Goal: Transaction & Acquisition: Purchase product/service

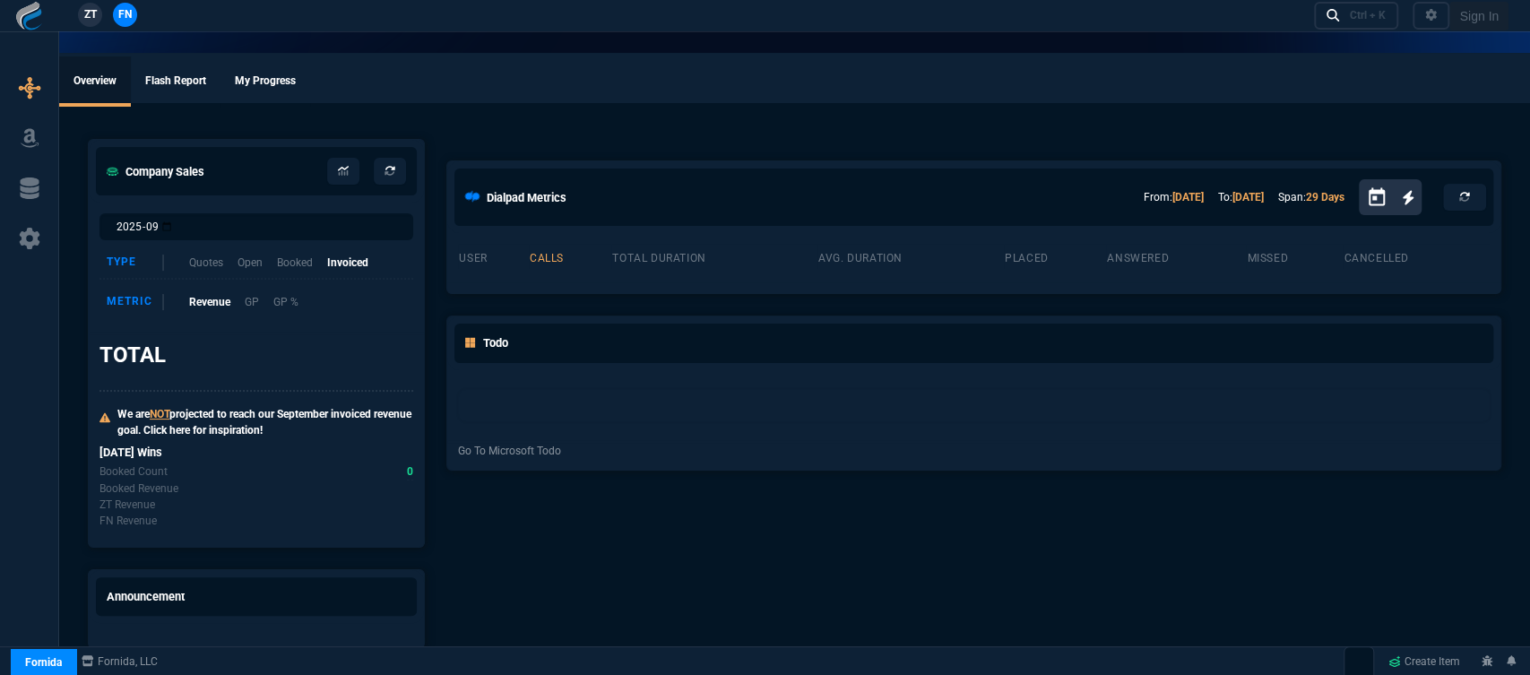
select select "12: [PERSON_NAME]"
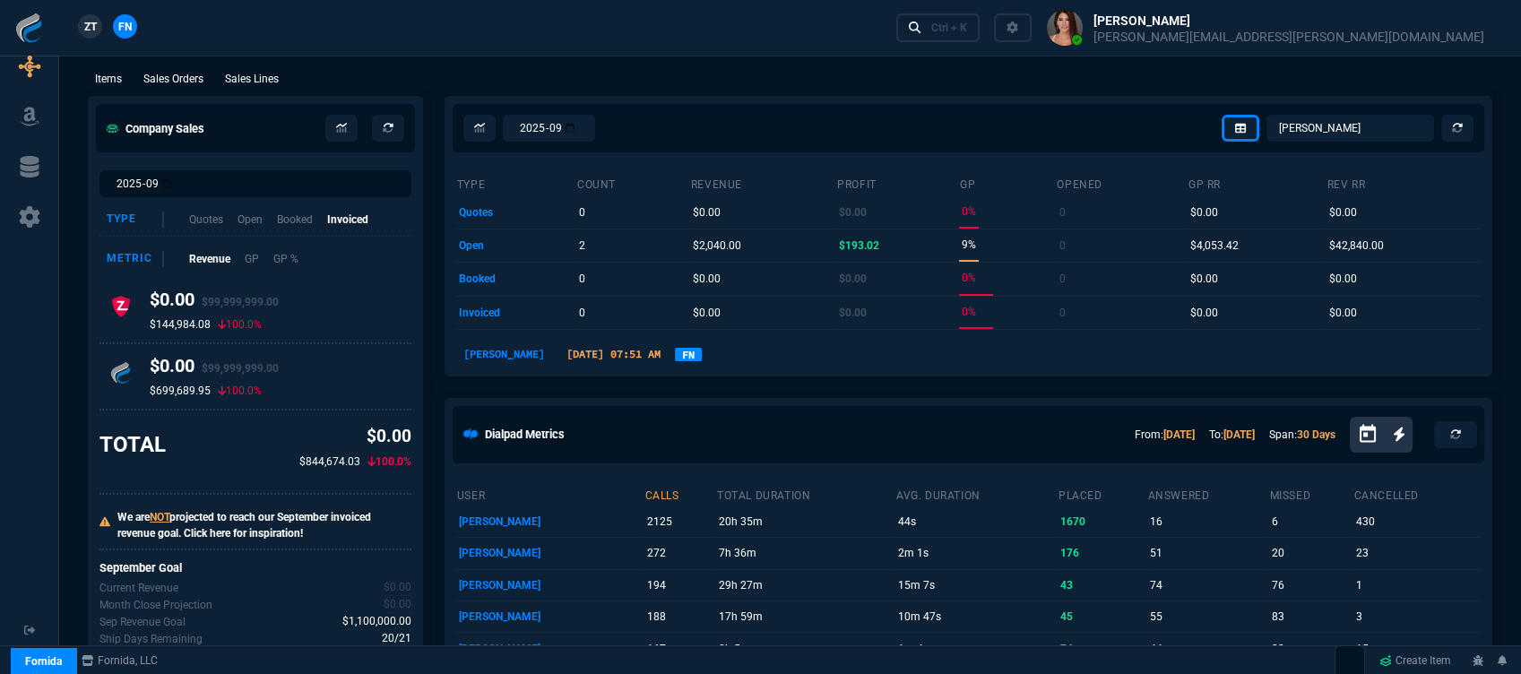
scroll to position [99, 0]
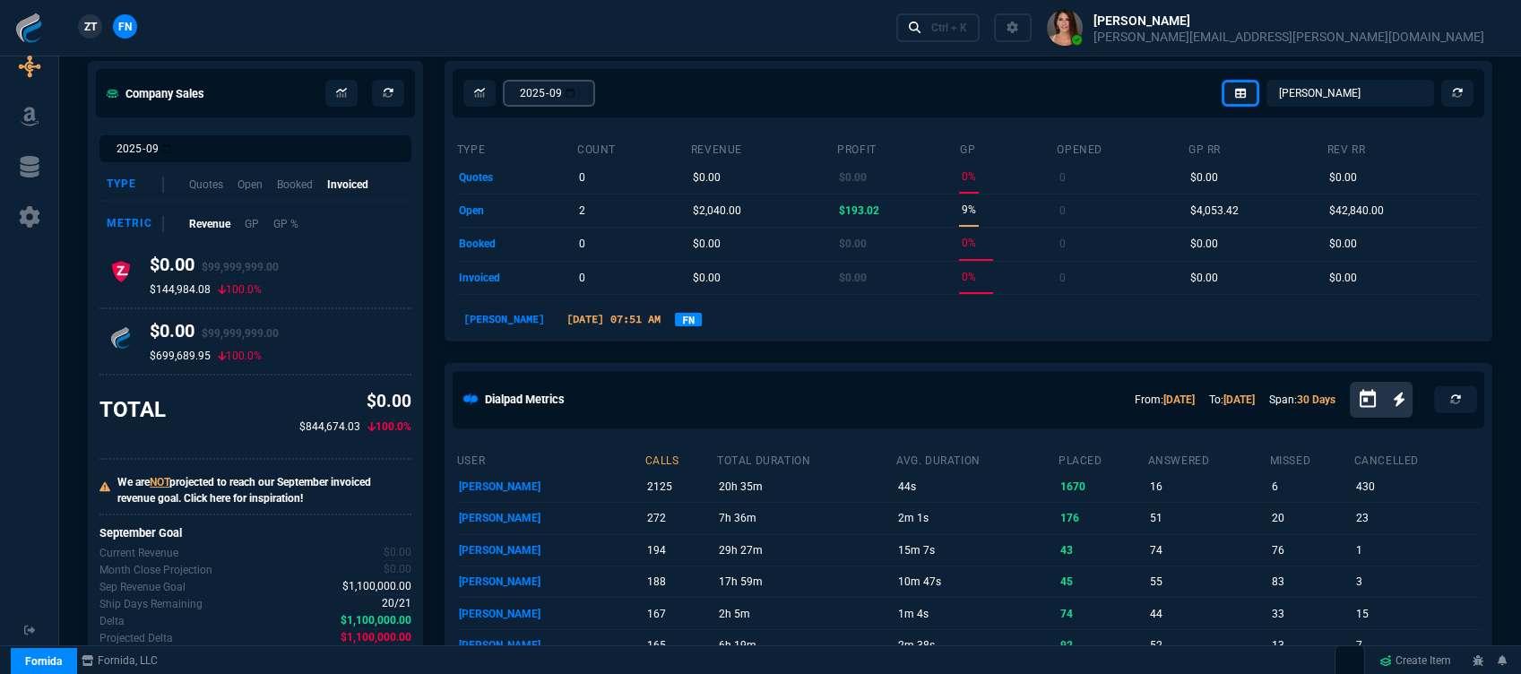
click at [595, 98] on input "2025-09" at bounding box center [549, 93] width 92 height 27
type input "2025-08"
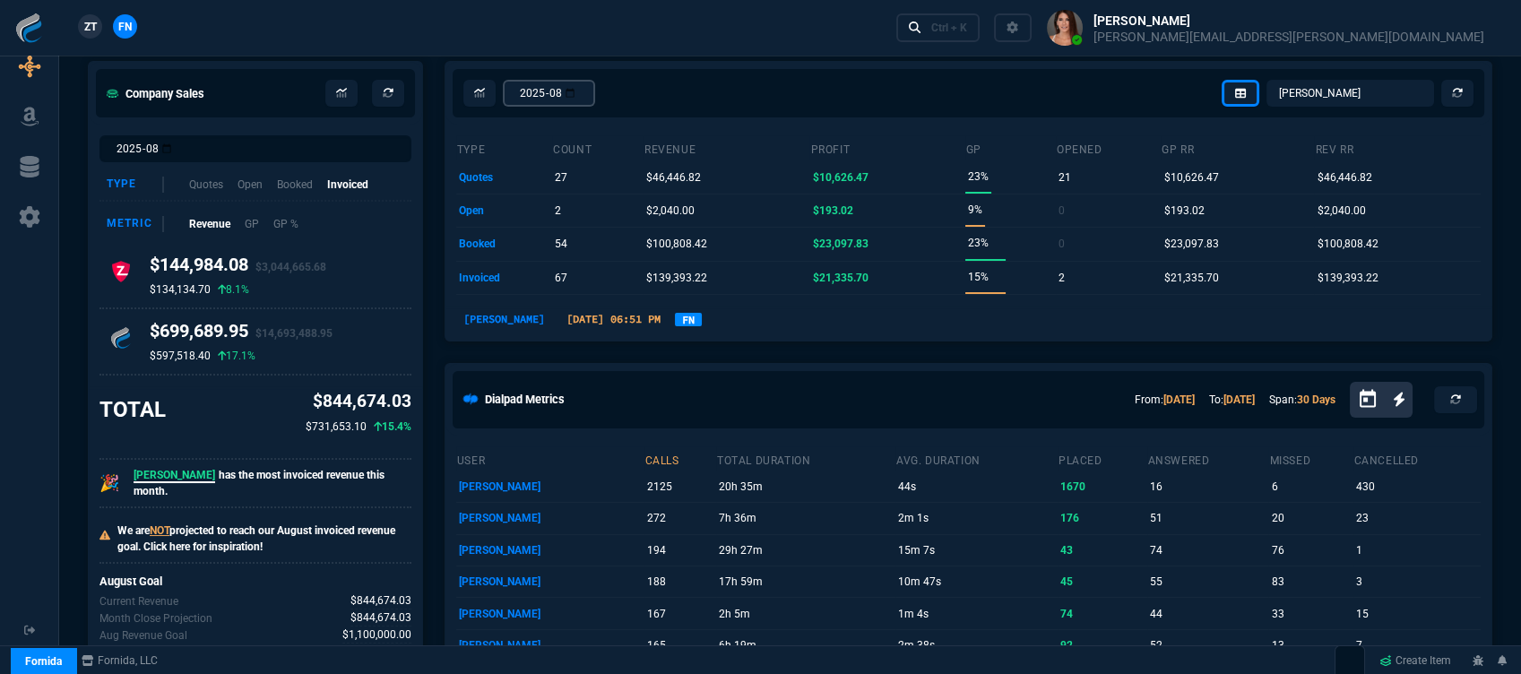
click at [595, 91] on input "2025-08" at bounding box center [549, 93] width 92 height 27
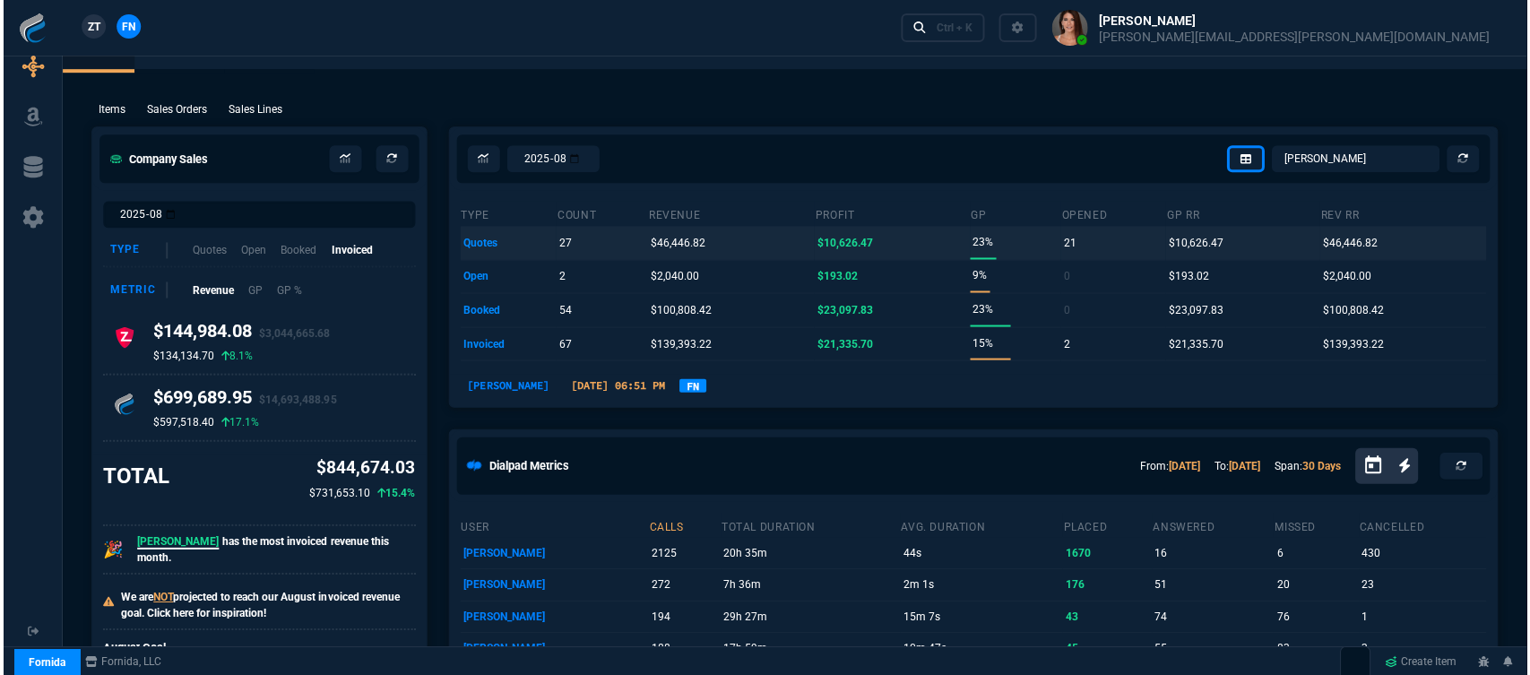
scroll to position [0, 0]
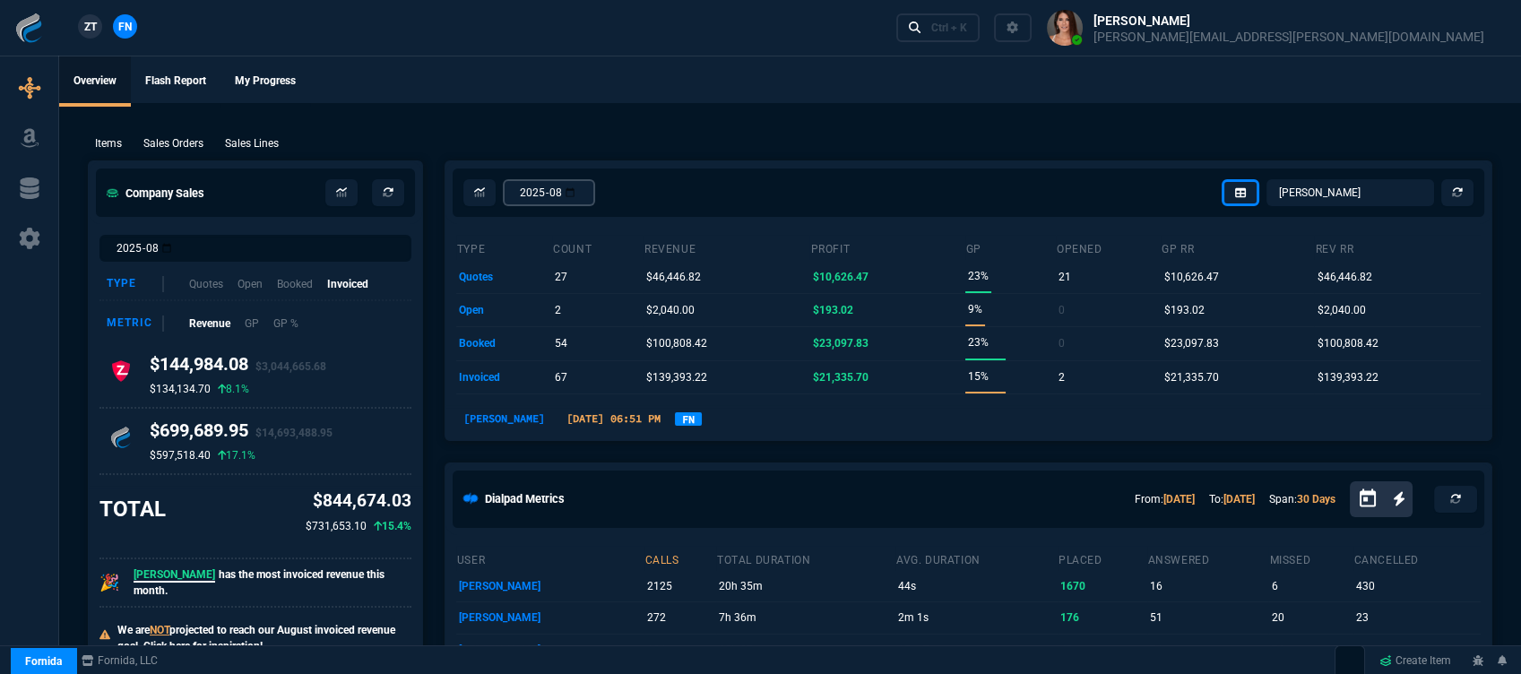
click at [595, 188] on input "2025-08" at bounding box center [549, 192] width 92 height 27
click at [724, 91] on ul "Overview Flash Report My Progress" at bounding box center [790, 79] width 1462 height 47
click at [595, 188] on input "2025-08" at bounding box center [549, 192] width 92 height 27
type input "2025-09"
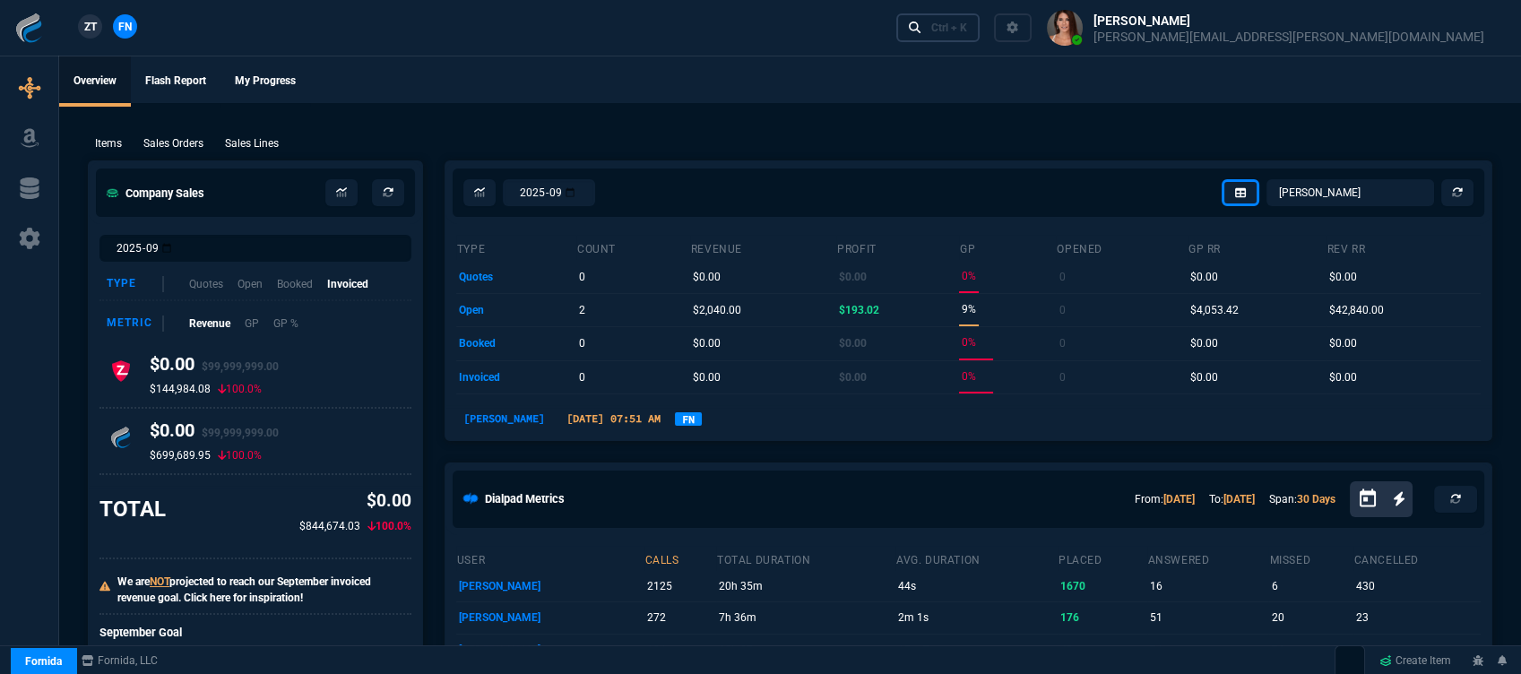
click at [967, 23] on div "Ctrl + K" at bounding box center [949, 28] width 36 height 14
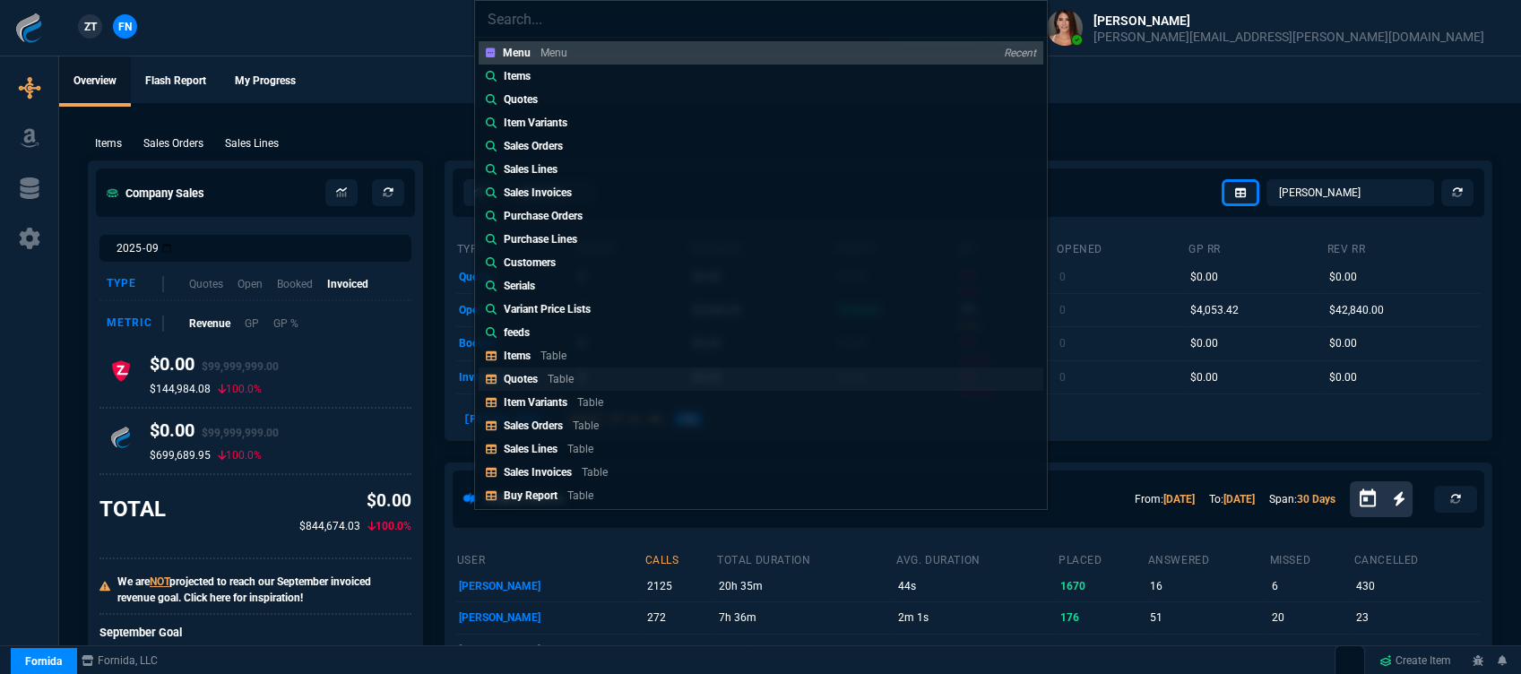
click at [559, 381] on p "Table" at bounding box center [561, 379] width 26 height 13
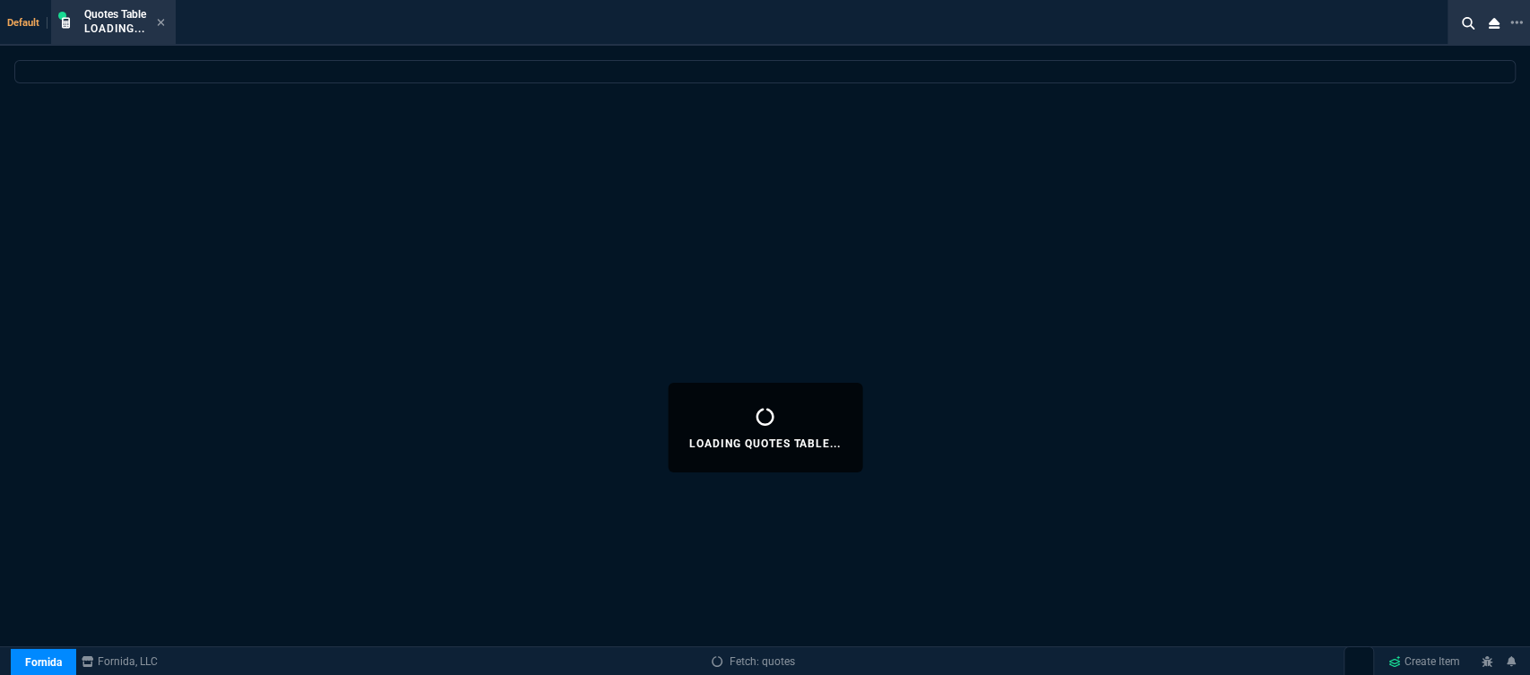
select select
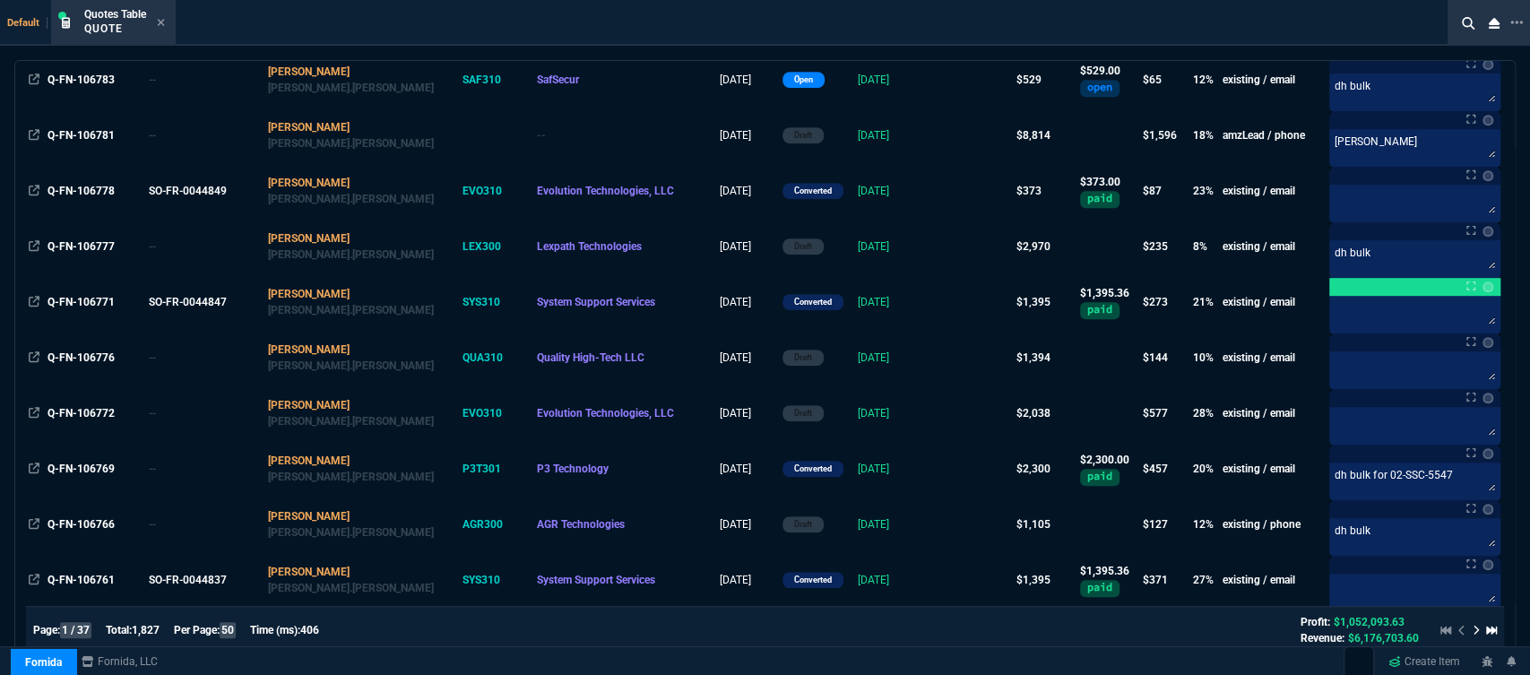
scroll to position [199, 0]
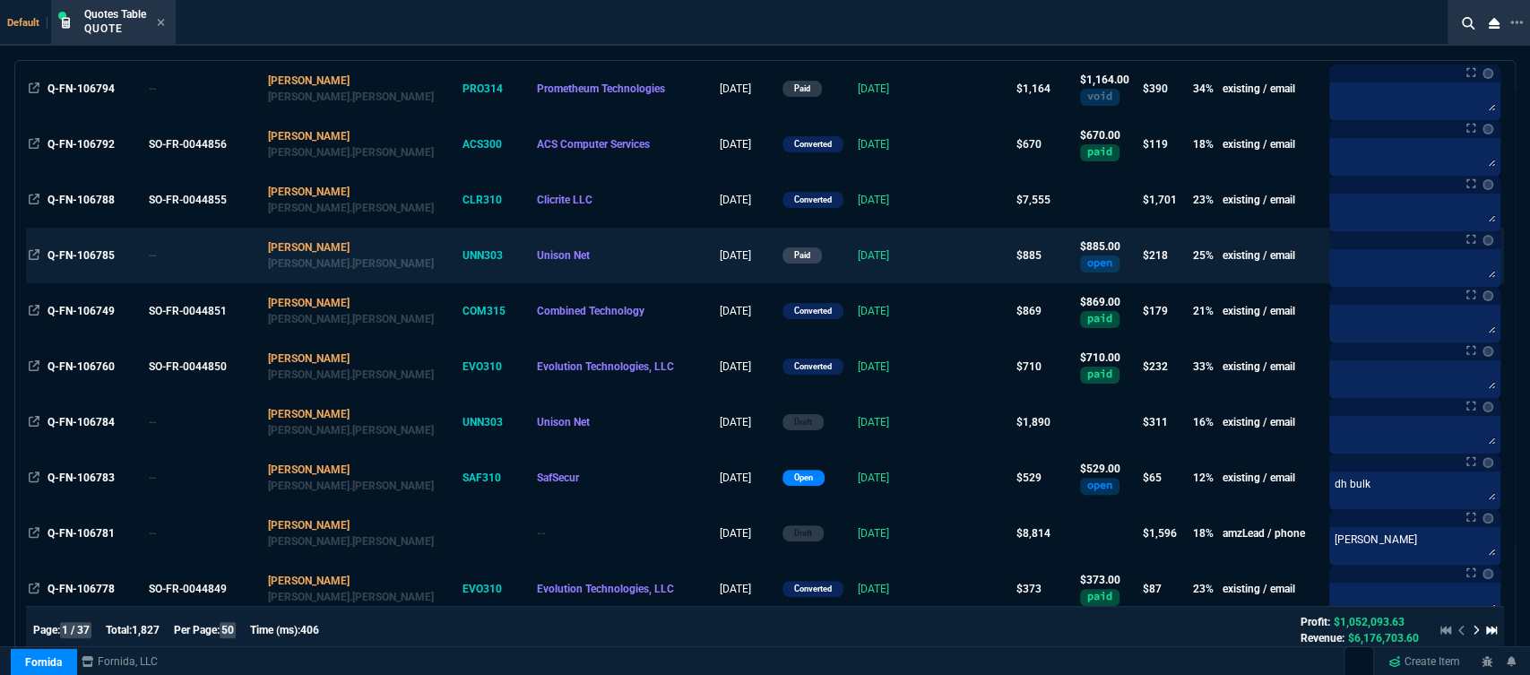
click at [935, 246] on td at bounding box center [974, 256] width 78 height 56
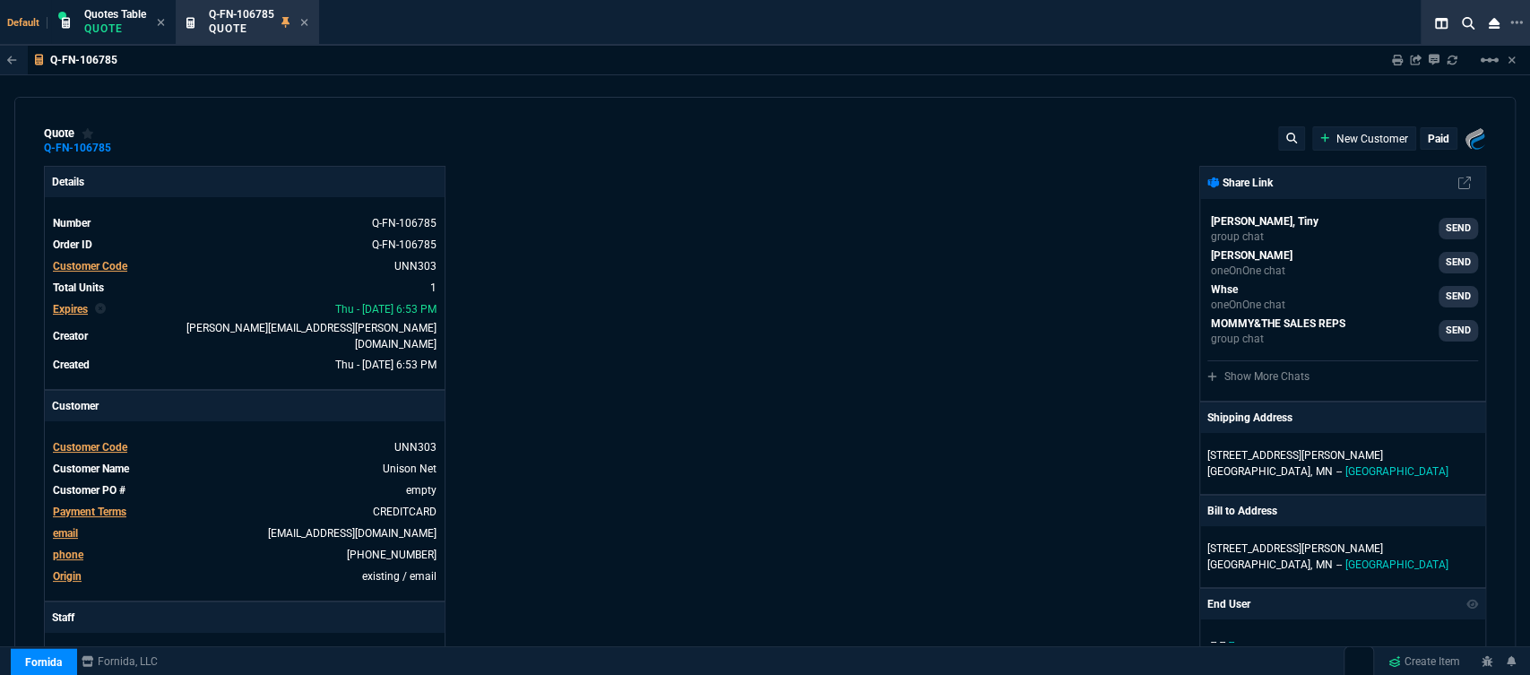
type input "29"
type input "253"
type input "1105"
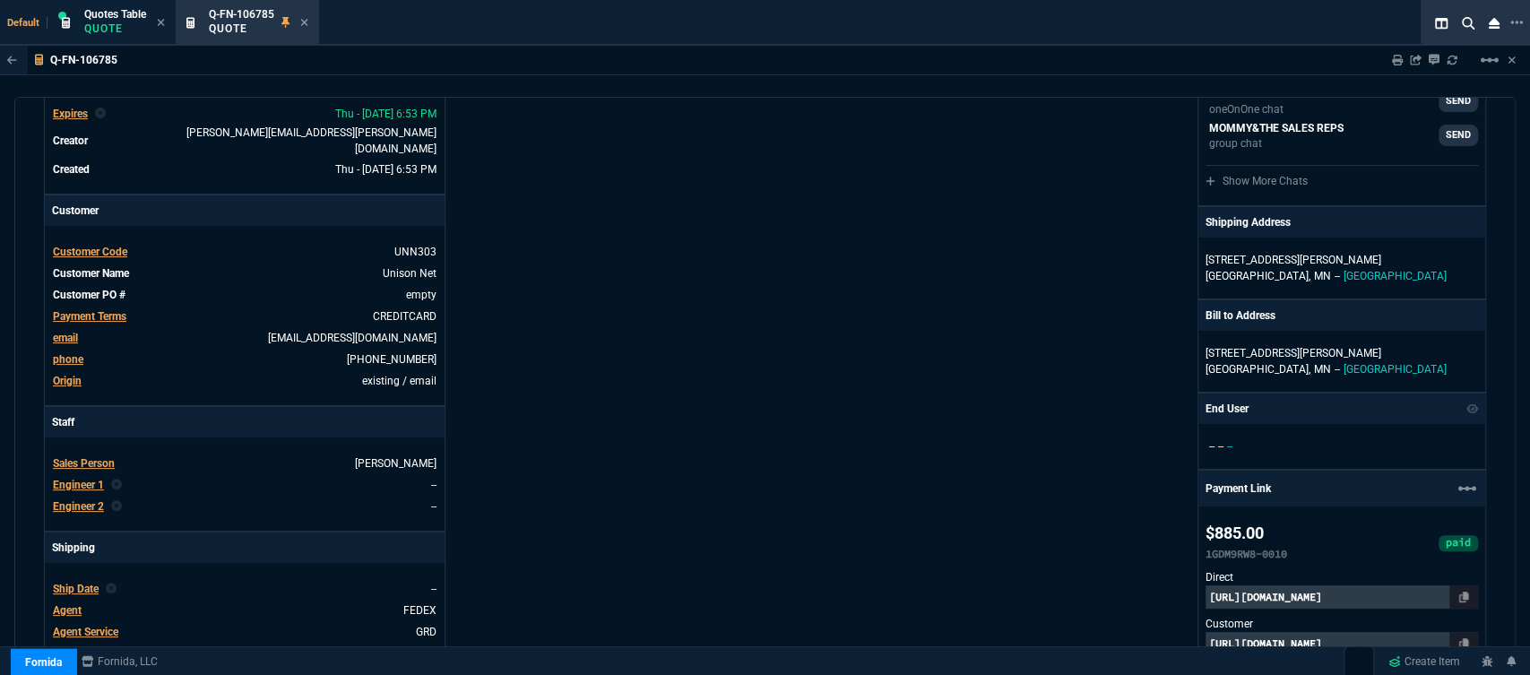
scroll to position [298, 0]
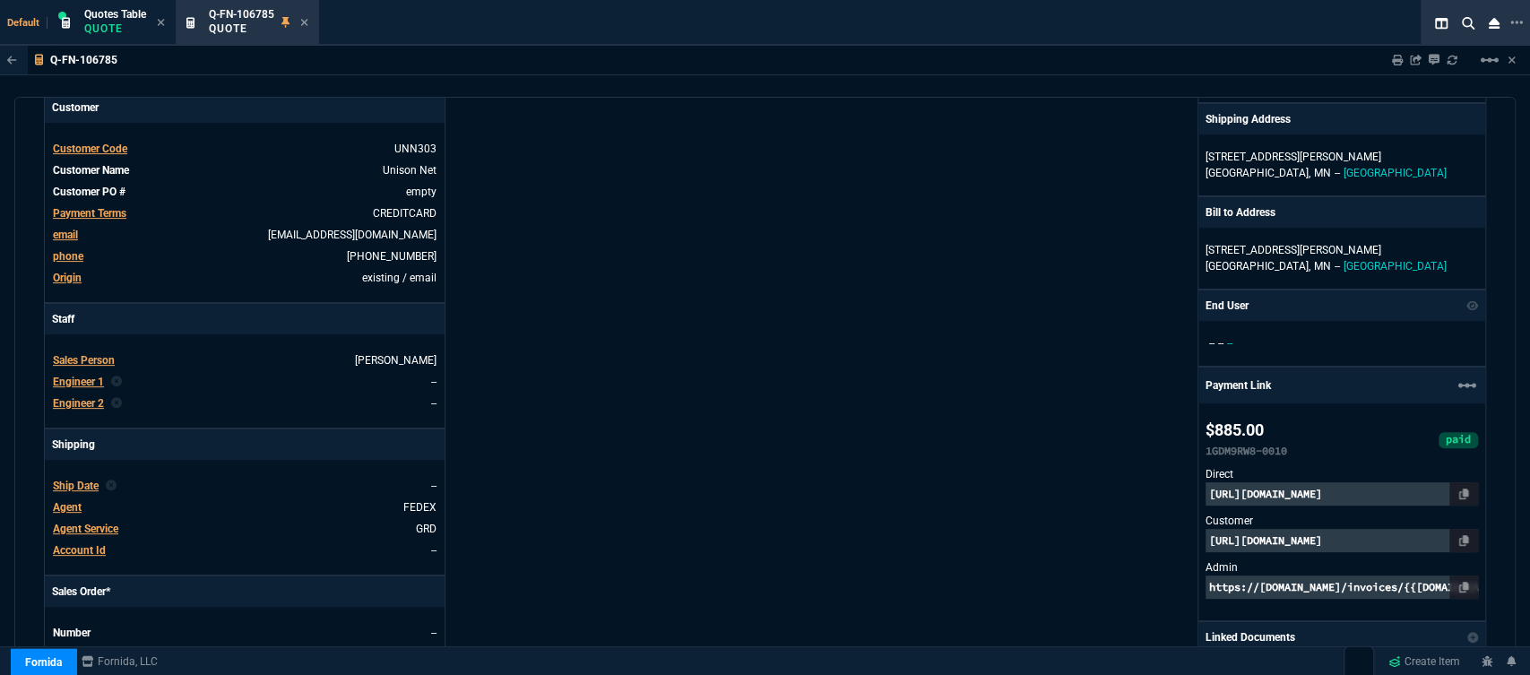
type input "20"
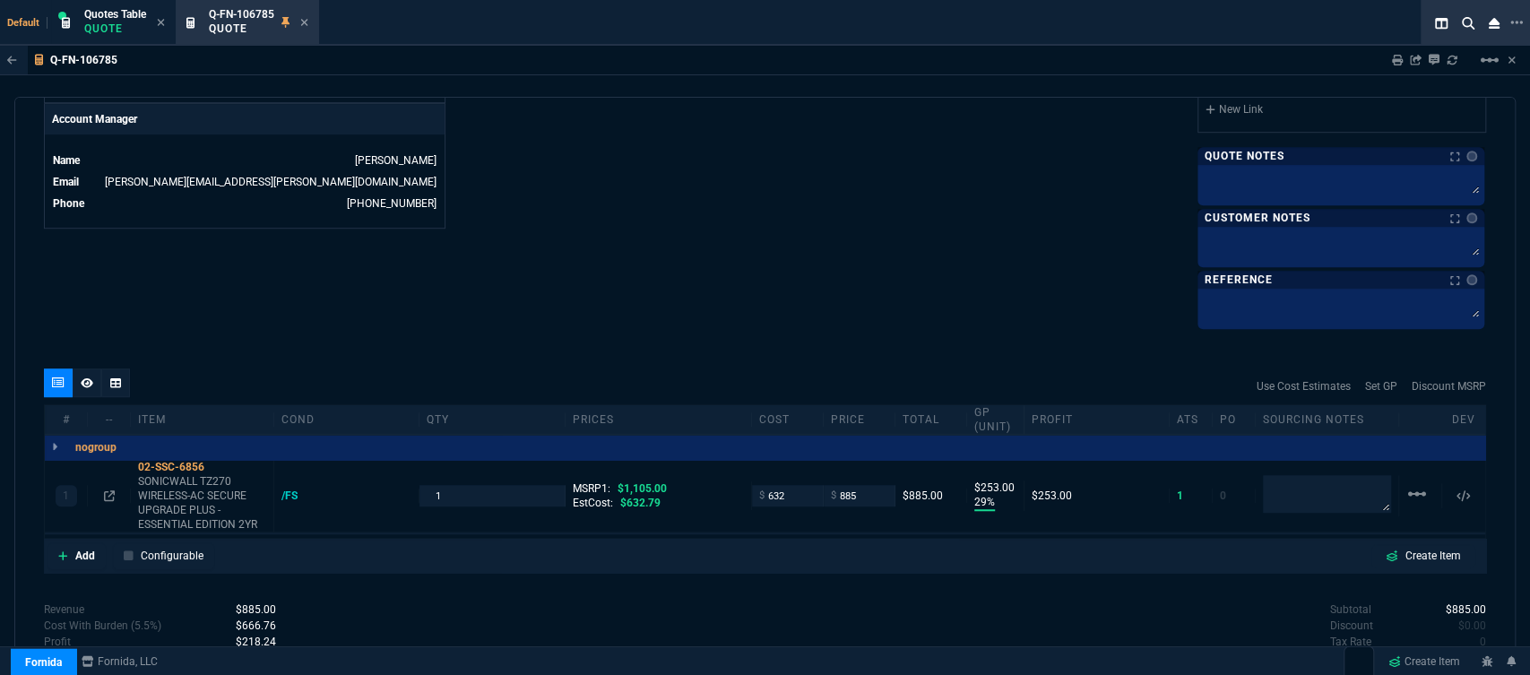
scroll to position [885, 0]
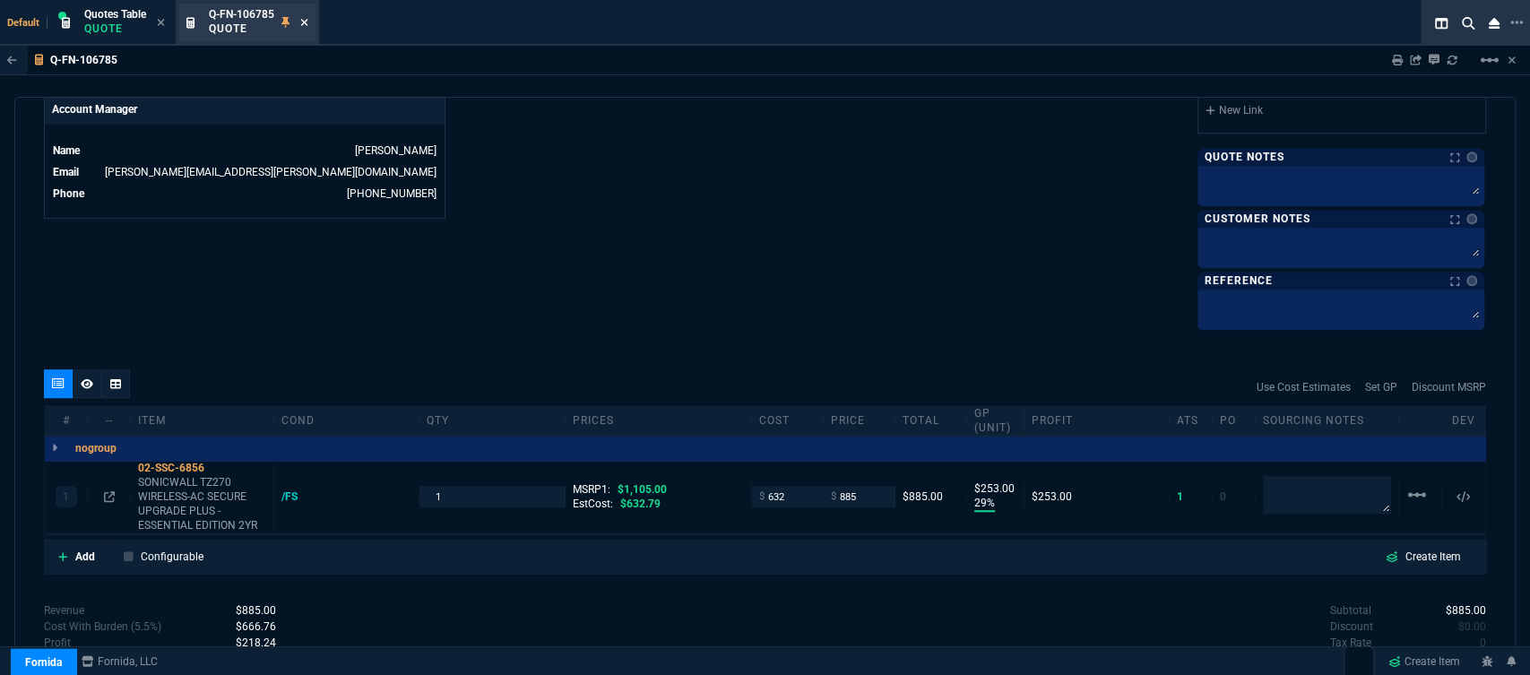
click at [307, 21] on icon at bounding box center [304, 22] width 8 height 11
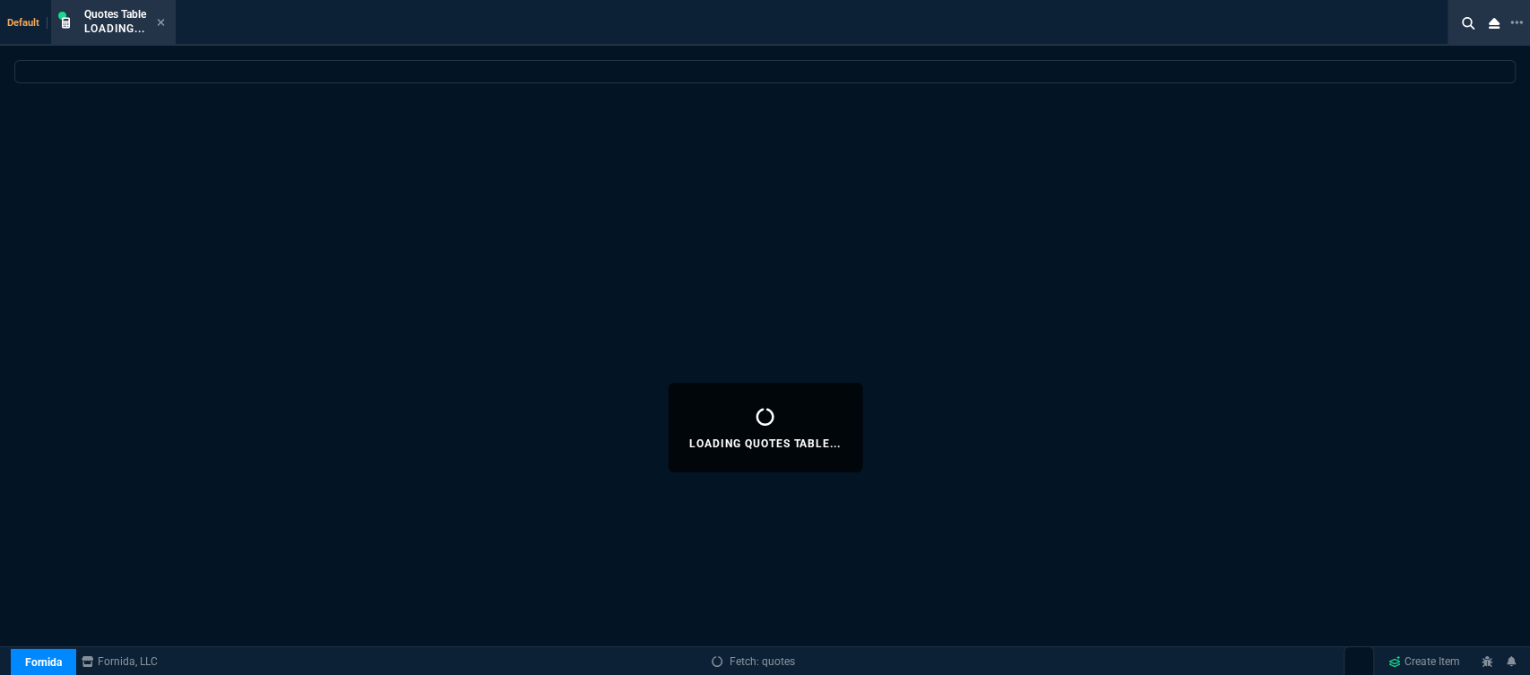
select select
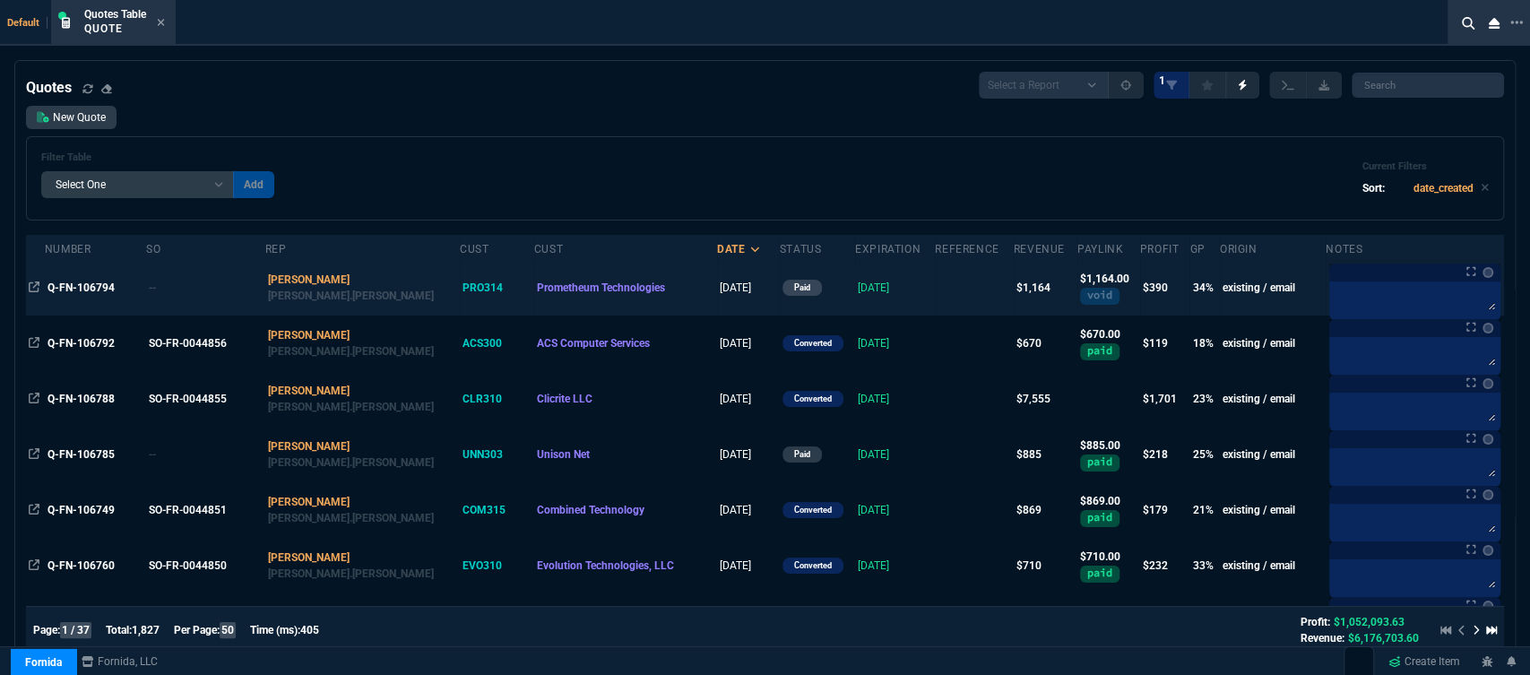
click at [935, 288] on td at bounding box center [974, 288] width 78 height 56
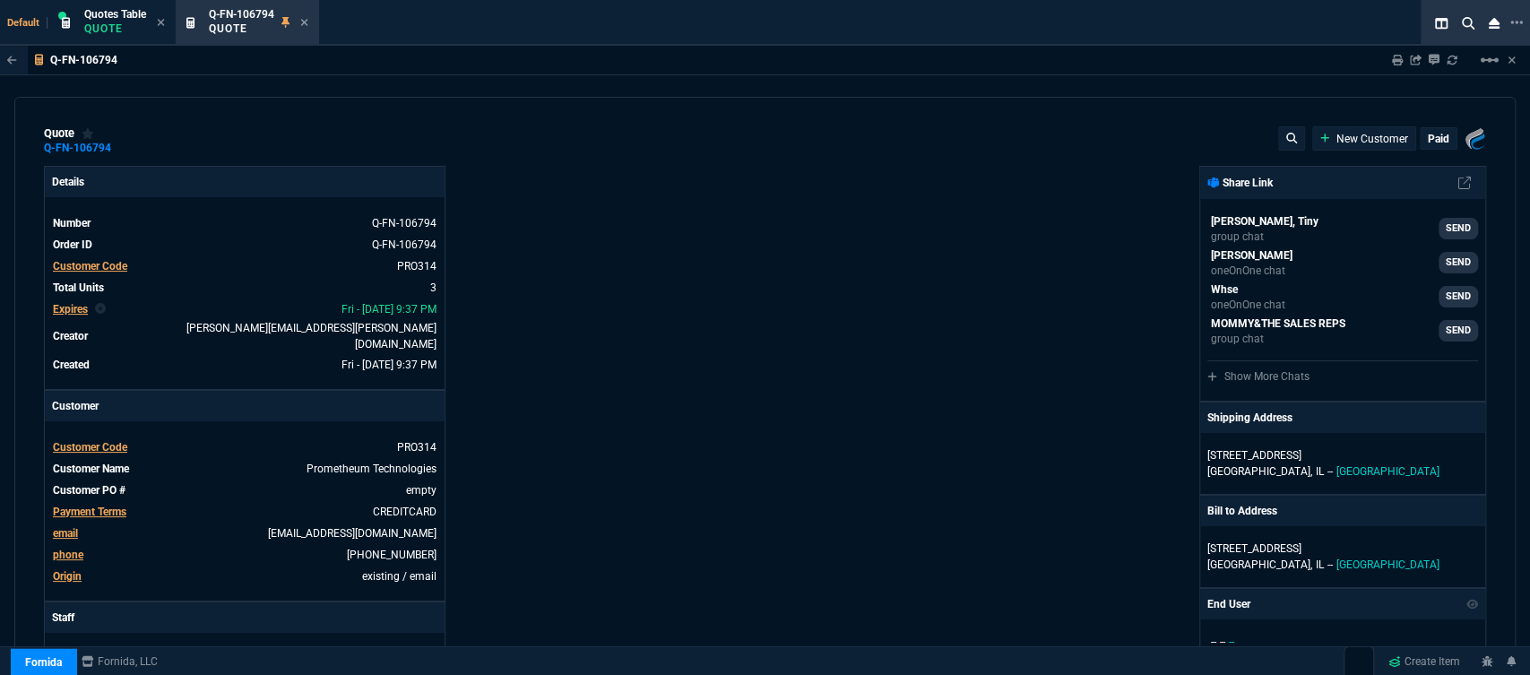
type input "37"
type input "143"
type input "499"
type input "22"
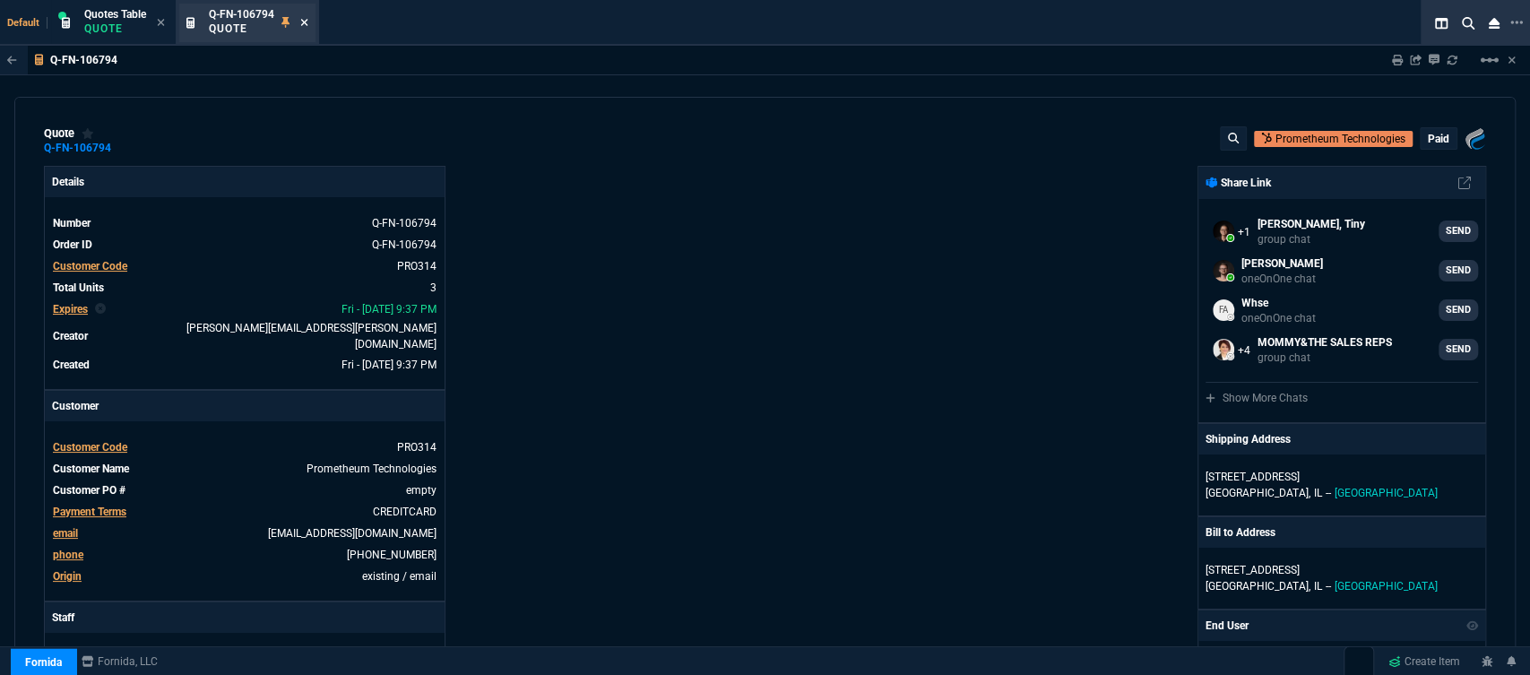
click at [306, 22] on icon at bounding box center [304, 22] width 7 height 7
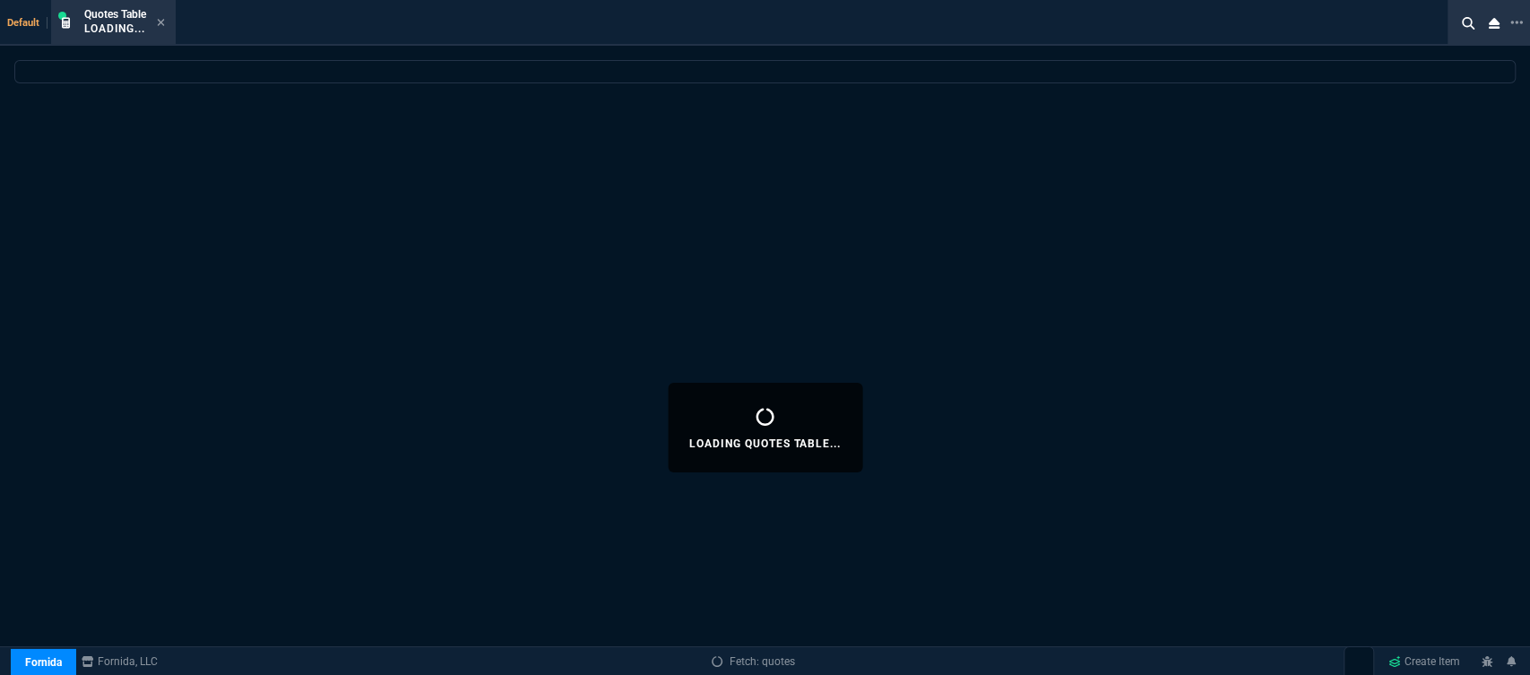
select select
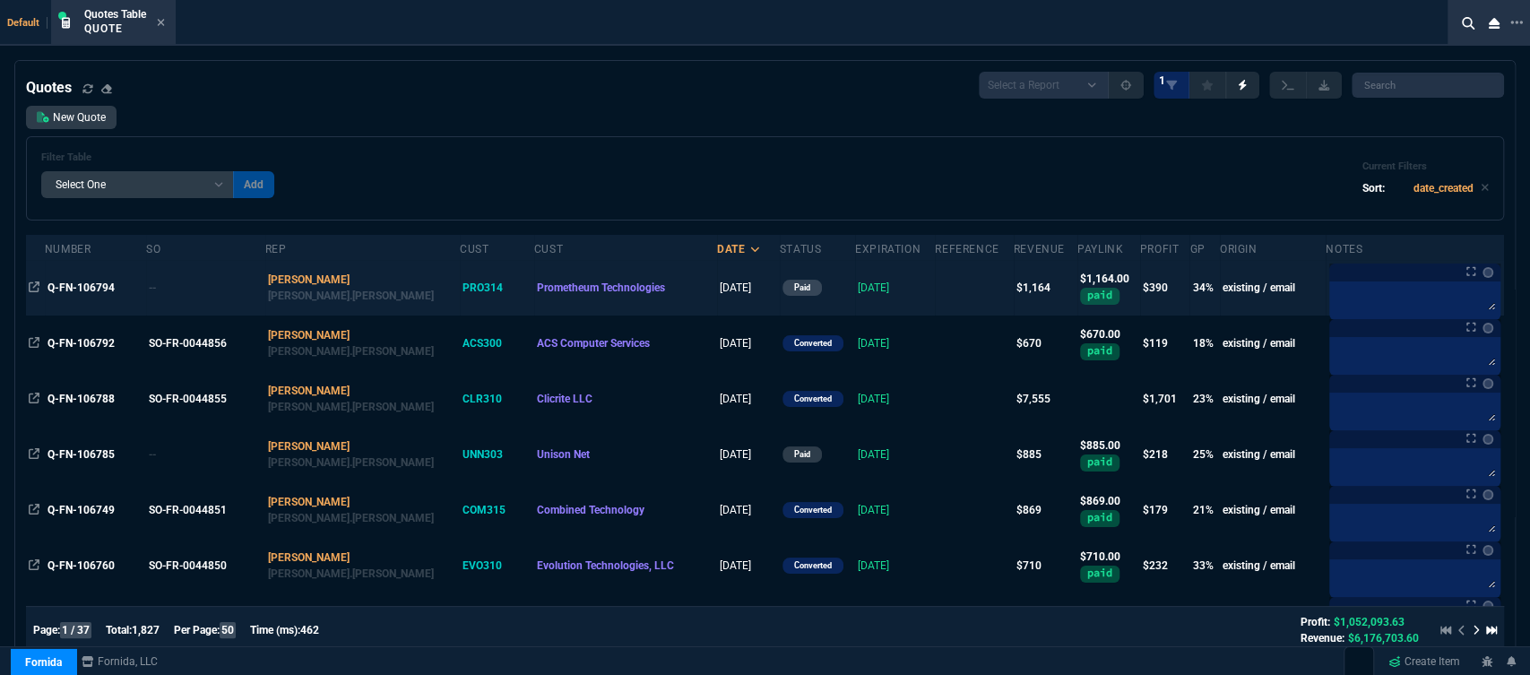
click at [935, 284] on td at bounding box center [974, 288] width 78 height 56
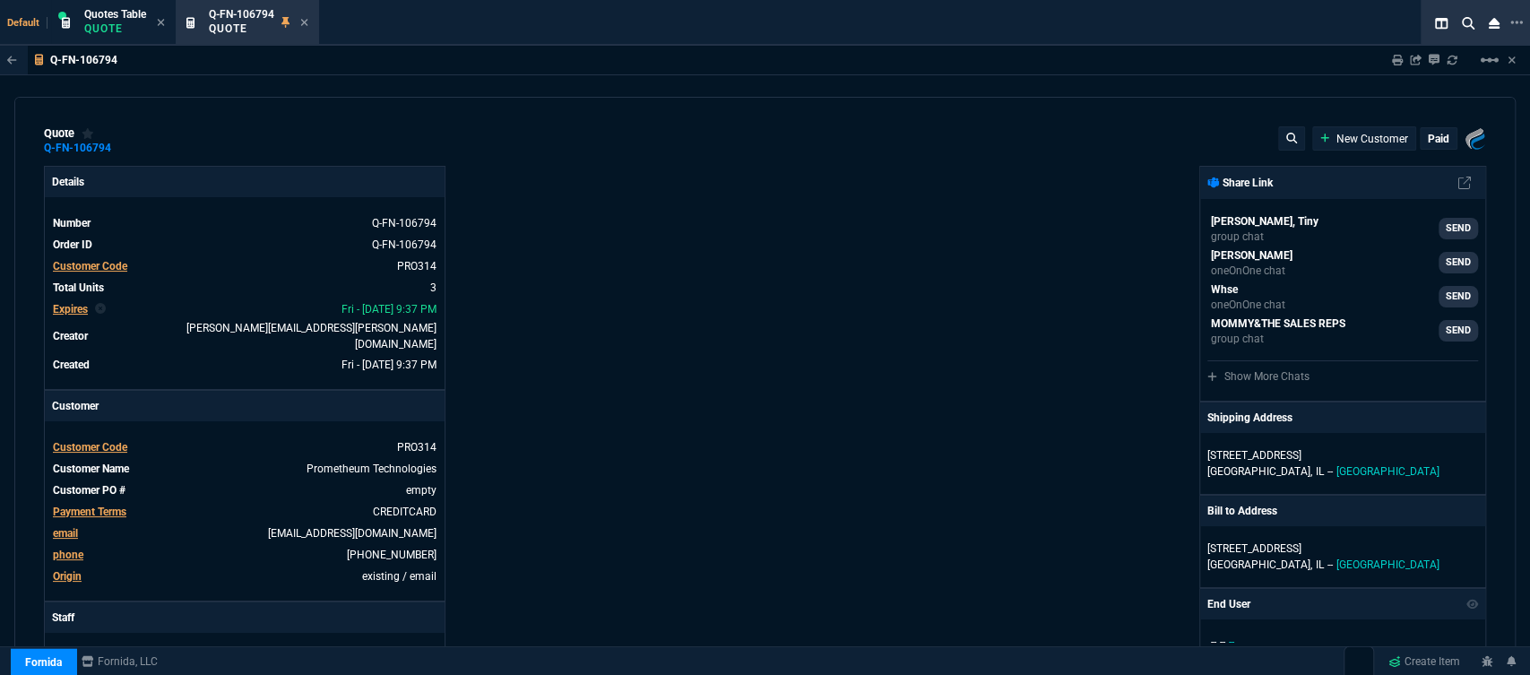
type input "37"
type input "143"
type input "499"
type input "22"
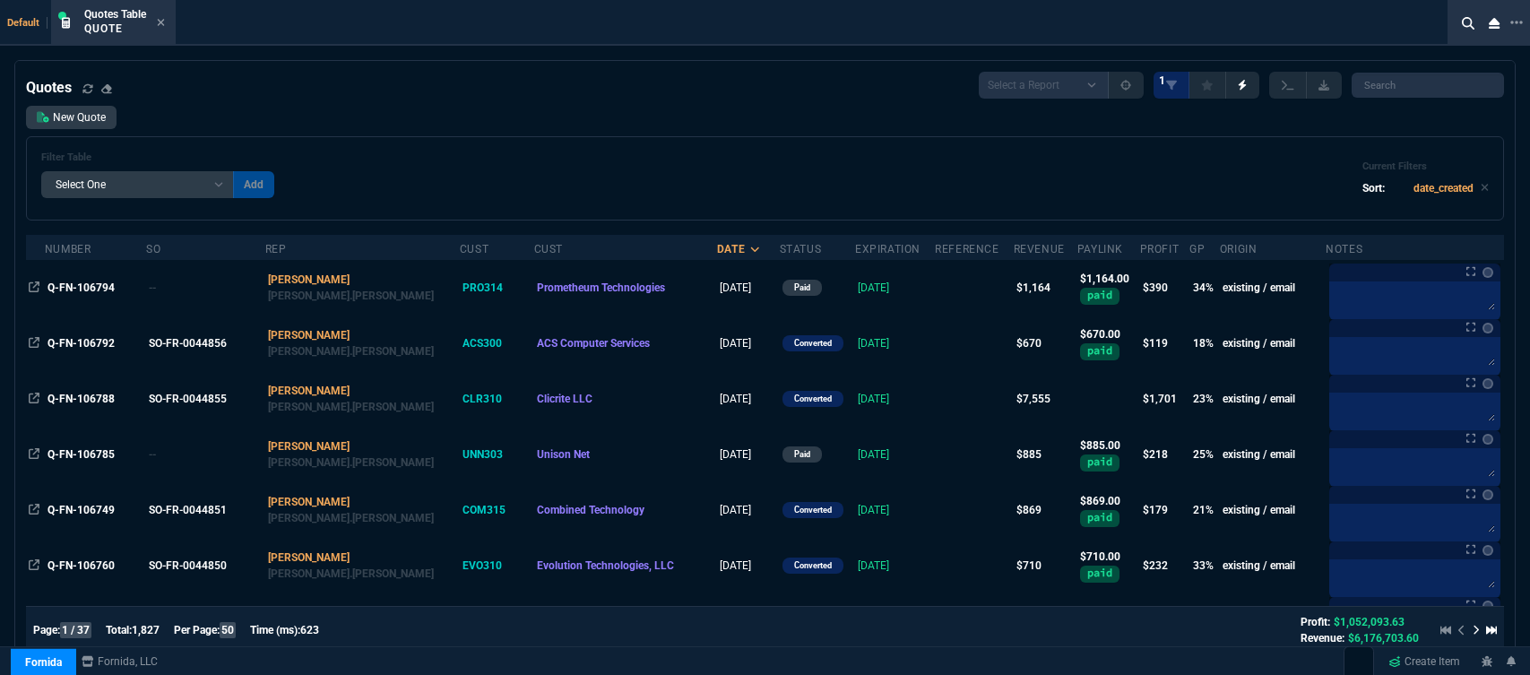
select select "12: ROSS"
select select
click at [99, 124] on link "New Quote" at bounding box center [71, 117] width 91 height 23
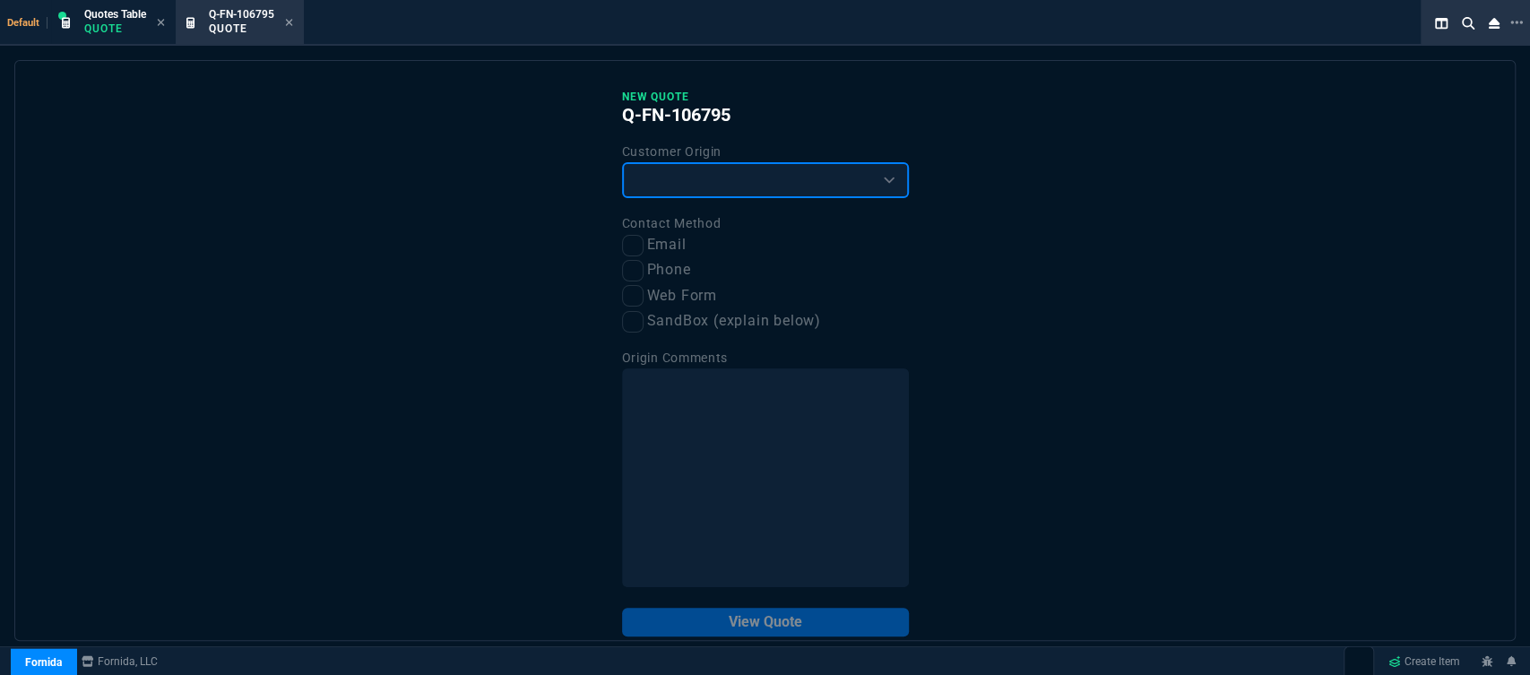
click at [780, 173] on select "Existing Customer Amazon Lead (first order) Website Lead (first order) Called (…" at bounding box center [765, 180] width 287 height 36
select select "existing"
click at [622, 163] on select "Existing Customer Amazon Lead (first order) Website Lead (first order) Called (…" at bounding box center [765, 180] width 287 height 36
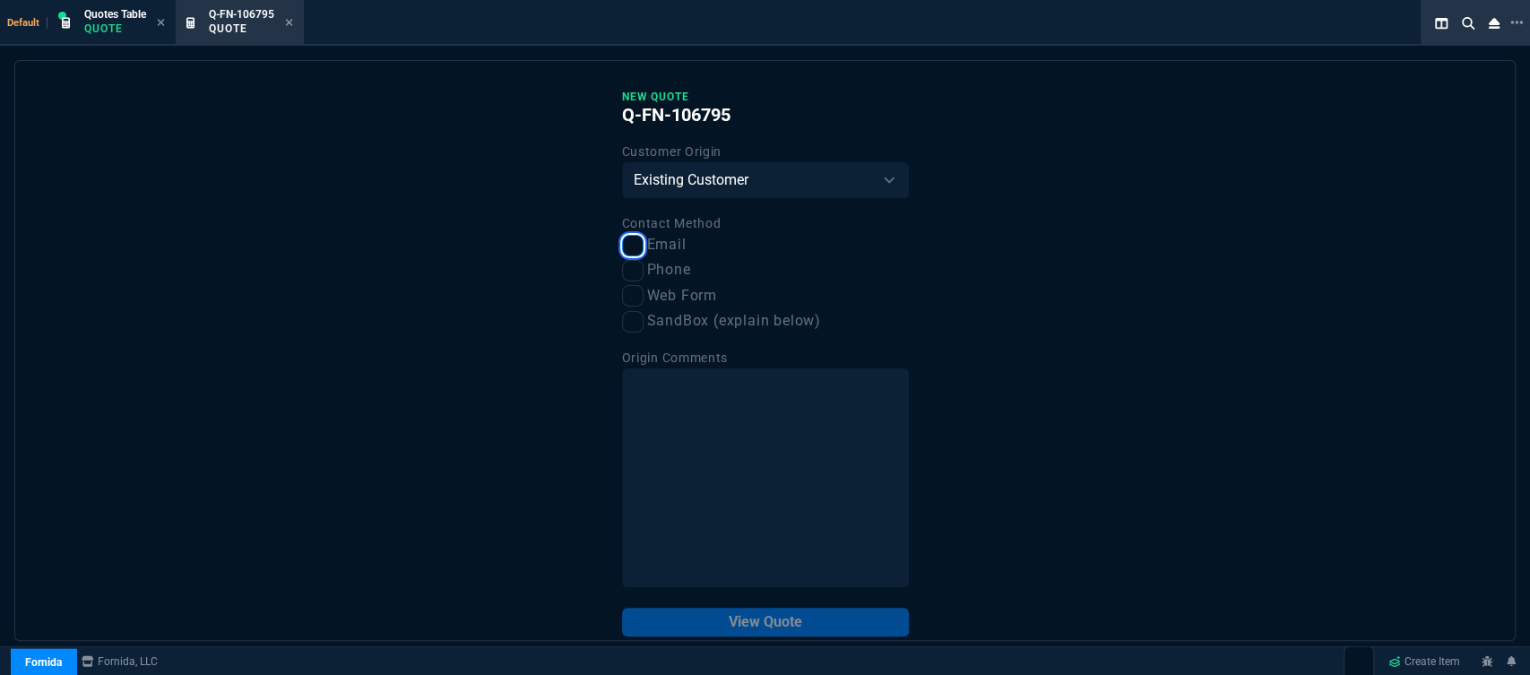
click at [626, 246] on input "Email" at bounding box center [633, 246] width 22 height 22
checkbox input "true"
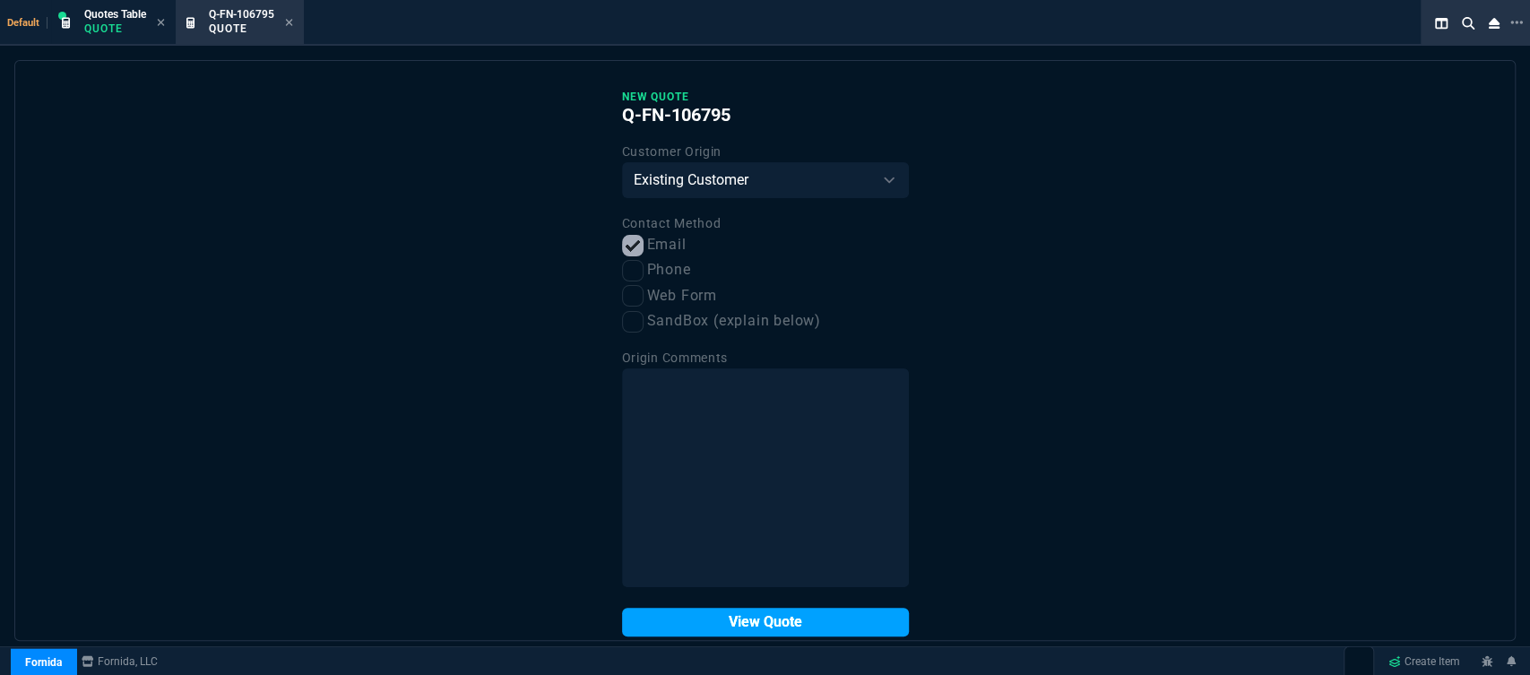
click at [716, 621] on button "View Quote" at bounding box center [765, 622] width 287 height 29
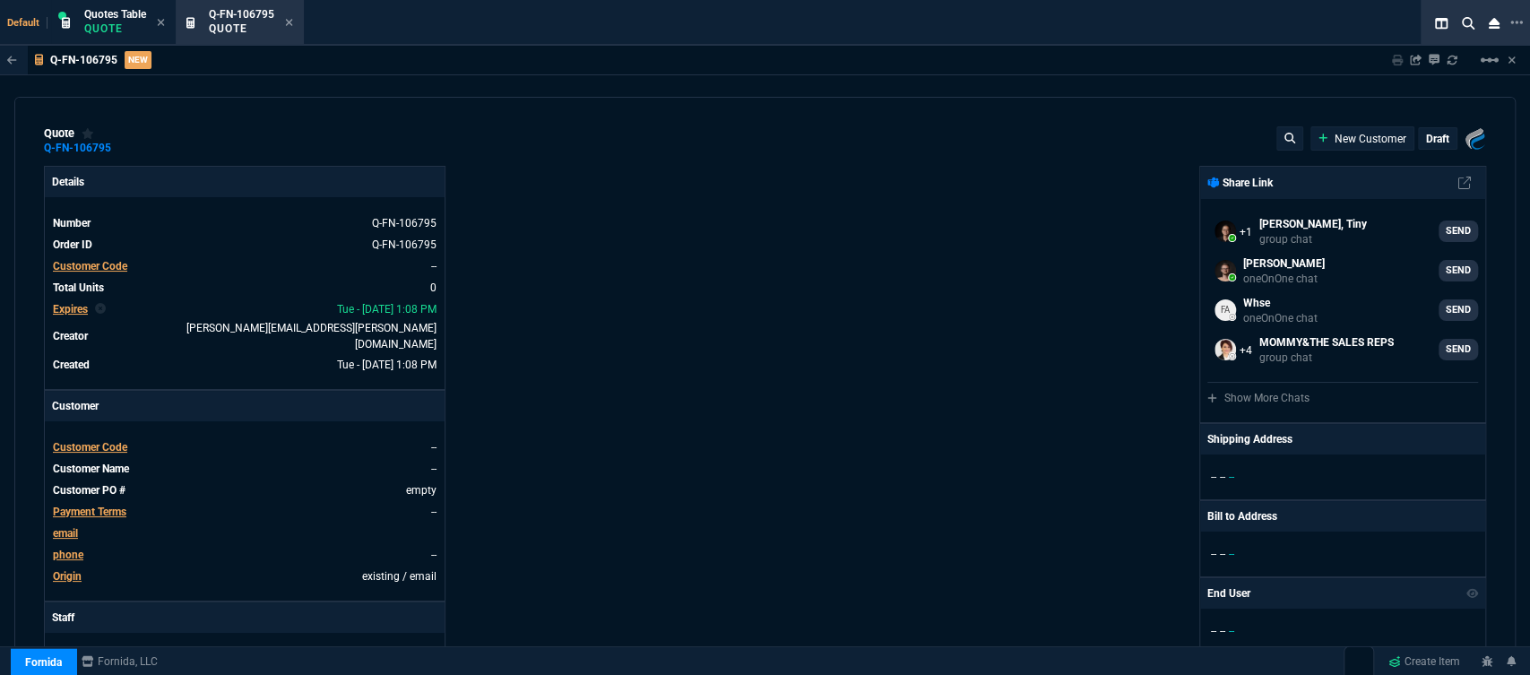
click at [115, 441] on span "Customer Code" at bounding box center [90, 447] width 74 height 13
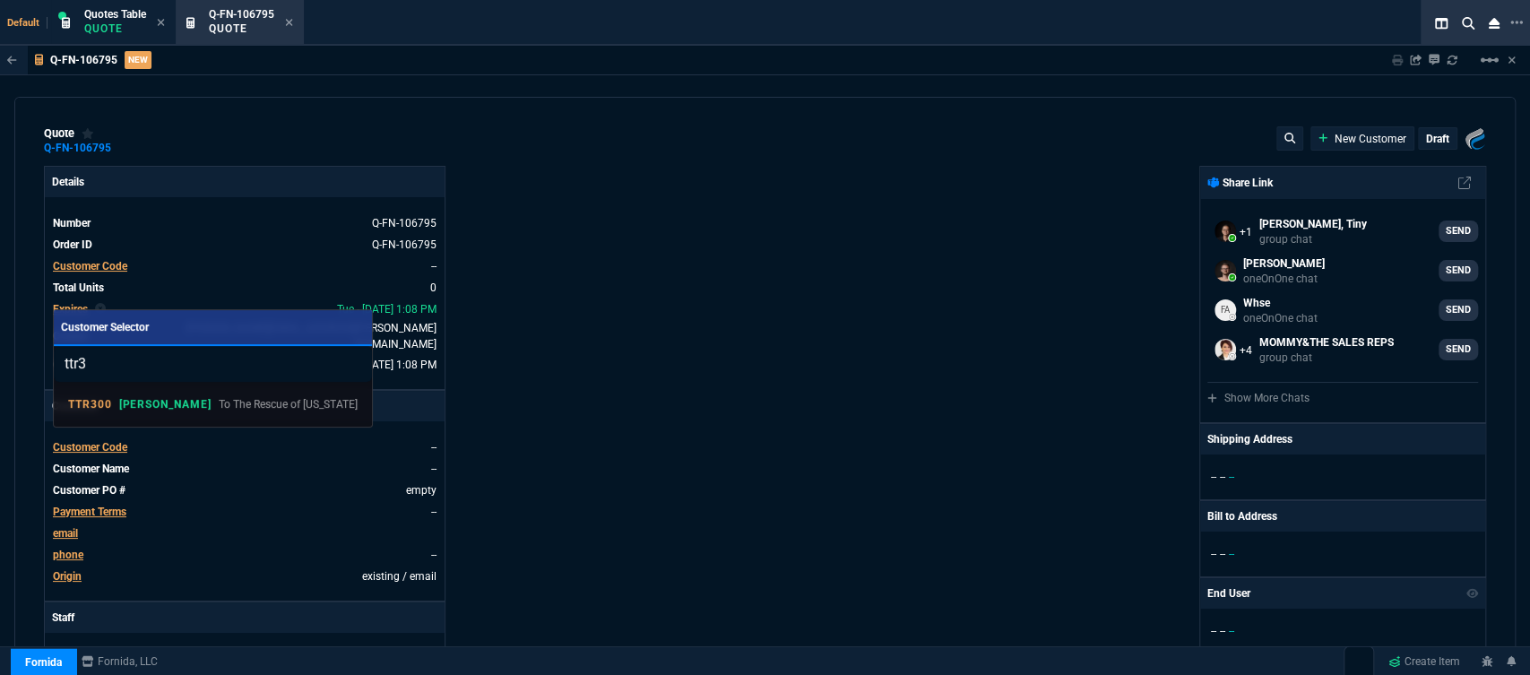
type input "ttr3"
click at [219, 402] on p "To The Rescue of [US_STATE]" at bounding box center [288, 404] width 139 height 16
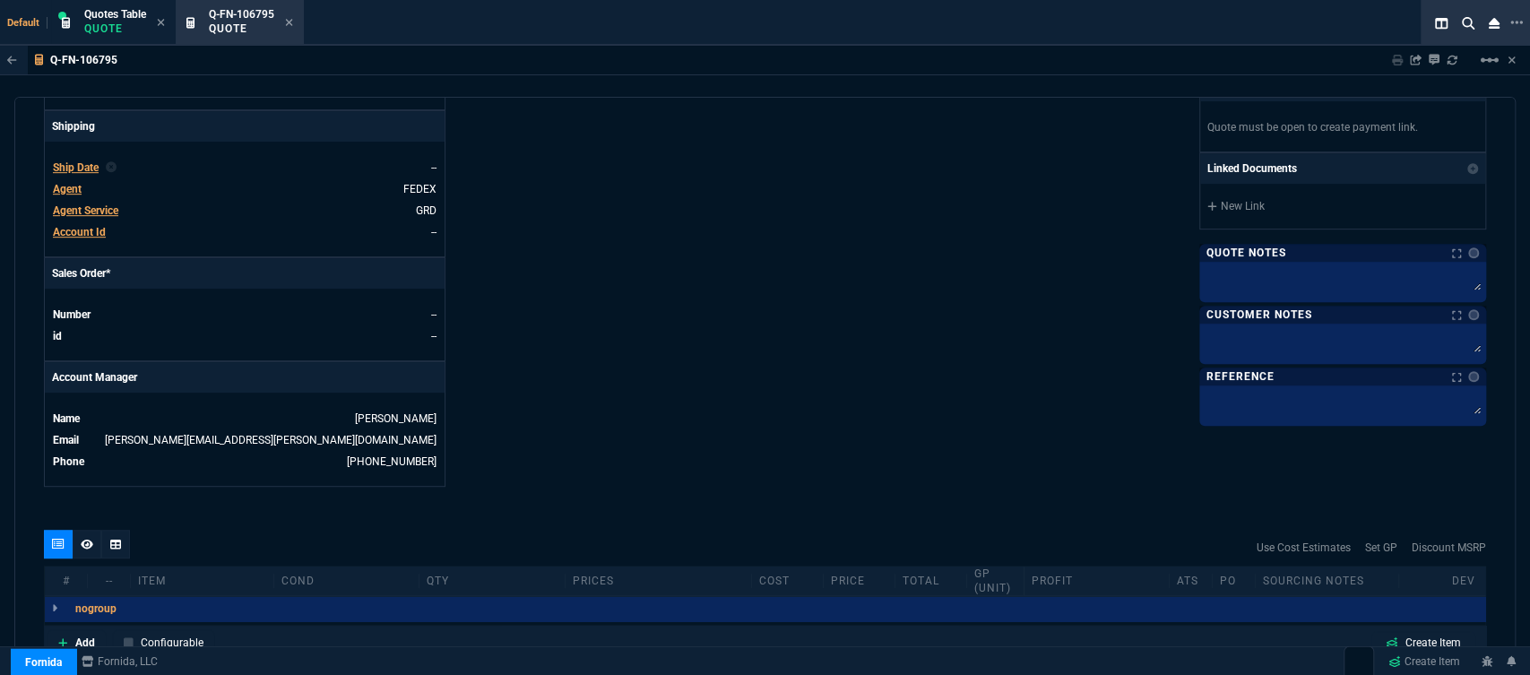
scroll to position [804, 0]
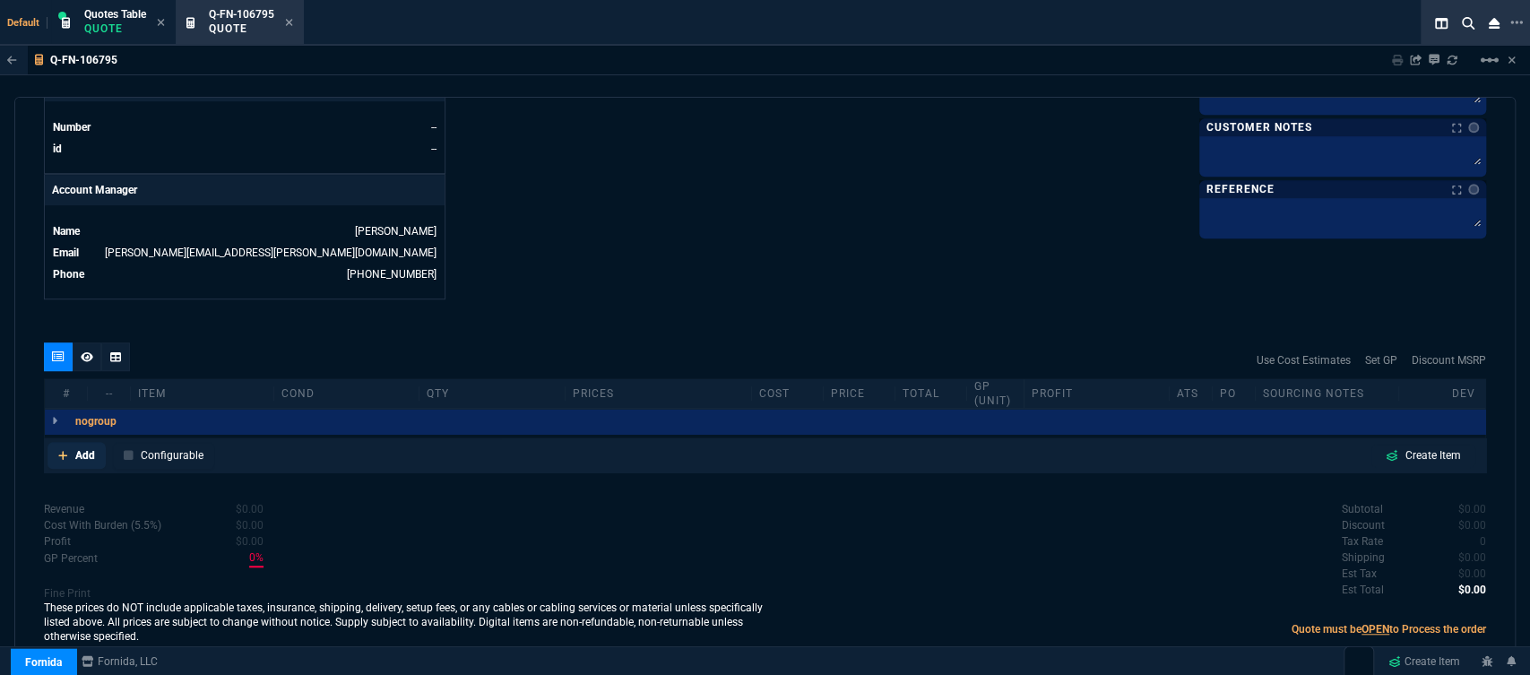
click at [63, 451] on icon at bounding box center [62, 455] width 9 height 9
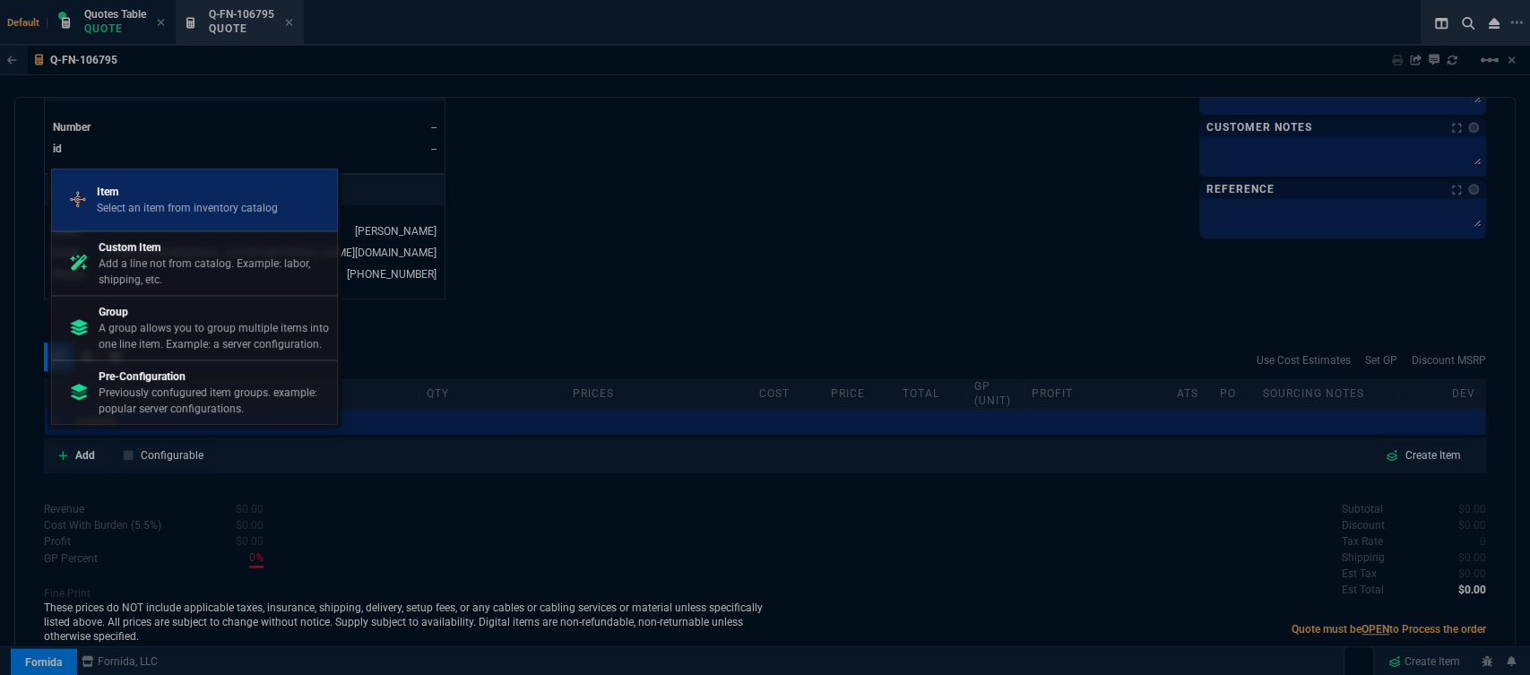
click at [216, 193] on p "Item" at bounding box center [187, 192] width 181 height 16
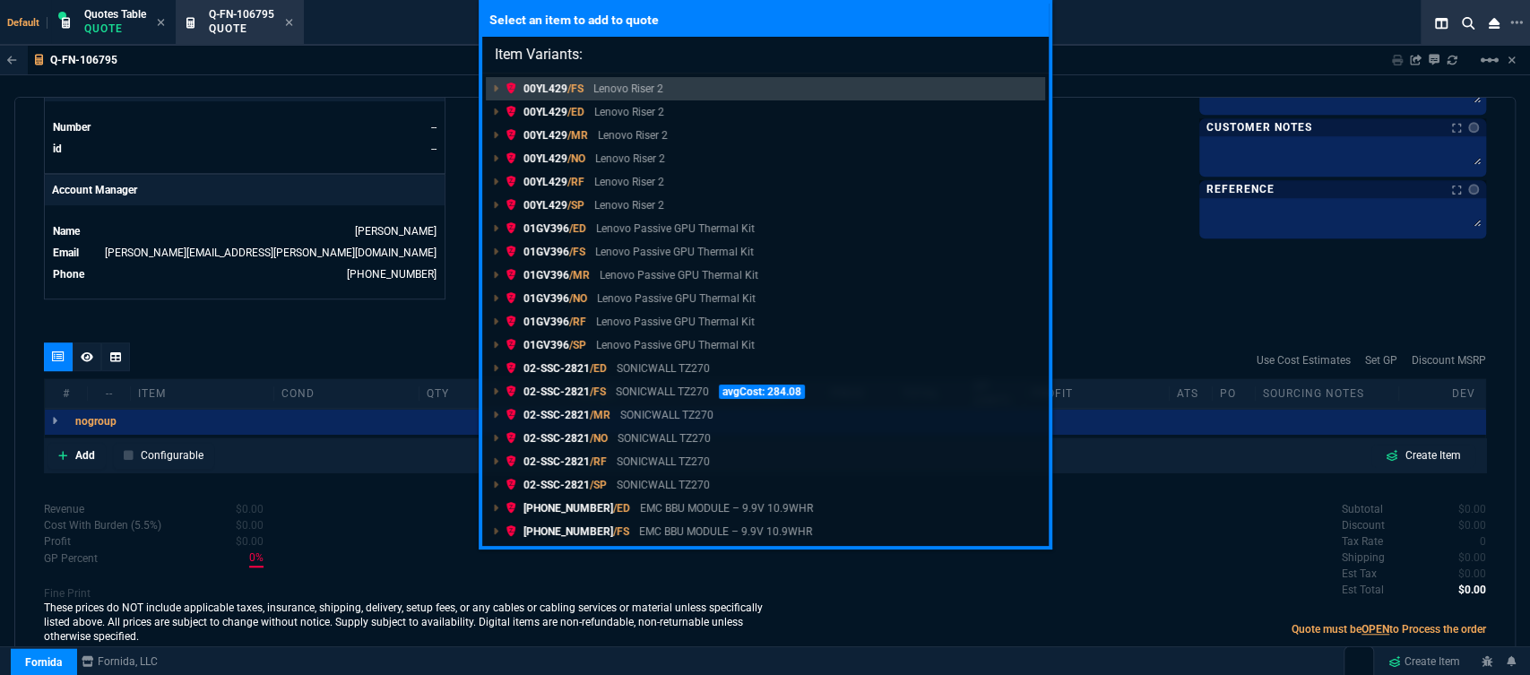
paste input "02-SSC-6649"
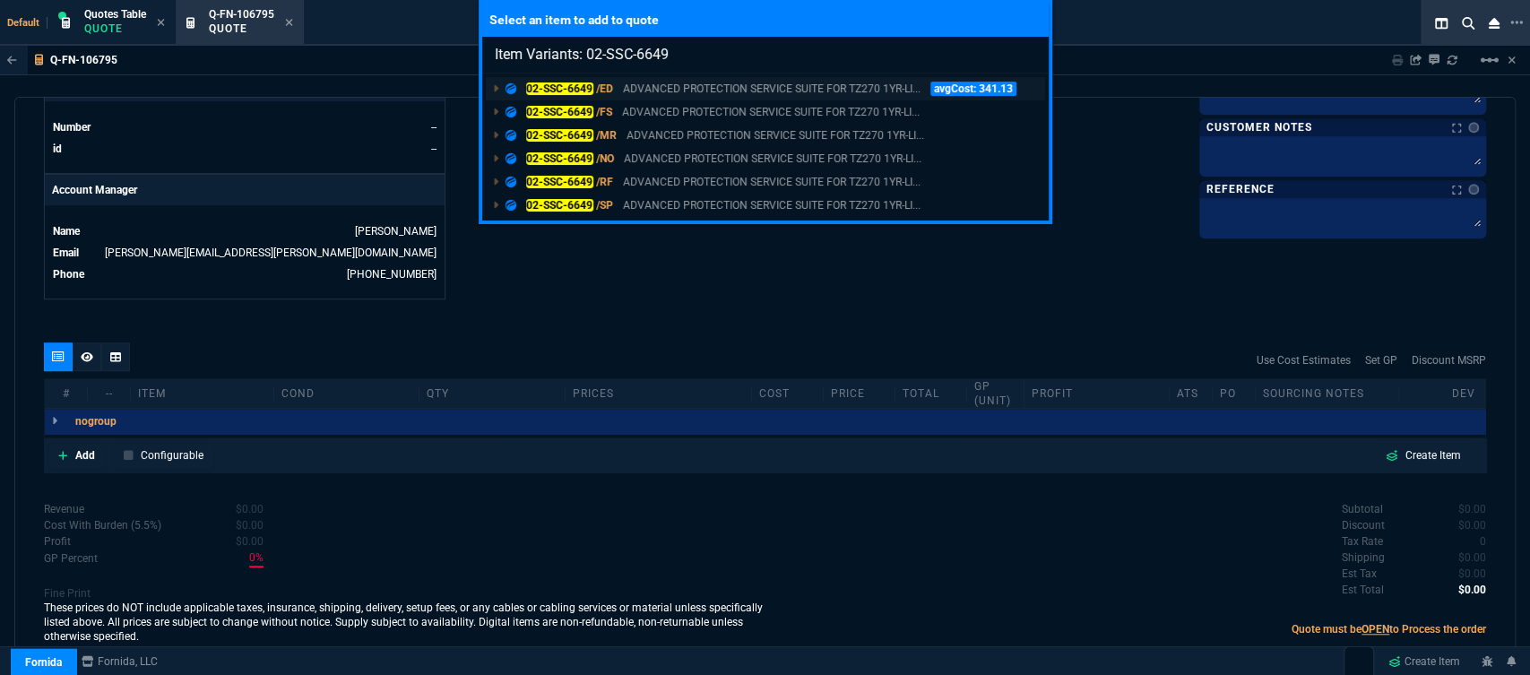
type input "Item Variants: 02-SSC-6649"
click at [727, 91] on p "ADVANCED PROTECTION SERVICE SUITE FOR TZ270 1YR-LI..." at bounding box center [772, 89] width 298 height 16
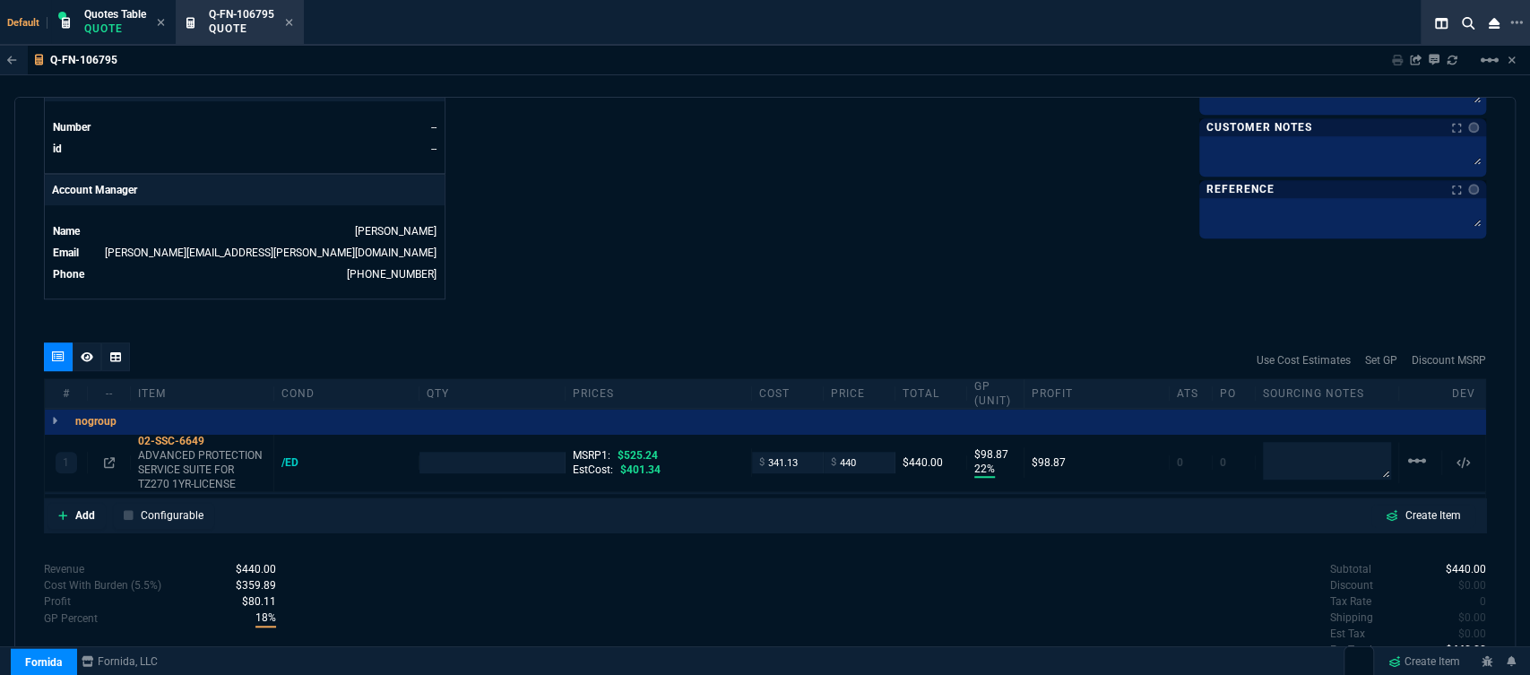
type input "22"
type input "99"
type input "16"
click at [64, 511] on icon at bounding box center [62, 515] width 9 height 9
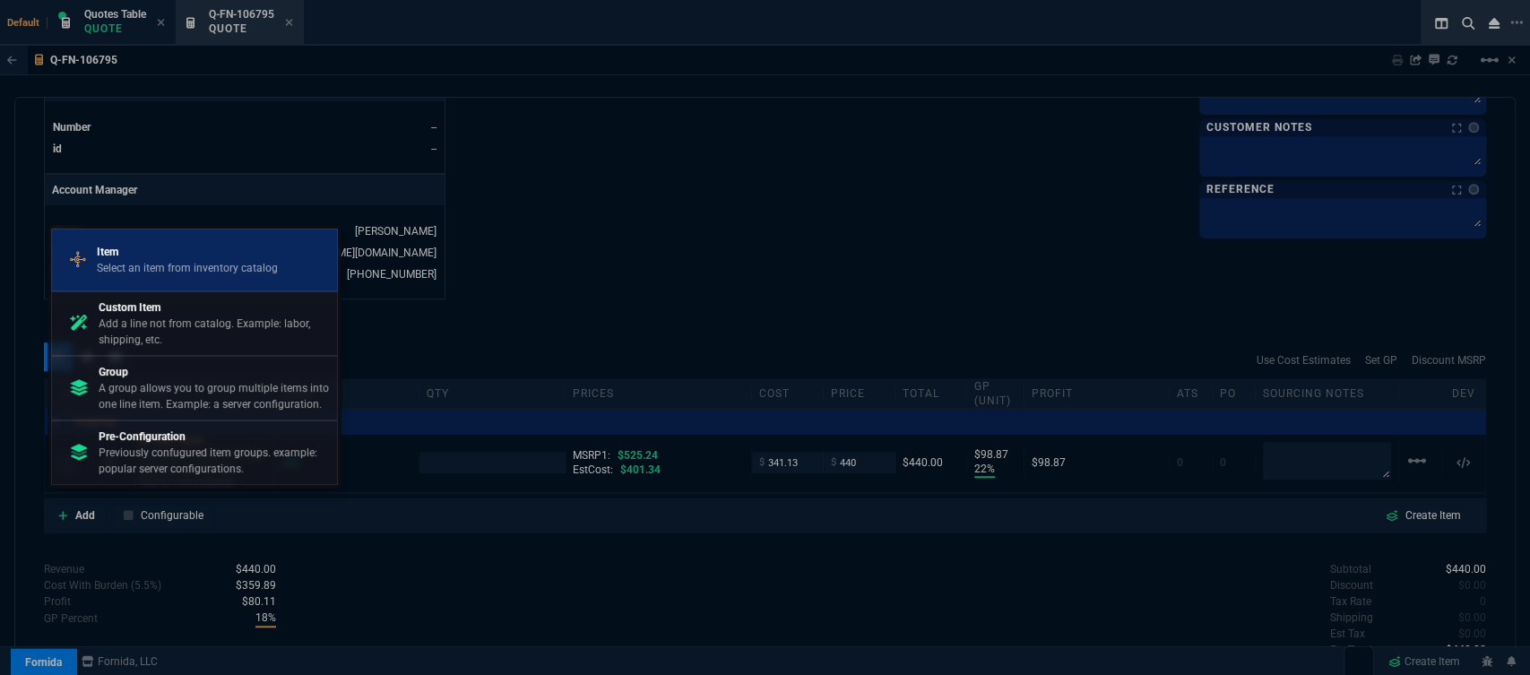
click at [194, 260] on p "Item" at bounding box center [187, 252] width 181 height 16
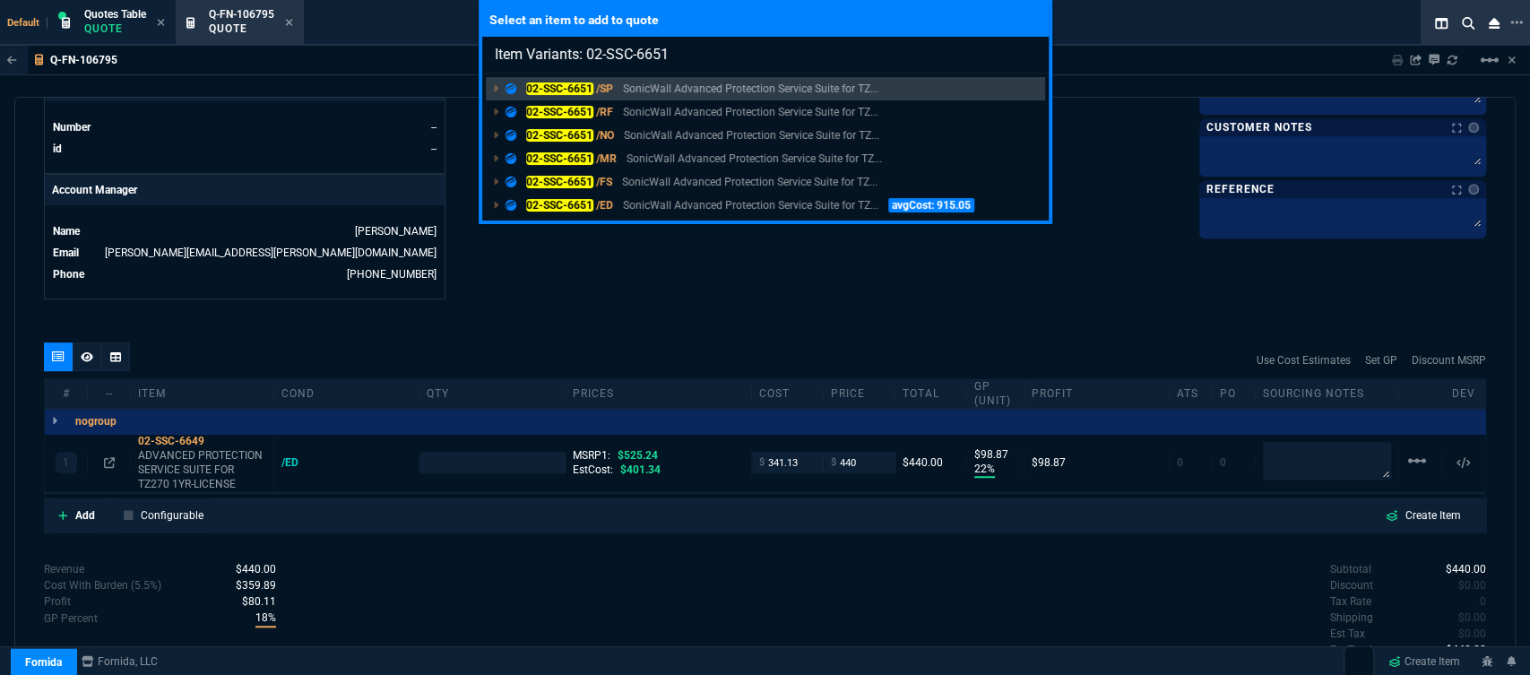
type input "Item Variants: 02-SSC-6651"
click at [757, 299] on div "Select an item to add to quote Item Variants: 02-SSC-6651 02-SSC-6651 /SP Sonic…" at bounding box center [765, 337] width 1530 height 675
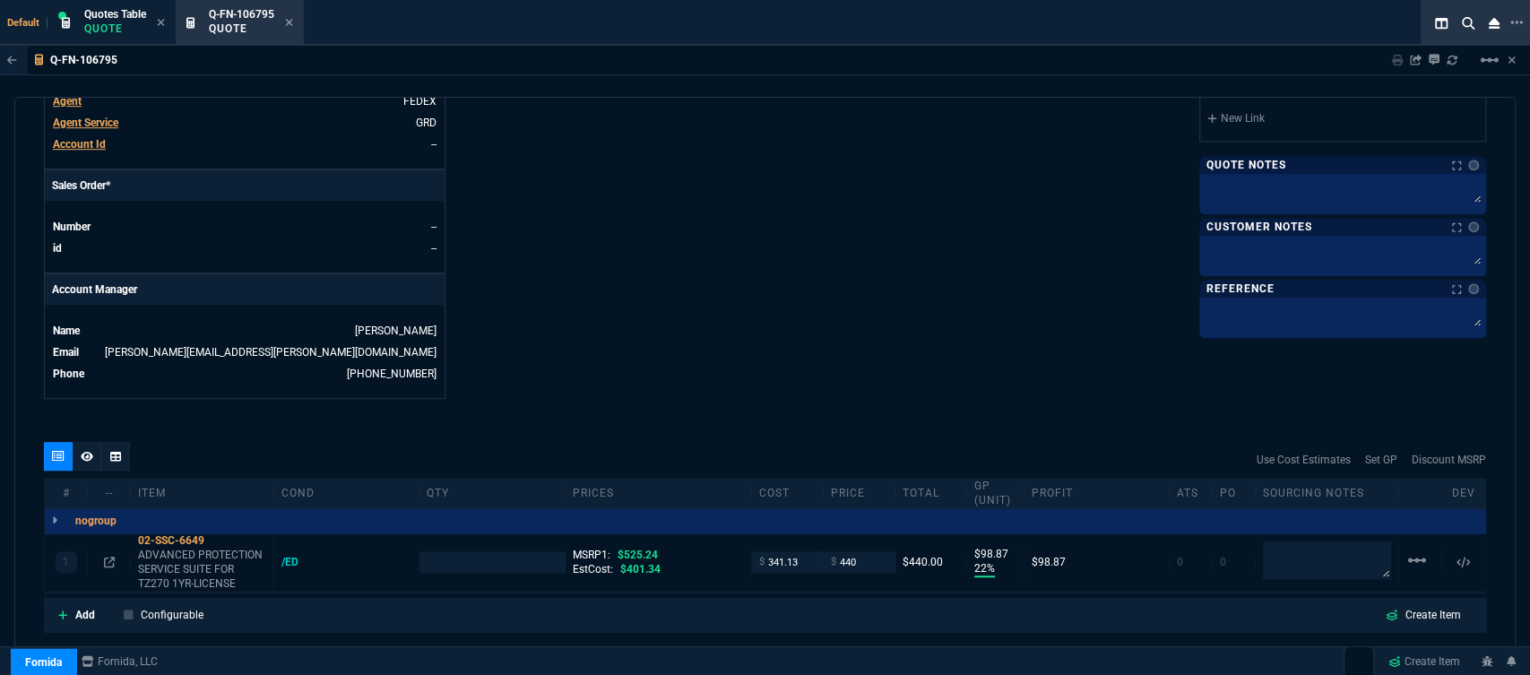
scroll to position [605, 0]
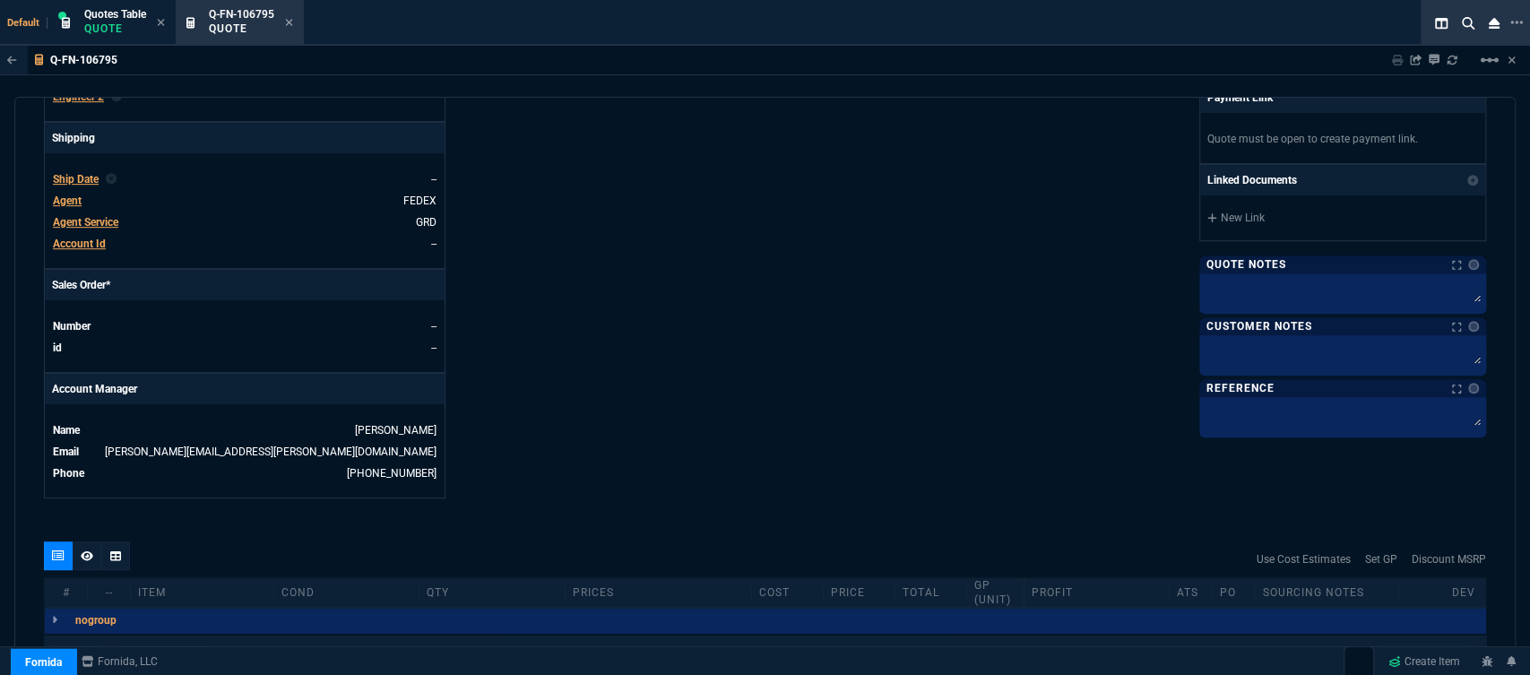
click at [74, 194] on span "Agent" at bounding box center [67, 200] width 29 height 13
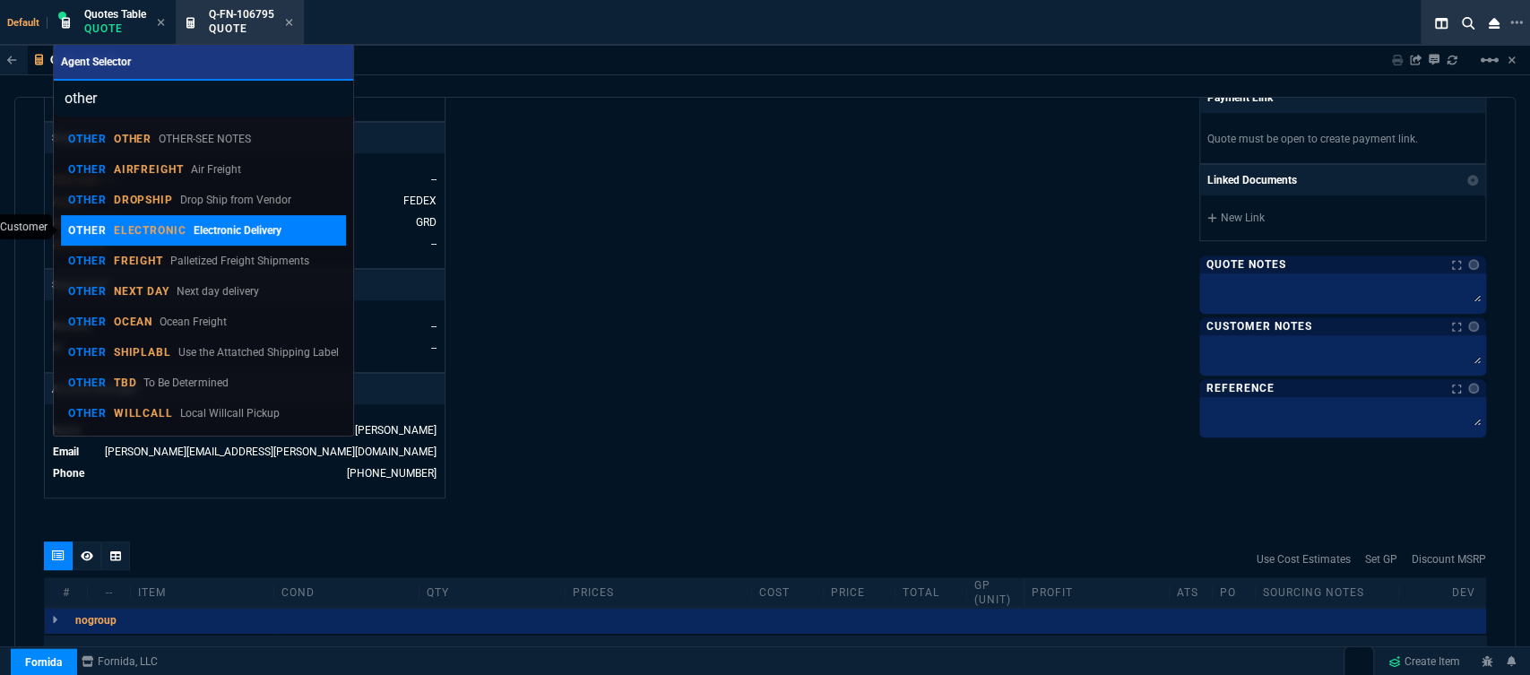
type input "other"
click at [144, 224] on p "ELECTRONIC" at bounding box center [150, 230] width 73 height 14
type input "1"
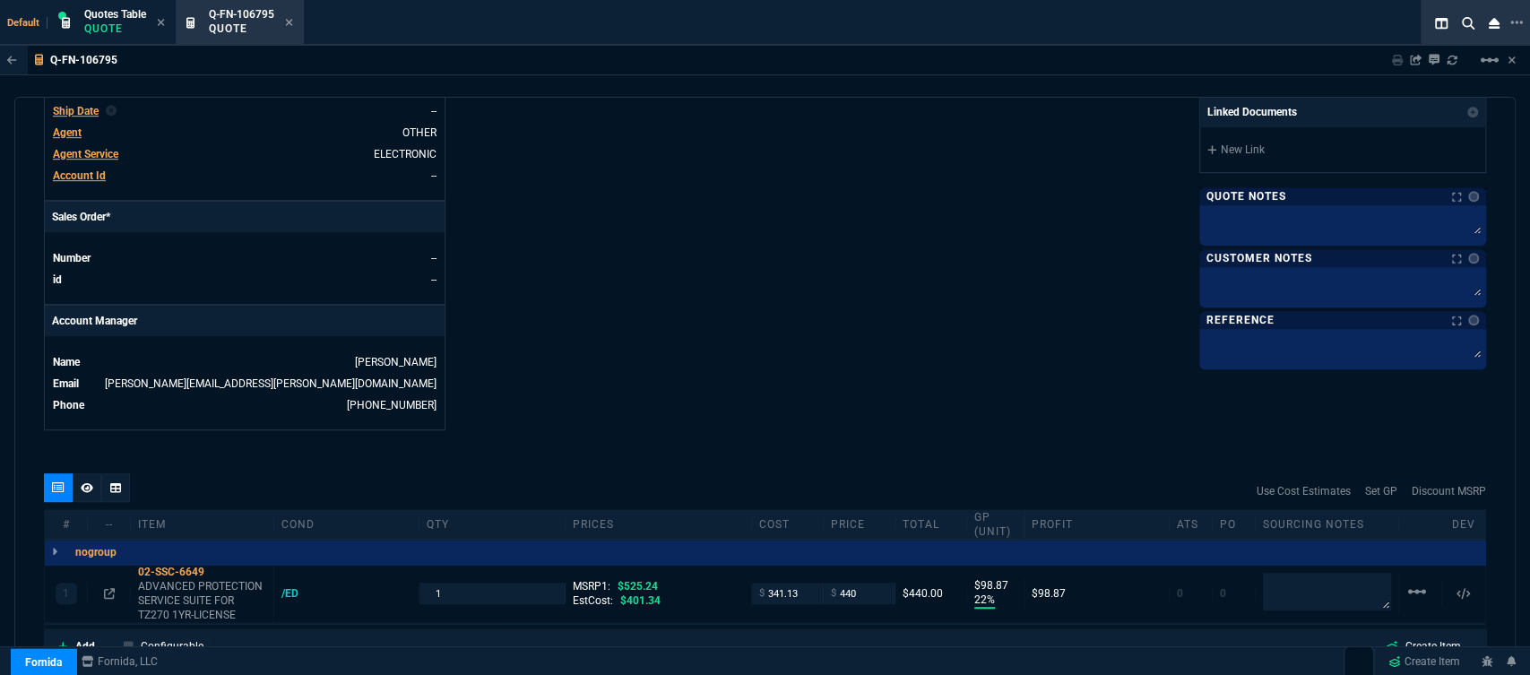
scroll to position [704, 0]
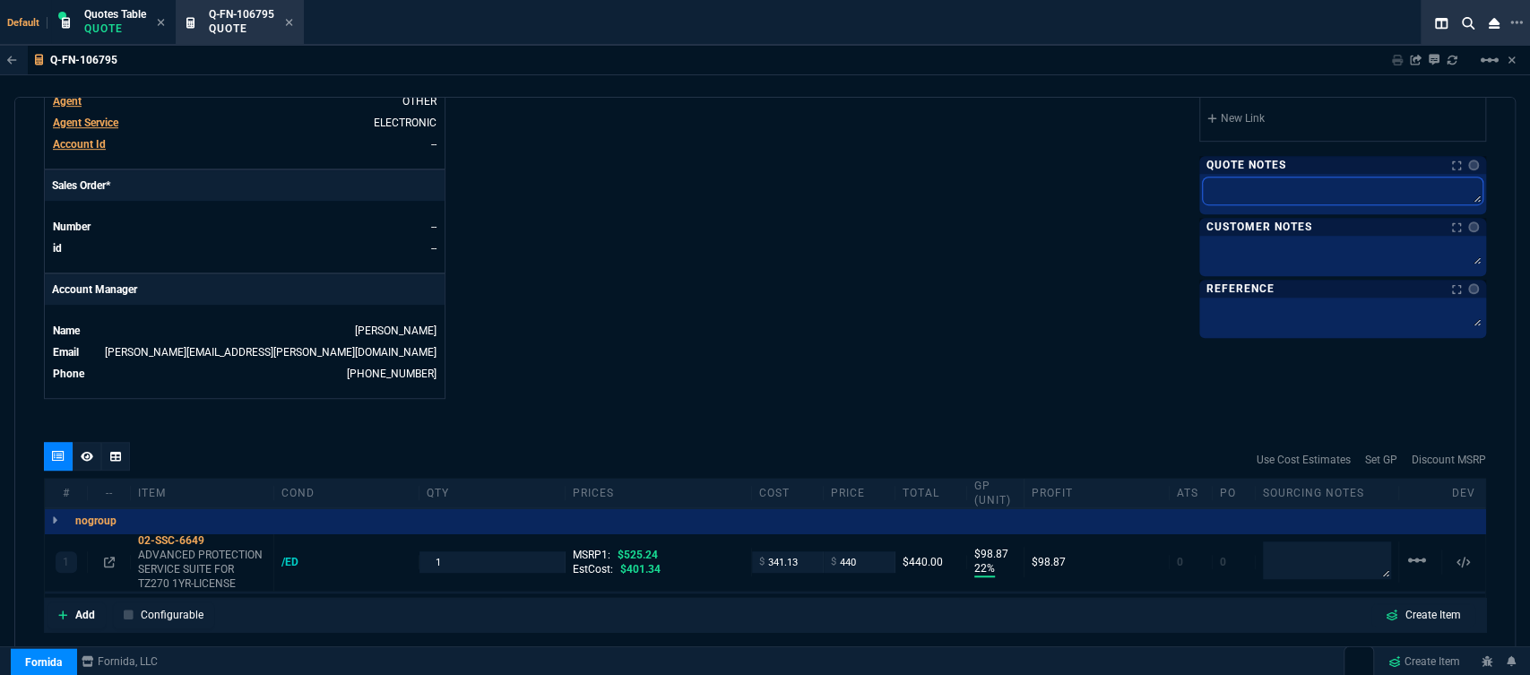
click at [1328, 192] on textarea at bounding box center [1343, 190] width 280 height 27
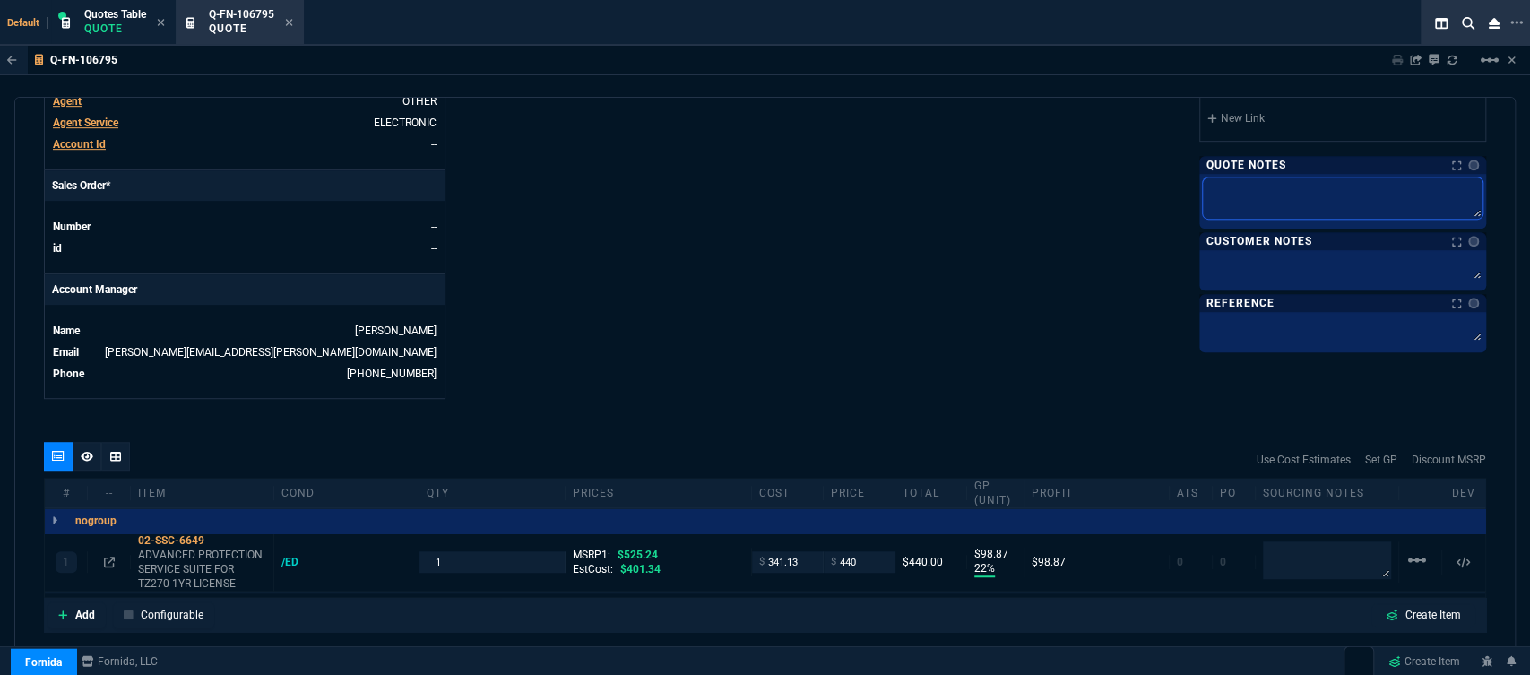
type textarea "d"
type textarea "dh"
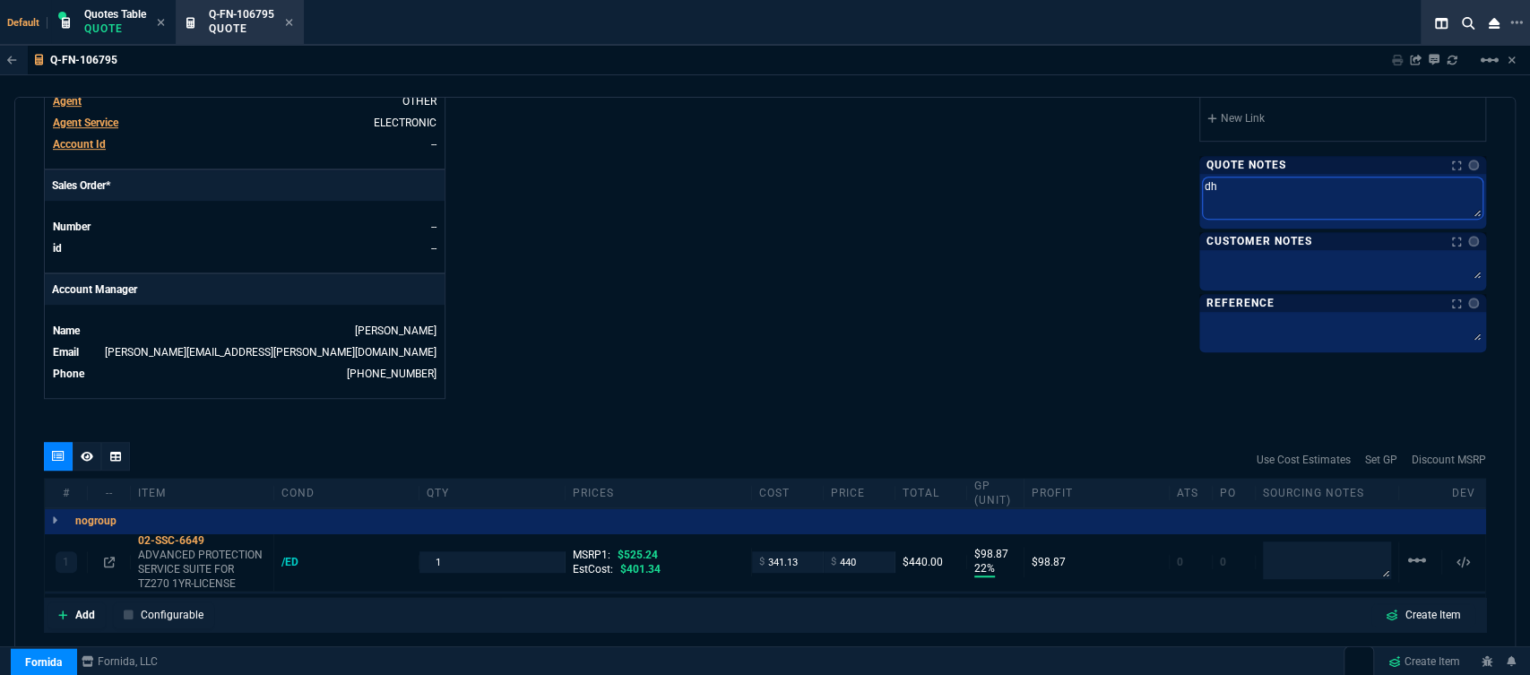
type textarea "dh"
type textarea "dh b"
type textarea "dh bu"
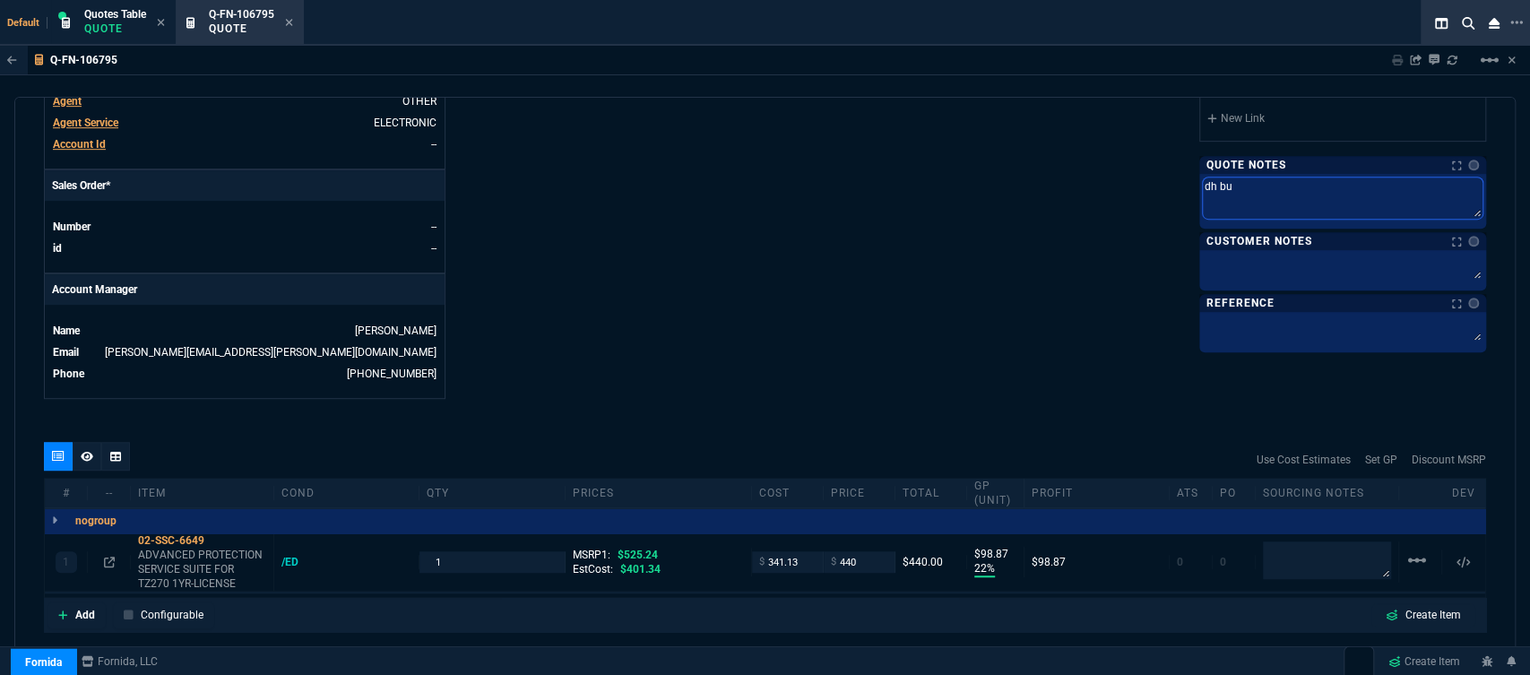
type textarea "dh bul"
type textarea "dh bulk"
click at [1343, 546] on textarea at bounding box center [1327, 560] width 128 height 38
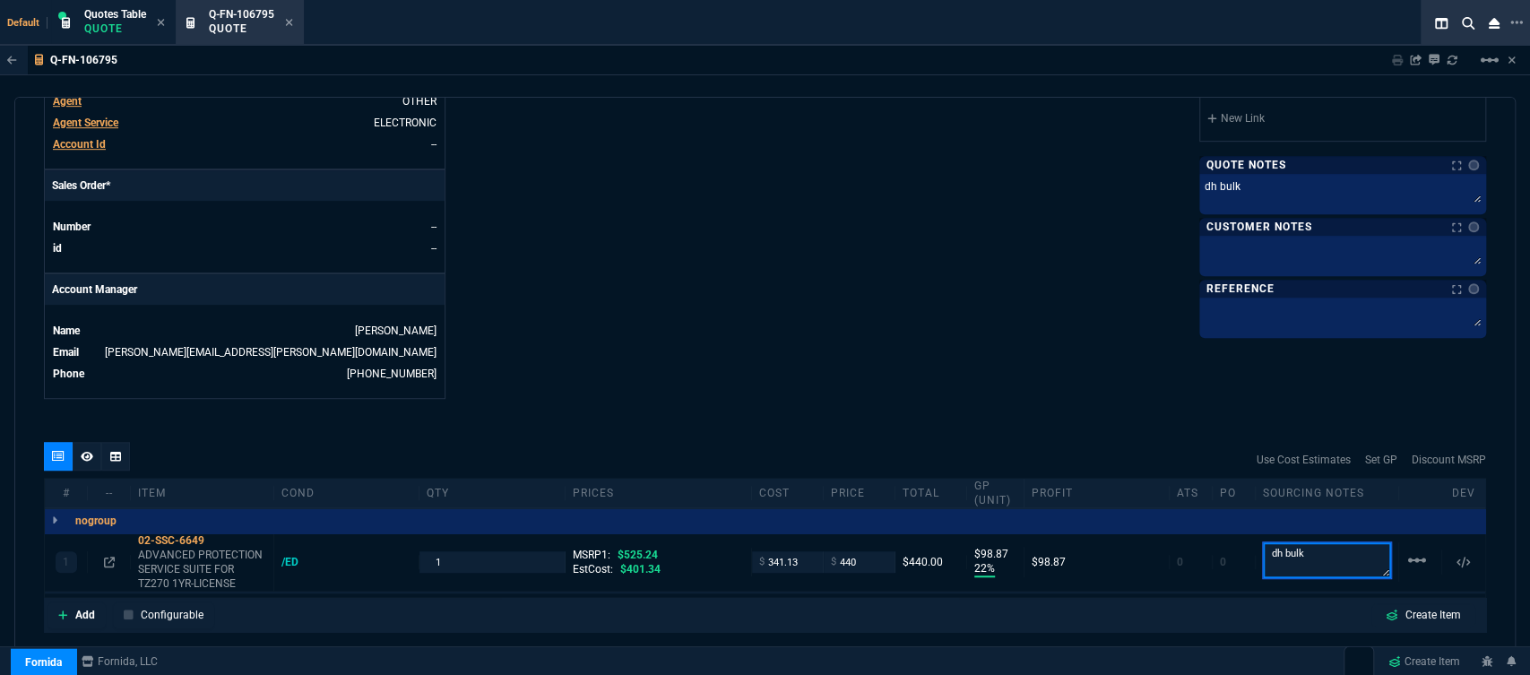
type textarea "dh bulk"
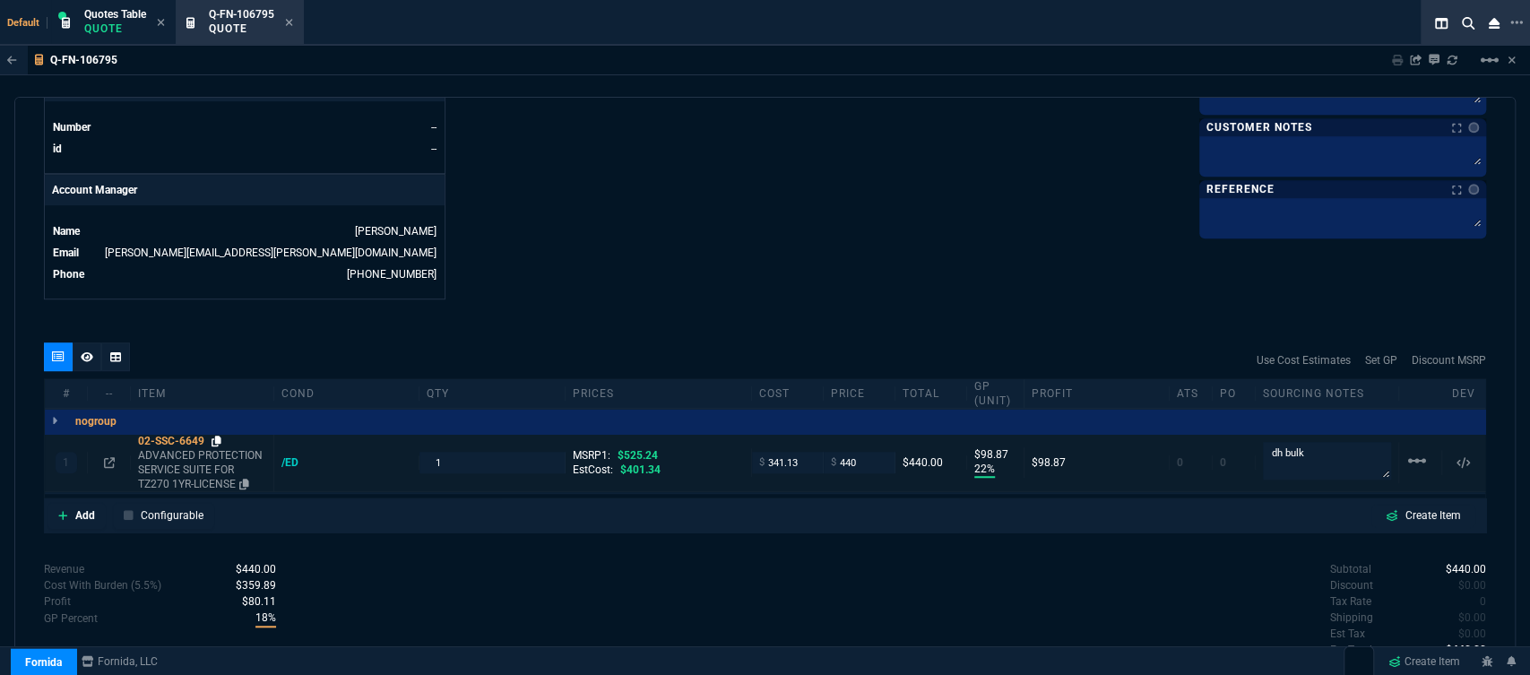
click at [219, 436] on icon at bounding box center [217, 441] width 10 height 11
click at [803, 452] on input "341.13" at bounding box center [787, 462] width 56 height 21
type input "307"
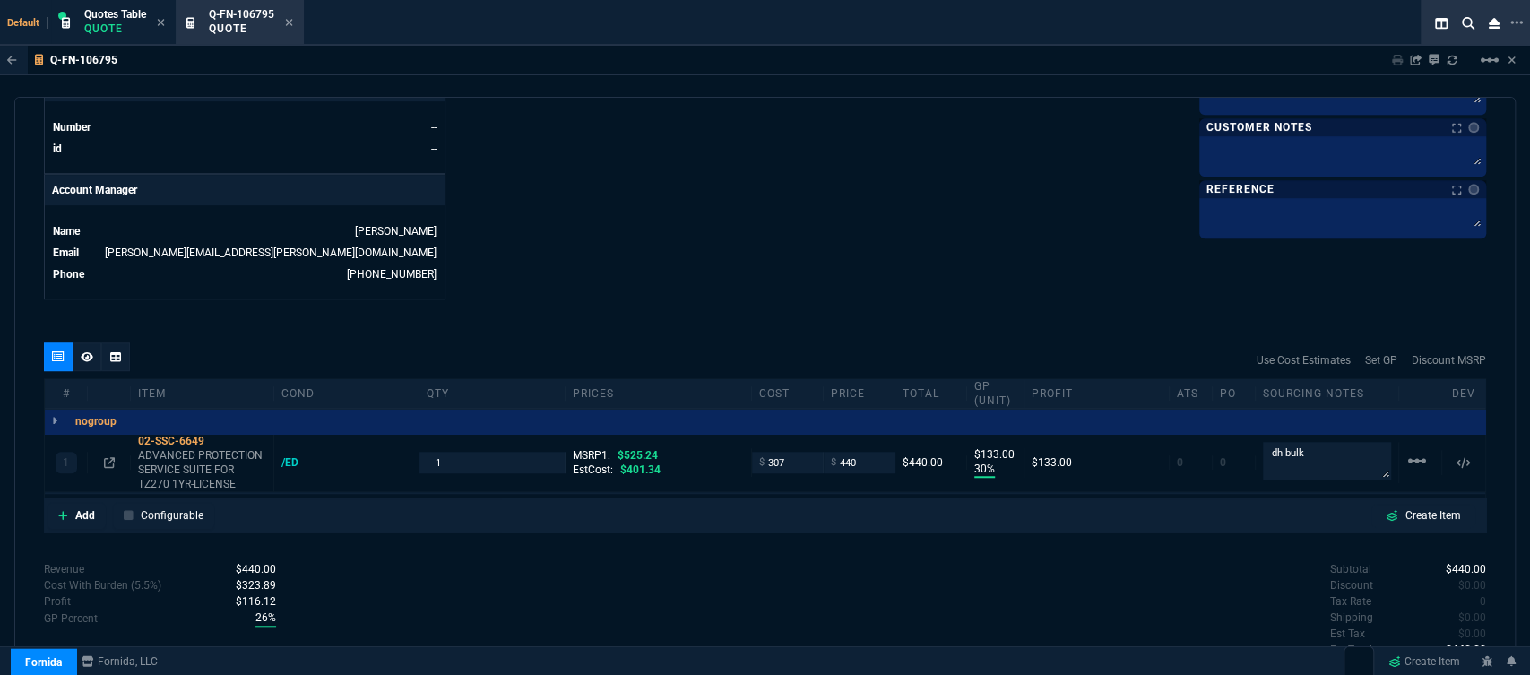
type input "30"
type input "133"
click at [110, 457] on icon at bounding box center [109, 462] width 11 height 11
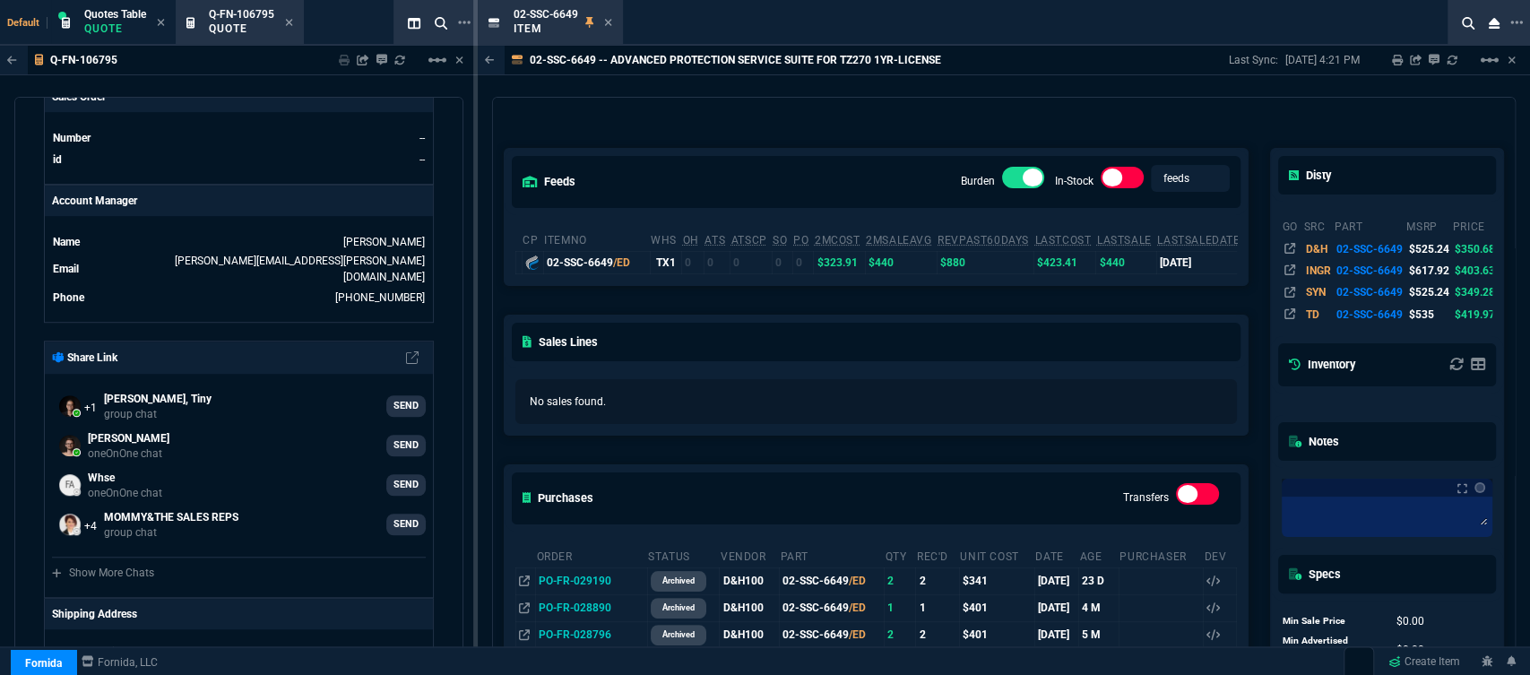
scroll to position [199, 0]
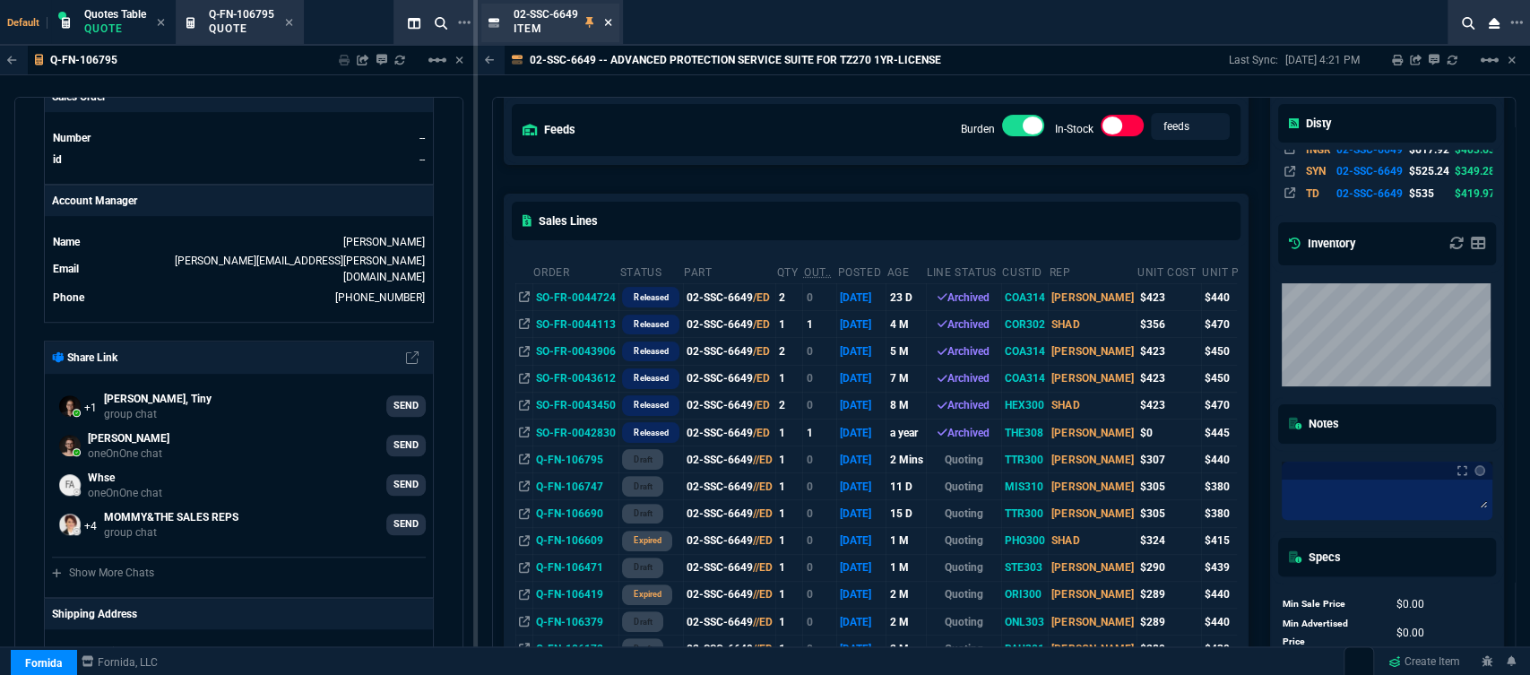
click at [609, 17] on icon at bounding box center [608, 22] width 8 height 11
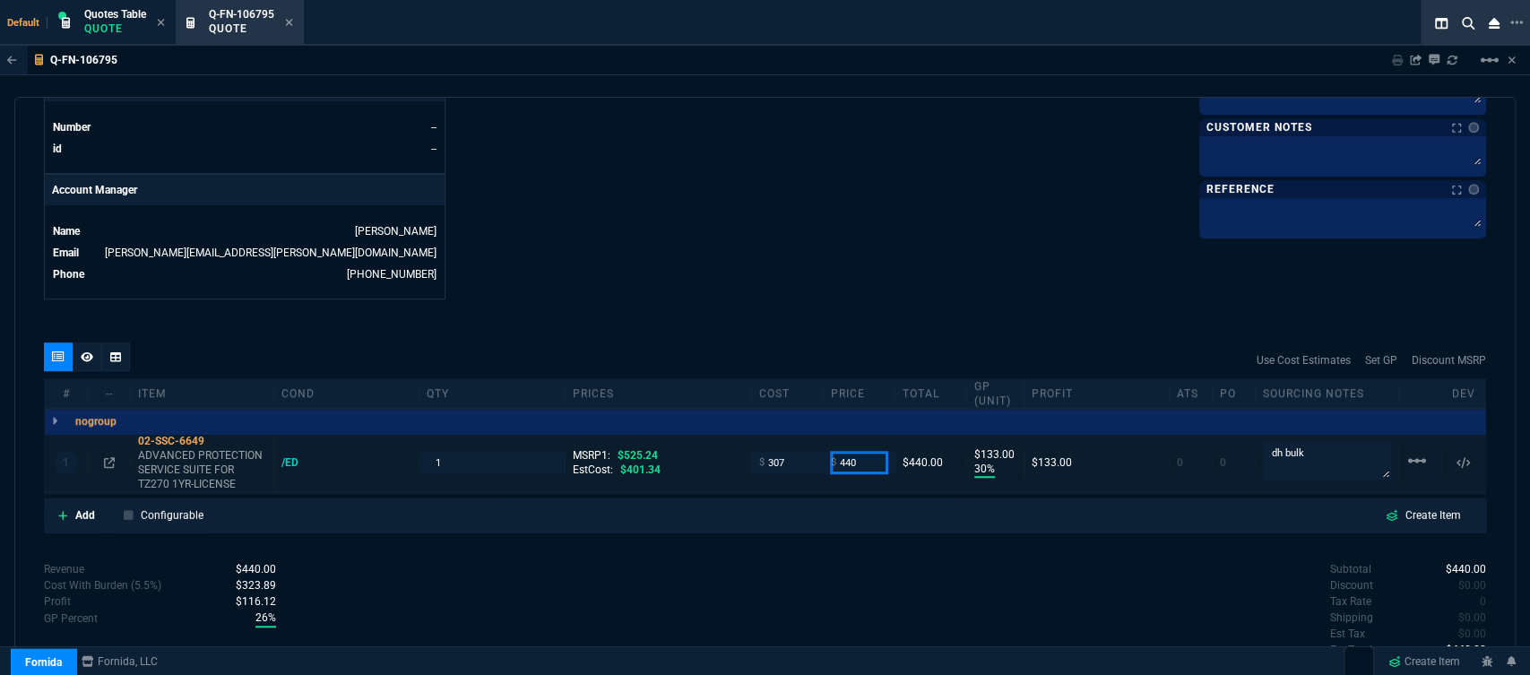
click at [868, 452] on input "440" at bounding box center [859, 462] width 56 height 21
type input "380"
type input "19"
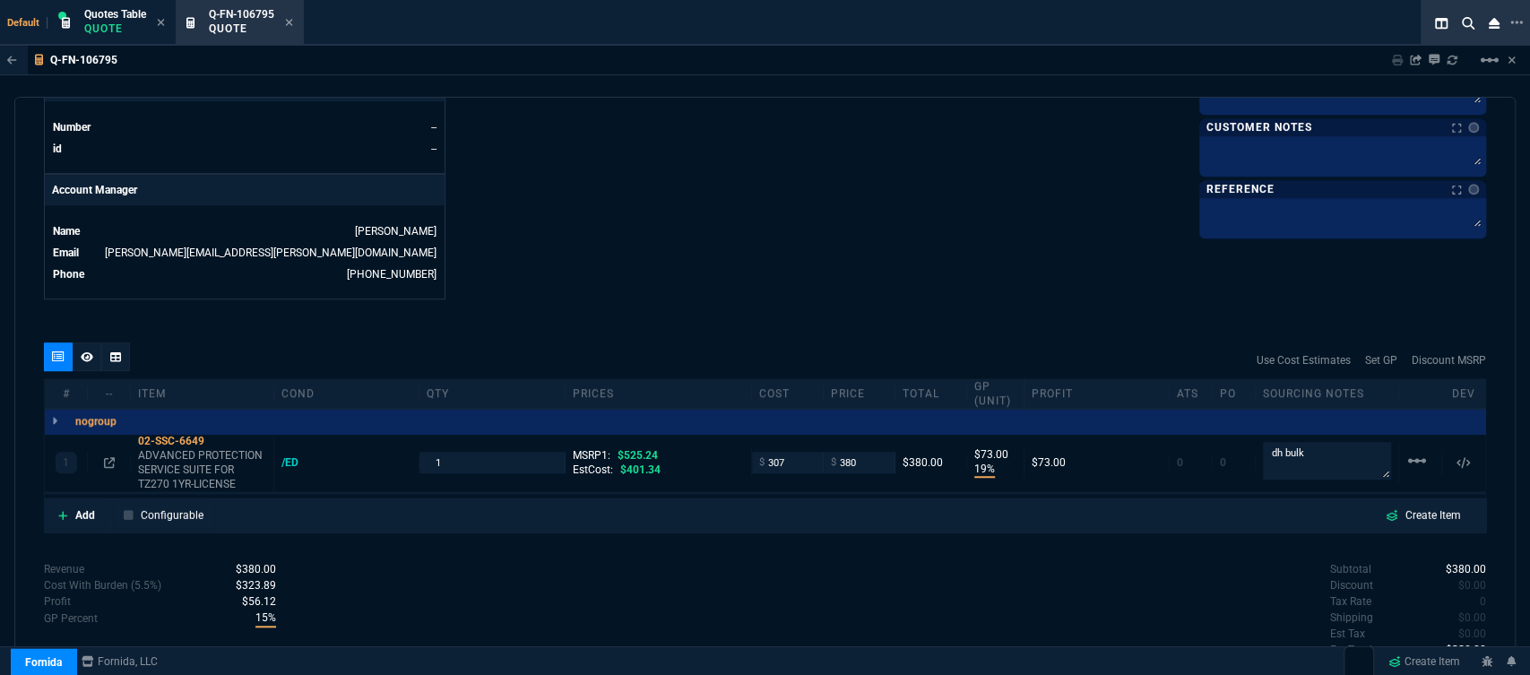
type input "73"
type input "28"
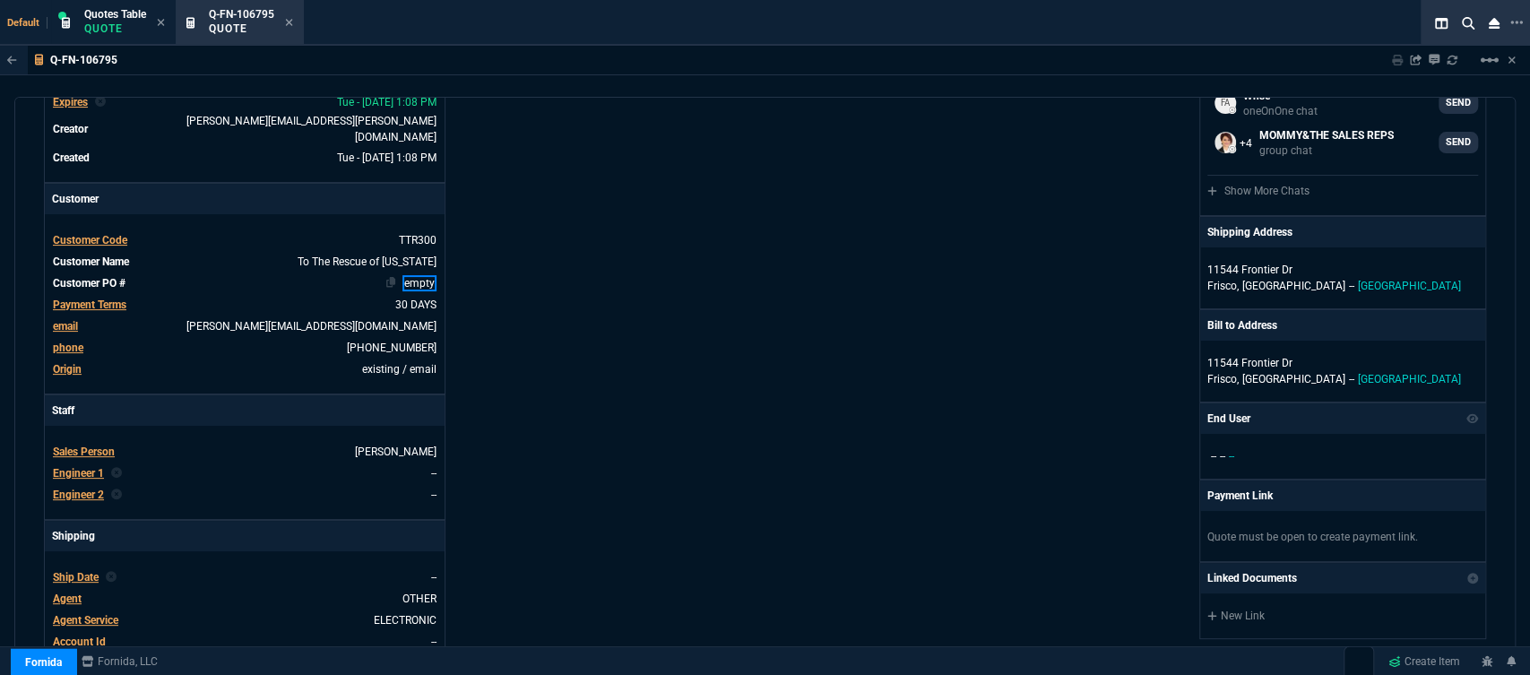
click at [433, 275] on link "empty" at bounding box center [419, 283] width 34 height 16
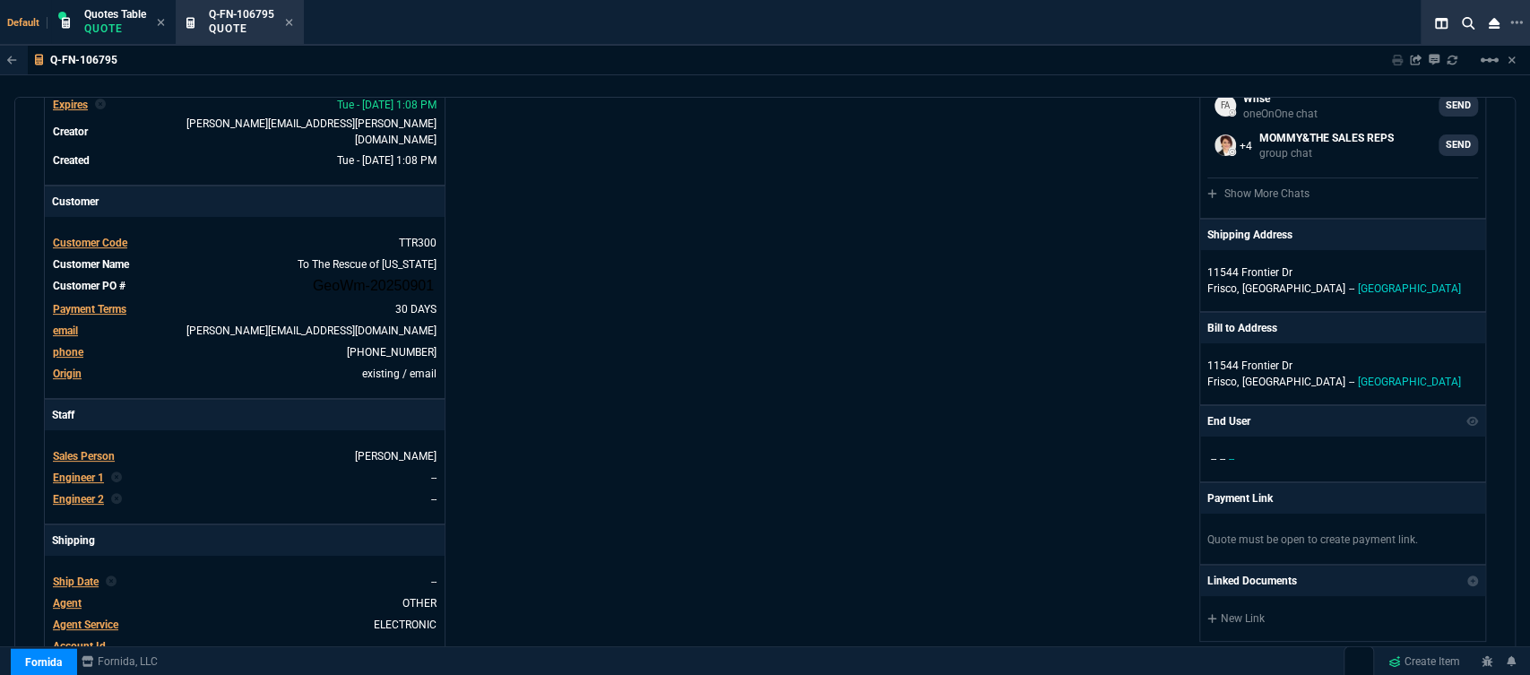
click at [540, 295] on div "Details Number Q-FN-106795 Order ID Q-FN-106795 Customer Code TTR300 Total Unit…" at bounding box center [404, 430] width 721 height 939
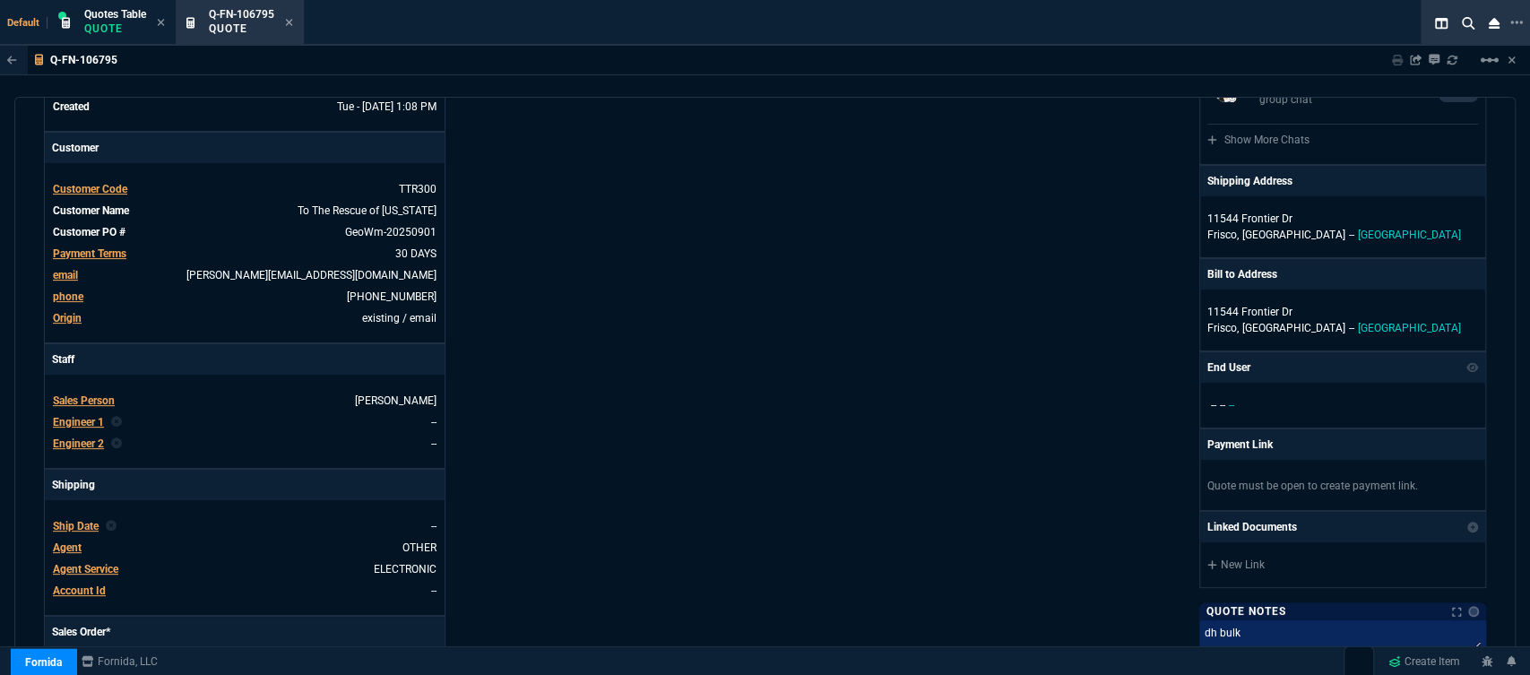
scroll to position [403, 0]
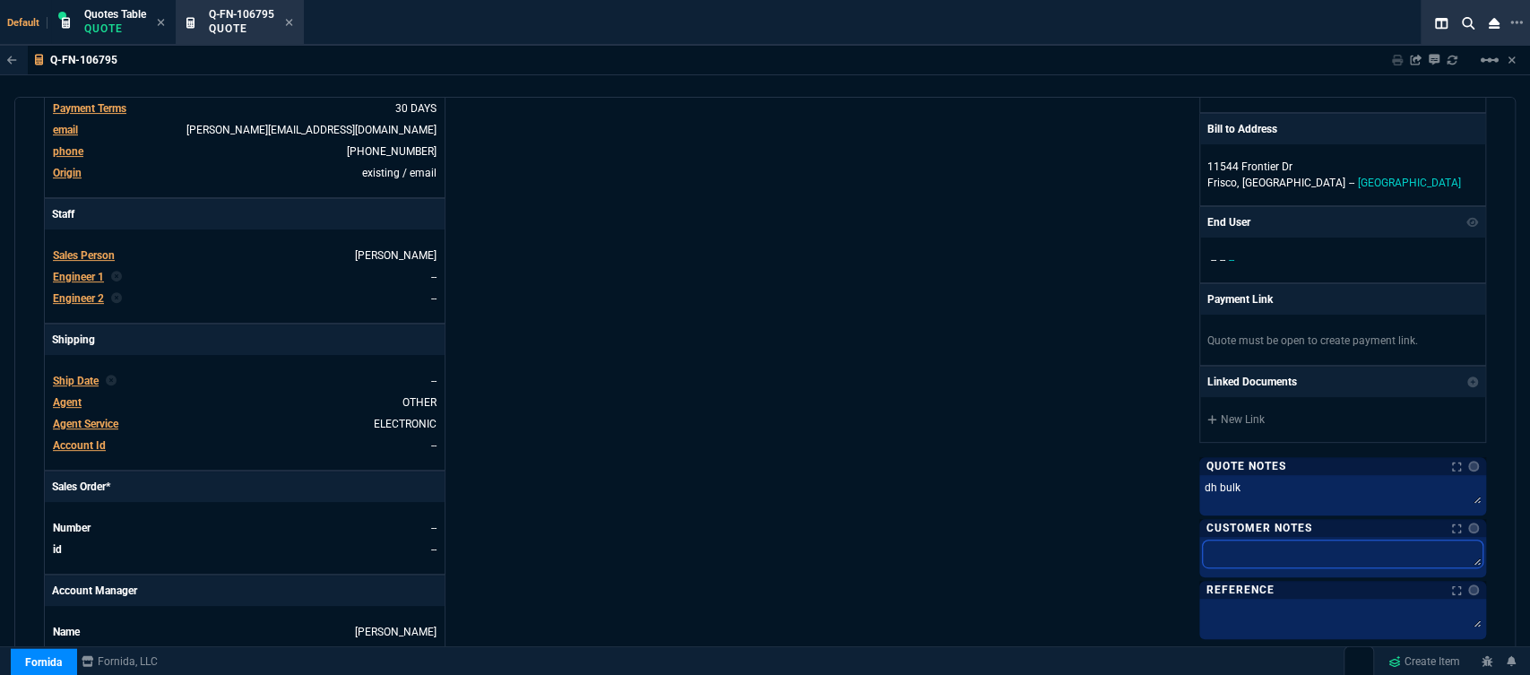
click at [1295, 552] on textarea at bounding box center [1343, 553] width 280 height 27
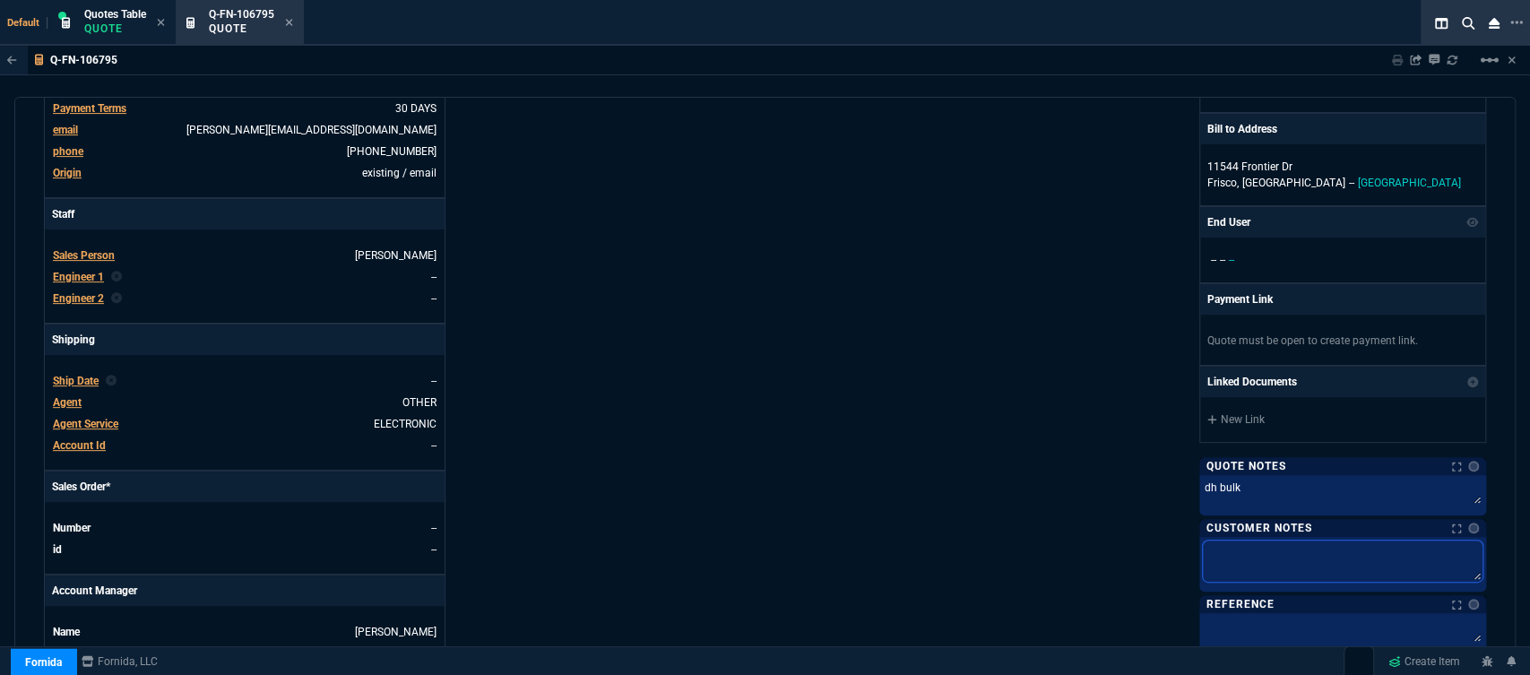
type textarea "E"
type textarea "EL"
type textarea "ELE"
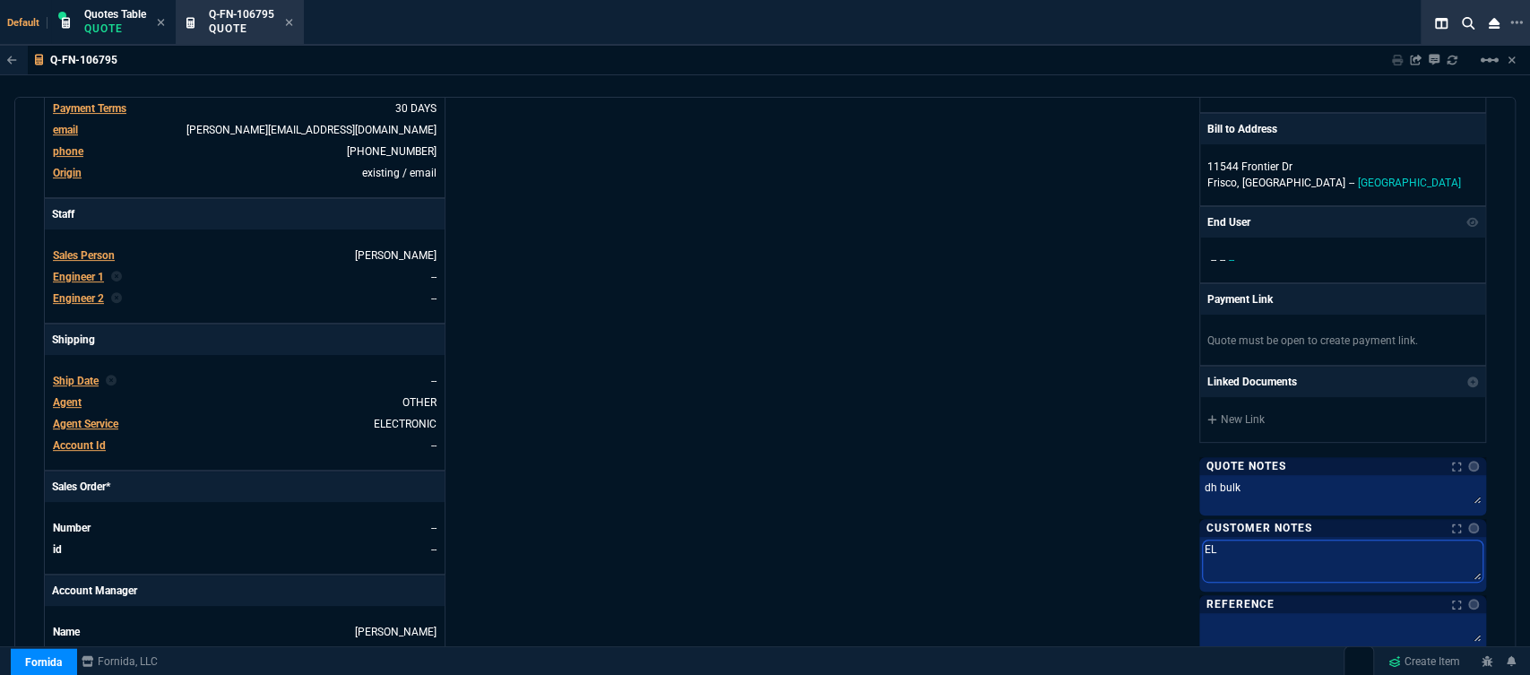
type textarea "ELE"
type textarea "ELEC"
type textarea "ELECT"
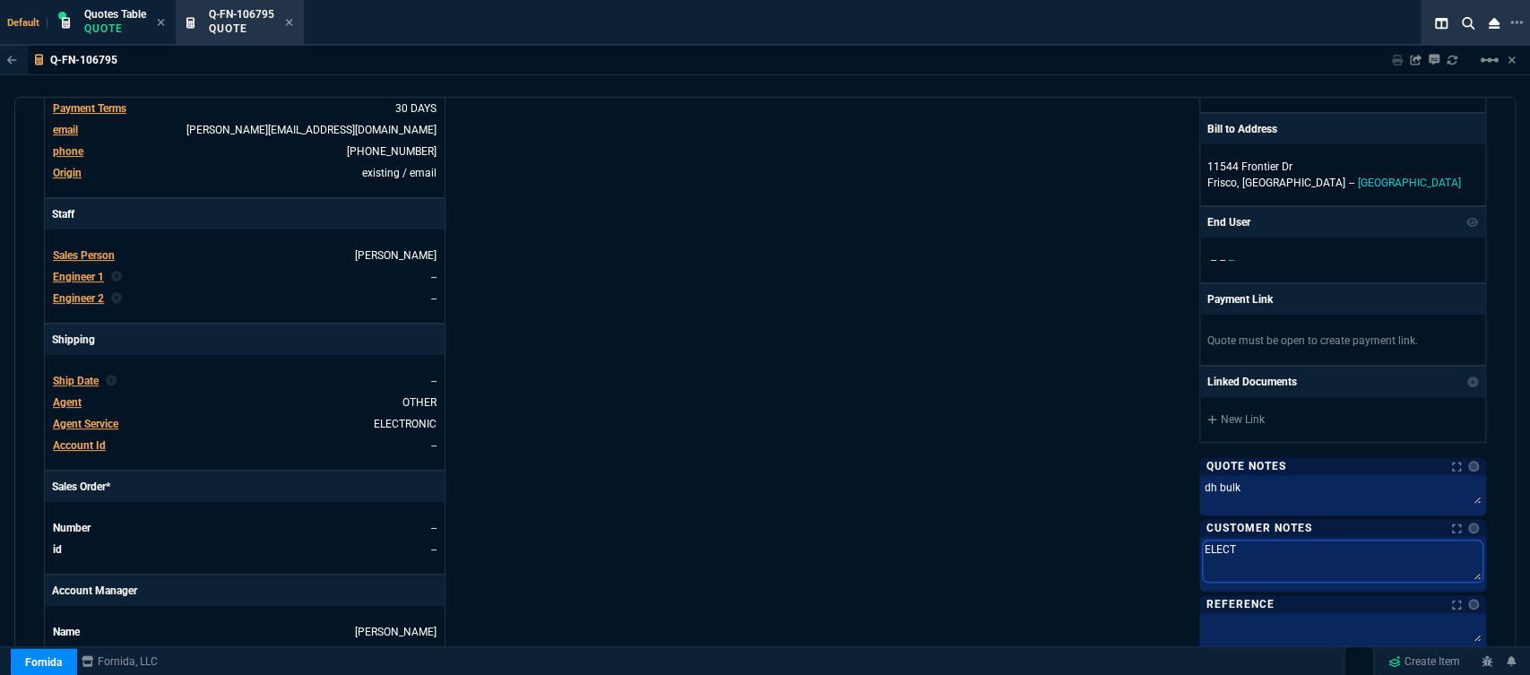
type textarea "ELECTR"
type textarea "ELECTRO"
type textarea "ELECTRON"
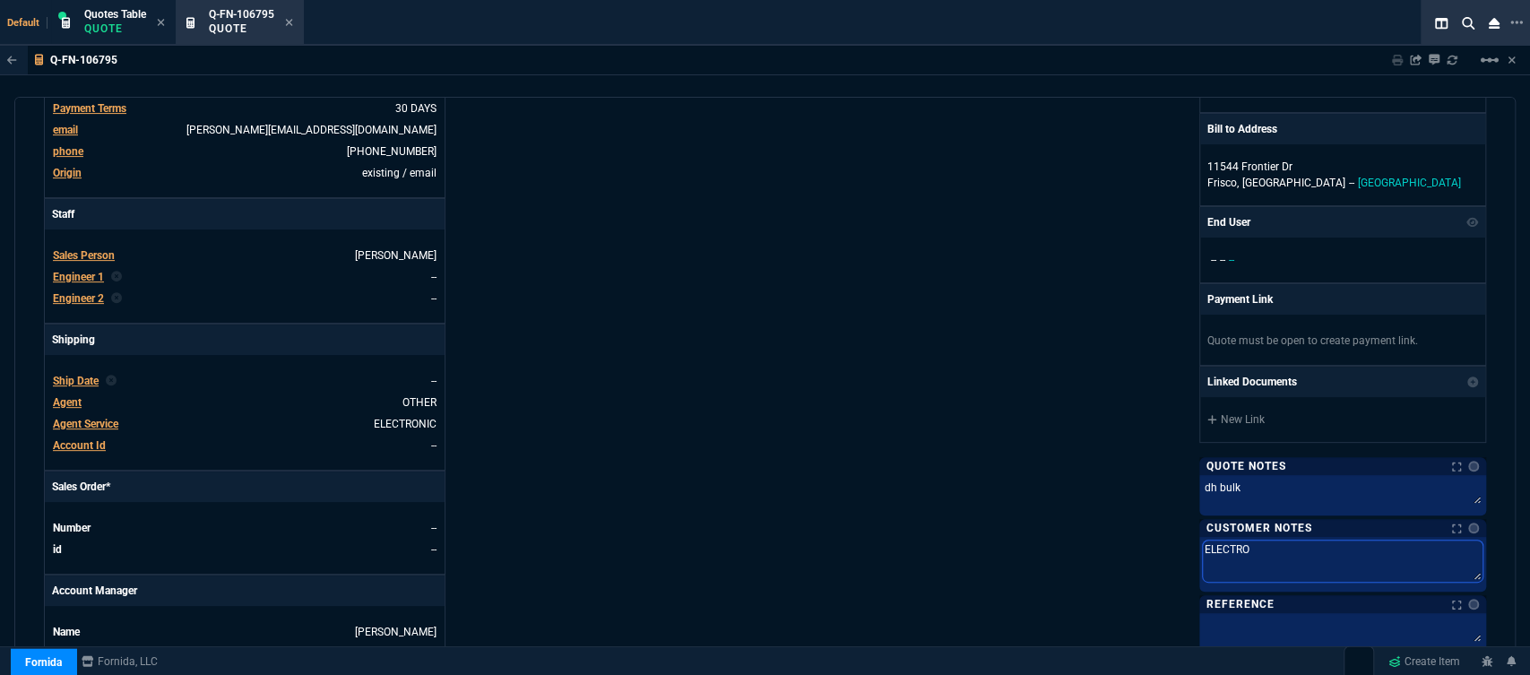
type textarea "ELECTRON"
type textarea "ELECTRONI"
type textarea "ELECTRONIC"
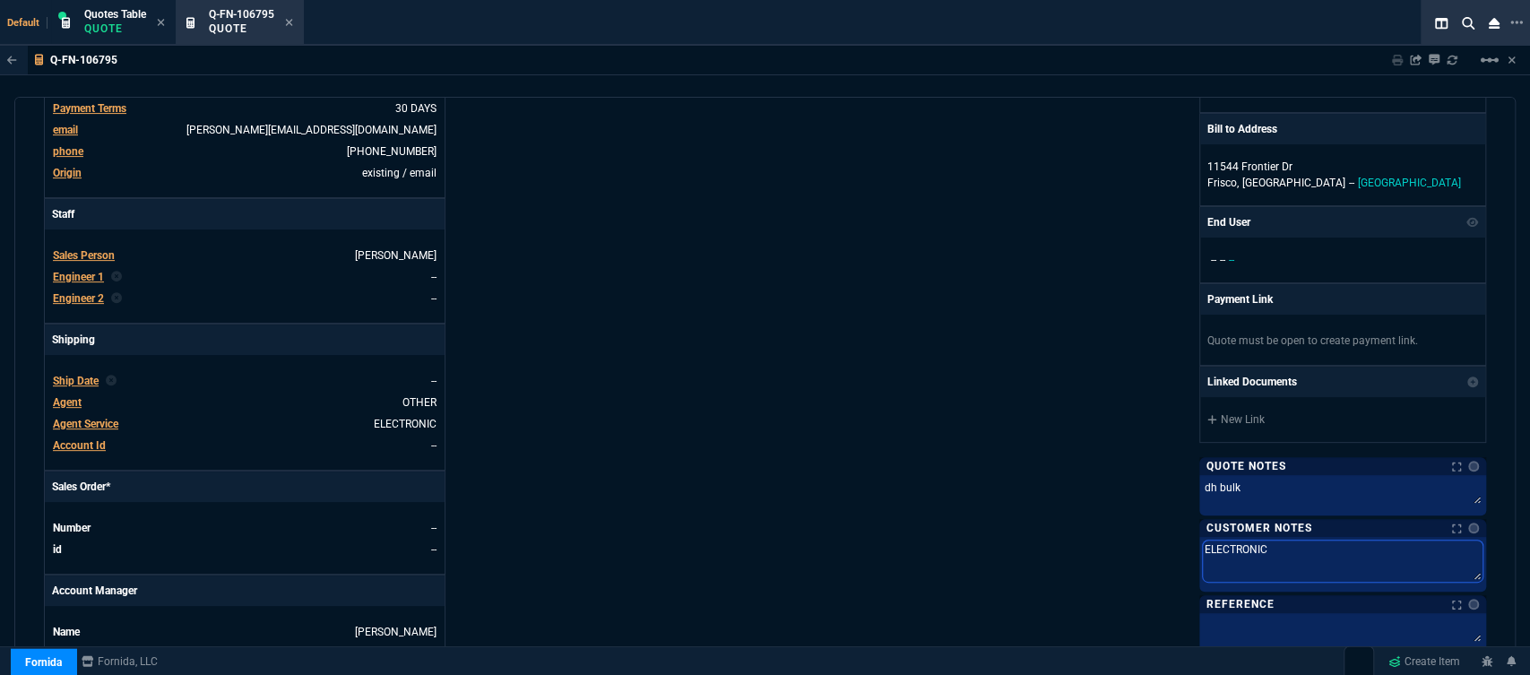
type textarea "ELECTRONIC:"
type textarea "ELECTRONIC: E"
type textarea "ELECTRONIC: EM"
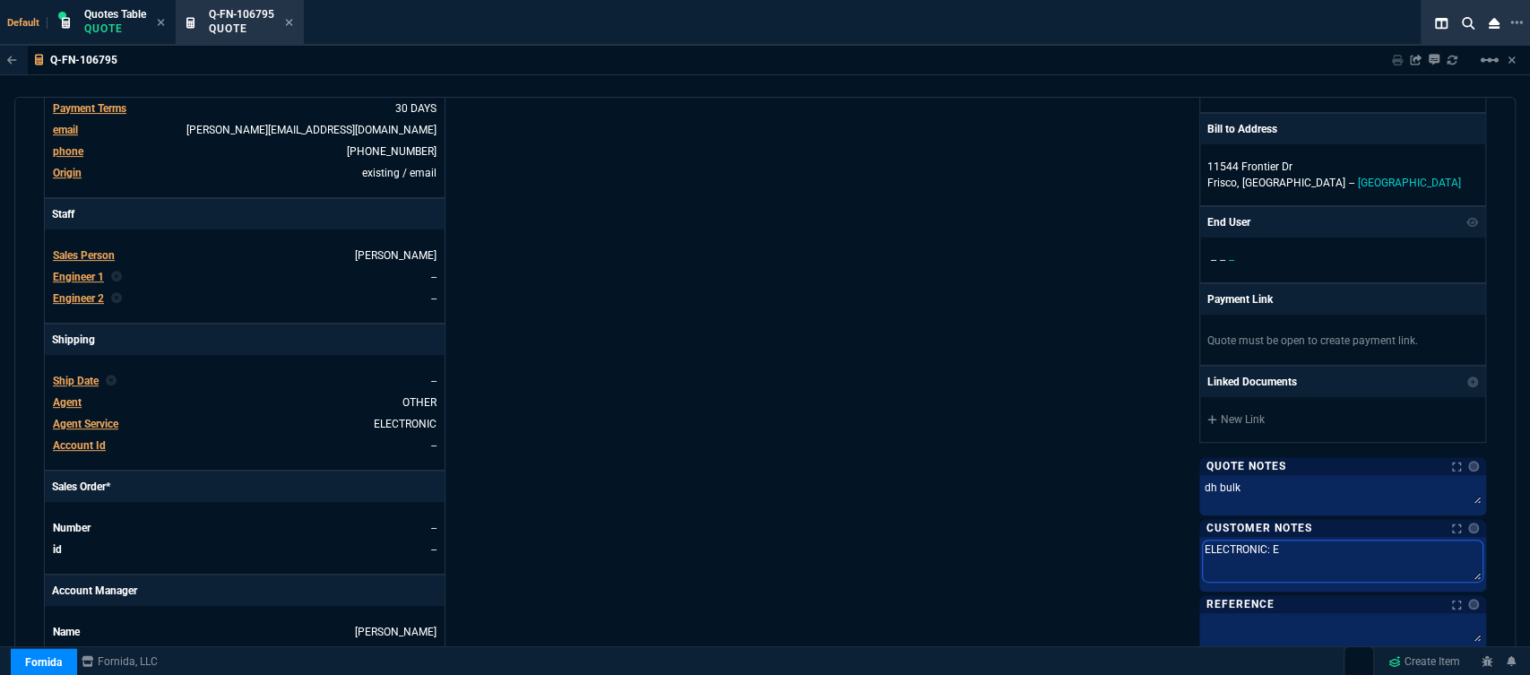
type textarea "ELECTRONIC: EM"
type textarea "ELECTRONIC: EMA"
type textarea "ELECTRONIC: EMAI"
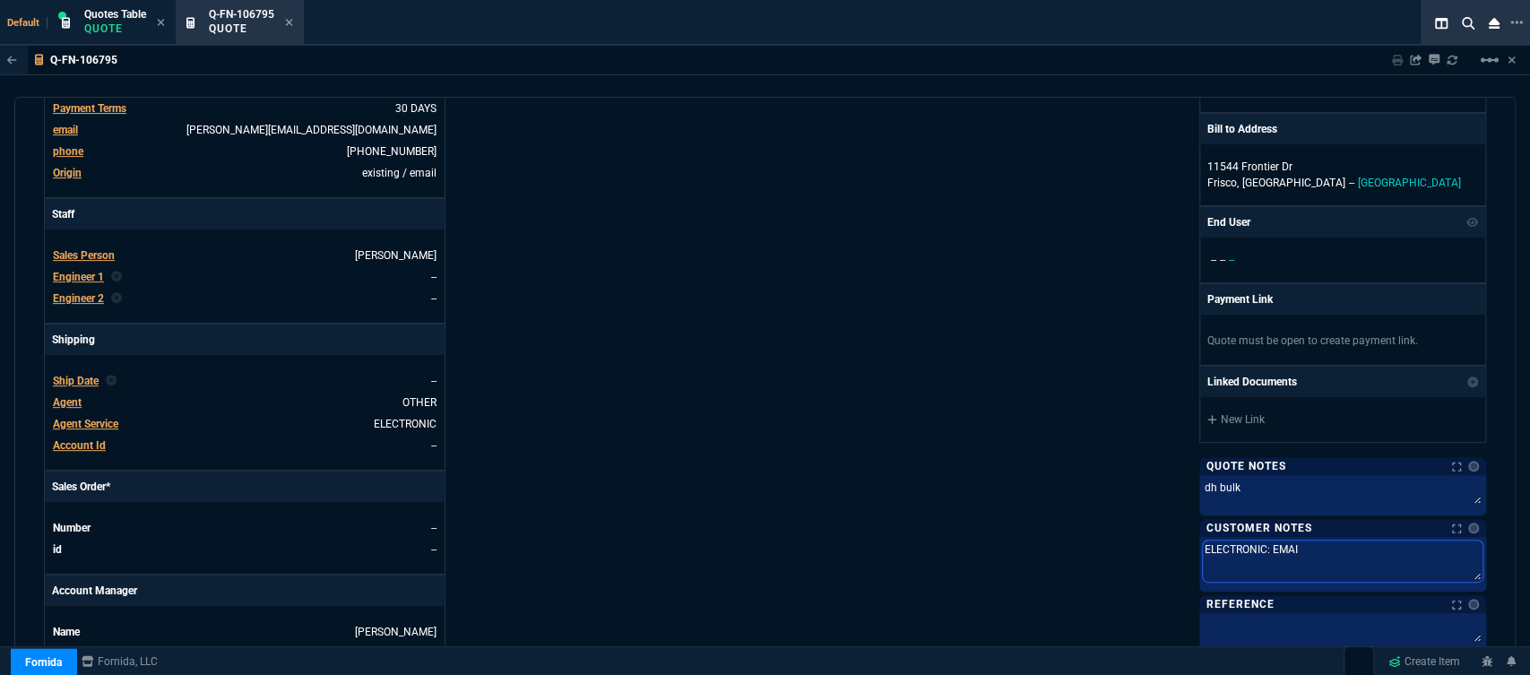
type textarea "ELECTRONIC: EMAIL"
type textarea "ELECTRONIC: EMAIL*"
type textarea "ELECTRONIC: EMAIL**"
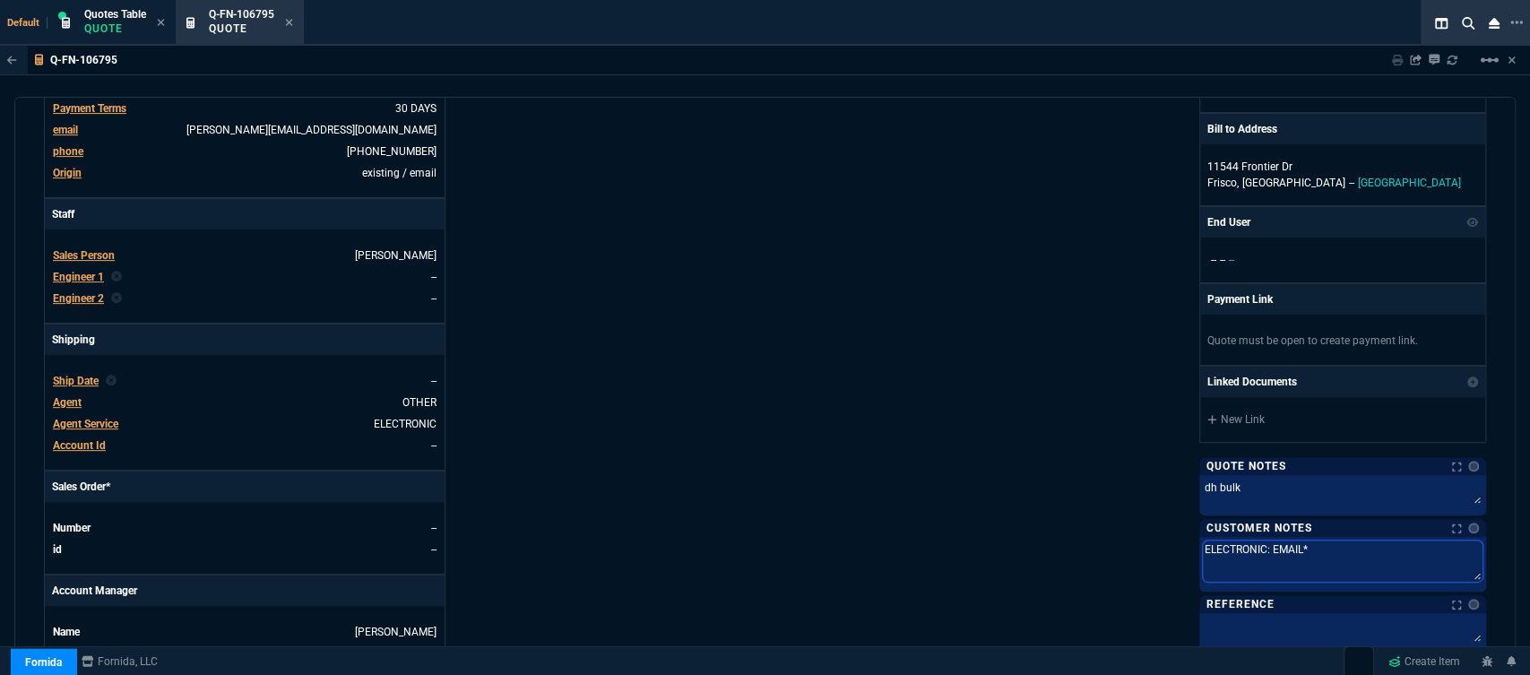
type textarea "ELECTRONIC: EMAIL**"
type textarea "ELECTRONIC: EMAIL**E"
type textarea "ELECTRONIC: EMAIL**ET"
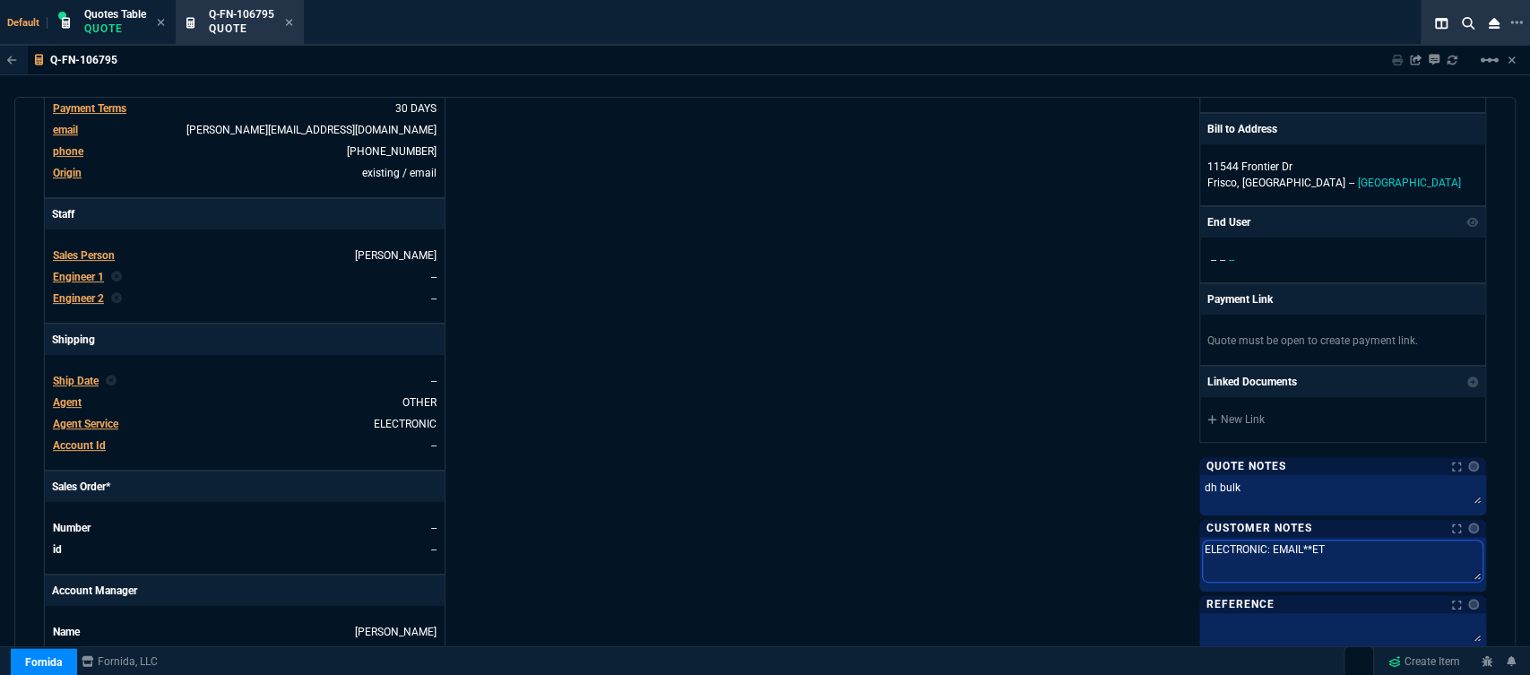
type textarea "ELECTRONIC: EMAIL**ETA"
type textarea "ELECTRONIC: EMAIL**ETA 3"
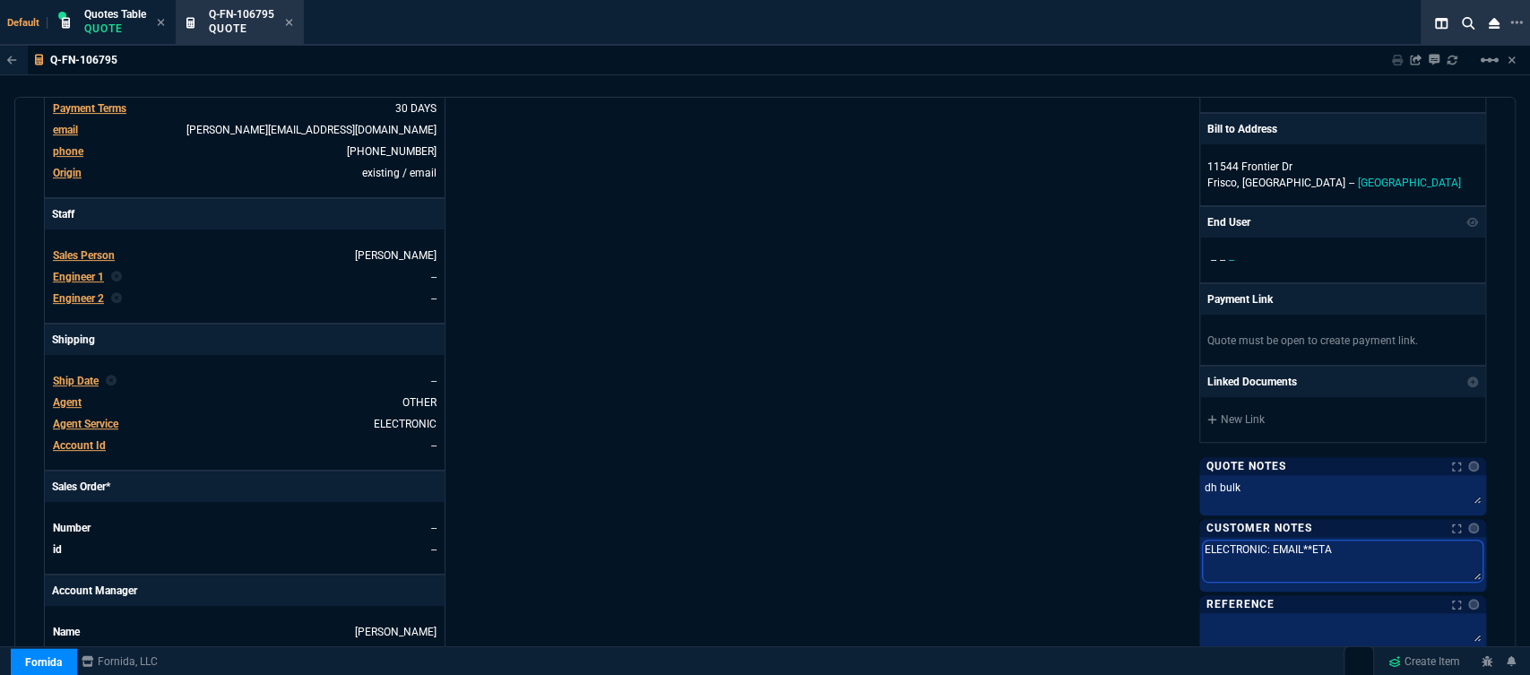
type textarea "ELECTRONIC: EMAIL**ETA 3"
type textarea "ELECTRONIC: EMAIL**ETA 3-"
type textarea "ELECTRONIC: EMAIL**ETA 3-5"
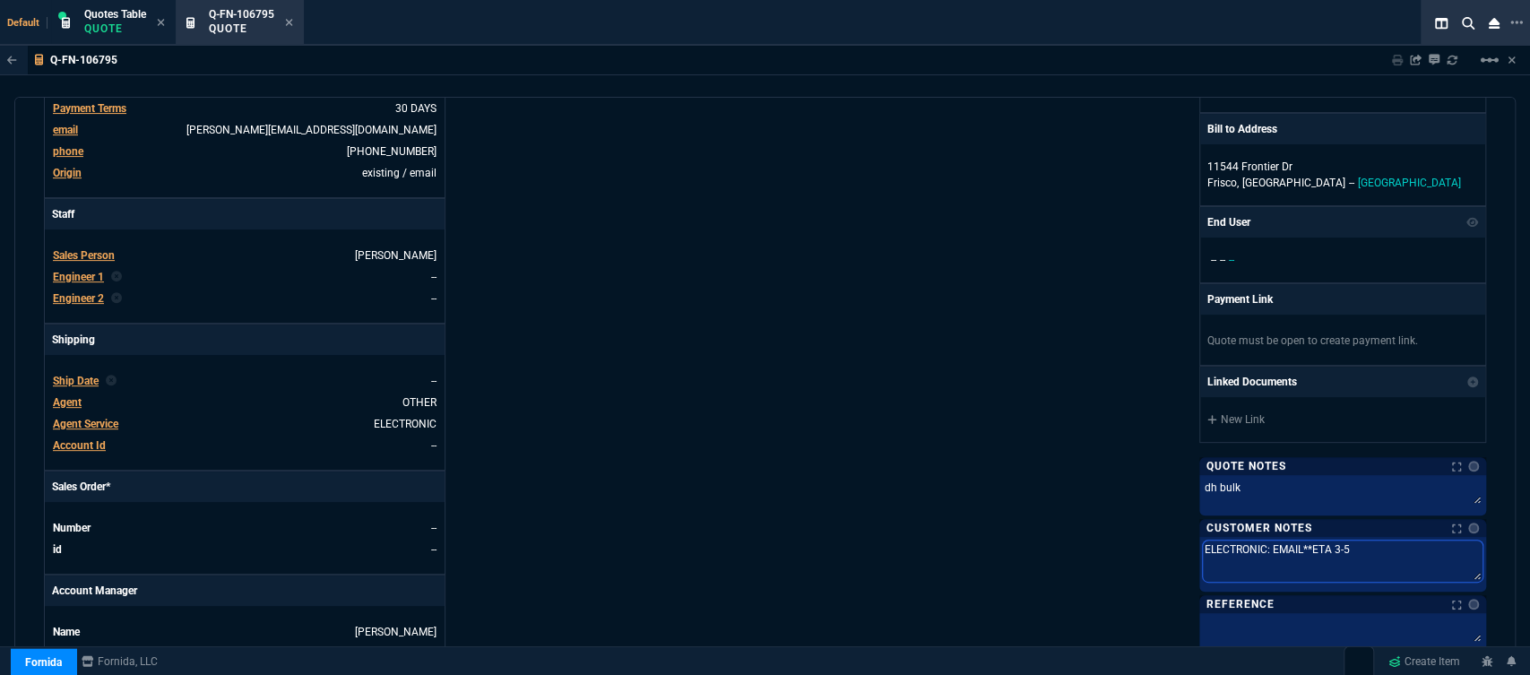
type textarea "ELECTRONIC: EMAIL**ETA 3-5"
type textarea "ELECTRONIC: EMAIL**ETA 3-5 B"
type textarea "ELECTRONIC: EMAIL**ETA 3-5 Bi"
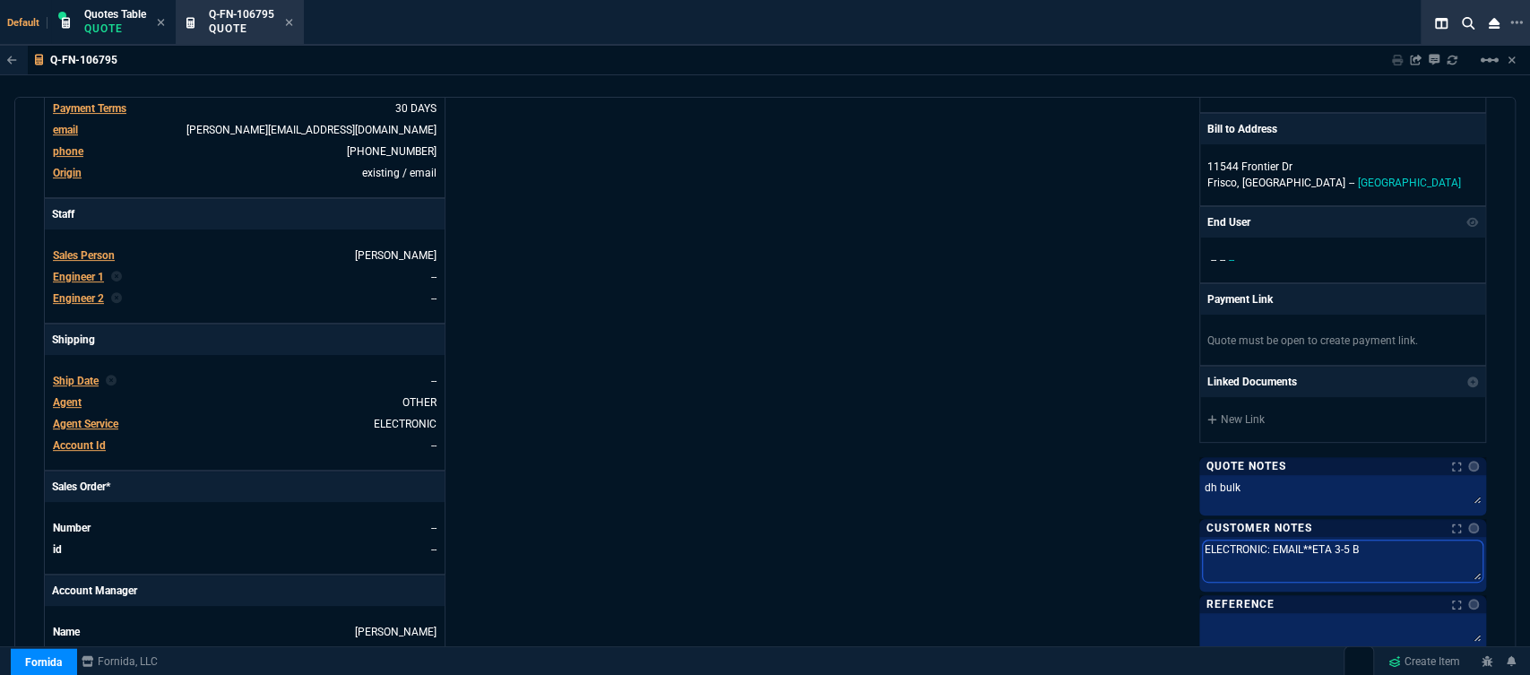
type textarea "ELECTRONIC: EMAIL**ETA 3-5 Bi"
type textarea "ELECTRONIC: EMAIL**ETA 3-5 Biz"
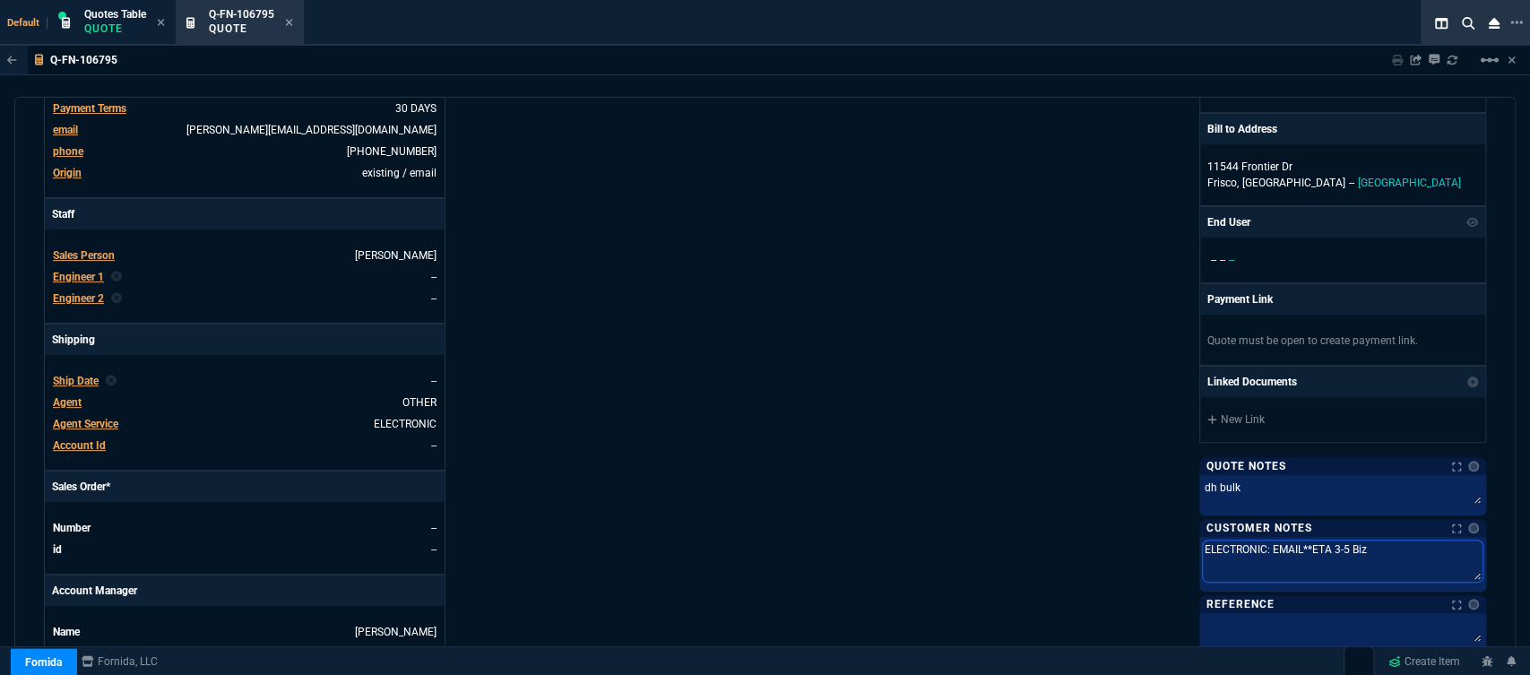
type textarea "ELECTRONIC: EMAIL**ETA 3-5 Biz D"
type textarea "ELECTRONIC: EMAIL**ETA 3-5 Biz Da"
type textarea "ELECTRONIC: EMAIL**ETA 3-5 Biz Day"
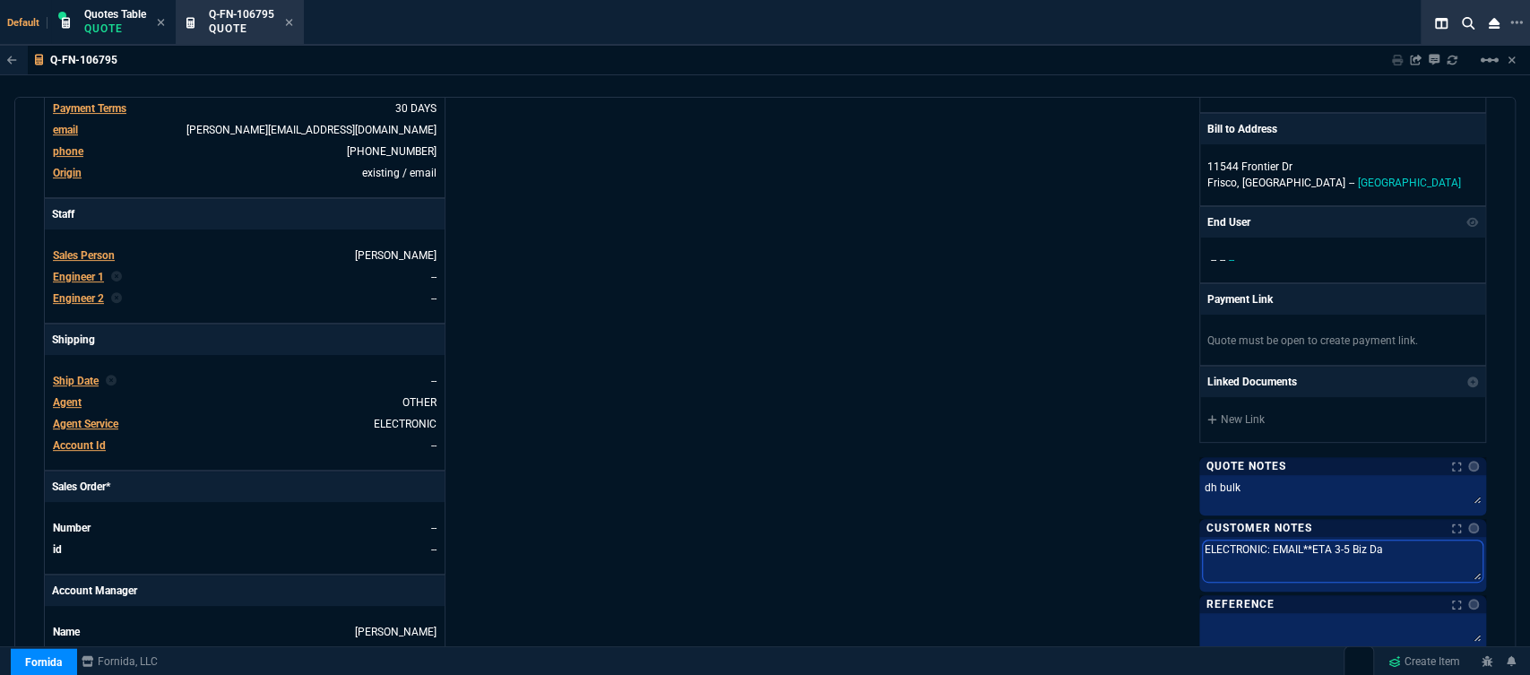
type textarea "ELECTRONIC: EMAIL**ETA 3-5 Biz Day"
type textarea "ELECTRONIC: EMAIL**ETA 3-5 Biz Days"
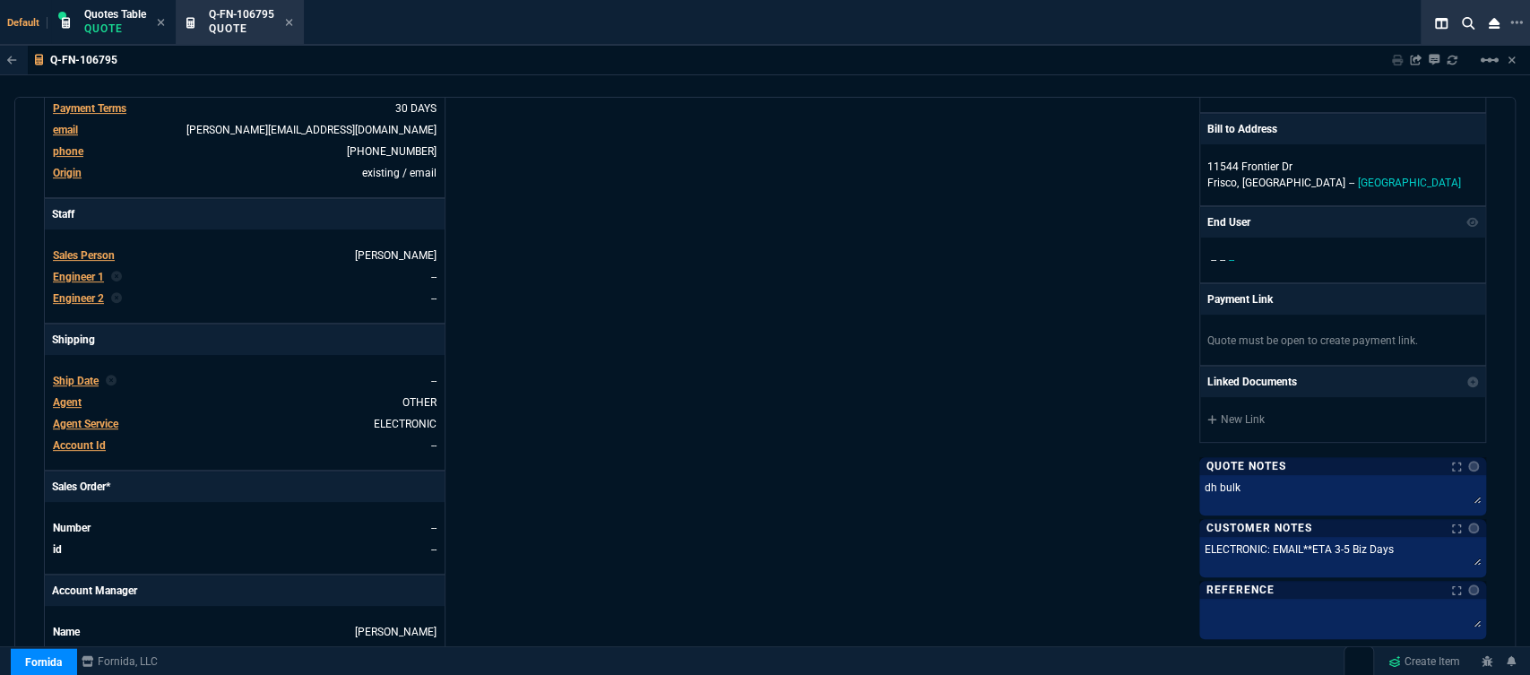
click at [872, 488] on div "Fornida, LLC 2609 Technology Dr Suite 300 Plano, TX 75074 Share Link Steven Hua…" at bounding box center [1125, 231] width 721 height 937
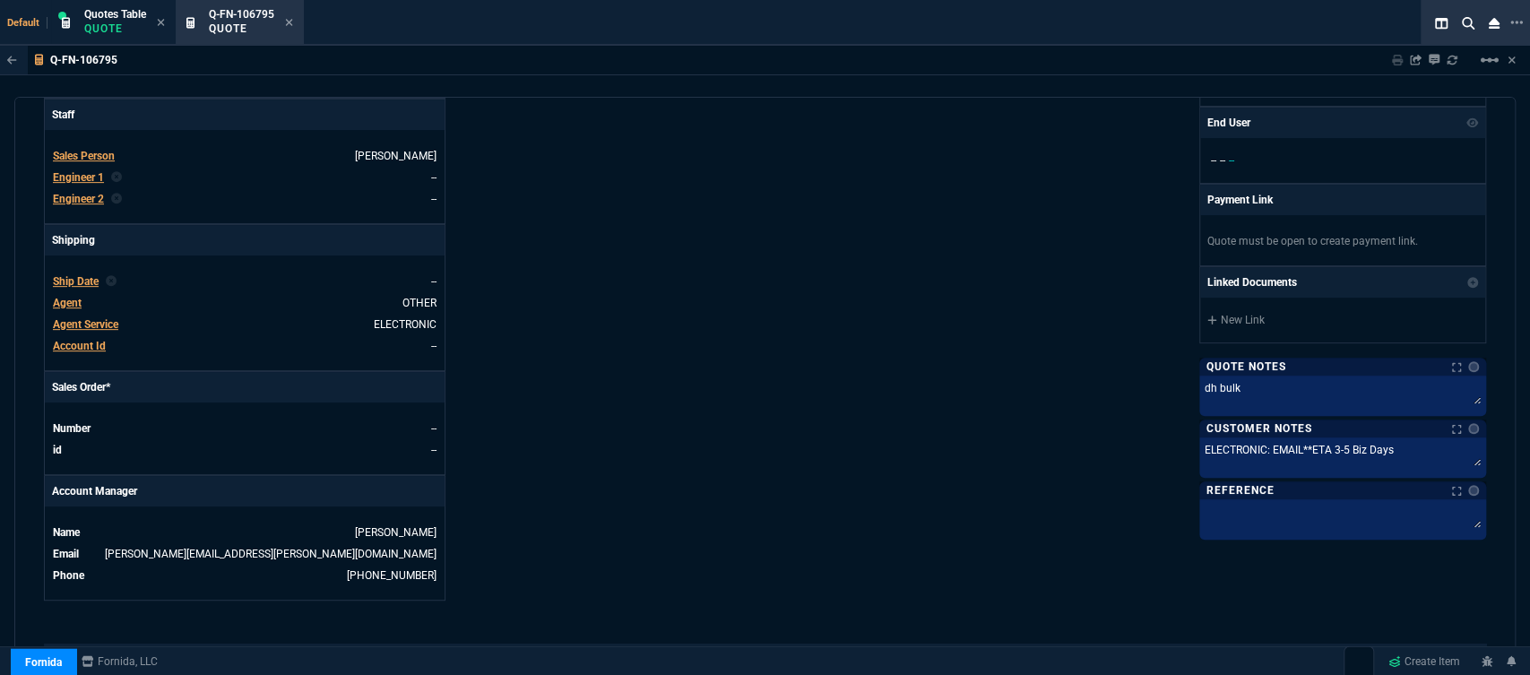
click at [748, 346] on div "Details Number Q-FN-106795 Order ID Q-FN-106795 Customer Code TTR300 Total Unit…" at bounding box center [404, 131] width 721 height 937
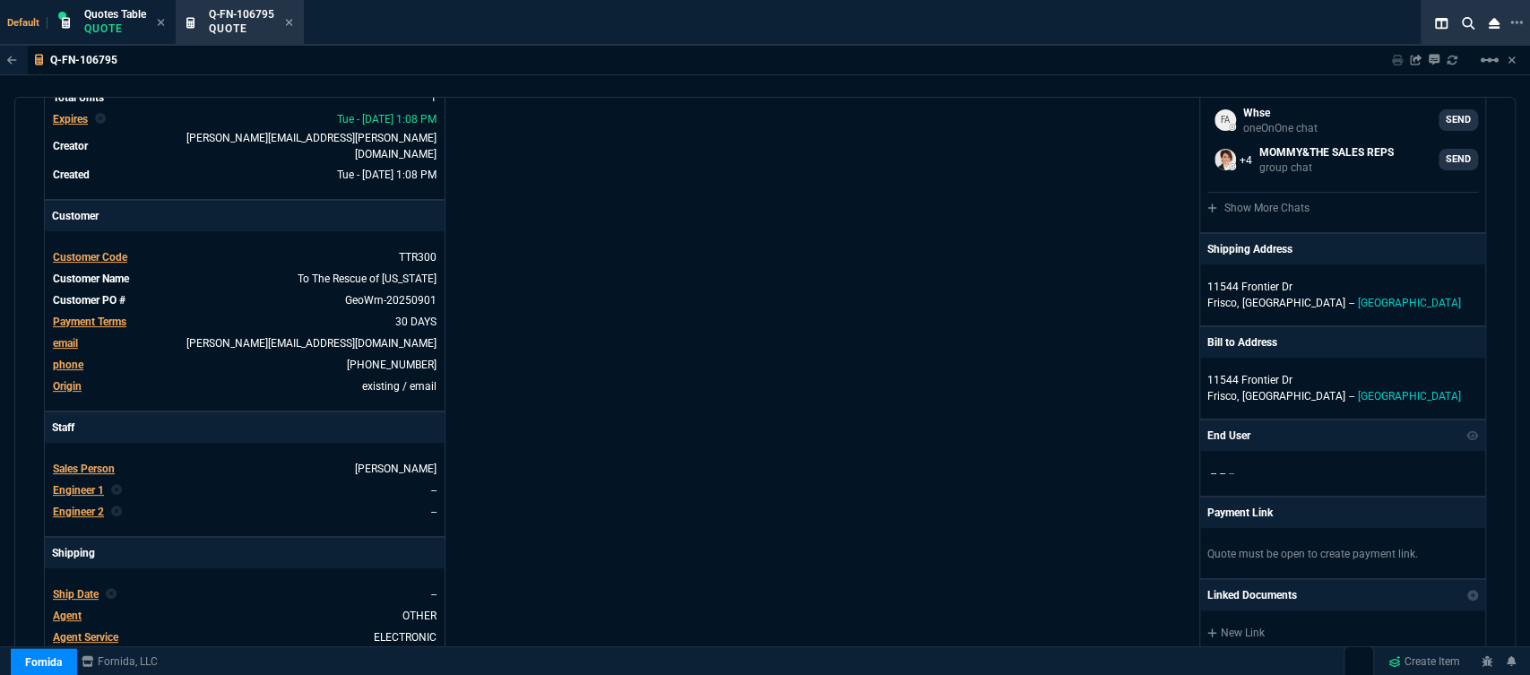
scroll to position [105, 0]
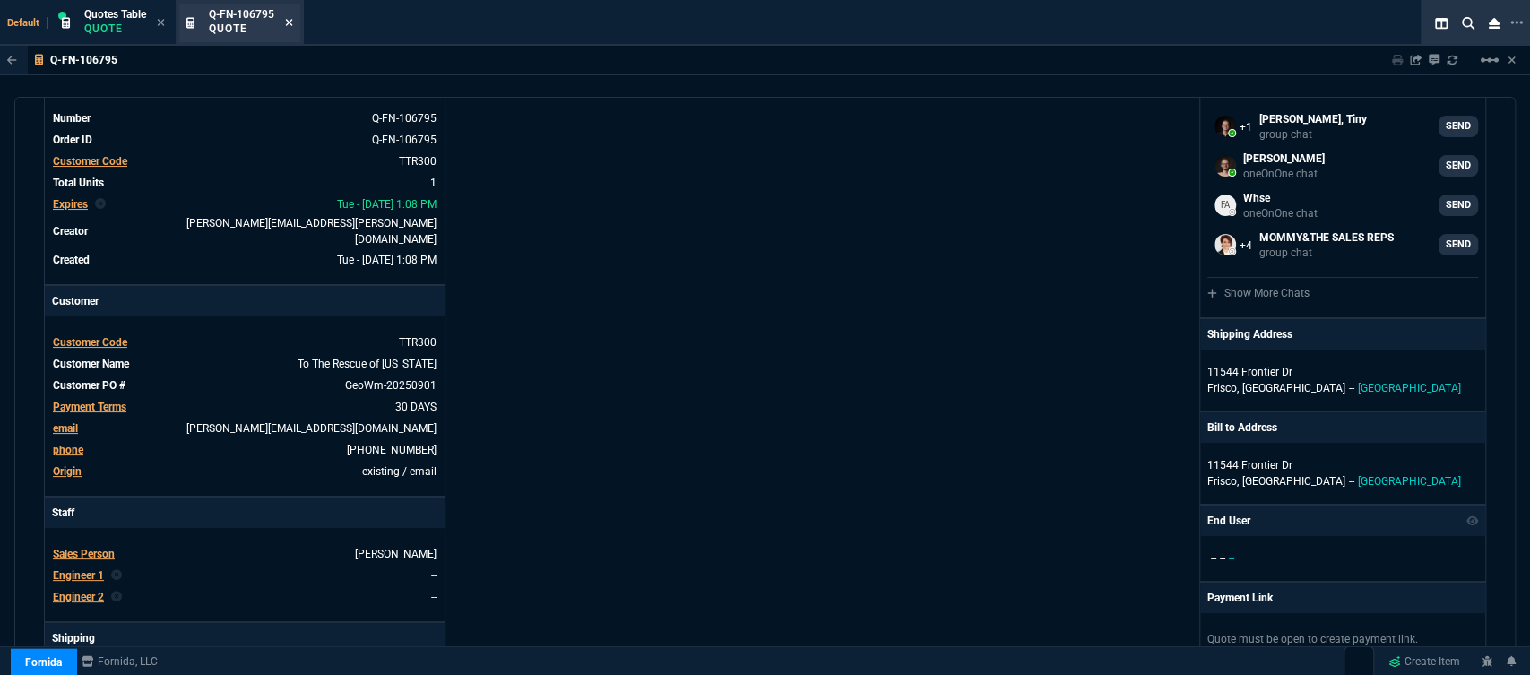
click at [293, 22] on icon at bounding box center [289, 22] width 8 height 11
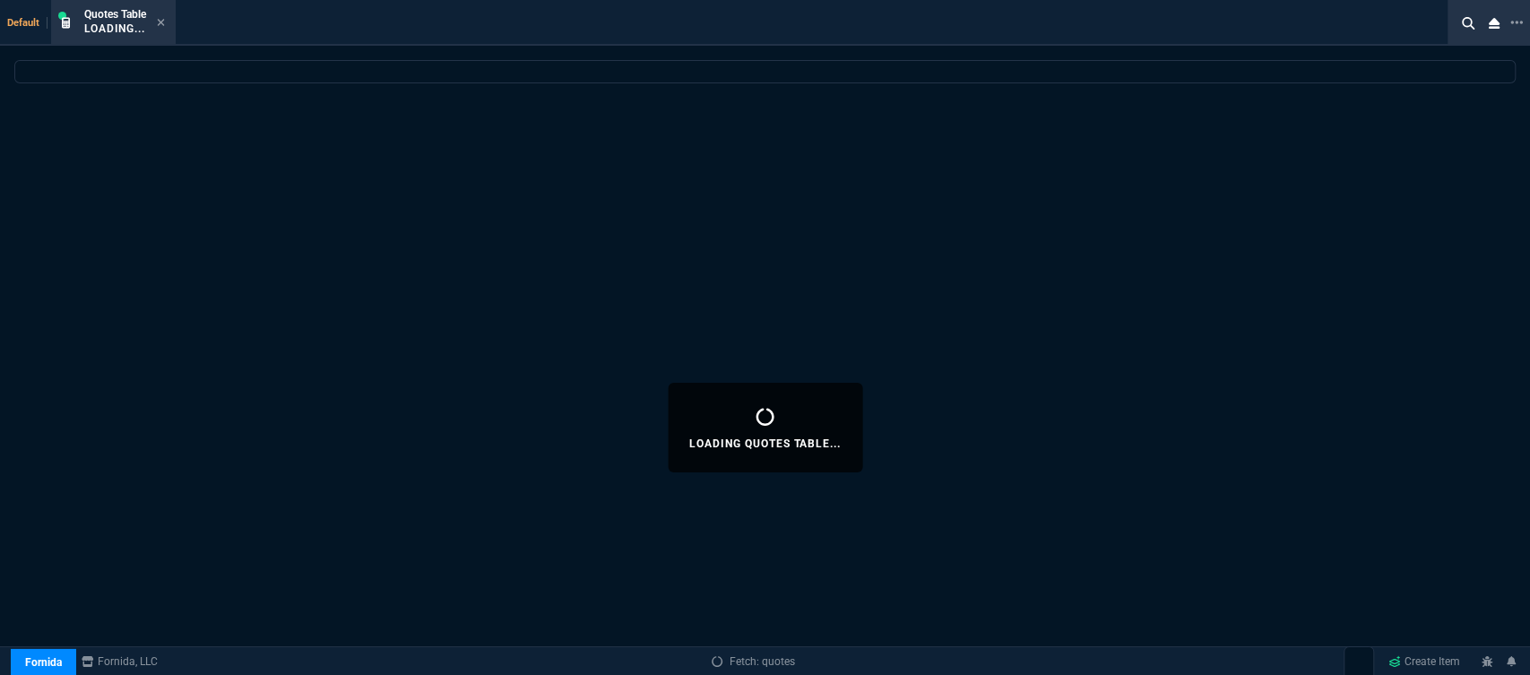
select select
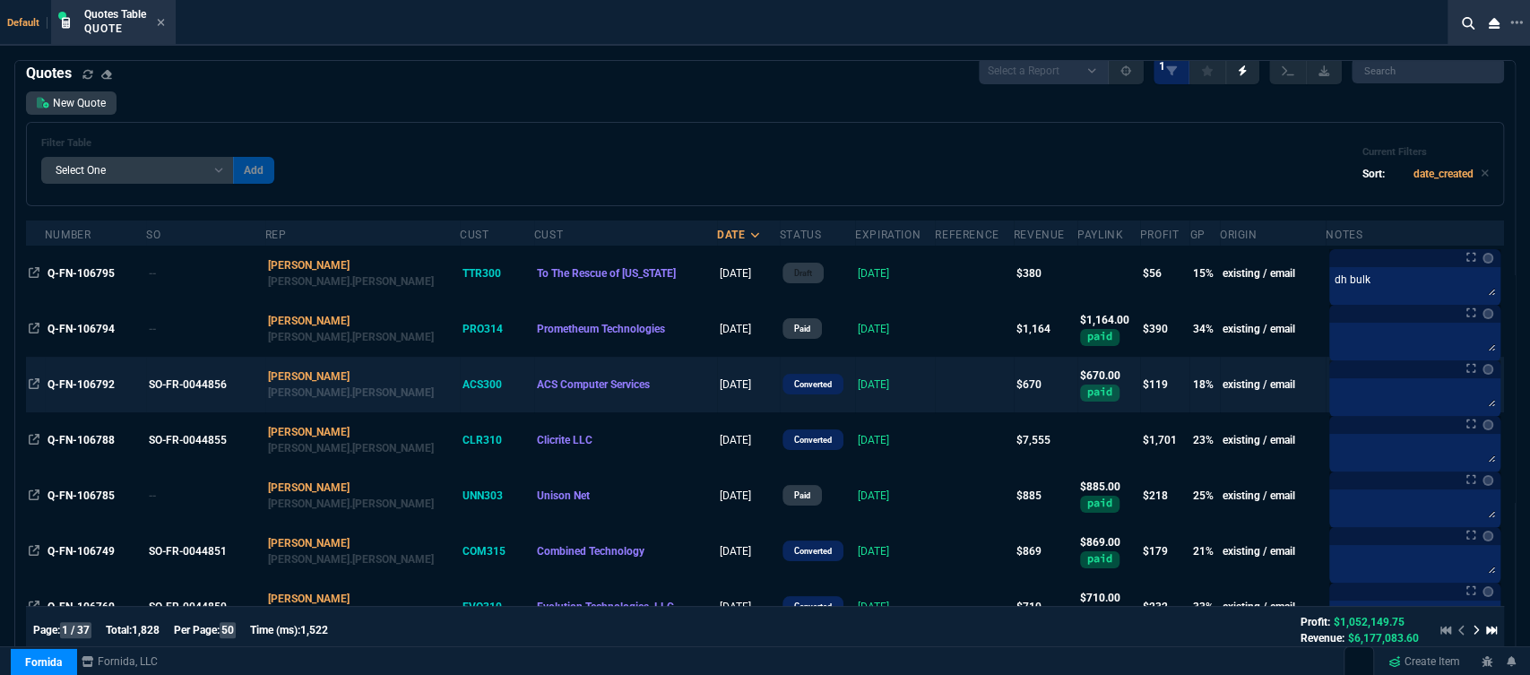
scroll to position [0, 0]
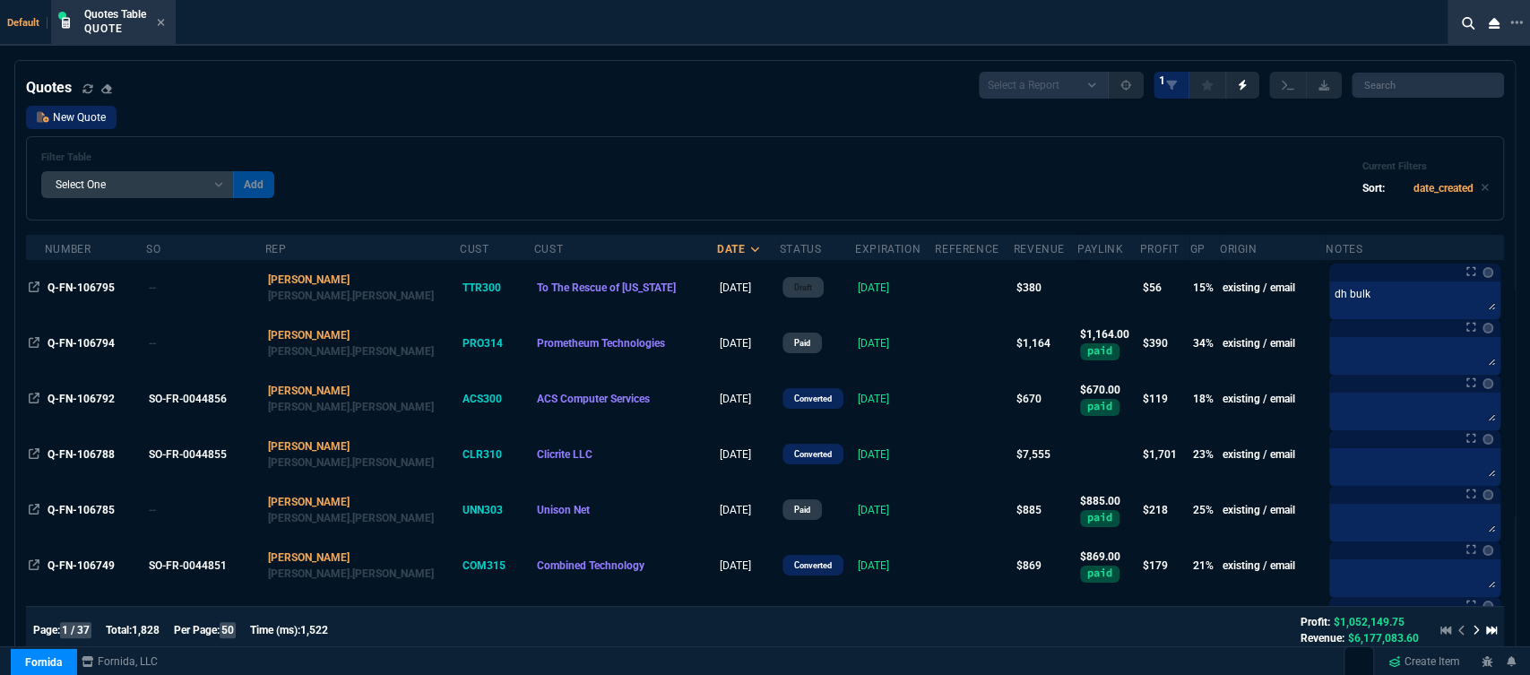
click at [108, 126] on link "New Quote" at bounding box center [71, 117] width 91 height 23
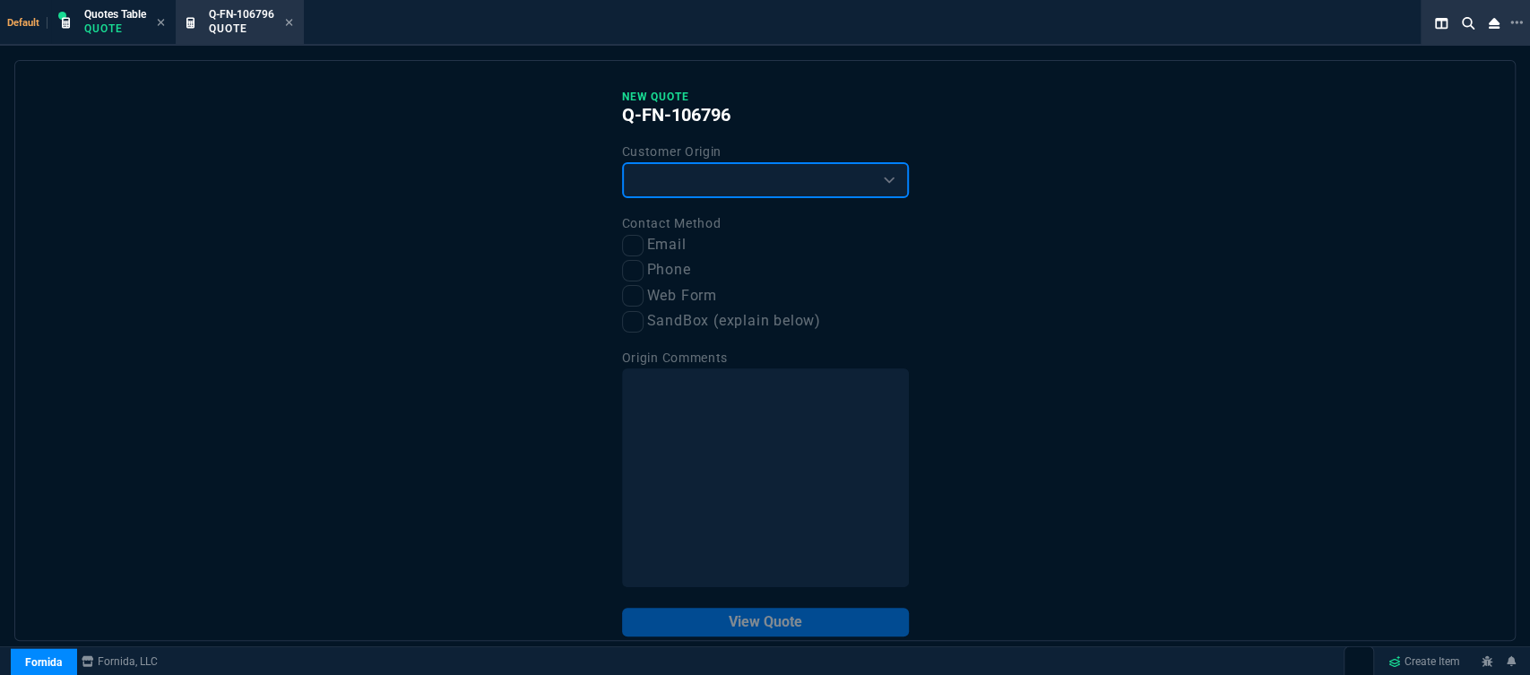
click at [692, 176] on select "Existing Customer Amazon Lead (first order) Website Lead (first order) Called (…" at bounding box center [765, 180] width 287 height 36
select select "existing"
click at [622, 163] on select "Existing Customer Amazon Lead (first order) Website Lead (first order) Called (…" at bounding box center [765, 180] width 287 height 36
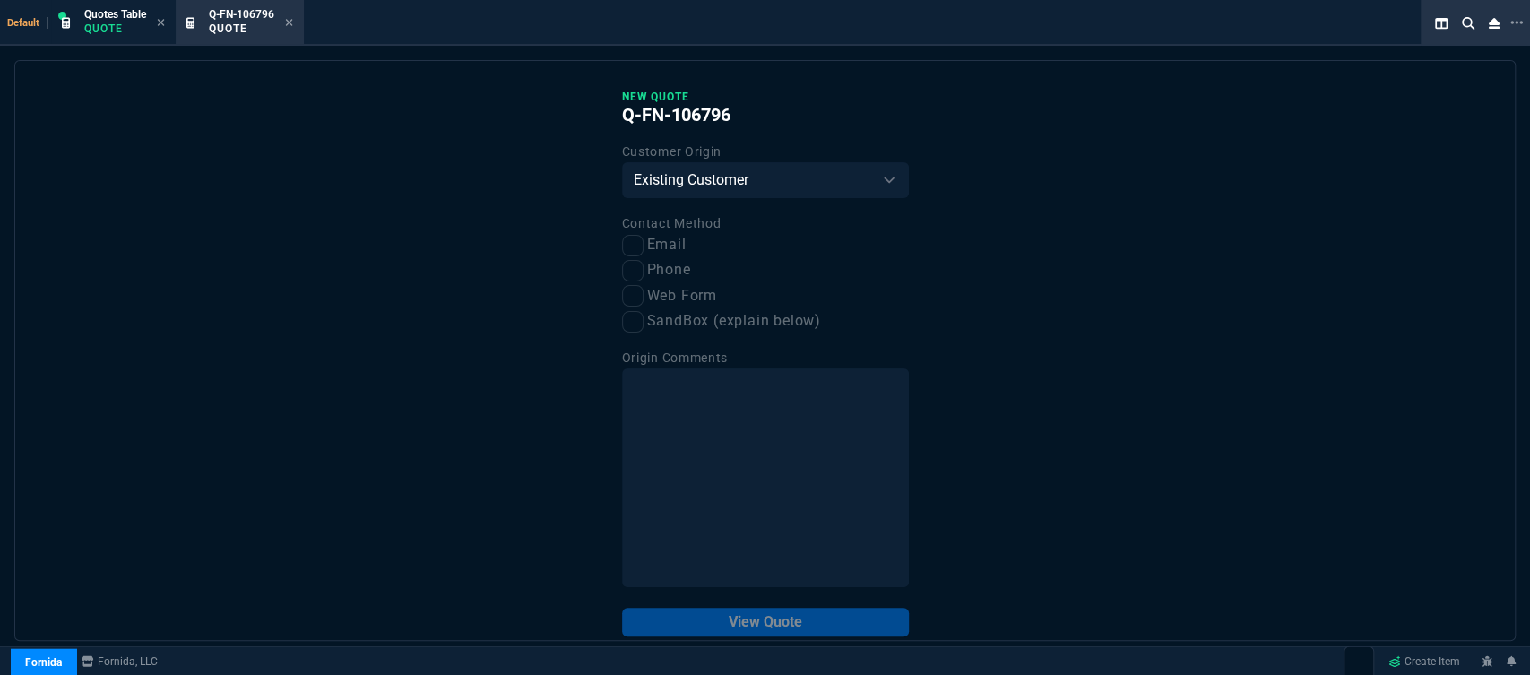
click at [614, 247] on div "New Quote Q-FN-106796 Customer Origin Existing Customer Amazon Lead (first orde…" at bounding box center [764, 350] width 1501 height 581
click at [626, 246] on input "Email" at bounding box center [633, 246] width 22 height 22
checkbox input "true"
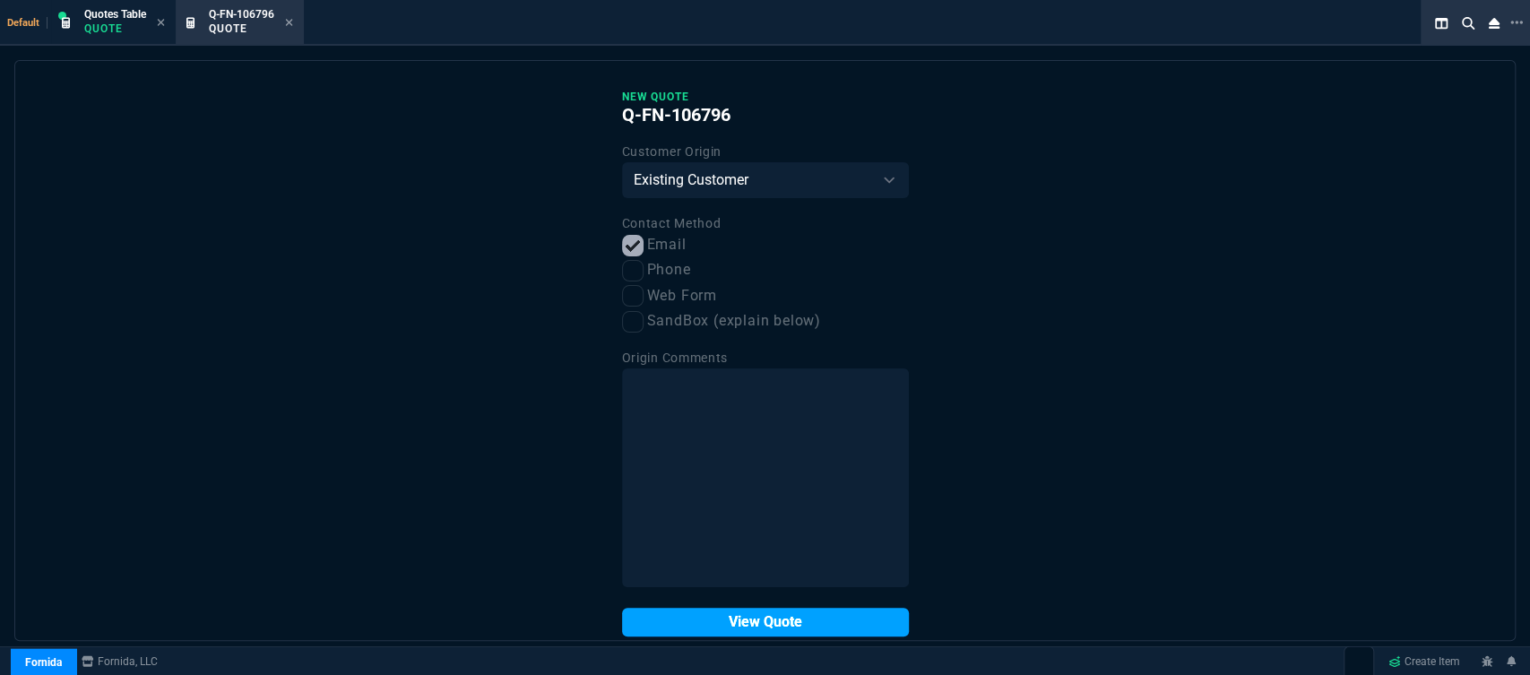
click at [715, 621] on button "View Quote" at bounding box center [765, 622] width 287 height 29
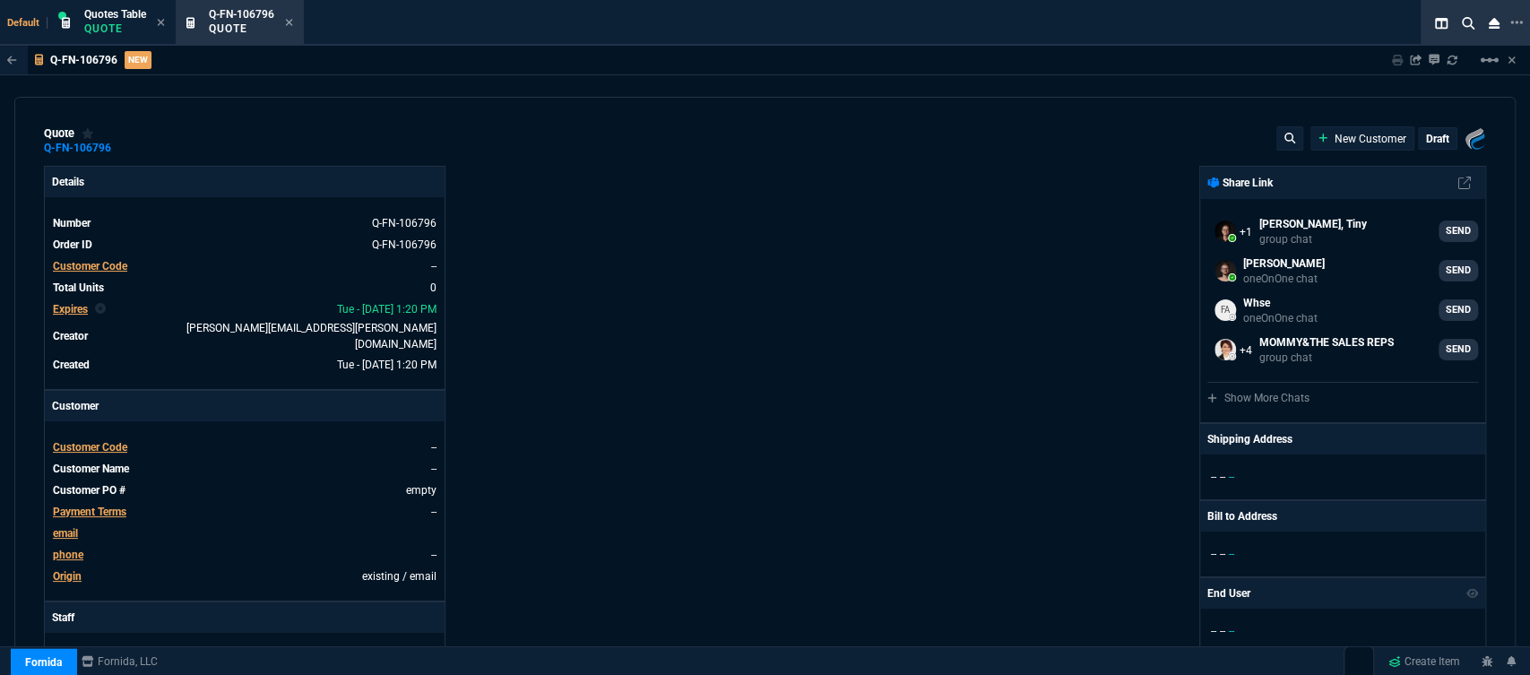
click at [100, 441] on span "Customer Code" at bounding box center [90, 447] width 74 height 13
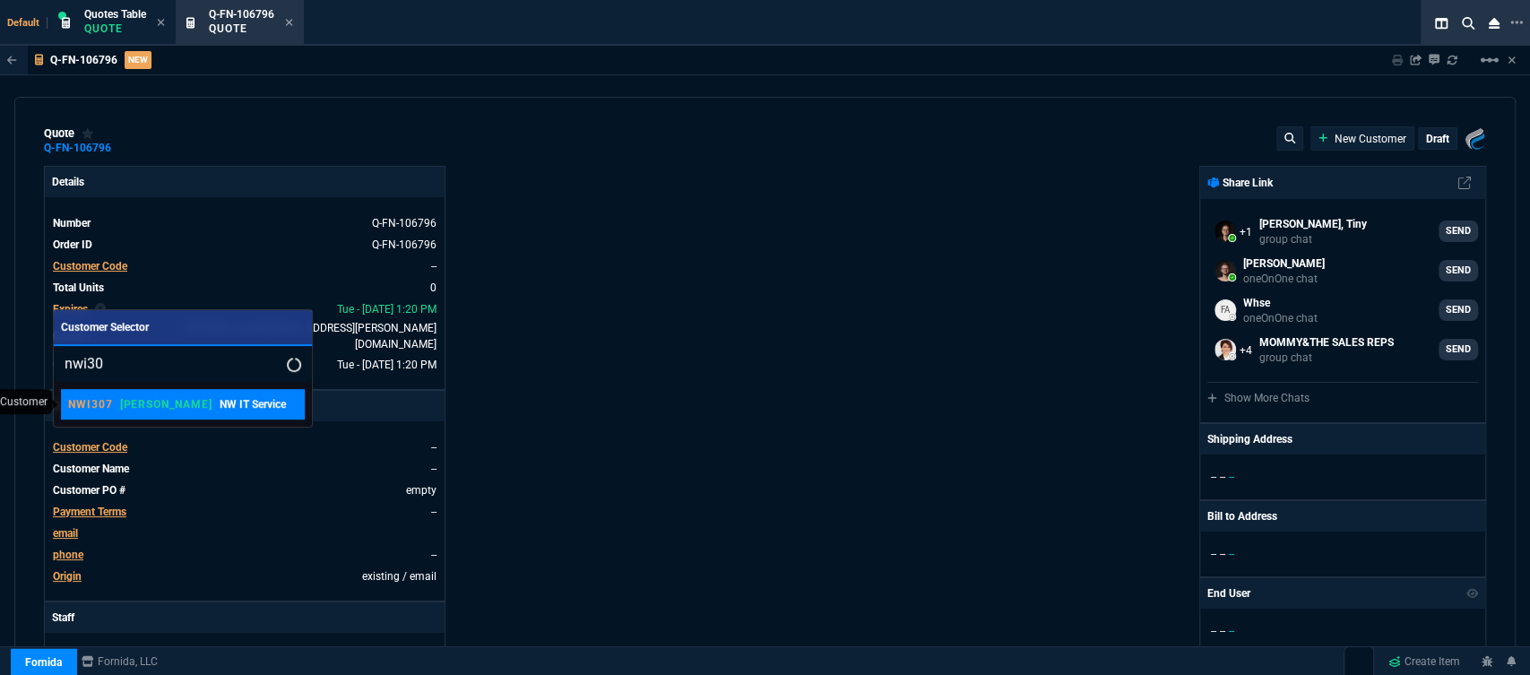
type input "nwi30"
click at [220, 411] on p "NW IT Service" at bounding box center [253, 404] width 66 height 16
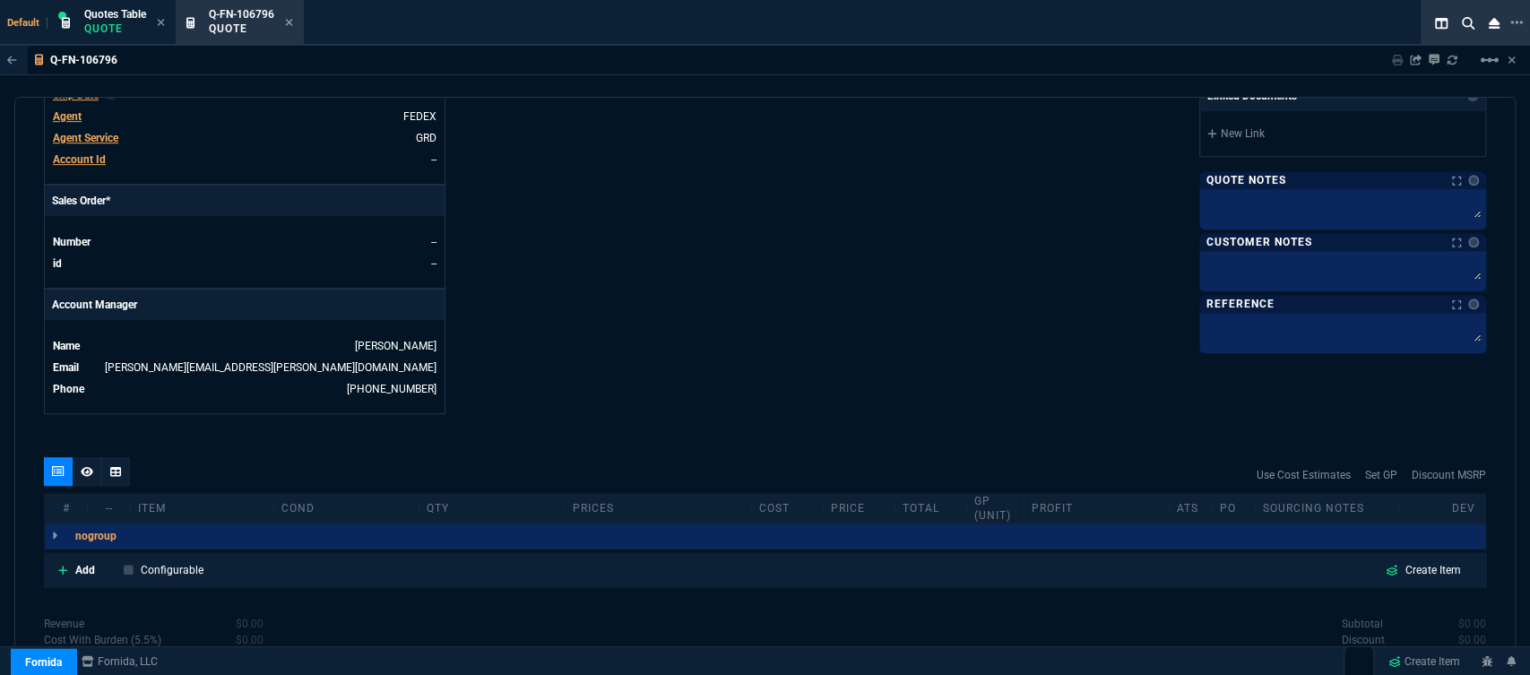
scroll to position [804, 0]
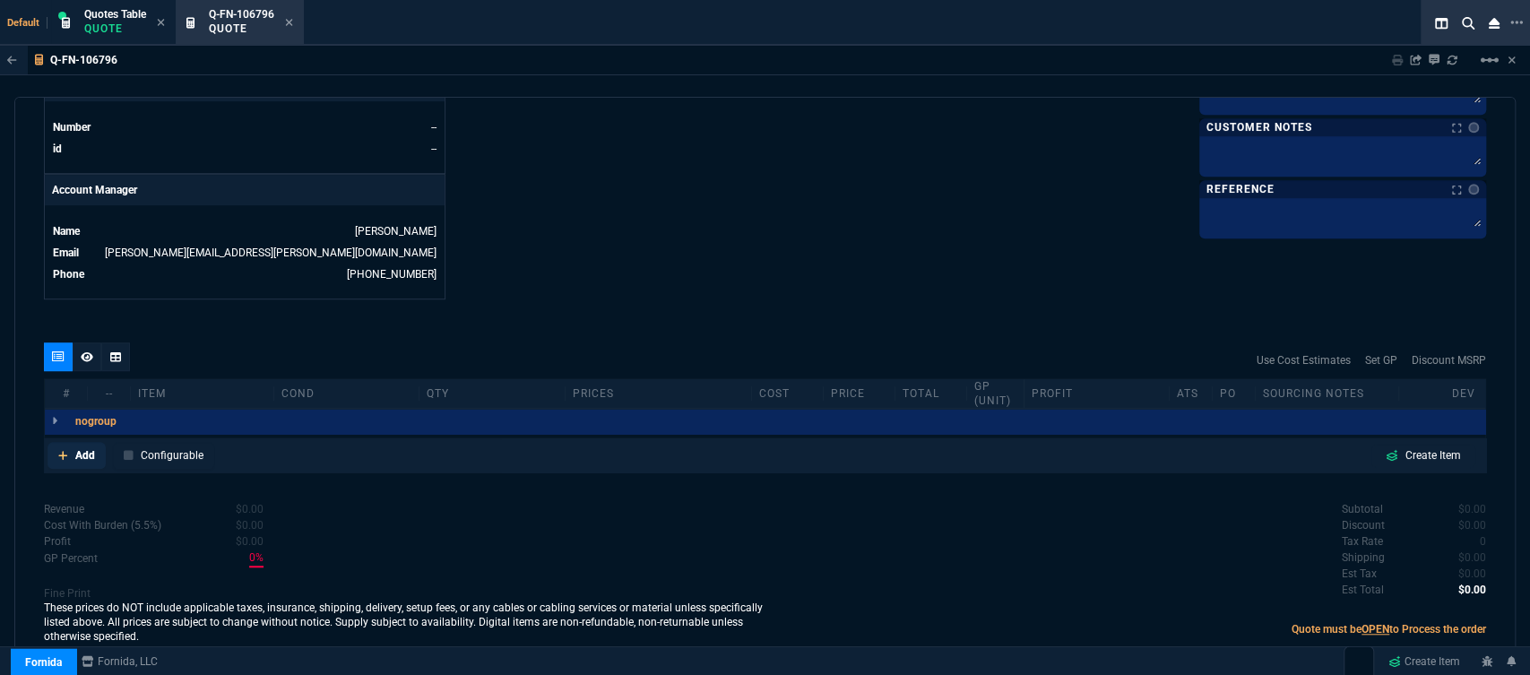
click at [61, 450] on icon at bounding box center [63, 455] width 10 height 11
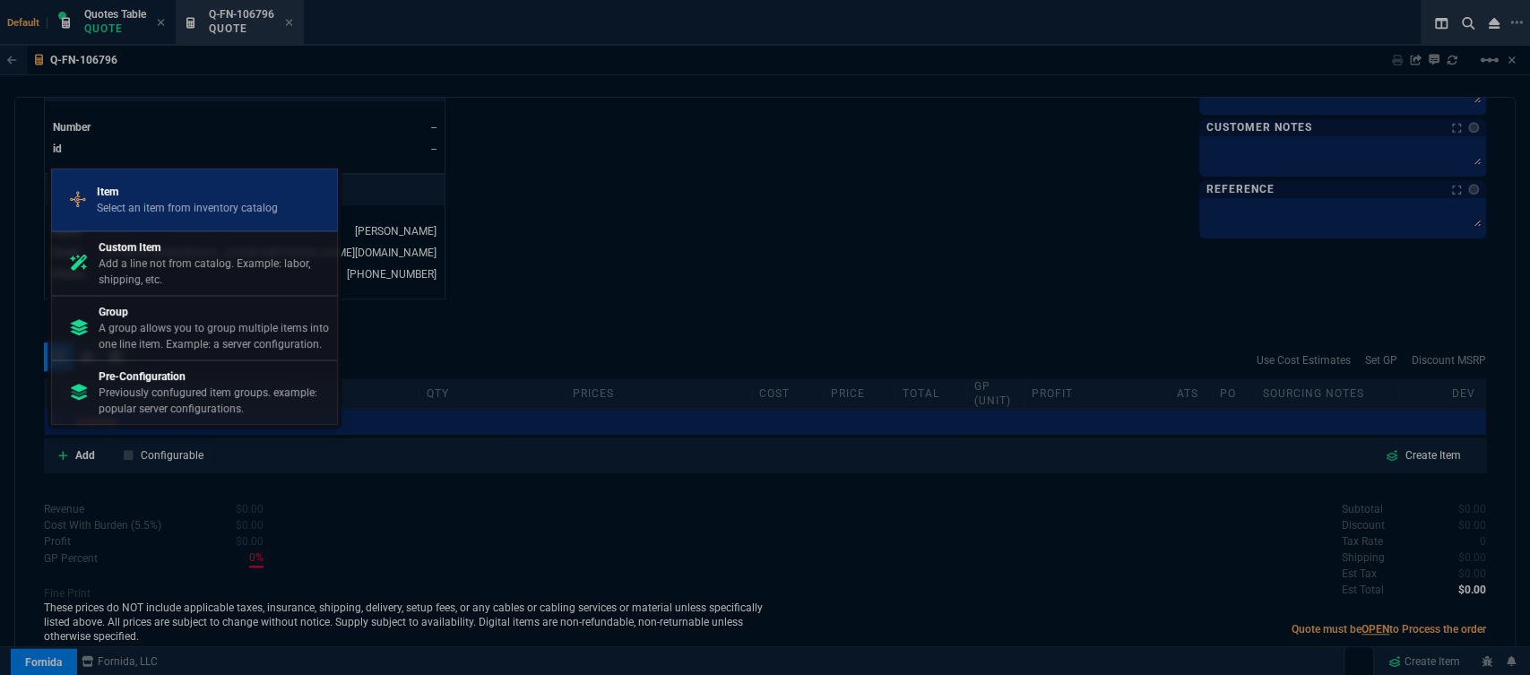
click at [199, 210] on p "Select an item from inventory catalog" at bounding box center [187, 208] width 181 height 16
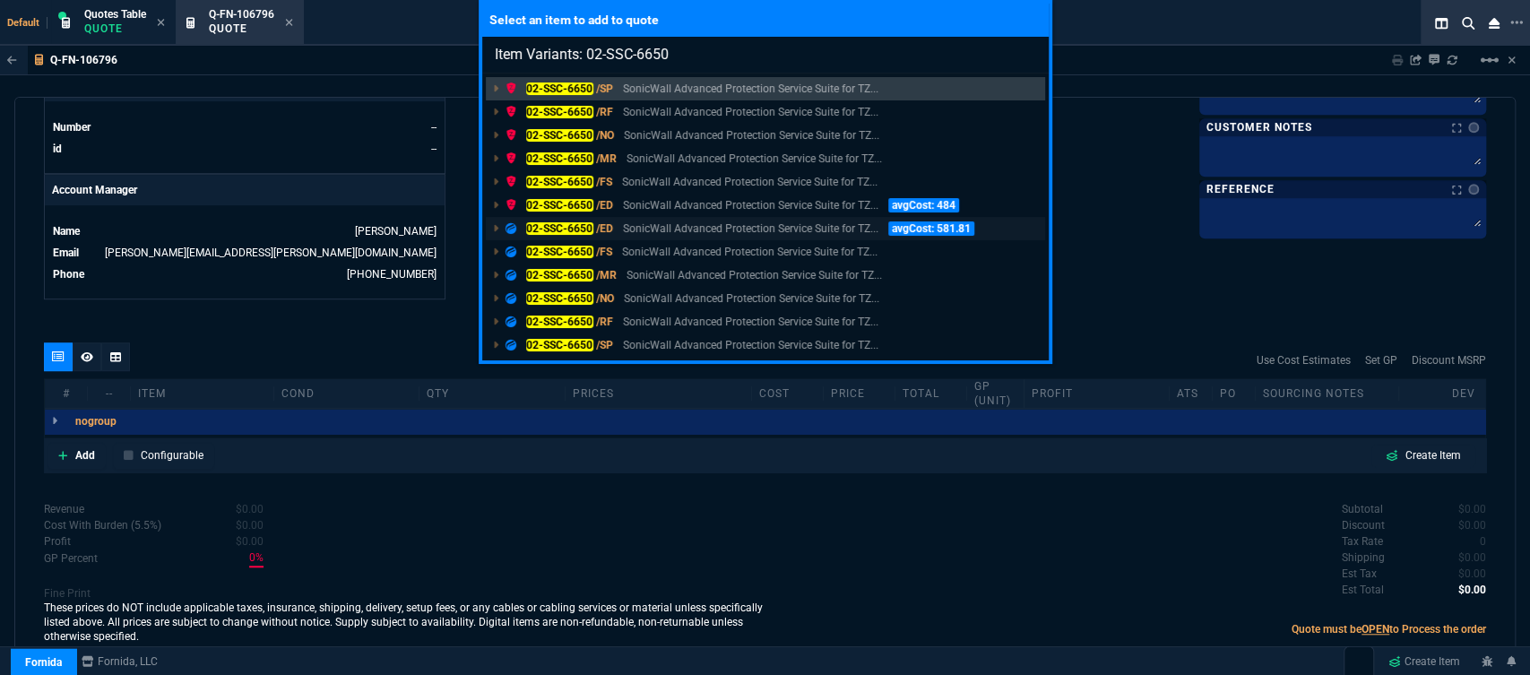
type input "Item Variants: 02-SSC-6650"
click at [732, 227] on p "SonicWall Advanced Protection Service Suite for TZ..." at bounding box center [750, 228] width 255 height 16
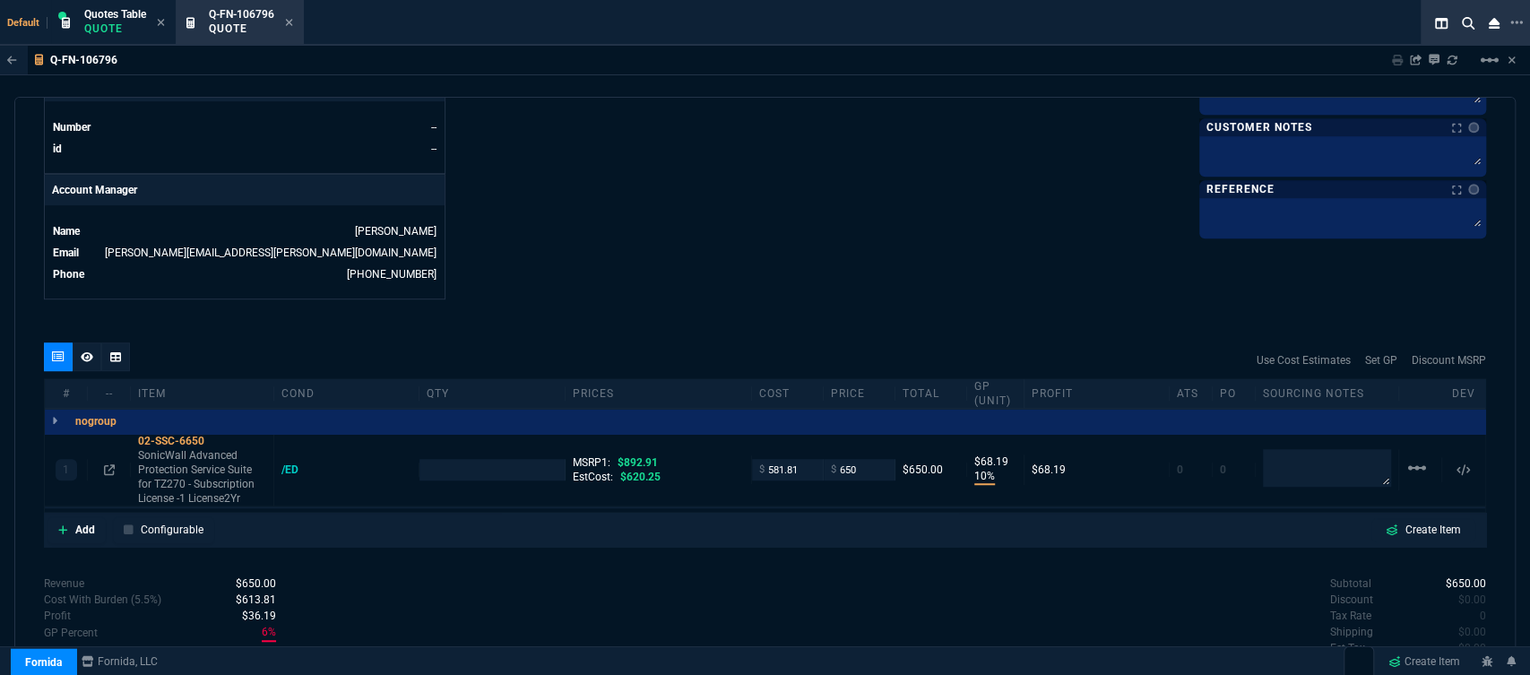
type input "10"
type input "68"
type input "27"
click at [232, 479] on p "SonicWall Advanced Protection Service Suite for TZ270 - Subscription License -1…" at bounding box center [202, 476] width 128 height 57
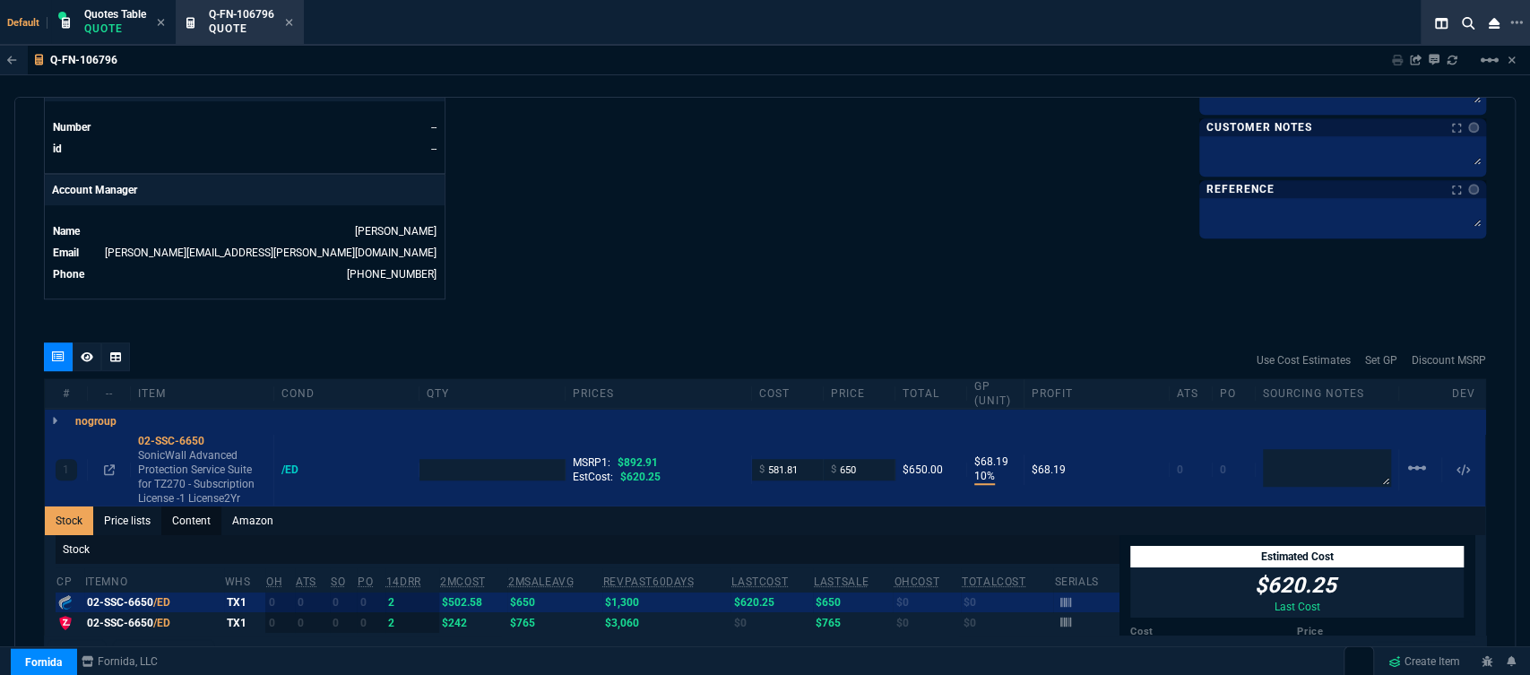
click at [195, 506] on link "Content" at bounding box center [191, 520] width 60 height 29
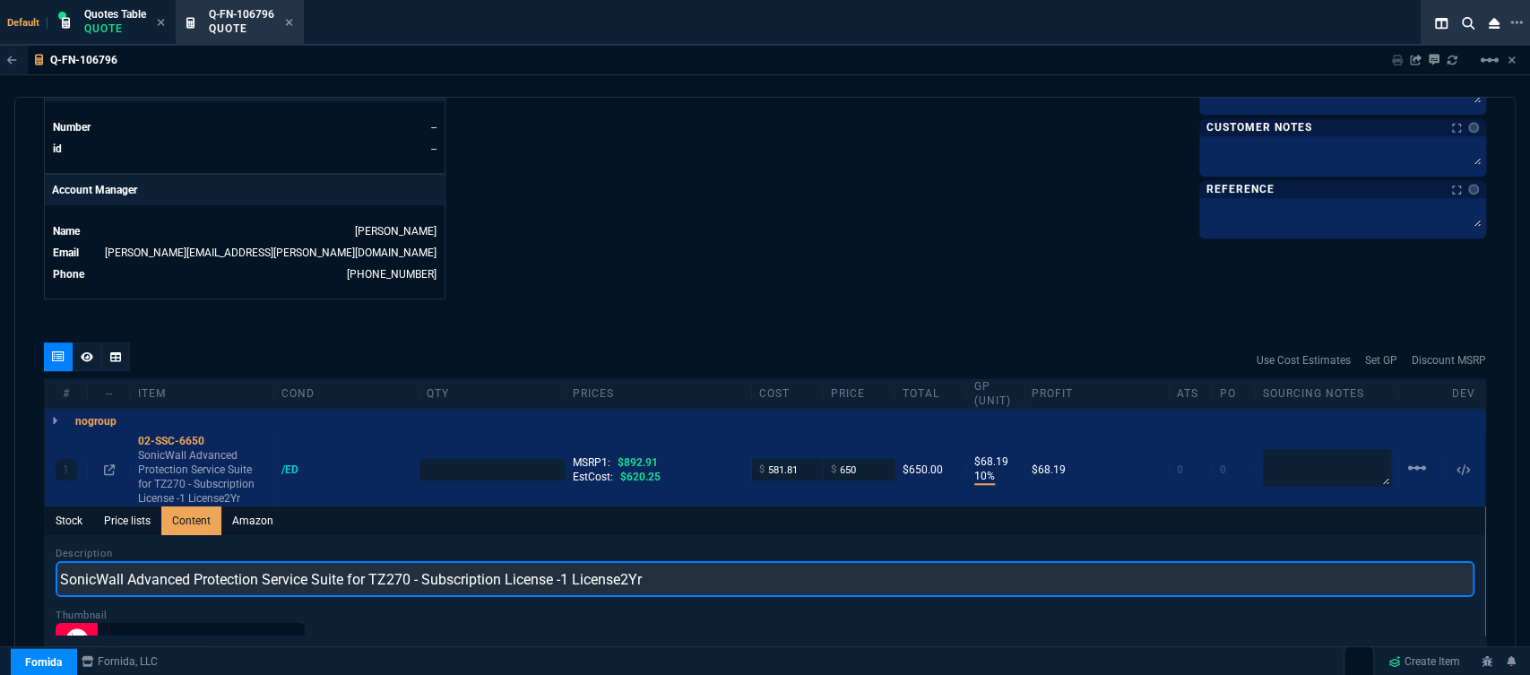
drag, startPoint x: 728, startPoint y: 571, endPoint x: 0, endPoint y: 532, distance: 728.7
click at [0, 532] on div "Q-FN-106796 Sharing Q-FN-106796 Link Dev Link Share on Teams linear_scale quote…" at bounding box center [765, 401] width 1530 height 711
paste input "ADVANCED PROTECTION SERVICE SUITE FOR TZ270 2YR"
type input "ADVANCED PROTECTION SERVICE SUITE FOR TZ270 2YR"
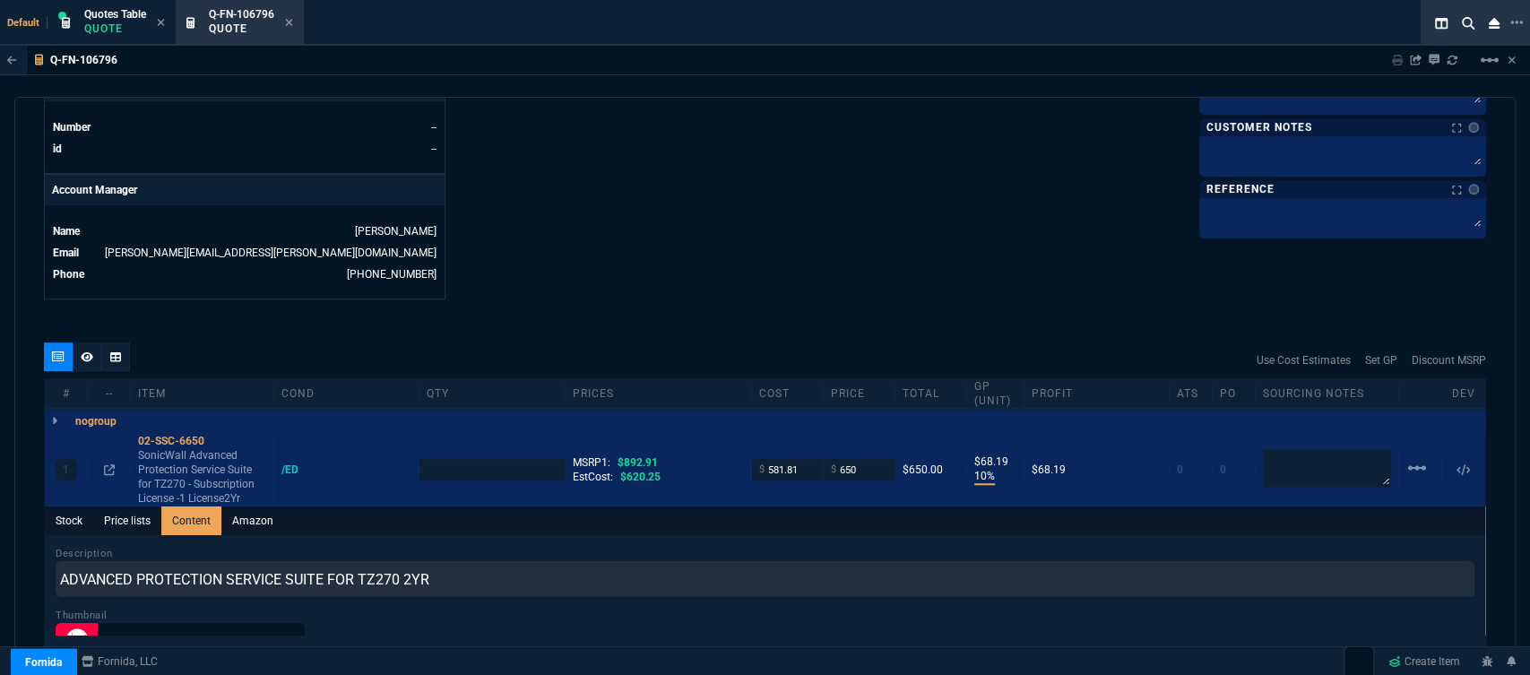
type input "1"
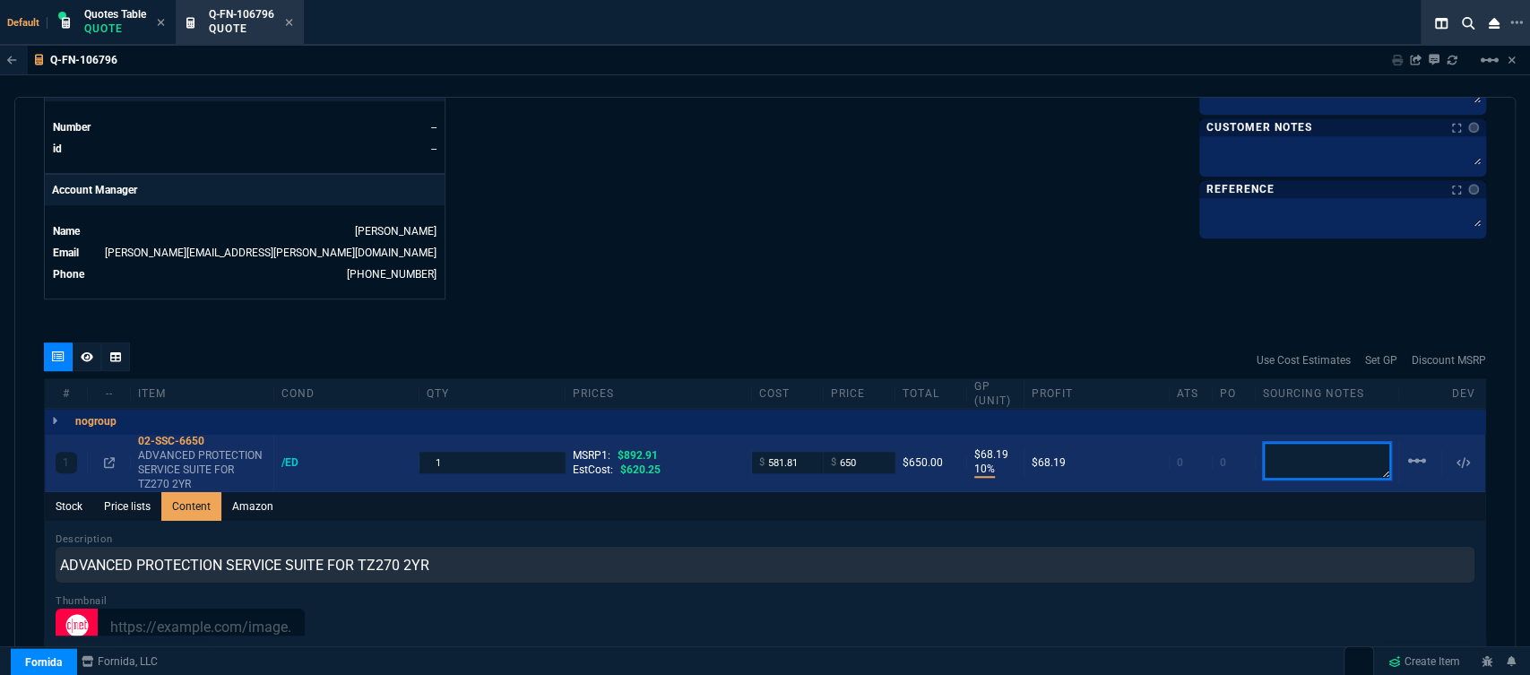
click at [1336, 447] on textarea at bounding box center [1327, 461] width 128 height 38
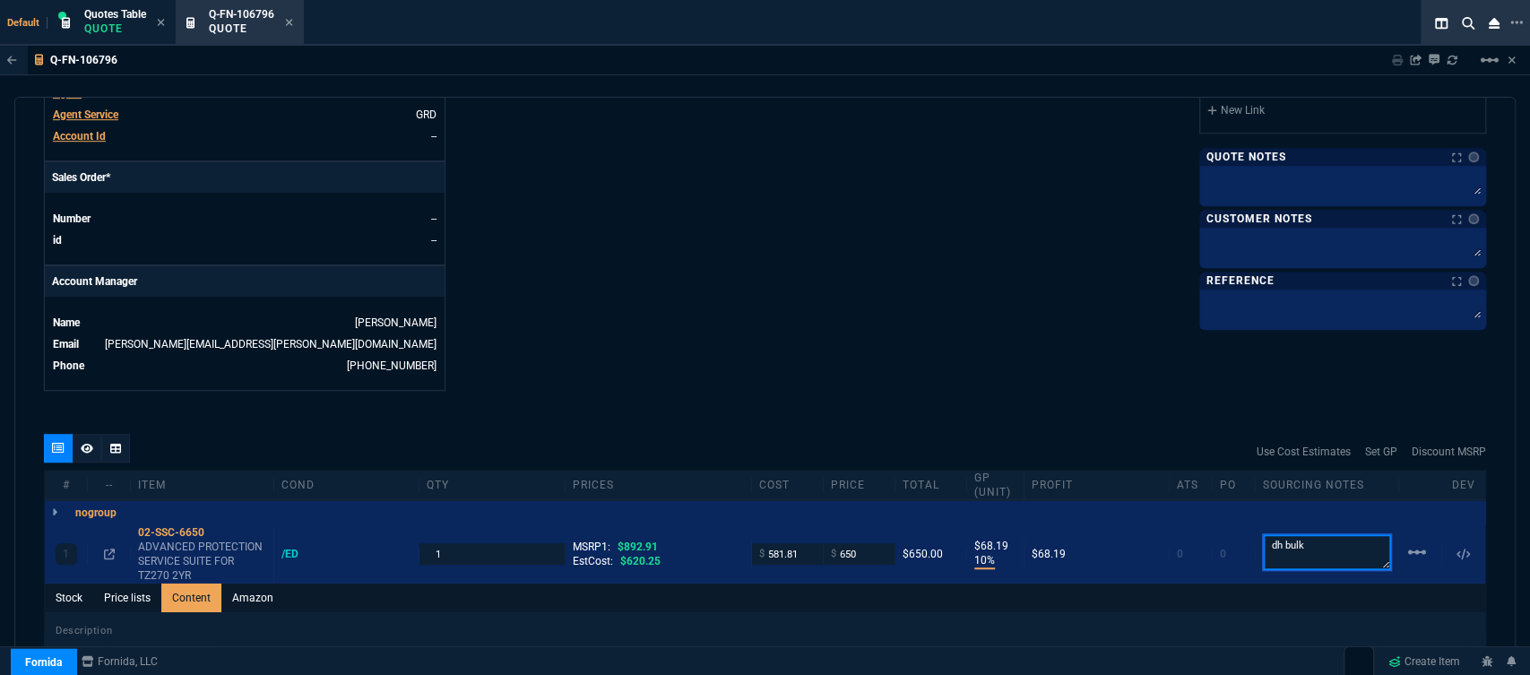
scroll to position [605, 0]
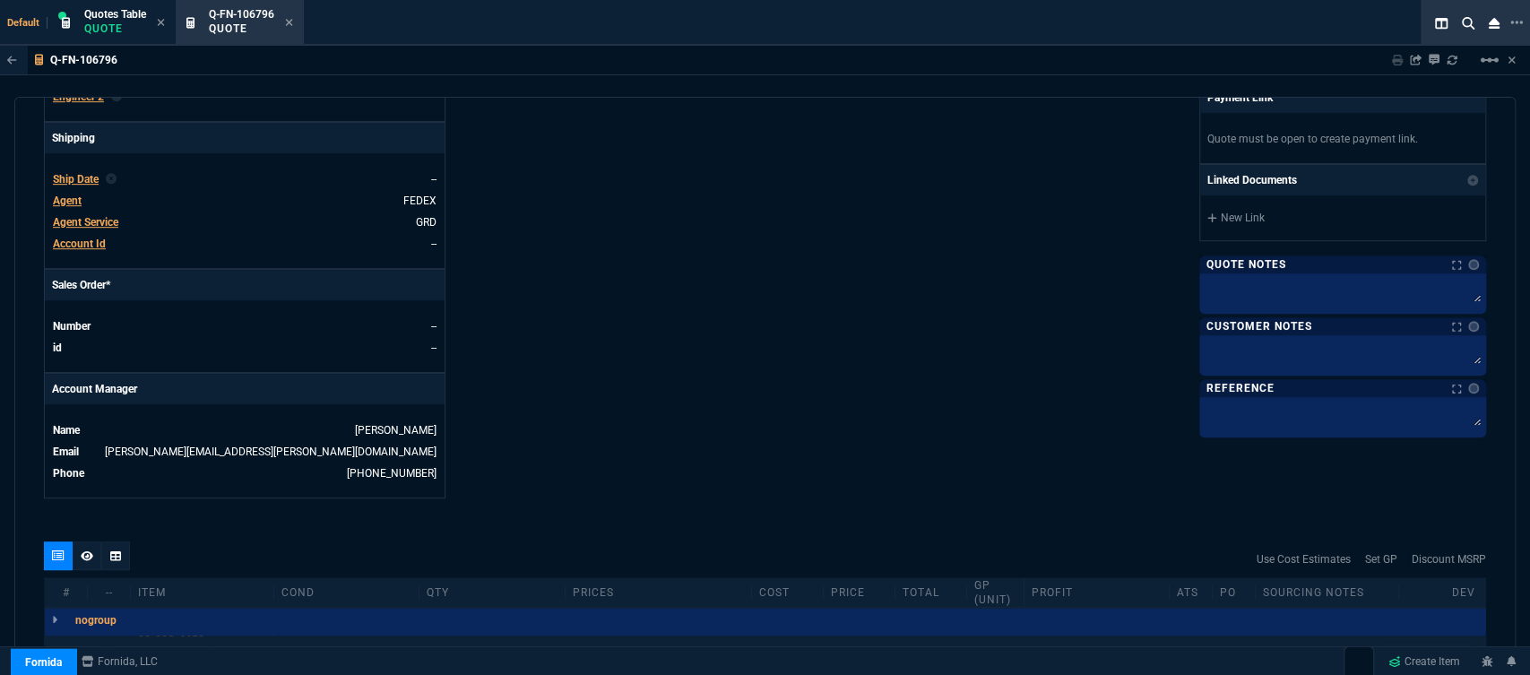
type textarea "dh bulk"
click at [72, 194] on span "Agent" at bounding box center [67, 200] width 29 height 13
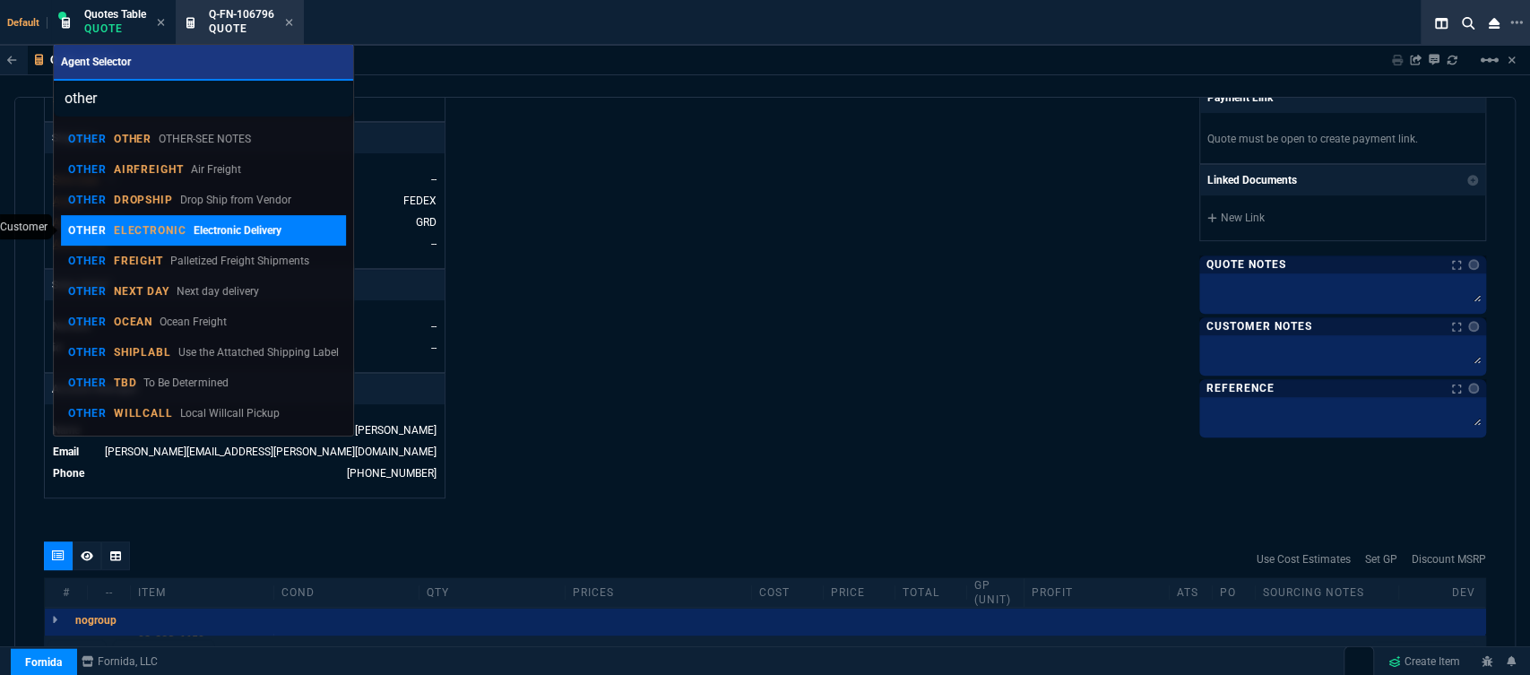
type input "other"
click at [195, 231] on p "Electronic Delivery" at bounding box center [238, 230] width 88 height 16
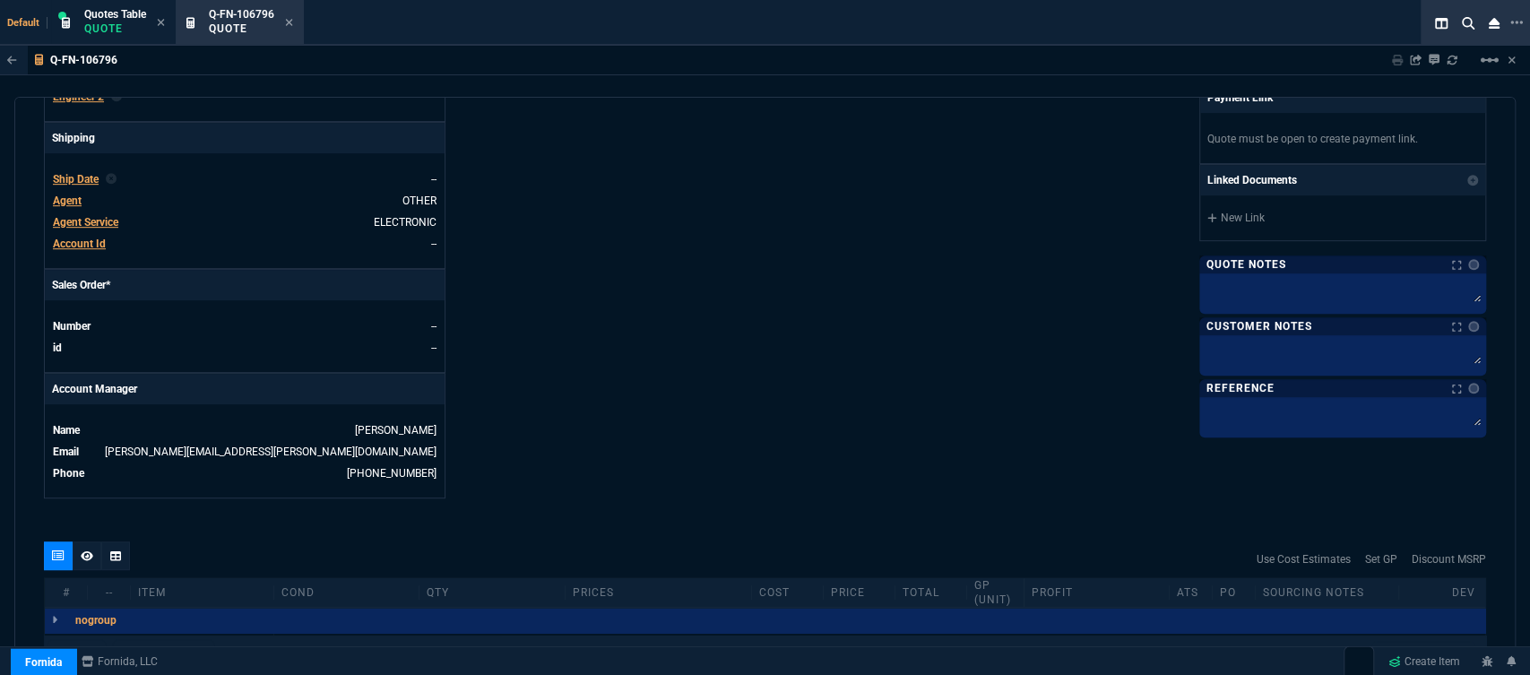
type input "10"
type input "68"
type input "27"
click at [1294, 287] on textarea at bounding box center [1343, 290] width 280 height 27
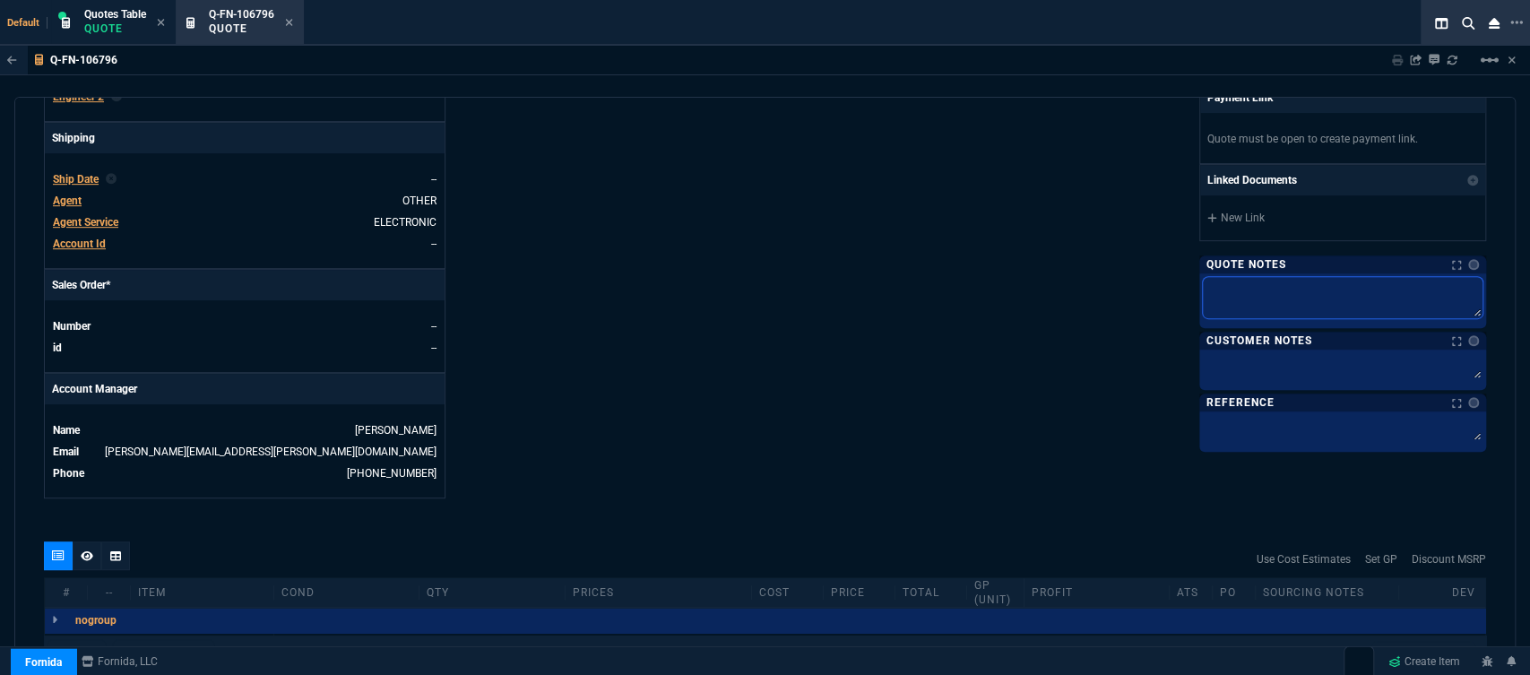
type textarea "d"
type textarea "dh"
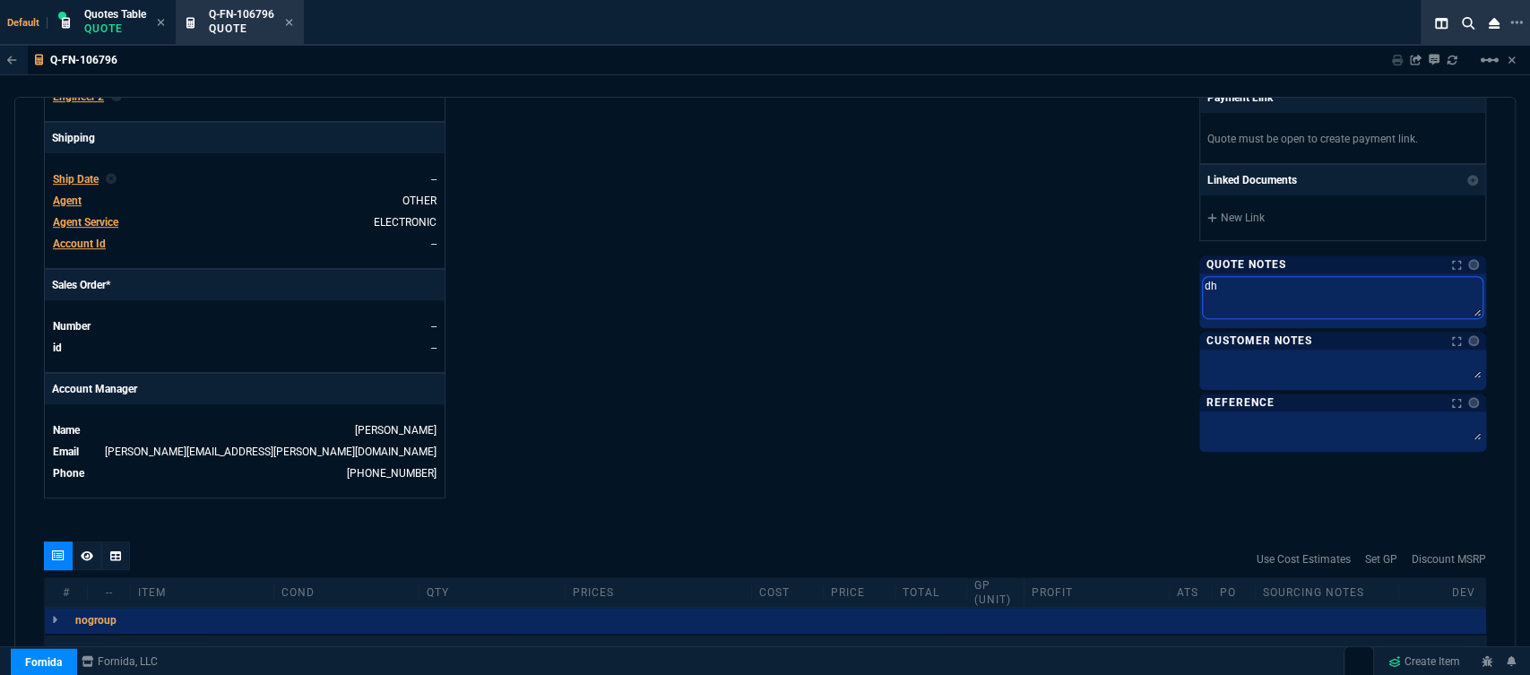
type textarea "dh"
type textarea "dh b"
type textarea "dh bu"
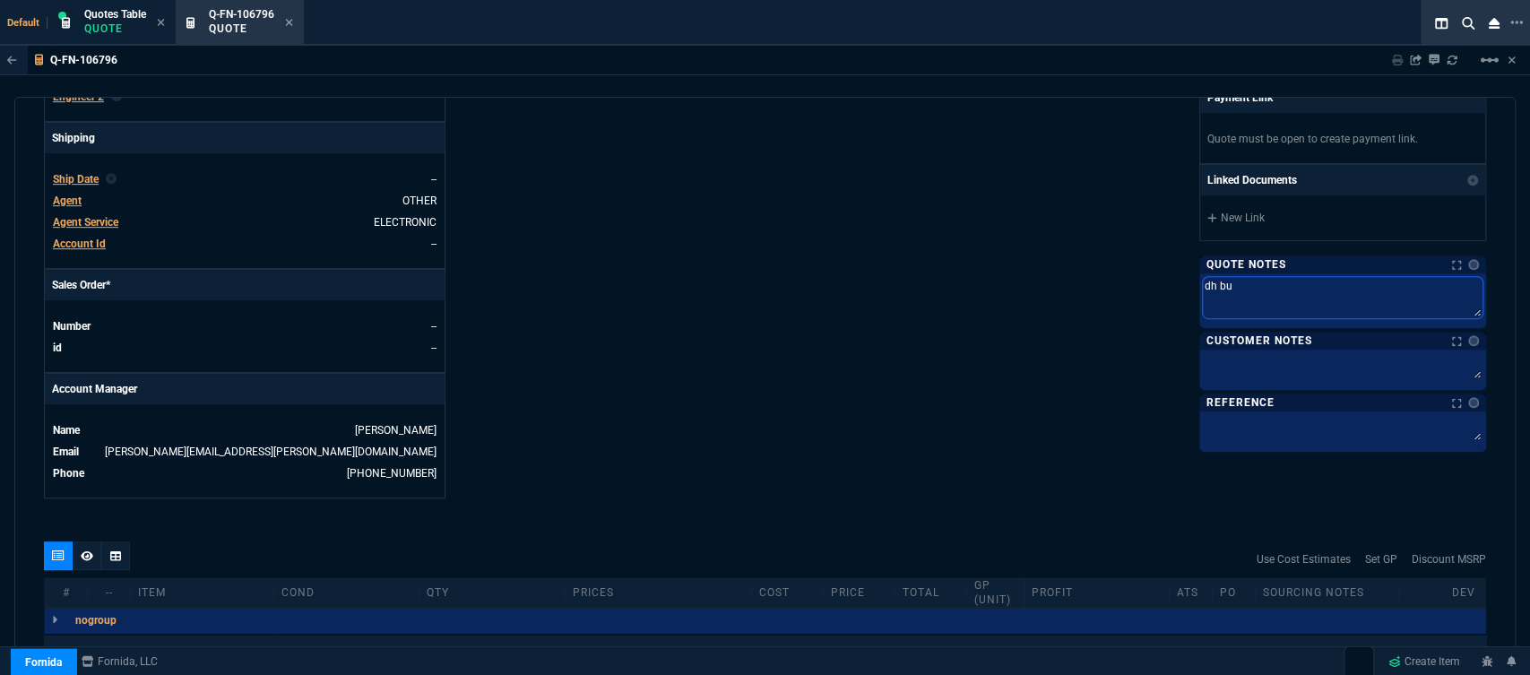
type textarea "dh bul"
type textarea "dh bulk"
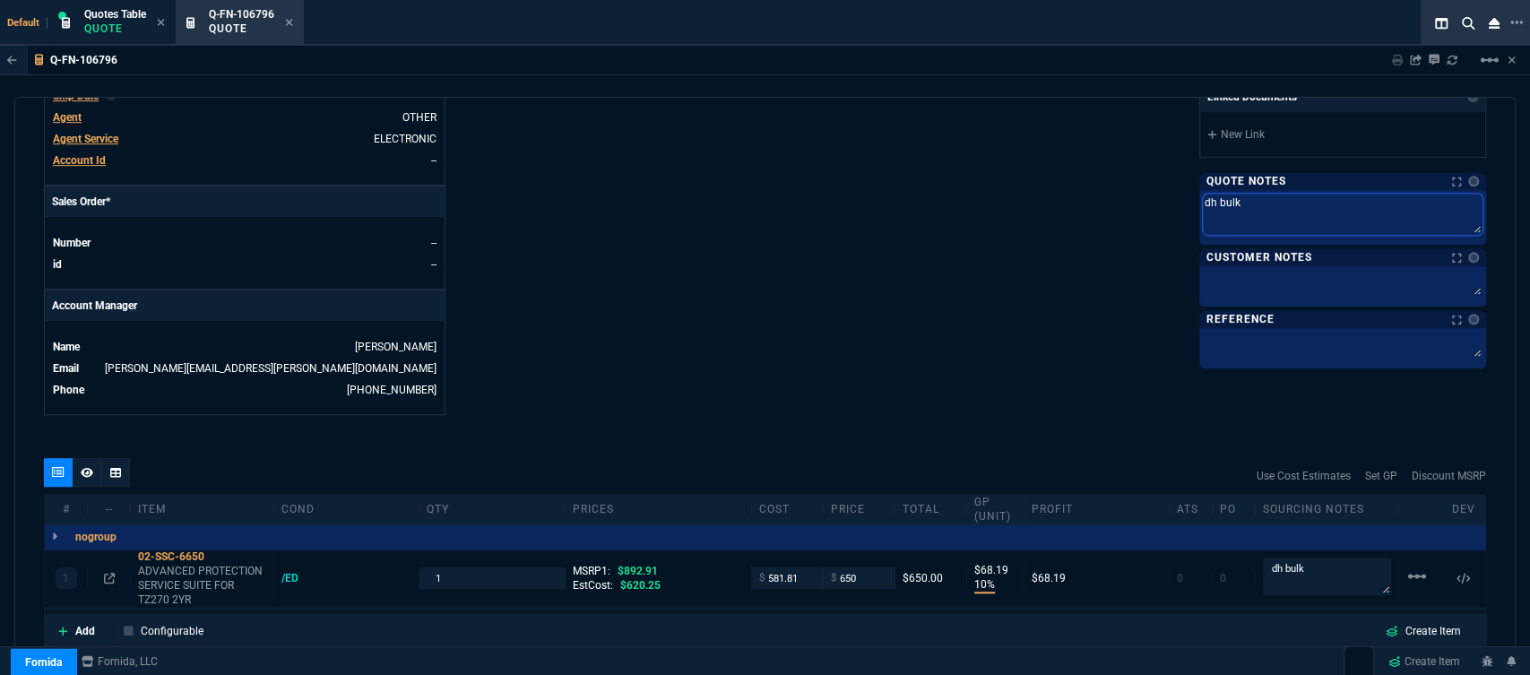
scroll to position [804, 0]
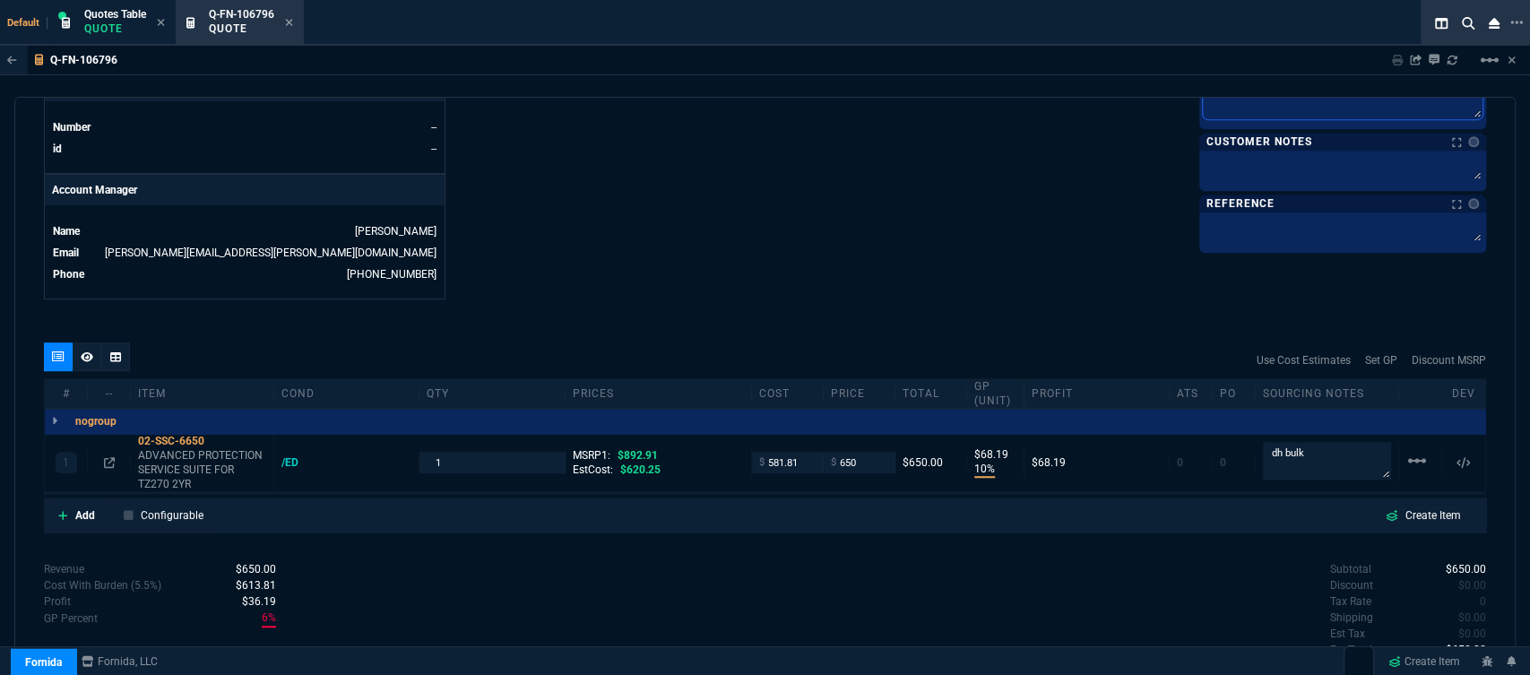
type textarea "dh bulk"
click at [813, 452] on div "$ 581.81" at bounding box center [788, 462] width 72 height 21
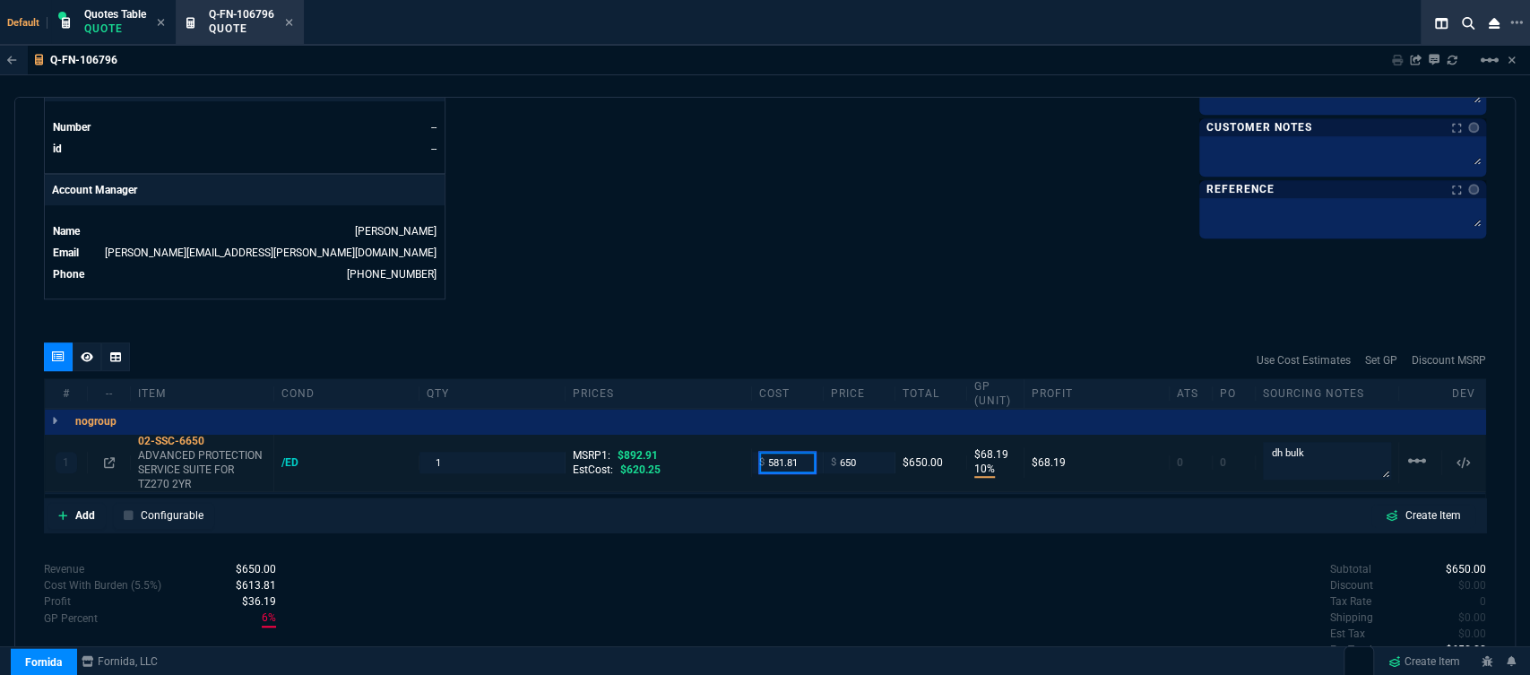
click at [800, 452] on input "581.81" at bounding box center [787, 462] width 56 height 21
type input "521"
type input "20"
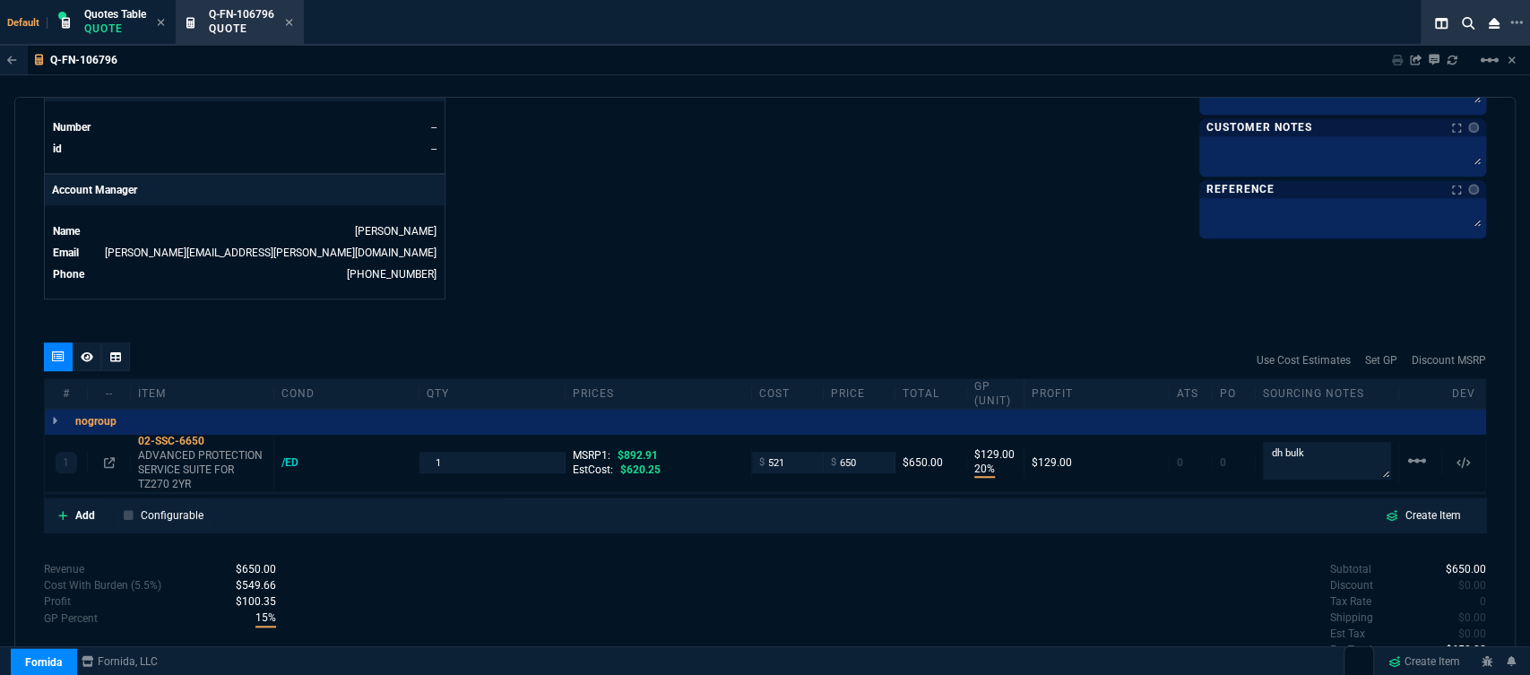
type input "129"
click at [215, 436] on icon at bounding box center [217, 441] width 10 height 11
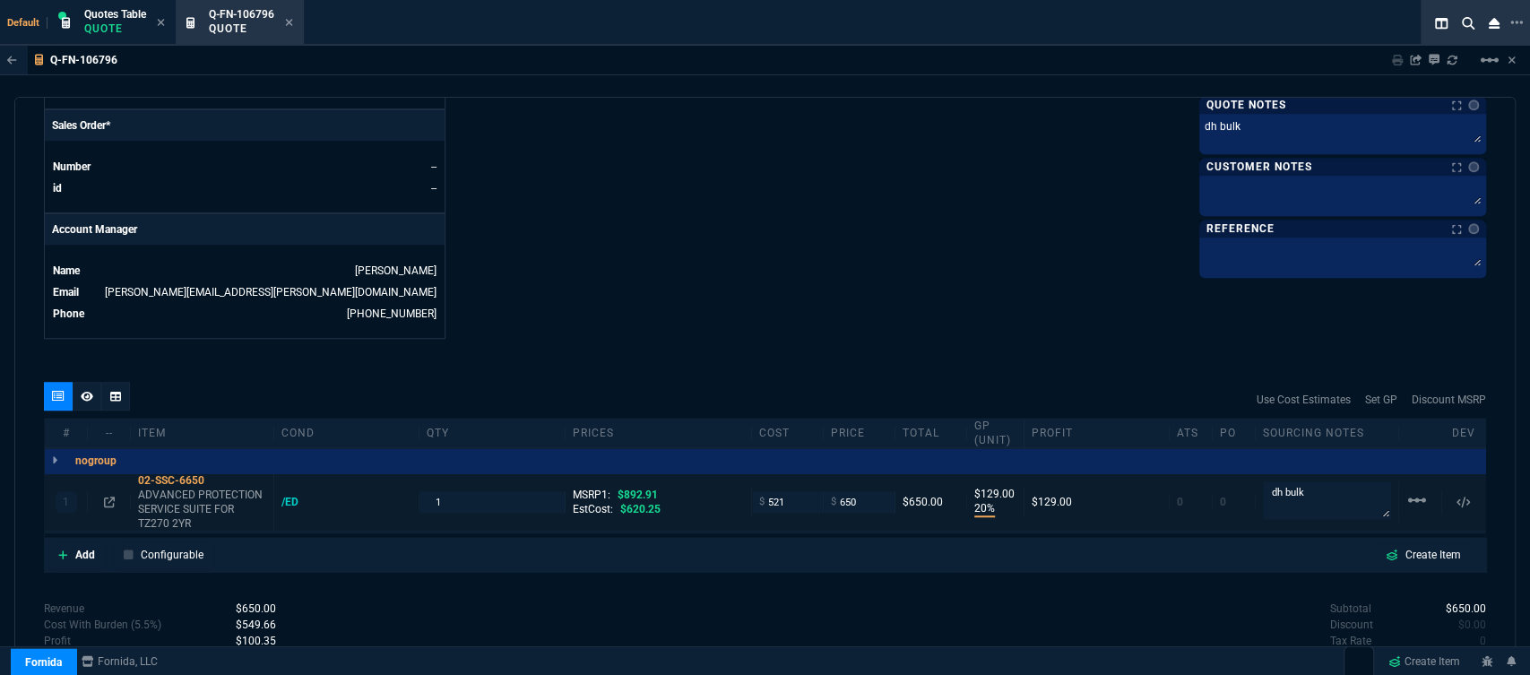
scroll to position [704, 0]
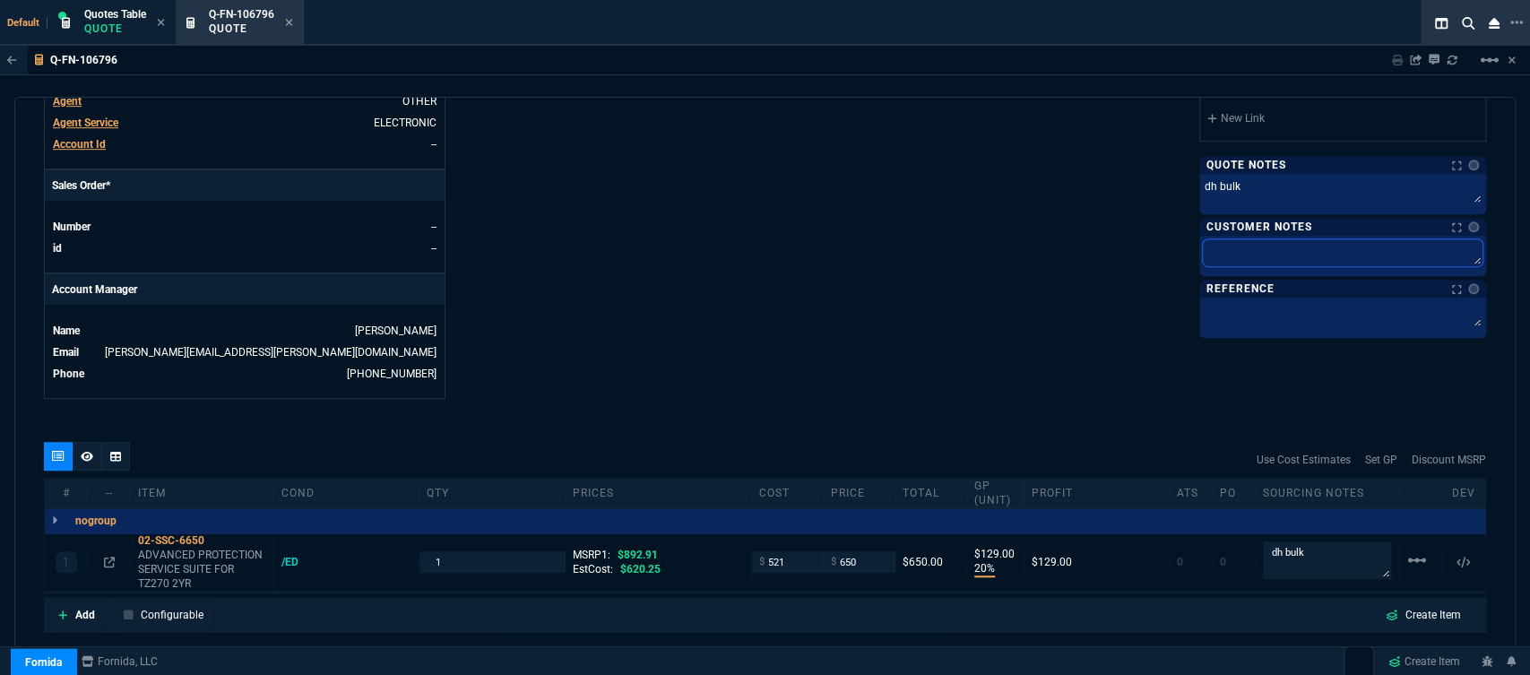
click at [1387, 259] on textarea at bounding box center [1343, 252] width 280 height 27
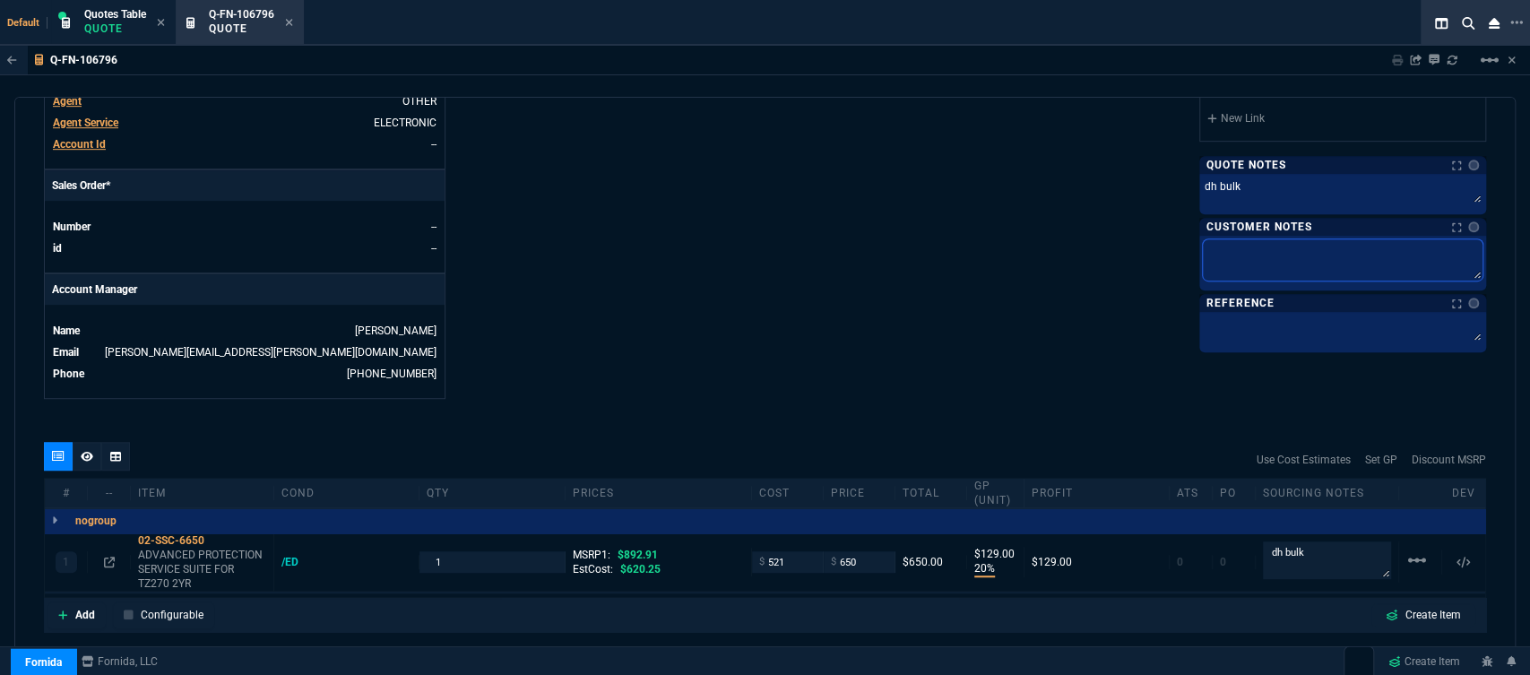
type textarea "E"
type textarea "EL"
type textarea "ELE"
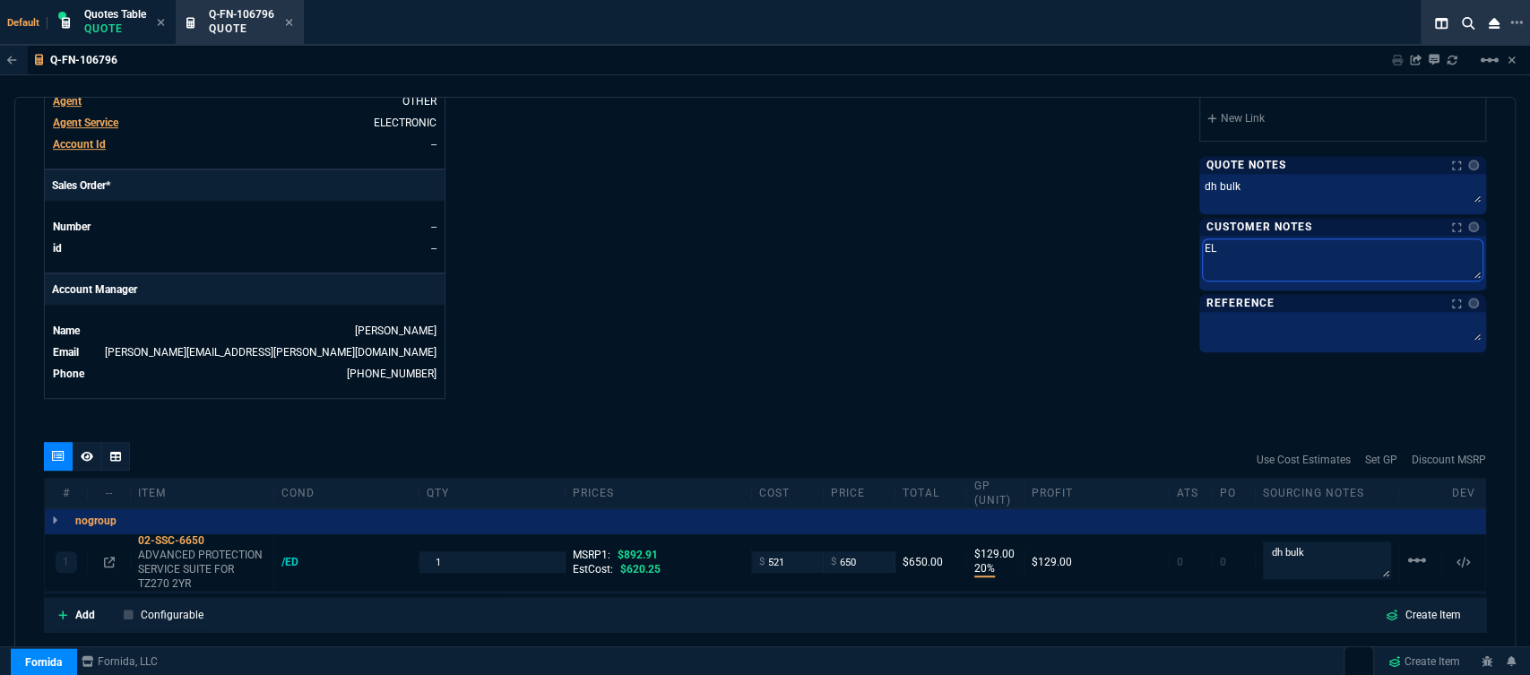
type textarea "ELE"
type textarea "ELEC"
type textarea "ELECT"
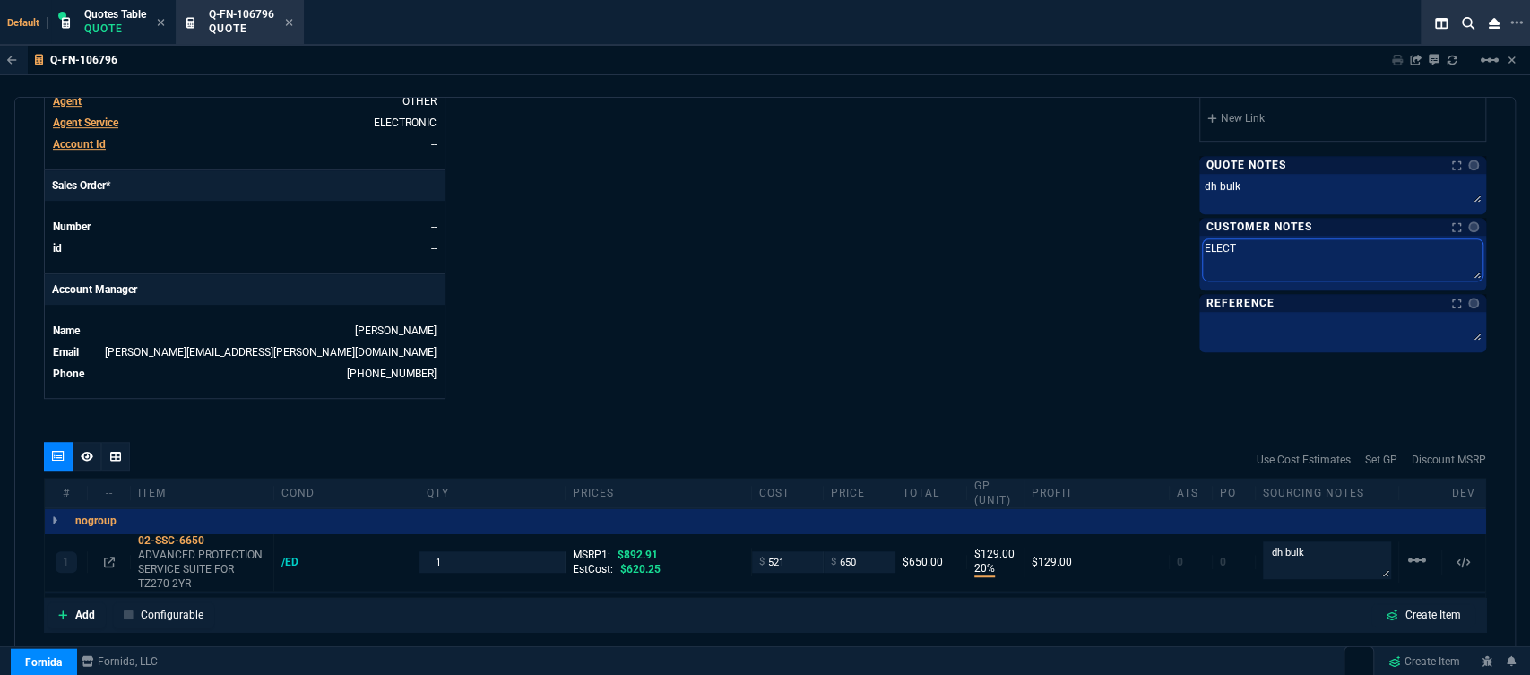
type textarea "ELECTR"
type textarea "ELECTRO"
type textarea "ELECTRON"
type textarea "ELECTRONI"
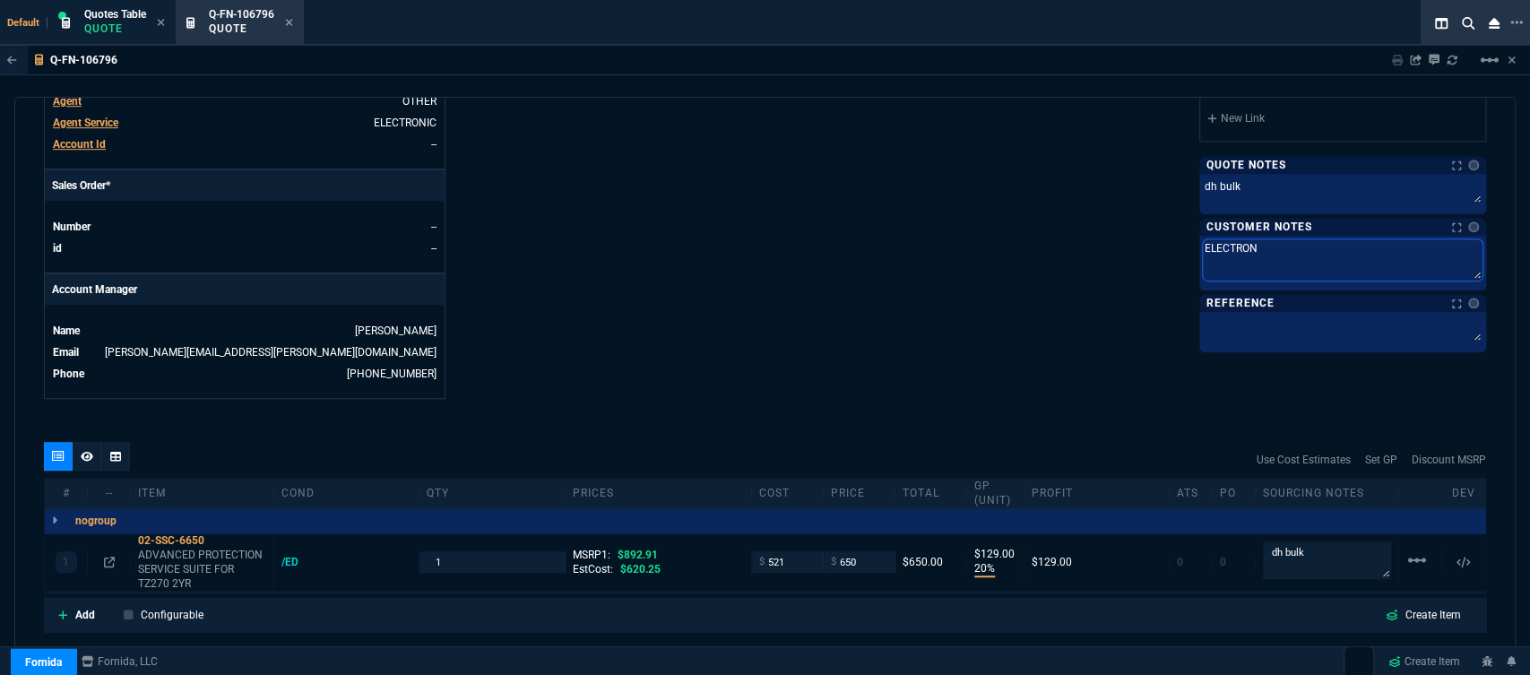
type textarea "ELECTRONI"
type textarea "ELECTRONIC"
type textarea "ELECTRONIC:"
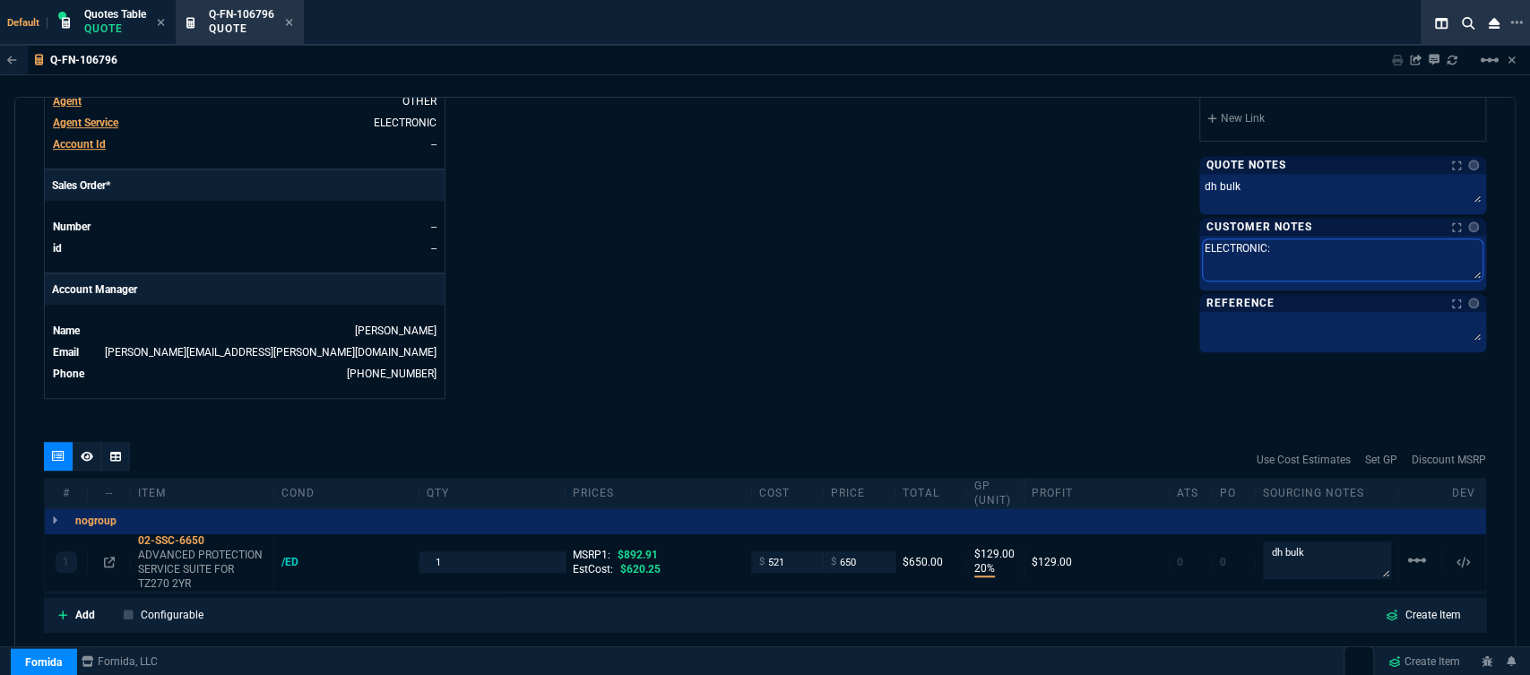
type textarea "ELECTRONIC:"
type textarea "ELECTRONIC: E"
type textarea "ELECTRONIC: EM"
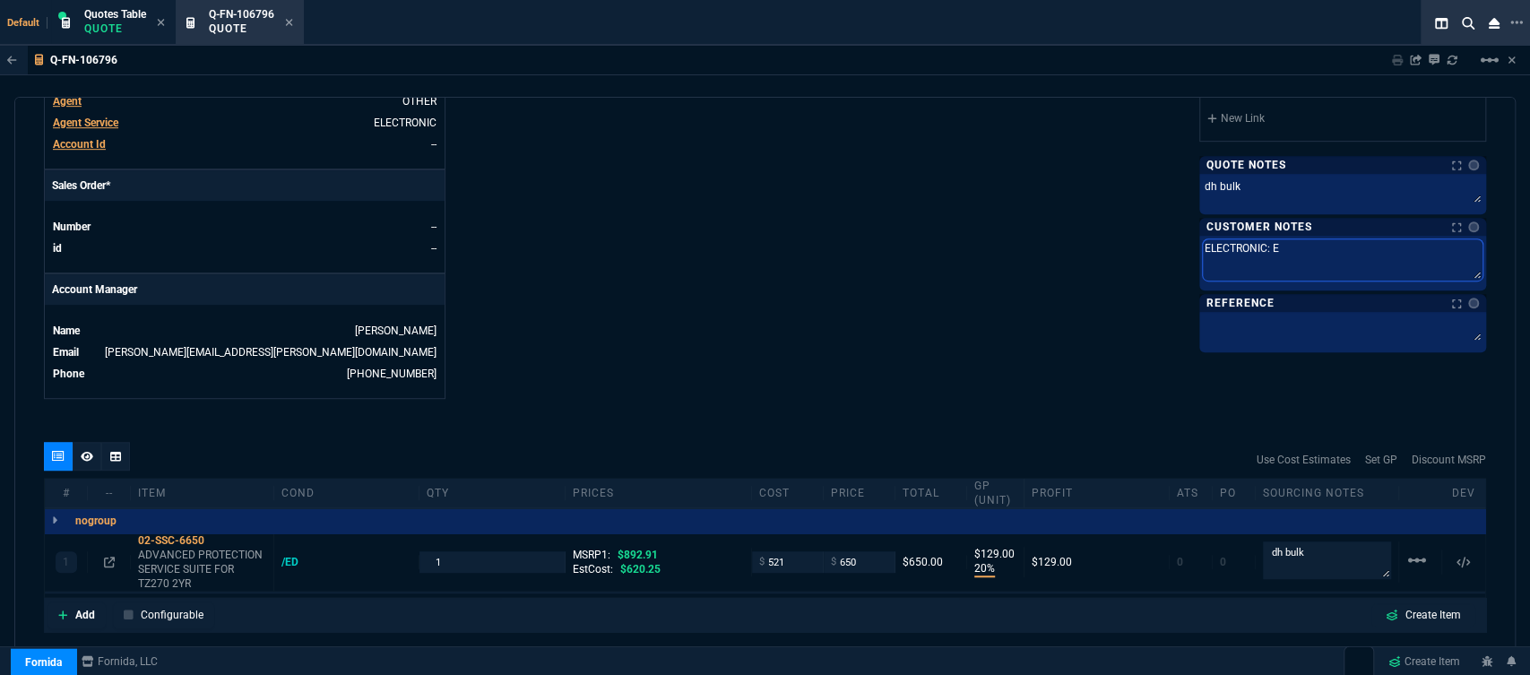
type textarea "ELECTRONIC: EM"
type textarea "ELECTRONIC: EMA"
type textarea "ELECTRONIC: EMAI"
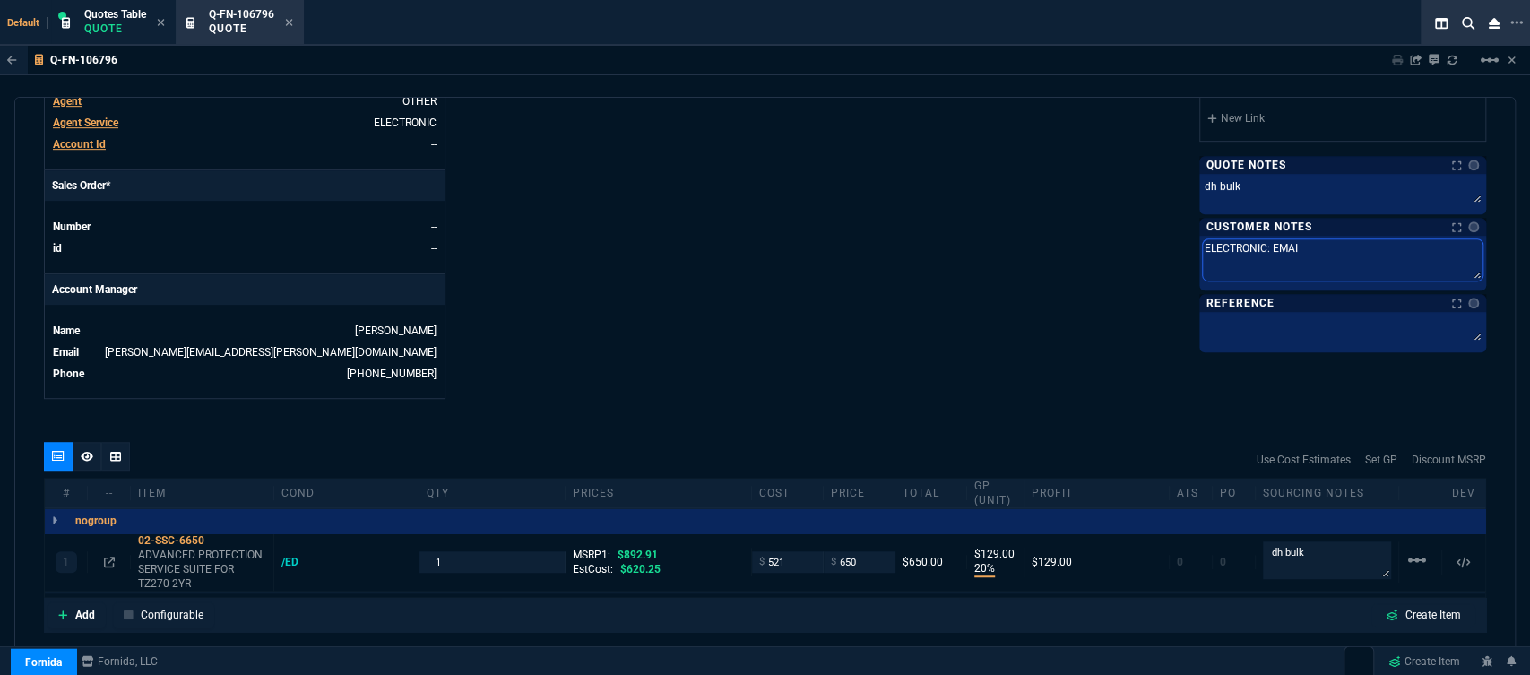
type textarea "ELECTRONIC: EMAIL"
type textarea "ELECTRONIC: EMAIL*"
type textarea "ELECTRONIC: EMAIL*E"
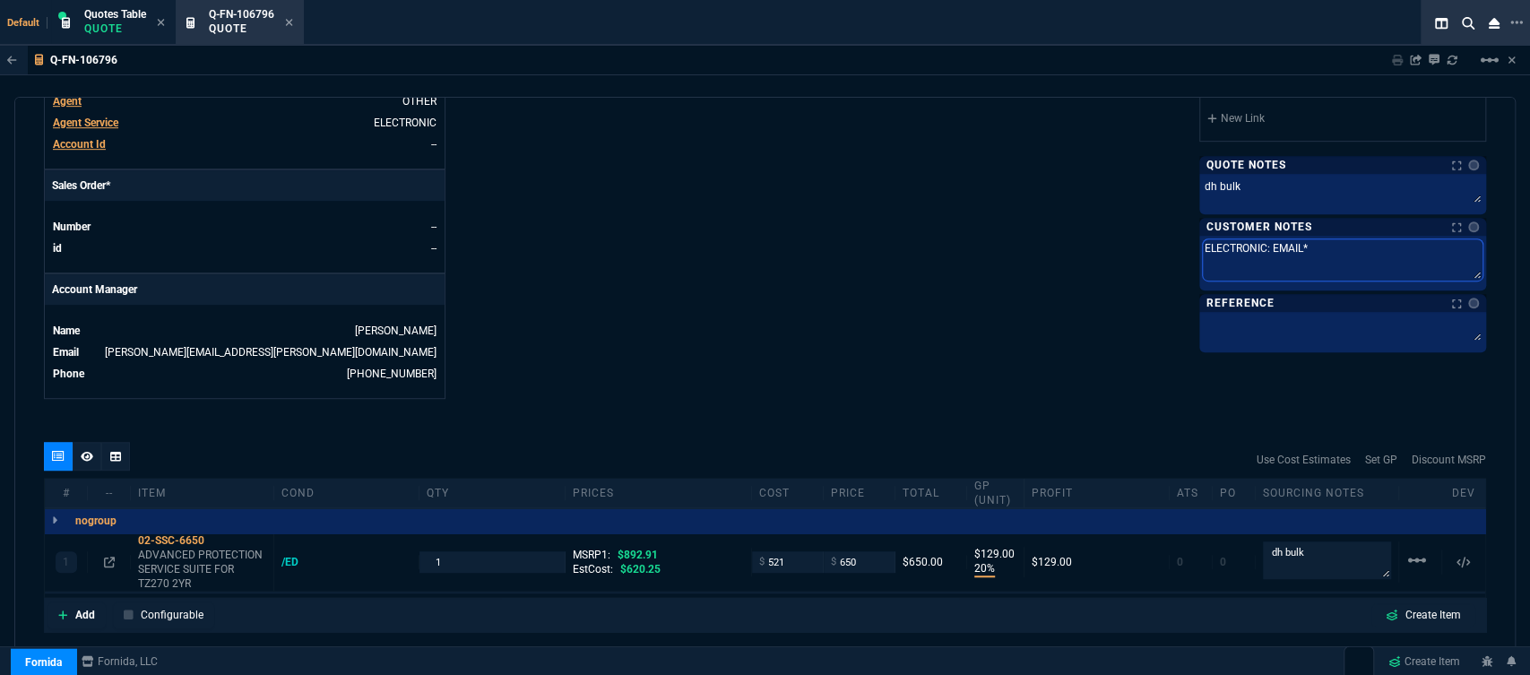
type textarea "ELECTRONIC: EMAIL*E"
type textarea "ELECTRONIC: EMAIL*ET"
type textarea "ELECTRONIC: EMAIL*ETA"
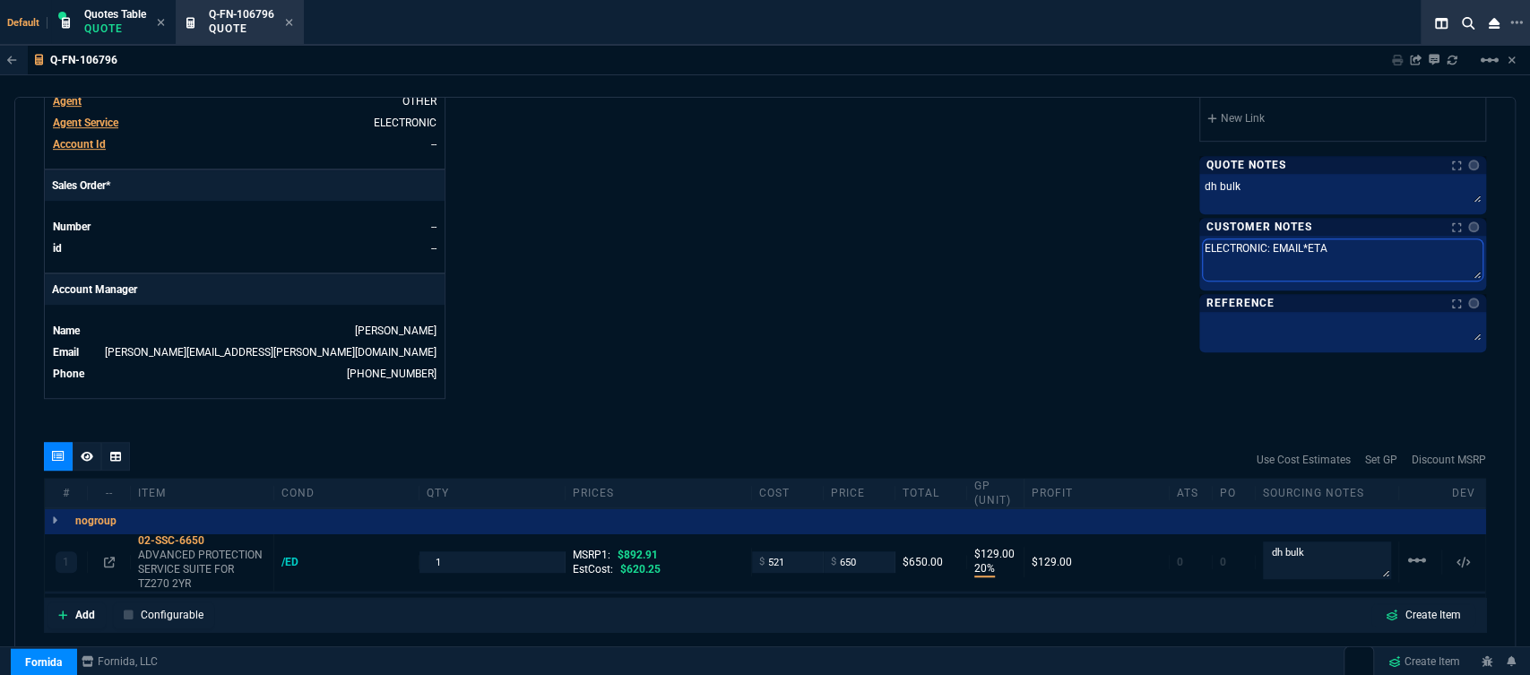
type textarea "ELECTRONIC: EMAIL*ETA"
type textarea "ELECTRONIC: EMAIL*ETA 3"
type textarea "ELECTRONIC: EMAIL*ETA 3-"
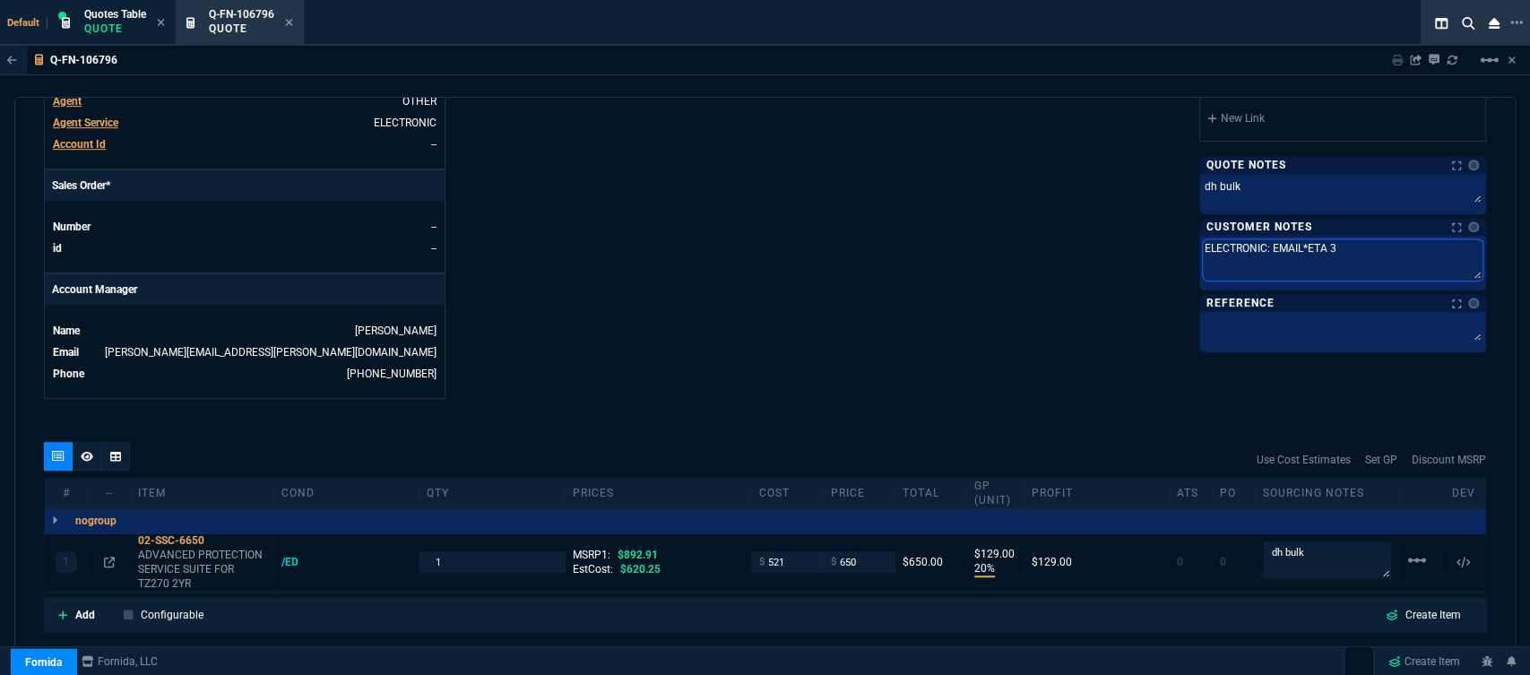
type textarea "ELECTRONIC: EMAIL*ETA 3-"
type textarea "ELECTRONIC: EMAIL*ETA 3-5"
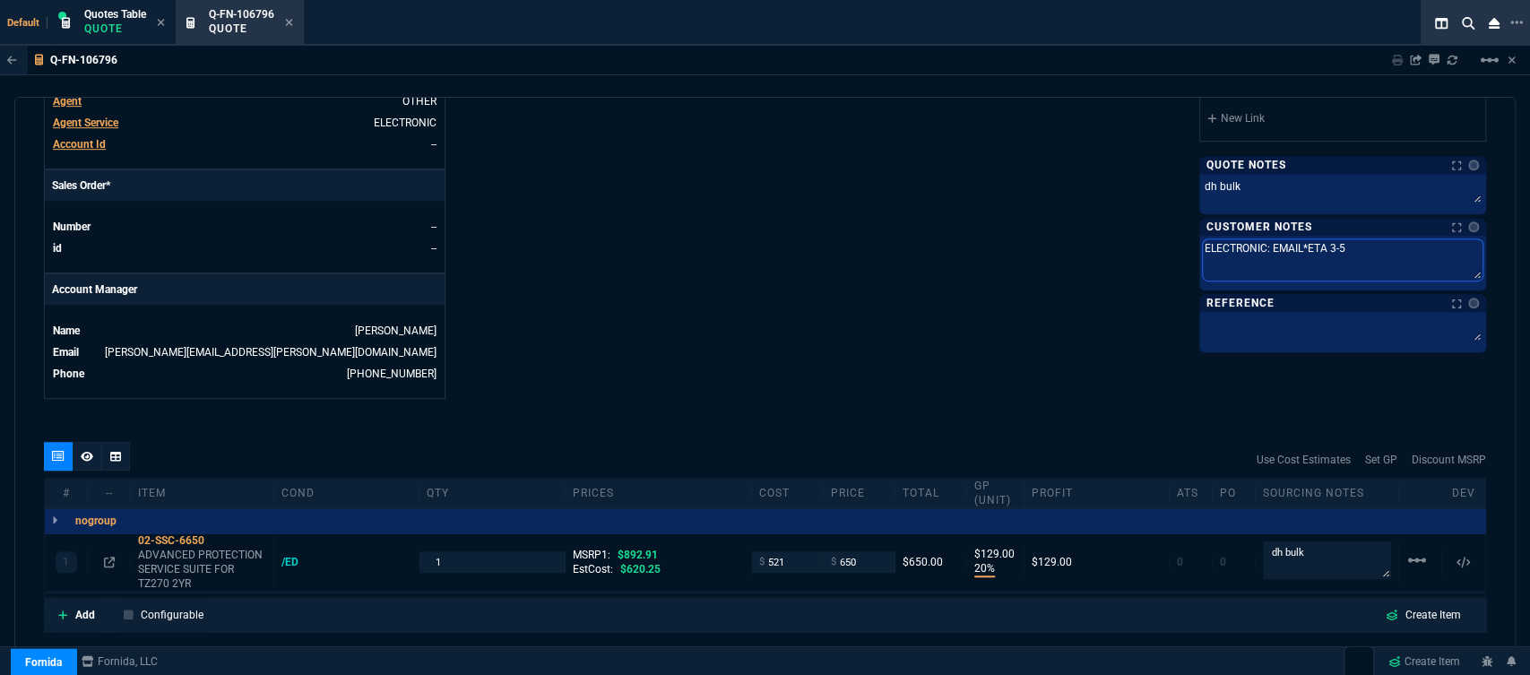
type textarea "ELECTRONIC: EMAIL*ETA 3-5 B"
type textarea "ELECTRONIC: EMAIL*ETA 3-5 Bi"
type textarea "ELECTRONIC: EMAIL*ETA 3-5 Biz"
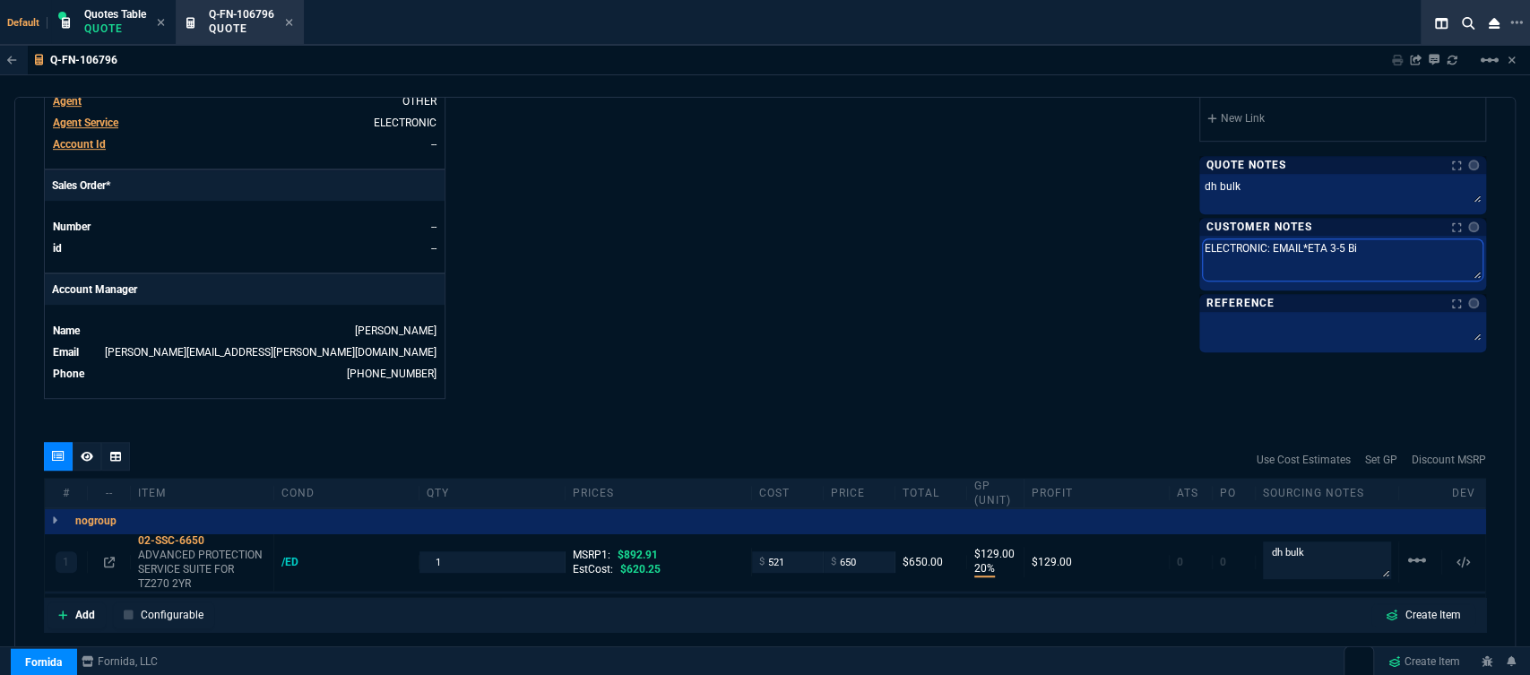
type textarea "ELECTRONIC: EMAIL*ETA 3-5 Biz"
type textarea "ELECTRONIC: EMAIL*ETA 3-5 Biz D"
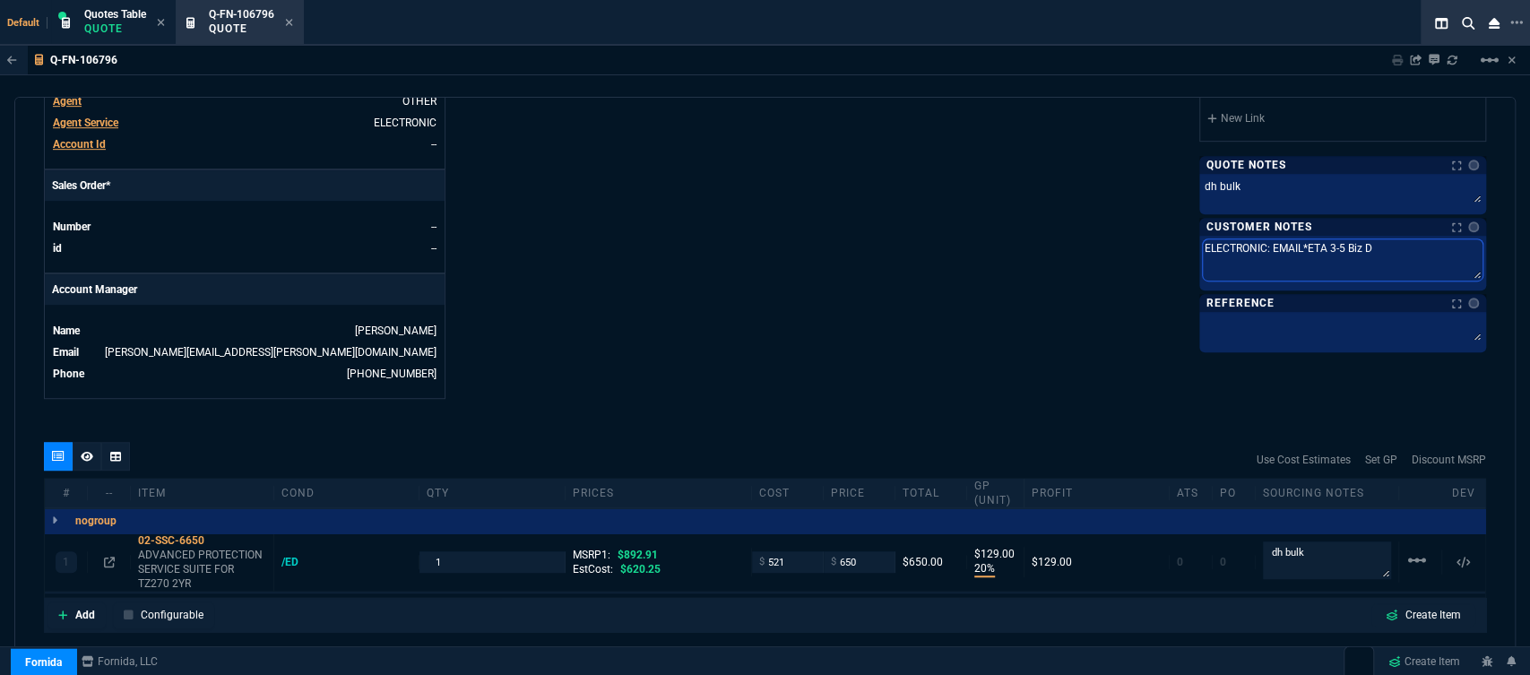
type textarea "ELECTRONIC: EMAIL*ETA 3-5 Biz Da"
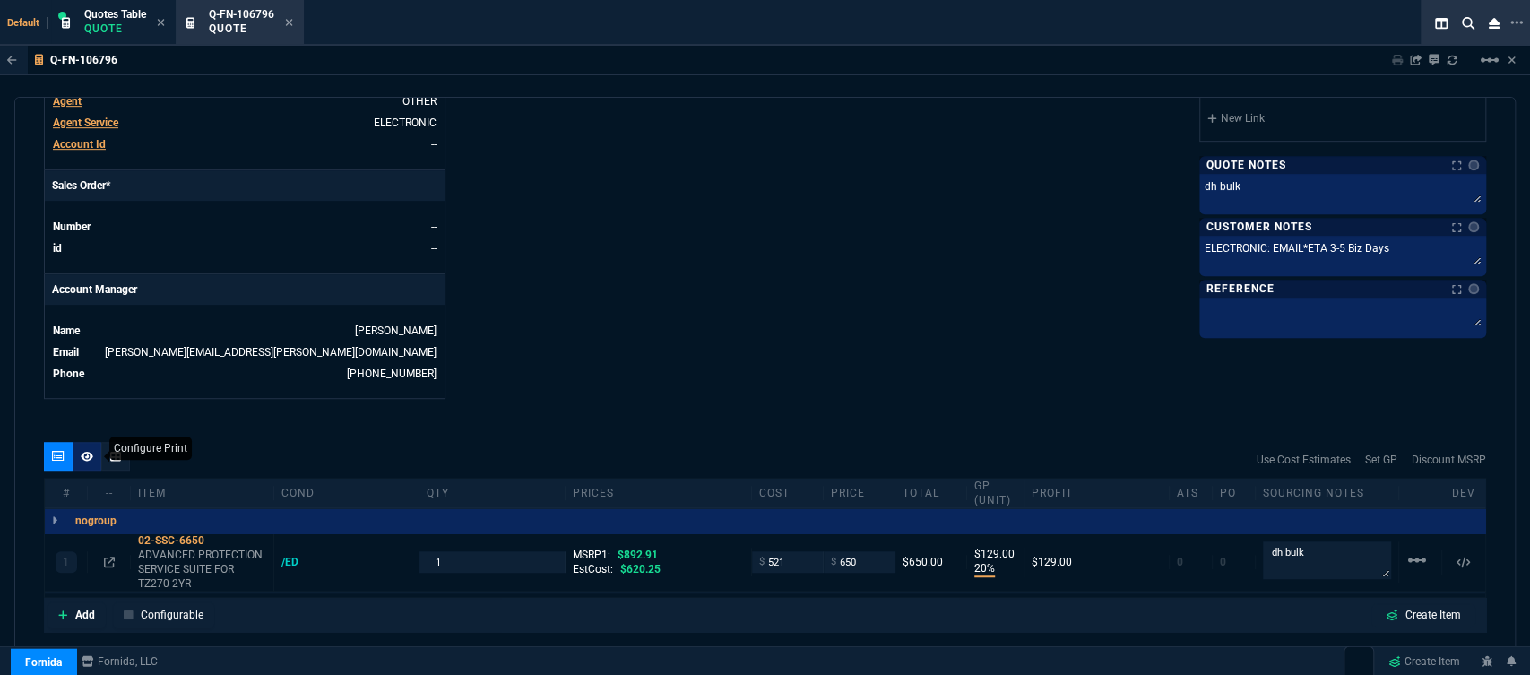
click at [86, 451] on icon at bounding box center [87, 456] width 13 height 10
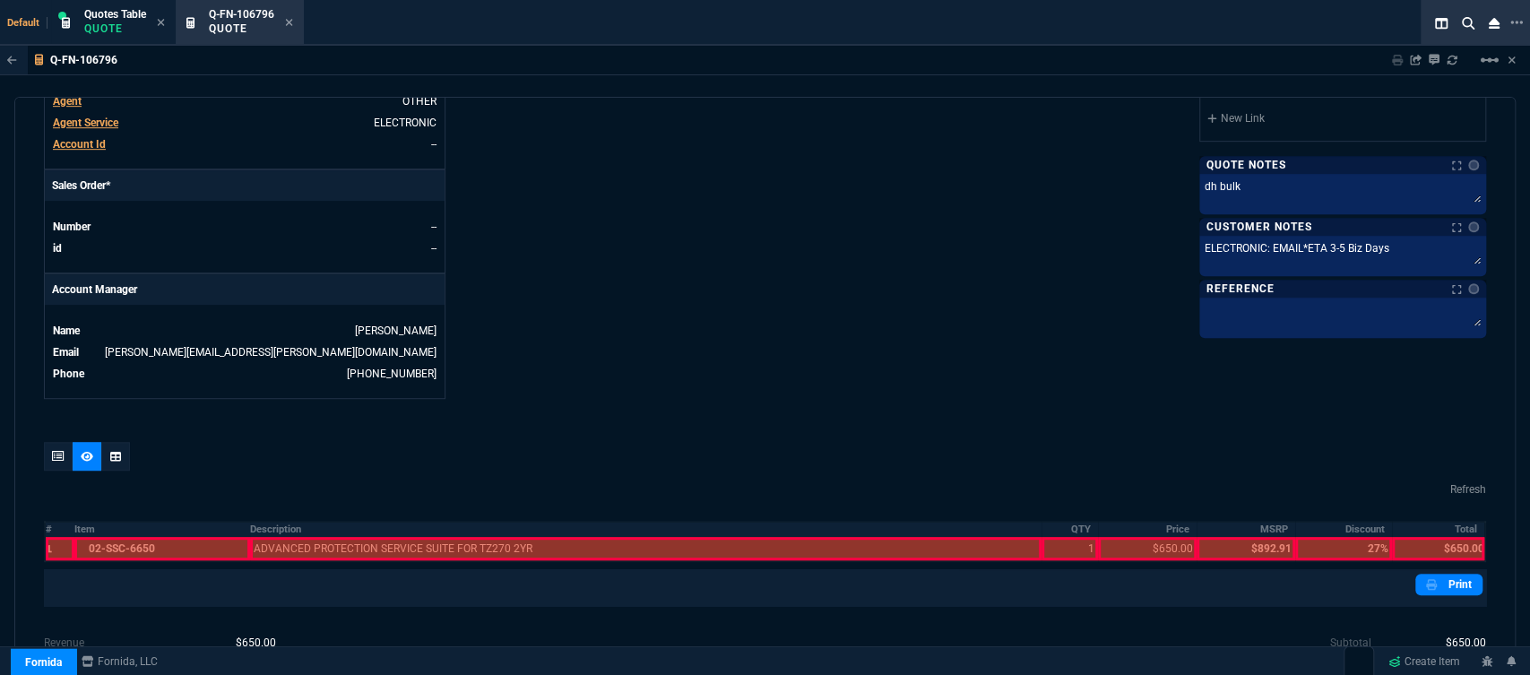
click at [145, 540] on div at bounding box center [161, 548] width 175 height 23
click at [344, 537] on div at bounding box center [646, 548] width 792 height 23
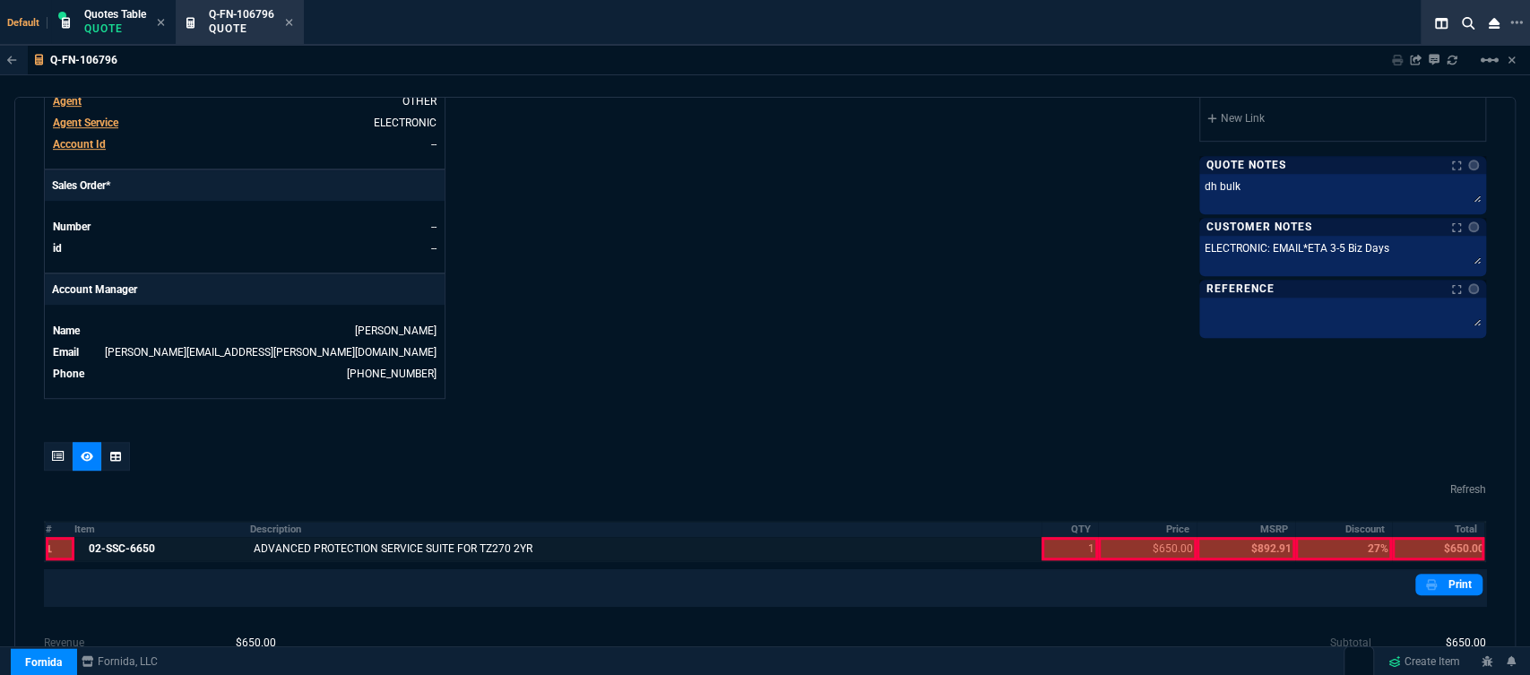
click at [1043, 537] on div at bounding box center [1069, 548] width 56 height 23
click at [1138, 537] on div at bounding box center [1147, 548] width 99 height 23
click at [1438, 537] on div at bounding box center [1438, 548] width 92 height 23
click at [1448, 576] on link "Print" at bounding box center [1448, 585] width 67 height 22
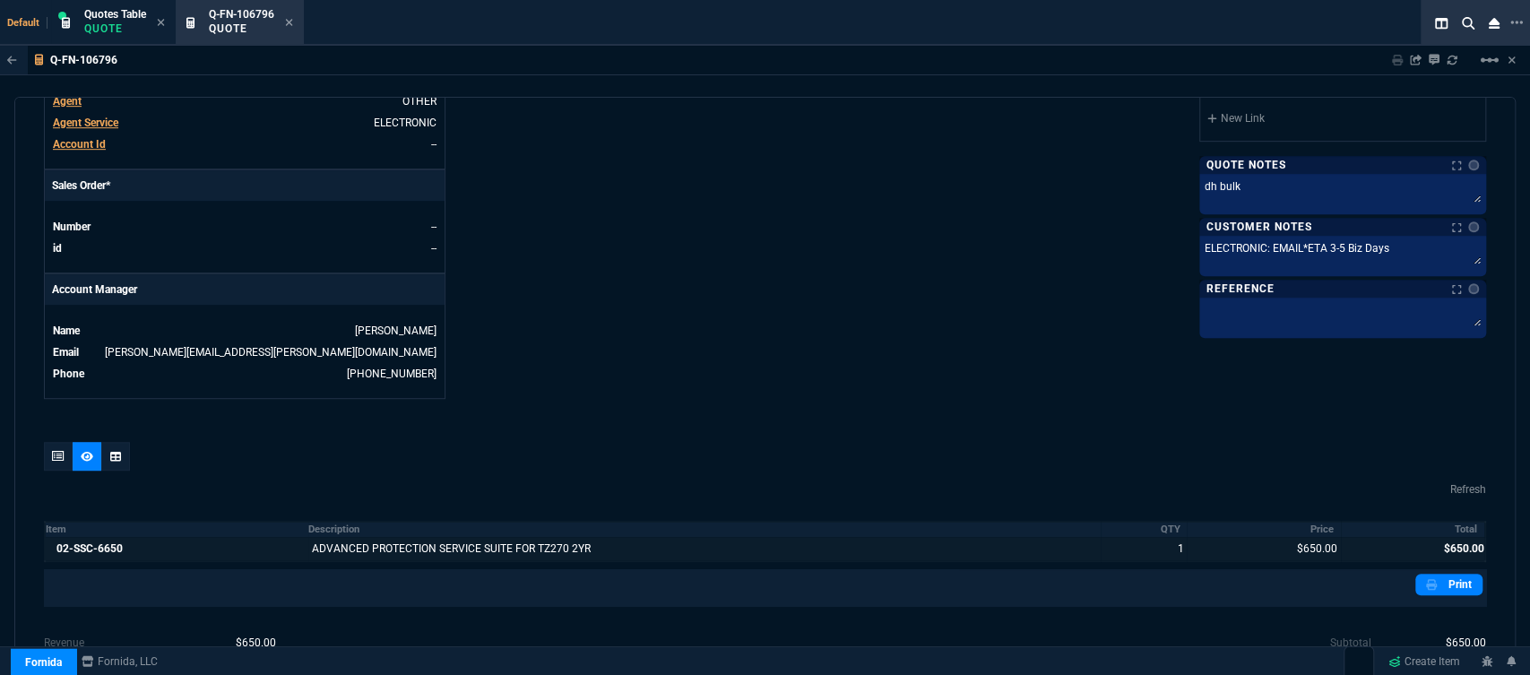
scroll to position [838, 0]
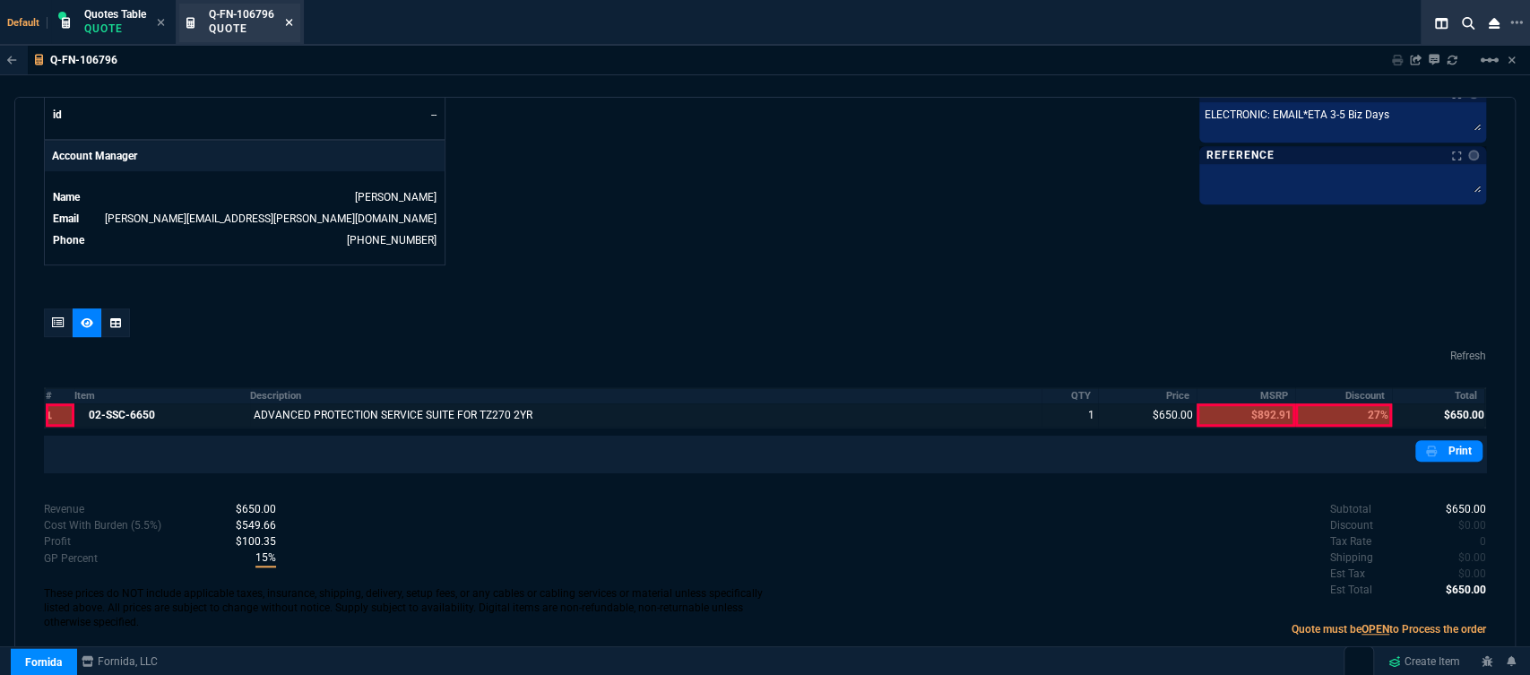
click at [290, 20] on icon at bounding box center [289, 22] width 8 height 11
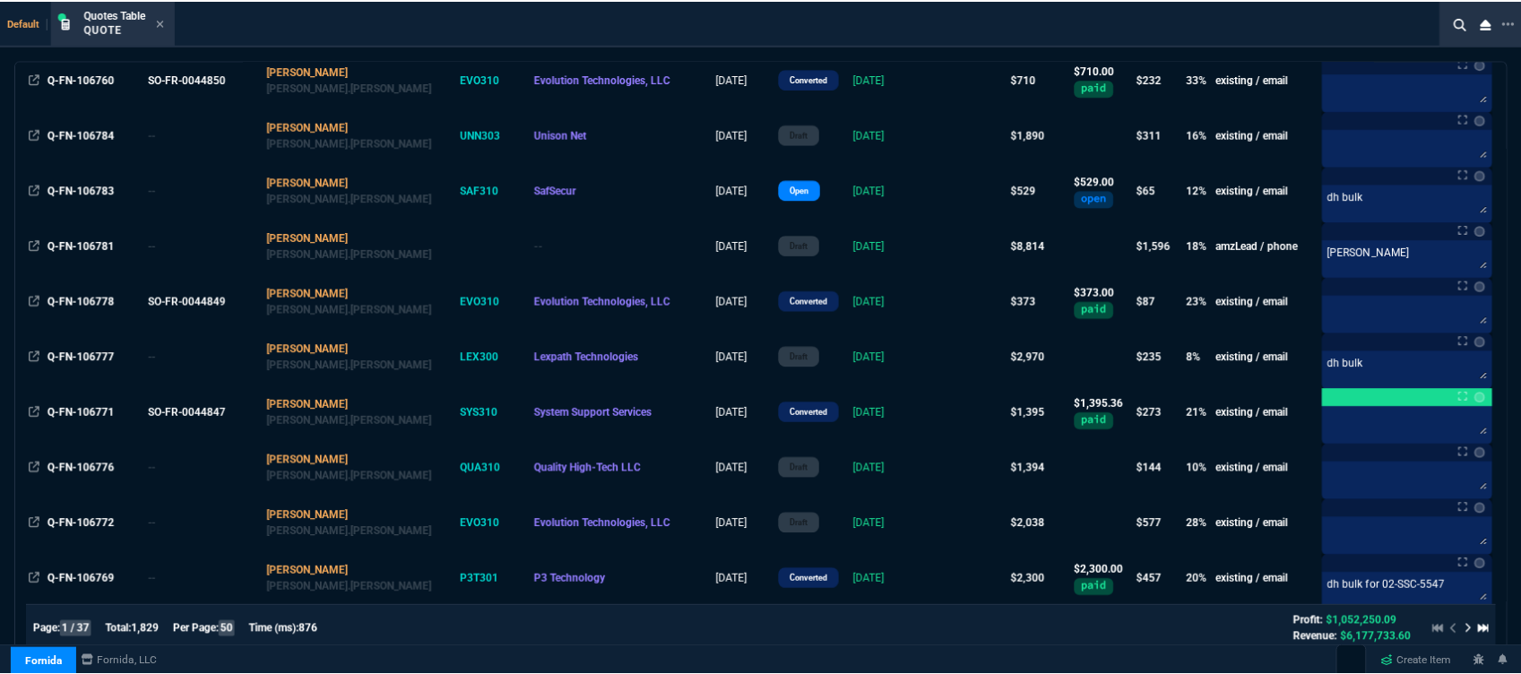
scroll to position [0, 0]
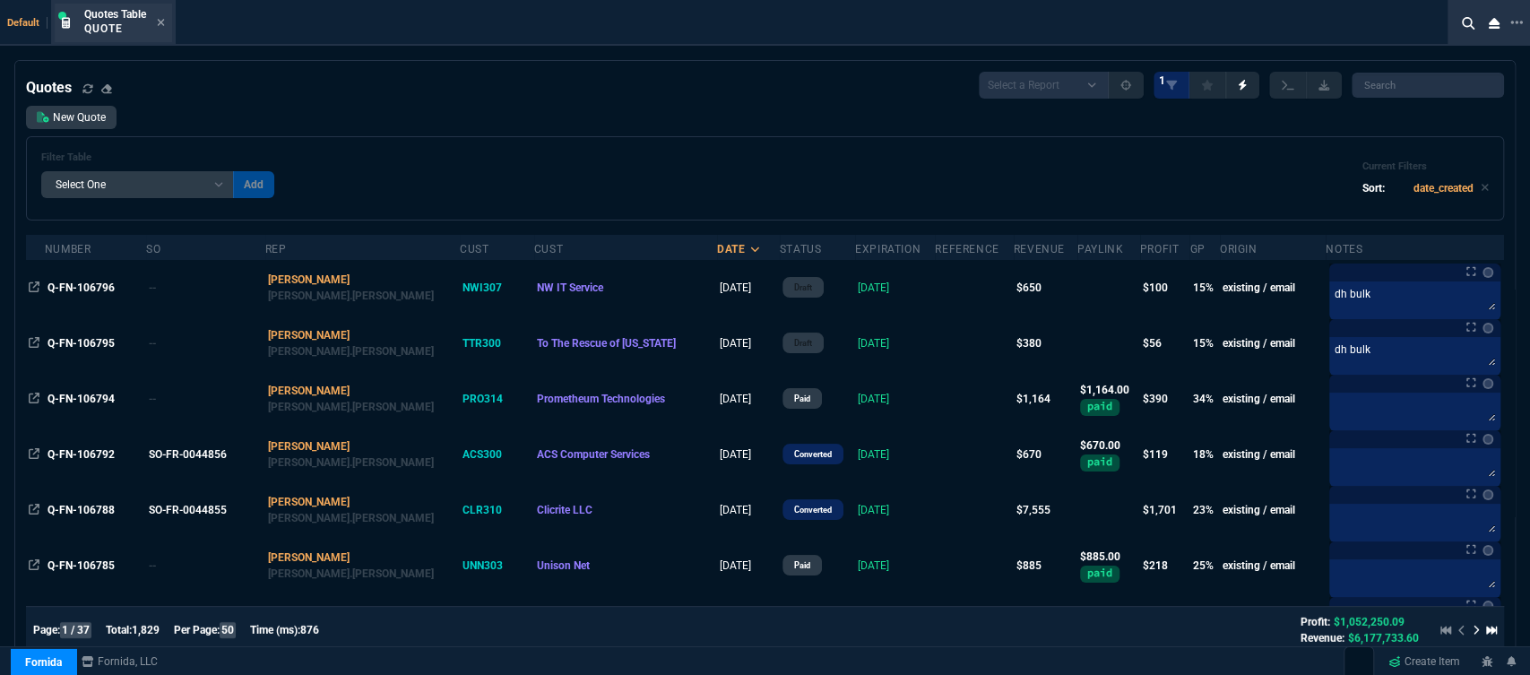
click at [157, 18] on div "Quotes Table Quote" at bounding box center [124, 22] width 81 height 31
click at [168, 22] on div "Quotes Table Quote" at bounding box center [113, 23] width 117 height 39
click at [161, 20] on icon at bounding box center [161, 22] width 8 height 11
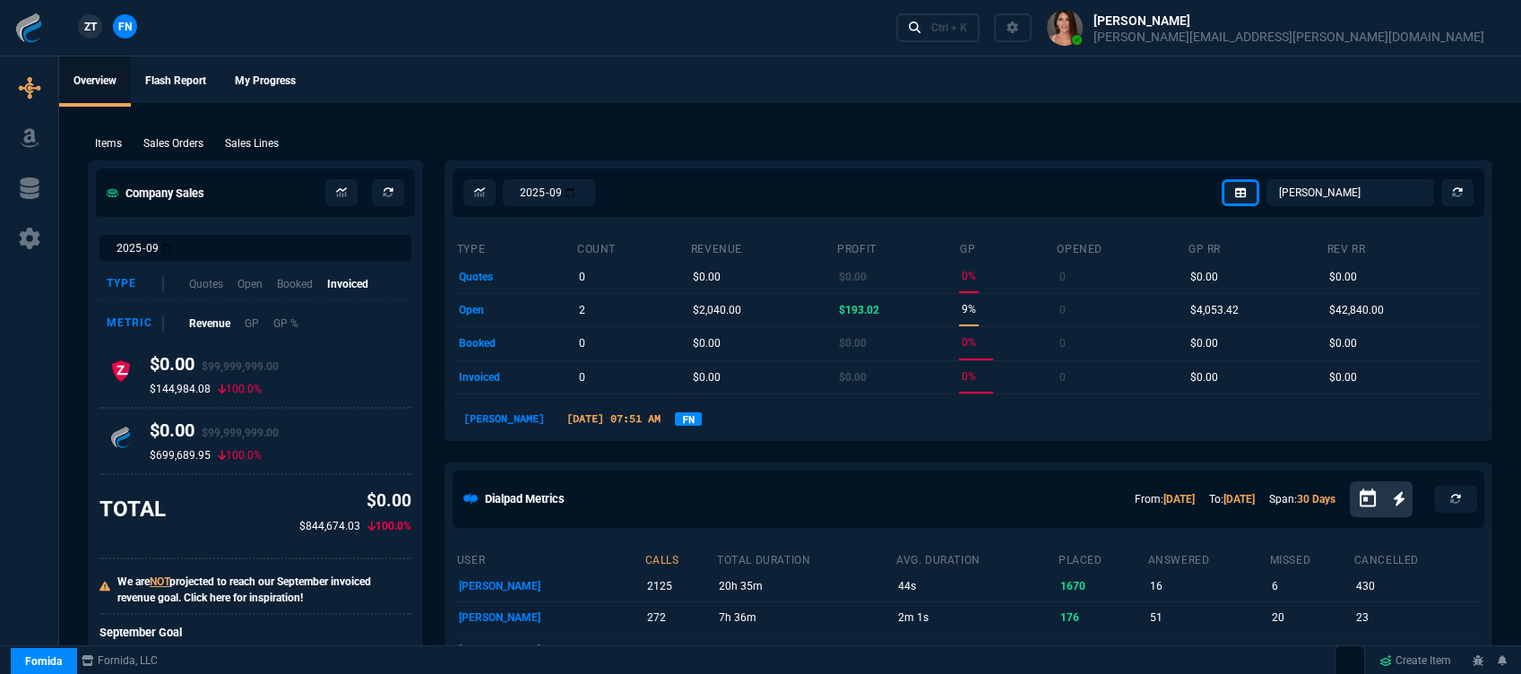
click at [1372, 504] on icon "Open calendar" at bounding box center [1368, 499] width 22 height 22
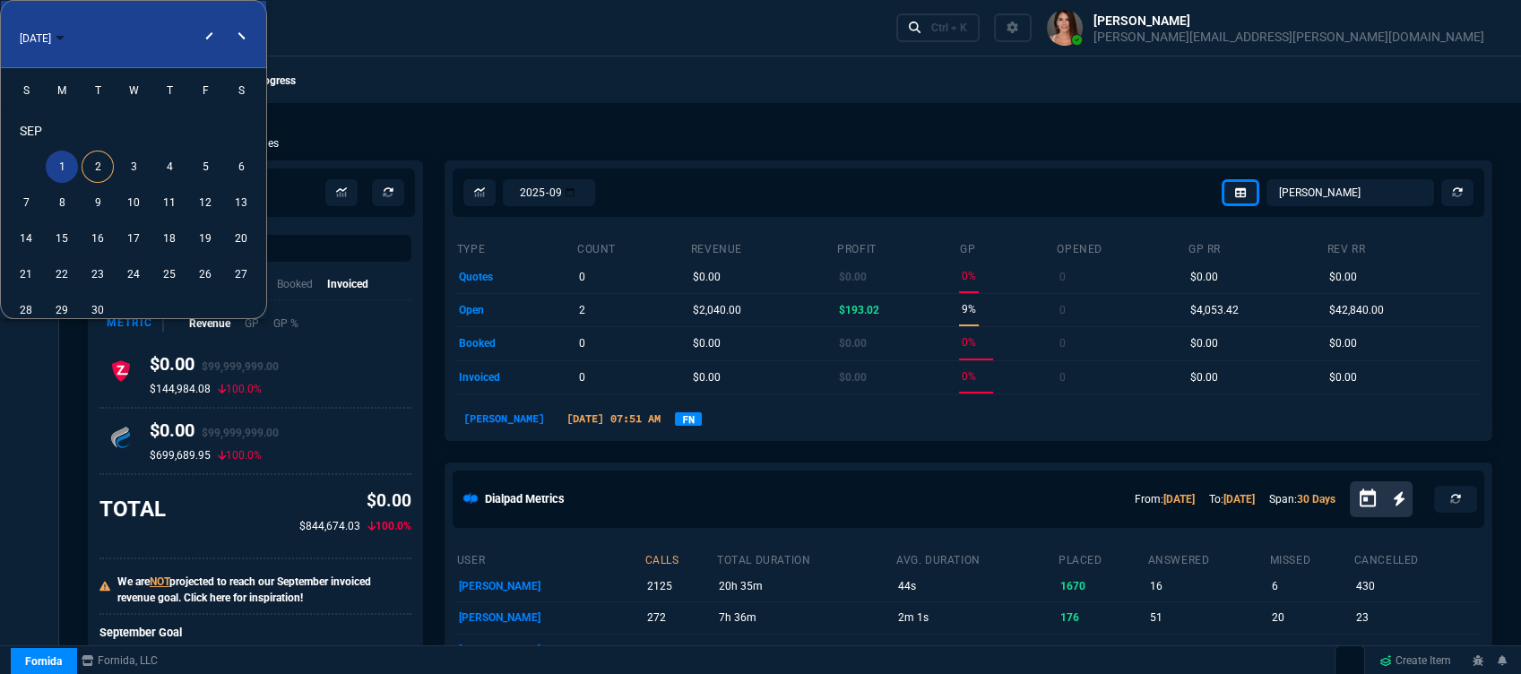
click at [67, 167] on div "1" at bounding box center [62, 167] width 32 height 32
click at [94, 301] on div "30" at bounding box center [98, 310] width 32 height 32
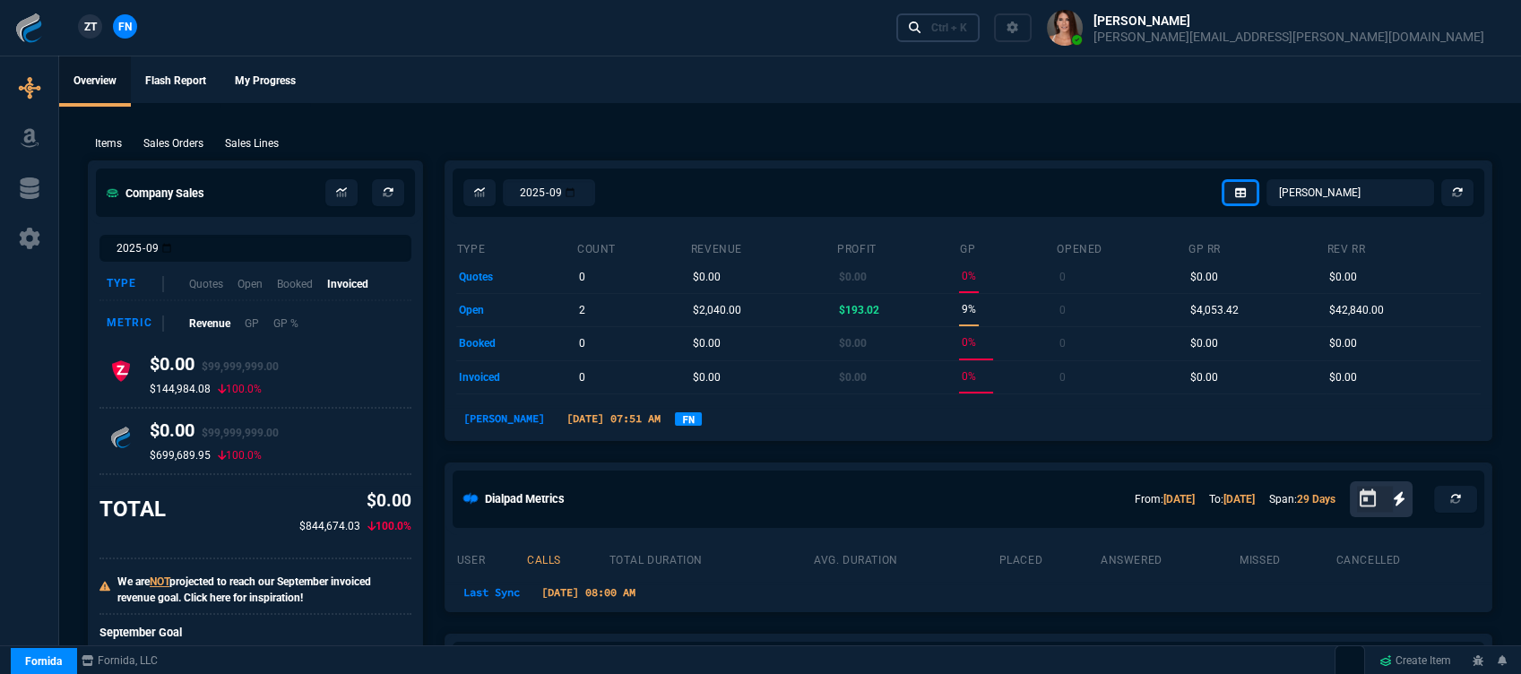
click at [967, 24] on div "Ctrl + K" at bounding box center [949, 28] width 36 height 14
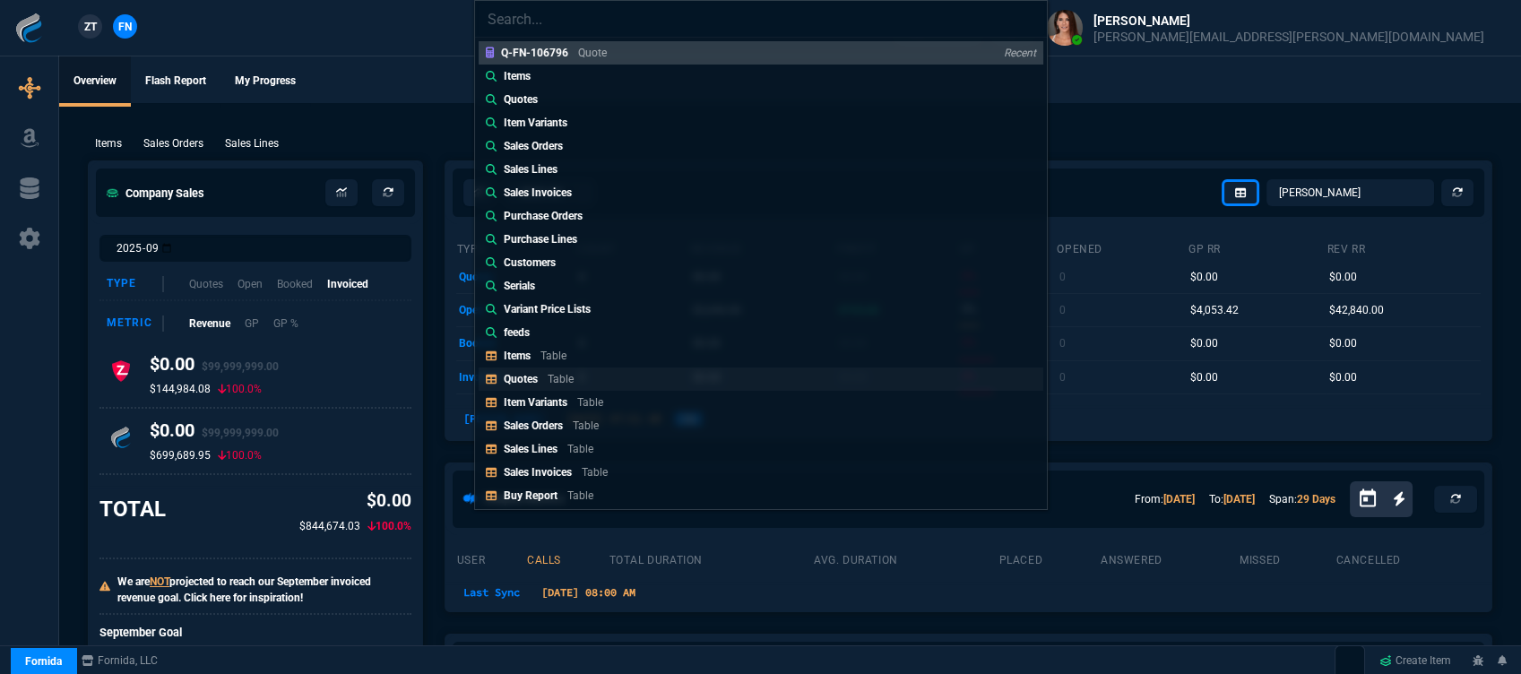
click at [614, 379] on link "Quotes Table" at bounding box center [761, 378] width 565 height 23
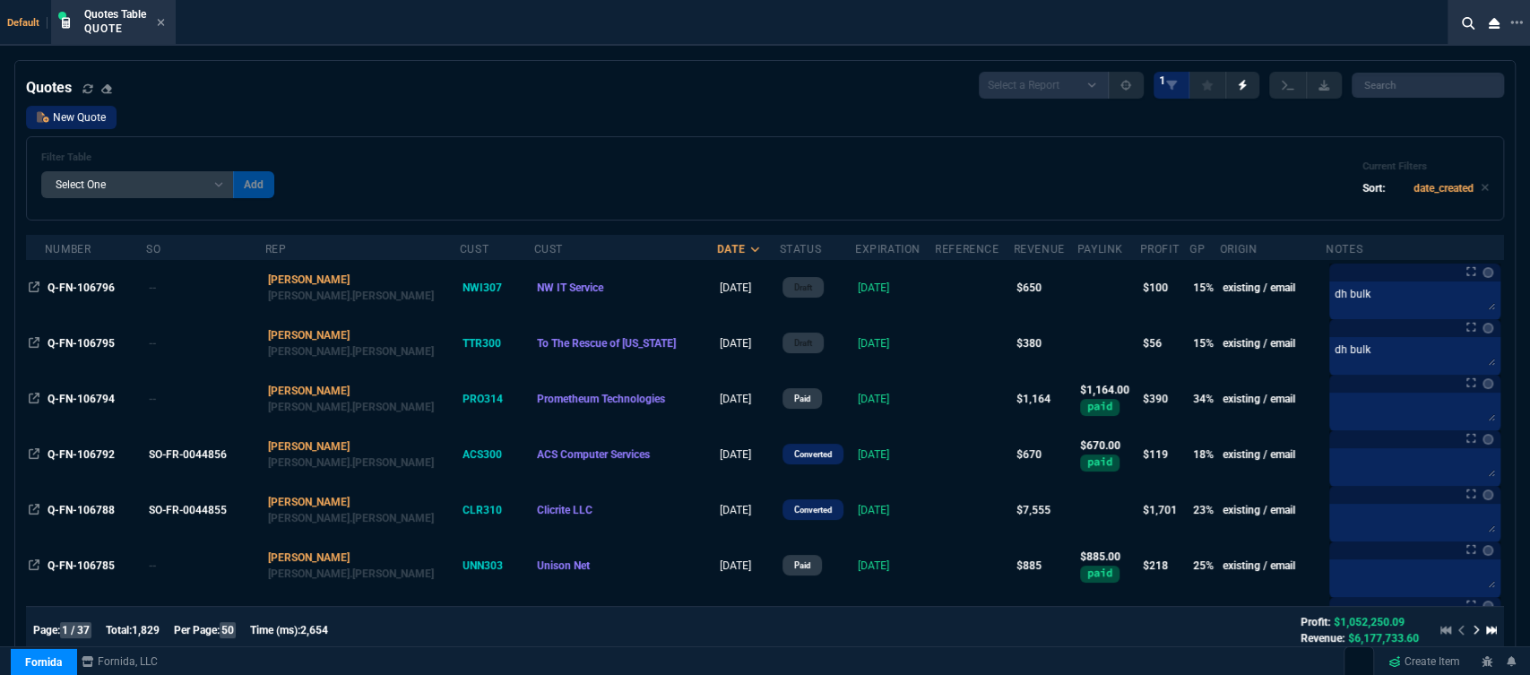
click at [91, 121] on link "New Quote" at bounding box center [71, 117] width 91 height 23
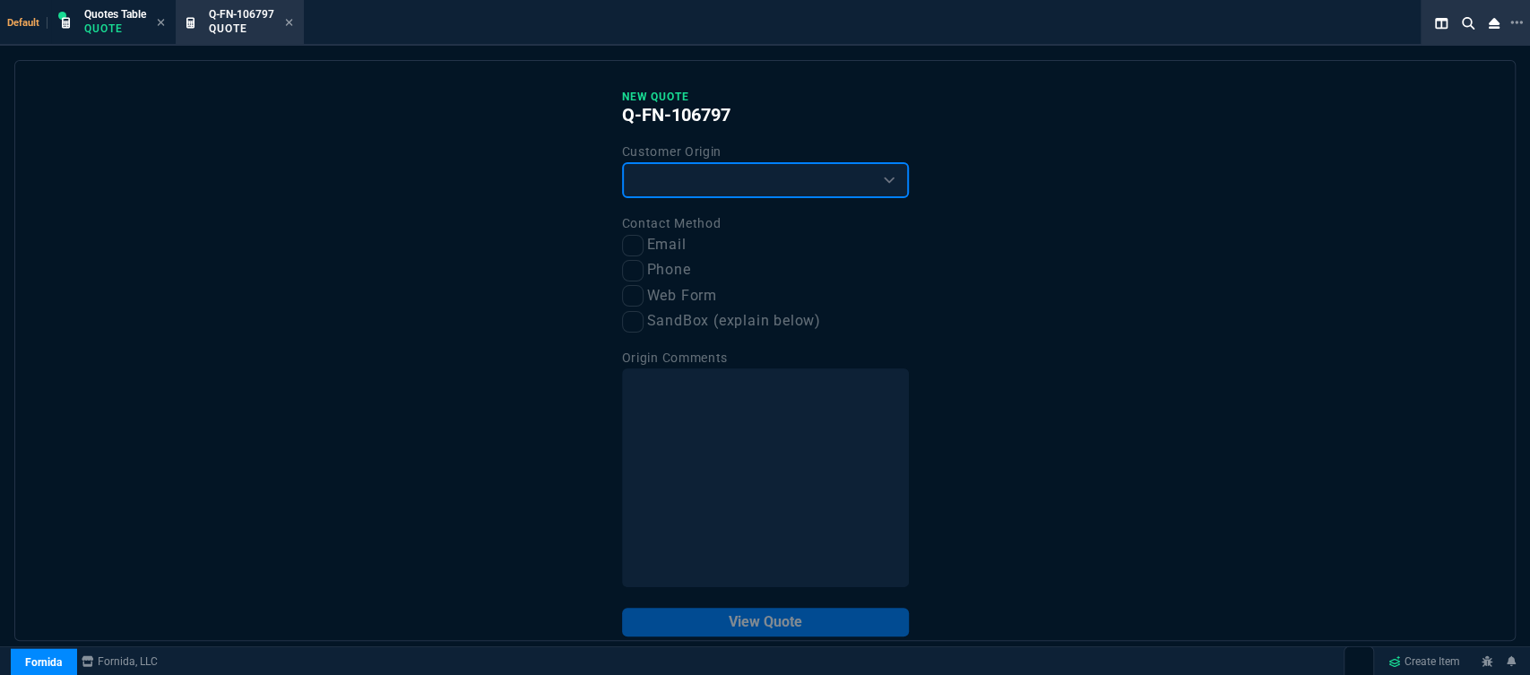
click at [708, 176] on select "Existing Customer Amazon Lead (first order) Website Lead (first order) Called (…" at bounding box center [765, 180] width 287 height 36
click at [622, 163] on select "Existing Customer Amazon Lead (first order) Website Lead (first order) Called (…" at bounding box center [765, 180] width 287 height 36
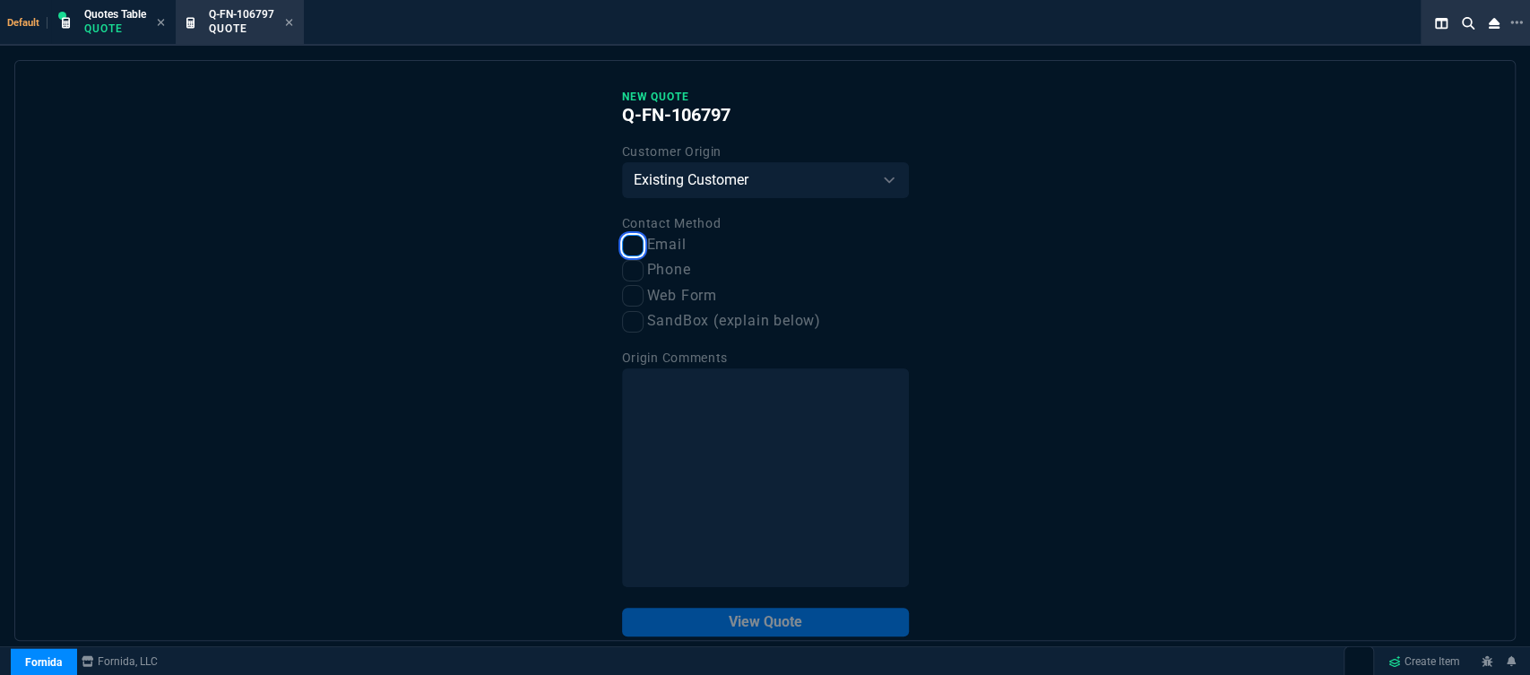
click at [622, 250] on input "Email" at bounding box center [633, 246] width 22 height 22
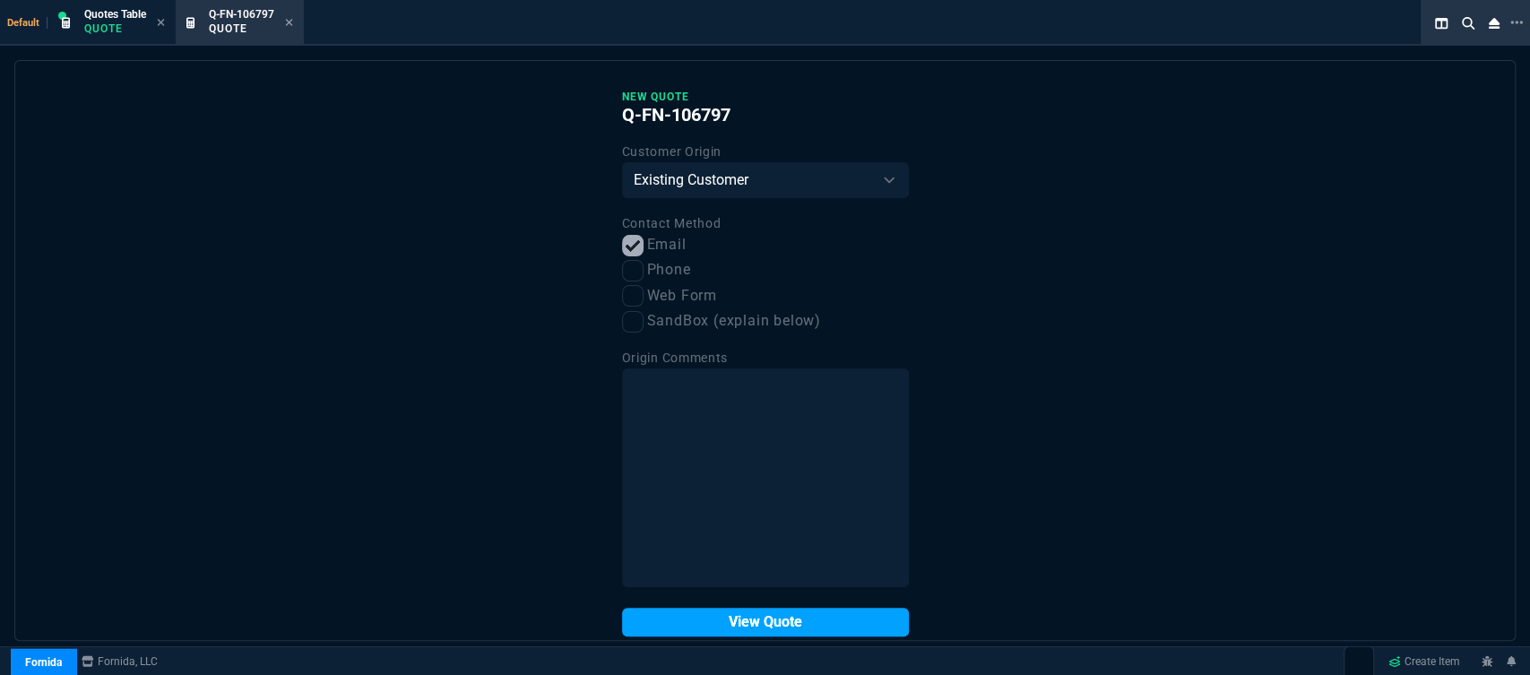
click at [737, 614] on button "View Quote" at bounding box center [765, 622] width 287 height 29
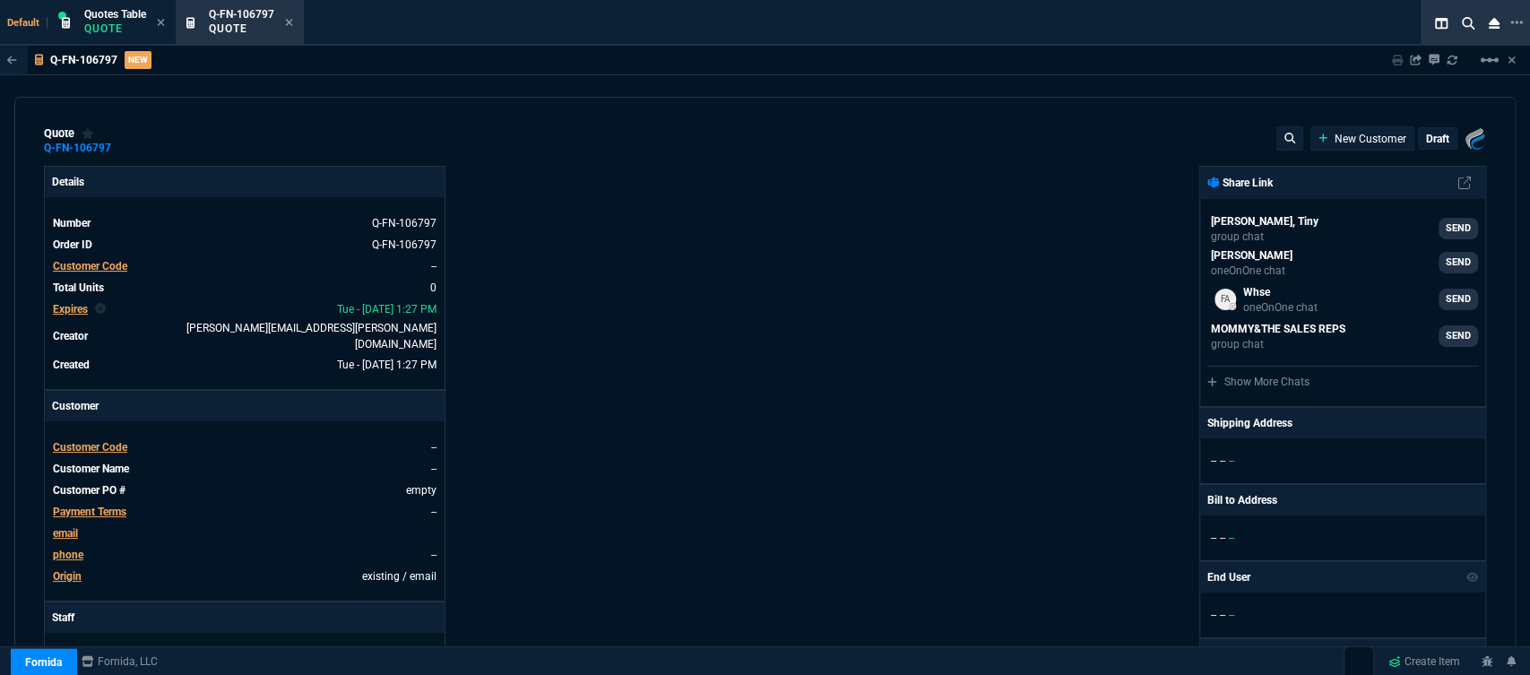
click at [77, 441] on span "Customer Code" at bounding box center [90, 447] width 74 height 13
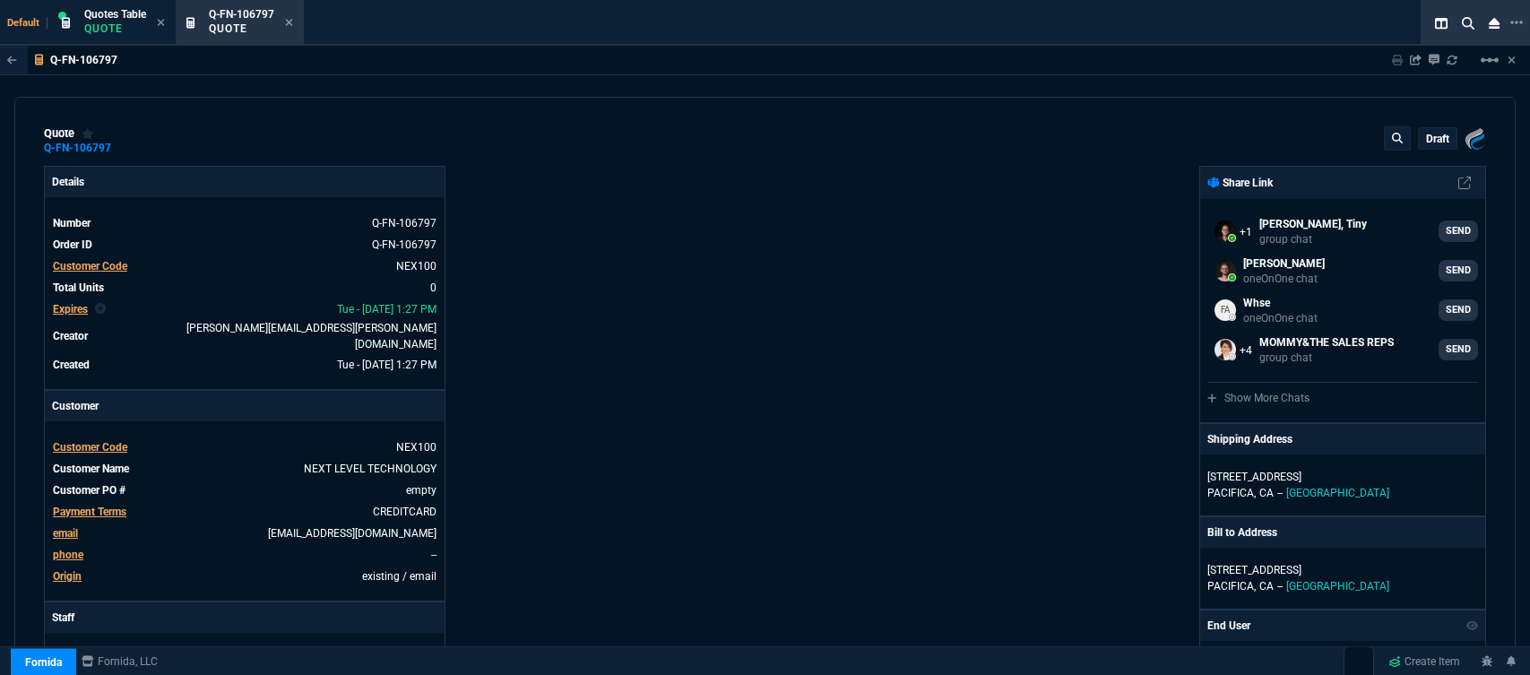
select select "12: [PERSON_NAME]"
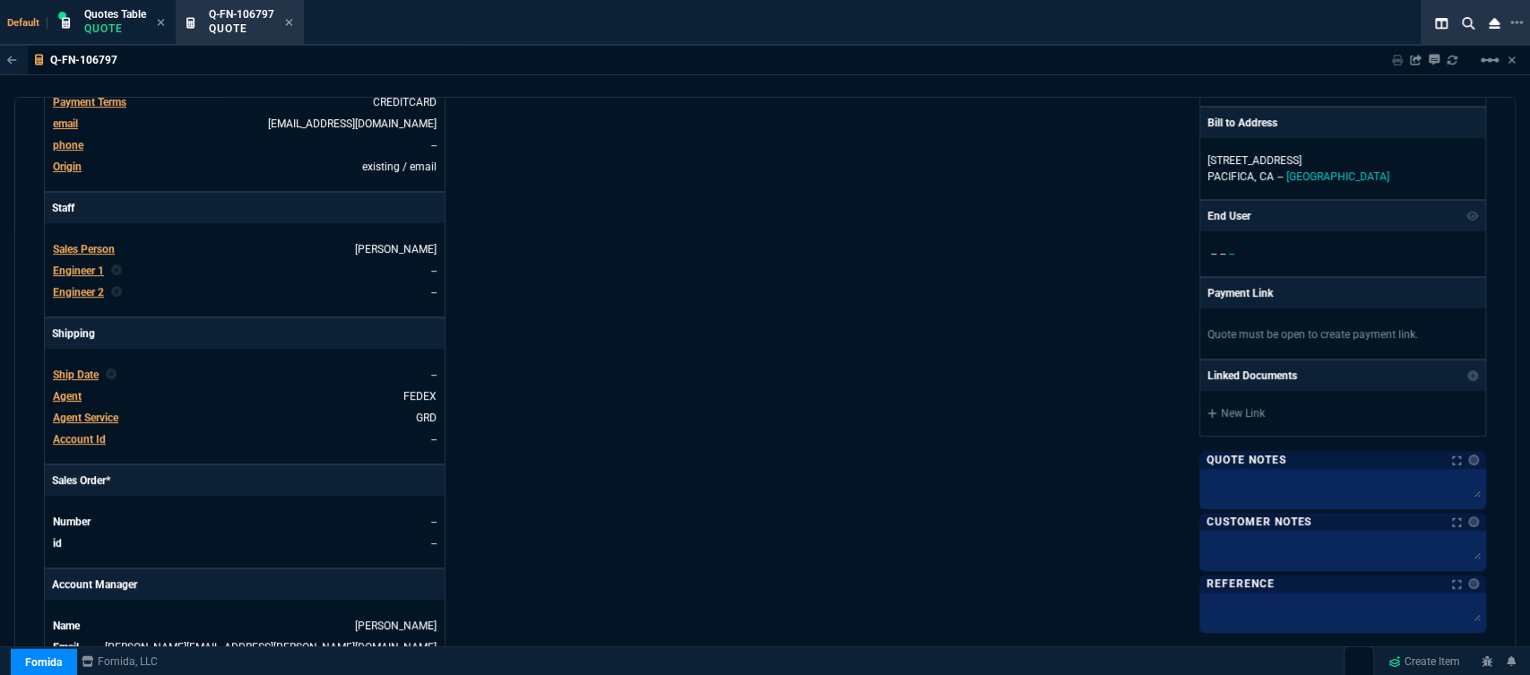
scroll to position [497, 0]
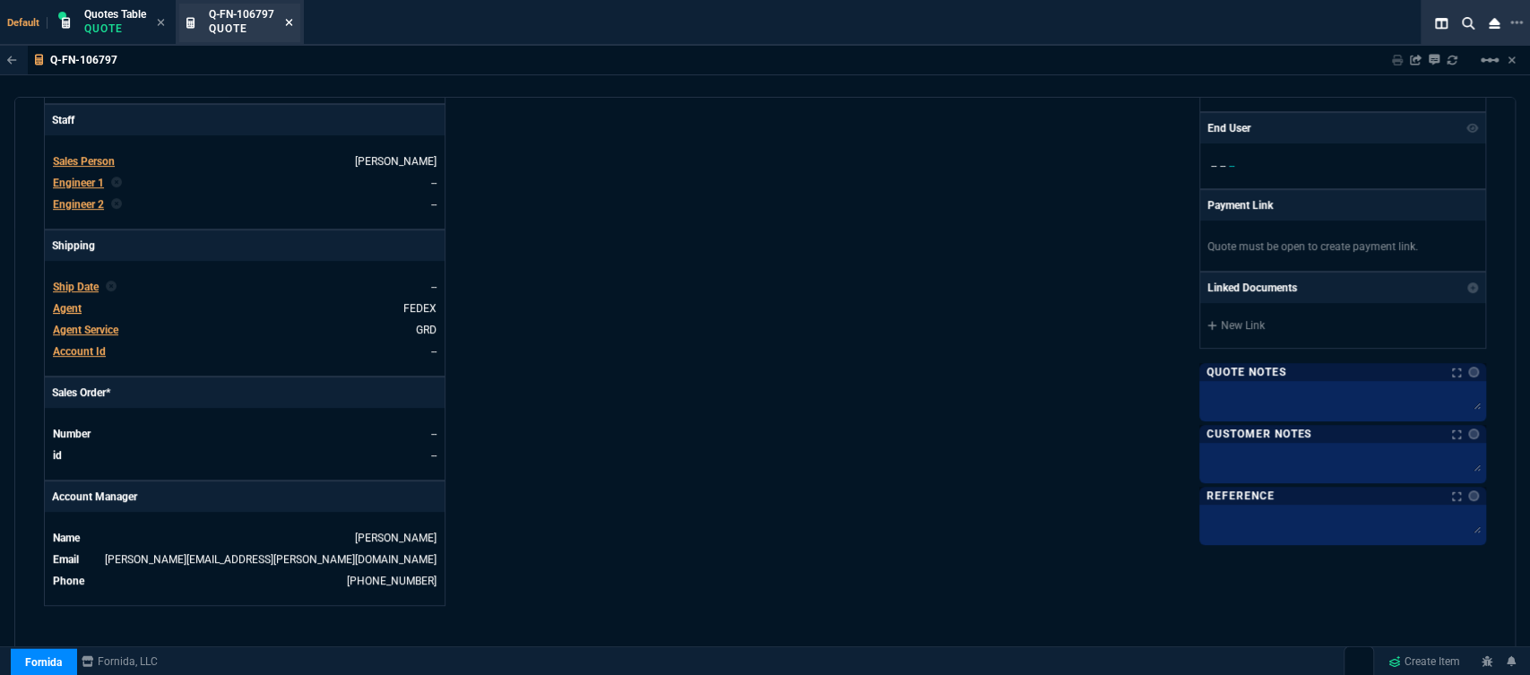
click at [293, 17] on fa-icon at bounding box center [289, 23] width 8 height 13
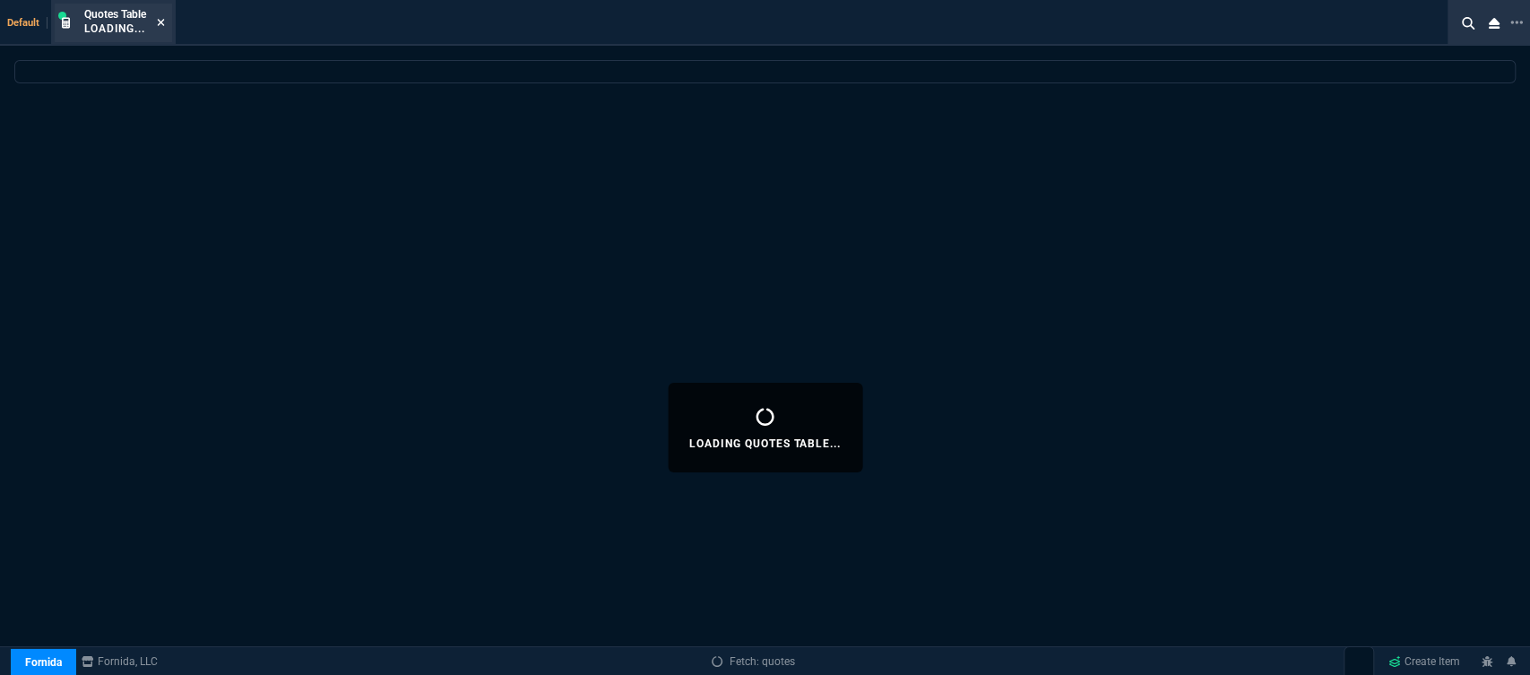
click at [162, 21] on icon at bounding box center [161, 22] width 8 height 11
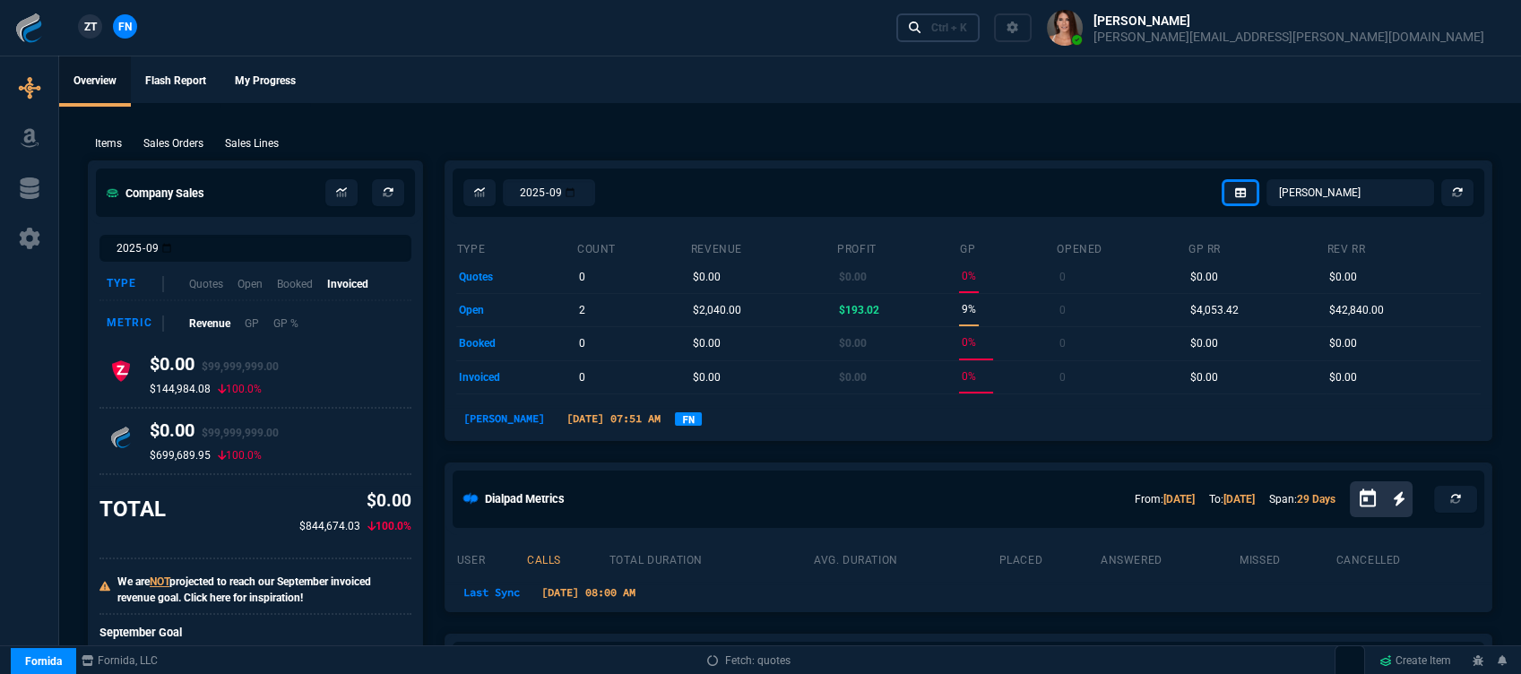
click at [967, 29] on div "Ctrl + K" at bounding box center [949, 28] width 36 height 14
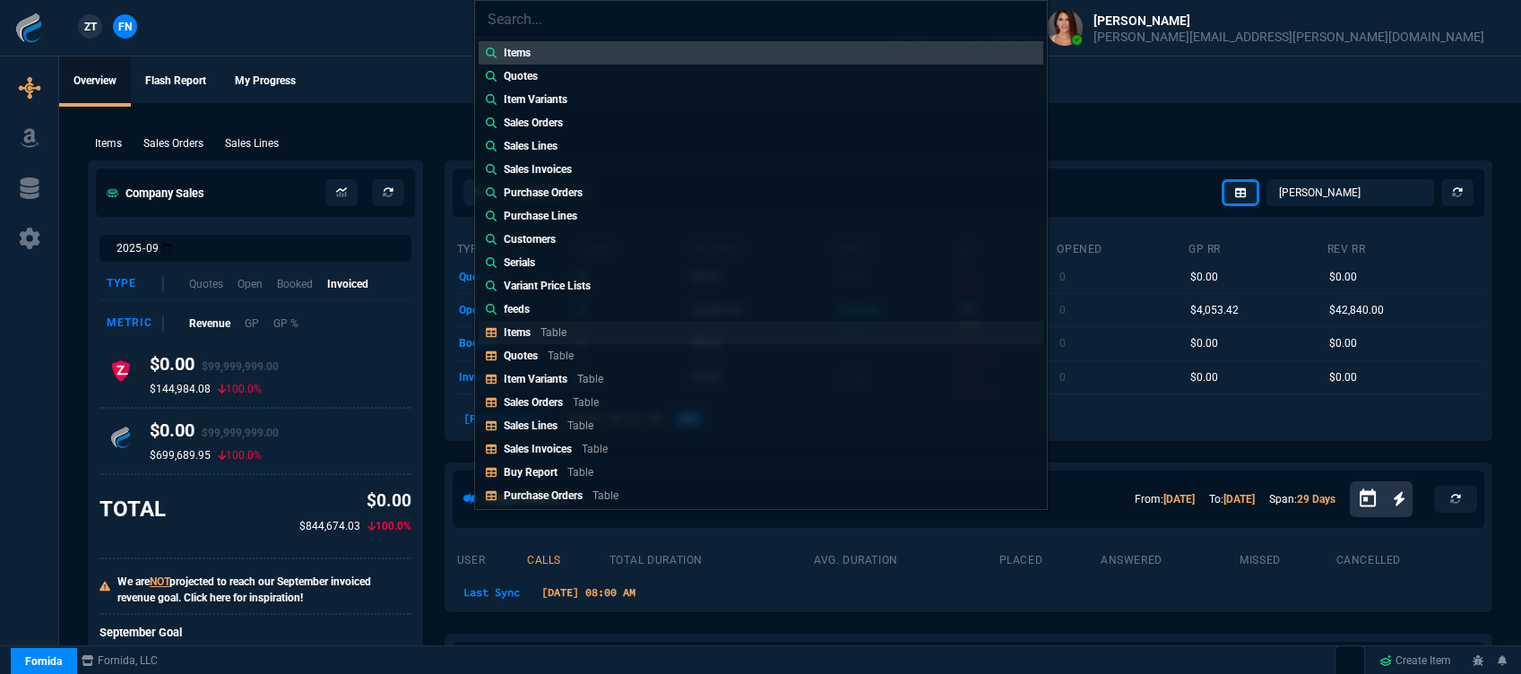
click at [546, 333] on p "Table" at bounding box center [553, 332] width 26 height 13
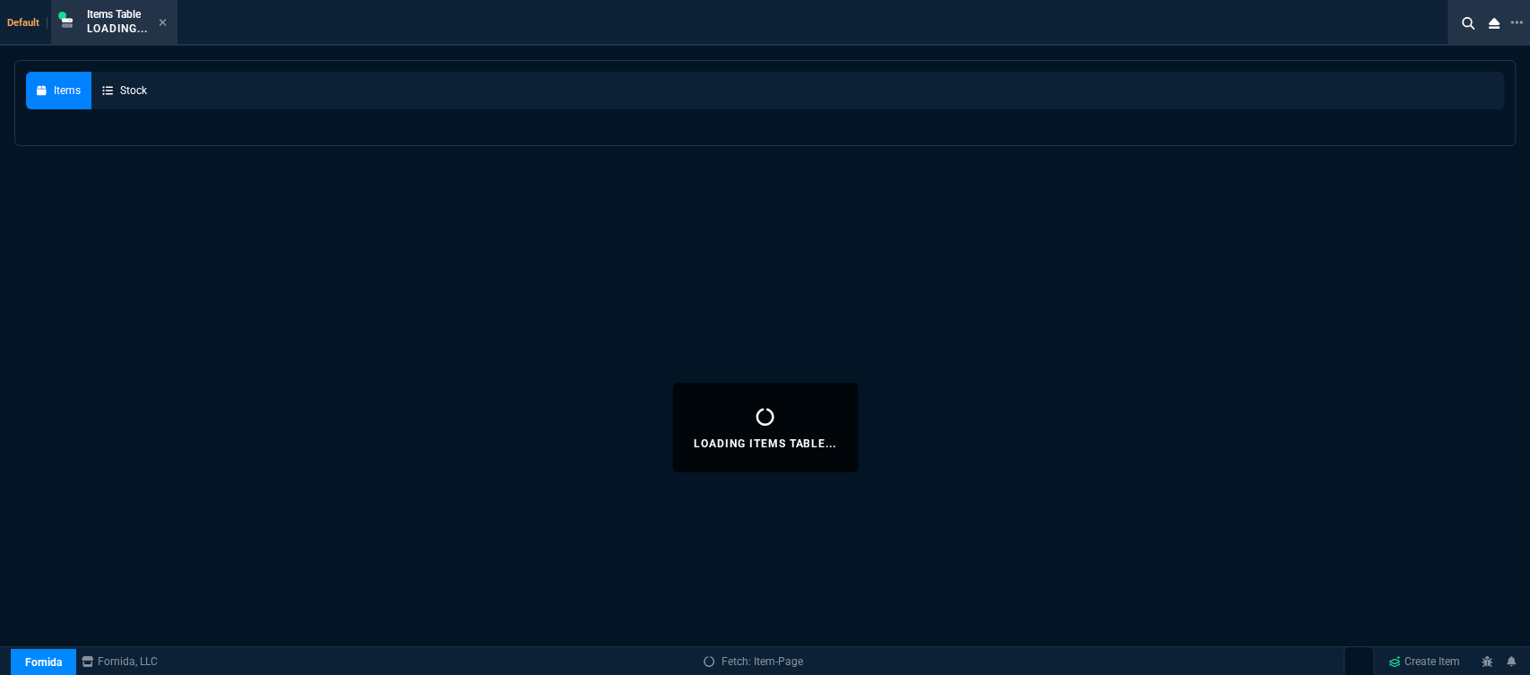
select select
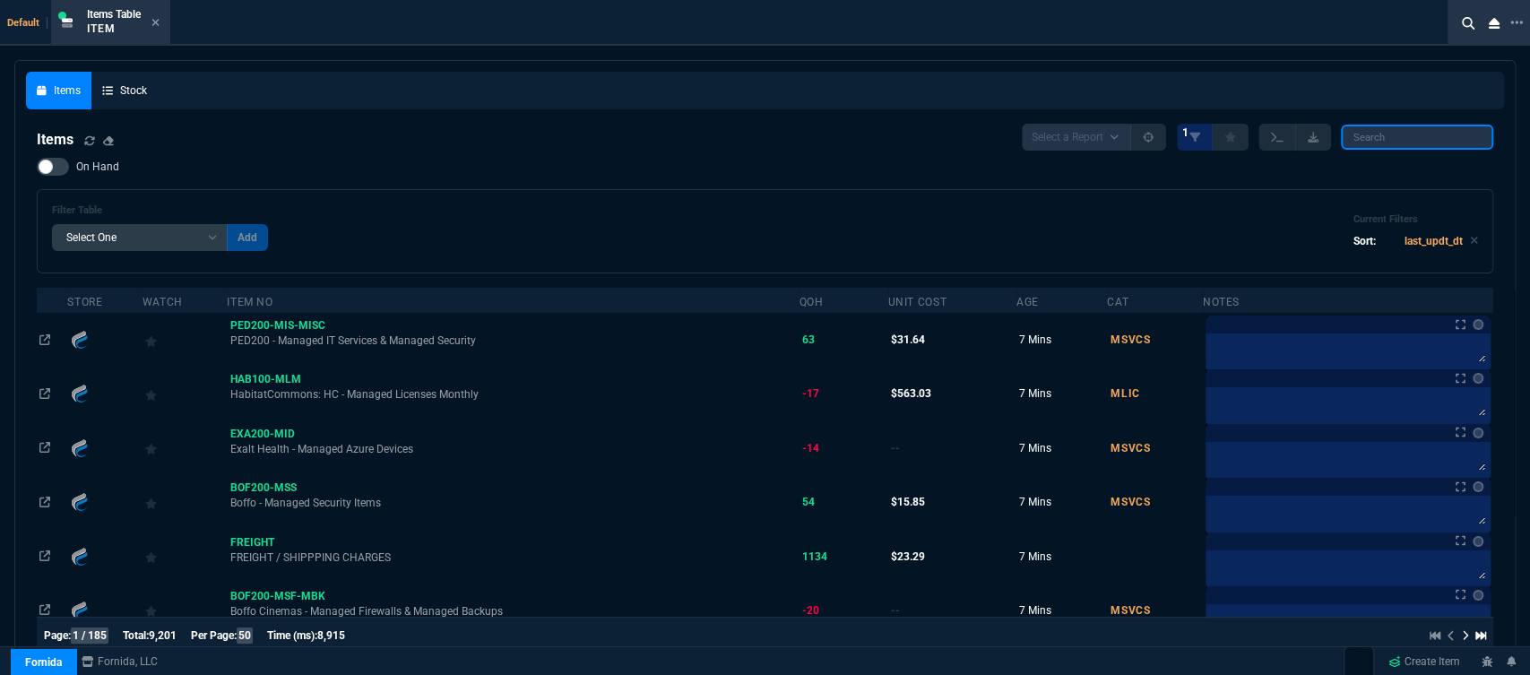
click at [1440, 139] on input "search" at bounding box center [1417, 137] width 152 height 25
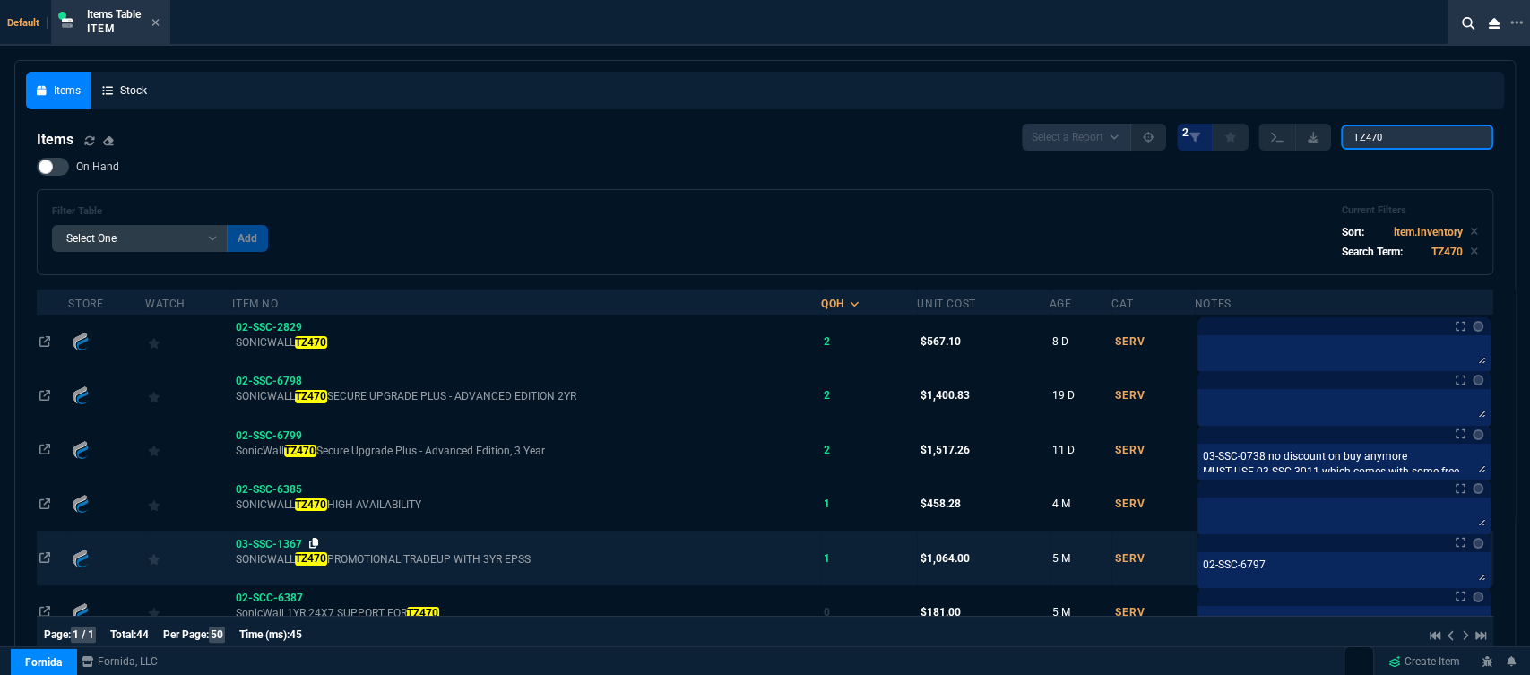
type input "TZ470"
click at [317, 543] on icon at bounding box center [314, 543] width 10 height 11
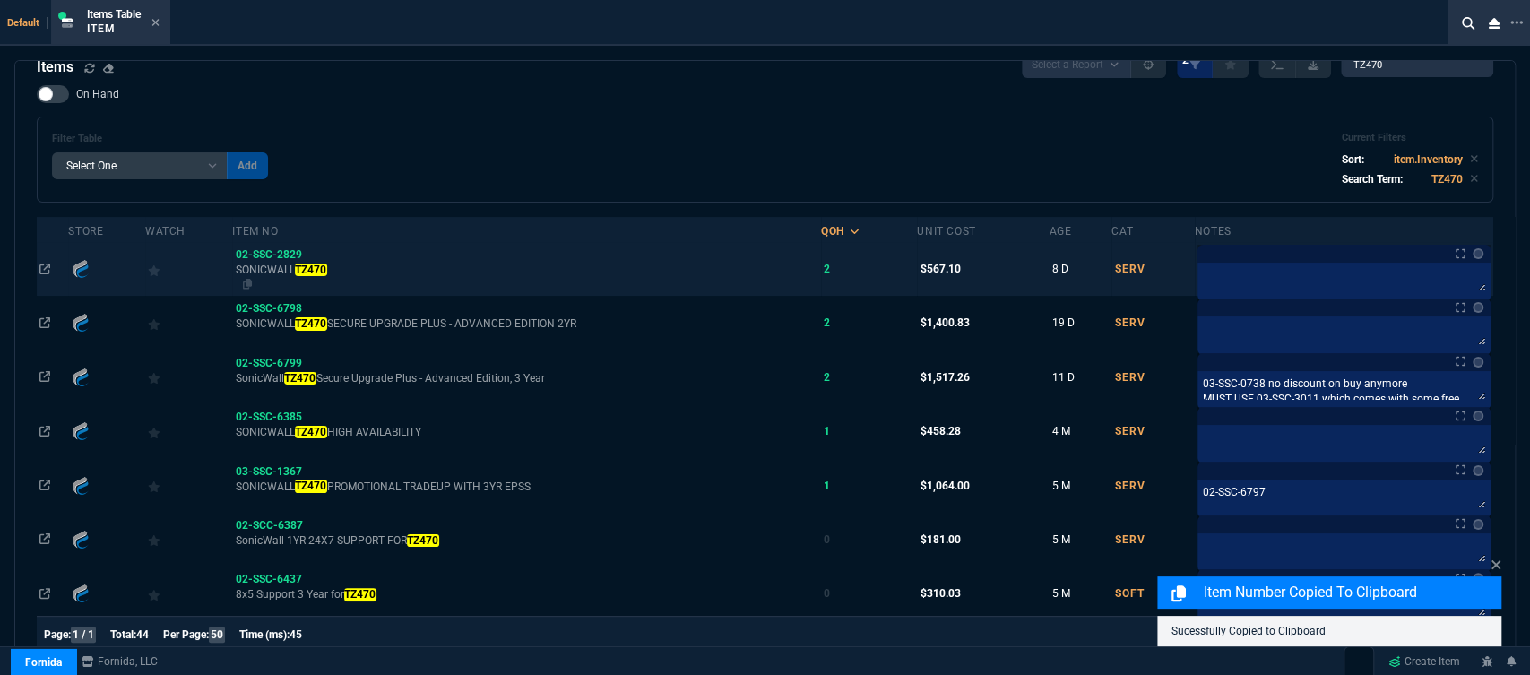
scroll to position [99, 0]
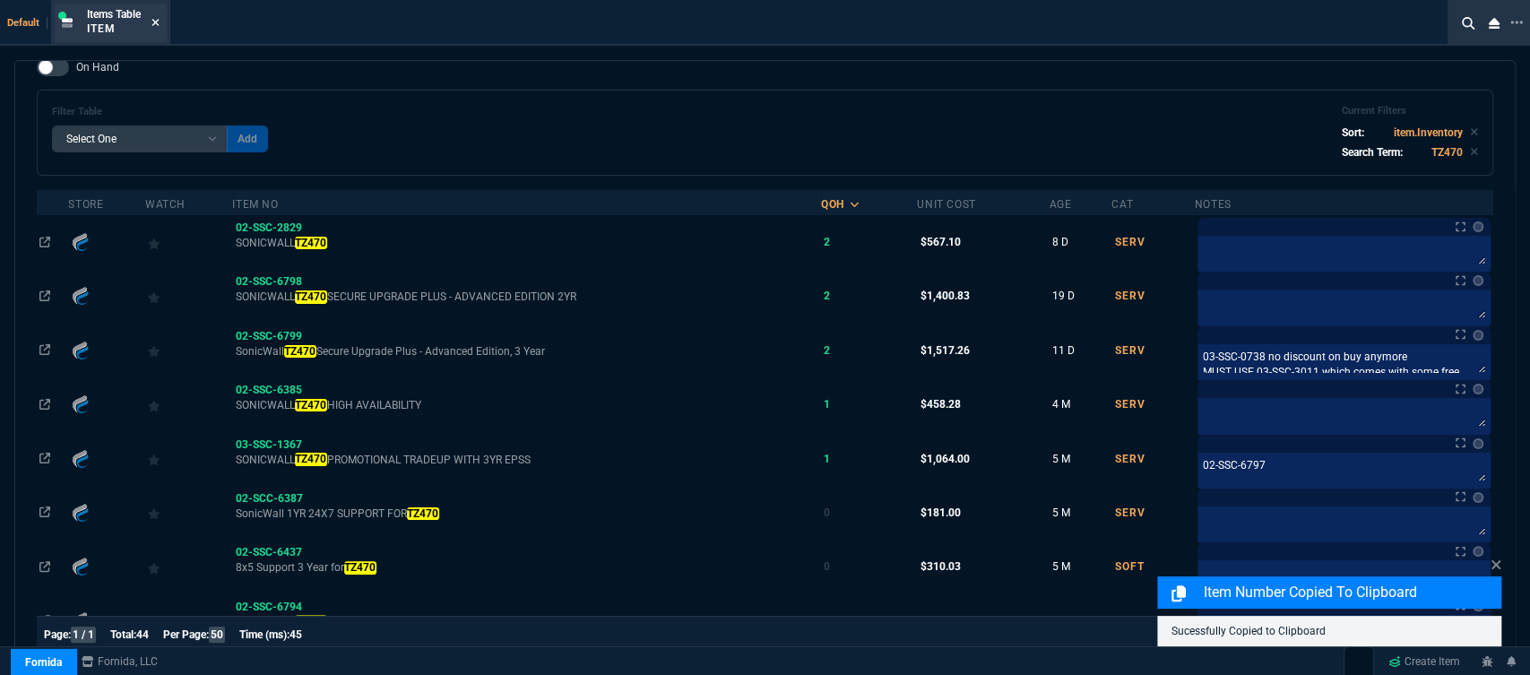
click at [158, 19] on icon at bounding box center [155, 22] width 8 height 11
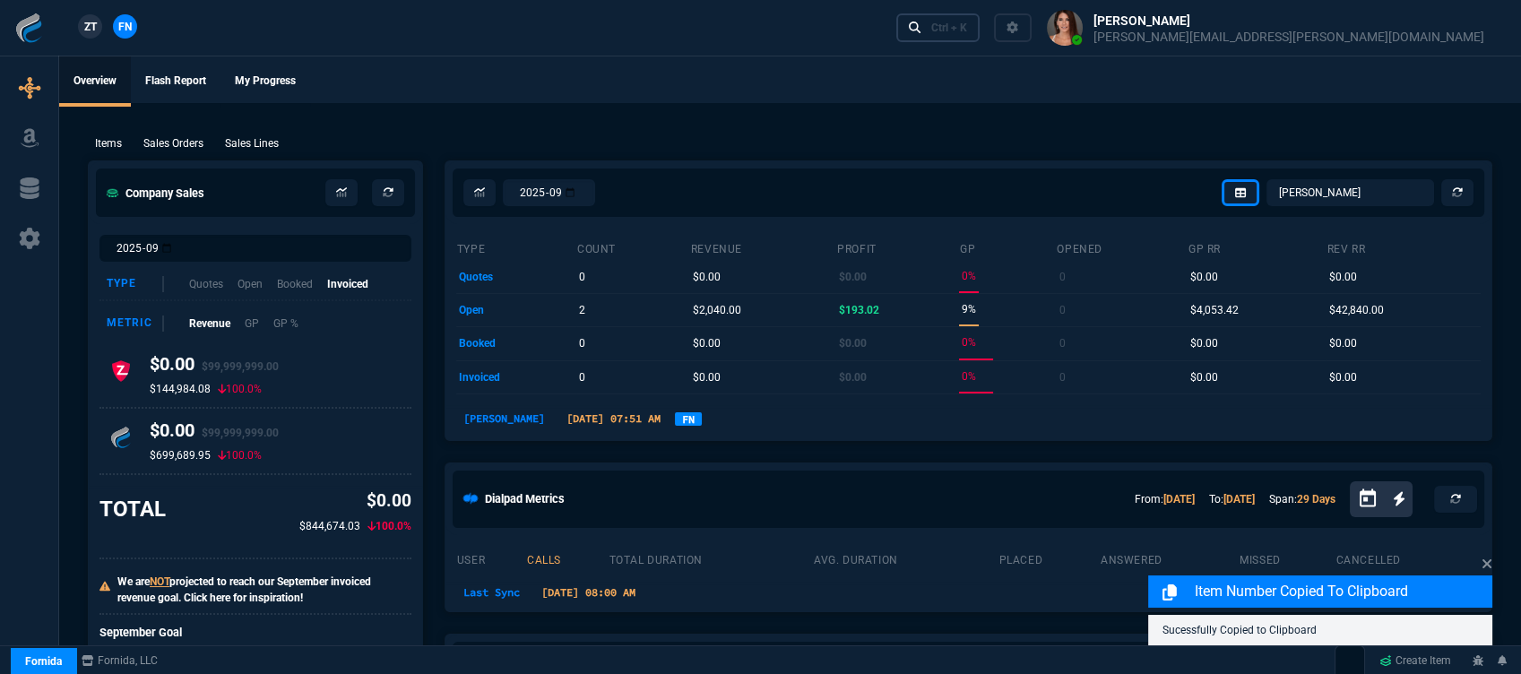
click at [967, 30] on div "Ctrl + K" at bounding box center [949, 28] width 36 height 14
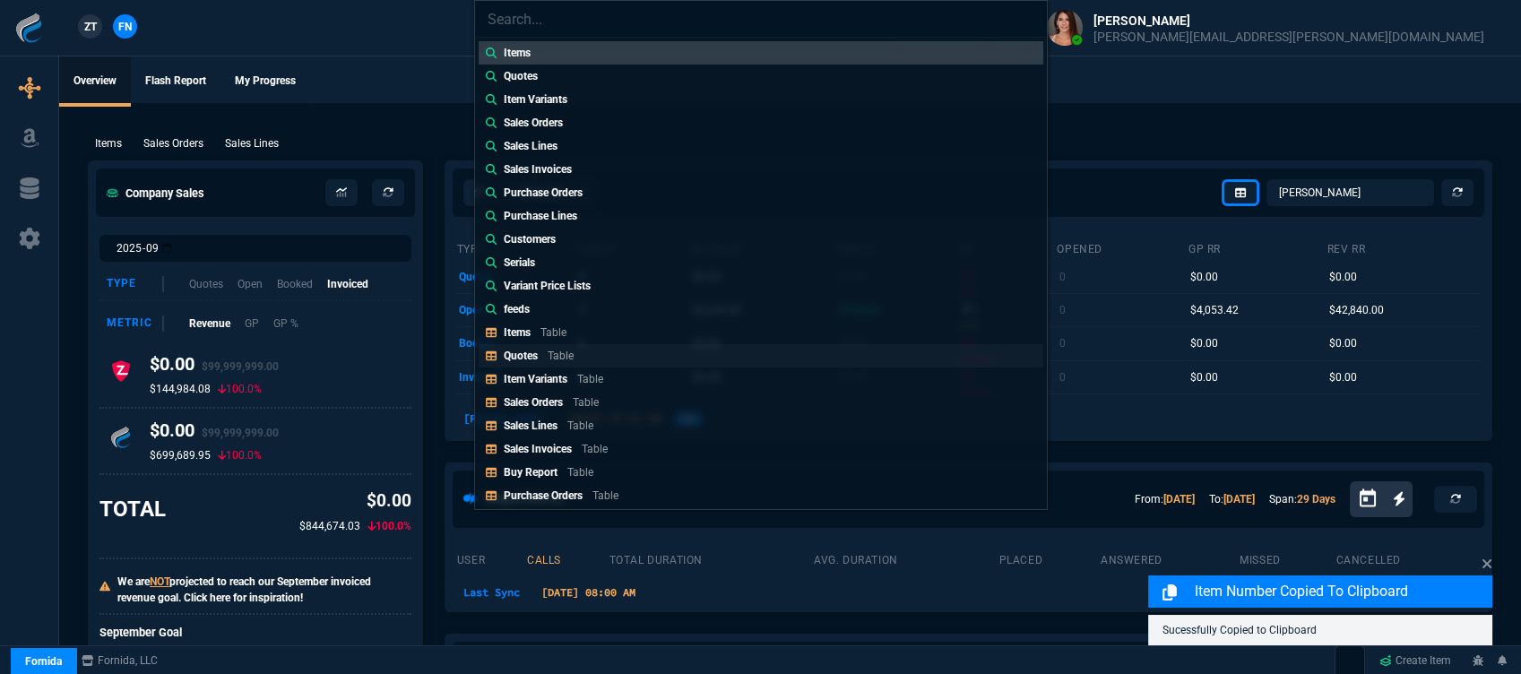
click at [587, 351] on link "Quotes Table" at bounding box center [761, 355] width 565 height 23
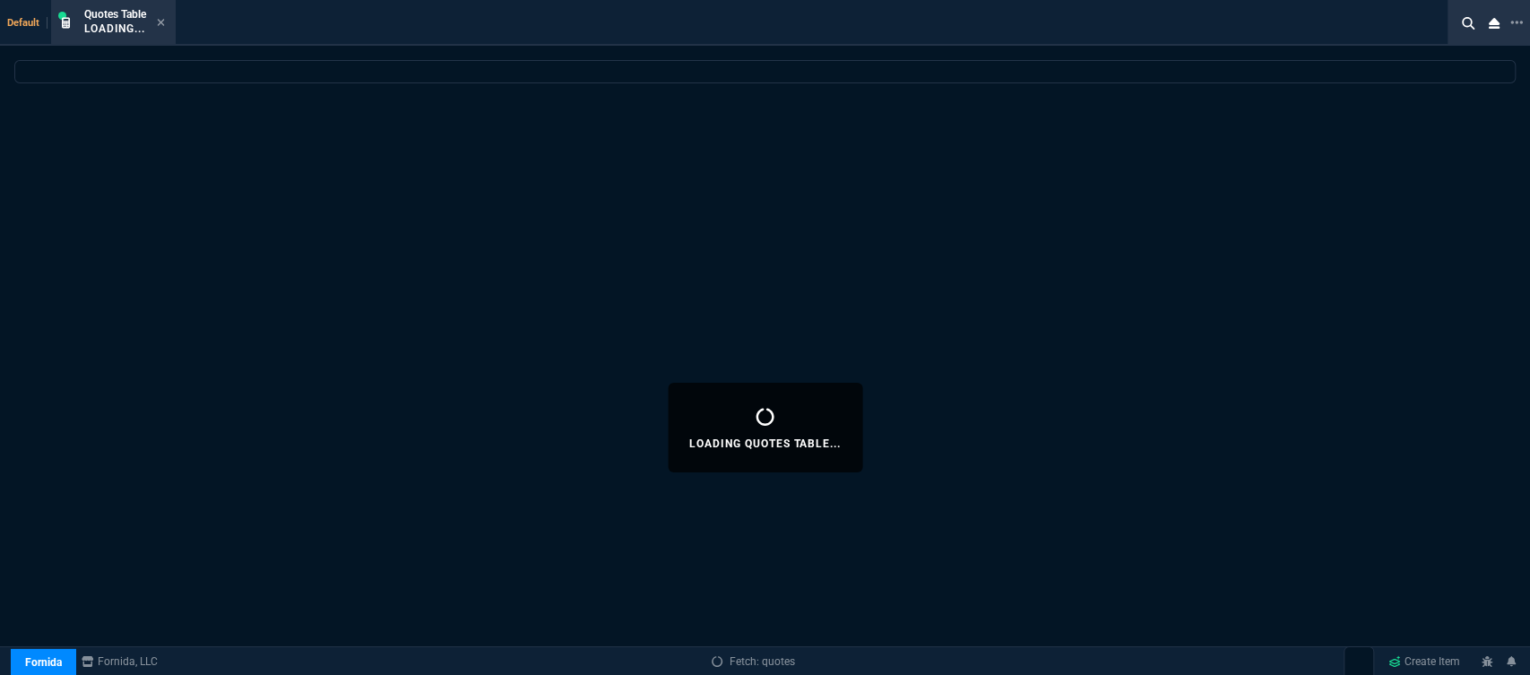
select select
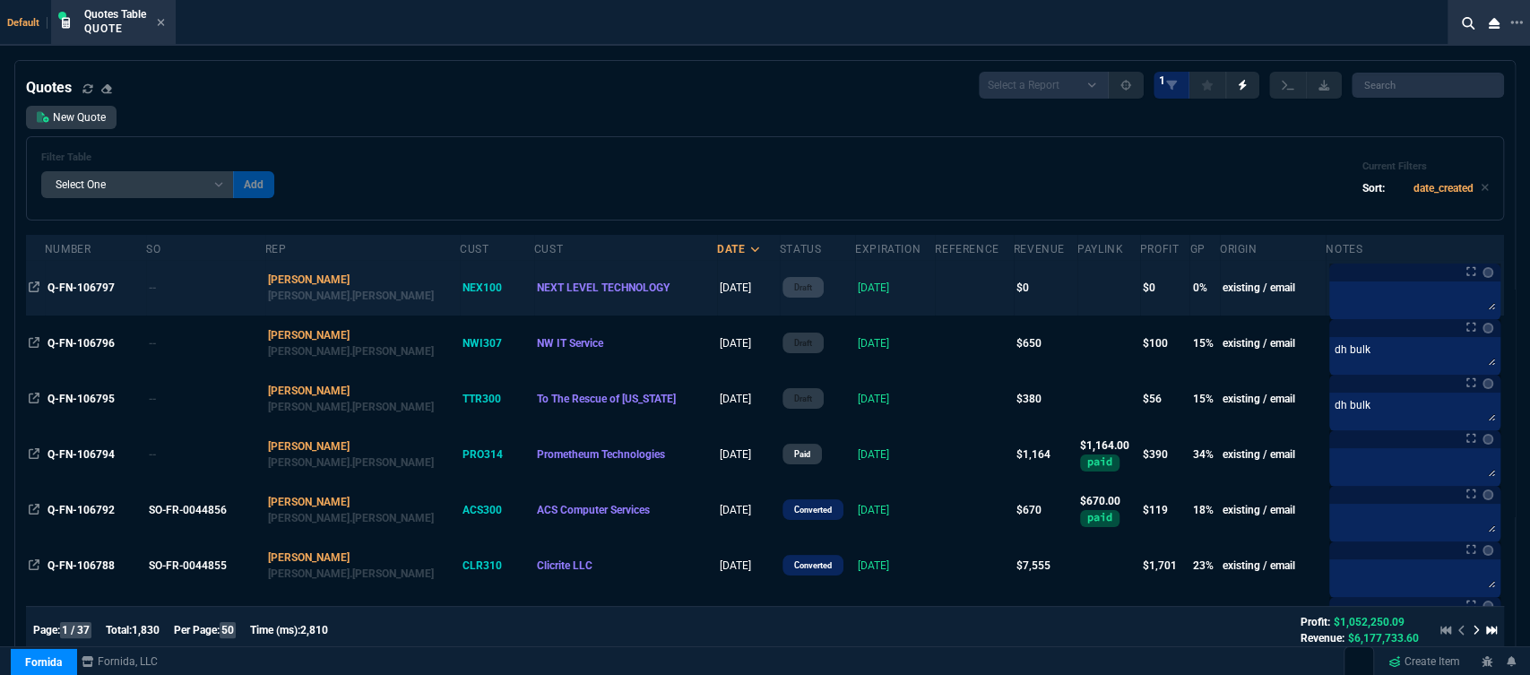
click at [935, 292] on td at bounding box center [974, 288] width 78 height 56
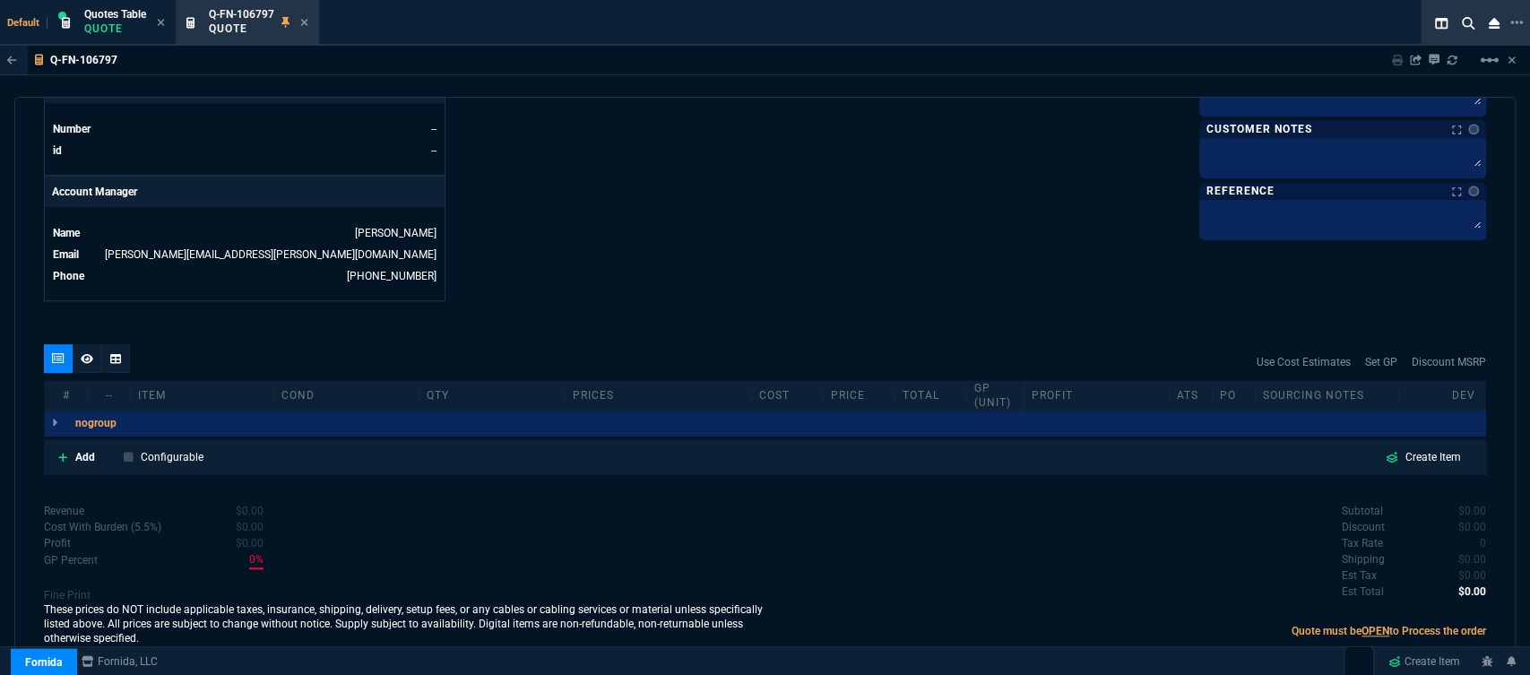
scroll to position [804, 0]
click at [60, 450] on icon at bounding box center [63, 455] width 10 height 11
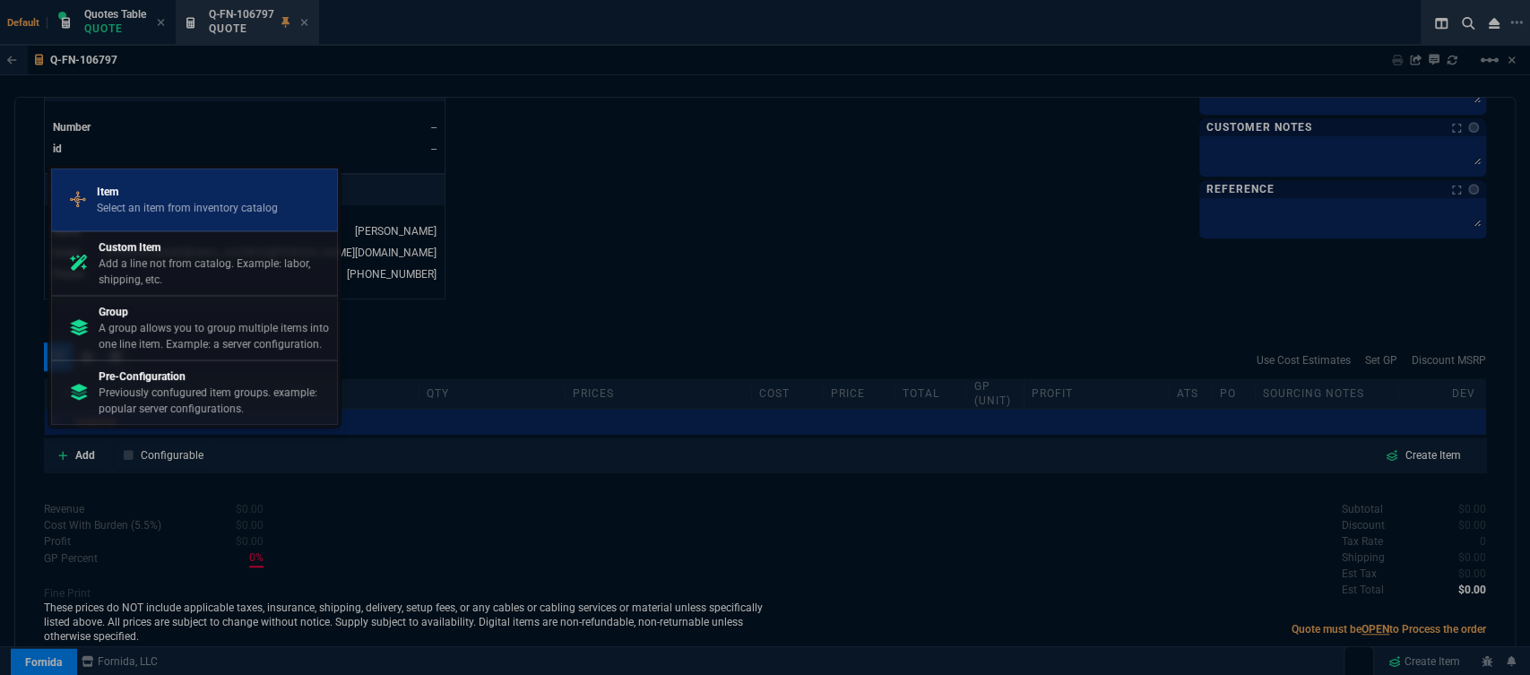
click at [277, 202] on div "Item Select an item from inventory catalog" at bounding box center [194, 200] width 271 height 47
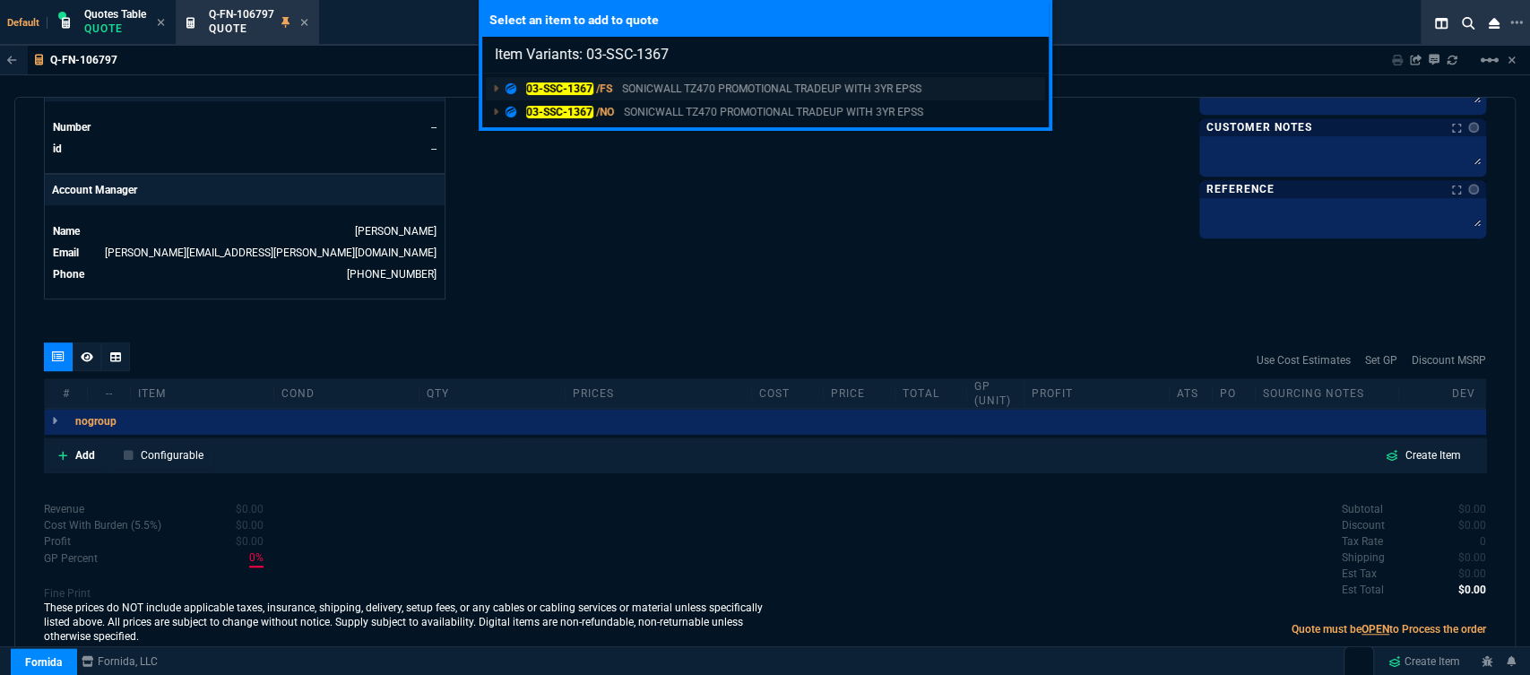
type input "Item Variants: 03-SSC-1367"
click at [735, 81] on p "SONICWALL TZ470 PROMOTIONAL TRADEUP WITH 3YR EPSS" at bounding box center [771, 89] width 299 height 16
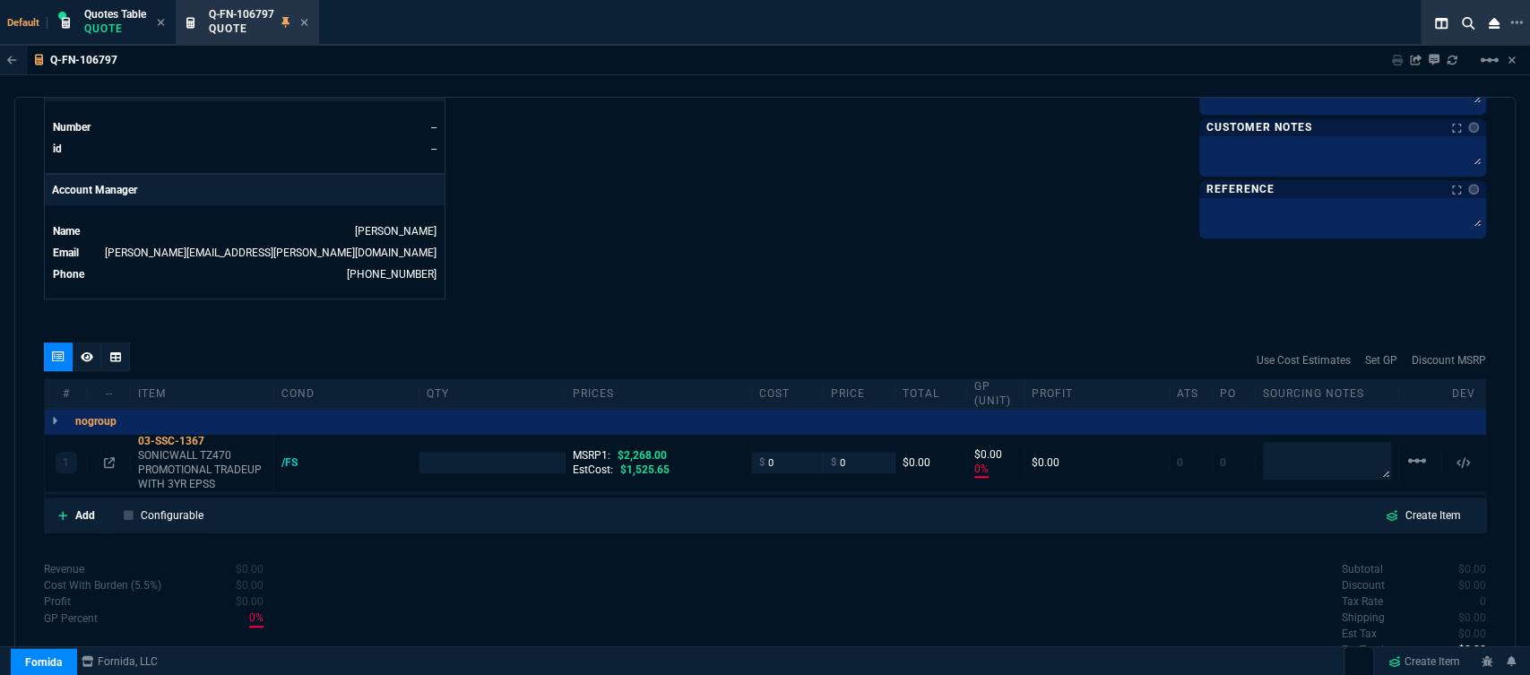
type input "0"
type input "100"
click at [307, 18] on icon at bounding box center [304, 22] width 8 height 11
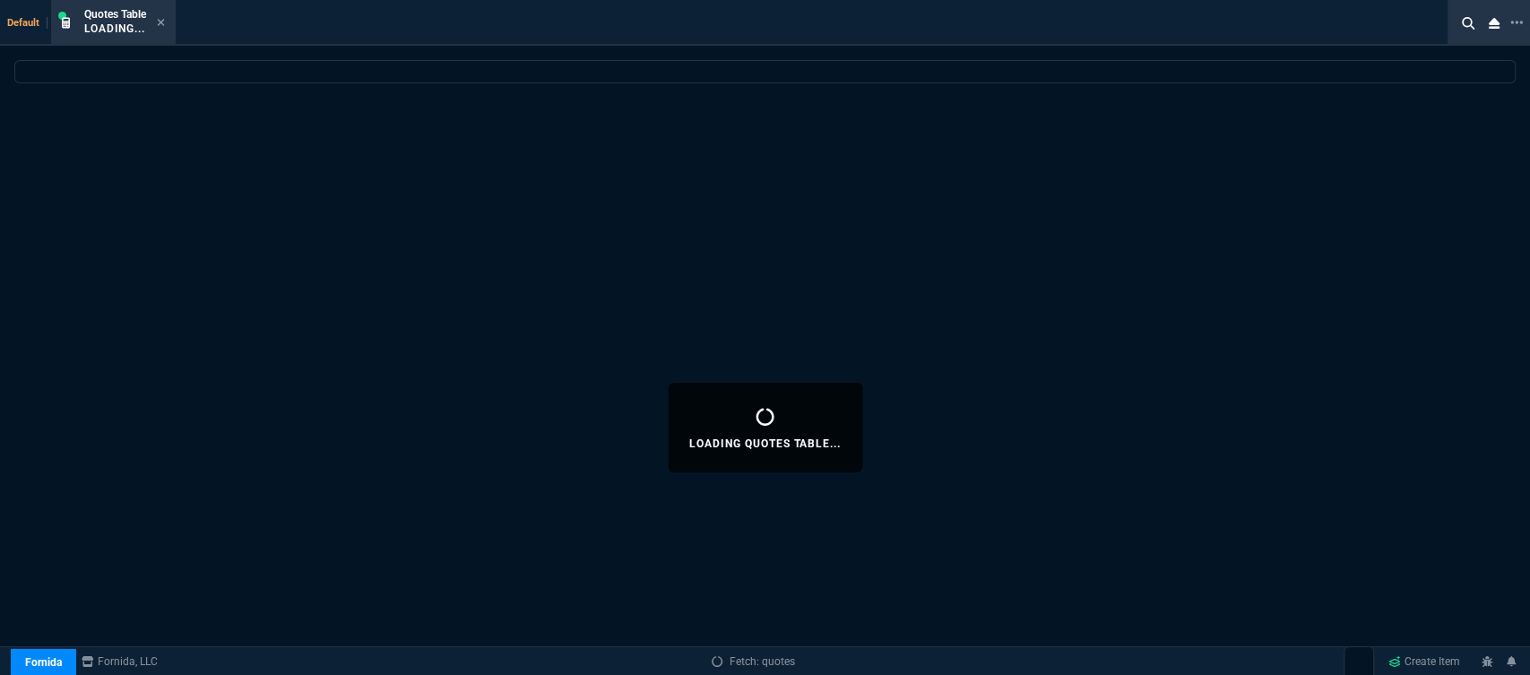
select select
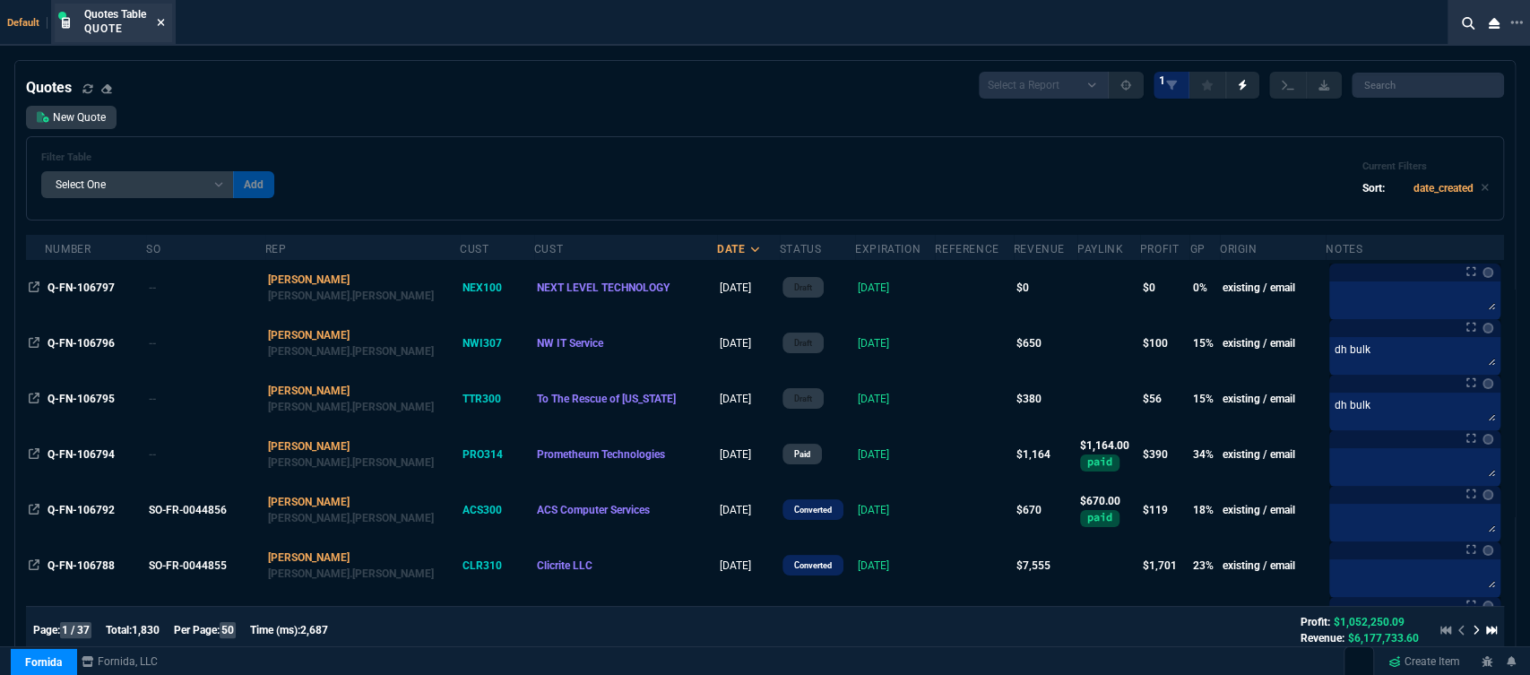
click at [164, 18] on icon at bounding box center [161, 22] width 8 height 11
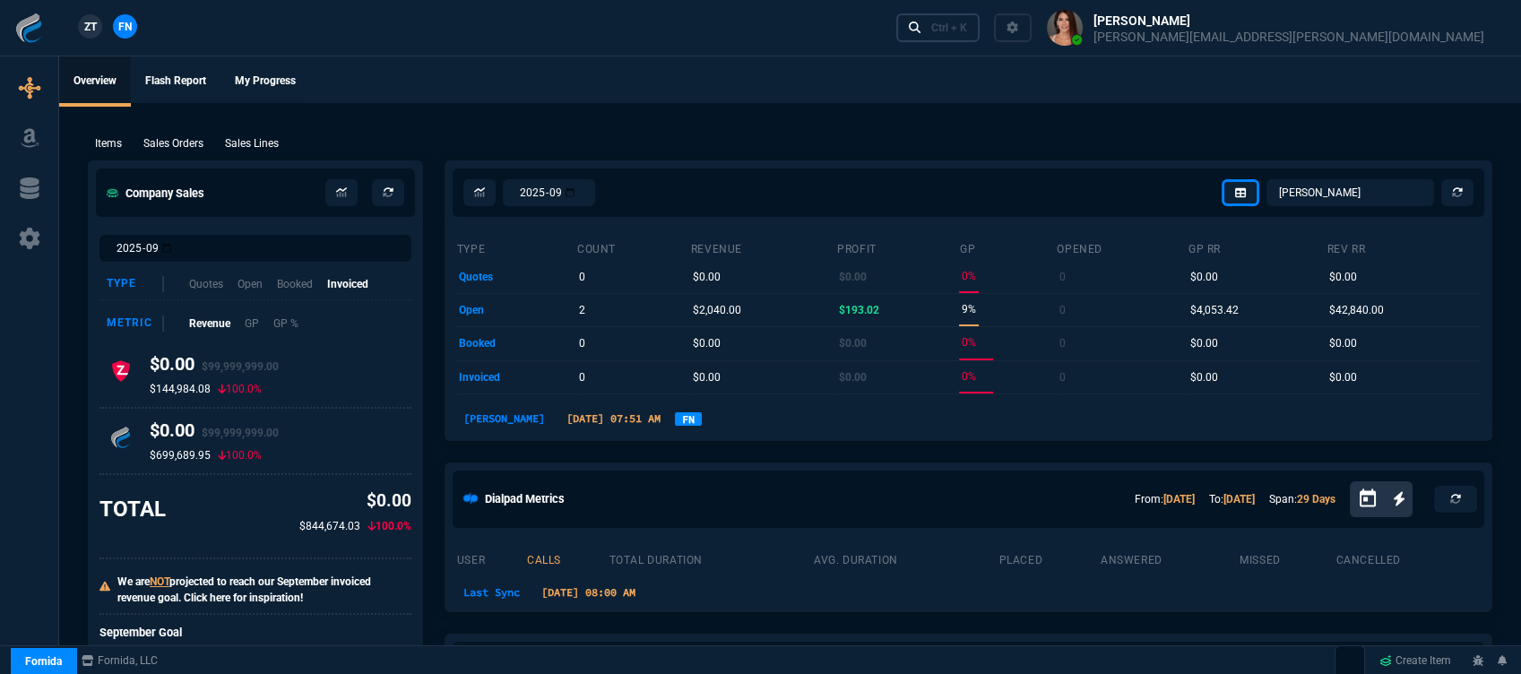
click at [980, 19] on link "Ctrl + K" at bounding box center [938, 27] width 84 height 28
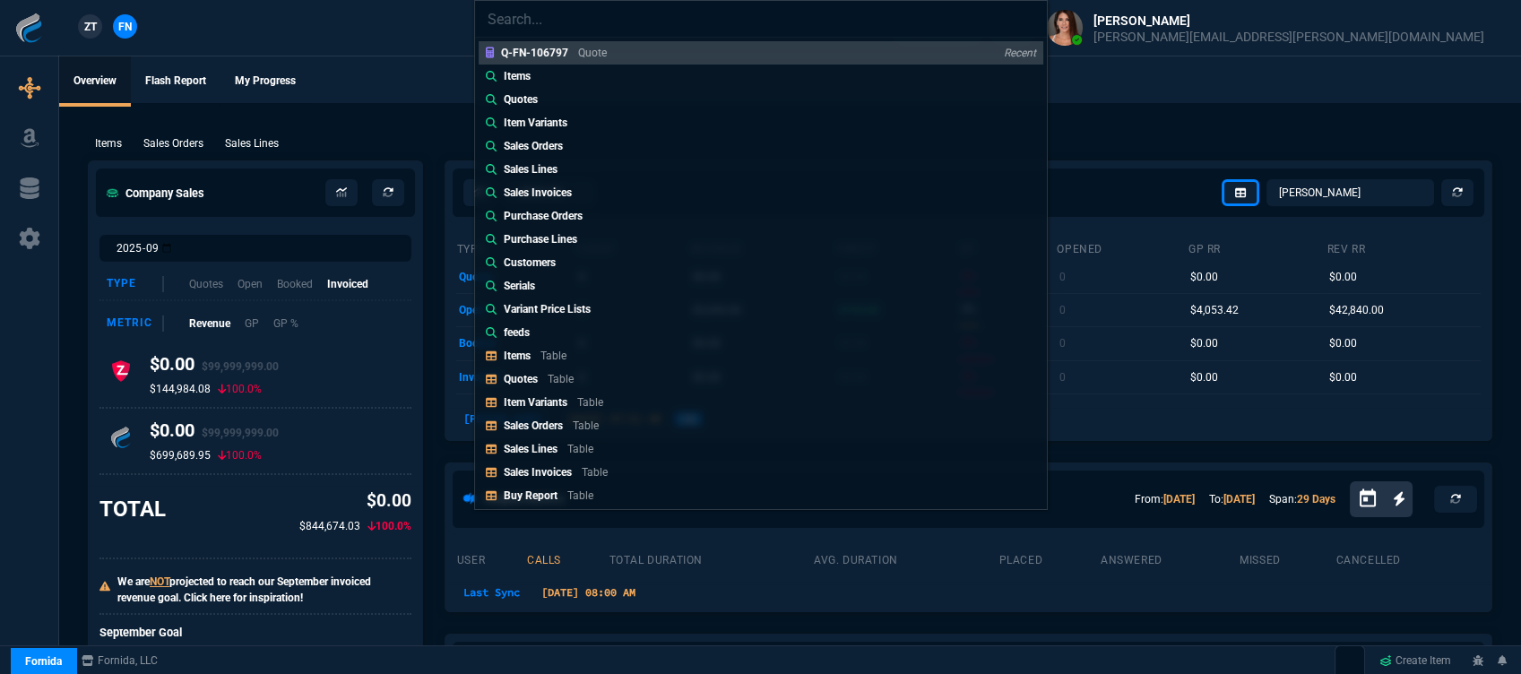
click at [557, 364] on link "Items Table" at bounding box center [761, 355] width 565 height 23
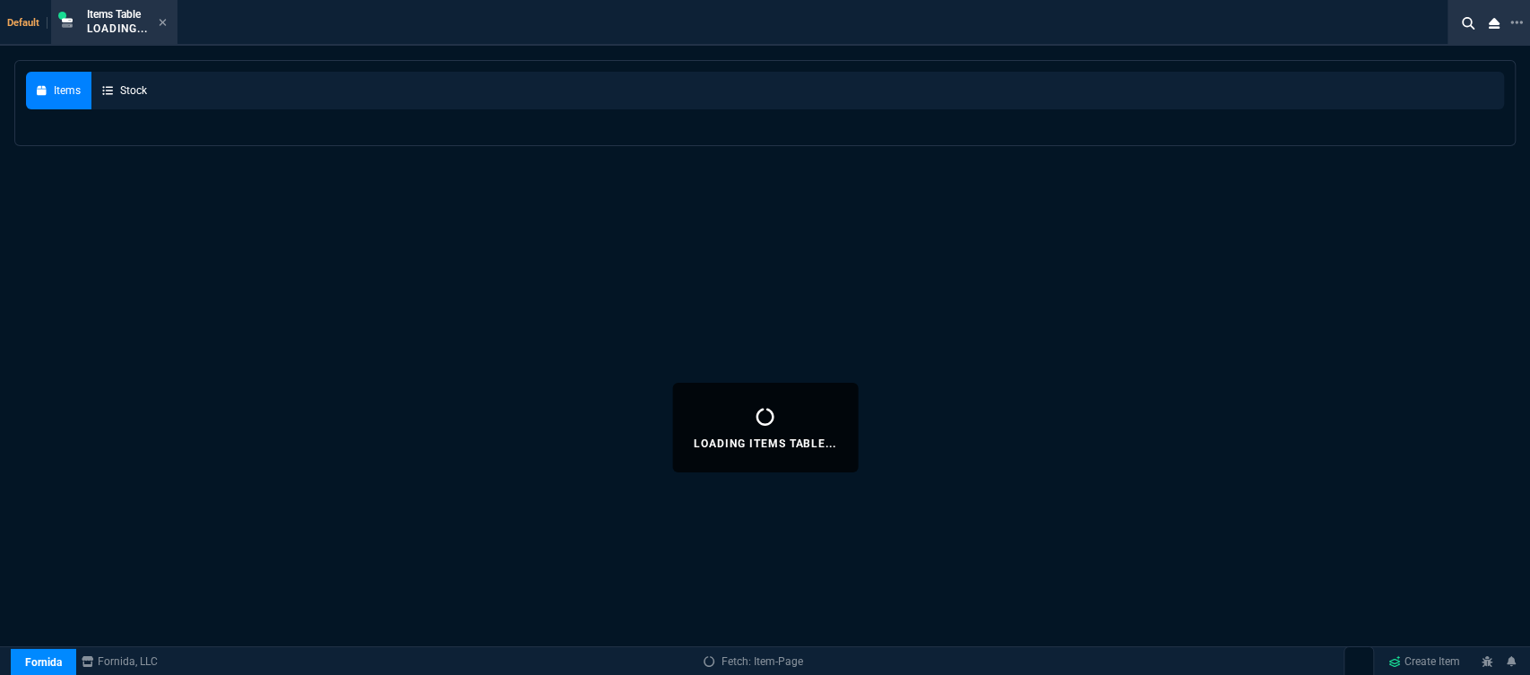
select select
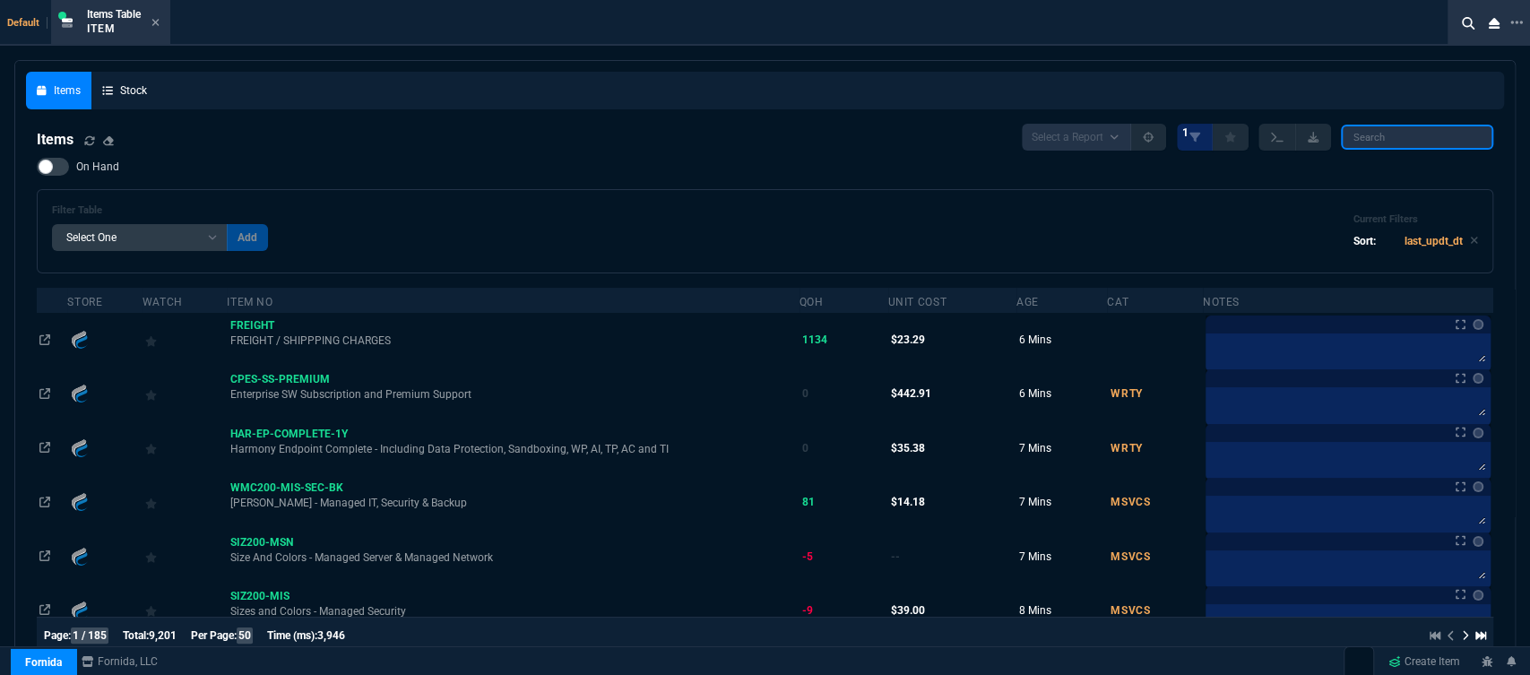
click at [1395, 134] on input "search" at bounding box center [1417, 137] width 152 height 25
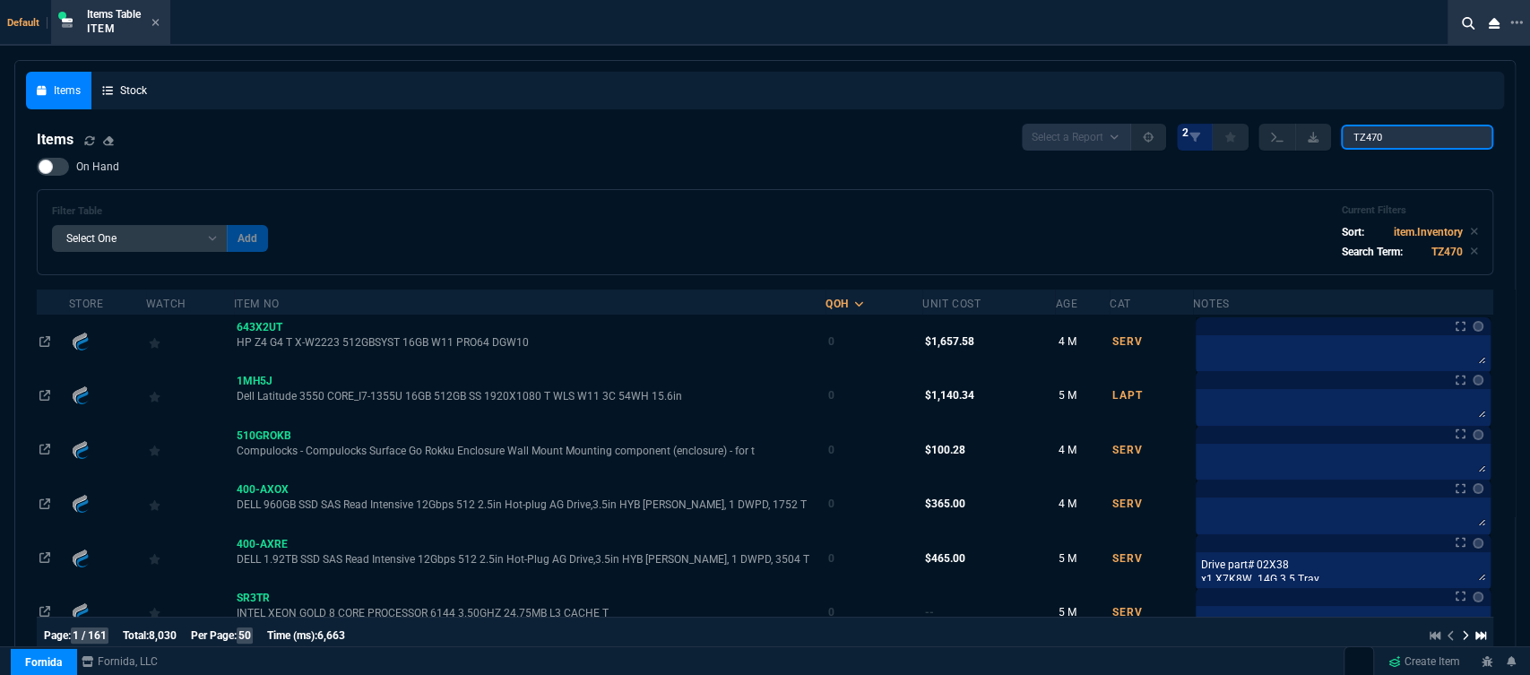
click at [1415, 134] on input "TZ470" at bounding box center [1417, 137] width 152 height 25
type input "TZ470"
click at [61, 170] on div at bounding box center [53, 167] width 32 height 18
click at [37, 168] on input "On Hand" at bounding box center [36, 167] width 1 height 1
checkbox input "true"
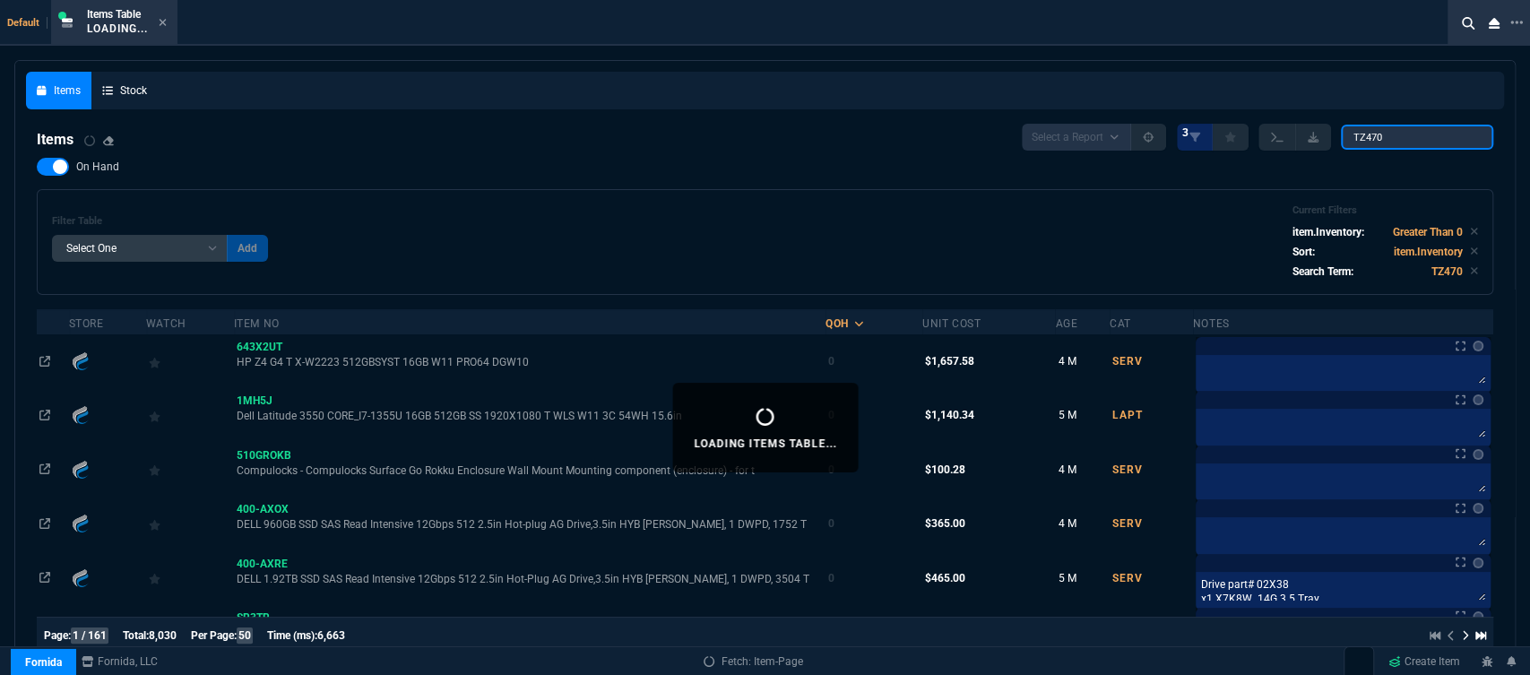
click at [1415, 140] on input "TZ470" at bounding box center [1417, 137] width 152 height 25
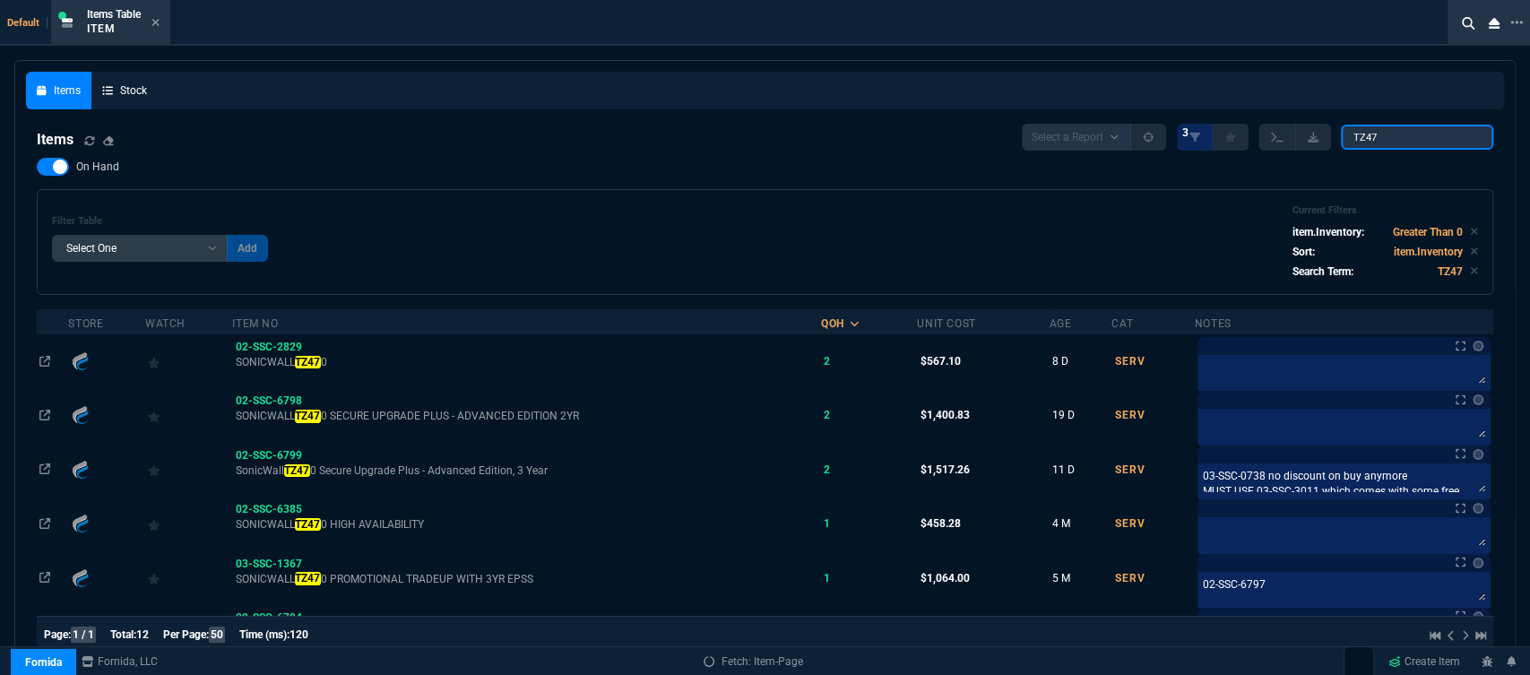
type input "TZ470"
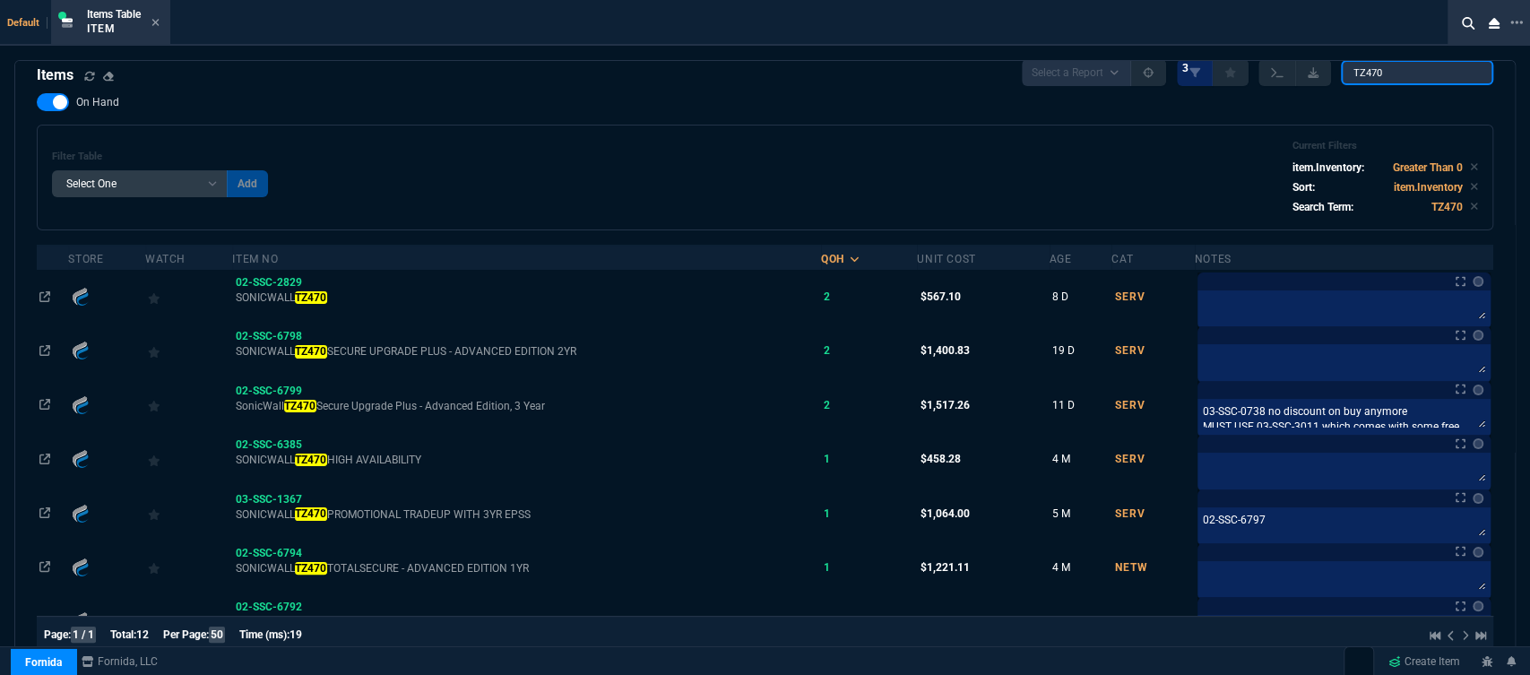
scroll to position [99, 0]
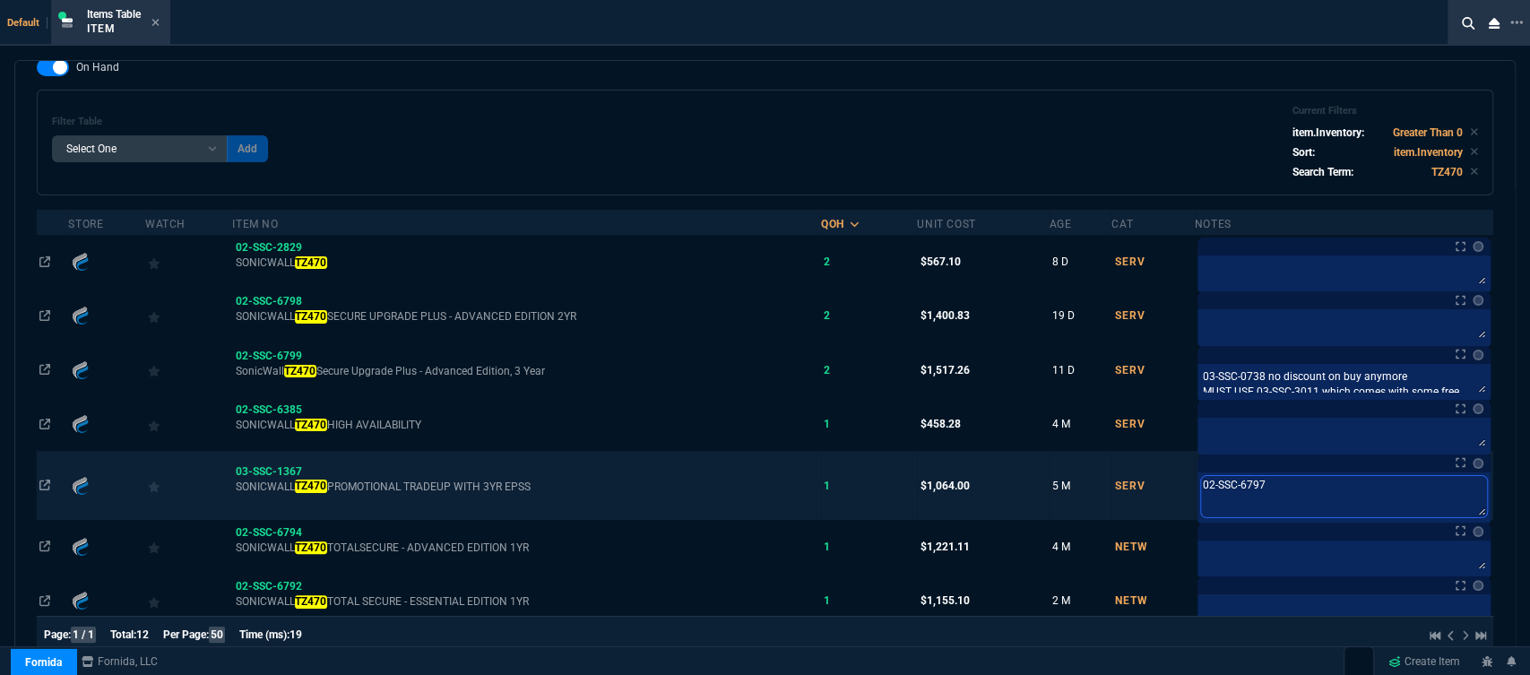
drag, startPoint x: 1293, startPoint y: 478, endPoint x: 1205, endPoint y: 489, distance: 88.6
click at [1205, 489] on td "Notes Notes 02-SSC-6797 Last updated by tiny@fornida.com at 4/23/24, 12:07 PM 0…" at bounding box center [1344, 485] width 298 height 68
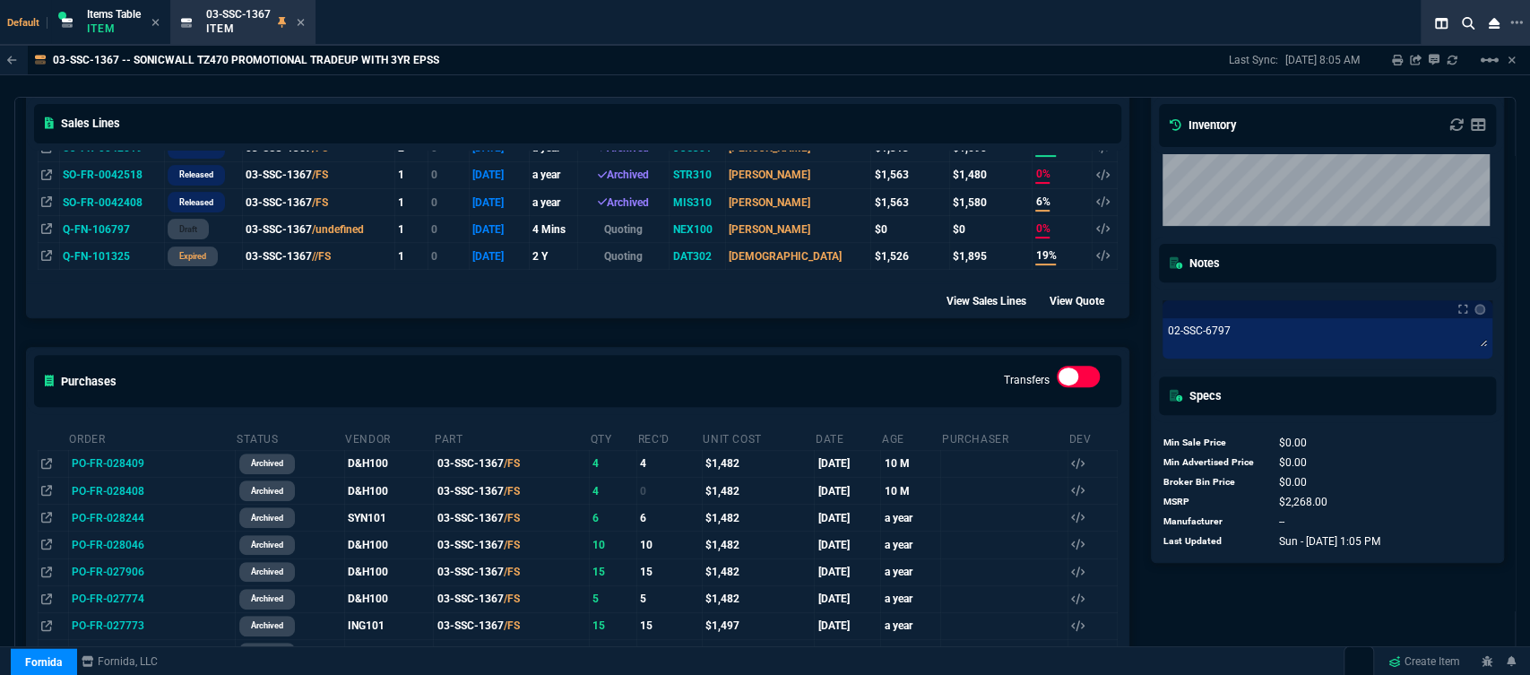
scroll to position [0, 0]
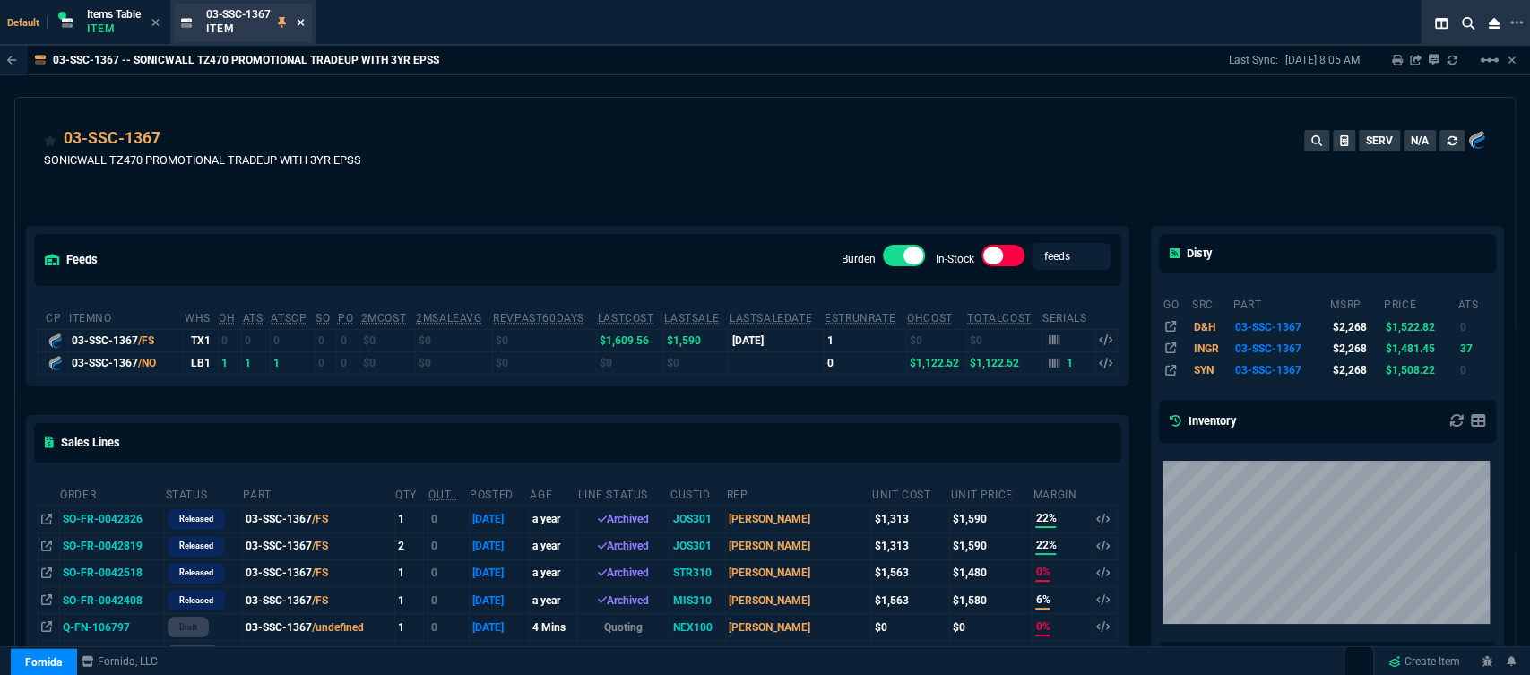
click at [301, 21] on icon at bounding box center [301, 22] width 7 height 7
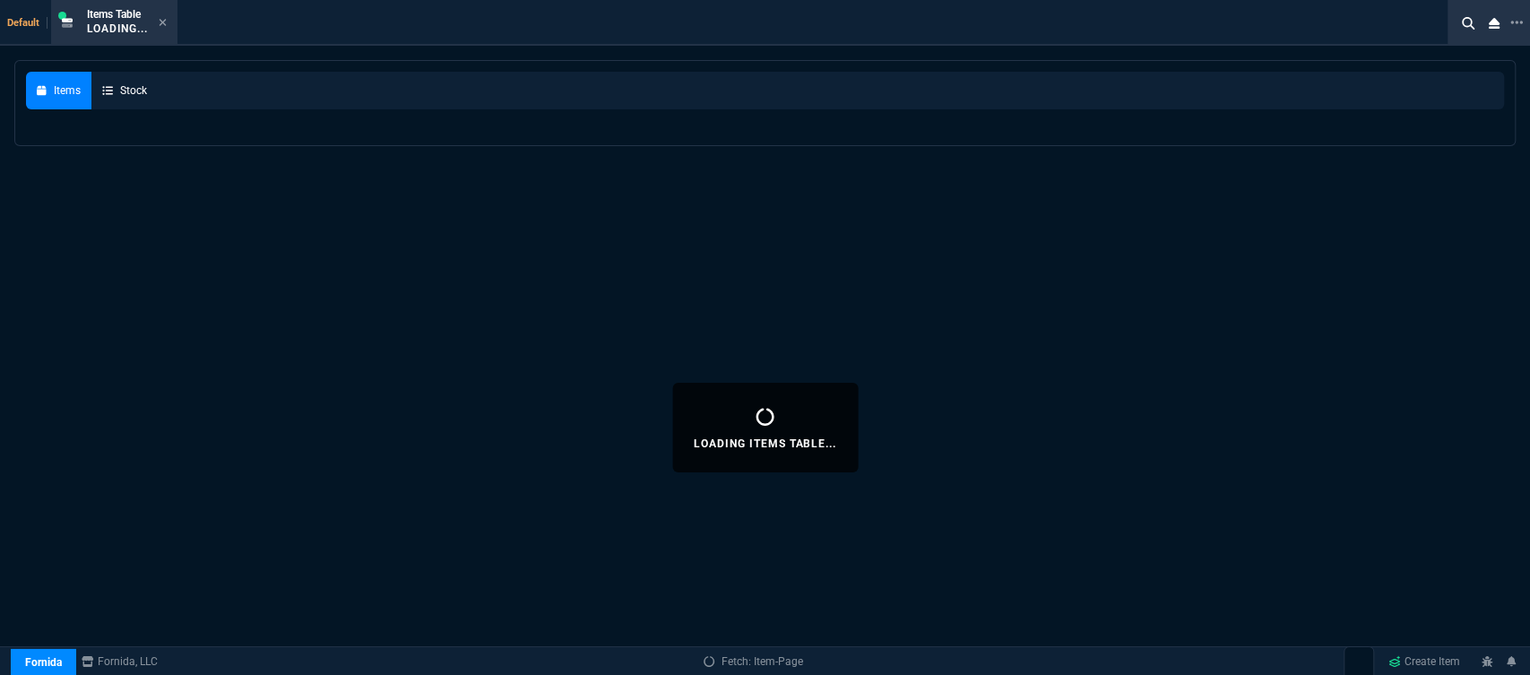
select select
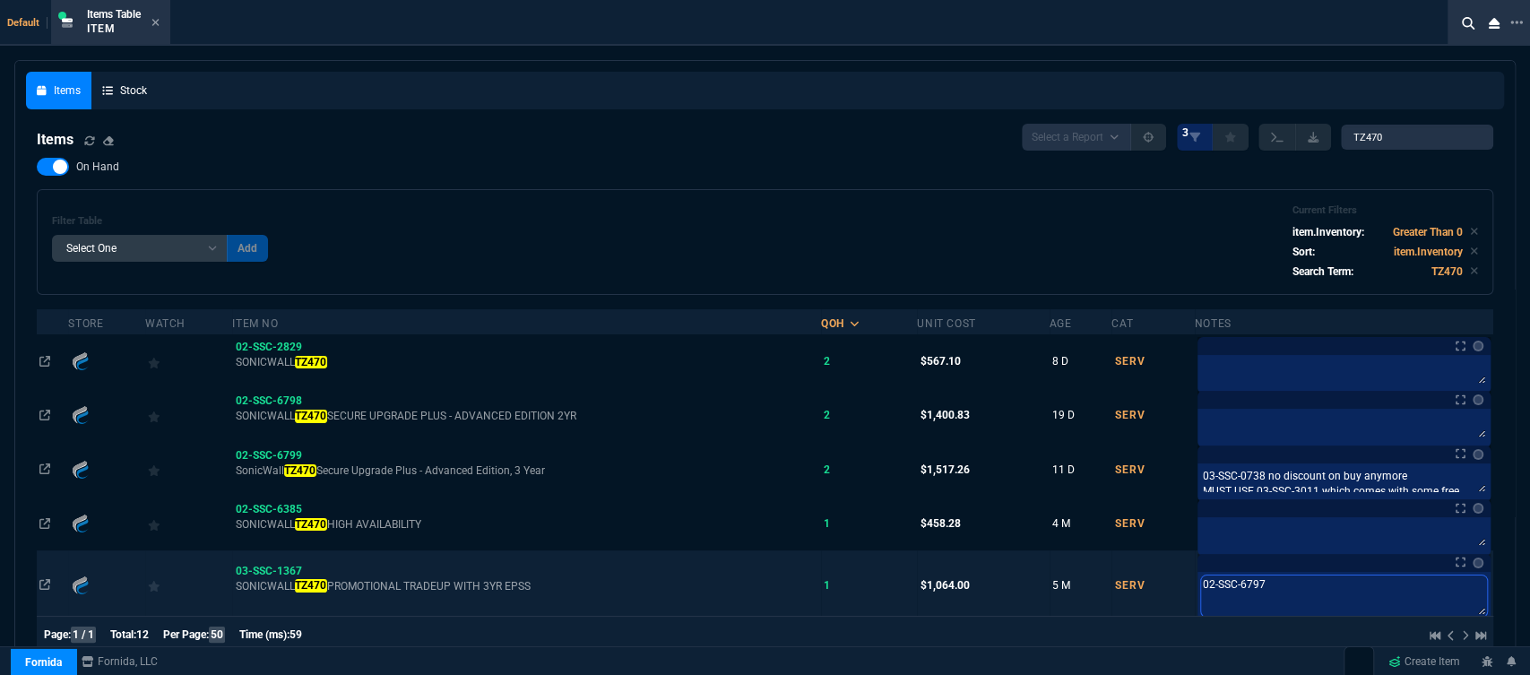
drag, startPoint x: 1313, startPoint y: 581, endPoint x: 1212, endPoint y: 585, distance: 101.4
click at [1212, 585] on div "02-SSC-6797 02-SSC-6797" at bounding box center [1343, 598] width 293 height 53
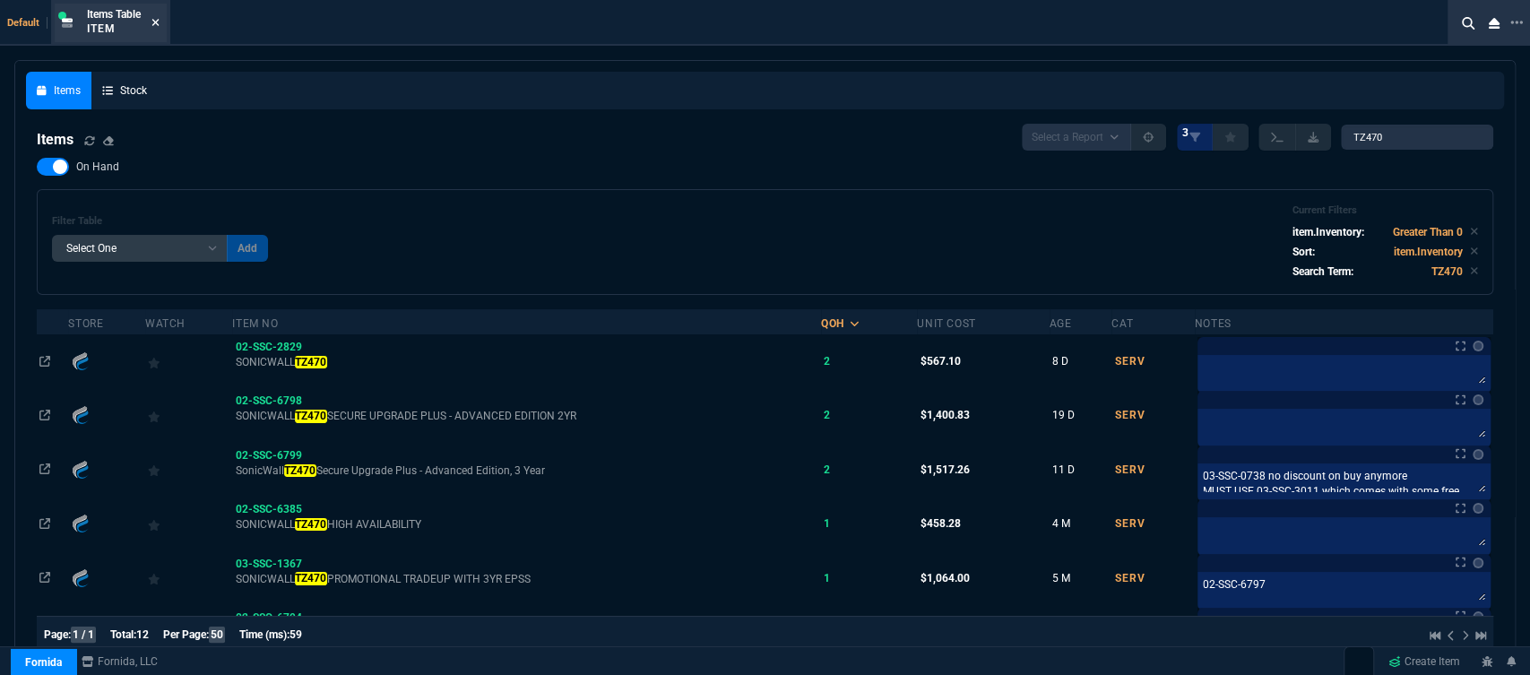
click at [158, 23] on icon at bounding box center [155, 22] width 7 height 7
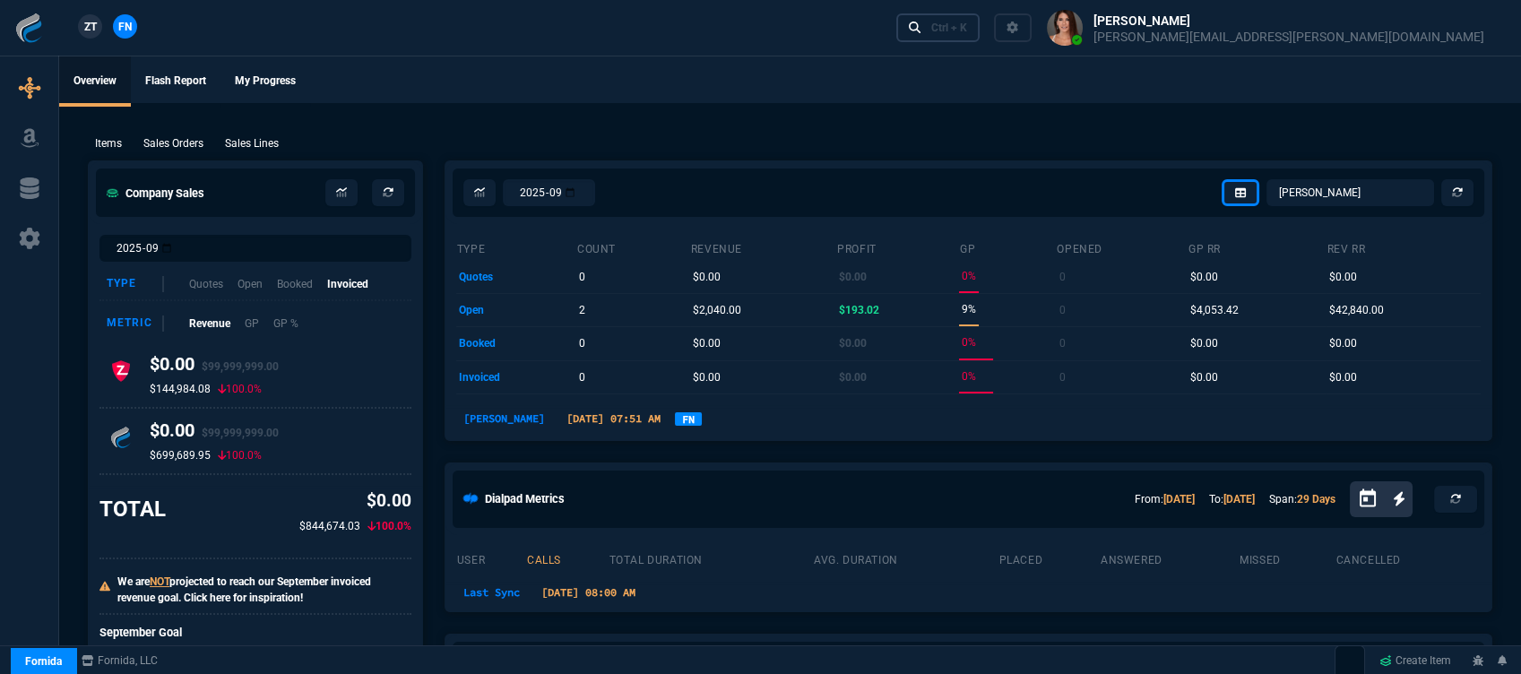
click at [967, 23] on div "Ctrl + K" at bounding box center [949, 28] width 36 height 14
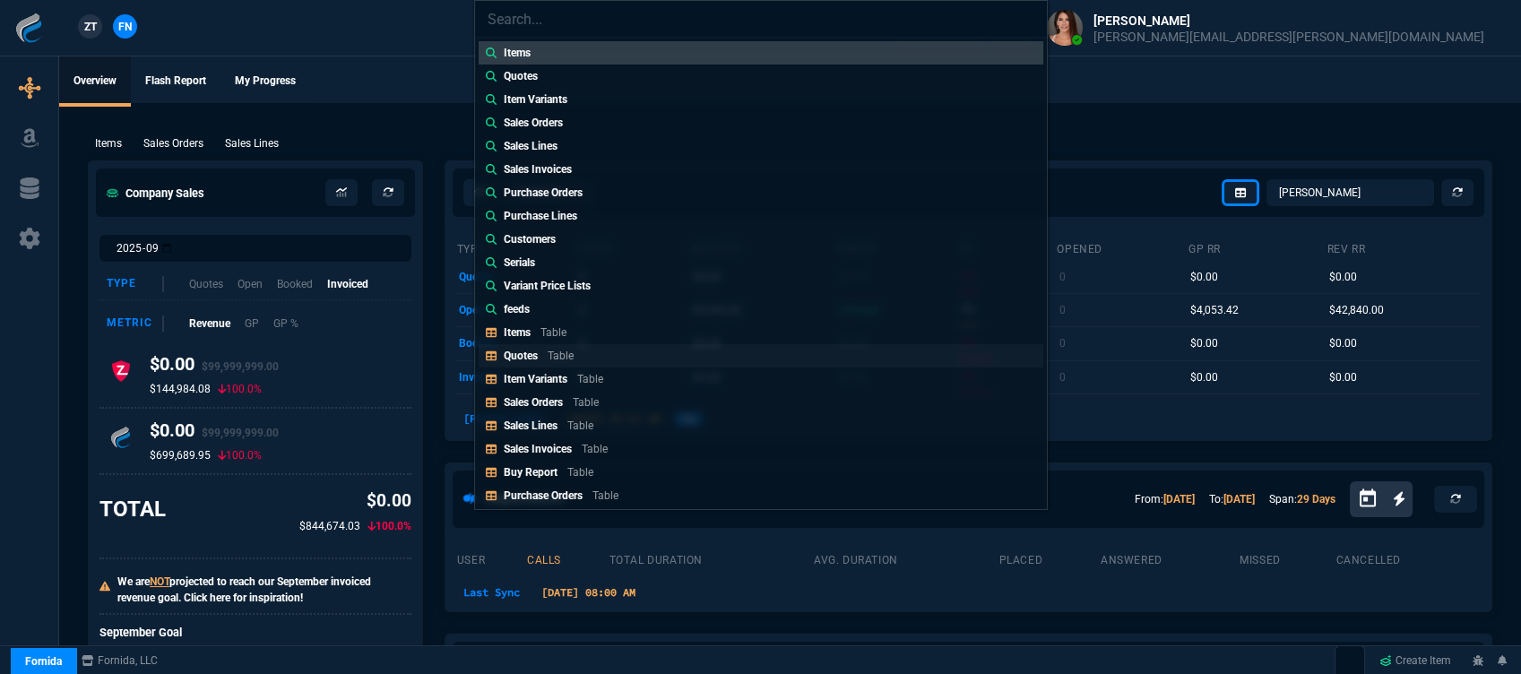
click at [534, 360] on p "Quotes" at bounding box center [521, 356] width 34 height 13
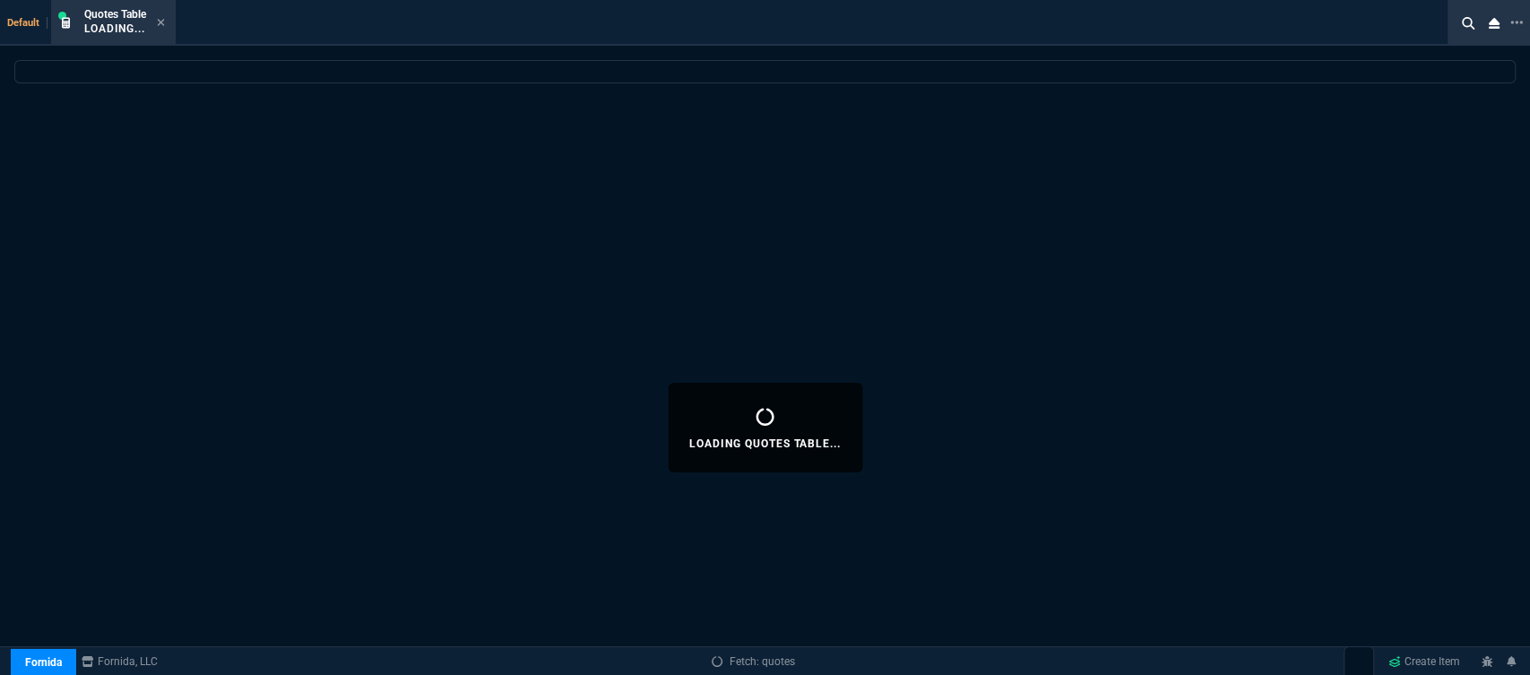
select select
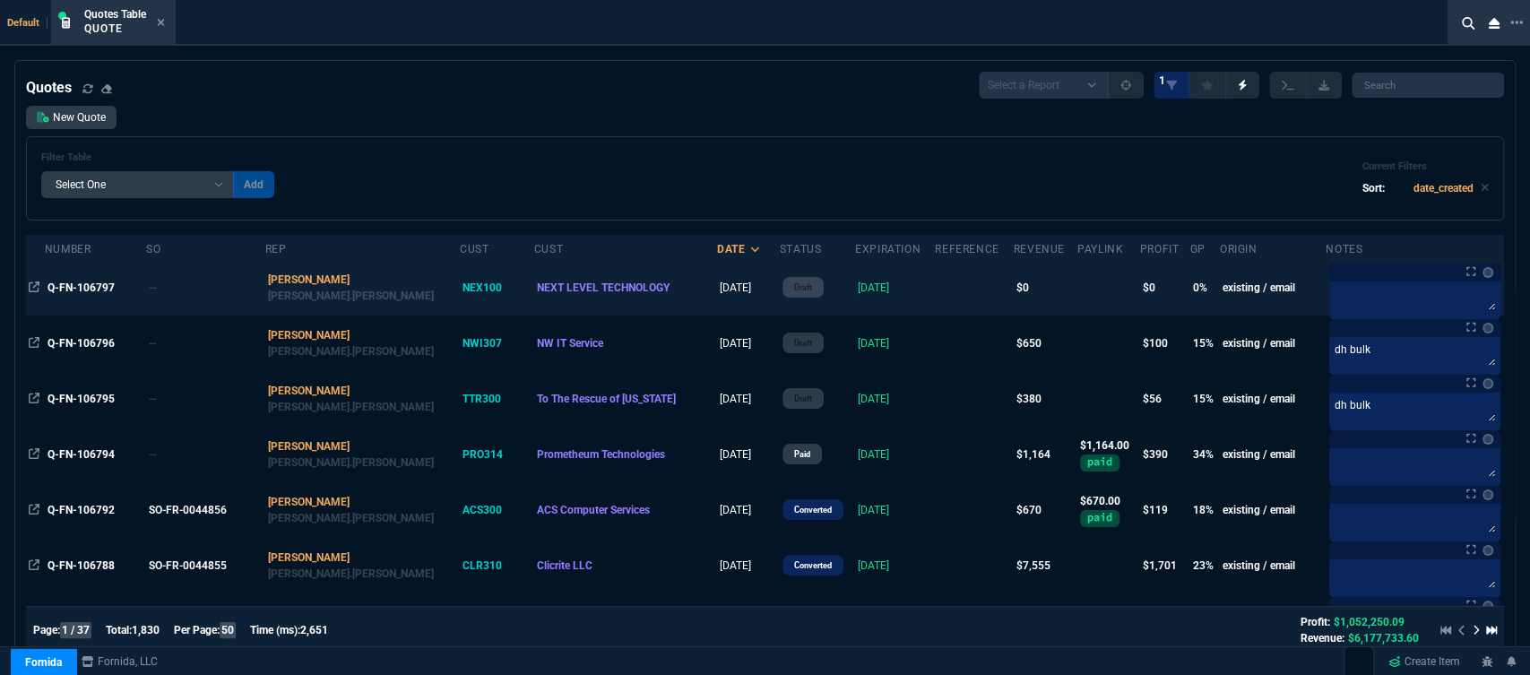
click at [935, 290] on td at bounding box center [974, 288] width 78 height 56
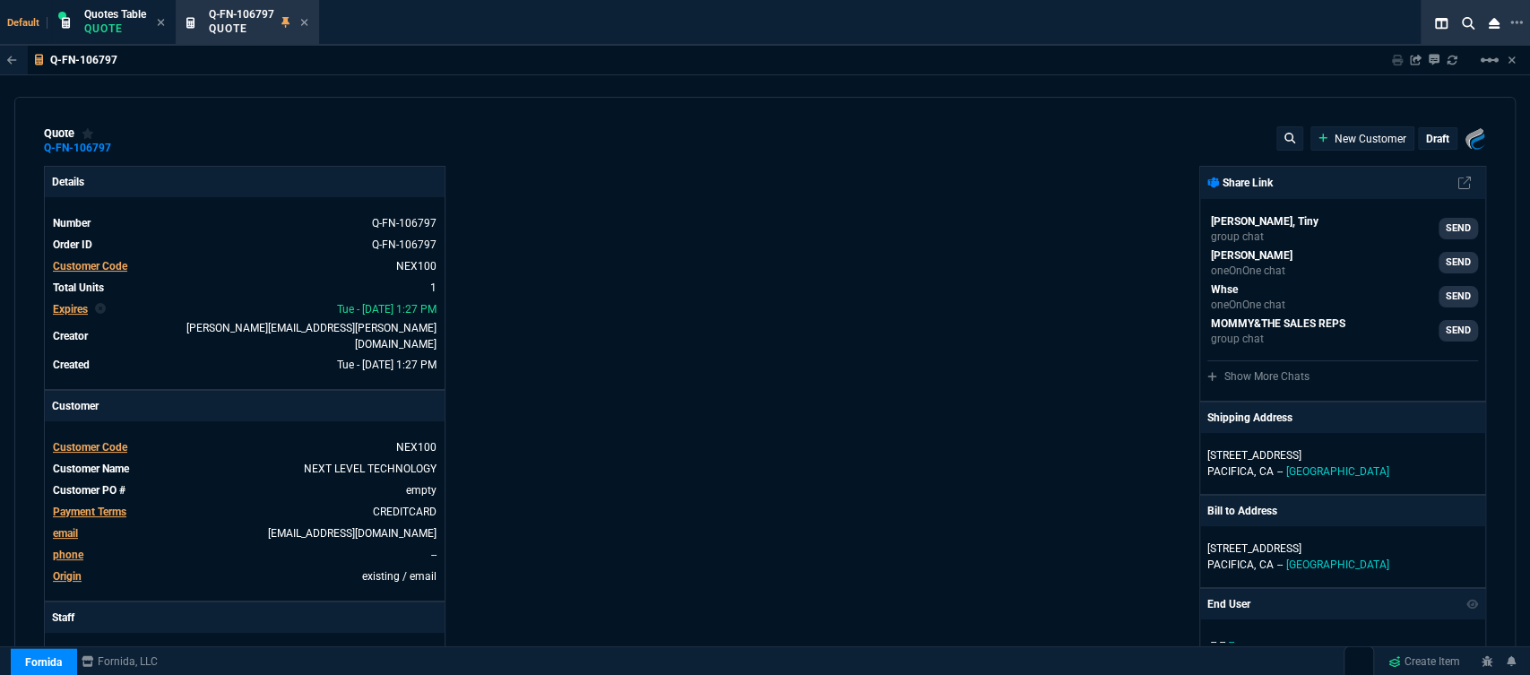
type input "0"
type input "2268"
type input "100"
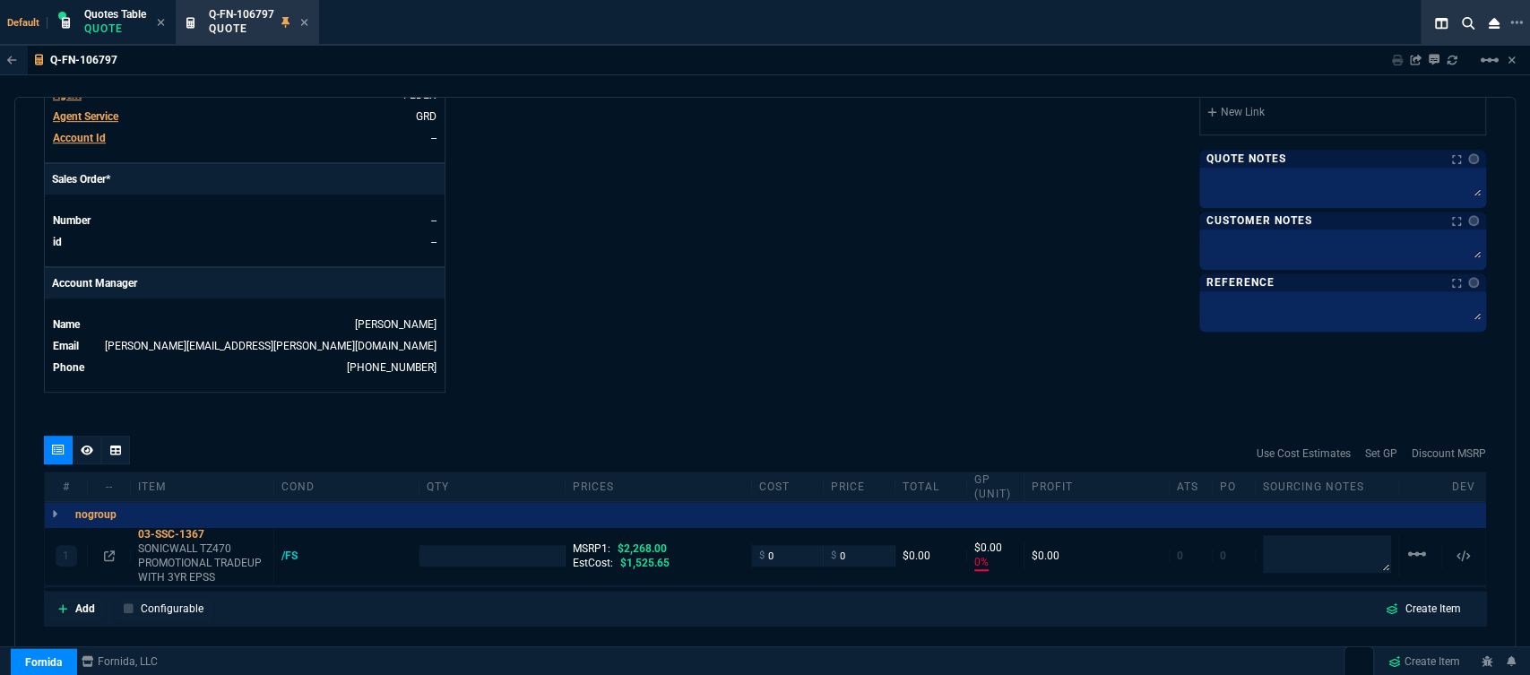
scroll to position [864, 0]
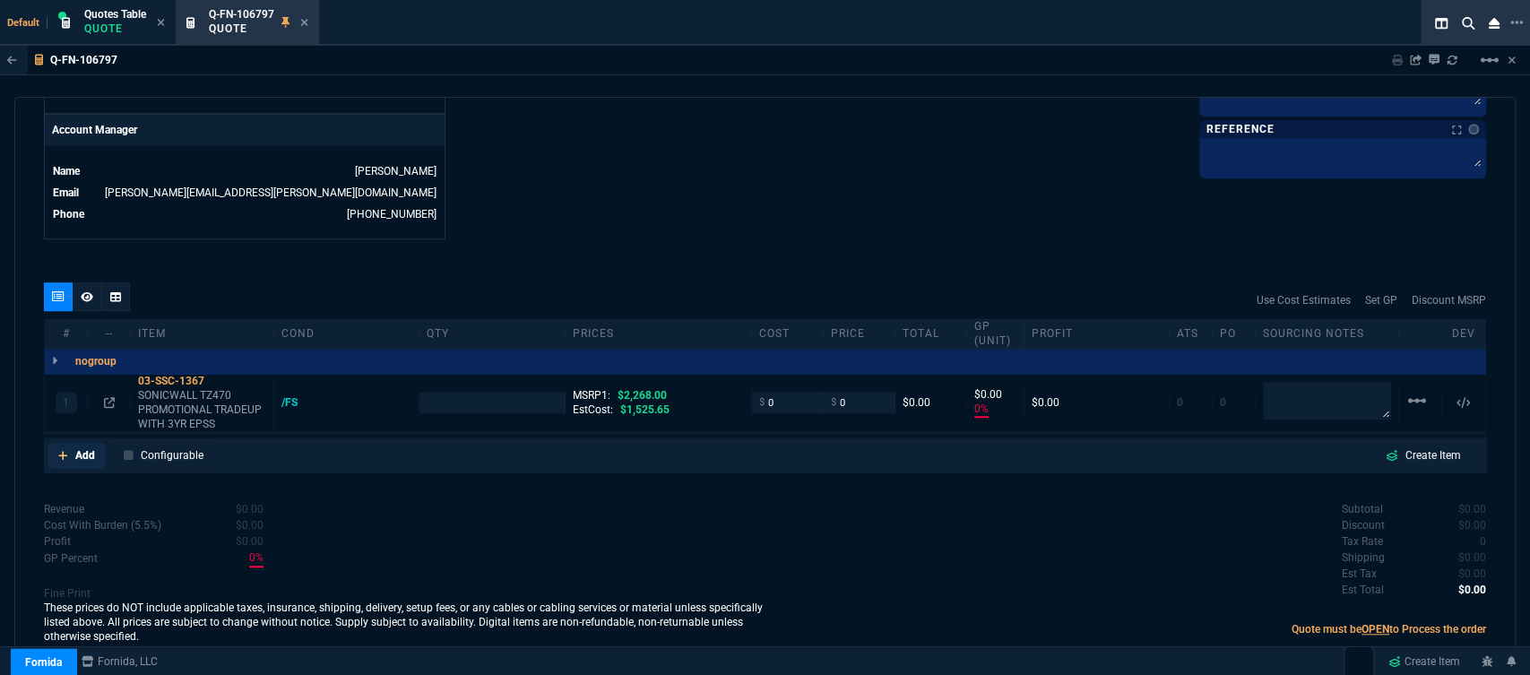
click at [61, 450] on icon at bounding box center [63, 455] width 10 height 11
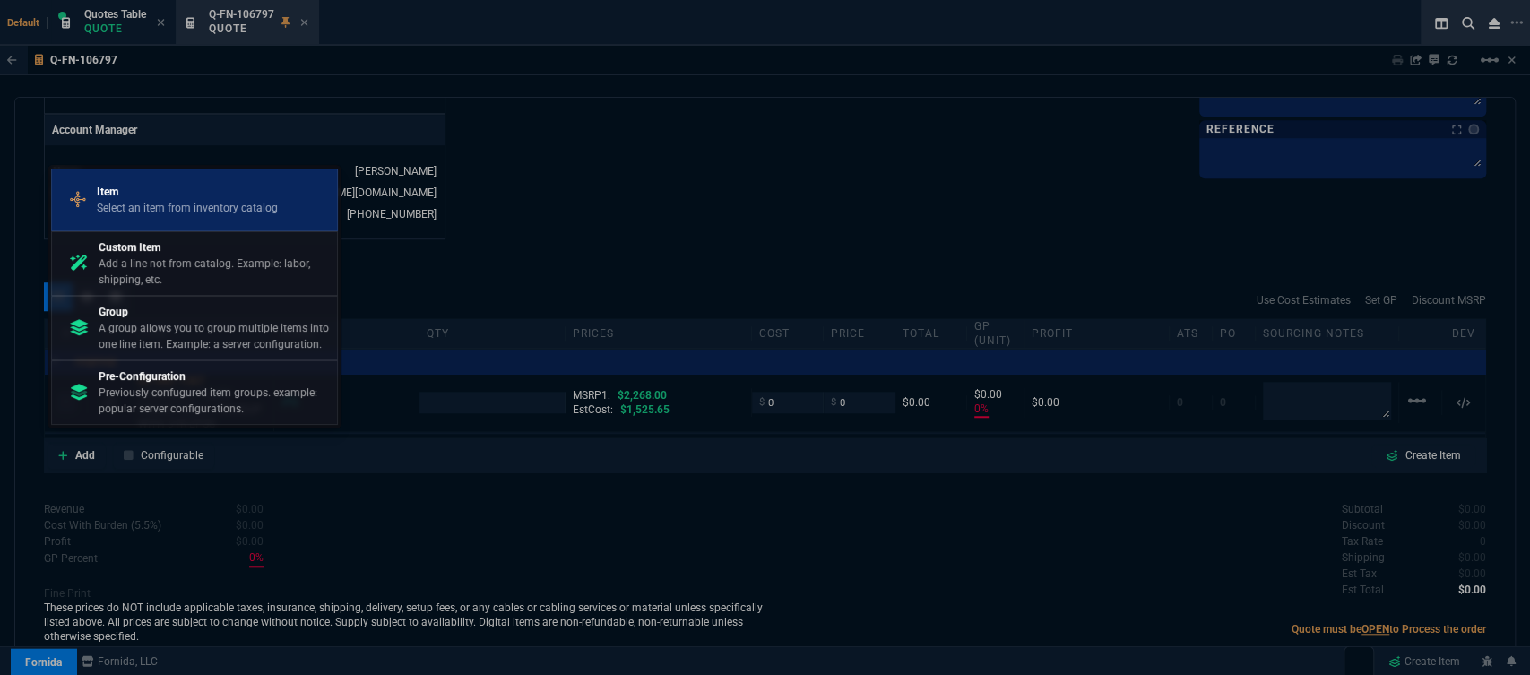
click at [201, 177] on div "Item Select an item from inventory catalog" at bounding box center [194, 200] width 271 height 47
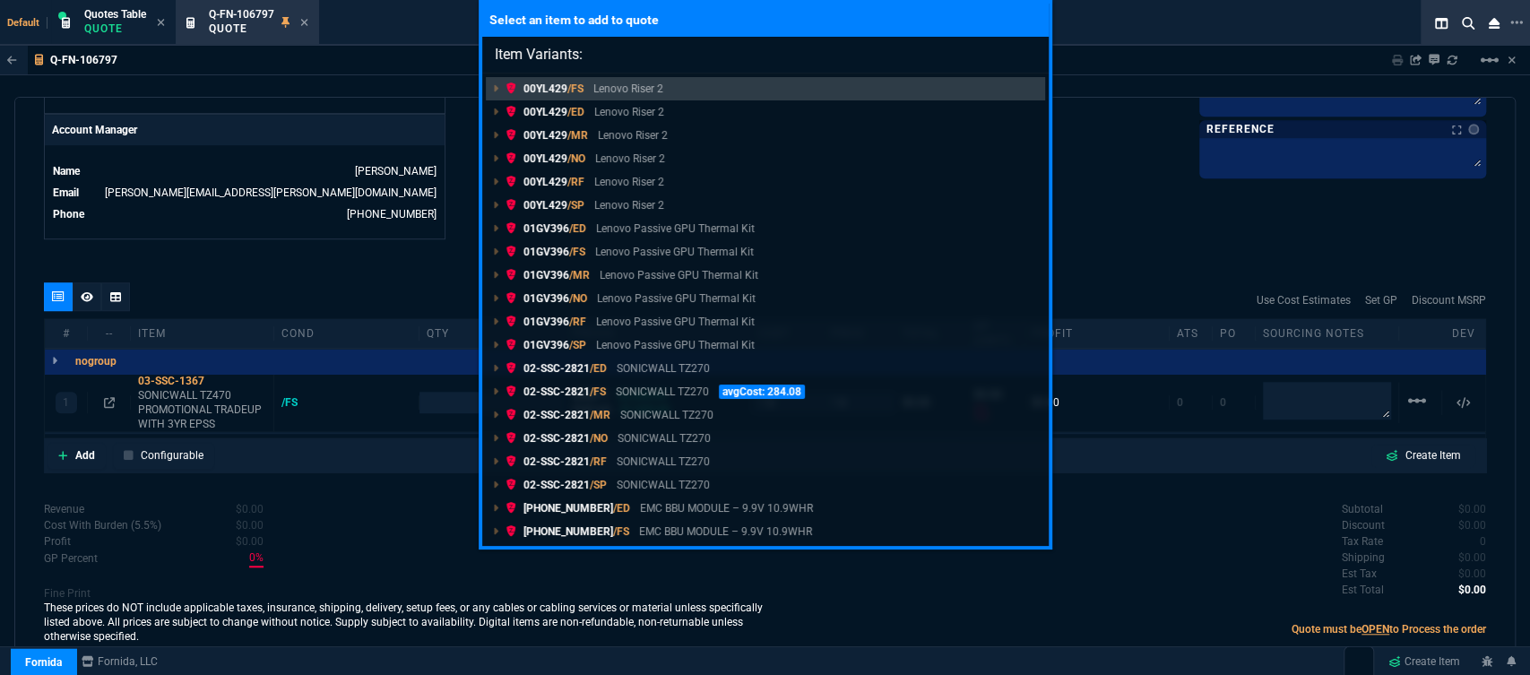
click at [705, 190] on link "00YL429 /RF Lenovo Riser 2" at bounding box center [765, 181] width 559 height 23
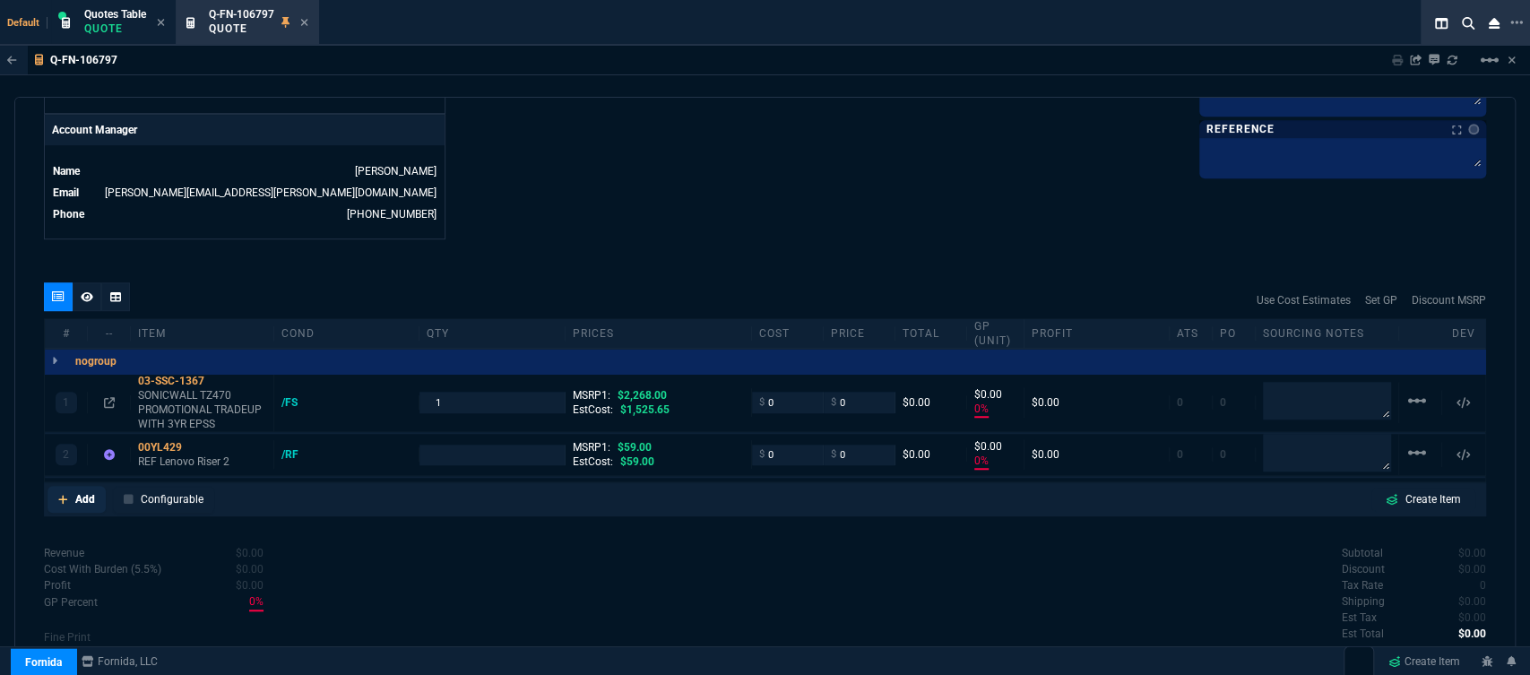
type input "0"
type input "100"
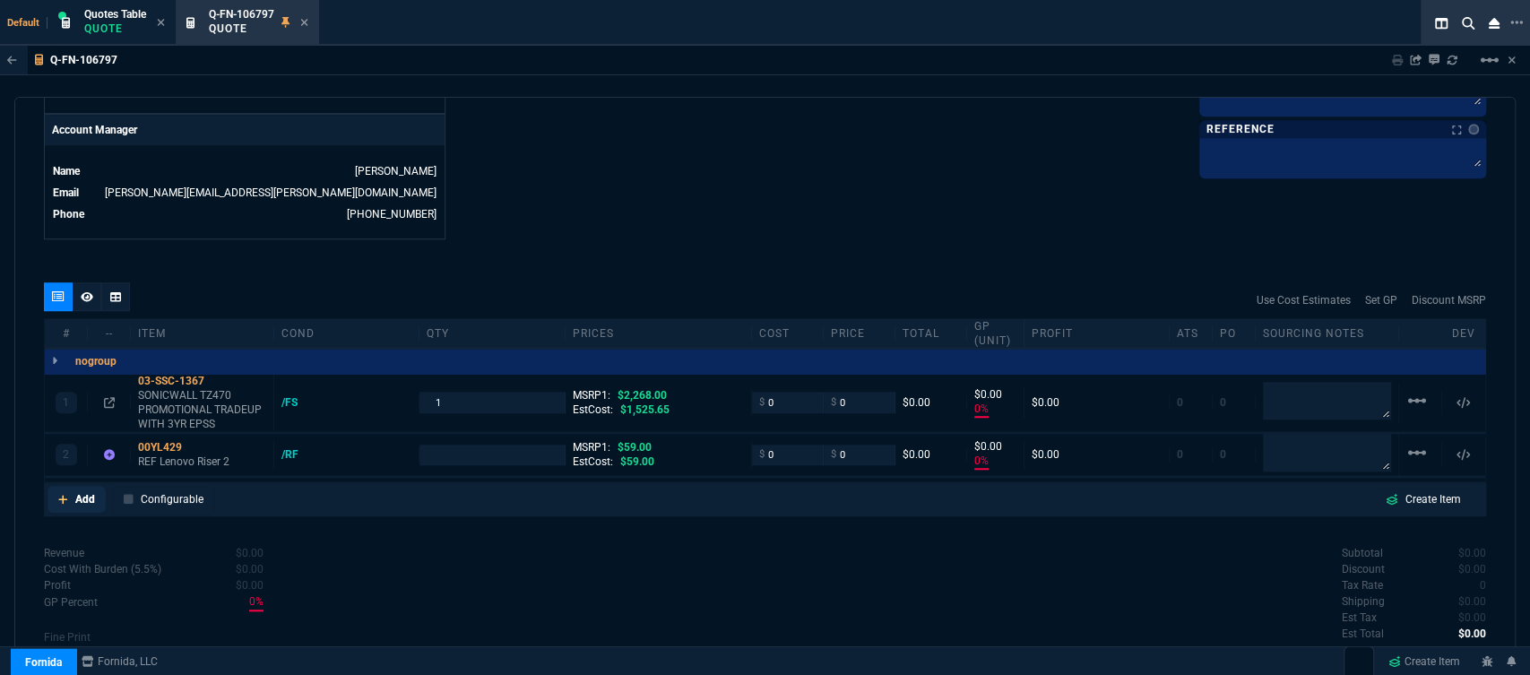
type input "100"
click at [63, 495] on icon at bounding box center [62, 499] width 9 height 9
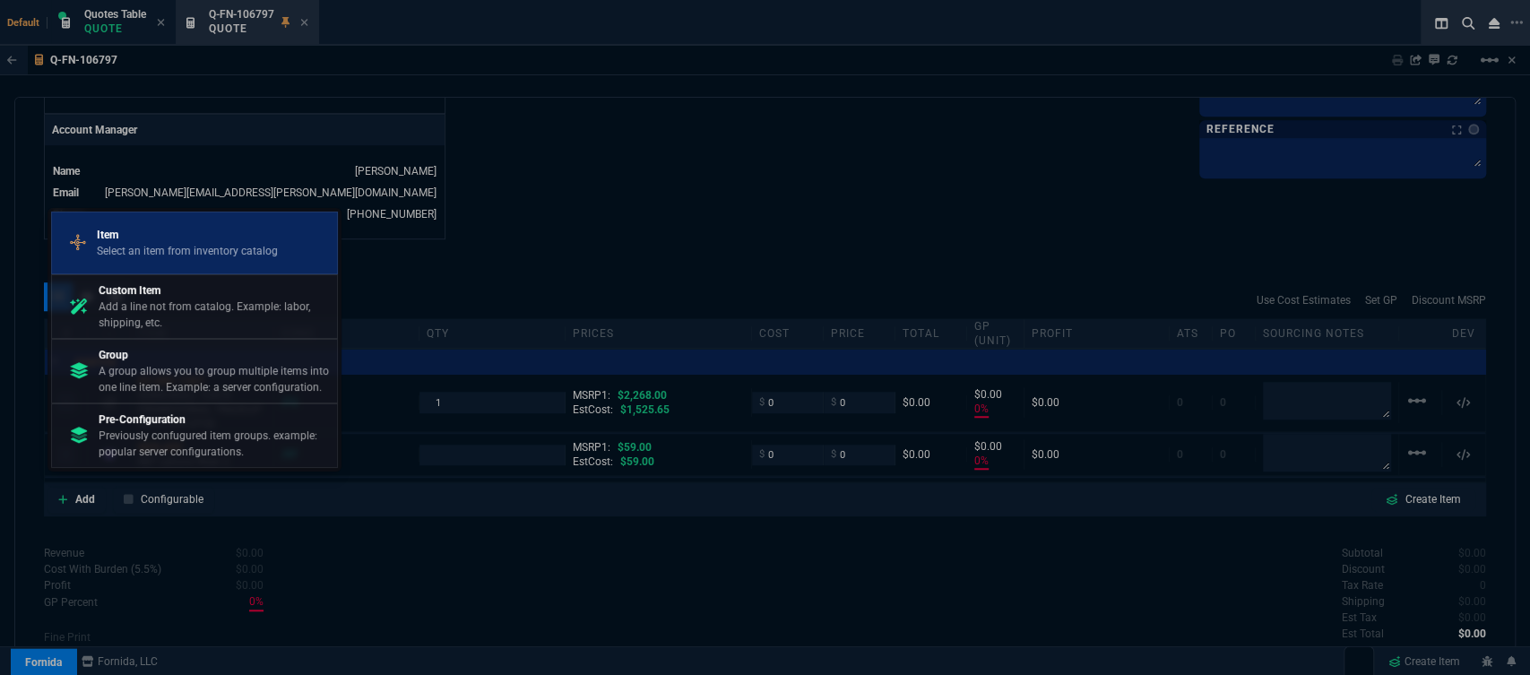
click at [169, 224] on div "Item Select an item from inventory catalog" at bounding box center [194, 243] width 271 height 47
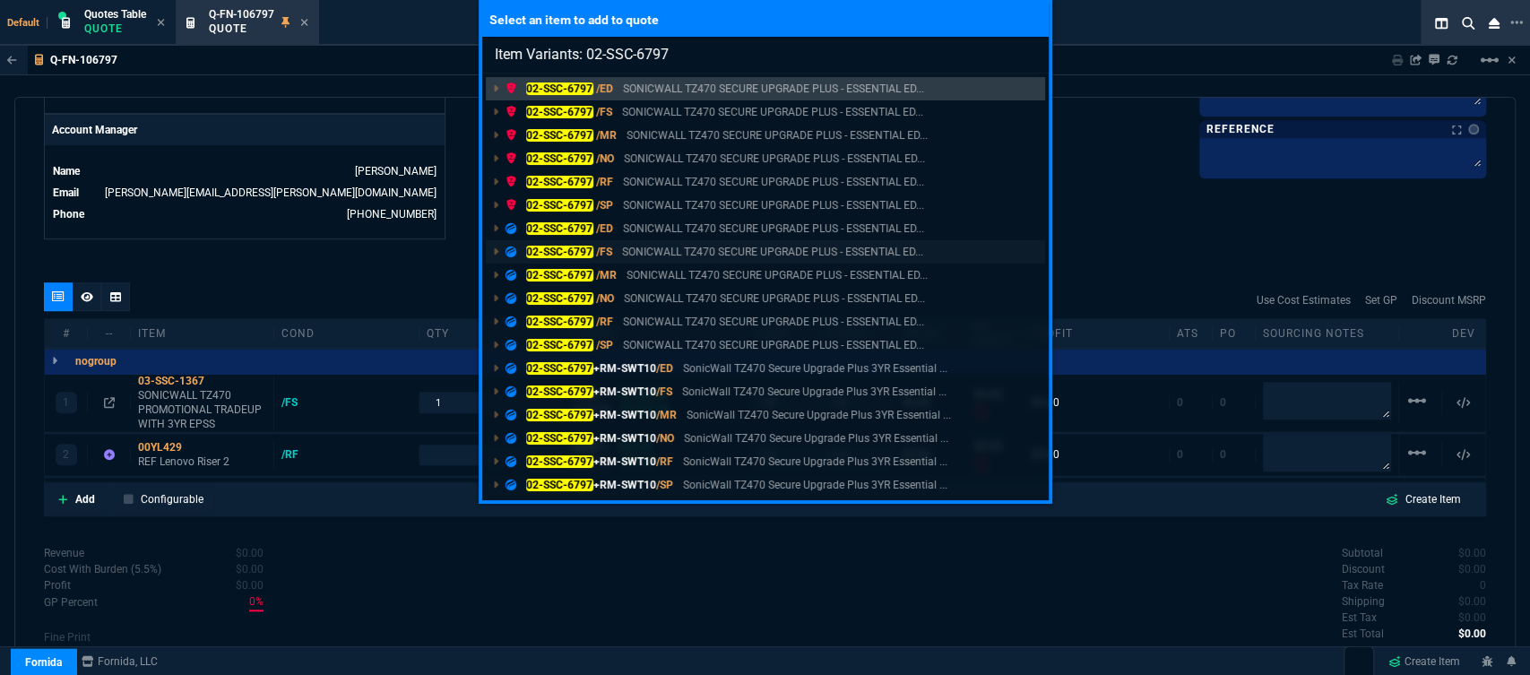
type input "Item Variants: 02-SSC-6797"
click at [731, 250] on p "SONICWALL TZ470 SECURE UPGRADE PLUS - ESSENTIAL ED..." at bounding box center [772, 252] width 301 height 16
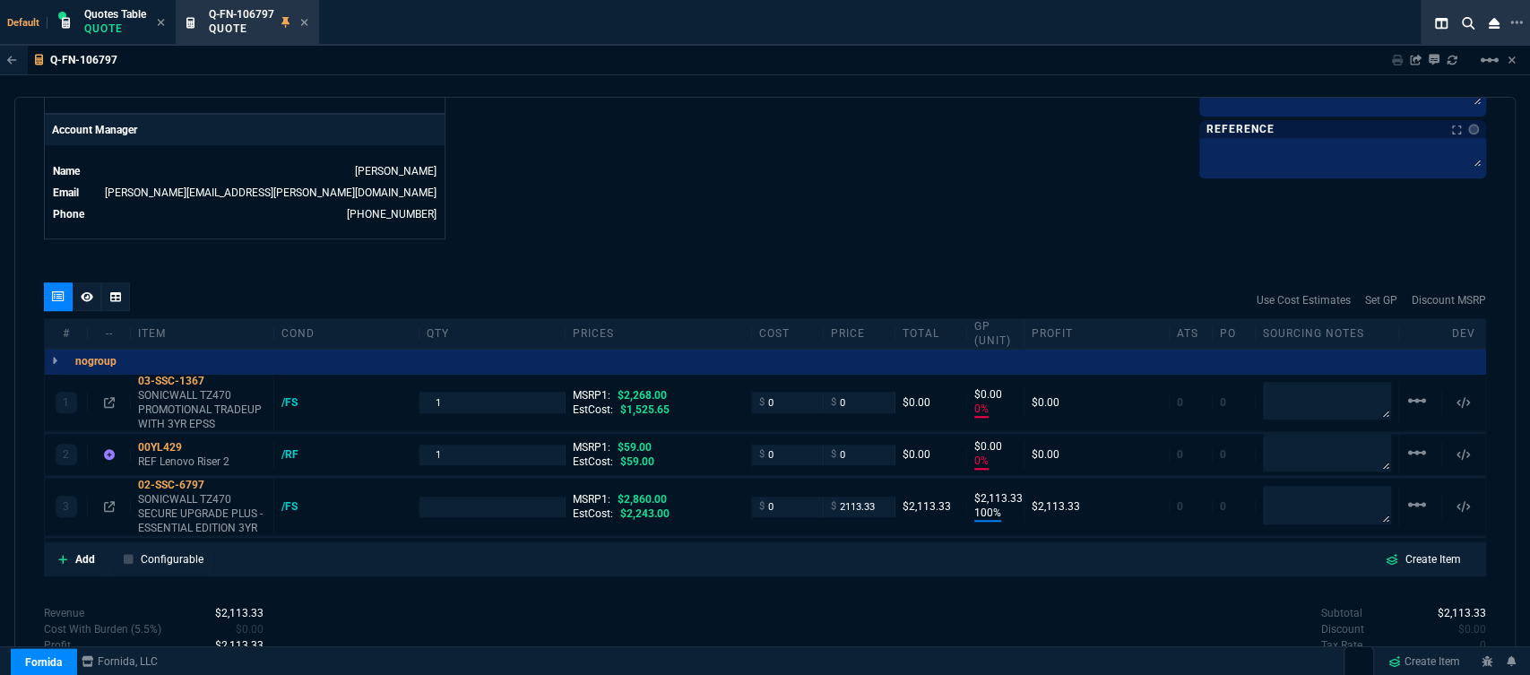
type input "0"
type input "100"
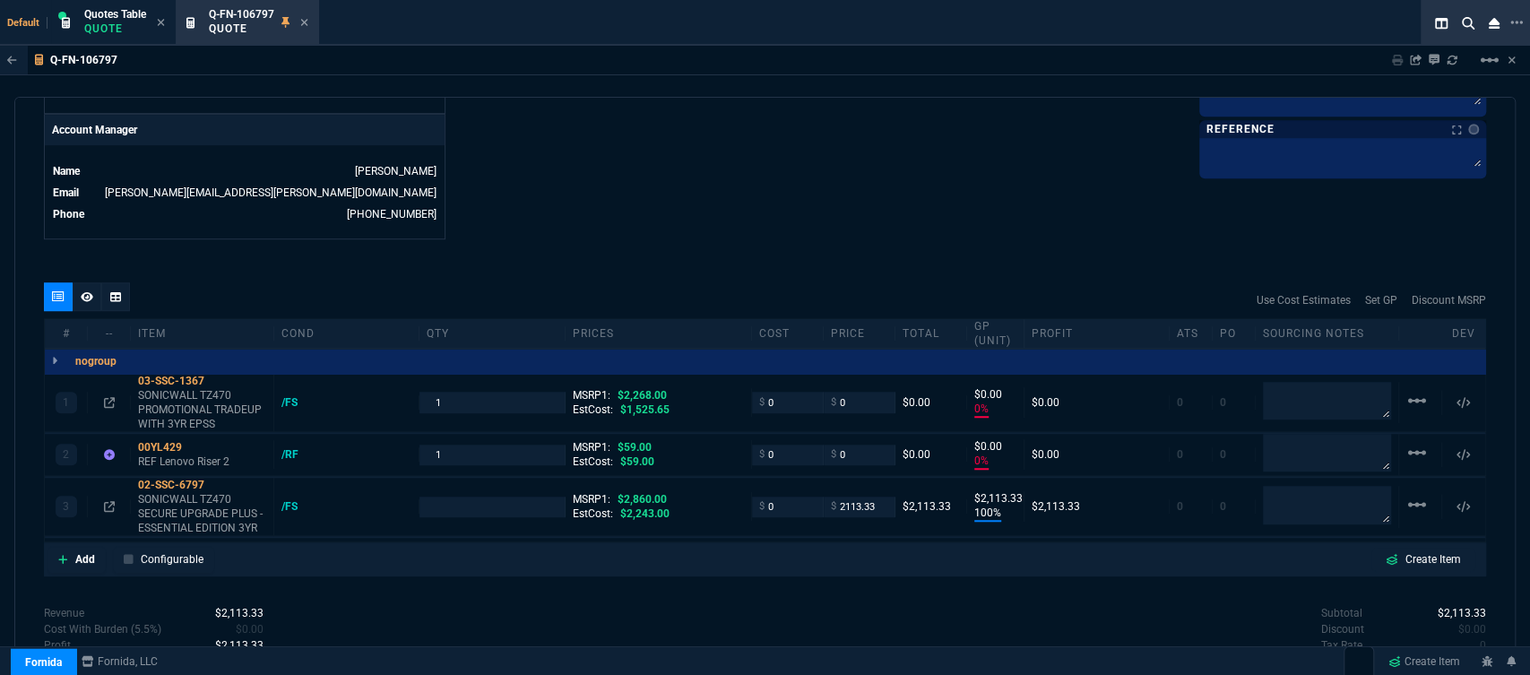
type input "2113"
type input "100"
type input "26"
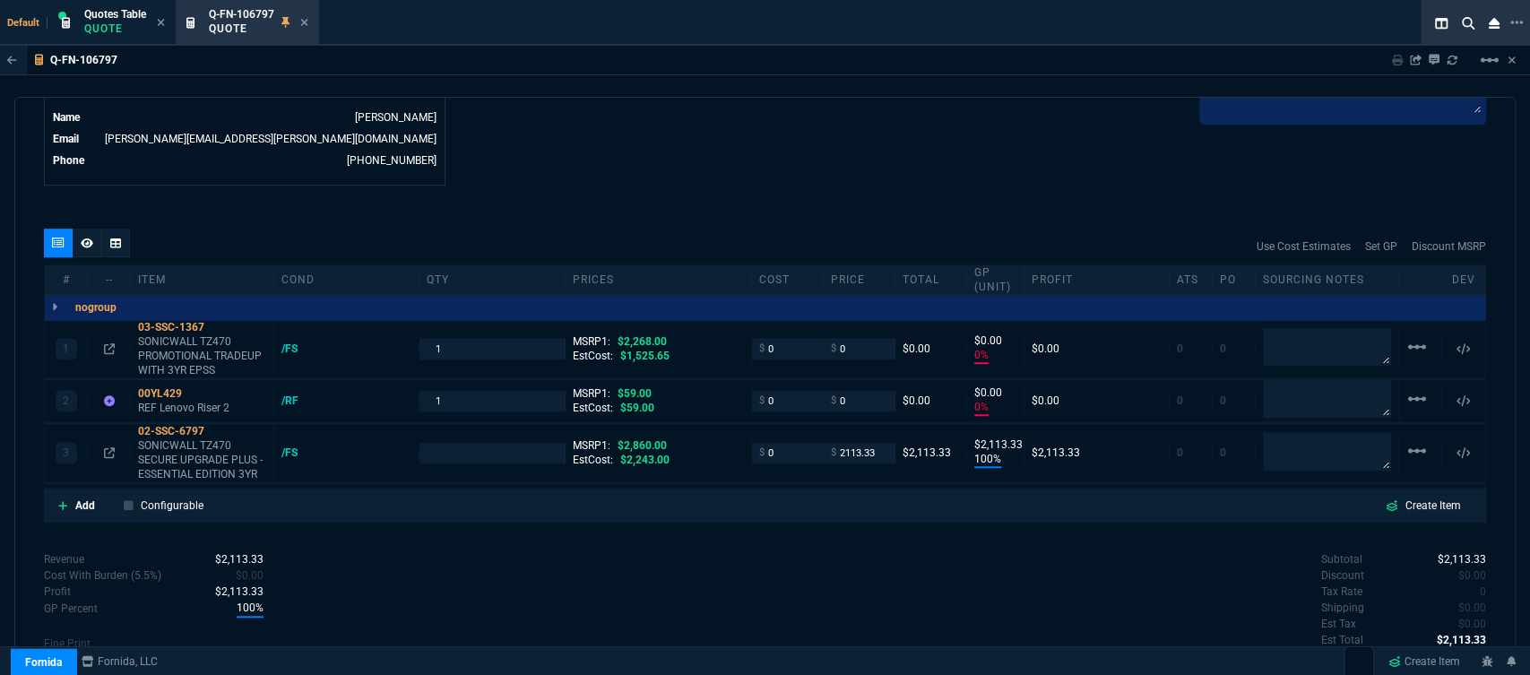
scroll to position [967, 0]
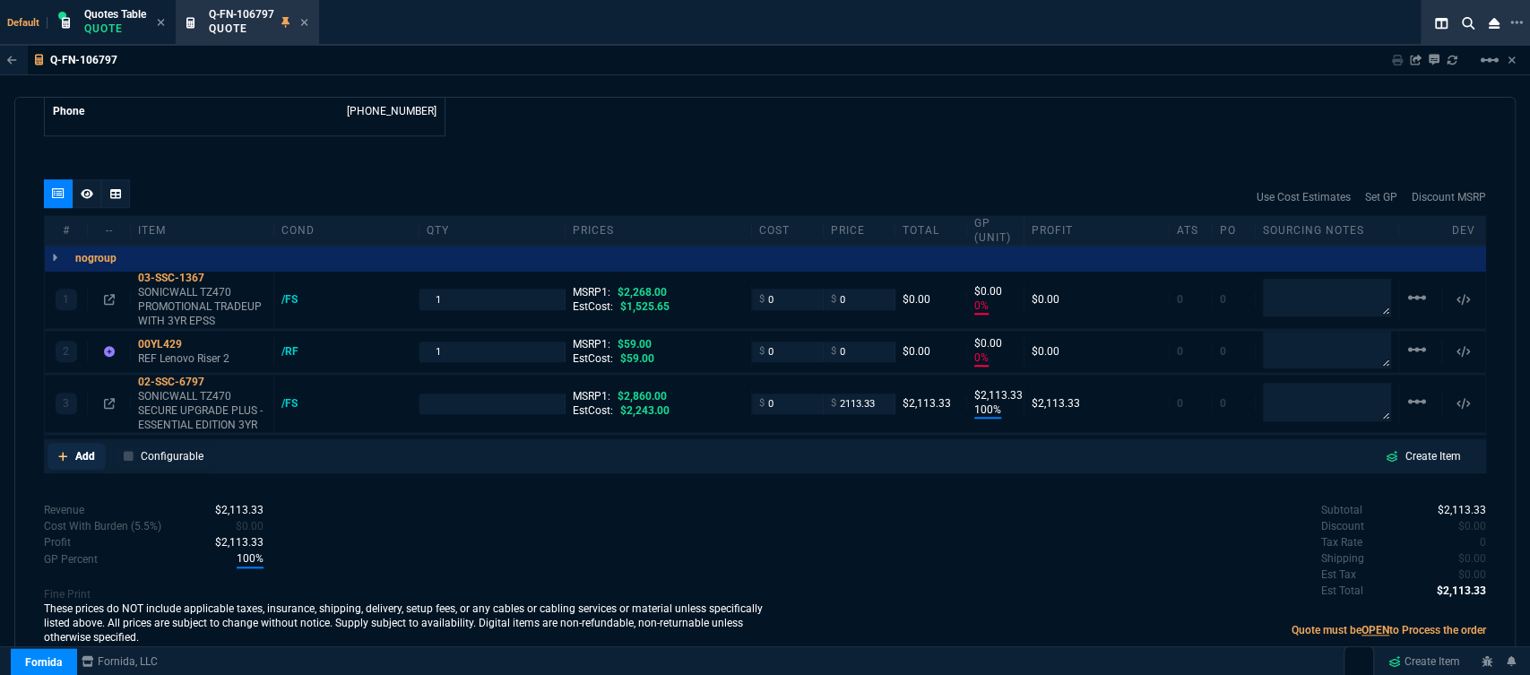
click at [59, 451] on icon at bounding box center [63, 456] width 10 height 11
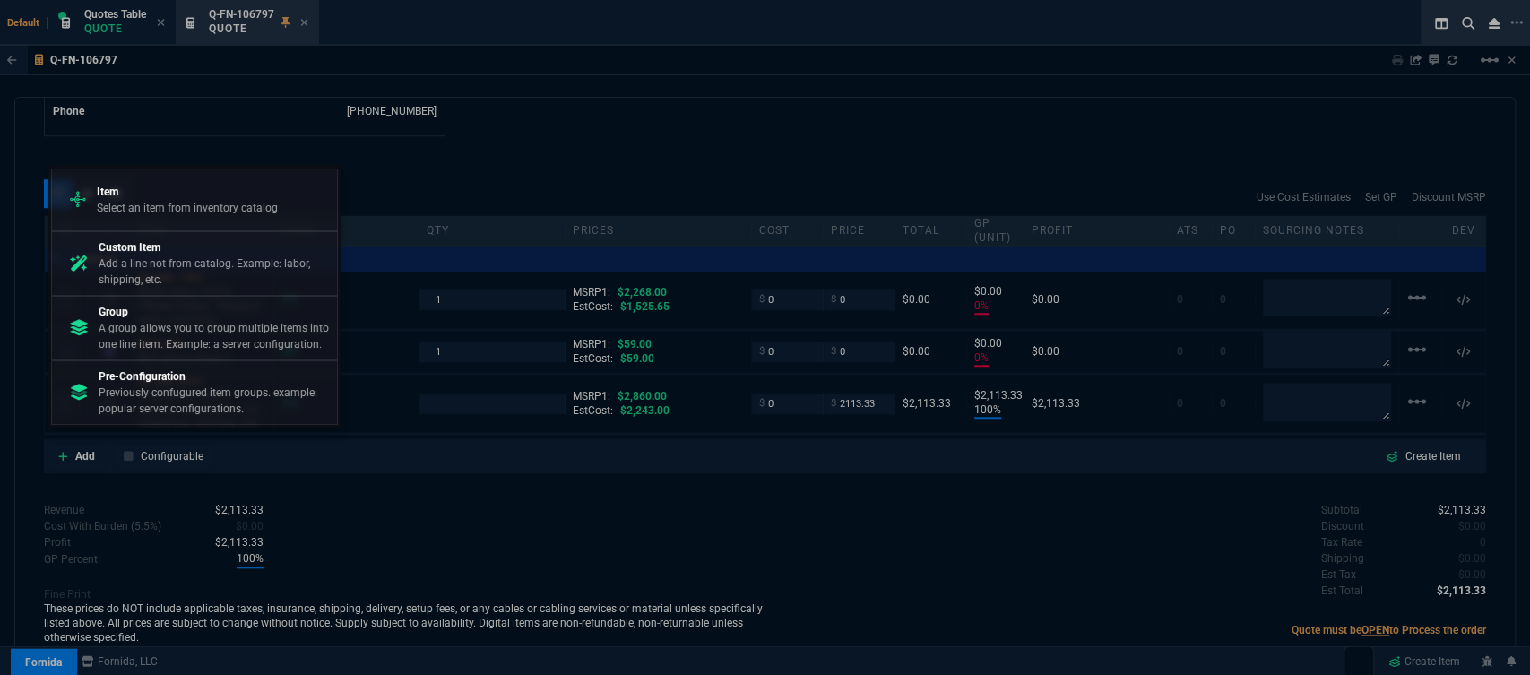
click at [177, 214] on p "Select an item from inventory catalog" at bounding box center [187, 208] width 181 height 16
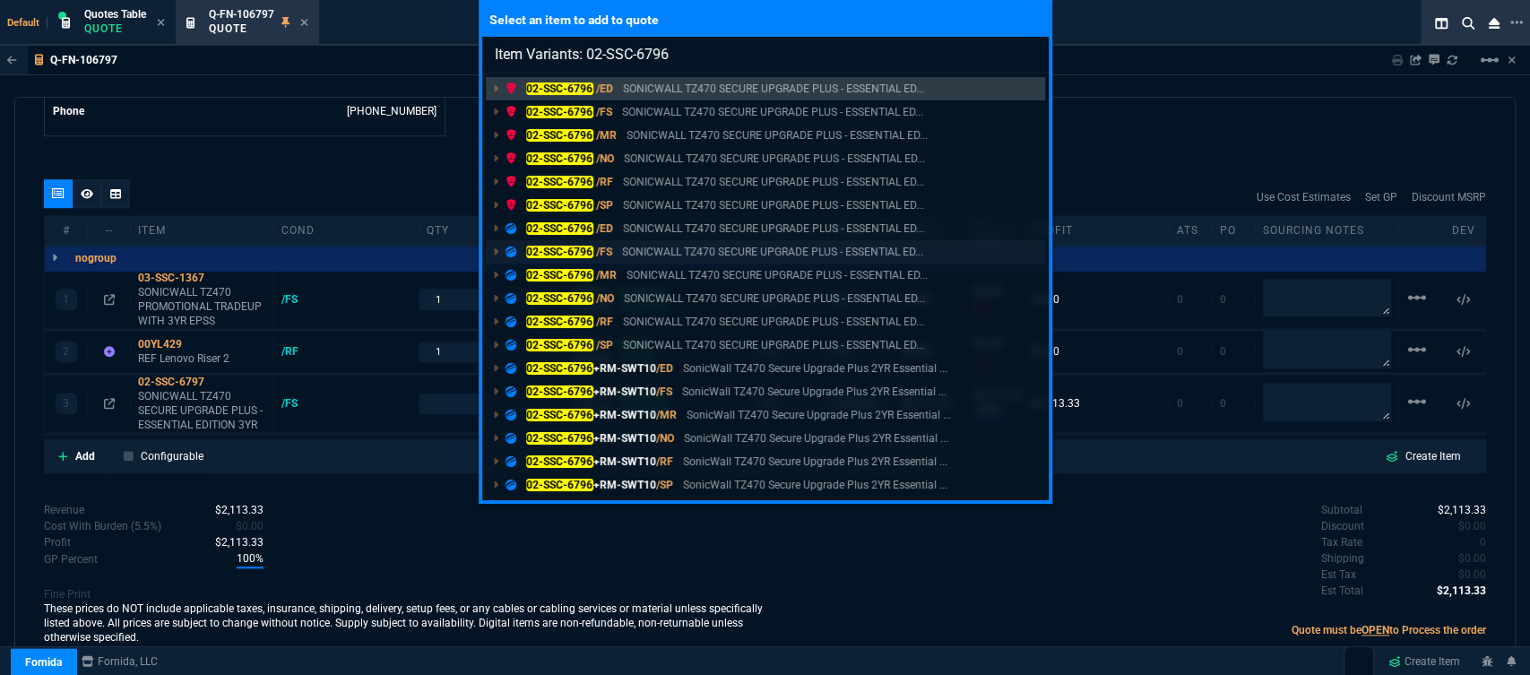
type input "Item Variants: 02-SSC-6796"
click at [695, 260] on link "02-SSC-6796 /FS SONICWALL TZ470 SECURE UPGRADE PLUS - ESSENTIAL ED..." at bounding box center [765, 251] width 559 height 23
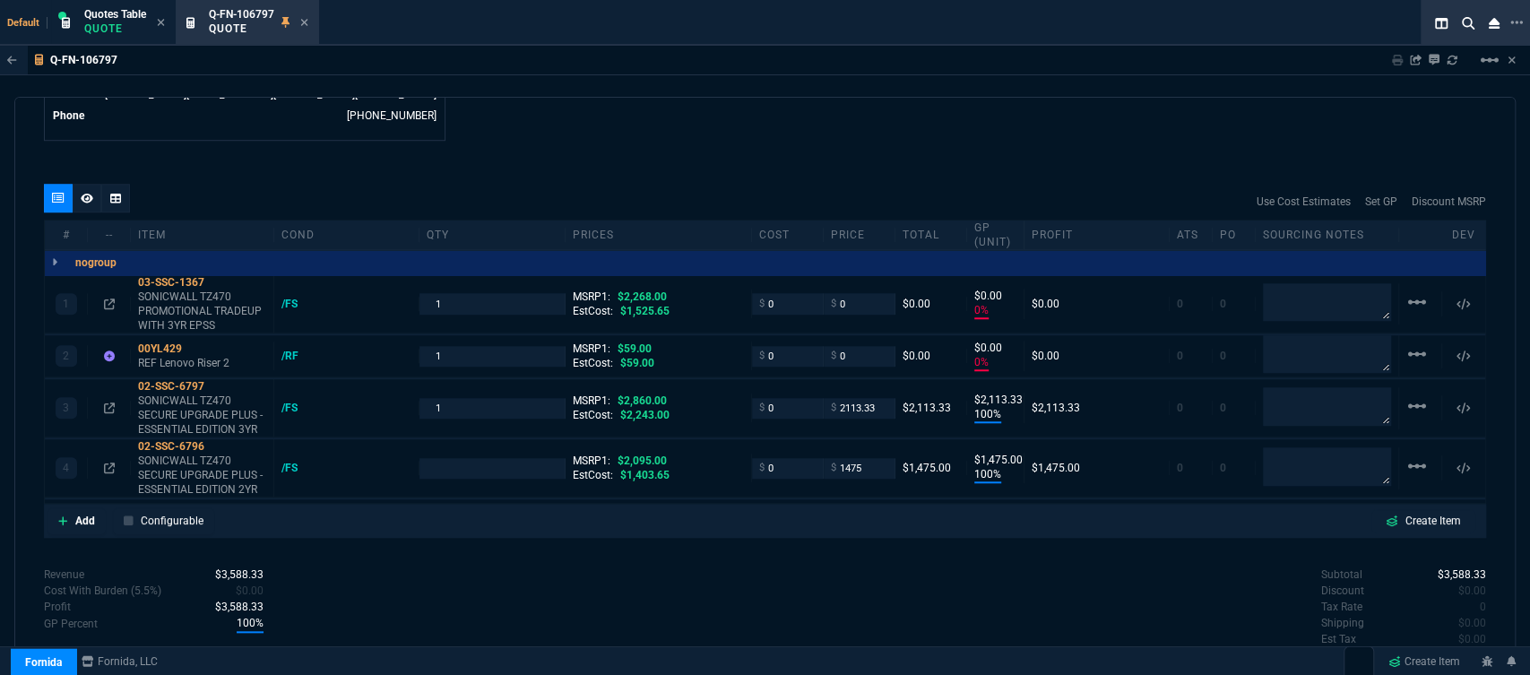
type input "0"
type input "100"
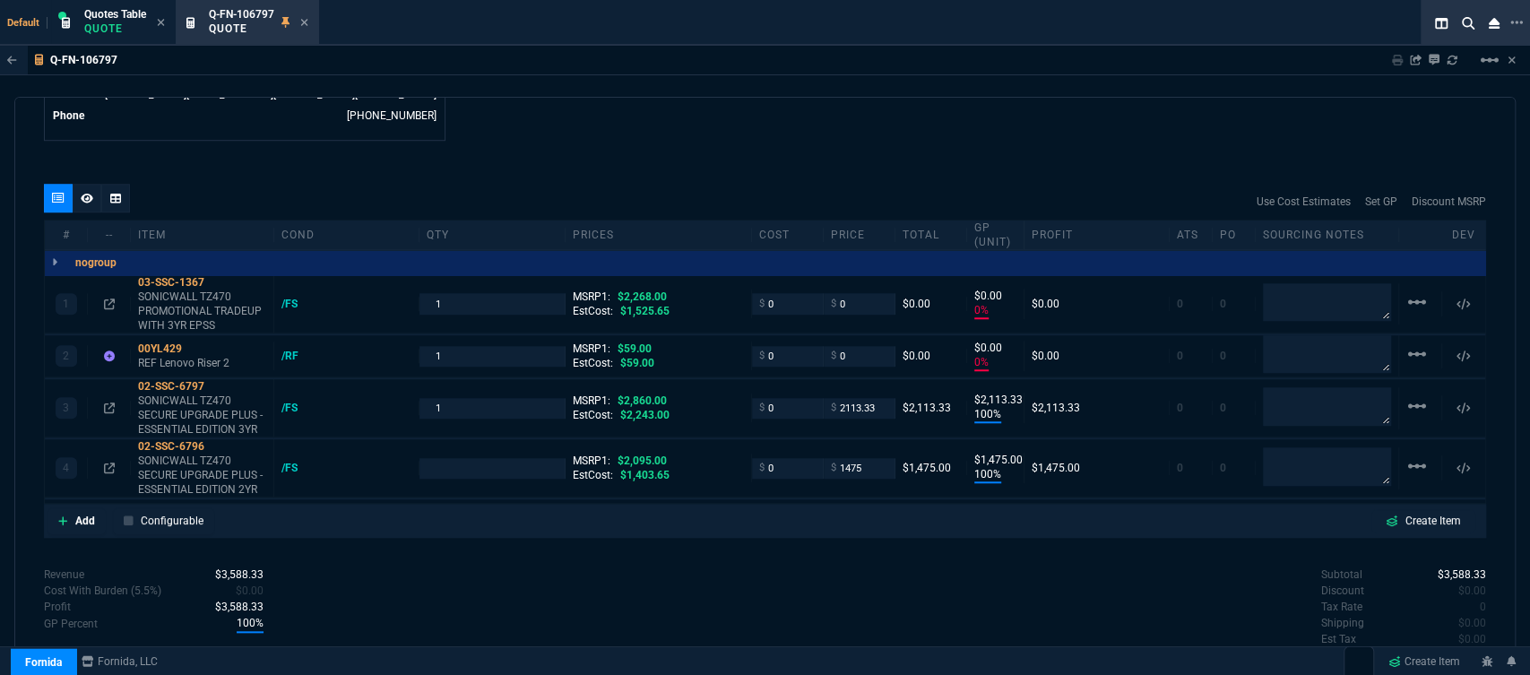
type input "2113"
type input "100"
type input "1475"
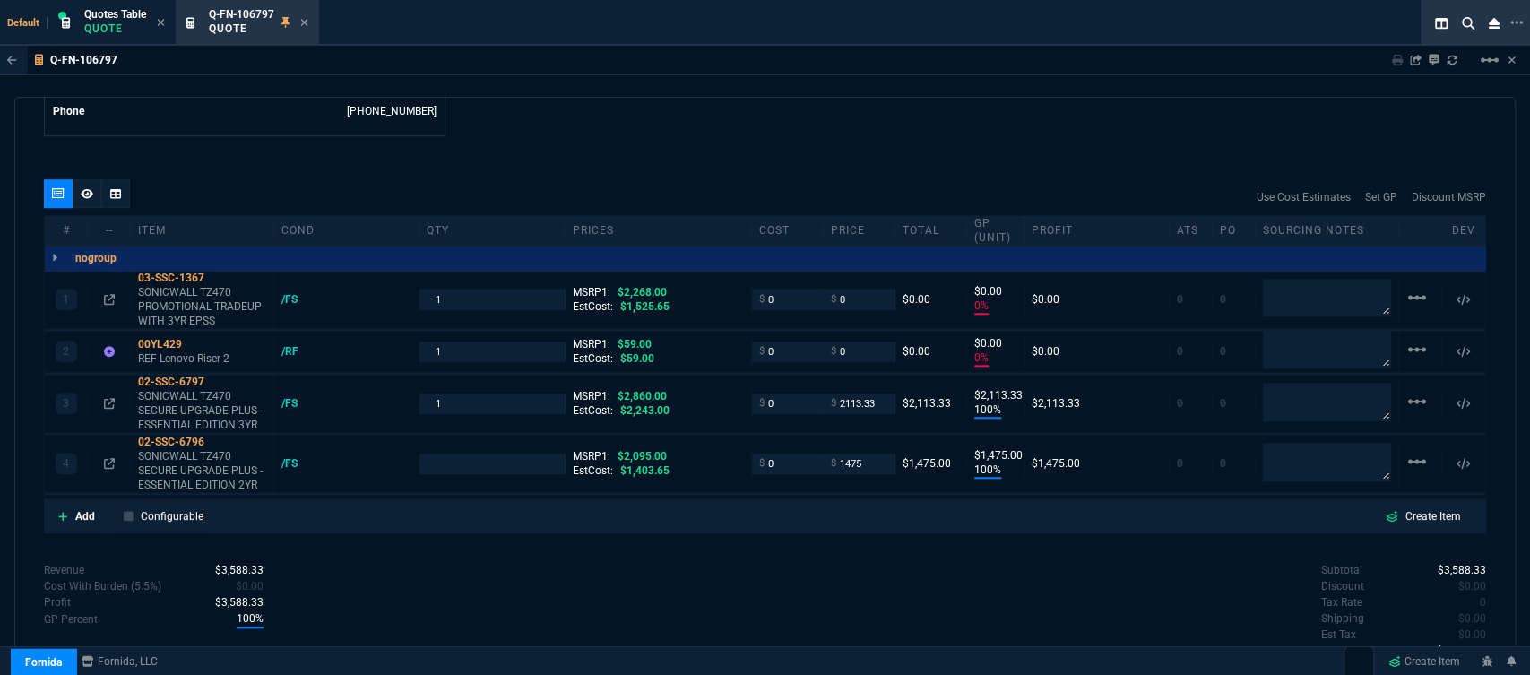
type input "100"
type input "26"
type input "30"
click at [65, 511] on icon at bounding box center [63, 516] width 10 height 11
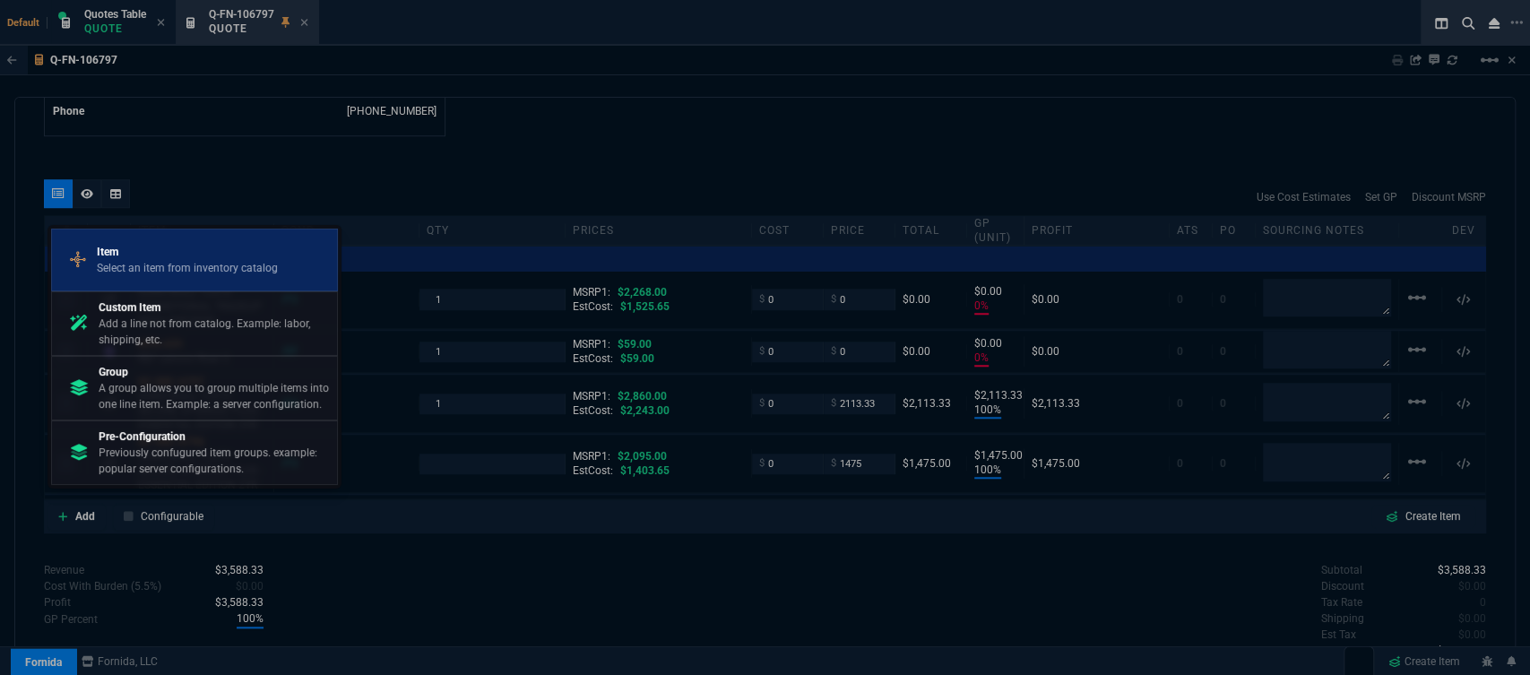
click at [179, 231] on link "Item Select an item from inventory catalog" at bounding box center [194, 260] width 287 height 63
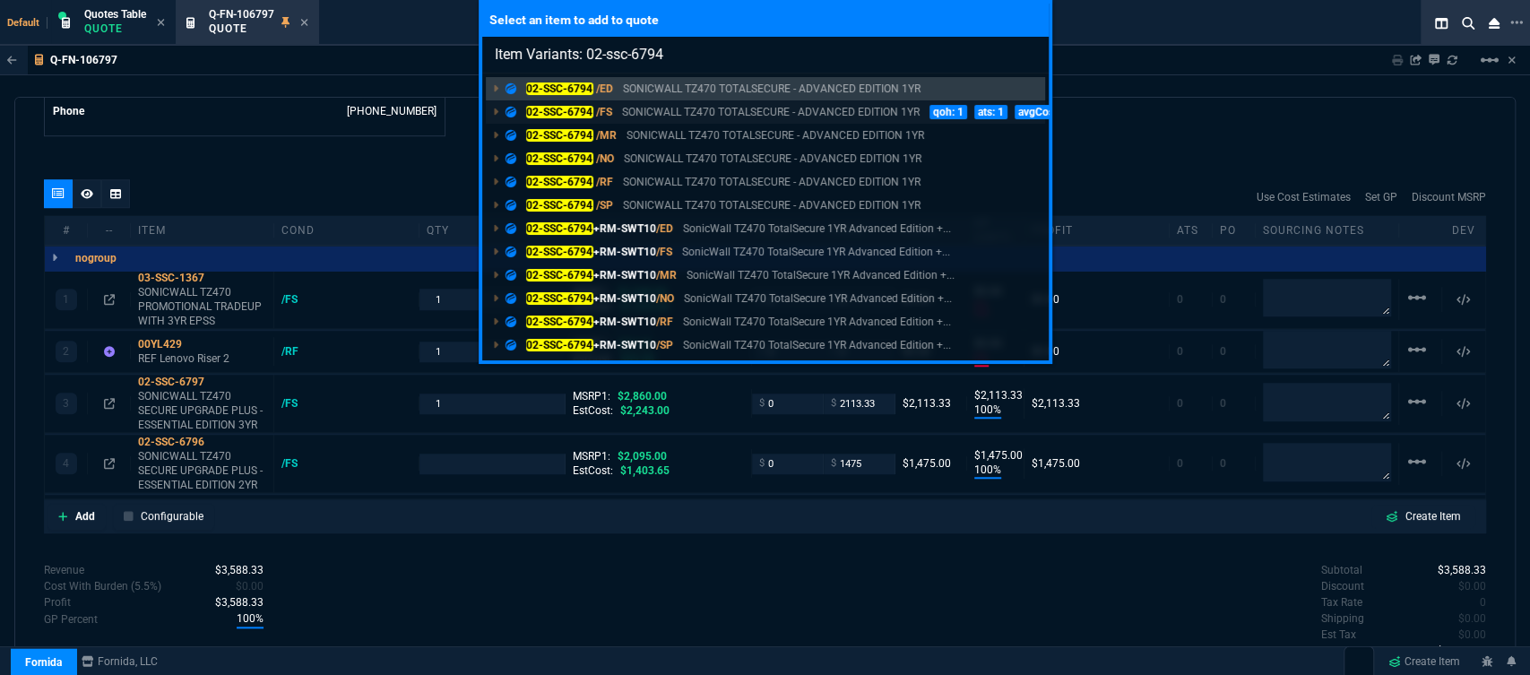
type input "Item Variants: 02-ssc-6794"
click at [641, 110] on p "SONICWALL TZ470 TOTALSECURE - ADVANCED EDITION 1YR" at bounding box center [771, 112] width 298 height 16
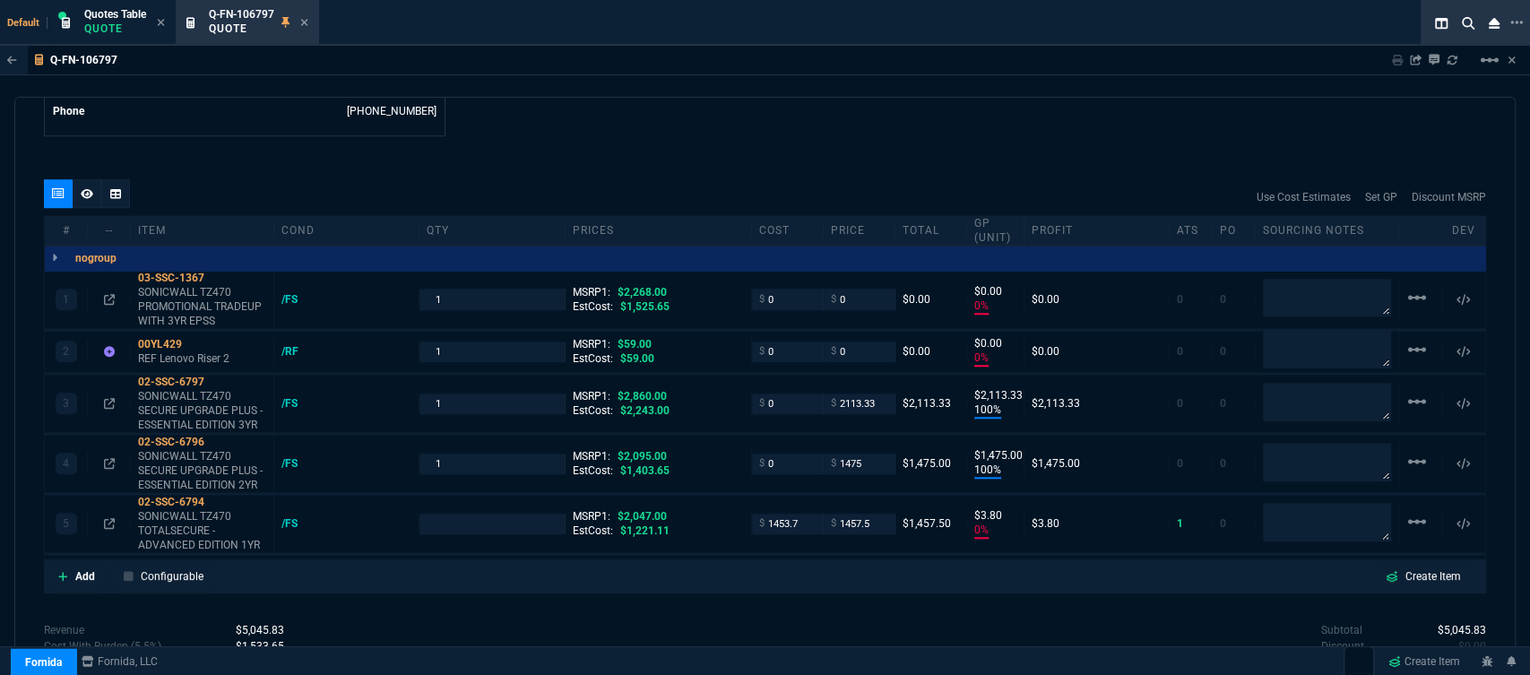
type input "0"
type input "100"
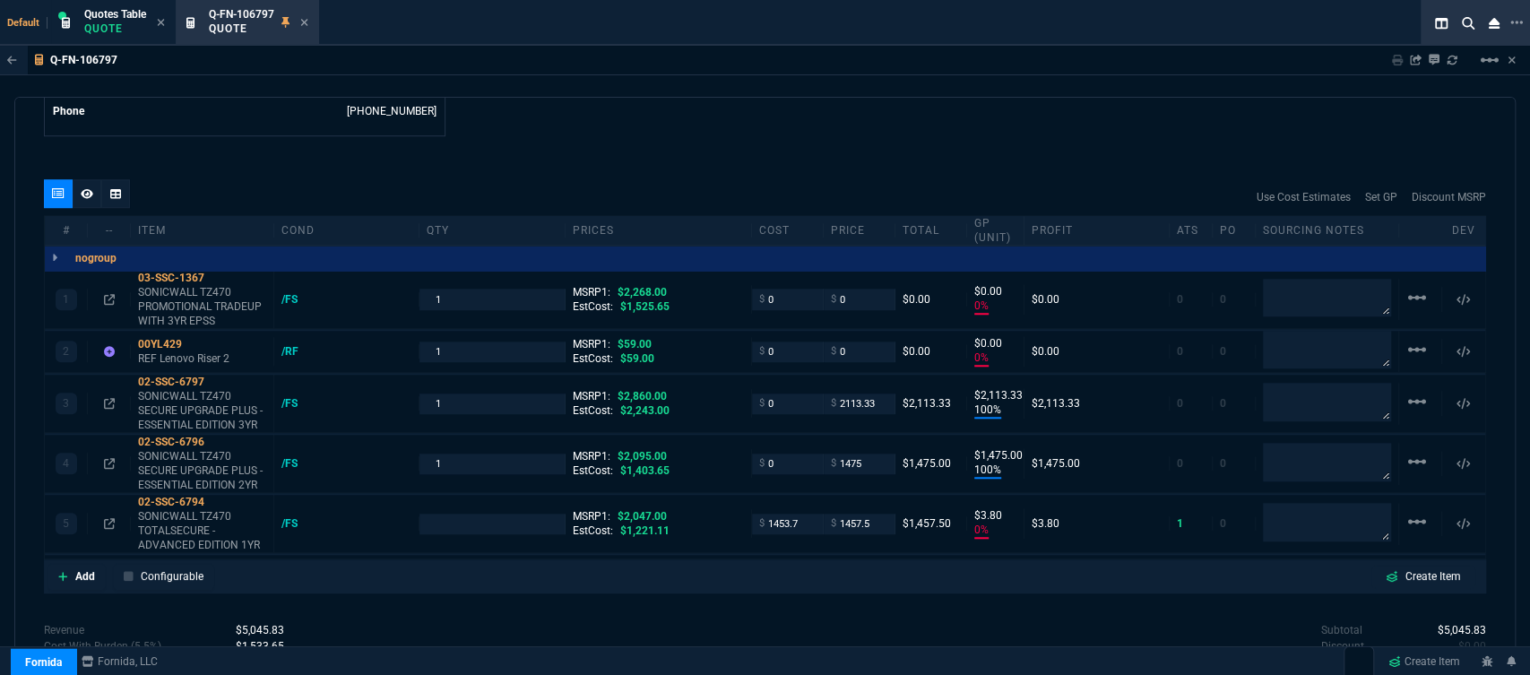
type input "2113"
type input "100"
type input "1475"
type input "0"
type input "4"
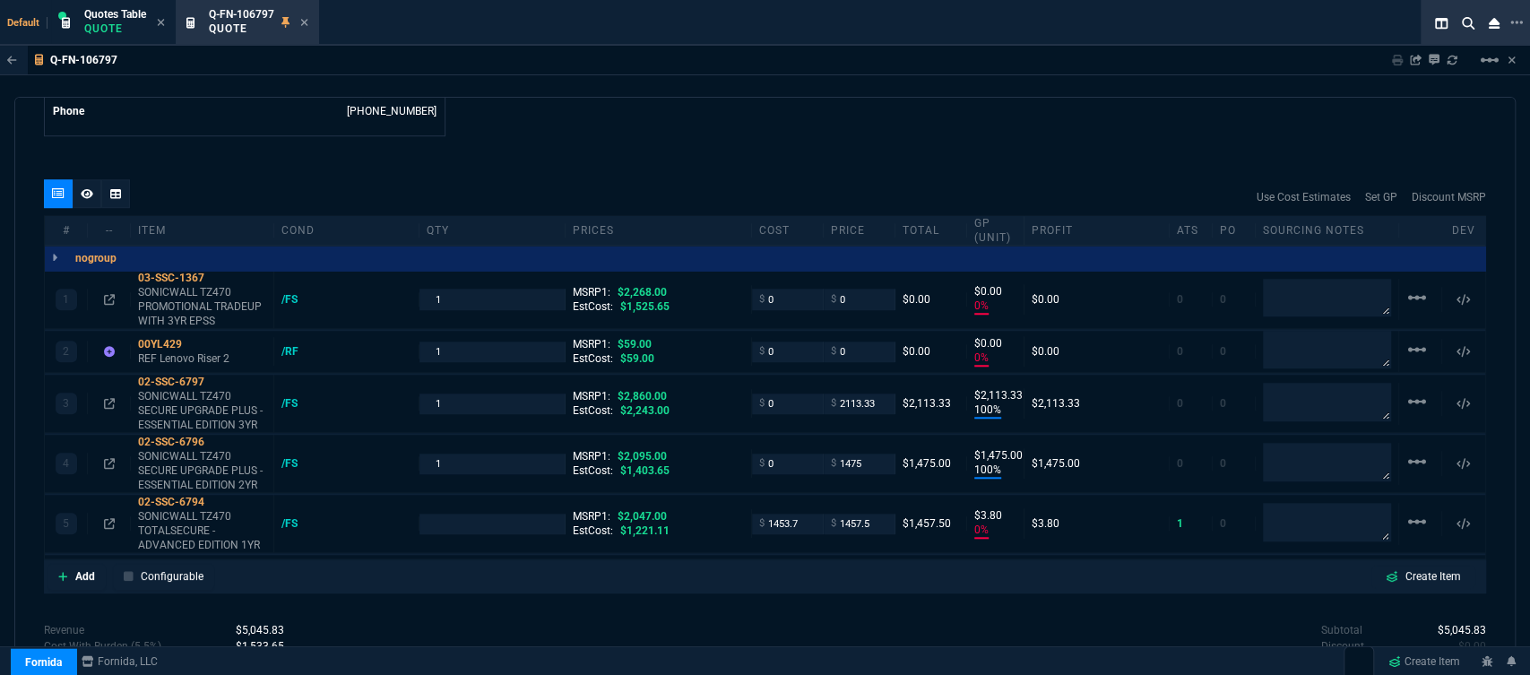
type input "100"
type input "26"
type input "30"
type input "29"
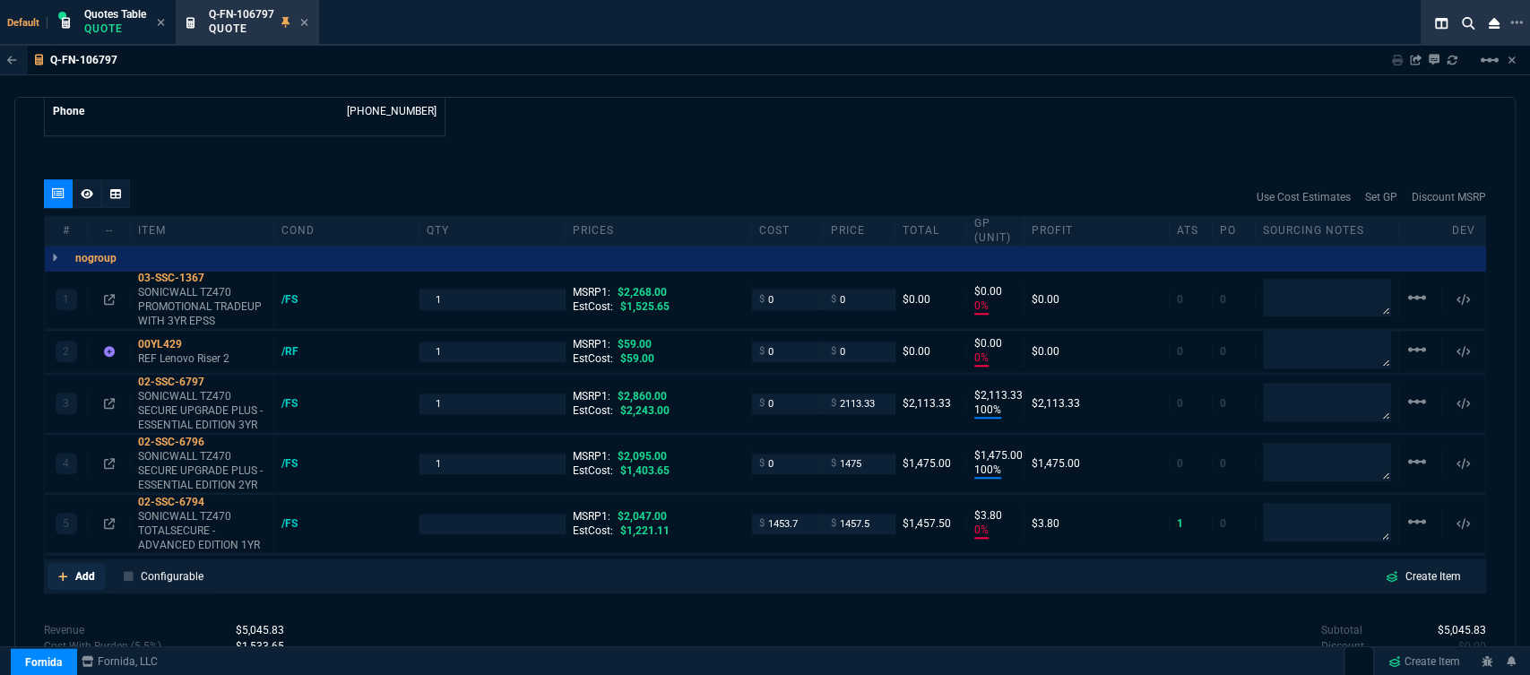
click at [59, 572] on icon at bounding box center [62, 576] width 9 height 9
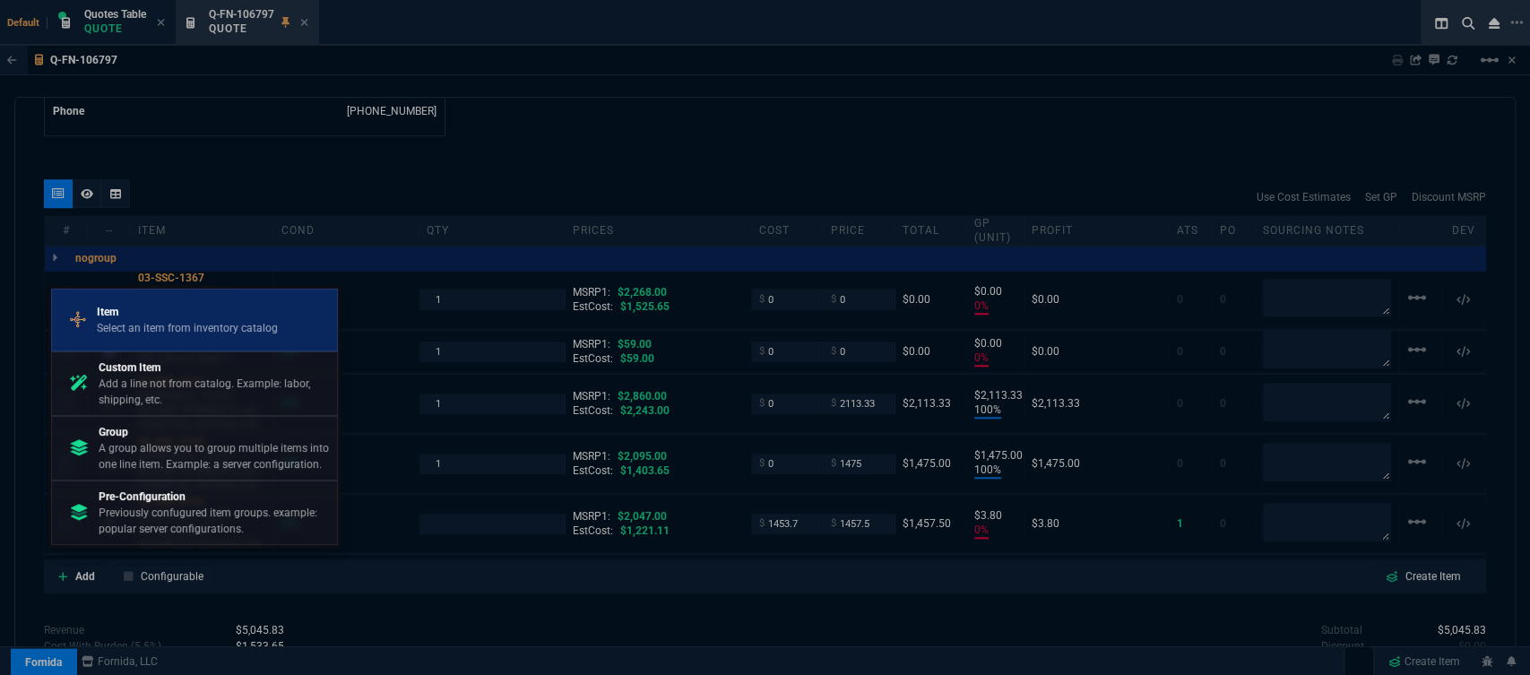
click at [120, 317] on p "Item" at bounding box center [187, 312] width 181 height 16
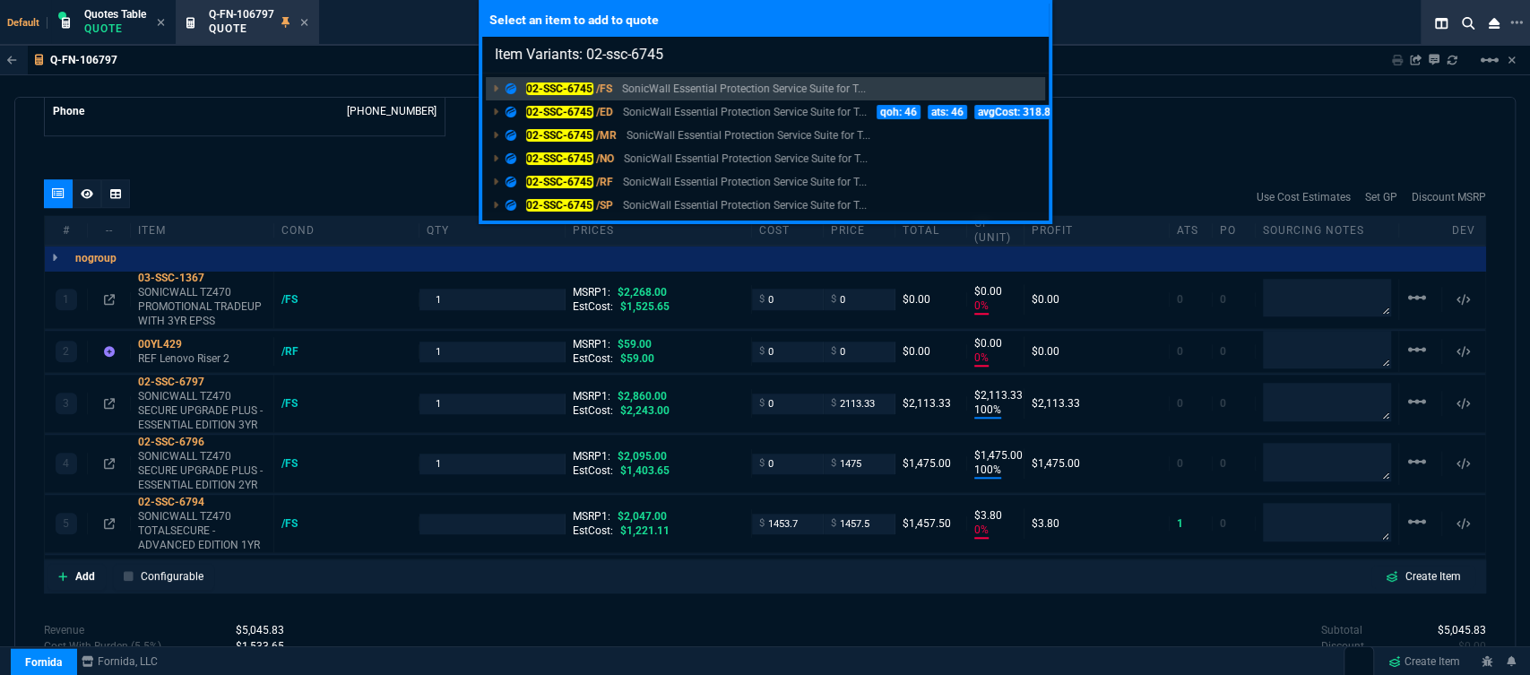
type input "Item Variants: 02-ssc-6745"
click at [1230, 80] on div "Select an item to add to quote Item Variants: 02-ssc-6745 02-SSC-6745 /FS Sonic…" at bounding box center [765, 337] width 1530 height 675
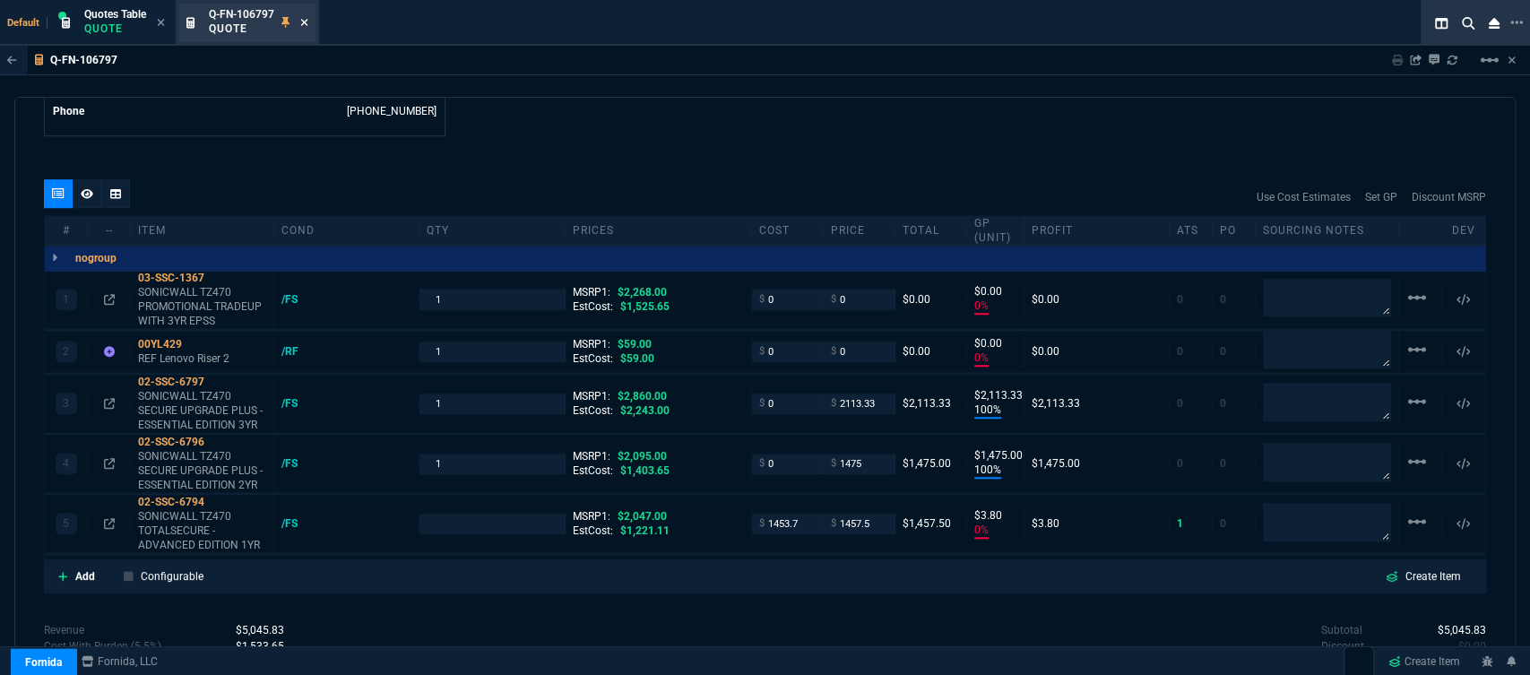
click at [307, 23] on icon at bounding box center [304, 22] width 8 height 11
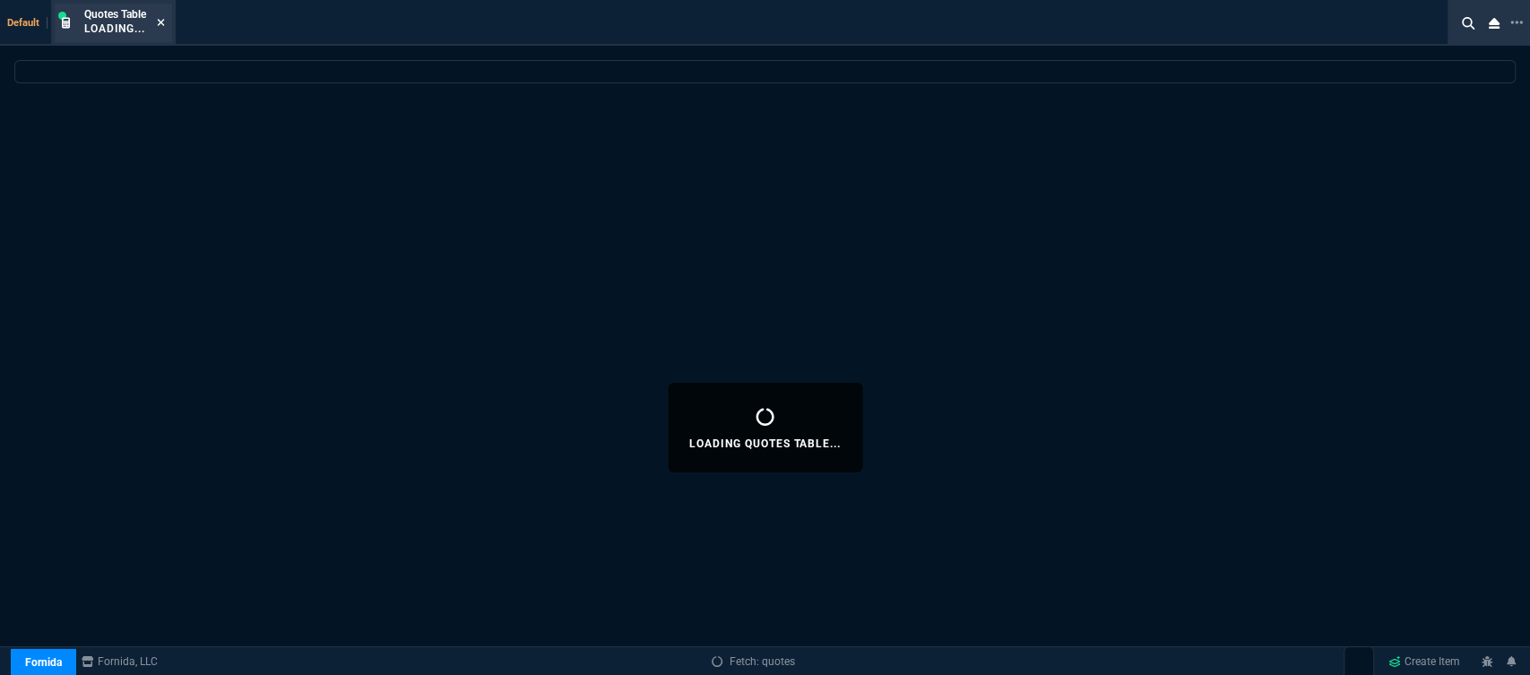
click at [162, 17] on icon at bounding box center [161, 22] width 8 height 11
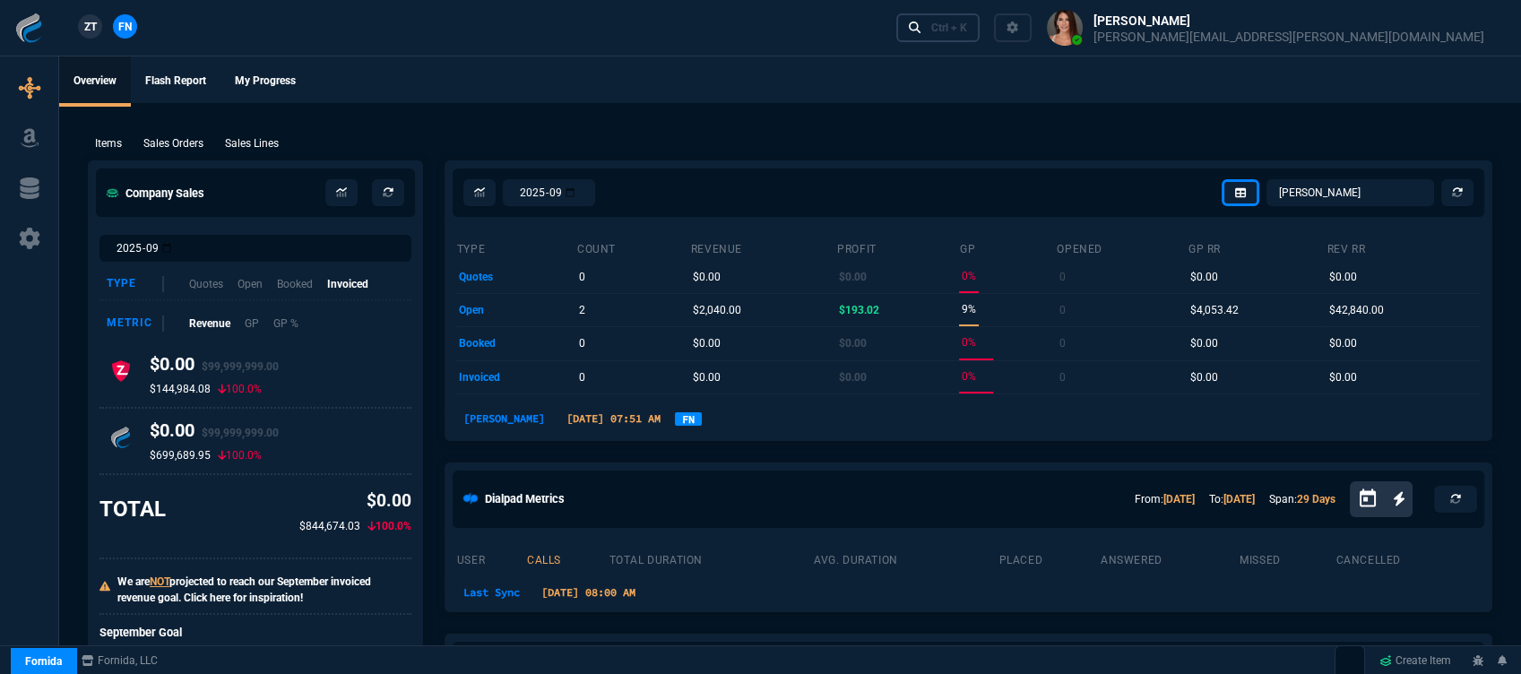
click at [967, 30] on div "Ctrl + K" at bounding box center [949, 28] width 36 height 14
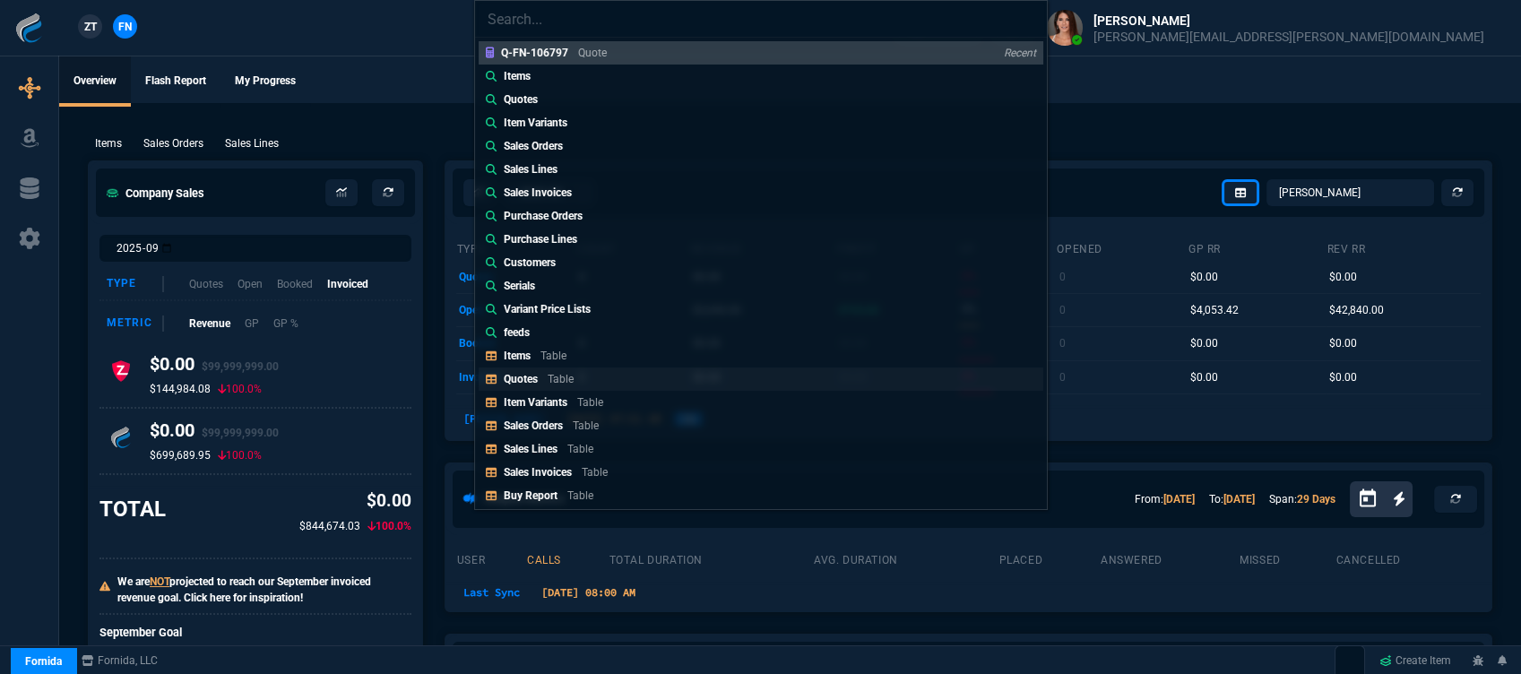
click at [565, 375] on p "Table" at bounding box center [561, 379] width 26 height 13
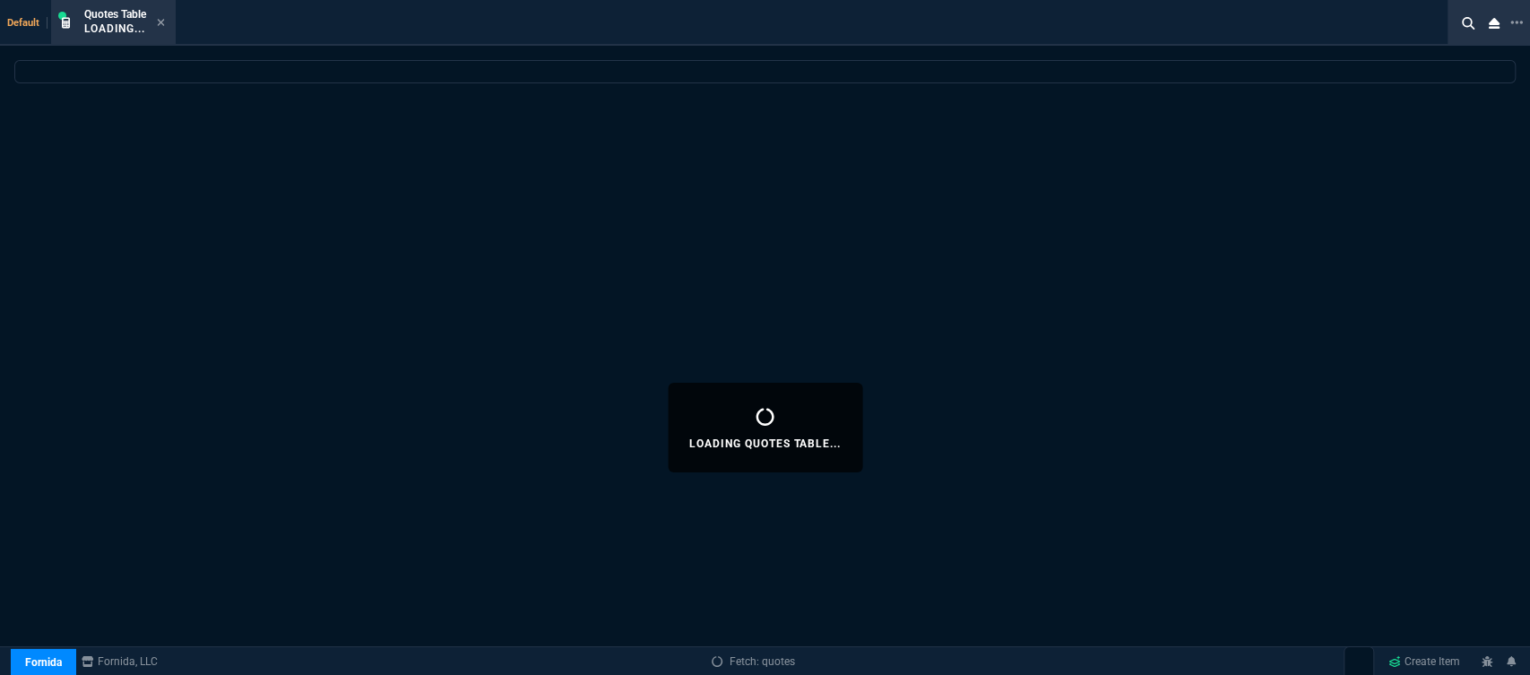
select select
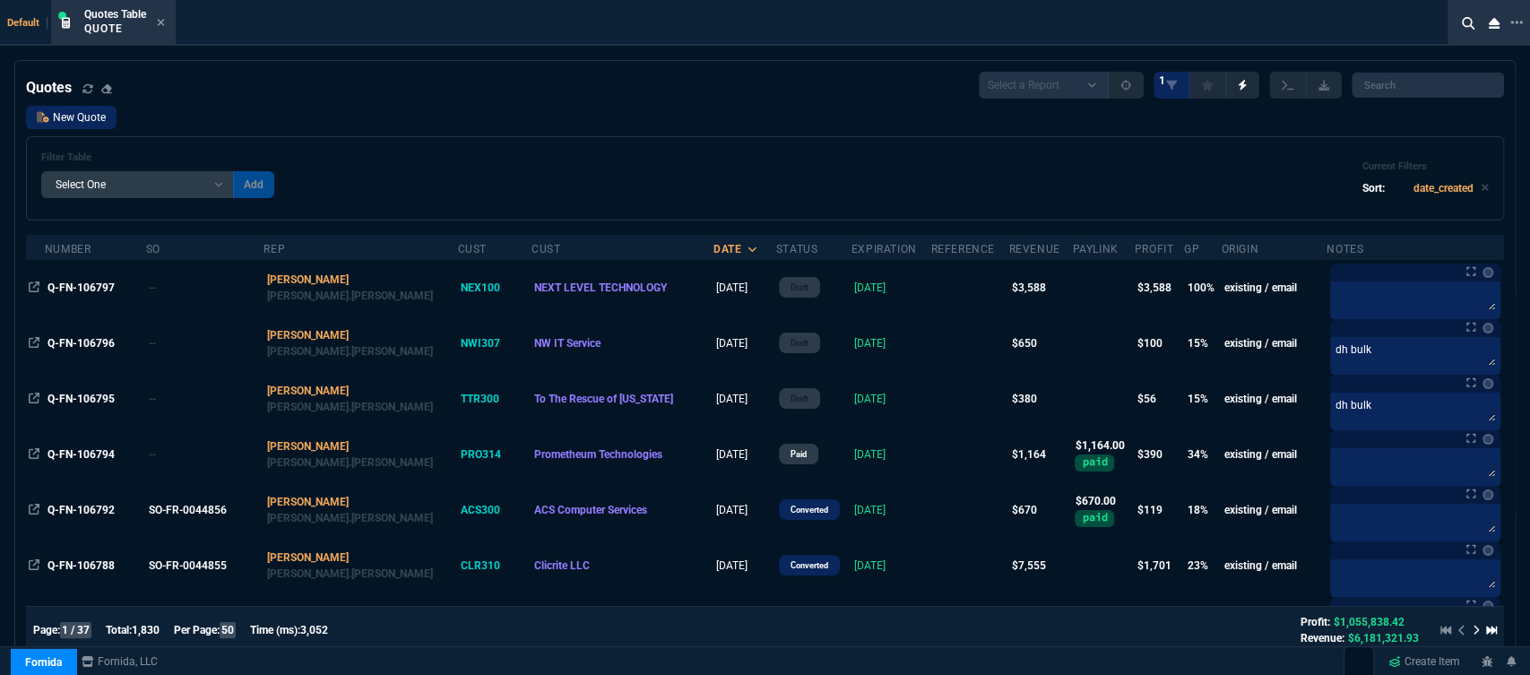
click at [83, 124] on link "New Quote" at bounding box center [71, 117] width 91 height 23
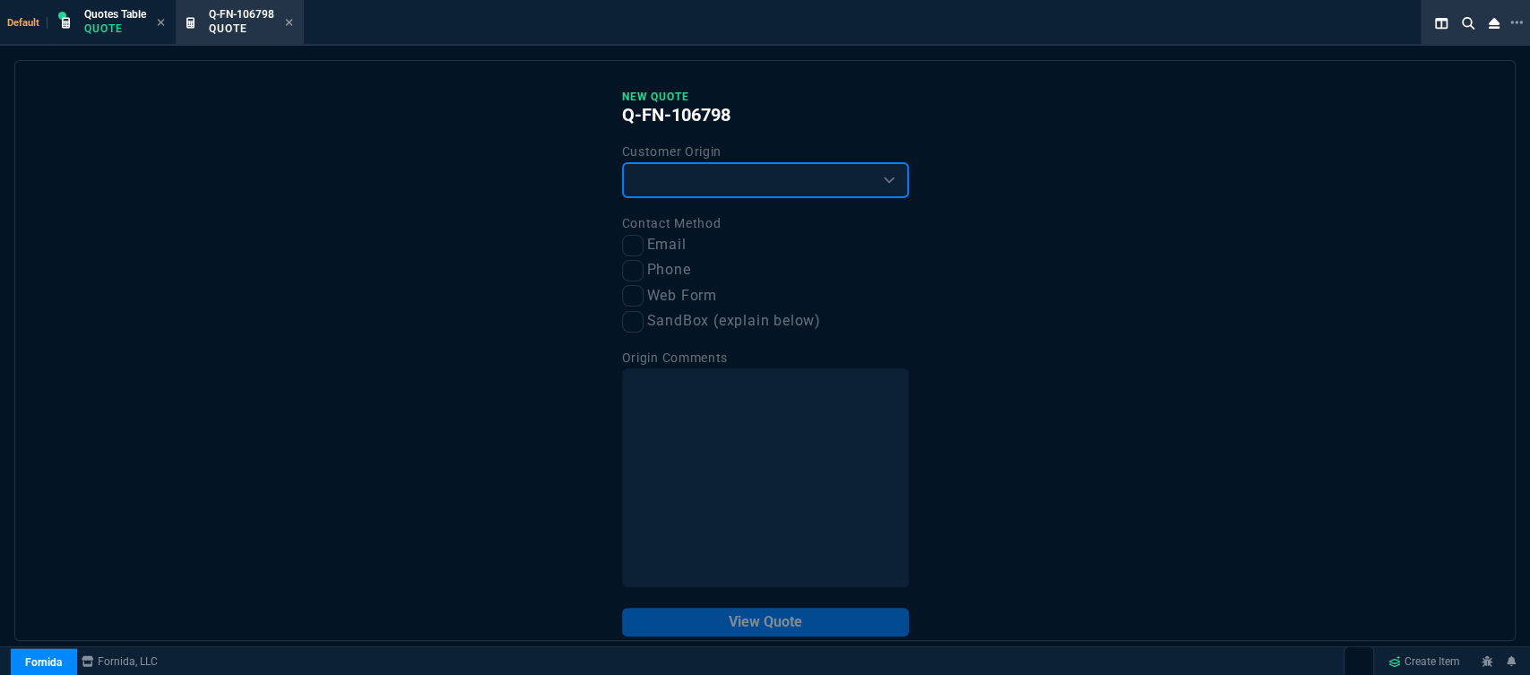
click at [729, 177] on select "Existing Customer Amazon Lead (first order) Website Lead (first order) Called (…" at bounding box center [765, 180] width 287 height 36
select select "existing"
click at [622, 163] on select "Existing Customer Amazon Lead (first order) Website Lead (first order) Called (…" at bounding box center [765, 180] width 287 height 36
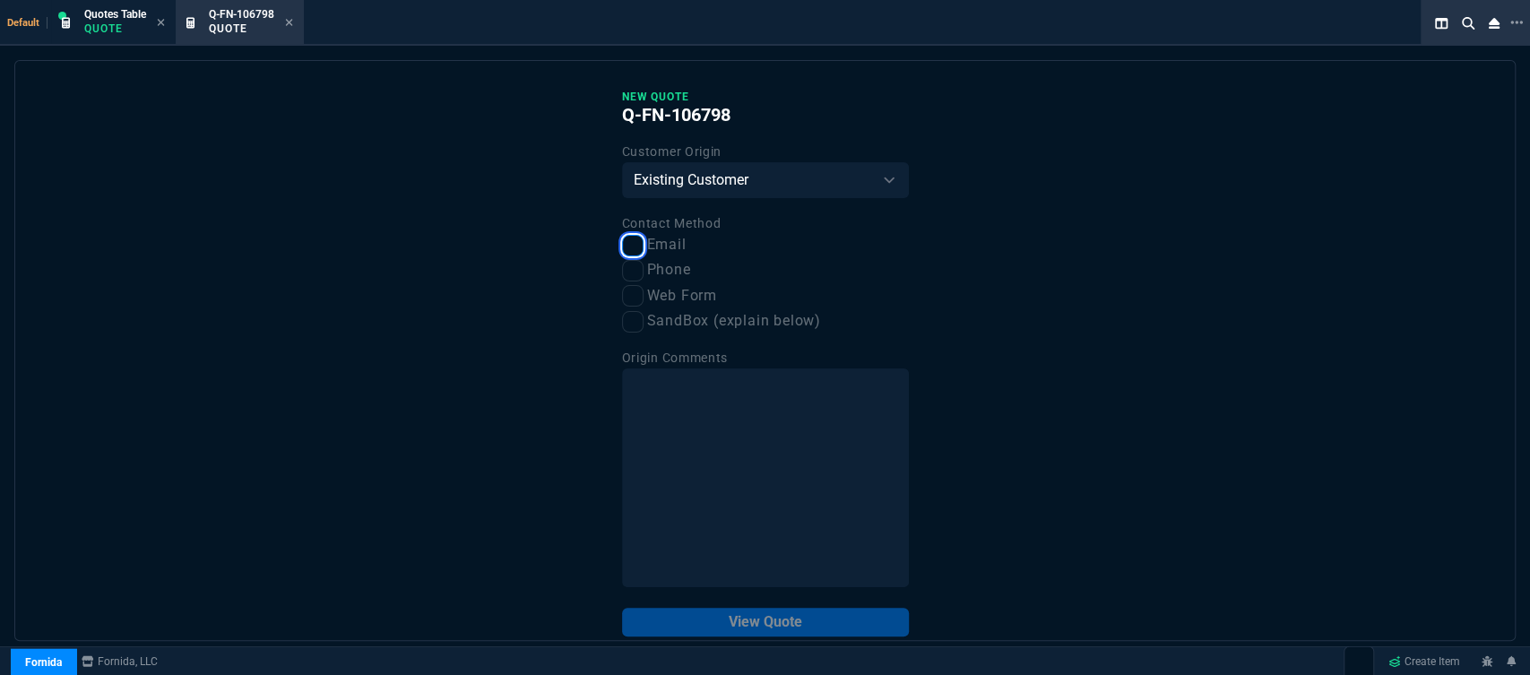
click at [627, 253] on input "Email" at bounding box center [633, 246] width 22 height 22
checkbox input "true"
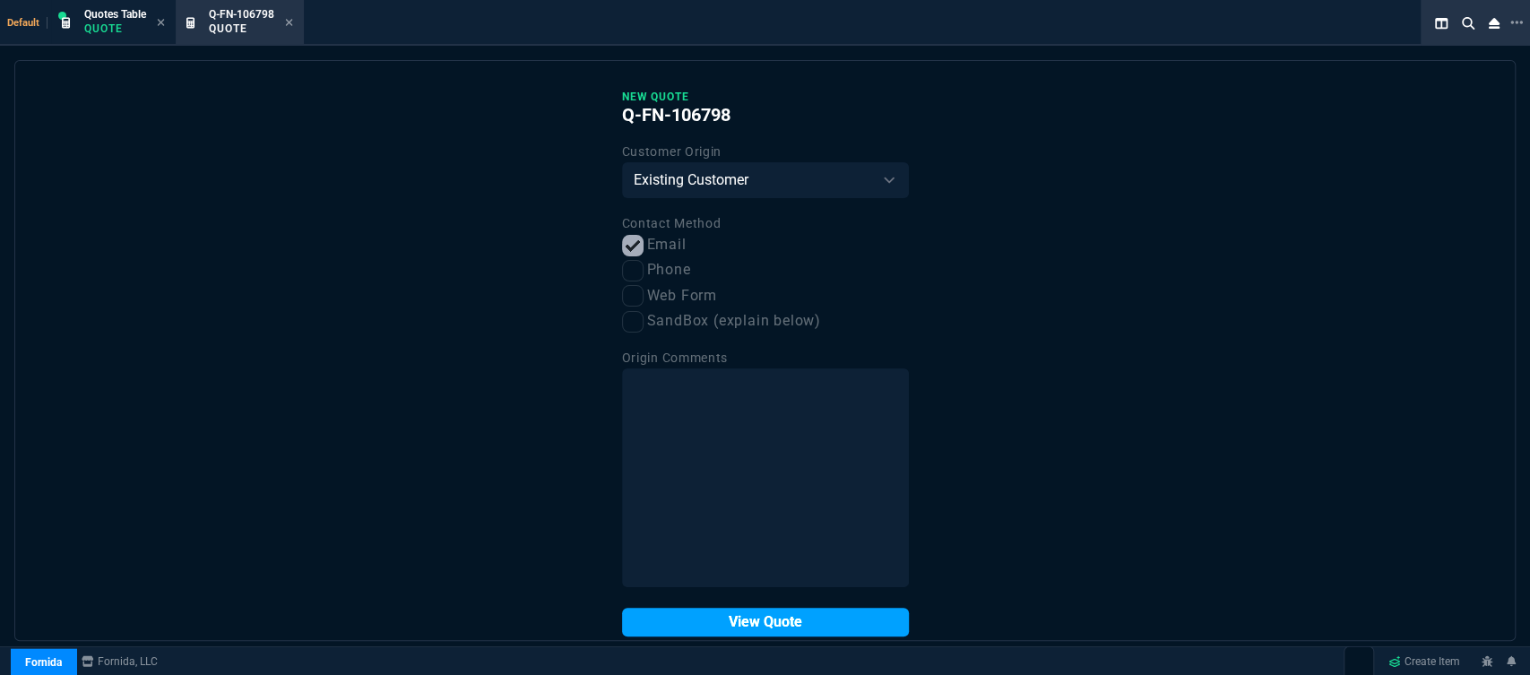
click at [729, 625] on button "View Quote" at bounding box center [765, 622] width 287 height 29
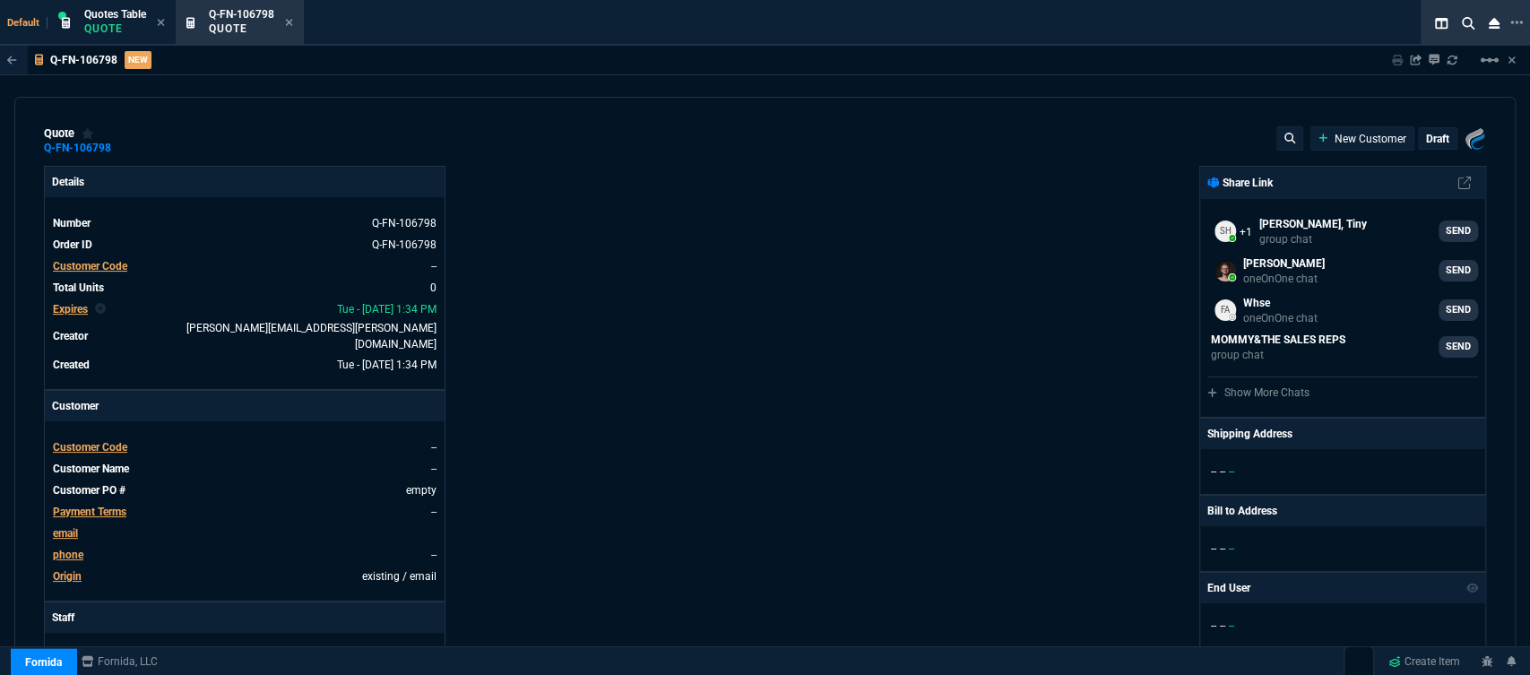
click at [99, 441] on span "Customer Code" at bounding box center [90, 447] width 74 height 13
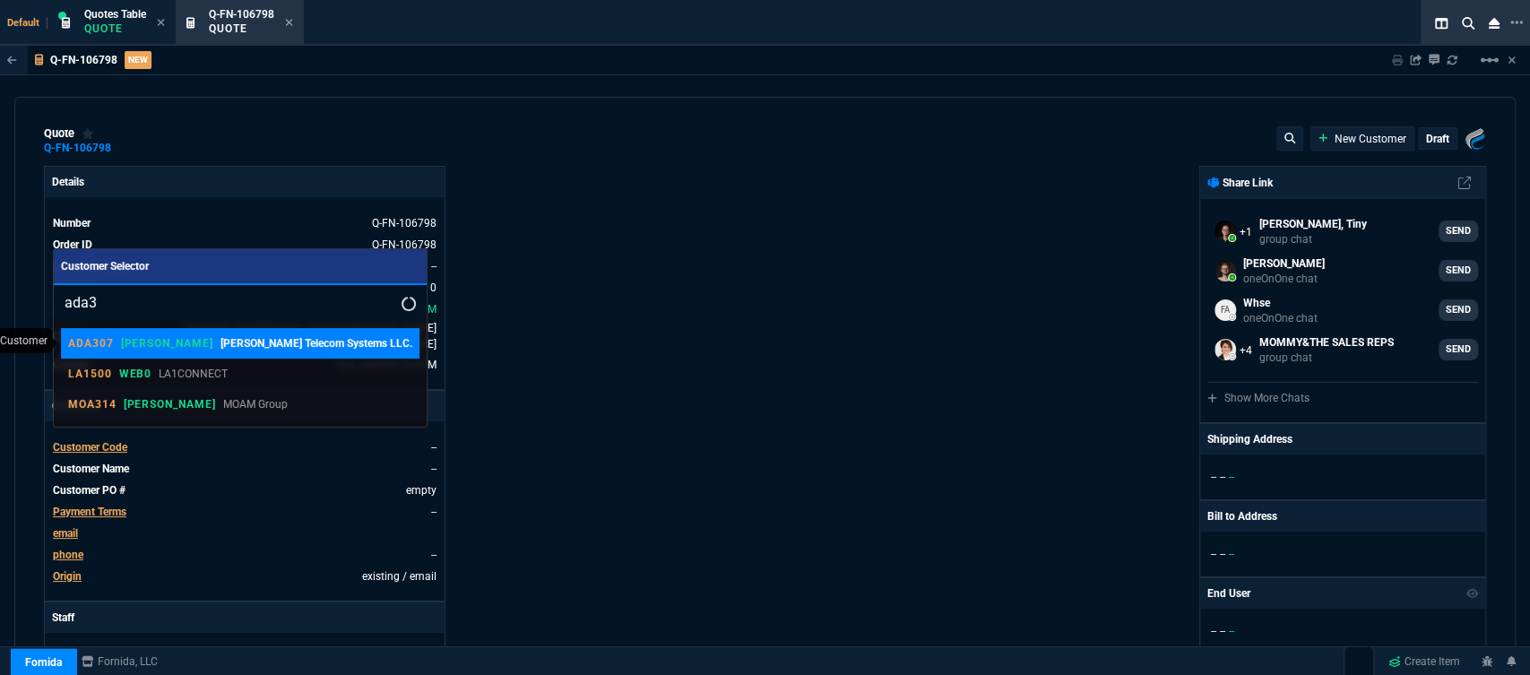
type input "ada3"
click at [168, 351] on link "ADA307 ROSS Adams Telecom Systems LLC." at bounding box center [240, 343] width 358 height 30
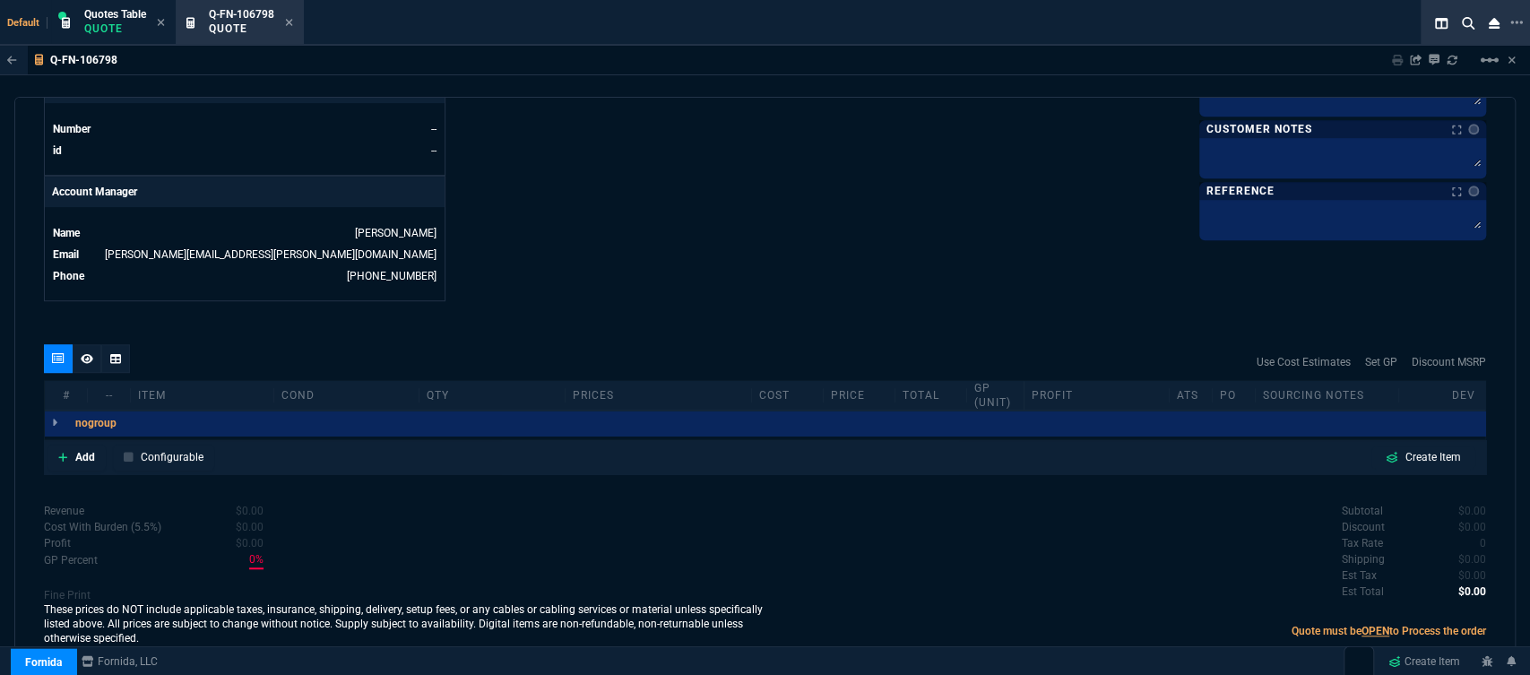
scroll to position [804, 0]
click at [57, 442] on link "Add" at bounding box center [76, 455] width 58 height 27
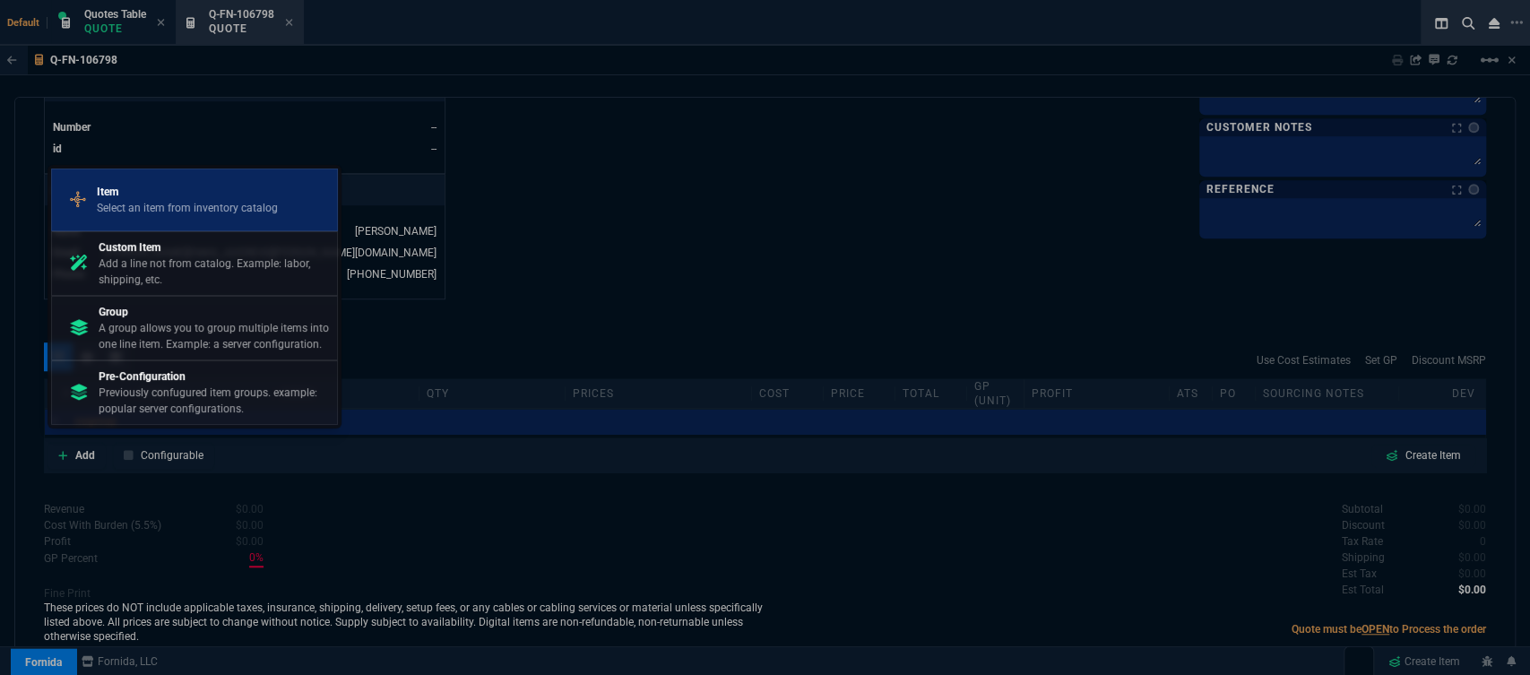
click at [173, 205] on p "Select an item from inventory catalog" at bounding box center [187, 208] width 181 height 16
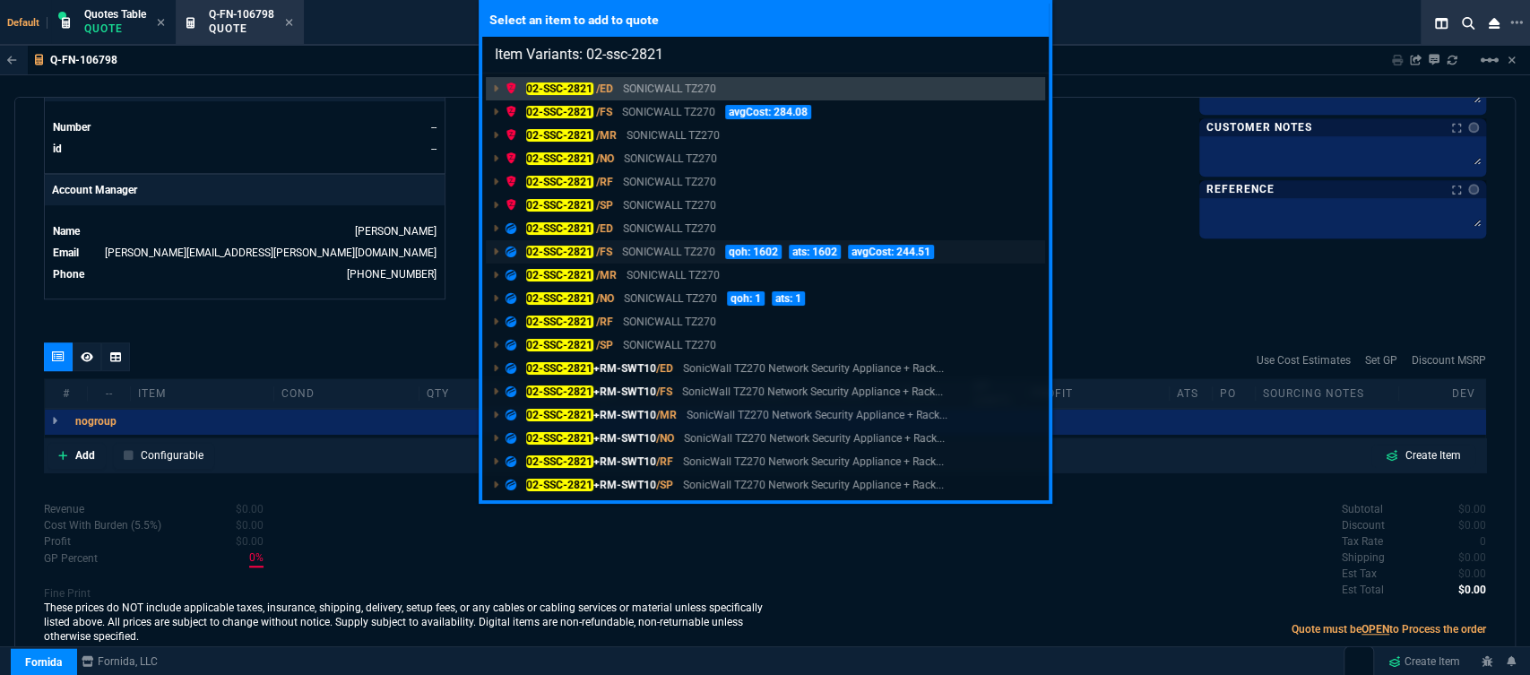
type input "Item Variants: 02-ssc-2821"
click at [678, 258] on p "SONICWALL TZ270" at bounding box center [668, 252] width 93 height 16
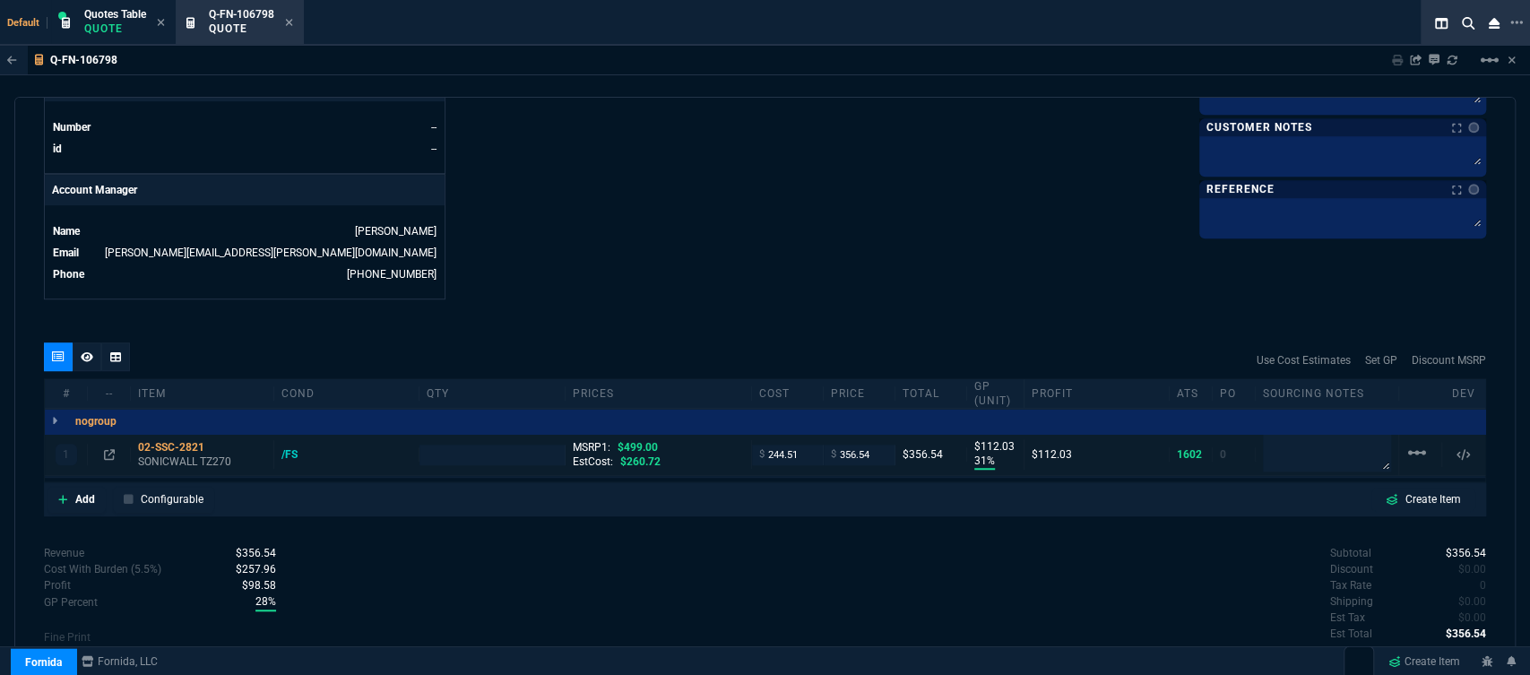
type input "31"
type input "112"
type input "29"
click at [171, 454] on p "SONICWALL TZ270" at bounding box center [202, 461] width 128 height 14
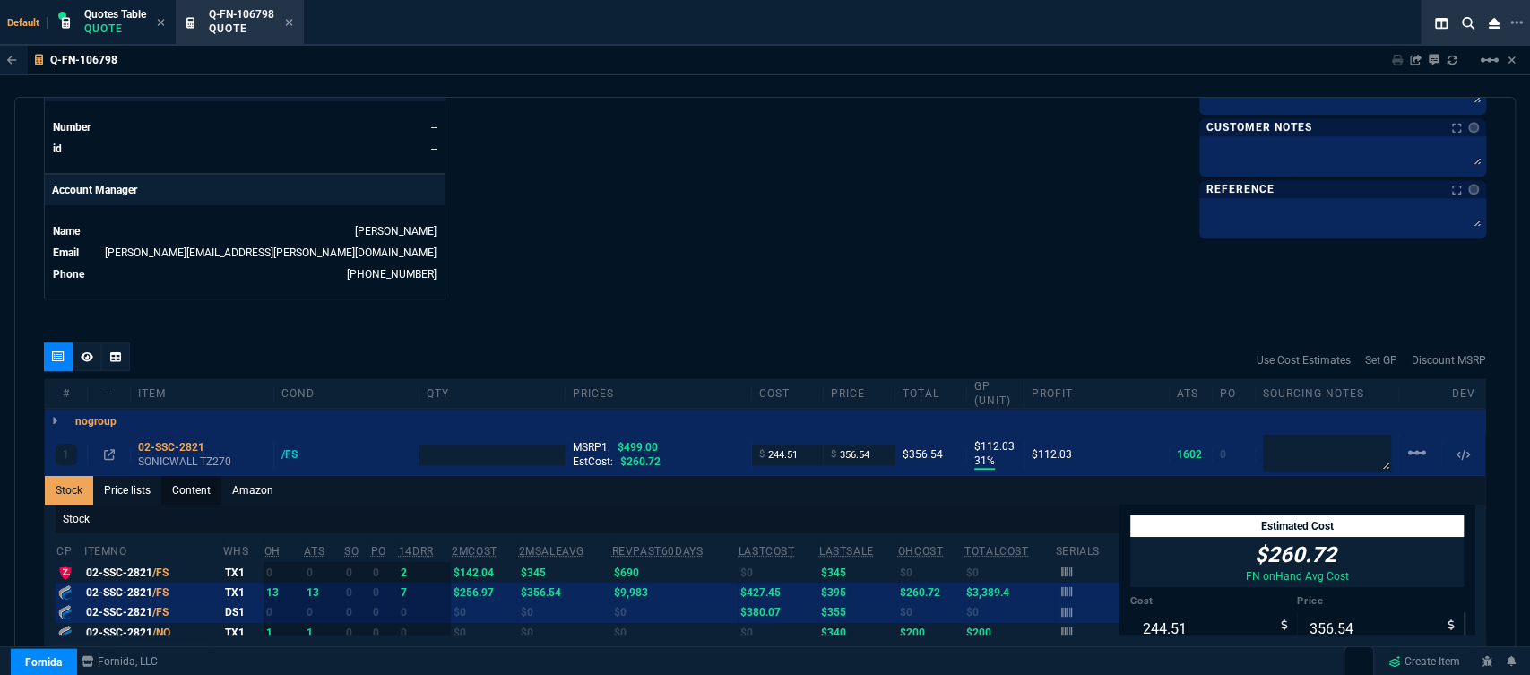
click at [198, 480] on link "Content" at bounding box center [191, 490] width 60 height 29
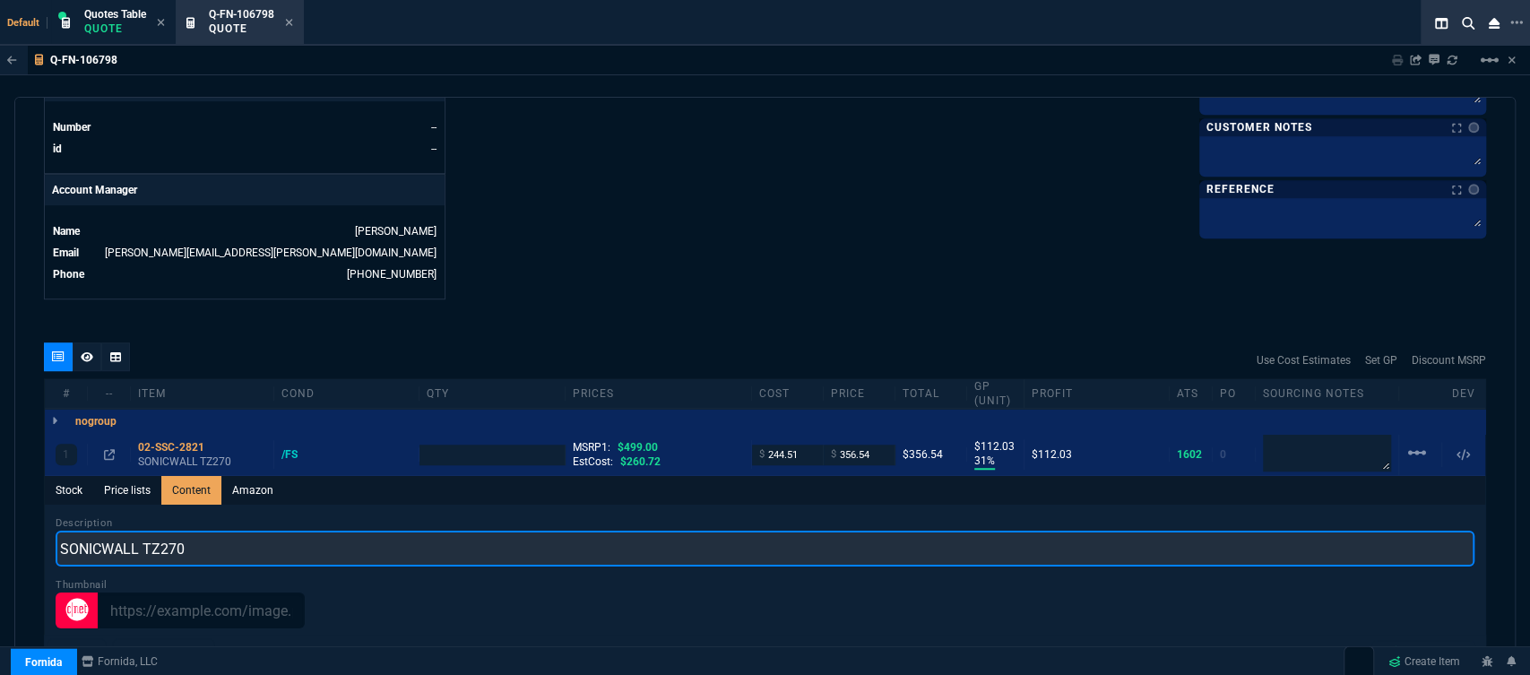
click at [268, 537] on input "SONICWALL TZ270" at bounding box center [765, 549] width 1419 height 36
type input "SONICWALL TZ270 NETWORK SECURITY APPLIANCE"
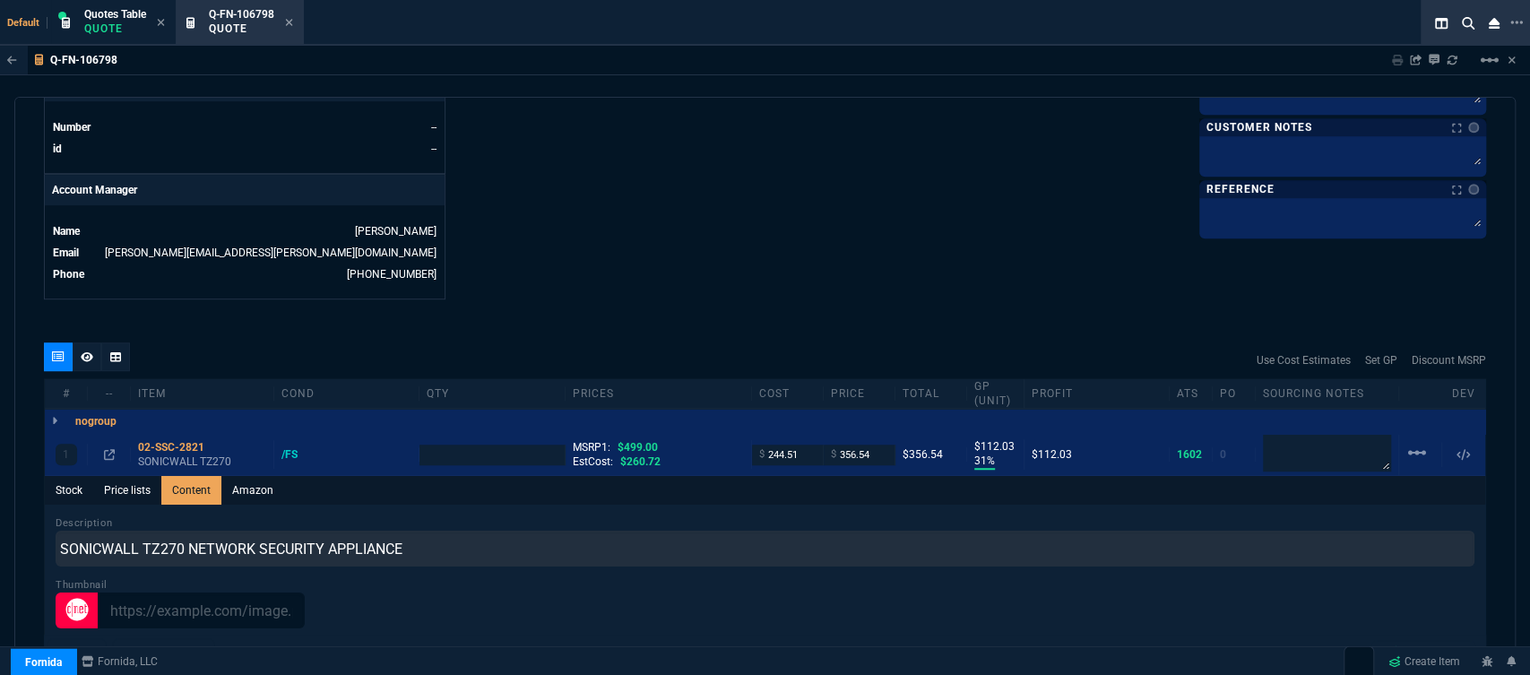
type input "1"
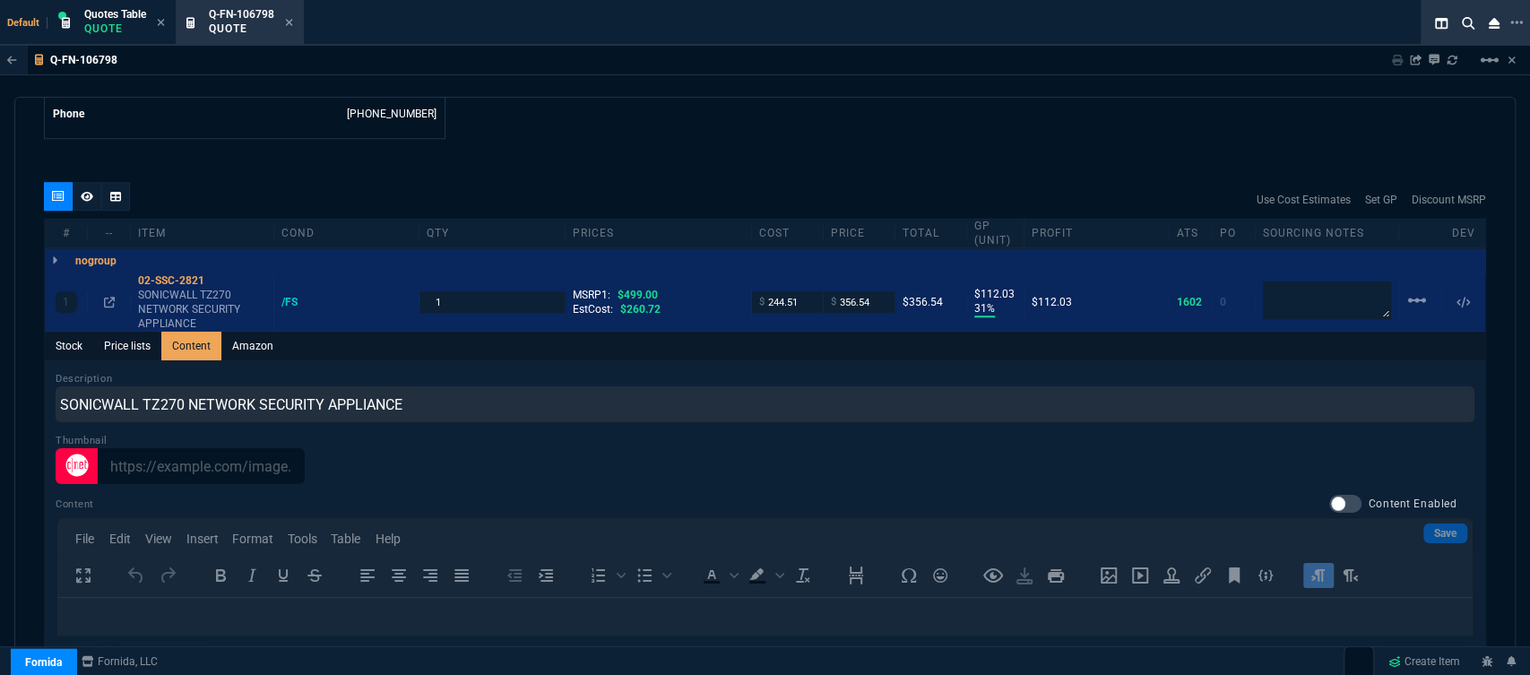
scroll to position [1203, 0]
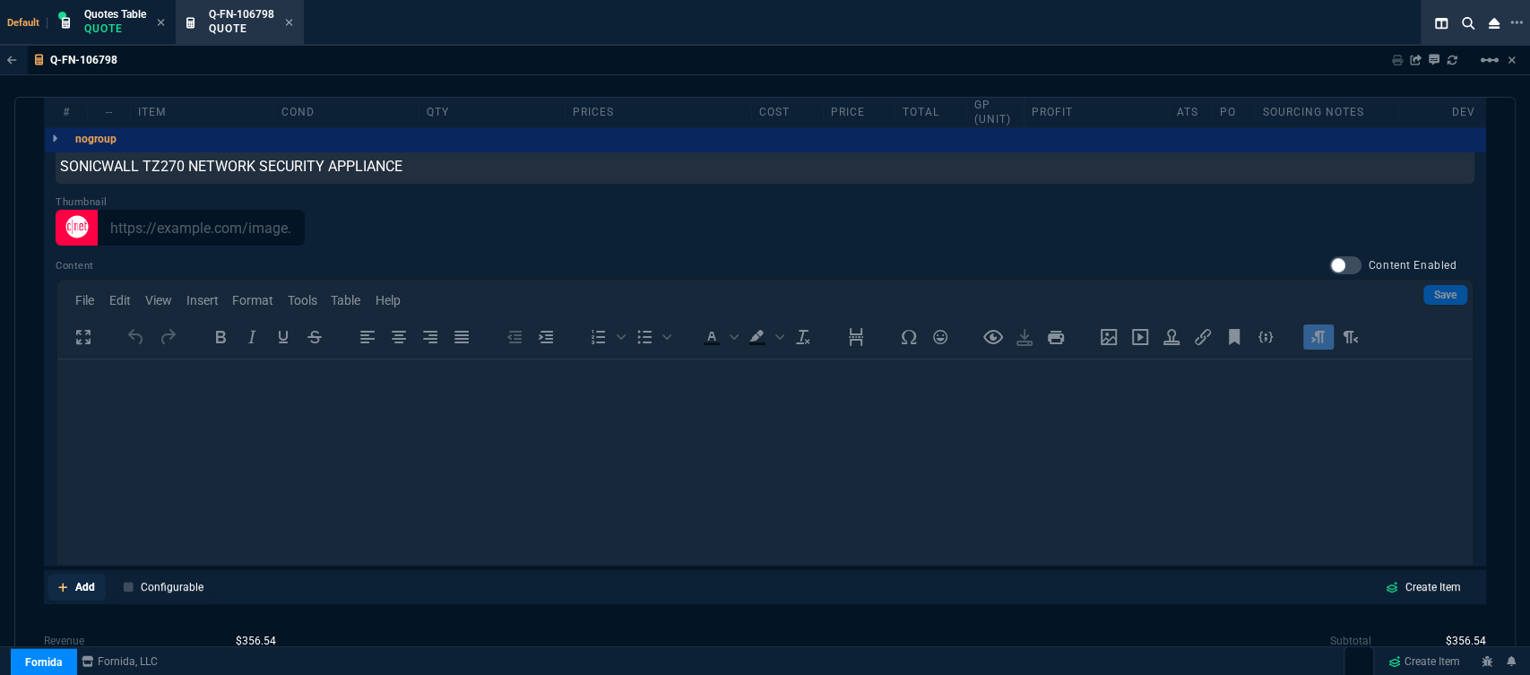
click at [58, 582] on icon at bounding box center [63, 587] width 10 height 11
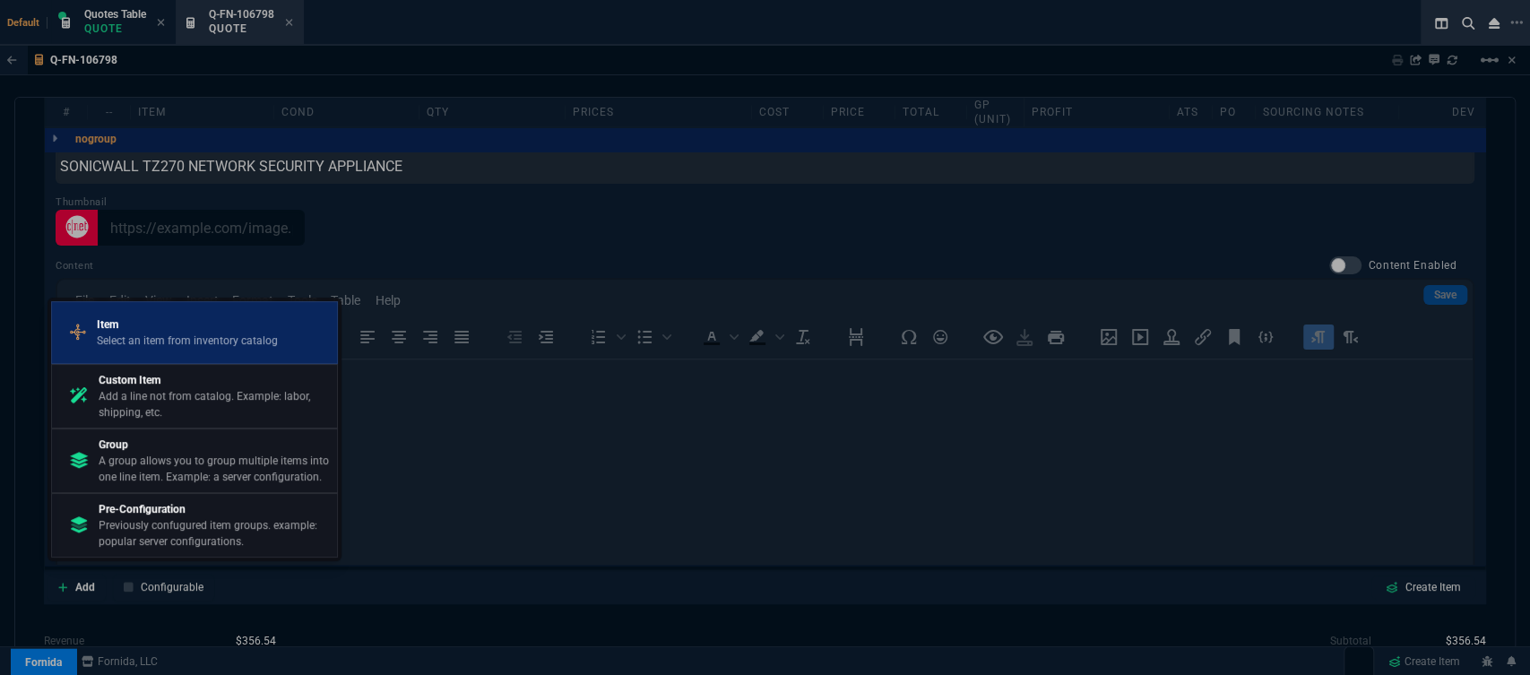
click at [136, 321] on p "Item" at bounding box center [187, 324] width 181 height 16
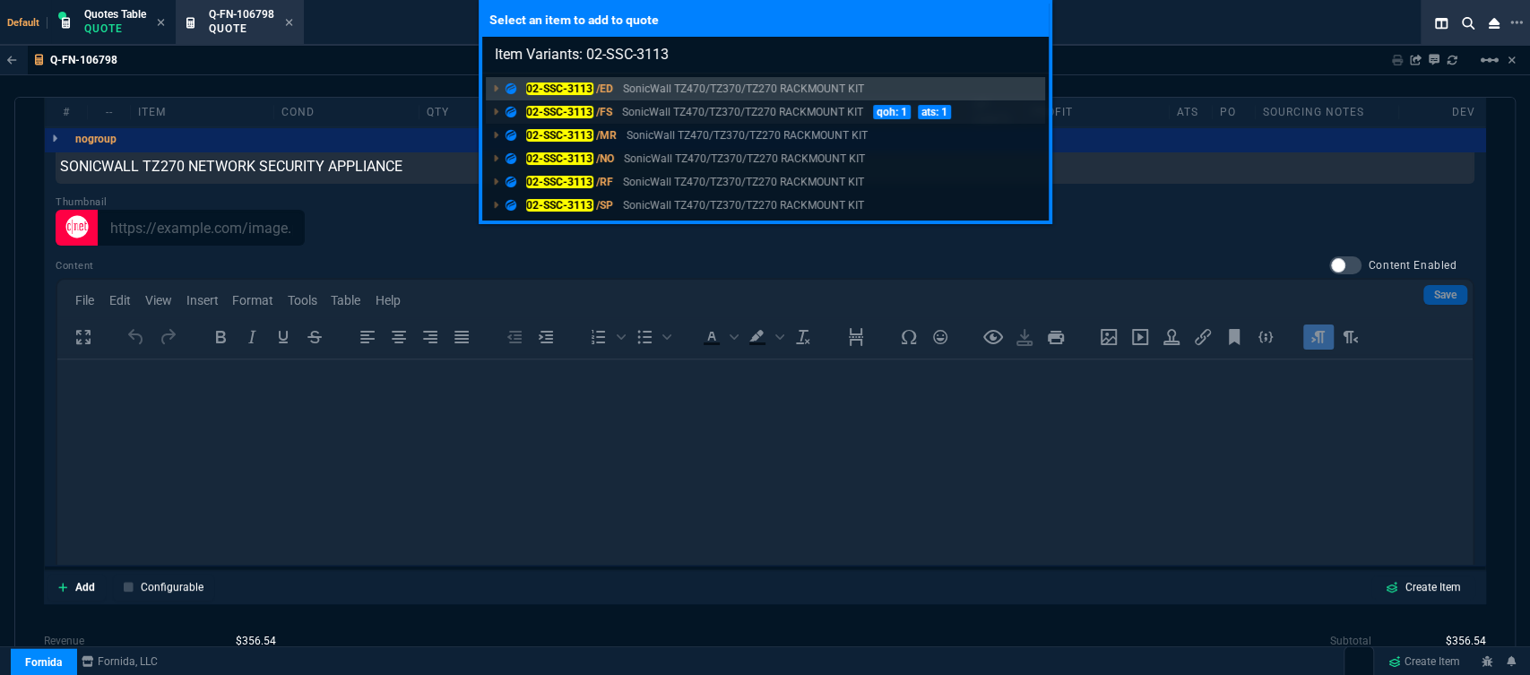
type input "Item Variants: 02-SSC-3113"
click at [691, 117] on p "SonicWall TZ470/TZ370/TZ270 RACKMOUNT KIT" at bounding box center [742, 112] width 241 height 16
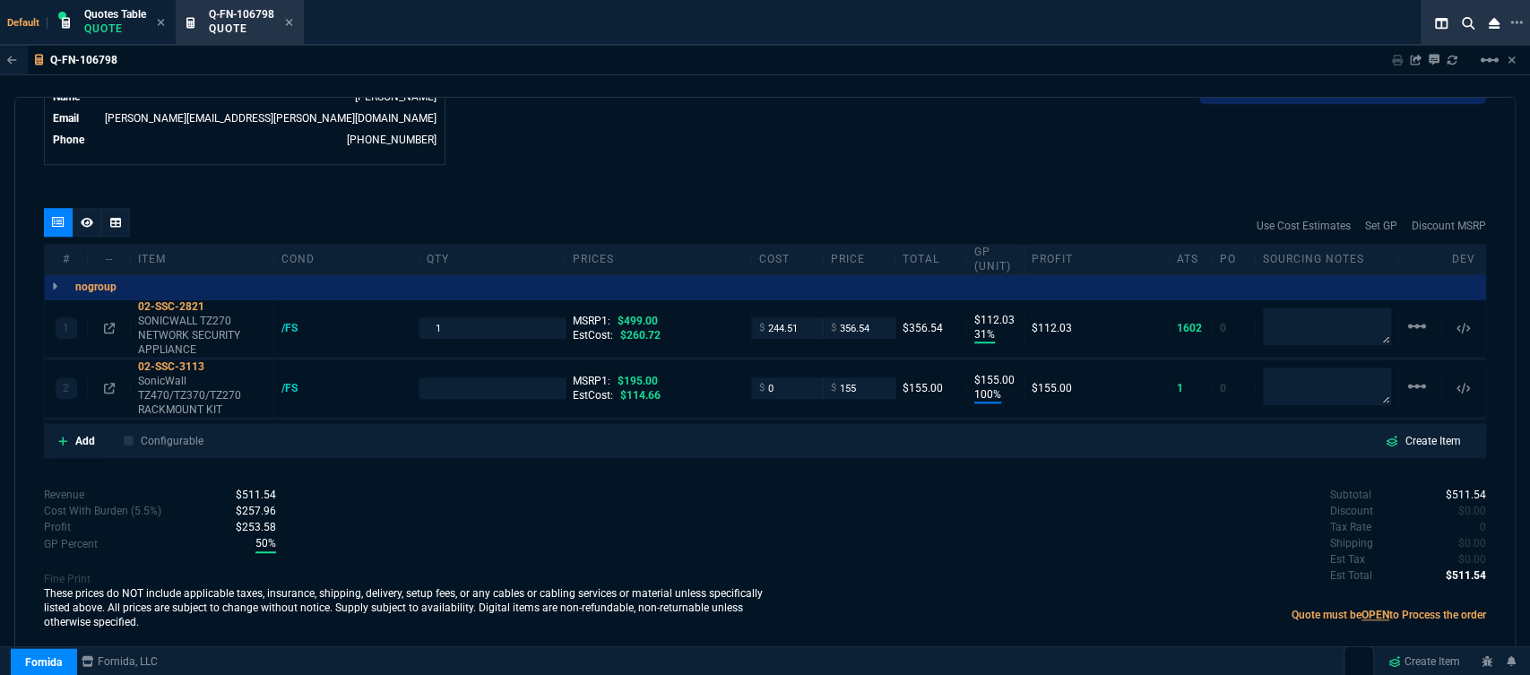
scroll to position [924, 0]
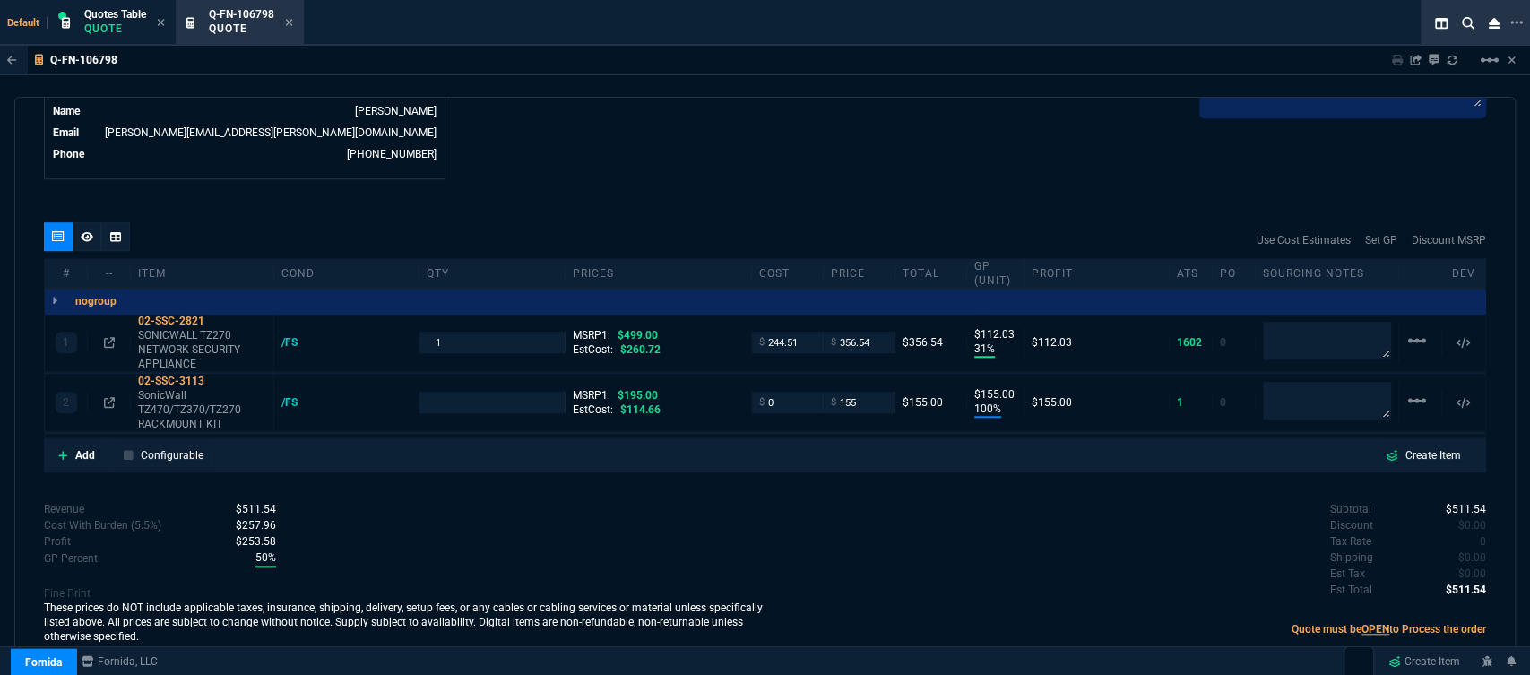
type input "31"
type input "112"
type input "100"
type input "155"
type input "29"
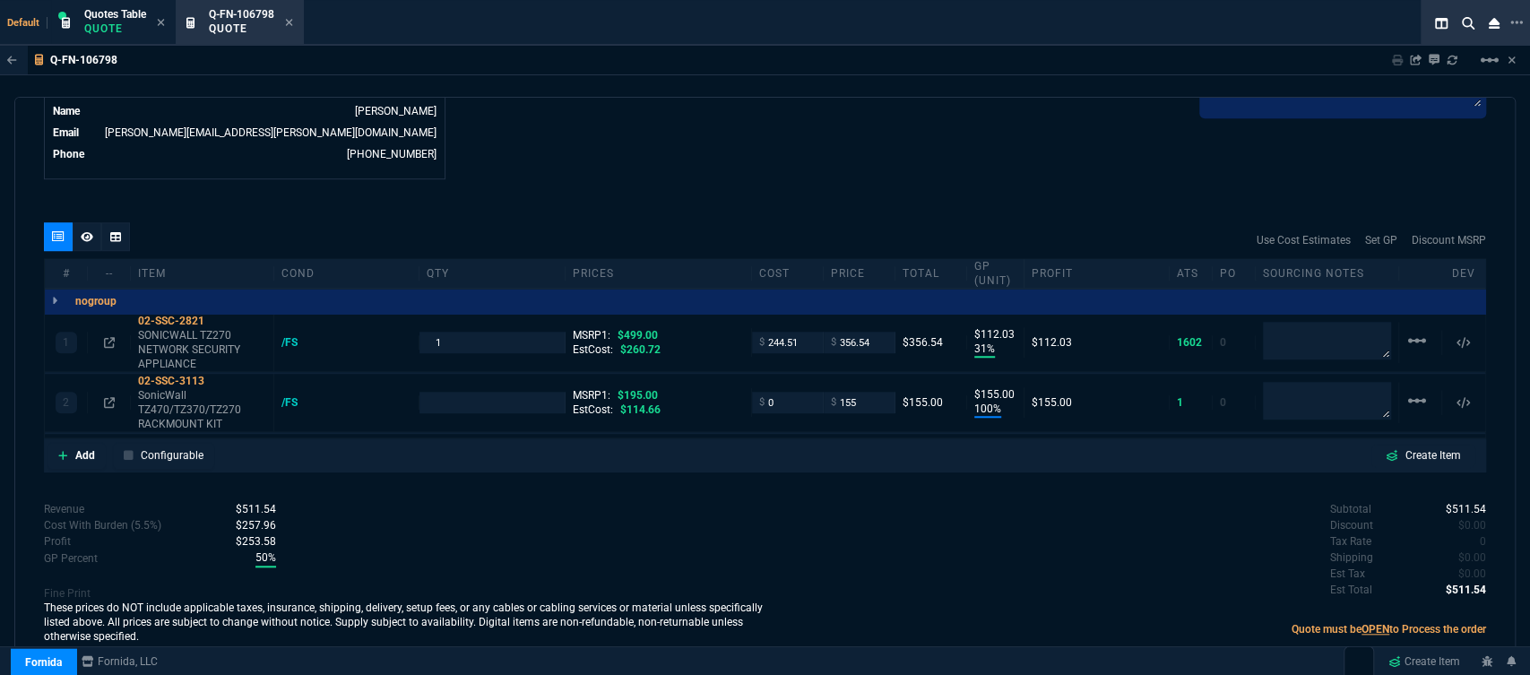
type input "21"
click at [215, 376] on icon at bounding box center [217, 381] width 10 height 11
click at [64, 451] on icon at bounding box center [62, 455] width 9 height 9
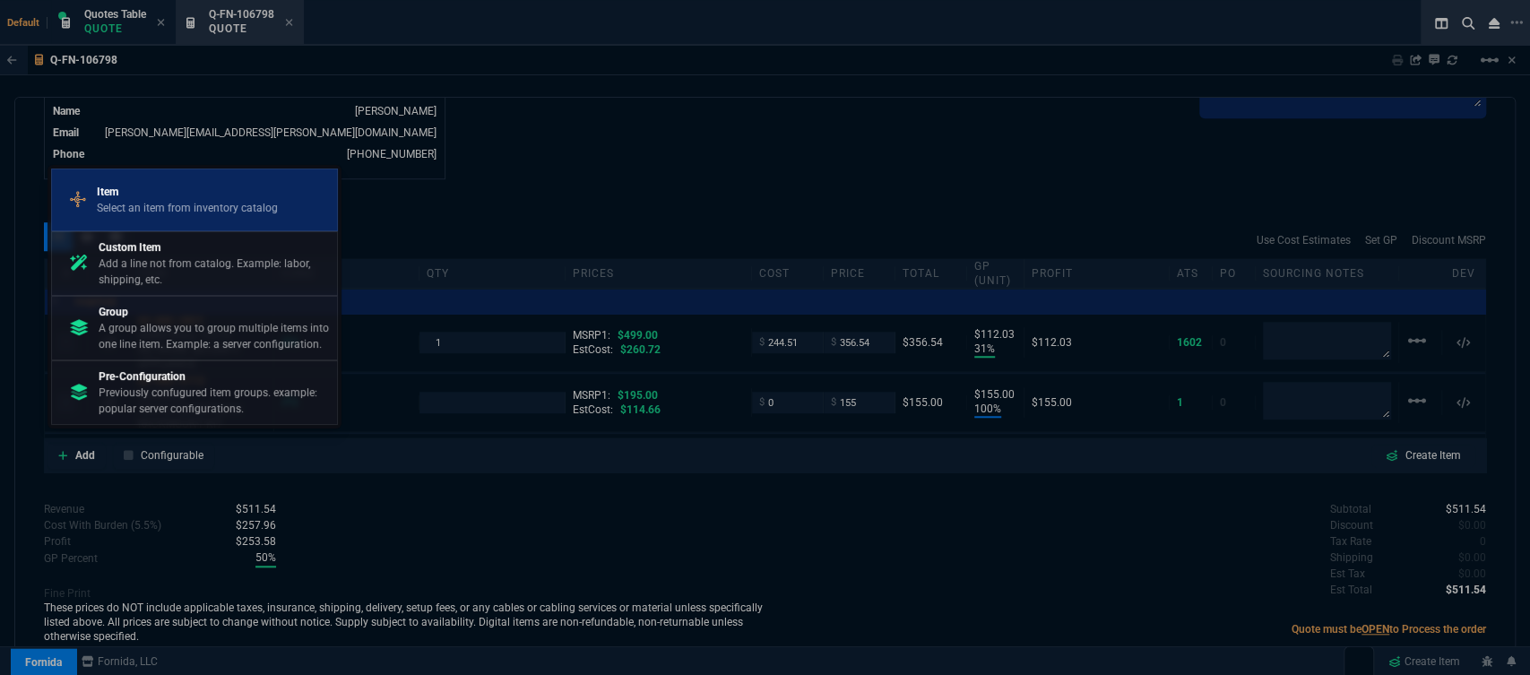
click at [123, 205] on p "Select an item from inventory catalog" at bounding box center [187, 208] width 181 height 16
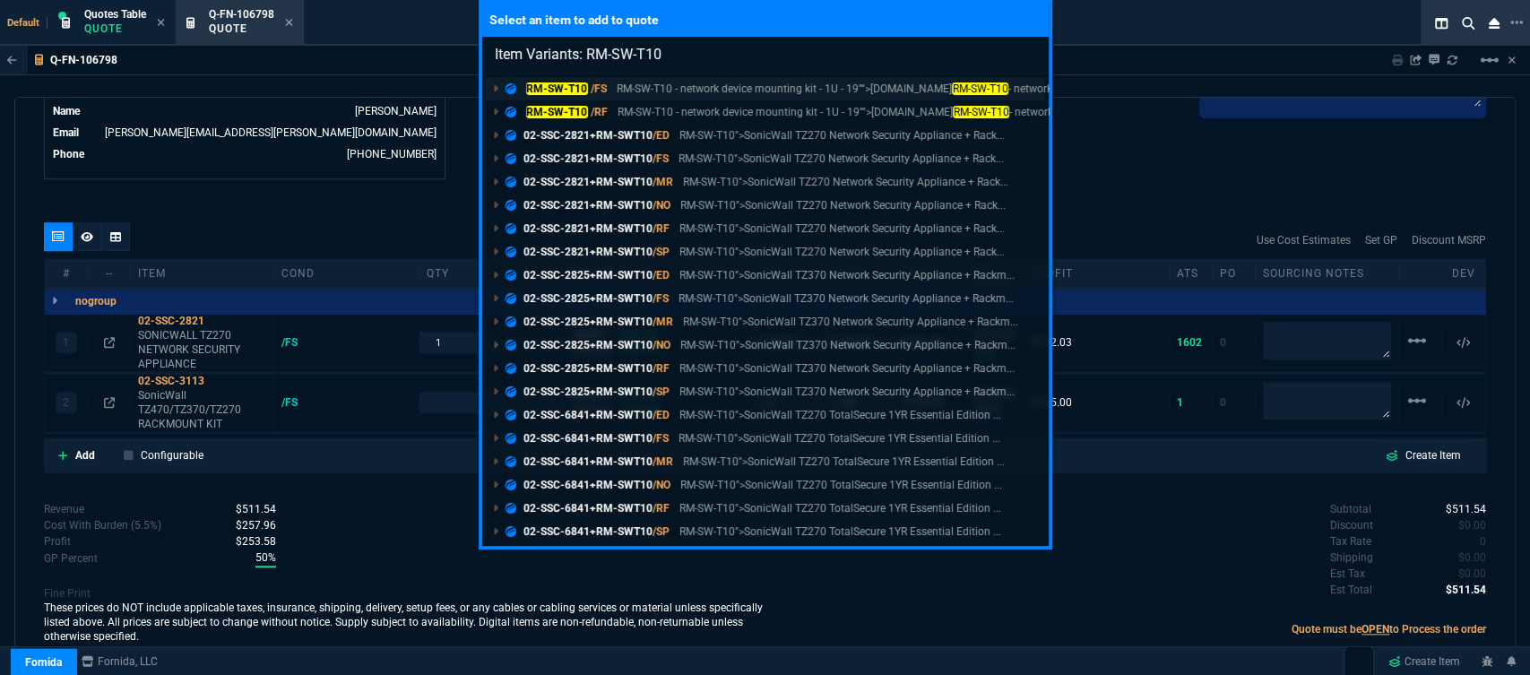
type input "Item Variants: RM-SW-T10"
click at [723, 91] on p "RM-SW-T10 - network device mounting kit - 1U - 19"">Rackmount.IT RM-SW-T10 - ne…" at bounding box center [884, 89] width 535 height 16
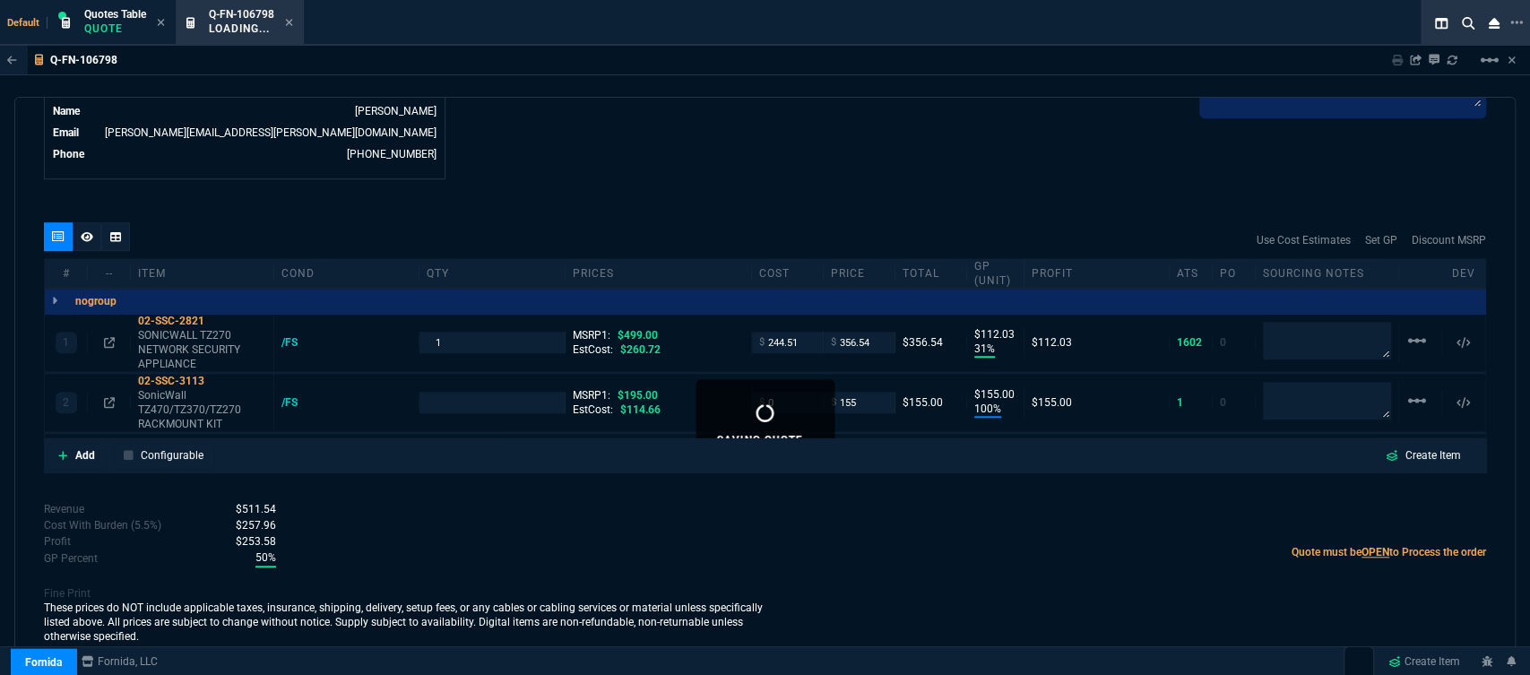
scroll to position [920, 0]
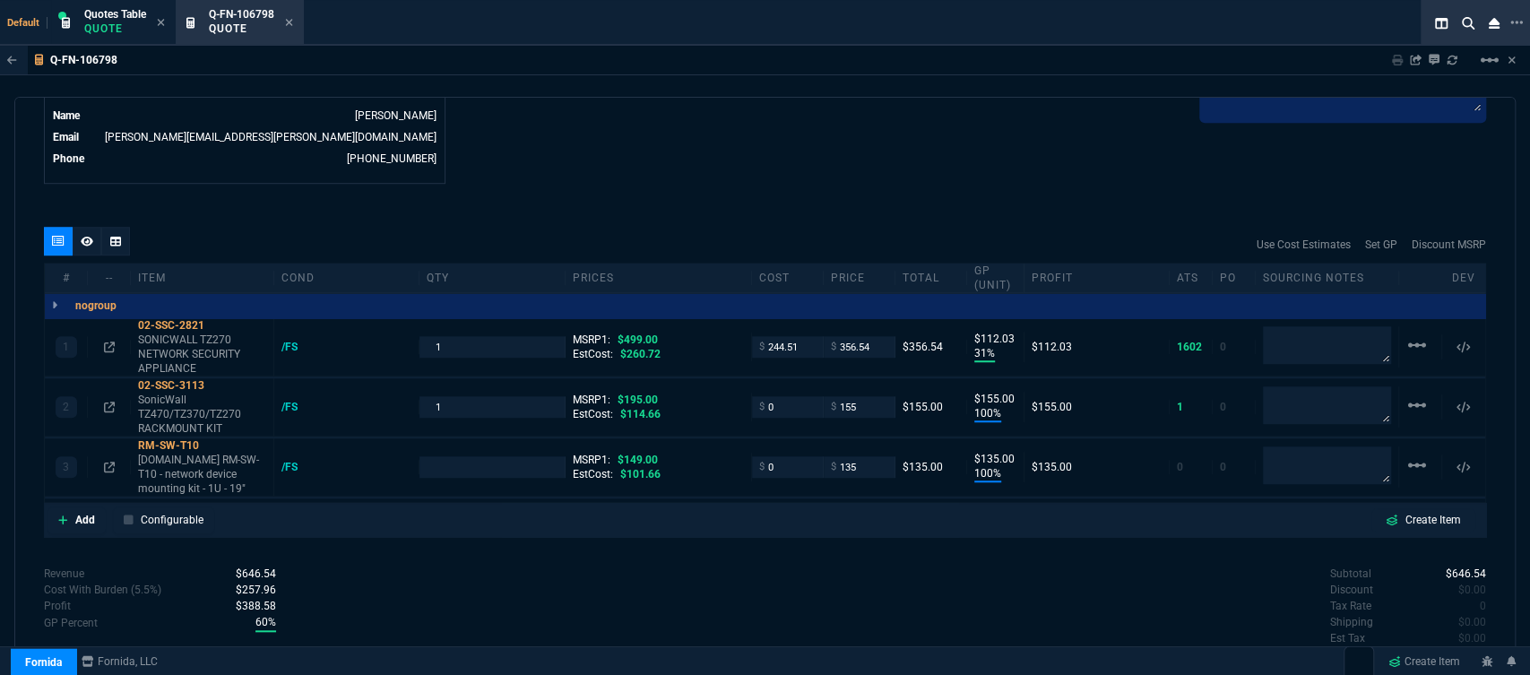
type input "31"
type input "112"
type input "100"
type input "155"
type input "100"
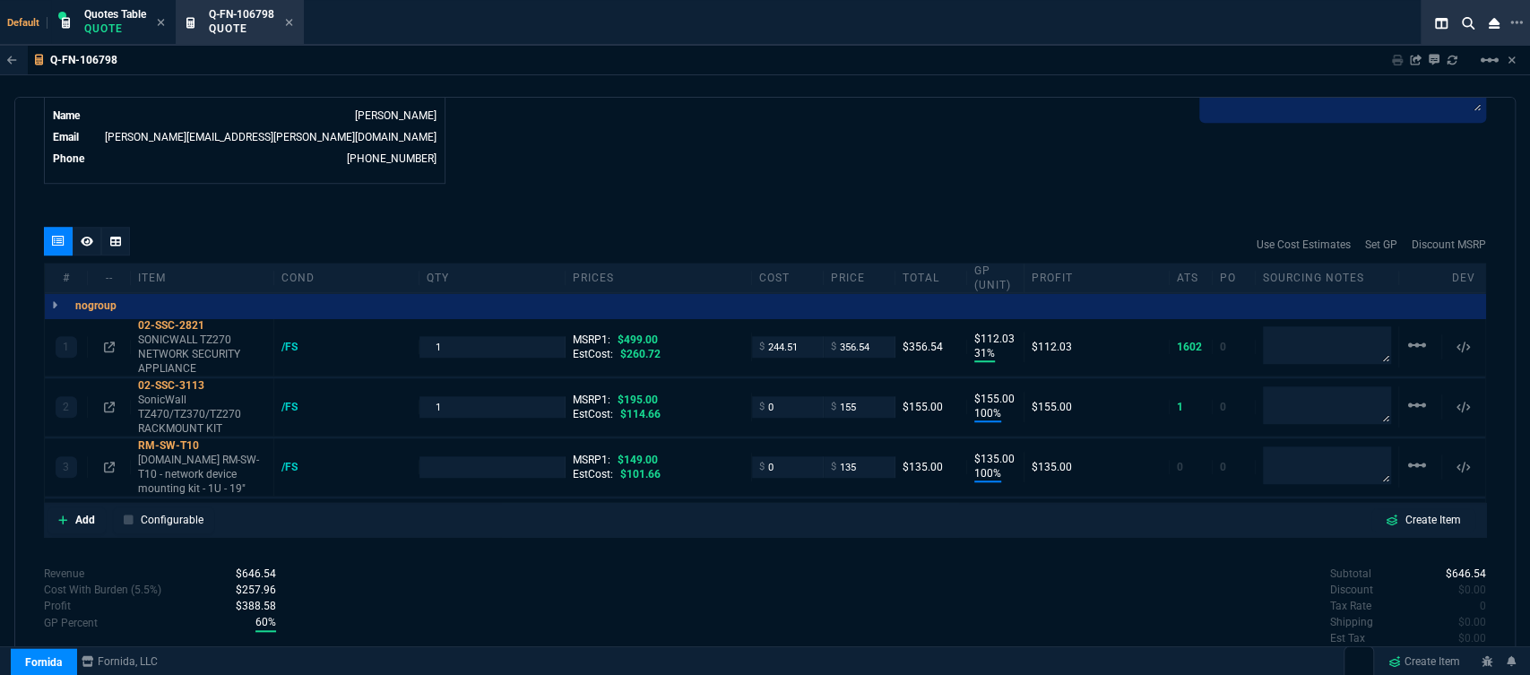
type input "135"
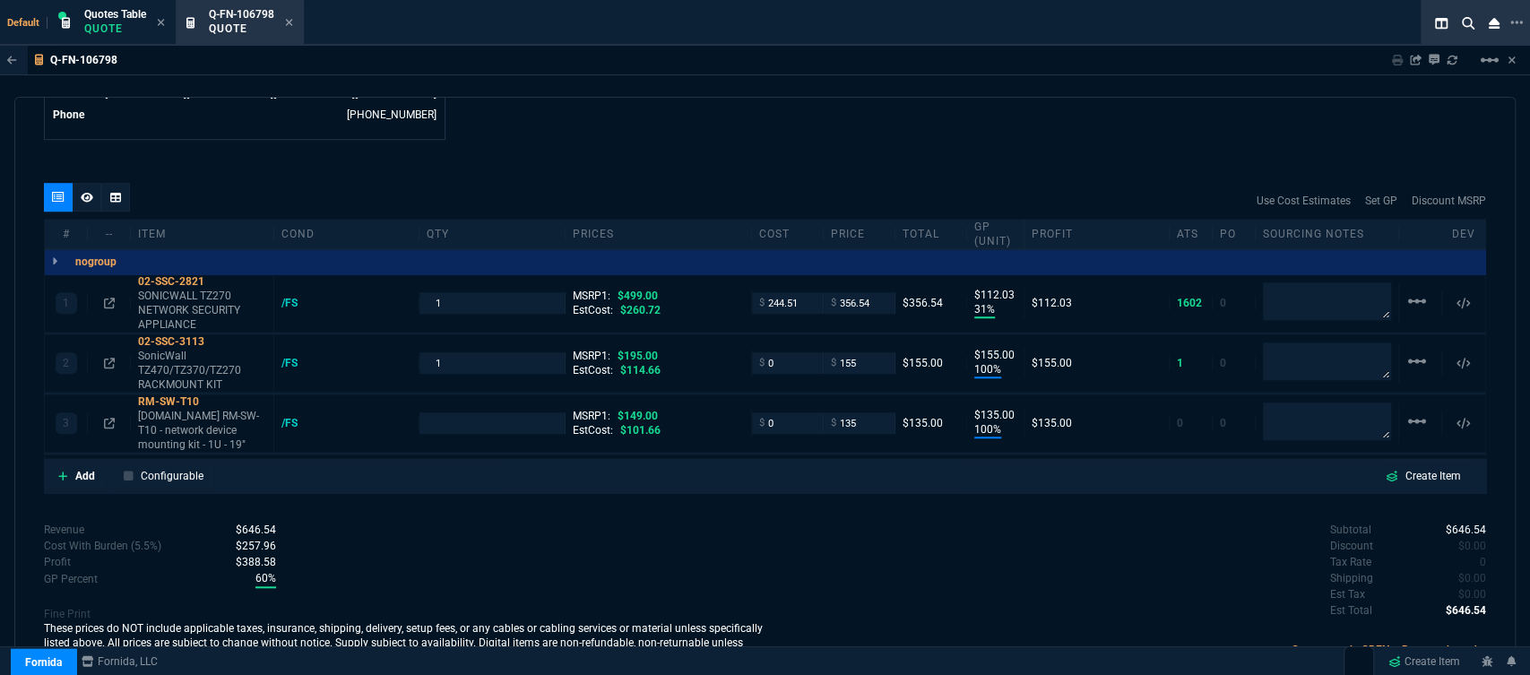
type input "29"
type input "21"
type input "9"
click at [1415, 312] on mat-icon "linear_scale" at bounding box center [1417, 301] width 22 height 22
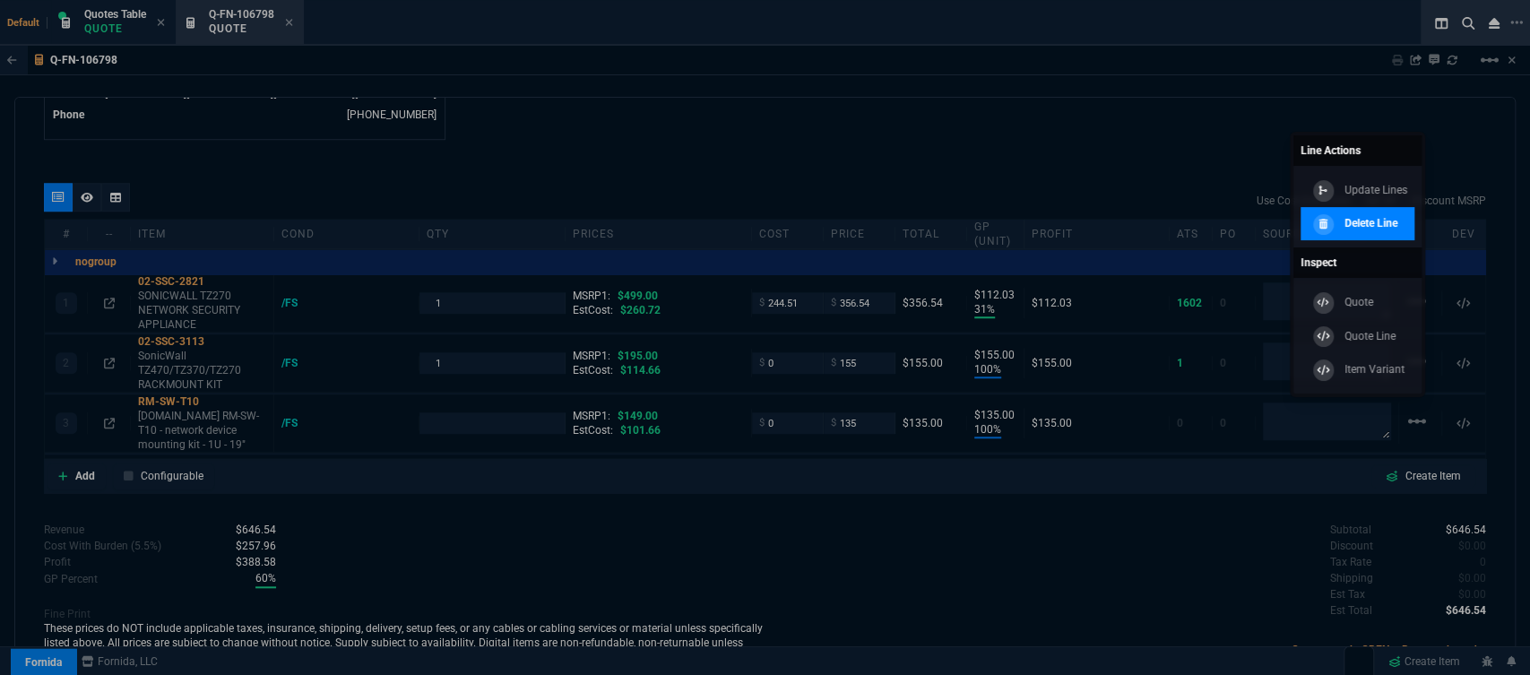
click at [1319, 228] on icon at bounding box center [1323, 224] width 8 height 10
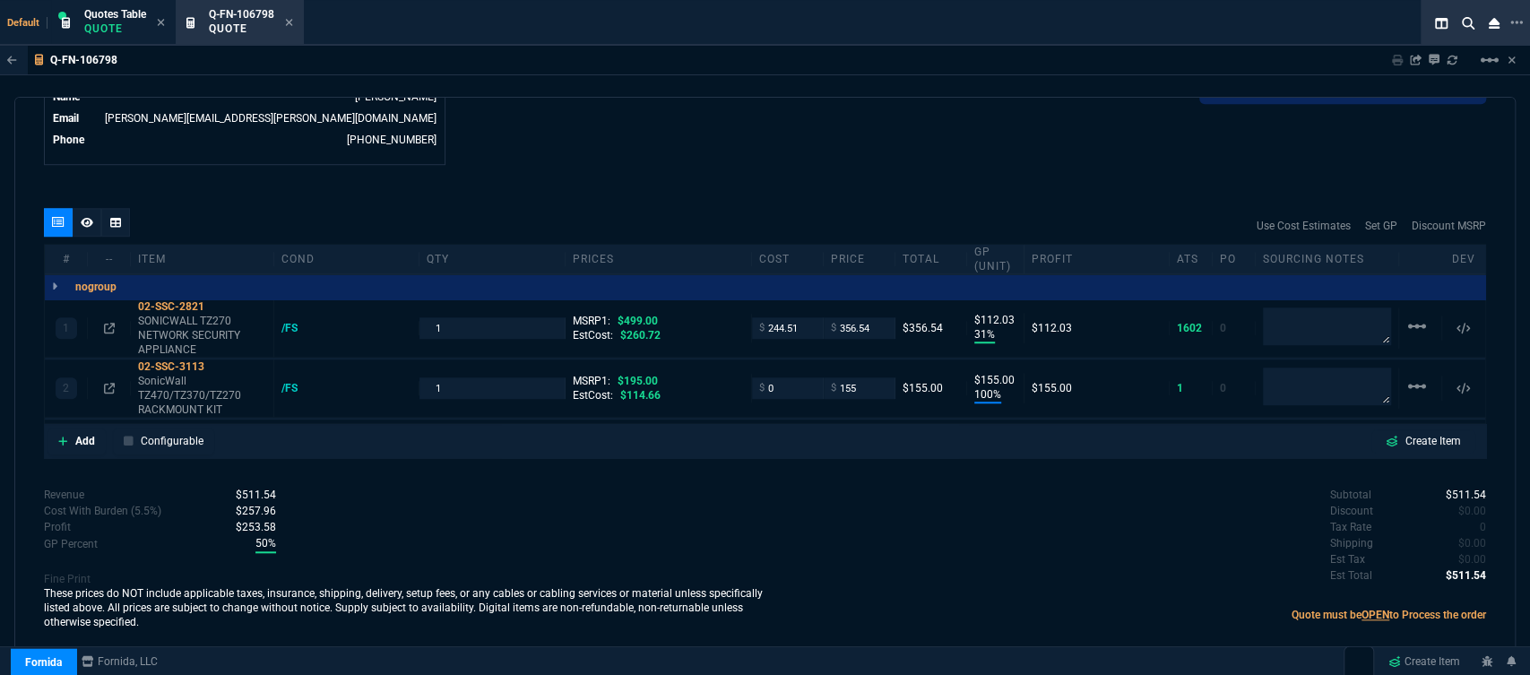
type input "31"
type input "112"
type input "100"
type input "155"
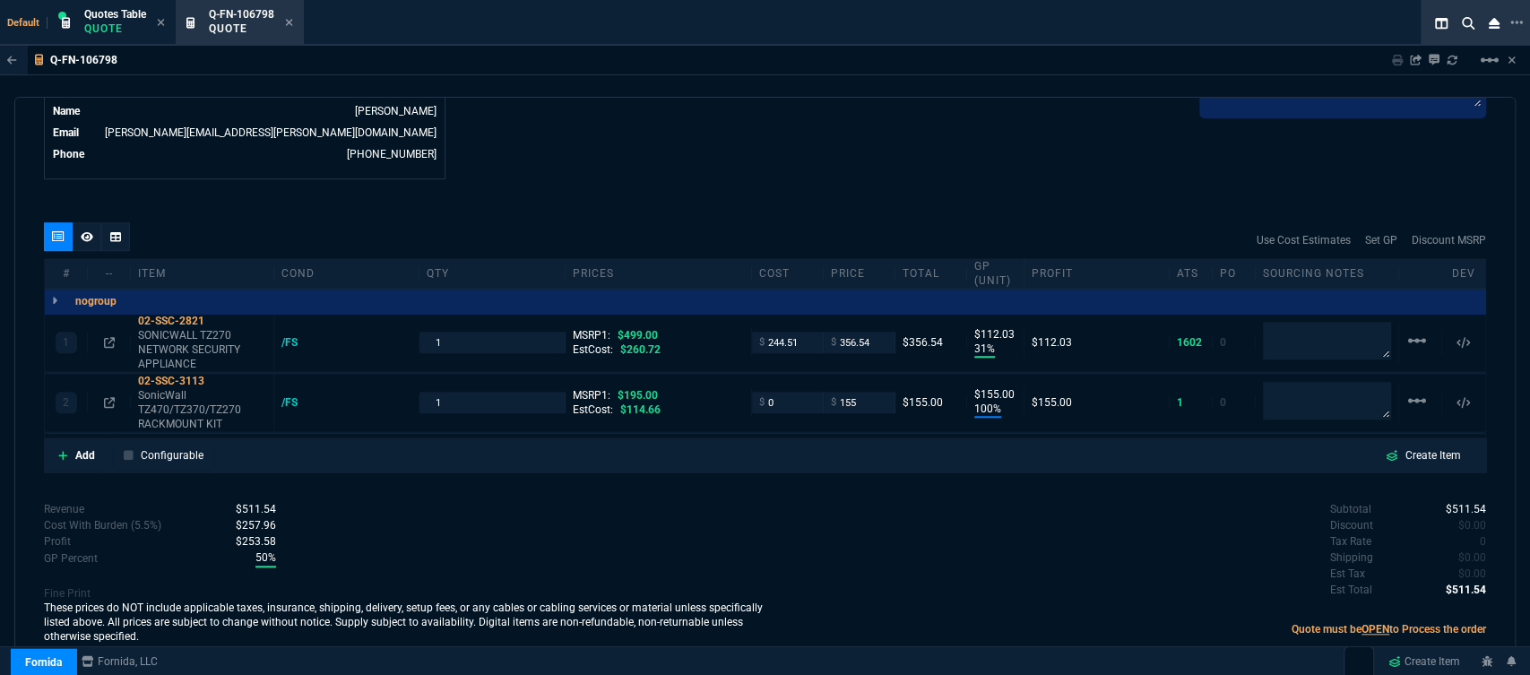
type input "29"
type input "21"
click at [56, 442] on link "Add" at bounding box center [76, 455] width 58 height 27
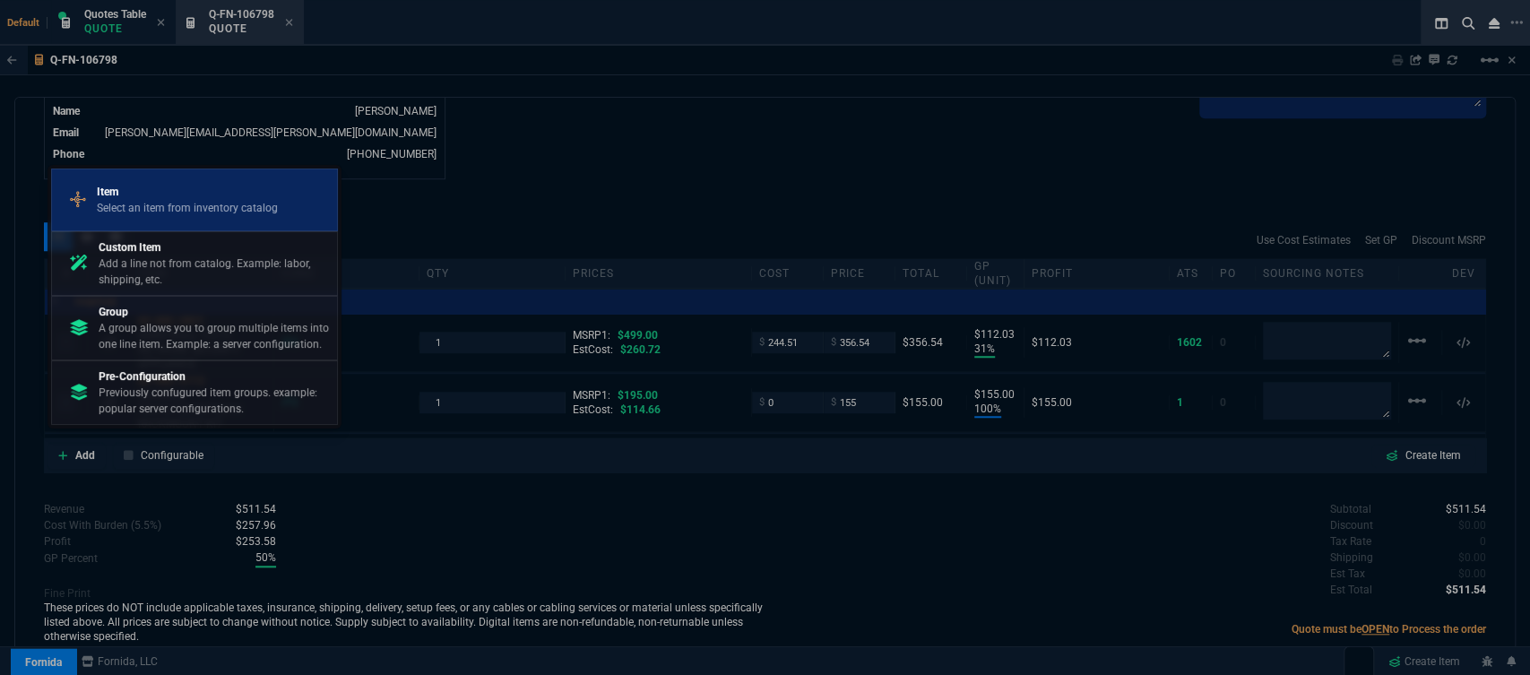
click at [172, 216] on p "Select an item from inventory catalog" at bounding box center [187, 208] width 181 height 16
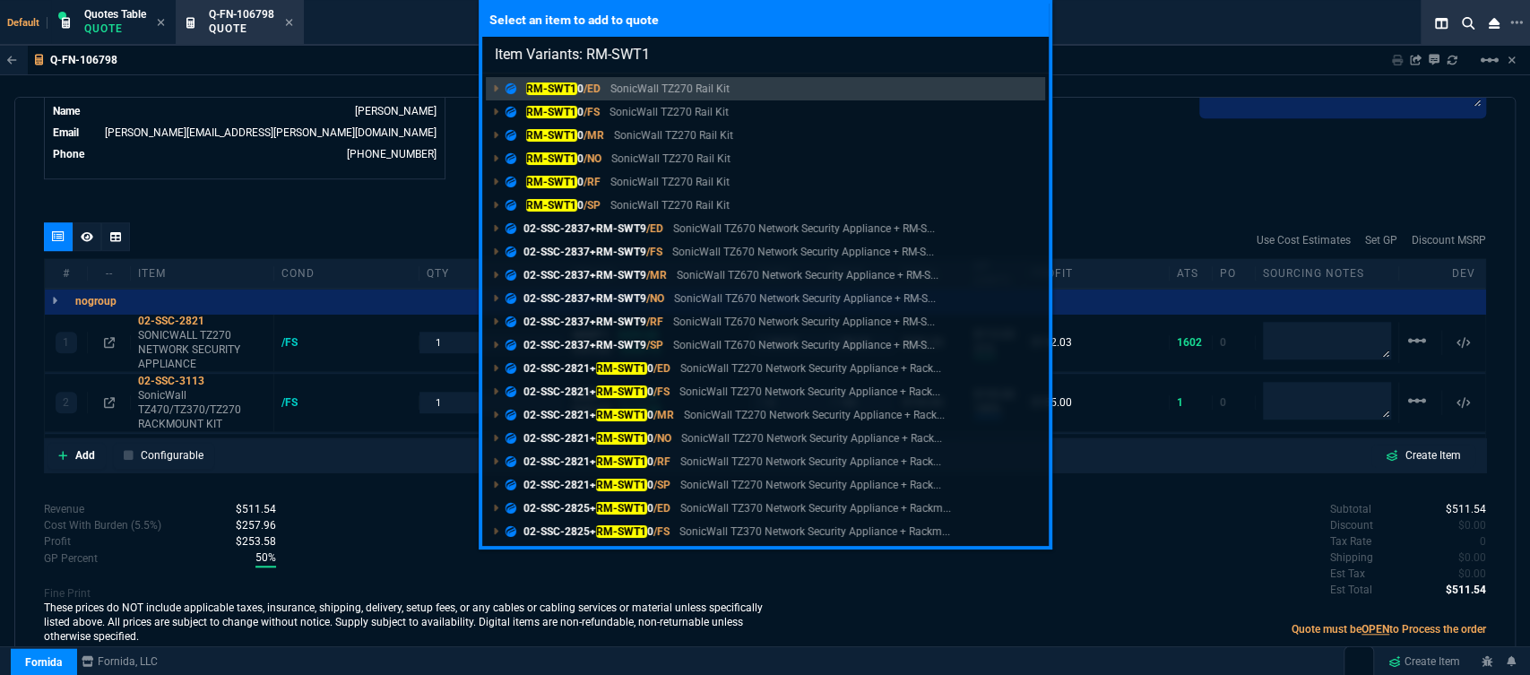
type input "Item Variants: RM-SWT10"
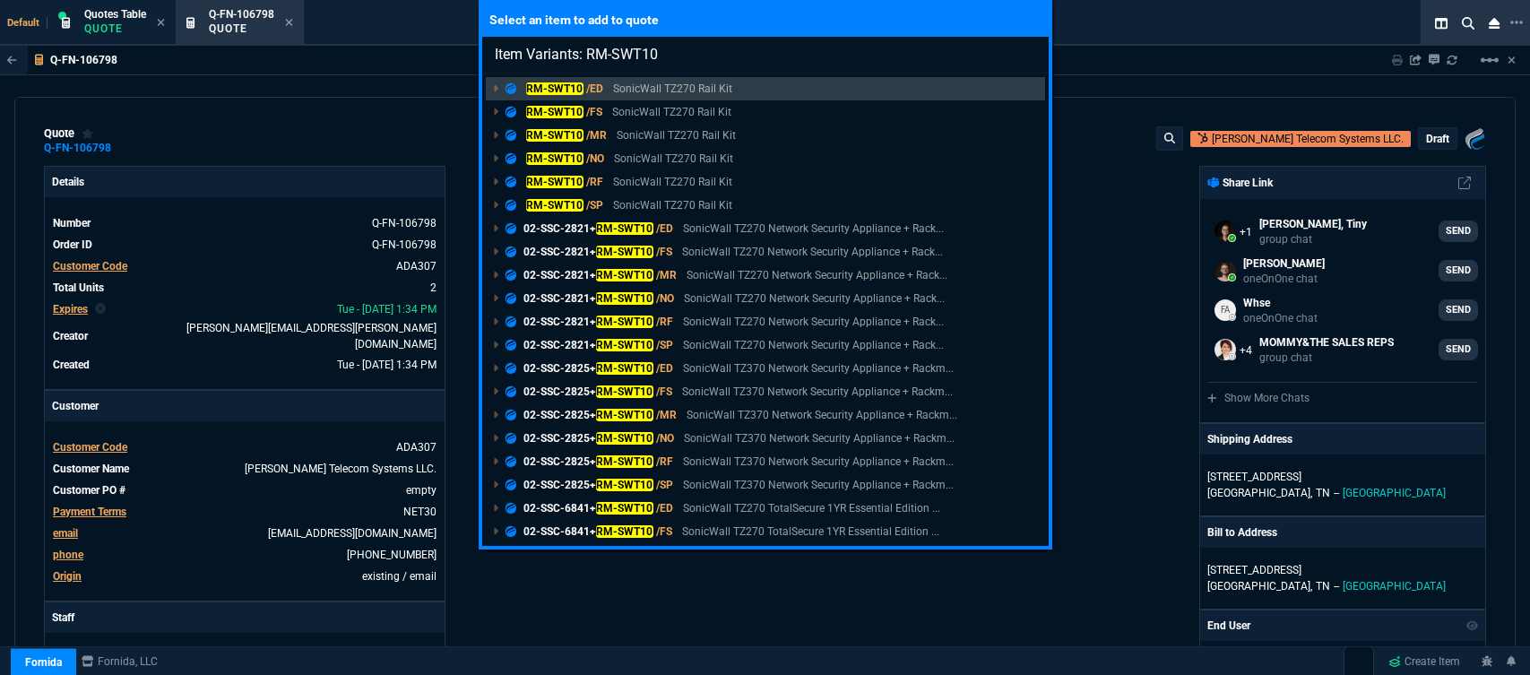
select select "12: [PERSON_NAME]"
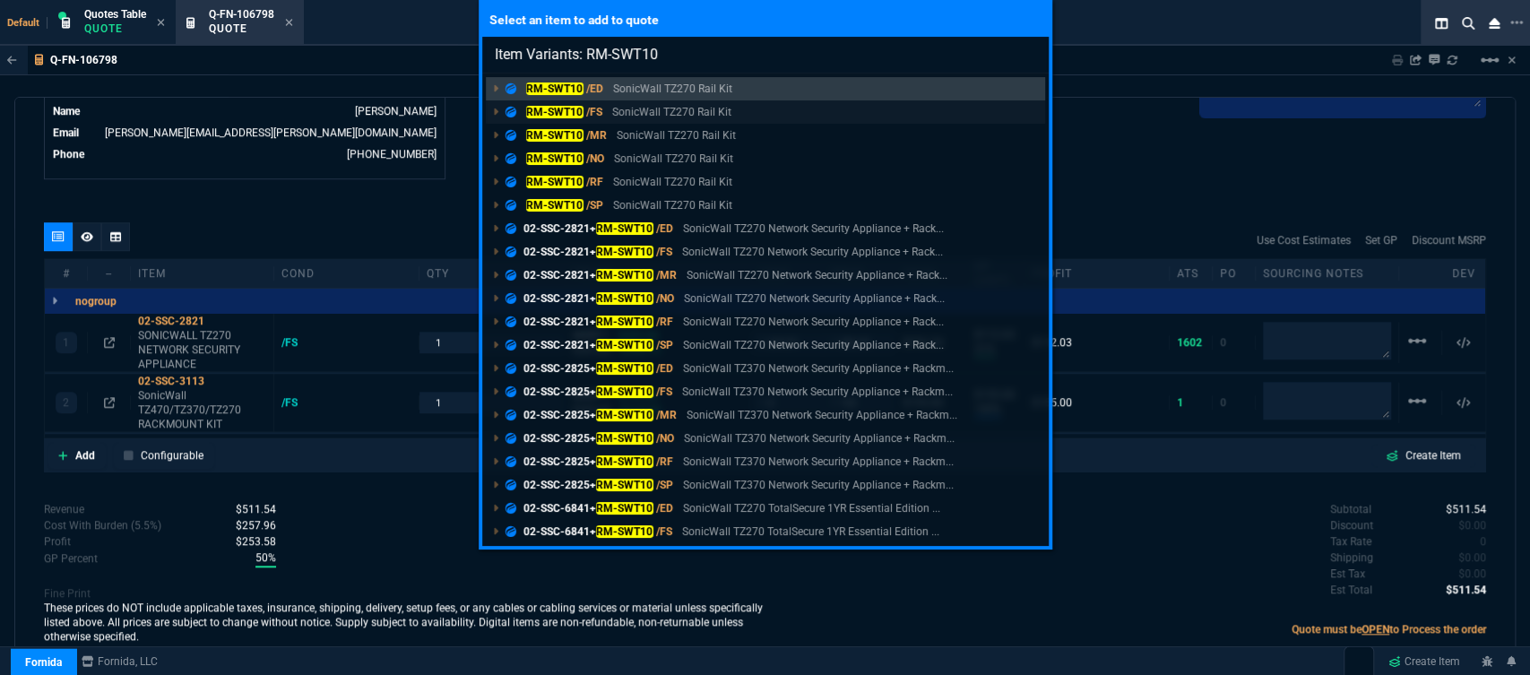
type input "Item Variants: RM-SWT10"
click at [642, 108] on p "SonicWall TZ270 Rail Kit" at bounding box center [671, 112] width 119 height 16
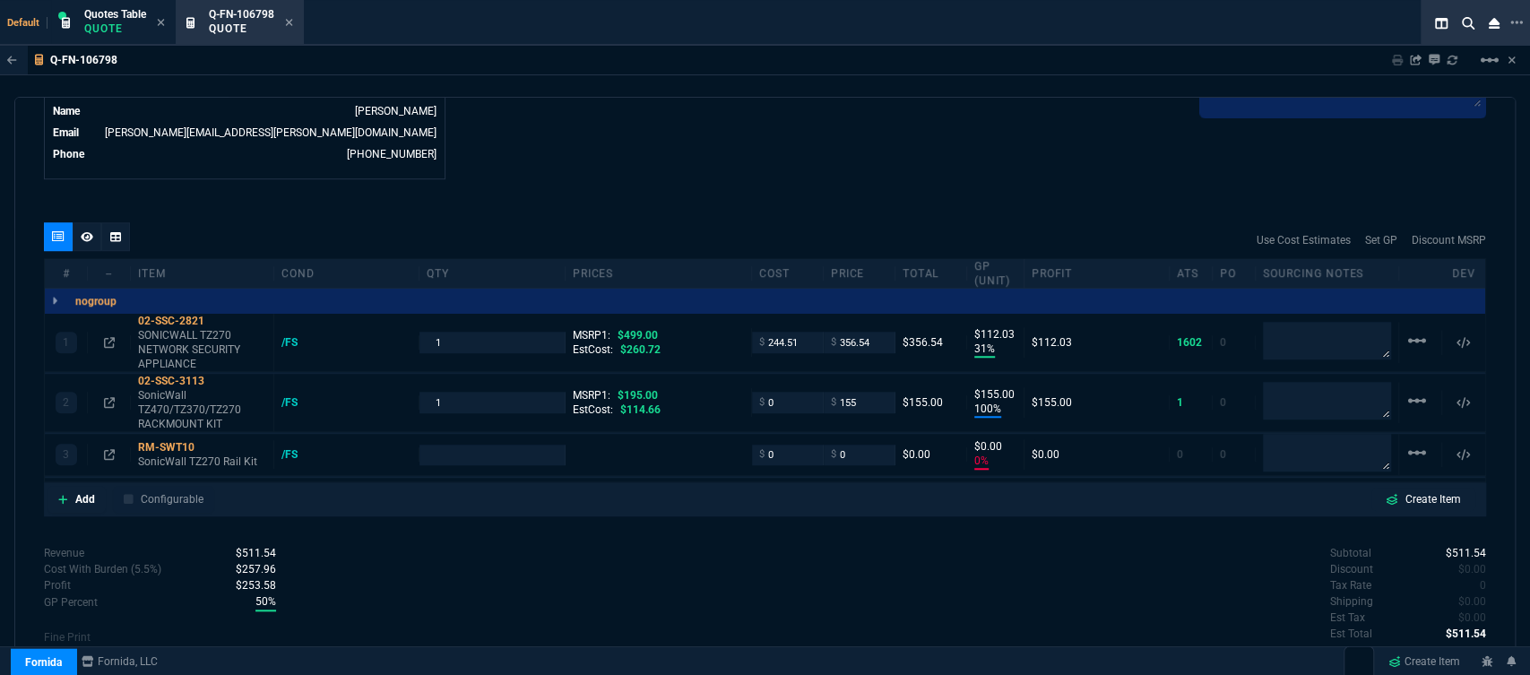
scroll to position [963, 0]
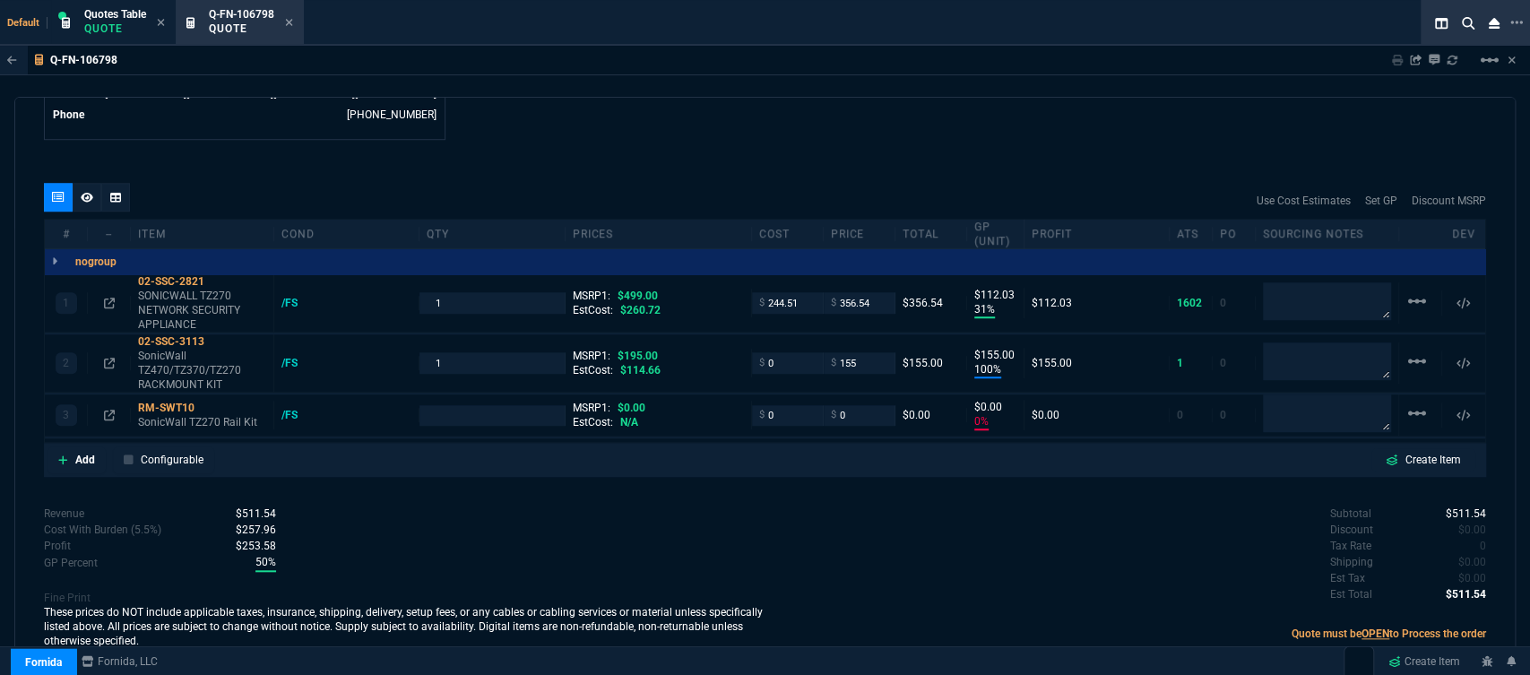
type input "31"
type input "112"
type input "100"
type input "155"
type input "0"
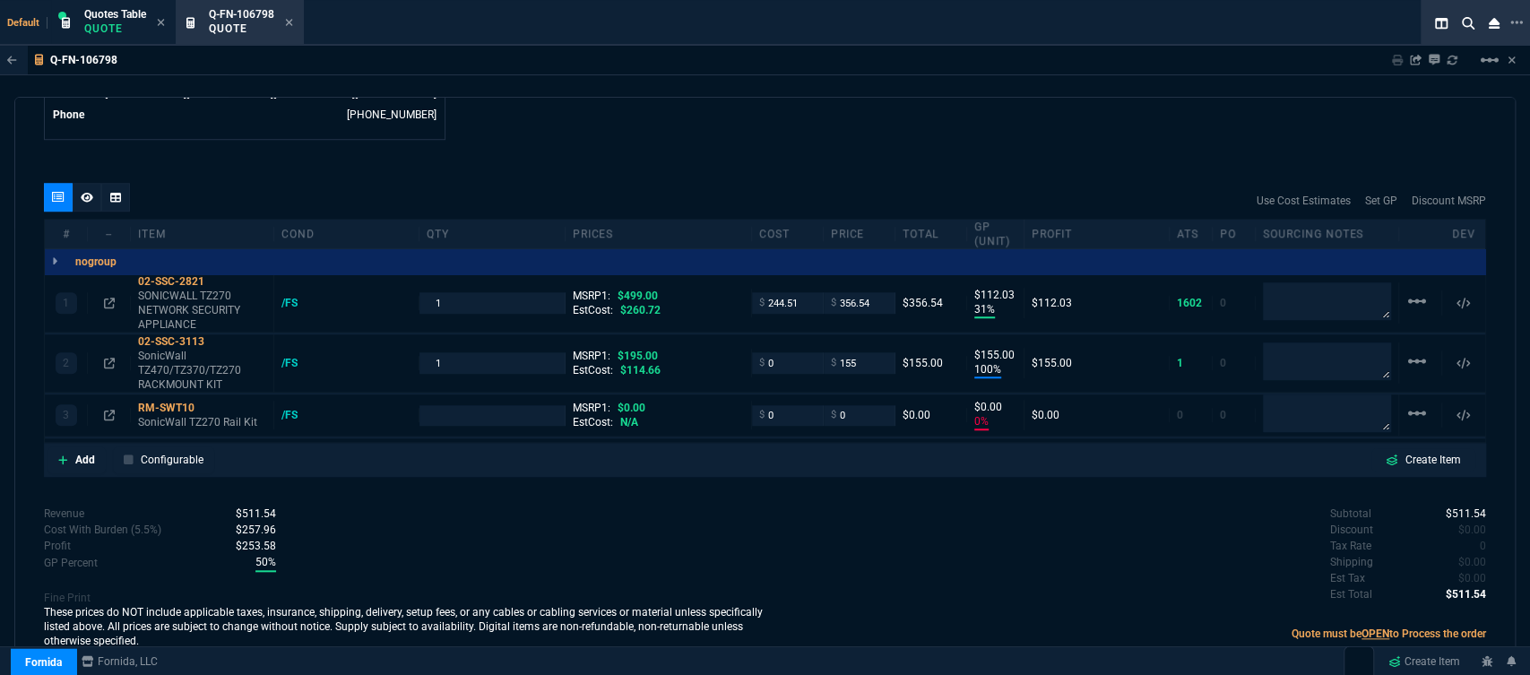
type input "0"
type input "29"
type input "21"
click at [1406, 312] on mat-icon "linear_scale" at bounding box center [1417, 301] width 22 height 22
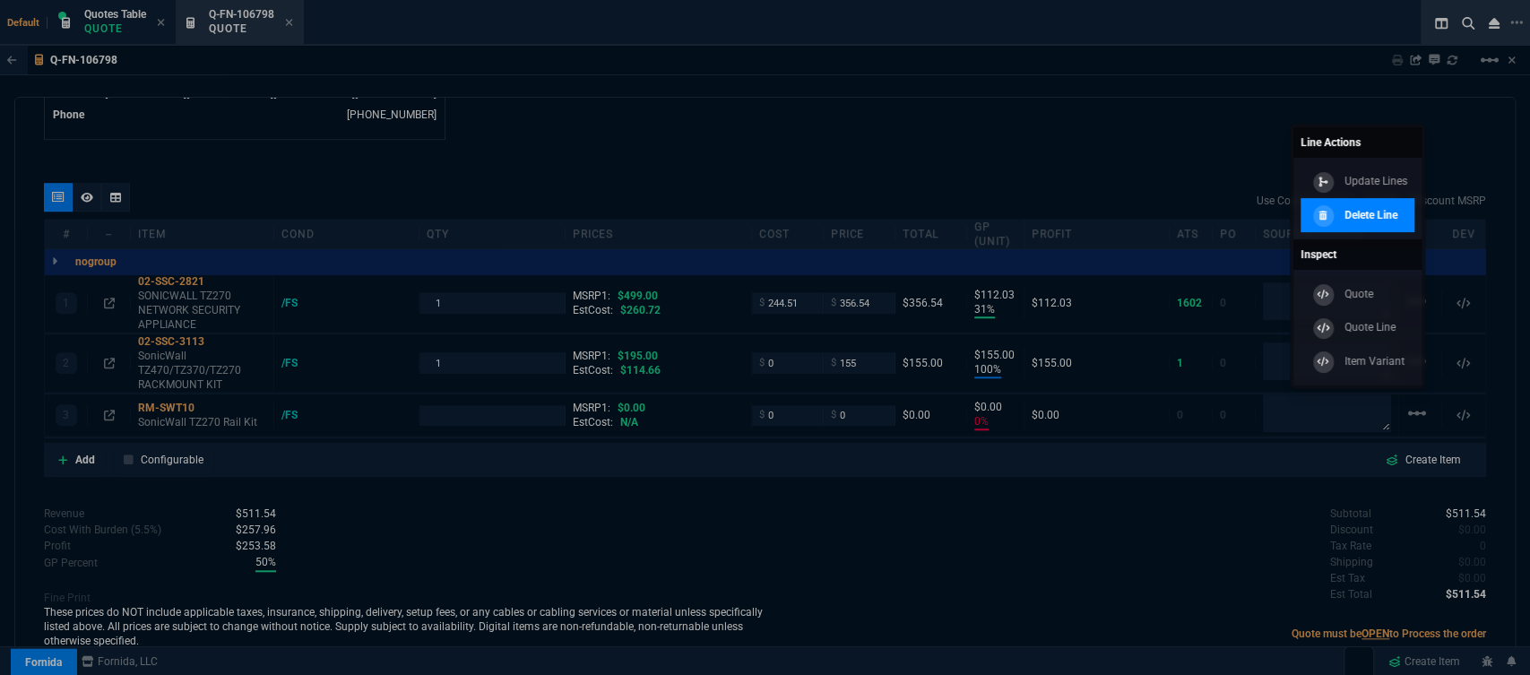
click at [1327, 222] on div at bounding box center [1324, 216] width 22 height 22
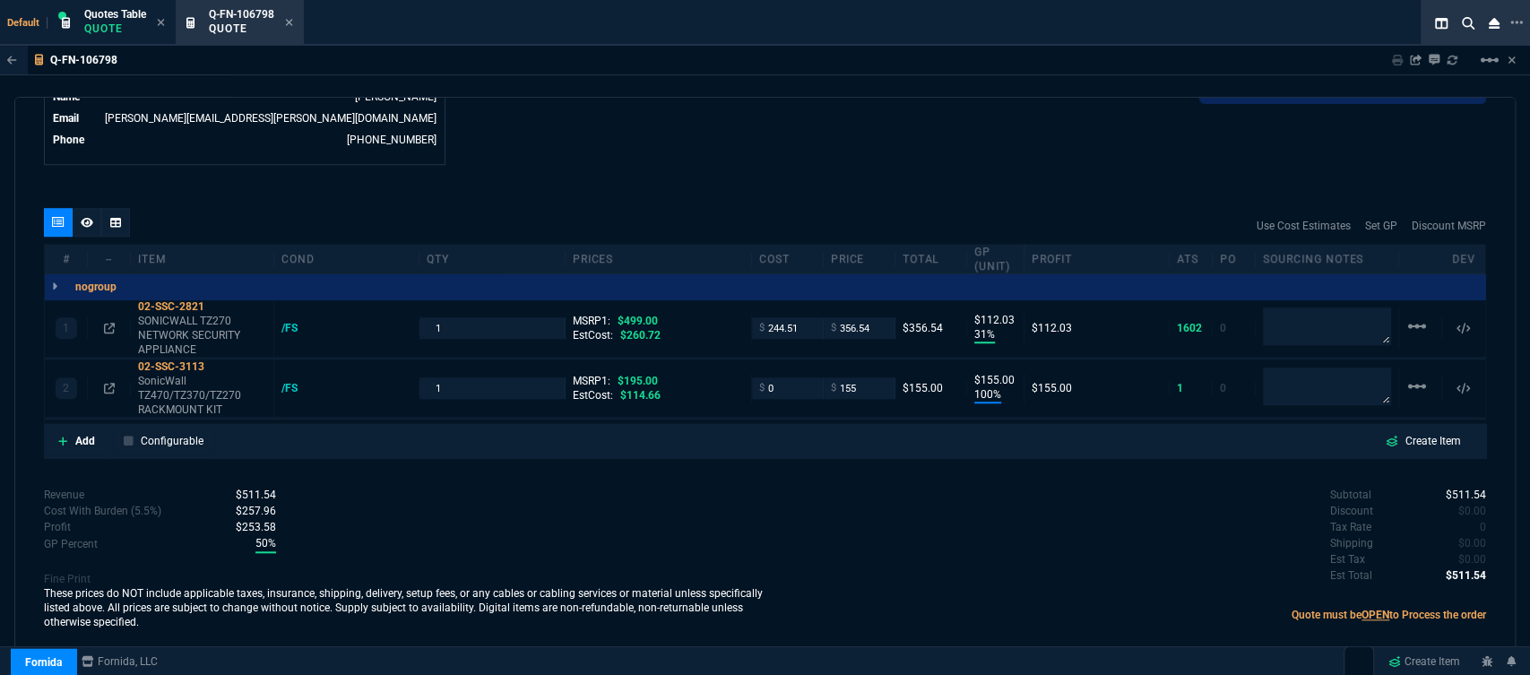
type input "31"
type input "112"
type input "100"
type input "155"
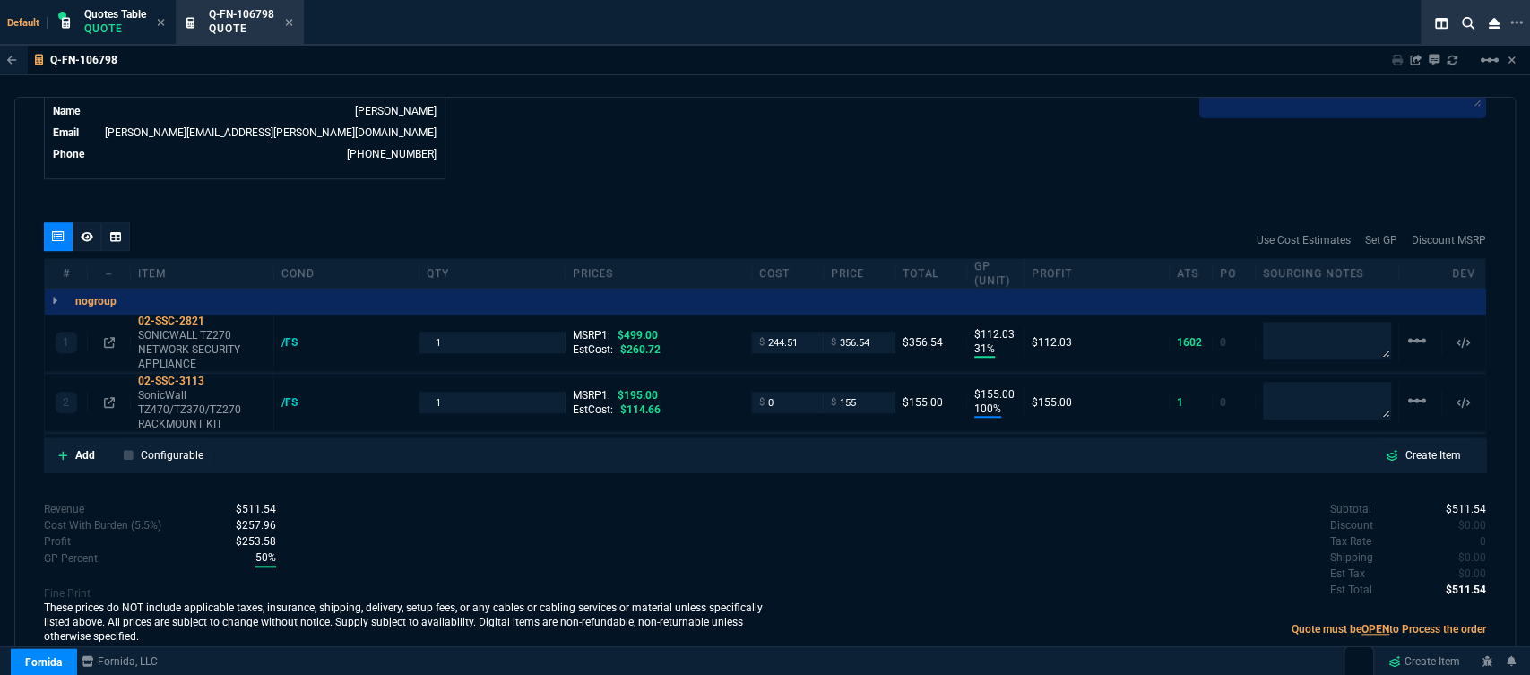
type input "29"
type input "21"
drag, startPoint x: 220, startPoint y: 365, endPoint x: 897, endPoint y: 617, distance: 722.0
click at [220, 376] on icon at bounding box center [217, 381] width 10 height 11
click at [781, 394] on input "0" at bounding box center [787, 402] width 56 height 21
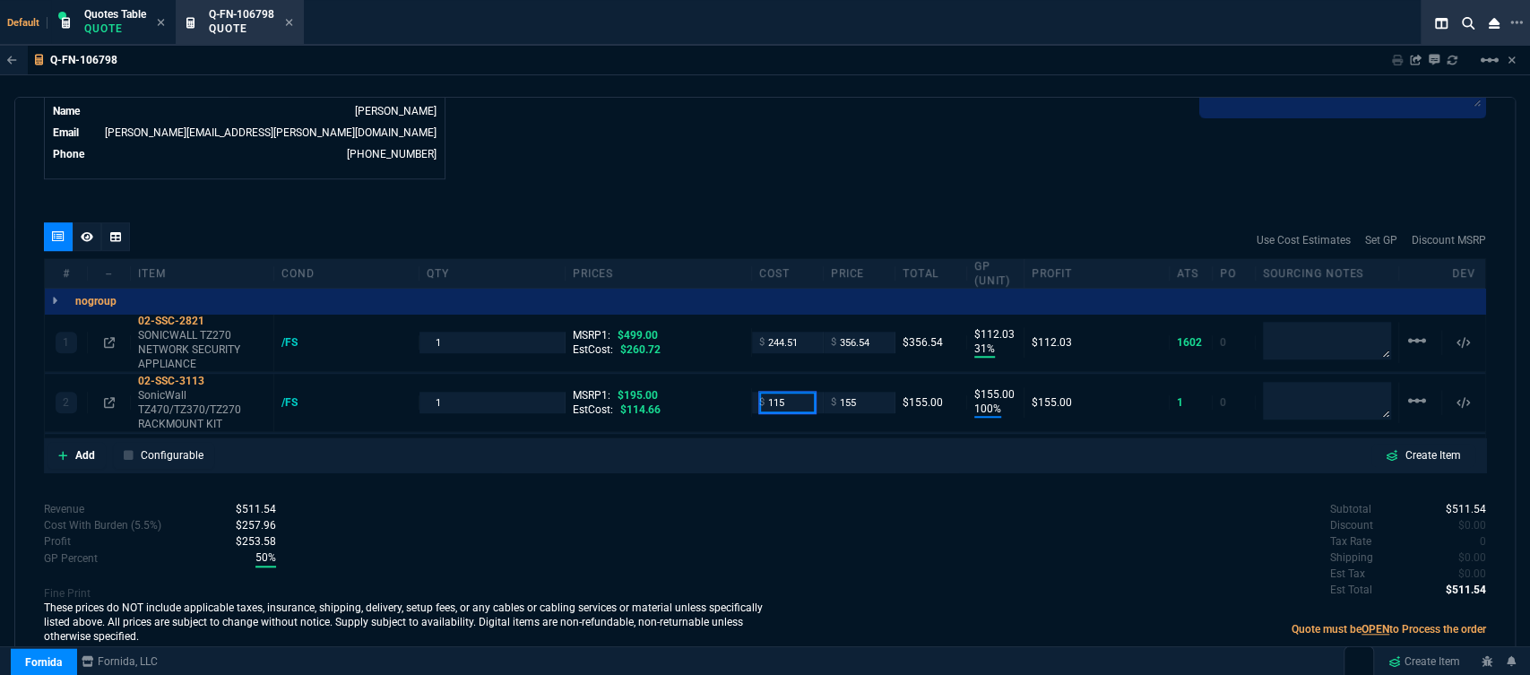
type input "115"
type input "26"
type input "40"
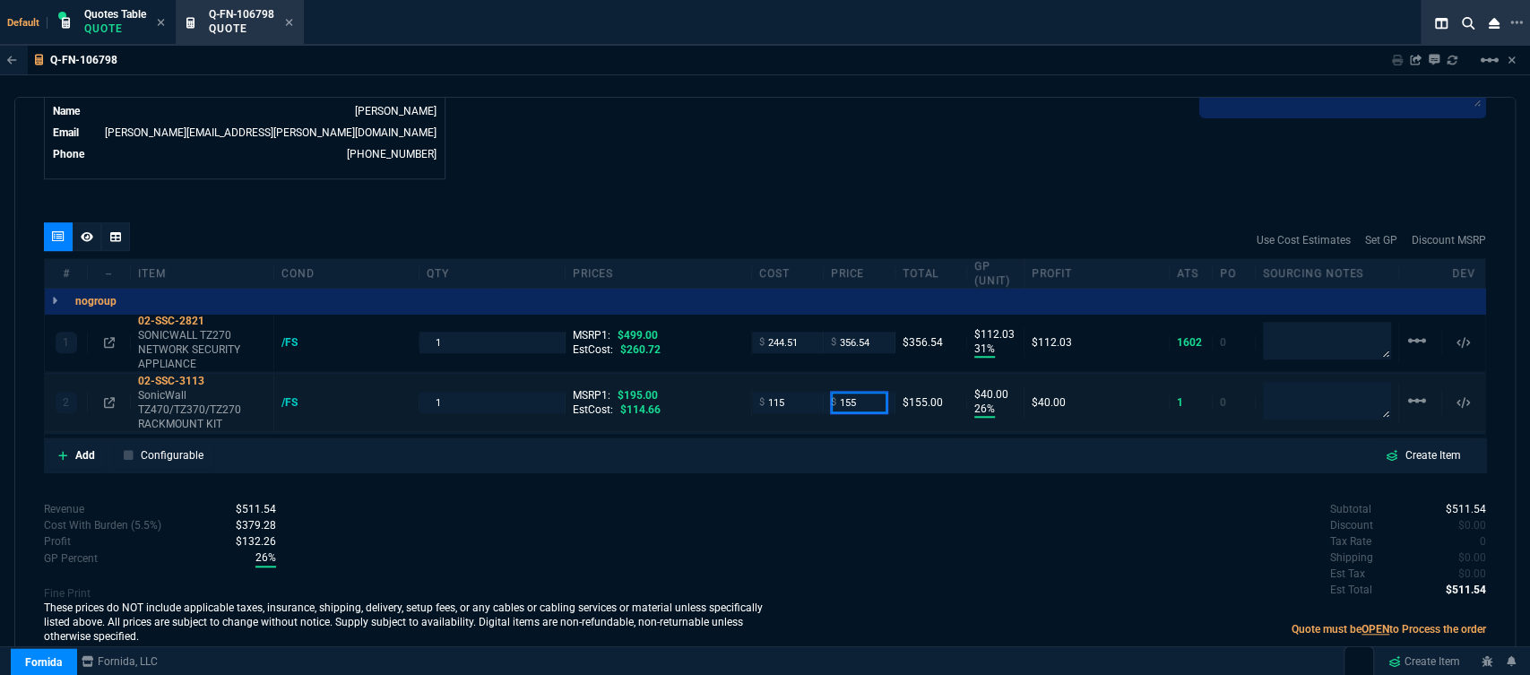
click at [866, 392] on input "155" at bounding box center [859, 402] width 56 height 21
type input "150"
type input "23"
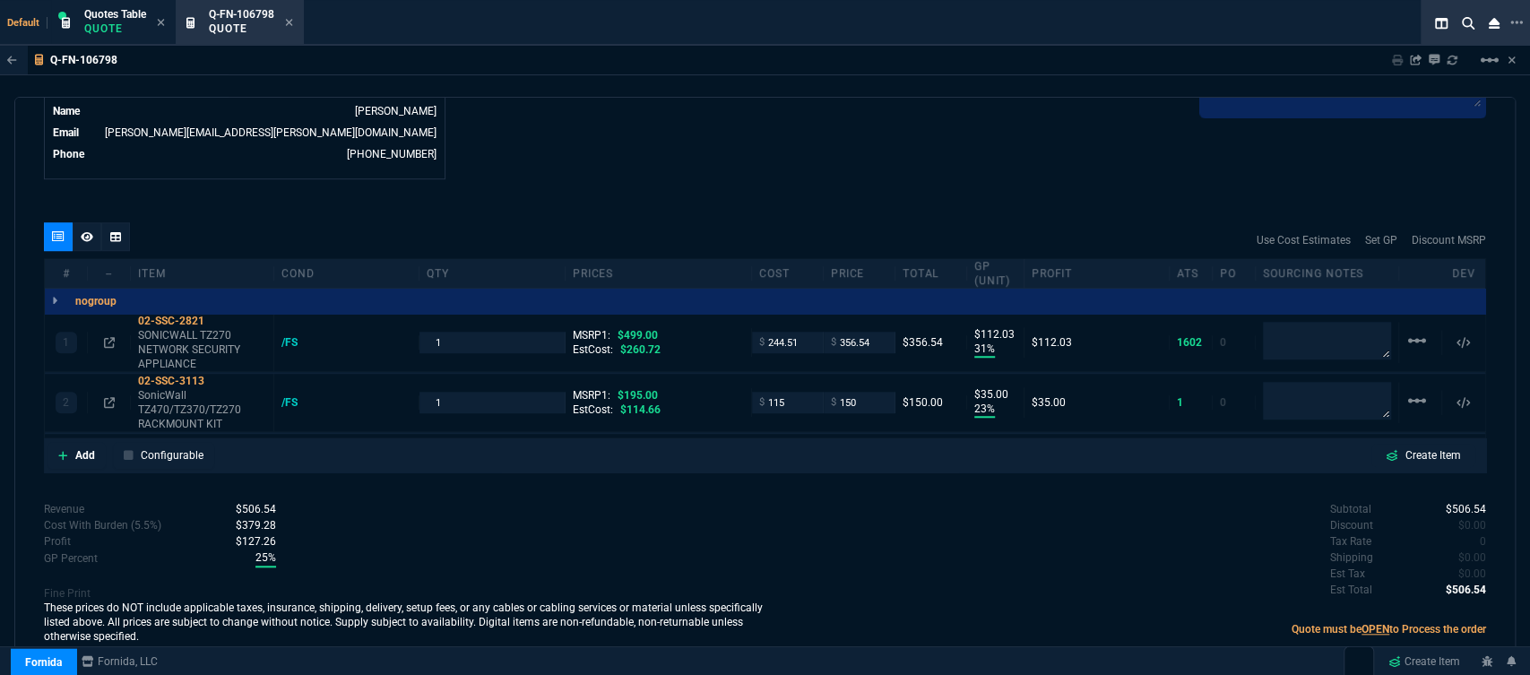
type input "35"
type input "23"
click at [214, 376] on icon at bounding box center [217, 381] width 10 height 11
click at [854, 393] on input "150" at bounding box center [859, 402] width 56 height 21
type input "155"
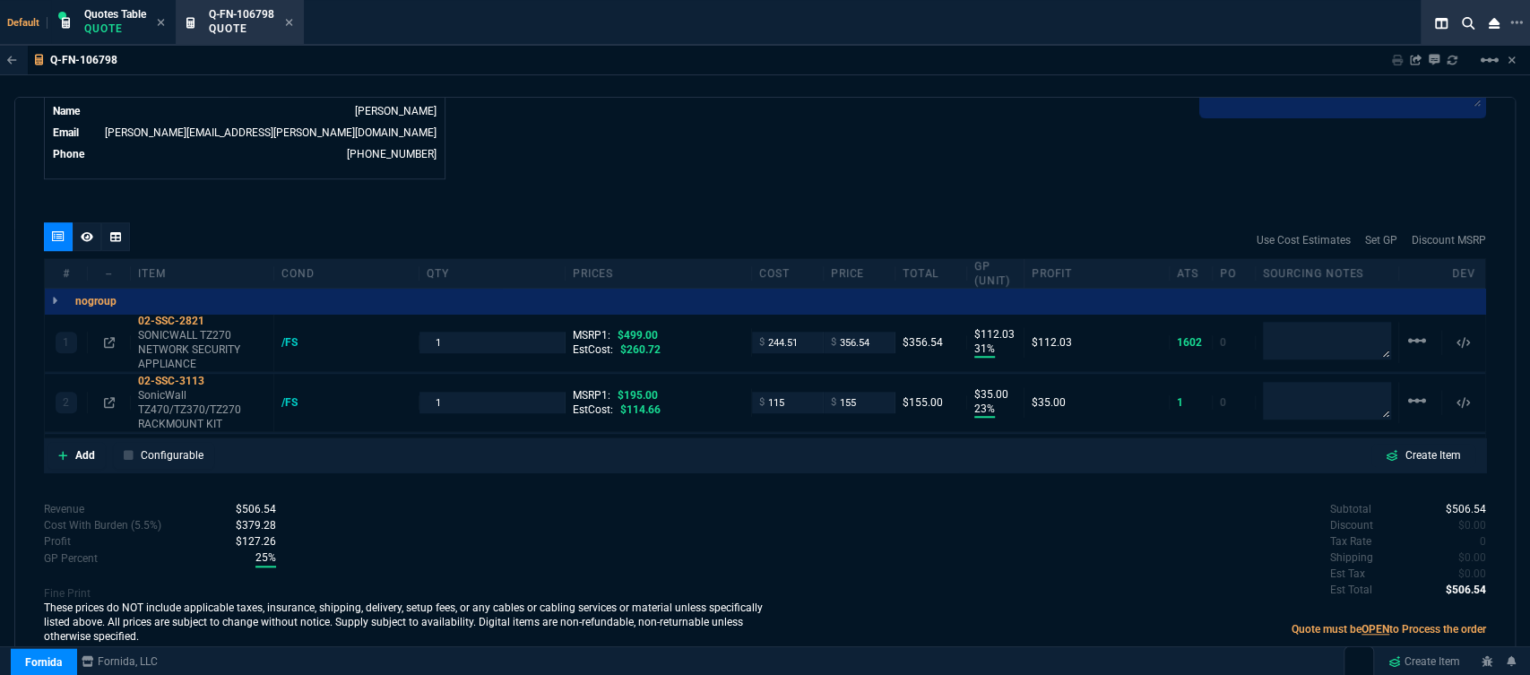
type input "155"
type input "26"
type input "40"
type input "21"
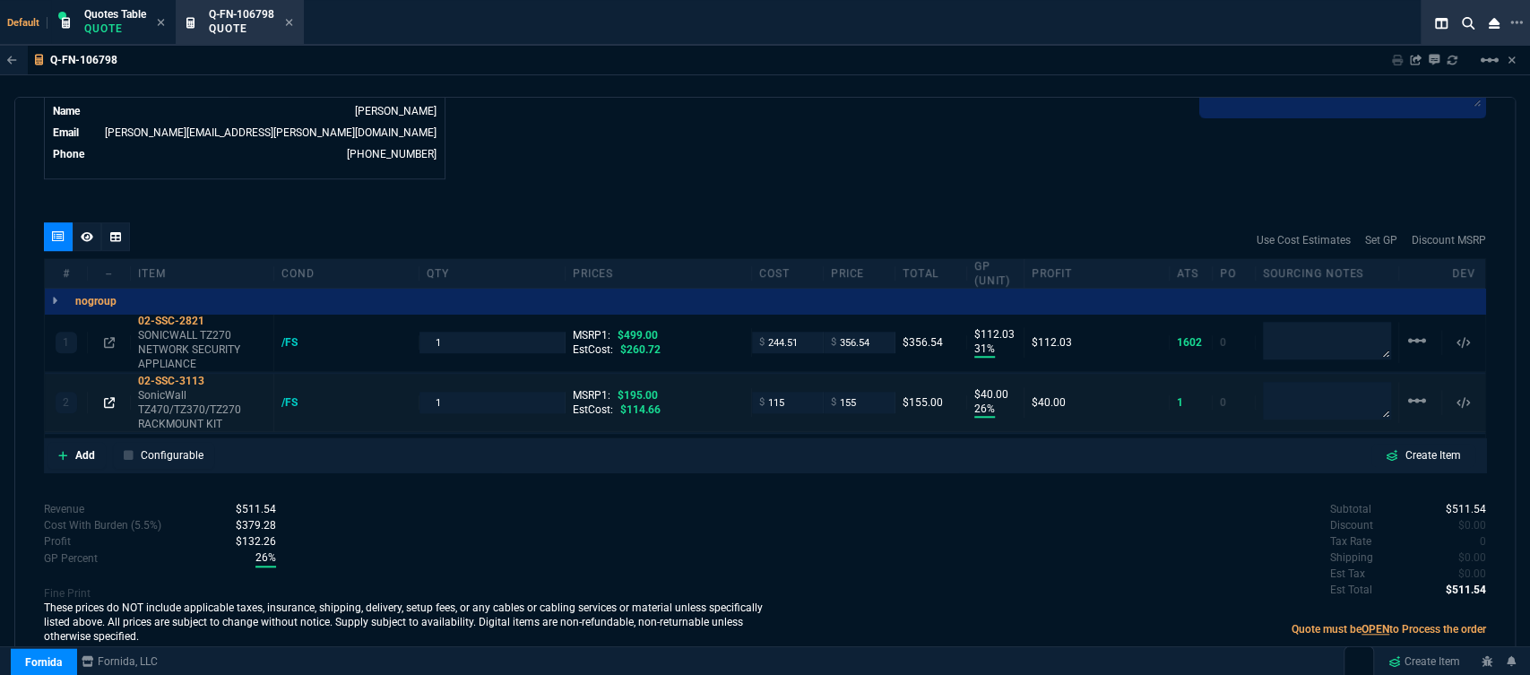
click at [108, 397] on icon at bounding box center [109, 402] width 11 height 11
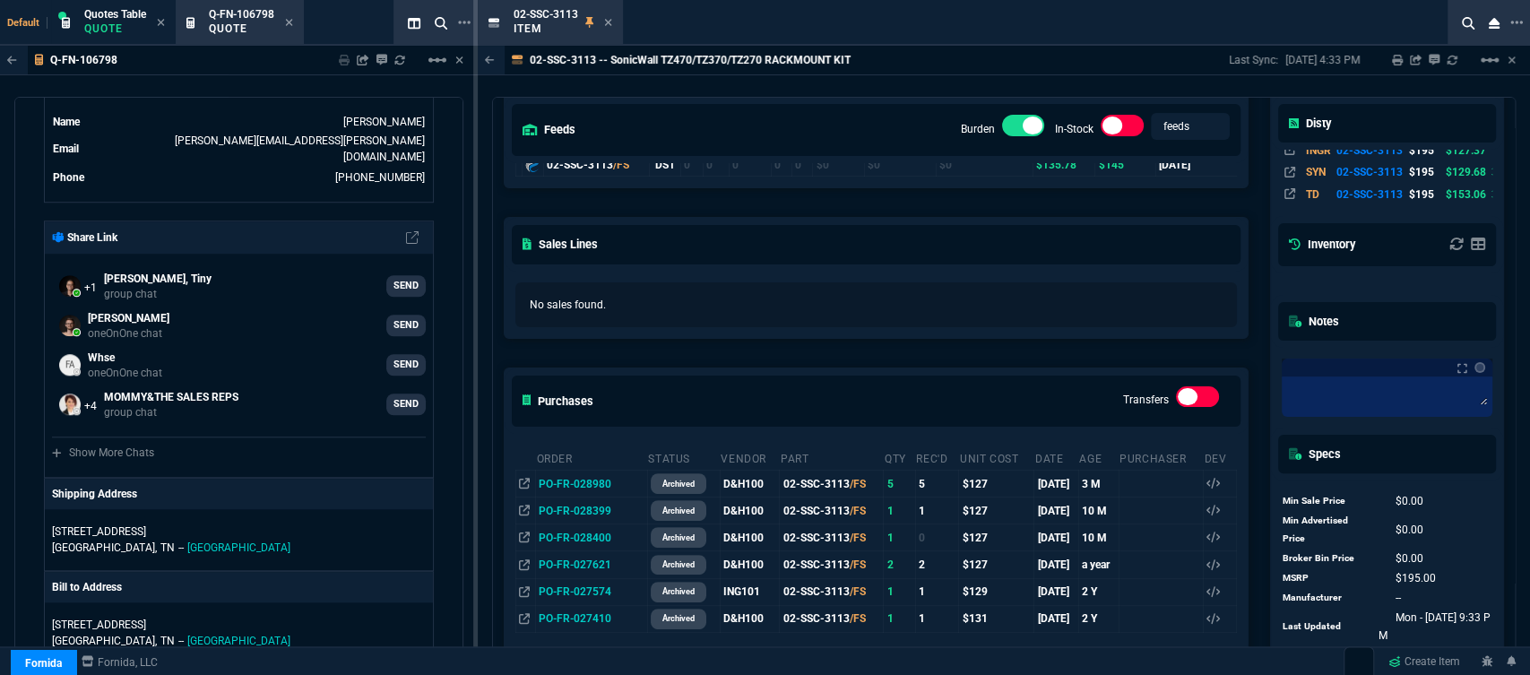
scroll to position [199, 0]
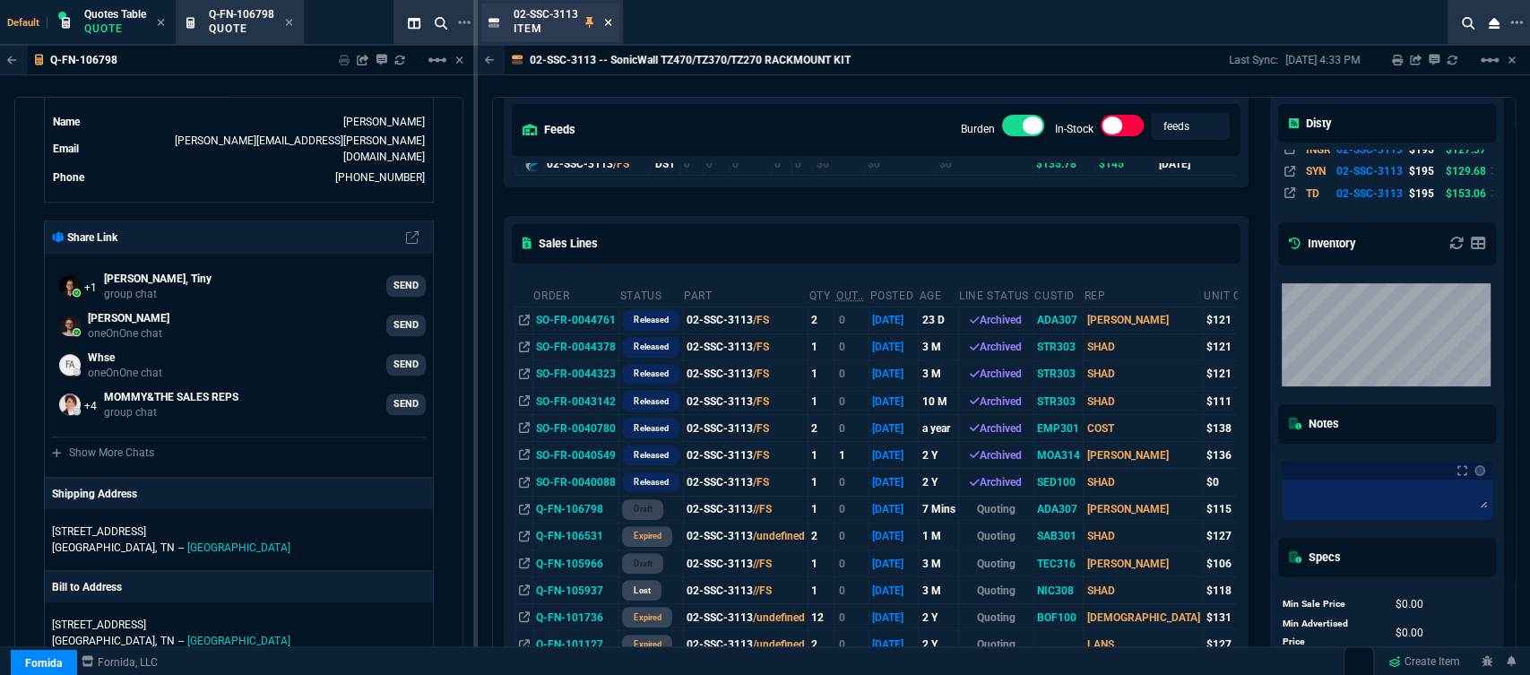
click at [609, 18] on icon at bounding box center [608, 22] width 8 height 11
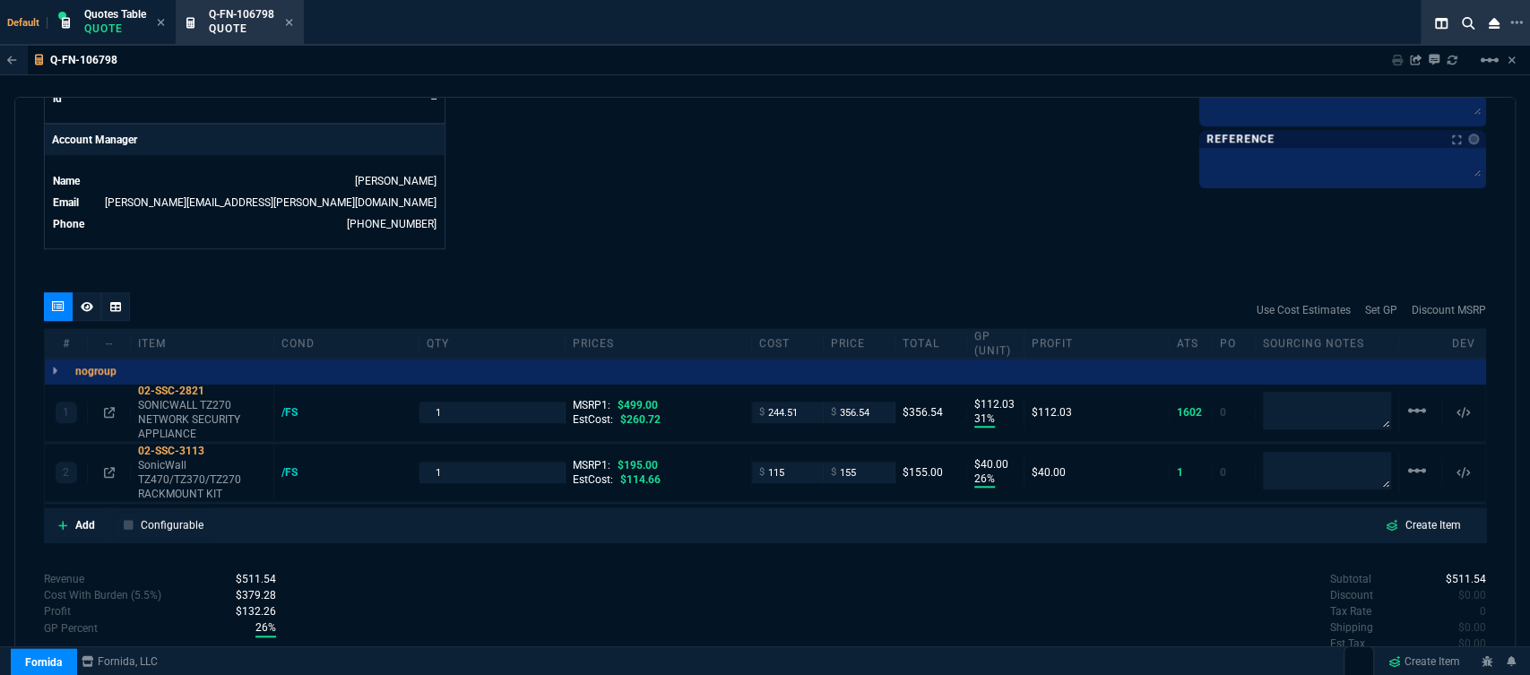
scroll to position [825, 0]
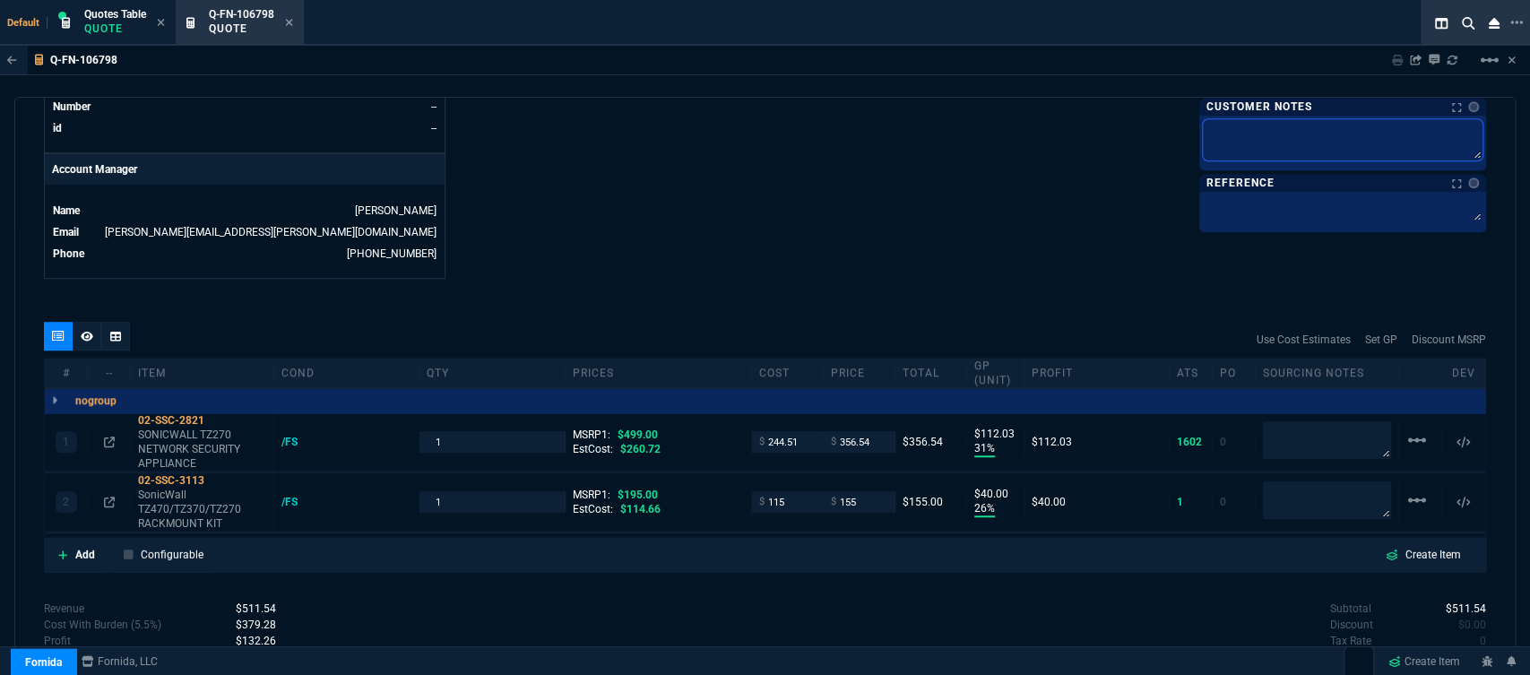
click at [1253, 126] on textarea at bounding box center [1343, 139] width 280 height 41
type textarea "E"
type textarea "ET"
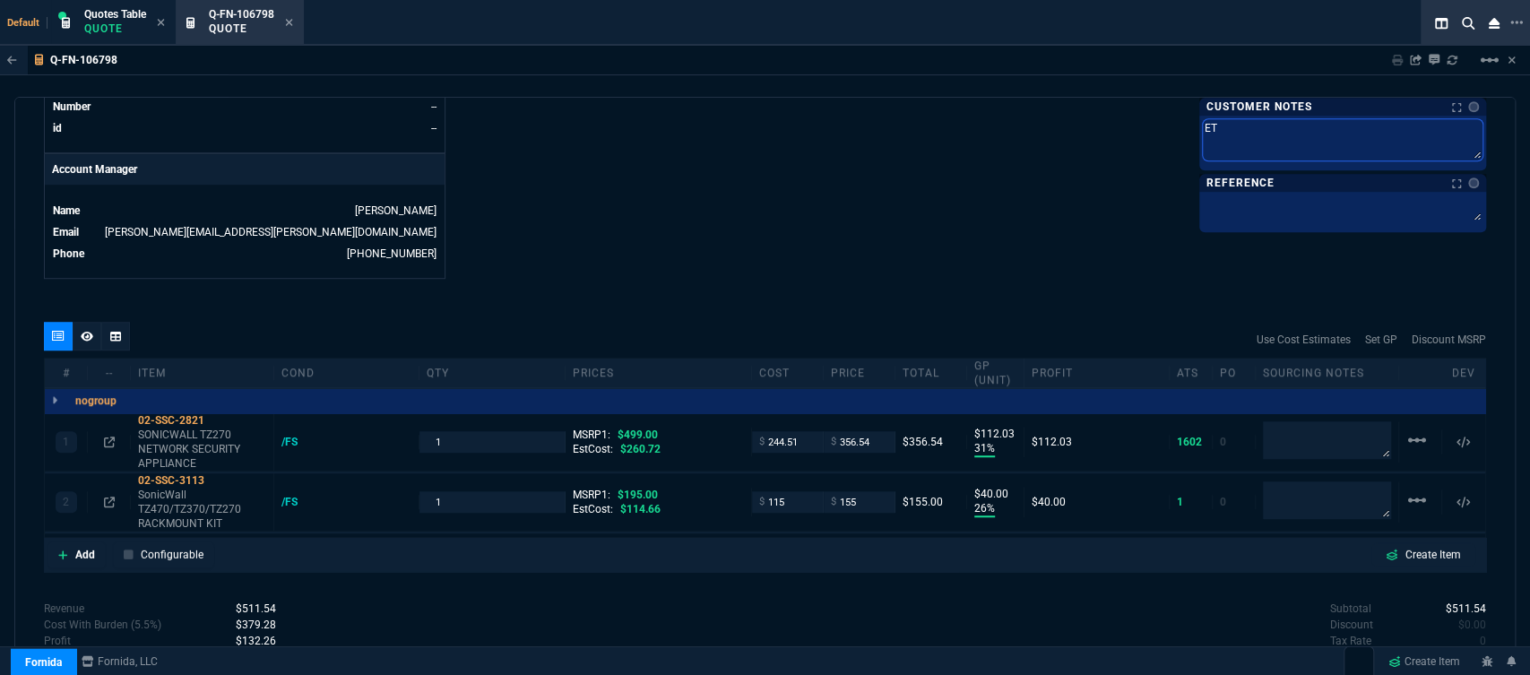
type textarea "ETA"
type textarea "ETA 5"
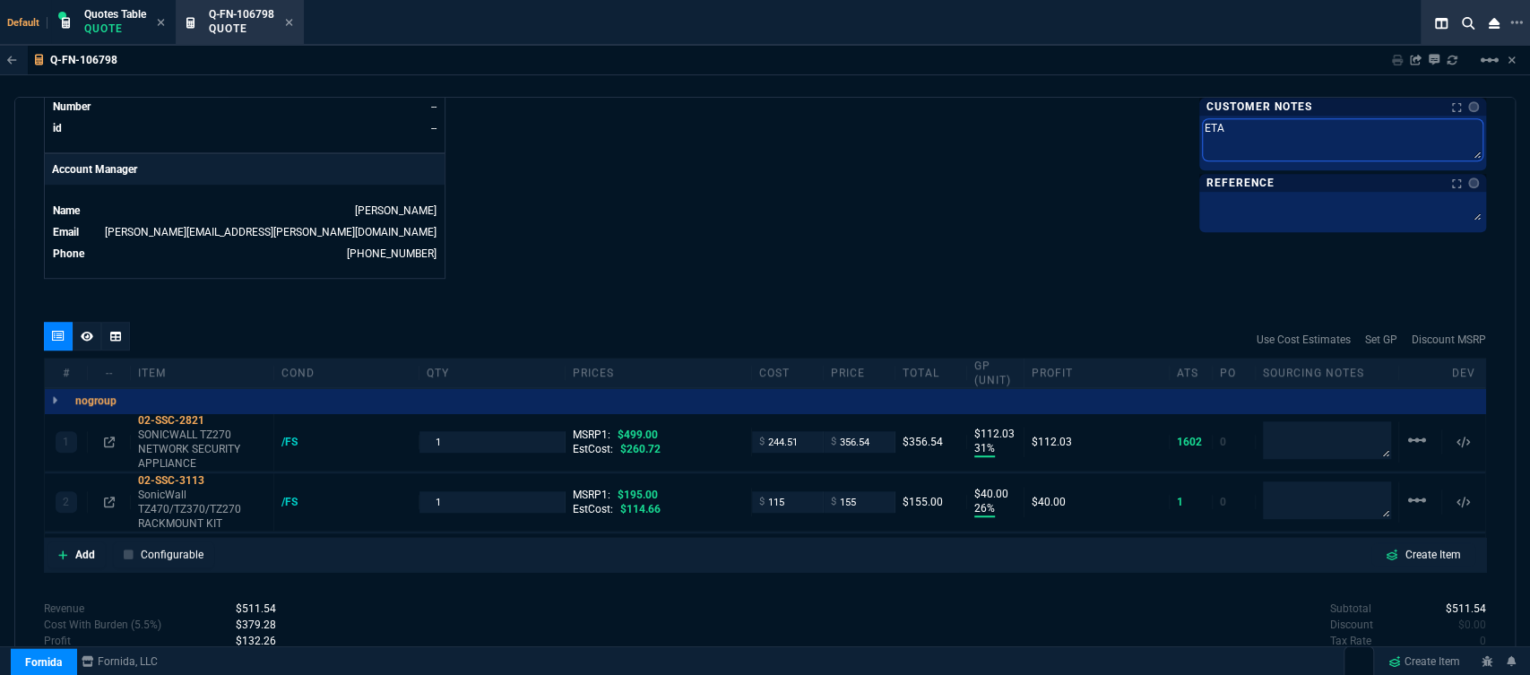
type textarea "ETA 5"
type textarea "ETA 5-"
type textarea "ETA 5-7"
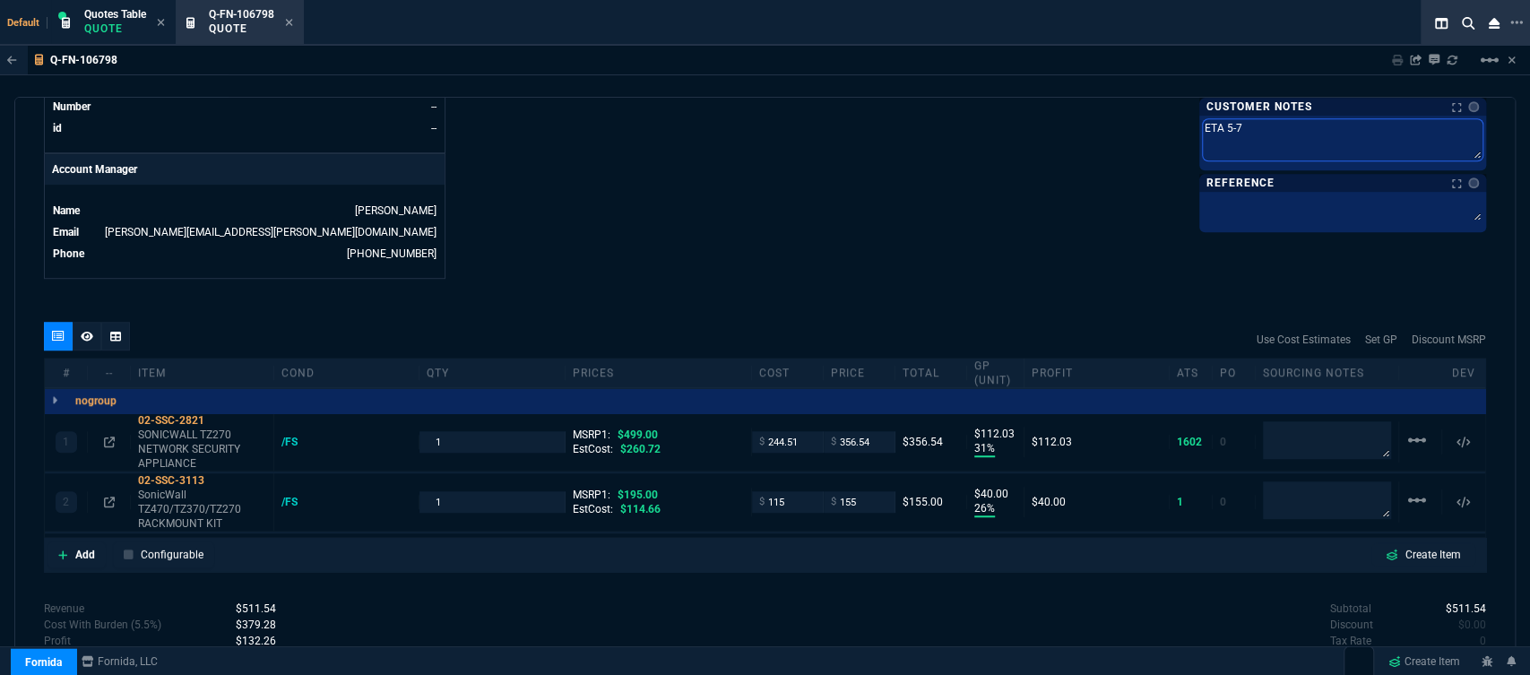
type textarea "ETA 5-7"
type textarea "ETA 5-7 V"
type textarea "ETA 5-7"
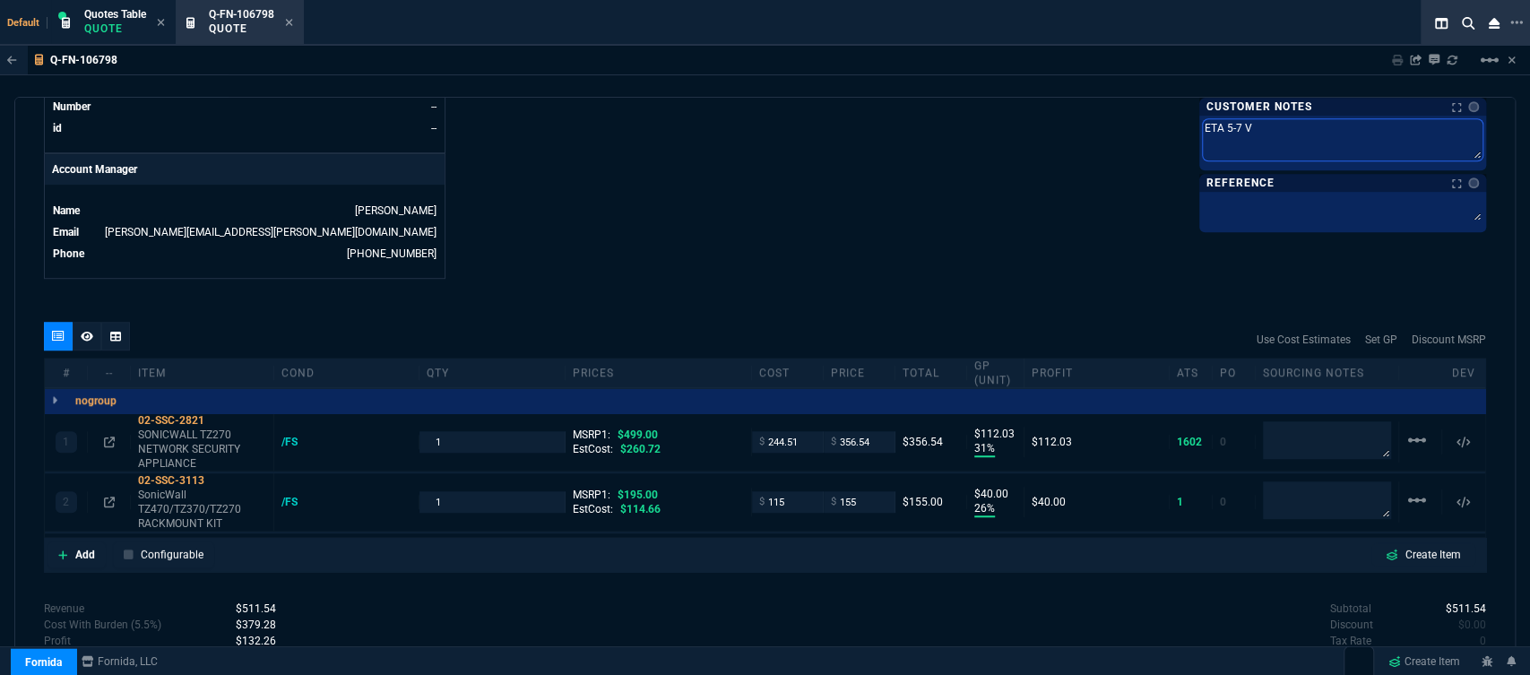
type textarea "ETA 5-7"
type textarea "ETA 5-7 B"
type textarea "ETA 5-7 Bi"
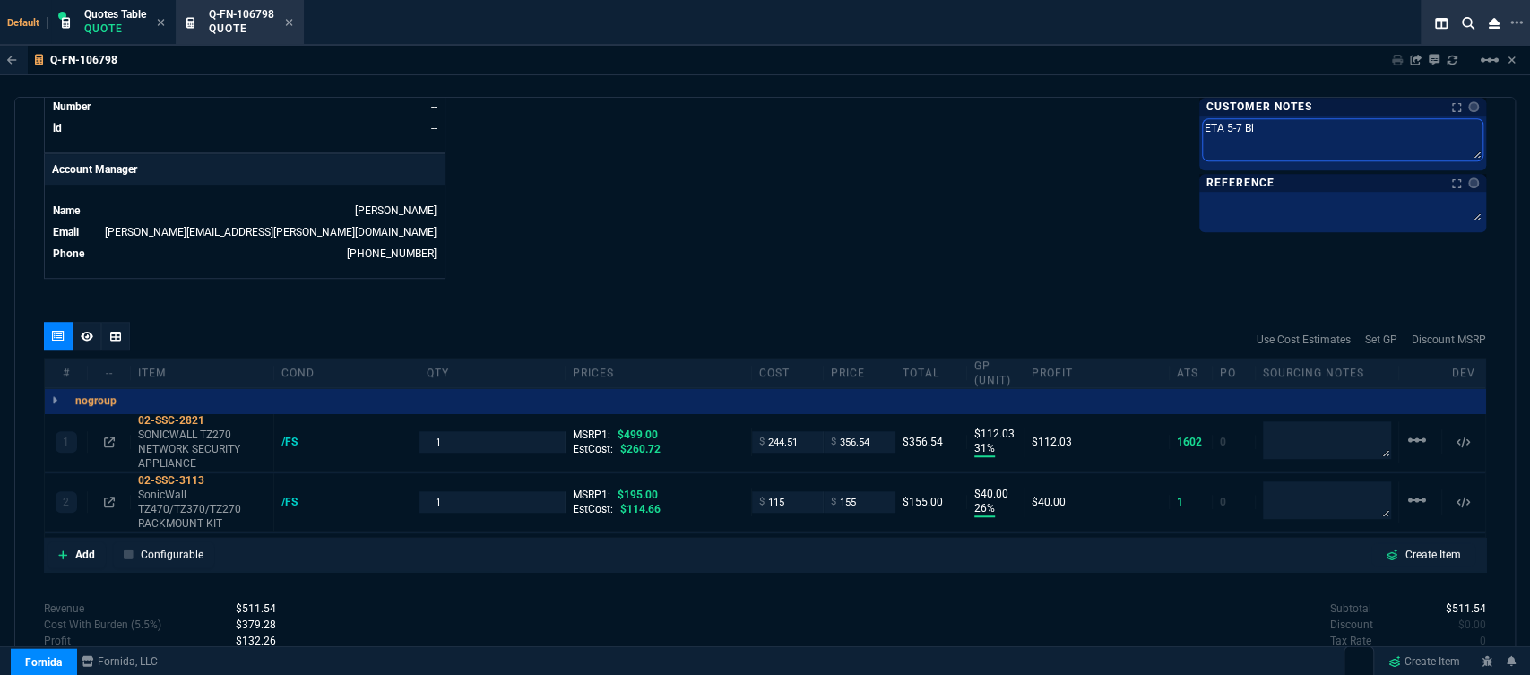
type textarea "ETA 5-7 Biz"
type textarea "ETA 5-7 Biz D"
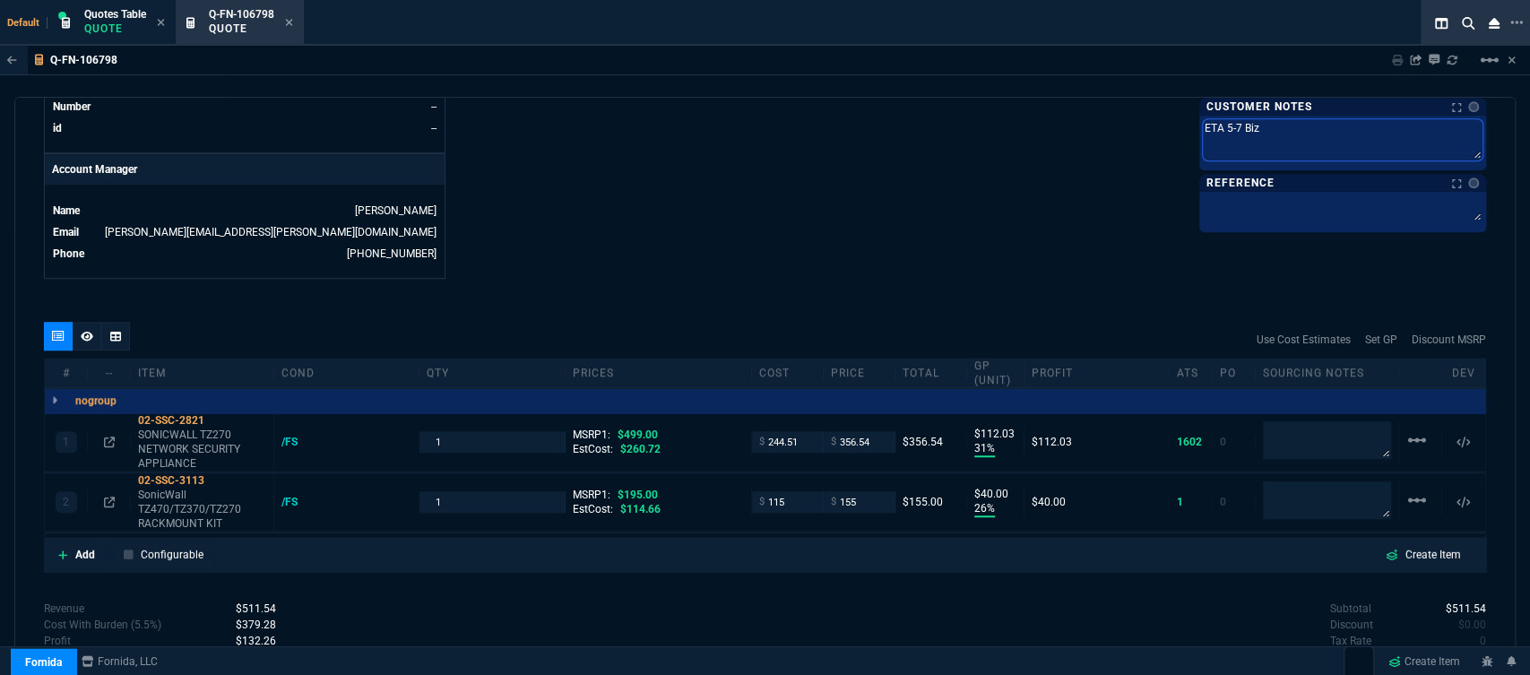
type textarea "ETA 5-7 Biz D"
type textarea "ETA 5-7 Biz Da"
type textarea "ETA 5-7 Biz Dat"
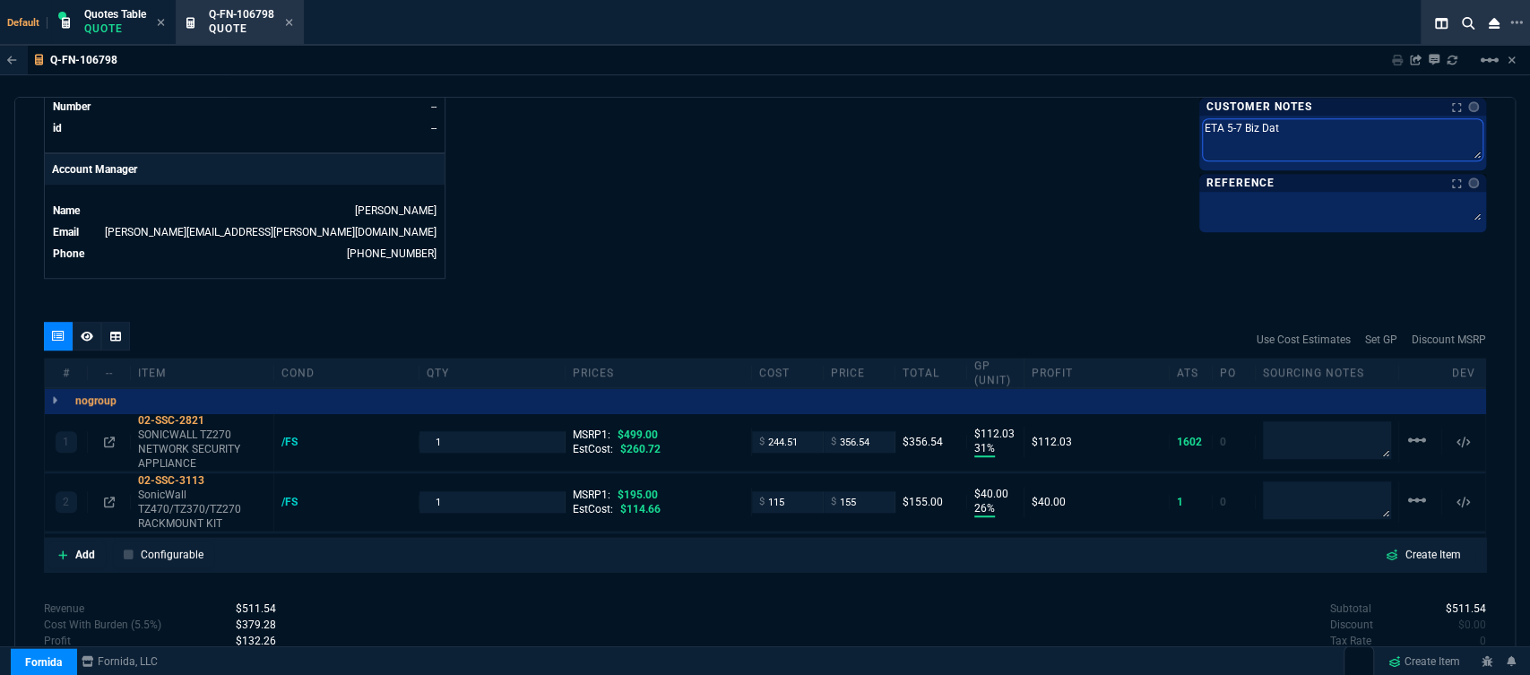
type textarea "ETA 5-7 Biz Dats"
type textarea "ETA 5-7 Biz Dat"
type textarea "ETA 5-7 Biz Da"
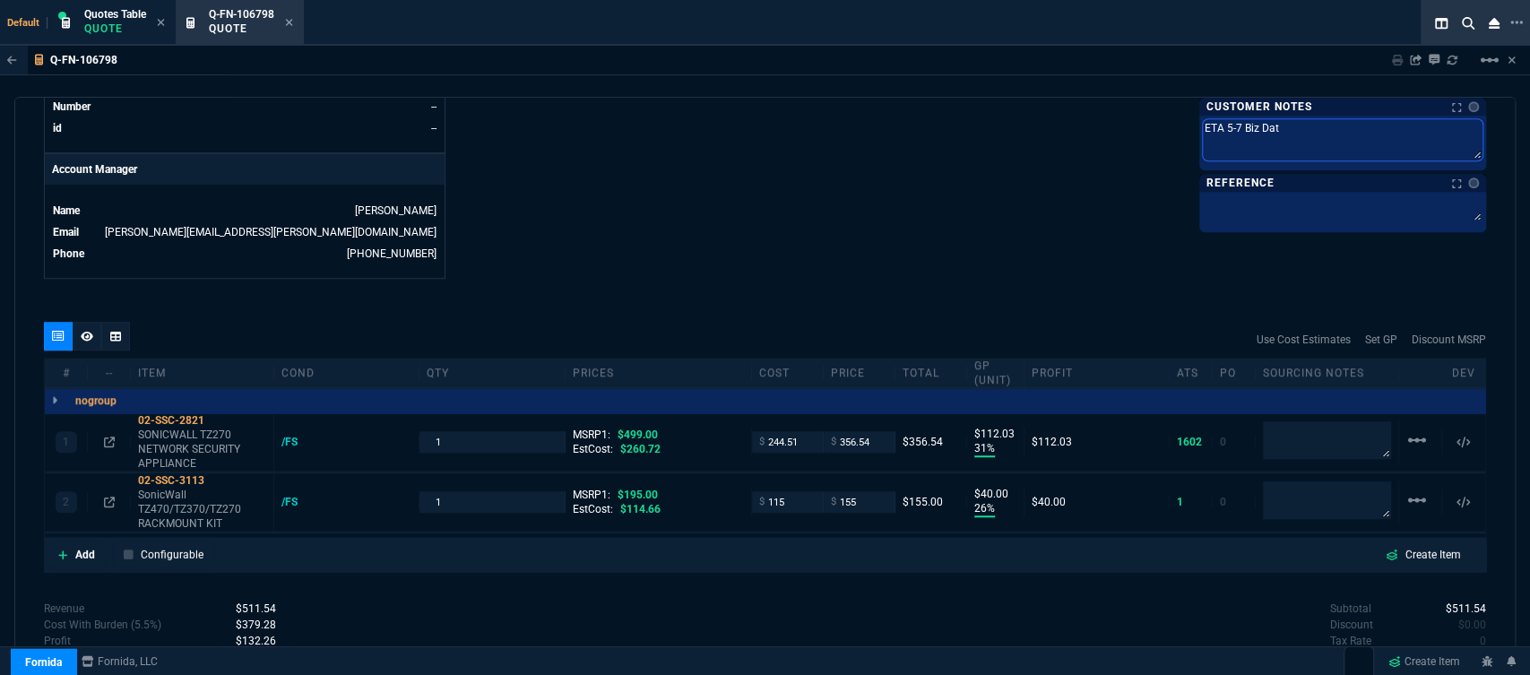
type textarea "ETA 5-7 Biz Da"
type textarea "ETA 5-7 Biz Day"
type textarea "ETA 5-7 Biz Days"
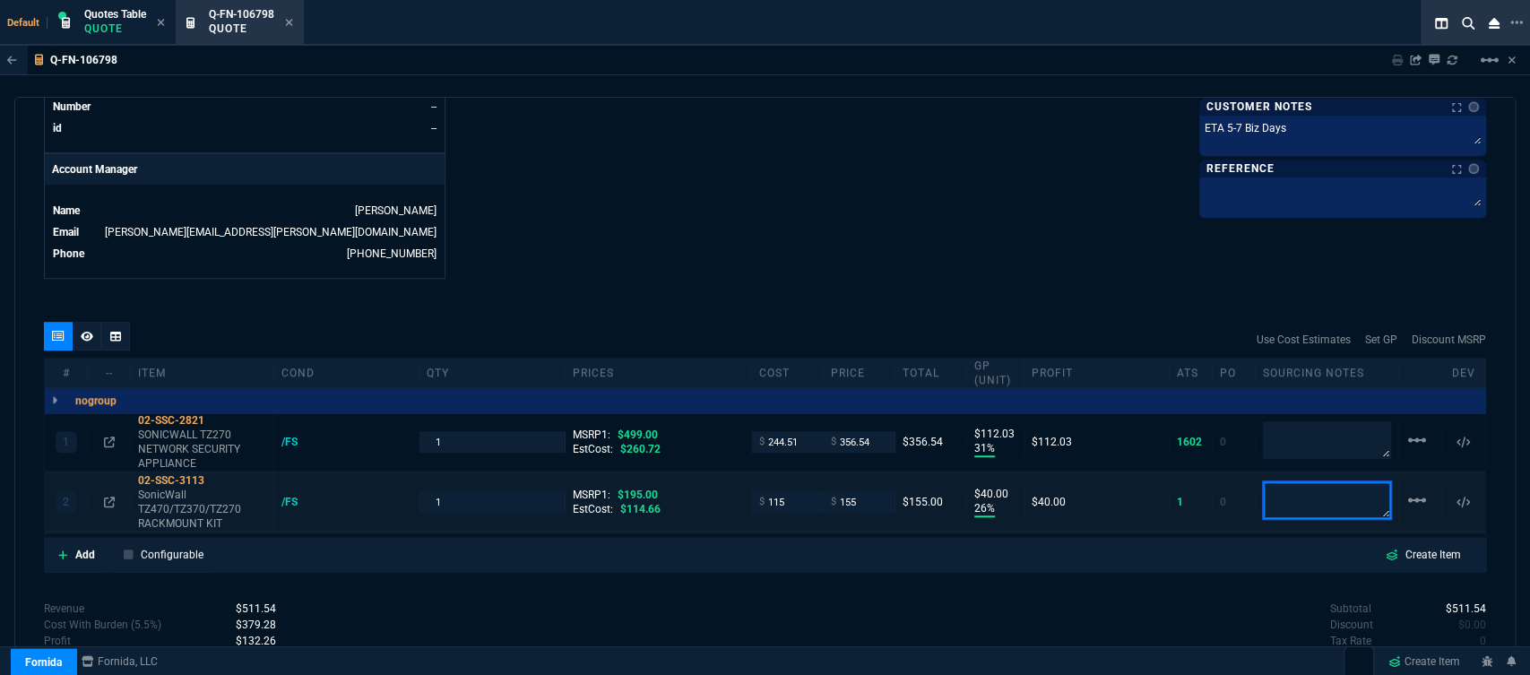
click at [1300, 489] on textarea at bounding box center [1327, 500] width 128 height 38
drag, startPoint x: 1306, startPoint y: 494, endPoint x: 1203, endPoint y: 493, distance: 103.1
click at [1203, 493] on div "2 02-SSC-3113 SonicWall TZ470/TZ370/TZ270 RACKMOUNT KIT /FS 1 MSRP1: $195.00 Es…" at bounding box center [765, 502] width 1440 height 58
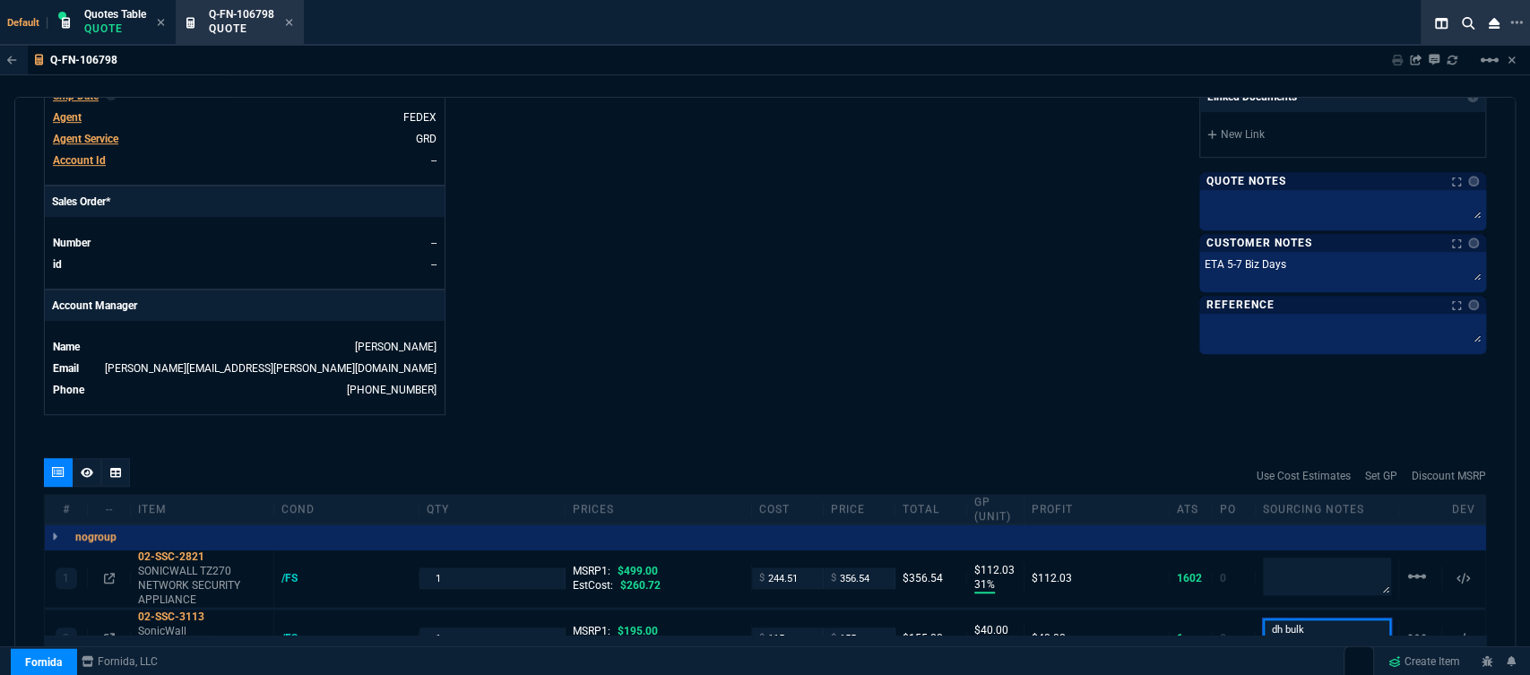
scroll to position [525, 0]
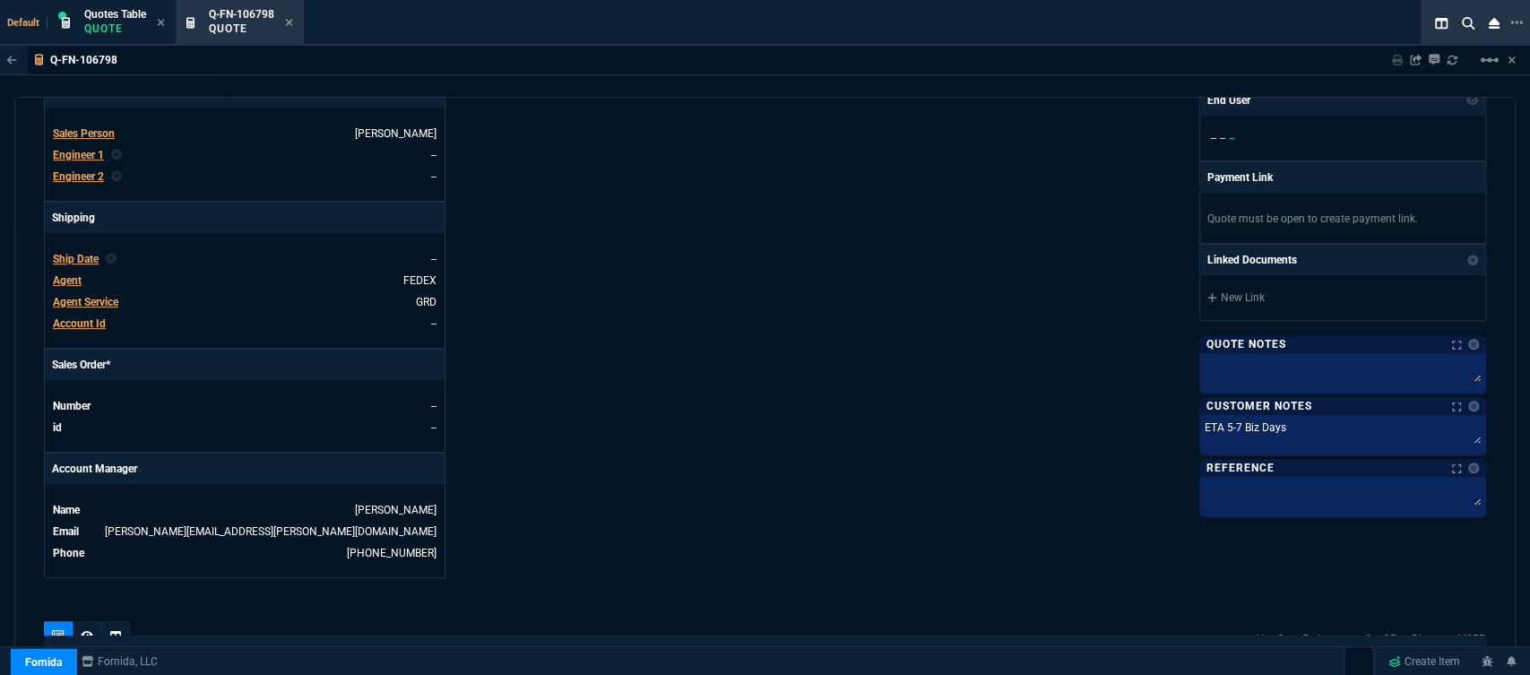
type textarea "dh bulk"
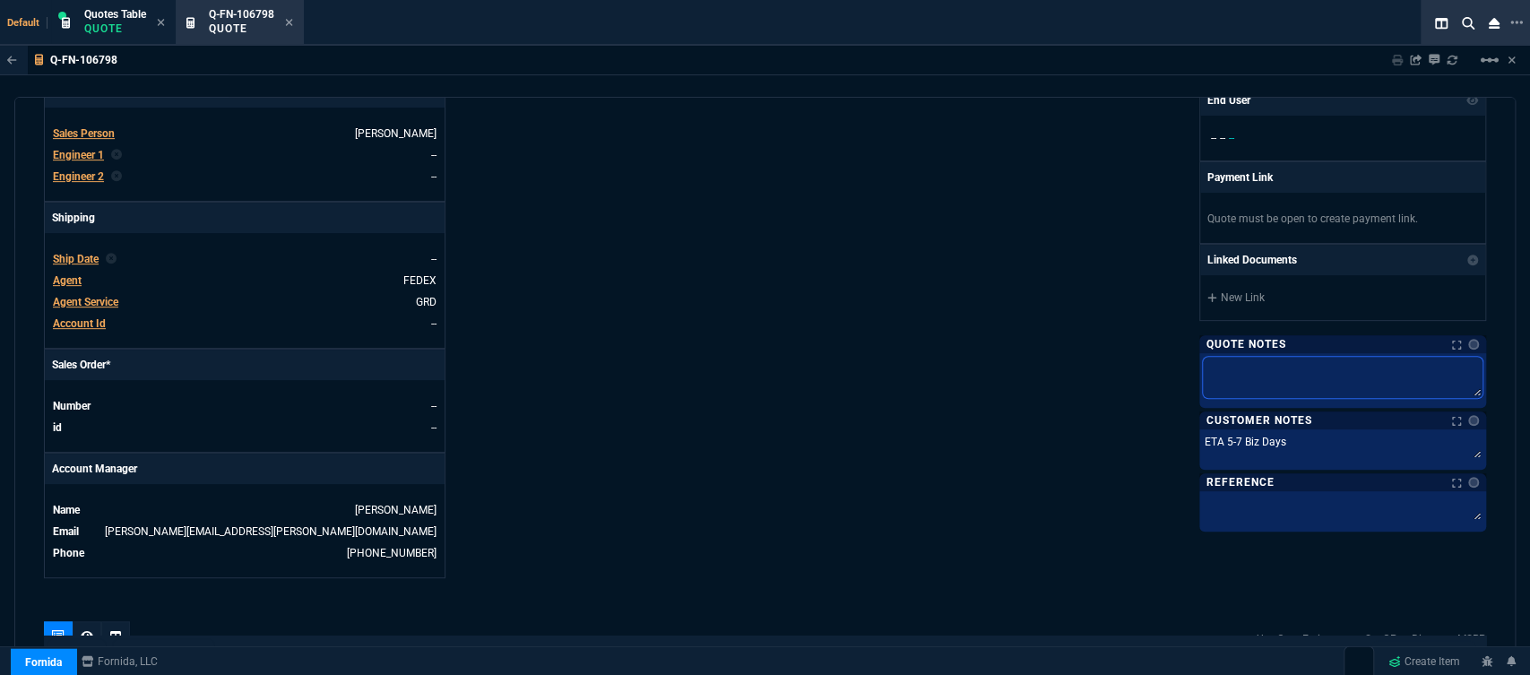
click at [1247, 366] on textarea at bounding box center [1343, 377] width 280 height 41
paste textarea "dh bulk"
type textarea "dh bulk"
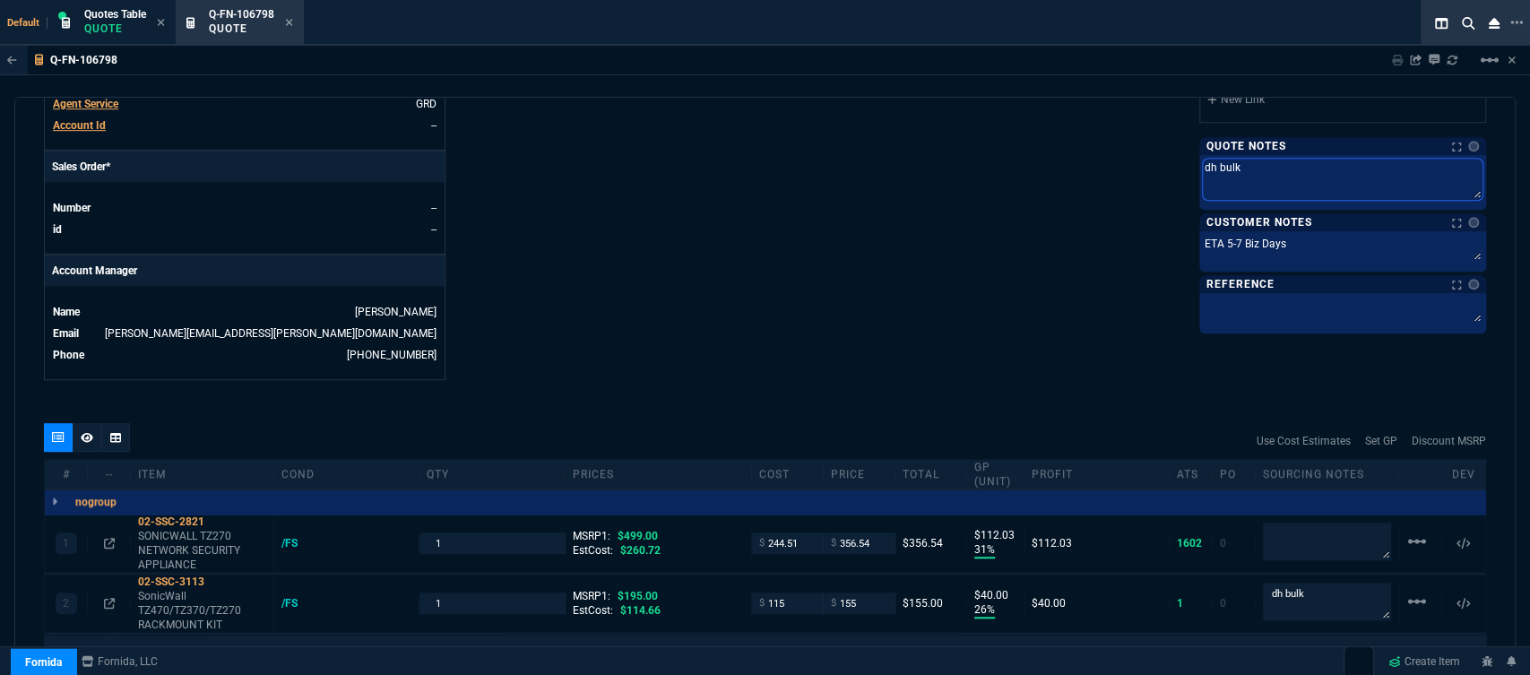
scroll to position [724, 0]
click at [218, 515] on icon at bounding box center [217, 520] width 10 height 11
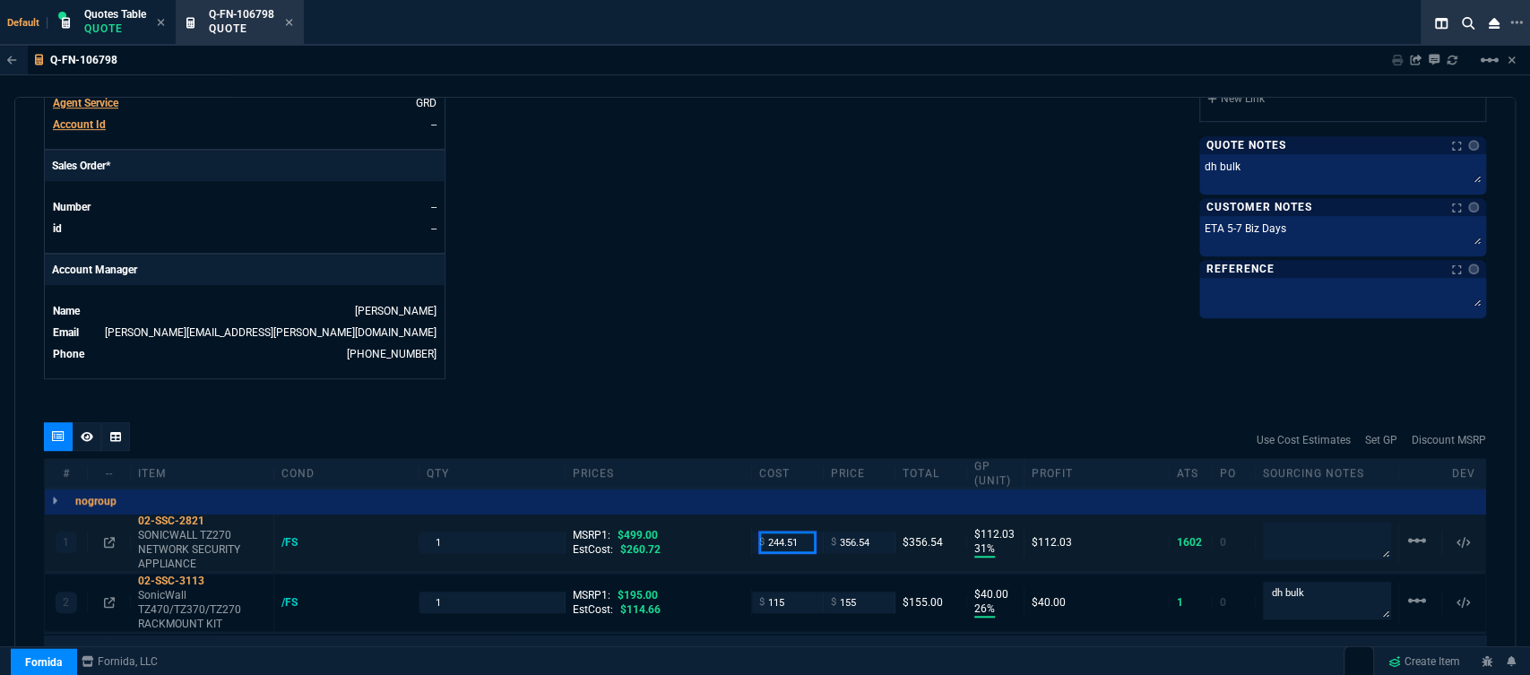
click at [796, 531] on input "244.51" at bounding box center [787, 541] width 56 height 21
type input "261"
type input "27"
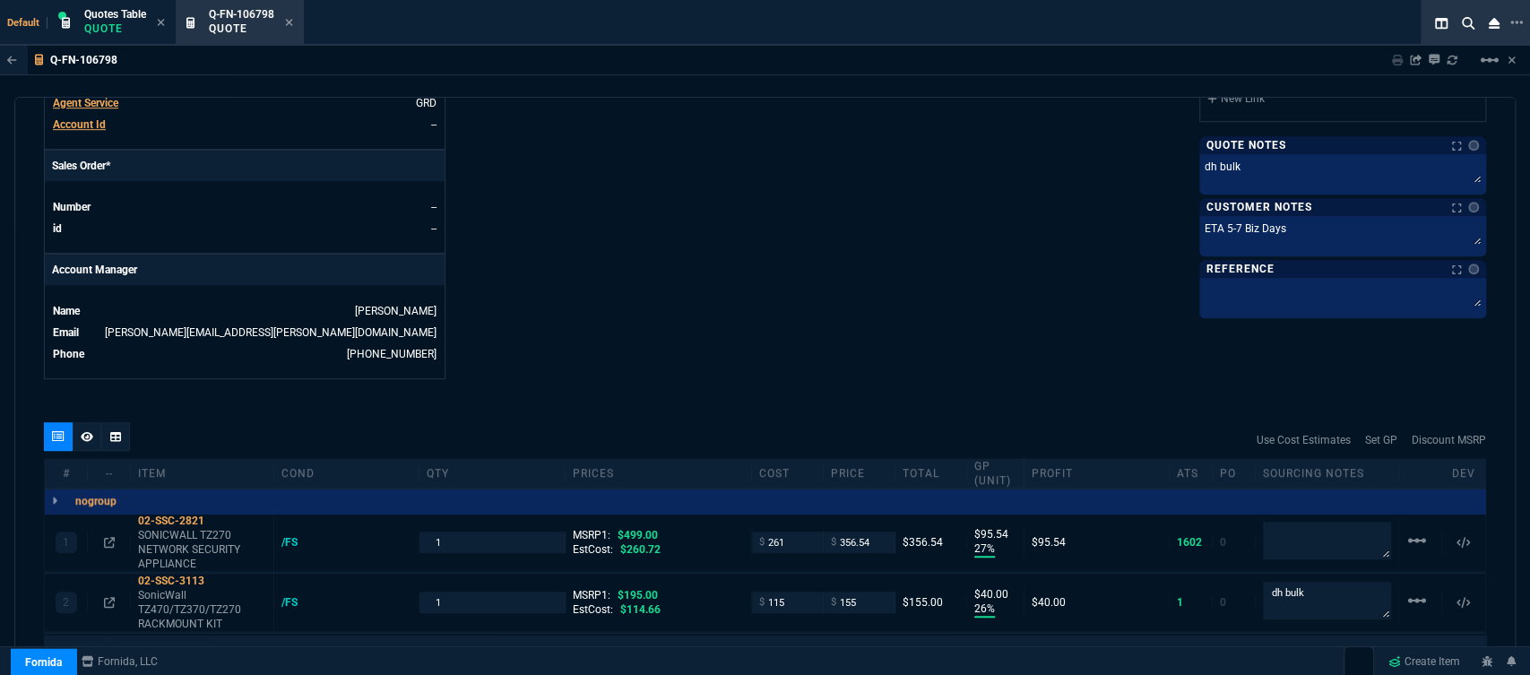
type input "96"
click at [217, 515] on icon at bounding box center [217, 520] width 10 height 11
click at [111, 537] on icon at bounding box center [109, 542] width 11 height 11
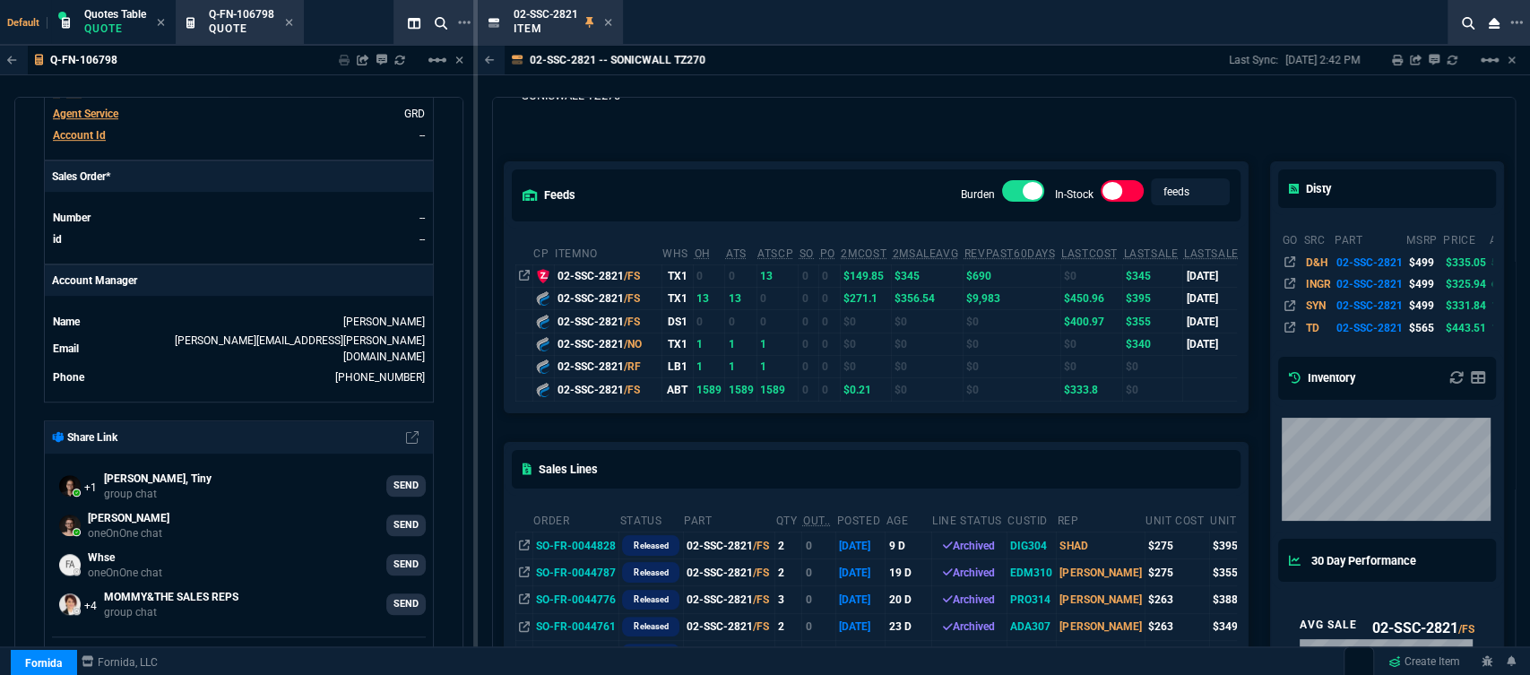
scroll to position [99, 0]
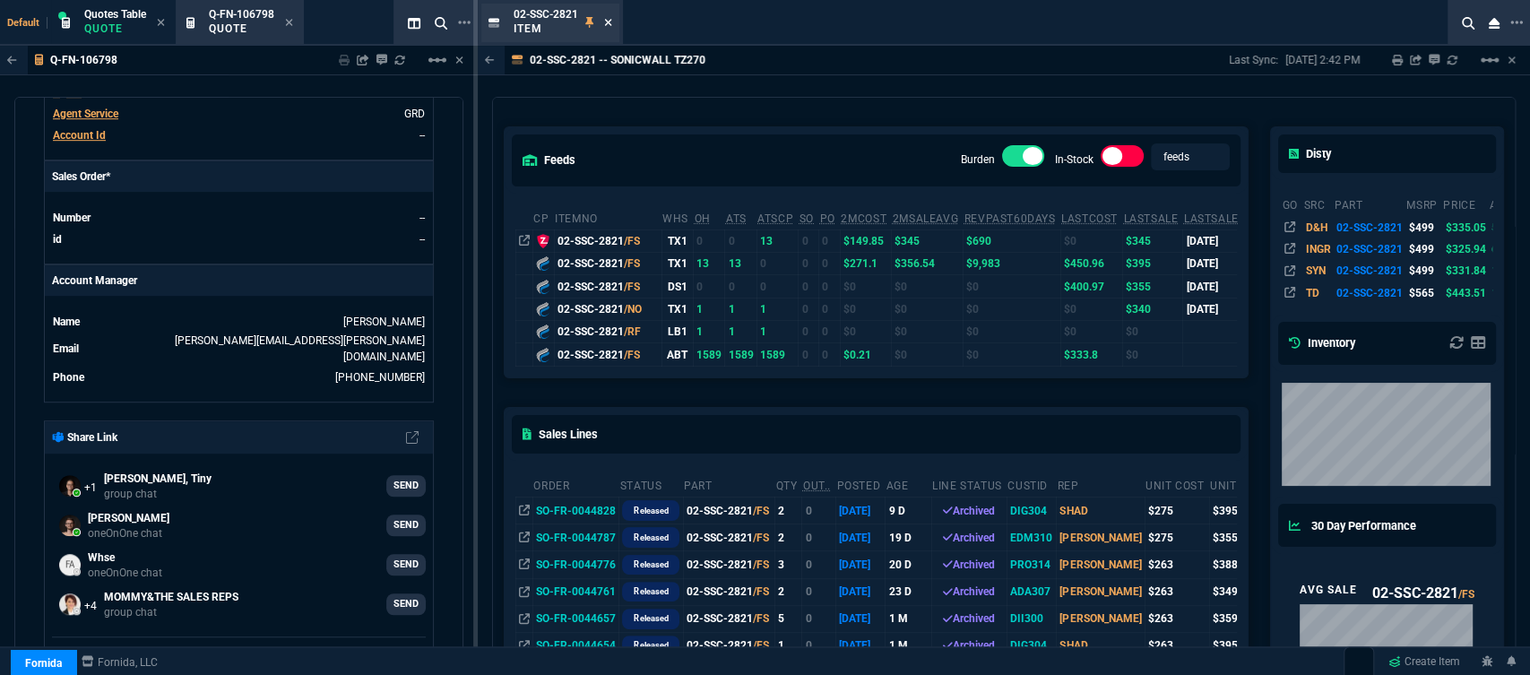
click at [607, 19] on icon at bounding box center [608, 22] width 8 height 11
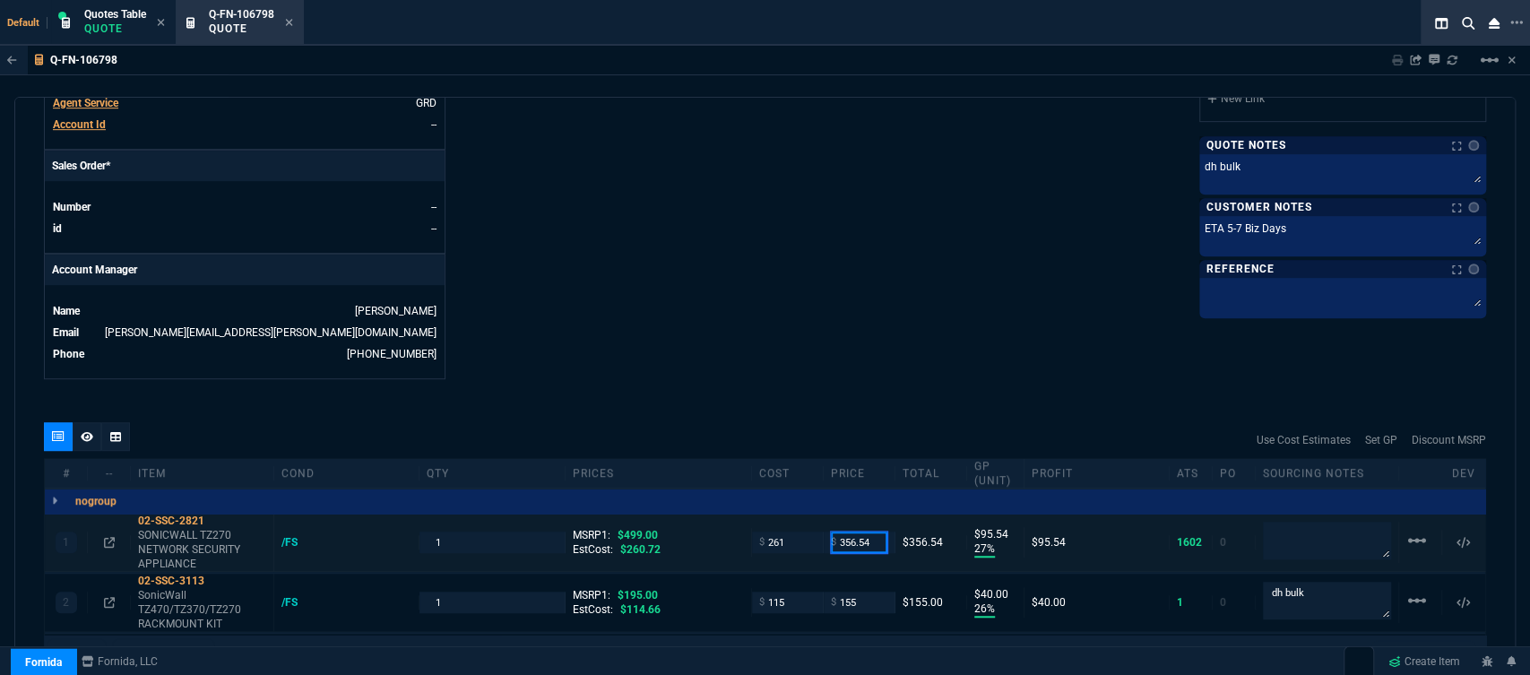
click at [875, 531] on input "356.54" at bounding box center [859, 541] width 56 height 21
click at [108, 537] on icon at bounding box center [109, 542] width 11 height 11
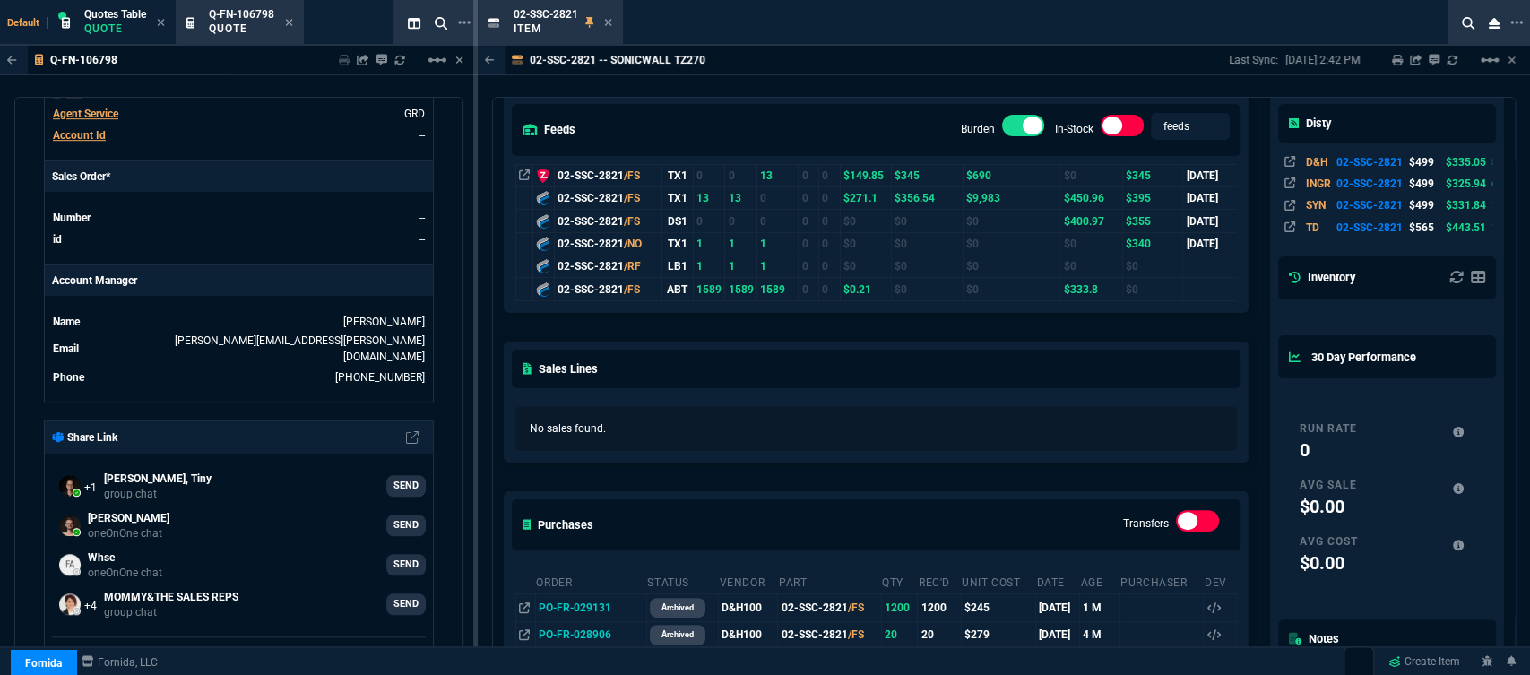
scroll to position [298, 0]
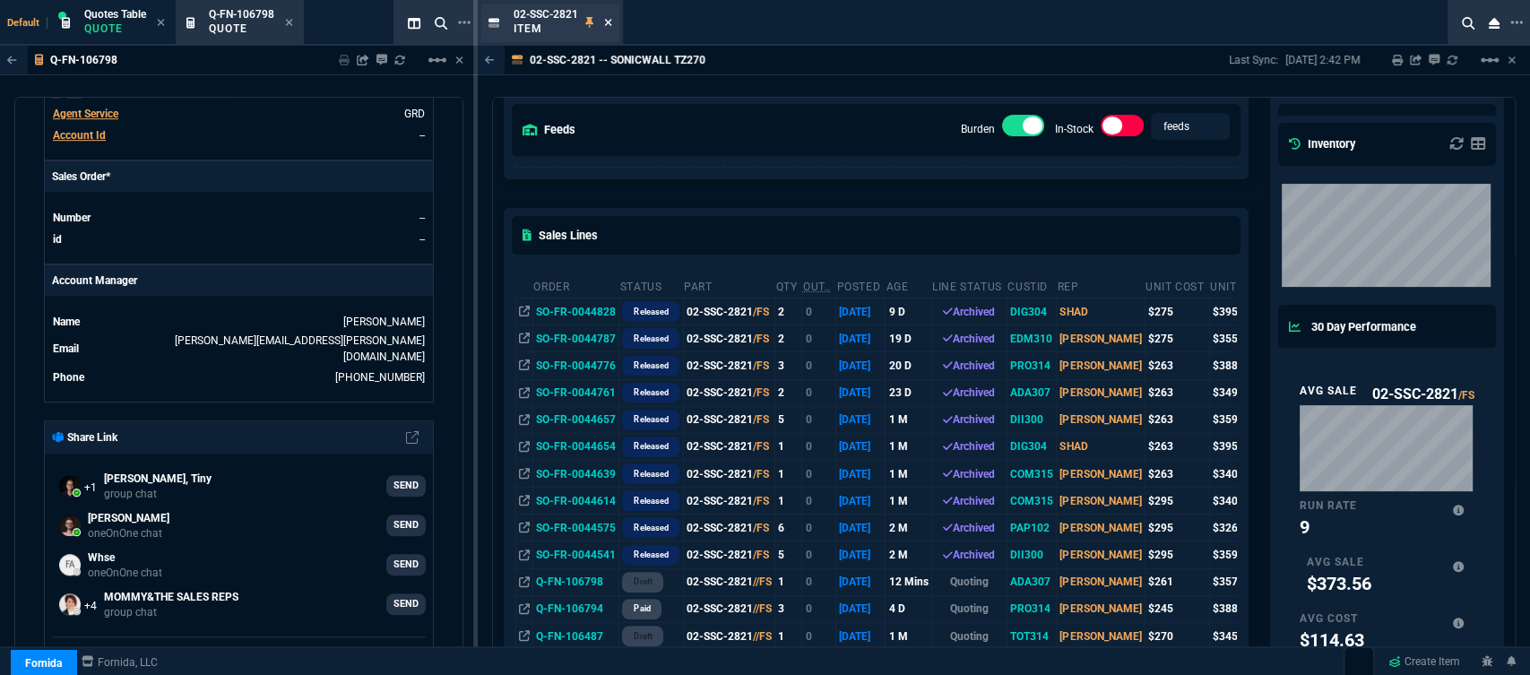
click at [608, 23] on icon at bounding box center [607, 22] width 7 height 7
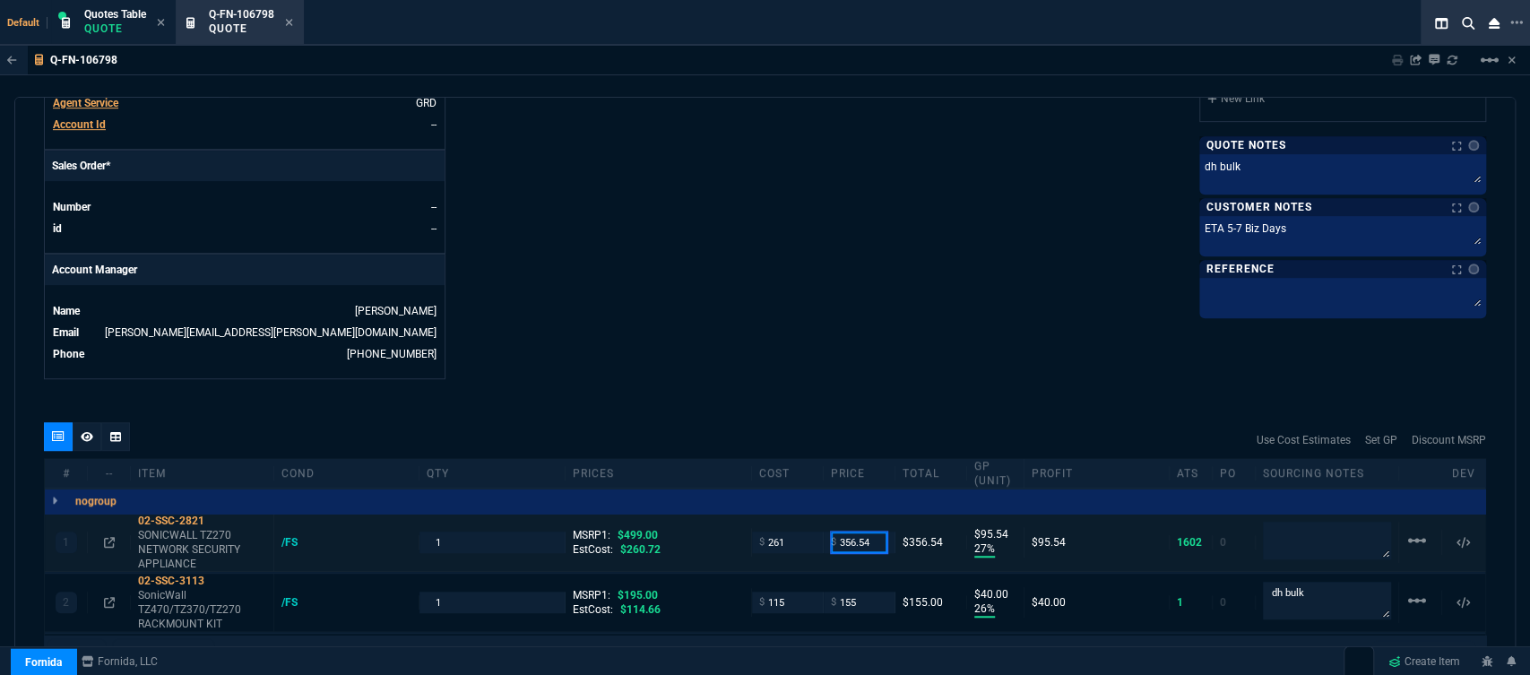
click at [878, 531] on input "356.54" at bounding box center [859, 541] width 56 height 21
drag, startPoint x: 878, startPoint y: 525, endPoint x: 796, endPoint y: 511, distance: 83.7
click at [796, 514] on div "1 02-SSC-2821 SONICWALL TZ270 NETWORK SECURITY APPLIANCE /FS 1 MSRP1: $499.00 E…" at bounding box center [765, 543] width 1440 height 58
type input "356"
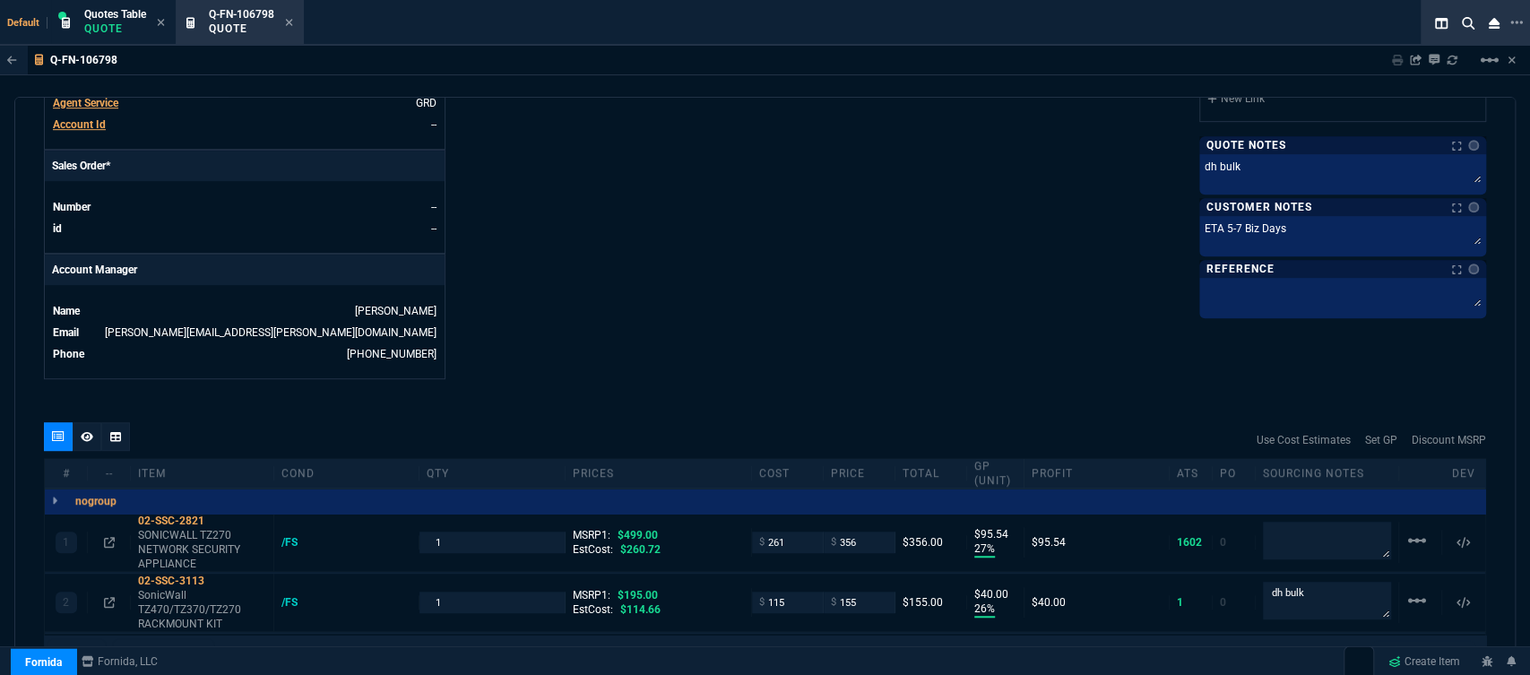
type input "356"
type input "95"
click at [85, 431] on icon at bounding box center [87, 436] width 13 height 11
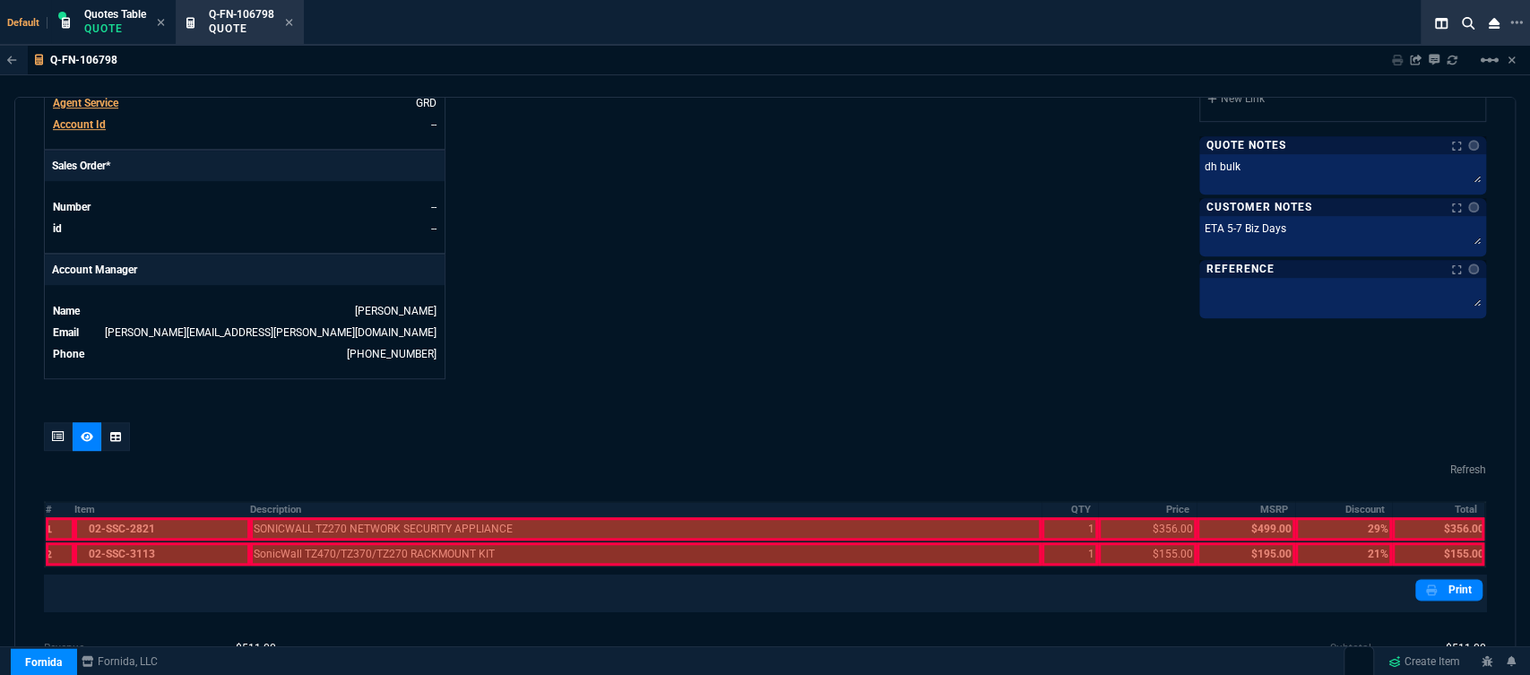
click at [152, 517] on div at bounding box center [161, 528] width 175 height 23
click at [155, 544] on div at bounding box center [161, 553] width 175 height 23
click at [291, 542] on div at bounding box center [646, 553] width 792 height 23
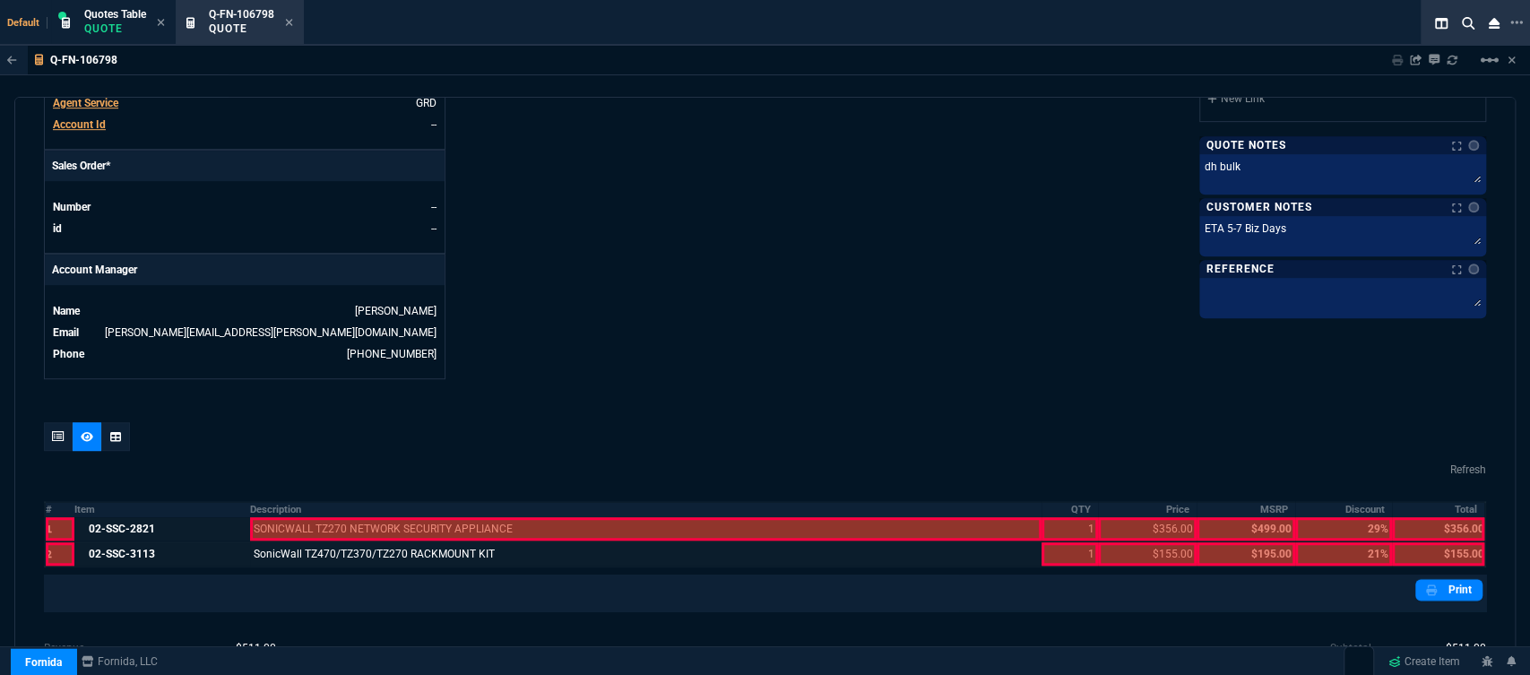
click at [294, 517] on div at bounding box center [646, 528] width 792 height 23
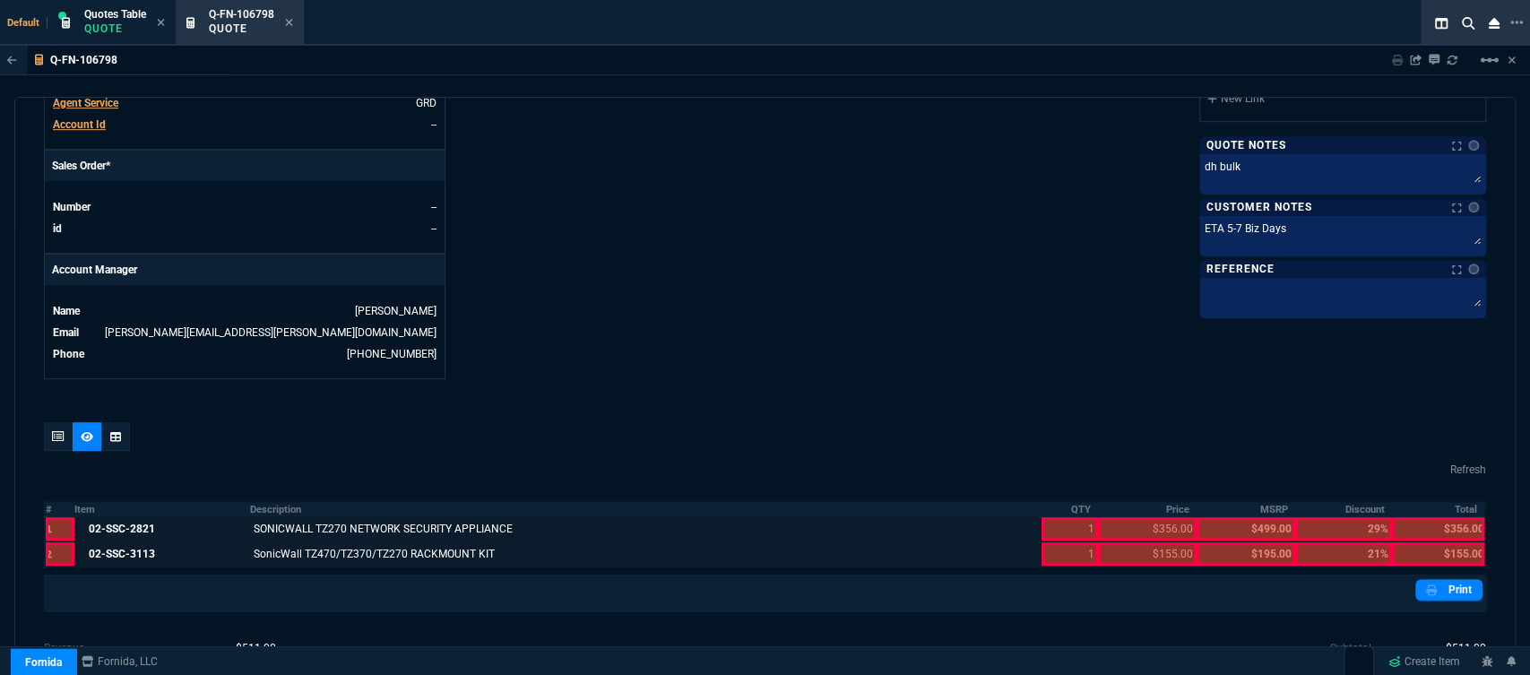
click at [1048, 517] on div at bounding box center [1069, 528] width 56 height 23
click at [1057, 548] on div at bounding box center [1069, 553] width 56 height 23
click at [1137, 545] on div at bounding box center [1147, 553] width 99 height 23
click at [1139, 521] on div at bounding box center [1147, 528] width 99 height 23
click at [1429, 547] on div at bounding box center [1438, 553] width 92 height 23
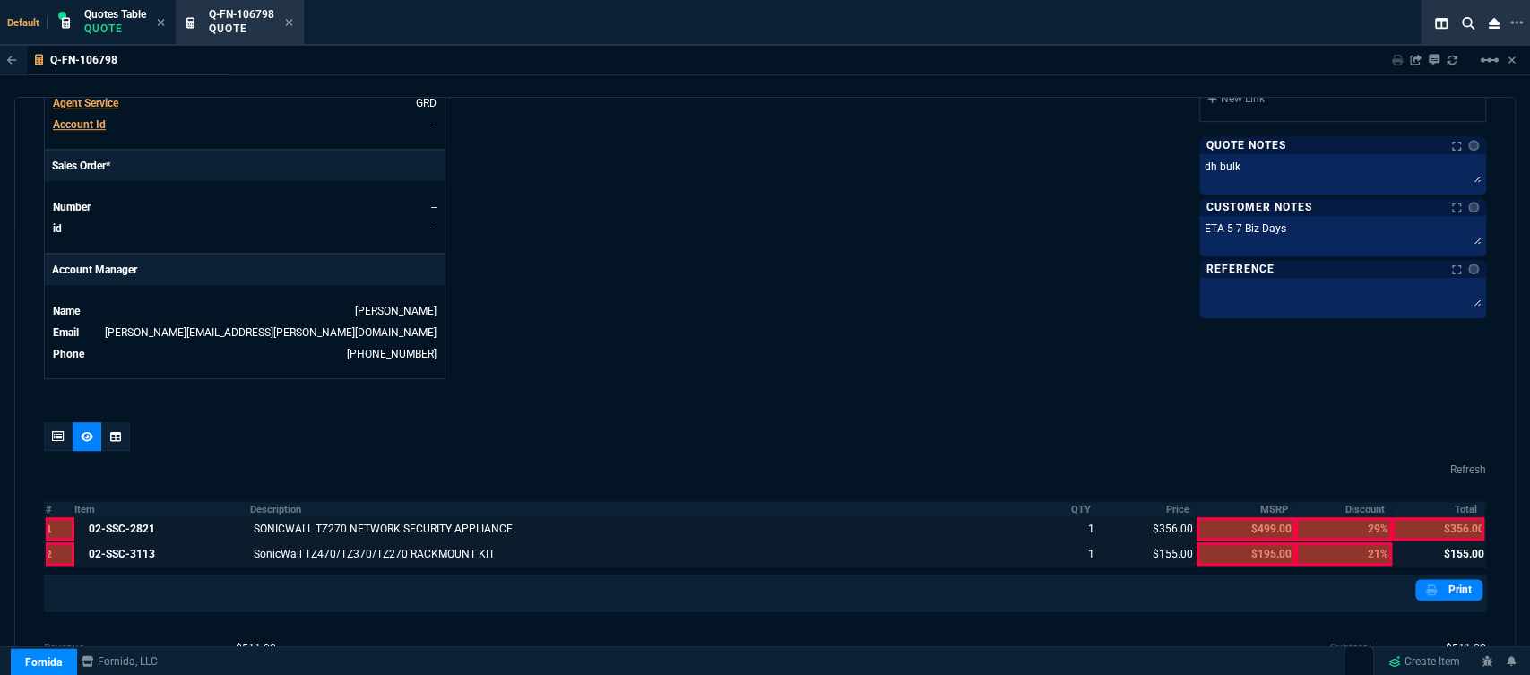
click at [1436, 517] on div at bounding box center [1438, 528] width 92 height 23
click at [1433, 579] on link "Print" at bounding box center [1448, 590] width 67 height 22
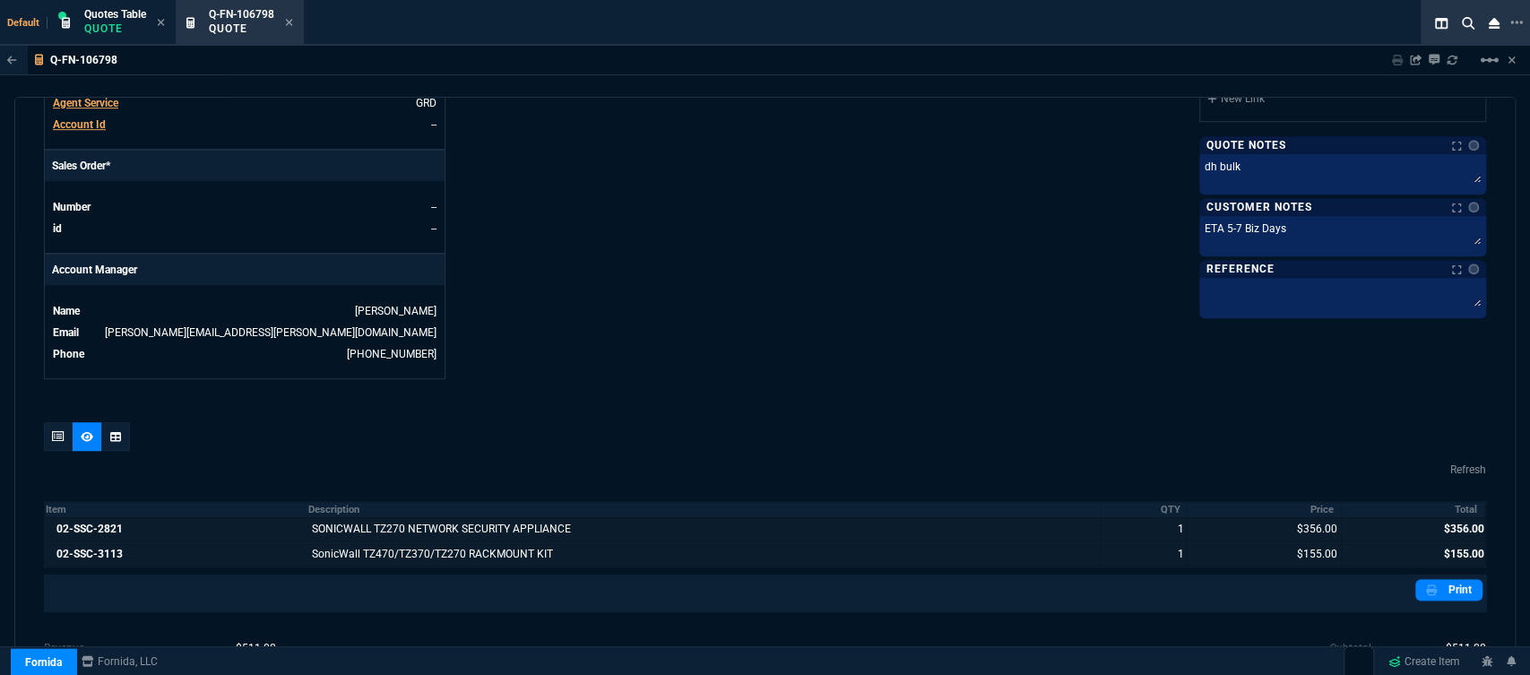
scroll to position [862, 0]
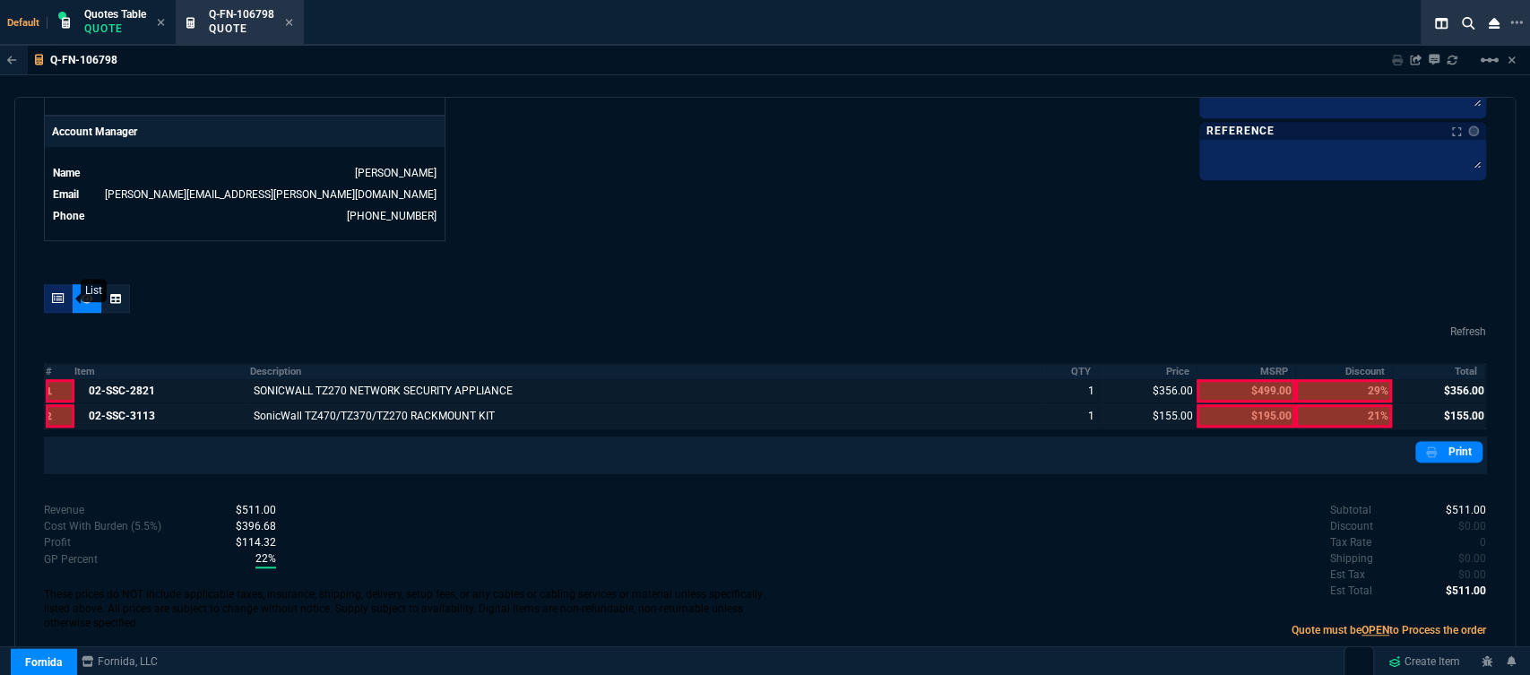
click at [56, 293] on icon at bounding box center [58, 298] width 13 height 11
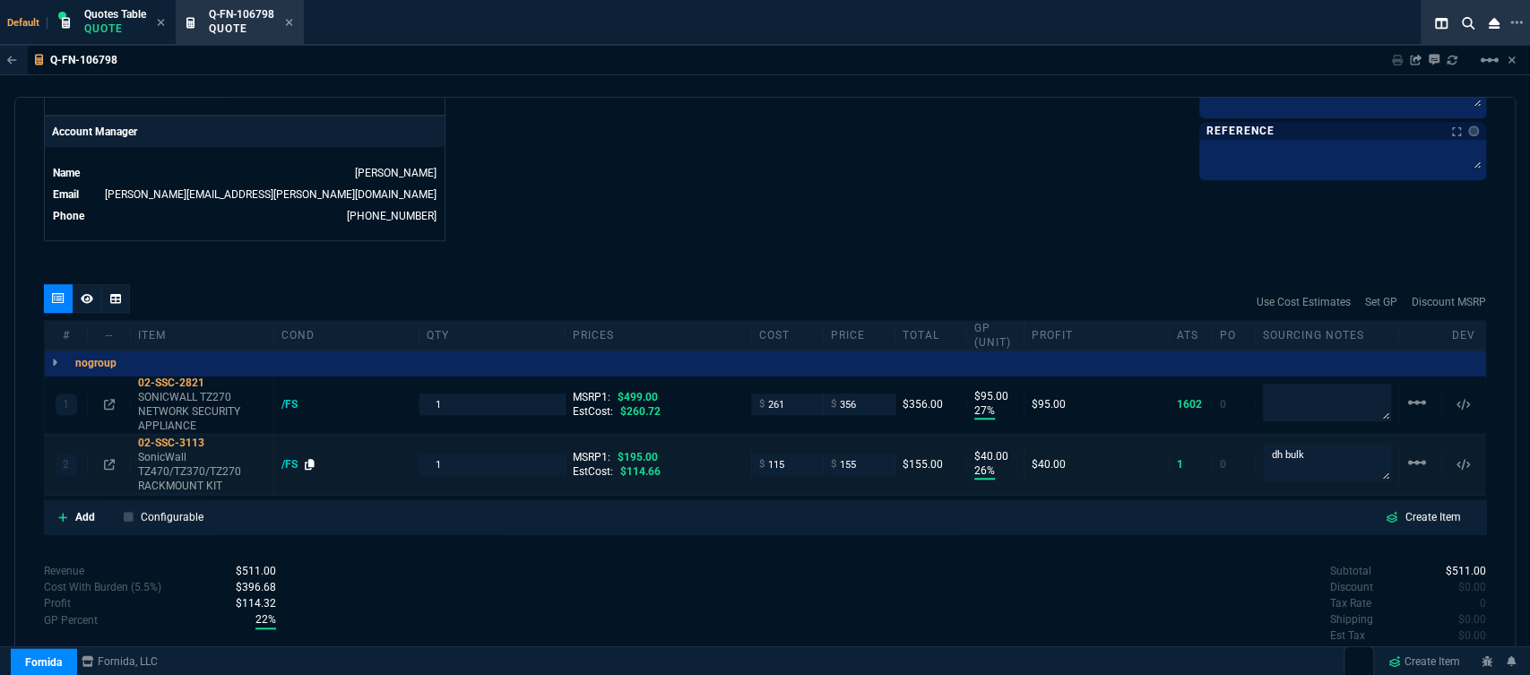
type input "27"
type input "95"
type input "26"
type input "40"
type input "29"
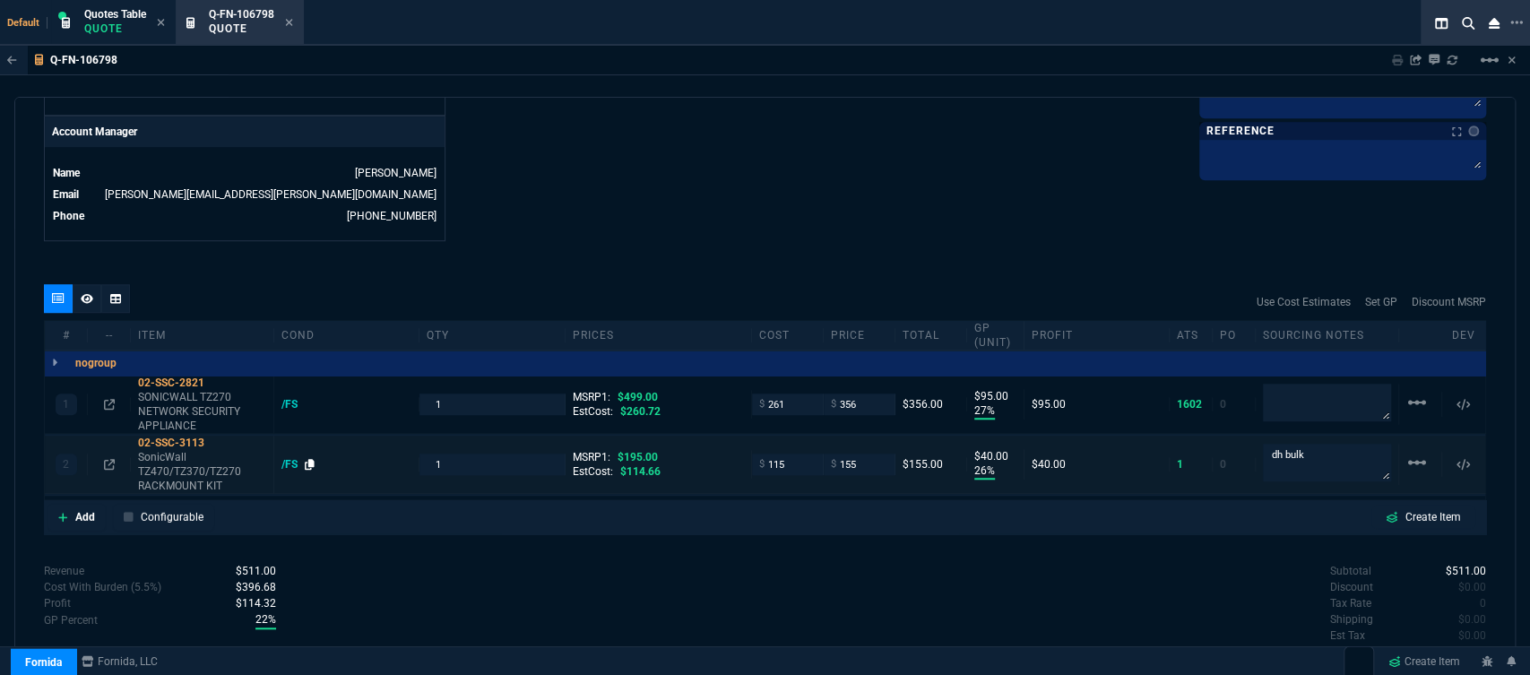
type input "21"
drag, startPoint x: 456, startPoint y: 392, endPoint x: 420, endPoint y: 382, distance: 37.2
click at [420, 393] on div "1" at bounding box center [491, 403] width 145 height 21
type input "3"
drag, startPoint x: 497, startPoint y: 457, endPoint x: 392, endPoint y: 437, distance: 106.7
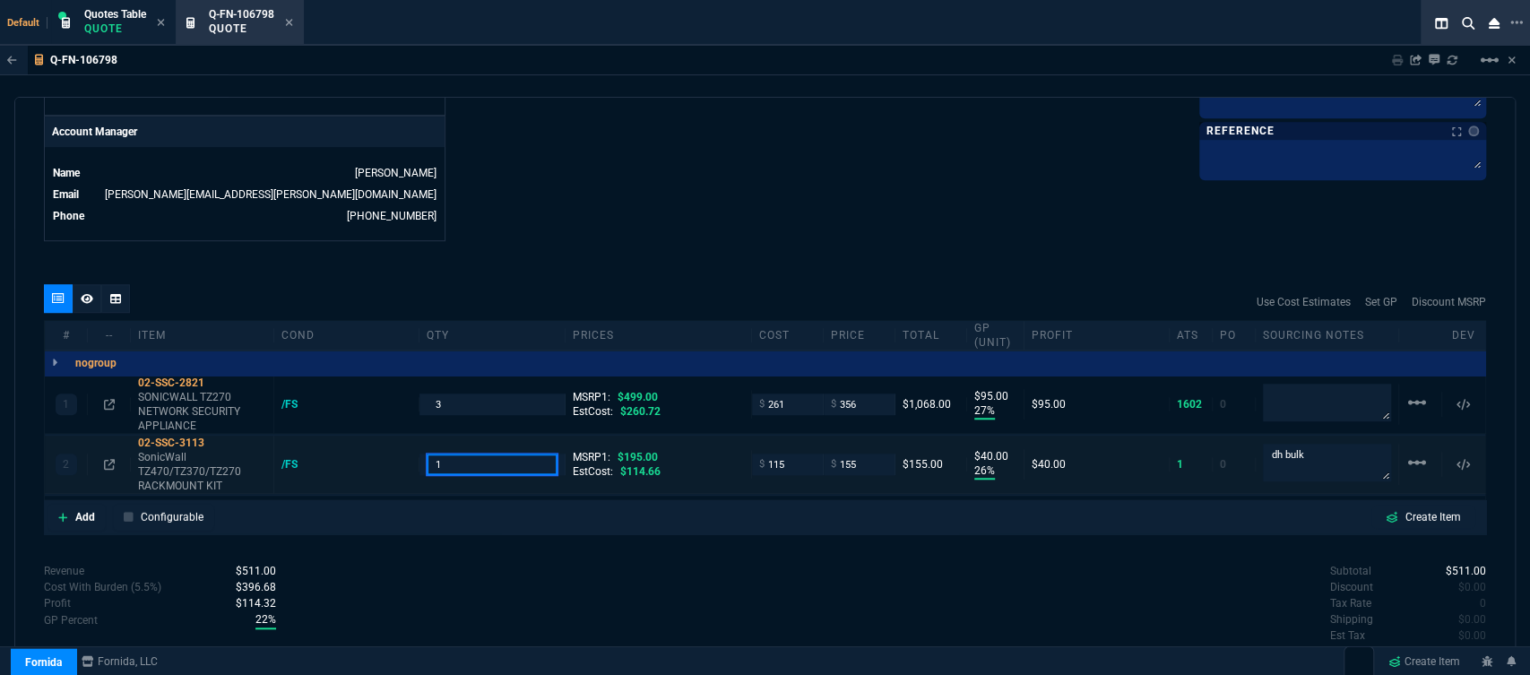
click at [392, 437] on div "2 02-SSC-3113 SonicWall TZ470/TZ370/TZ270 RACKMOUNT KIT /FS 1 MSRP1: $195.00 Es…" at bounding box center [765, 465] width 1440 height 58
type input "3"
click at [88, 293] on icon at bounding box center [87, 298] width 13 height 11
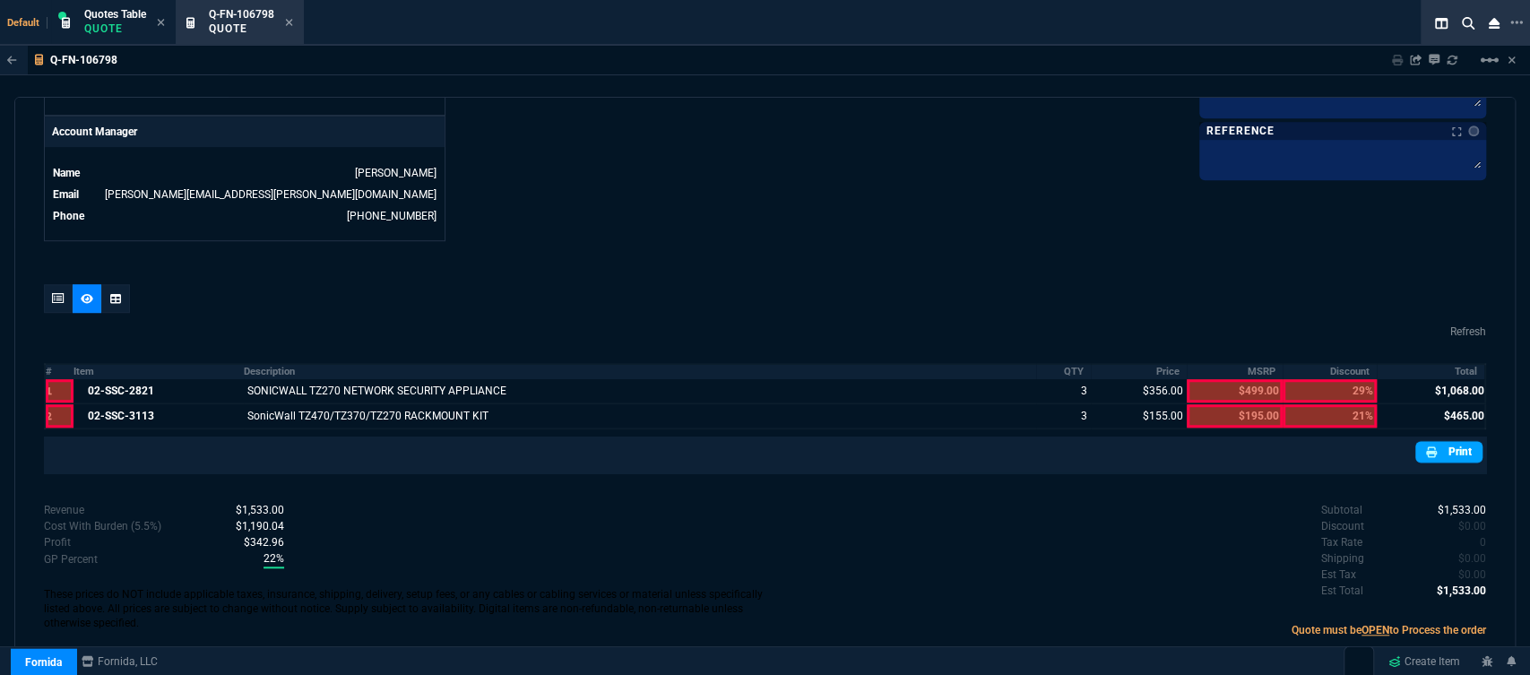
click at [1446, 441] on link "Print" at bounding box center [1448, 452] width 67 height 22
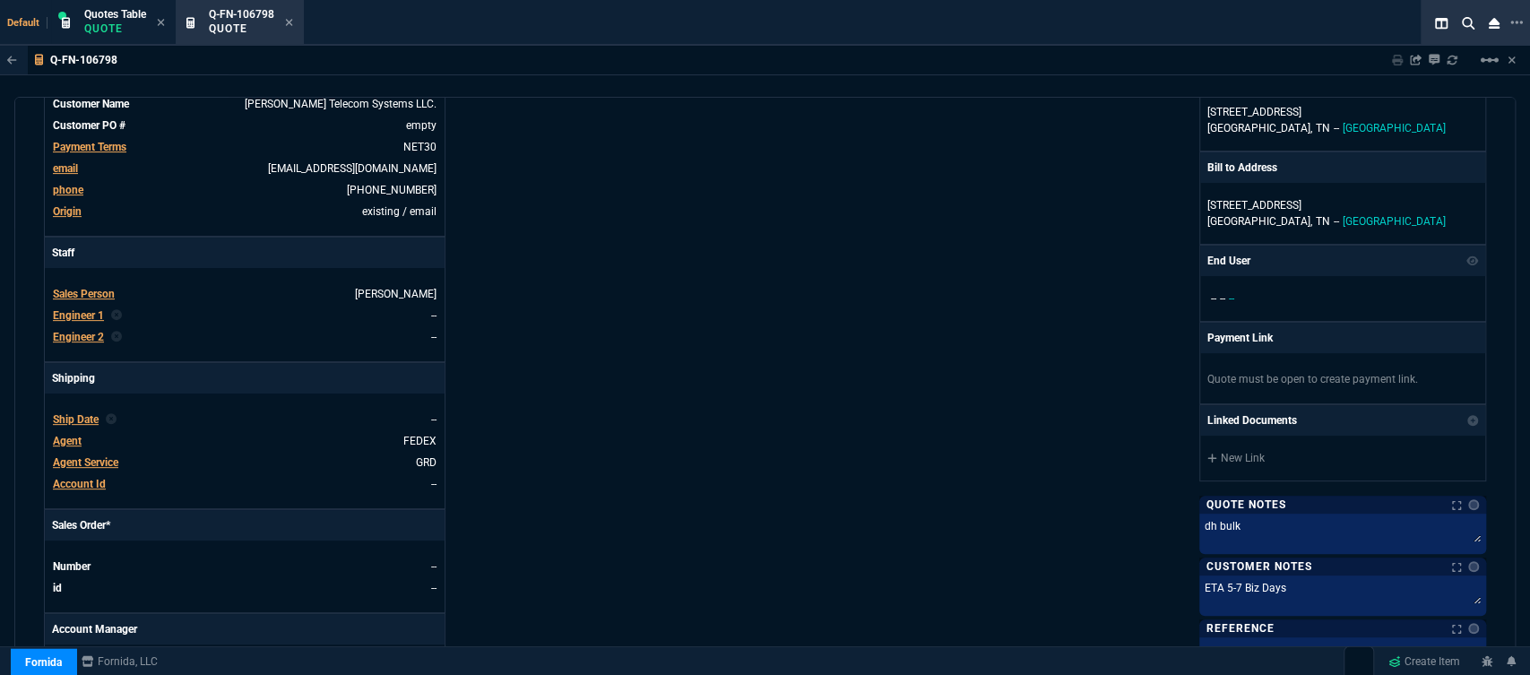
scroll to position [0, 0]
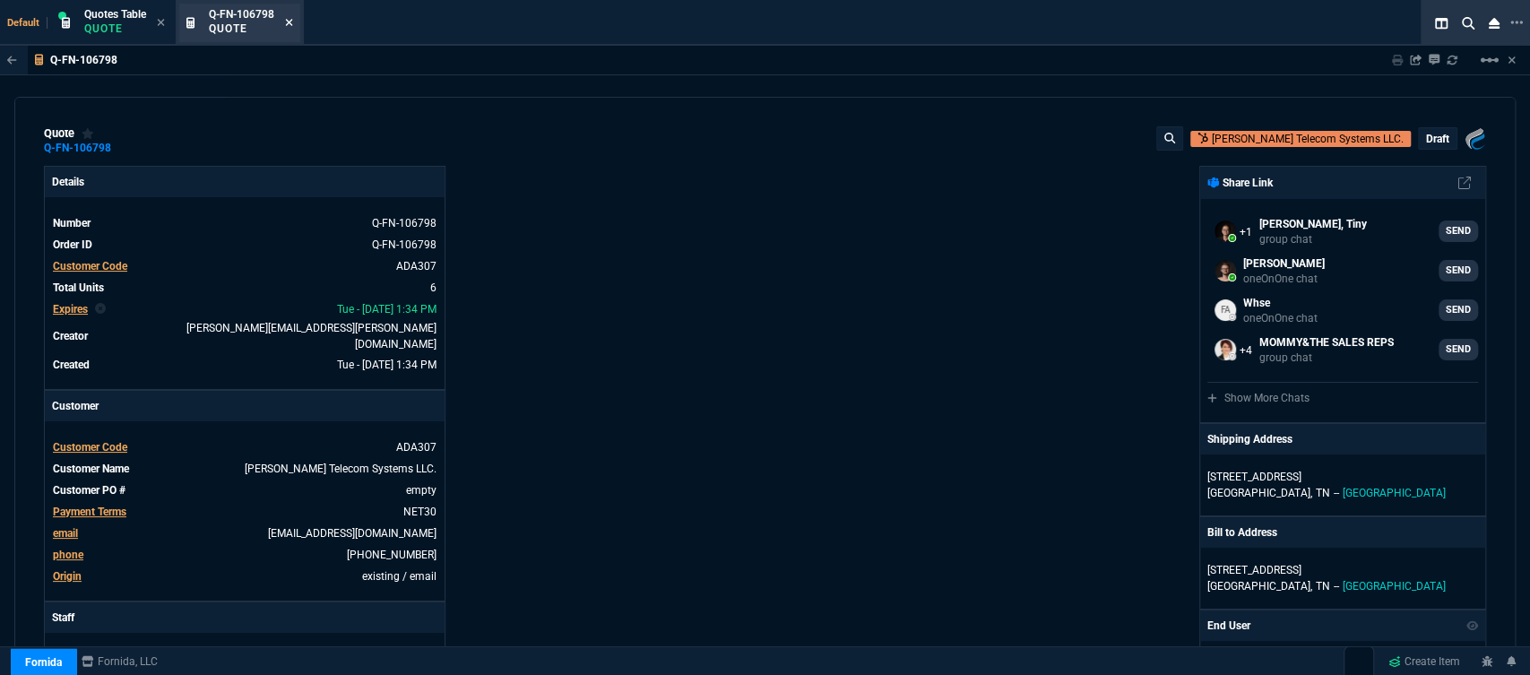
click at [290, 27] on icon at bounding box center [289, 22] width 8 height 11
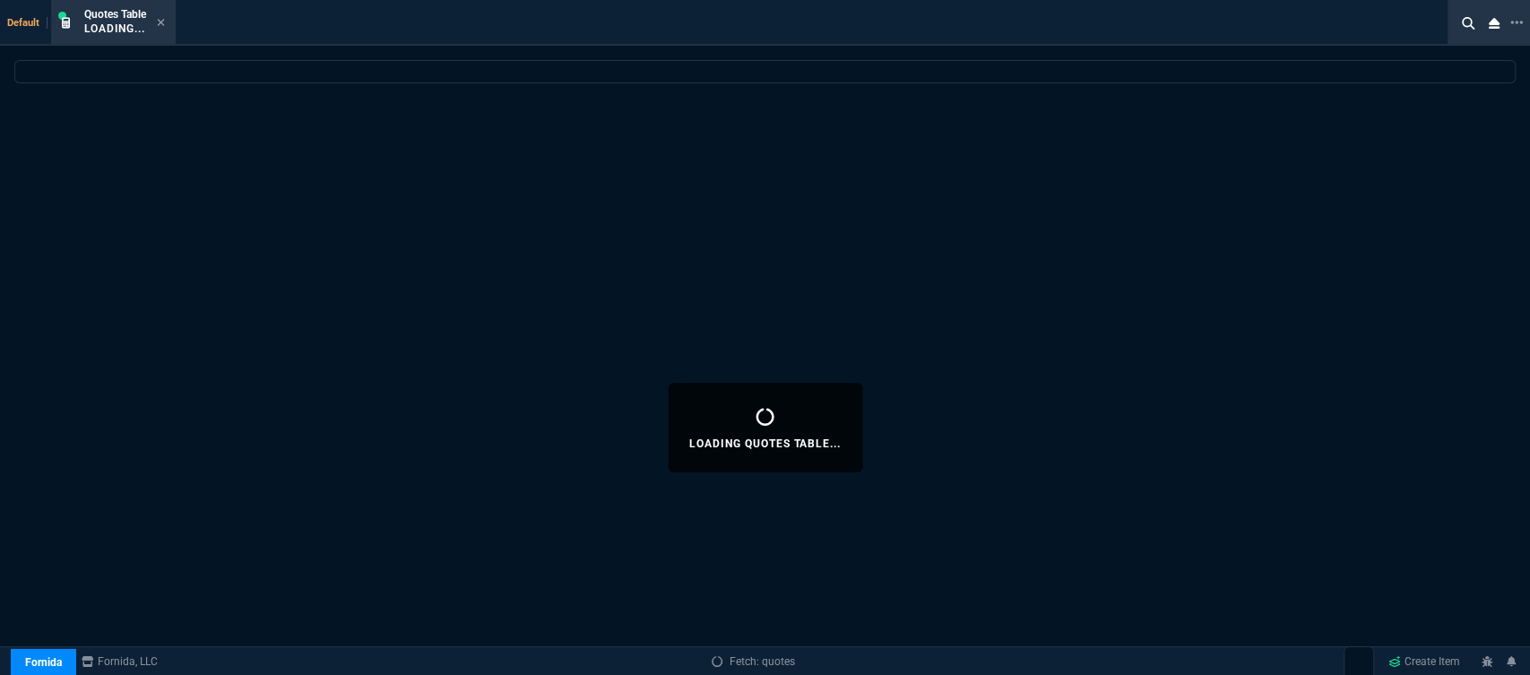
select select
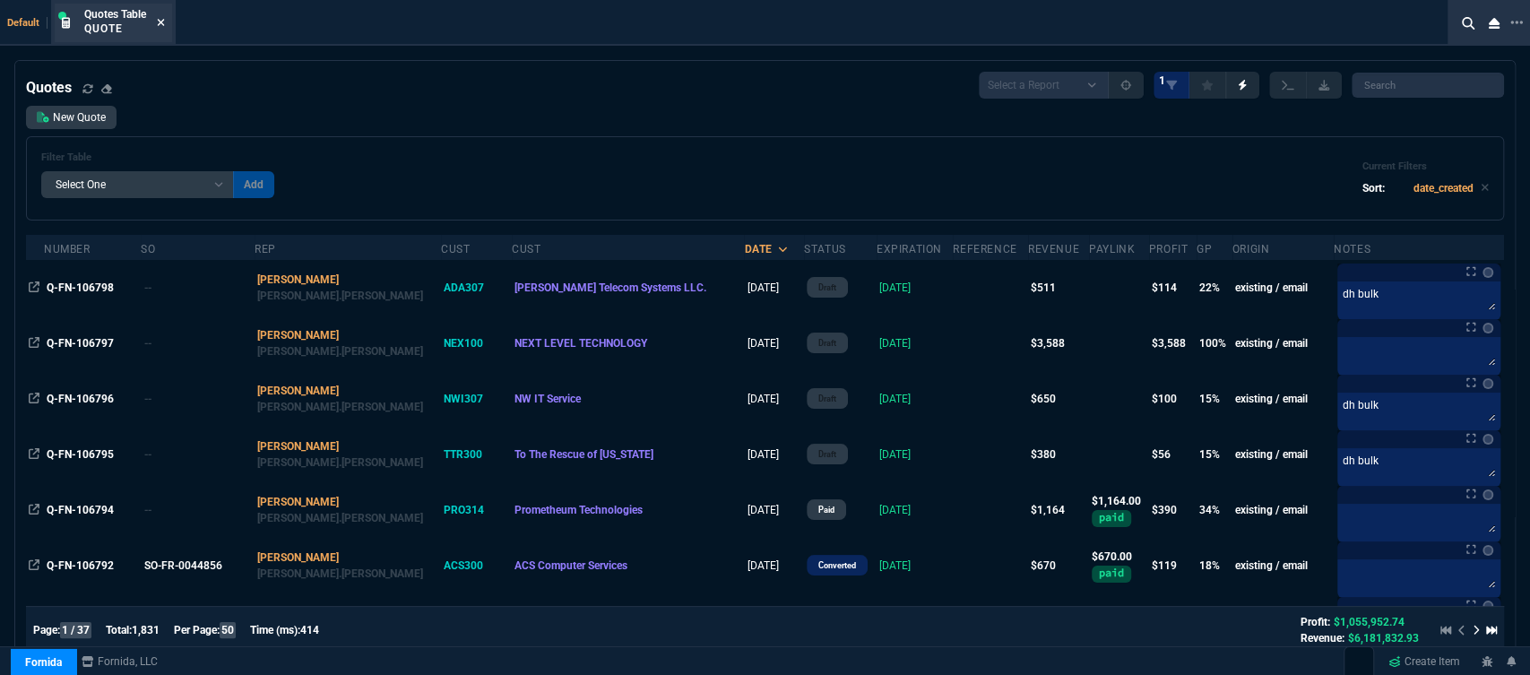
click at [160, 23] on icon at bounding box center [161, 22] width 7 height 7
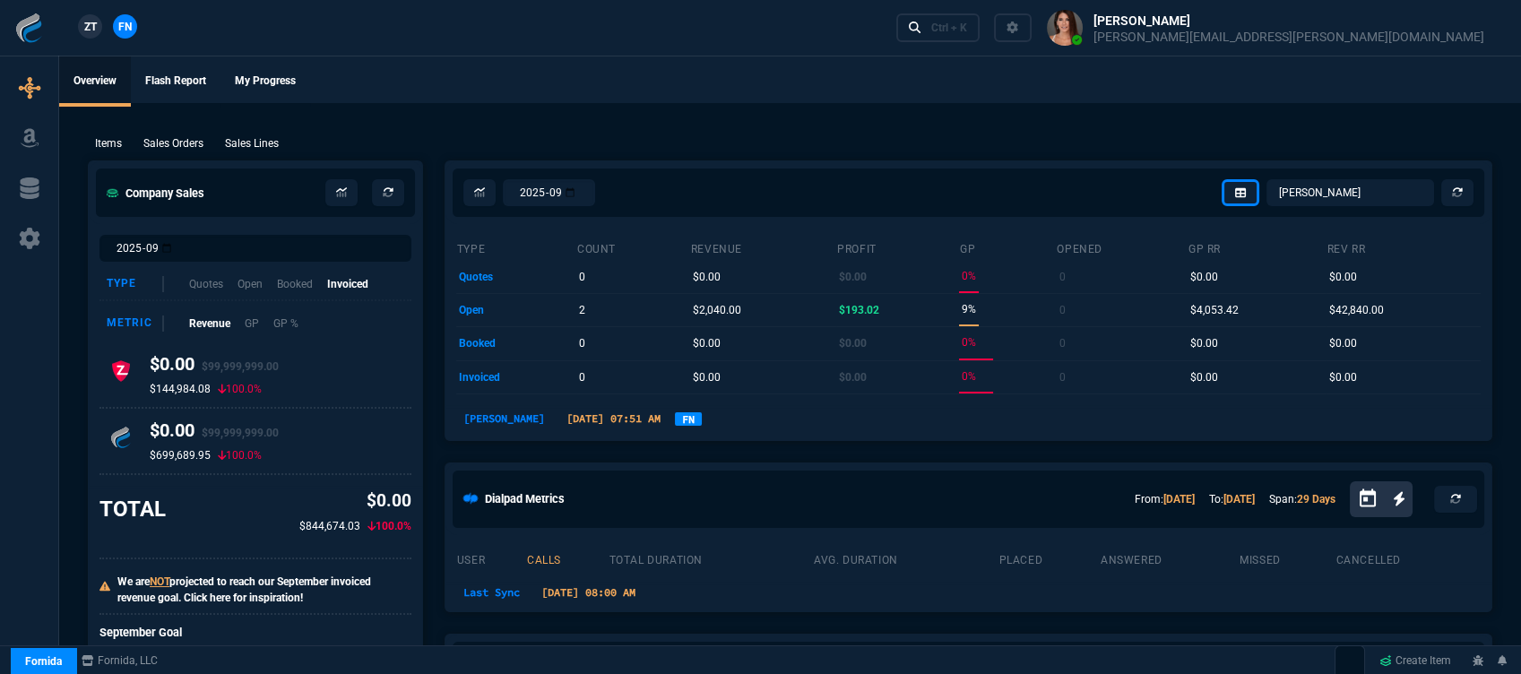
drag, startPoint x: 799, startPoint y: 84, endPoint x: 769, endPoint y: 88, distance: 30.7
click at [799, 84] on ul "Overview Flash Report My Progress" at bounding box center [790, 79] width 1462 height 47
click at [193, 143] on p "Sales Orders" at bounding box center [173, 143] width 60 height 16
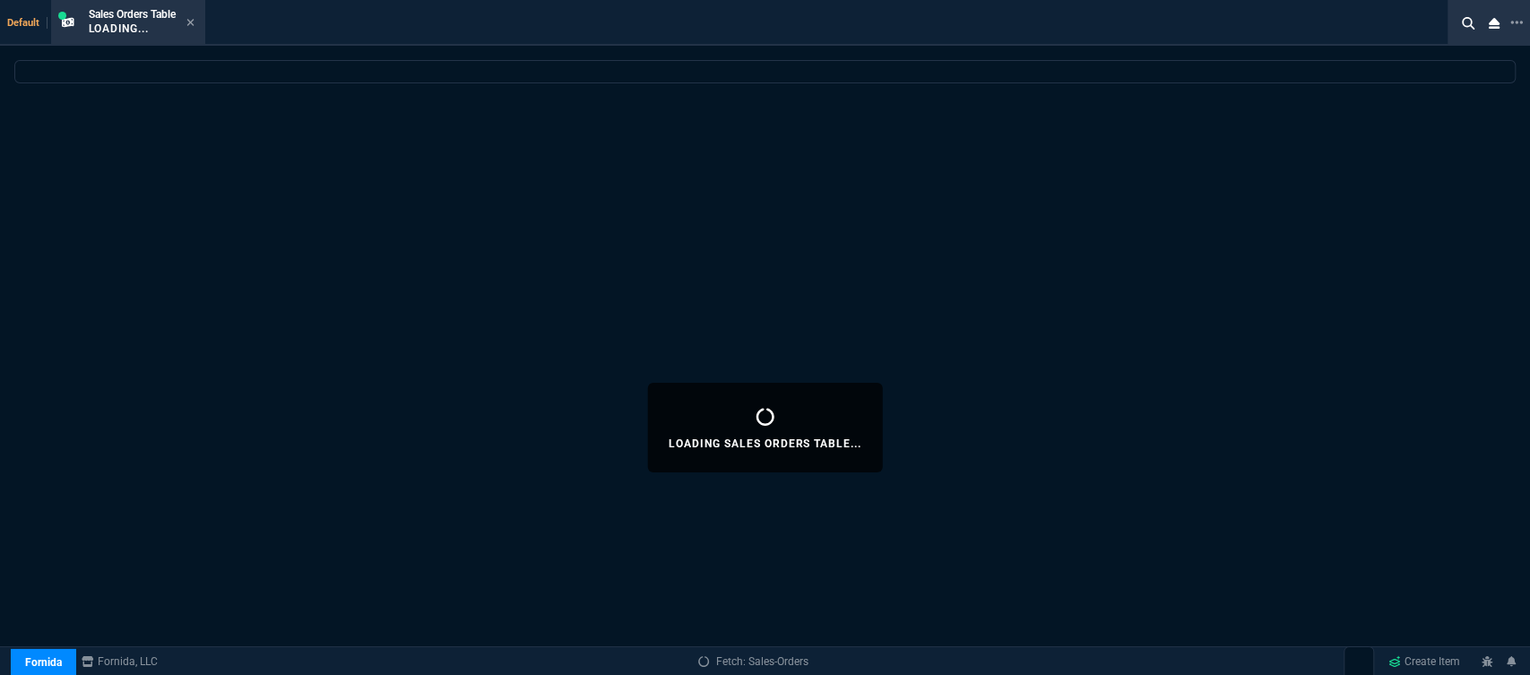
select select
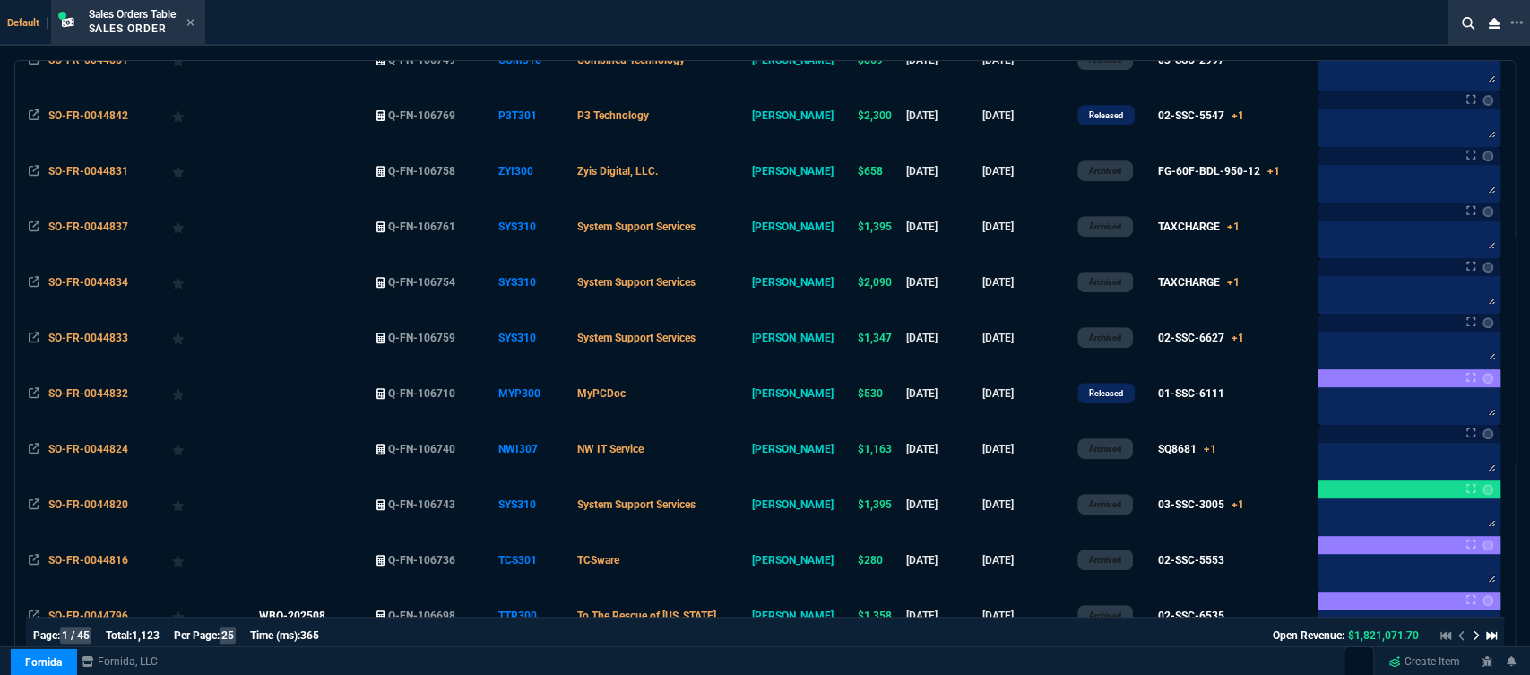
scroll to position [597, 0]
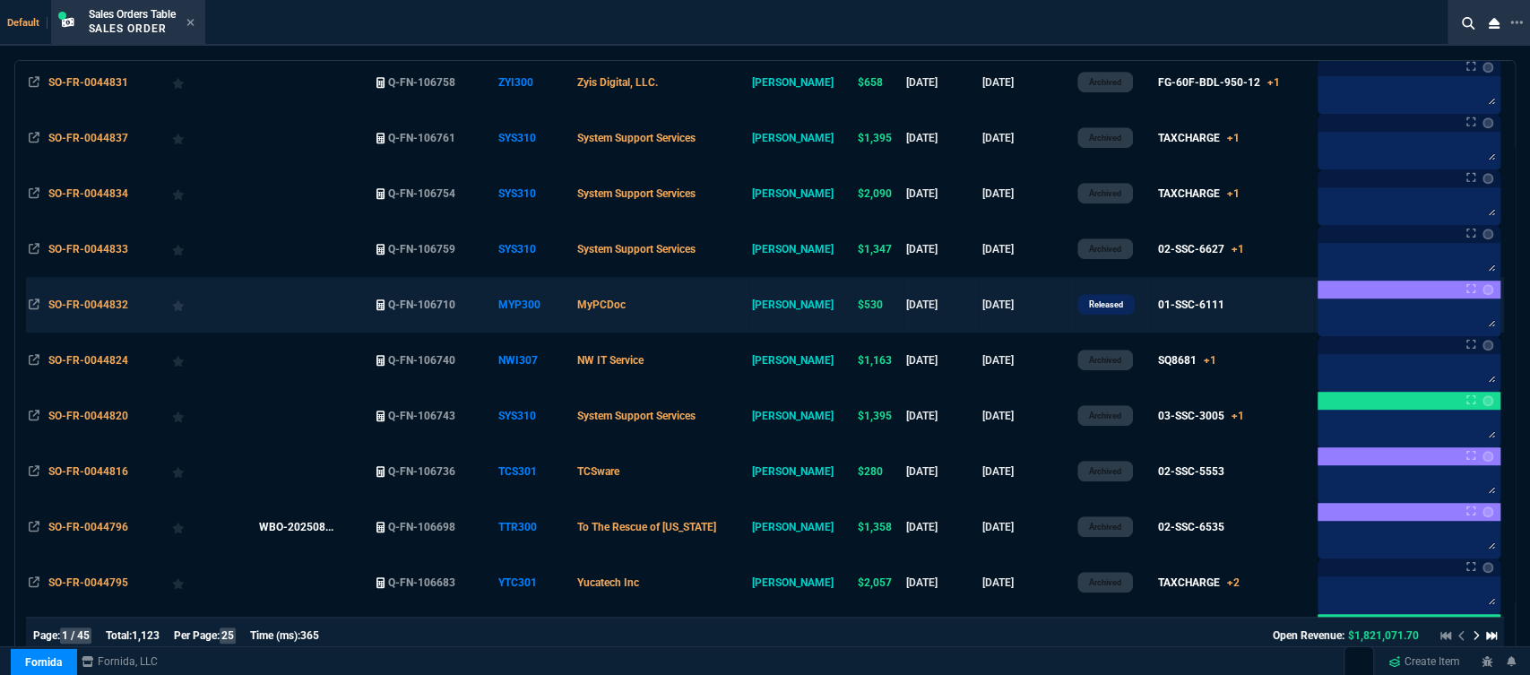
click at [710, 296] on td "MyPCDoc" at bounding box center [661, 305] width 175 height 56
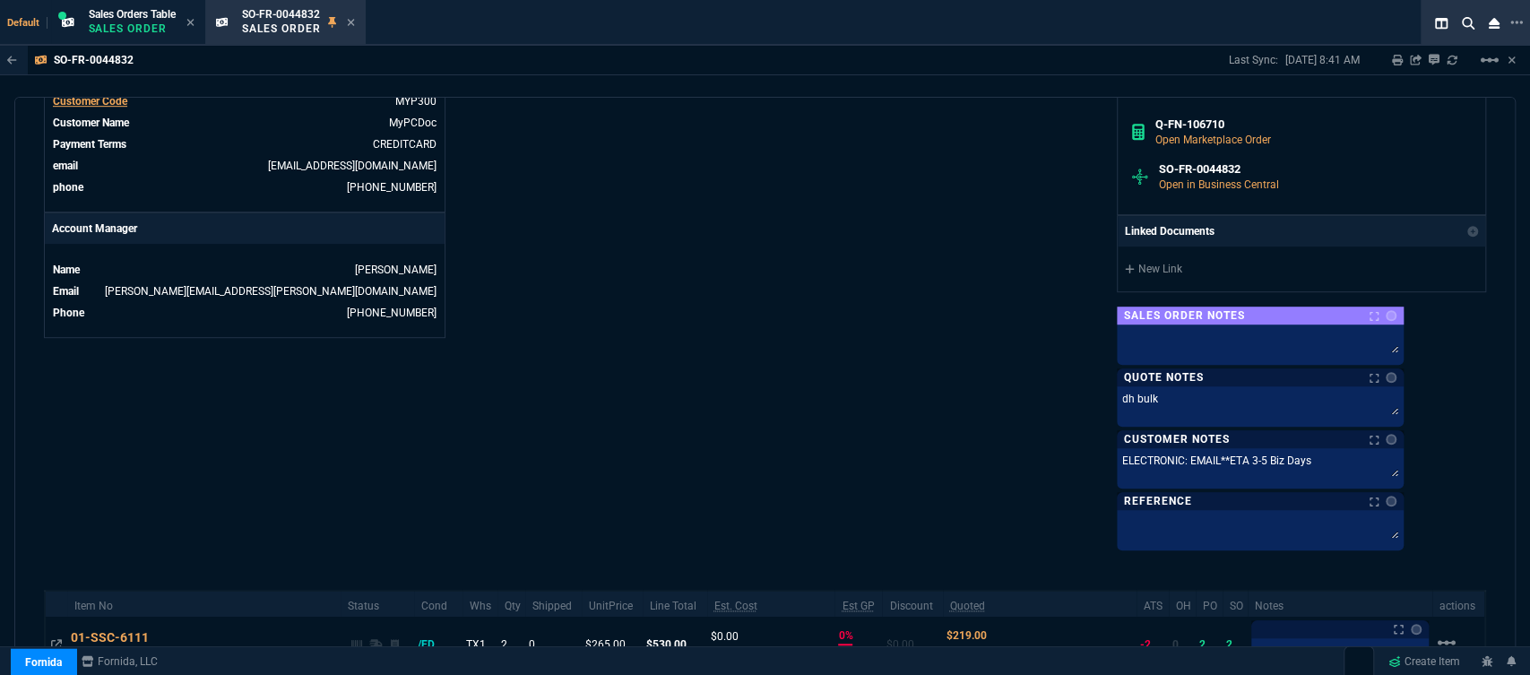
scroll to position [925, 0]
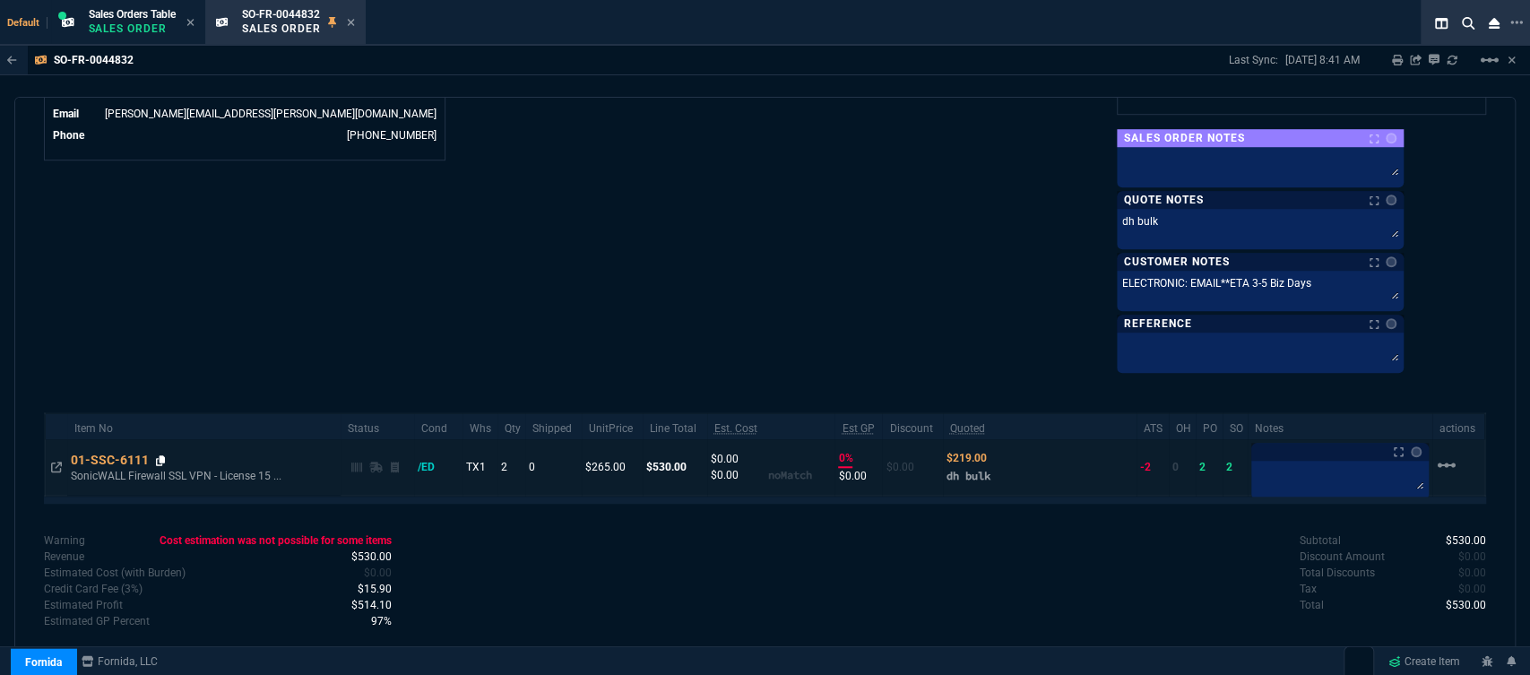
click at [161, 458] on icon at bounding box center [161, 460] width 10 height 11
click at [160, 458] on icon at bounding box center [161, 460] width 10 height 11
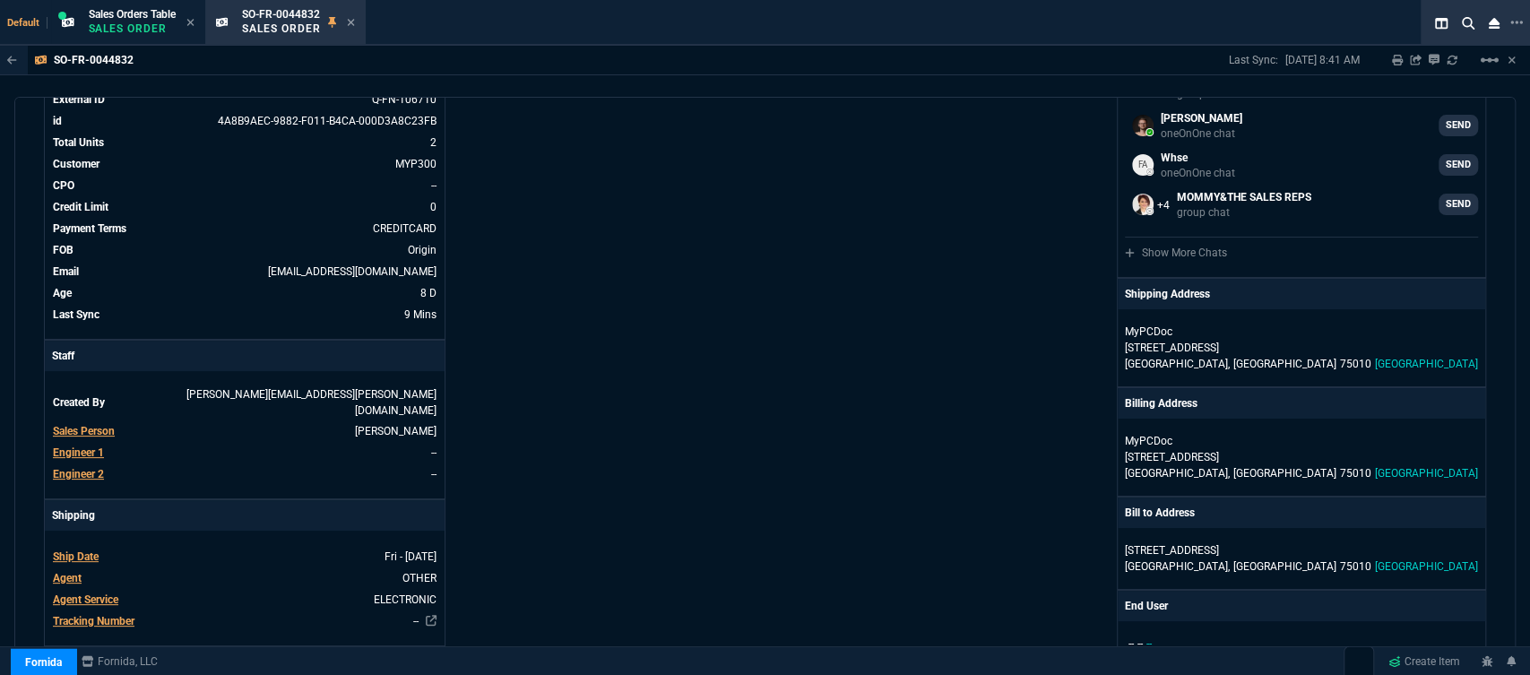
scroll to position [0, 0]
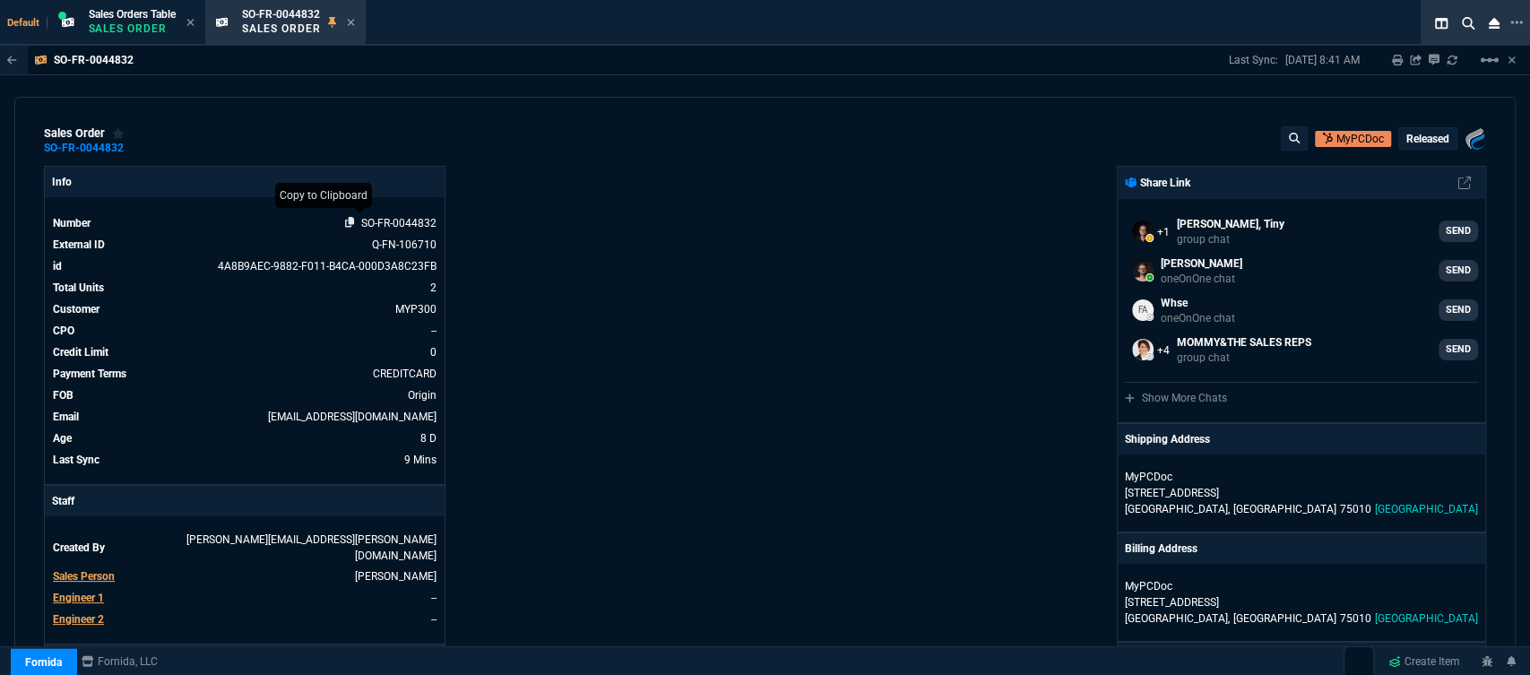
click at [348, 219] on icon at bounding box center [350, 222] width 10 height 11
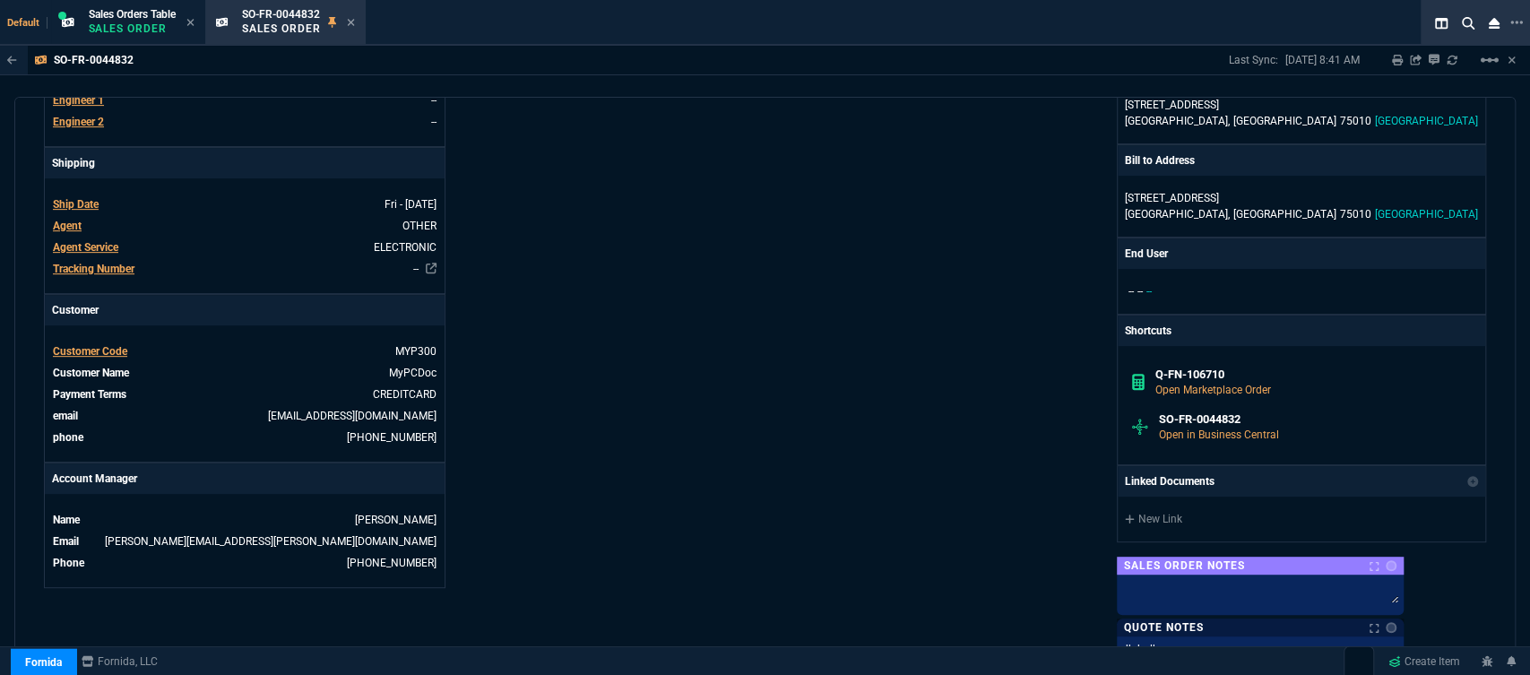
scroll to position [925, 0]
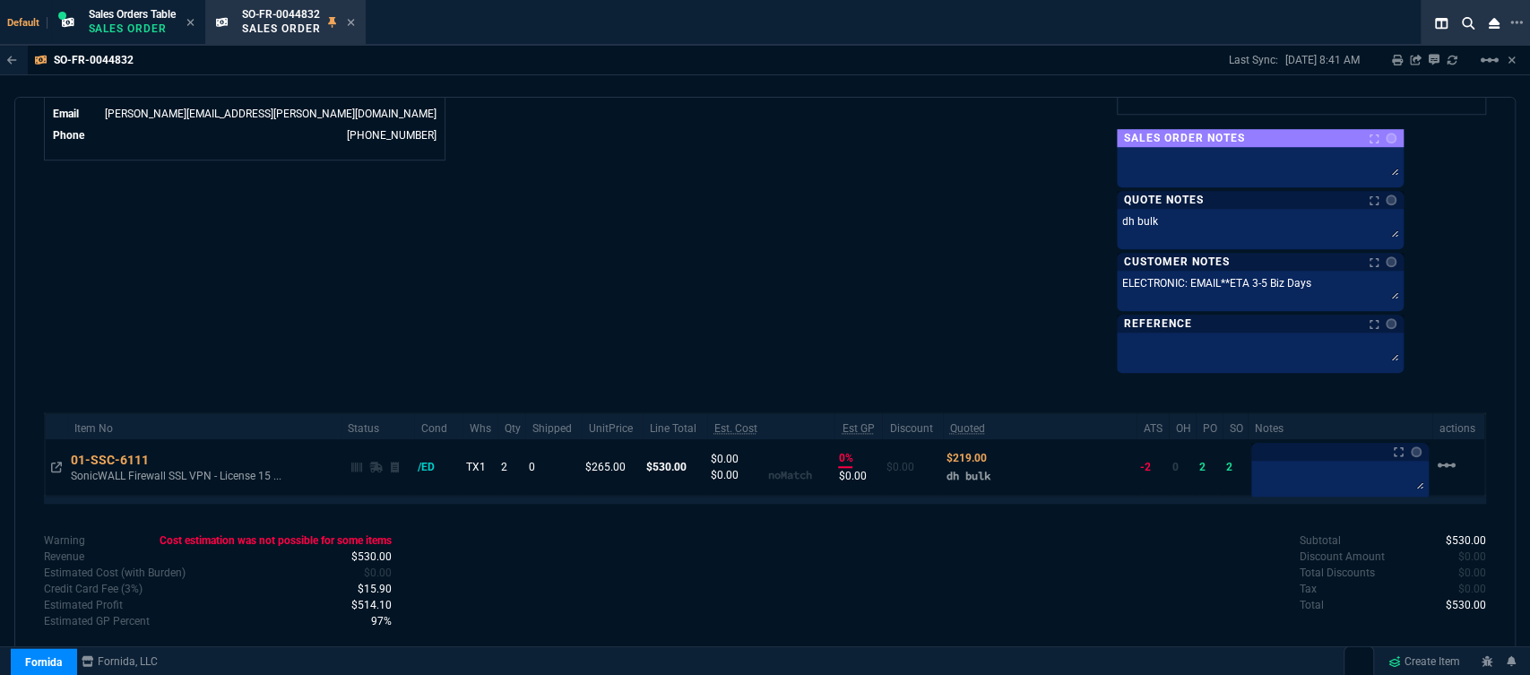
drag, startPoint x: 352, startPoint y: 23, endPoint x: 343, endPoint y: 25, distance: 9.1
click at [352, 23] on icon at bounding box center [351, 22] width 8 height 11
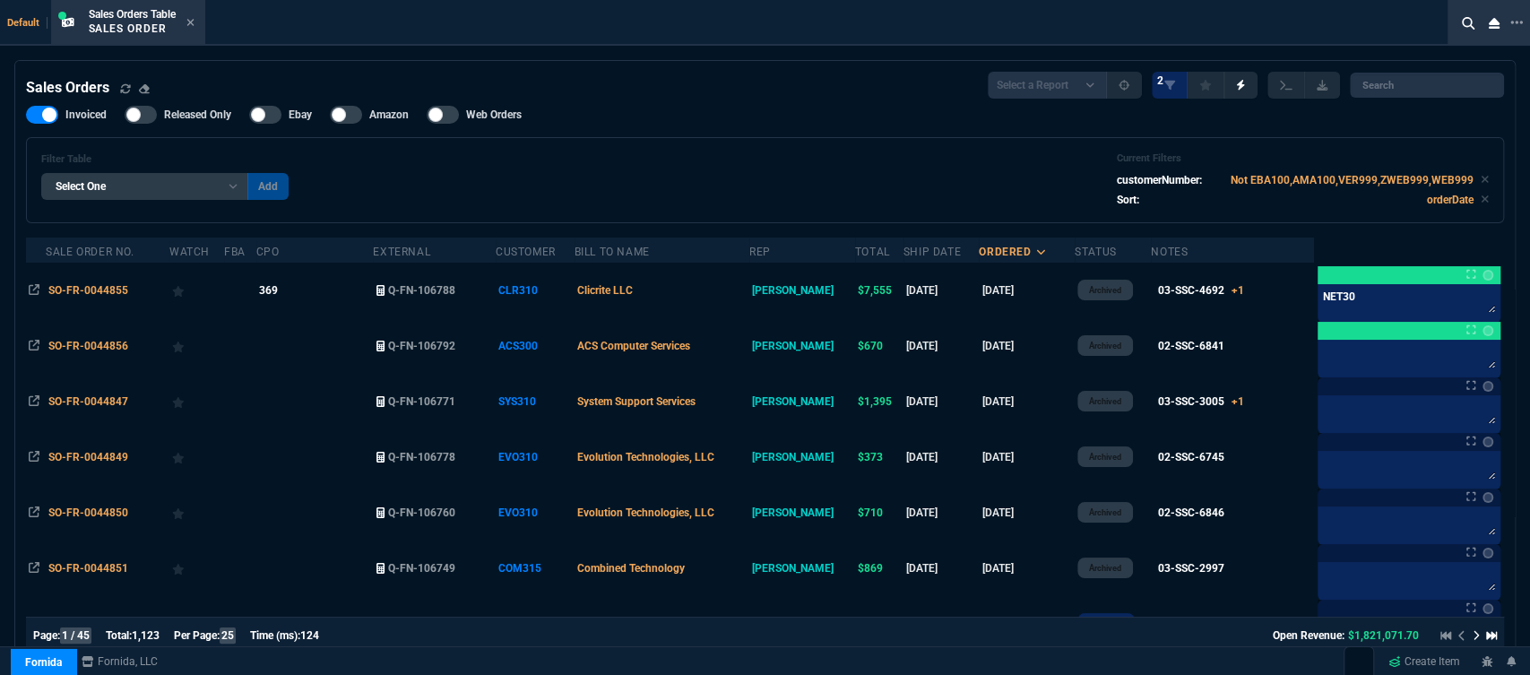
click at [193, 16] on nx-icon at bounding box center [190, 23] width 8 height 14
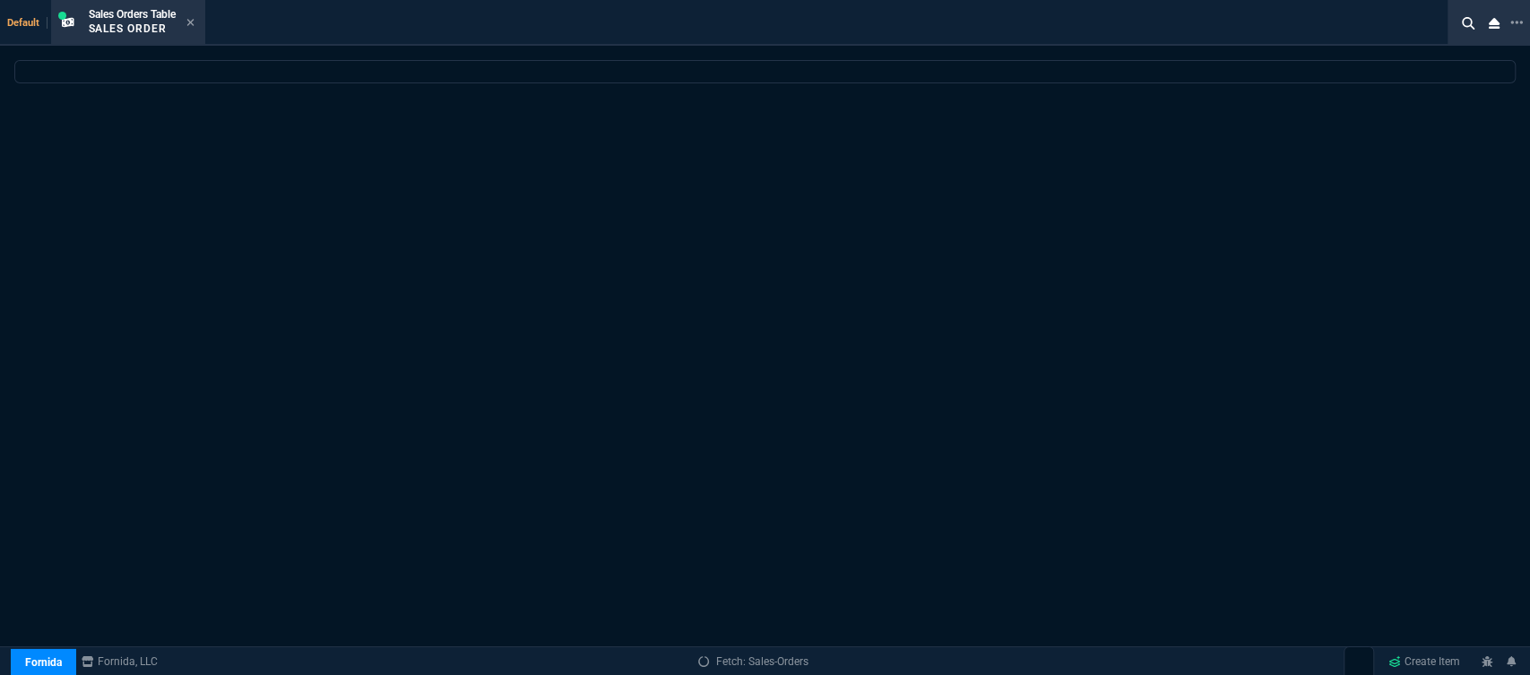
select select
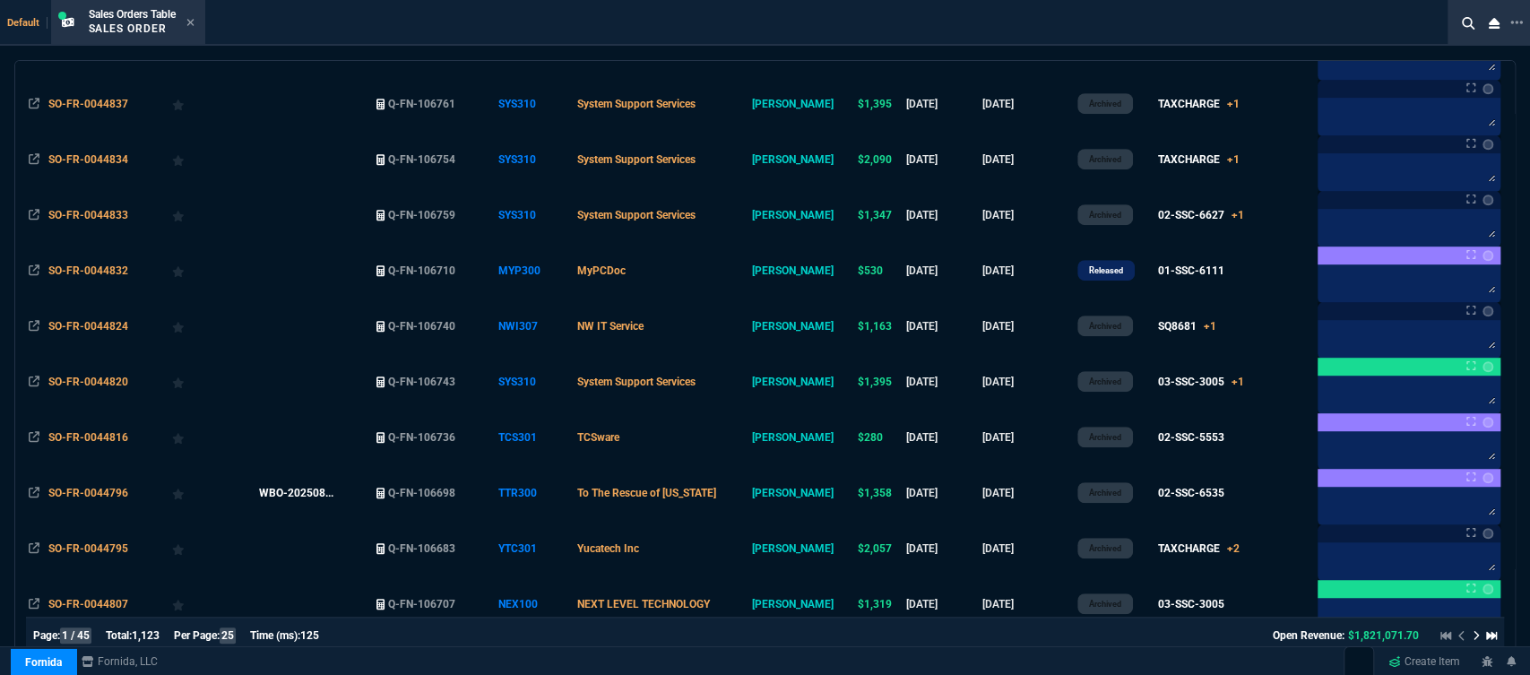
scroll to position [398, 0]
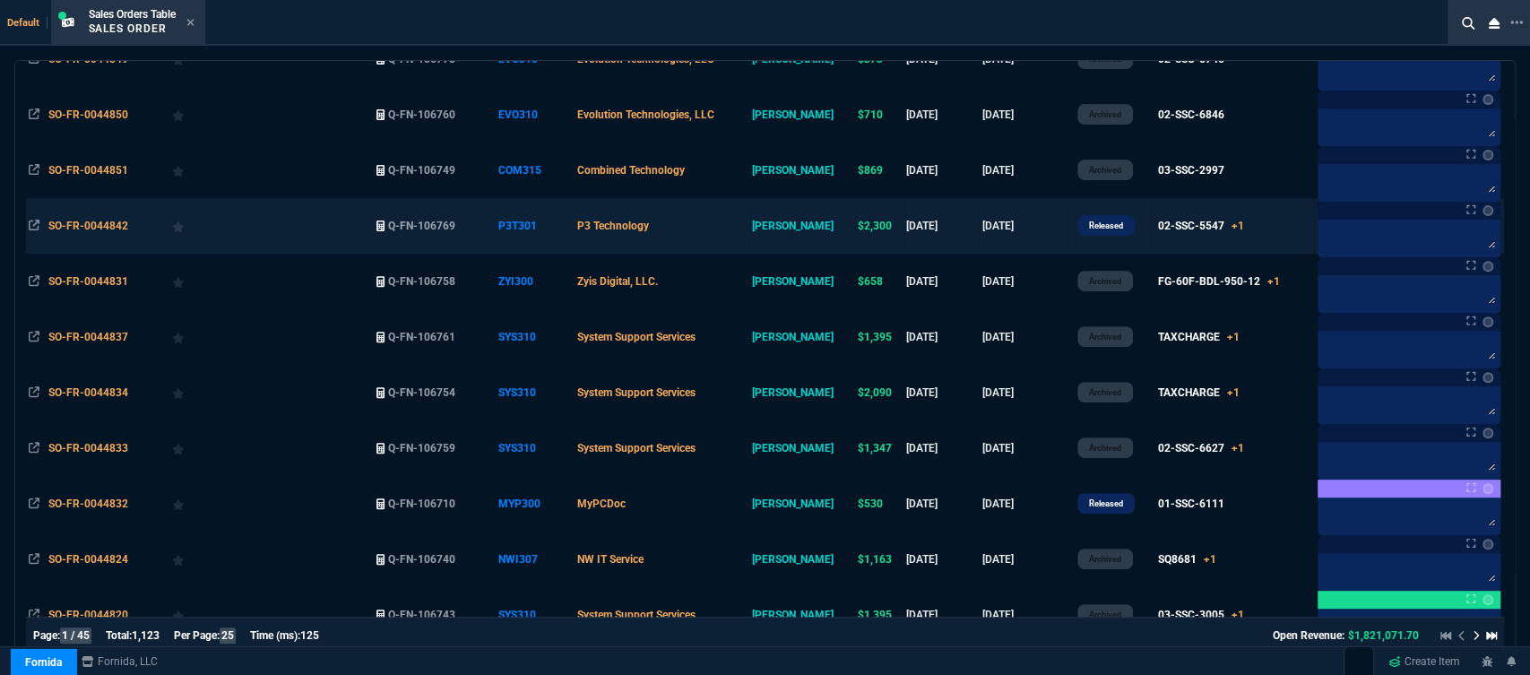
click at [731, 218] on td "P3 Technology" at bounding box center [661, 226] width 175 height 56
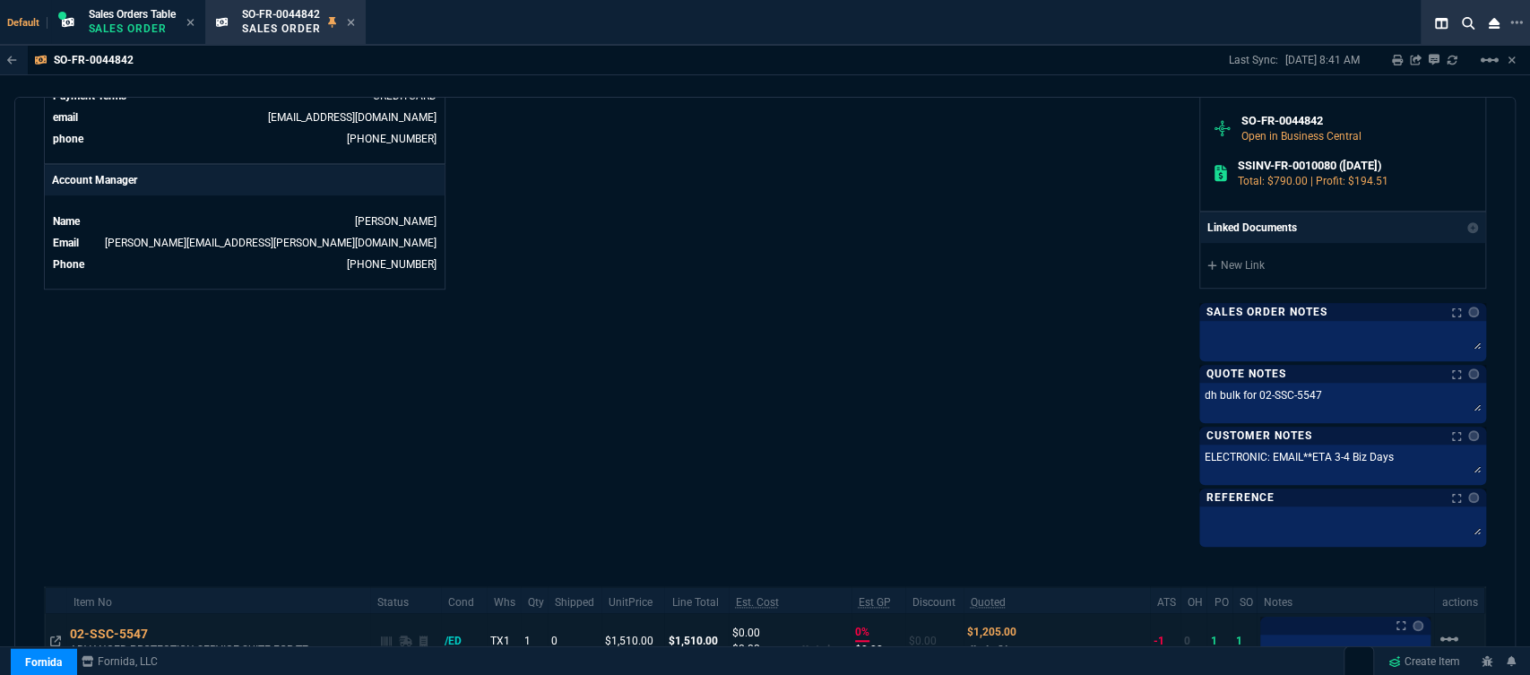
scroll to position [996, 0]
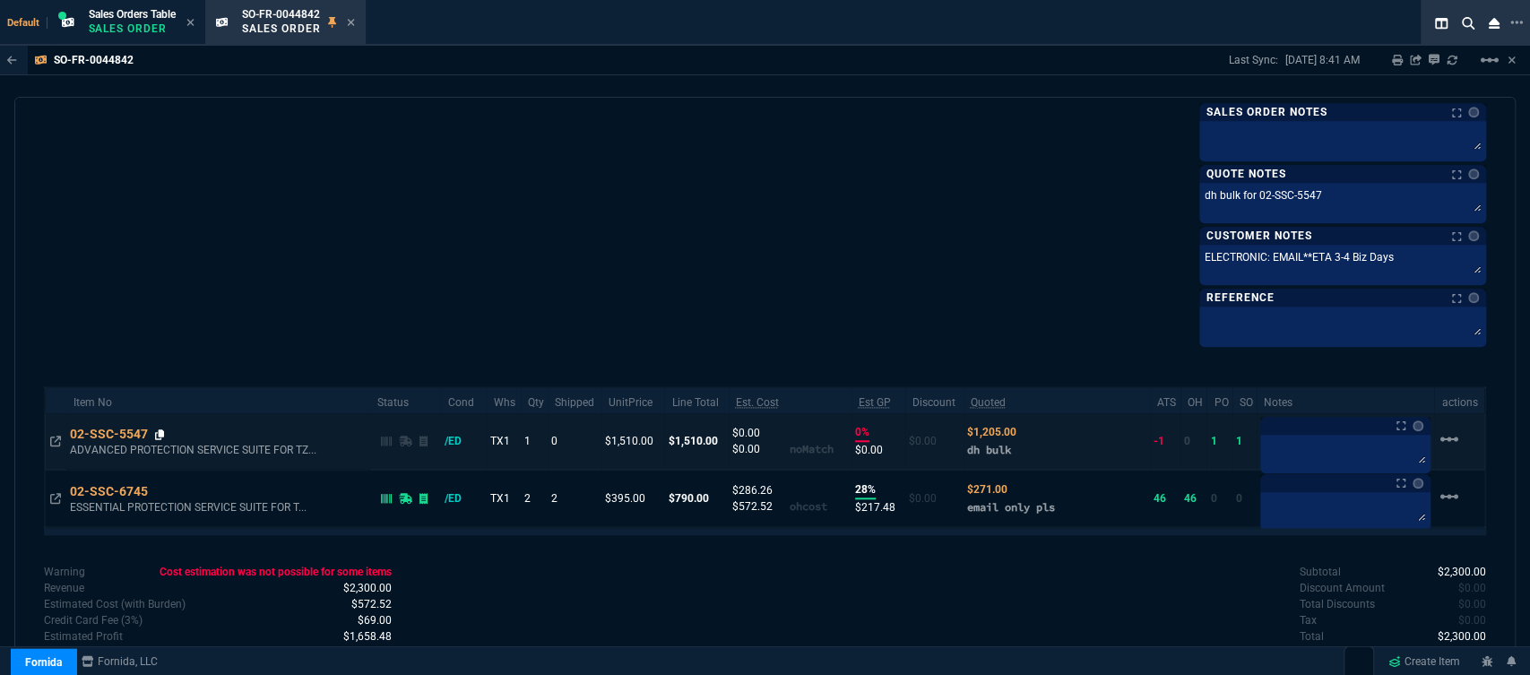
click at [160, 433] on icon at bounding box center [160, 434] width 10 height 11
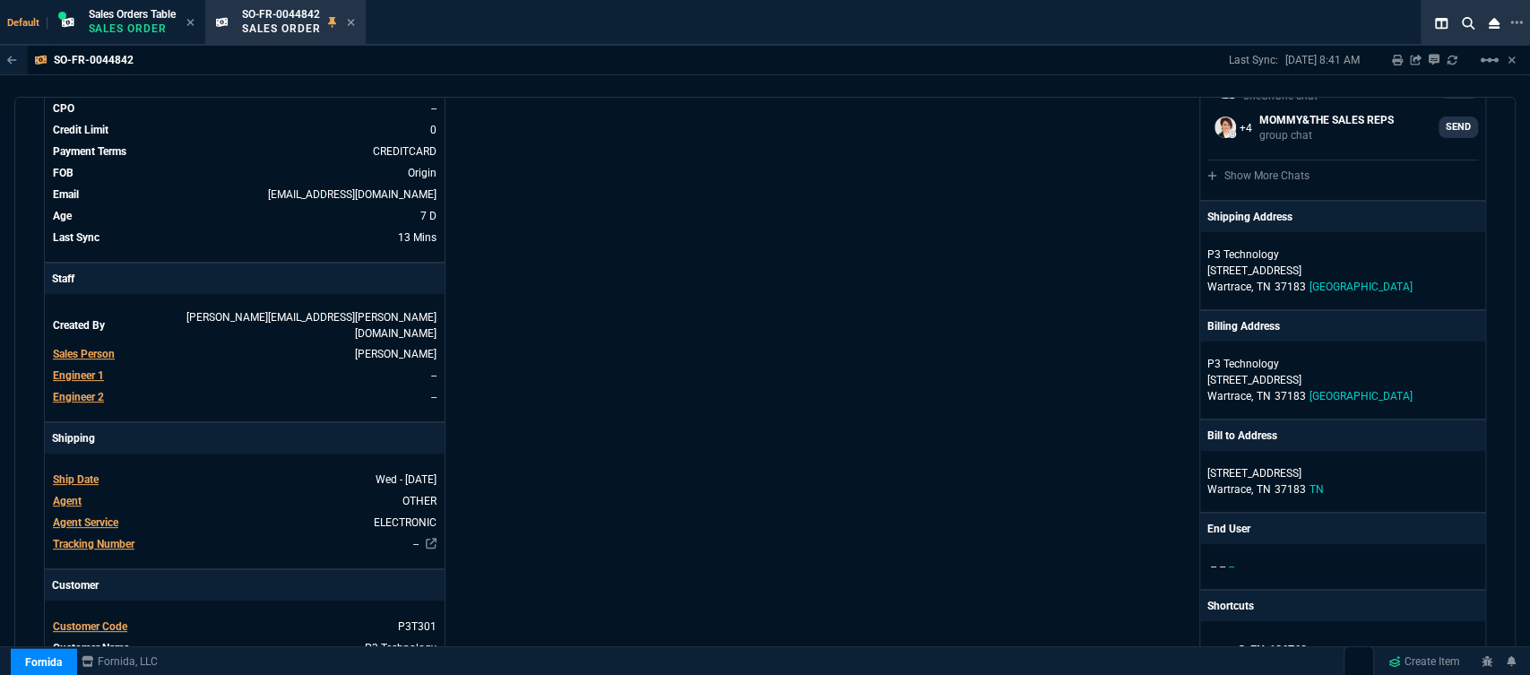
scroll to position [0, 0]
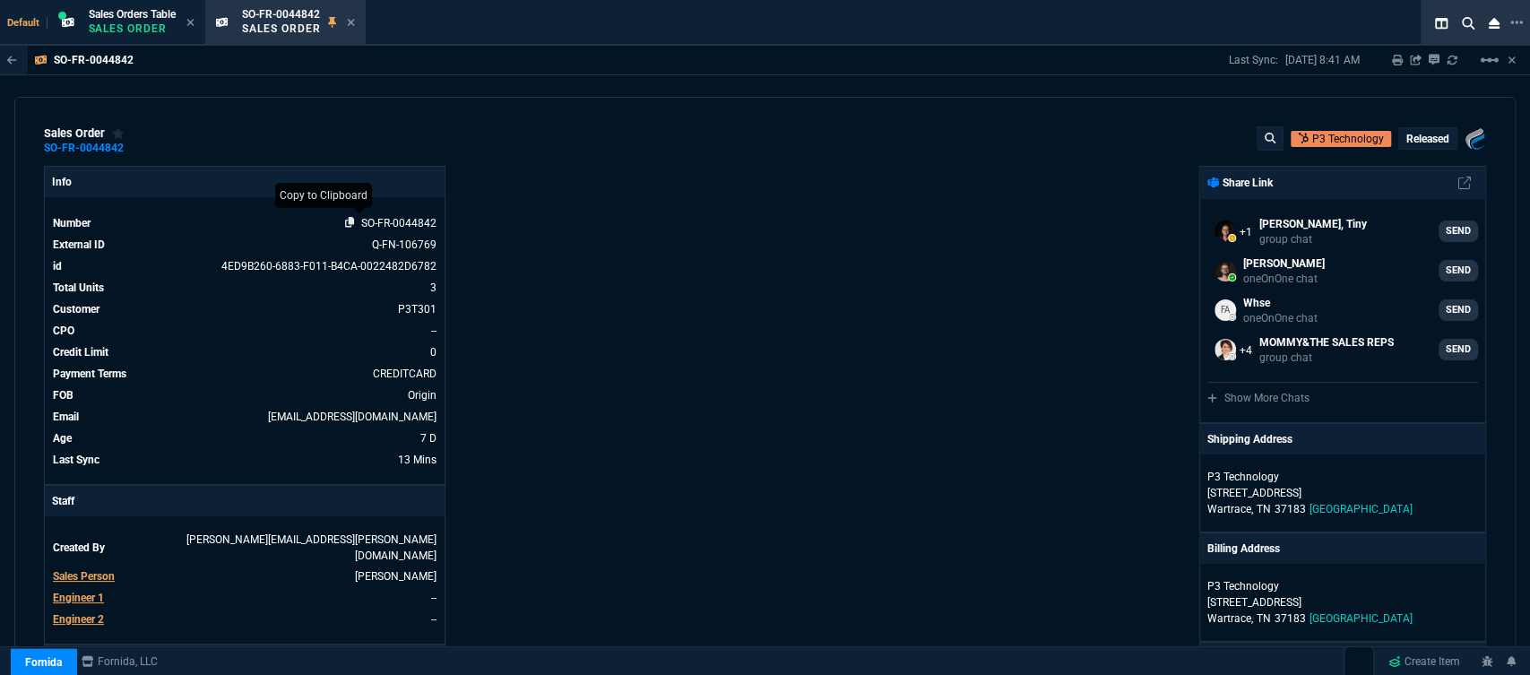
click at [345, 223] on icon at bounding box center [350, 222] width 10 height 11
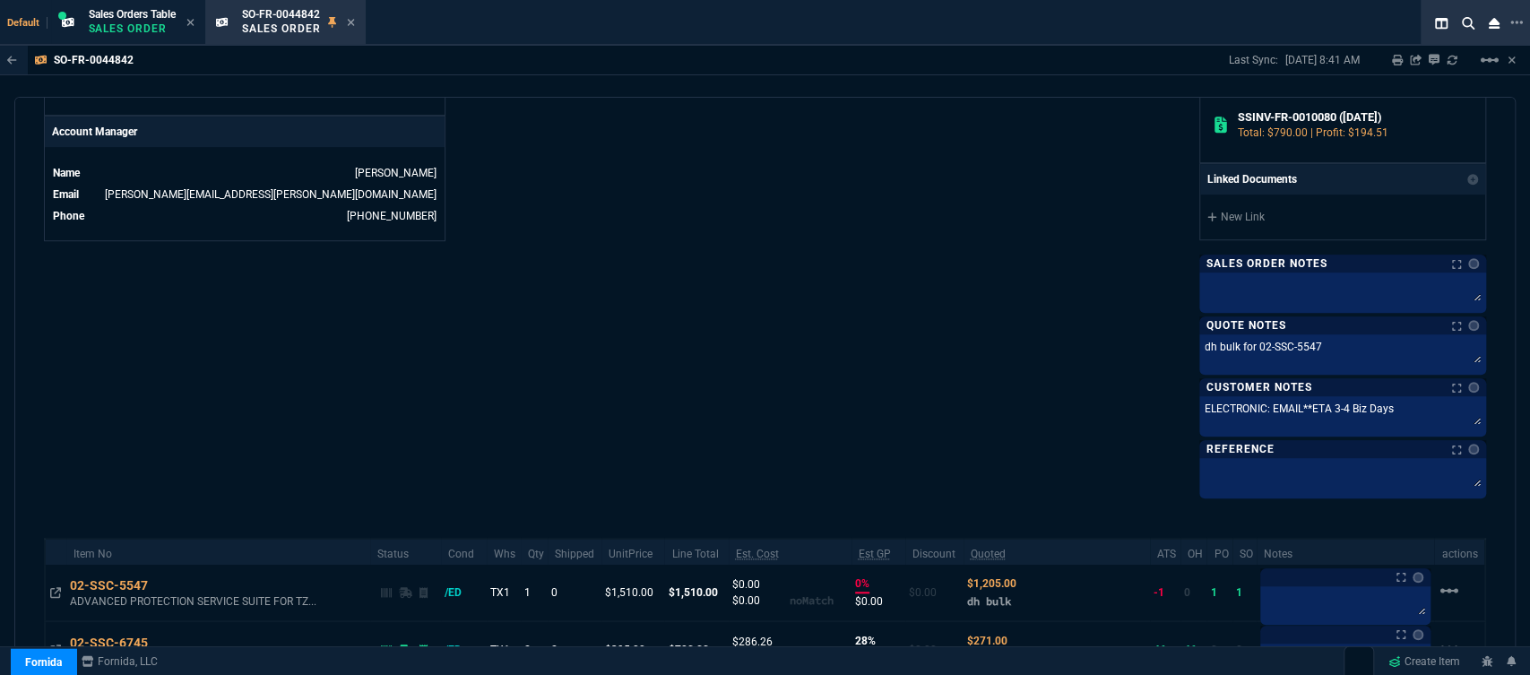
scroll to position [996, 0]
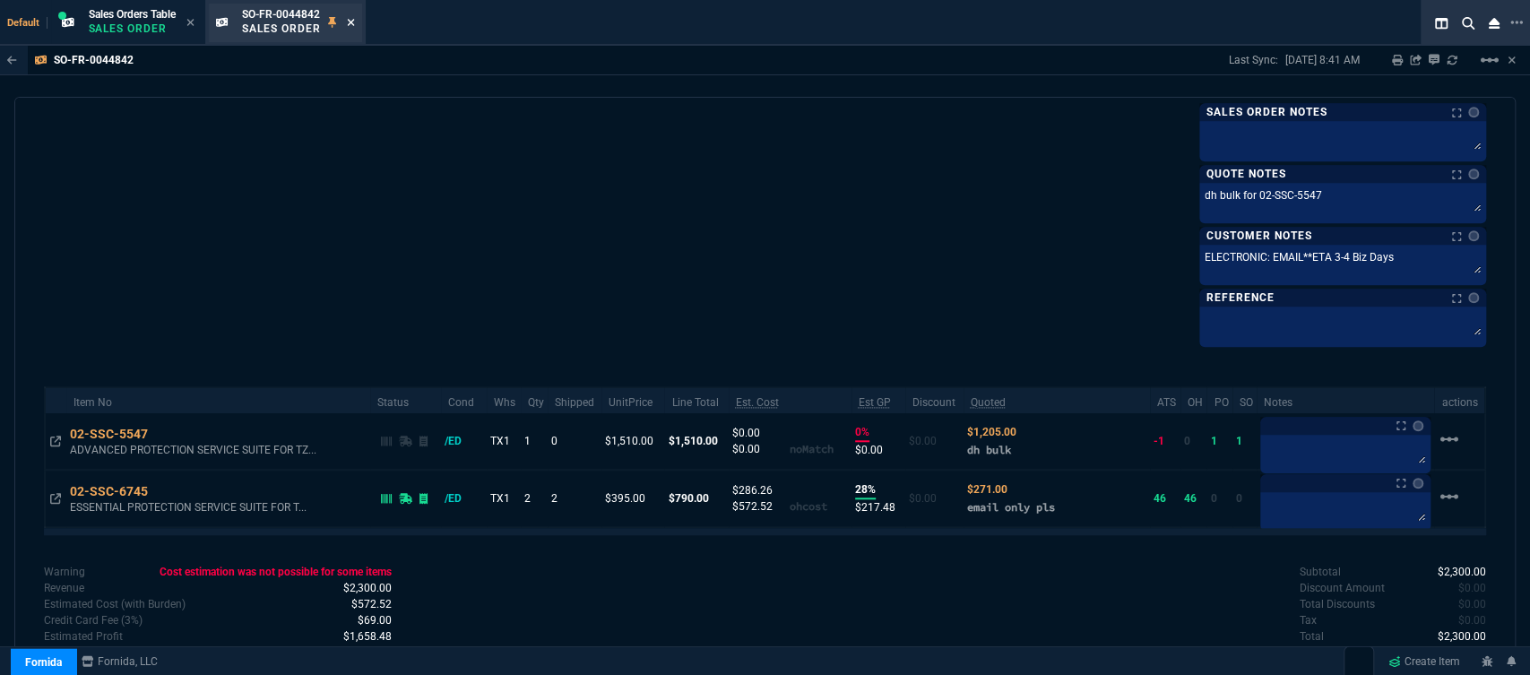
click at [354, 23] on icon at bounding box center [350, 22] width 7 height 7
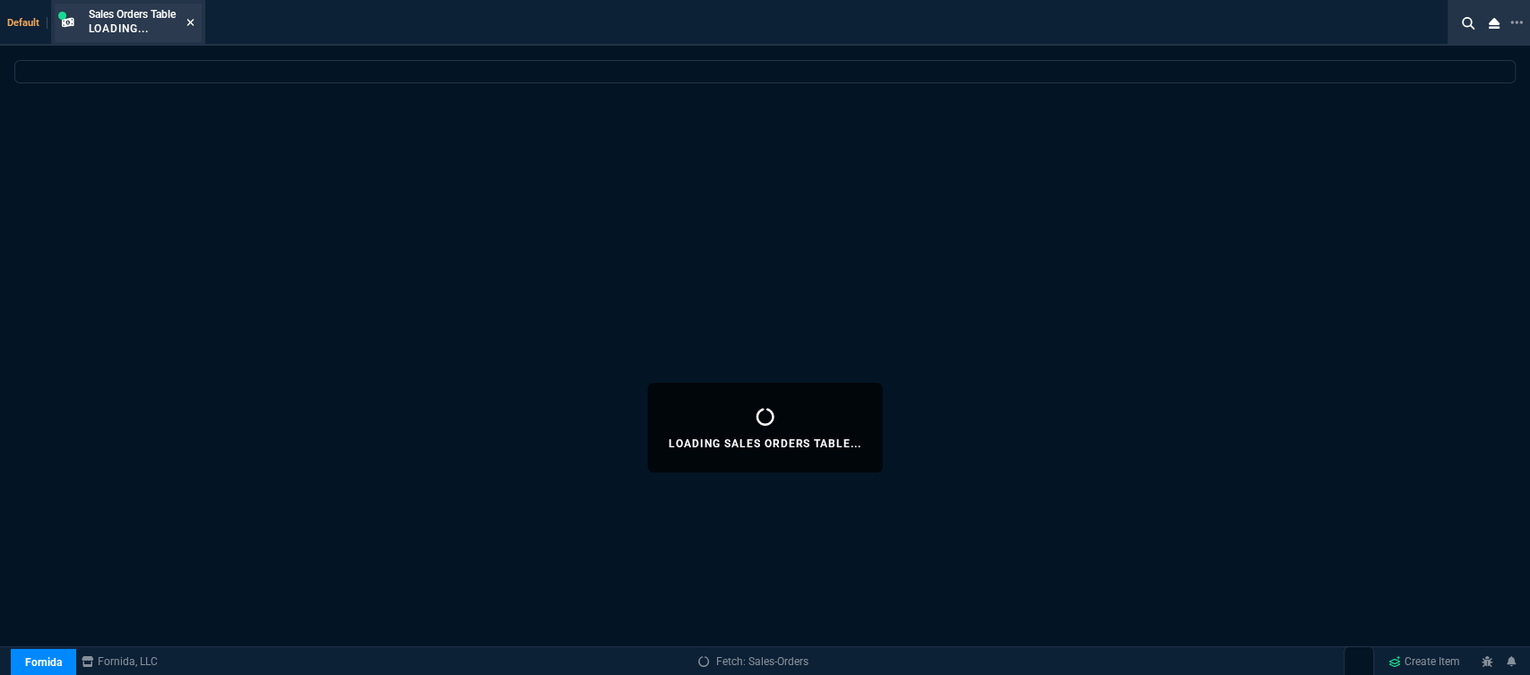
click at [189, 20] on icon at bounding box center [190, 22] width 8 height 11
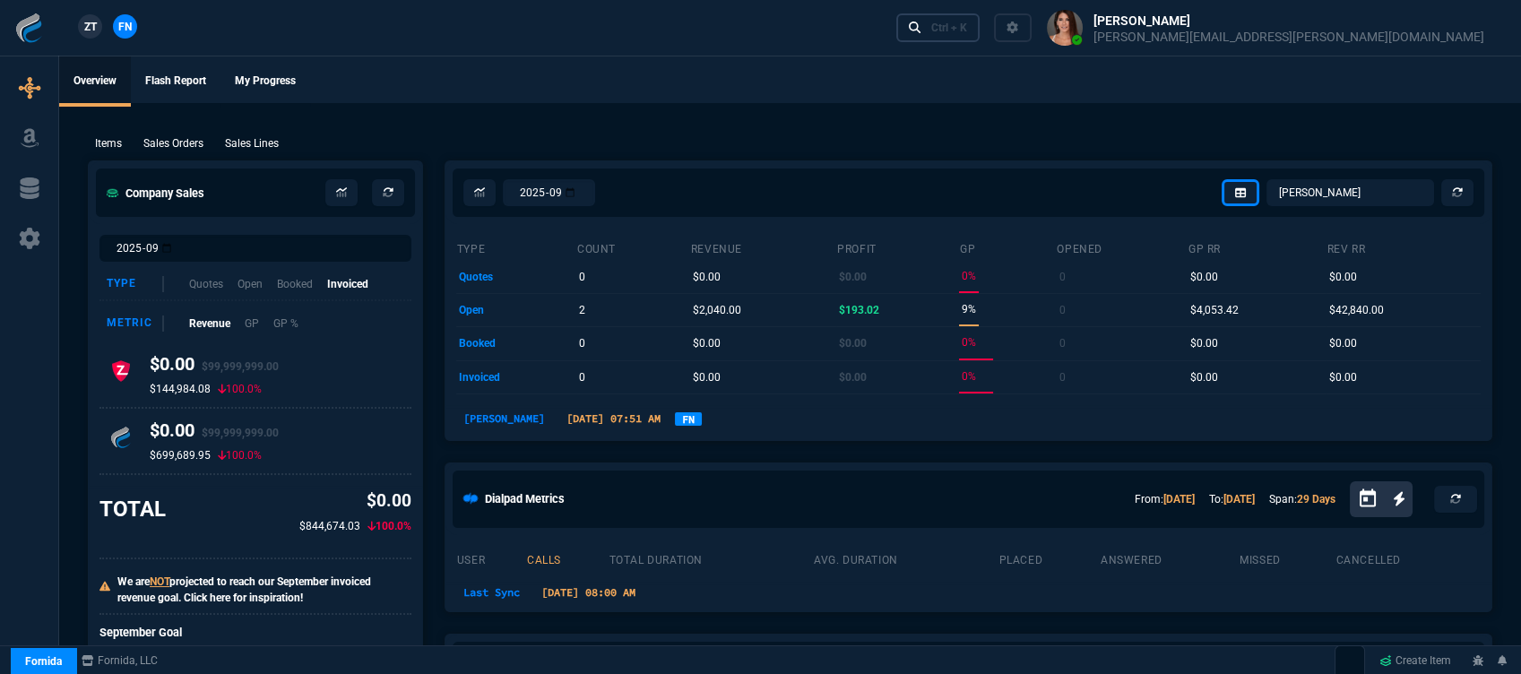
click at [967, 32] on div "Ctrl + K" at bounding box center [949, 28] width 36 height 14
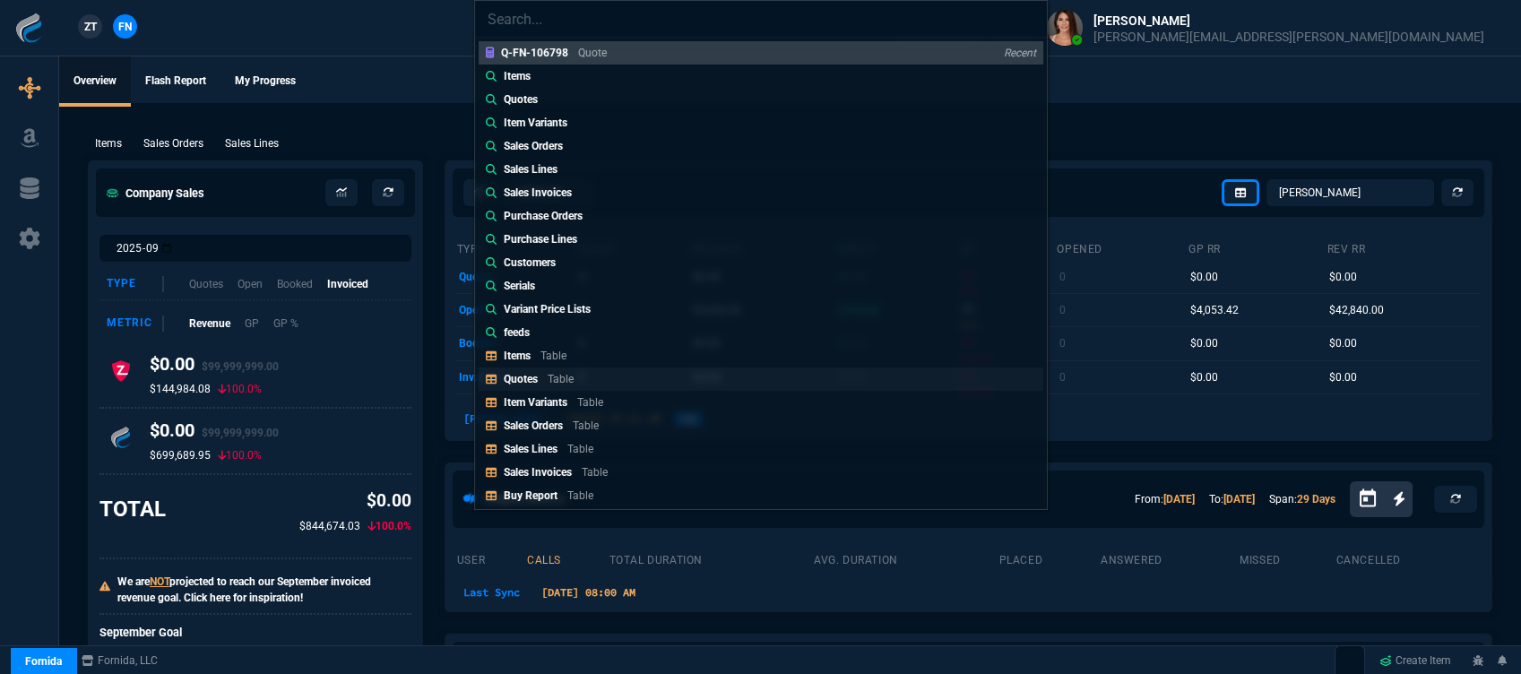
click at [613, 372] on link "Quotes Table" at bounding box center [761, 378] width 565 height 23
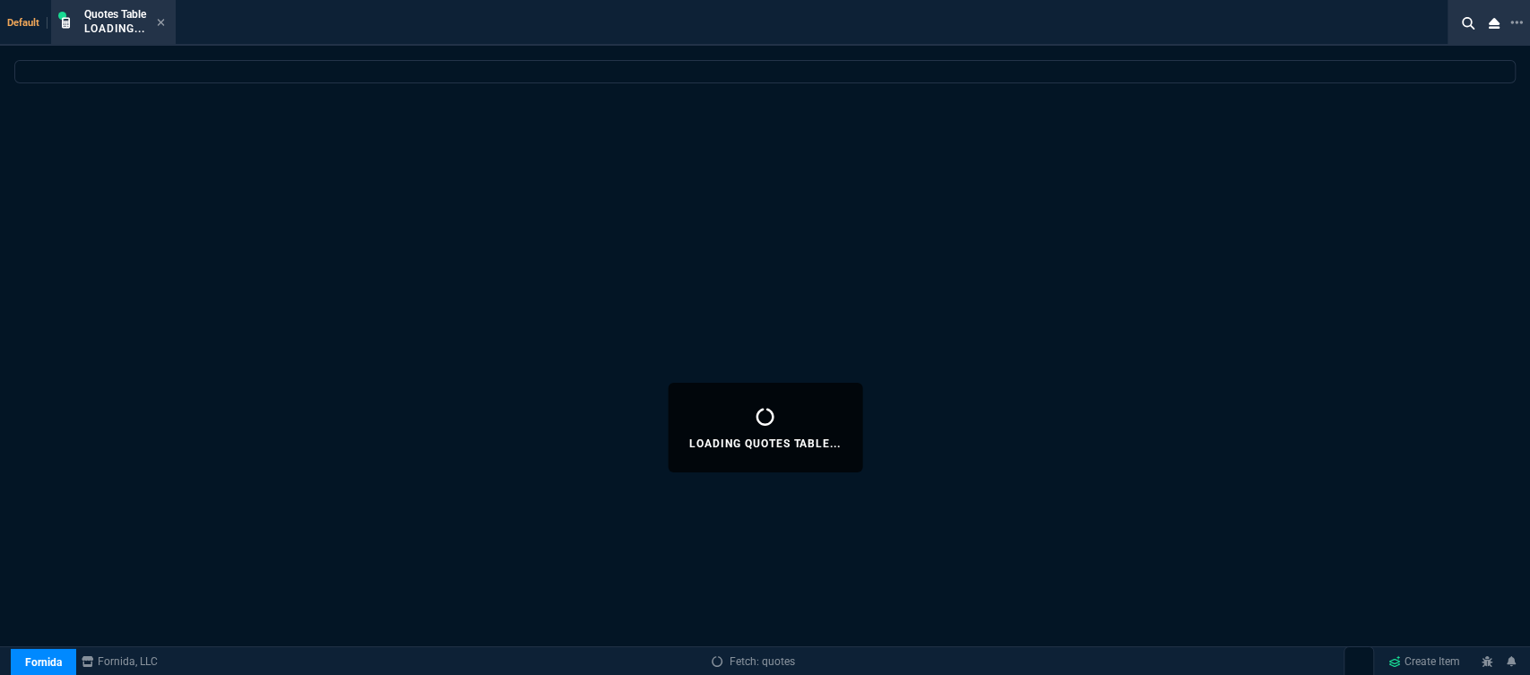
select select
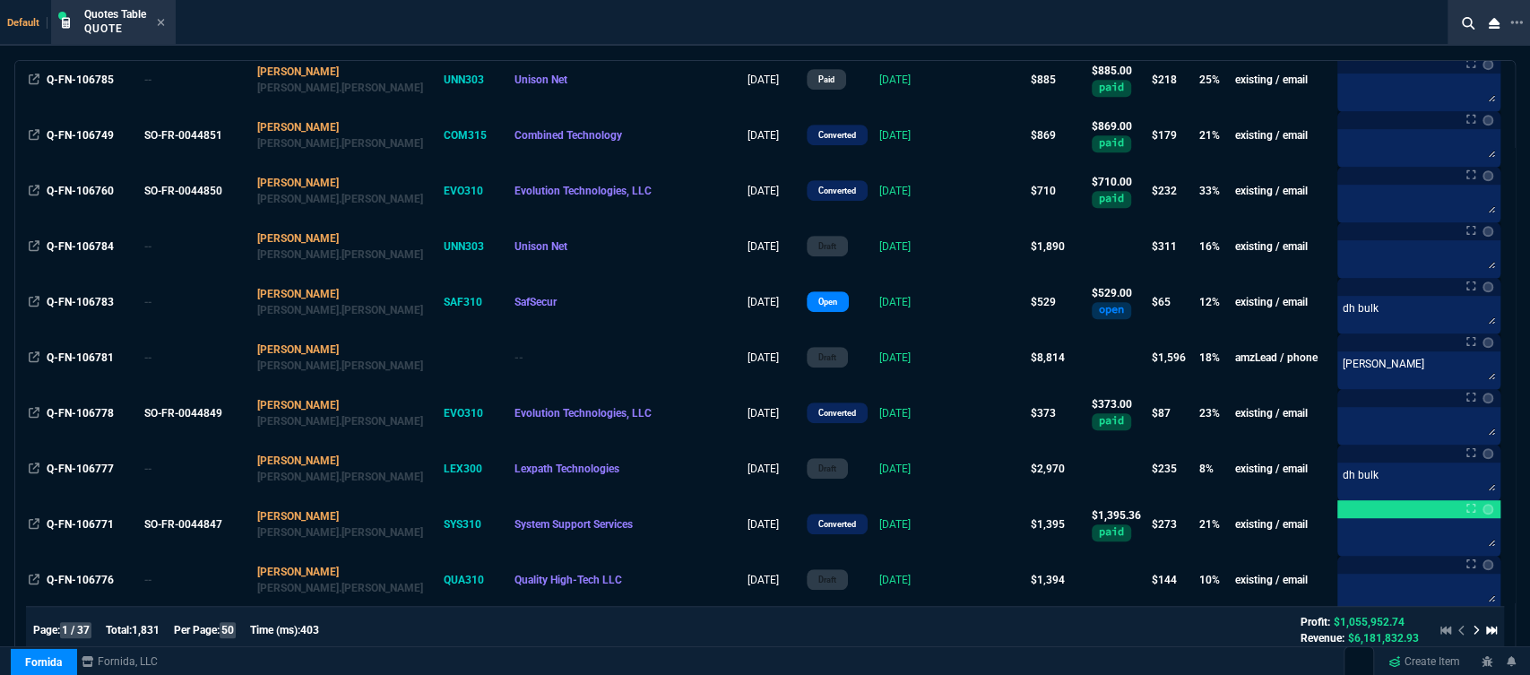
scroll to position [0, 0]
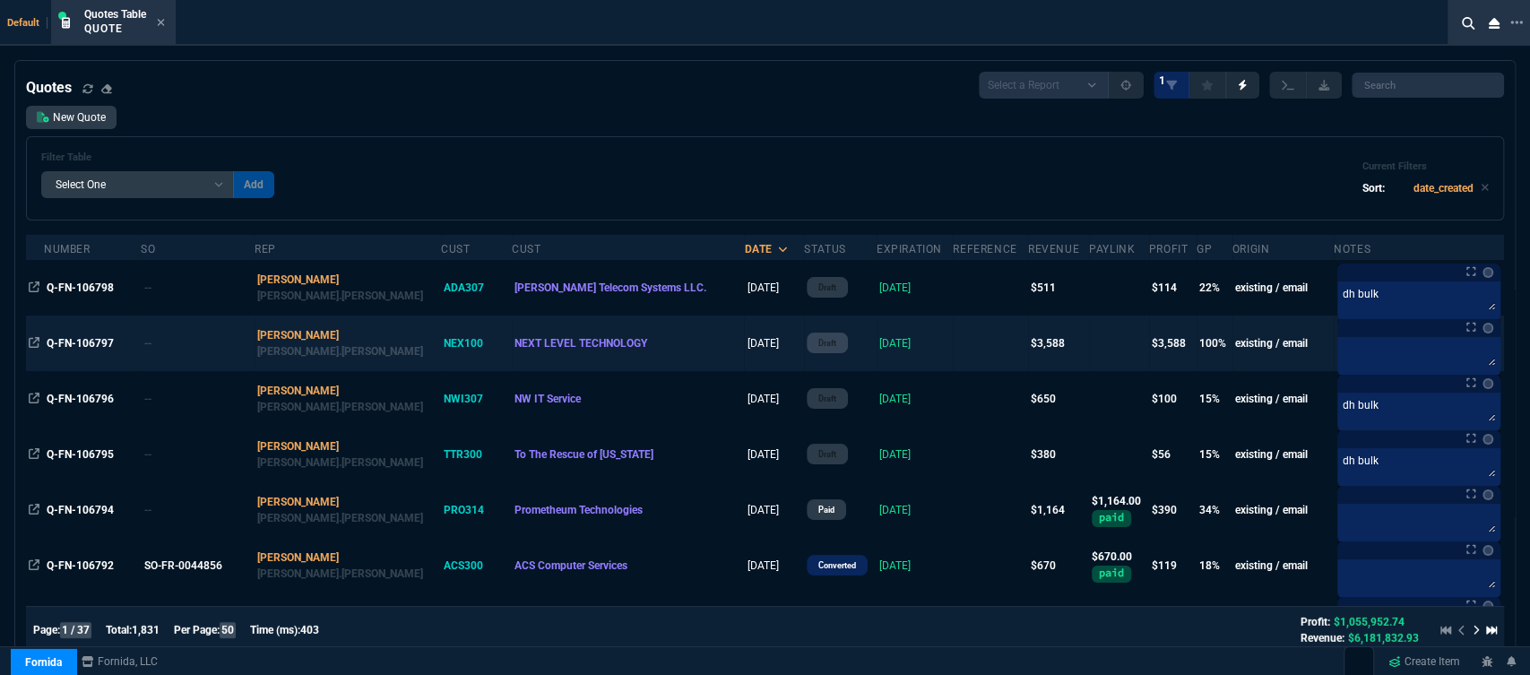
click at [953, 332] on td at bounding box center [990, 343] width 75 height 56
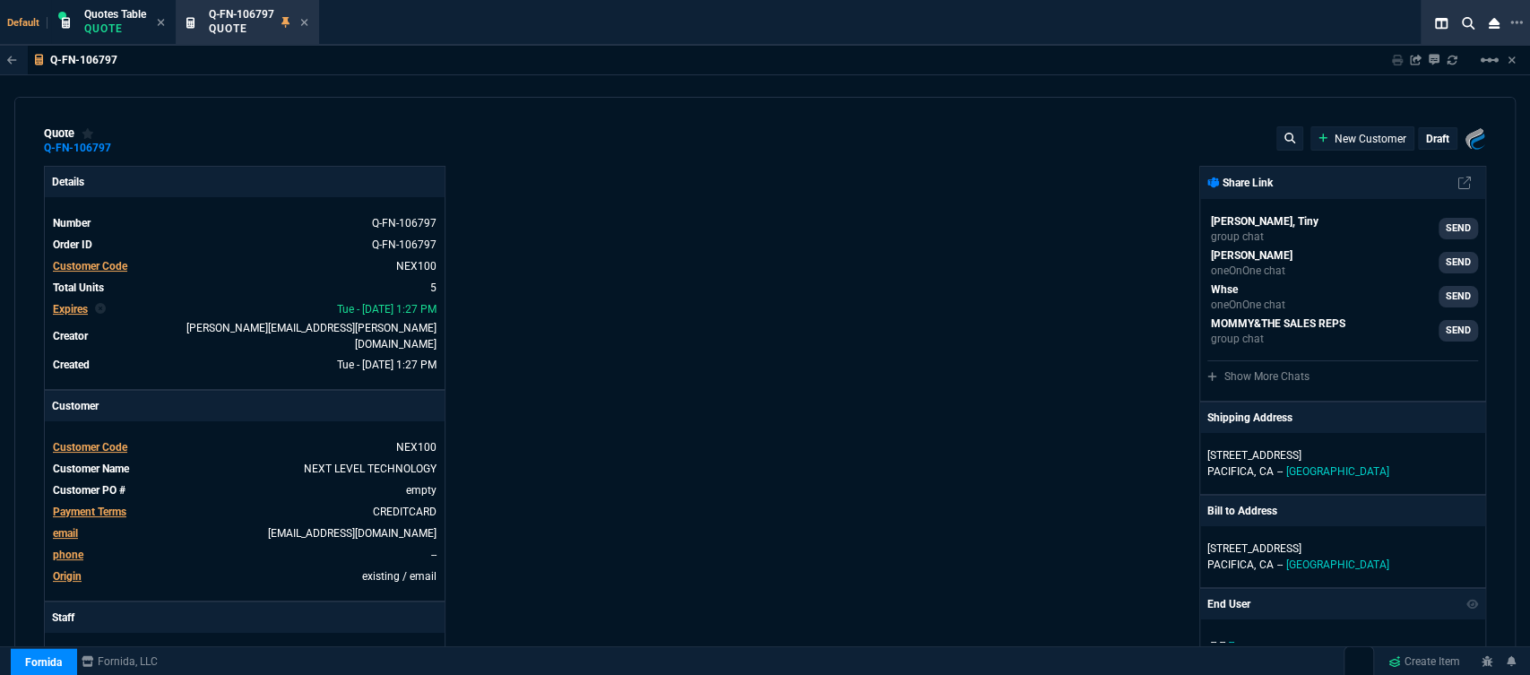
type input "0"
type input "2268"
type input "0"
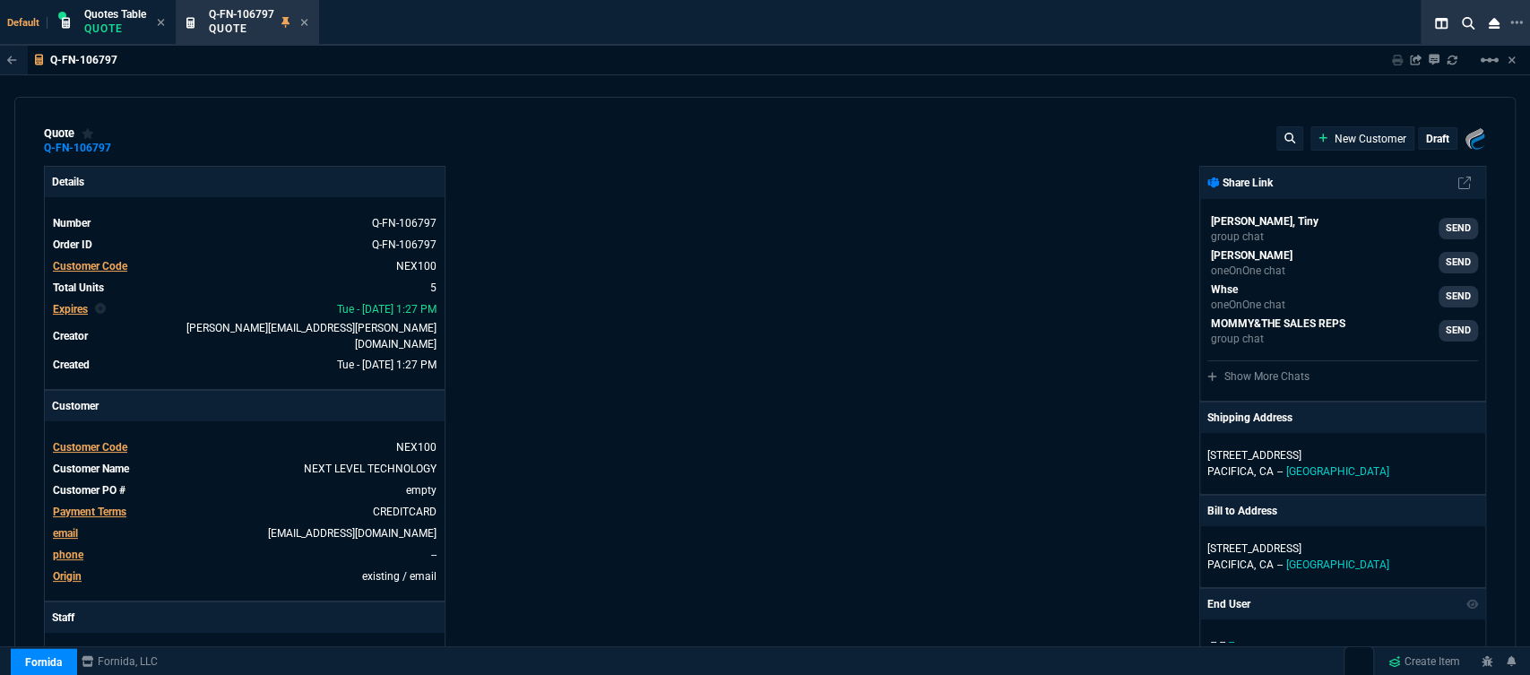
type input "59"
type input "100"
type input "2113"
type input "2860"
type input "100"
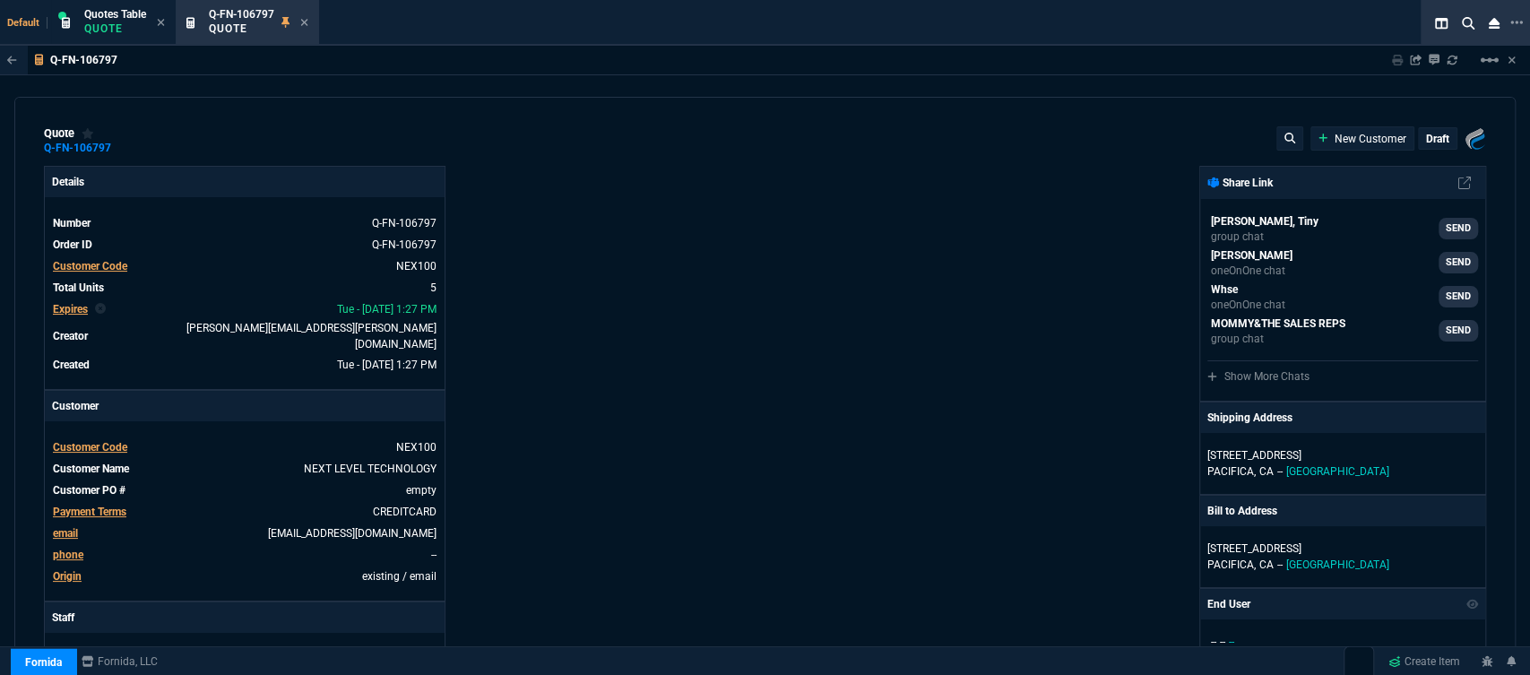
type input "1475"
type input "2095"
type input "0"
type input "4"
type input "2047"
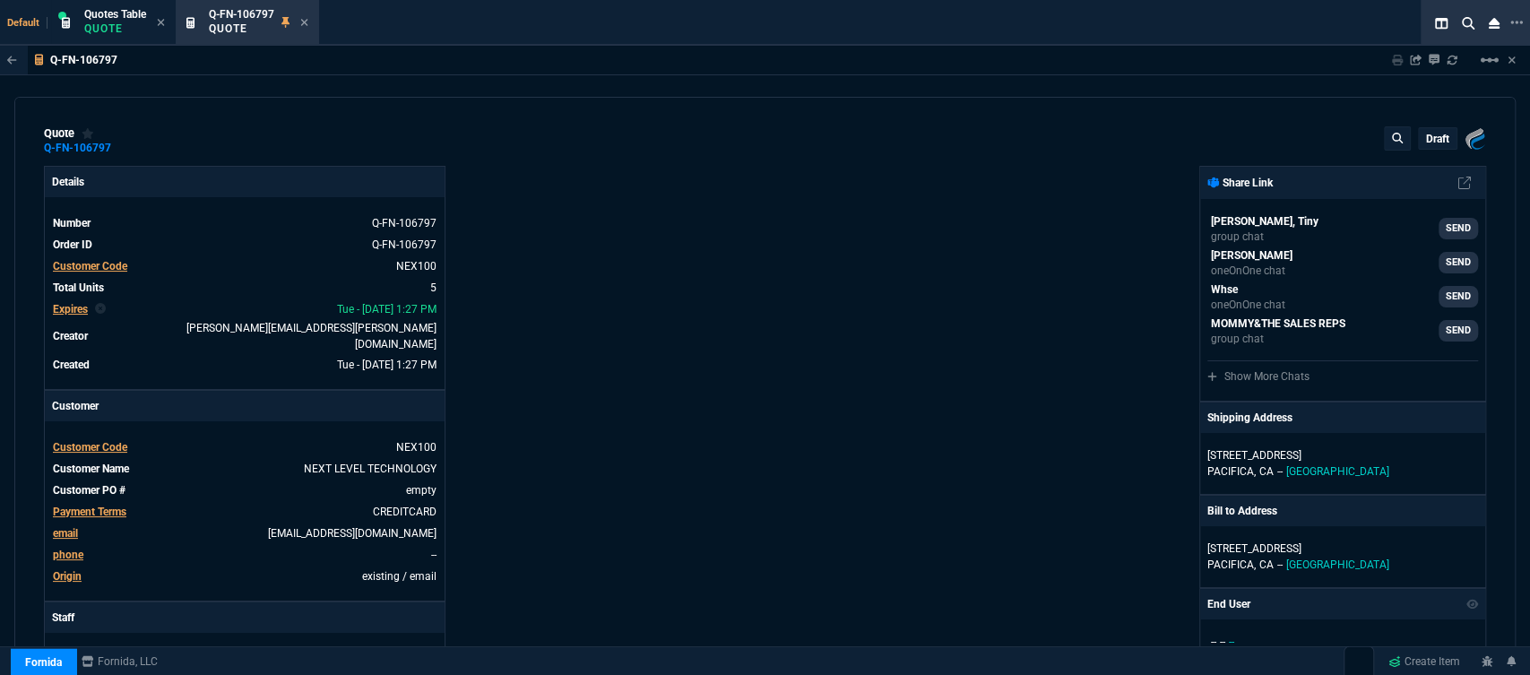
type input "100"
type input "26"
type input "30"
type input "29"
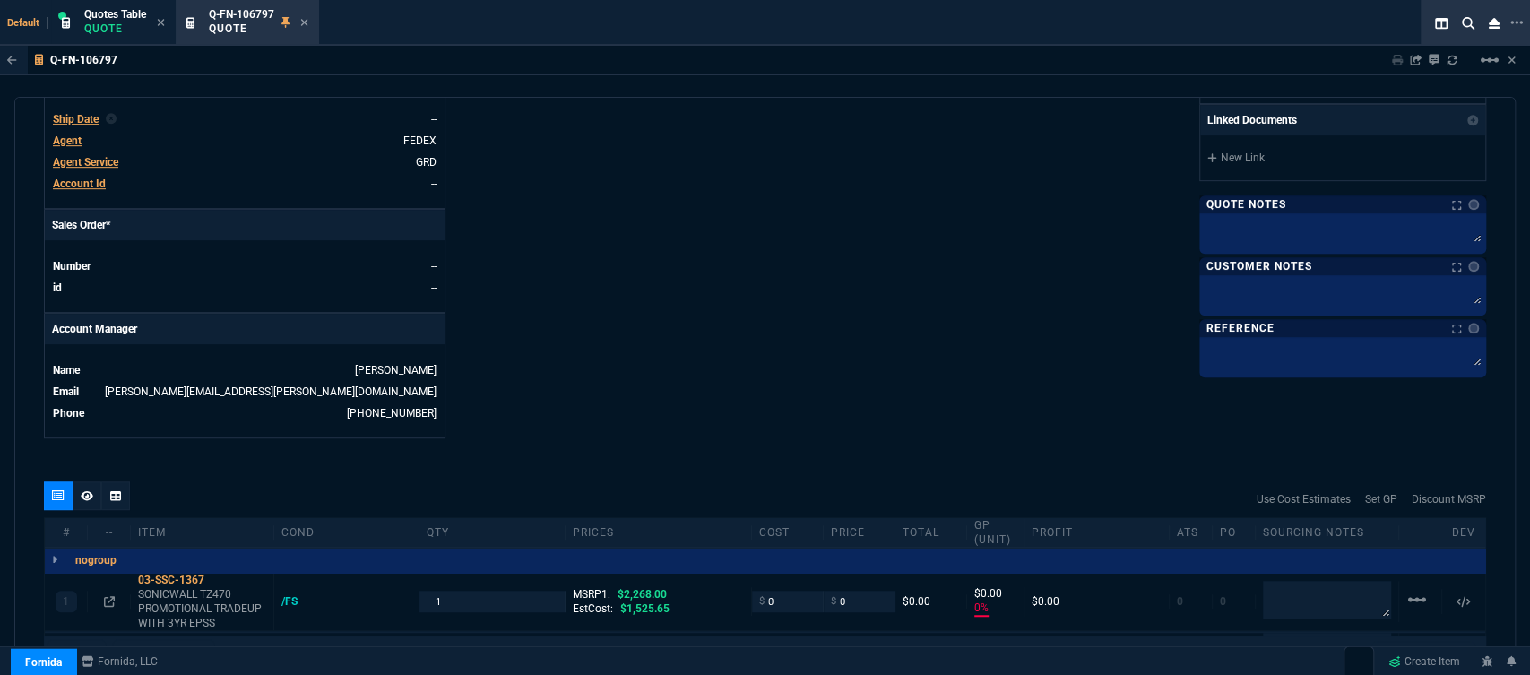
scroll to position [696, 0]
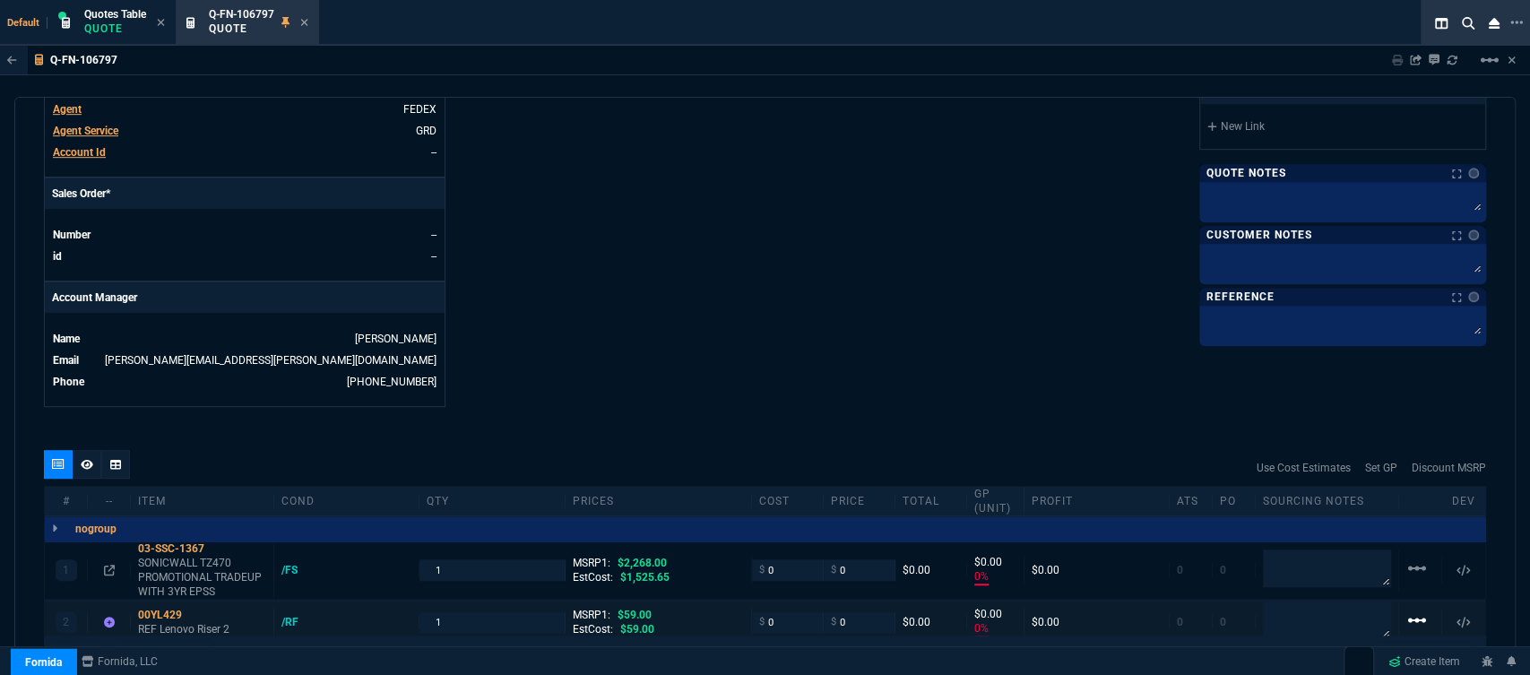
click at [1406, 579] on mat-icon "linear_scale" at bounding box center [1417, 568] width 22 height 22
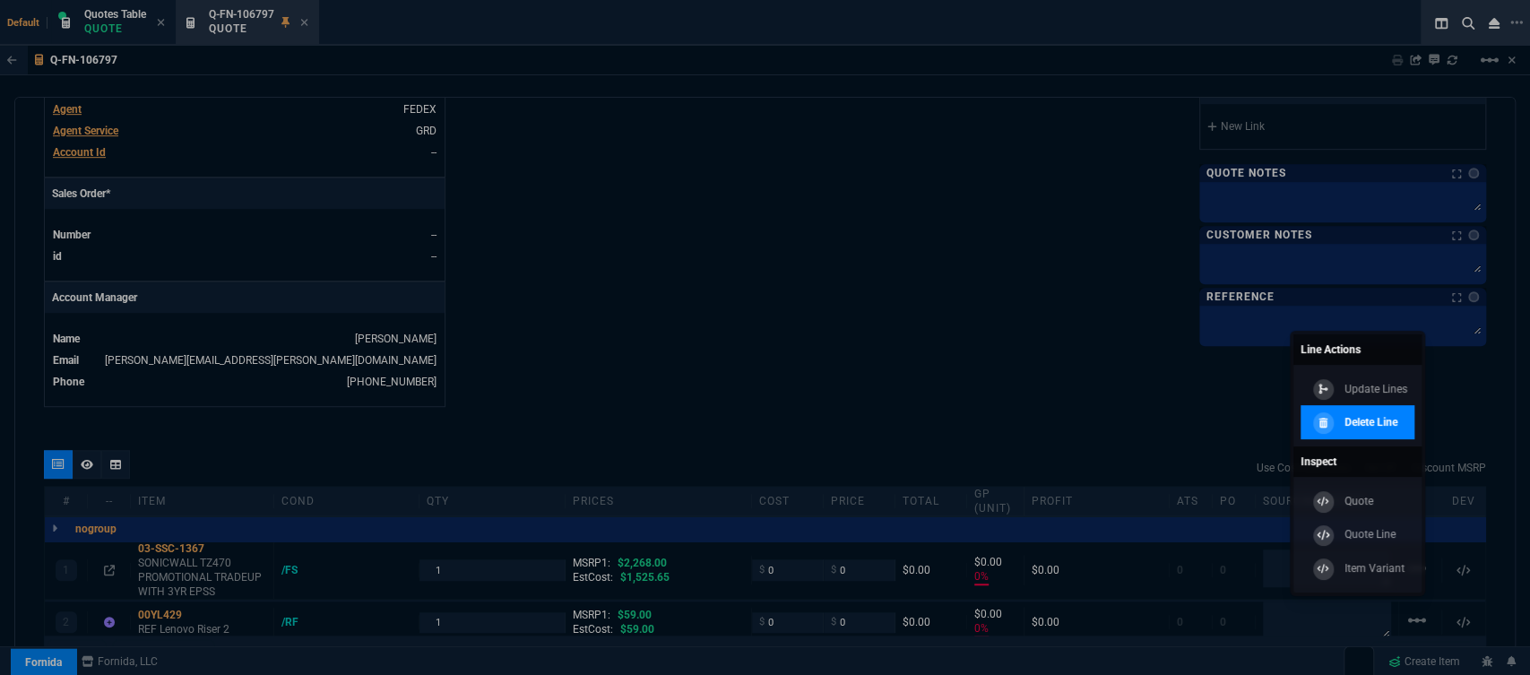
click at [1387, 424] on p "Delete Line" at bounding box center [1370, 422] width 53 height 16
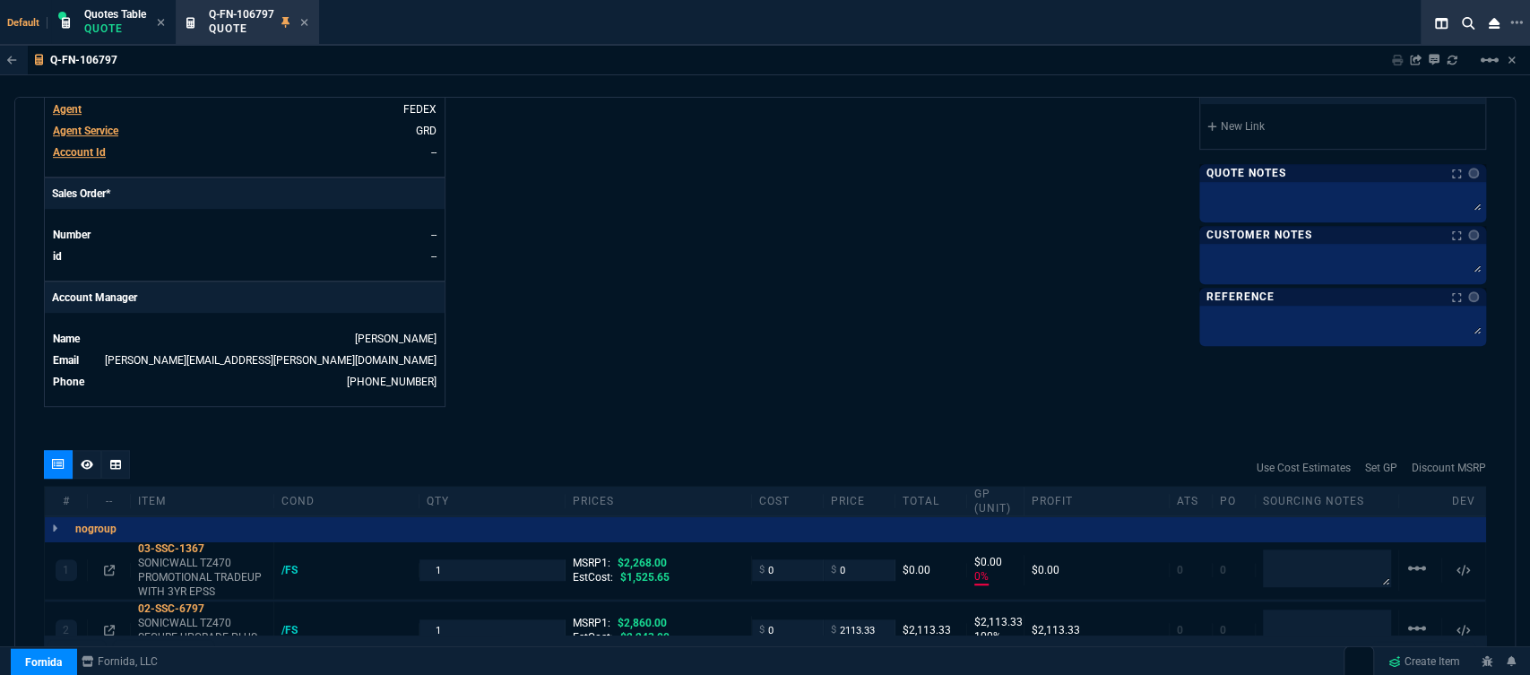
type input "0"
type input "100"
type input "2113"
type input "100"
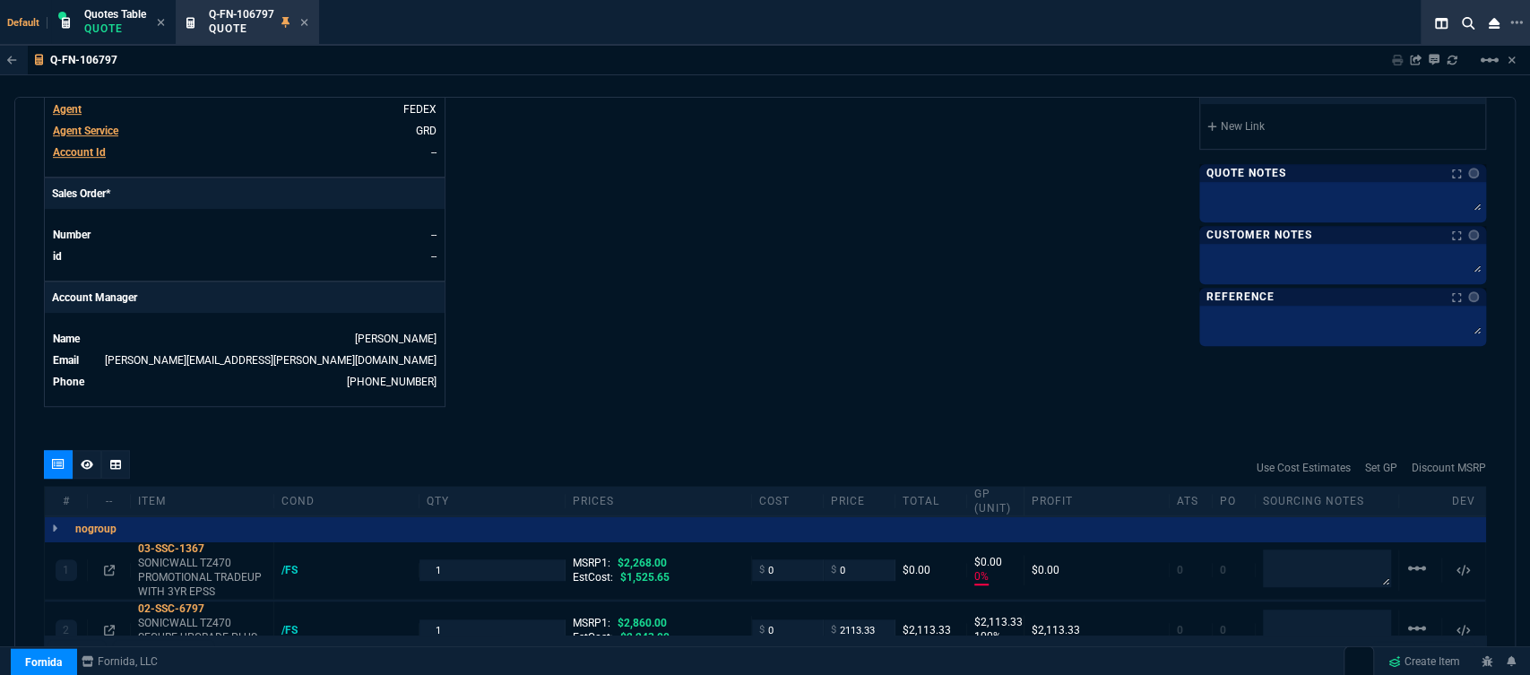
type input "1475"
type input "0"
type input "4"
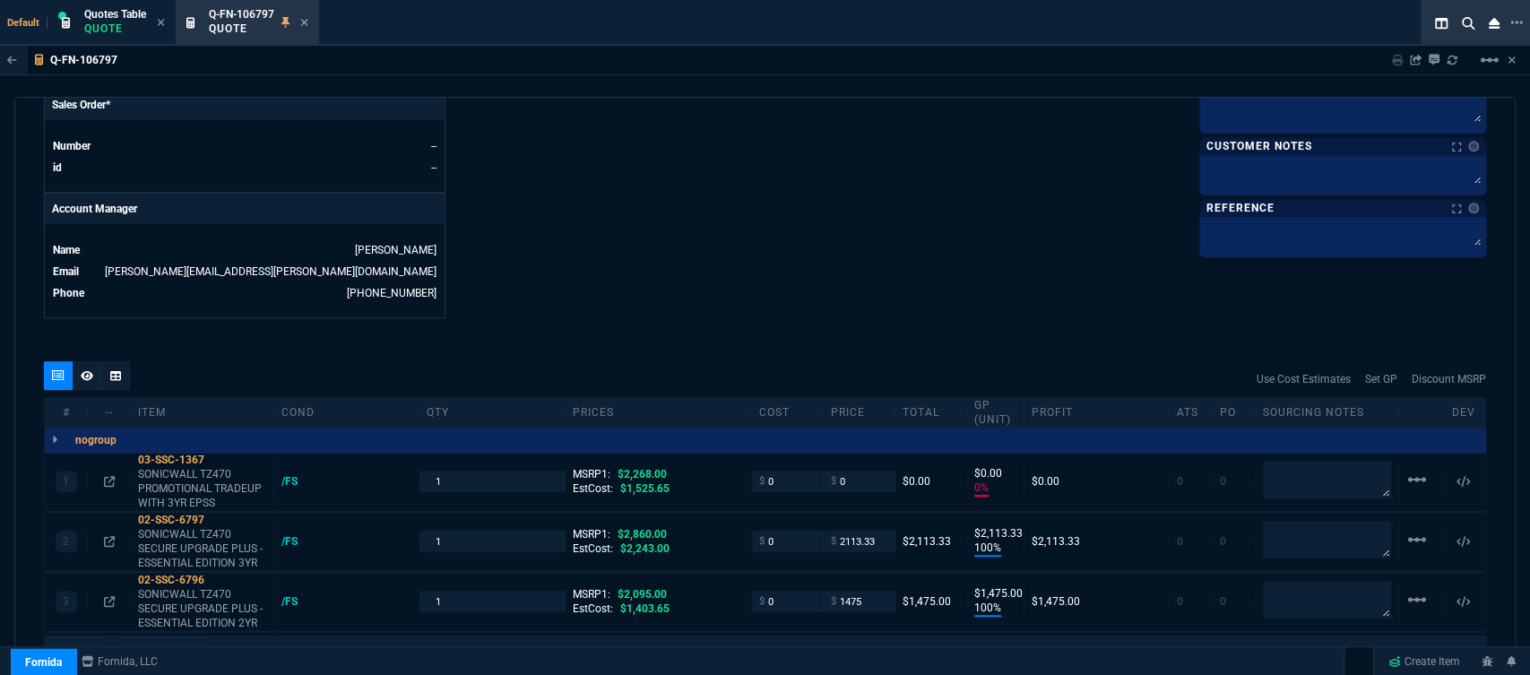
type input "100"
type input "26"
type input "30"
type input "29"
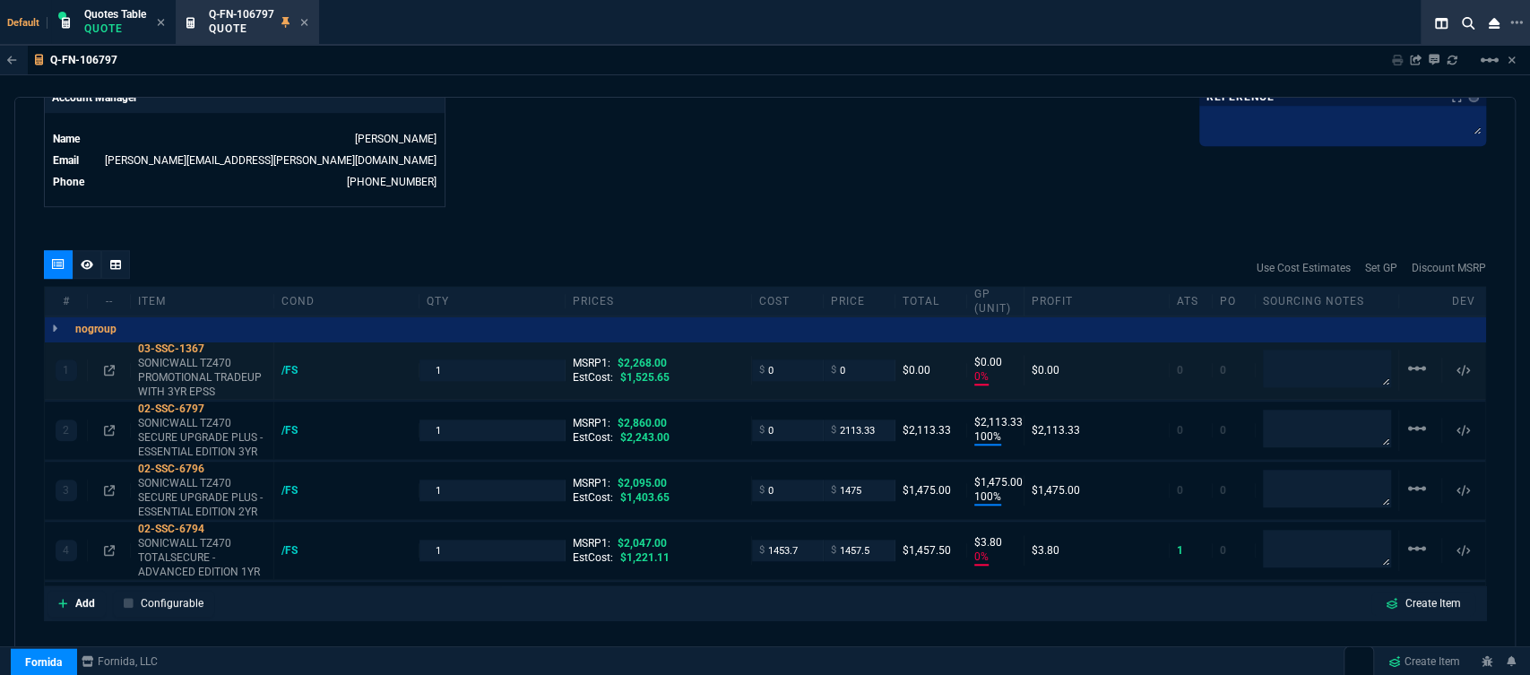
scroll to position [996, 0]
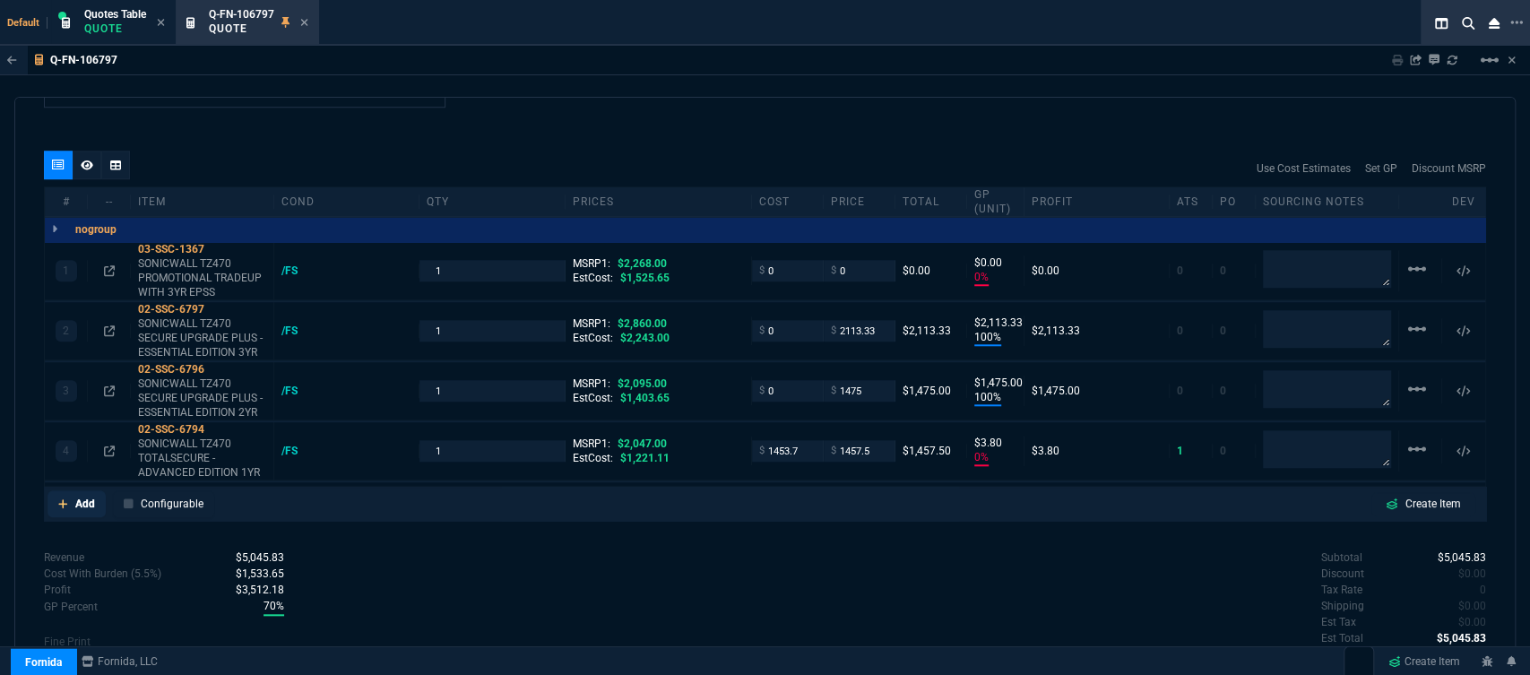
click at [56, 490] on link "Add" at bounding box center [76, 503] width 58 height 27
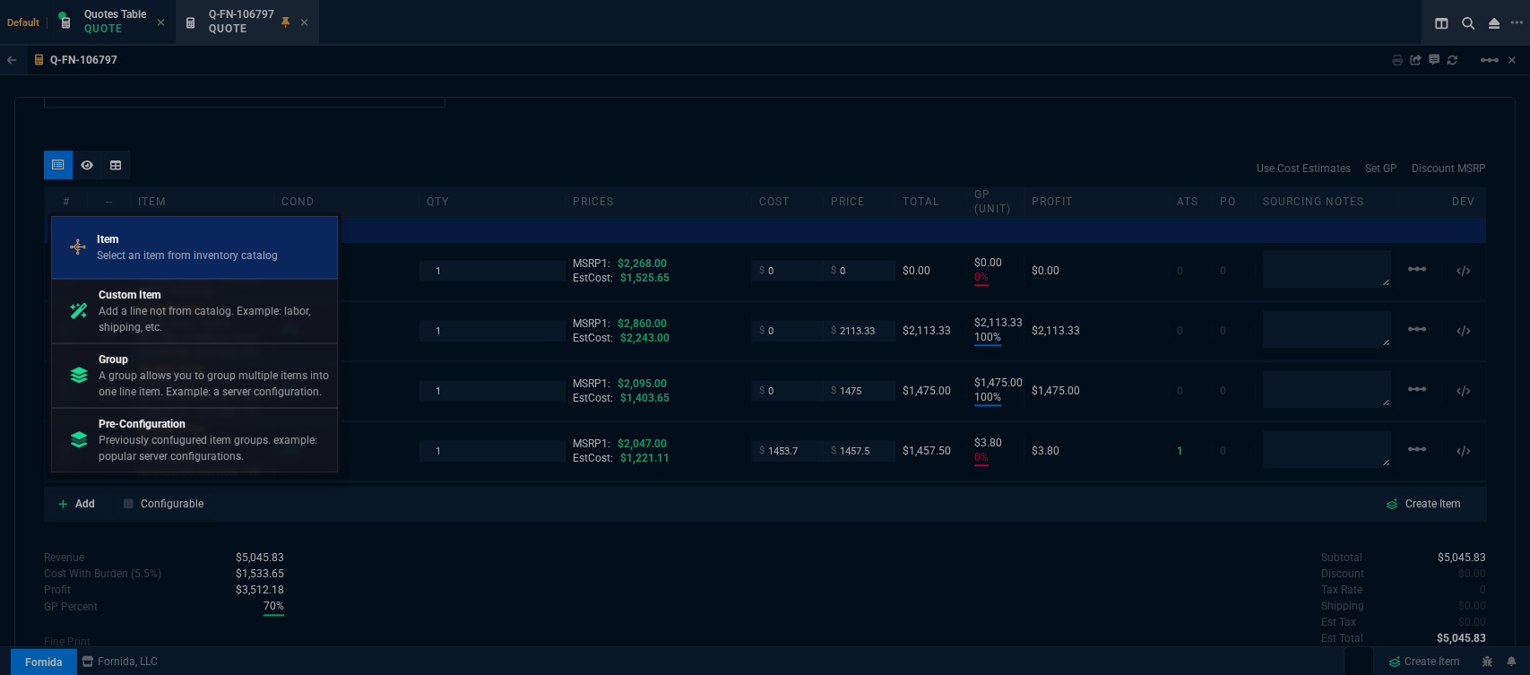
click at [142, 243] on p "Item" at bounding box center [187, 239] width 181 height 16
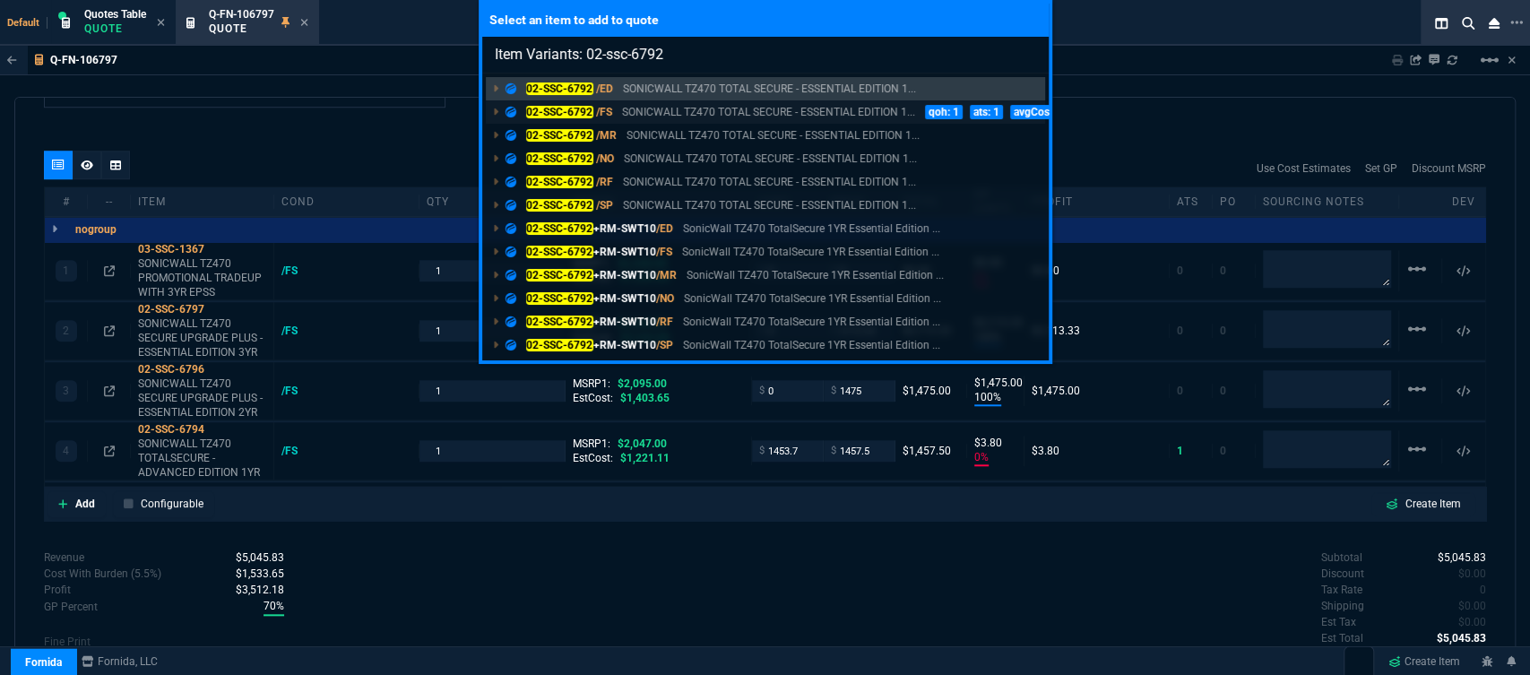
type input "Item Variants: 02-ssc-6792"
click at [831, 106] on p "SONICWALL TZ470 TOTAL SECURE - ESSENTIAL EDITION 1..." at bounding box center [768, 112] width 293 height 16
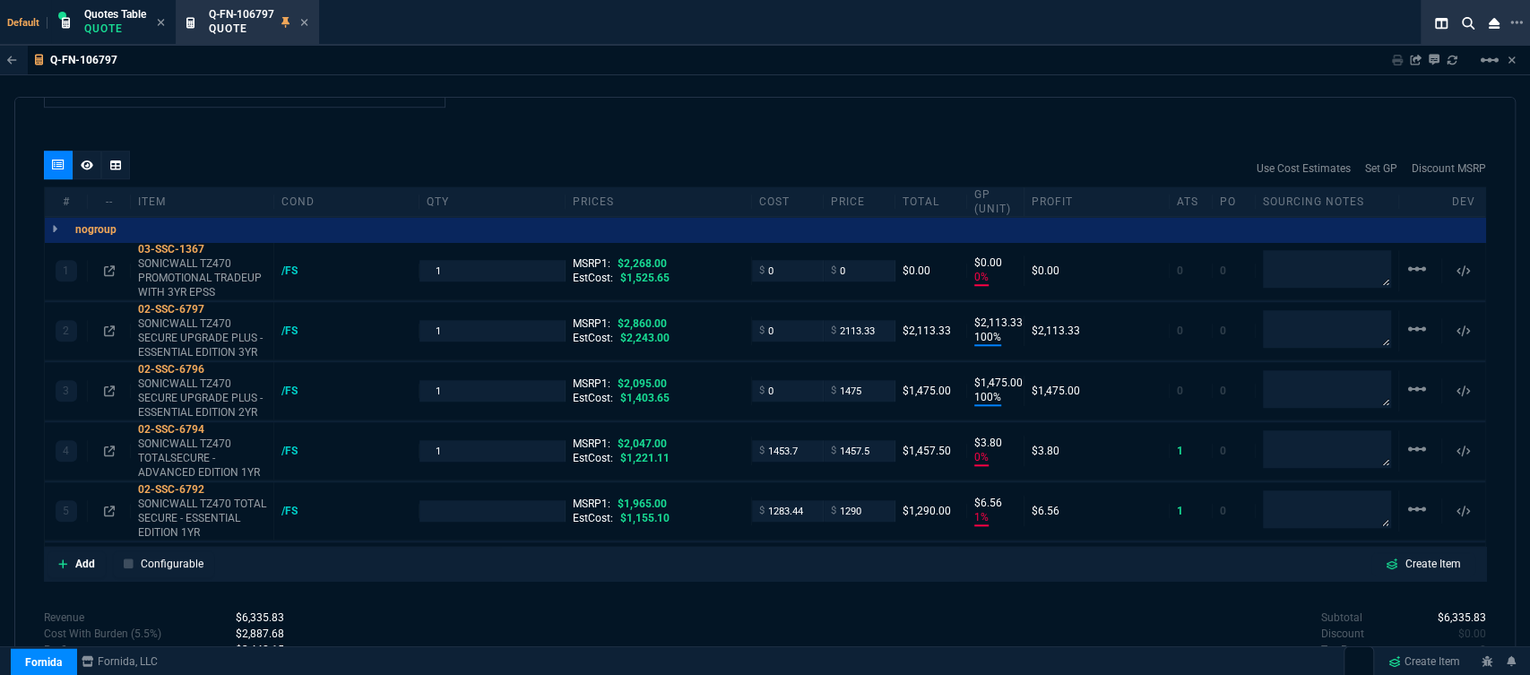
type input "0"
type input "100"
type input "2113"
type input "100"
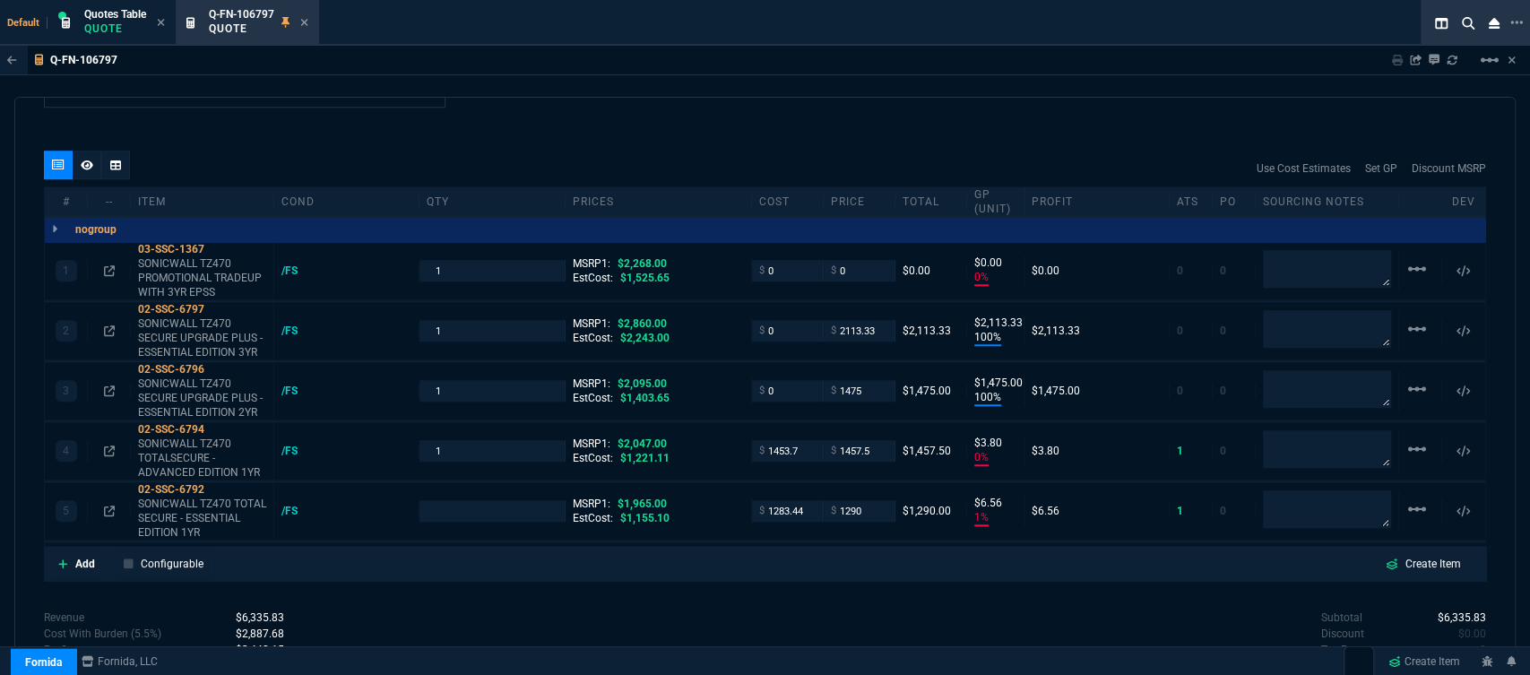
type input "1475"
type input "0"
type input "4"
type input "7"
type input "100"
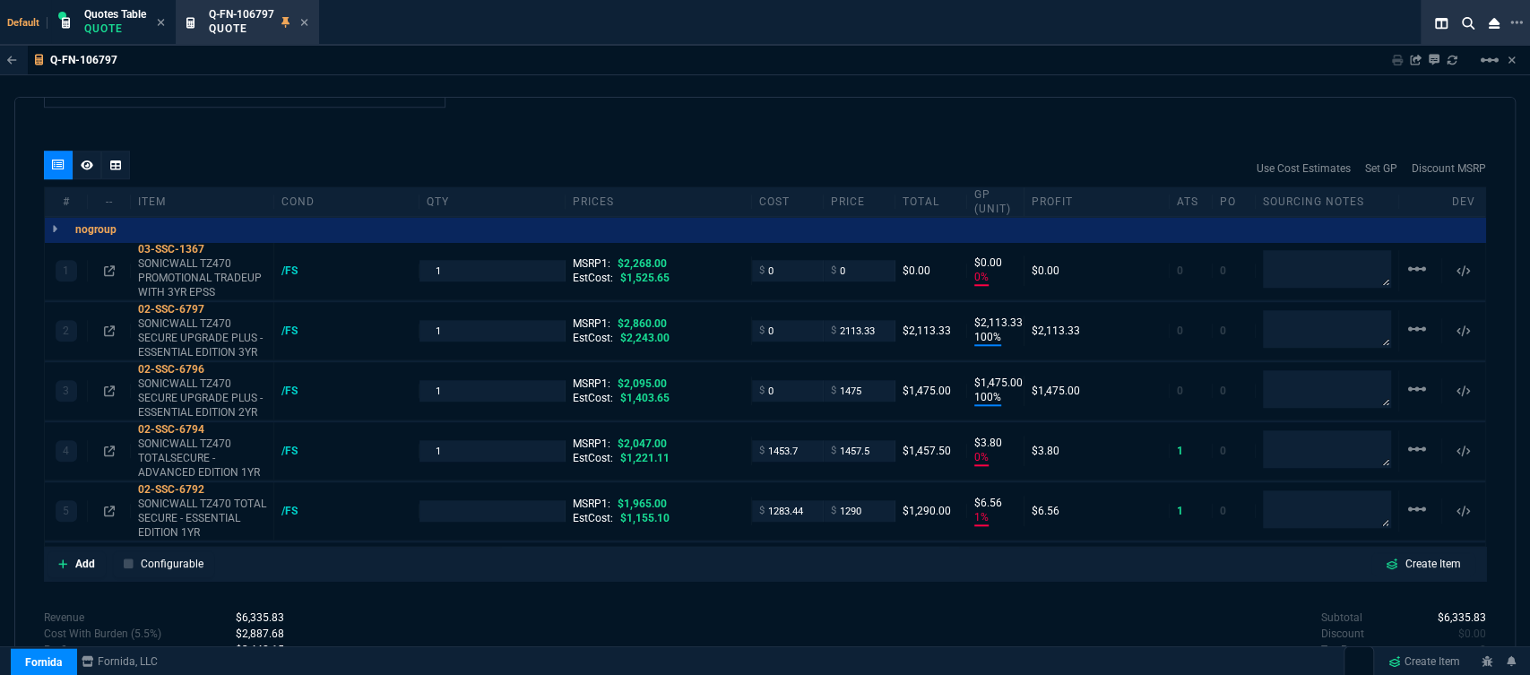
type input "26"
type input "30"
type input "29"
type input "34"
click at [216, 484] on icon at bounding box center [217, 489] width 10 height 11
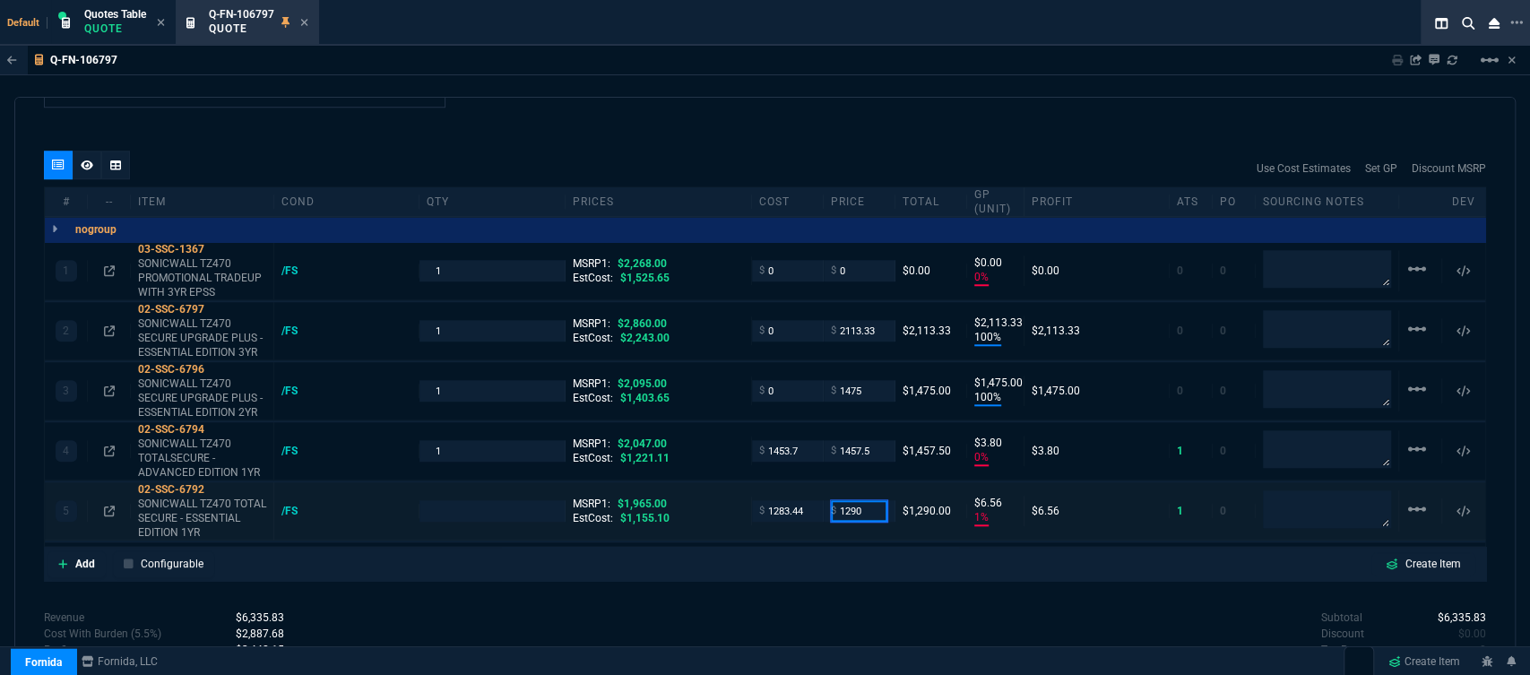
click at [863, 500] on input "1290" at bounding box center [859, 510] width 56 height 21
type input "1395"
click at [830, 586] on div "quote Q-FN-106797 NEXT LEVEL TECHNOLOGY draft Fornida, LLC 2609 Technology Dr S…" at bounding box center [764, 384] width 1501 height 574
type input "1"
type input "1395"
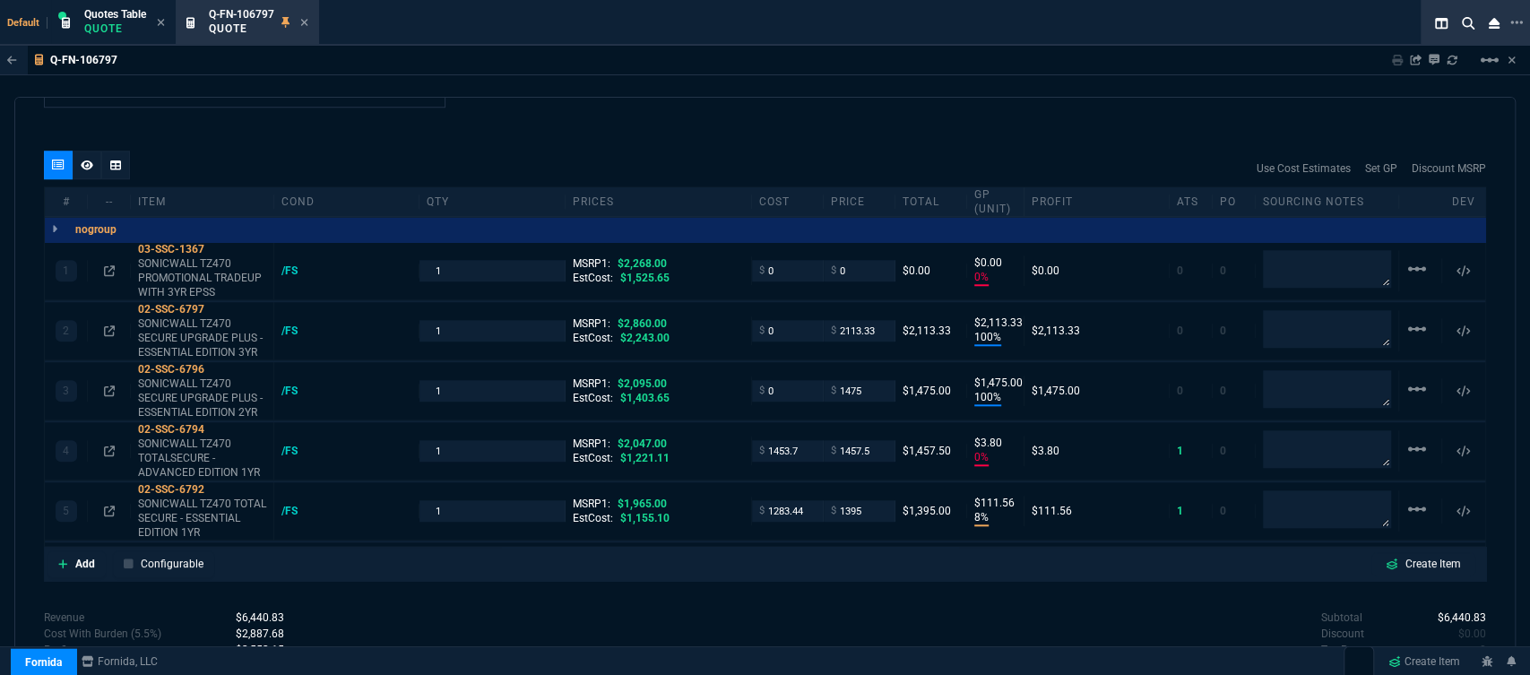
type input "8"
type input "112"
type input "29"
click at [111, 505] on icon at bounding box center [109, 510] width 11 height 11
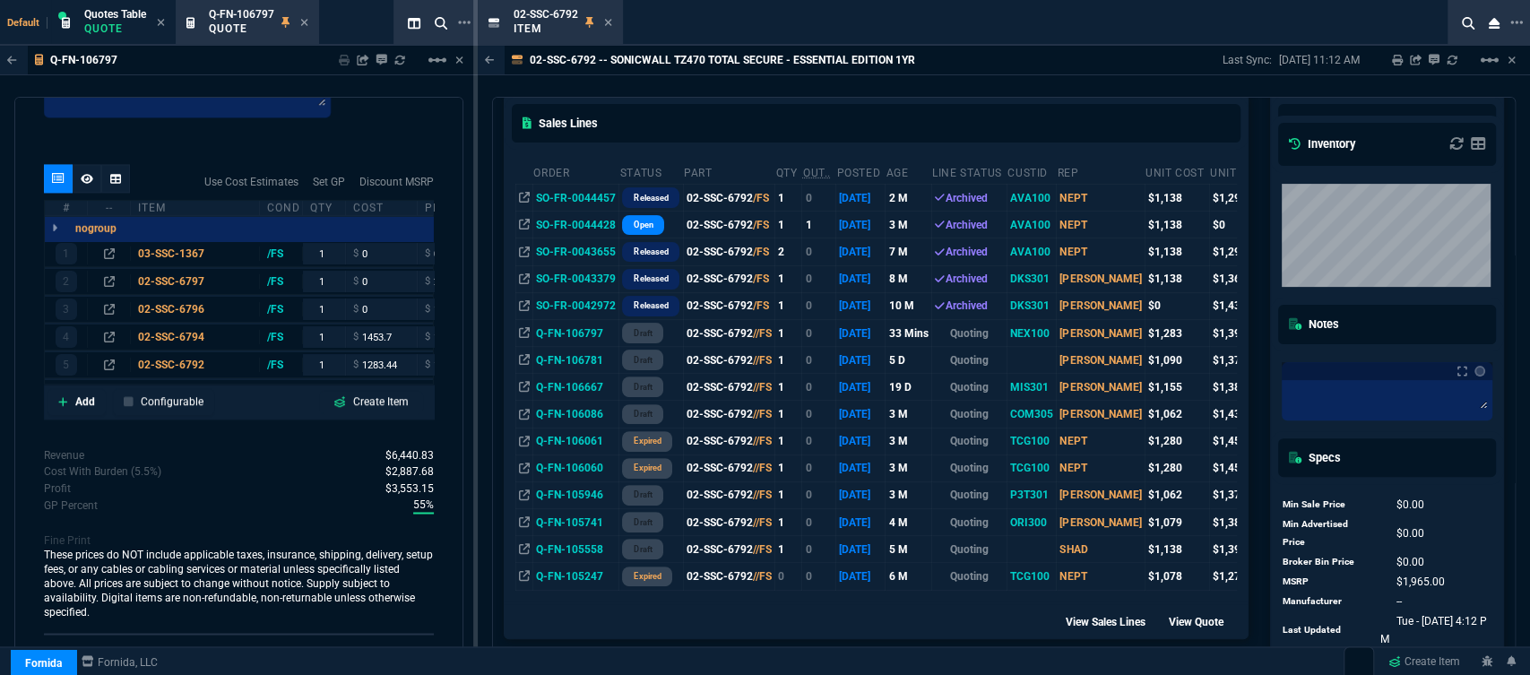
scroll to position [696, 0]
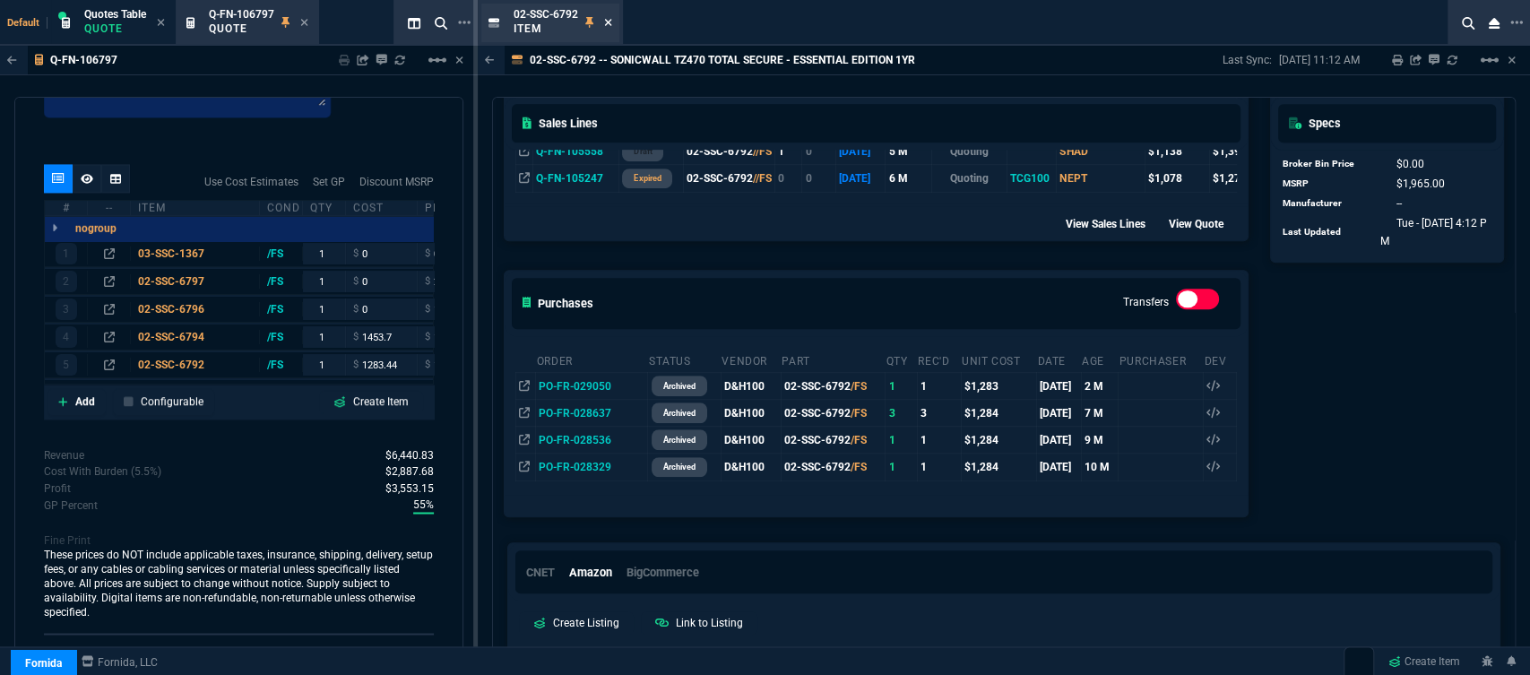
click at [608, 24] on icon at bounding box center [608, 22] width 8 height 11
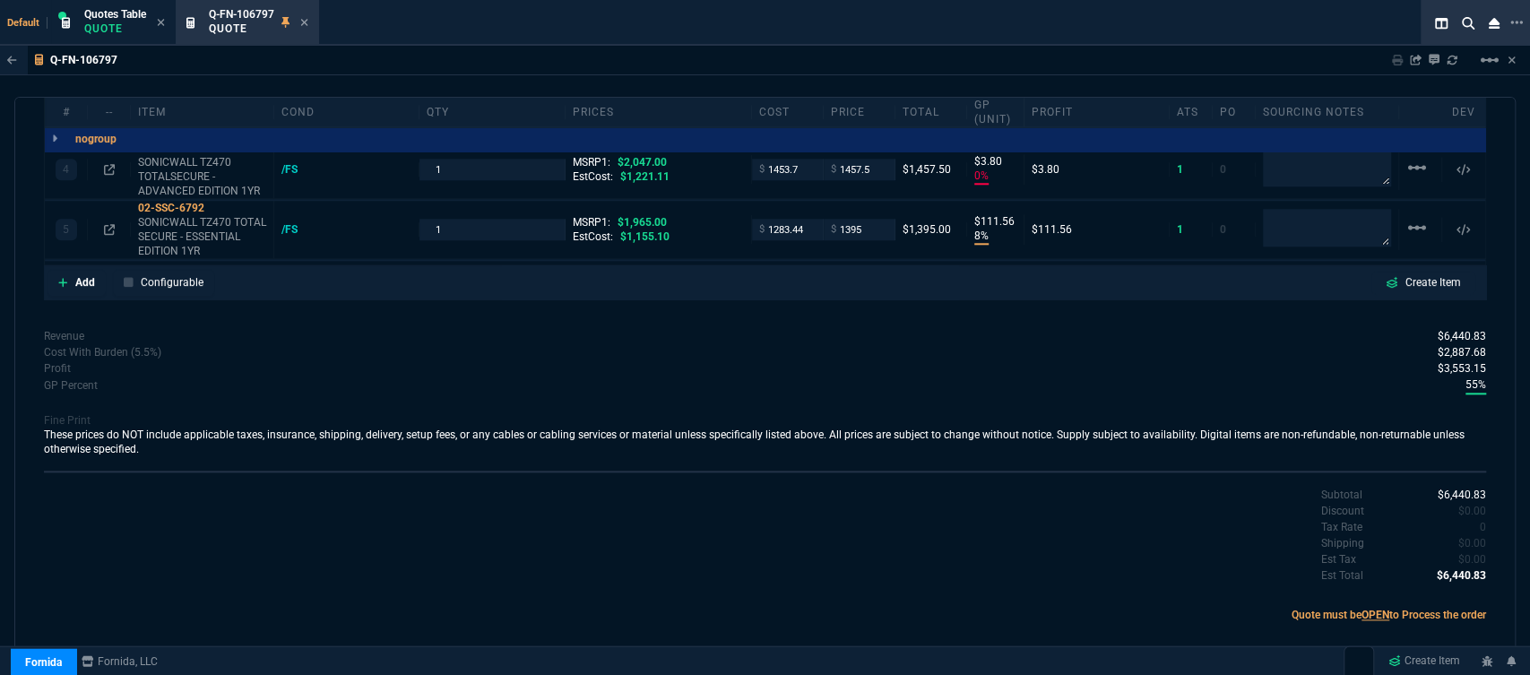
scroll to position [996, 0]
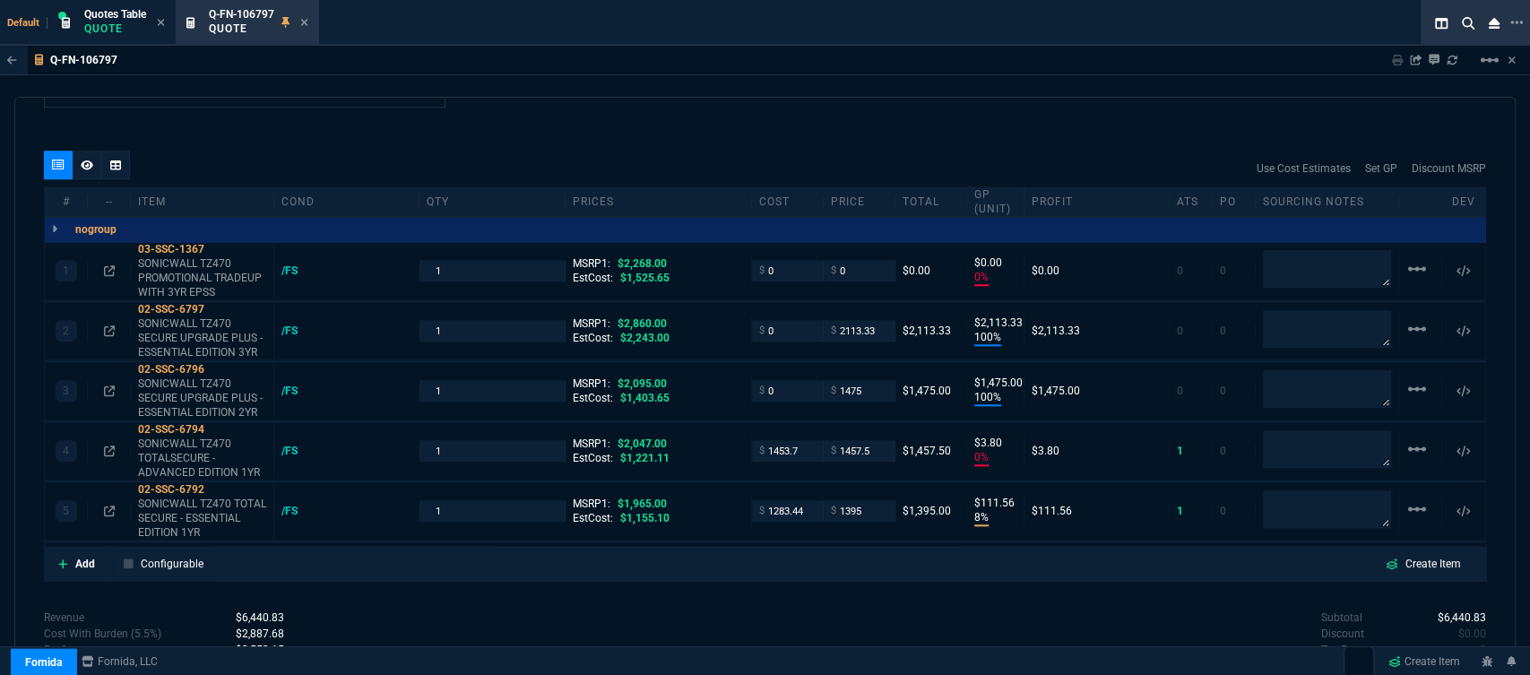
drag, startPoint x: 788, startPoint y: 113, endPoint x: 793, endPoint y: 141, distance: 28.3
click at [788, 113] on div "quote Q-FN-106797 NEXT LEVEL TECHNOLOGY draft Fornida, LLC 2609 Technology Dr S…" at bounding box center [764, 384] width 1501 height 574
click at [803, 500] on input "1283.44" at bounding box center [787, 510] width 56 height 21
type input "1156"
click at [796, 579] on div "quote Q-FN-106797 NEXT LEVEL TECHNOLOGY draft Fornida, LLC 2609 Technology Dr S…" at bounding box center [764, 384] width 1501 height 574
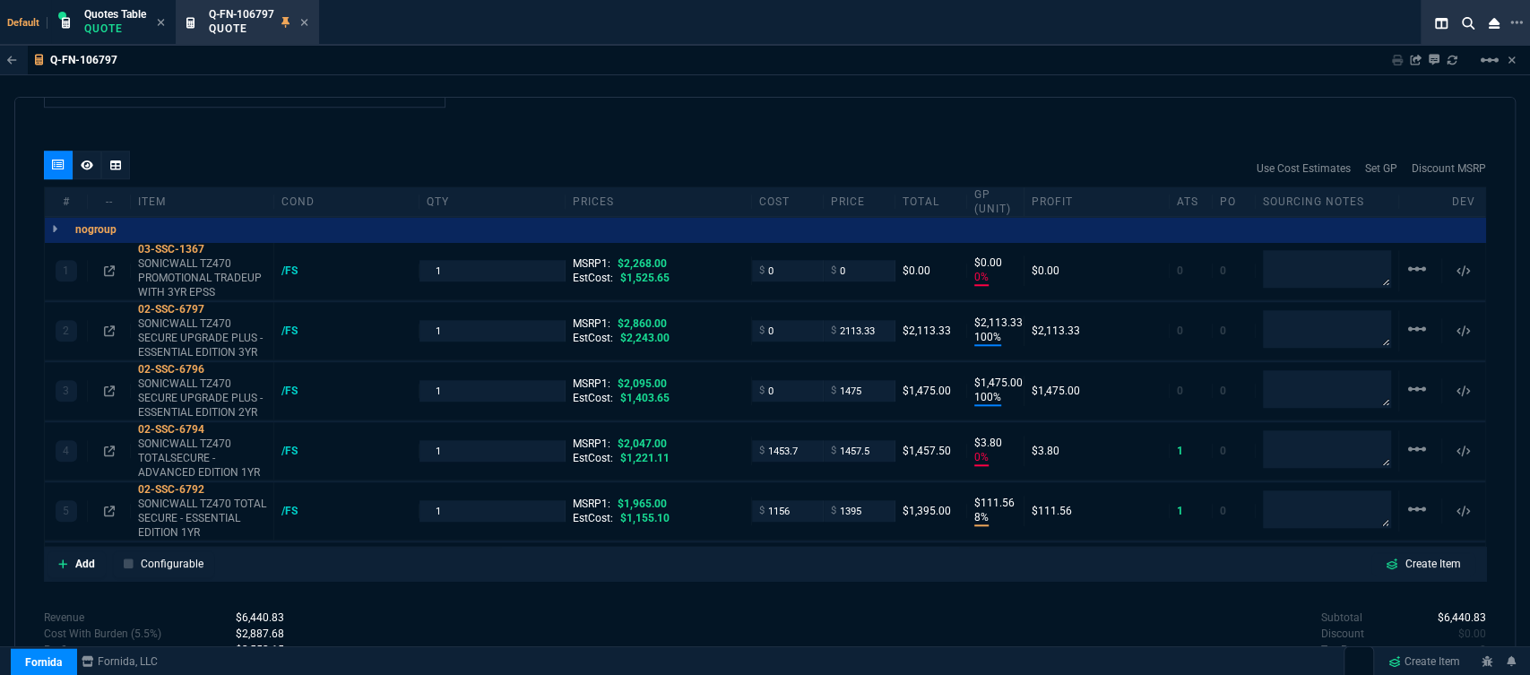
type input "1156"
type input "17"
type input "239"
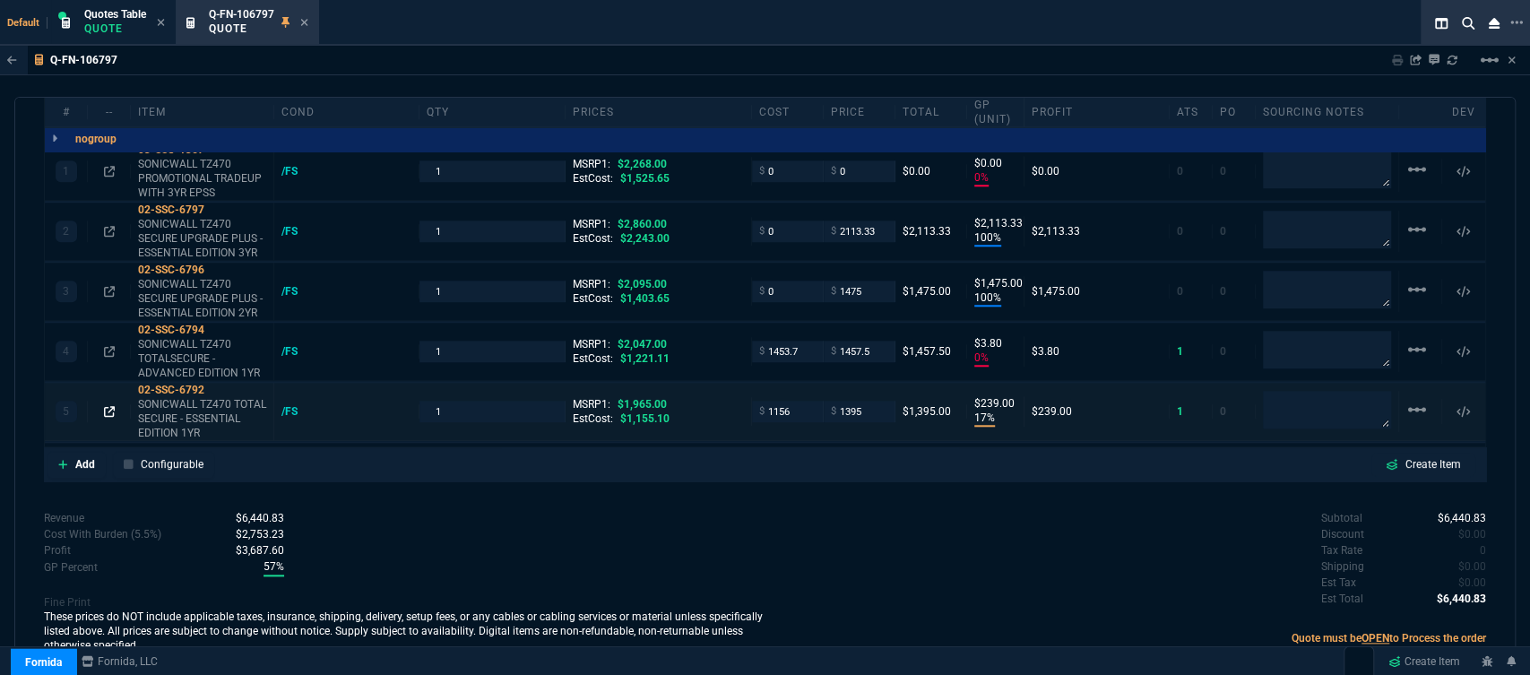
click at [108, 406] on icon at bounding box center [109, 411] width 11 height 11
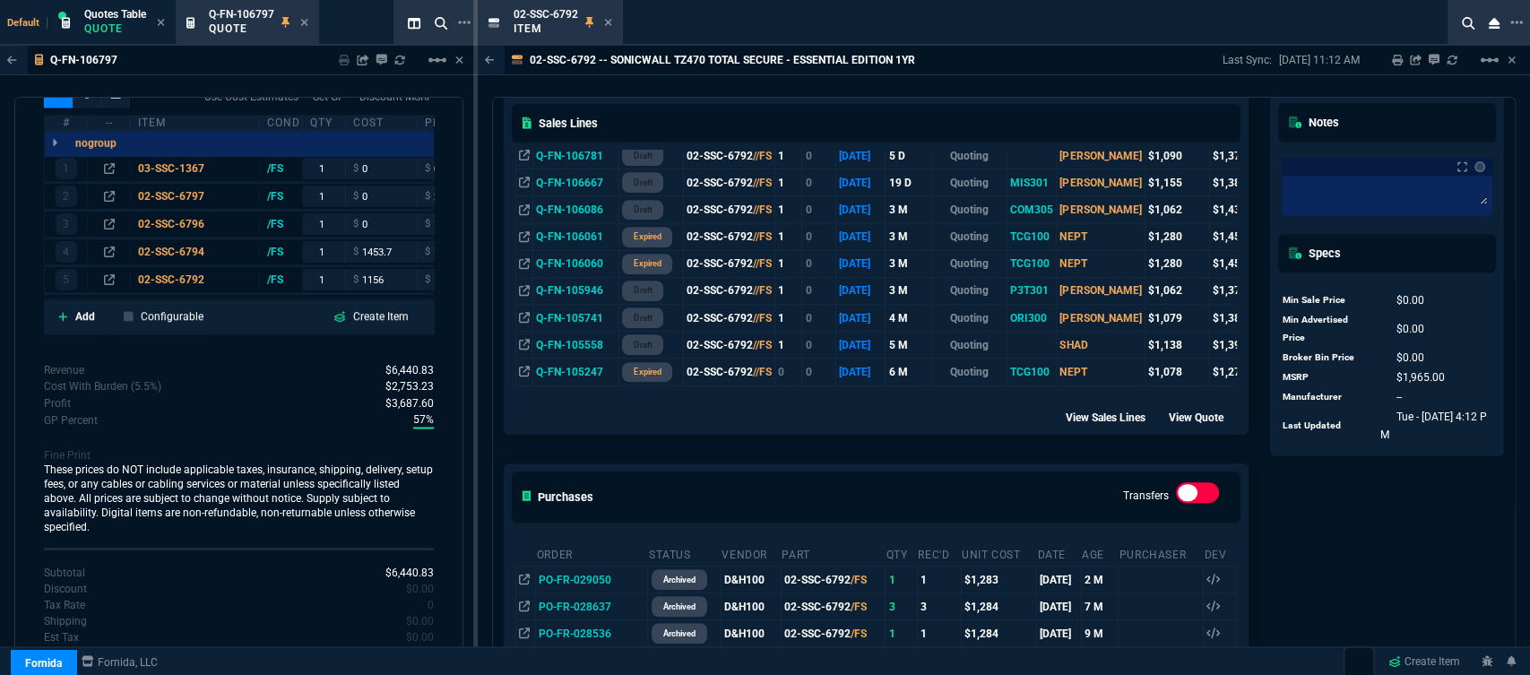
scroll to position [693, 0]
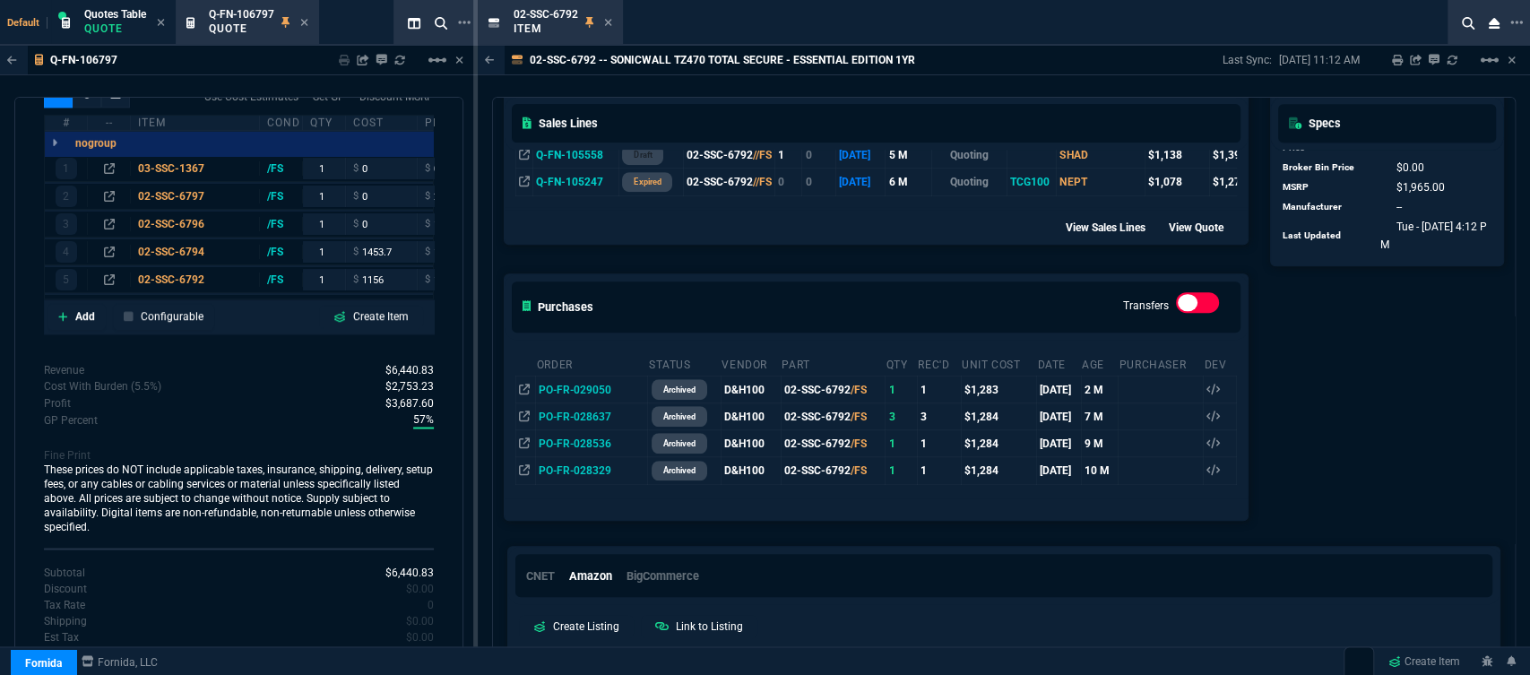
click at [973, 593] on div "CNET Amazon BigCommerce" at bounding box center [1003, 575] width 991 height 57
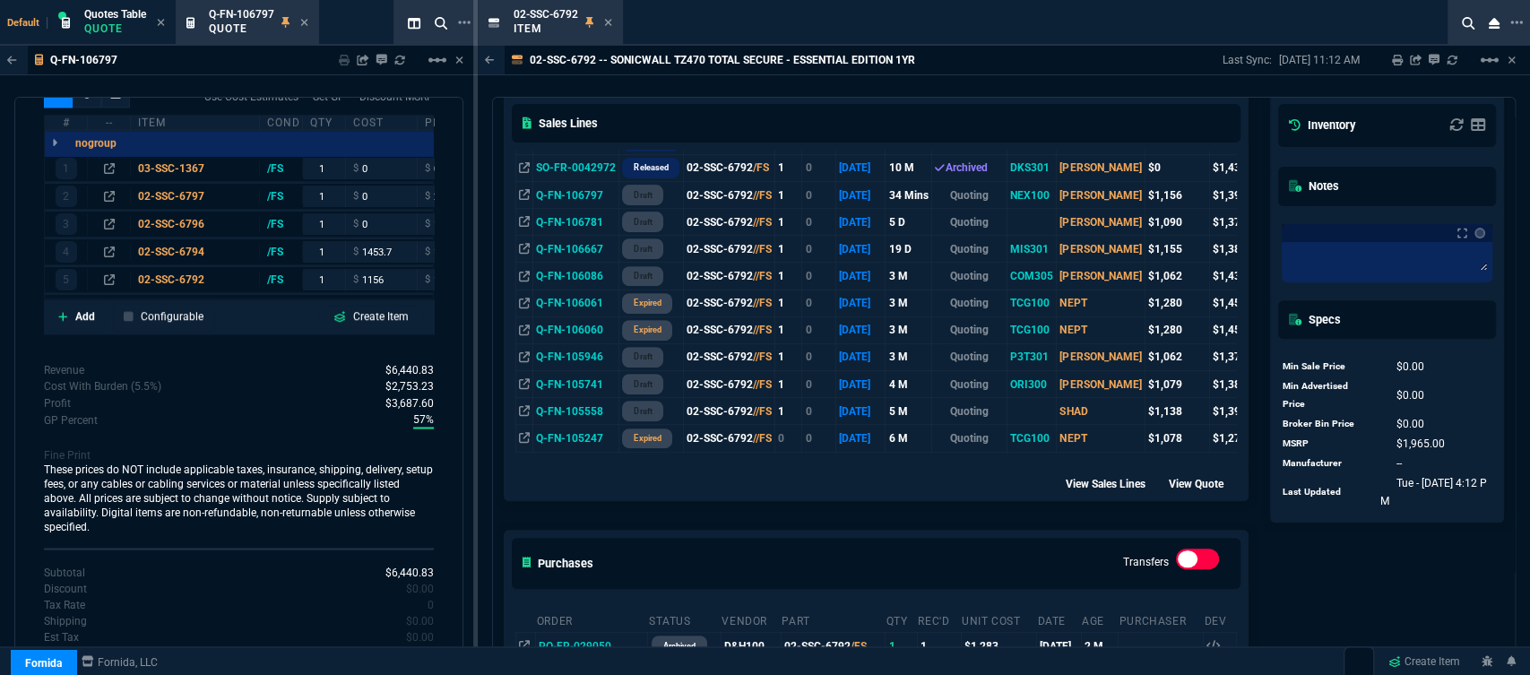
scroll to position [194, 0]
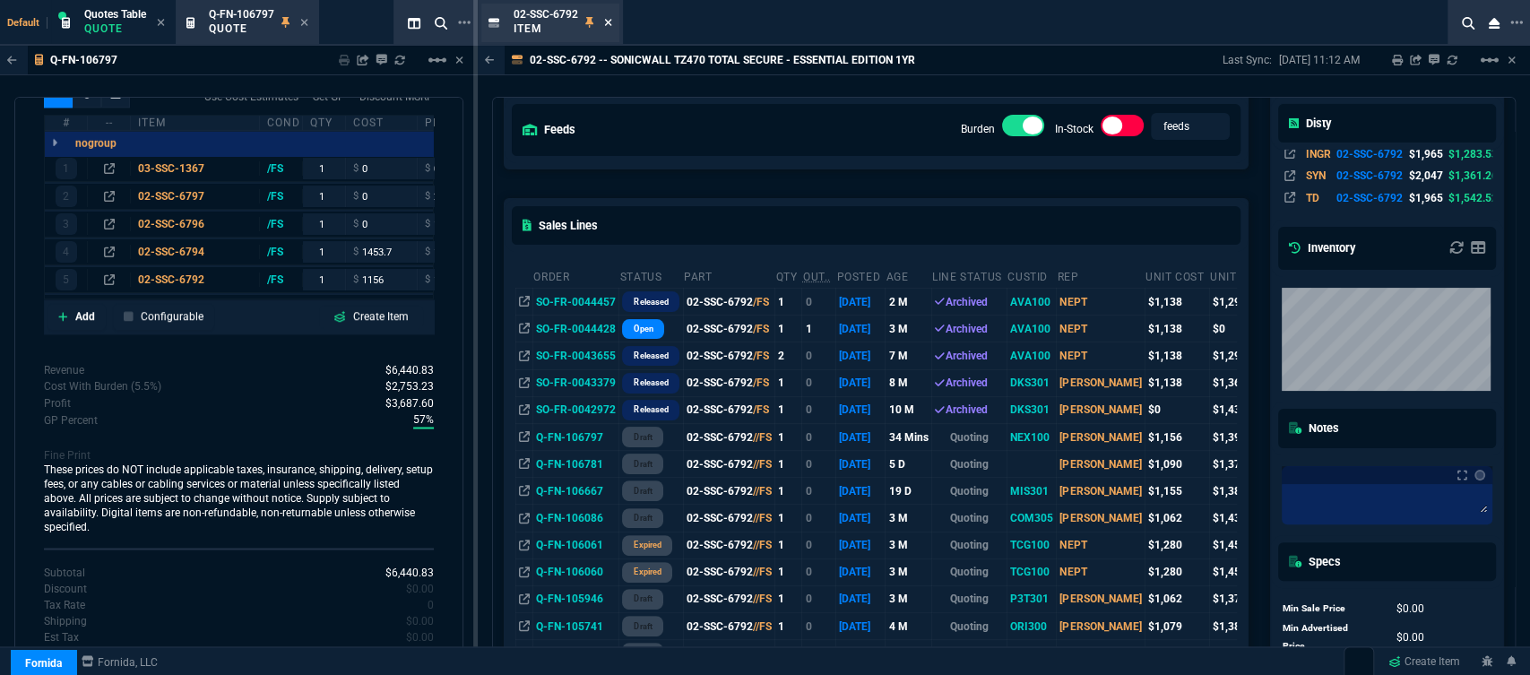
click at [604, 22] on icon at bounding box center [608, 22] width 8 height 11
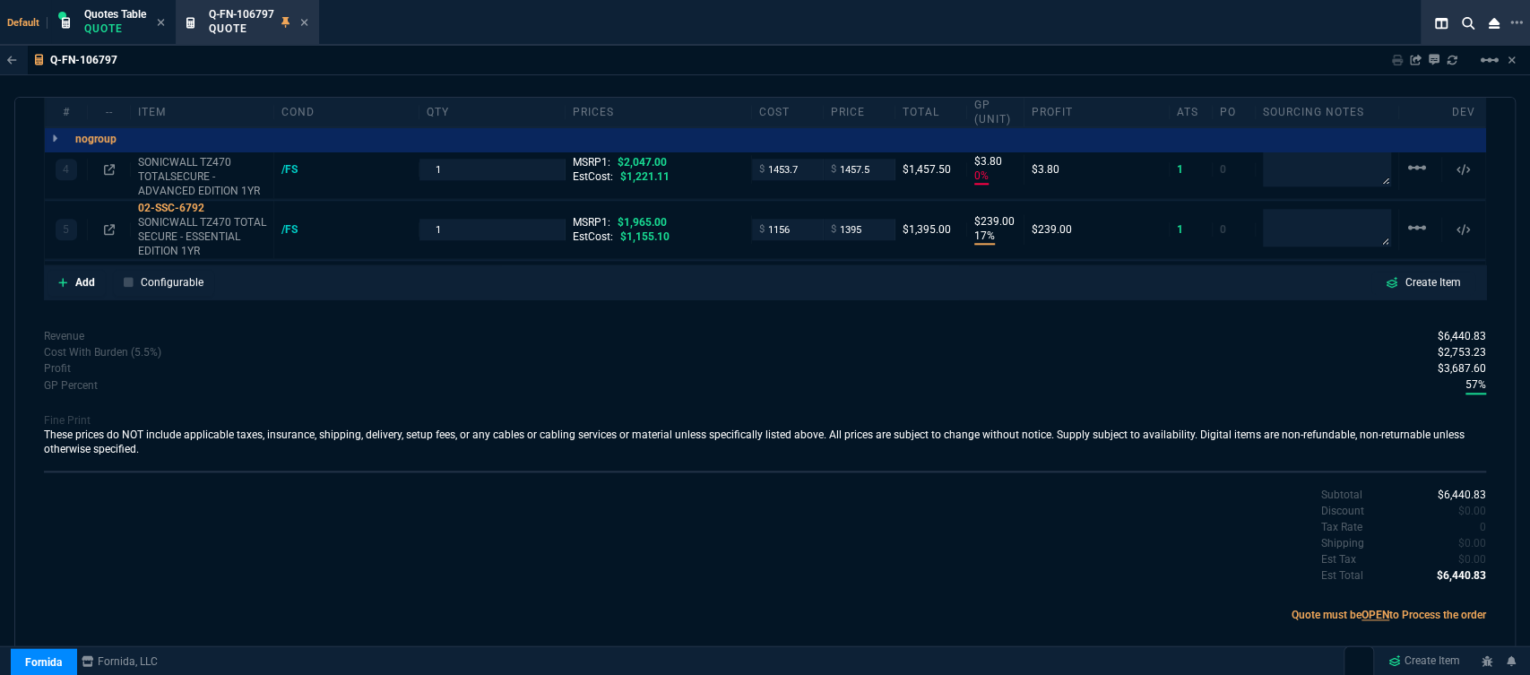
scroll to position [1095, 0]
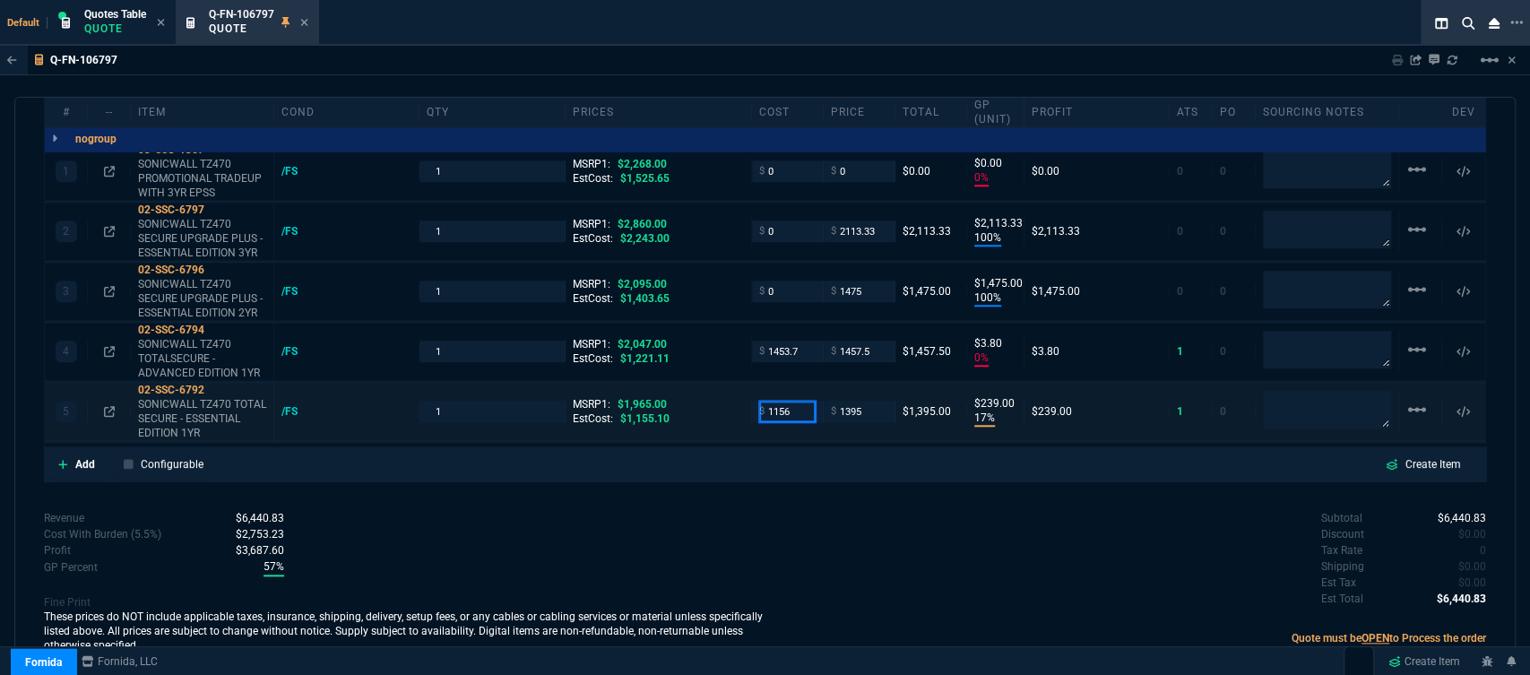
click at [794, 401] on input "1156" at bounding box center [787, 411] width 56 height 21
type input "1138"
click at [789, 583] on div "Subtotal $6,440.83 Discount $0.00 Tax Rate 0 Shipping $0.00 Est Tax $0.00 Est T…" at bounding box center [1125, 559] width 721 height 99
type input "1138"
type input "18"
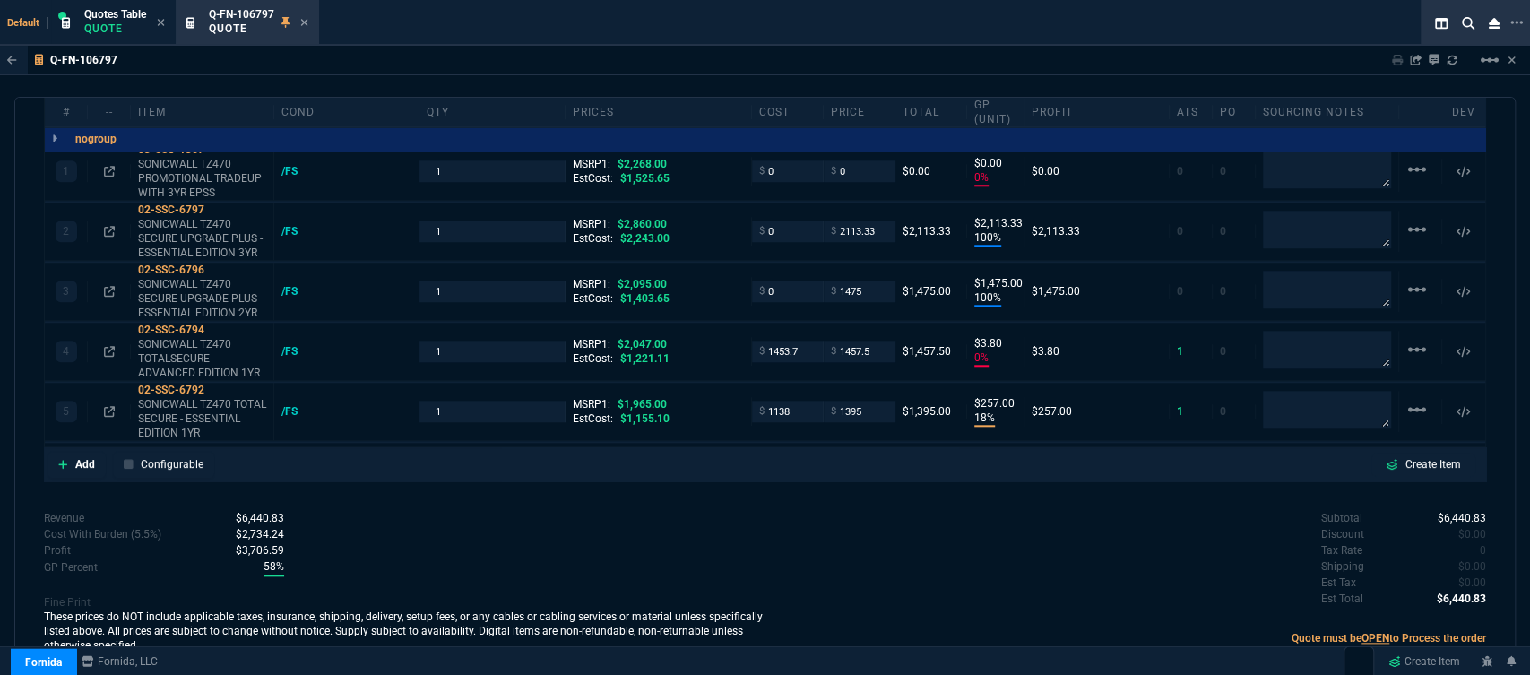
type input "257"
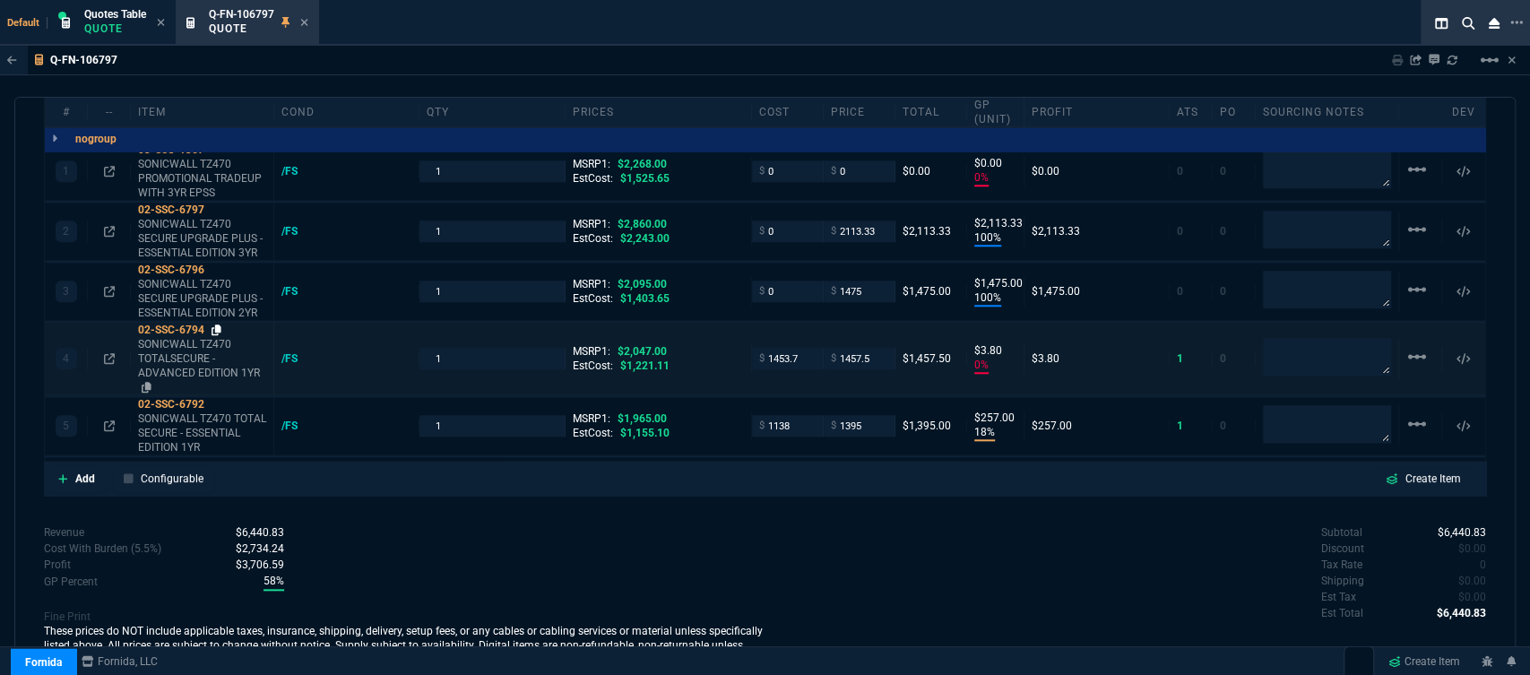
click at [218, 324] on icon at bounding box center [217, 329] width 10 height 11
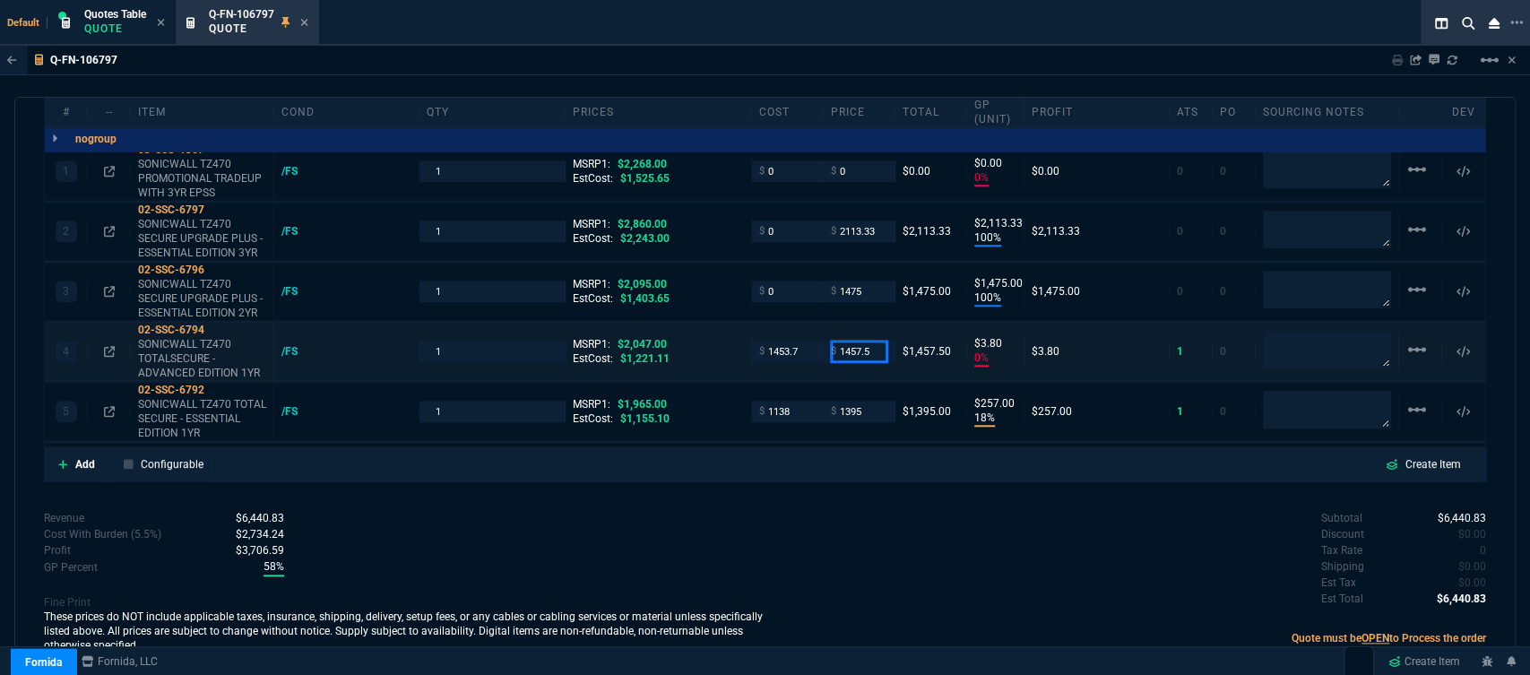
click at [871, 341] on input "1457.5" at bounding box center [859, 351] width 56 height 21
type input "1490"
click at [823, 583] on div "Subtotal $6,440.83 Discount $0.00 Tax Rate 0 Shipping $0.00 Est Tax $0.00 Est T…" at bounding box center [1125, 559] width 721 height 99
type input "1490"
type input "2"
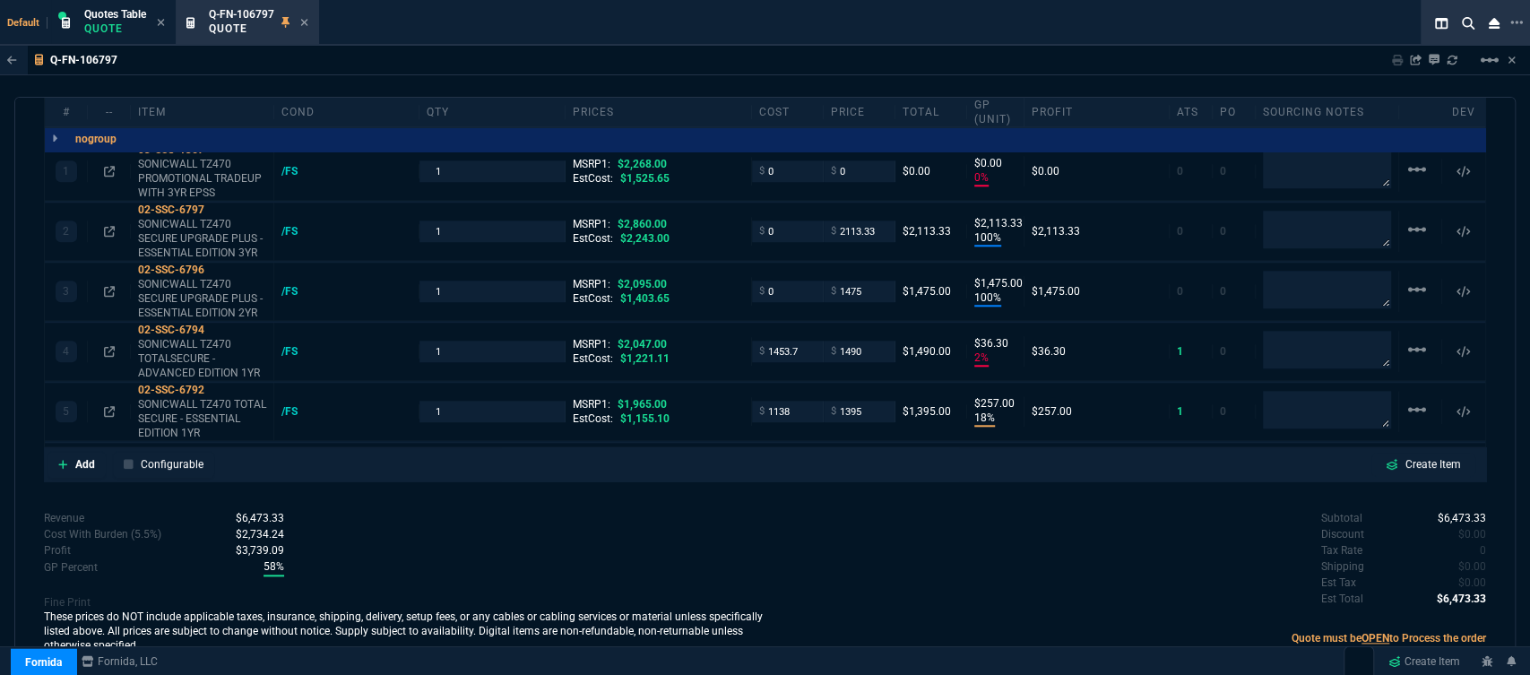
type input "36"
type input "27"
click at [803, 341] on input "1453.7" at bounding box center [787, 351] width 56 height 21
type input "1221"
click at [781, 467] on div "quote Q-FN-106797 NEXT LEVEL TECHNOLOGY draft Fornida, LLC 2609 Technology Dr S…" at bounding box center [764, 384] width 1501 height 574
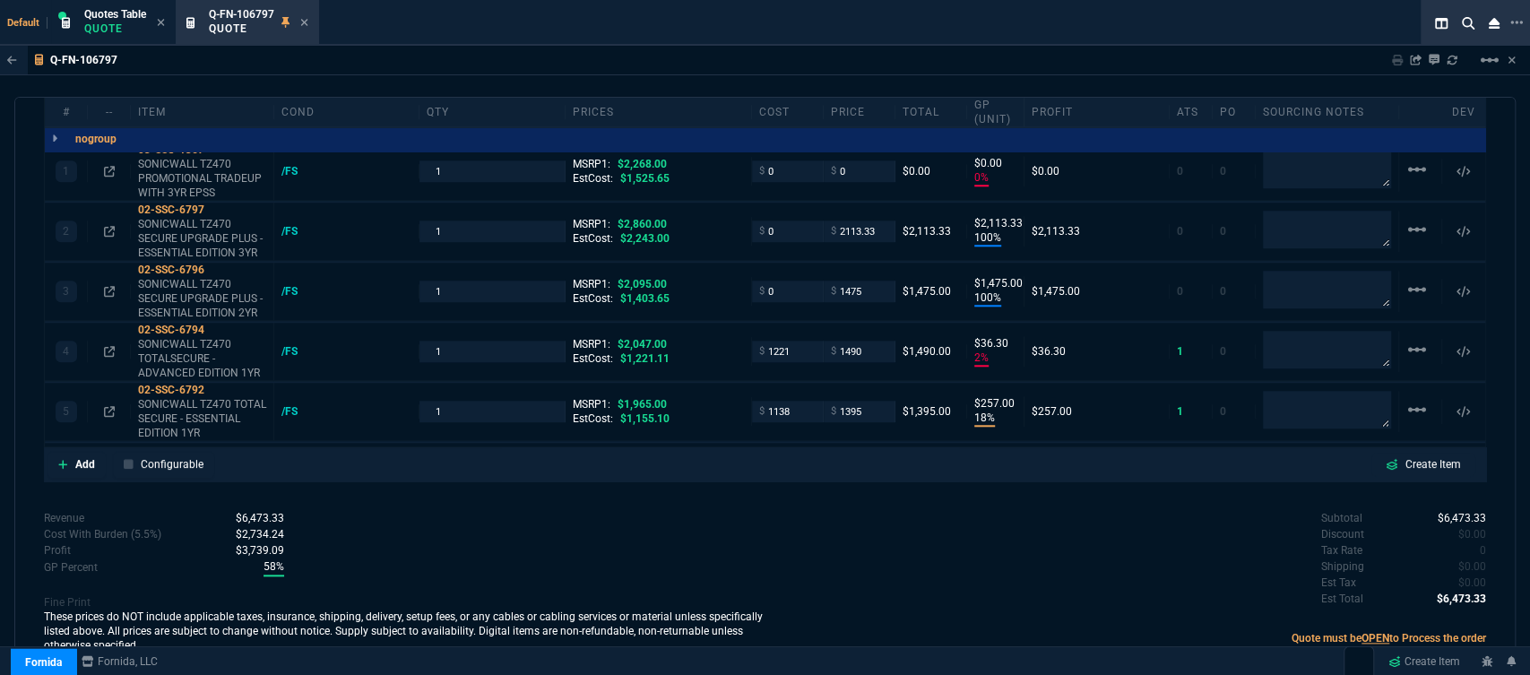
type input "1221"
type input "18"
type input "269"
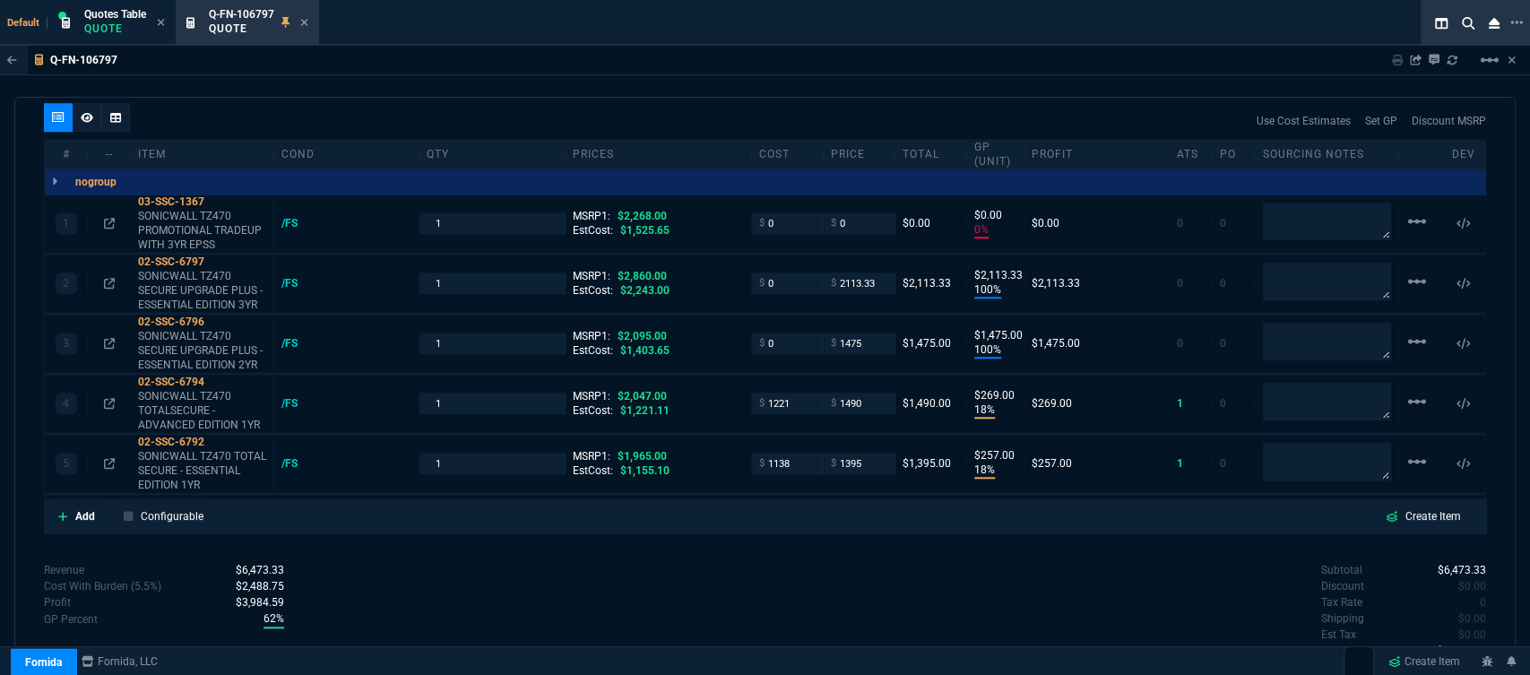
scroll to position [996, 0]
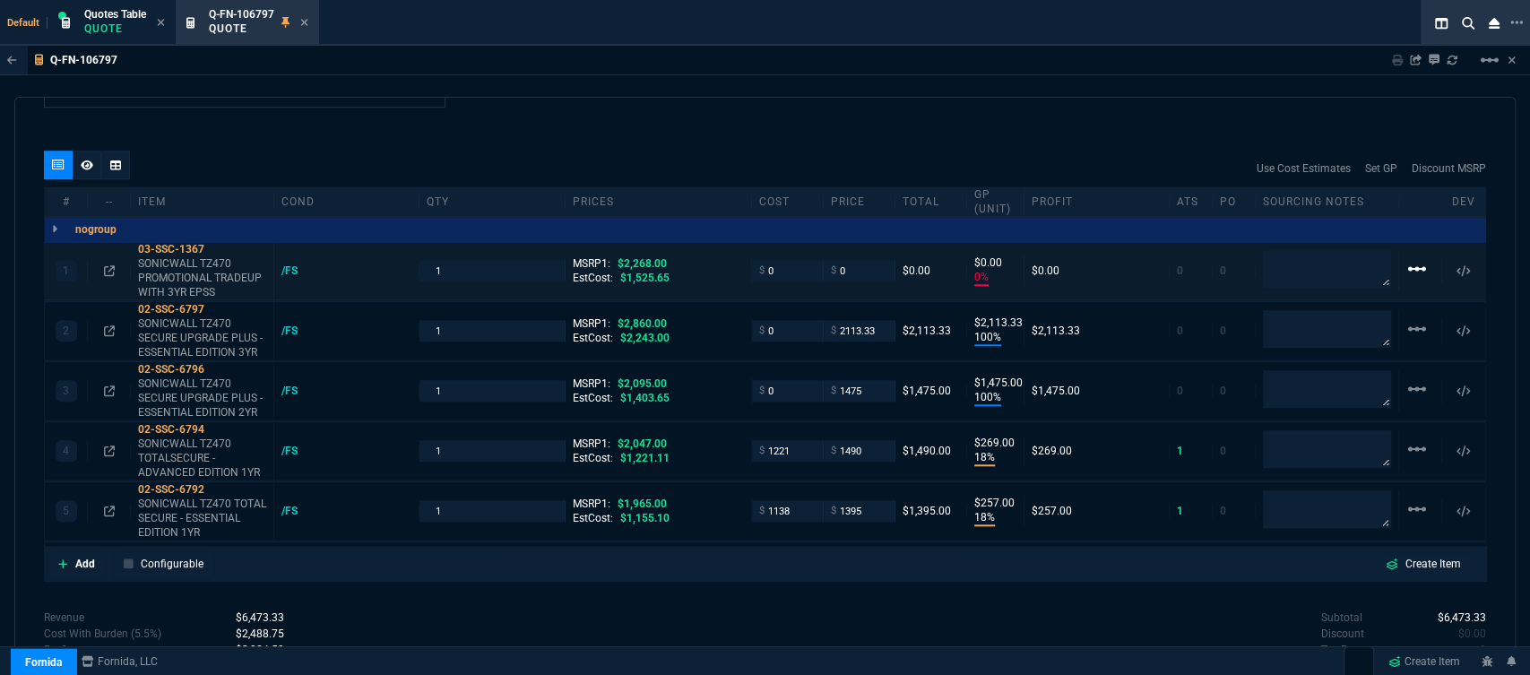
click at [1417, 258] on mat-icon "linear_scale" at bounding box center [1417, 269] width 22 height 22
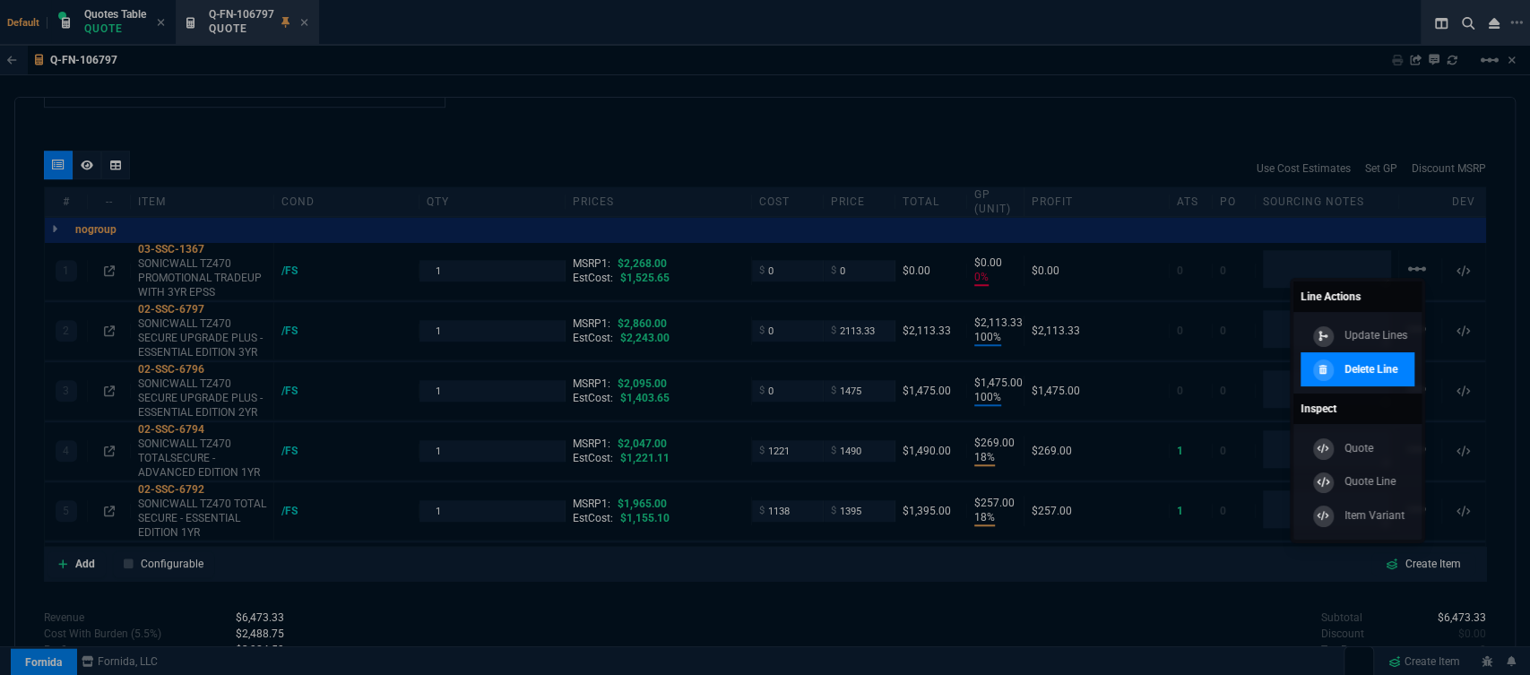
click at [1384, 366] on p "Delete Line" at bounding box center [1370, 369] width 53 height 16
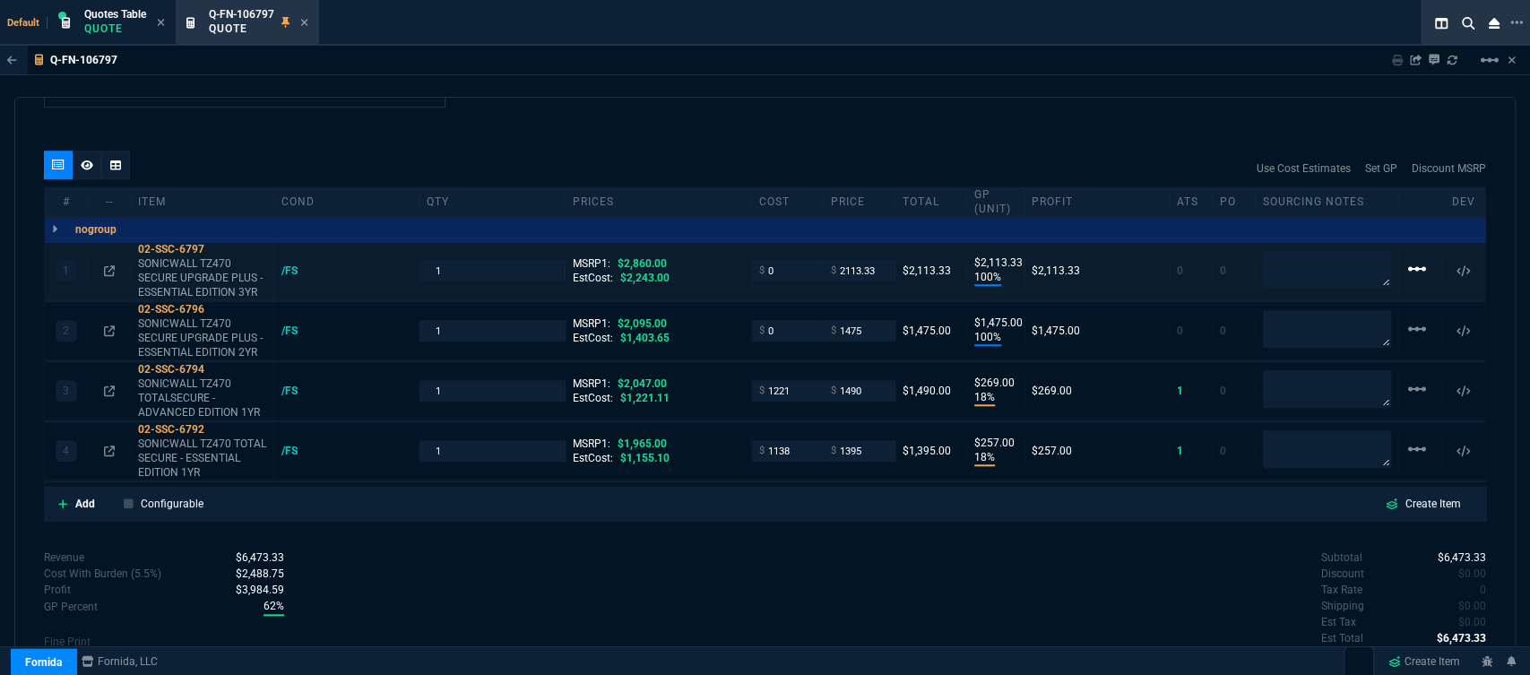
type input "100"
type input "2113"
type input "100"
type input "1475"
type input "18"
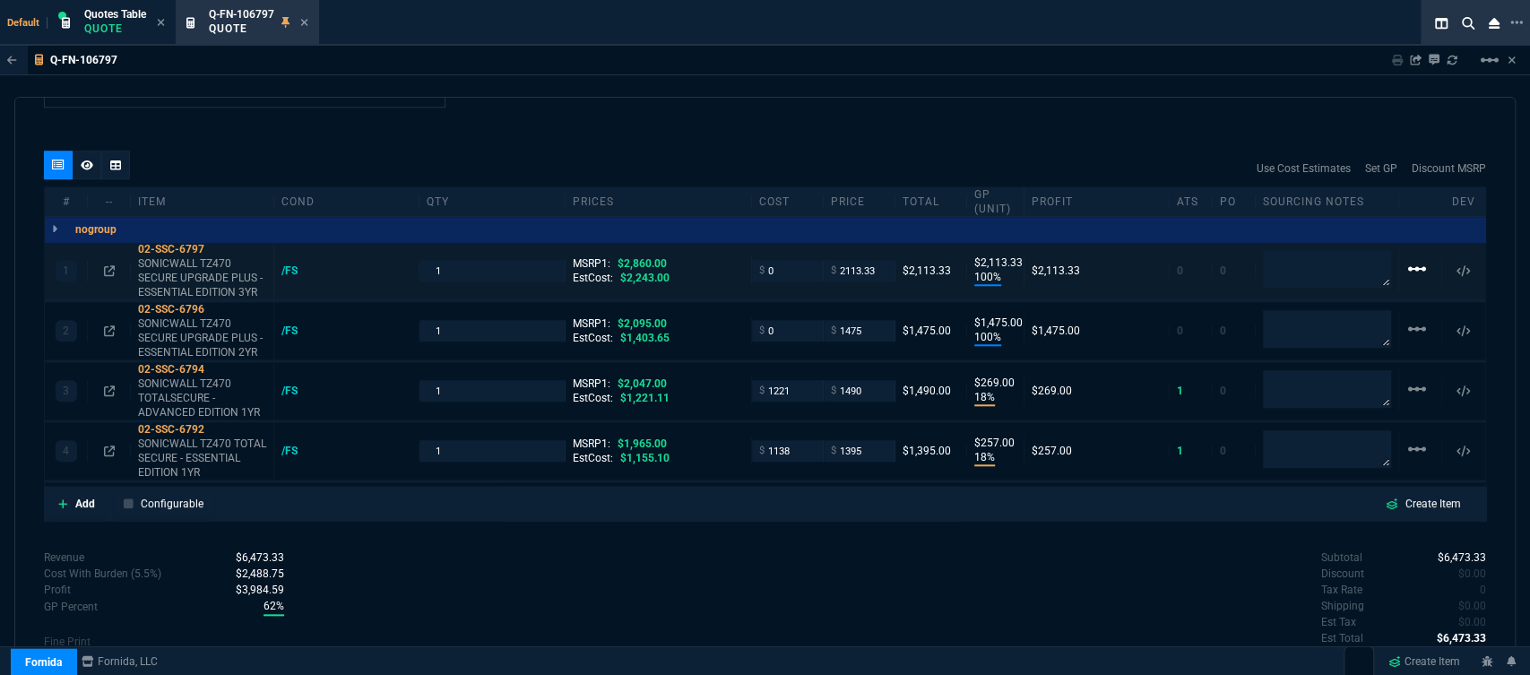
type input "269"
type input "18"
type input "257"
type input "26"
type input "30"
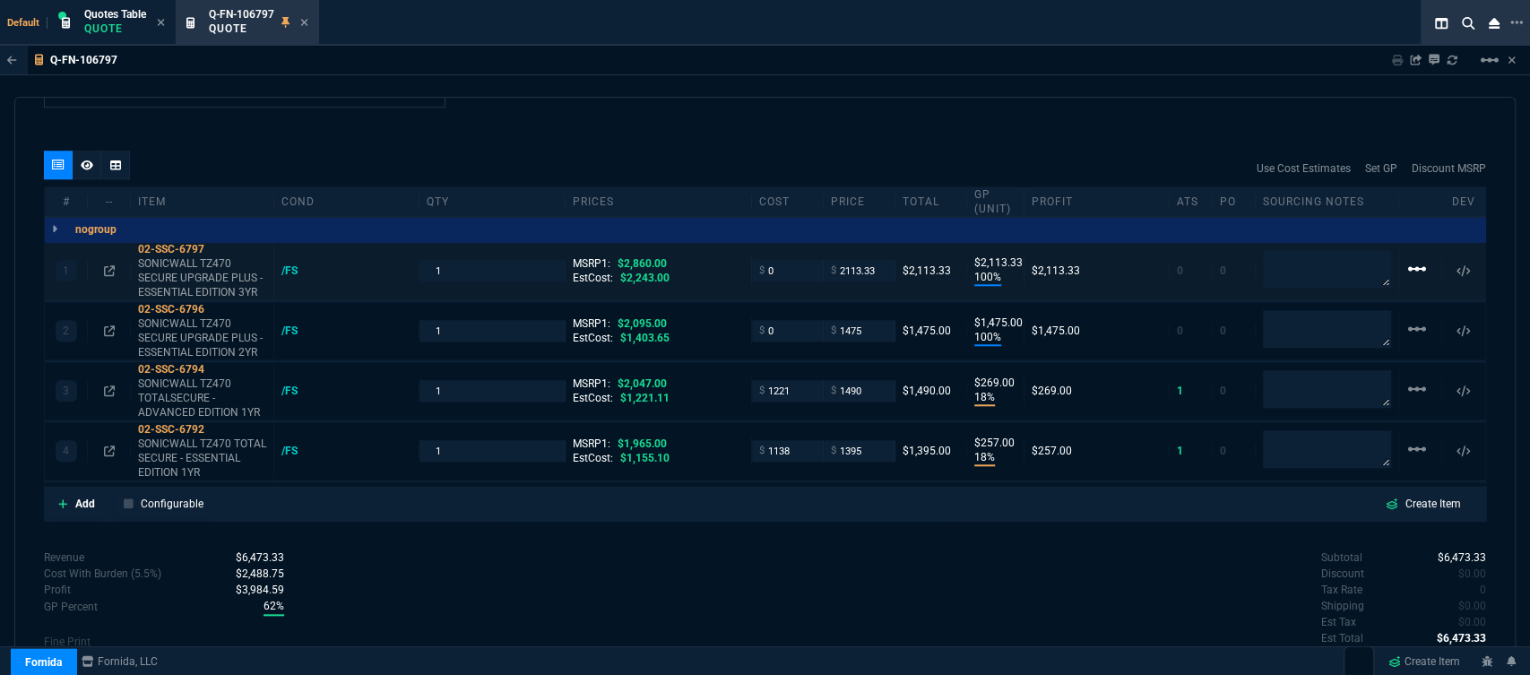
type input "27"
type input "29"
click at [1412, 259] on mat-icon "linear_scale" at bounding box center [1417, 269] width 22 height 22
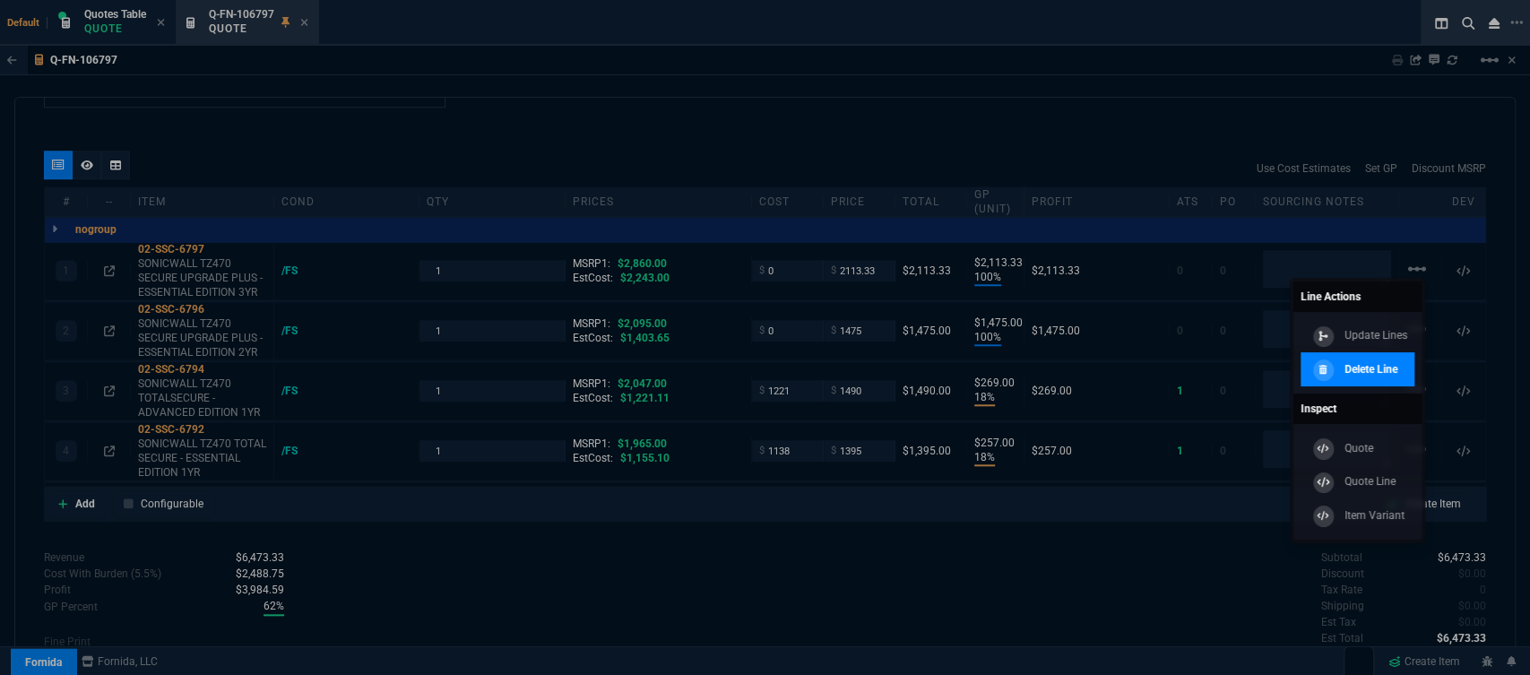
click at [1367, 368] on p "Delete Line" at bounding box center [1370, 369] width 53 height 16
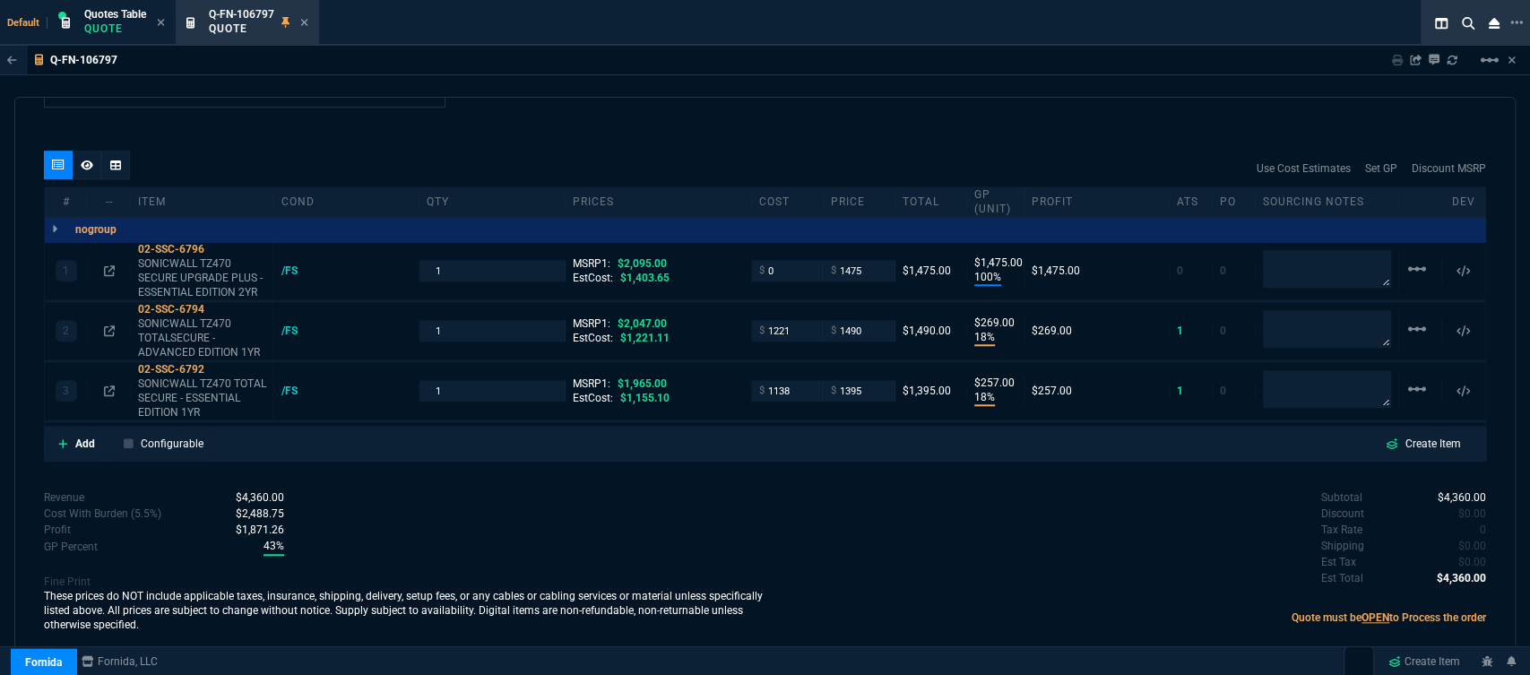
type input "100"
type input "1475"
type input "18"
type input "269"
type input "18"
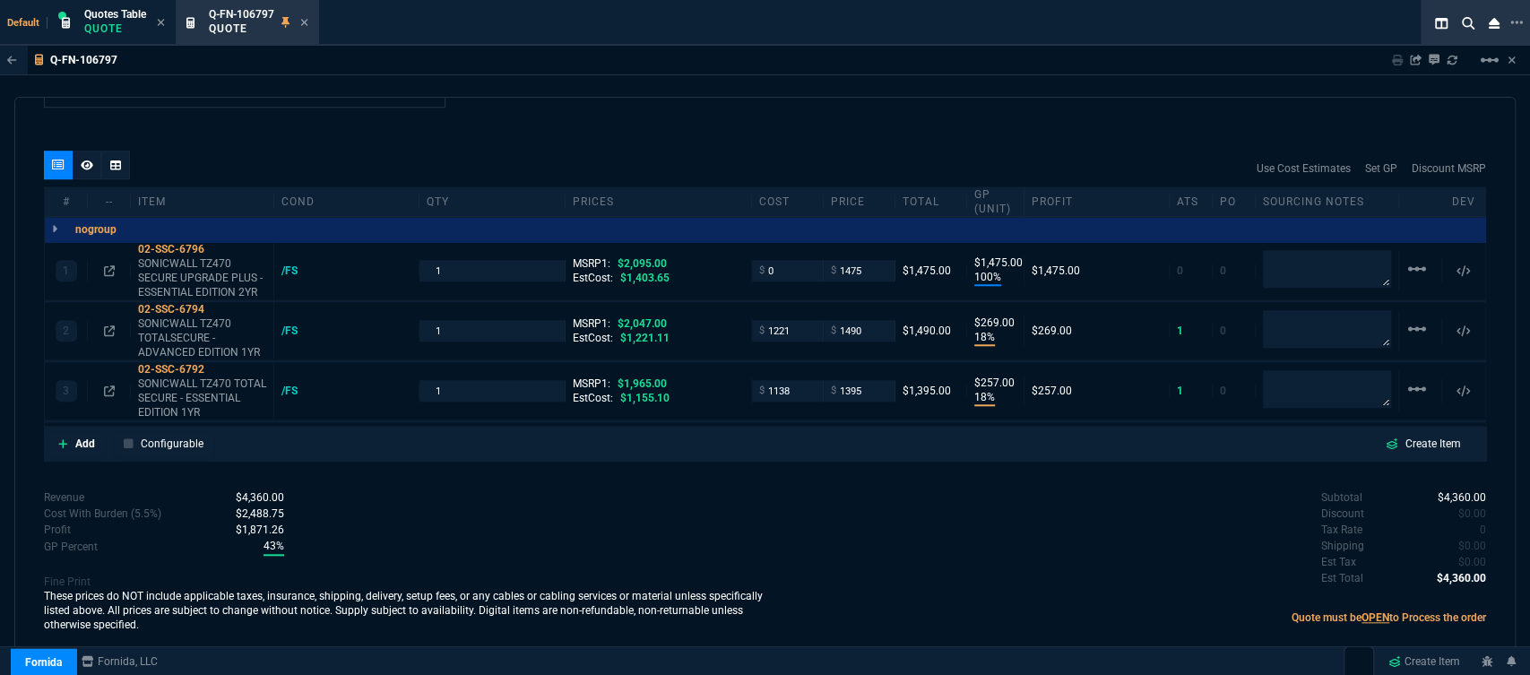
type input "257"
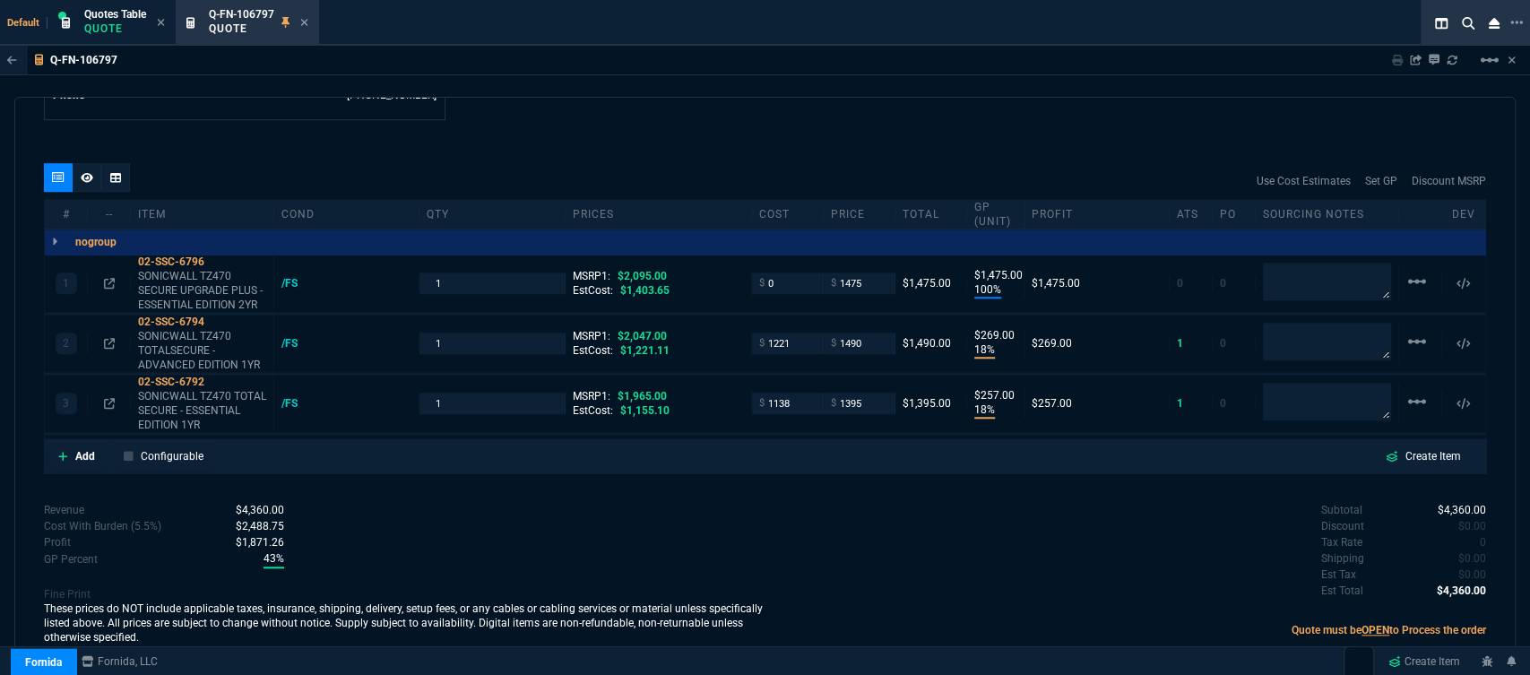
type input "30"
type input "27"
type input "29"
click at [1413, 271] on mat-icon "linear_scale" at bounding box center [1417, 282] width 22 height 22
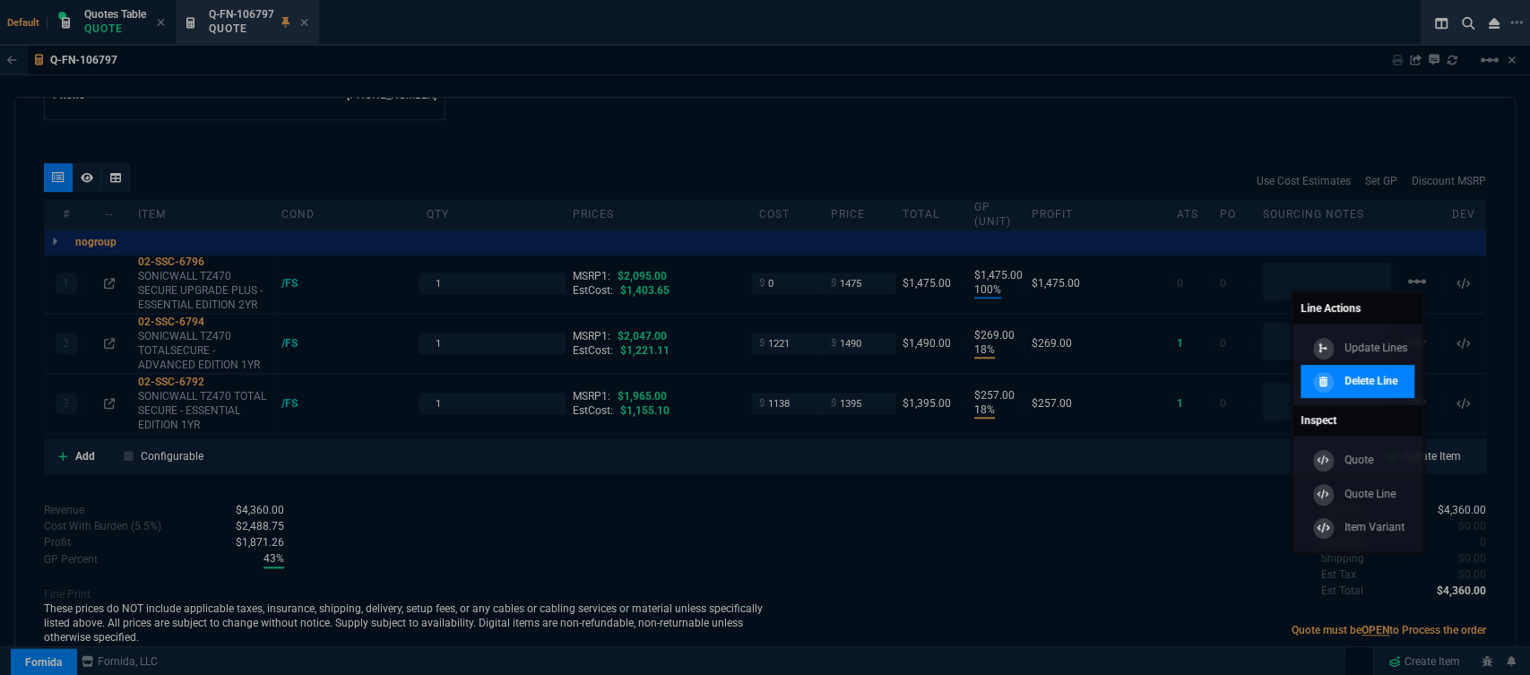
click at [1397, 386] on p "Delete Line" at bounding box center [1370, 381] width 53 height 16
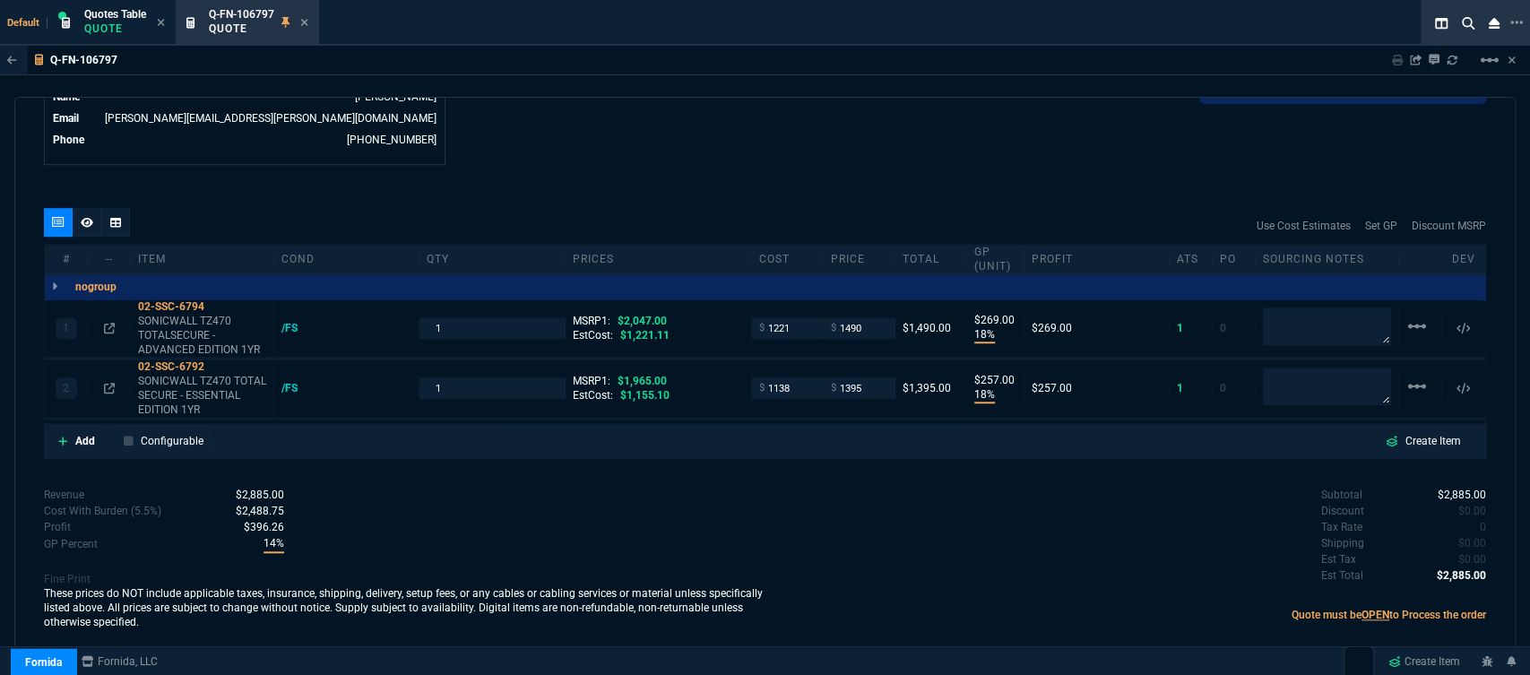
scroll to position [924, 0]
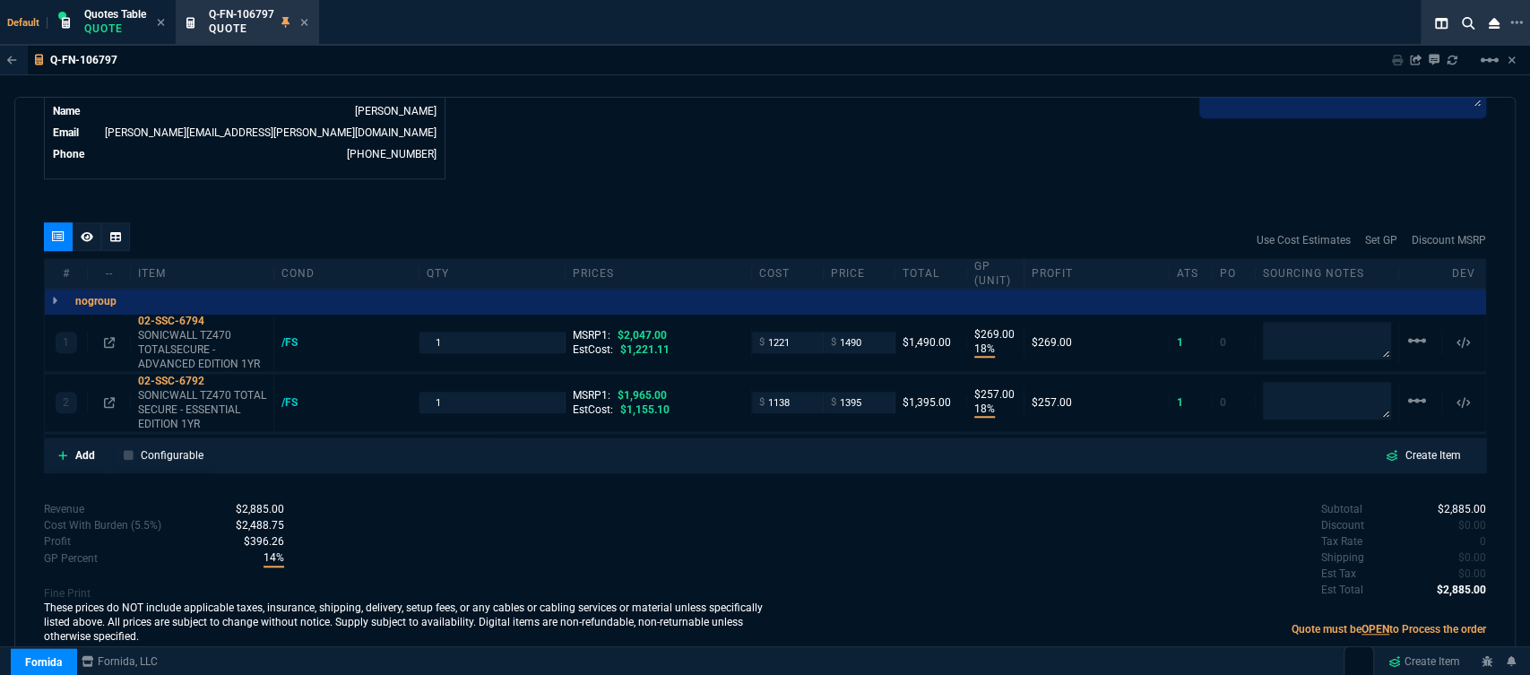
type input "18"
type input "269"
type input "18"
type input "257"
type input "27"
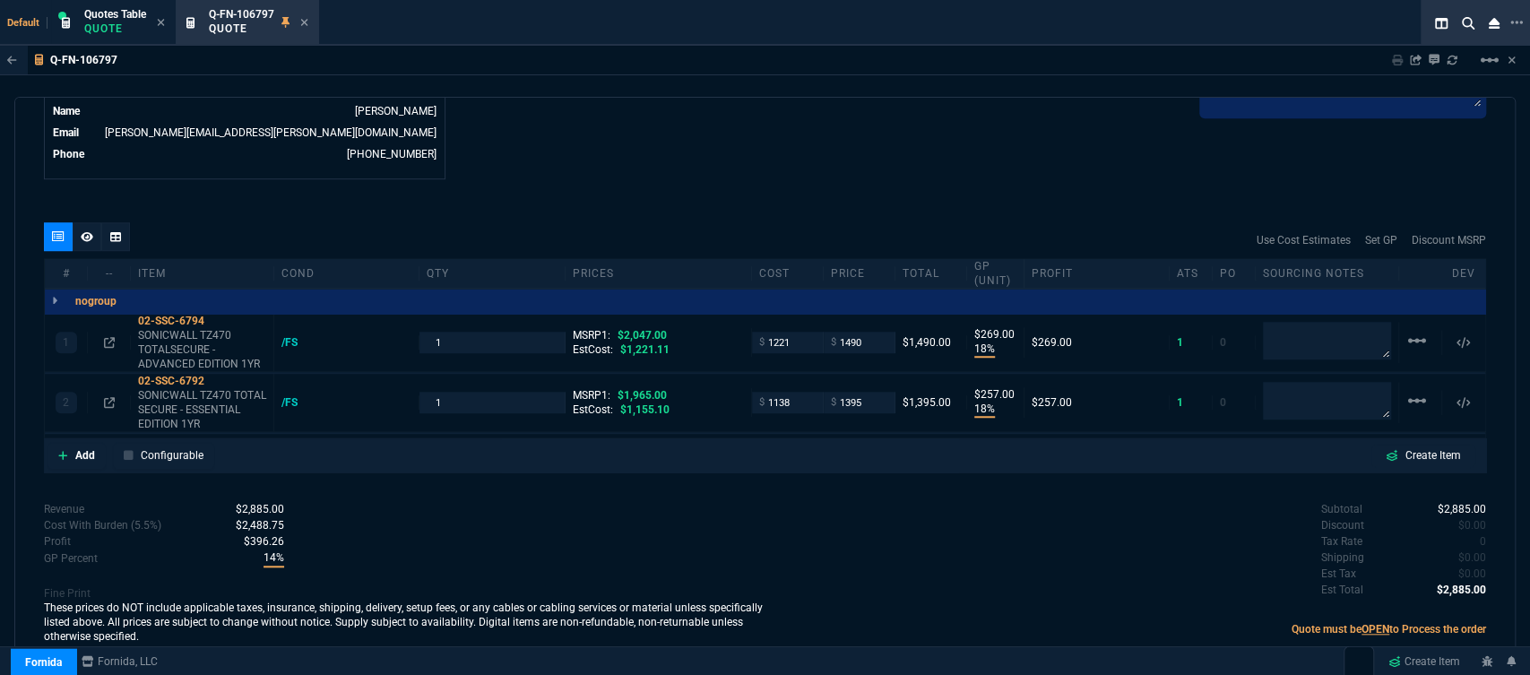
type input "29"
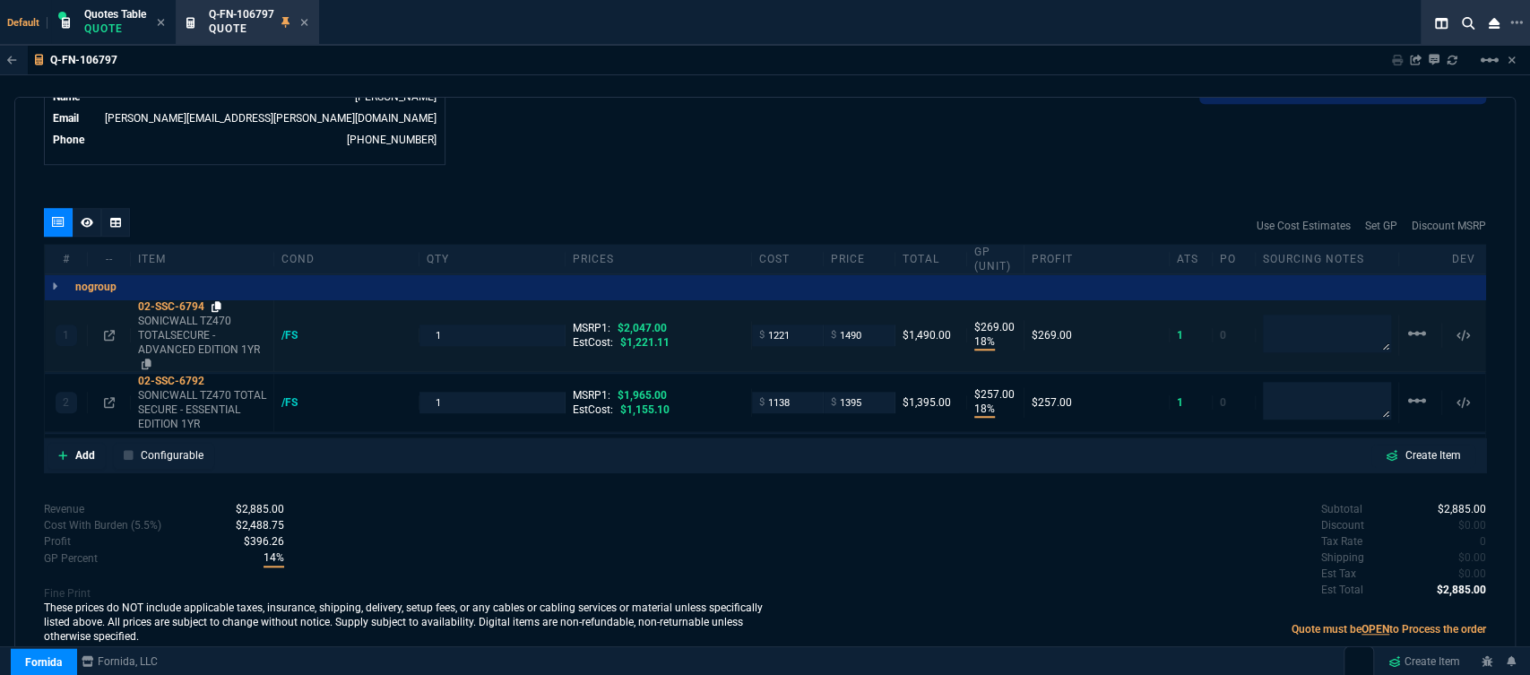
click at [221, 301] on icon at bounding box center [217, 306] width 10 height 11
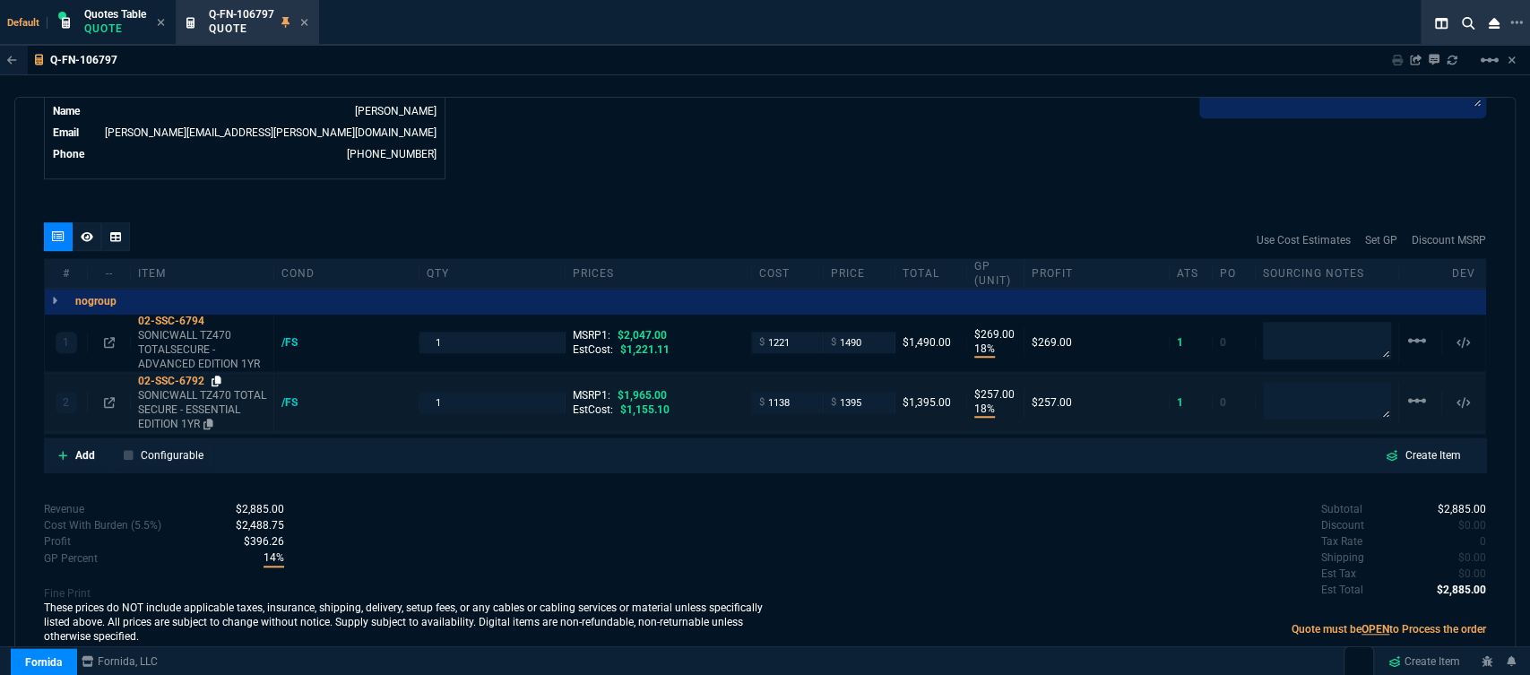
click at [215, 376] on icon at bounding box center [217, 381] width 10 height 11
click at [870, 395] on input "1395" at bounding box center [859, 402] width 56 height 21
type input "1405"
click at [787, 545] on div "Subtotal $2,885.00 Discount $0.00 Tax Rate 0 Shipping $0.00 Est Tax $0.00 Est T…" at bounding box center [1125, 550] width 721 height 99
type input "1405"
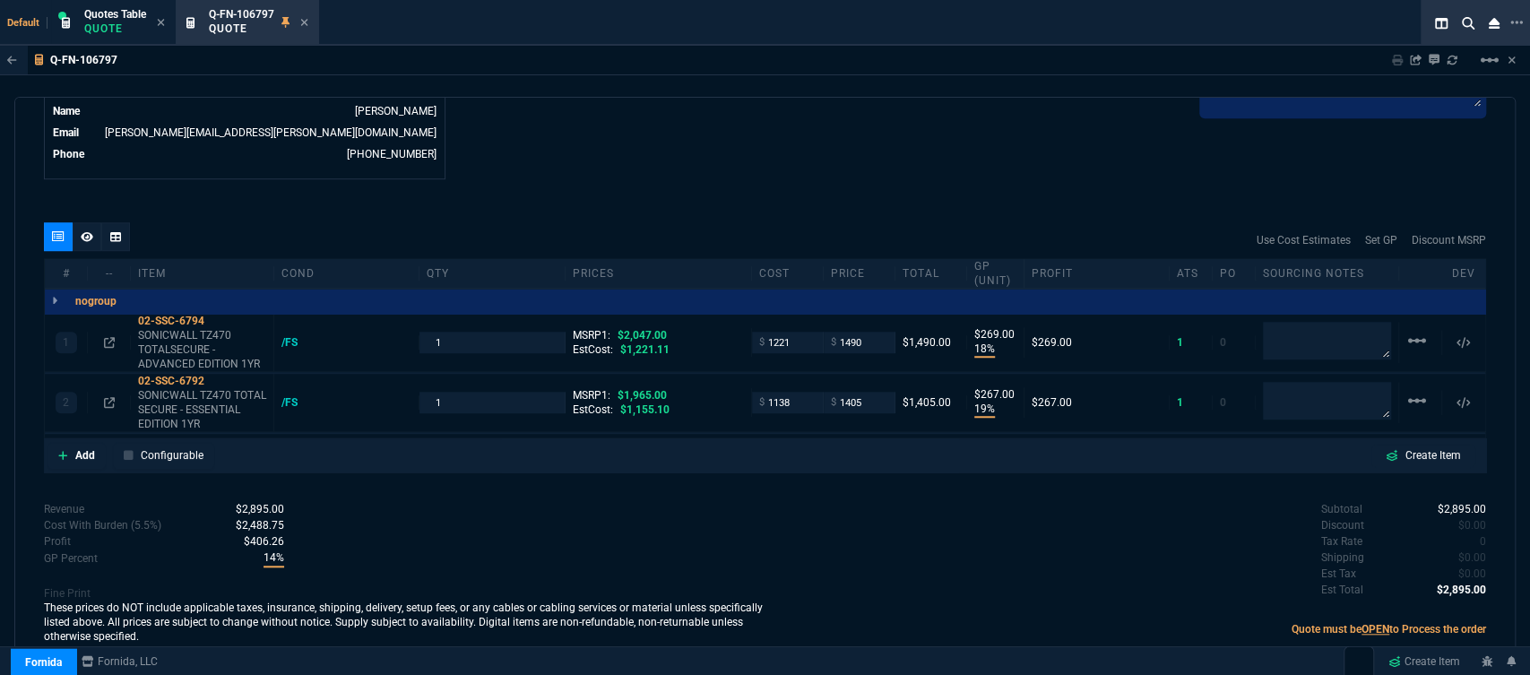
type input "19"
type input "267"
type input "28"
click at [91, 230] on fa-icon at bounding box center [87, 236] width 13 height 13
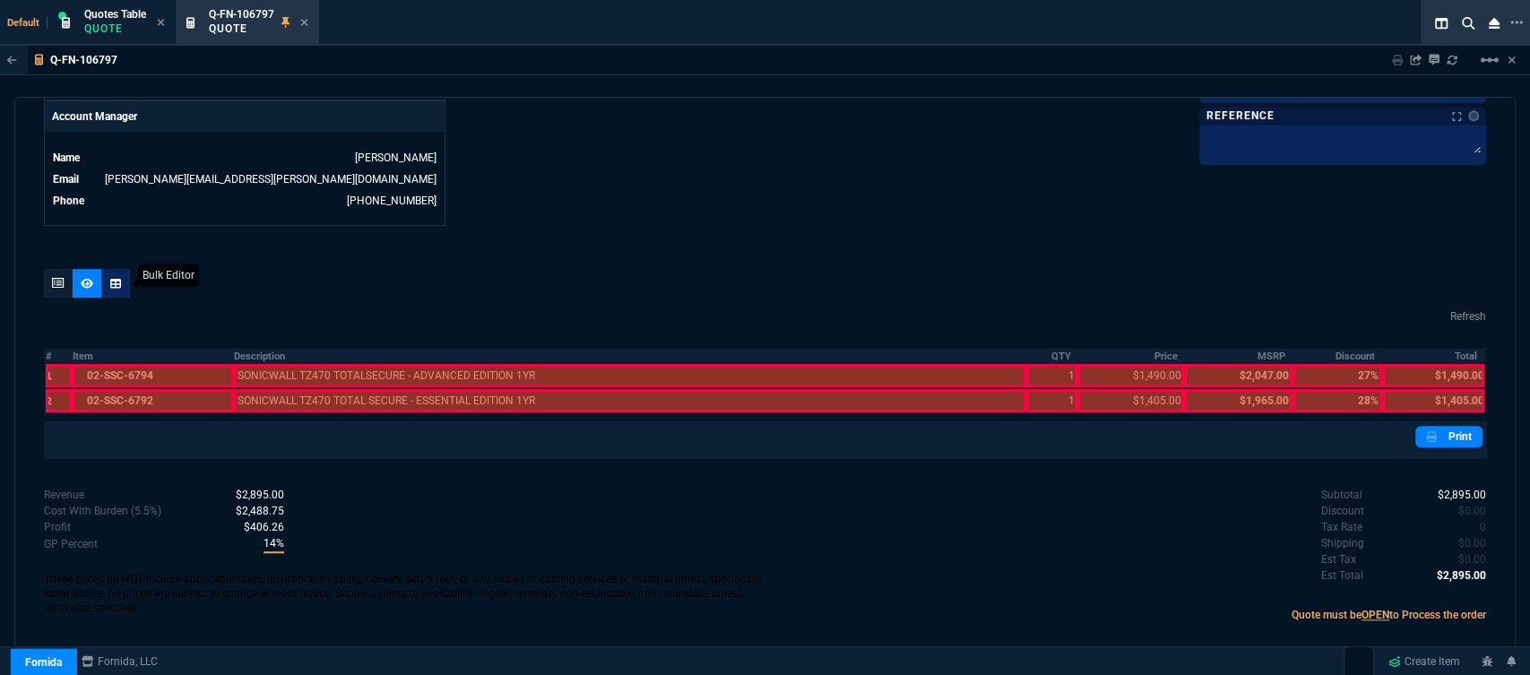
scroll to position [862, 0]
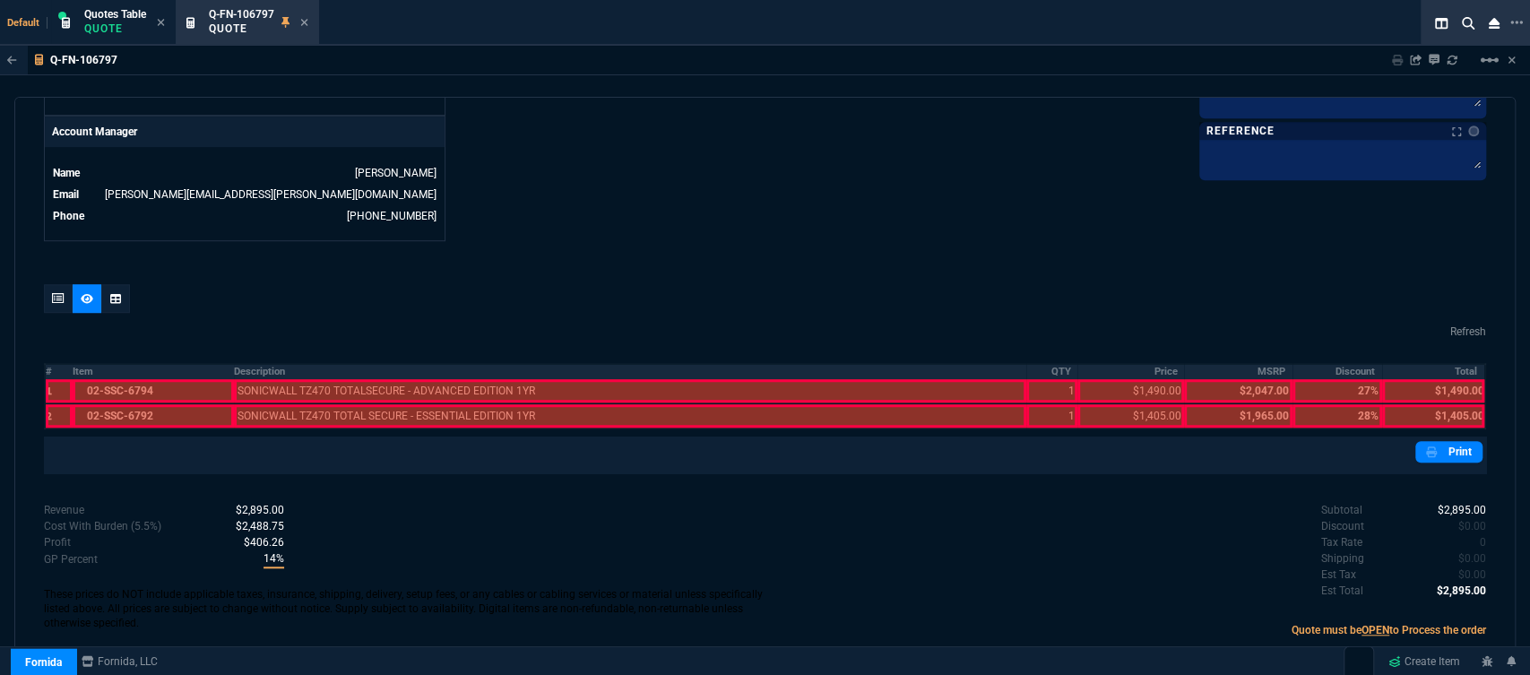
click at [154, 364] on th "Item" at bounding box center [153, 371] width 161 height 15
click at [376, 404] on div at bounding box center [630, 415] width 792 height 23
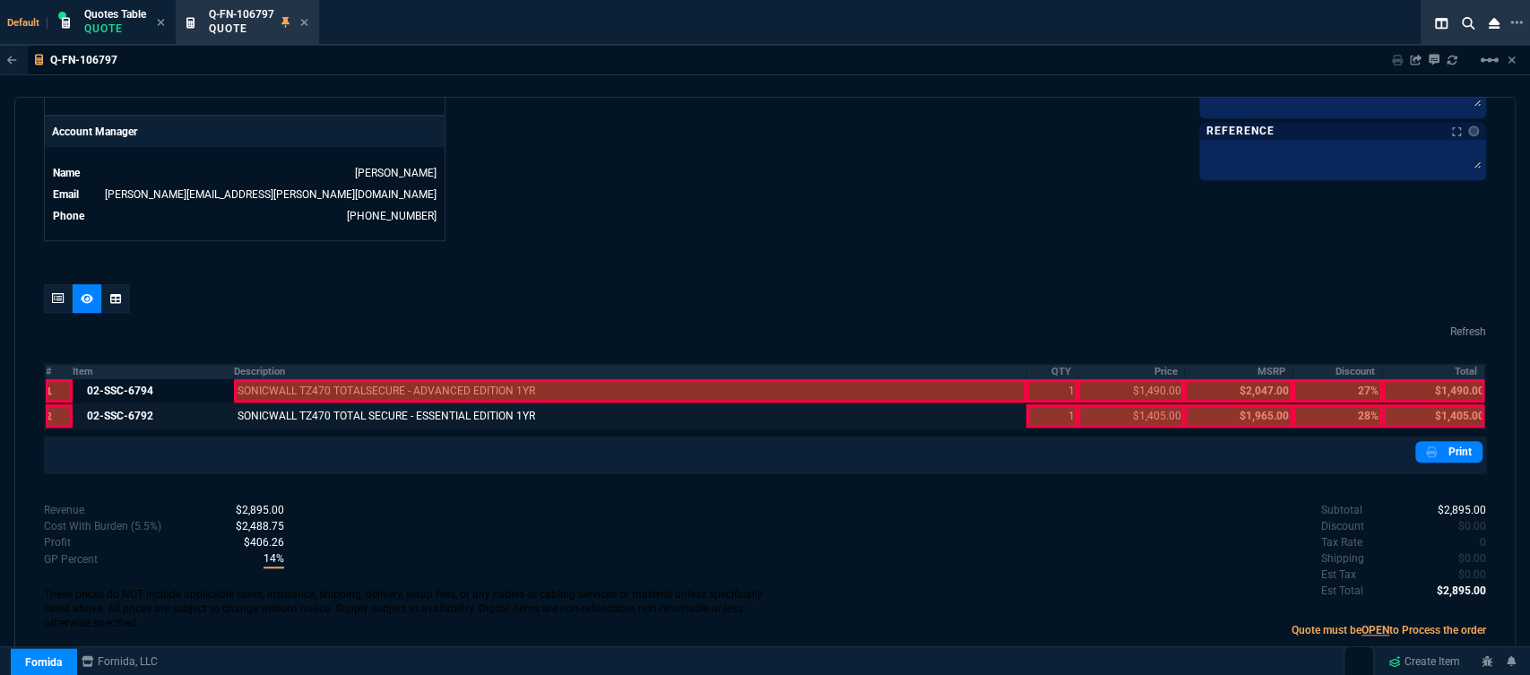
click at [387, 379] on div at bounding box center [630, 390] width 792 height 23
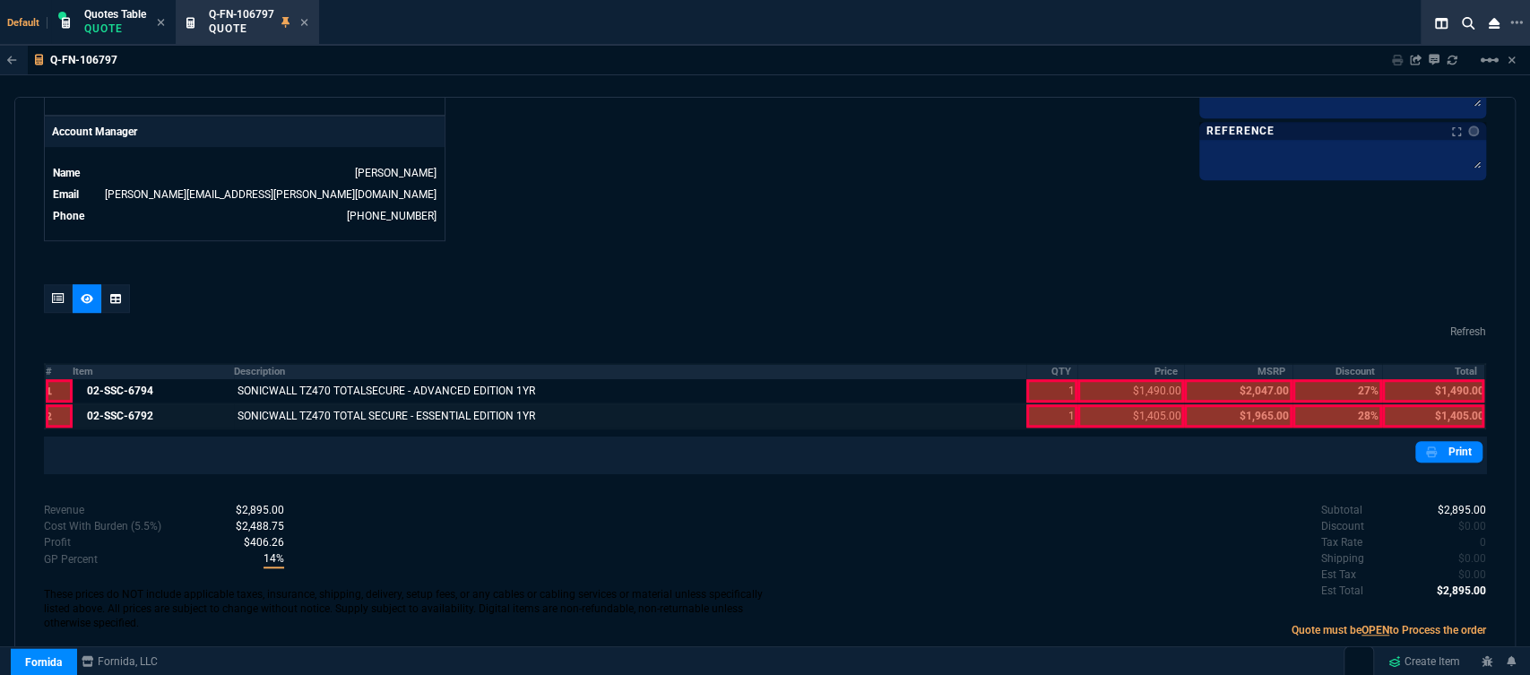
click at [1039, 404] on div at bounding box center [1052, 415] width 52 height 23
click at [1040, 379] on div at bounding box center [1052, 390] width 52 height 23
click at [1161, 404] on div at bounding box center [1130, 415] width 107 height 23
click at [1153, 379] on div at bounding box center [1130, 390] width 107 height 23
click at [1437, 404] on div at bounding box center [1433, 415] width 102 height 23
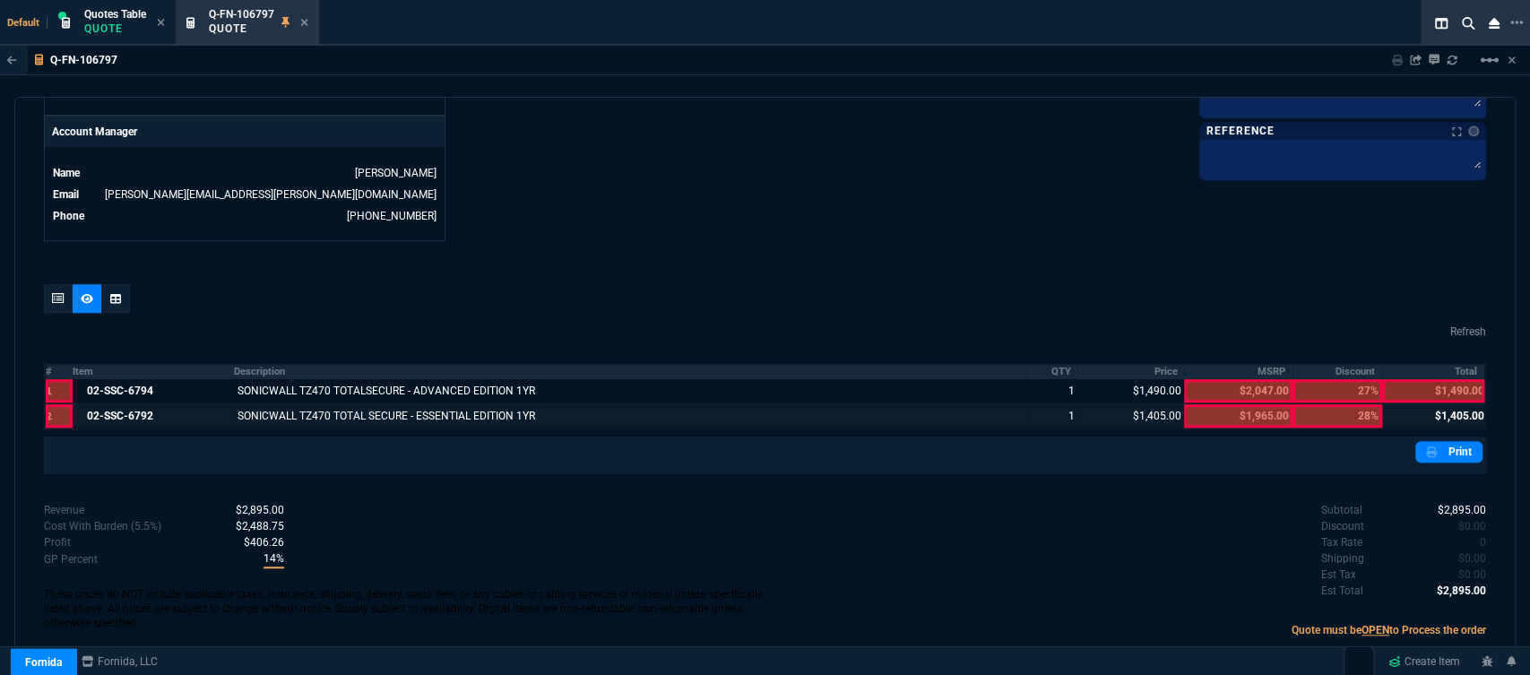
click at [1437, 364] on th "Total" at bounding box center [1433, 371] width 103 height 15
click at [1446, 441] on link "Print" at bounding box center [1448, 452] width 67 height 22
click at [307, 22] on icon at bounding box center [304, 22] width 7 height 7
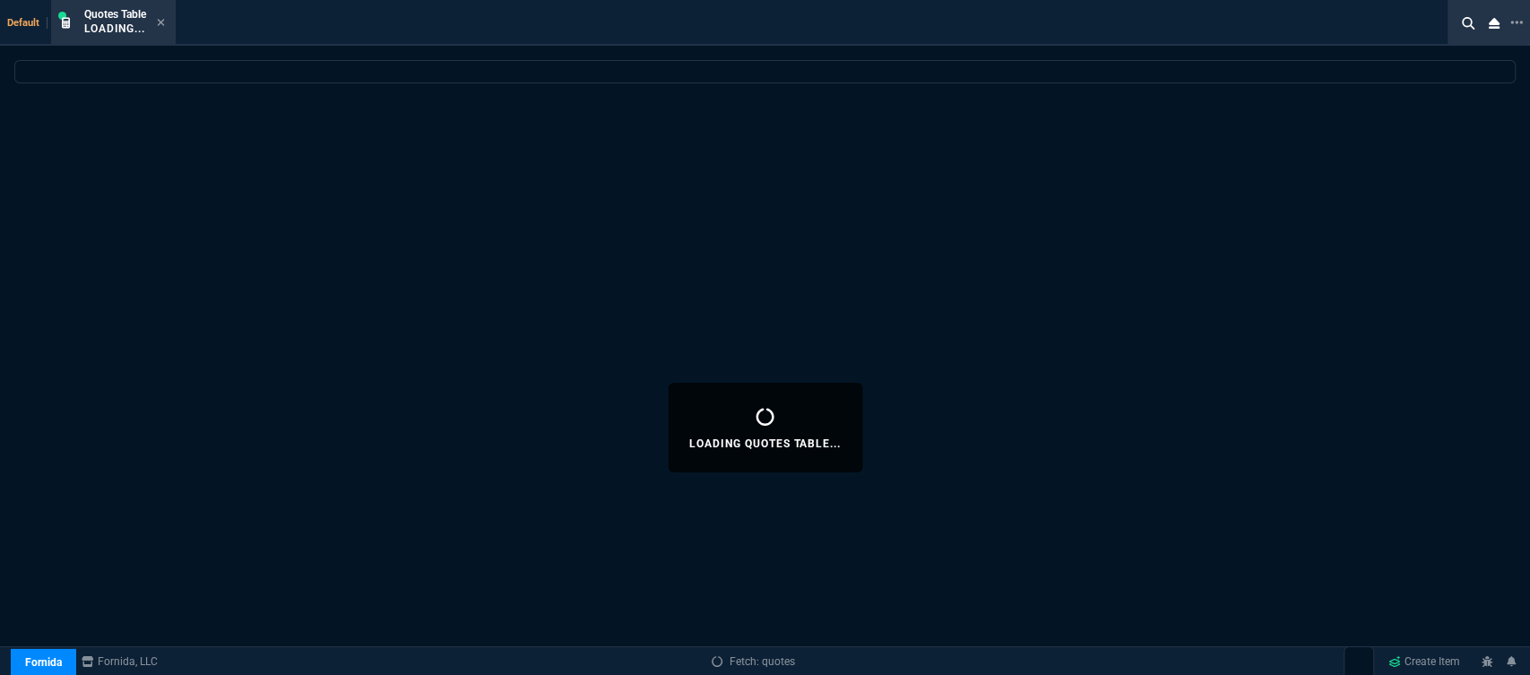
select select
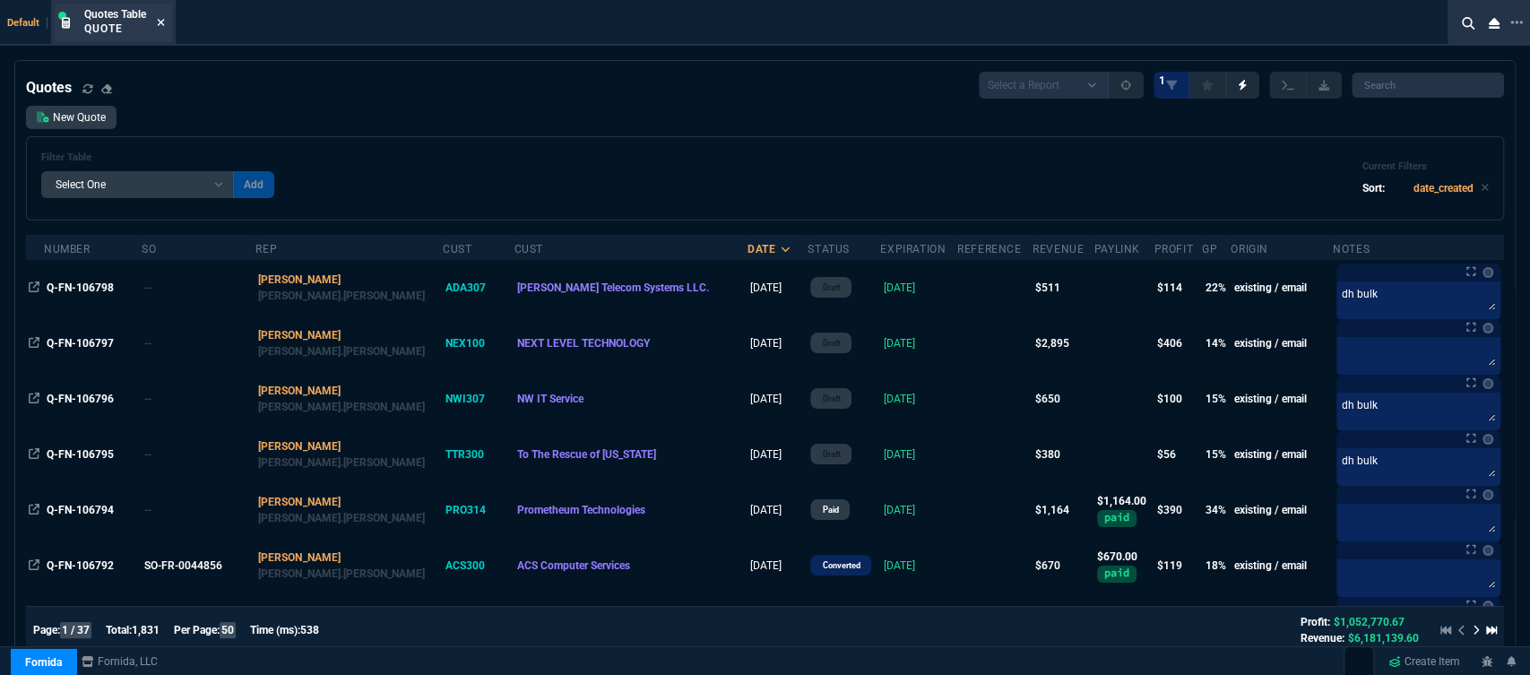
click at [165, 23] on icon at bounding box center [161, 22] width 8 height 11
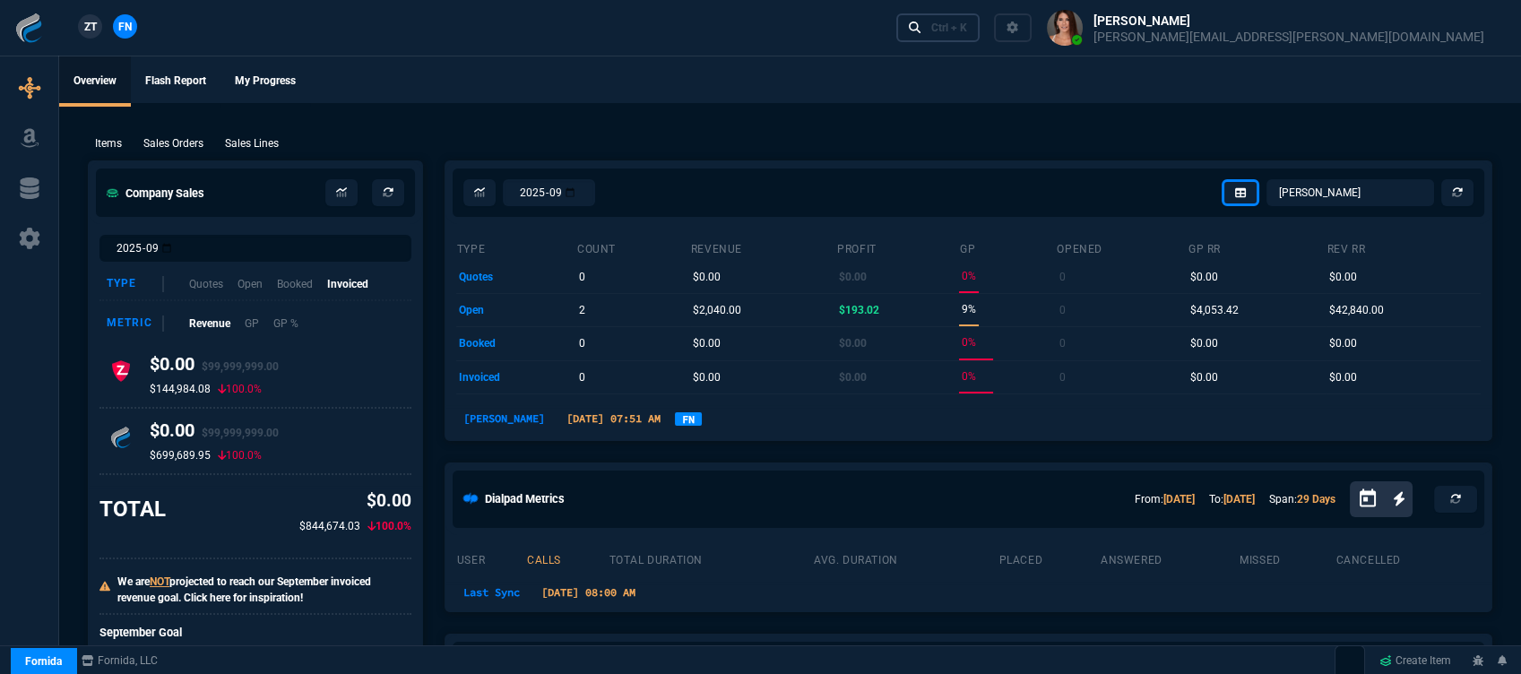
click at [967, 31] on div "Ctrl + K" at bounding box center [949, 28] width 36 height 14
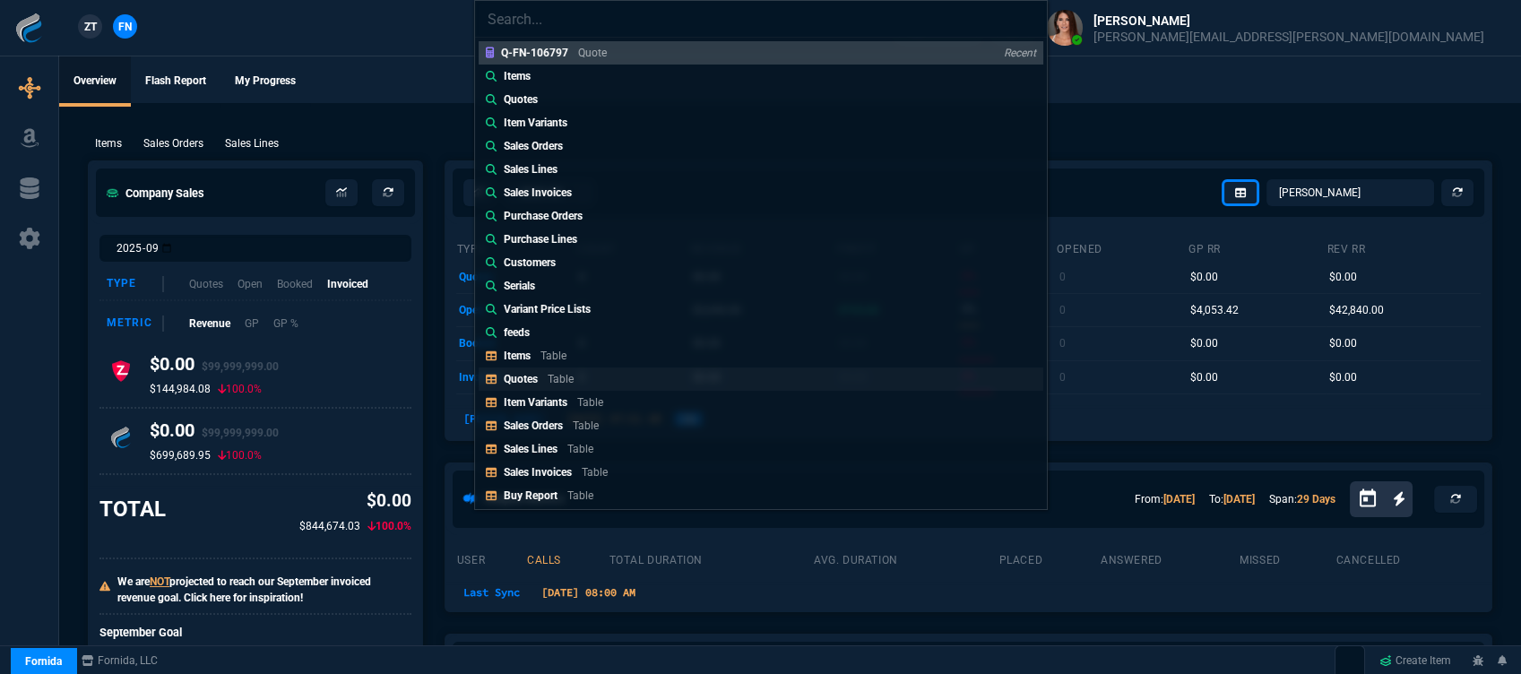
click at [540, 383] on div "Quotes Table" at bounding box center [542, 379] width 77 height 16
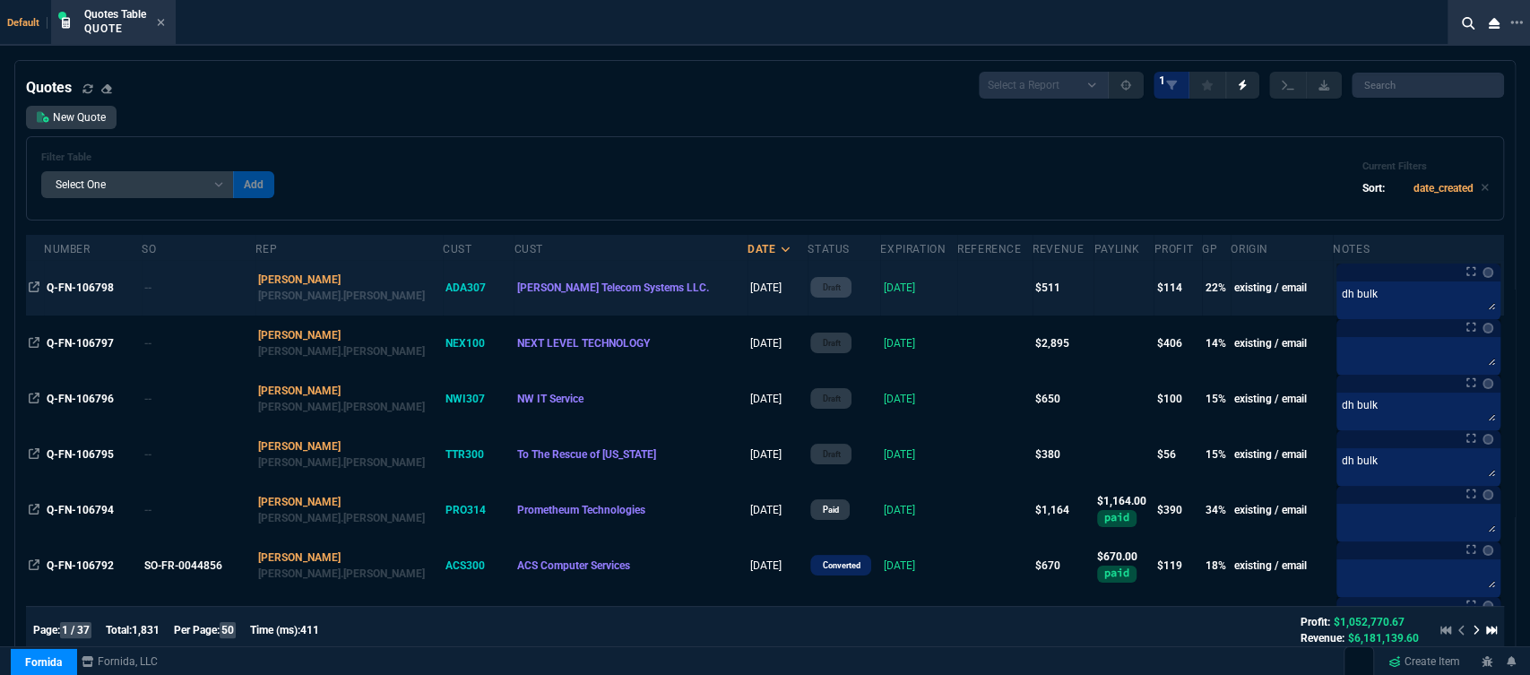
click at [957, 297] on td at bounding box center [994, 288] width 75 height 56
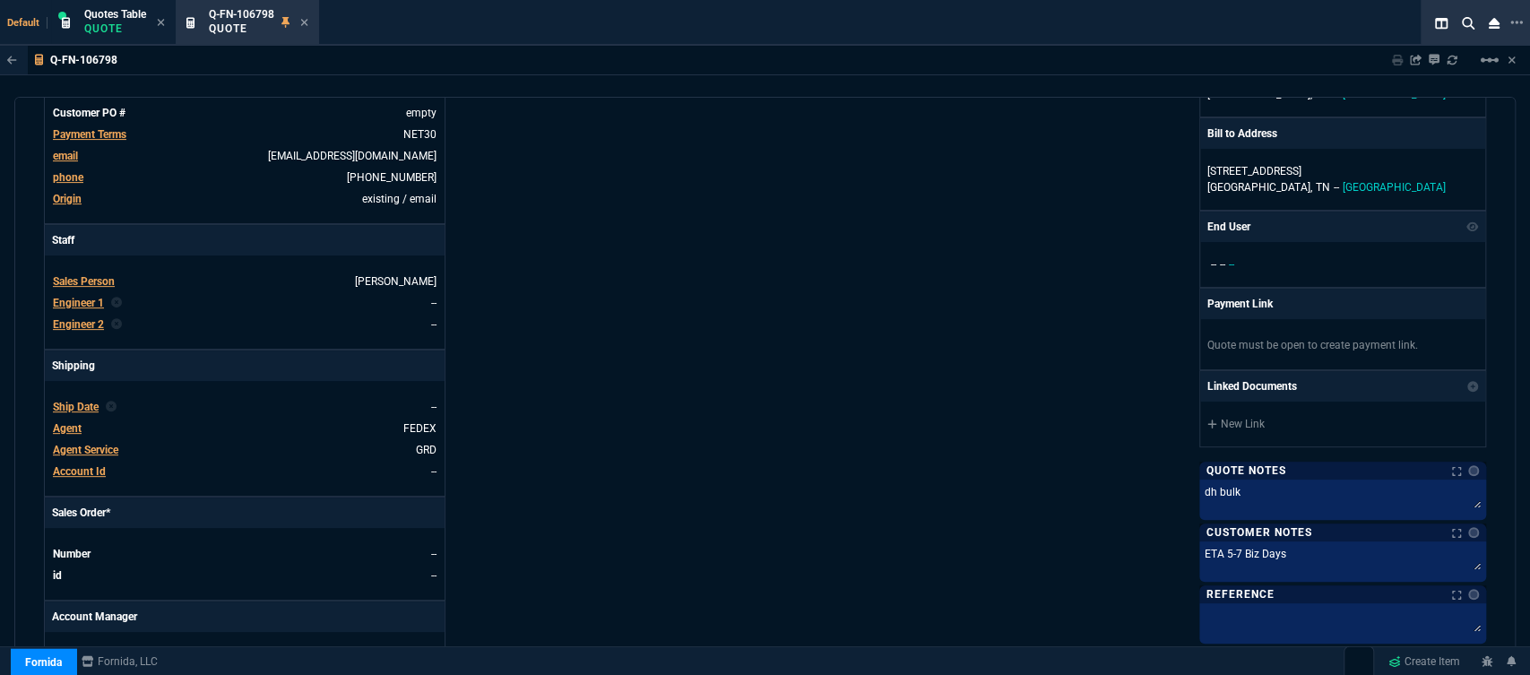
scroll to position [398, 0]
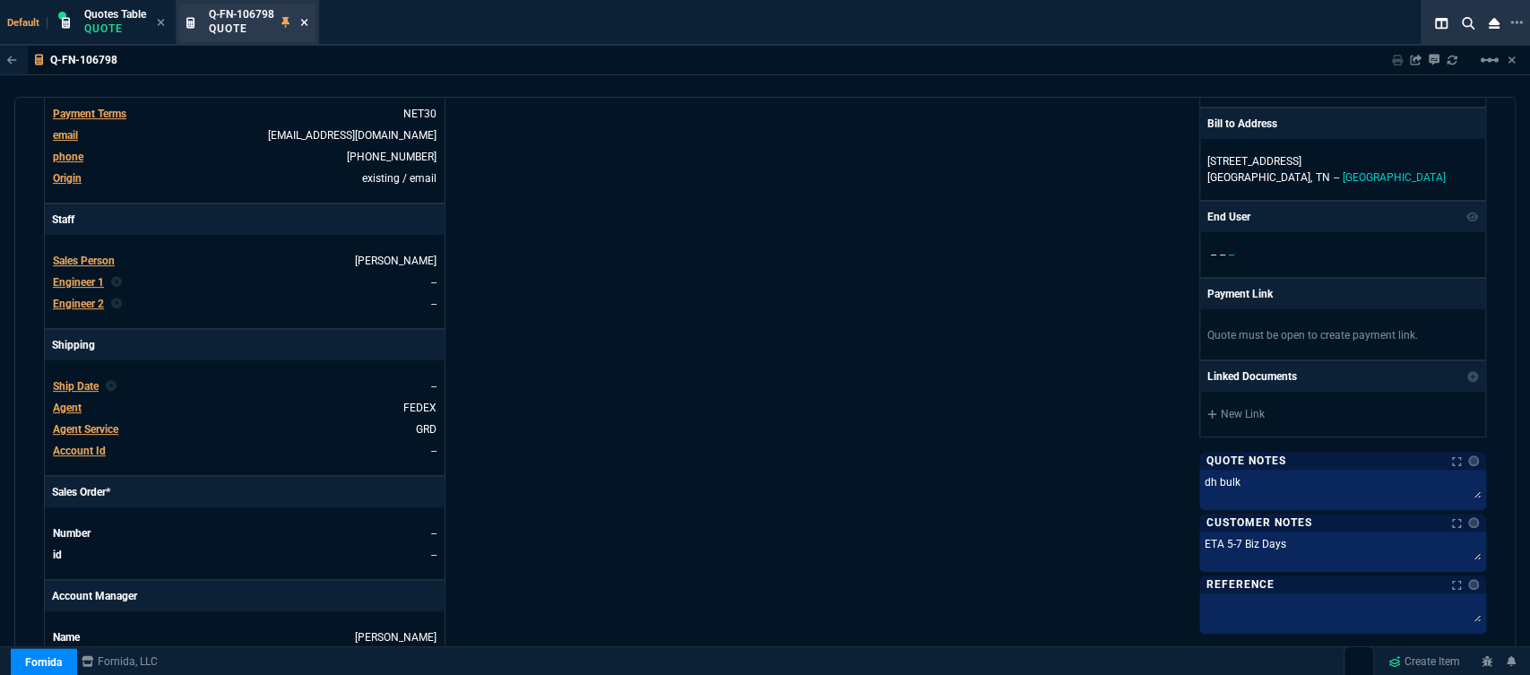
click at [304, 17] on fa-icon at bounding box center [304, 23] width 8 height 13
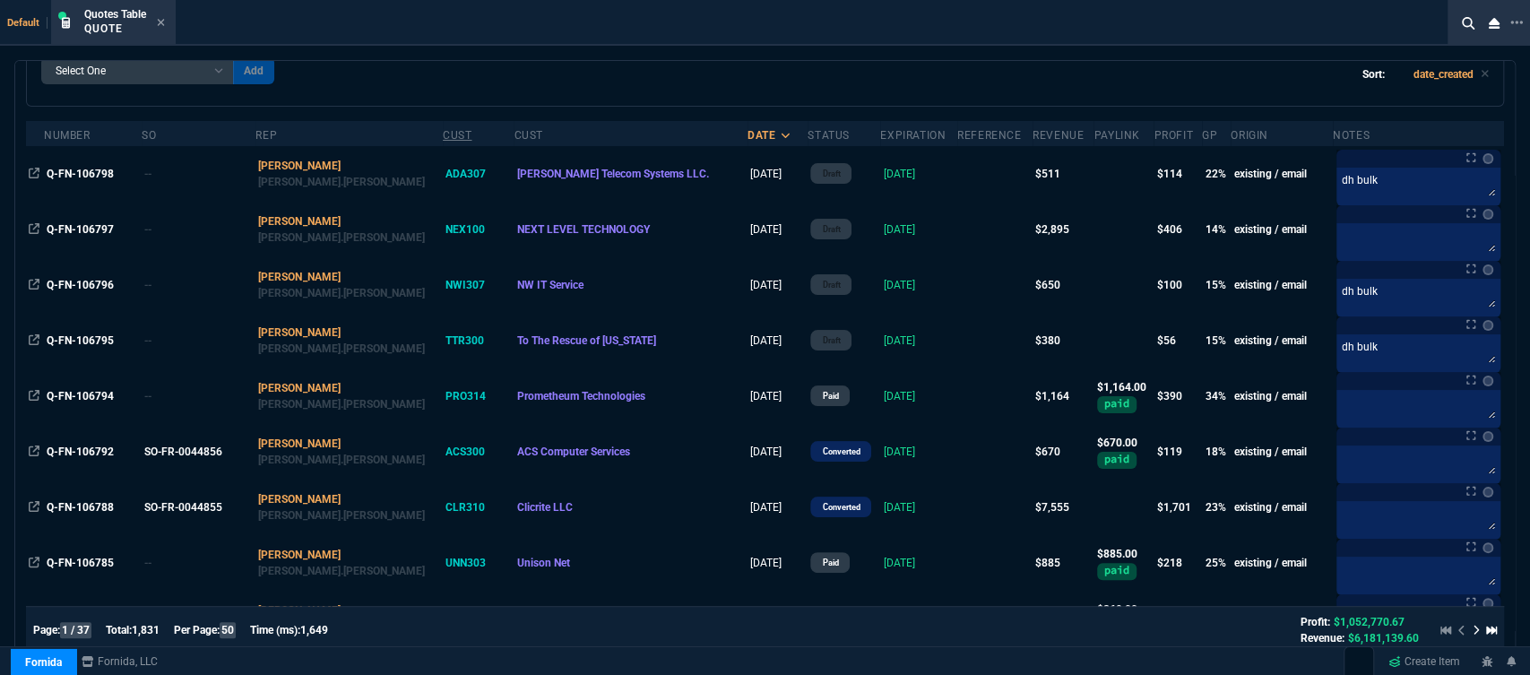
scroll to position [199, 0]
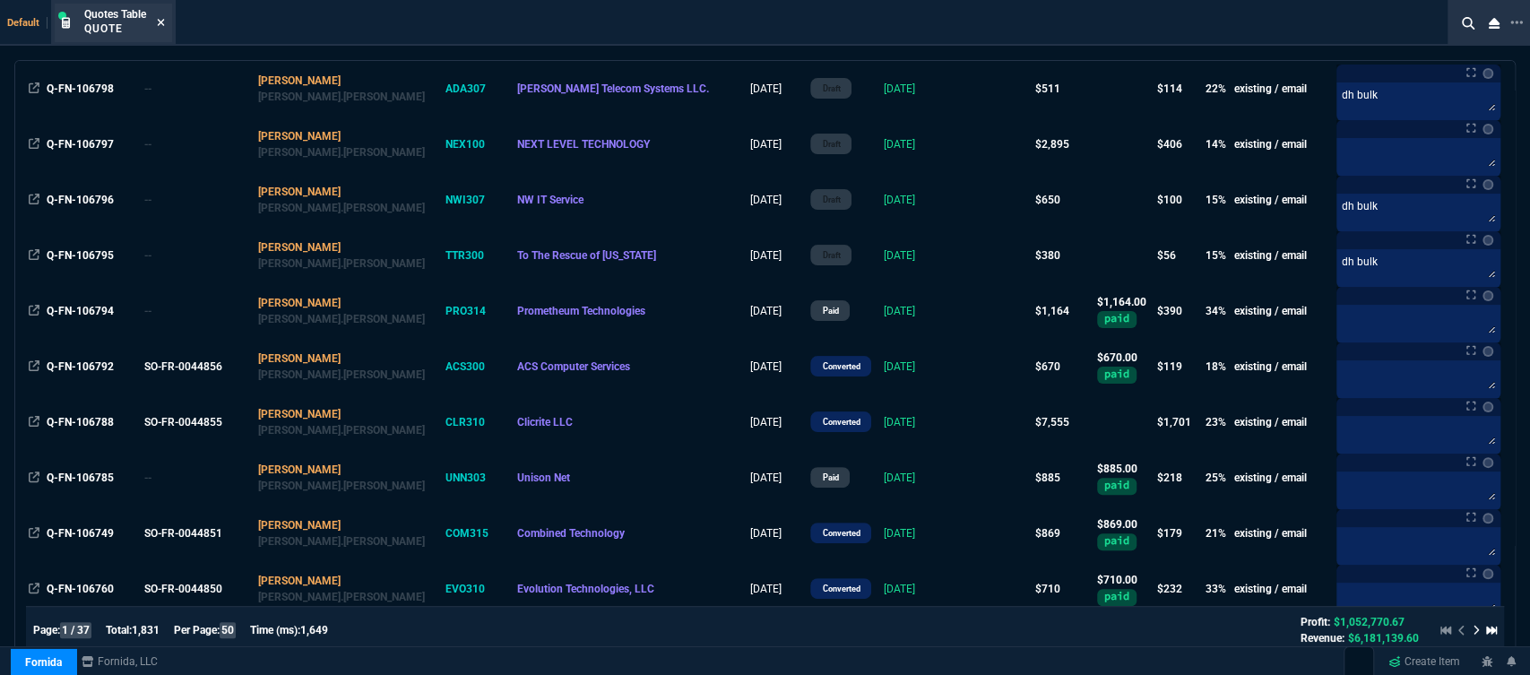
click at [162, 24] on icon at bounding box center [161, 22] width 8 height 11
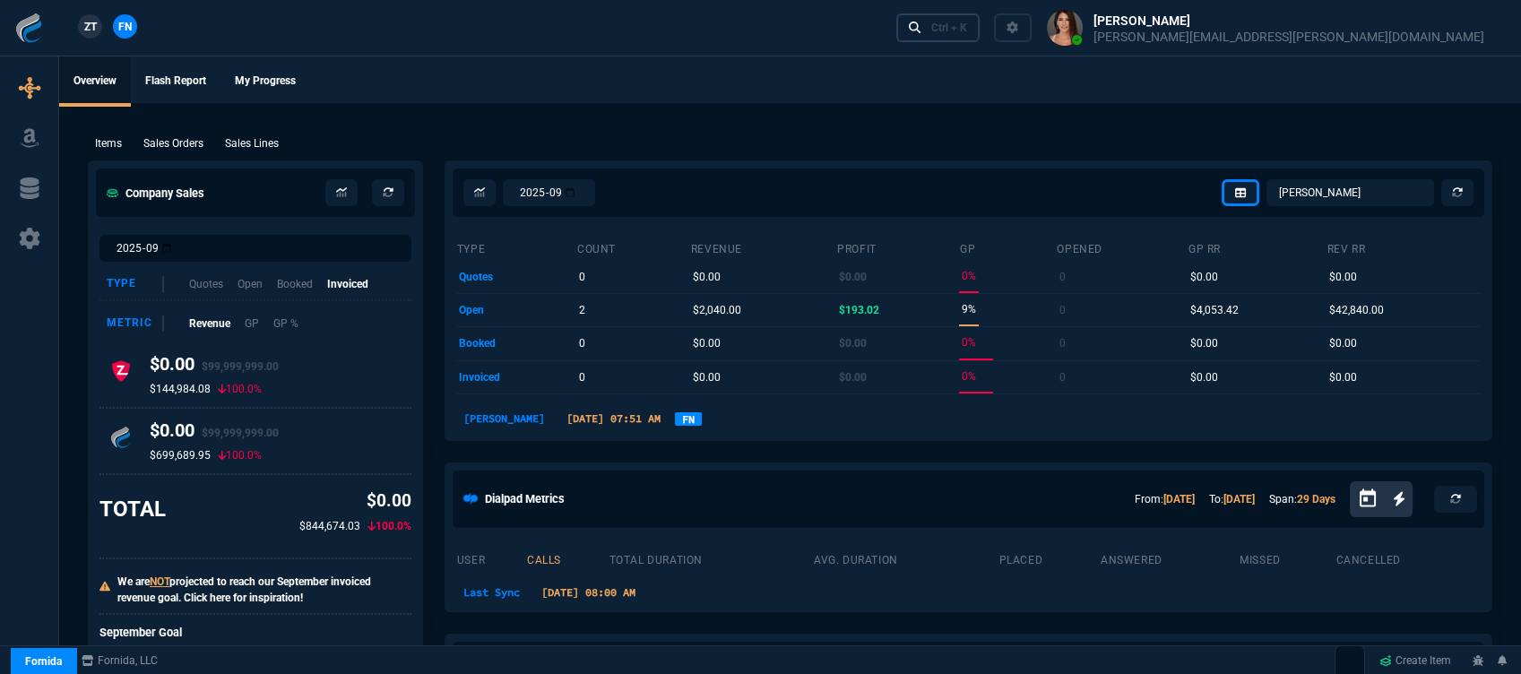
click at [967, 30] on div "Ctrl + K" at bounding box center [949, 28] width 36 height 14
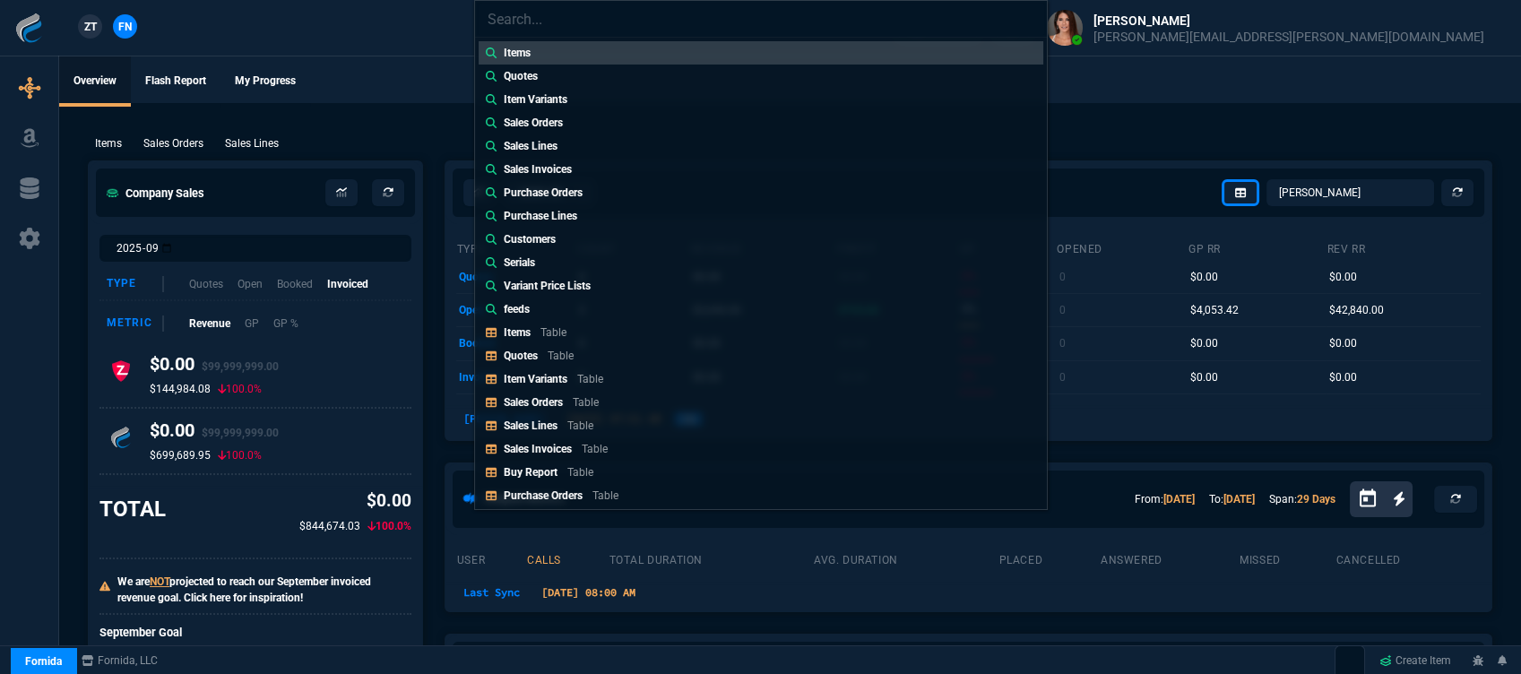
click at [1118, 95] on div "Items Quotes Item Variants Sales Orders Sales Lines Sales Invoices Purchase Ord…" at bounding box center [760, 337] width 1521 height 674
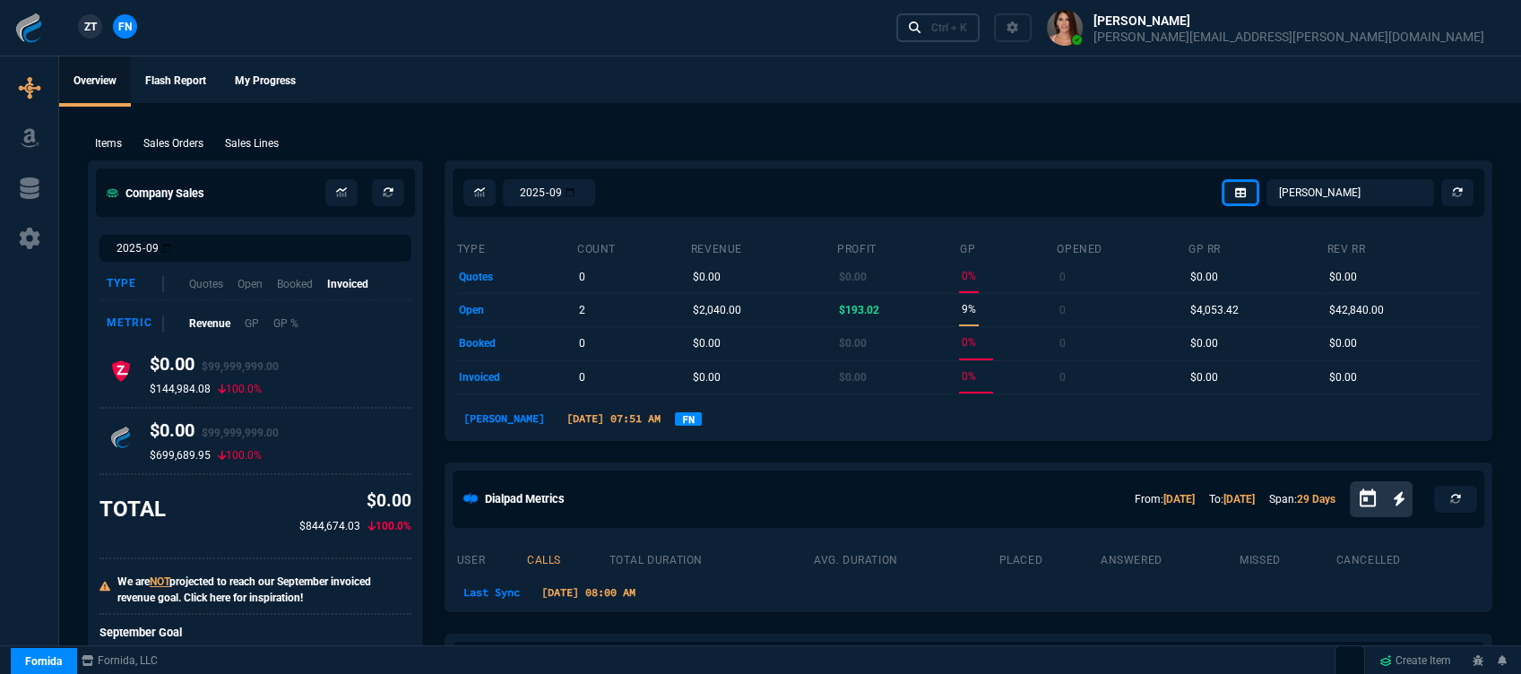
click at [967, 28] on div "Ctrl + K" at bounding box center [949, 28] width 36 height 14
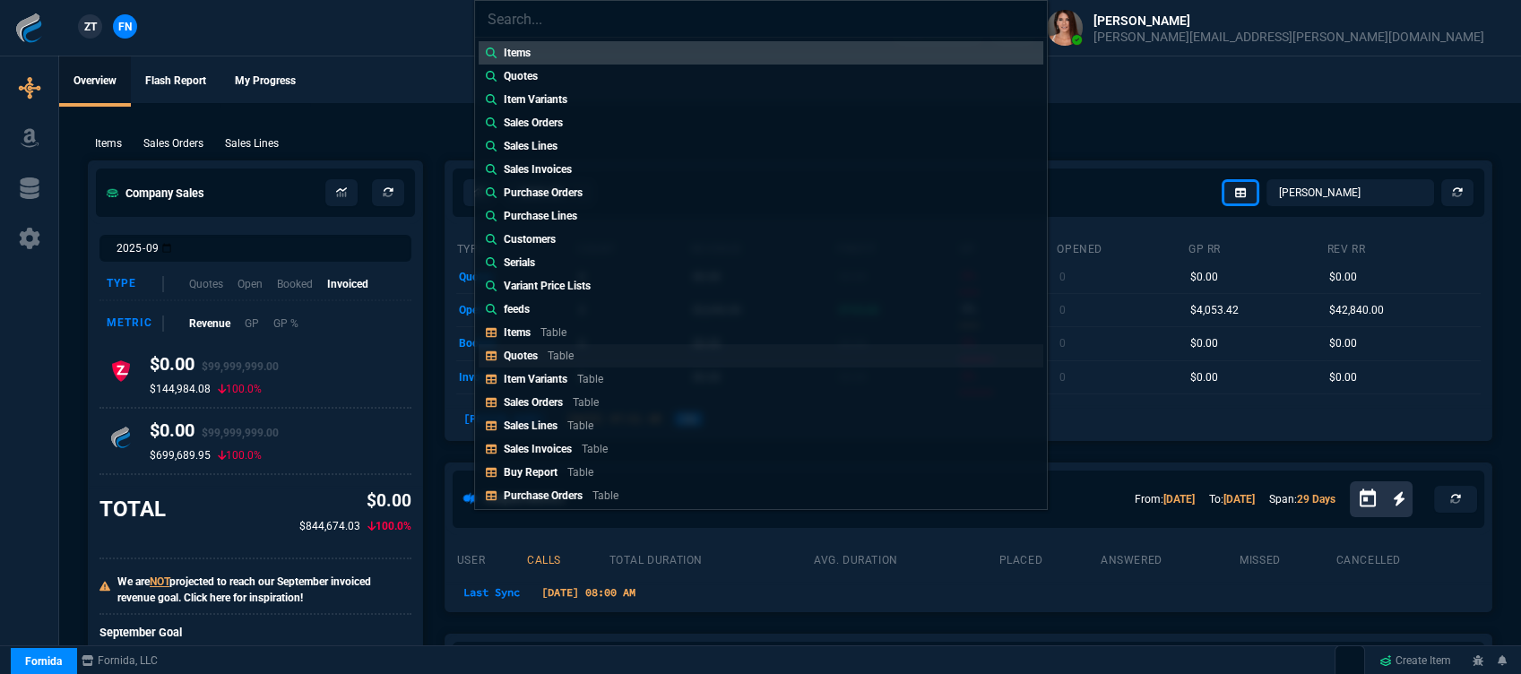
click at [569, 361] on div "Quotes Table" at bounding box center [542, 356] width 77 height 16
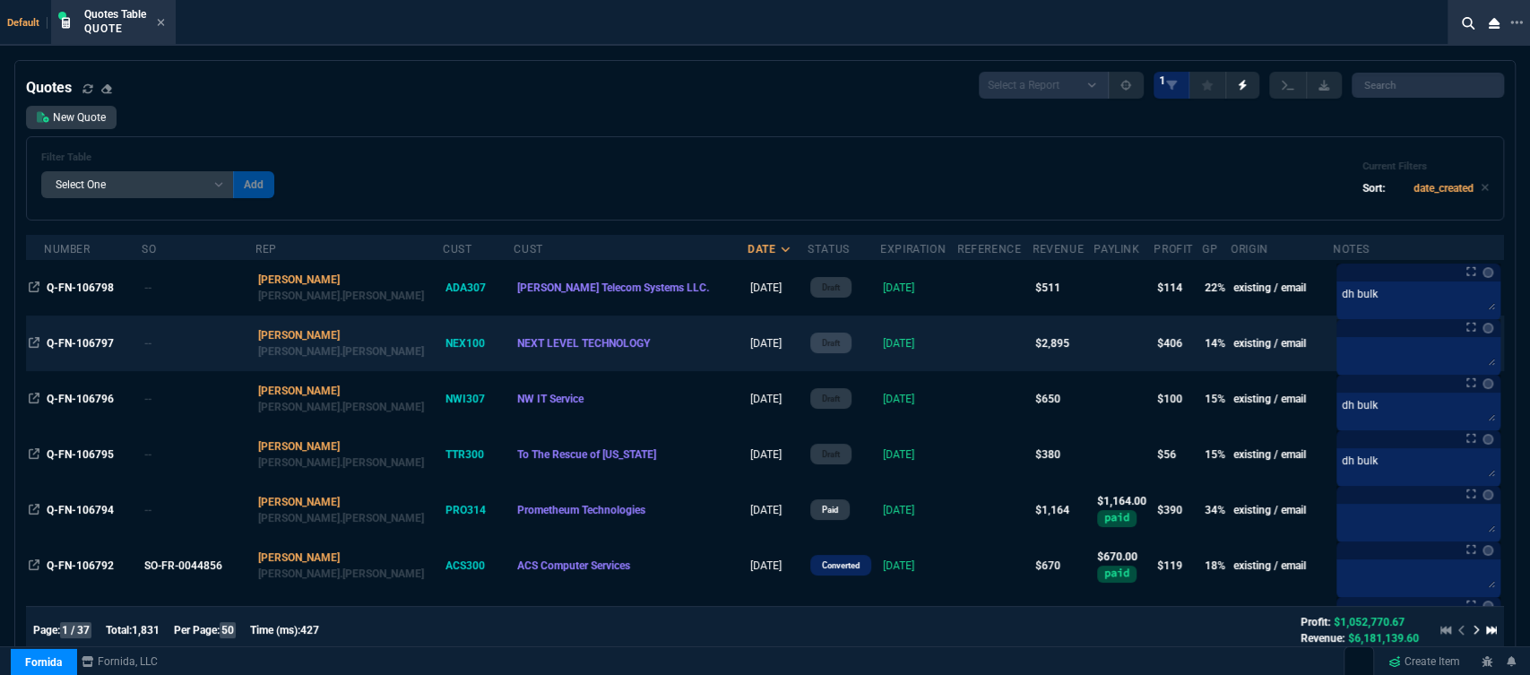
click at [889, 347] on td "[DATE]" at bounding box center [918, 343] width 77 height 56
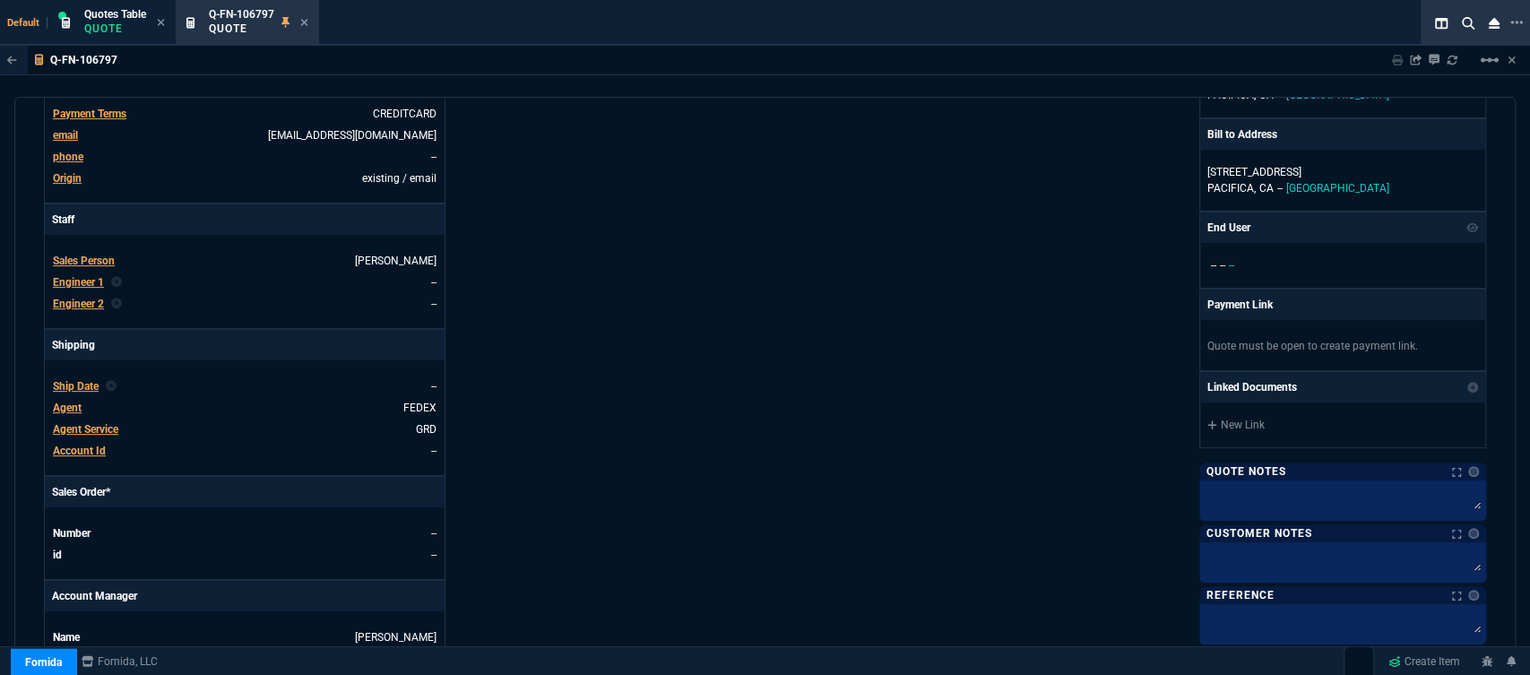
scroll to position [796, 0]
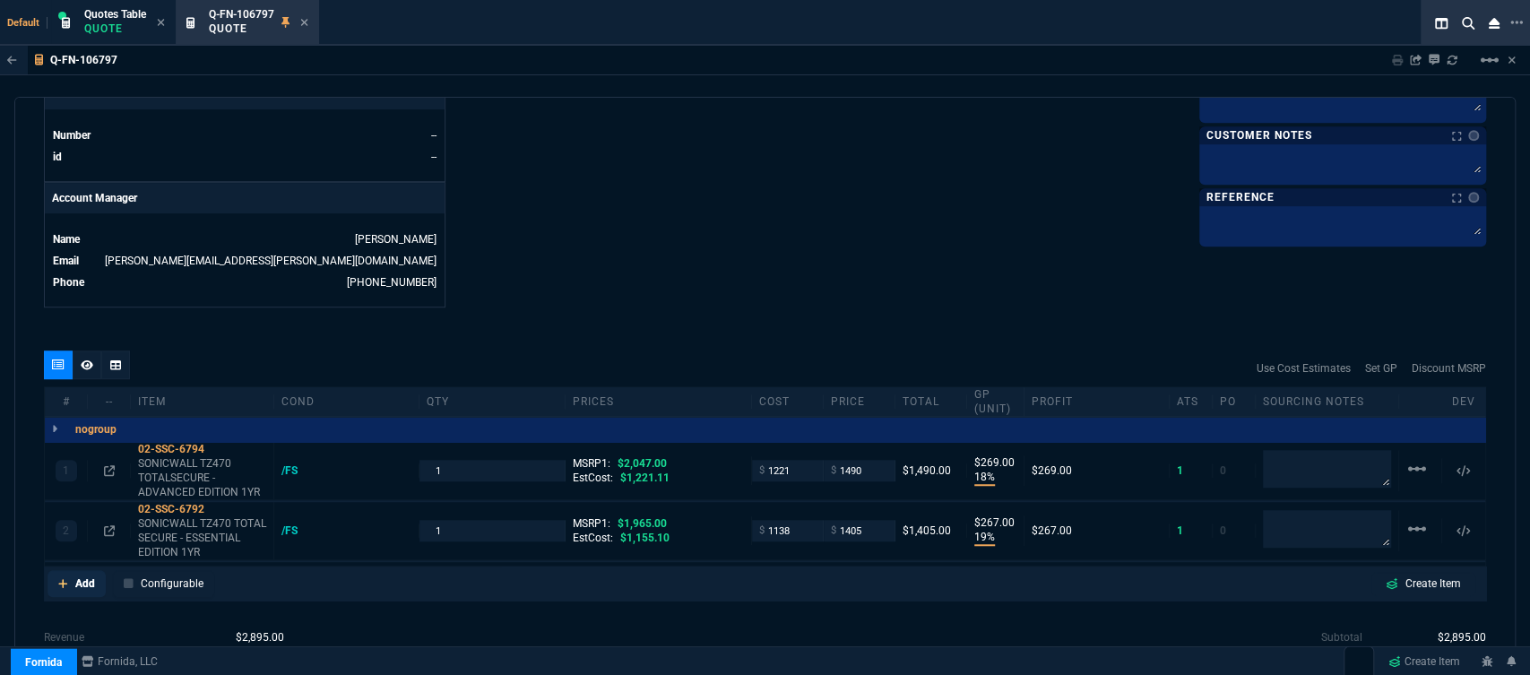
click at [53, 570] on link "Add" at bounding box center [76, 583] width 58 height 27
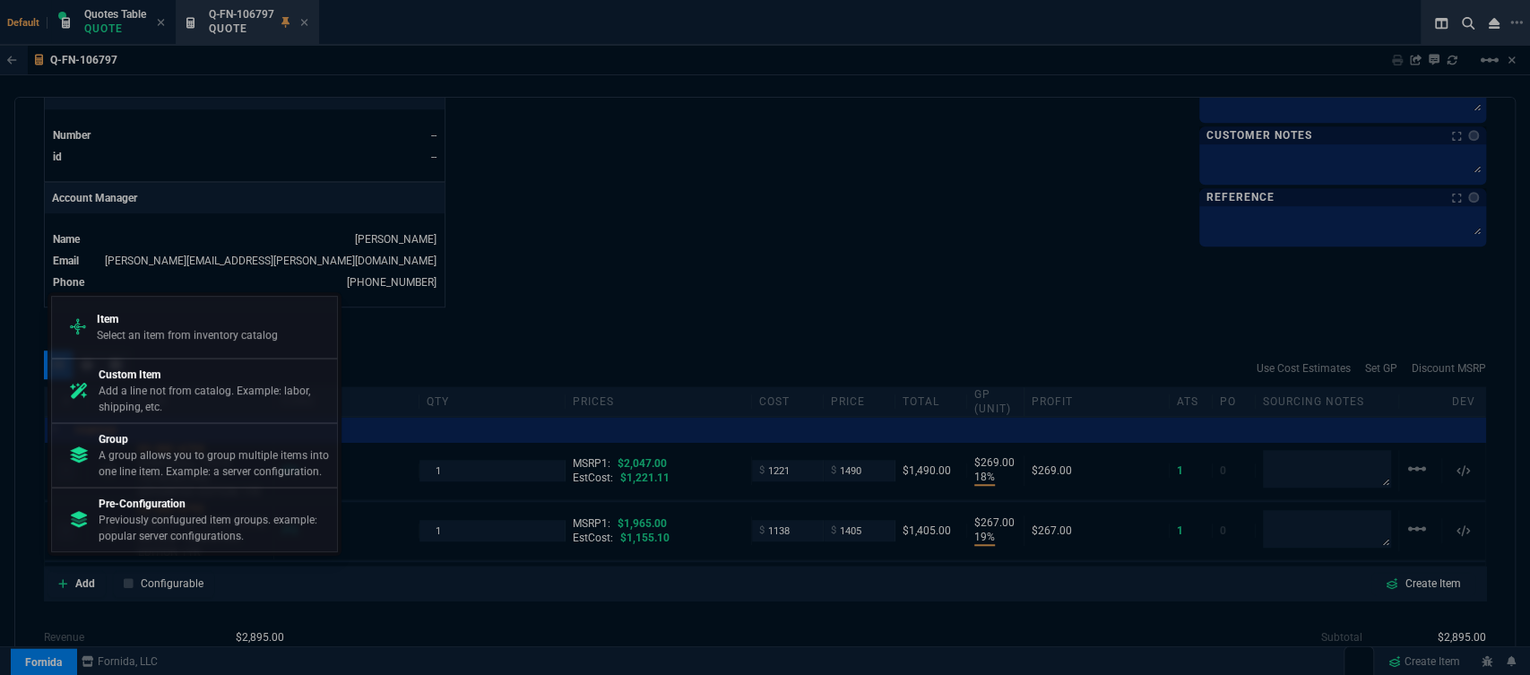
drag, startPoint x: 194, startPoint y: 314, endPoint x: 805, endPoint y: 226, distance: 616.6
click at [195, 314] on p "Item" at bounding box center [187, 319] width 181 height 16
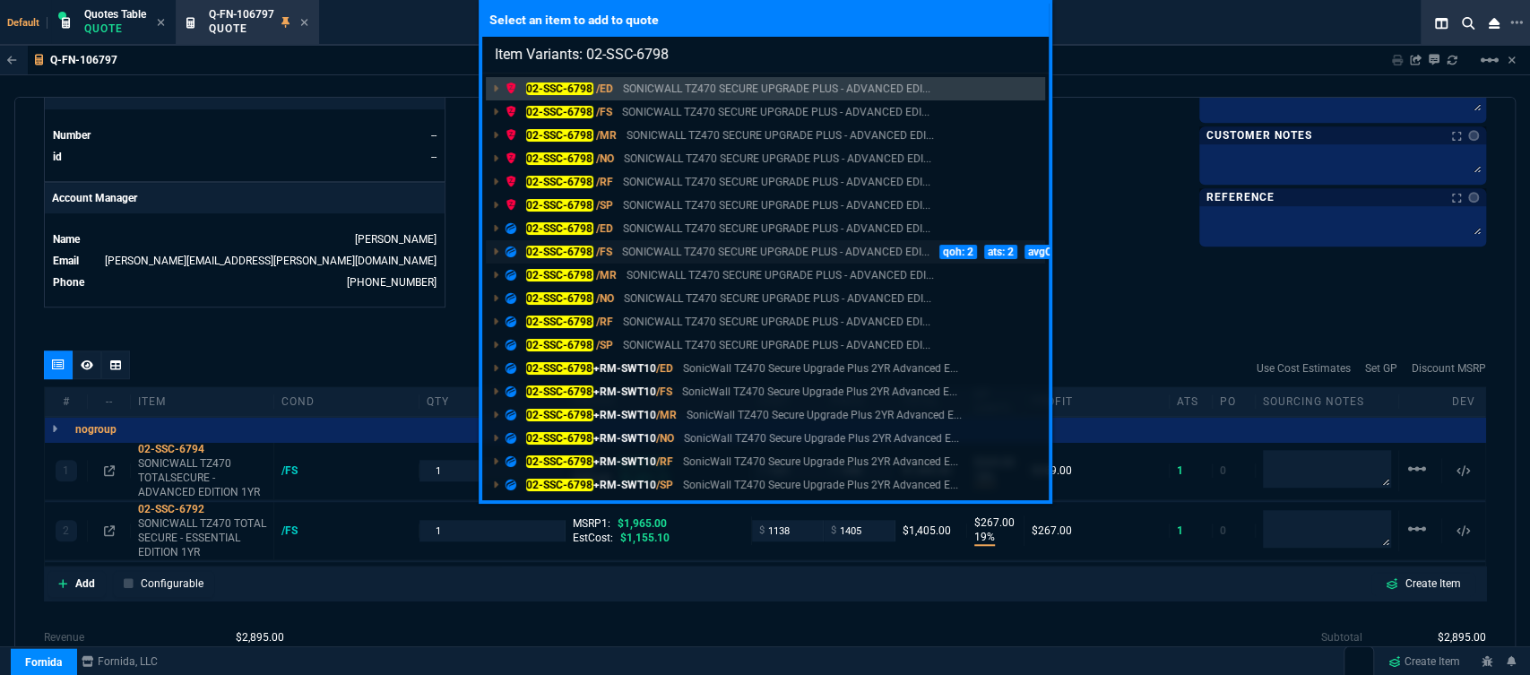
click at [781, 251] on p "SONICWALL TZ470 SECURE UPGRADE PLUS - ADVANCED EDI..." at bounding box center [775, 252] width 307 height 16
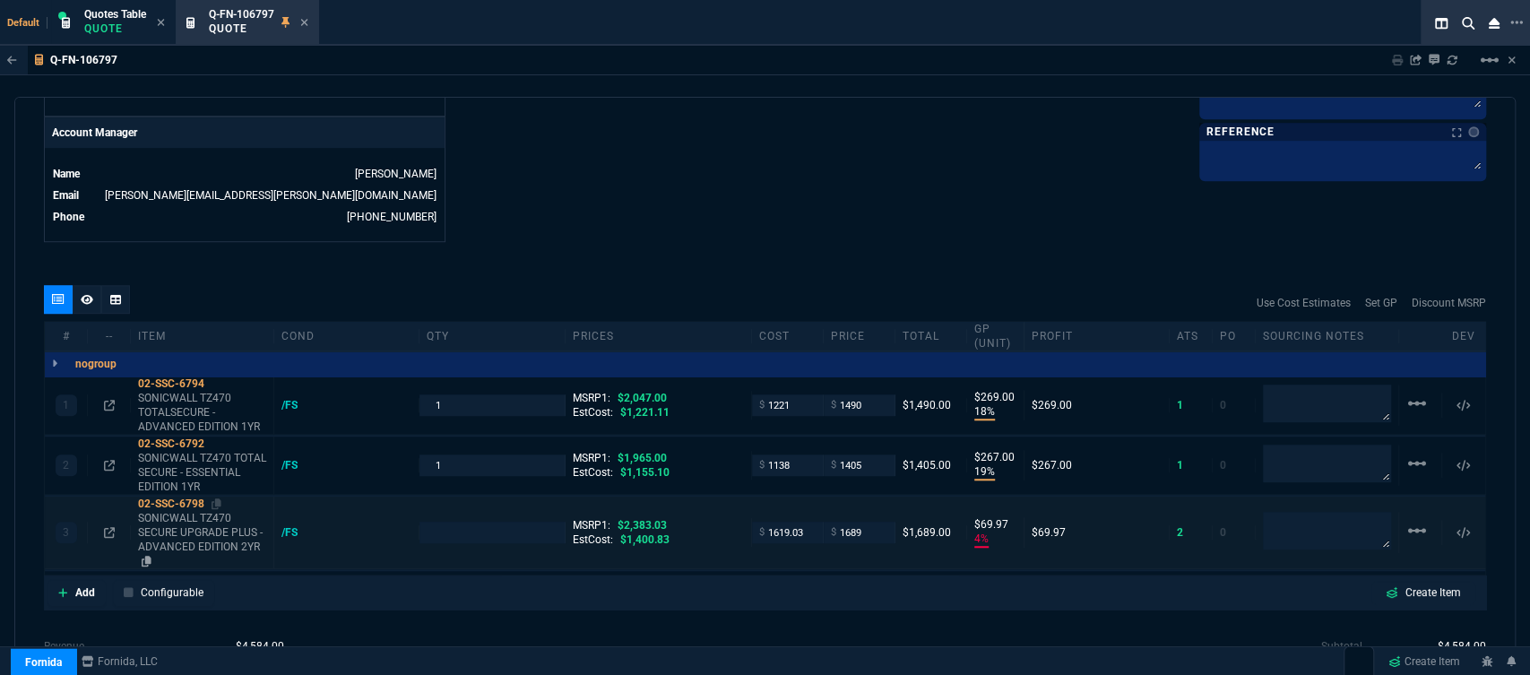
scroll to position [896, 0]
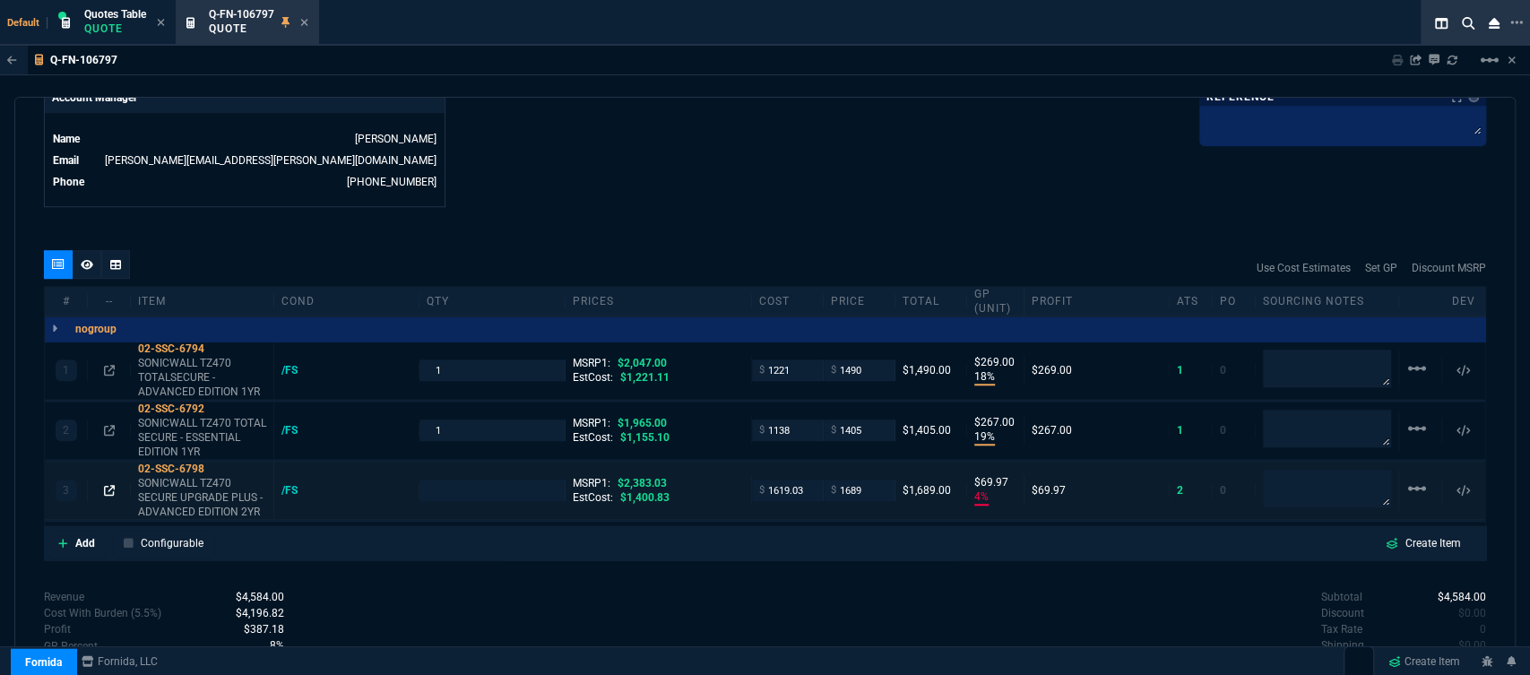
click at [109, 485] on icon at bounding box center [109, 490] width 11 height 11
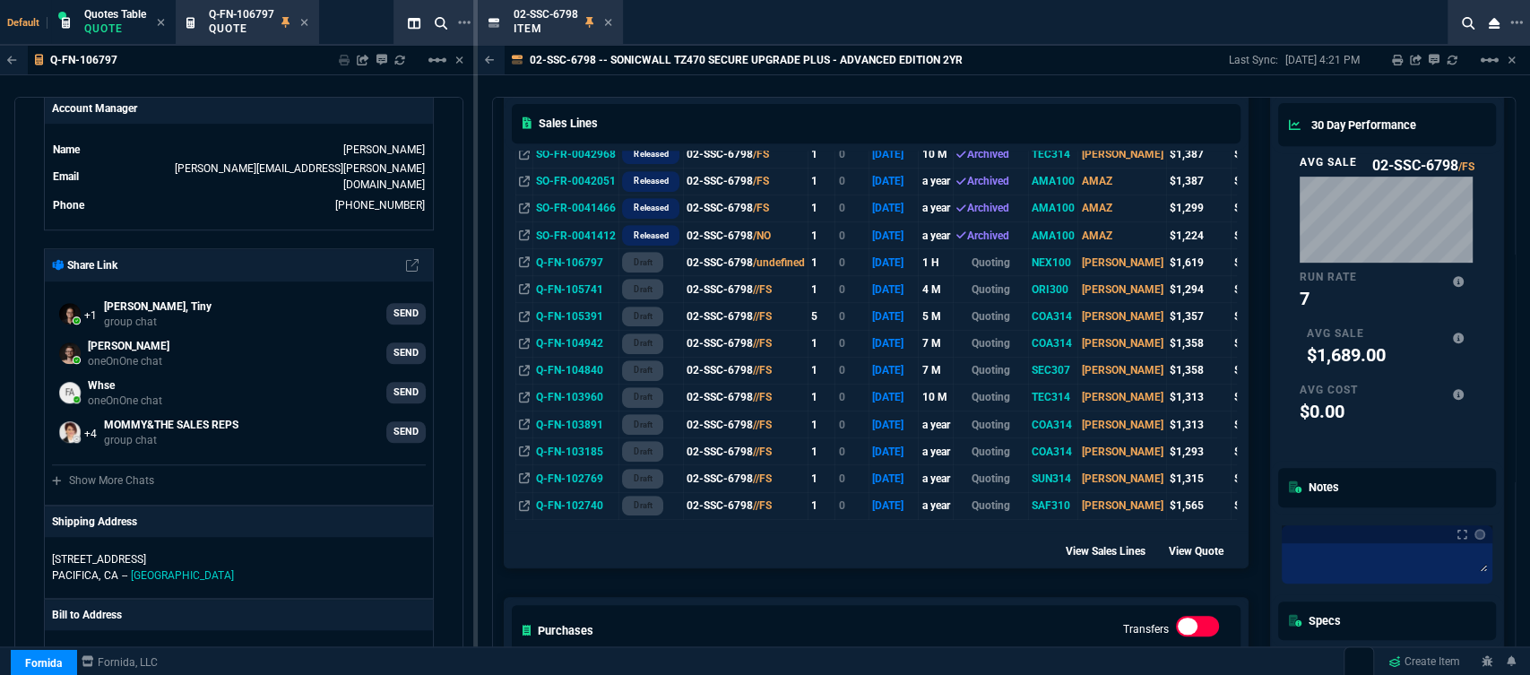
scroll to position [696, 0]
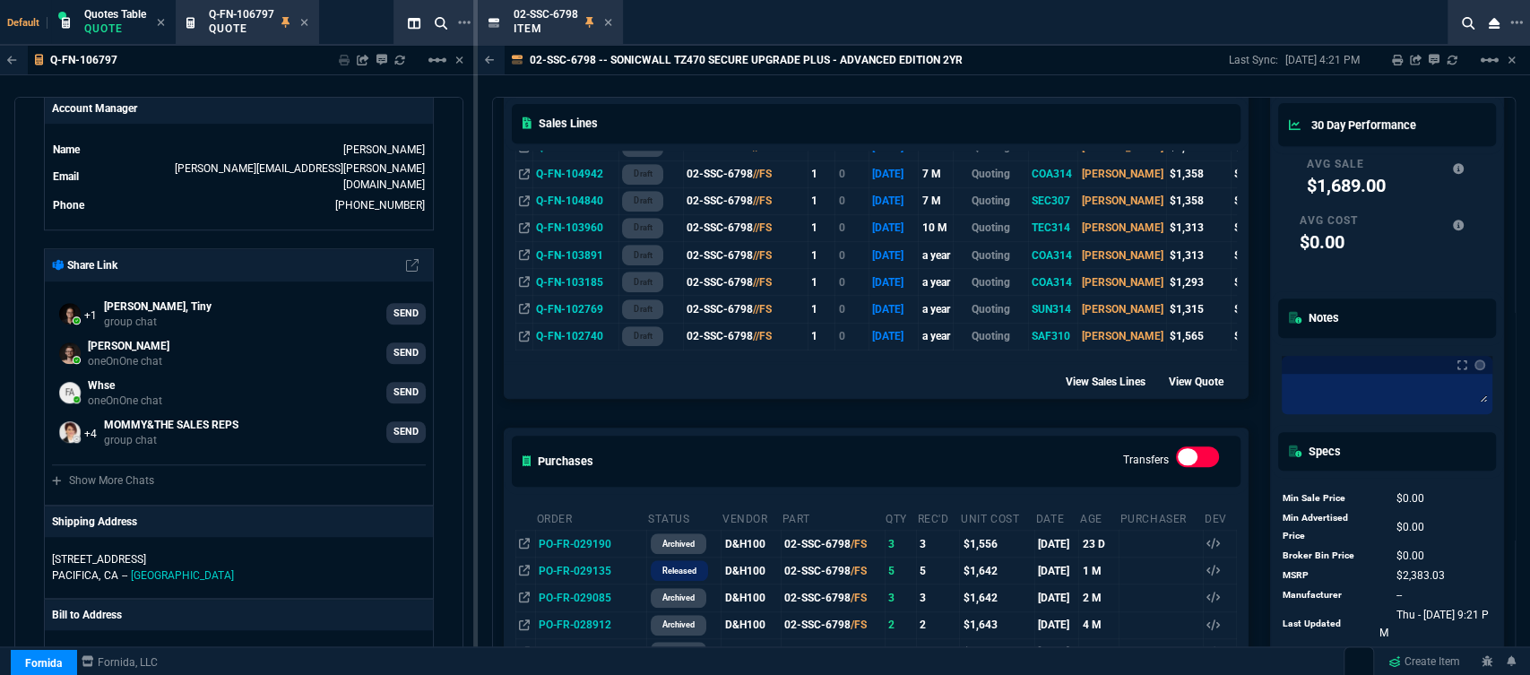
click at [719, 393] on div "Sales Lines Order Status Part QTY Out.. Posted age Line Status CustId Rep Unit …" at bounding box center [876, 58] width 745 height 679
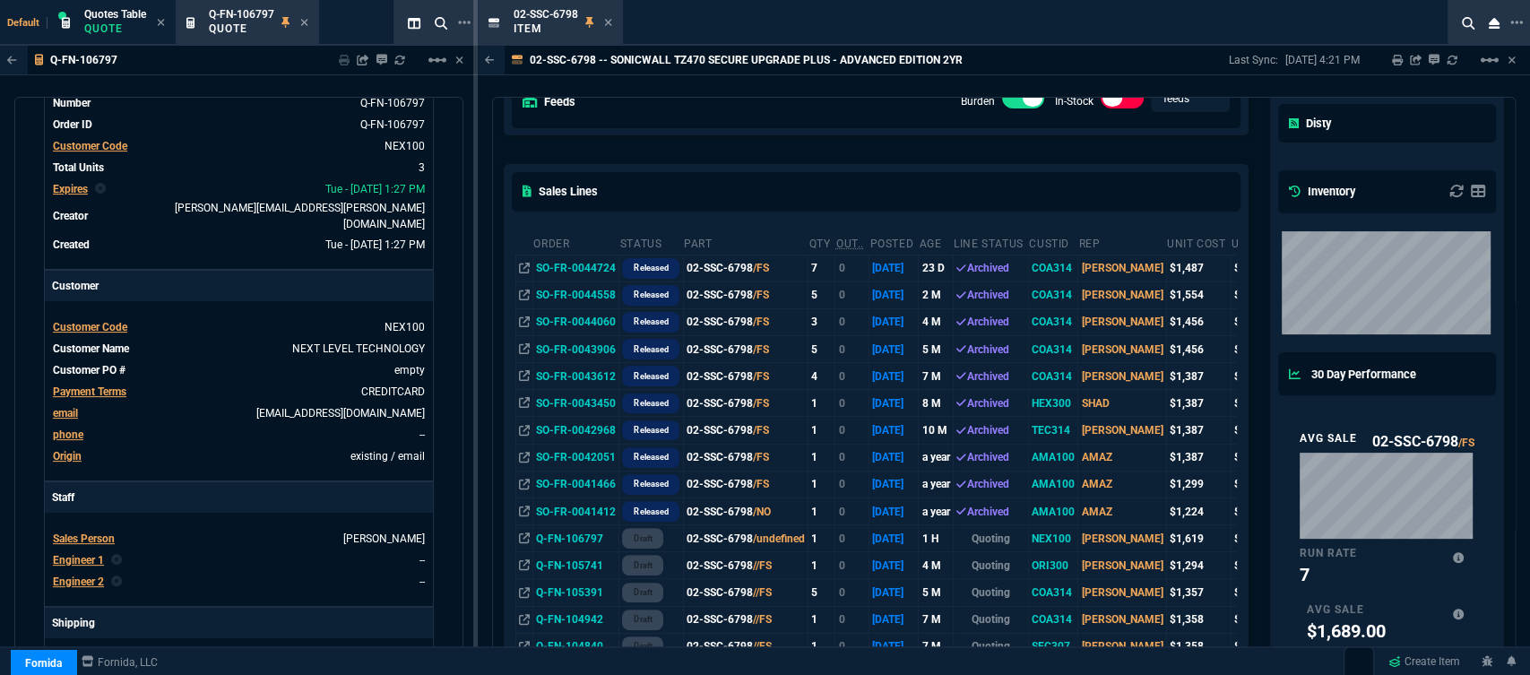
scroll to position [0, 0]
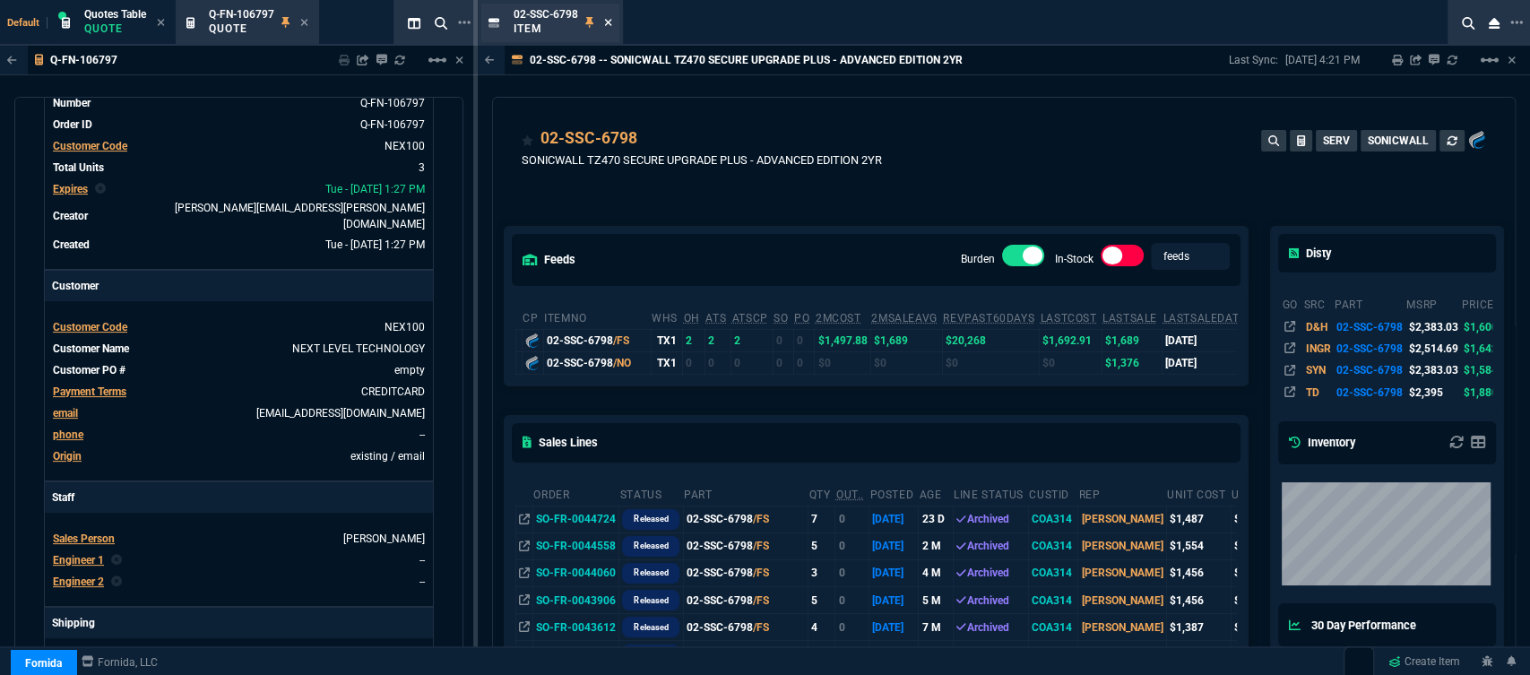
click at [608, 22] on icon at bounding box center [607, 22] width 7 height 7
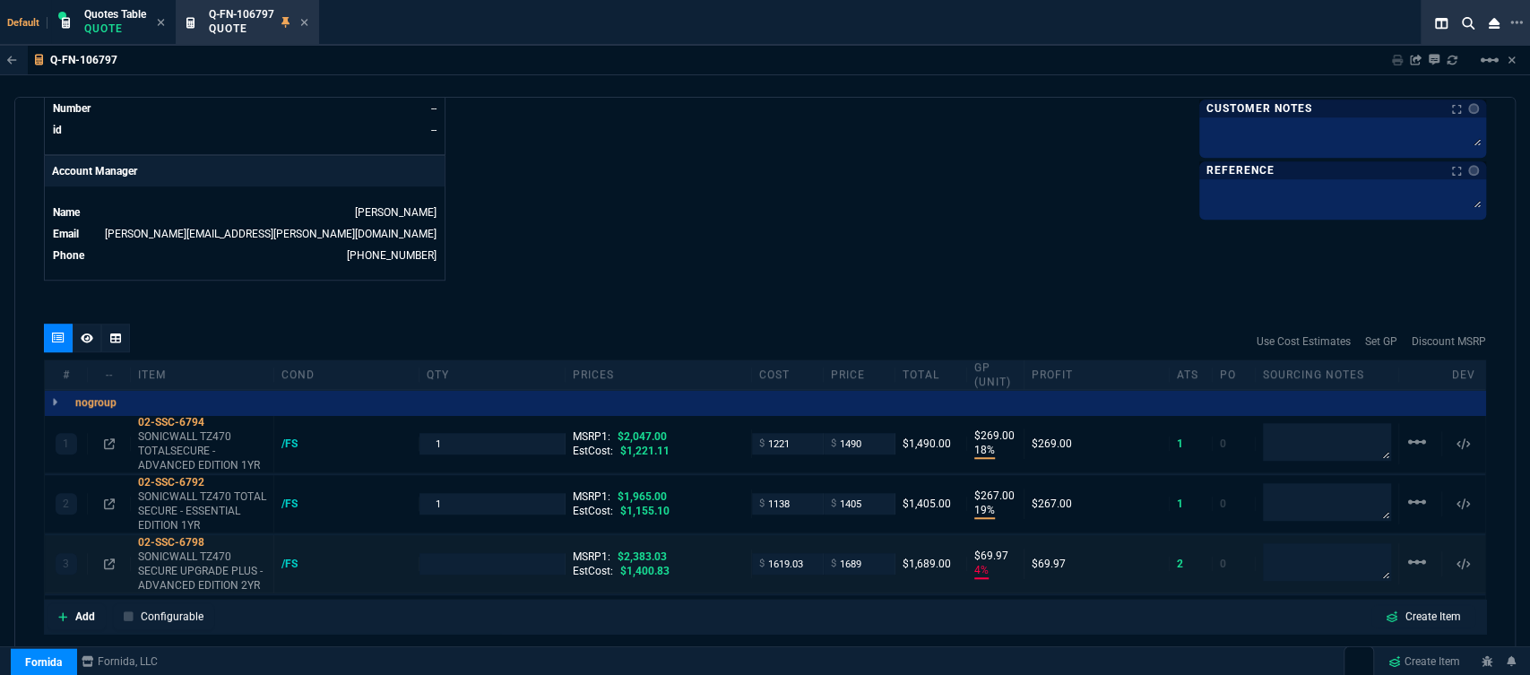
scroll to position [928, 0]
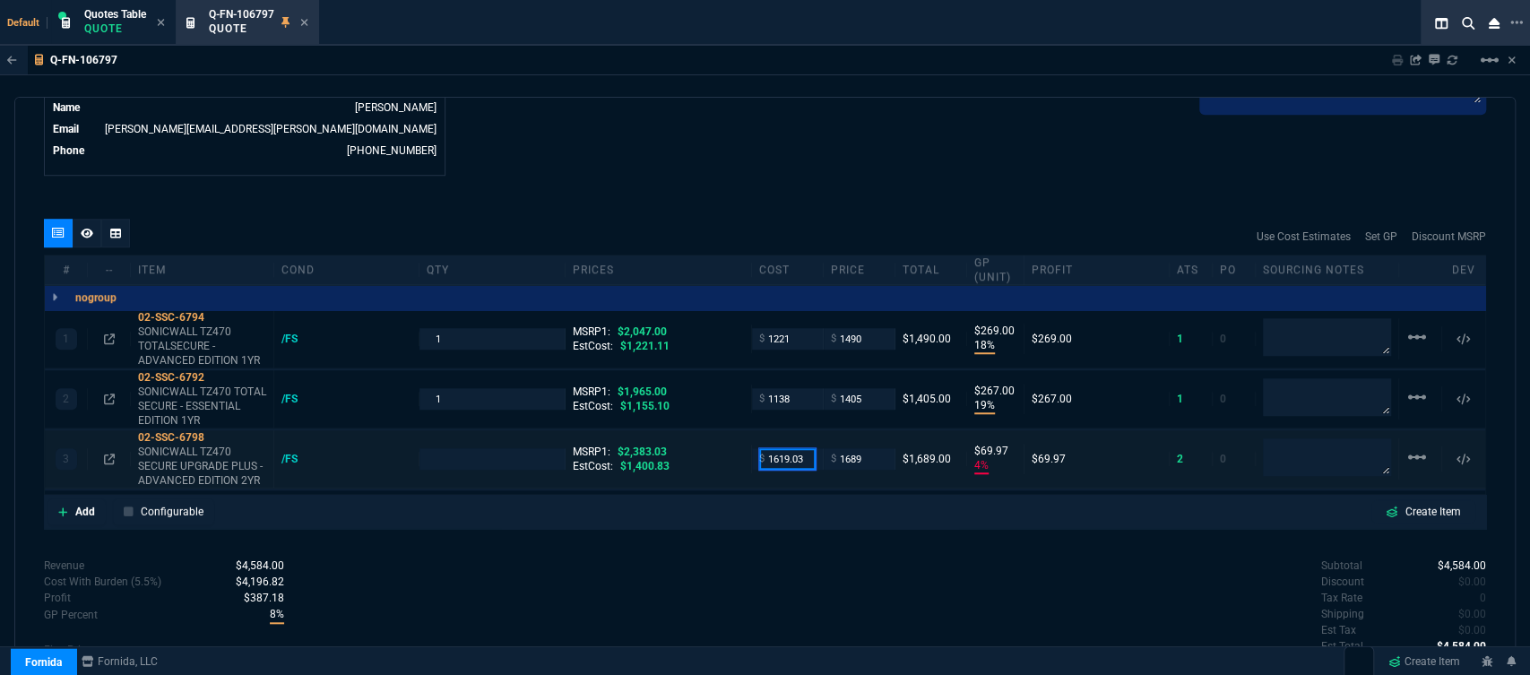
click at [803, 448] on input "1619.03" at bounding box center [787, 458] width 56 height 21
click at [809, 449] on div "$ 1619.03" at bounding box center [788, 458] width 72 height 21
click at [793, 448] on input "1619.03" at bounding box center [787, 458] width 56 height 21
drag, startPoint x: 803, startPoint y: 445, endPoint x: 684, endPoint y: 495, distance: 129.3
click at [734, 441] on div "3 02-SSC-6798 SONICWALL TZ470 SECURE UPGRADE PLUS - ADVANCED EDITION 2YR /FS MS…" at bounding box center [765, 459] width 1440 height 58
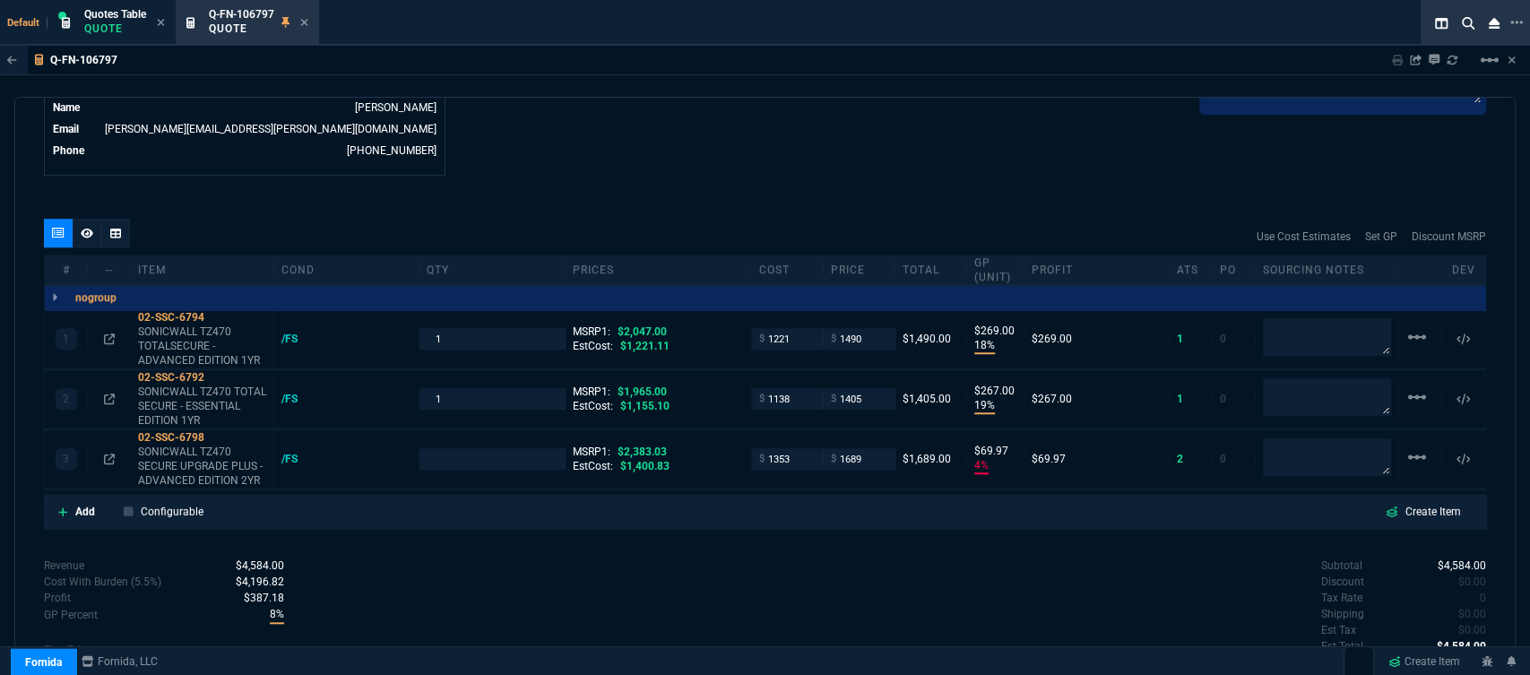
click at [791, 593] on div "Subtotal $4,584.00 Discount $0.00 Tax Rate 0 Shipping $0.00 Est Tax $0.00 Est T…" at bounding box center [1125, 606] width 721 height 99
drag, startPoint x: 219, startPoint y: 428, endPoint x: 541, endPoint y: 478, distance: 326.4
click at [219, 432] on icon at bounding box center [217, 437] width 10 height 11
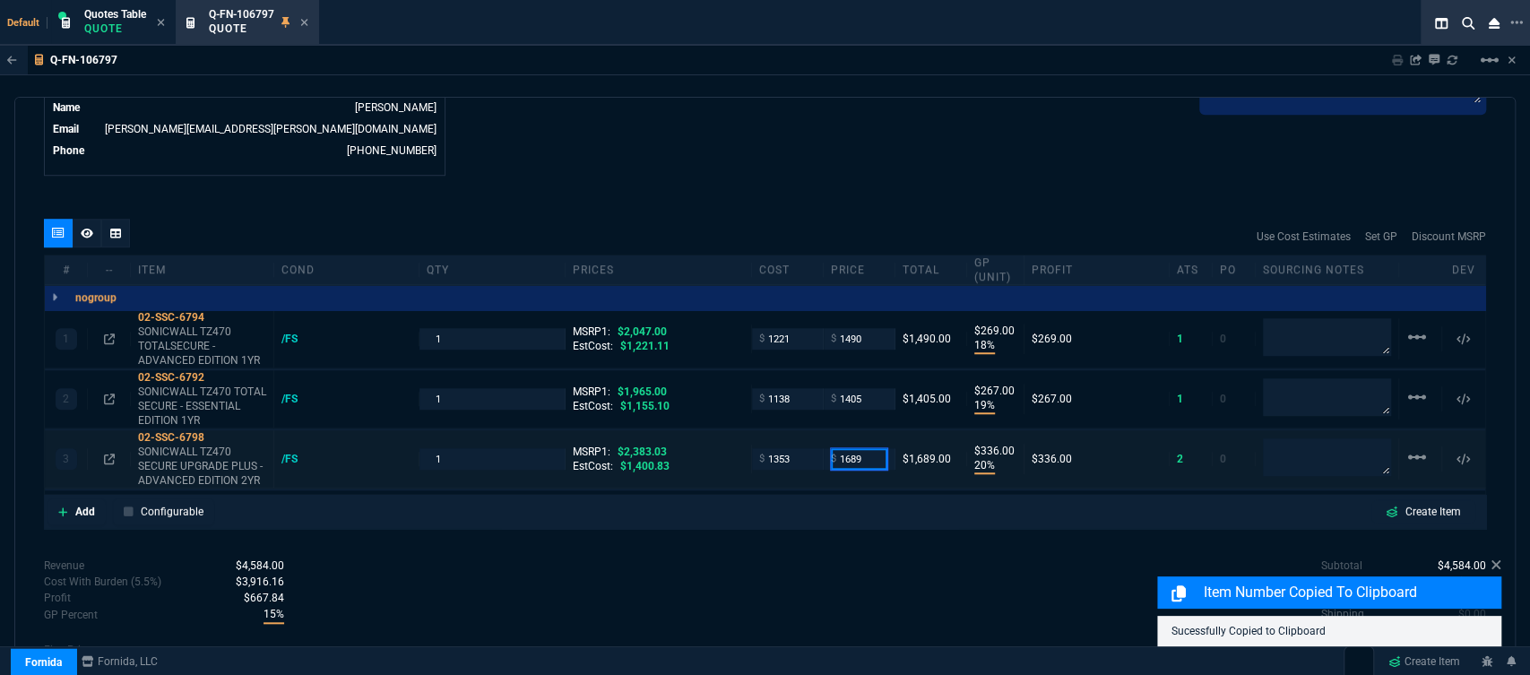
click at [868, 448] on input "1689" at bounding box center [859, 458] width 56 height 21
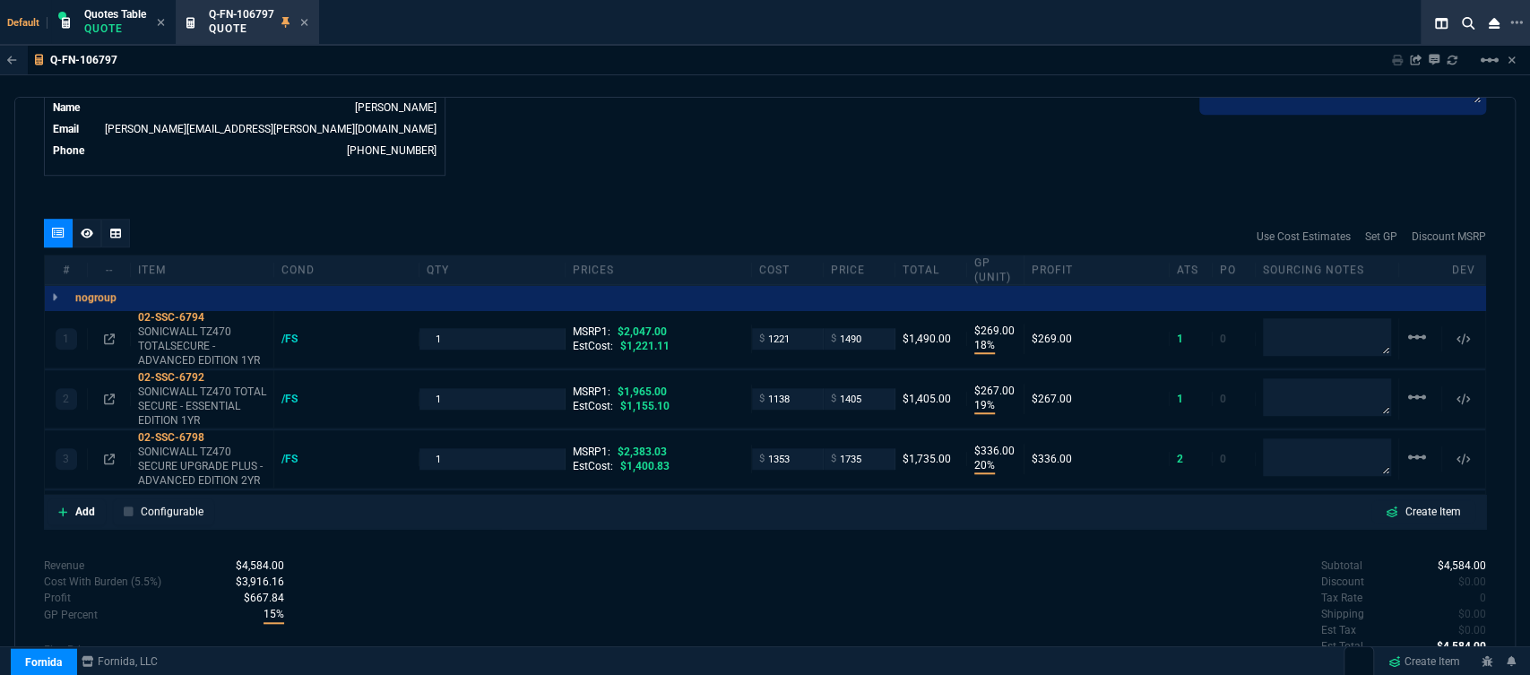
click at [813, 539] on div "quote Q-FN-106797 NEXT LEVEL TECHNOLOGY draft Fornida, LLC 2609 Technology Dr S…" at bounding box center [764, 384] width 1501 height 574
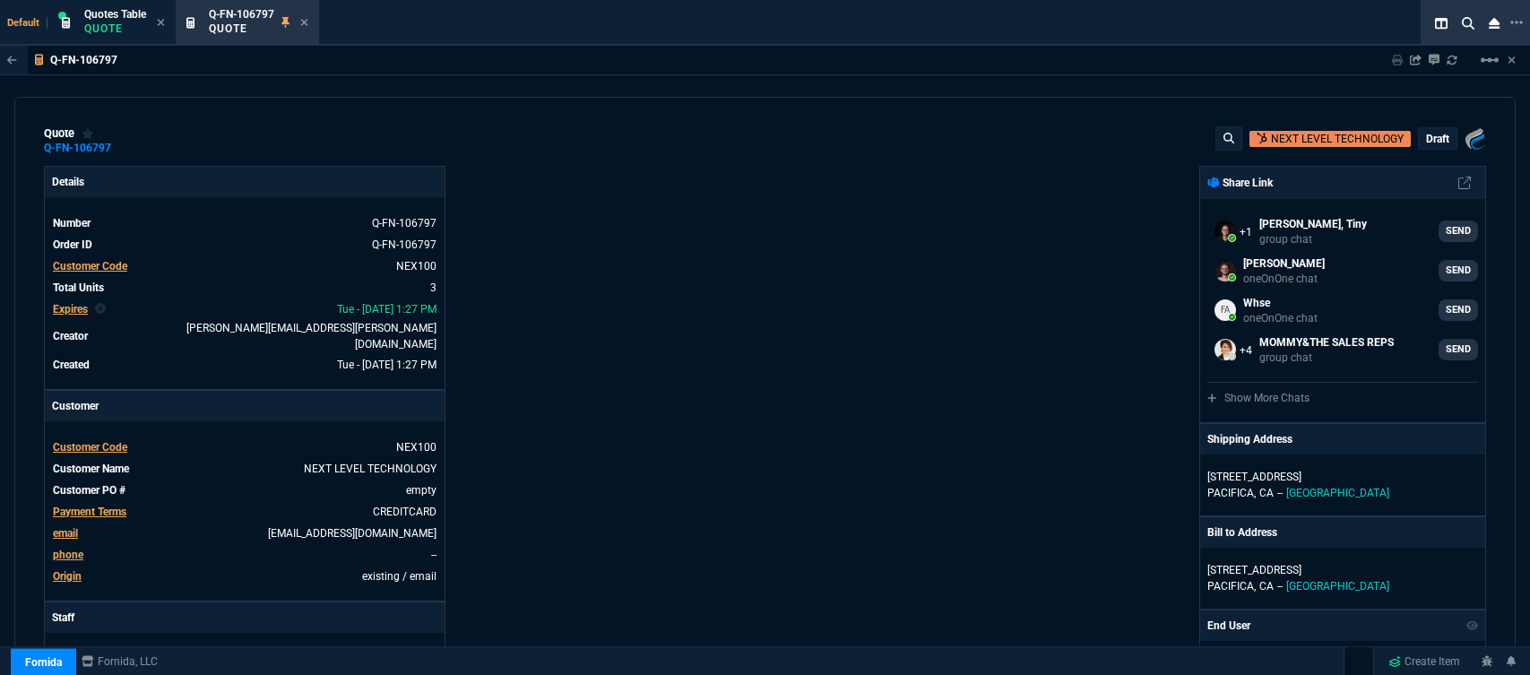
select select "12: [PERSON_NAME]"
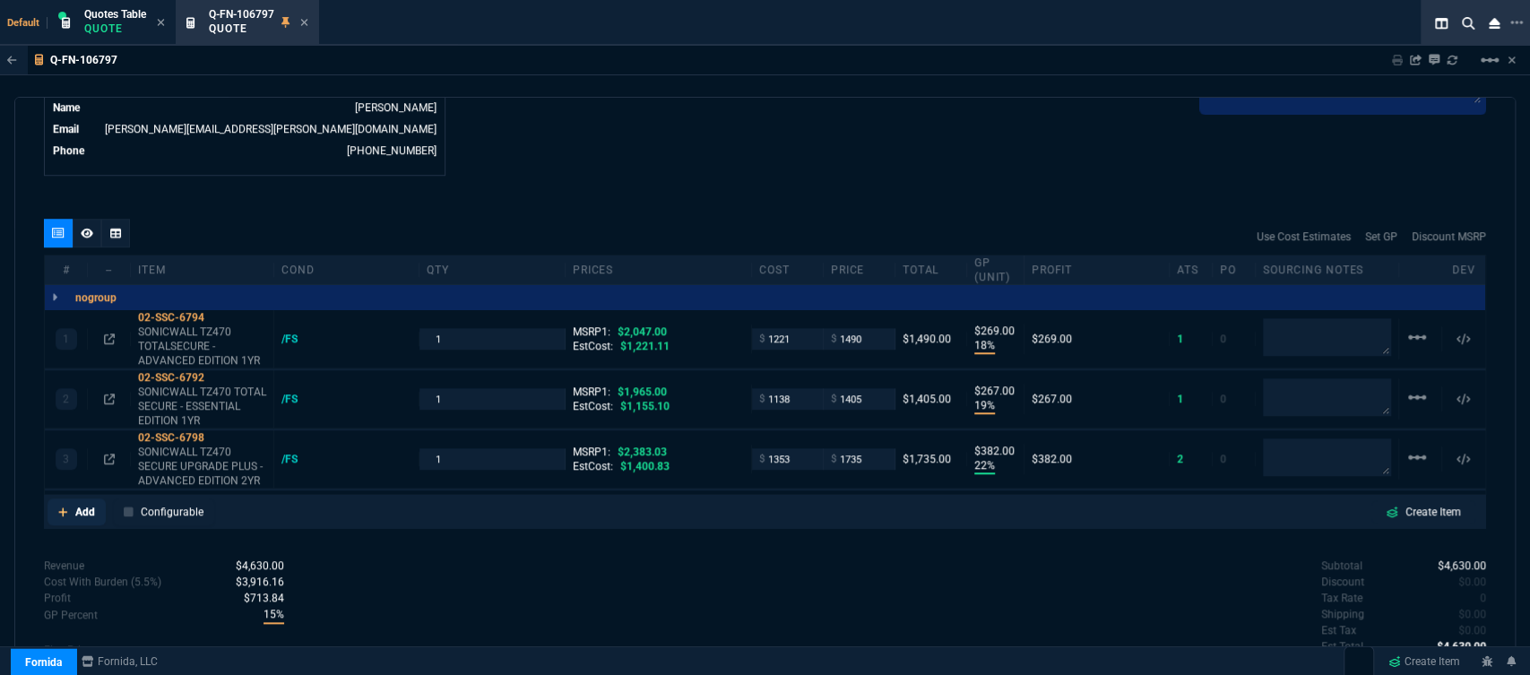
click at [58, 506] on icon at bounding box center [63, 511] width 10 height 11
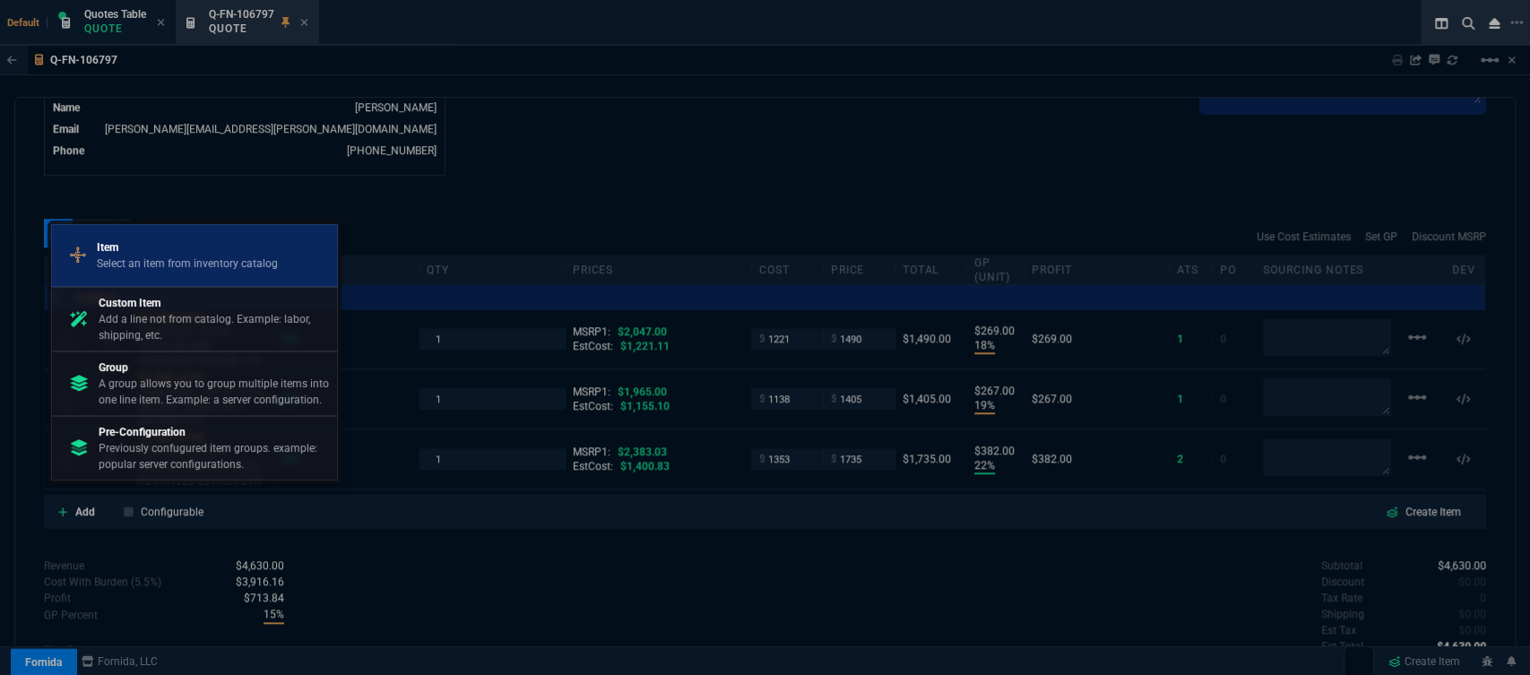
click at [168, 254] on p "Item" at bounding box center [187, 247] width 181 height 16
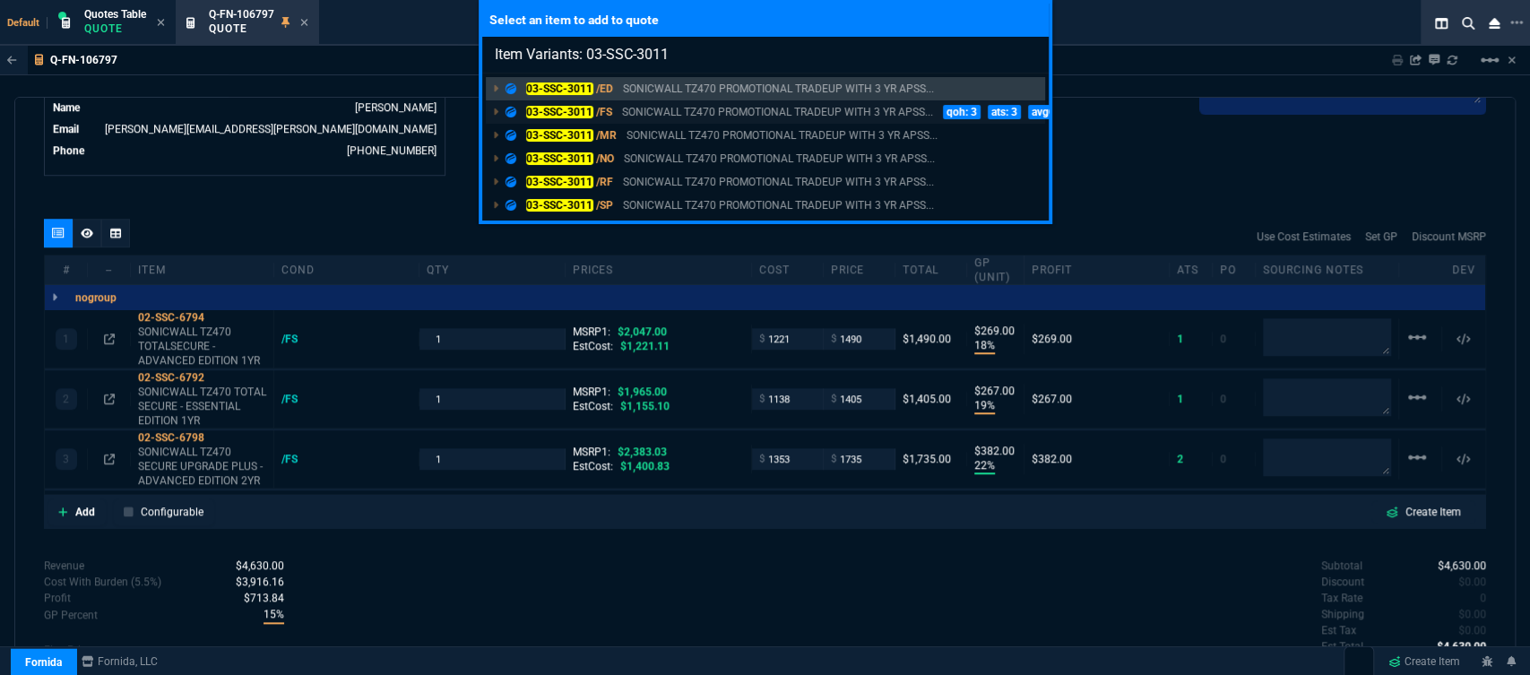
type input "Item Variants: 03-SSC-3011"
click at [829, 115] on p "SONICWALL TZ470 PROMOTIONAL TRADEUP WITH 3 YR APSS..." at bounding box center [777, 112] width 311 height 16
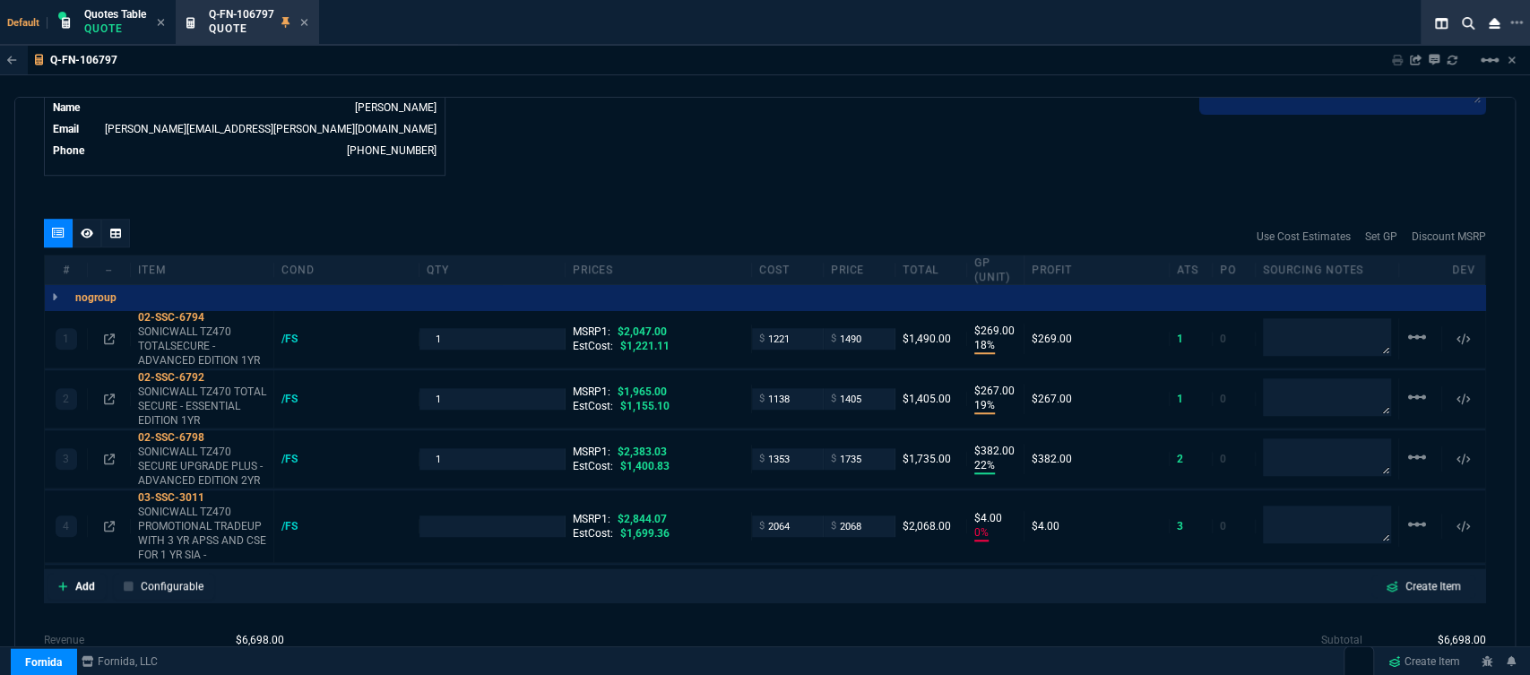
click at [222, 526] on p "SONICWALL TZ470 PROMOTIONAL TRADEUP WITH 3 YR APSS AND CSE FOR 1 YR SIA -" at bounding box center [202, 533] width 128 height 57
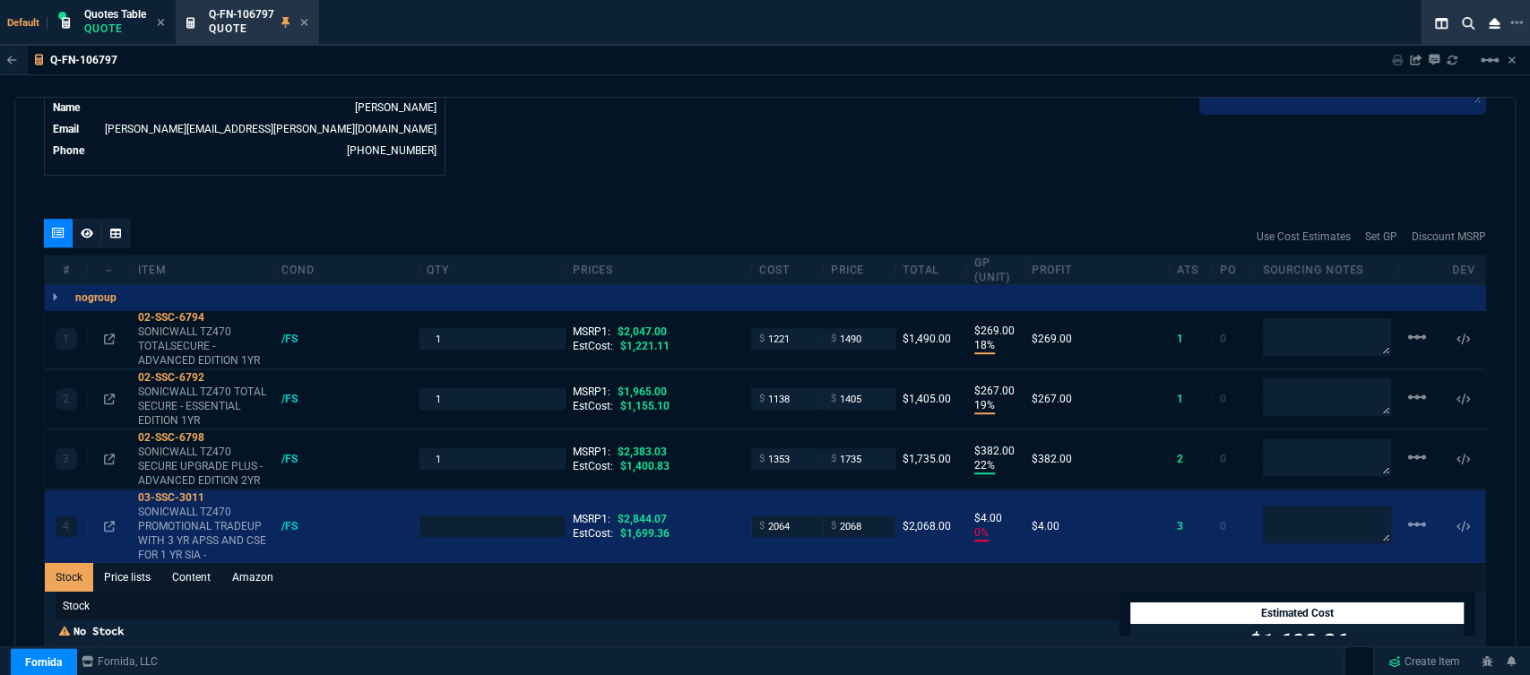
type input "18"
type input "269"
type input "19"
type input "267"
type input "22"
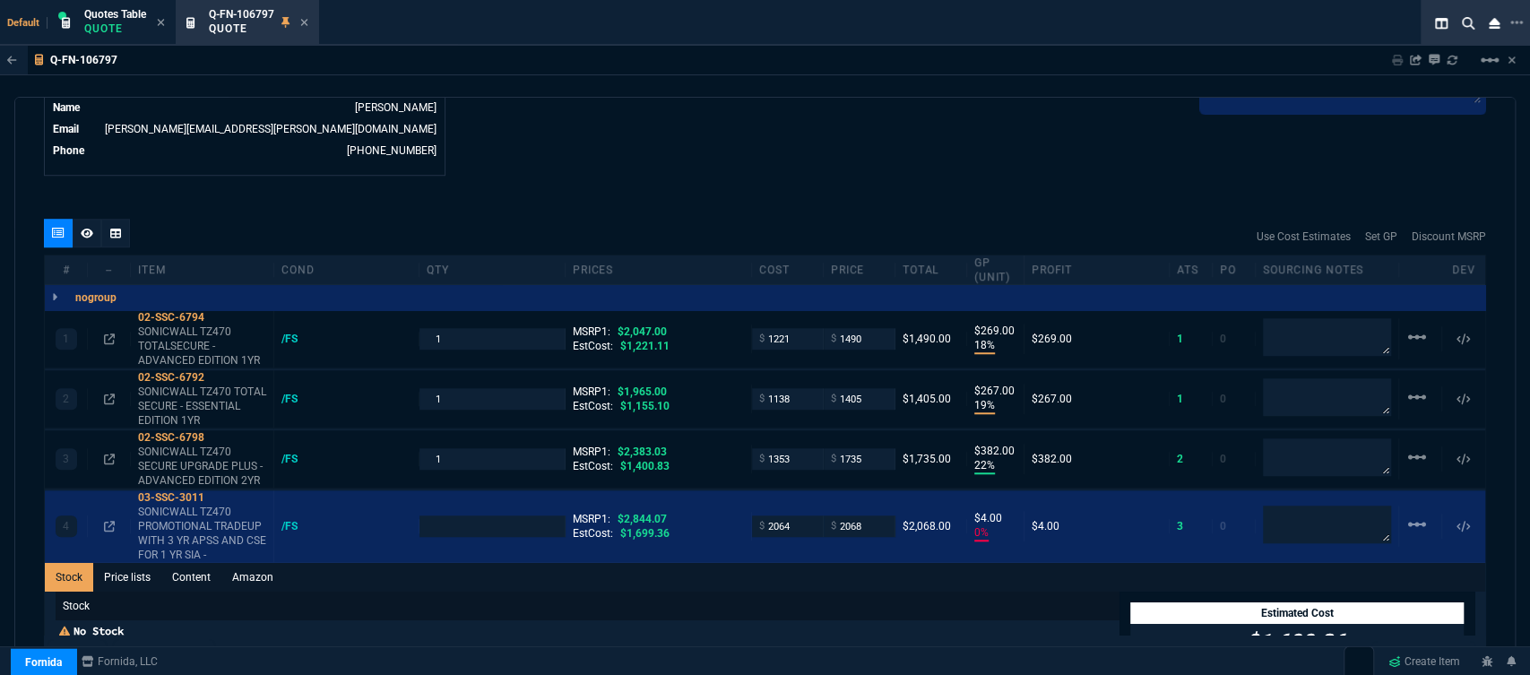
type input "382"
type input "0"
type input "4"
type input "27"
type input "28"
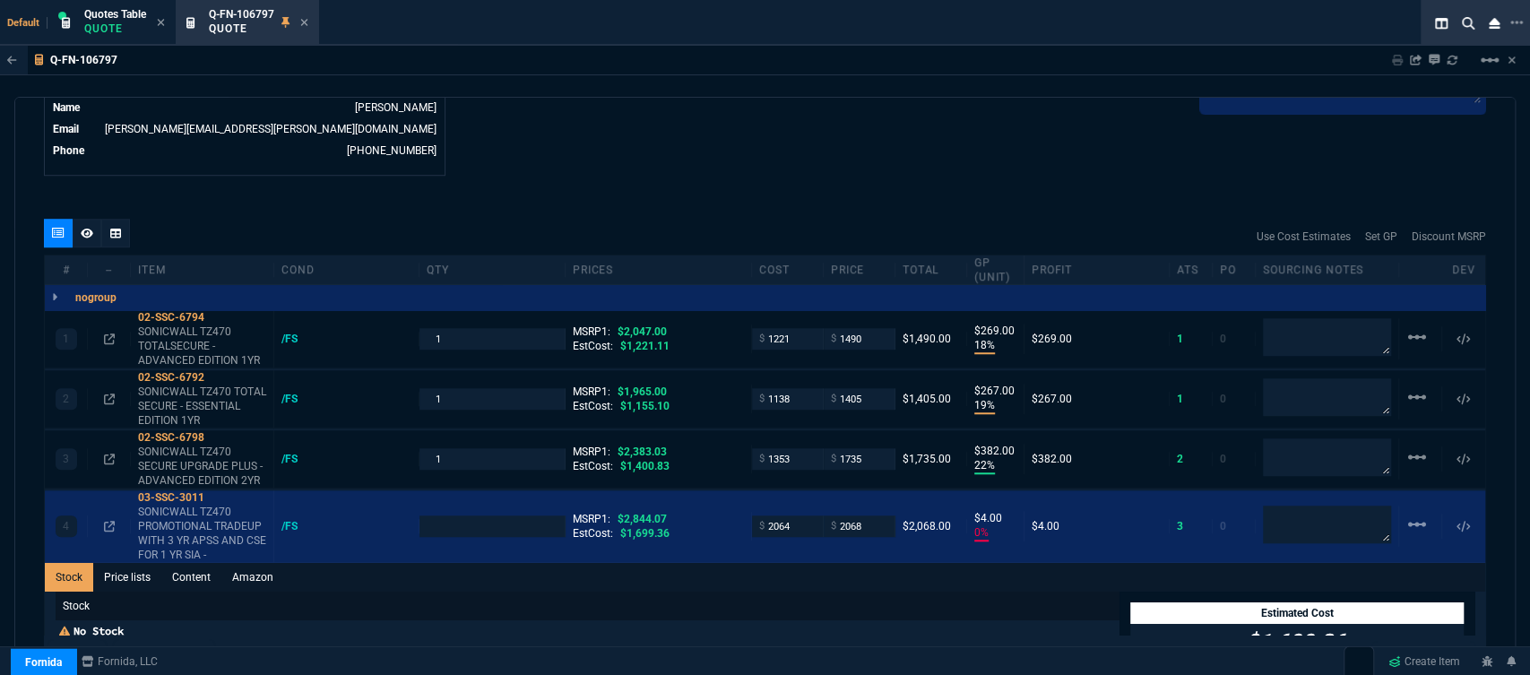
type input "27"
click at [203, 563] on link "Content" at bounding box center [191, 577] width 60 height 29
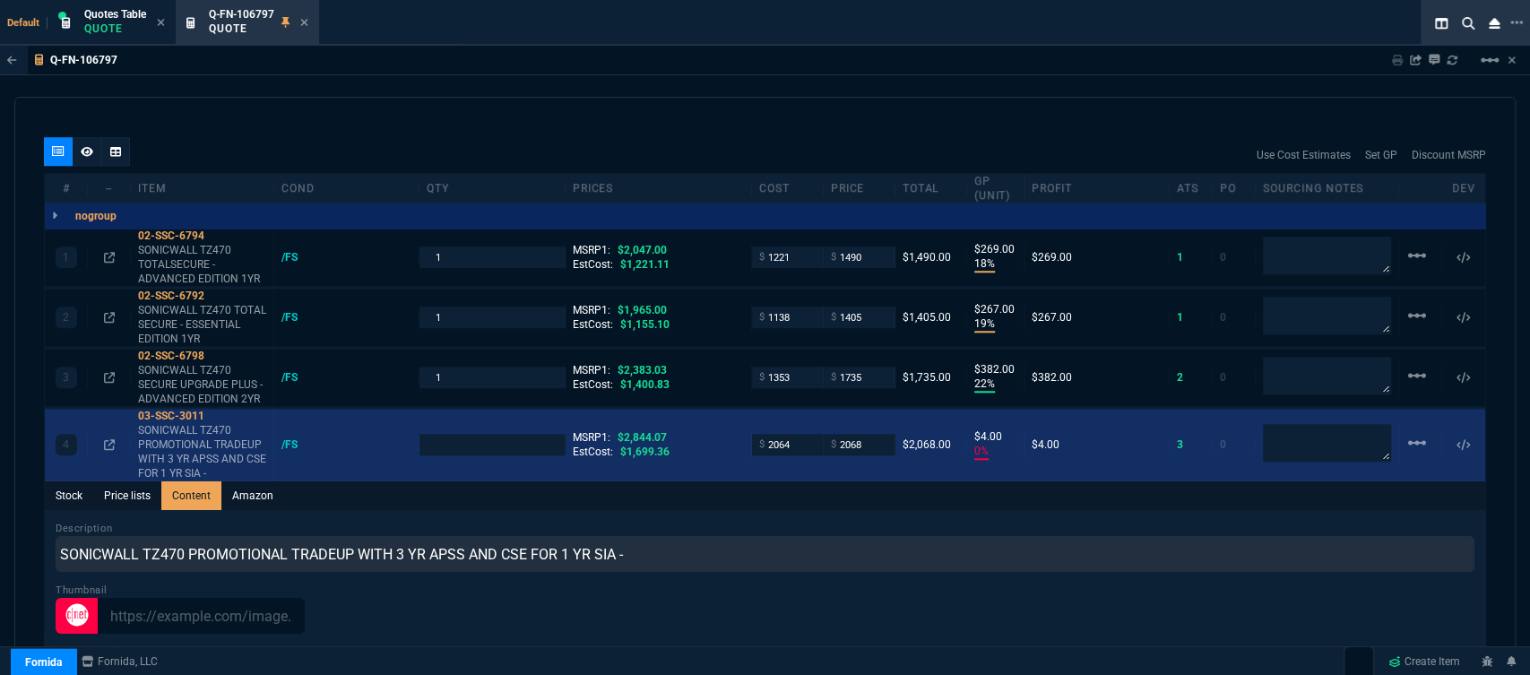
scroll to position [1027, 0]
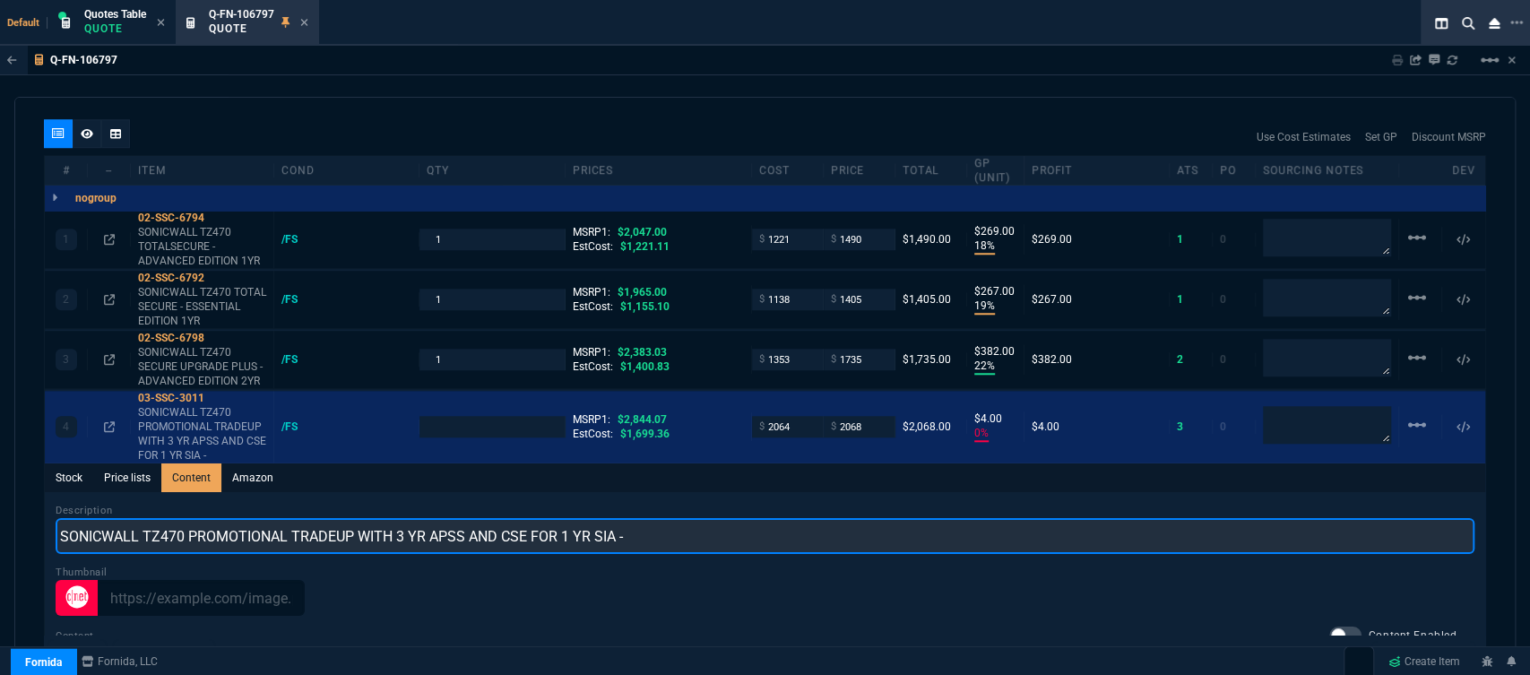
click at [676, 525] on input "SONICWALL TZ470 PROMOTIONAL TRADEUP WITH 3 YR APSS AND CSE FOR 1 YR SIA -" at bounding box center [765, 536] width 1419 height 36
click at [344, 518] on input "SONICWALL TZ470 PROMO WITH 3 YR APSS AND CSE FOR 1 YR" at bounding box center [765, 536] width 1419 height 36
click at [289, 518] on input "SONICWALL TZ470 PROMO WITH 3 YR ADVANCED AND CSE FOR 1 YR" at bounding box center [765, 536] width 1419 height 36
click at [493, 523] on input "SONICWALL TZ470 PROMO WITH 3YR ADVANCED AND CSE FOR 1 YR" at bounding box center [765, 536] width 1419 height 36
type input "SONICWALL TZ470 PROMO WITH 3YR ADVANCED AND CSE FOR 1YR"
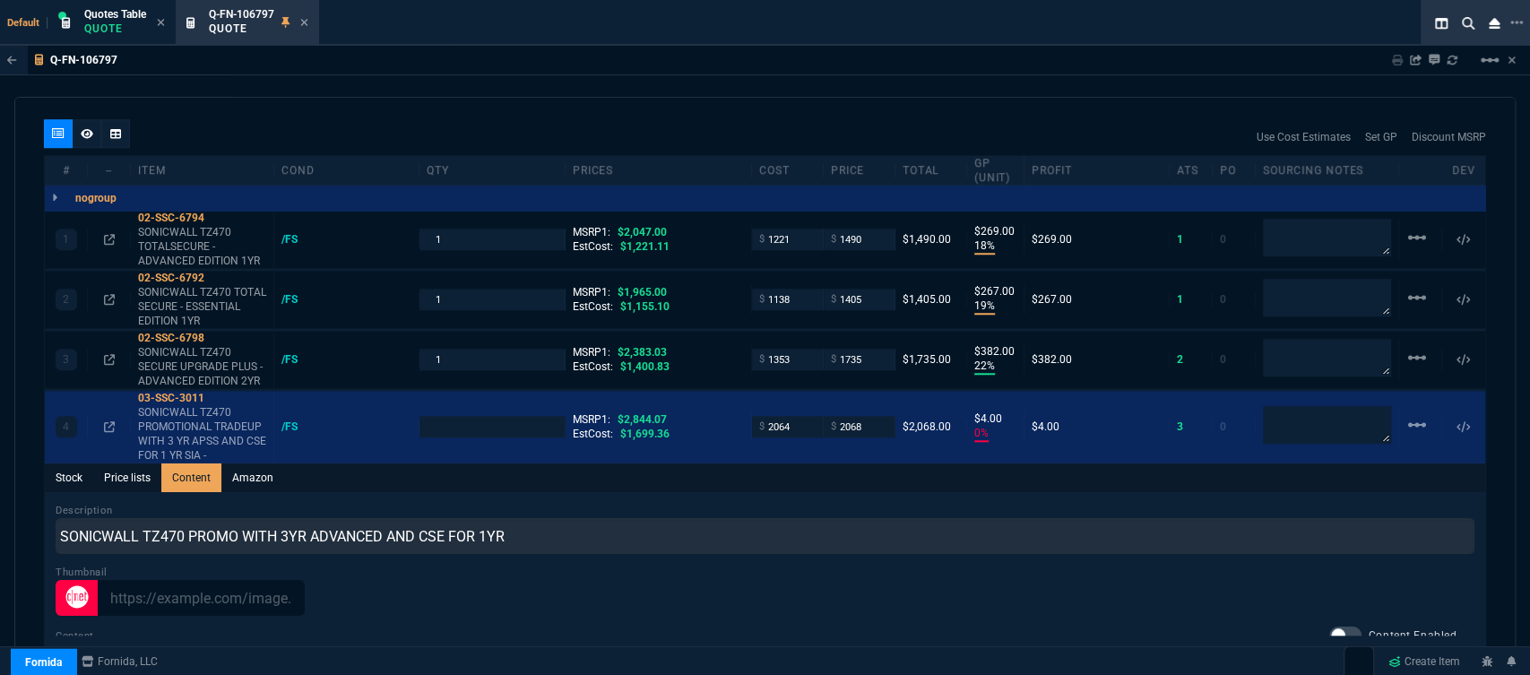
click at [595, 503] on div "Description SONICWALL TZ470 PROMO WITH 3YR ADVANCED AND CSE FOR 1YR" at bounding box center [765, 528] width 1419 height 51
type input "1"
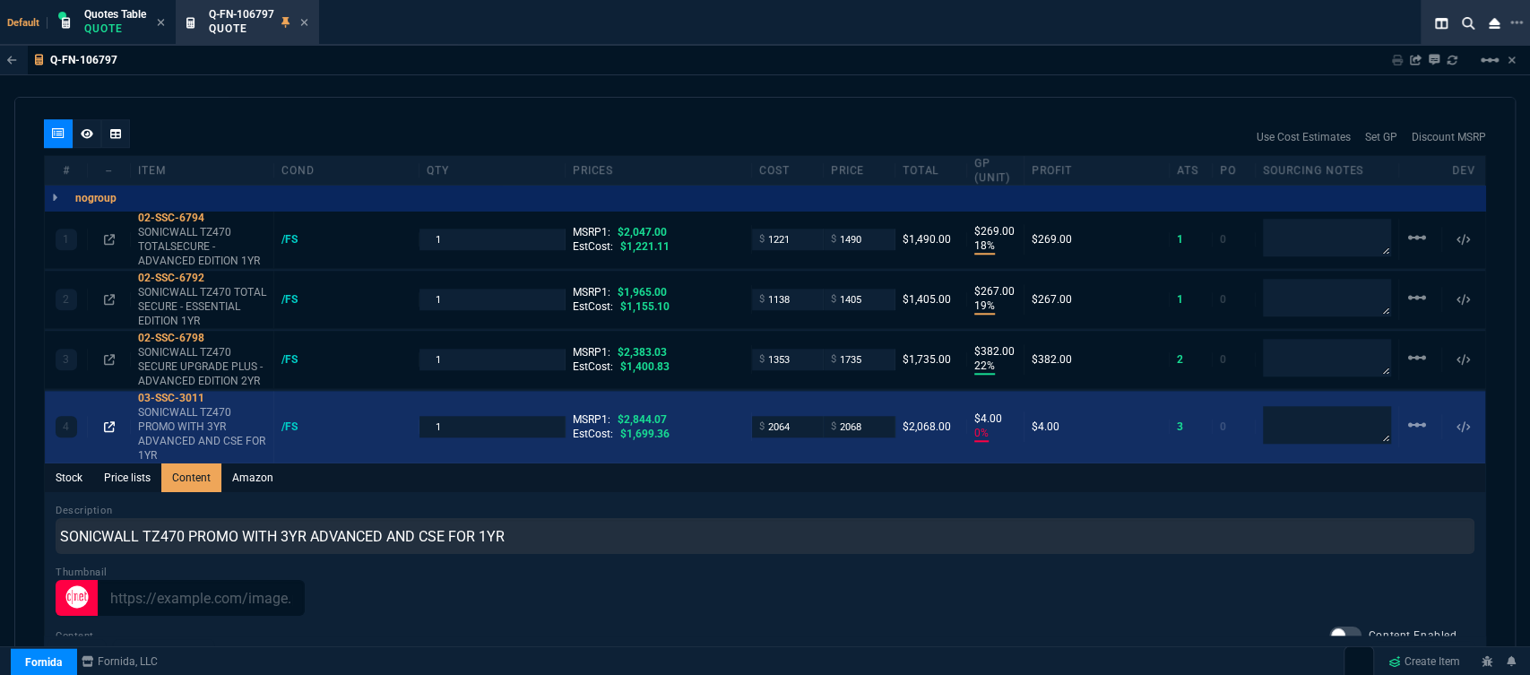
click at [110, 421] on icon at bounding box center [109, 426] width 11 height 11
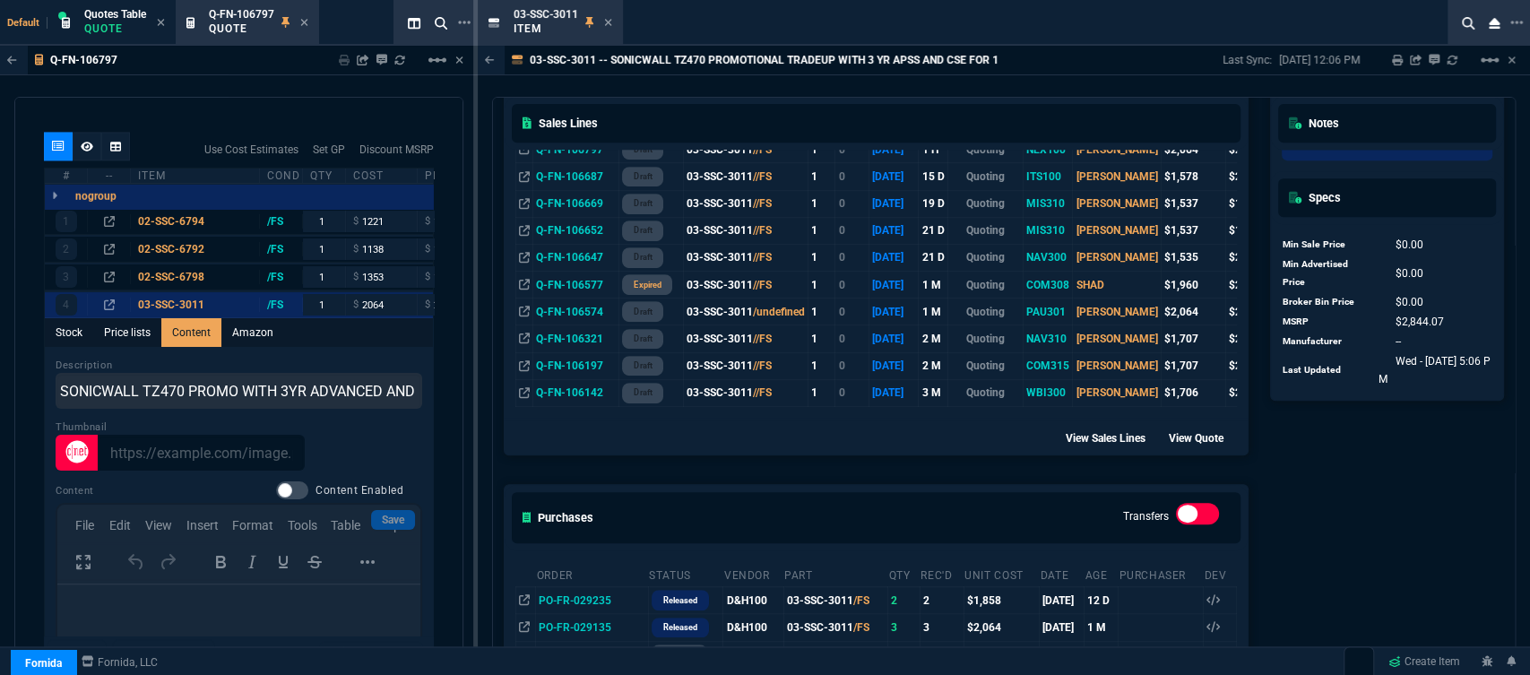
scroll to position [597, 0]
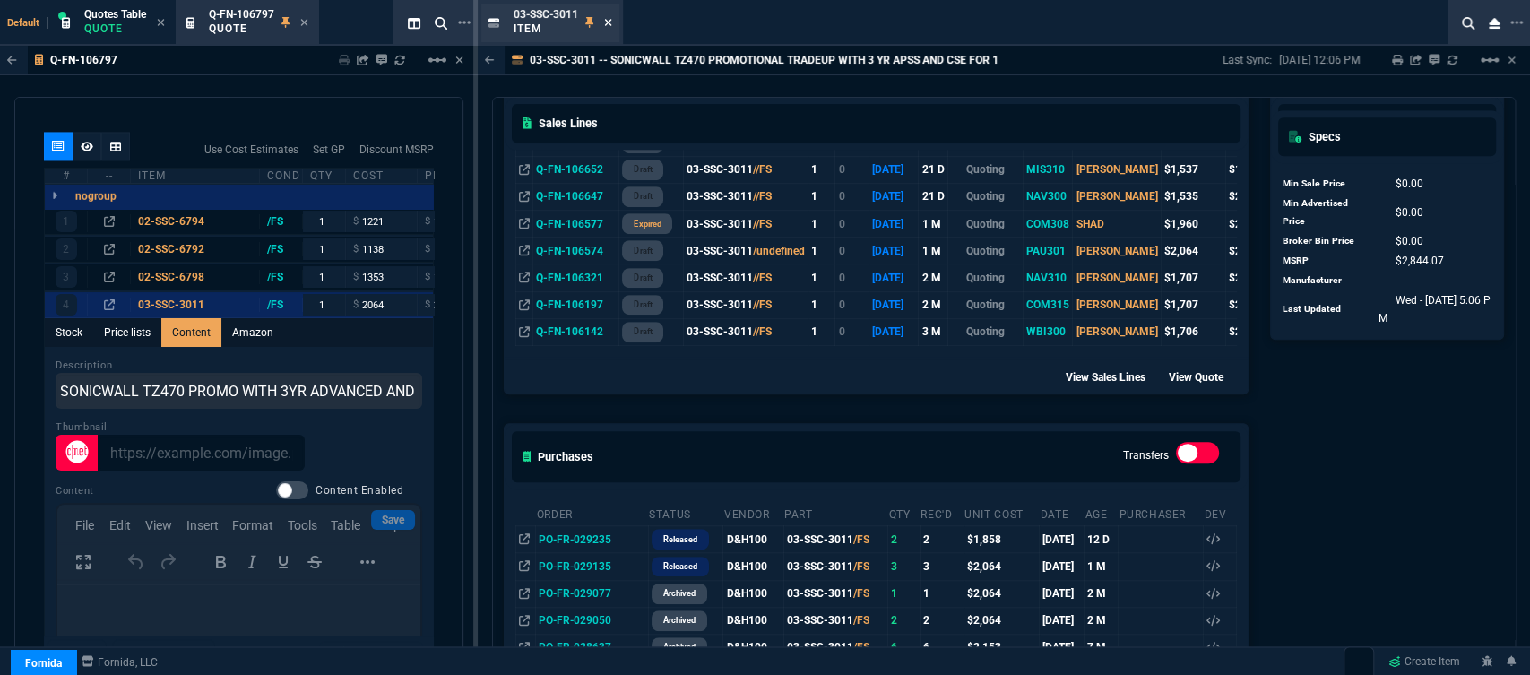
click at [607, 21] on icon at bounding box center [608, 22] width 8 height 11
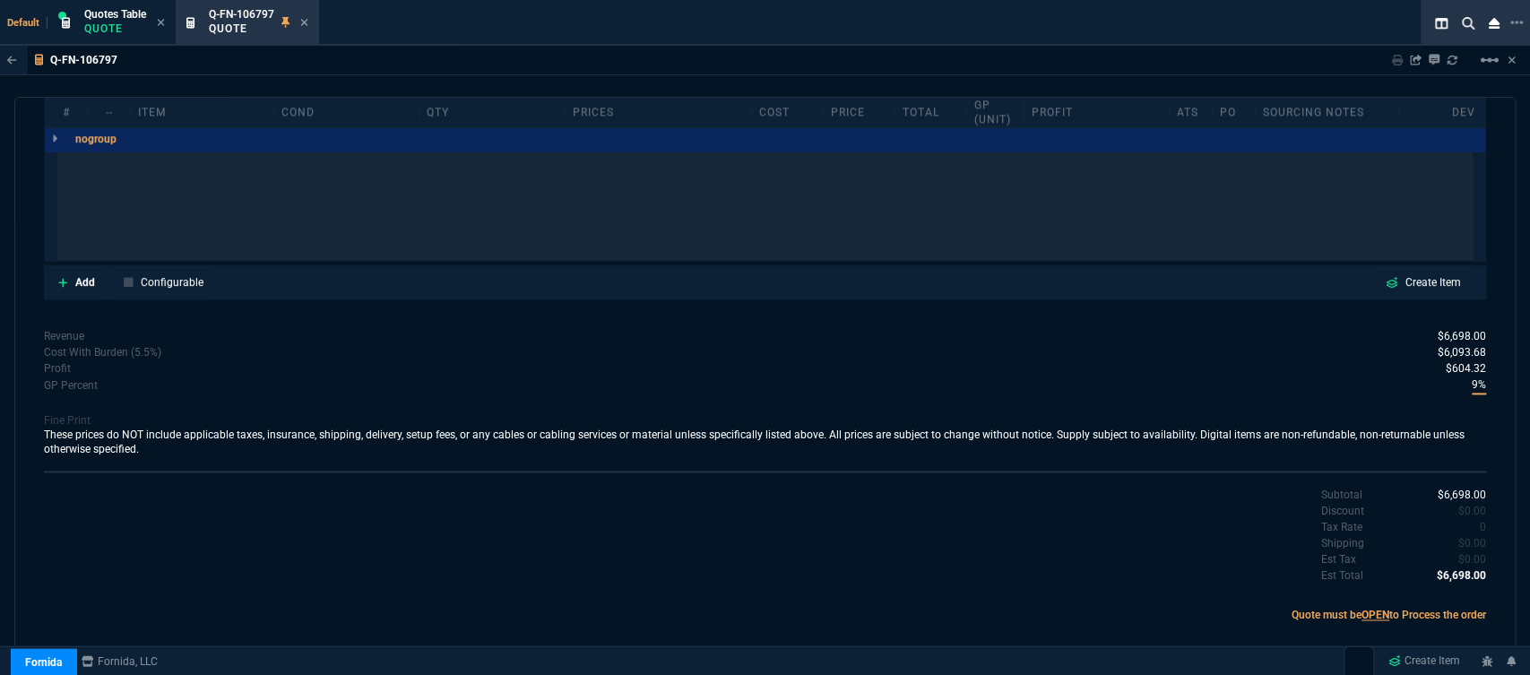
scroll to position [1027, 0]
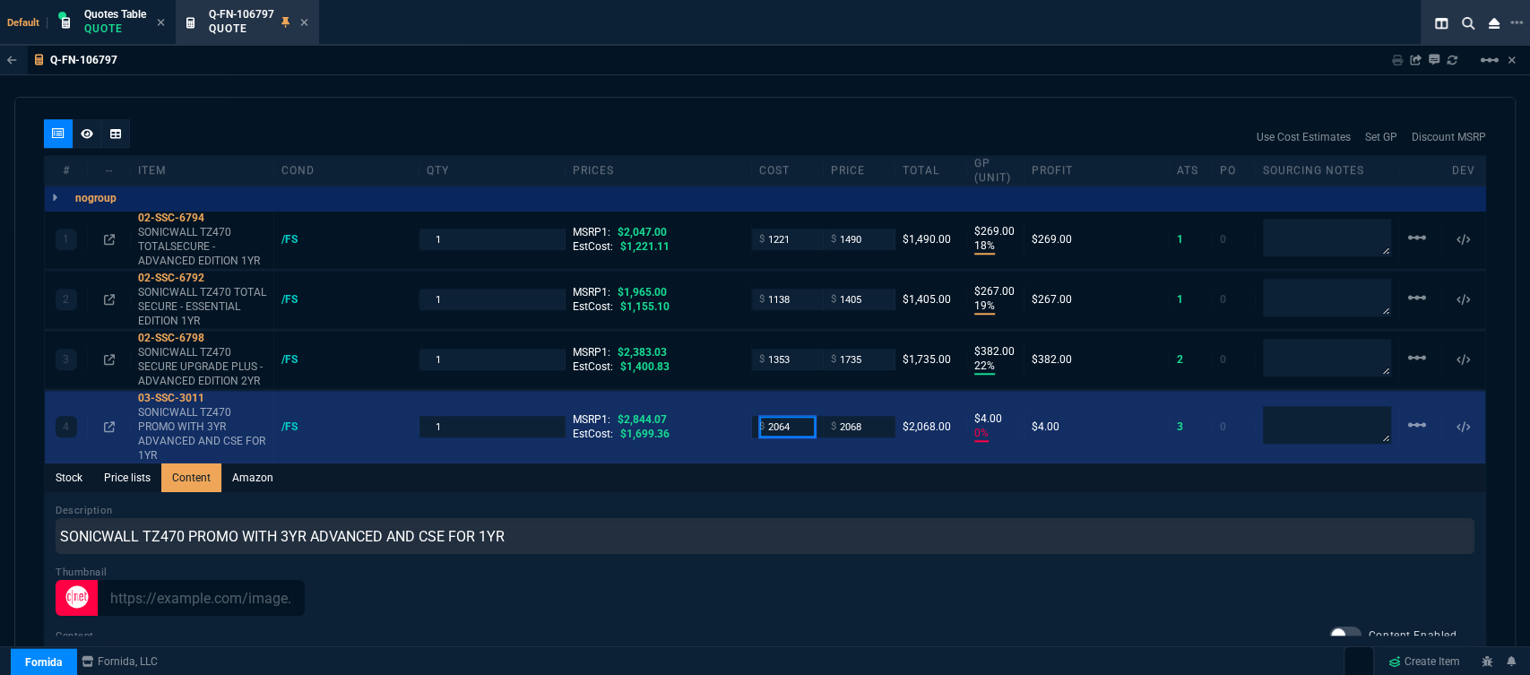
click at [797, 416] on input "2064" at bounding box center [787, 426] width 56 height 21
click at [221, 393] on icon at bounding box center [217, 398] width 10 height 11
click at [790, 416] on input "2064" at bounding box center [787, 426] width 56 height 21
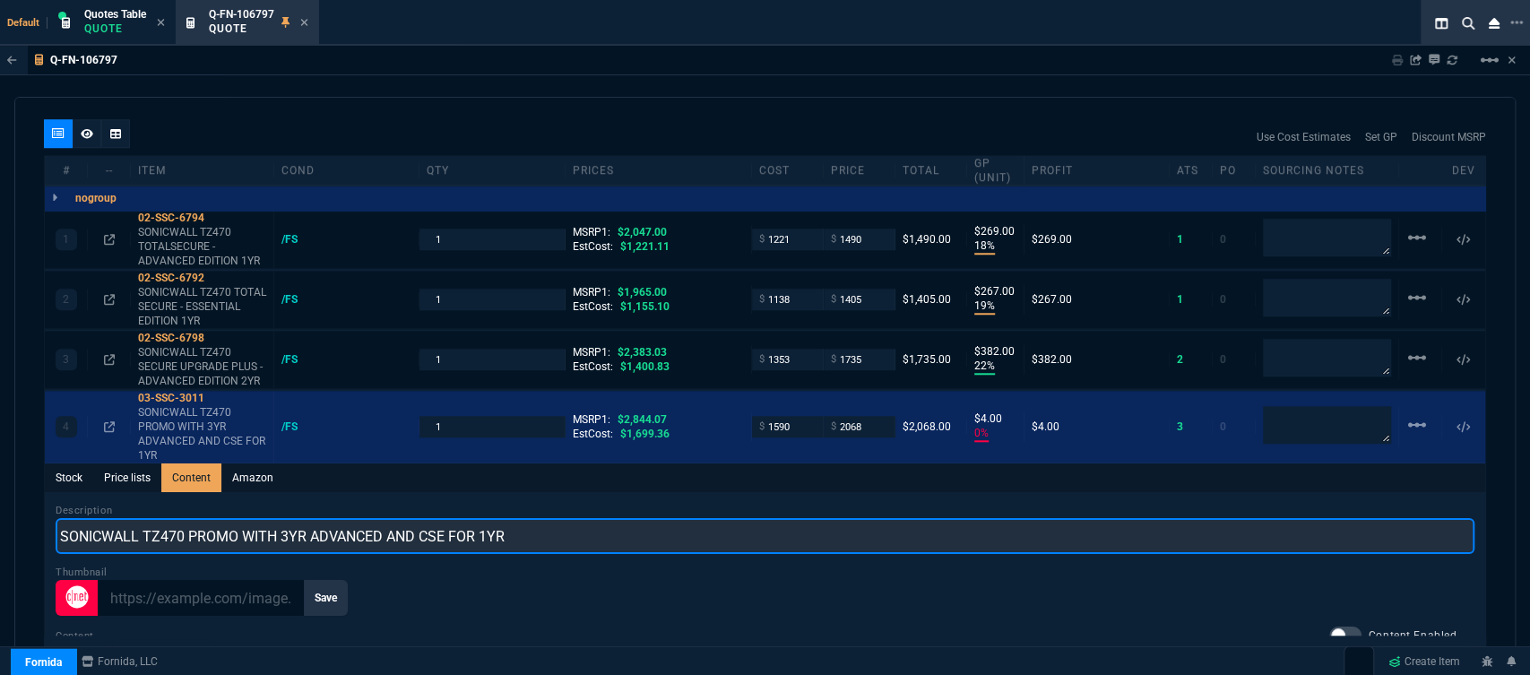
click at [682, 518] on input "SONICWALL TZ470 PROMO WITH 3YR ADVANCED AND CSE FOR 1YR" at bounding box center [765, 536] width 1419 height 36
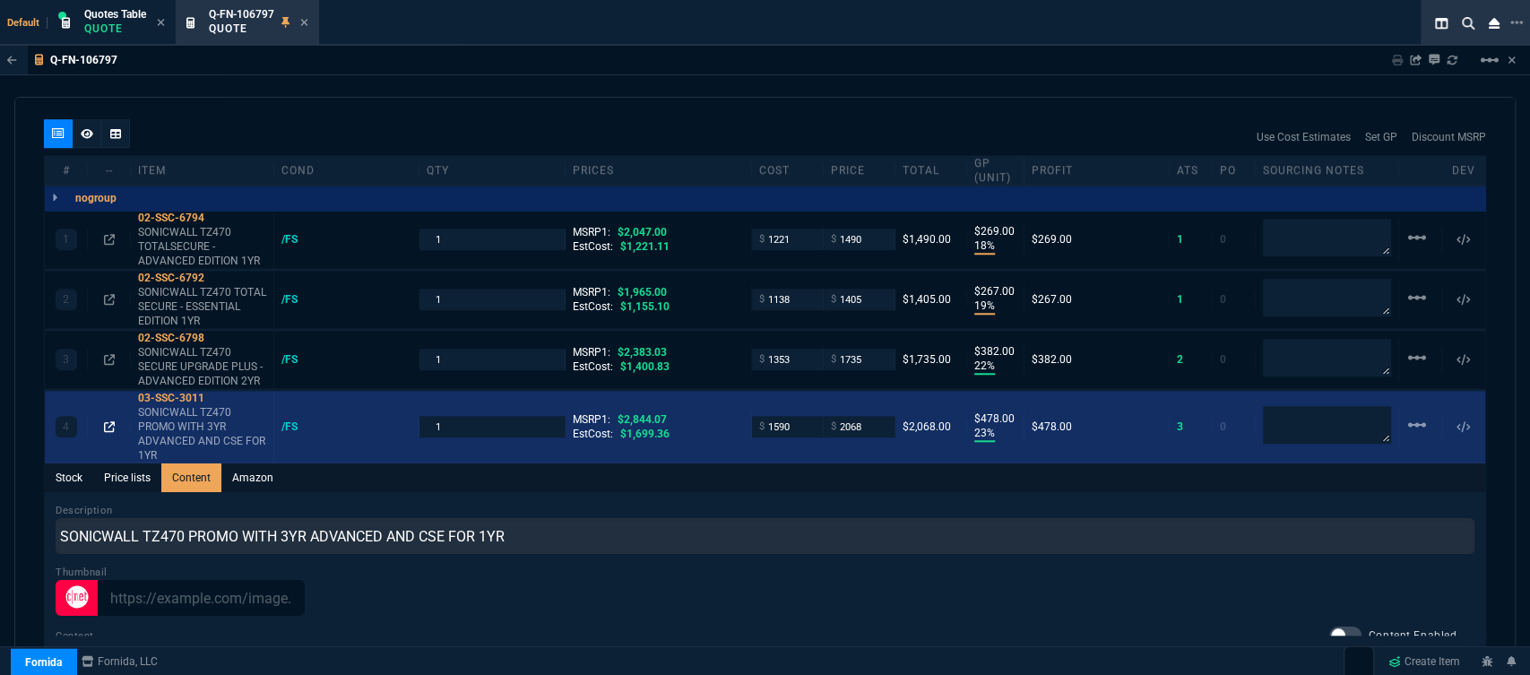
click at [108, 421] on icon at bounding box center [109, 426] width 11 height 11
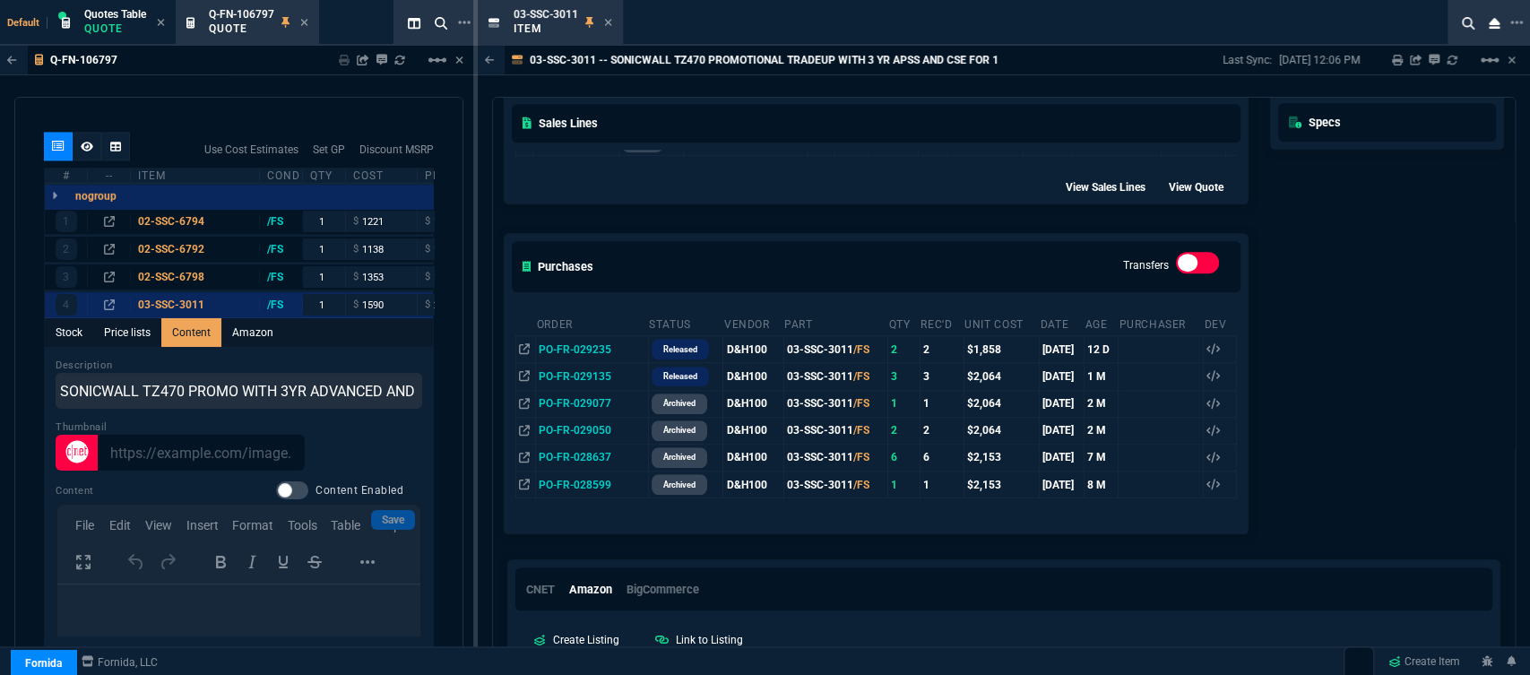
scroll to position [753, 0]
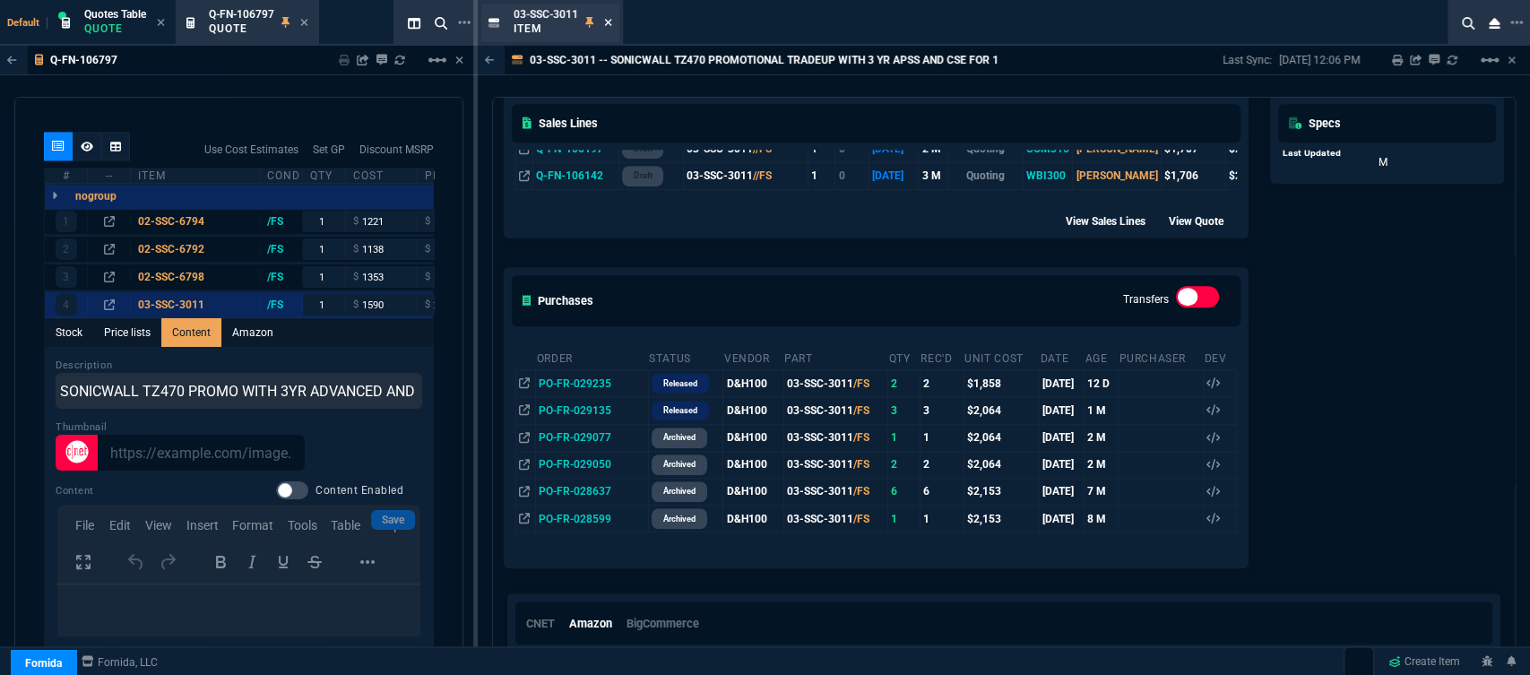
click at [604, 23] on icon at bounding box center [608, 22] width 8 height 11
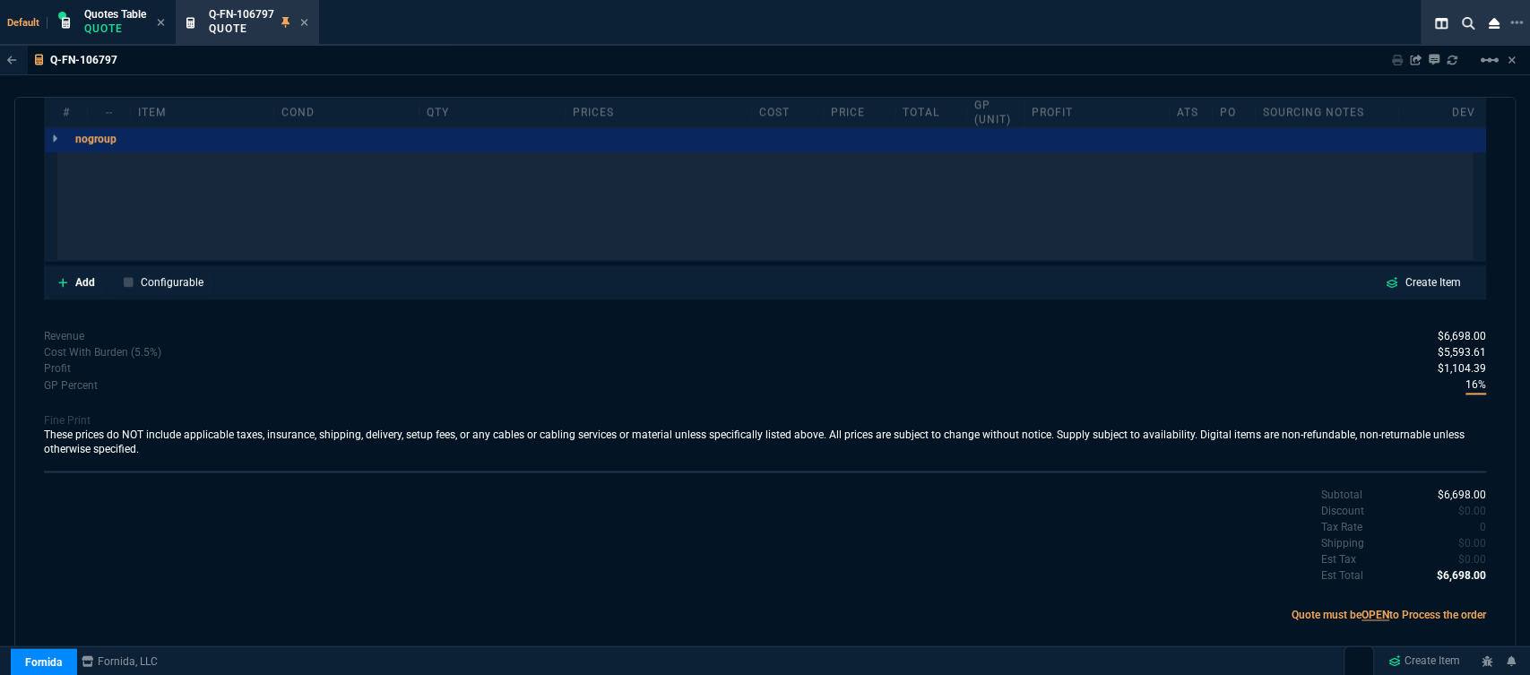
scroll to position [1027, 0]
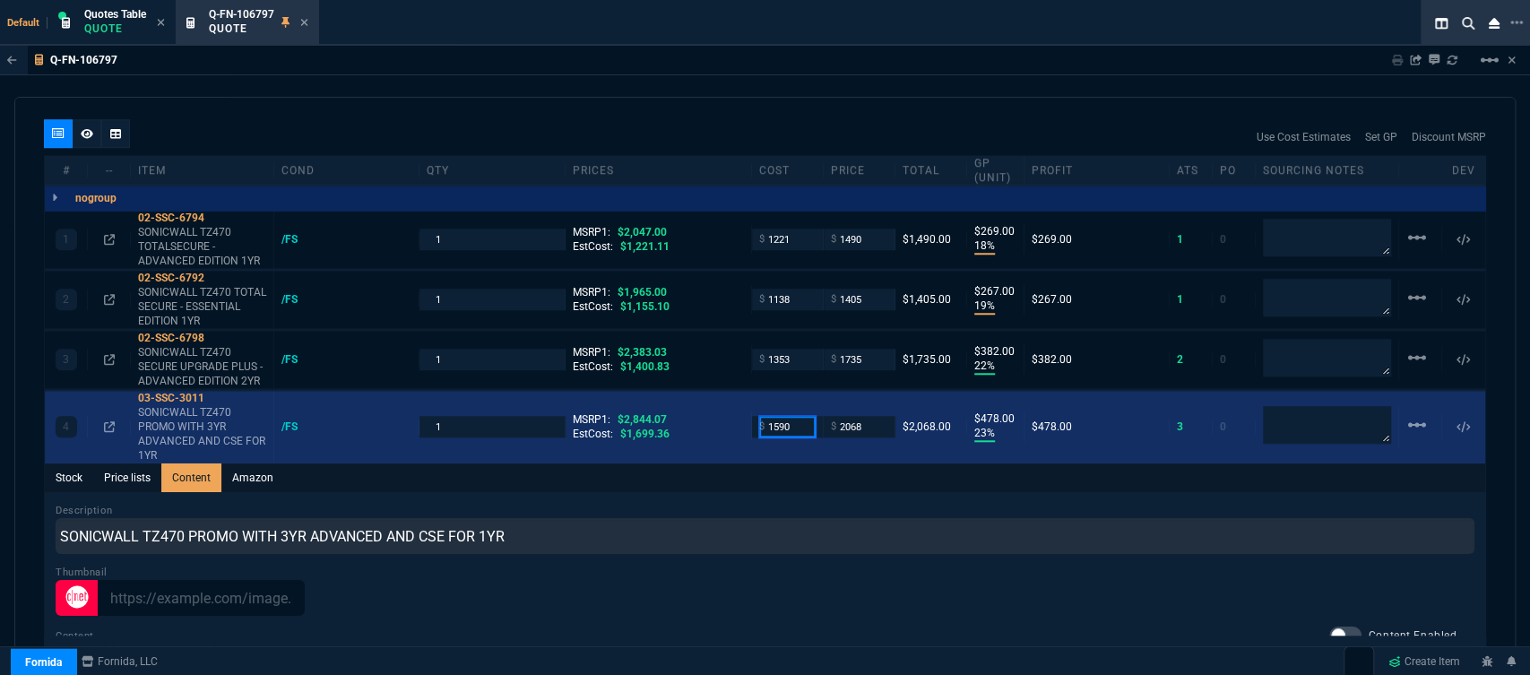
click at [798, 416] on input "1590" at bounding box center [787, 426] width 56 height 21
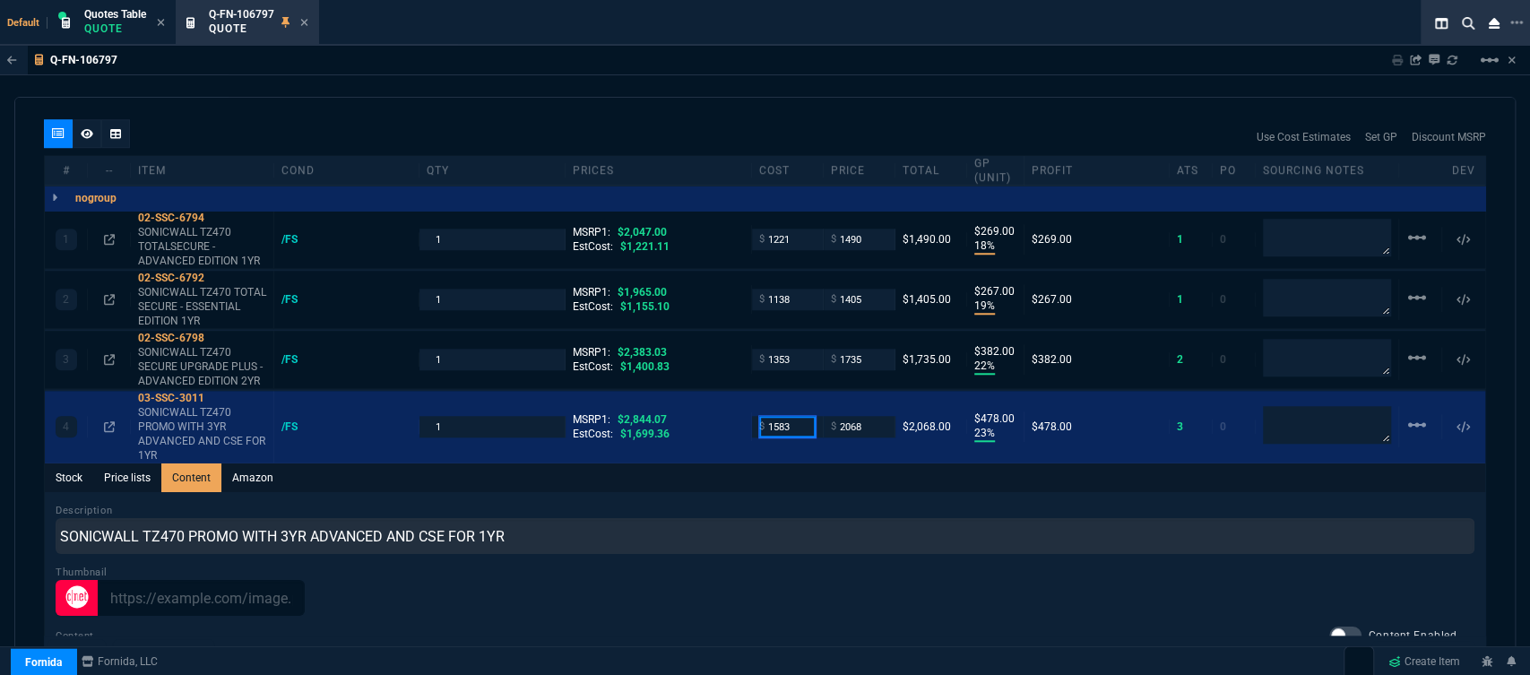
type input "1583"
click at [803, 465] on div "Stock Price lists Content Amazon" at bounding box center [765, 477] width 1440 height 29
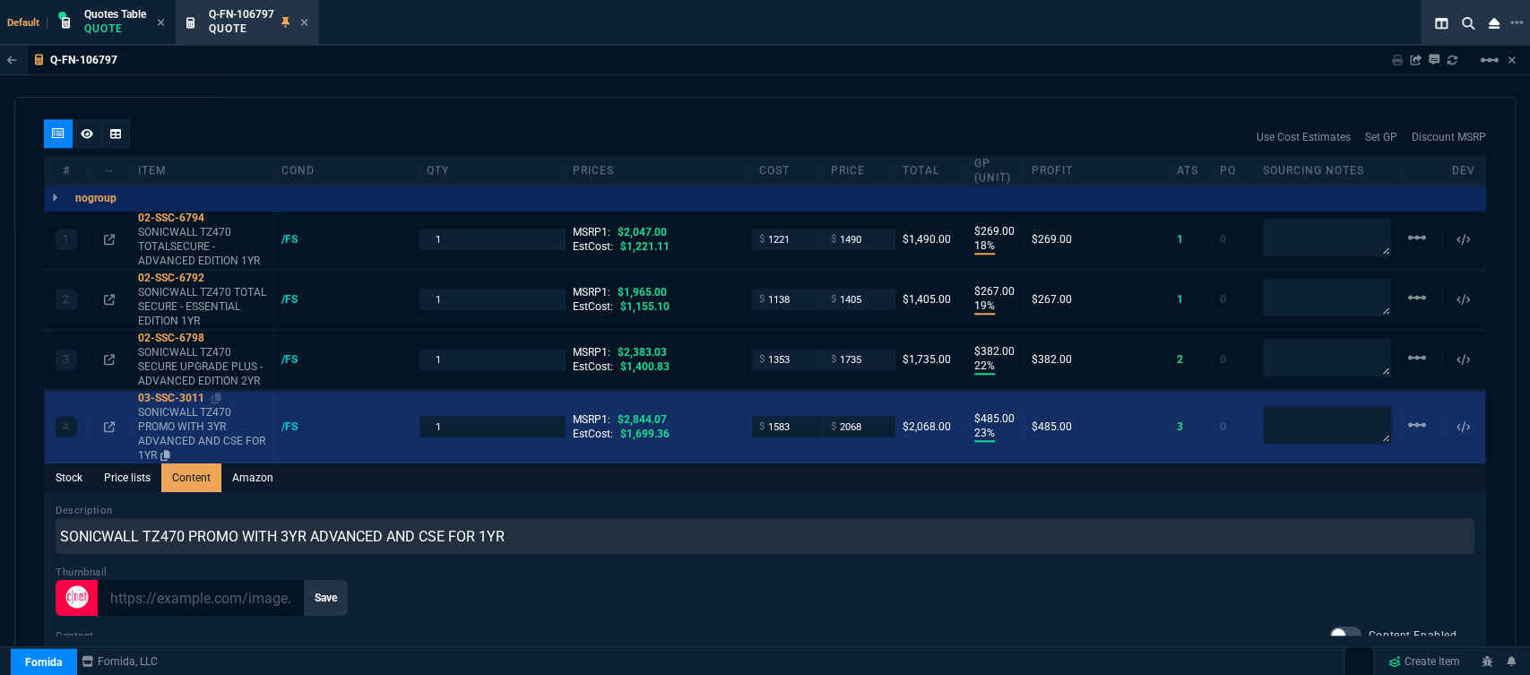
click at [222, 391] on div "03-SSC-3011" at bounding box center [202, 398] width 128 height 14
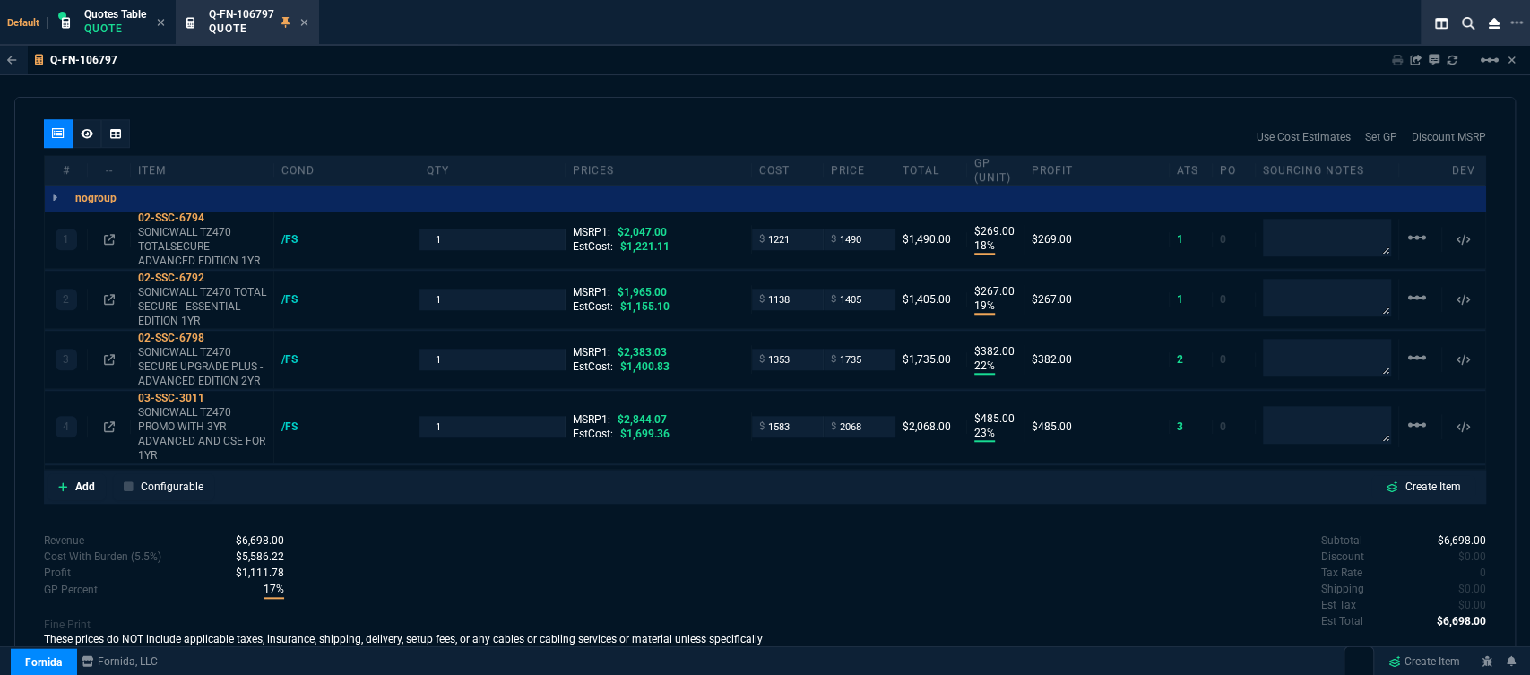
type input "23"
type input "485"
type input "27"
click at [875, 416] on input "2068" at bounding box center [859, 426] width 56 height 21
type input "2069"
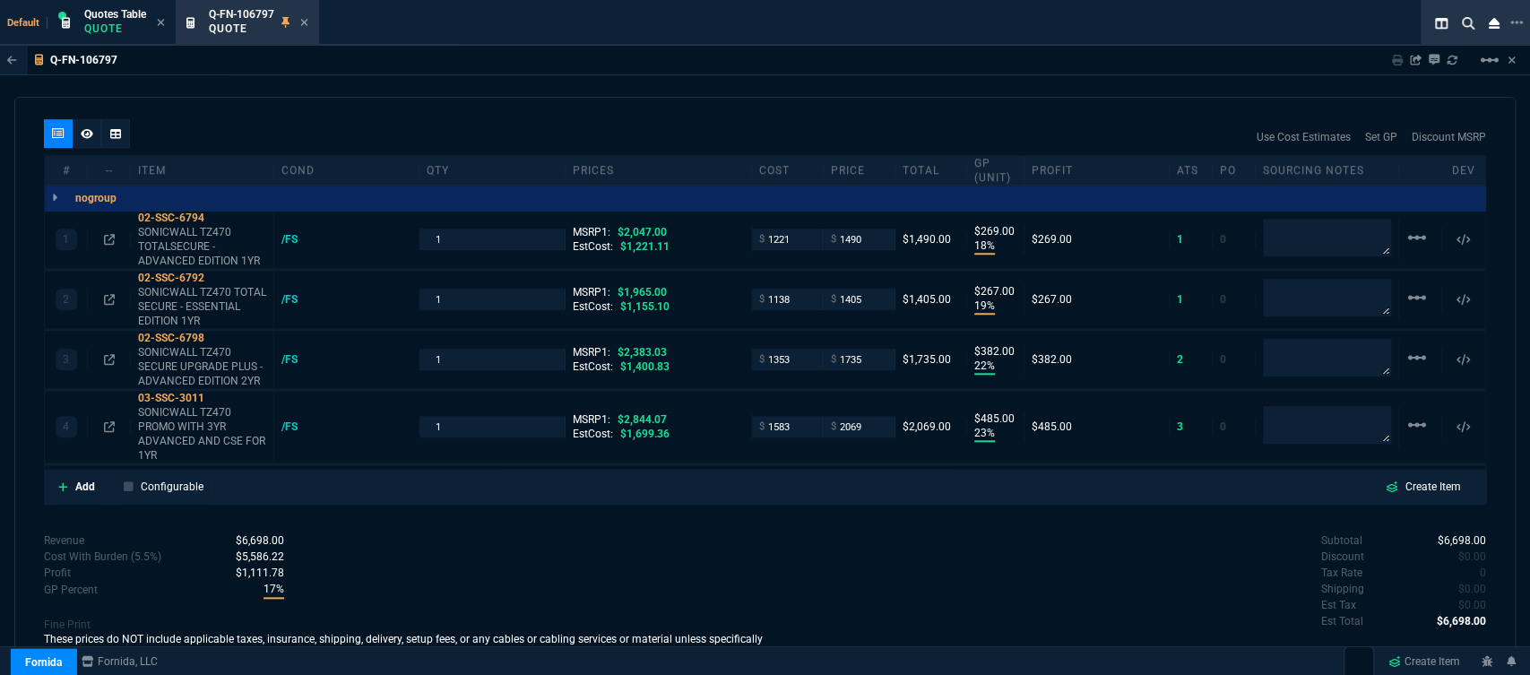
click at [798, 652] on p "Quote must be OPEN to Process the order" at bounding box center [1125, 660] width 721 height 16
type input "2069"
type input "486"
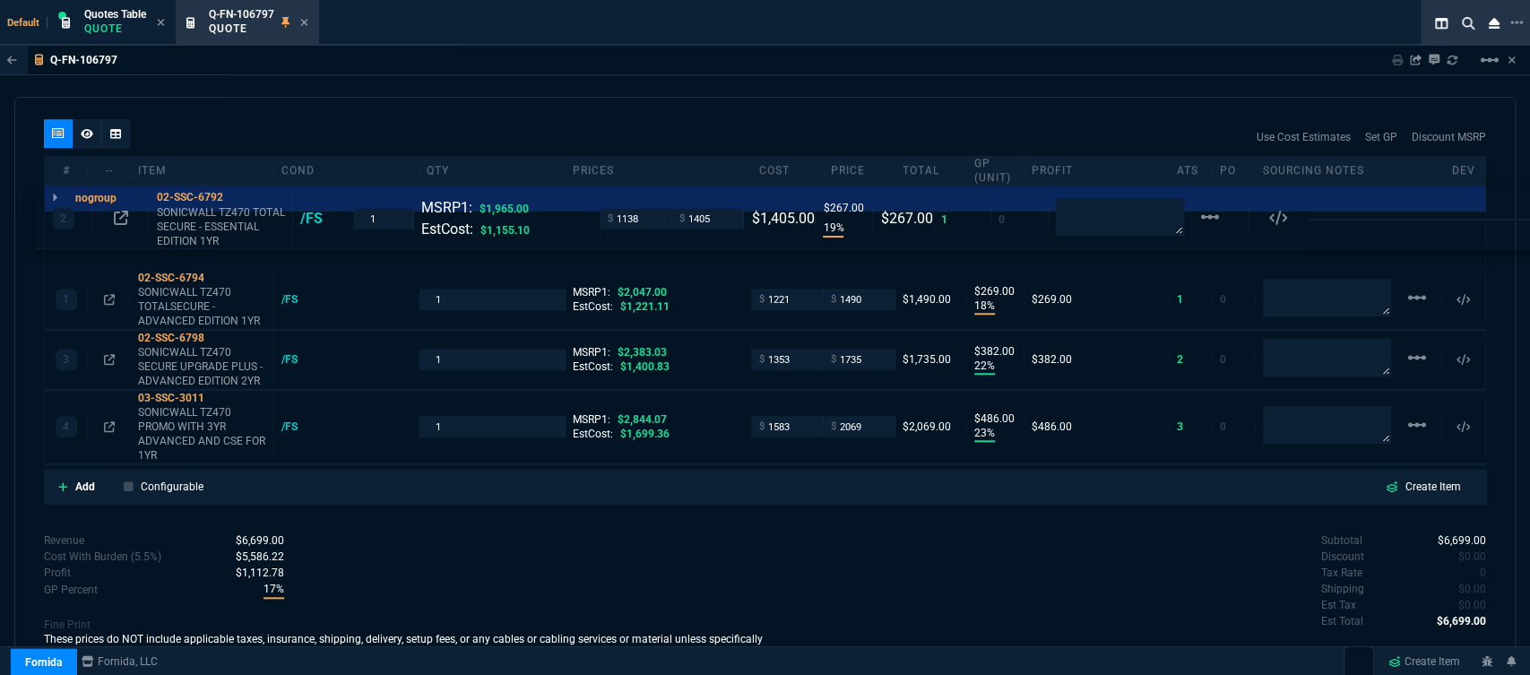
drag, startPoint x: 712, startPoint y: 294, endPoint x: 703, endPoint y: 227, distance: 67.9
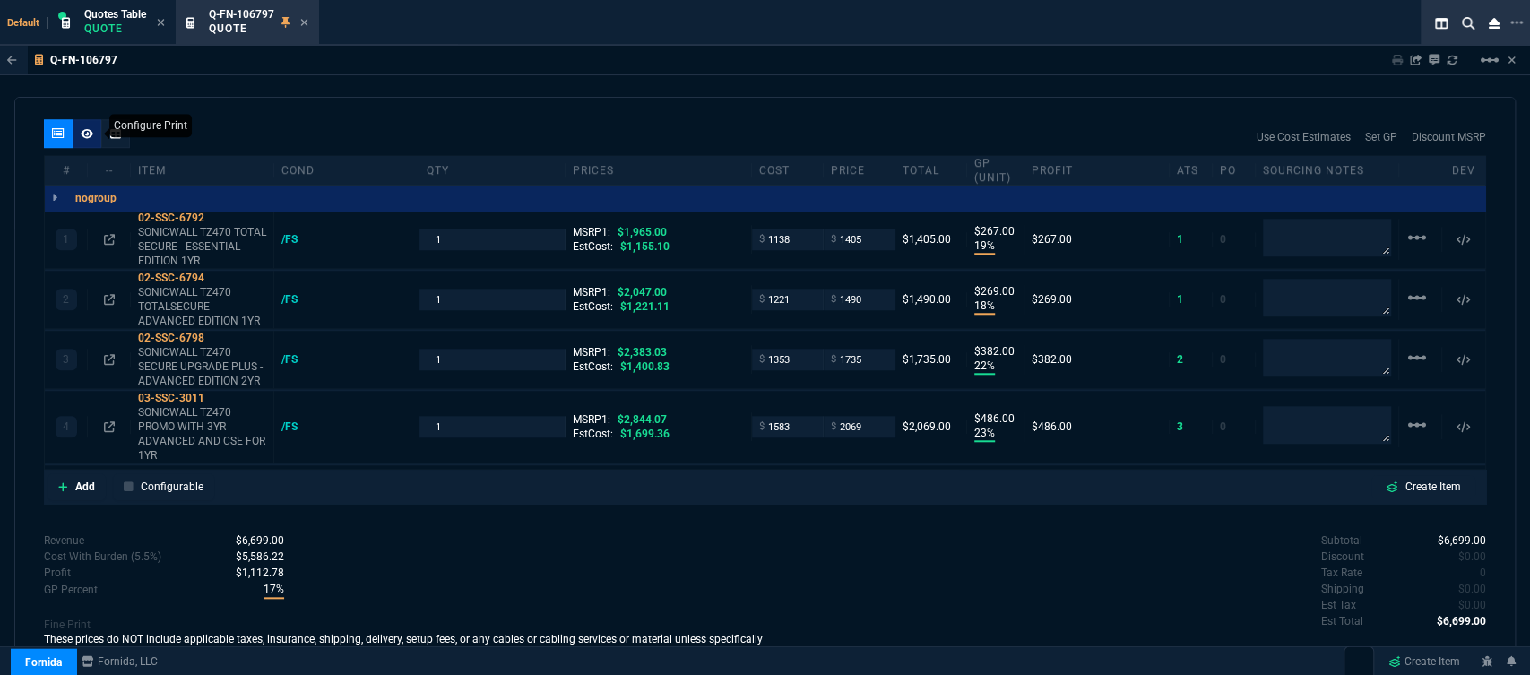
click at [81, 128] on icon at bounding box center [87, 133] width 13 height 10
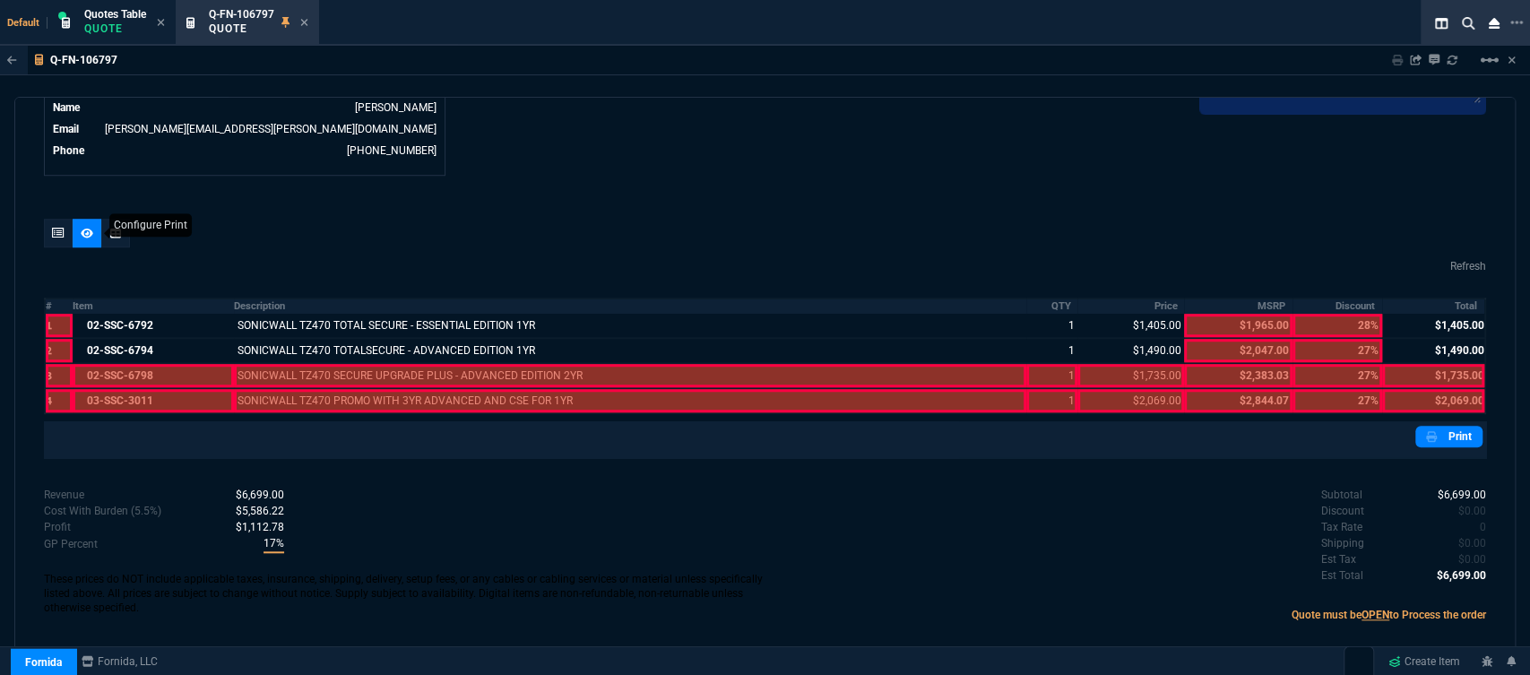
scroll to position [912, 0]
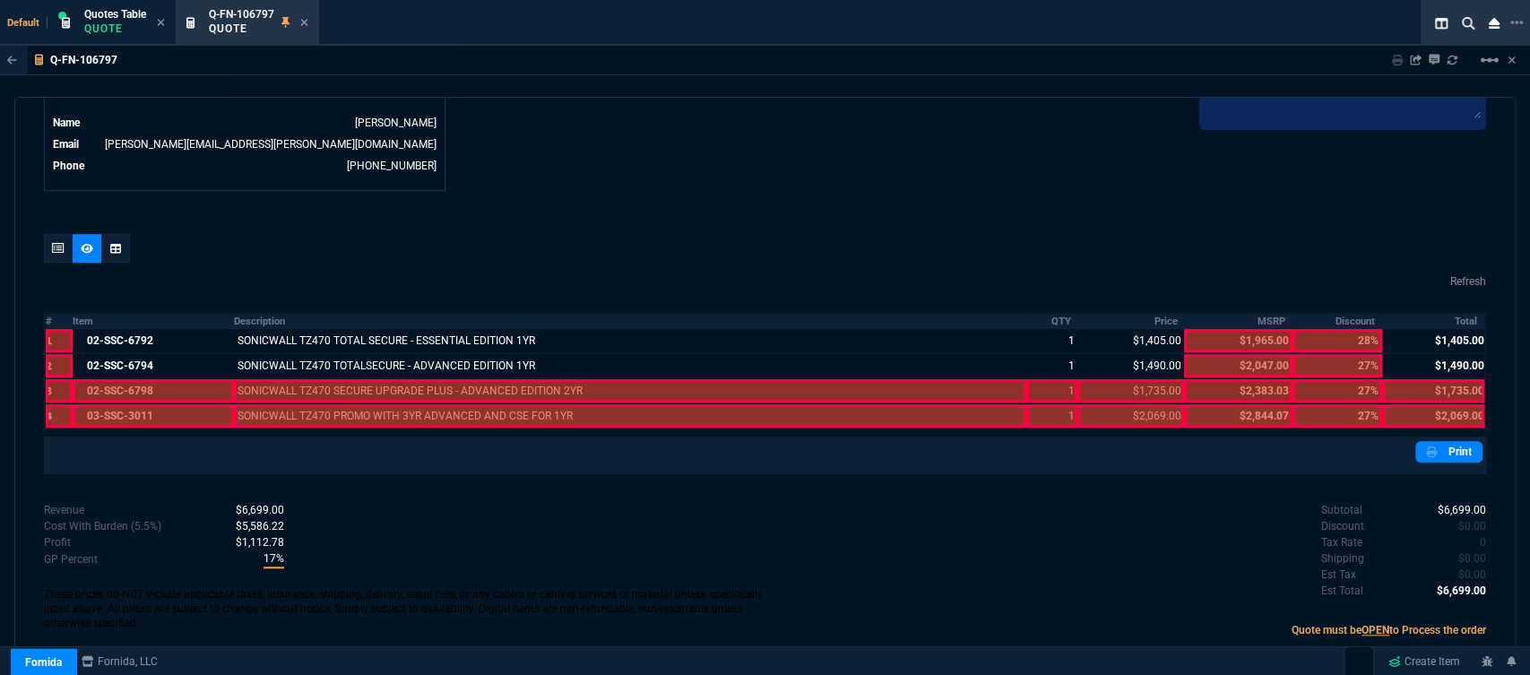
click at [192, 404] on div at bounding box center [153, 415] width 161 height 23
click at [191, 380] on div at bounding box center [153, 390] width 161 height 23
click at [290, 404] on div at bounding box center [630, 415] width 792 height 23
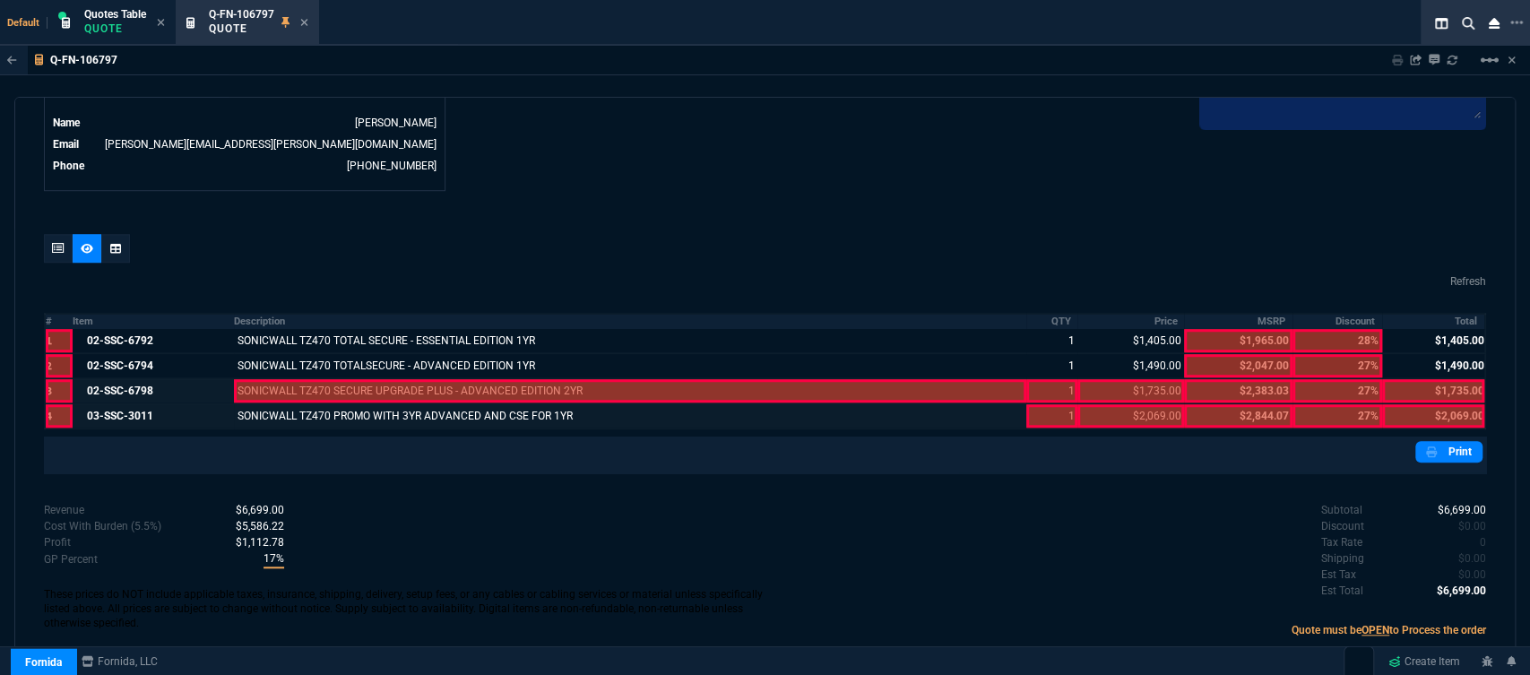
click at [289, 383] on div at bounding box center [630, 390] width 792 height 23
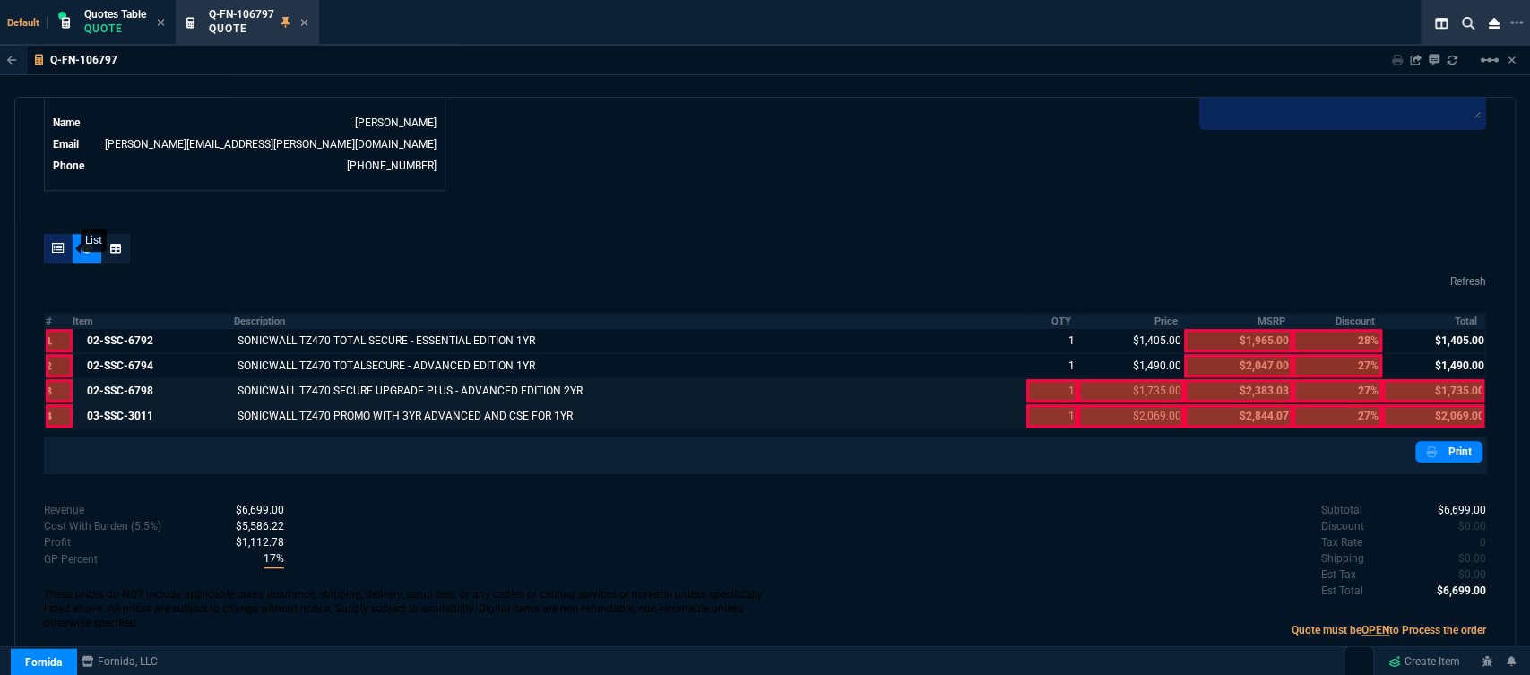
click at [55, 243] on icon at bounding box center [58, 248] width 13 height 11
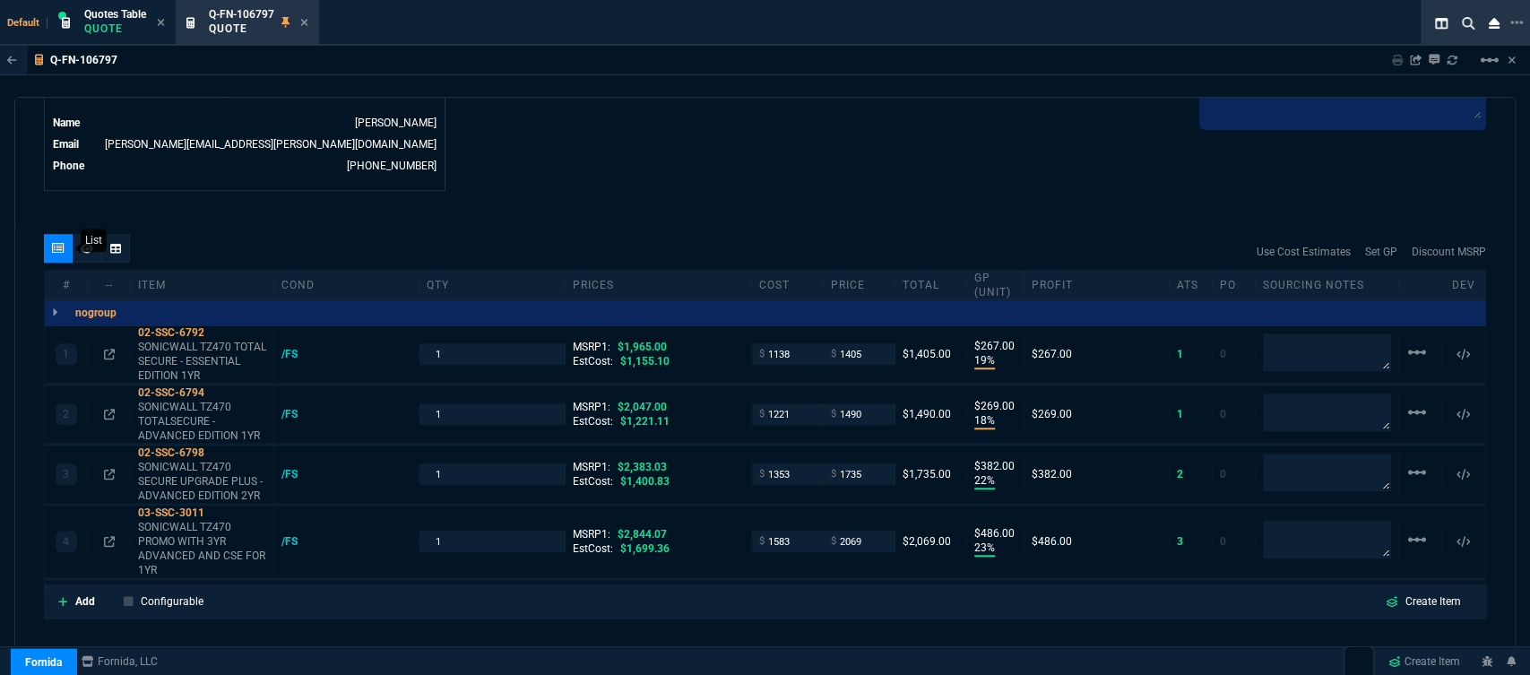
type input "19"
type input "267"
type input "18"
type input "269"
type input "22"
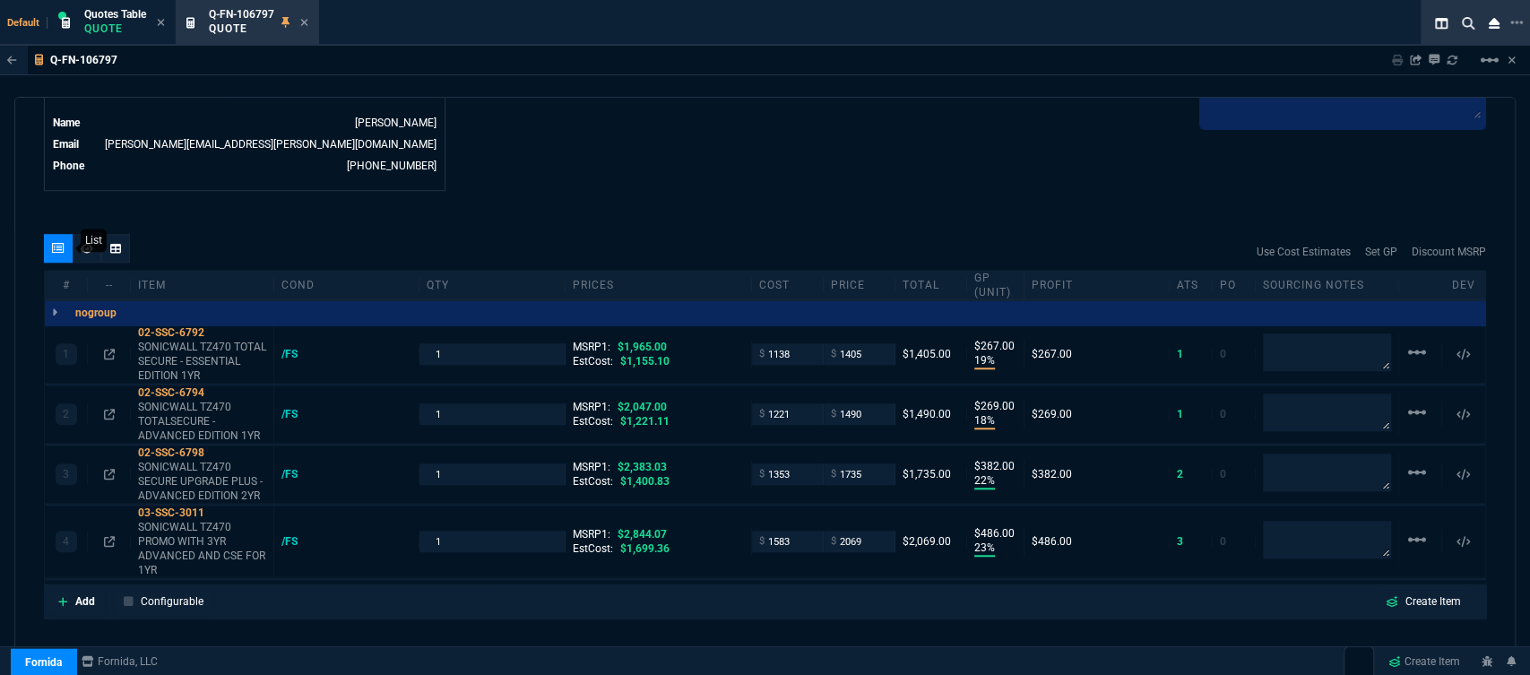
type input "382"
type input "23"
type input "486"
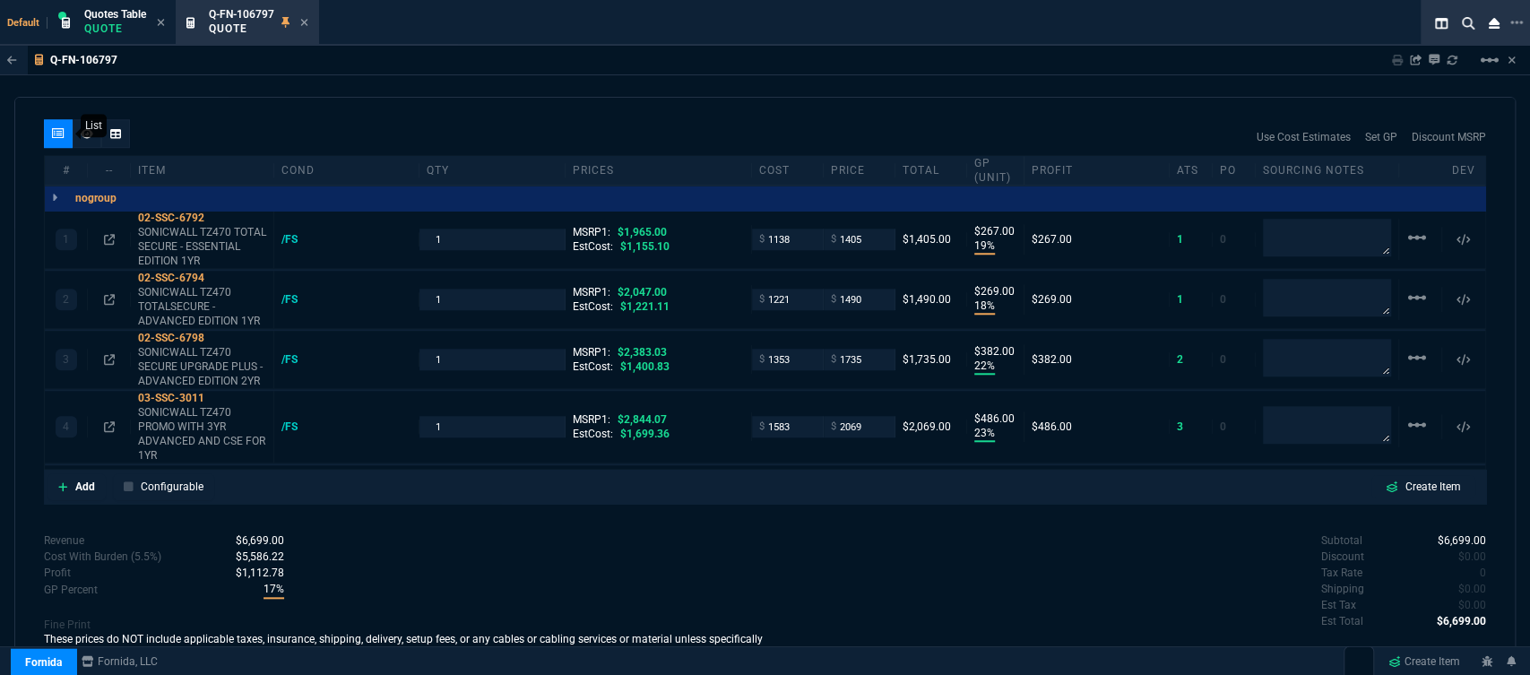
type input "28"
type input "27"
click at [216, 393] on icon at bounding box center [217, 398] width 10 height 11
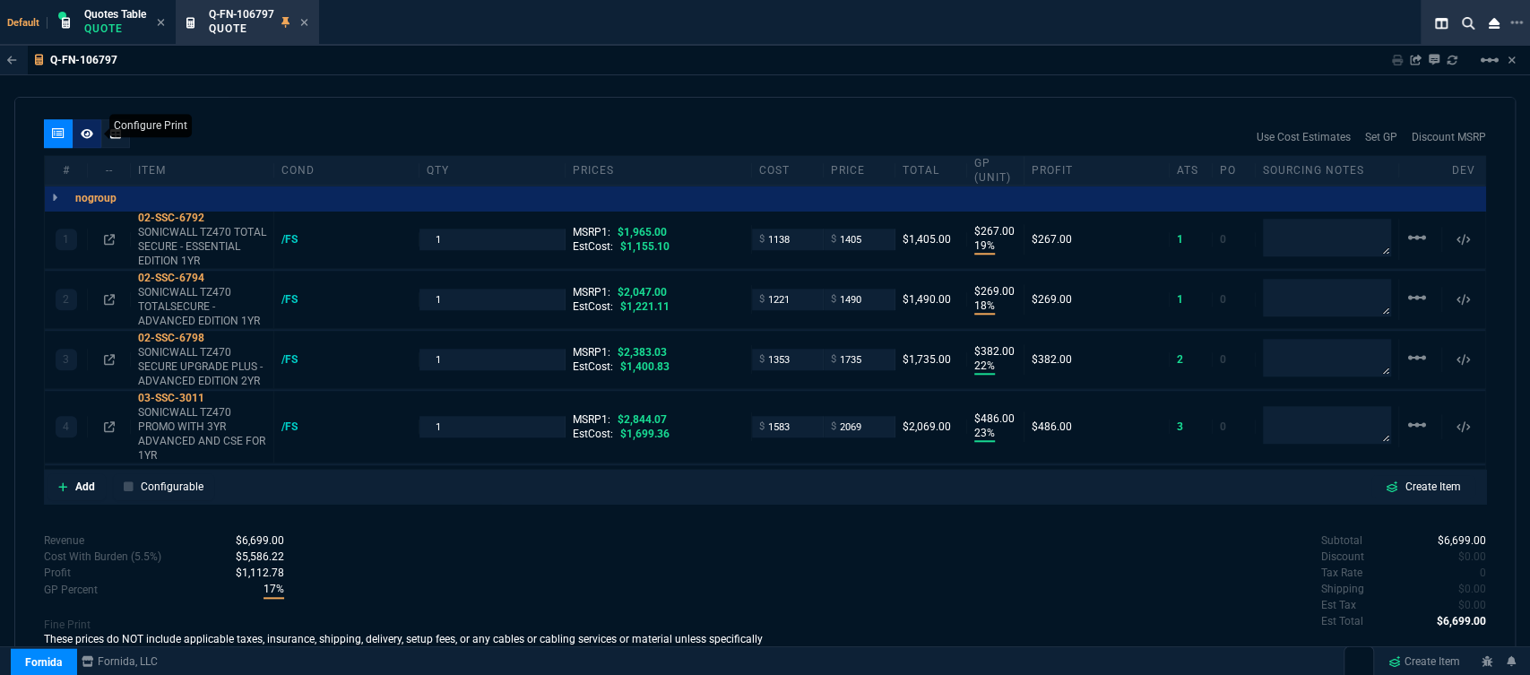
click at [83, 128] on icon at bounding box center [87, 133] width 13 height 10
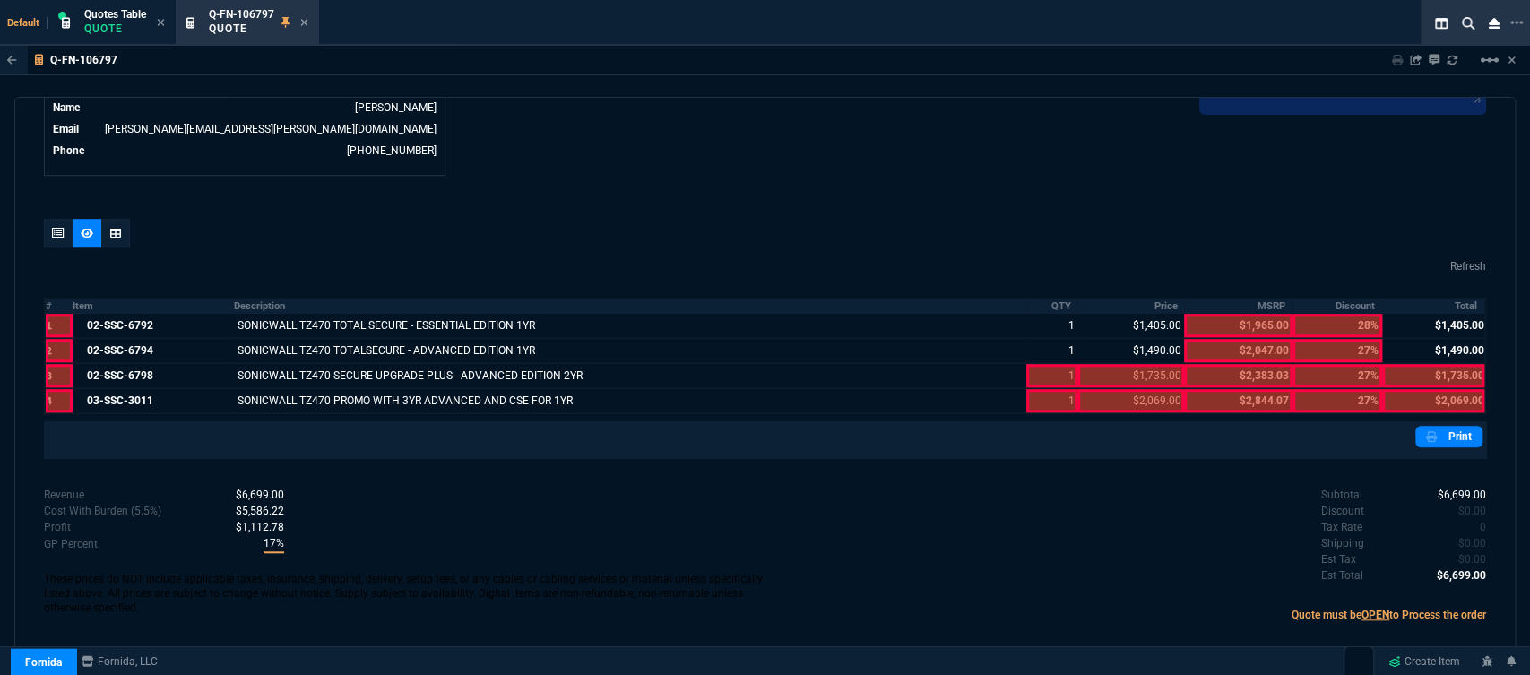
scroll to position [912, 0]
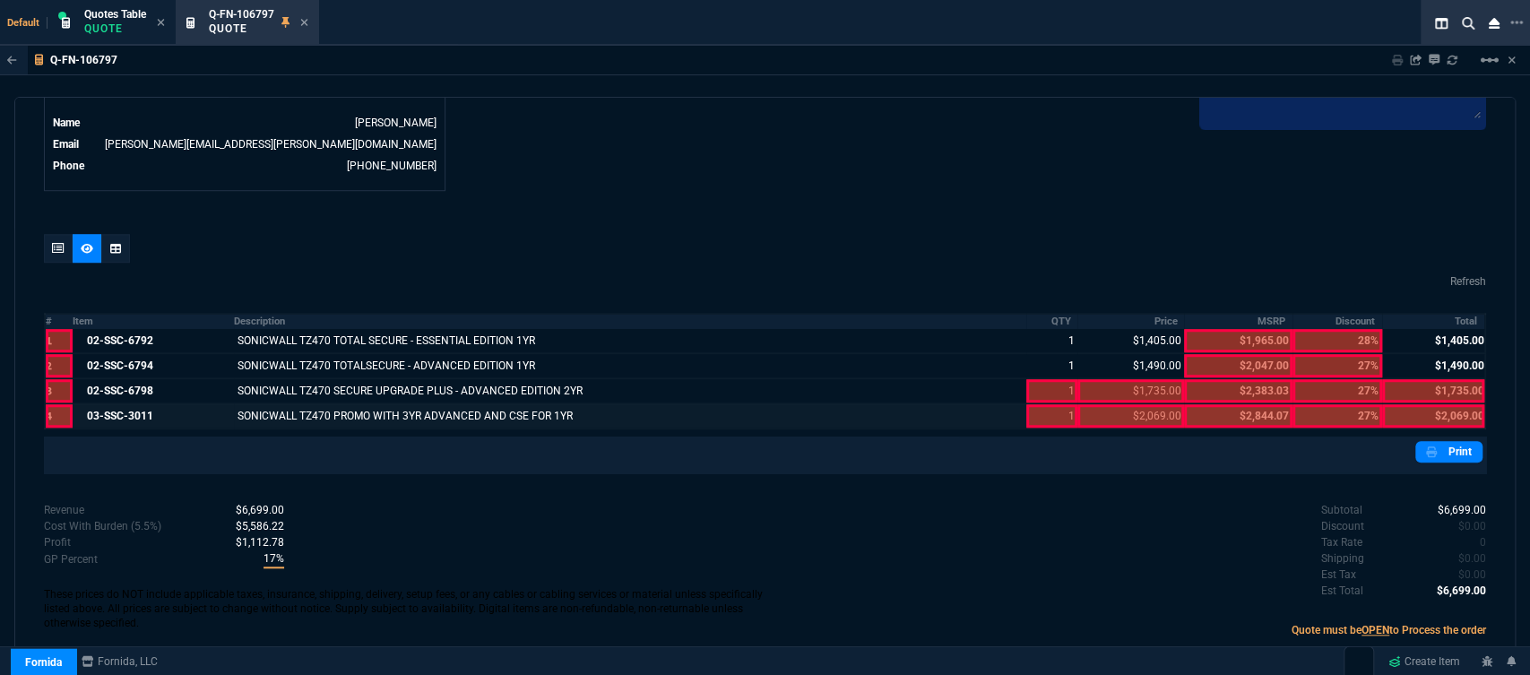
click at [1032, 404] on div at bounding box center [1052, 415] width 52 height 23
click at [1037, 379] on div at bounding box center [1052, 390] width 52 height 23
click at [1139, 404] on div at bounding box center [1130, 415] width 107 height 23
click at [1129, 379] on div at bounding box center [1130, 390] width 107 height 23
click at [1431, 379] on div at bounding box center [1433, 390] width 102 height 23
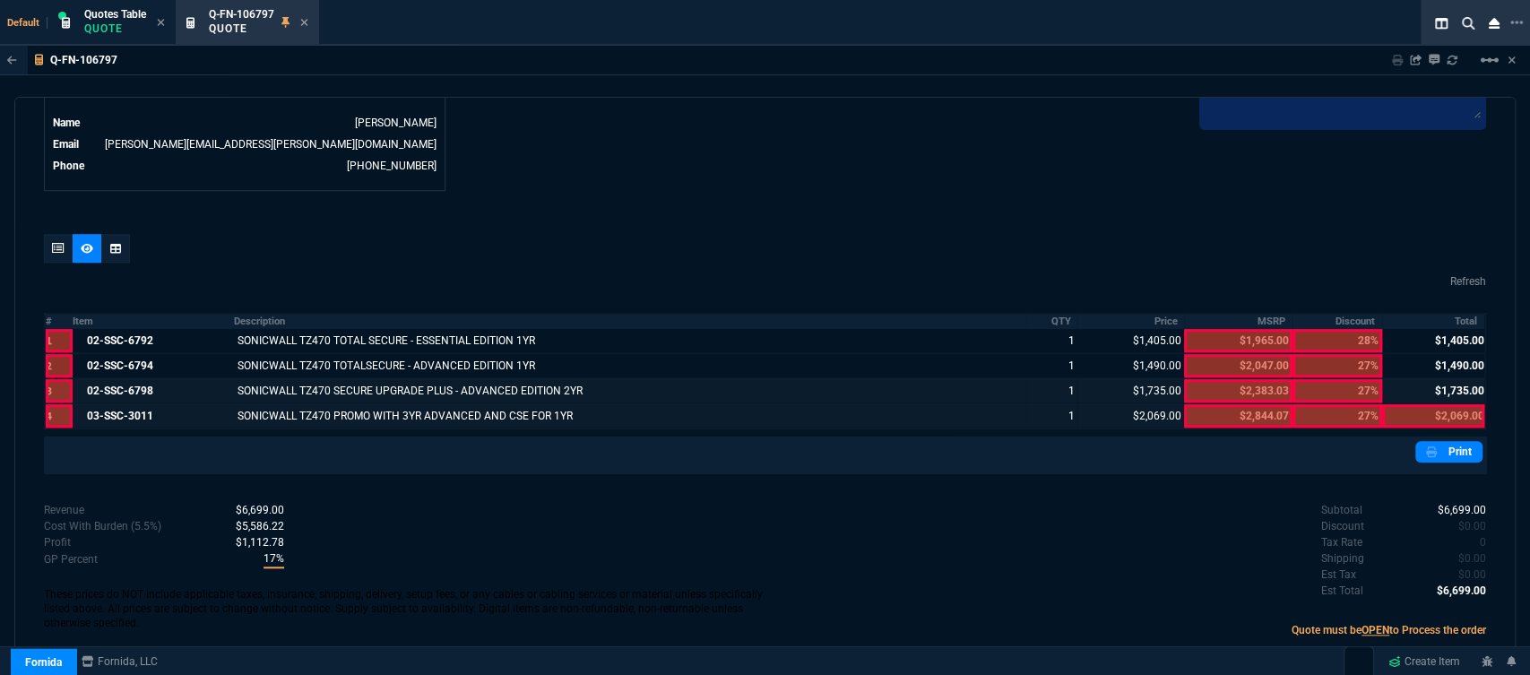
click at [1434, 404] on div at bounding box center [1433, 415] width 102 height 23
click at [1441, 441] on link "Print" at bounding box center [1448, 452] width 67 height 22
click at [48, 239] on div at bounding box center [58, 248] width 29 height 29
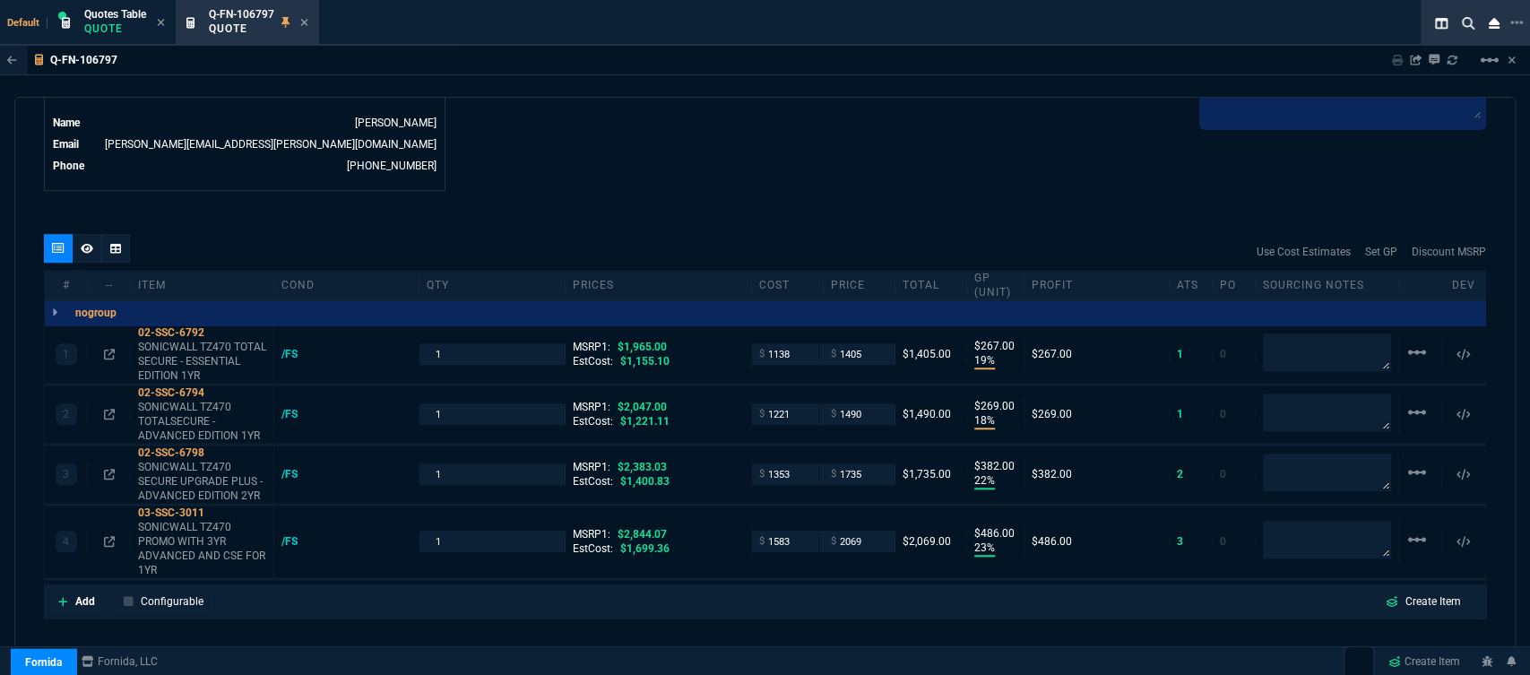
type input "19"
type input "267"
type input "18"
type input "269"
type input "22"
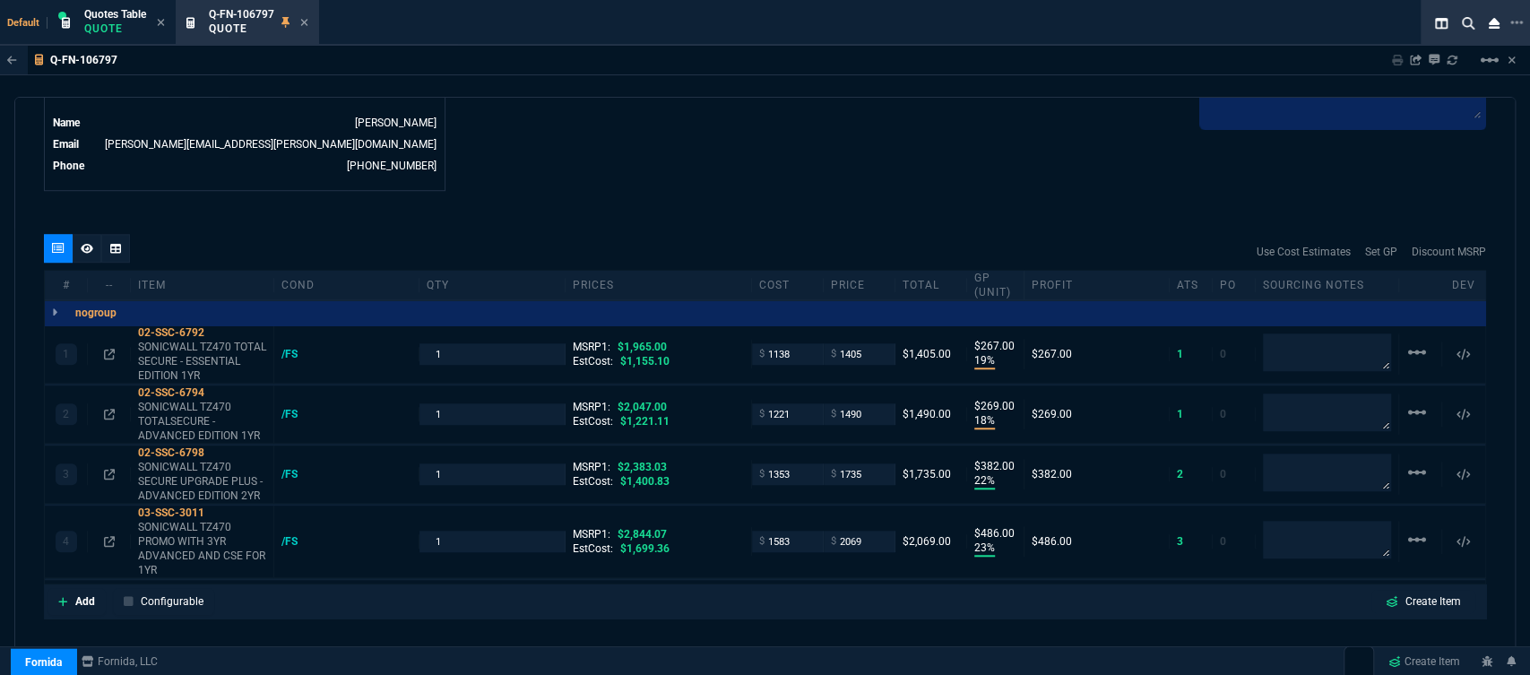
type input "382"
type input "23"
type input "486"
type input "28"
type input "27"
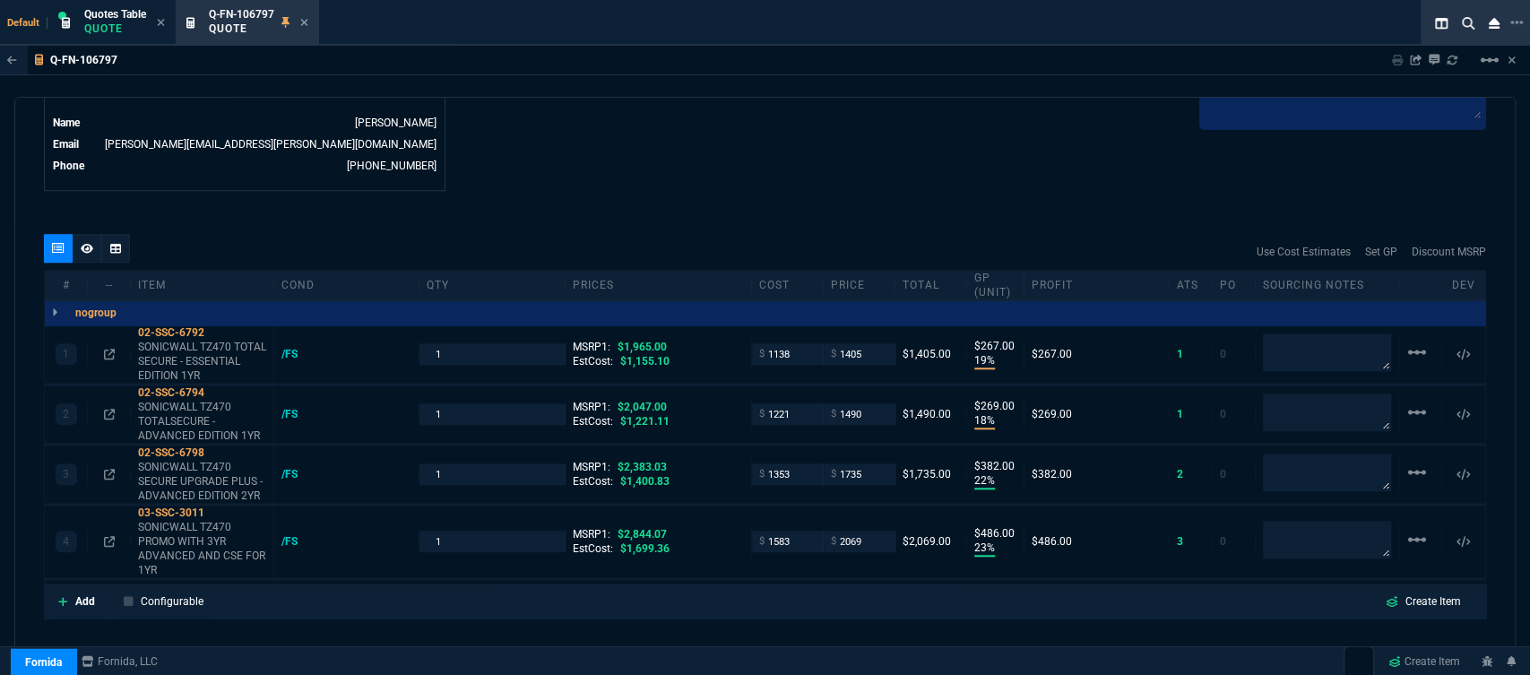
type input "27"
click at [305, 20] on icon at bounding box center [304, 22] width 8 height 11
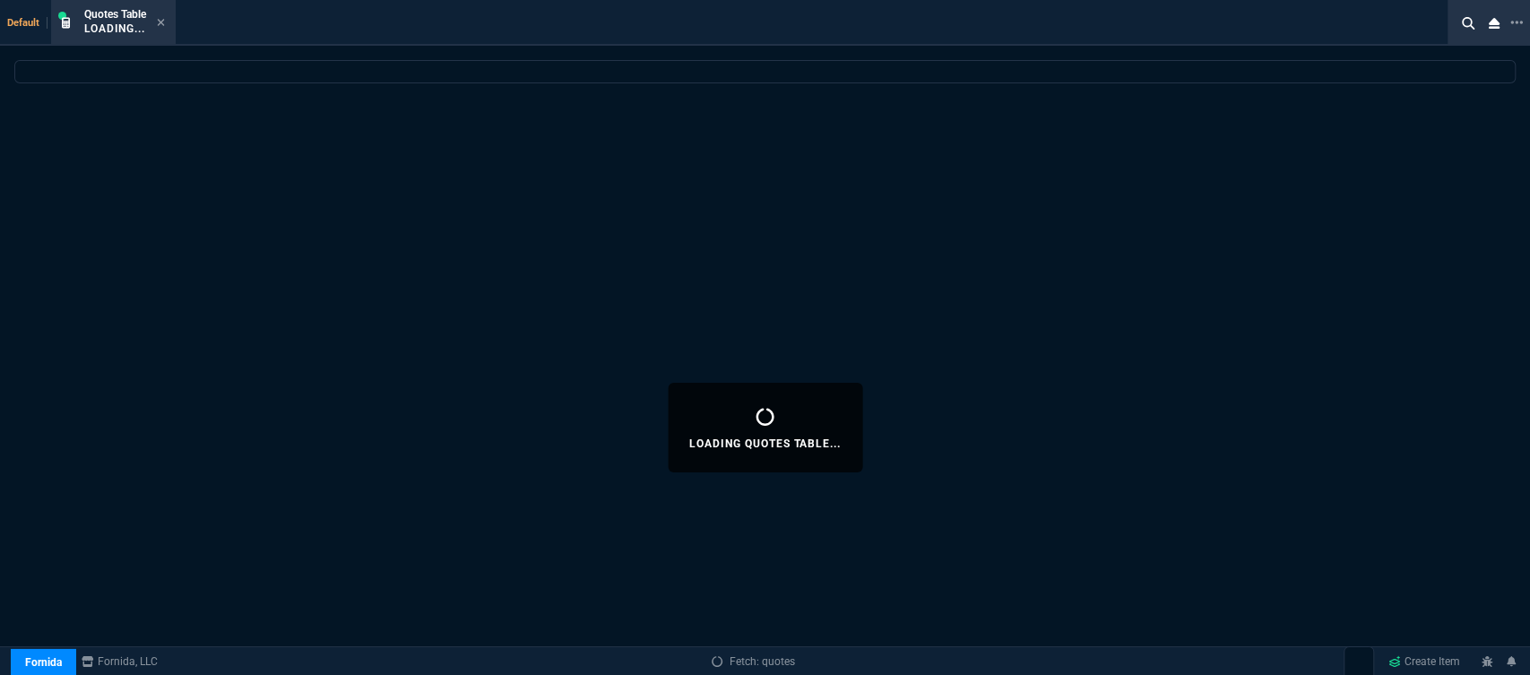
select select
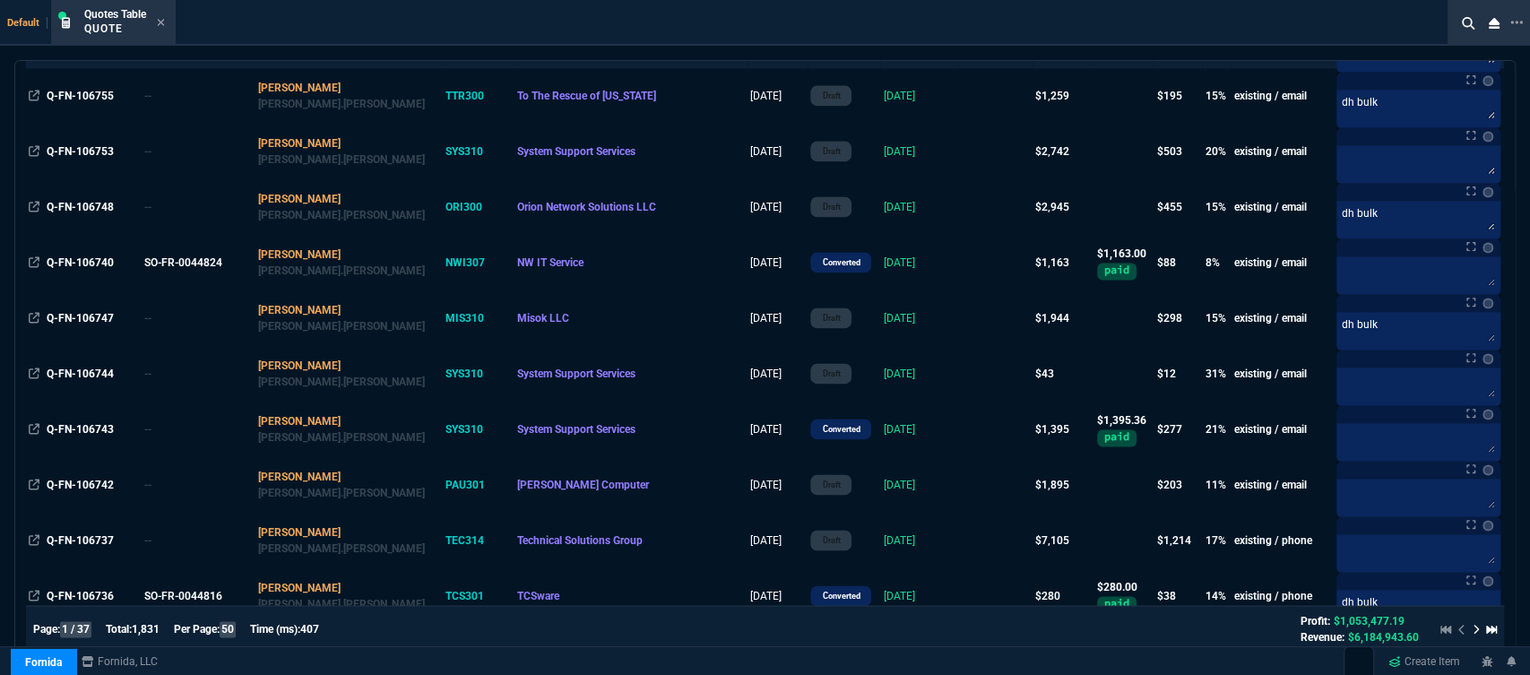
scroll to position [2190, 0]
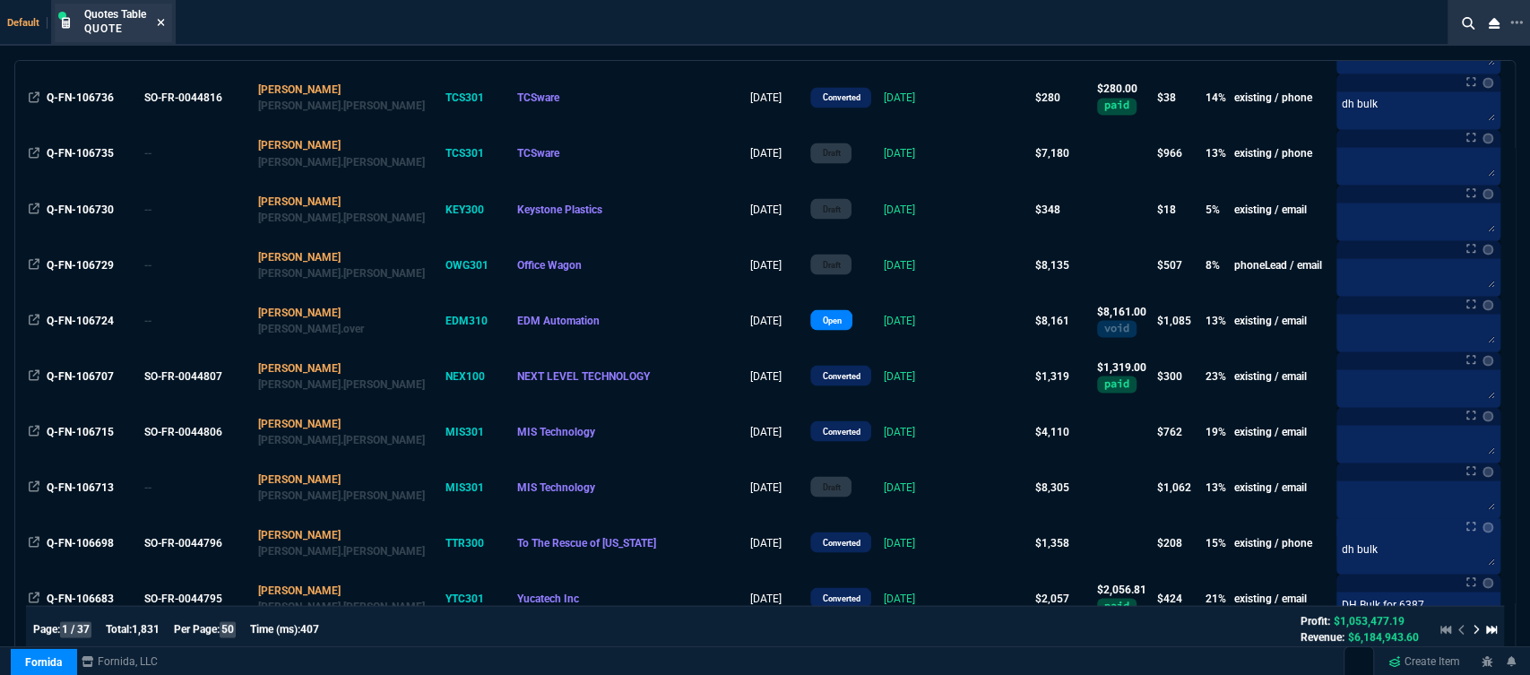
click at [164, 19] on icon at bounding box center [161, 22] width 8 height 11
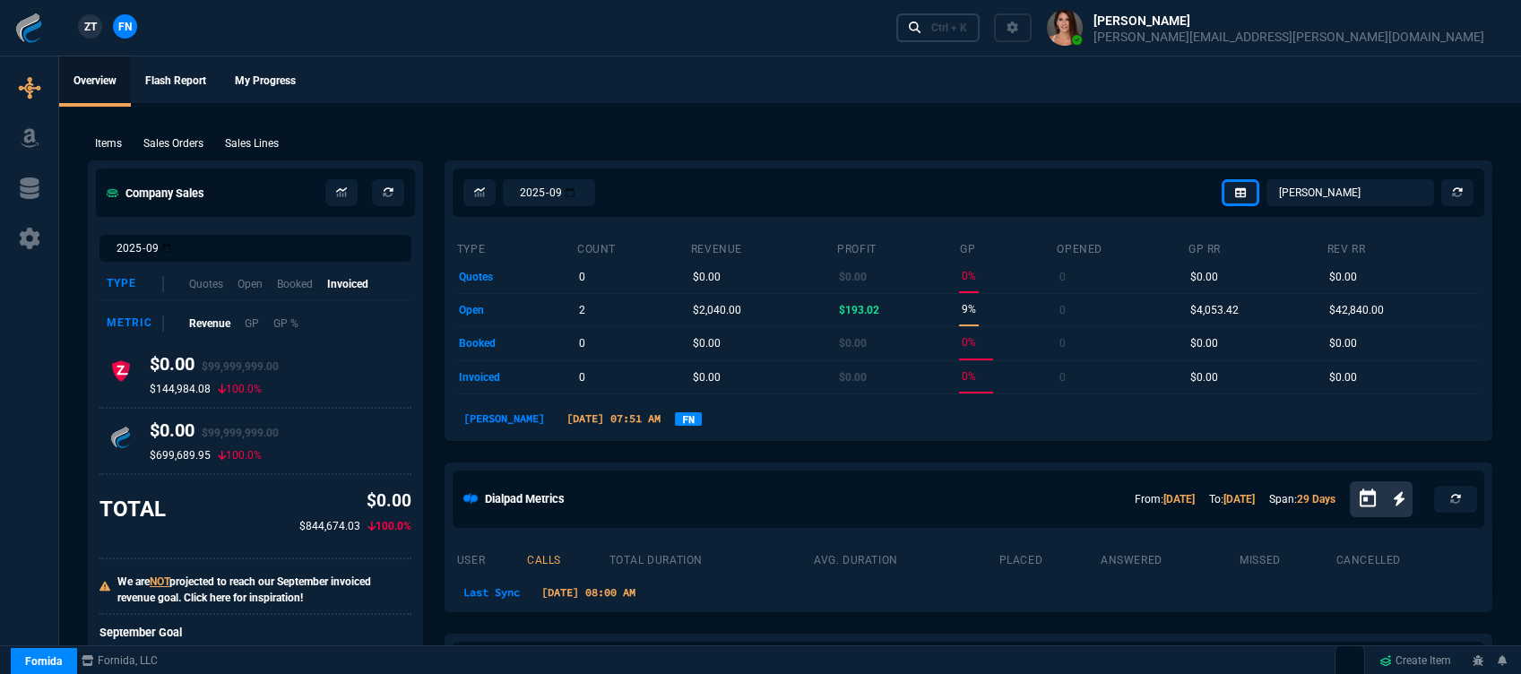
click at [967, 27] on div "Ctrl + K" at bounding box center [949, 28] width 36 height 14
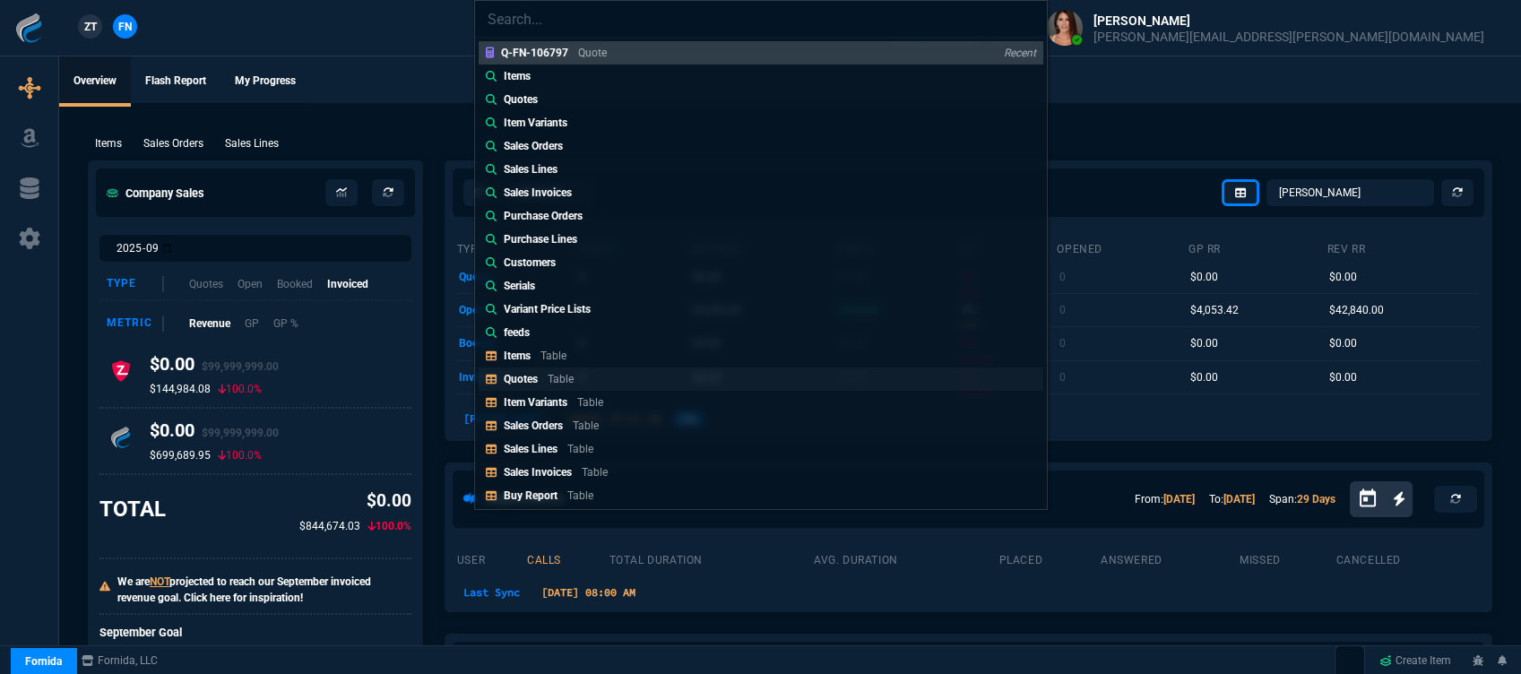
click at [637, 381] on link "Quotes Table" at bounding box center [761, 378] width 565 height 23
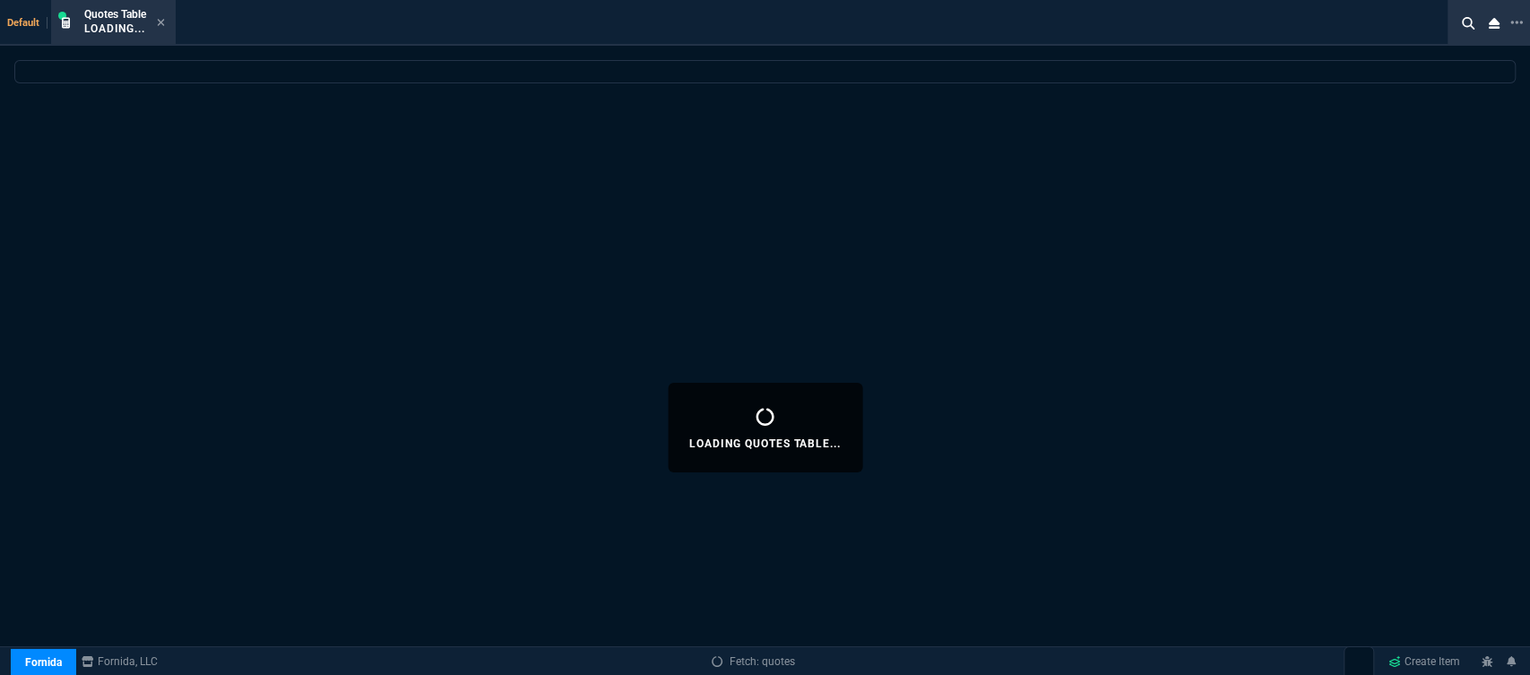
select select
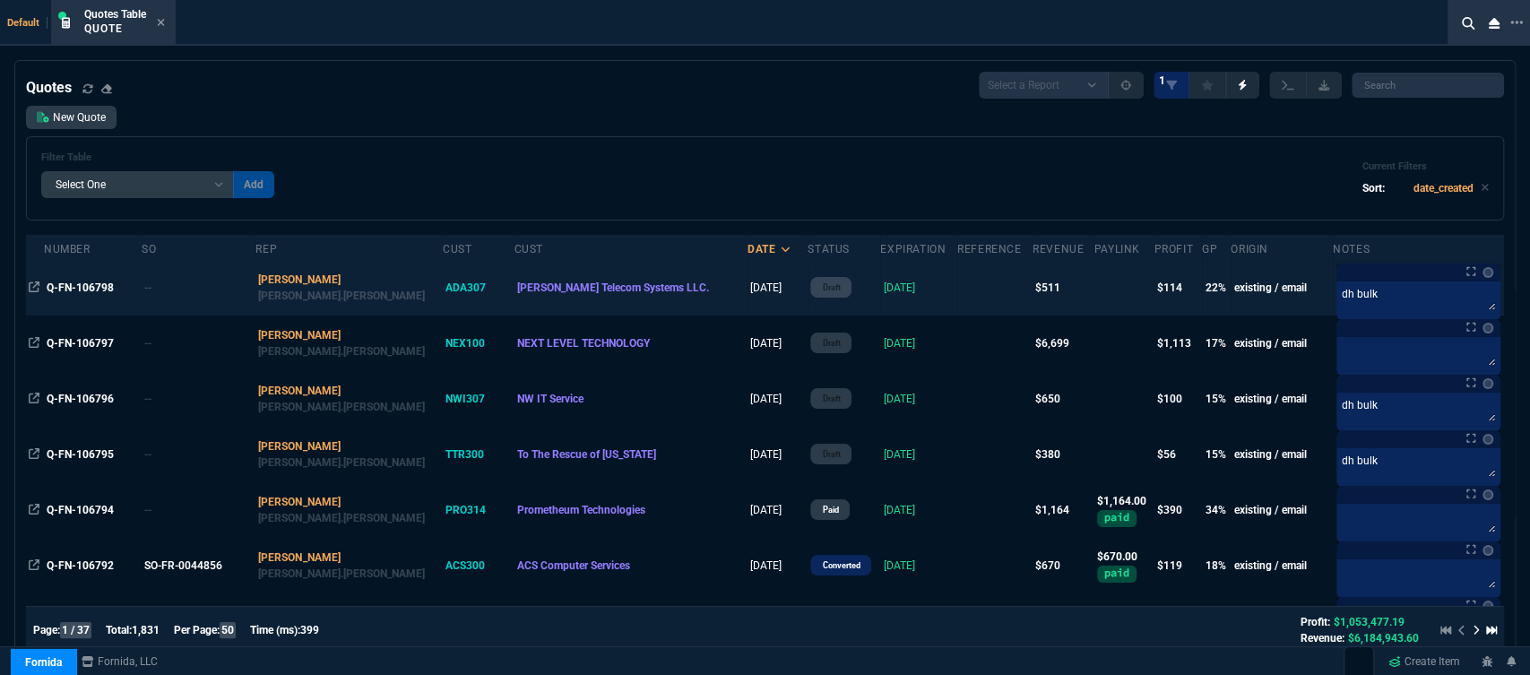
click at [890, 293] on td "[DATE]" at bounding box center [918, 288] width 77 height 56
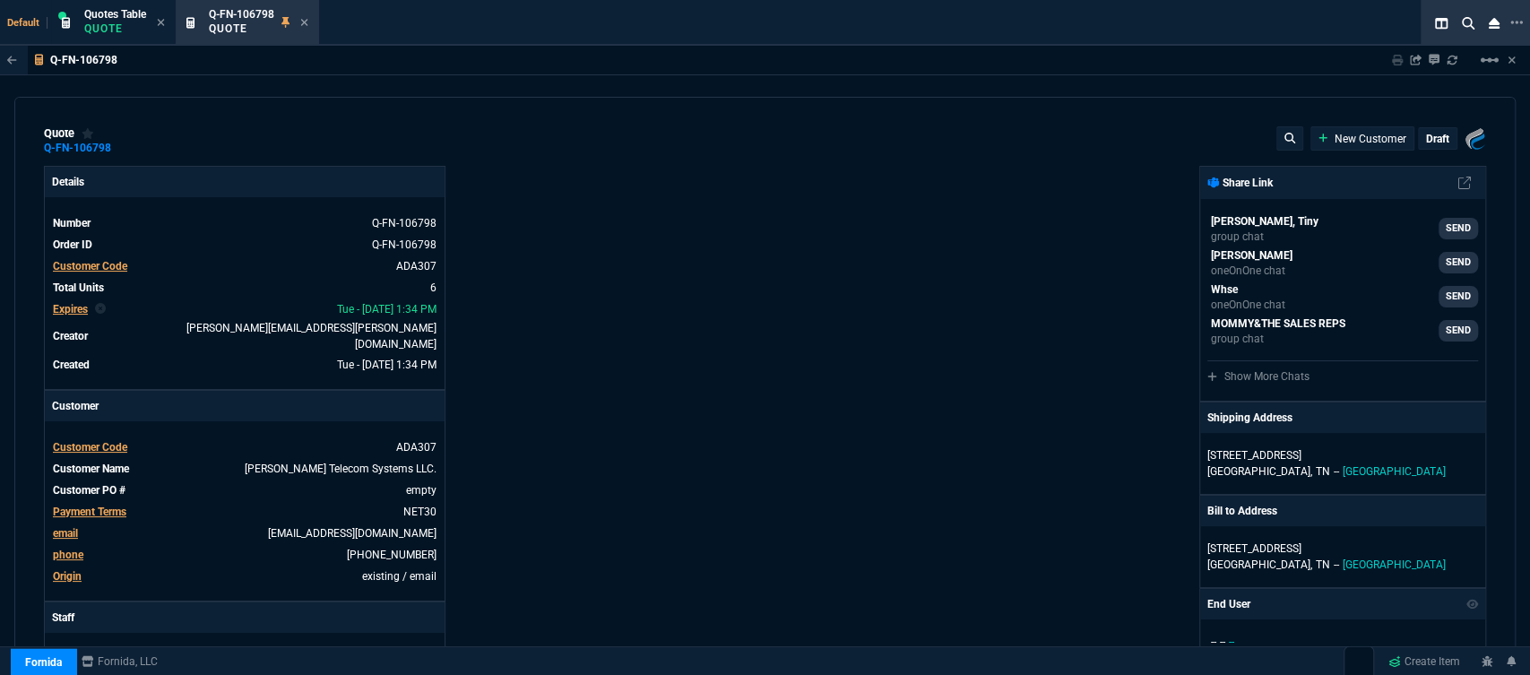
type input "27"
type input "95"
type input "499"
type input "26"
type input "40"
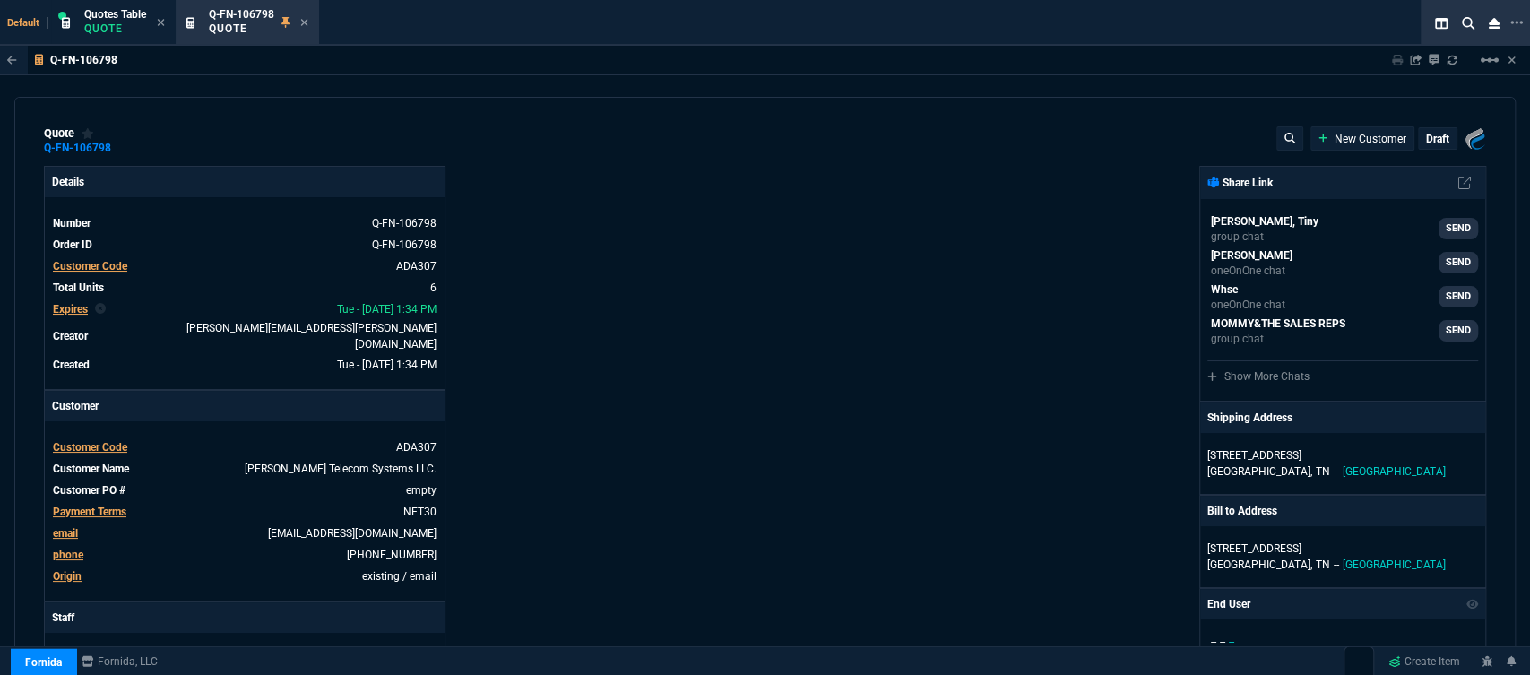
type input "195"
type input "29"
type input "21"
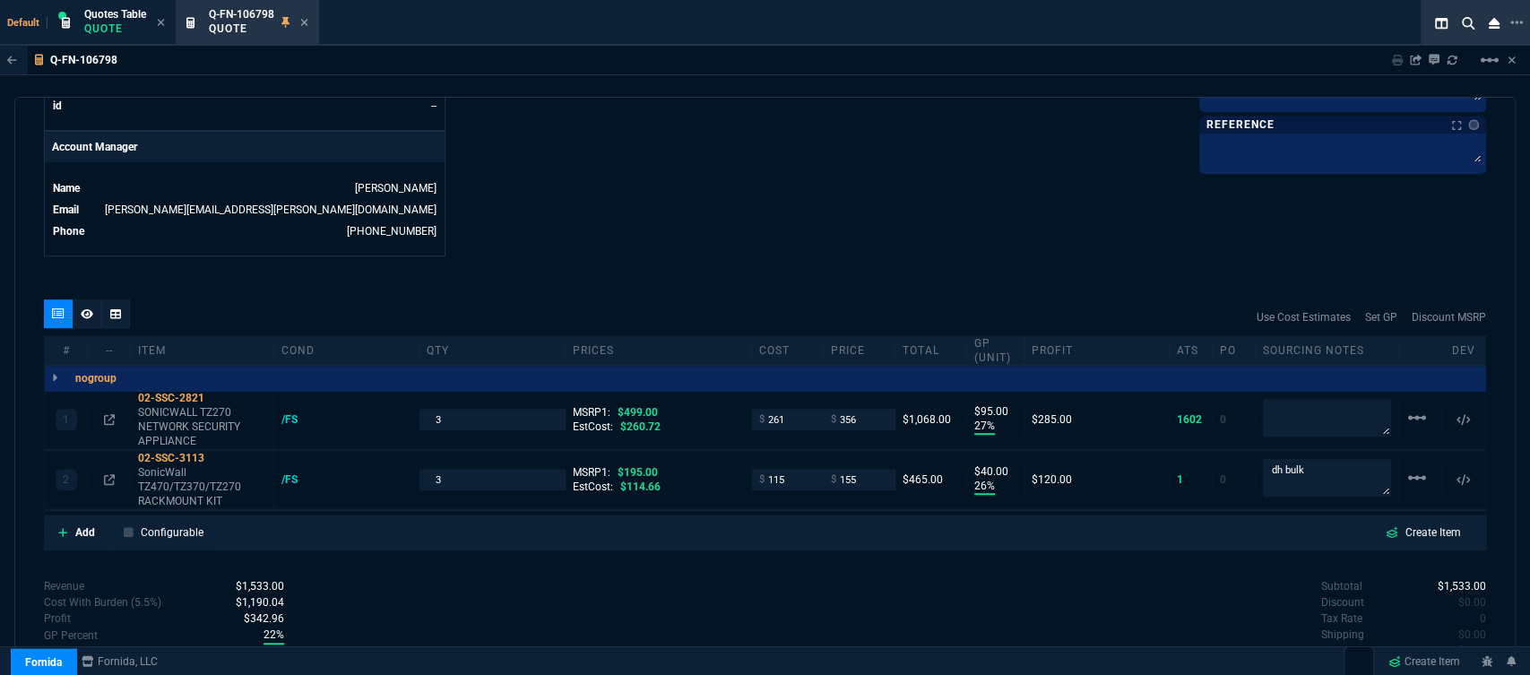
scroll to position [924, 0]
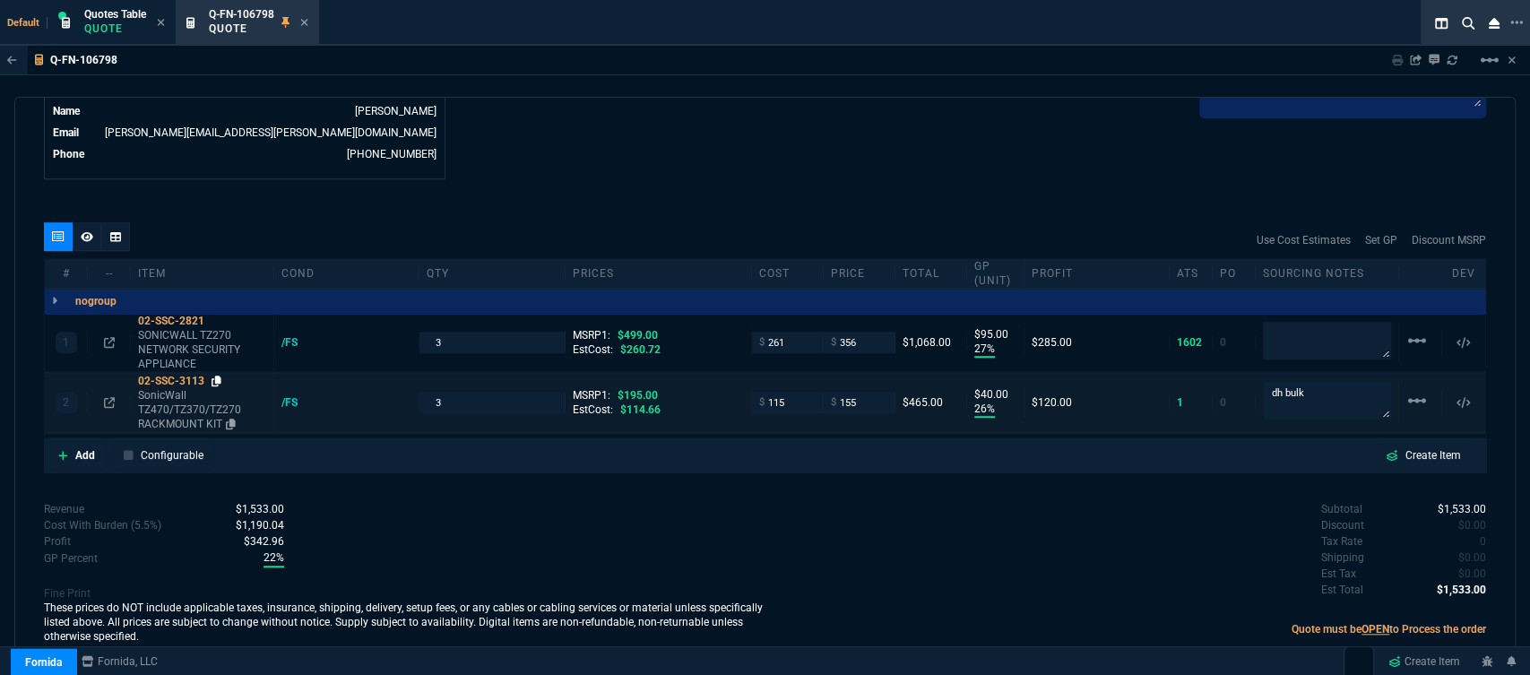
click at [218, 376] on icon at bounding box center [217, 381] width 10 height 11
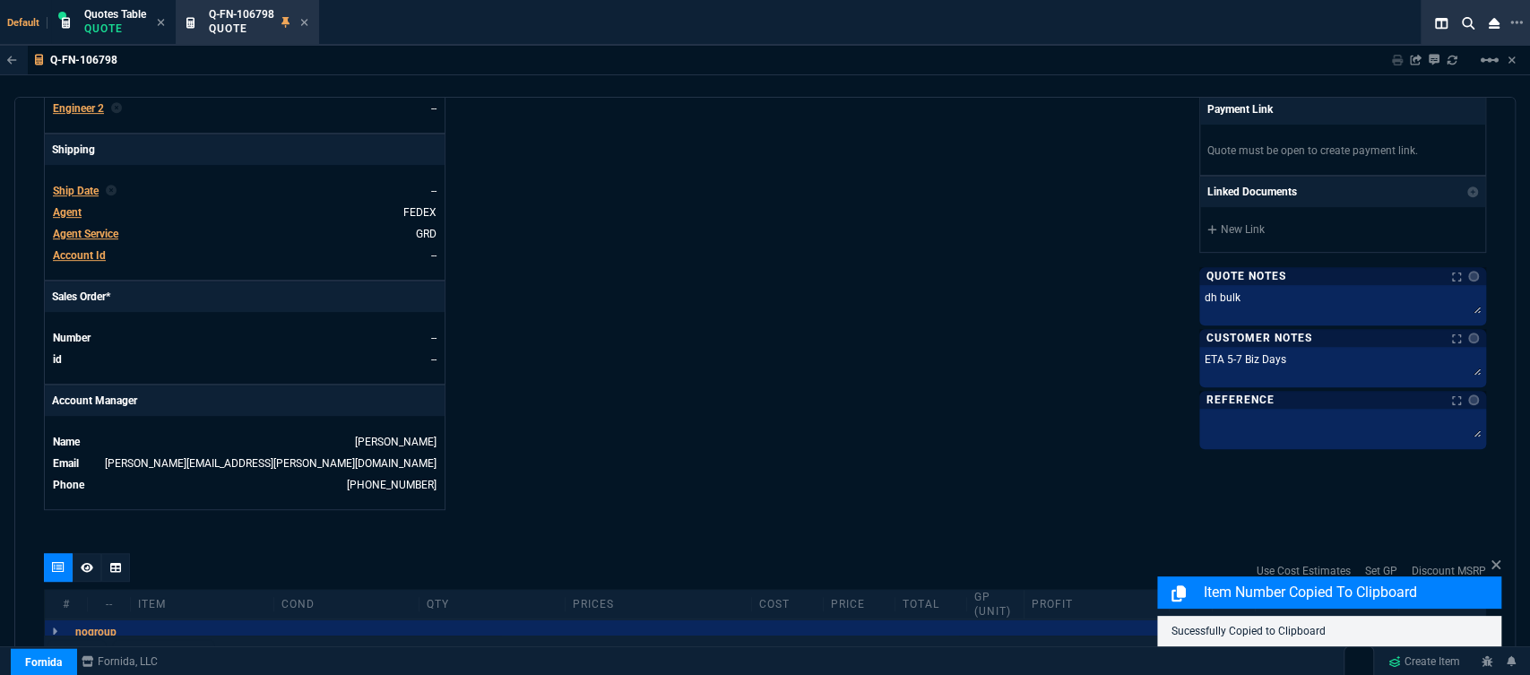
scroll to position [426, 0]
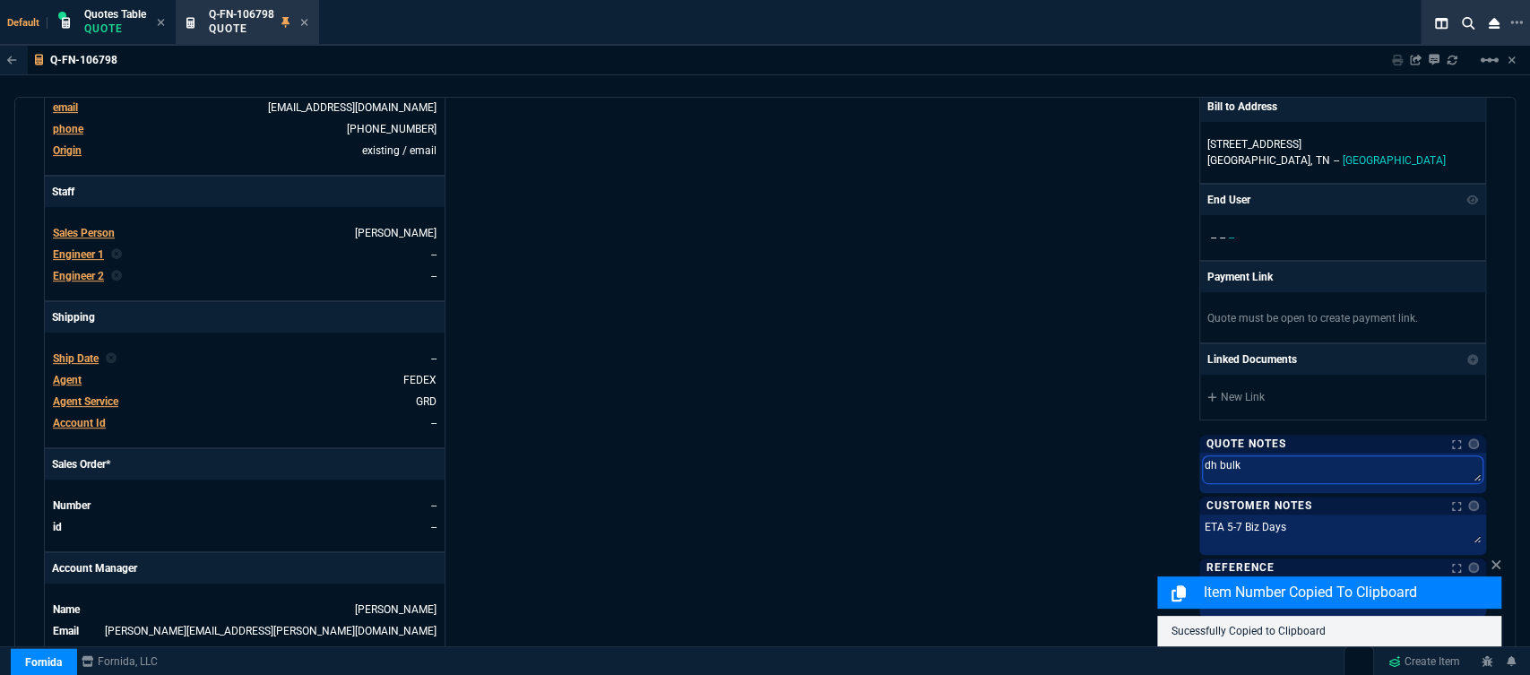
click at [1314, 456] on textarea "dh bulk" at bounding box center [1343, 469] width 280 height 27
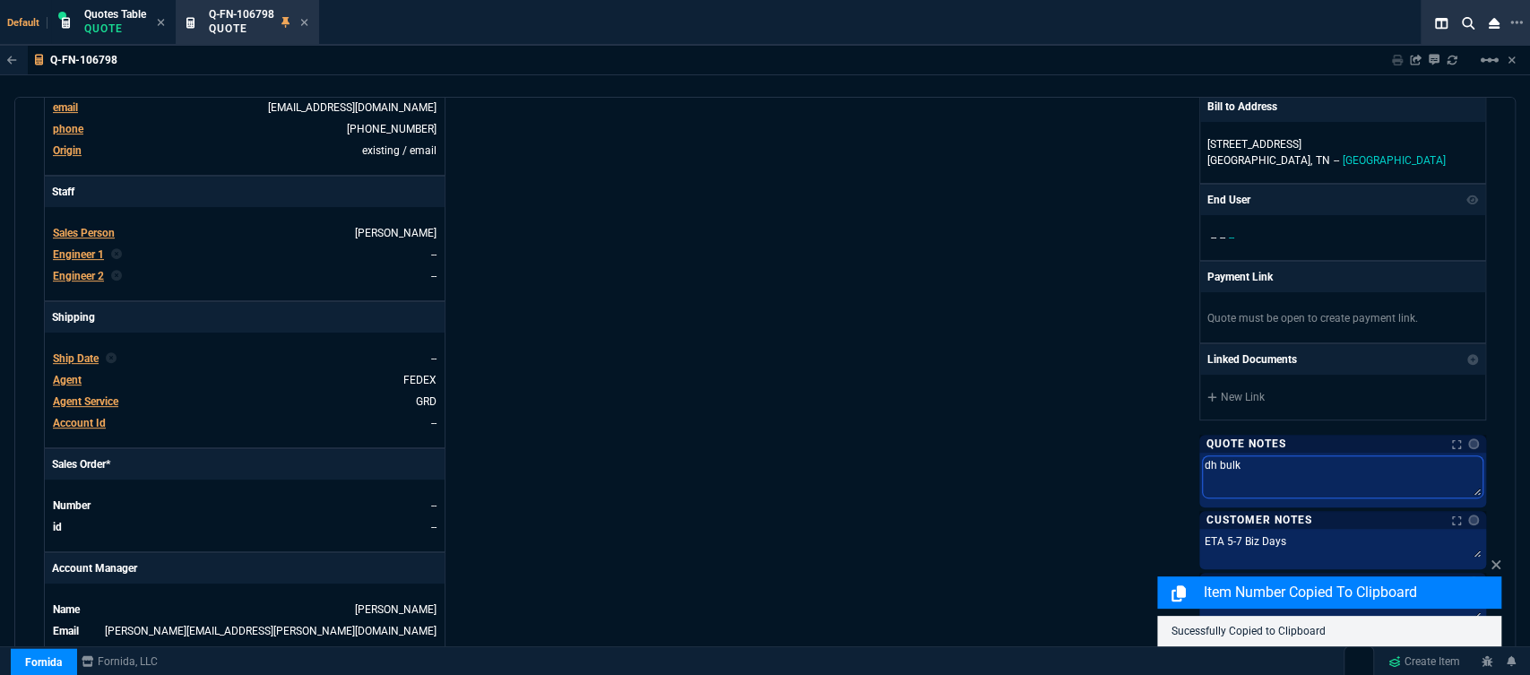
type textarea "dh bulk"
type textarea "dh bulk f"
type textarea "dh bulk fo"
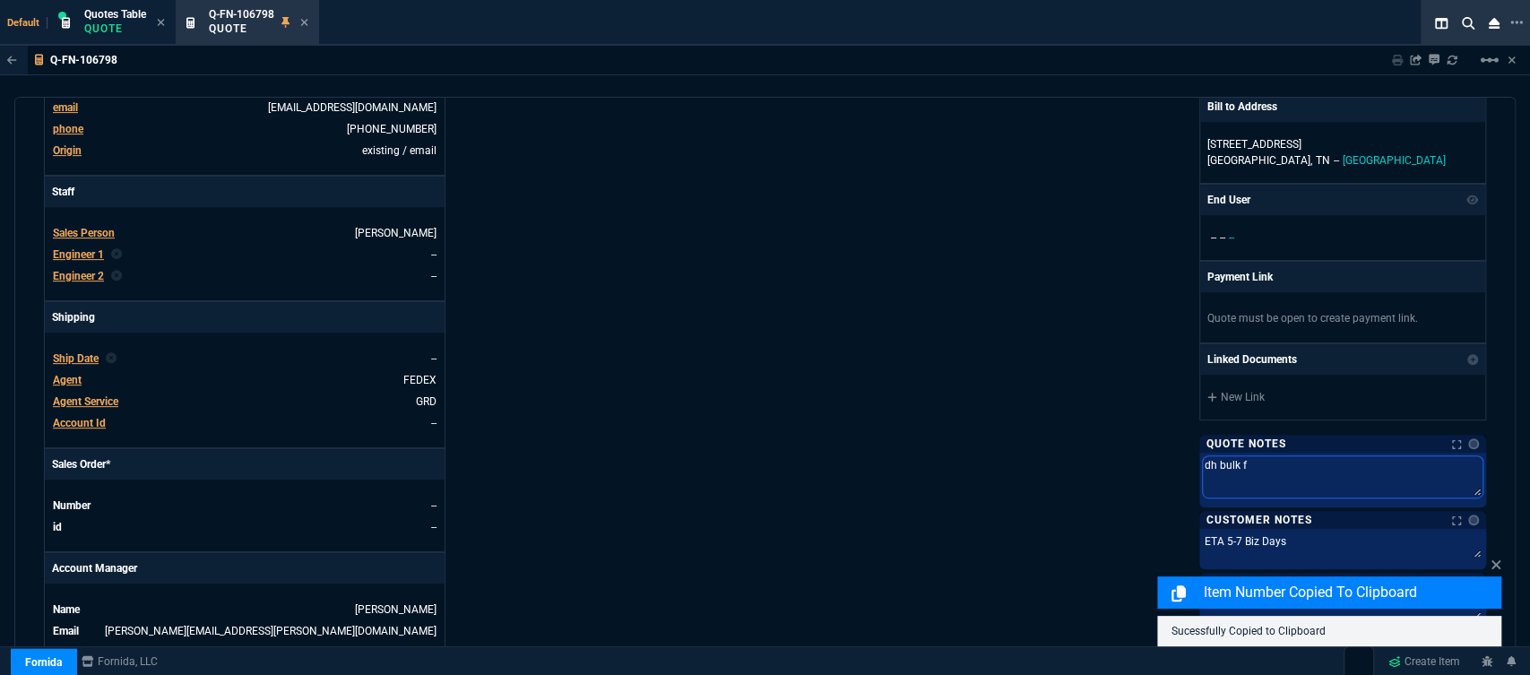
type textarea "dh bulk fo"
type textarea "dh bulk for"
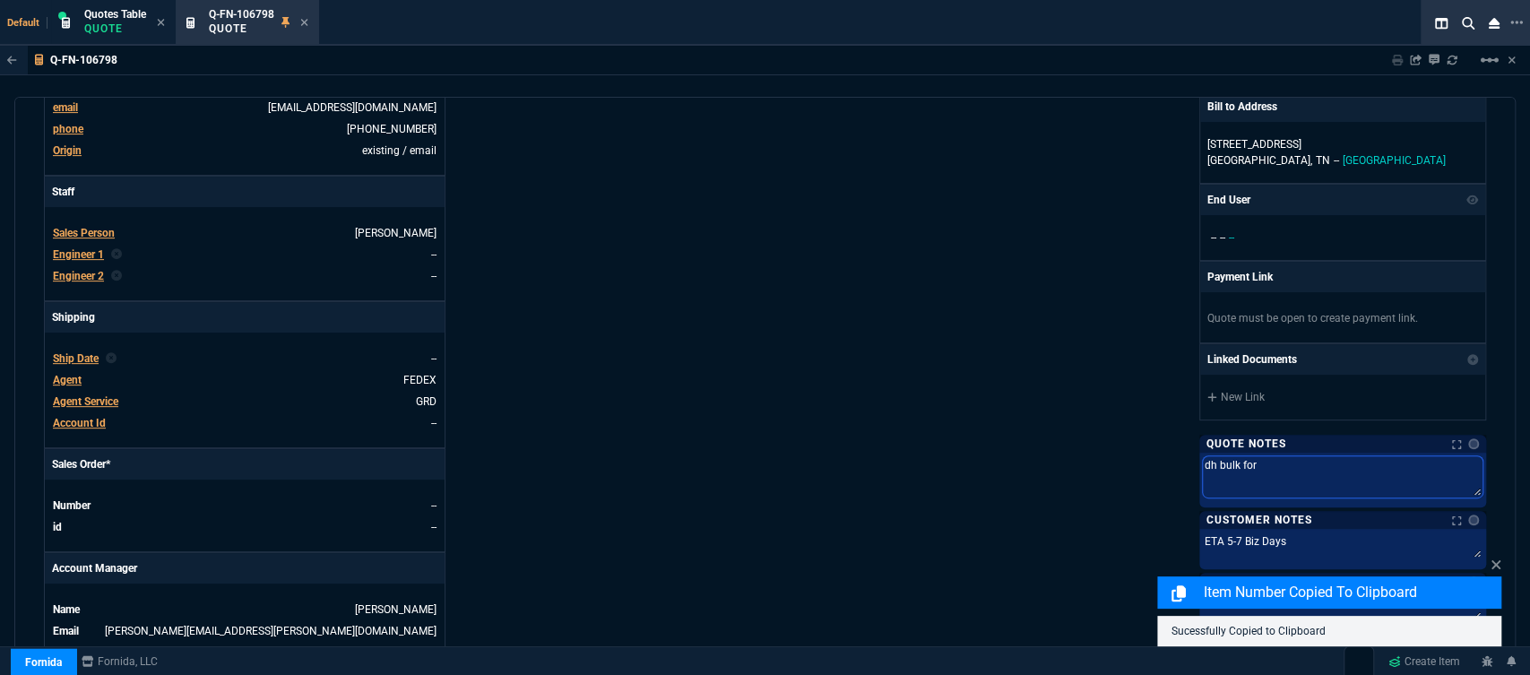
paste textarea "02-SSC-3113"
type textarea "dh bulk for 02-SSC-3113"
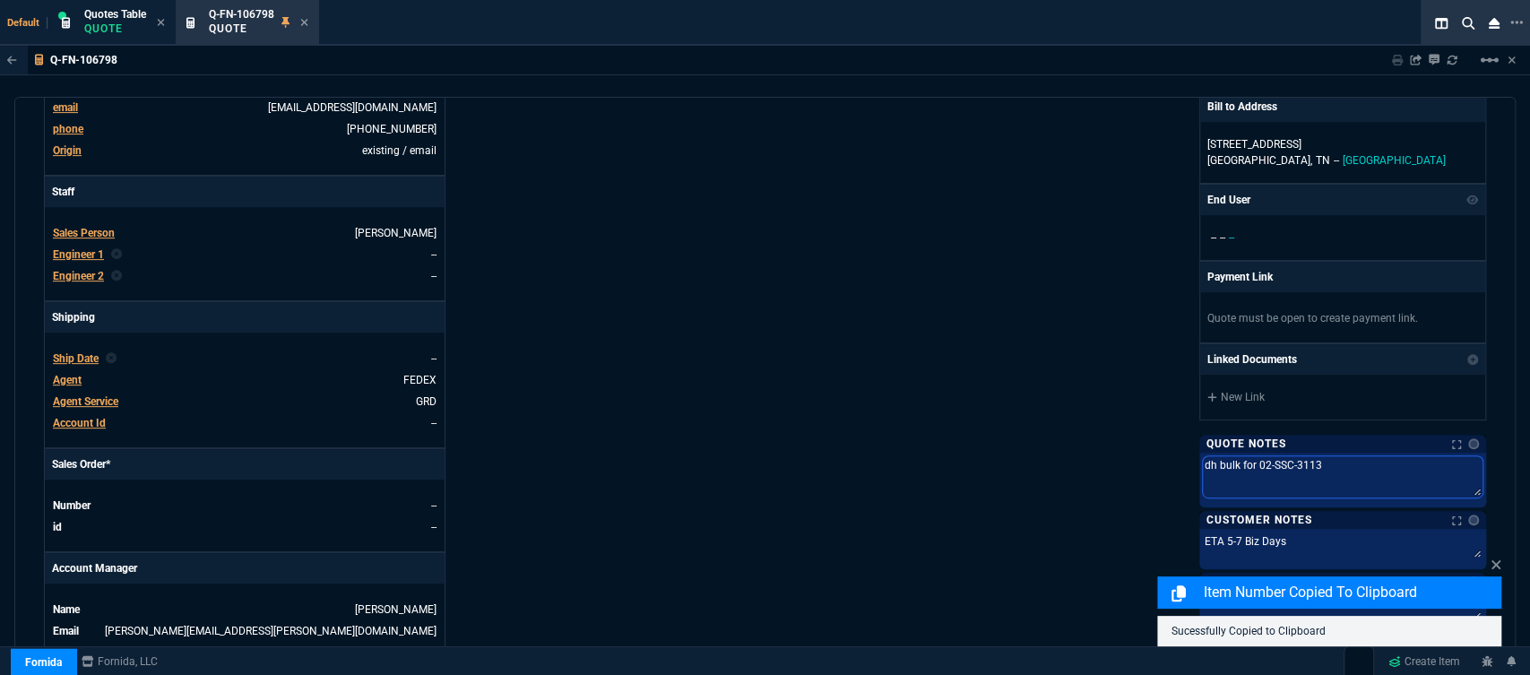
type textarea "dh bulk for 02-SSC-3113 x"
type textarea "dh bulk for 02-SSC-3113 x2"
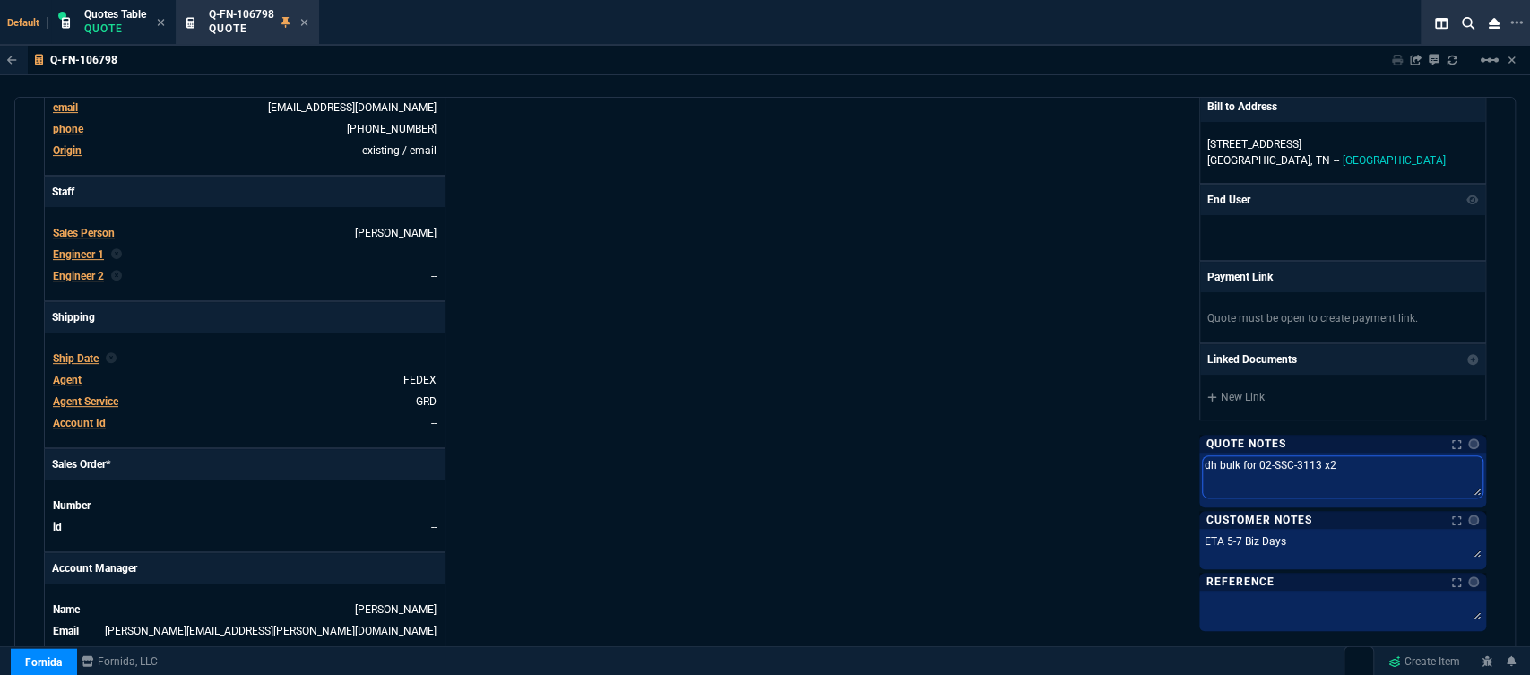
type textarea "dh bulk for 02-SSC-3113 x"
type textarea "dh bulk for 02-SSC-3113"
click at [835, 291] on div "Fornida, LLC 2609 Technology Dr Suite 300 Plano, TX 75074 Share Link Steven Hua…" at bounding box center [1125, 208] width 721 height 937
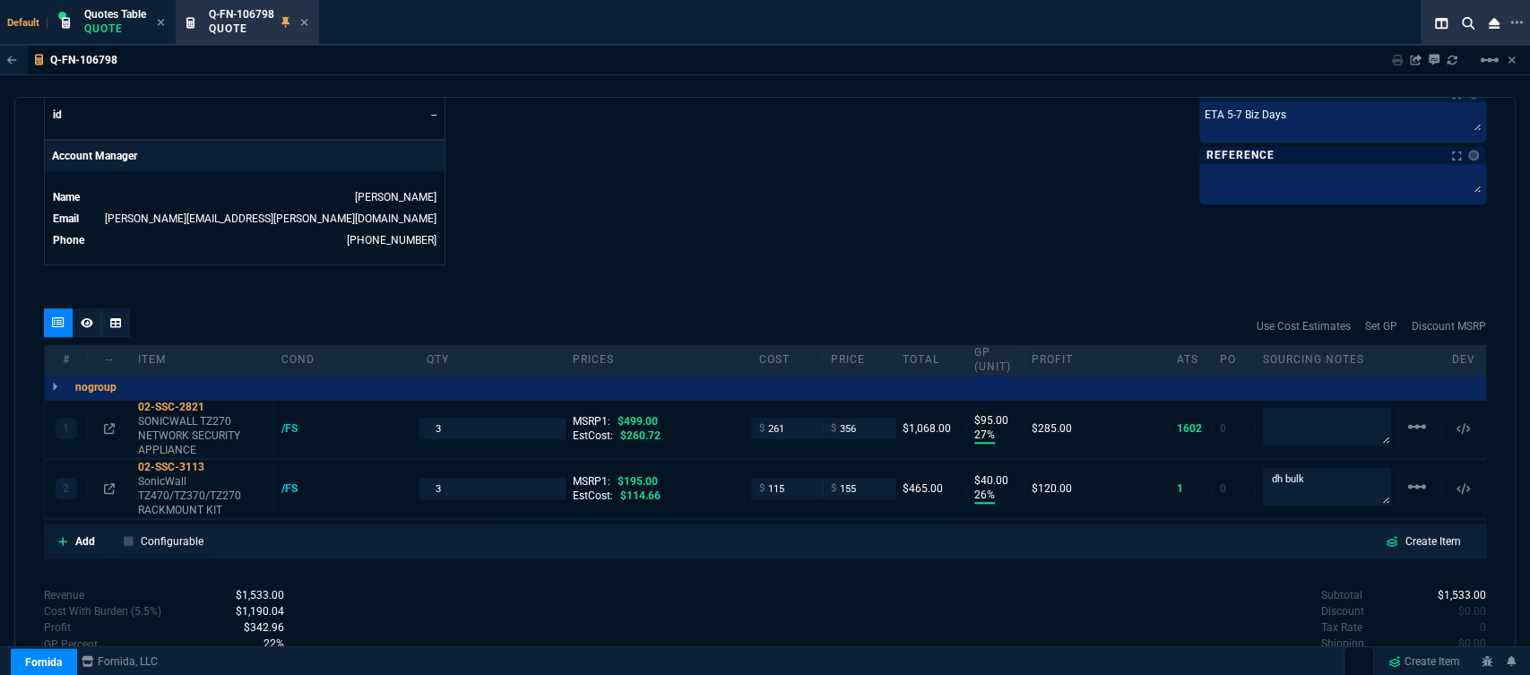
scroll to position [924, 0]
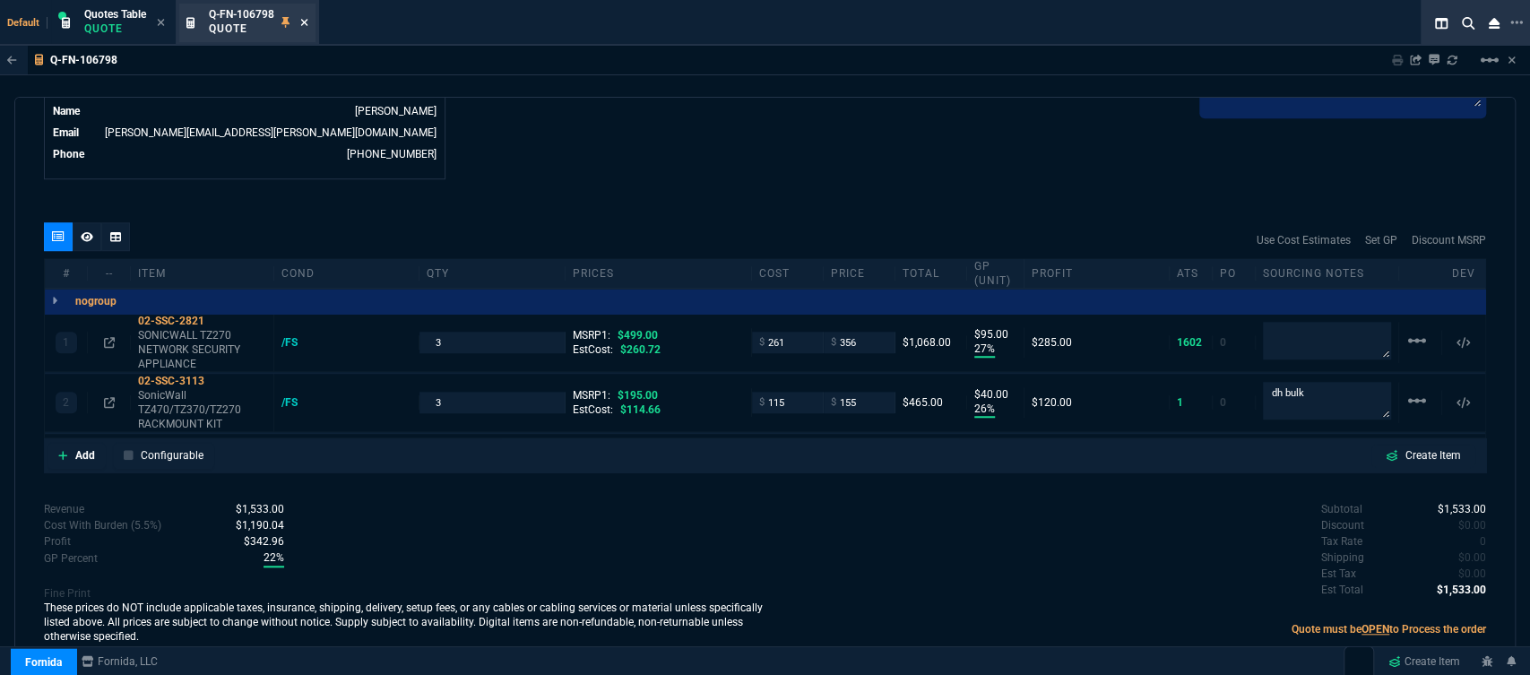
click at [307, 20] on icon at bounding box center [304, 22] width 8 height 11
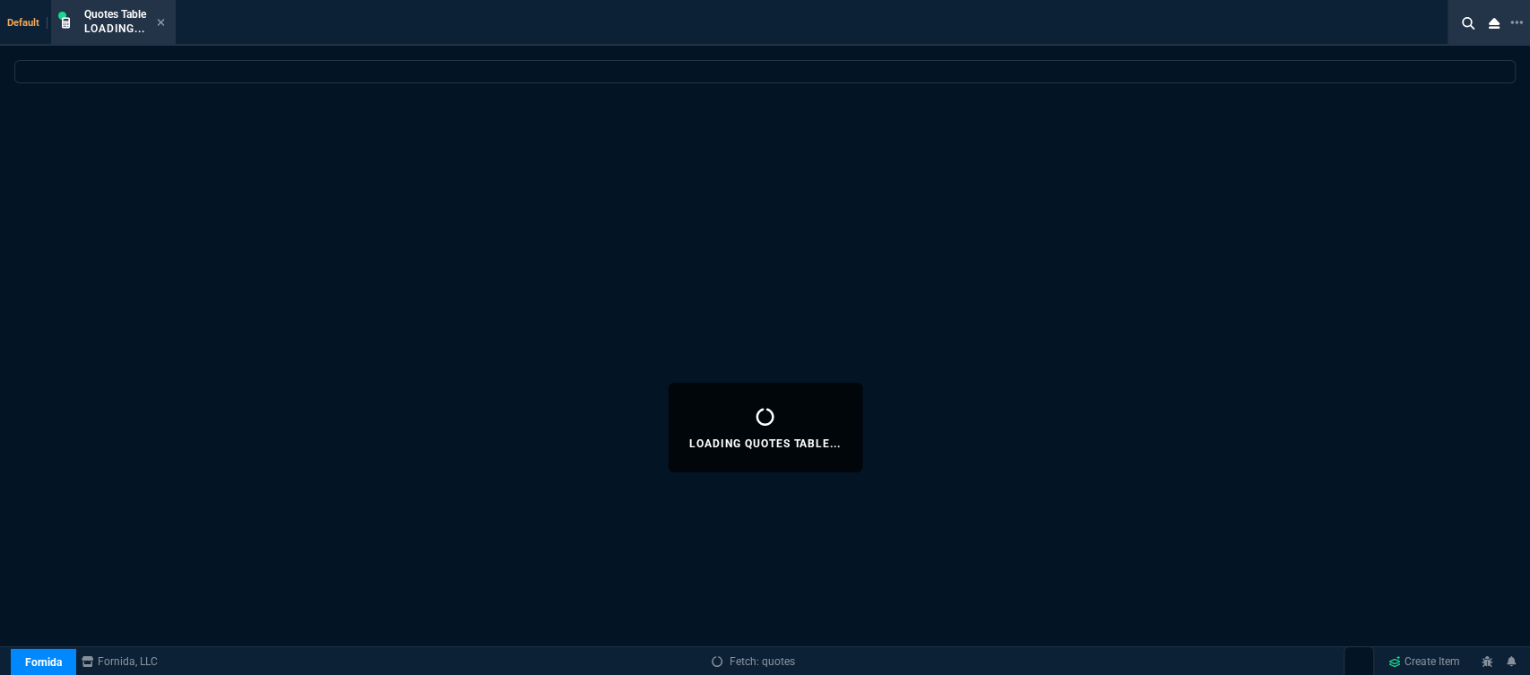
select select
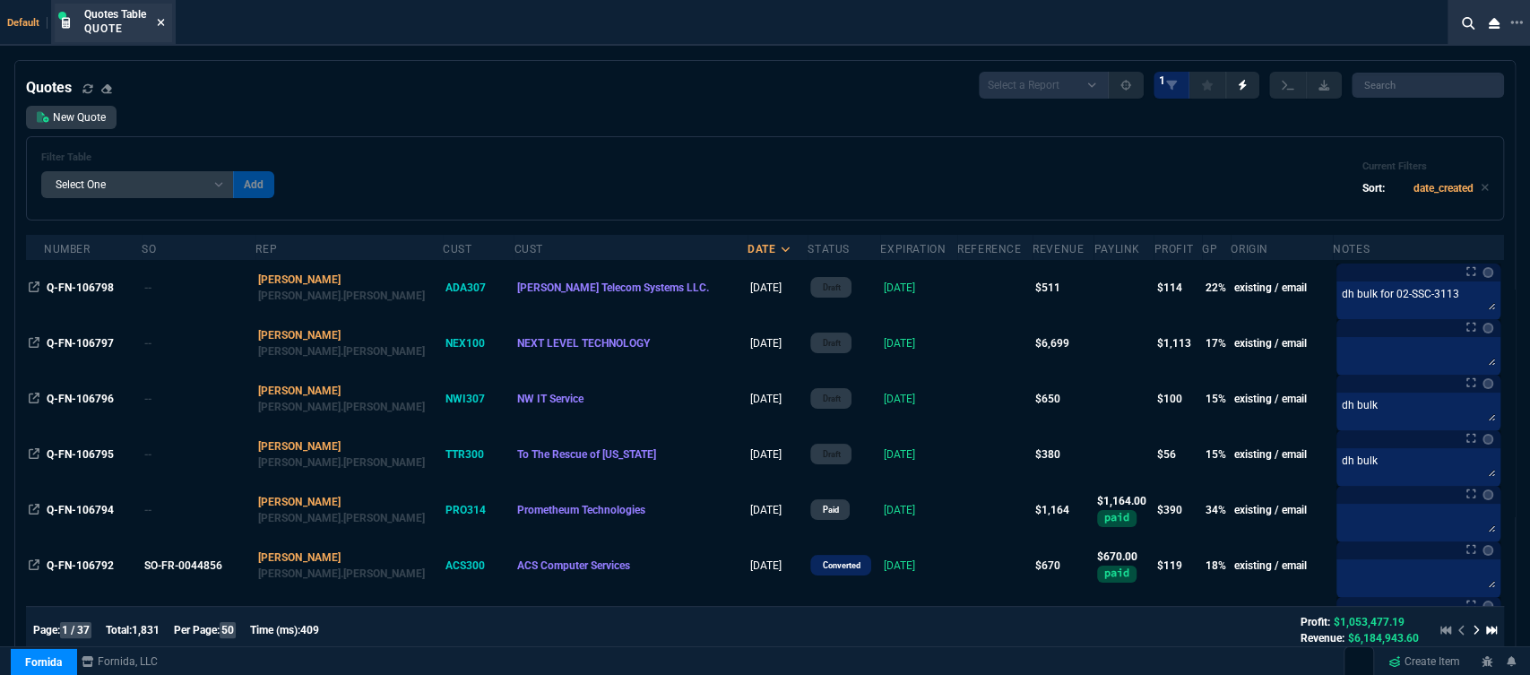
click at [163, 22] on icon at bounding box center [161, 22] width 7 height 7
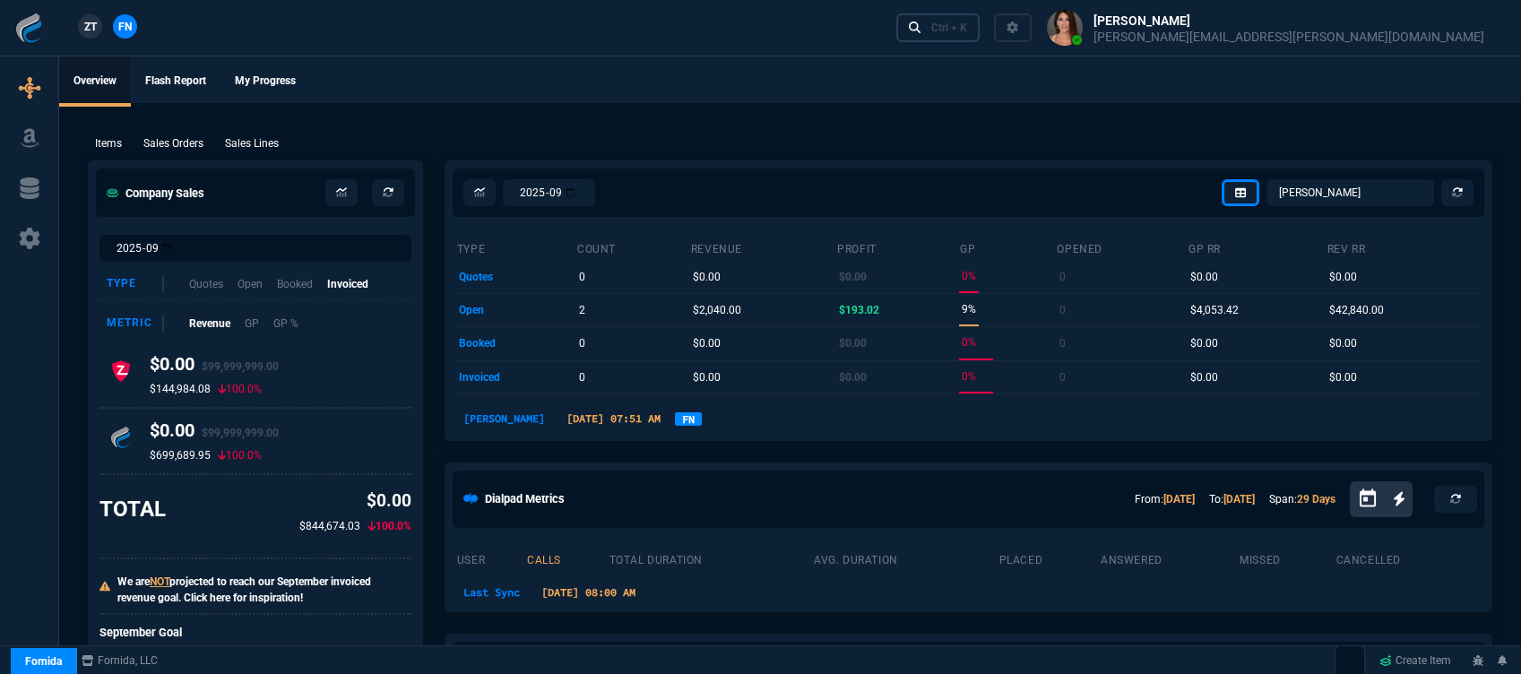
click at [967, 32] on div "Ctrl + K" at bounding box center [949, 28] width 36 height 14
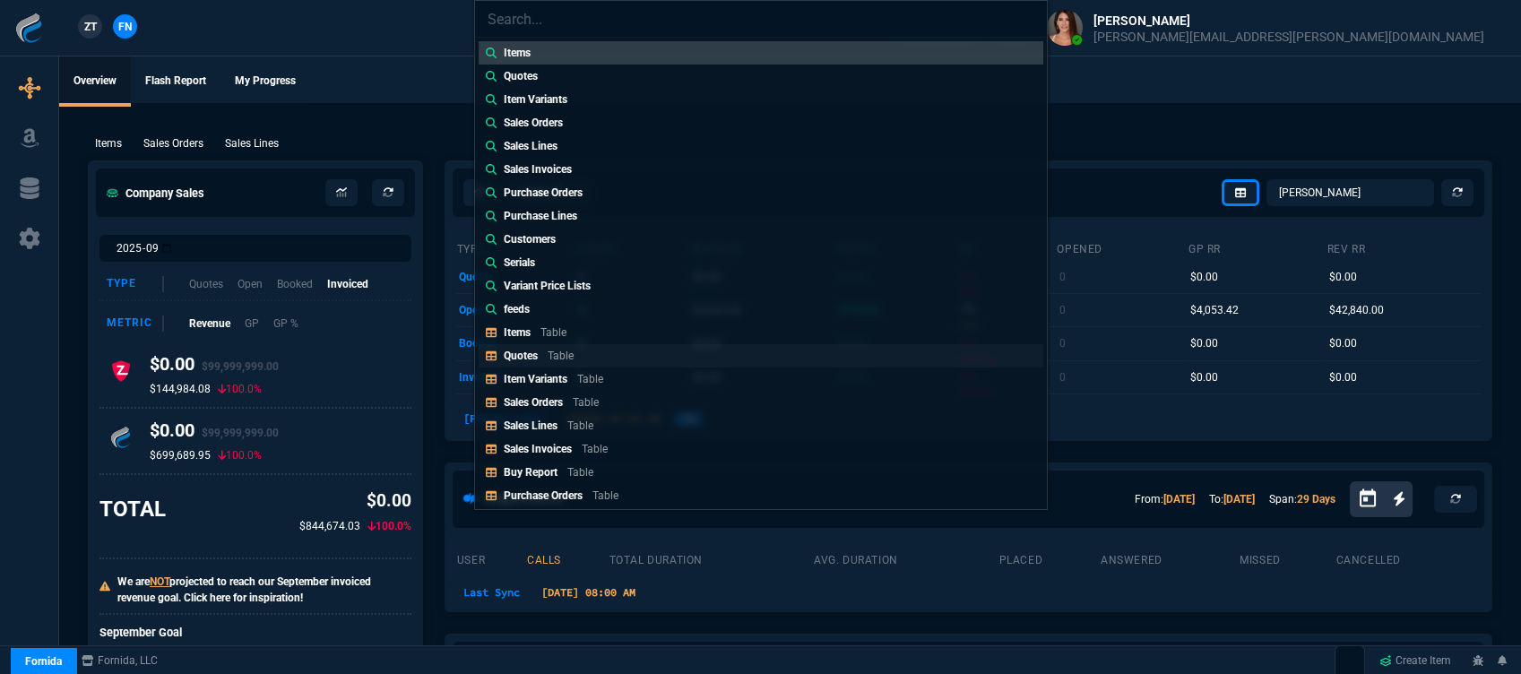
click at [536, 356] on p "Quotes" at bounding box center [521, 356] width 34 height 13
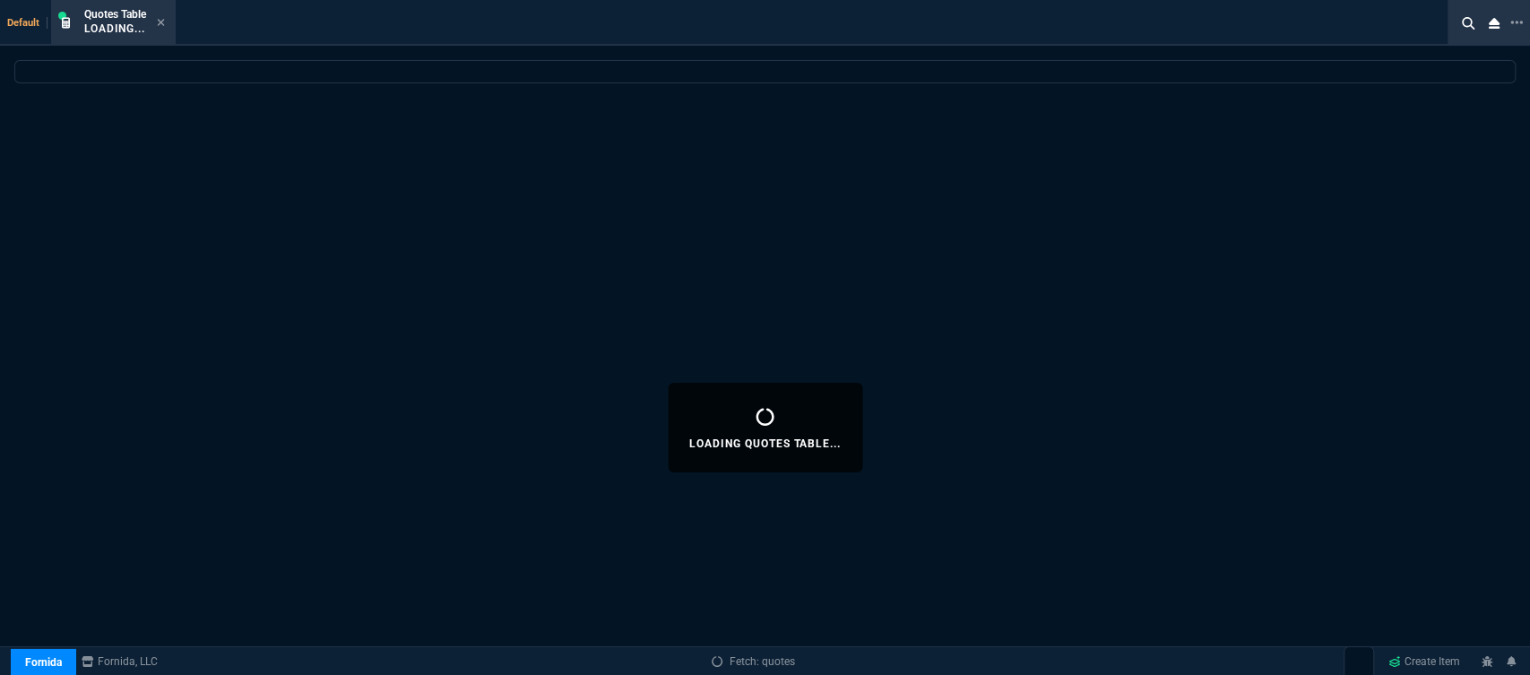
select select
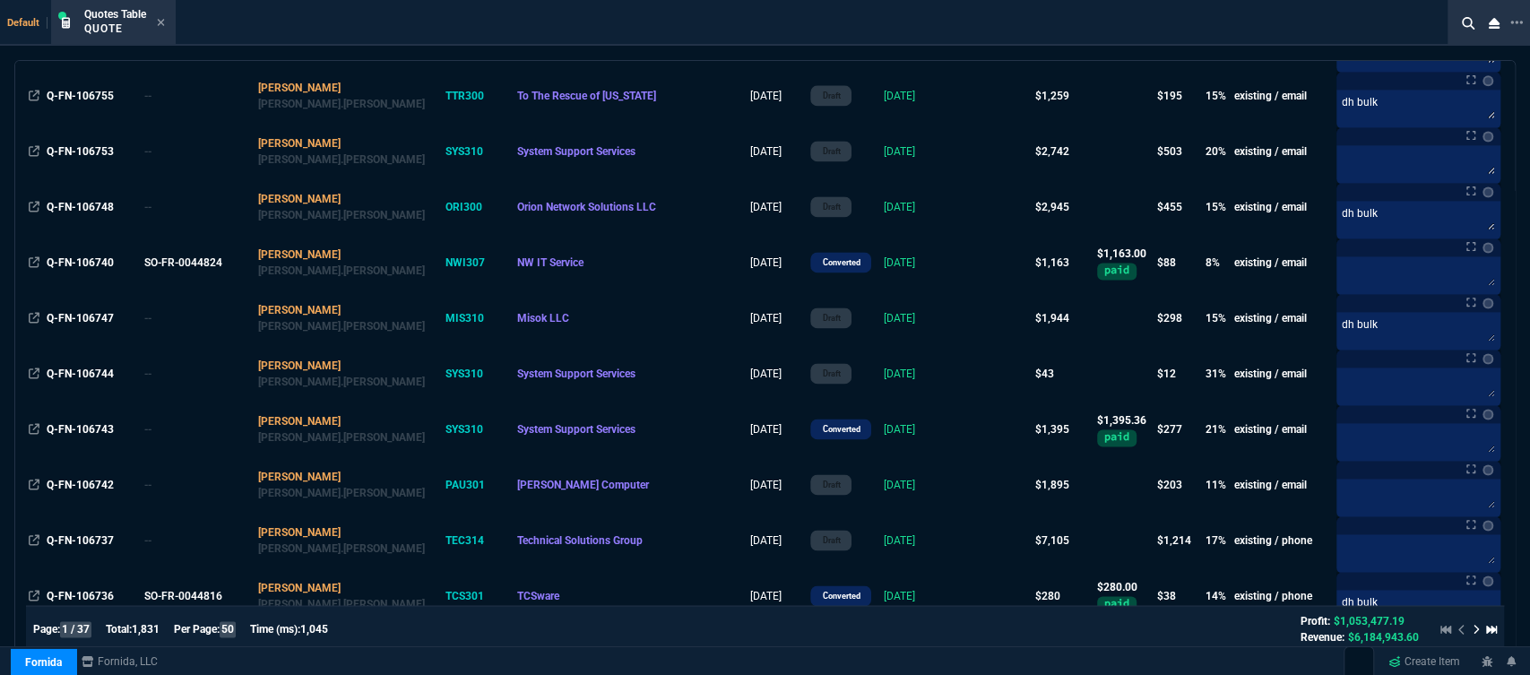
scroll to position [2190, 0]
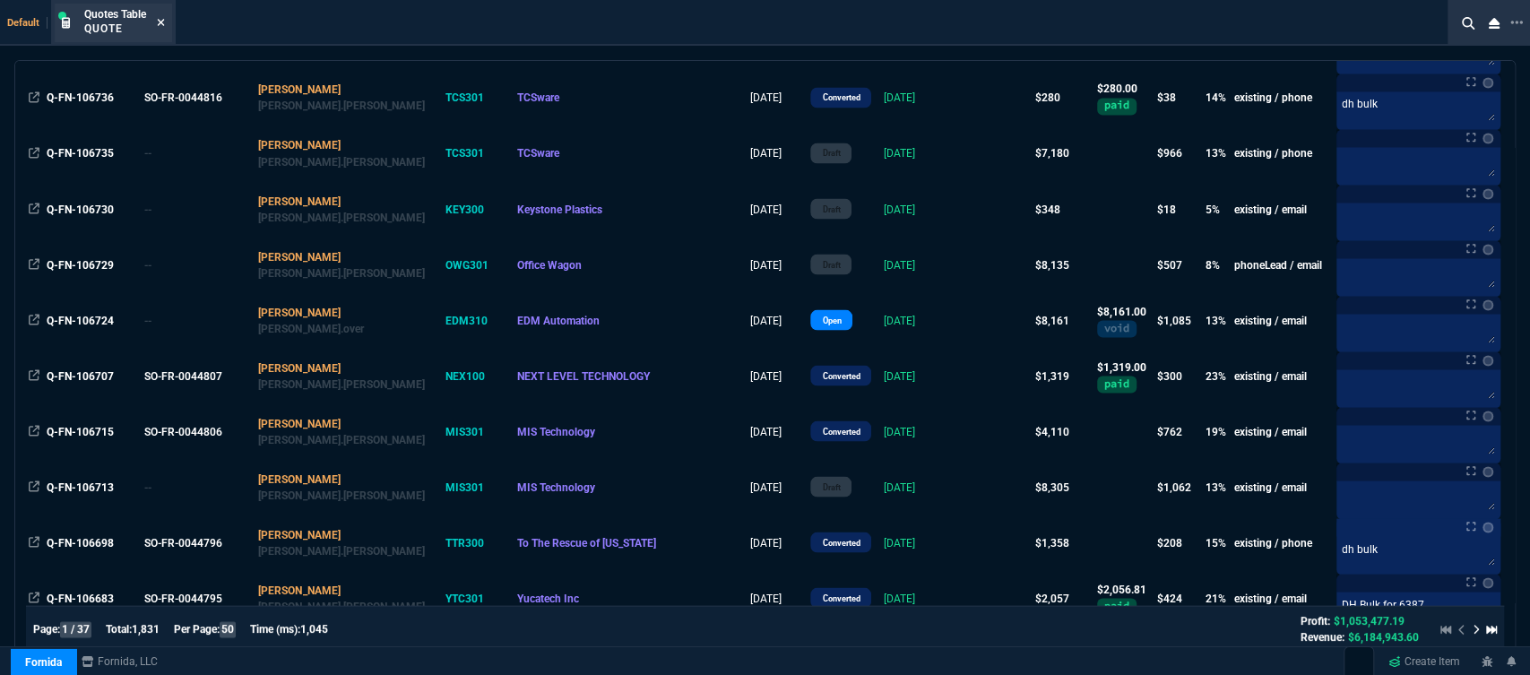
click at [164, 20] on icon at bounding box center [161, 22] width 8 height 11
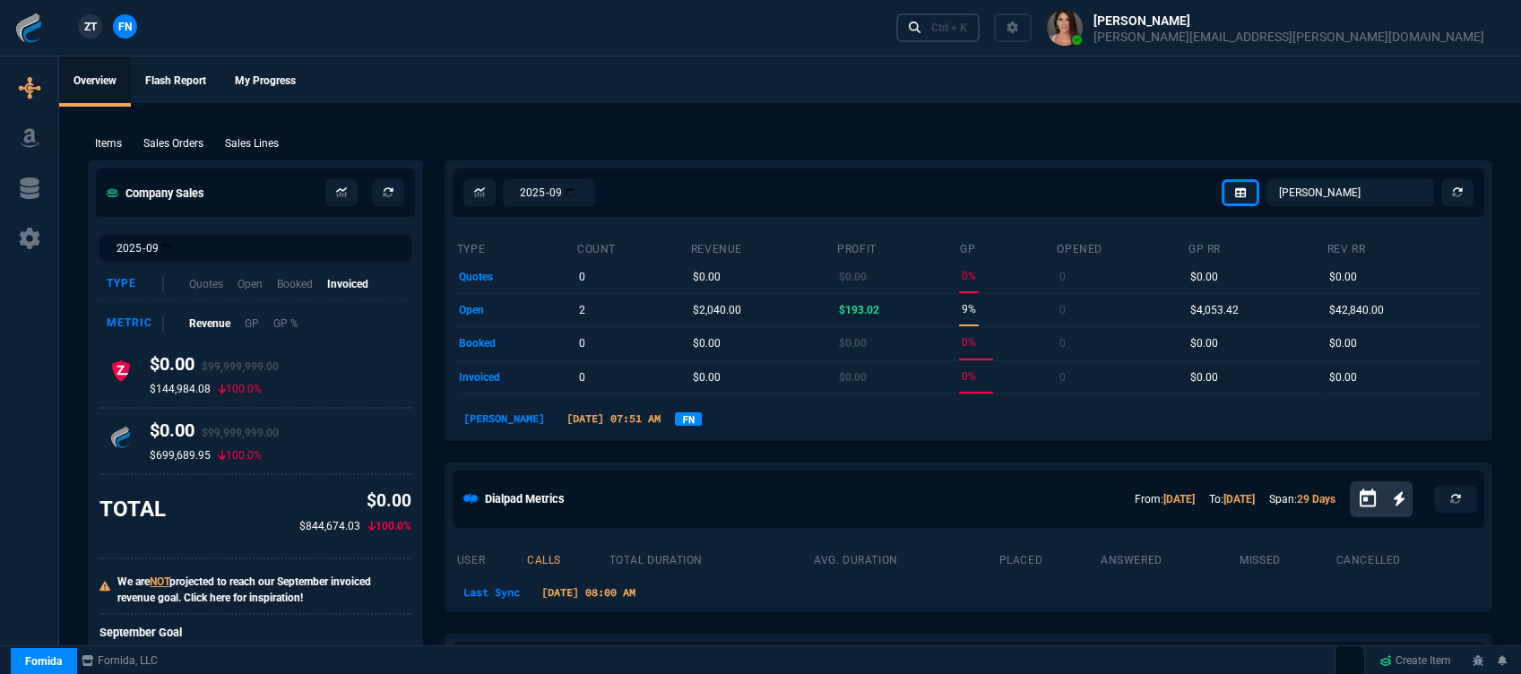
click at [967, 27] on div "Ctrl + K" at bounding box center [949, 28] width 36 height 14
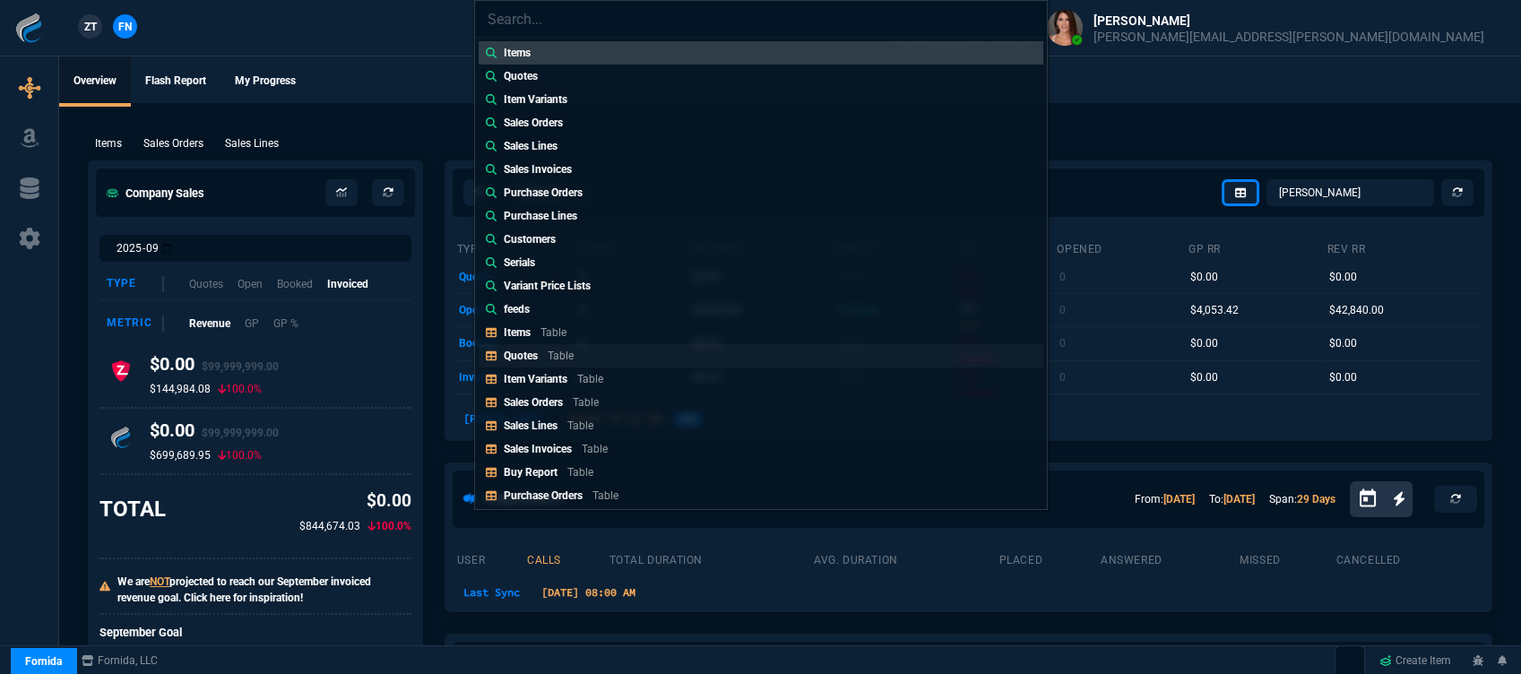
click at [533, 359] on p "Quotes" at bounding box center [521, 356] width 34 height 13
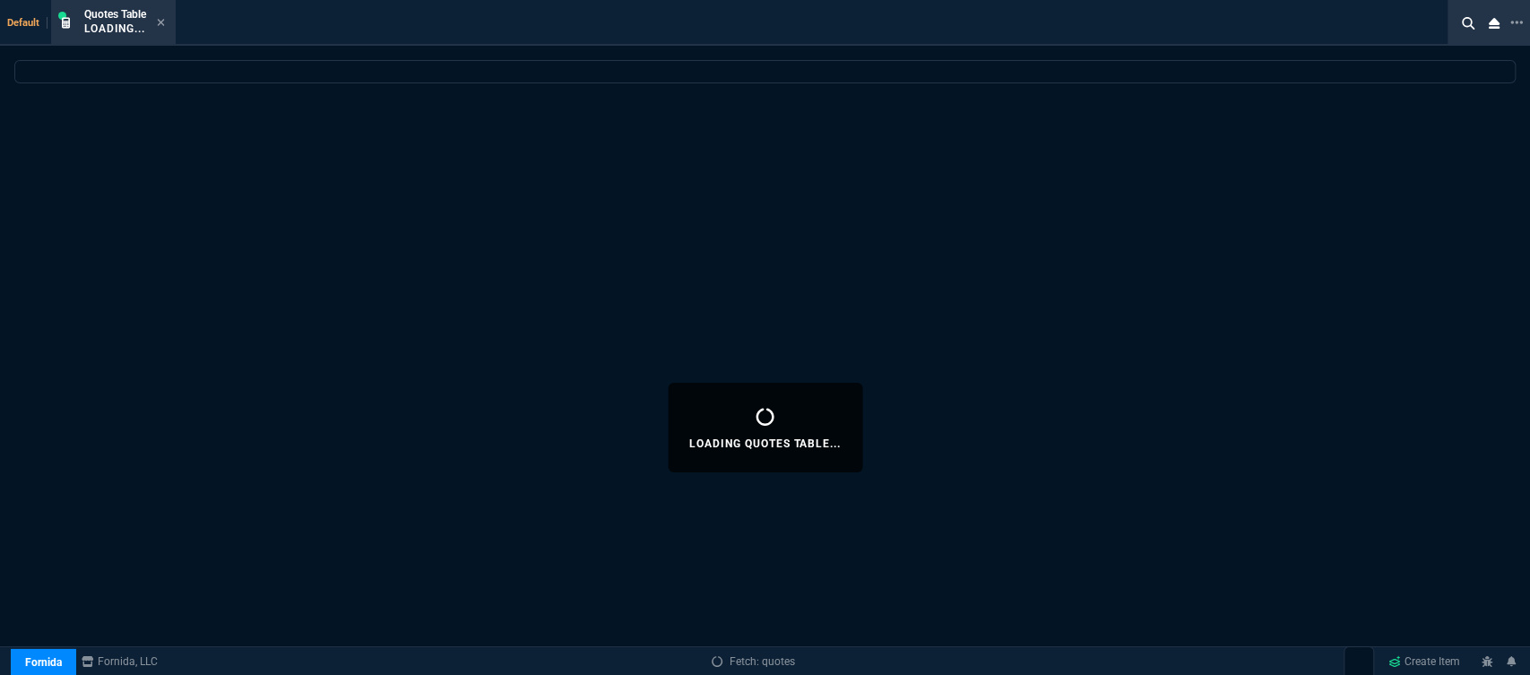
select select
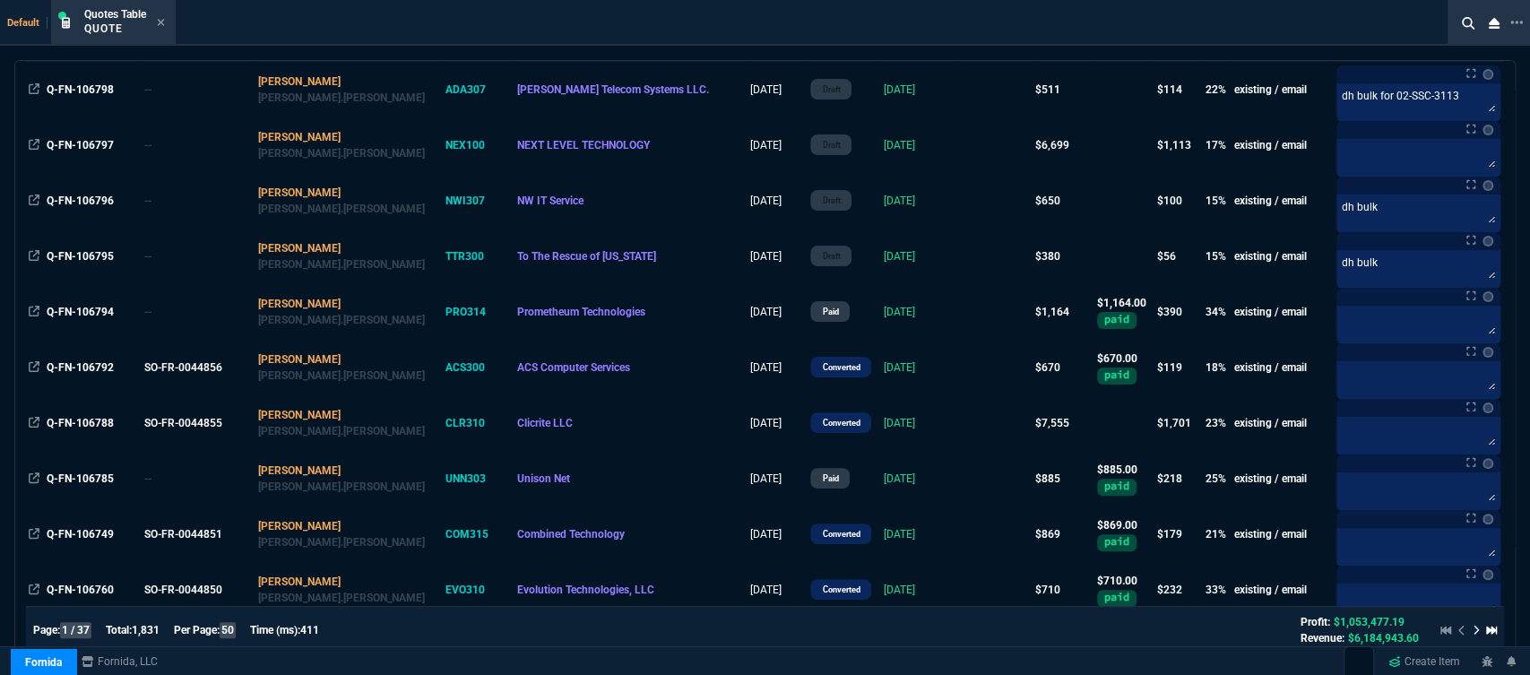
scroll to position [199, 0]
click at [161, 21] on icon at bounding box center [161, 22] width 8 height 11
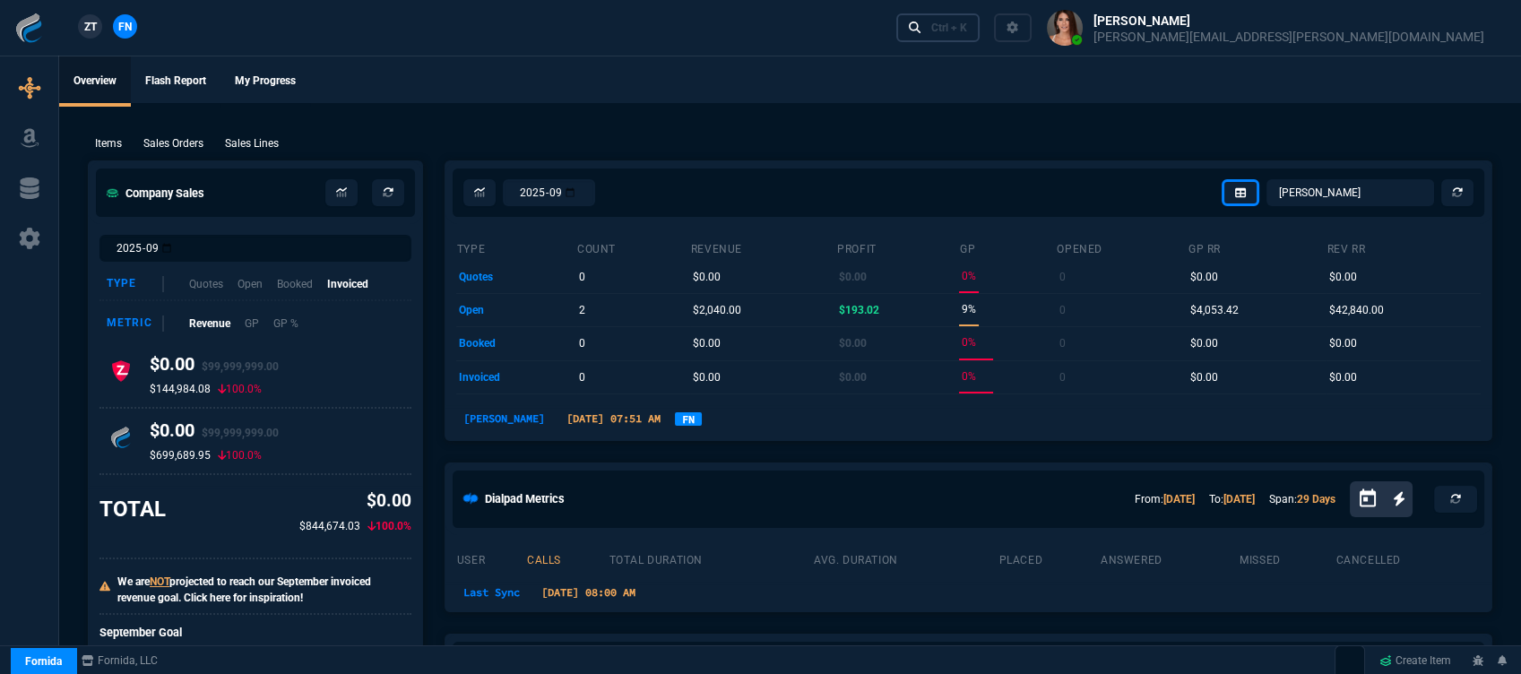
click at [967, 28] on div "Ctrl + K" at bounding box center [949, 28] width 36 height 14
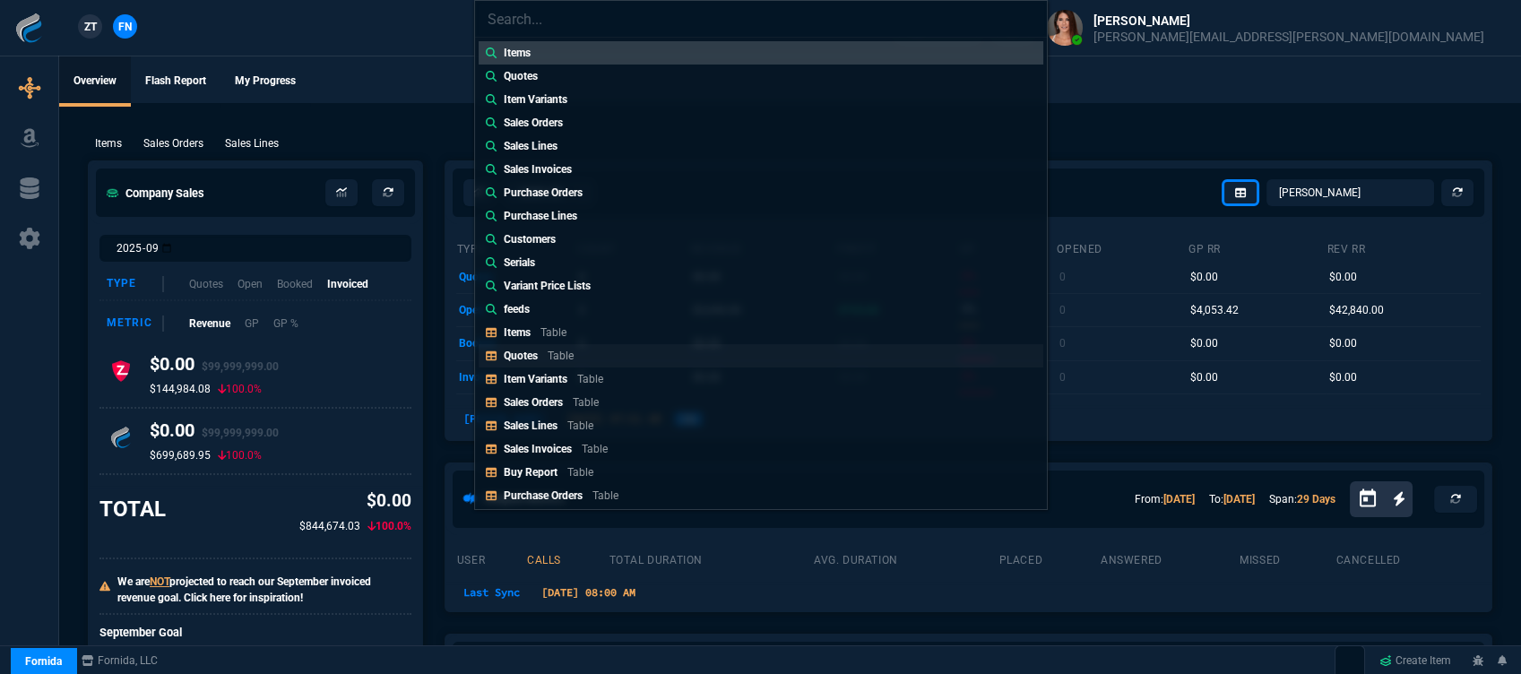
click at [561, 358] on p "Table" at bounding box center [561, 356] width 26 height 13
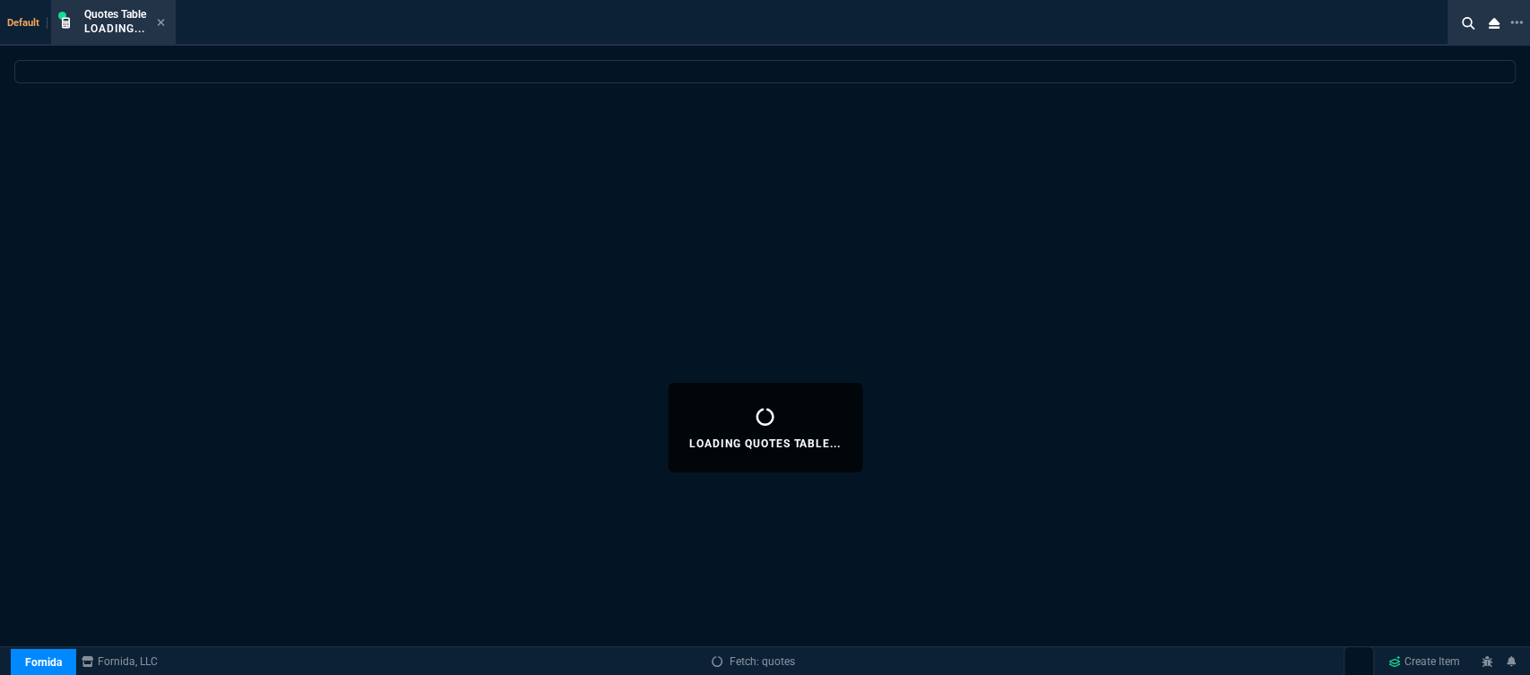
select select
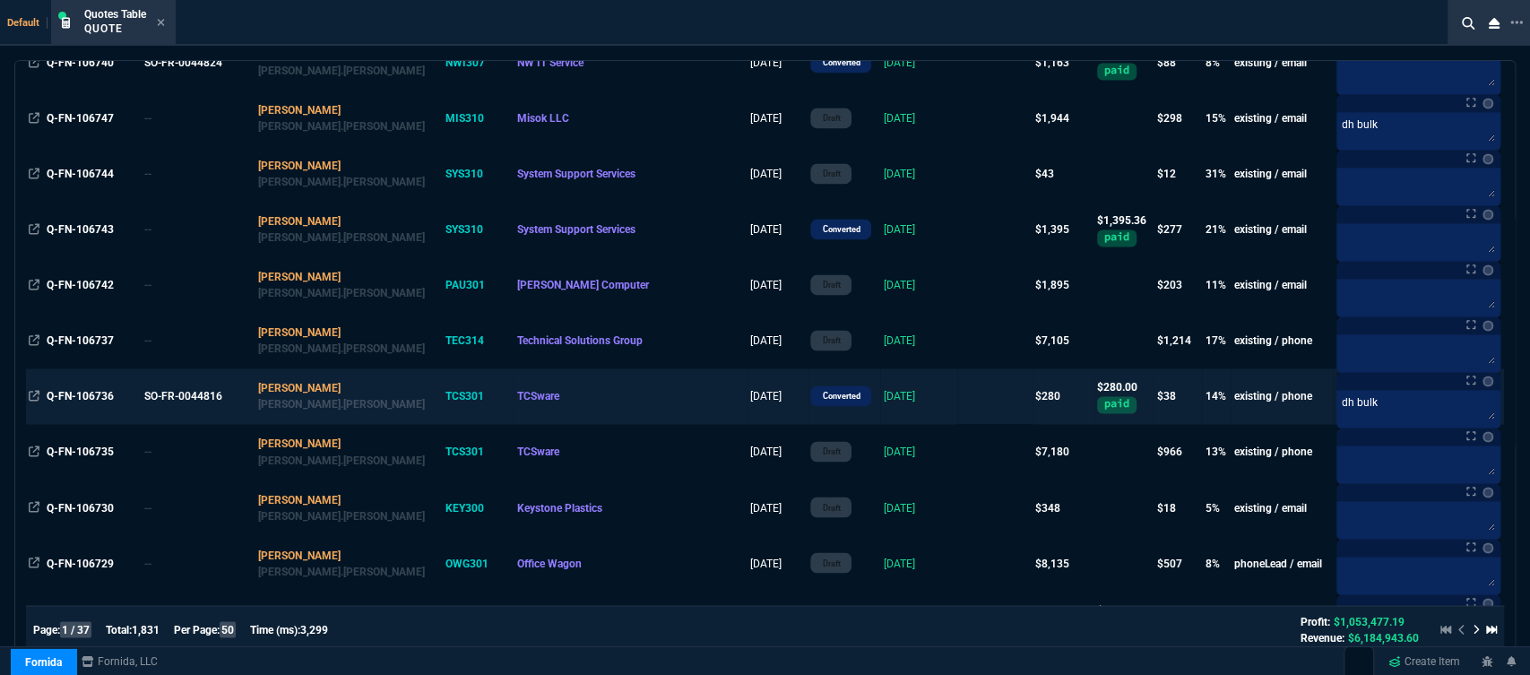
scroll to position [2091, 0]
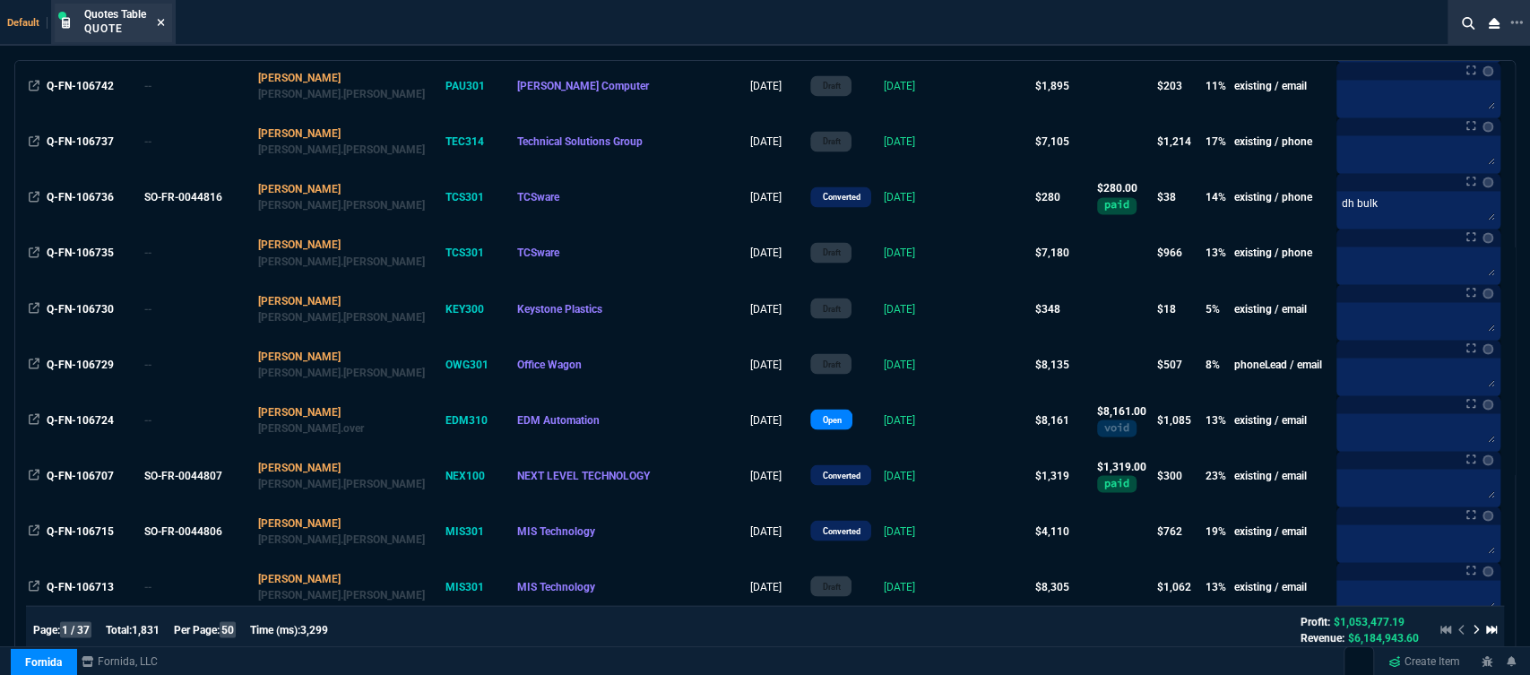
click at [162, 22] on icon at bounding box center [161, 22] width 7 height 7
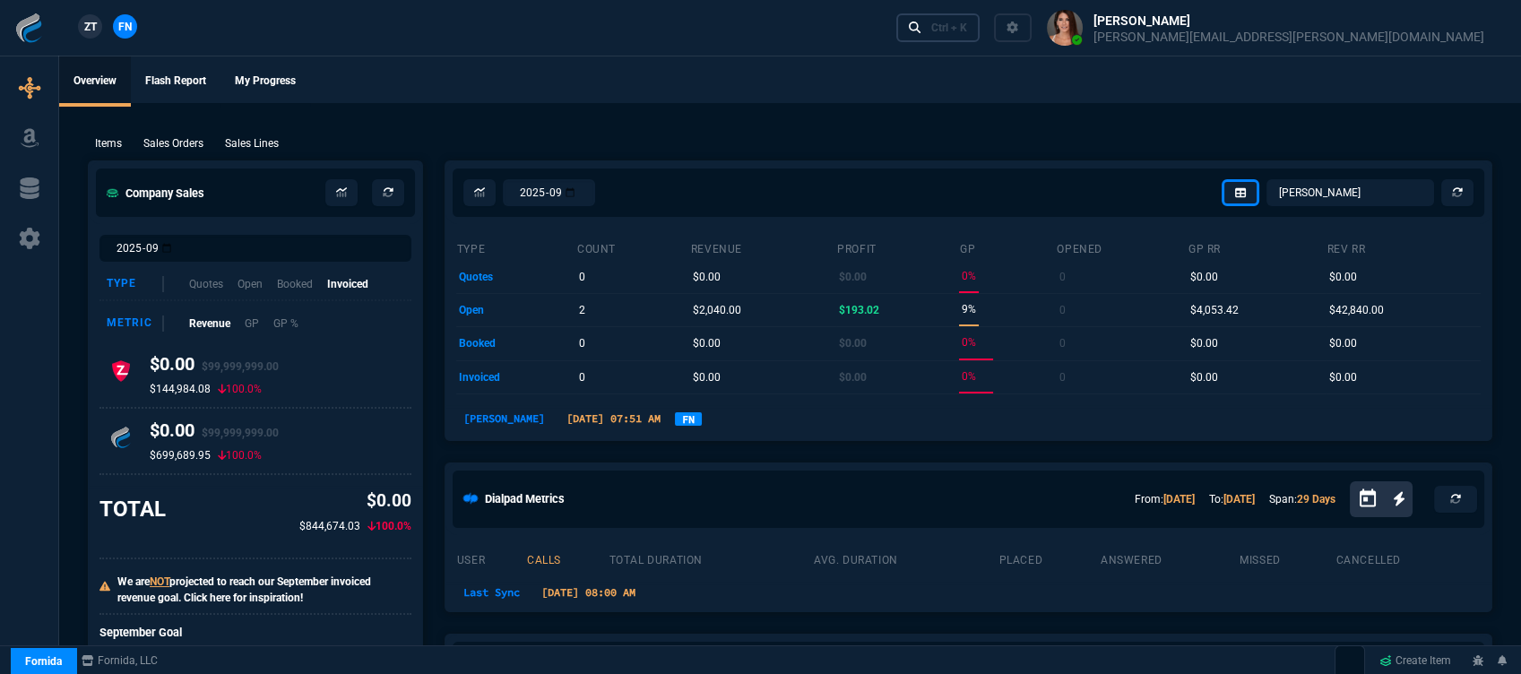
click at [980, 18] on link "Ctrl + K" at bounding box center [938, 27] width 84 height 28
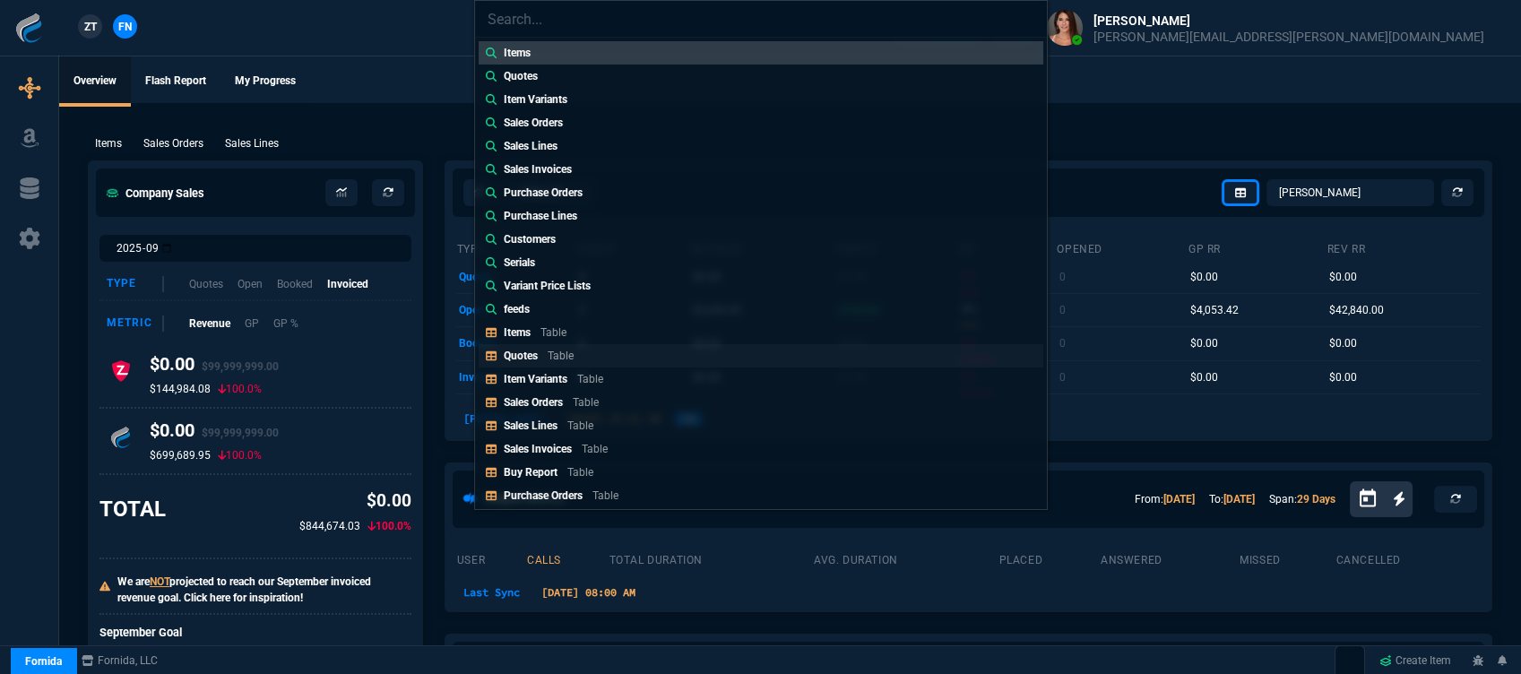
click at [614, 353] on link "Quotes Table" at bounding box center [761, 355] width 565 height 23
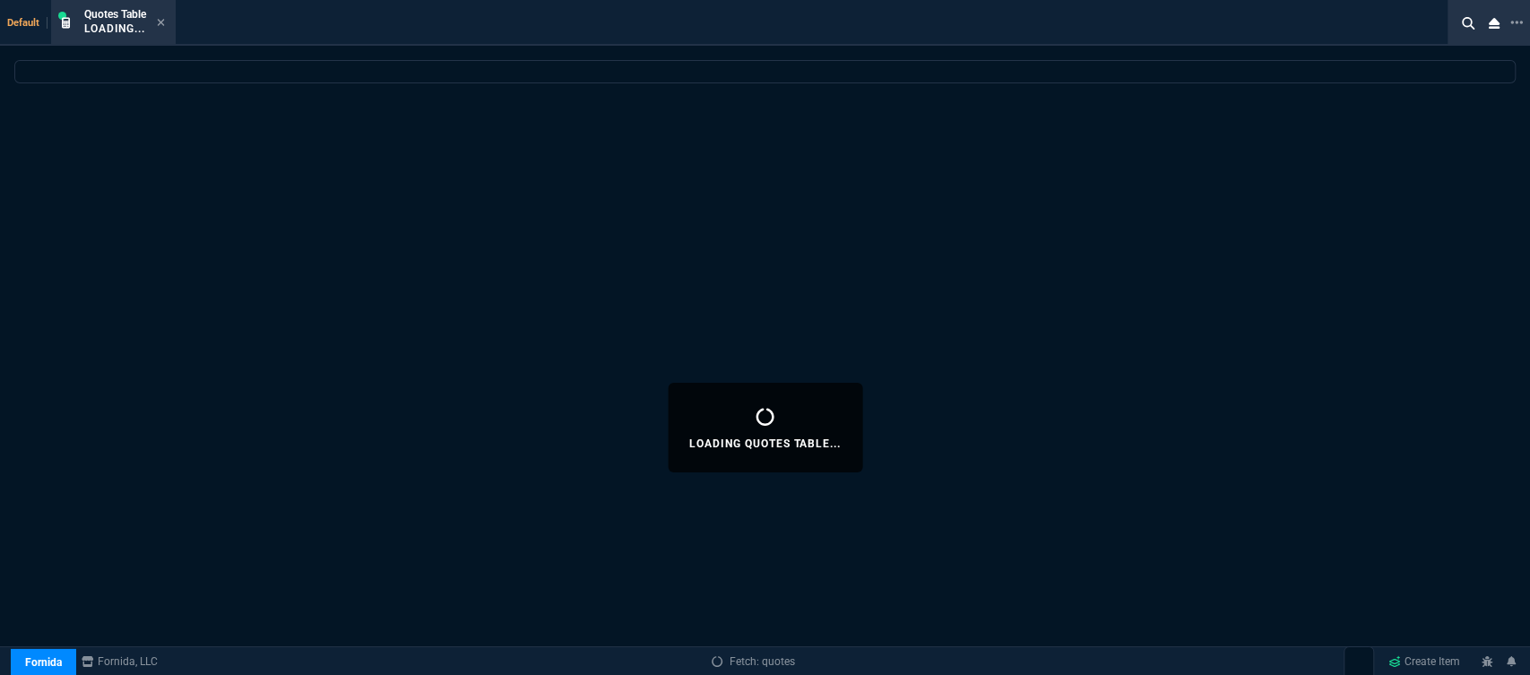
select select
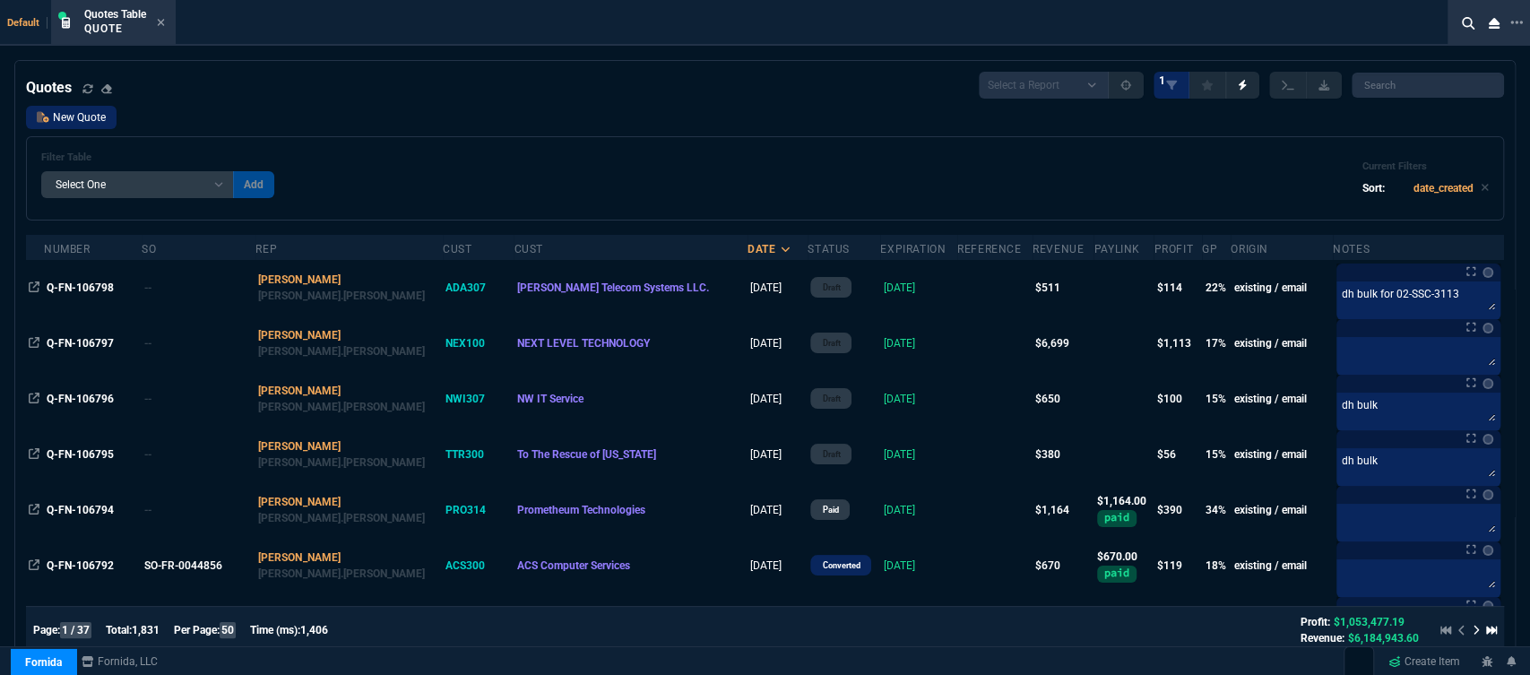
click at [79, 129] on link "New Quote" at bounding box center [71, 117] width 91 height 23
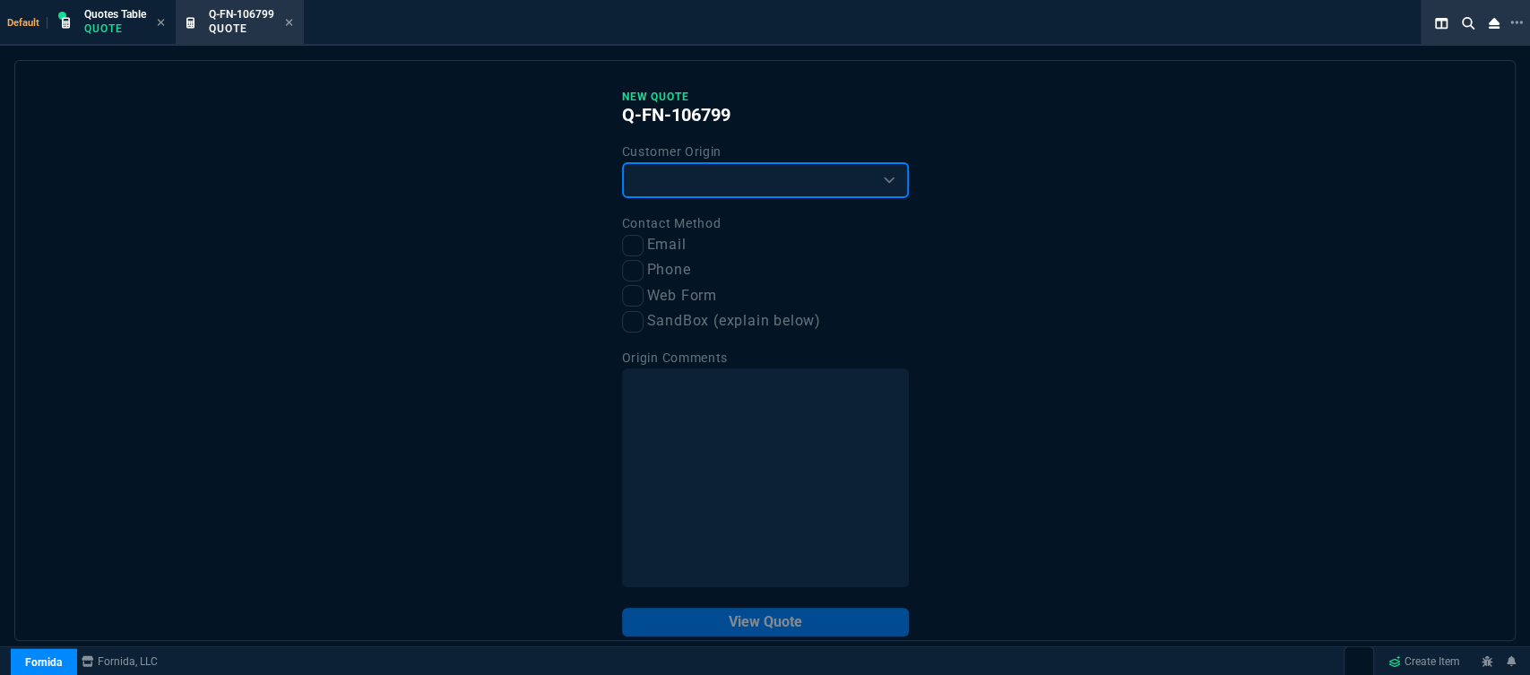
click at [781, 181] on select "Existing Customer Amazon Lead (first order) Website Lead (first order) Called (…" at bounding box center [765, 180] width 287 height 36
select select "existing"
click at [622, 163] on select "Existing Customer Amazon Lead (first order) Website Lead (first order) Called (…" at bounding box center [765, 180] width 287 height 36
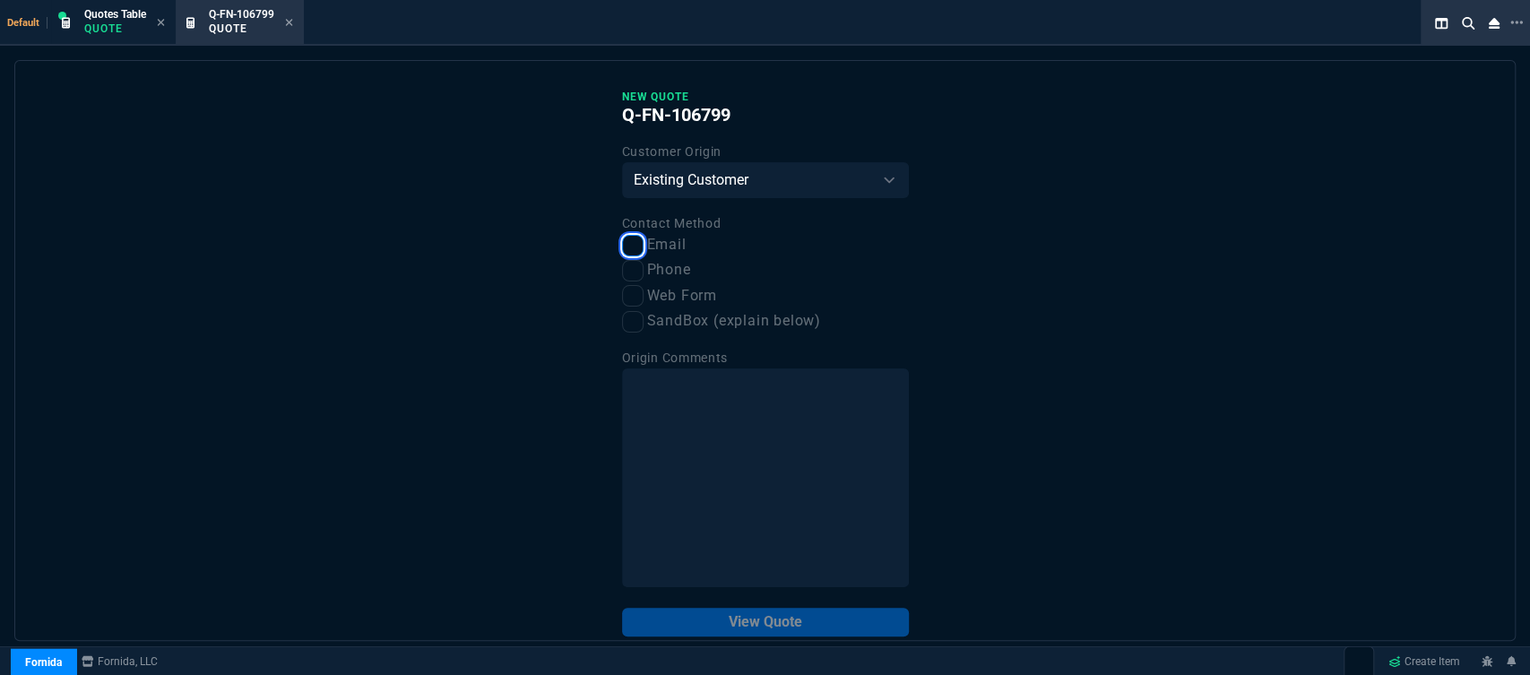
click at [625, 241] on input "Email" at bounding box center [633, 246] width 22 height 22
checkbox input "true"
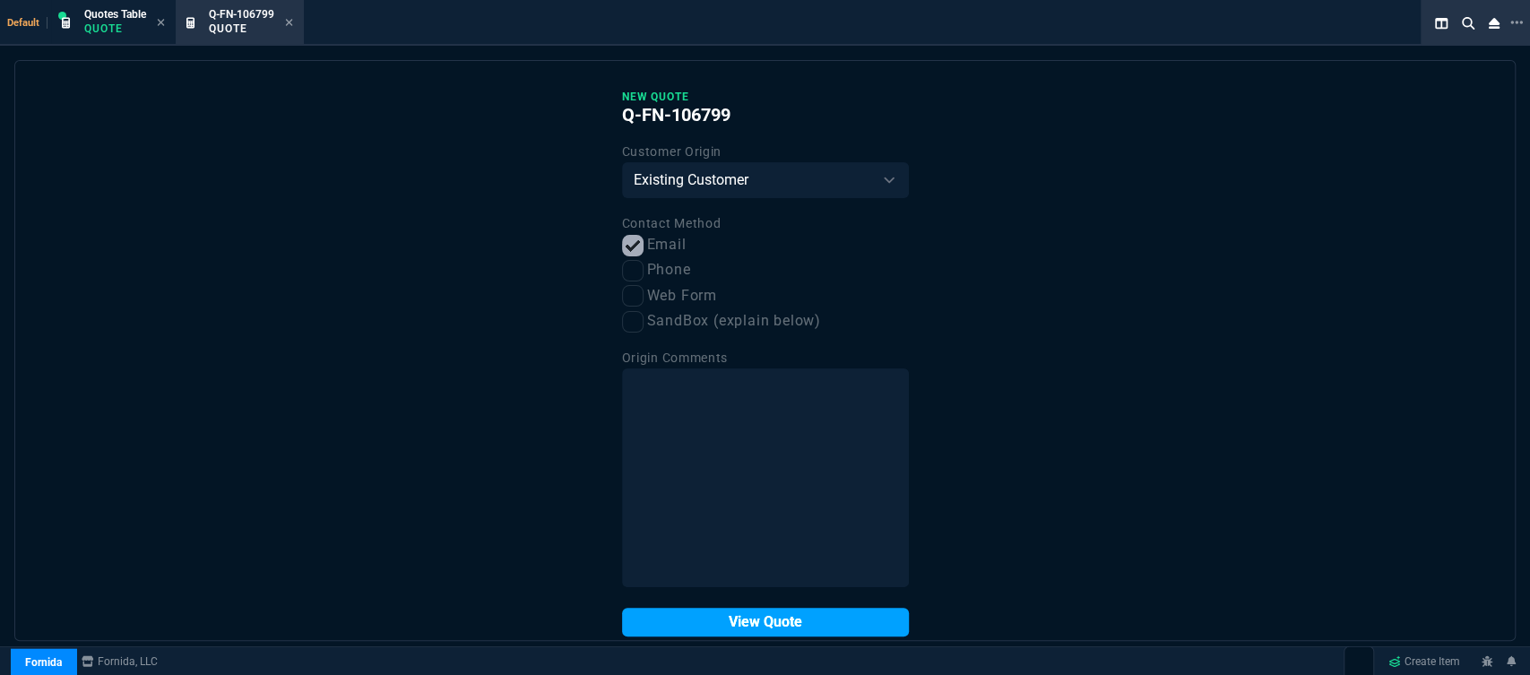
click at [726, 626] on button "View Quote" at bounding box center [765, 622] width 287 height 29
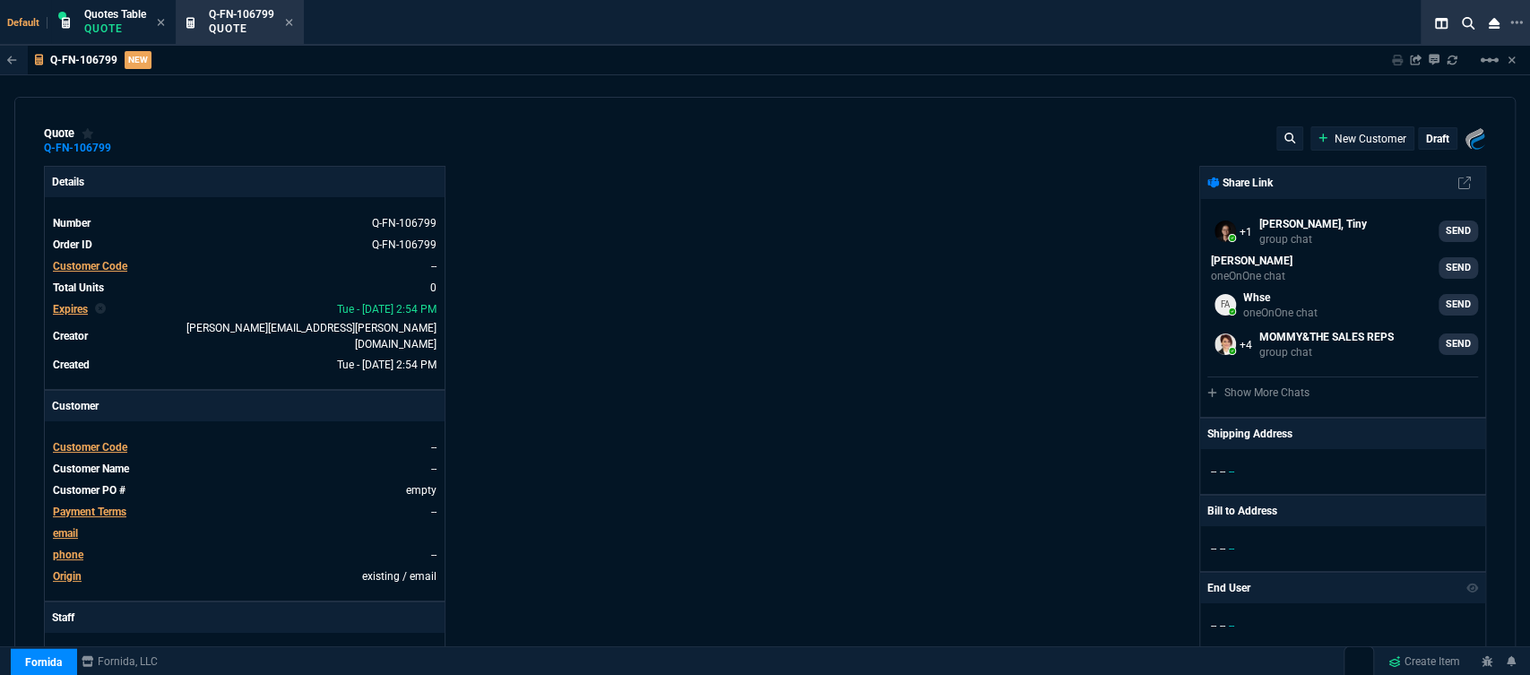
click at [111, 441] on span "Customer Code" at bounding box center [90, 447] width 74 height 13
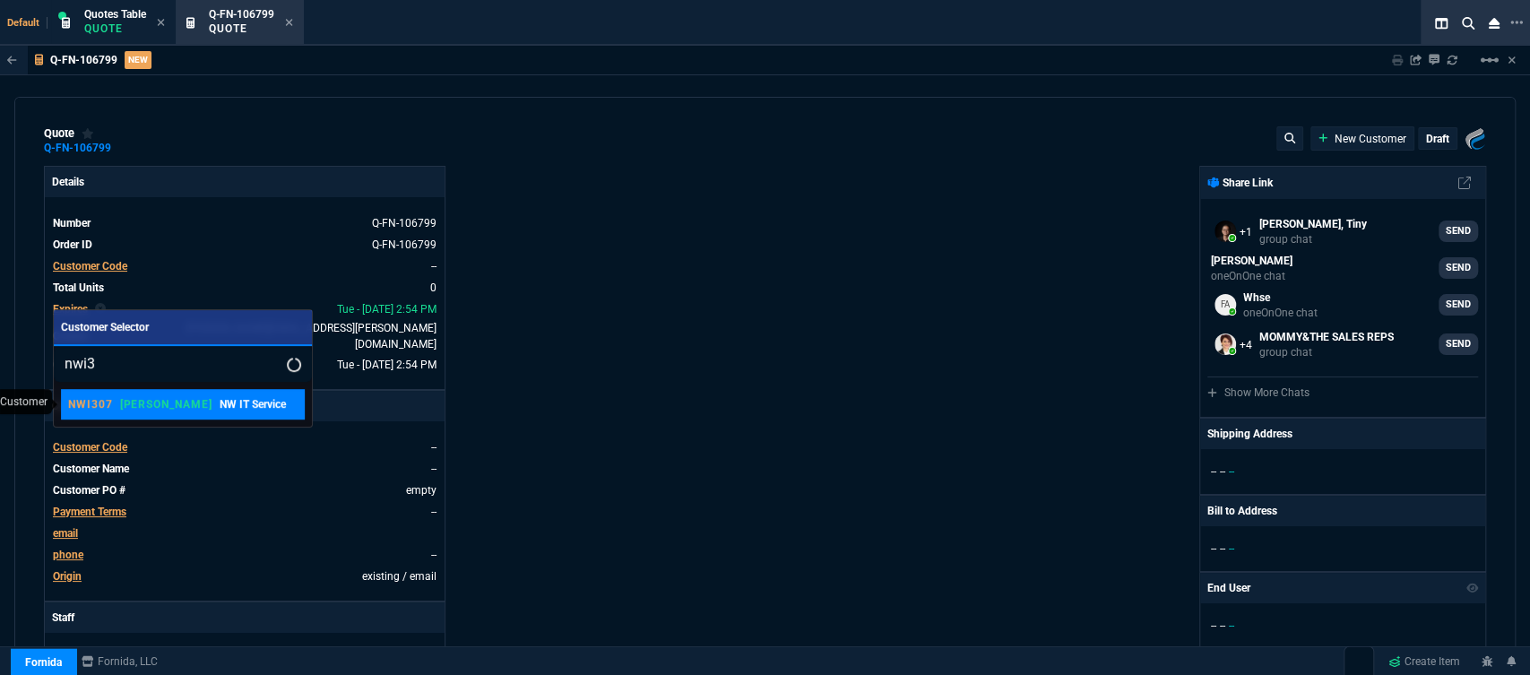
type input "nwi3"
click at [152, 415] on link "NWI307 ROSS NW IT Service" at bounding box center [183, 404] width 244 height 30
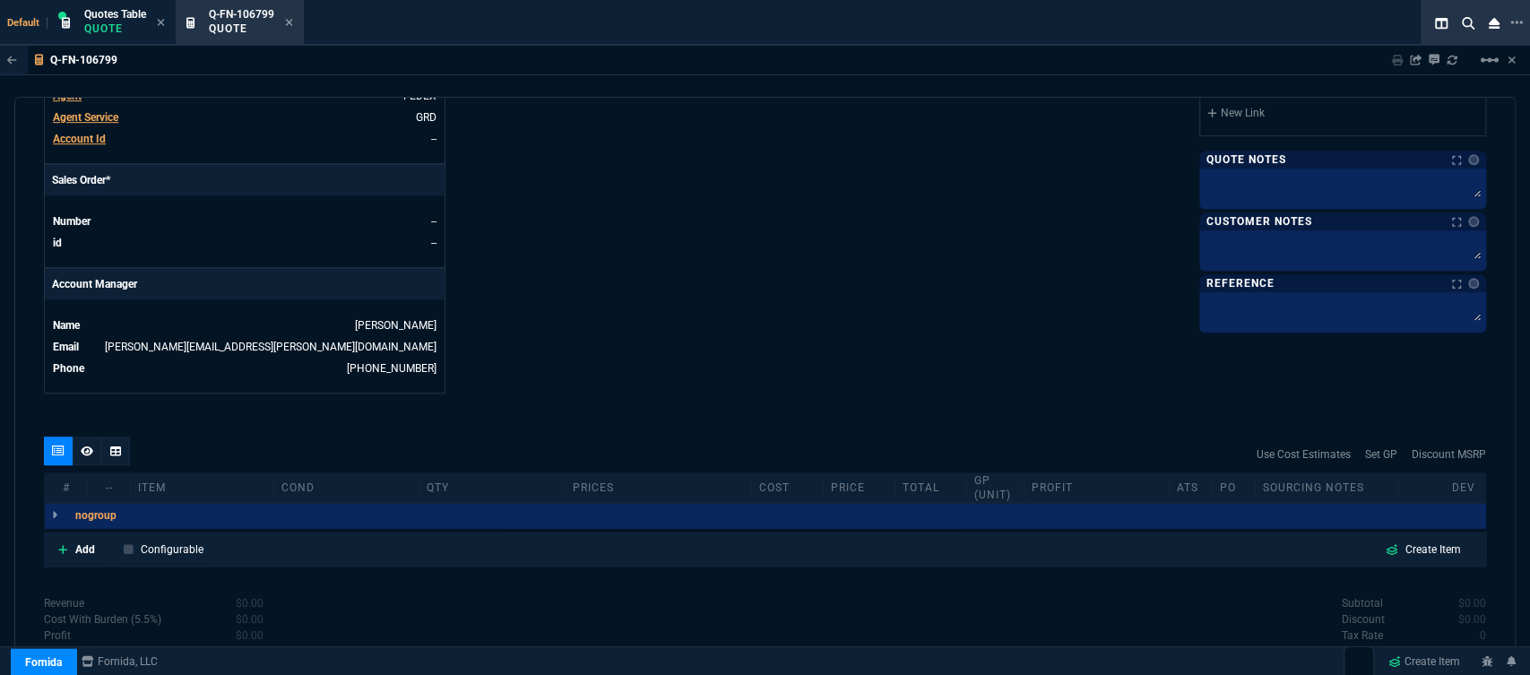
scroll to position [804, 0]
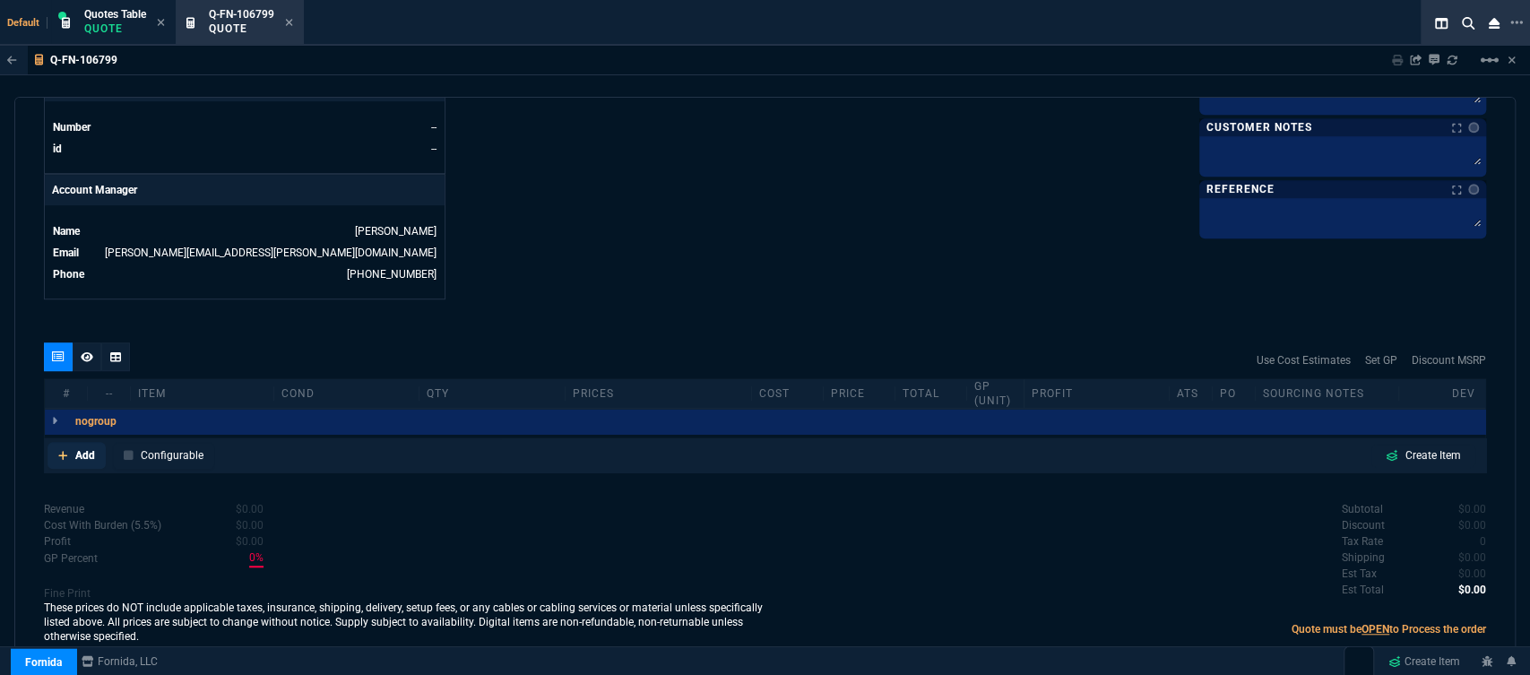
click at [63, 451] on icon at bounding box center [62, 455] width 9 height 9
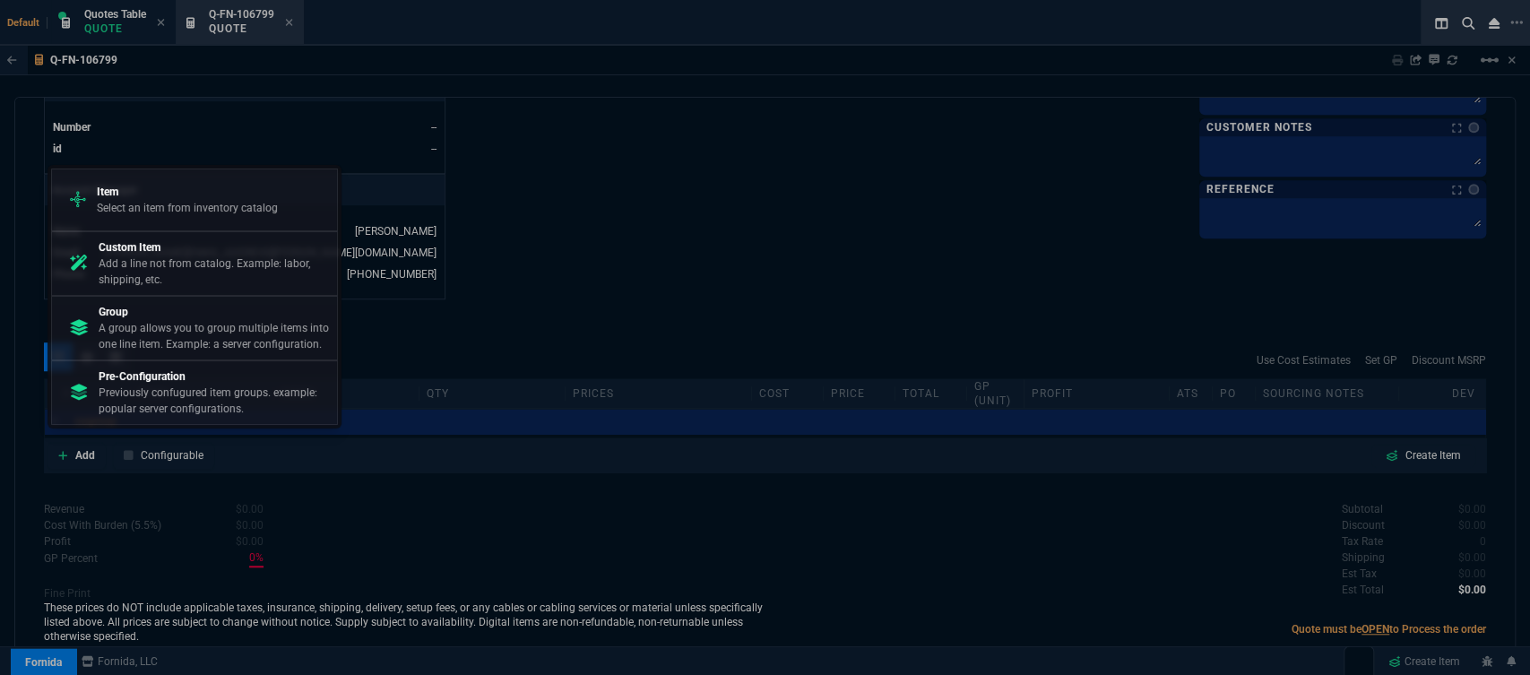
click at [169, 204] on p "Select an item from inventory catalog" at bounding box center [187, 208] width 181 height 16
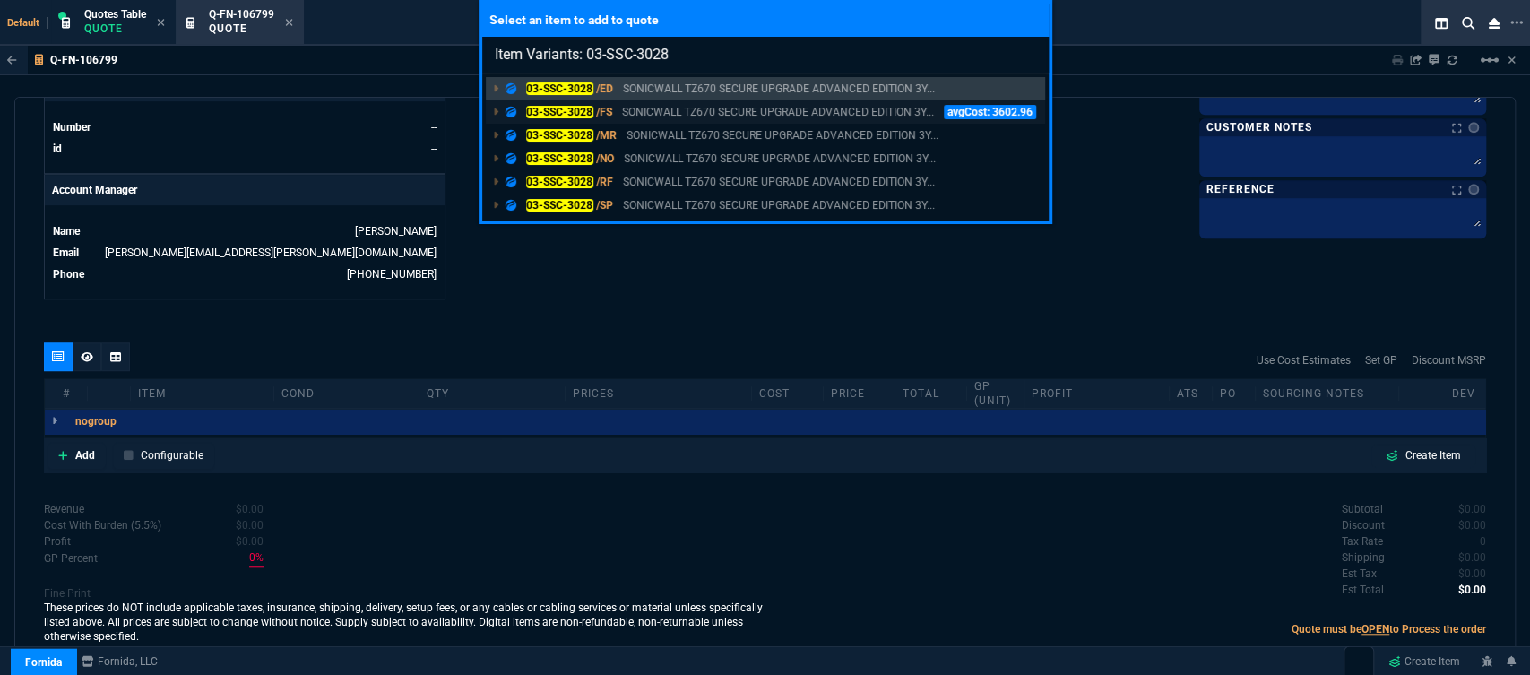
type input "Item Variants: 03-SSC-3028"
click at [750, 105] on p "SONICWALL TZ670 SECURE UPGRADE ADVANCED EDITION 3Y..." at bounding box center [778, 112] width 312 height 16
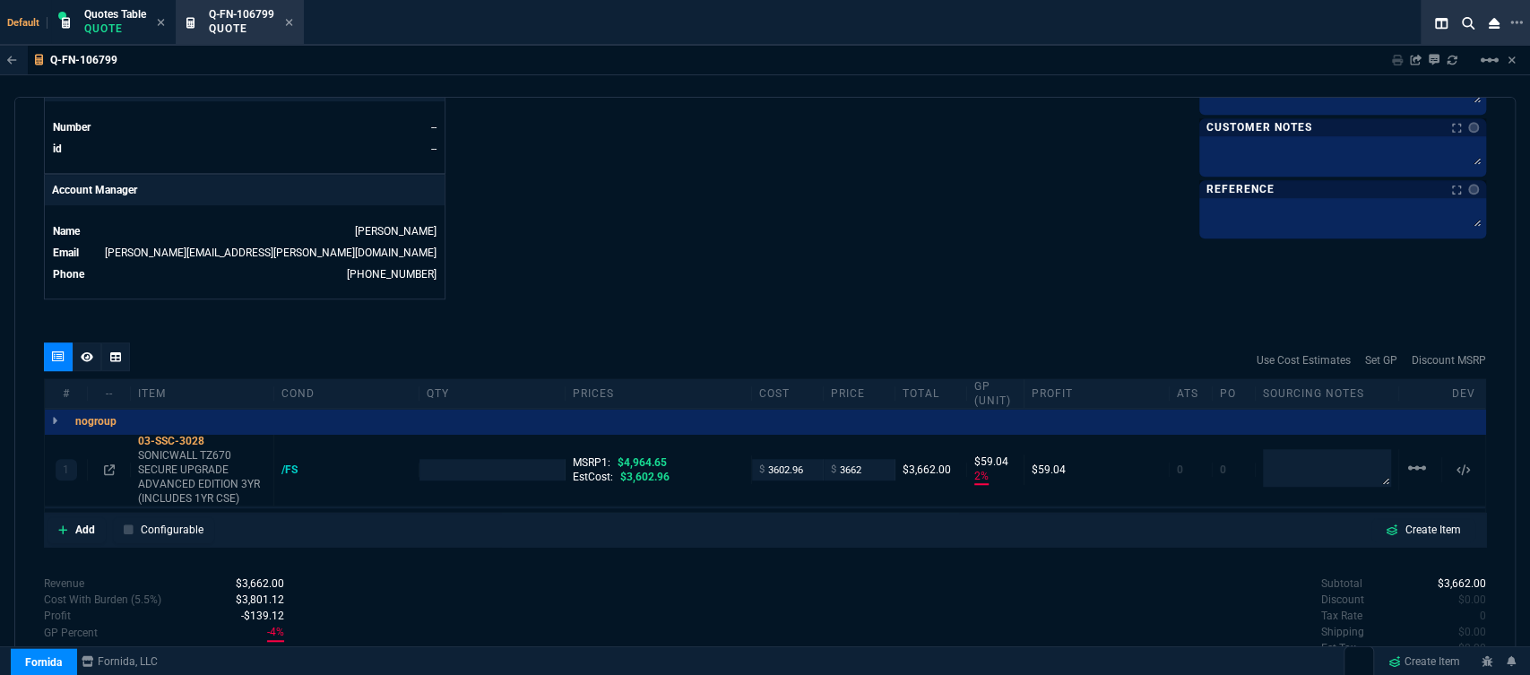
type input "2"
type input "59"
type input "26"
click at [186, 463] on p "SONICWALL TZ670 SECURE UPGRADE ADVANCED EDITION 3YR (INCLUDES 1YR CSE)" at bounding box center [202, 476] width 128 height 57
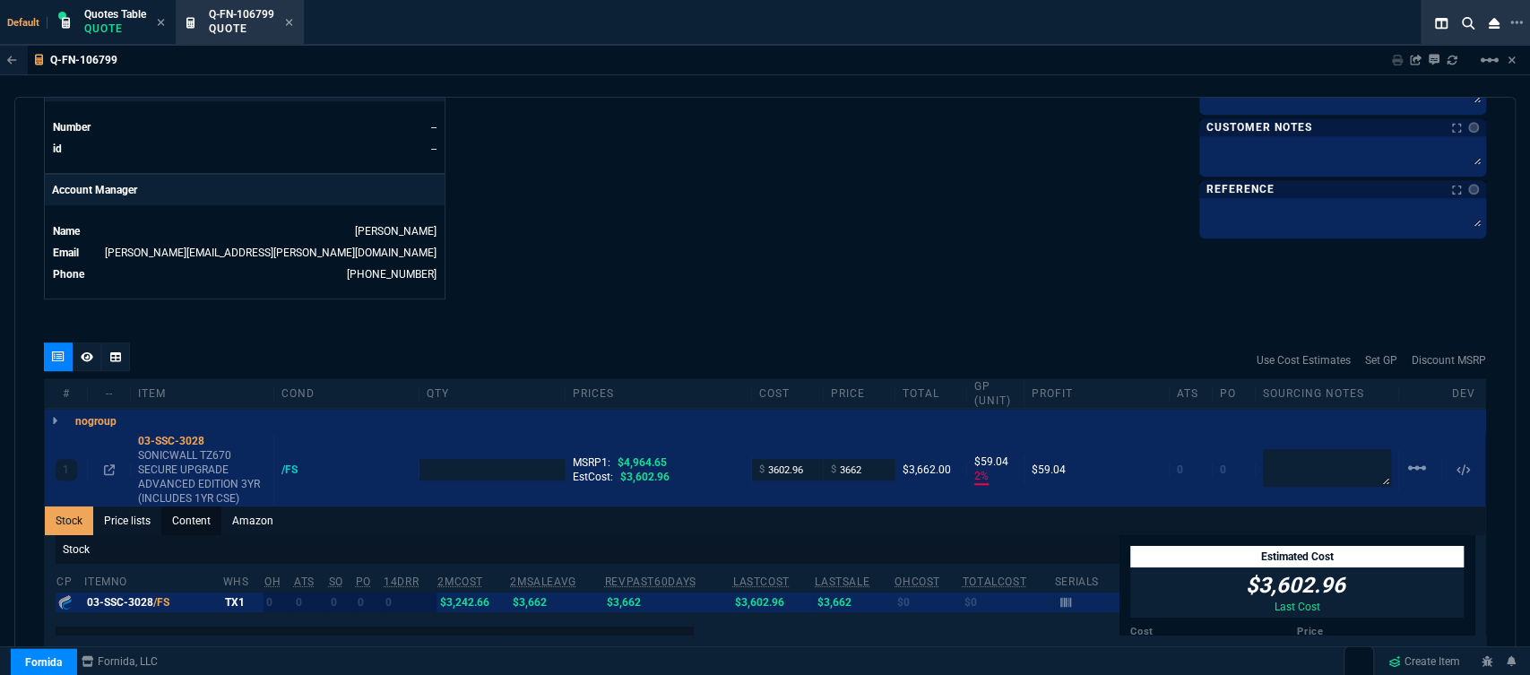
click at [198, 506] on link "Content" at bounding box center [191, 520] width 60 height 29
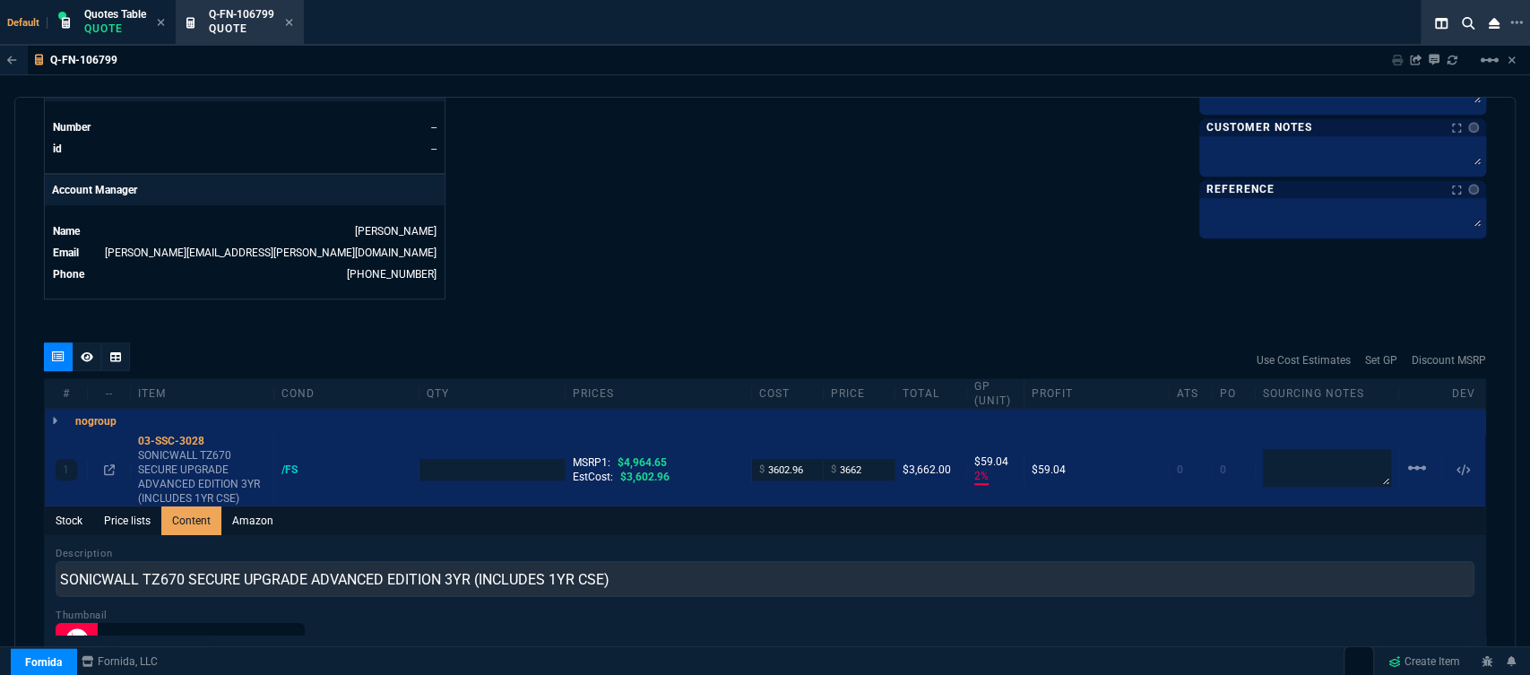
scroll to position [0, 0]
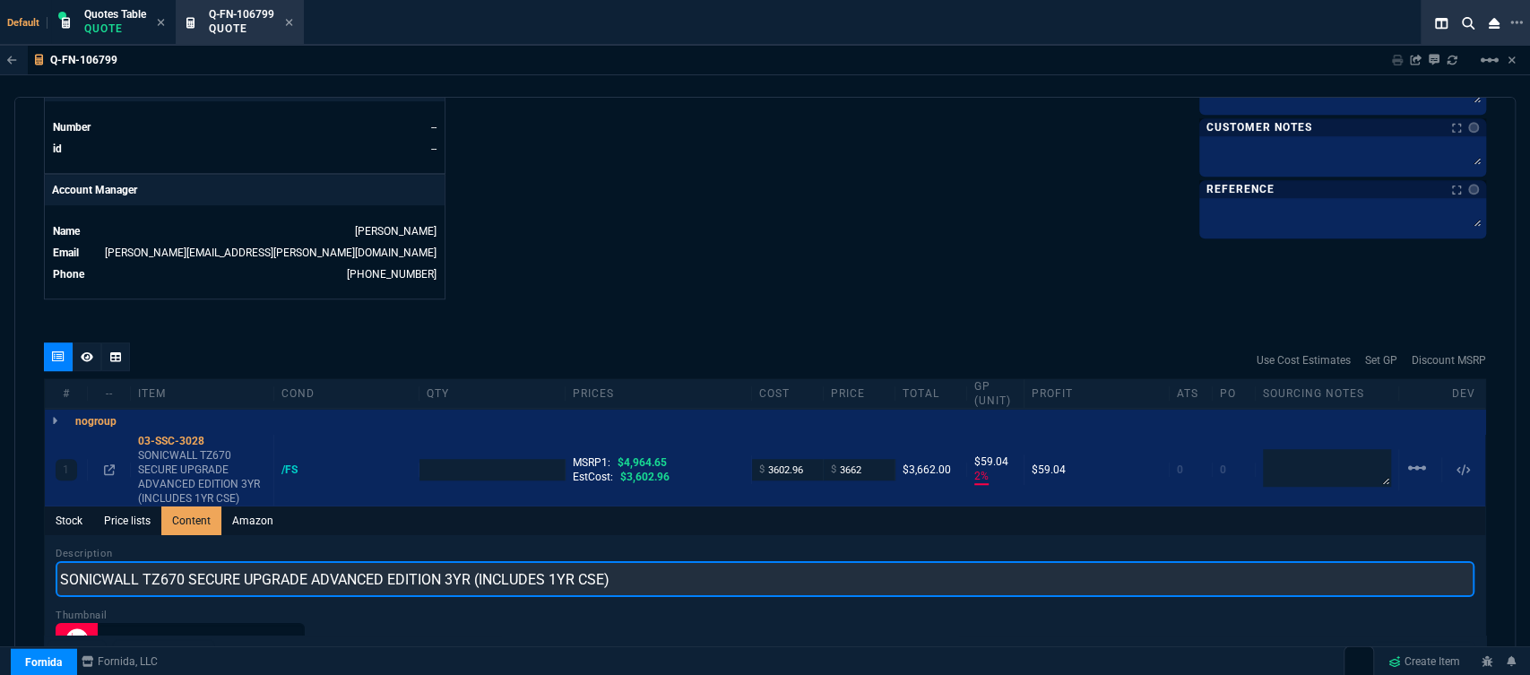
click at [680, 561] on input "SONICWALL TZ670 SECURE UPGRADE ADVANCED EDITION 3YR (INCLUDES 1YR CSE)" at bounding box center [765, 579] width 1419 height 36
click at [680, 561] on input "SONICWALL TZ670 SECURE UPGRADE ADVANCED EDITION 3YR INCLUDES 1YR CSE" at bounding box center [765, 579] width 1419 height 36
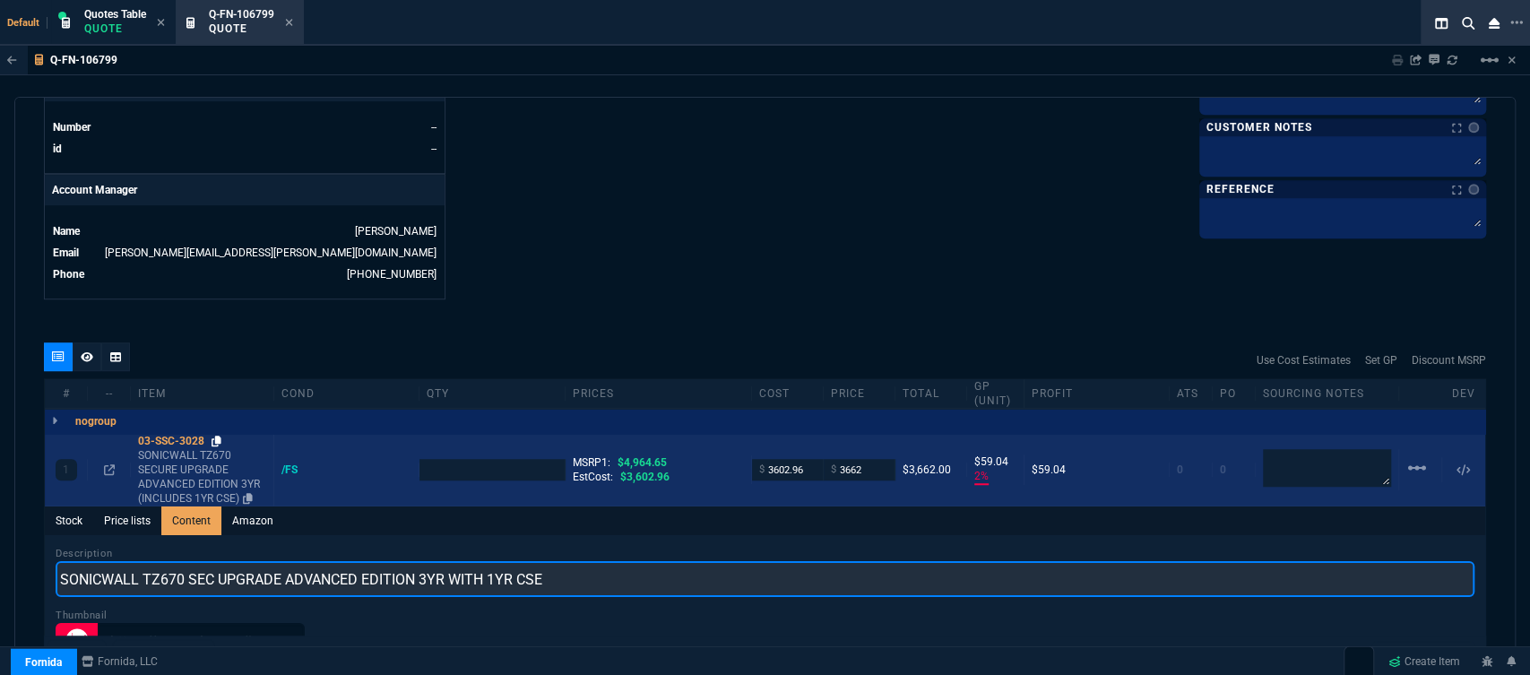
type input "SONICWALL TZ670 SEC UPGRADE ADVANCED EDITION 3YR WITH 1YR CSE"
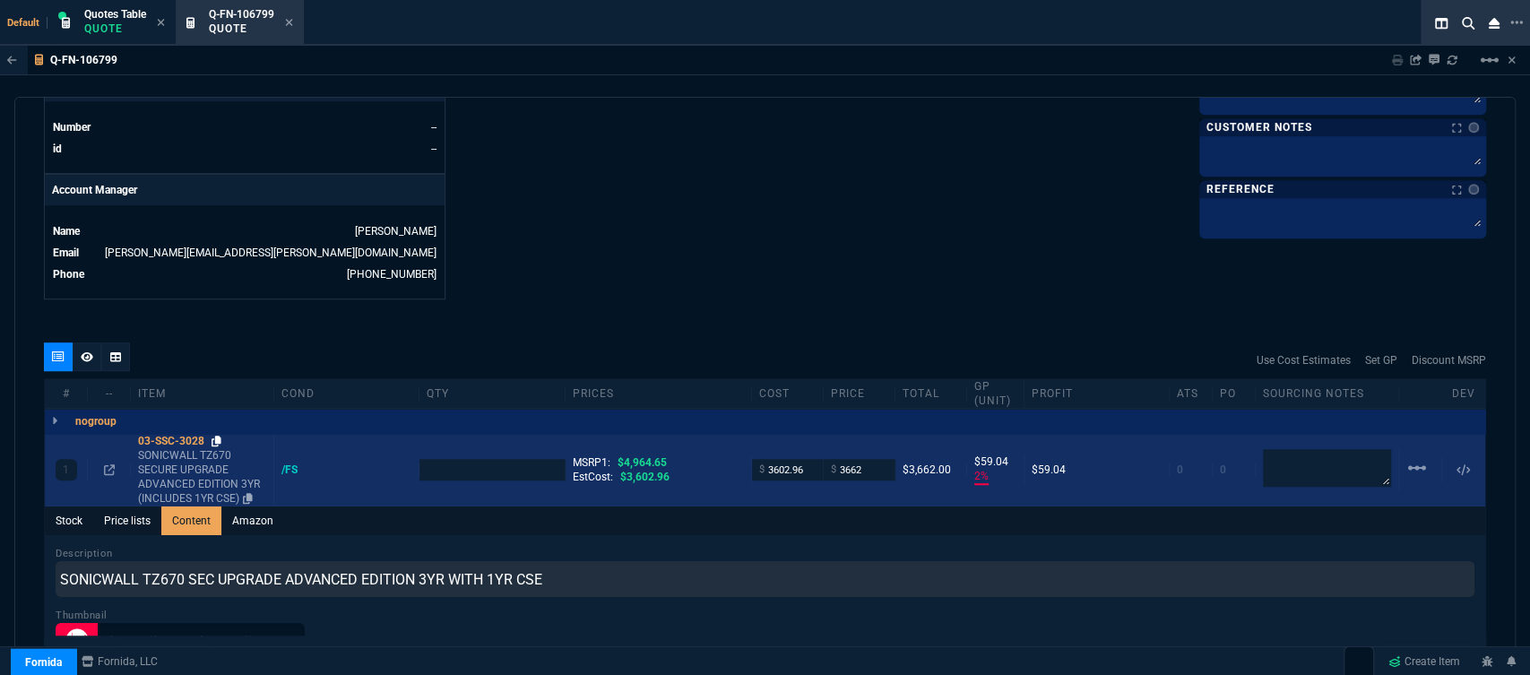
click at [216, 436] on icon at bounding box center [217, 441] width 10 height 11
type input "1"
click at [803, 459] on input "3602.96" at bounding box center [787, 469] width 56 height 21
type input "2917"
click at [1308, 449] on textarea at bounding box center [1327, 468] width 128 height 38
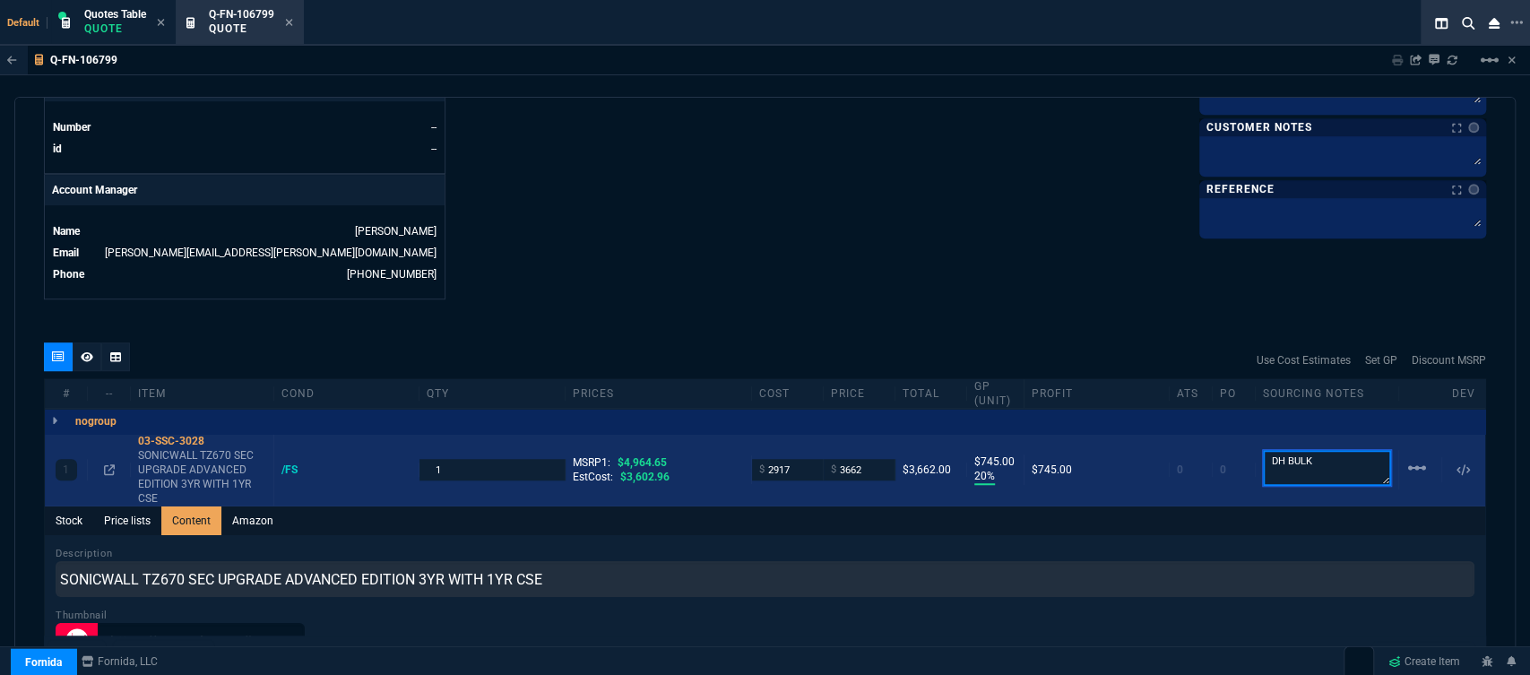
drag, startPoint x: 1245, startPoint y: 438, endPoint x: 1126, endPoint y: 438, distance: 119.2
click at [1126, 438] on div "1 03-SSC-3028 SONICWALL TZ670 SEC UPGRADE ADVANCED EDITION 3YR WITH 1YR CSE /FS…" at bounding box center [765, 470] width 1440 height 73
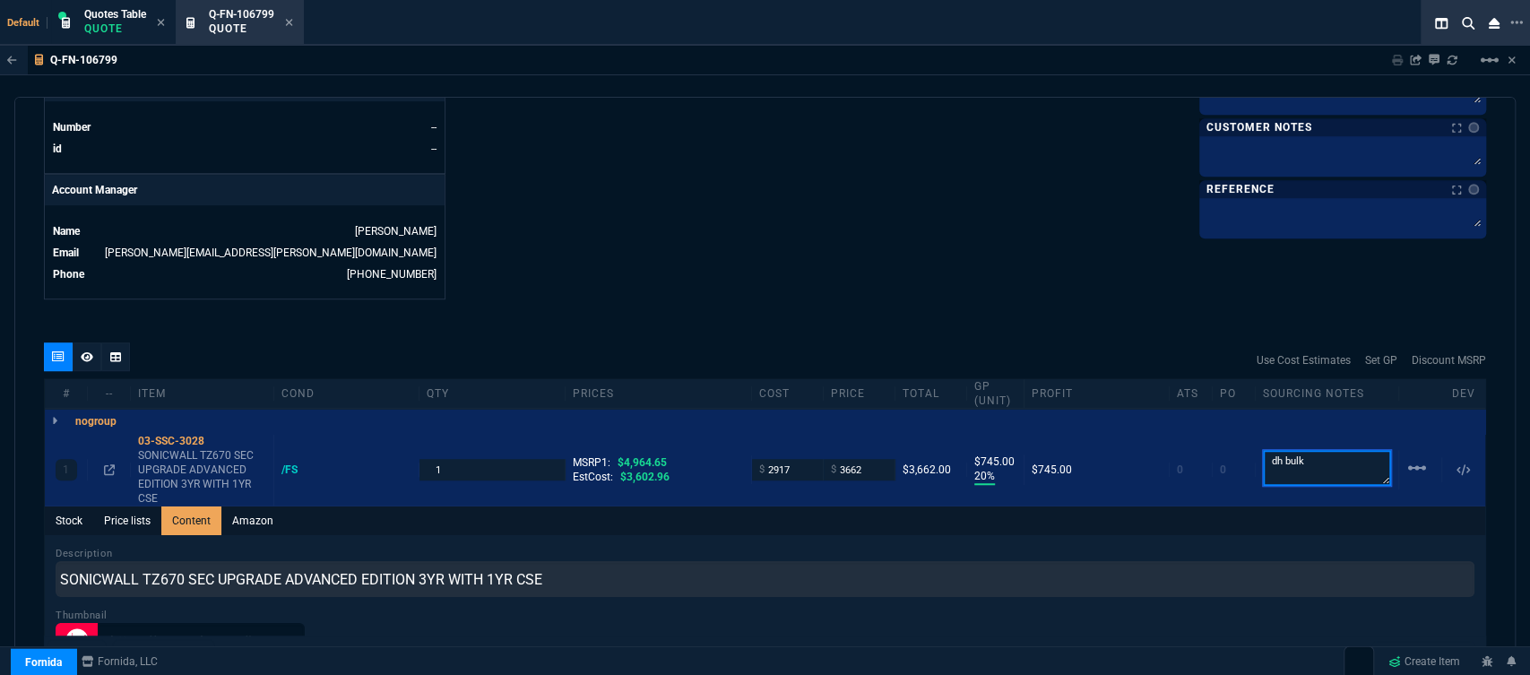
type textarea "dh bulk"
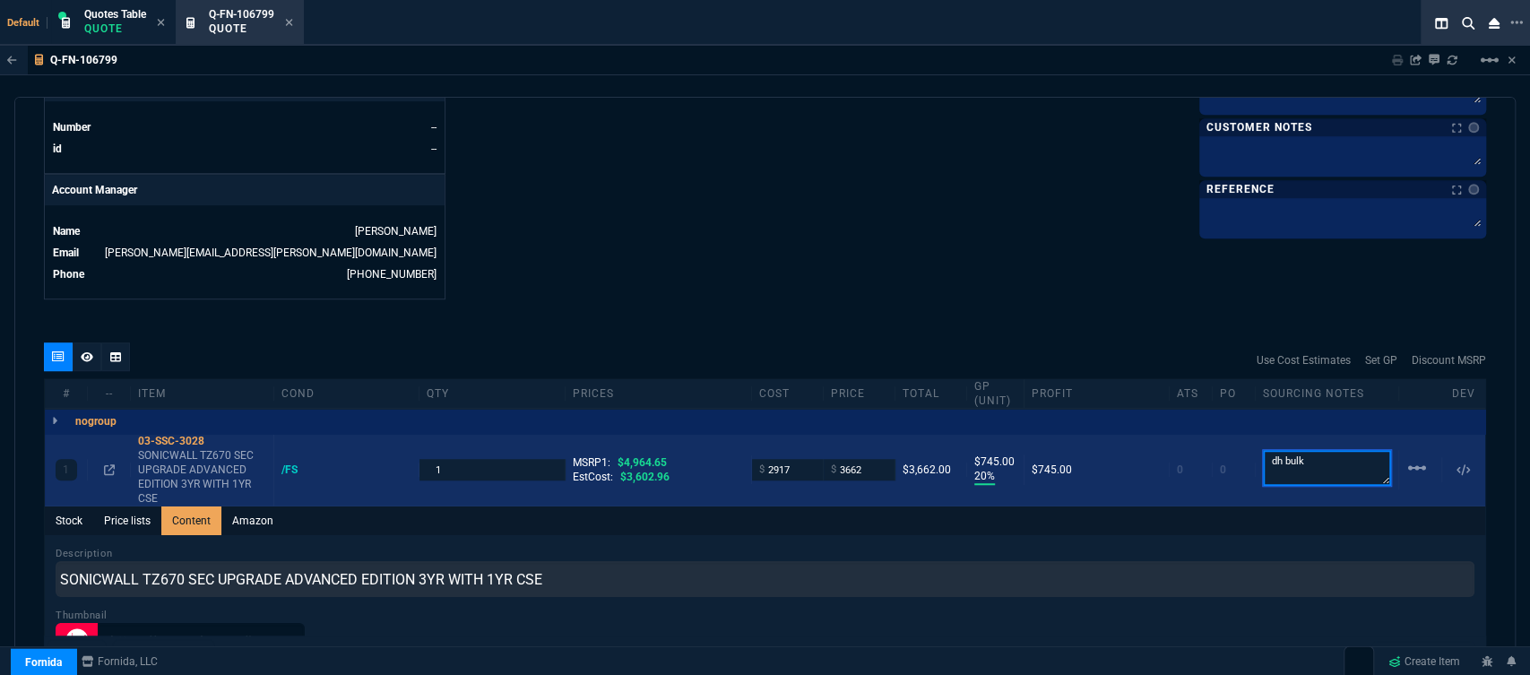
drag, startPoint x: 1247, startPoint y: 449, endPoint x: 1169, endPoint y: 438, distance: 78.7
click at [1169, 438] on div "1 03-SSC-3028 SONICWALL TZ670 SEC UPGRADE ADVANCED EDITION 3YR WITH 1YR CSE /FS…" at bounding box center [765, 470] width 1440 height 73
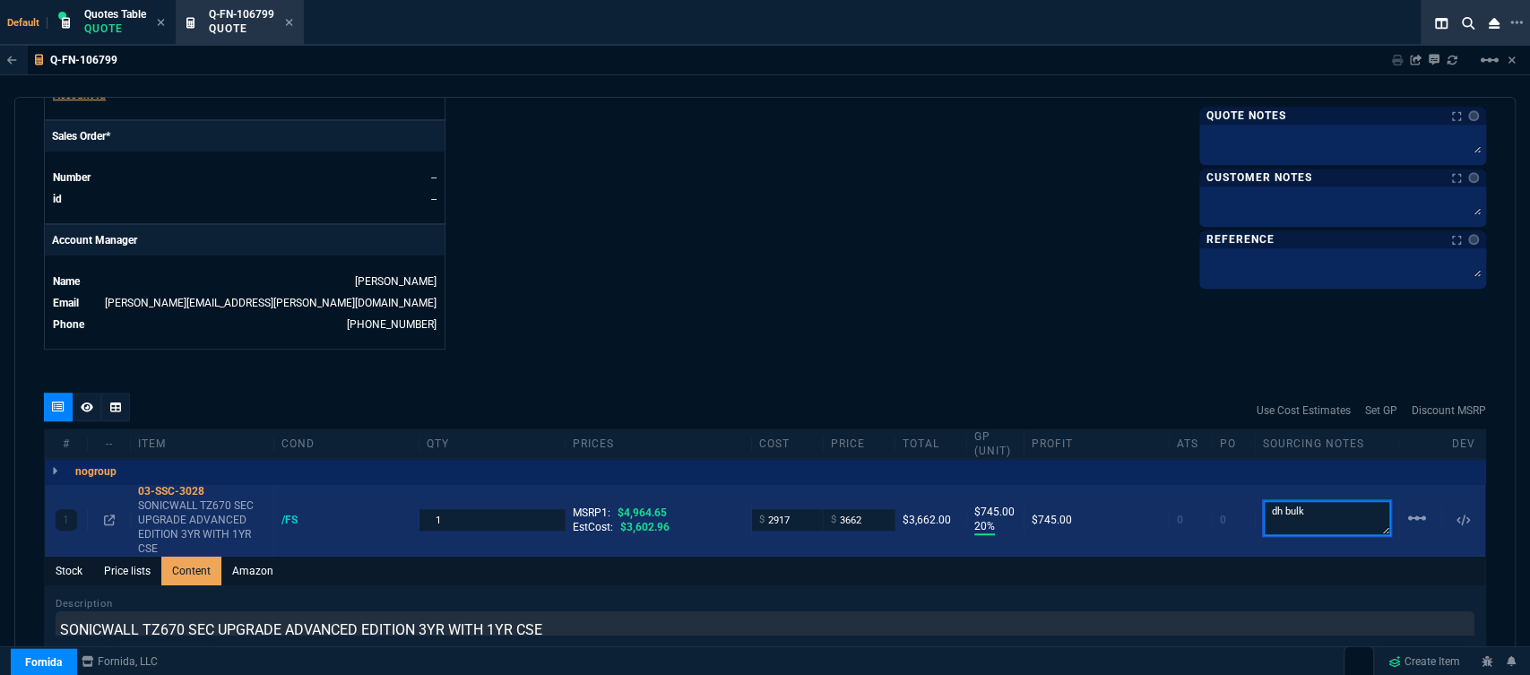
scroll to position [704, 0]
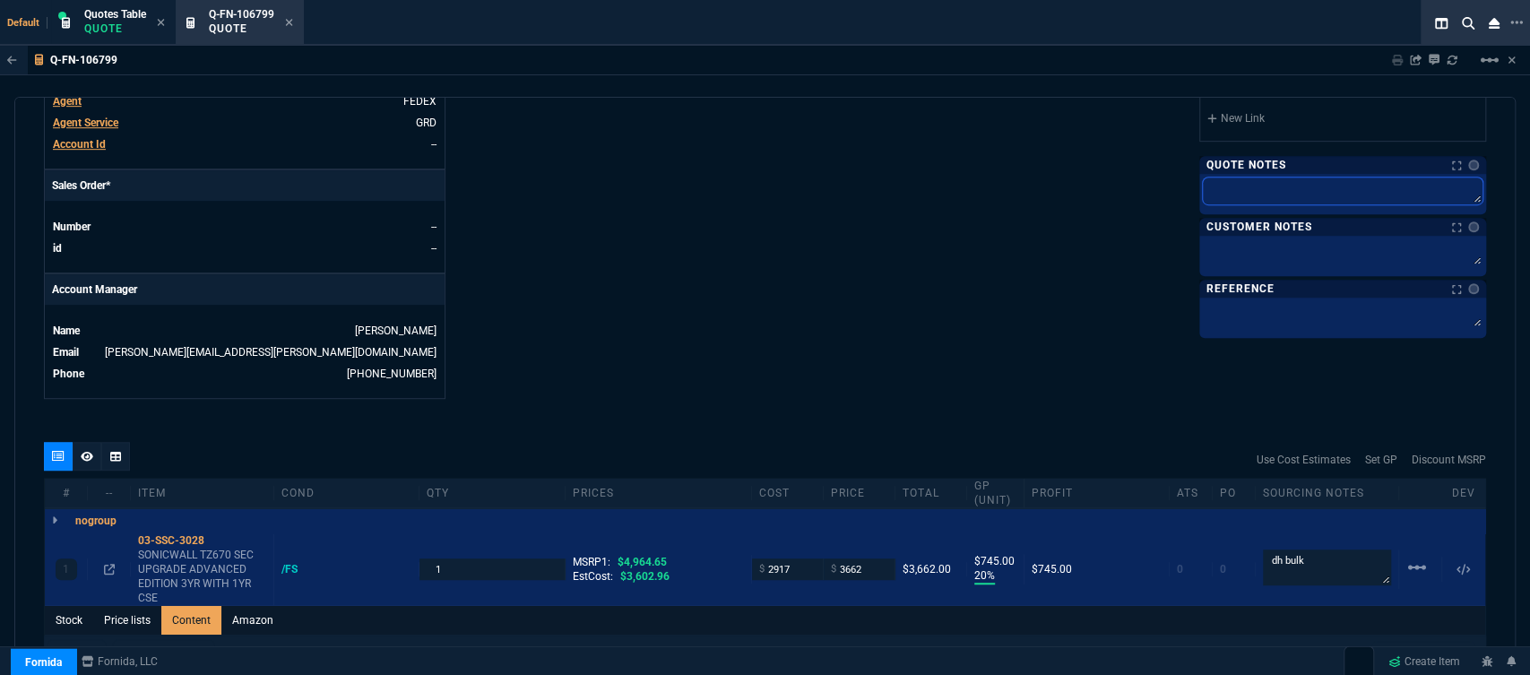
click at [1323, 195] on textarea at bounding box center [1343, 190] width 280 height 27
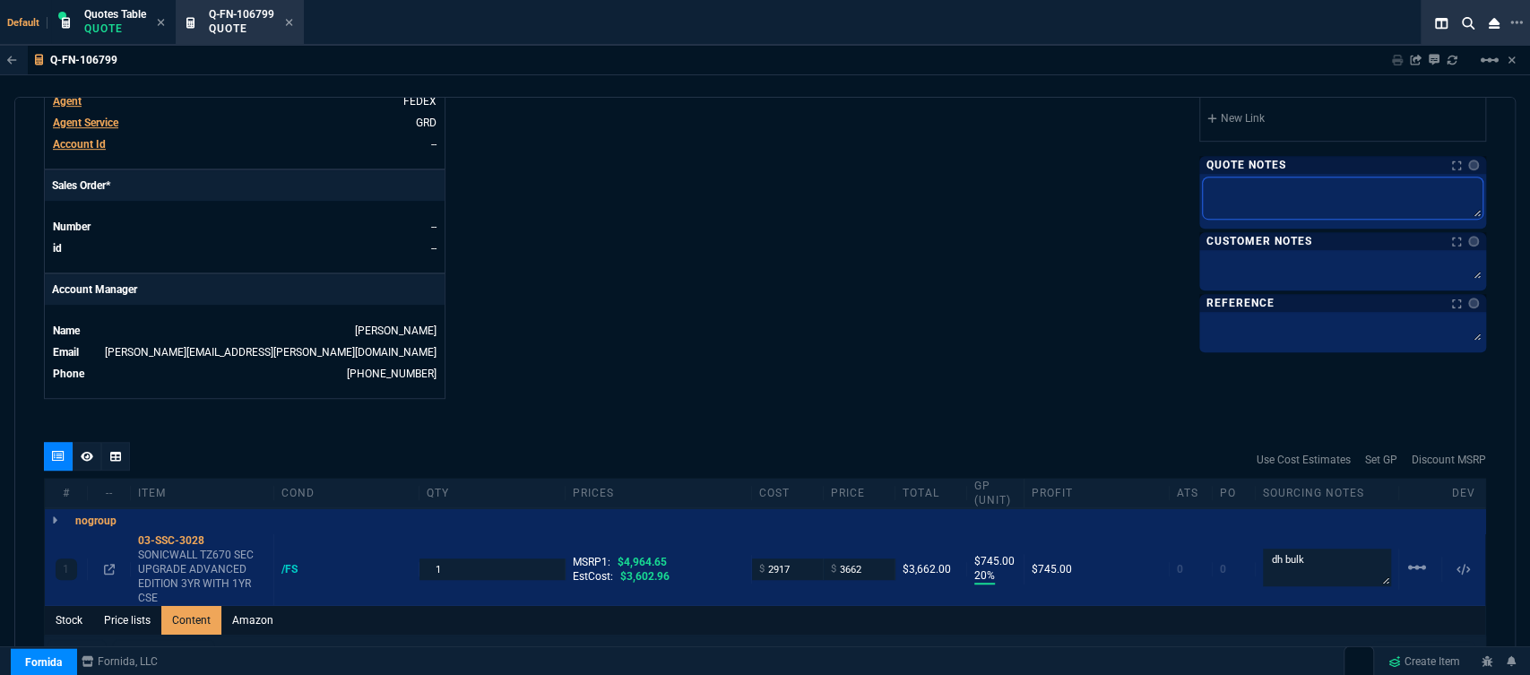
paste textarea "dh bulk"
type textarea "dh bulk"
click at [1274, 267] on textarea at bounding box center [1343, 267] width 280 height 27
type textarea "E"
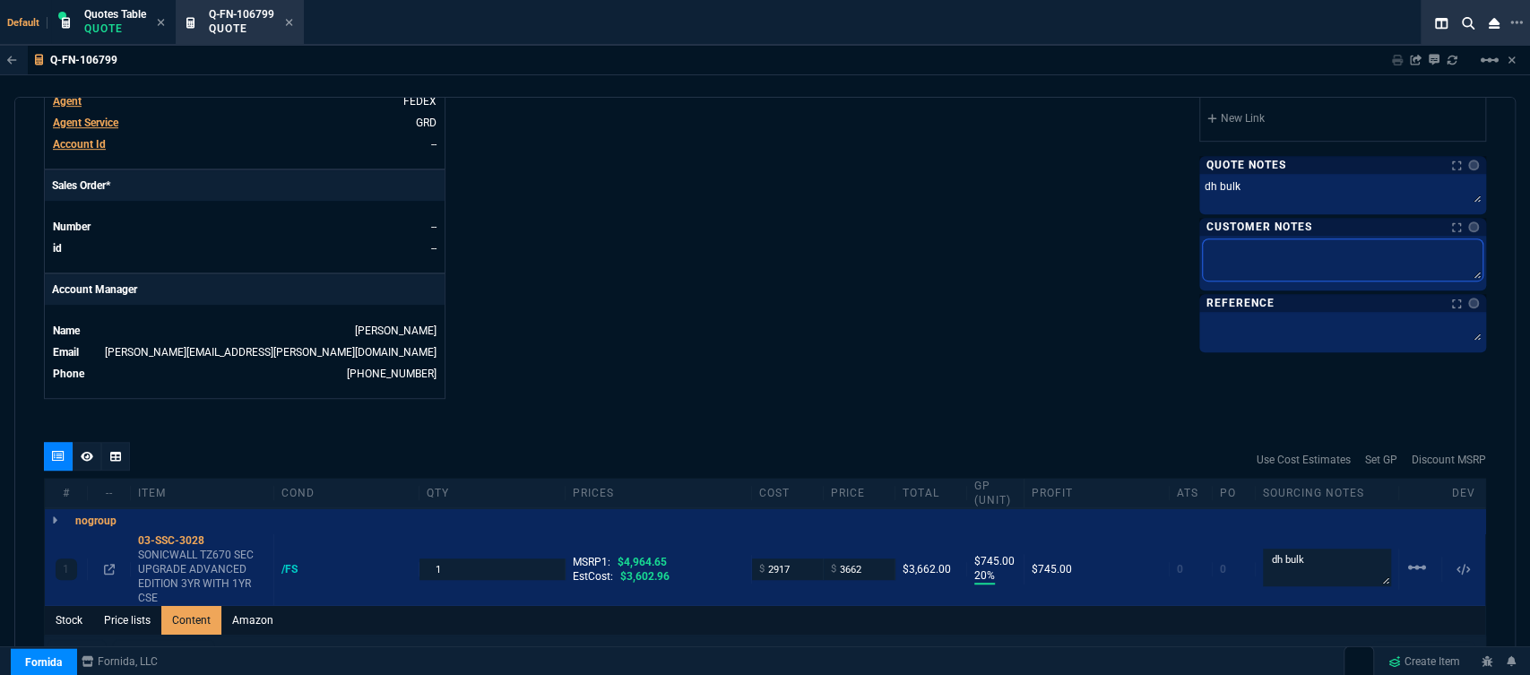
type textarea "E"
type textarea "ET"
type textarea "ETA"
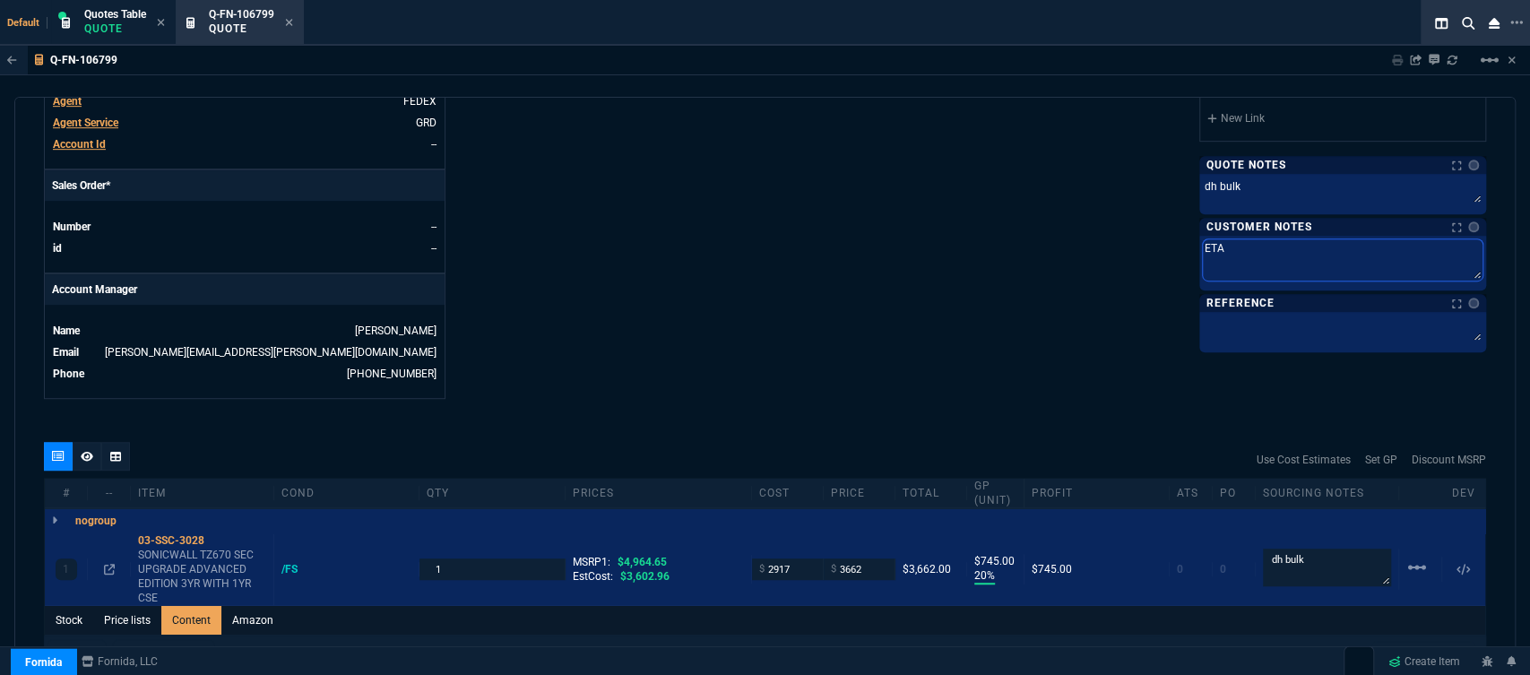
type textarea "ETA"
type textarea "ETA 5"
type textarea "ETA 5-"
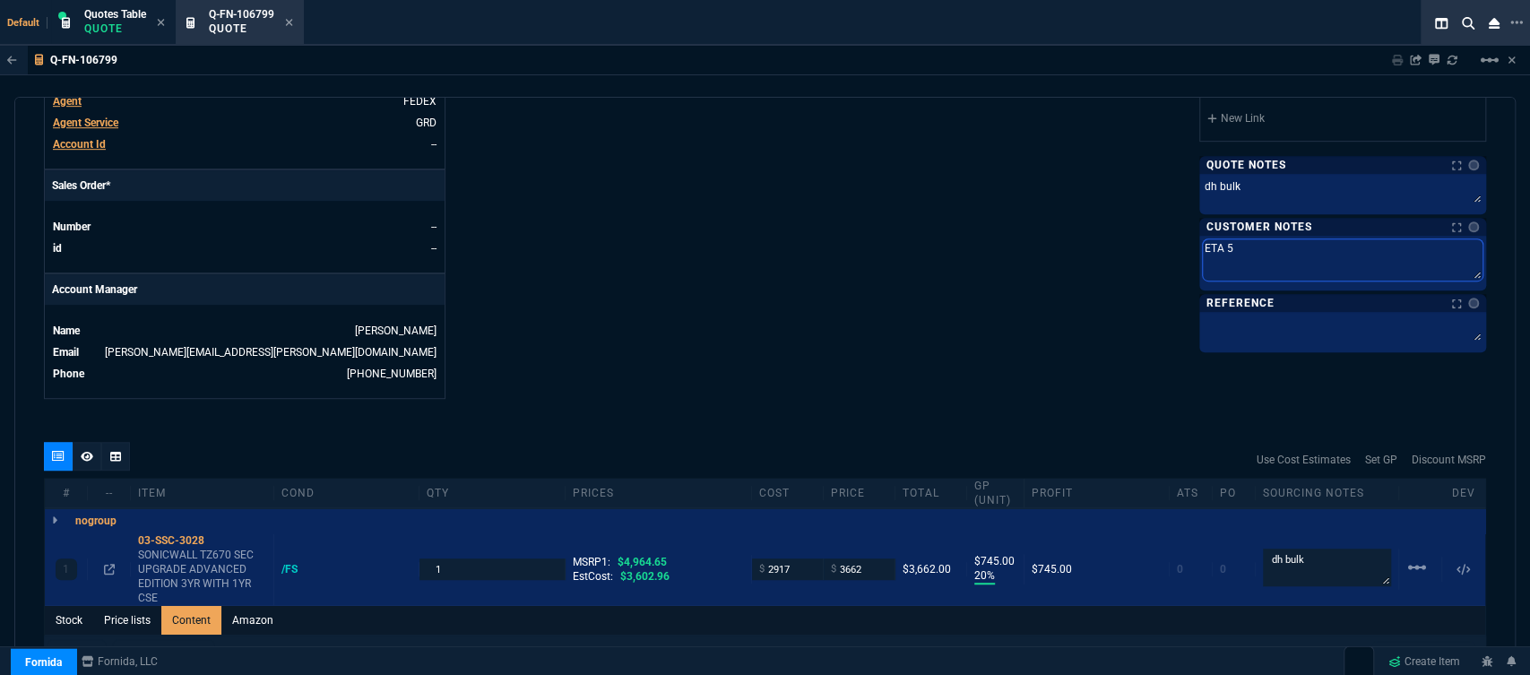
type textarea "ETA 5-"
type textarea "ETA 5-7"
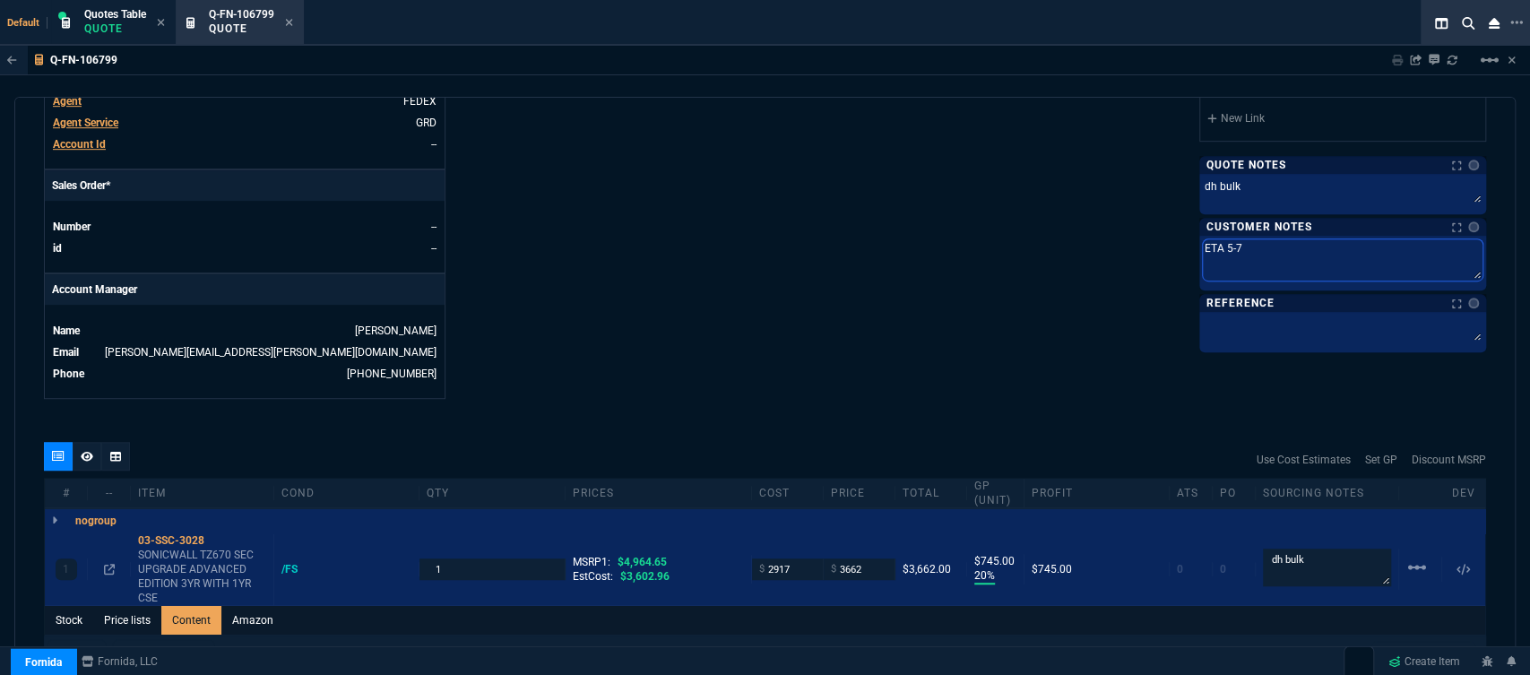
type textarea "ETA 5-7 B"
type textarea "ETA 5-7 Bi"
type textarea "ETA 5-7 Biz"
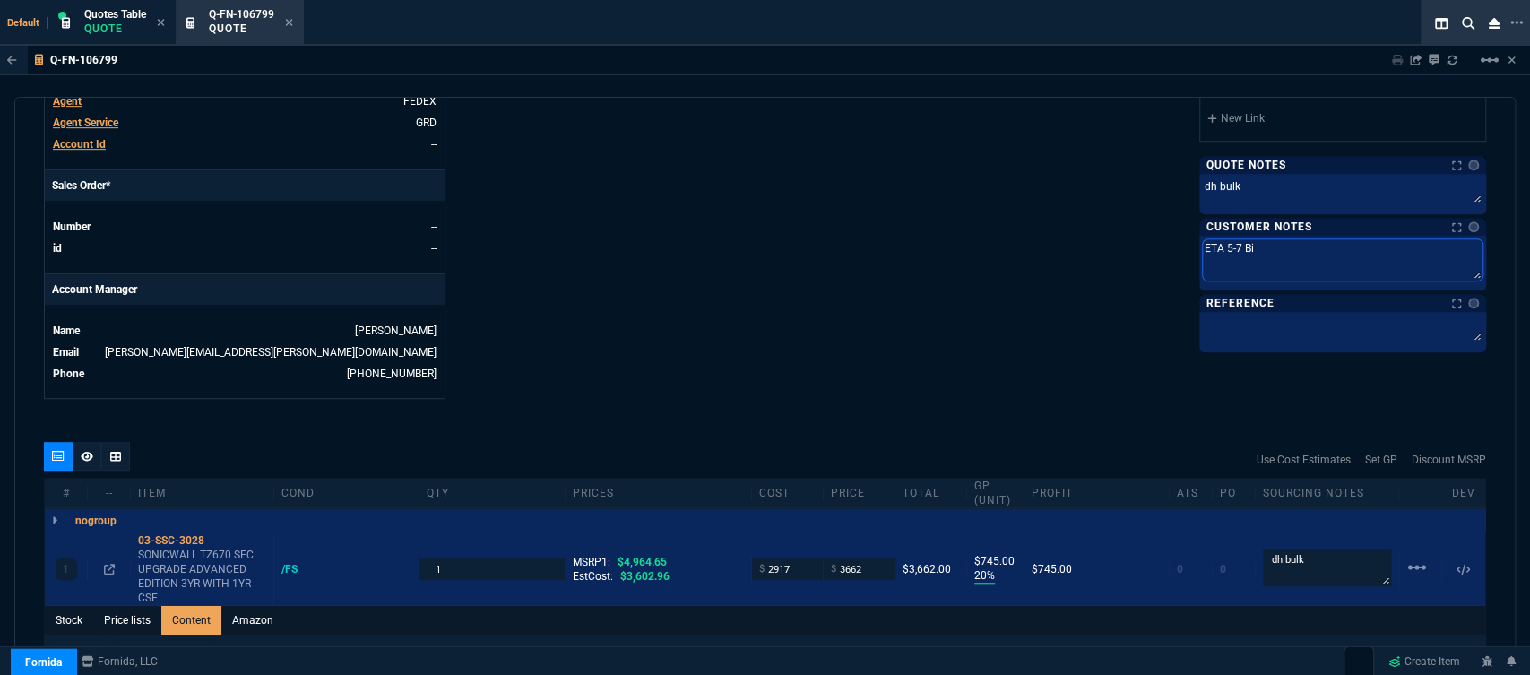
type textarea "ETA 5-7 Biz"
type textarea "ETA 5-7 Biz D"
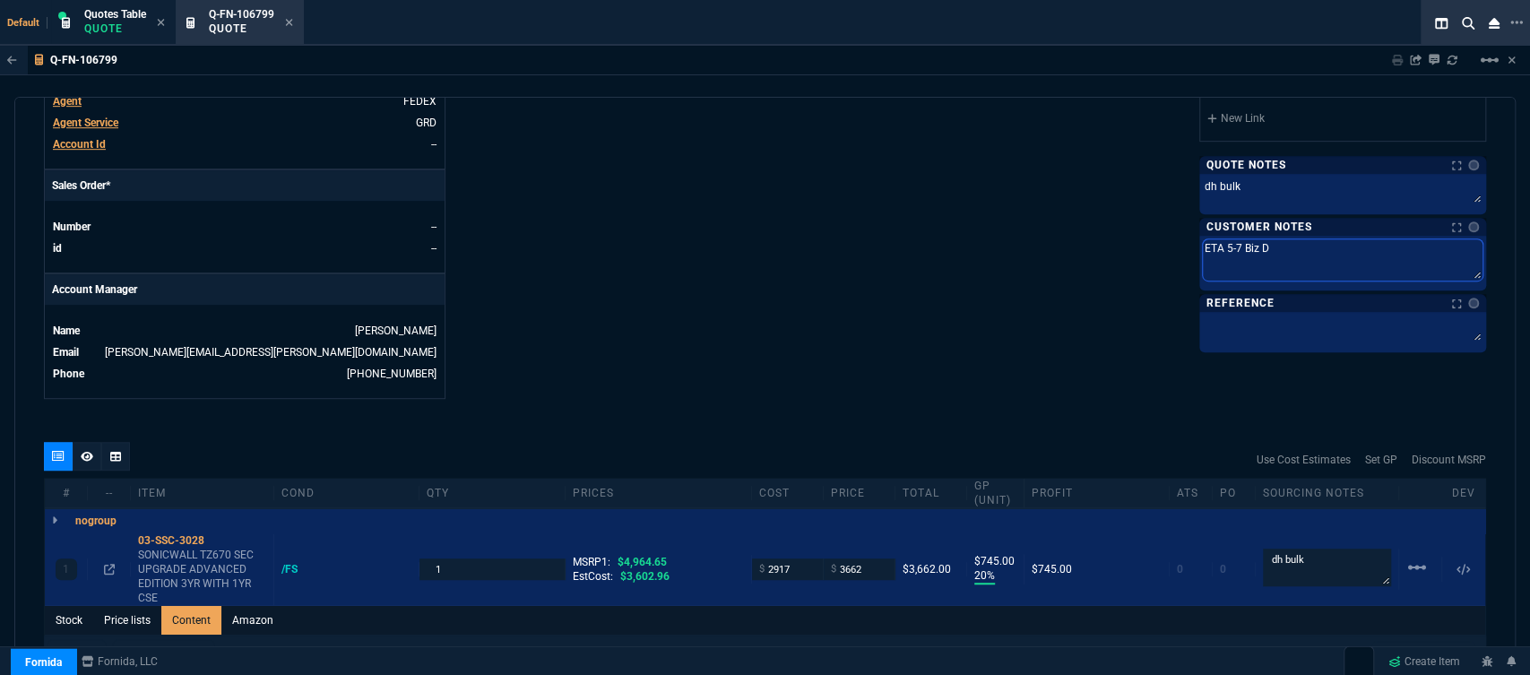
type textarea "ETA 5-7 Biz Da"
type textarea "ETA 5-7 Biz Dat"
type textarea "ETA 5-7 Biz Dats"
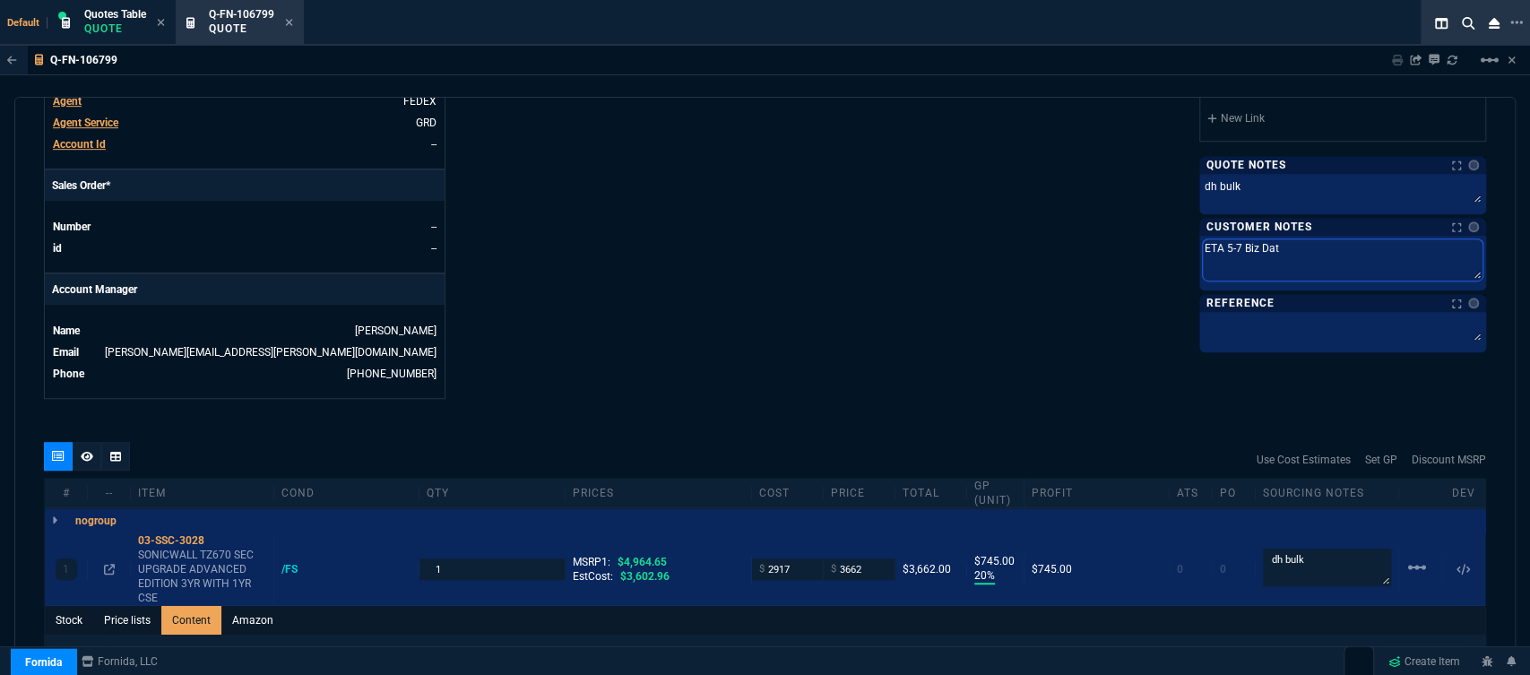
type textarea "ETA 5-7 Biz Dats"
type textarea "ETA 5-7 Biz Dats/"
type textarea "ETA 5-7 Biz Dats"
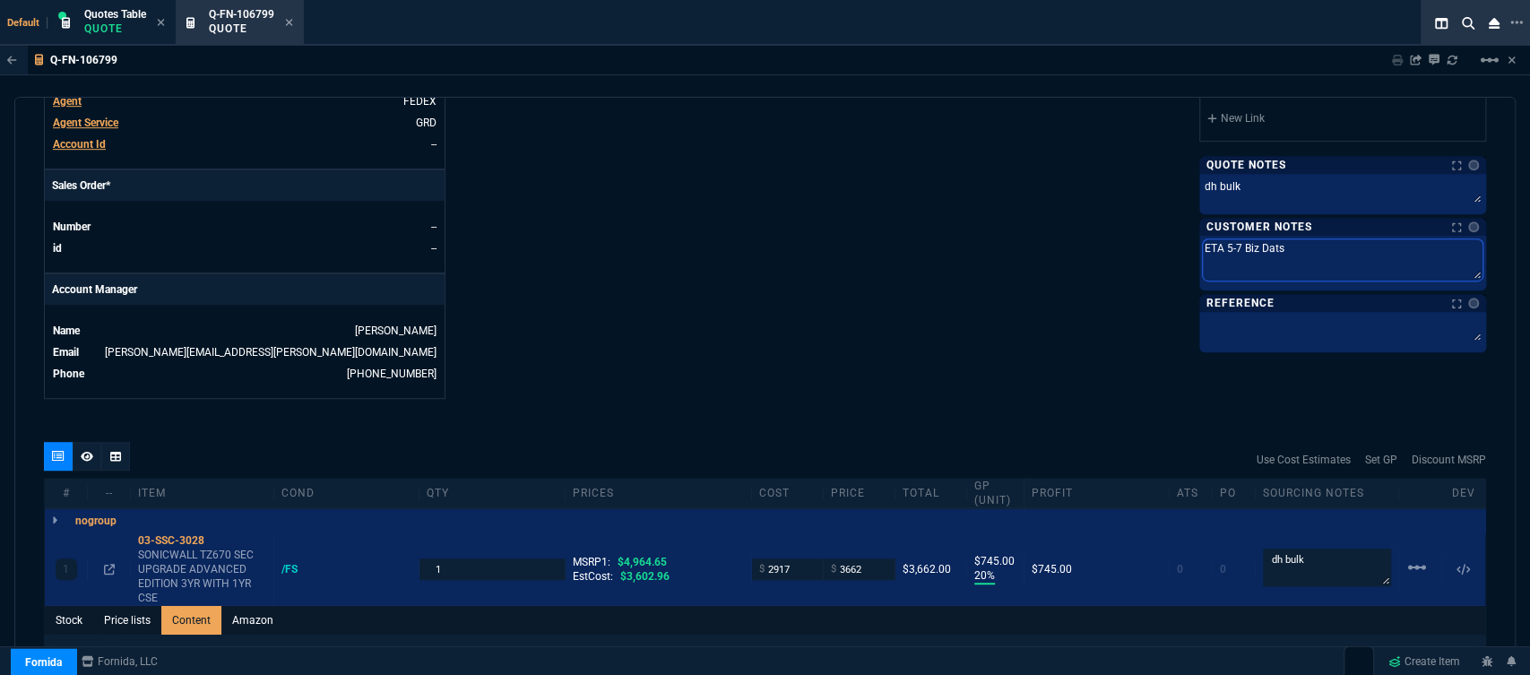
type textarea "ETA 5-7 Biz Dat"
type textarea "ETA 5-7 Biz Daty"
type textarea "ETA 5-7 Biz Datys"
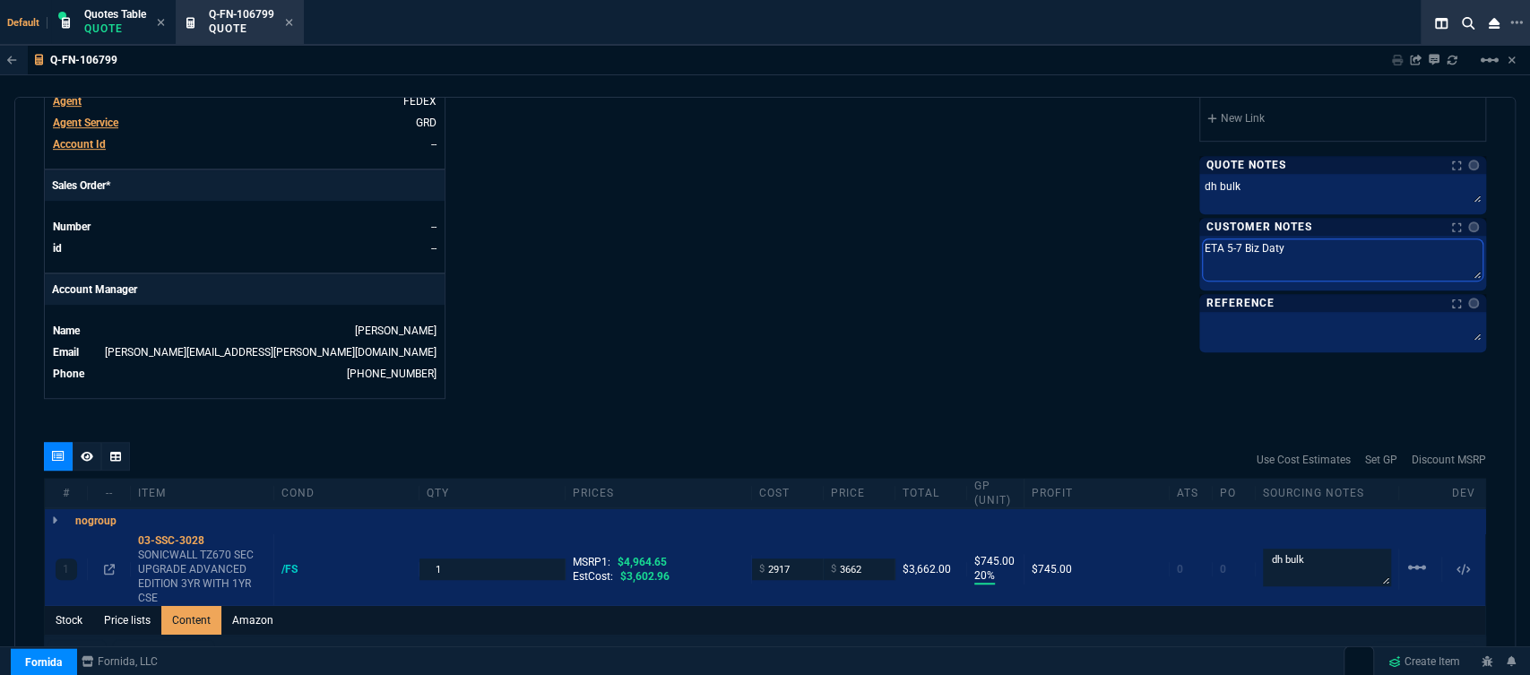
type textarea "ETA 5-7 Biz Datys"
type textarea "ETA 5-7 Biz Daty"
type textarea "ETA 5-7 Biz Dat"
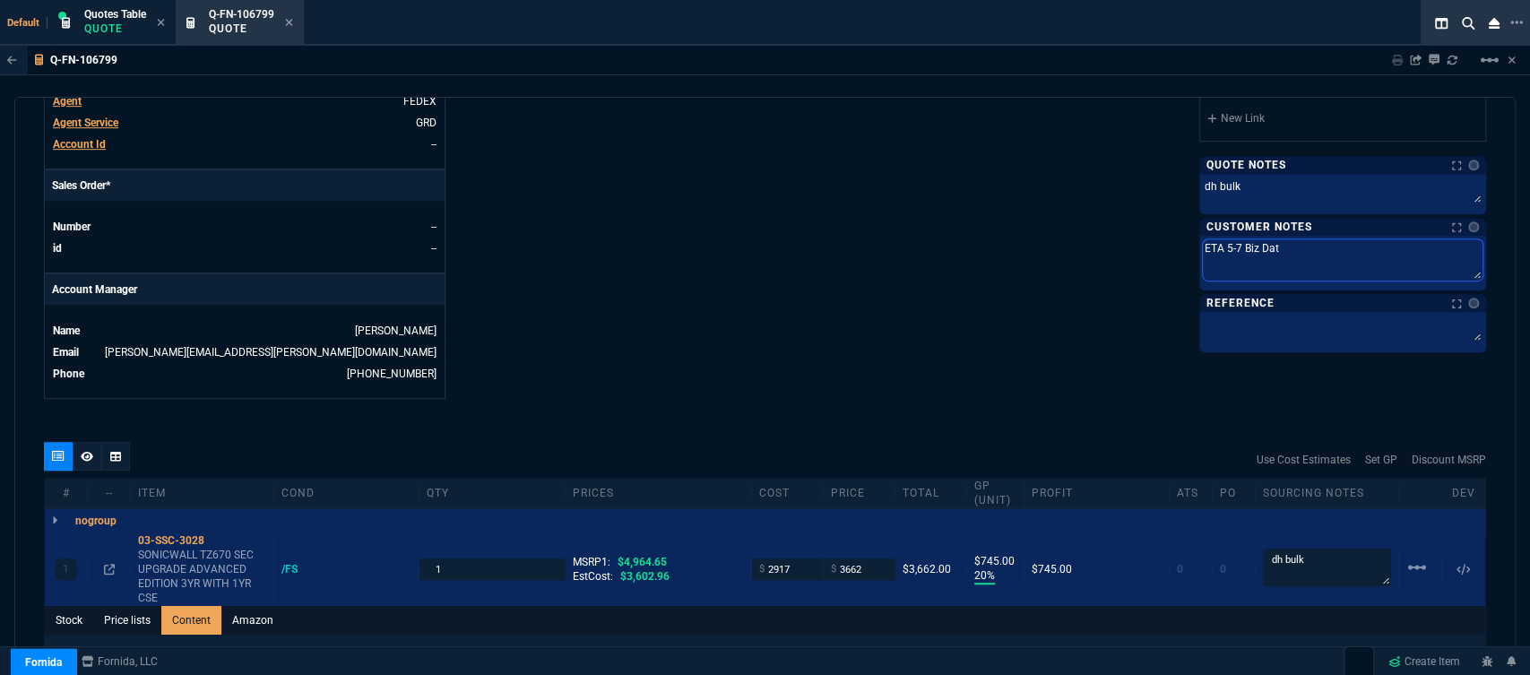
type textarea "ETA 5-7 Biz Da"
type textarea "ETA 5-7 Biz Day"
type textarea "ETA 5-7 Biz Days"
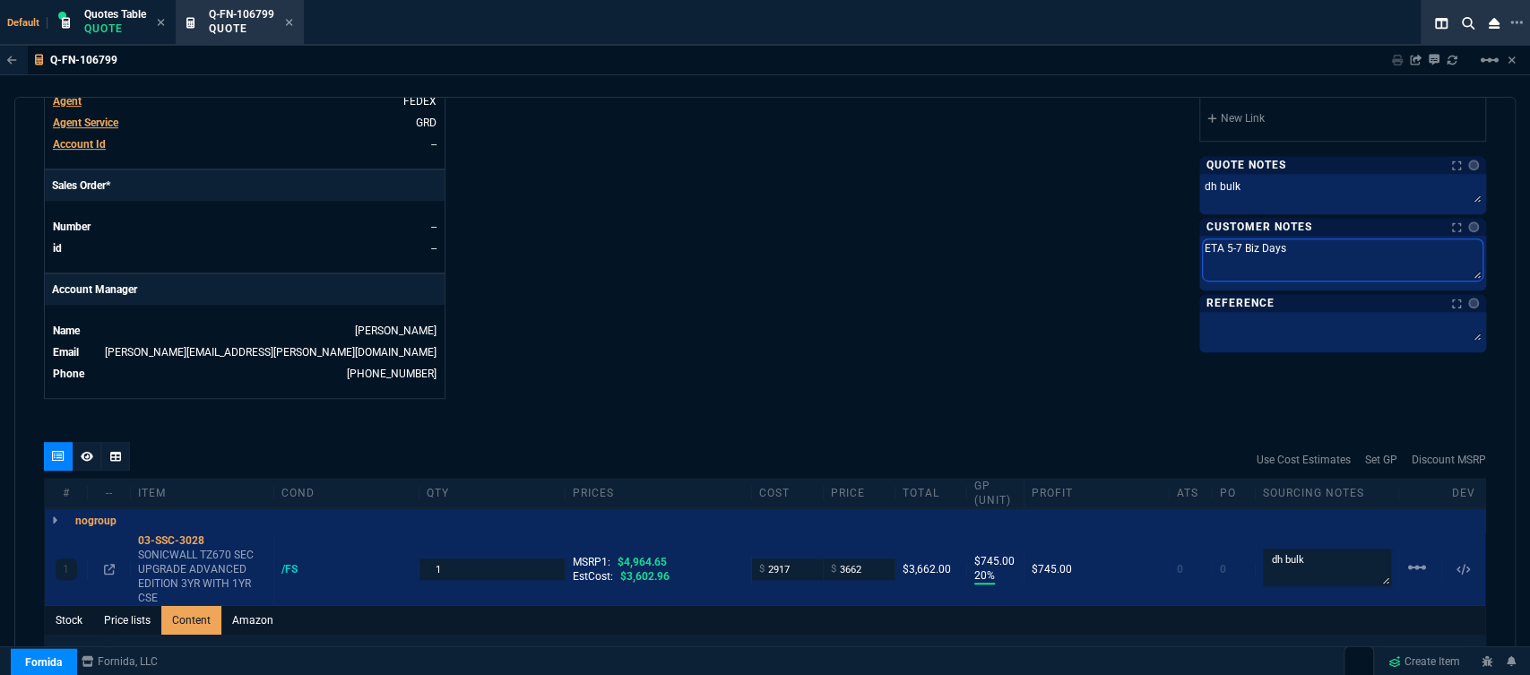
type textarea "ETA 5-7 Biz Days"
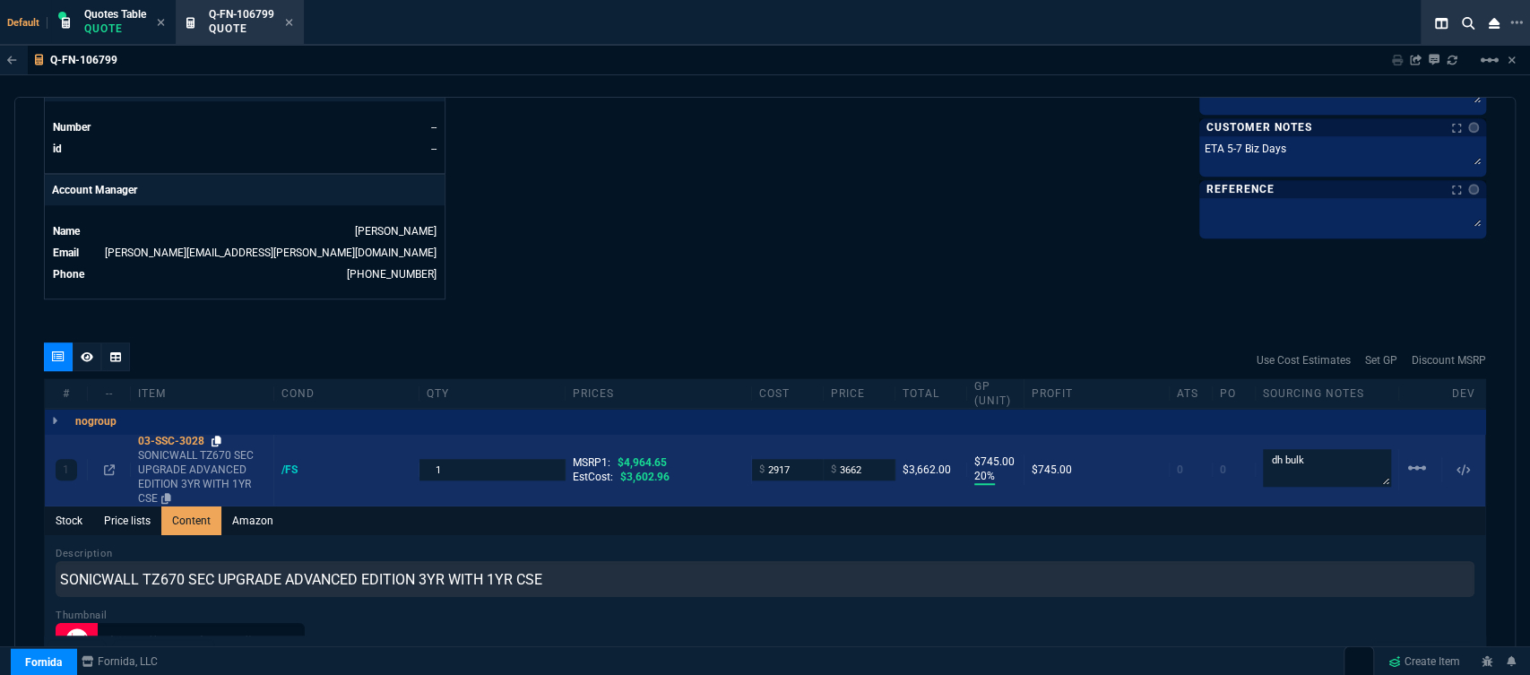
click at [218, 436] on icon at bounding box center [217, 441] width 10 height 11
click at [108, 464] on icon at bounding box center [109, 469] width 11 height 11
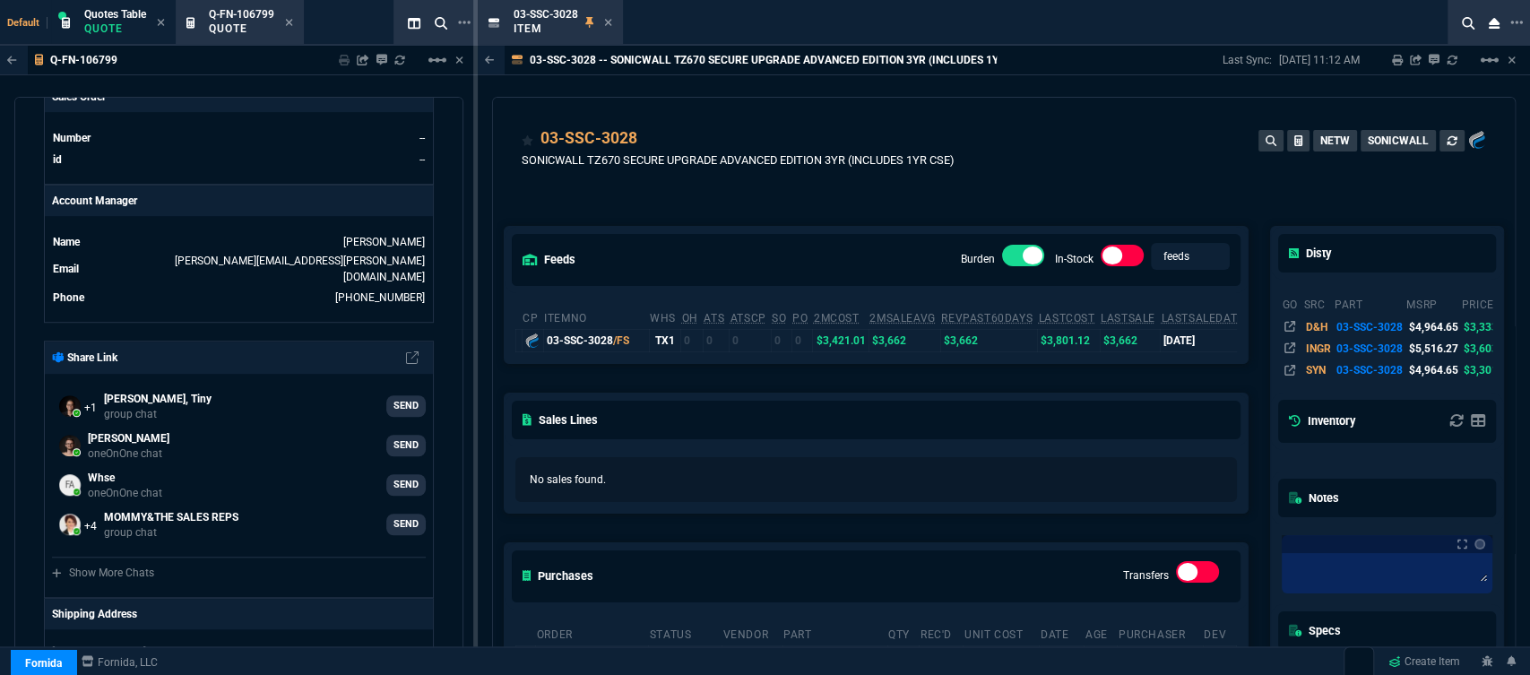
scroll to position [298, 0]
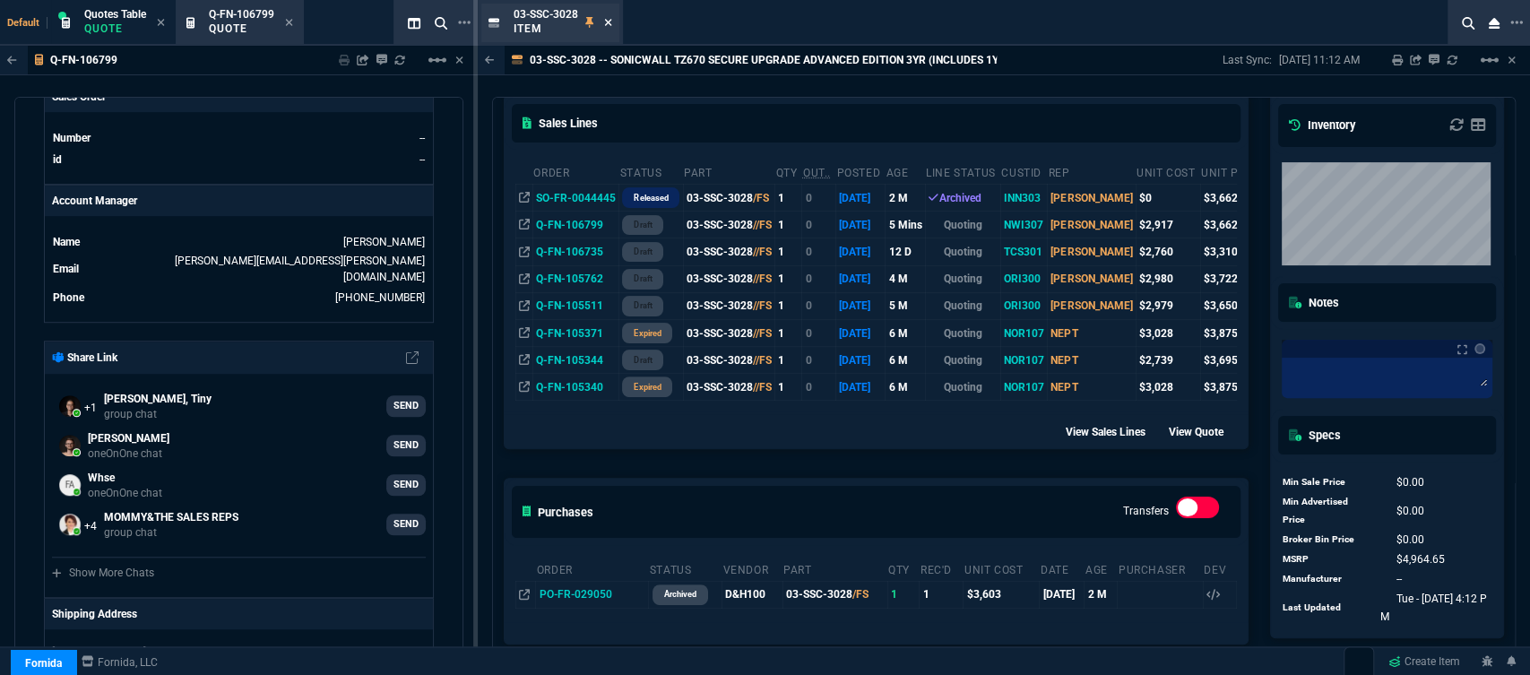
click at [609, 18] on icon at bounding box center [608, 22] width 8 height 11
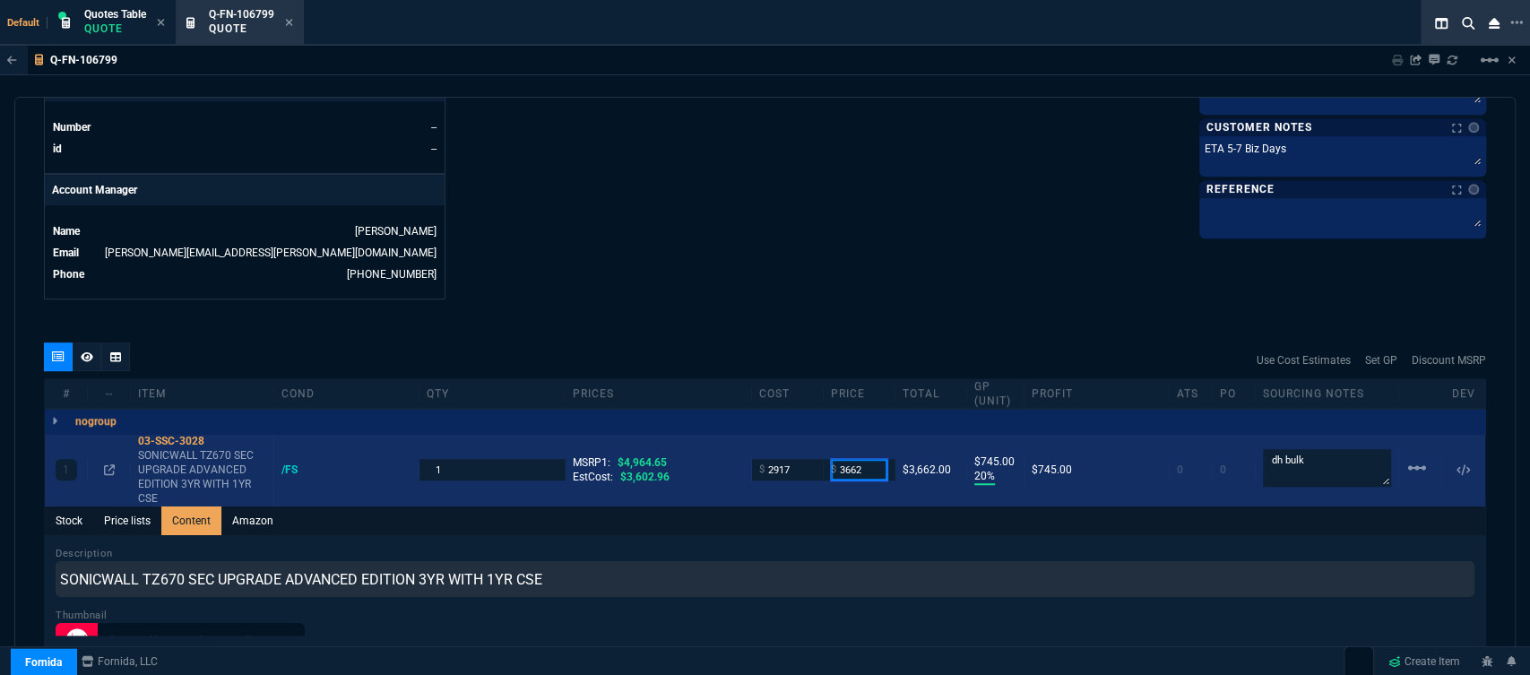
click at [868, 459] on input "3662" at bounding box center [859, 469] width 56 height 21
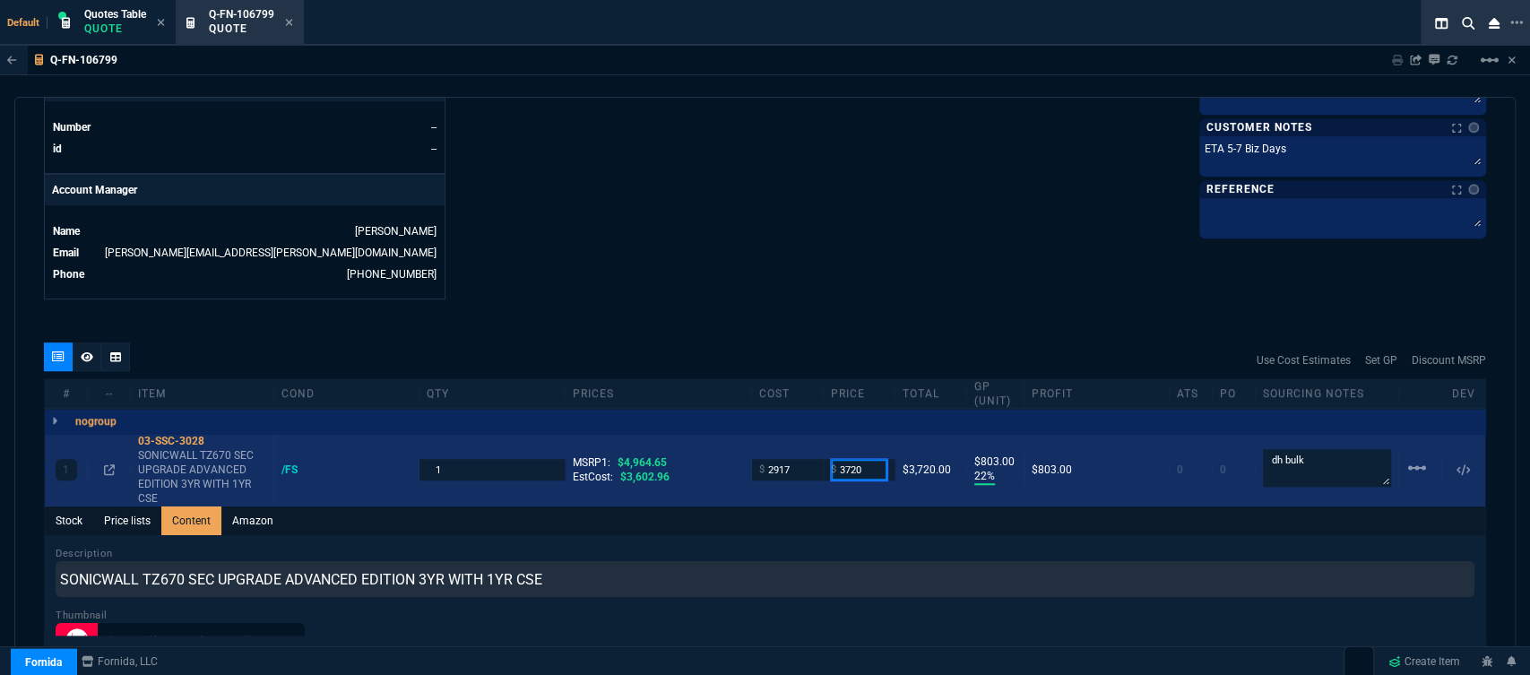
click at [868, 460] on input "3720" at bounding box center [859, 469] width 56 height 21
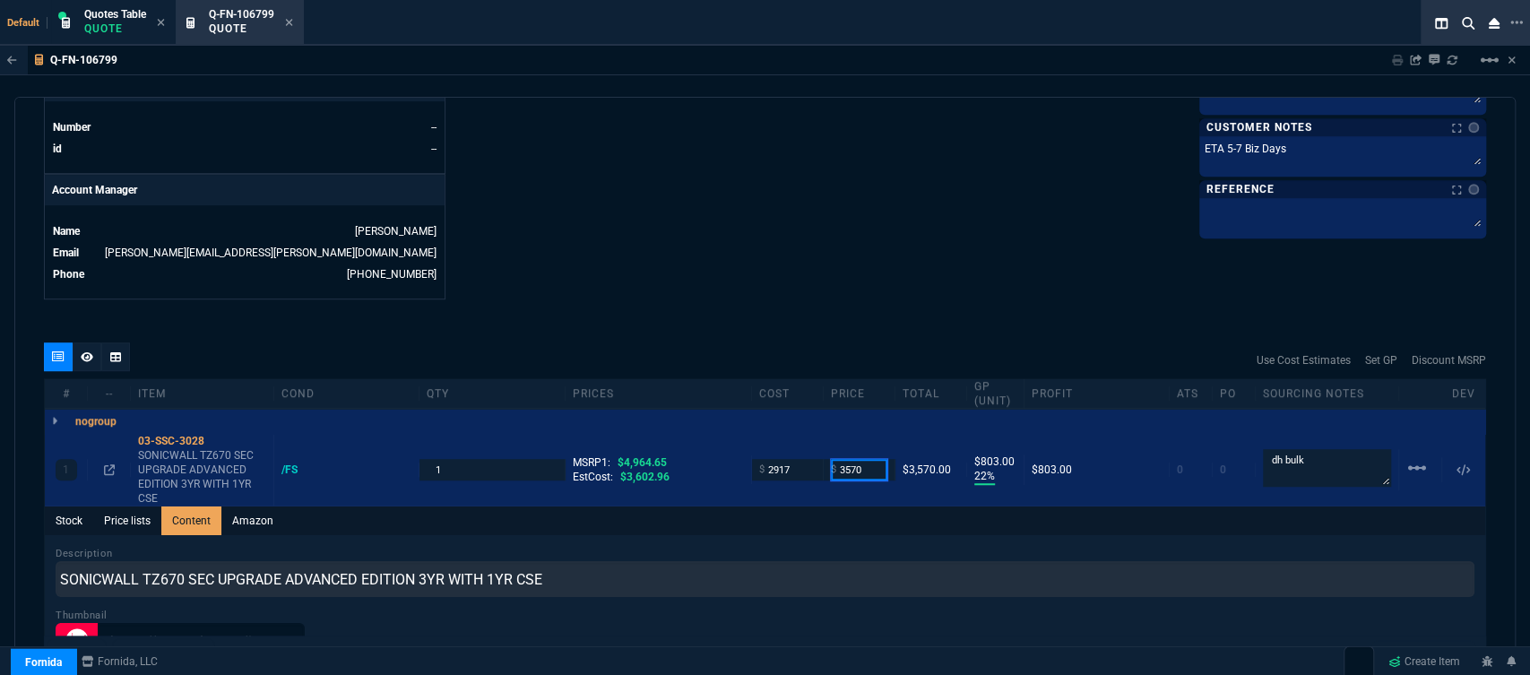
type input "3570"
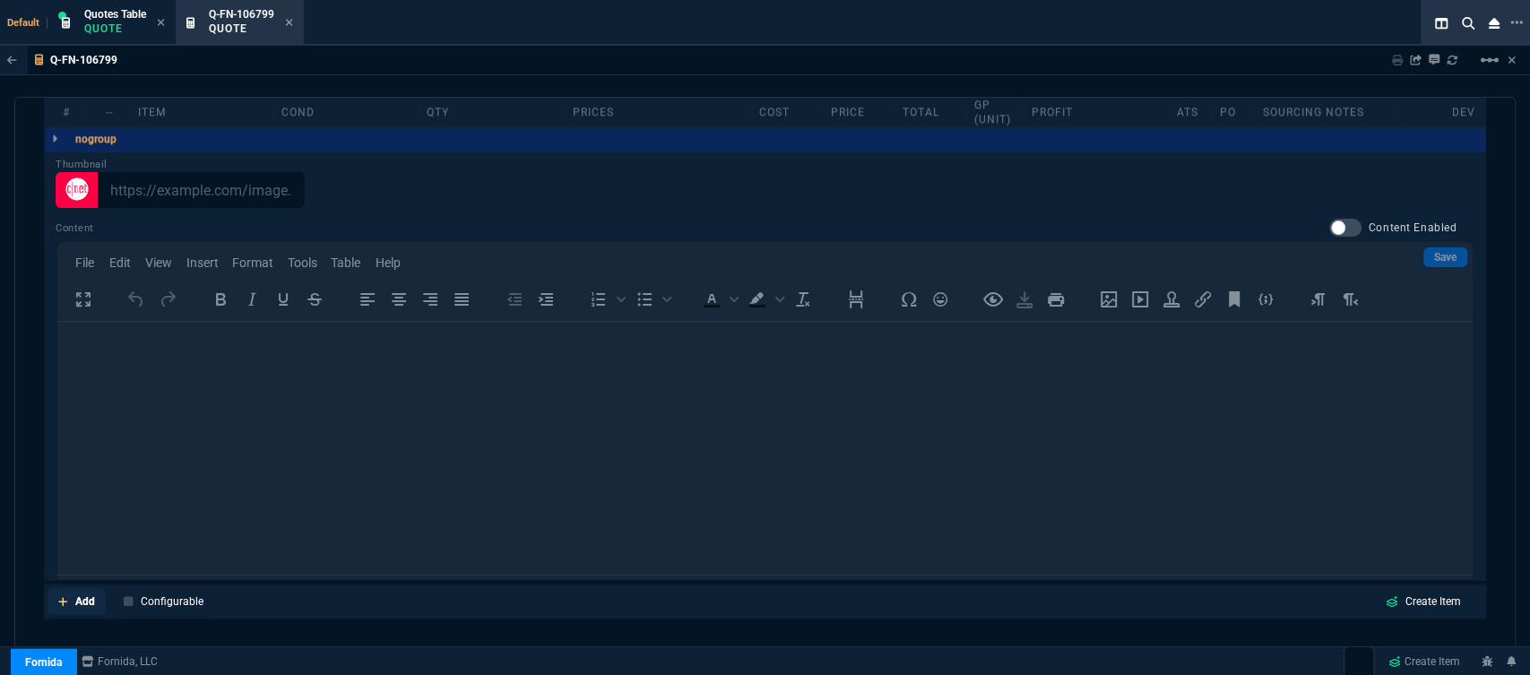
scroll to position [82, 0]
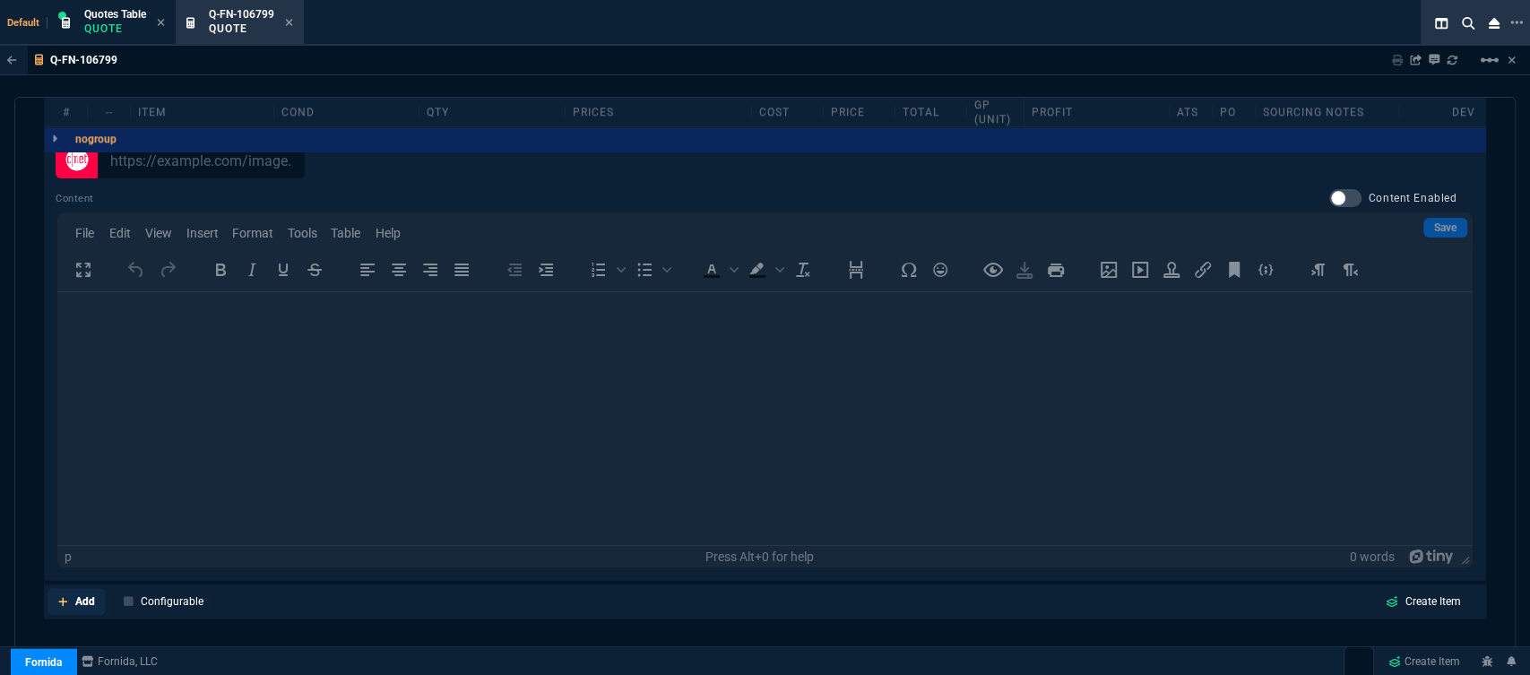
click at [58, 596] on icon at bounding box center [63, 601] width 10 height 11
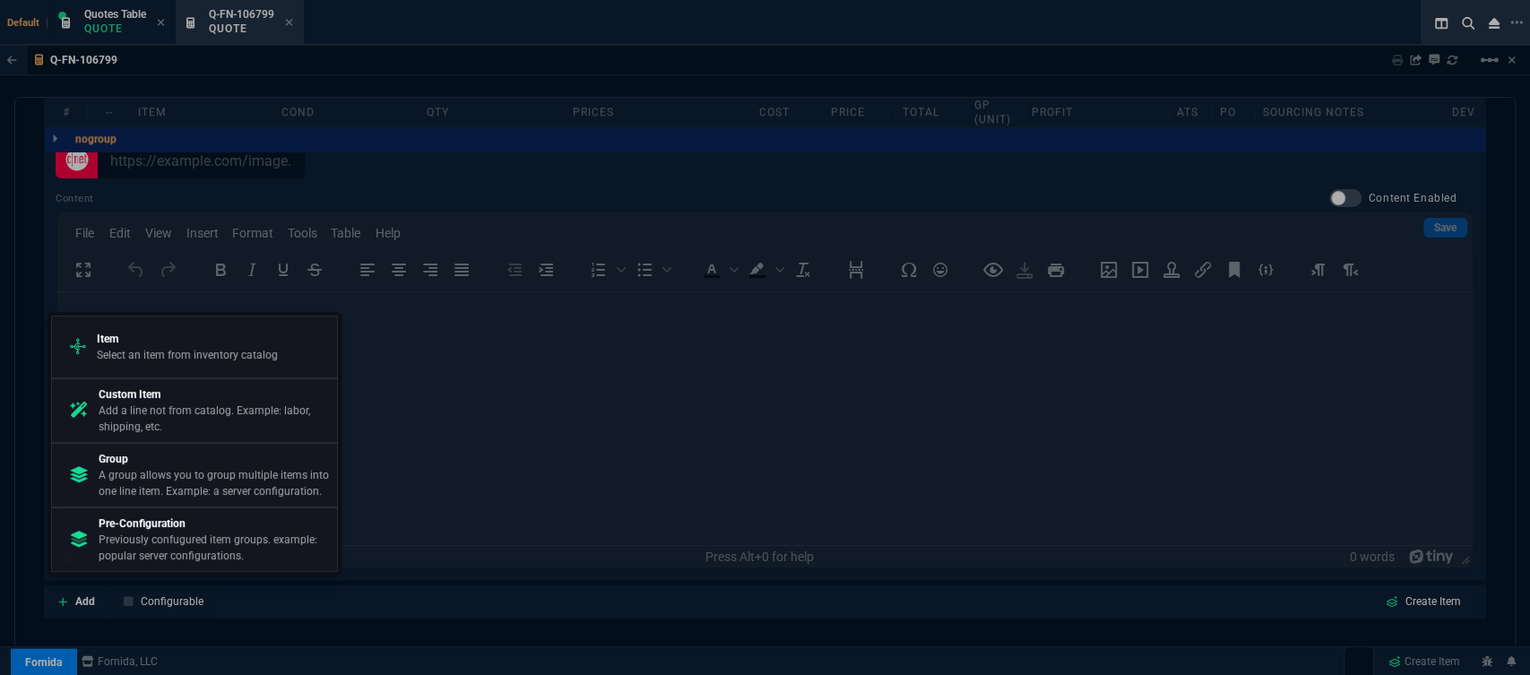
click at [161, 338] on p "Item" at bounding box center [187, 339] width 181 height 16
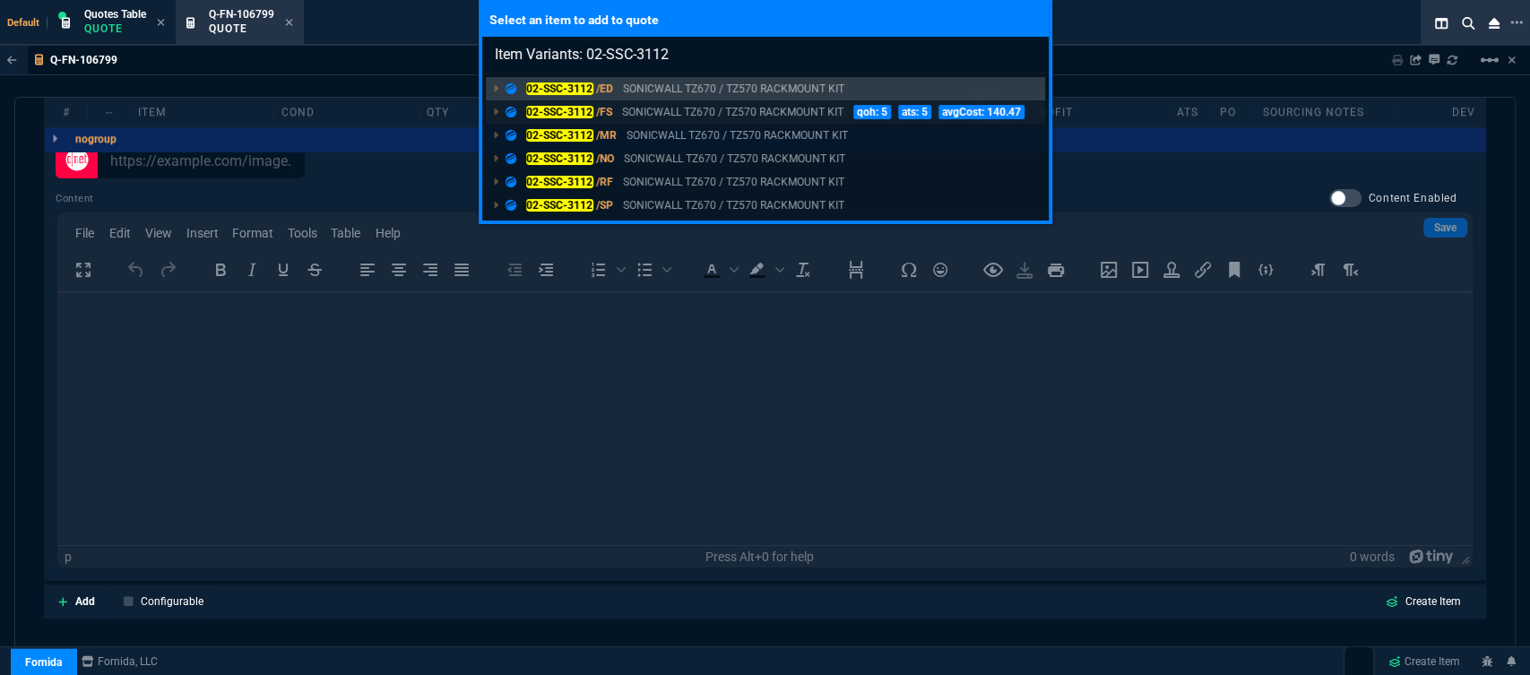
type input "Item Variants: 02-SSC-3112"
click at [719, 116] on p "SONICWALL TZ670 / TZ570 RACKMOUNT KIT" at bounding box center [732, 112] width 221 height 16
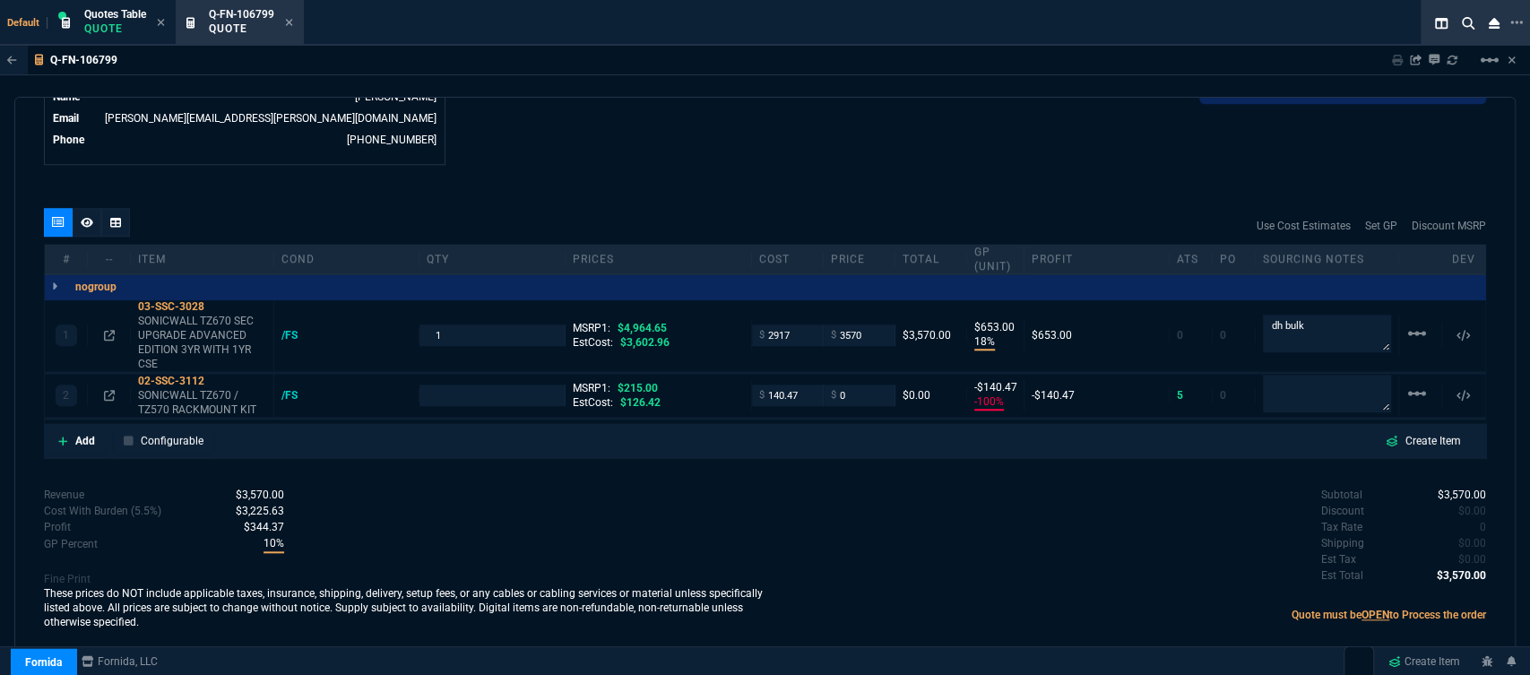
type input "18"
type input "653"
type input "-100"
type input "-140"
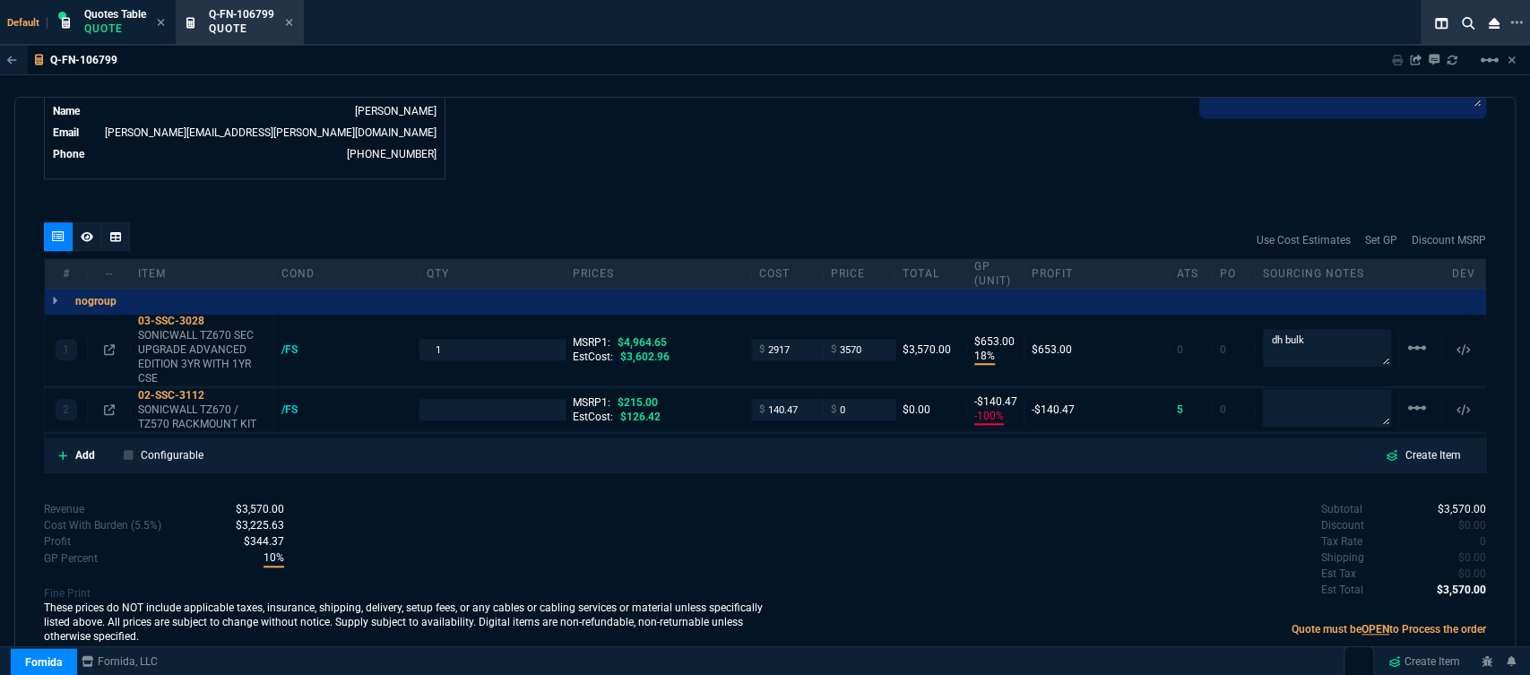
type input "28"
type input "100"
click at [799, 399] on input "140.47" at bounding box center [787, 409] width 56 height 21
type input "126"
click at [783, 501] on div "Subtotal $3,570.00 Discount $0.00 Tax Rate 0 Shipping $0.00 Est Tax $0.00 Est T…" at bounding box center [1125, 550] width 721 height 99
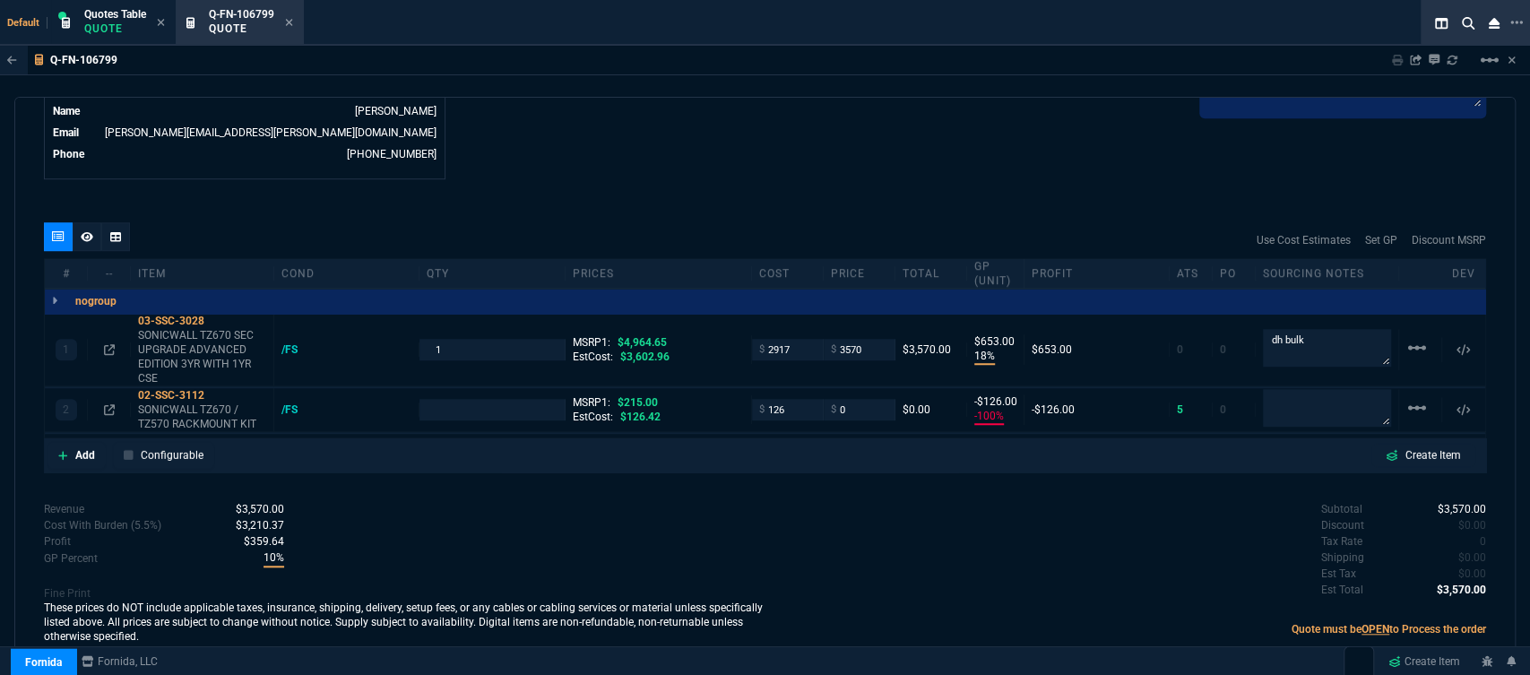
type input "1"
type input "126"
type input "-126"
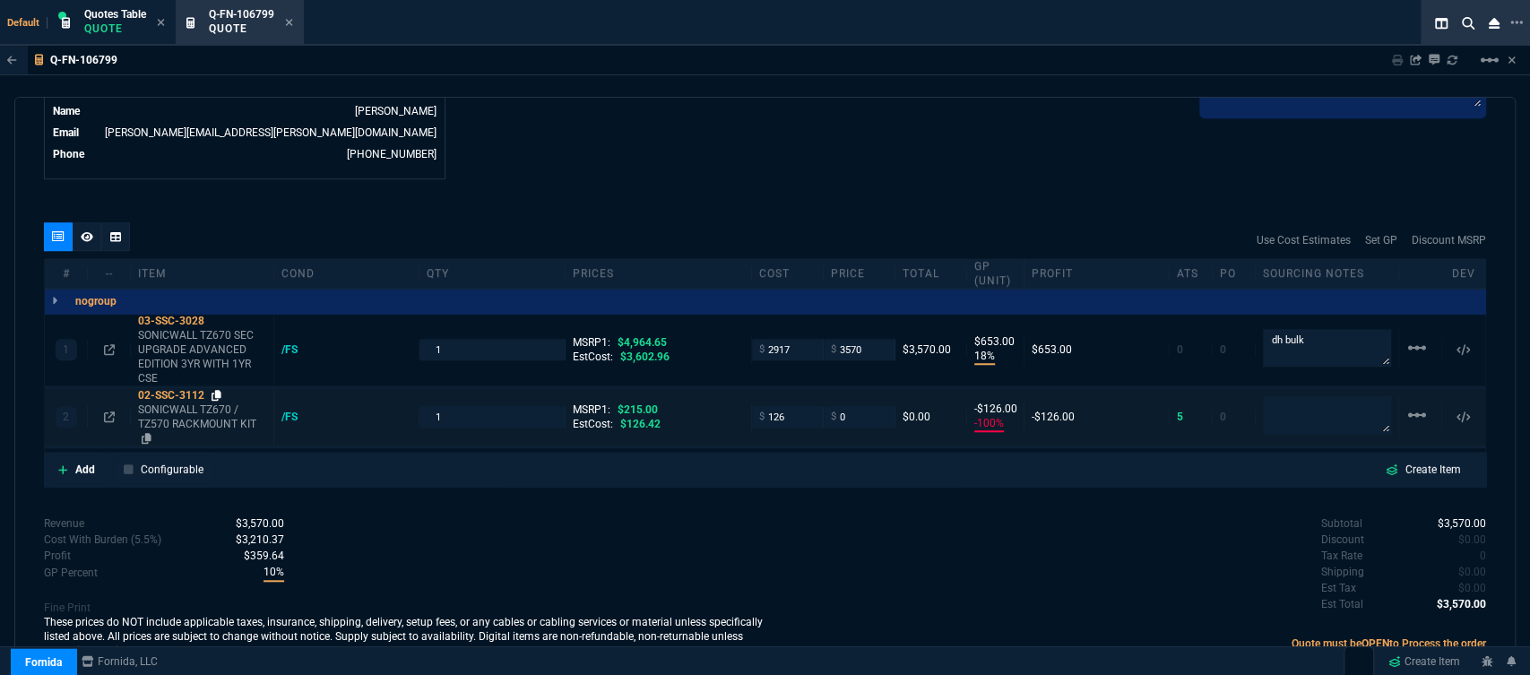
click at [215, 390] on icon at bounding box center [217, 395] width 10 height 11
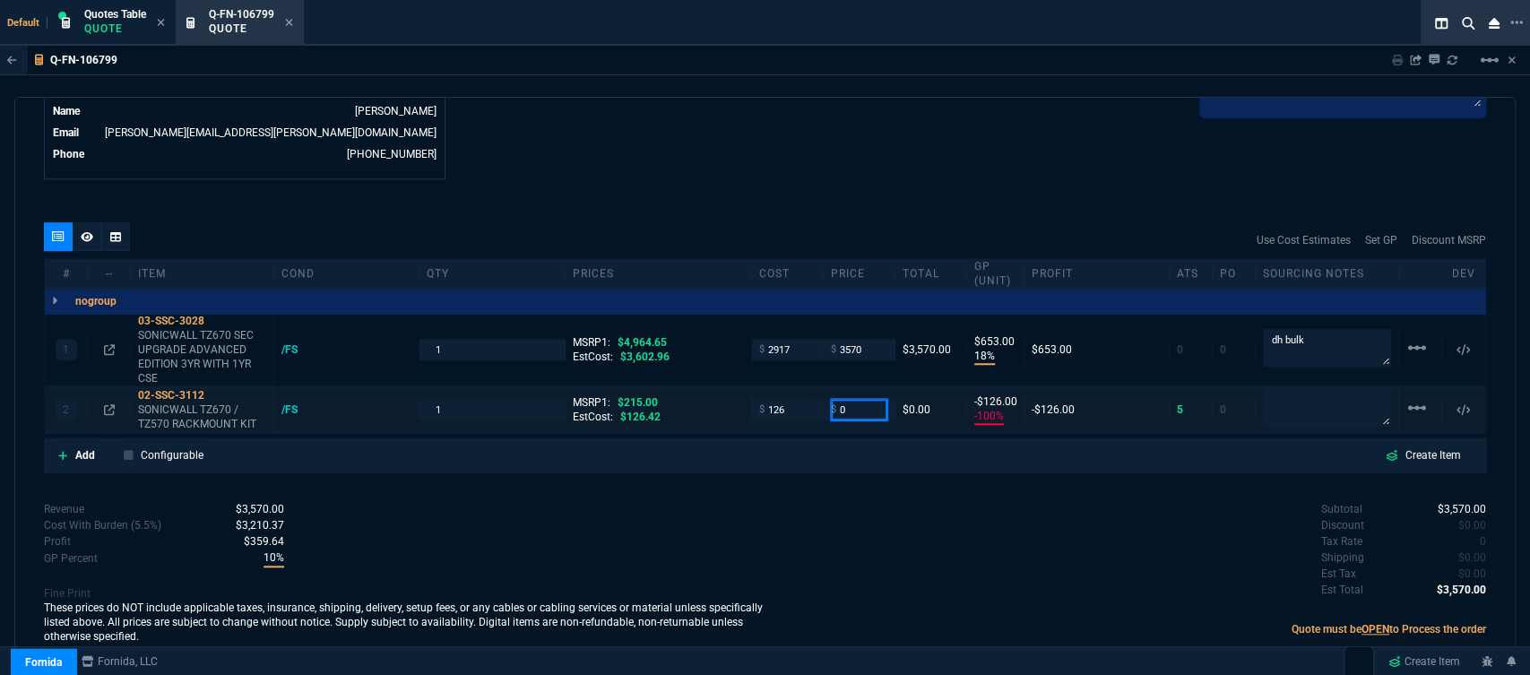
click at [846, 399] on input "0" at bounding box center [859, 409] width 56 height 21
type input "165"
type input "24"
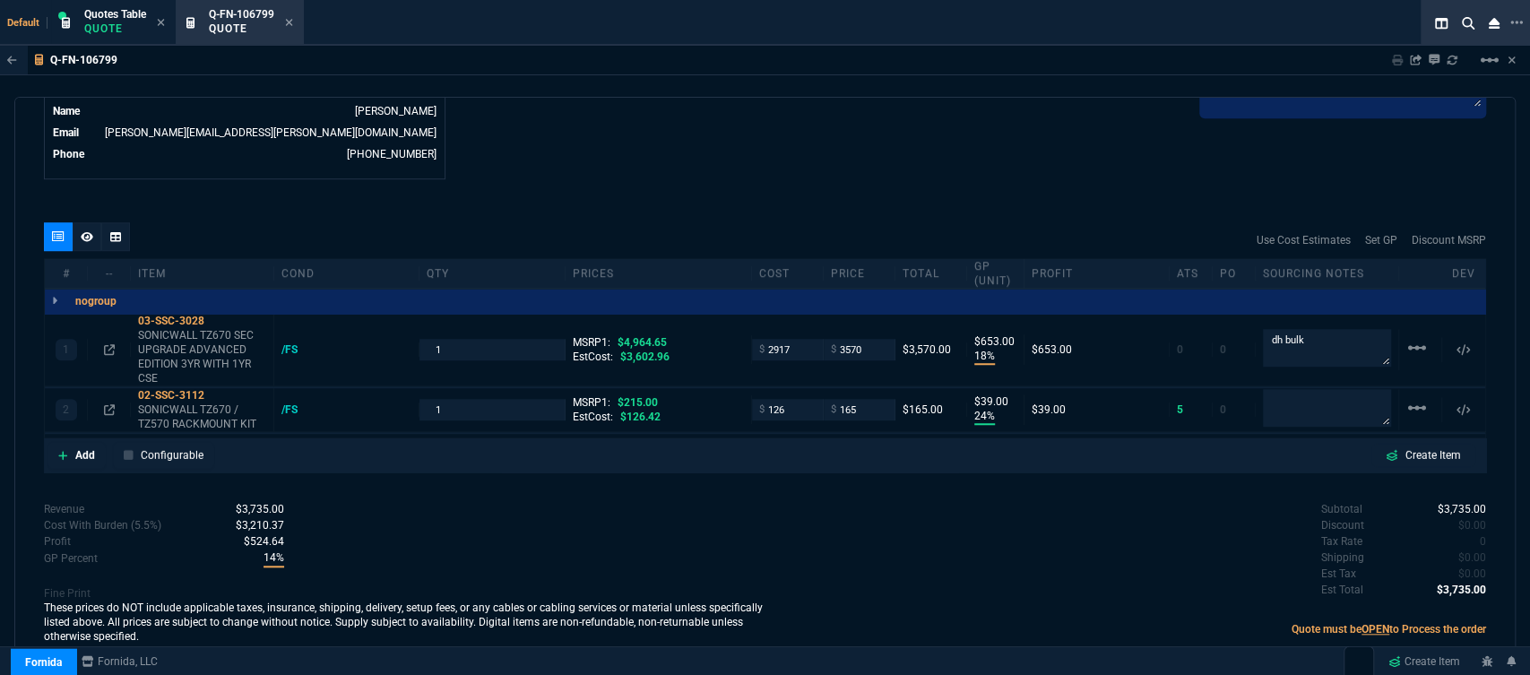
type input "39"
type input "23"
click at [59, 450] on icon at bounding box center [63, 455] width 10 height 11
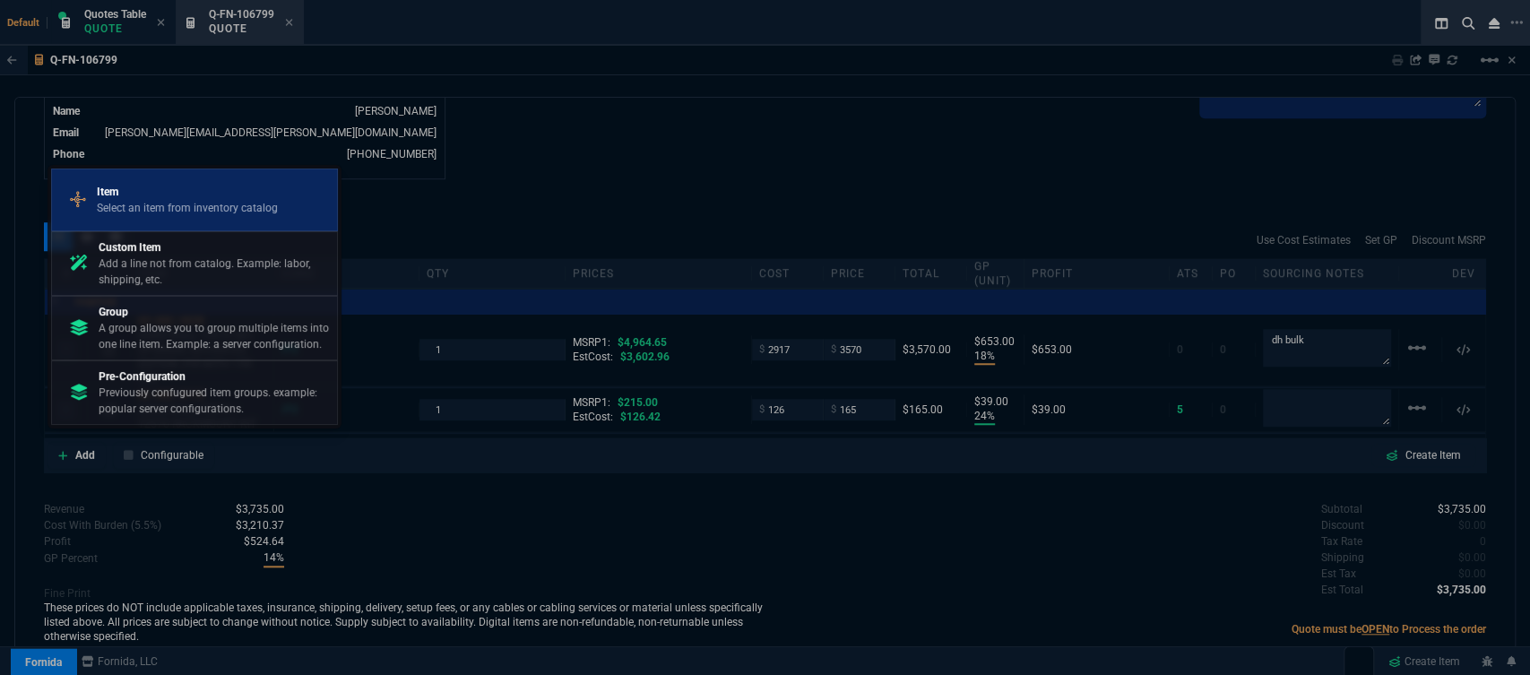
click at [175, 203] on p "Select an item from inventory catalog" at bounding box center [187, 208] width 181 height 16
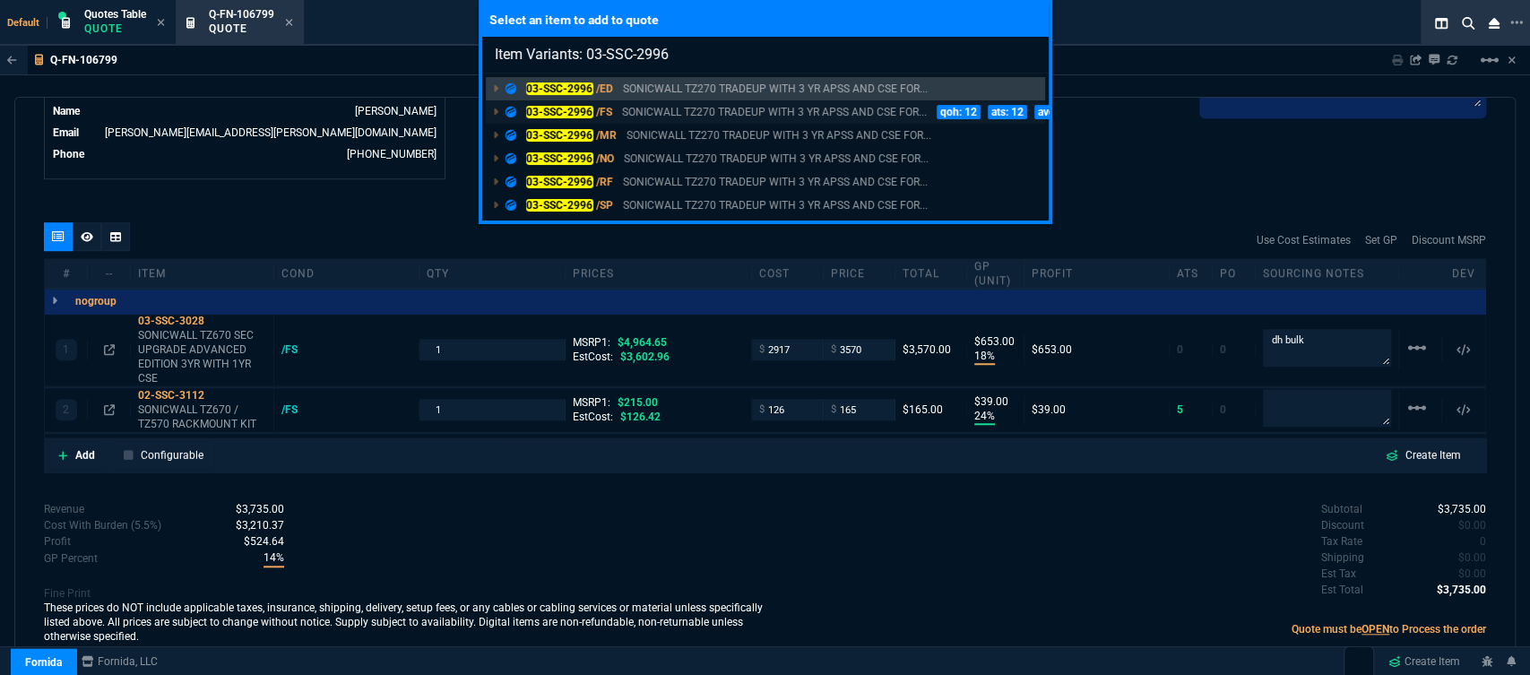
type input "Item Variants: 03-SSC-2996"
click at [790, 104] on p "SONICWALL TZ270 TRADEUP WITH 3 YR APSS AND CSE FOR..." at bounding box center [774, 112] width 305 height 16
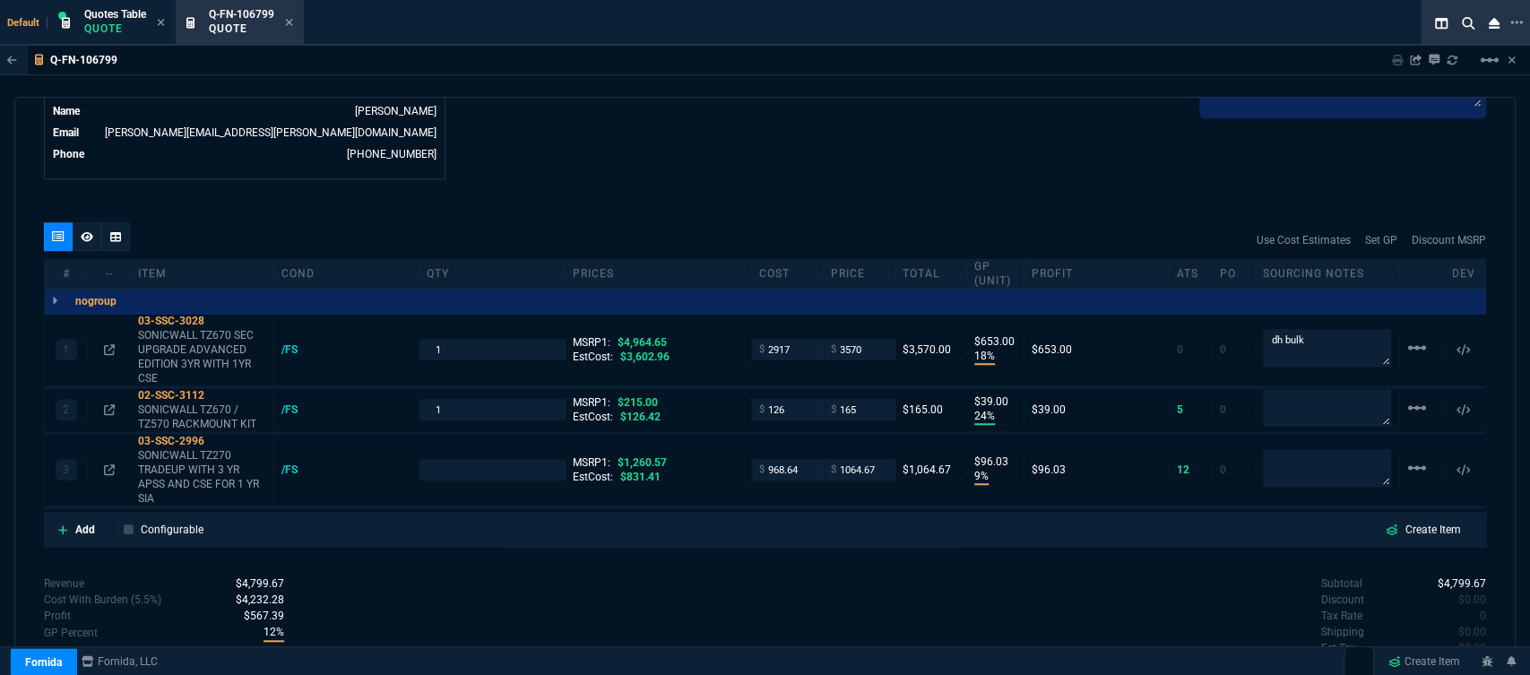
type input "18"
type input "653"
type input "24"
type input "39"
type input "9"
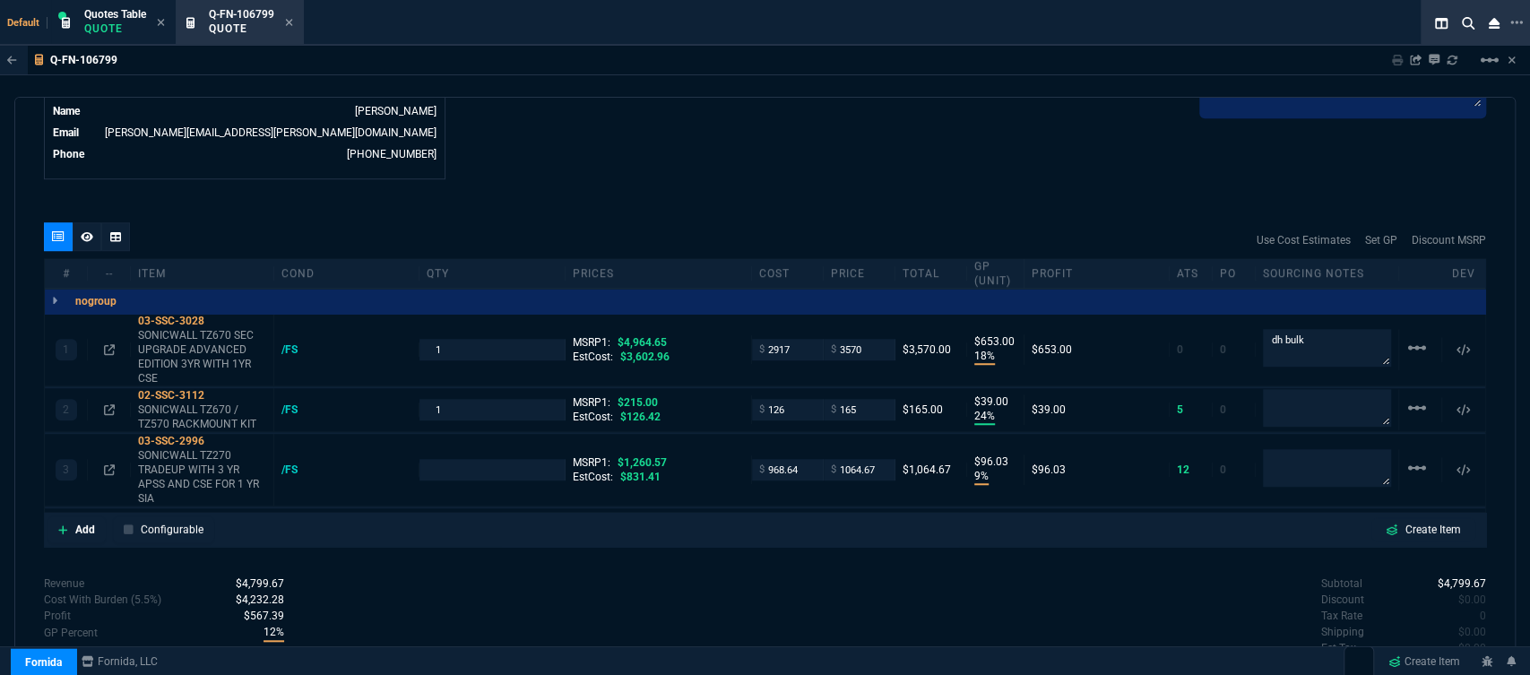
type input "96"
type input "28"
type input "23"
type input "16"
click at [198, 352] on p "SONICWALL TZ670 SEC UPGRADE ADVANCED EDITION 3YR WITH 1YR CSE" at bounding box center [202, 356] width 128 height 57
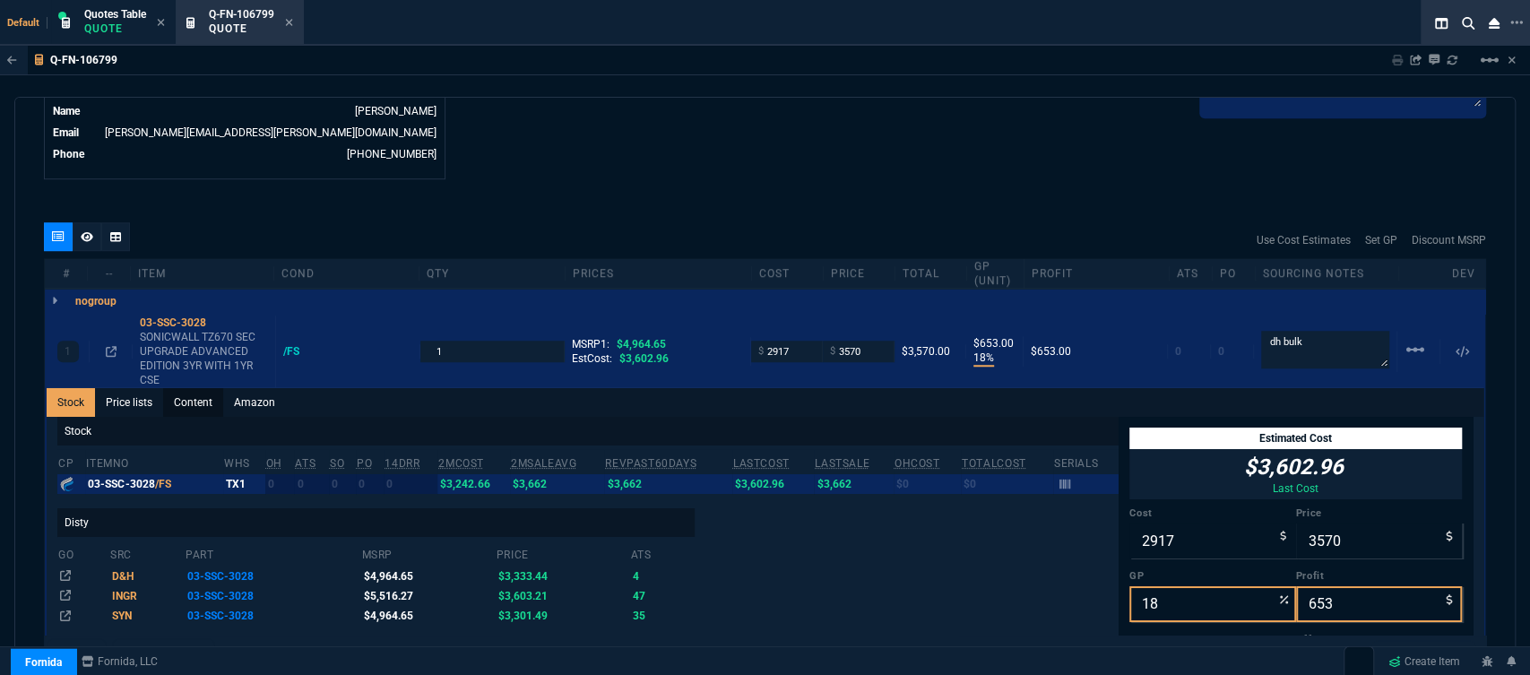
click at [194, 388] on link "Content" at bounding box center [193, 402] width 60 height 29
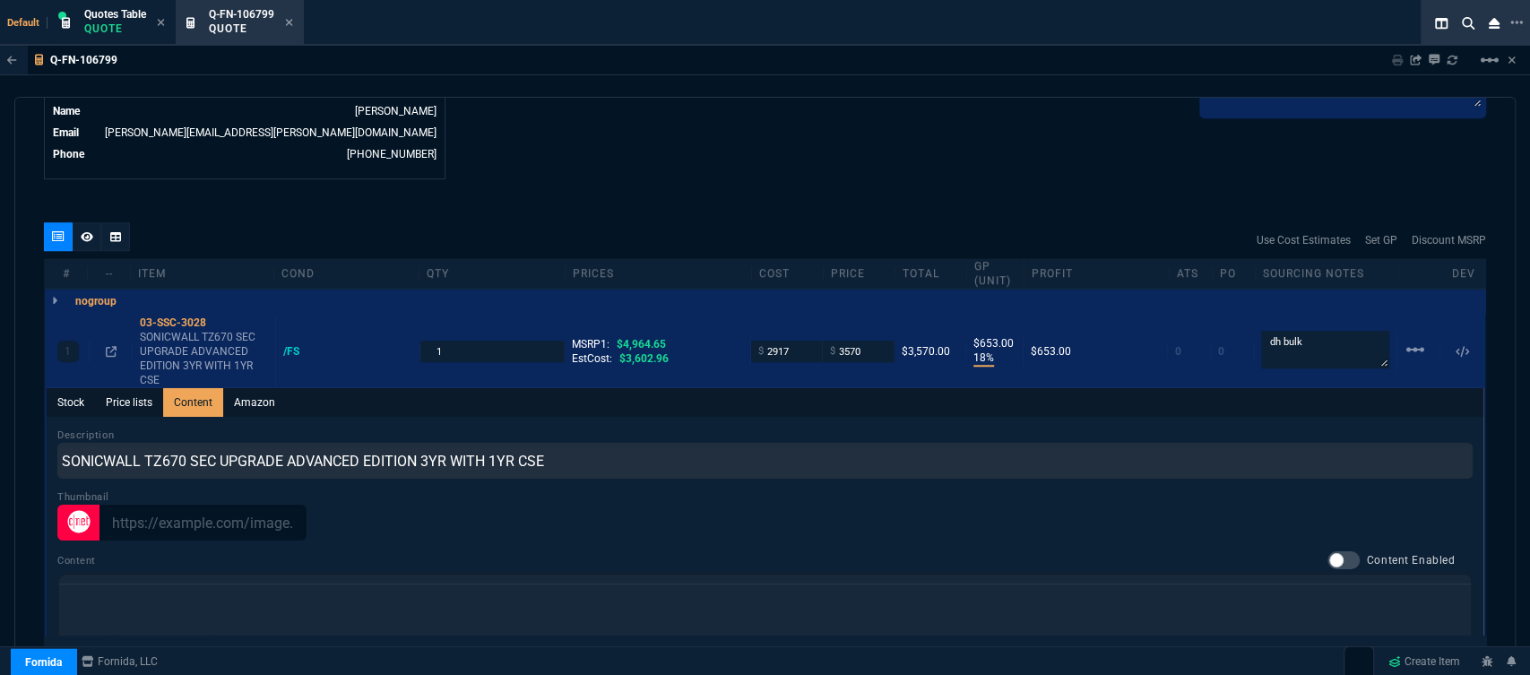
scroll to position [0, 0]
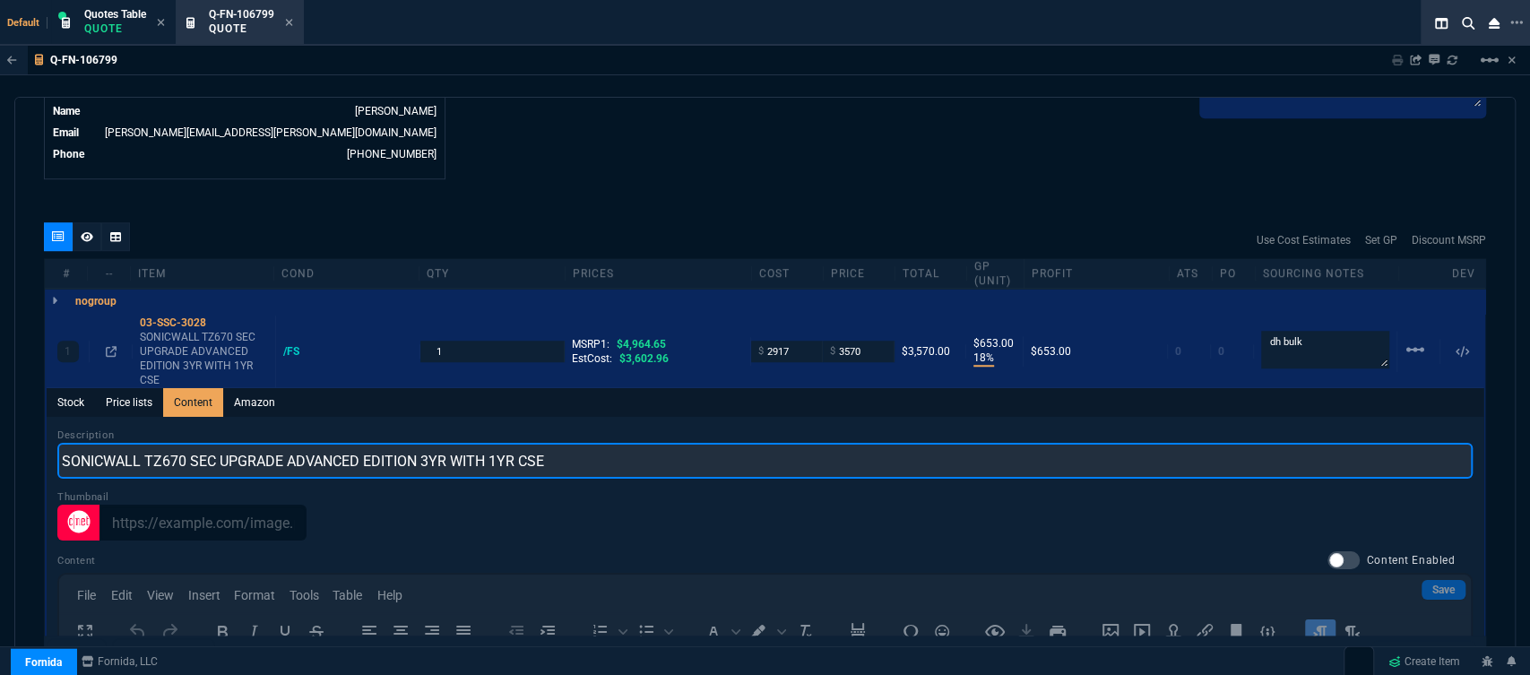
click at [281, 446] on input "SONICWALL TZ670 SEC UPGRADE ADVANCED EDITION 3YR WITH 1YR CSE" at bounding box center [764, 461] width 1415 height 36
click at [281, 446] on input "SONICWALL TZ670 ADVANCED EDITION 3YR WITH 1YR CSE" at bounding box center [764, 461] width 1415 height 36
click at [546, 453] on input "SONICWALL TZ670 PROMO WITH 3YR ADVANCED AND DITION 3YR WITH 1YR CSE" at bounding box center [764, 461] width 1415 height 36
type input "SONICWALL TZ670 PROMO WITH 3YR ADVANCED AND 1YR CSE"
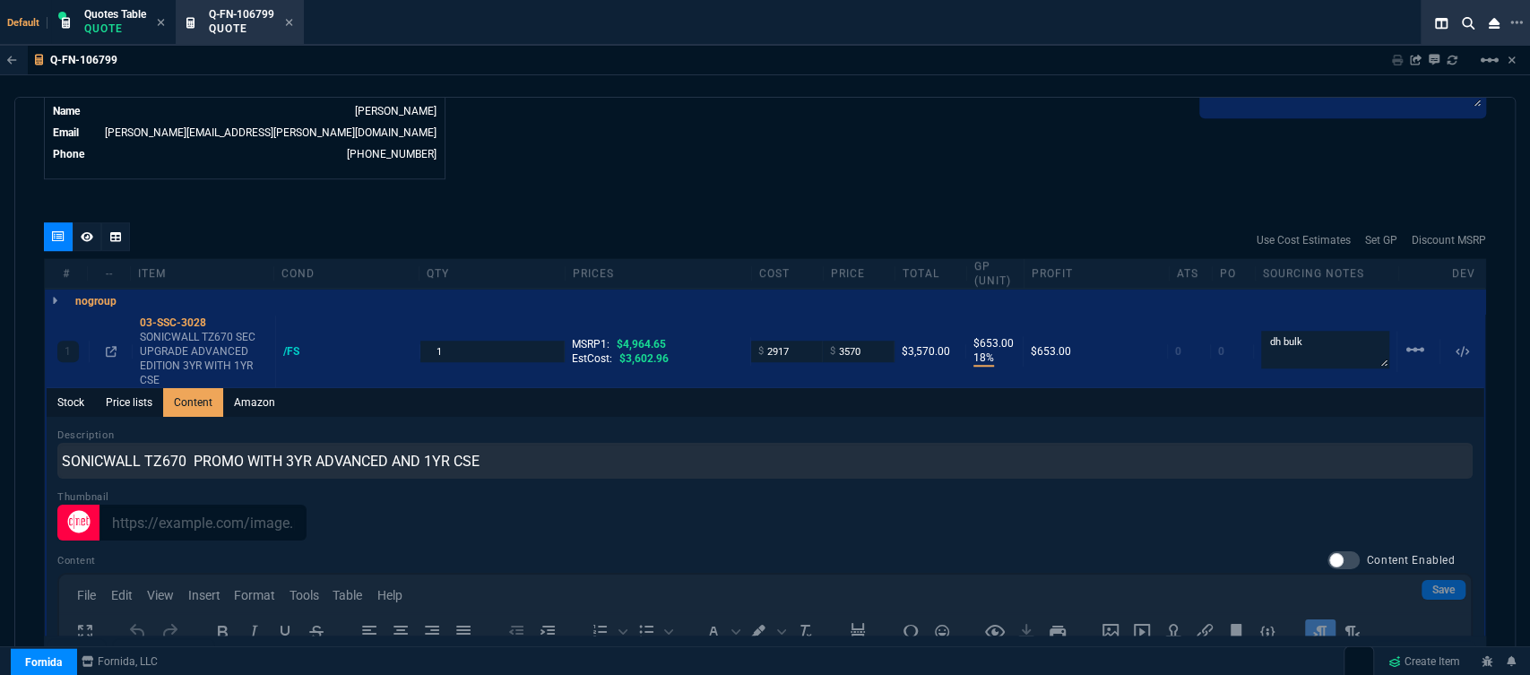
click at [797, 73] on div "Q-FN-106799 Sharing Q-FN-106799 Link Dev Link Share on Teams linear_scale" at bounding box center [765, 61] width 1530 height 30
type input "1"
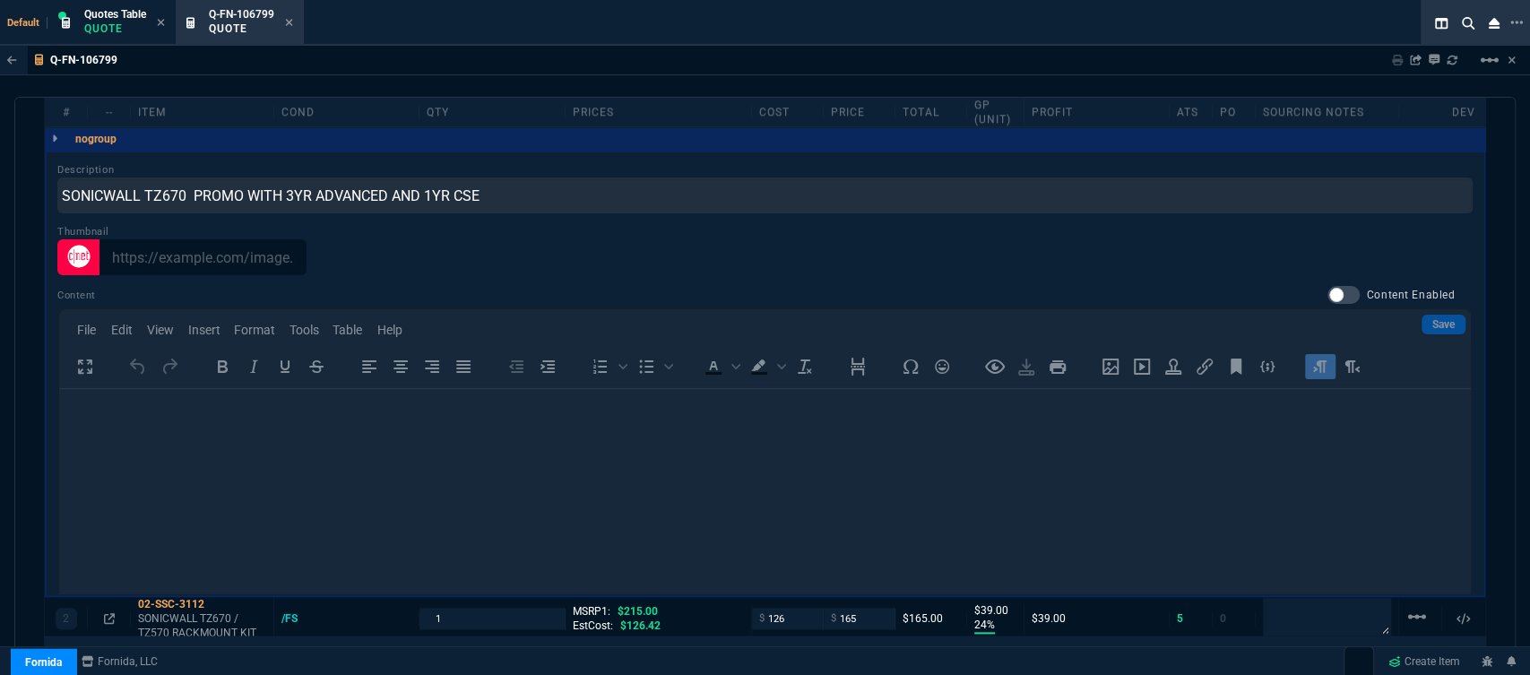
scroll to position [825, 0]
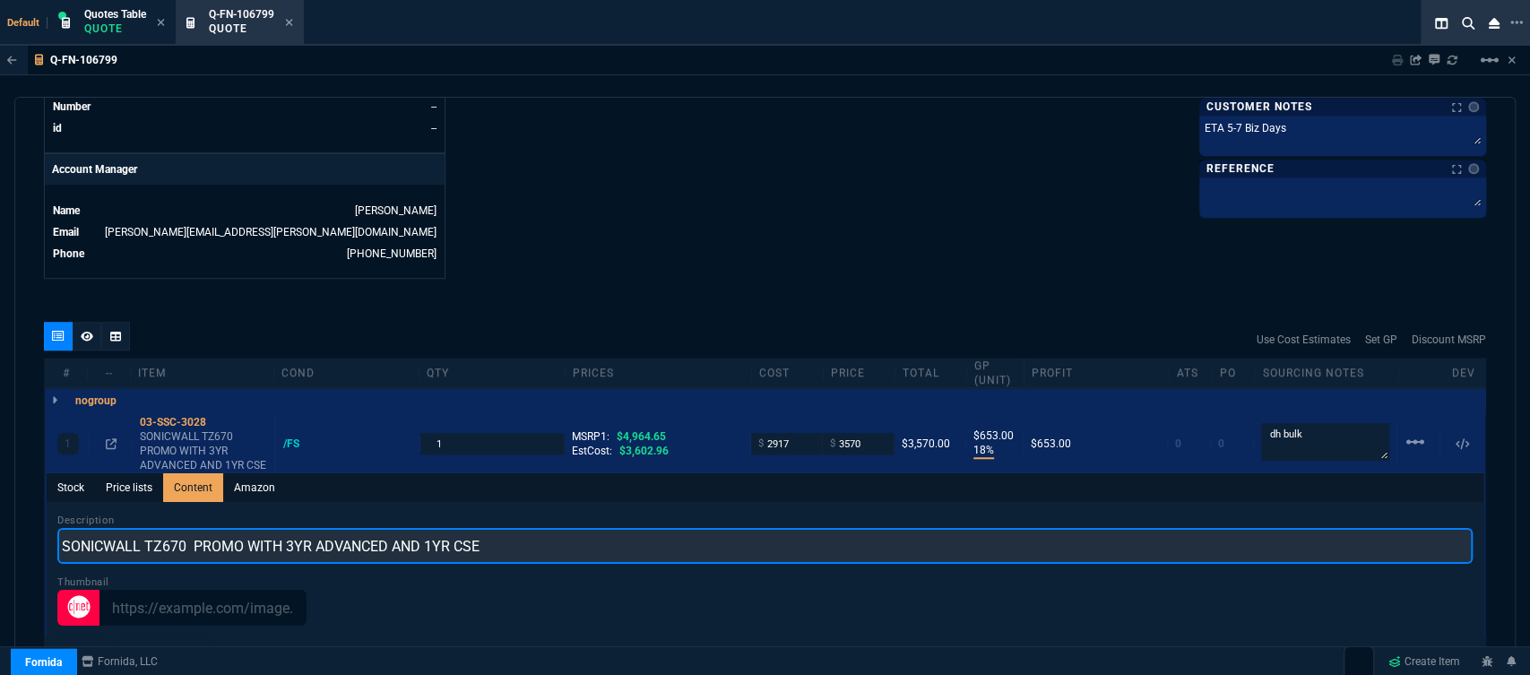
drag, startPoint x: 527, startPoint y: 525, endPoint x: 36, endPoint y: 533, distance: 491.2
click at [36, 533] on div "quote Q-FN-106799 NW IT Service draft Fornida, LLC 2609 Technology Dr Suite 300…" at bounding box center [764, 384] width 1501 height 574
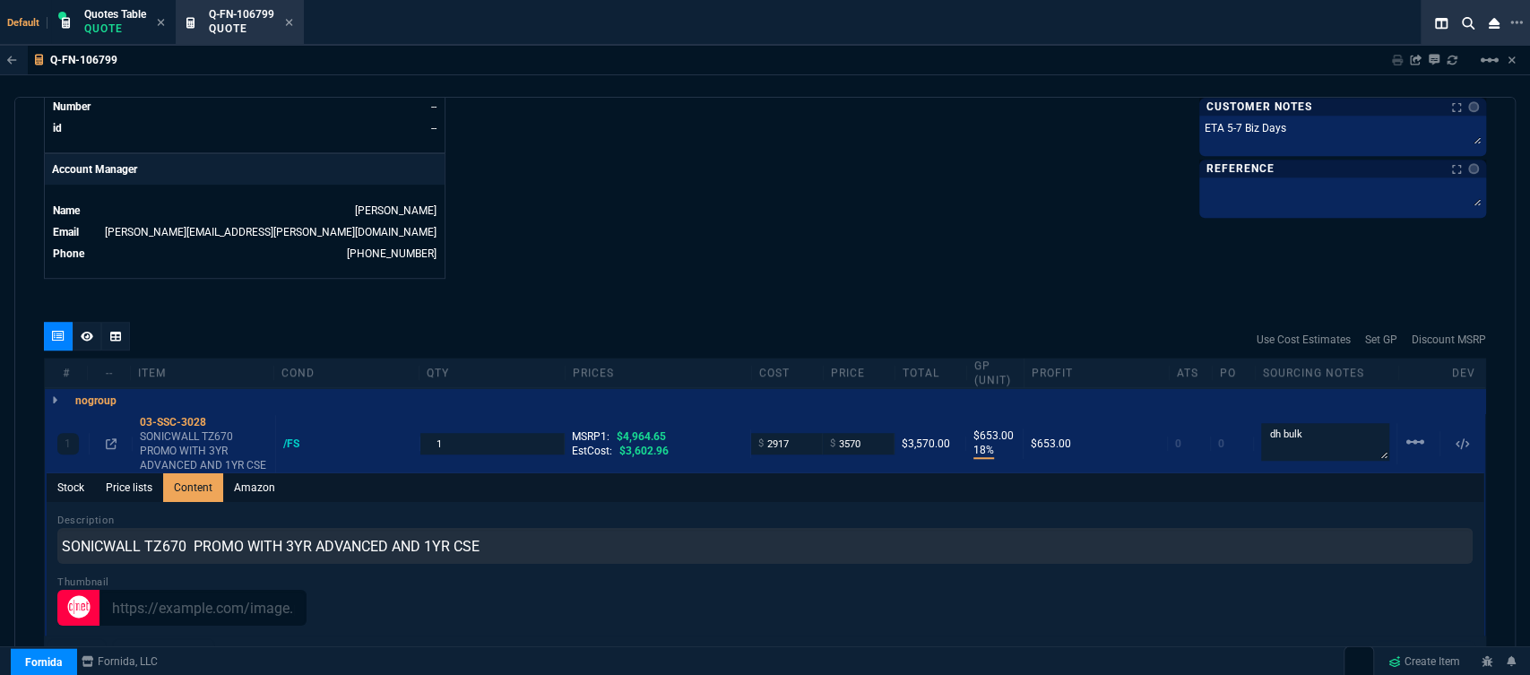
drag, startPoint x: 768, startPoint y: 203, endPoint x: 773, endPoint y: 187, distance: 15.9
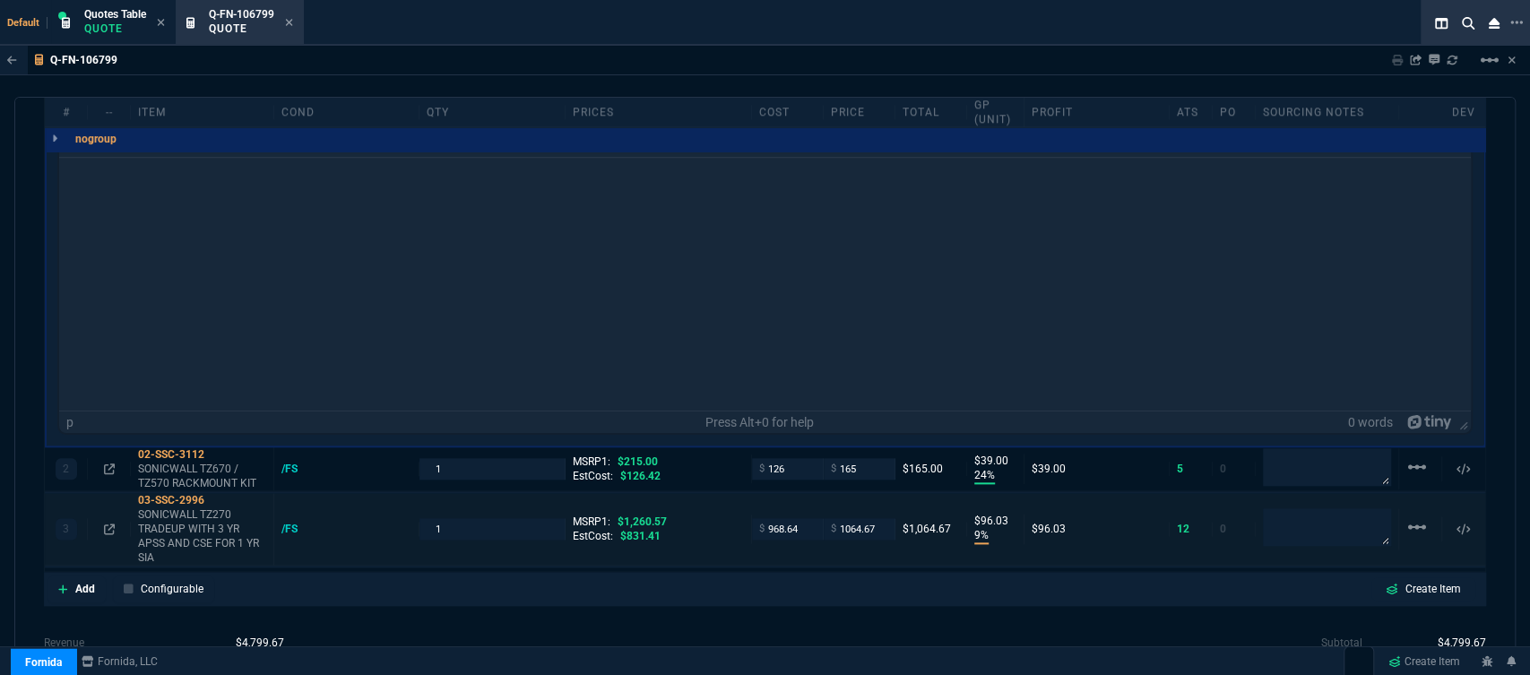
scroll to position [1421, 0]
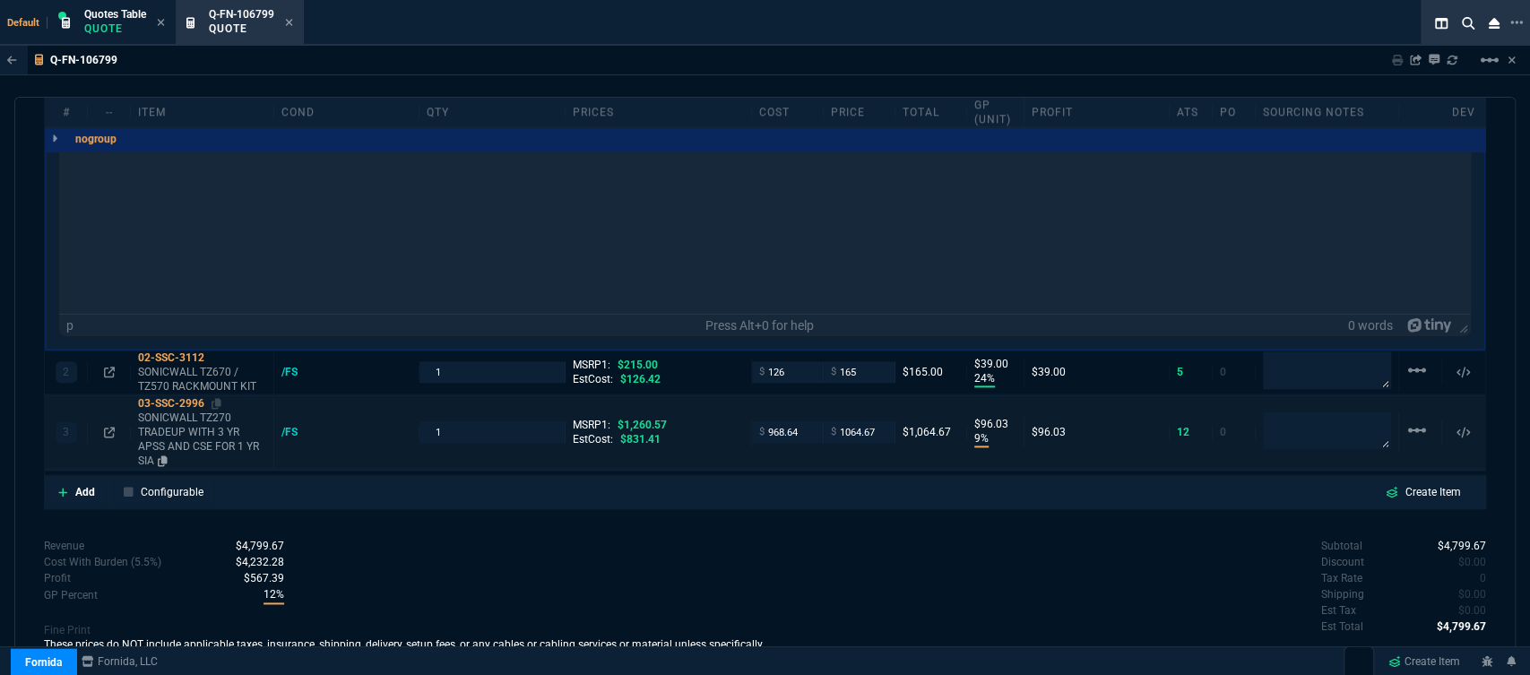
click at [208, 431] on p "SONICWALL TZ270 TRADEUP WITH 3 YR APSS AND CSE FOR 1 YR SIA" at bounding box center [202, 438] width 128 height 57
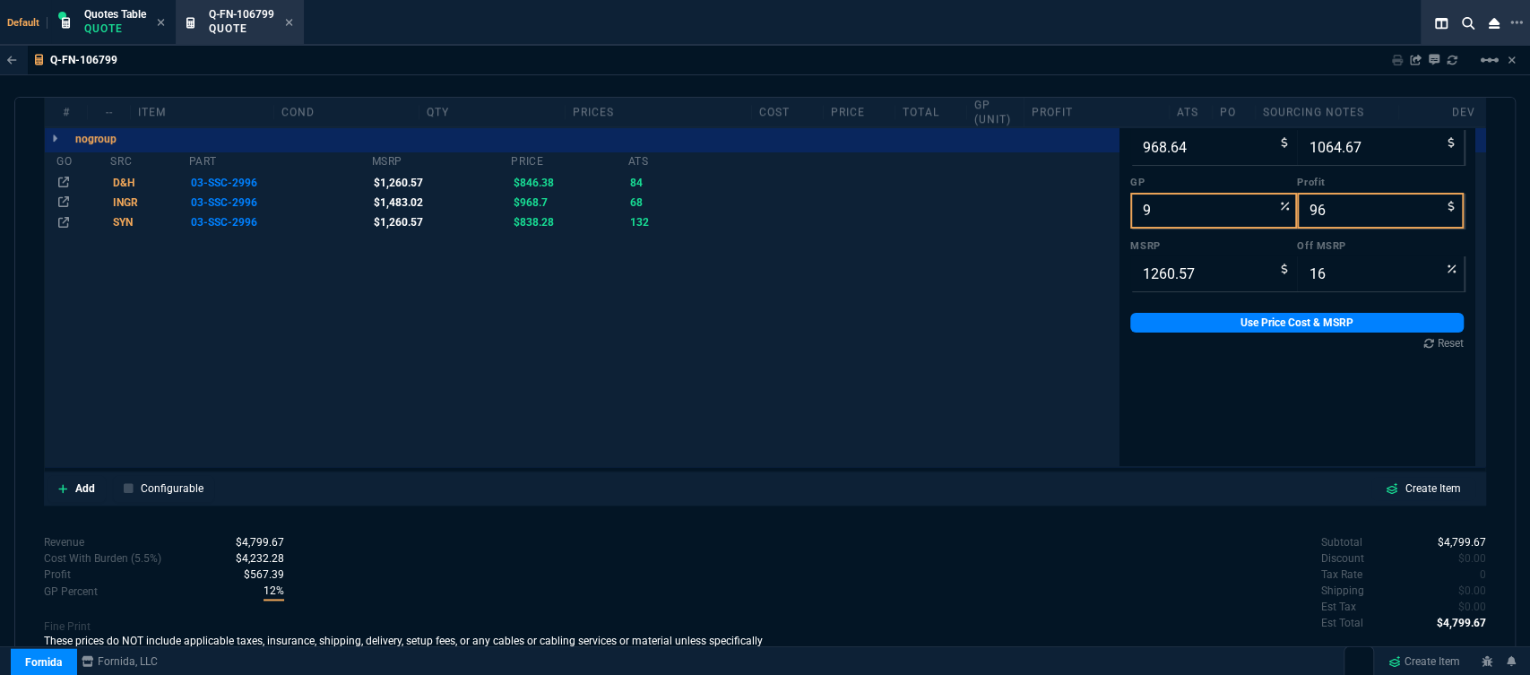
scroll to position [0, 0]
type input "18"
type input "653"
type input "28"
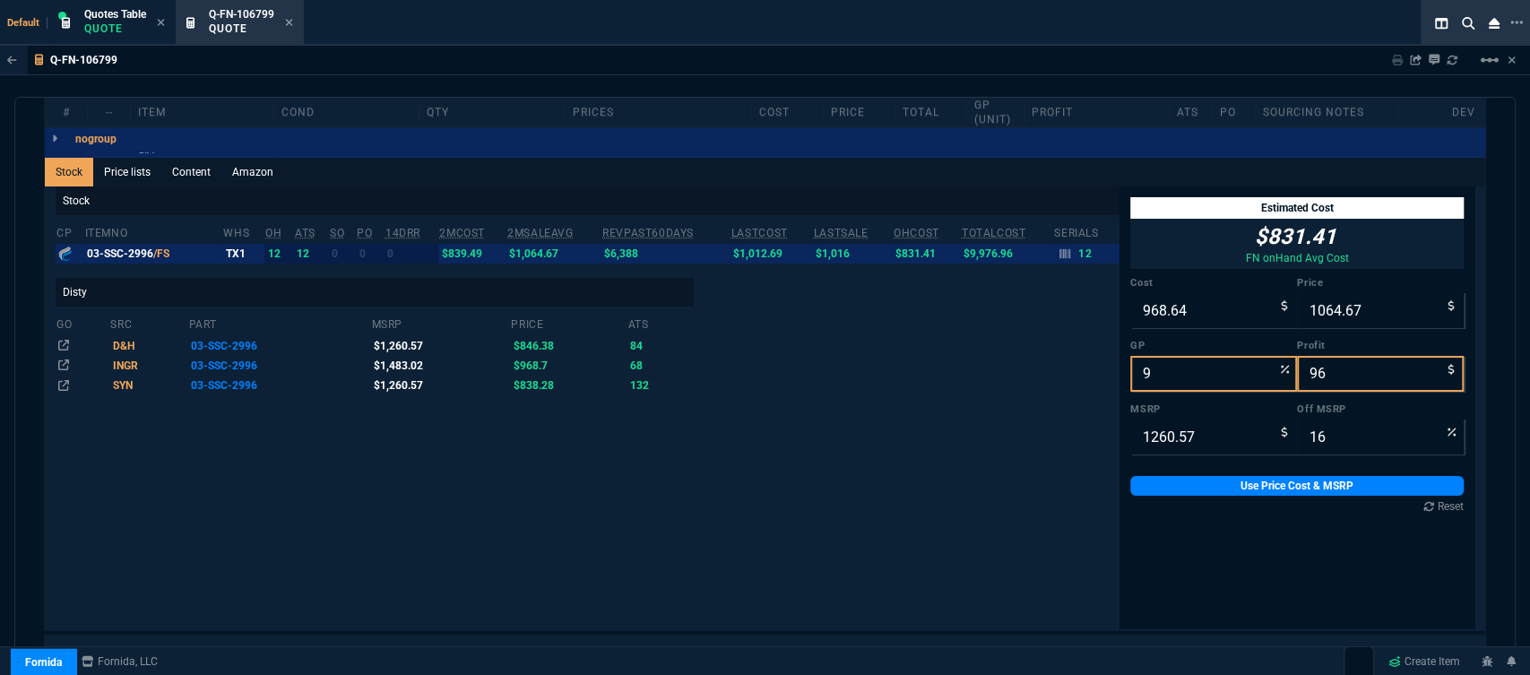
scroll to position [1159, 0]
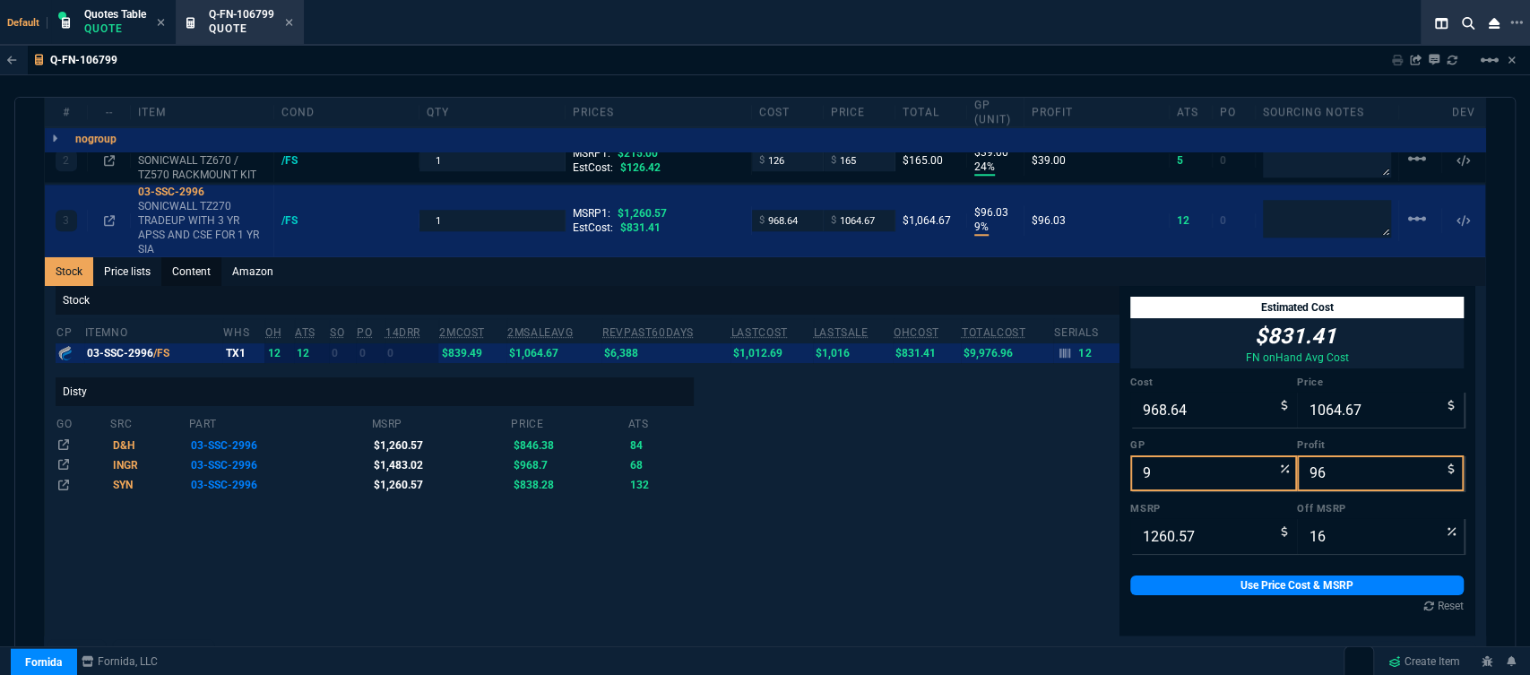
click at [190, 257] on link "Content" at bounding box center [191, 271] width 60 height 29
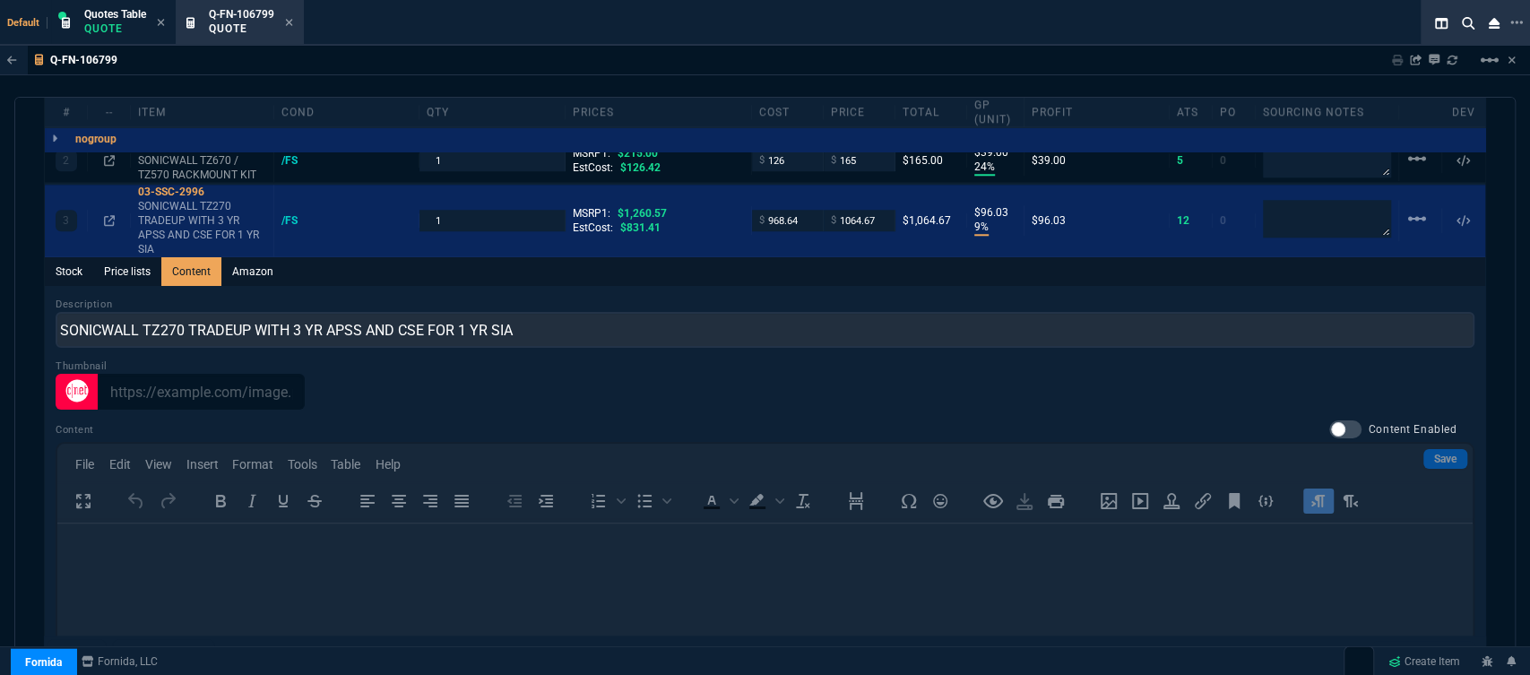
scroll to position [0, 0]
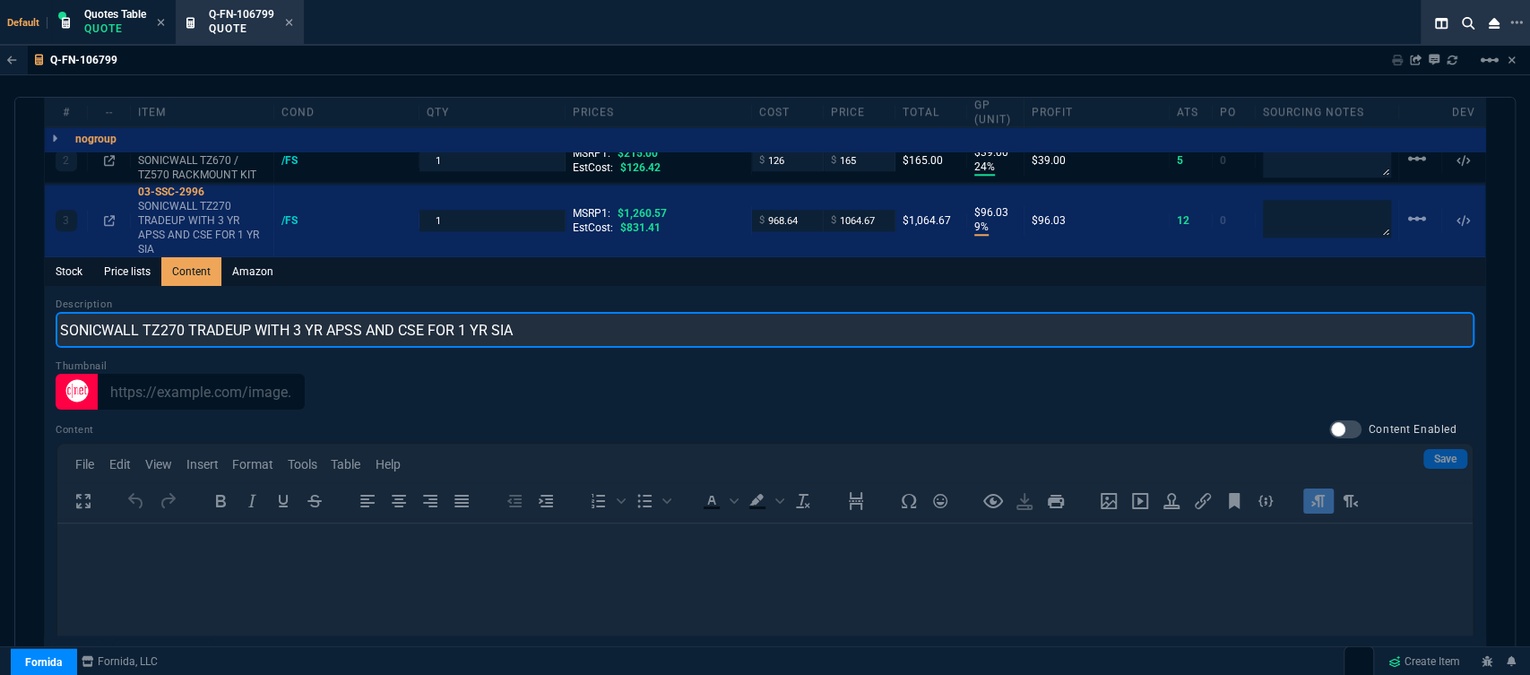
drag, startPoint x: 574, startPoint y: 310, endPoint x: 0, endPoint y: 303, distance: 573.6
click at [0, 303] on div "Q-FN-106799 Sharing Q-FN-106799 Link Dev Link Share on Teams linear_scale quote…" at bounding box center [765, 401] width 1530 height 711
paste input "670 PROMO WITH 3YR ADVANCED AND 1YR CSE"
click at [170, 318] on input "SONICWALL TZ670 PROMO WITH 3YR ADVANCED AND 1YR CSE" at bounding box center [765, 330] width 1419 height 36
type input "SONICWALL TZ270 PROMO WITH 3YR ADVANCED AND 1YR CSE"
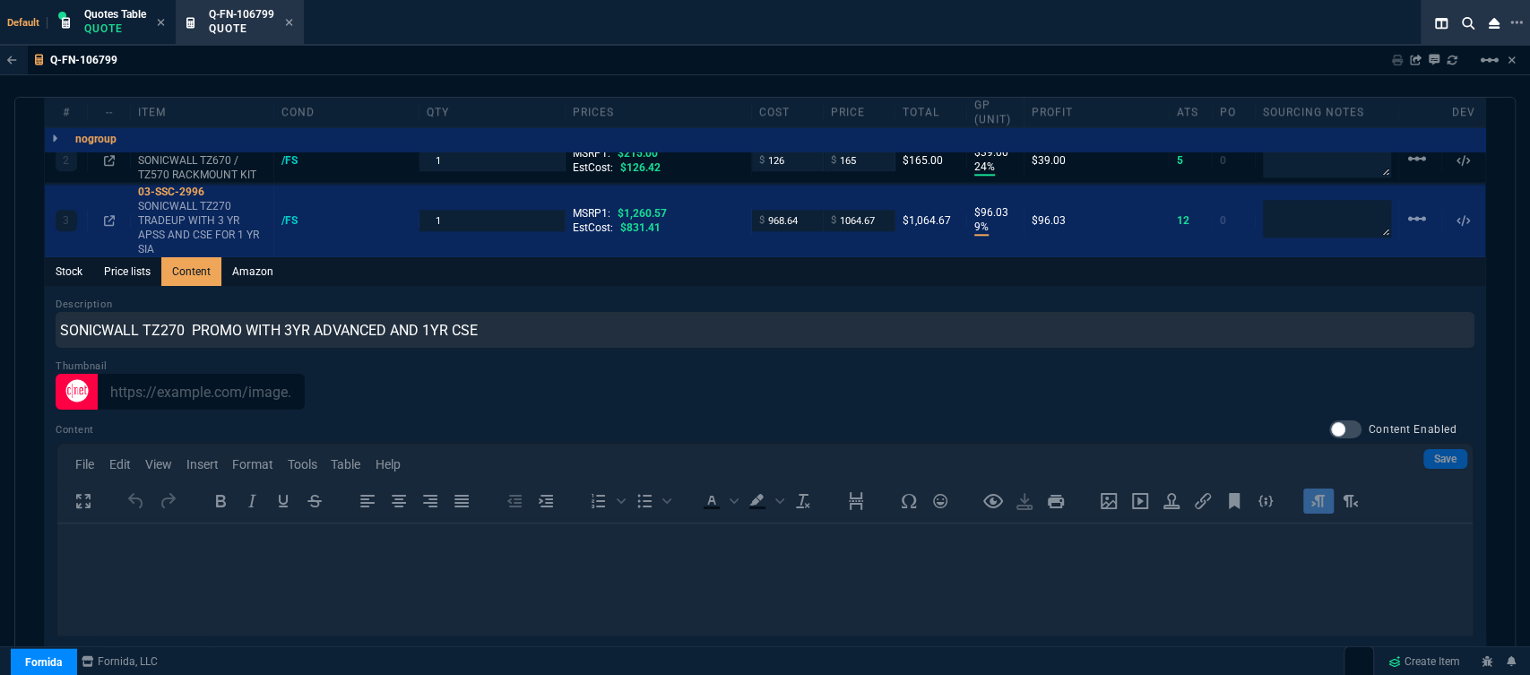
click at [650, 297] on div "Description SONICWALL TZ270 PROMO WITH 3YR ADVANCED AND 1YR CSE" at bounding box center [765, 322] width 1419 height 51
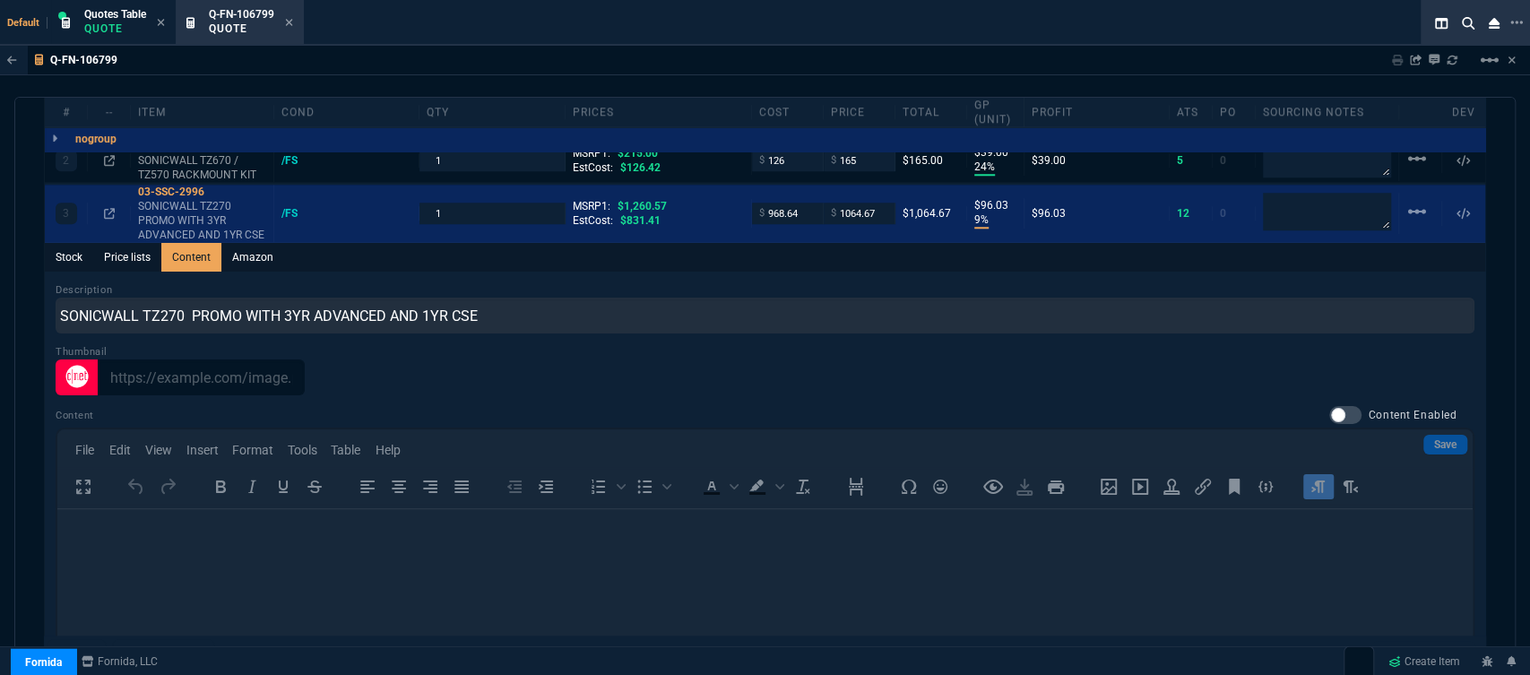
scroll to position [960, 0]
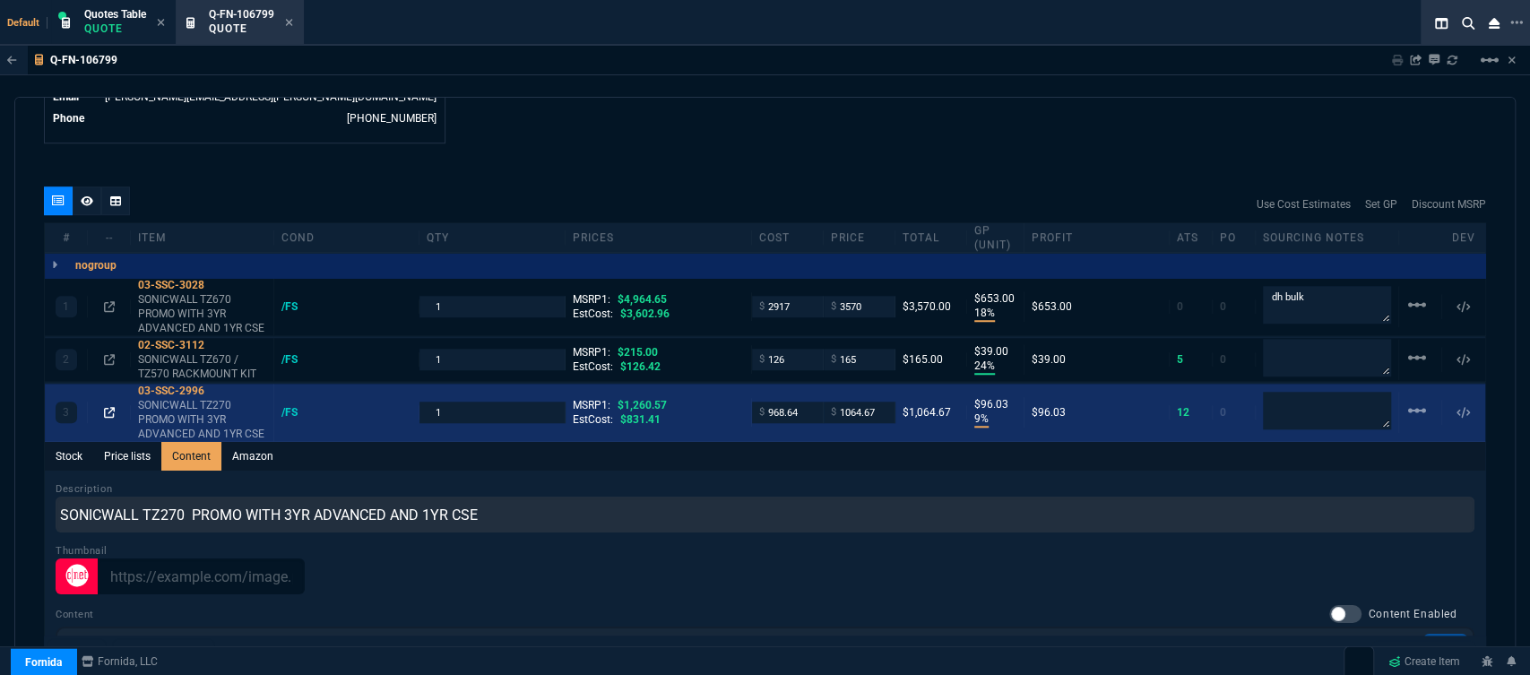
click at [108, 407] on icon at bounding box center [109, 412] width 11 height 11
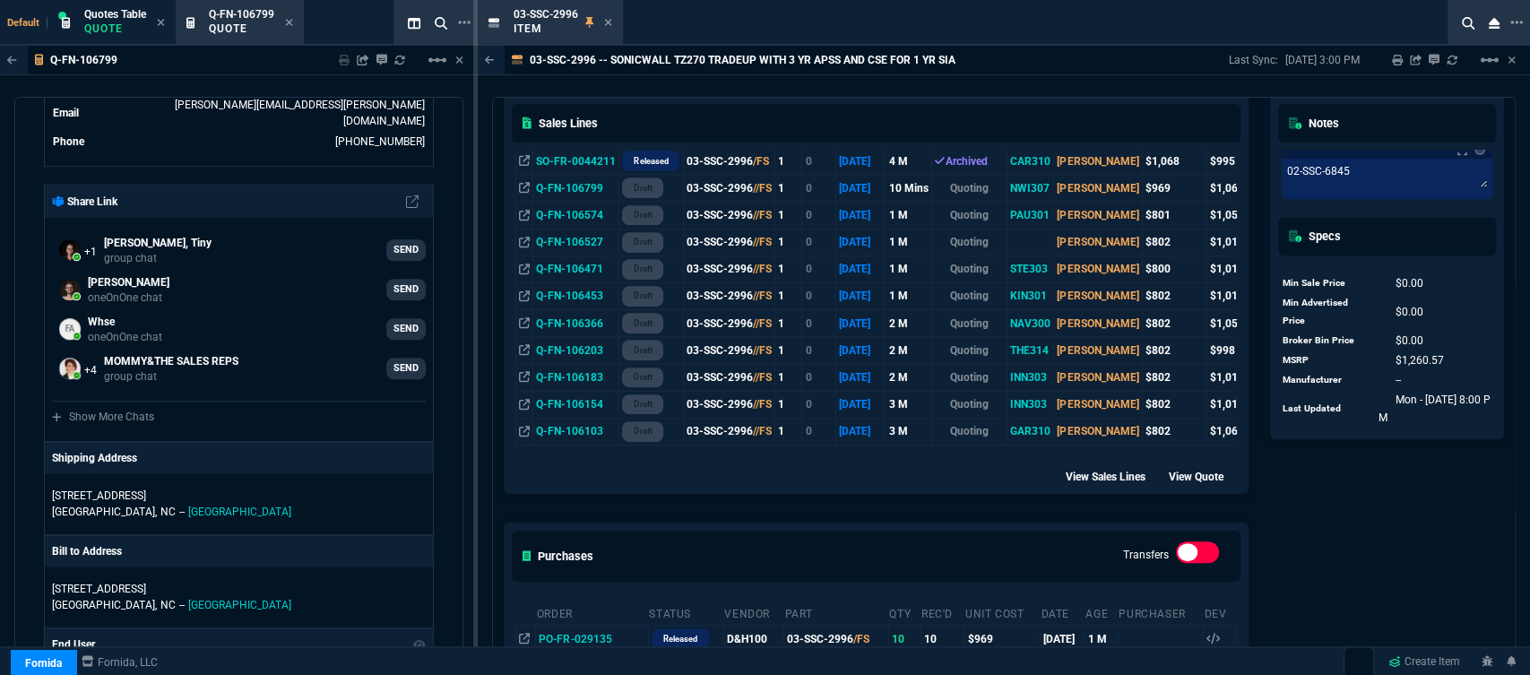
scroll to position [796, 0]
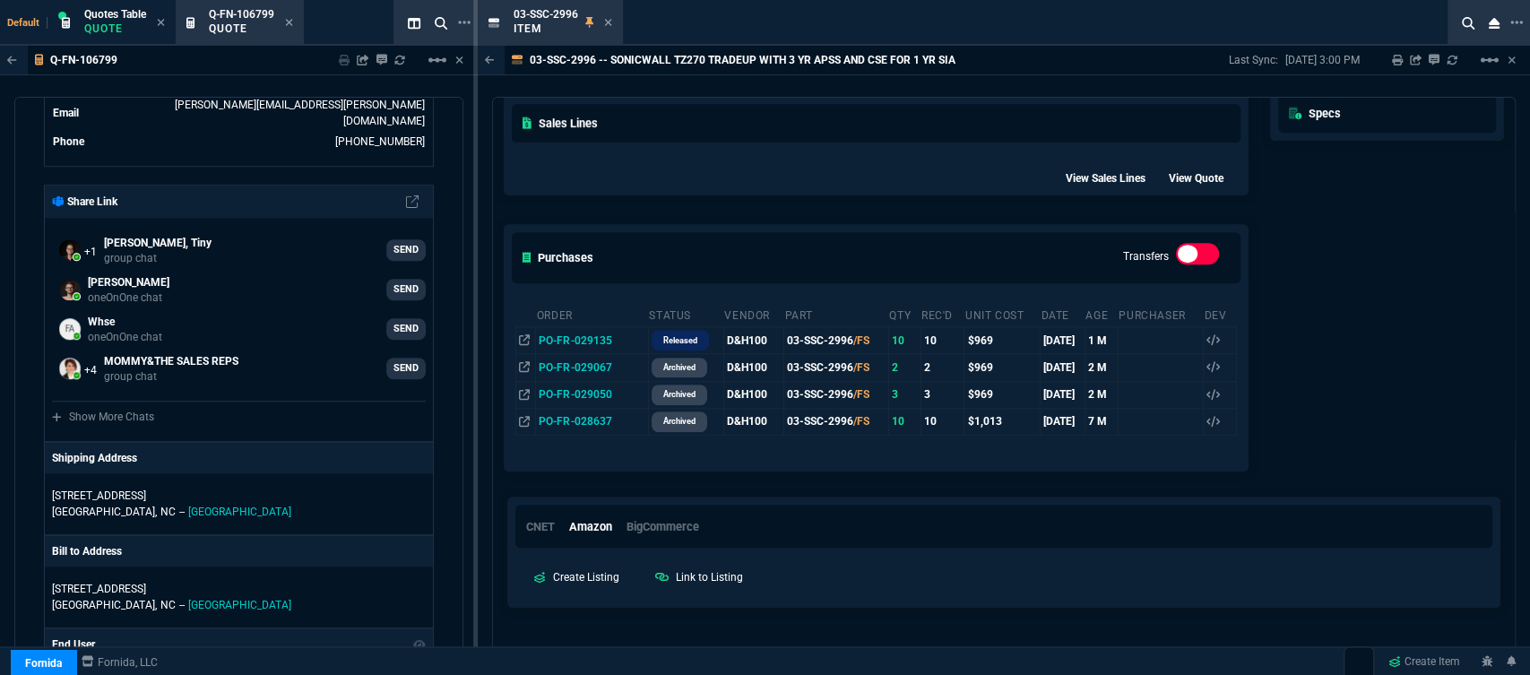
click at [604, 23] on icon at bounding box center [608, 22] width 8 height 11
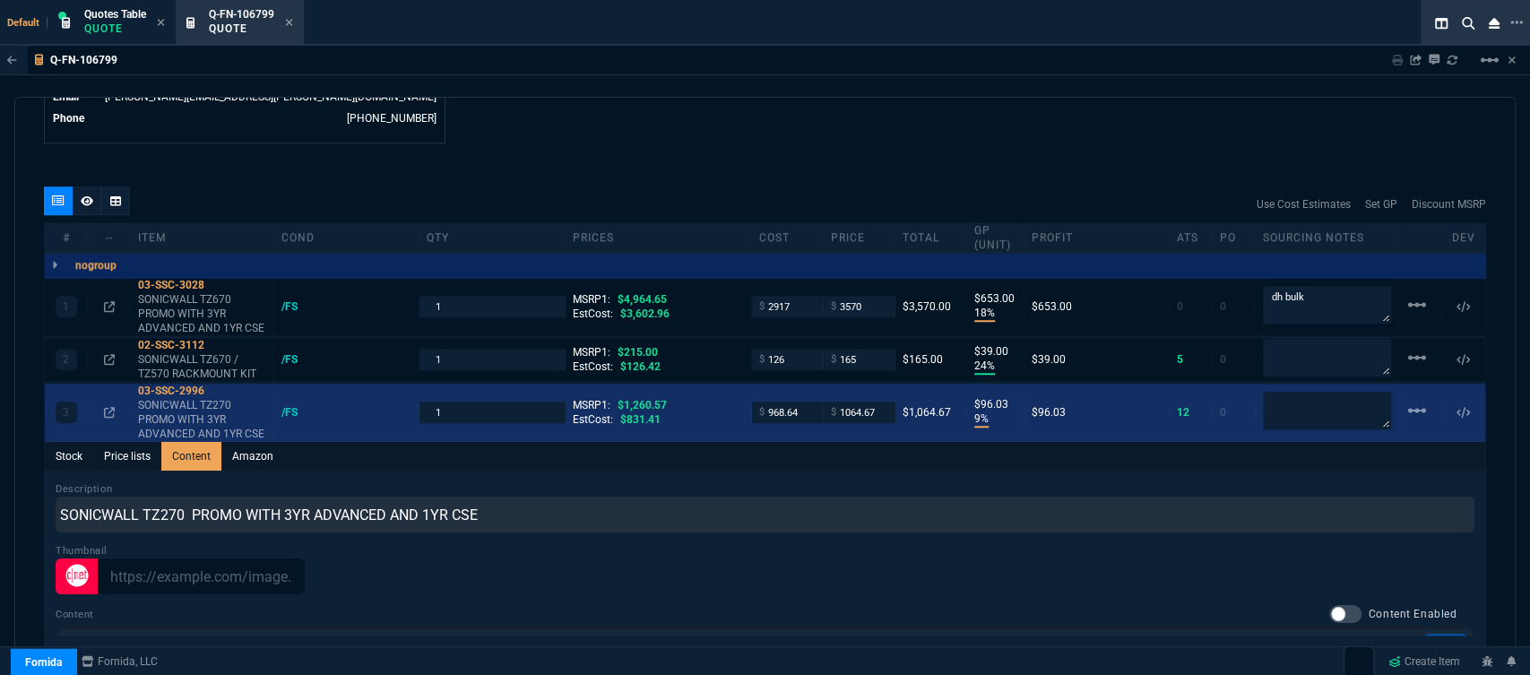
click at [810, 403] on div "$ 968.64" at bounding box center [788, 412] width 72 height 21
click at [797, 402] on input "968.64" at bounding box center [787, 412] width 56 height 21
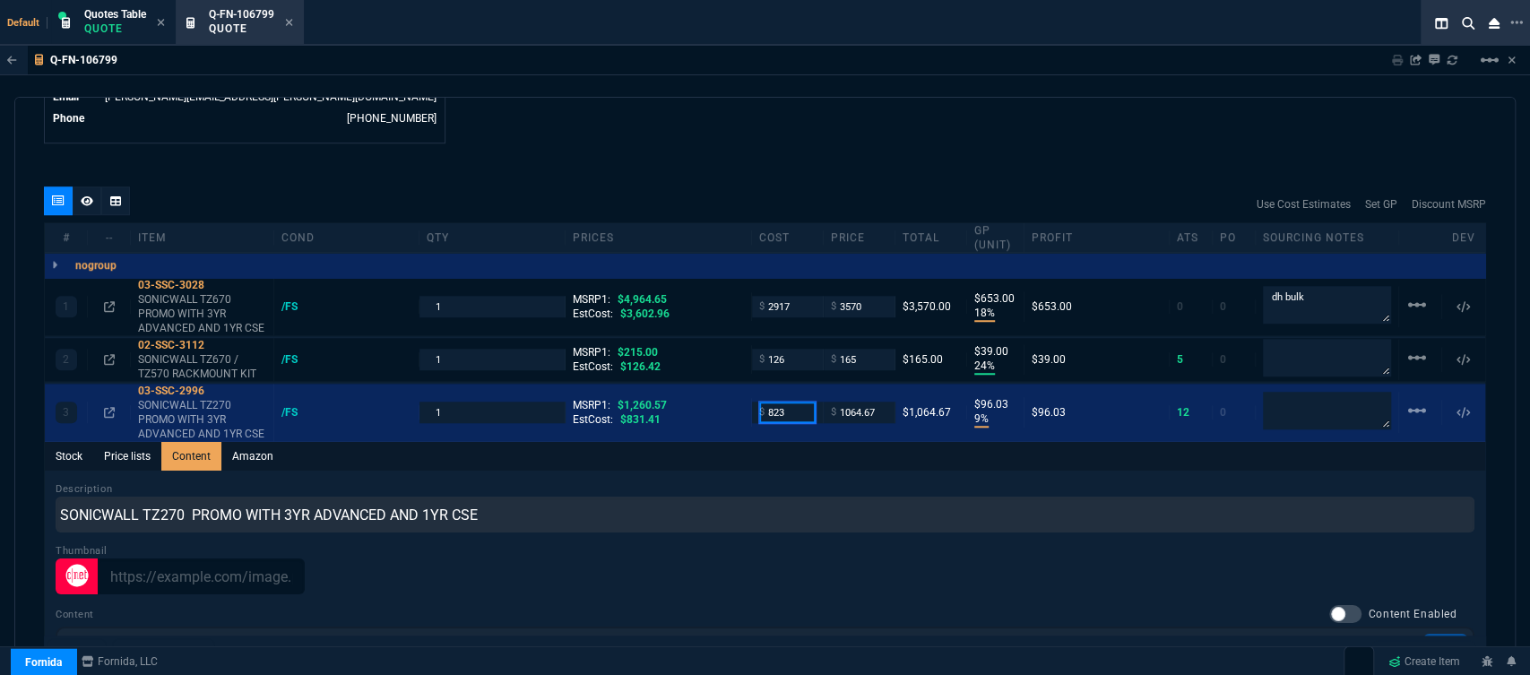
type input "823"
click at [786, 444] on div "Stock Price lists Content Amazon" at bounding box center [765, 456] width 1440 height 29
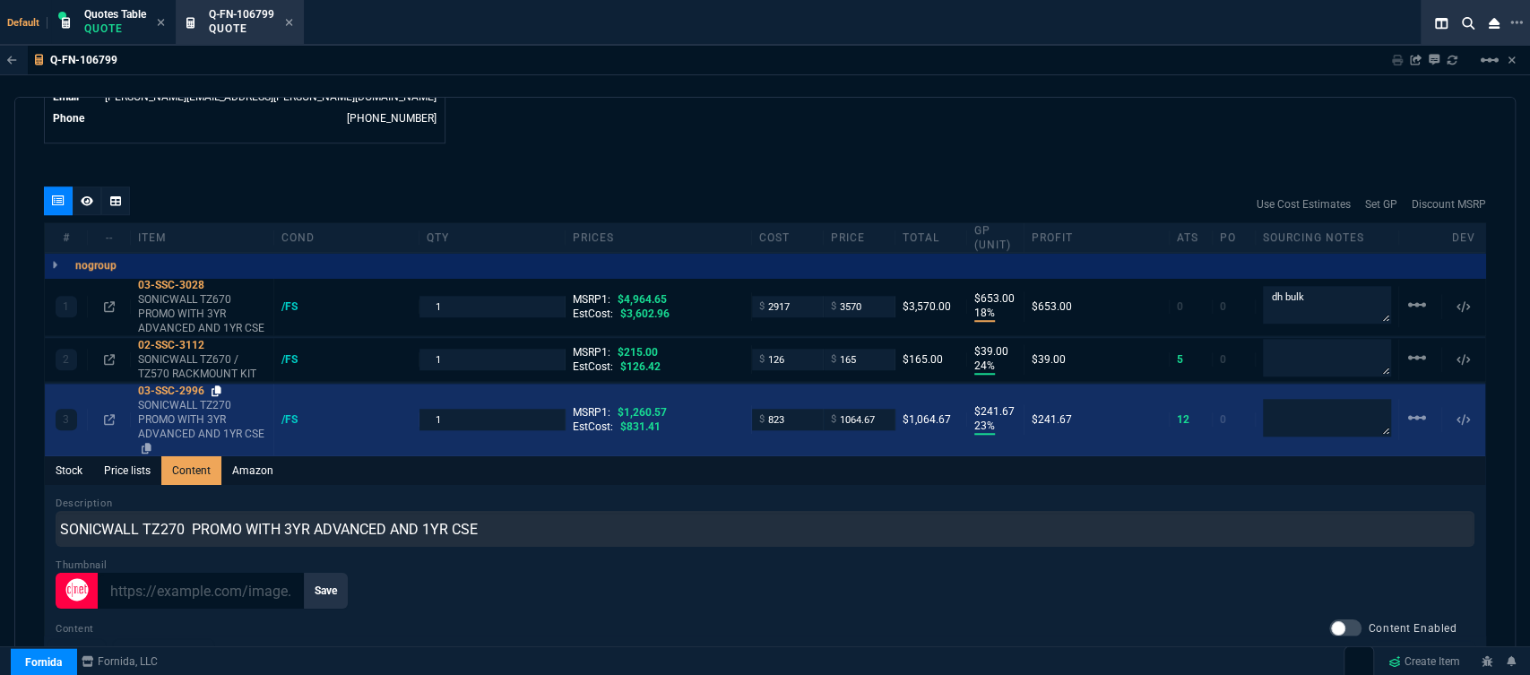
click at [214, 385] on icon at bounding box center [217, 390] width 10 height 11
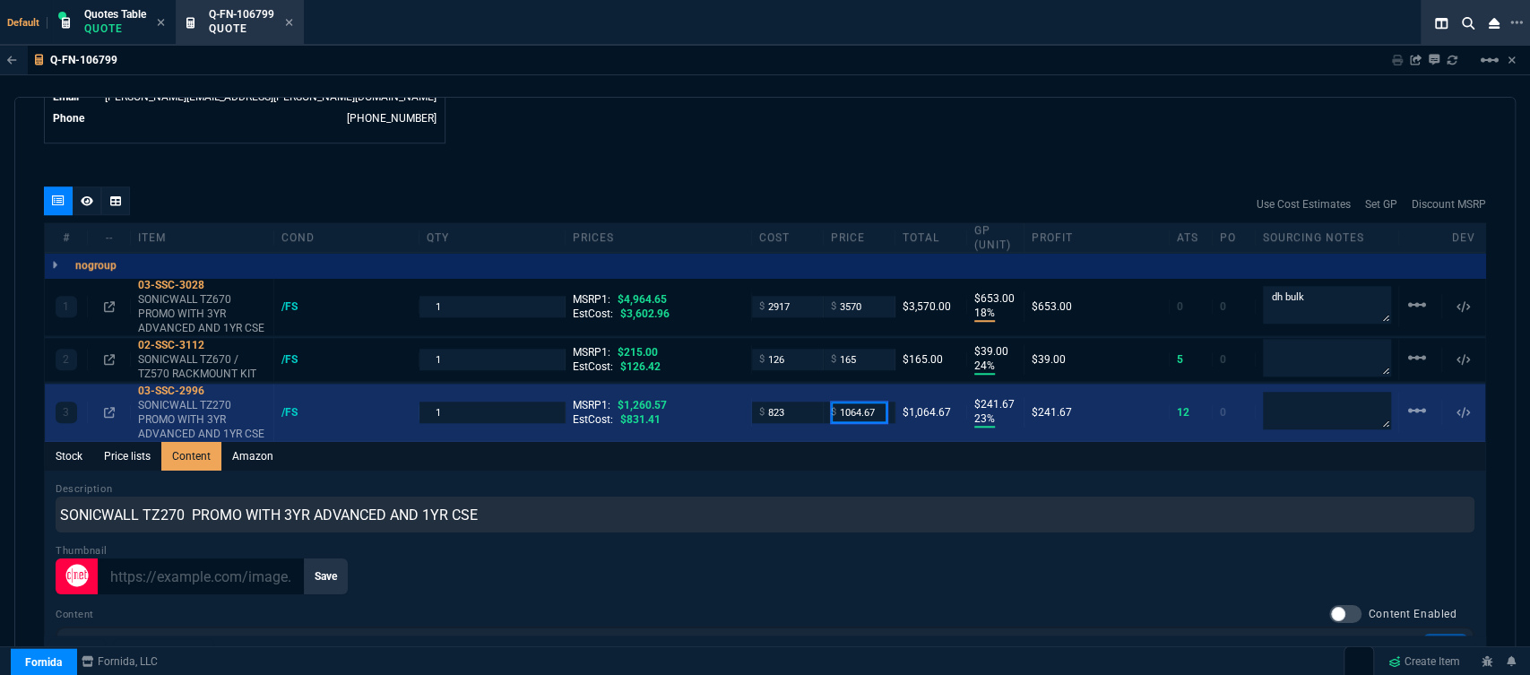
click at [879, 402] on input "1064.67" at bounding box center [859, 412] width 56 height 21
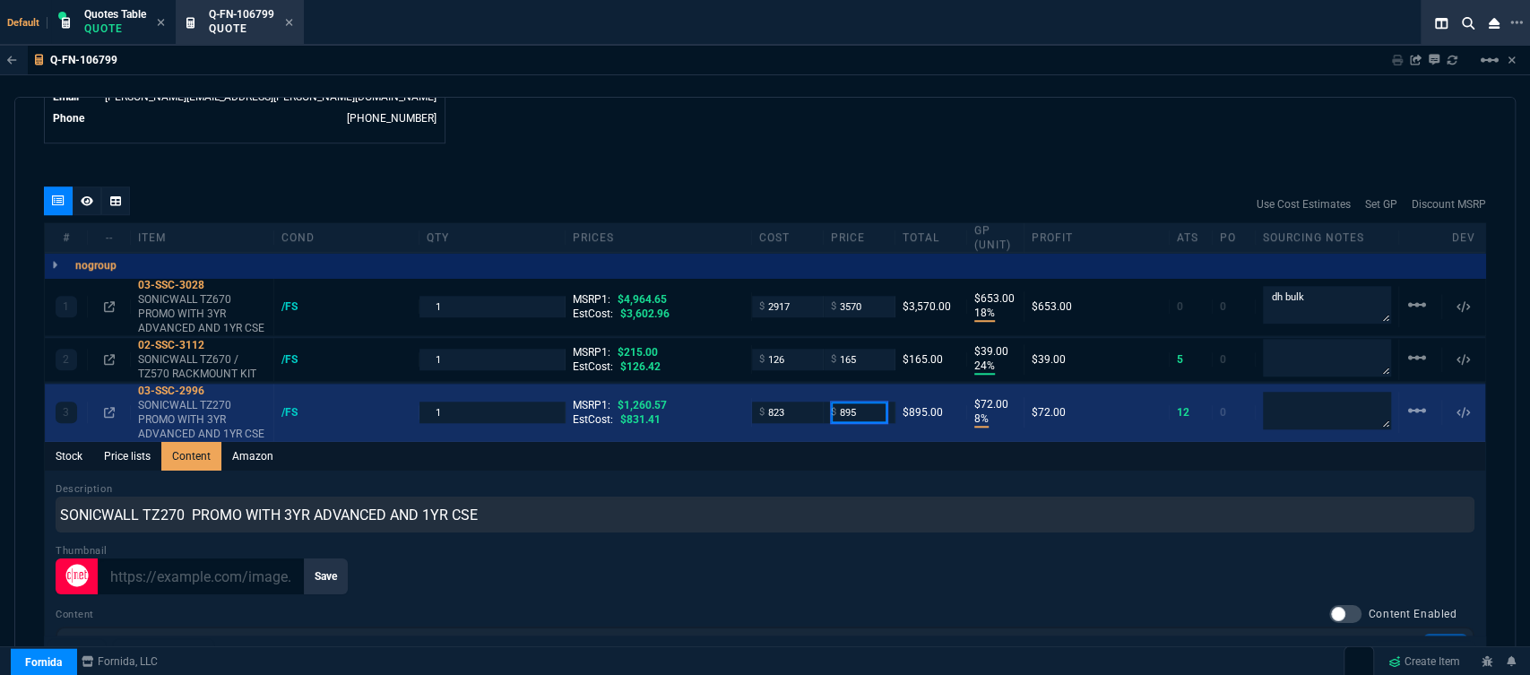
click at [862, 402] on input "895" at bounding box center [859, 412] width 56 height 21
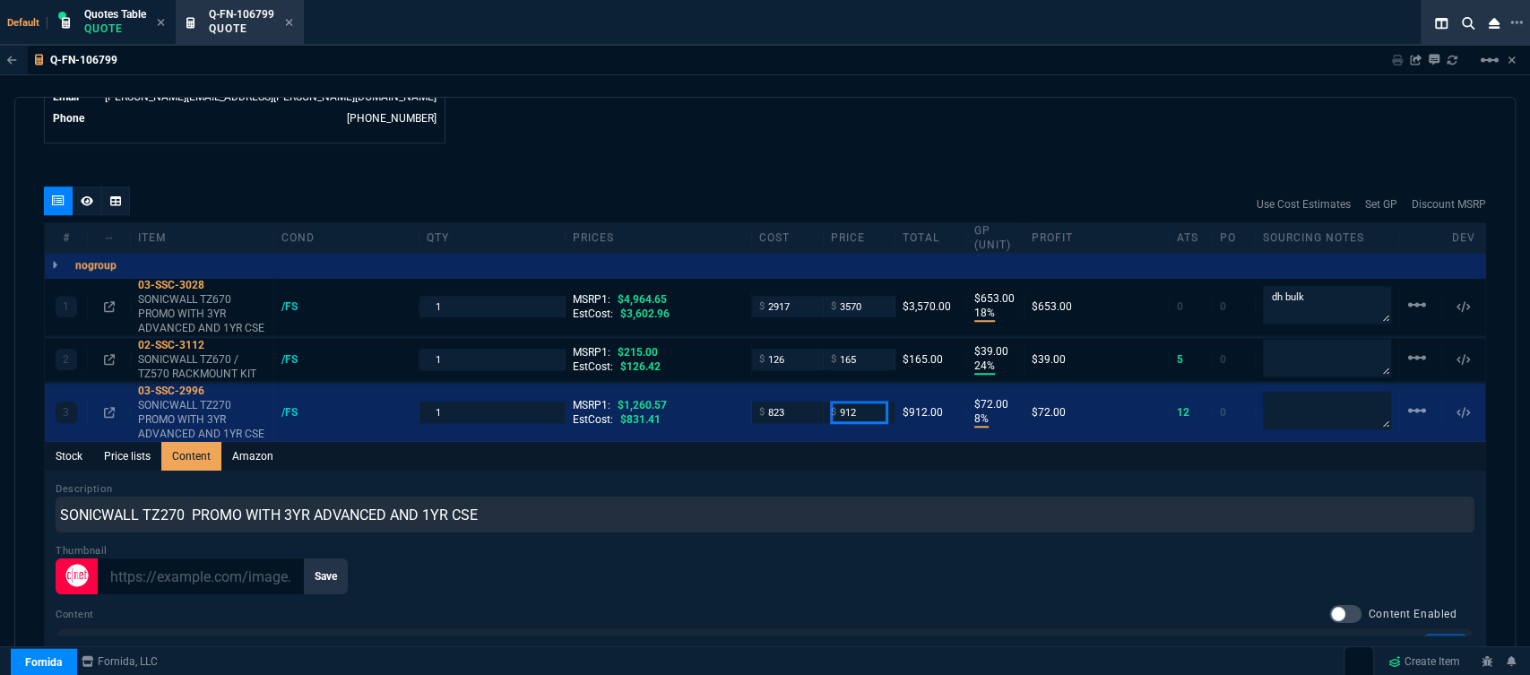
type input "912"
click at [812, 453] on div "Stock Price lists Content Amazon" at bounding box center [765, 456] width 1440 height 29
click at [833, 558] on div "Save" at bounding box center [765, 576] width 1419 height 36
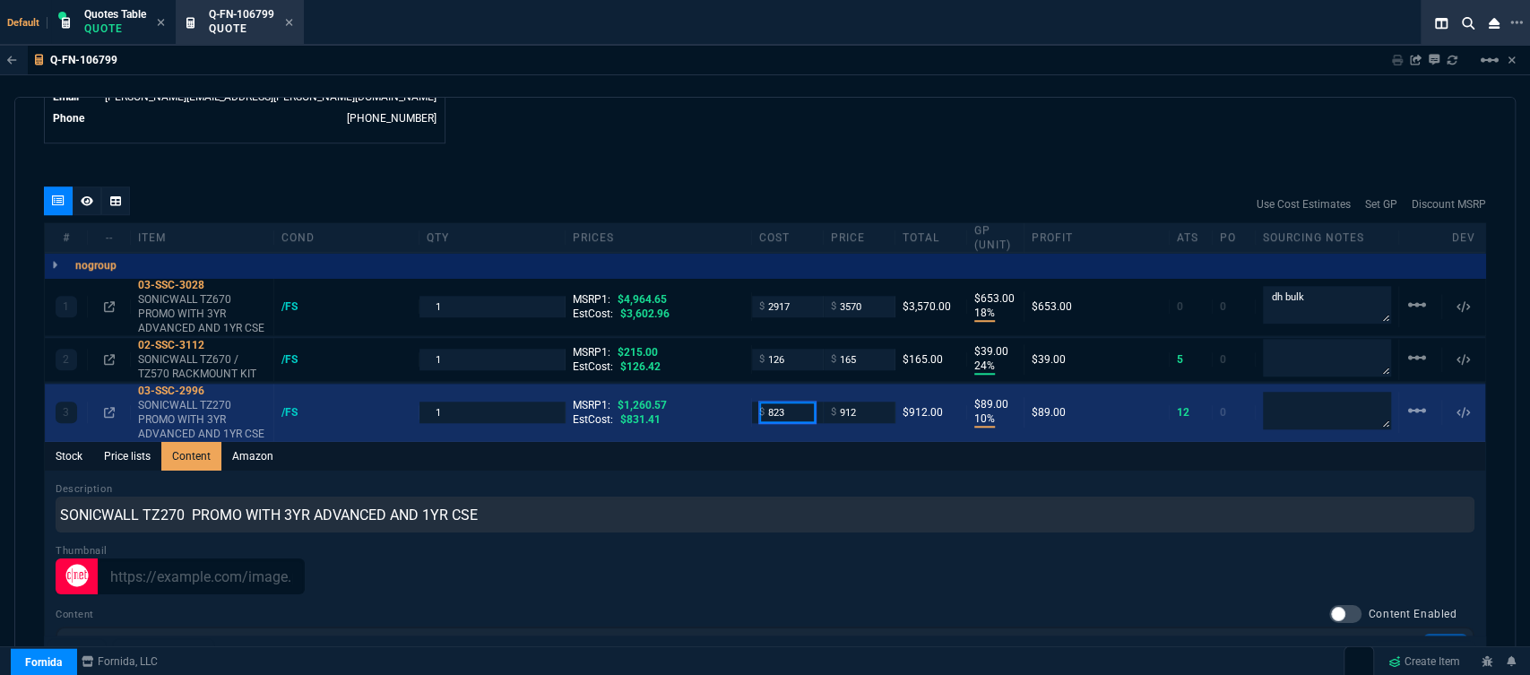
click at [791, 403] on input "823" at bounding box center [787, 412] width 56 height 21
click at [795, 402] on input "745" at bounding box center [787, 412] width 56 height 21
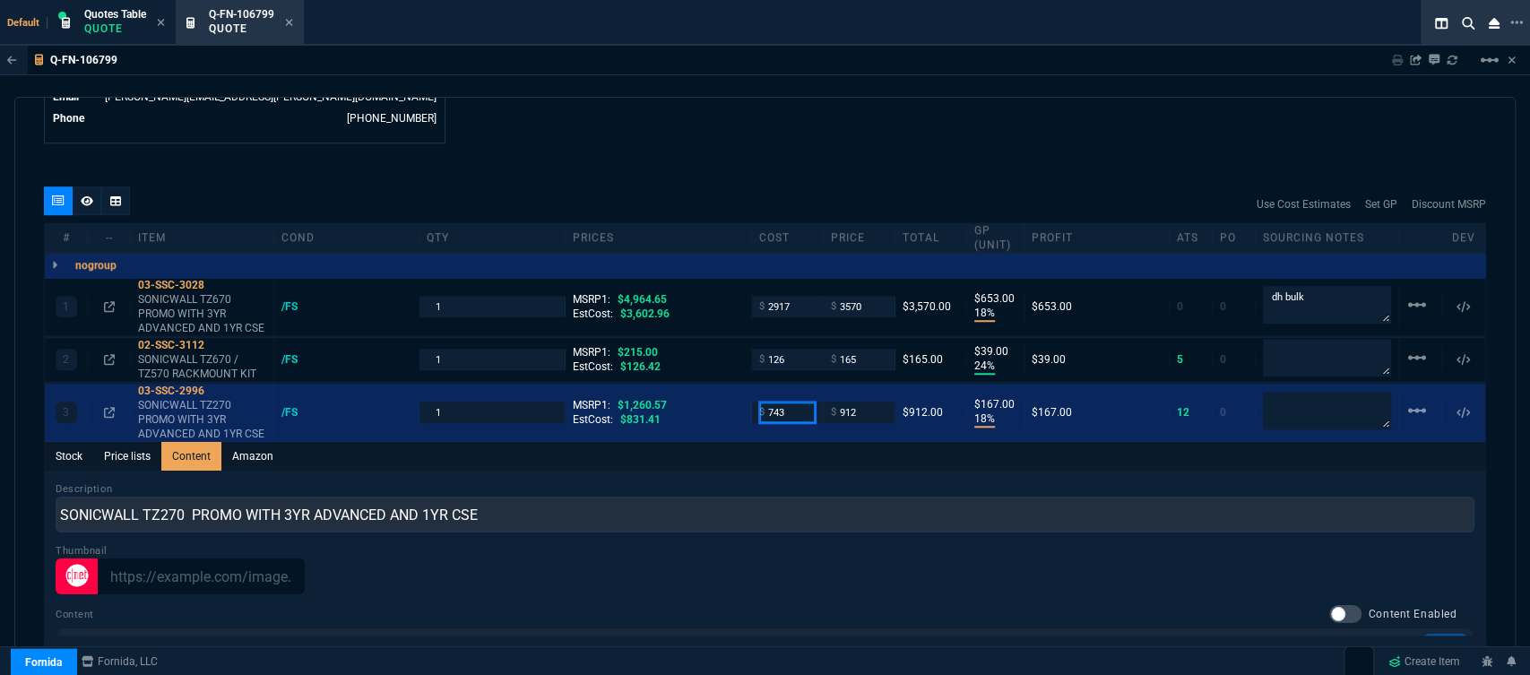
type input "743"
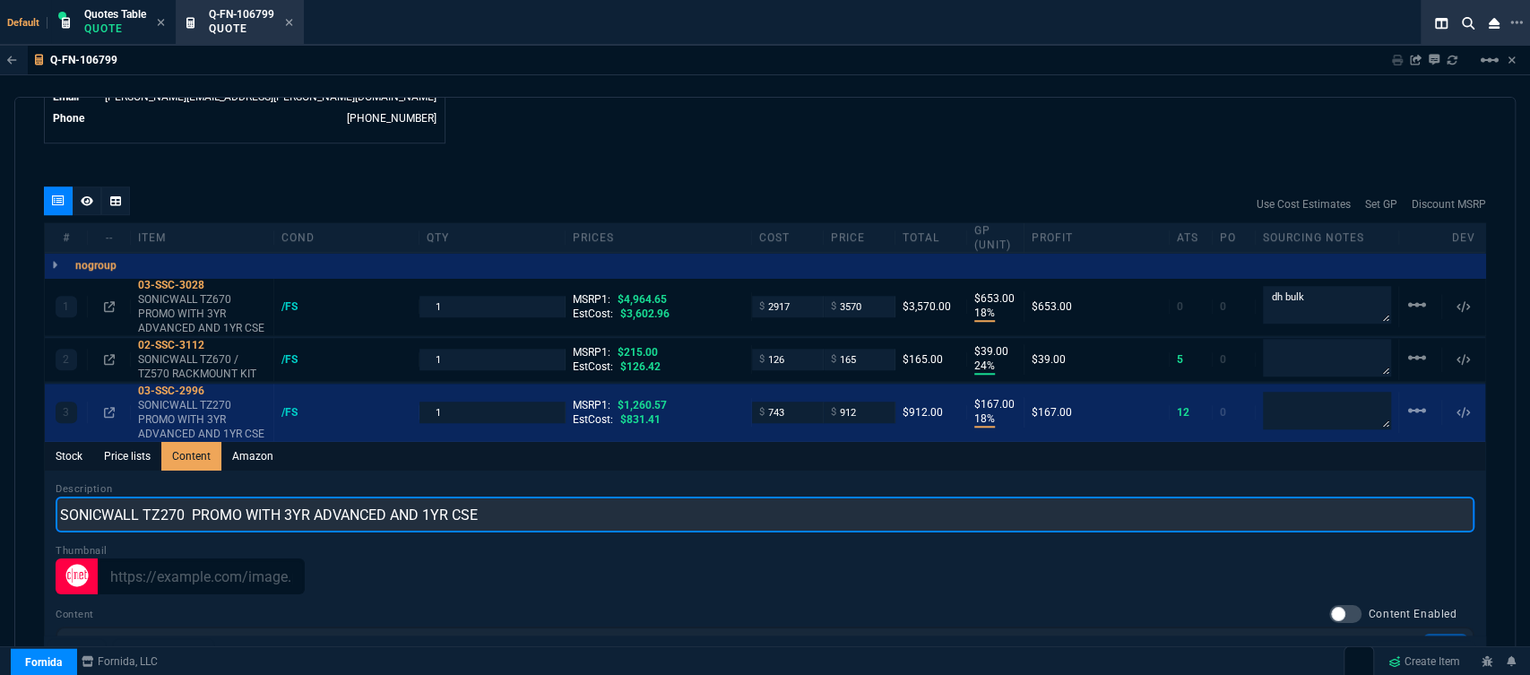
click at [719, 497] on input "SONICWALL TZ270 PROMO WITH 3YR ADVANCED AND 1YR CSE" at bounding box center [765, 515] width 1419 height 36
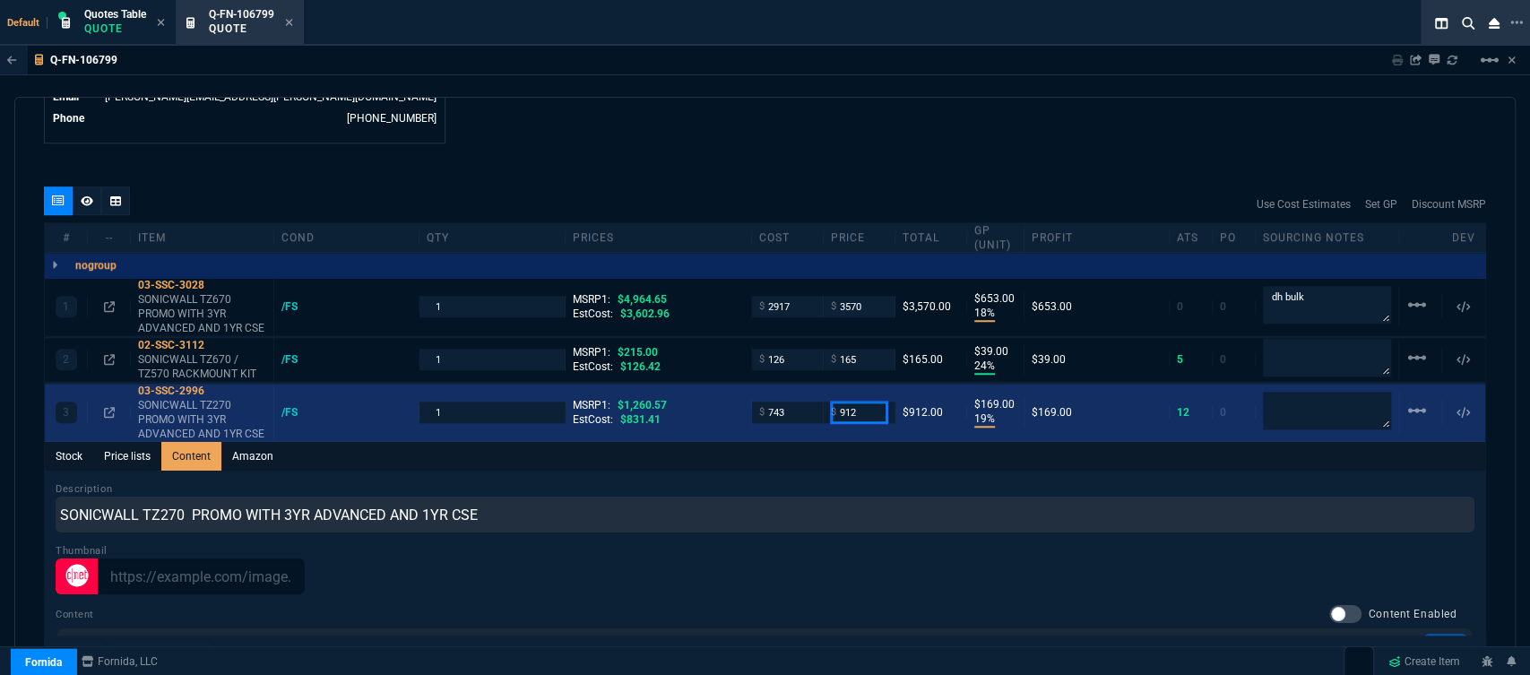
click at [862, 402] on input "912" at bounding box center [859, 412] width 56 height 21
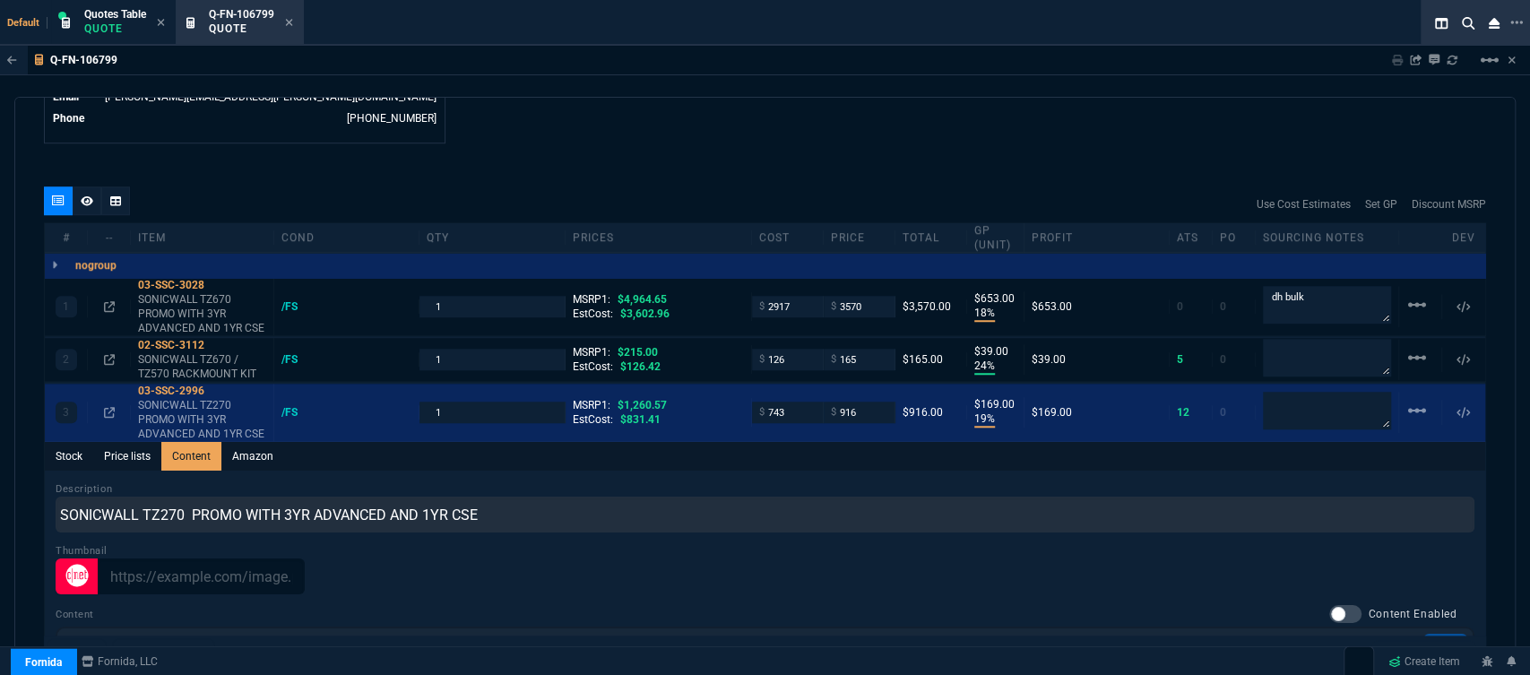
click at [840, 454] on div "Stock Price lists Content Amazon" at bounding box center [765, 456] width 1440 height 29
click at [1035, 62] on div "Q-FN-106799 Sharing Q-FN-106799 Link Dev Link Share on Teams linear_scale" at bounding box center [765, 61] width 1530 height 30
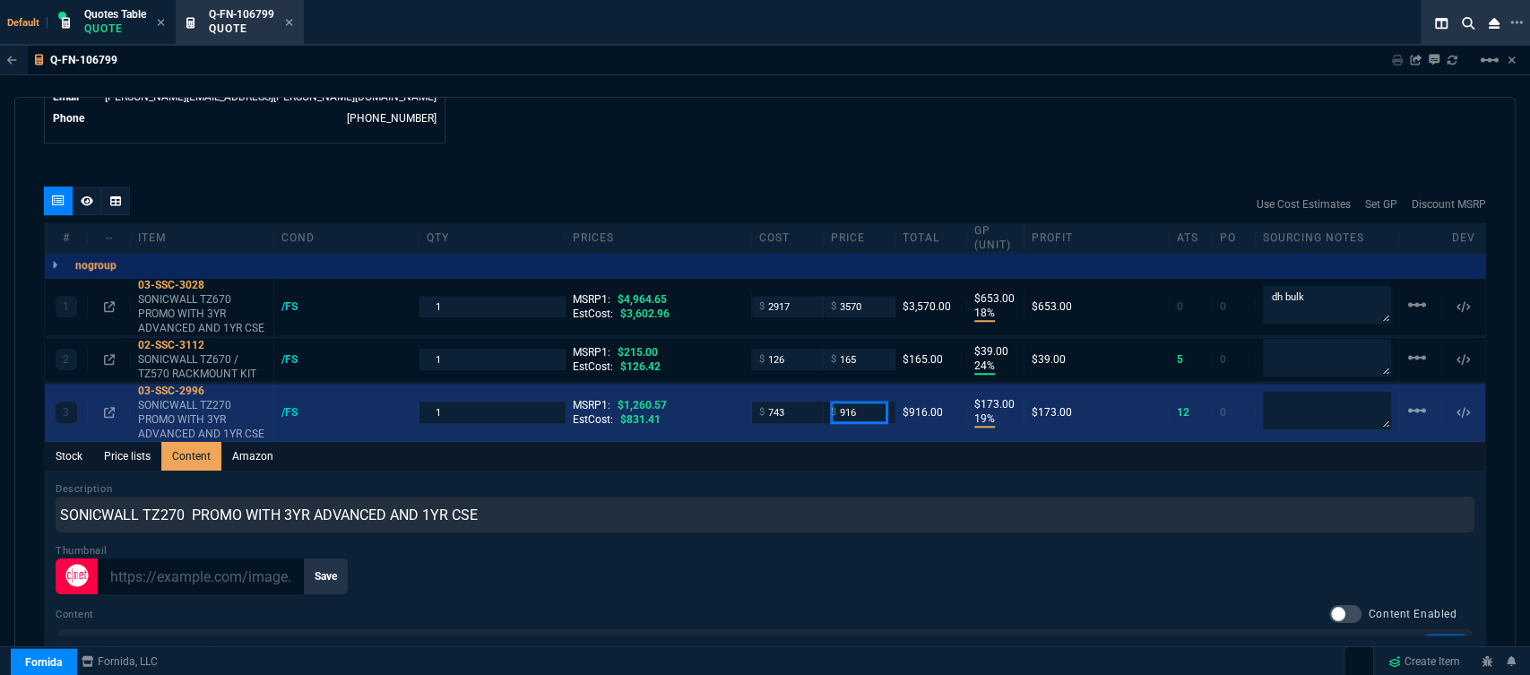
click at [874, 402] on input "916" at bounding box center [859, 412] width 56 height 21
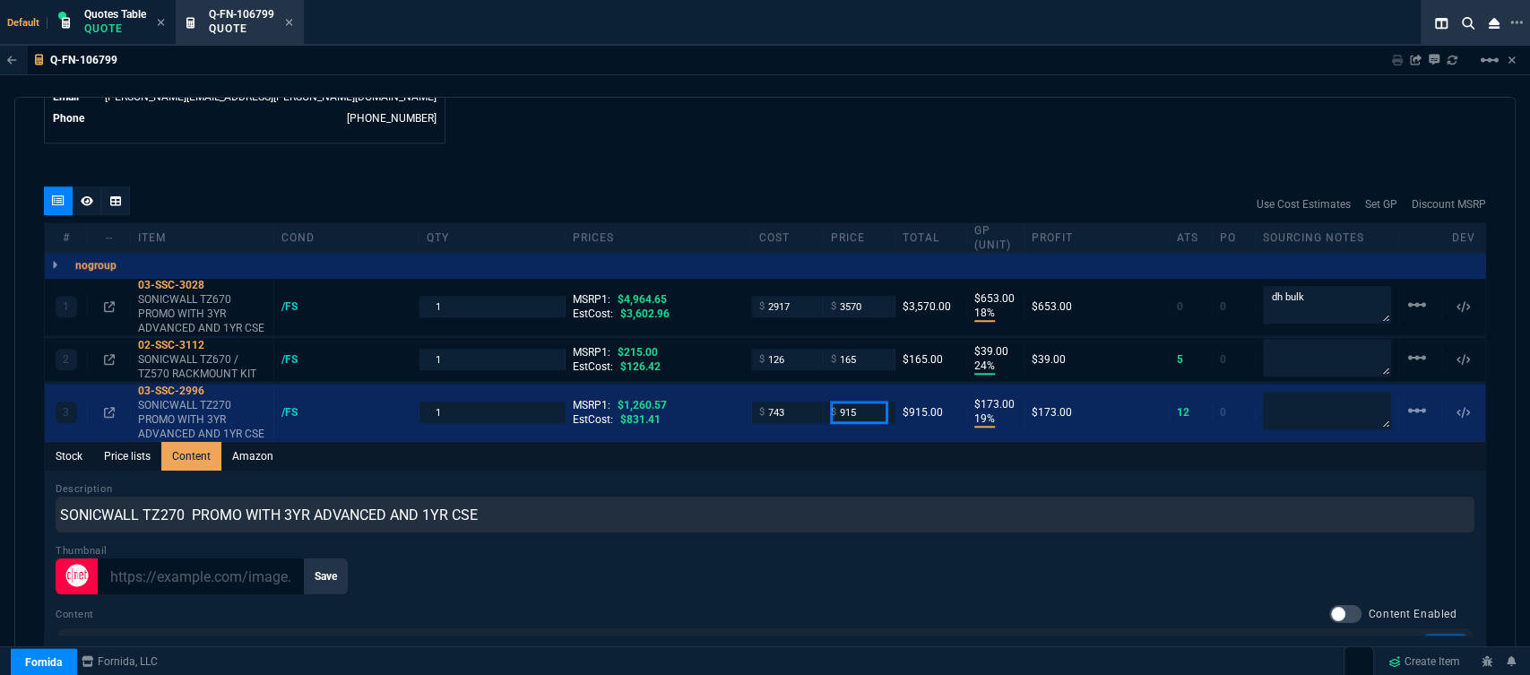
type input "915"
click at [873, 446] on div "Stock Price lists Content Amazon" at bounding box center [765, 456] width 1440 height 29
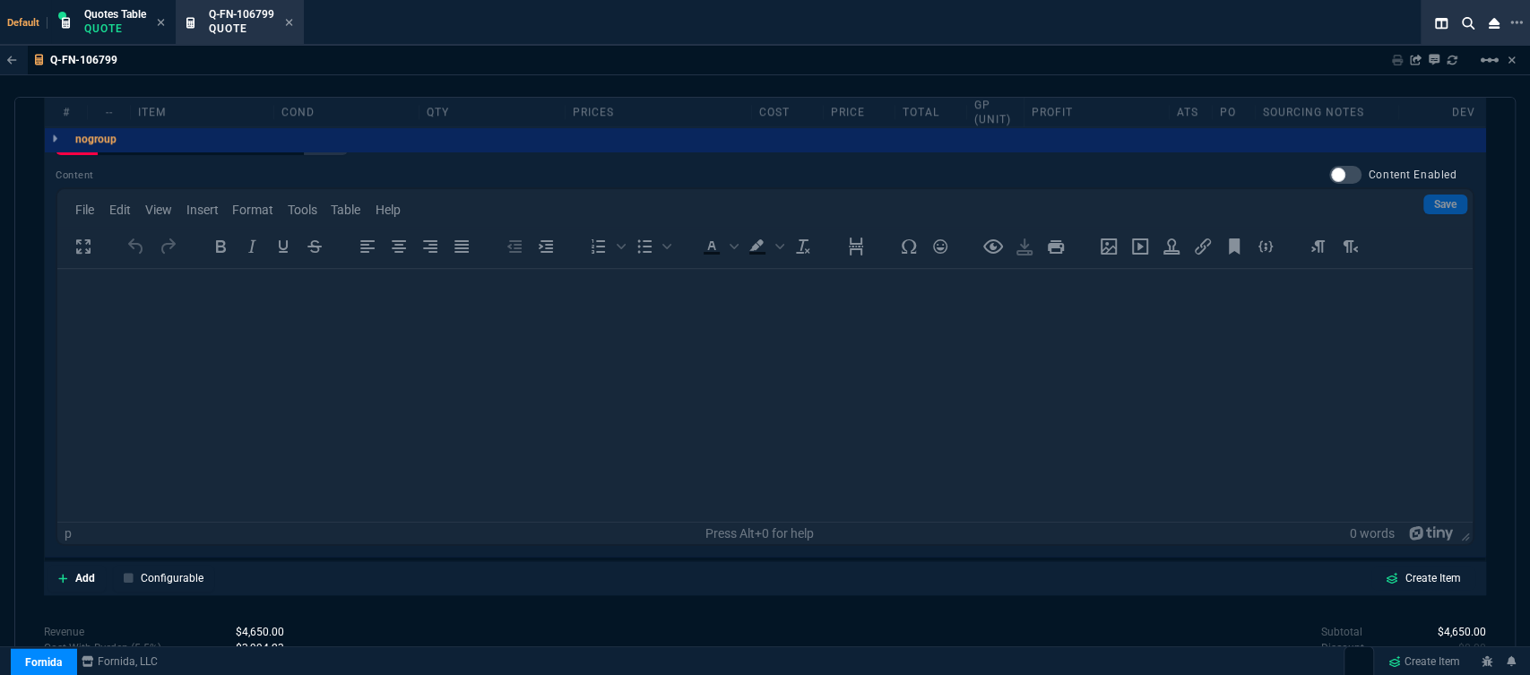
scroll to position [1358, 0]
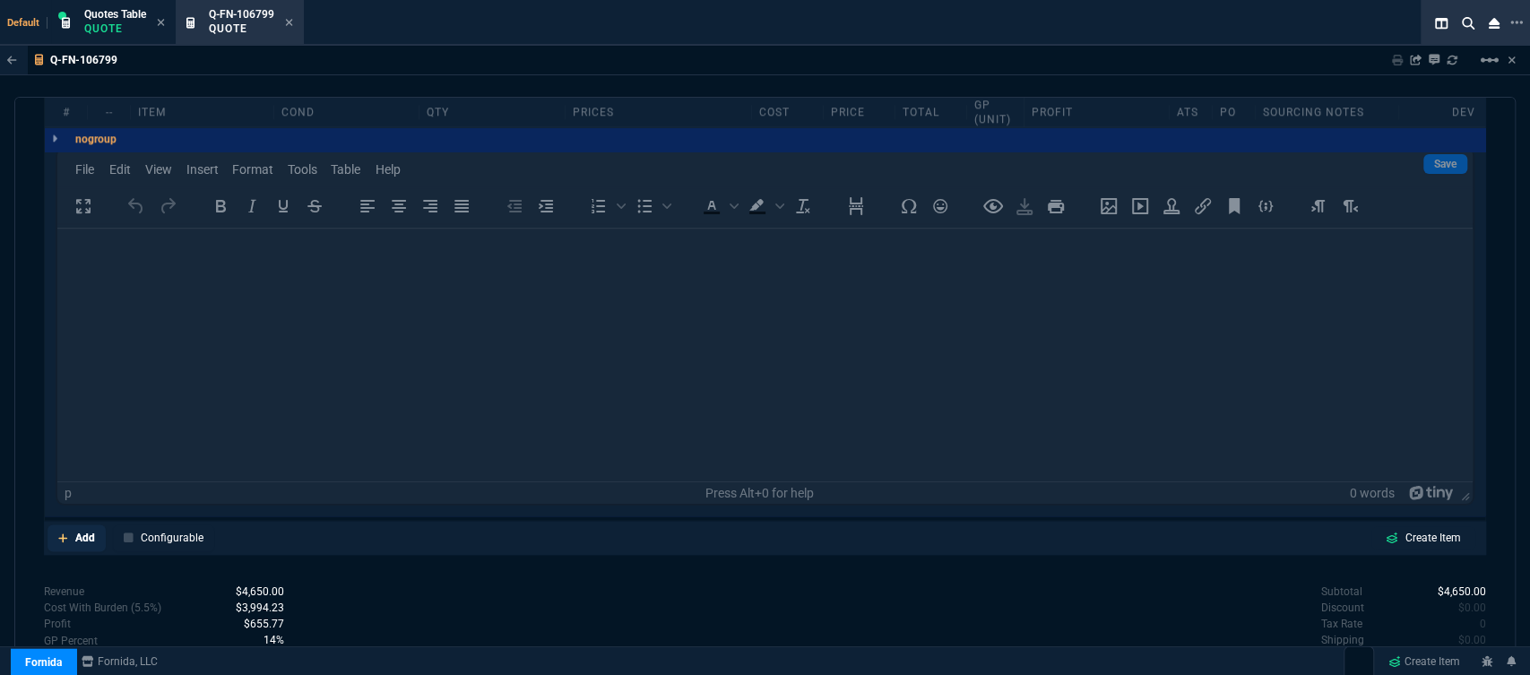
click at [65, 532] on icon at bounding box center [63, 537] width 10 height 11
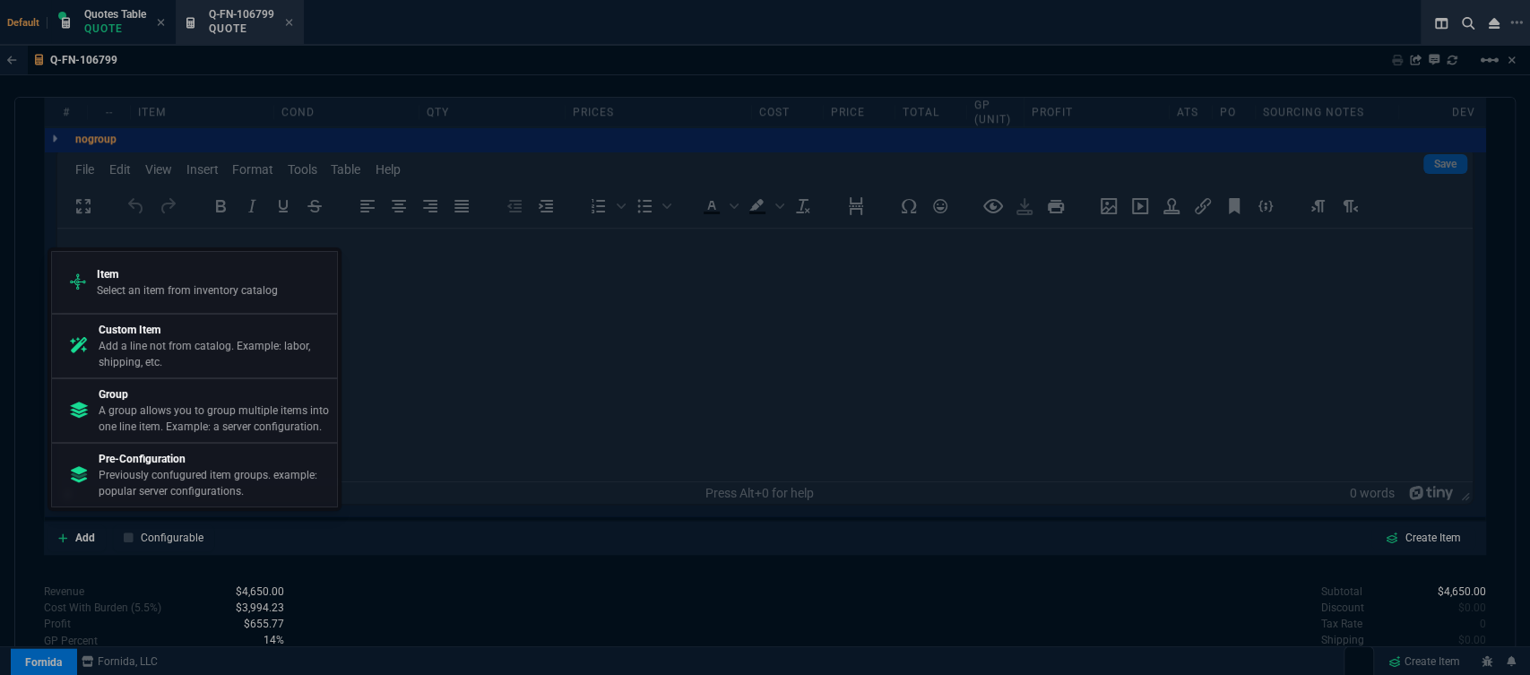
click at [195, 278] on p "Item" at bounding box center [187, 274] width 181 height 16
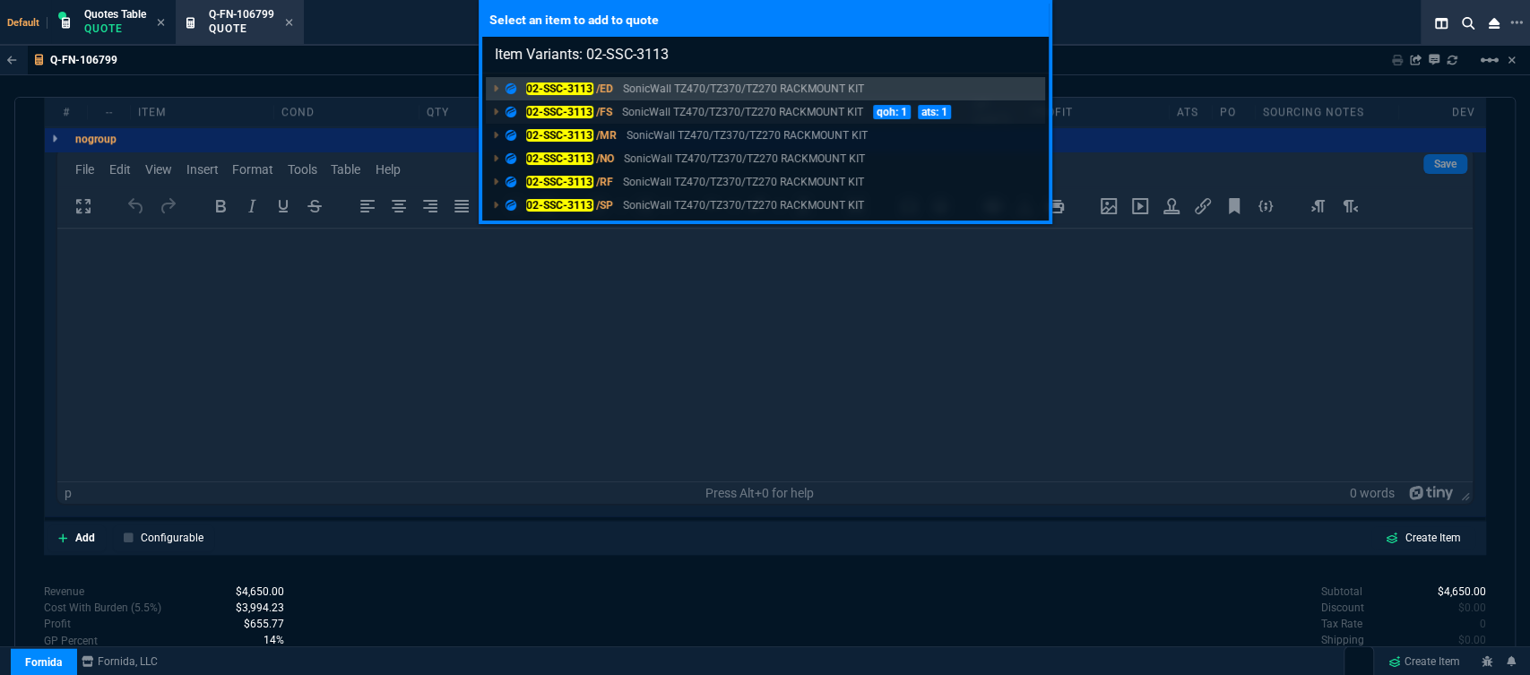
type input "Item Variants: 02-SSC-3113"
click at [773, 117] on p "SonicWall TZ470/TZ370/TZ270 RACKMOUNT KIT" at bounding box center [742, 112] width 241 height 16
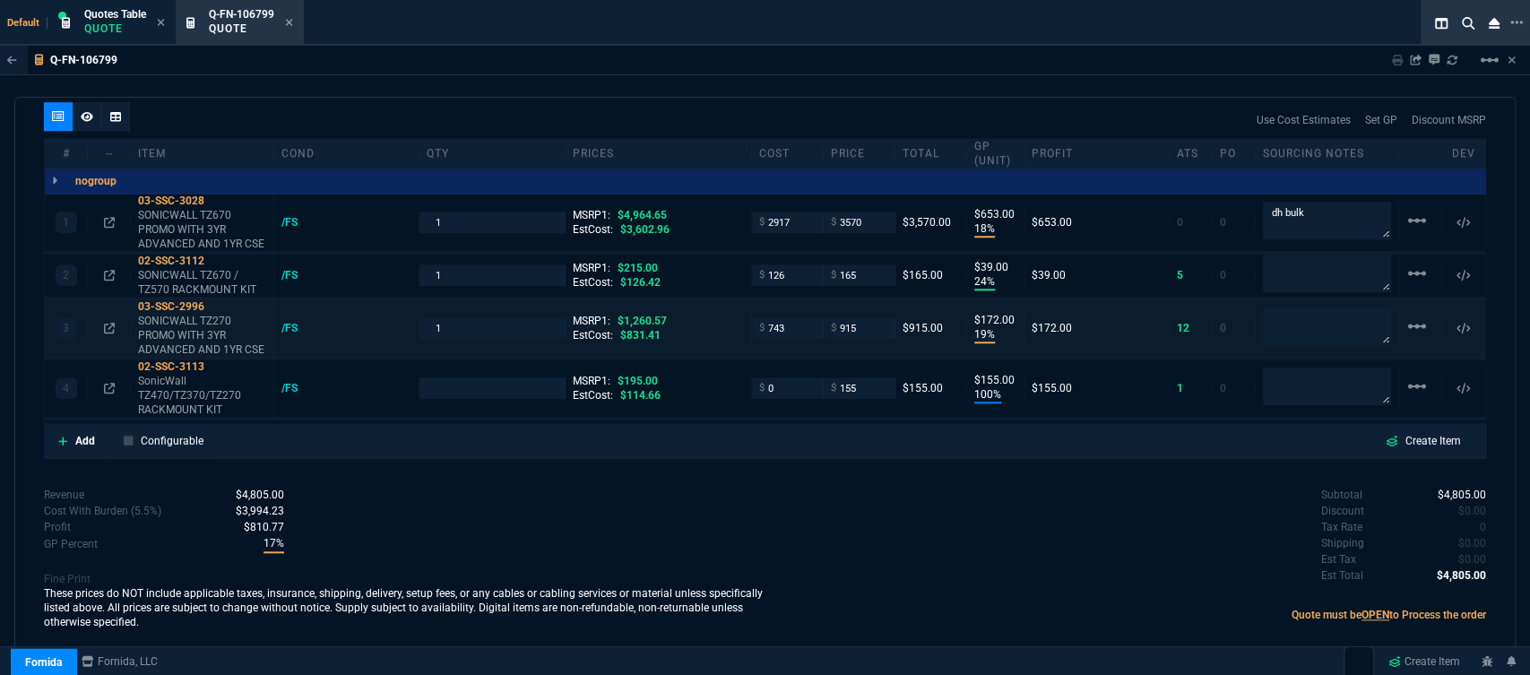
type input "18"
type input "653"
type input "24"
type input "39"
type input "19"
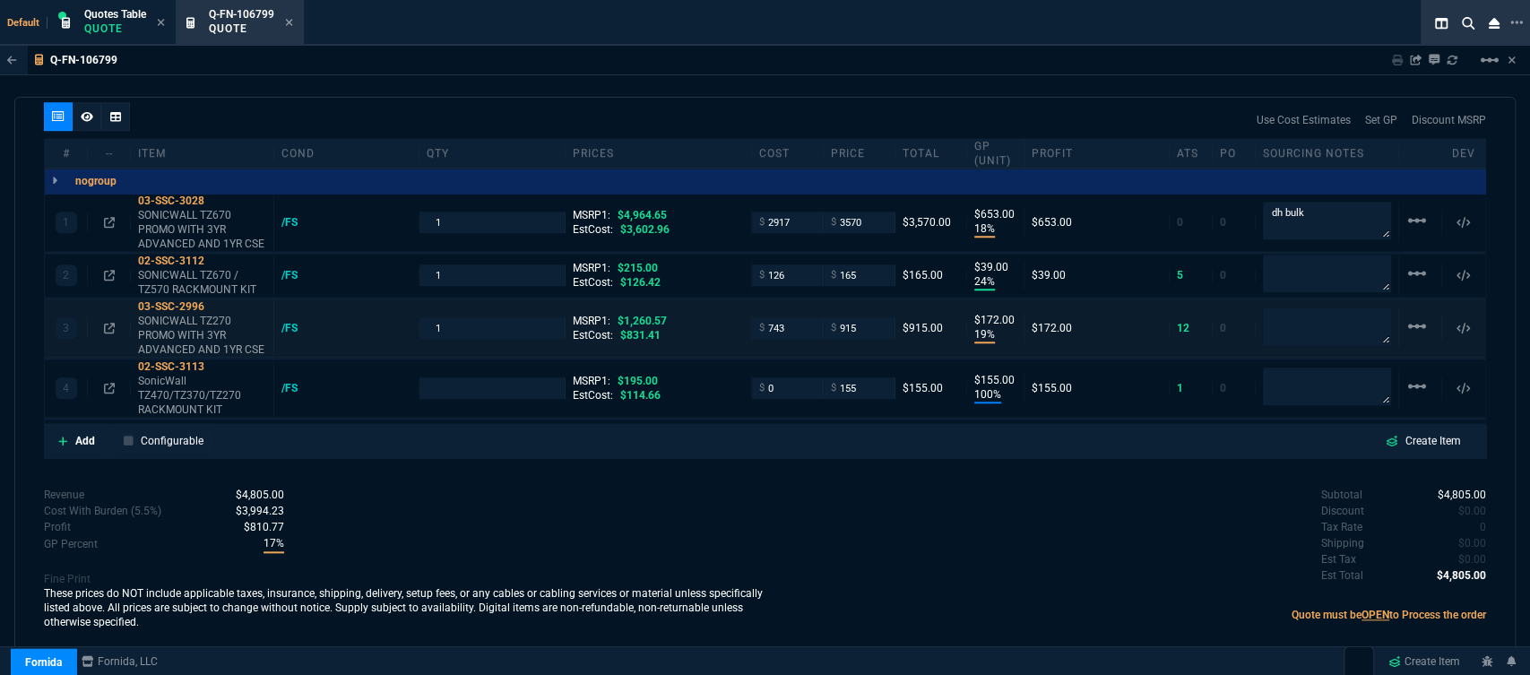
type input "172"
type input "100"
type input "155"
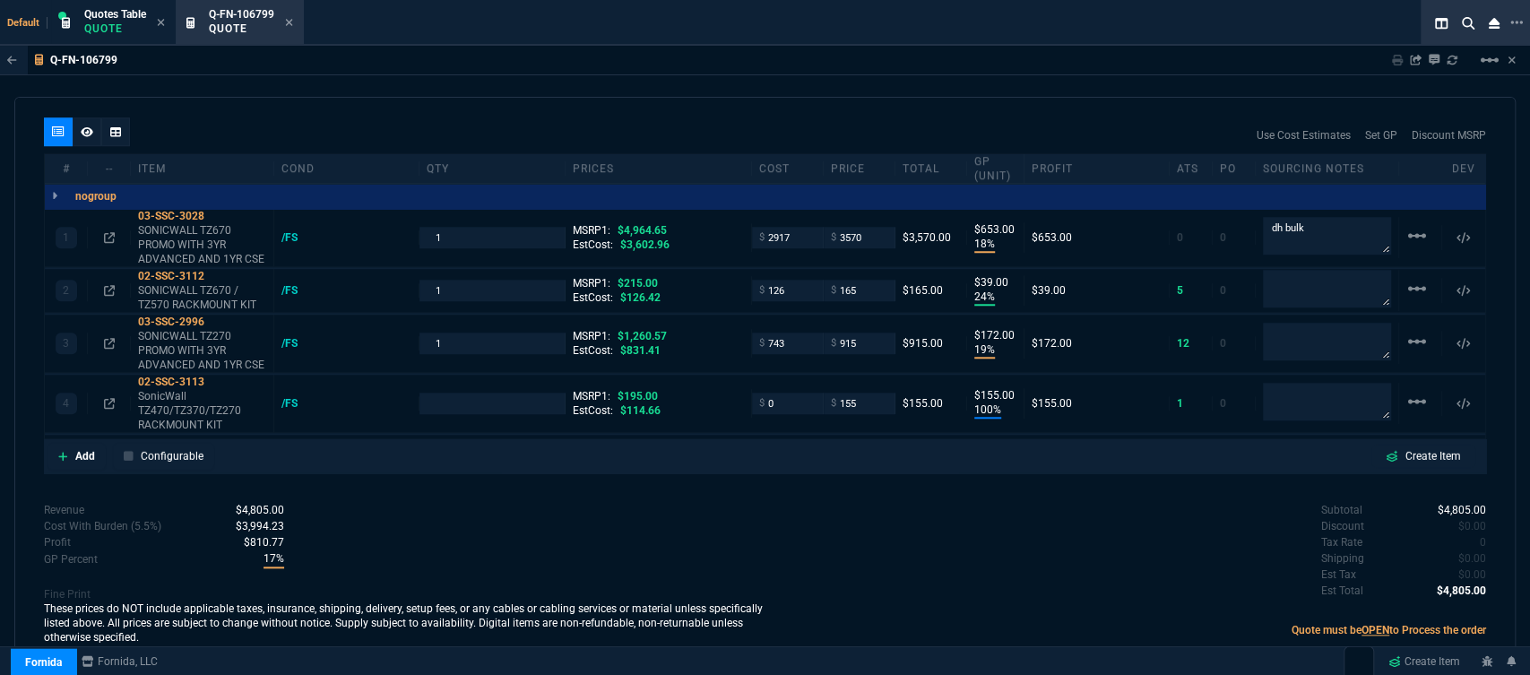
type input "28"
type input "23"
type input "27"
type input "21"
drag, startPoint x: 1318, startPoint y: 218, endPoint x: 1245, endPoint y: 218, distance: 73.5
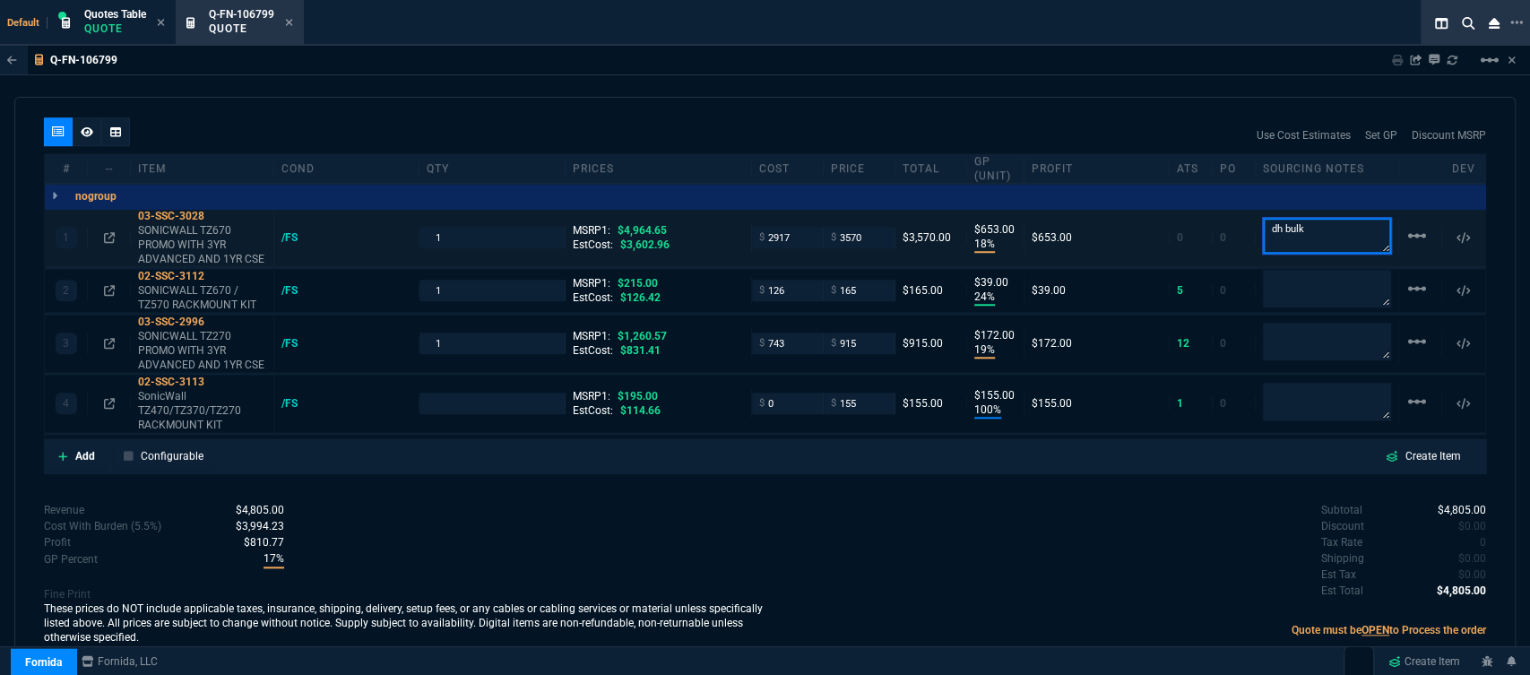
click at [1245, 218] on div "1 03-SSC-3028 SONICWALL TZ670 PROMO WITH 3YR ADVANCED AND 1YR CSE /FS 1 MSRP1: …" at bounding box center [765, 238] width 1440 height 58
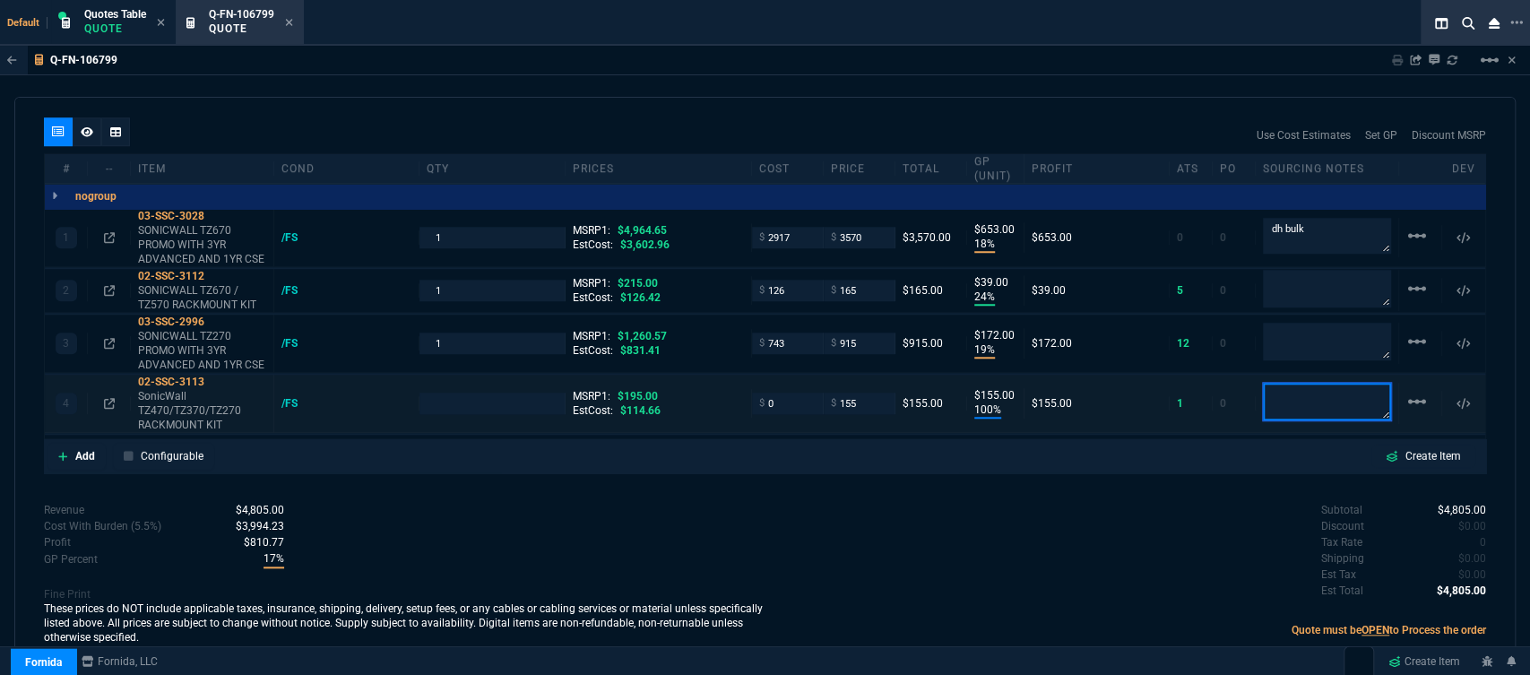
click at [1319, 394] on textarea at bounding box center [1327, 402] width 128 height 38
paste textarea "dh bulk"
type textarea "dh bulk"
click at [952, 560] on div "Subtotal $4,805.00 Discount $0.00 Tax Rate 0 Shipping $0.00 Est Tax $0.00 Est T…" at bounding box center [1125, 551] width 721 height 99
click at [292, 22] on icon at bounding box center [289, 22] width 7 height 7
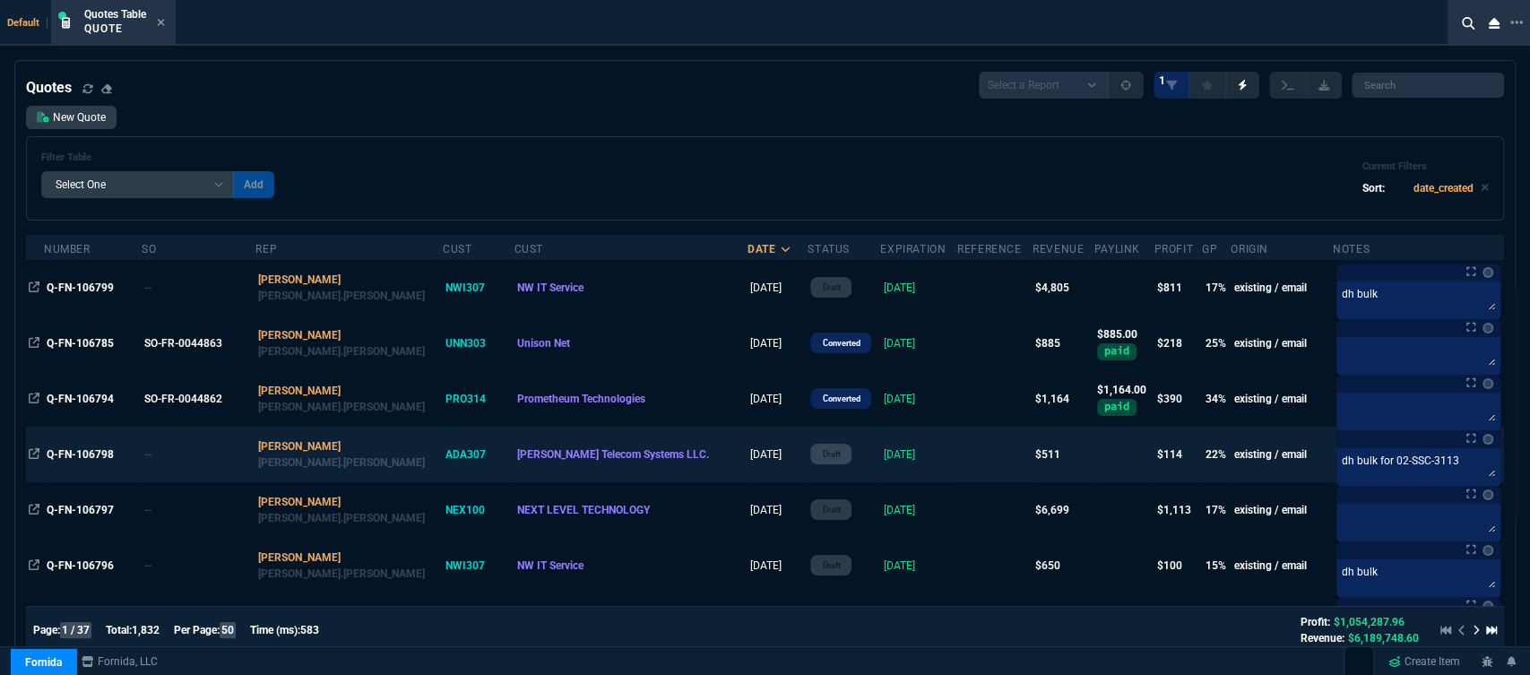
click at [957, 458] on td at bounding box center [994, 455] width 75 height 56
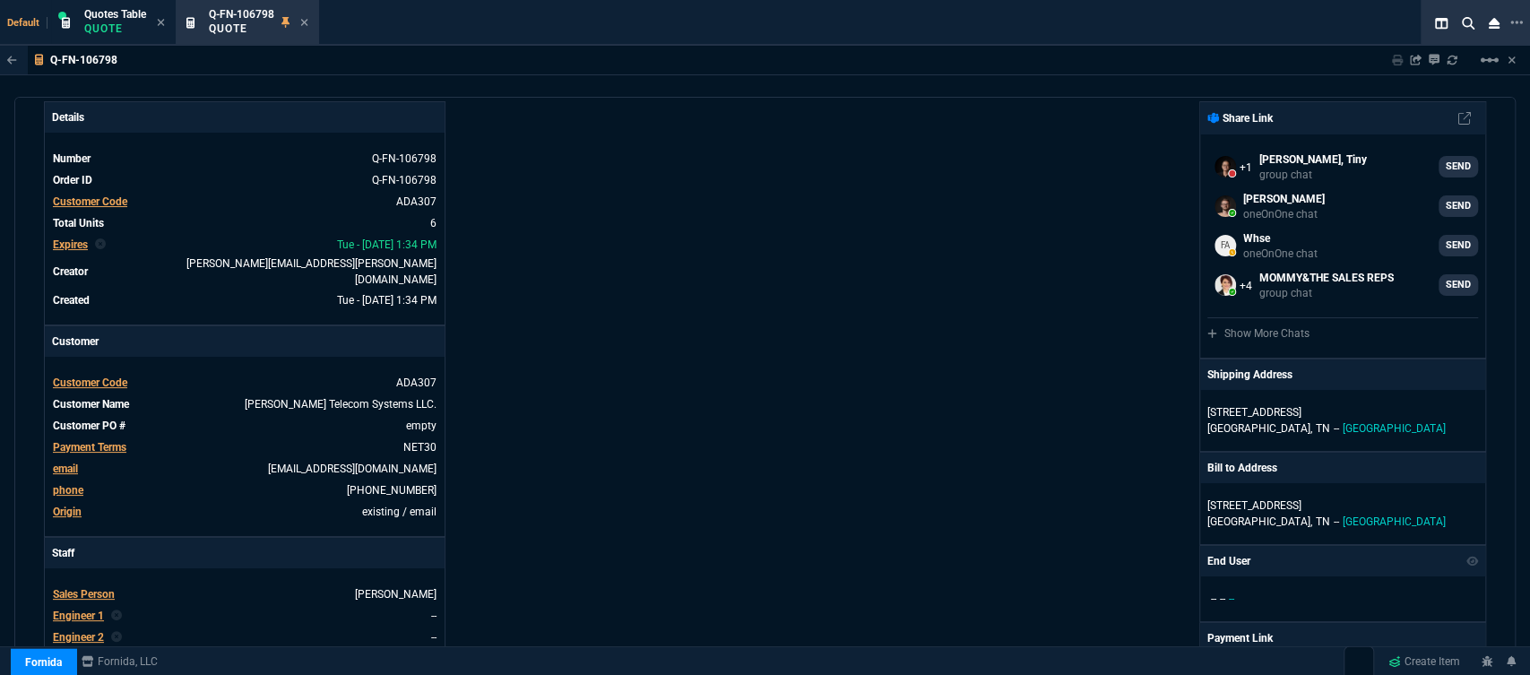
scroll to position [0, 0]
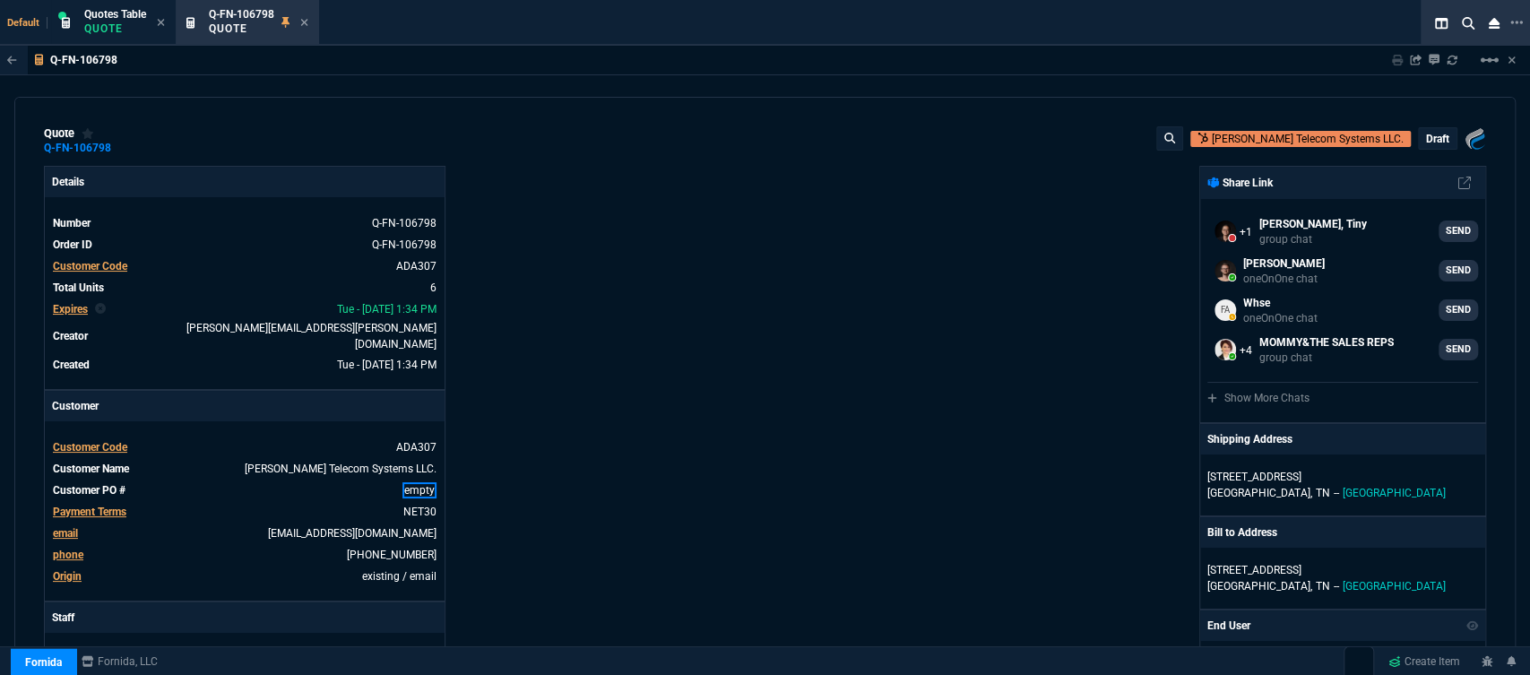
click at [430, 482] on link "empty" at bounding box center [419, 490] width 34 height 16
click at [909, 330] on div "Fornida, LLC 2609 Technology Dr Suite 300 Plano, TX 75074 Share Link Steven Hua…" at bounding box center [1125, 634] width 721 height 937
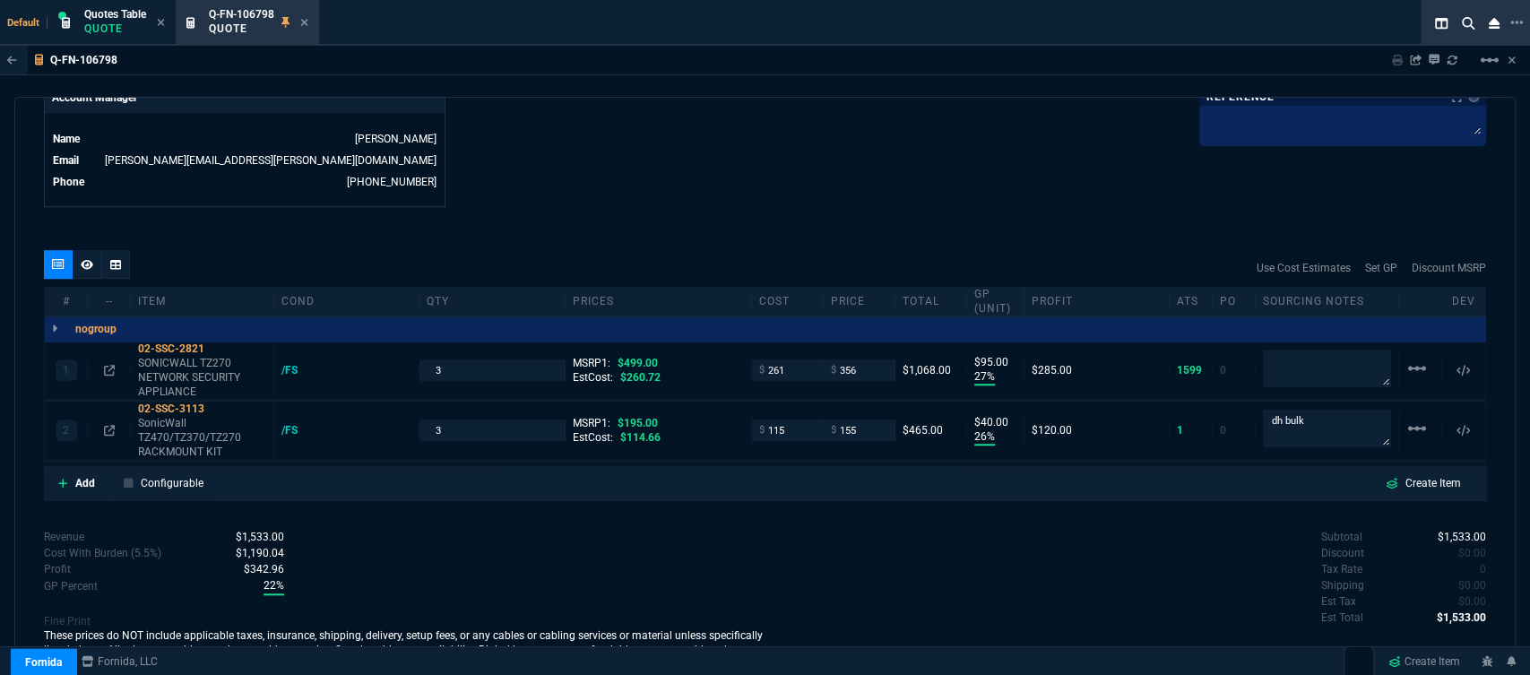
scroll to position [796, 0]
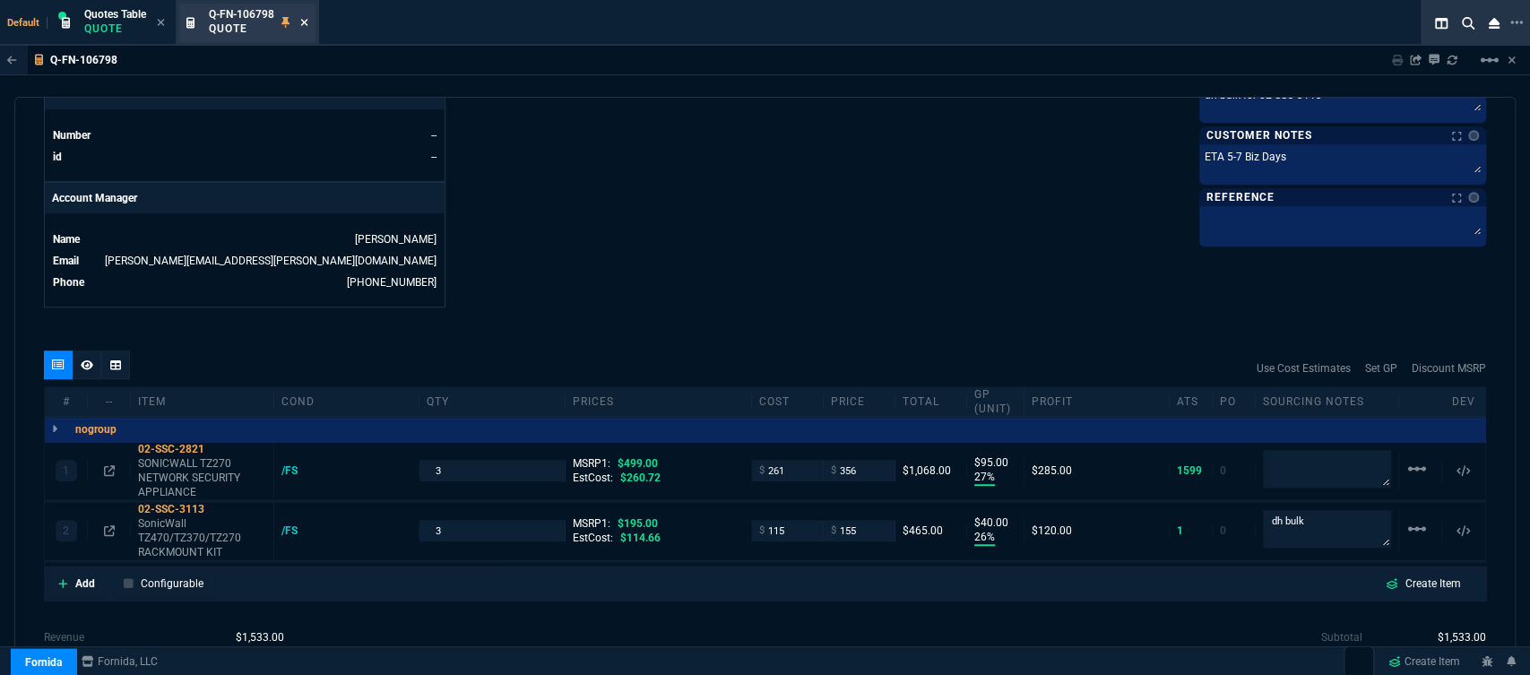
click at [302, 21] on icon at bounding box center [304, 22] width 8 height 11
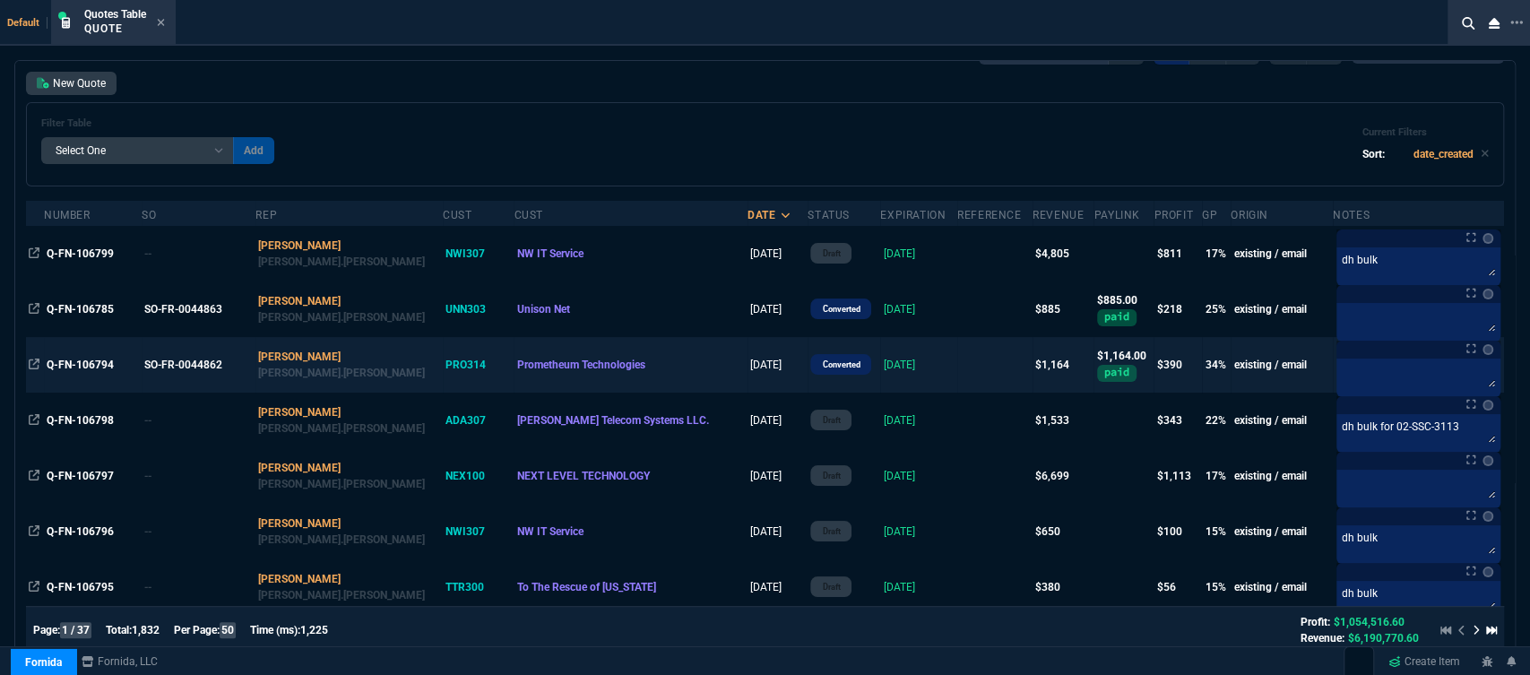
scroll to position [0, 0]
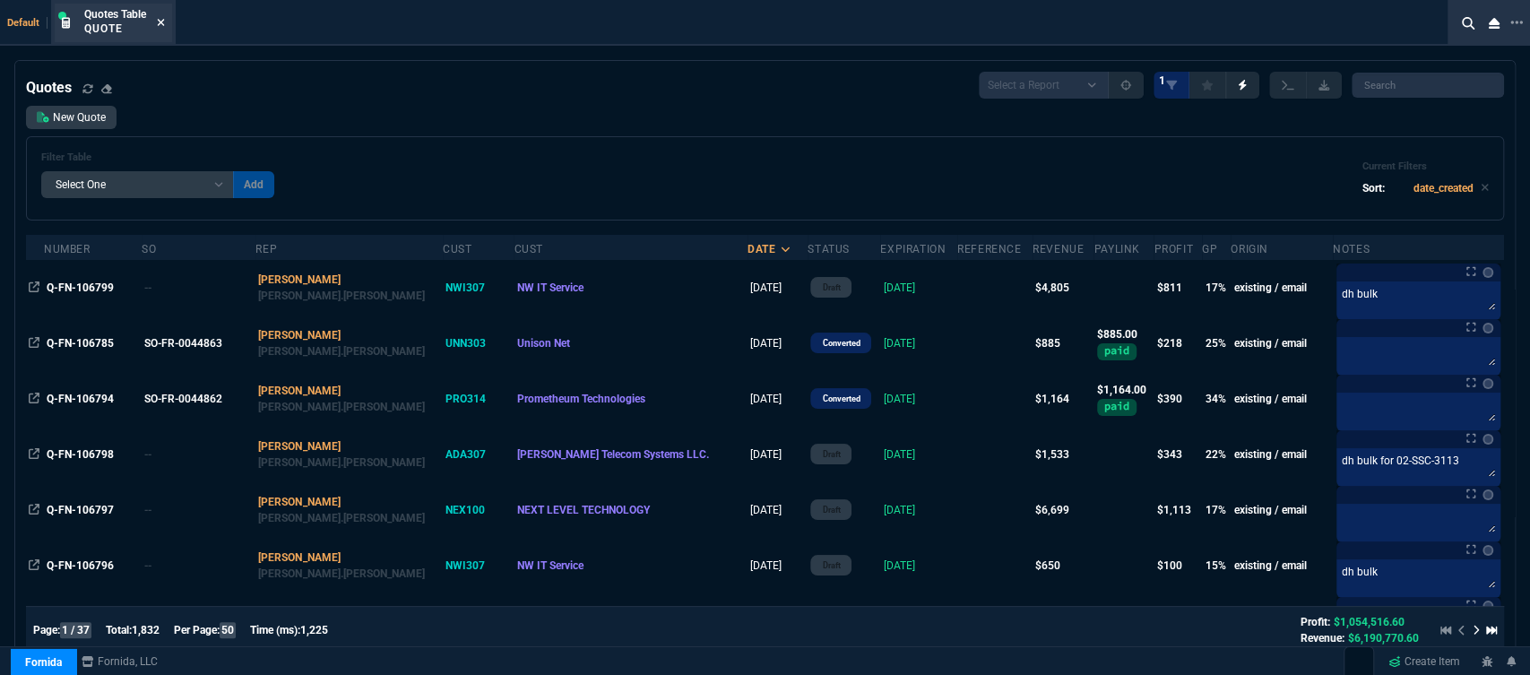
click at [161, 27] on icon at bounding box center [161, 22] width 8 height 11
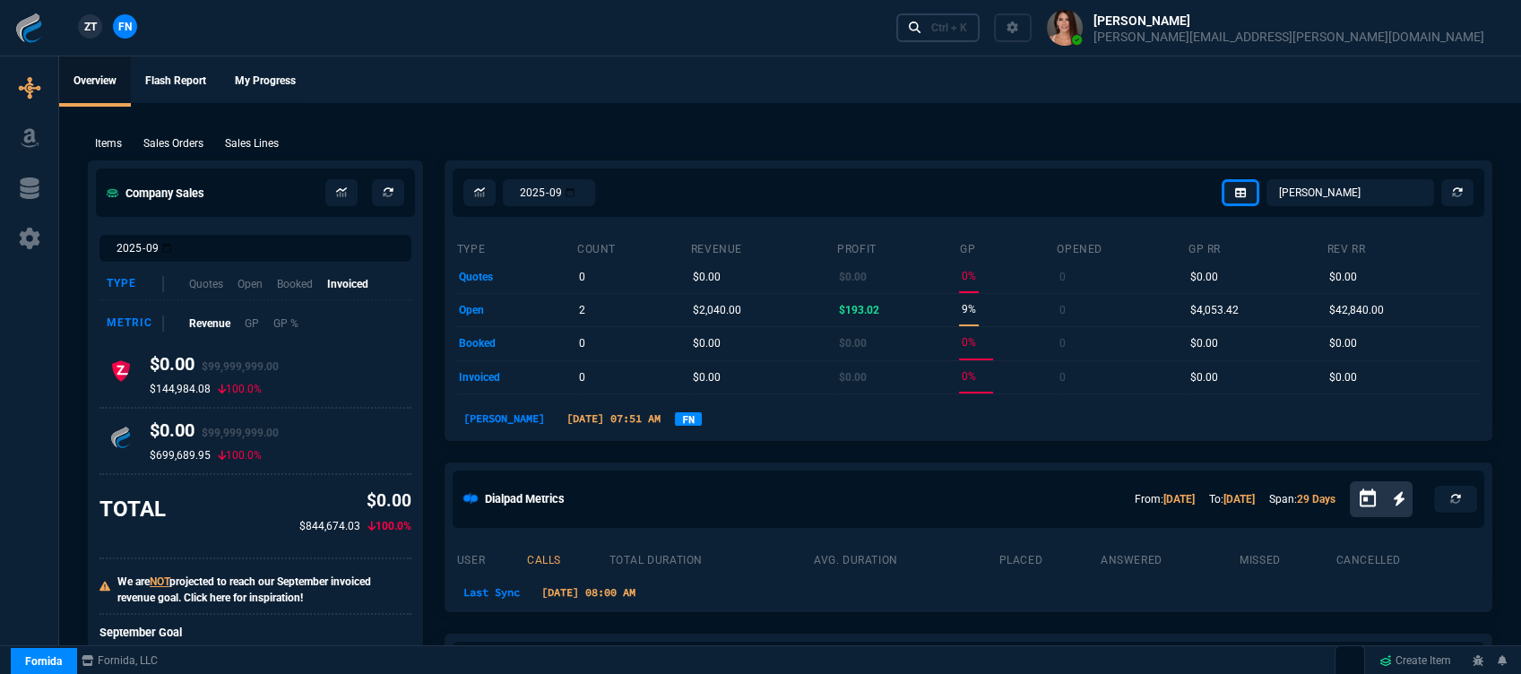
click at [967, 33] on div "Ctrl + K" at bounding box center [949, 28] width 36 height 14
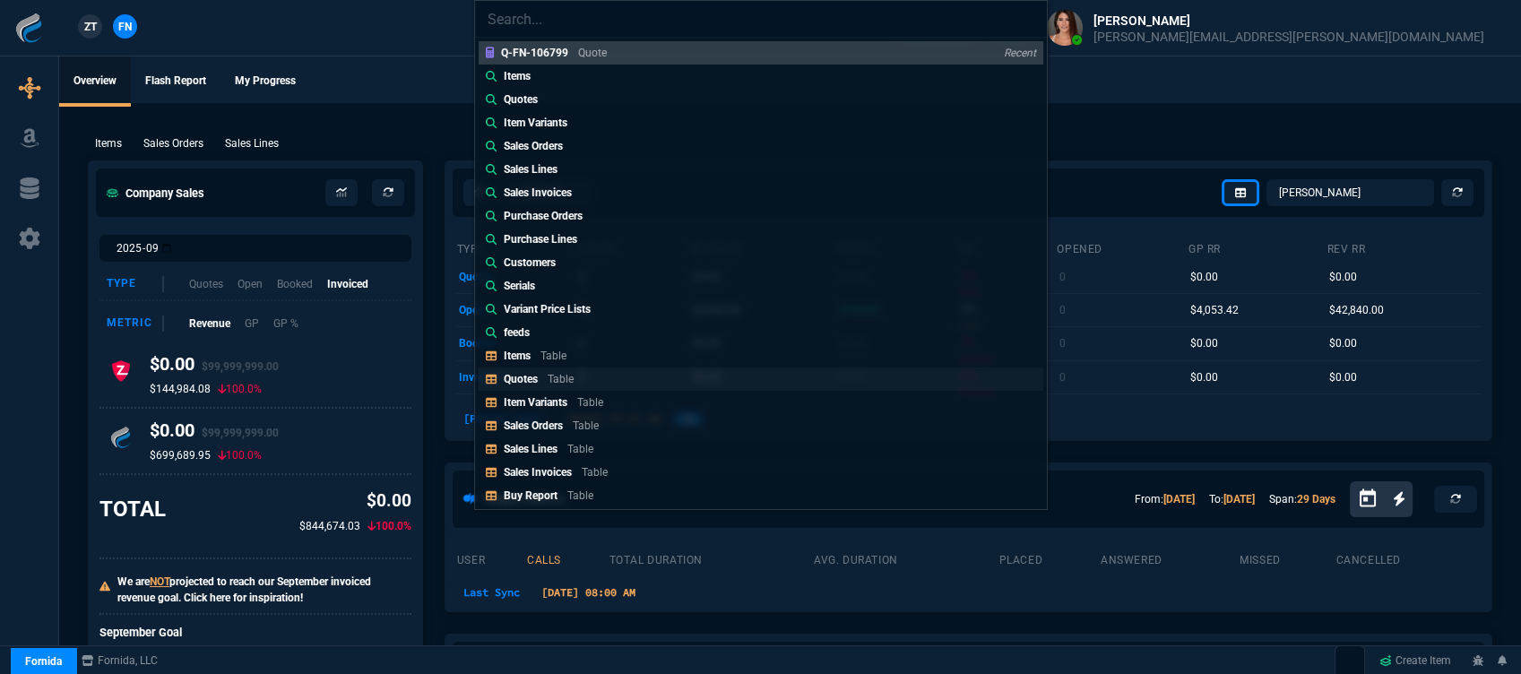
click at [548, 380] on p "Table" at bounding box center [561, 379] width 26 height 13
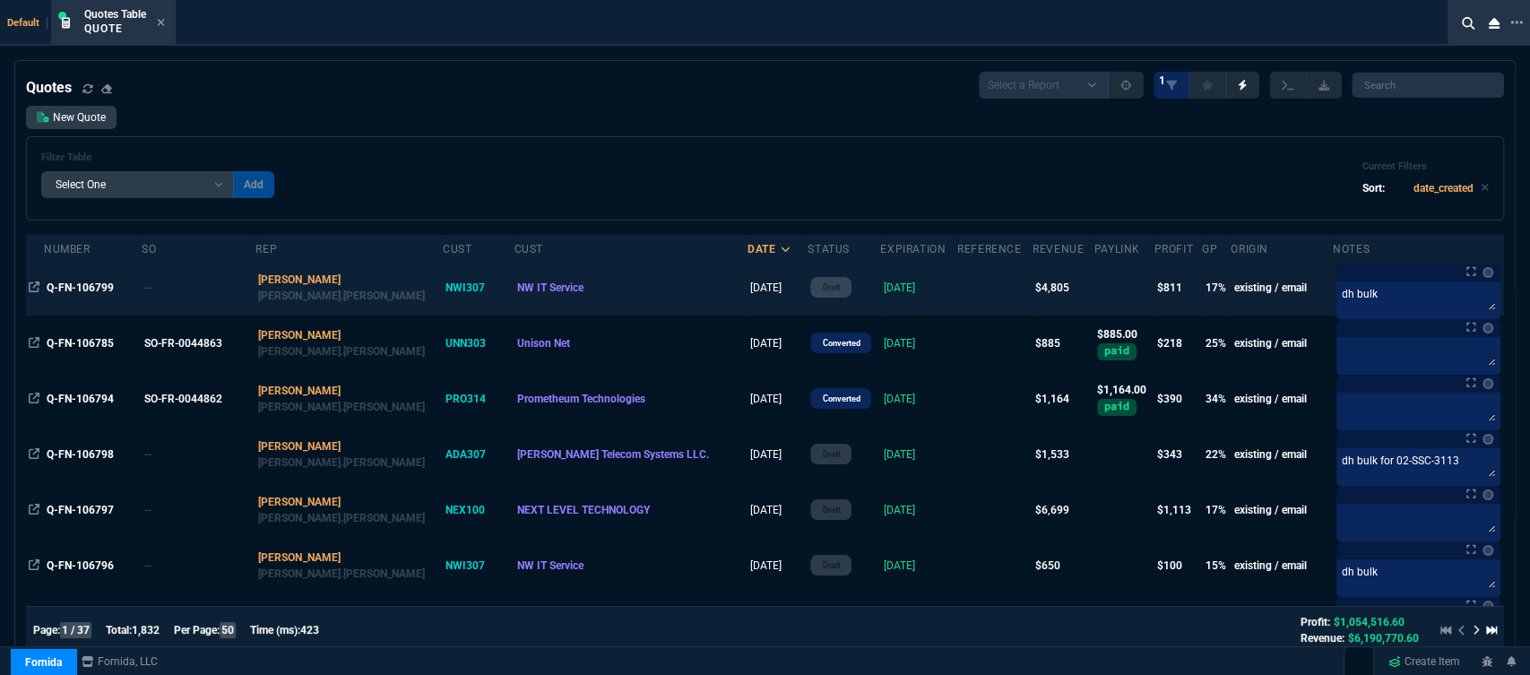
click at [957, 291] on td at bounding box center [994, 288] width 75 height 56
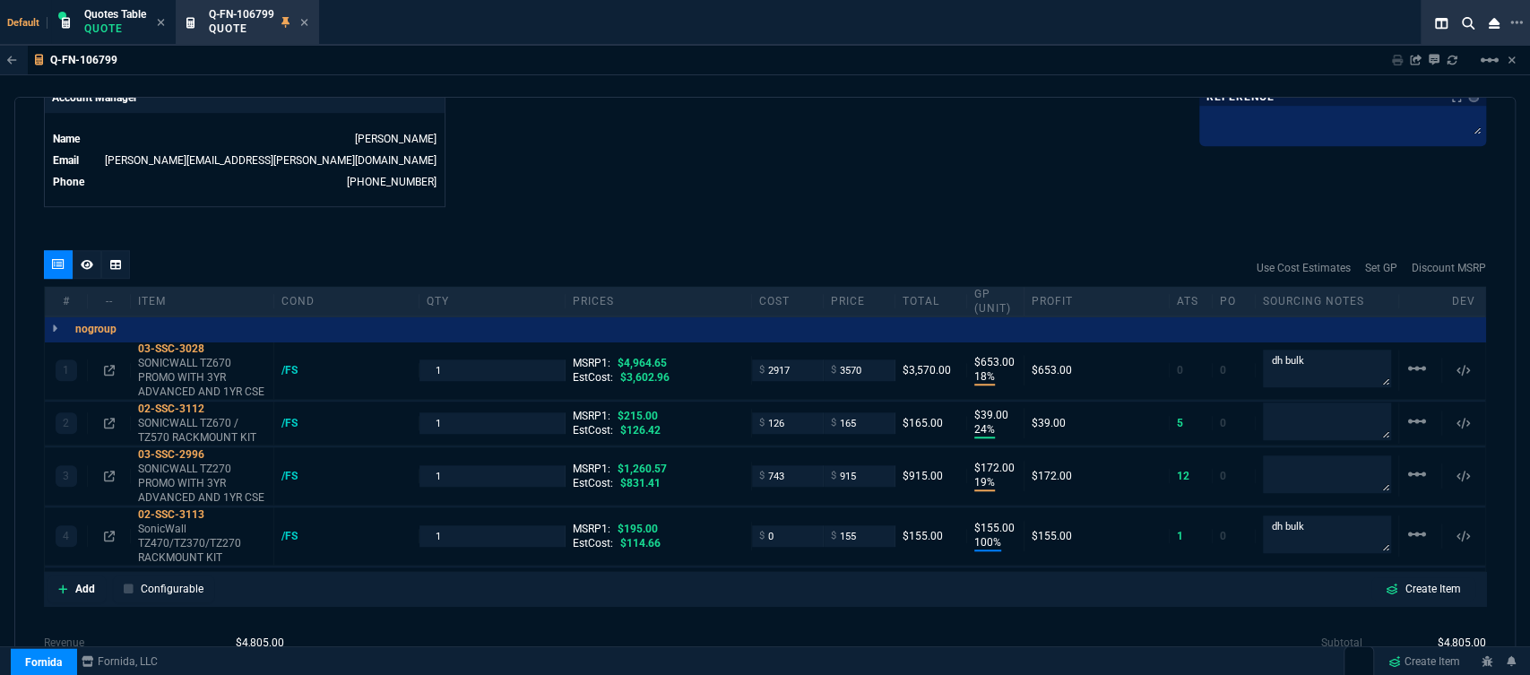
scroll to position [996, 0]
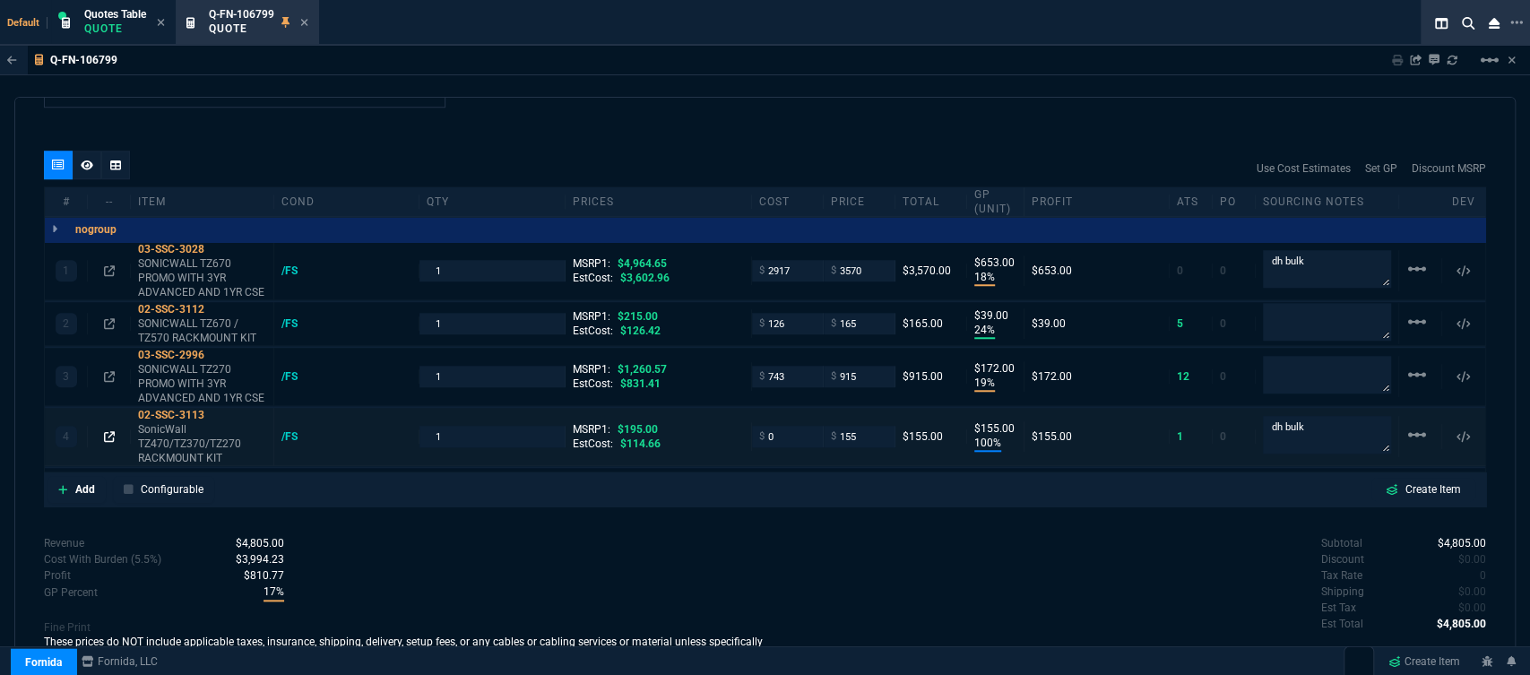
click at [106, 430] on fa-icon at bounding box center [109, 436] width 11 height 13
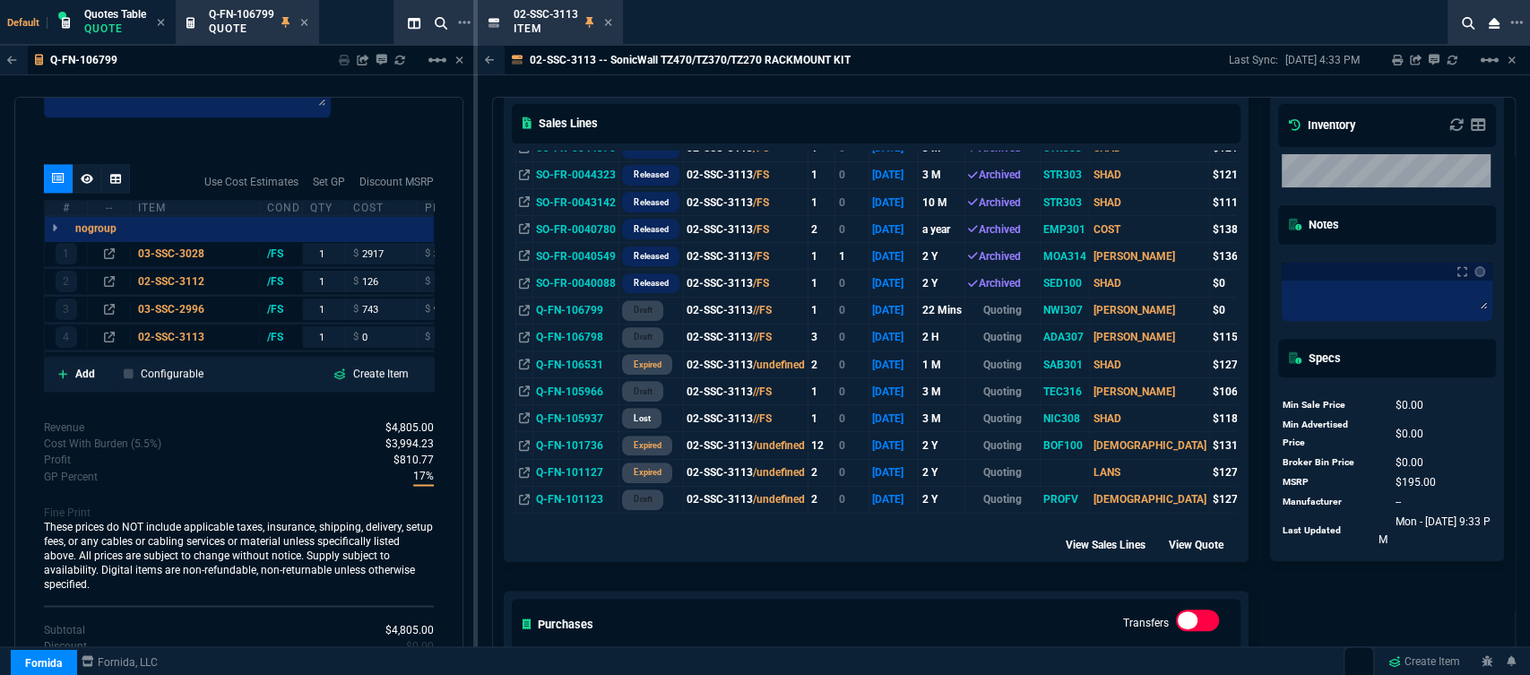
scroll to position [199, 0]
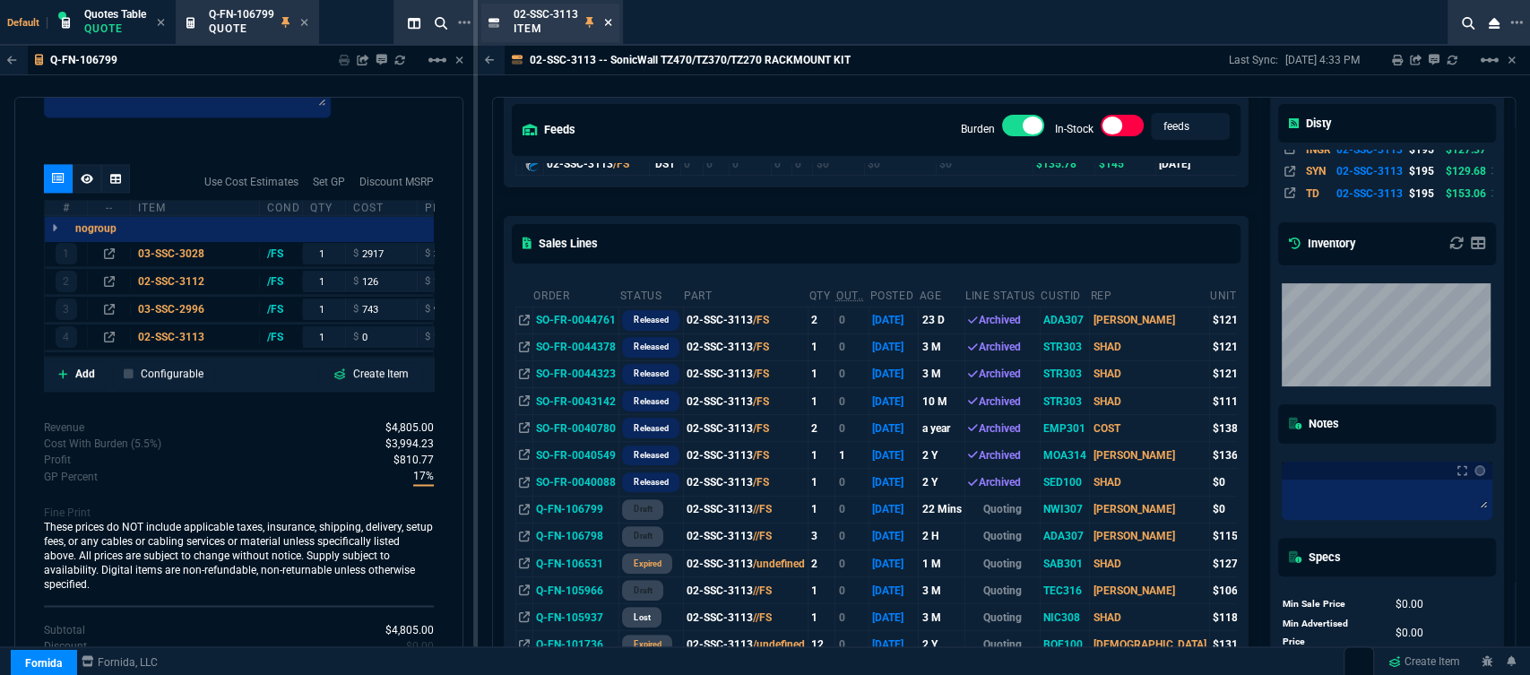
click at [610, 22] on icon at bounding box center [608, 22] width 8 height 11
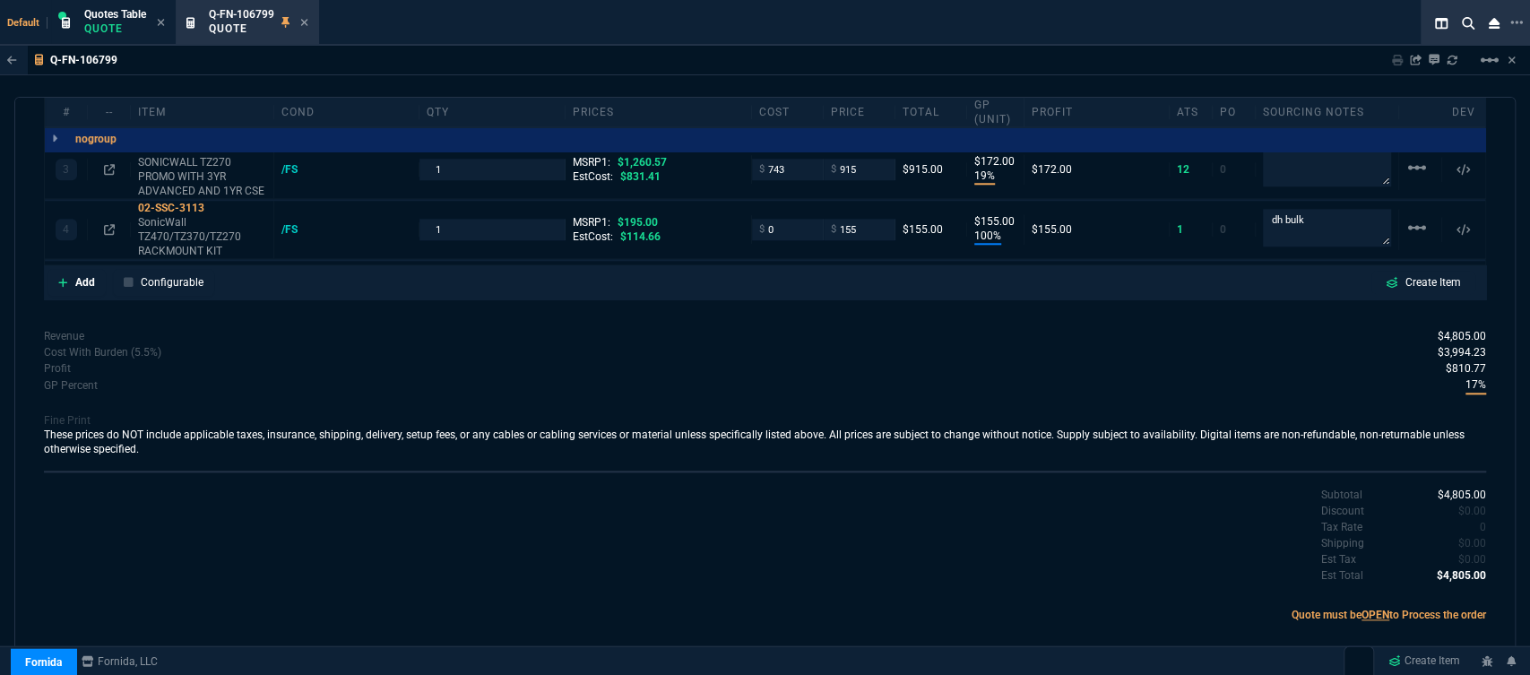
scroll to position [996, 0]
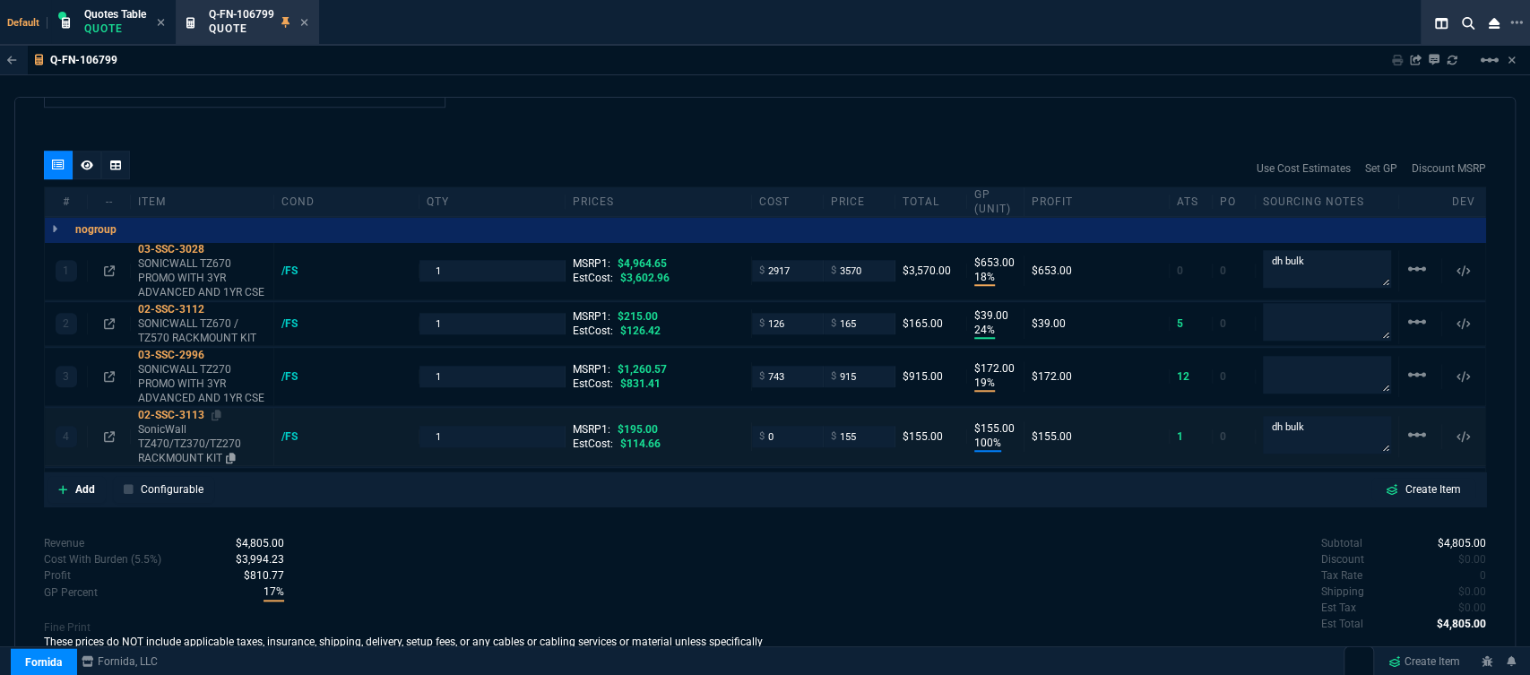
click at [218, 410] on icon at bounding box center [217, 415] width 10 height 11
click at [779, 426] on input "0" at bounding box center [787, 436] width 56 height 21
click at [779, 506] on div "quote Q-FN-106799 NW IT Service draft Fornida, LLC 2609 Technology Dr Suite 300…" at bounding box center [764, 384] width 1501 height 574
click at [220, 410] on icon at bounding box center [217, 415] width 10 height 11
click at [858, 426] on input "155" at bounding box center [859, 436] width 56 height 21
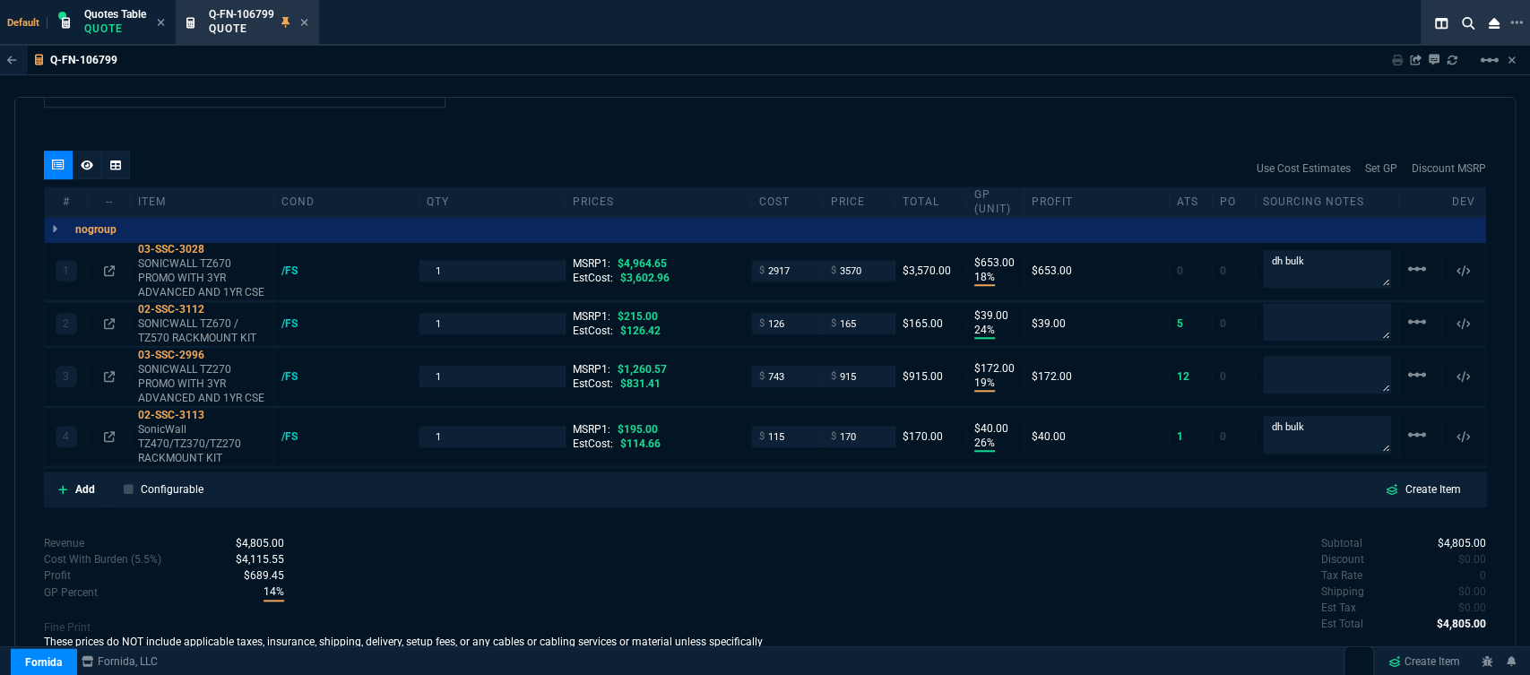
click at [736, 557] on div "Revenue $4,805.00 Cost $3,901.00 Cost With Burden (5.5%) $4,115.55 Profit $689.…" at bounding box center [404, 608] width 721 height 147
click at [874, 426] on input "170" at bounding box center [859, 436] width 56 height 21
click at [842, 507] on div "quote Q-FN-106799 NW IT Service draft Fornida, LLC 2609 Technology Dr Suite 300…" at bounding box center [764, 384] width 1501 height 574
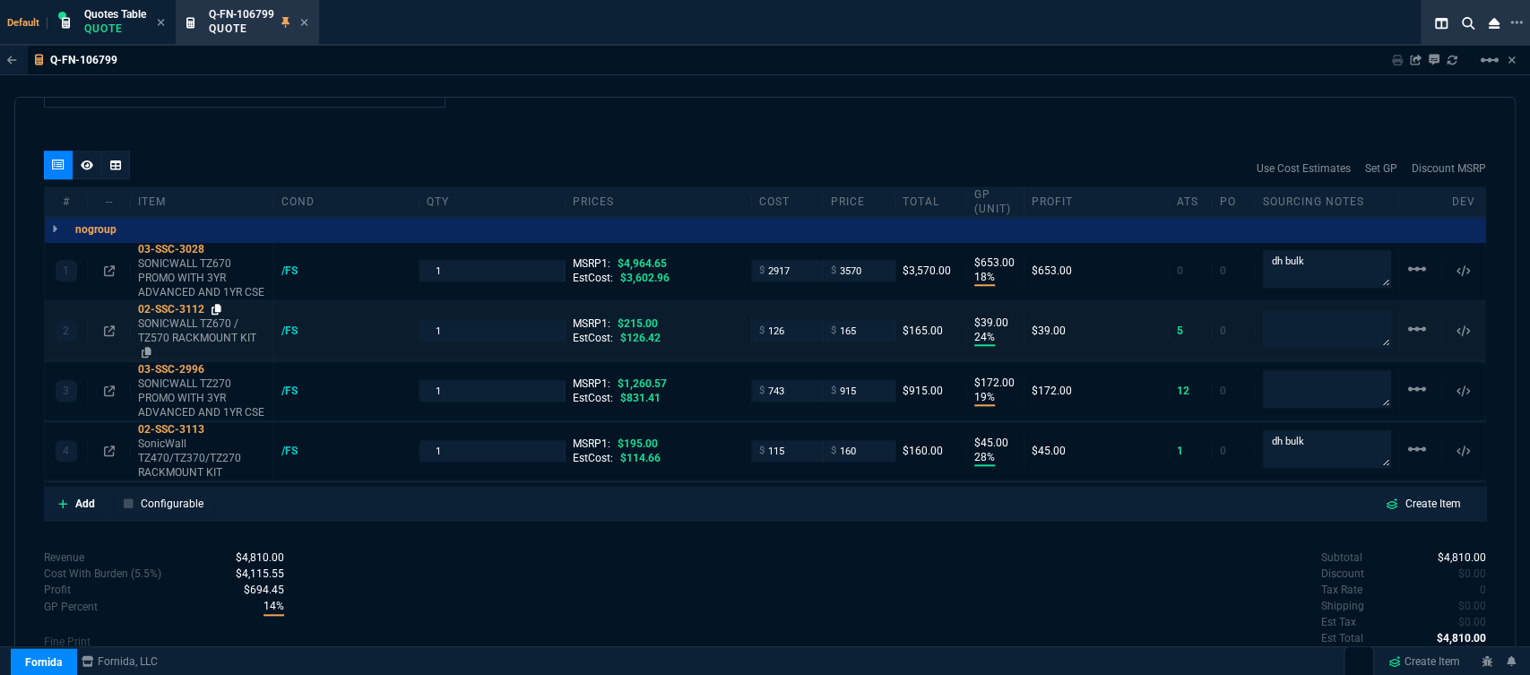
click at [215, 304] on icon at bounding box center [217, 309] width 10 height 11
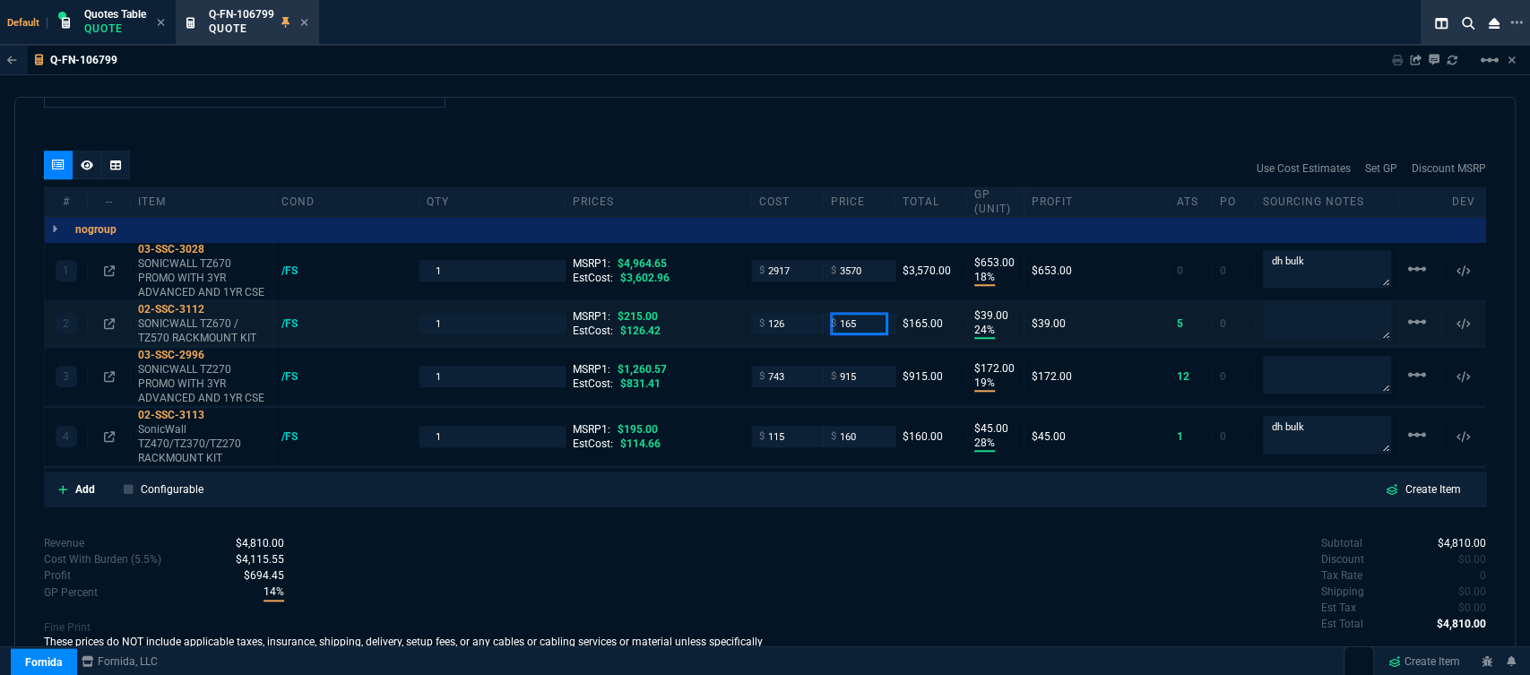
click at [854, 313] on input "165" at bounding box center [859, 323] width 56 height 21
click at [861, 426] on input "160" at bounding box center [859, 436] width 56 height 21
click at [832, 514] on div "quote Q-FN-106799 NW IT Service draft Fornida, LLC 2609 Technology Dr Suite 300…" at bounding box center [764, 384] width 1501 height 574
drag, startPoint x: 490, startPoint y: 423, endPoint x: 346, endPoint y: 423, distance: 144.3
click at [346, 423] on div "4 02-SSC-3113 SonicWall TZ470/TZ370/TZ270 RACKMOUNT KIT /FS 1 MSRP1: $195.00 Es…" at bounding box center [765, 437] width 1440 height 58
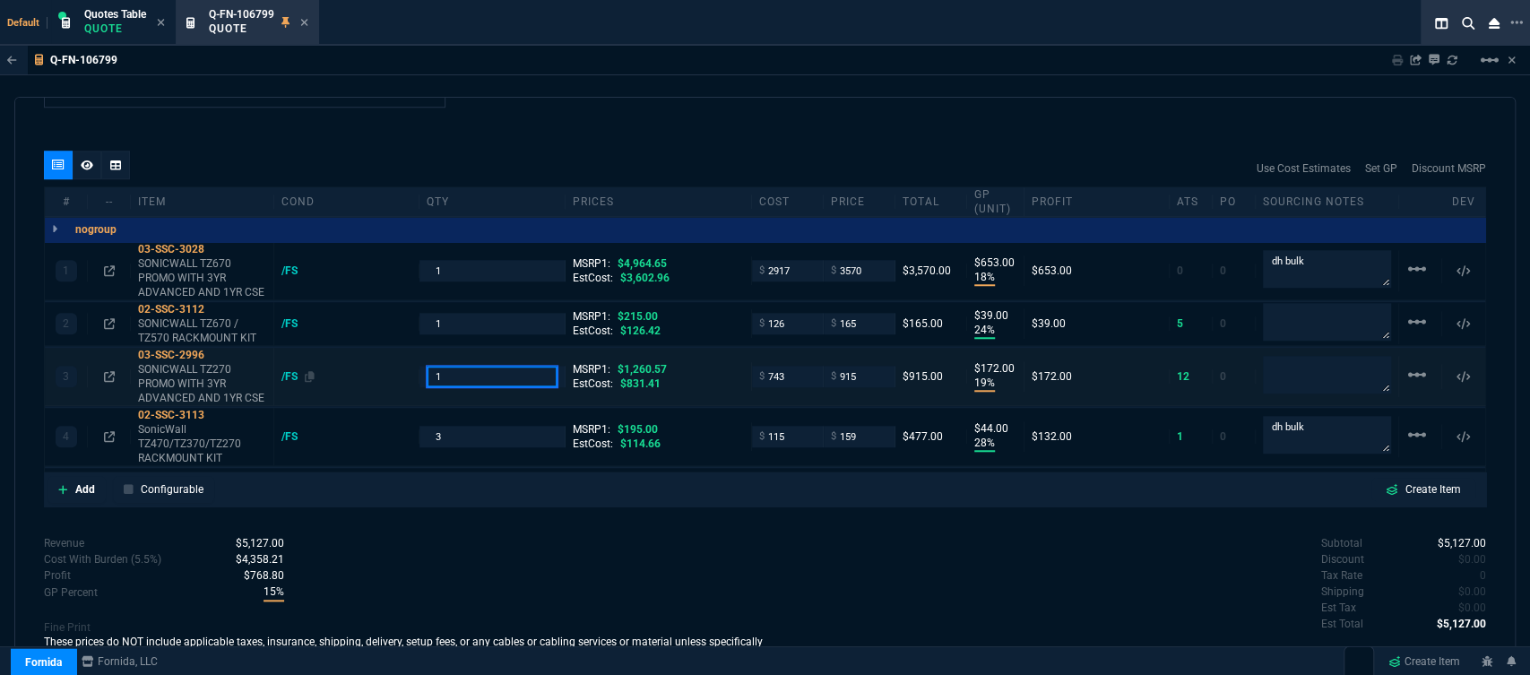
drag, startPoint x: 445, startPoint y: 363, endPoint x: 399, endPoint y: 360, distance: 45.8
click at [399, 360] on div "3 03-SSC-2996 SONICWALL TZ270 PROMO WITH 3YR ADVANCED AND 1YR CSE /FS 1 MSRP1: …" at bounding box center [765, 377] width 1440 height 58
click at [625, 514] on div "quote Q-FN-106799 NW IT Service draft Fornida, LLC 2609 Technology Dr Suite 300…" at bounding box center [764, 384] width 1501 height 574
click at [91, 160] on icon at bounding box center [87, 165] width 13 height 11
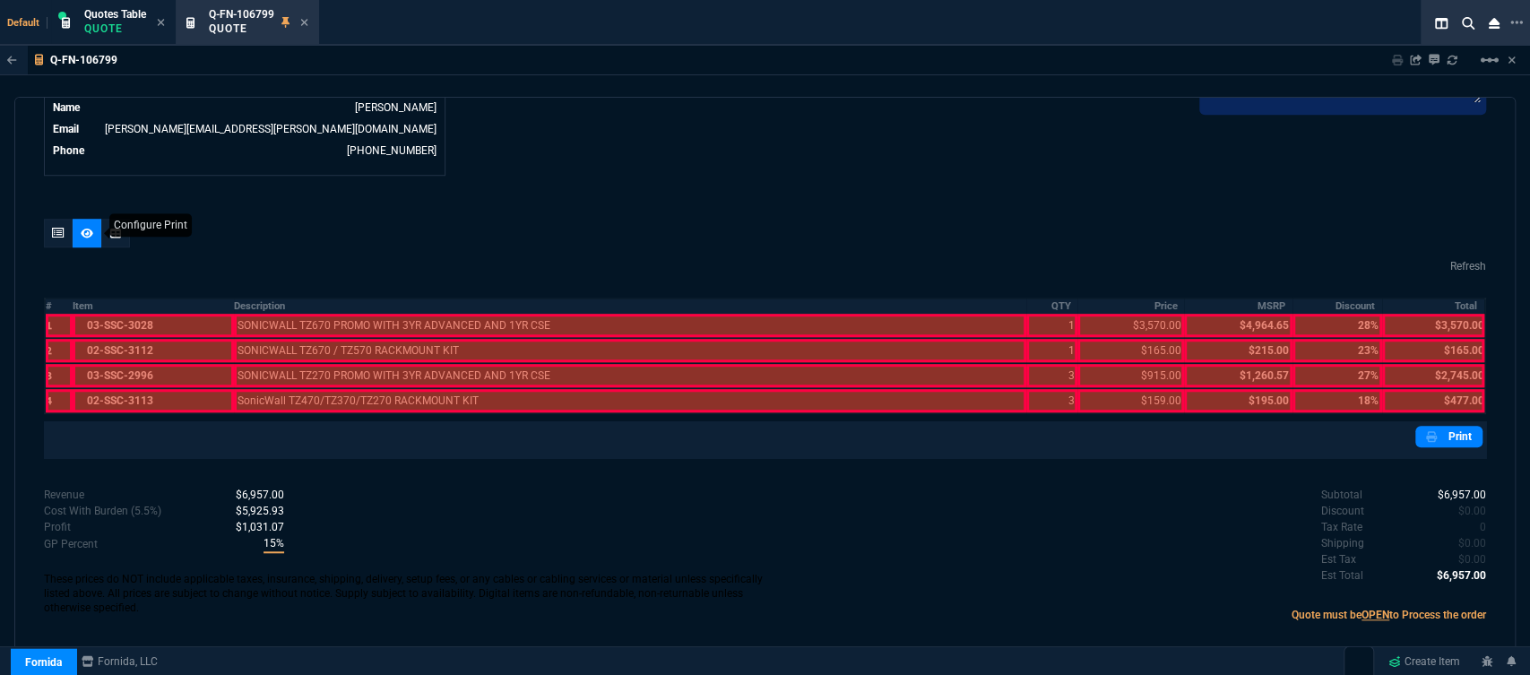
scroll to position [912, 0]
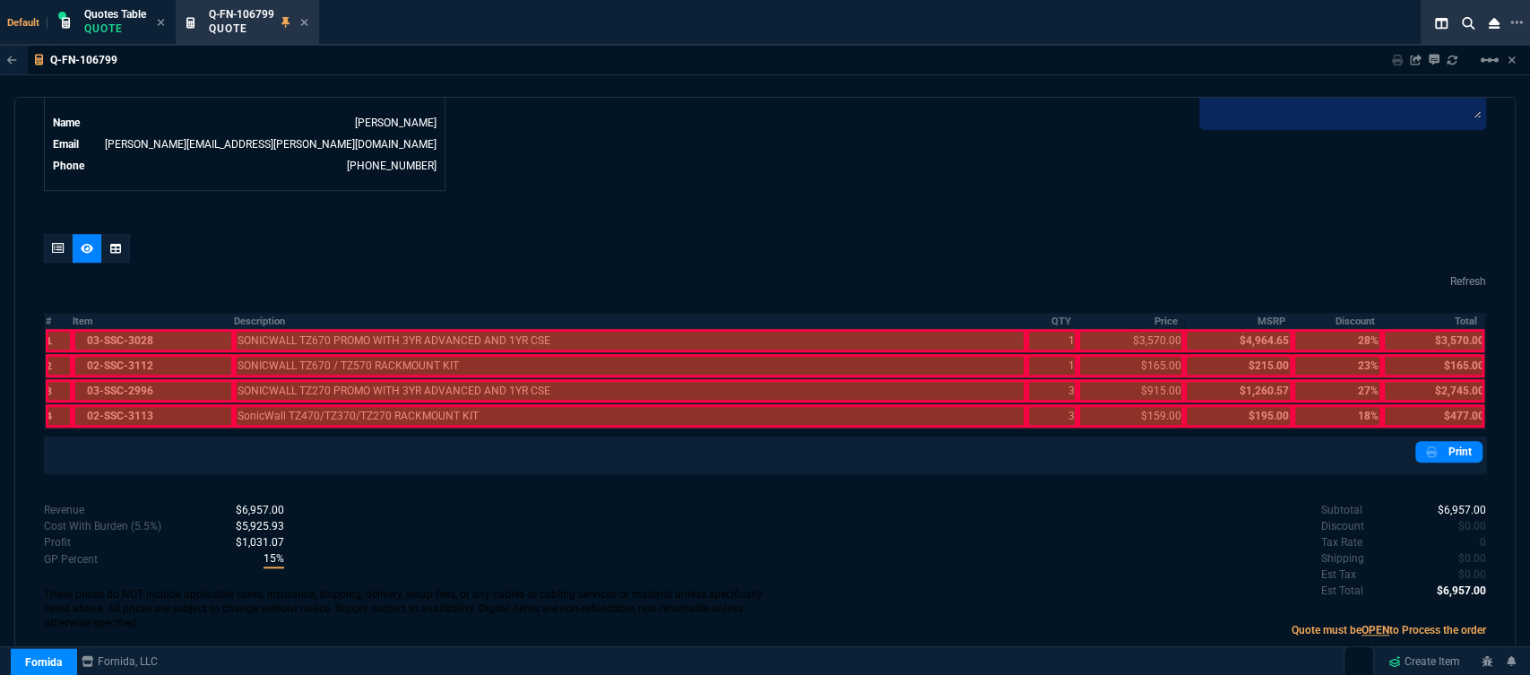
click at [156, 330] on div at bounding box center [153, 340] width 161 height 23
click at [156, 359] on div at bounding box center [153, 365] width 161 height 23
click at [156, 379] on div at bounding box center [153, 390] width 161 height 23
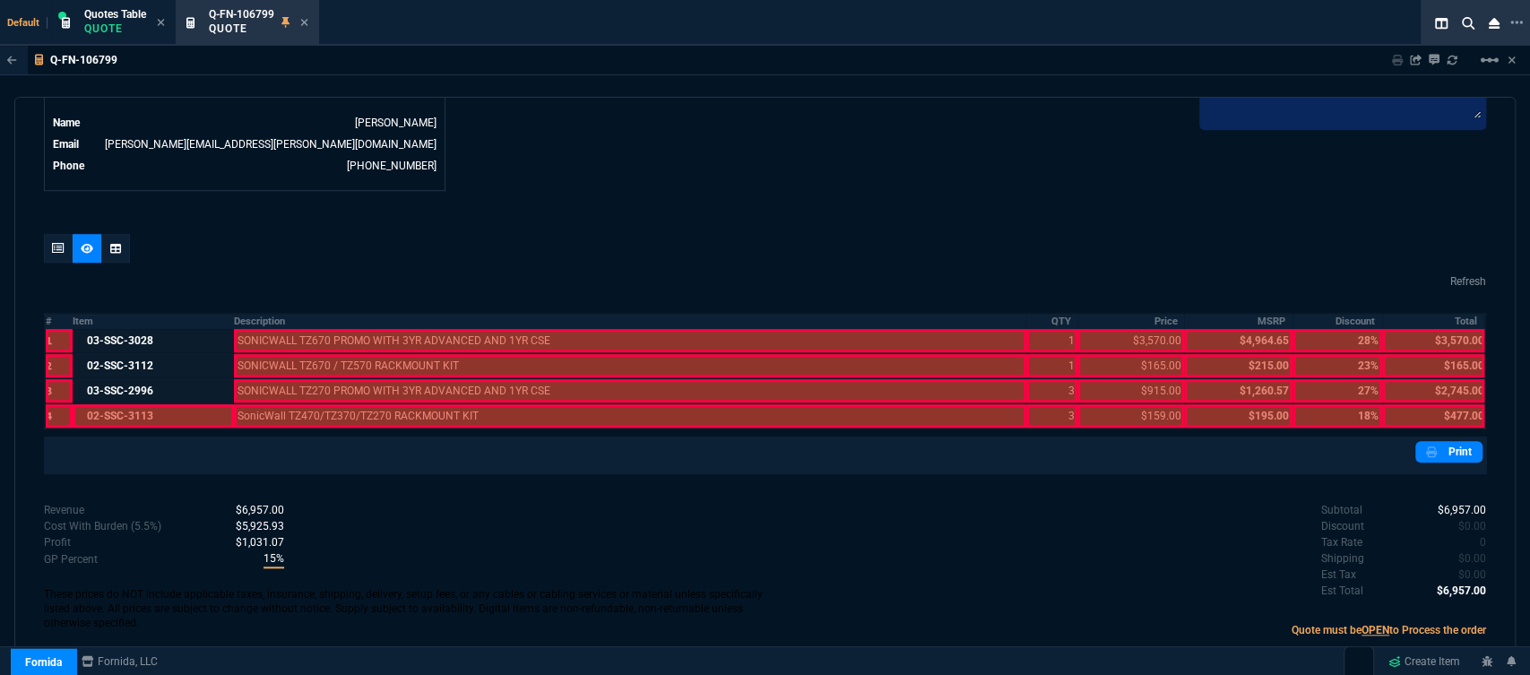
click at [149, 412] on div at bounding box center [153, 415] width 161 height 23
click at [320, 404] on div at bounding box center [630, 415] width 792 height 23
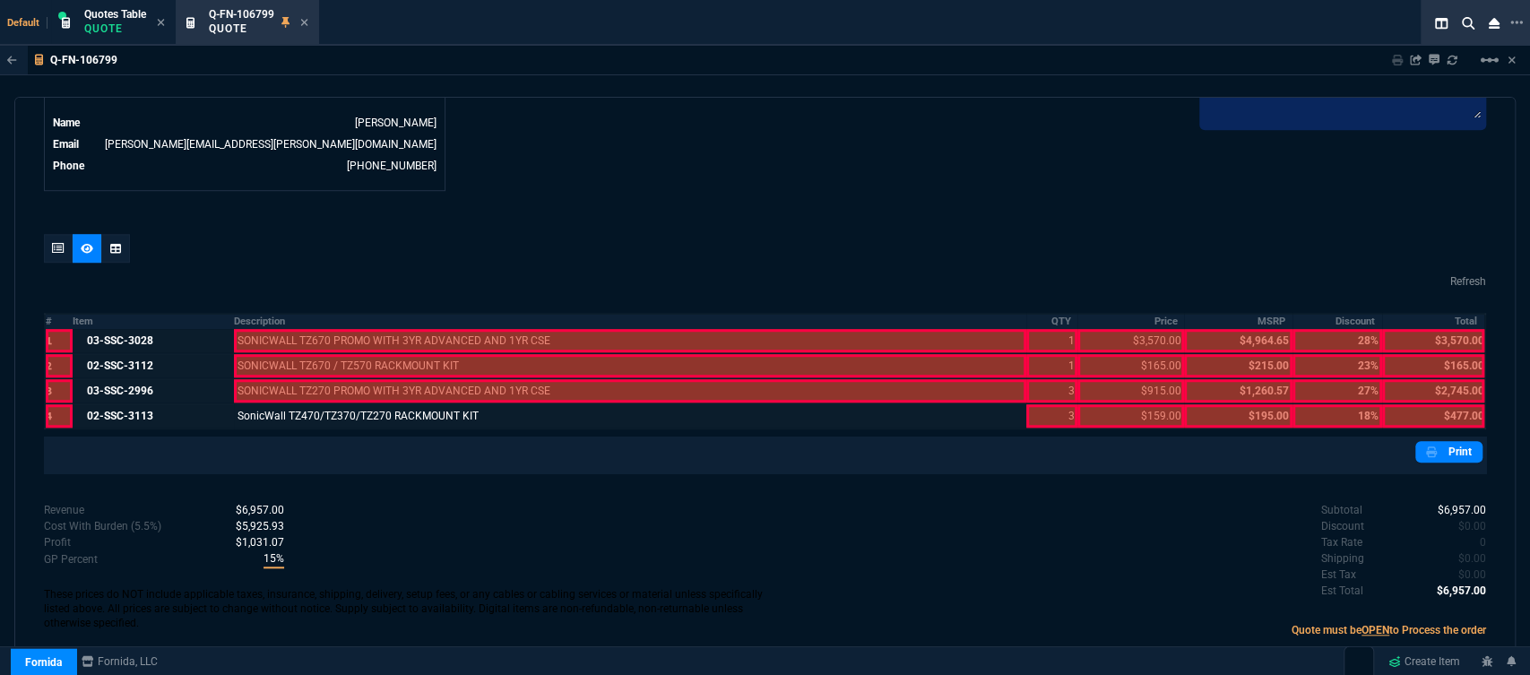
click at [319, 379] on div at bounding box center [630, 390] width 792 height 23
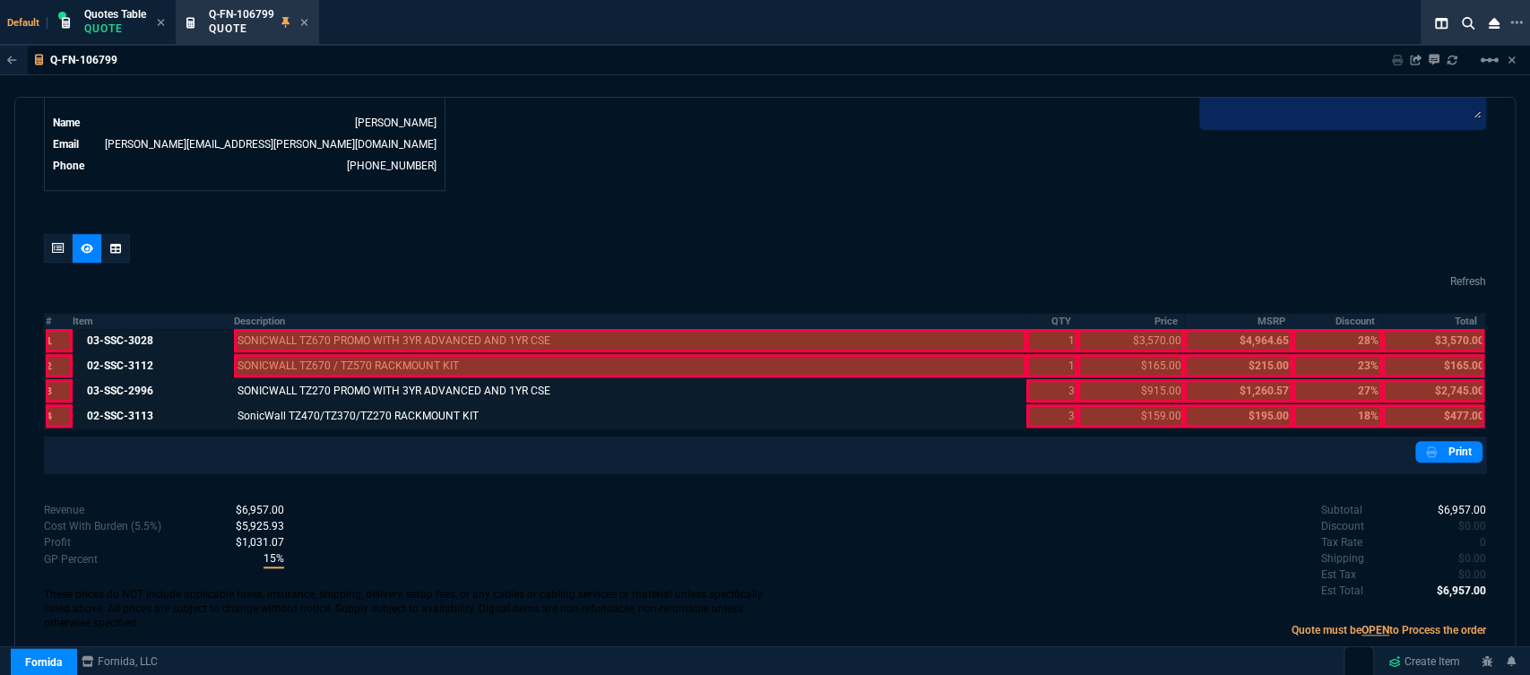
click at [321, 354] on div at bounding box center [630, 365] width 792 height 23
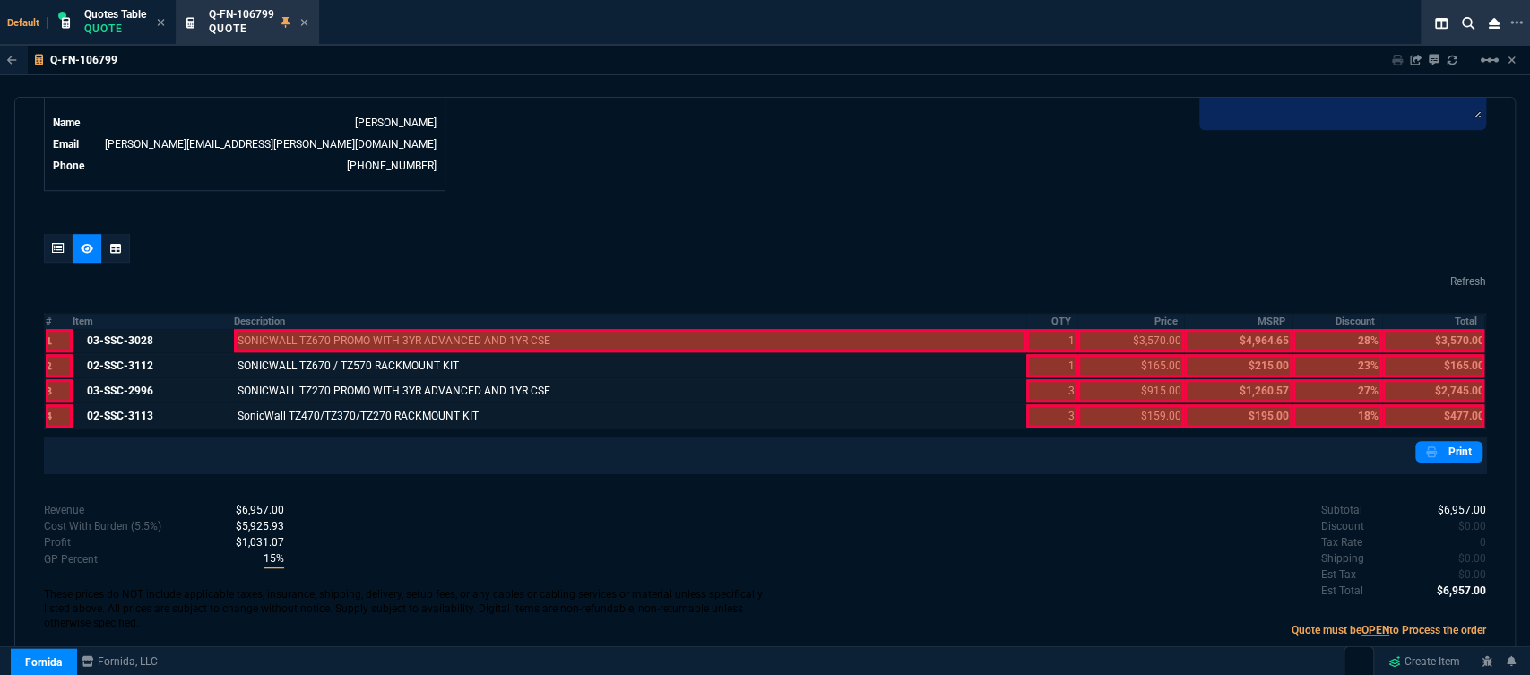
click at [333, 329] on div at bounding box center [630, 340] width 792 height 23
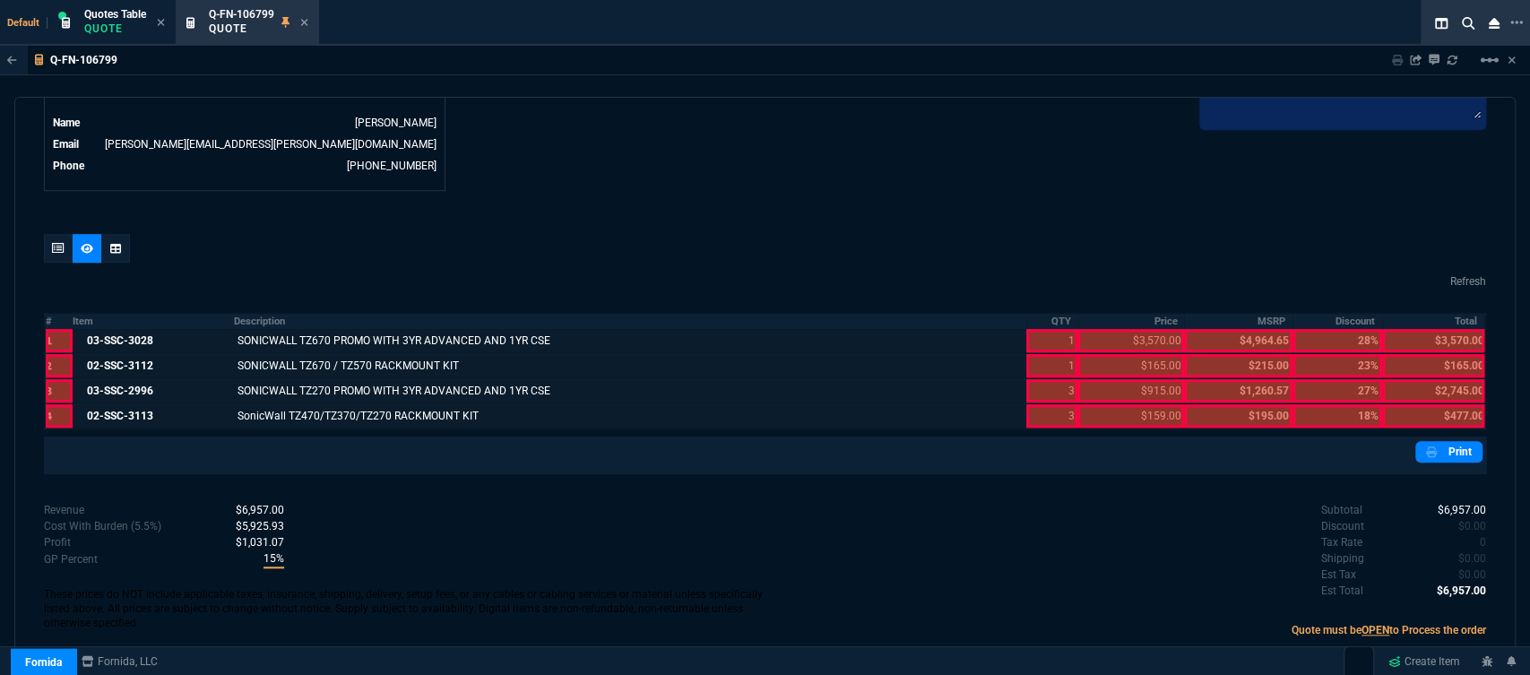
click at [1049, 404] on div at bounding box center [1052, 415] width 52 height 23
click at [1046, 379] on div at bounding box center [1052, 390] width 52 height 23
click at [1042, 354] on div at bounding box center [1052, 365] width 52 height 23
click at [1042, 334] on div at bounding box center [1052, 340] width 52 height 23
click at [1118, 404] on div at bounding box center [1130, 415] width 107 height 23
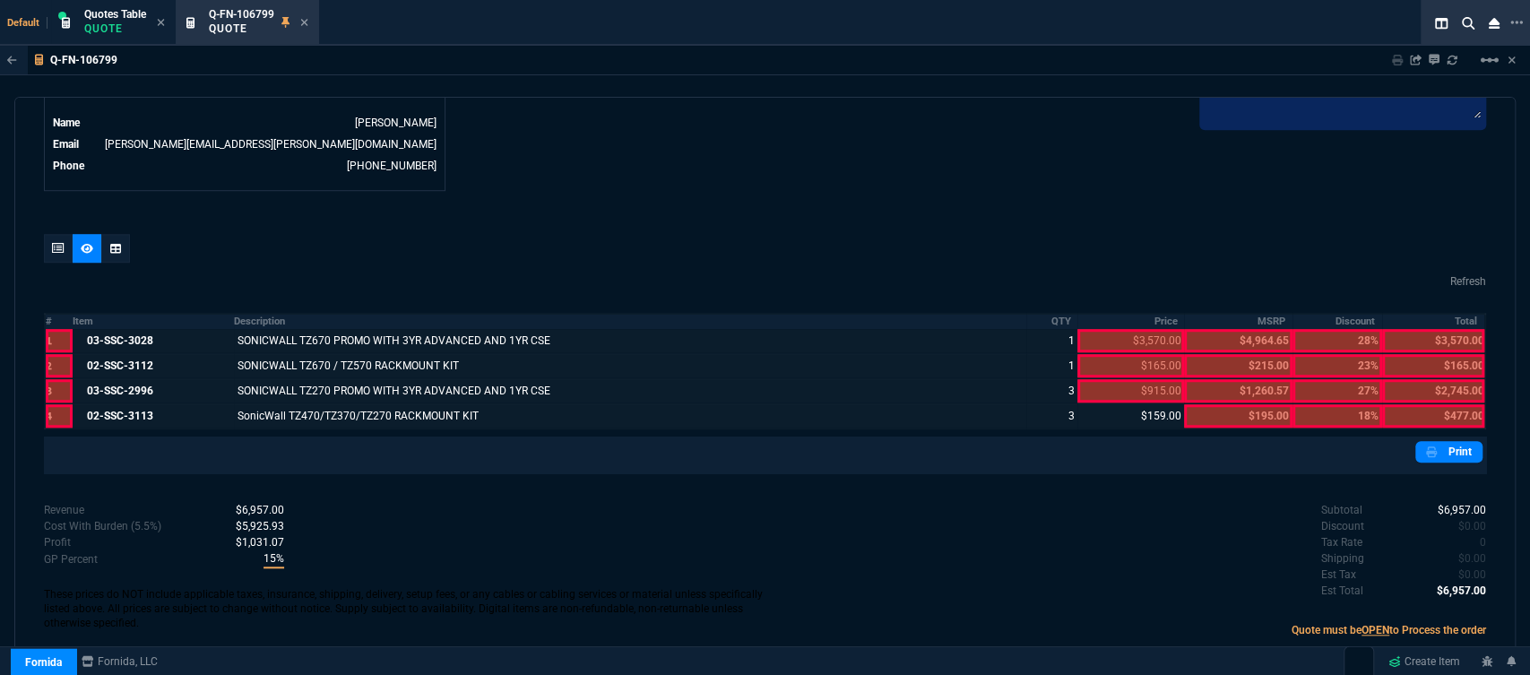
click at [1118, 379] on div at bounding box center [1130, 390] width 107 height 23
click at [1120, 354] on div at bounding box center [1130, 365] width 107 height 23
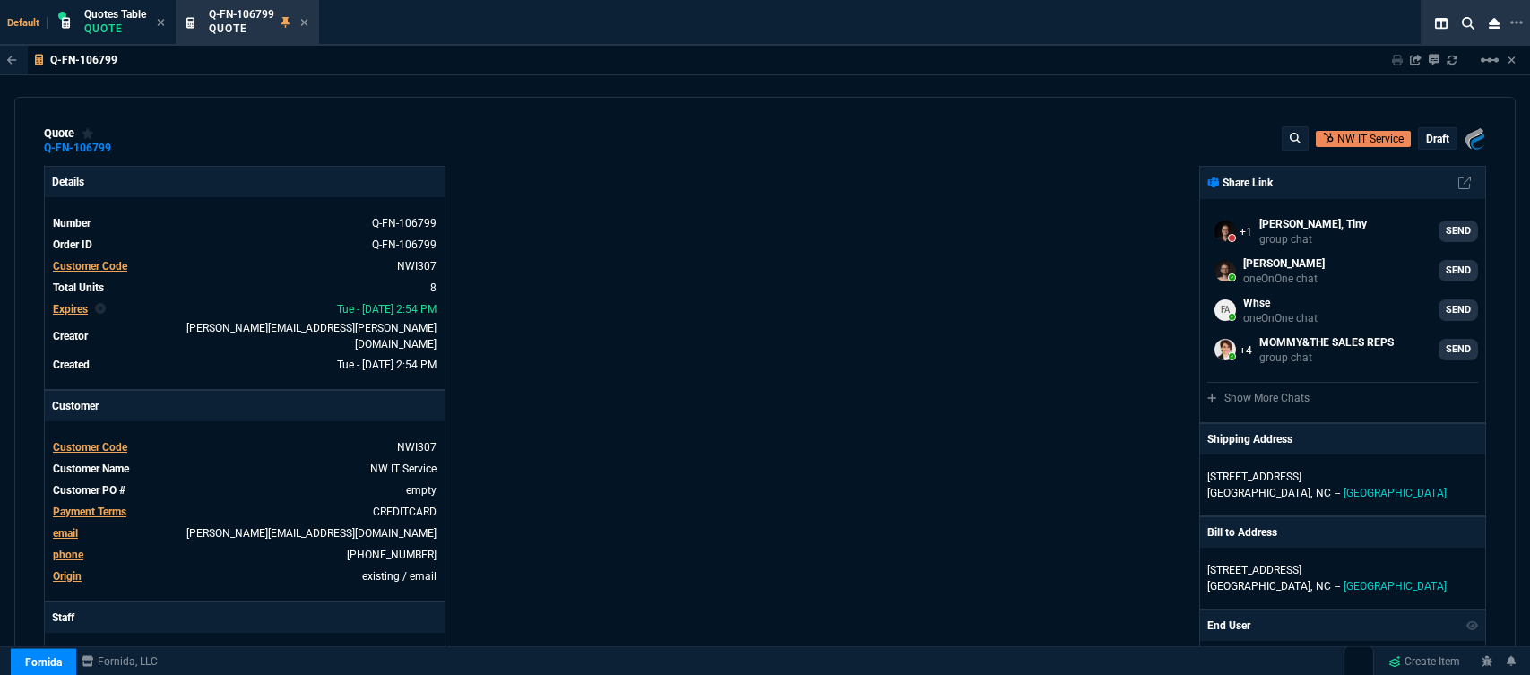
select select "12: [PERSON_NAME]"
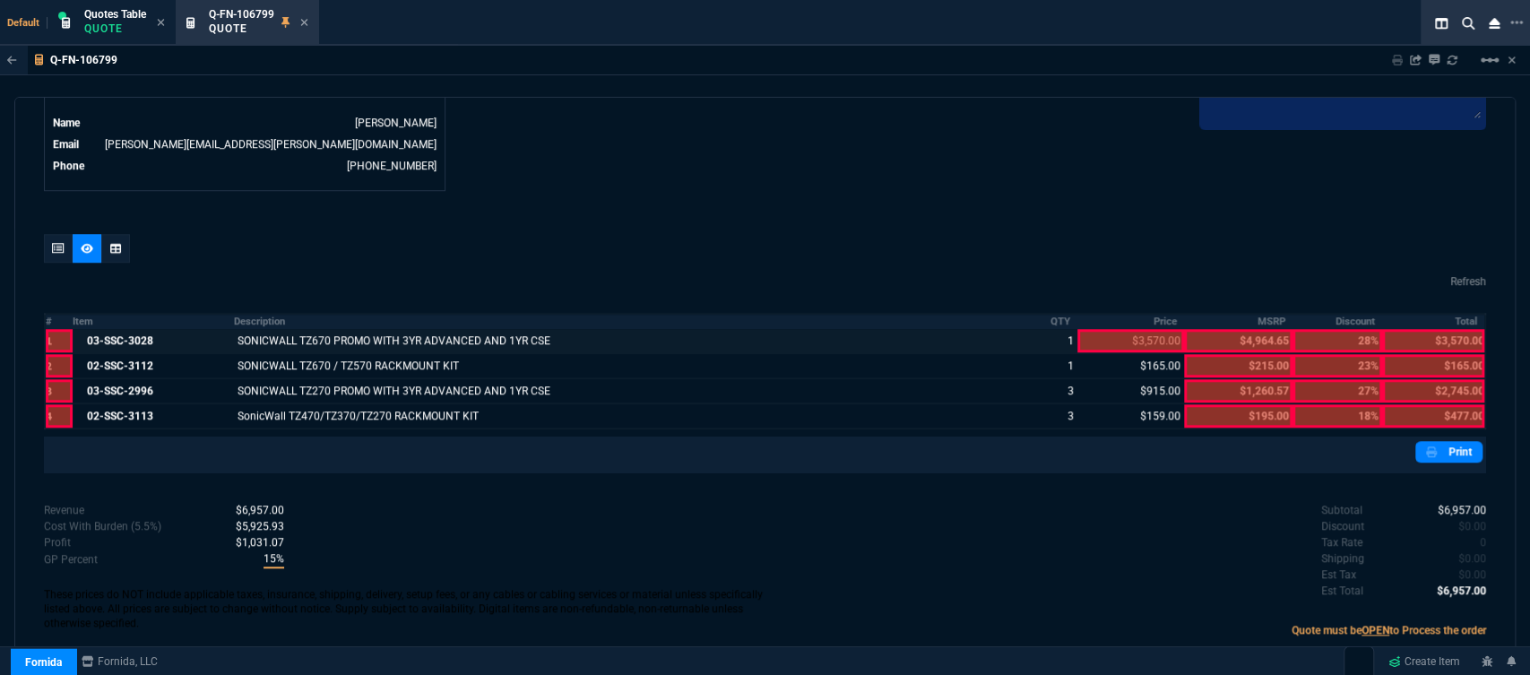
click at [1133, 329] on div at bounding box center [1130, 340] width 107 height 23
click at [1456, 404] on div at bounding box center [1433, 415] width 102 height 23
click at [1452, 379] on div at bounding box center [1433, 390] width 102 height 23
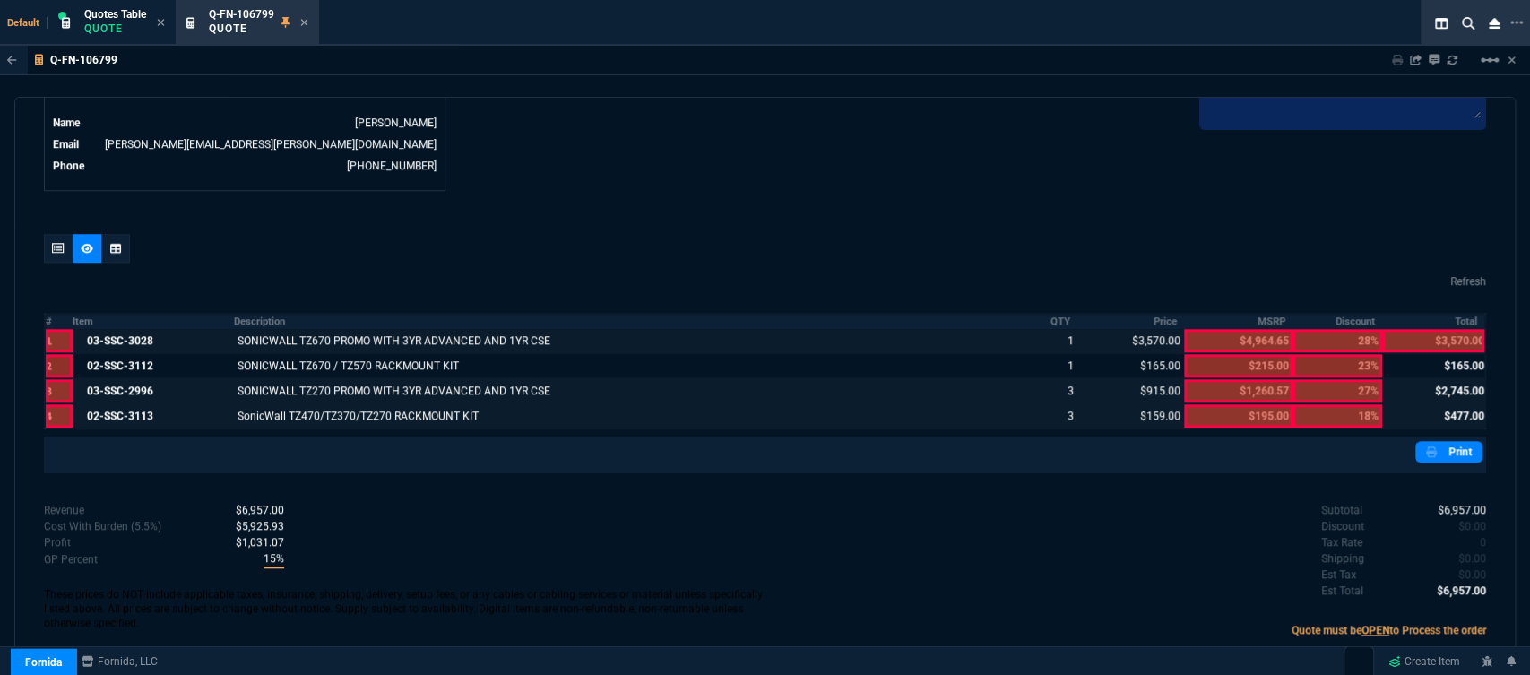
click at [1443, 332] on div at bounding box center [1433, 340] width 102 height 23
click at [1433, 441] on link "Print" at bounding box center [1448, 452] width 67 height 22
click at [50, 239] on div at bounding box center [58, 248] width 29 height 29
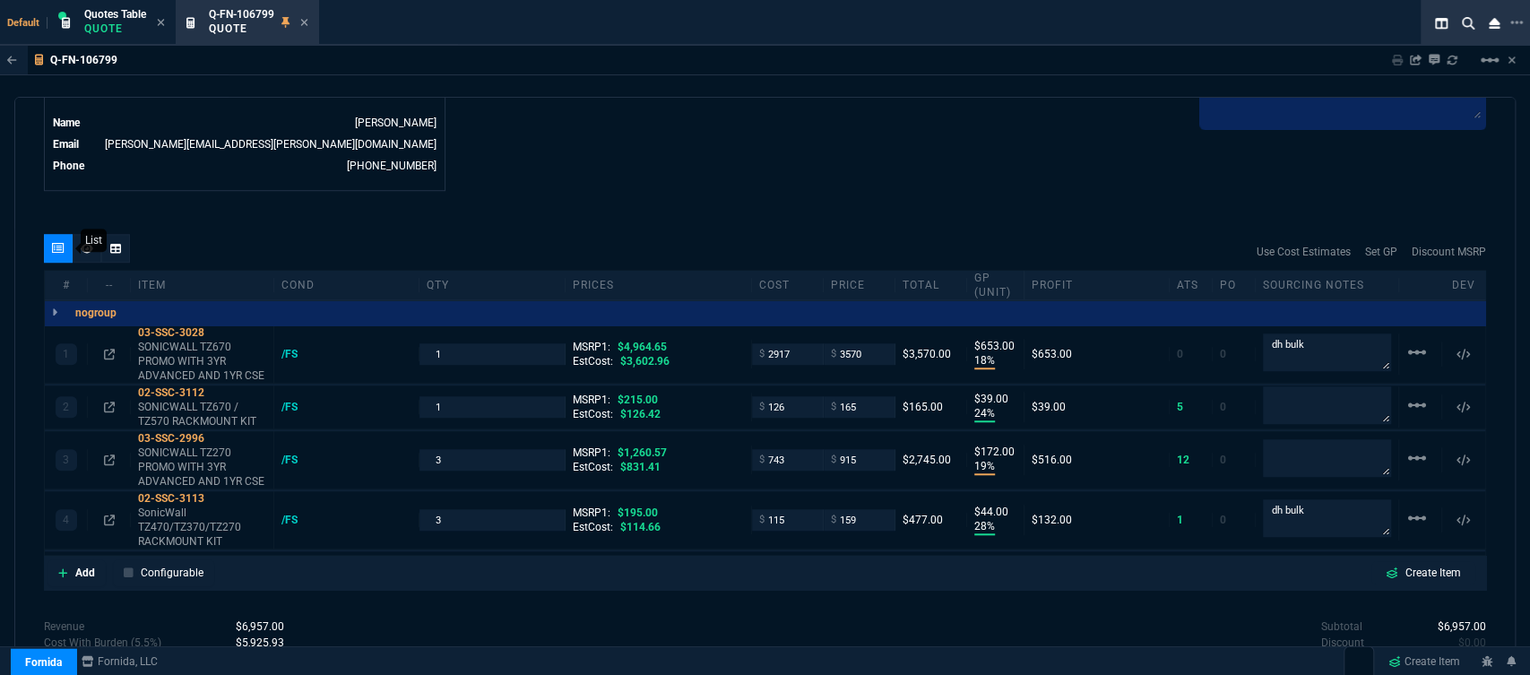
type input "18"
type input "653"
type input "24"
type input "39"
type input "19"
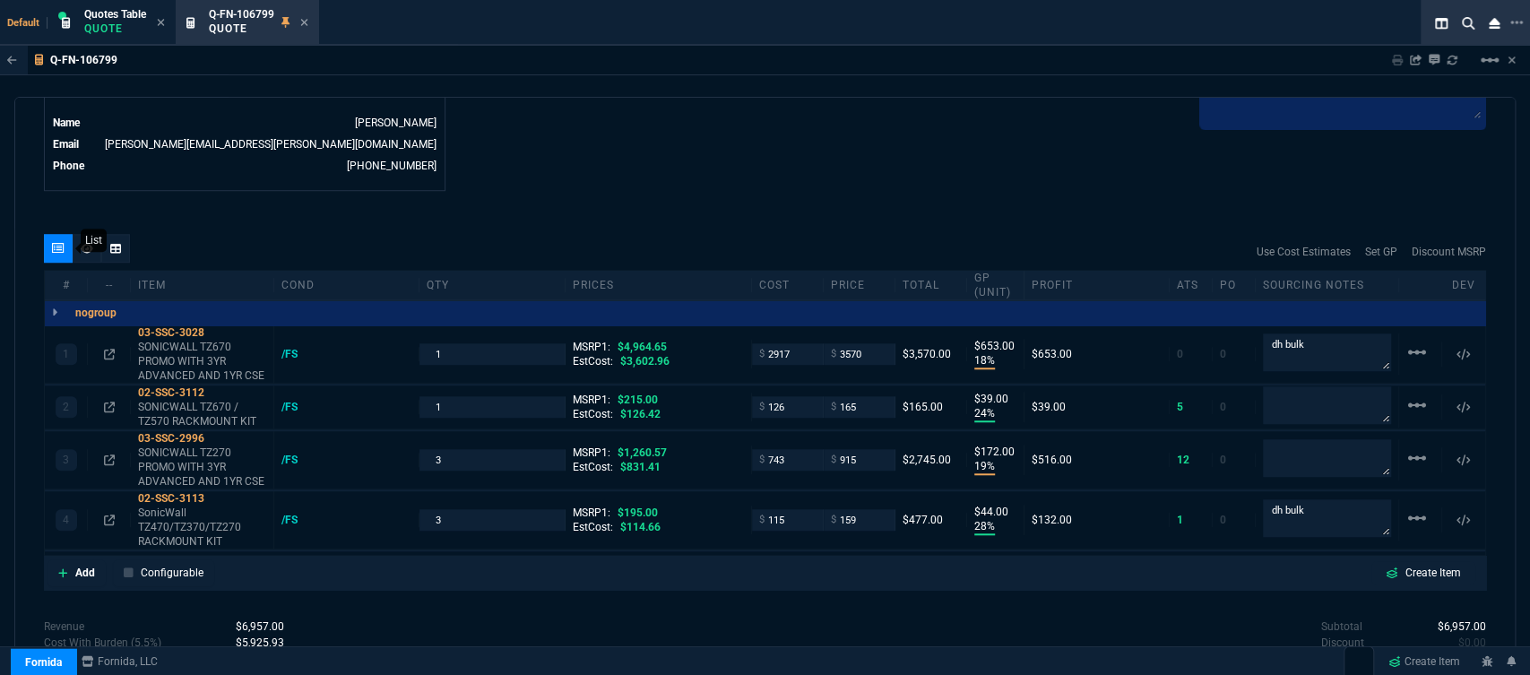
type input "172"
type input "28"
type input "44"
type input "28"
type input "23"
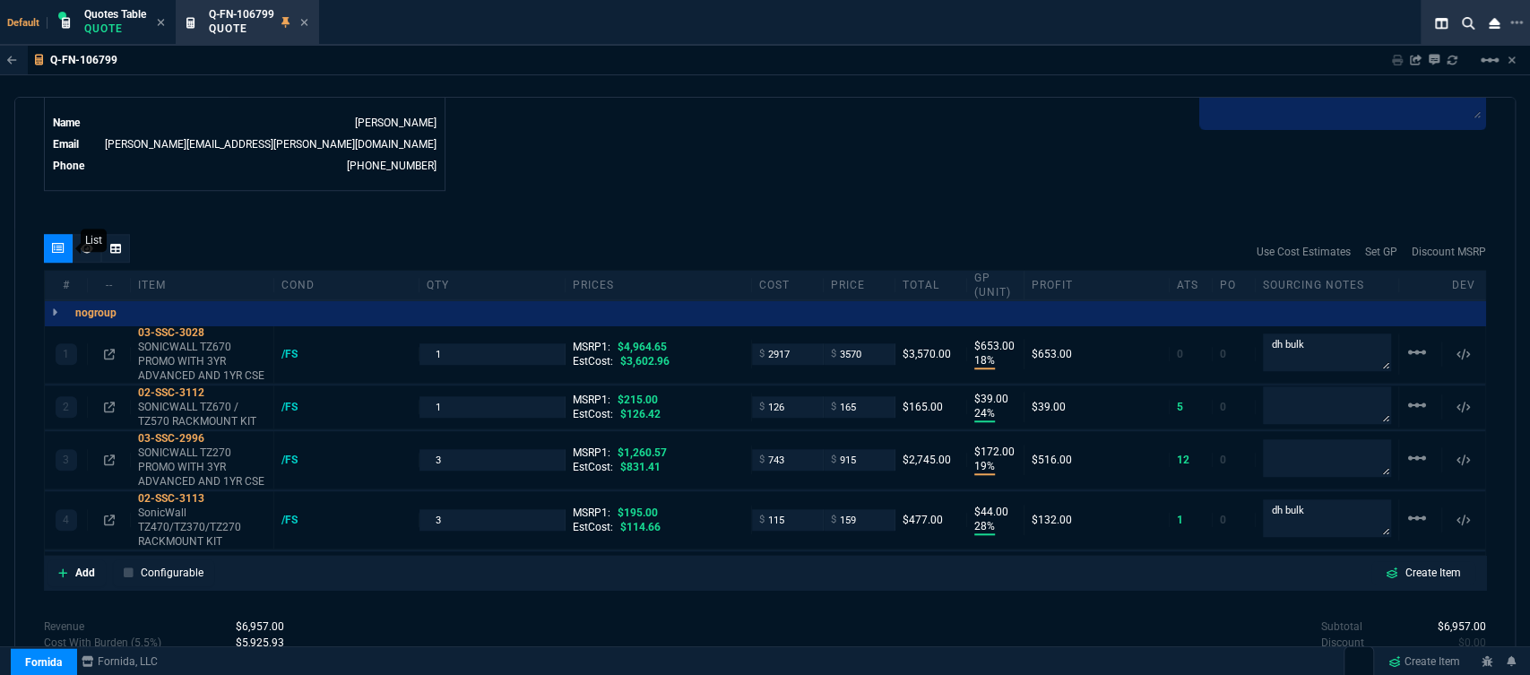
type input "27"
type input "18"
click at [307, 20] on icon at bounding box center [304, 22] width 8 height 11
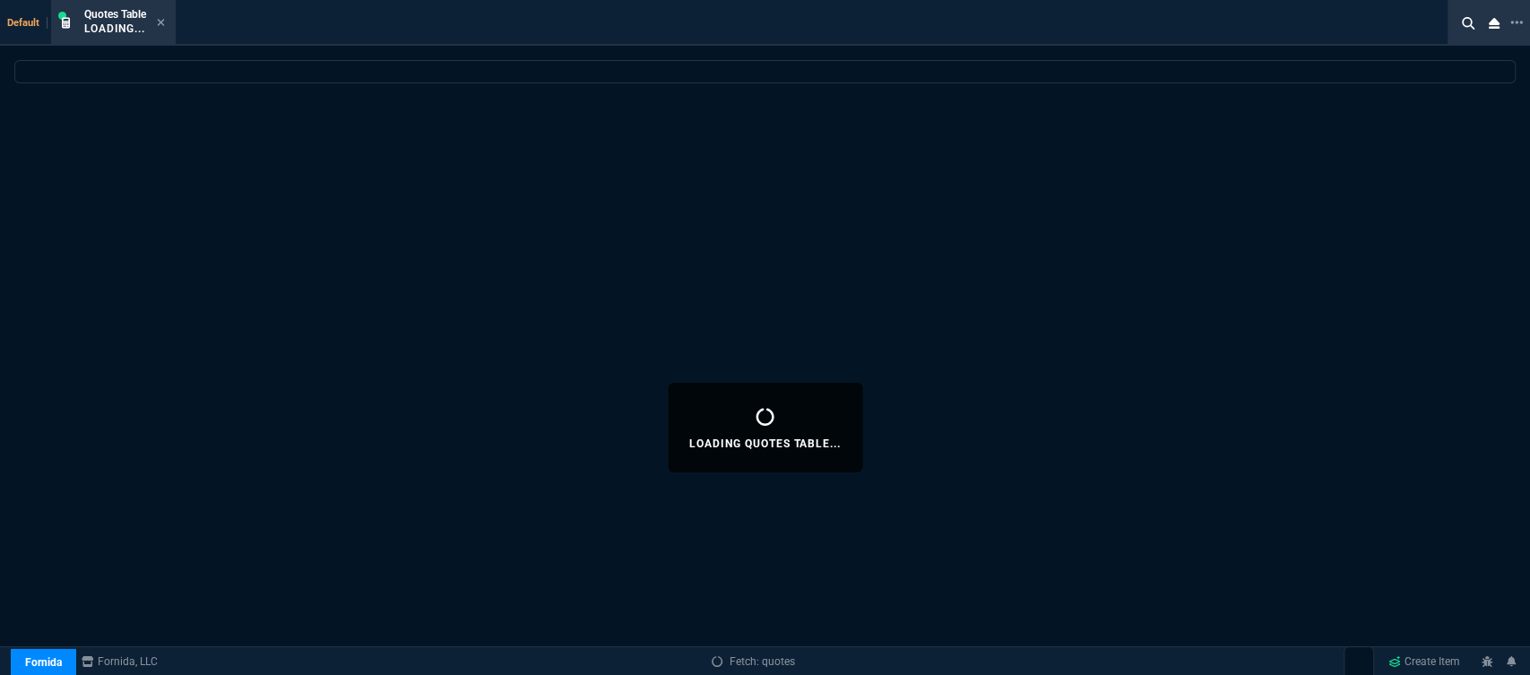
select select
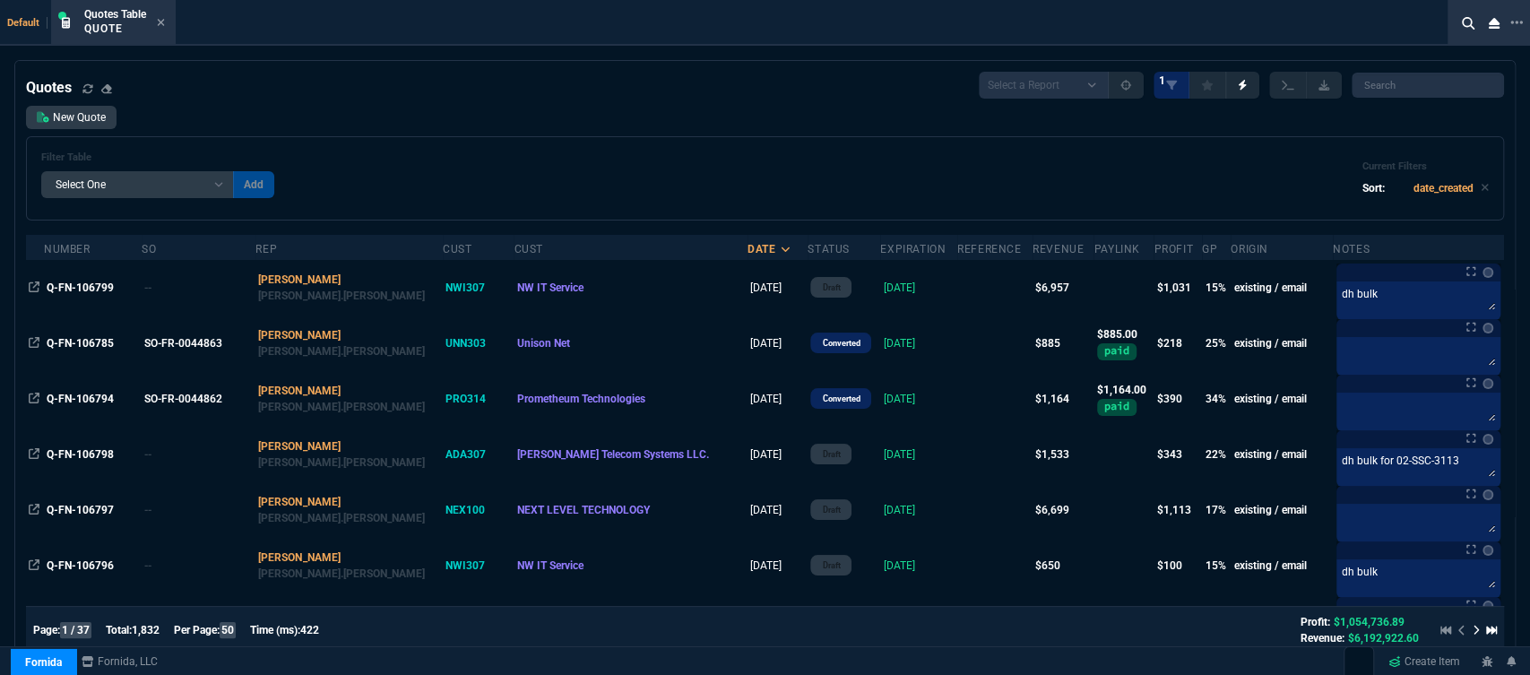
click at [957, 455] on td at bounding box center [994, 455] width 75 height 56
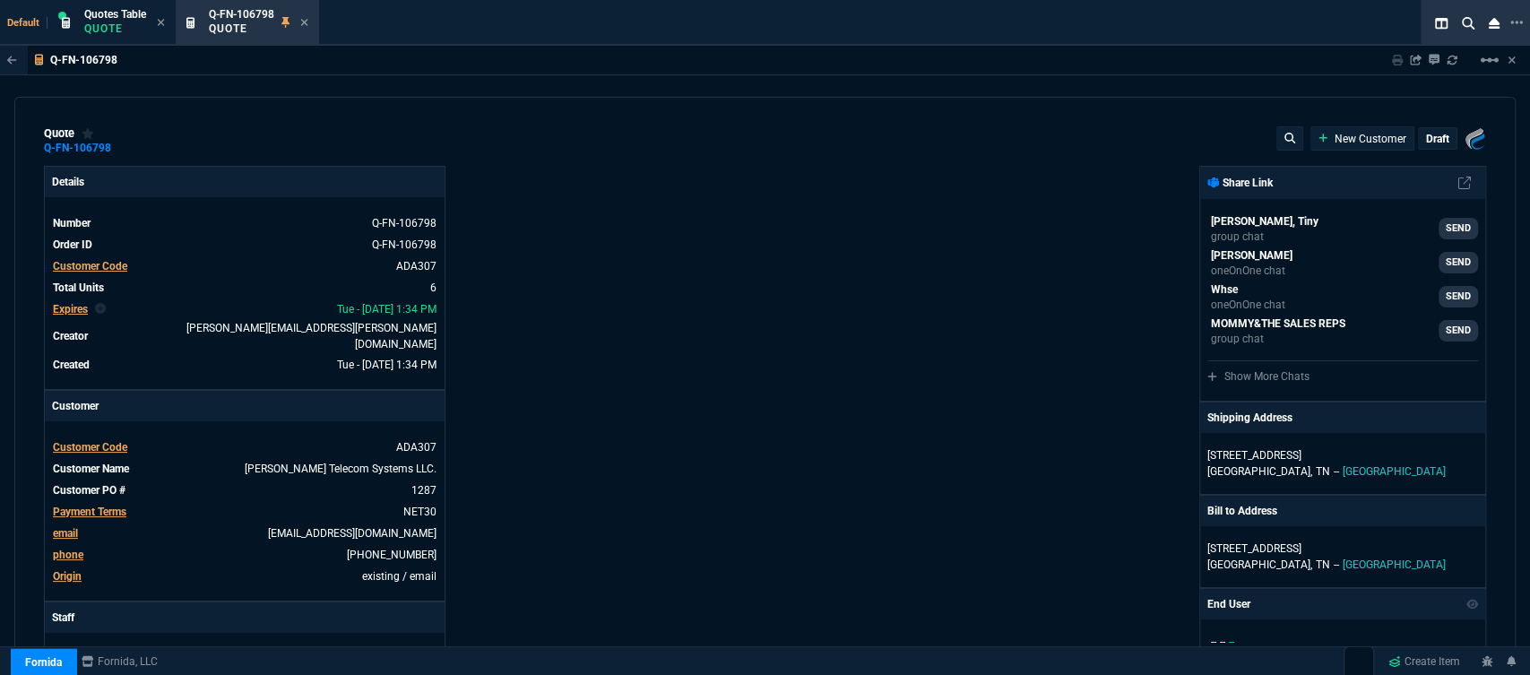
type input "499"
type input "195"
type input "27"
type input "95"
type input "26"
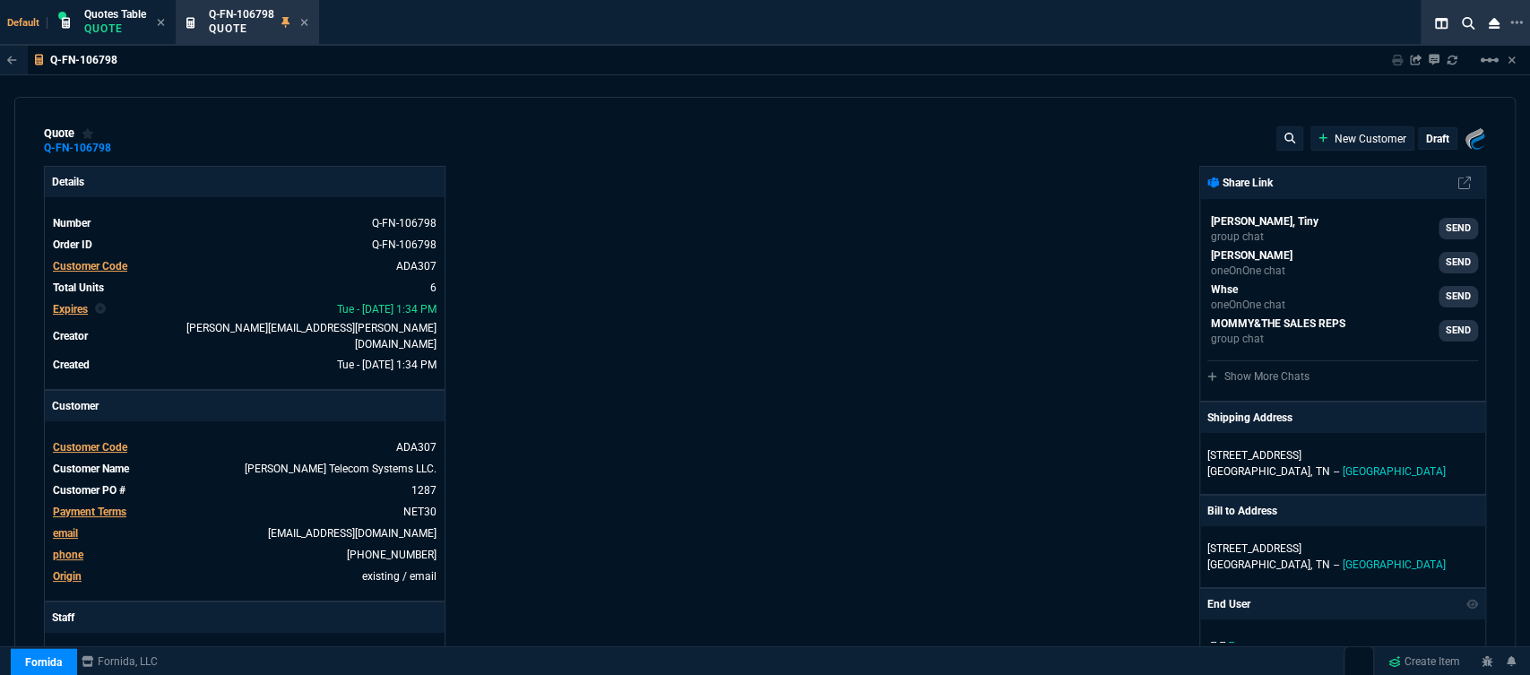
type input "40"
type input "29"
type input "21"
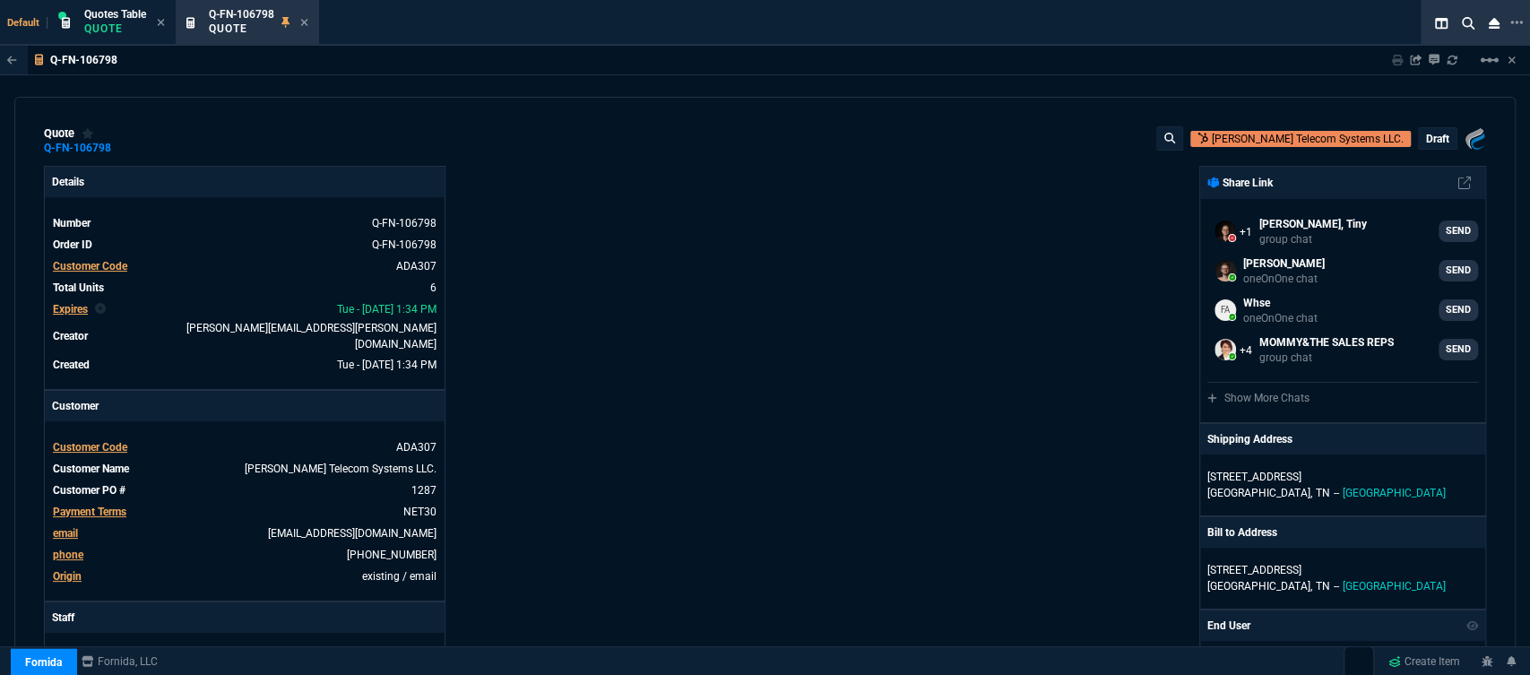
click at [1427, 134] on p "draft" at bounding box center [1437, 139] width 23 height 14
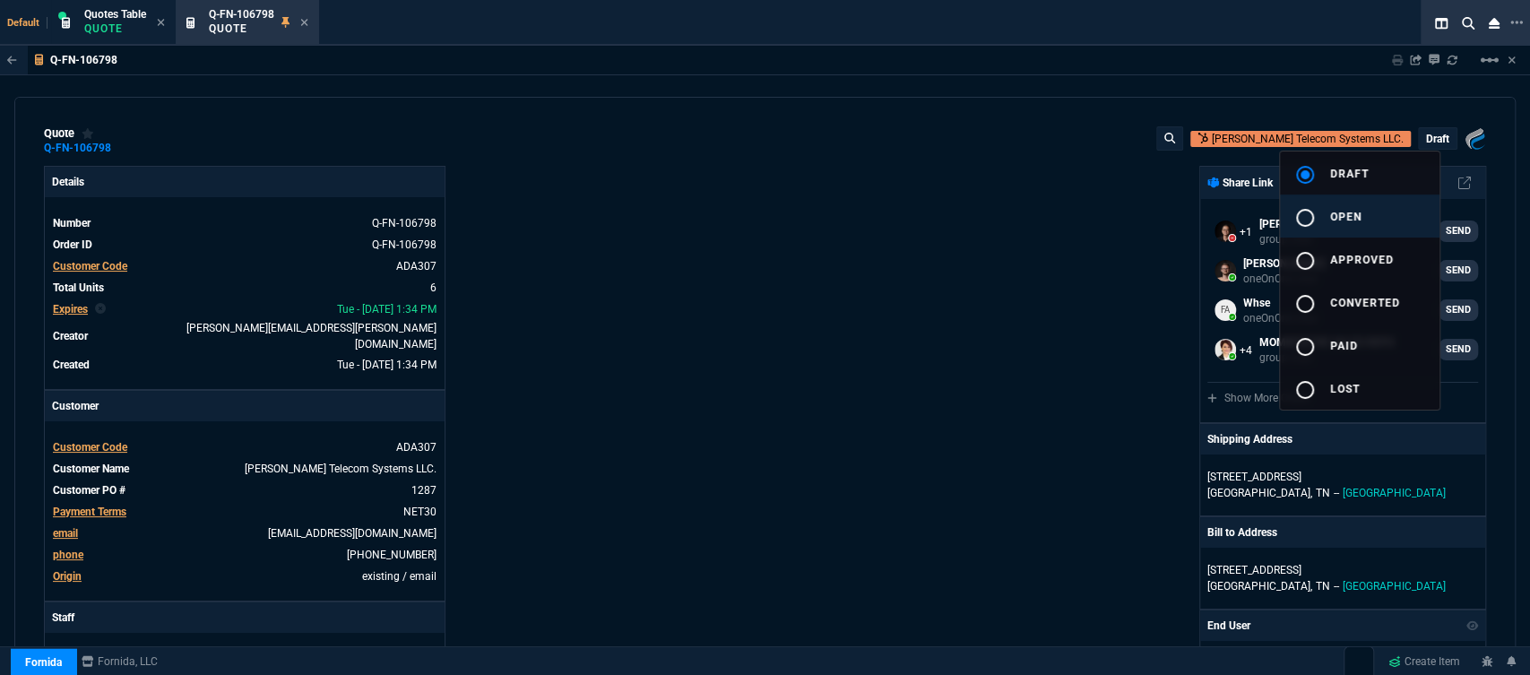
click at [1358, 212] on span "open" at bounding box center [1345, 217] width 31 height 13
click at [991, 246] on div at bounding box center [765, 337] width 1530 height 675
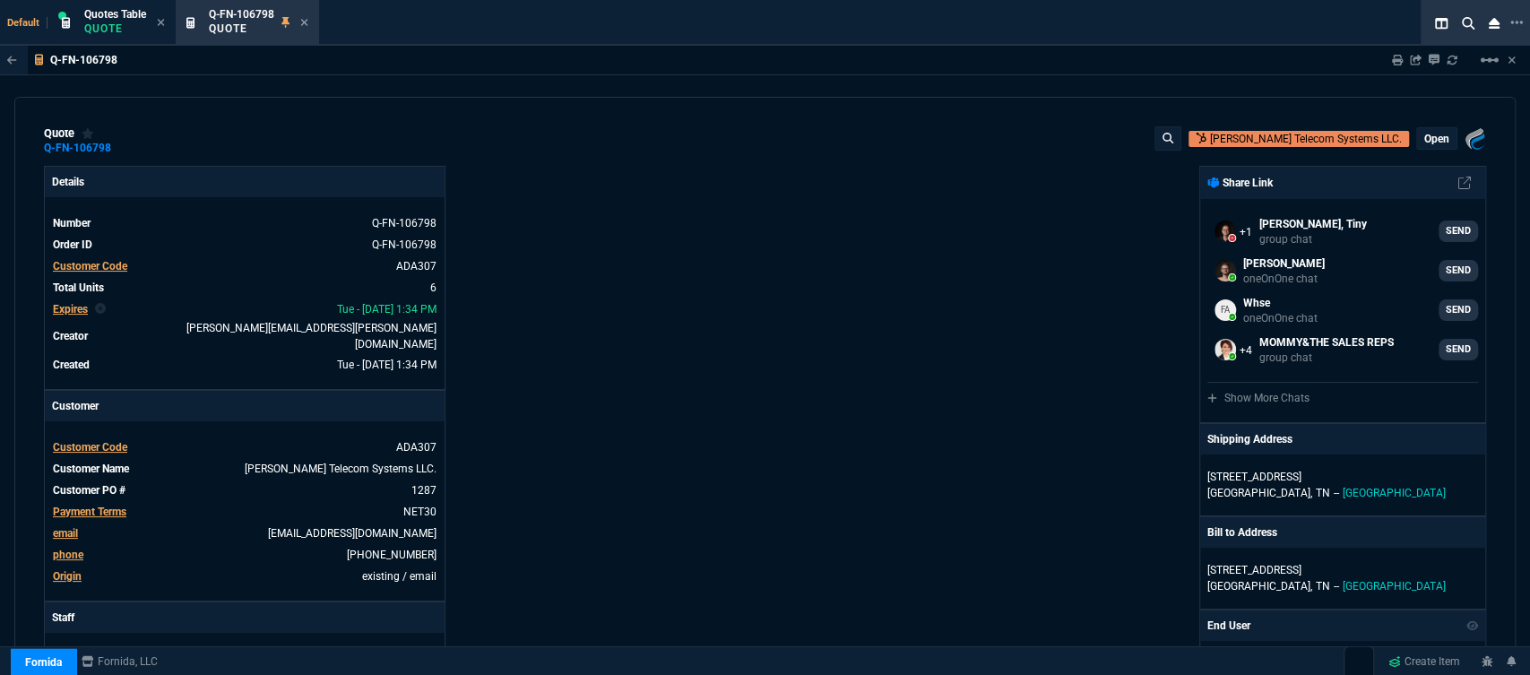
type input "27"
type input "95"
type input "26"
type input "40"
type input "29"
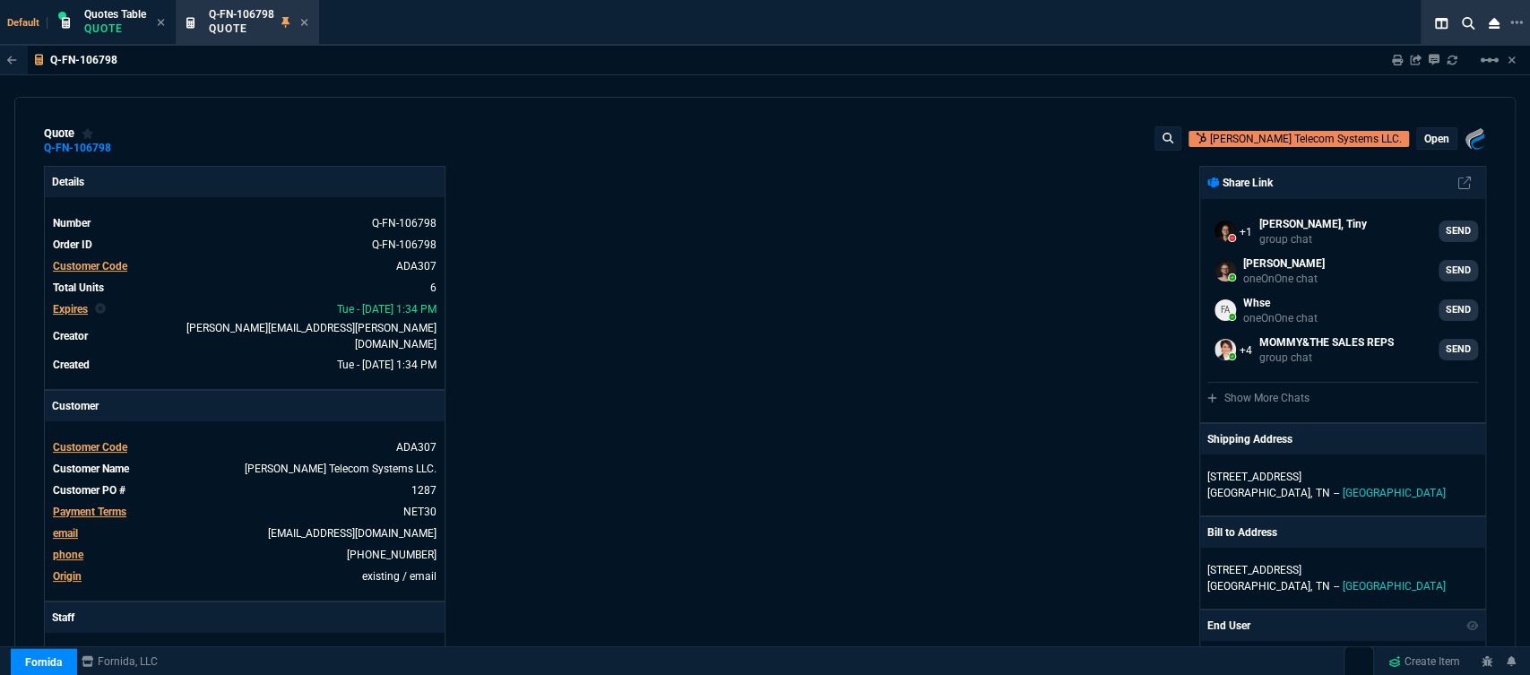
type input "21"
click at [1427, 142] on p "open" at bounding box center [1436, 139] width 25 height 14
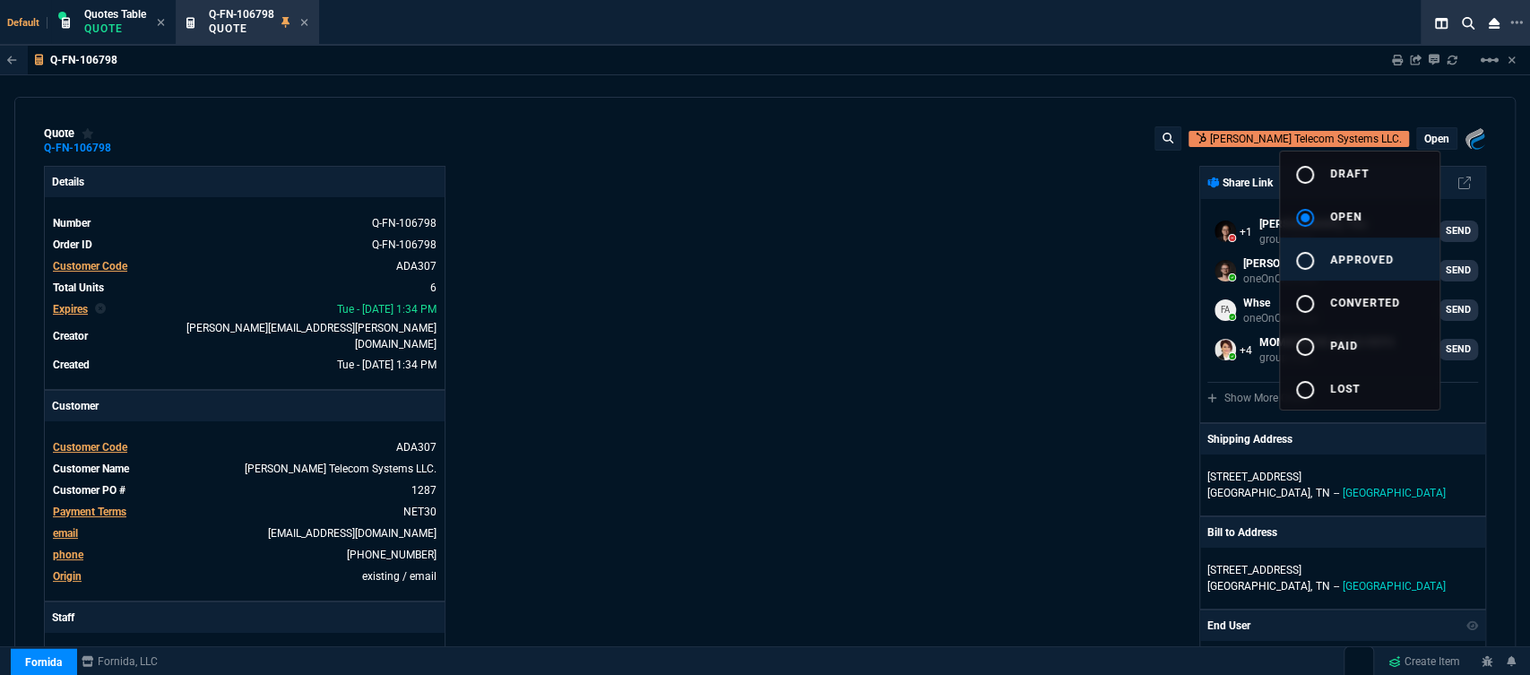
click at [1353, 254] on span "approved" at bounding box center [1362, 260] width 64 height 13
type input "27"
type input "95"
type input "26"
type input "40"
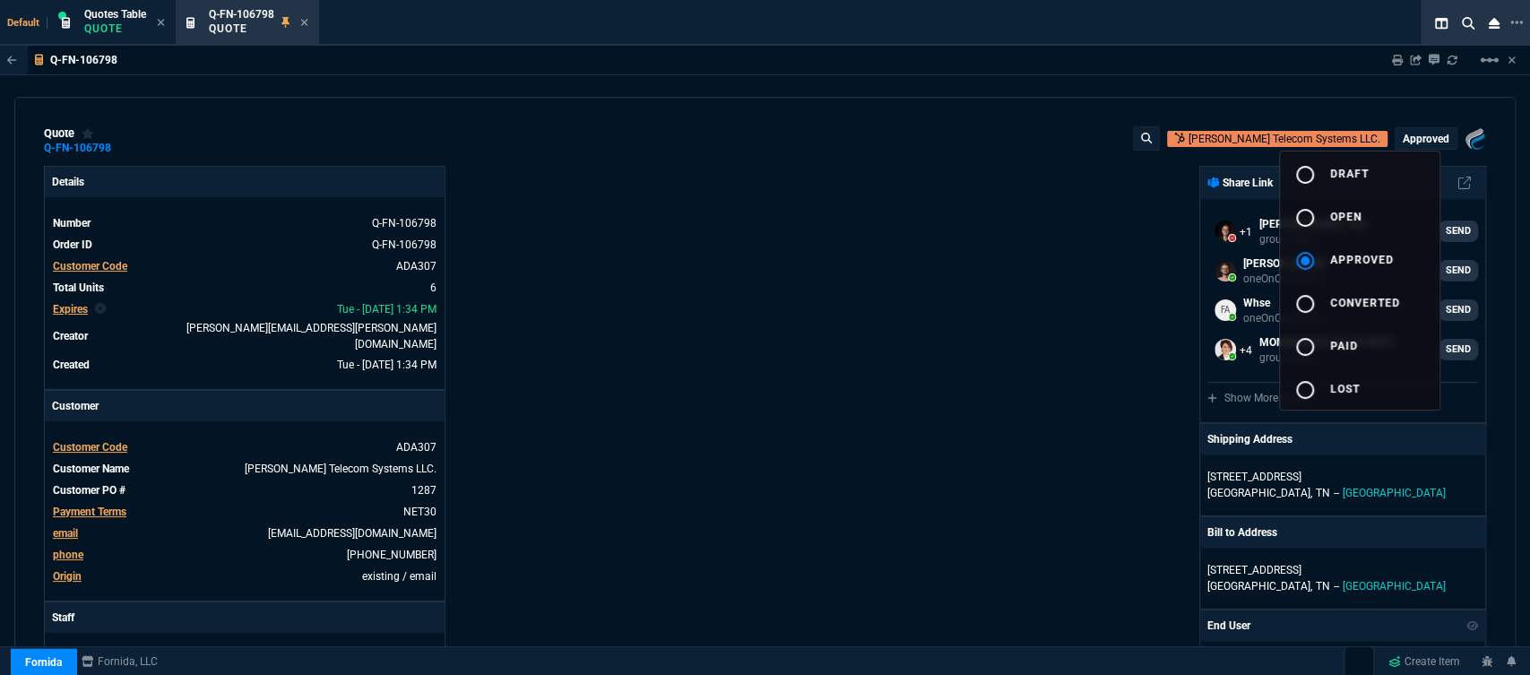
click at [963, 296] on div at bounding box center [765, 337] width 1530 height 675
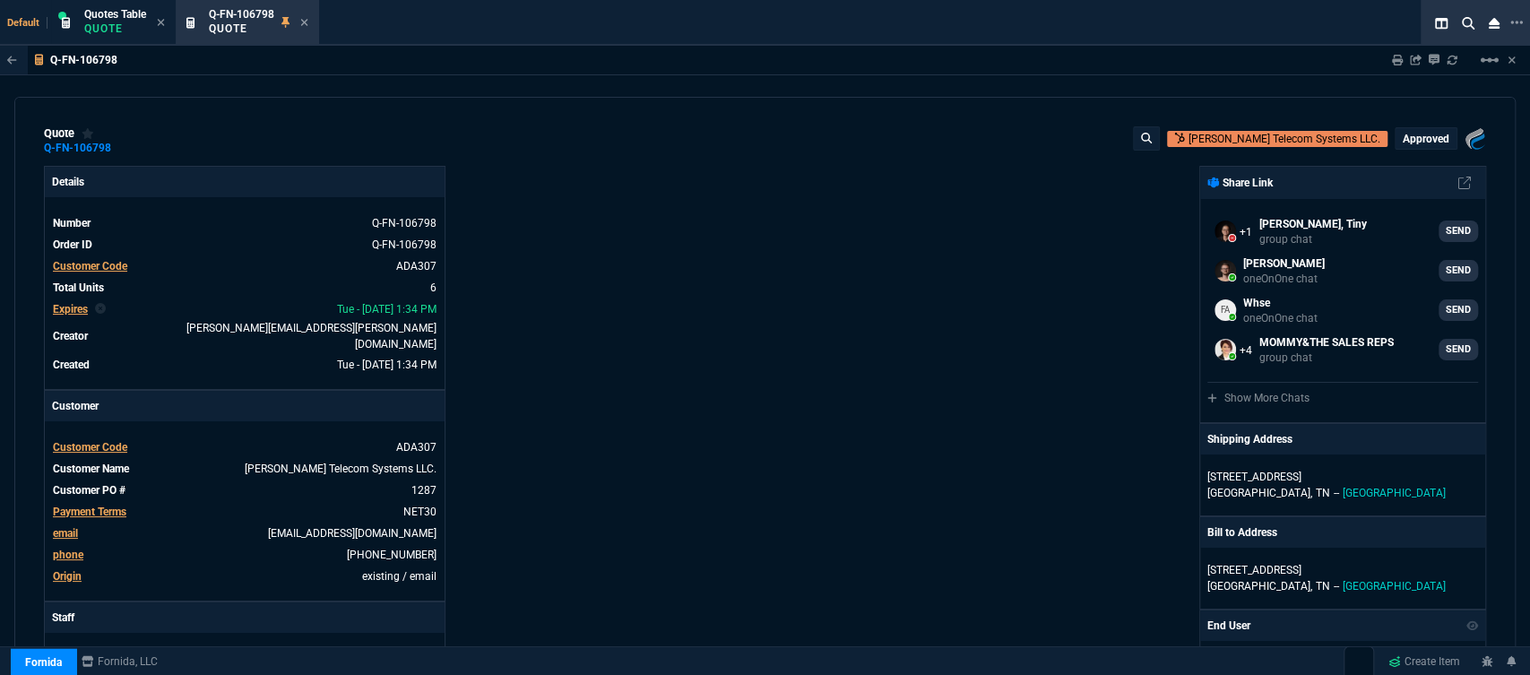
type input "29"
type input "21"
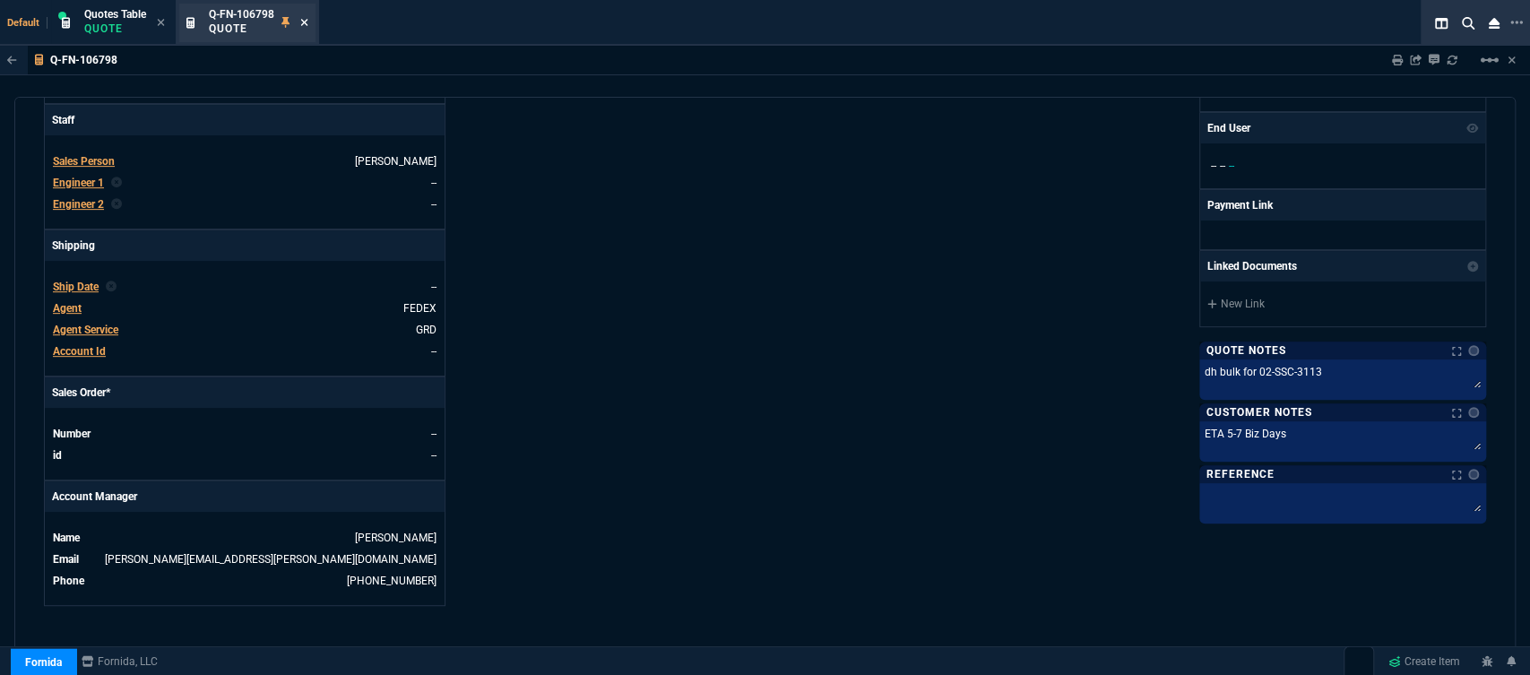
click at [307, 24] on icon at bounding box center [304, 22] width 7 height 7
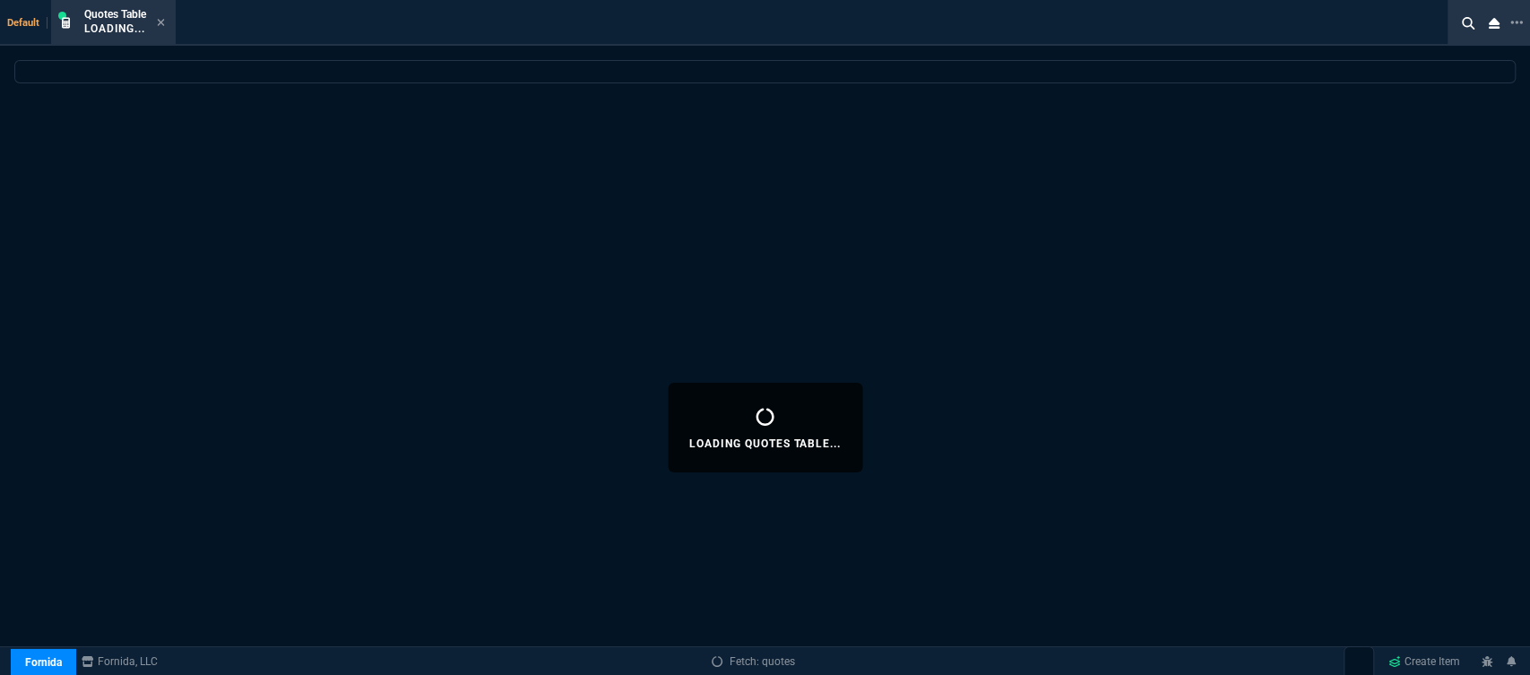
select select
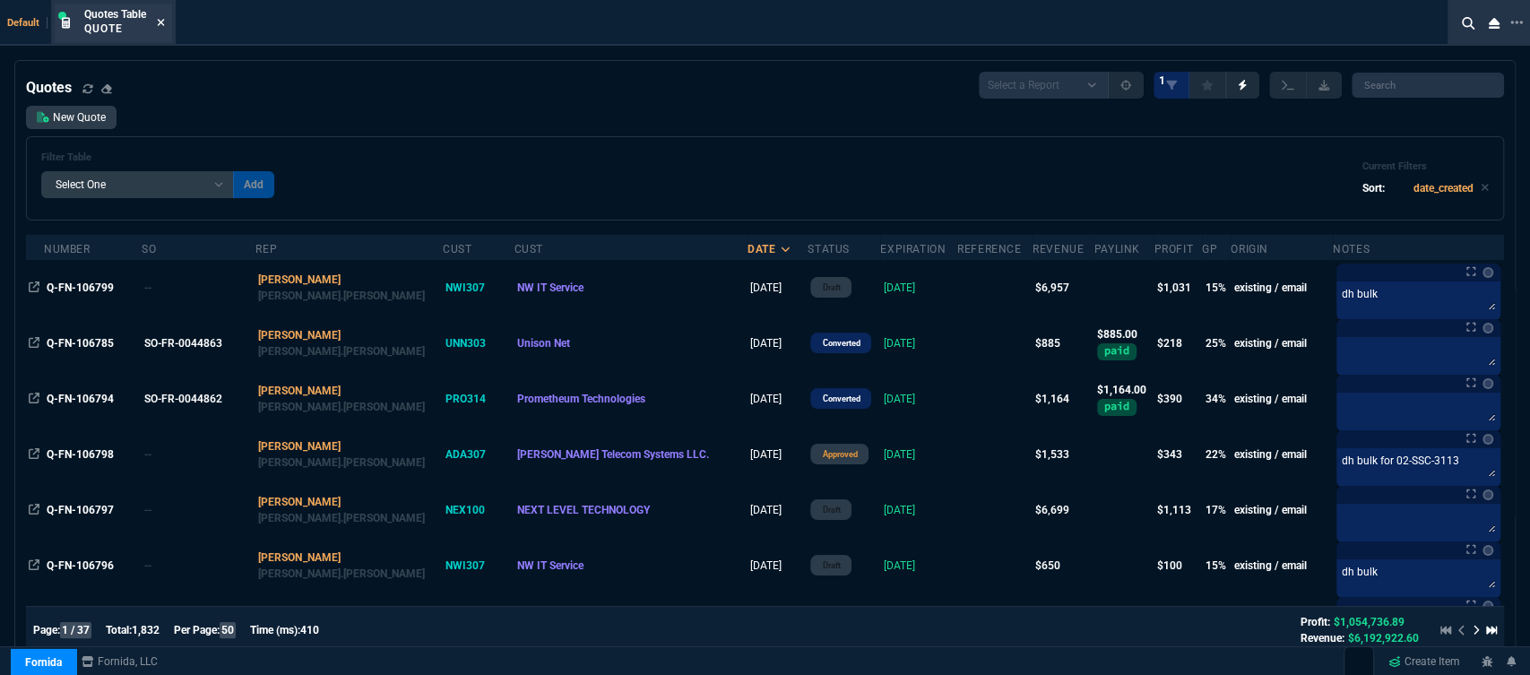
click at [162, 23] on icon at bounding box center [161, 22] width 7 height 7
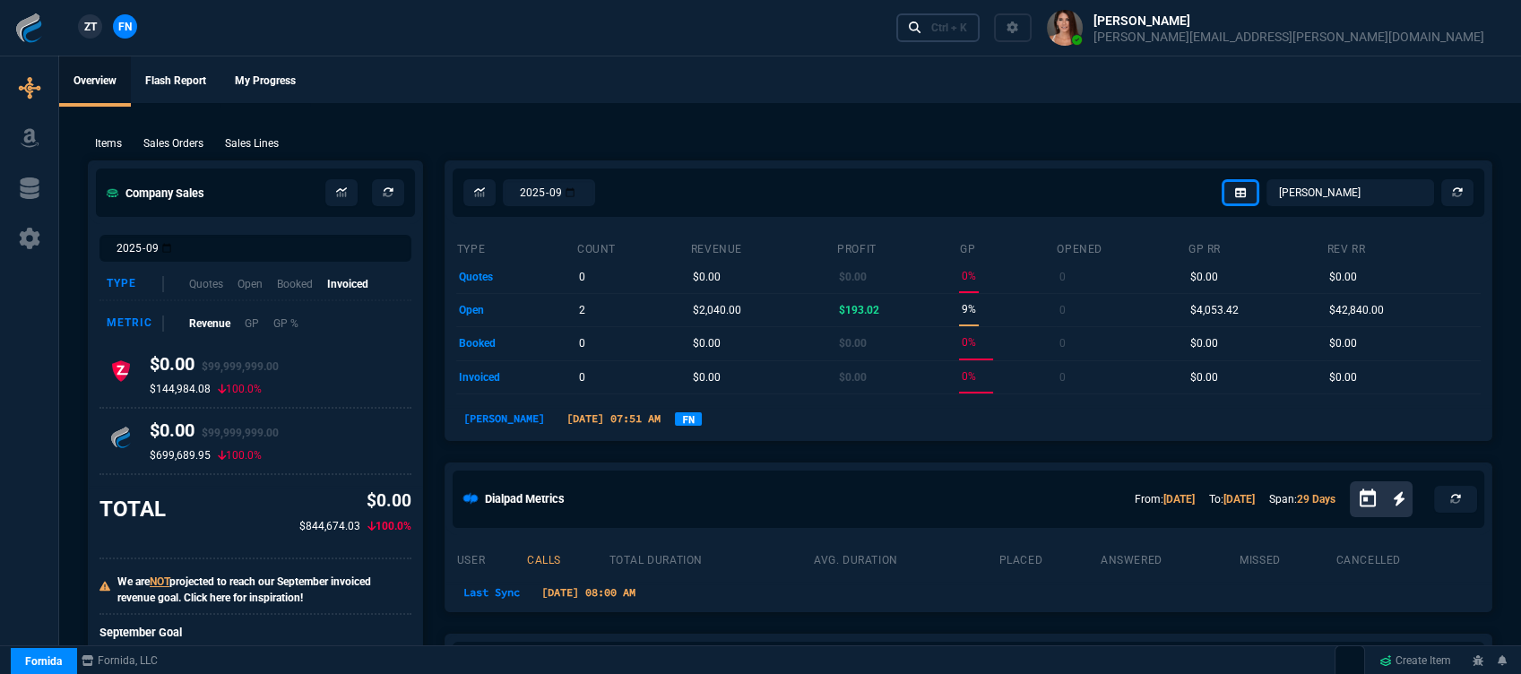
click at [967, 30] on div "Ctrl + K" at bounding box center [949, 28] width 36 height 14
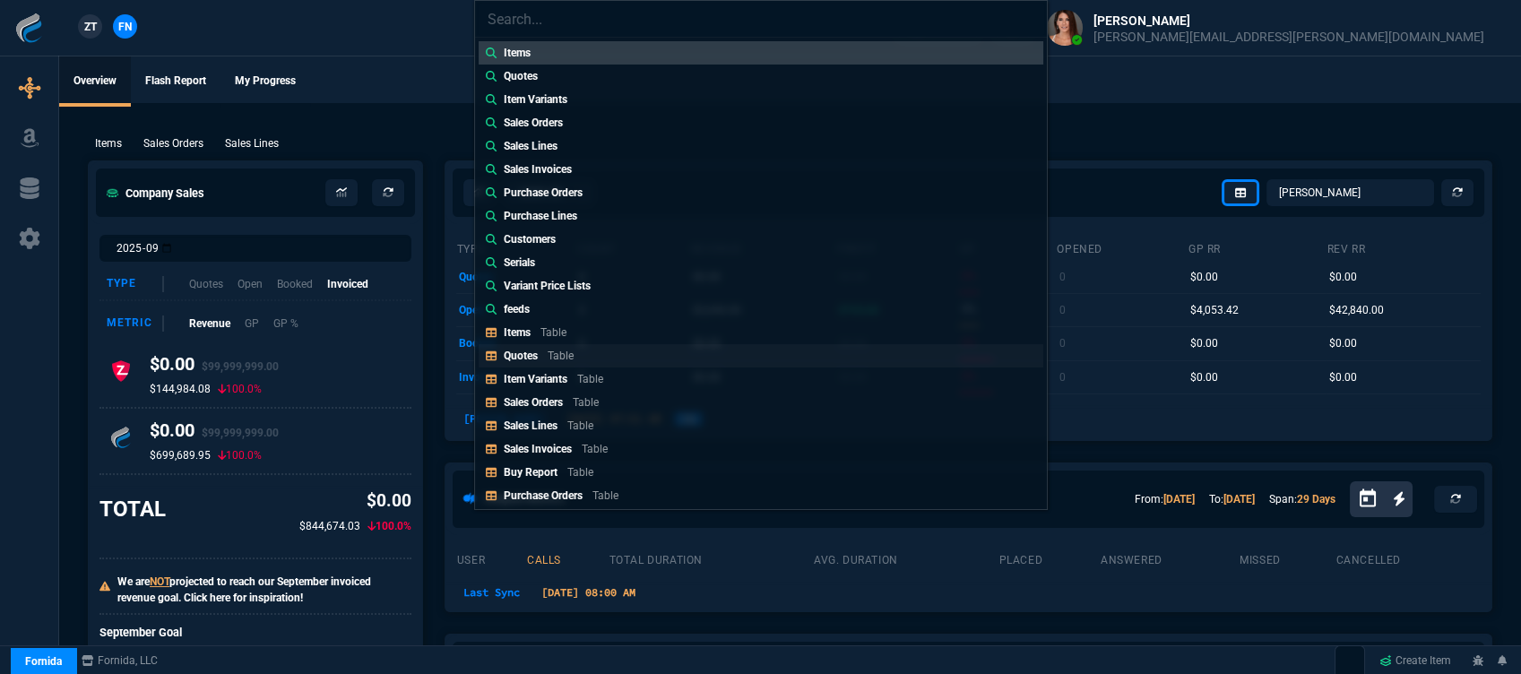
click at [628, 353] on link "Quotes Table" at bounding box center [761, 355] width 565 height 23
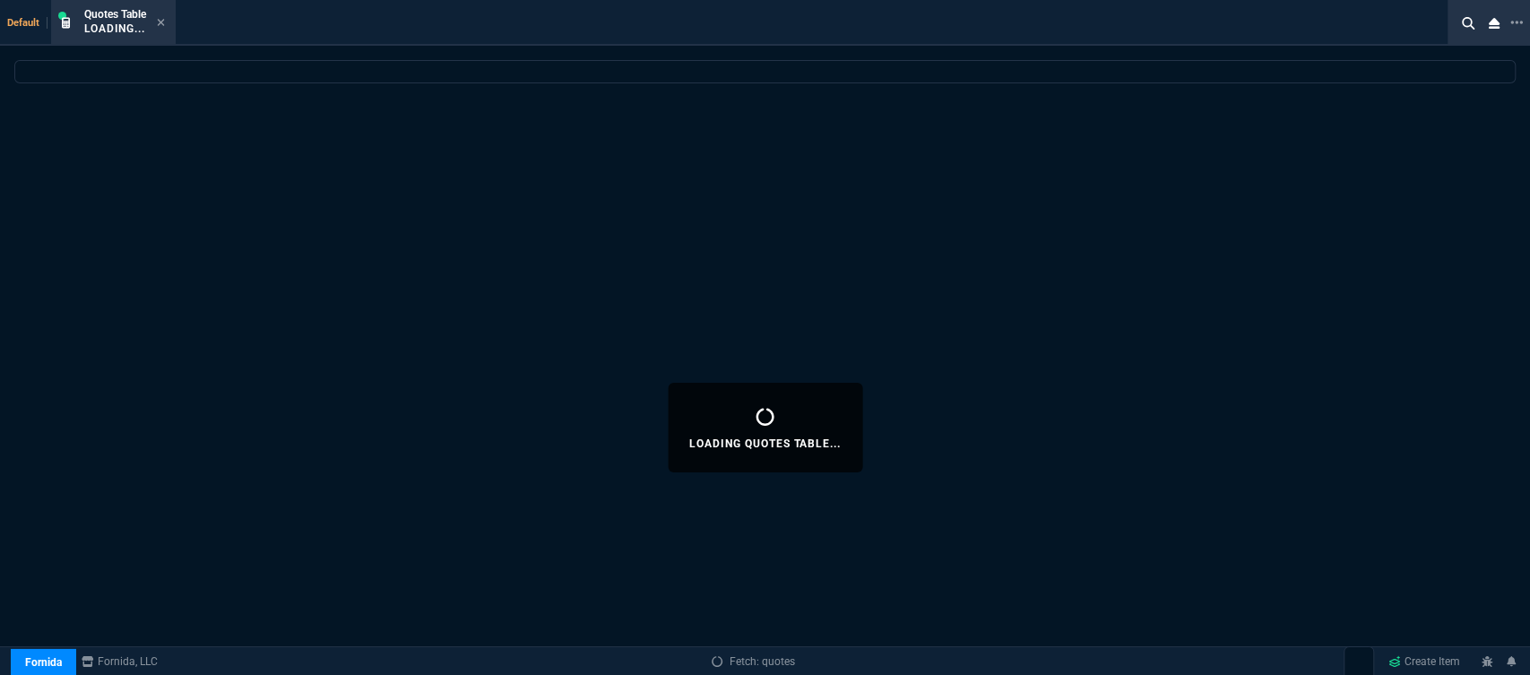
select select
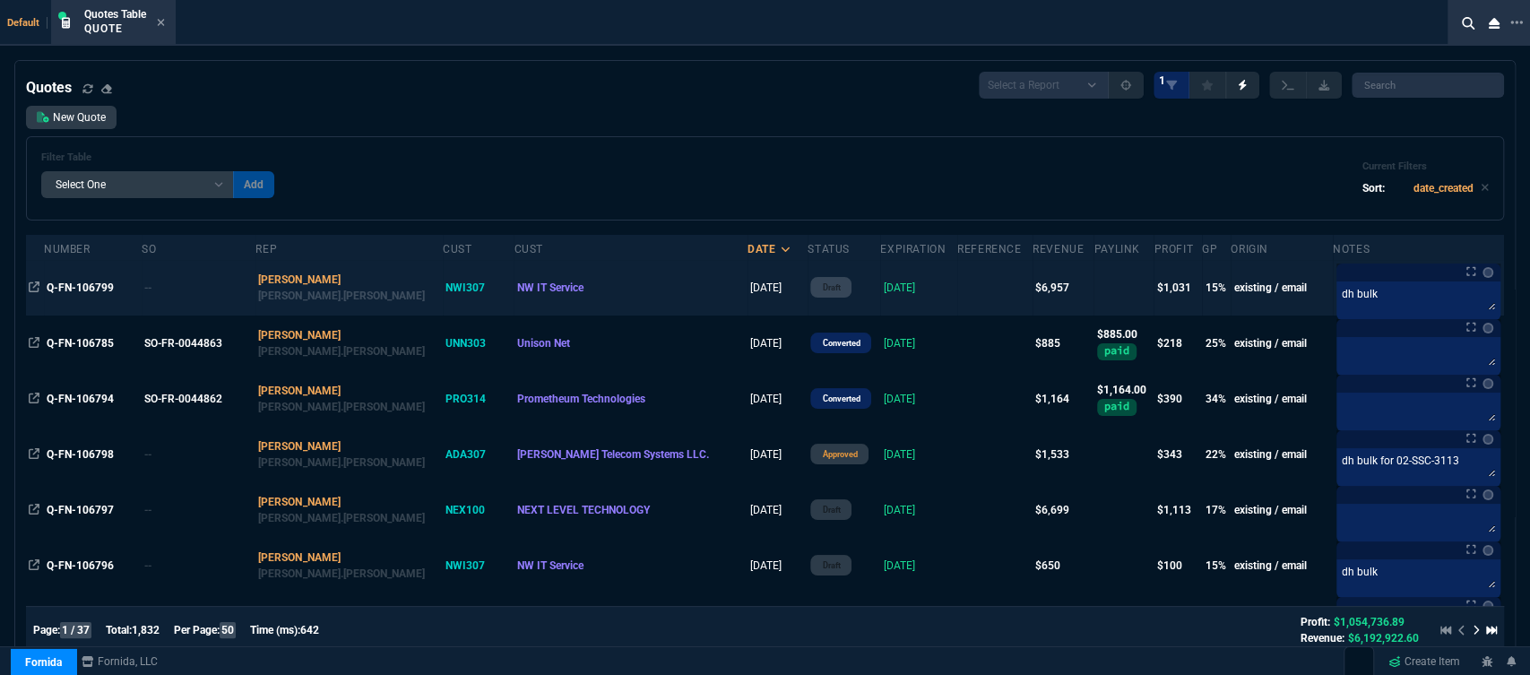
click at [957, 281] on td at bounding box center [994, 288] width 75 height 56
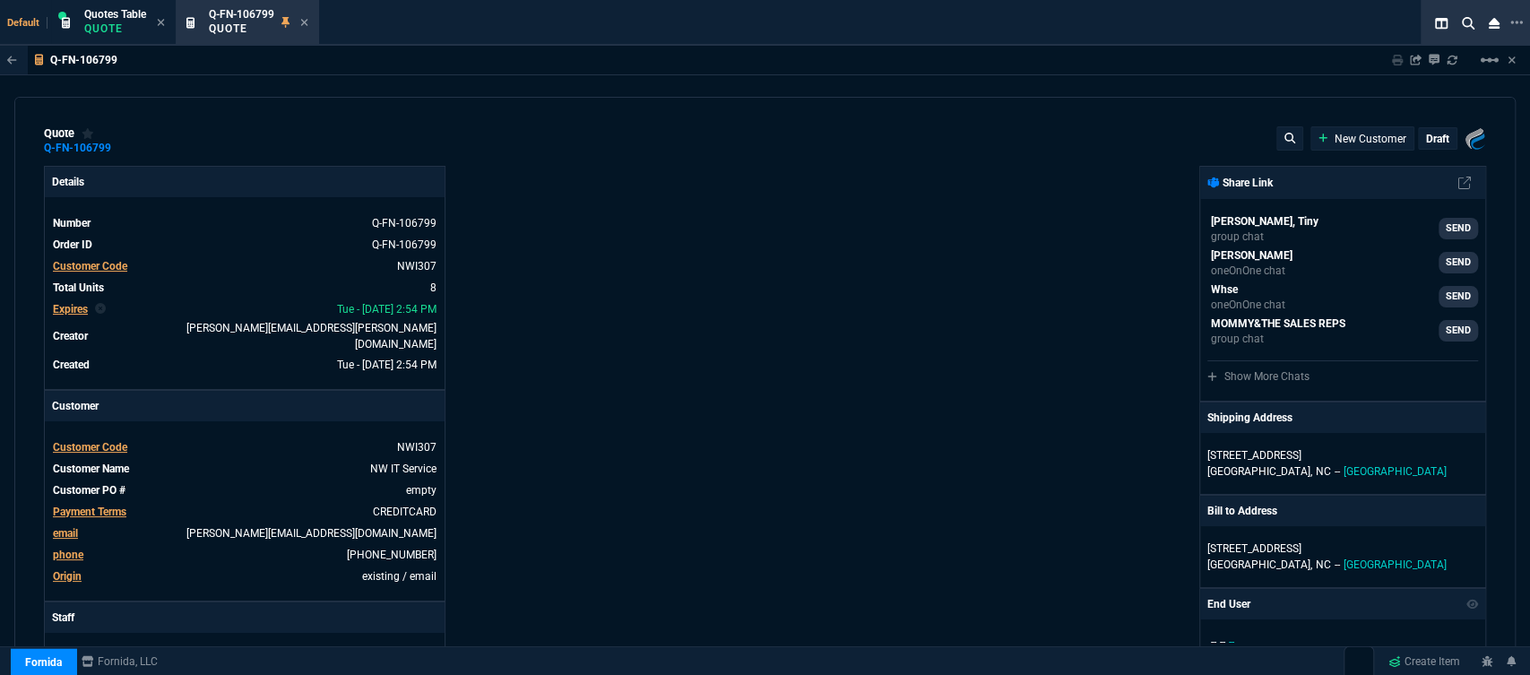
type input "18"
type input "653"
type input "4964.65"
type input "24"
type input "39"
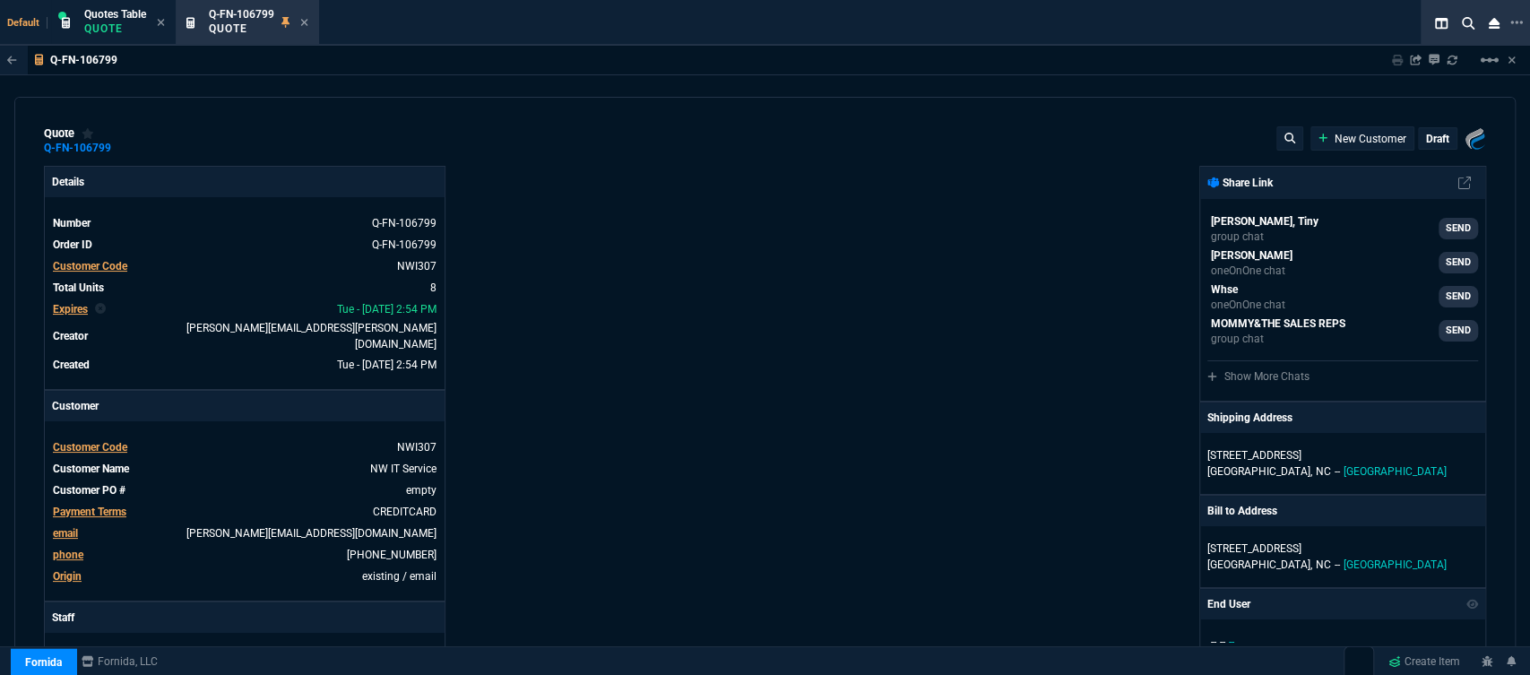
type input "215"
type input "19"
type input "172"
type input "1260.57"
type input "28"
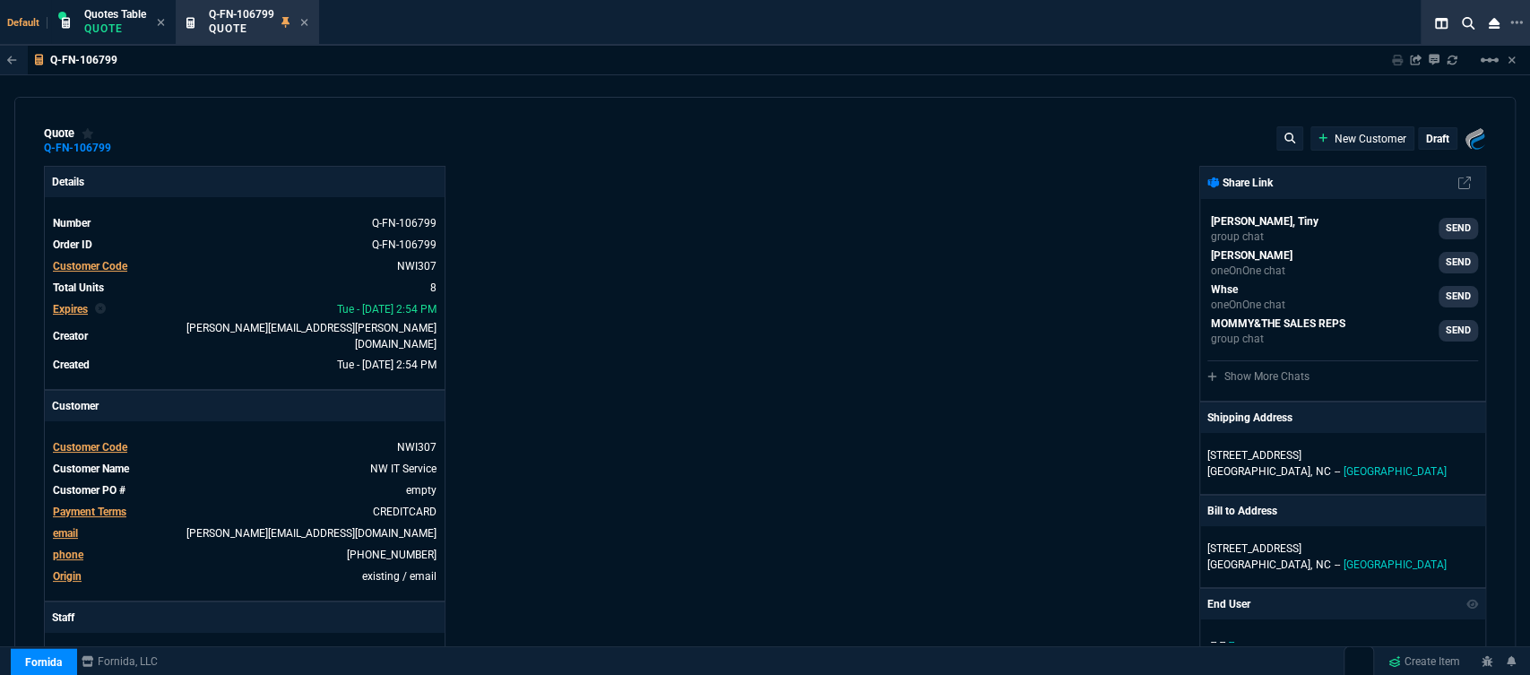
type input "44"
type input "195"
type input "28"
type input "23"
type input "27"
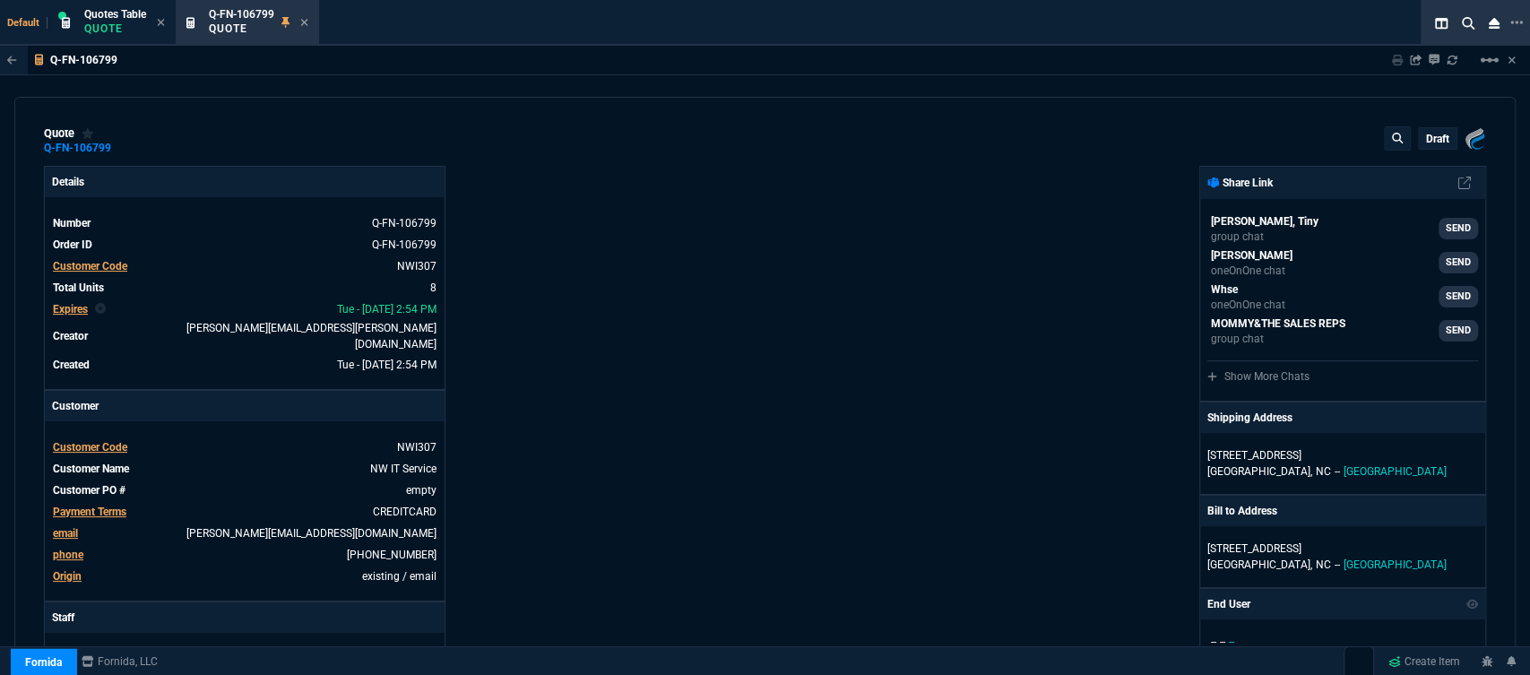
type input "18"
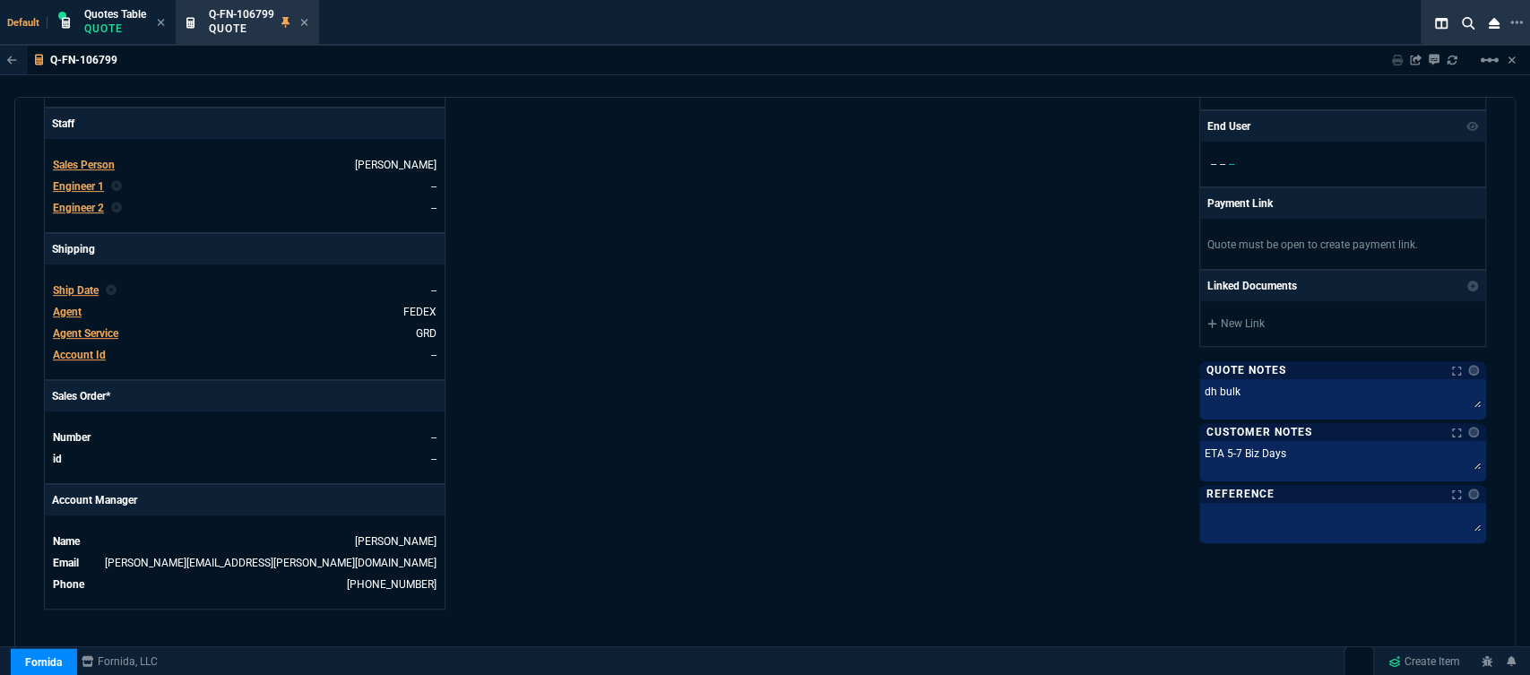
scroll to position [896, 0]
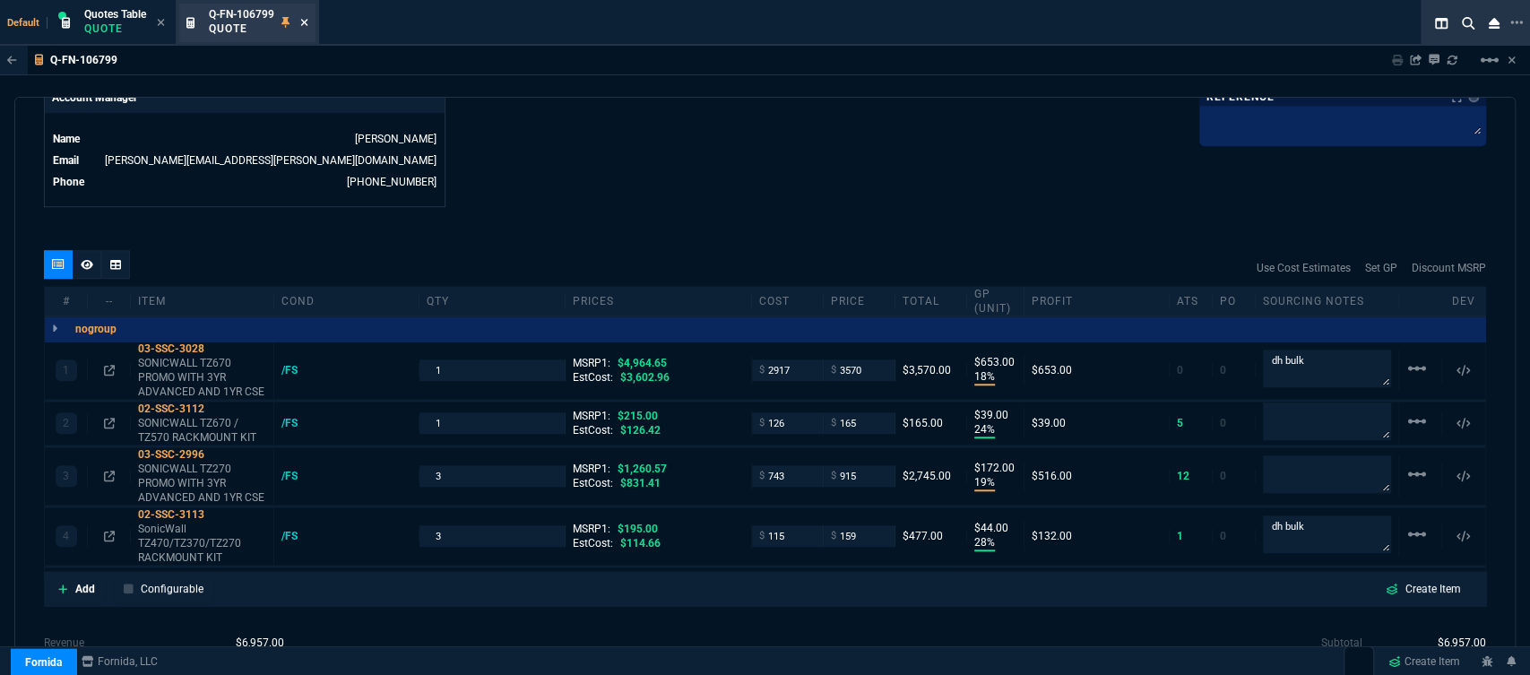
click at [306, 23] on icon at bounding box center [304, 22] width 7 height 7
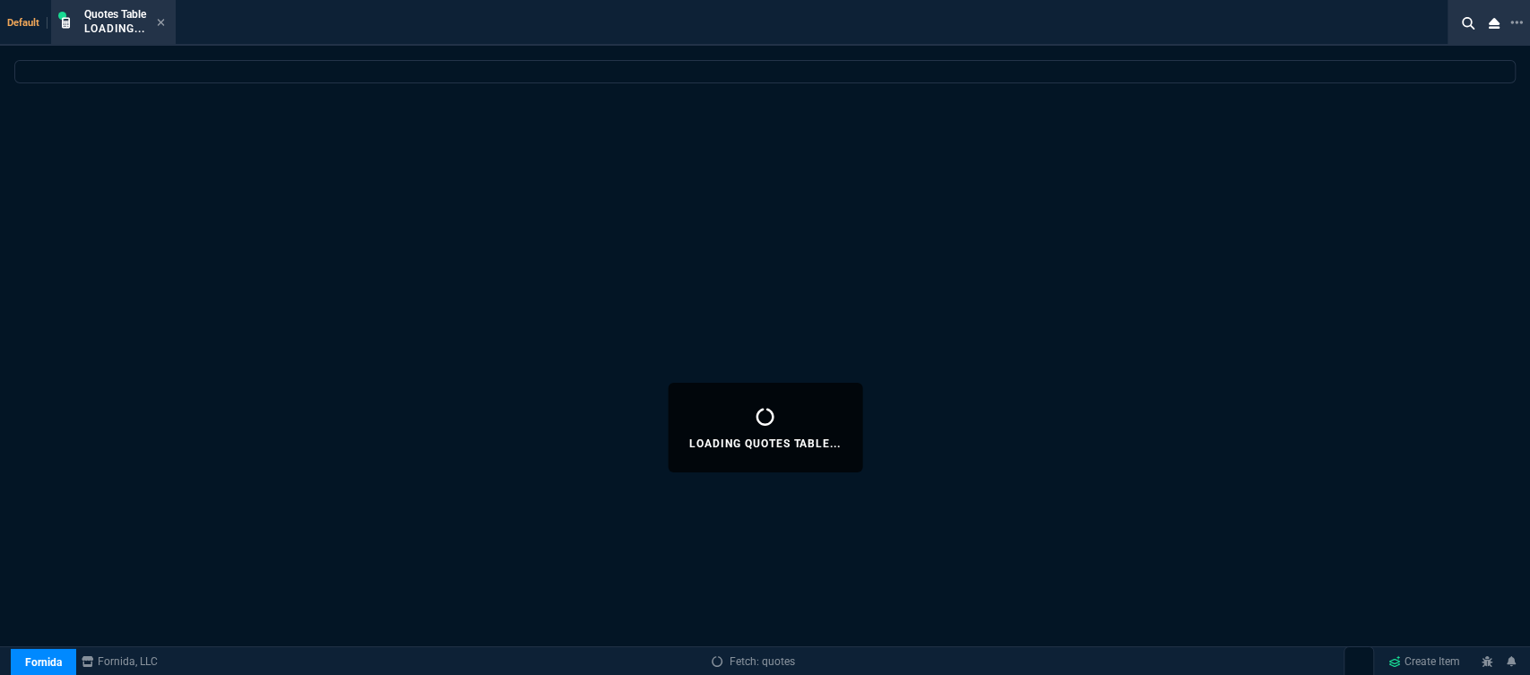
select select
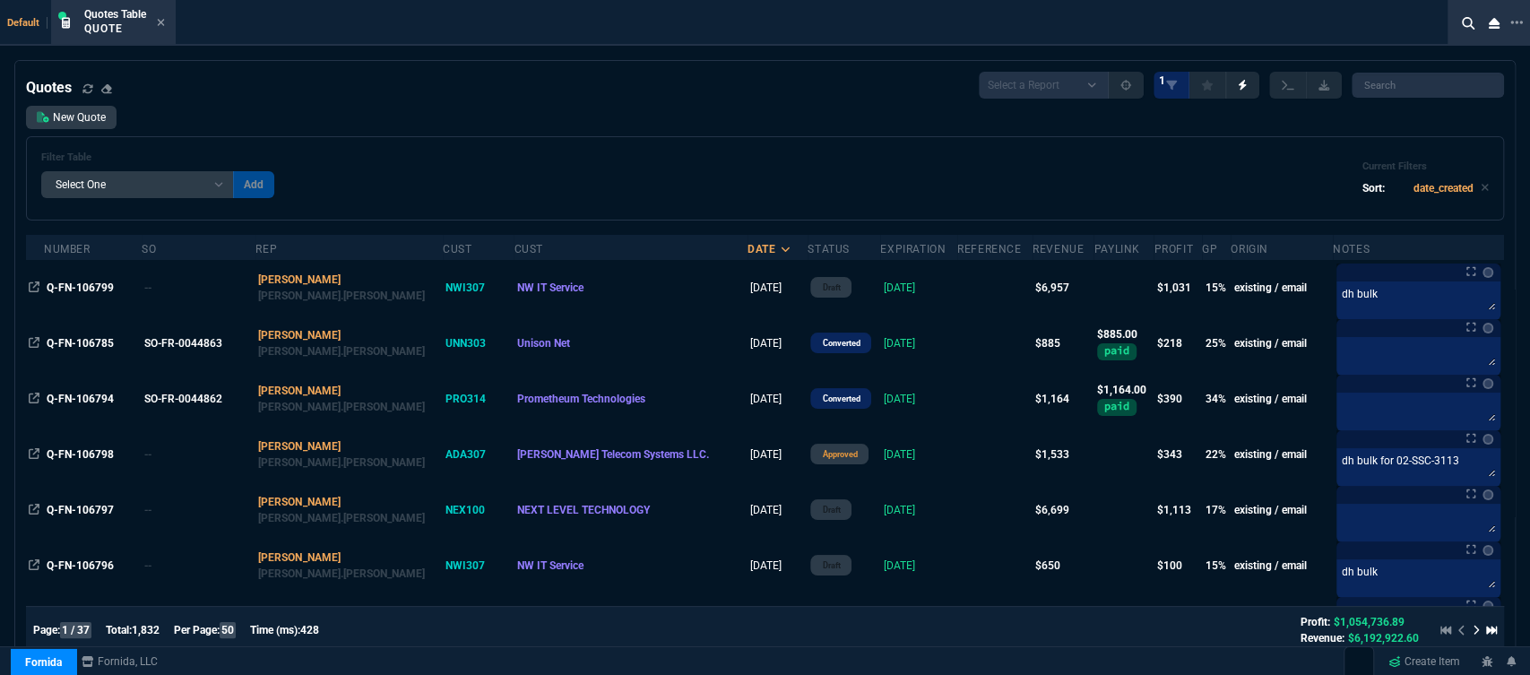
click at [164, 18] on fa-icon at bounding box center [161, 23] width 8 height 13
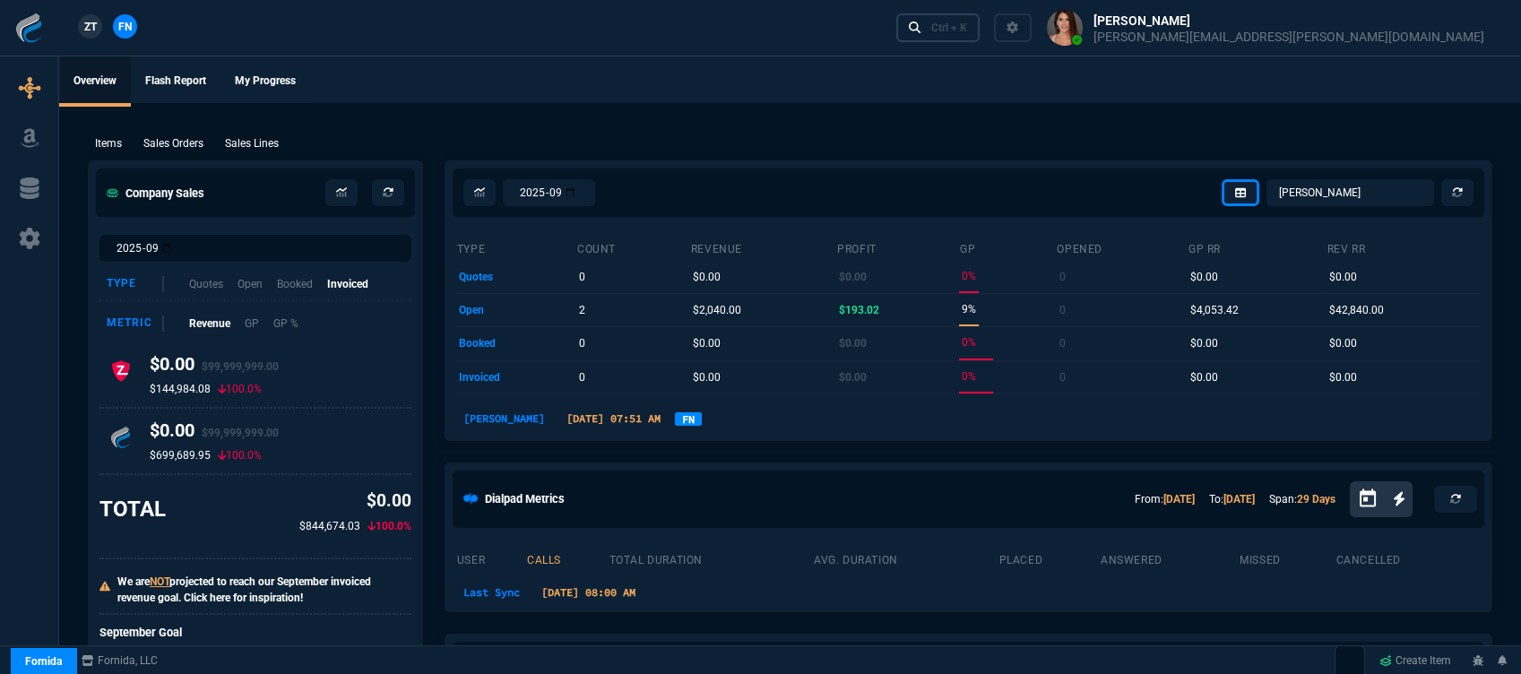
click at [980, 30] on link "Ctrl + K" at bounding box center [938, 27] width 84 height 28
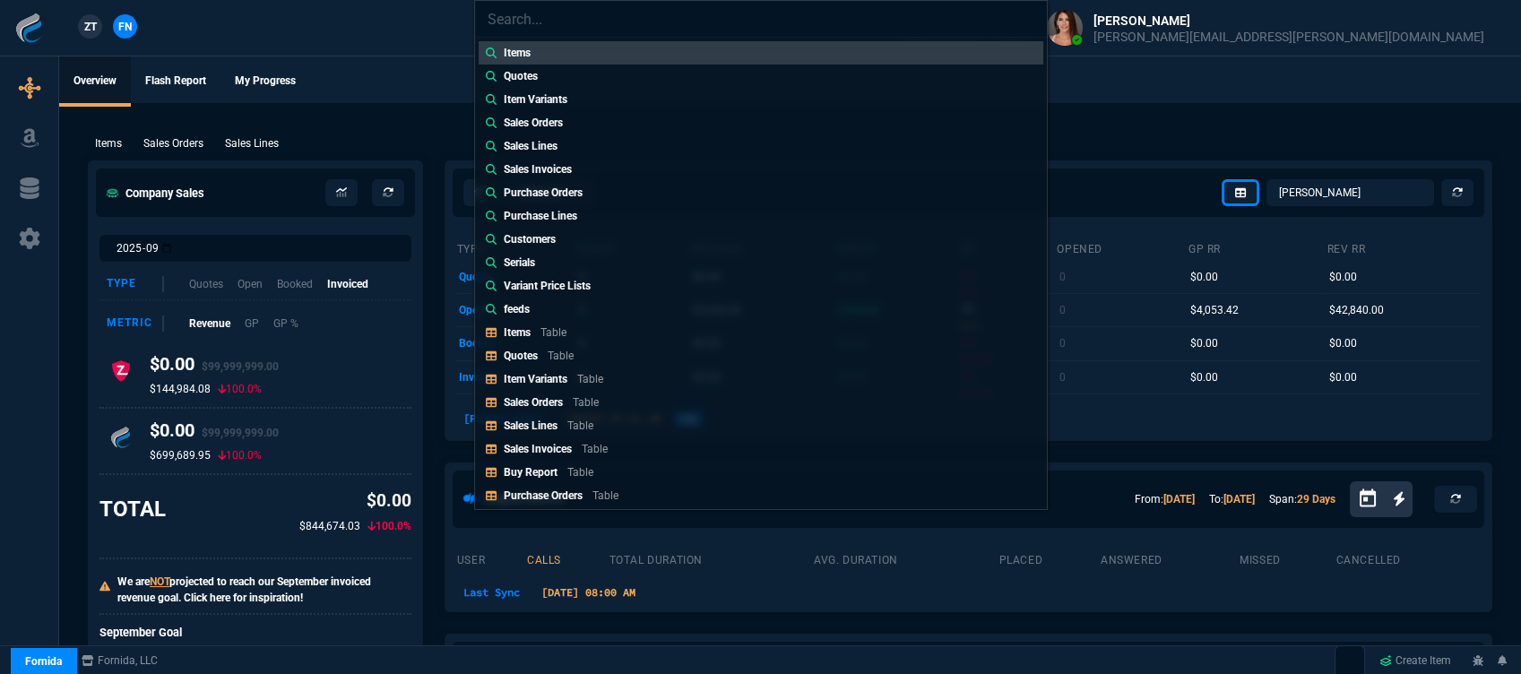
click at [609, 353] on link "Quotes Table" at bounding box center [761, 355] width 565 height 23
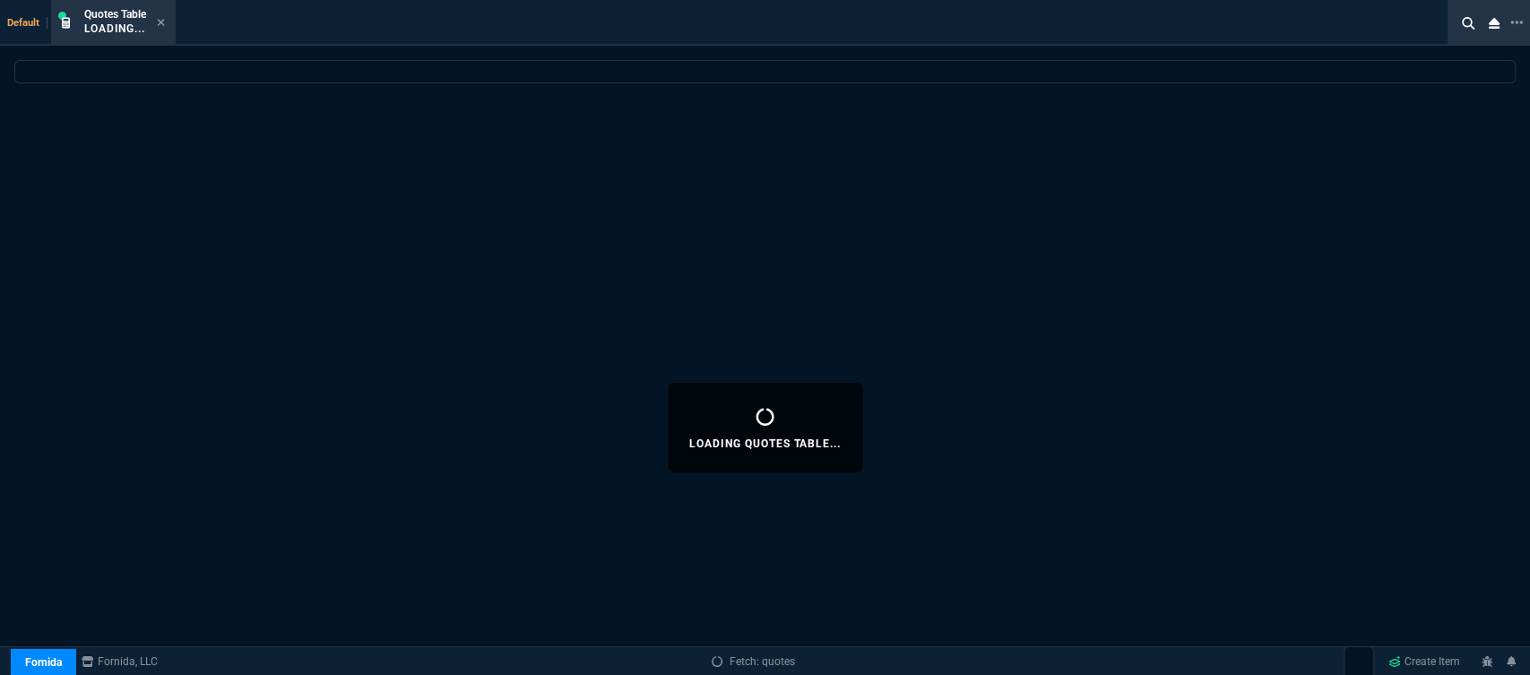
select select
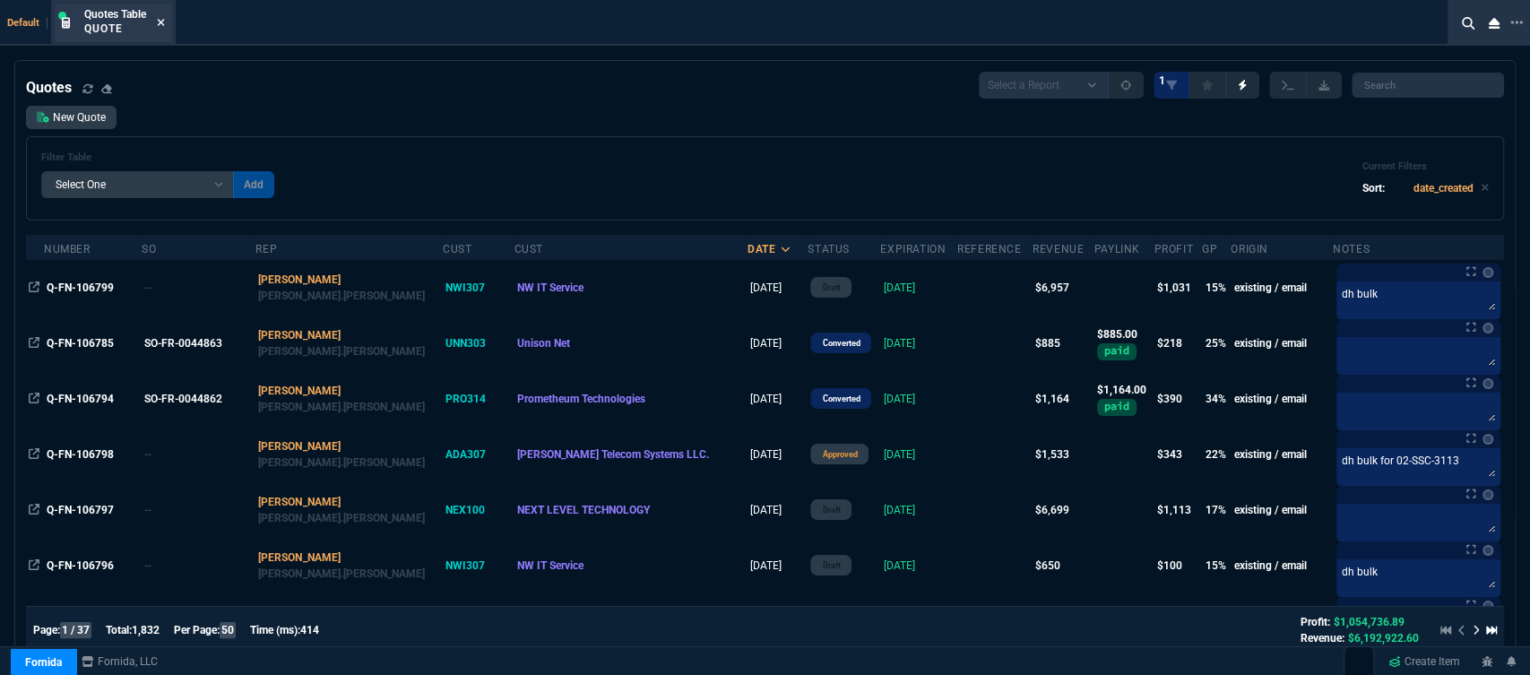
click at [162, 21] on icon at bounding box center [161, 22] width 8 height 11
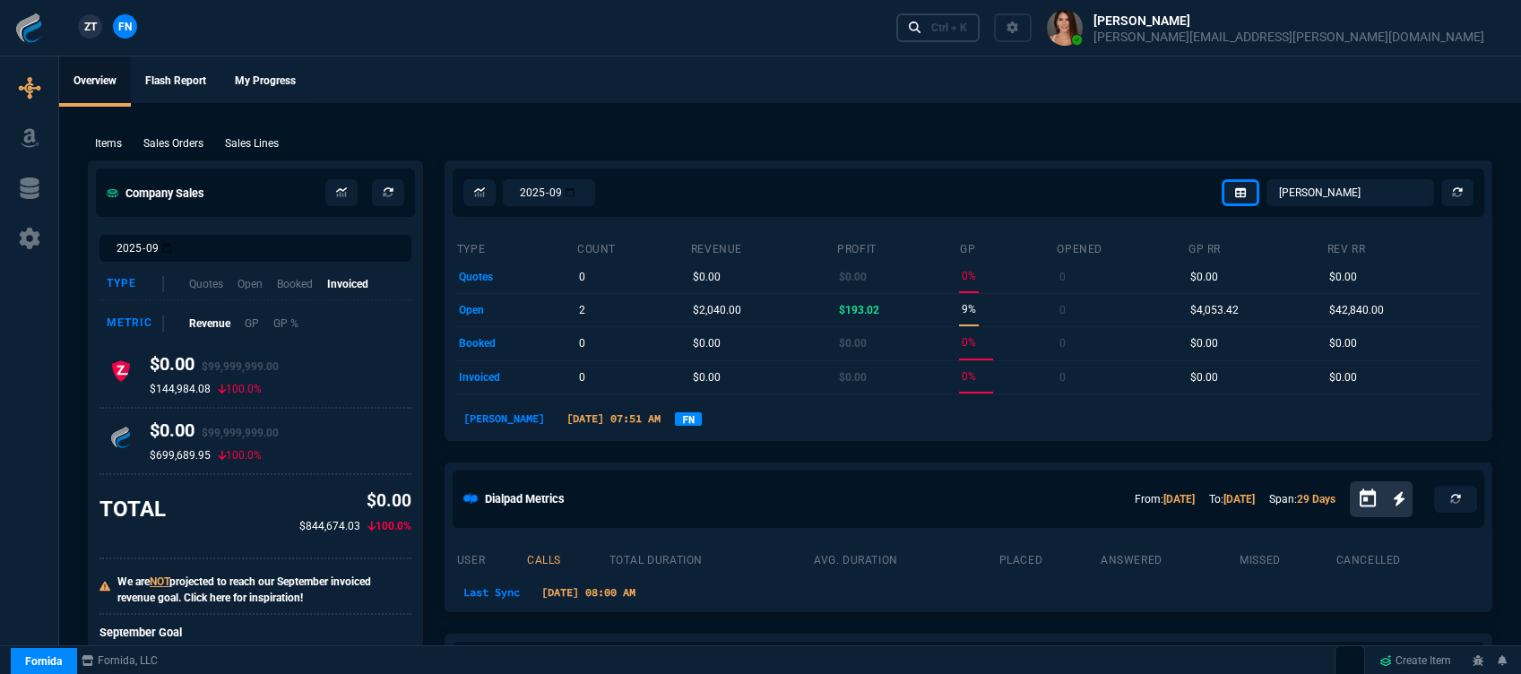
click at [967, 25] on div "Ctrl + K" at bounding box center [949, 28] width 36 height 14
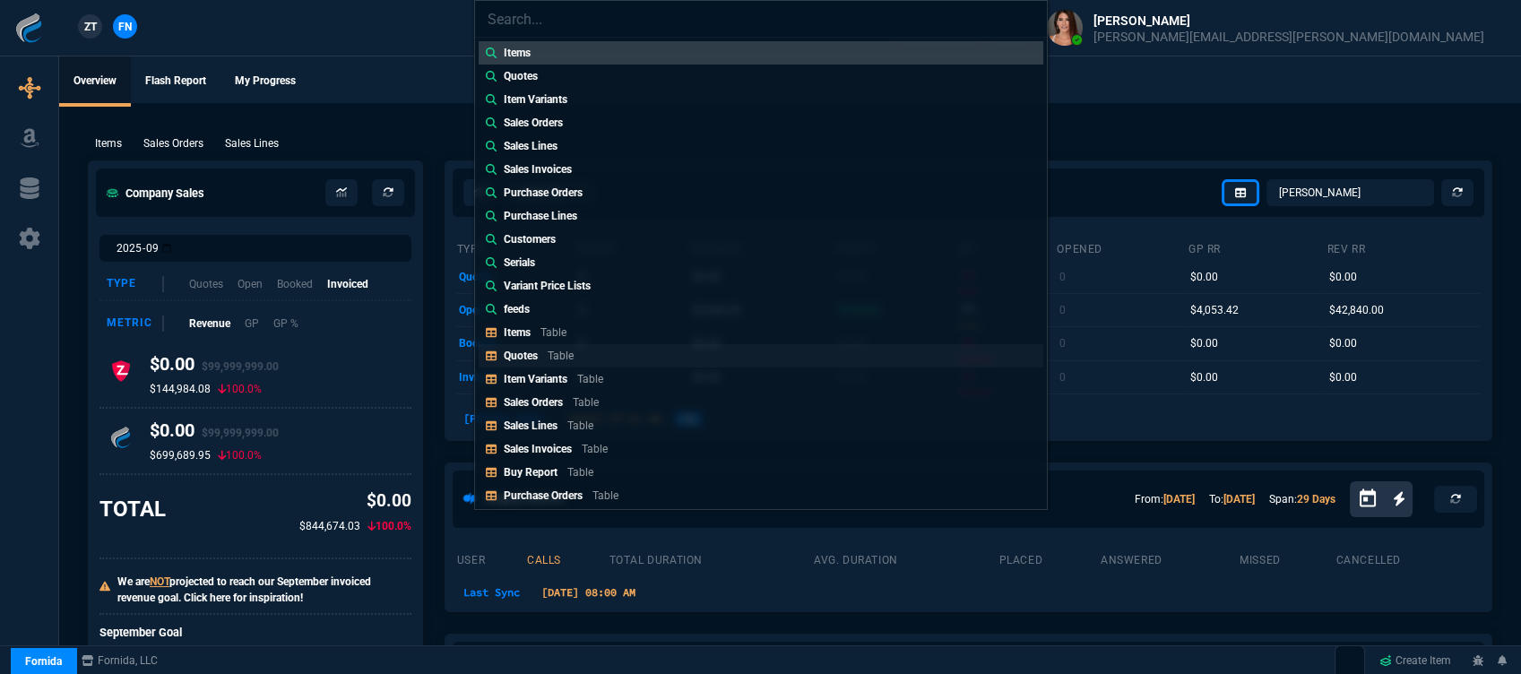
click at [583, 346] on link "Quotes Table" at bounding box center [761, 355] width 565 height 23
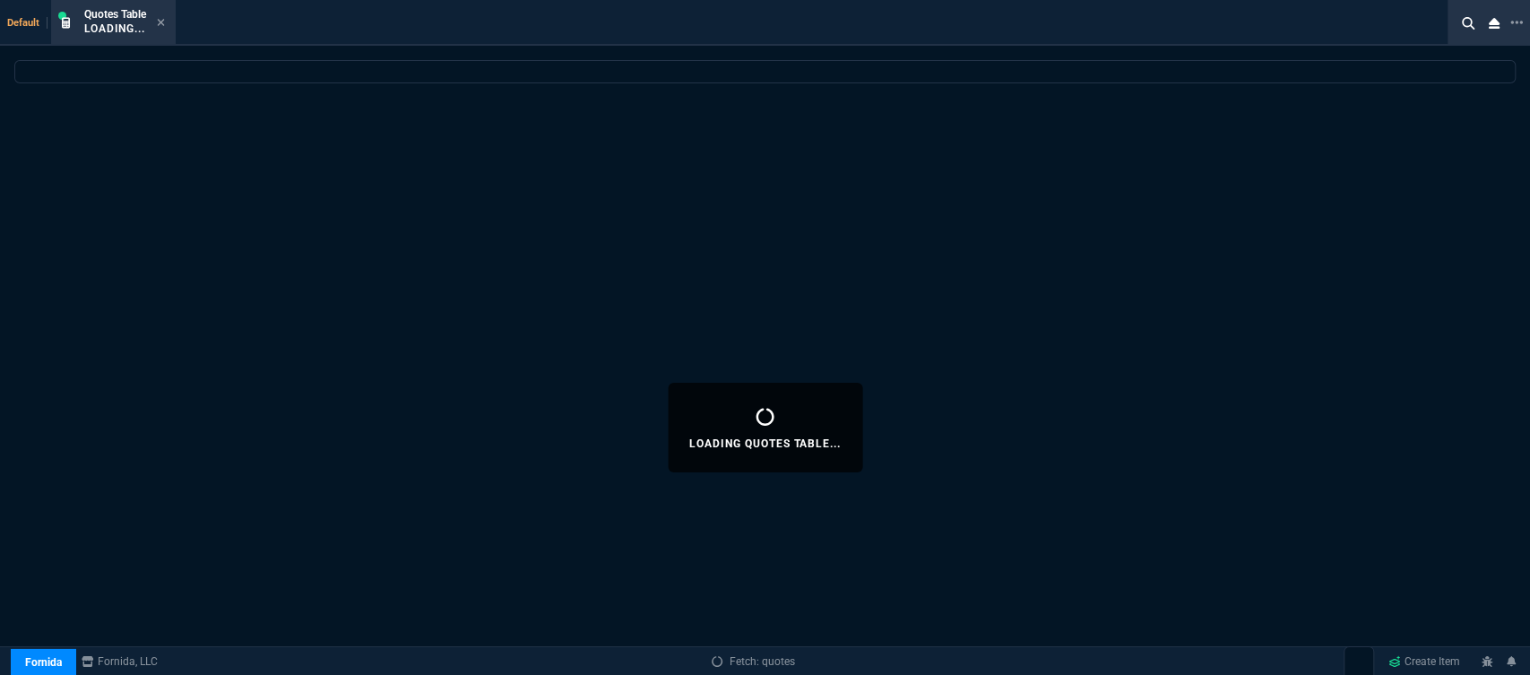
select select
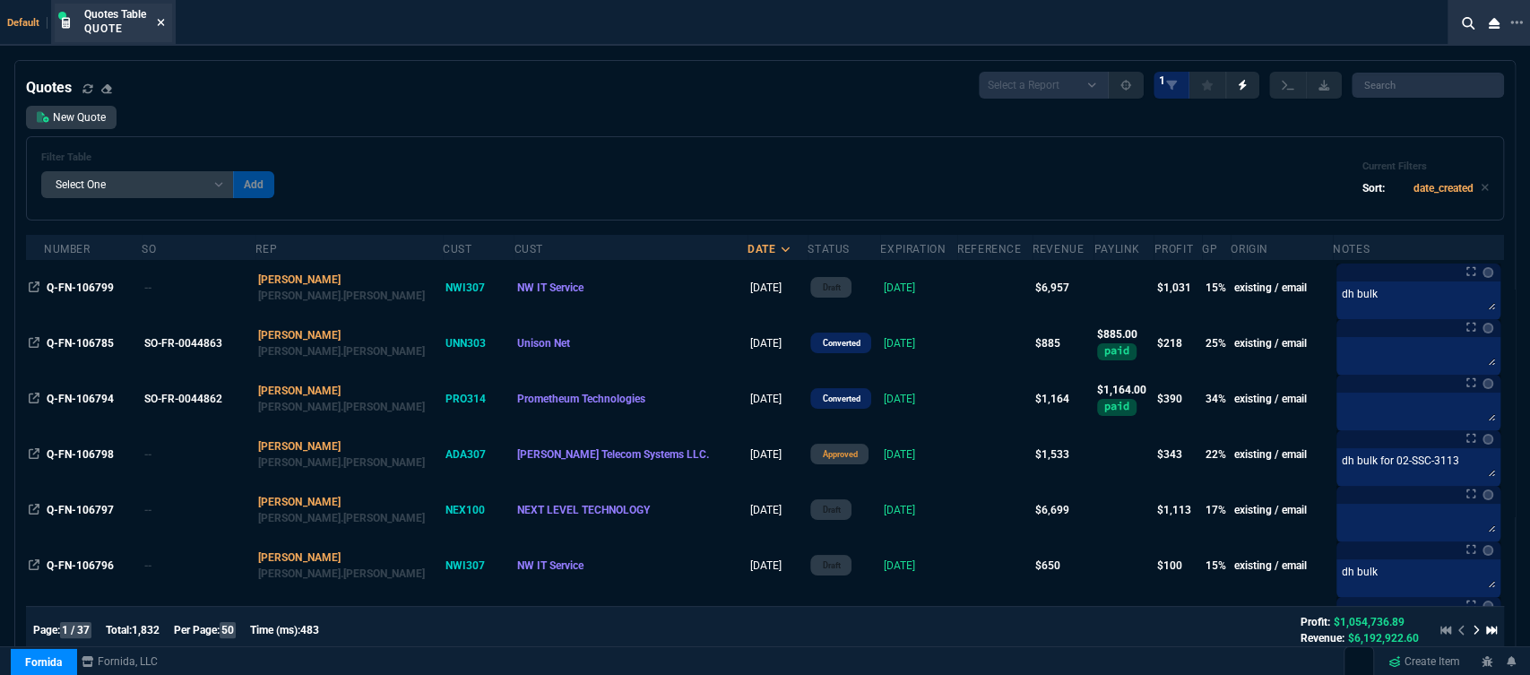
click at [161, 22] on icon at bounding box center [161, 22] width 7 height 7
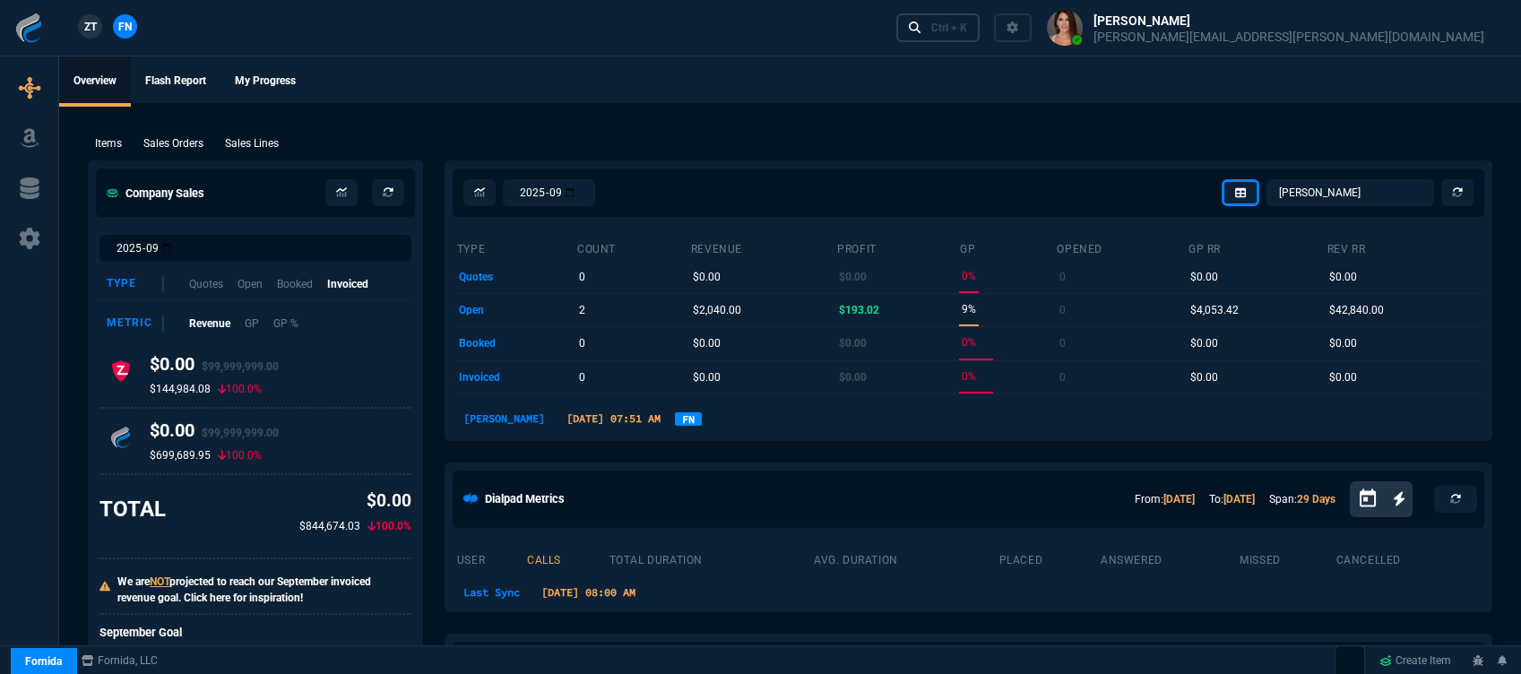
click at [967, 25] on div "Ctrl + K" at bounding box center [949, 28] width 36 height 14
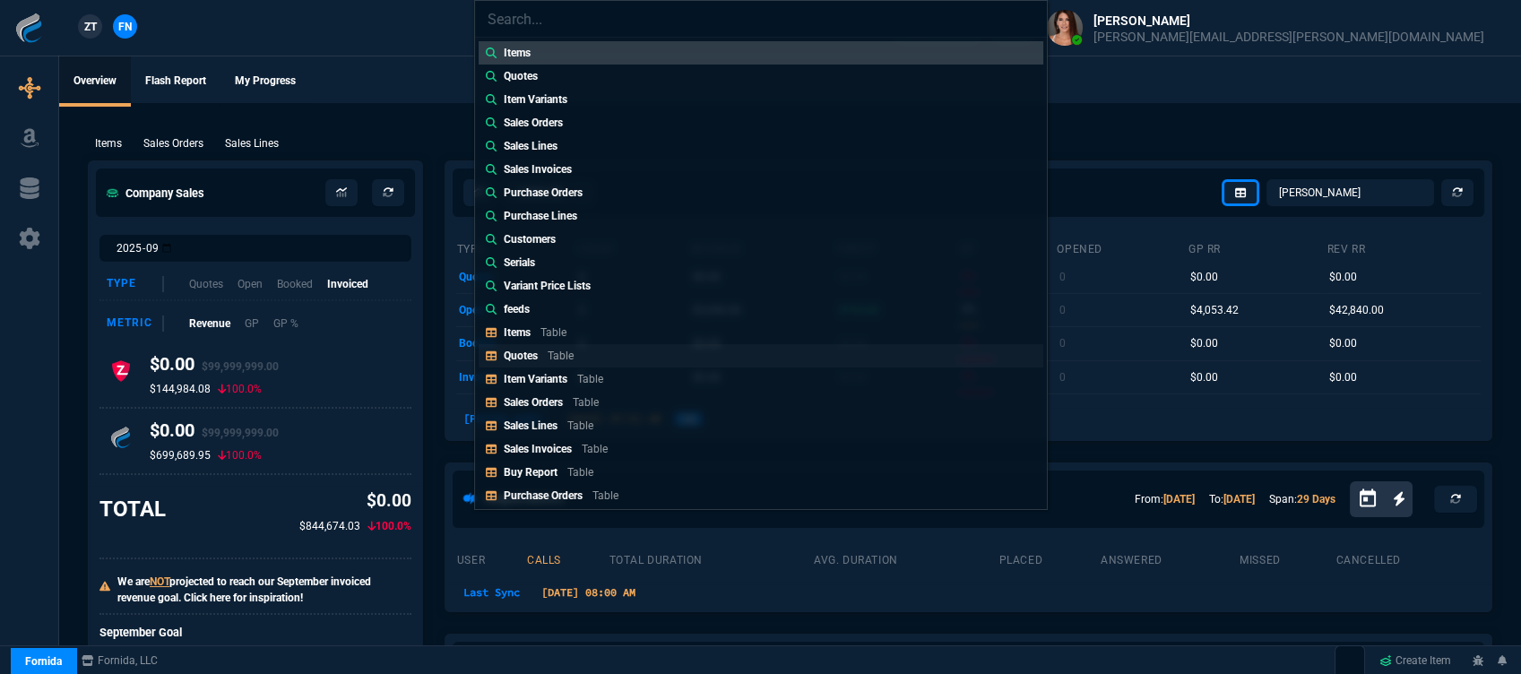
click at [617, 350] on link "Quotes Table" at bounding box center [761, 355] width 565 height 23
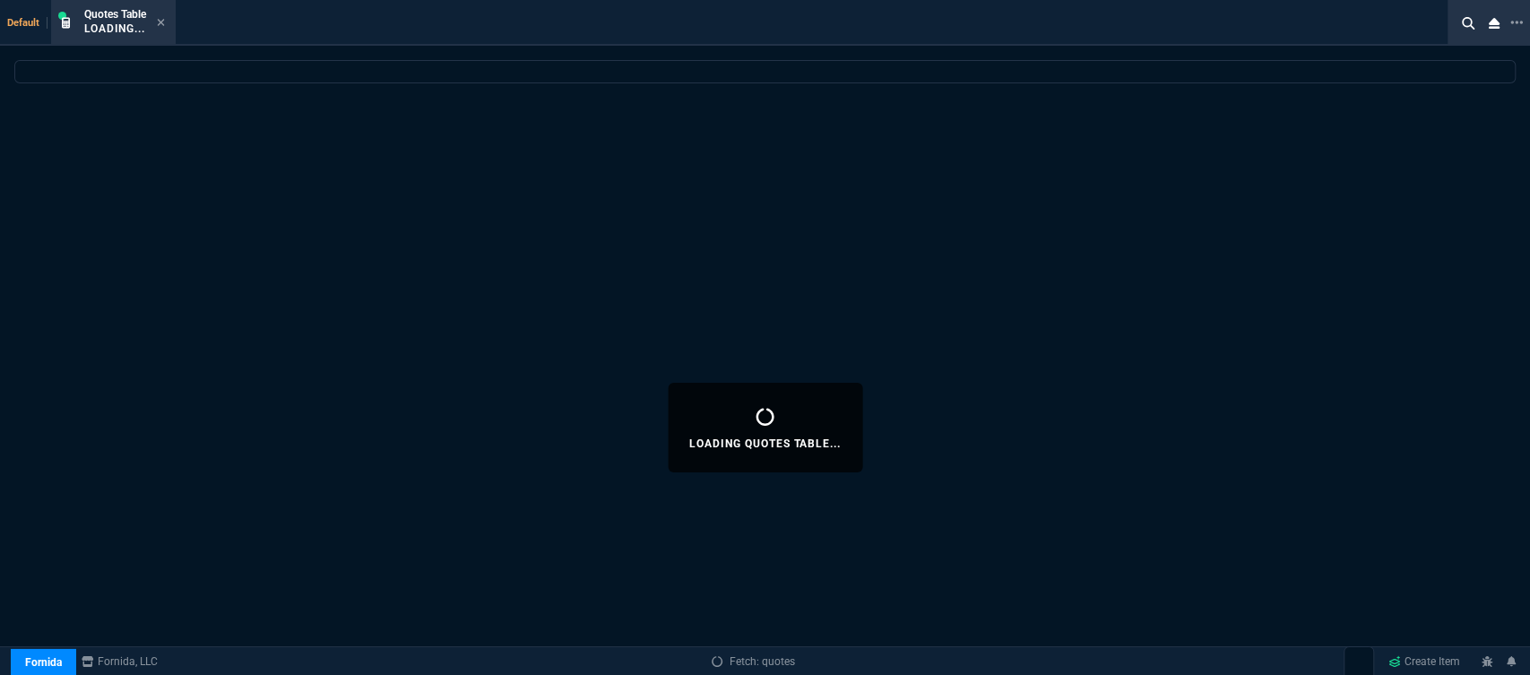
select select
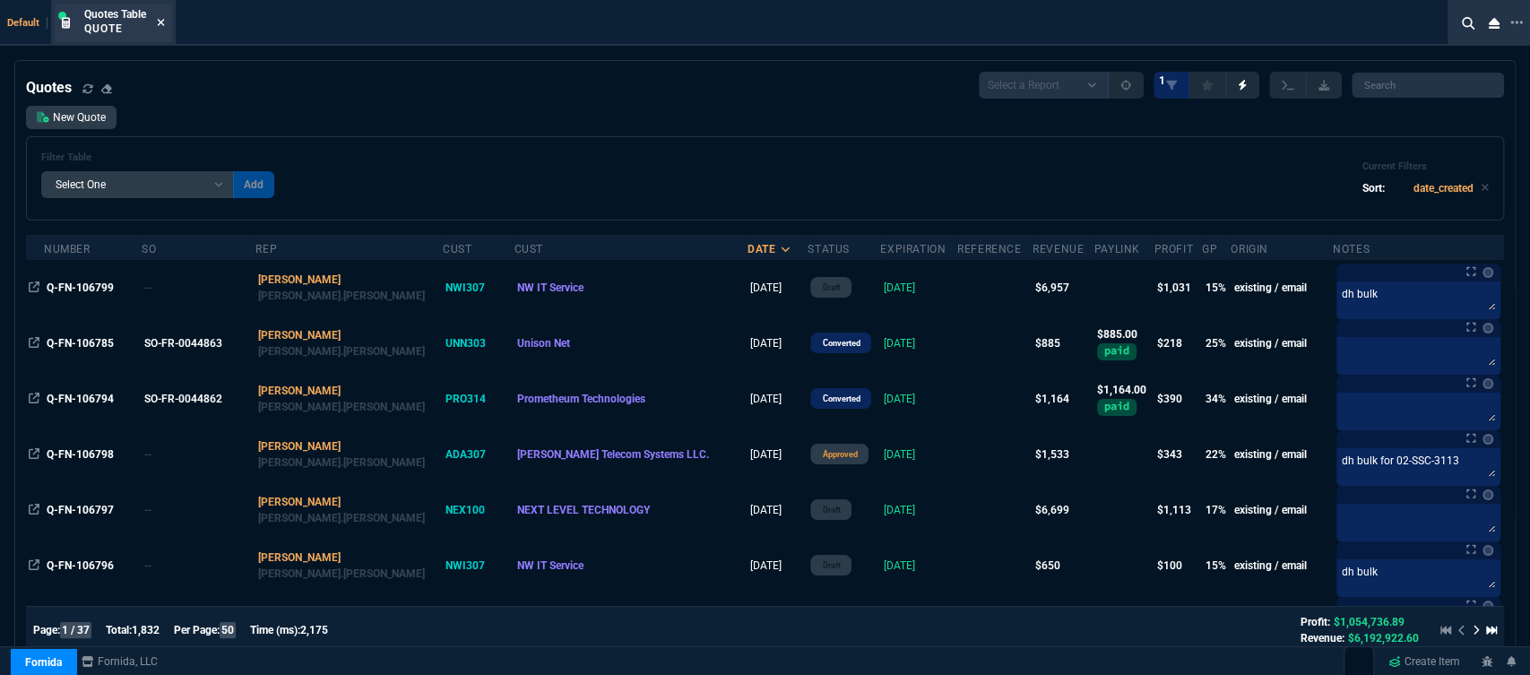
click at [163, 23] on icon at bounding box center [161, 22] width 7 height 7
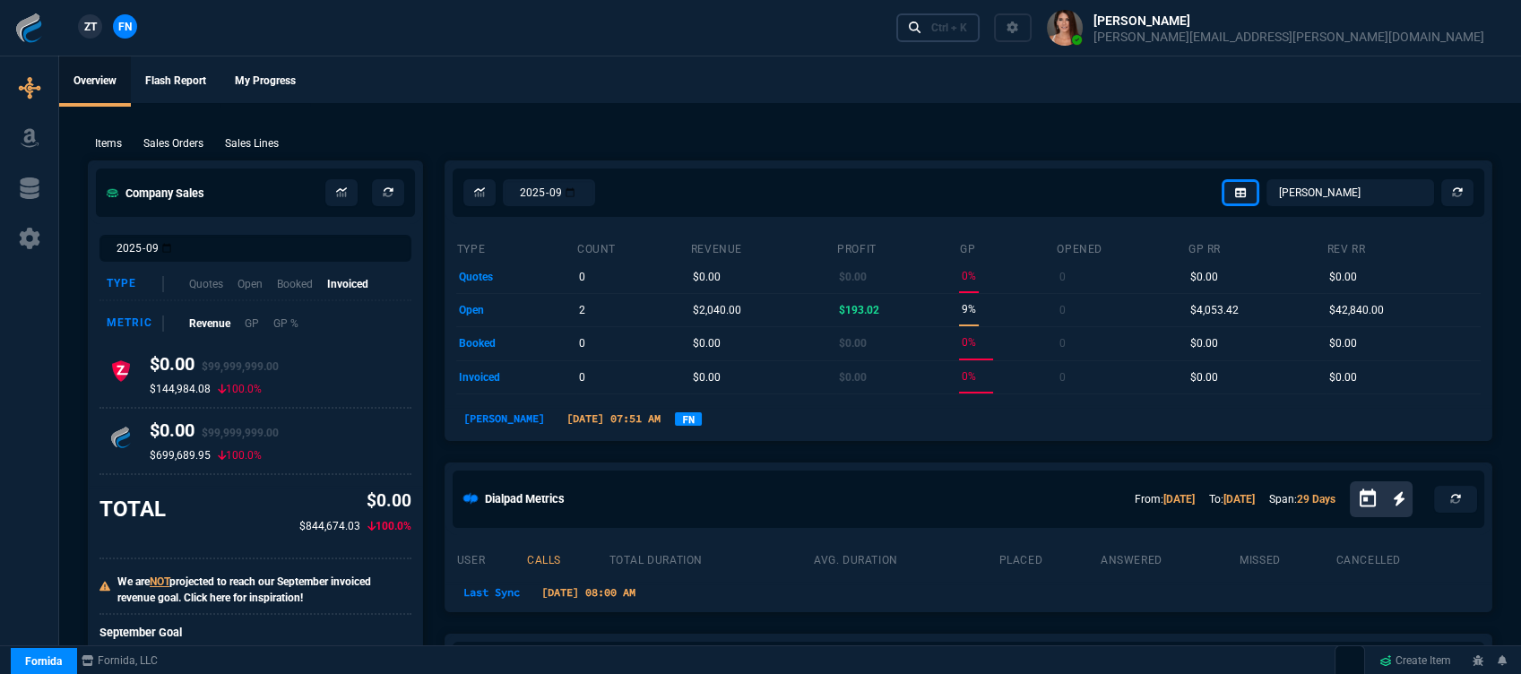
click at [967, 32] on div "Ctrl + K" at bounding box center [949, 28] width 36 height 14
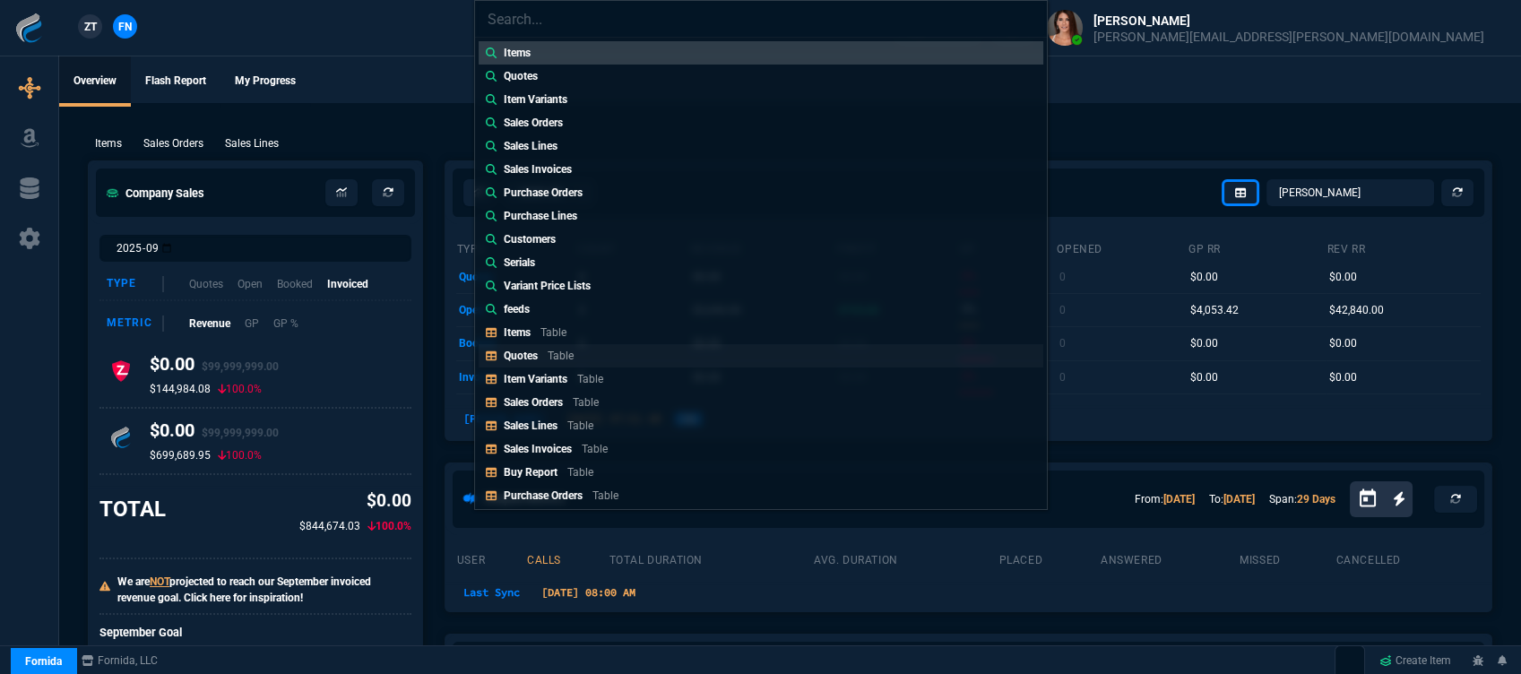
click at [567, 366] on link "Quotes Table" at bounding box center [761, 355] width 565 height 23
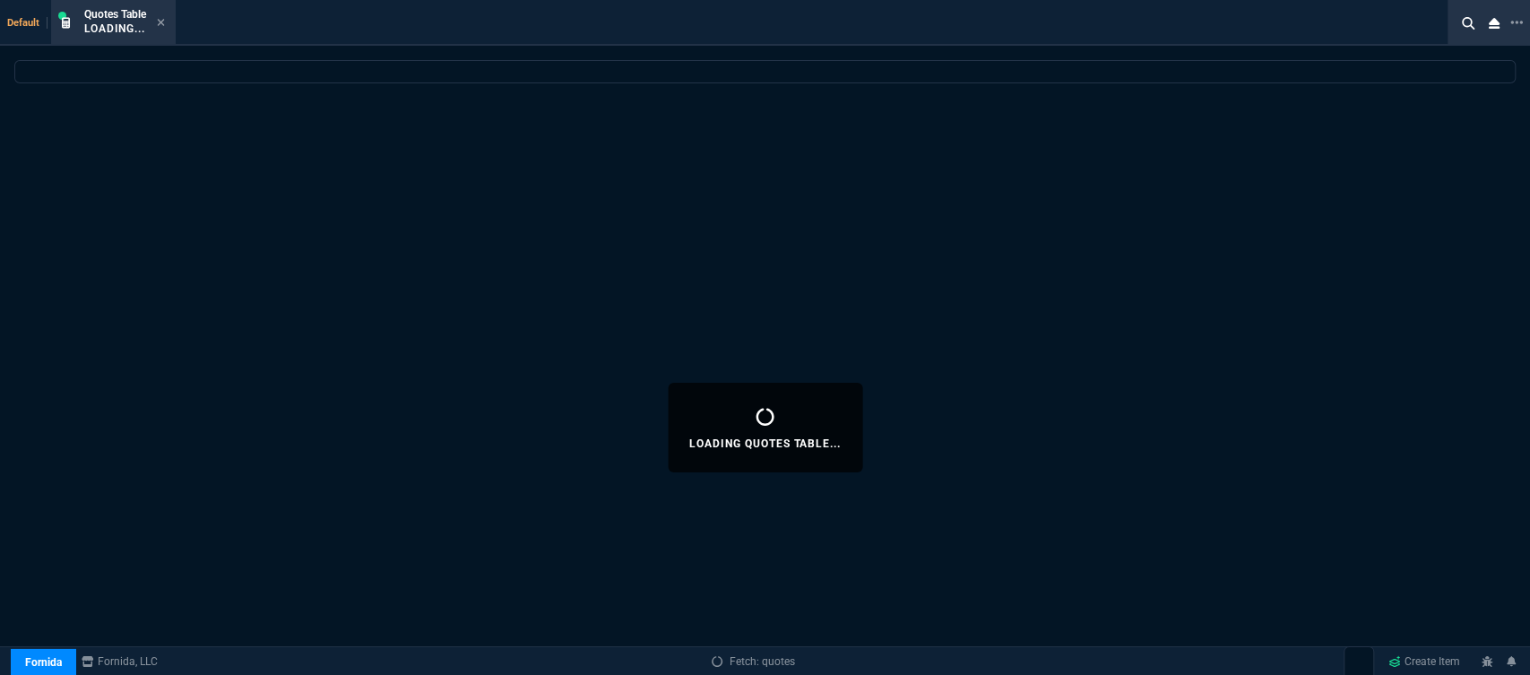
select select
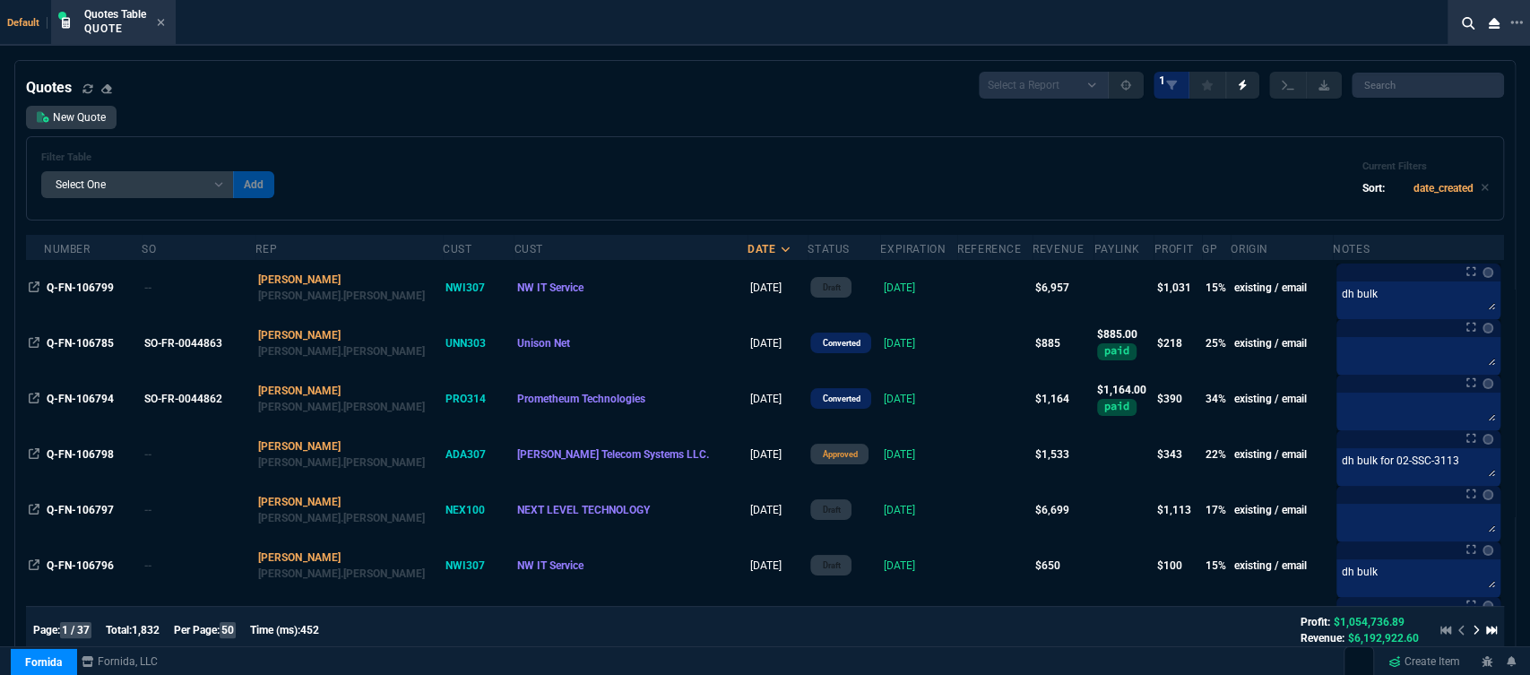
click at [165, 23] on icon at bounding box center [161, 22] width 8 height 11
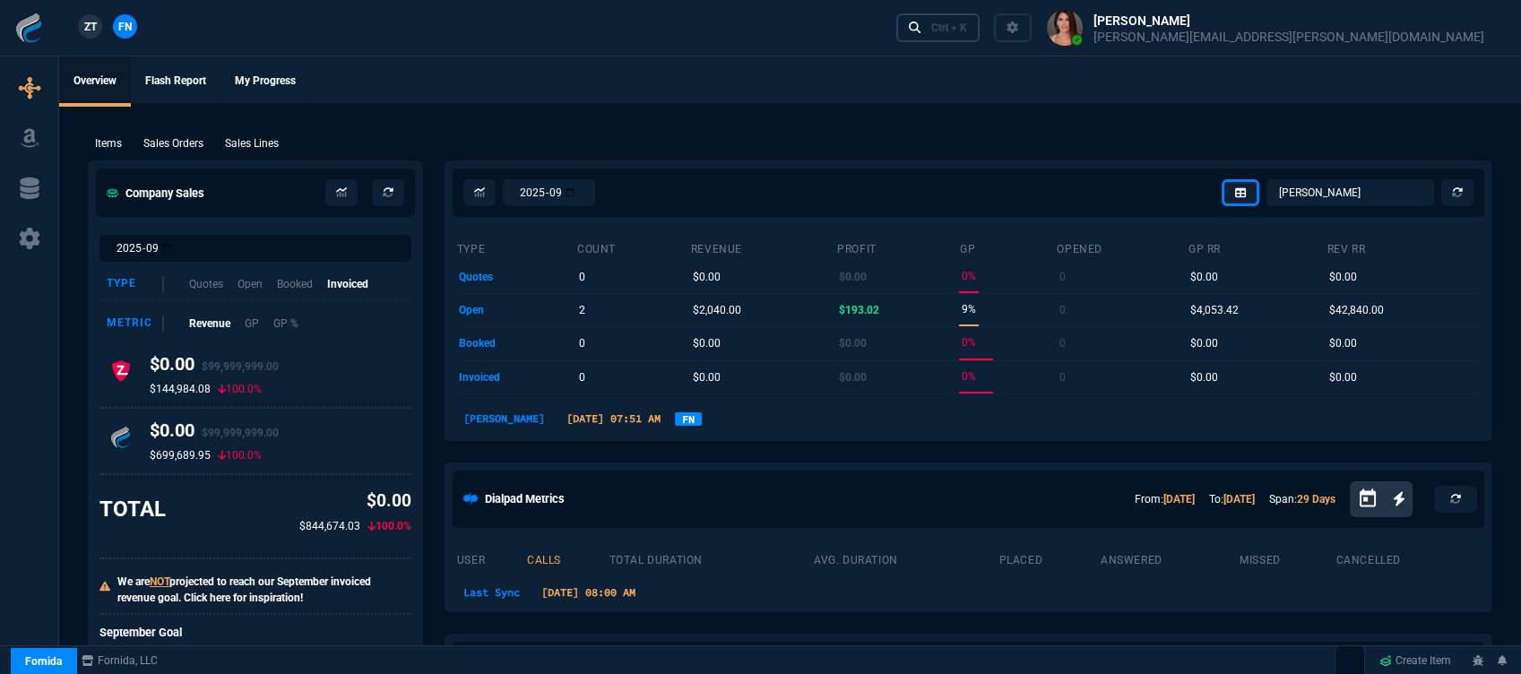
click at [967, 21] on div "Ctrl + K" at bounding box center [949, 28] width 36 height 14
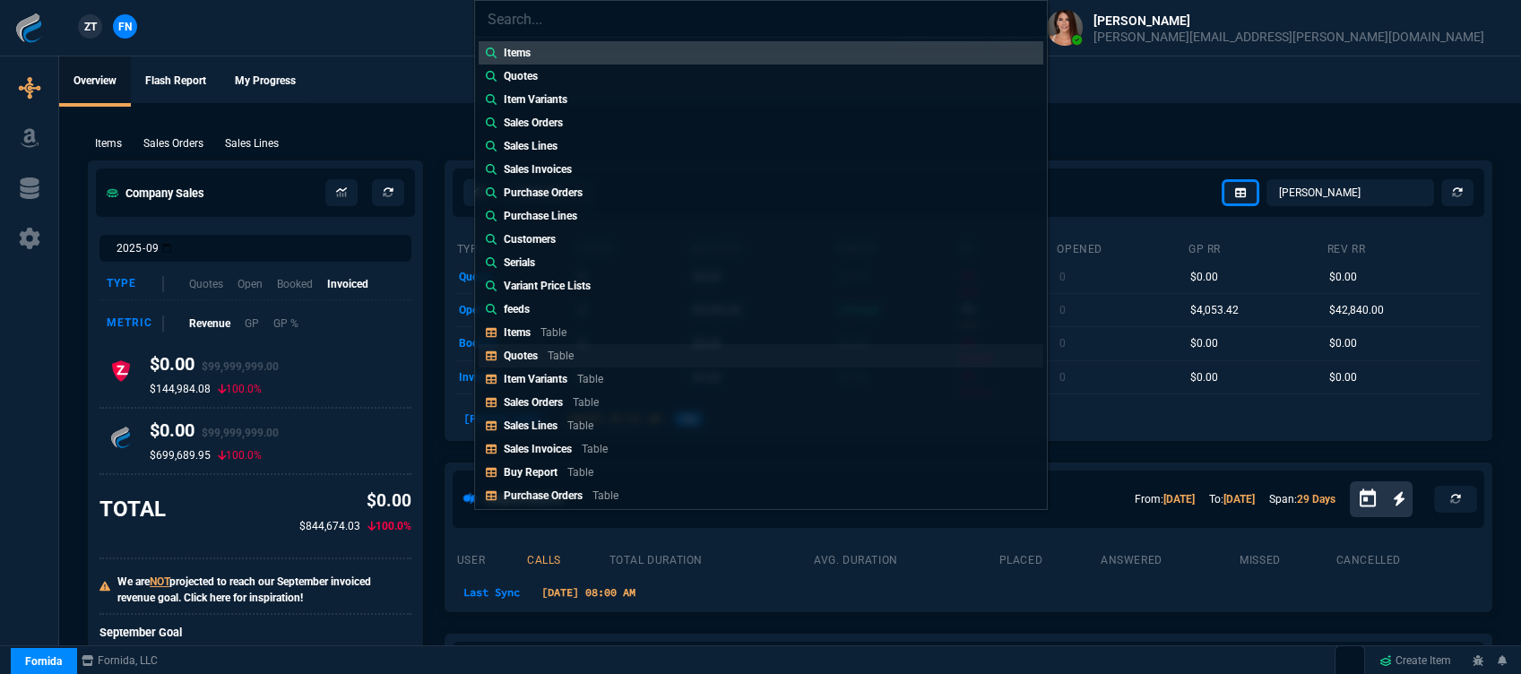
click at [611, 353] on link "Quotes Table" at bounding box center [761, 355] width 565 height 23
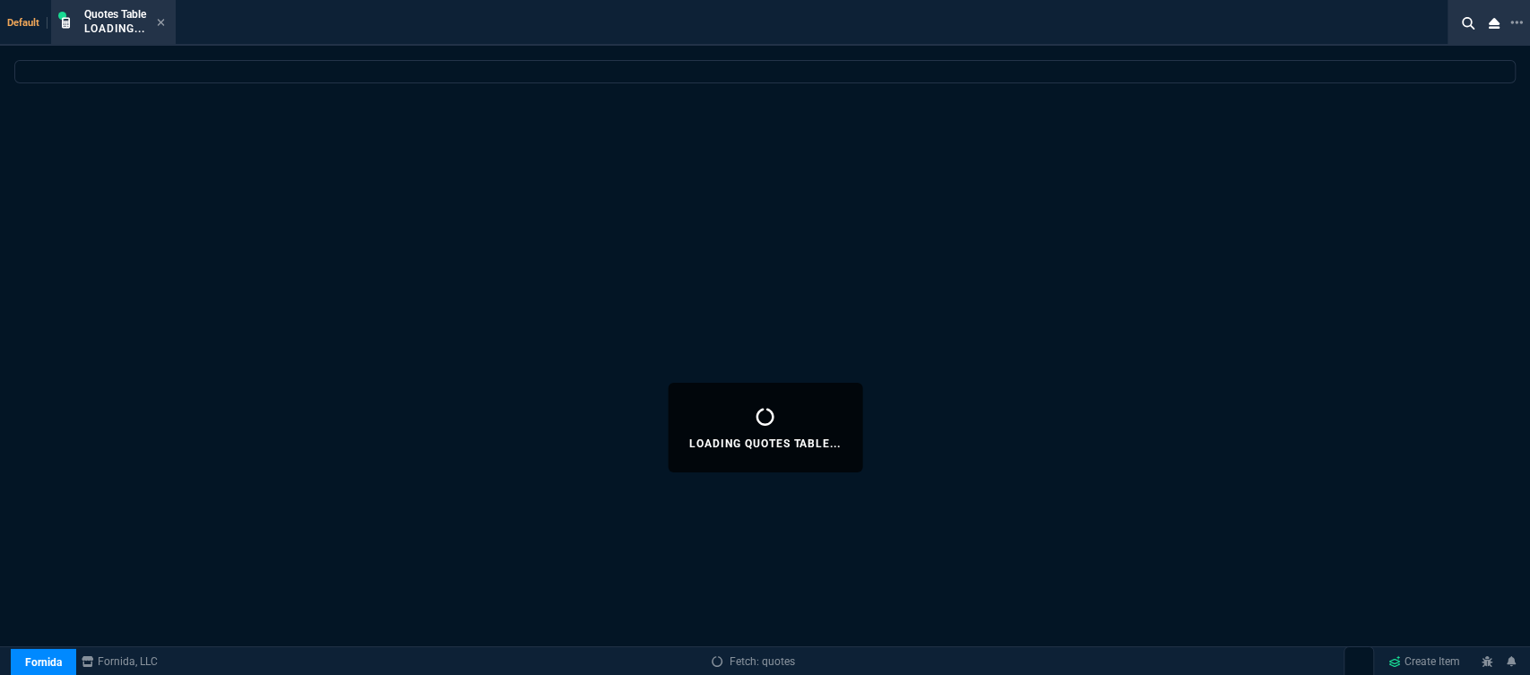
select select
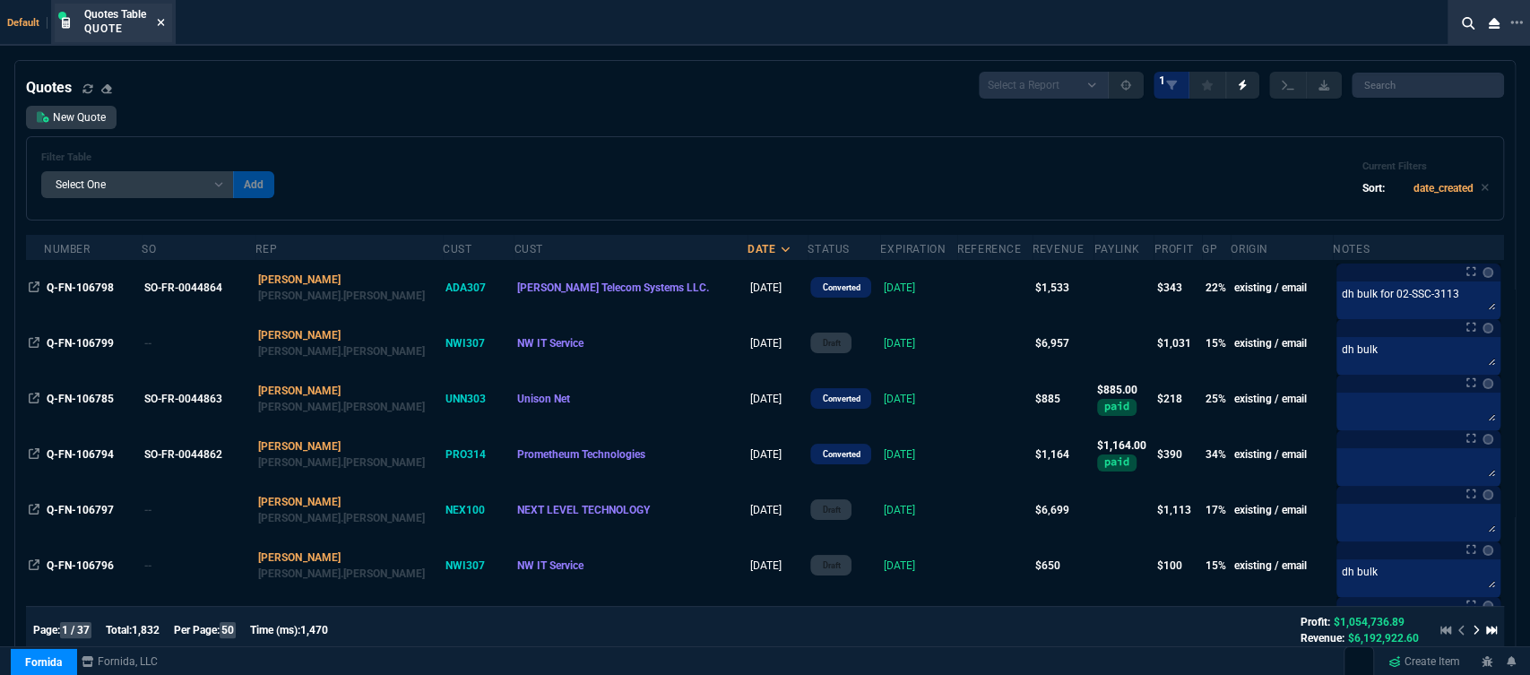
click at [164, 29] on fa-icon at bounding box center [161, 23] width 8 height 13
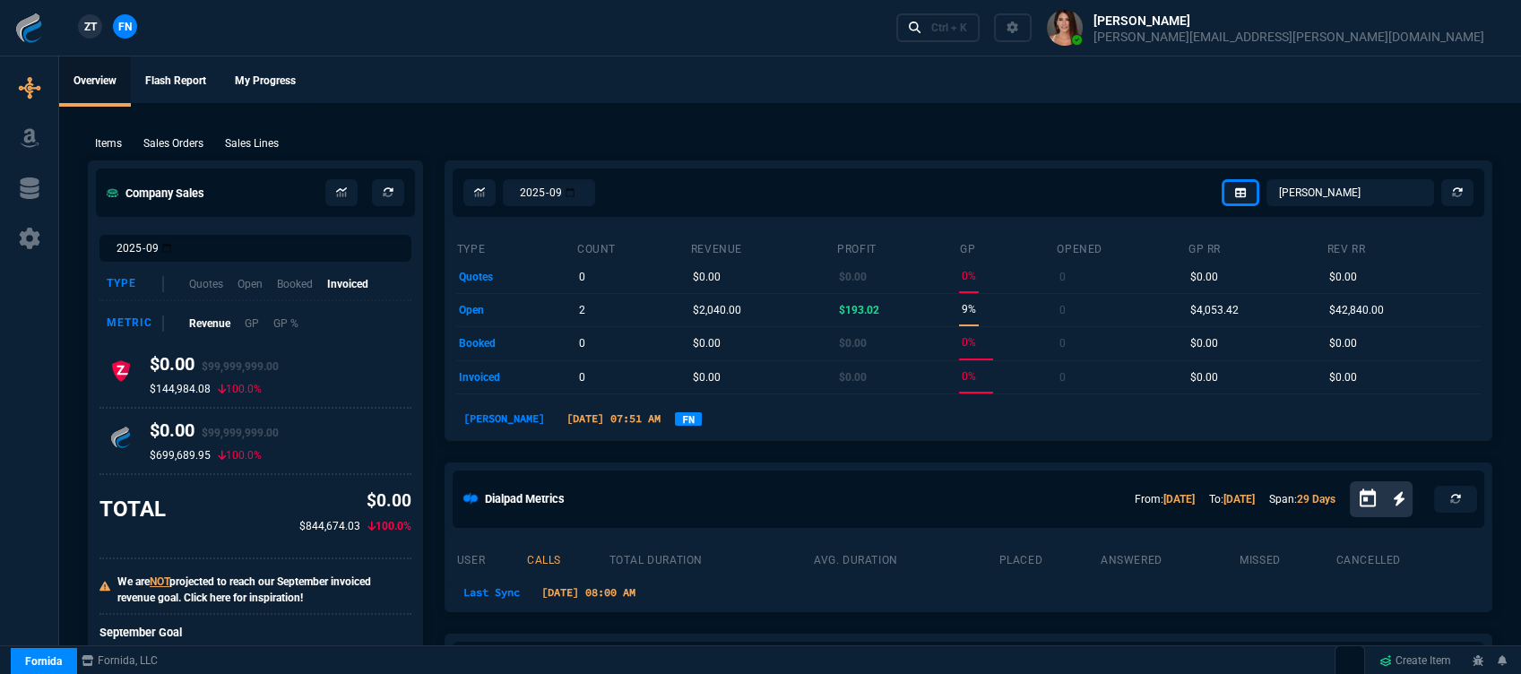
drag, startPoint x: 726, startPoint y: 159, endPoint x: 748, endPoint y: 169, distance: 24.9
drag, startPoint x: 748, startPoint y: 169, endPoint x: 703, endPoint y: 669, distance: 501.3
click at [807, 15] on div "ZT FN Ctrl + K" at bounding box center [760, 28] width 1521 height 56
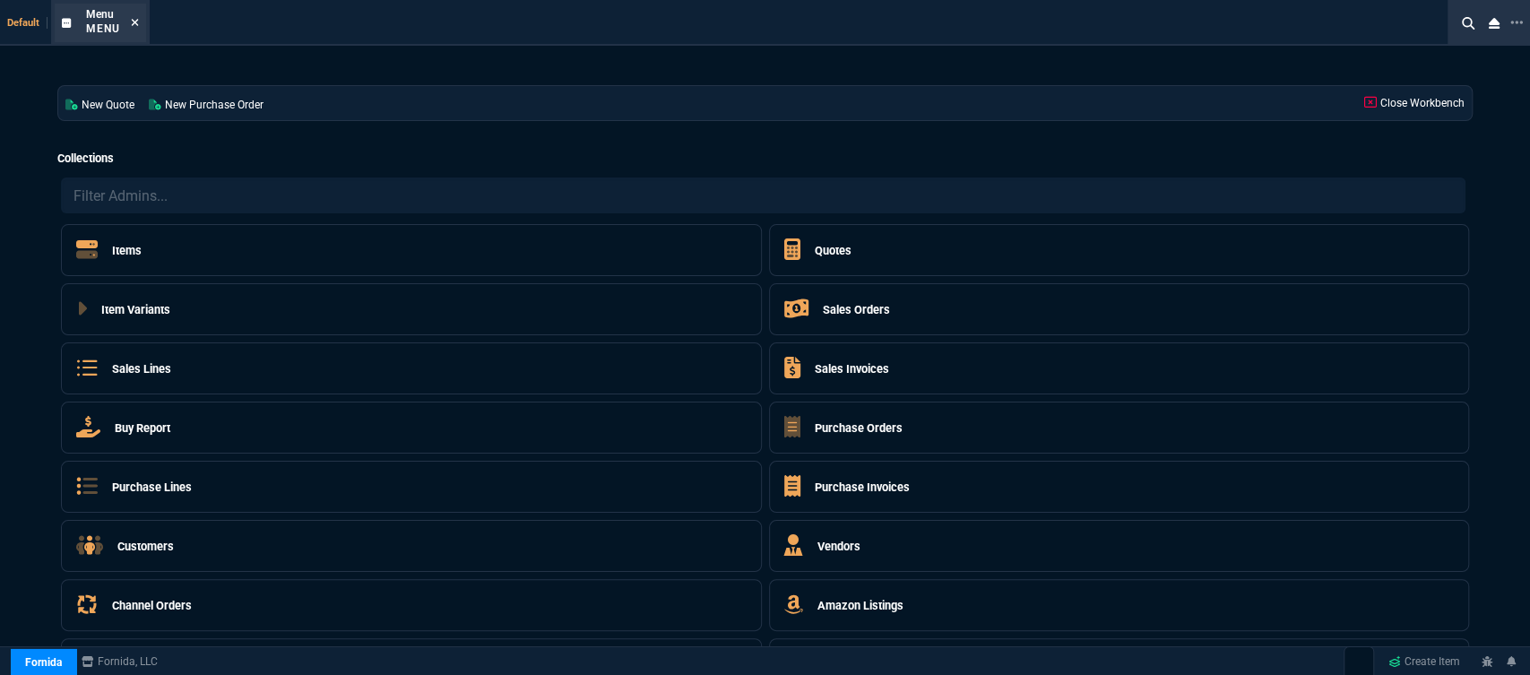
click at [133, 27] on icon at bounding box center [135, 22] width 8 height 11
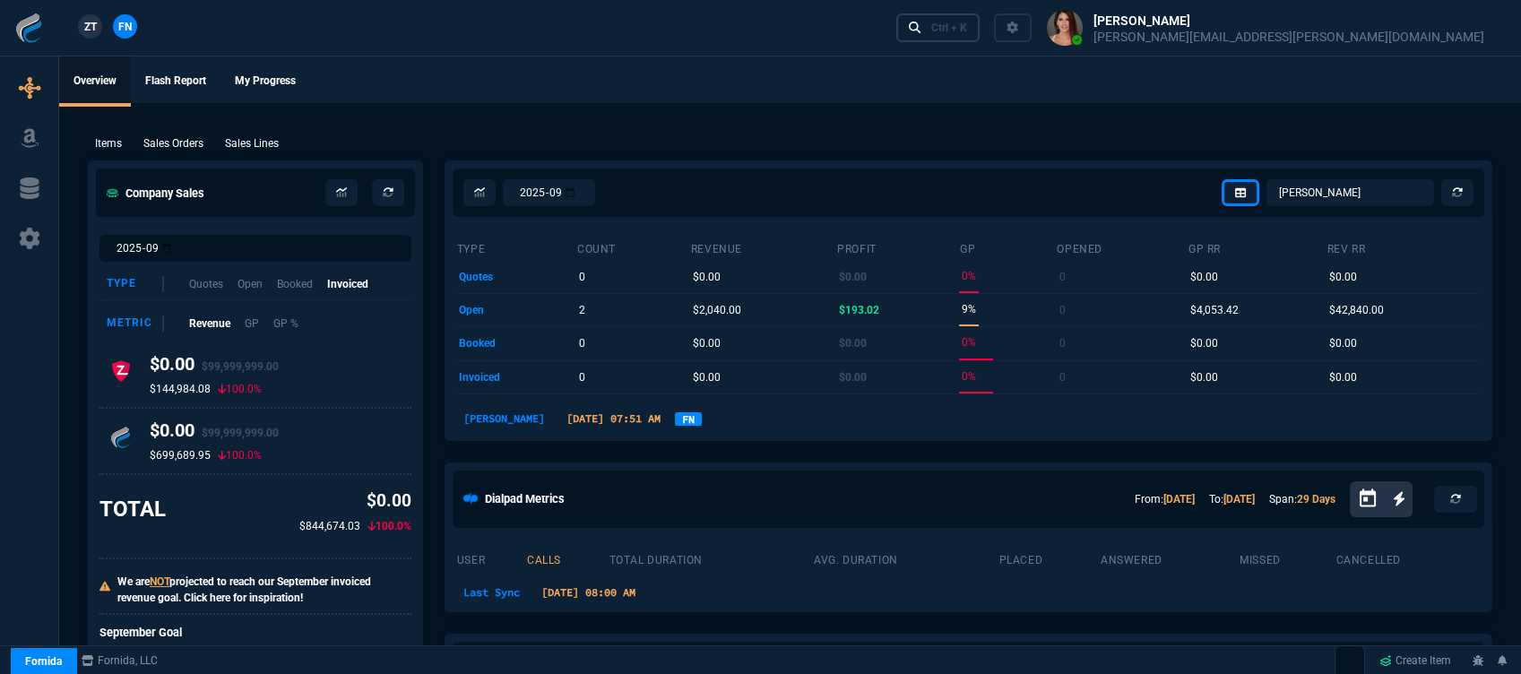
click at [967, 23] on div "Ctrl + K" at bounding box center [949, 28] width 36 height 14
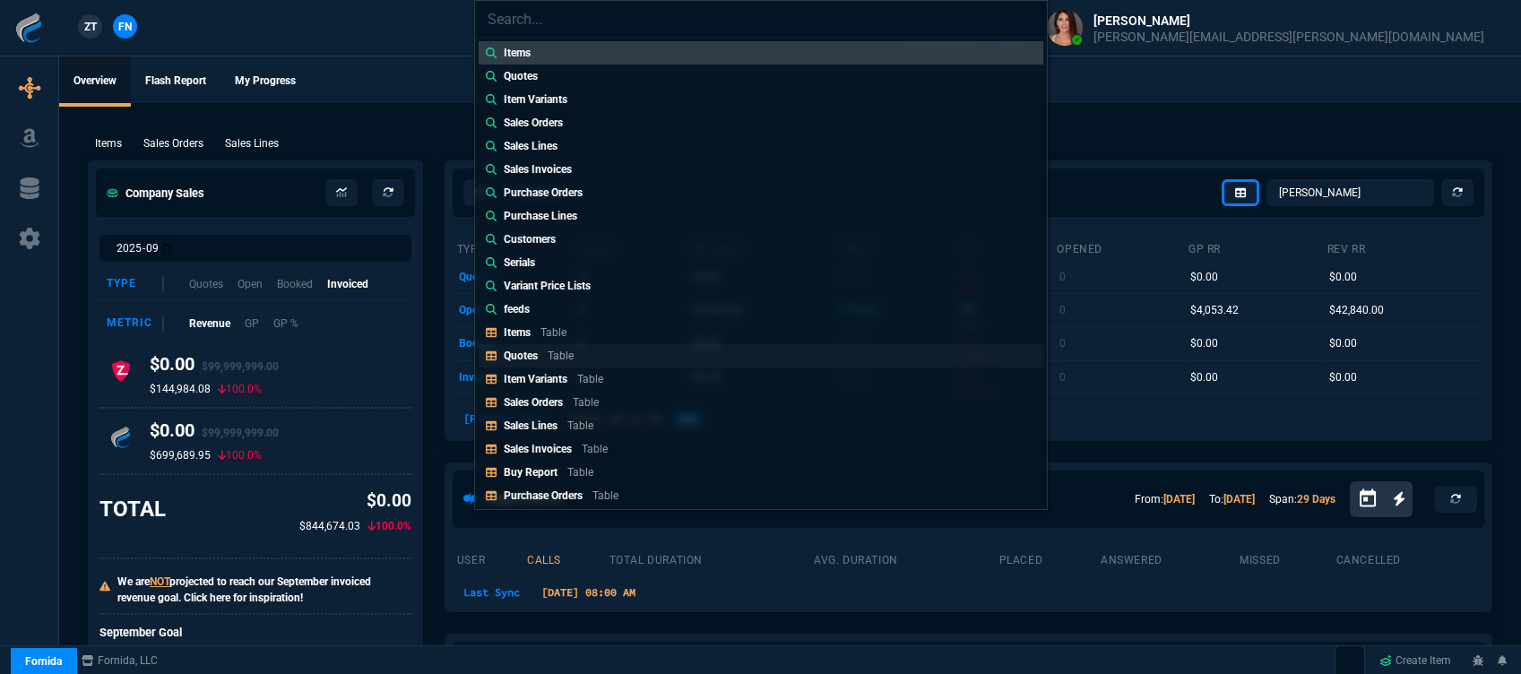
click at [617, 359] on link "Quotes Table" at bounding box center [761, 355] width 565 height 23
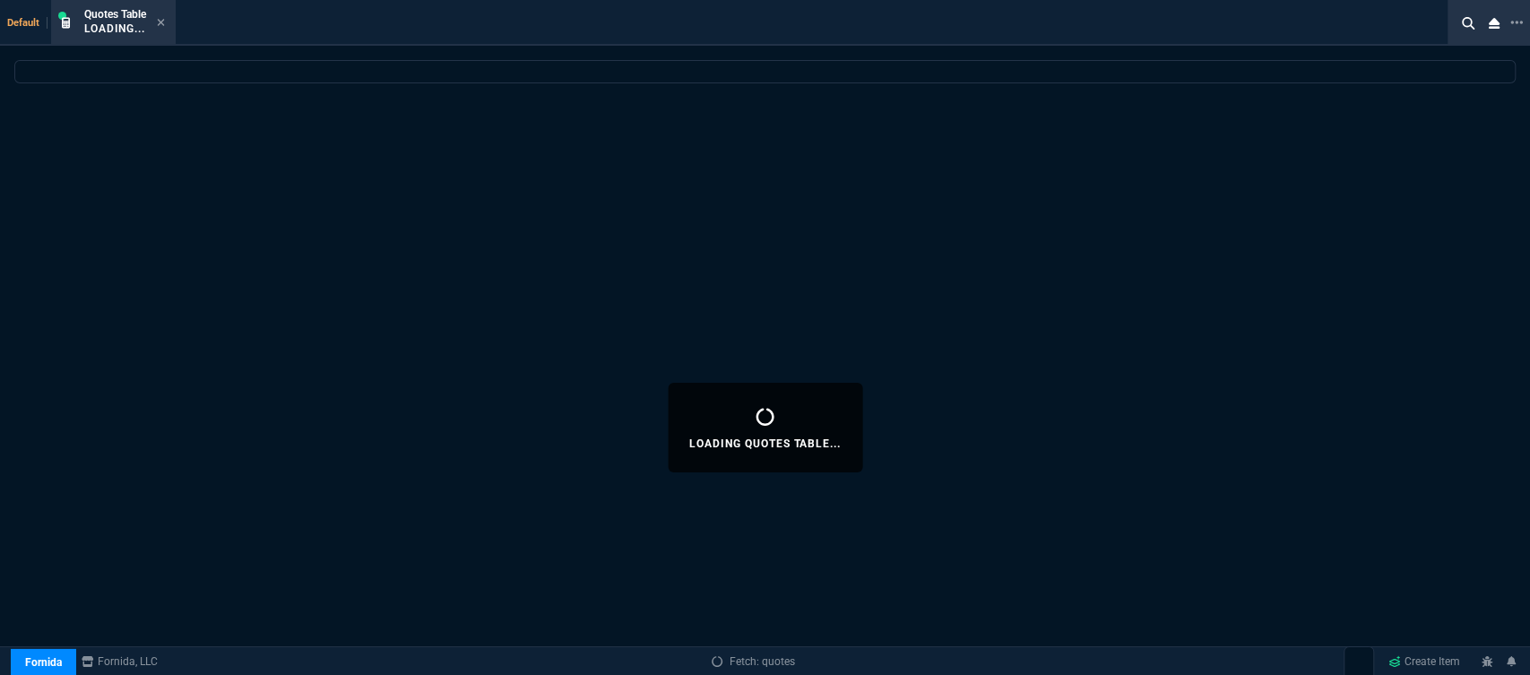
select select
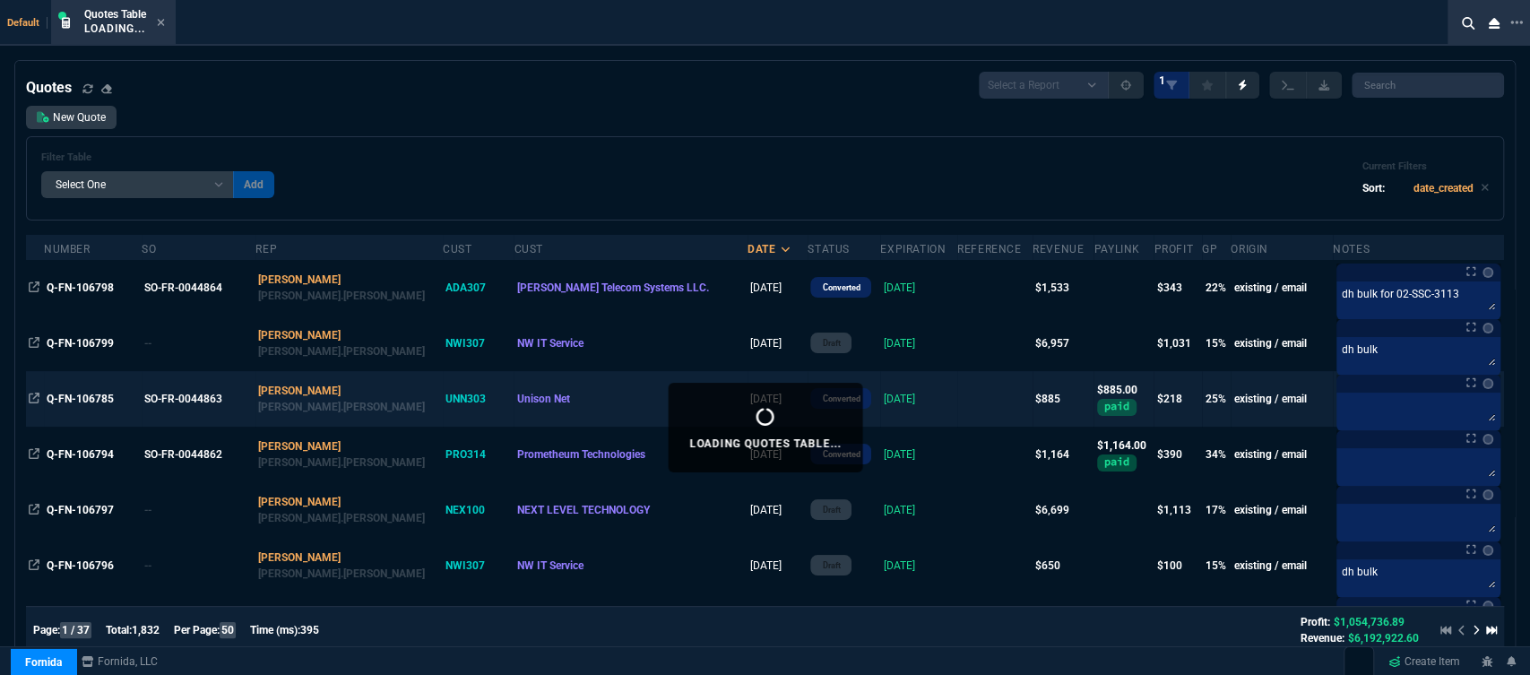
scroll to position [99, 0]
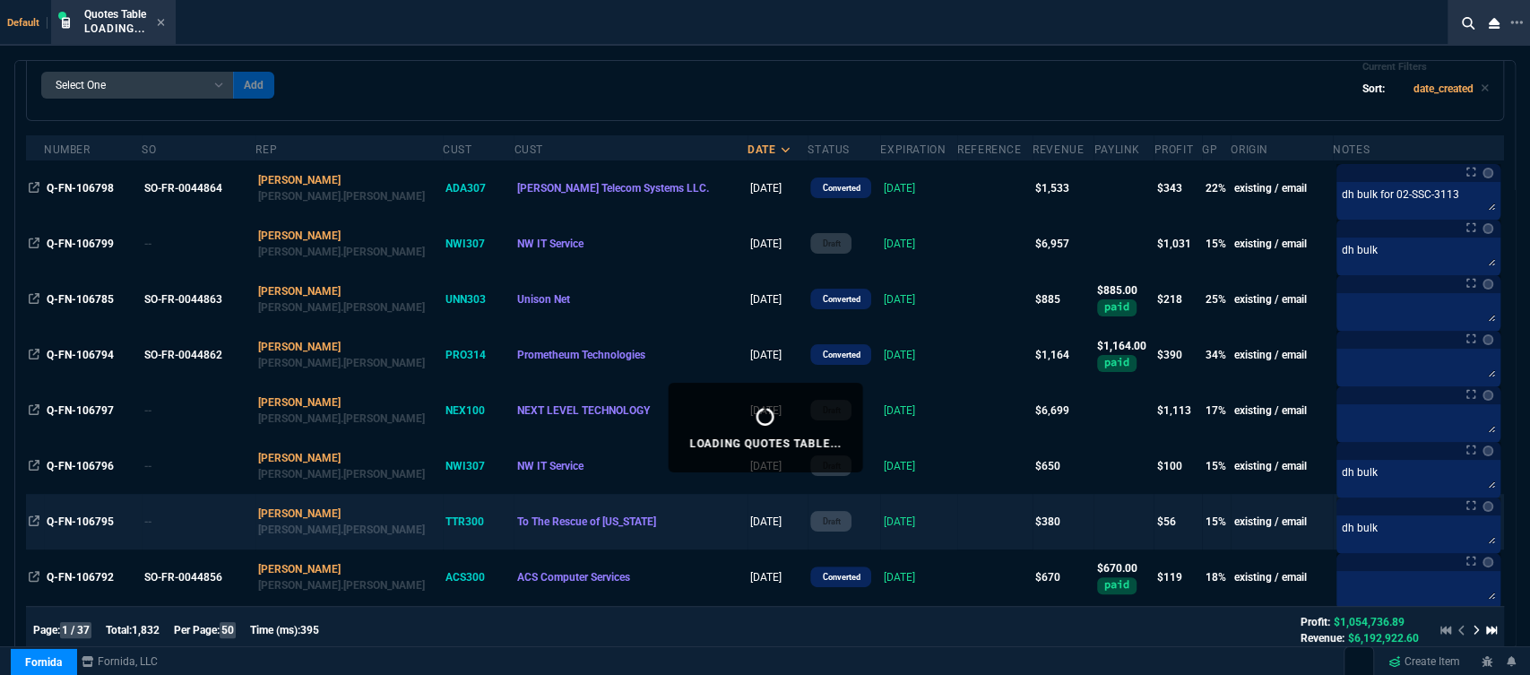
click at [880, 530] on td "[DATE]" at bounding box center [918, 522] width 77 height 56
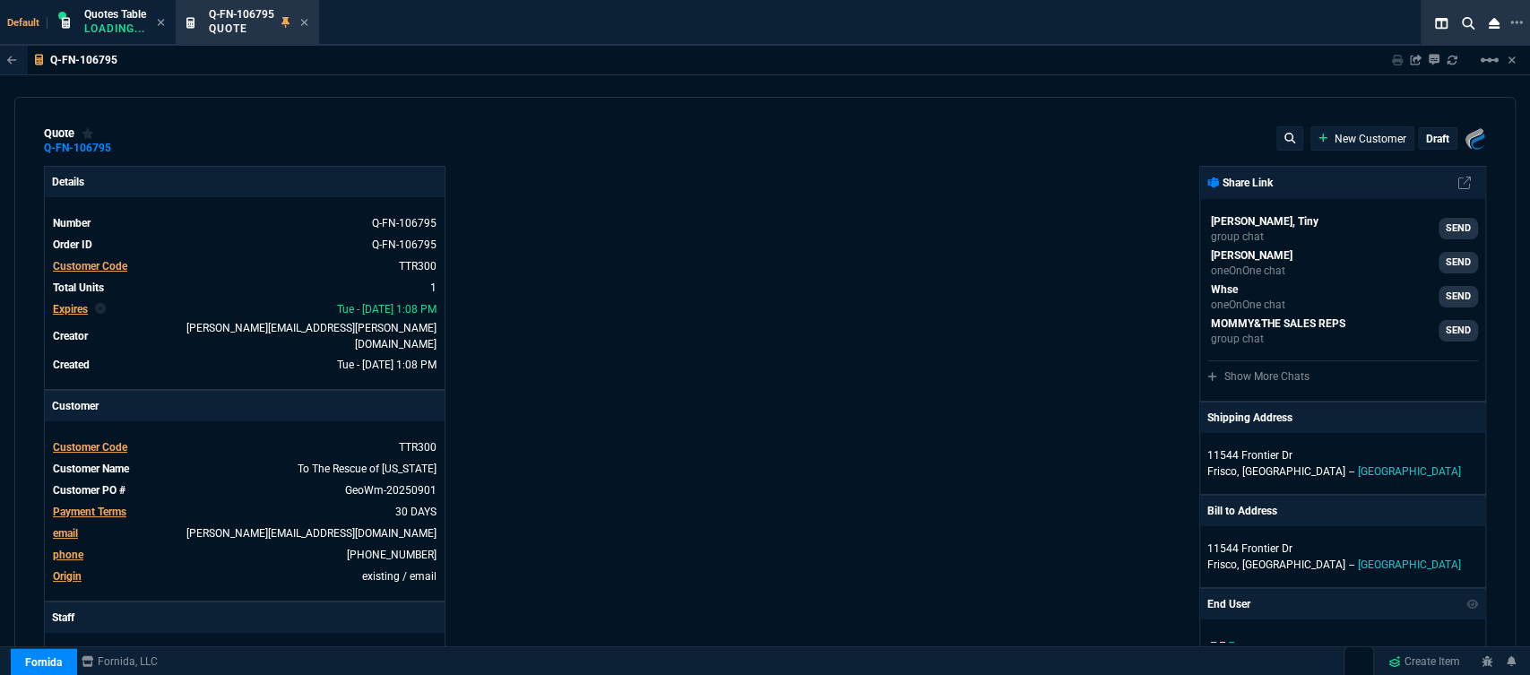
type input "19"
type input "73"
type input "525.24"
type input "28"
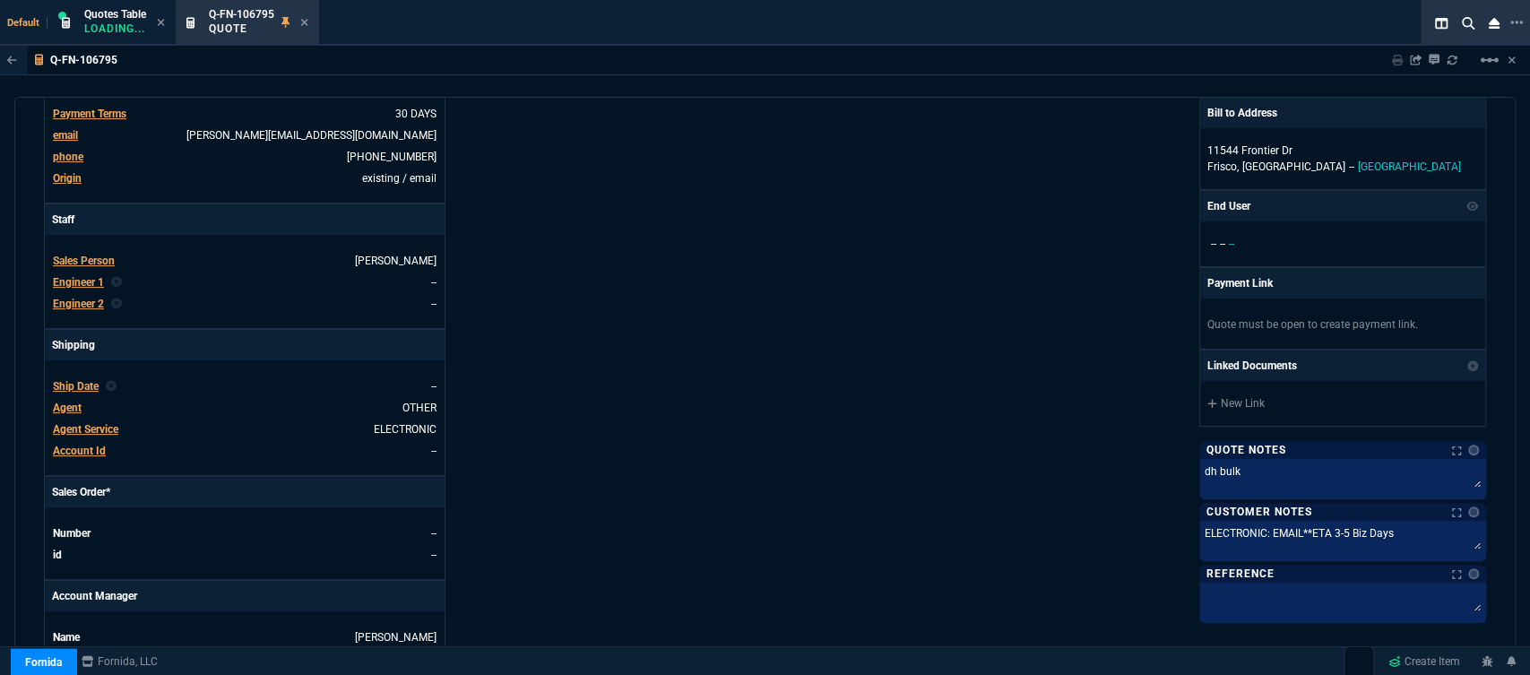
scroll to position [696, 0]
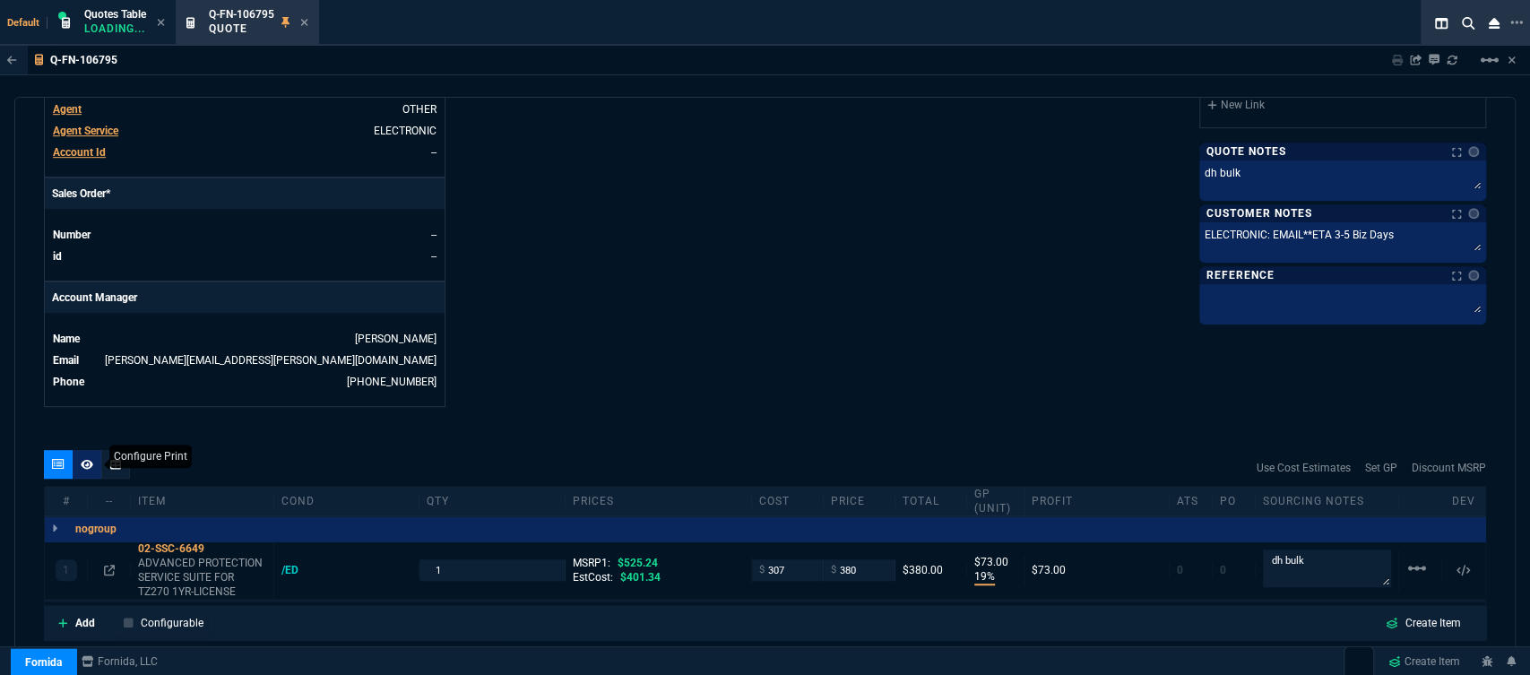
click at [92, 459] on icon at bounding box center [87, 464] width 13 height 11
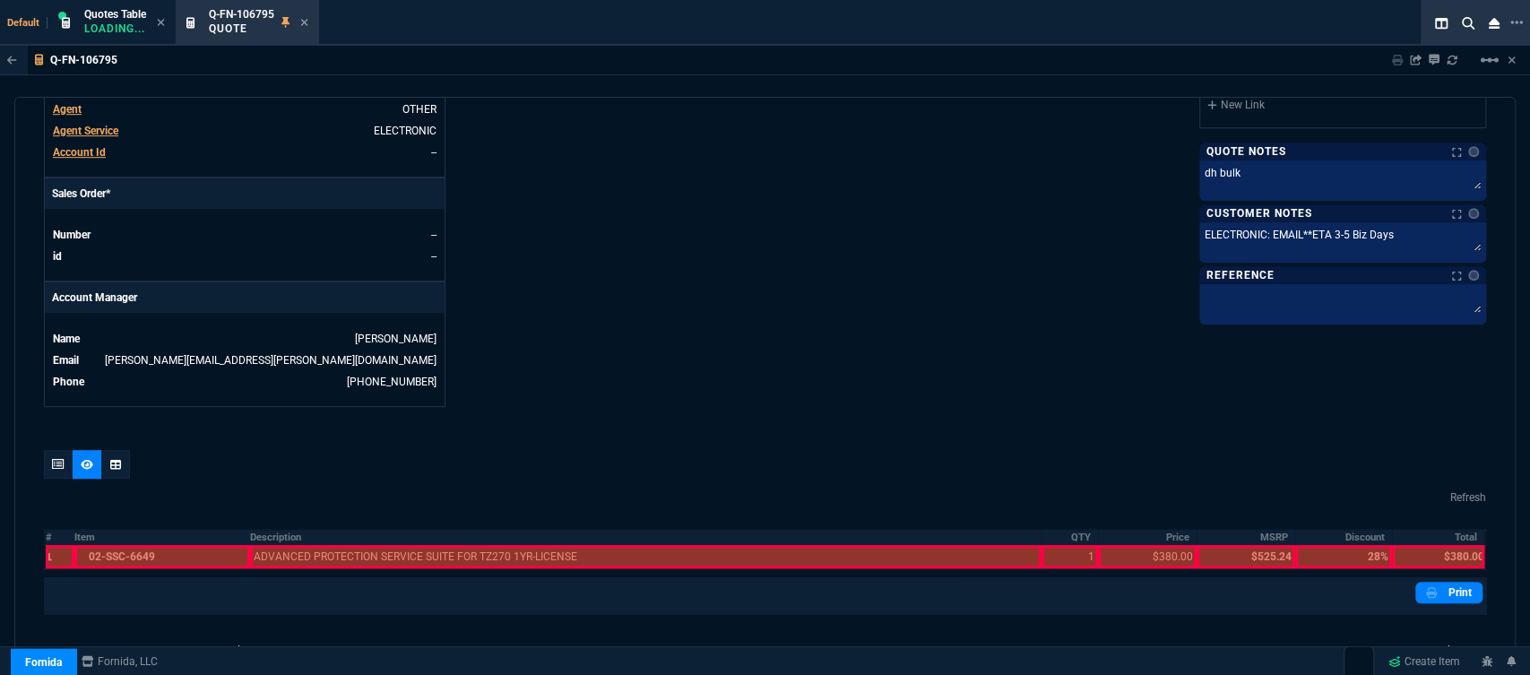
click at [166, 548] on div at bounding box center [161, 556] width 175 height 23
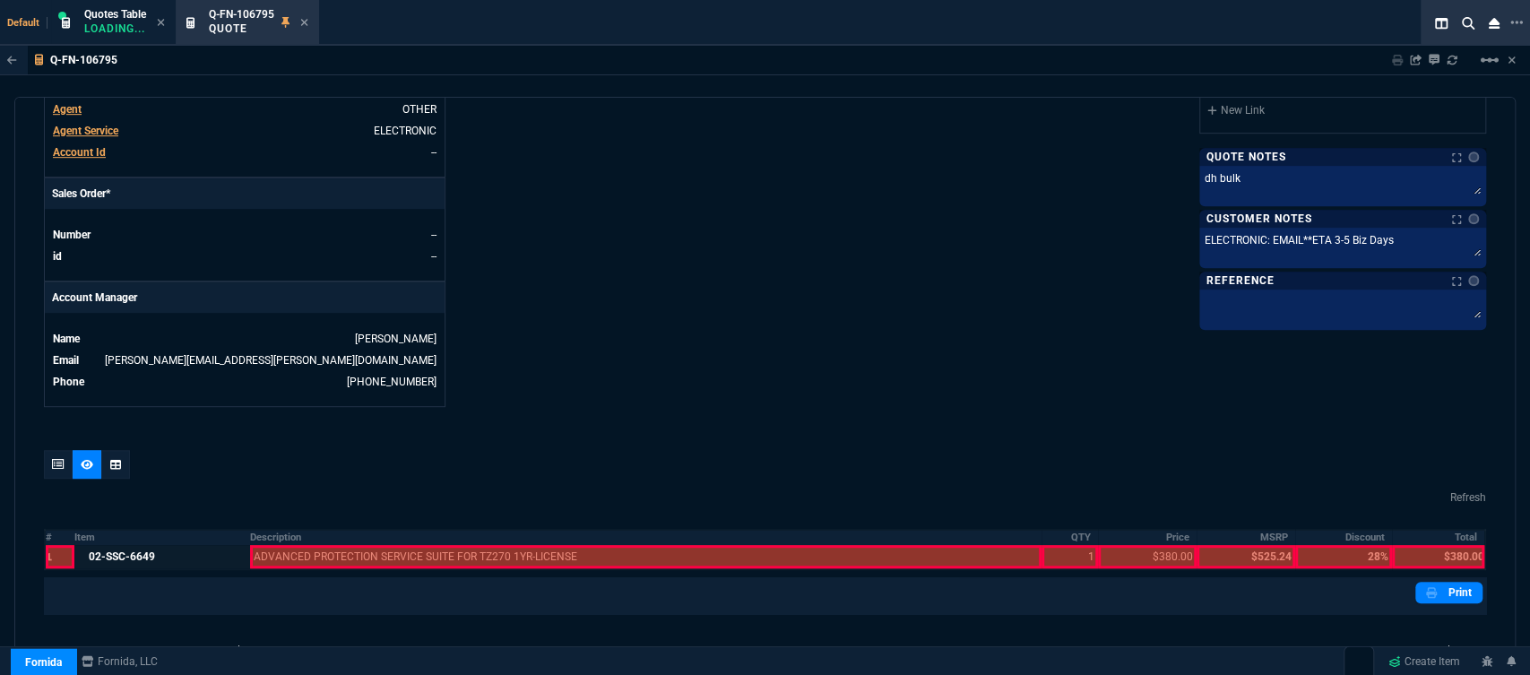
click at [318, 547] on div at bounding box center [646, 556] width 792 height 23
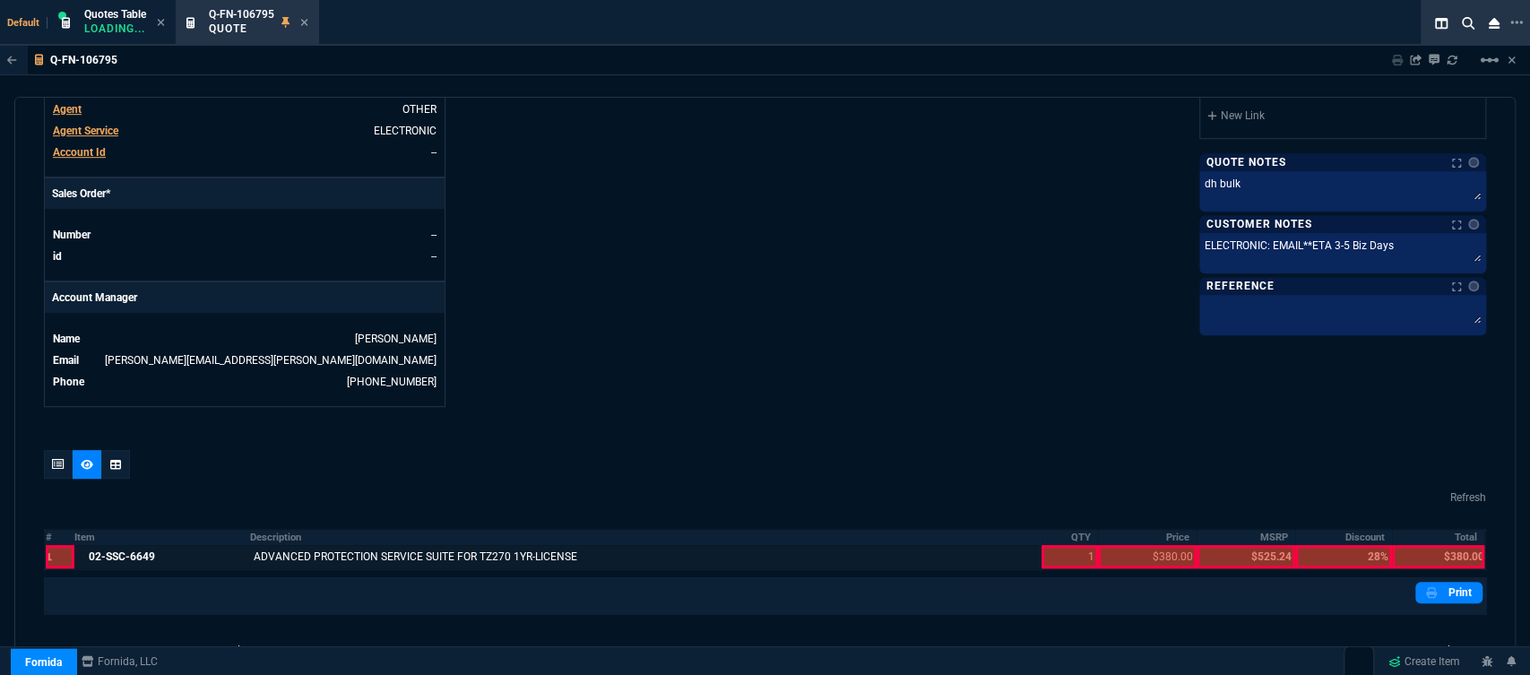
click at [1060, 545] on div at bounding box center [1069, 556] width 56 height 23
drag, startPoint x: 1130, startPoint y: 543, endPoint x: 1256, endPoint y: 560, distance: 126.6
click at [1131, 545] on div at bounding box center [1147, 556] width 99 height 23
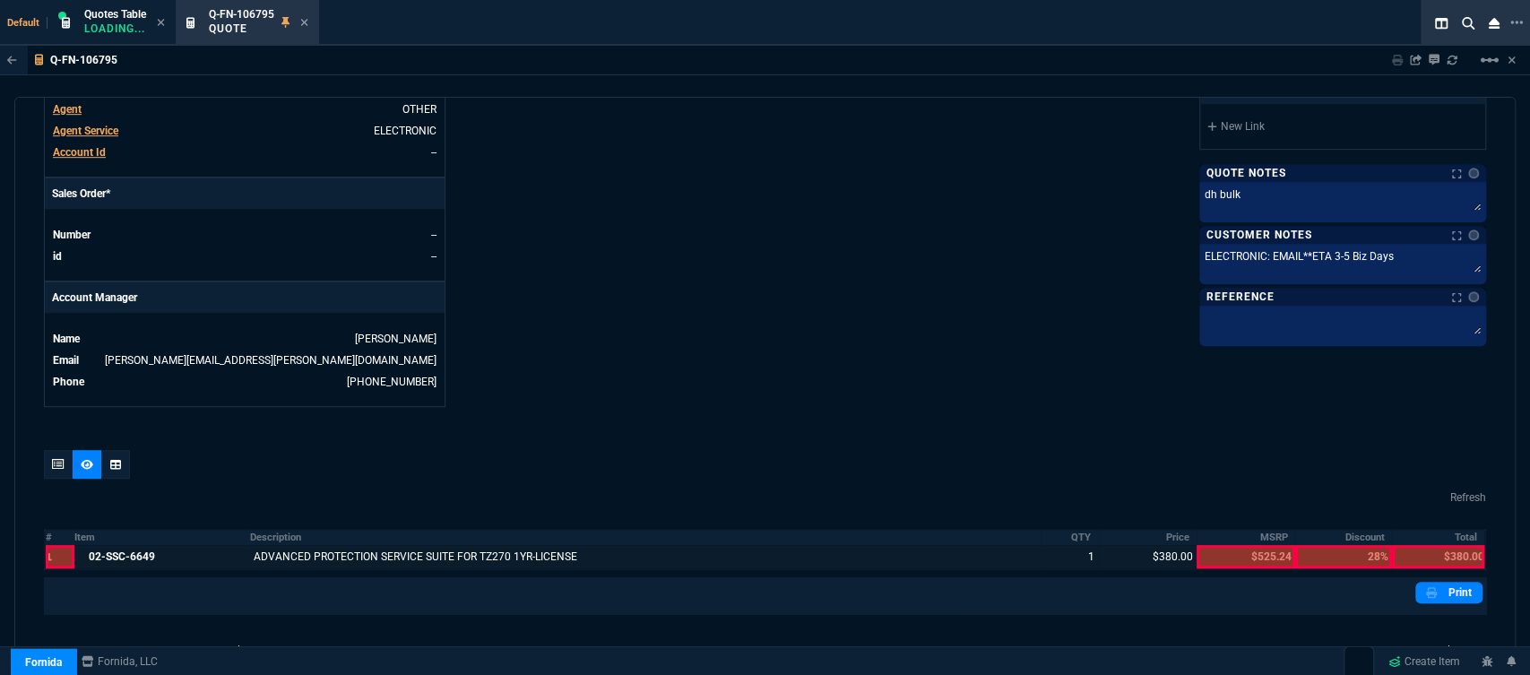
click at [1452, 546] on div at bounding box center [1438, 556] width 92 height 23
click at [1444, 582] on link "Print" at bounding box center [1448, 593] width 67 height 22
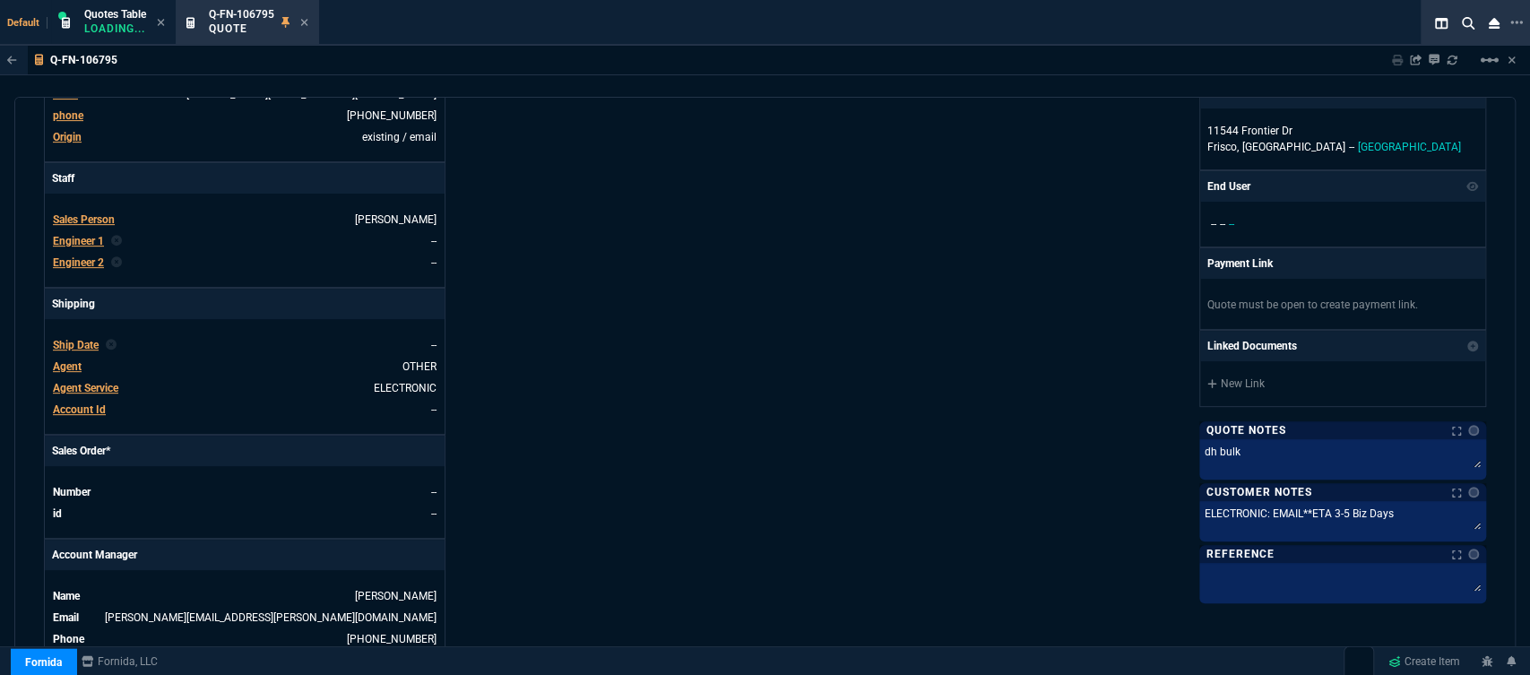
scroll to position [838, 0]
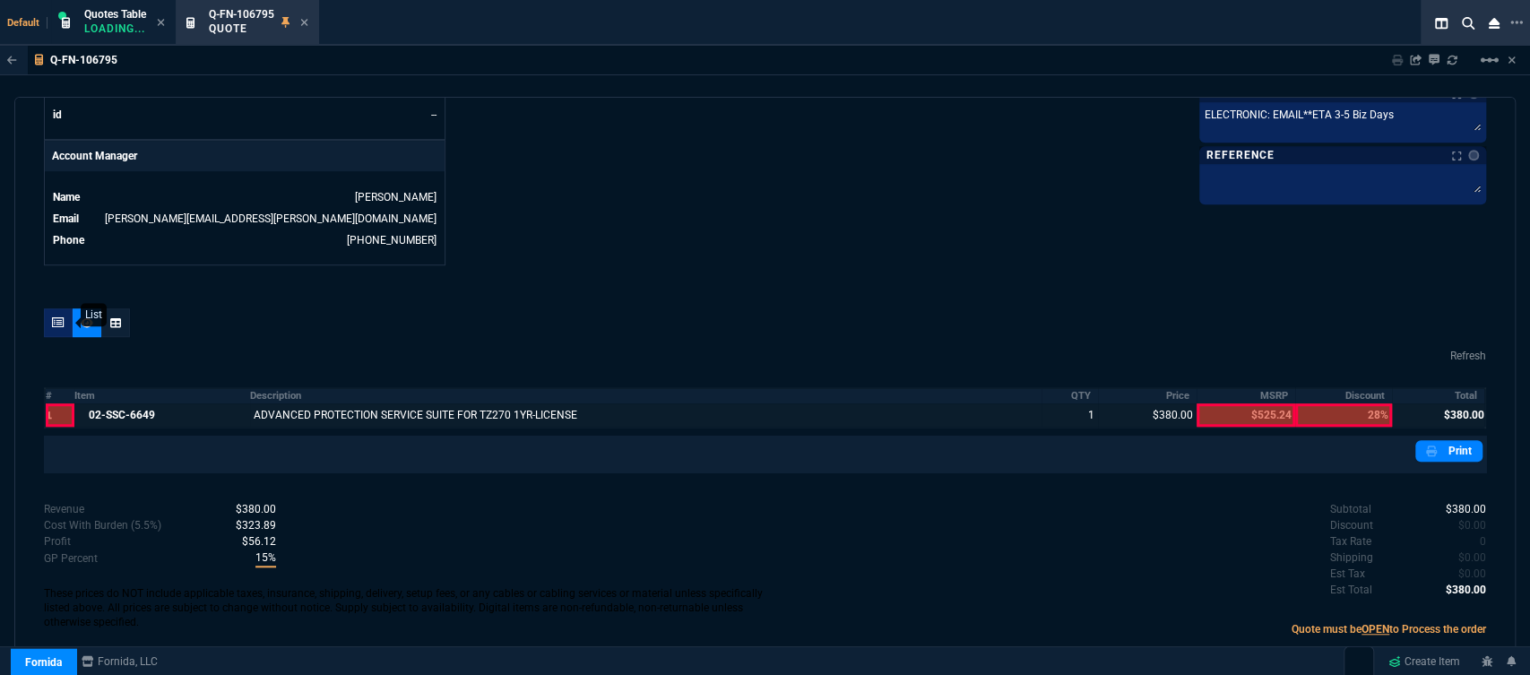
click at [44, 310] on div at bounding box center [58, 322] width 29 height 29
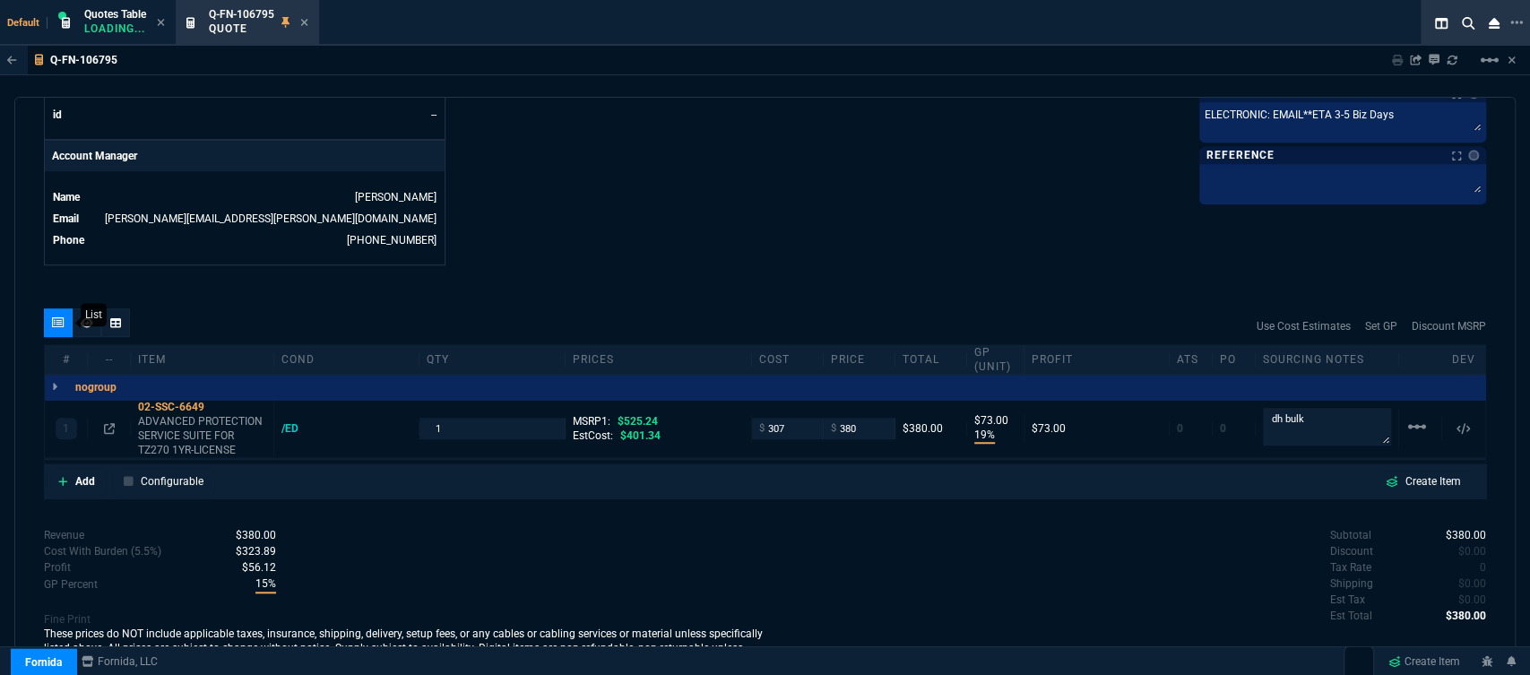
type input "19"
type input "73"
type input "28"
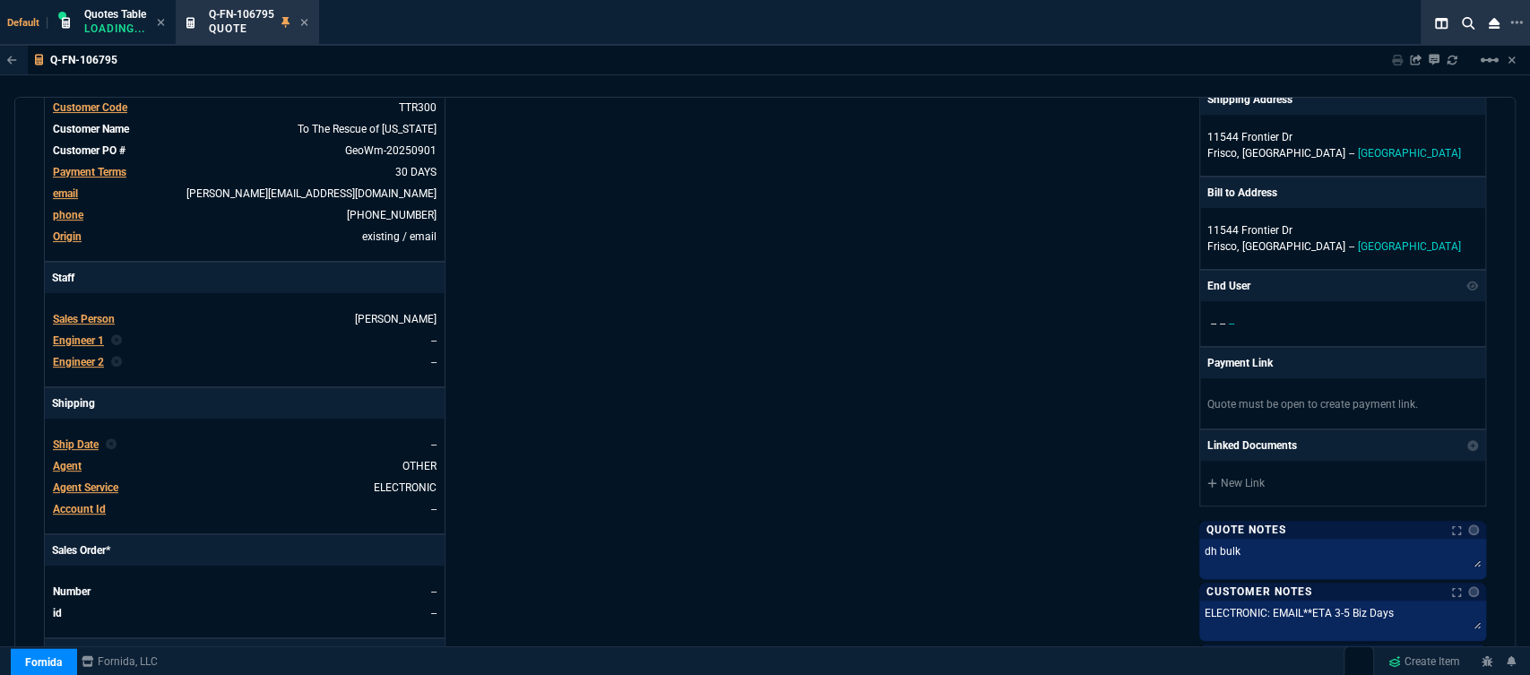
scroll to position [0, 0]
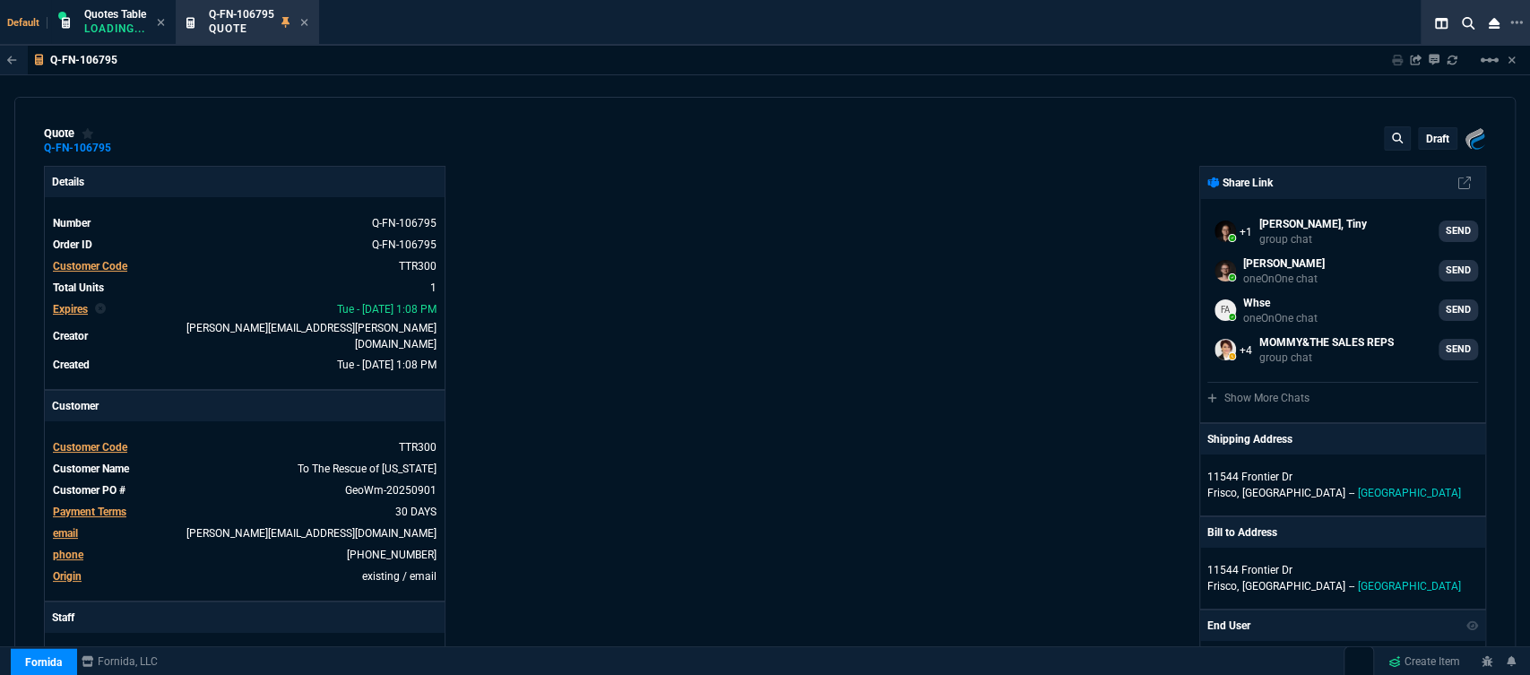
click at [1432, 142] on p "draft" at bounding box center [1437, 139] width 23 height 14
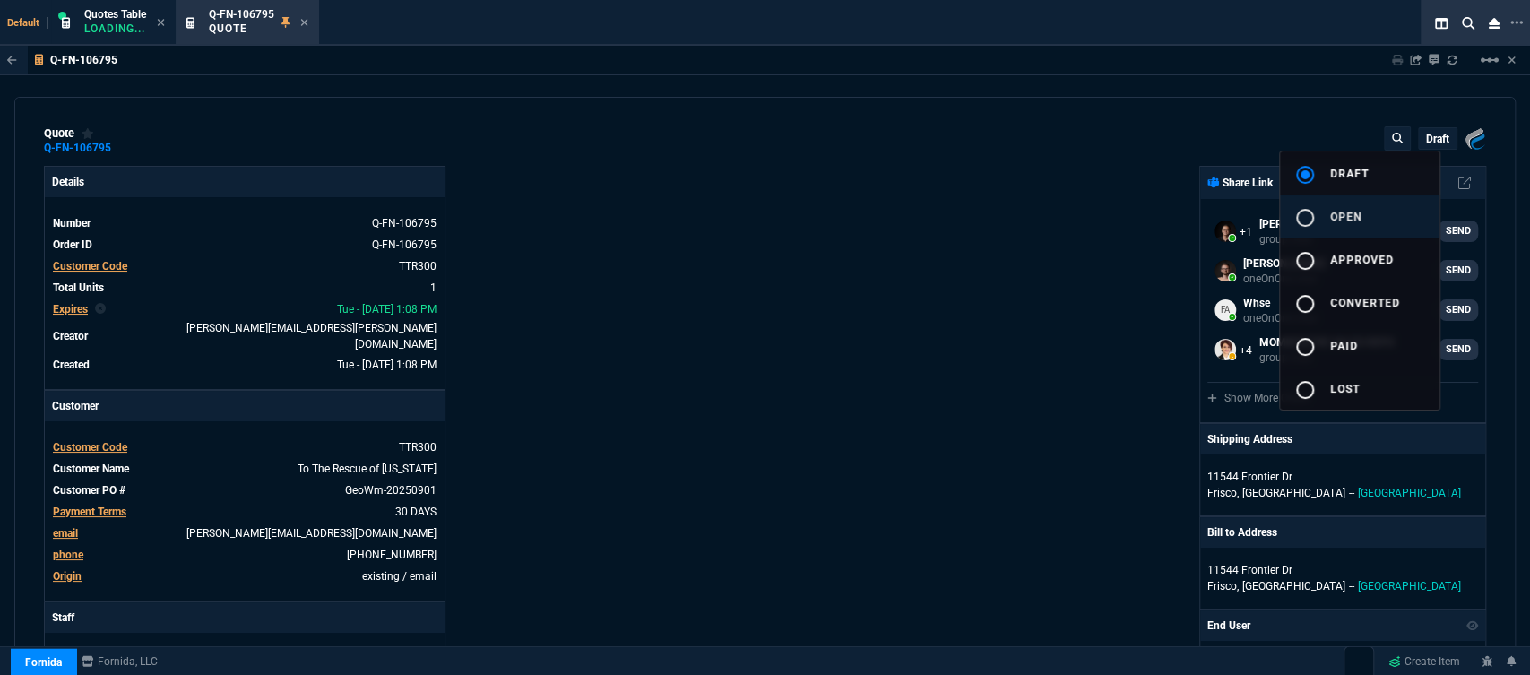
click at [1361, 210] on button "radio_button_unchecked open" at bounding box center [1360, 215] width 160 height 43
click at [1079, 229] on div at bounding box center [765, 337] width 1530 height 675
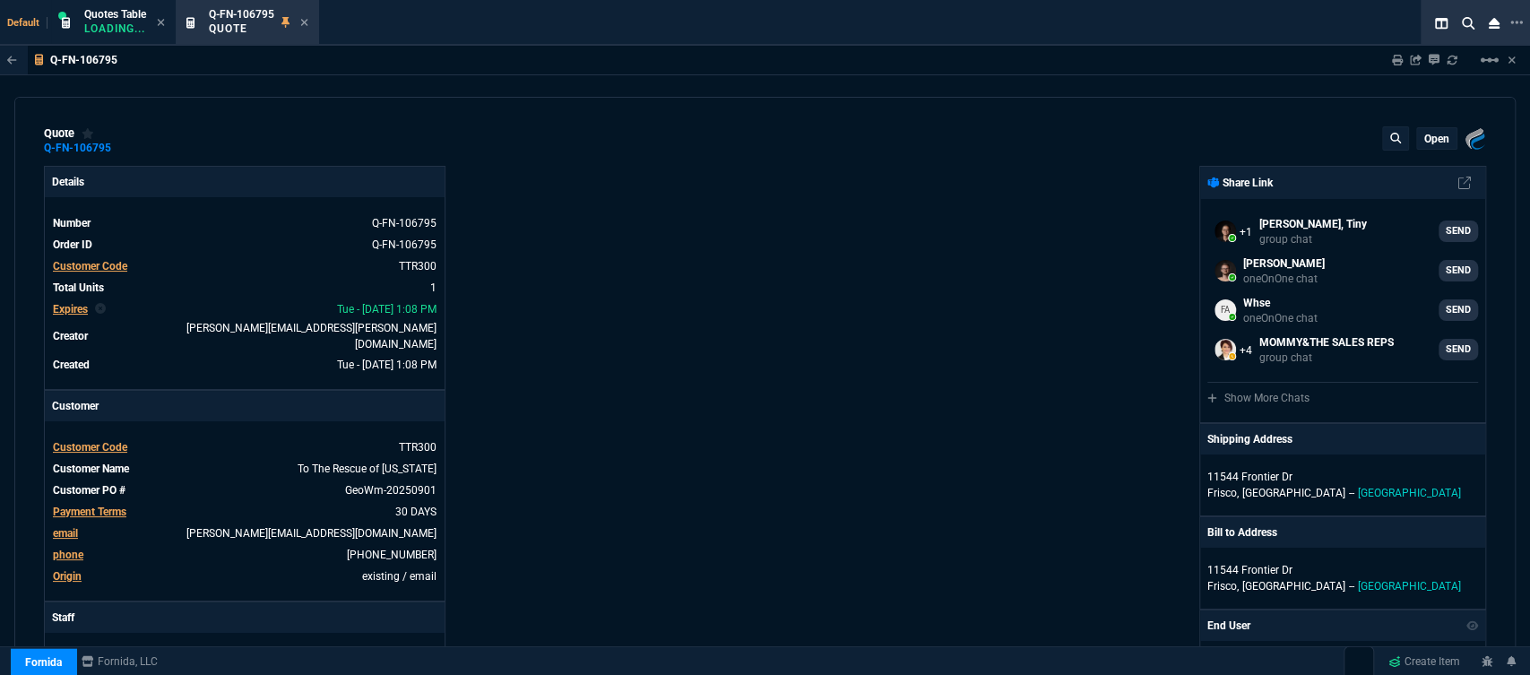
type input "525.24"
type input "19"
type input "73"
type input "28"
click at [1426, 149] on div "open" at bounding box center [1436, 138] width 39 height 21
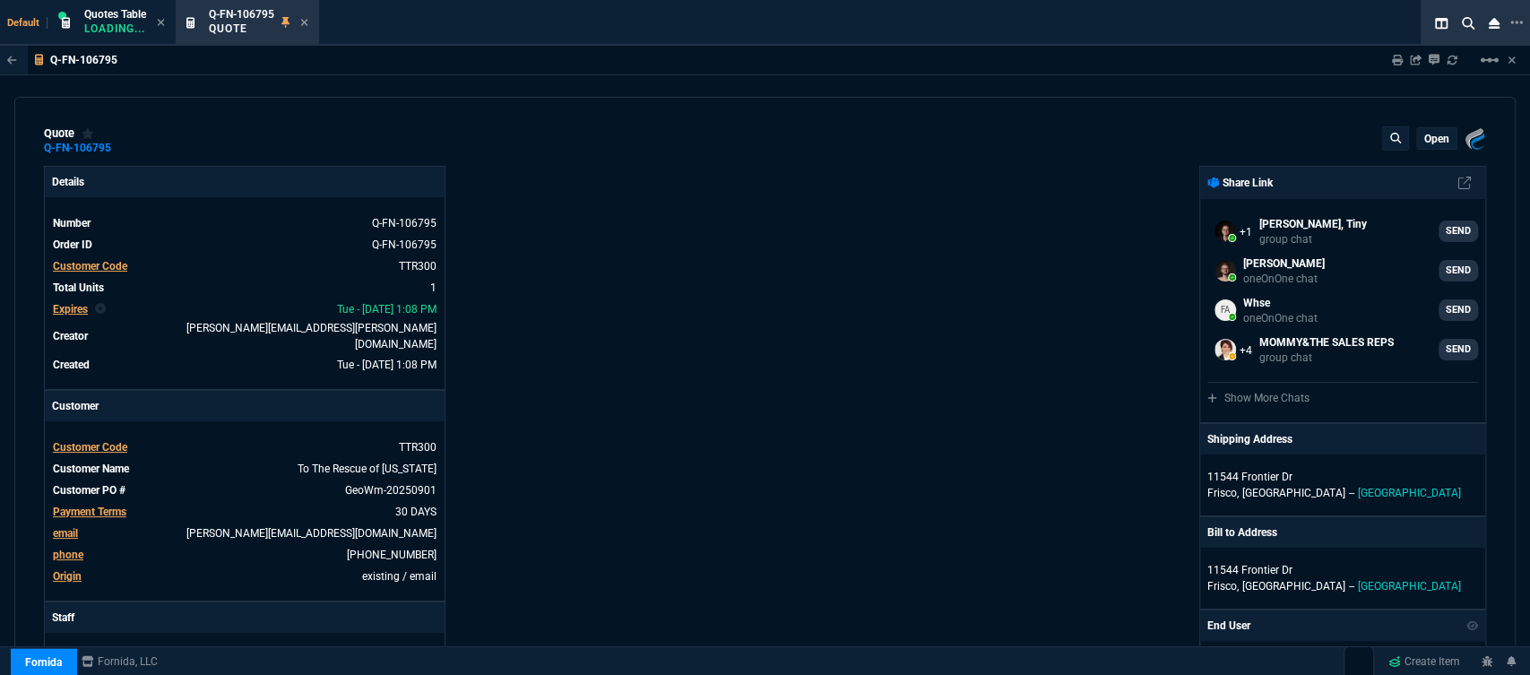
click at [1426, 133] on p "open" at bounding box center [1436, 139] width 25 height 14
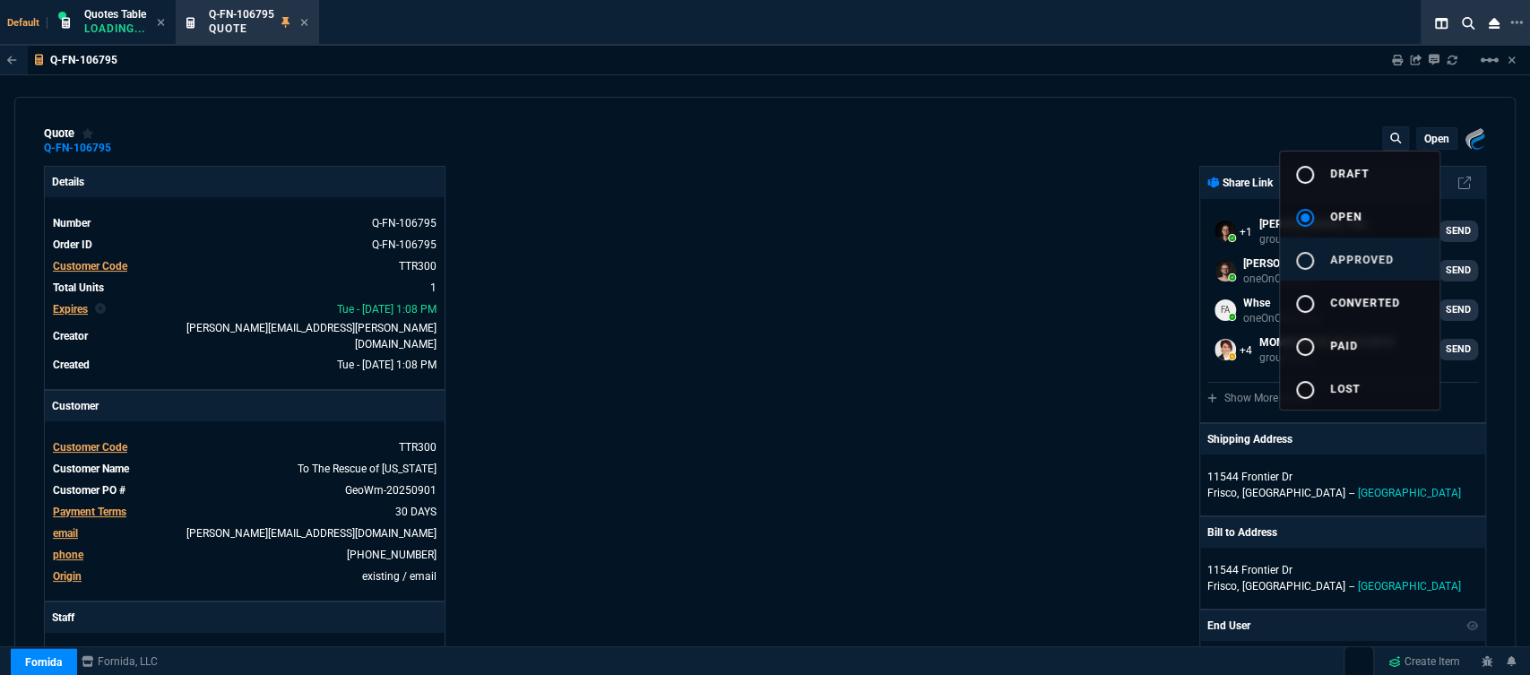
click at [1364, 263] on span "approved" at bounding box center [1362, 260] width 64 height 13
click at [1021, 263] on div at bounding box center [765, 337] width 1530 height 675
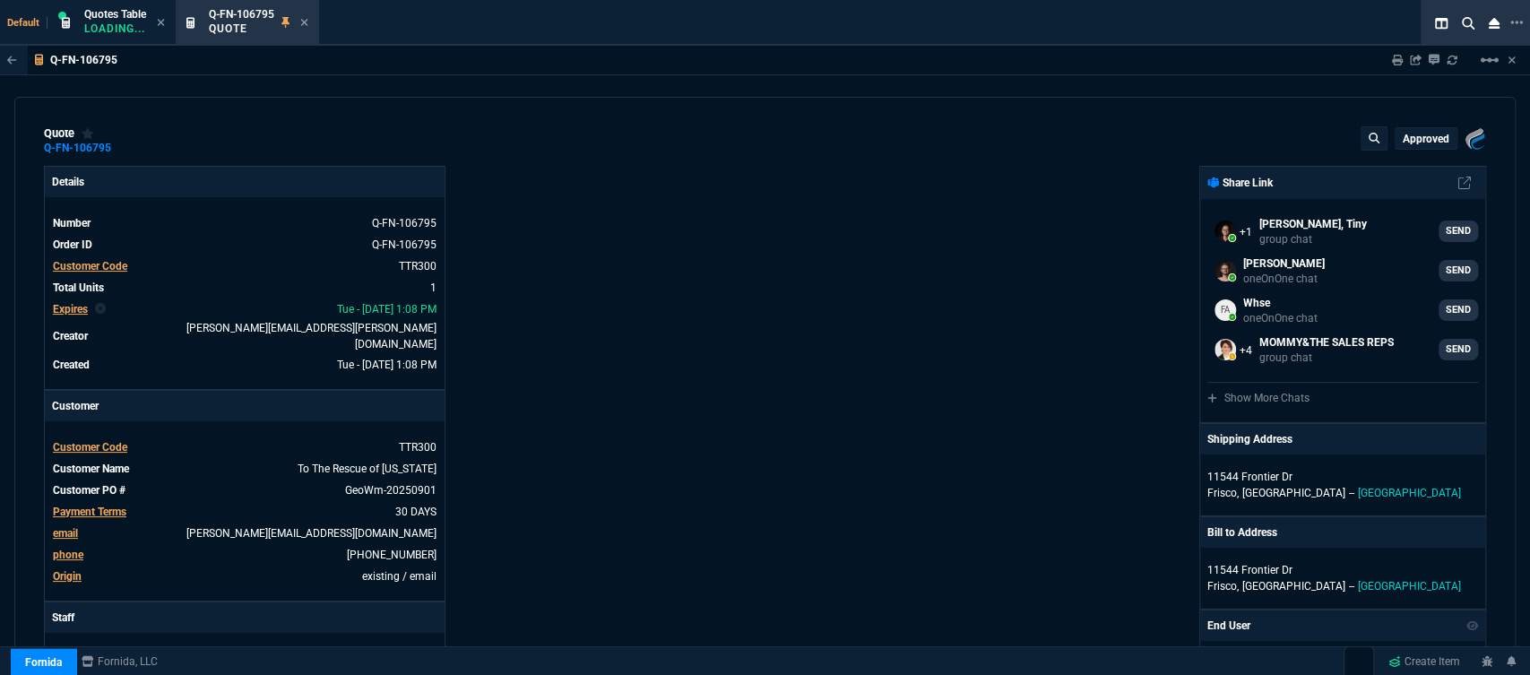
type input "19"
type input "73"
type input "28"
click at [305, 23] on icon at bounding box center [304, 22] width 7 height 7
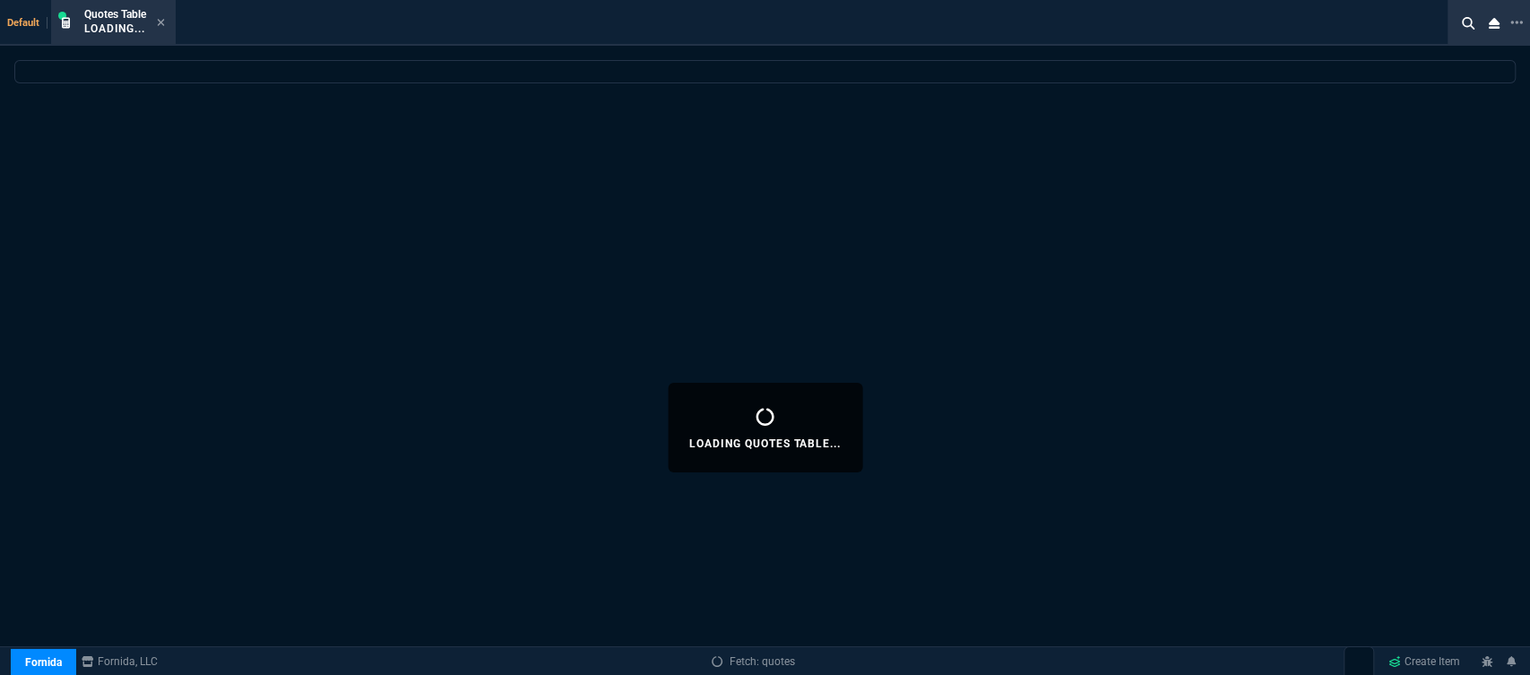
select select
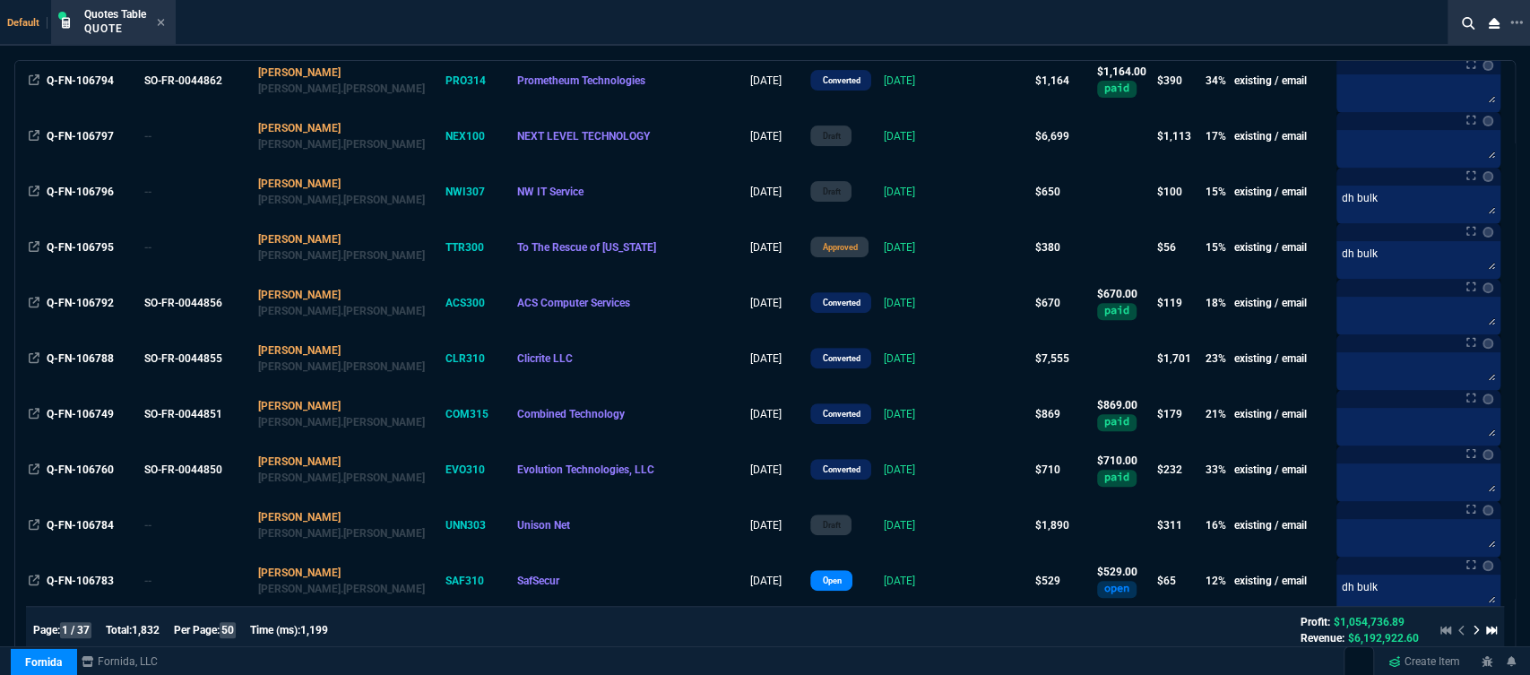
scroll to position [199, 0]
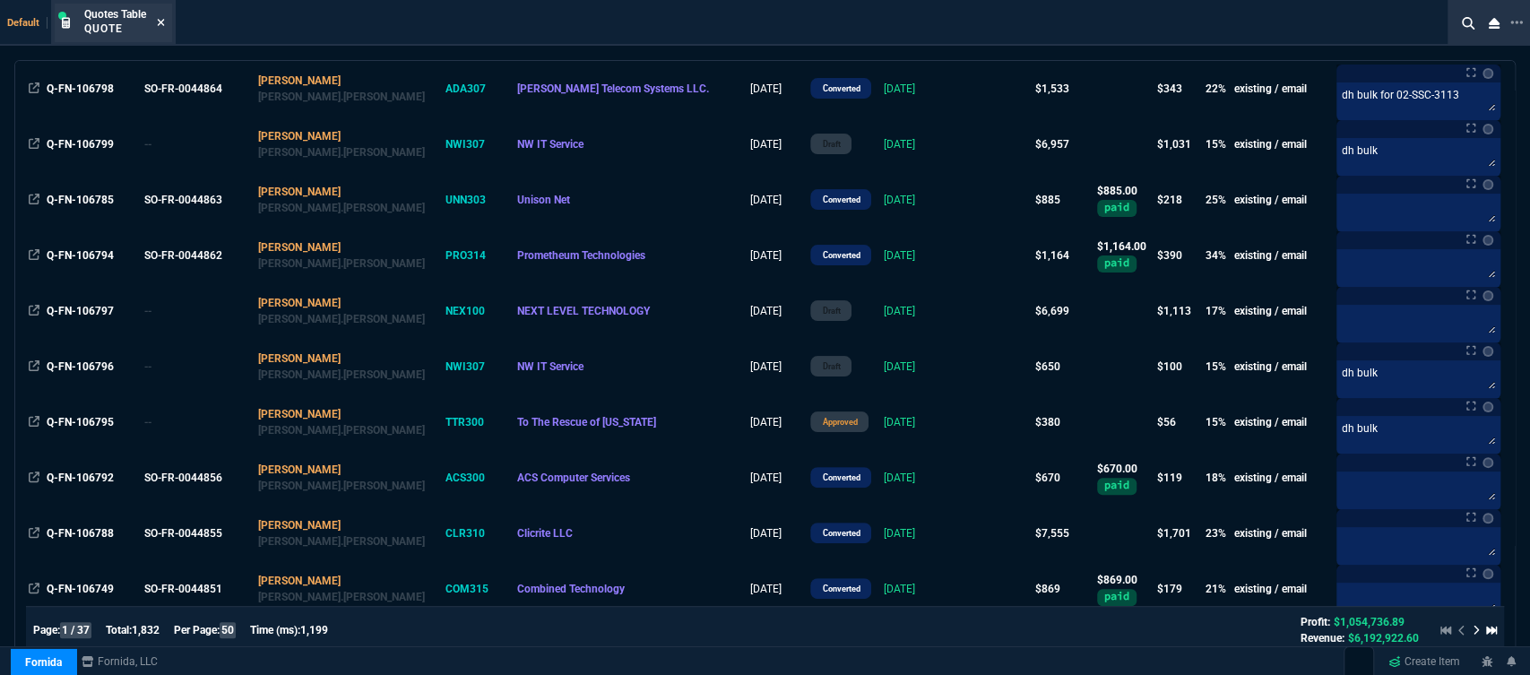
click at [162, 17] on fa-icon at bounding box center [161, 23] width 8 height 13
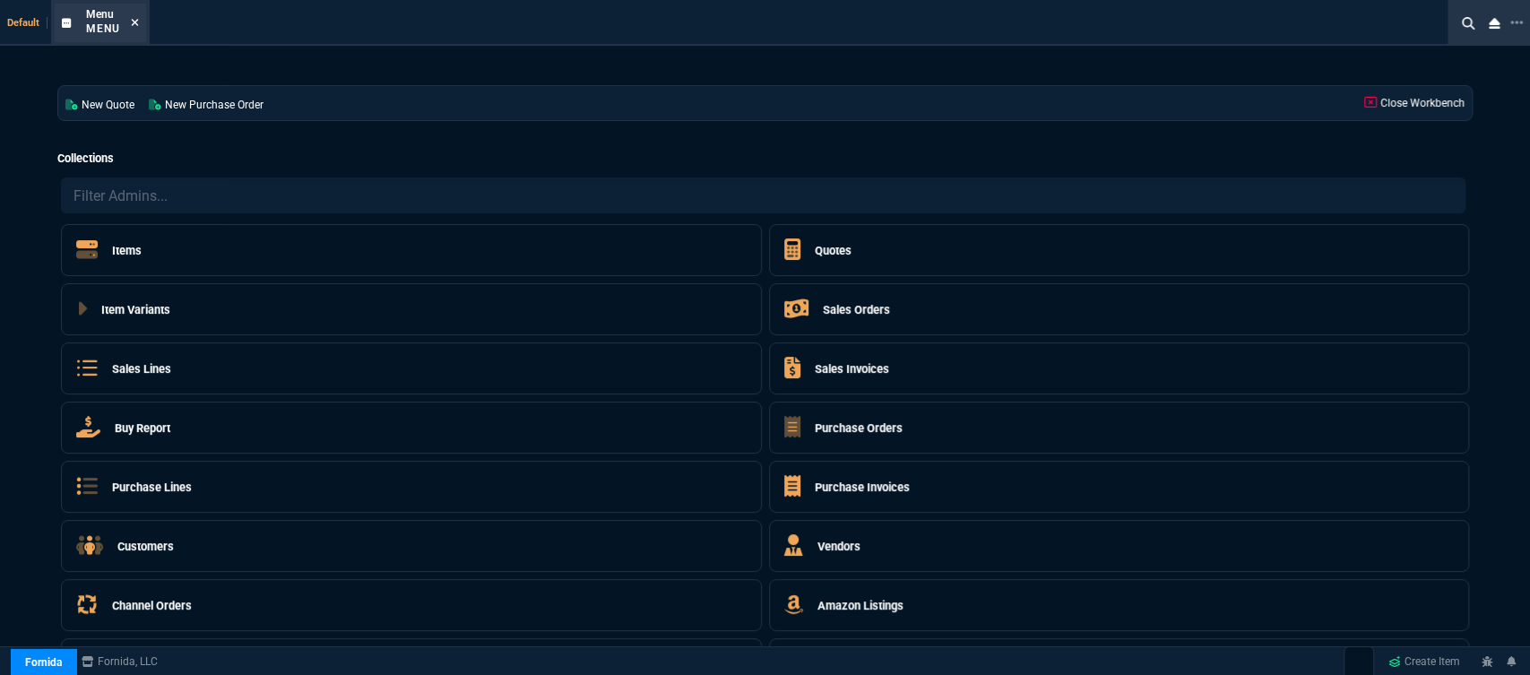
click at [132, 20] on icon at bounding box center [135, 22] width 8 height 11
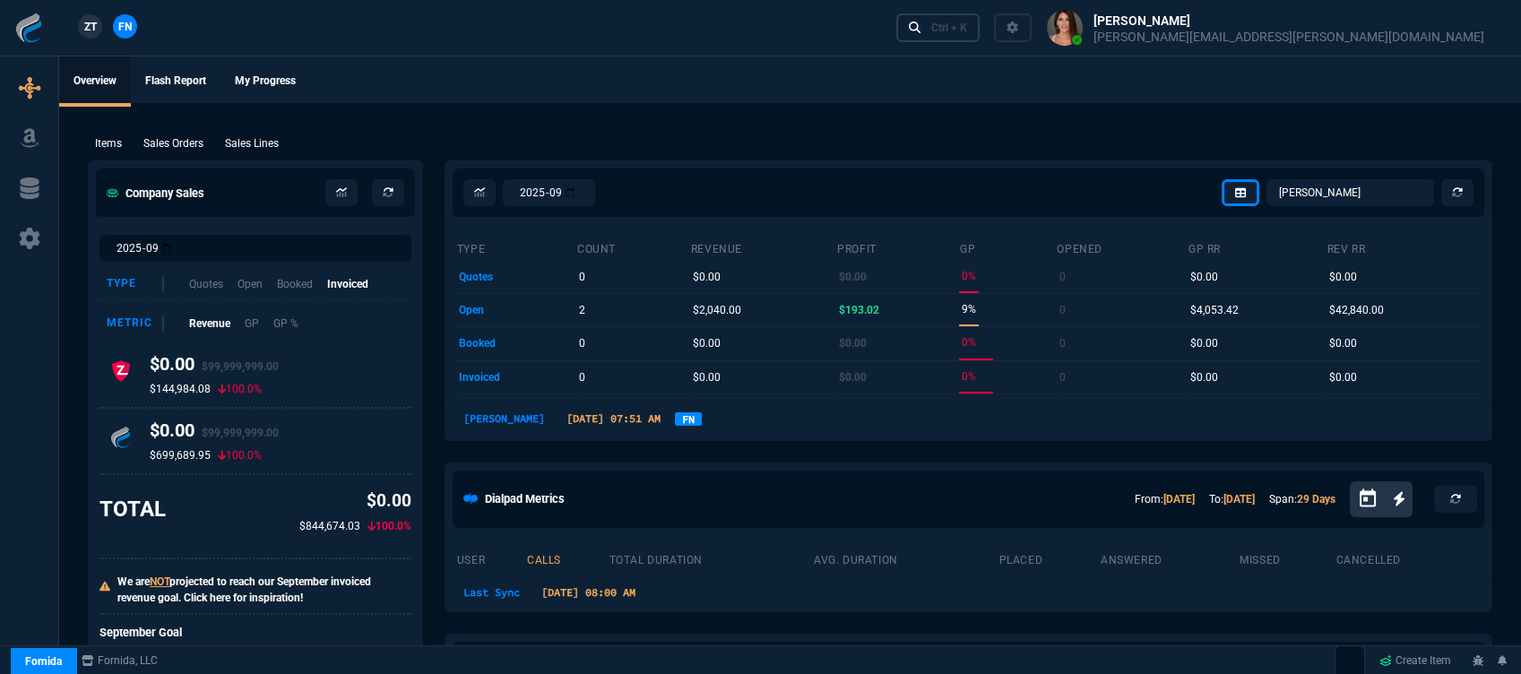
click at [967, 32] on div "Ctrl + K" at bounding box center [949, 28] width 36 height 14
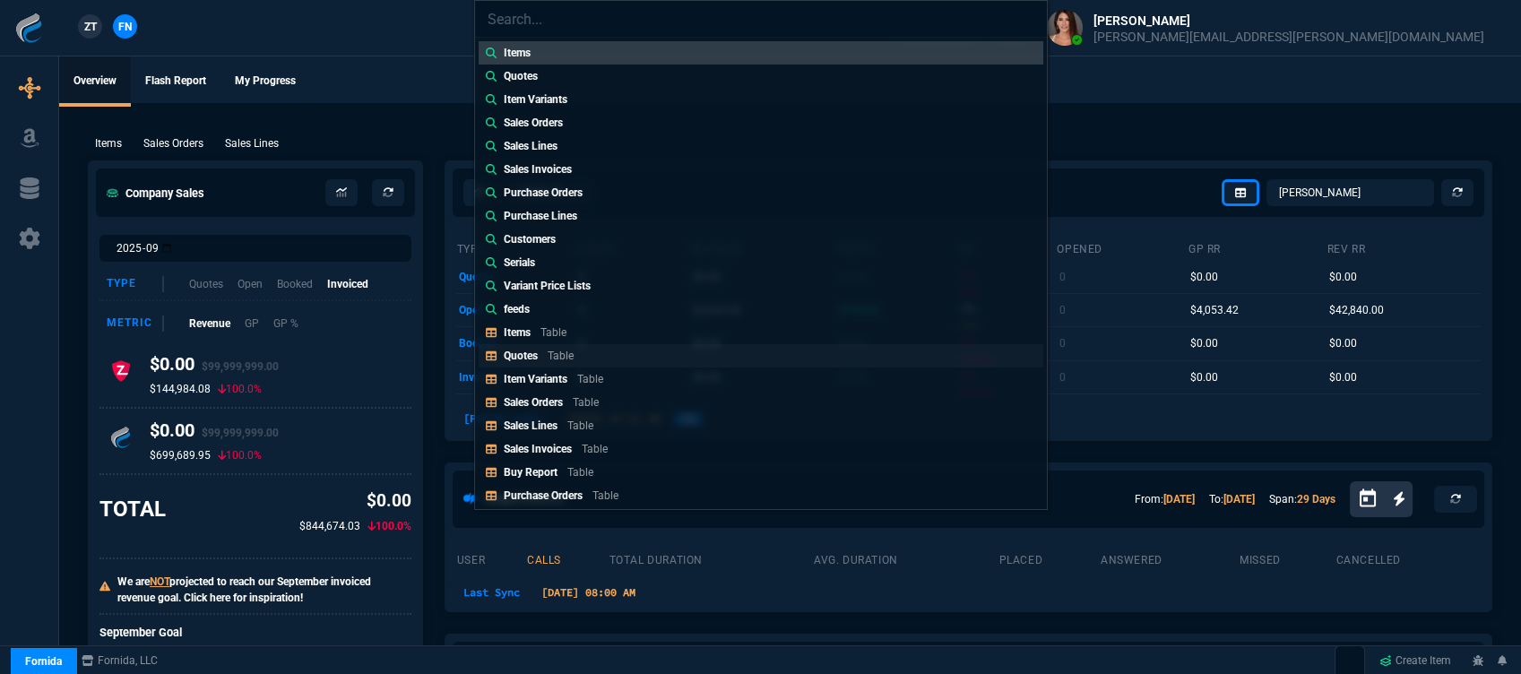
click at [566, 359] on p "Table" at bounding box center [561, 356] width 26 height 13
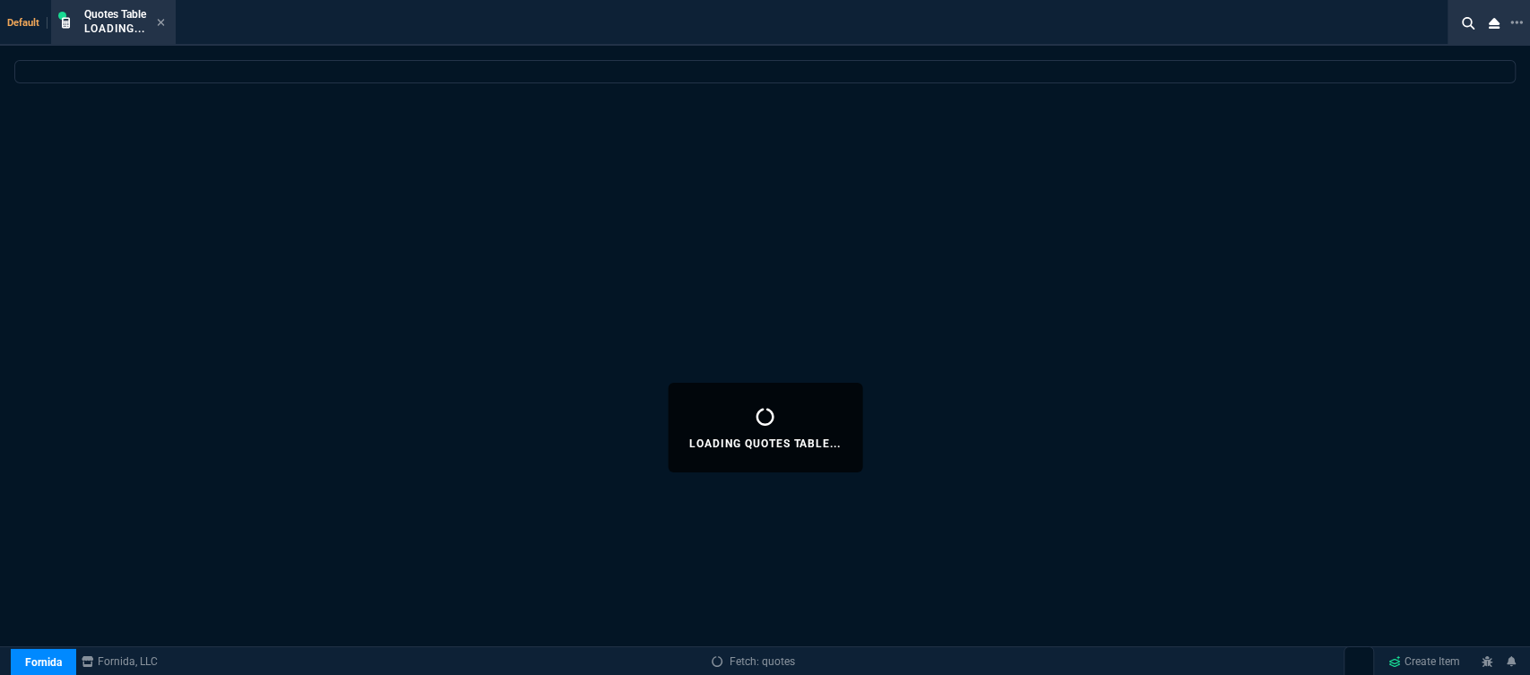
select select
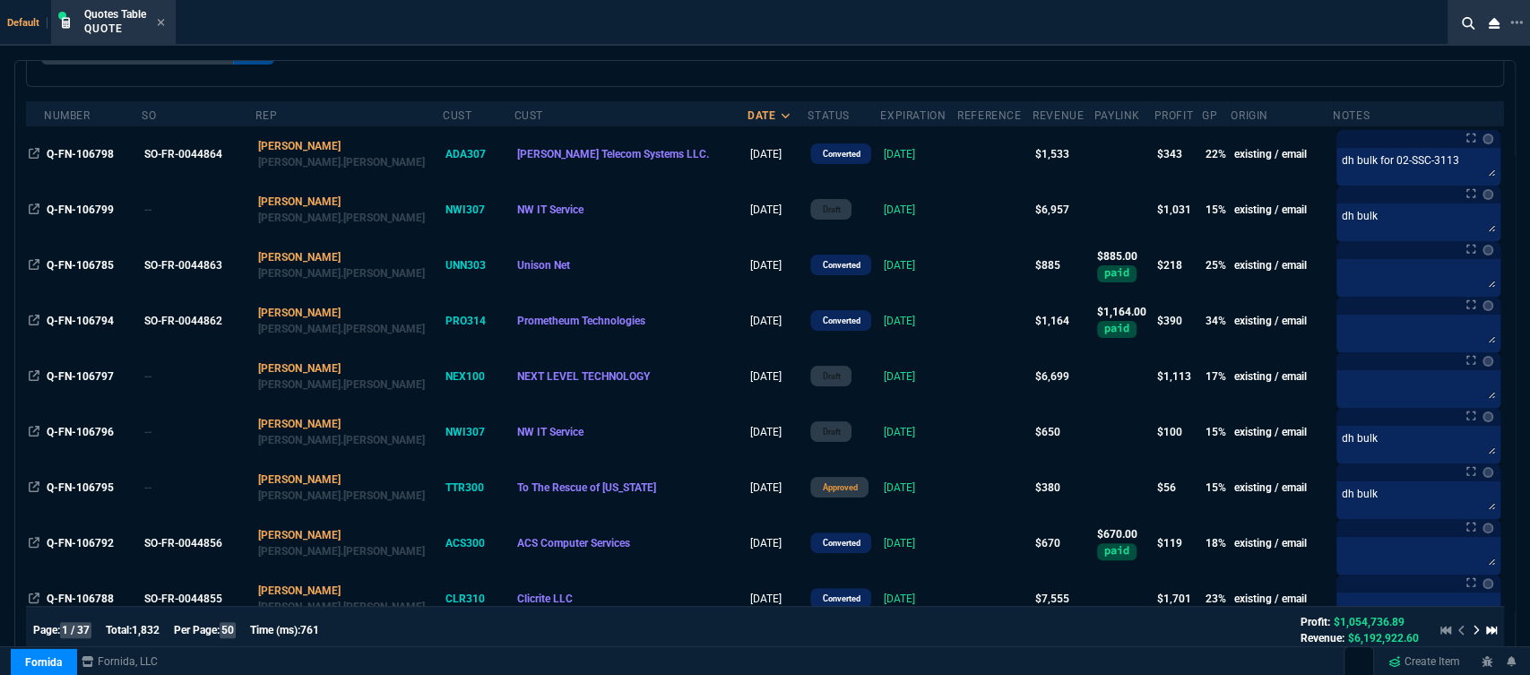
scroll to position [99, 0]
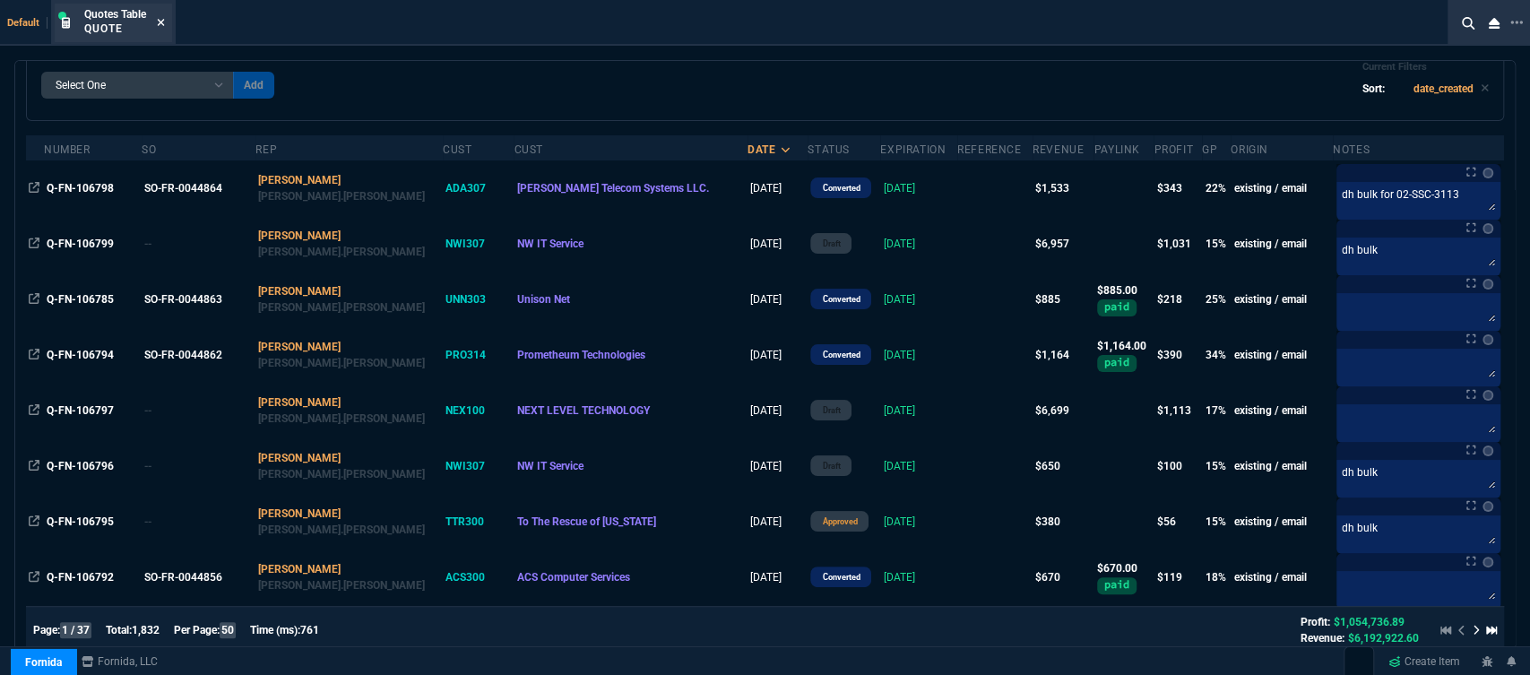
click at [164, 18] on icon at bounding box center [161, 22] width 8 height 11
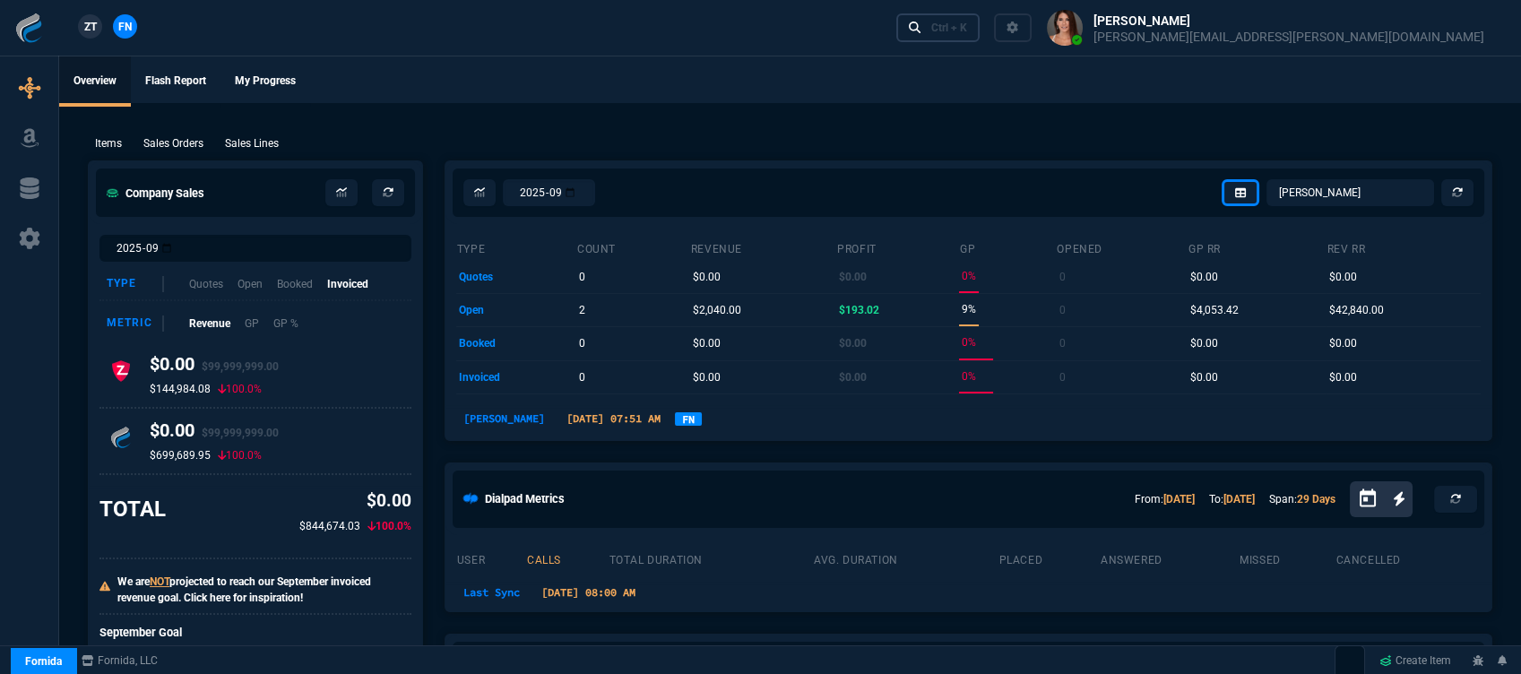
click at [967, 21] on div "Ctrl + K" at bounding box center [949, 28] width 36 height 14
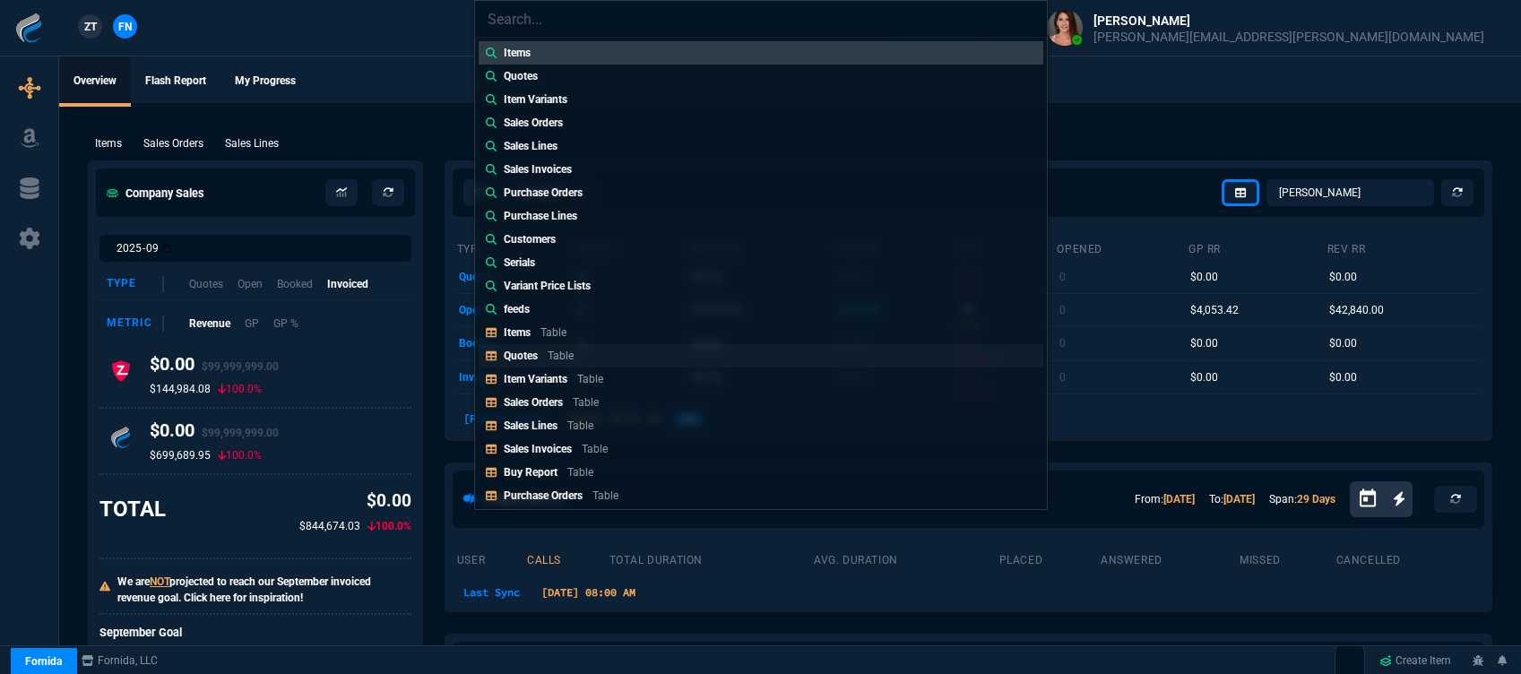
click at [640, 351] on link "Quotes Table" at bounding box center [761, 355] width 565 height 23
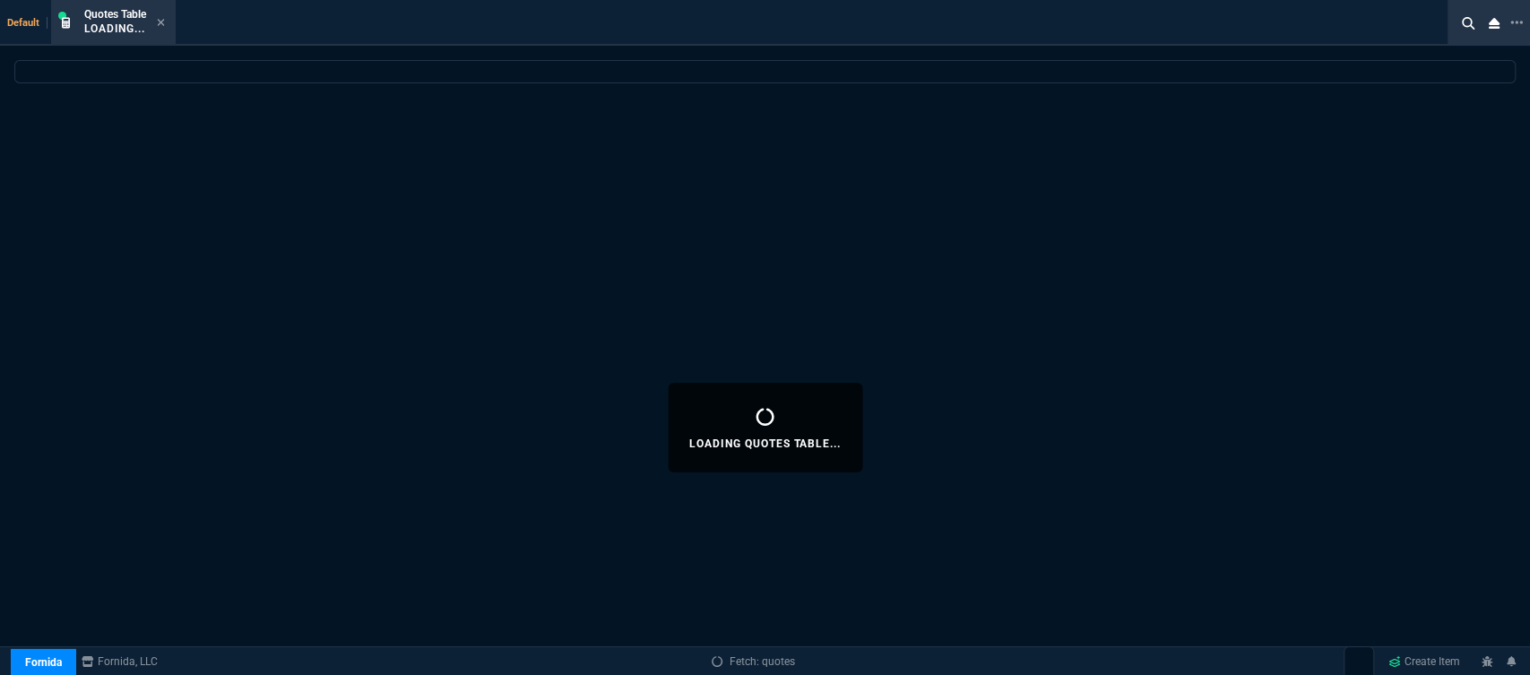
select select
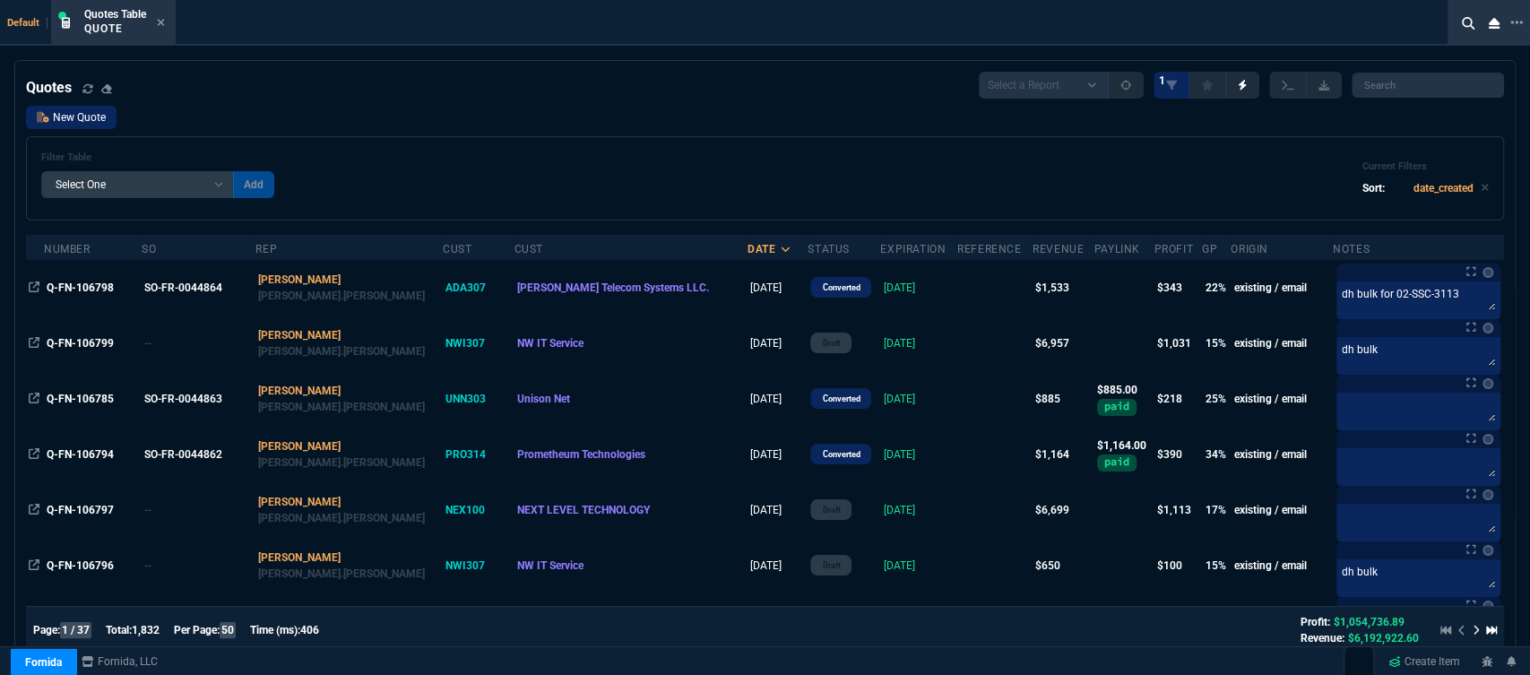
click at [89, 123] on link "New Quote" at bounding box center [71, 117] width 91 height 23
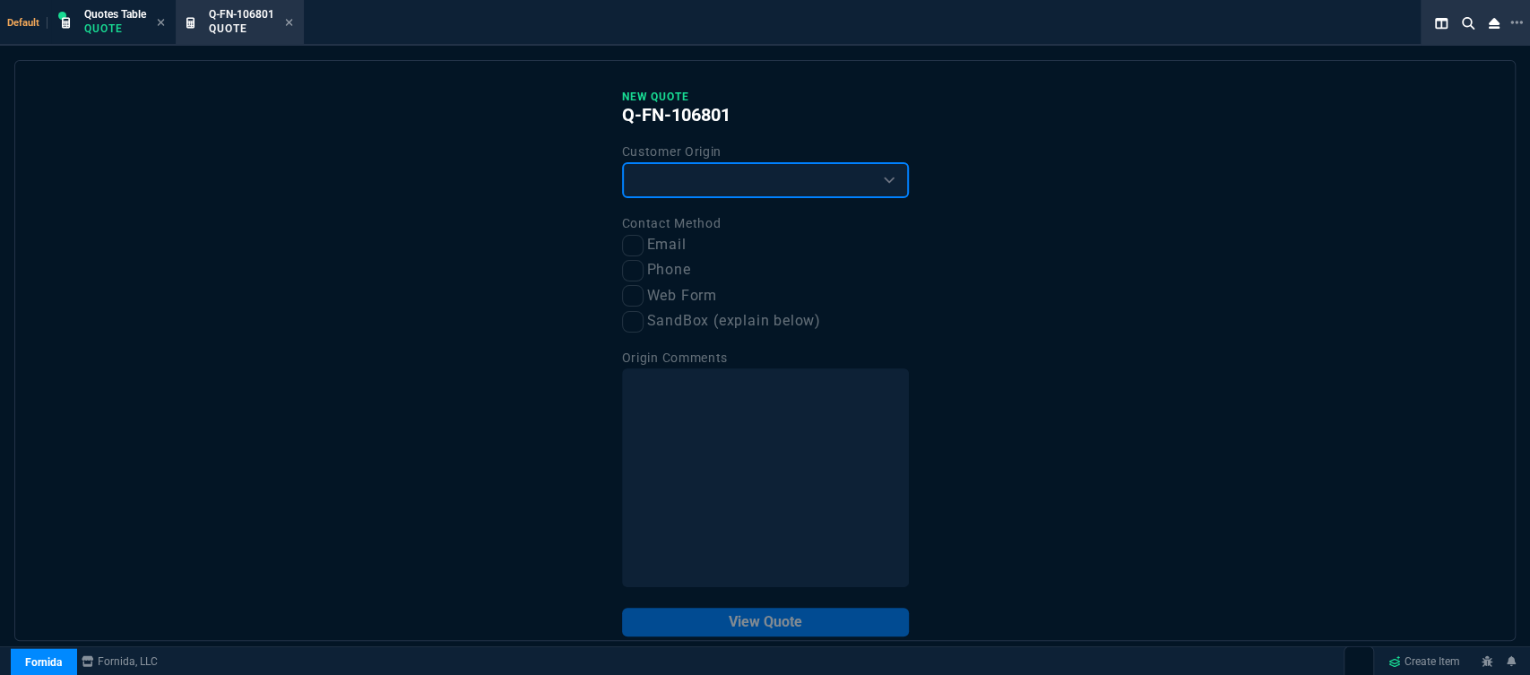
click at [761, 185] on select "Existing Customer Amazon Lead (first order) Website Lead (first order) Called (…" at bounding box center [765, 180] width 287 height 36
select select "existing"
click at [622, 163] on select "Existing Customer Amazon Lead (first order) Website Lead (first order) Called (…" at bounding box center [765, 180] width 287 height 36
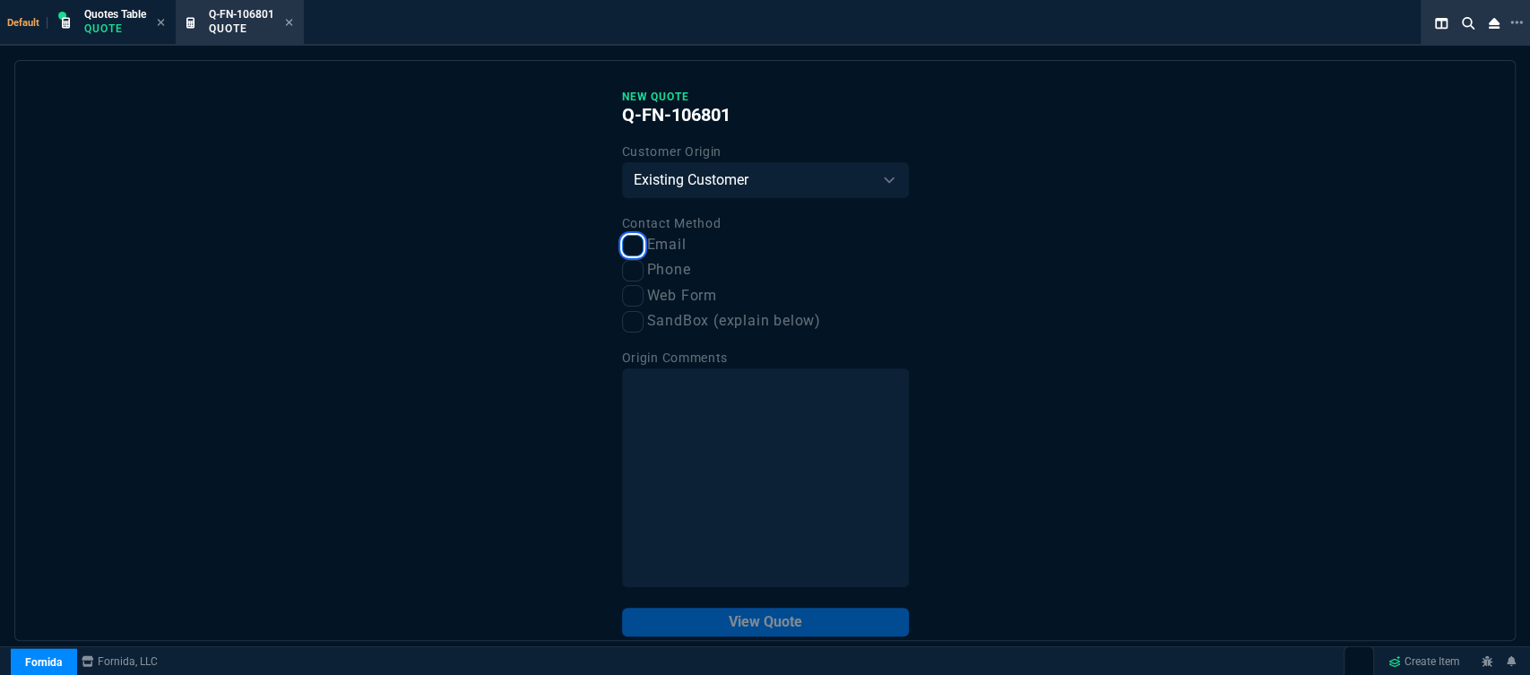
click at [631, 244] on input "Email" at bounding box center [633, 246] width 22 height 22
checkbox input "true"
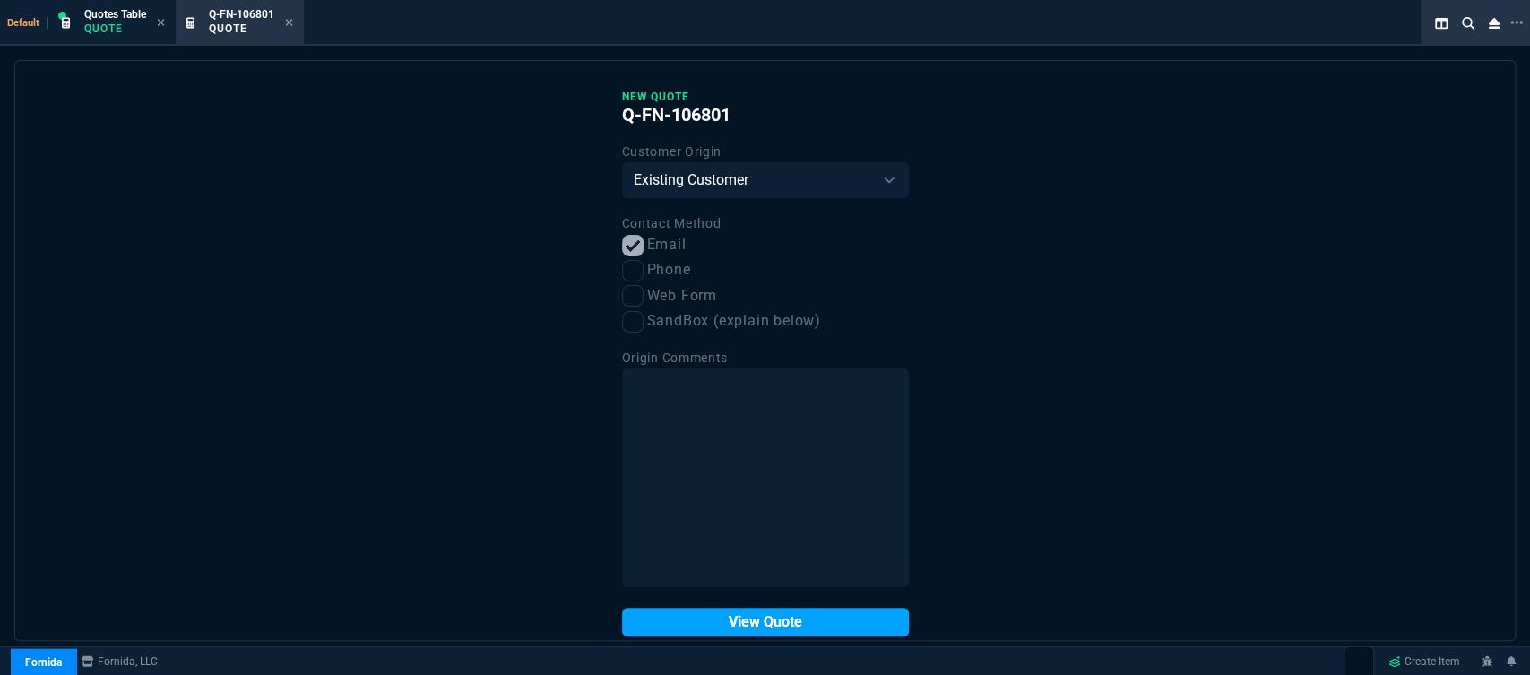
click at [756, 630] on button "View Quote" at bounding box center [765, 622] width 287 height 29
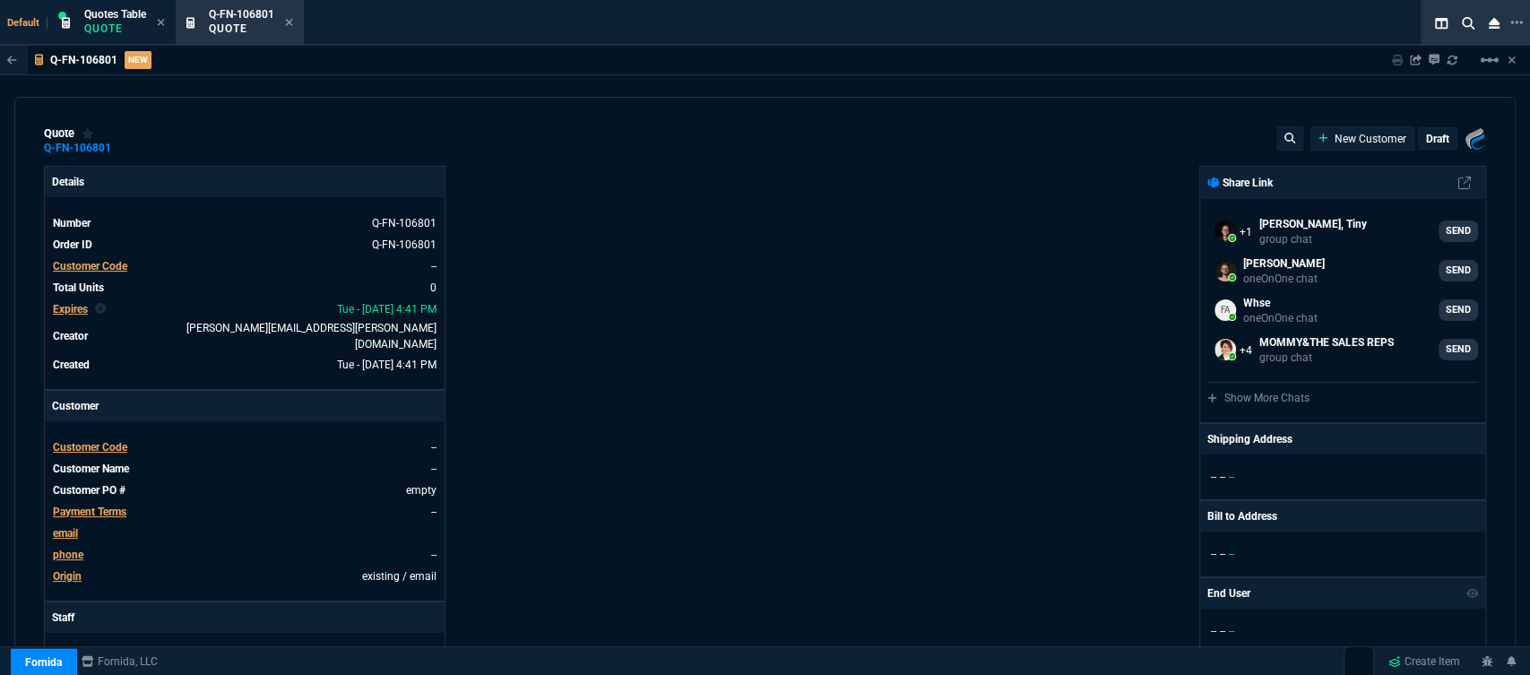
click at [108, 441] on span "Customer Code" at bounding box center [90, 447] width 74 height 13
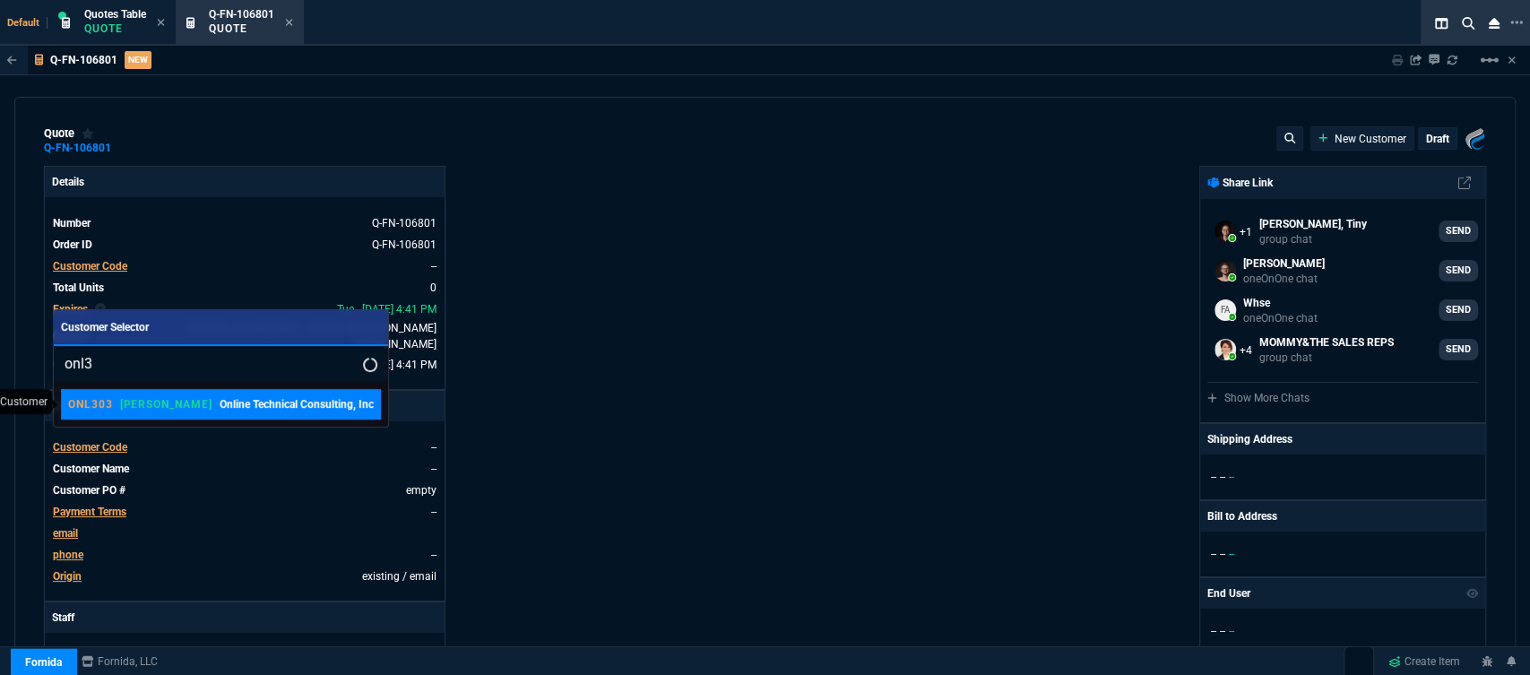
type input "onl3"
click at [220, 404] on p "Online Technical Consulting, Inc" at bounding box center [297, 404] width 154 height 16
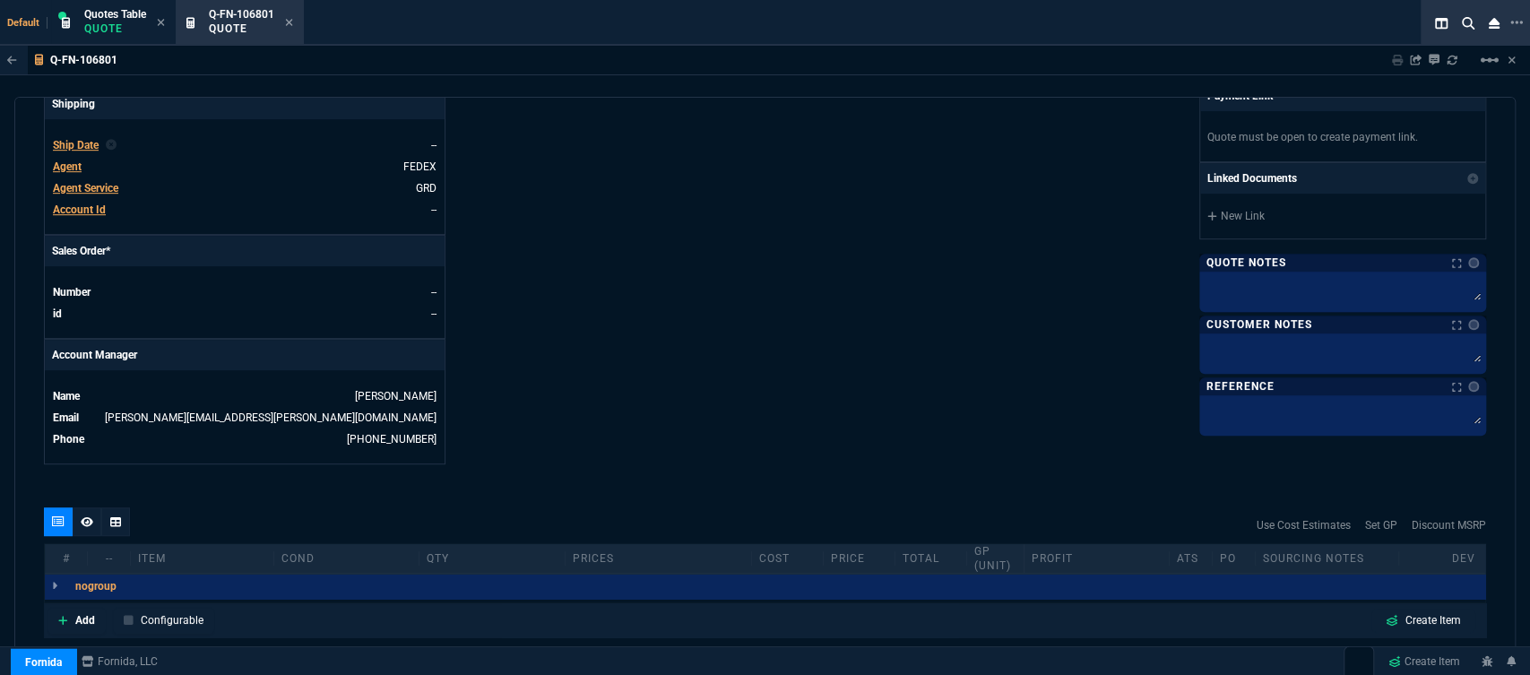
scroll to position [804, 0]
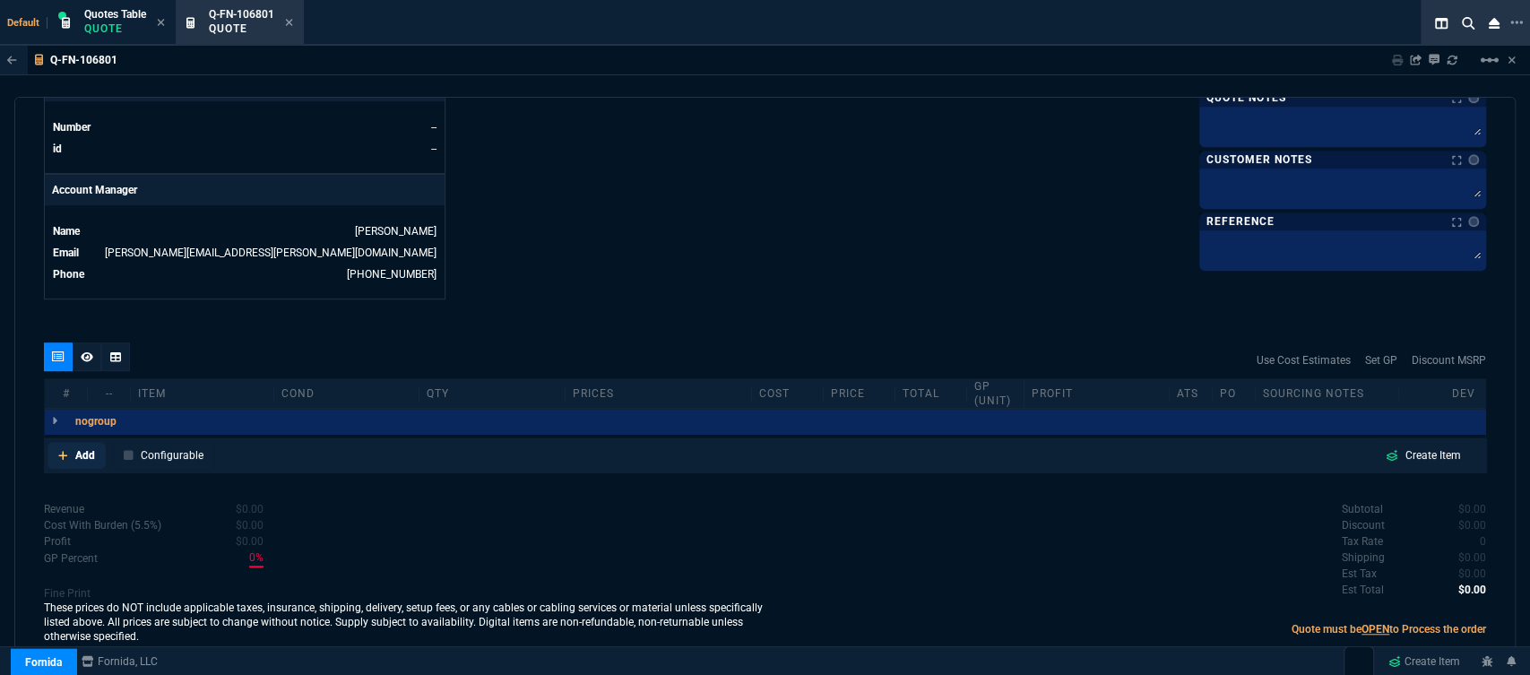
click at [52, 444] on link "Add" at bounding box center [76, 455] width 58 height 27
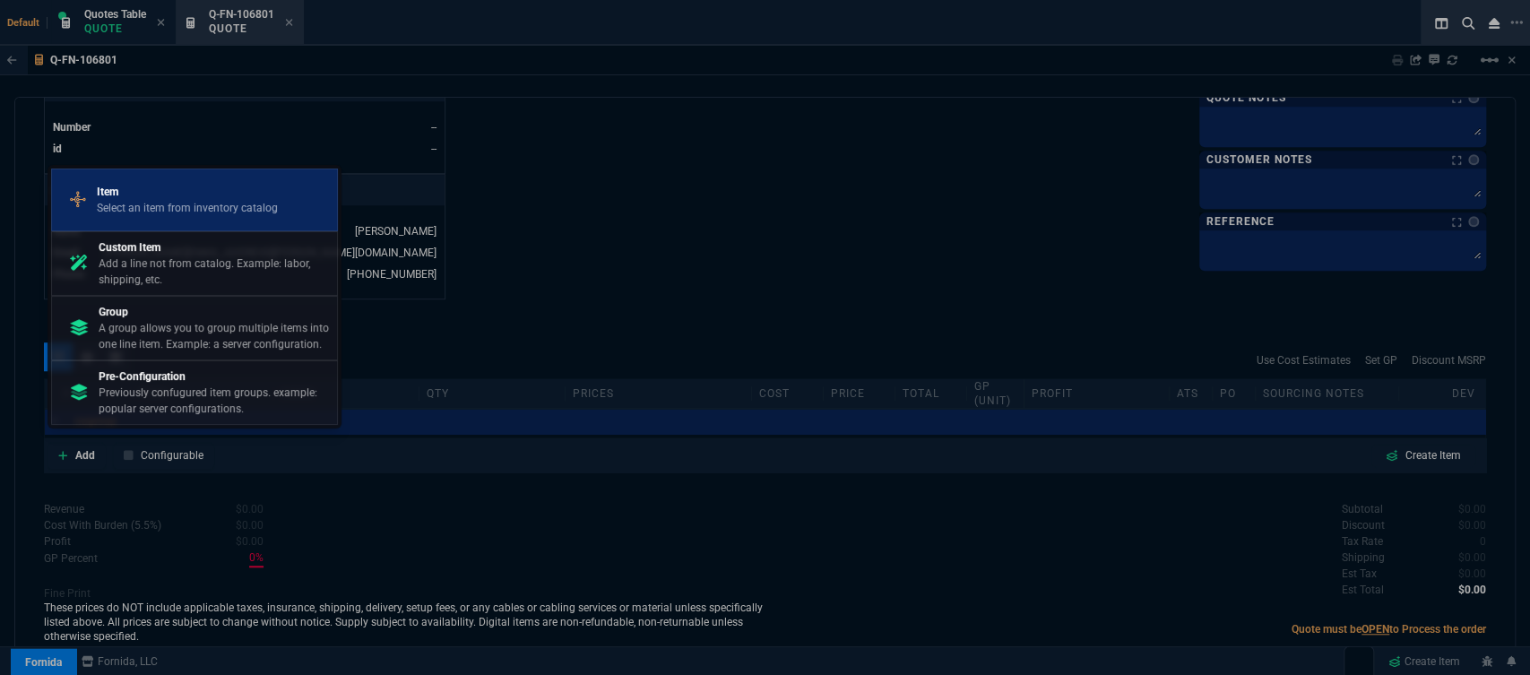
click at [140, 211] on p "Select an item from inventory catalog" at bounding box center [187, 208] width 181 height 16
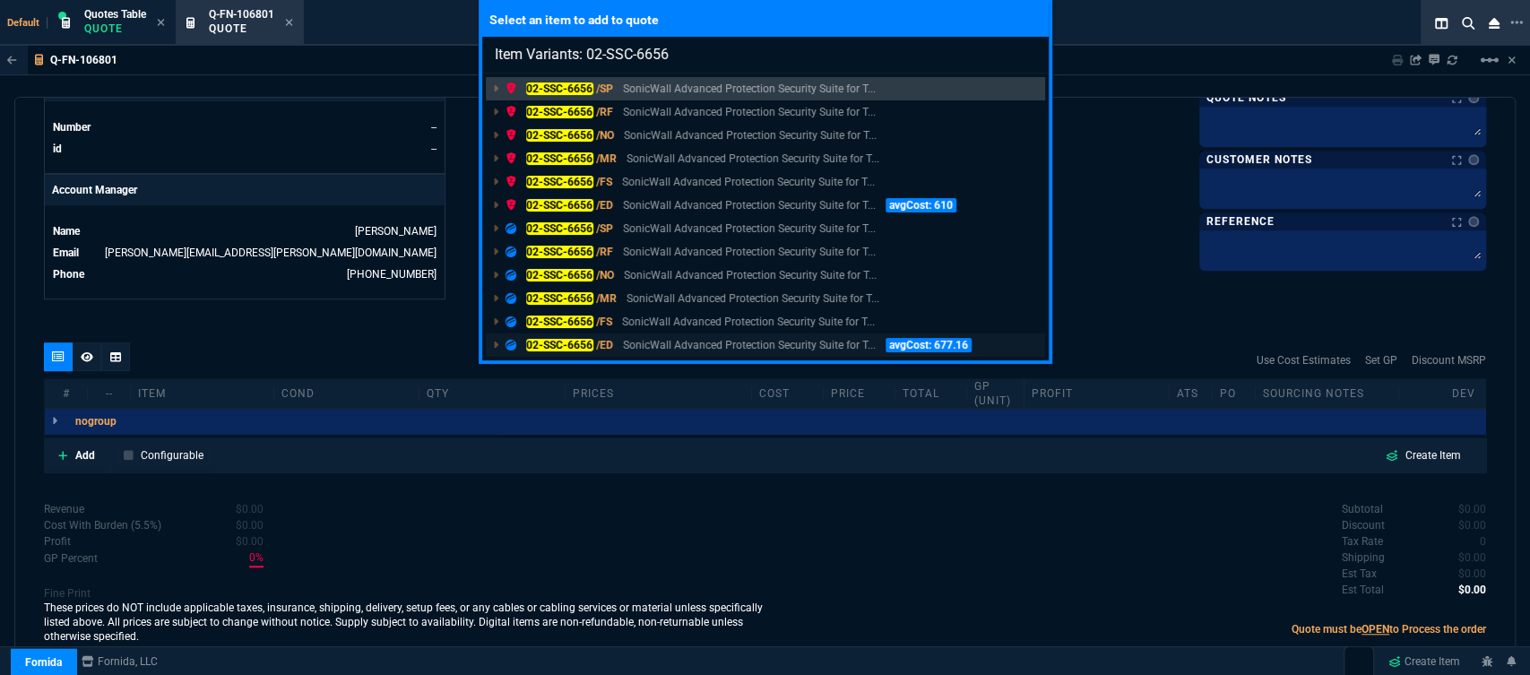
type input "Item Variants: 02-SSC-6656"
click at [713, 347] on p "SonicWall Advanced Protection Security Suite for T..." at bounding box center [749, 345] width 253 height 16
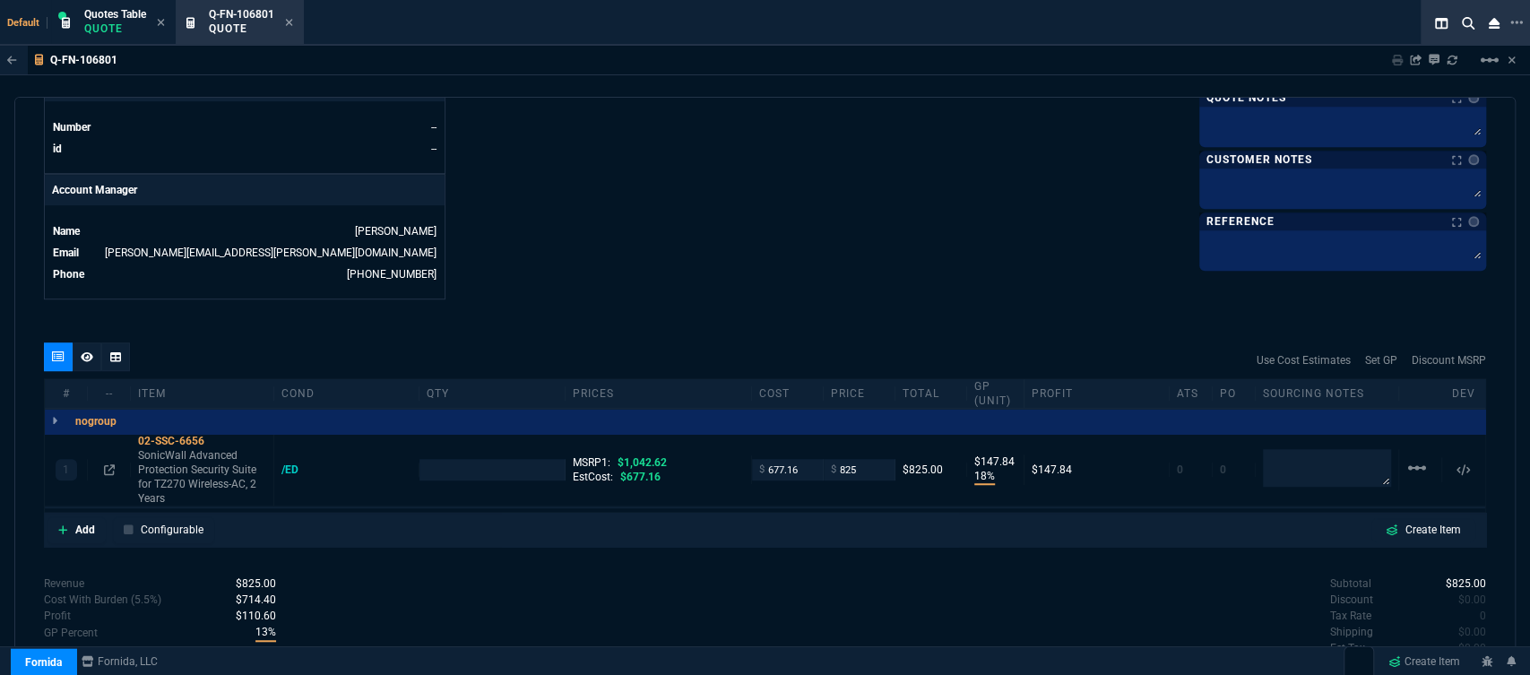
type input "18"
type input "148"
type input "21"
click at [223, 434] on div "02-SSC-6656" at bounding box center [202, 441] width 128 height 14
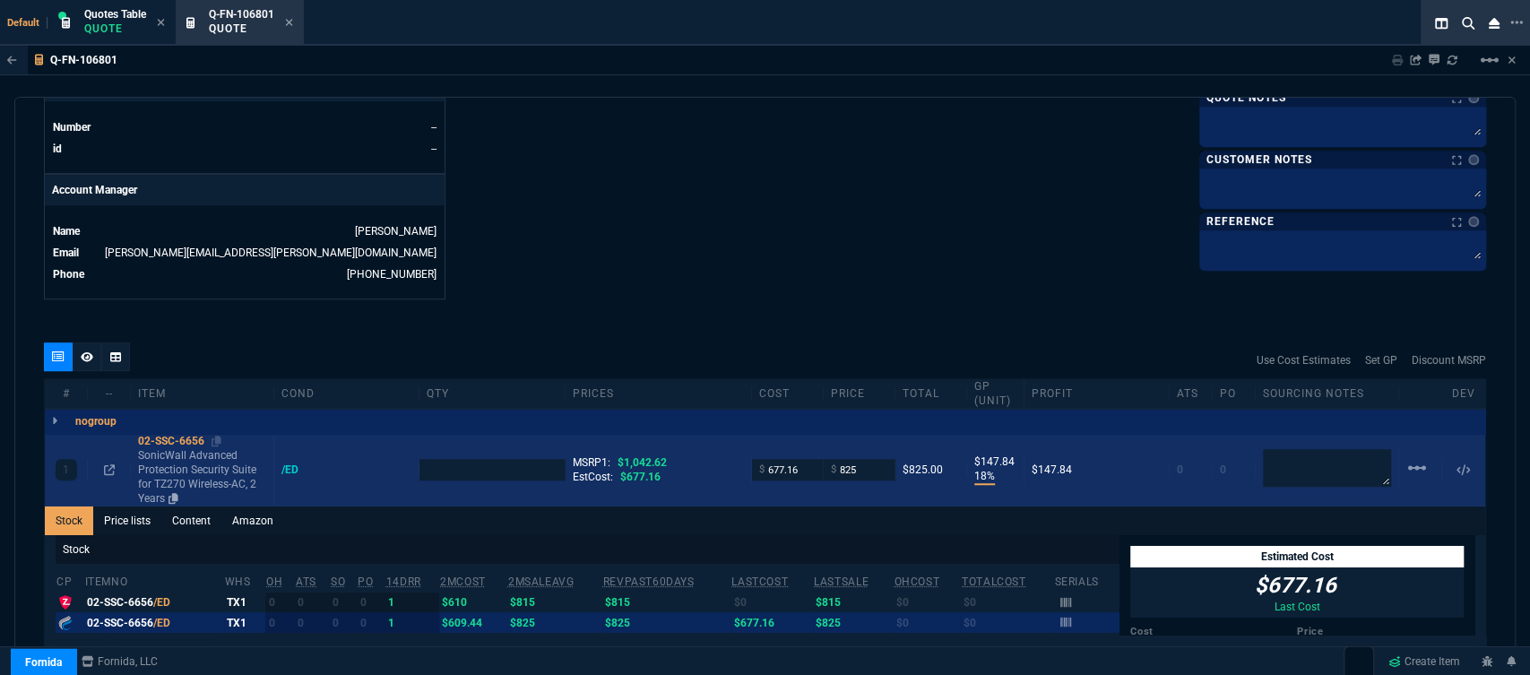
click at [210, 471] on p "SonicWall Advanced Protection Security Suite for TZ270 Wireless-AC, 2 Years" at bounding box center [202, 476] width 128 height 57
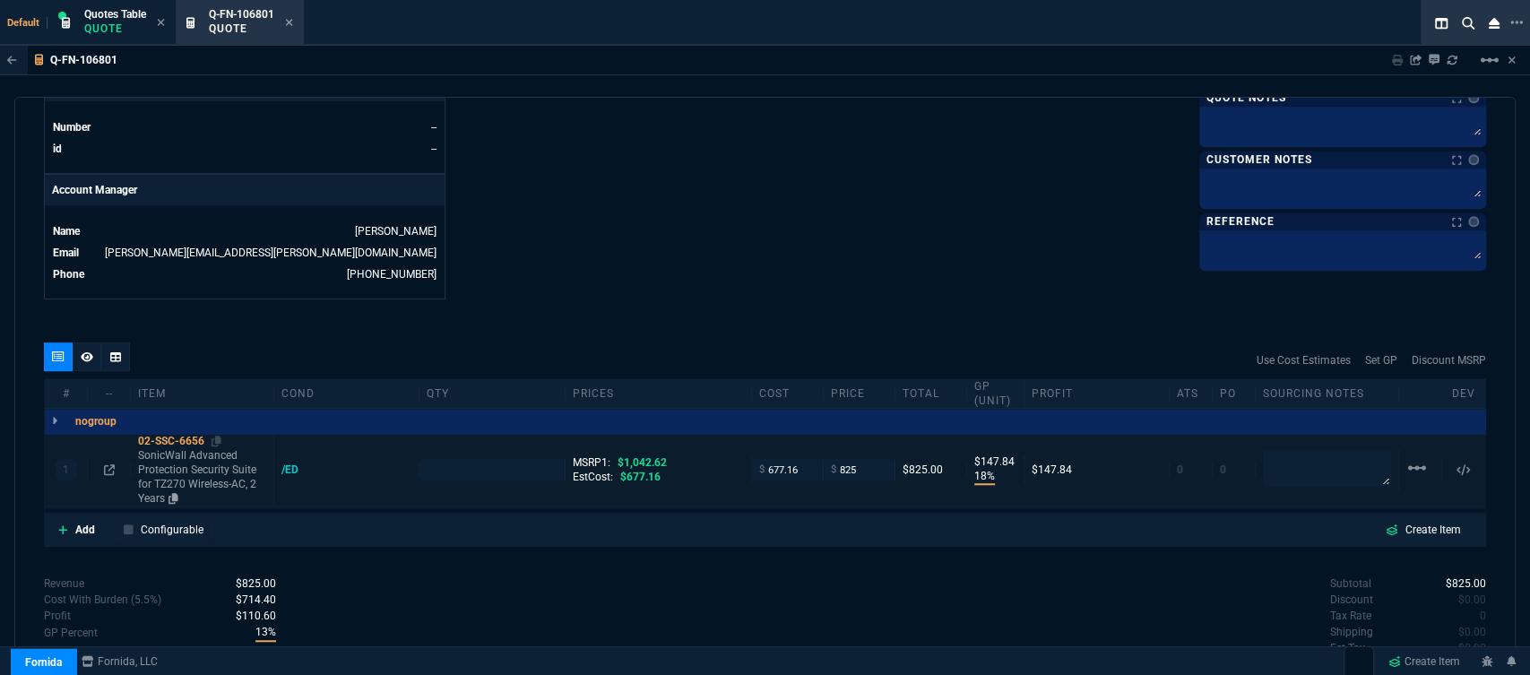
click at [199, 470] on p "SonicWall Advanced Protection Security Suite for TZ270 Wireless-AC, 2 Years" at bounding box center [202, 476] width 128 height 57
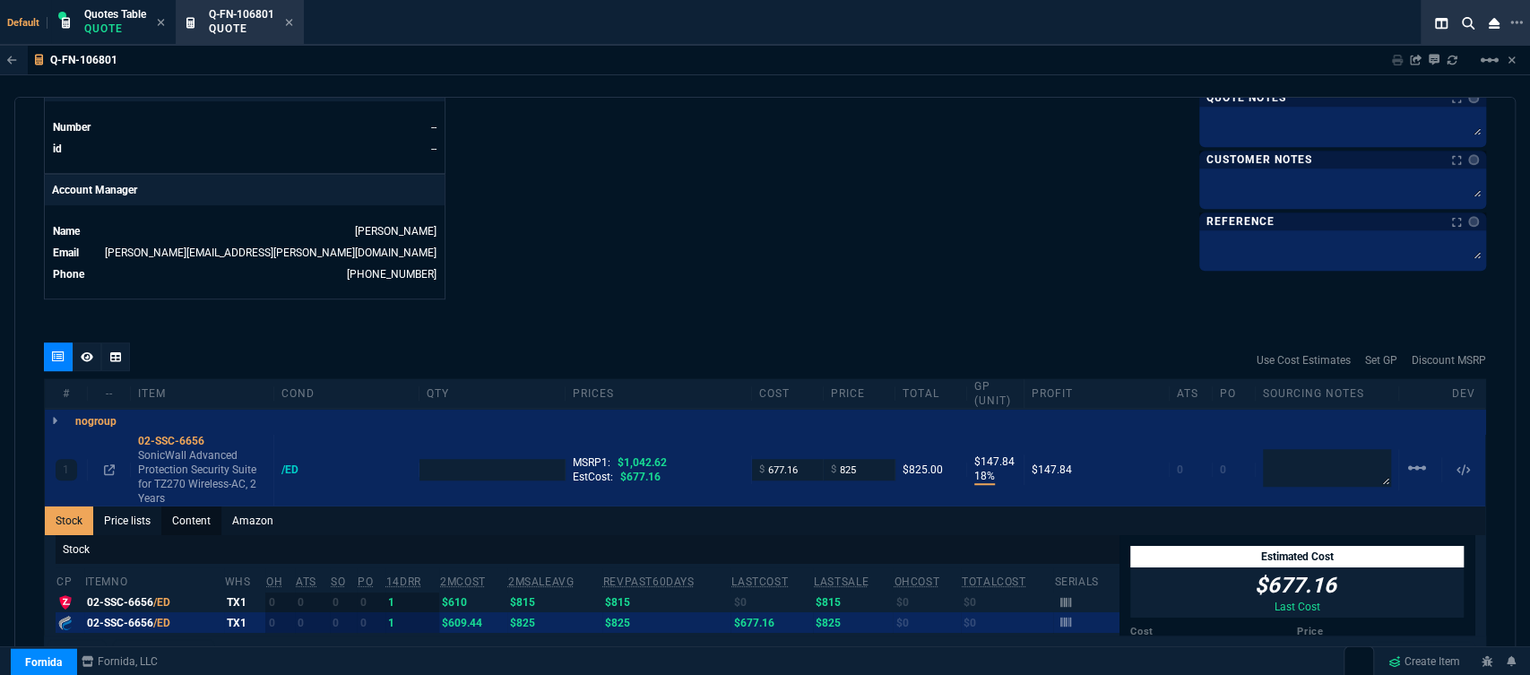
click at [199, 511] on link "Content" at bounding box center [191, 520] width 60 height 29
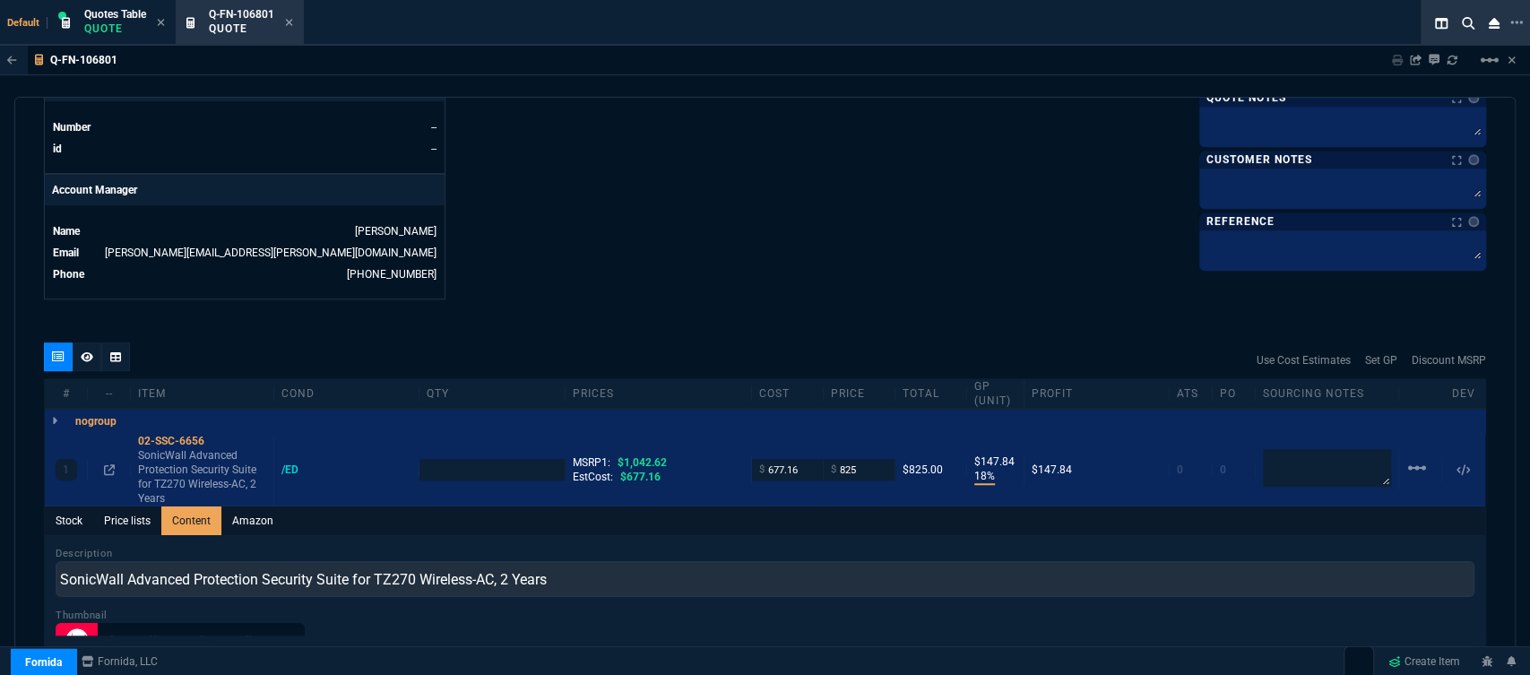
scroll to position [0, 0]
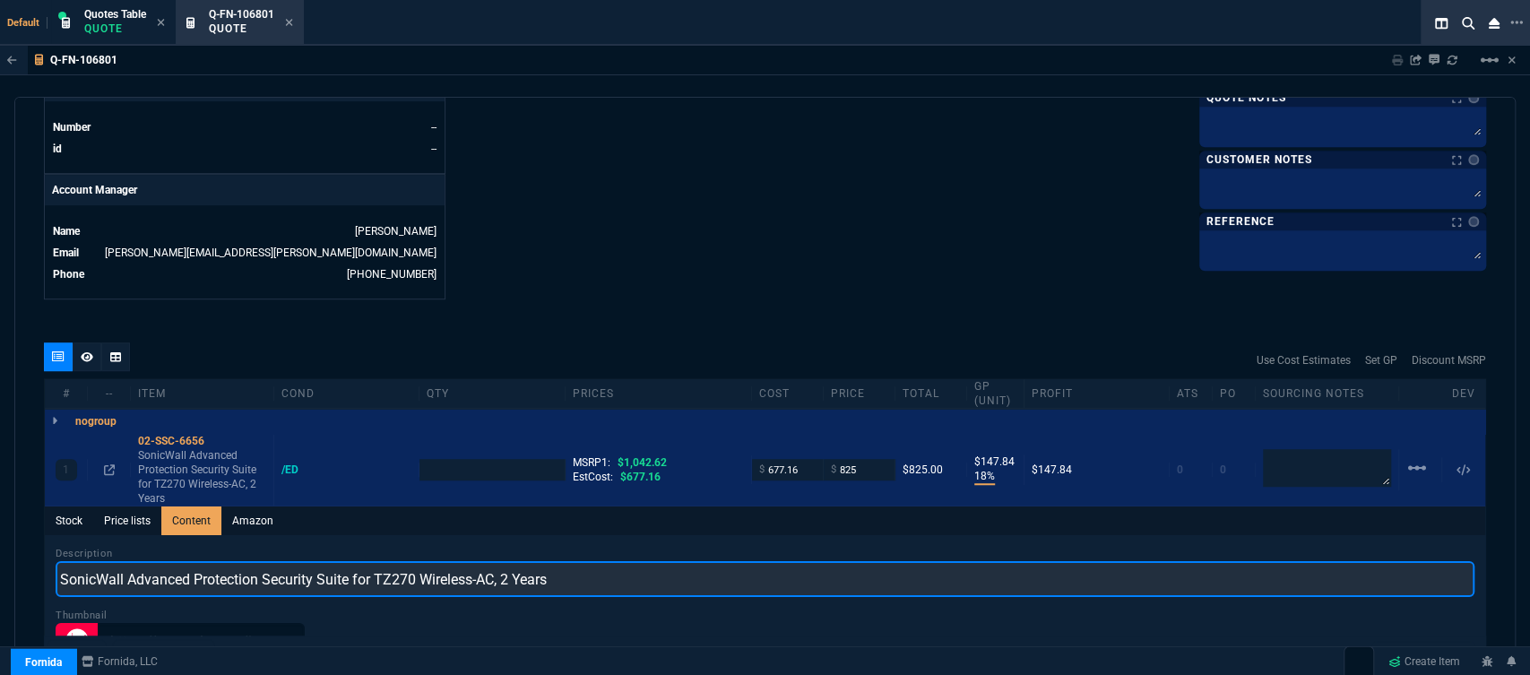
drag, startPoint x: 611, startPoint y: 553, endPoint x: 755, endPoint y: 281, distance: 307.9
click at [13, 504] on div "Q-FN-106801 Sharing Q-FN-106801 Link Dev Link Share on Teams linear_scale quote…" at bounding box center [765, 401] width 1530 height 711
paste input "ADVANCED PROTECTION SERVICE SUITE FOR TZ270W 2YR"
type input "ADVANCED PROTECTION SERVICE SUITE FOR TZ270W 2YR"
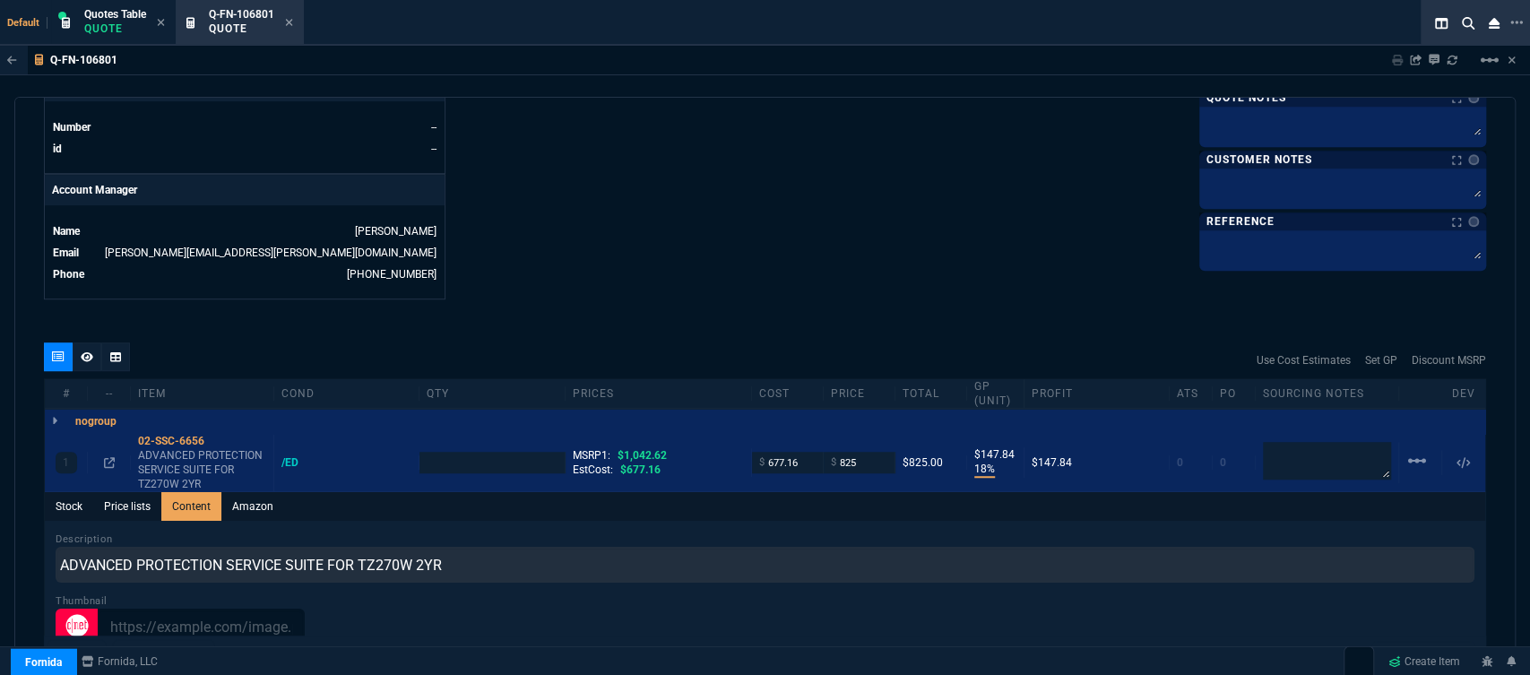
type input "1"
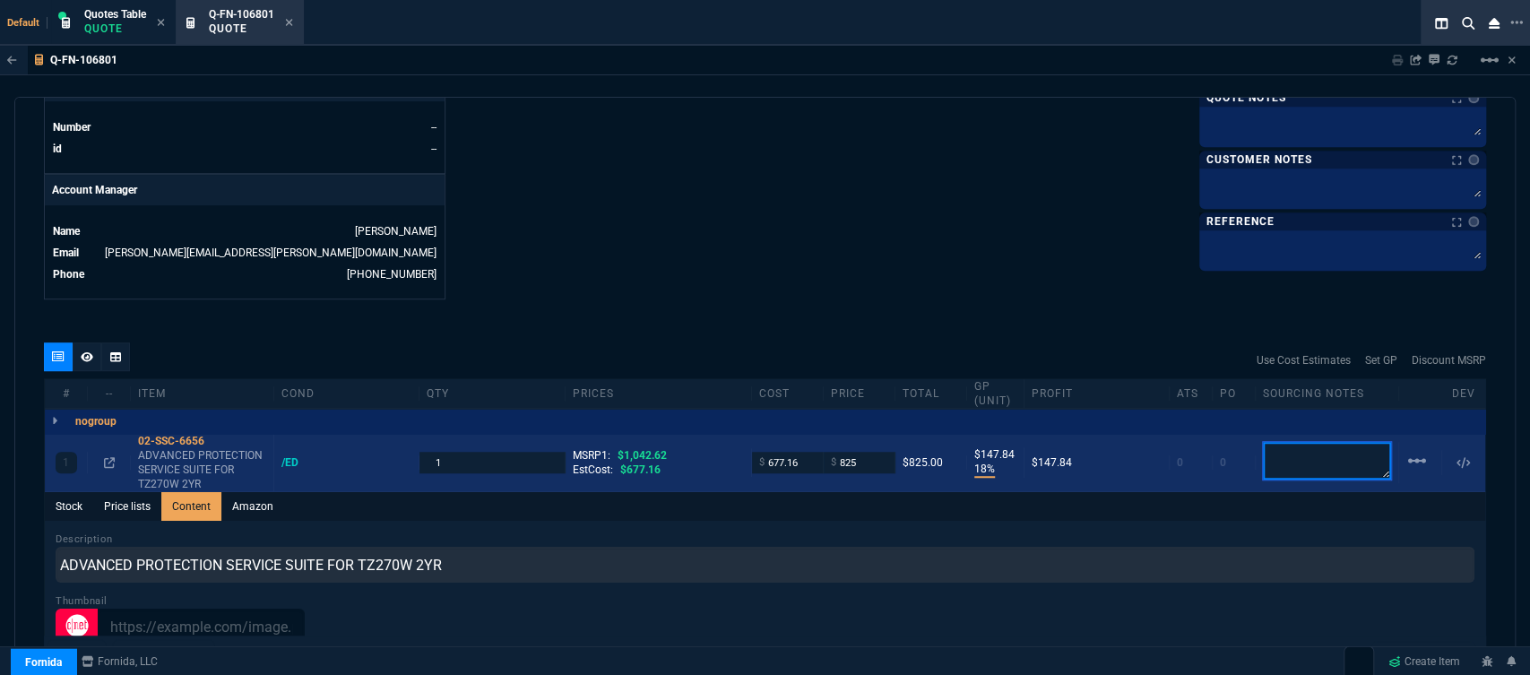
click at [1303, 455] on textarea at bounding box center [1327, 461] width 128 height 38
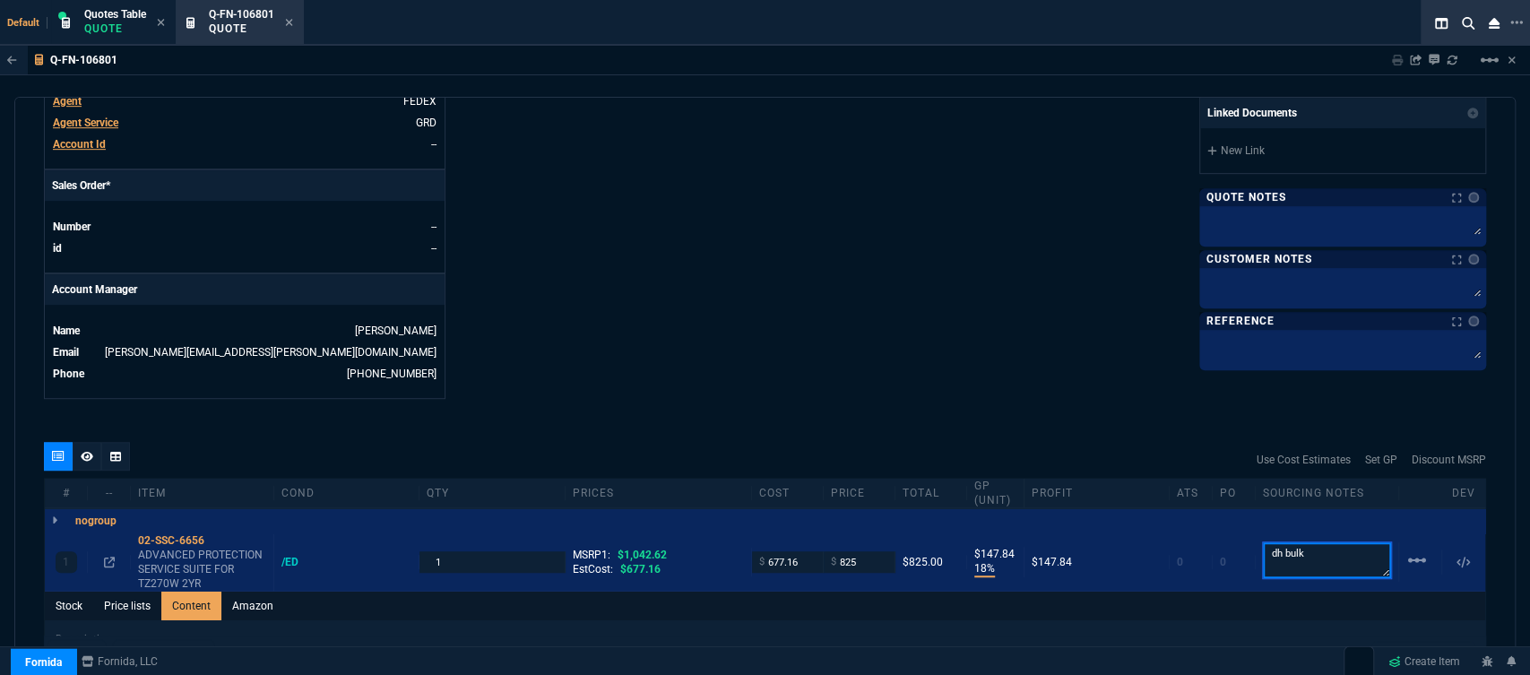
scroll to position [605, 0]
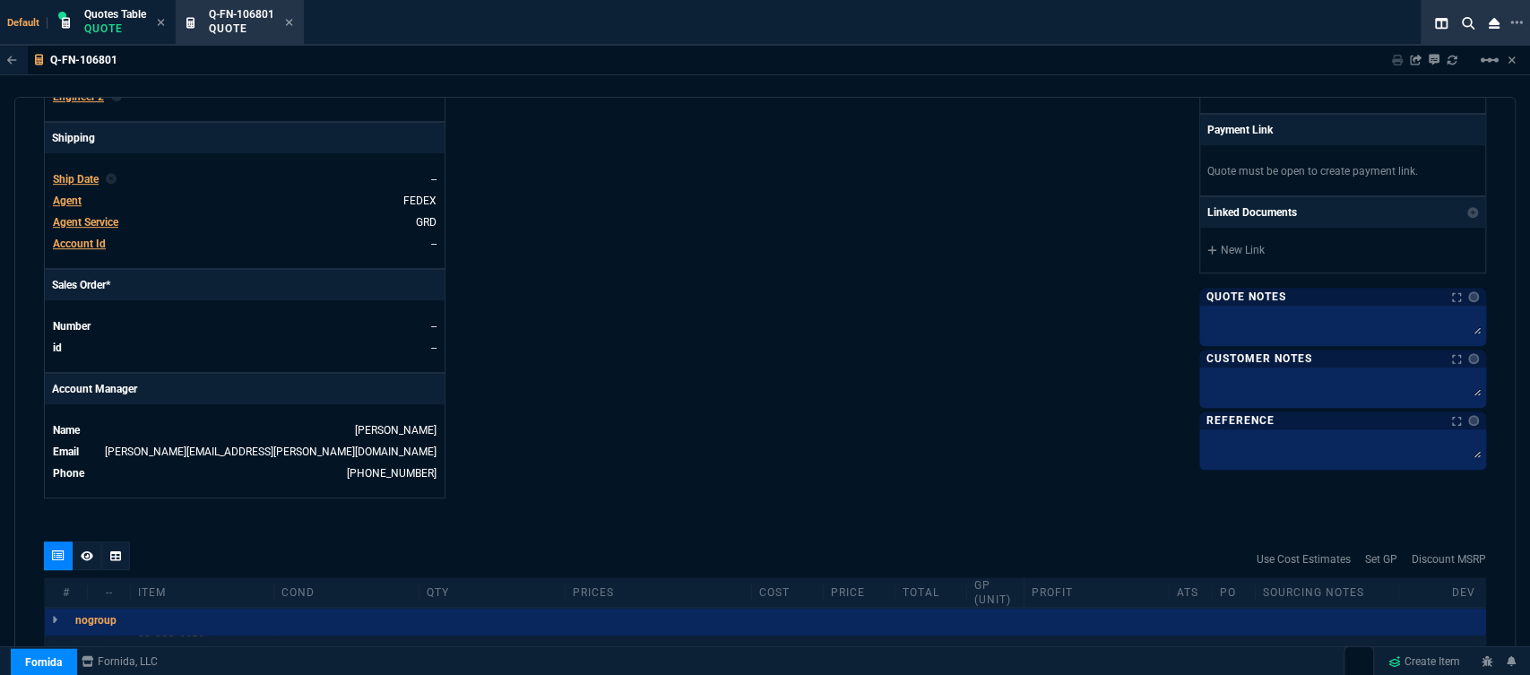
type textarea "dh bulk"
click at [73, 194] on span "Agent" at bounding box center [67, 200] width 29 height 13
click at [70, 194] on span "Agent" at bounding box center [67, 200] width 29 height 13
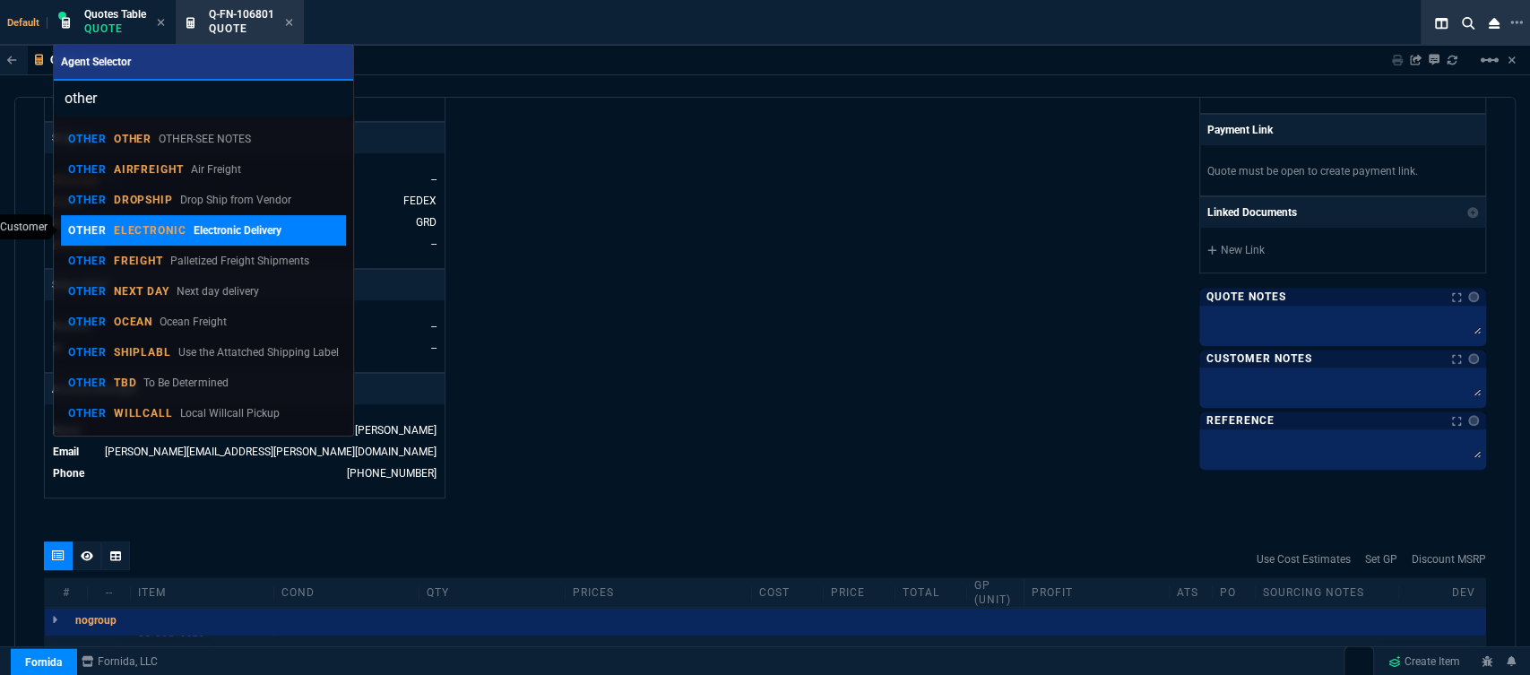
type input "other"
click at [141, 225] on p "ELECTRONIC" at bounding box center [150, 230] width 73 height 14
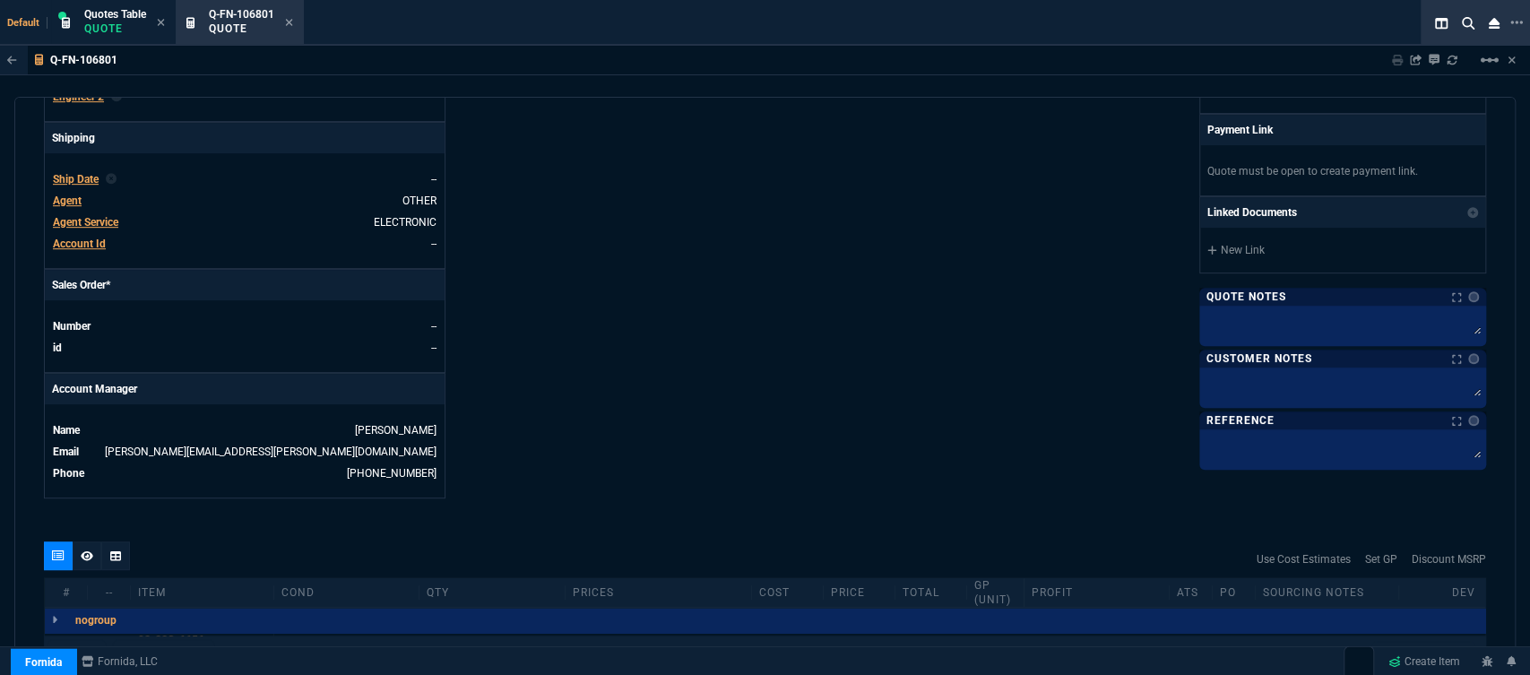
type input "18"
type input "148"
type input "21"
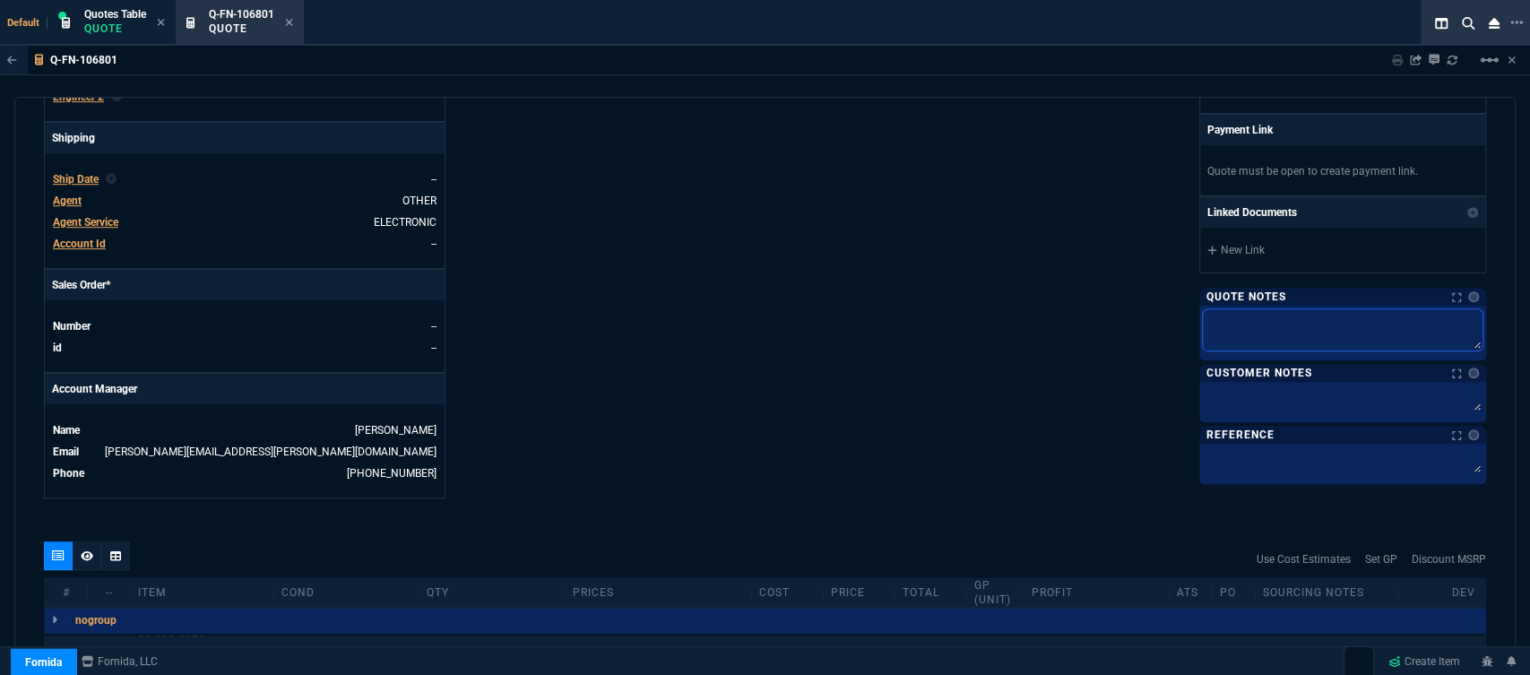
click at [1247, 334] on textarea at bounding box center [1343, 329] width 280 height 41
type textarea "d"
type textarea "dh"
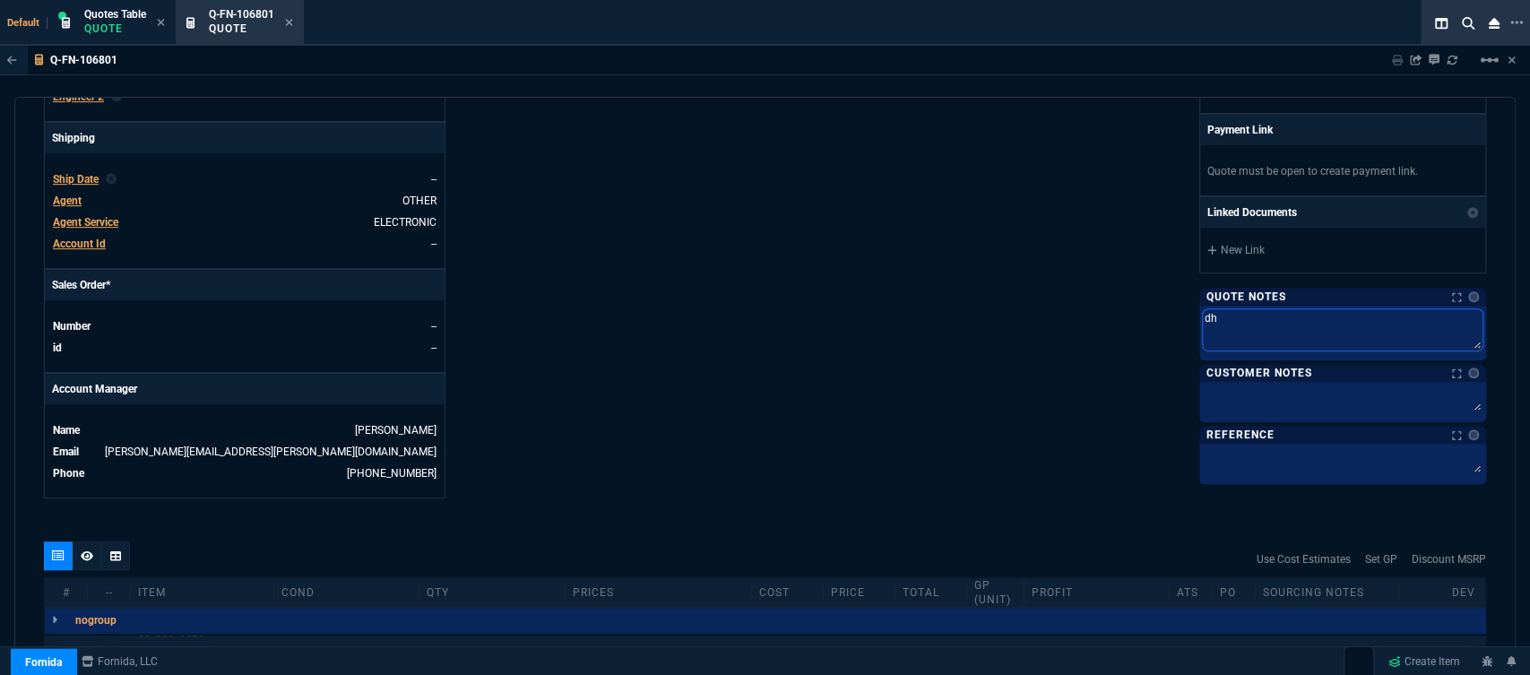
type textarea "dh"
type textarea "dh b"
type textarea "dh bu"
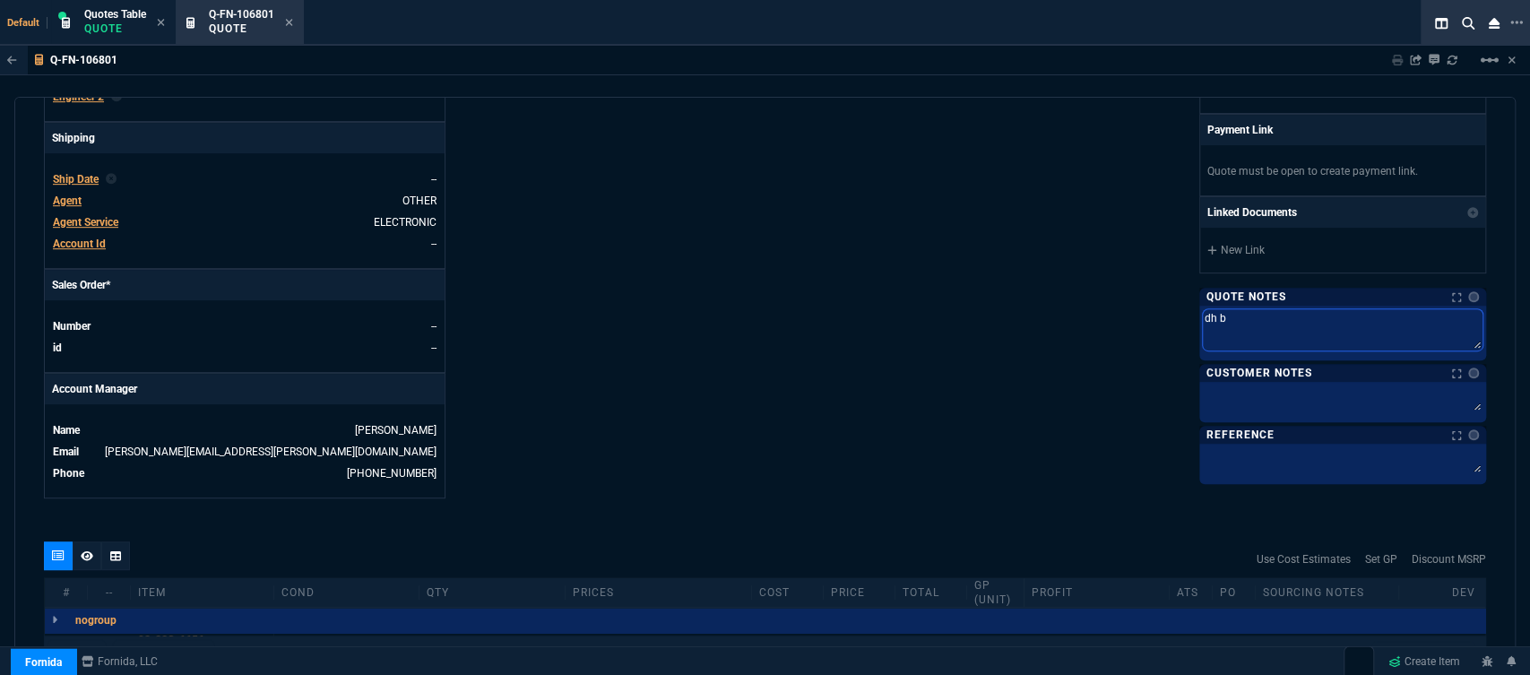
type textarea "dh bu"
type textarea "dh bul"
type textarea "dh bulk"
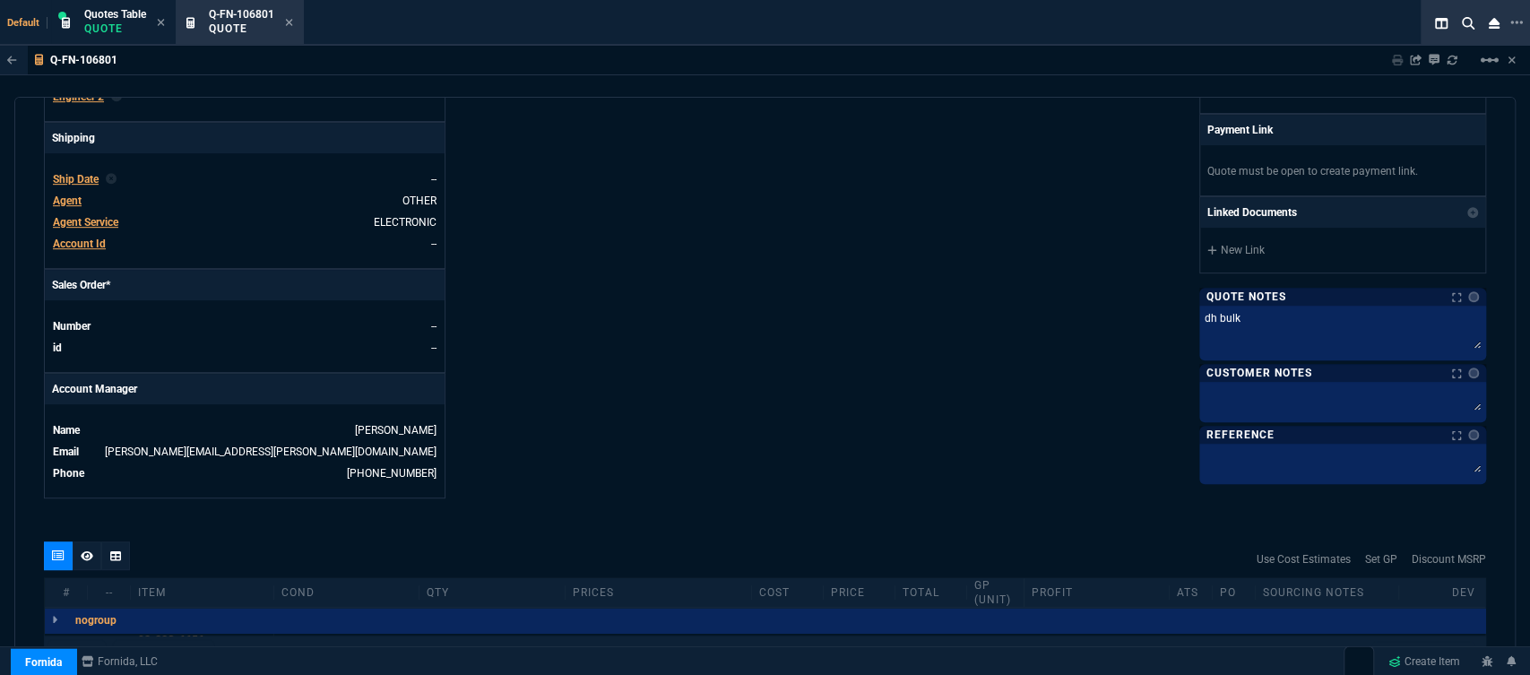
click at [876, 371] on div "Fornida, LLC 2609 Technology Dr Suite 300 Plano, TX 75074 Share Link Steven Hua…" at bounding box center [1125, 29] width 721 height 937
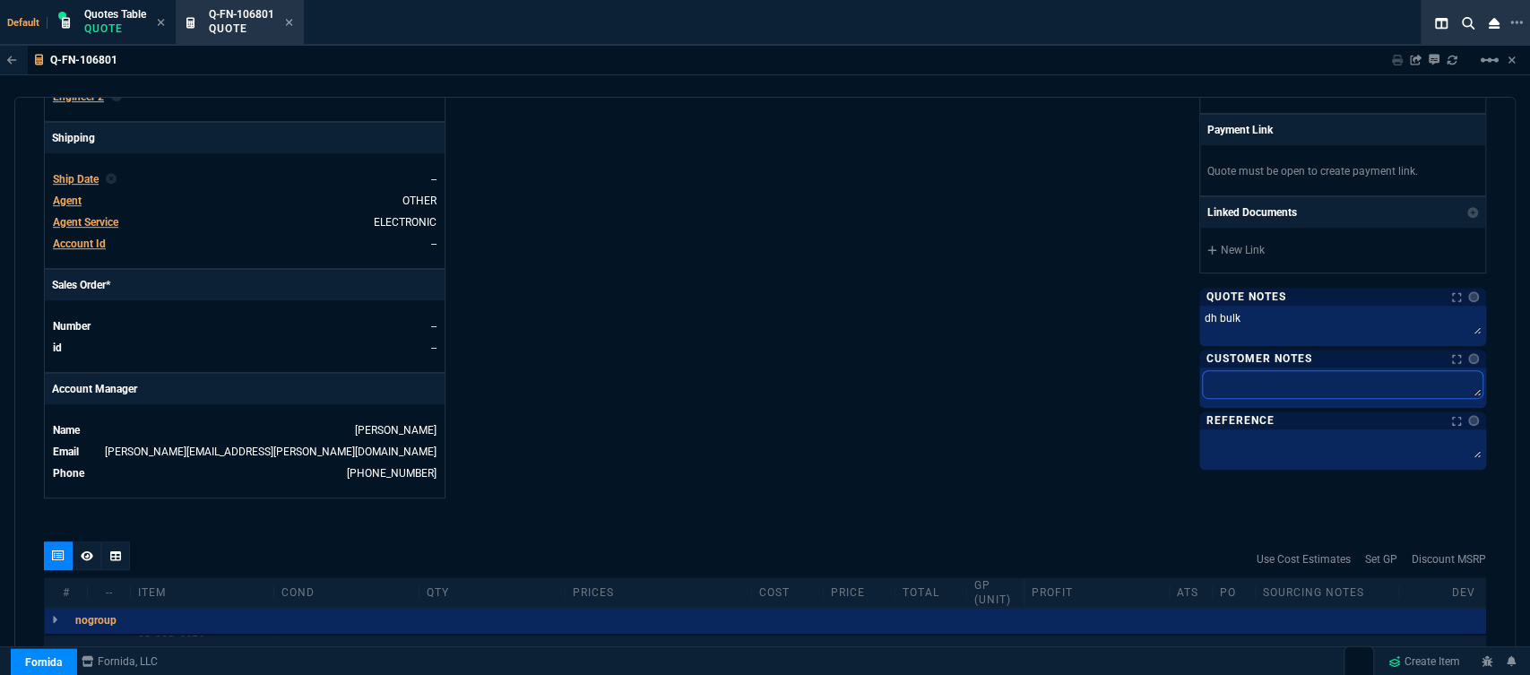
click at [1289, 389] on textarea at bounding box center [1343, 384] width 280 height 27
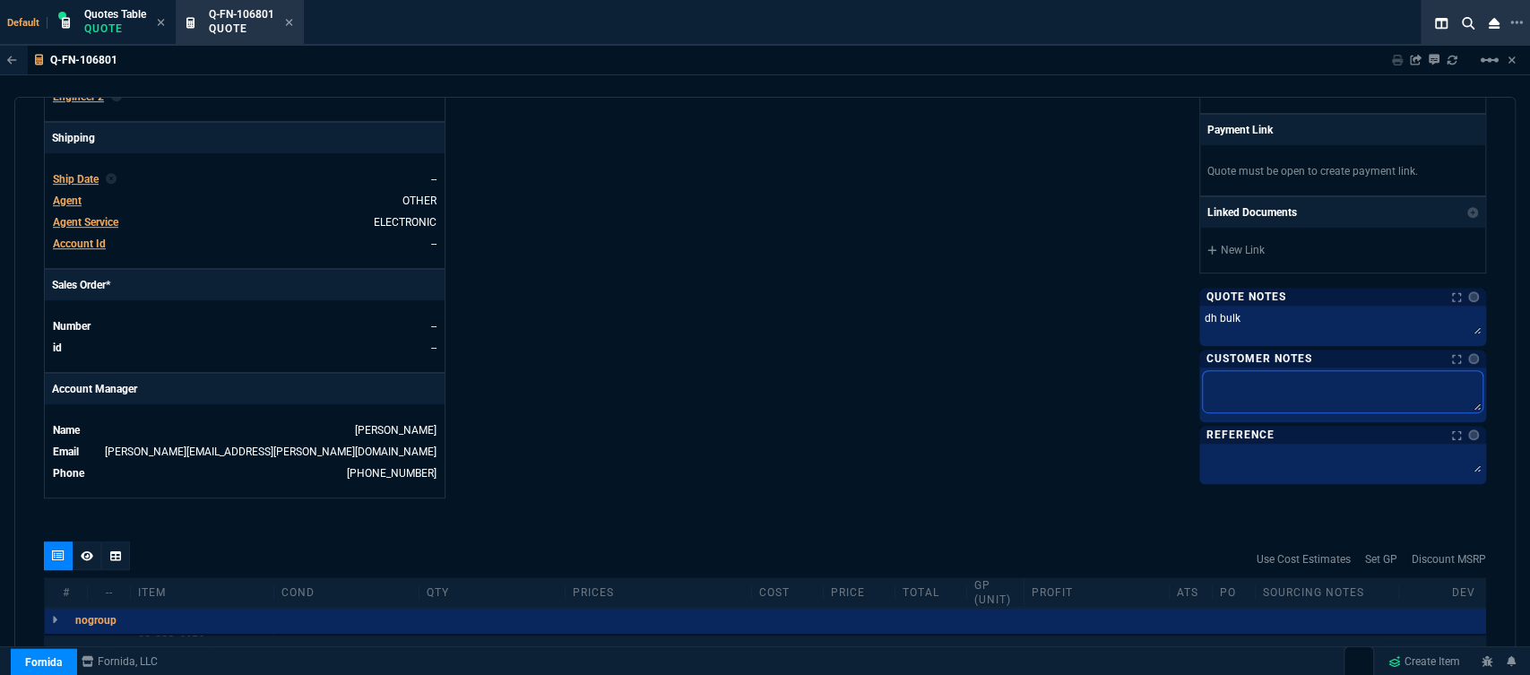
type textarea "E"
type textarea "El"
type textarea "Ele"
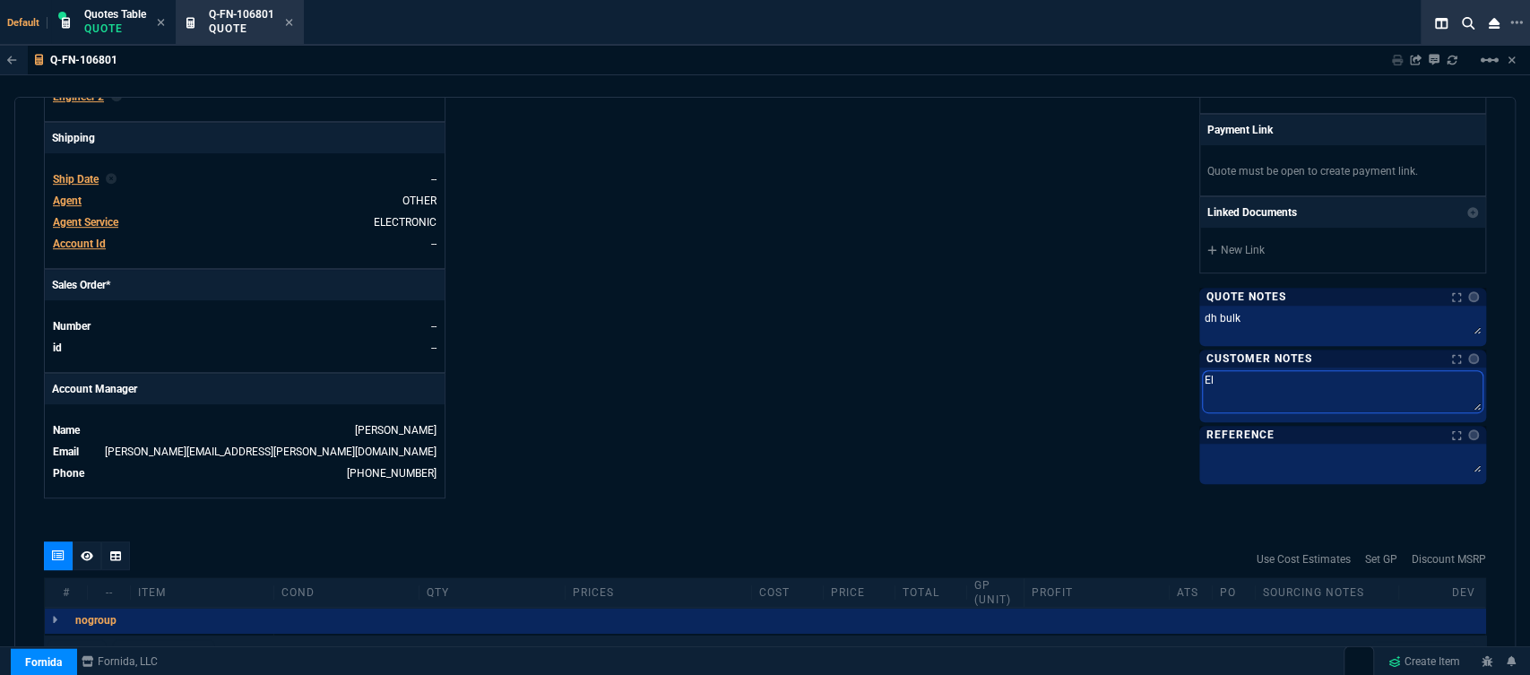
type textarea "Ele"
type textarea "Elec"
type textarea "Elect"
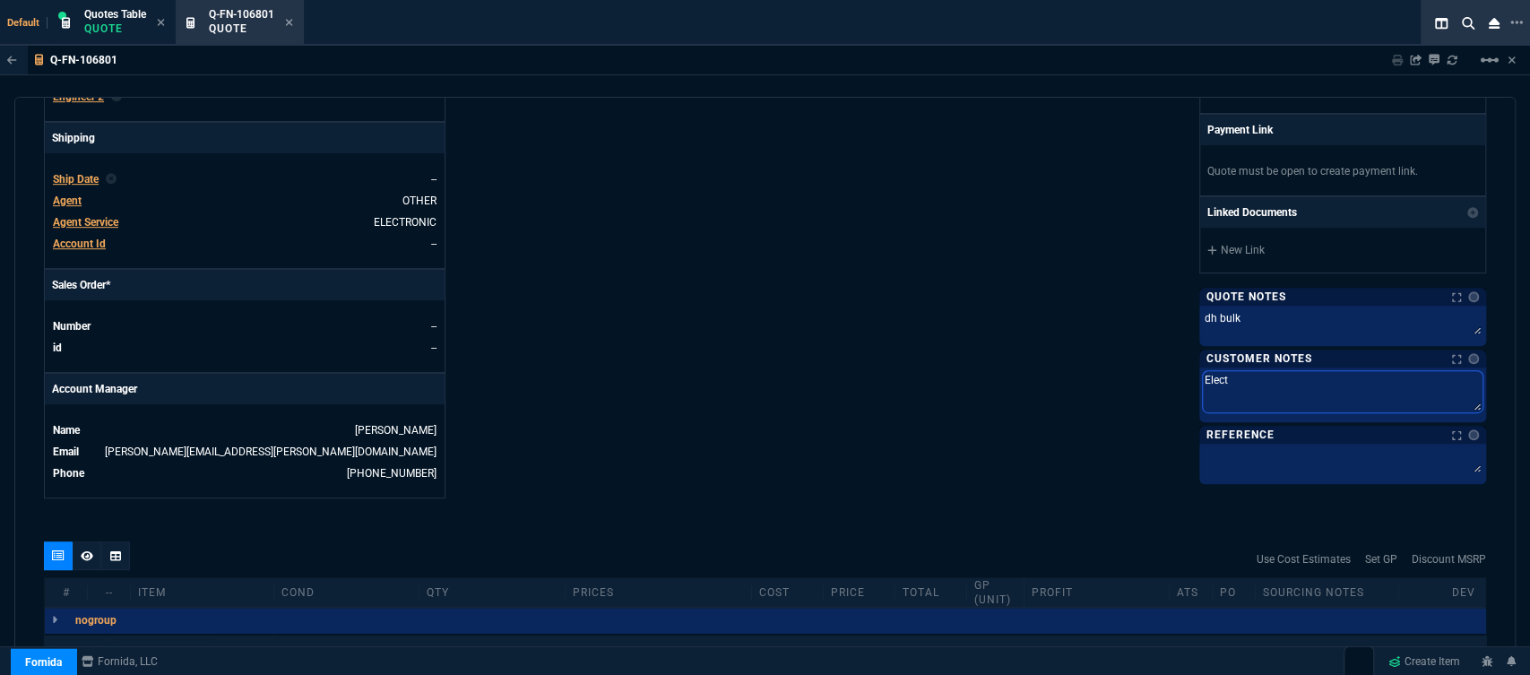
type textarea "Electr"
type textarea "Electro"
type textarea "Electron"
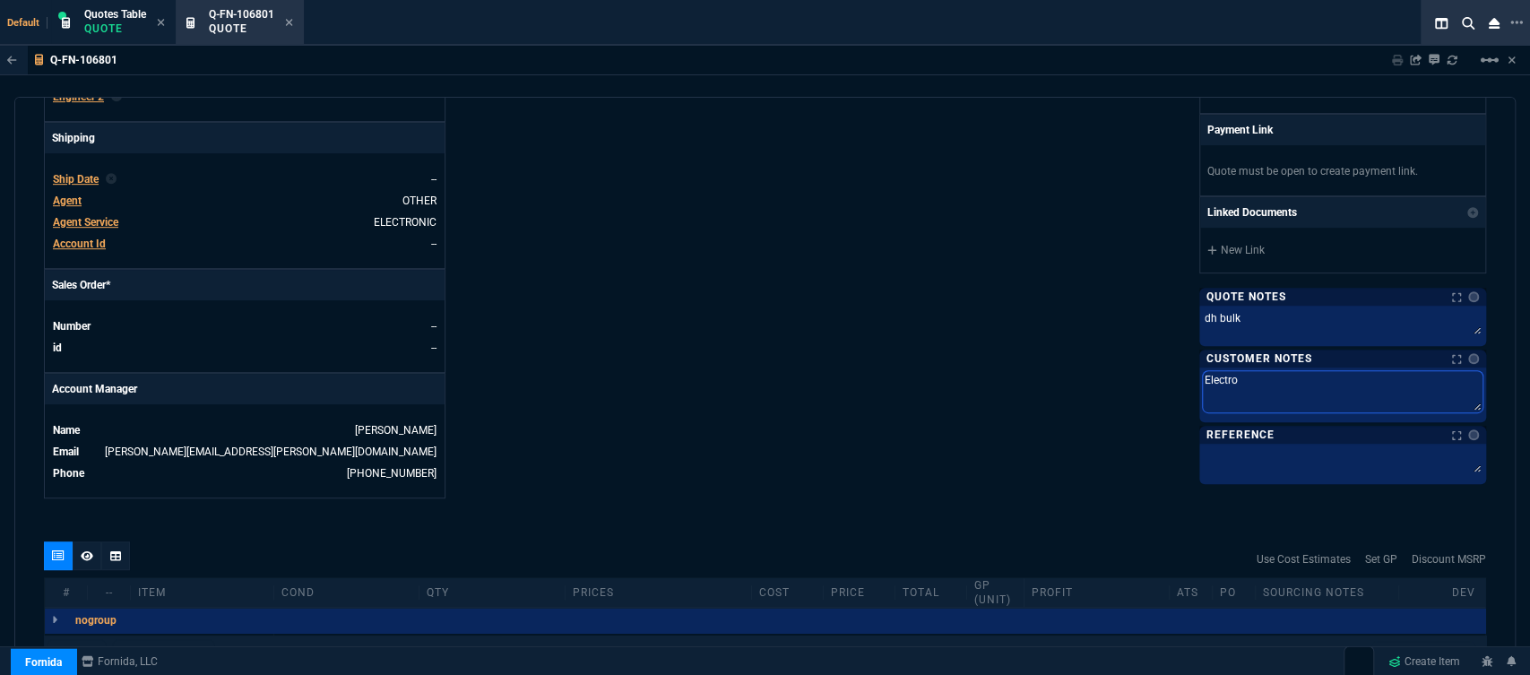
type textarea "Electron"
type textarea "Electroni"
type textarea "Electronic"
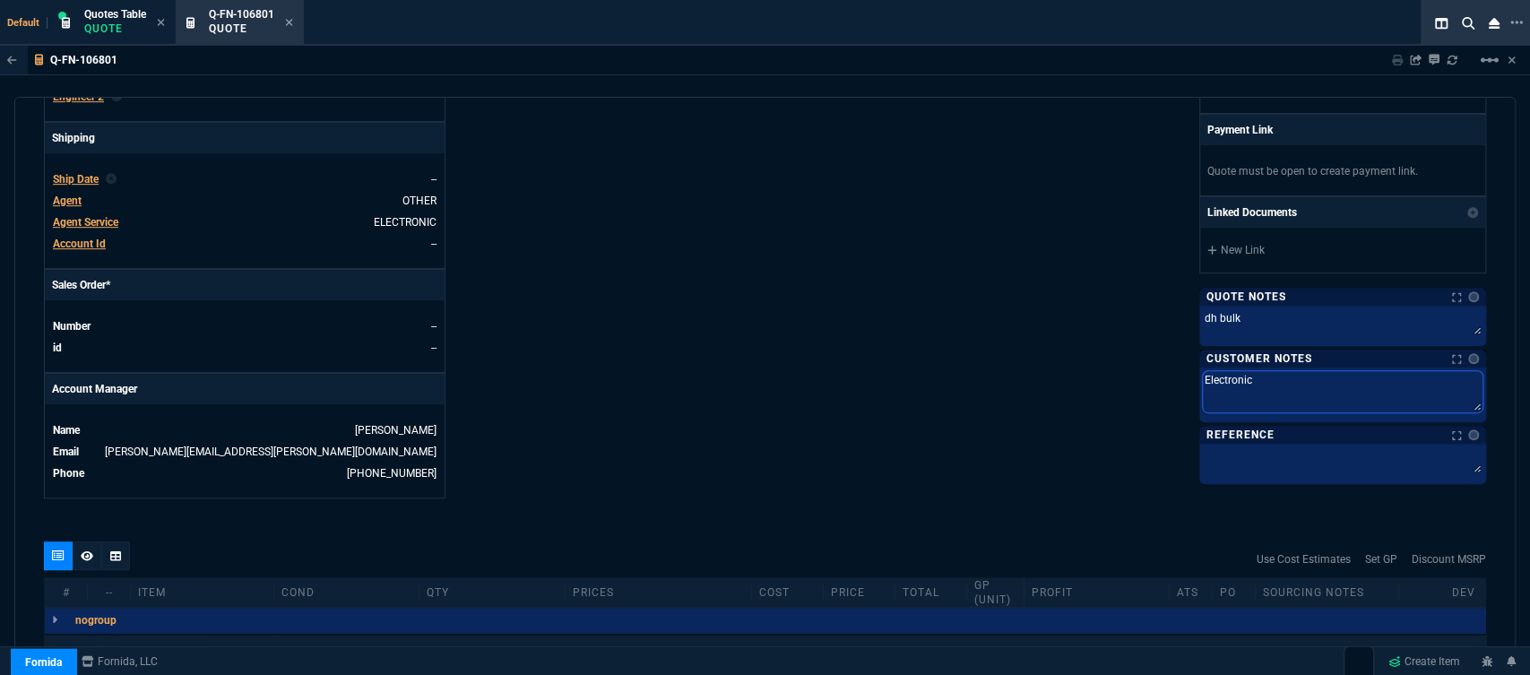
type textarea "Electronic:"
type textarea "Electronic: e"
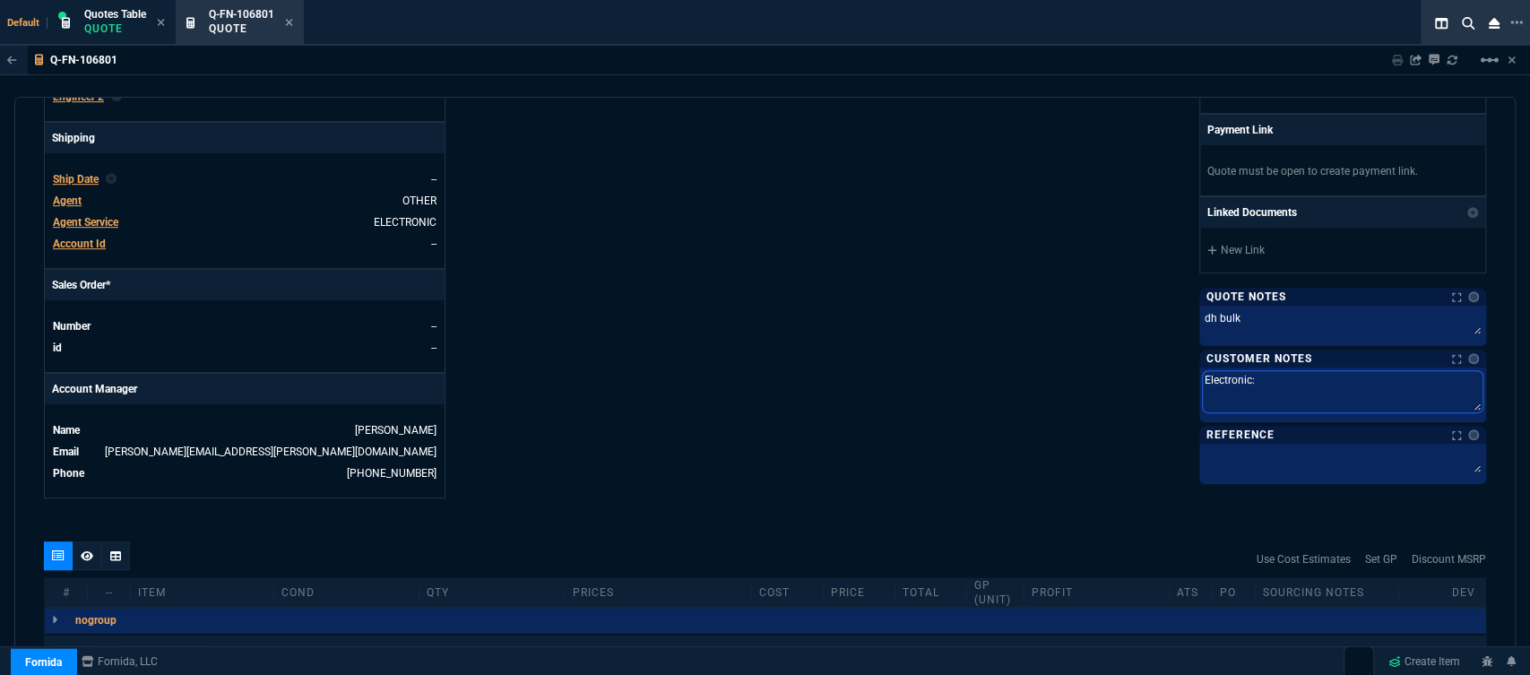
type textarea "Electronic: e"
type textarea "Electronic: em"
type textarea "Electronic: ema"
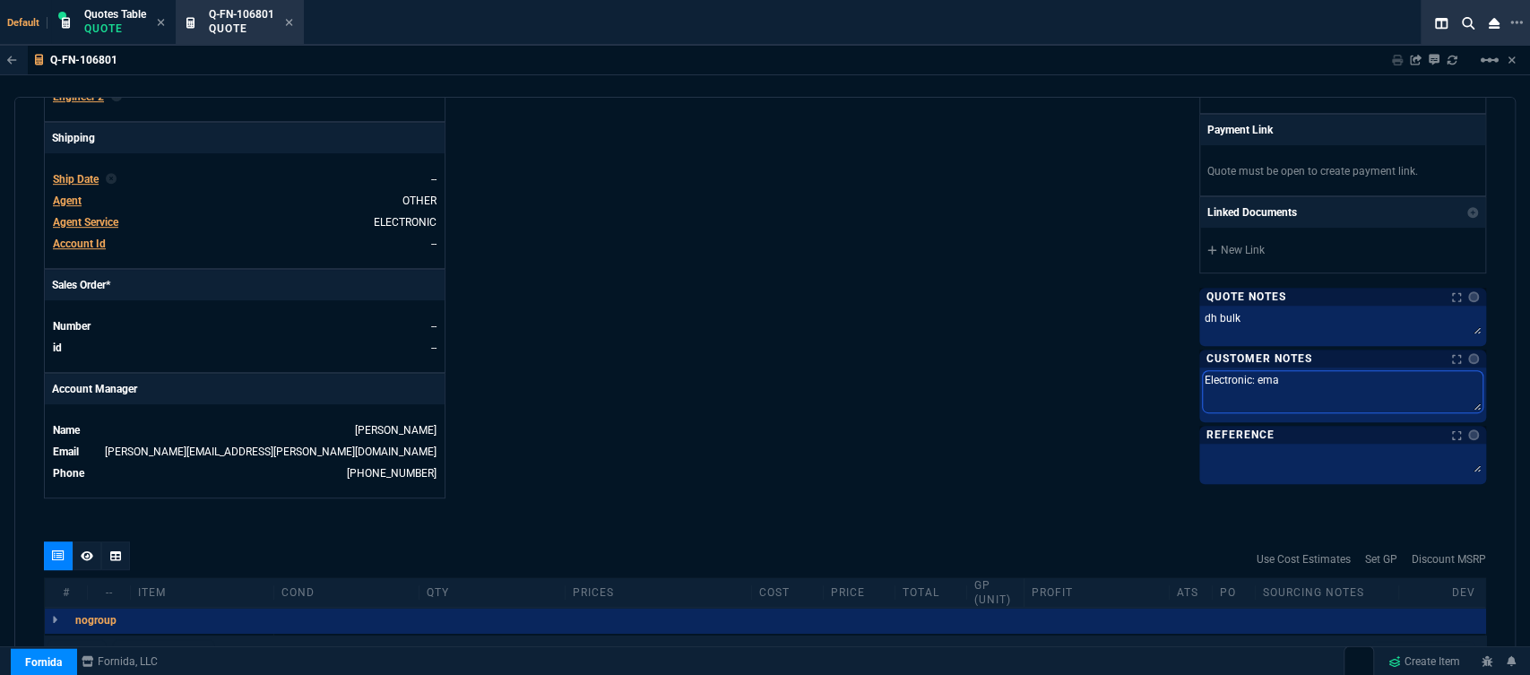
type textarea "Electronic: emai"
type textarea "Electronic: email"
type textarea "Electronic: email*"
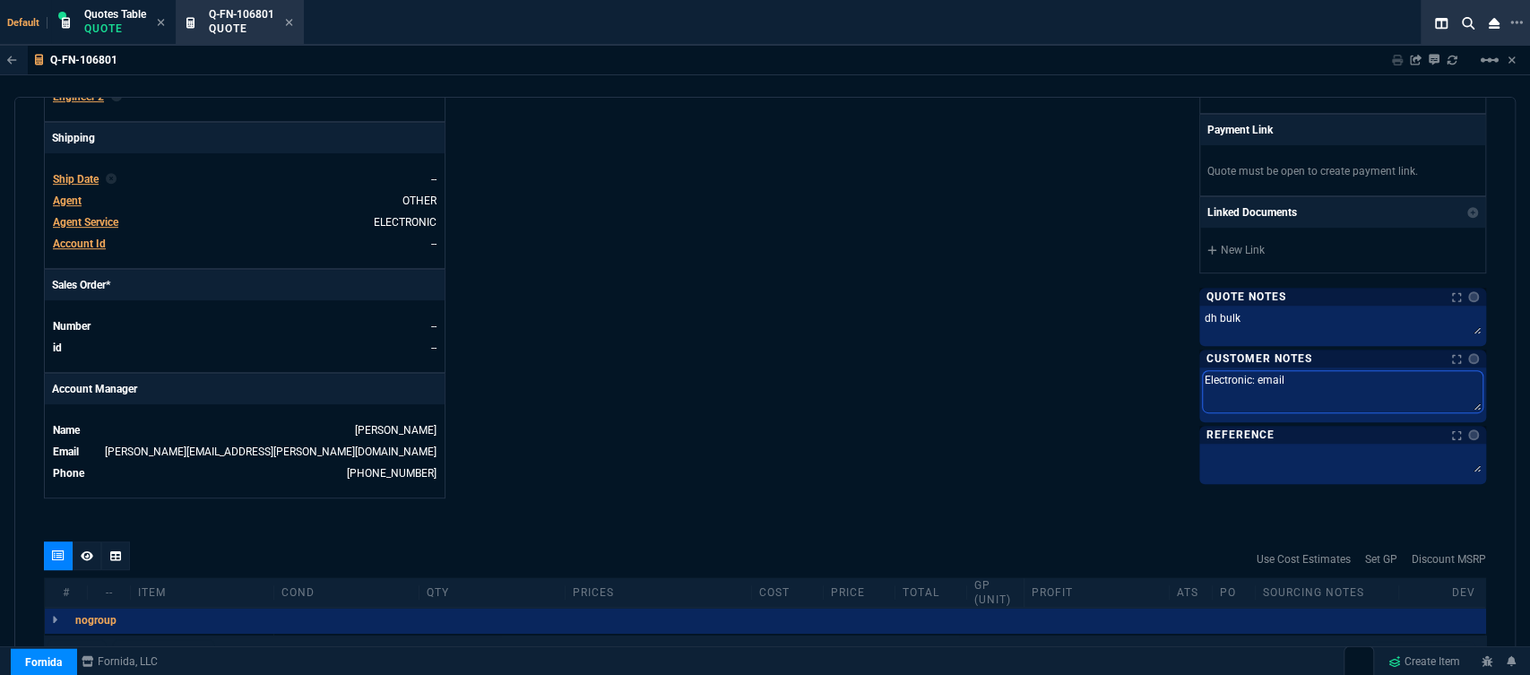
type textarea "Electronic: email*"
type textarea "Electronic: email**"
type textarea "Electronic: email*"
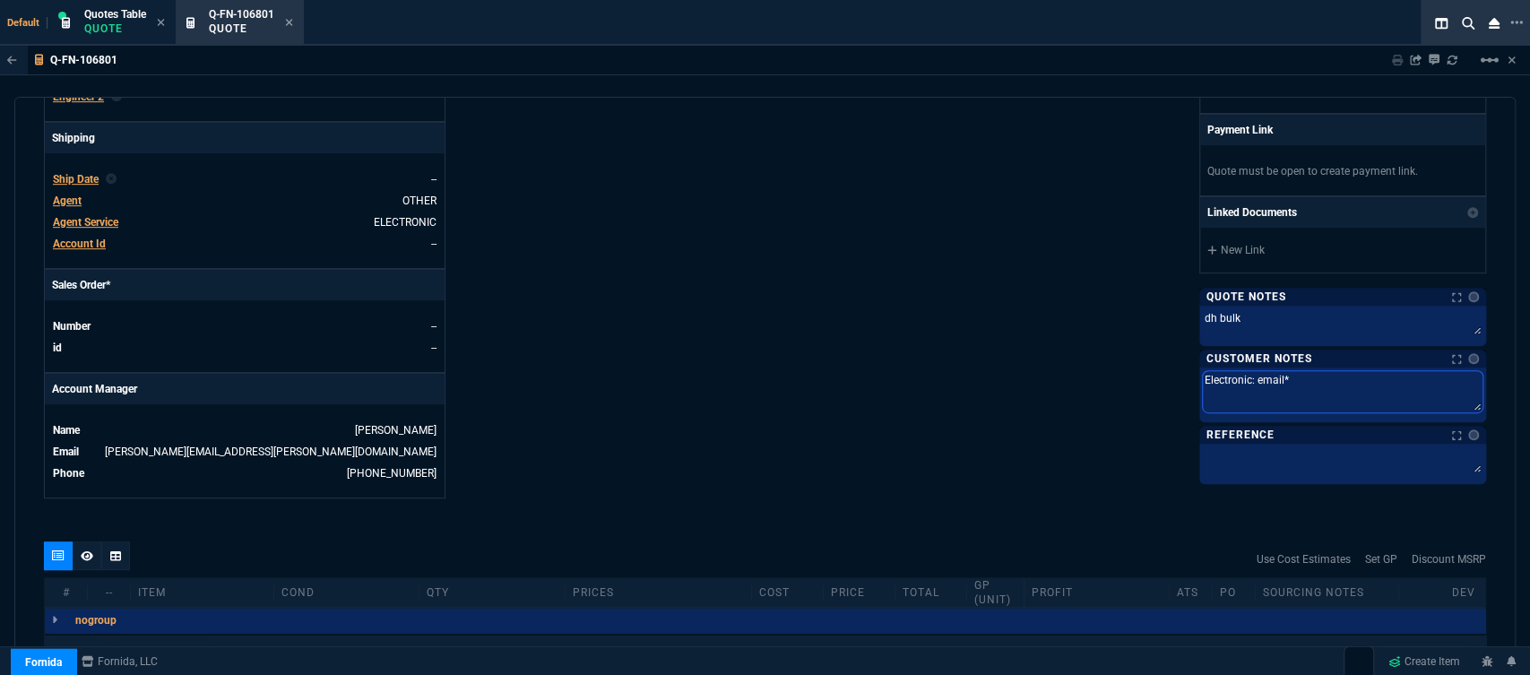
type textarea "Electronic: email"
type textarea "Electronic: emai"
type textarea "Electronic: ema"
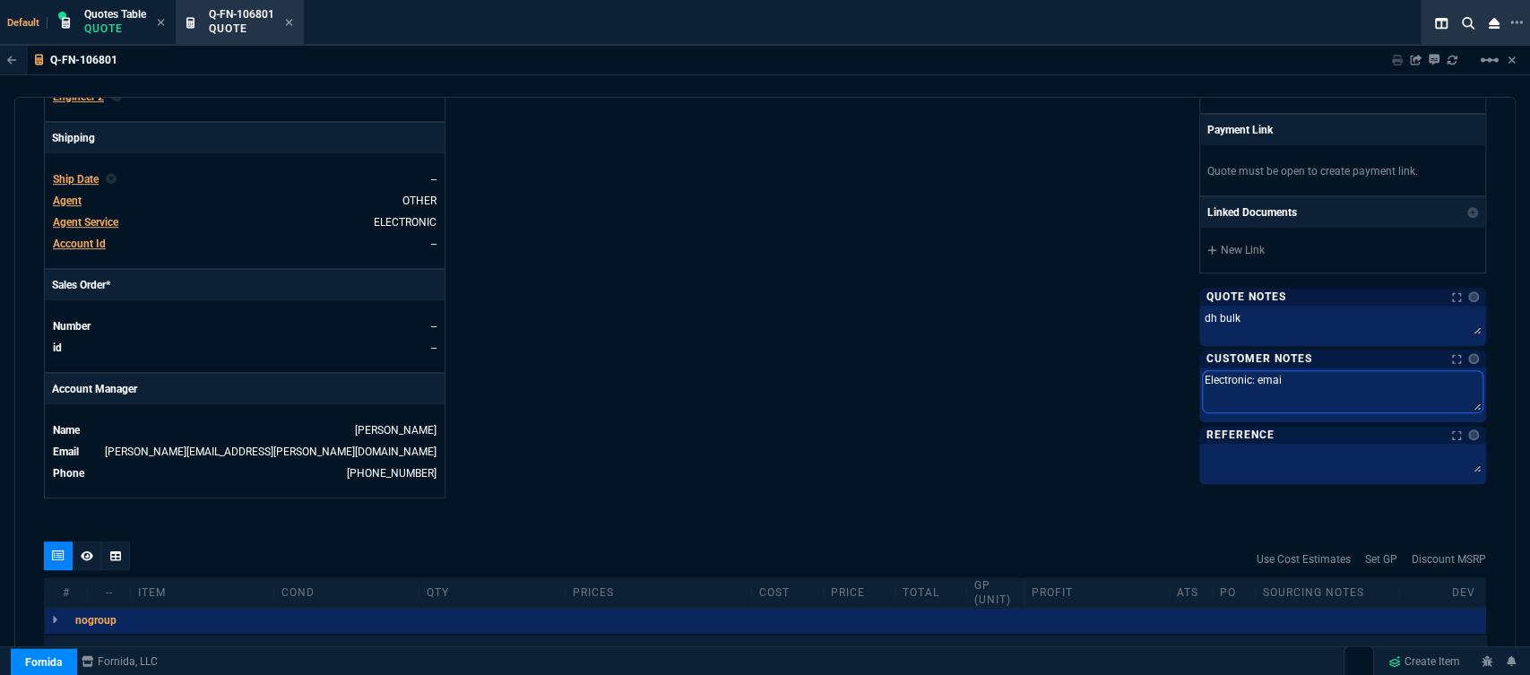
type textarea "Electronic: ema"
type textarea "Electronic: em"
type textarea "Electronic: e"
type textarea "Electronic:"
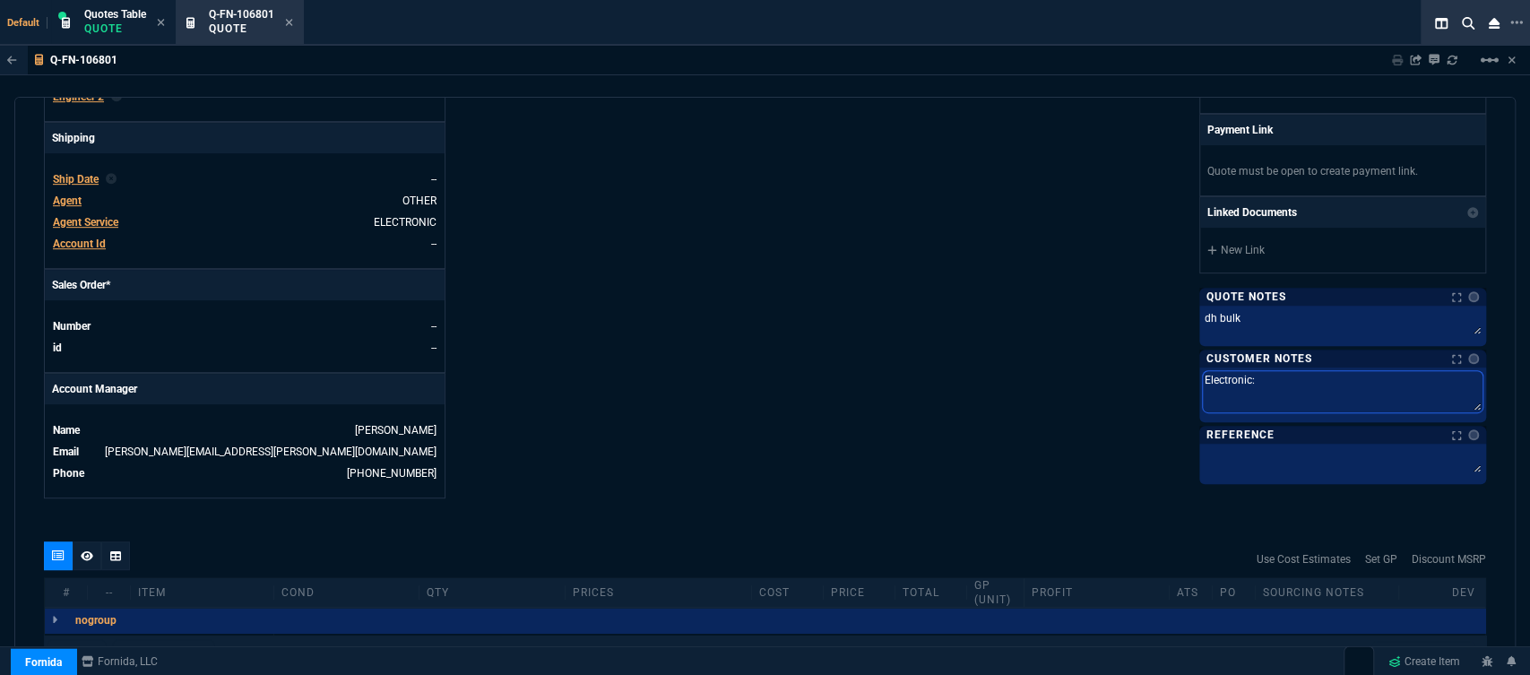
type textarea "Electronic: E"
type textarea "Electronic: Em"
type textarea "Electronic: Ema"
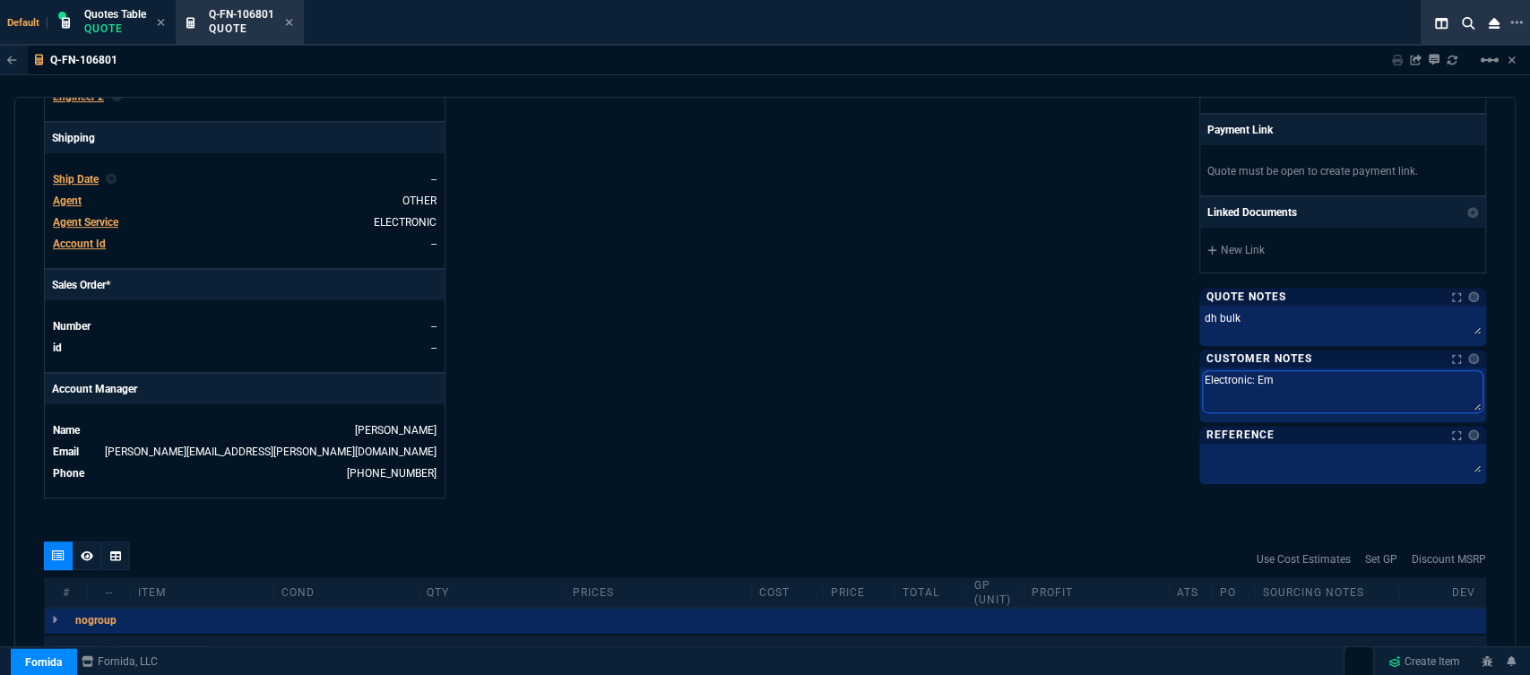
type textarea "Electronic: Ema"
type textarea "Electronic: Emai"
type textarea "Electronic: Email"
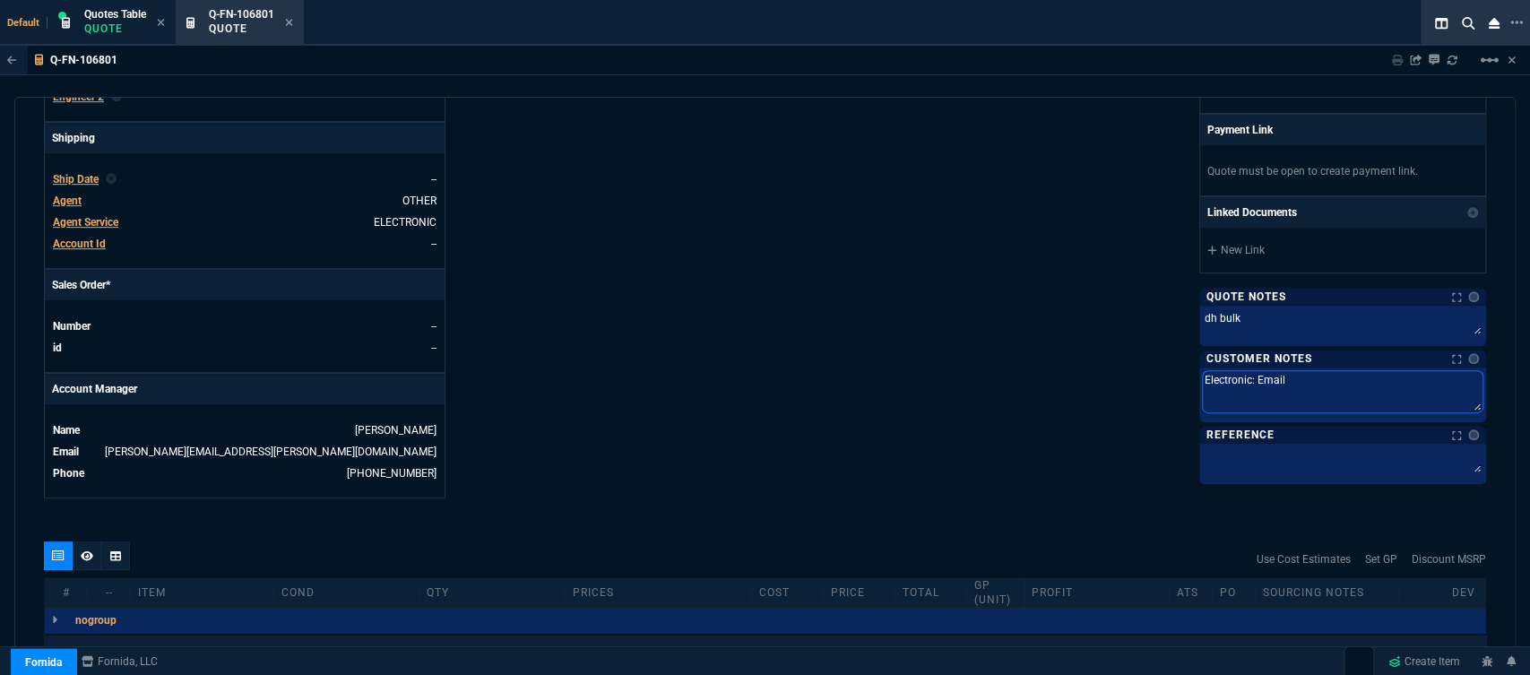
type textarea "Electronic: Email*"
type textarea "Electronic: Email* E"
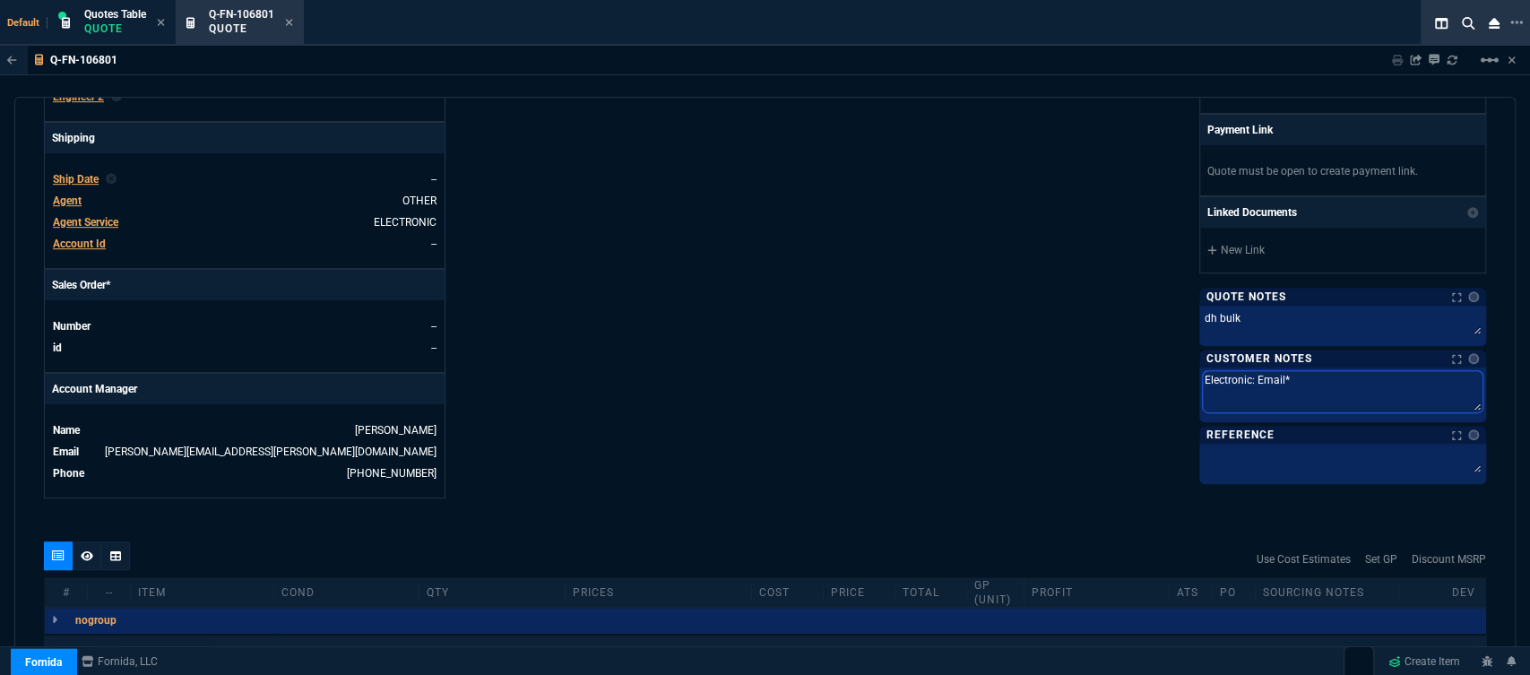
type textarea "Electronic: Email* E"
type textarea "Electronic: Email* ET"
type textarea "Electronic: Email* ETA"
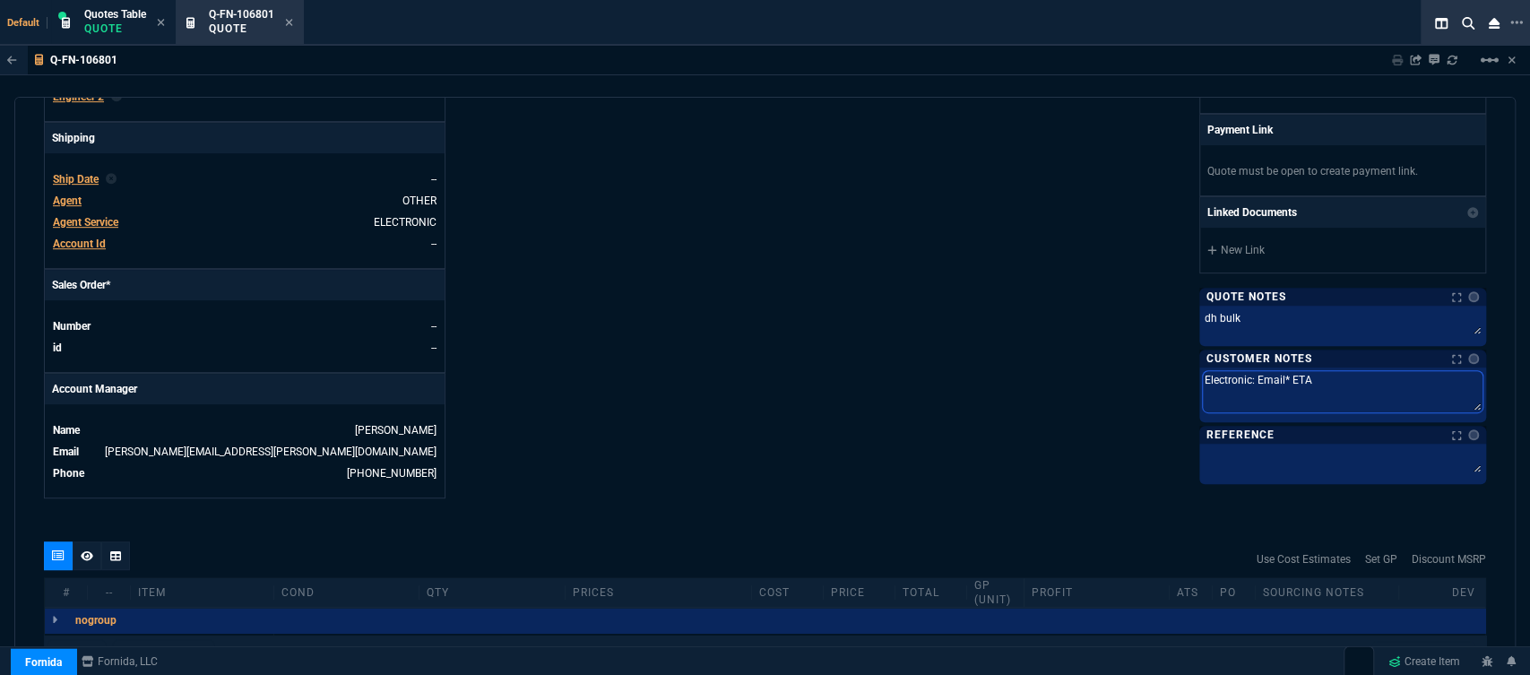
type textarea "Electronic: Email* ETA"
type textarea "Electronic: Email* ETA 3"
type textarea "Electronic: Email* ETA 3-"
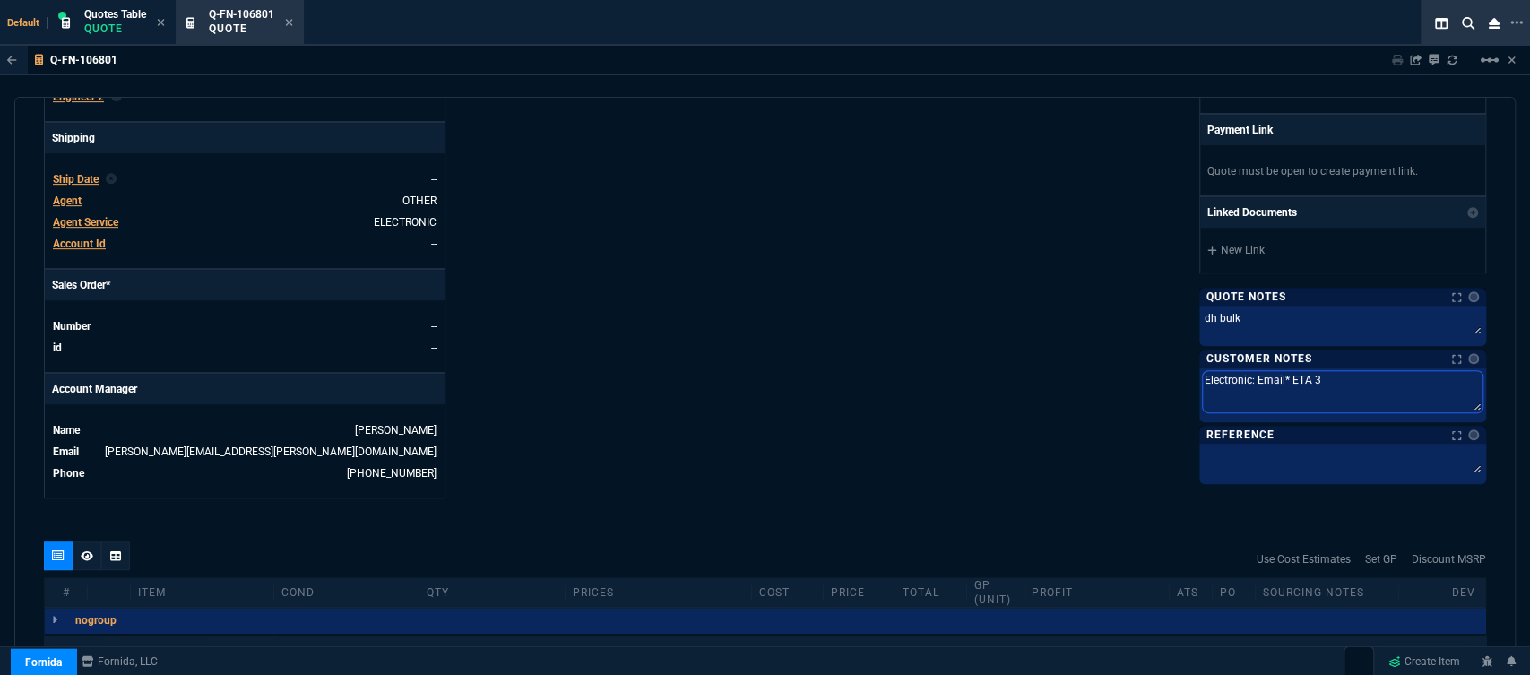
type textarea "Electronic: Email* ETA 3-"
type textarea "Electronic: Email* ETA 3-5"
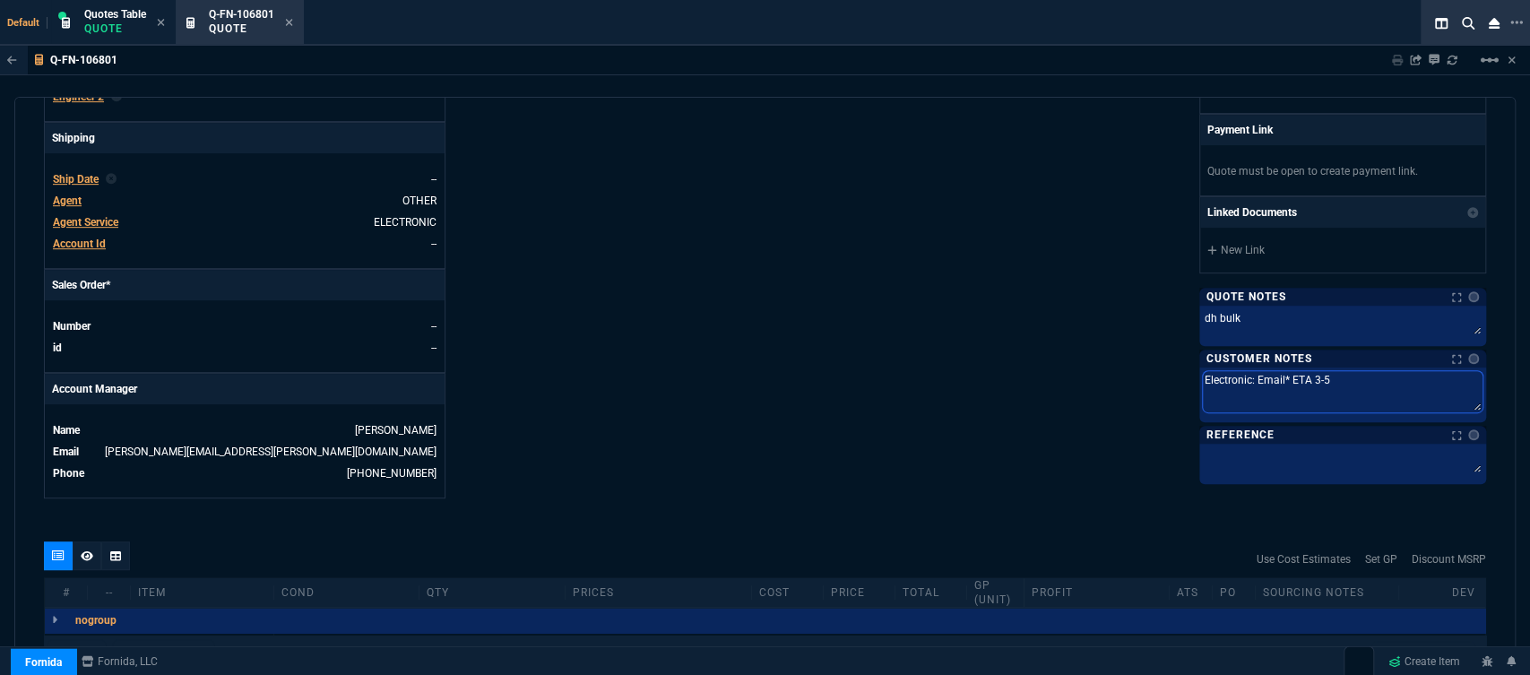
type textarea "Electronic: Email* ETA 3-5 B"
type textarea "Electronic: Email* ETA 3-5 Bi"
type textarea "Electronic: Email* ETA 3-5 Biz"
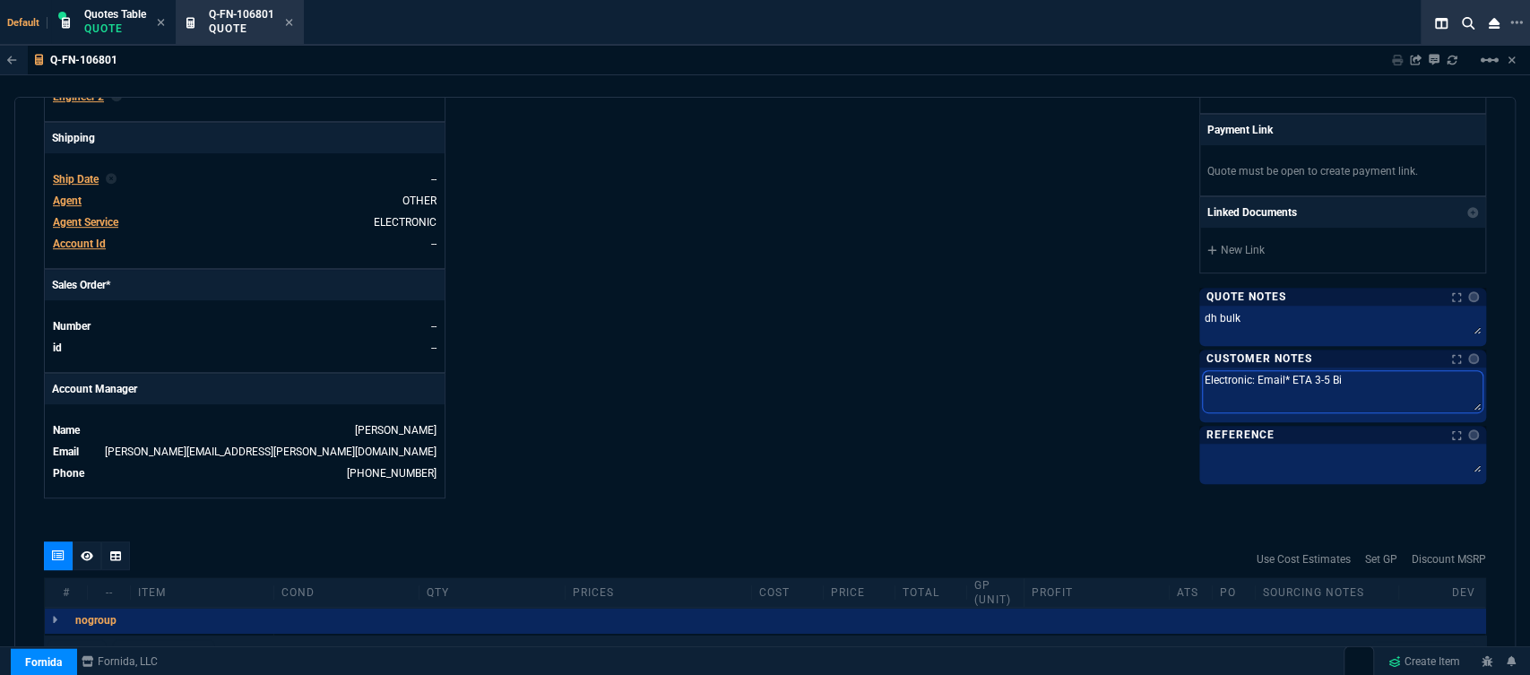
type textarea "Electronic: Email* ETA 3-5 Biz"
type textarea "Electronic: Email* ETA 3-5 Biz D"
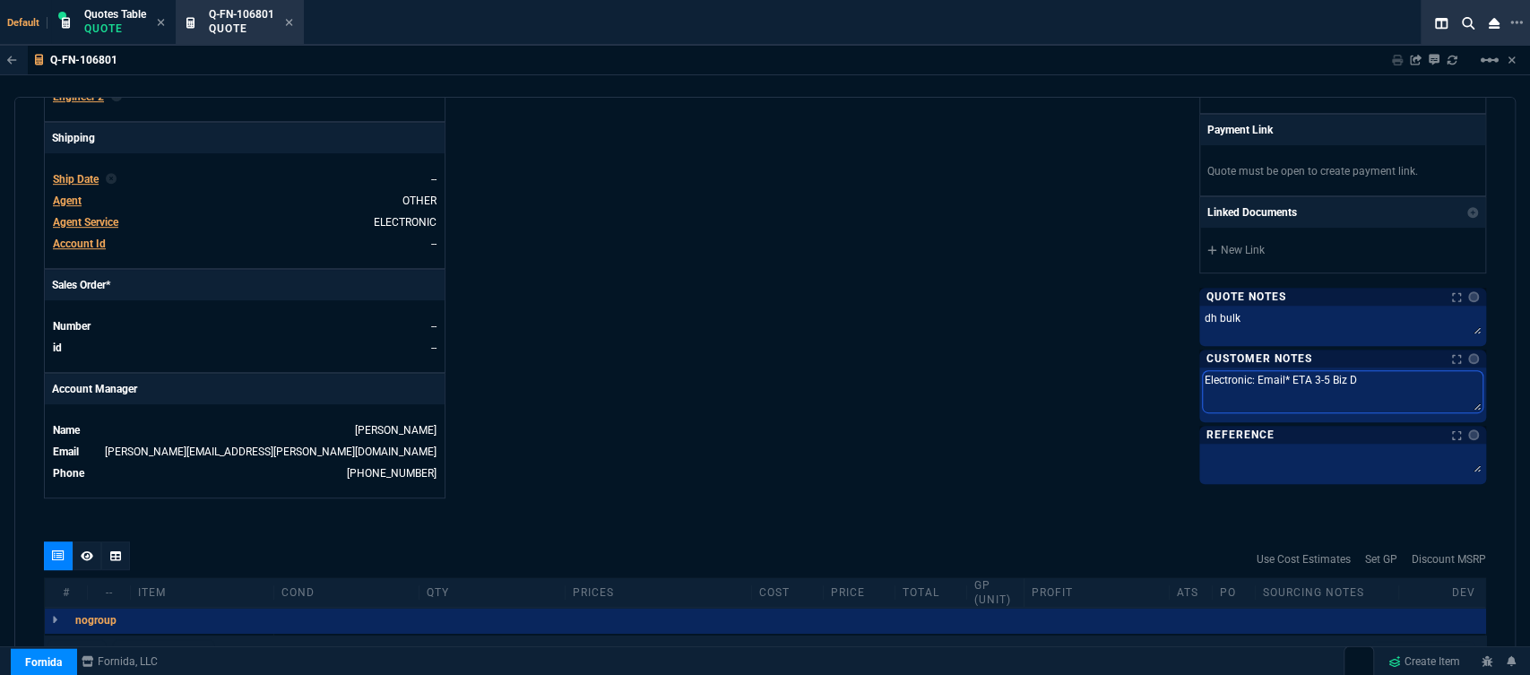
type textarea "Electronic: Email* ETA 3-5 Biz Da"
type textarea "Electronic: Email* ETA 3-5 Biz Day"
type textarea "Electronic: Email* ETA 3-5 Biz Days"
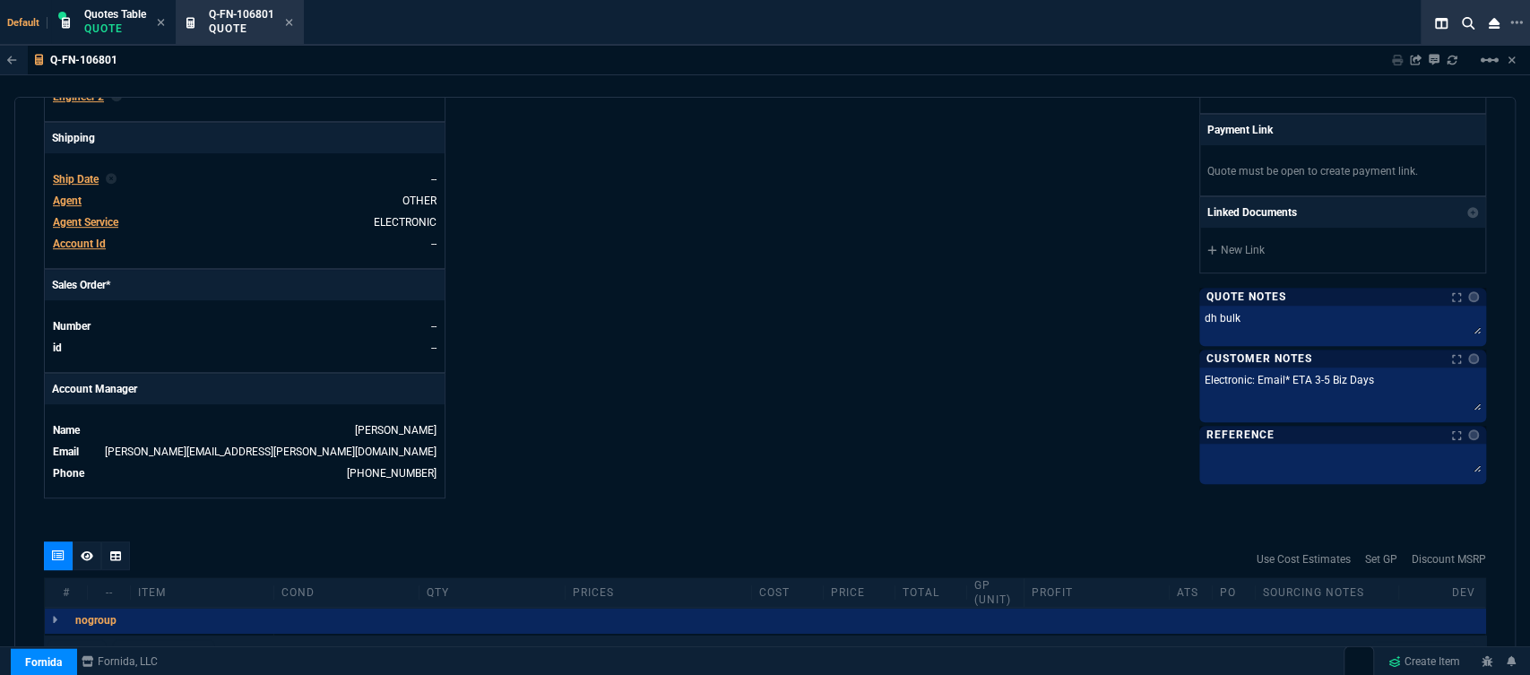
click at [839, 339] on div "Fornida, LLC [STREET_ADDRESS] Share Link [PERSON_NAME], Tiny group chat SEND [P…" at bounding box center [1125, 29] width 721 height 937
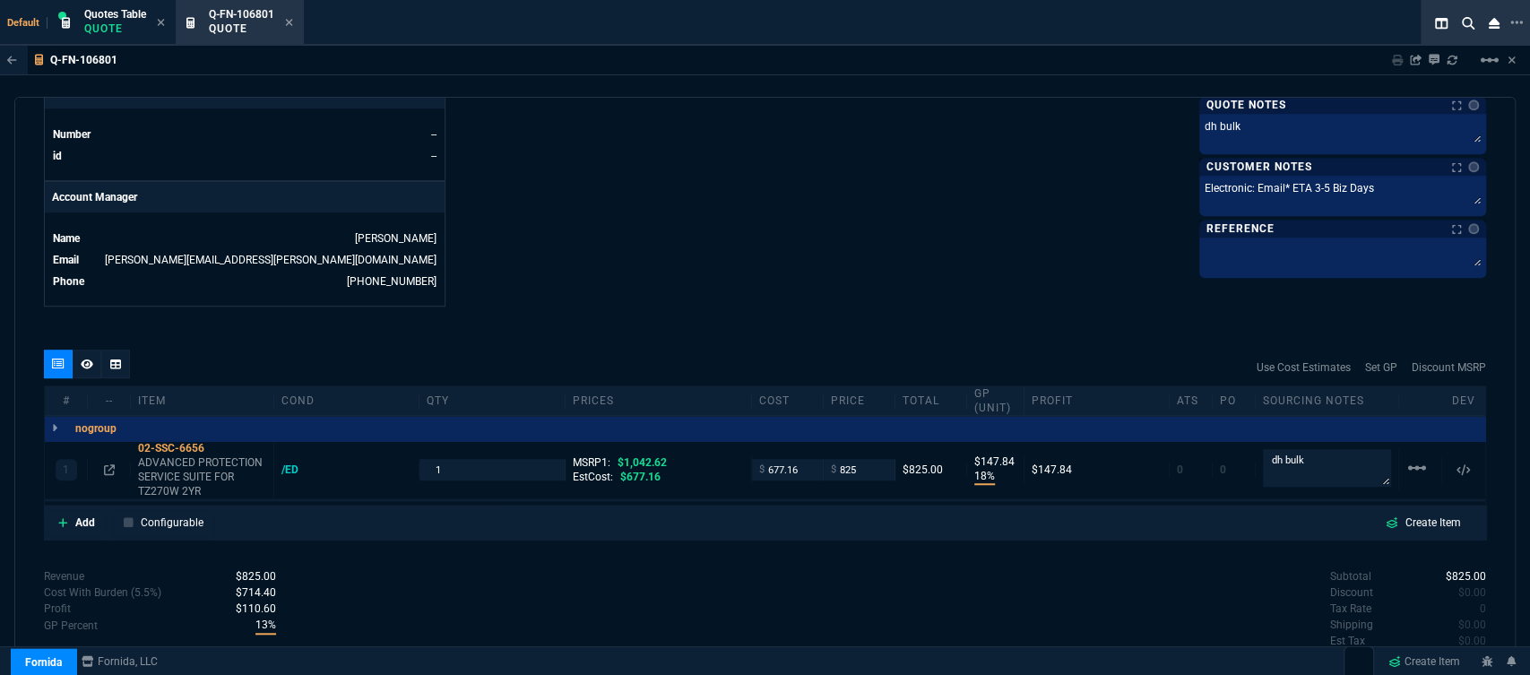
scroll to position [804, 0]
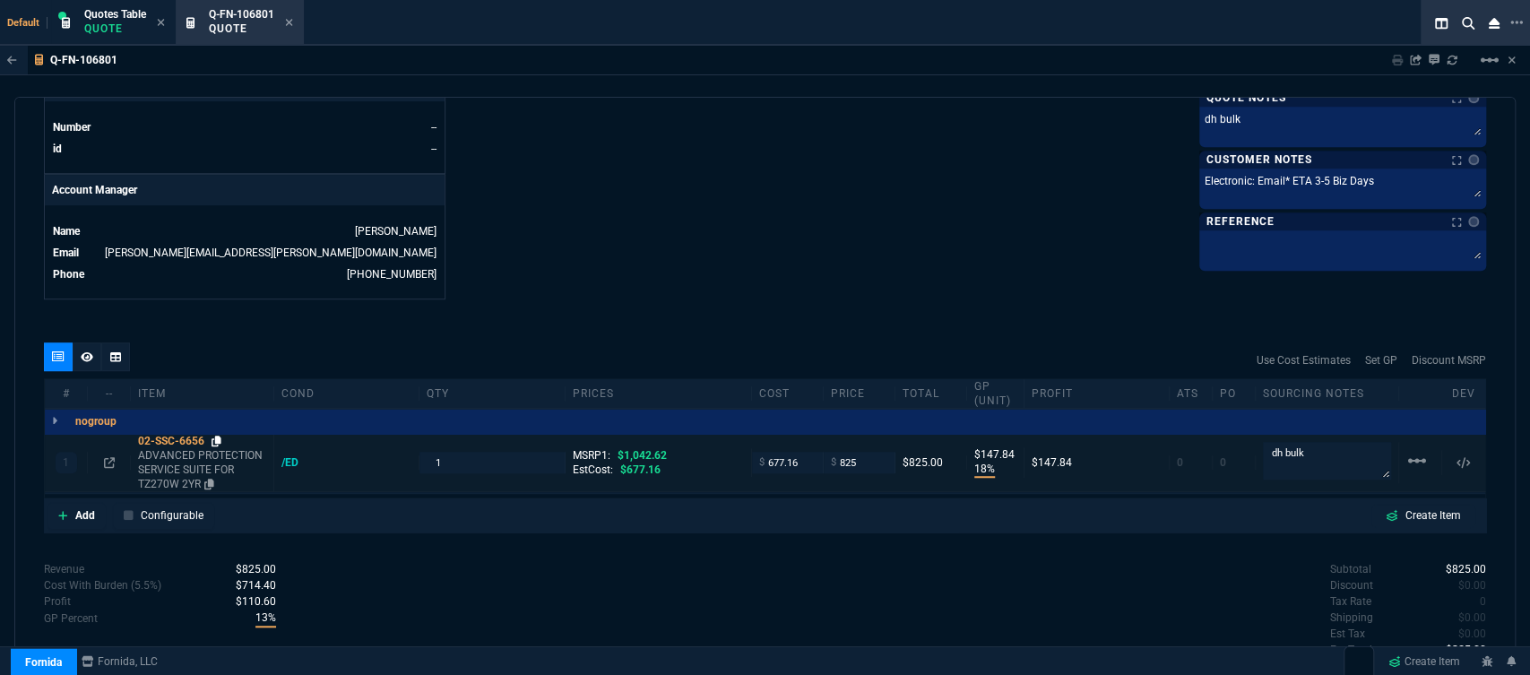
click at [214, 436] on icon at bounding box center [217, 441] width 10 height 11
click at [806, 452] on input "677.16" at bounding box center [787, 462] width 56 height 21
click at [215, 436] on icon at bounding box center [217, 441] width 10 height 11
click at [865, 453] on input "825" at bounding box center [859, 462] width 56 height 21
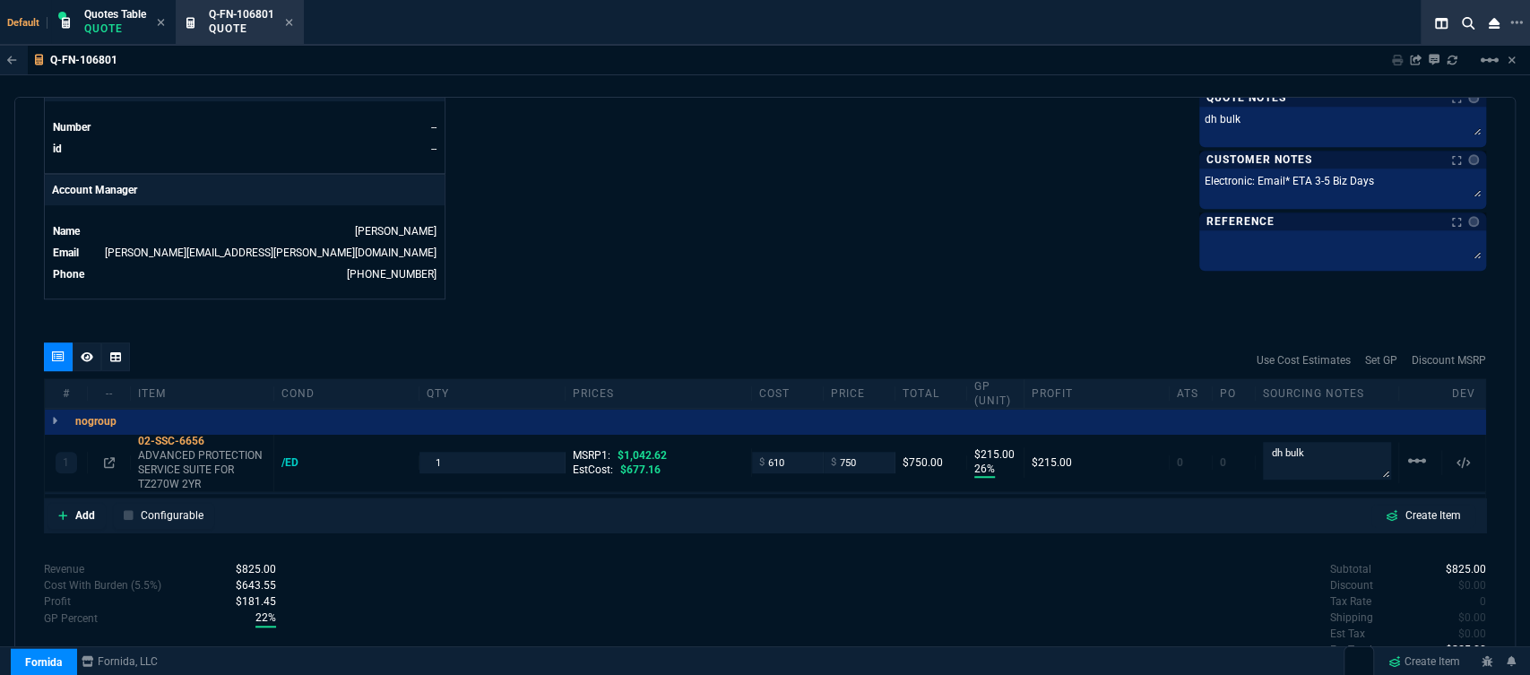
click at [860, 452] on input "750" at bounding box center [859, 462] width 56 height 21
click at [868, 453] on input "755" at bounding box center [859, 462] width 56 height 21
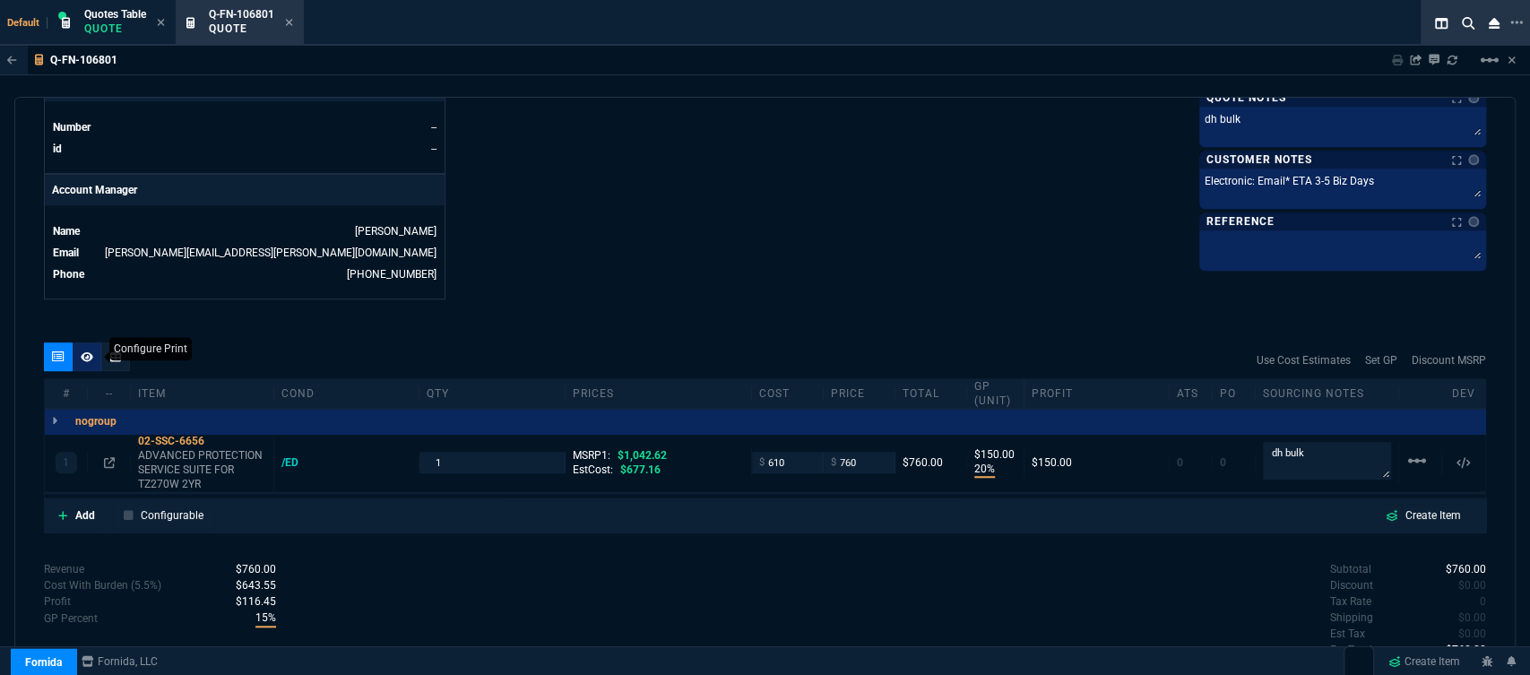
click at [82, 350] on nx-icon at bounding box center [87, 357] width 13 height 14
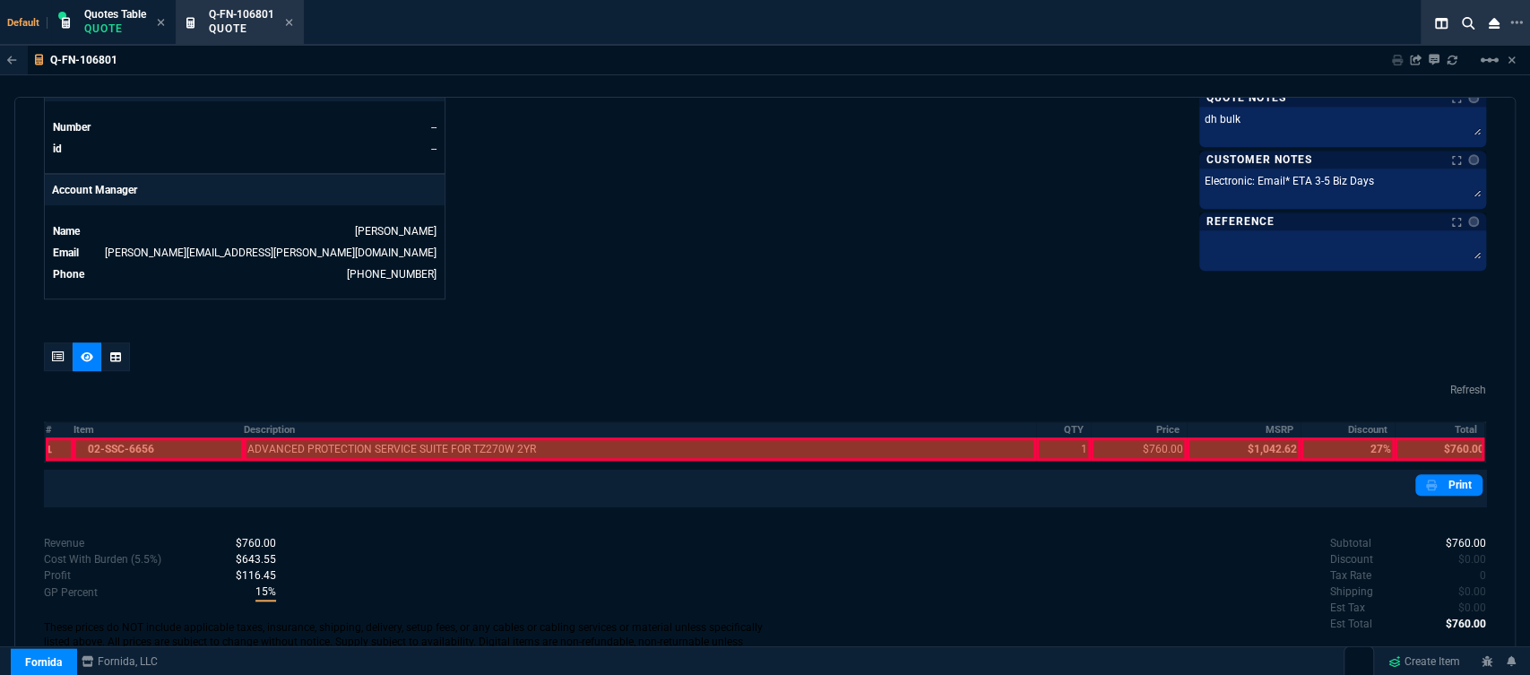
click at [118, 437] on div at bounding box center [158, 448] width 170 height 23
click at [350, 437] on div at bounding box center [640, 448] width 792 height 23
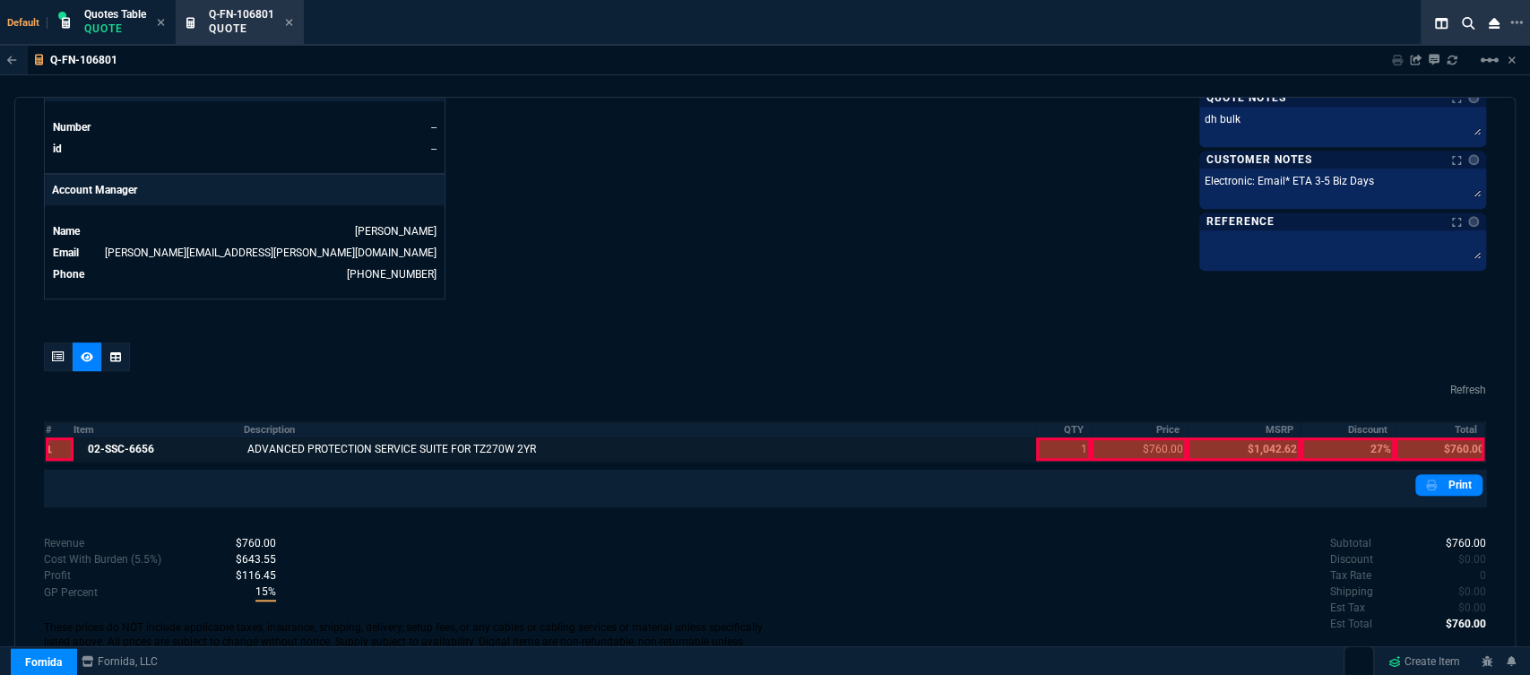
click at [1040, 437] on div at bounding box center [1063, 448] width 55 height 23
click at [1118, 437] on div at bounding box center [1139, 448] width 96 height 23
click at [1434, 437] on div at bounding box center [1440, 448] width 90 height 23
click at [1446, 474] on link "Print" at bounding box center [1448, 485] width 67 height 22
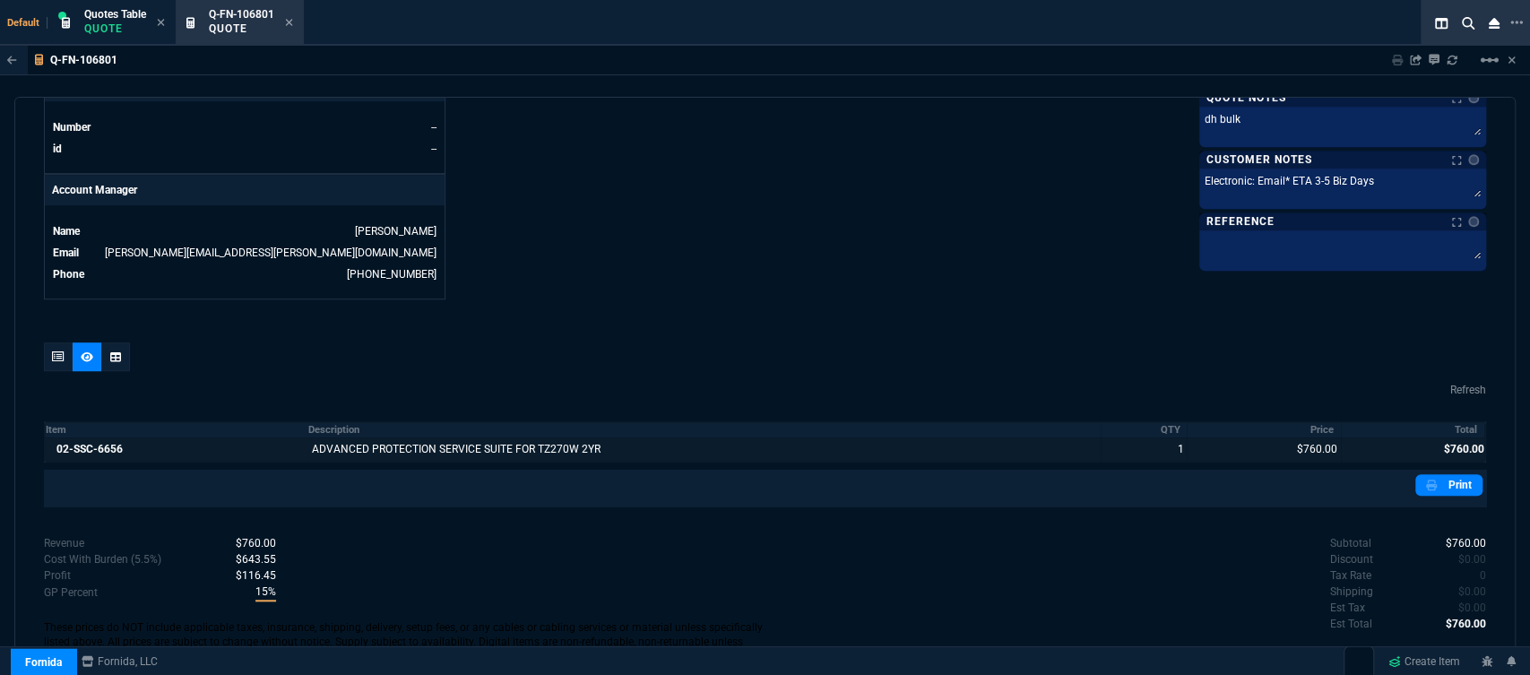
scroll to position [838, 0]
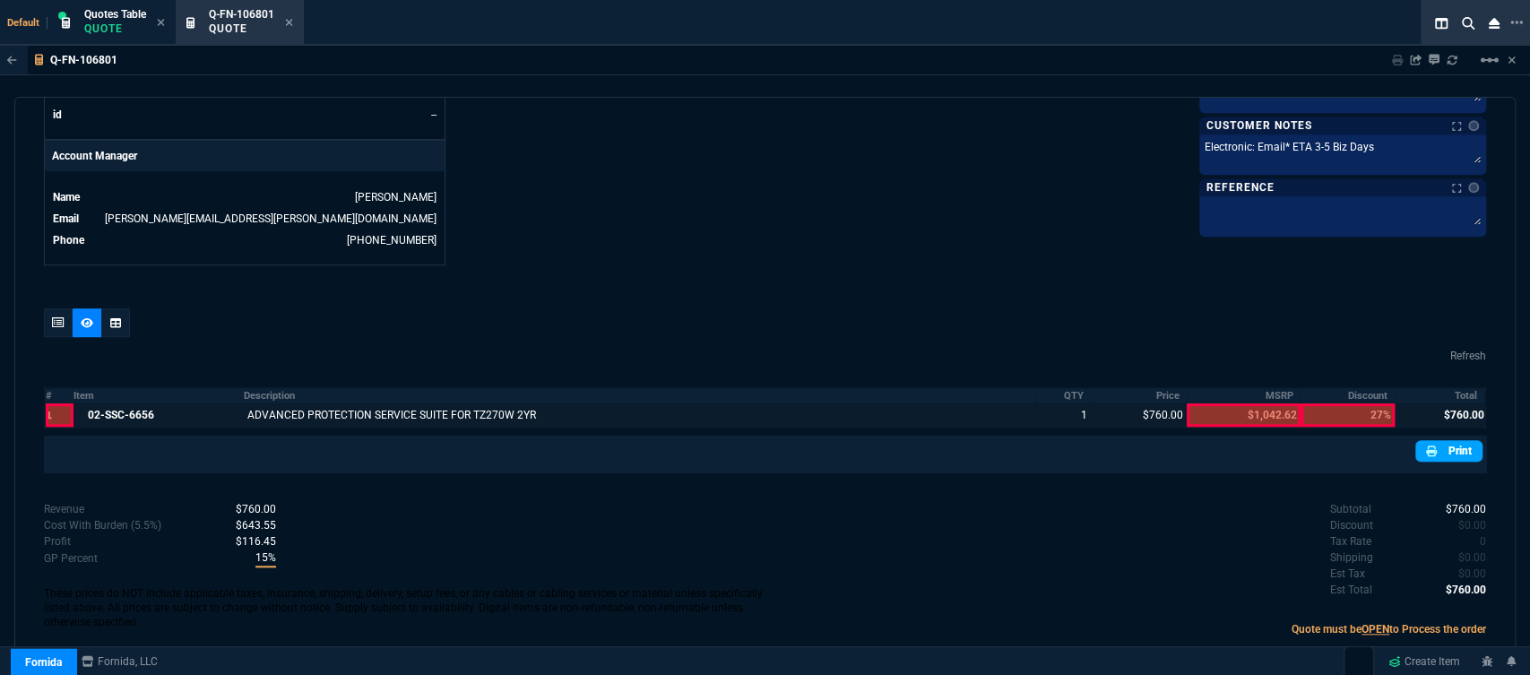
click at [1426, 445] on icon at bounding box center [1431, 450] width 11 height 11
click at [293, 28] on icon at bounding box center [289, 22] width 8 height 11
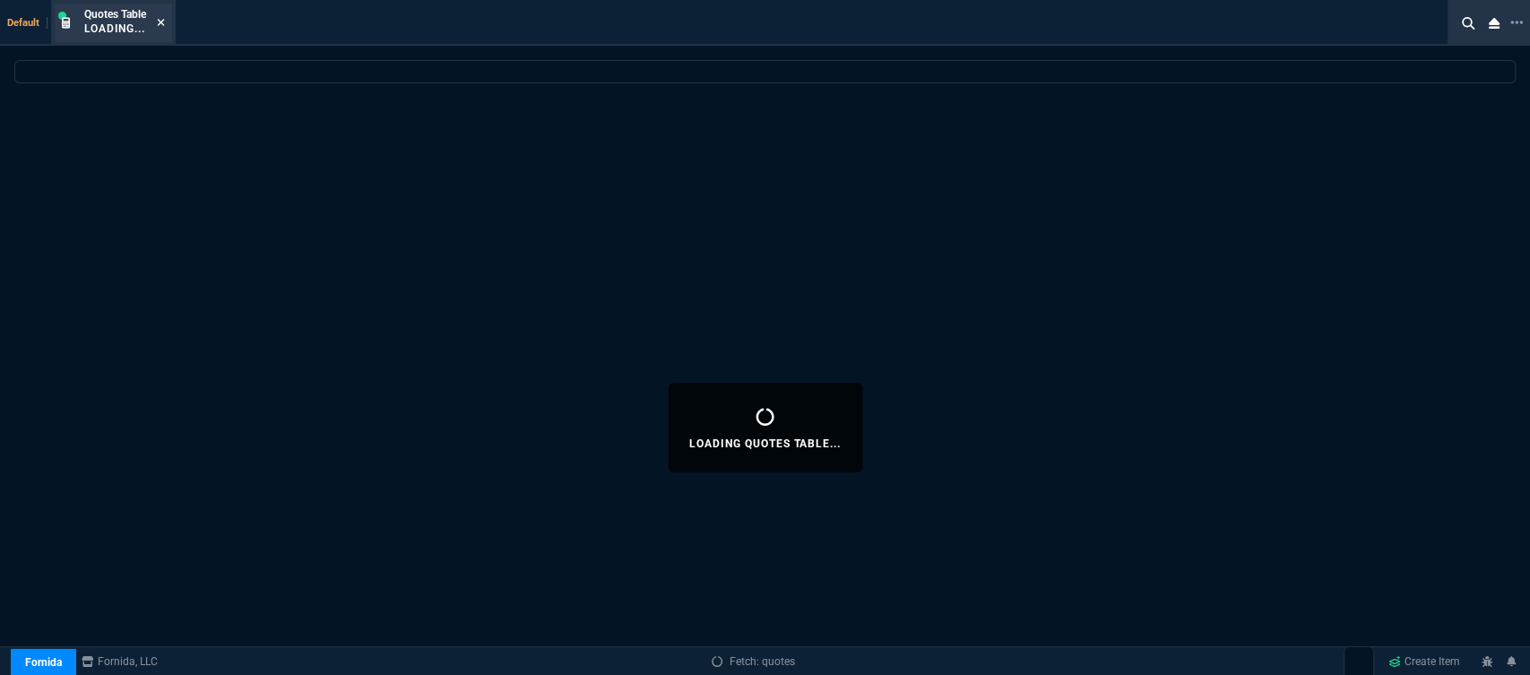
click at [160, 22] on icon at bounding box center [161, 22] width 7 height 7
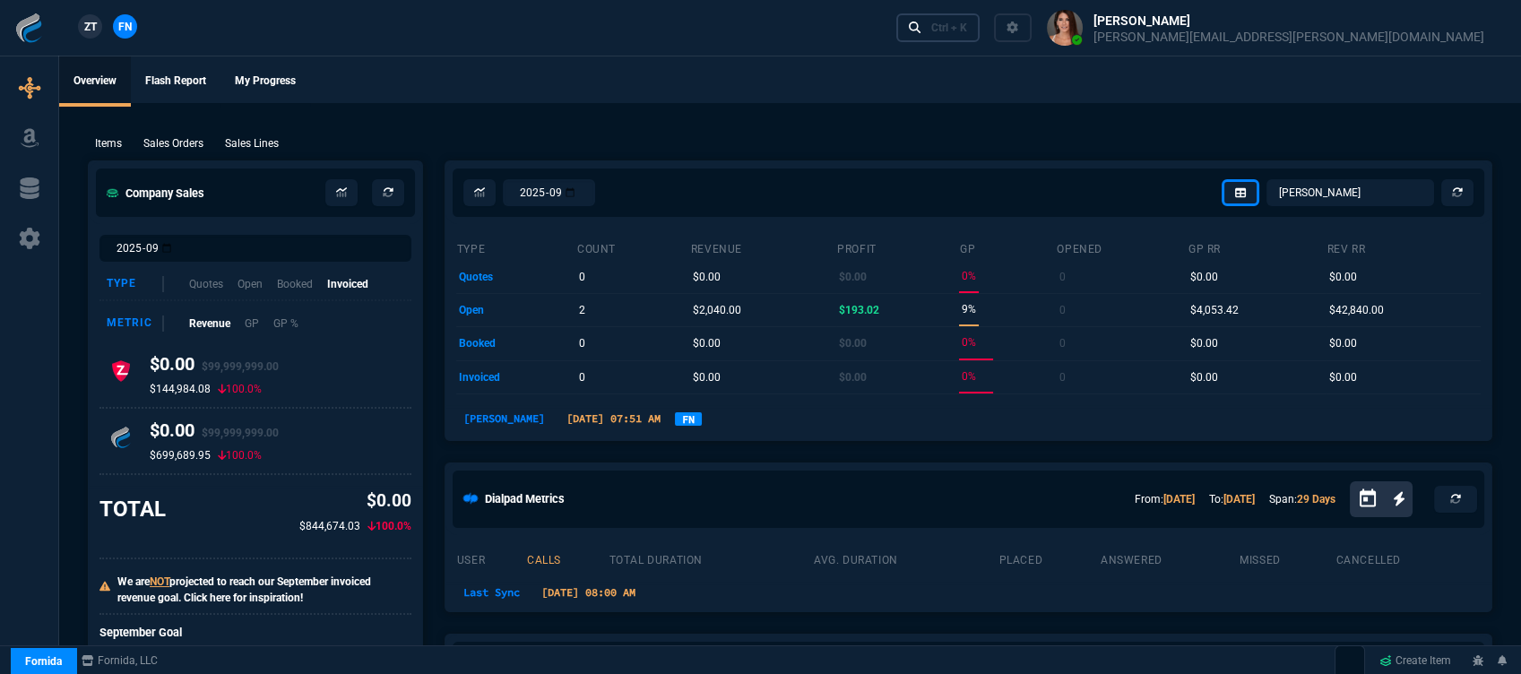
click at [967, 23] on div "Ctrl + K" at bounding box center [949, 28] width 36 height 14
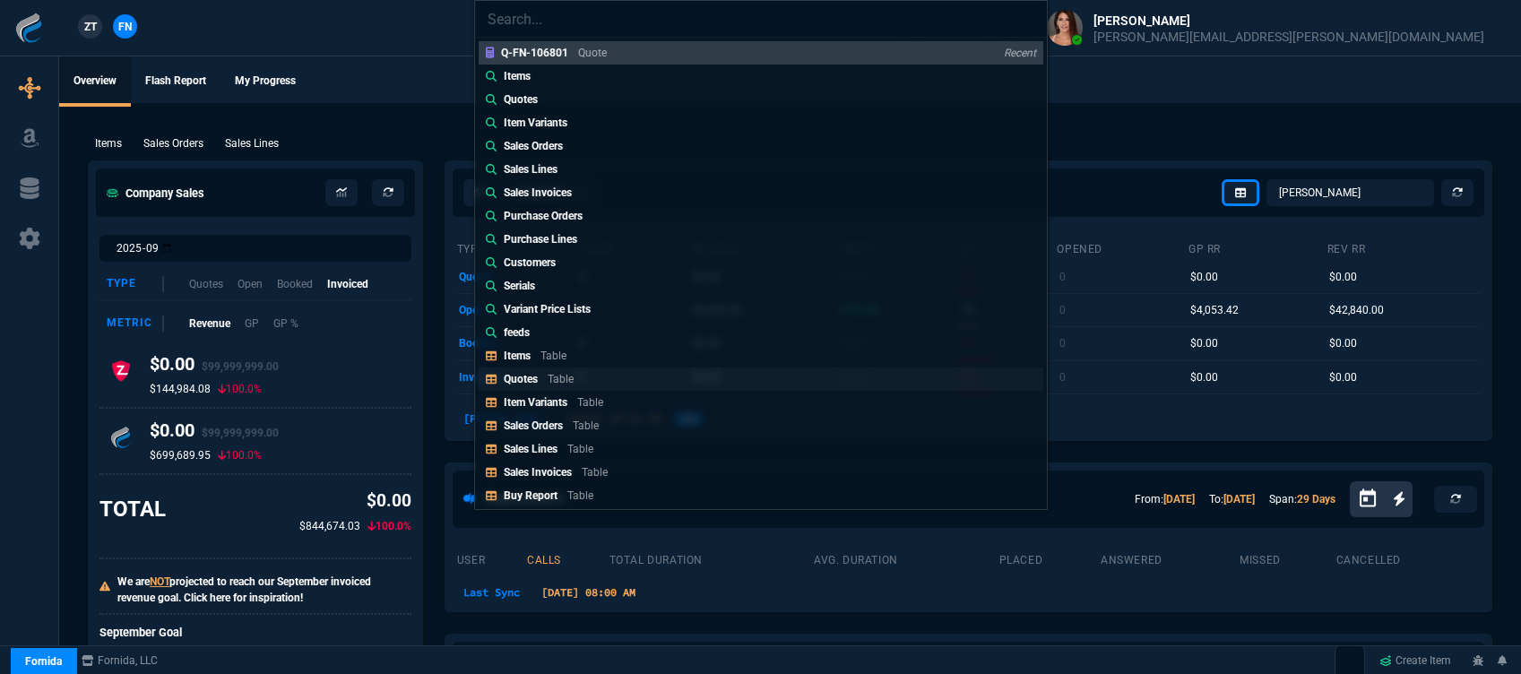
click at [545, 376] on div "Quotes Table" at bounding box center [542, 379] width 77 height 16
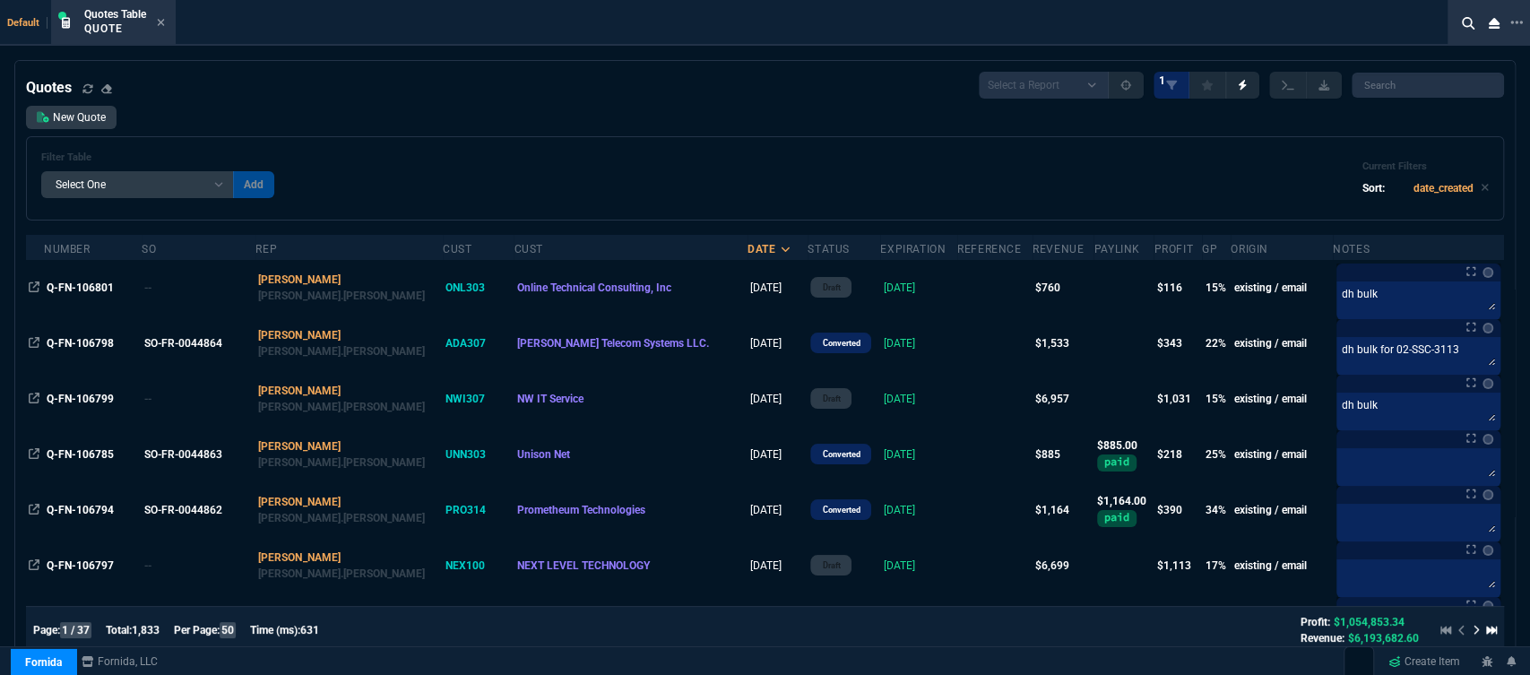
scroll to position [99, 0]
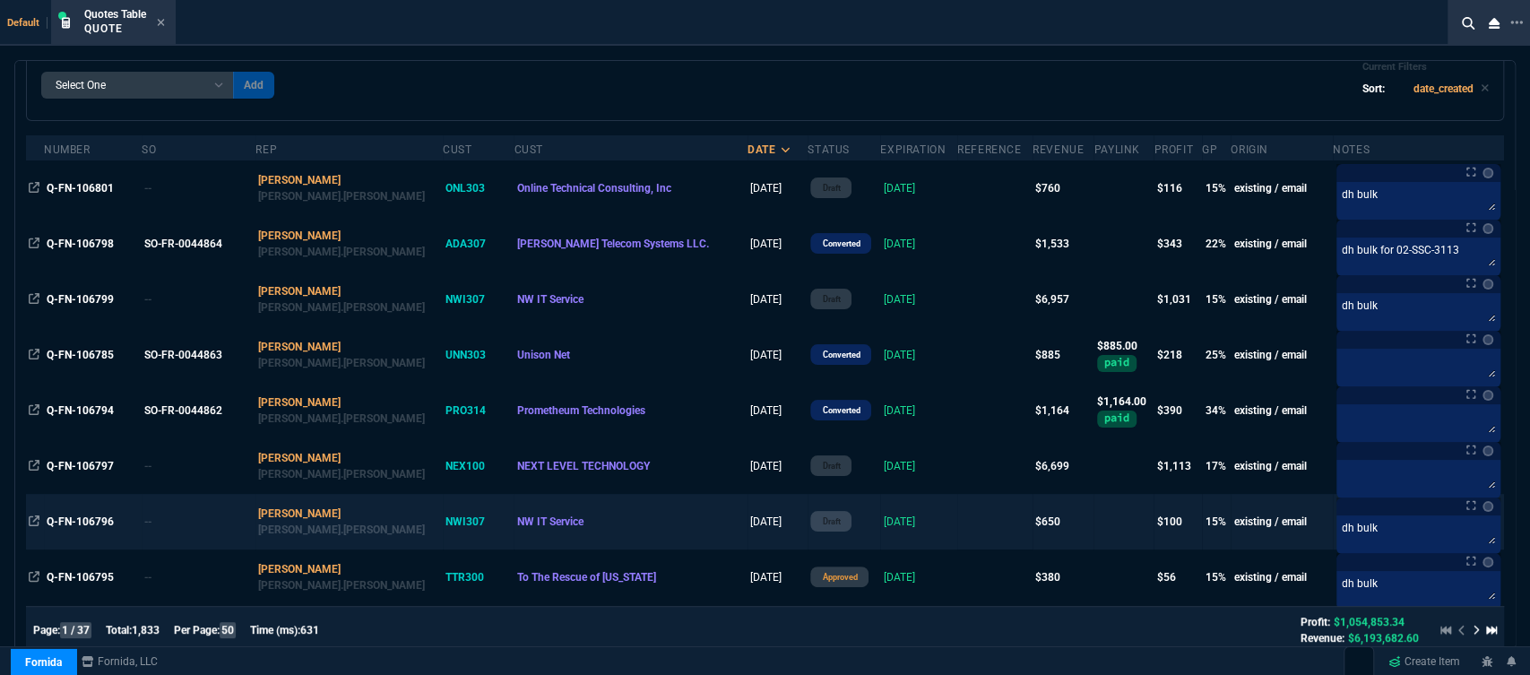
click at [957, 509] on td at bounding box center [994, 522] width 75 height 56
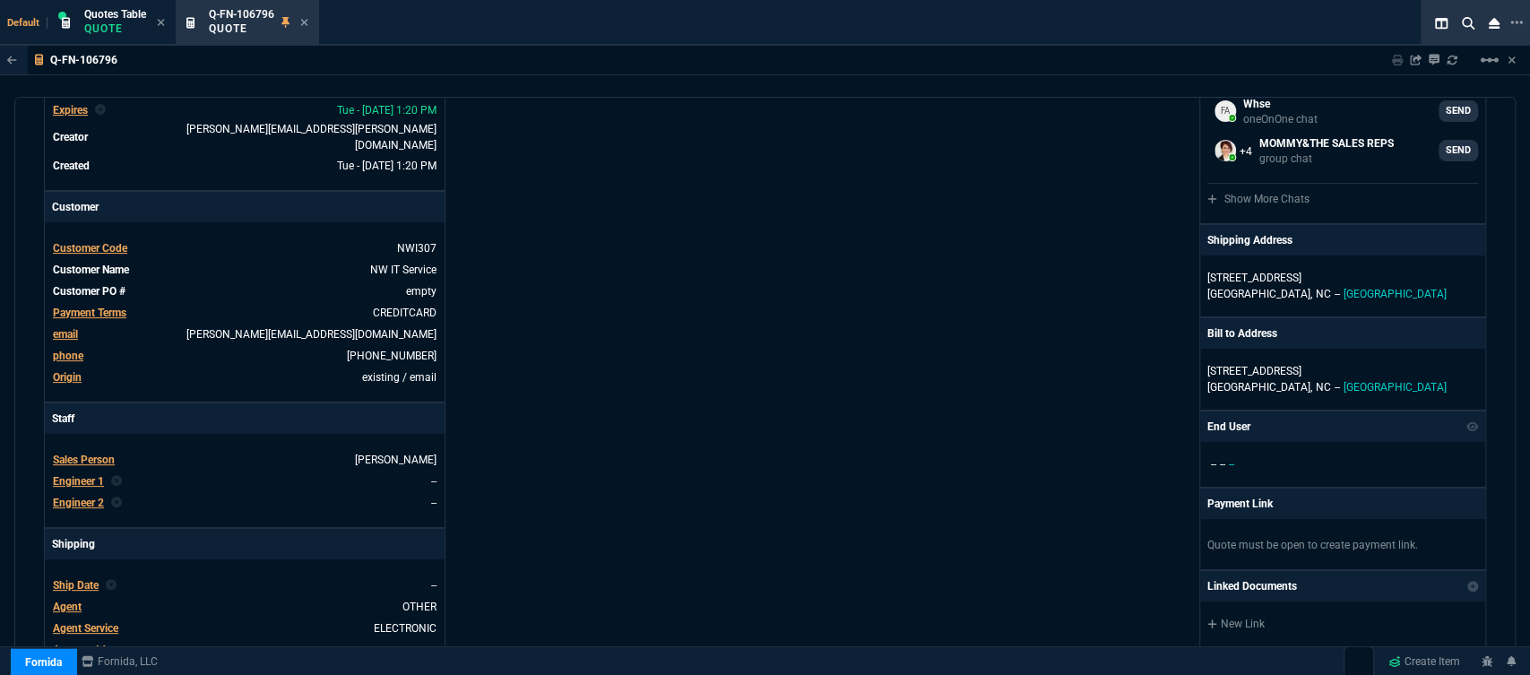
scroll to position [0, 0]
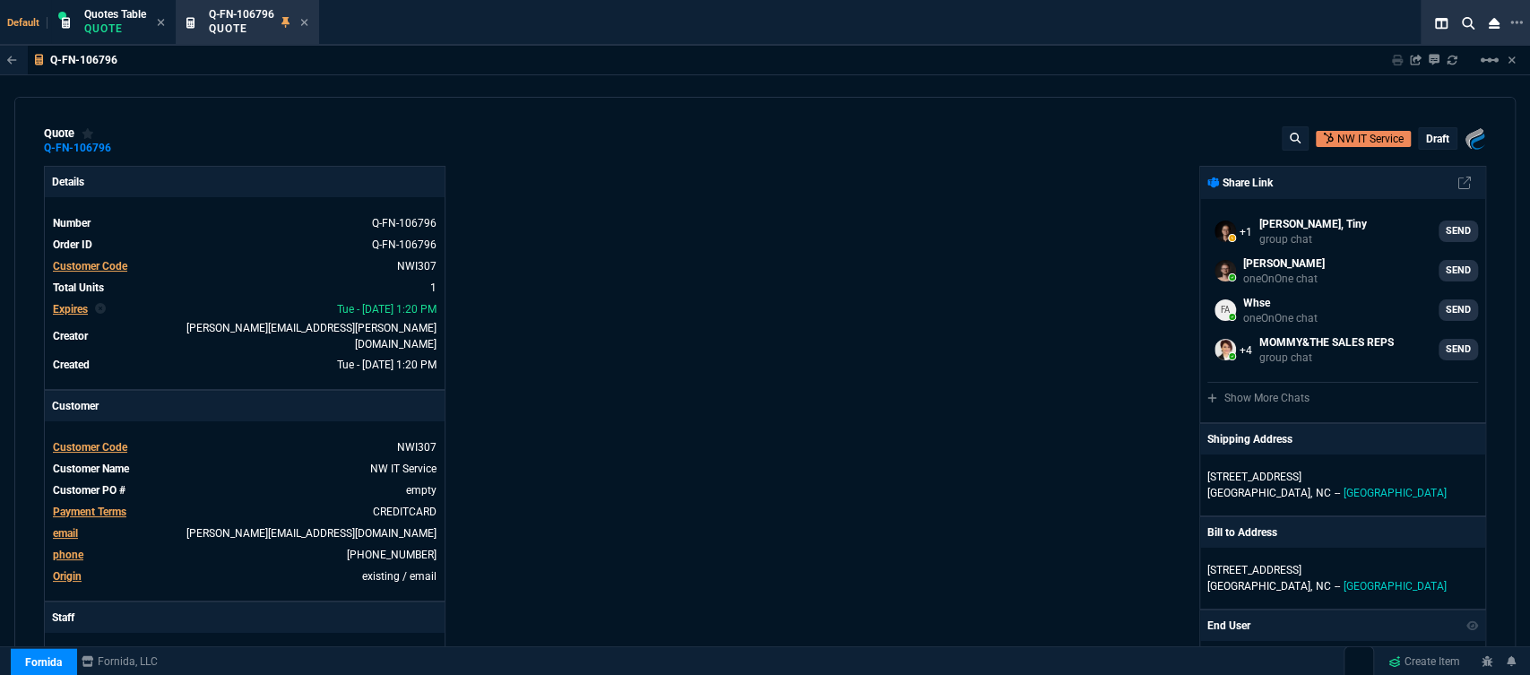
click at [1426, 135] on p "draft" at bounding box center [1437, 139] width 23 height 14
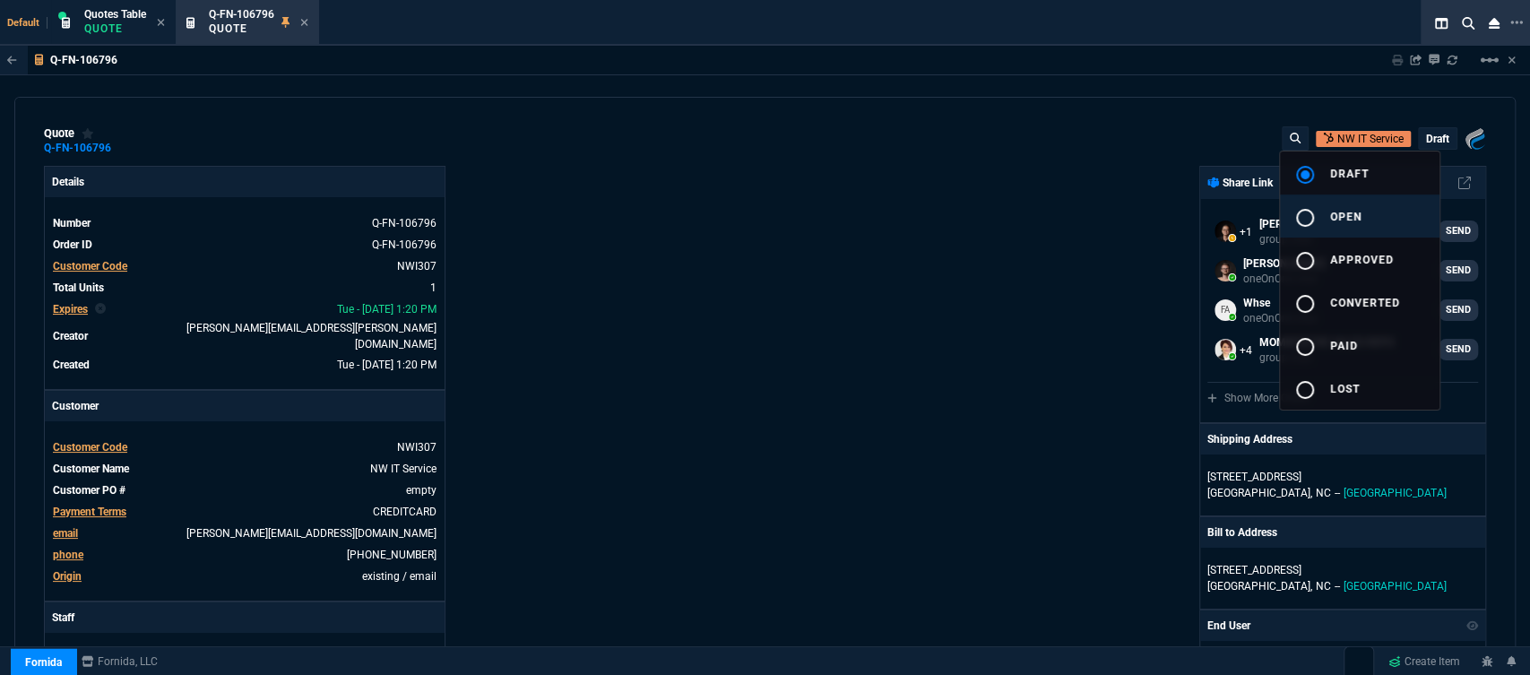
click at [1352, 217] on span "open" at bounding box center [1345, 217] width 31 height 13
click at [798, 311] on div at bounding box center [765, 337] width 1530 height 675
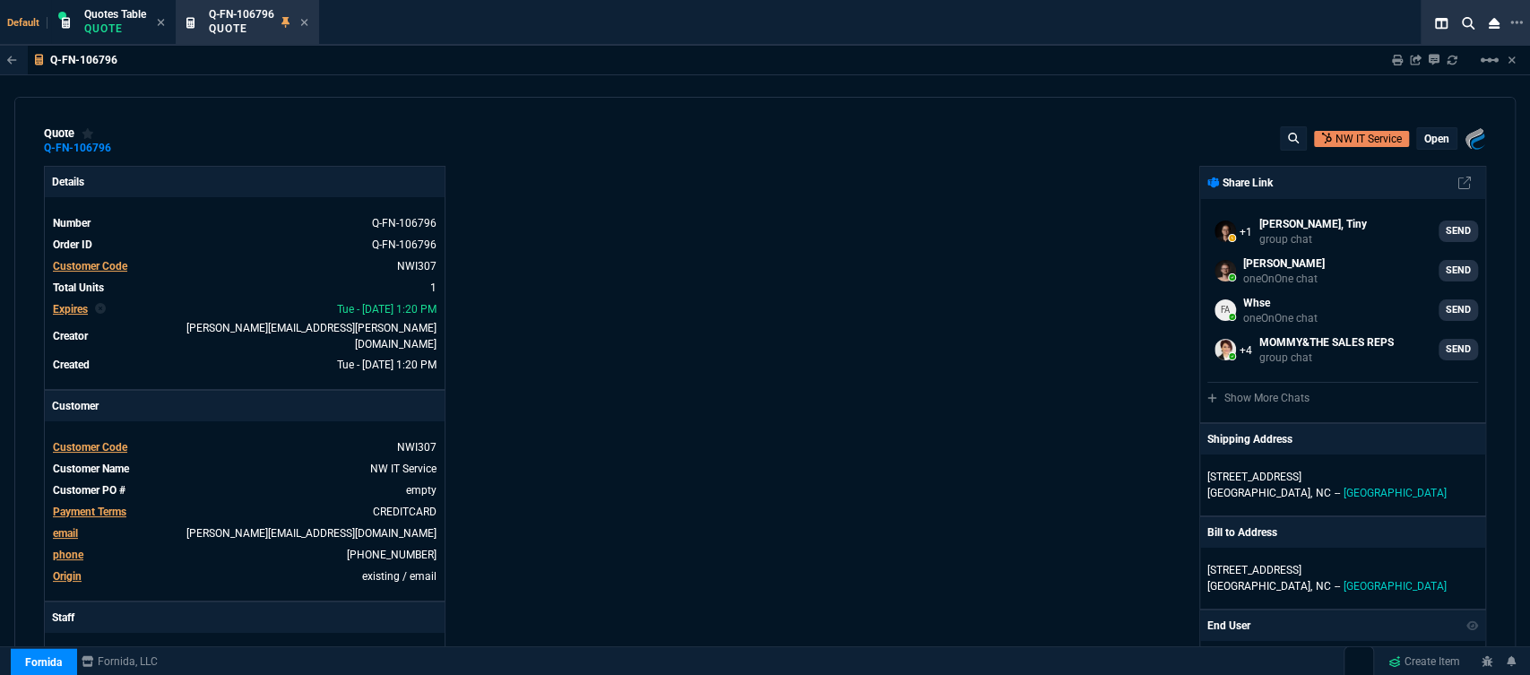
scroll to position [298, 0]
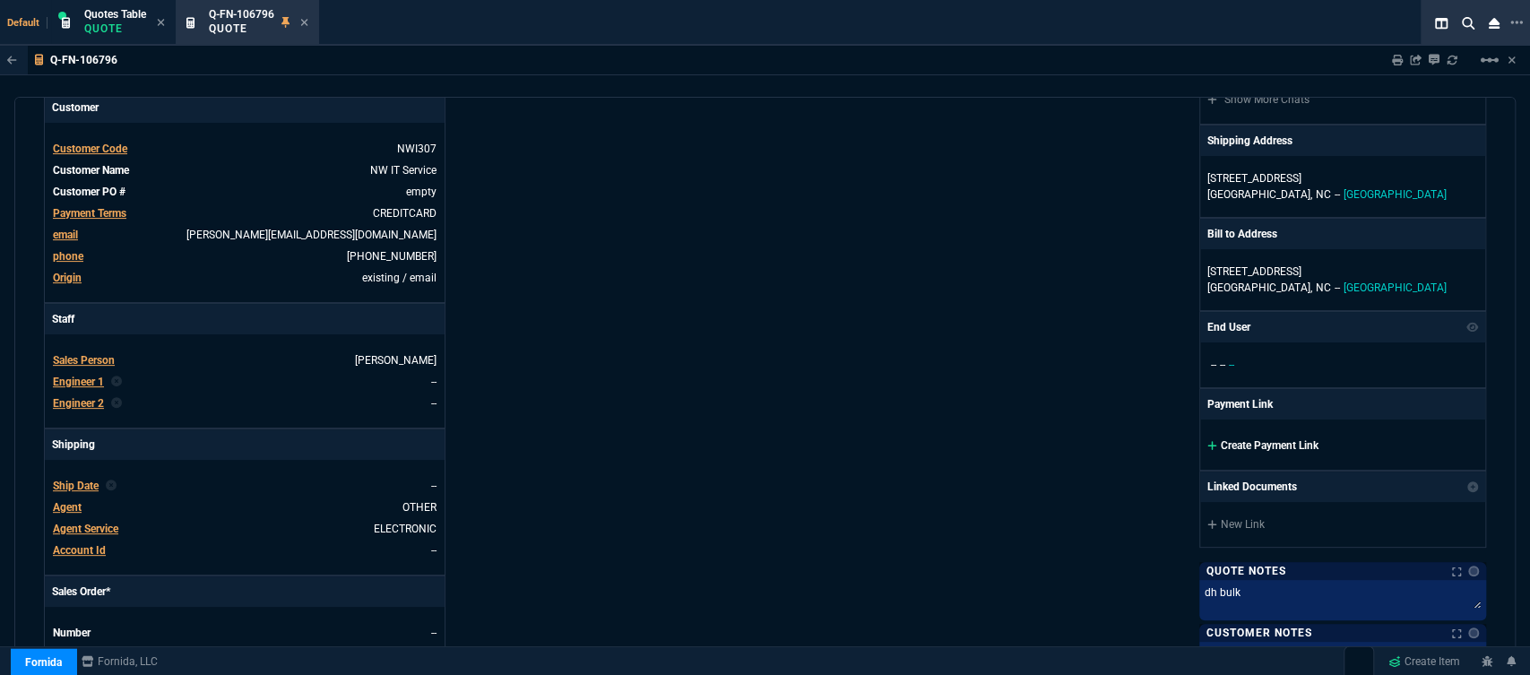
click at [1207, 446] on icon at bounding box center [1212, 445] width 10 height 11
click at [1207, 443] on icon at bounding box center [1211, 445] width 9 height 9
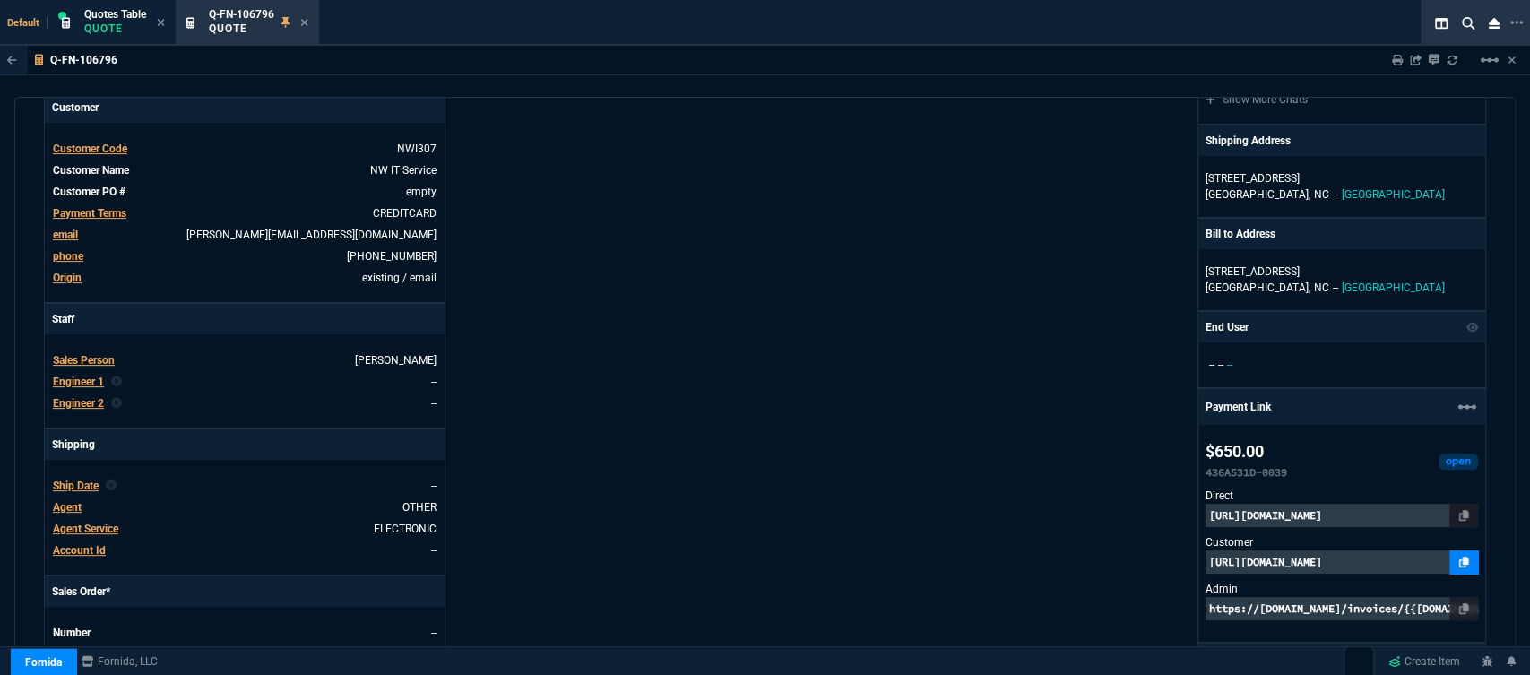
click at [1459, 561] on icon at bounding box center [1464, 562] width 10 height 11
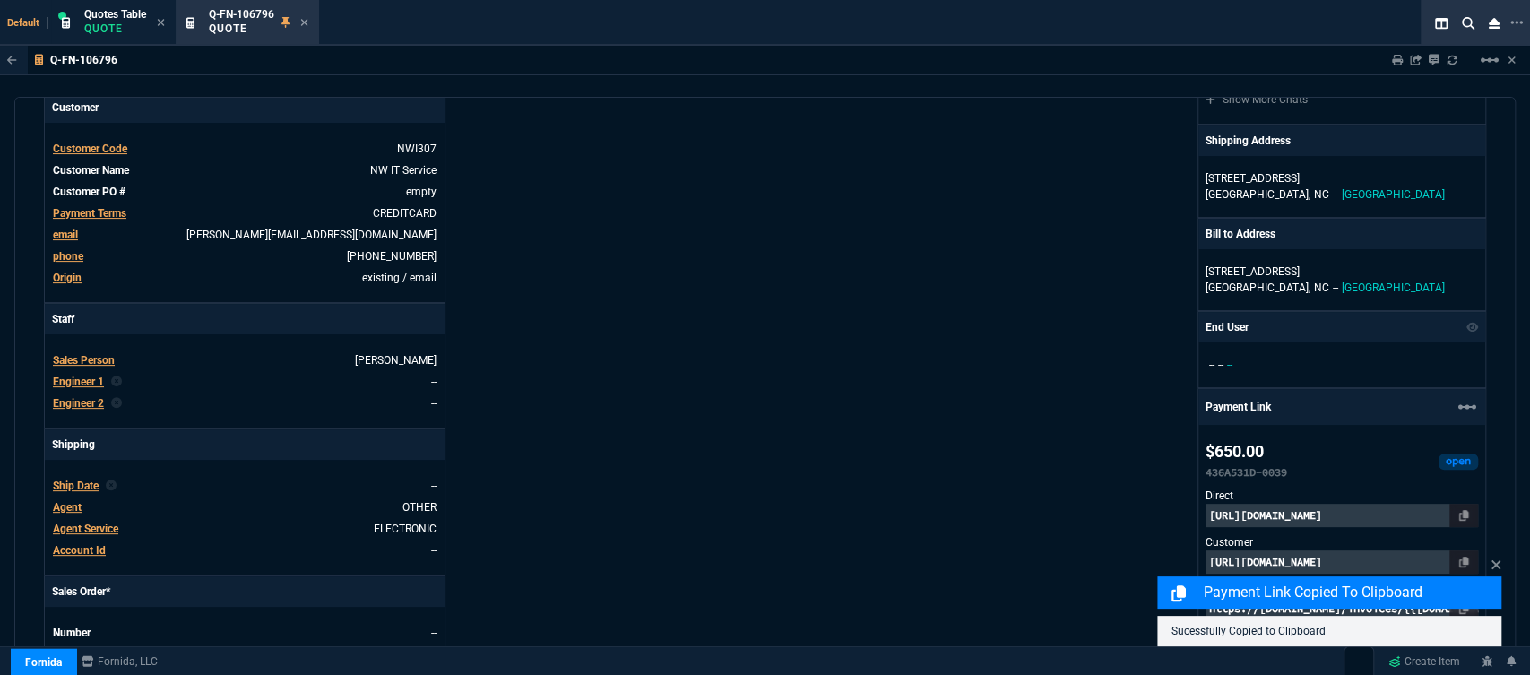
drag, startPoint x: 1515, startPoint y: 592, endPoint x: 1019, endPoint y: 394, distance: 533.7
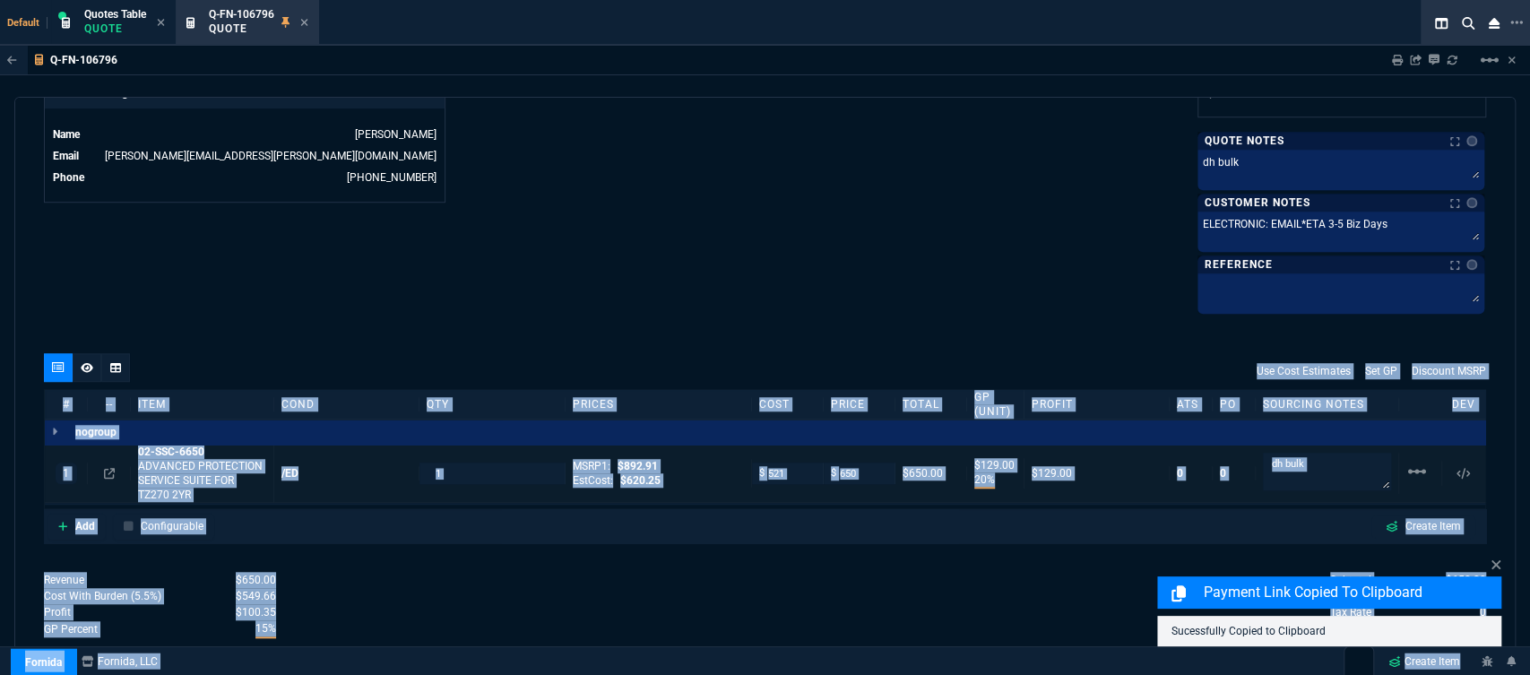
scroll to position [980, 0]
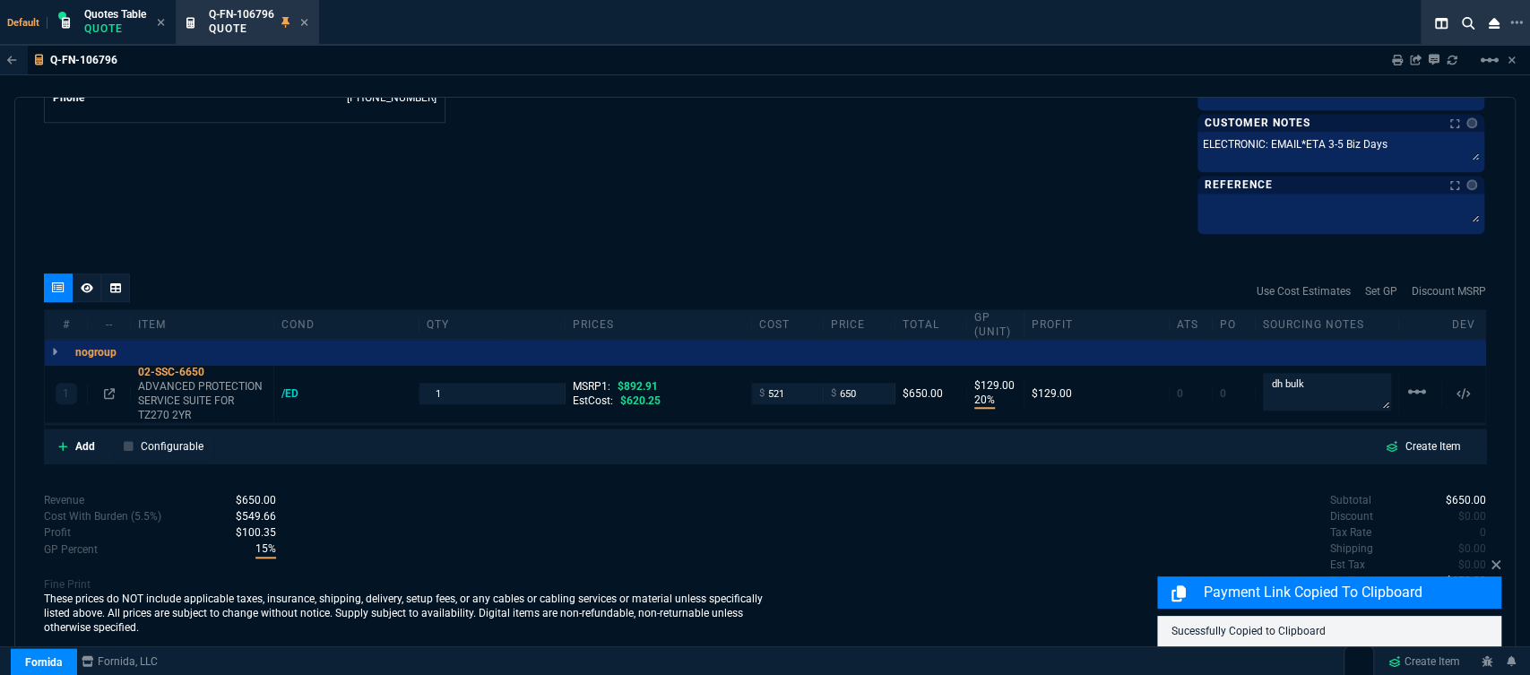
click at [86, 286] on icon at bounding box center [87, 287] width 13 height 11
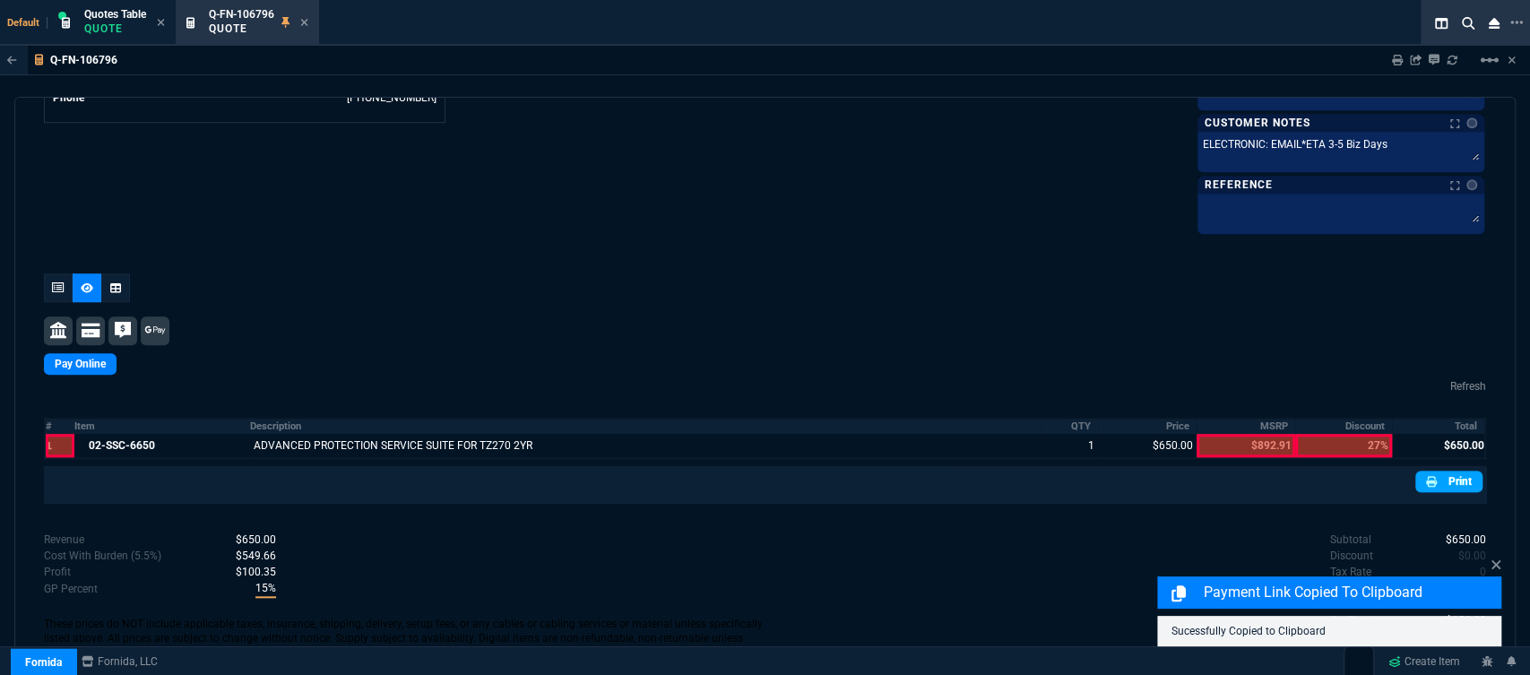
click at [1450, 487] on link "Print" at bounding box center [1448, 482] width 67 height 22
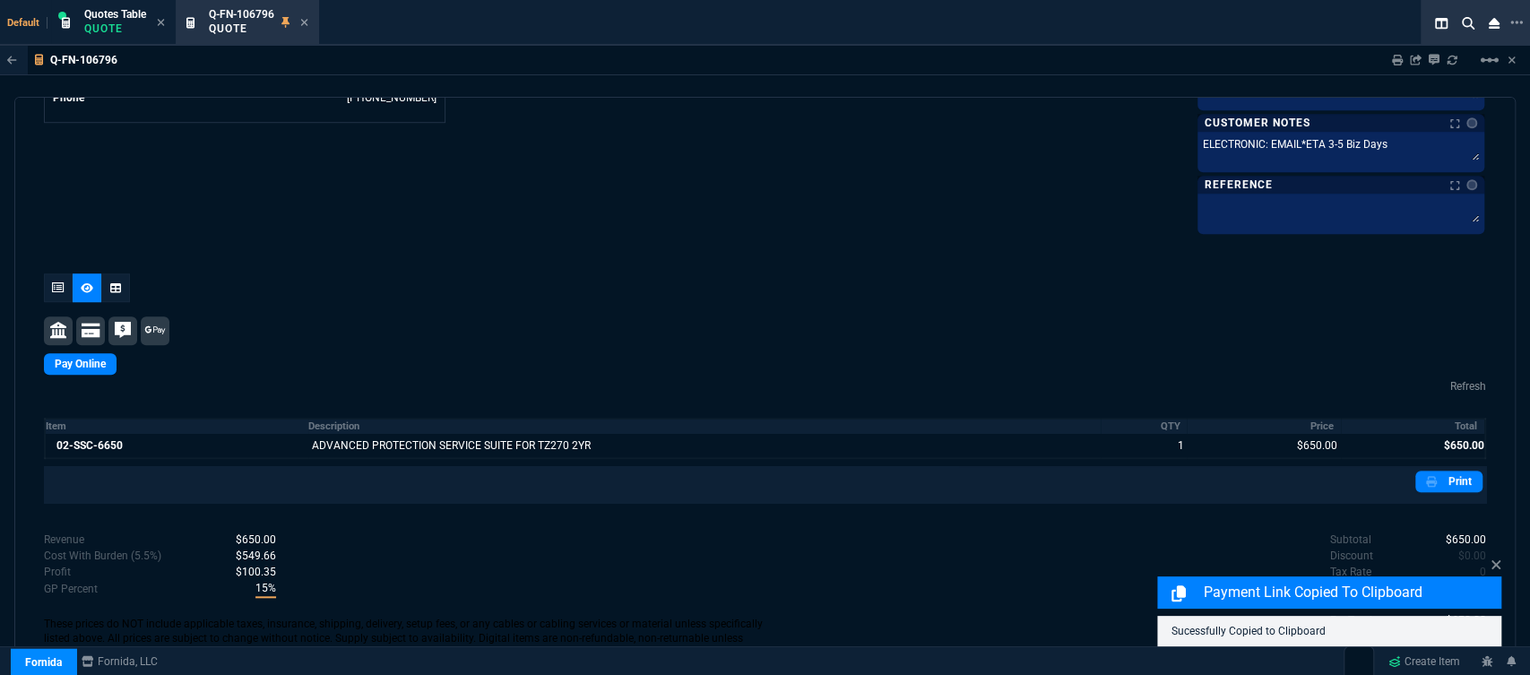
scroll to position [884, 0]
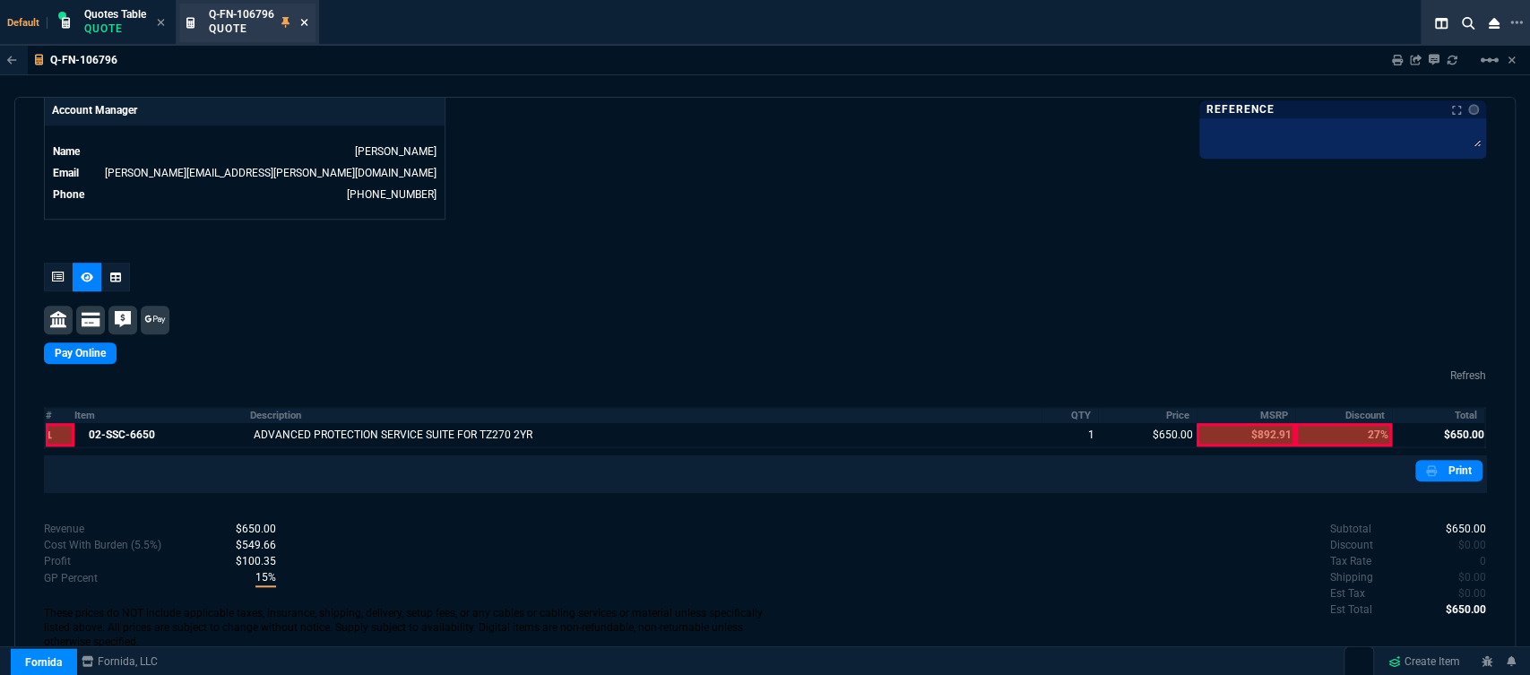
click at [307, 21] on icon at bounding box center [304, 22] width 7 height 7
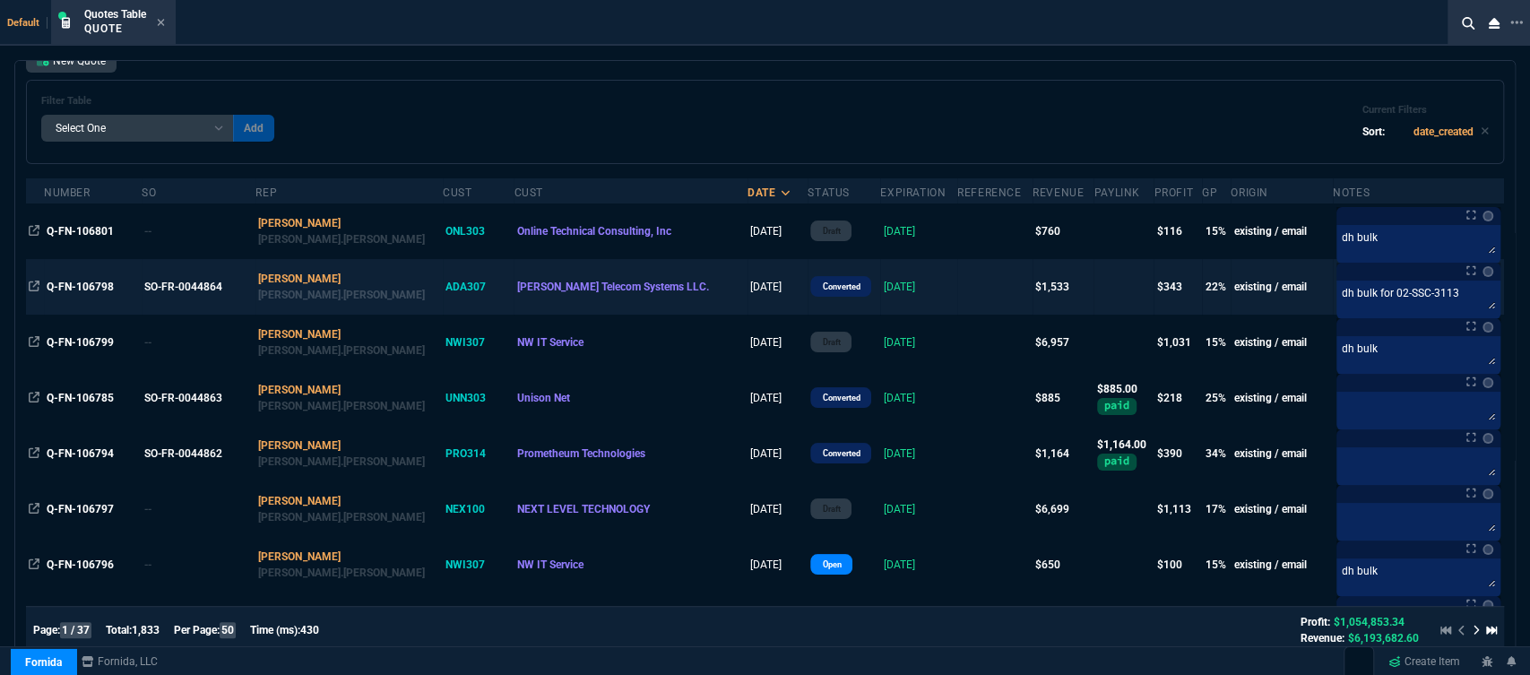
scroll to position [298, 0]
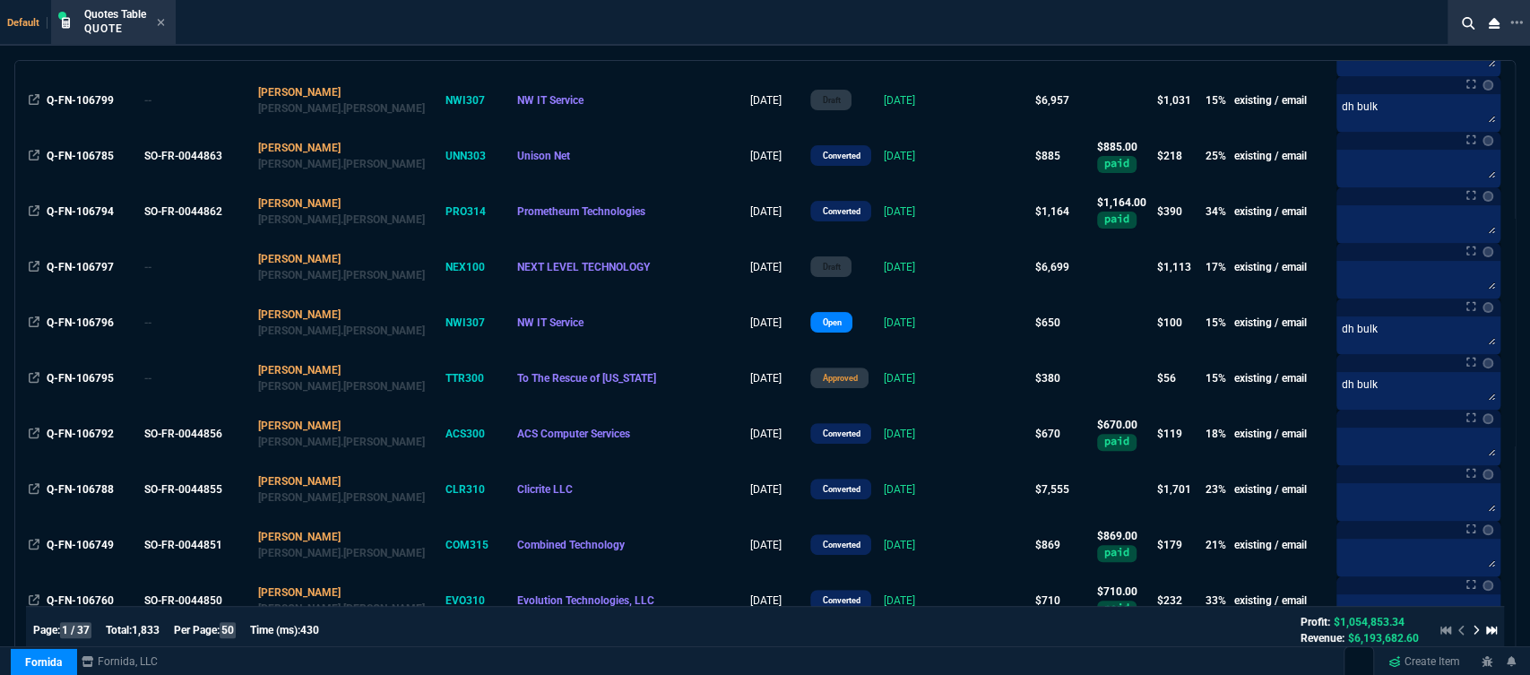
click at [600, 318] on div "NW IT Service" at bounding box center [631, 323] width 228 height 16
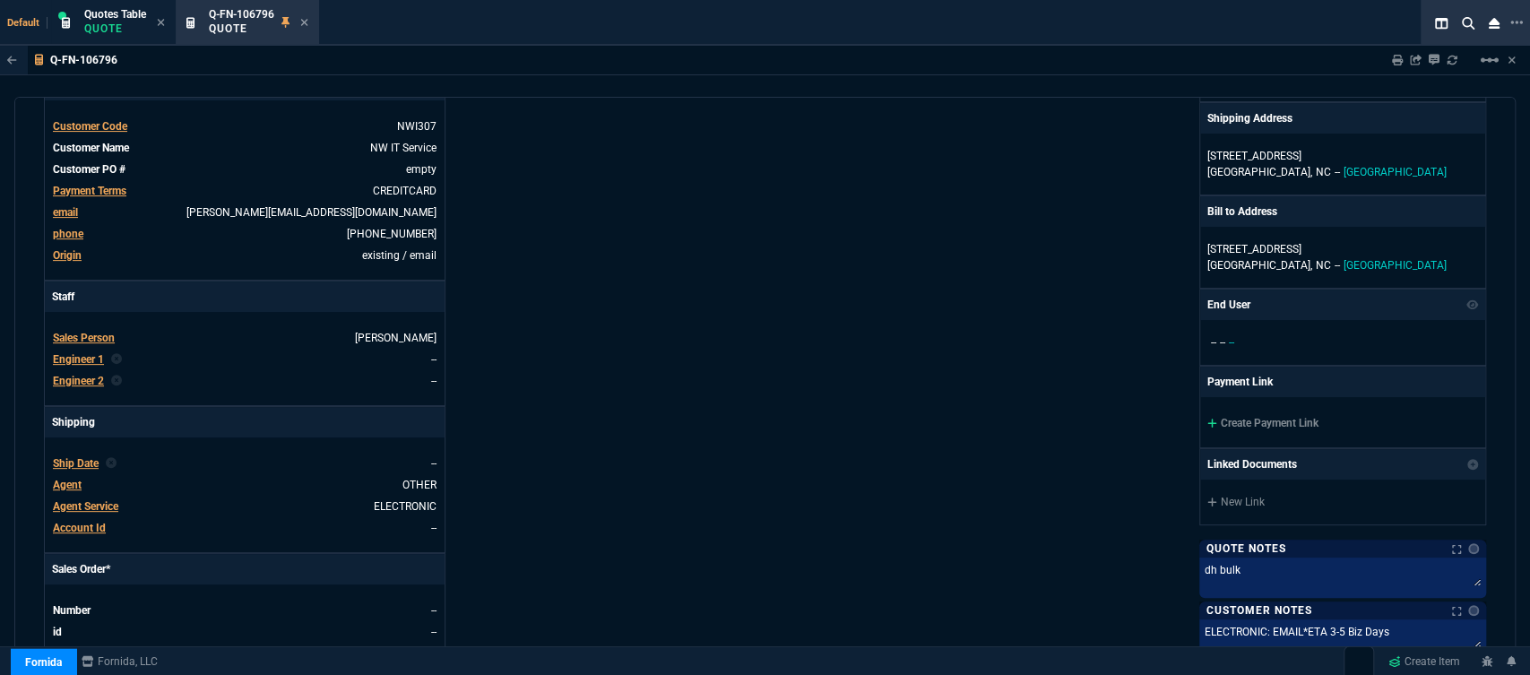
scroll to position [398, 0]
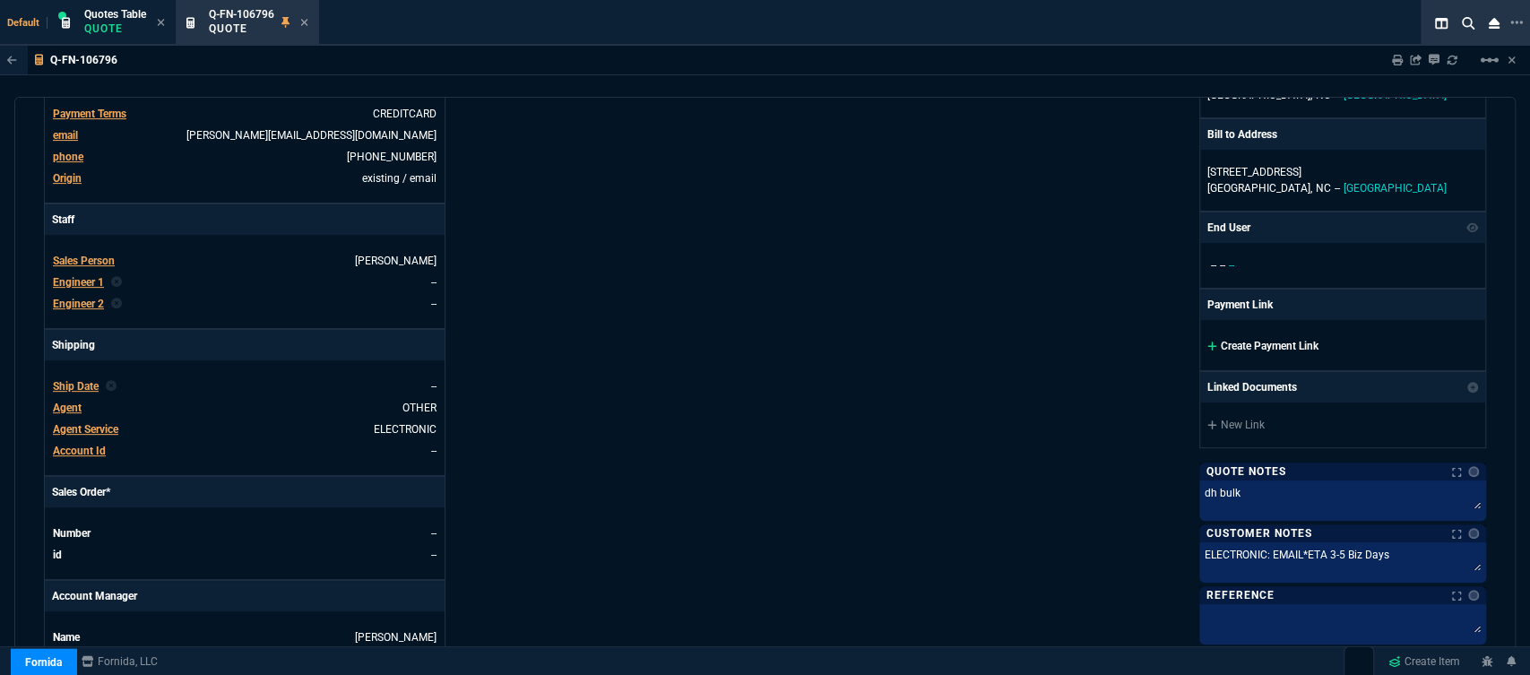
click at [1207, 347] on icon at bounding box center [1212, 346] width 10 height 11
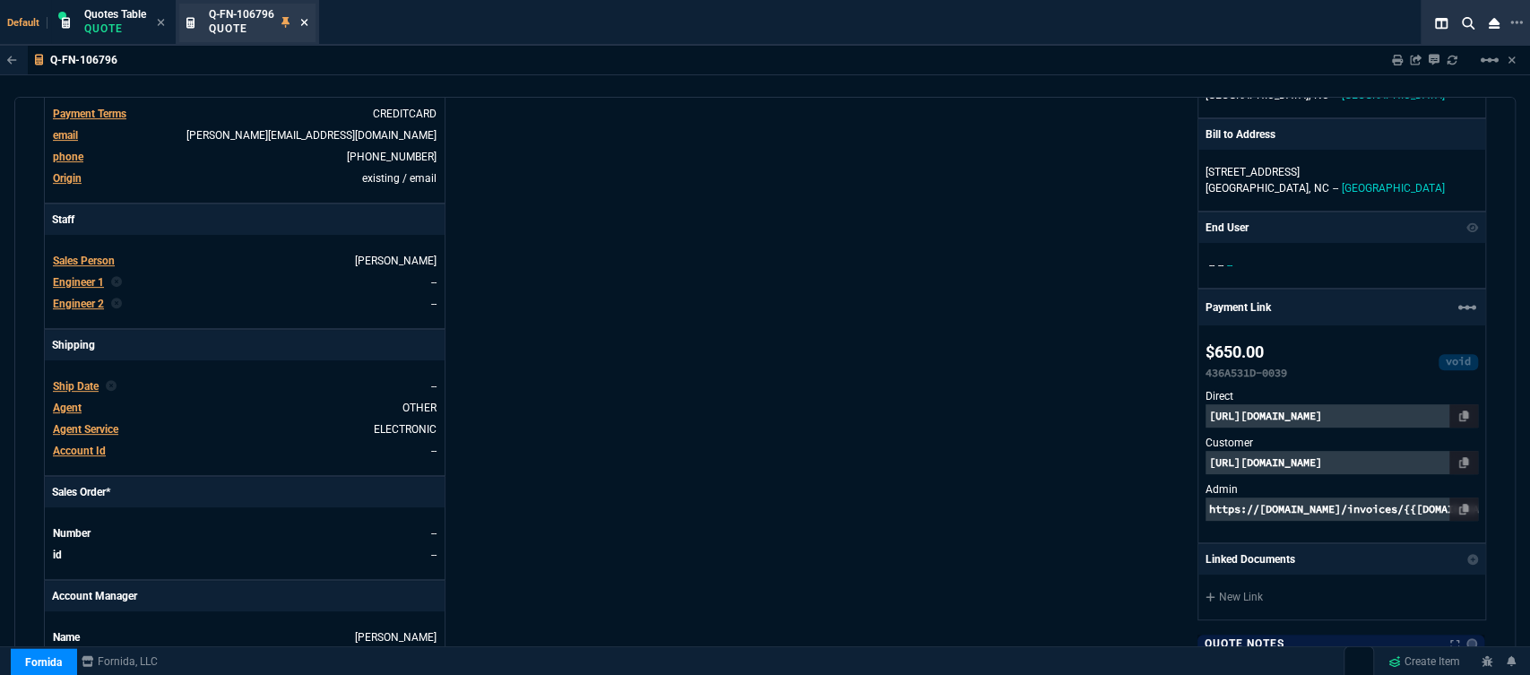
click at [308, 18] on icon at bounding box center [304, 22] width 8 height 11
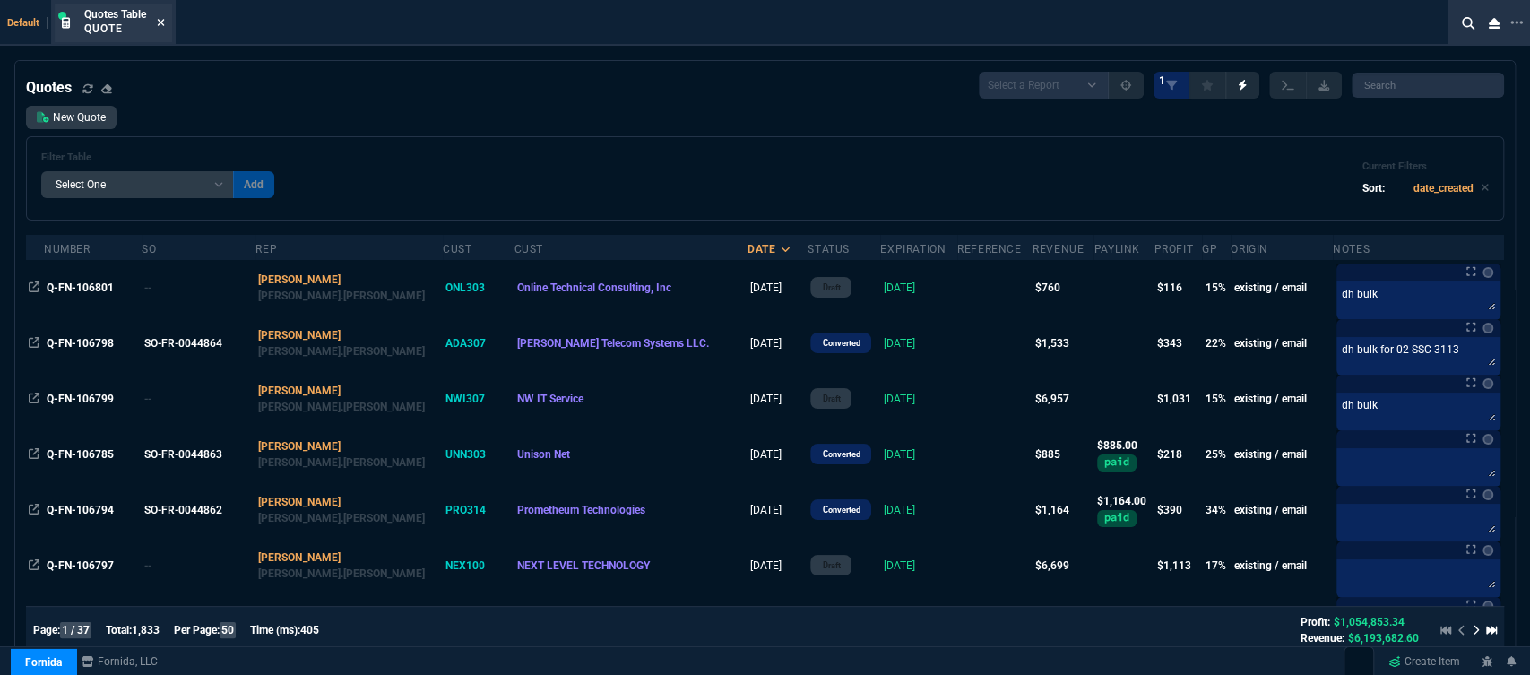
click at [160, 20] on icon at bounding box center [161, 22] width 8 height 11
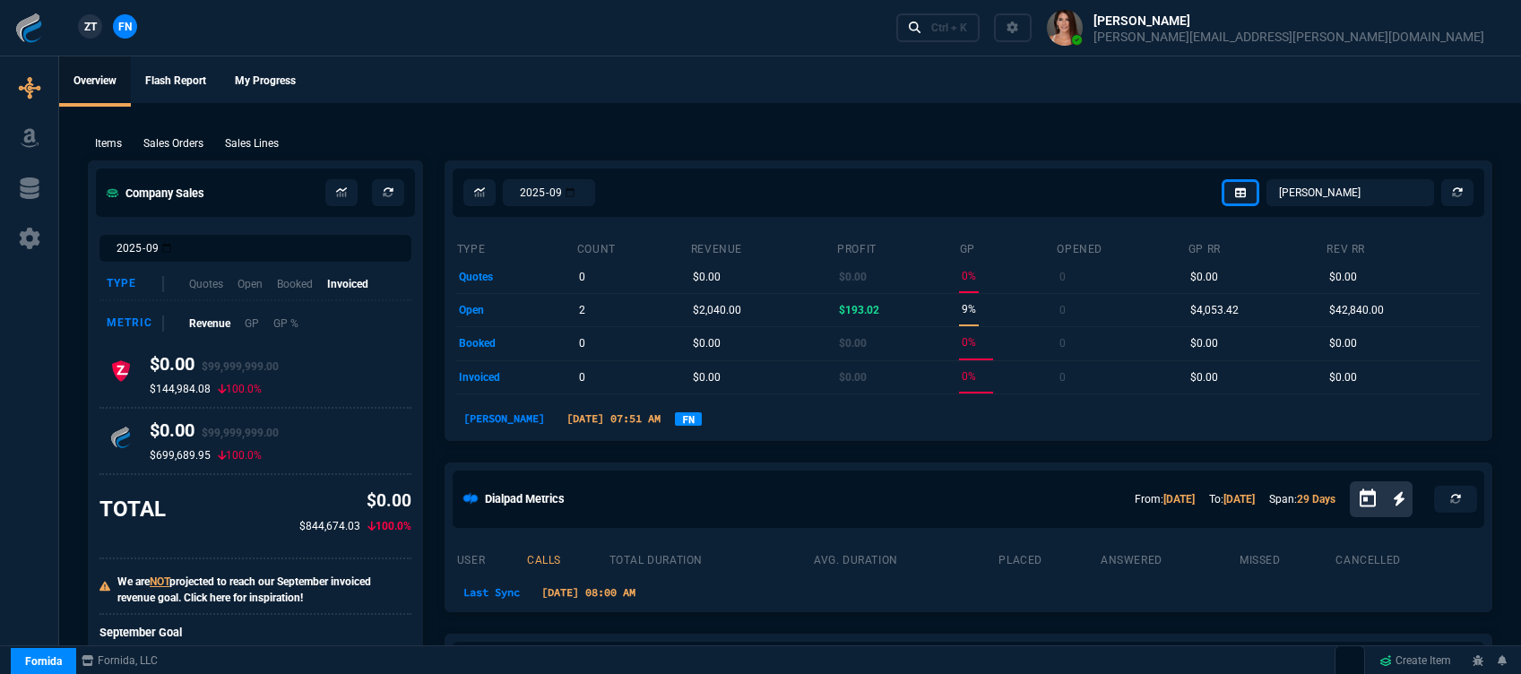
select select "12: [PERSON_NAME]"
click at [967, 32] on div "Ctrl + K" at bounding box center [949, 28] width 36 height 14
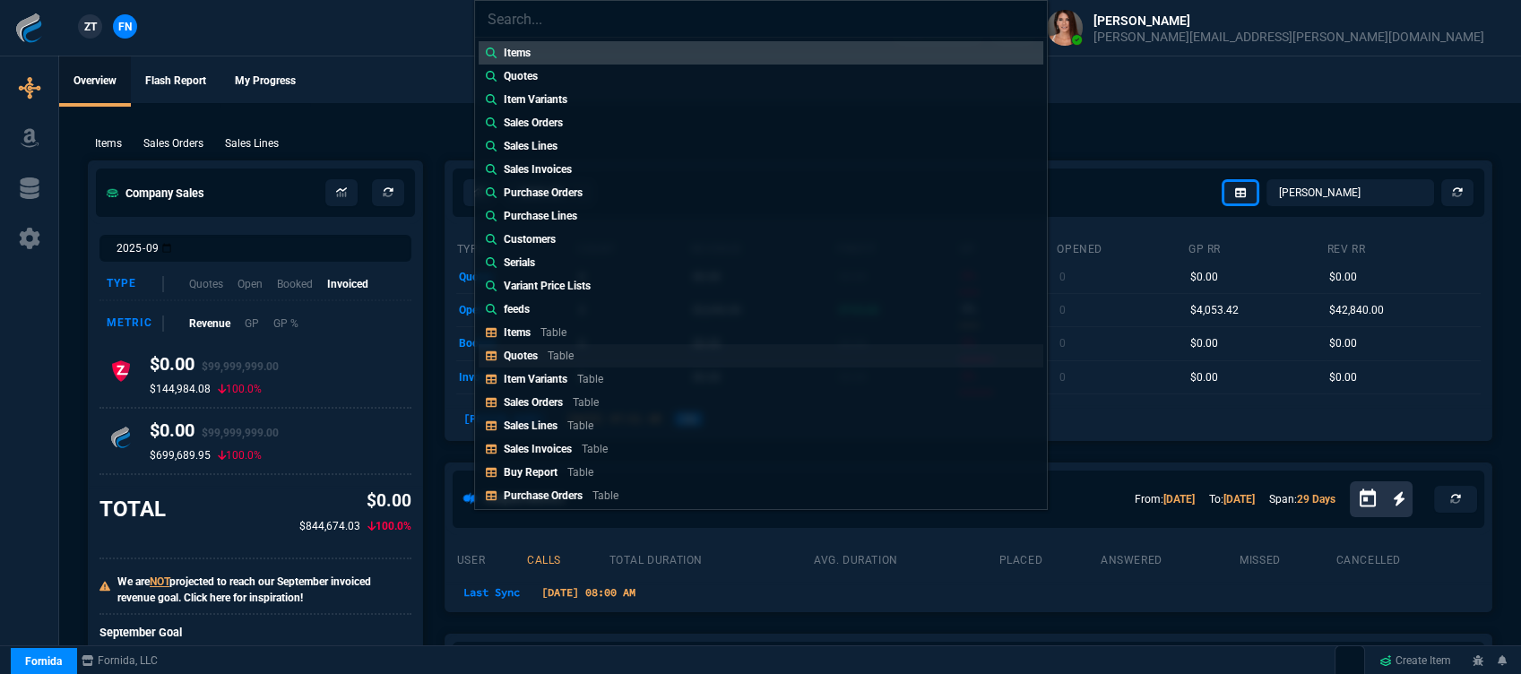
click at [538, 360] on div "Quotes Table" at bounding box center [542, 356] width 77 height 16
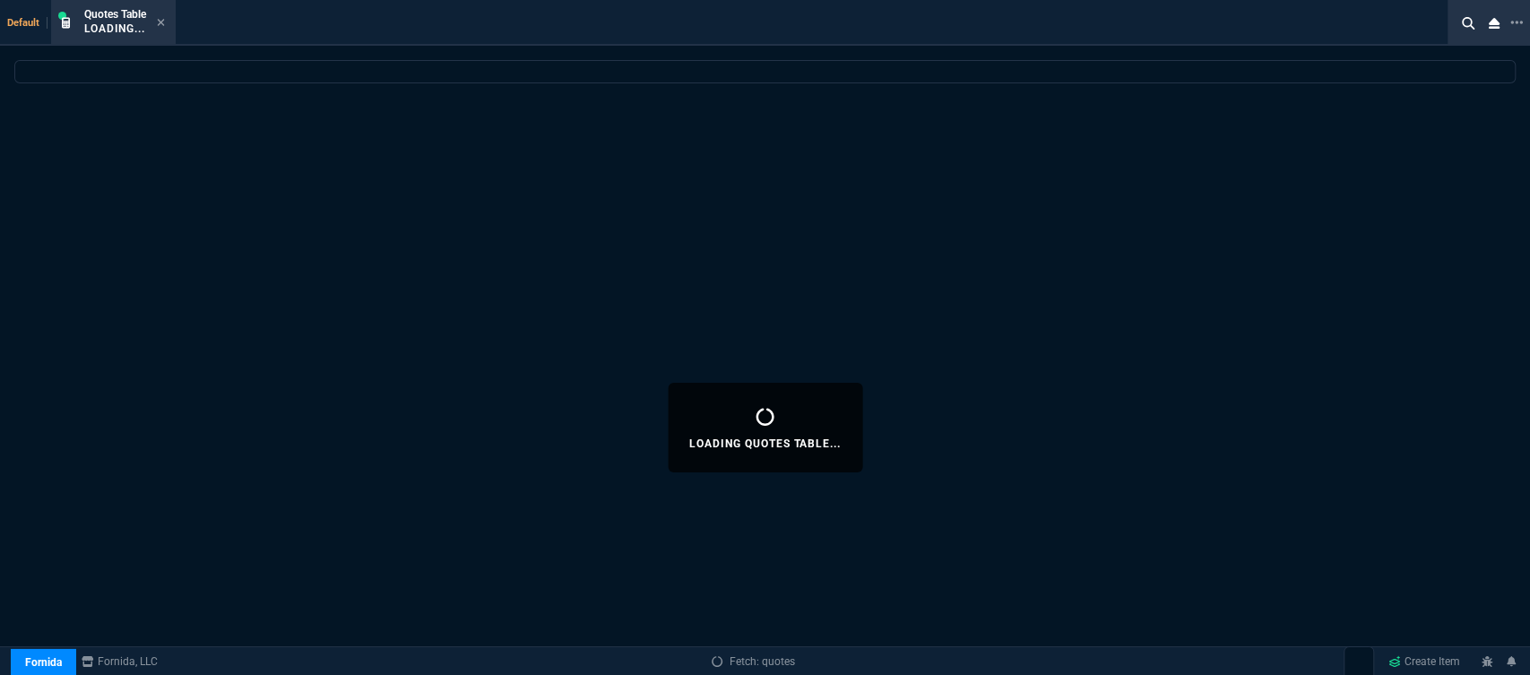
select select
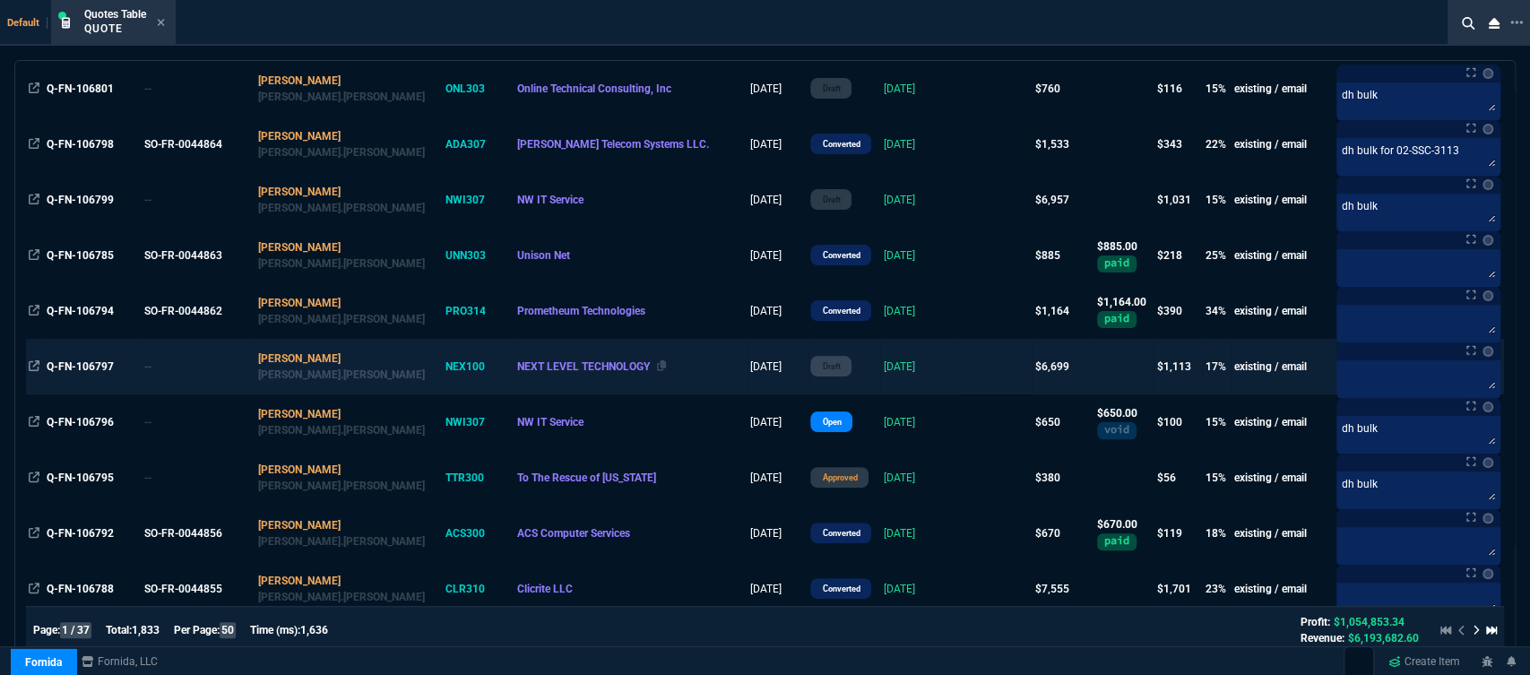
scroll to position [99, 0]
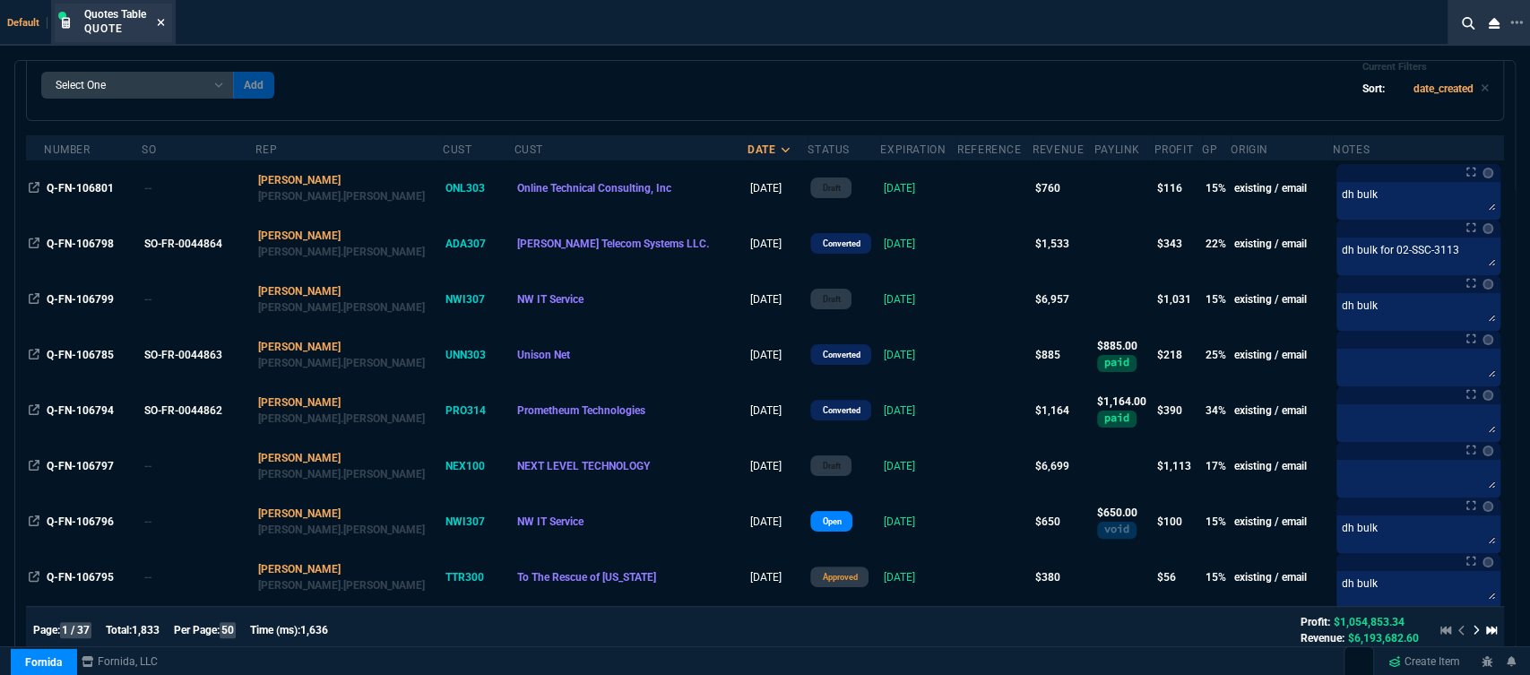
click at [160, 22] on icon at bounding box center [161, 22] width 7 height 7
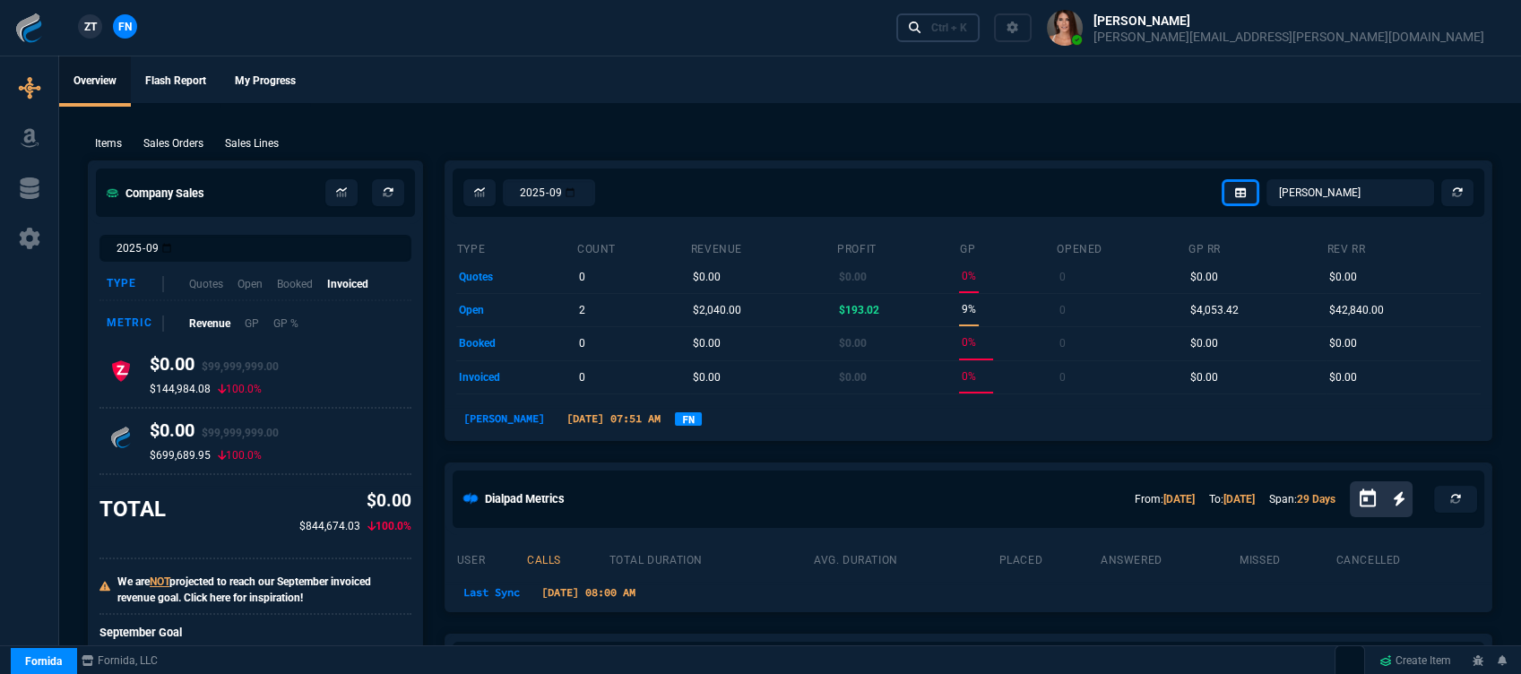
click at [967, 28] on div "Ctrl + K" at bounding box center [949, 28] width 36 height 14
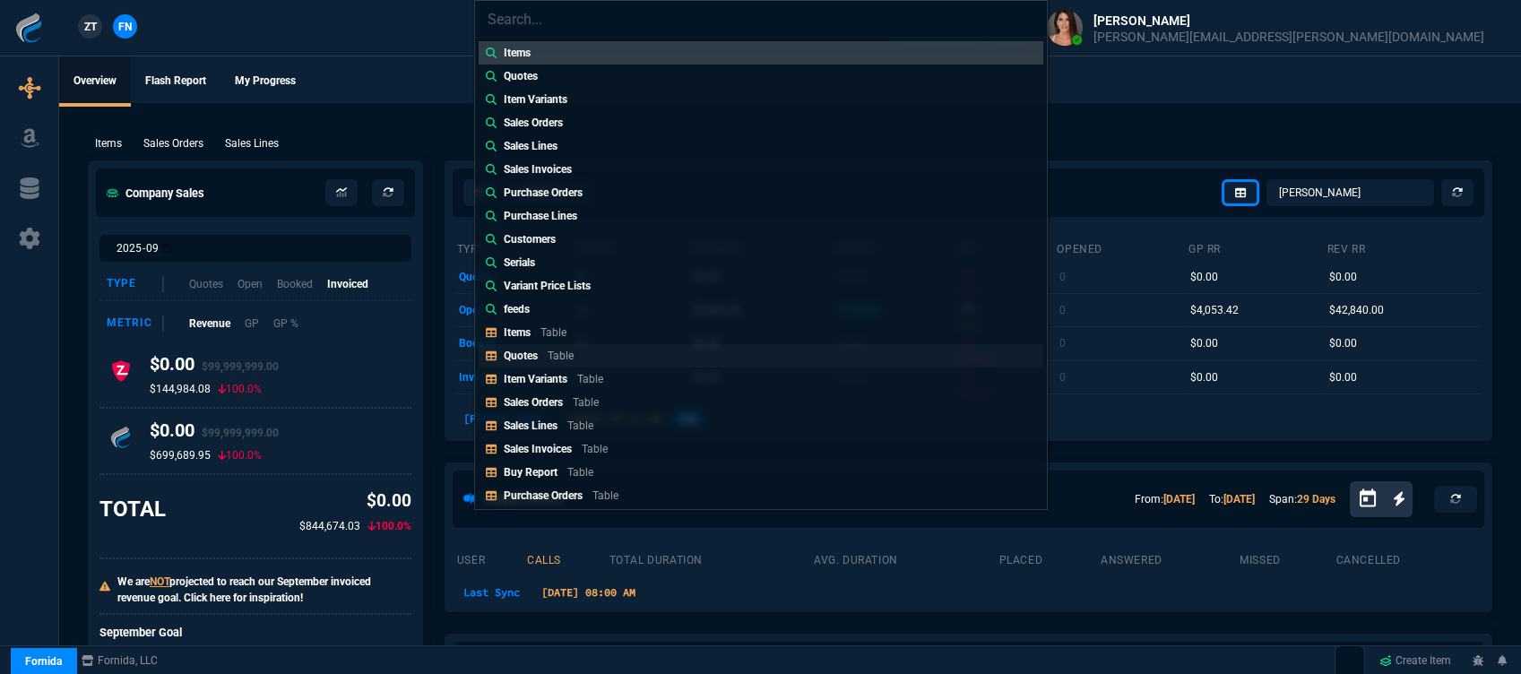
click at [571, 352] on p "Table" at bounding box center [561, 356] width 26 height 13
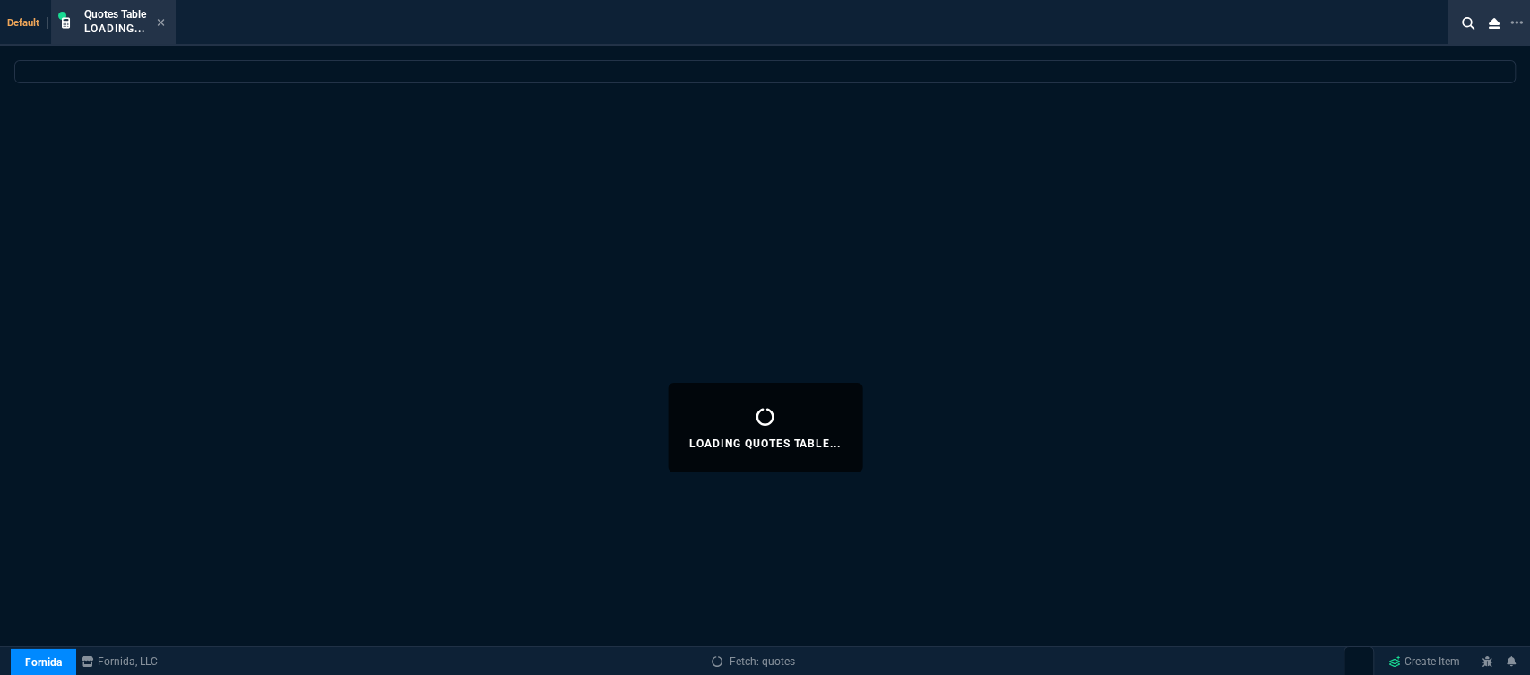
select select
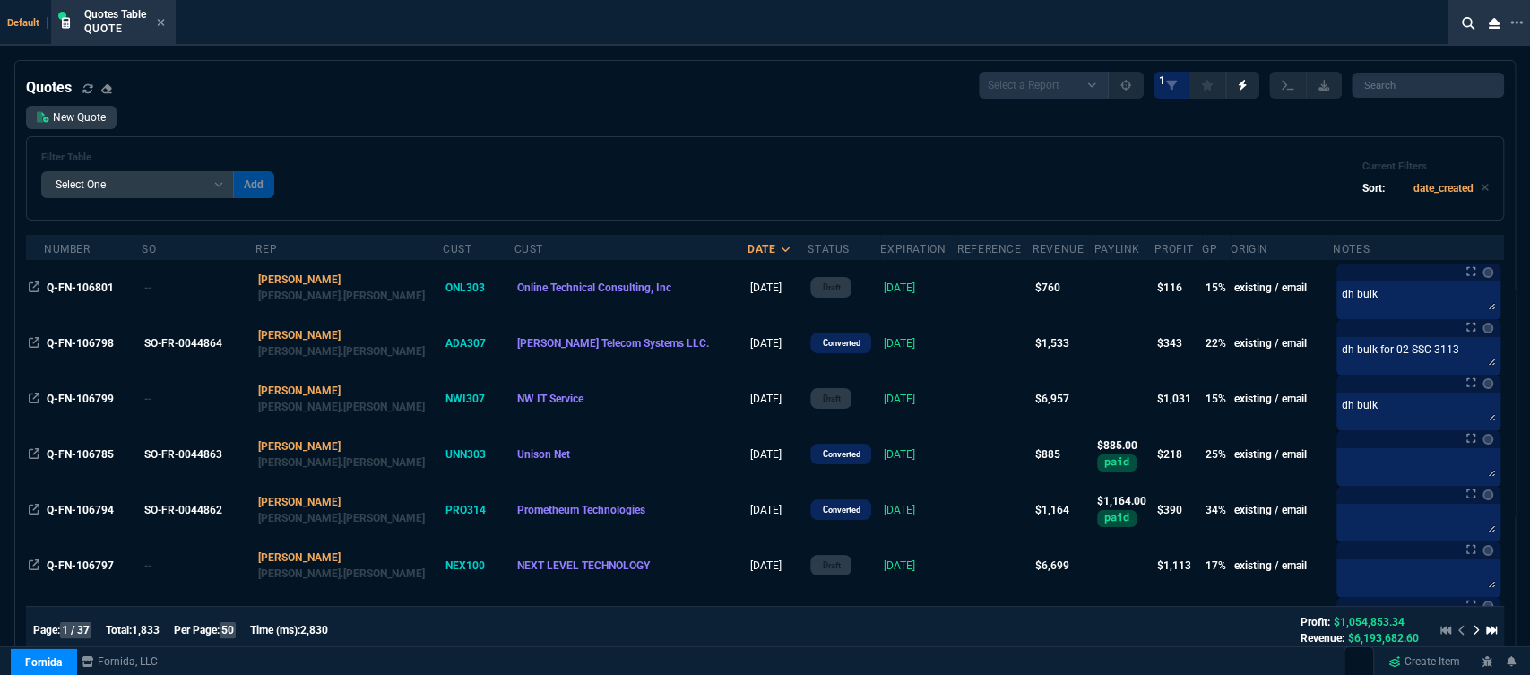
scroll to position [398, 0]
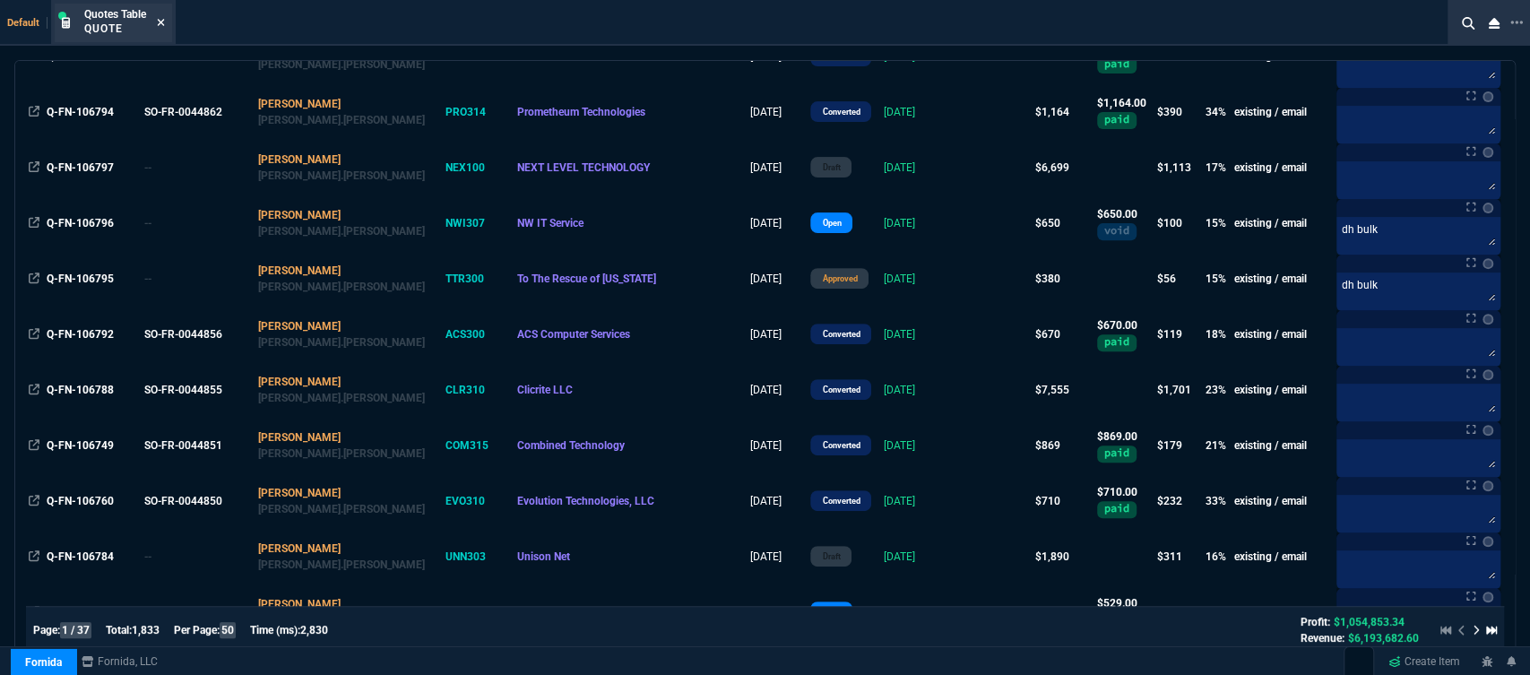
click at [162, 24] on icon at bounding box center [161, 22] width 8 height 11
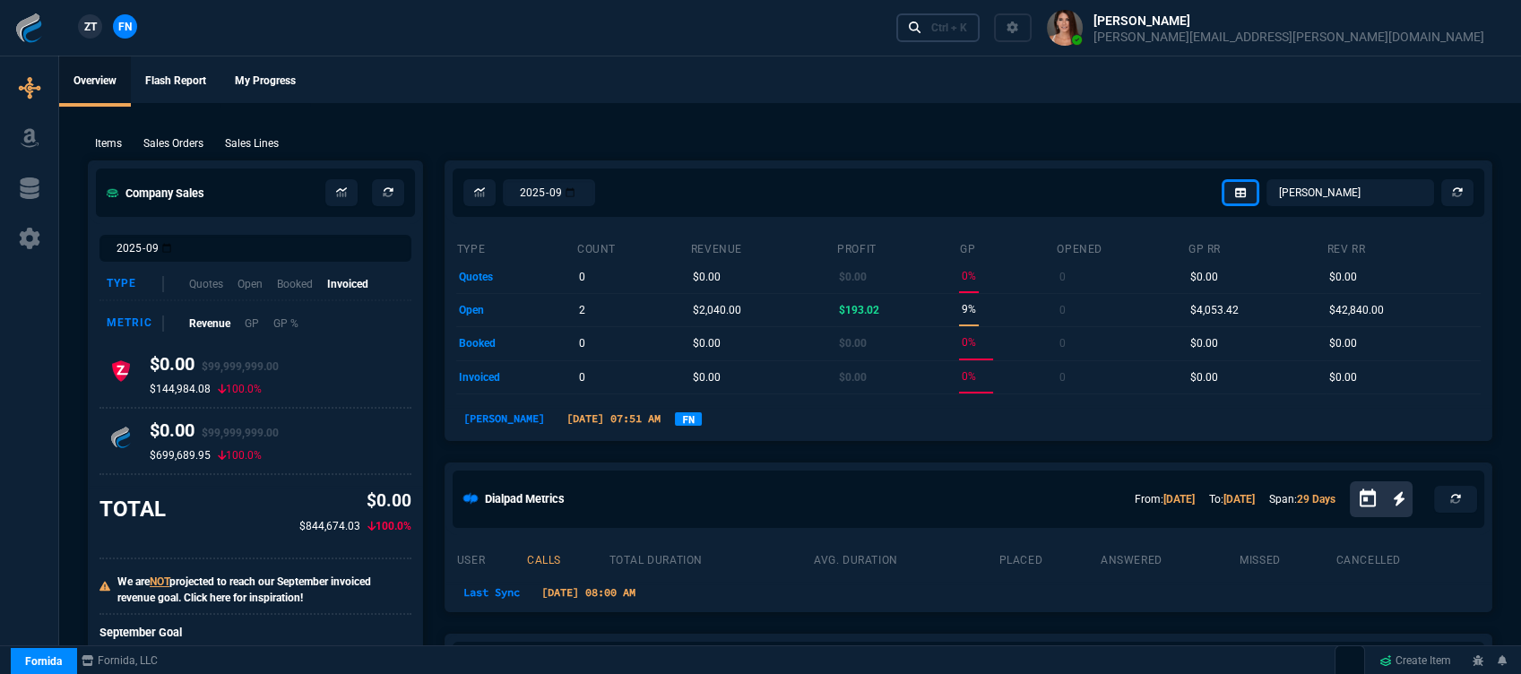
click at [980, 24] on link "Ctrl + K" at bounding box center [938, 27] width 84 height 28
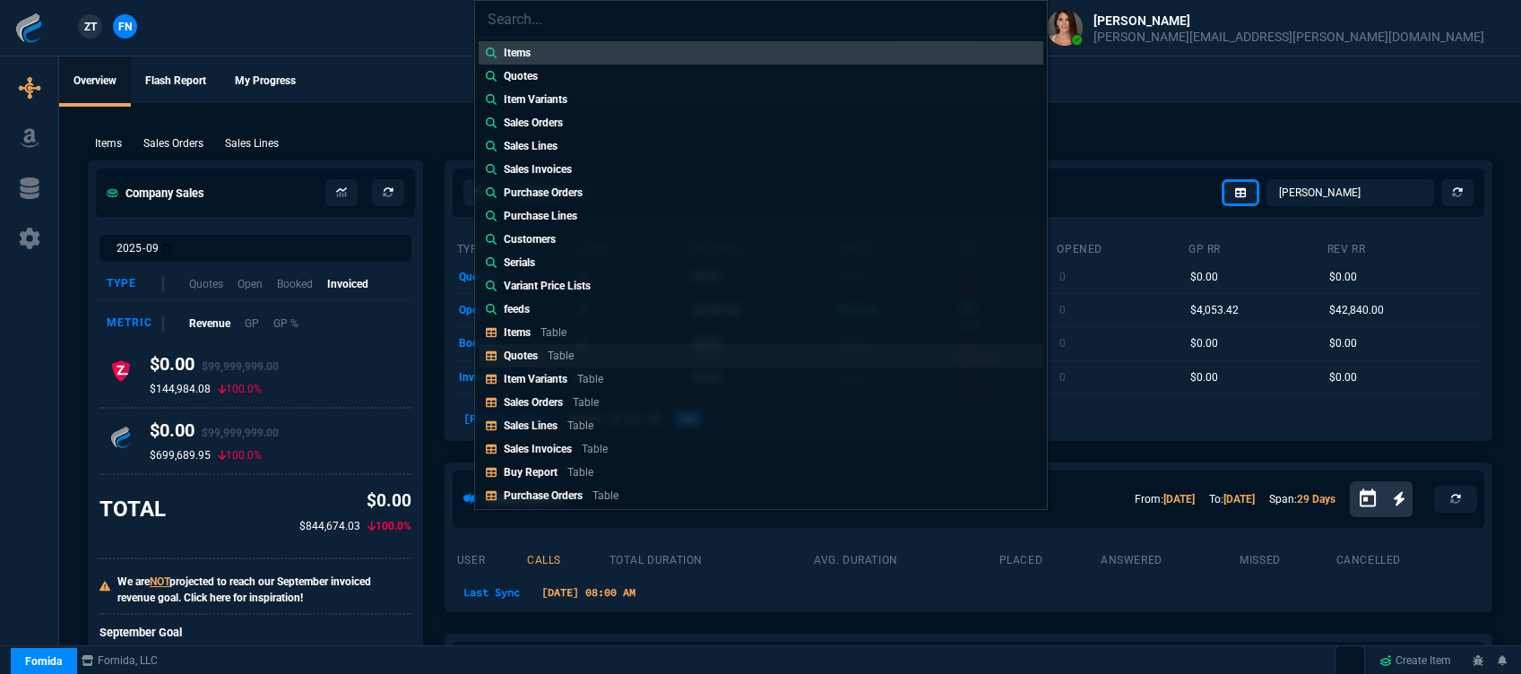
click at [620, 346] on link "Quotes Table" at bounding box center [761, 355] width 565 height 23
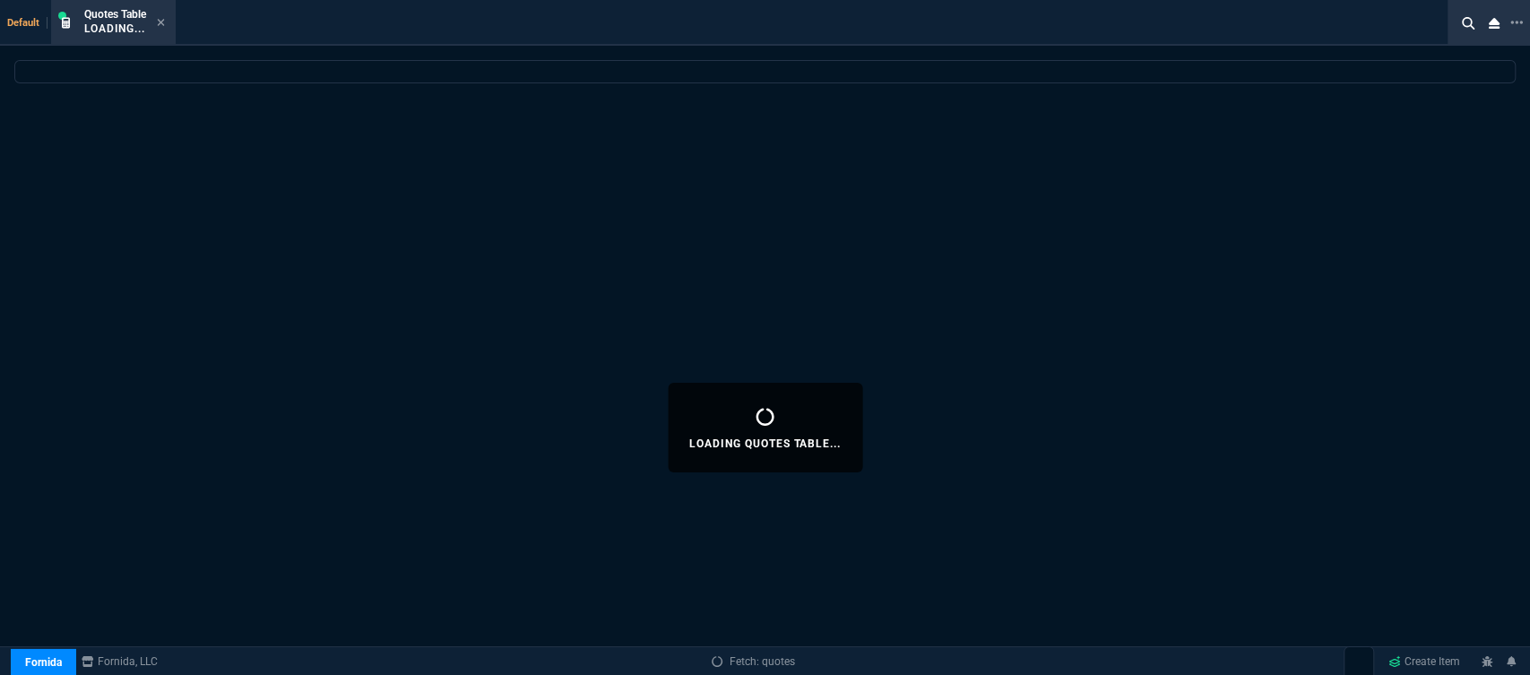
select select
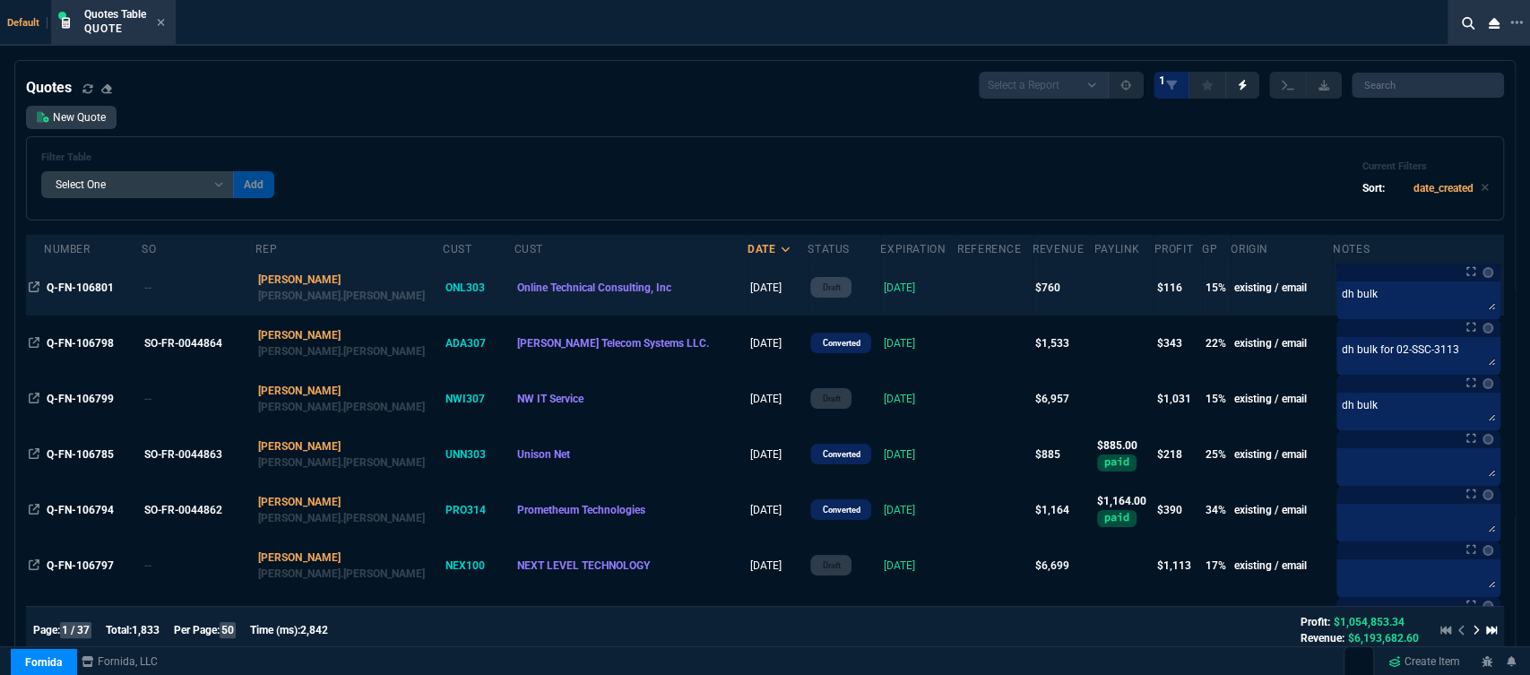
click at [957, 290] on td at bounding box center [994, 288] width 75 height 56
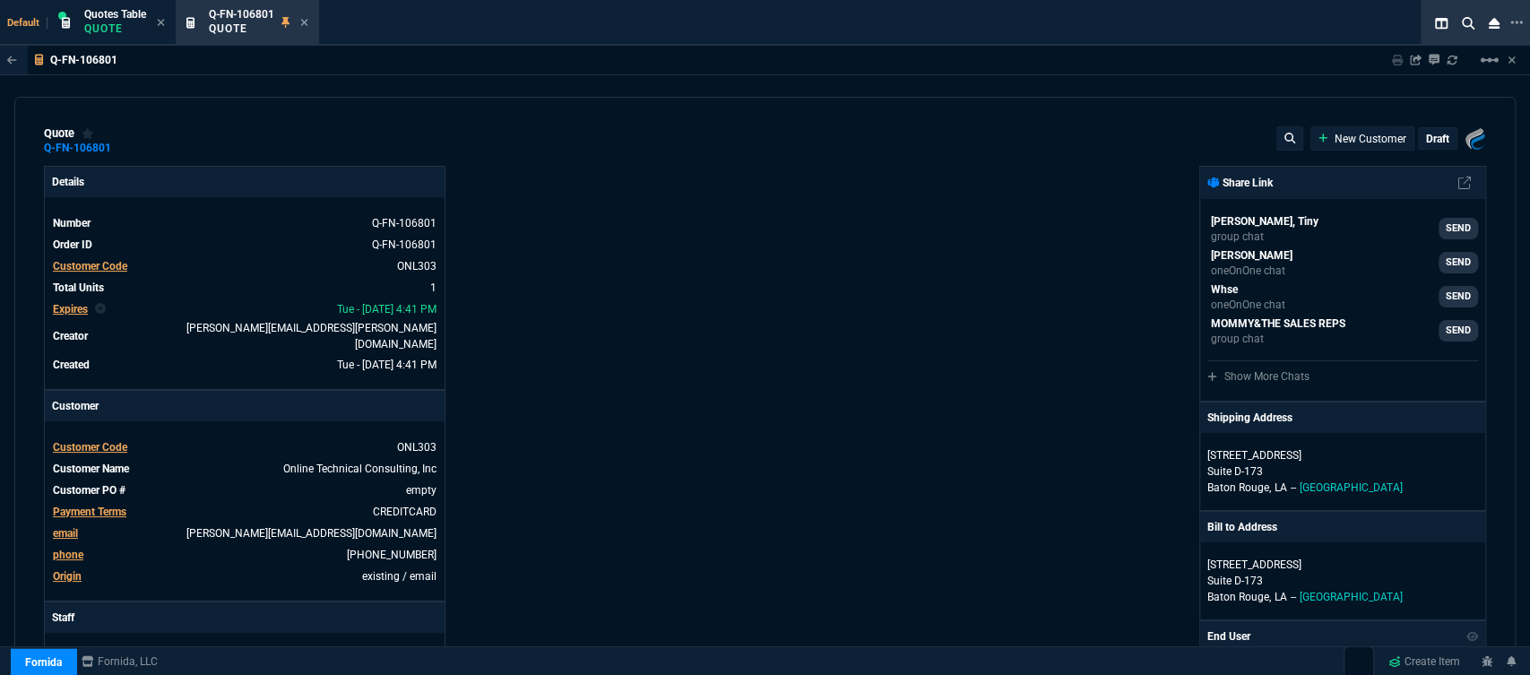
type input "20"
type input "150"
type input "1042.62"
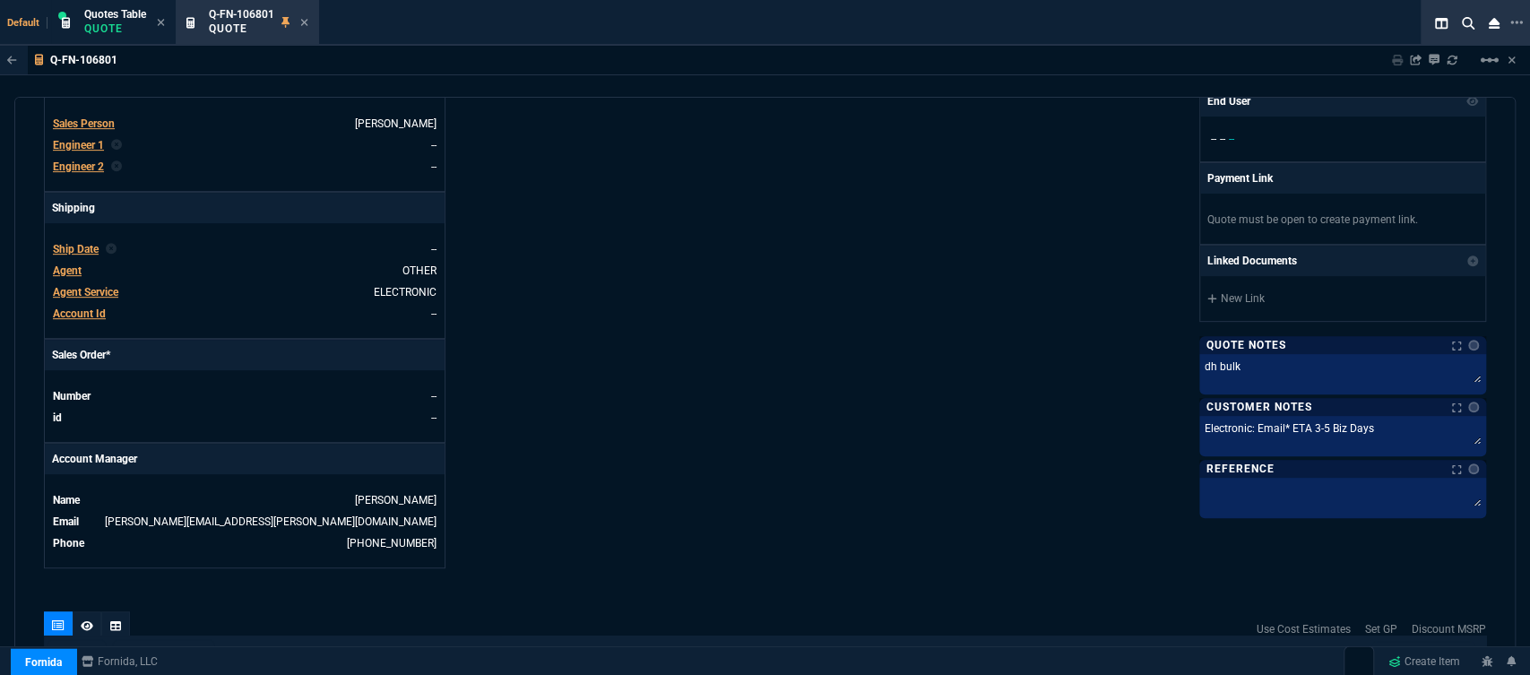
type input "27"
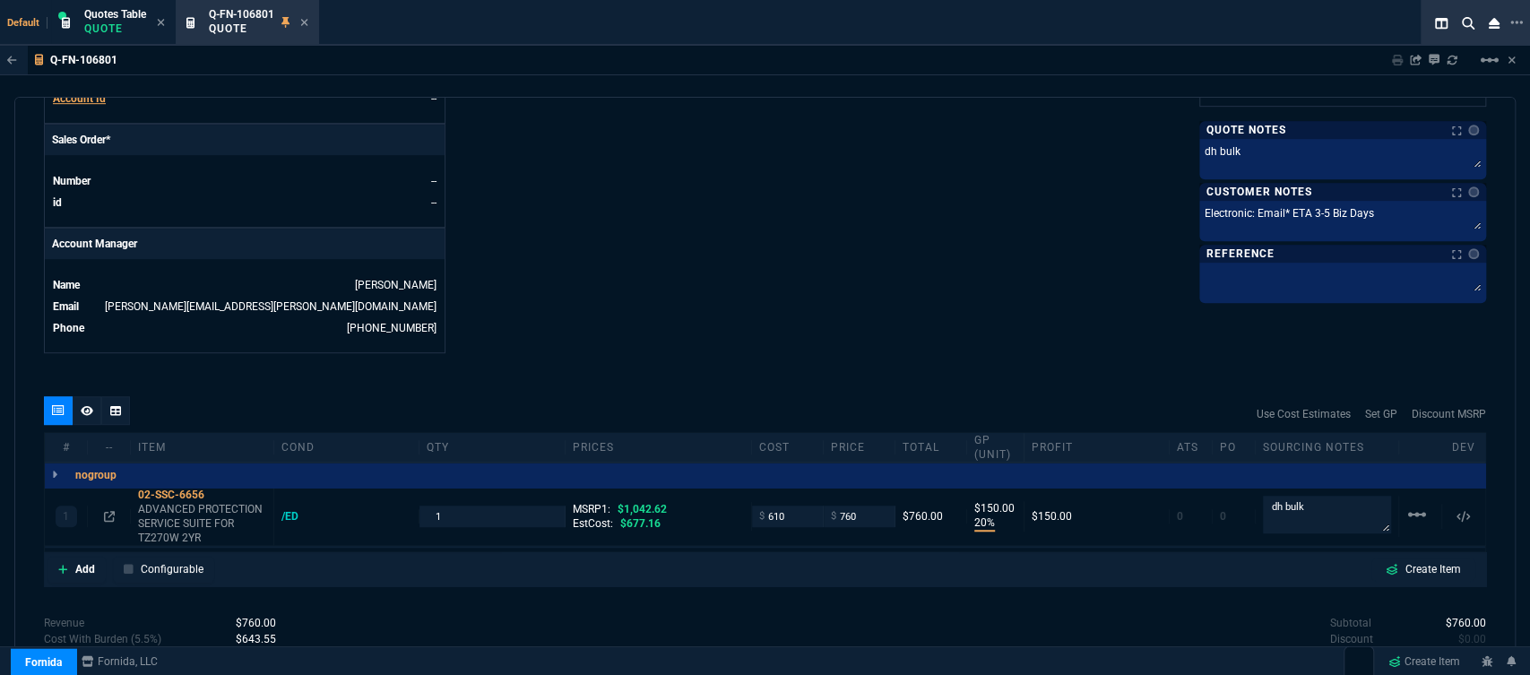
scroll to position [864, 0]
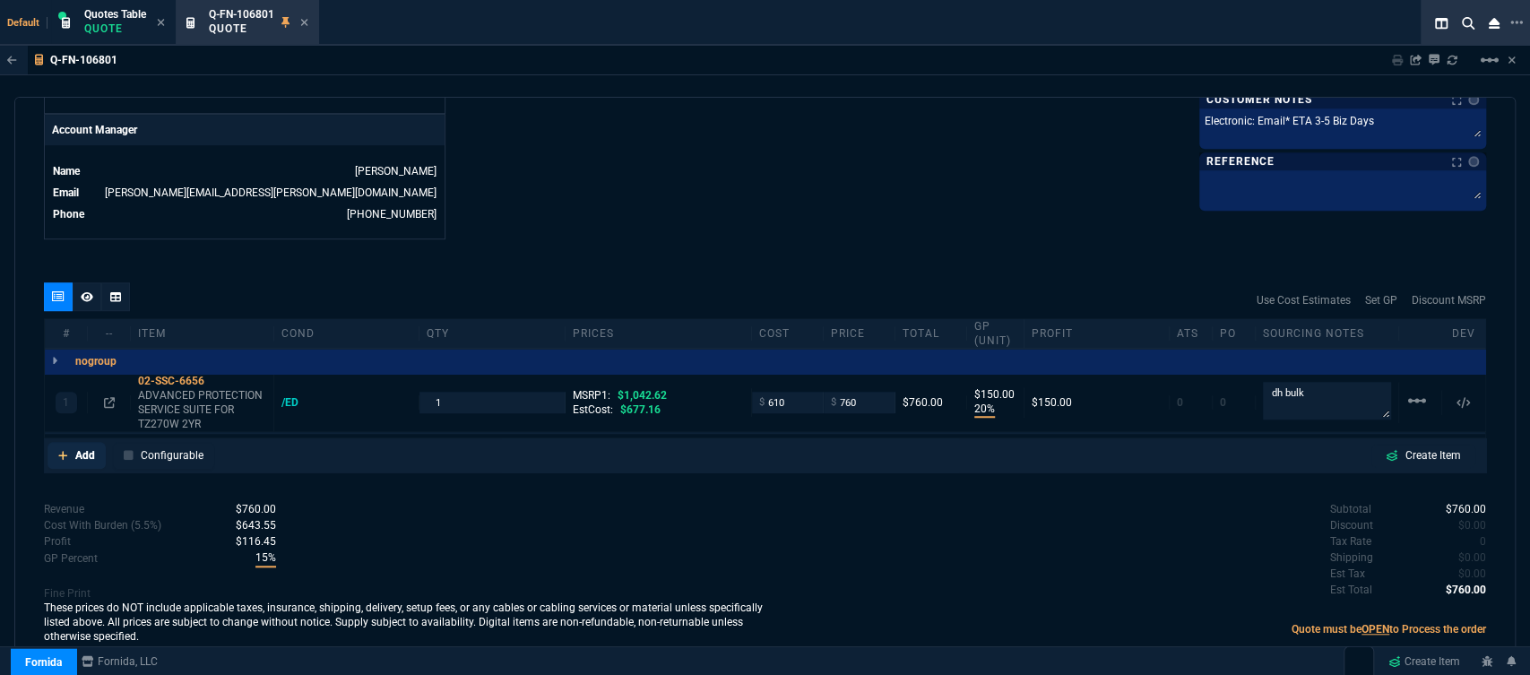
click at [53, 446] on link "Add" at bounding box center [76, 455] width 58 height 27
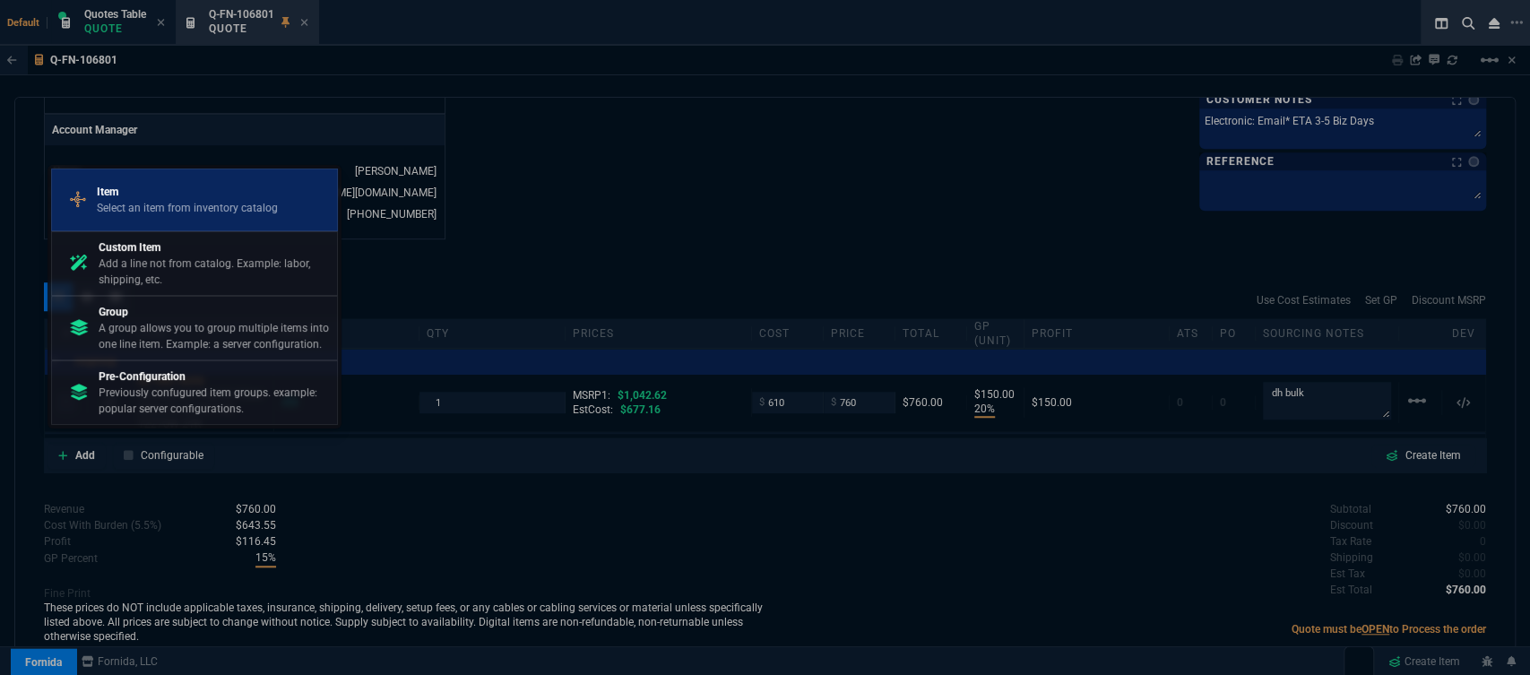
click at [159, 205] on p "Select an item from inventory catalog" at bounding box center [187, 208] width 181 height 16
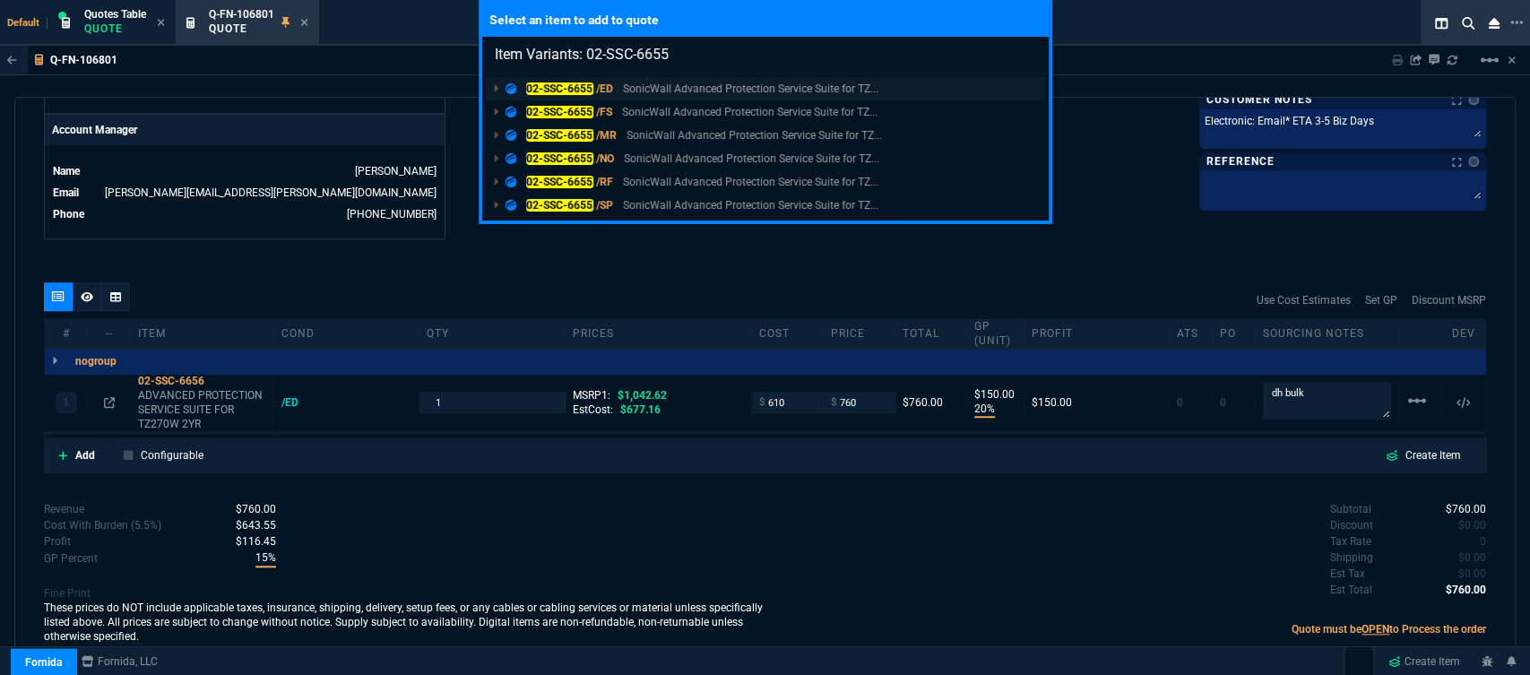
type input "Item Variants: 02-SSC-6655"
click at [717, 90] on p "SonicWall Advanced Protection Service Suite for TZ..." at bounding box center [750, 89] width 255 height 16
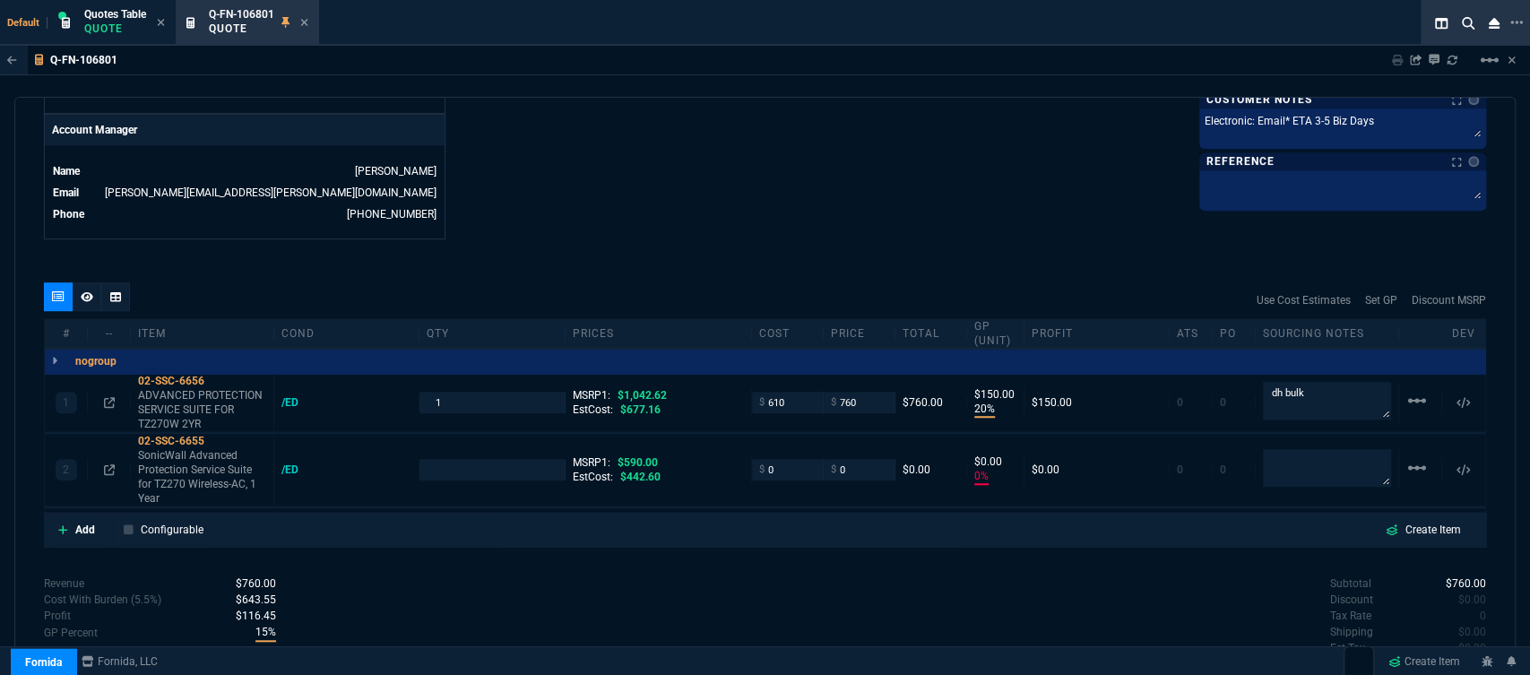
type input "20"
type input "150"
type input "0"
type input "27"
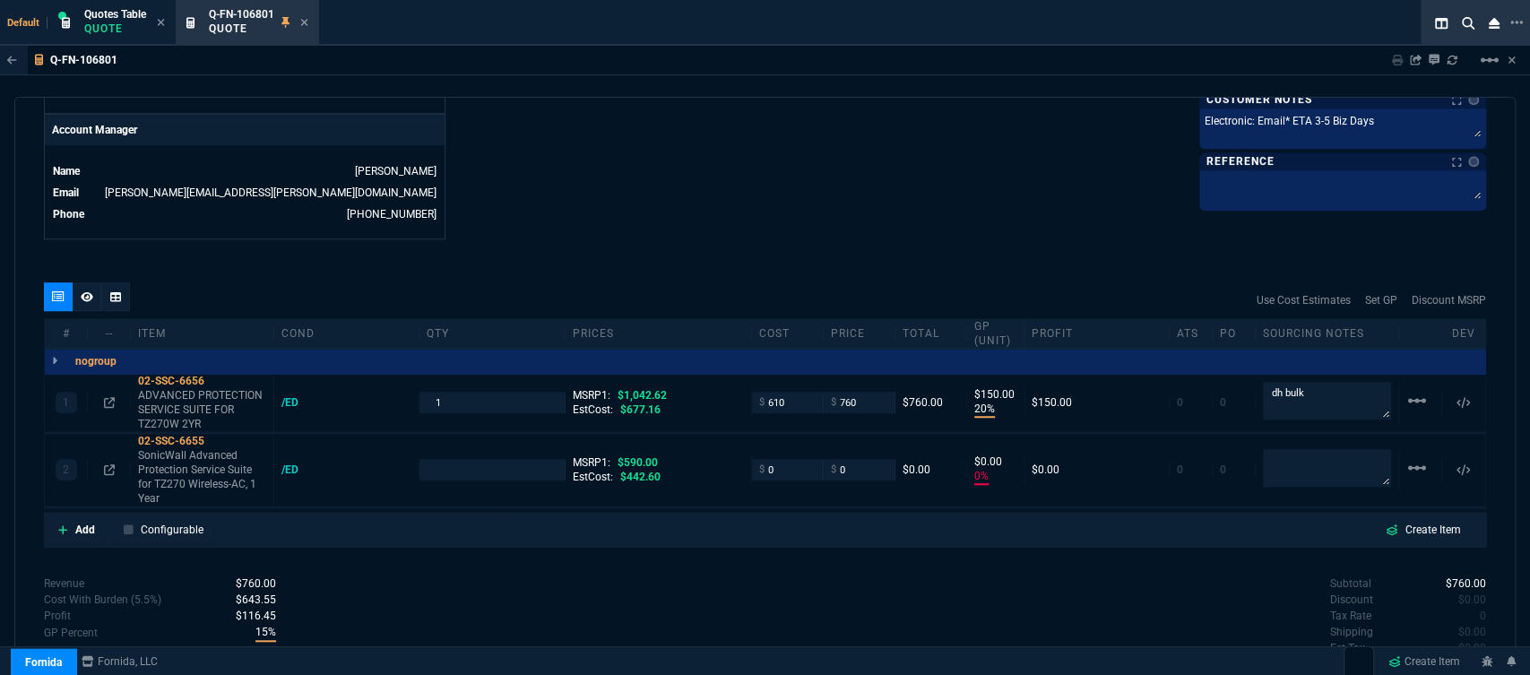
type input "100"
click at [215, 436] on icon at bounding box center [217, 441] width 10 height 11
click at [171, 456] on p "SonicWall Advanced Protection Service Suite for TZ270 Wireless-AC, 1 Year" at bounding box center [202, 476] width 128 height 57
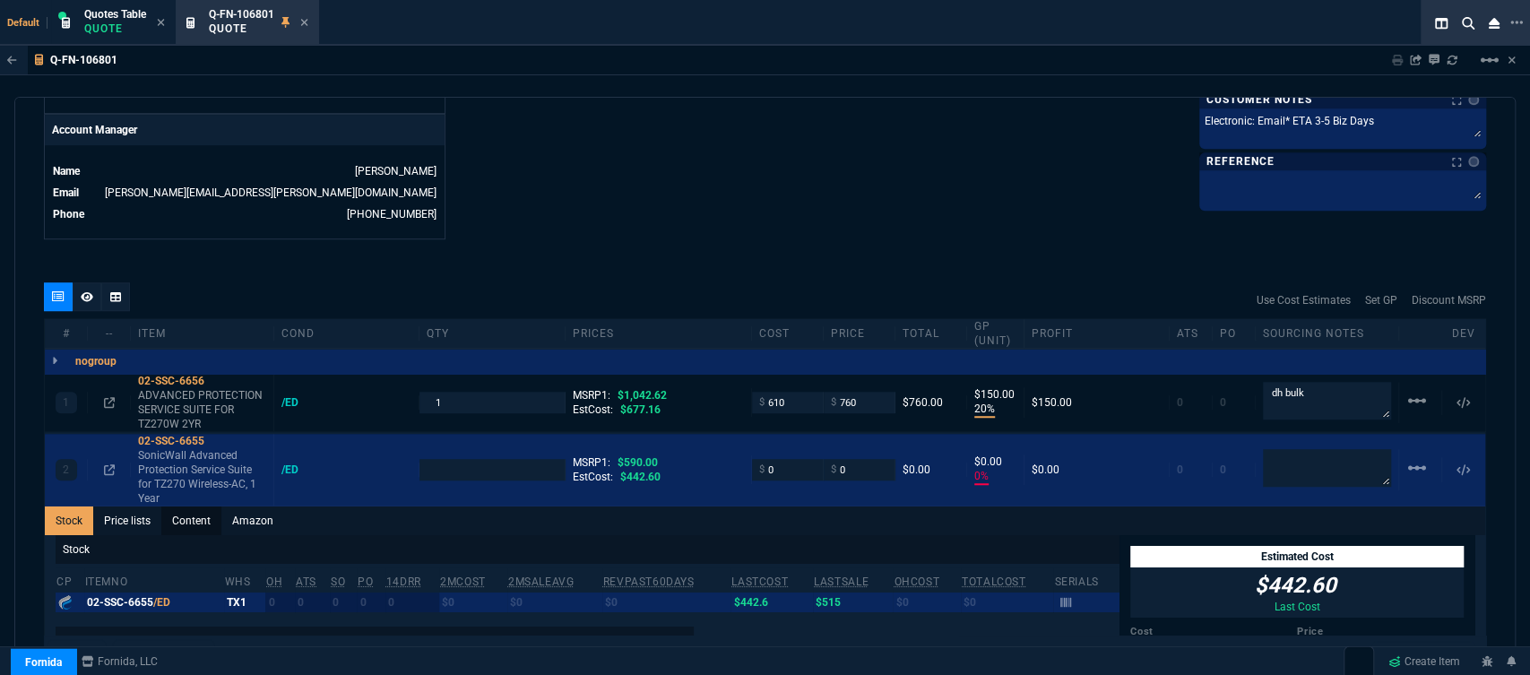
click at [192, 512] on link "Content" at bounding box center [191, 520] width 60 height 29
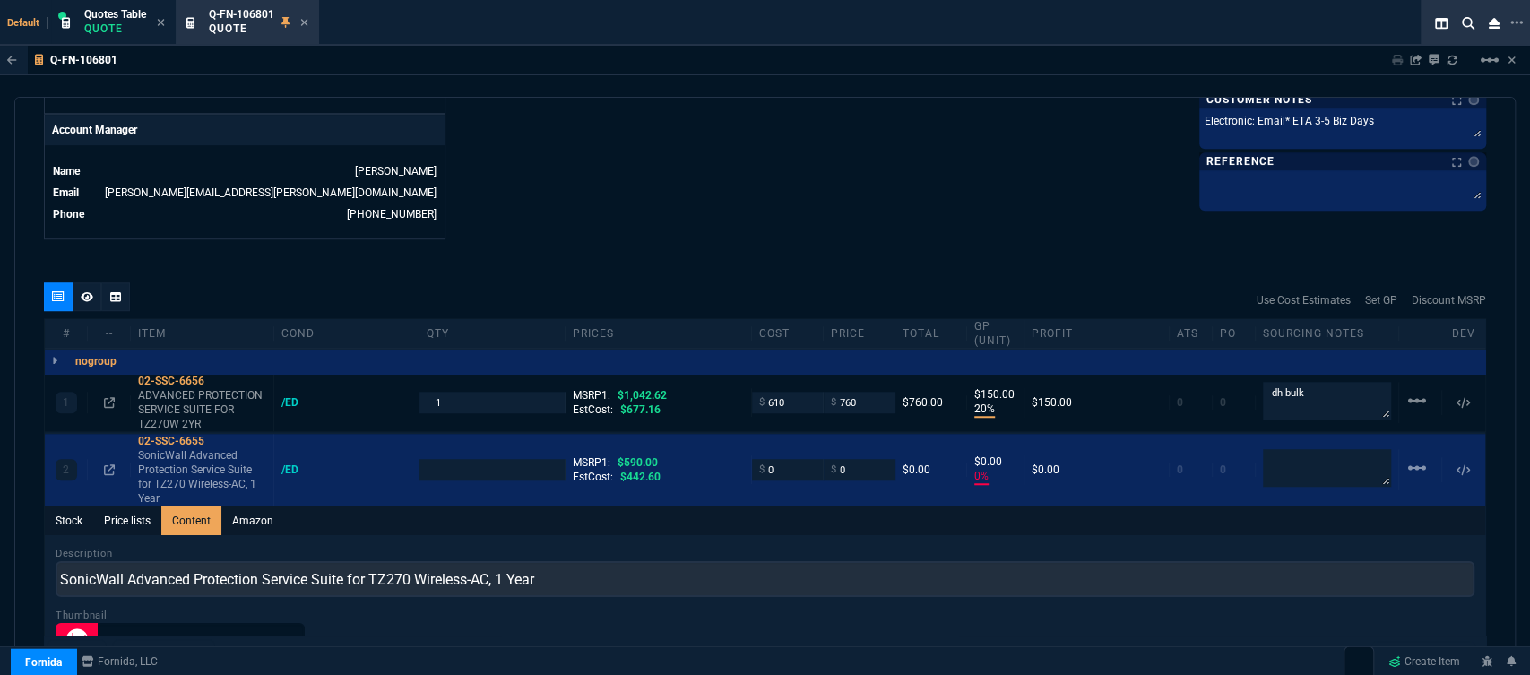
scroll to position [0, 0]
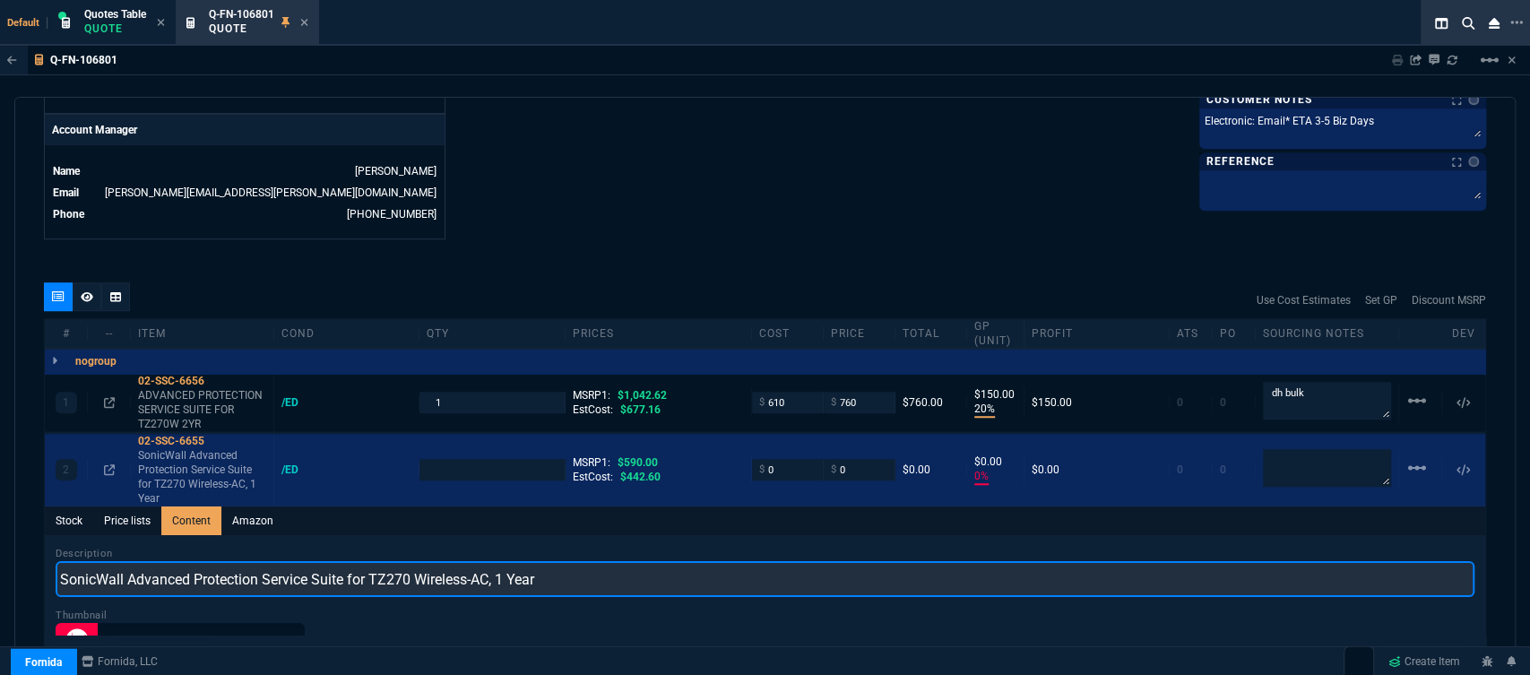
drag, startPoint x: 580, startPoint y: 563, endPoint x: 47, endPoint y: 548, distance: 533.5
paste input "ADVANCED PROTECTION SERVICE SUITE FOR TZ270W 1YR"
type input "ADVANCED PROTECTION SERVICE SUITE FOR TZ270W 1YR"
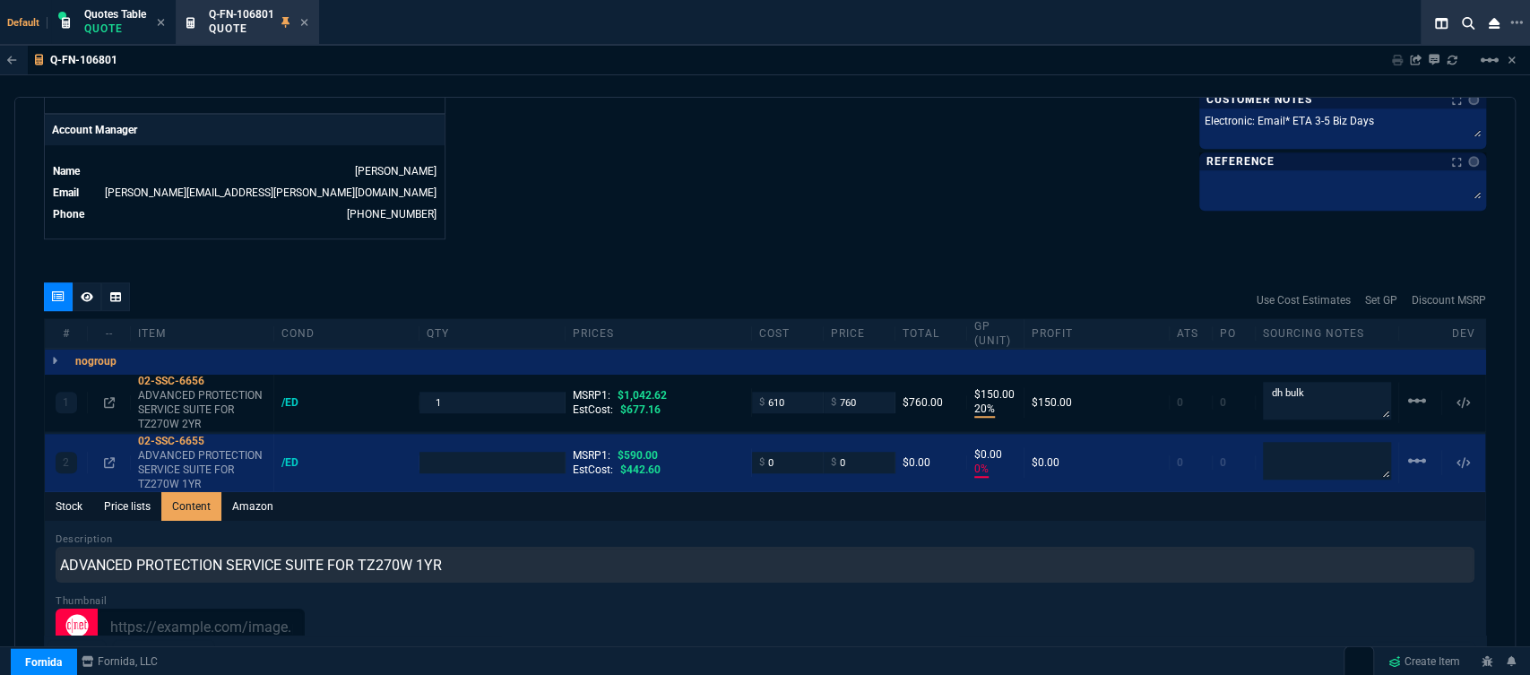
type input "1"
drag, startPoint x: 1333, startPoint y: 385, endPoint x: 1151, endPoint y: 376, distance: 182.2
click at [1151, 376] on div "1 02-SSC-6656 ADVANCED PROTECTION SERVICE SUITE FOR TZ270W 2YR /ED 1 MSRP1: $1,…" at bounding box center [765, 403] width 1440 height 58
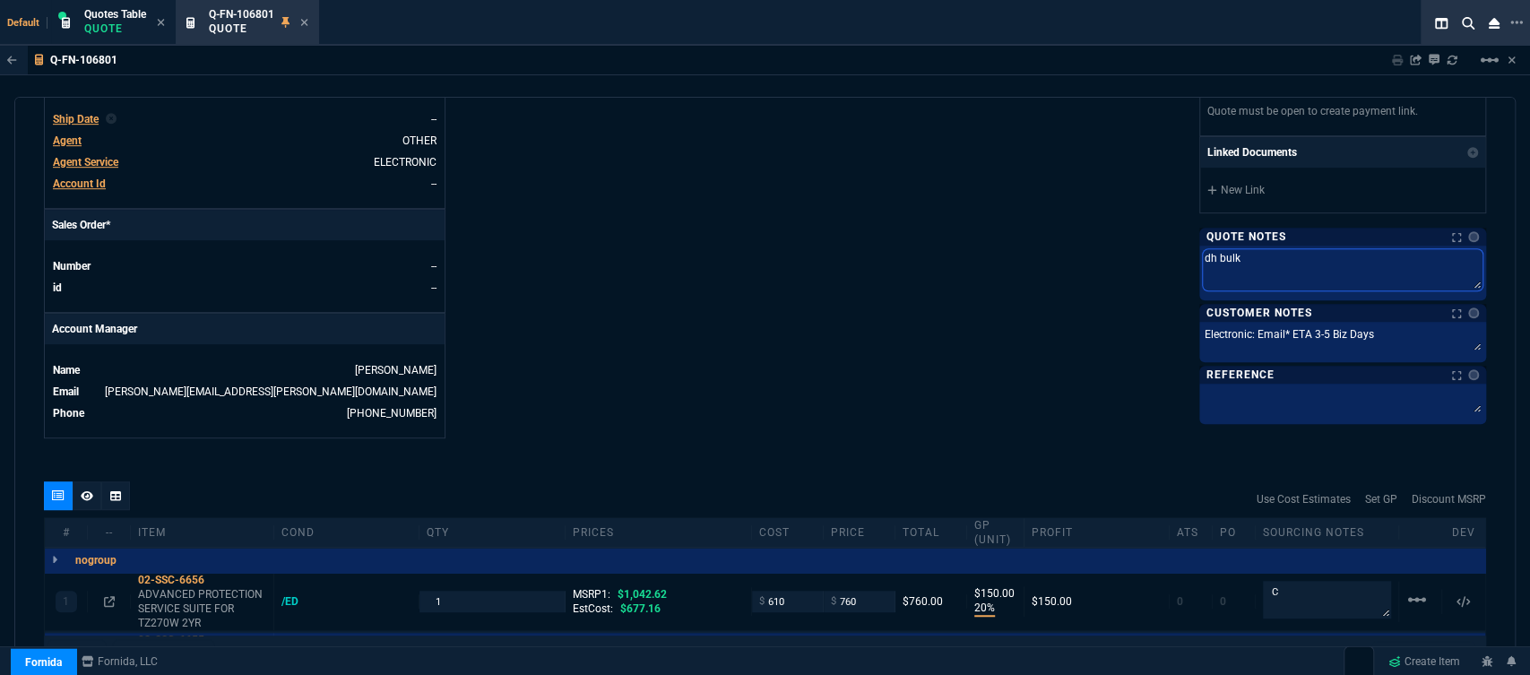
drag, startPoint x: 1268, startPoint y: 271, endPoint x: 1012, endPoint y: 271, distance: 256.3
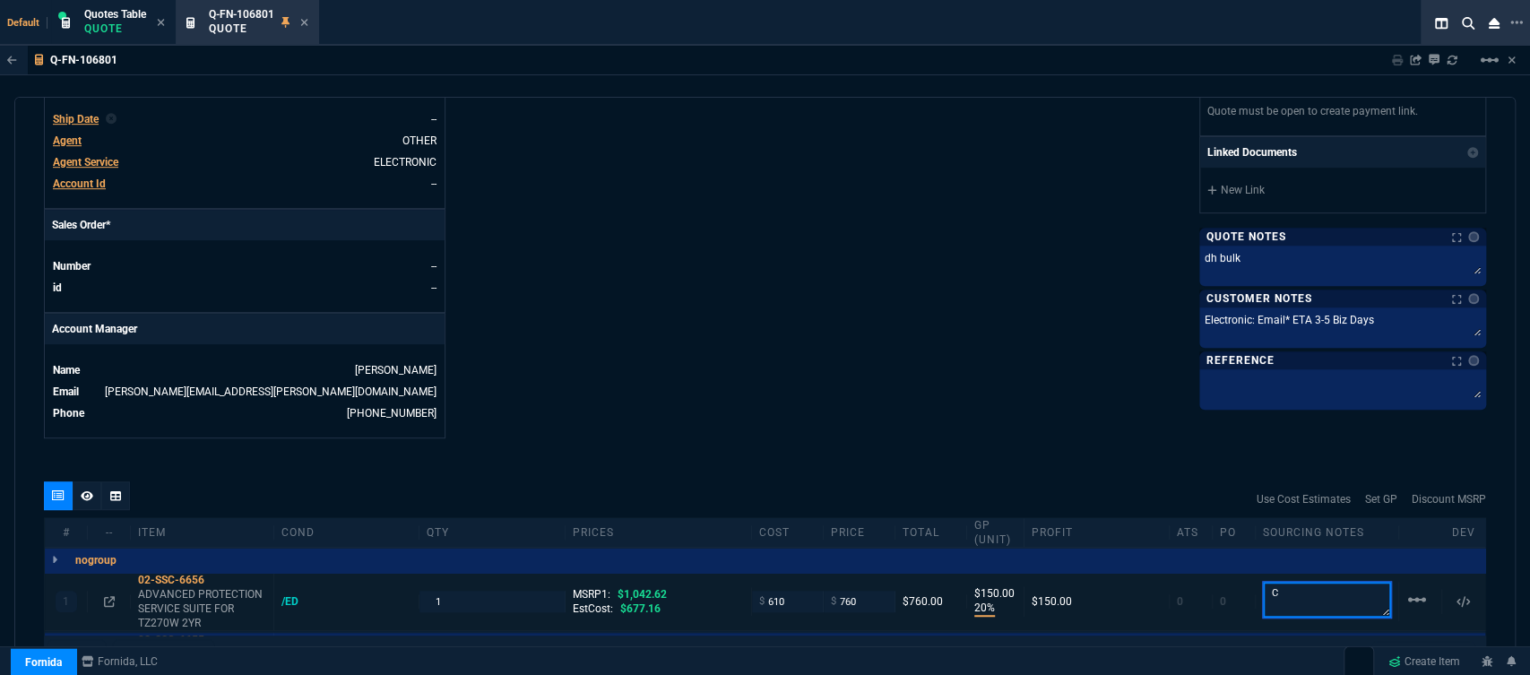
drag, startPoint x: 1284, startPoint y: 579, endPoint x: 1165, endPoint y: 566, distance: 119.9
click at [1165, 573] on div "1 02-SSC-6656 ADVANCED PROTECTION SERVICE SUITE FOR TZ270W 2YR /ED 1 MSRP1: $1,…" at bounding box center [765, 602] width 1440 height 58
paste textarea "dh bulk"
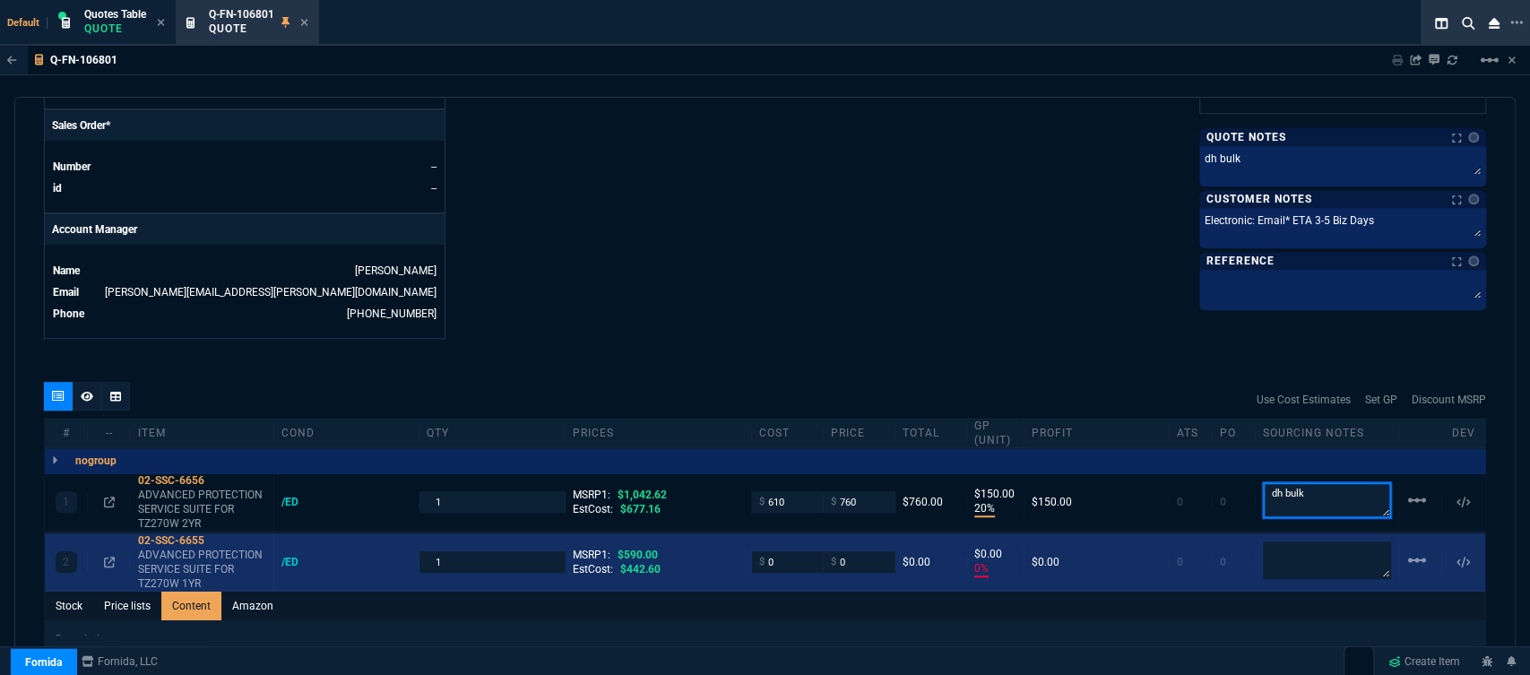
type textarea "dh bulk"
click at [1315, 541] on textarea at bounding box center [1327, 560] width 128 height 38
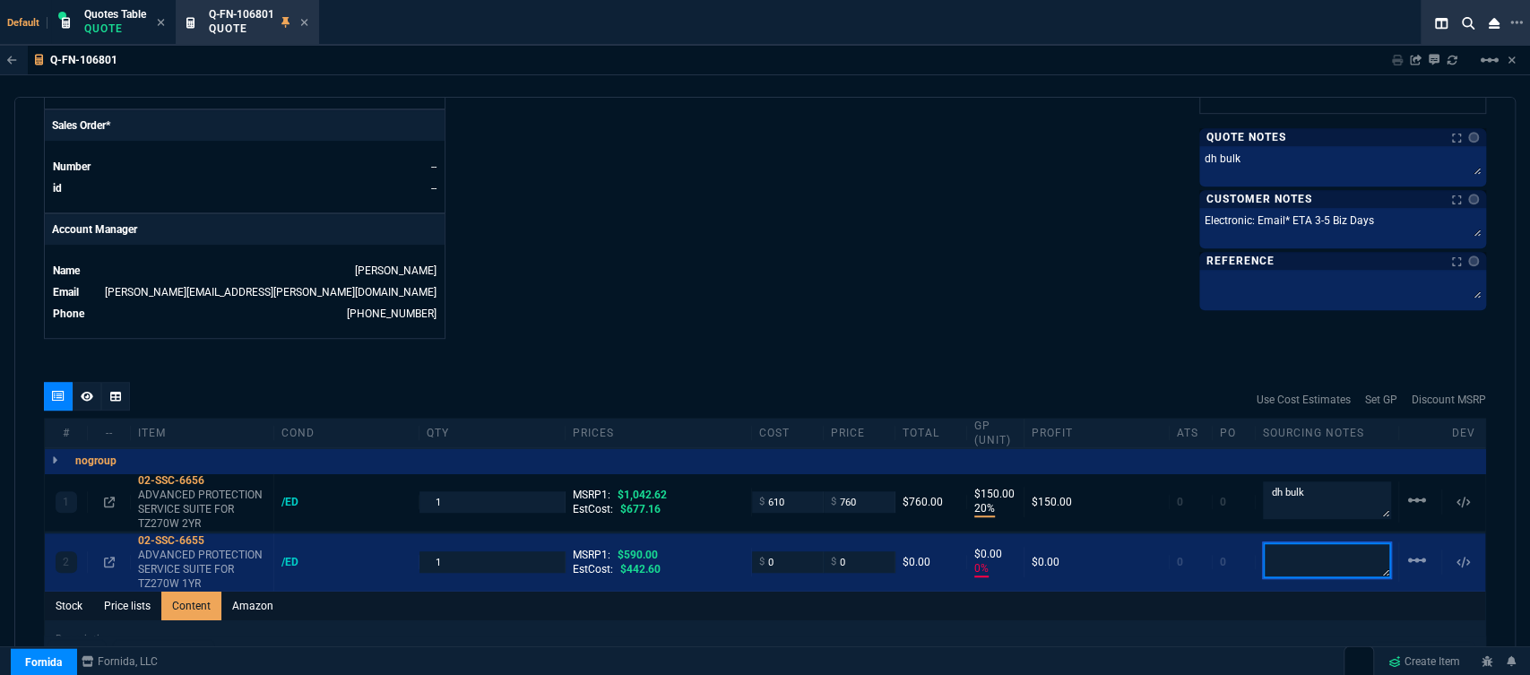
paste textarea "dh bulk"
type textarea "dh bulk"
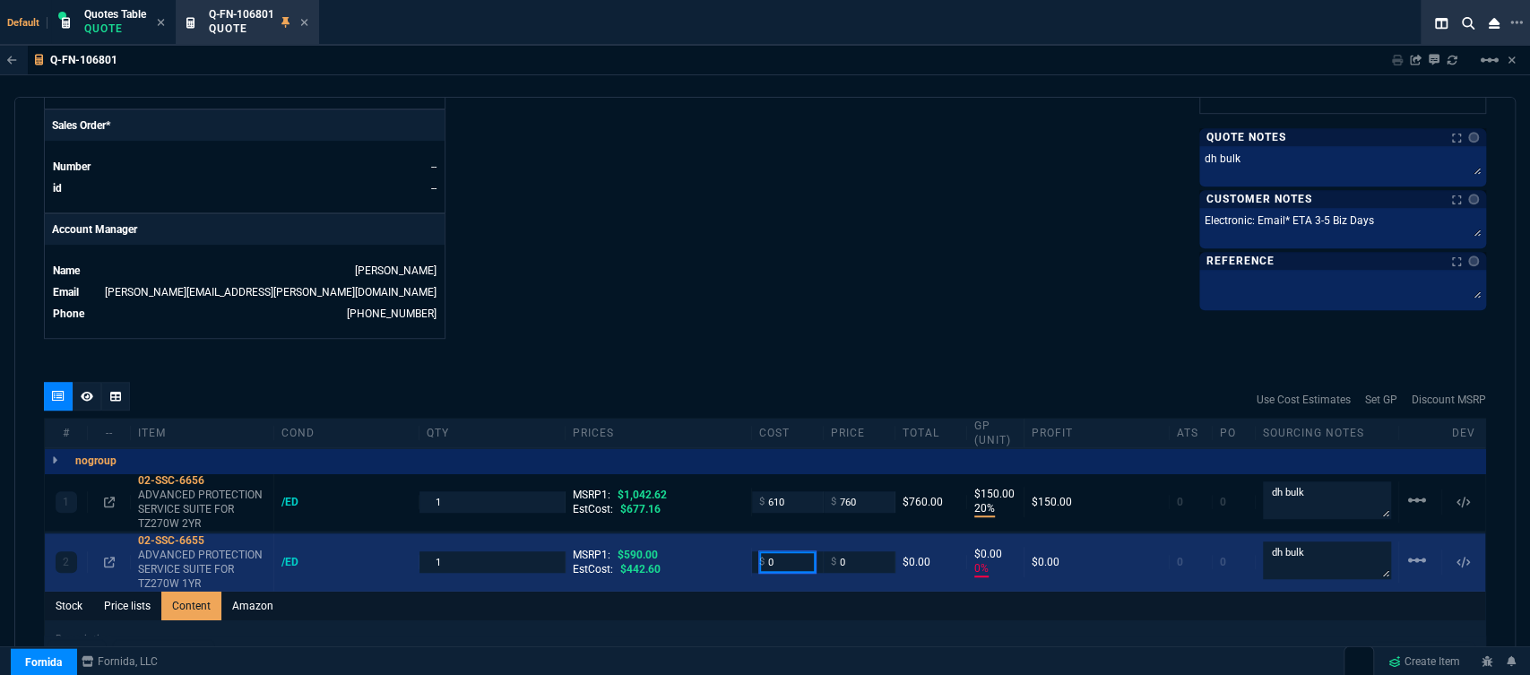
drag, startPoint x: 778, startPoint y: 552, endPoint x: 678, endPoint y: 552, distance: 99.5
click at [678, 552] on div "2 02-SSC-6655 ADVANCED PROTECTION SERVICE SUITE FOR TZ270W 1YR /ED 1 MSRP1: $59…" at bounding box center [765, 562] width 1440 height 58
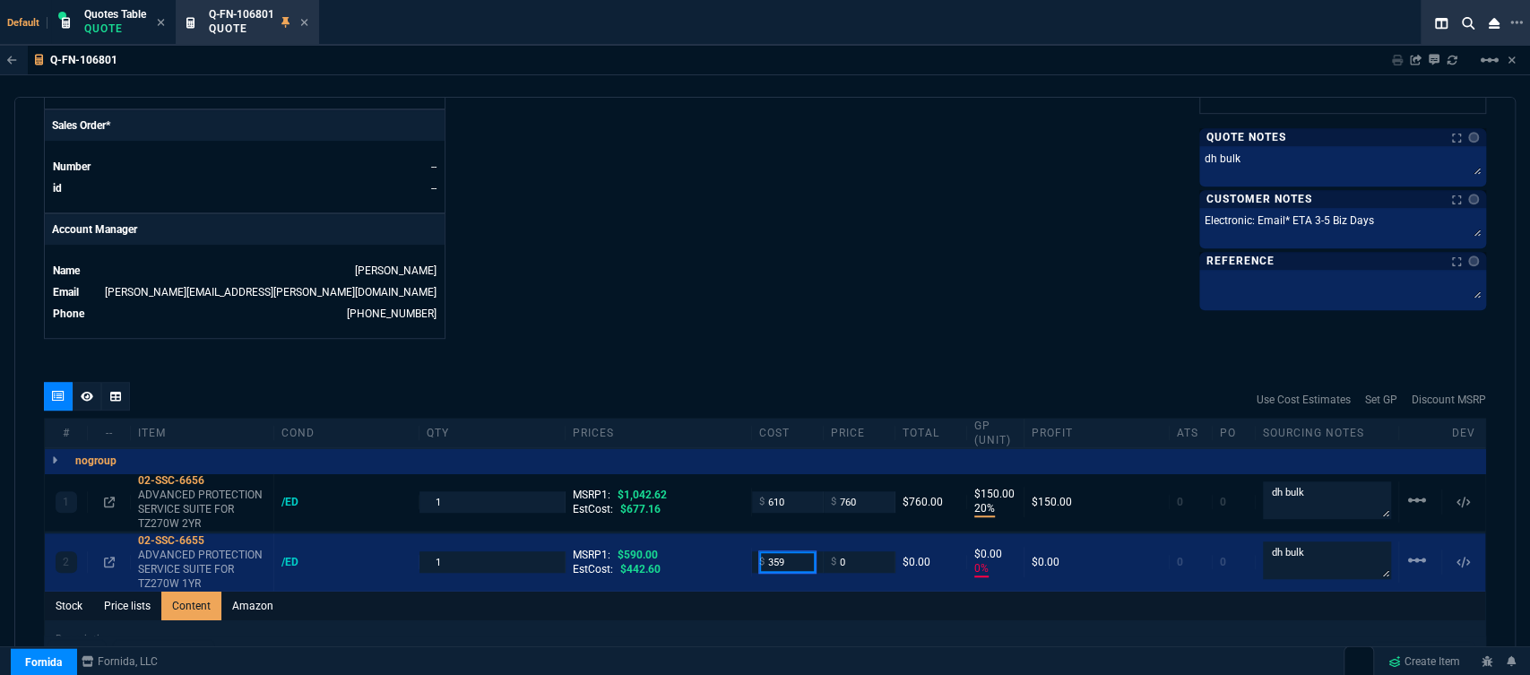
type input "359"
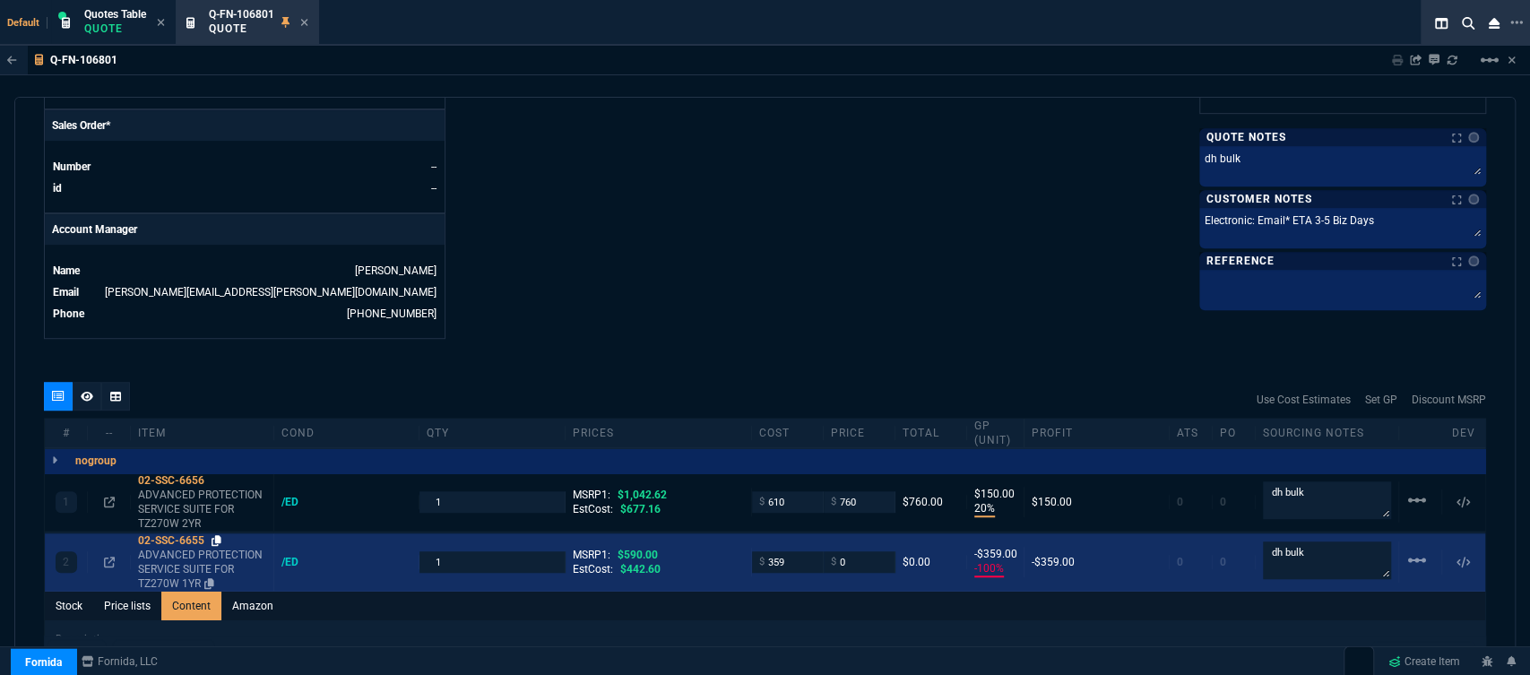
click at [215, 535] on icon at bounding box center [217, 540] width 10 height 11
click at [859, 561] on div "2 02-SSC-6655 ADVANCED PROTECTION SERVICE SUITE FOR TZ270W 1YR /ED 1 MSRP1: $59…" at bounding box center [765, 562] width 1440 height 58
click at [855, 555] on input "0" at bounding box center [859, 561] width 56 height 21
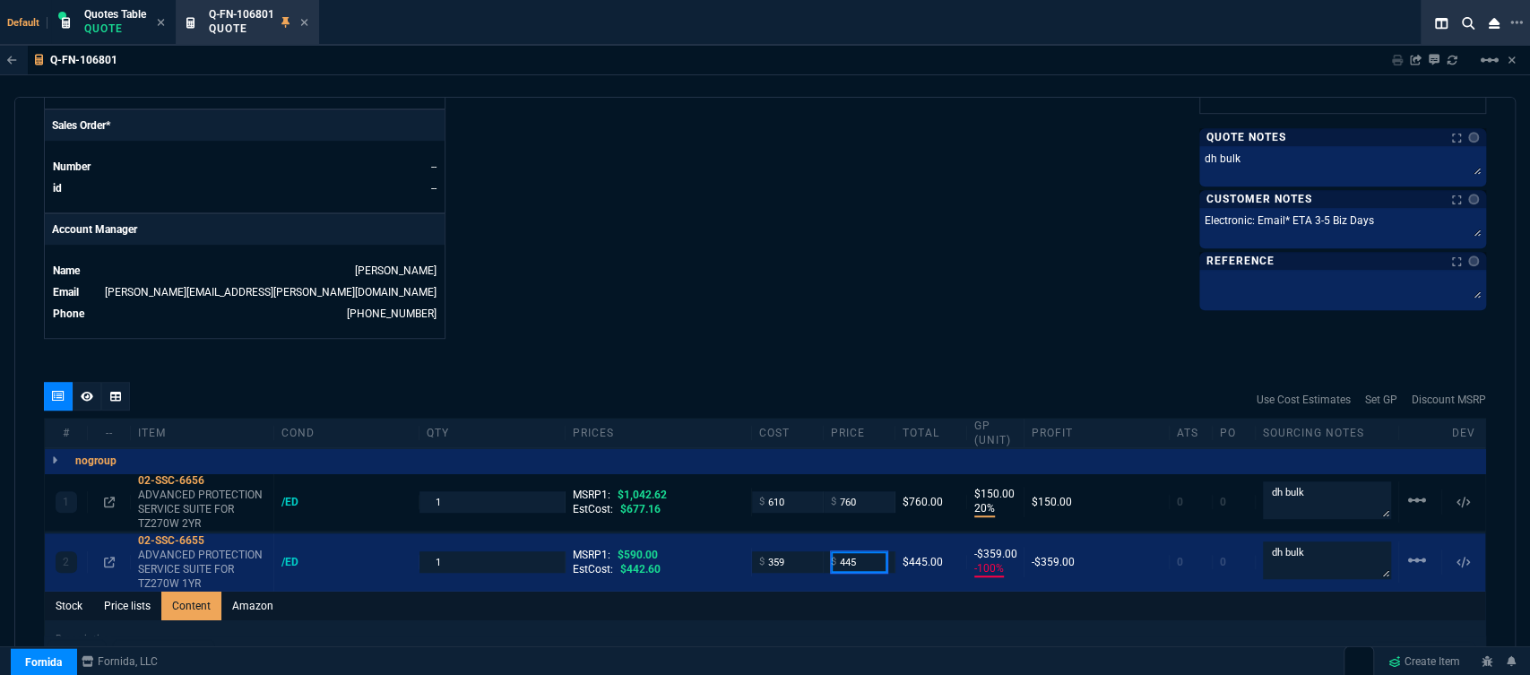
type input "445"
click at [87, 390] on fa-icon at bounding box center [87, 396] width 13 height 13
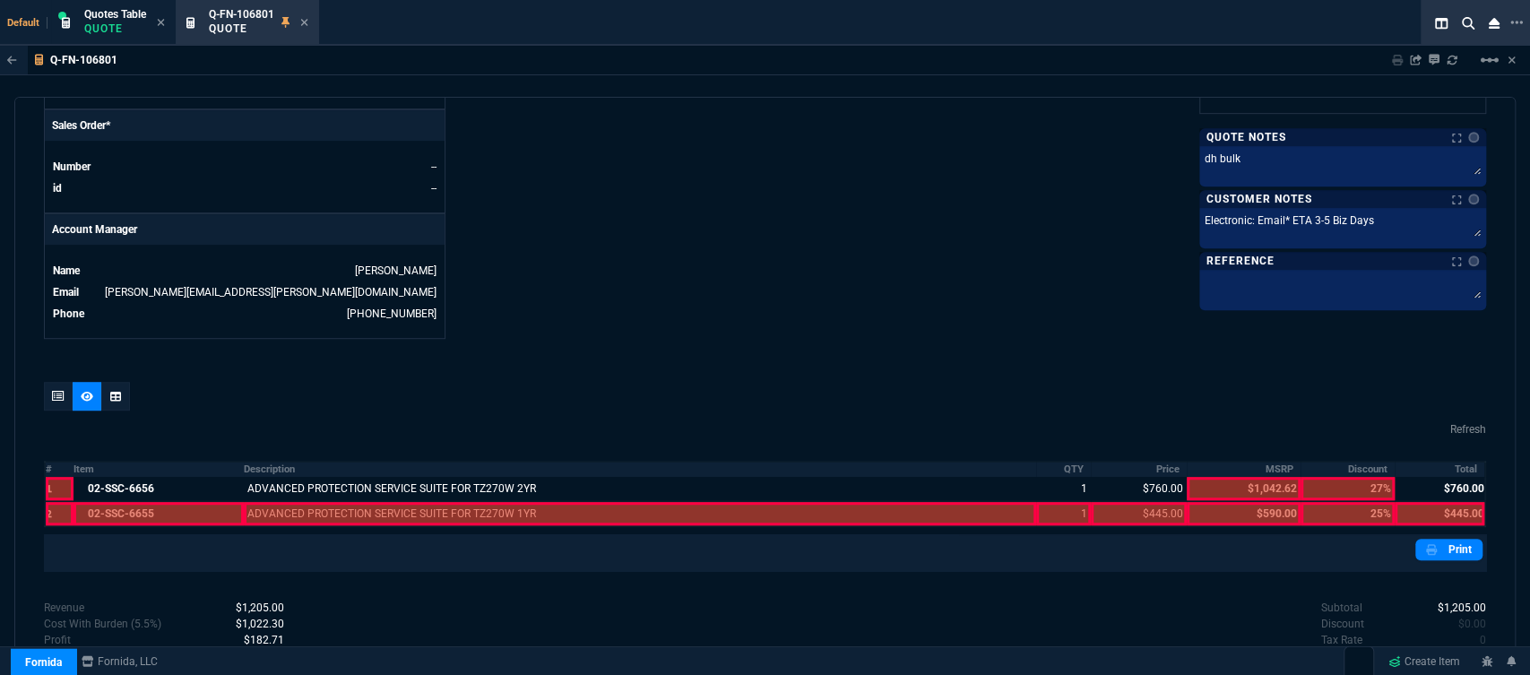
click at [169, 502] on div at bounding box center [158, 513] width 170 height 23
click at [334, 502] on div at bounding box center [640, 513] width 792 height 23
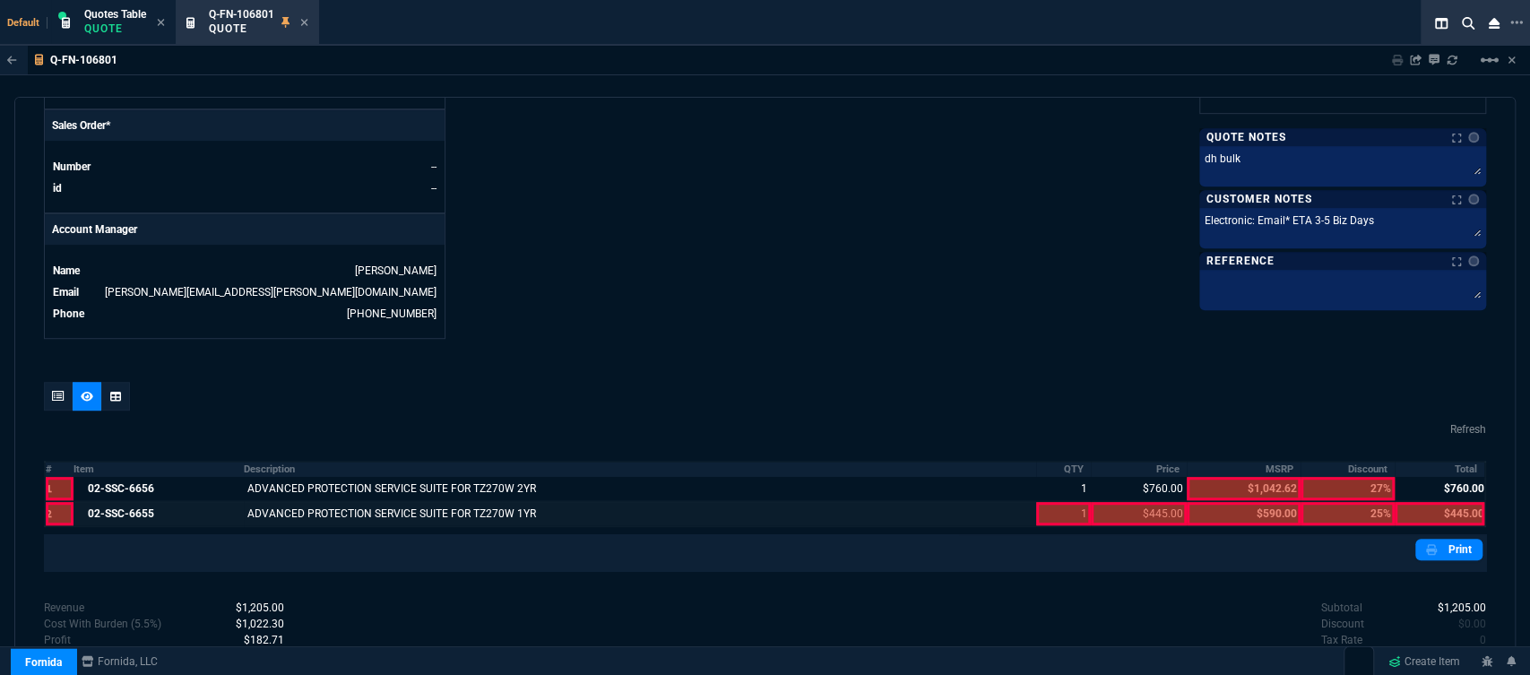
click at [1048, 502] on div at bounding box center [1063, 513] width 55 height 23
click at [1421, 502] on div at bounding box center [1440, 513] width 90 height 23
click at [1433, 539] on link "Print" at bounding box center [1448, 550] width 67 height 22
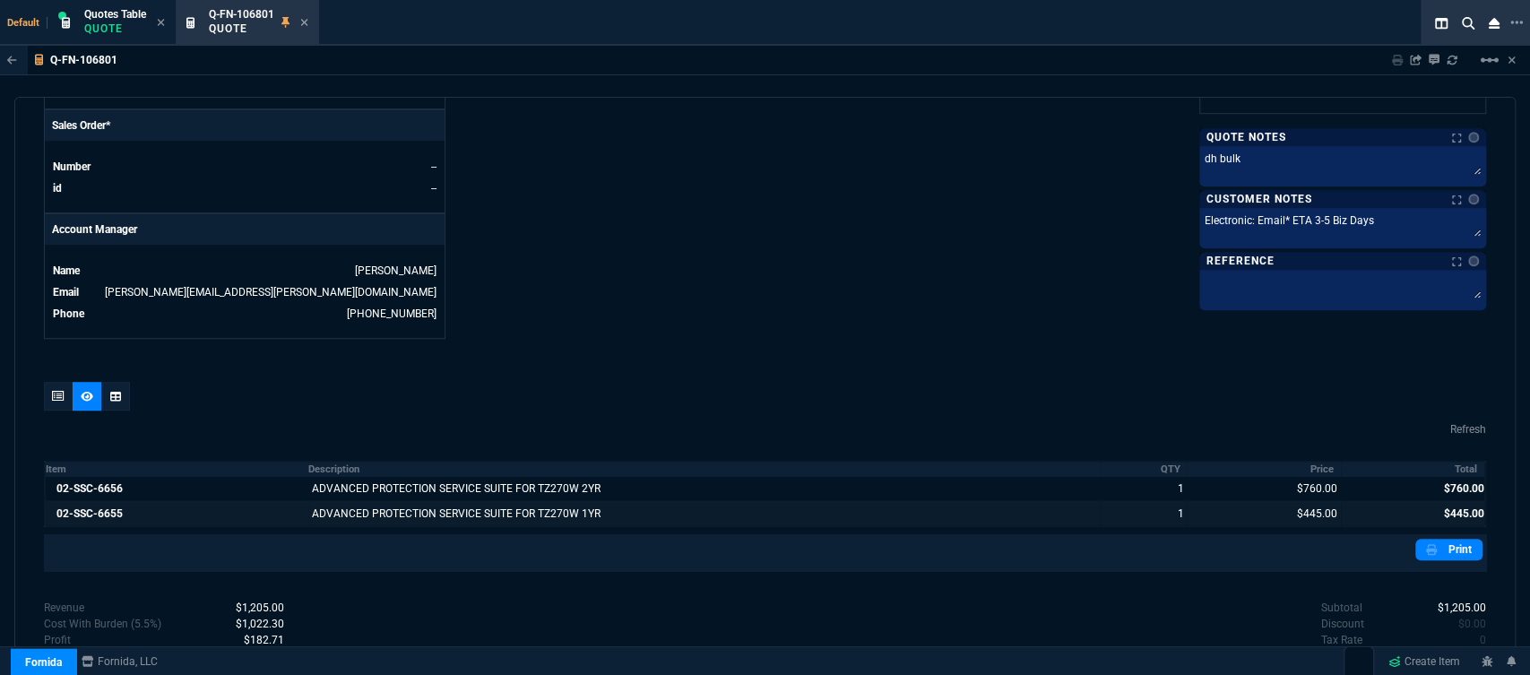
scroll to position [862, 0]
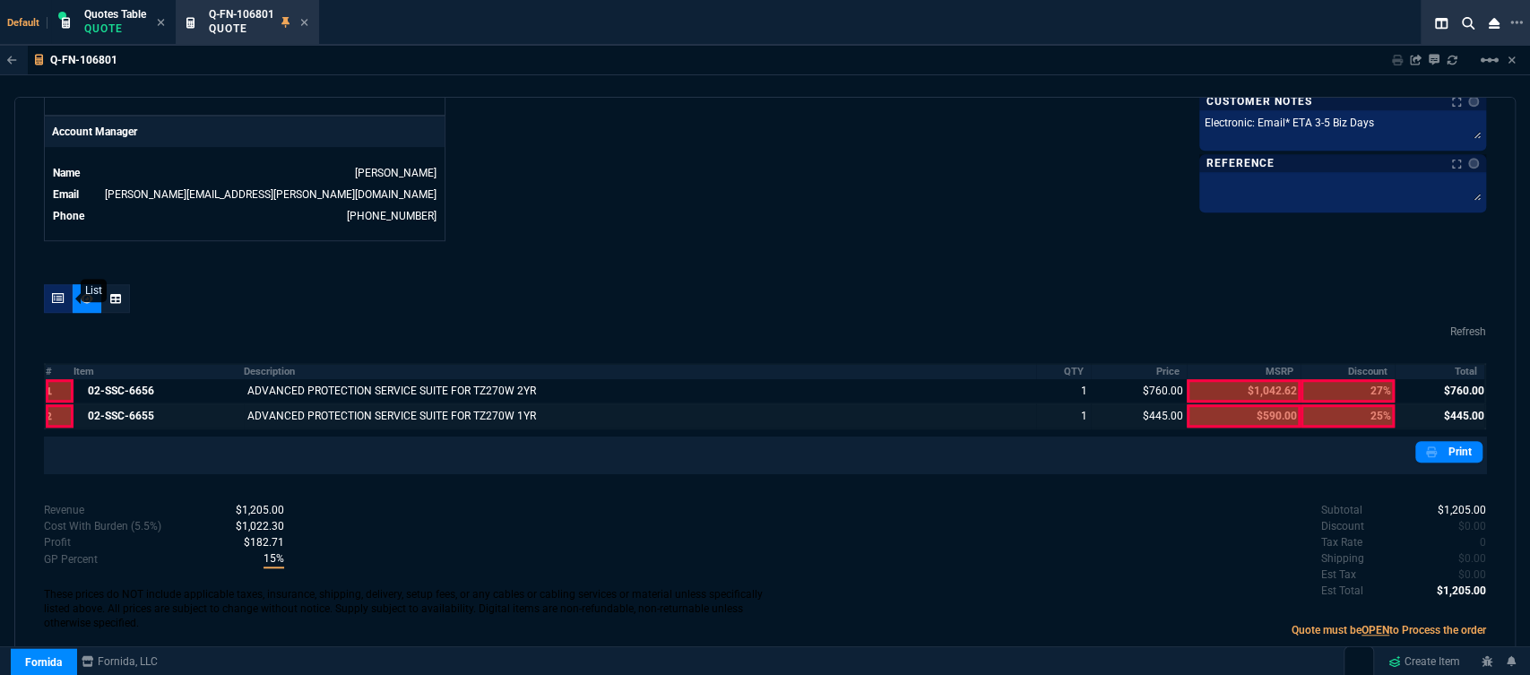
click at [60, 293] on icon at bounding box center [58, 298] width 13 height 11
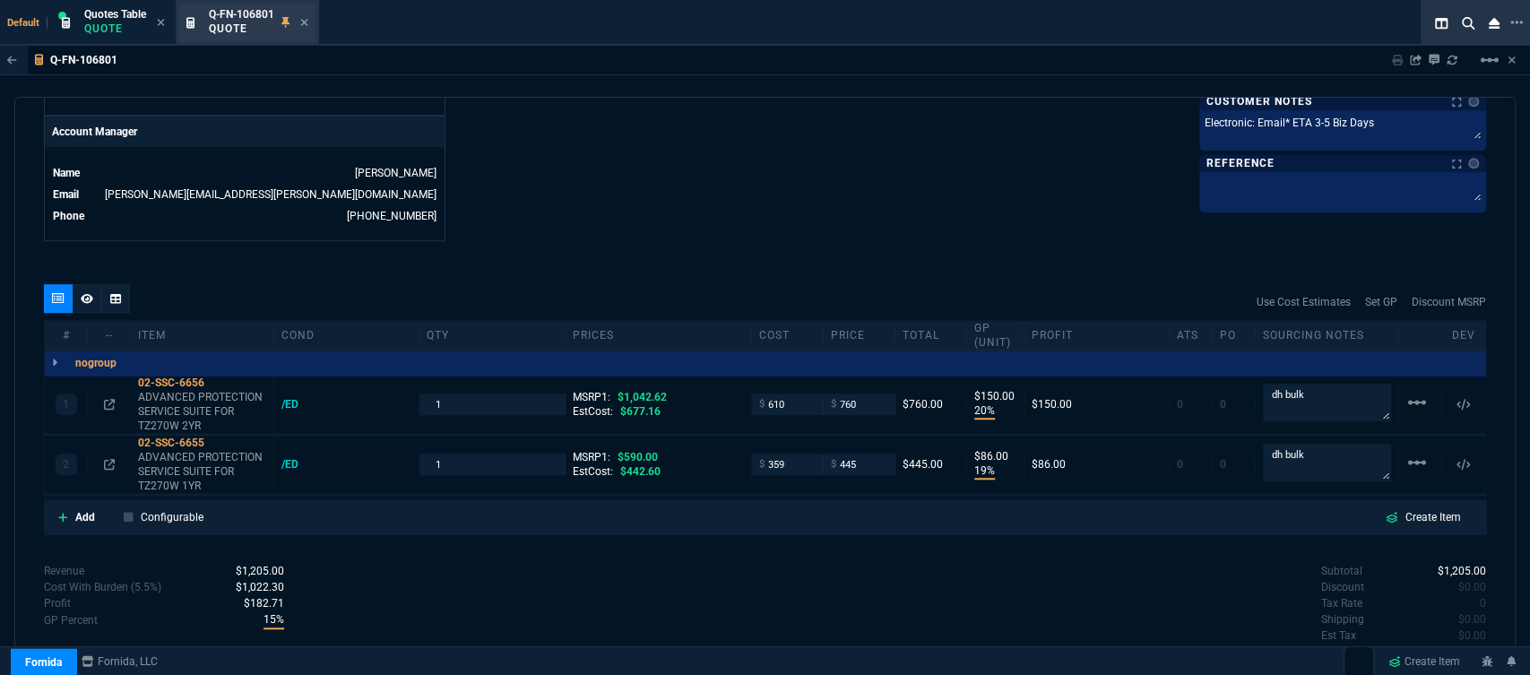
type input "20"
type input "150"
type input "19"
type input "86"
type input "27"
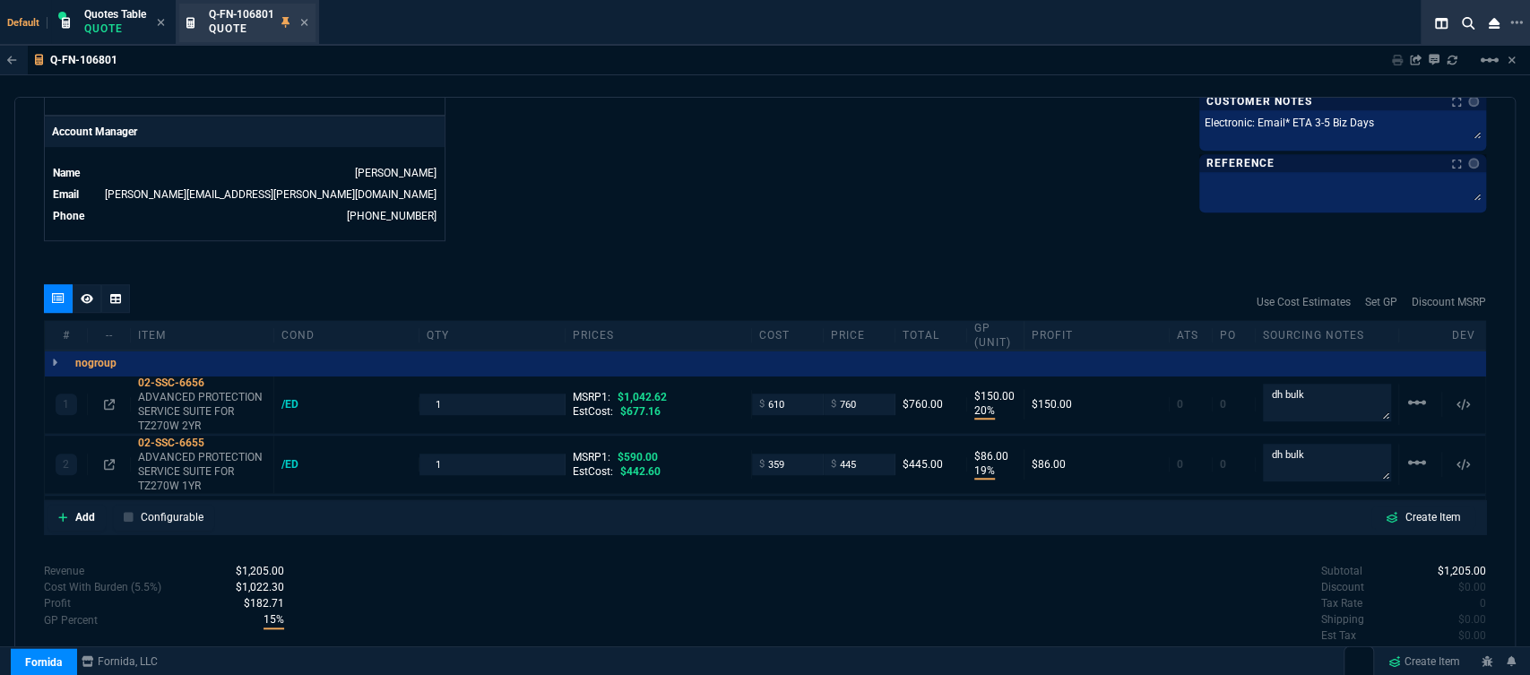
type input "25"
click at [308, 25] on icon at bounding box center [304, 22] width 7 height 7
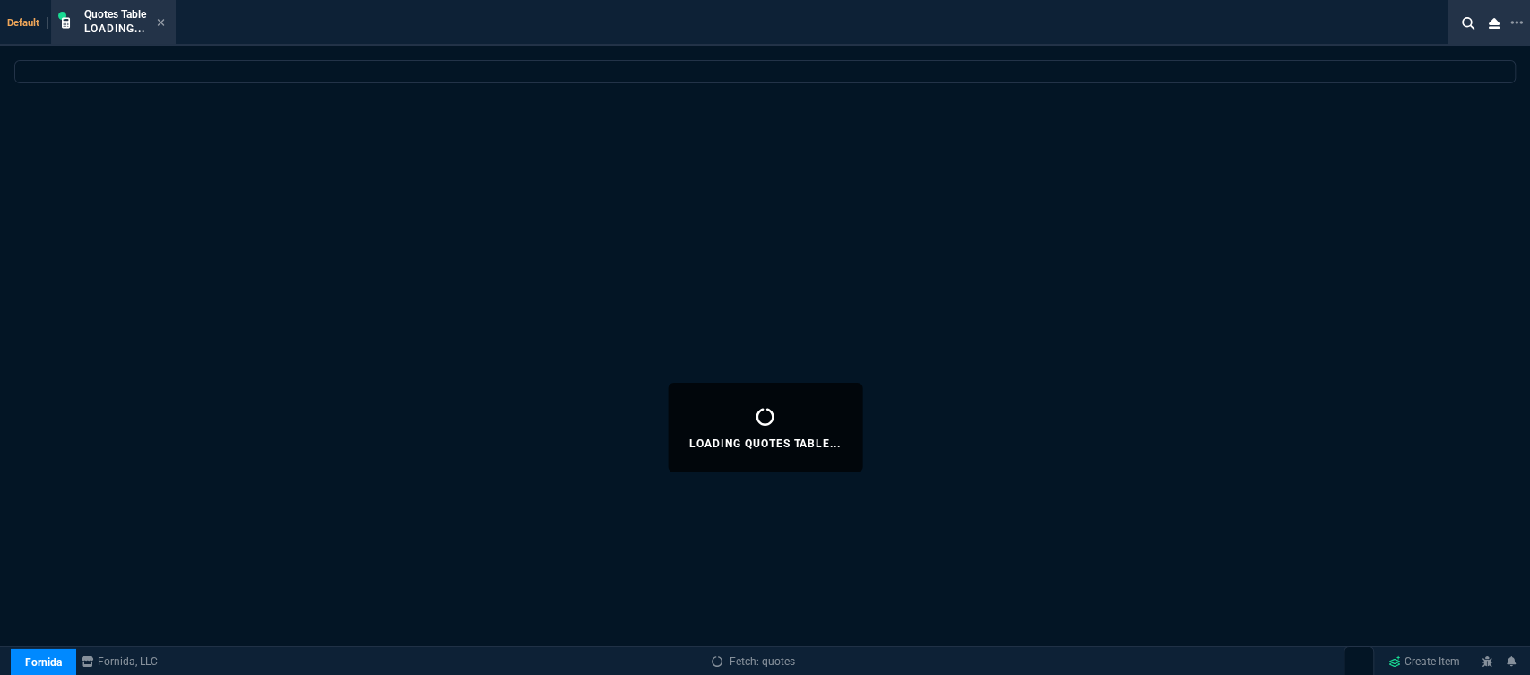
select select
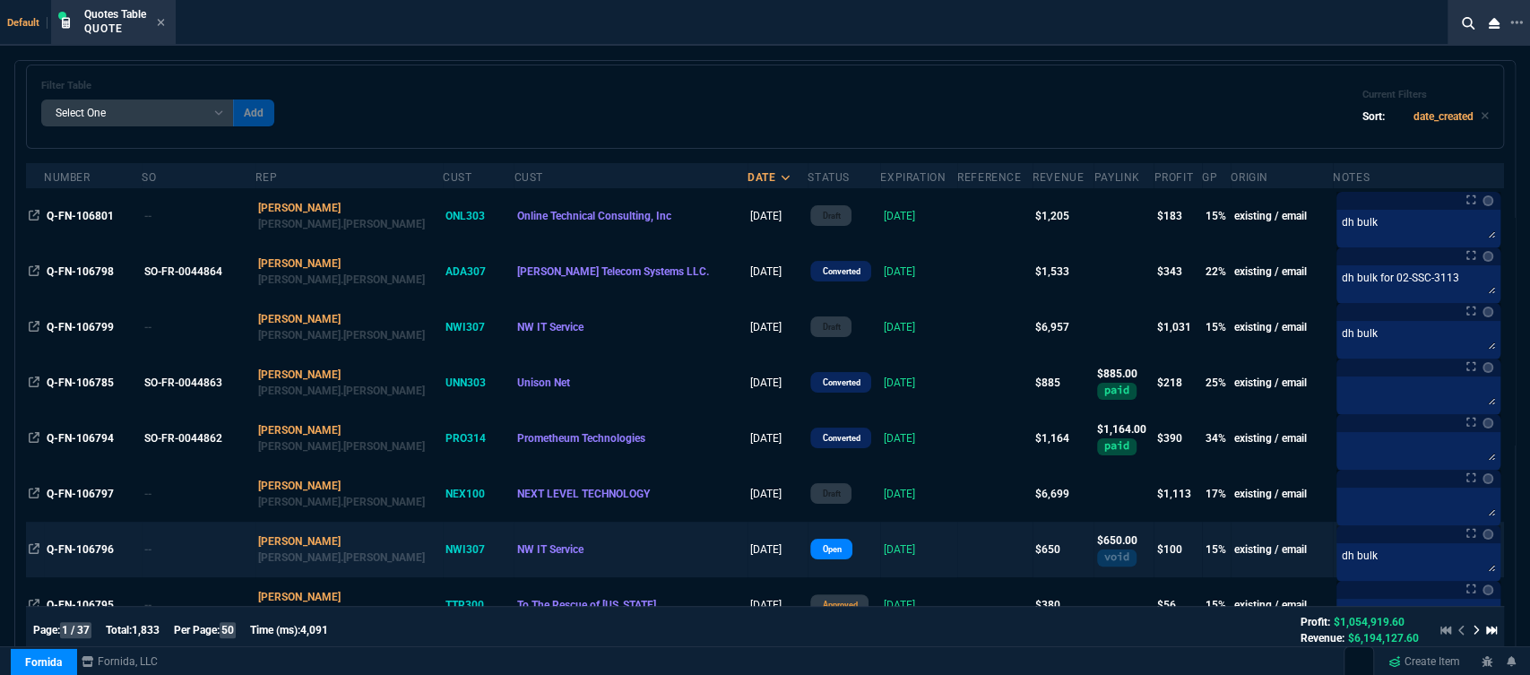
scroll to position [0, 0]
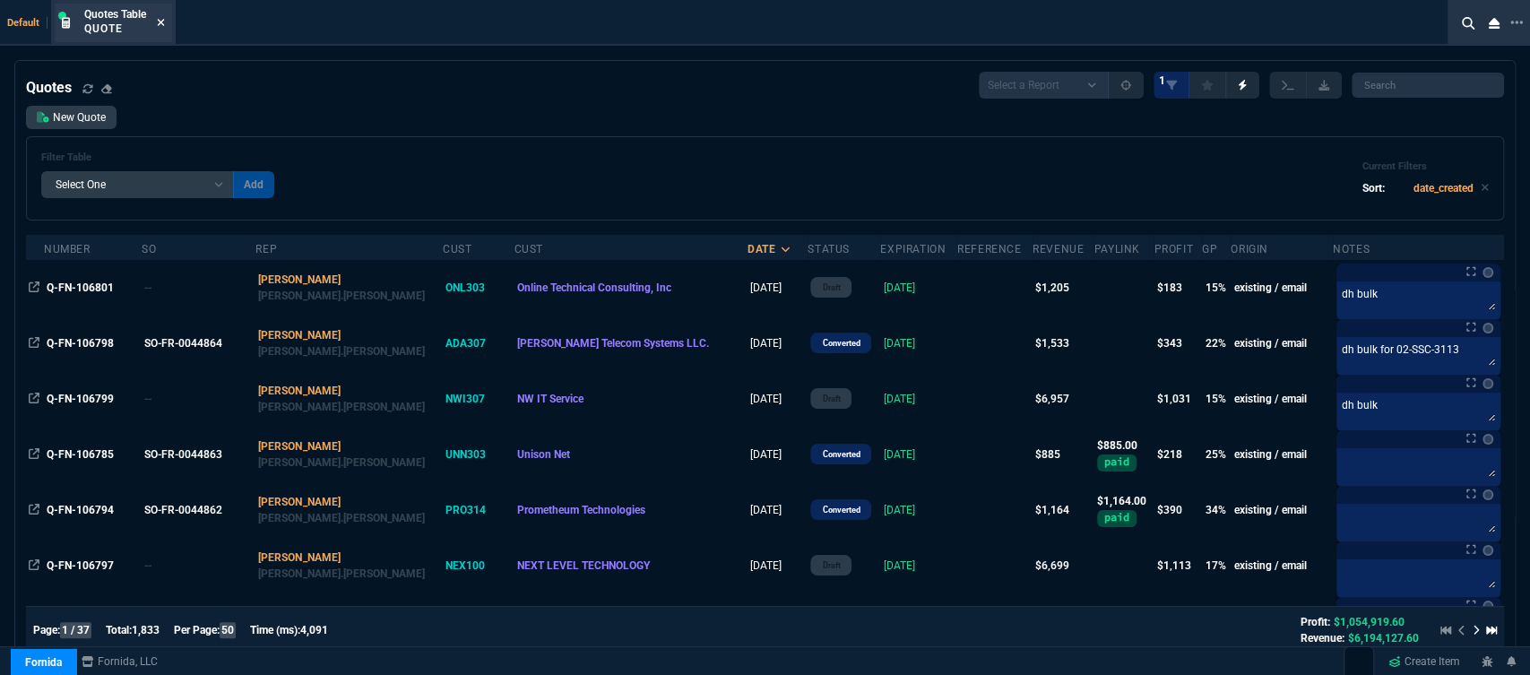
click at [160, 22] on icon at bounding box center [161, 22] width 7 height 7
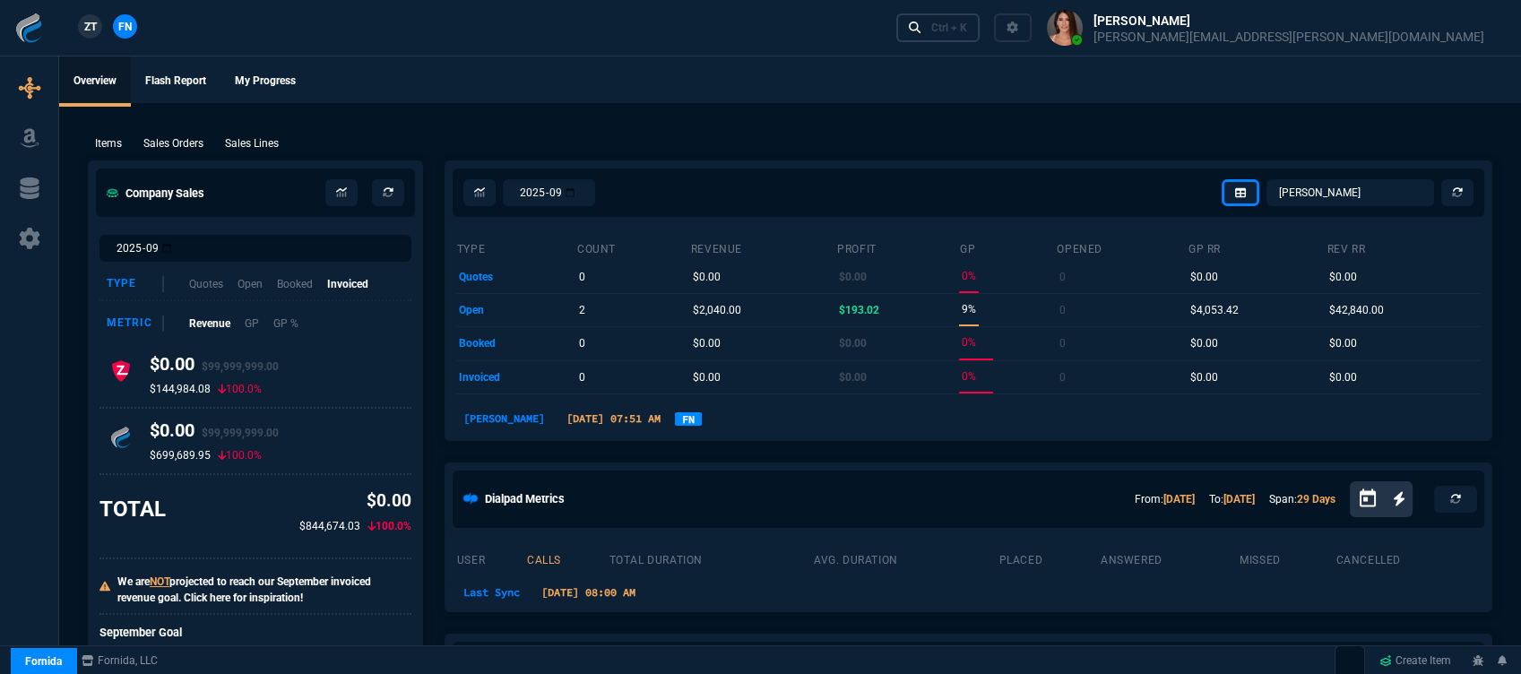
click at [967, 26] on div "Ctrl + K" at bounding box center [949, 28] width 36 height 14
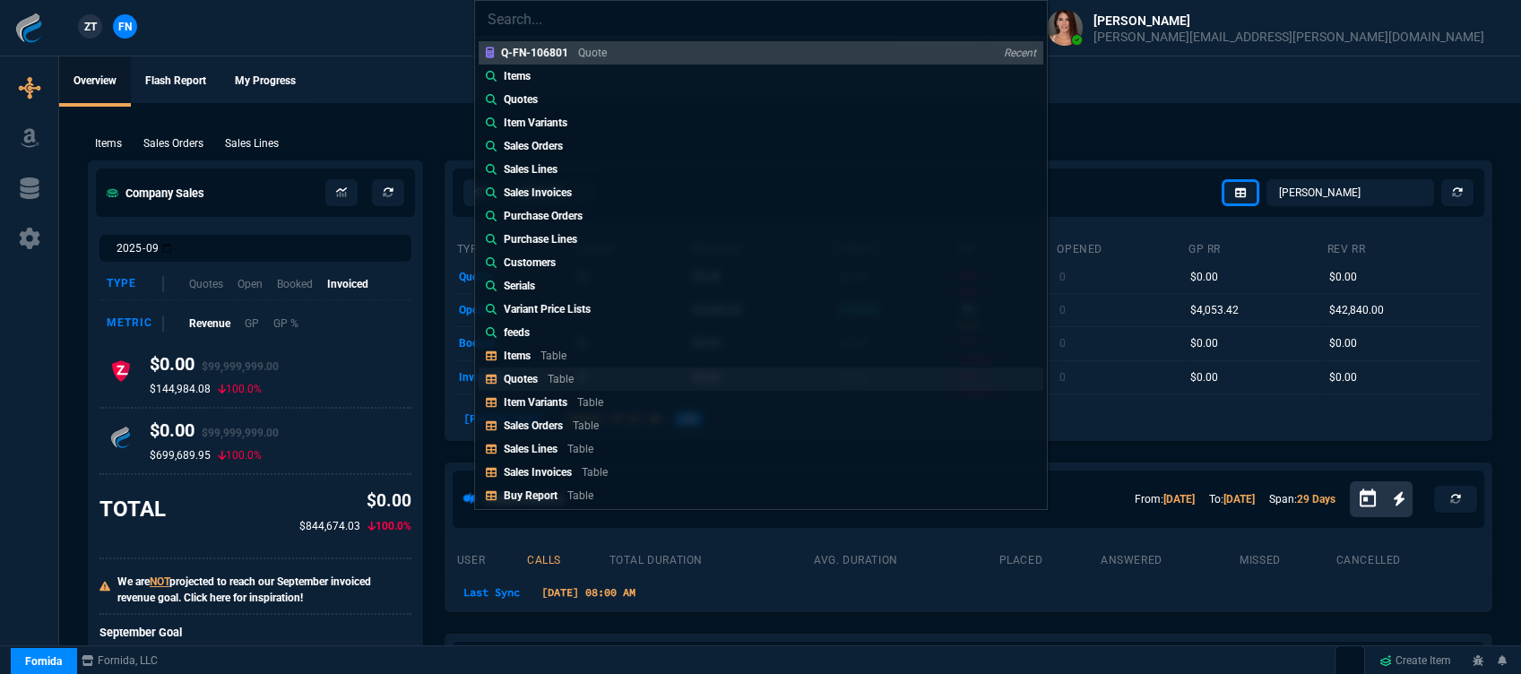
click at [584, 377] on link "Quotes Table" at bounding box center [761, 378] width 565 height 23
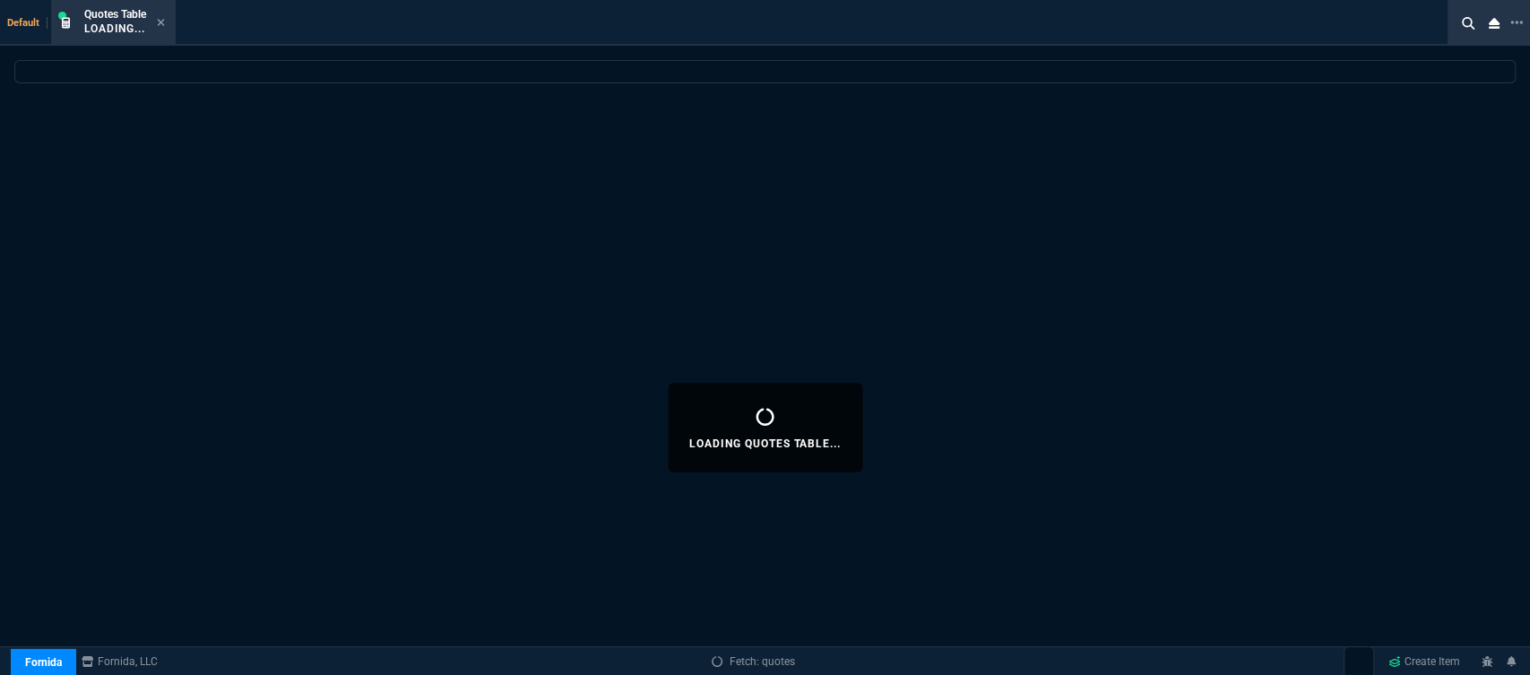
select select
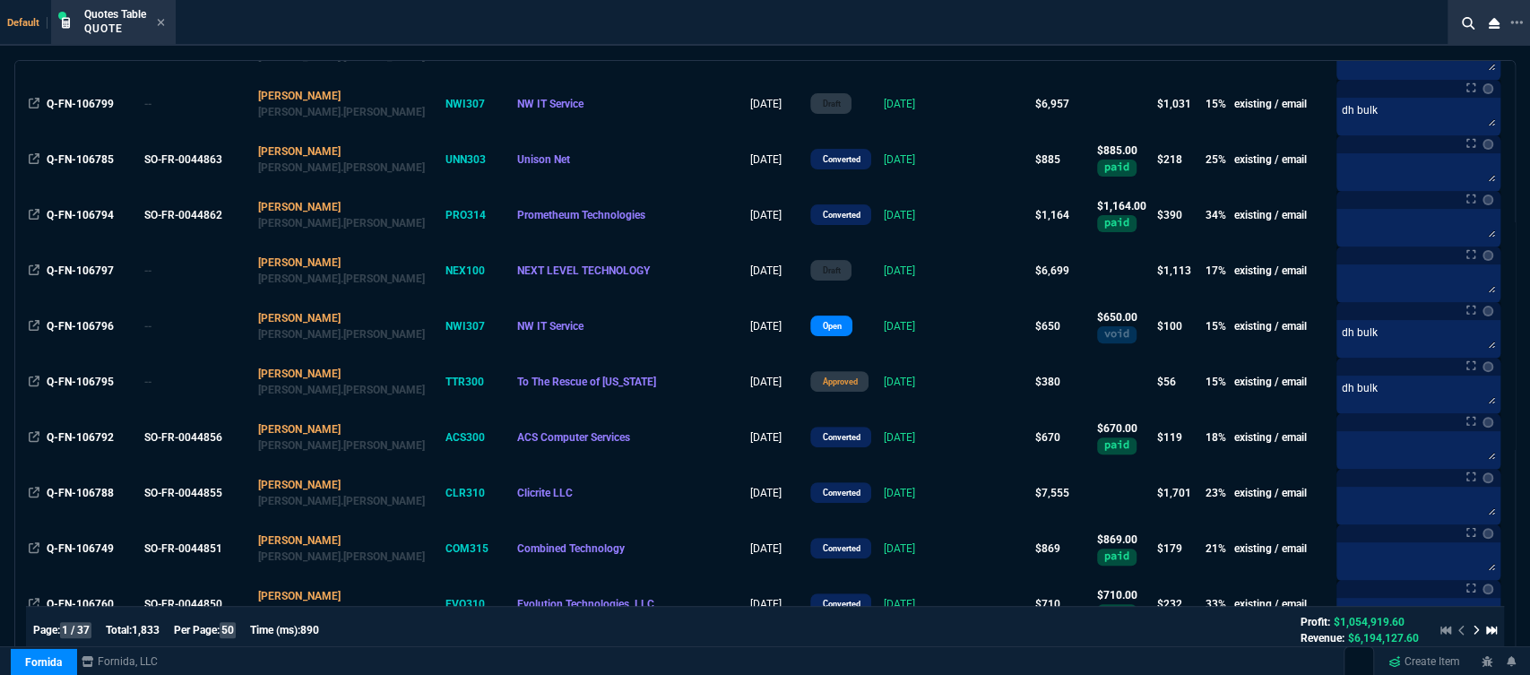
scroll to position [298, 0]
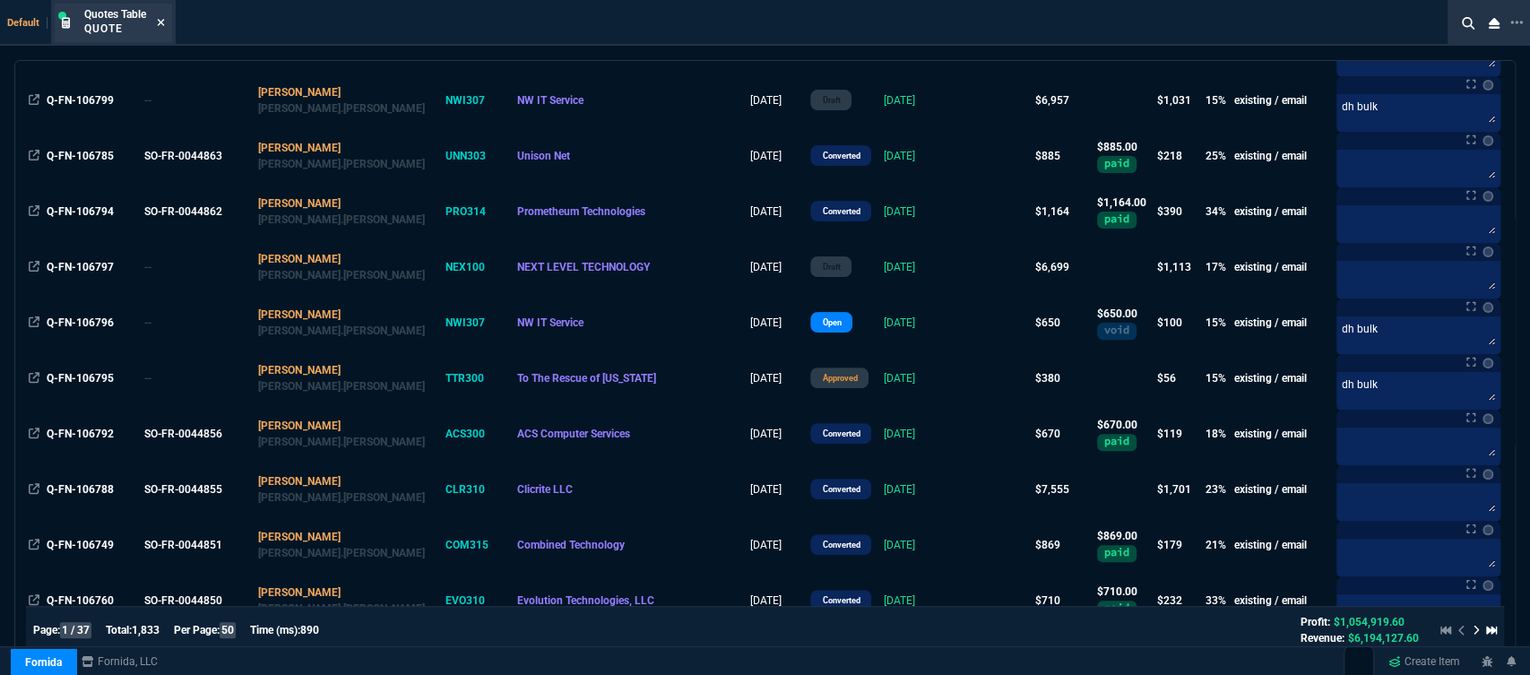
click at [162, 26] on icon at bounding box center [161, 22] width 8 height 11
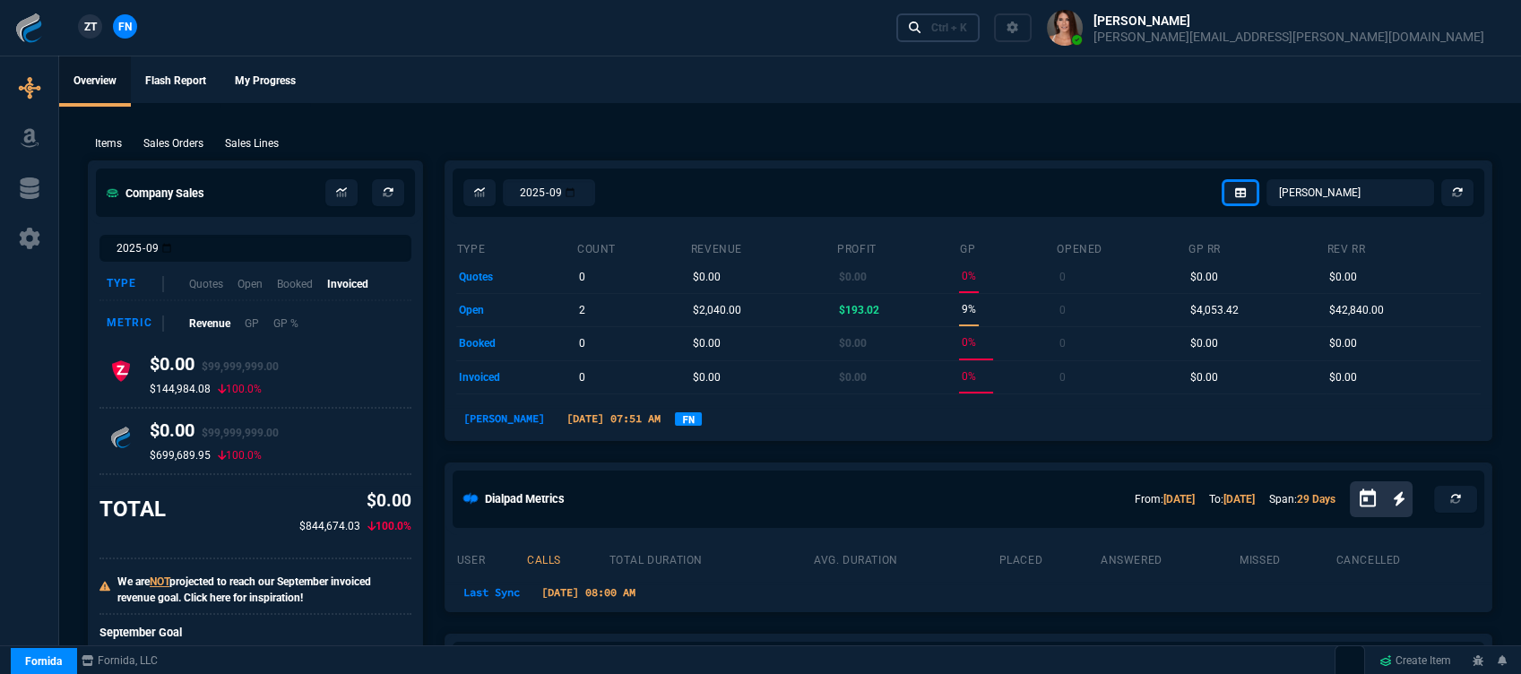
click at [967, 30] on div "Ctrl + K" at bounding box center [949, 28] width 36 height 14
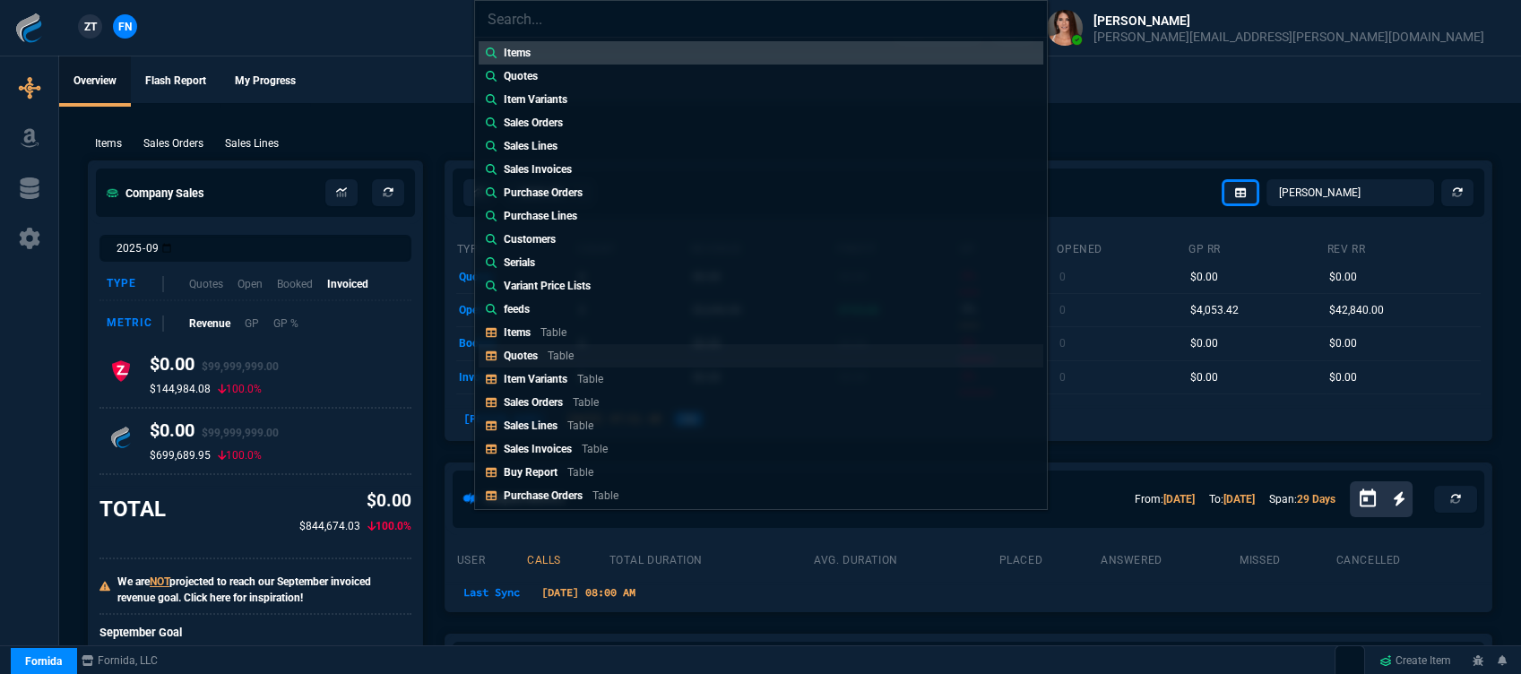
click at [585, 359] on link "Quotes Table" at bounding box center [761, 355] width 565 height 23
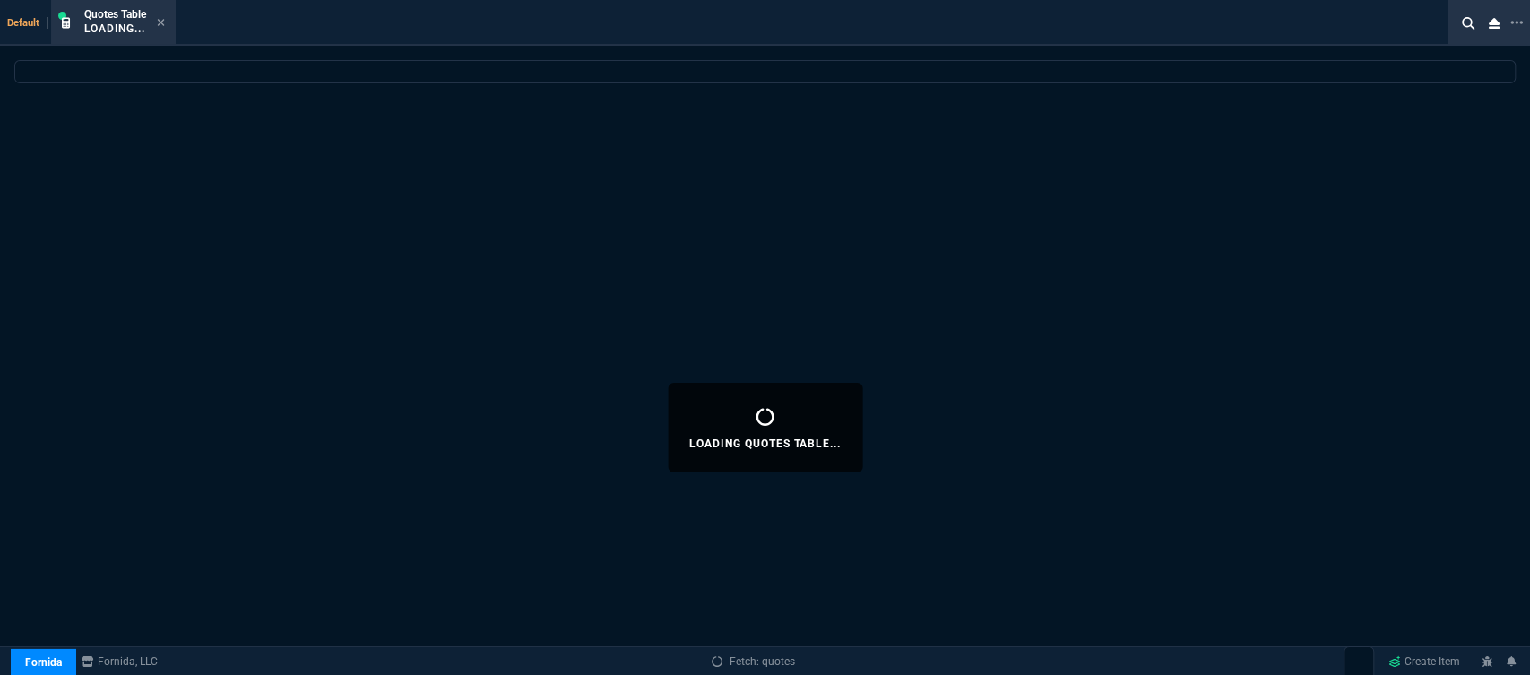
select select
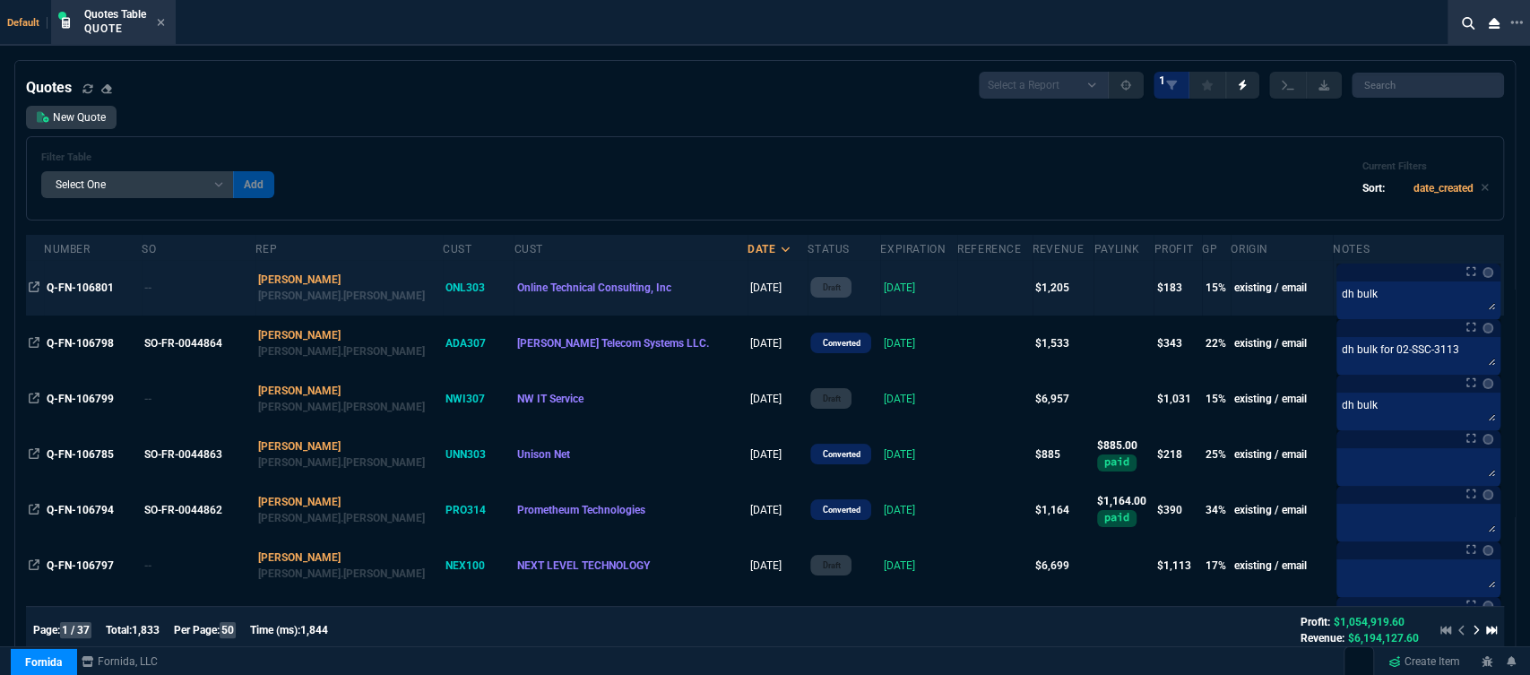
click at [957, 295] on td at bounding box center [994, 288] width 75 height 56
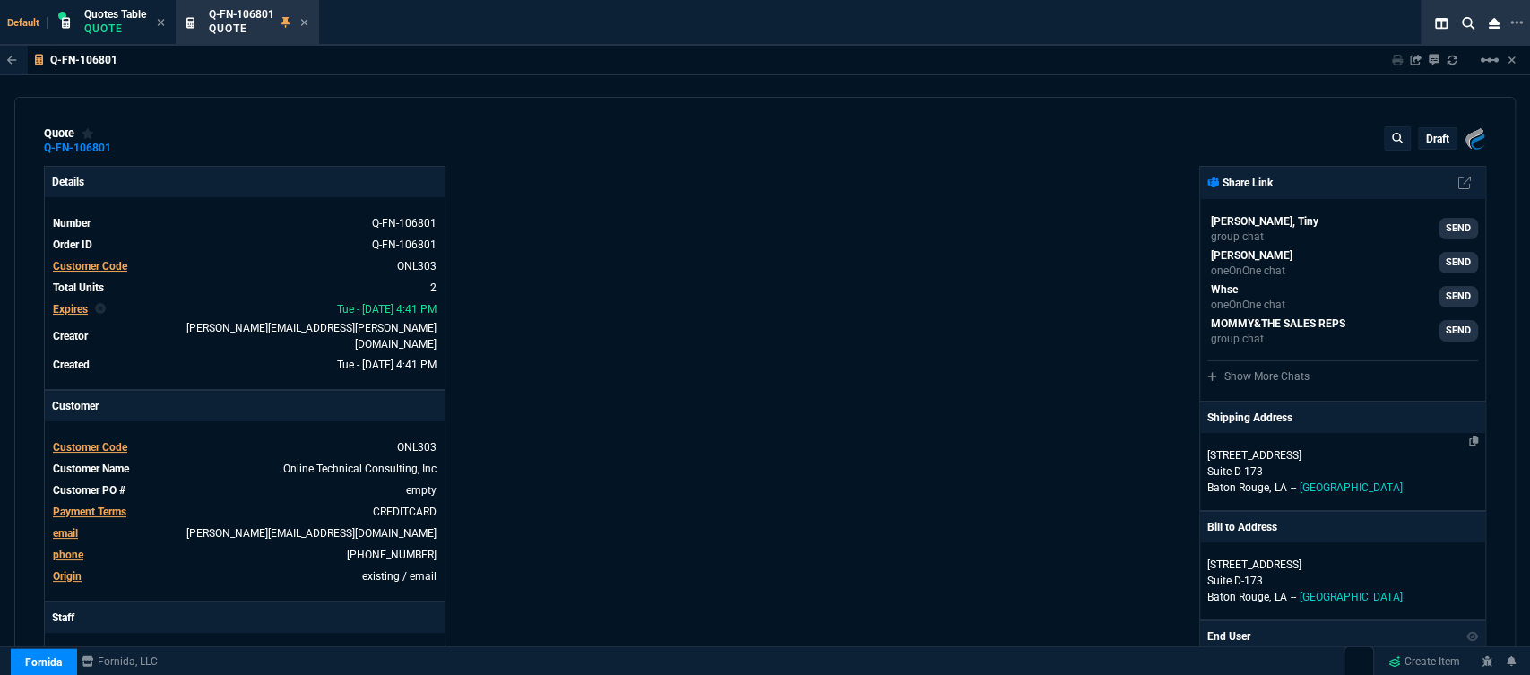
type input "20"
type input "150"
type input "1042.62"
type input "19"
type input "86"
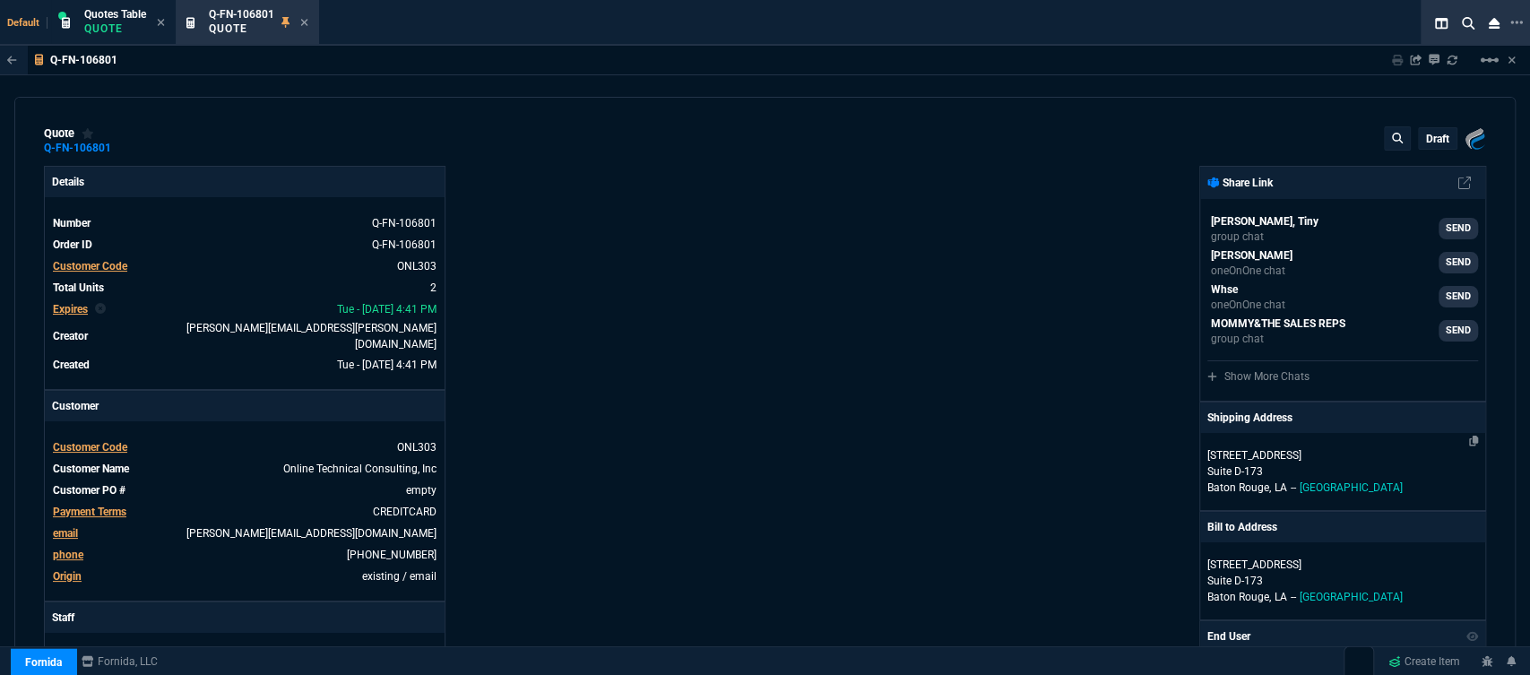
type input "590"
type input "27"
type input "25"
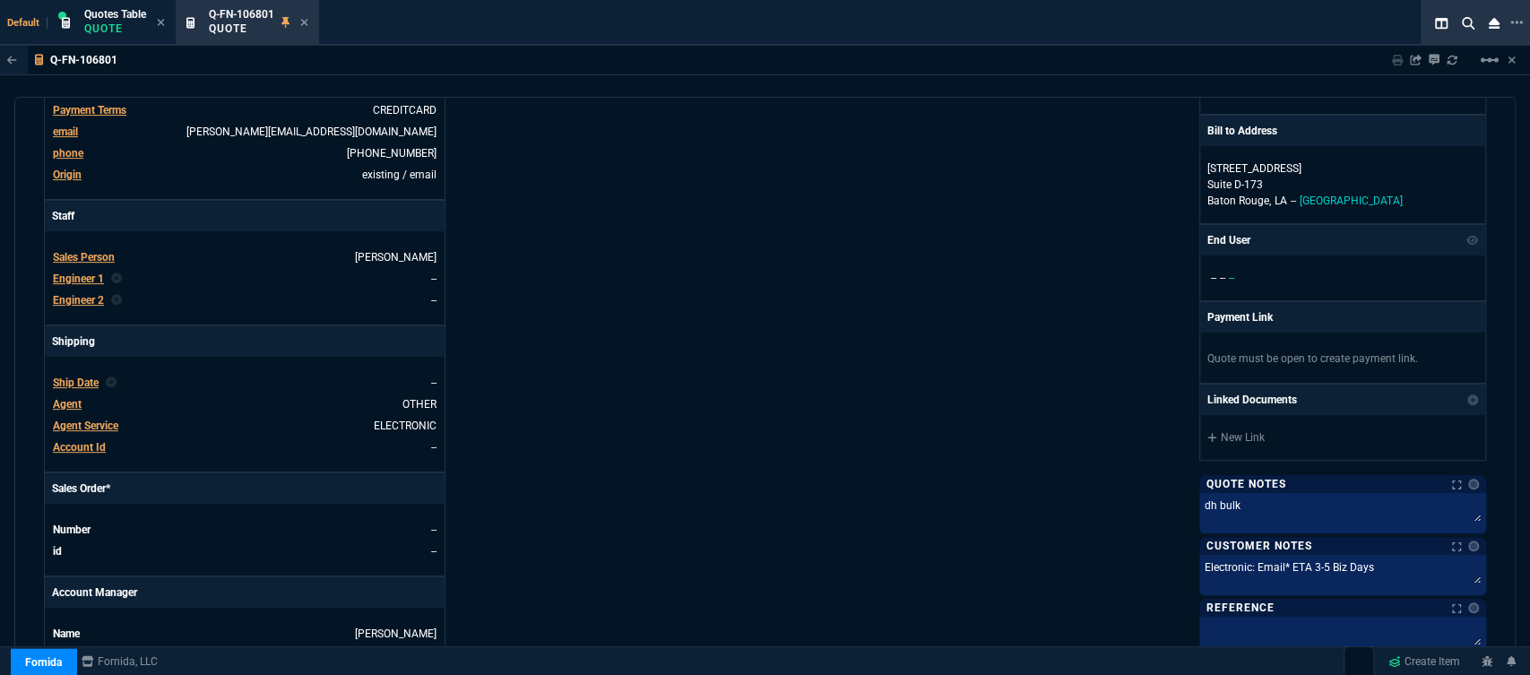
scroll to position [597, 0]
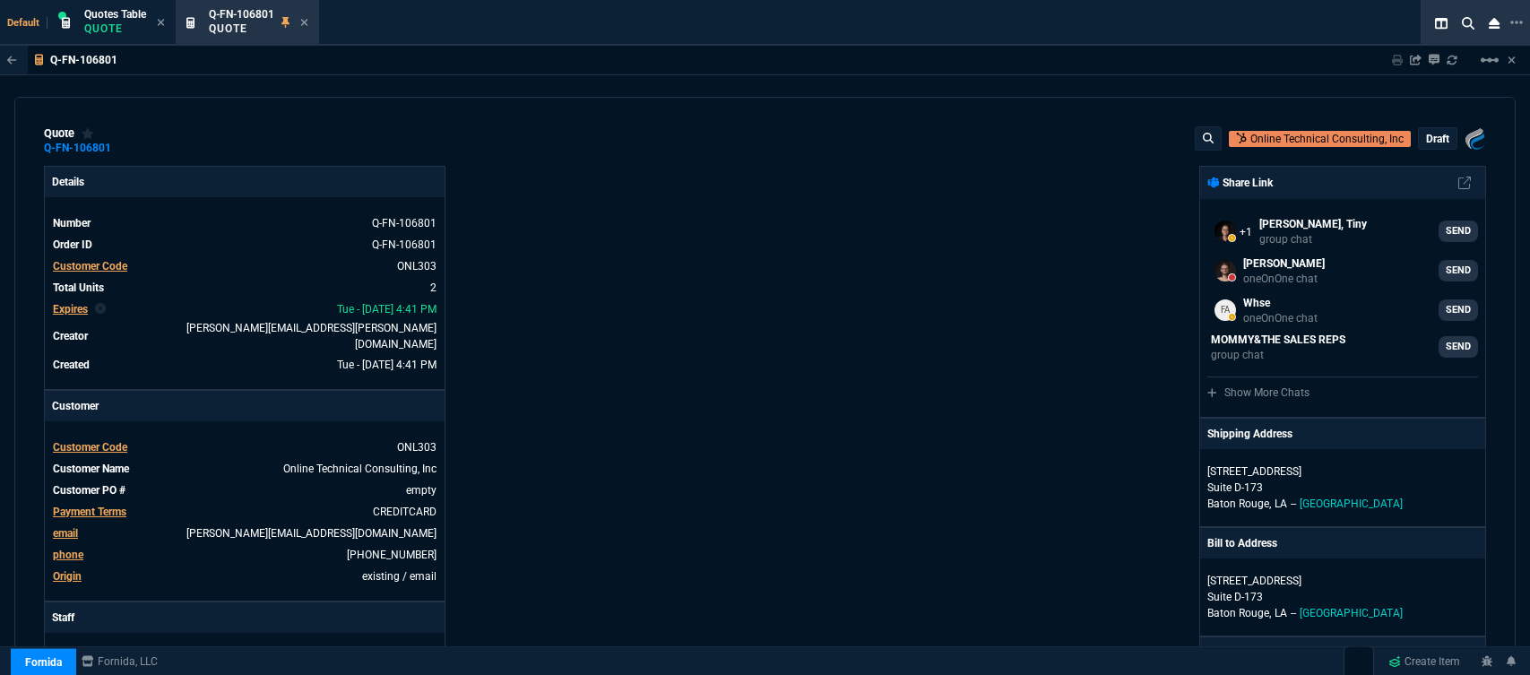
select select "12: [PERSON_NAME]"
click at [1486, 55] on mat-icon "linear_scale" at bounding box center [1490, 60] width 22 height 22
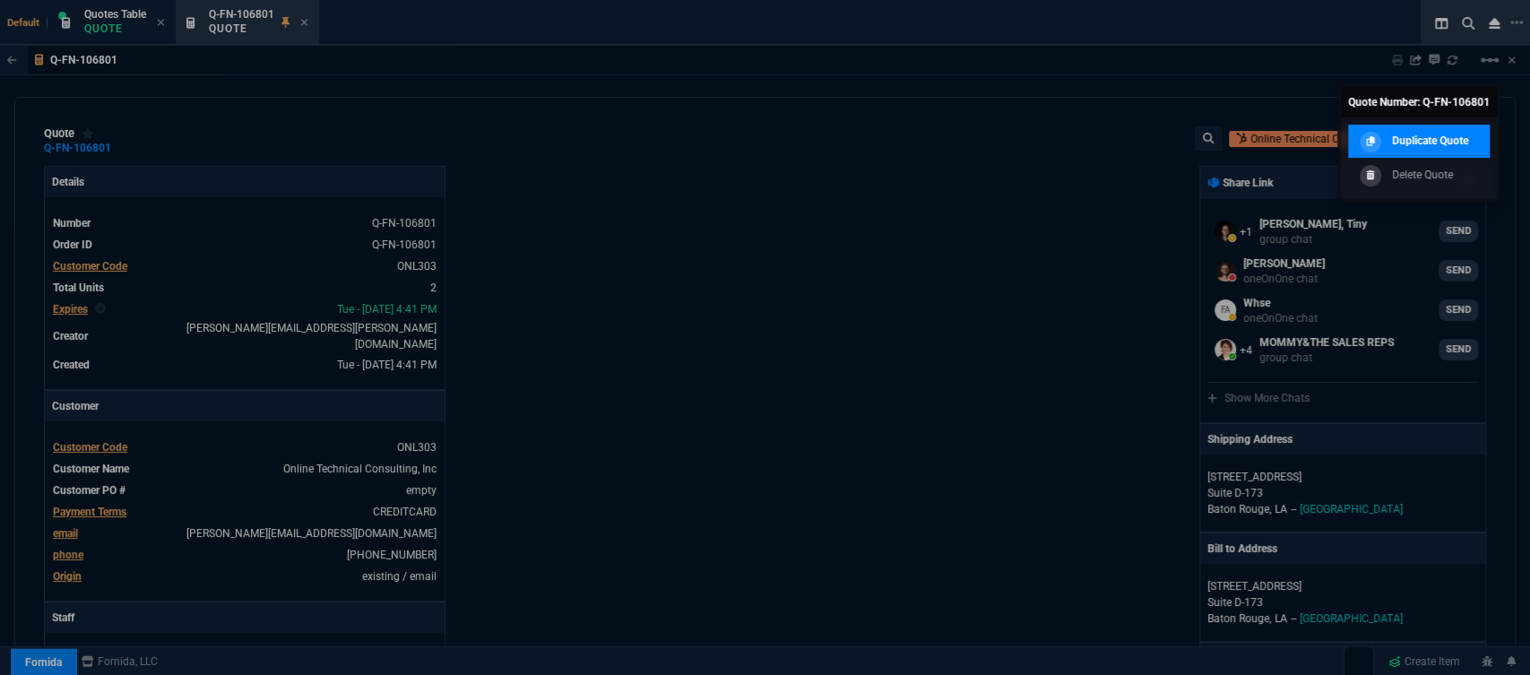
click at [1448, 139] on p "Duplicate Quote" at bounding box center [1430, 141] width 76 height 16
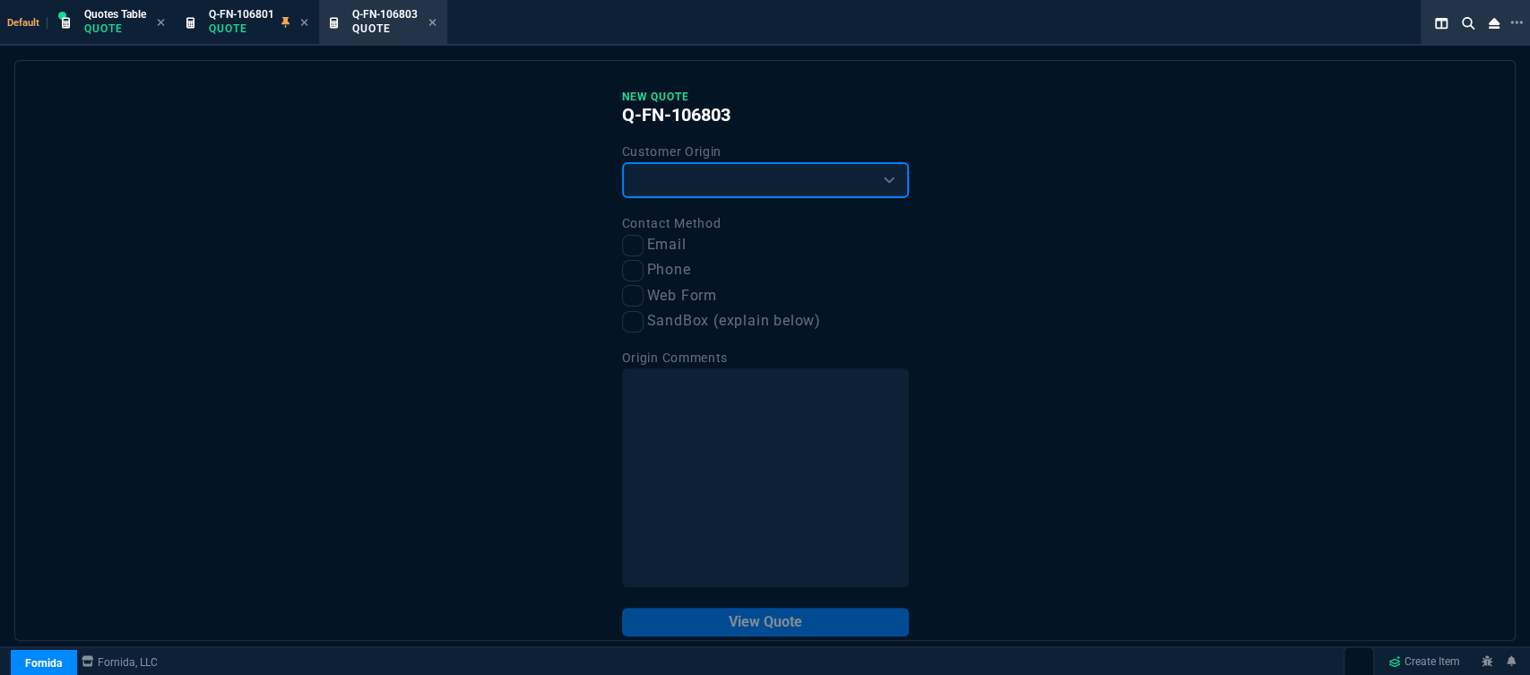
click at [707, 189] on select "Existing Customer Amazon Lead (first order) Website Lead (first order) Called (…" at bounding box center [765, 180] width 287 height 36
select select "existing"
click at [622, 163] on select "Existing Customer Amazon Lead (first order) Website Lead (first order) Called (…" at bounding box center [765, 180] width 287 height 36
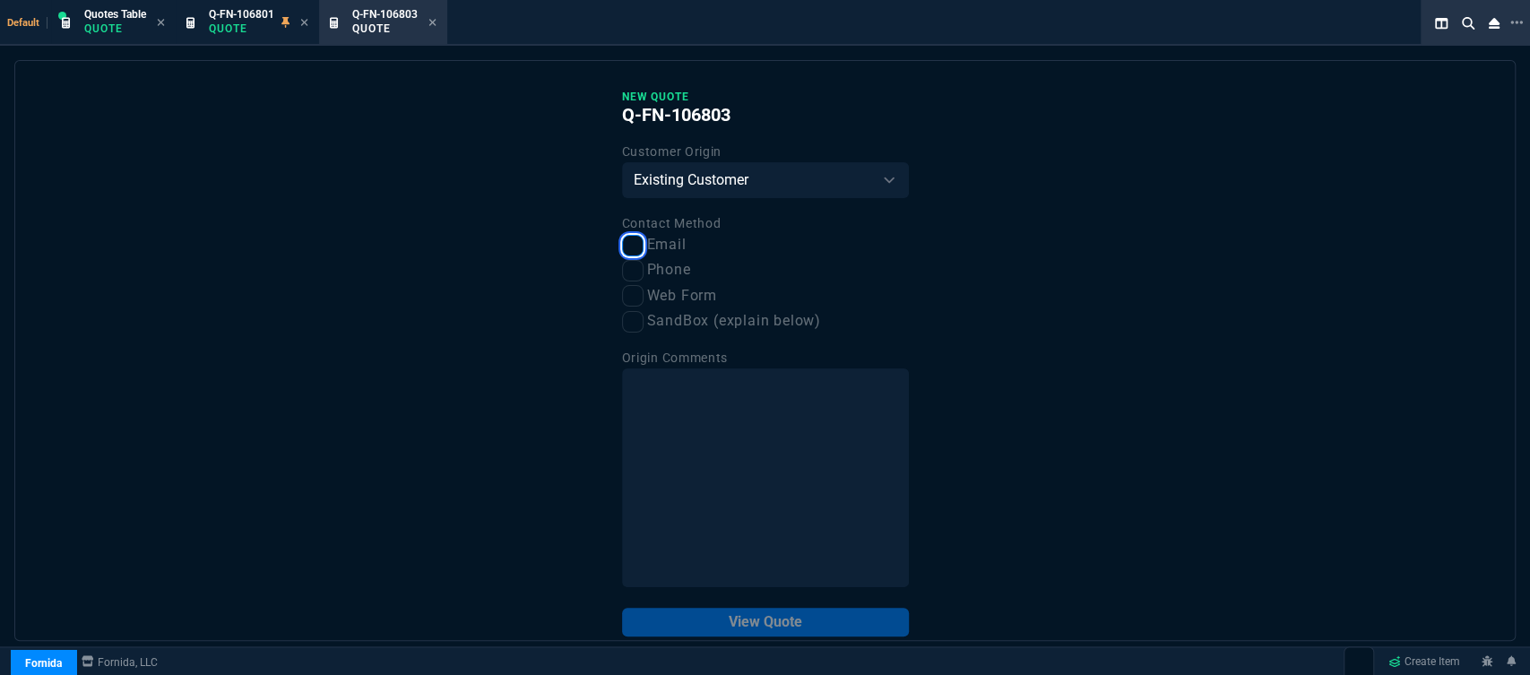
click at [633, 245] on input "Email" at bounding box center [633, 246] width 22 height 22
checkbox input "true"
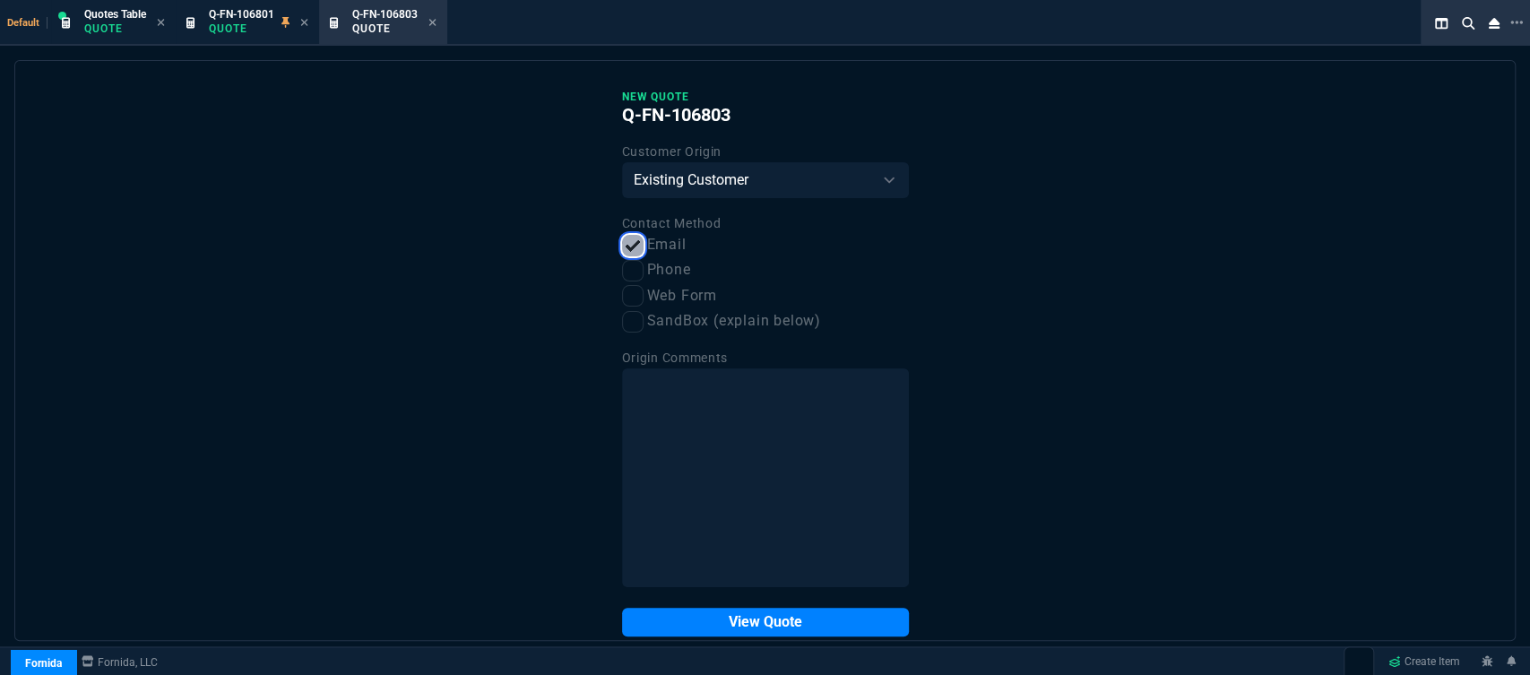
scroll to position [30, 0]
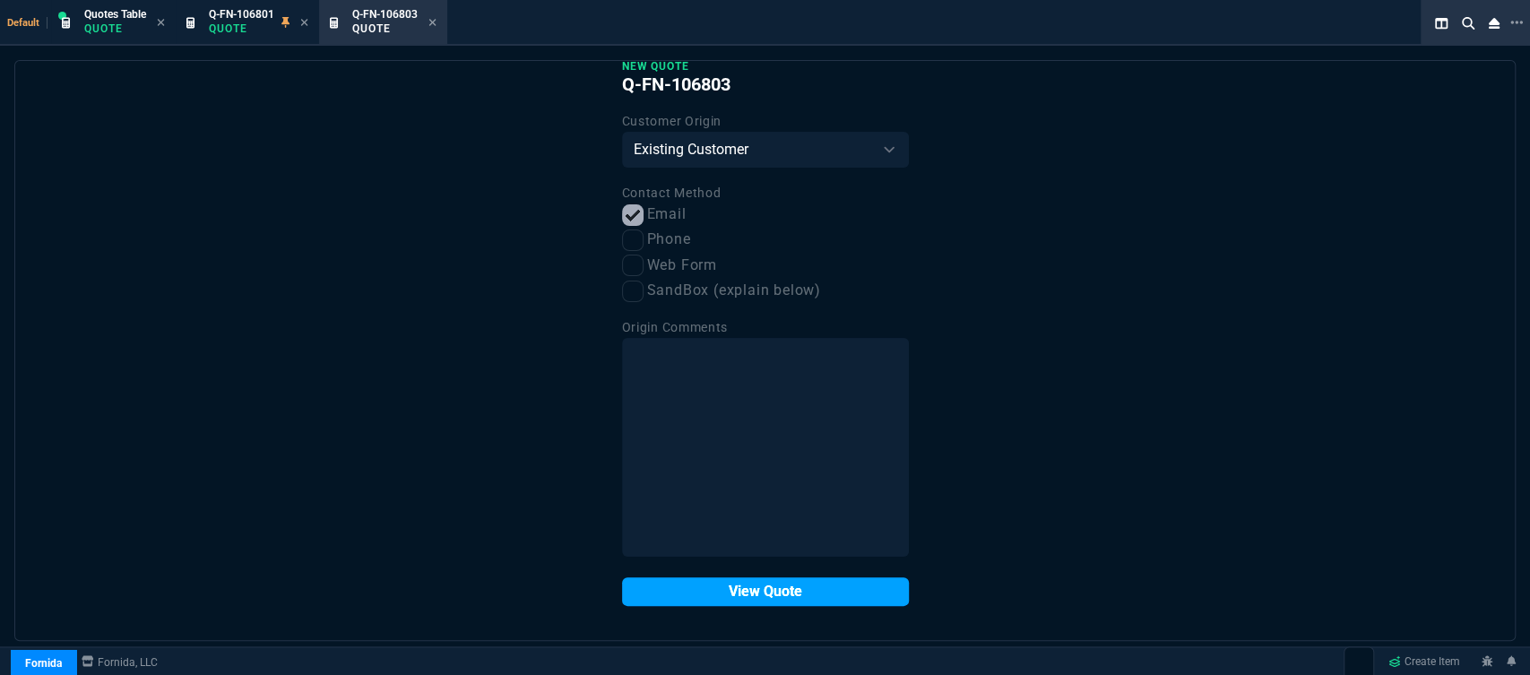
click at [796, 597] on button "View Quote" at bounding box center [765, 591] width 287 height 29
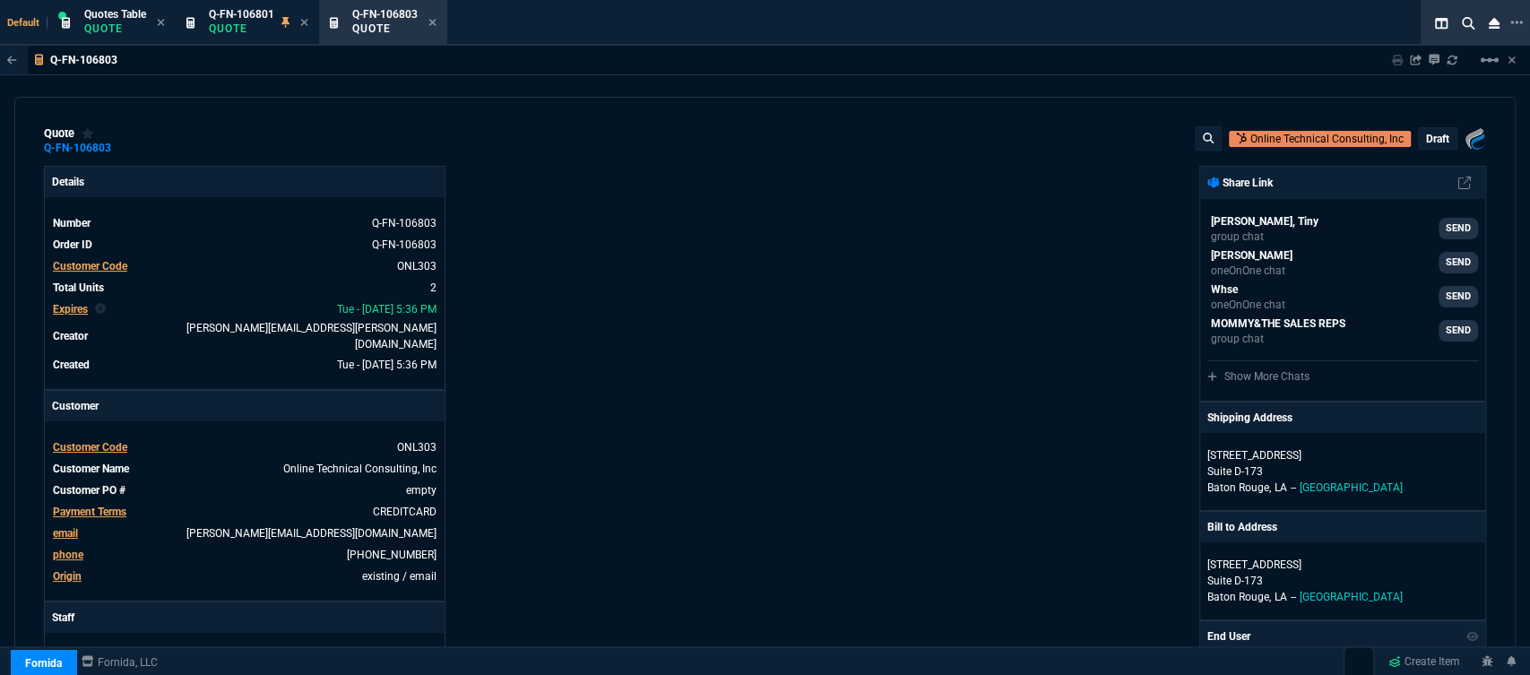
type input "20"
type input "150"
type input "19"
type input "86"
type input "27"
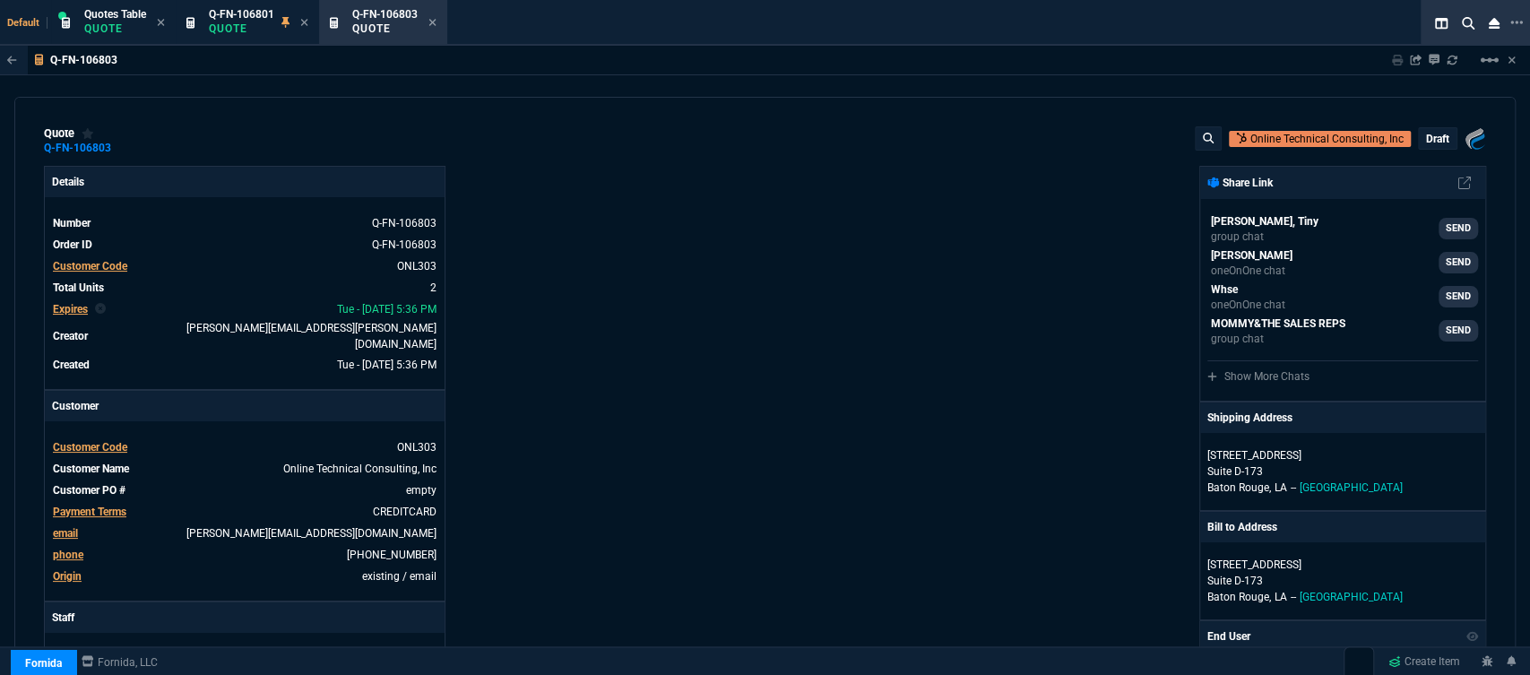
type input "25"
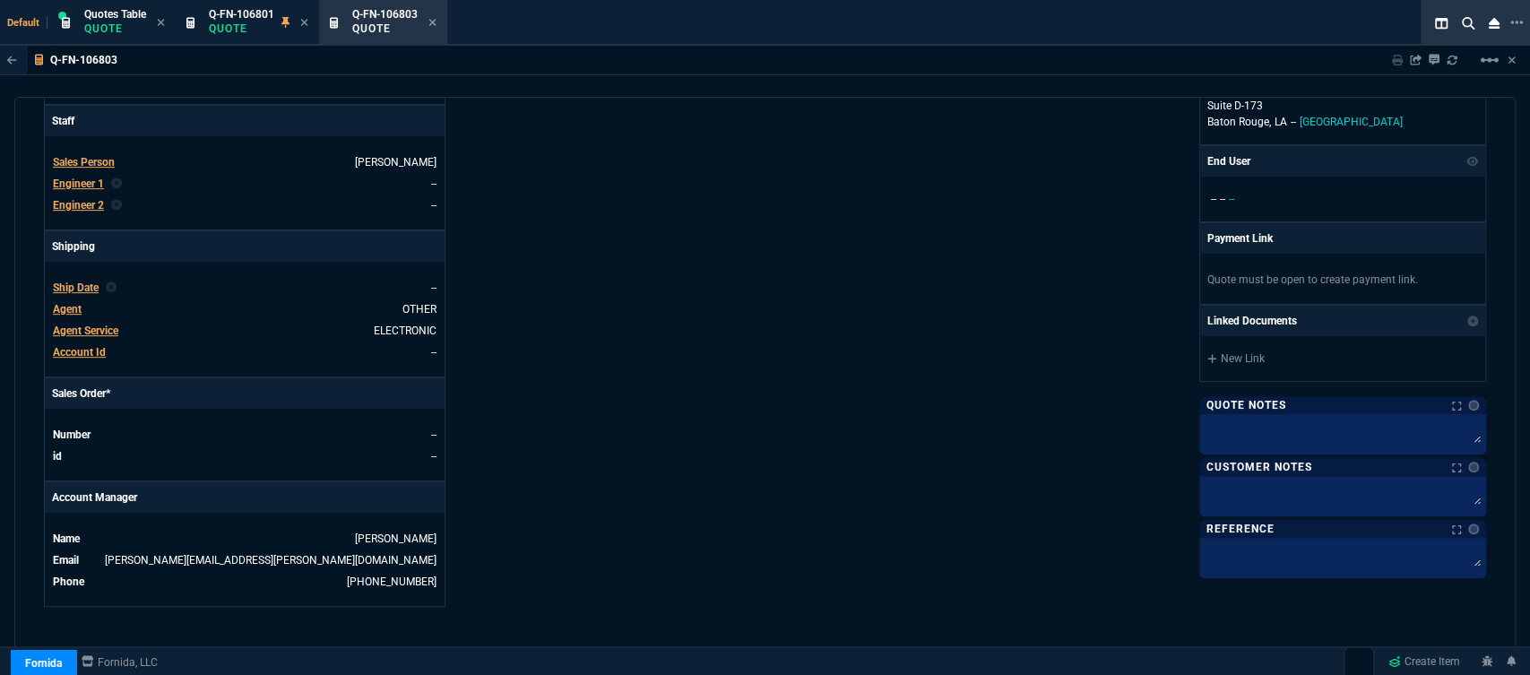
scroll to position [497, 0]
click at [246, 16] on span "Q-FN-106801" at bounding box center [241, 14] width 65 height 13
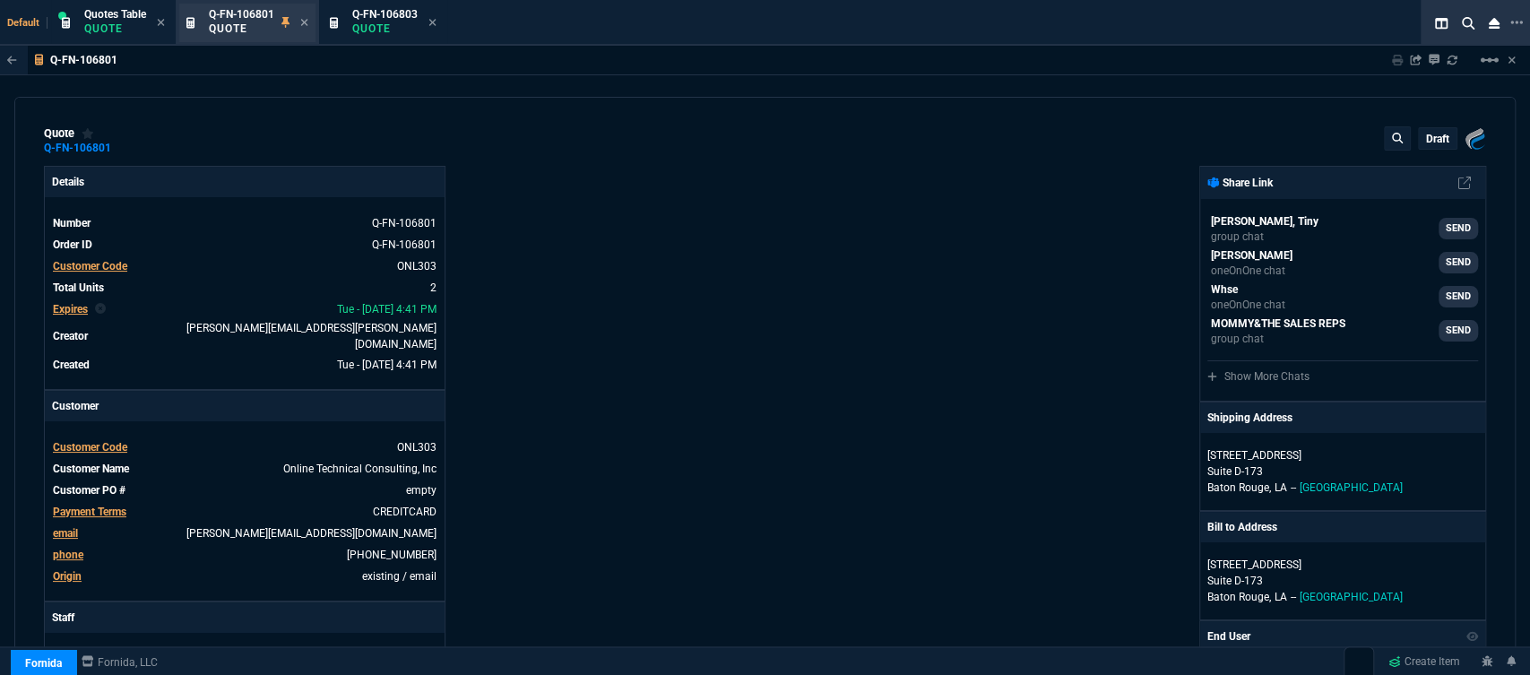
type input "20"
type input "150"
type input "19"
type input "86"
type input "27"
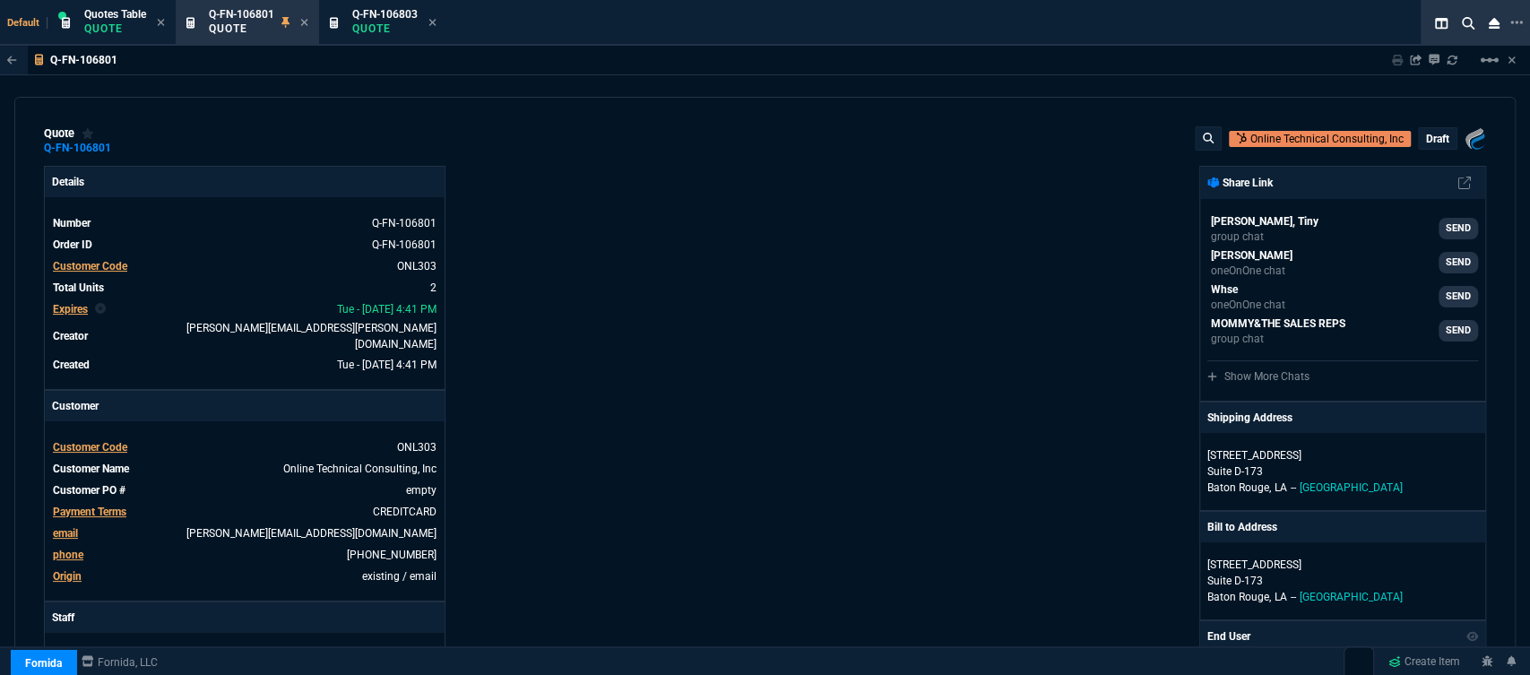
type input "25"
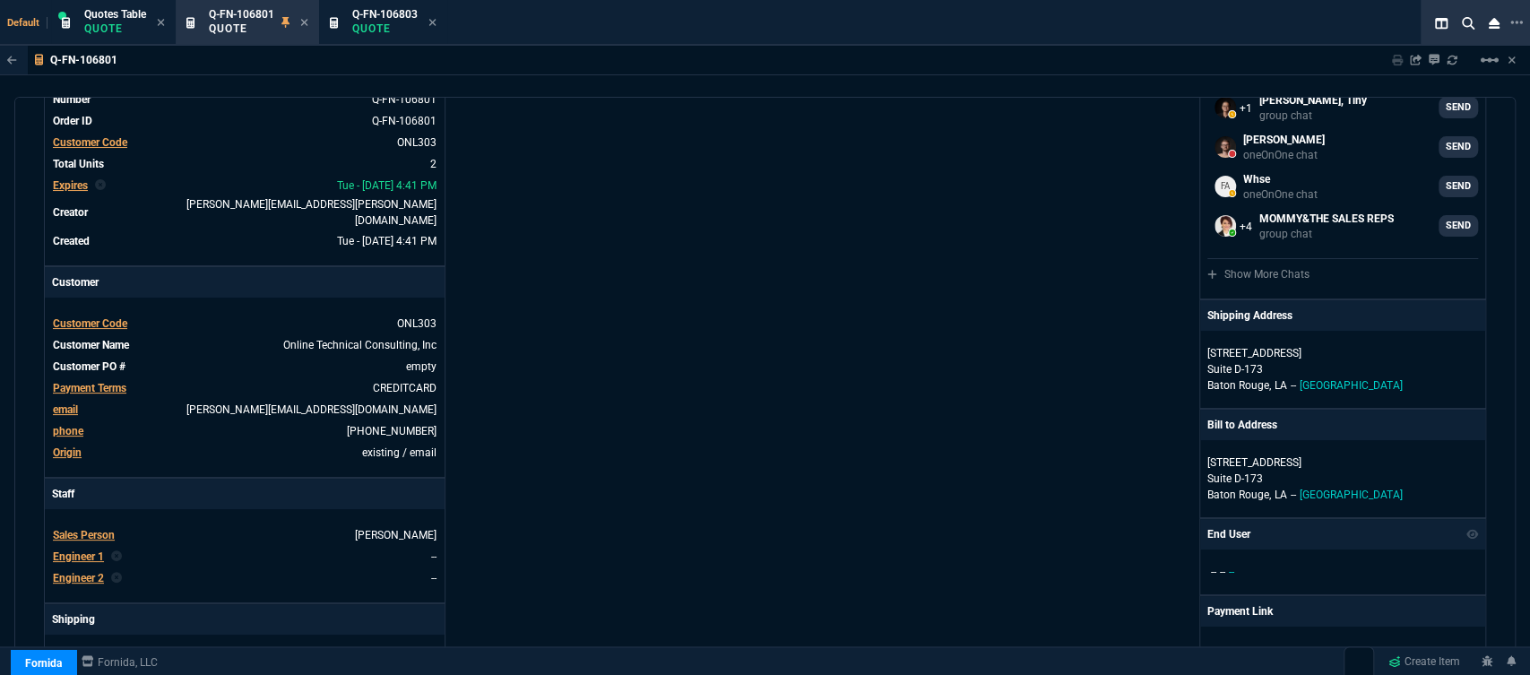
scroll to position [597, 0]
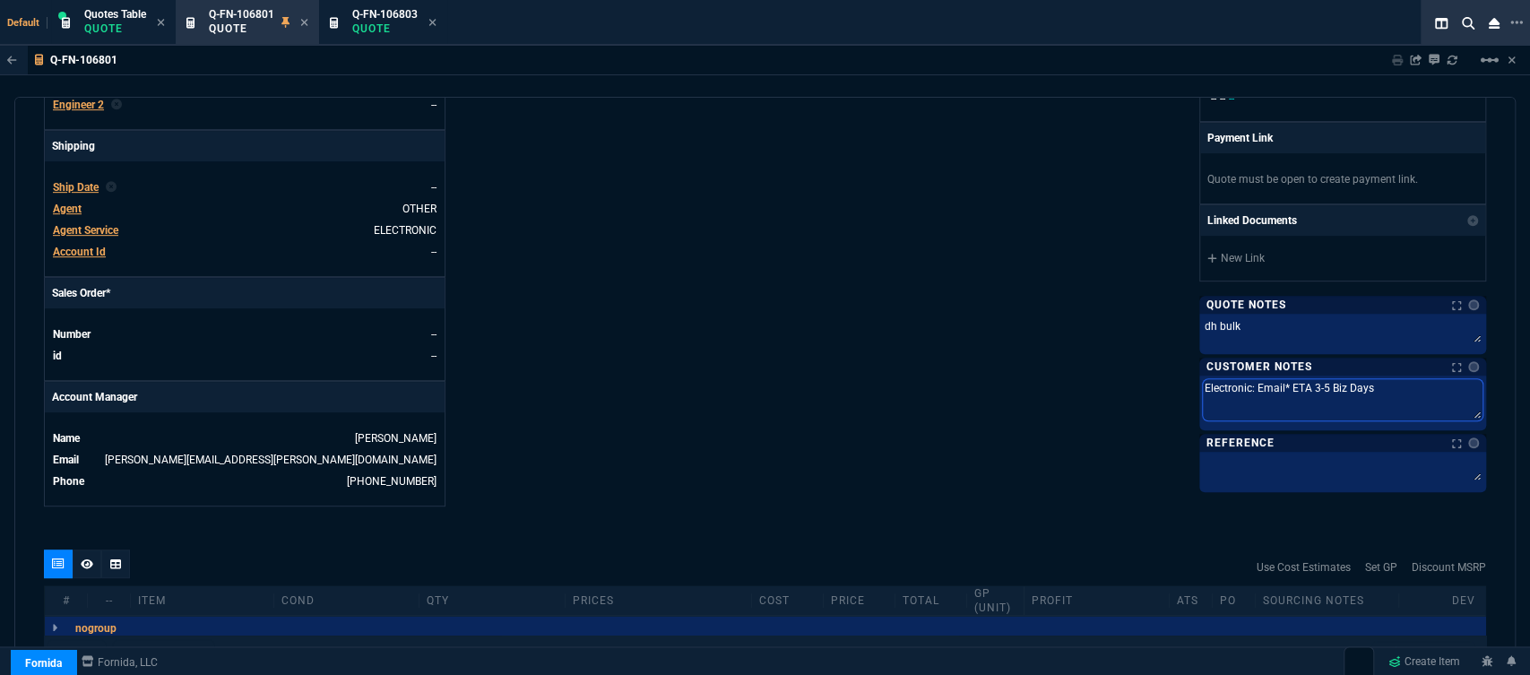
drag, startPoint x: 1393, startPoint y: 396, endPoint x: 1097, endPoint y: 401, distance: 295.8
click at [1097, 401] on div "Fornida, LLC [STREET_ADDRESS] Share Link [PERSON_NAME], Tiny group chat SEND [P…" at bounding box center [1125, 37] width 721 height 937
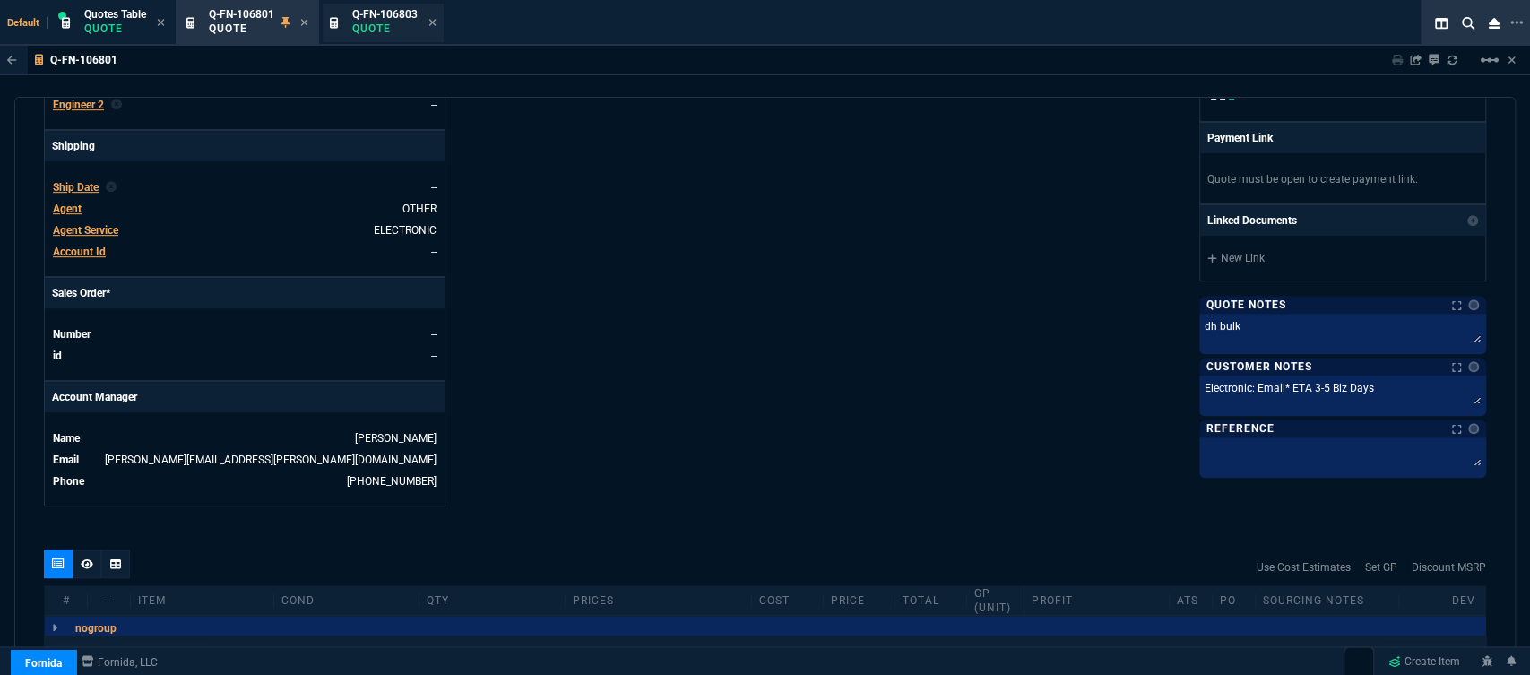
click at [387, 23] on p "Quote" at bounding box center [384, 29] width 65 height 14
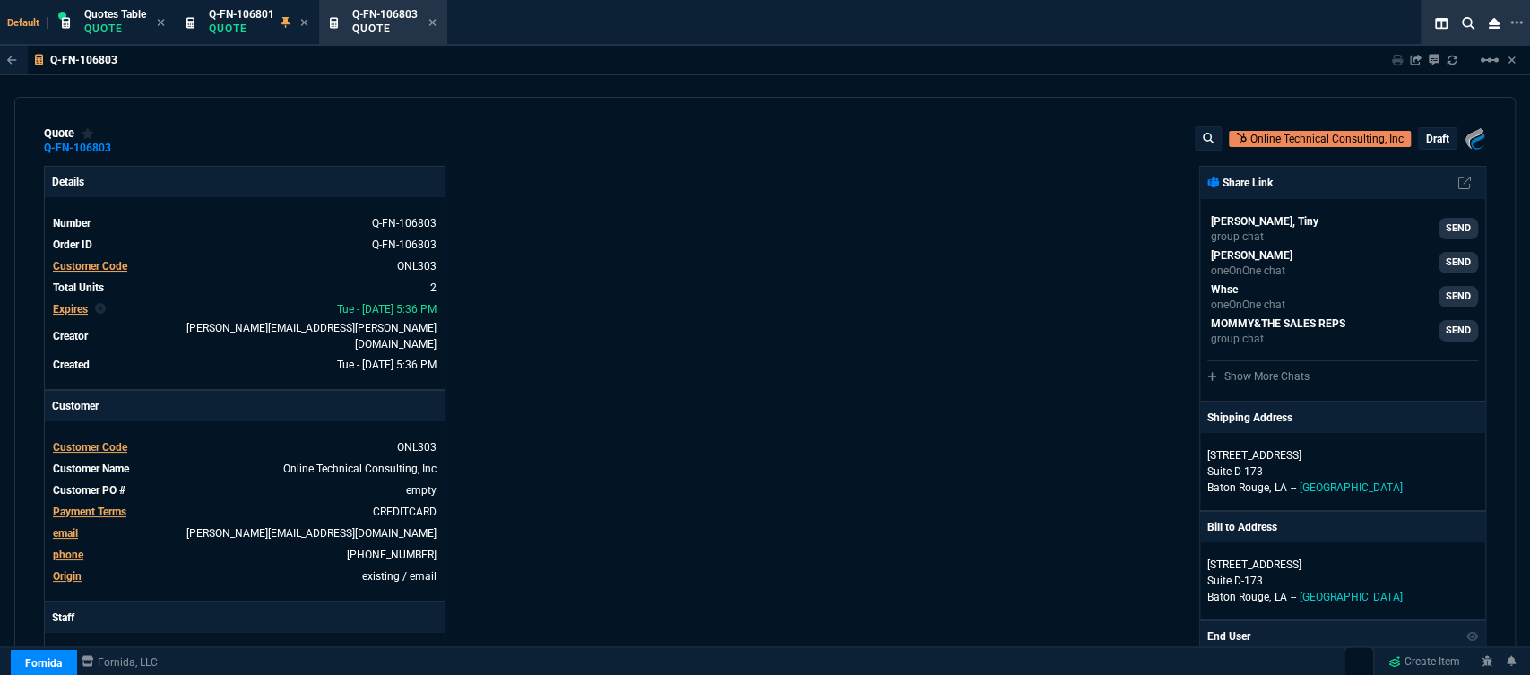
type input "20"
type input "150"
type input "19"
type input "86"
type input "27"
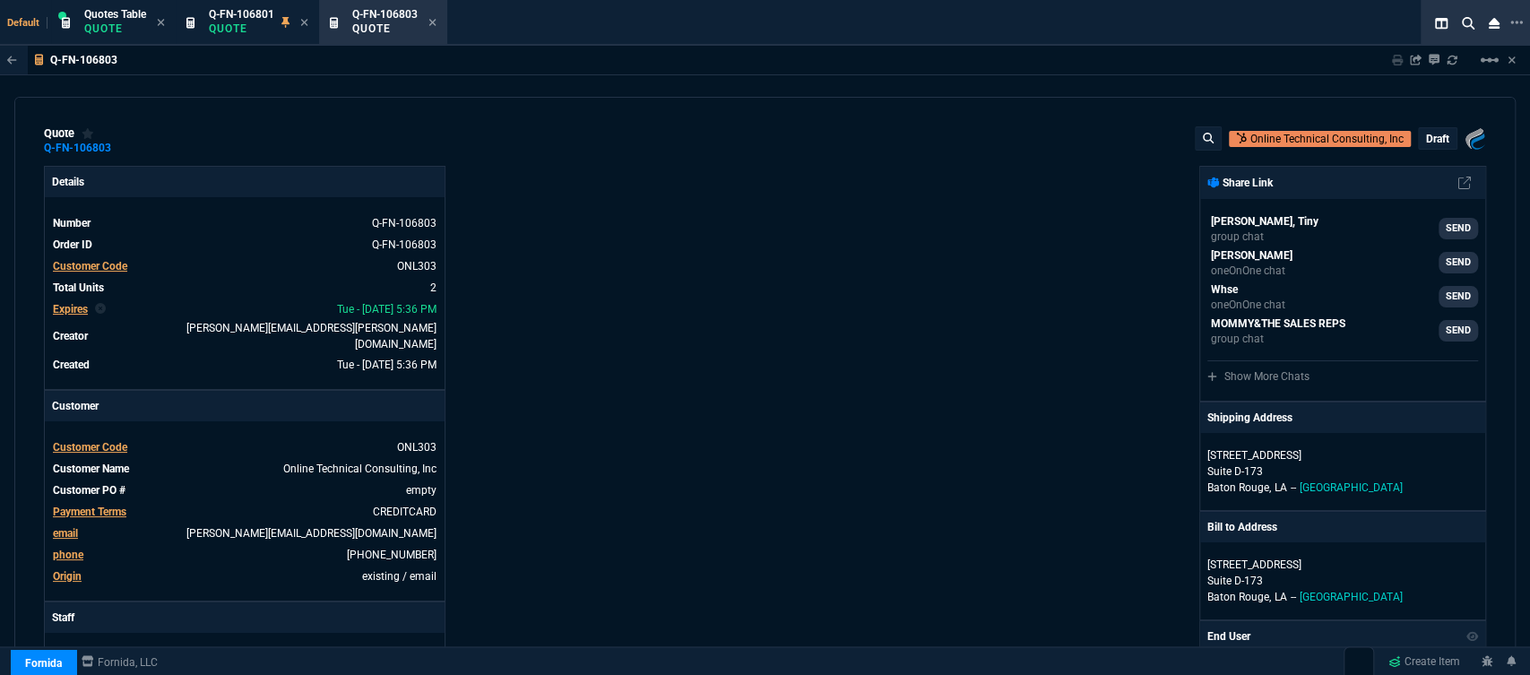
type input "25"
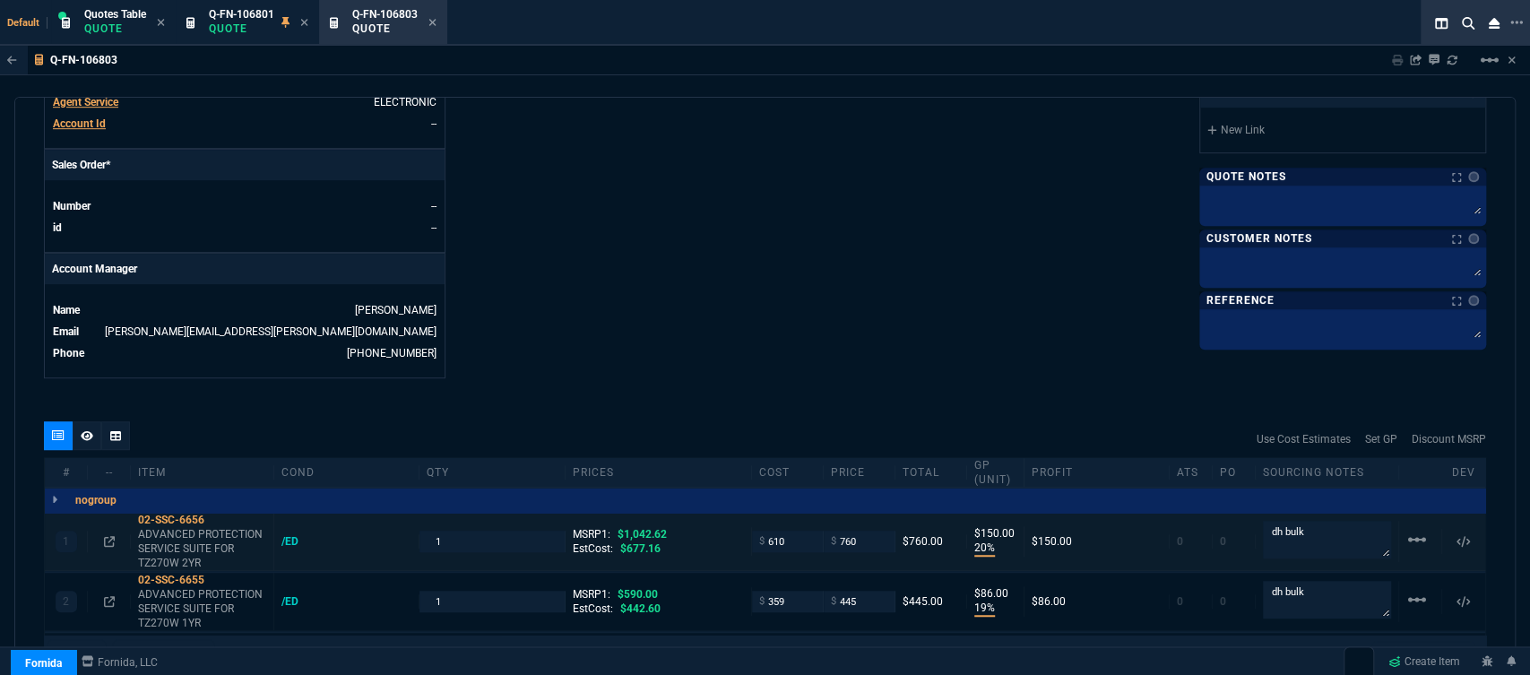
scroll to position [724, 0]
click at [1265, 270] on textarea at bounding box center [1343, 265] width 280 height 27
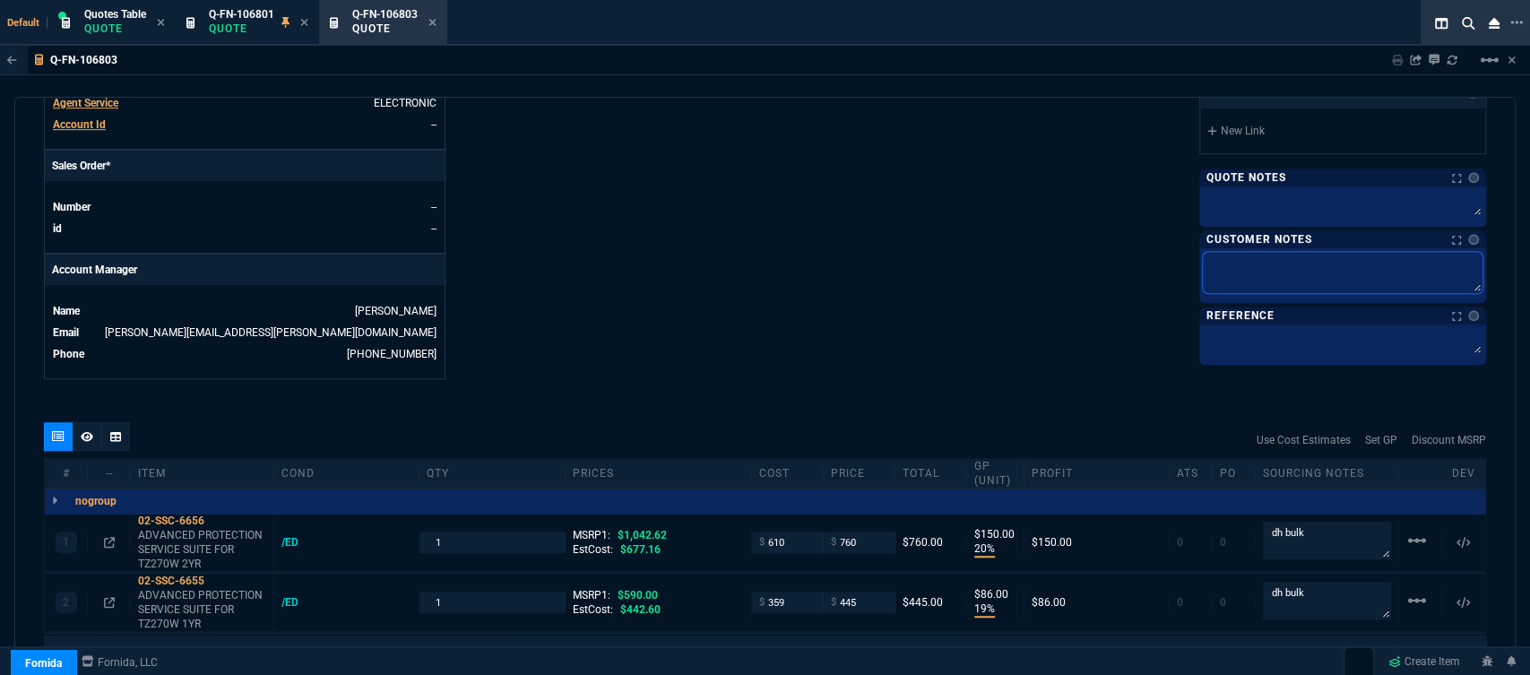
paste textarea "Electronic: Email* ETA 3-5 Biz Days"
type textarea "Electronic: Email* ETA 3-5 Biz Days"
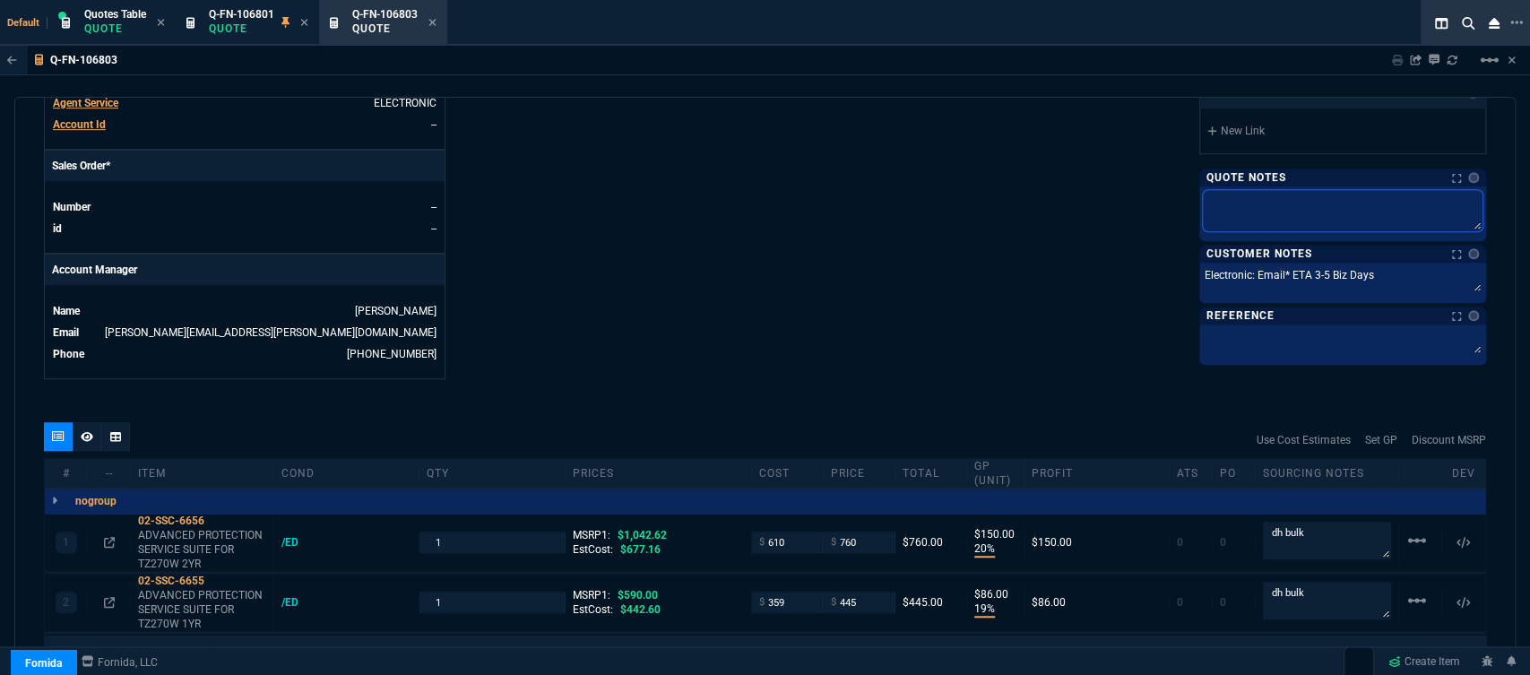
click at [1272, 209] on textarea at bounding box center [1343, 210] width 280 height 41
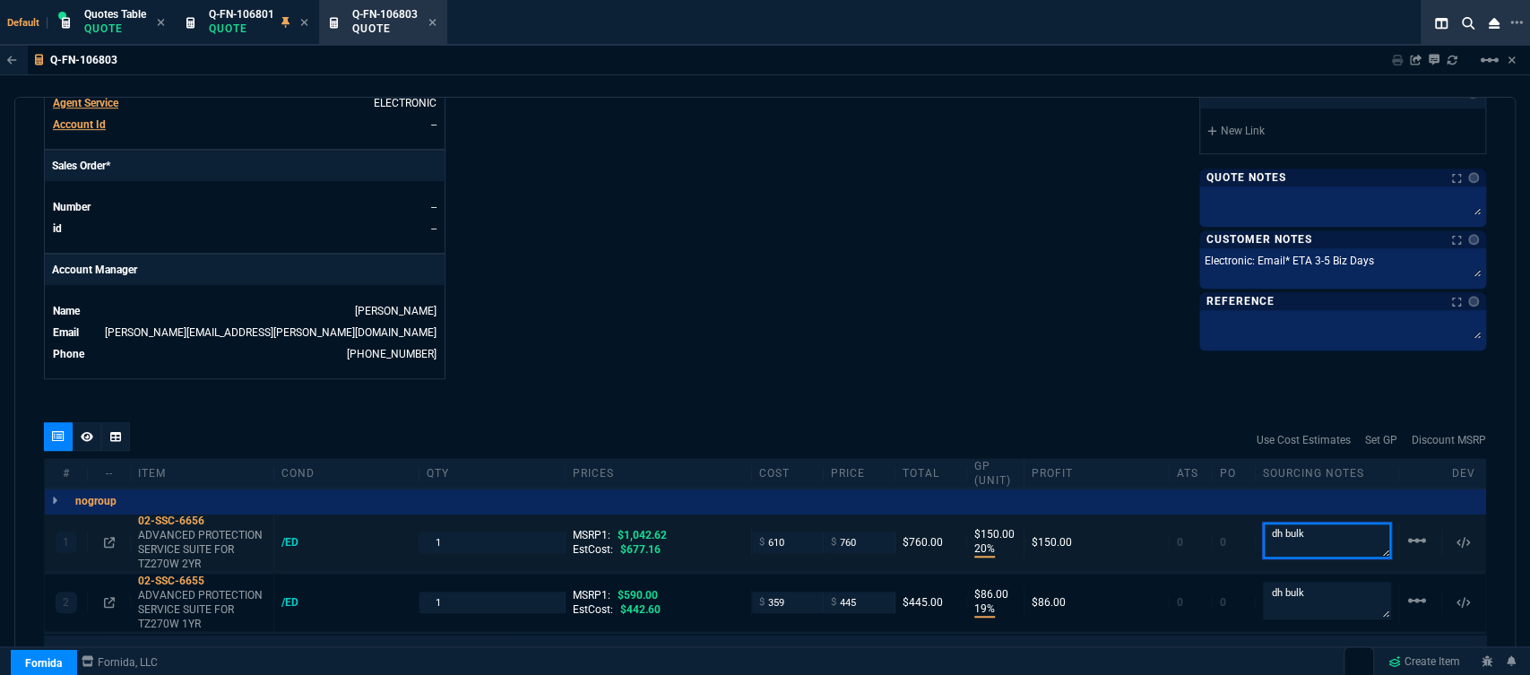
click at [1342, 526] on textarea "dh bulk" at bounding box center [1327, 540] width 128 height 36
drag, startPoint x: 1339, startPoint y: 526, endPoint x: 1108, endPoint y: 502, distance: 232.5
click at [1108, 514] on div "1 02-SSC-6656 ADVANCED PROTECTION SERVICE SUITE FOR TZ270W 2YR /ED 1 MSRP1: $1,…" at bounding box center [765, 543] width 1440 height 58
click at [1274, 189] on div at bounding box center [1342, 206] width 287 height 40
click at [1265, 217] on div at bounding box center [1342, 206] width 287 height 40
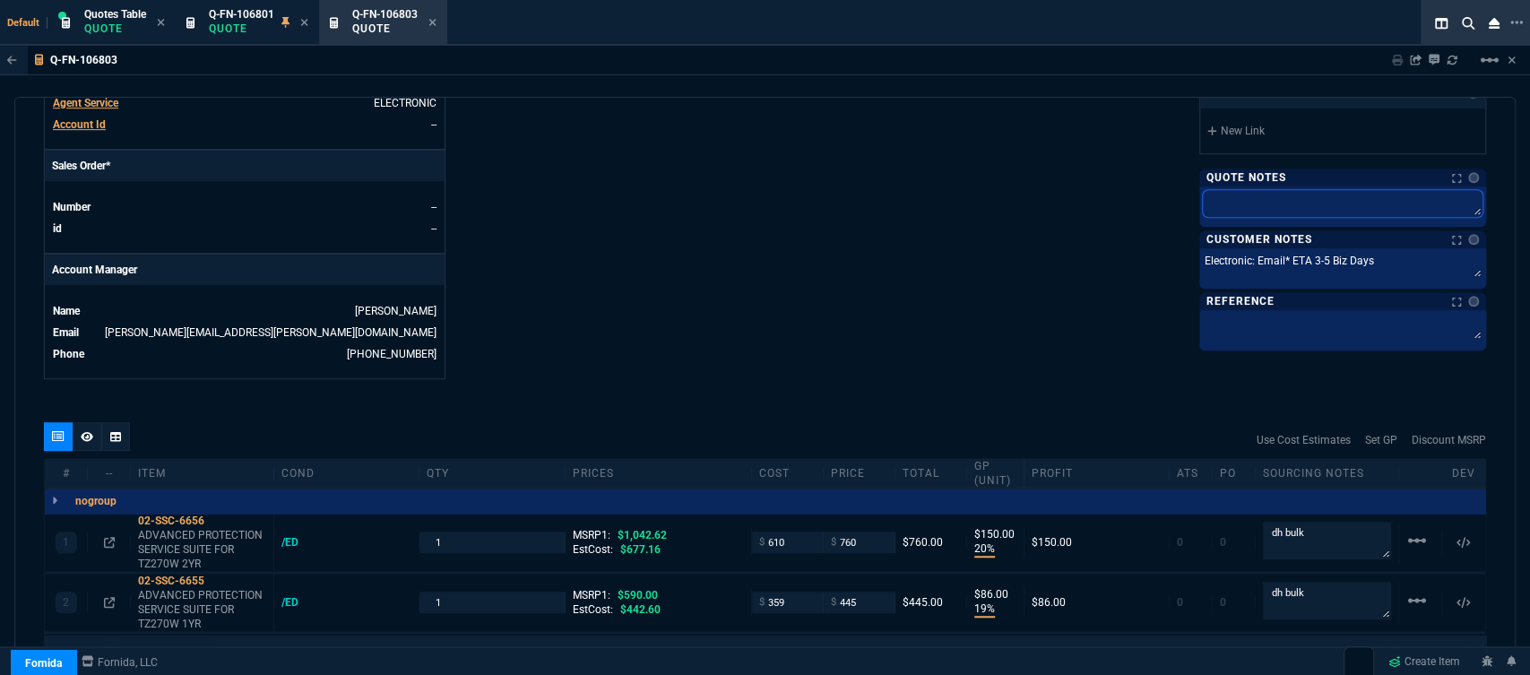
click at [1260, 203] on textarea at bounding box center [1343, 203] width 280 height 27
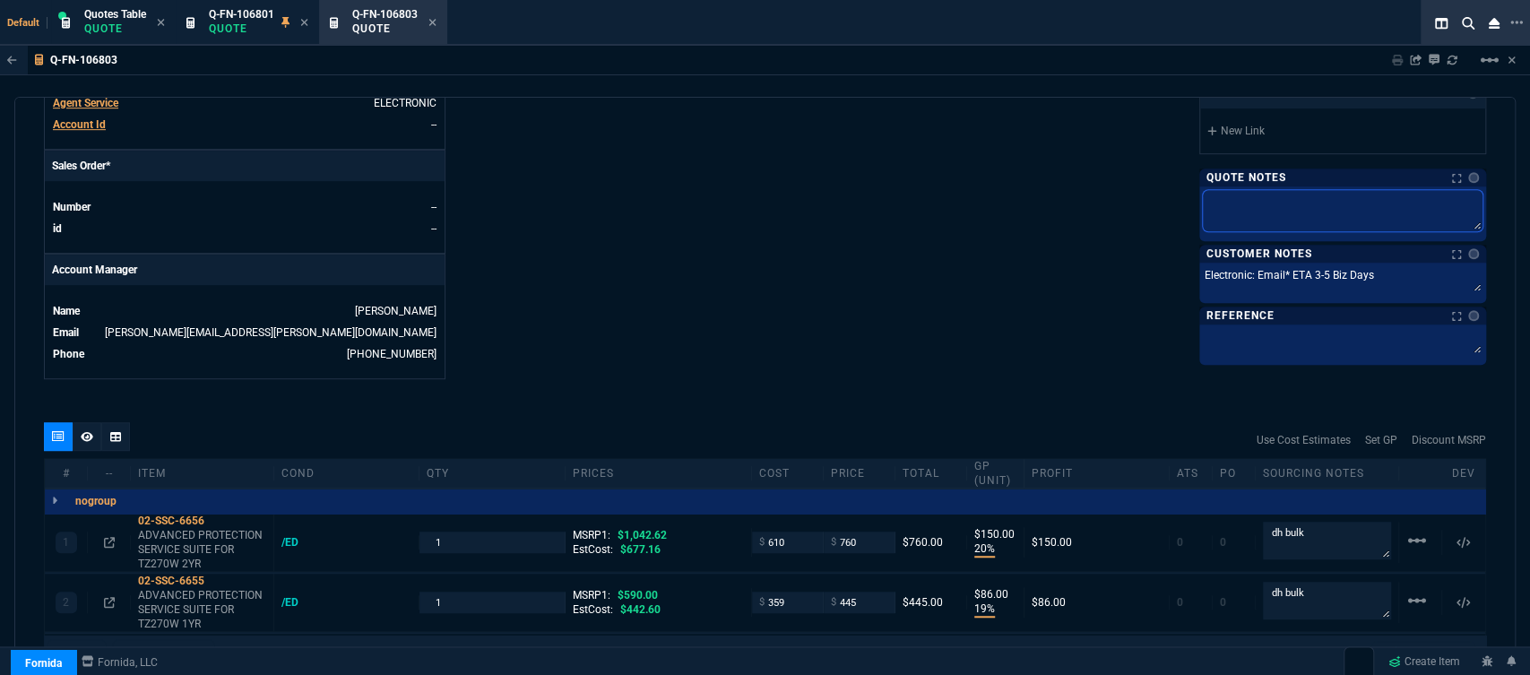
paste textarea "dh bulk"
type textarea "dh bulk"
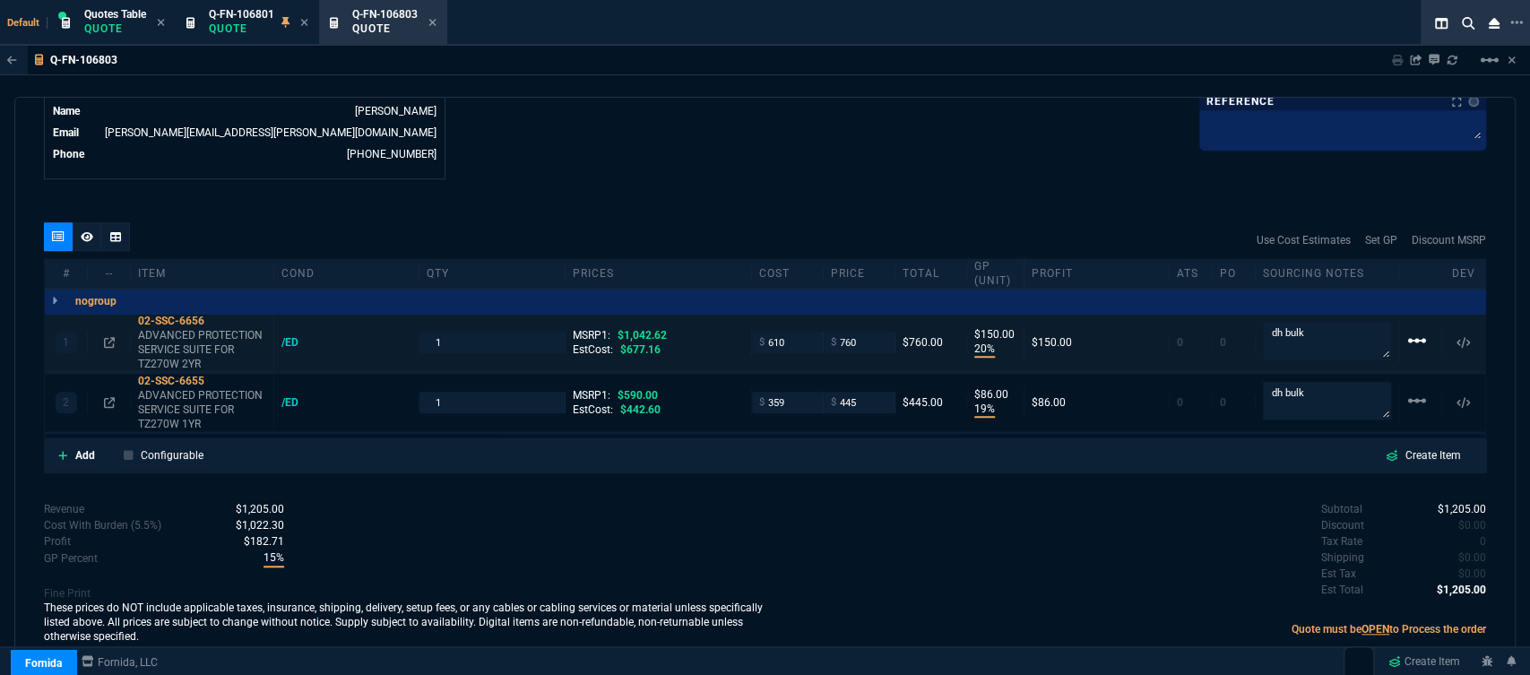
click at [1406, 331] on mat-icon "linear_scale" at bounding box center [1417, 341] width 22 height 22
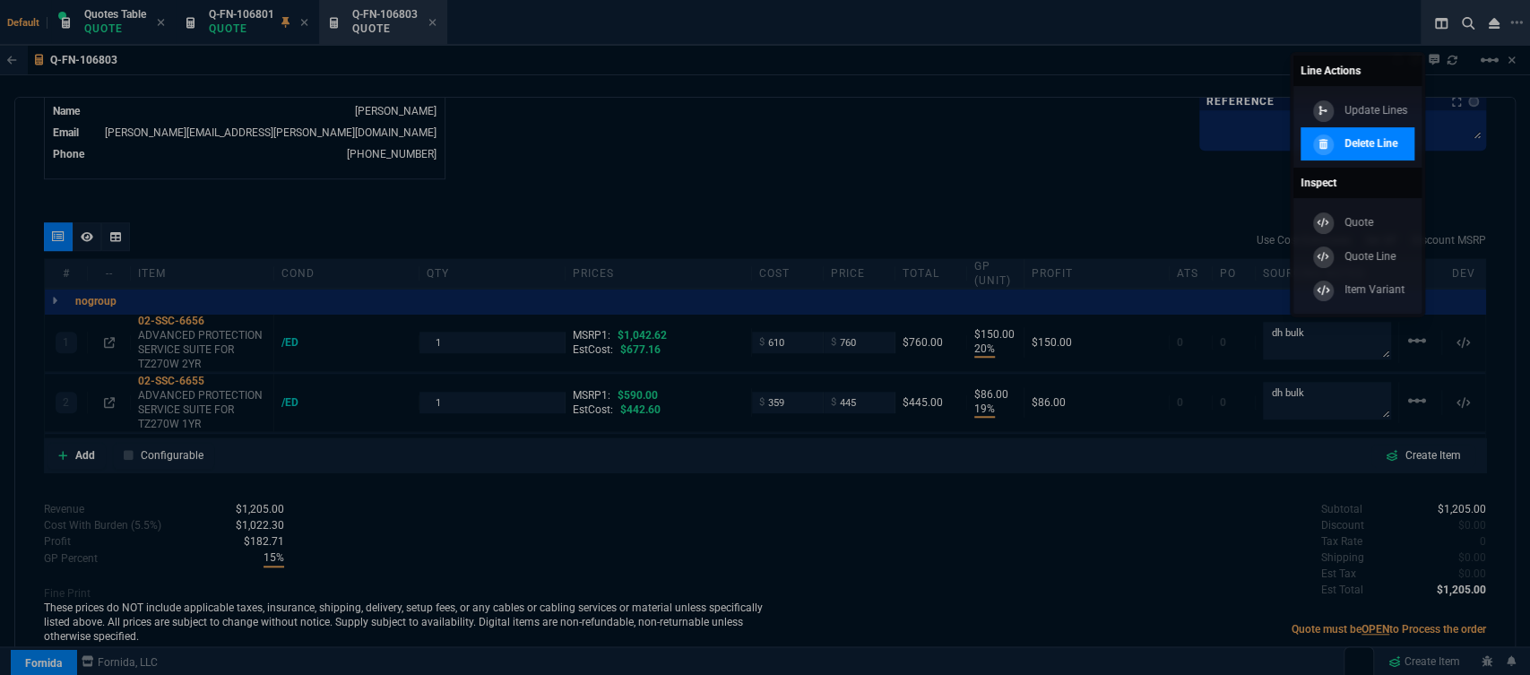
click at [1389, 146] on p "Delete Line" at bounding box center [1370, 143] width 53 height 16
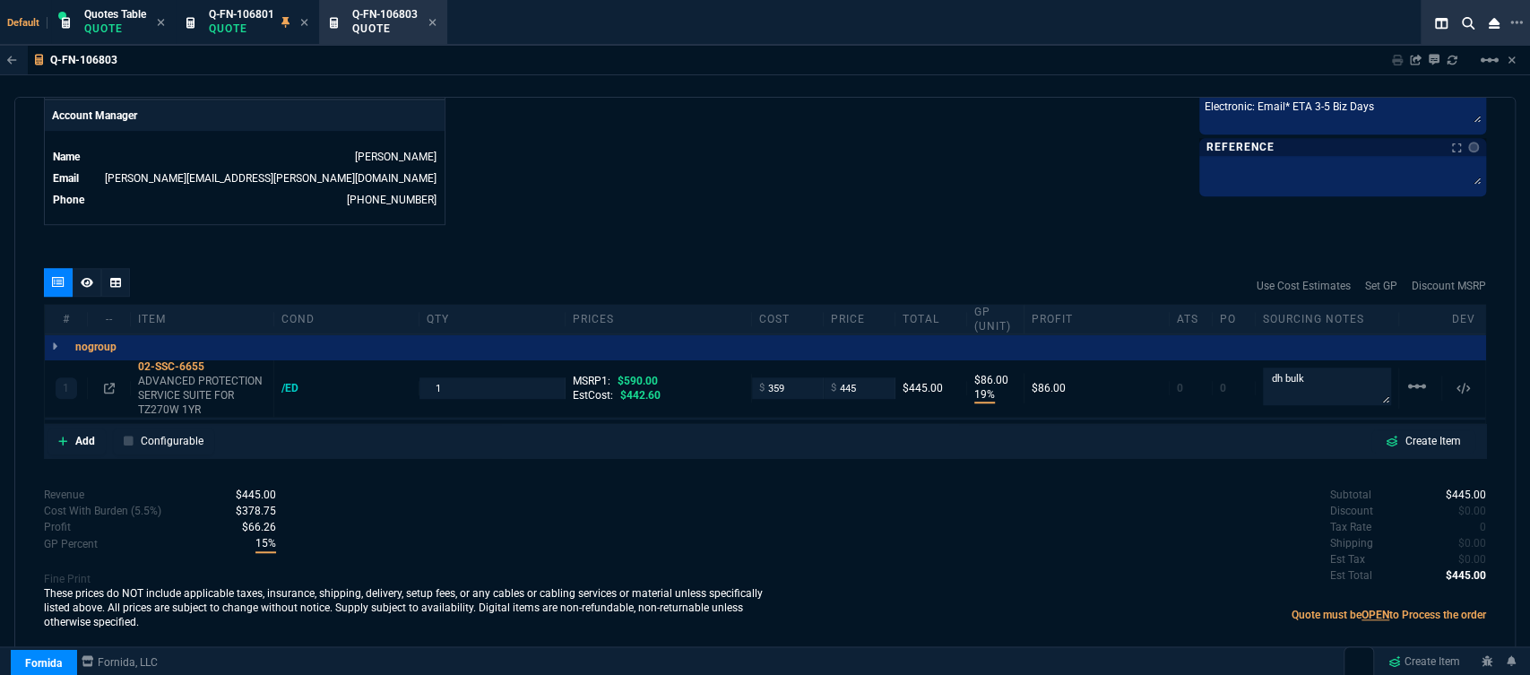
type input "19"
type input "86"
type input "25"
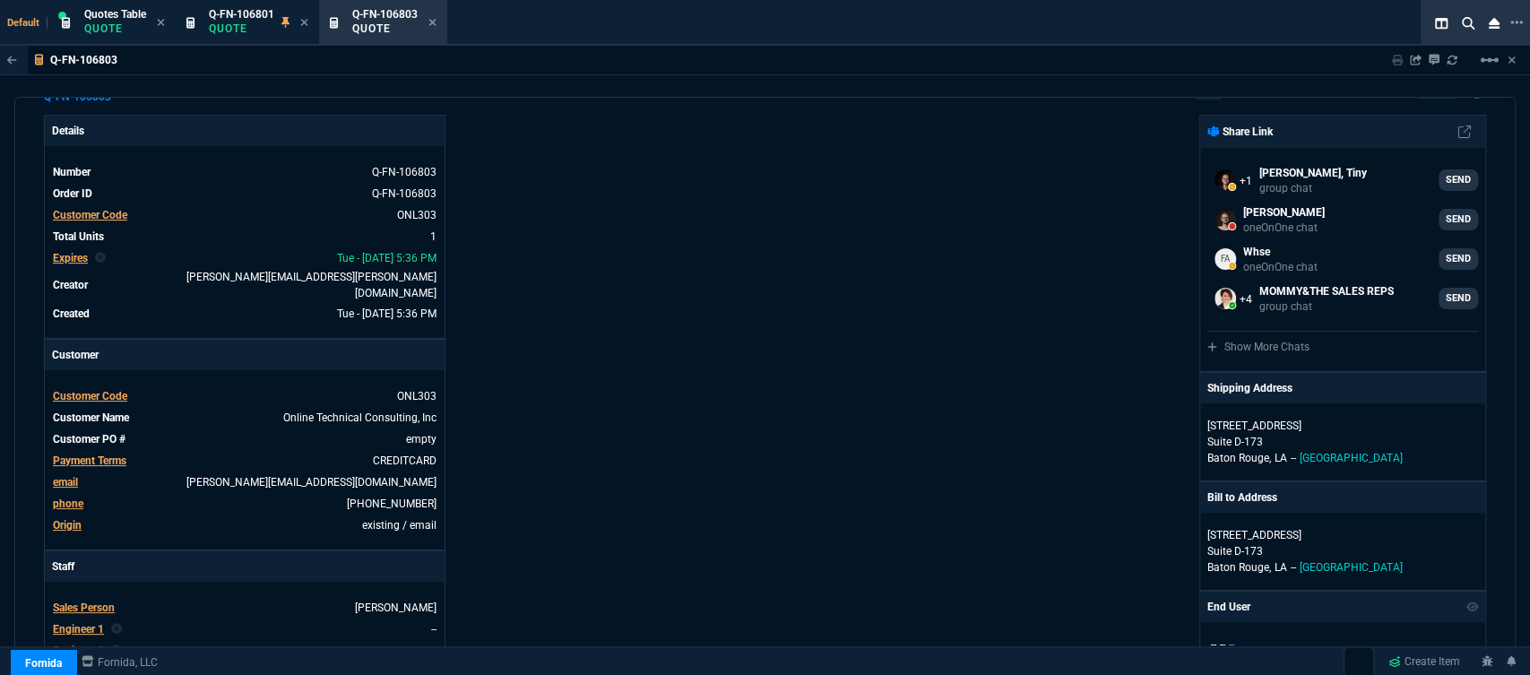
scroll to position [0, 0]
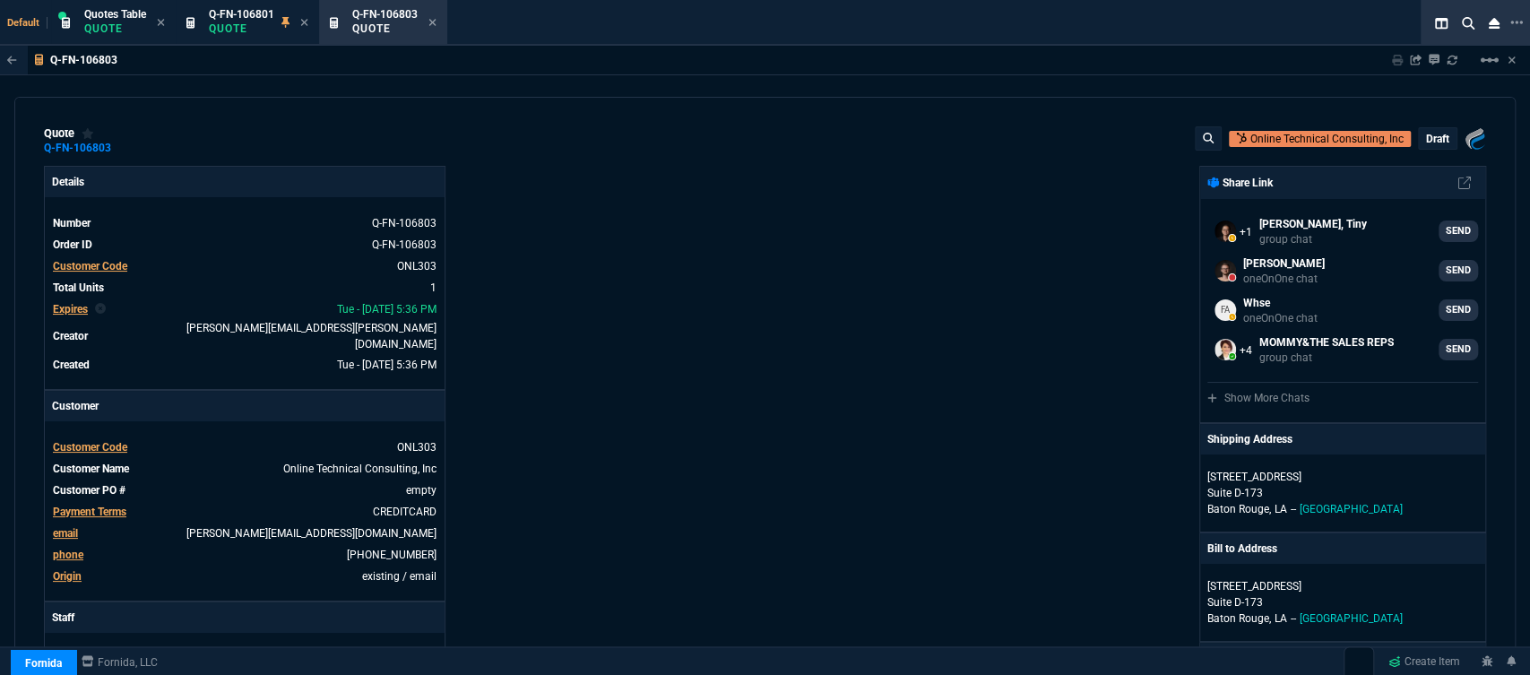
click at [1426, 137] on p "draft" at bounding box center [1437, 139] width 23 height 14
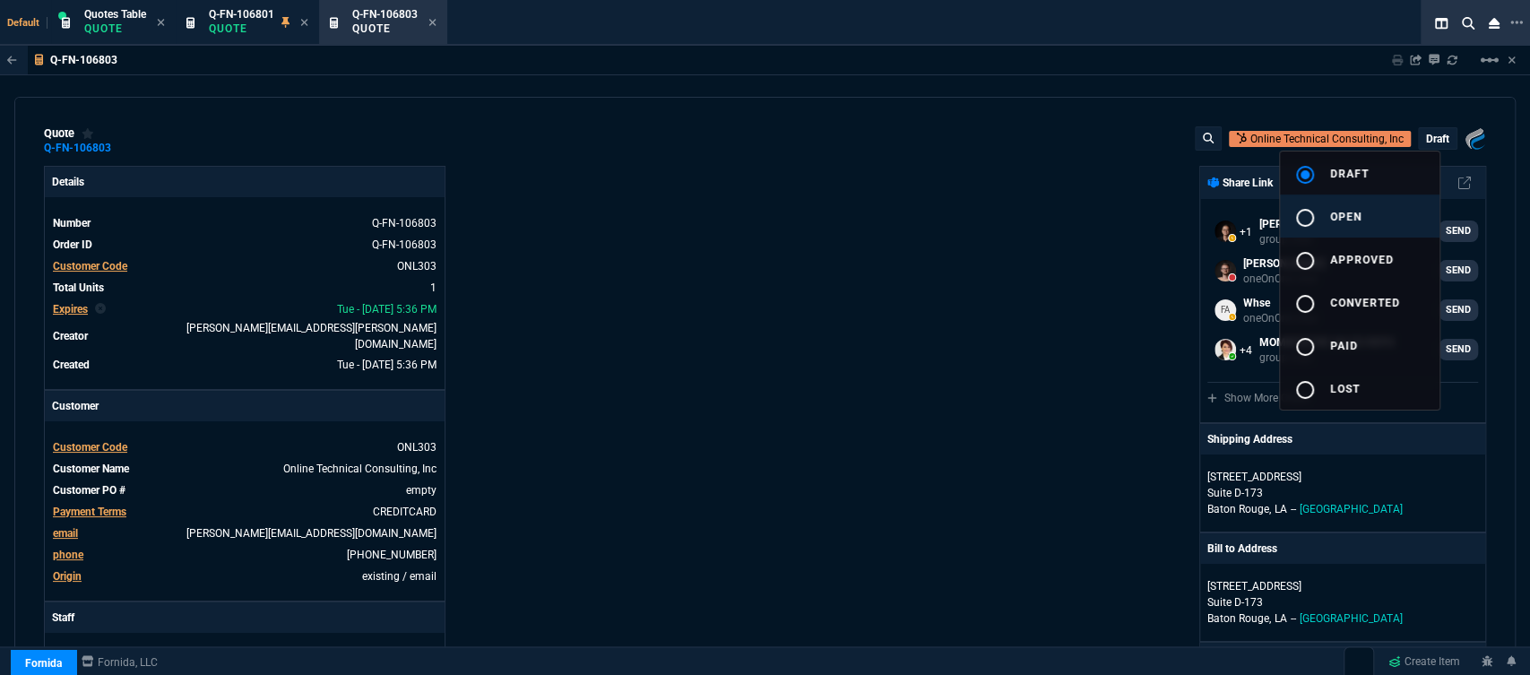
click at [1368, 211] on button "radio_button_unchecked open" at bounding box center [1360, 215] width 160 height 43
click at [991, 252] on div at bounding box center [765, 337] width 1530 height 675
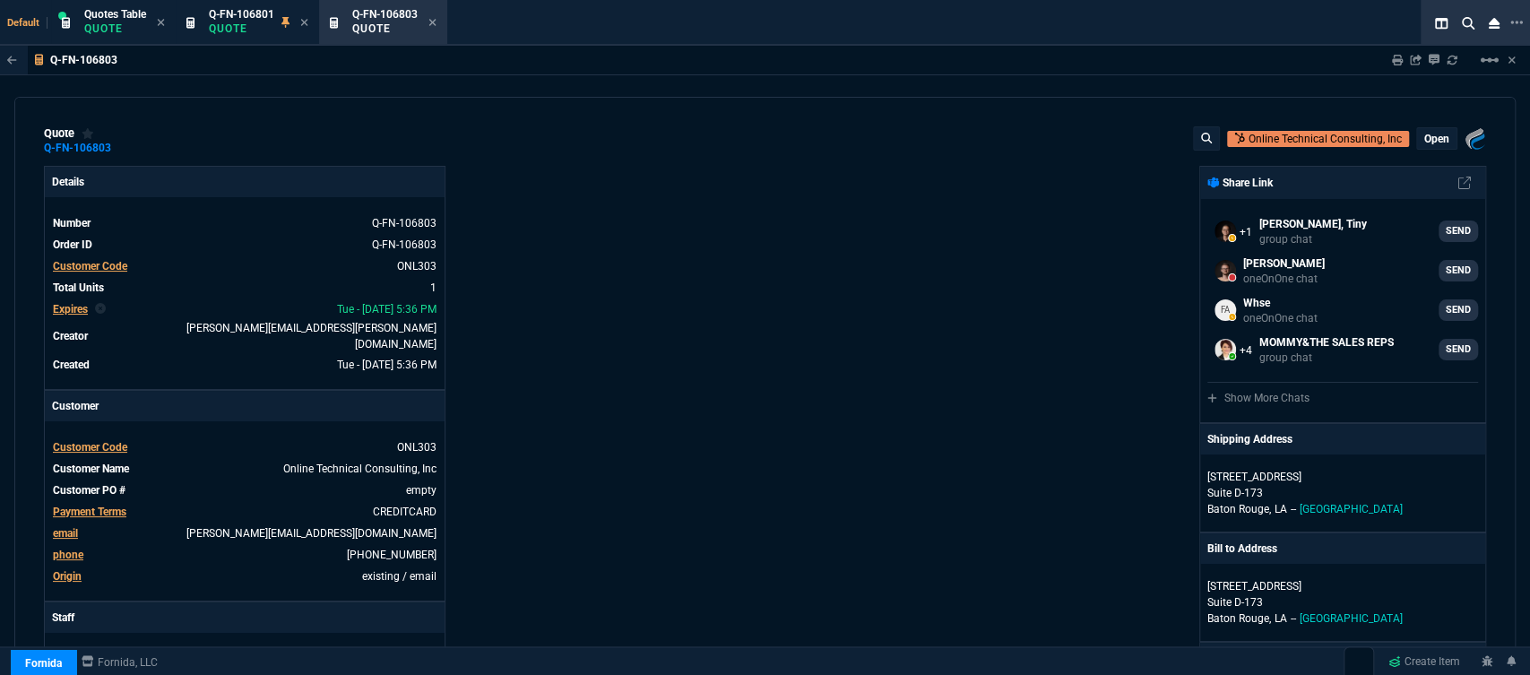
type input "19"
type input "86"
type input "590"
type input "25"
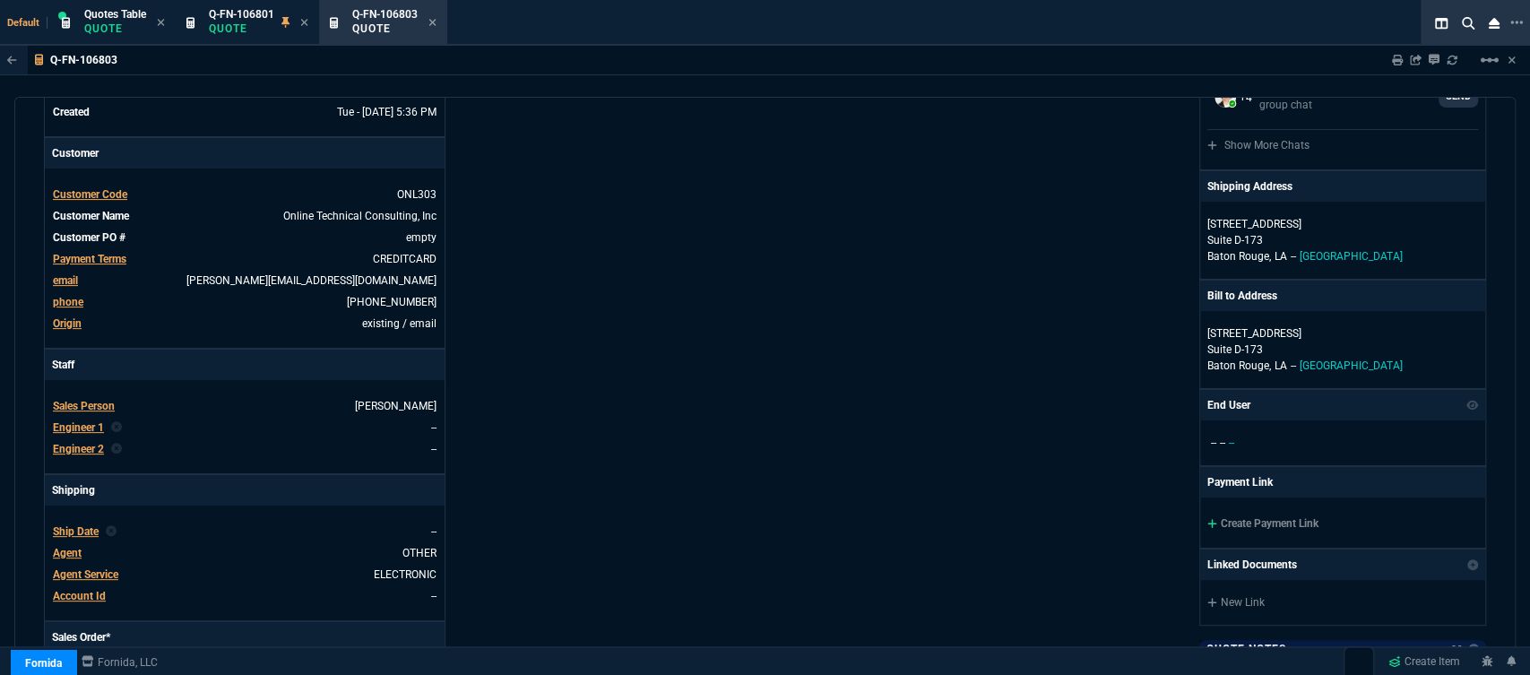
scroll to position [287, 0]
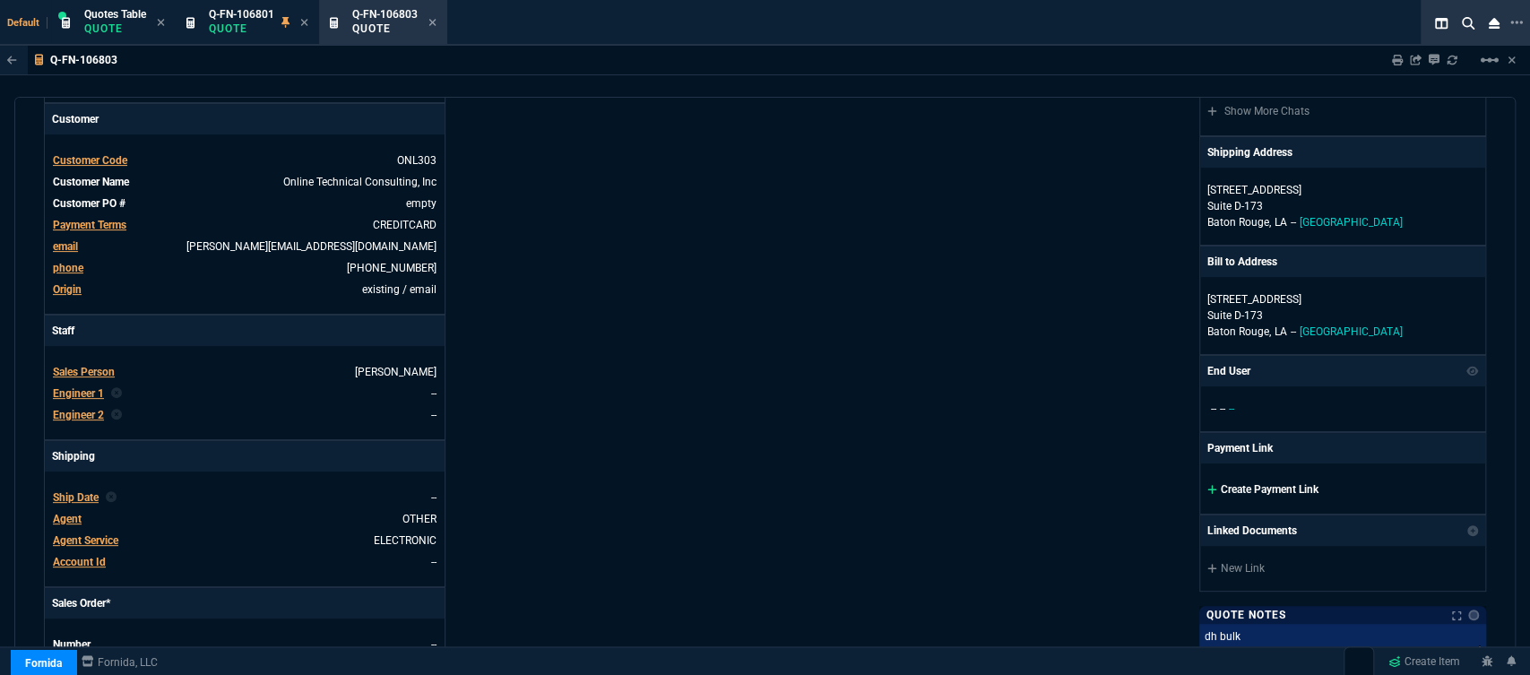
click at [1207, 485] on icon at bounding box center [1211, 489] width 9 height 9
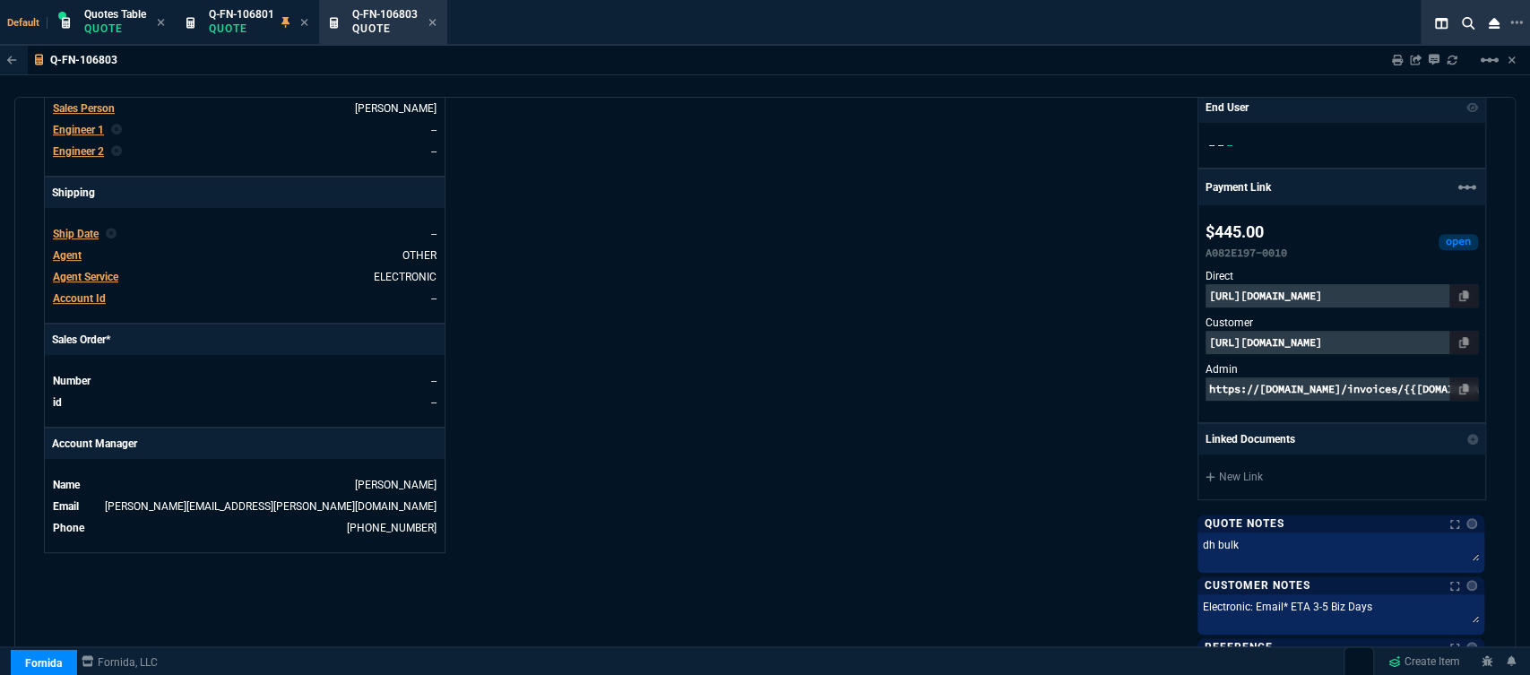
scroll to position [560, 0]
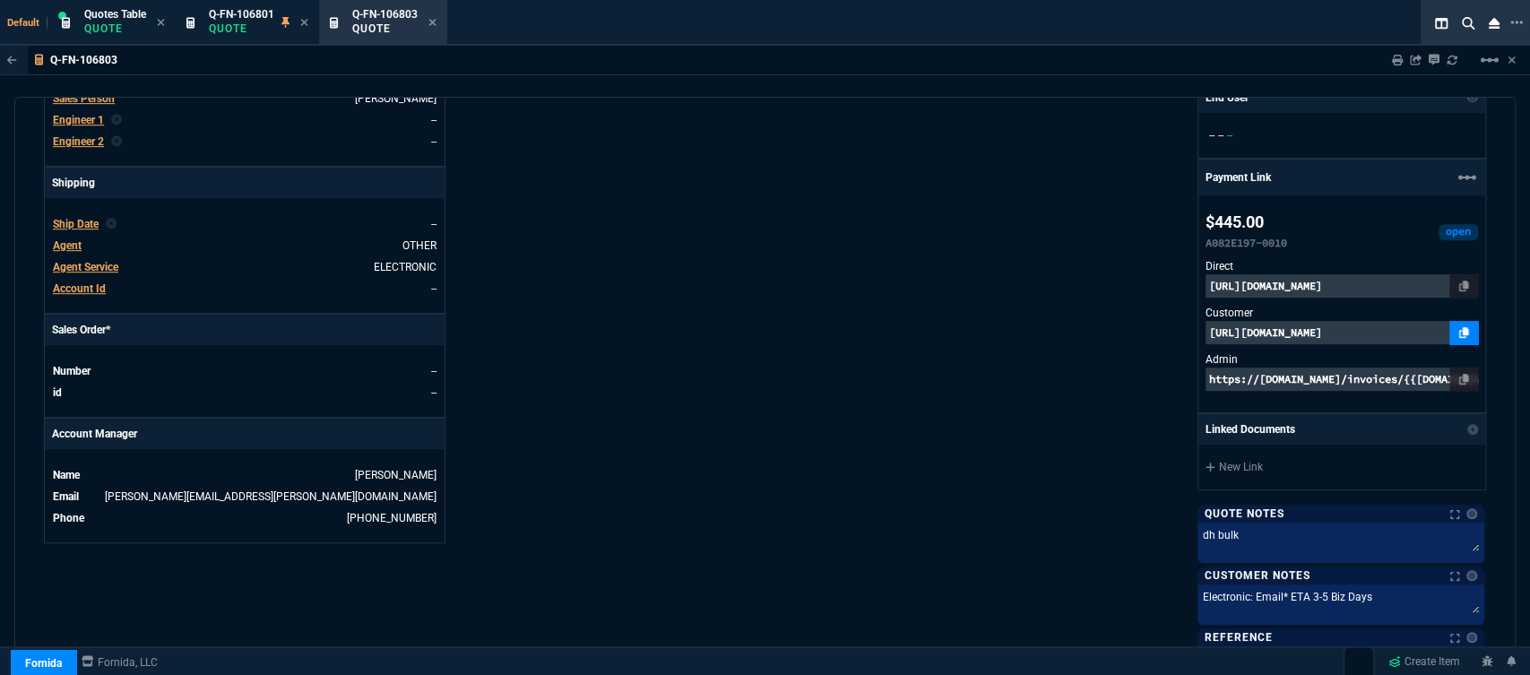
click at [1459, 335] on icon at bounding box center [1464, 332] width 10 height 11
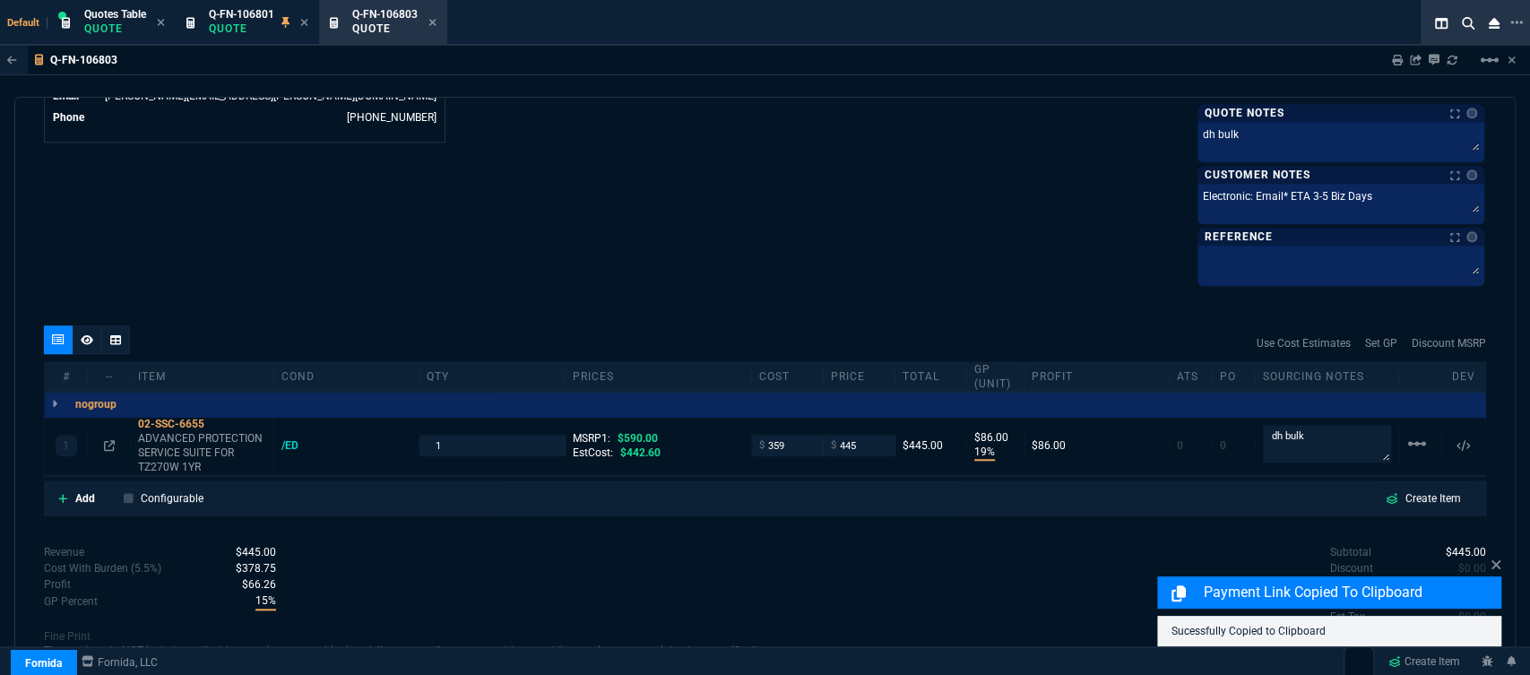
scroll to position [1013, 0]
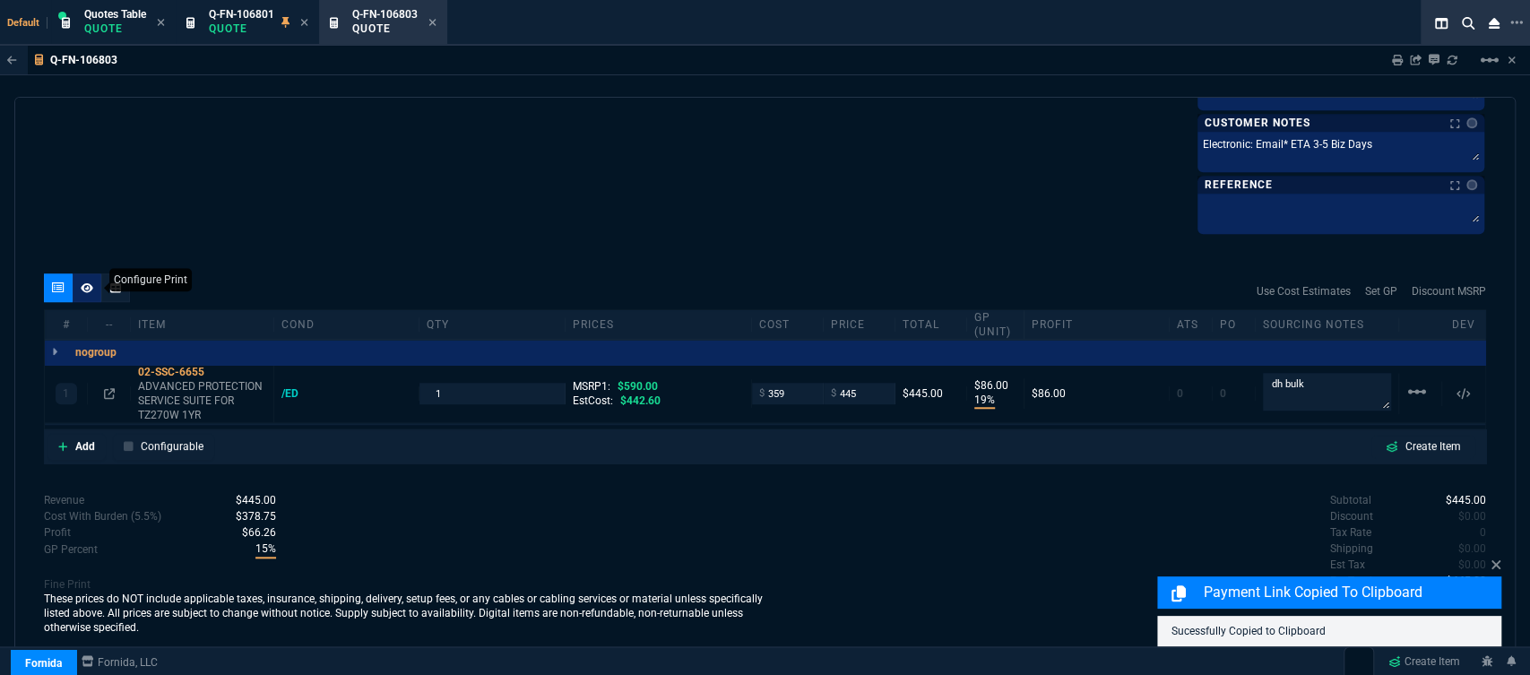
click at [88, 293] on fa-icon at bounding box center [87, 287] width 13 height 13
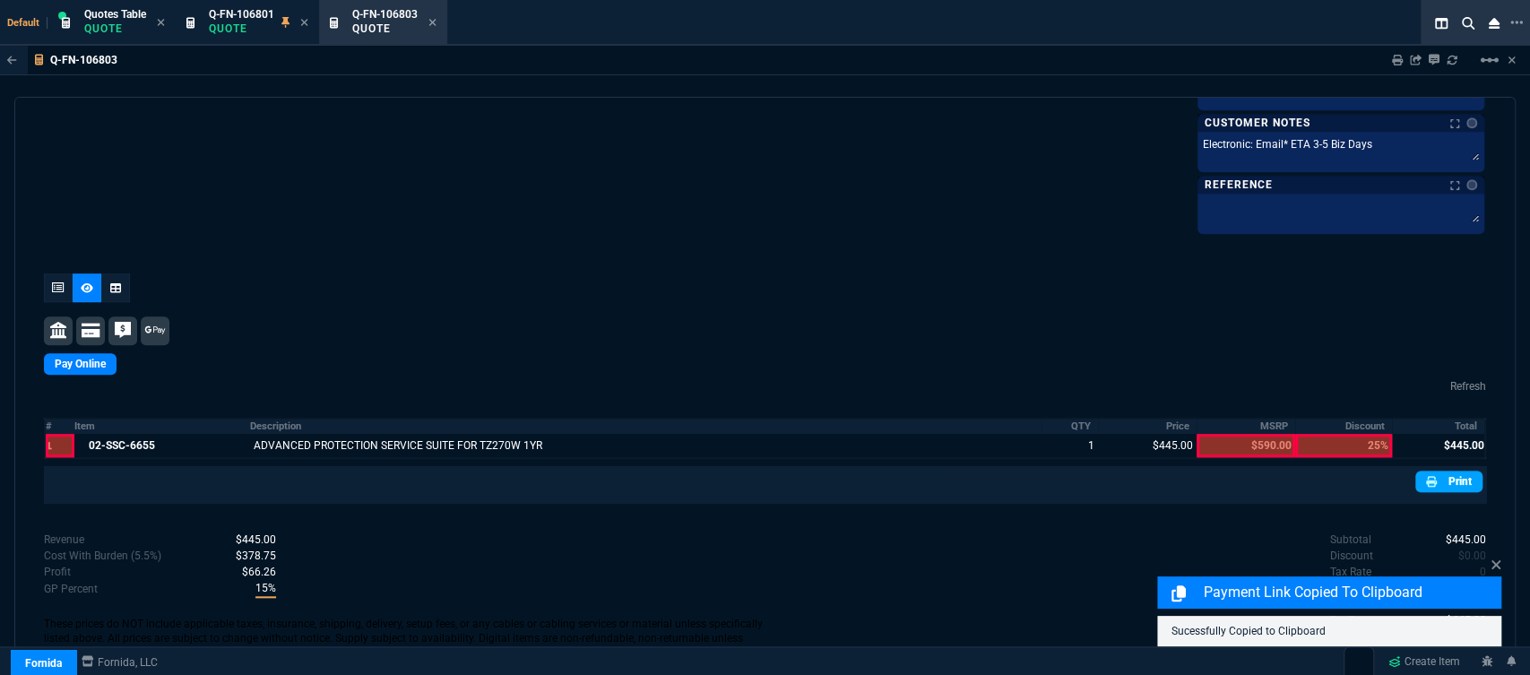
click at [1456, 484] on link "Print" at bounding box center [1448, 482] width 67 height 22
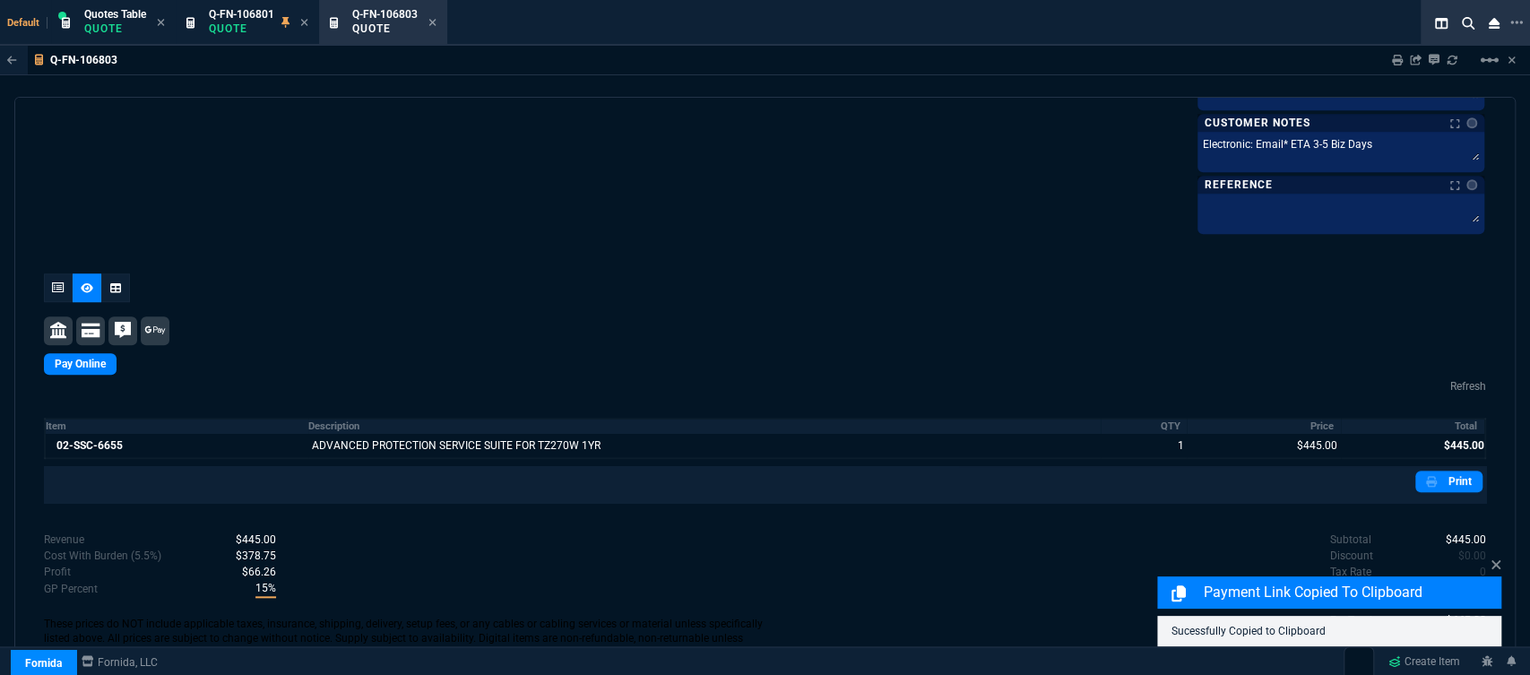
scroll to position [884, 0]
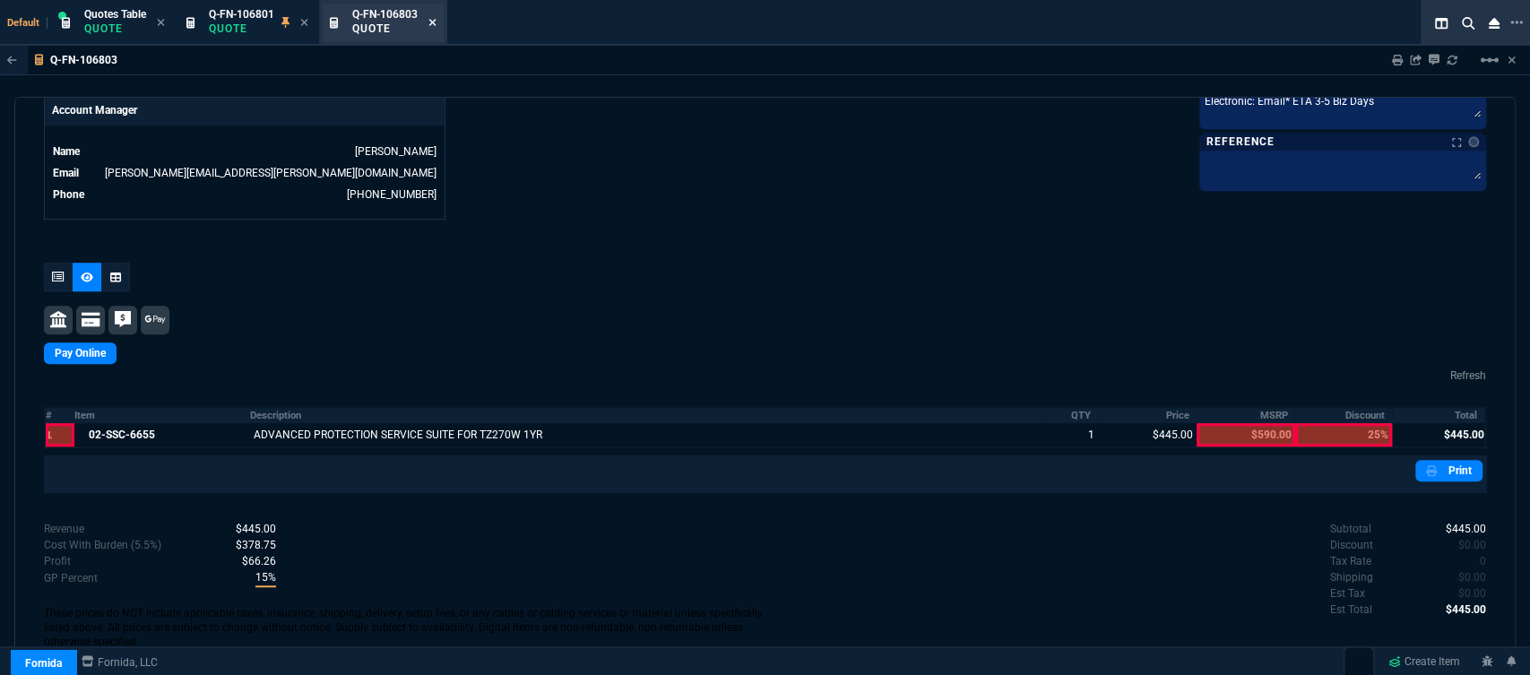
click at [433, 23] on icon at bounding box center [432, 22] width 7 height 7
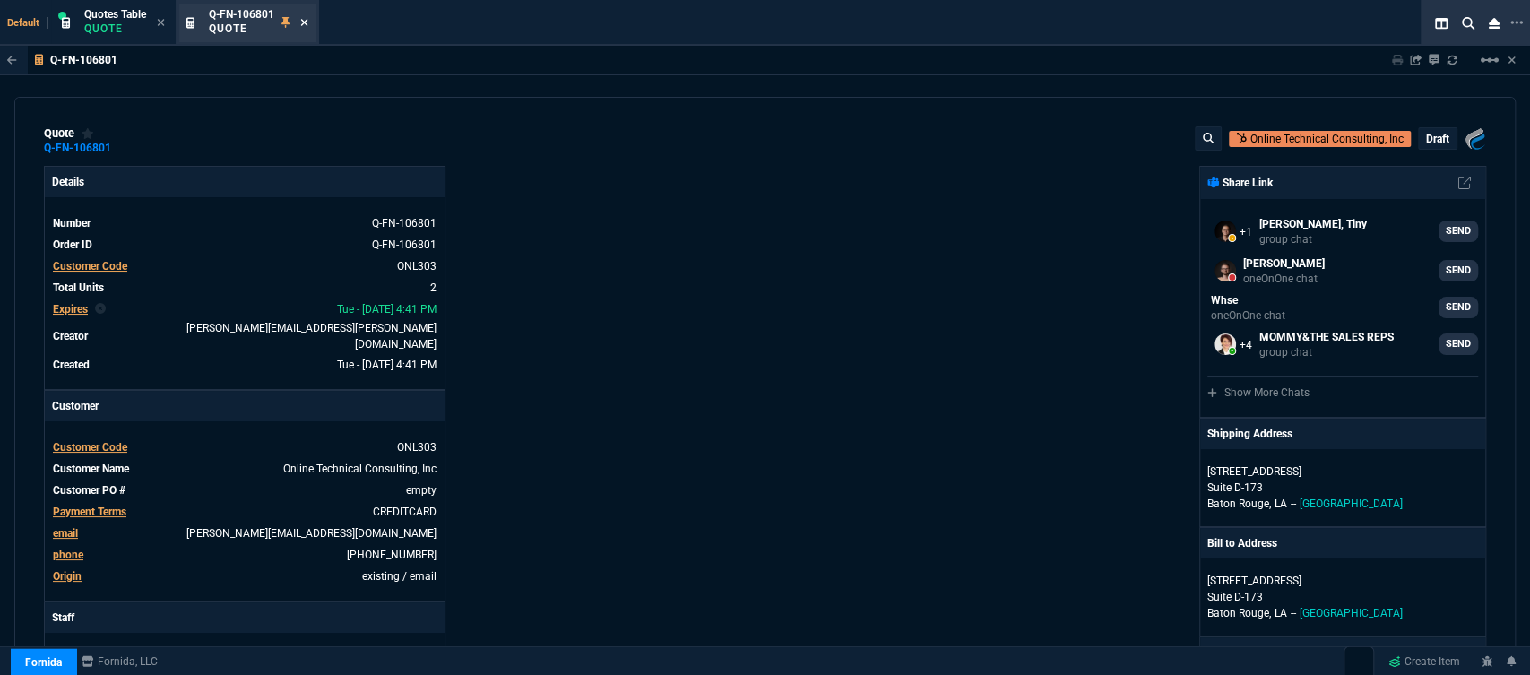
click at [308, 25] on icon at bounding box center [304, 22] width 7 height 7
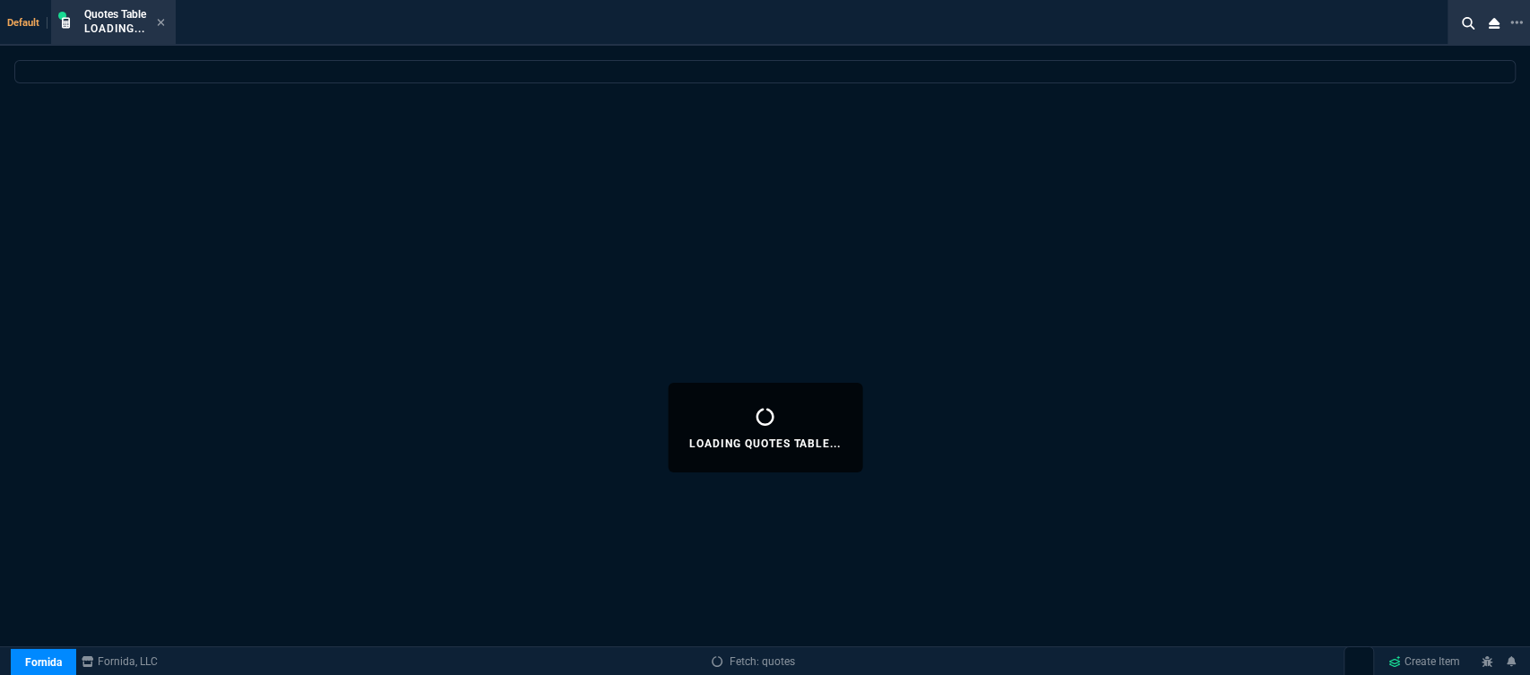
select select
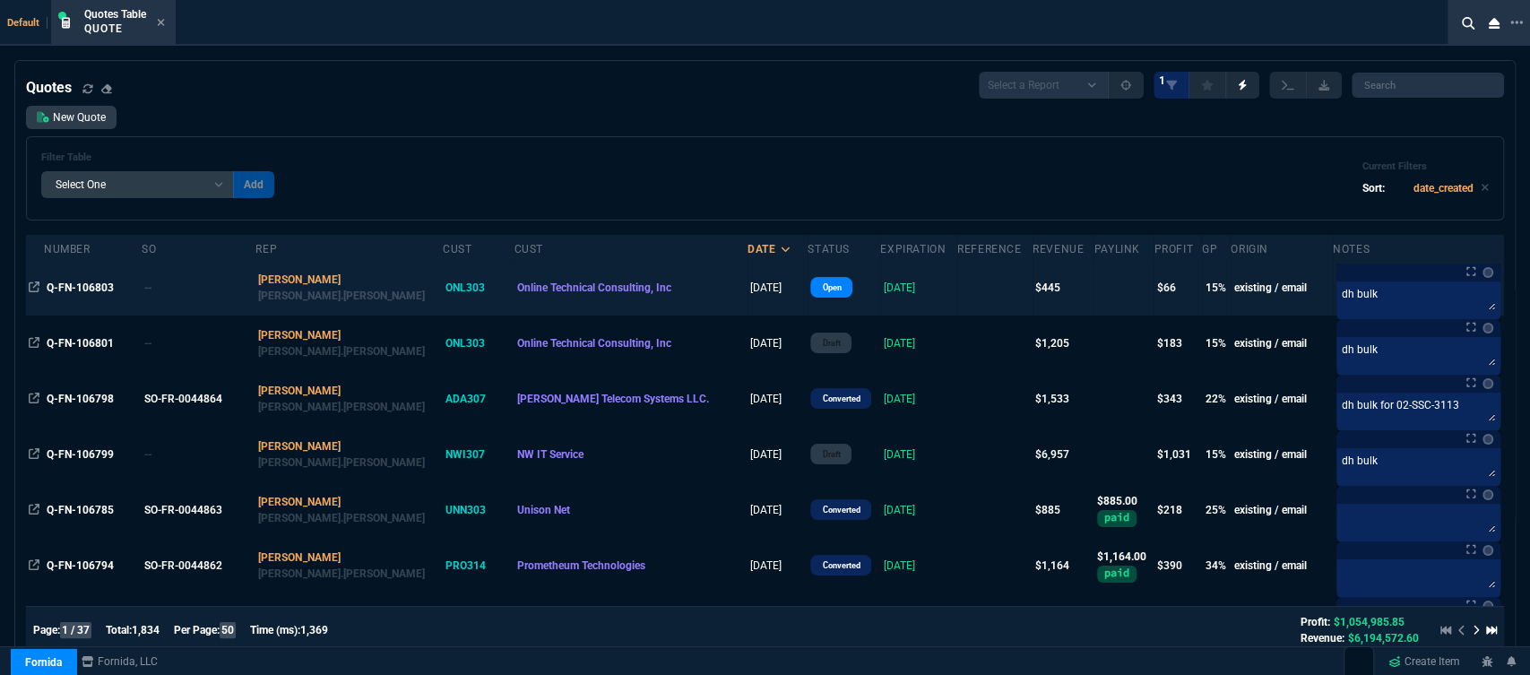
click at [957, 296] on td at bounding box center [994, 288] width 75 height 56
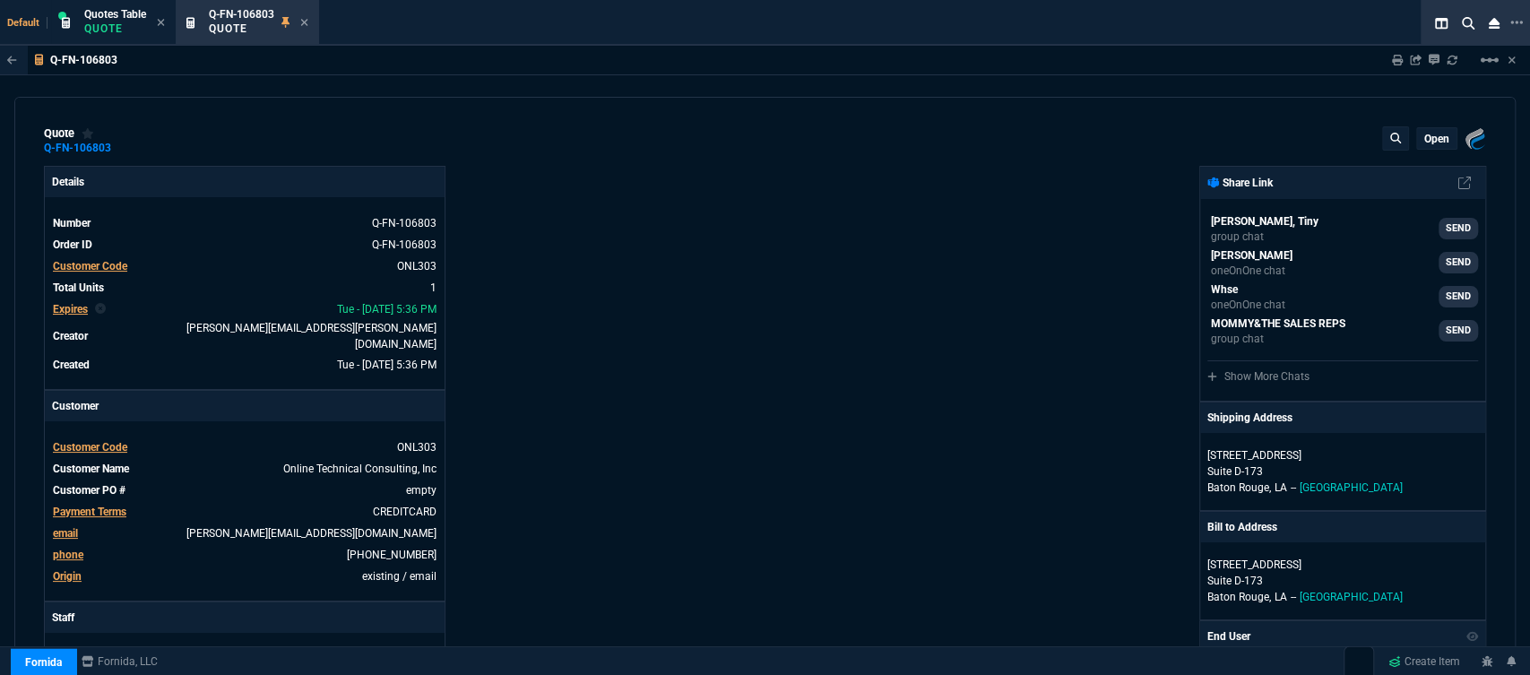
type input "19"
type input "86"
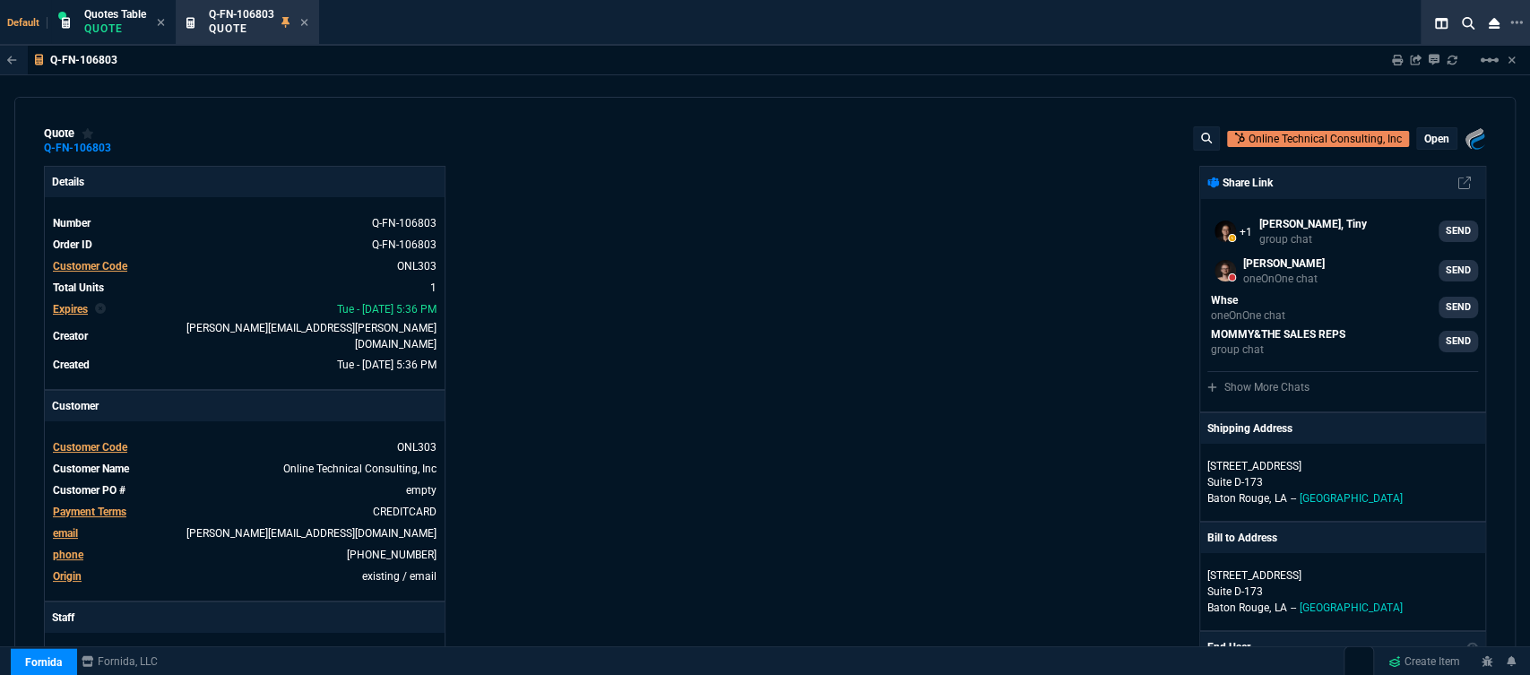
type input "590"
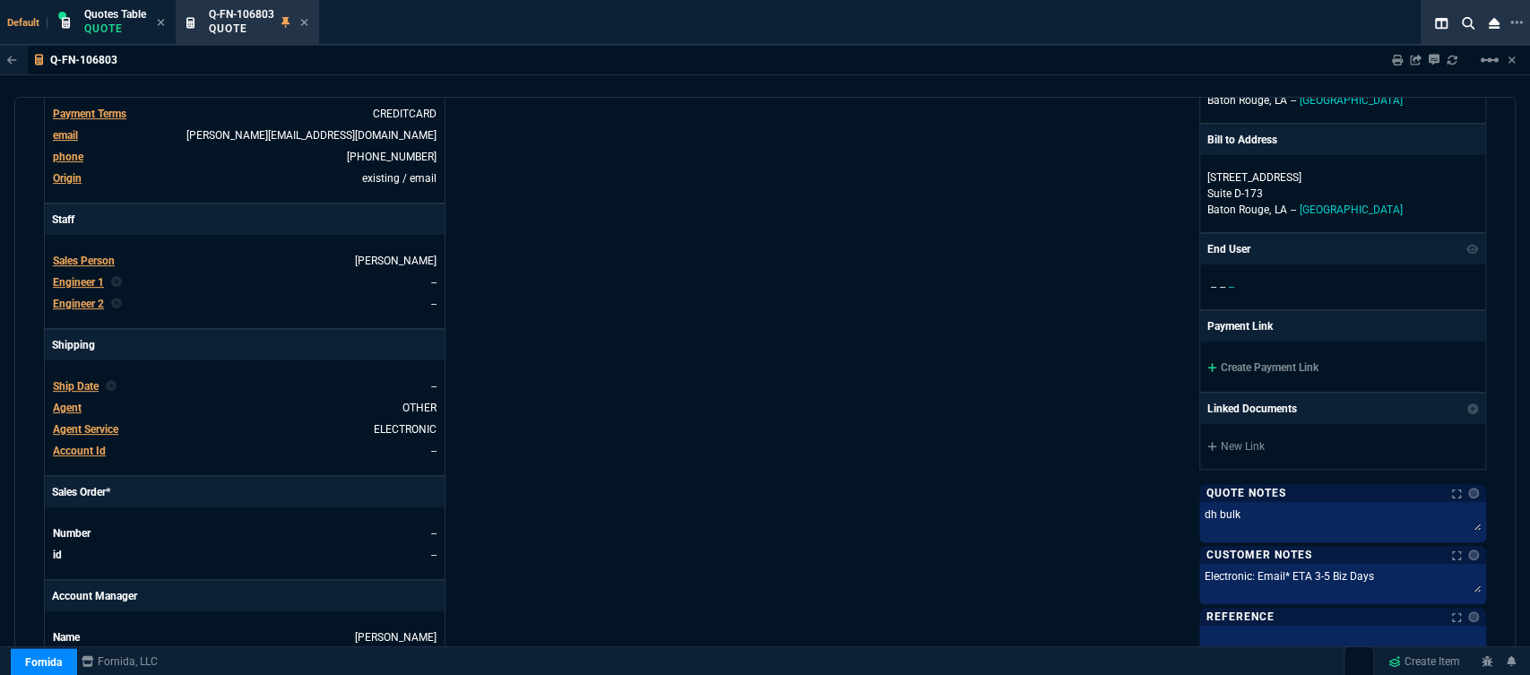
type input "25"
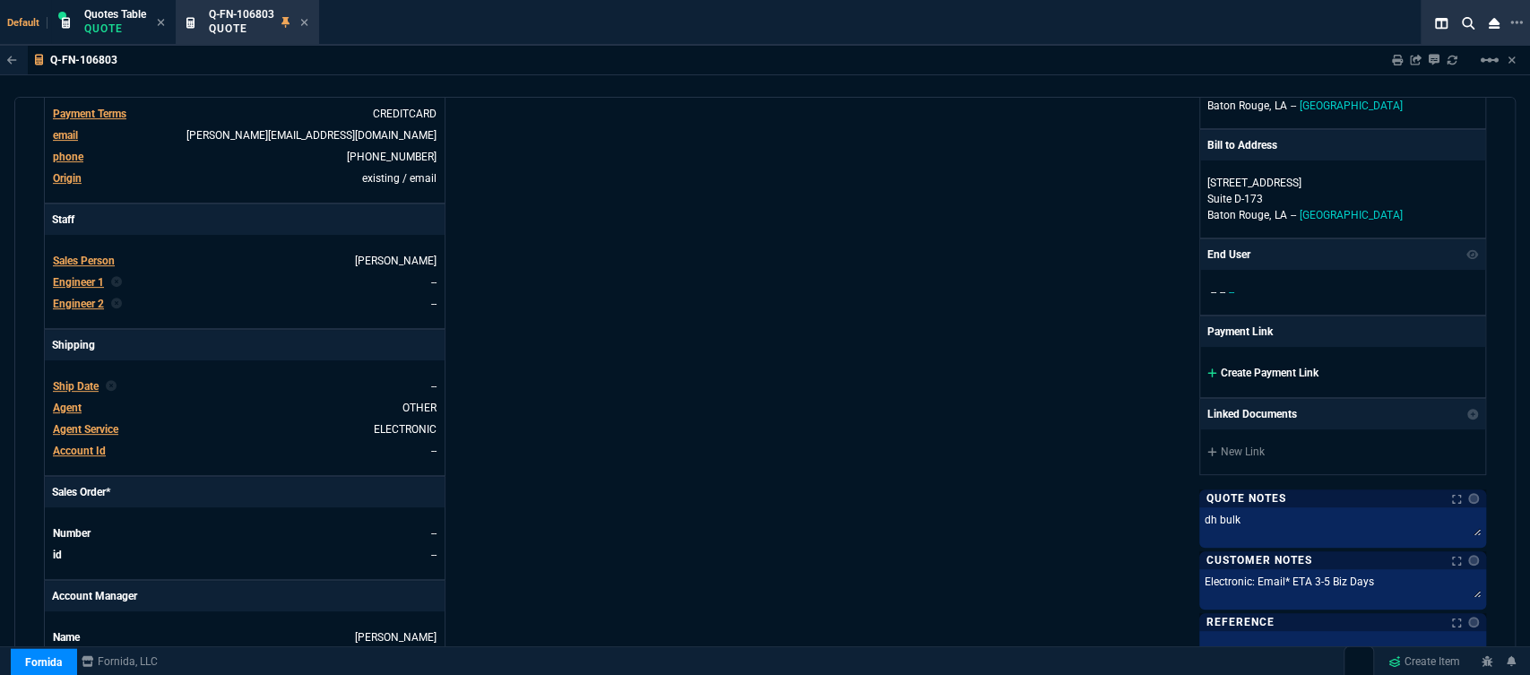
click at [1207, 375] on icon at bounding box center [1212, 372] width 10 height 11
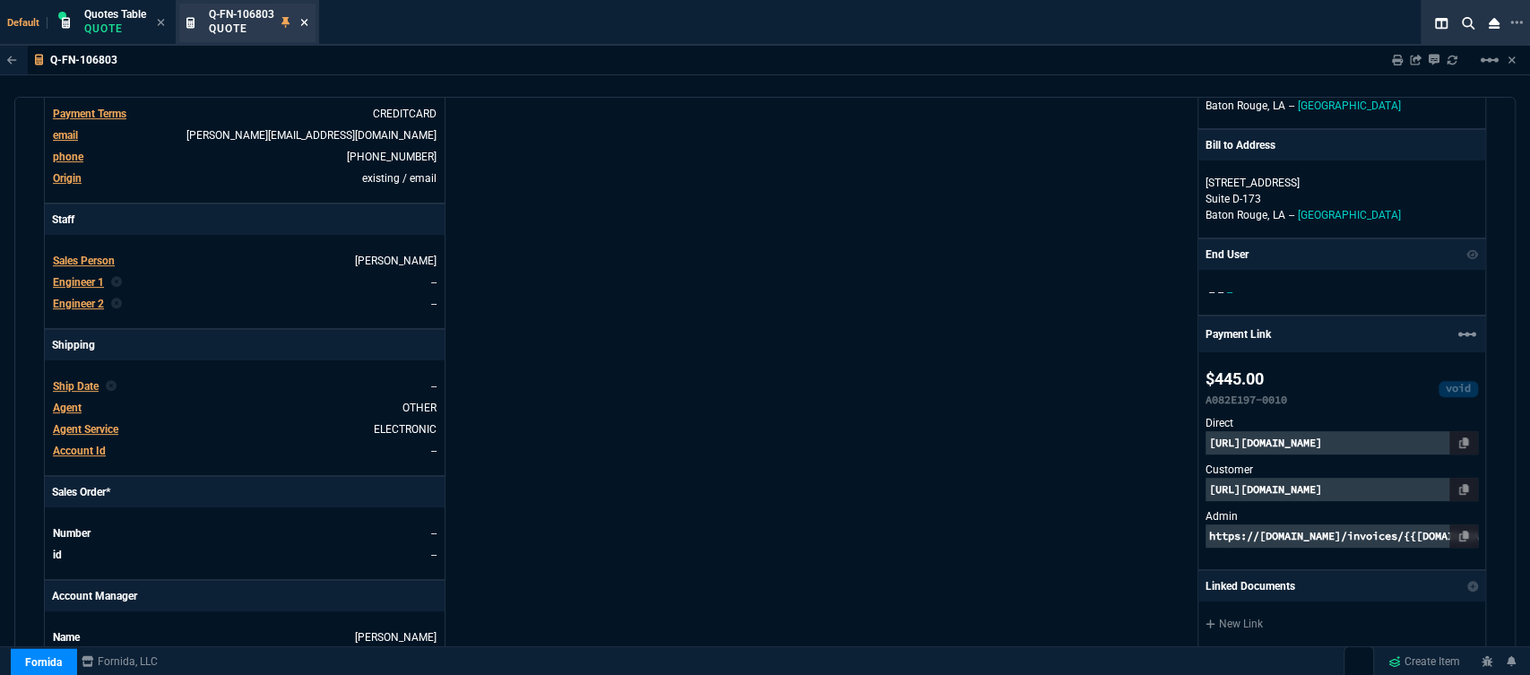
click at [303, 18] on icon at bounding box center [304, 22] width 8 height 11
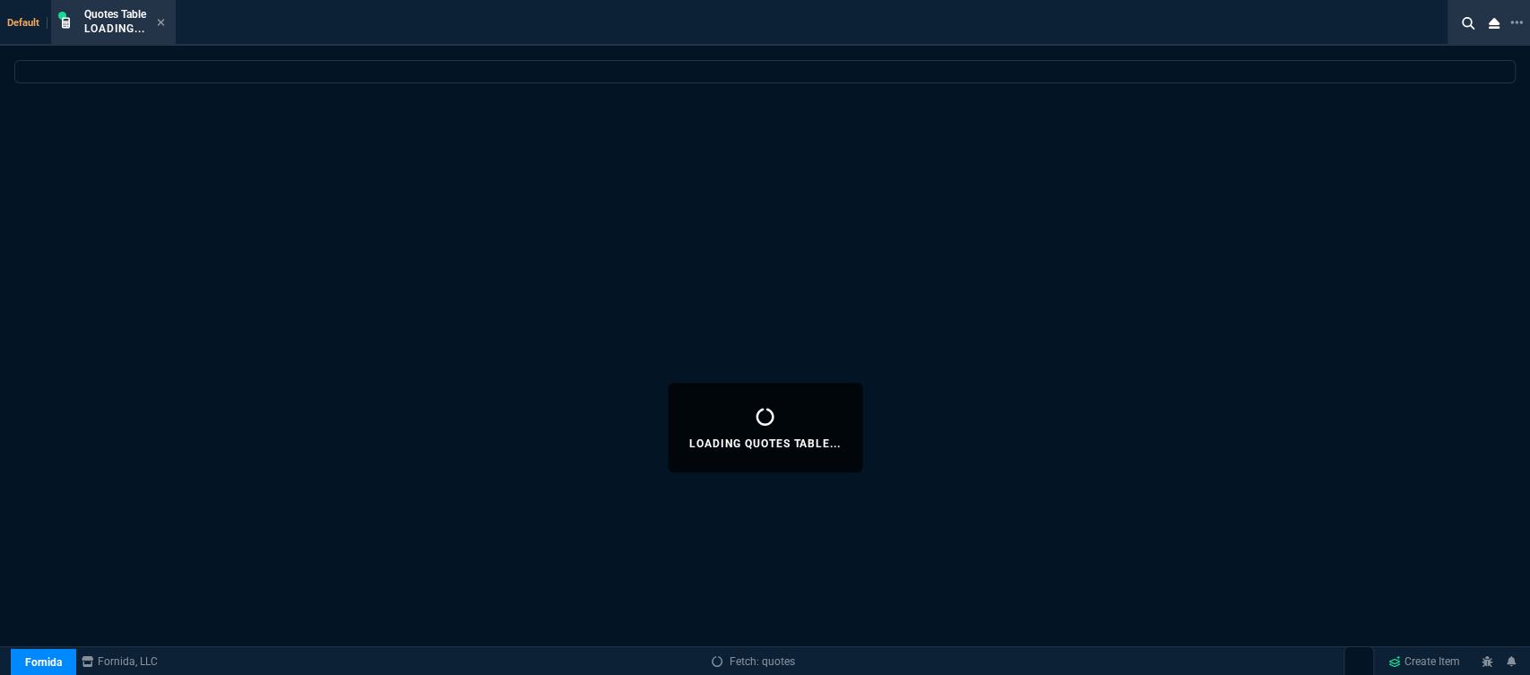
select select
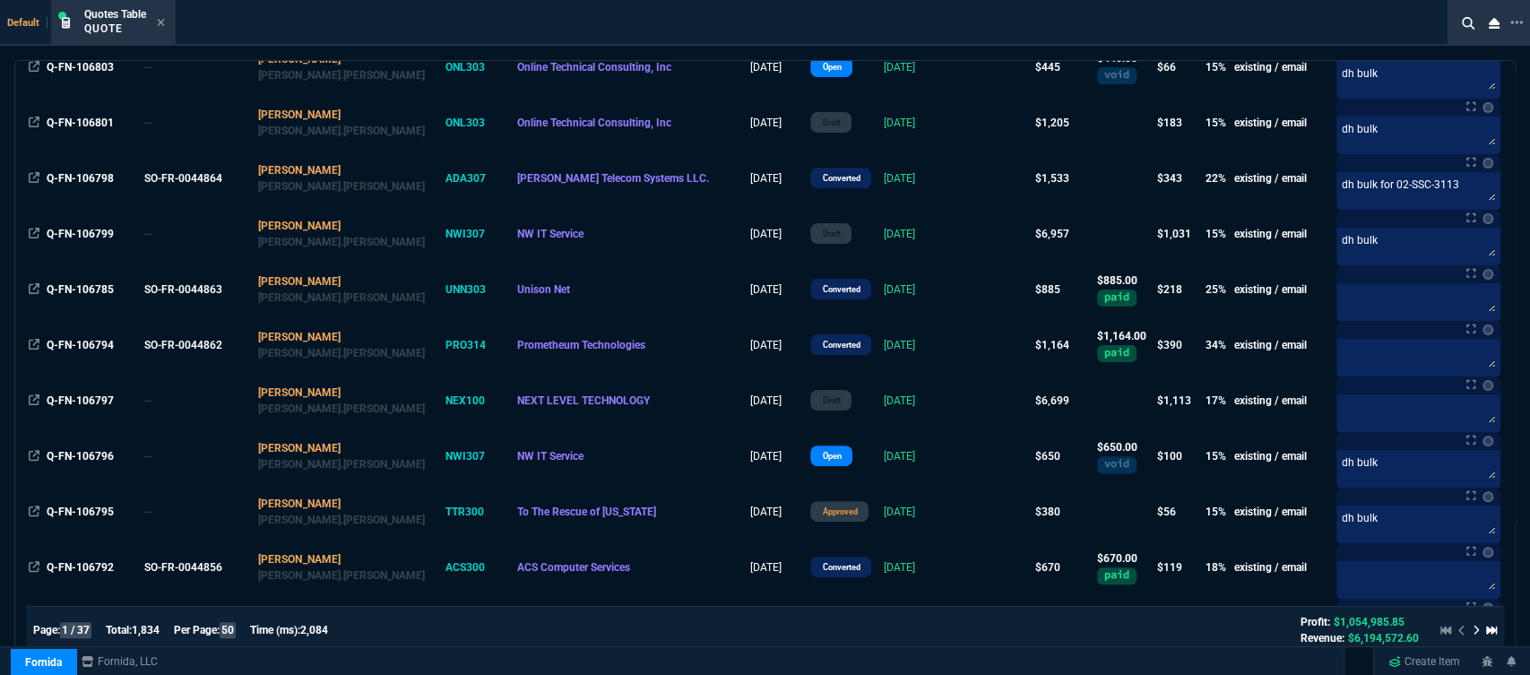
scroll to position [298, 0]
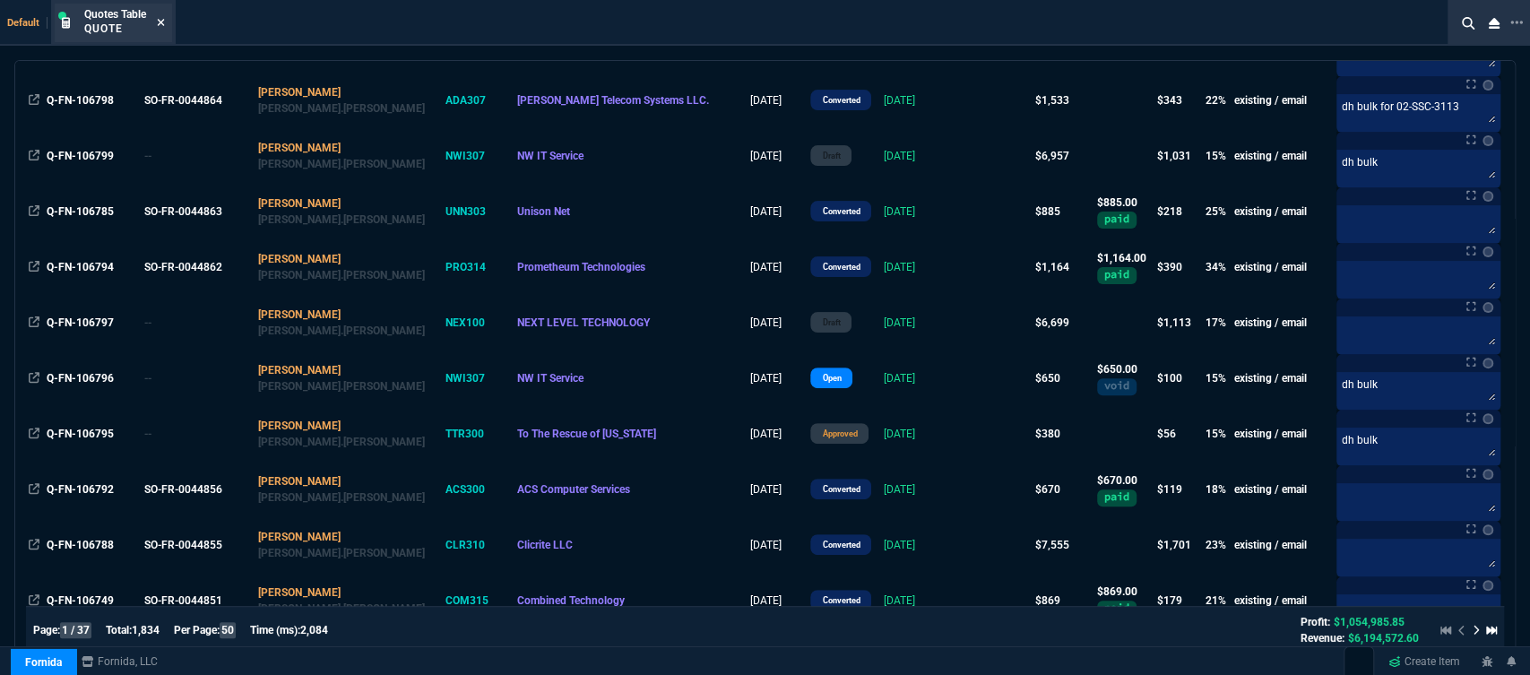
click at [164, 28] on icon at bounding box center [161, 22] width 8 height 11
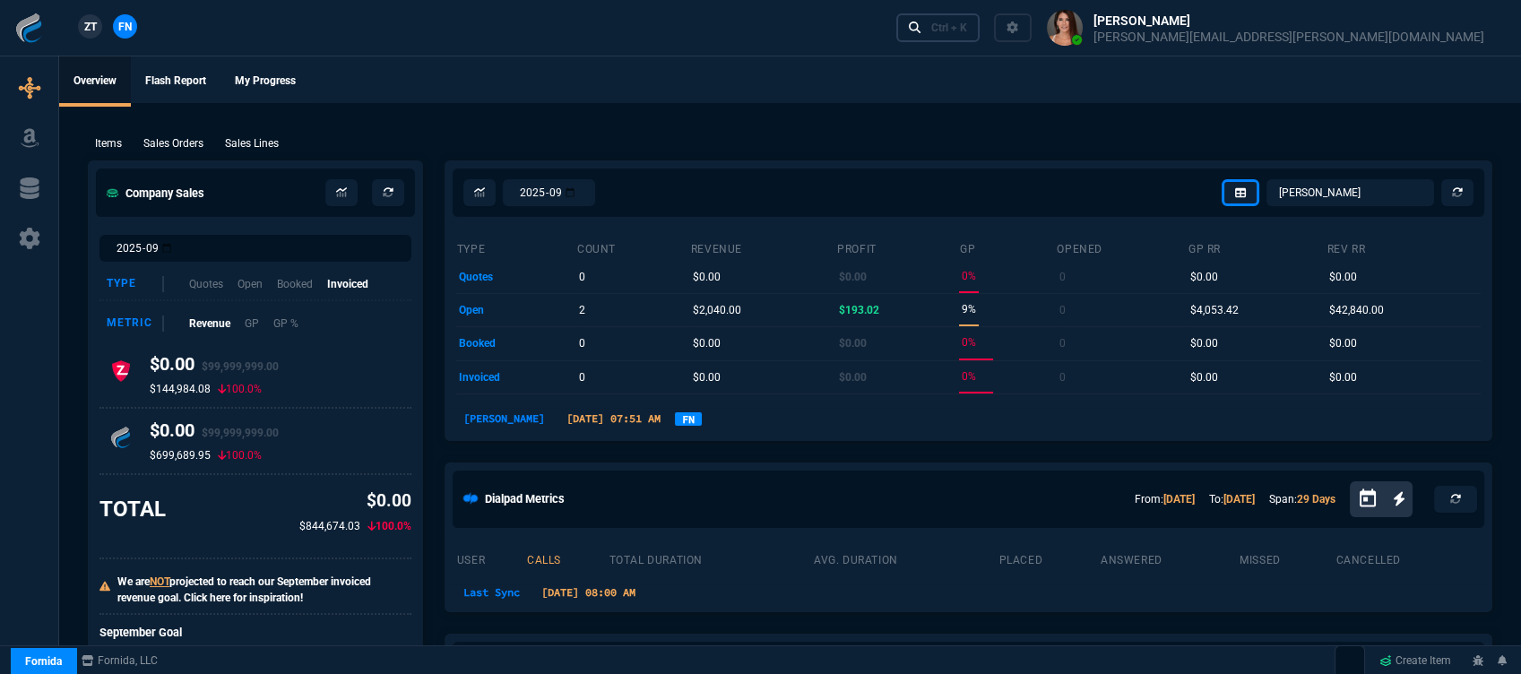
click at [967, 24] on div "Ctrl + K" at bounding box center [949, 28] width 36 height 14
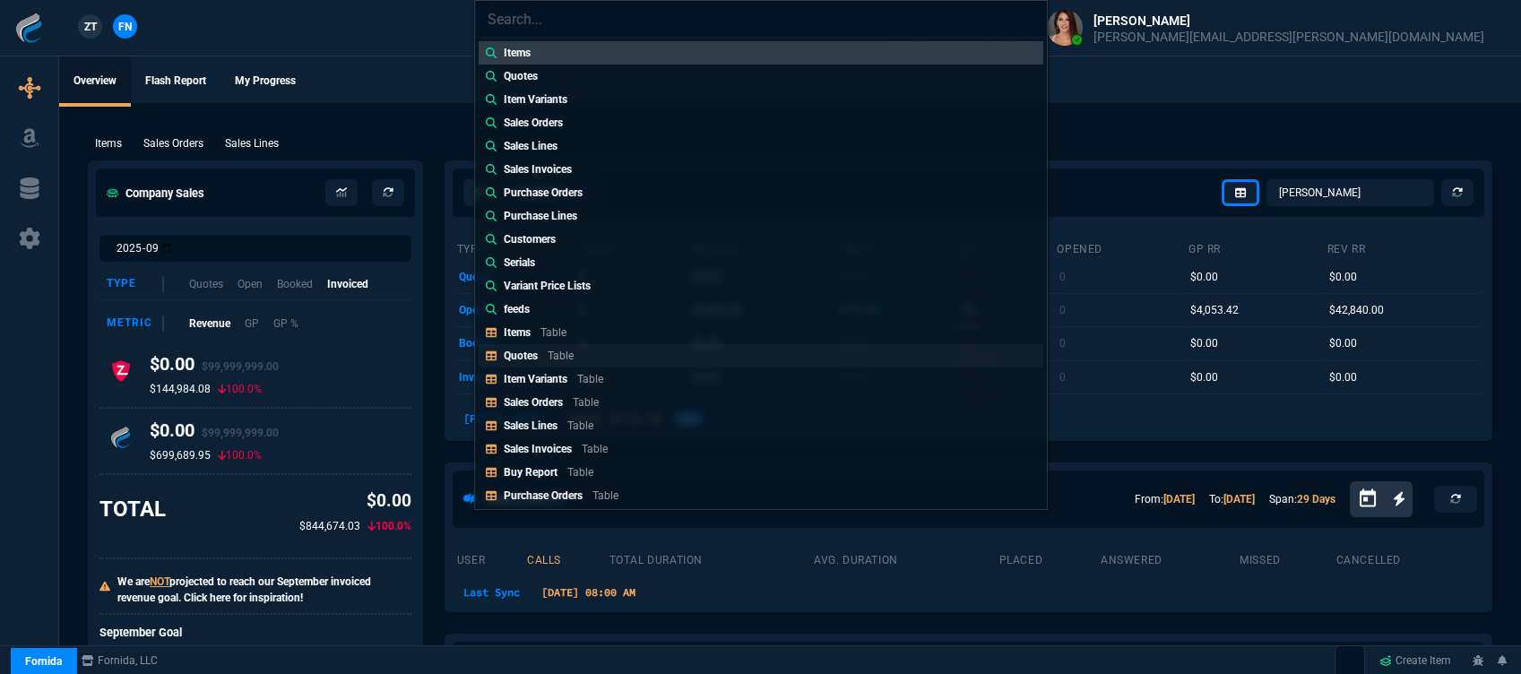
click at [540, 365] on link "Quotes Table" at bounding box center [761, 355] width 565 height 23
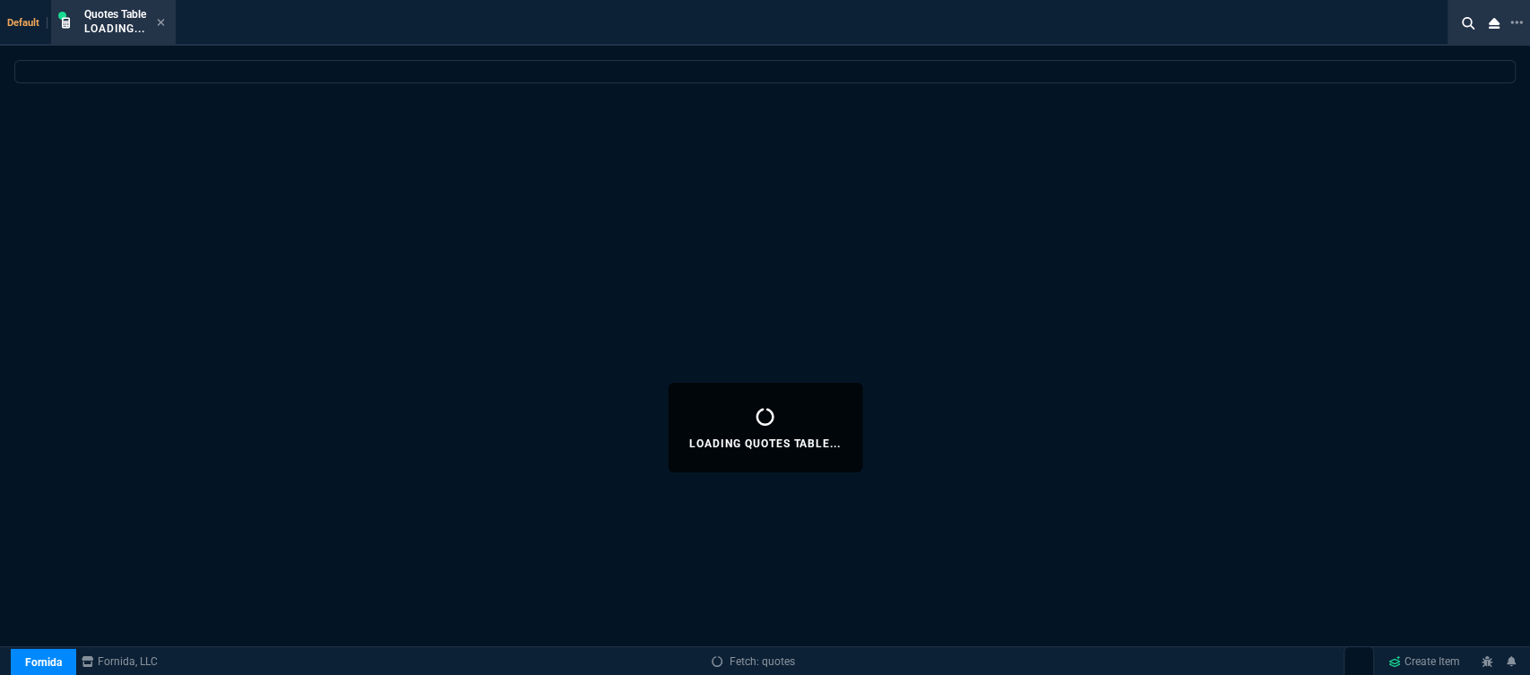
select select
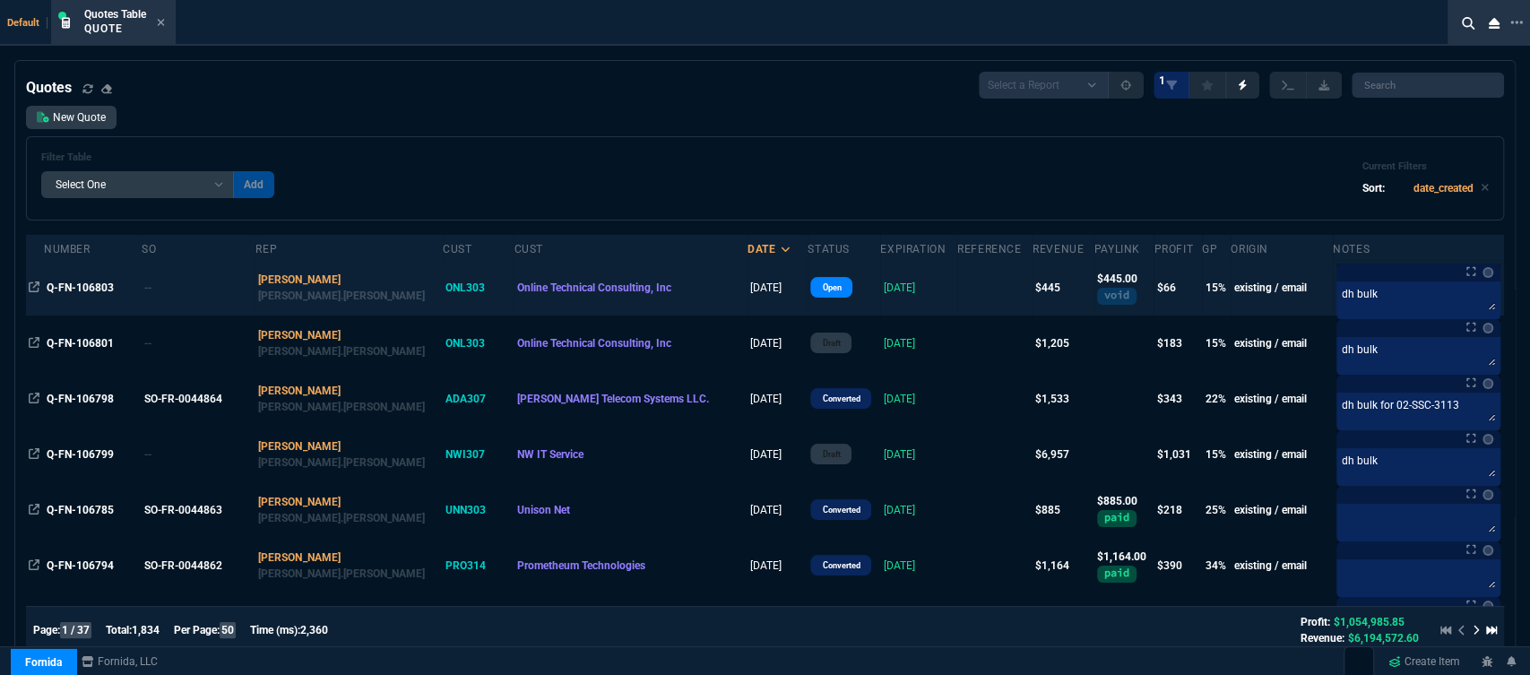
click at [957, 296] on td at bounding box center [994, 288] width 75 height 56
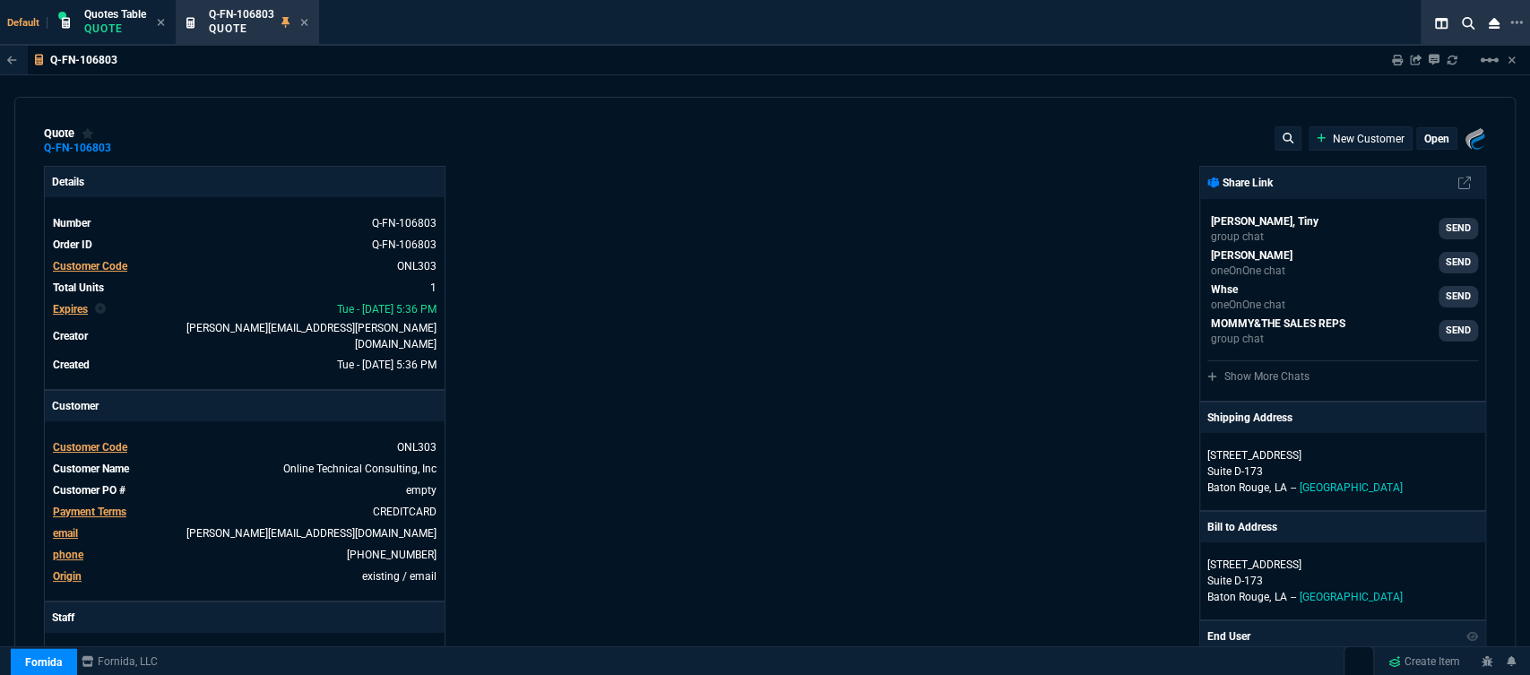
type input "19"
type input "86"
type input "590"
type input "25"
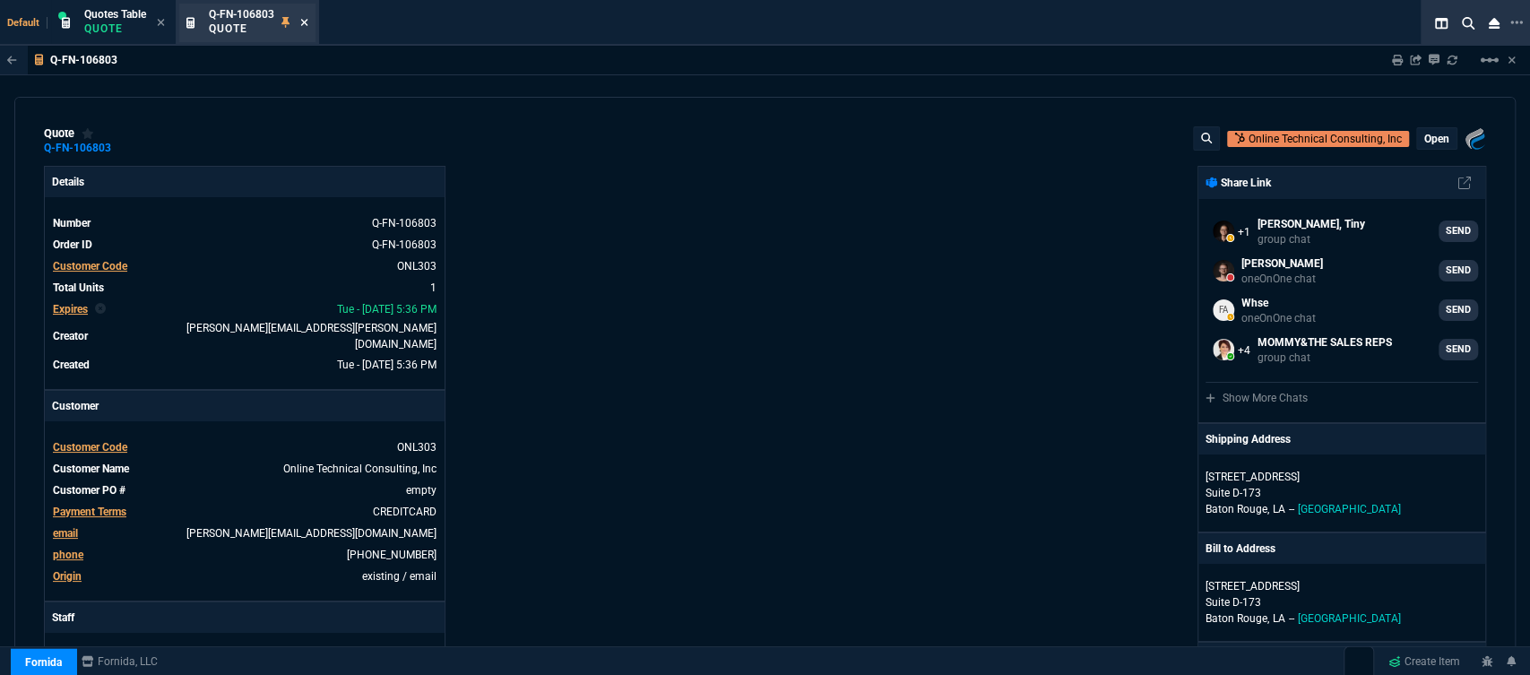
click at [307, 22] on icon at bounding box center [304, 22] width 7 height 7
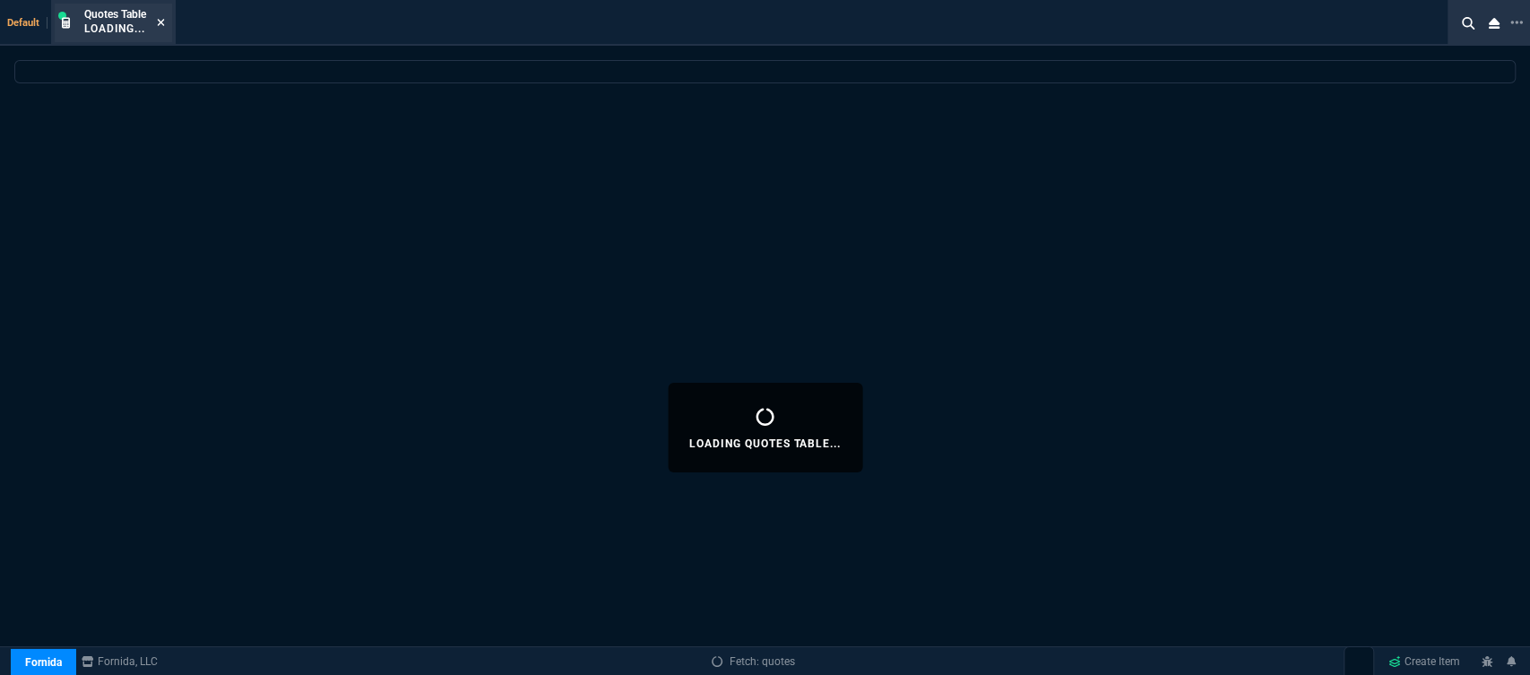
click at [158, 20] on icon at bounding box center [161, 22] width 8 height 11
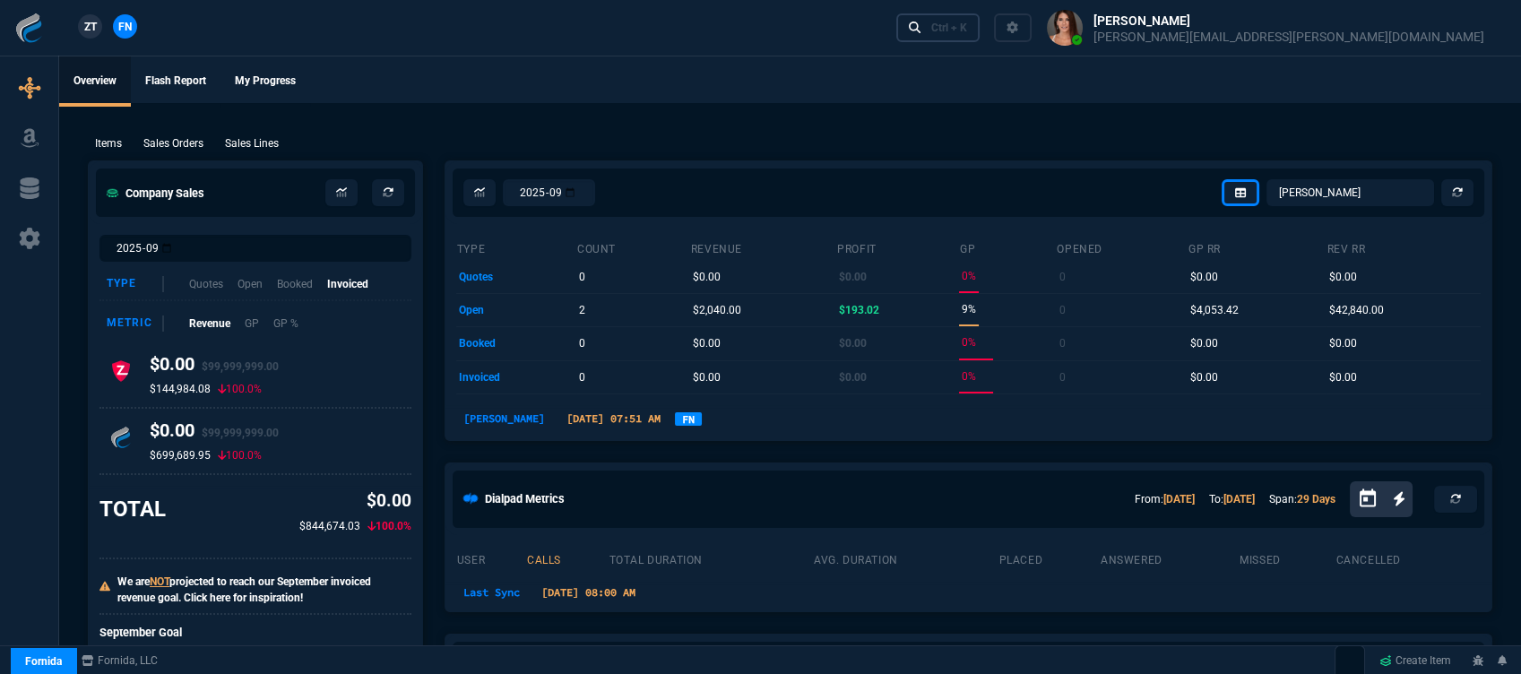
click at [967, 23] on div "Ctrl + K" at bounding box center [949, 28] width 36 height 14
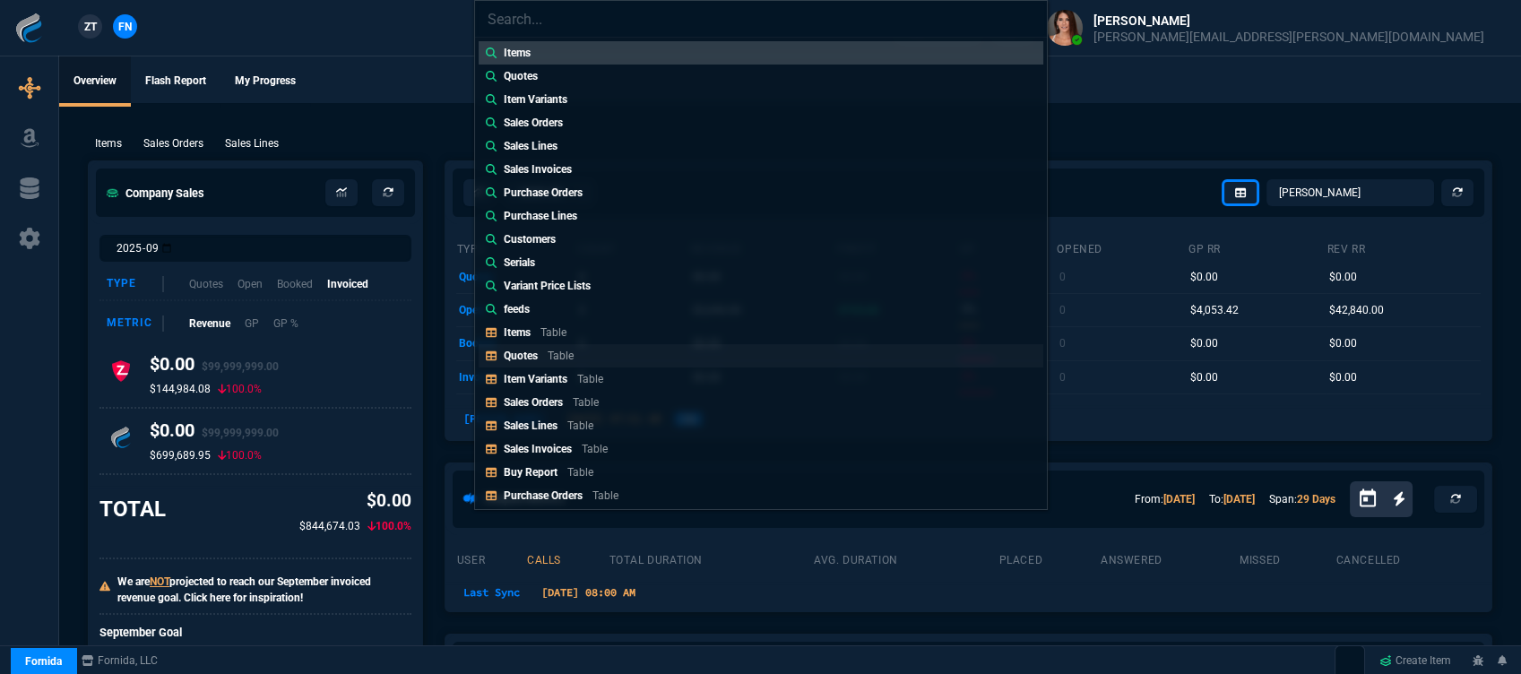
click at [579, 351] on div "Quotes Table" at bounding box center [542, 356] width 77 height 16
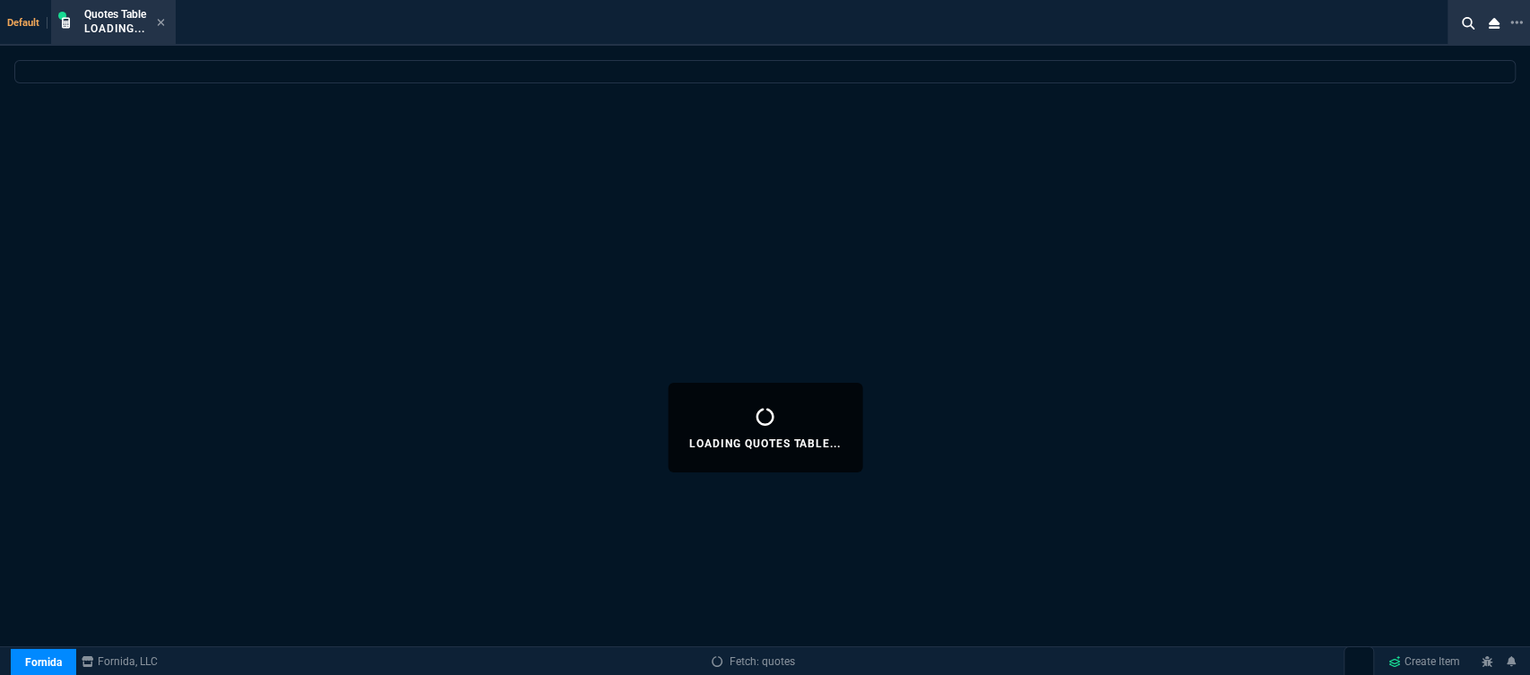
select select
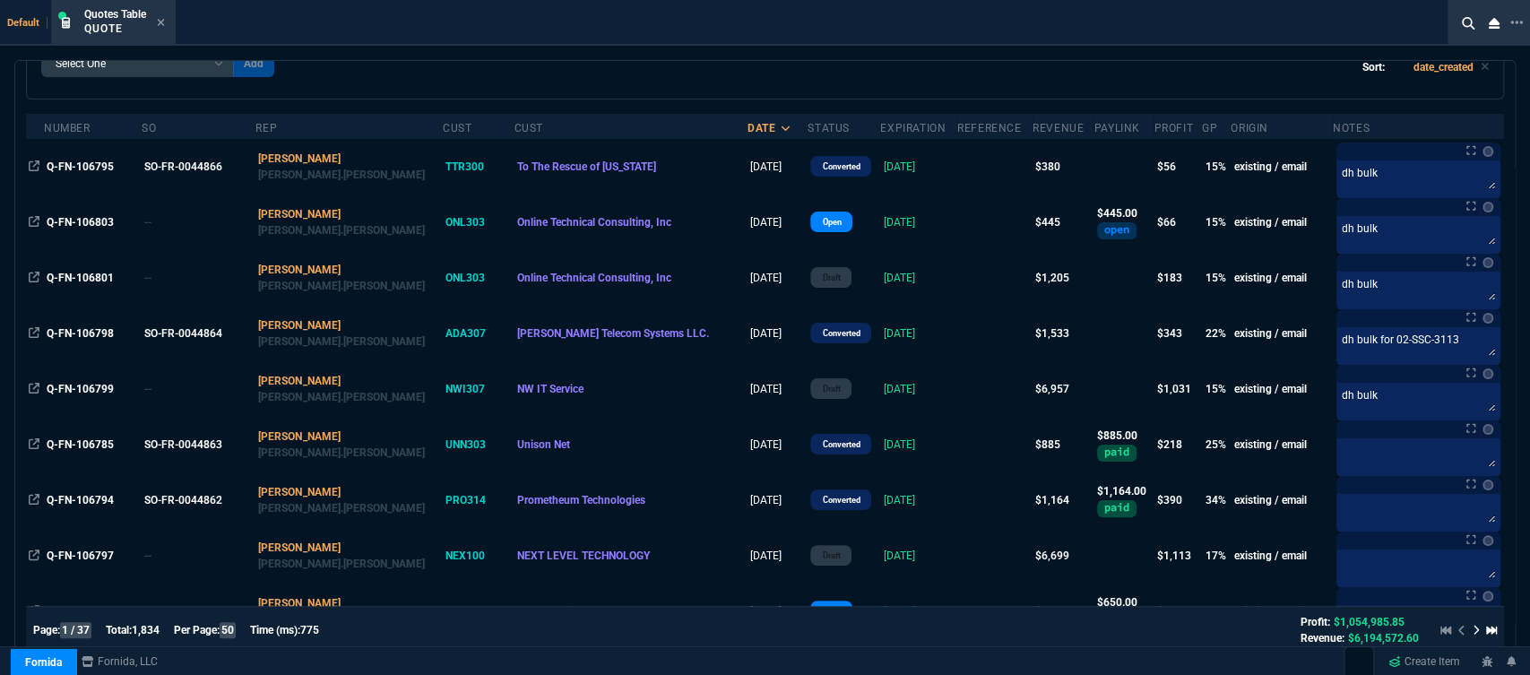
scroll to position [0, 0]
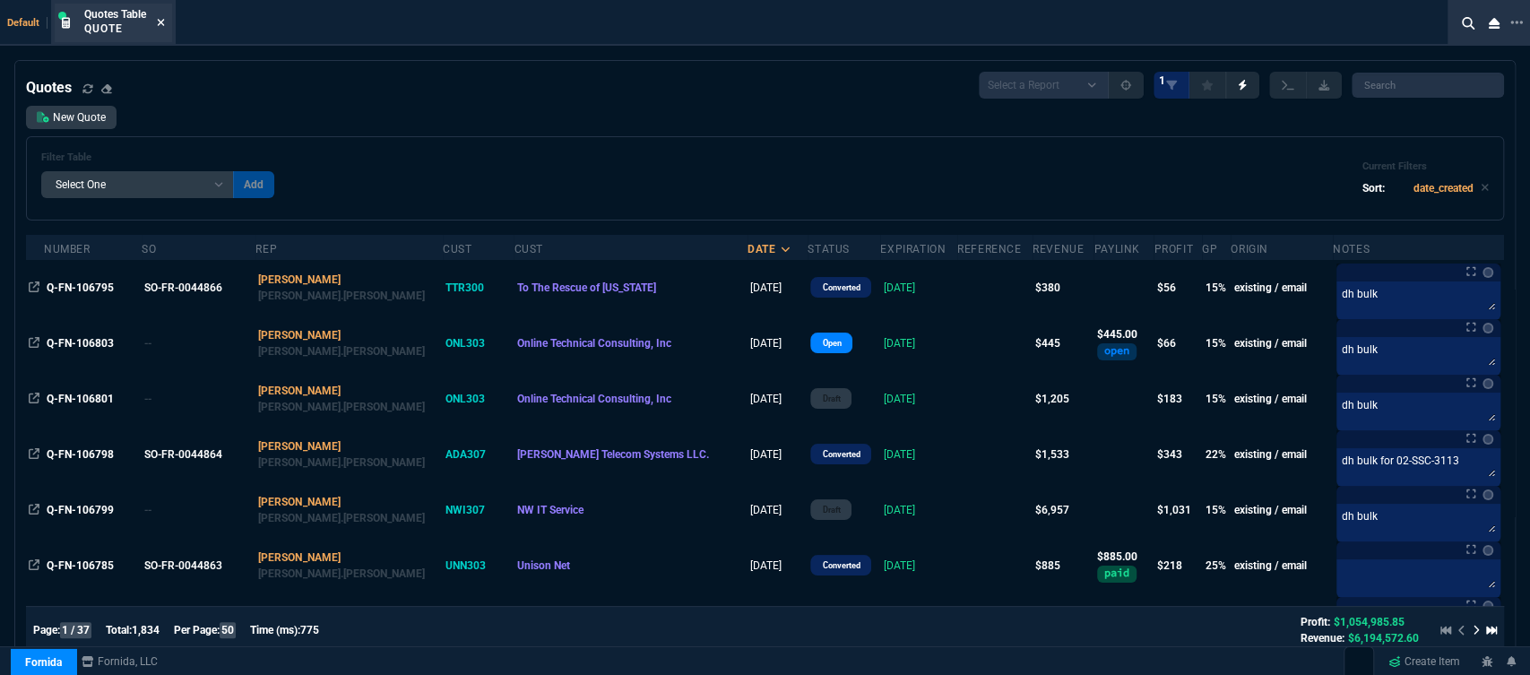
click at [162, 25] on icon at bounding box center [161, 22] width 8 height 11
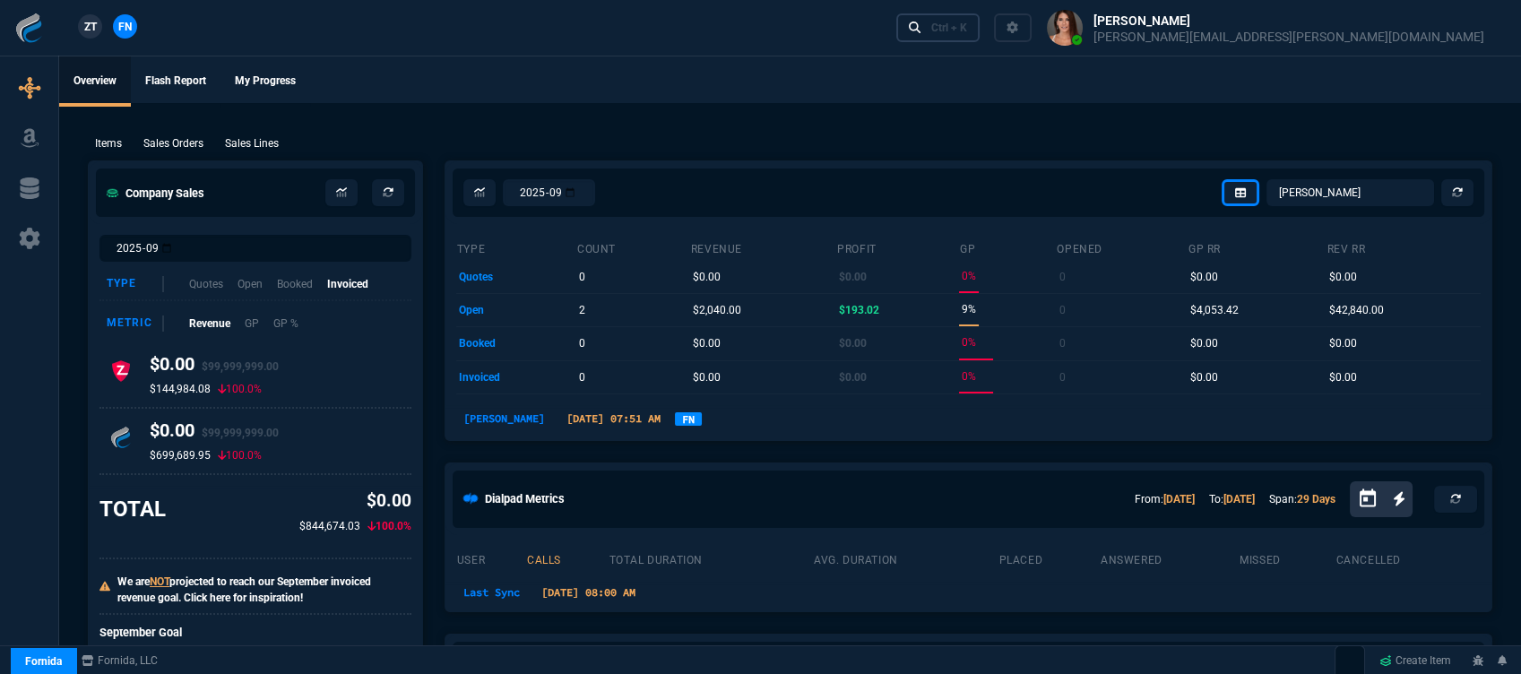
click at [967, 25] on div "Ctrl + K" at bounding box center [949, 28] width 36 height 14
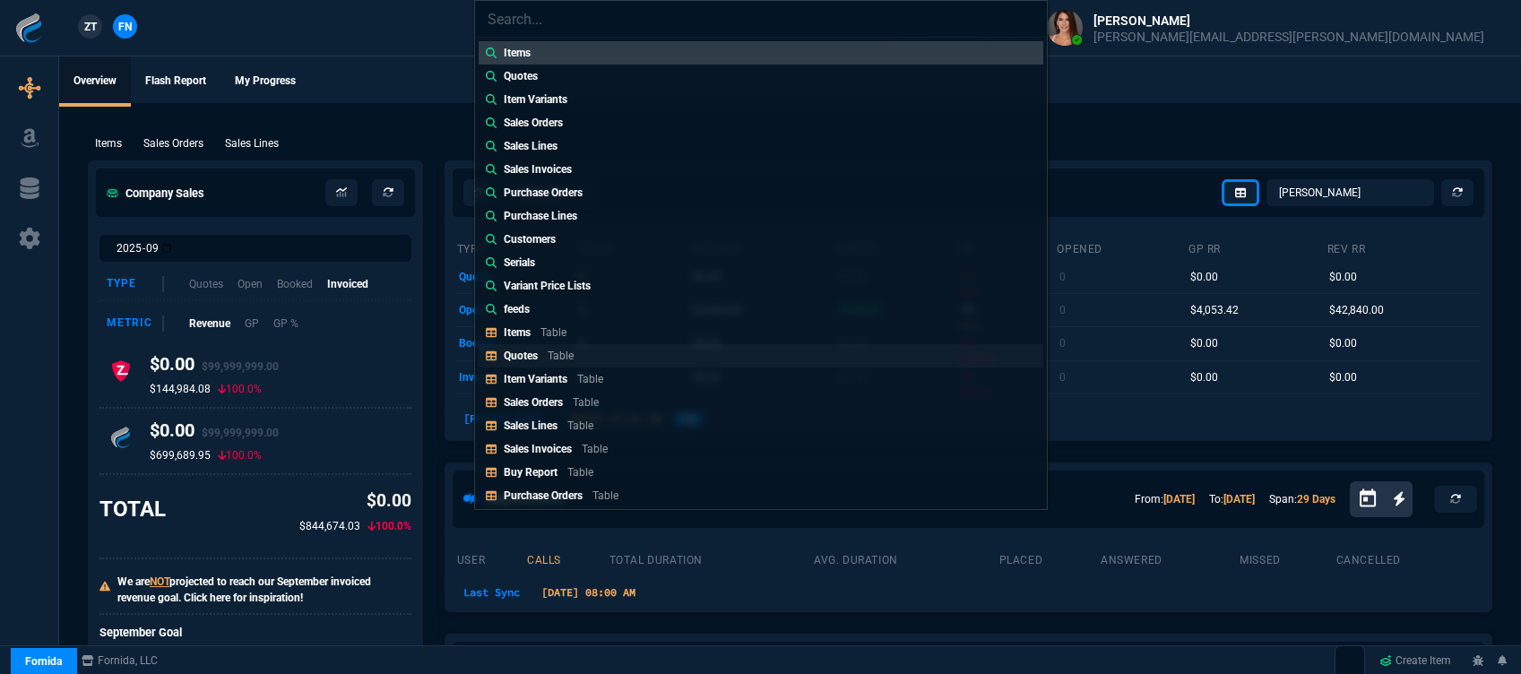
click at [560, 354] on p "Table" at bounding box center [561, 356] width 26 height 13
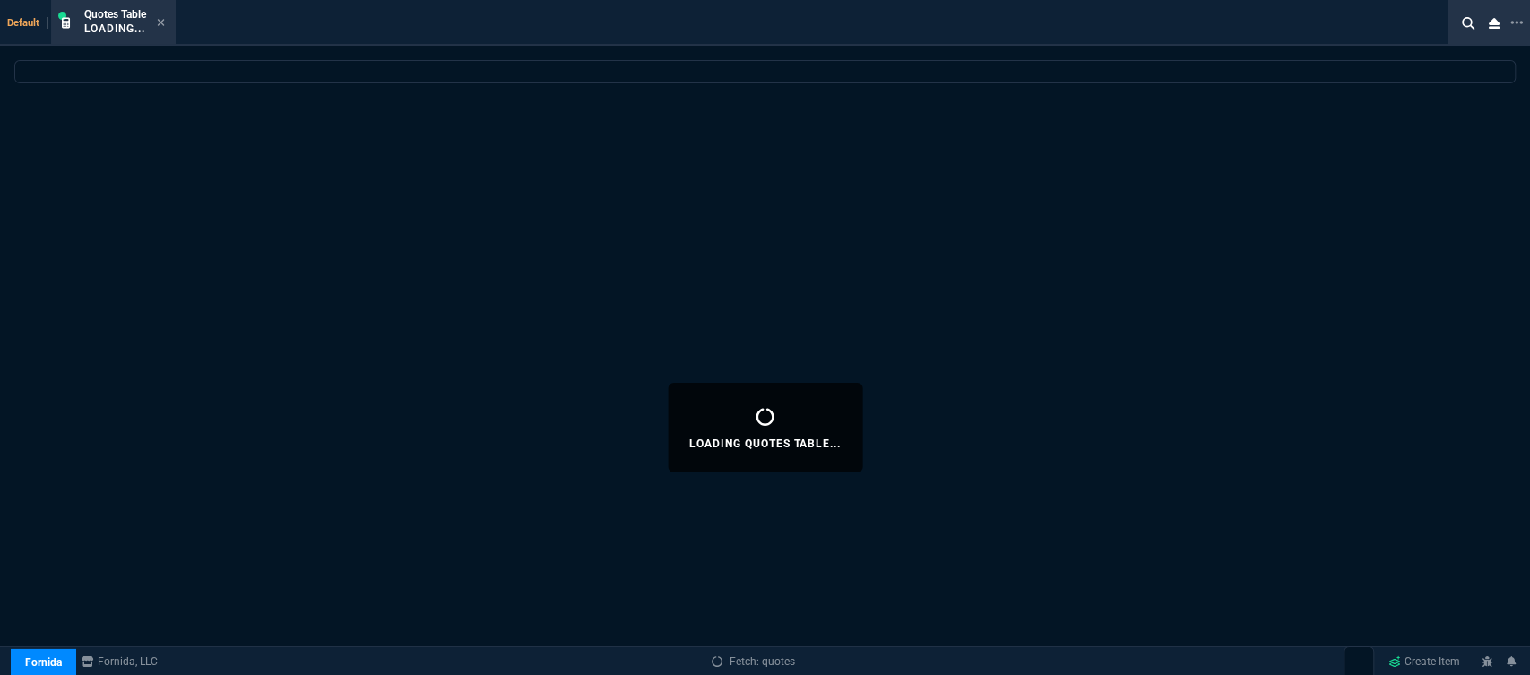
select select
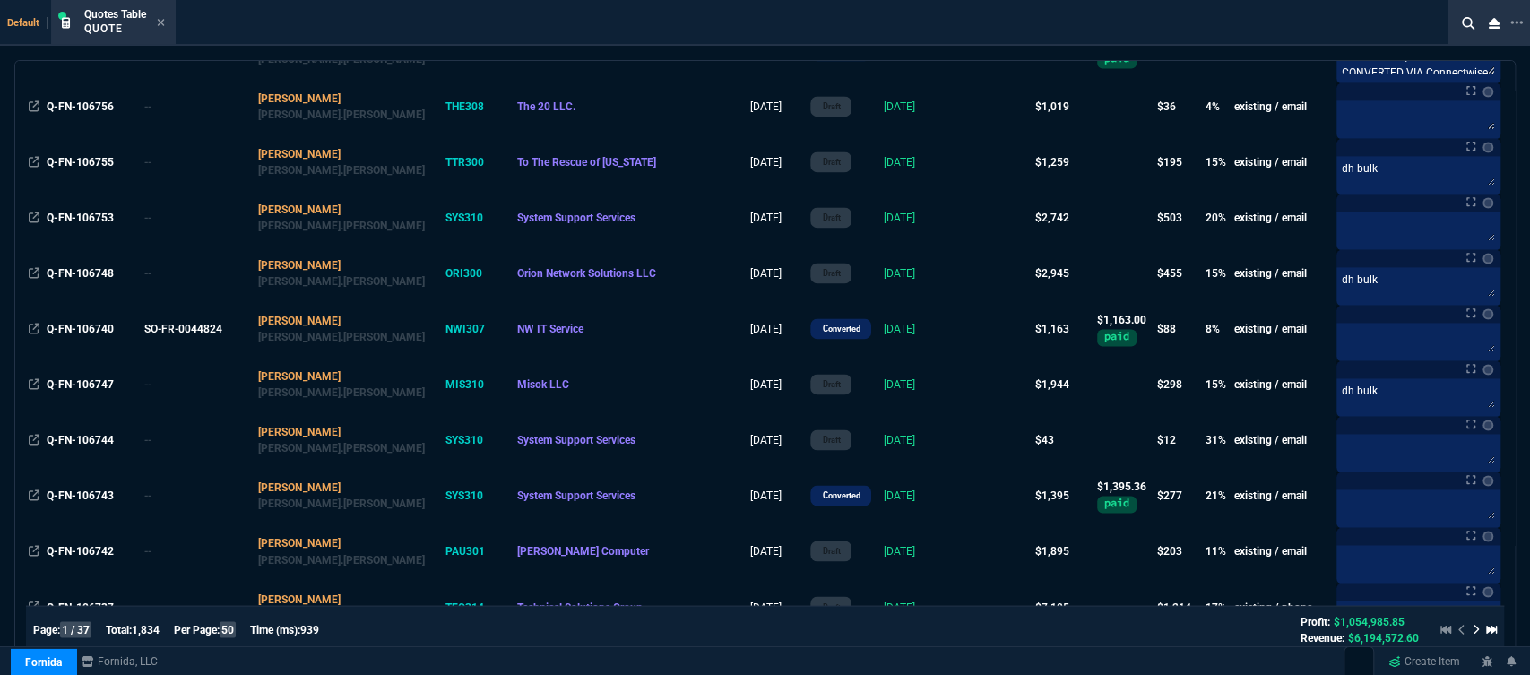
scroll to position [2290, 0]
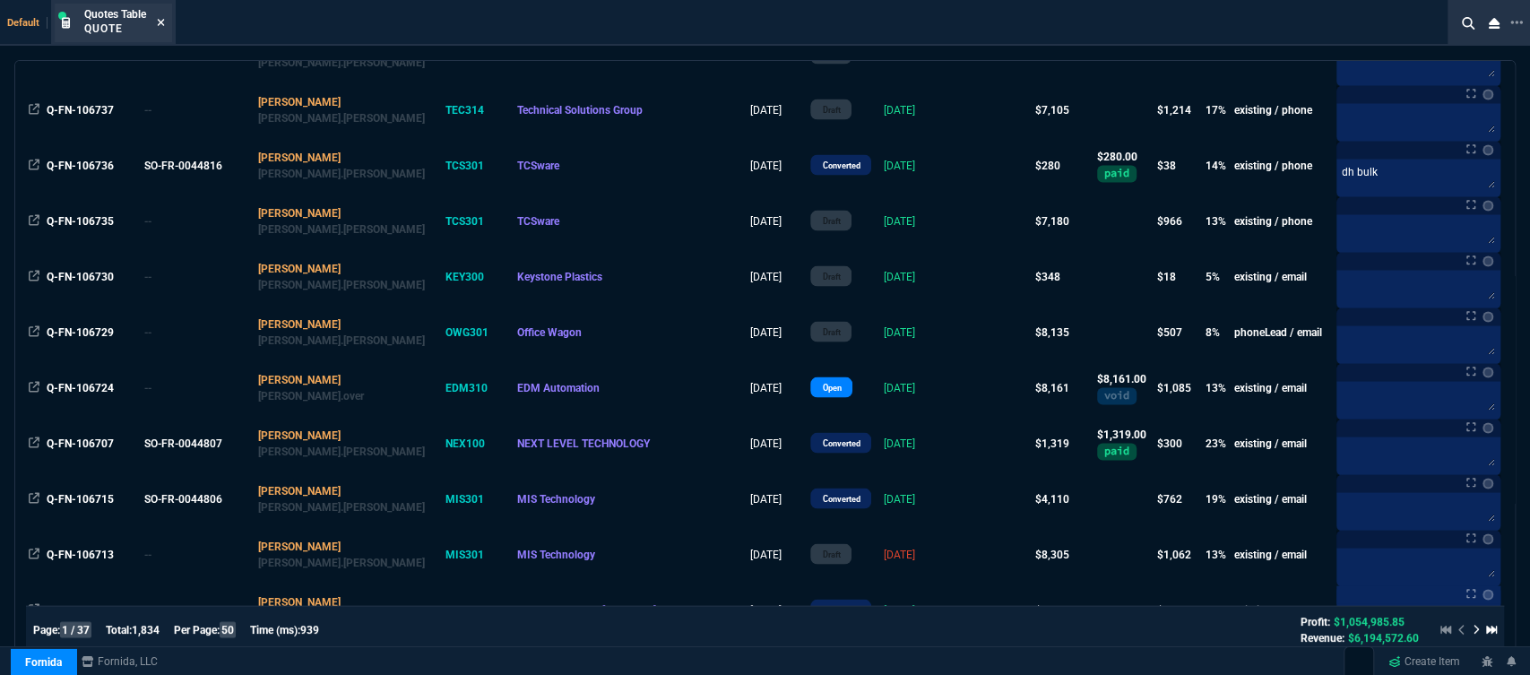
click at [163, 24] on icon at bounding box center [161, 22] width 7 height 7
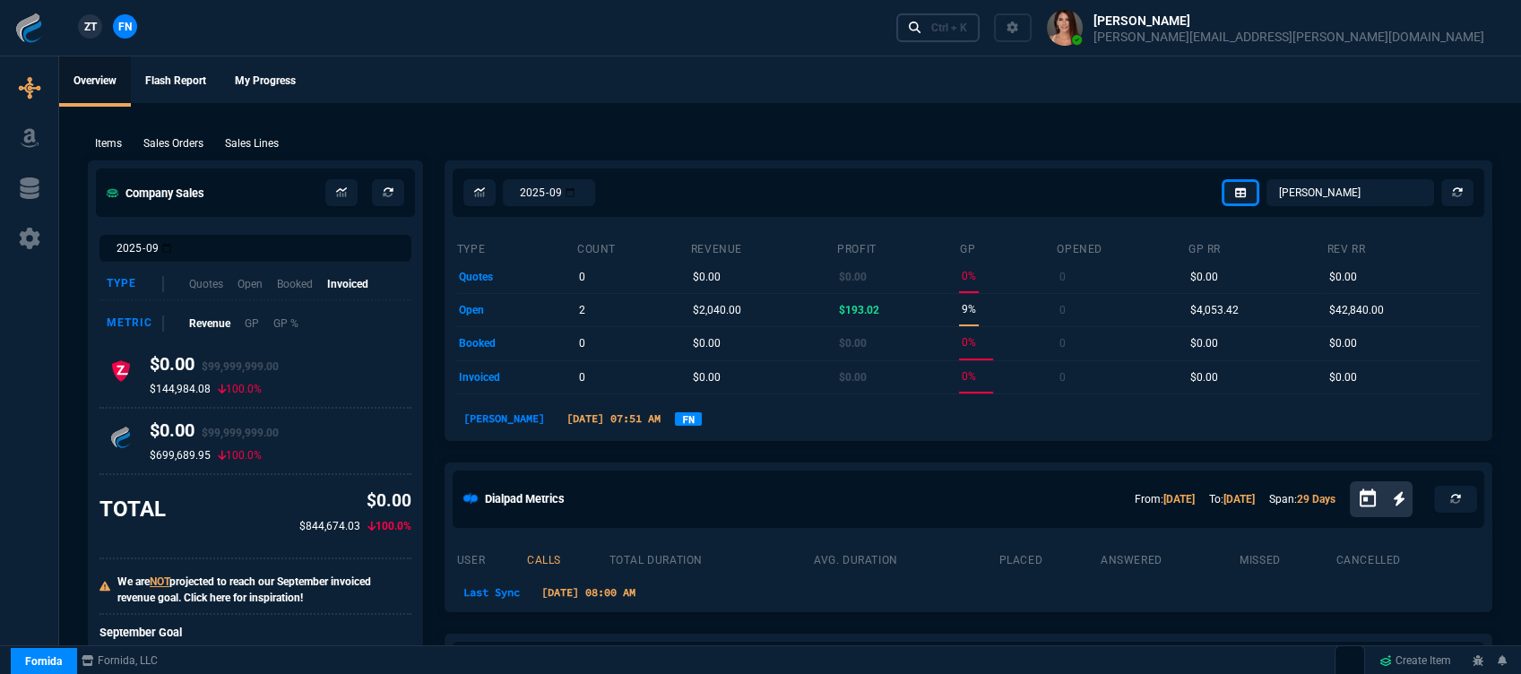
click at [967, 27] on div "Ctrl + K" at bounding box center [949, 28] width 36 height 14
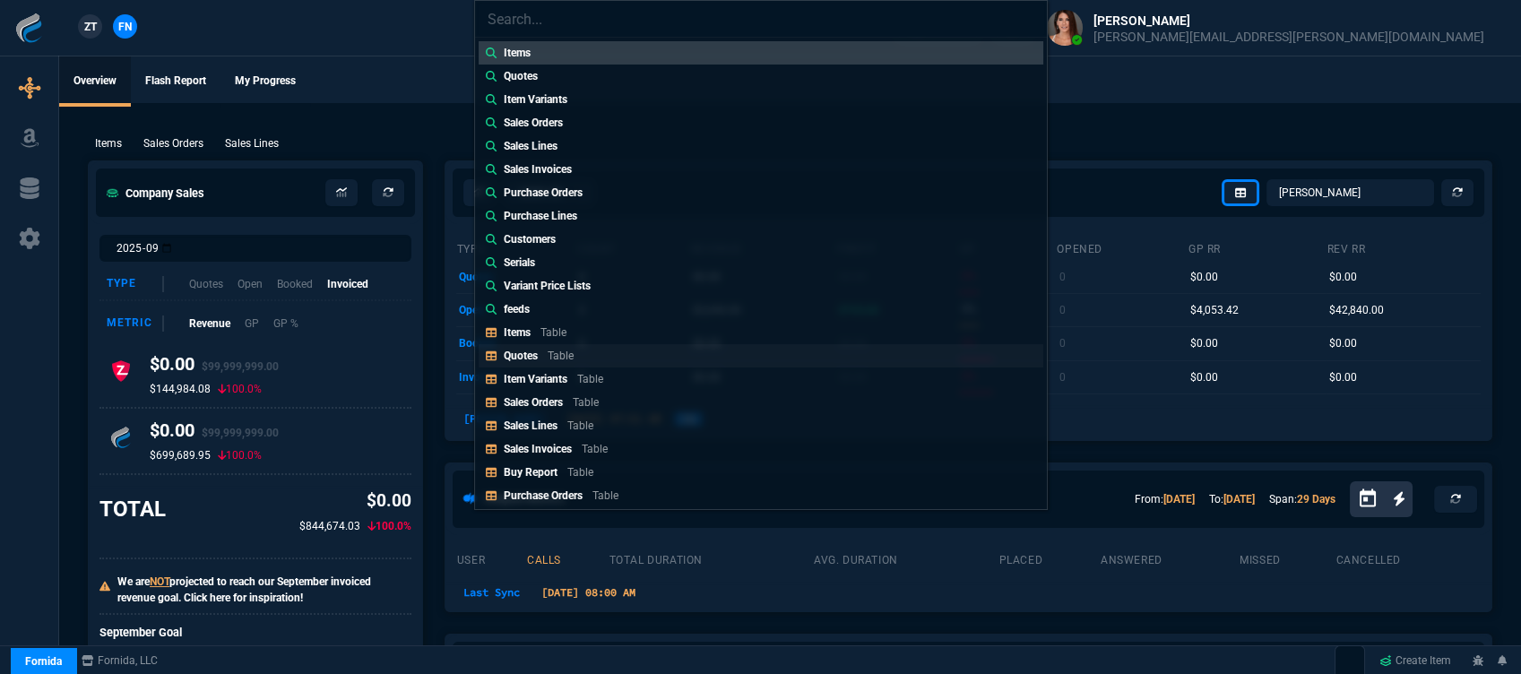
click at [567, 358] on p "Table" at bounding box center [561, 356] width 26 height 13
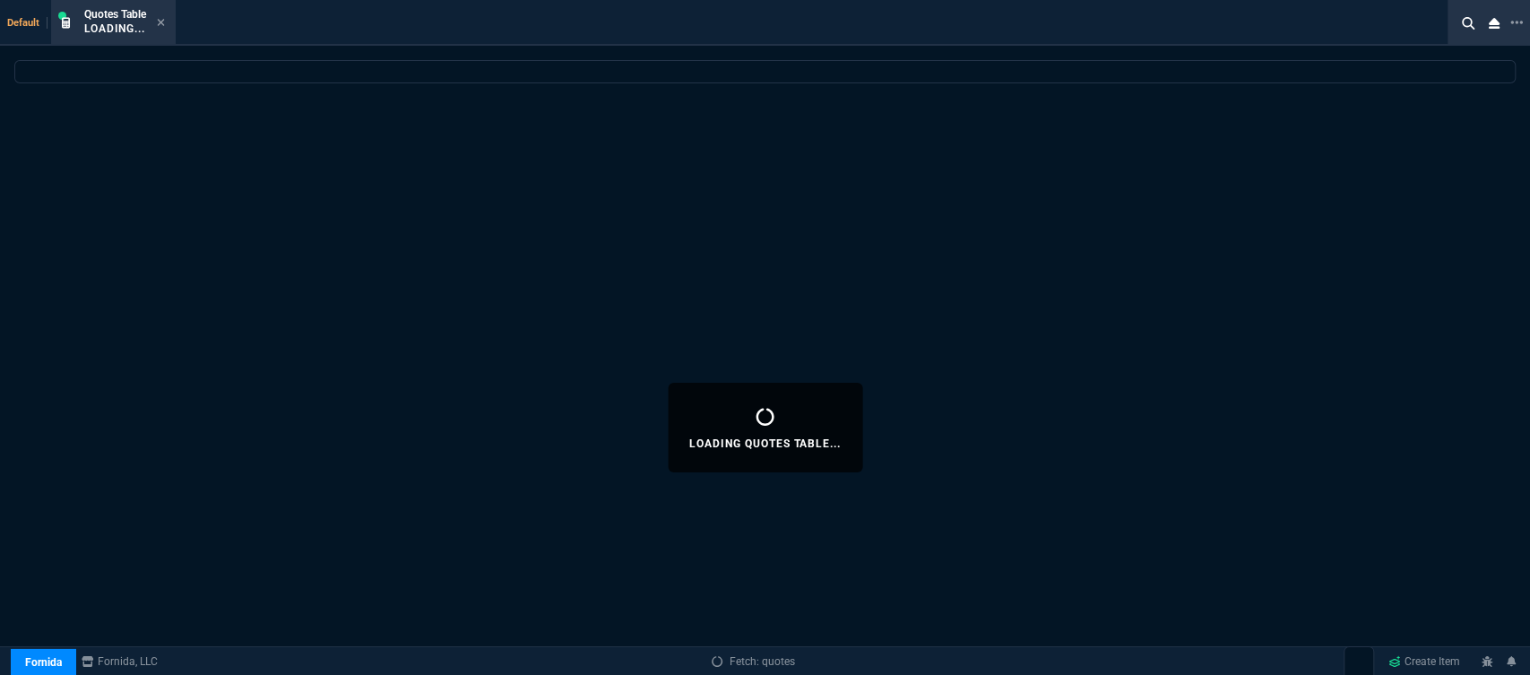
select select
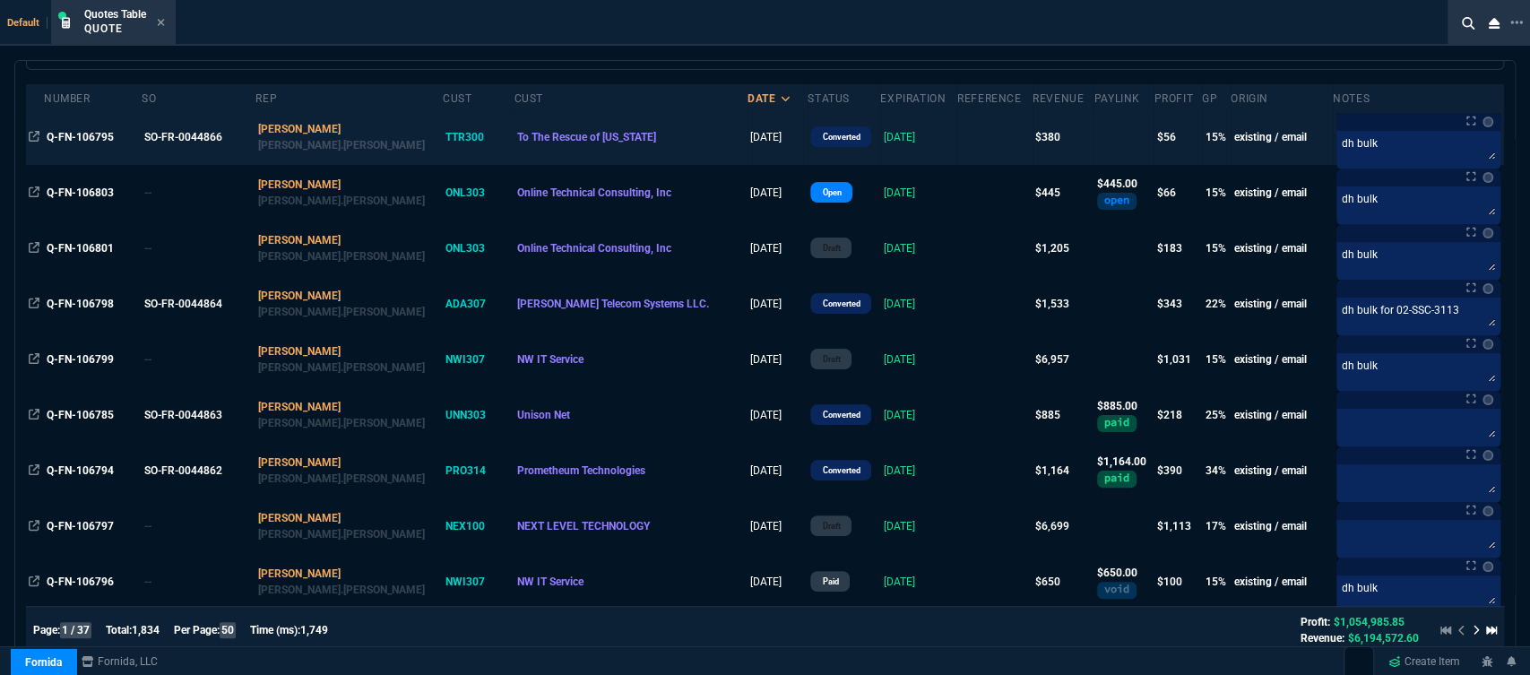
scroll to position [0, 0]
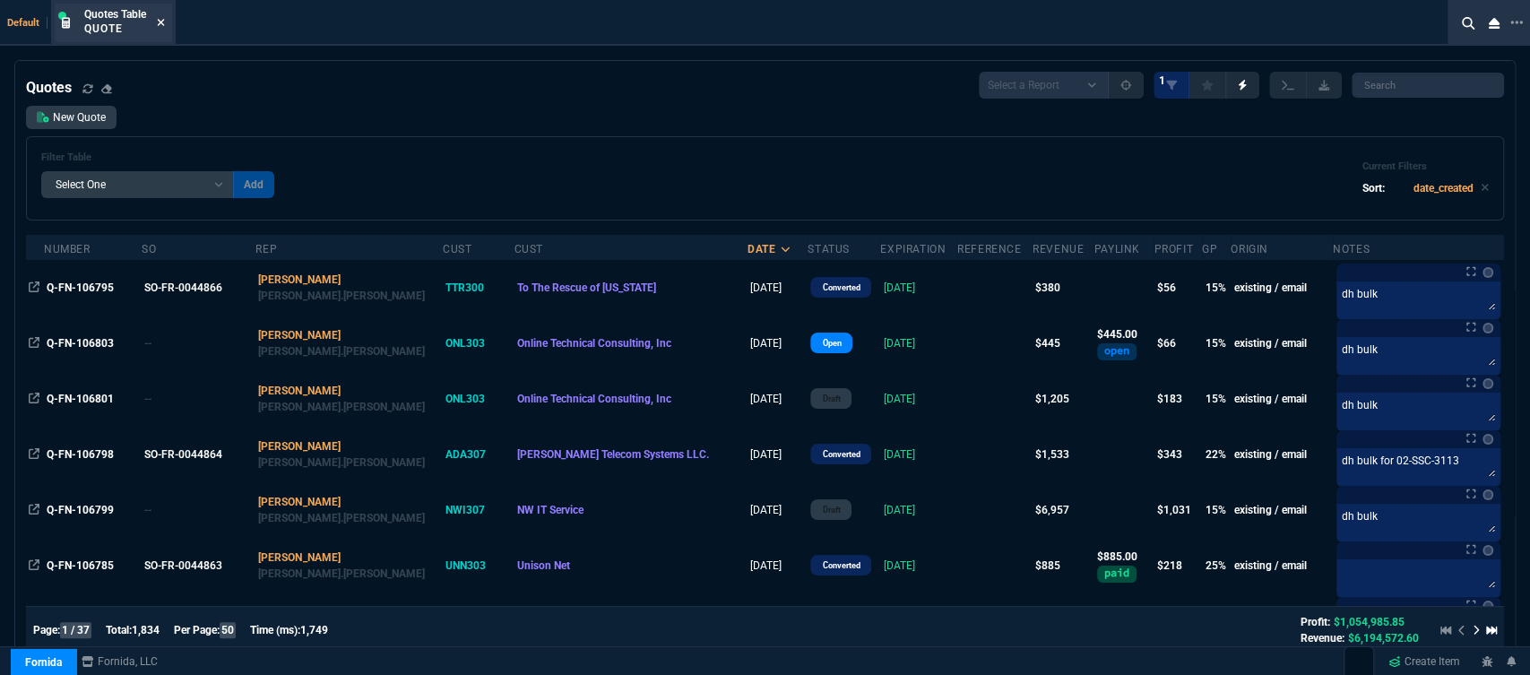
click at [160, 28] on icon at bounding box center [161, 22] width 8 height 11
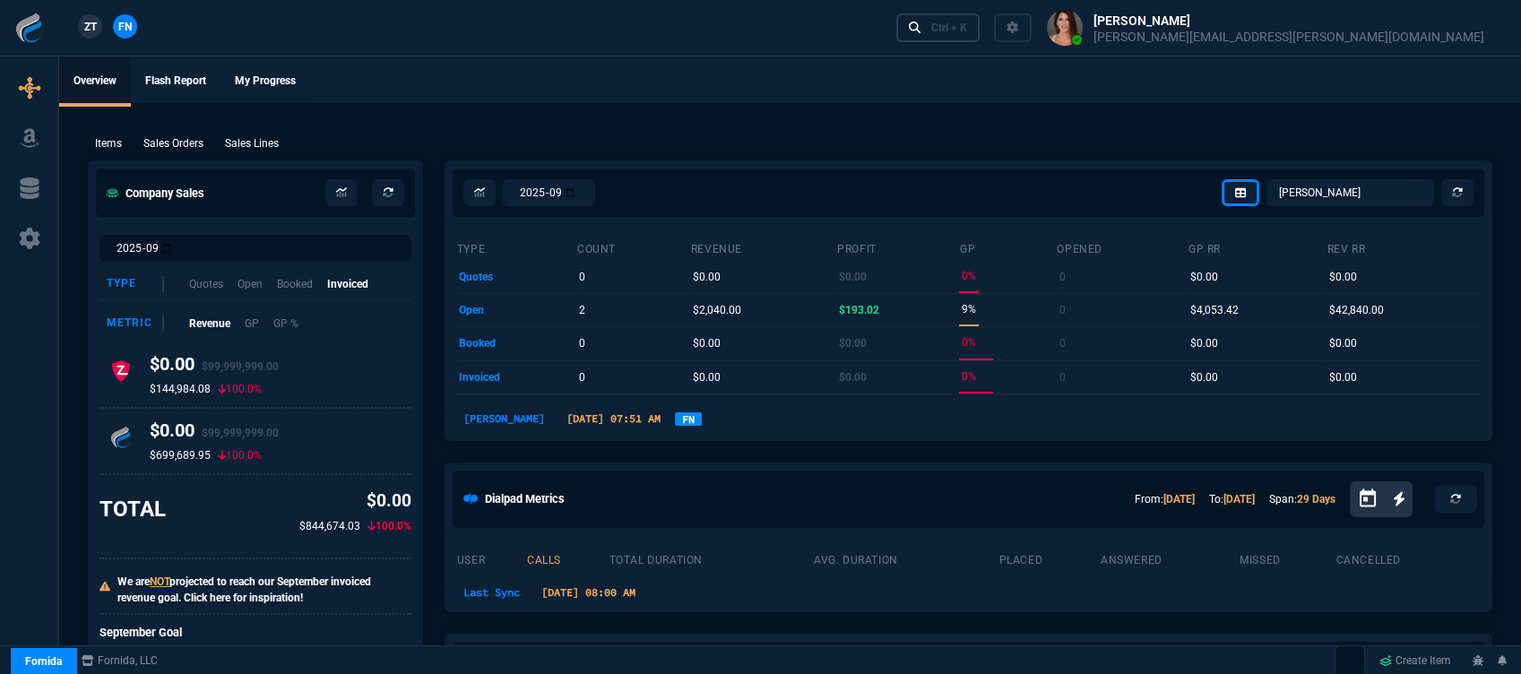
click at [967, 31] on div "Ctrl + K" at bounding box center [949, 28] width 36 height 14
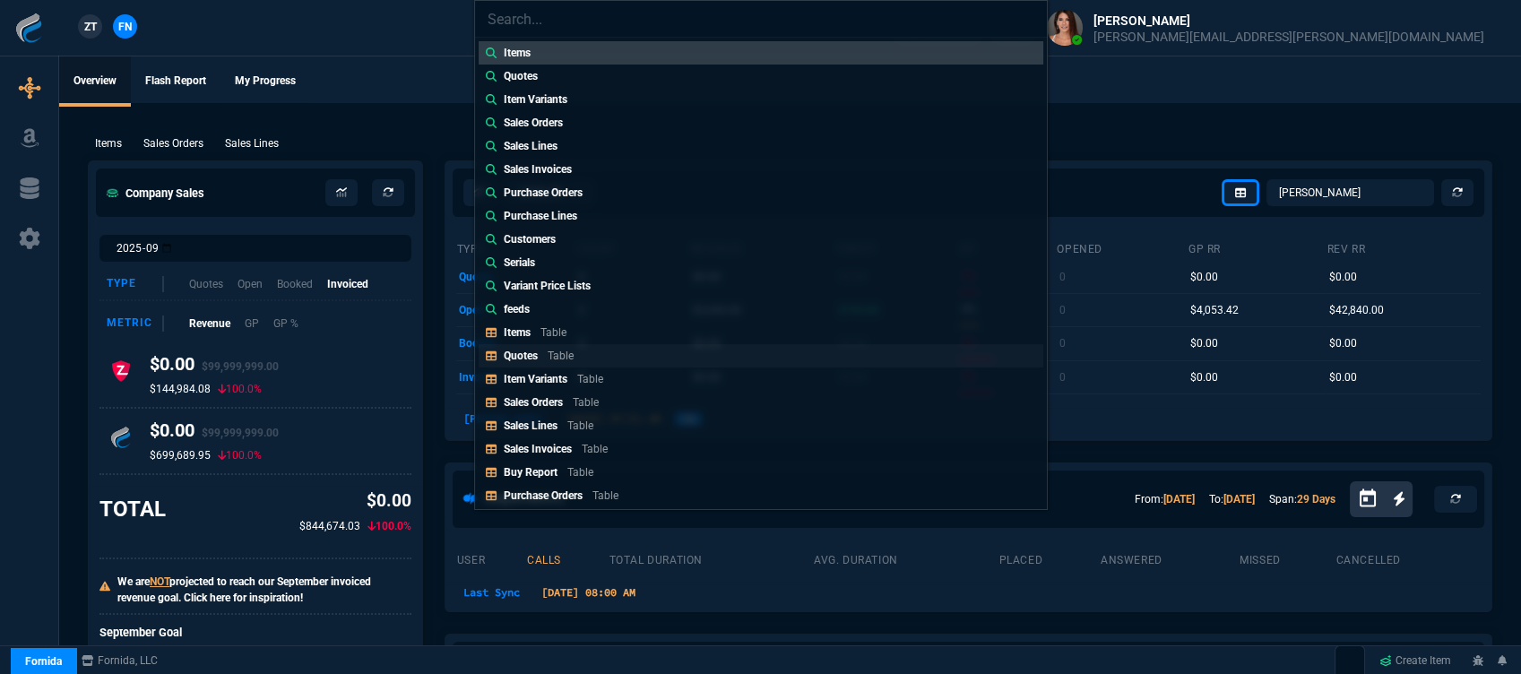
click at [576, 360] on div "Quotes Table" at bounding box center [542, 356] width 77 height 16
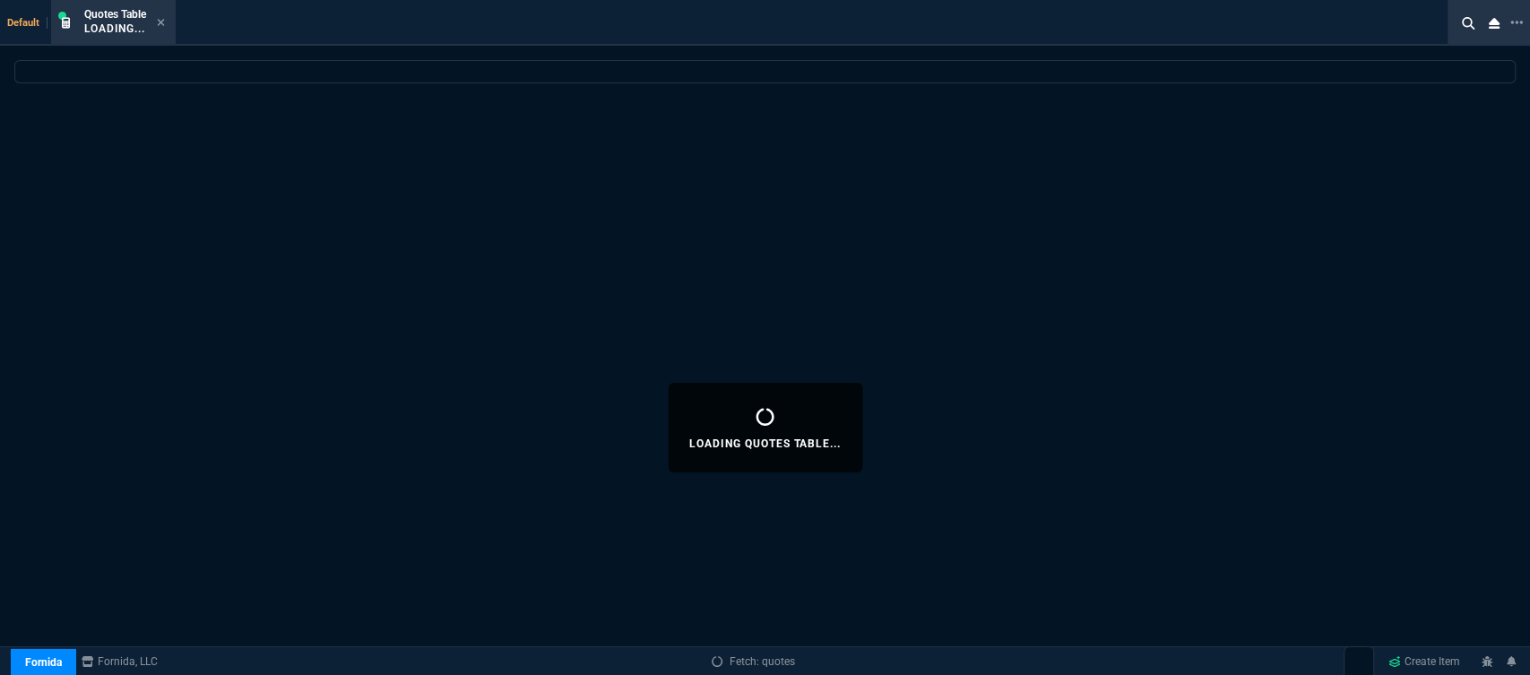
select select
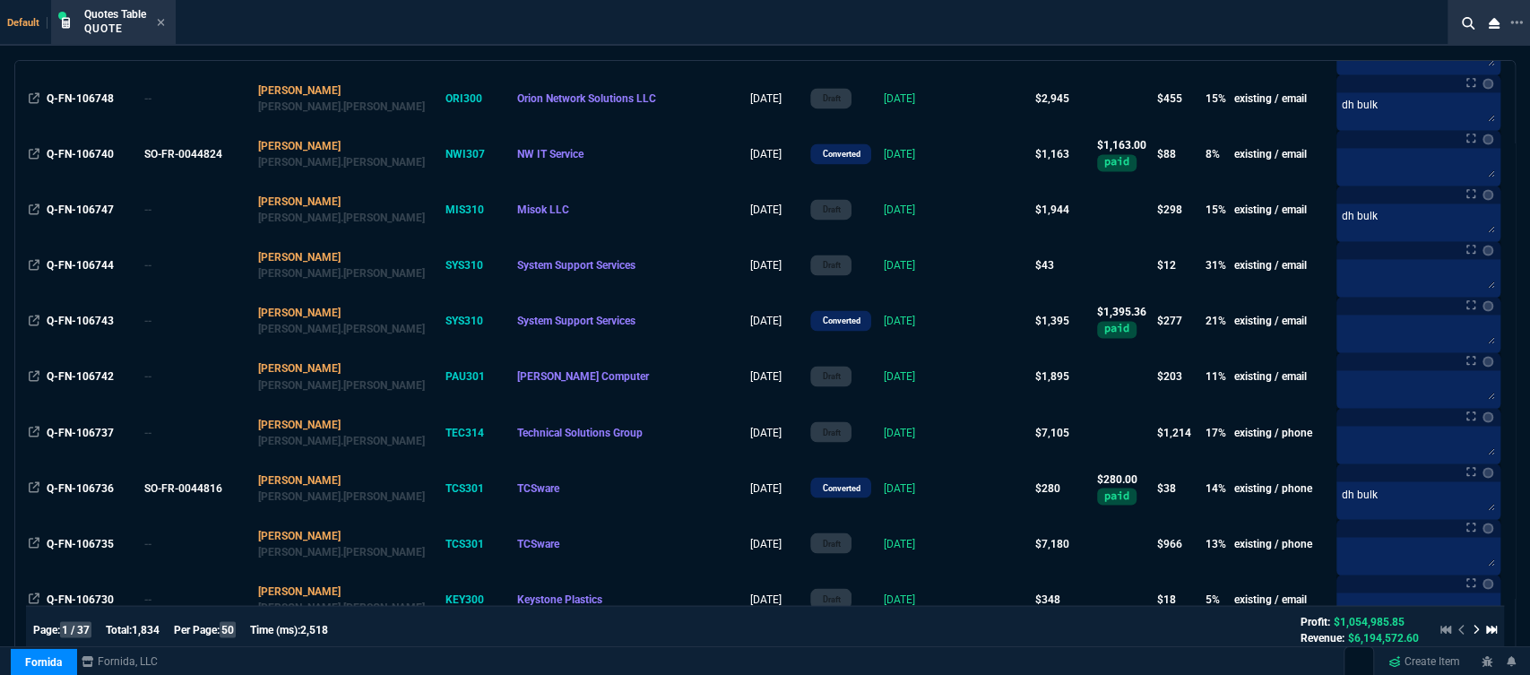
scroll to position [2091, 0]
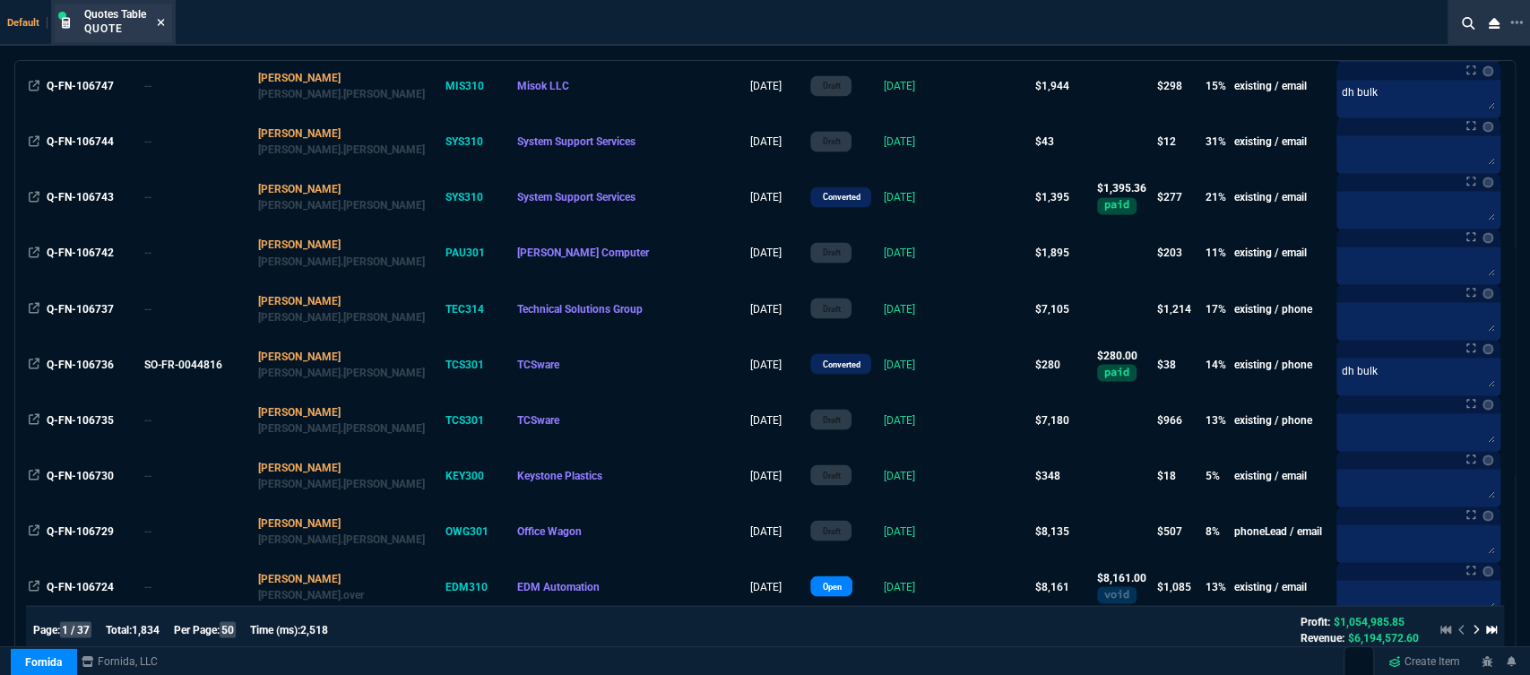
click at [161, 24] on icon at bounding box center [161, 22] width 8 height 11
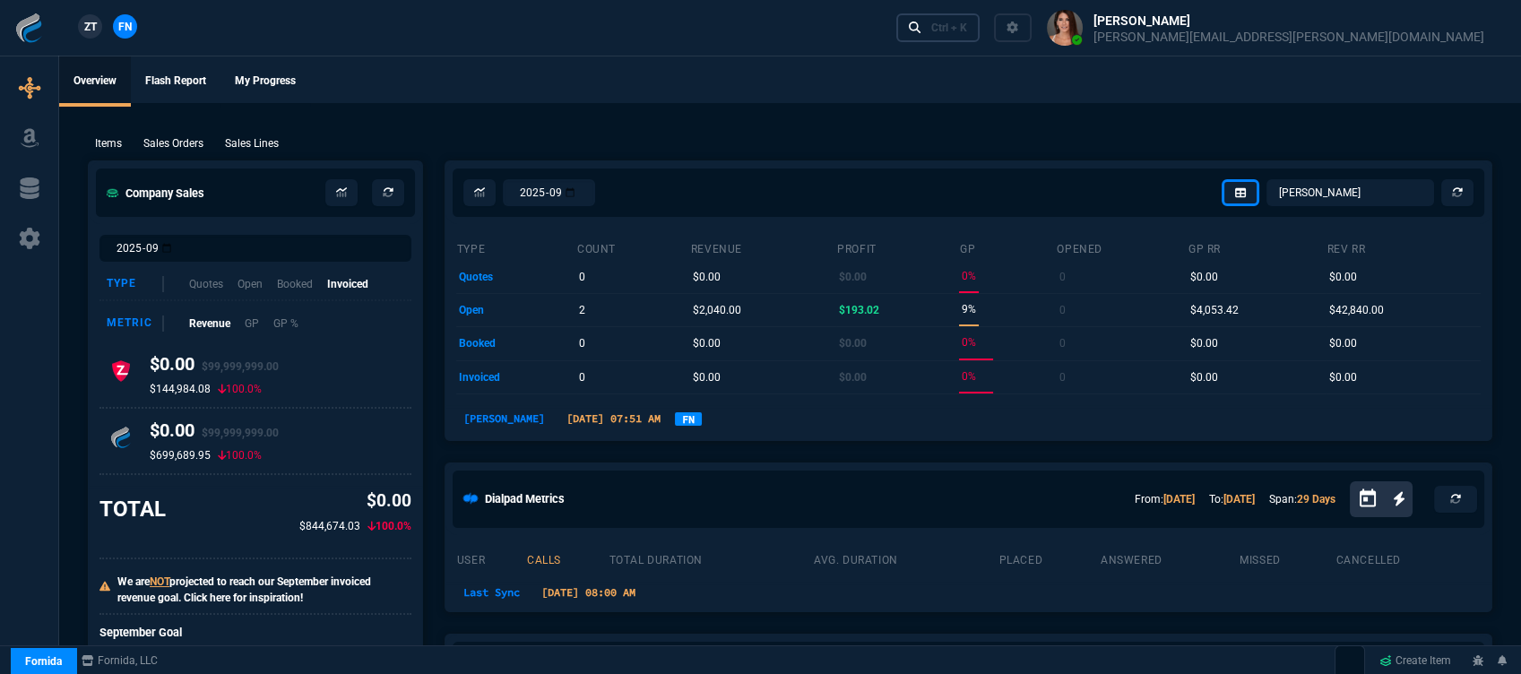
click at [967, 27] on div "Ctrl + K" at bounding box center [949, 28] width 36 height 14
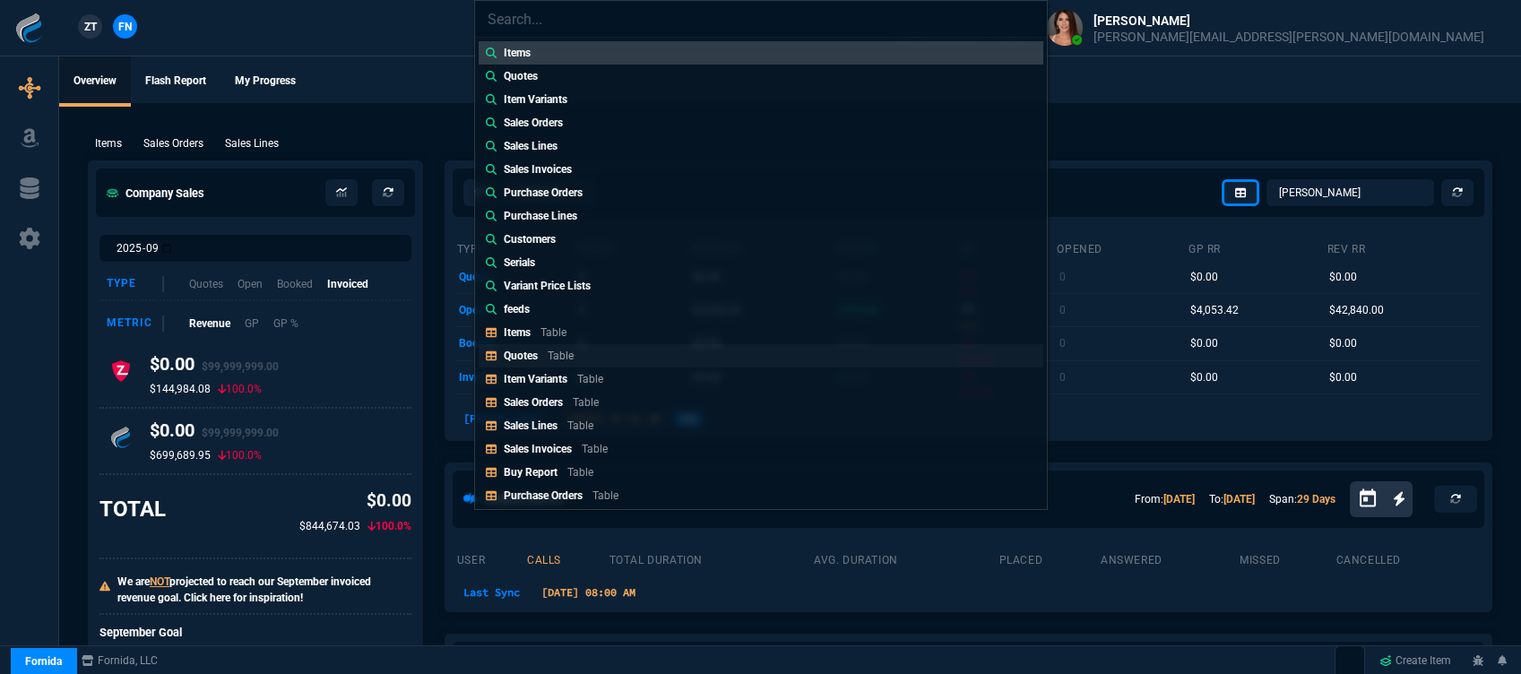
click at [602, 355] on link "Quotes Table" at bounding box center [761, 355] width 565 height 23
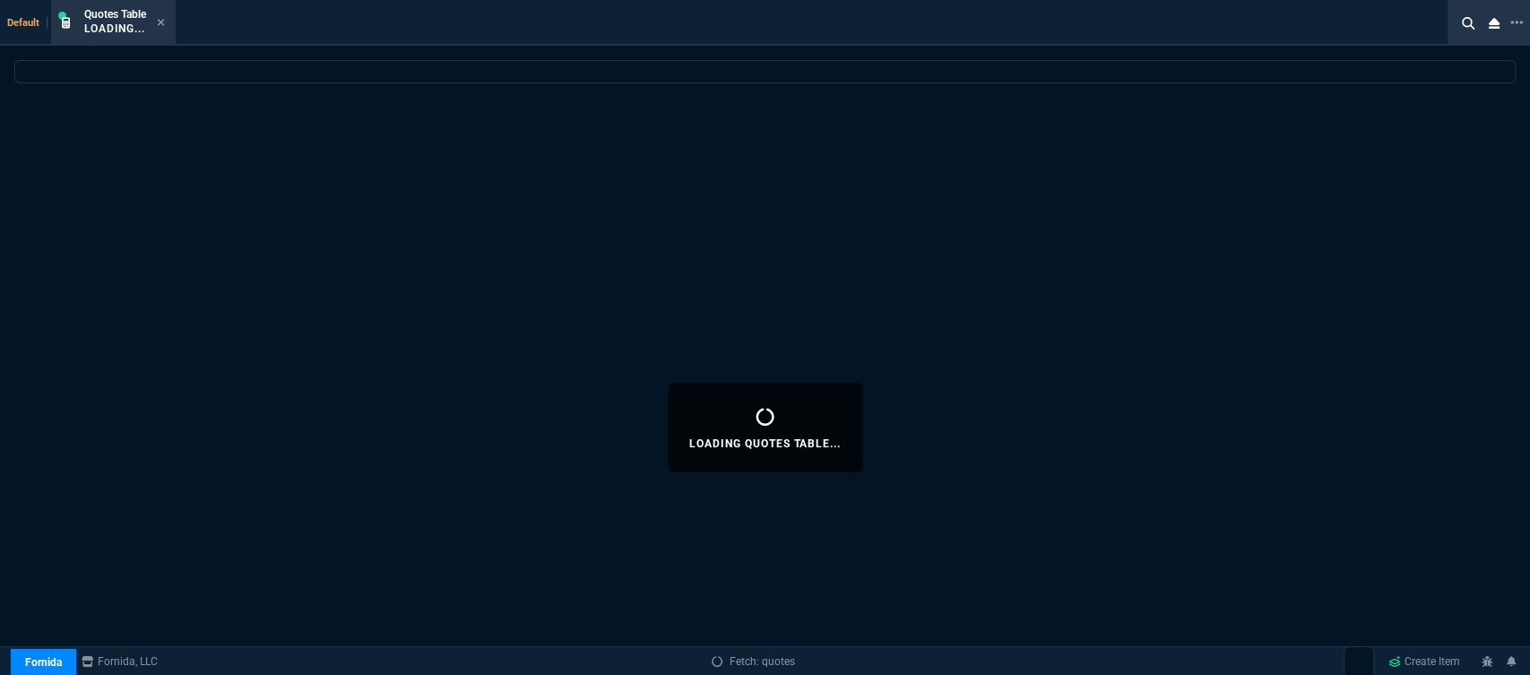
select select
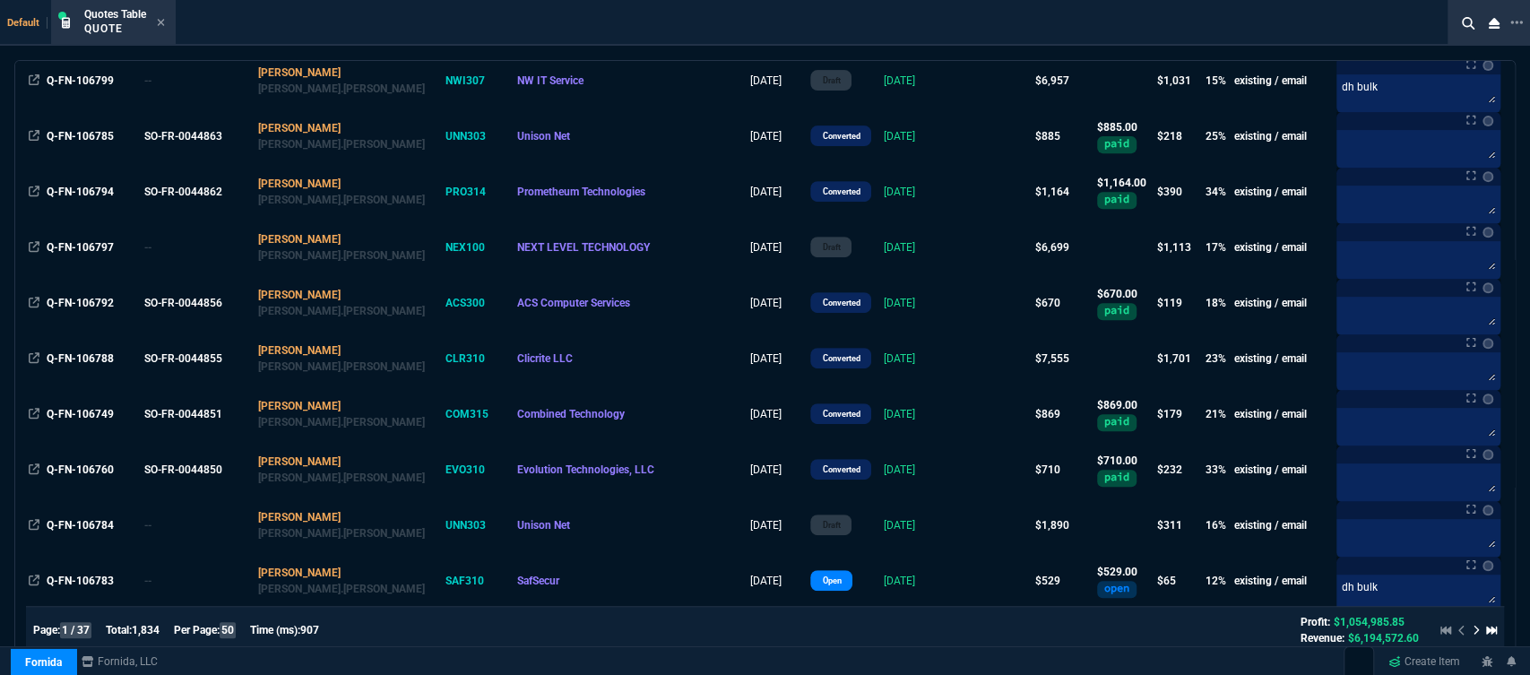
scroll to position [497, 0]
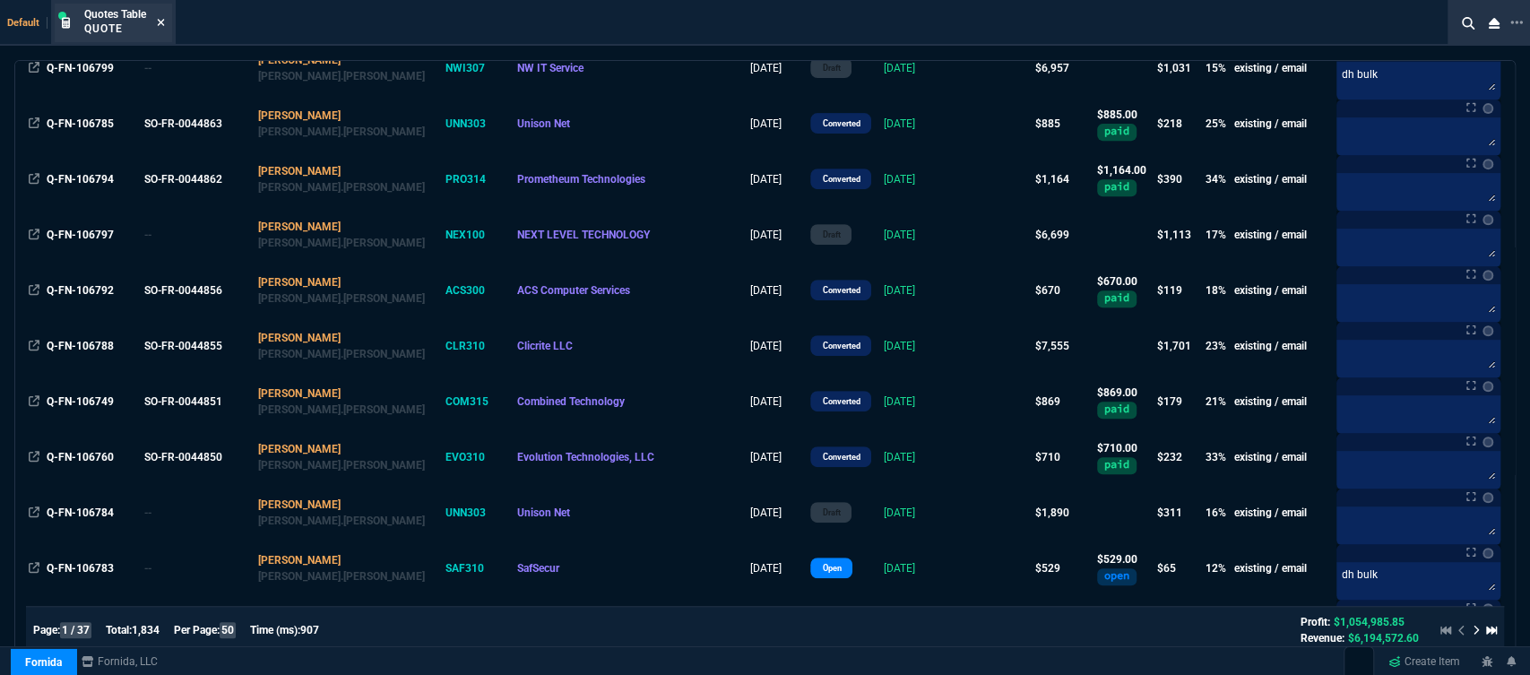
click at [164, 19] on icon at bounding box center [161, 22] width 8 height 11
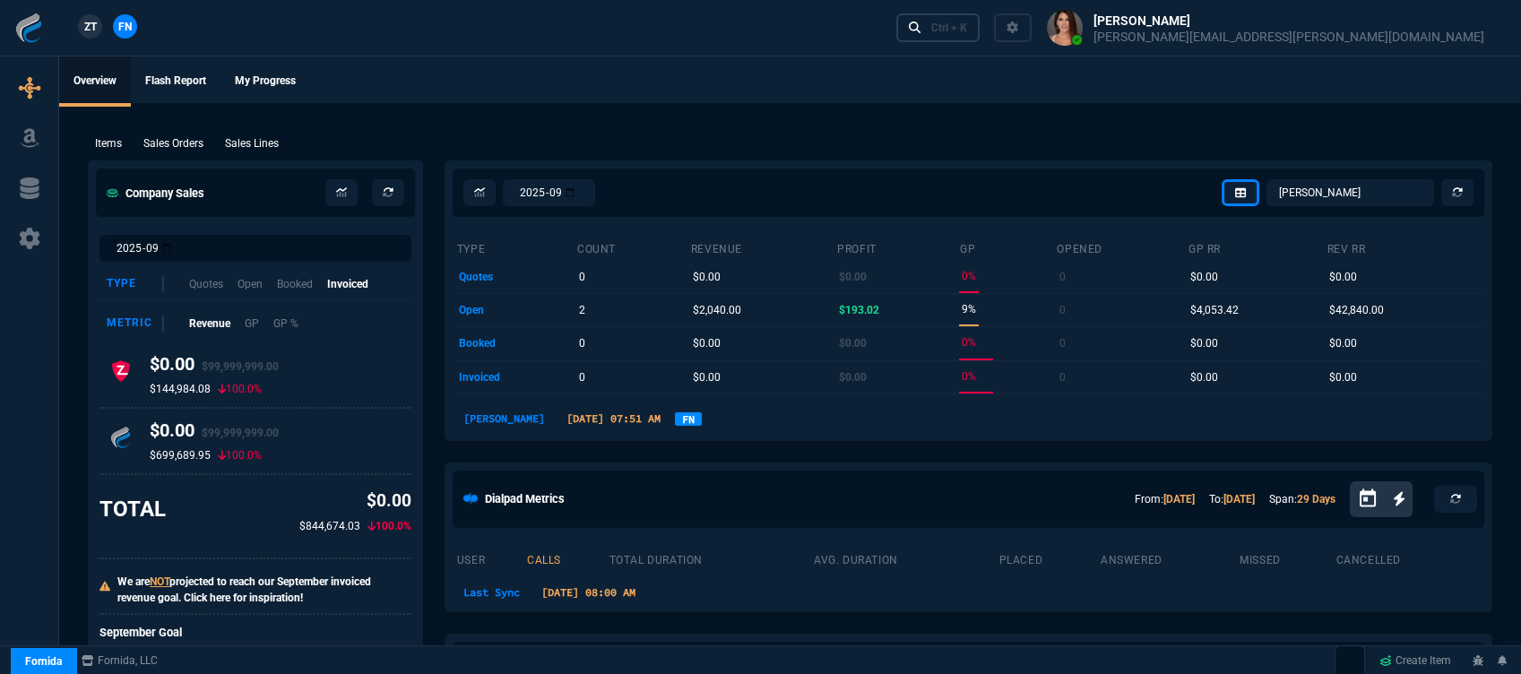
click at [967, 22] on div "Ctrl + K" at bounding box center [949, 28] width 36 height 14
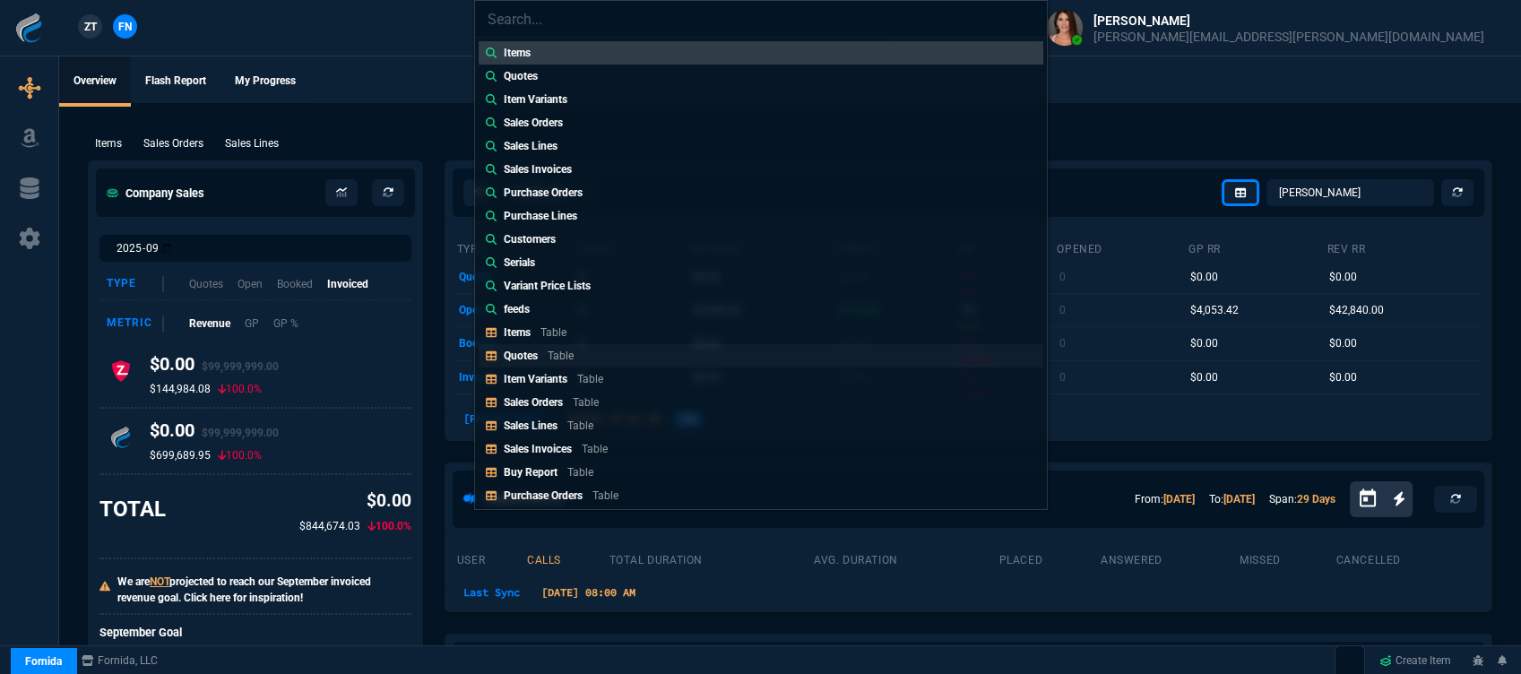
click at [613, 346] on link "Quotes Table" at bounding box center [761, 355] width 565 height 23
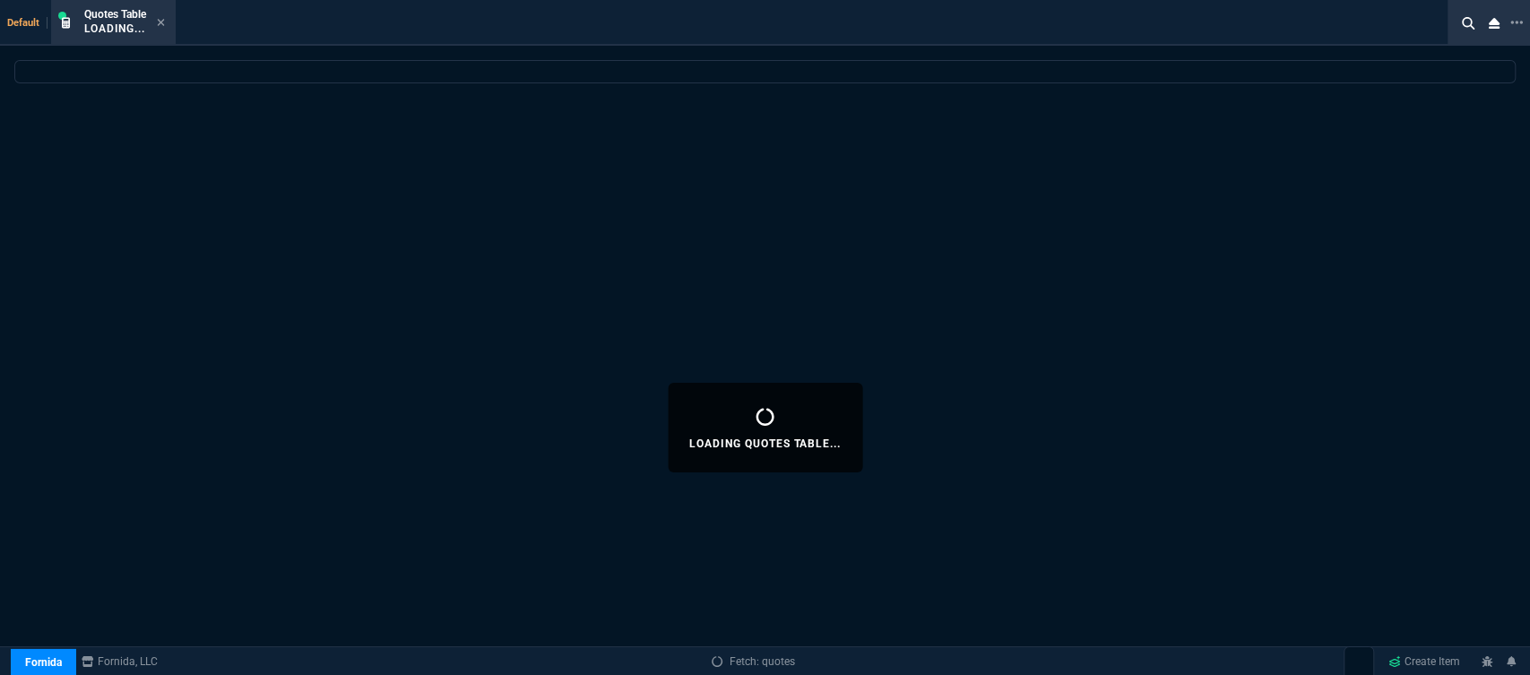
select select
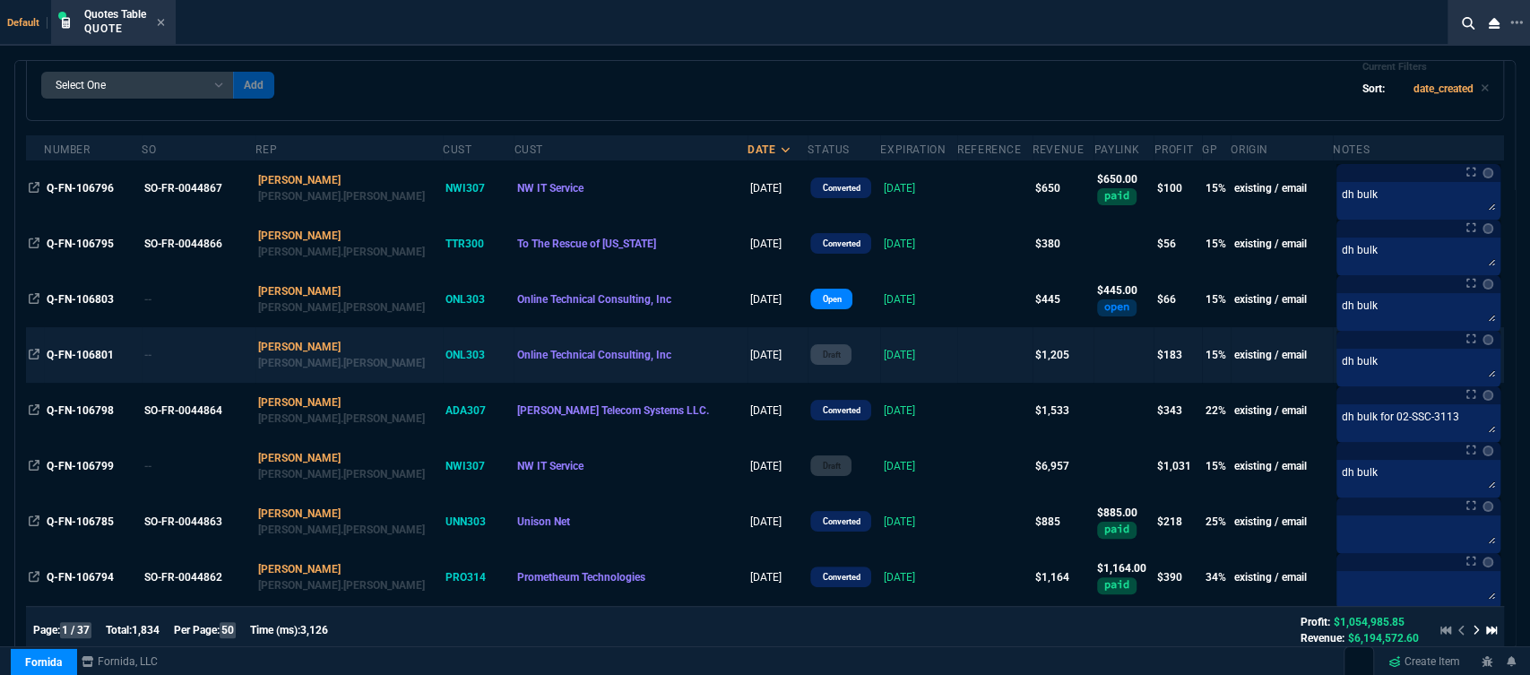
scroll to position [199, 0]
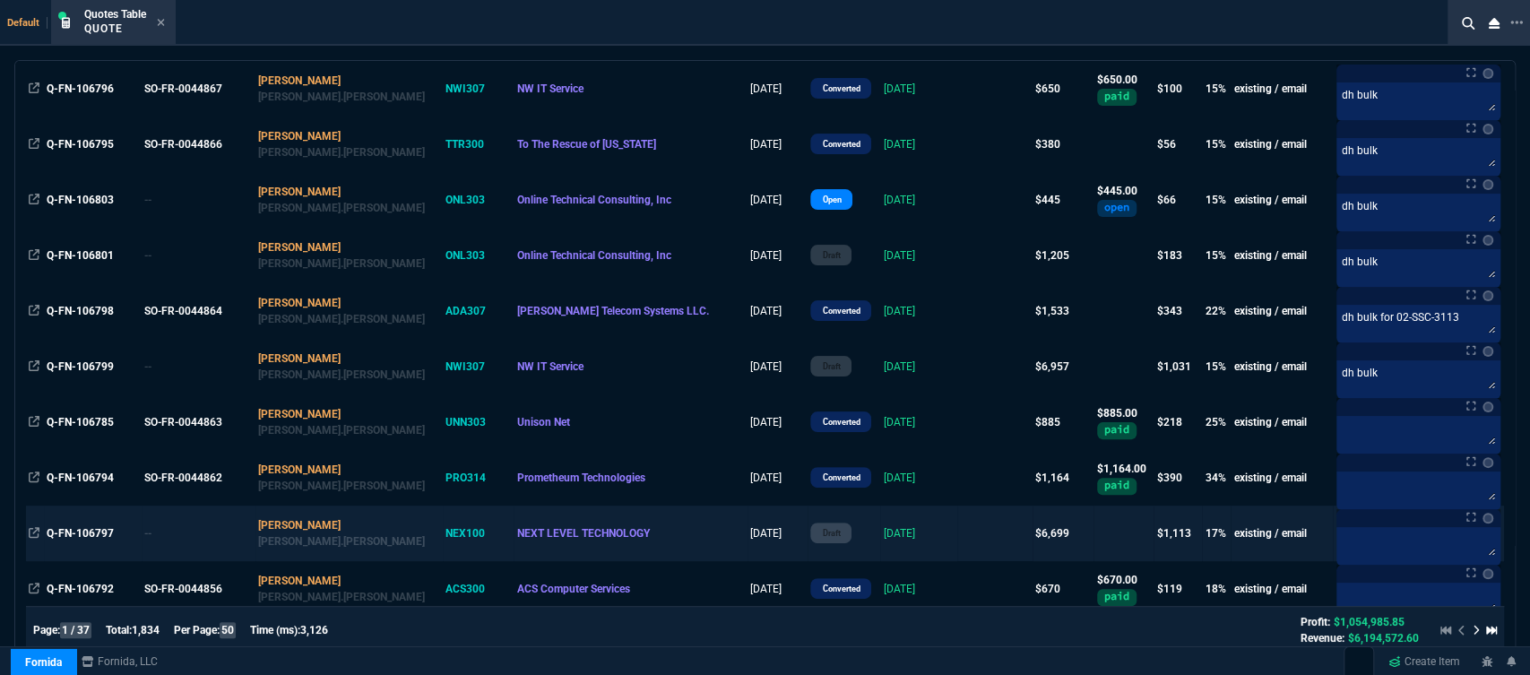
click at [957, 526] on td at bounding box center [994, 533] width 75 height 56
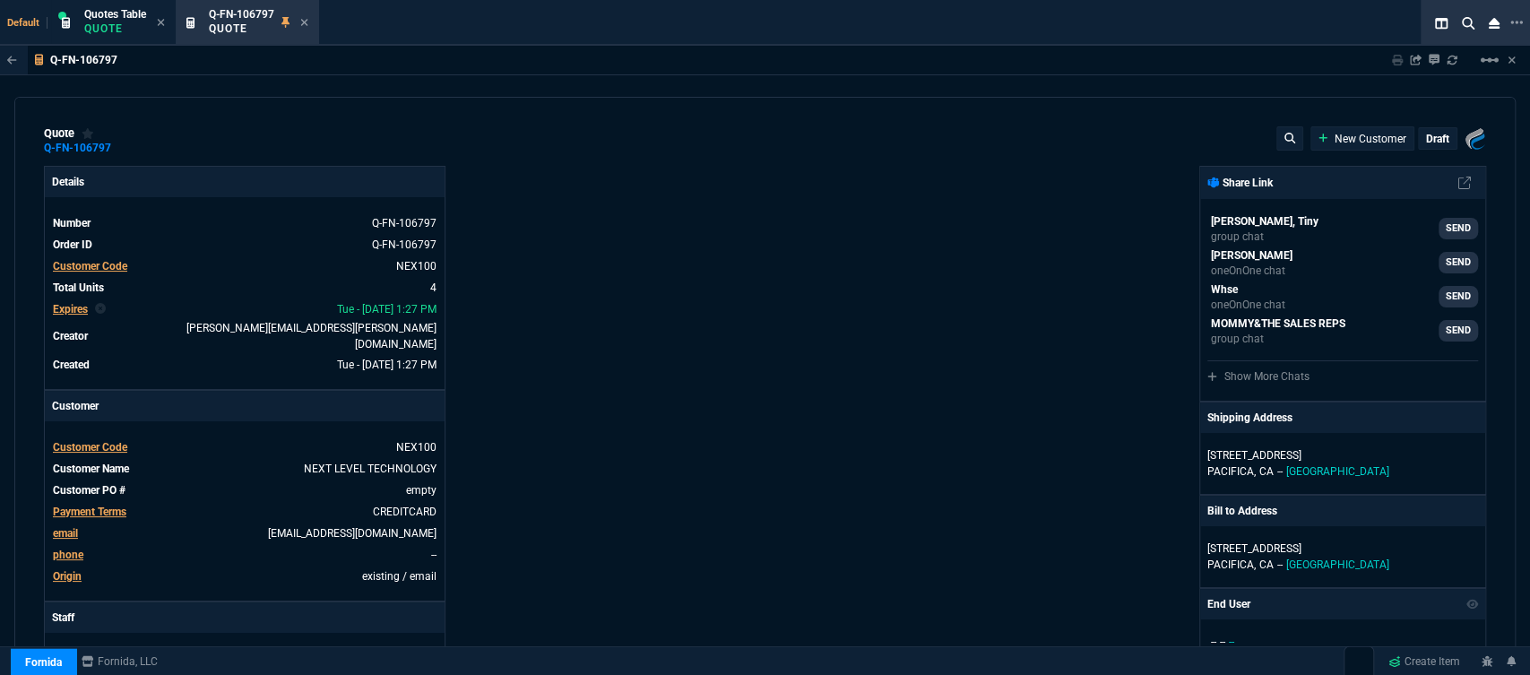
type input "19"
type input "267"
type input "1965"
type input "18"
type input "269"
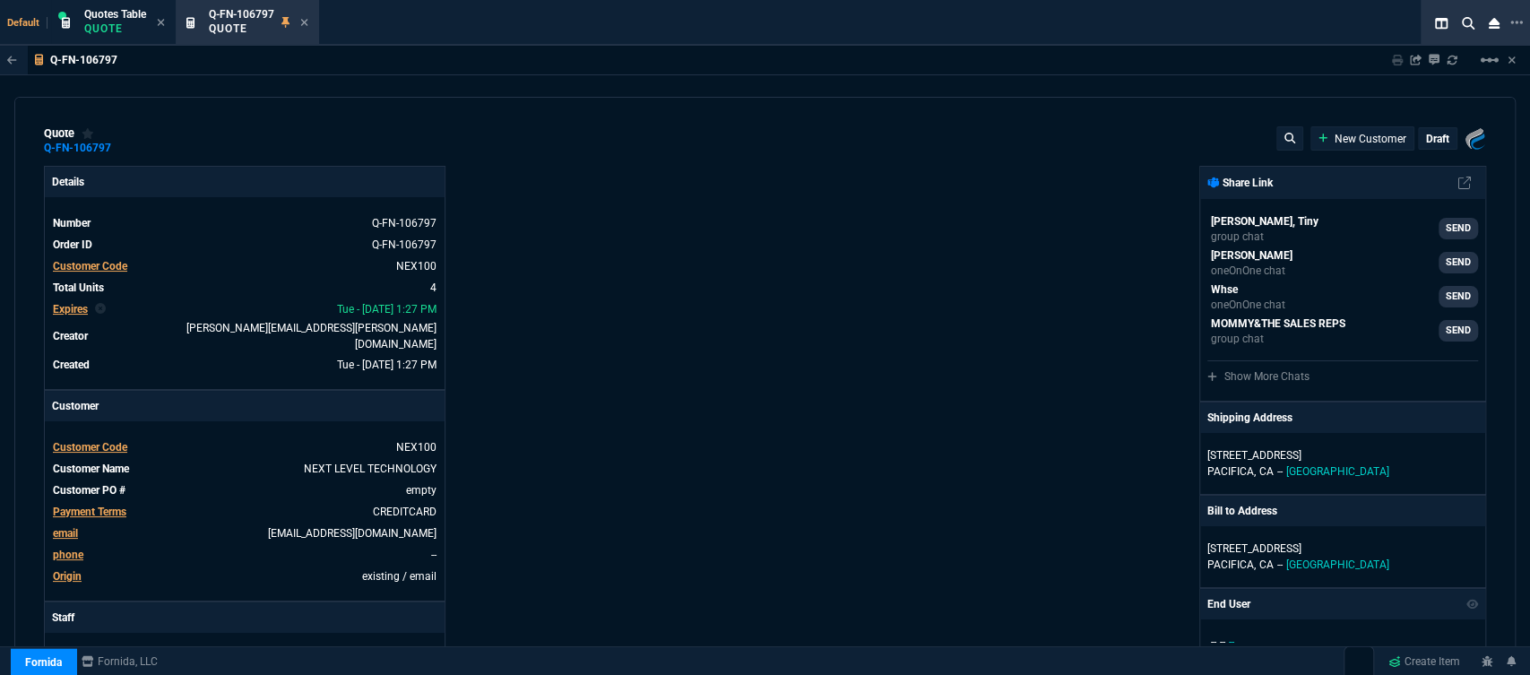
type input "2047"
type input "22"
type input "382"
type input "2383.03"
type input "23"
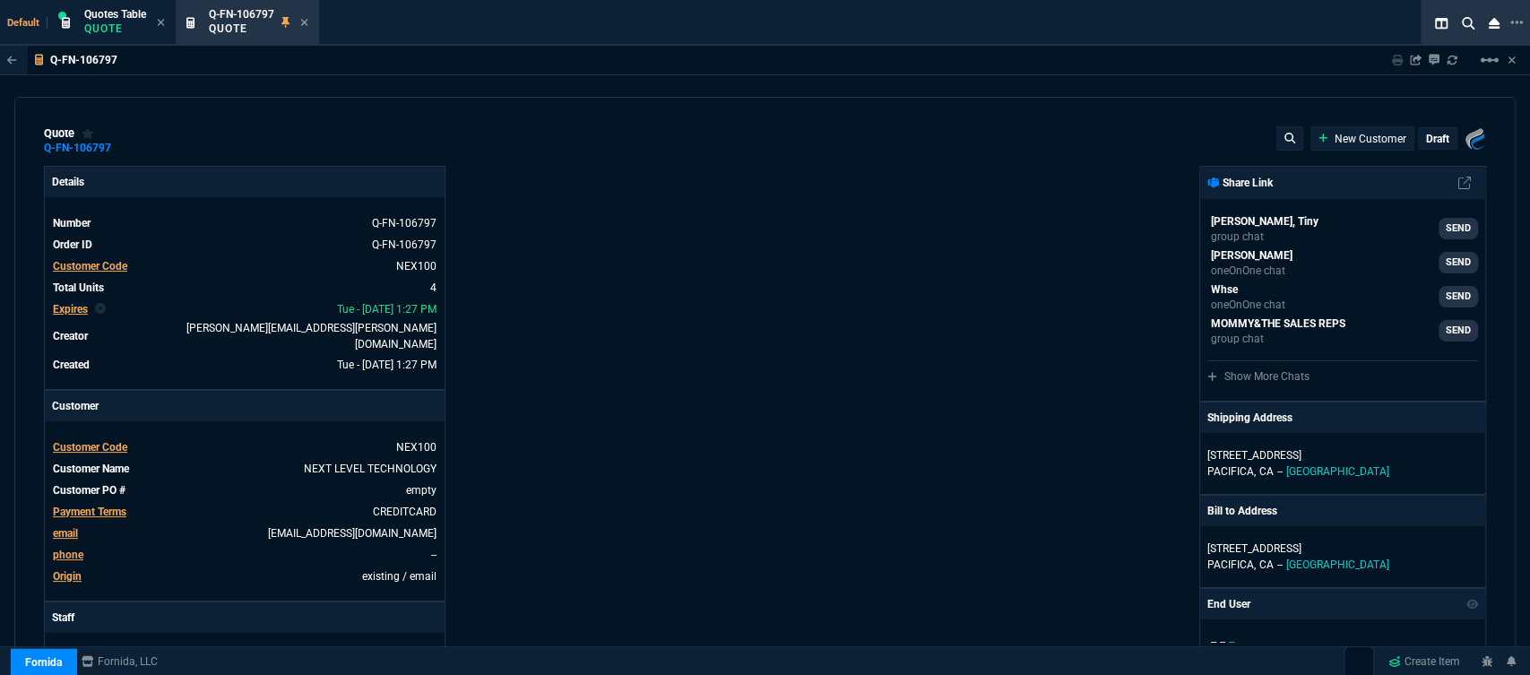
type input "486"
type input "2844.07"
type input "28"
type input "27"
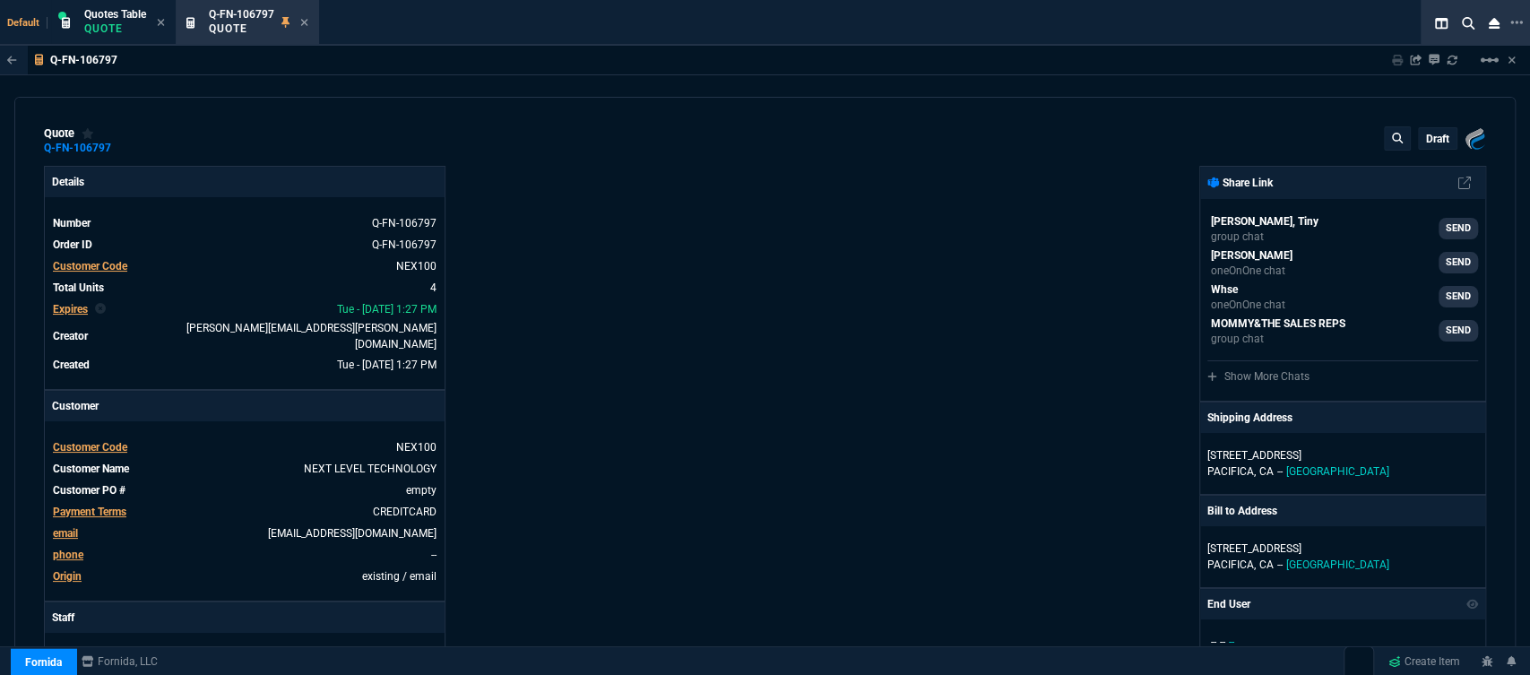
type input "27"
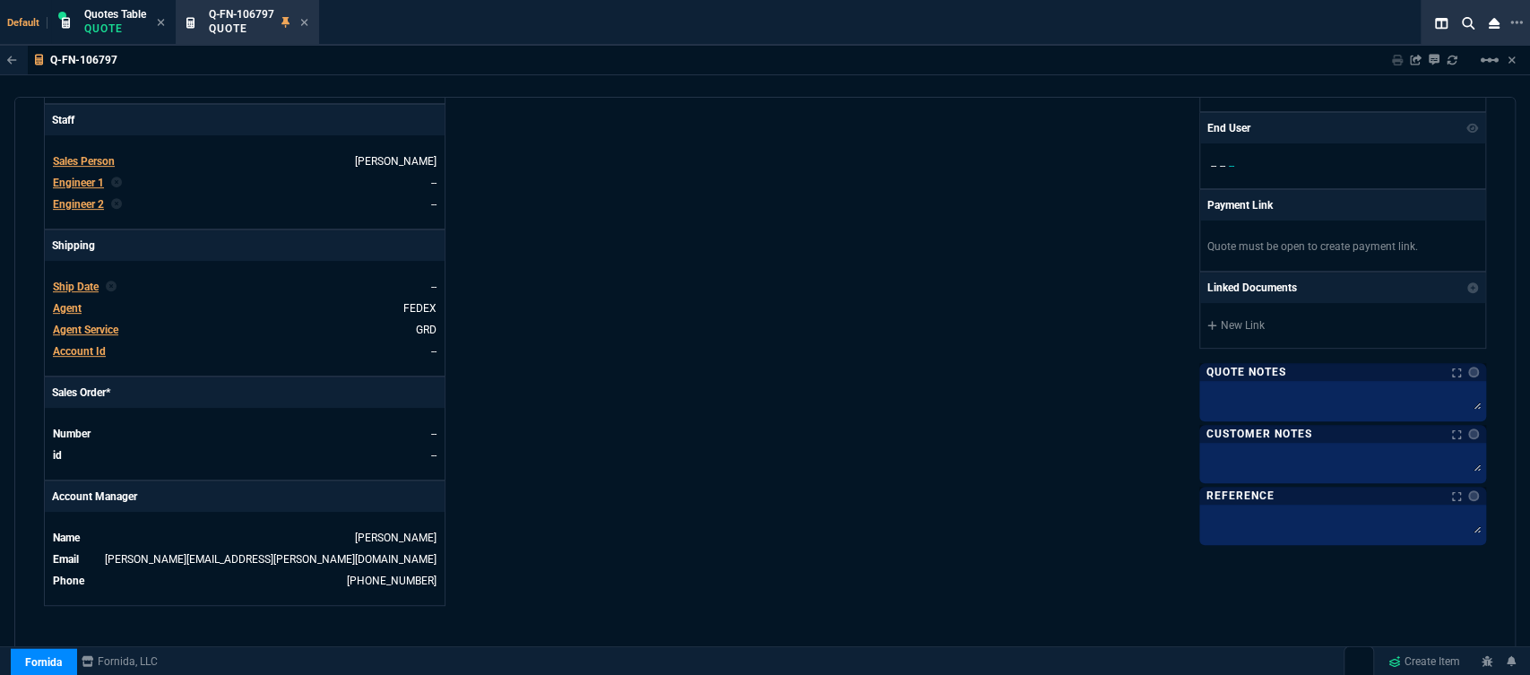
scroll to position [996, 0]
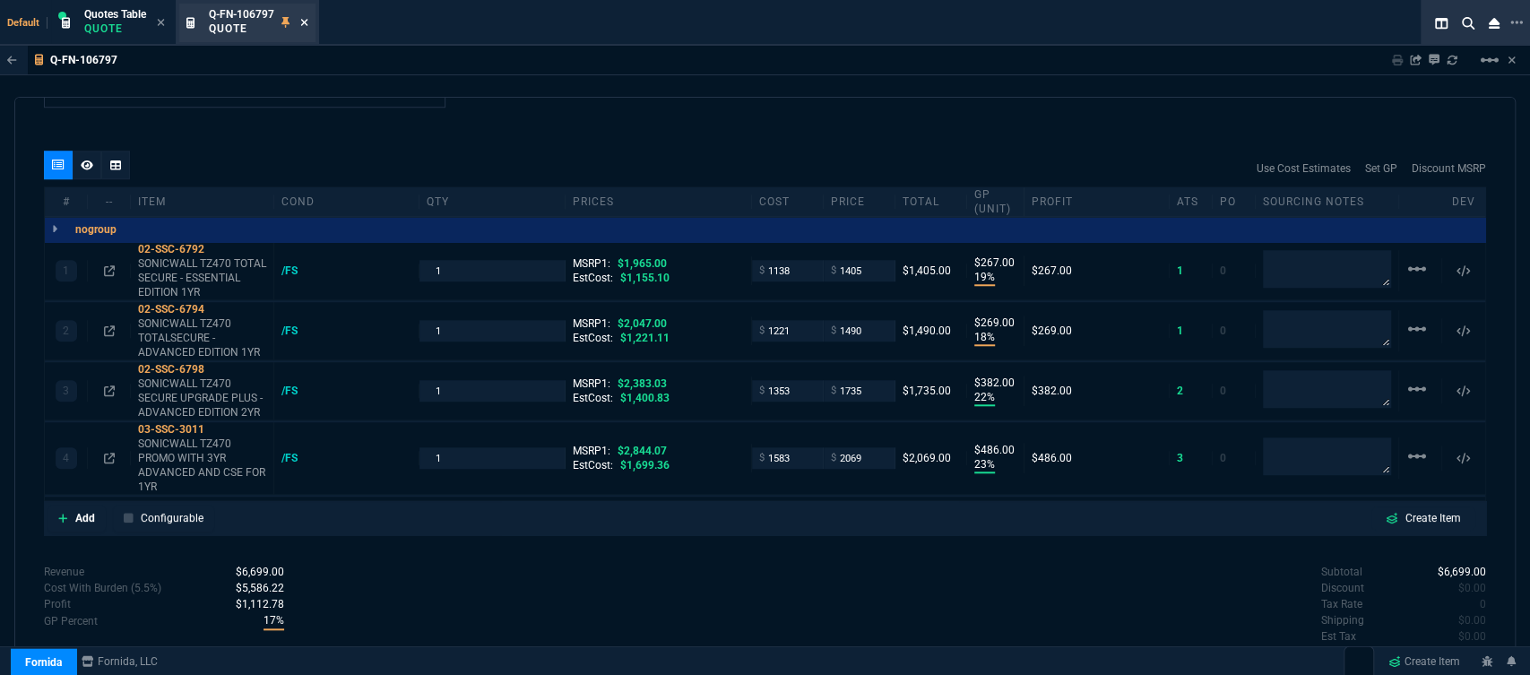
click at [307, 22] on icon at bounding box center [304, 22] width 7 height 7
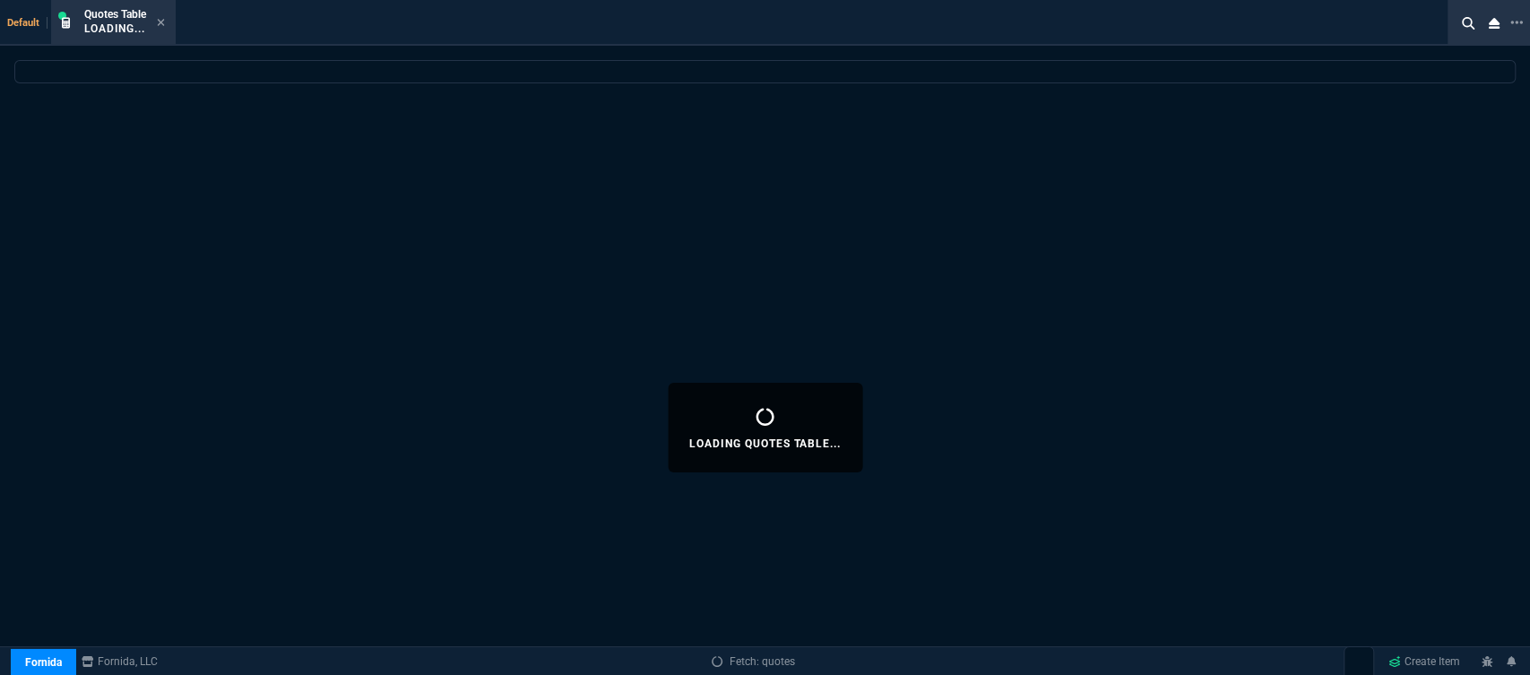
click at [163, 20] on icon at bounding box center [161, 22] width 8 height 11
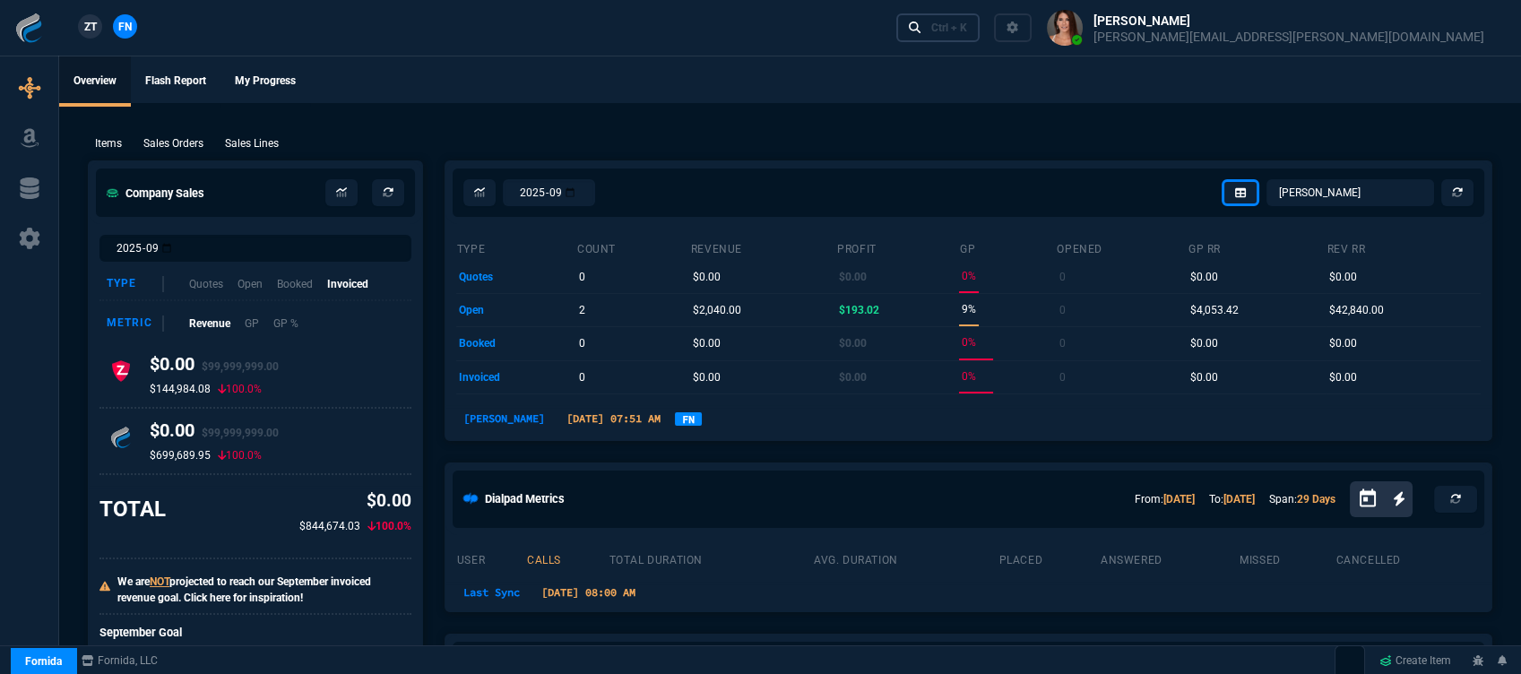
click at [980, 34] on link "Ctrl + K" at bounding box center [938, 27] width 84 height 28
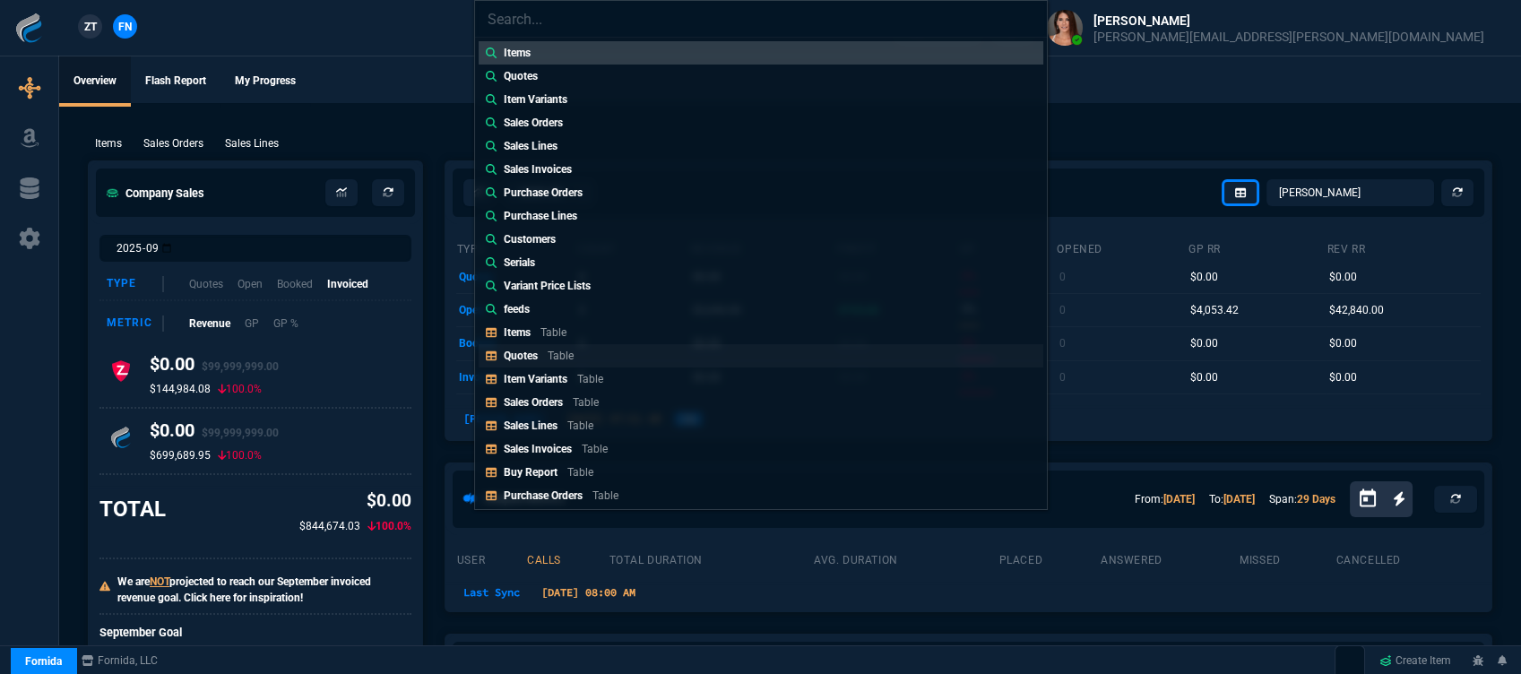
click at [561, 350] on p "Table" at bounding box center [561, 356] width 26 height 13
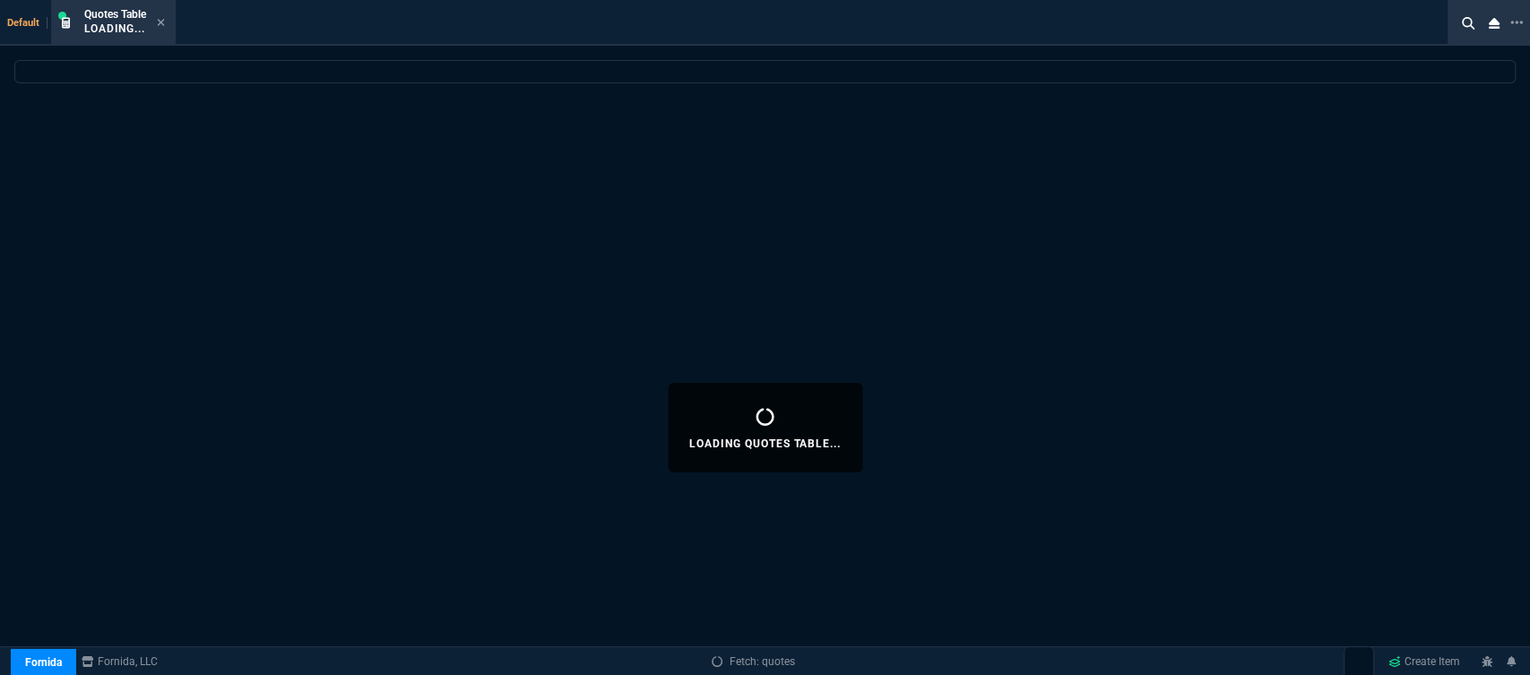
select select
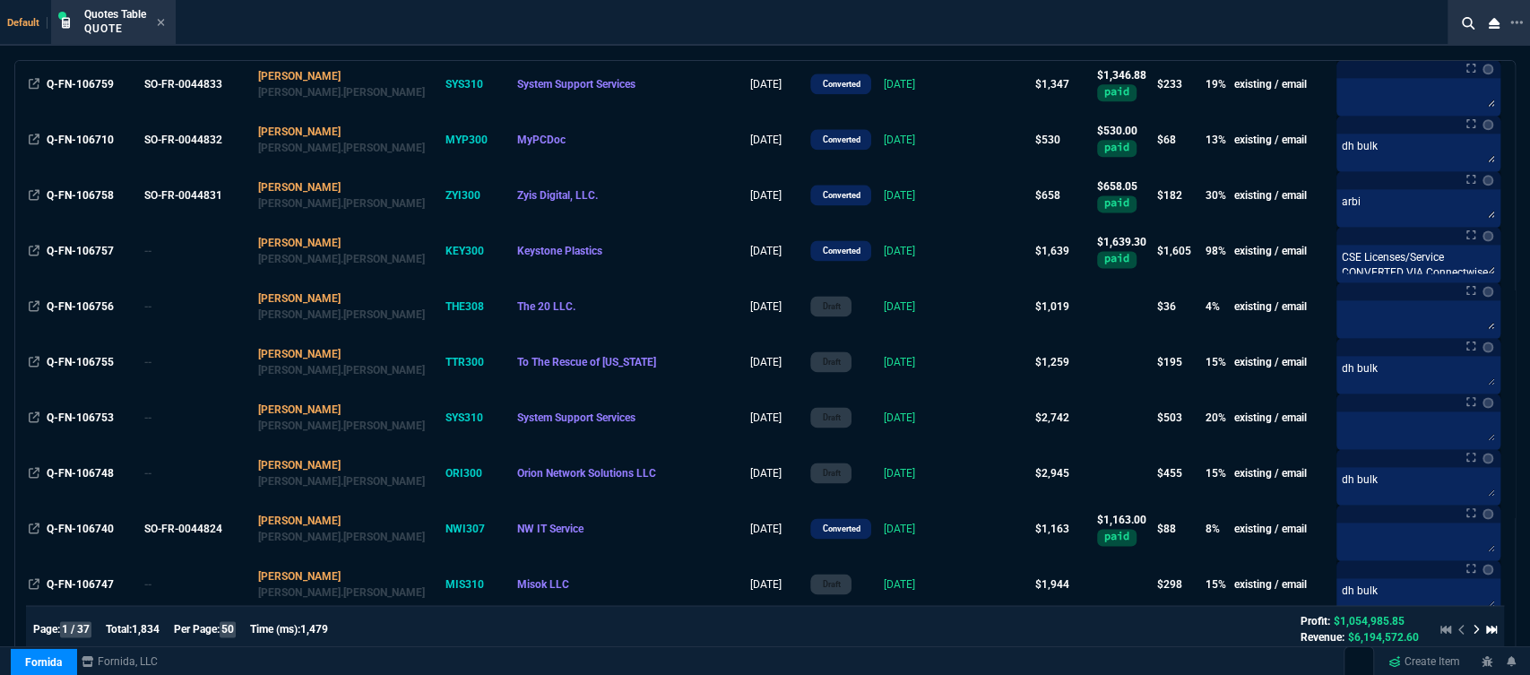
scroll to position [2091, 0]
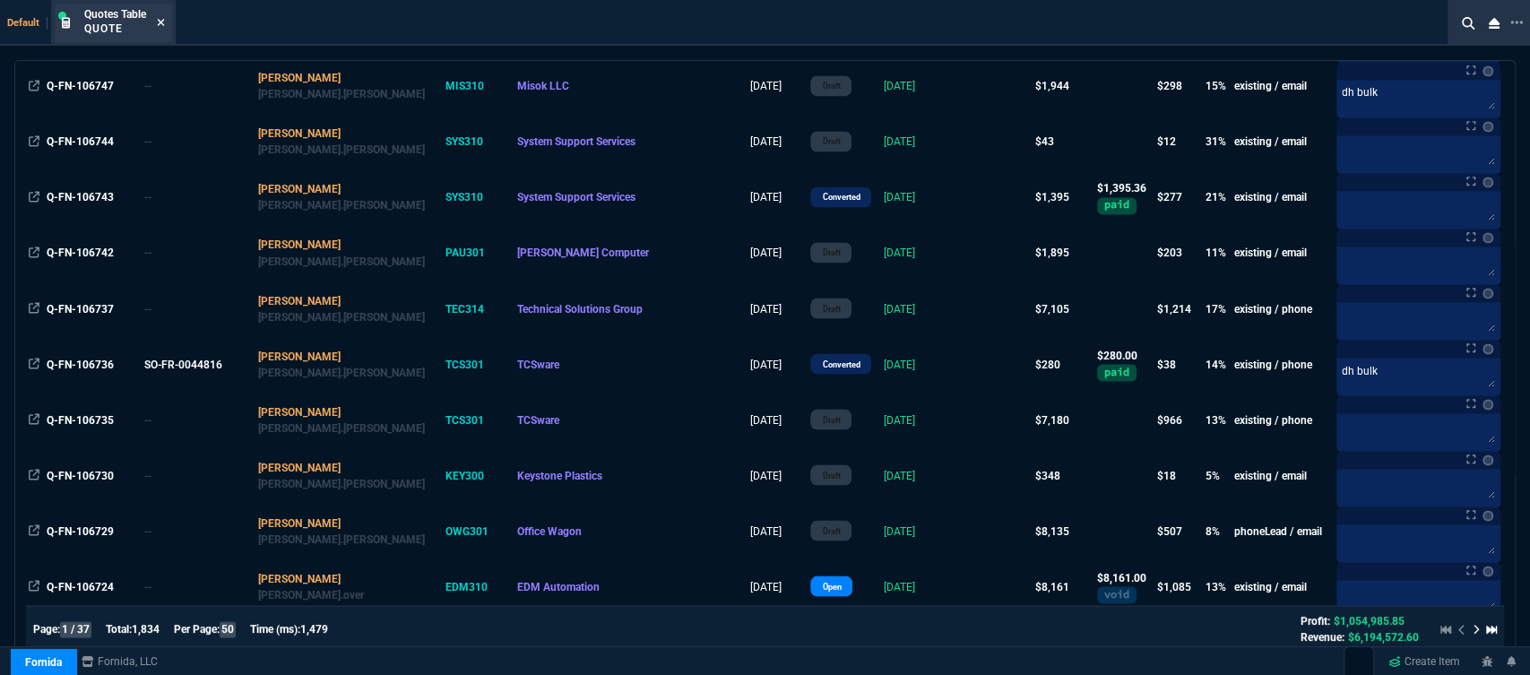
click at [165, 22] on icon at bounding box center [161, 22] width 8 height 11
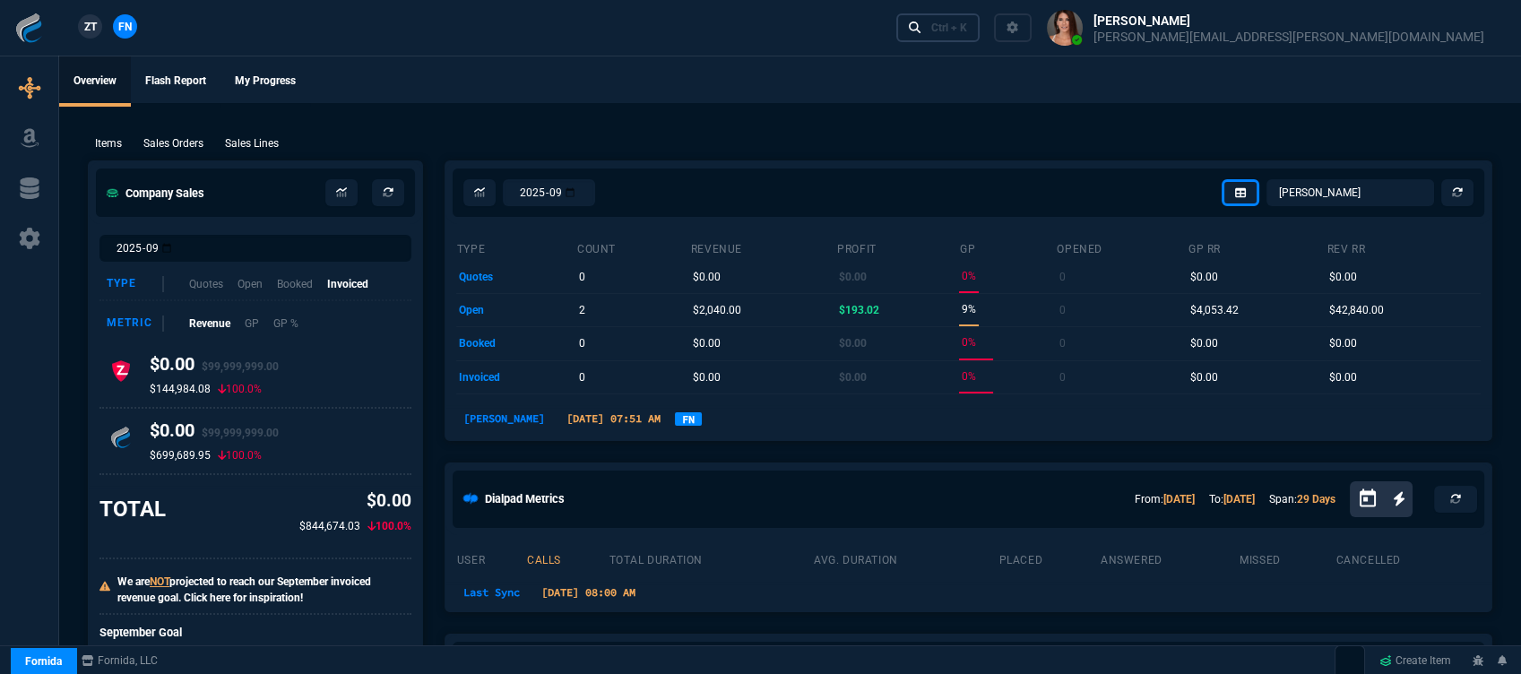
click at [967, 27] on div "Ctrl + K" at bounding box center [949, 28] width 36 height 14
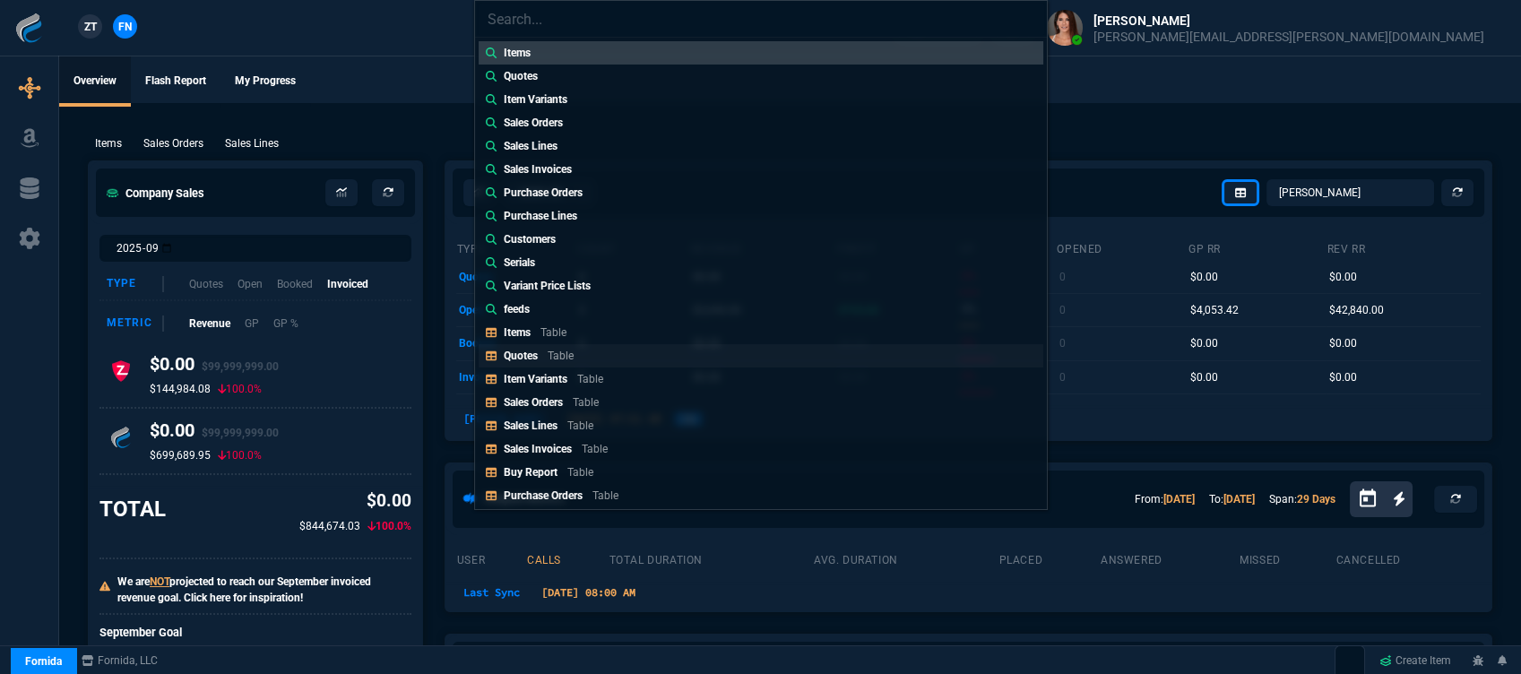
click at [566, 364] on link "Quotes Table" at bounding box center [761, 355] width 565 height 23
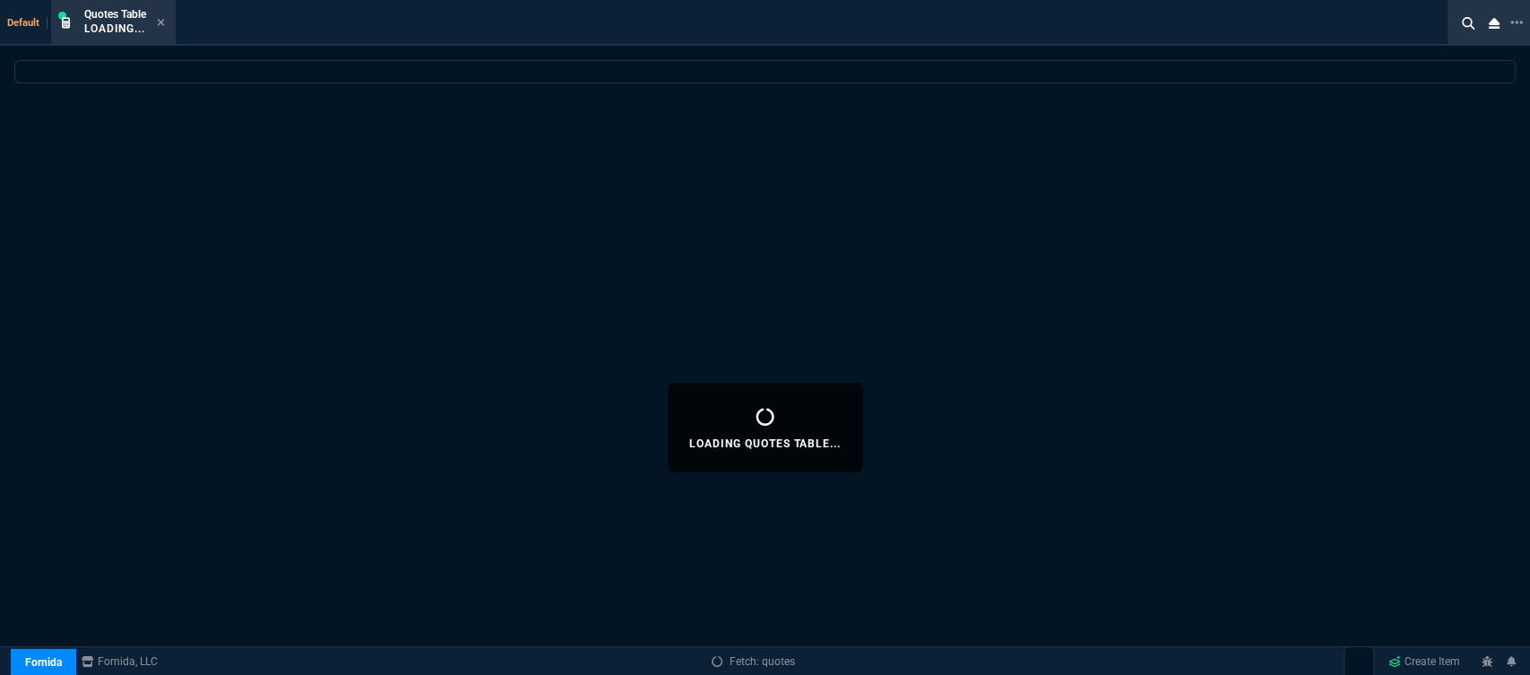
select select
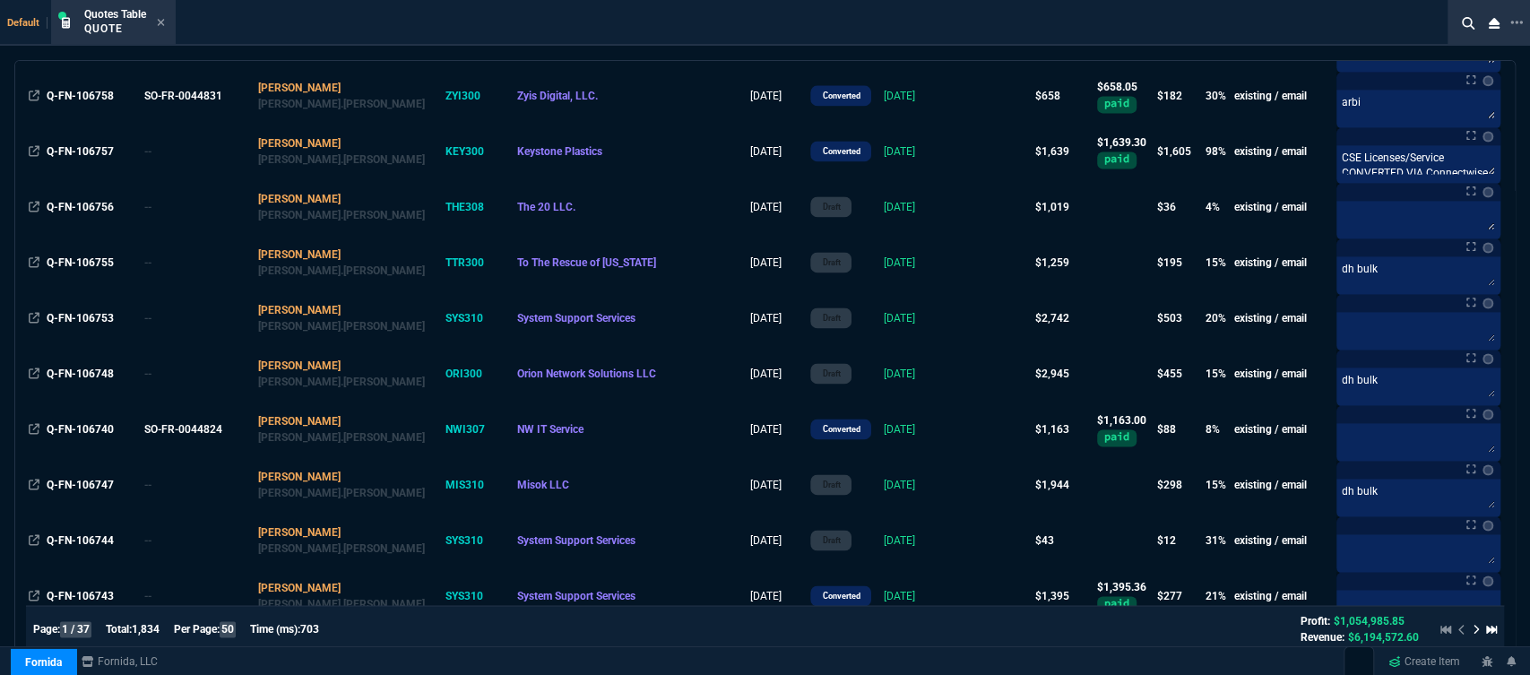
scroll to position [2290, 0]
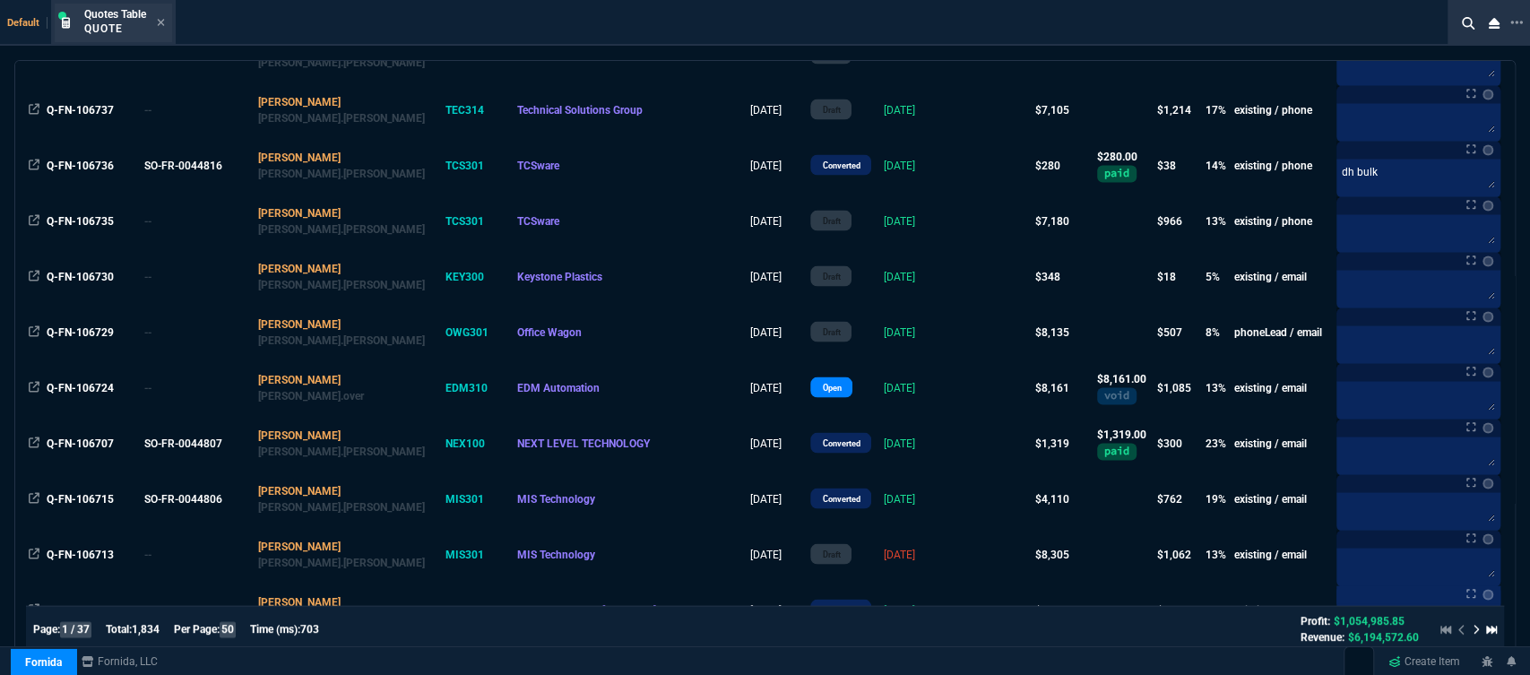
click at [167, 19] on div "Quotes Table Quote" at bounding box center [113, 23] width 117 height 39
click at [160, 22] on icon at bounding box center [161, 22] width 7 height 7
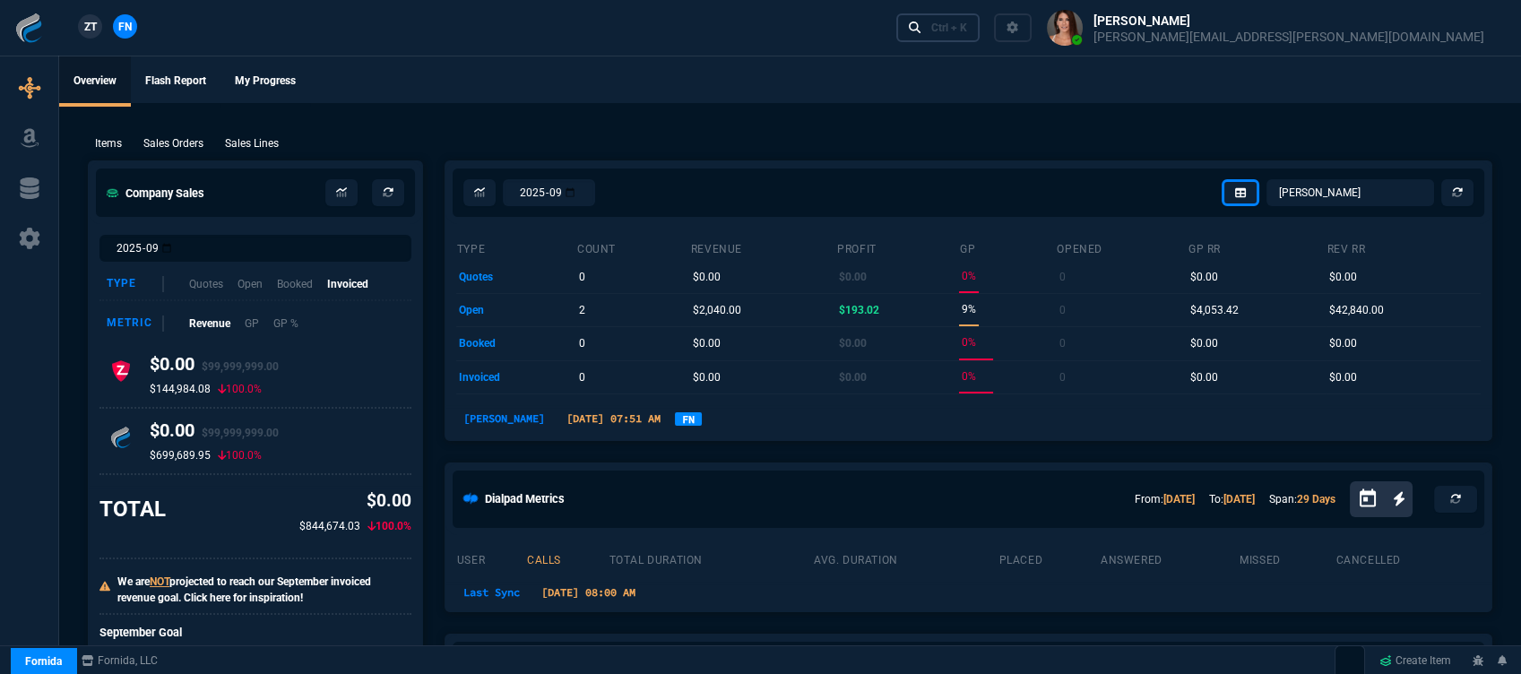
click at [967, 27] on div "Ctrl + K" at bounding box center [949, 28] width 36 height 14
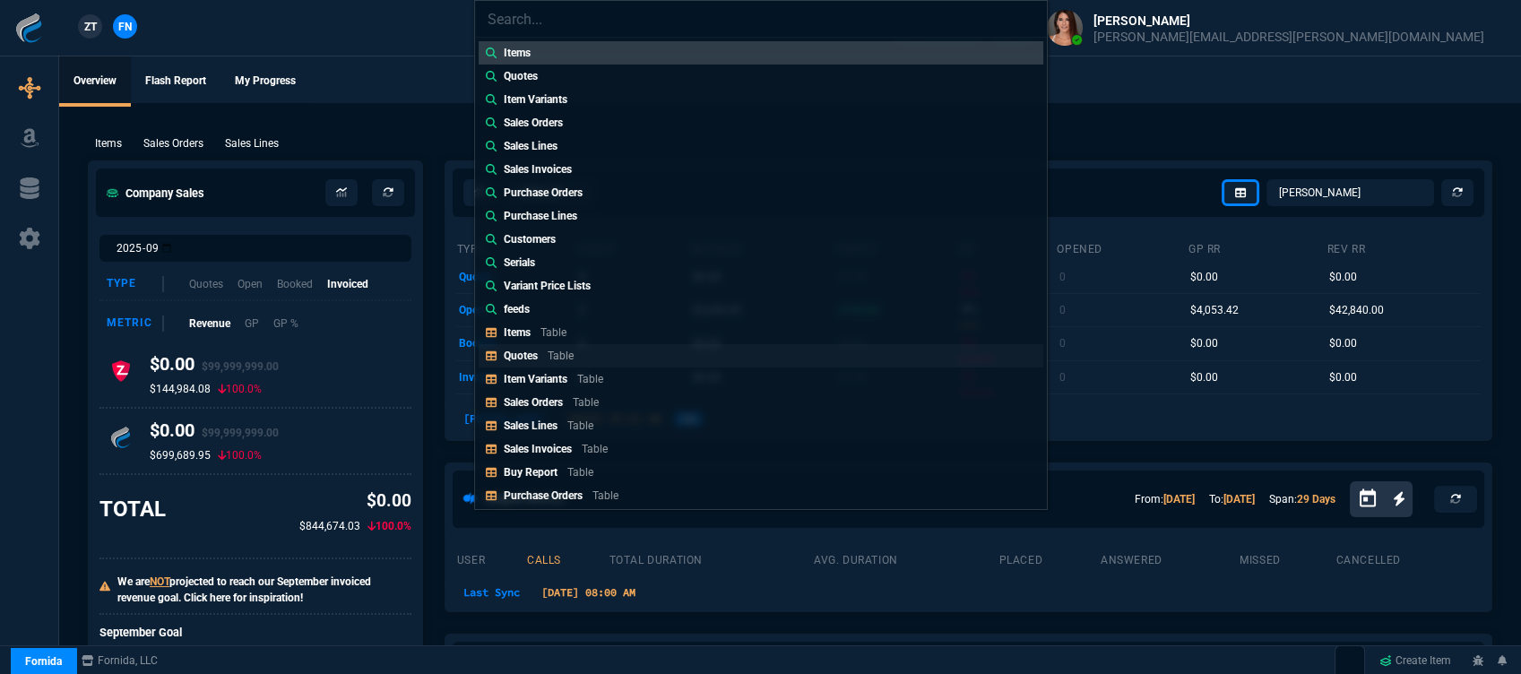
click at [620, 360] on link "Quotes Table" at bounding box center [761, 355] width 565 height 23
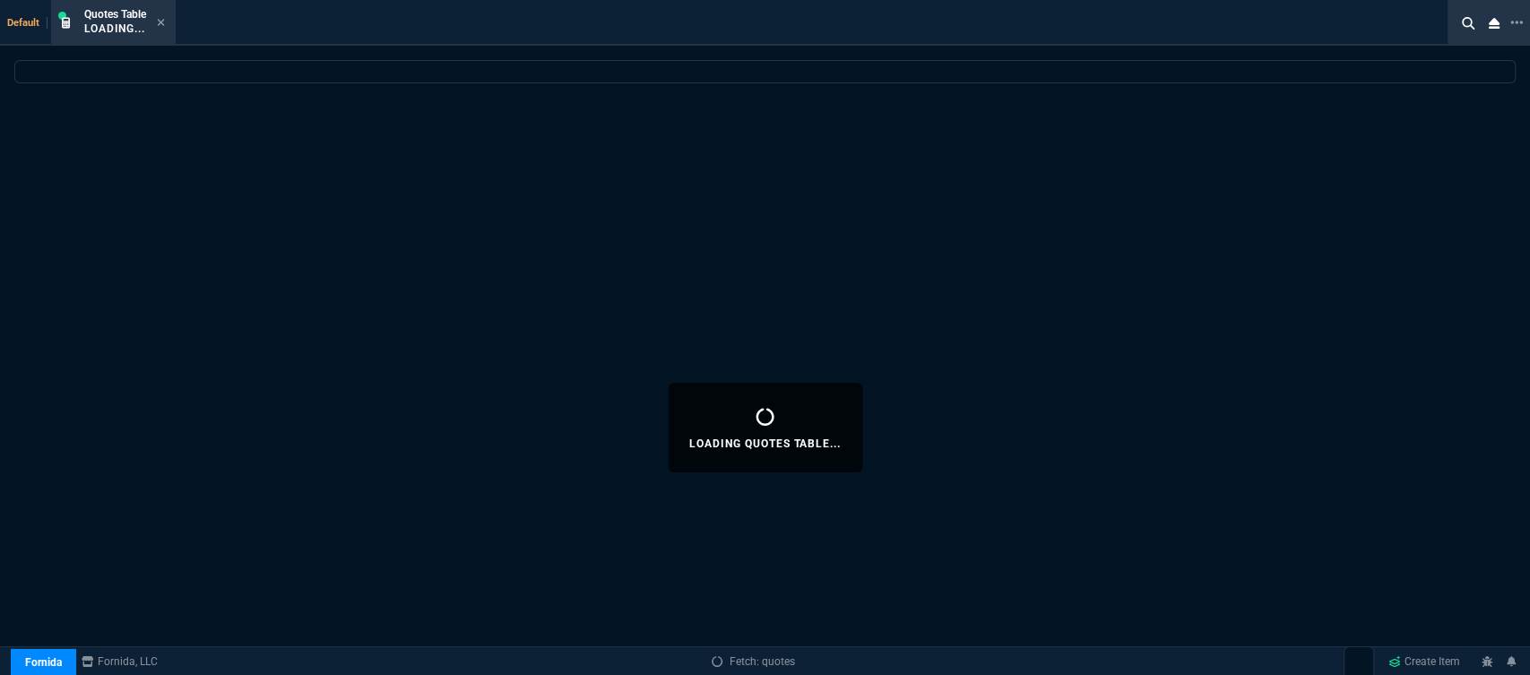
select select
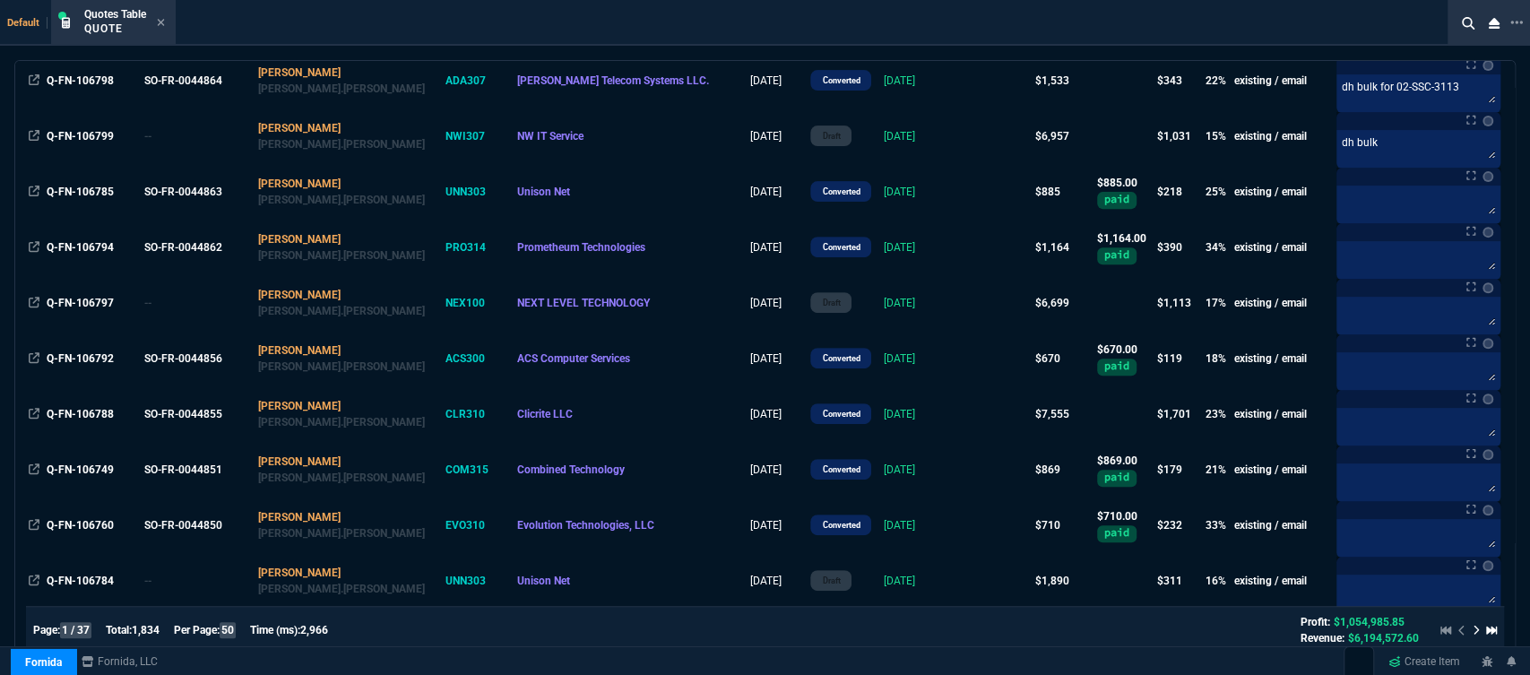
scroll to position [597, 0]
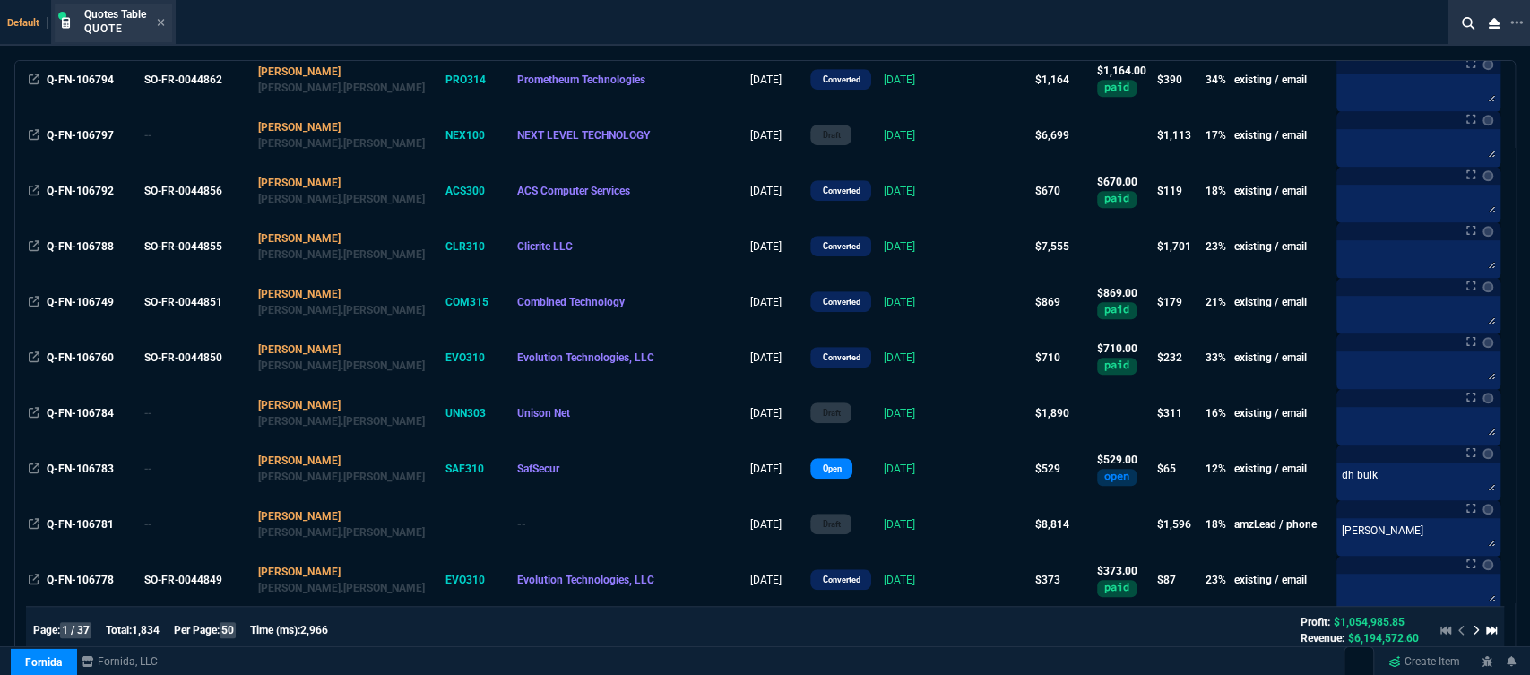
click at [157, 21] on div "Quotes Table Quote" at bounding box center [124, 22] width 81 height 31
click at [159, 16] on nx-icon at bounding box center [161, 23] width 8 height 14
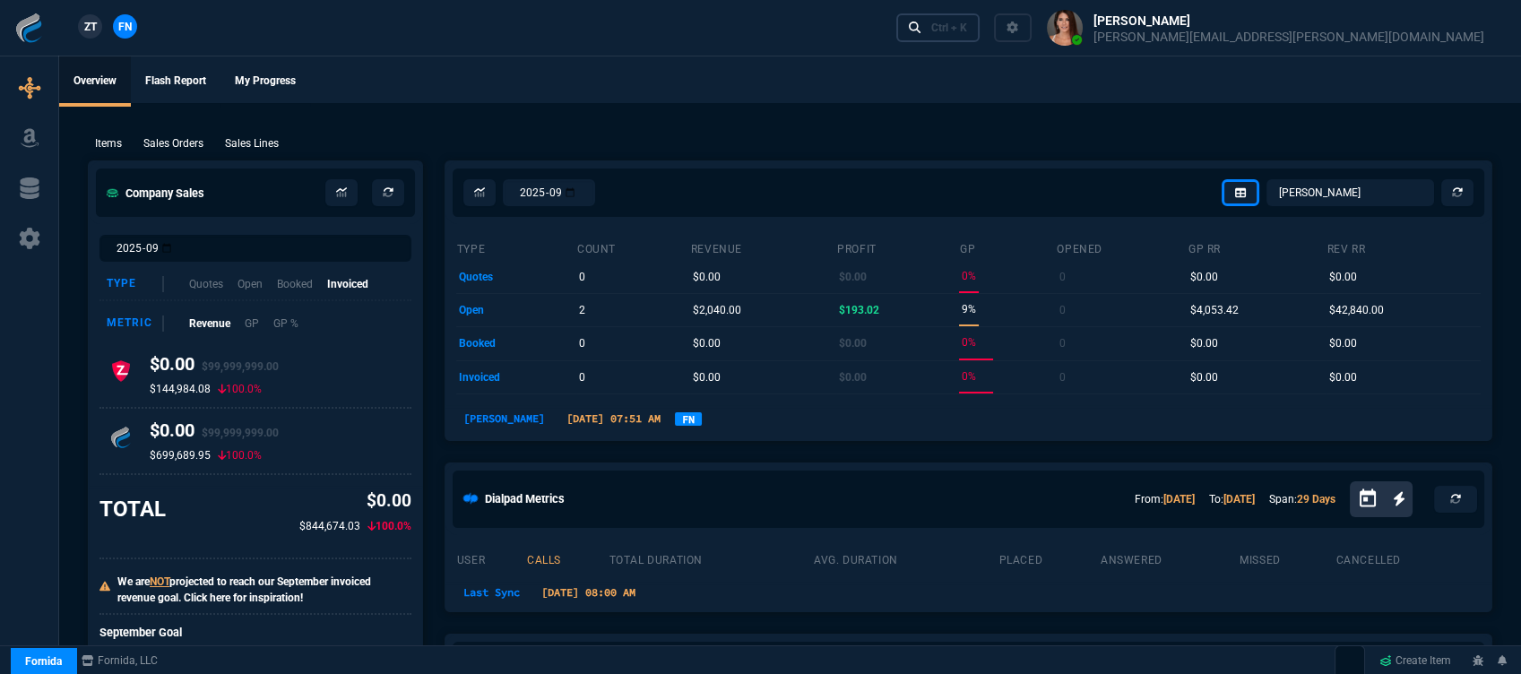
click at [967, 27] on div "Ctrl + K" at bounding box center [949, 28] width 36 height 14
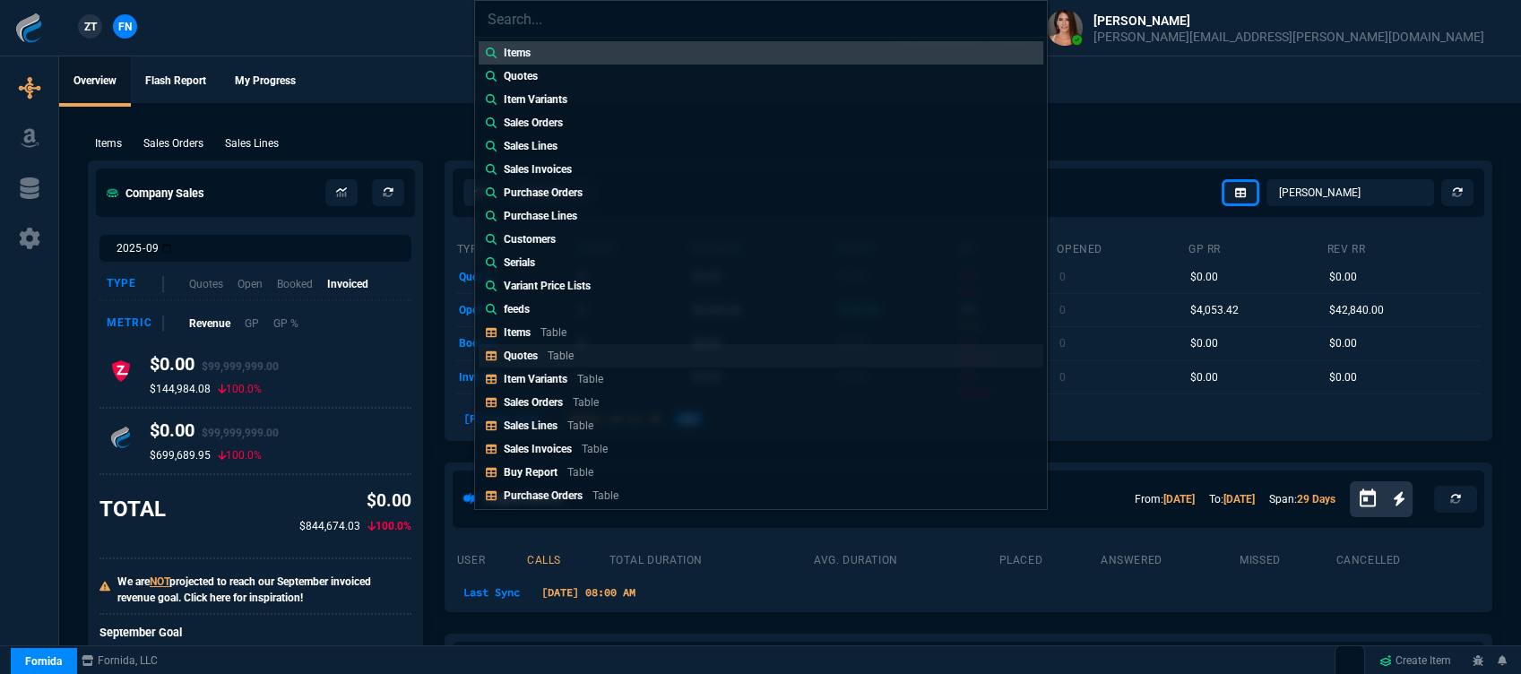
click at [526, 358] on p "Quotes" at bounding box center [521, 356] width 34 height 13
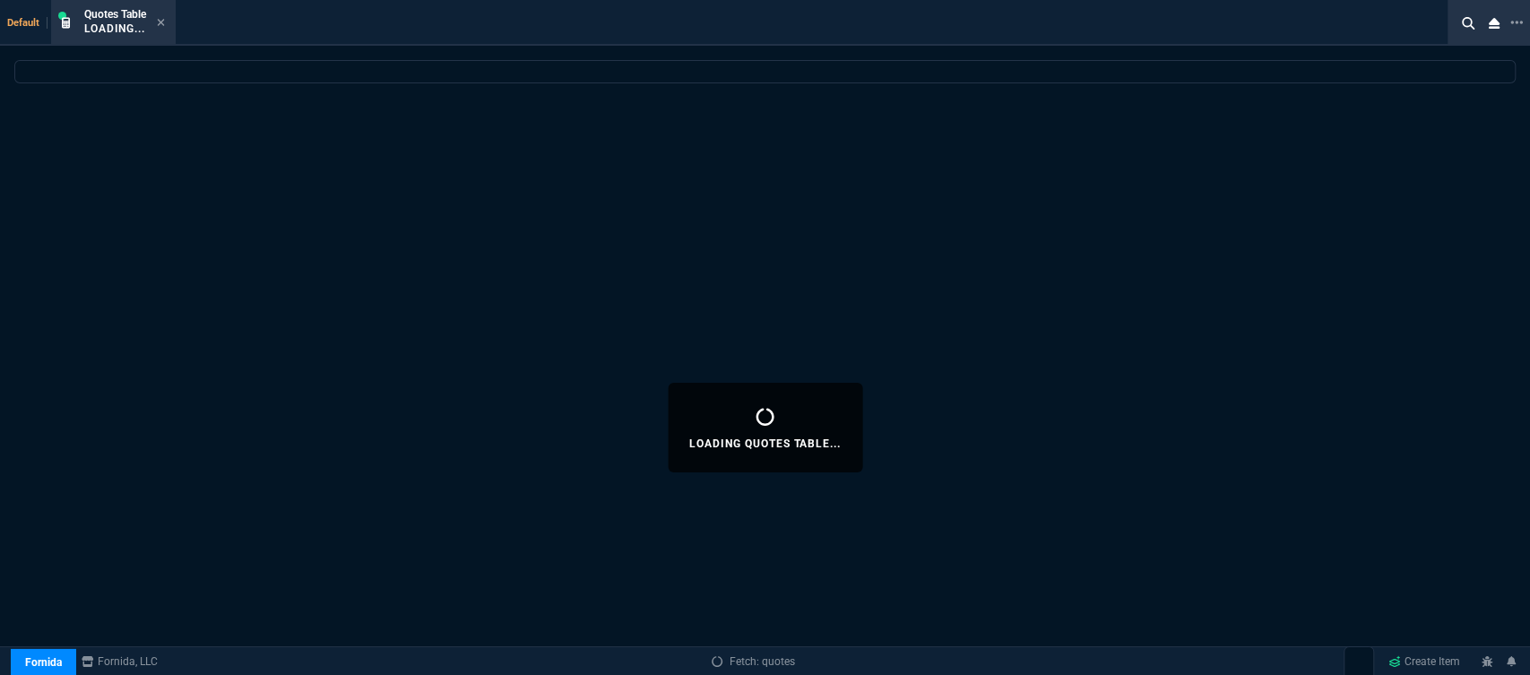
select select
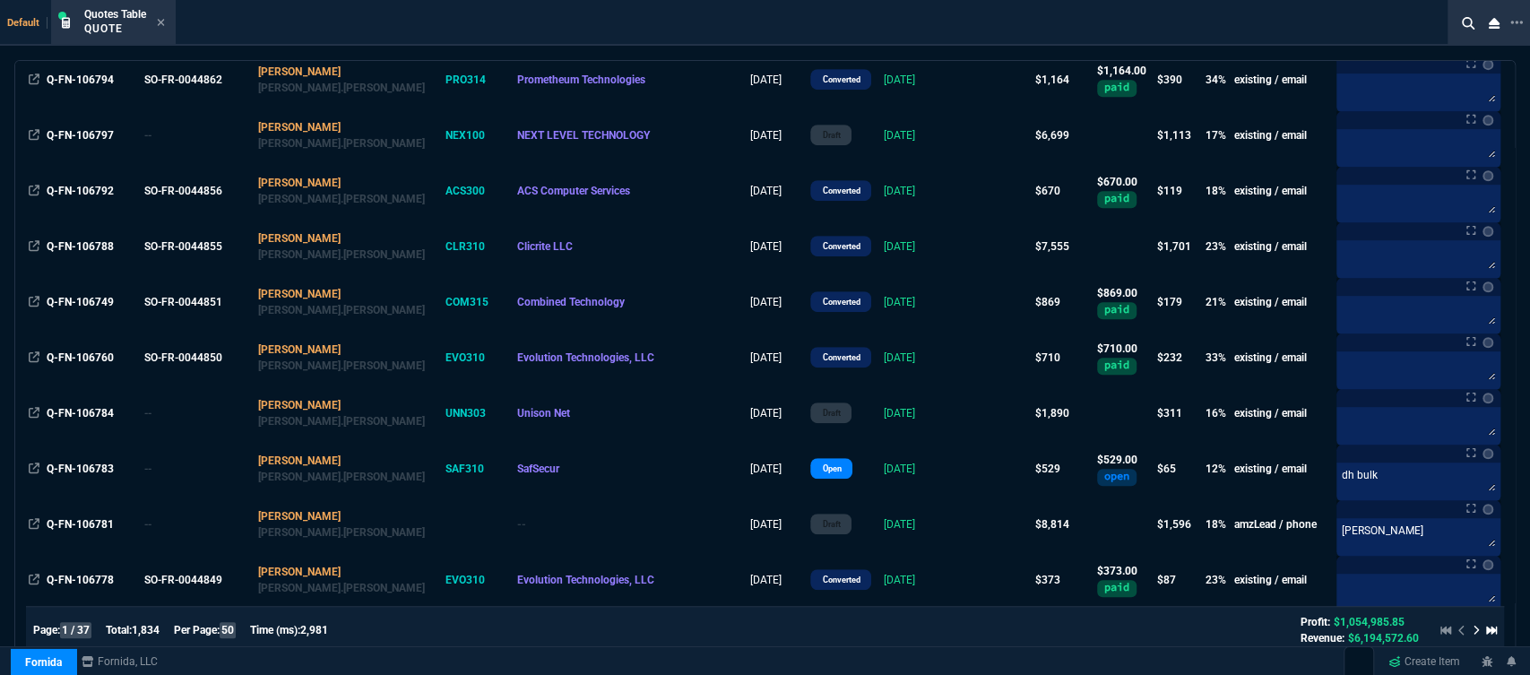
scroll to position [0, 0]
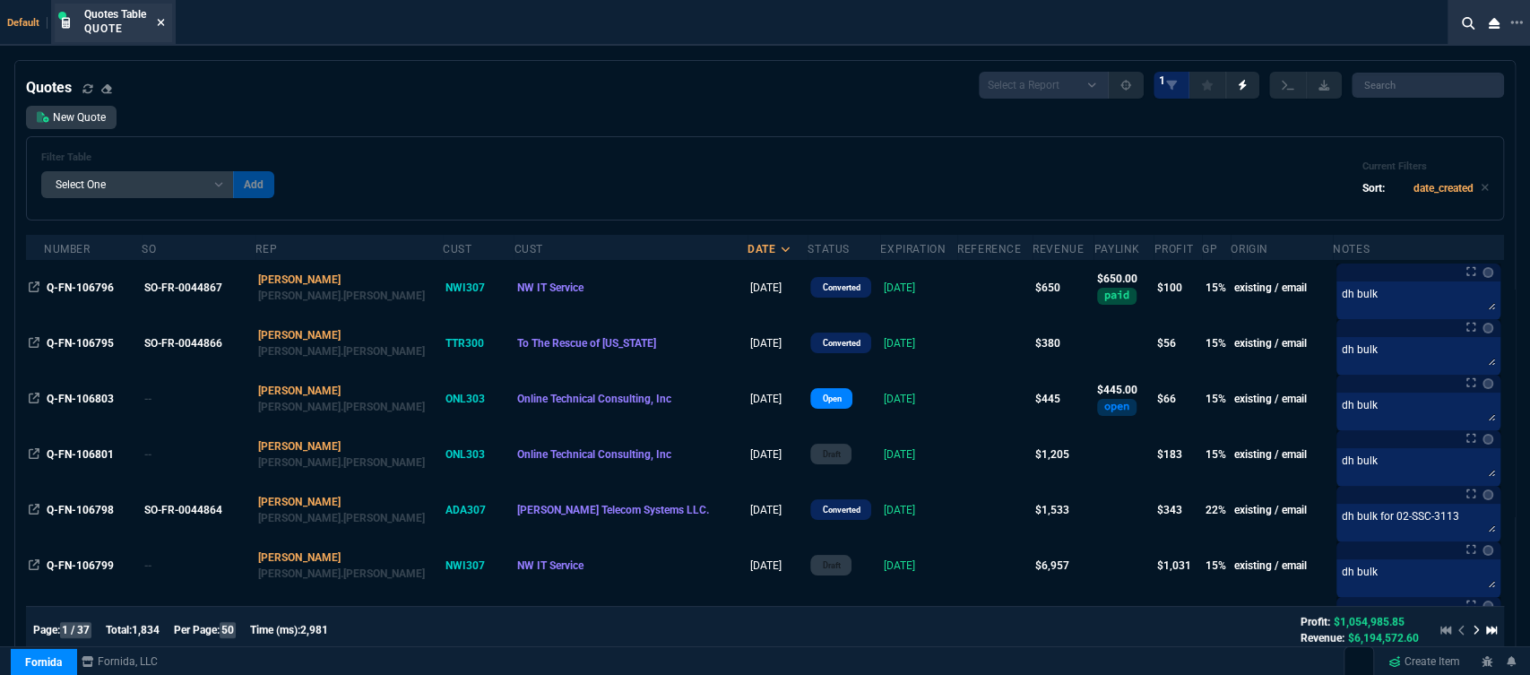
click at [164, 20] on icon at bounding box center [161, 22] width 8 height 11
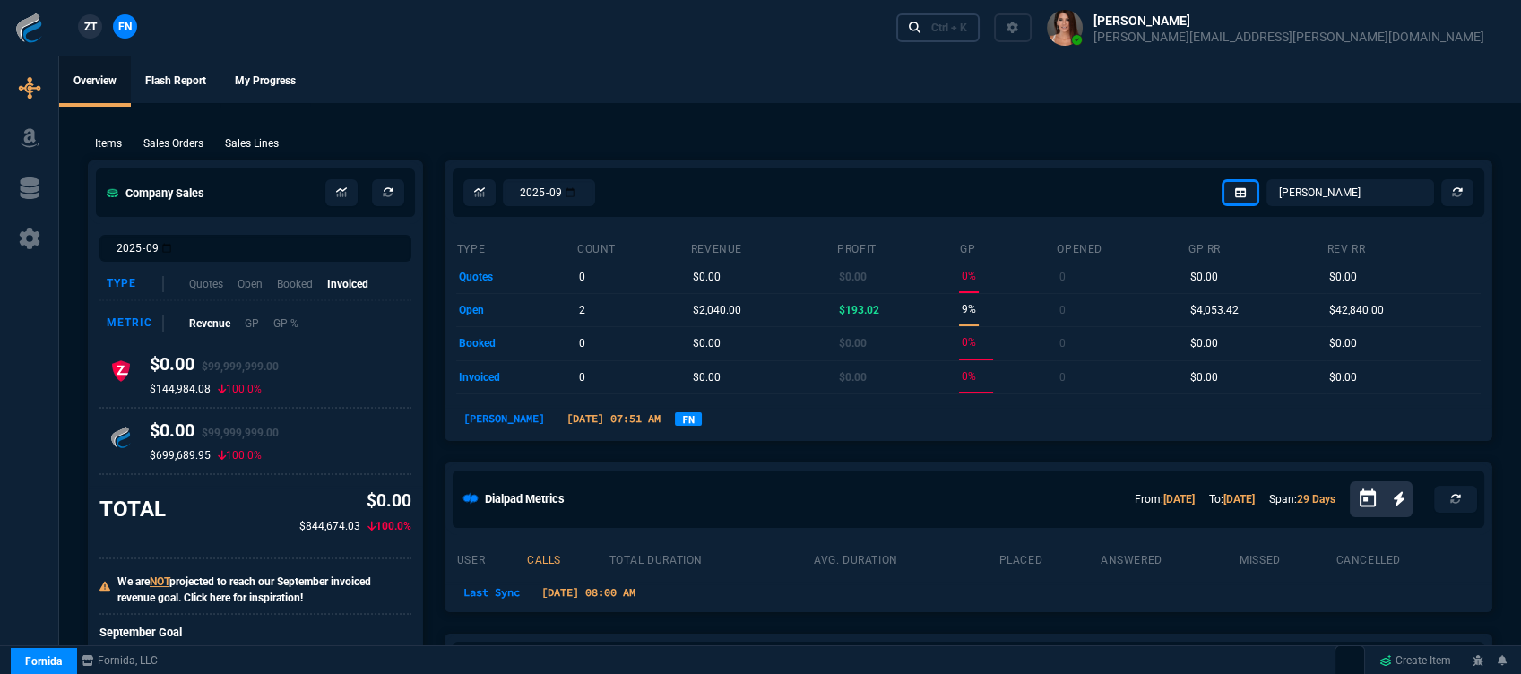
click at [980, 18] on link "Ctrl + K" at bounding box center [938, 27] width 84 height 28
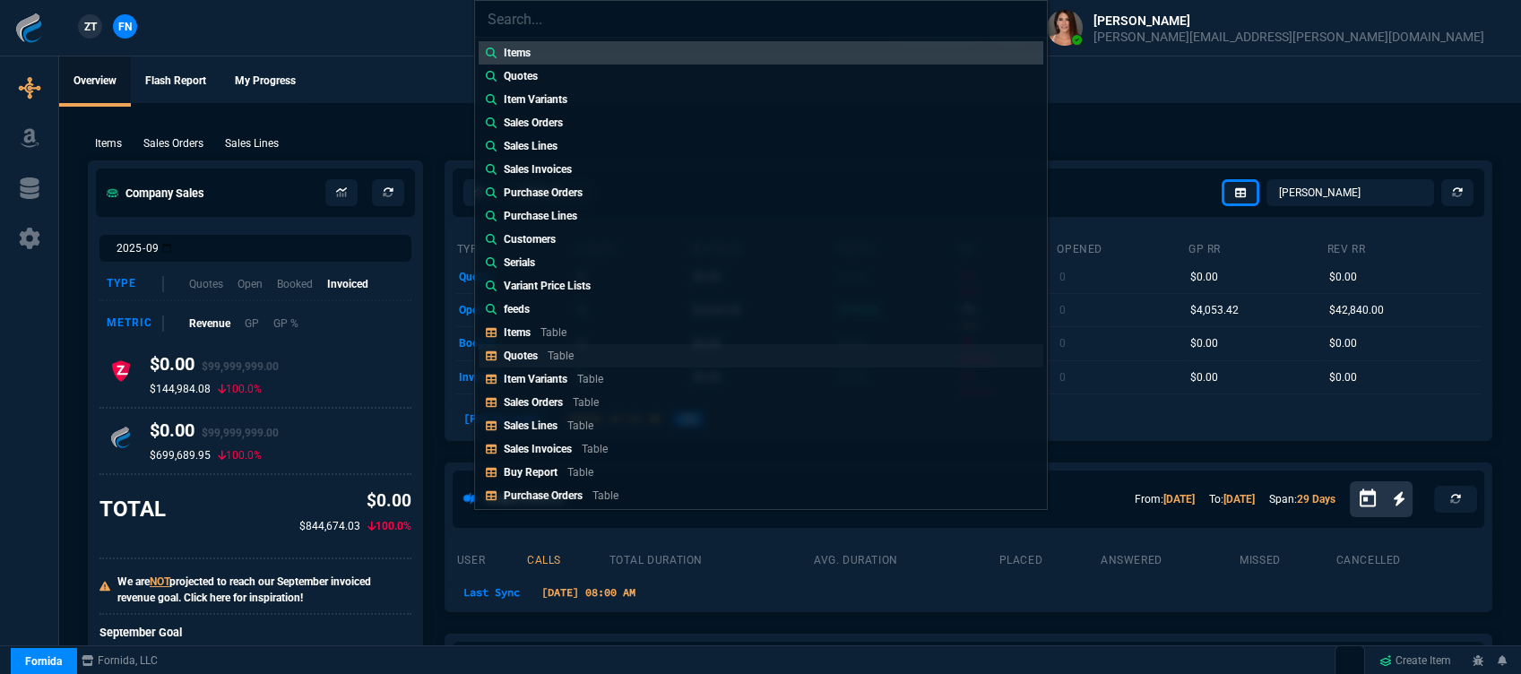
click at [614, 353] on link "Quotes Table" at bounding box center [761, 355] width 565 height 23
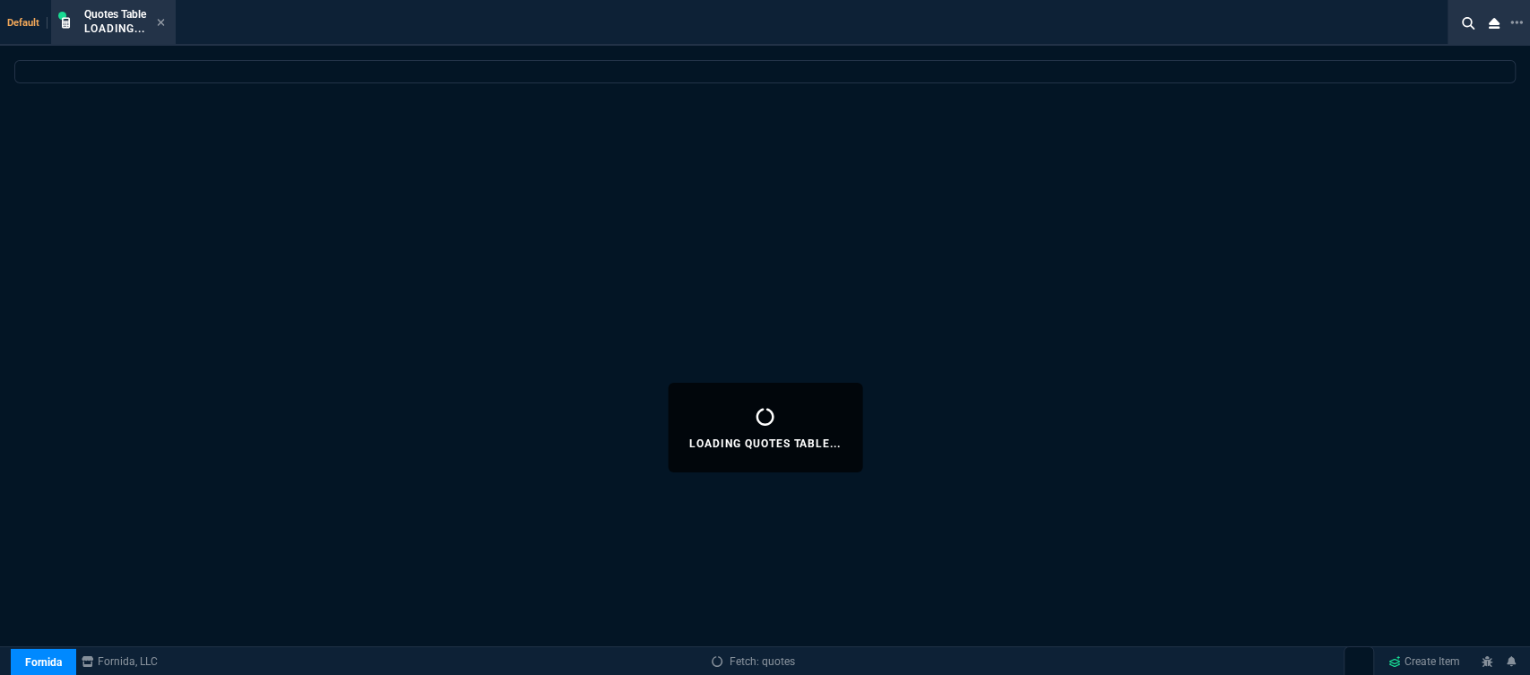
select select
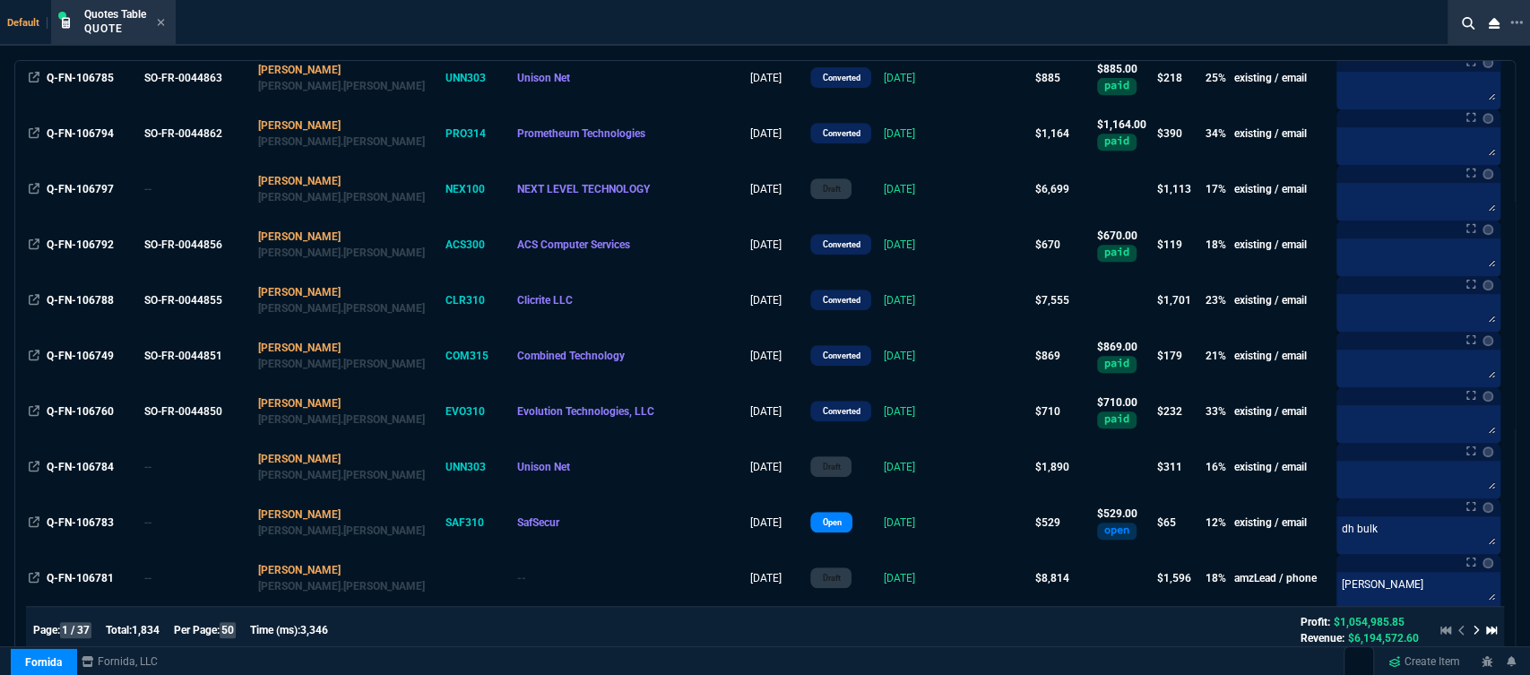
scroll to position [45, 0]
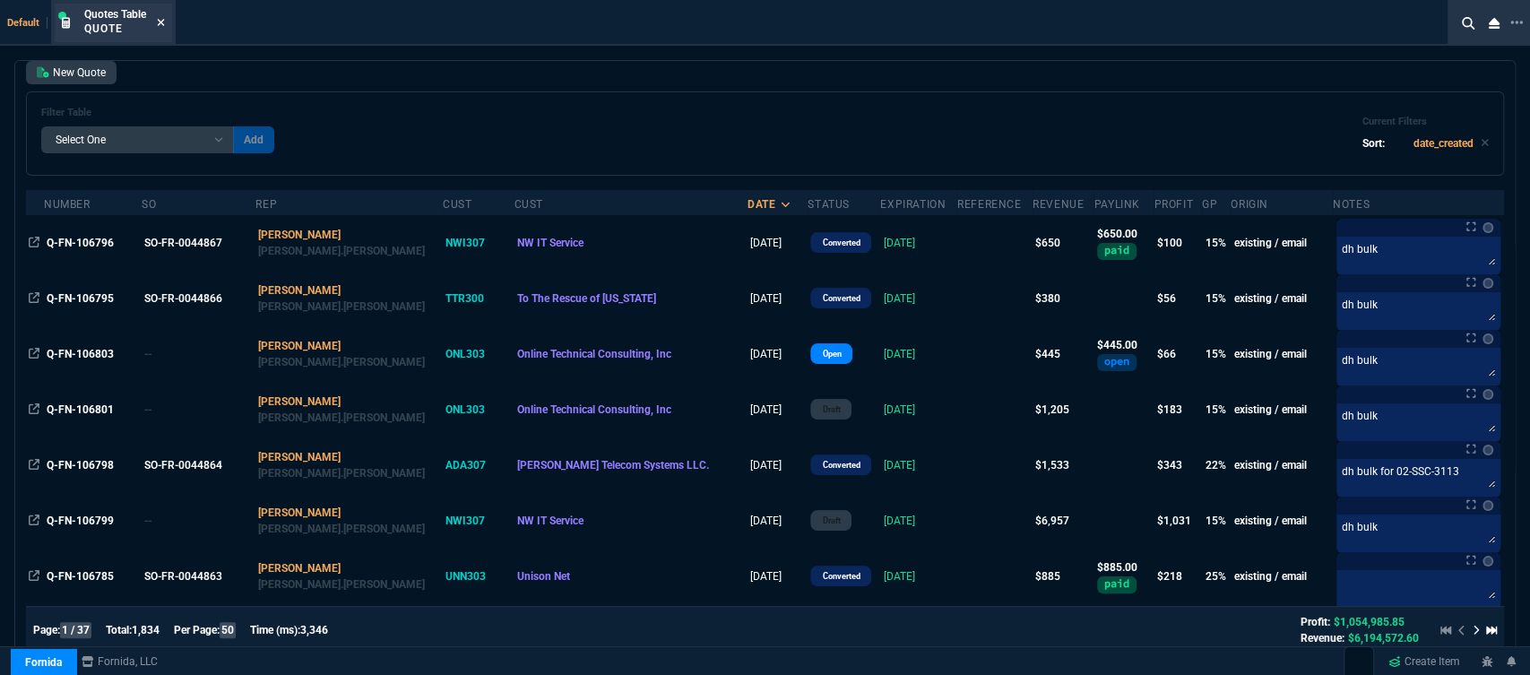
click at [160, 19] on icon at bounding box center [161, 22] width 8 height 11
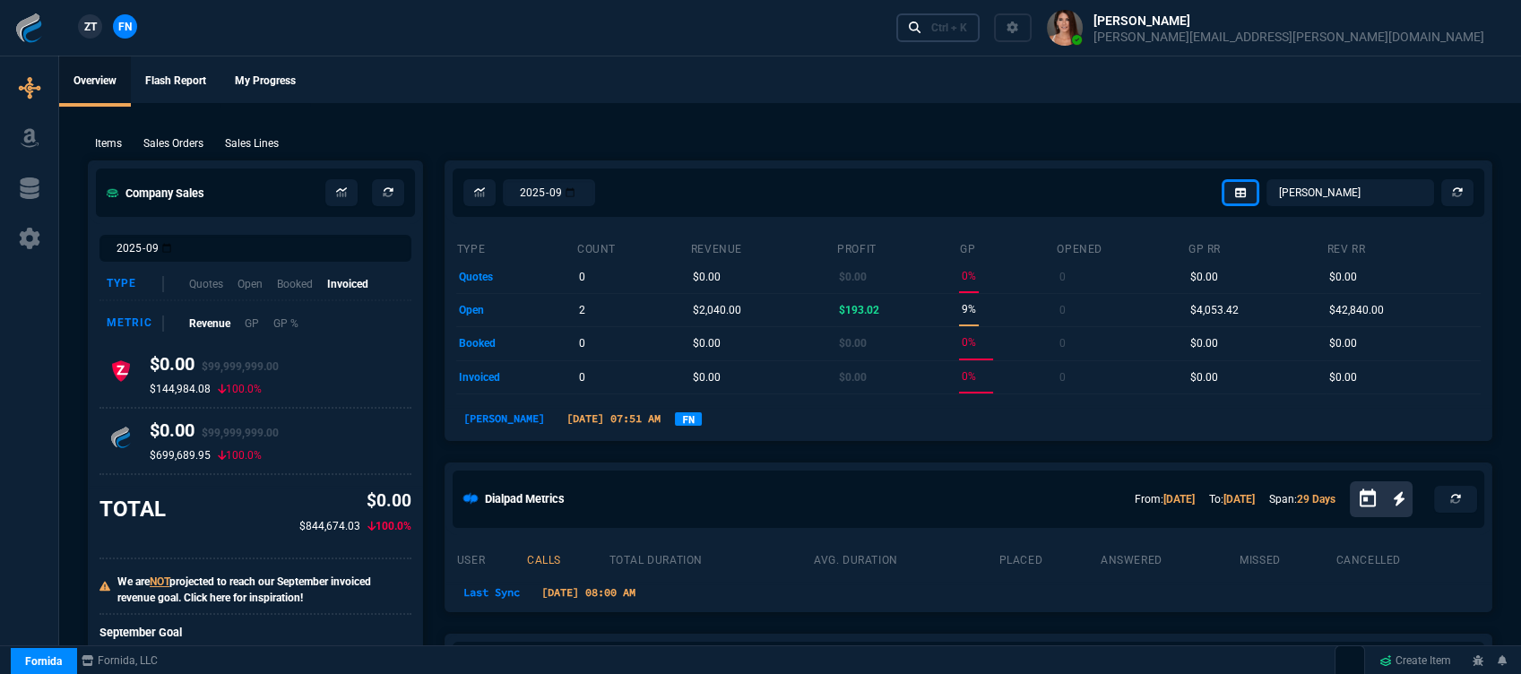
click at [967, 24] on div "Ctrl + K" at bounding box center [949, 28] width 36 height 14
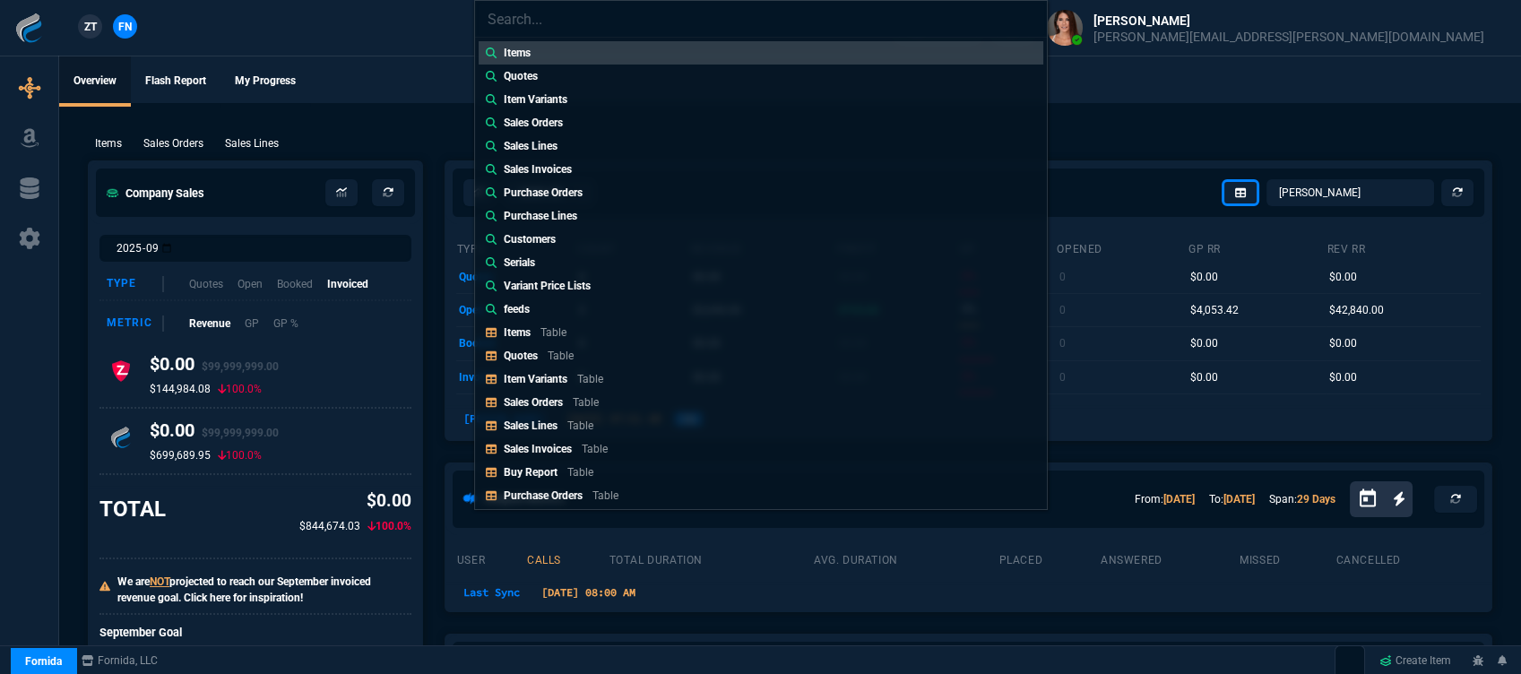
click at [584, 351] on link "Quotes Table" at bounding box center [761, 355] width 565 height 23
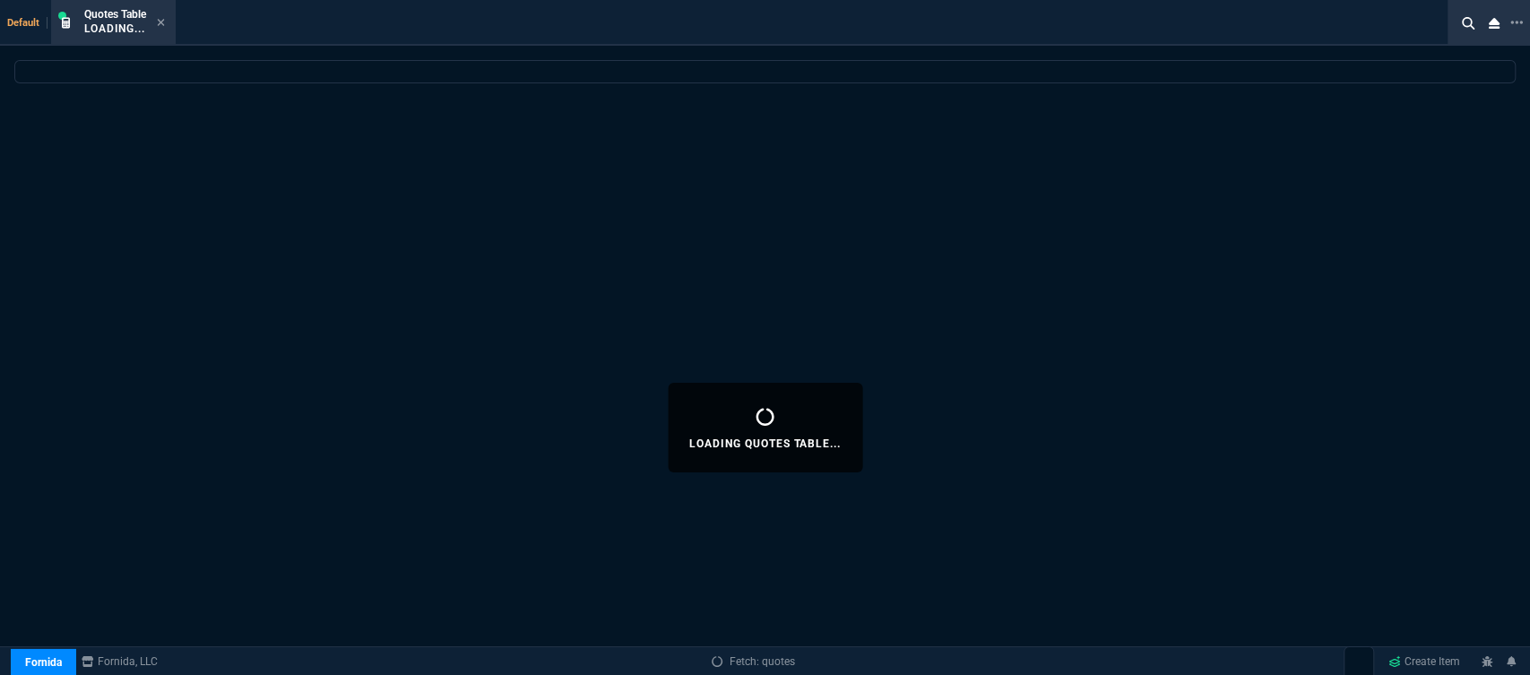
select select
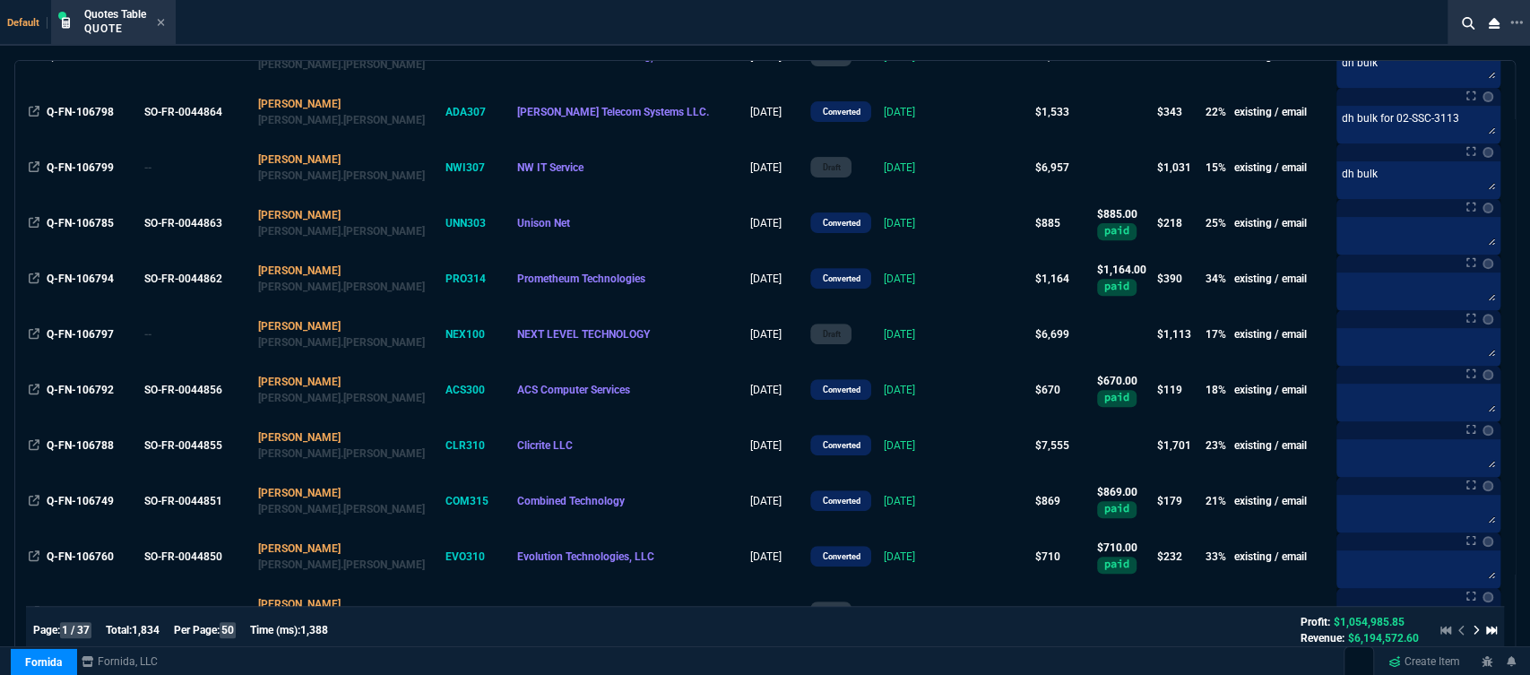
scroll to position [796, 0]
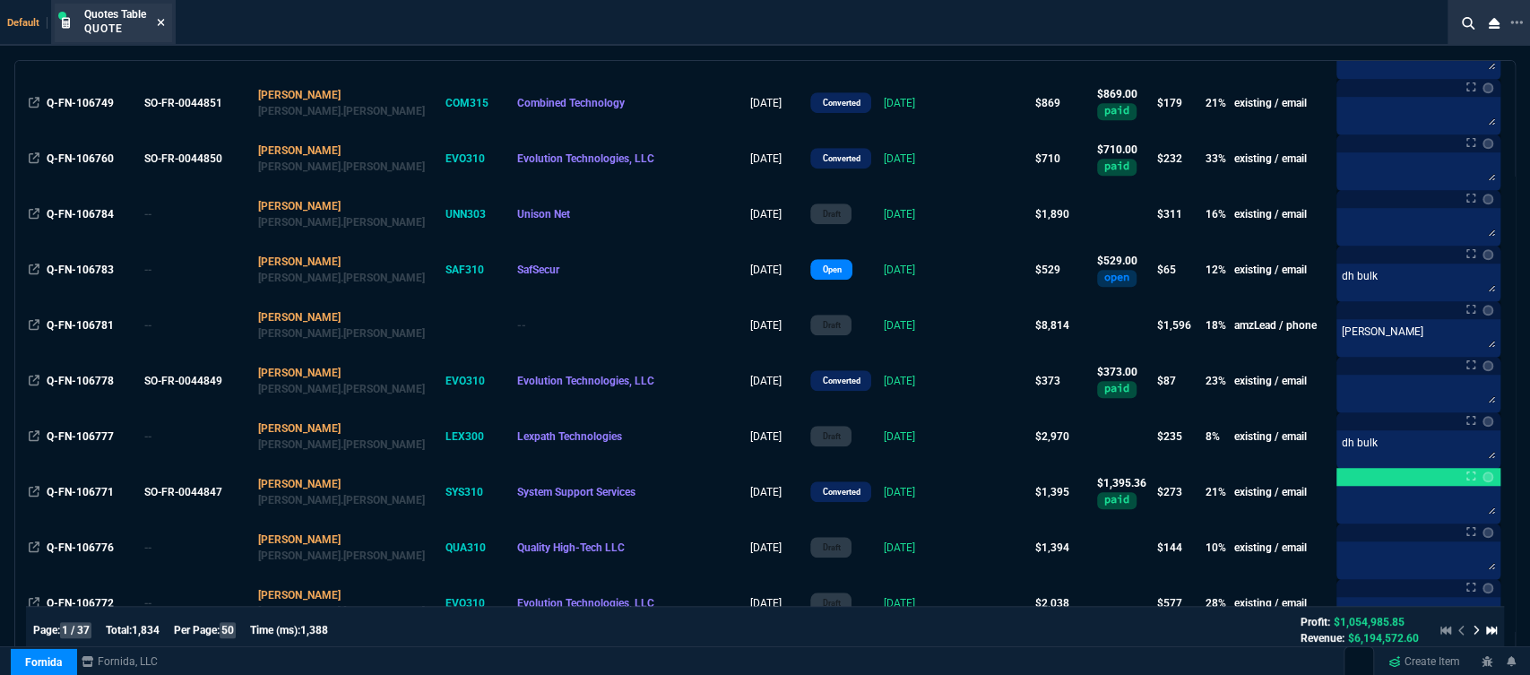
click at [162, 22] on icon at bounding box center [161, 22] width 8 height 11
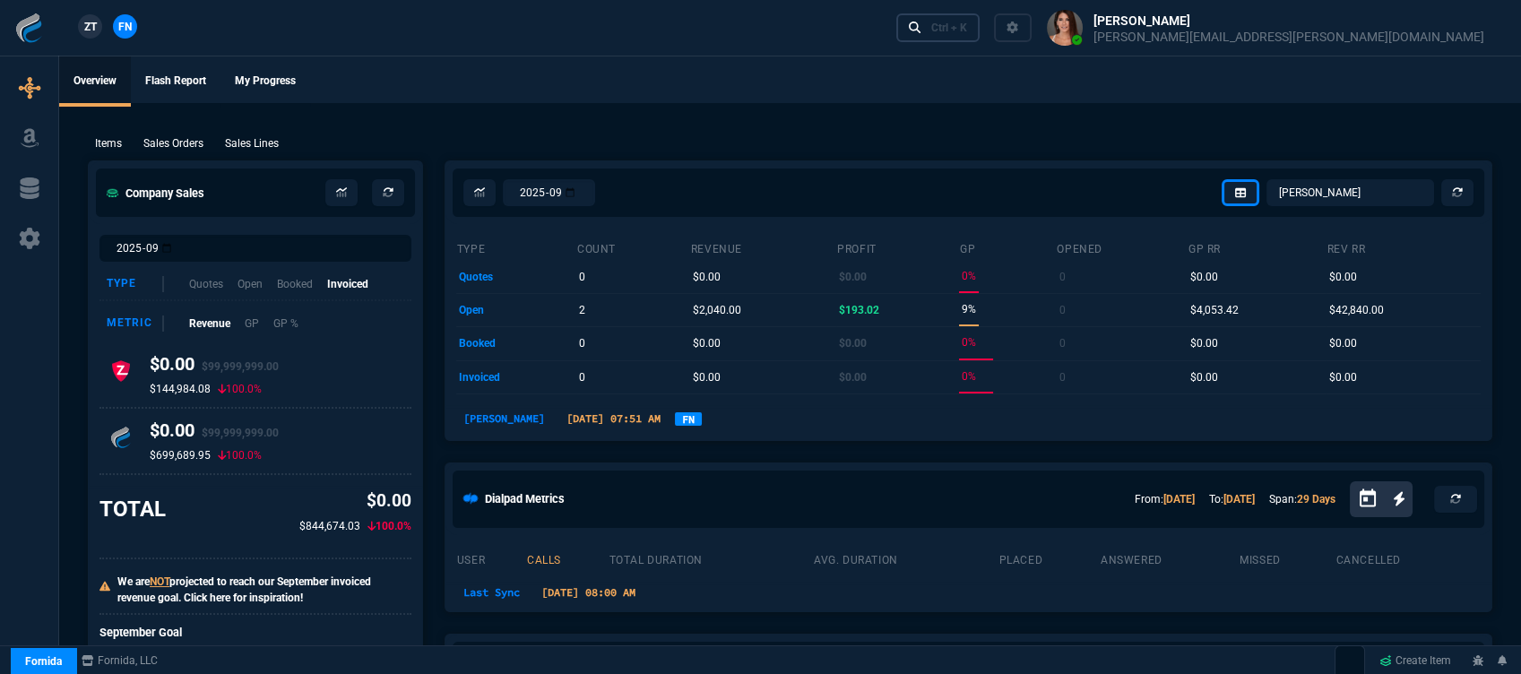
click at [967, 28] on div "Ctrl + K" at bounding box center [949, 28] width 36 height 14
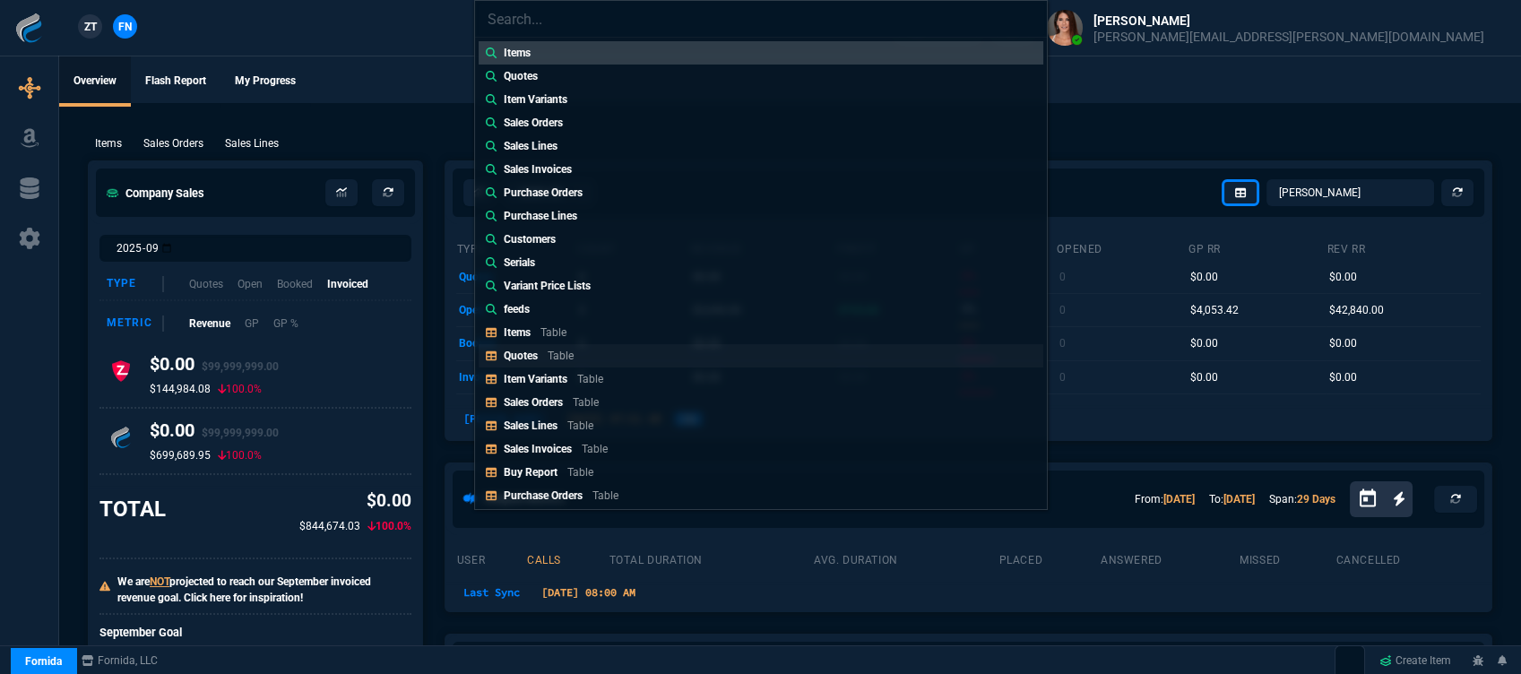
click at [559, 350] on p "Table" at bounding box center [561, 356] width 26 height 13
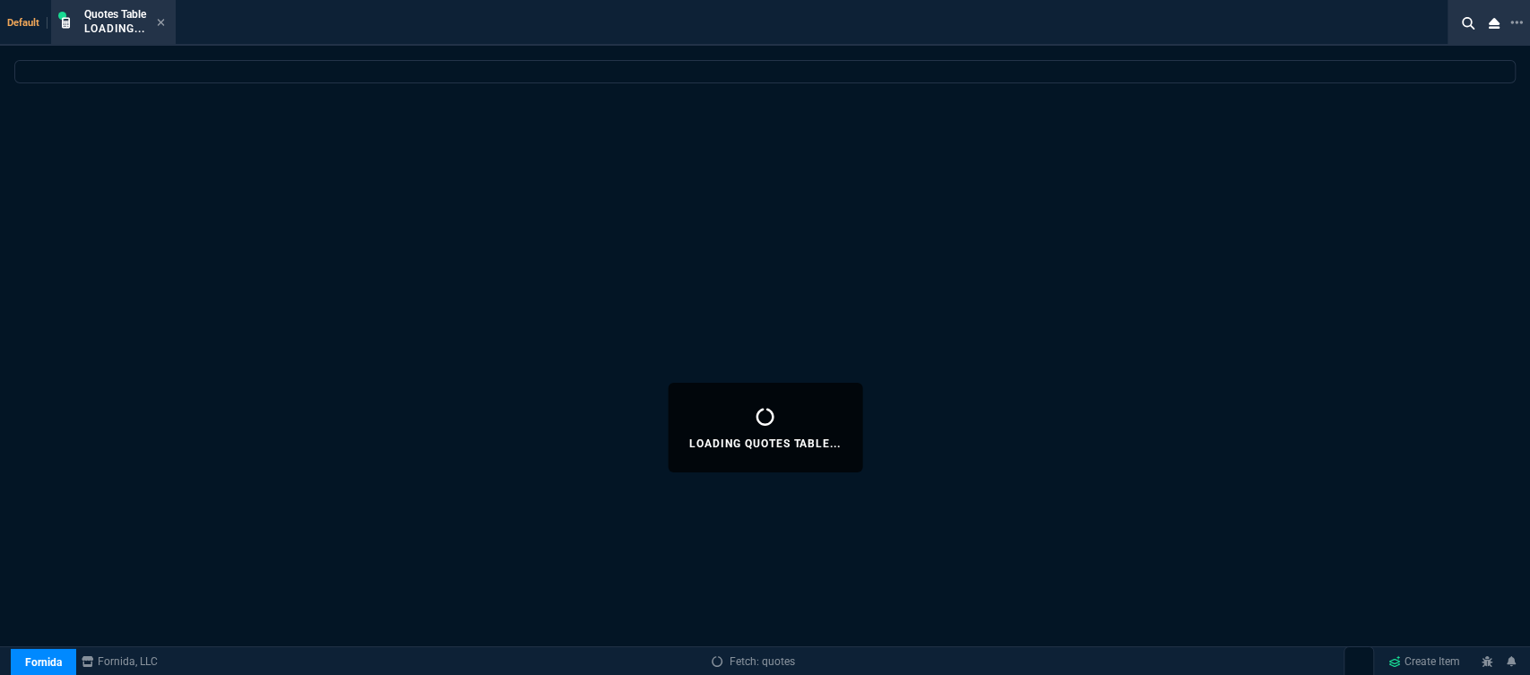
select select
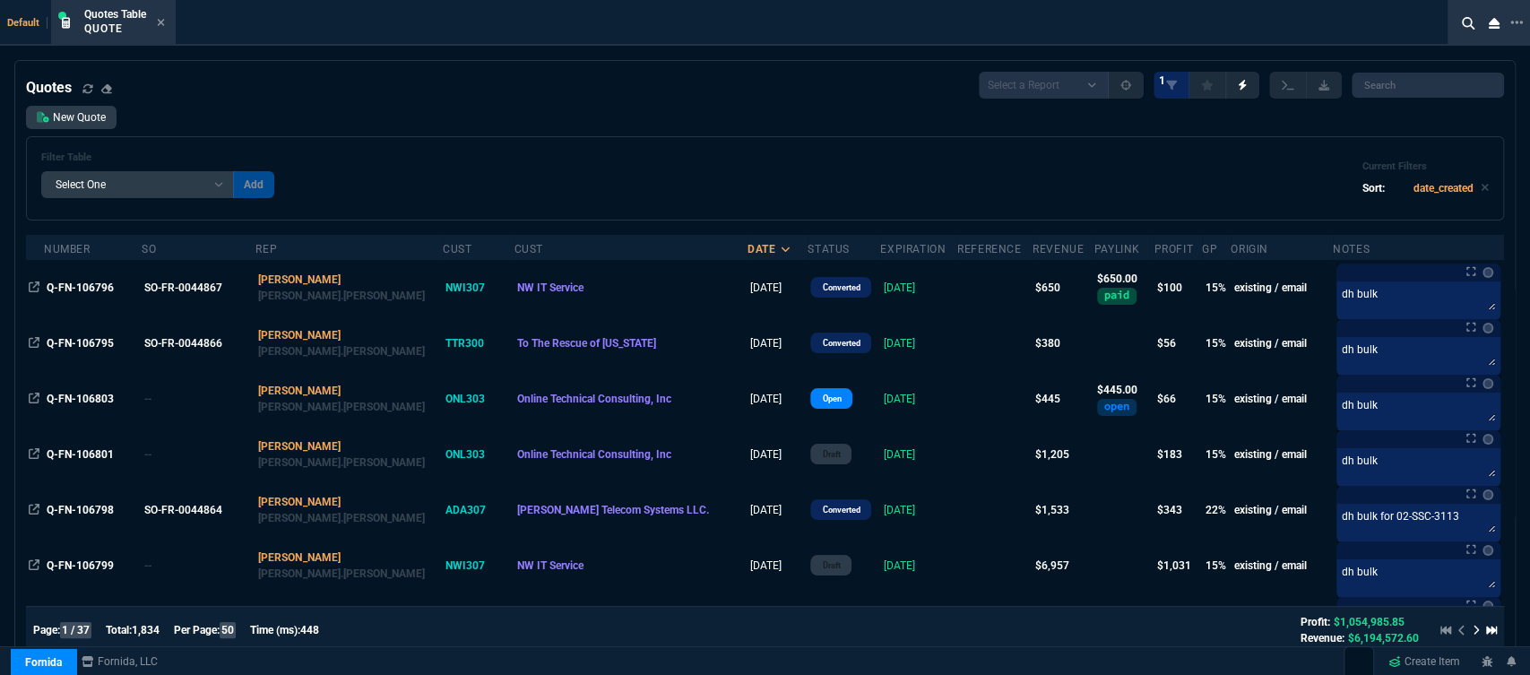
drag, startPoint x: 161, startPoint y: 19, endPoint x: 188, endPoint y: 28, distance: 28.3
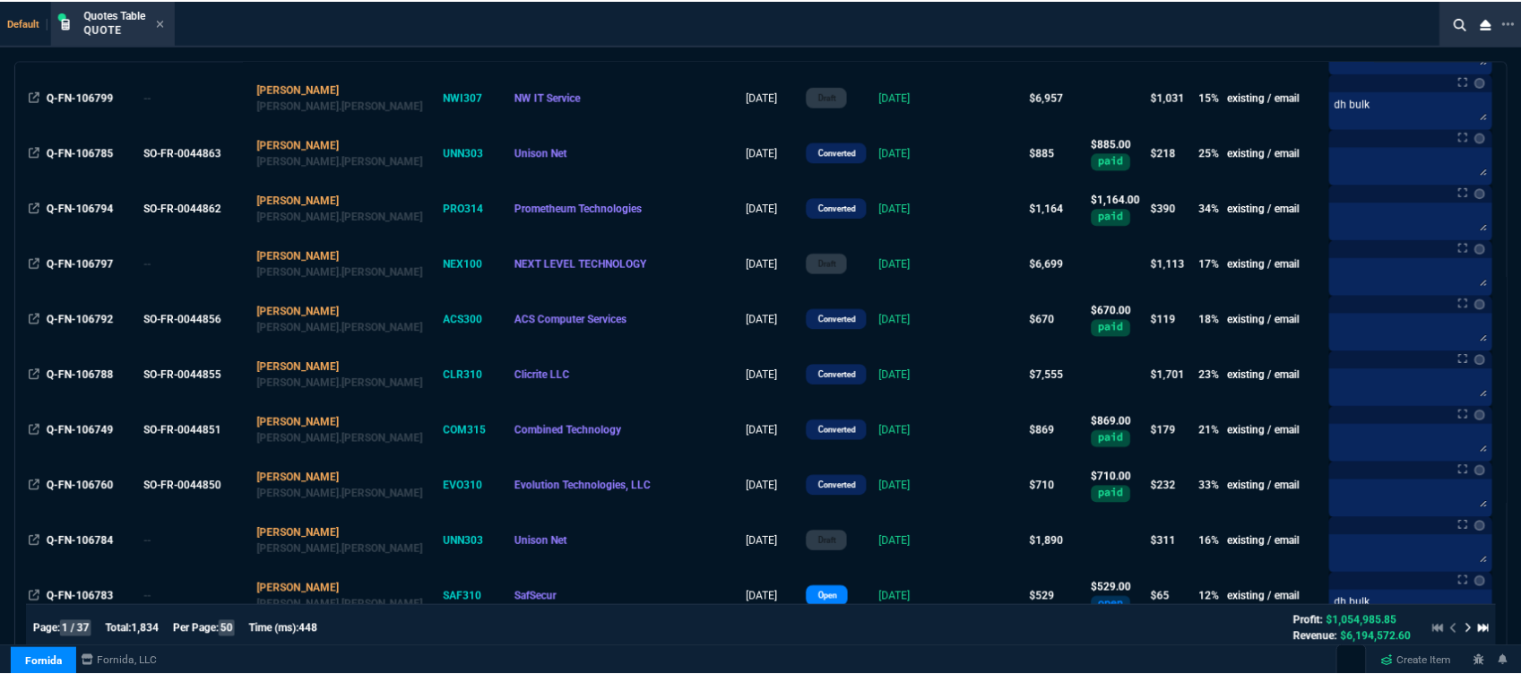
scroll to position [497, 0]
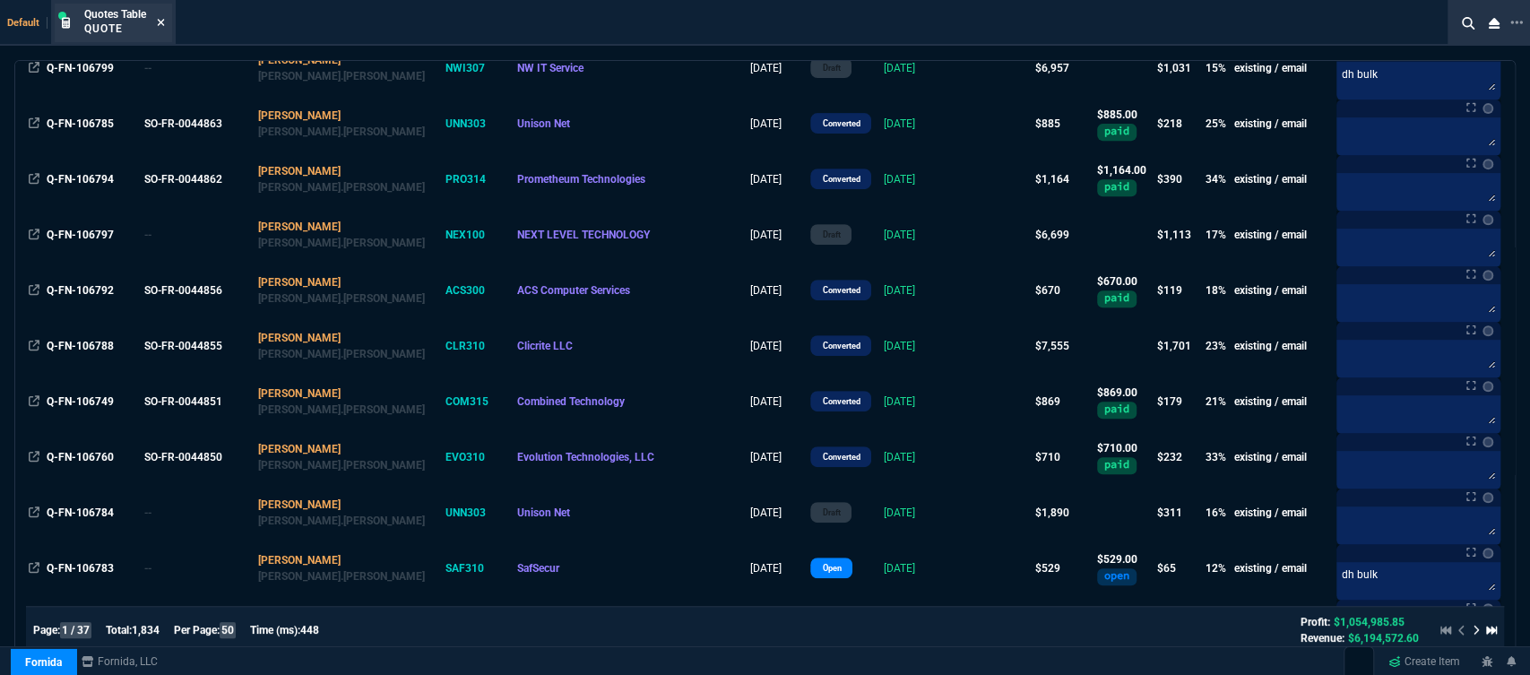
click at [162, 22] on icon at bounding box center [161, 22] width 8 height 11
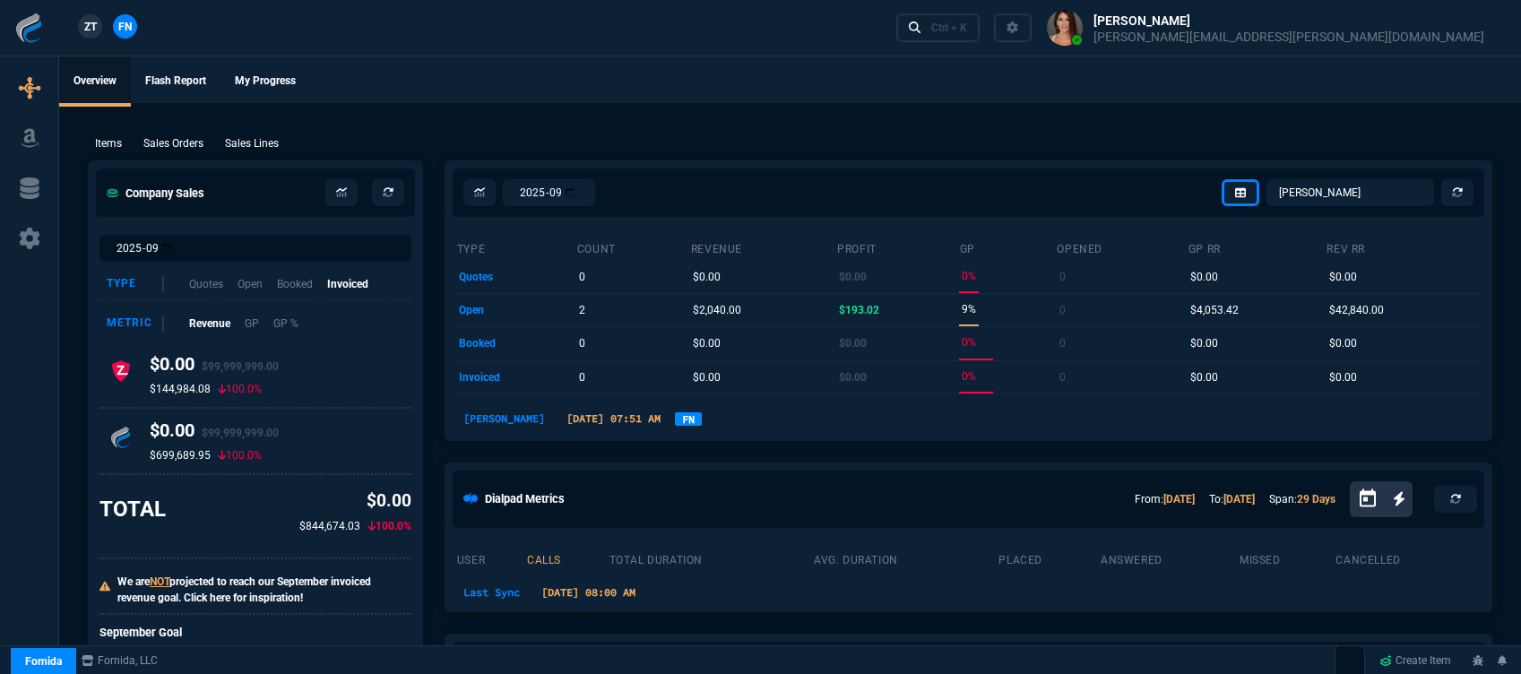
select select "12: [PERSON_NAME]"
click at [967, 24] on div "Ctrl + K" at bounding box center [949, 28] width 36 height 14
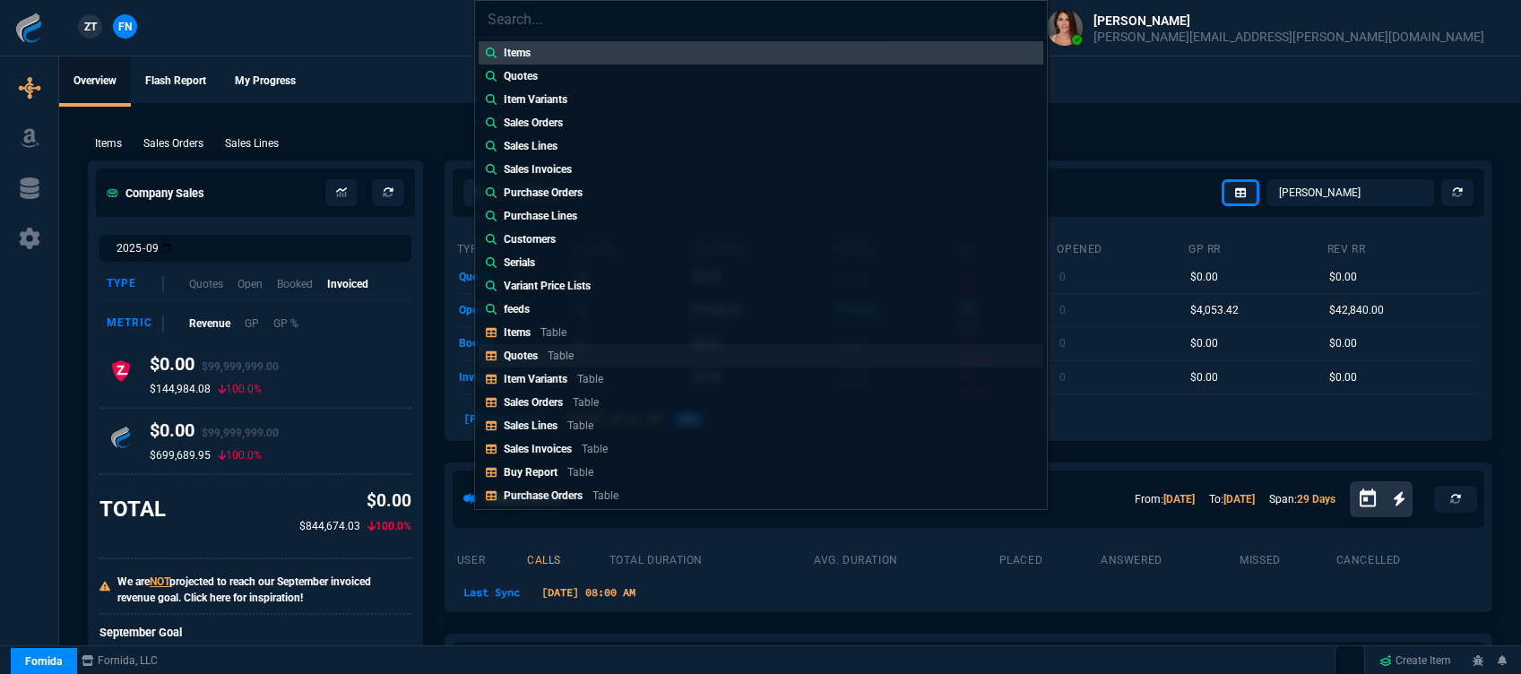
click at [602, 346] on link "Quotes Table" at bounding box center [761, 355] width 565 height 23
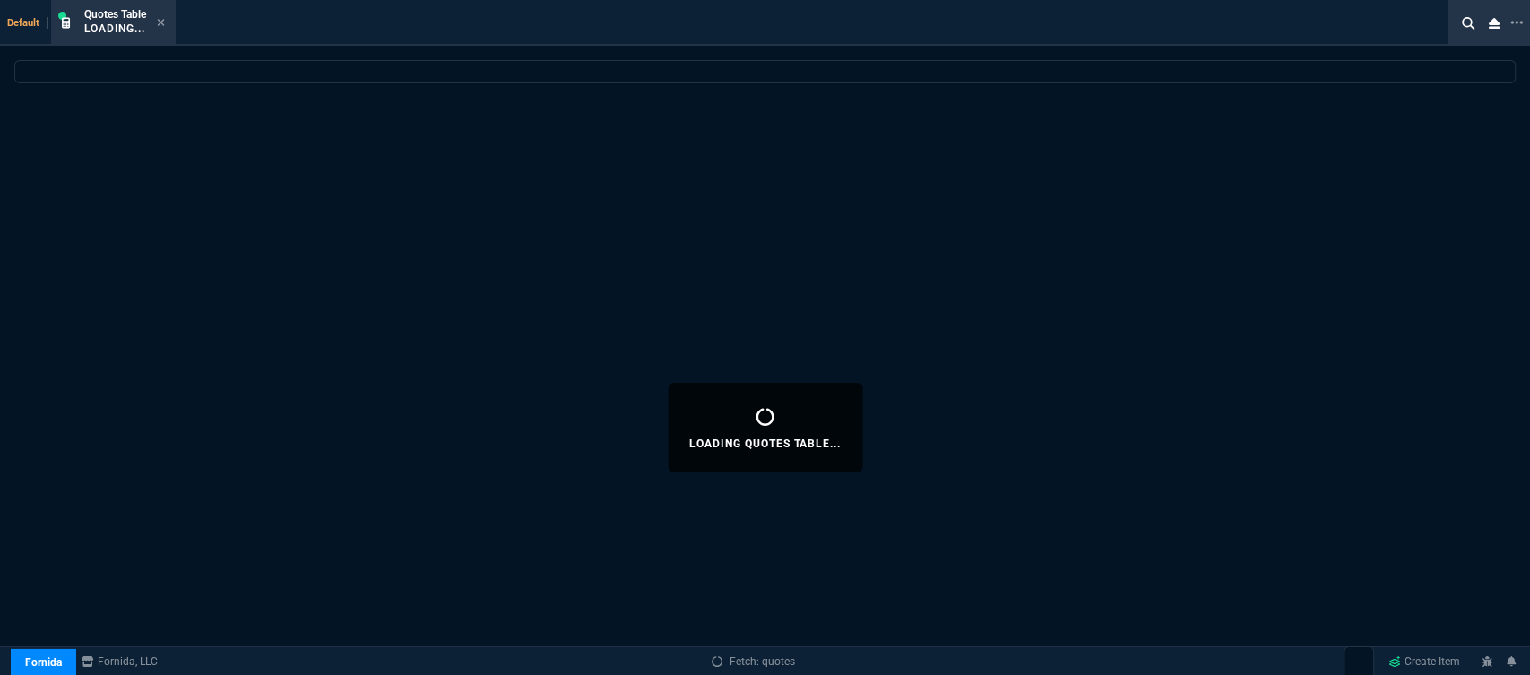
select select
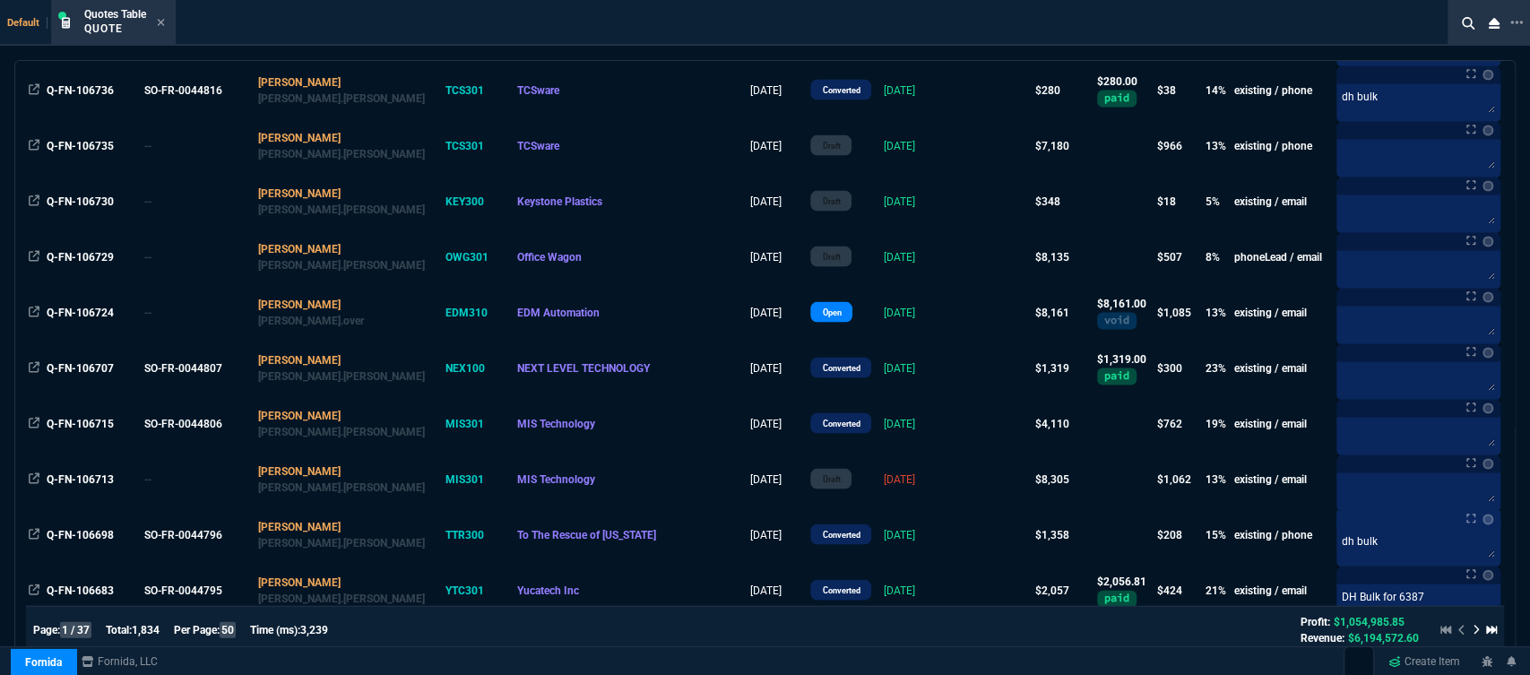
scroll to position [2389, 0]
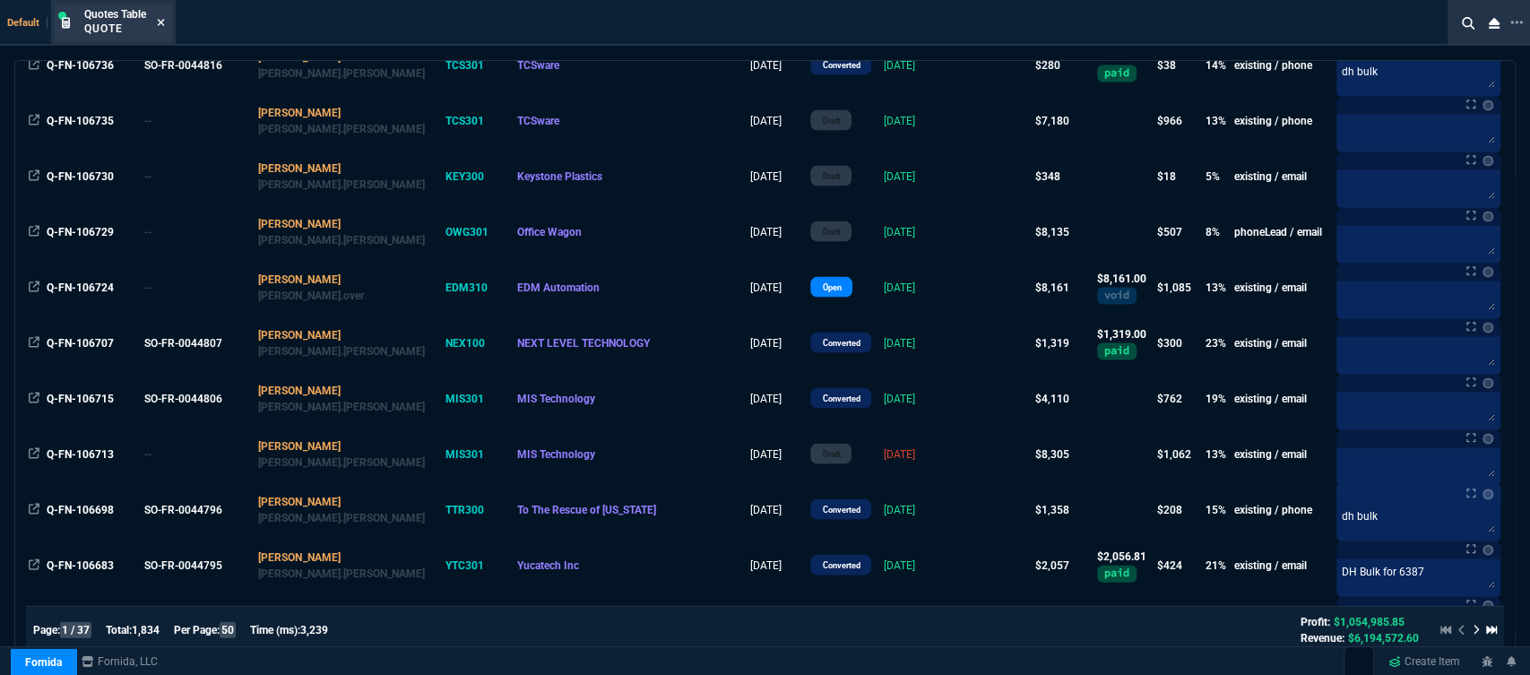
click at [163, 23] on icon at bounding box center [161, 22] width 7 height 7
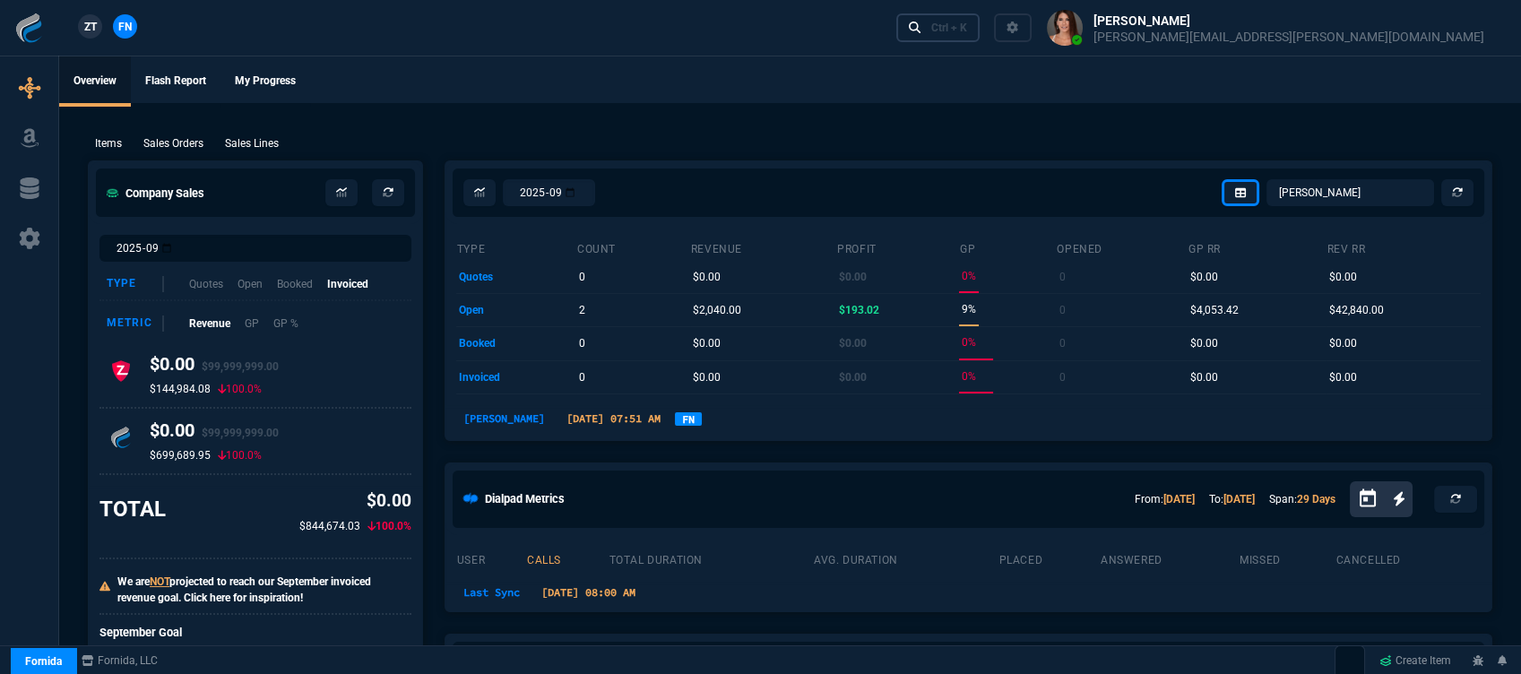
click at [980, 39] on link "Ctrl + K" at bounding box center [938, 27] width 84 height 28
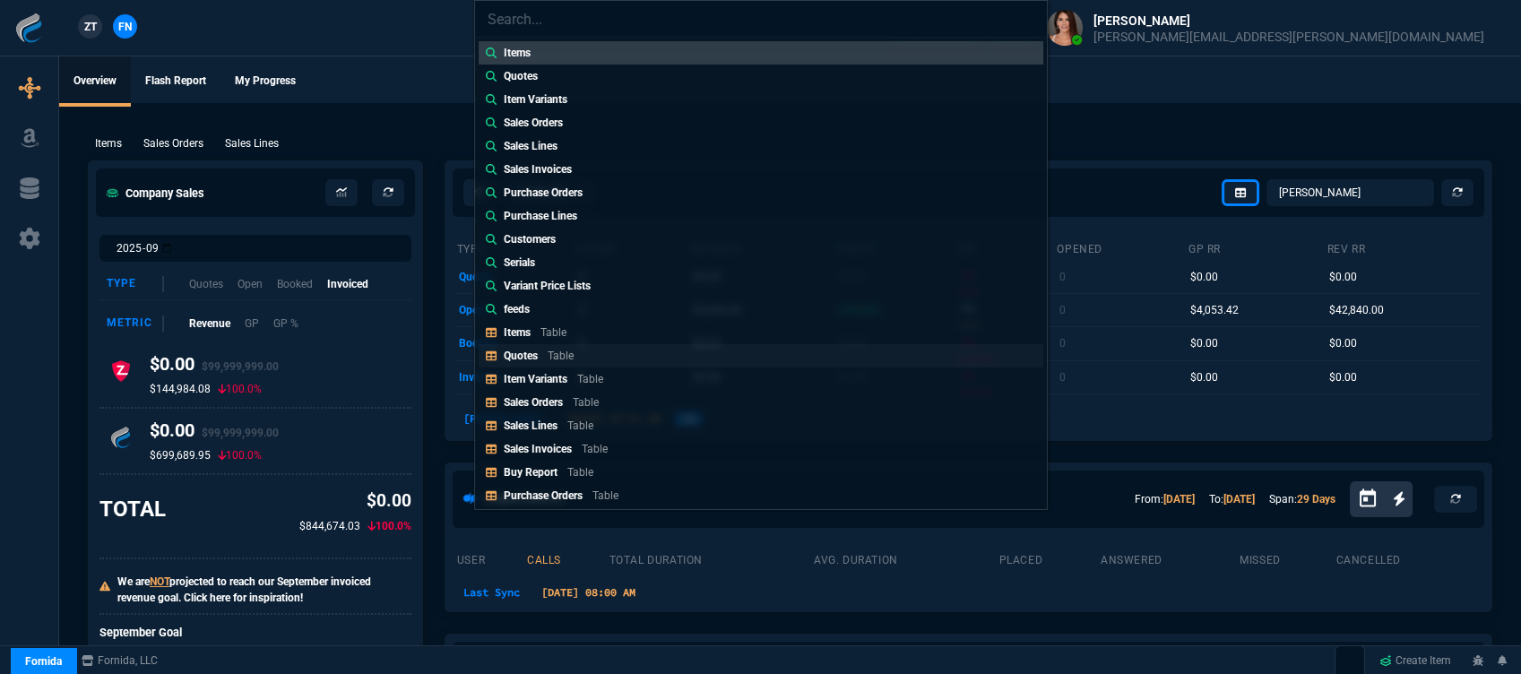
click at [636, 362] on link "Quotes Table" at bounding box center [761, 355] width 565 height 23
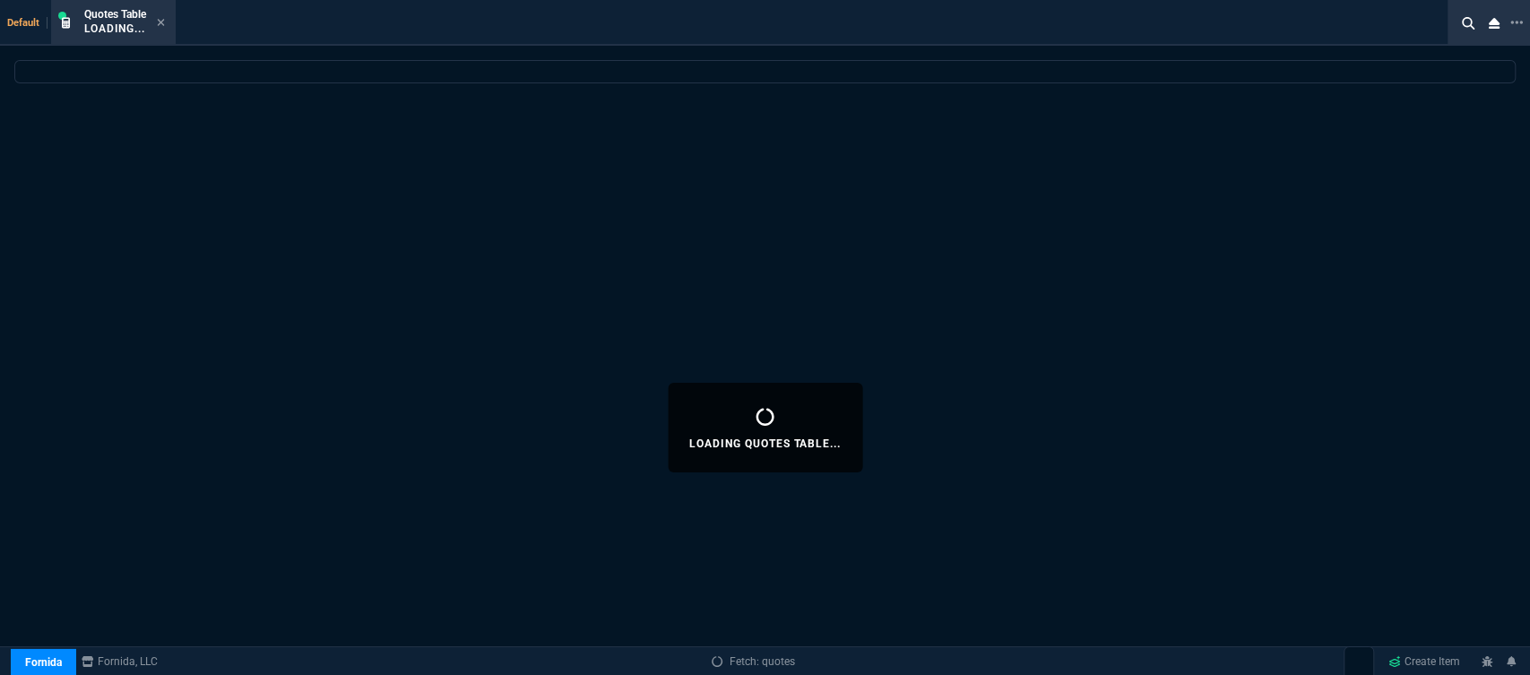
select select
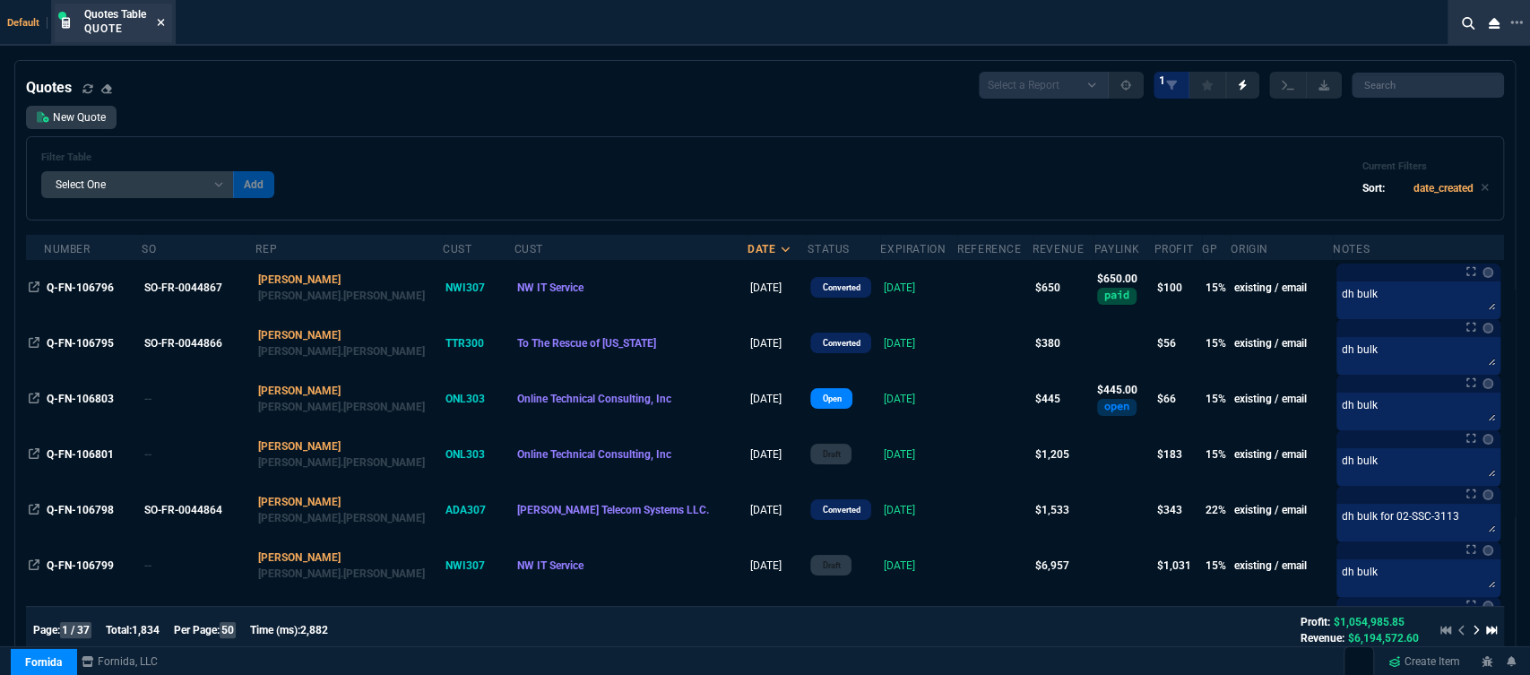
click at [158, 25] on icon at bounding box center [161, 22] width 8 height 11
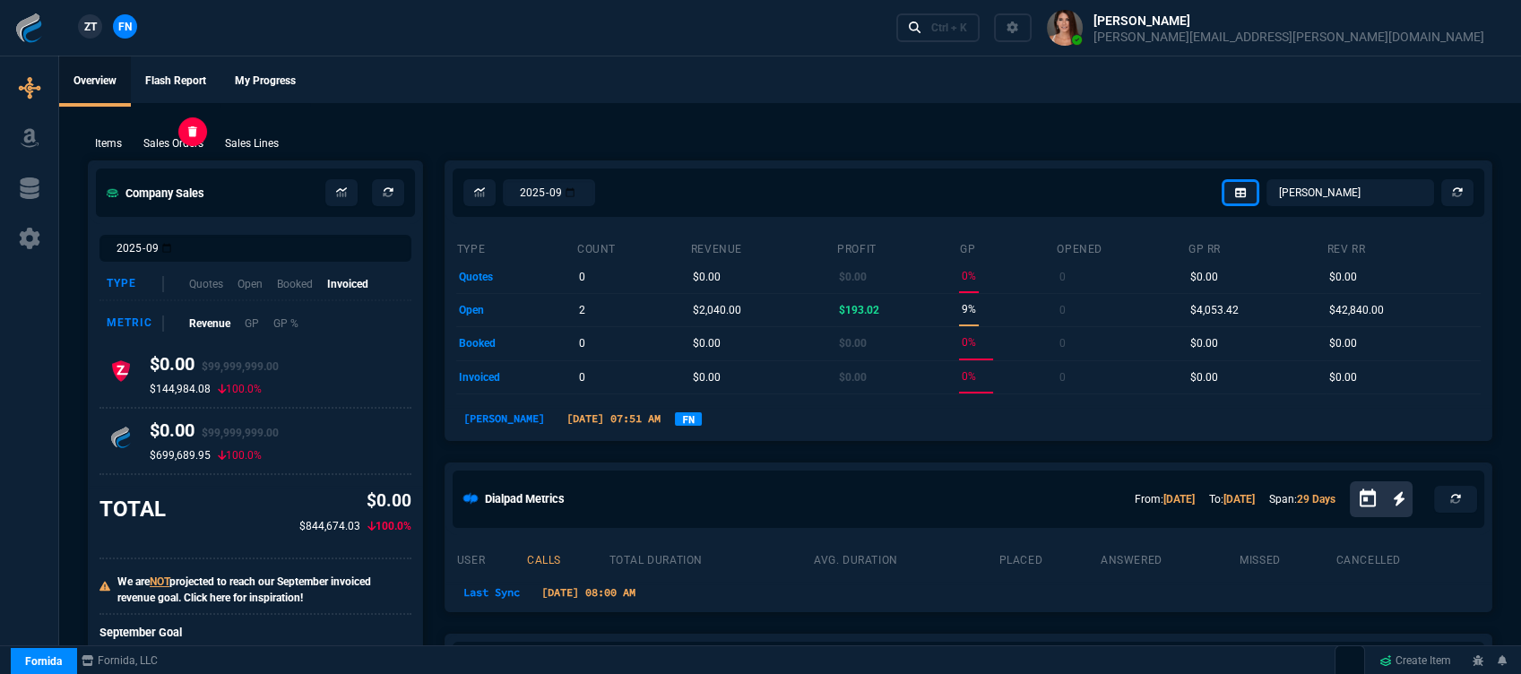
click at [188, 141] on p "Sales Orders" at bounding box center [173, 143] width 60 height 16
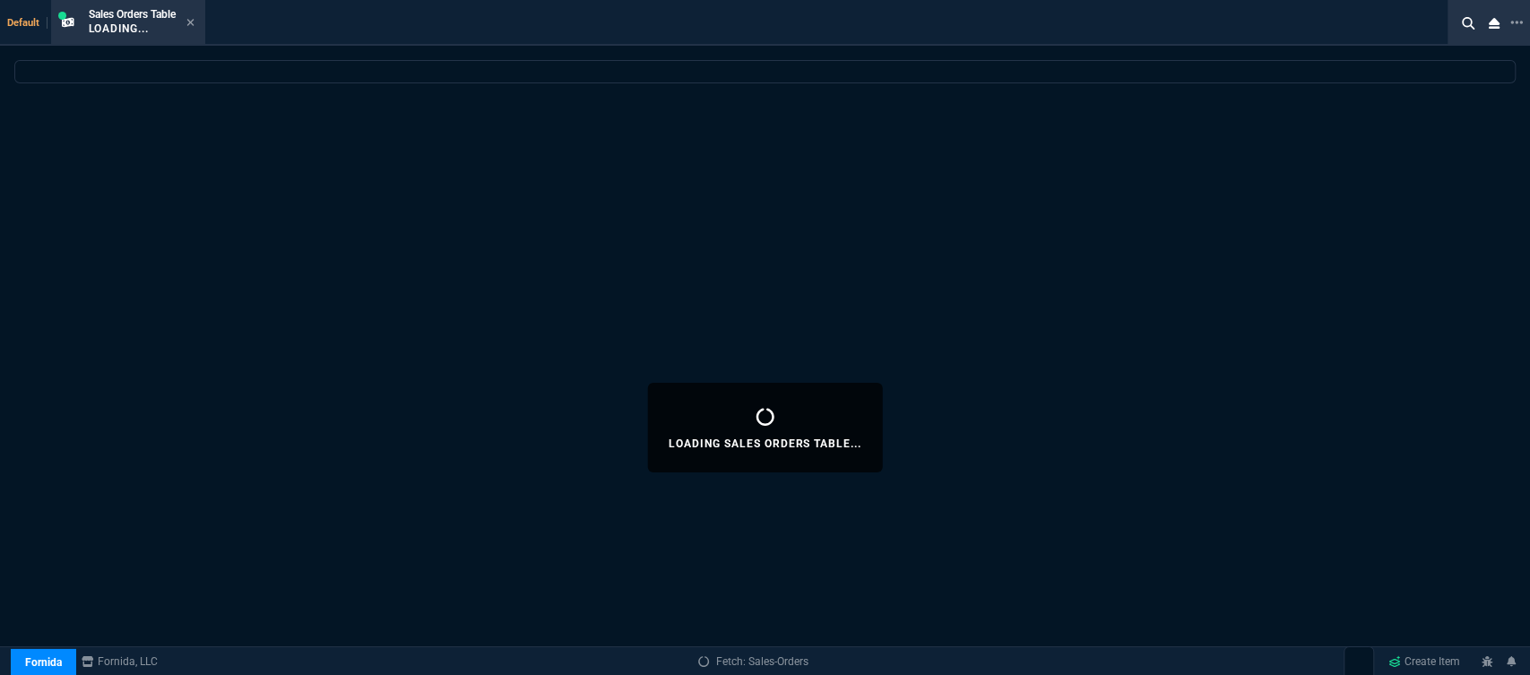
select select
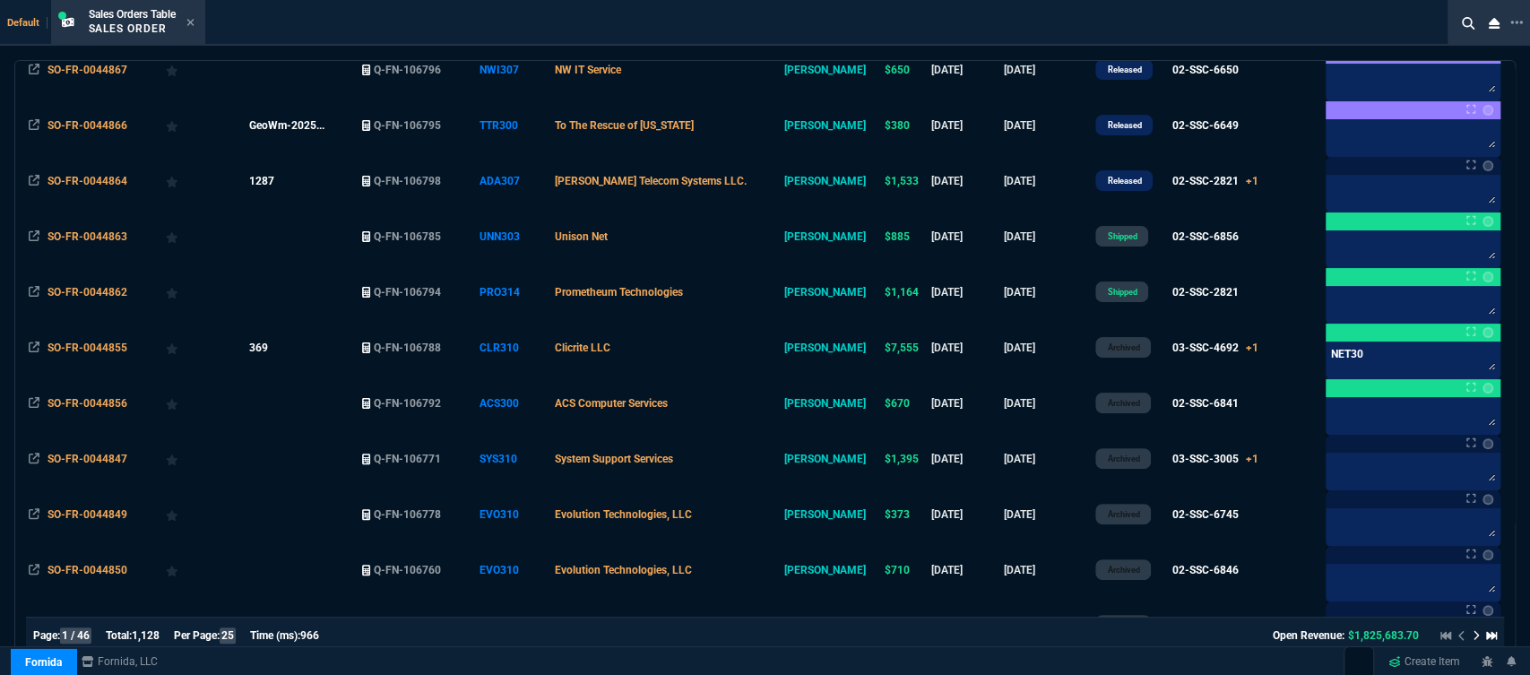
scroll to position [50, 0]
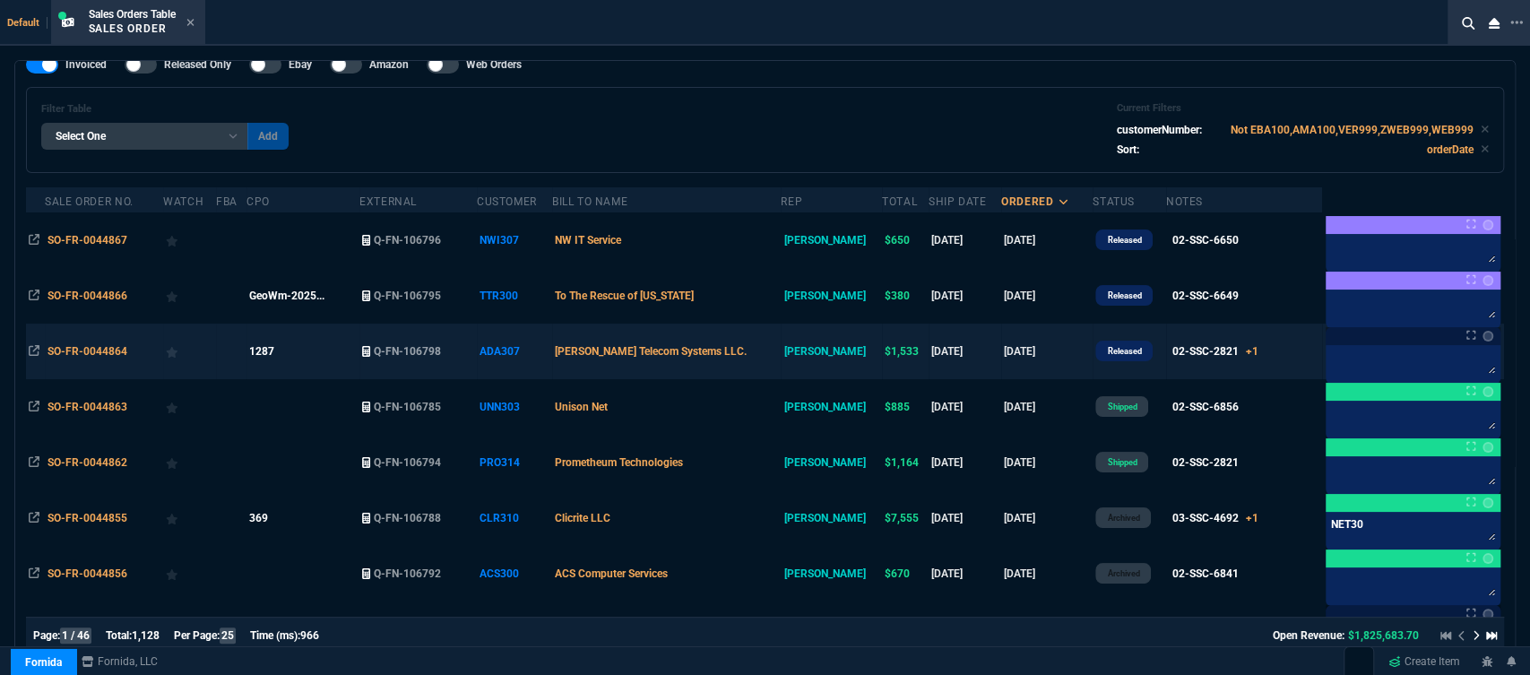
click at [762, 364] on td "[PERSON_NAME] Telecom Systems LLC." at bounding box center [666, 352] width 229 height 56
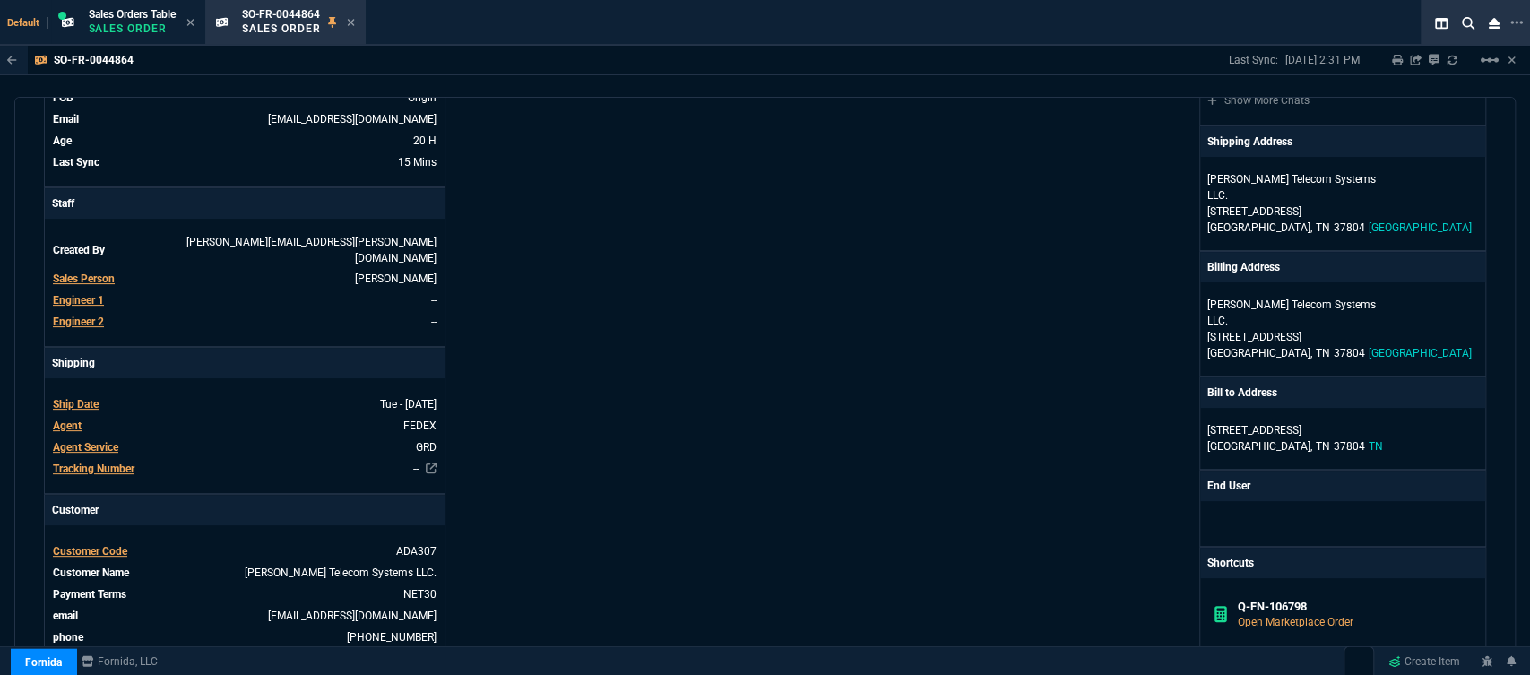
scroll to position [0, 0]
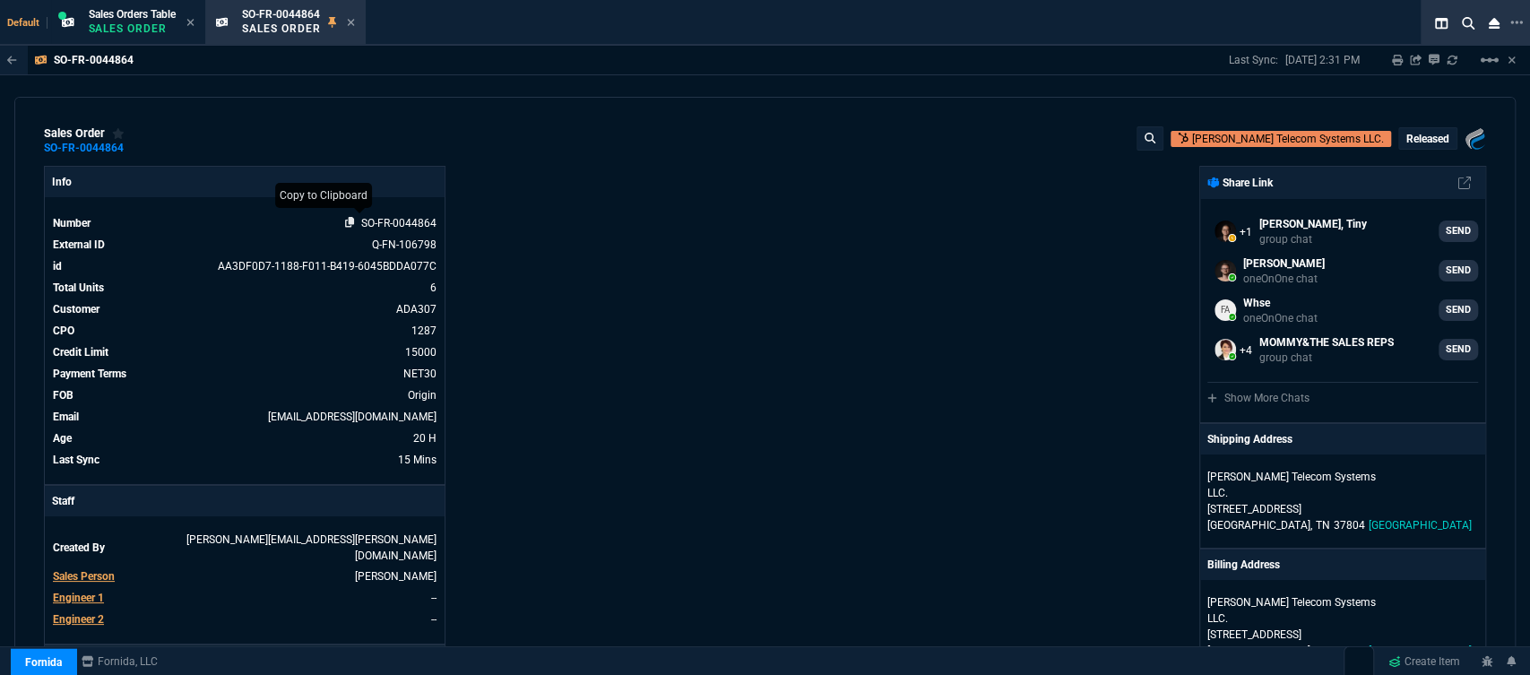
click at [347, 222] on icon at bounding box center [350, 222] width 10 height 11
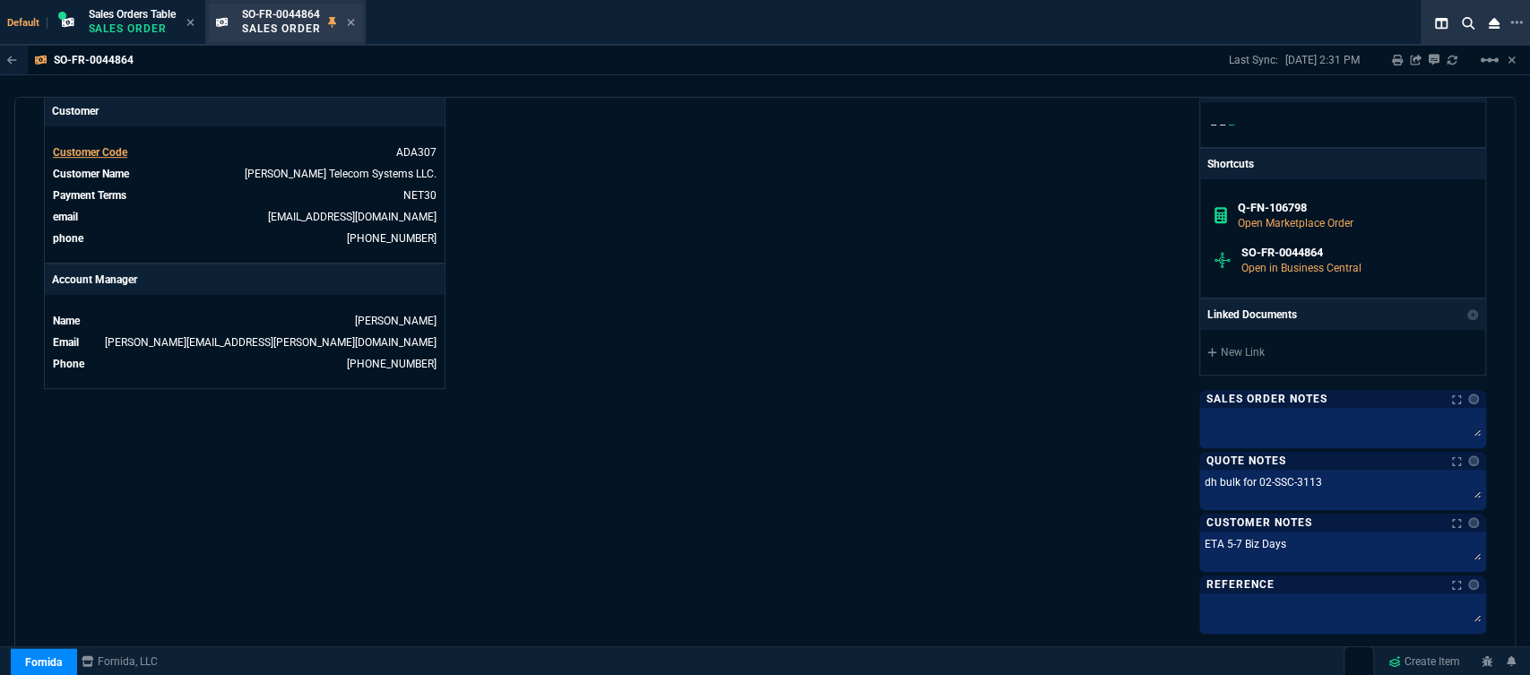
click at [358, 23] on div "SO-FR-0044864 Sales Order" at bounding box center [285, 23] width 153 height 39
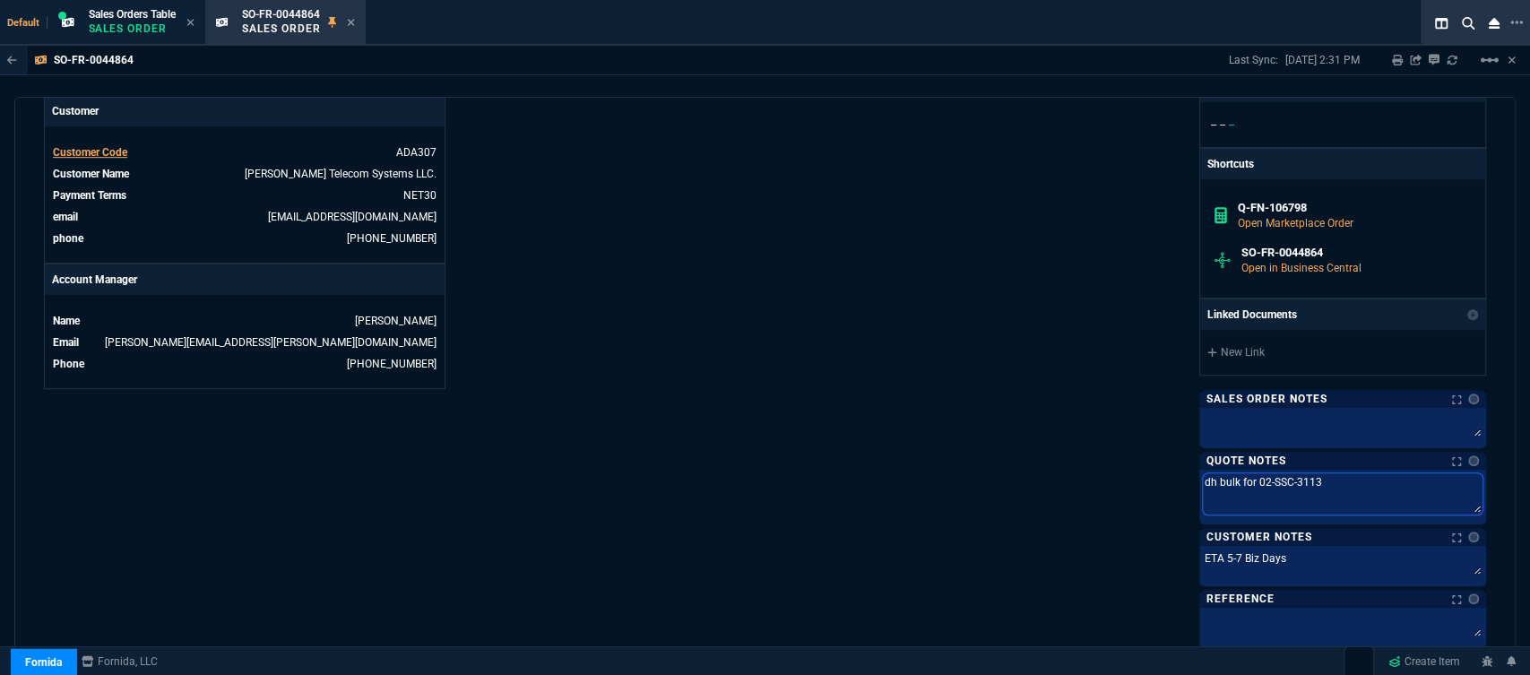
click at [1325, 473] on textarea "dh bulk for 02-SSC-3113" at bounding box center [1343, 493] width 280 height 41
click at [1203, 473] on textarea "dh bulk for 02-SSC-3113" at bounding box center [1343, 493] width 280 height 41
click at [1222, 473] on textarea "dh bulk for 02-SSC-3113" at bounding box center [1343, 493] width 280 height 41
click at [1219, 473] on textarea "dh bulk for 02-SSC-3113" at bounding box center [1343, 493] width 280 height 41
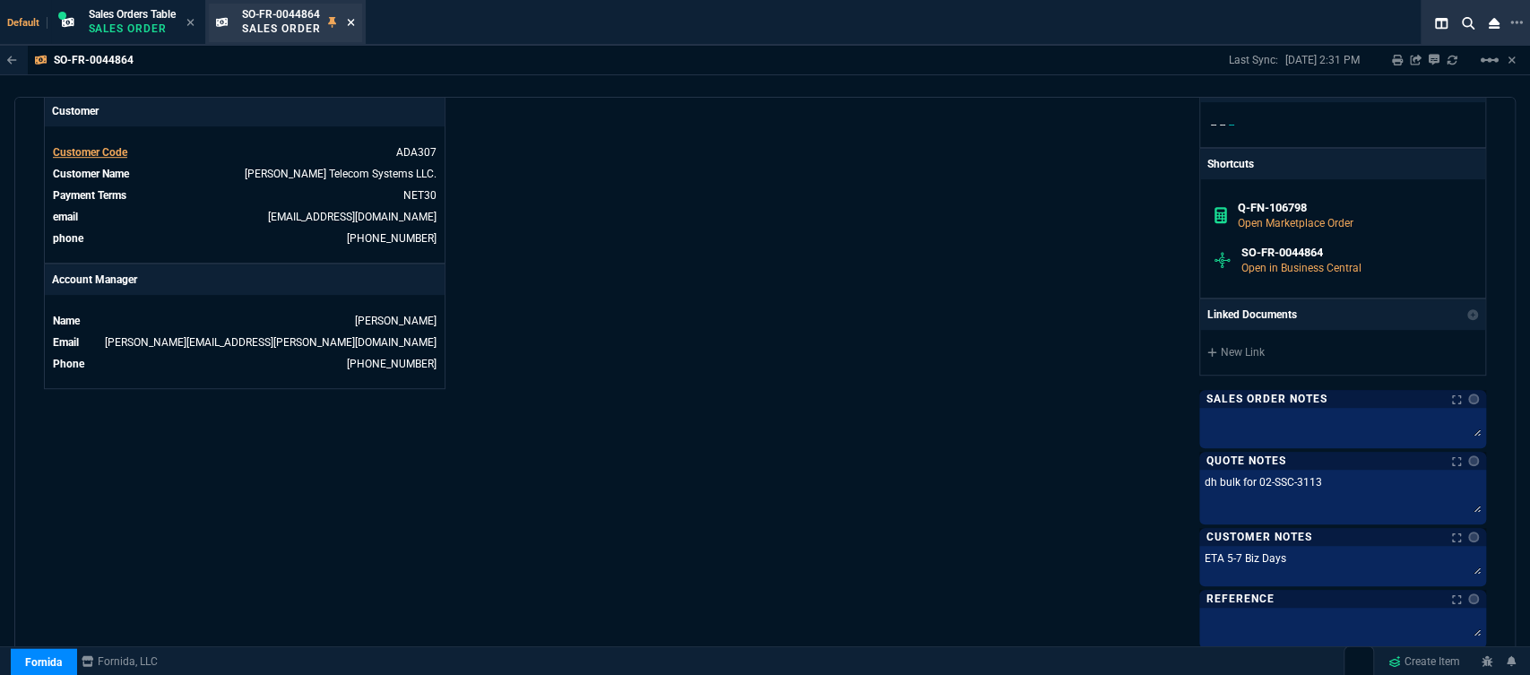
click at [352, 25] on icon at bounding box center [351, 22] width 8 height 11
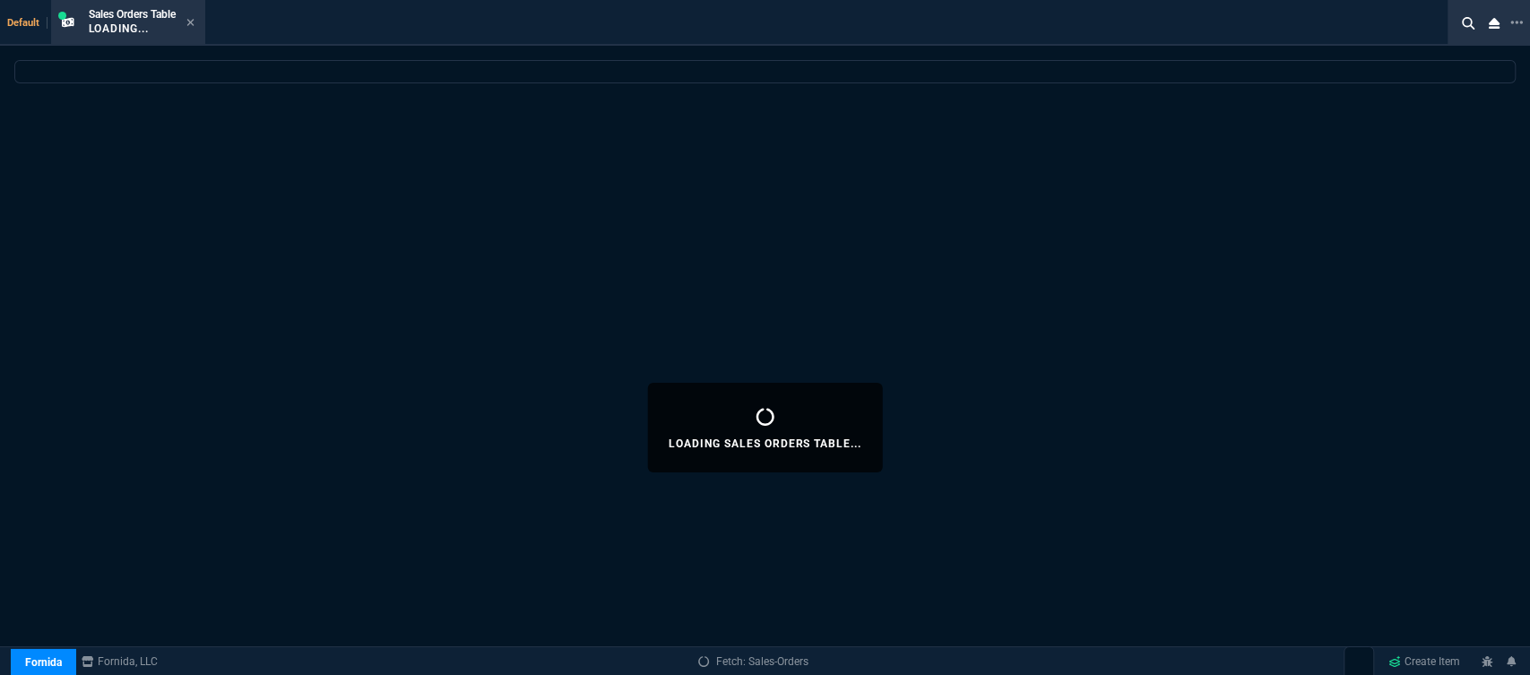
select select
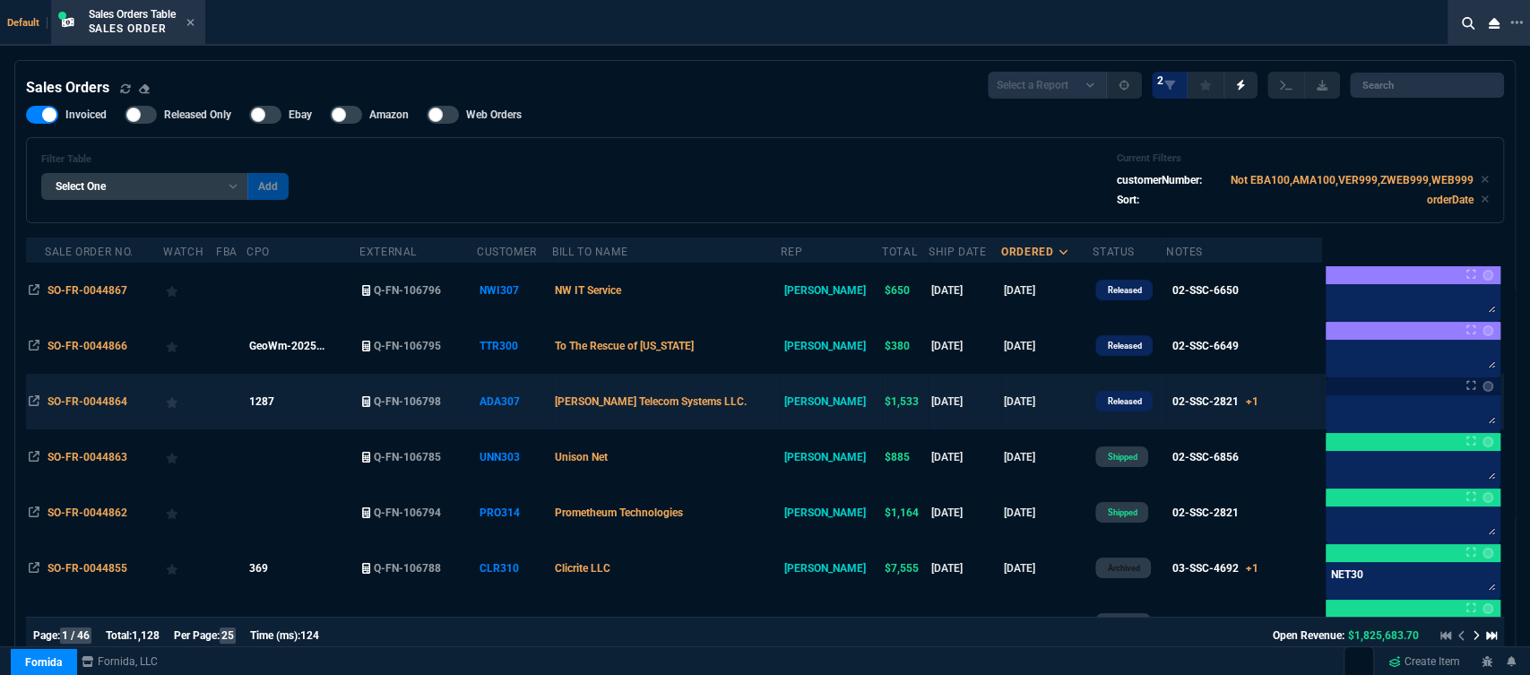
click at [765, 398] on td "[PERSON_NAME] Telecom Systems LLC." at bounding box center [666, 402] width 229 height 56
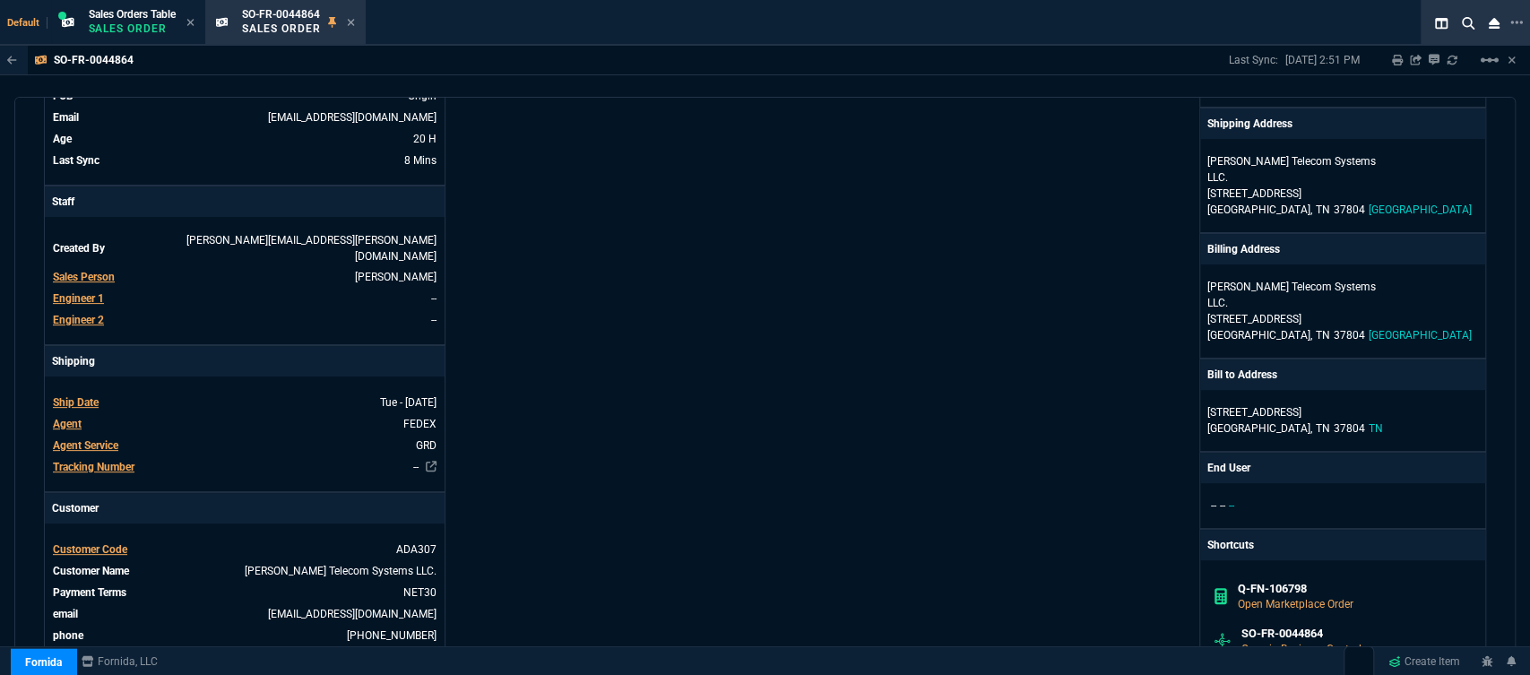
scroll to position [497, 0]
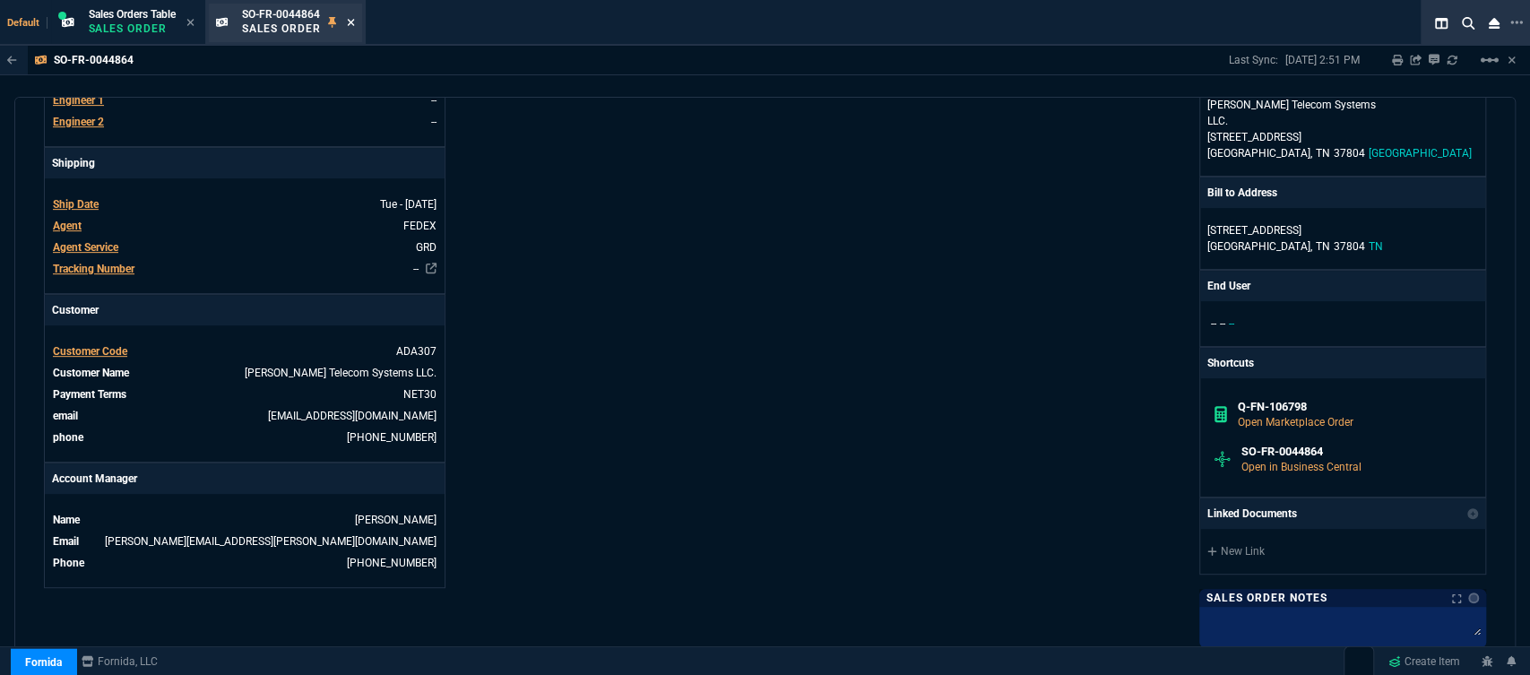
click at [355, 22] on icon at bounding box center [351, 22] width 8 height 11
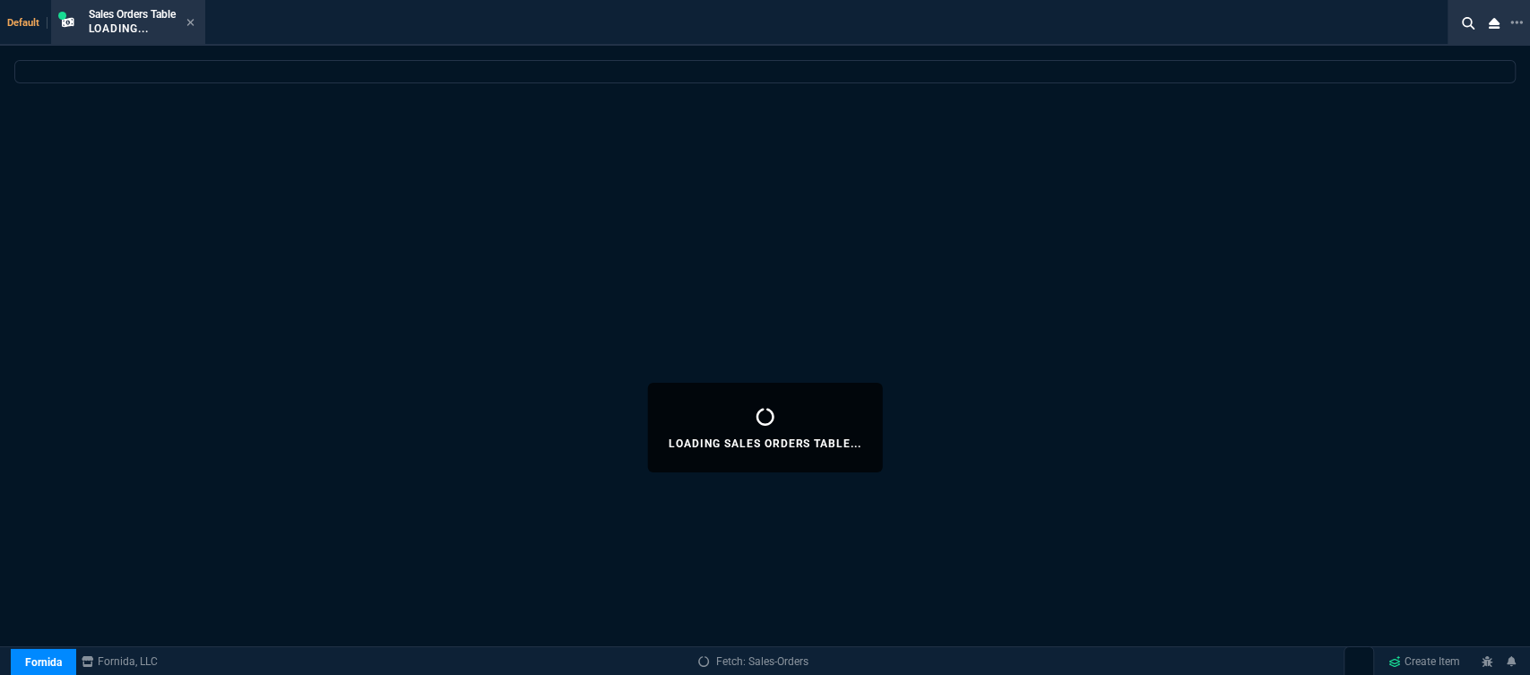
select select
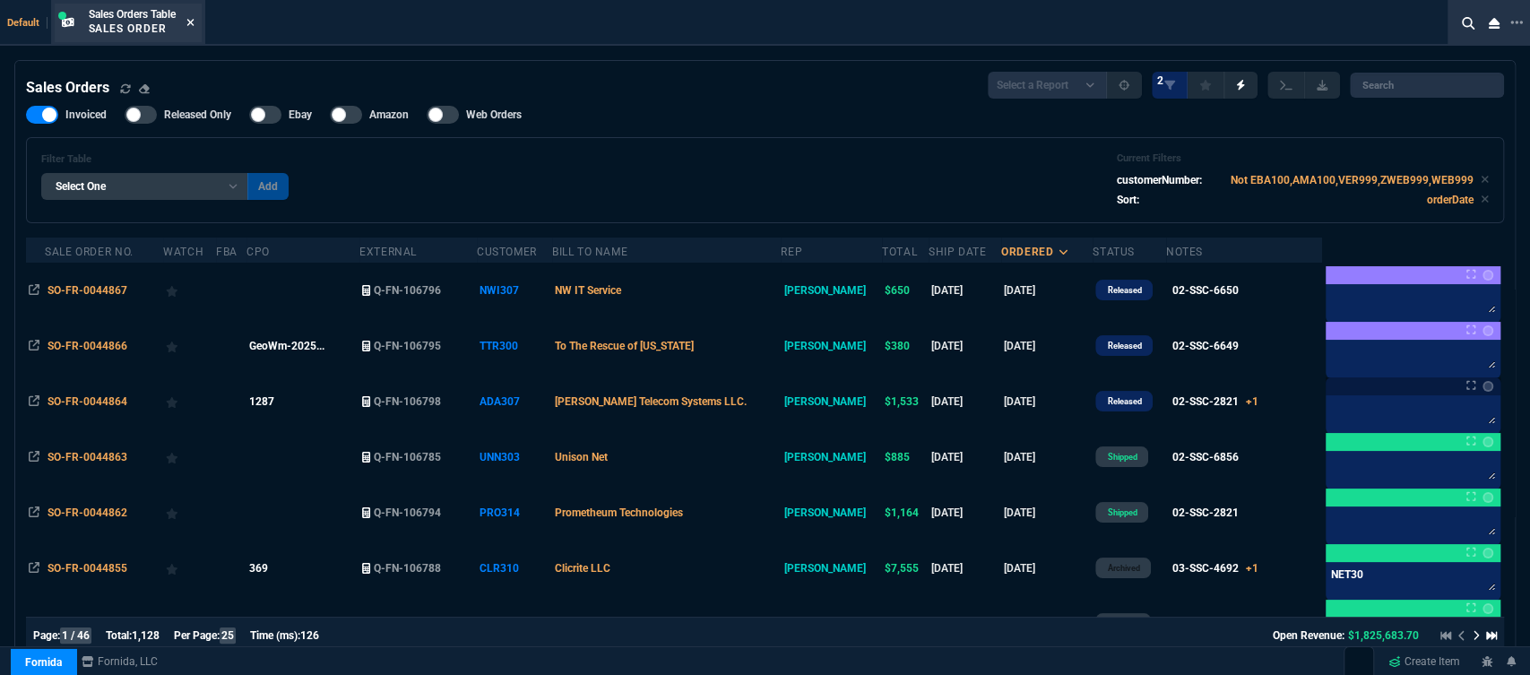
click at [194, 21] on icon at bounding box center [190, 22] width 8 height 11
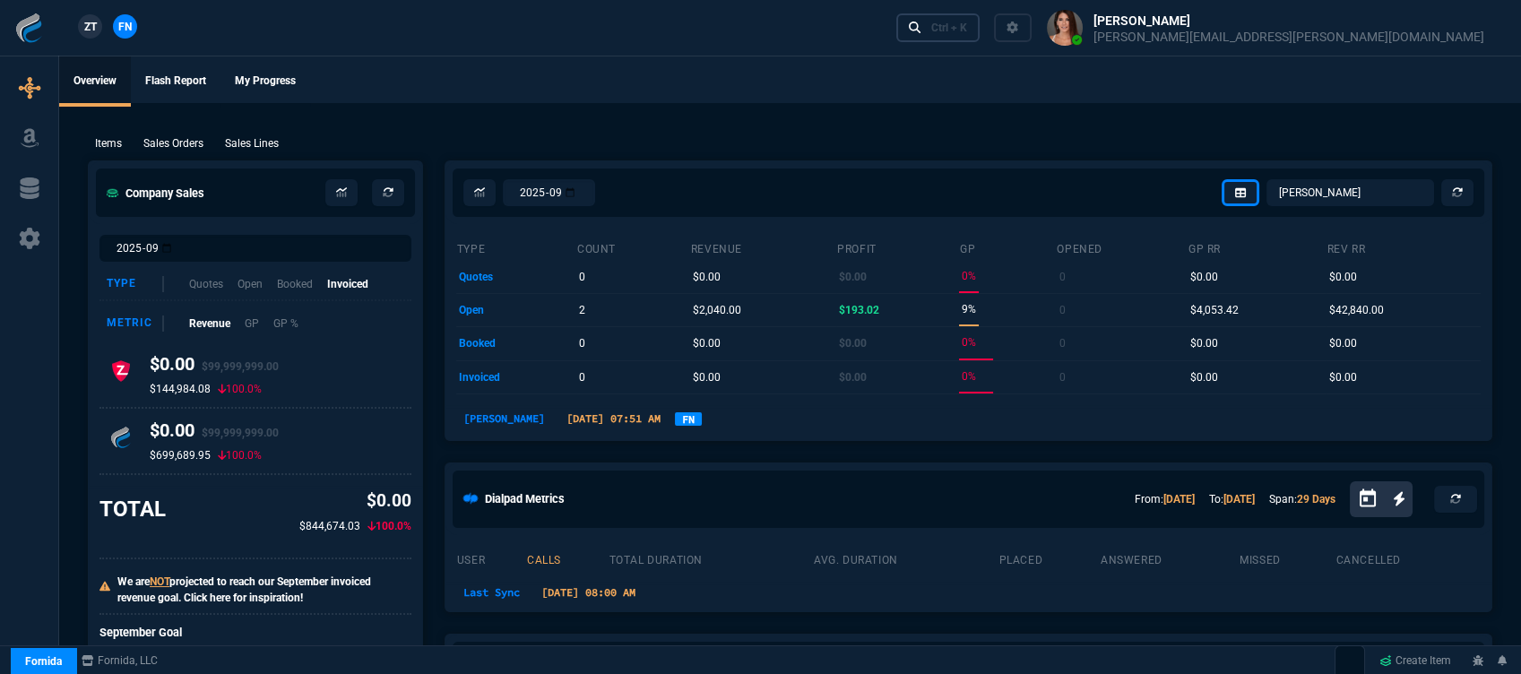
click at [921, 30] on icon at bounding box center [915, 28] width 13 height 13
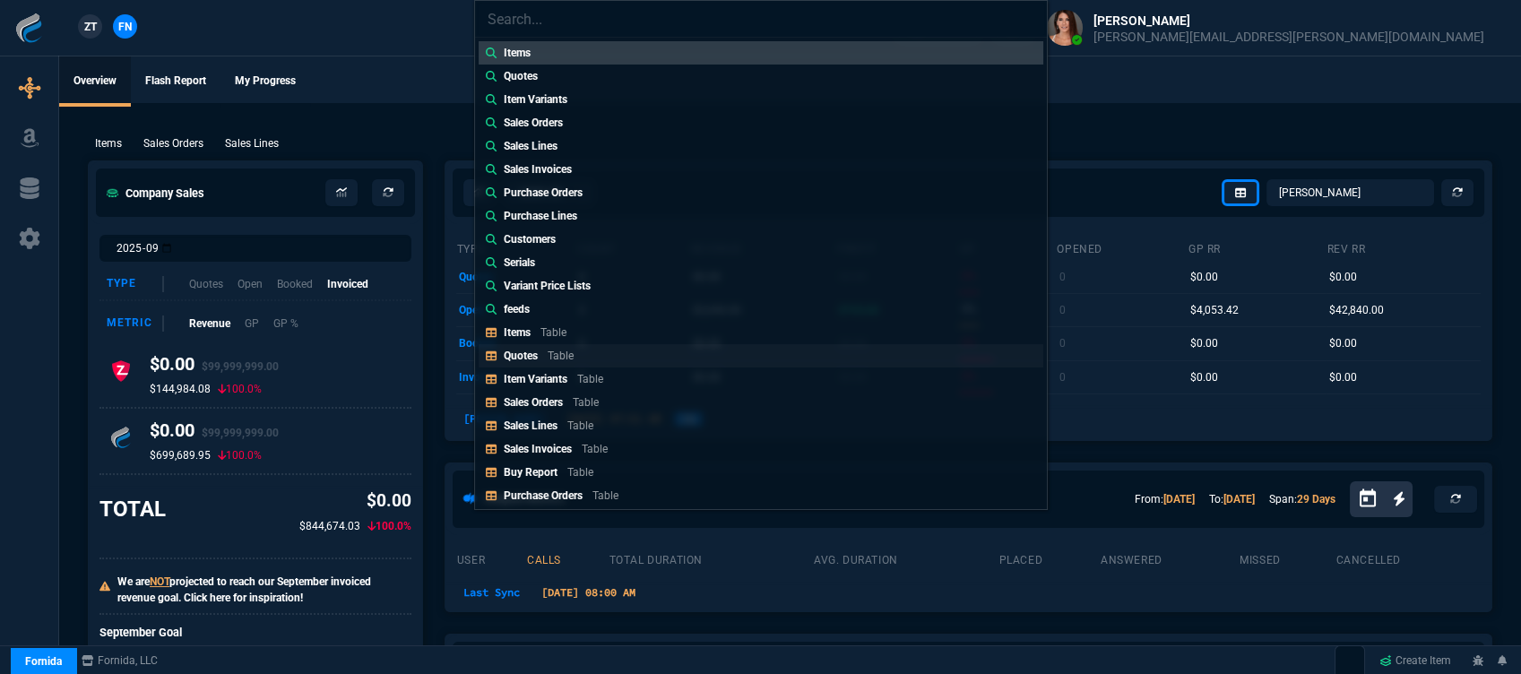
click at [591, 356] on link "Quotes Table" at bounding box center [761, 355] width 565 height 23
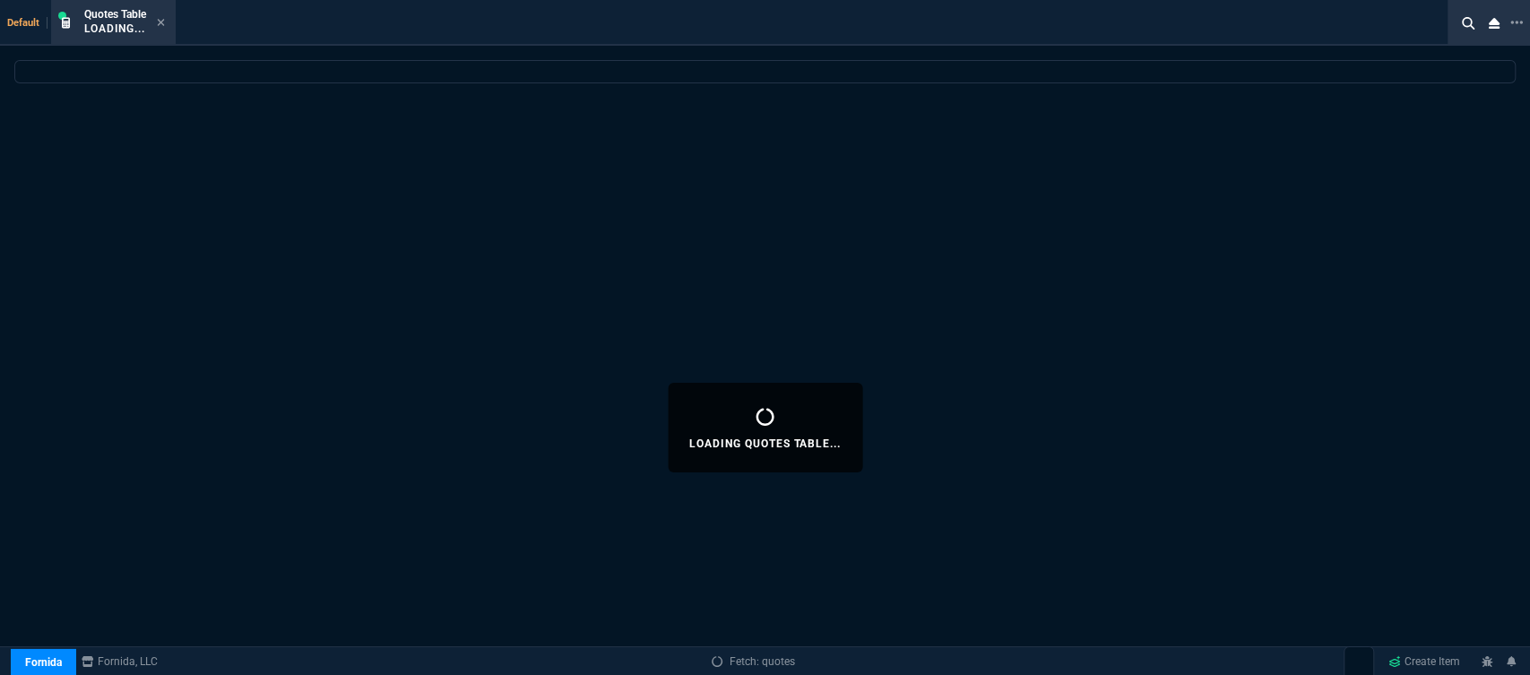
select select
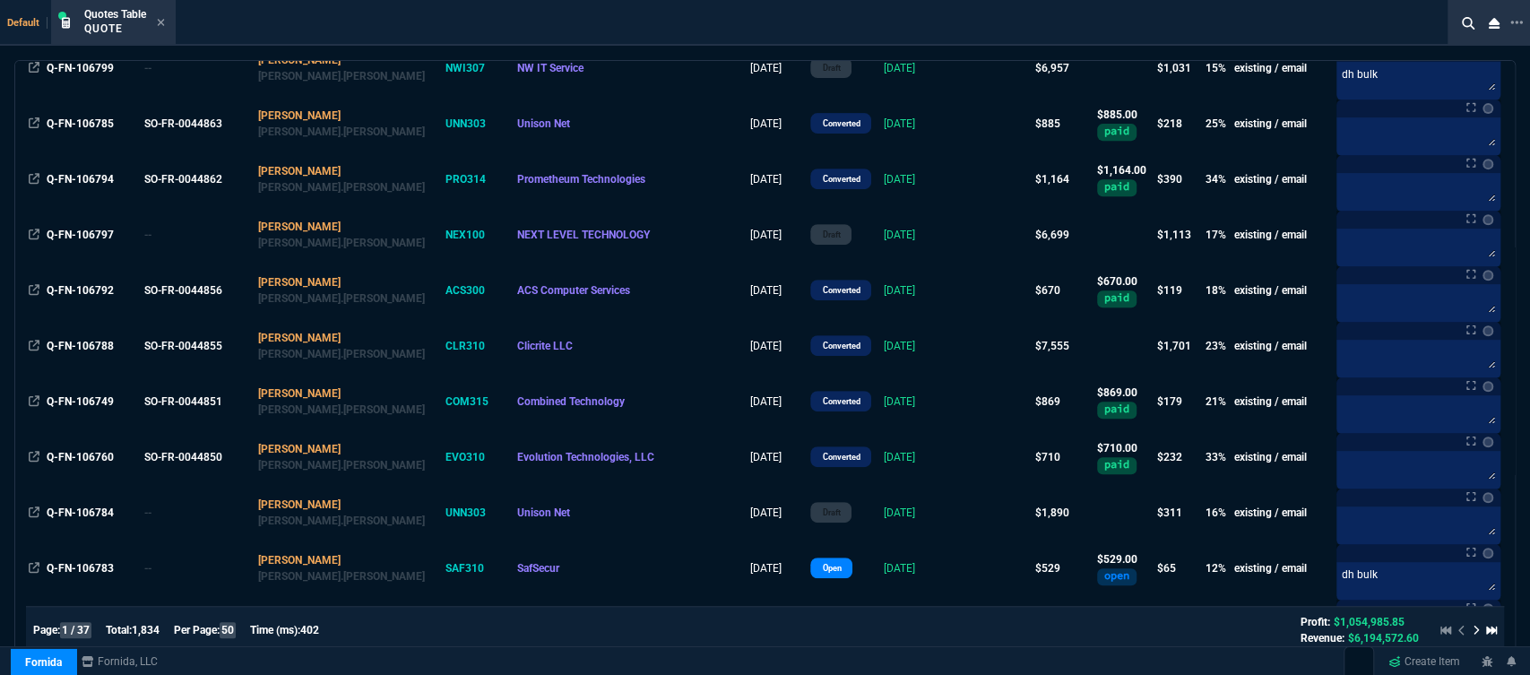
scroll to position [896, 0]
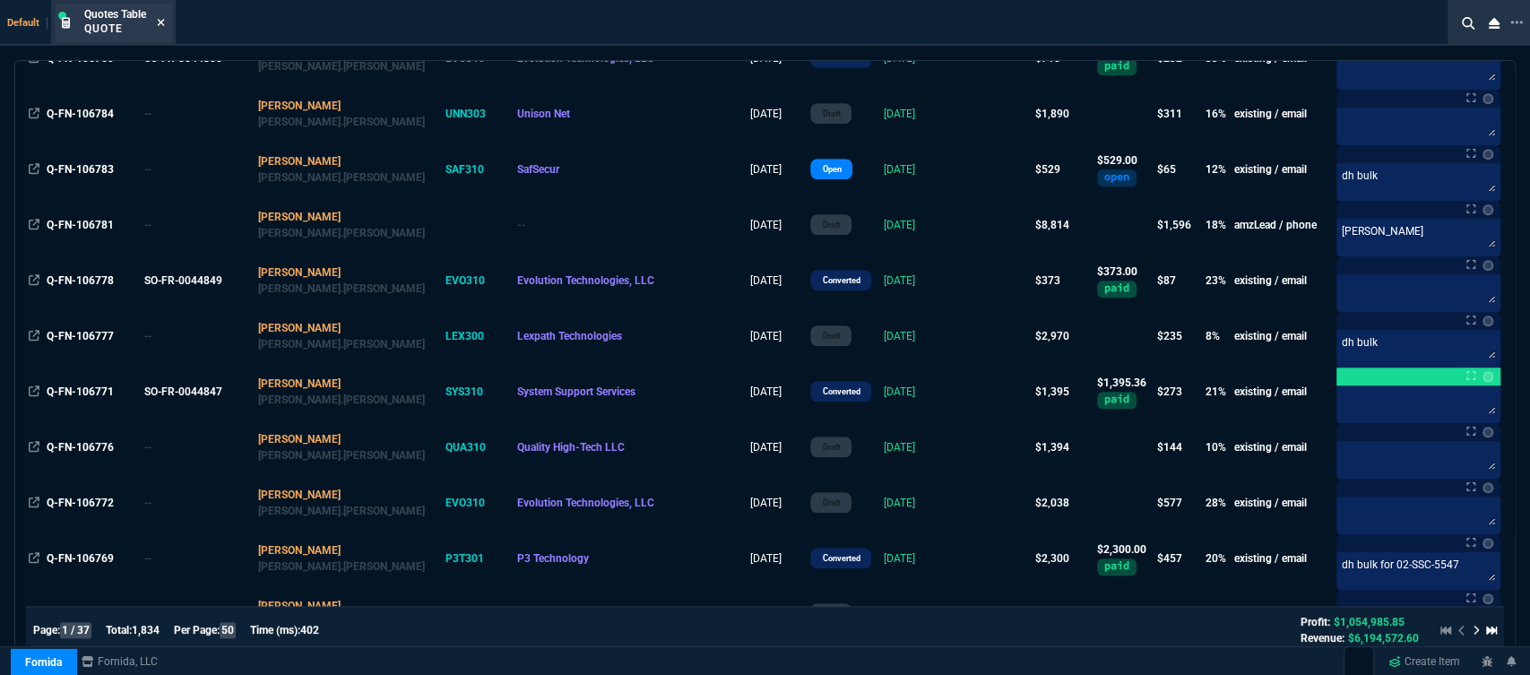
click at [163, 21] on icon at bounding box center [161, 22] width 8 height 11
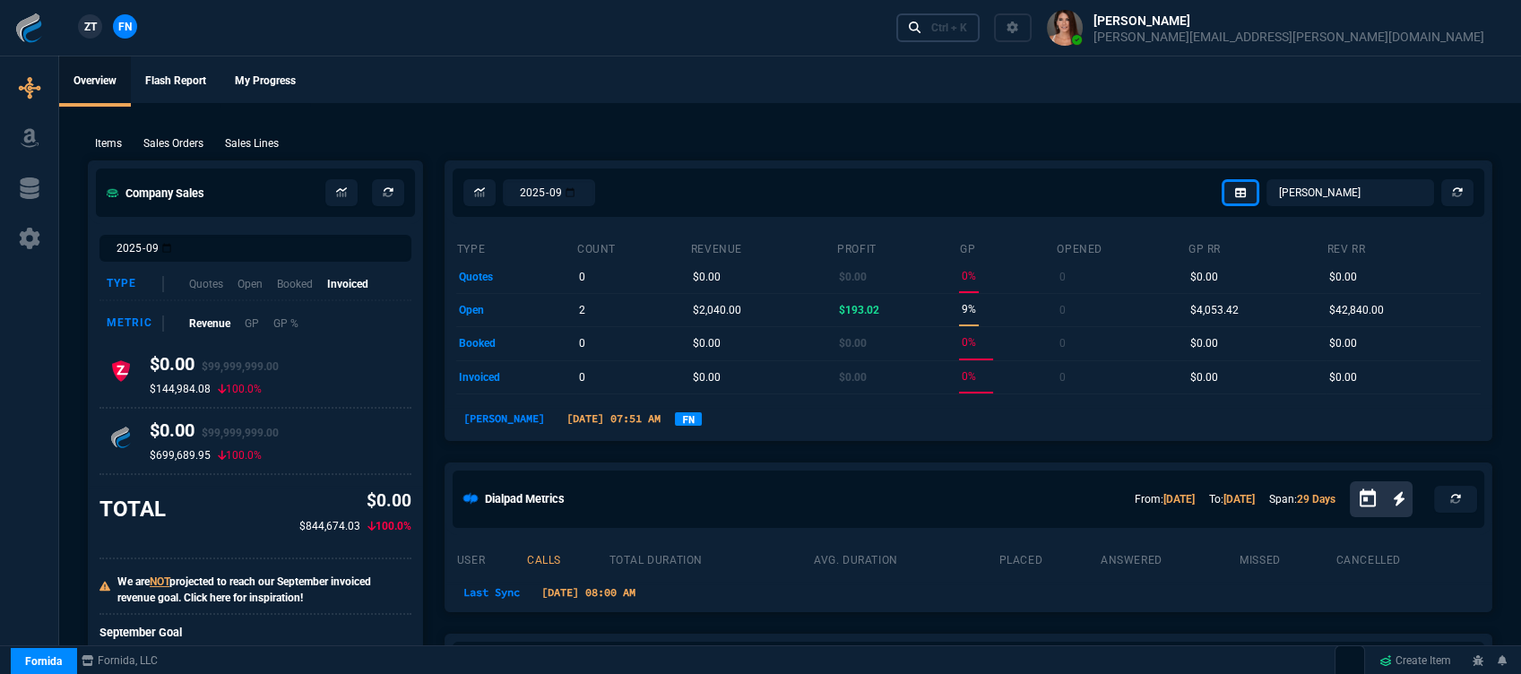
click at [980, 39] on link "Ctrl + K" at bounding box center [938, 27] width 84 height 28
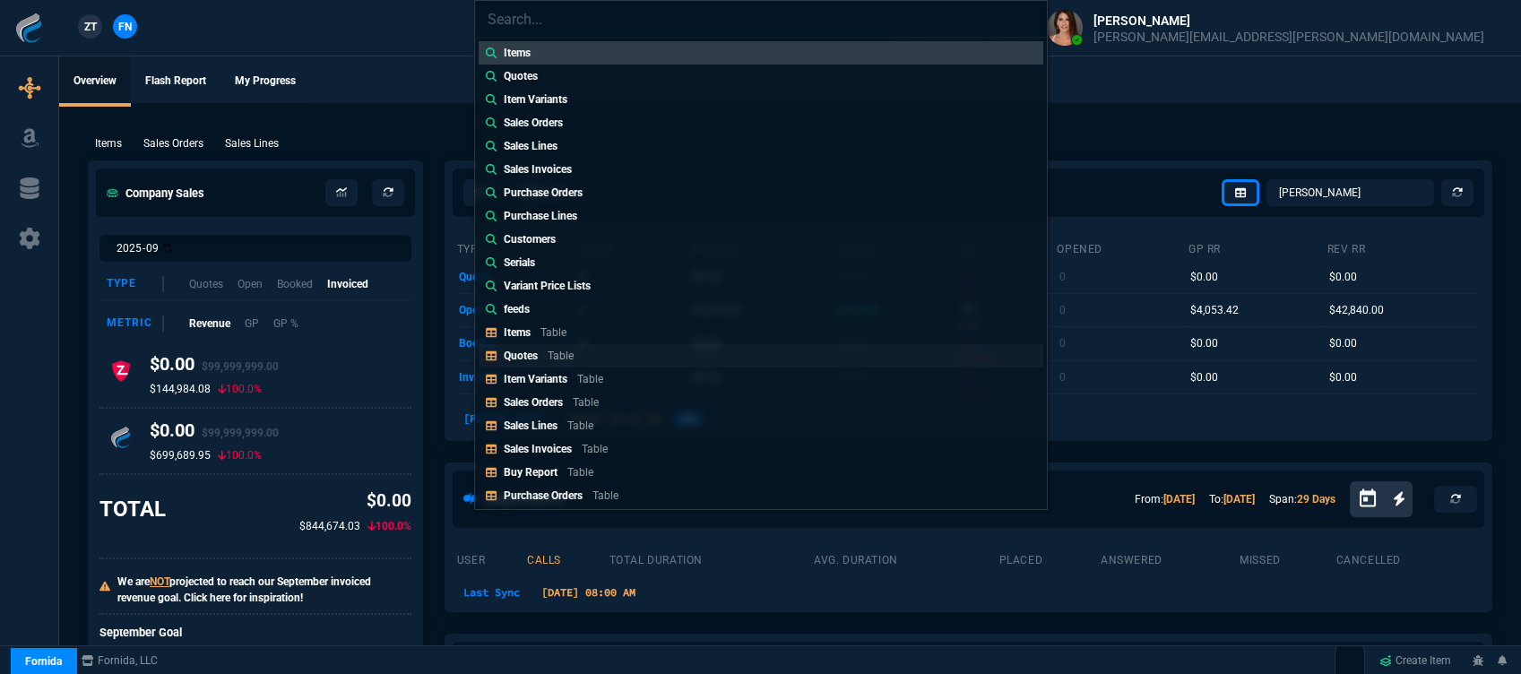
click at [568, 353] on p "Table" at bounding box center [561, 356] width 26 height 13
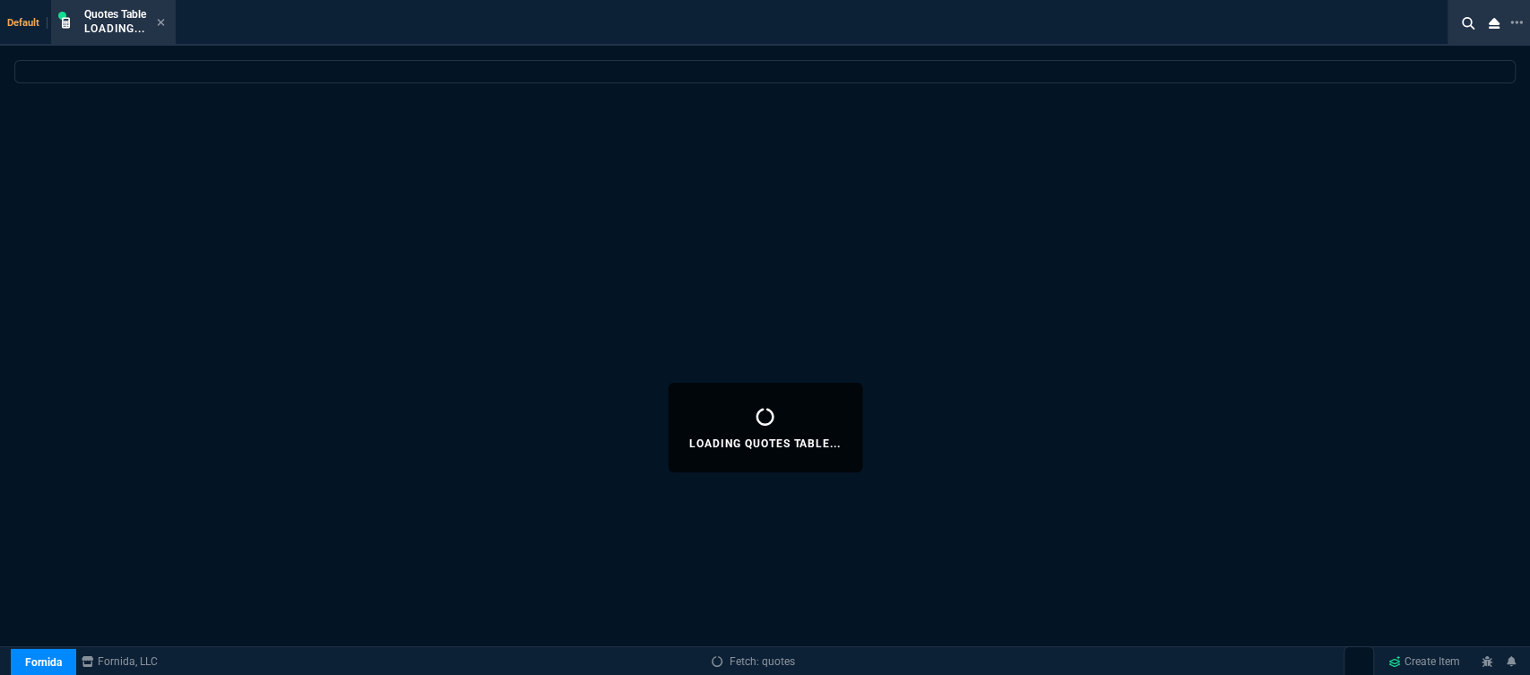
select select
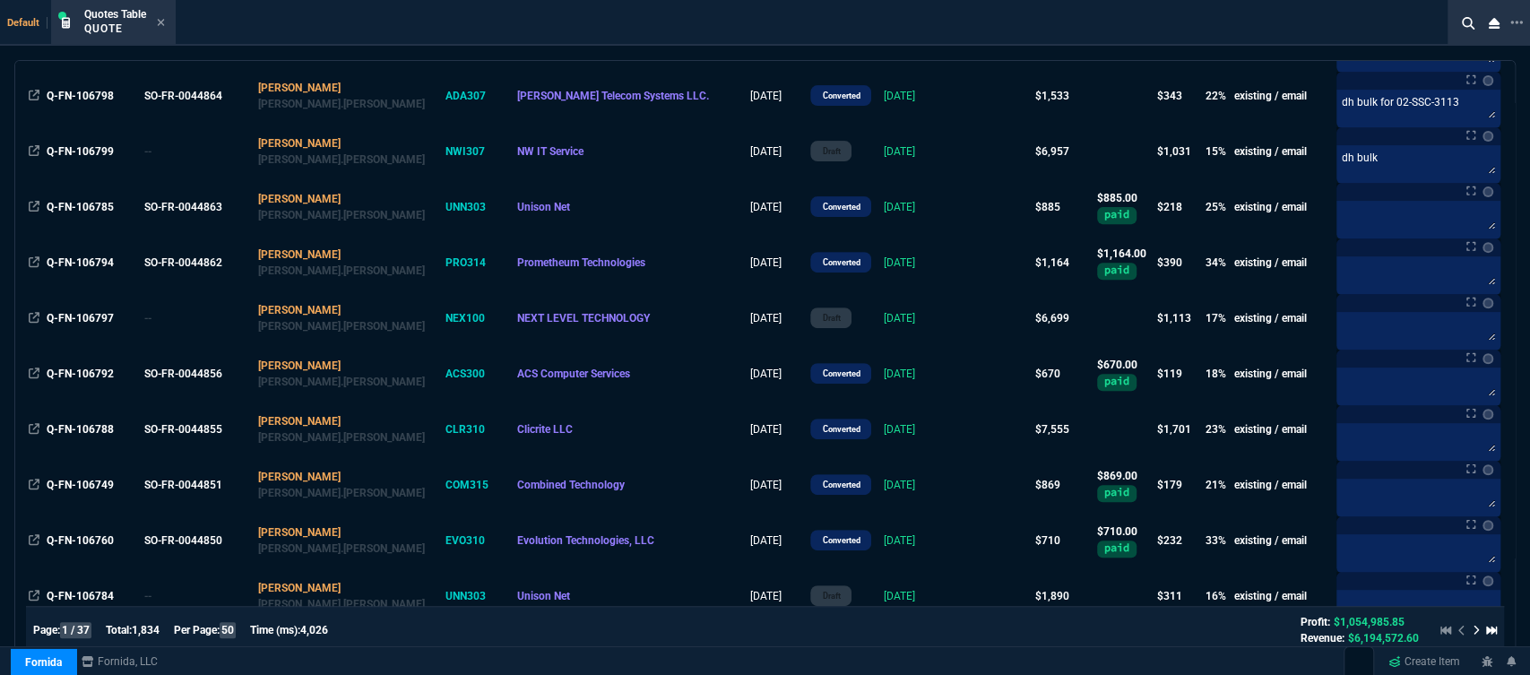
scroll to position [597, 0]
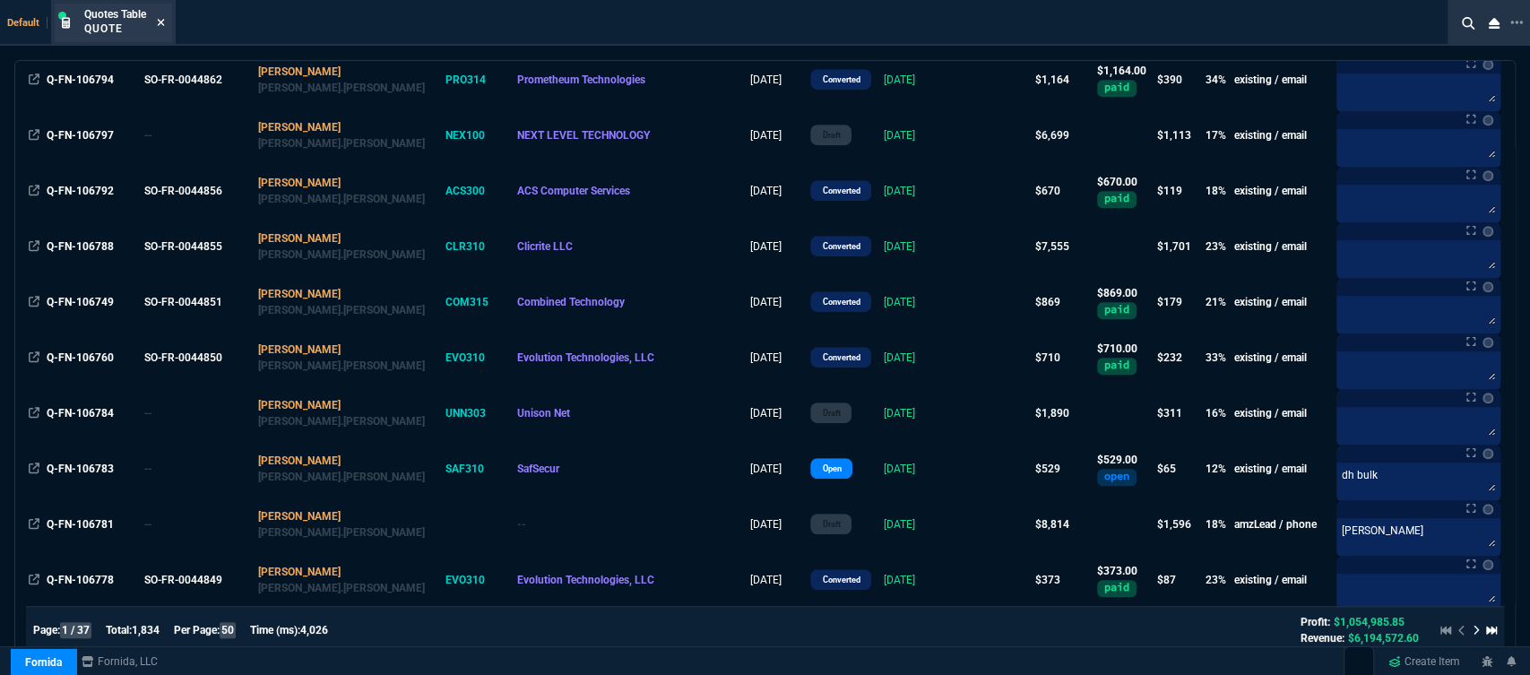
click at [160, 29] on fa-icon at bounding box center [161, 23] width 8 height 13
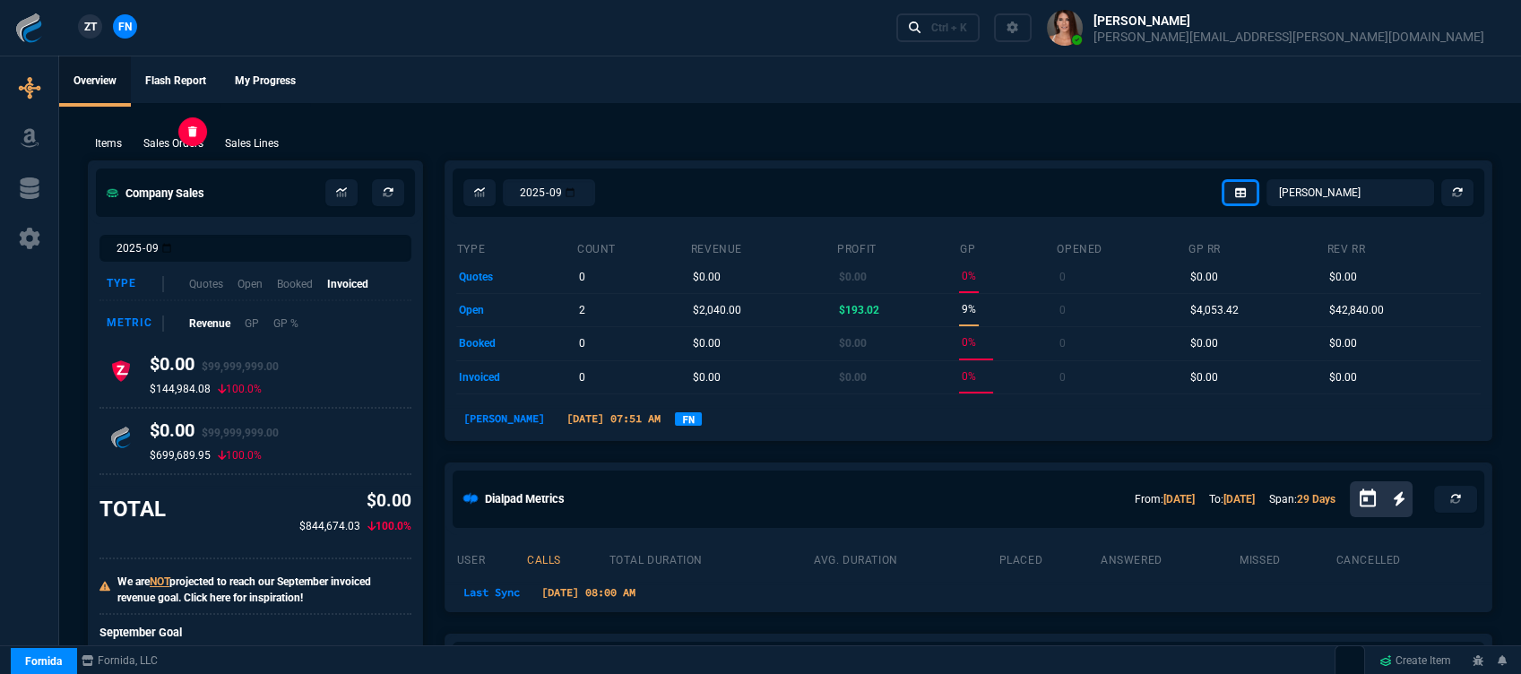
click at [186, 145] on p "Sales Orders" at bounding box center [173, 143] width 60 height 16
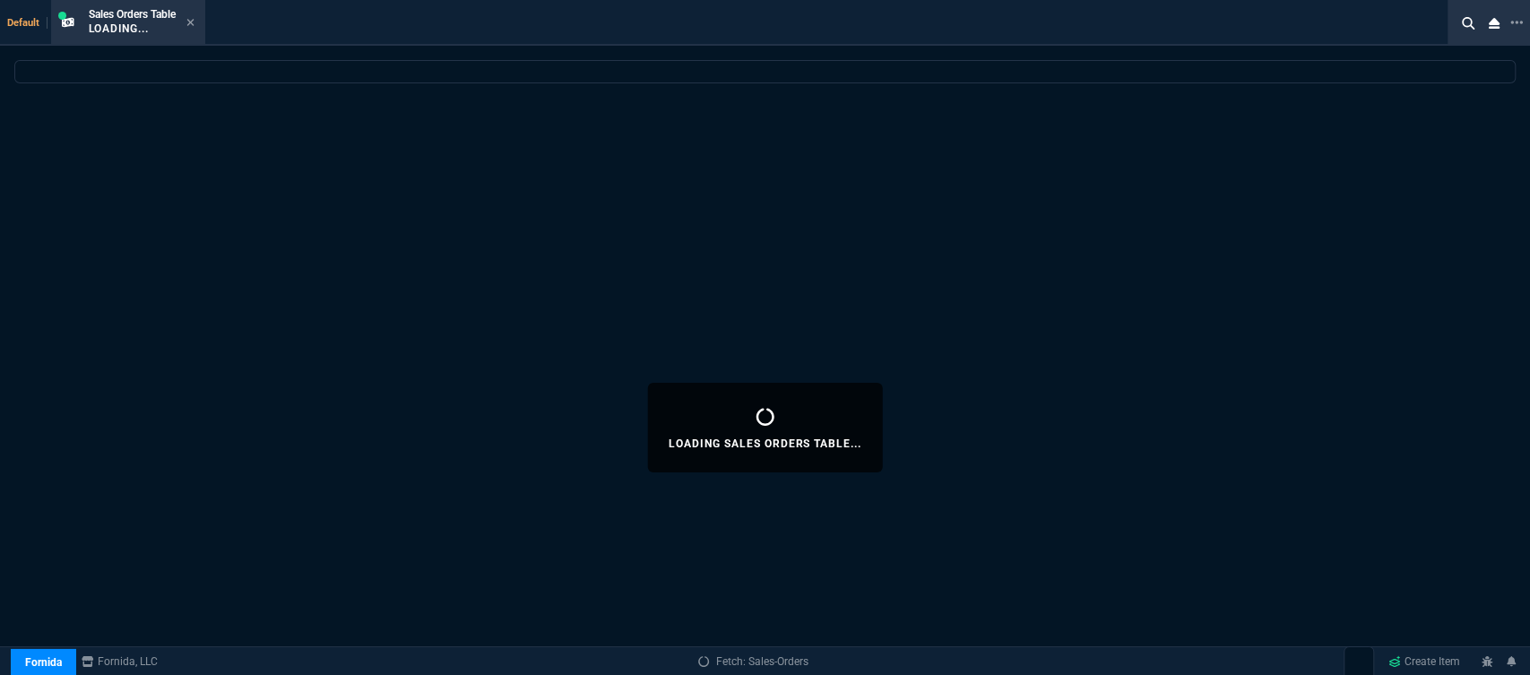
select select
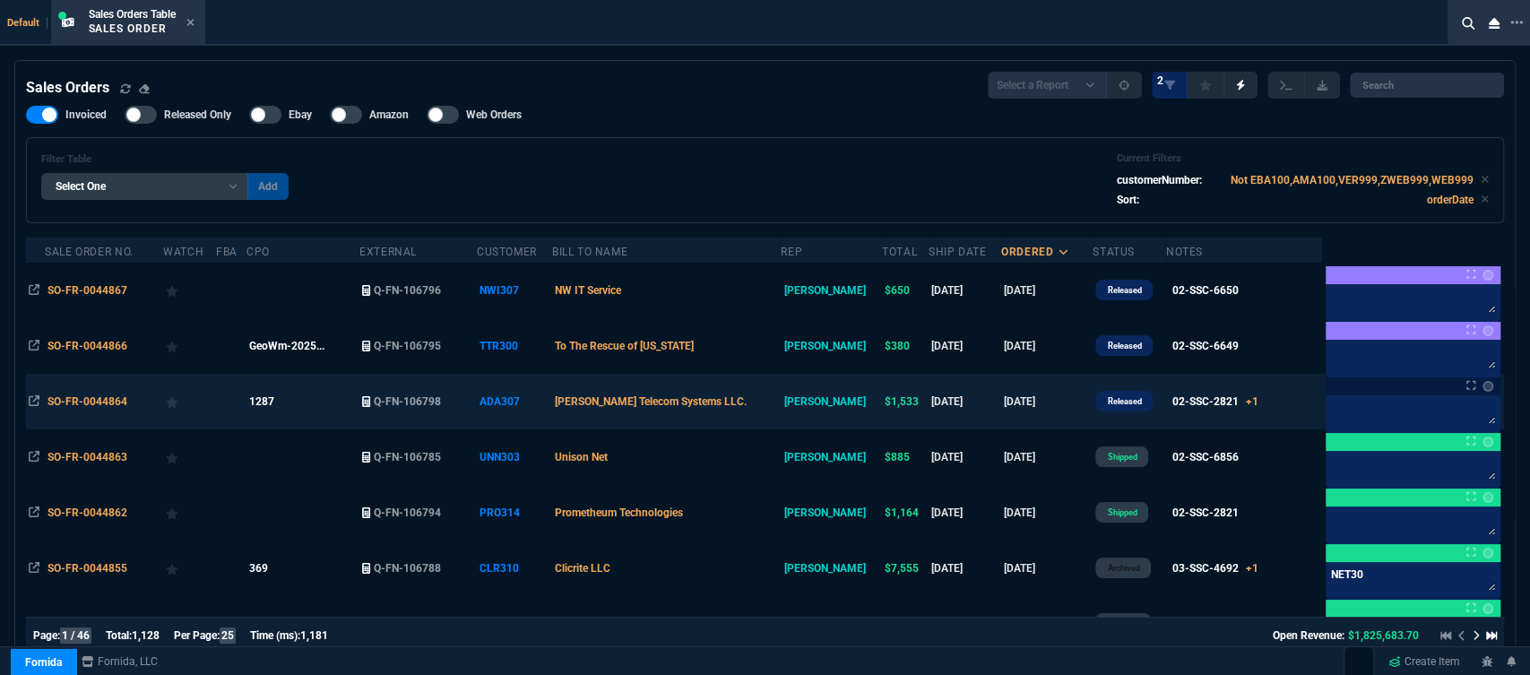
click at [772, 403] on td "[PERSON_NAME] Telecom Systems LLC." at bounding box center [666, 402] width 229 height 56
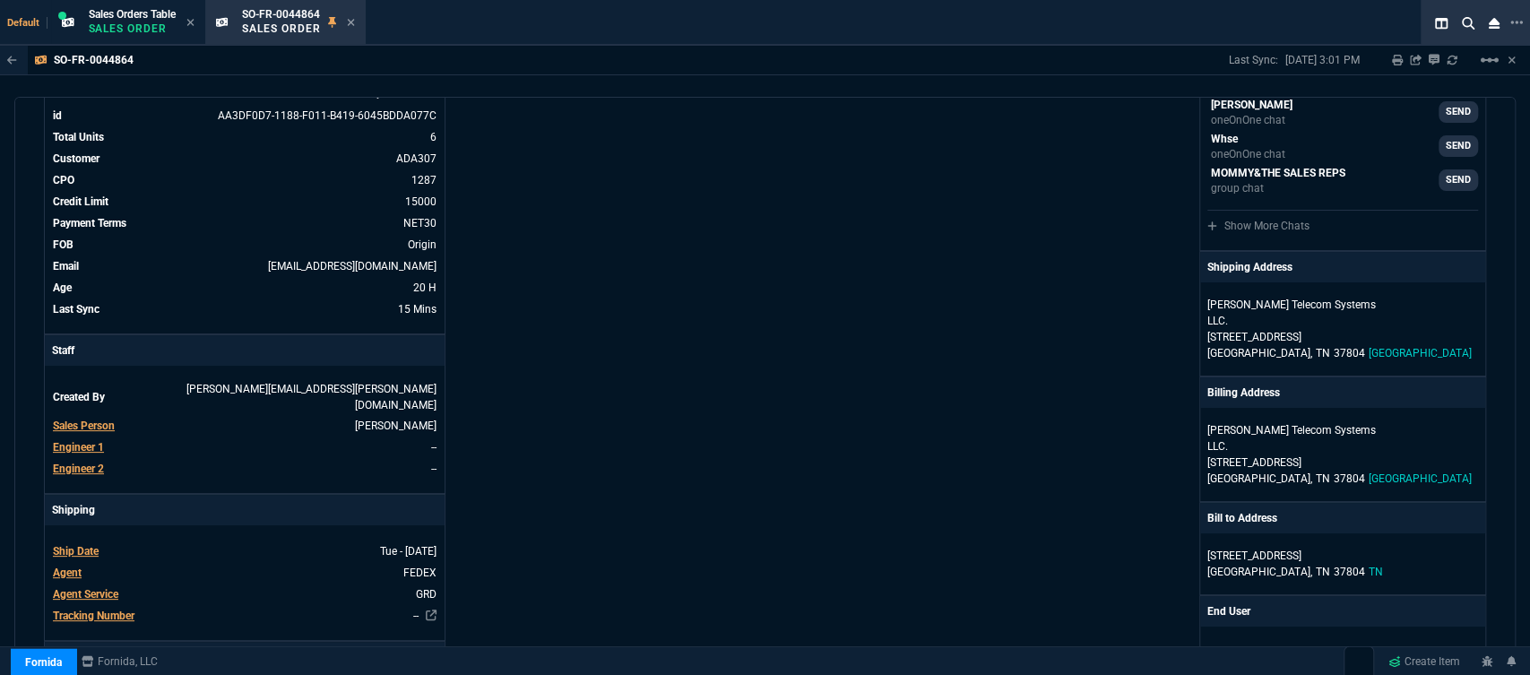
scroll to position [298, 0]
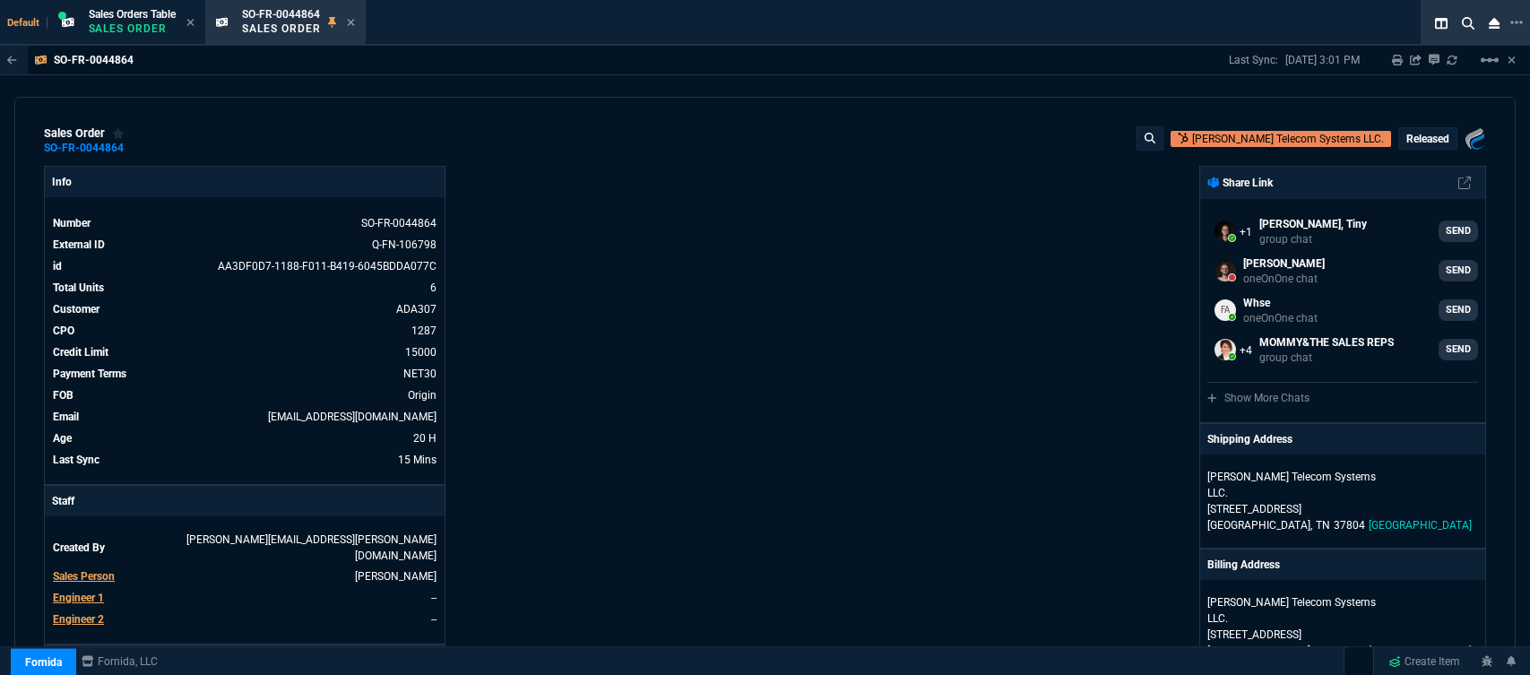
select select "12: [PERSON_NAME]"
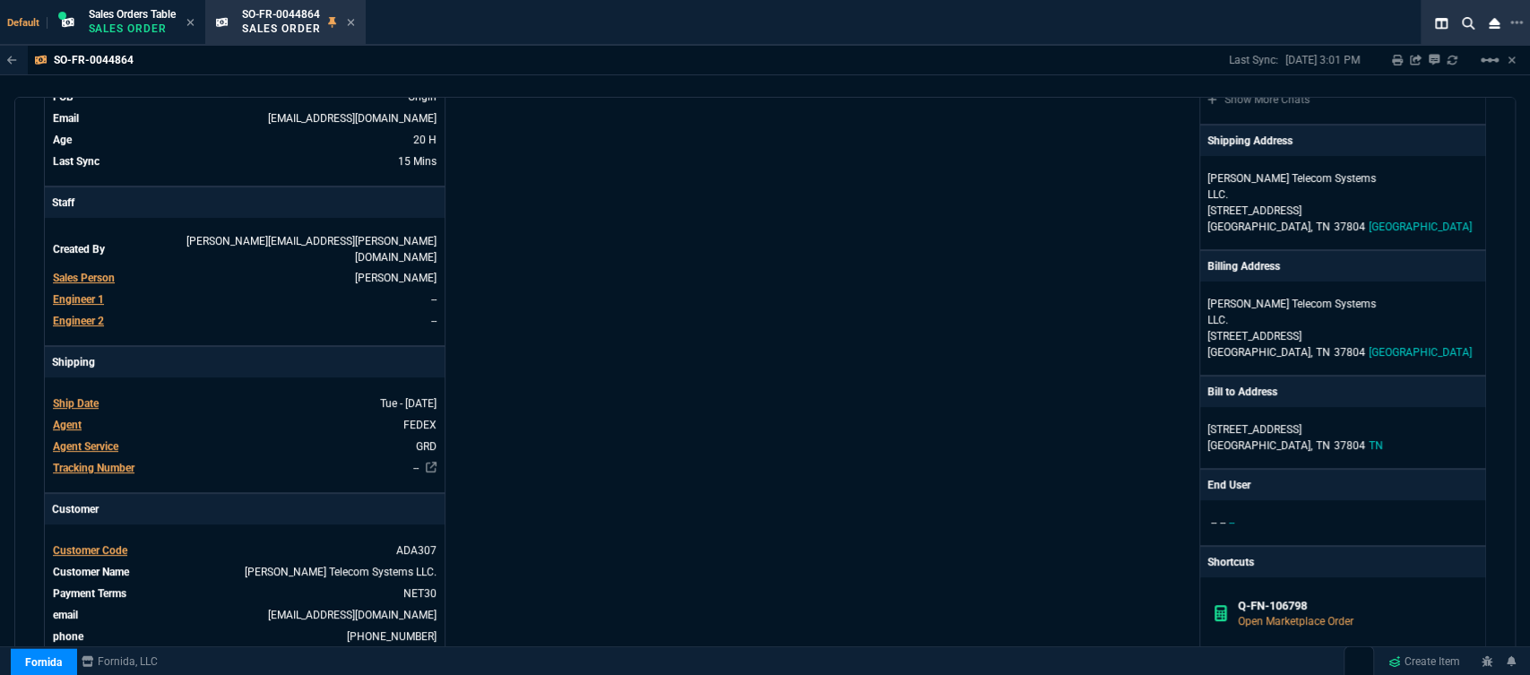
click at [353, 24] on icon at bounding box center [351, 22] width 8 height 11
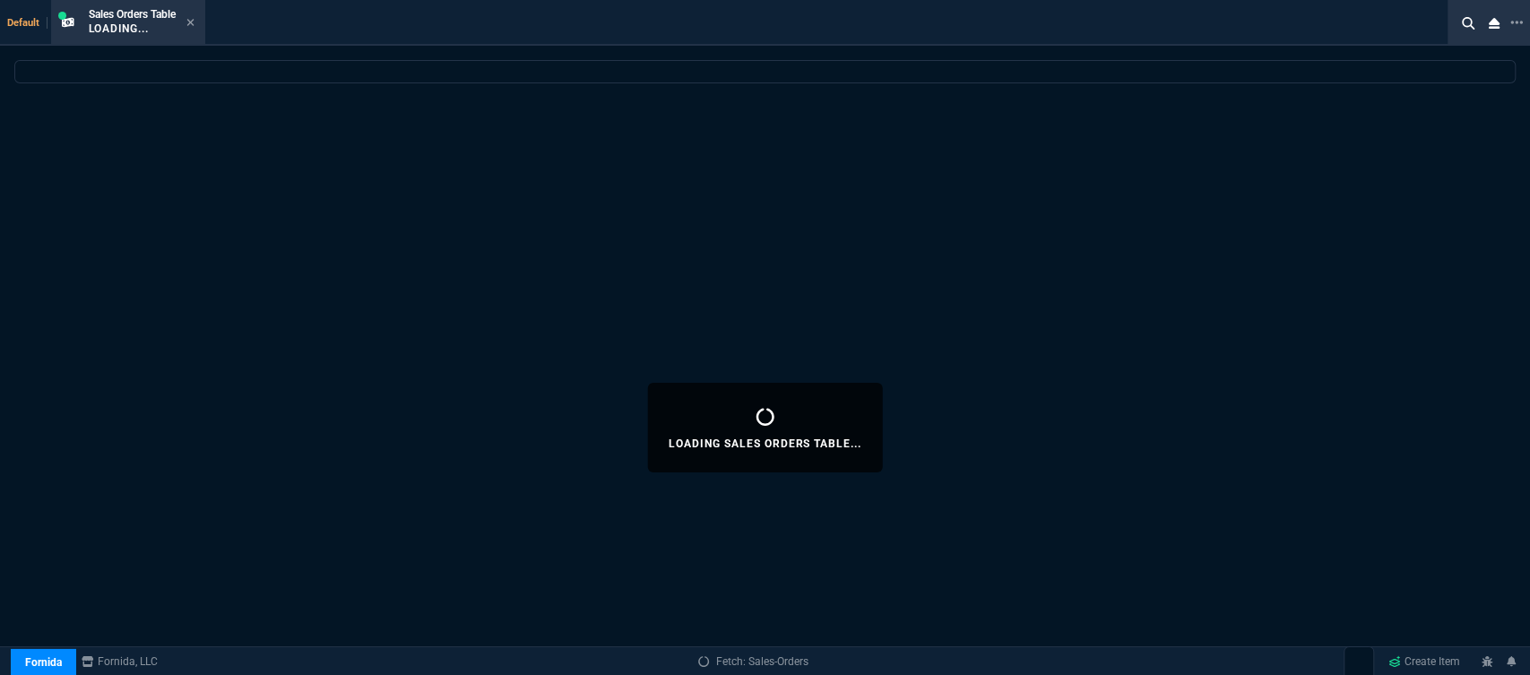
select select
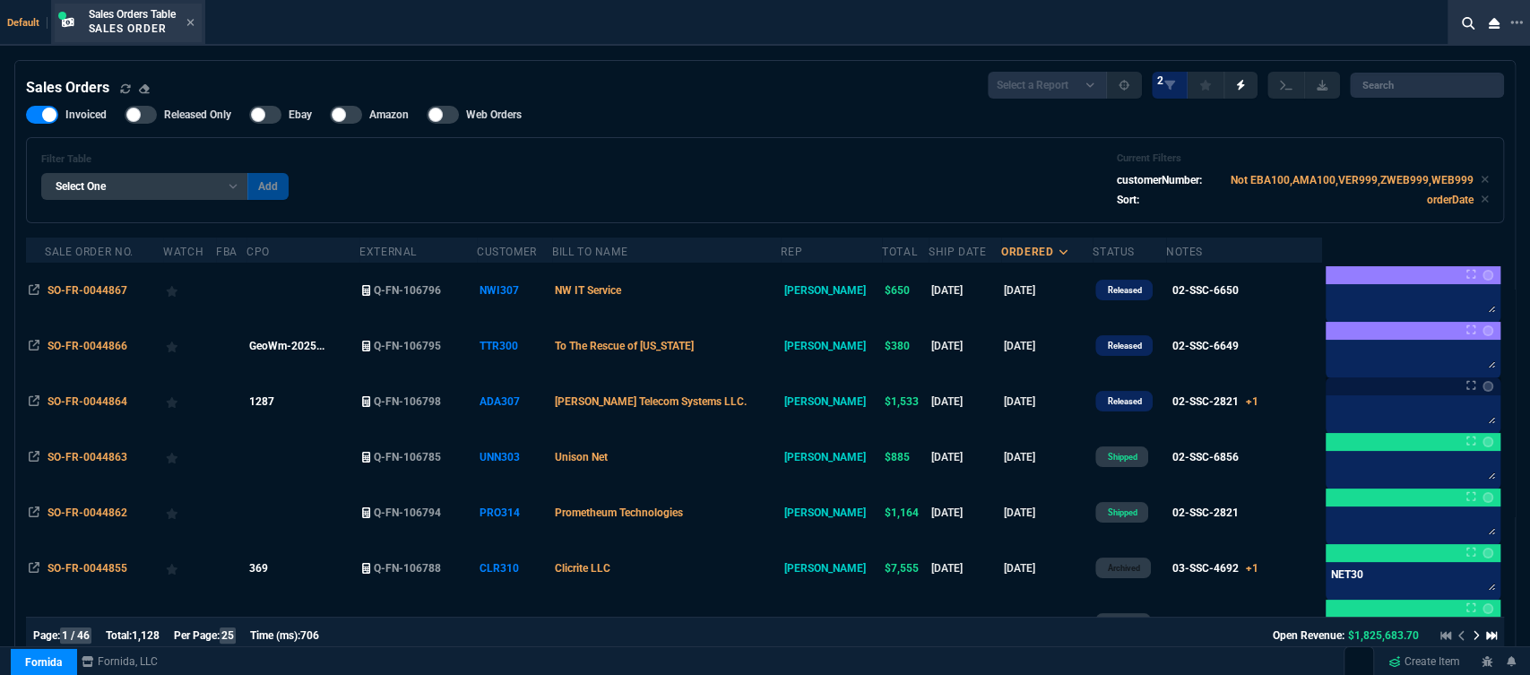
click at [186, 25] on div "Sales Orders Table Sales Order" at bounding box center [142, 22] width 106 height 31
click at [193, 13] on div "Sales Orders Table Sales Order" at bounding box center [142, 22] width 106 height 31
click at [194, 23] on icon at bounding box center [189, 22] width 7 height 7
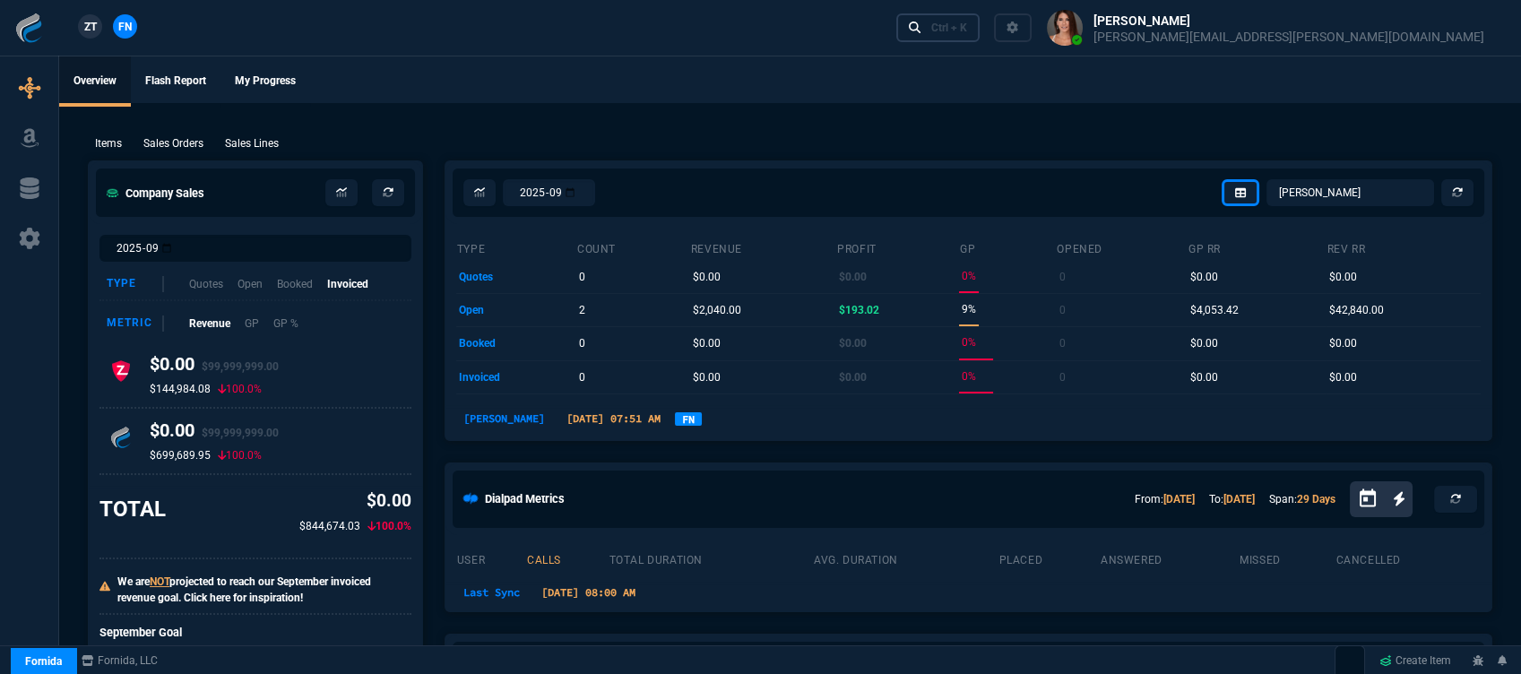
click at [967, 23] on div "Ctrl + K" at bounding box center [949, 28] width 36 height 14
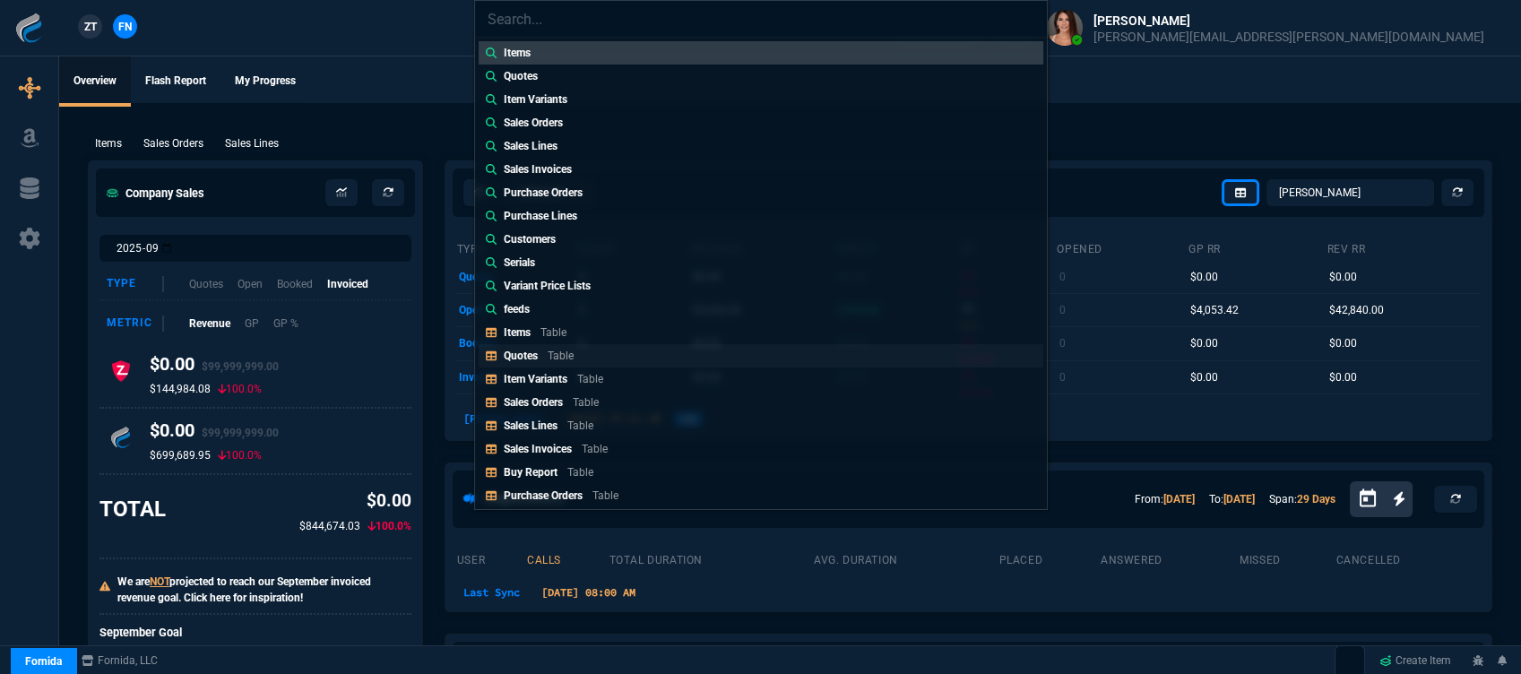
click at [548, 360] on p "Table" at bounding box center [561, 356] width 26 height 13
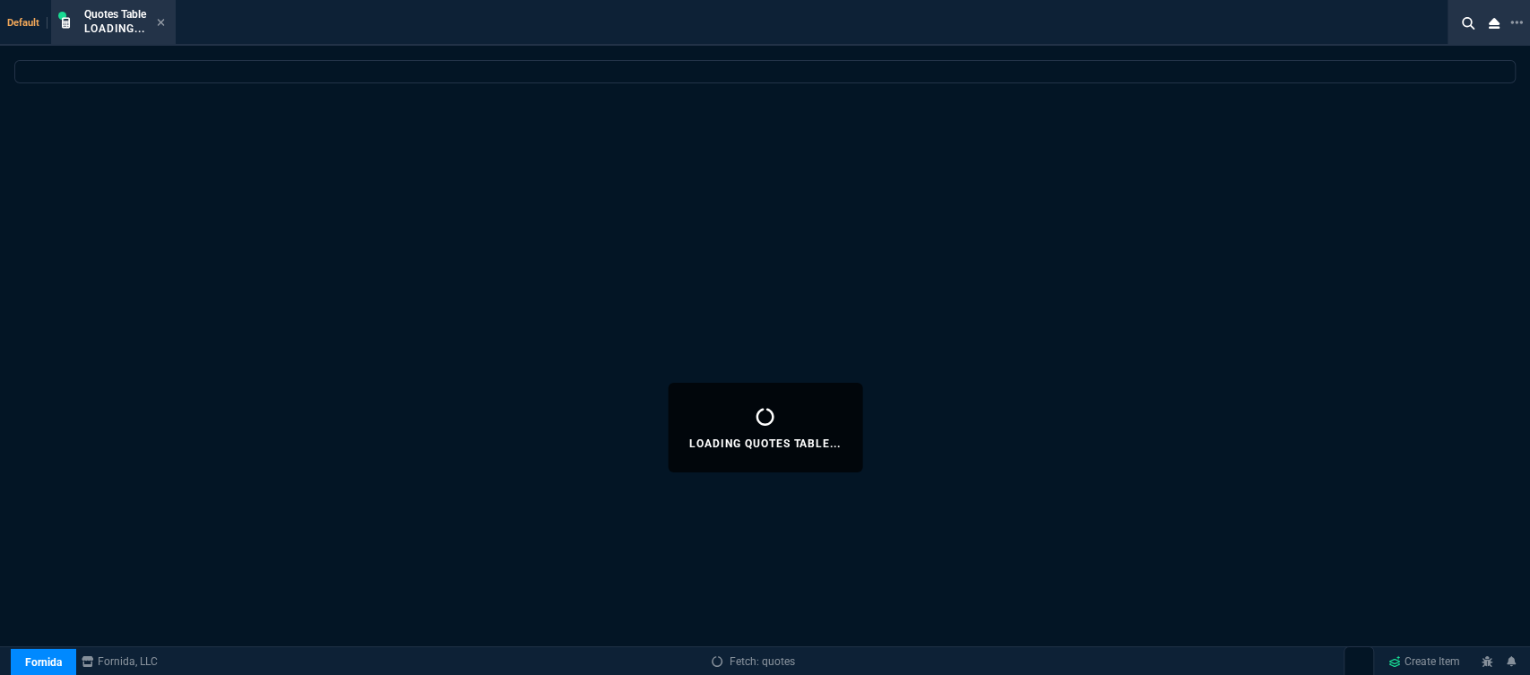
select select
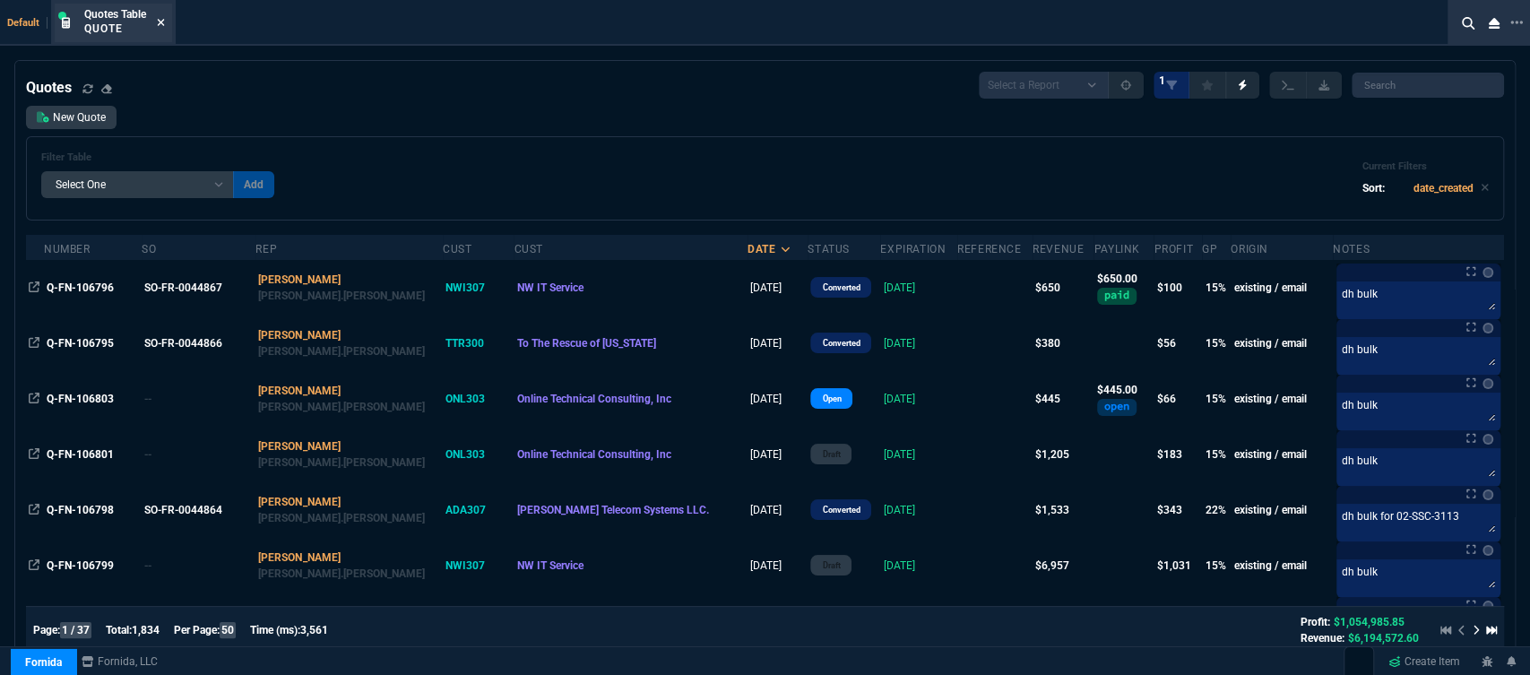
click at [163, 19] on icon at bounding box center [161, 22] width 8 height 11
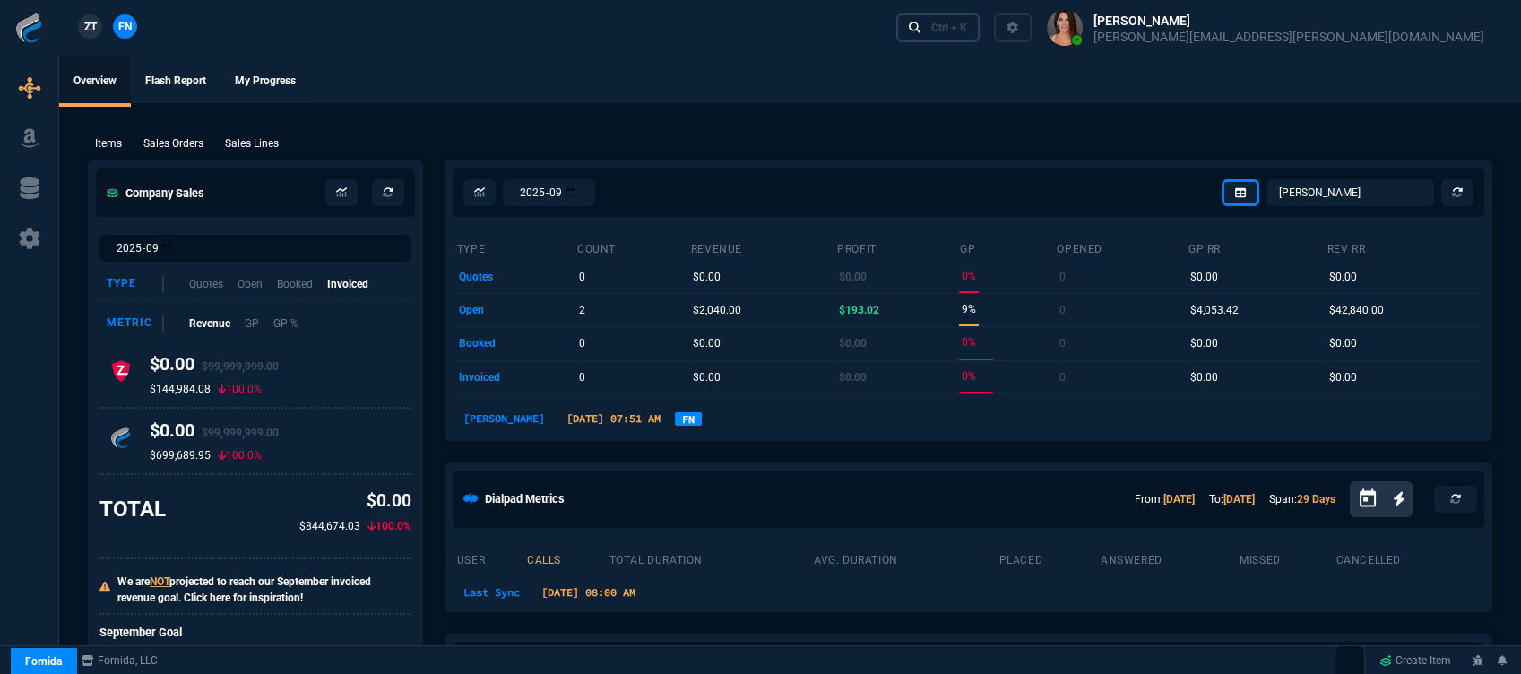
click at [967, 23] on div "Ctrl + K" at bounding box center [949, 28] width 36 height 14
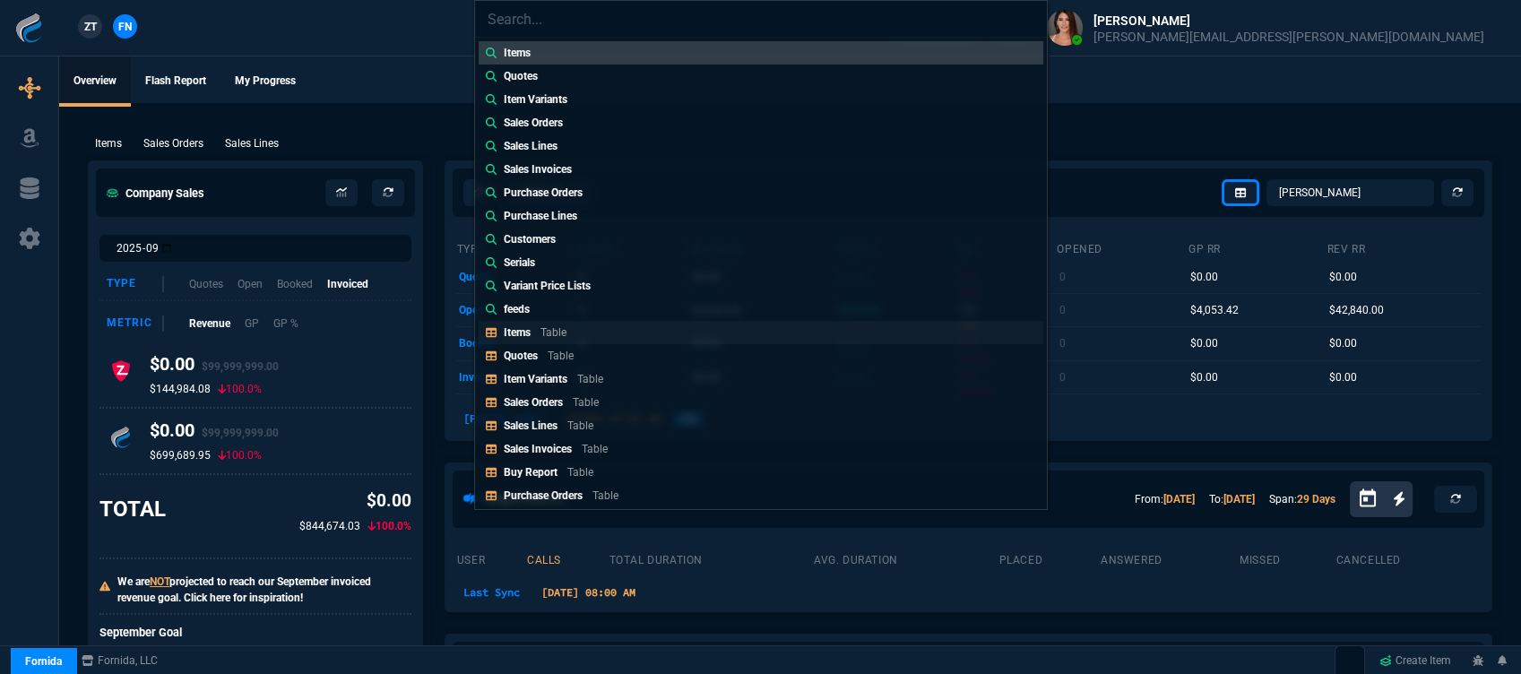
click at [594, 341] on link "Items Table" at bounding box center [761, 332] width 565 height 23
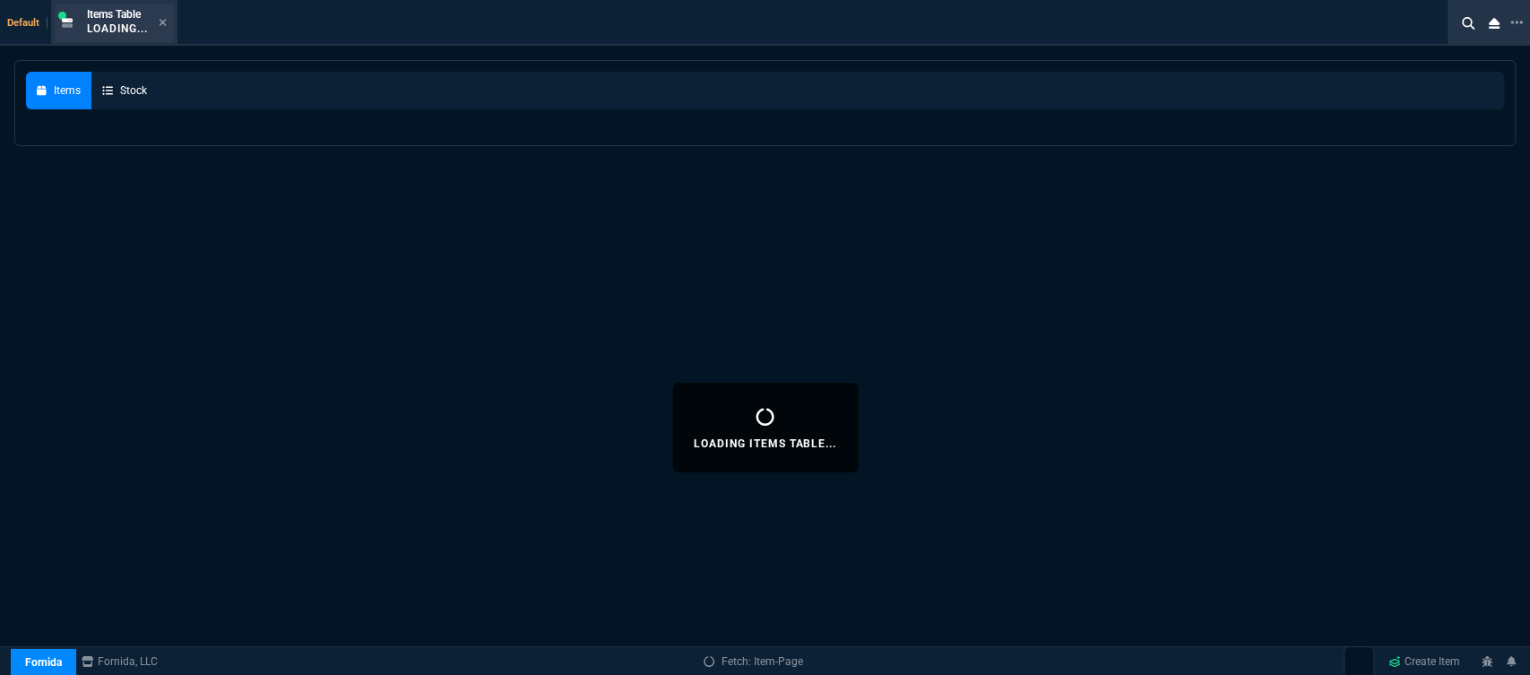
select select
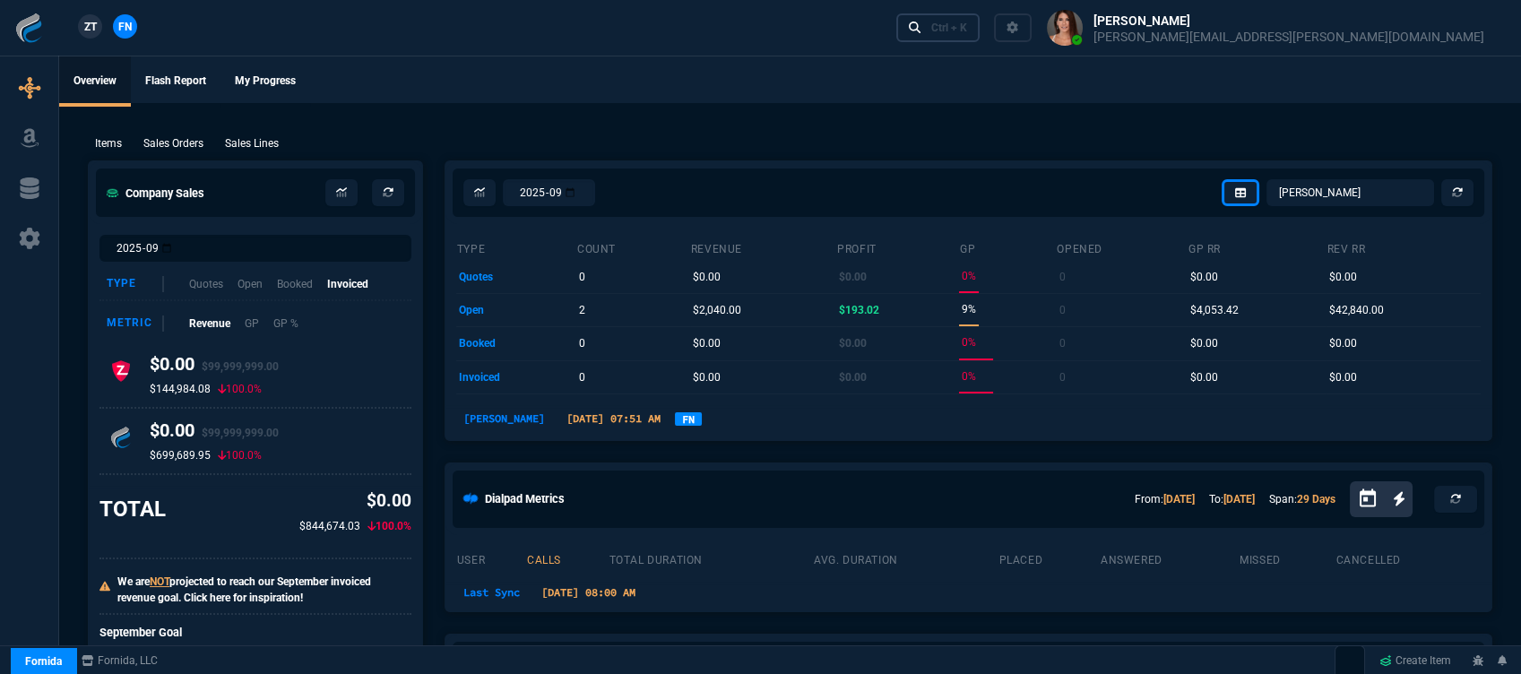
click at [967, 25] on div "Ctrl + K" at bounding box center [949, 28] width 36 height 14
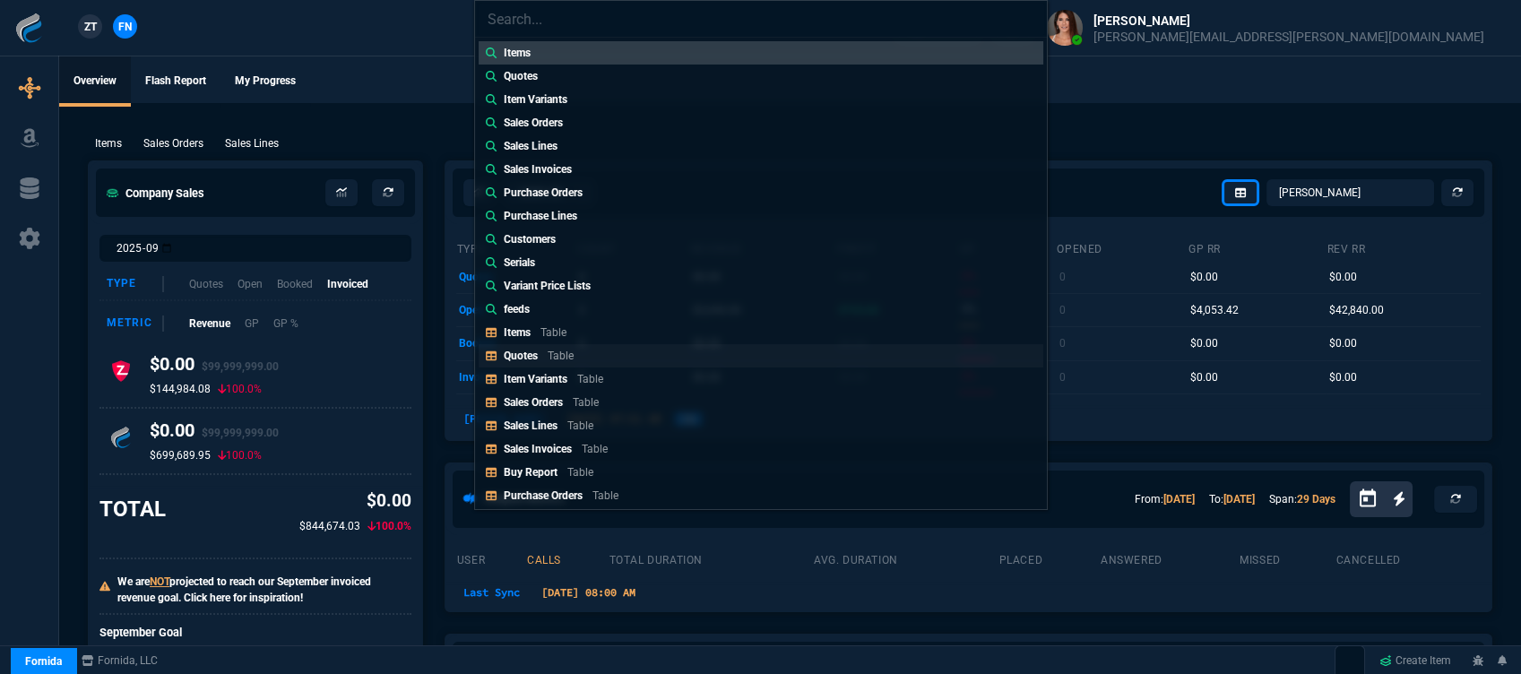
click at [573, 346] on link "Quotes Table" at bounding box center [761, 355] width 565 height 23
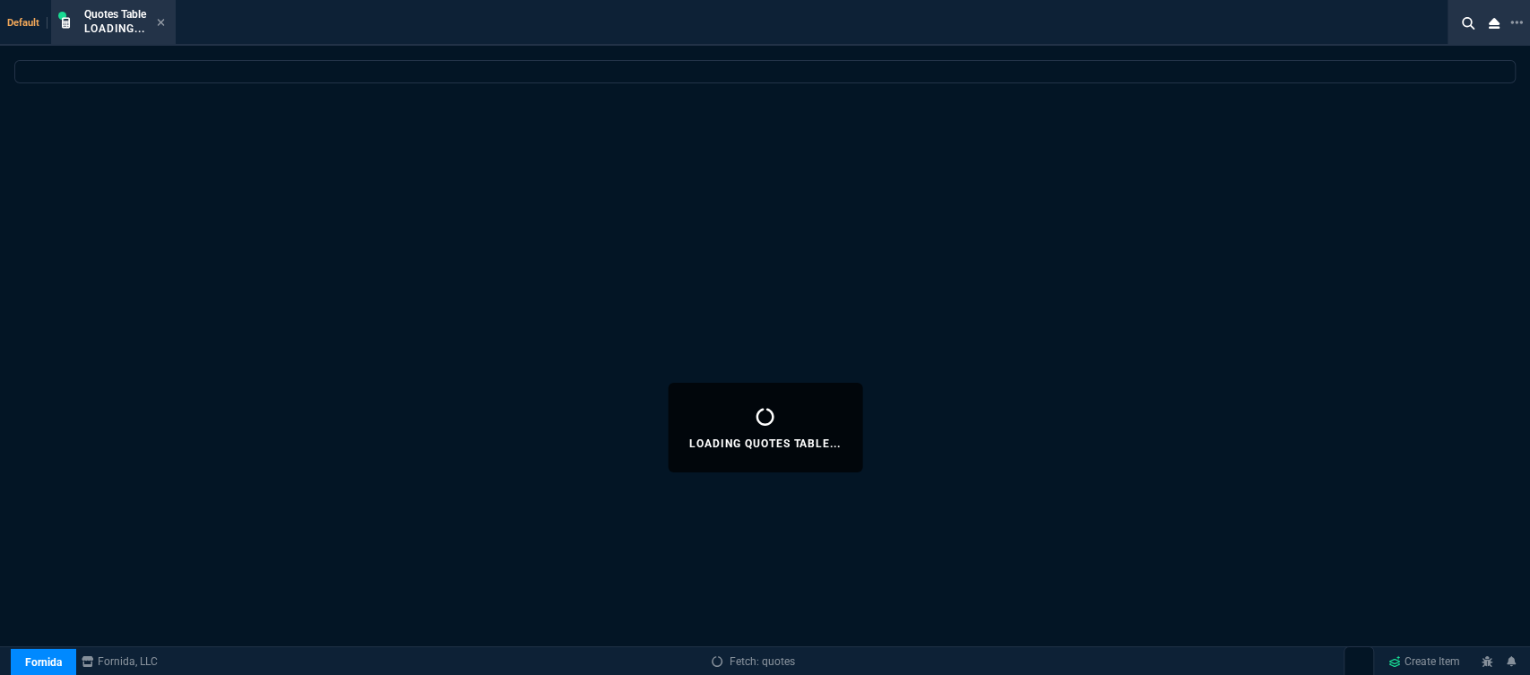
select select
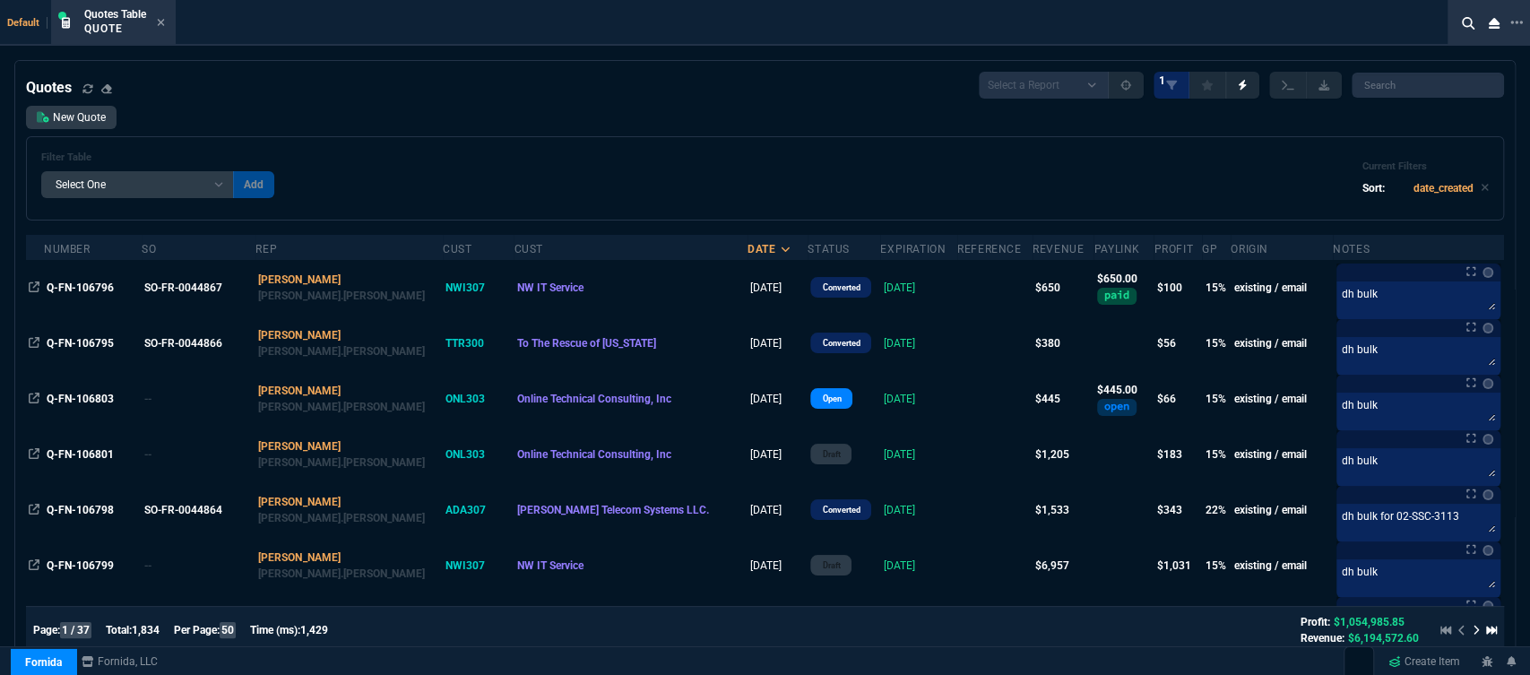
scroll to position [398, 0]
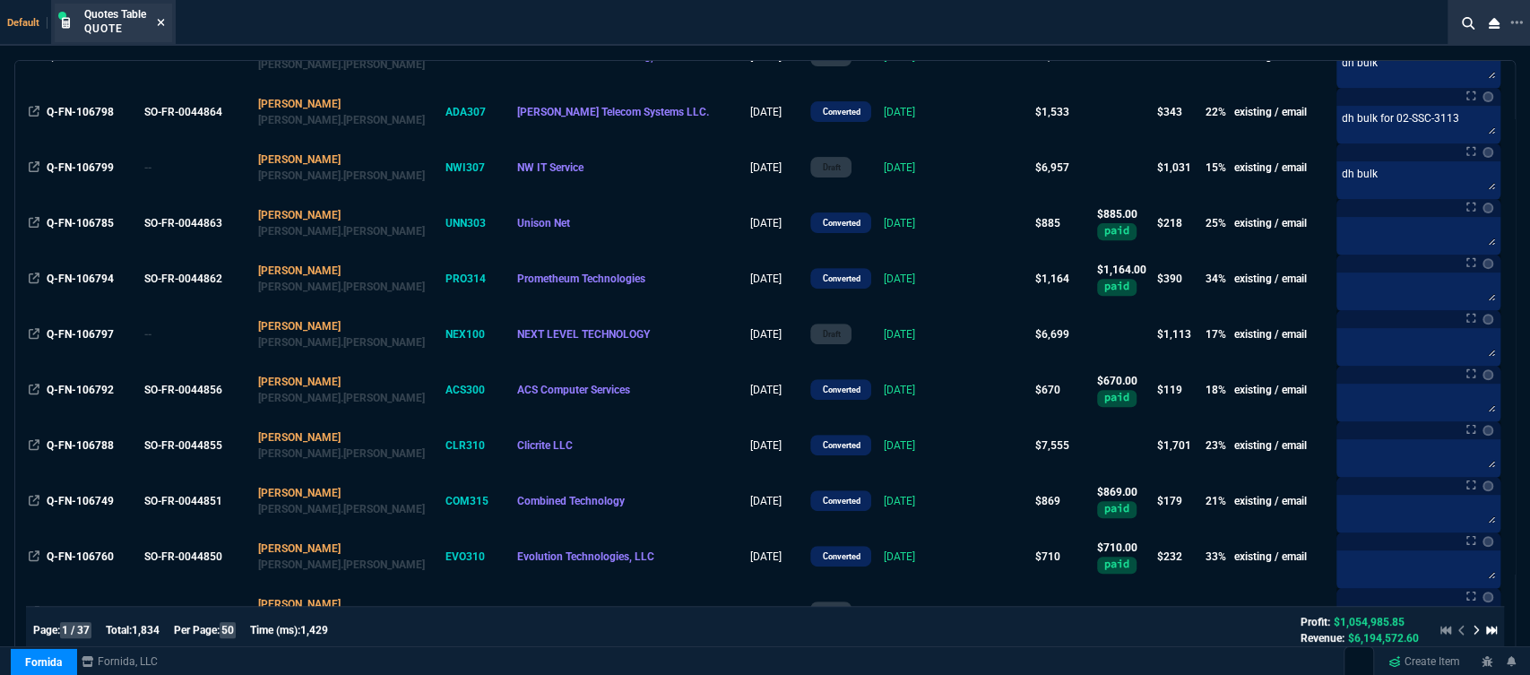
click at [165, 20] on icon at bounding box center [161, 22] width 7 height 7
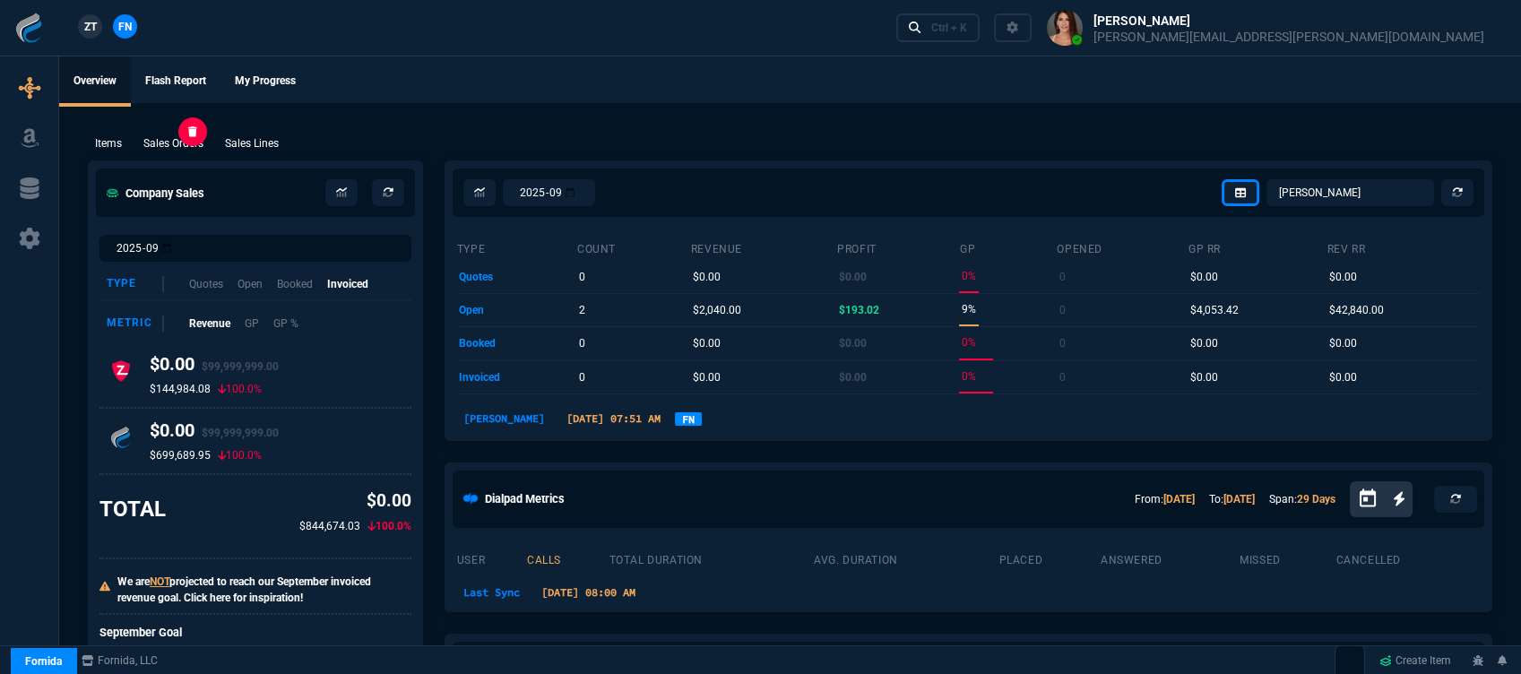
click at [178, 144] on p "Sales Orders" at bounding box center [173, 143] width 60 height 16
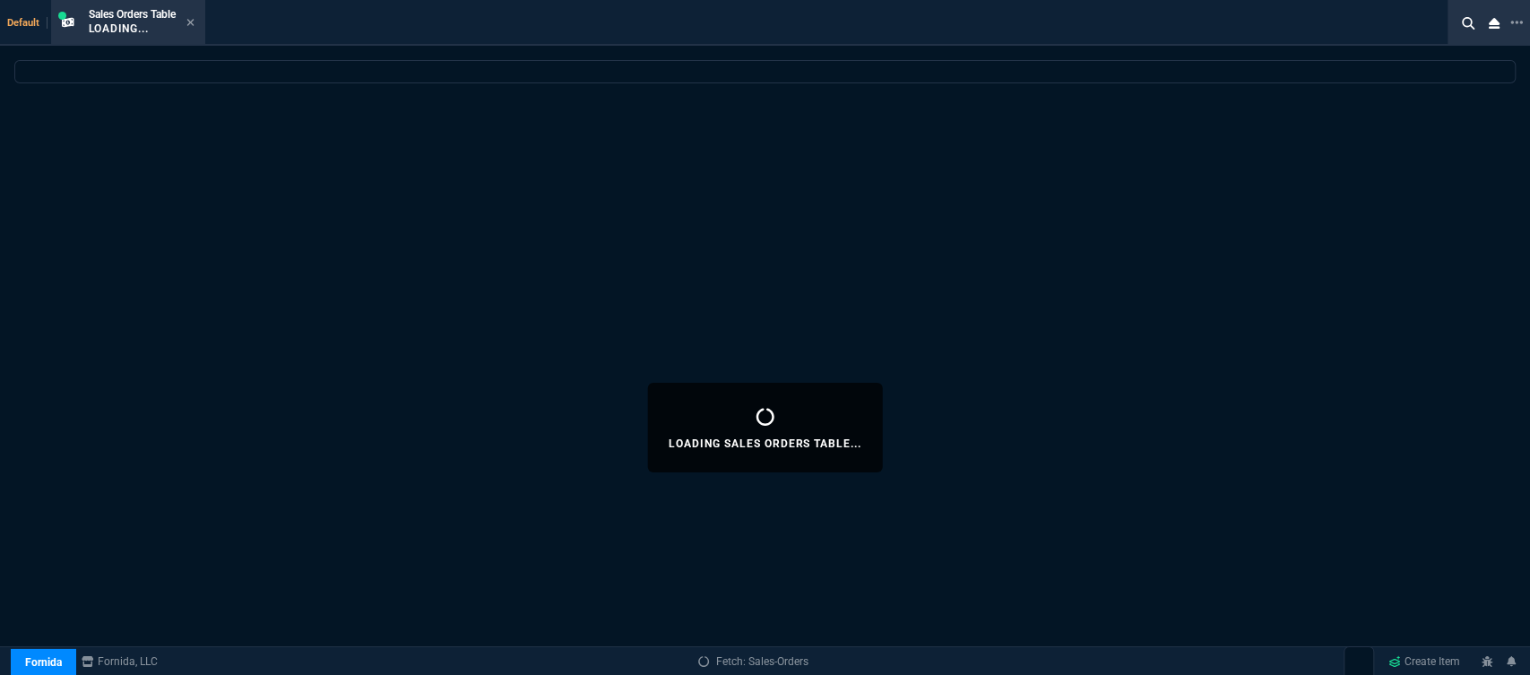
select select
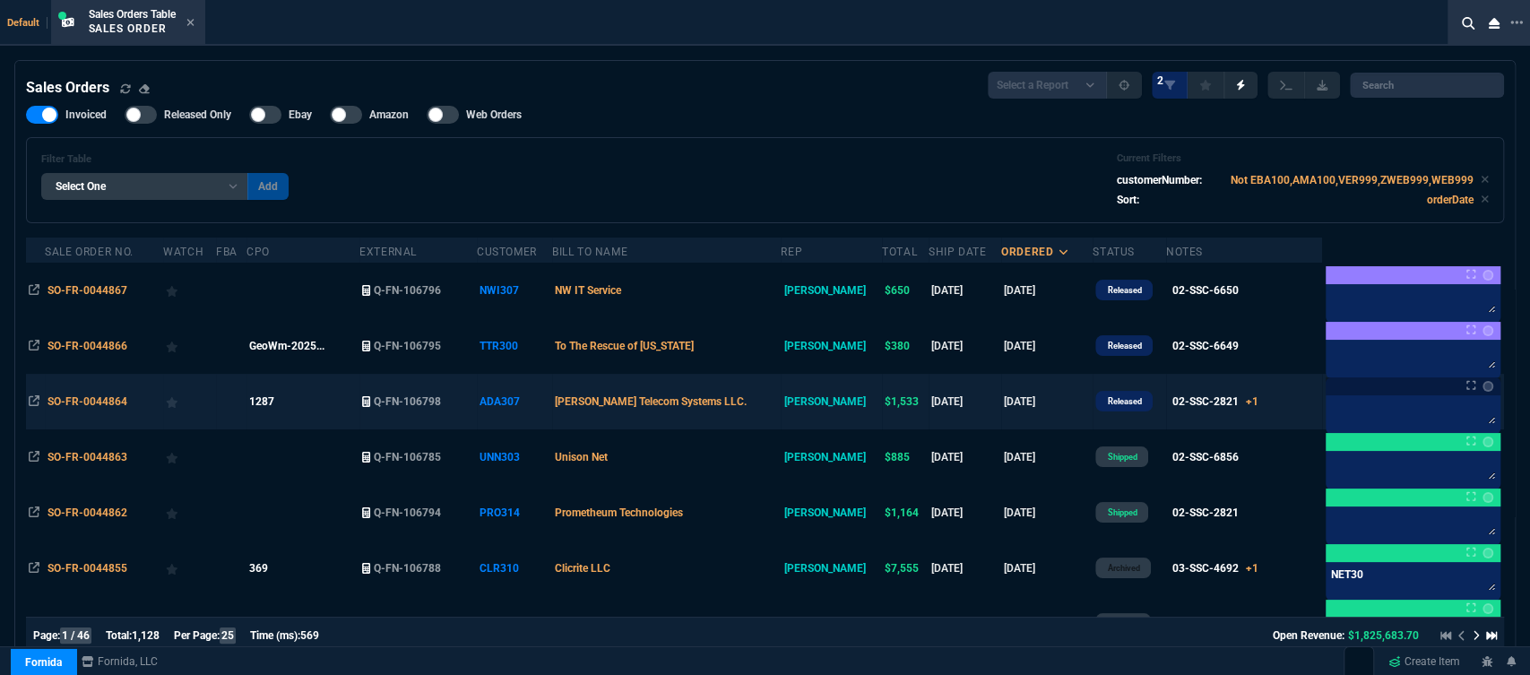
click at [771, 404] on td "[PERSON_NAME] Telecom Systems LLC." at bounding box center [666, 402] width 229 height 56
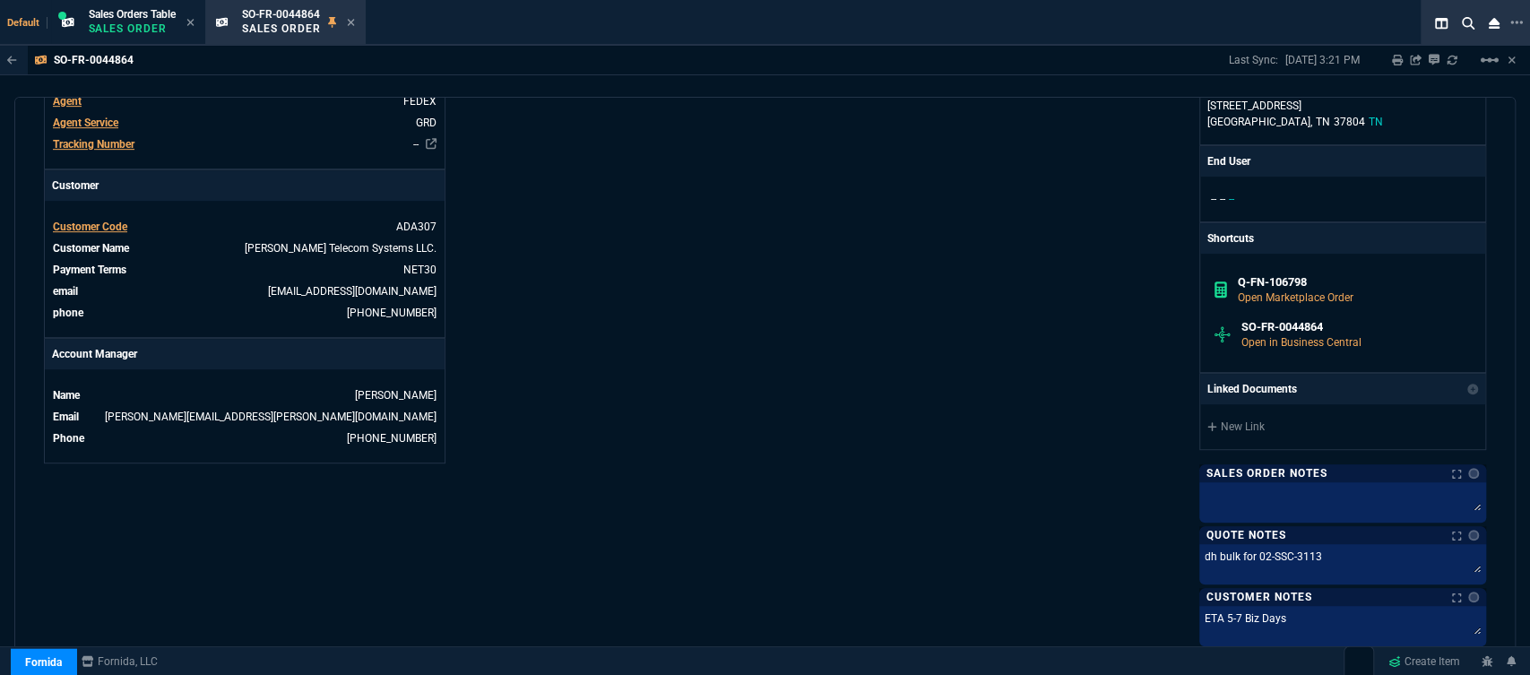
scroll to position [474, 0]
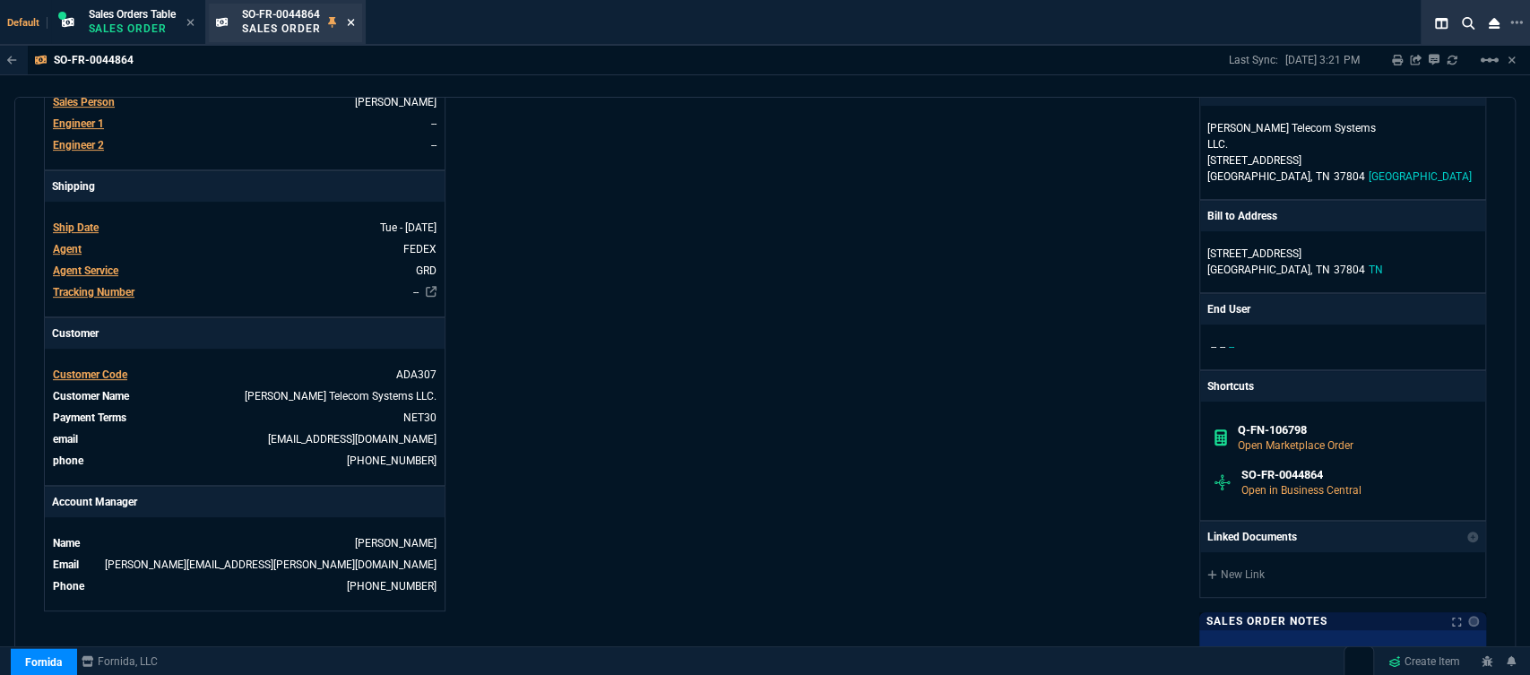
click at [351, 26] on icon at bounding box center [351, 22] width 8 height 11
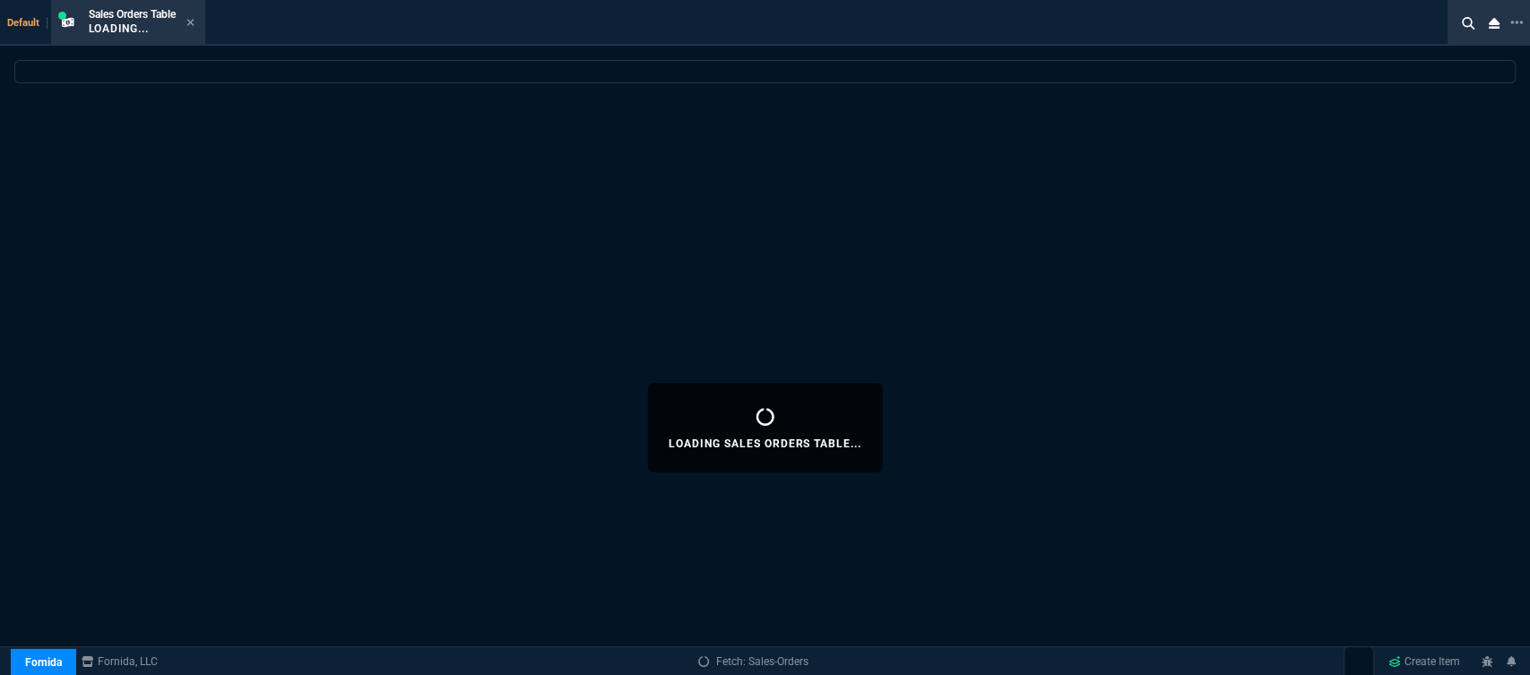
select select
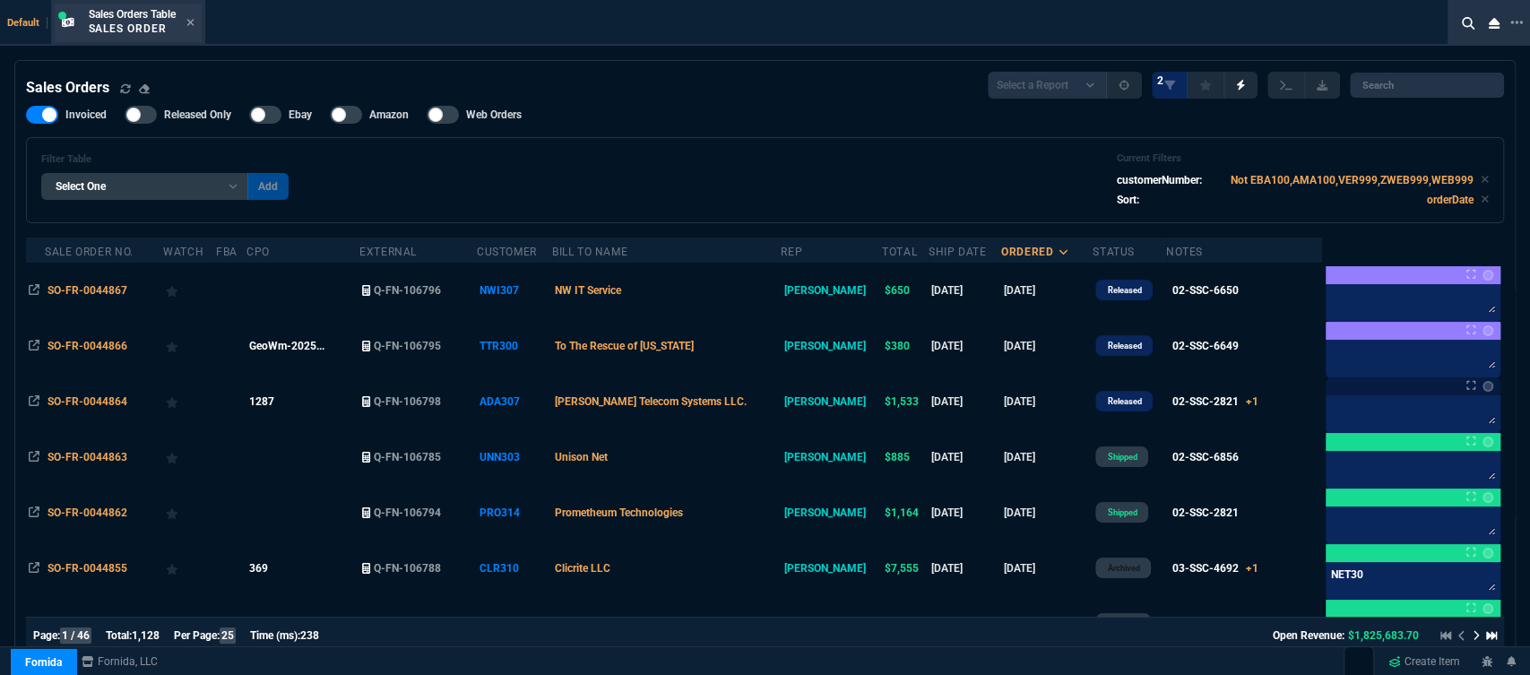
click at [183, 19] on div "Sales Orders Table Sales Order" at bounding box center [142, 22] width 106 height 31
click at [194, 25] on icon at bounding box center [190, 22] width 8 height 11
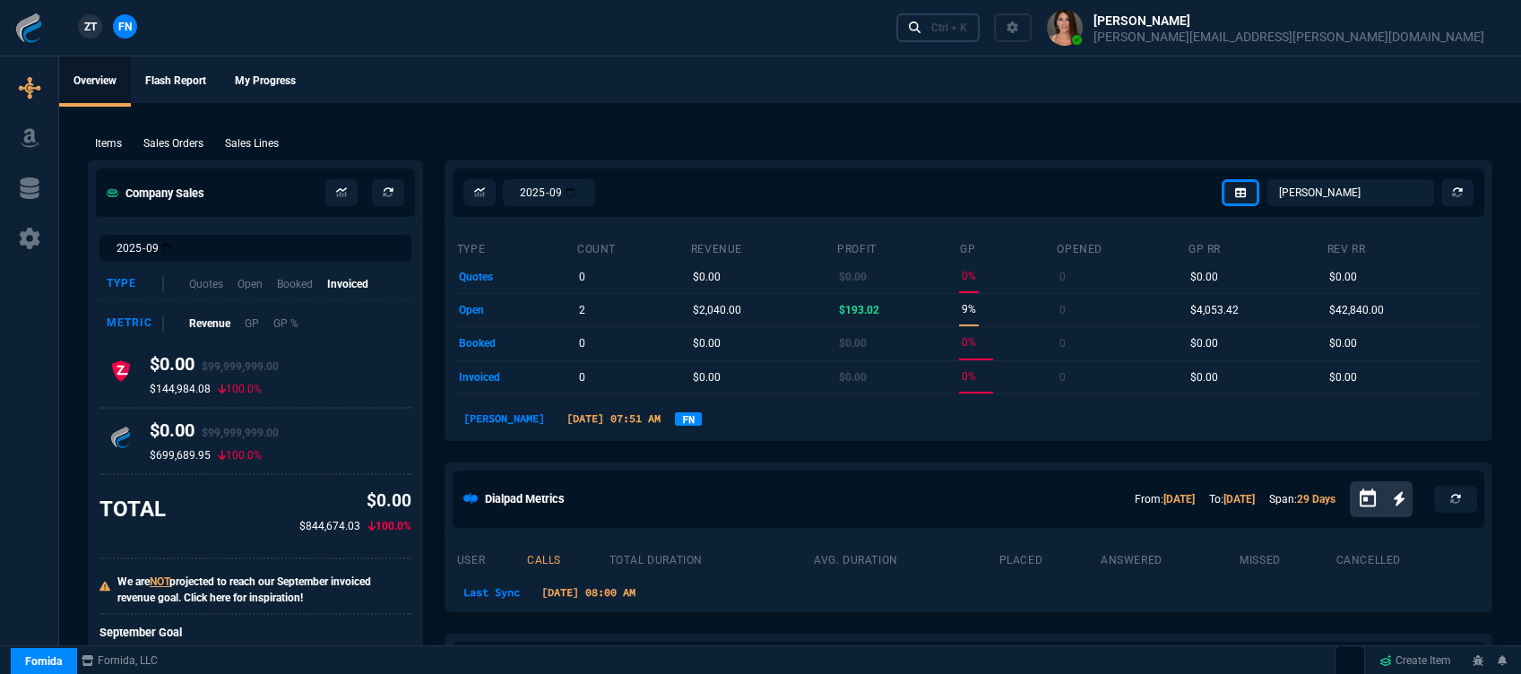
click at [967, 32] on div "Ctrl + K" at bounding box center [949, 28] width 36 height 14
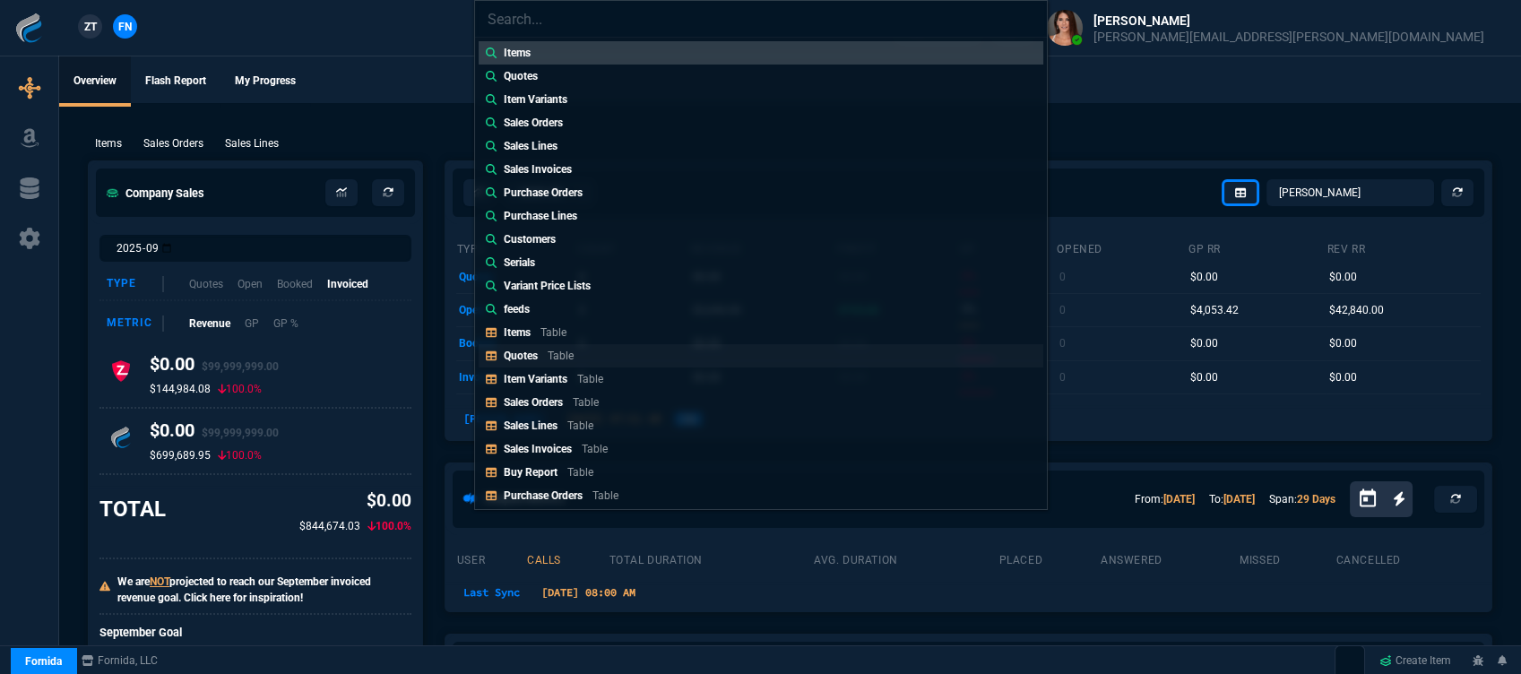
click at [541, 350] on div "Quotes Table" at bounding box center [542, 356] width 77 height 16
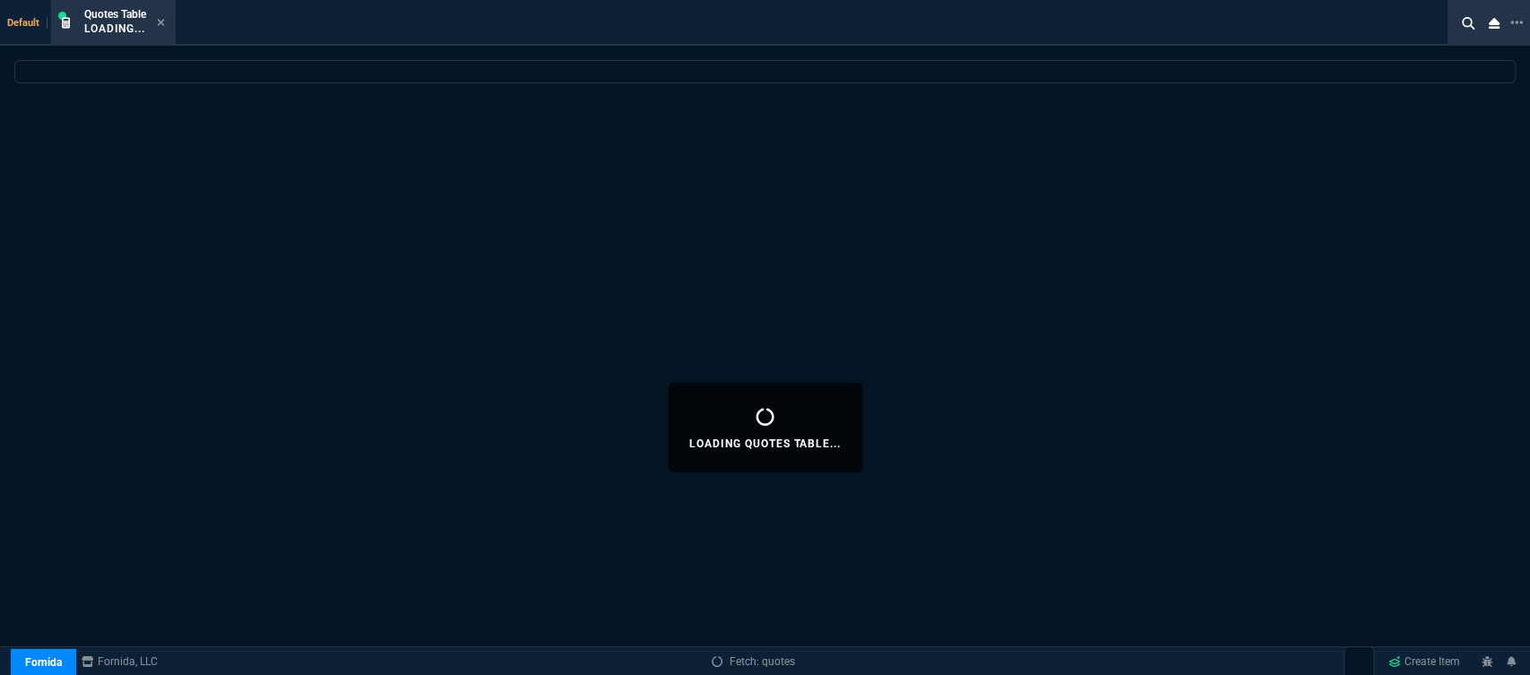
select select
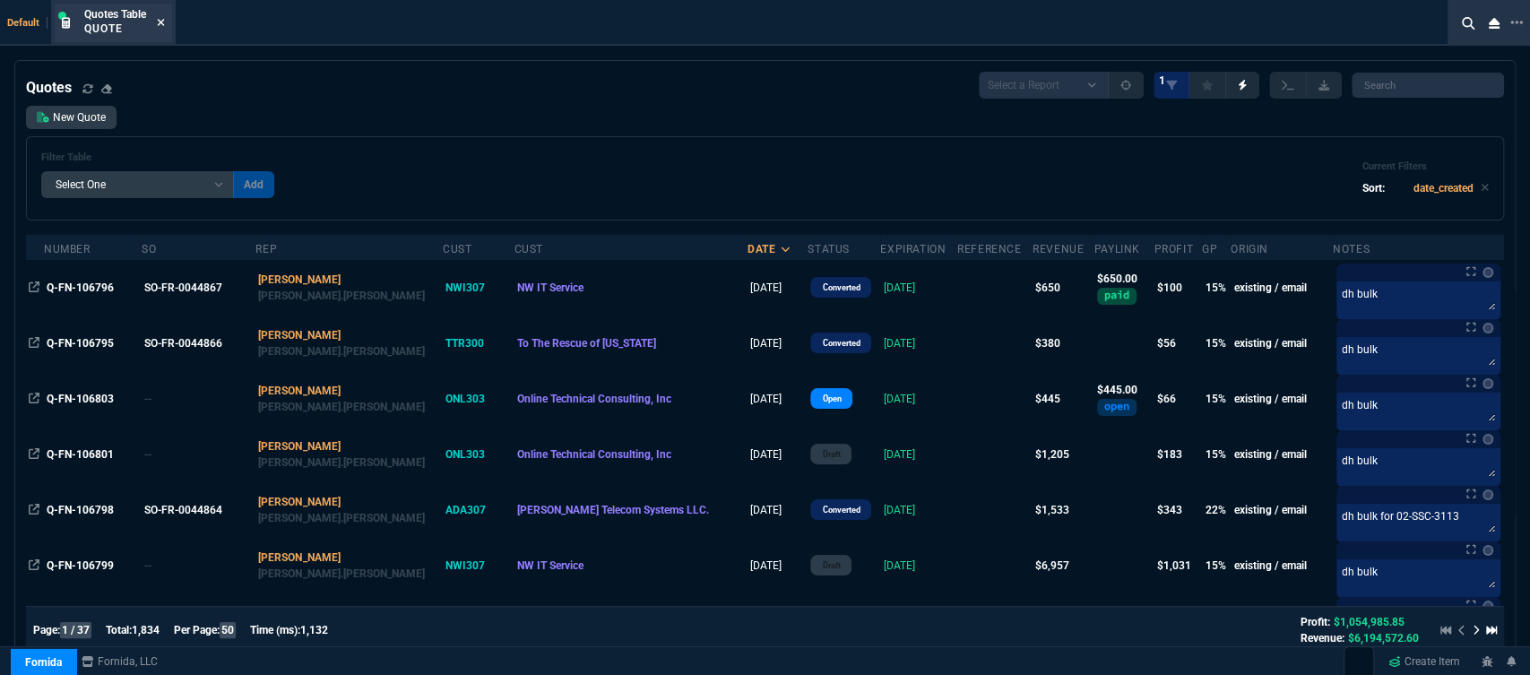
click at [161, 23] on icon at bounding box center [161, 22] width 7 height 7
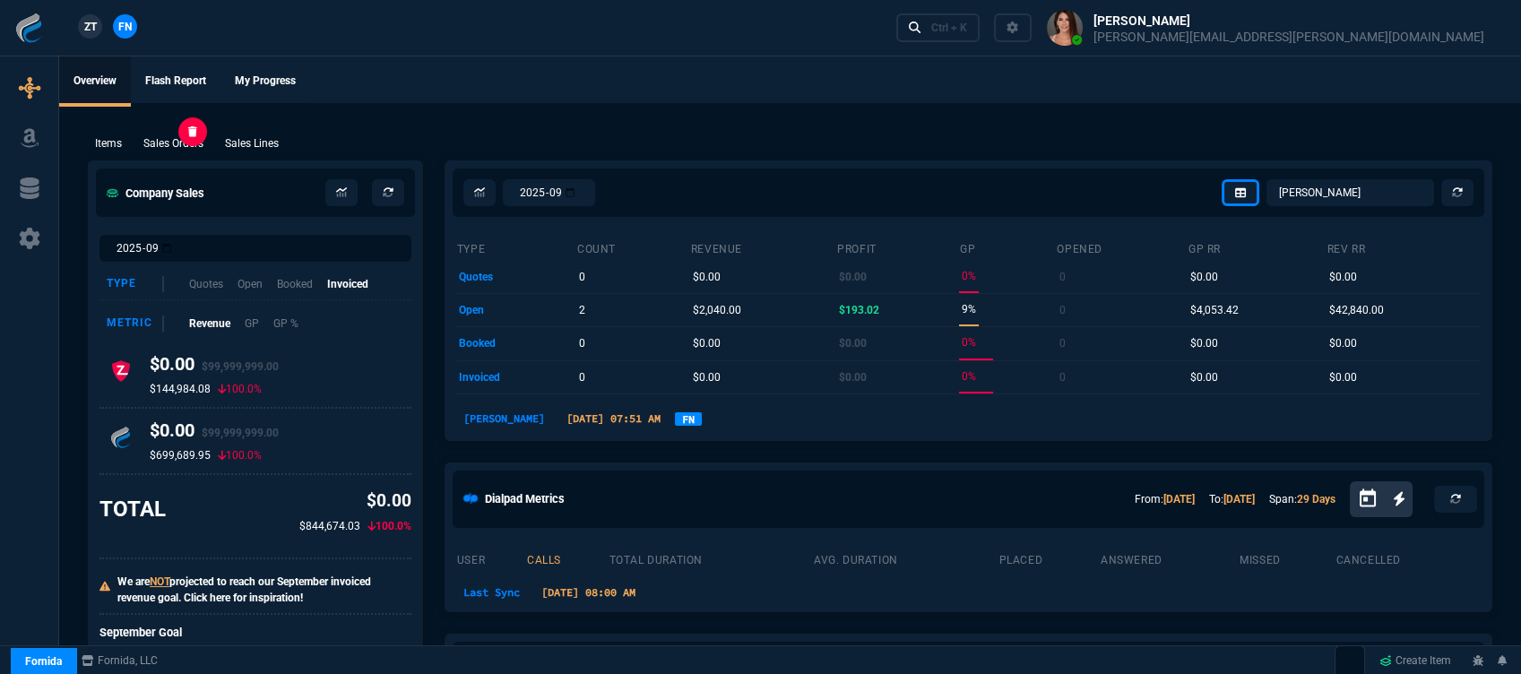
click at [183, 145] on p "Sales Orders" at bounding box center [173, 143] width 60 height 16
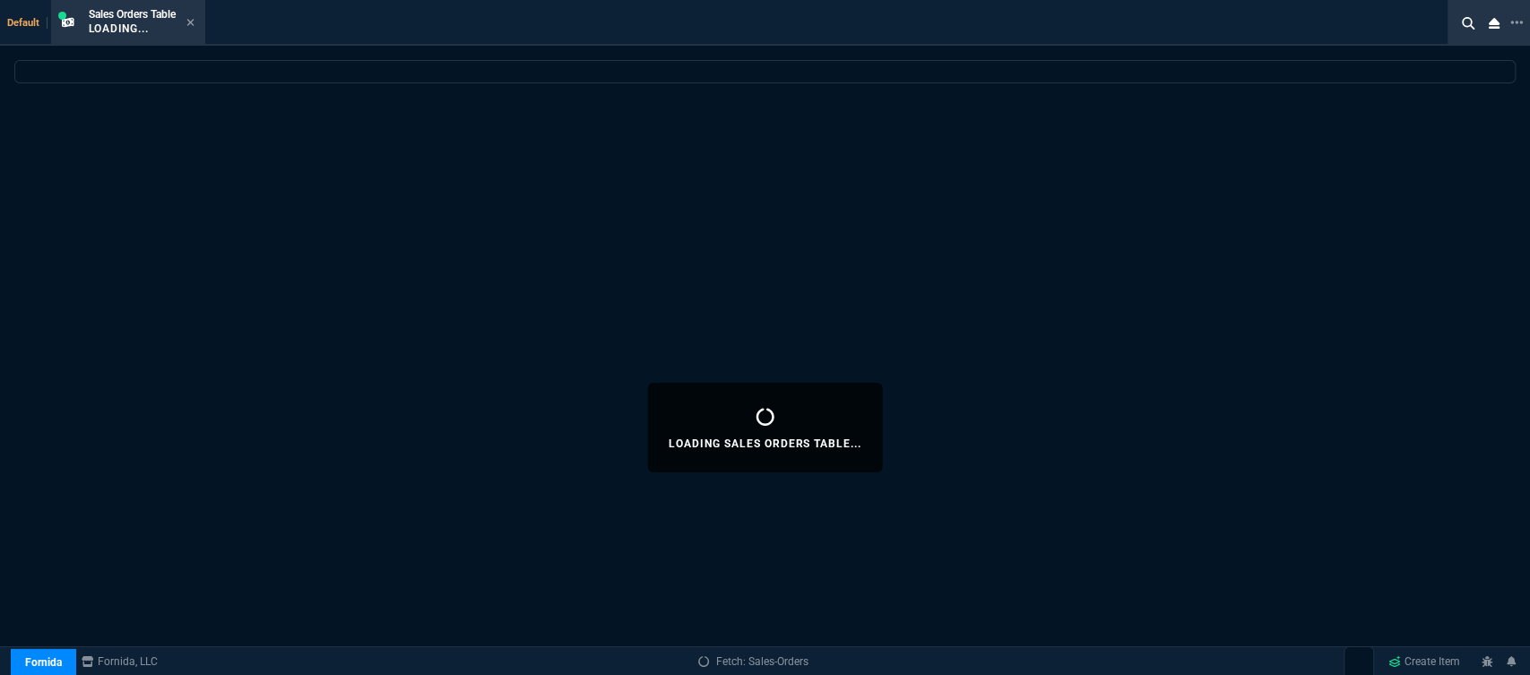
select select
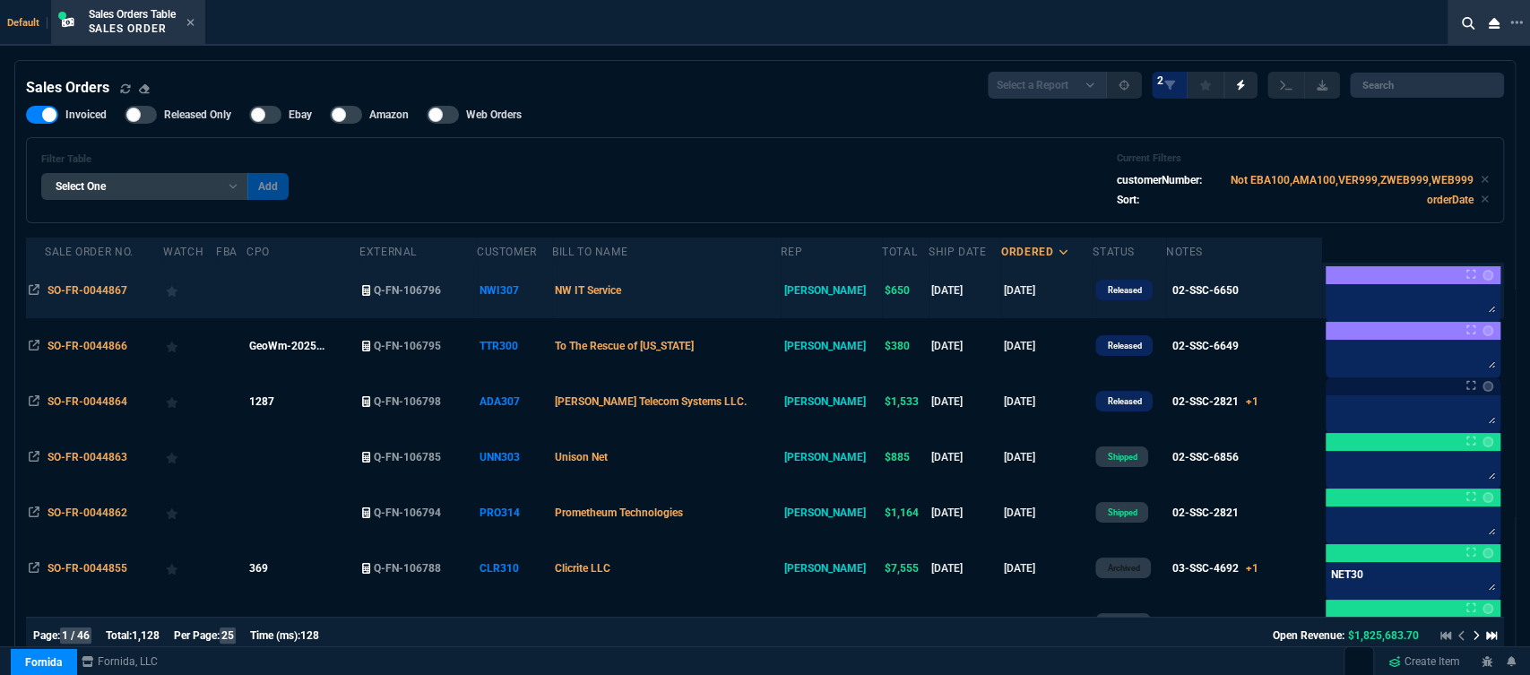
click at [736, 294] on td "NW IT Service" at bounding box center [666, 291] width 229 height 56
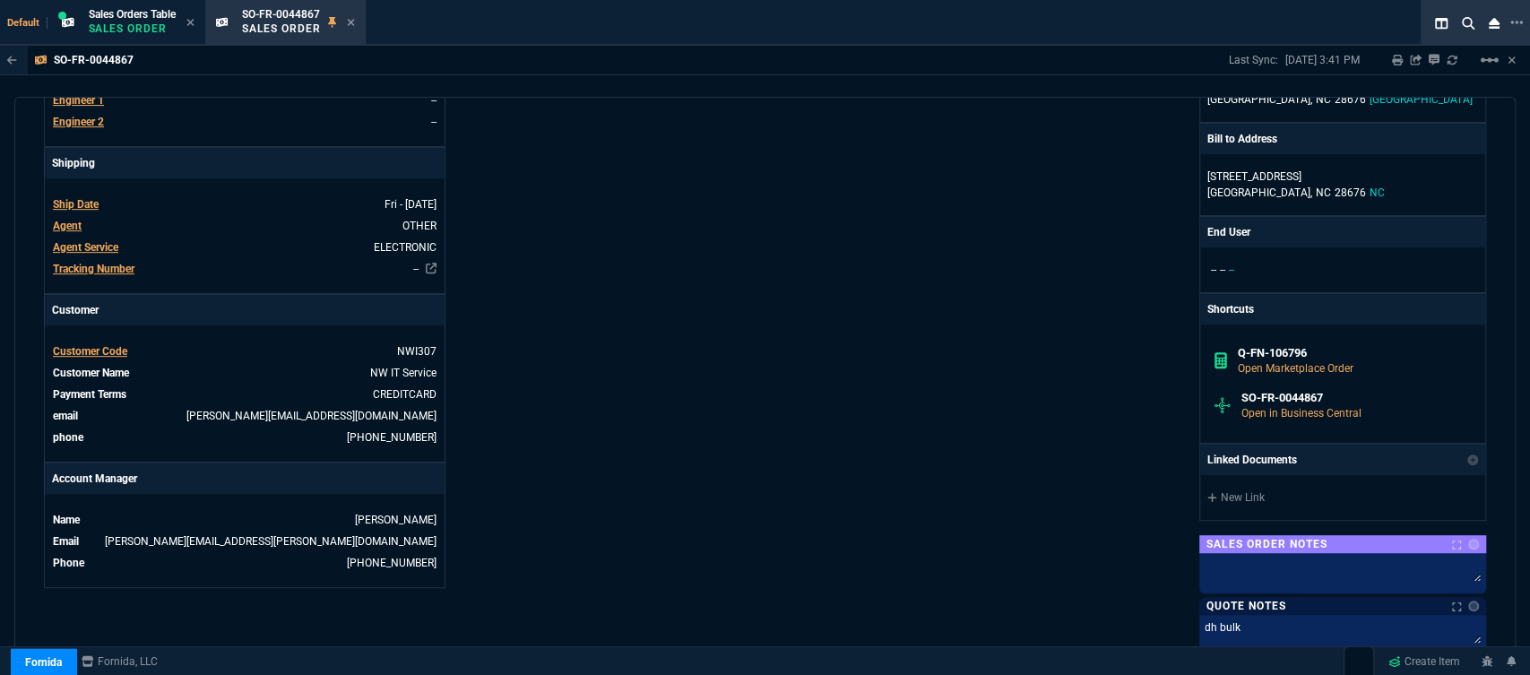
scroll to position [896, 0]
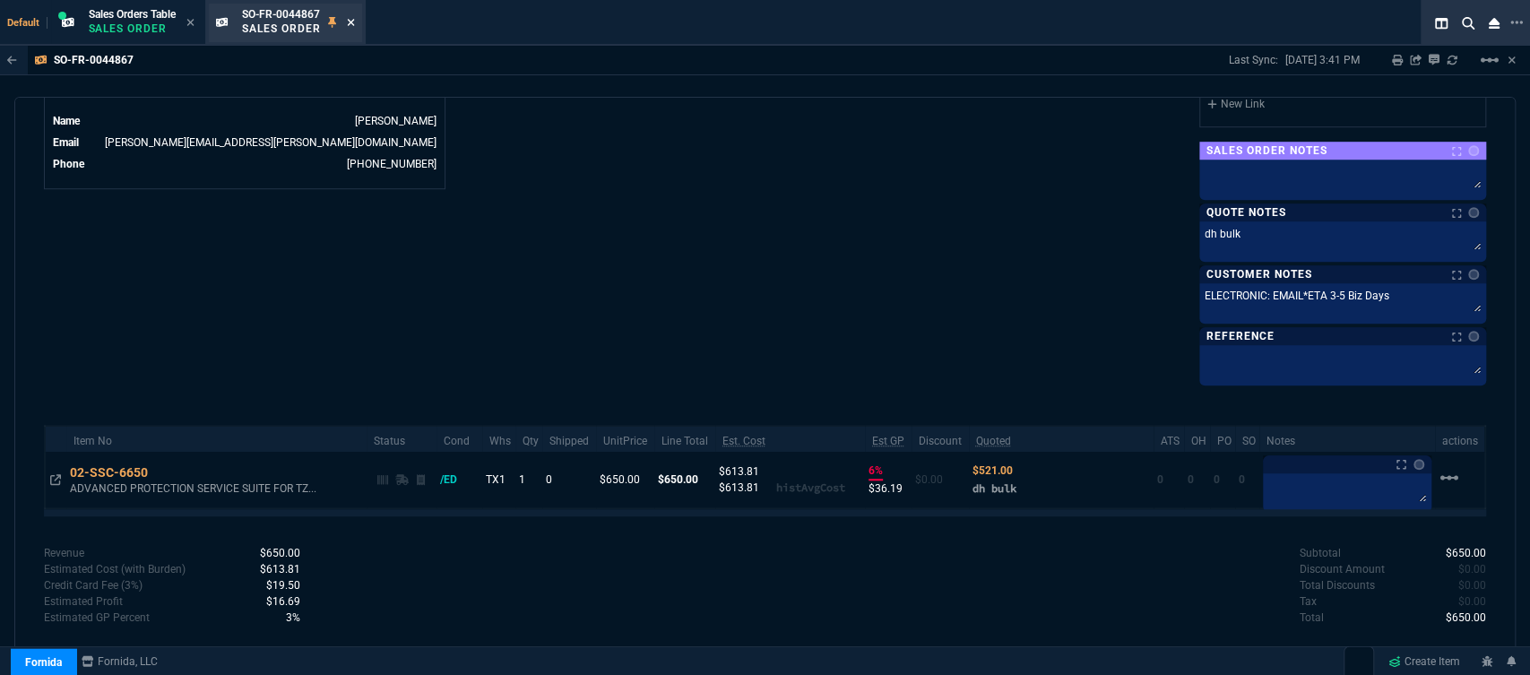
click at [351, 25] on icon at bounding box center [350, 22] width 7 height 7
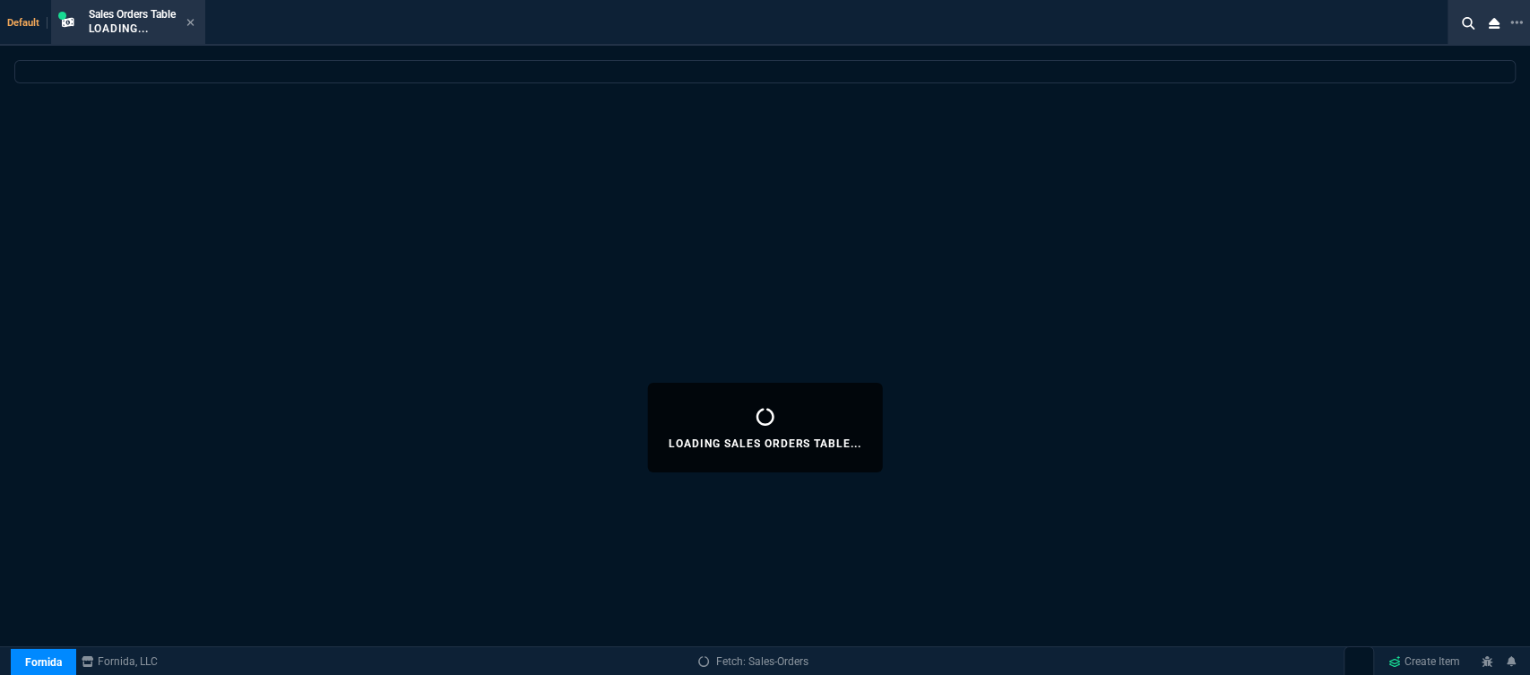
select select
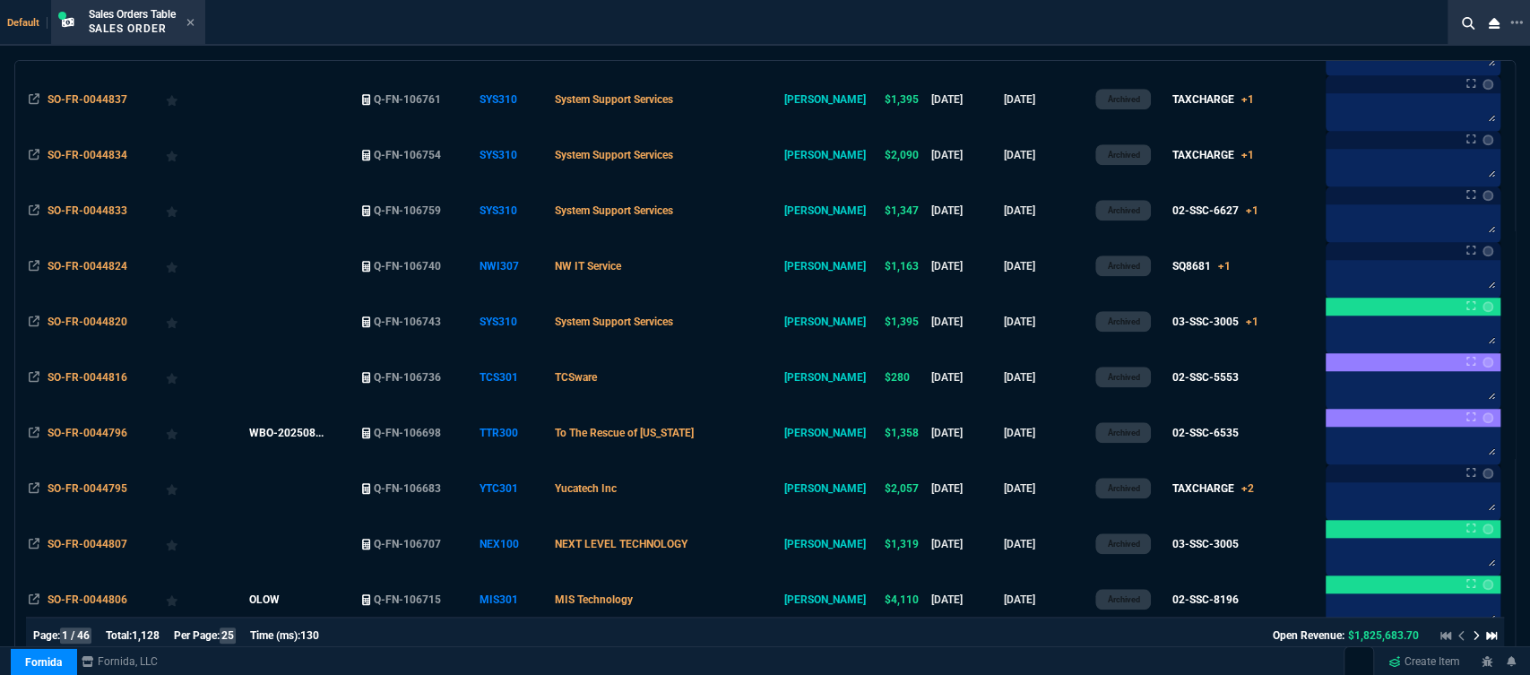
scroll to position [1046, 0]
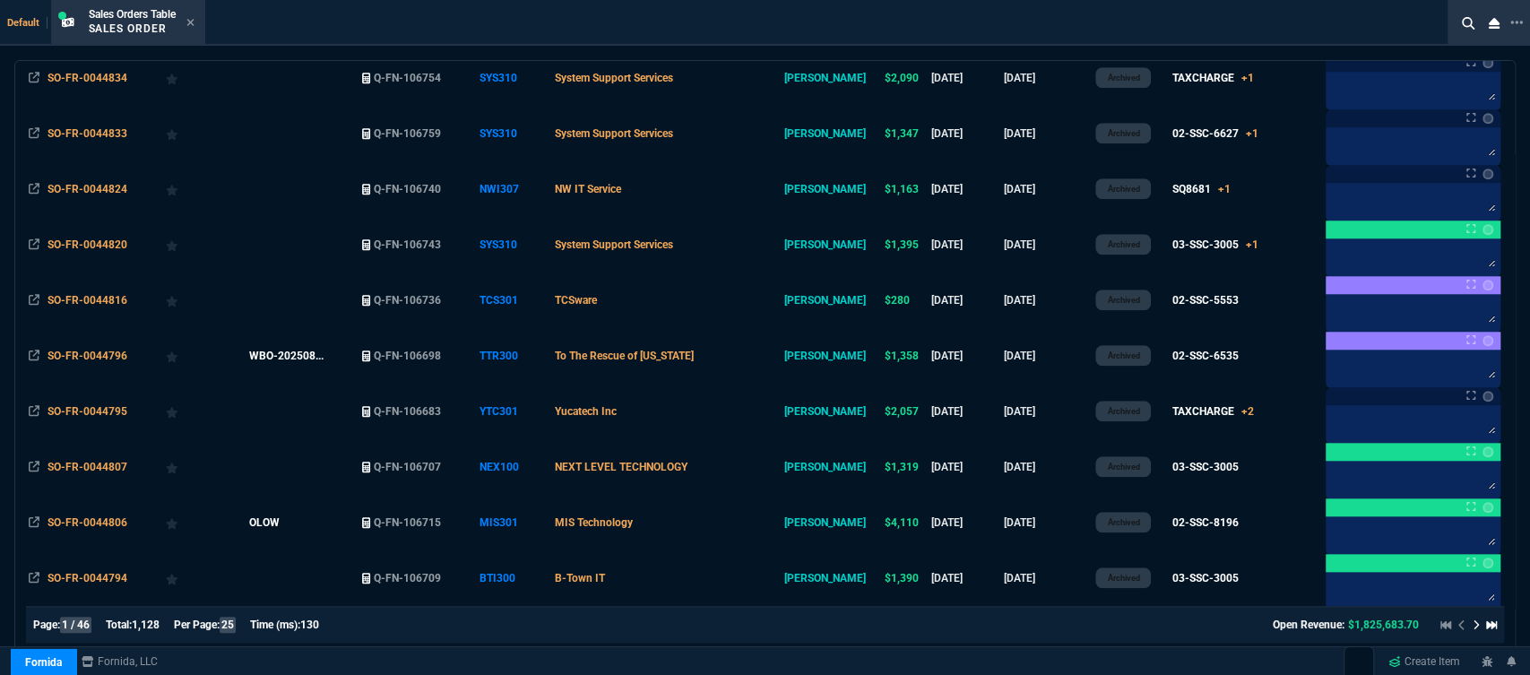
click at [1472, 624] on icon at bounding box center [1475, 624] width 7 height 11
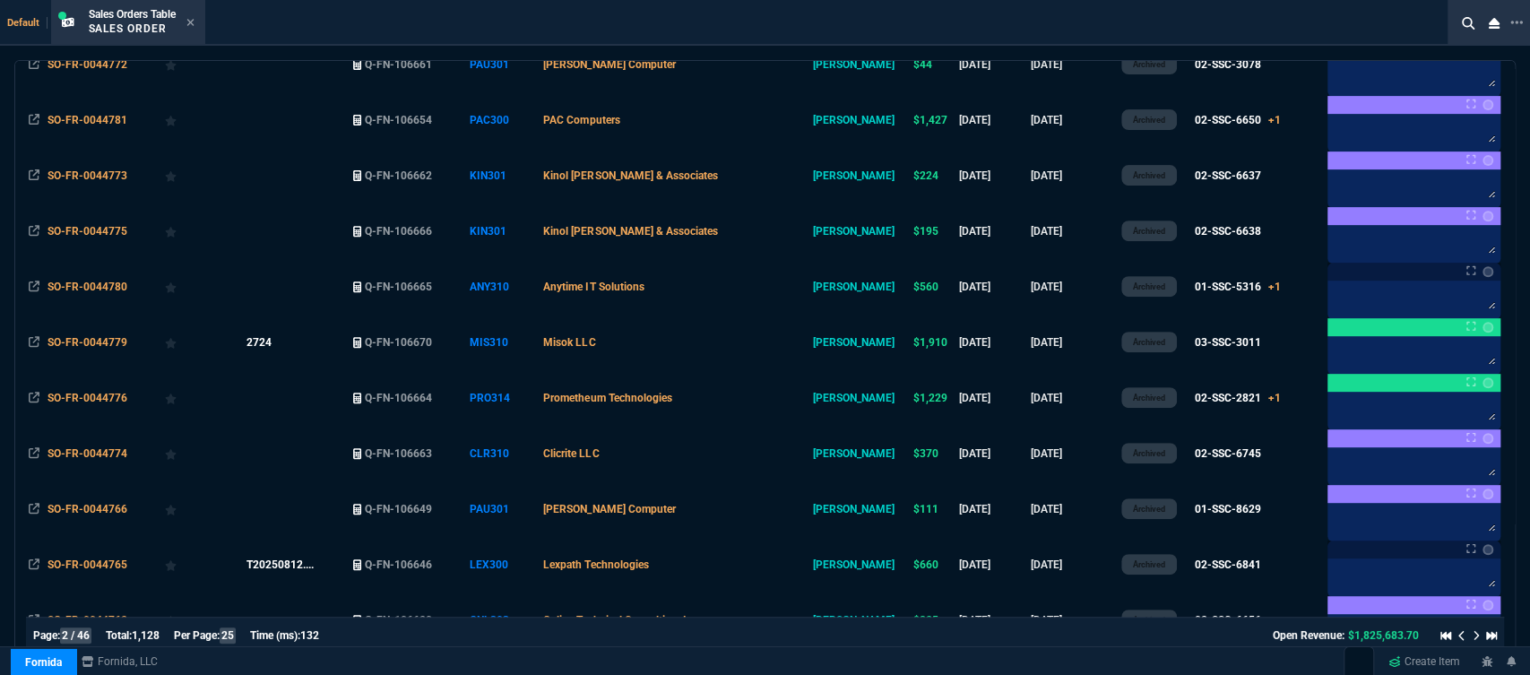
scroll to position [0, 0]
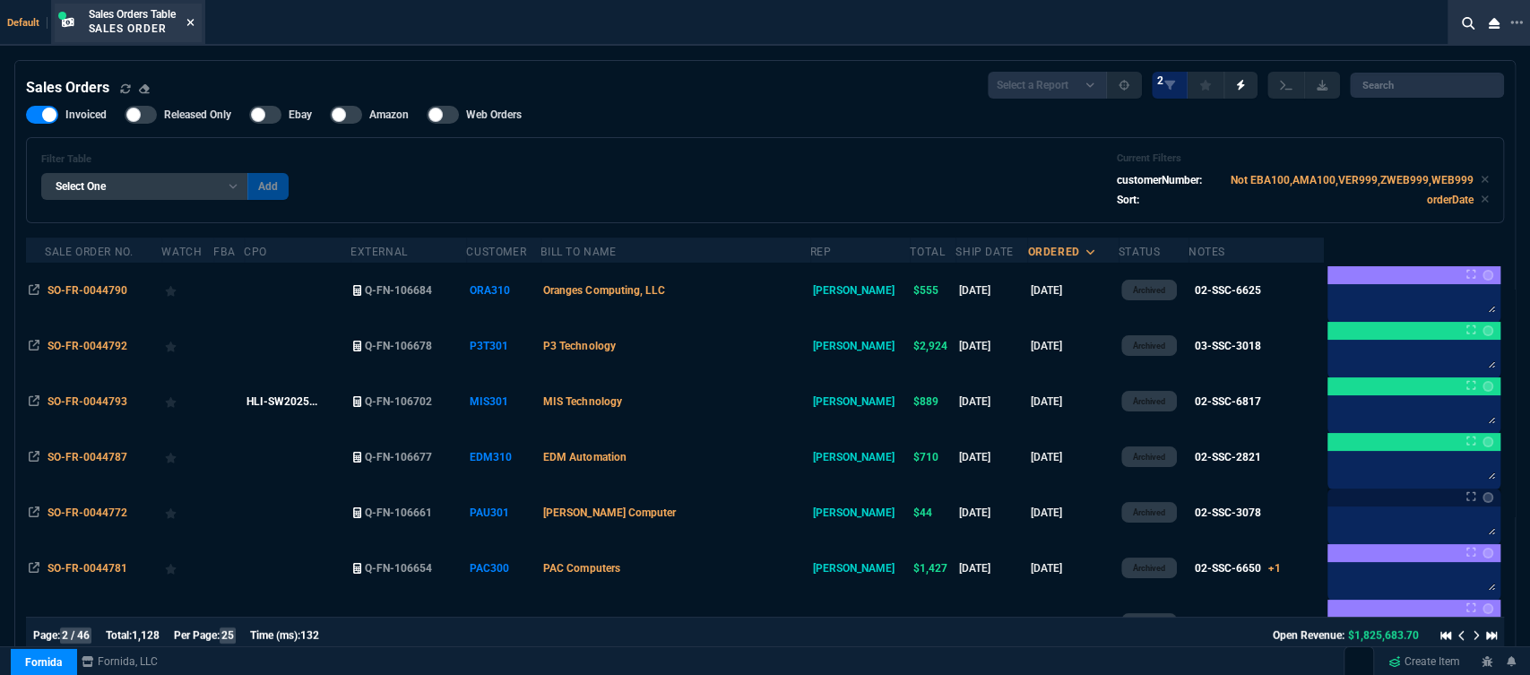
click at [191, 23] on icon at bounding box center [190, 22] width 8 height 11
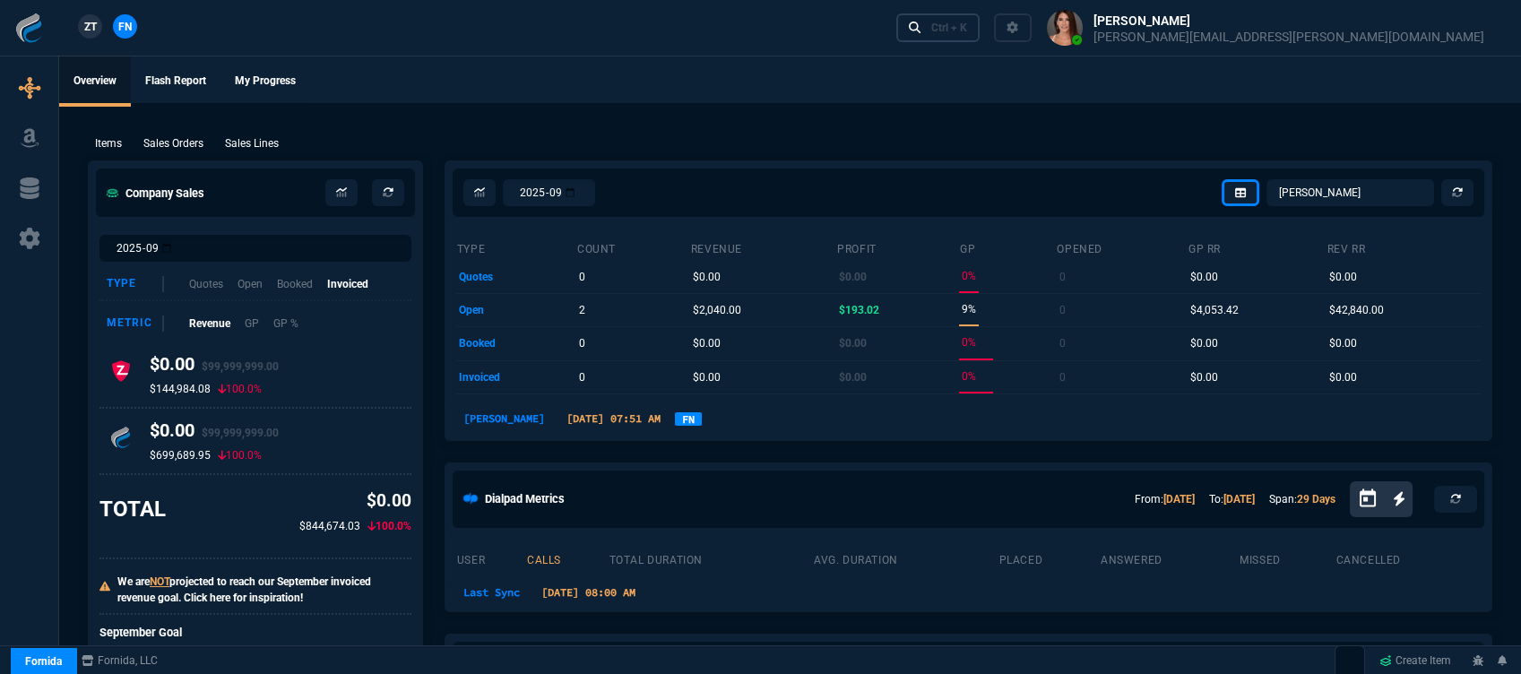
click at [967, 21] on div "Ctrl + K" at bounding box center [949, 28] width 36 height 14
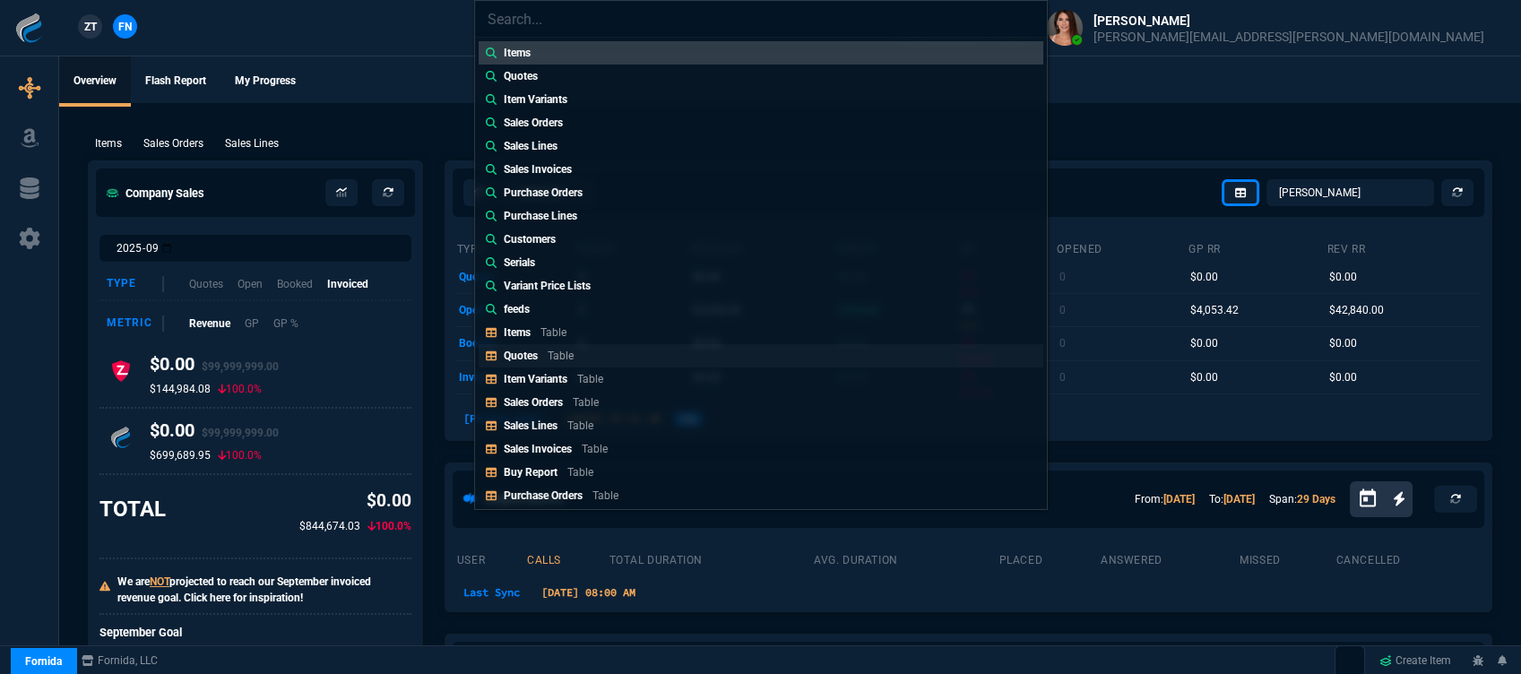
click at [545, 358] on div "Quotes Table" at bounding box center [542, 356] width 77 height 16
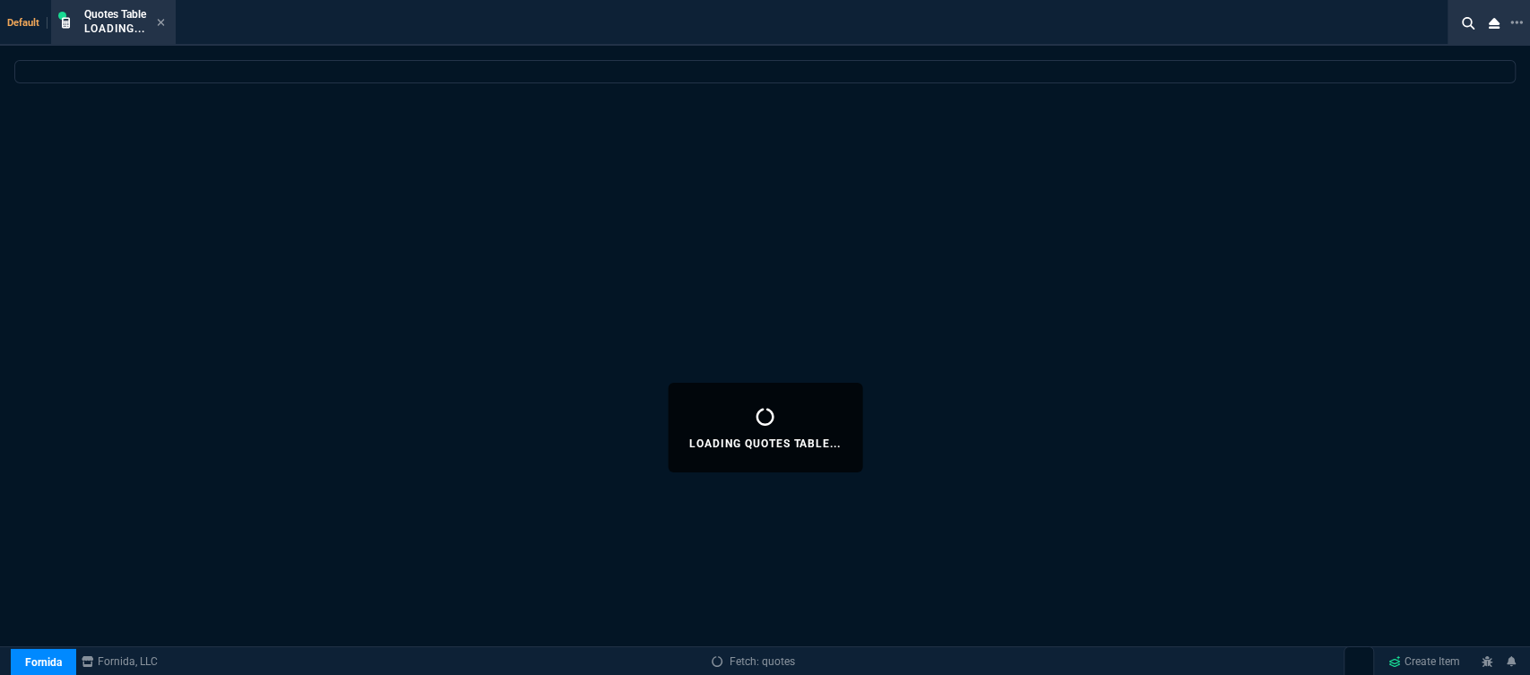
select select
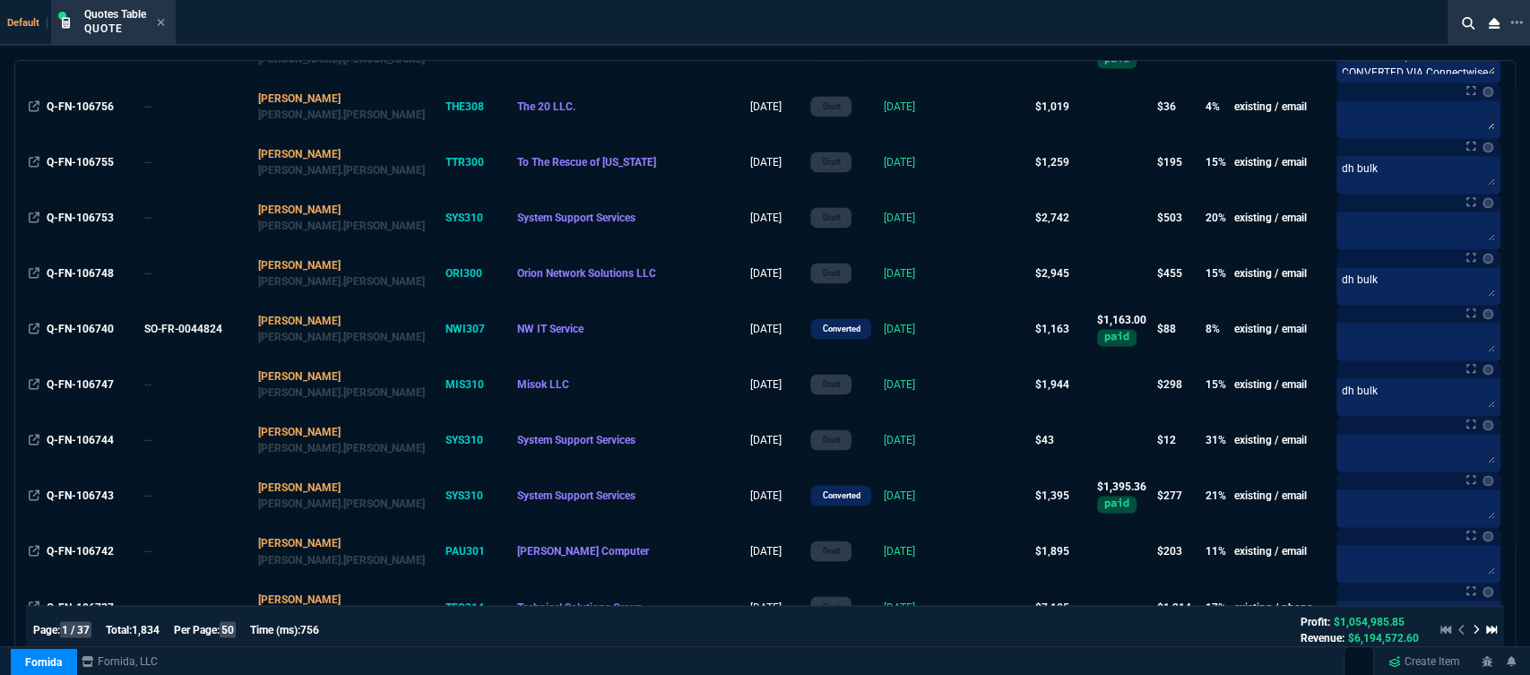
scroll to position [2290, 0]
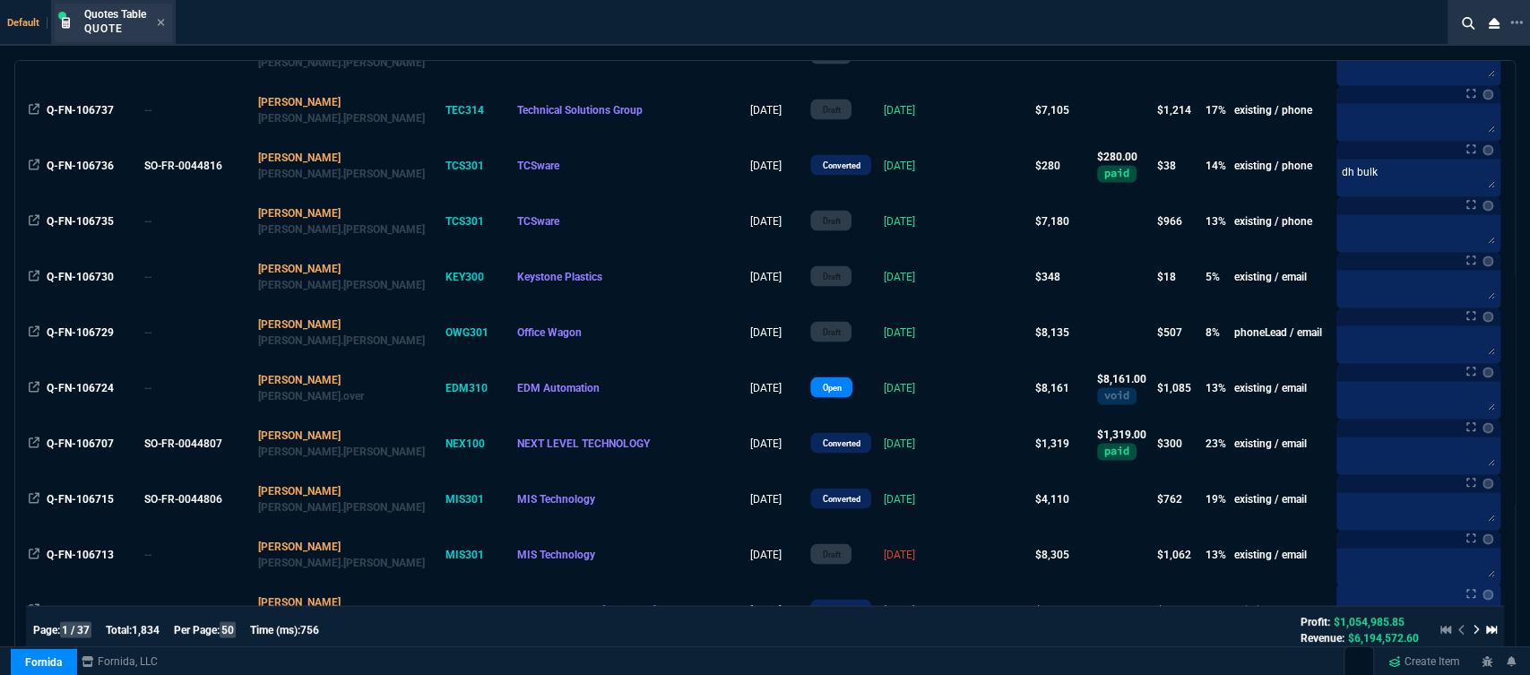
click at [168, 22] on div "Quotes Table Quote" at bounding box center [113, 23] width 117 height 39
click at [158, 22] on icon at bounding box center [161, 22] width 8 height 11
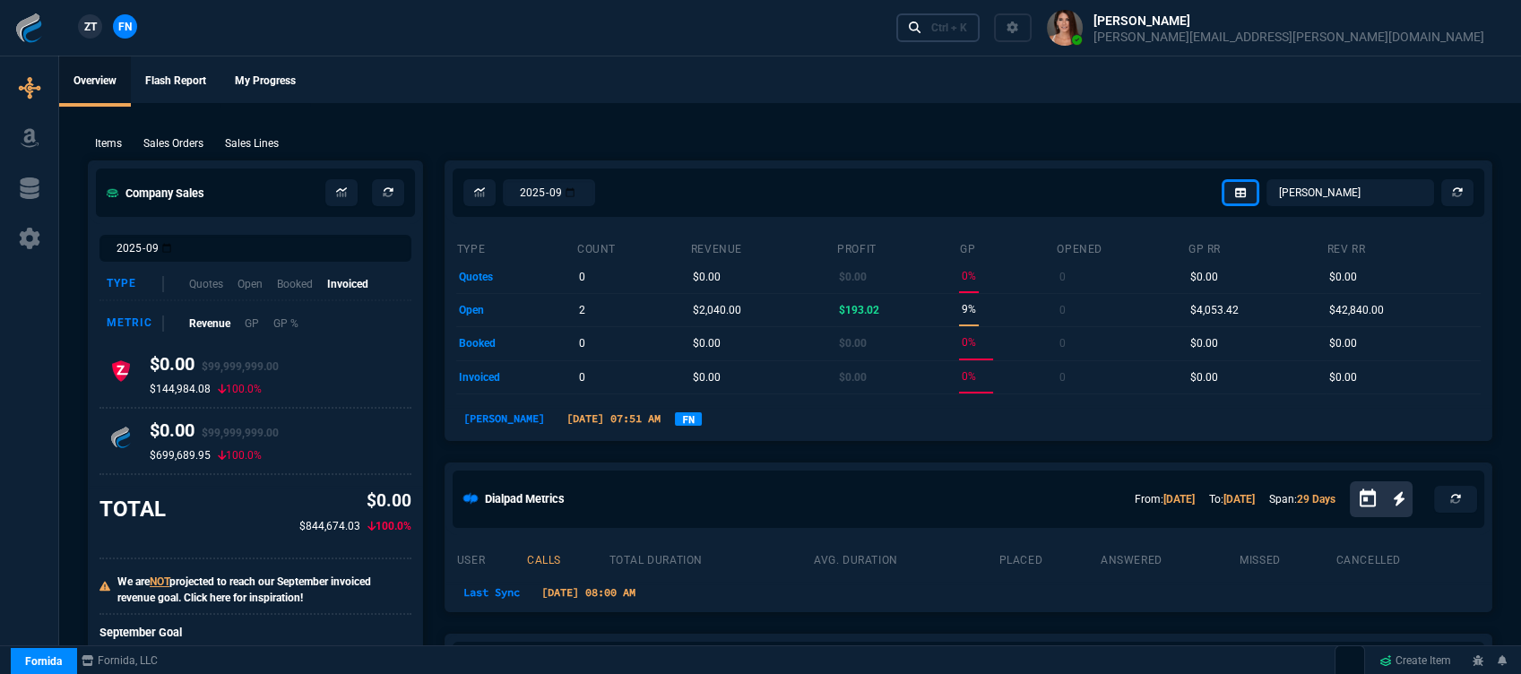
click at [967, 32] on div "Ctrl + K" at bounding box center [949, 28] width 36 height 14
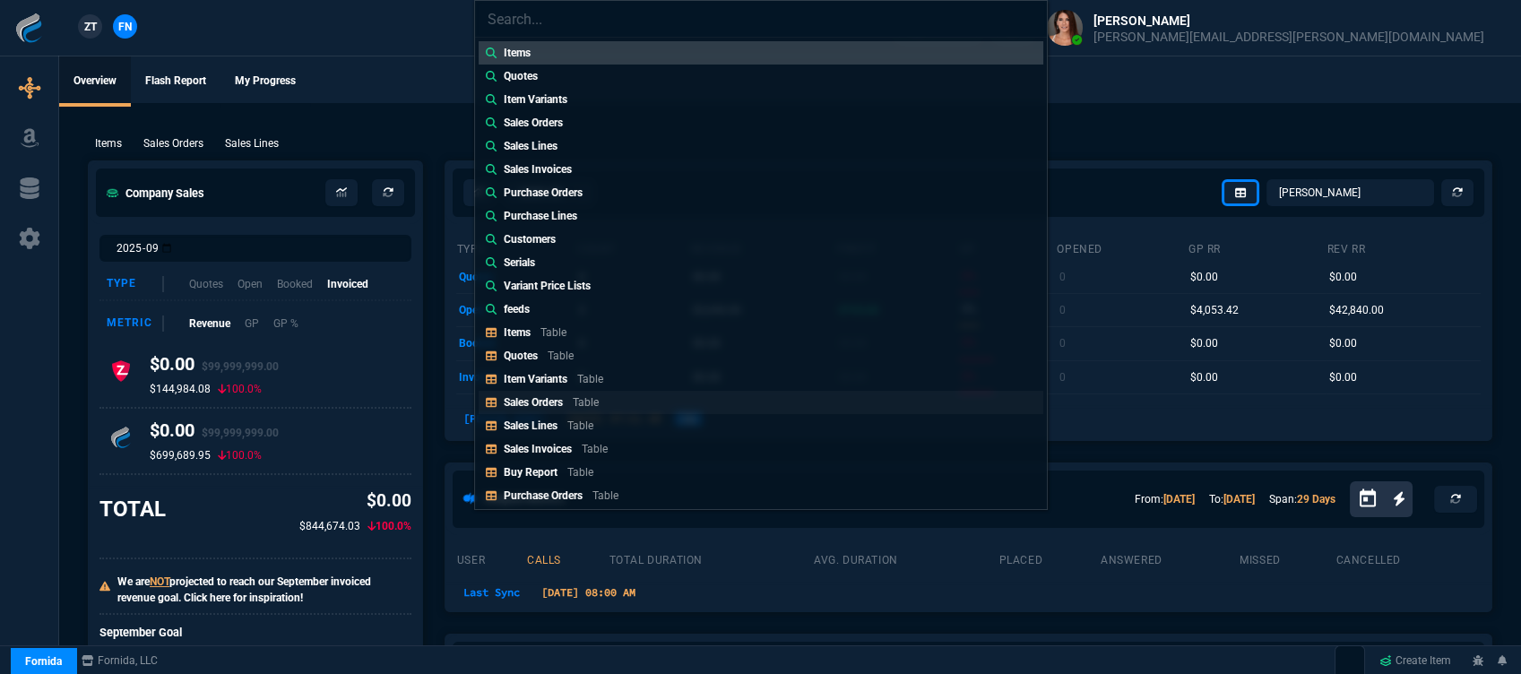
click at [589, 392] on link "Sales Orders Table" at bounding box center [761, 402] width 565 height 23
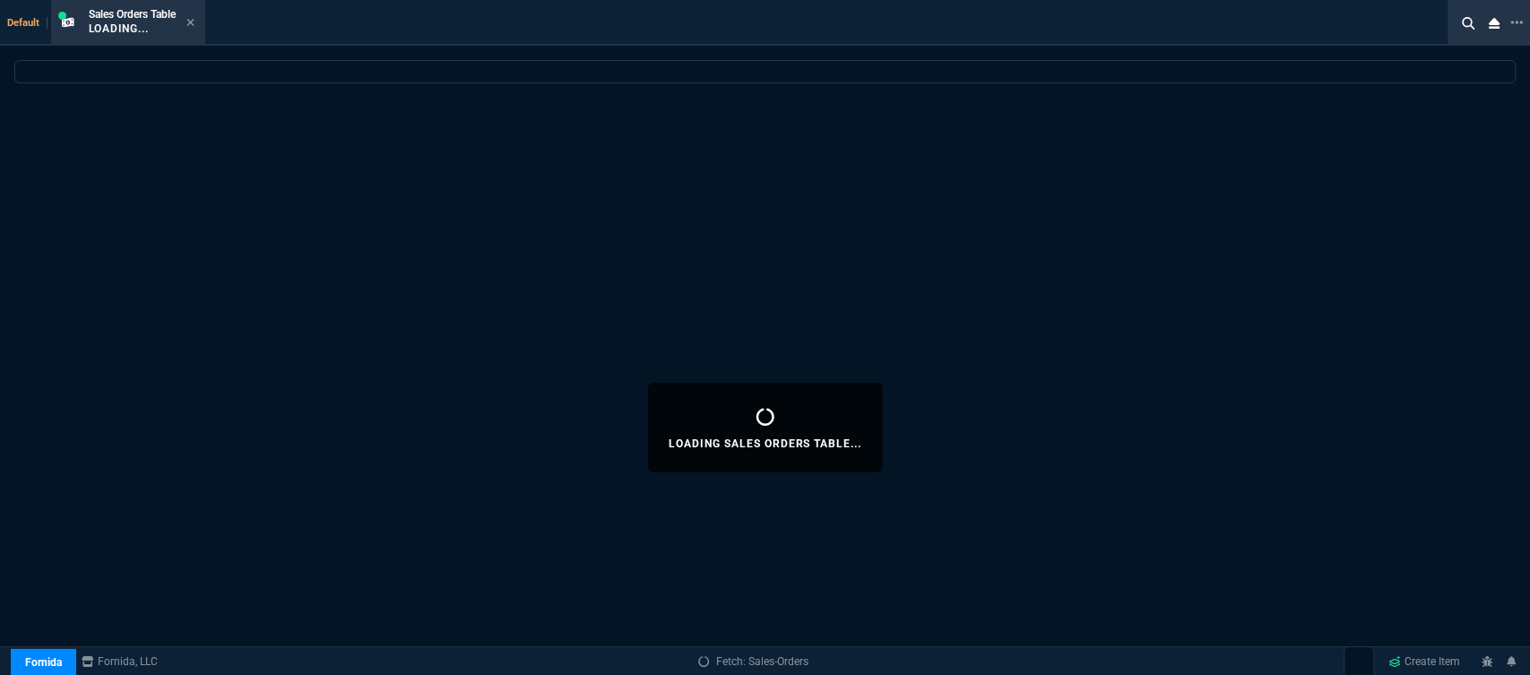
select select
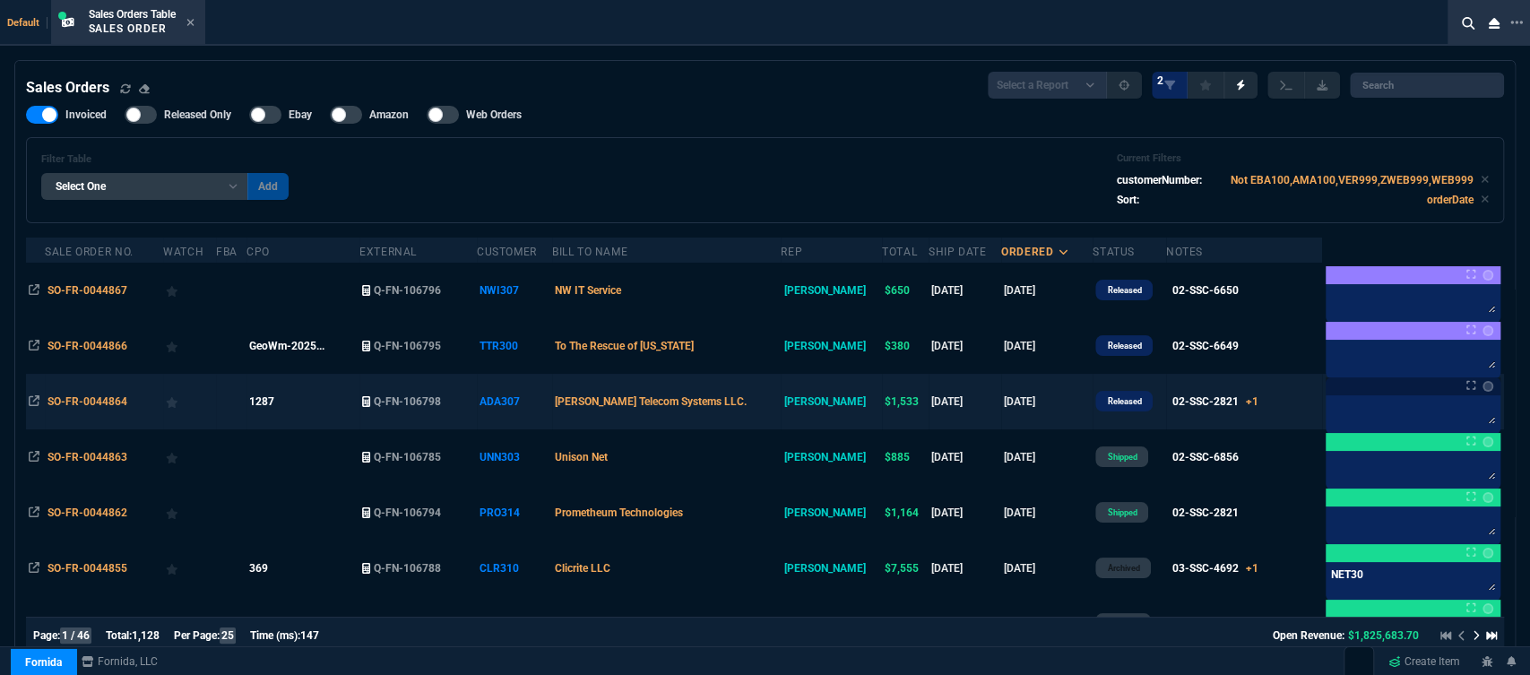
click at [778, 402] on td "[PERSON_NAME] Telecom Systems LLC." at bounding box center [666, 402] width 229 height 56
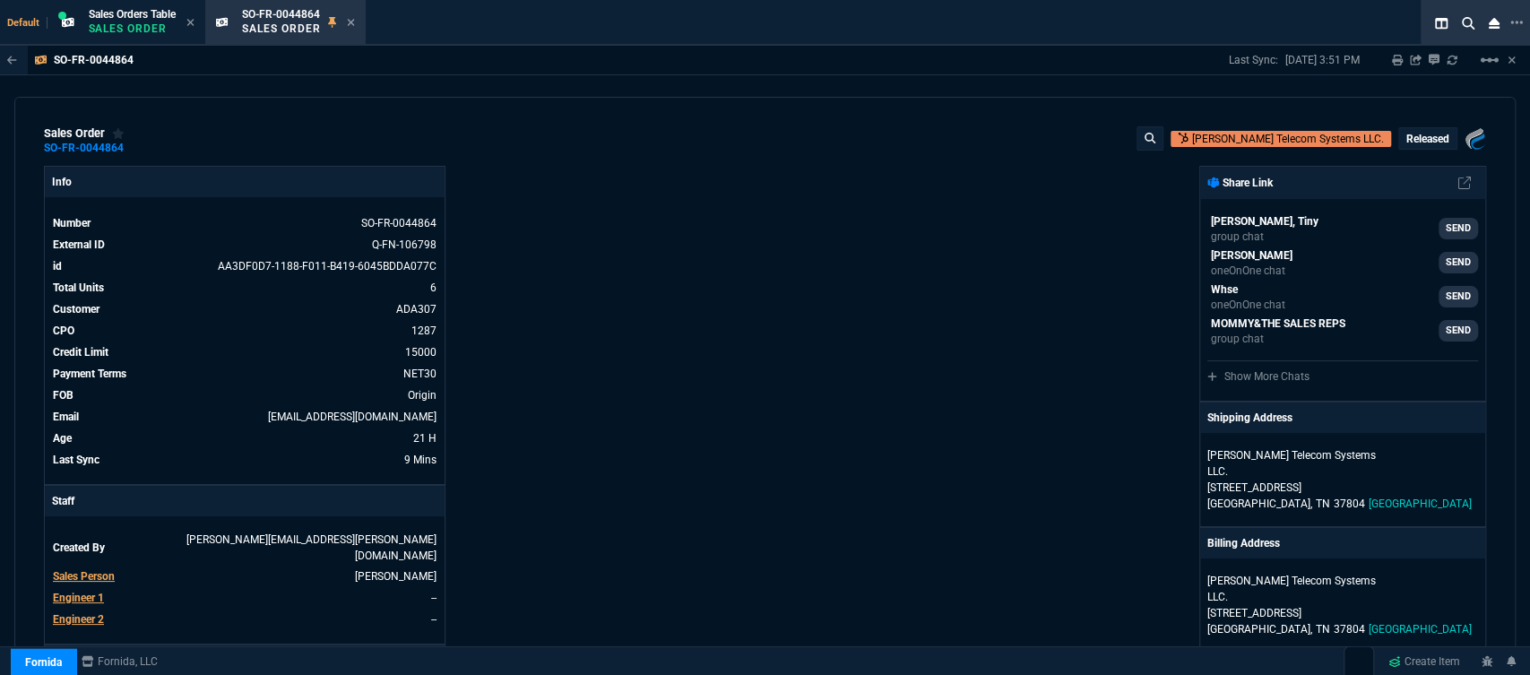
scroll to position [398, 0]
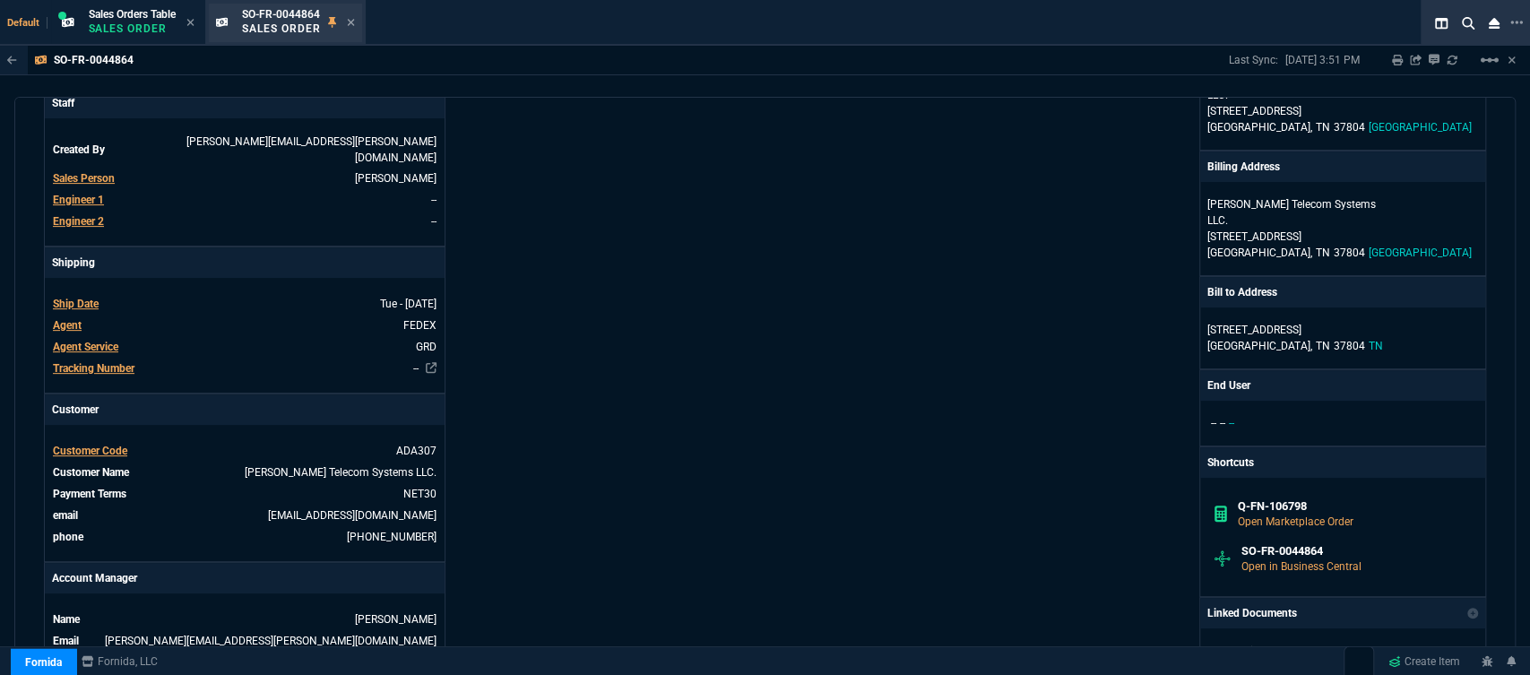
click at [344, 20] on div "SO-FR-0044864 Sales Order" at bounding box center [298, 22] width 113 height 31
click at [354, 21] on icon at bounding box center [351, 22] width 8 height 11
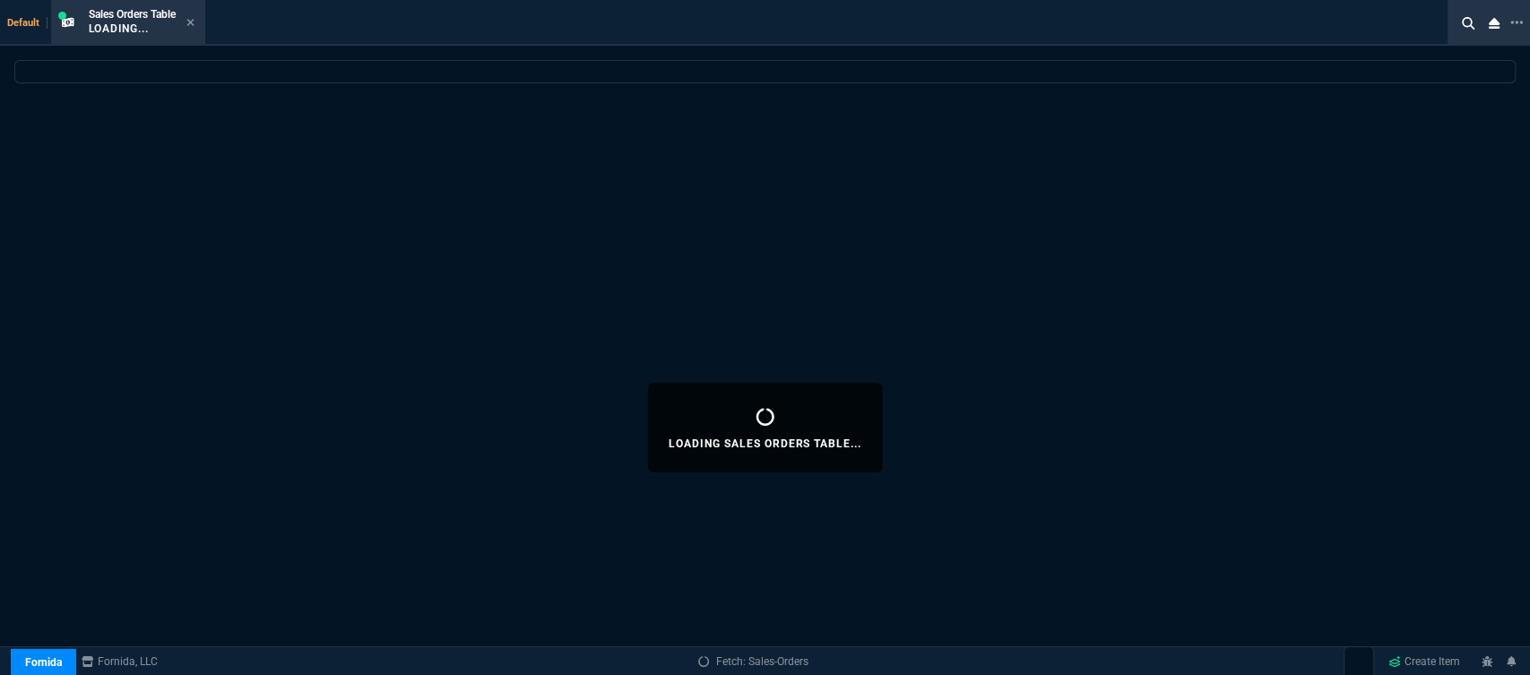
select select
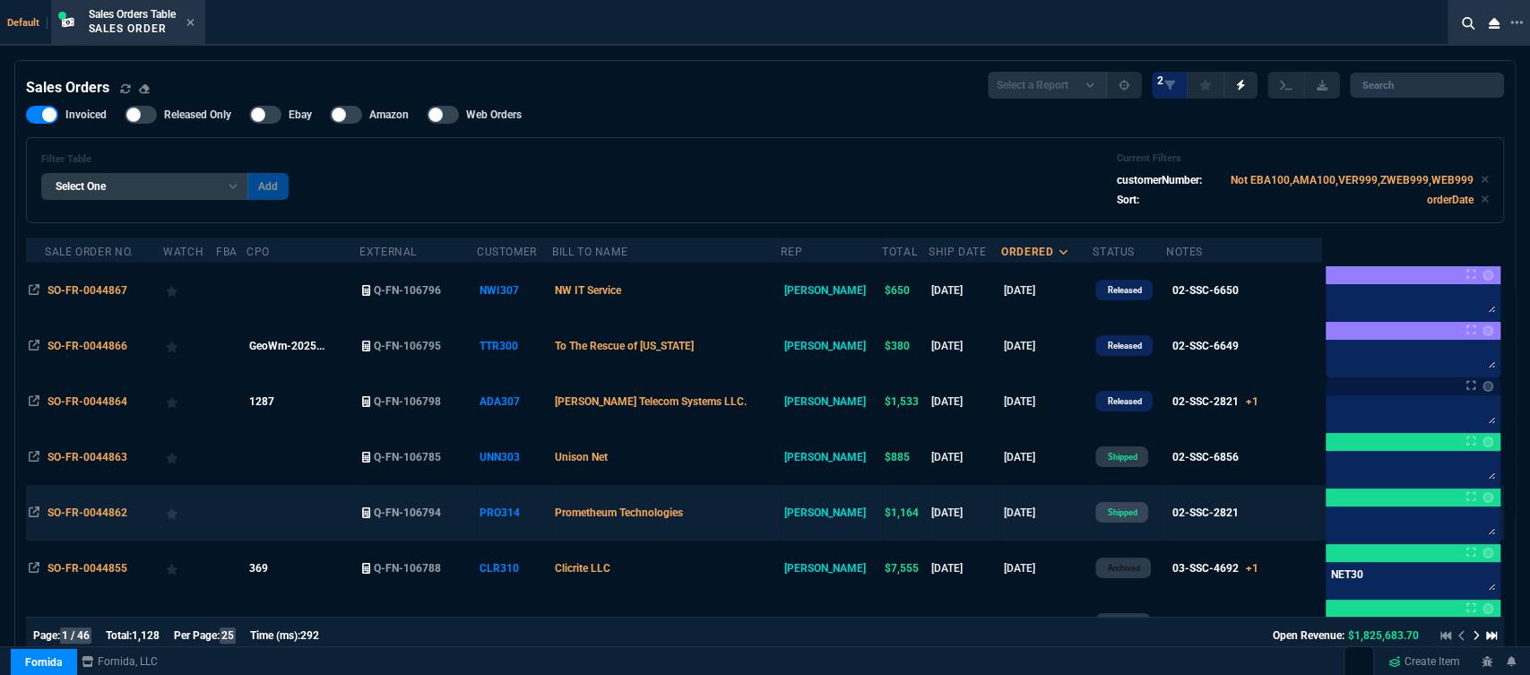
click at [755, 521] on td "Prometheum Technologies" at bounding box center [666, 513] width 229 height 56
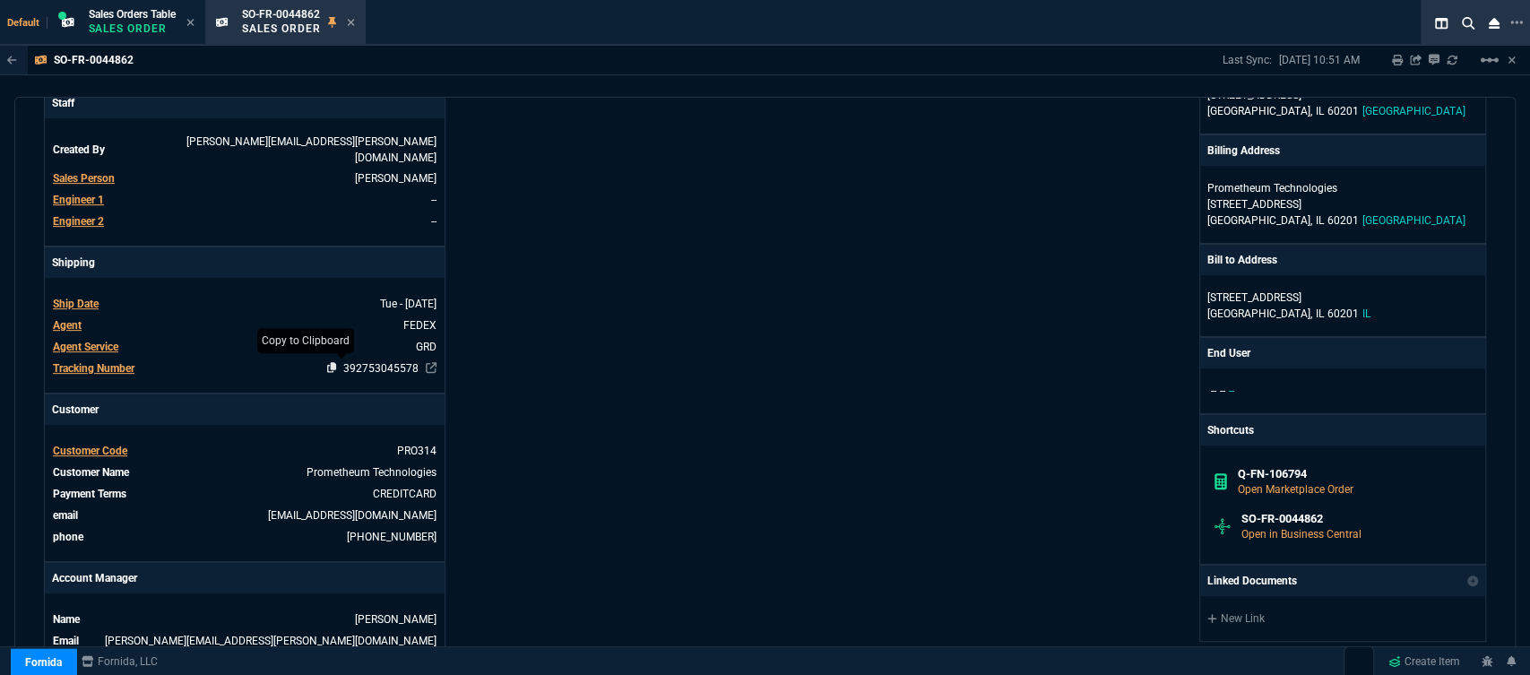
click at [327, 362] on icon at bounding box center [332, 367] width 10 height 11
click at [354, 25] on icon at bounding box center [351, 22] width 8 height 11
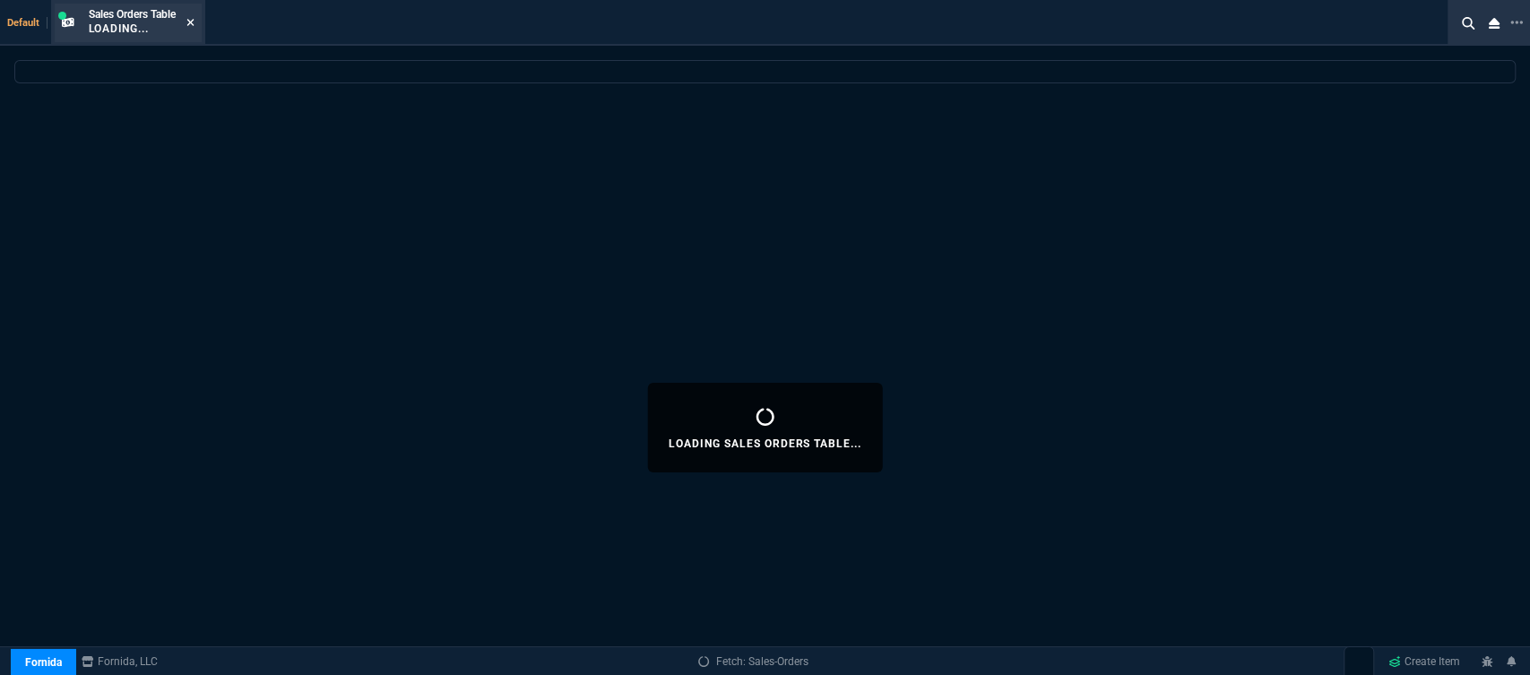
click at [190, 22] on icon at bounding box center [190, 22] width 8 height 11
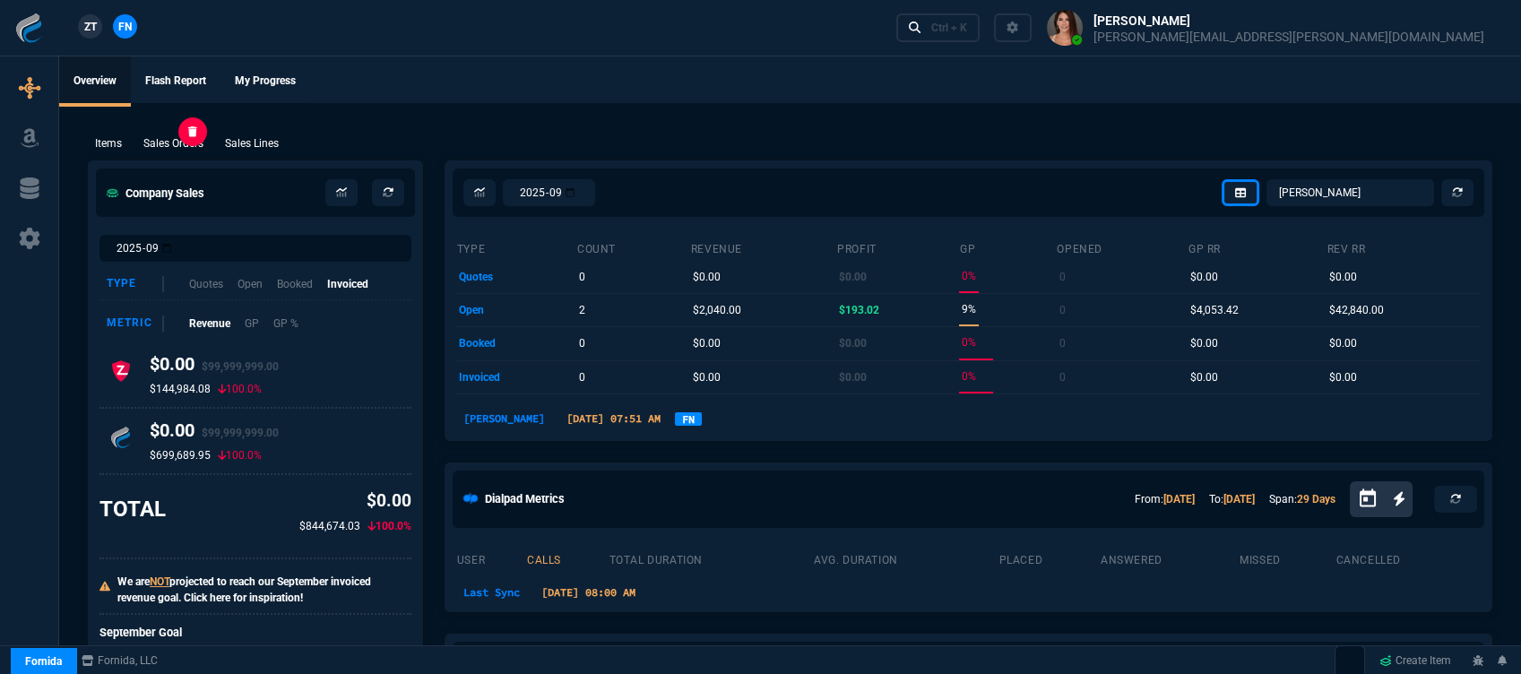
click at [189, 140] on p "Sales Orders" at bounding box center [173, 143] width 60 height 16
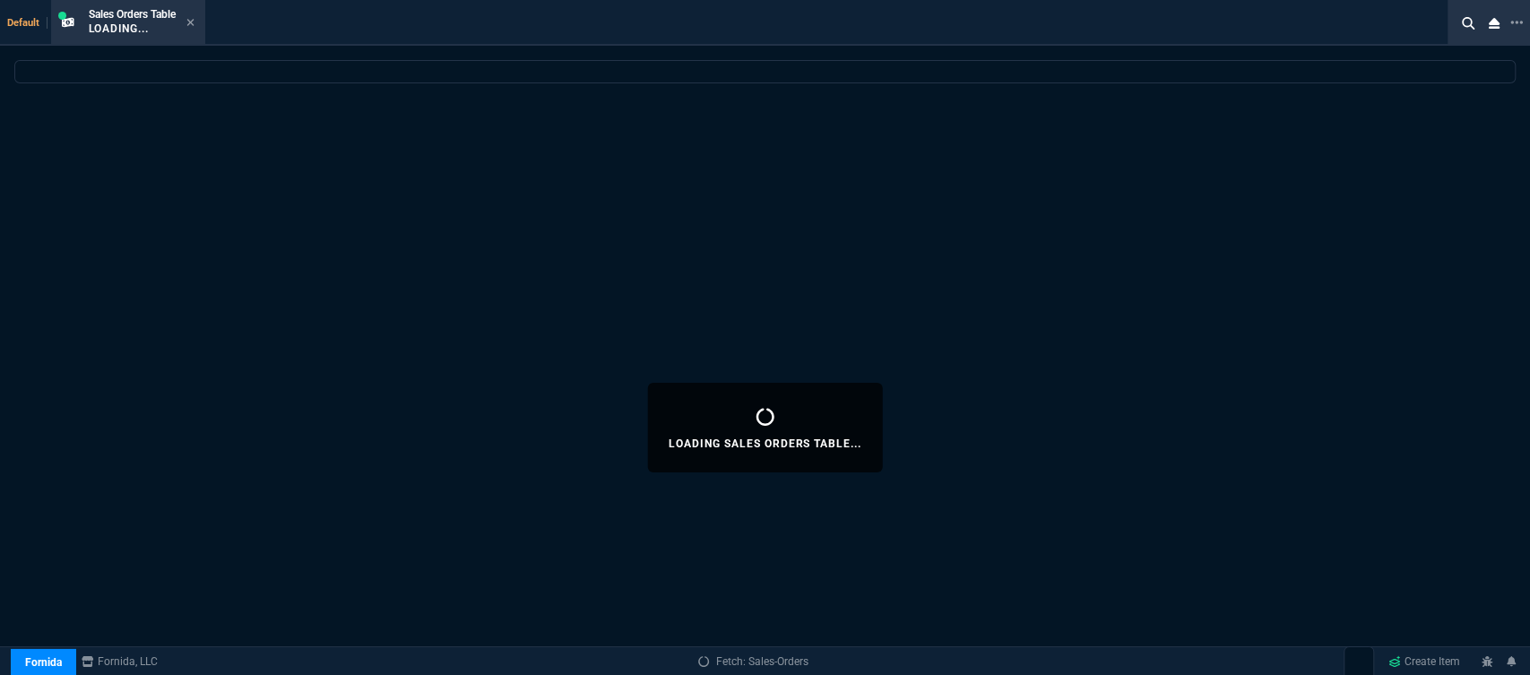
select select
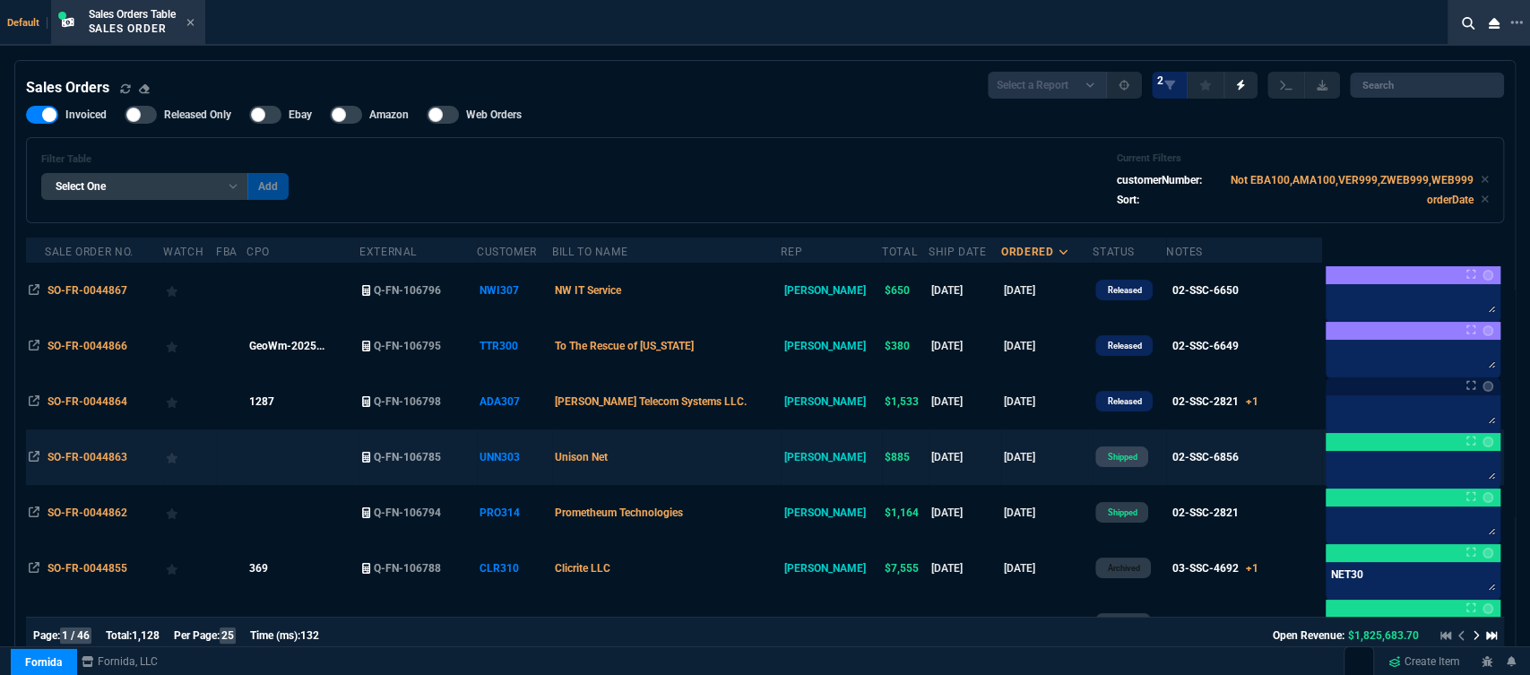
click at [711, 461] on td "Unison Net" at bounding box center [666, 457] width 229 height 56
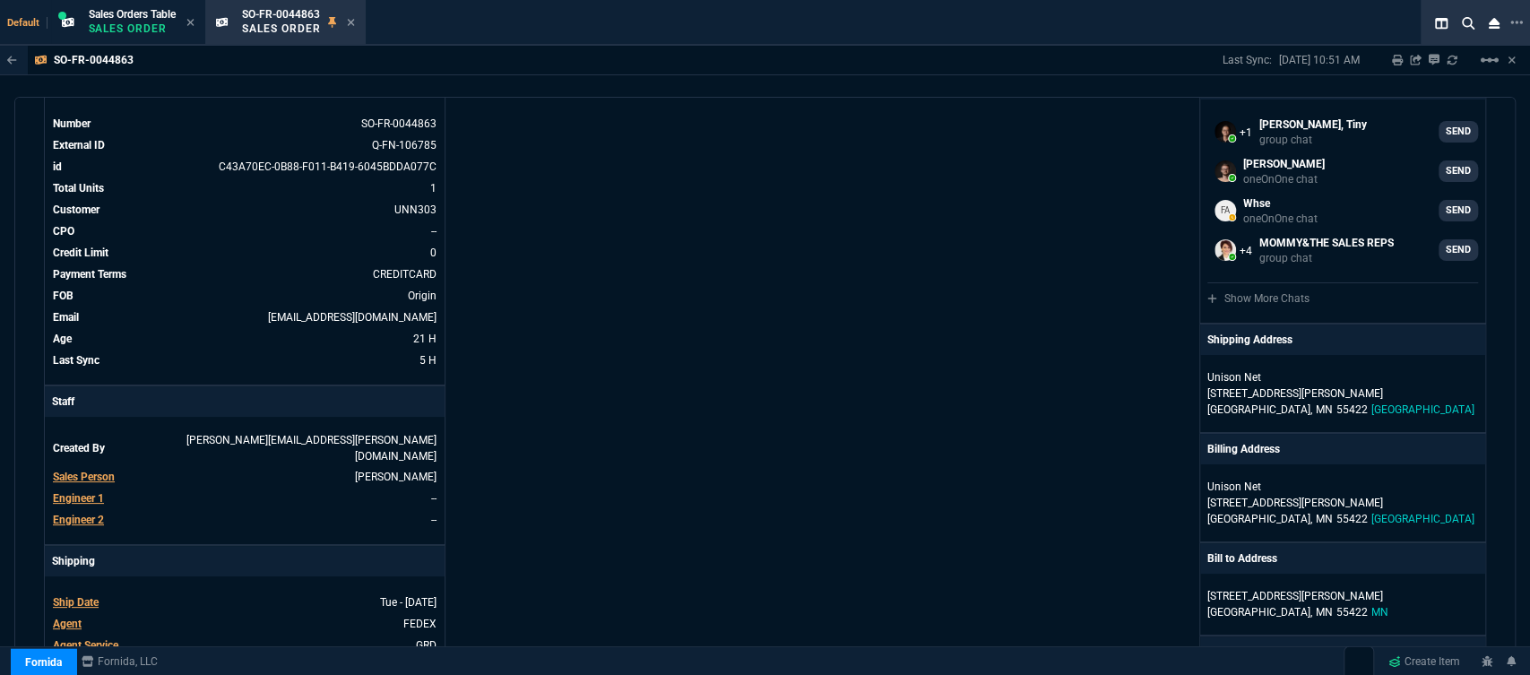
scroll to position [298, 0]
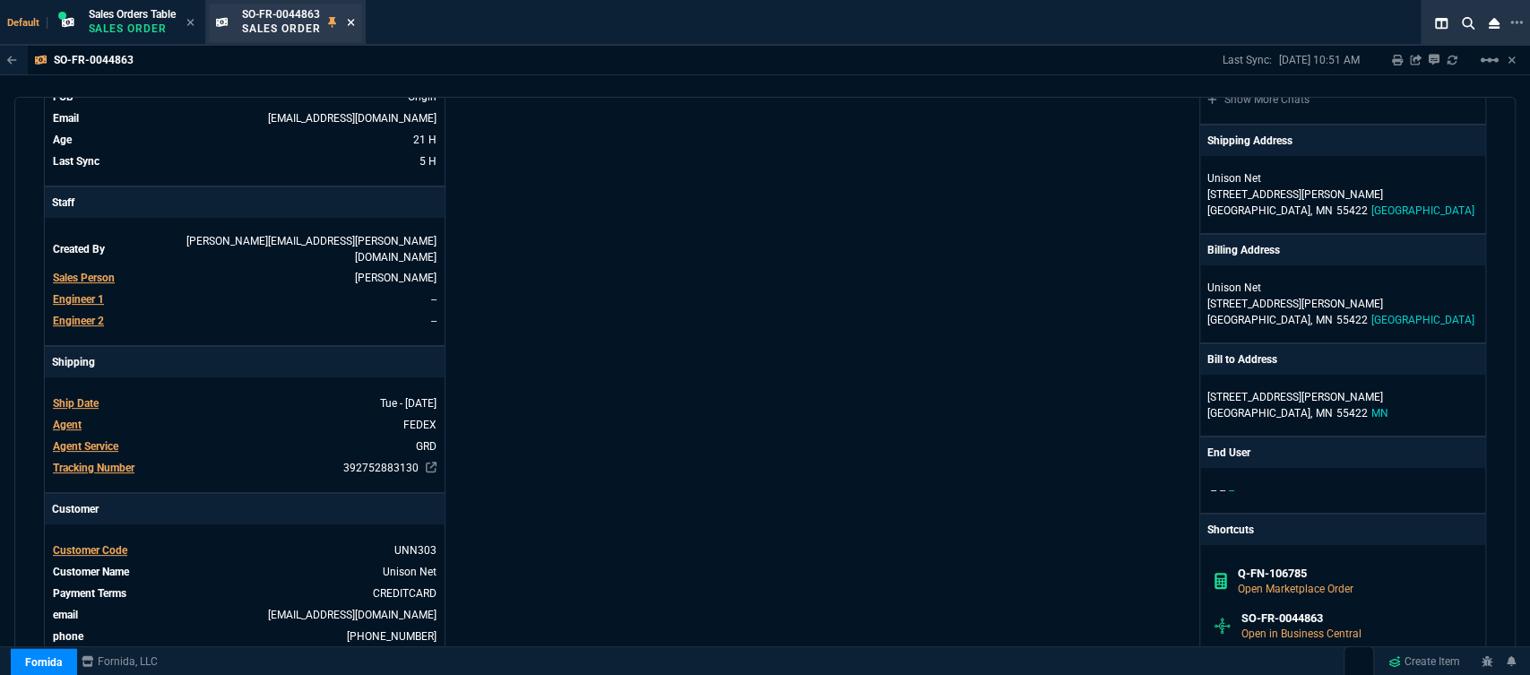
click at [350, 17] on fa-icon at bounding box center [351, 23] width 8 height 13
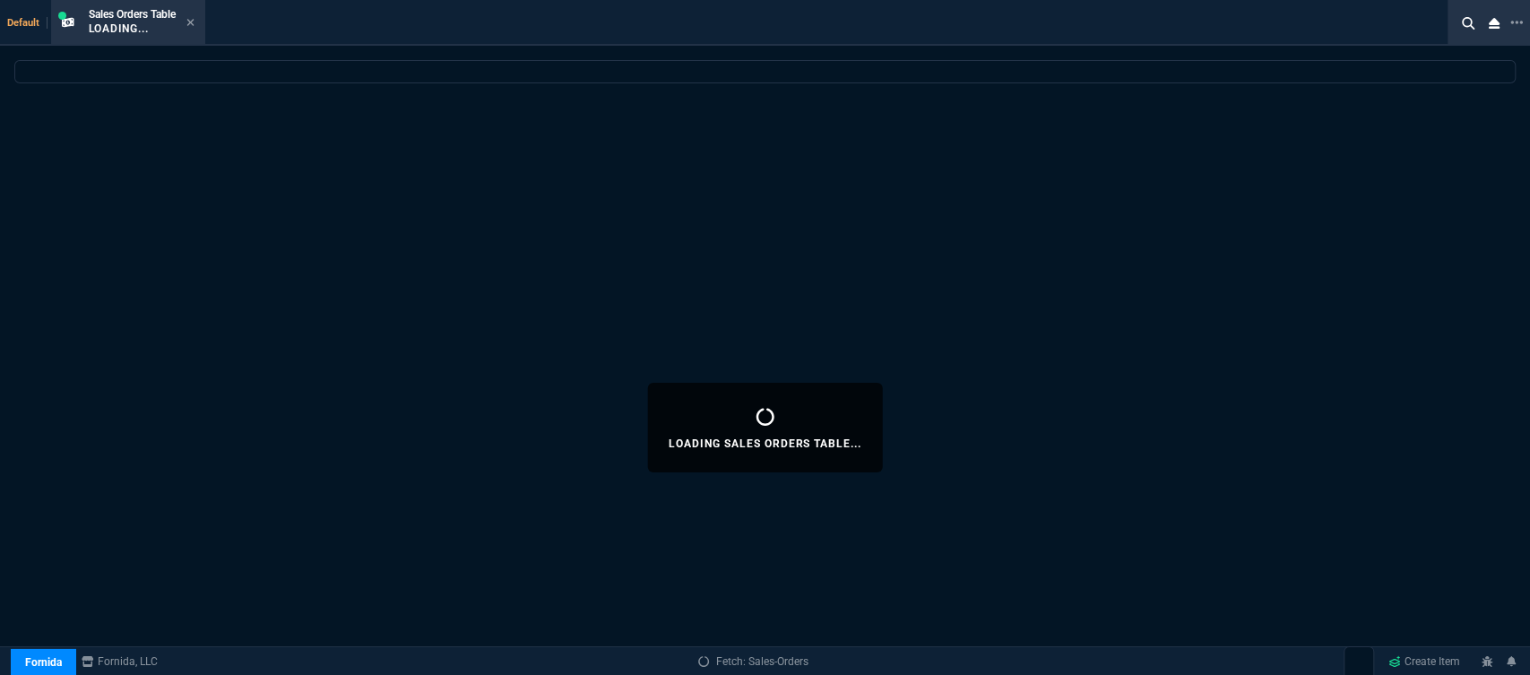
select select
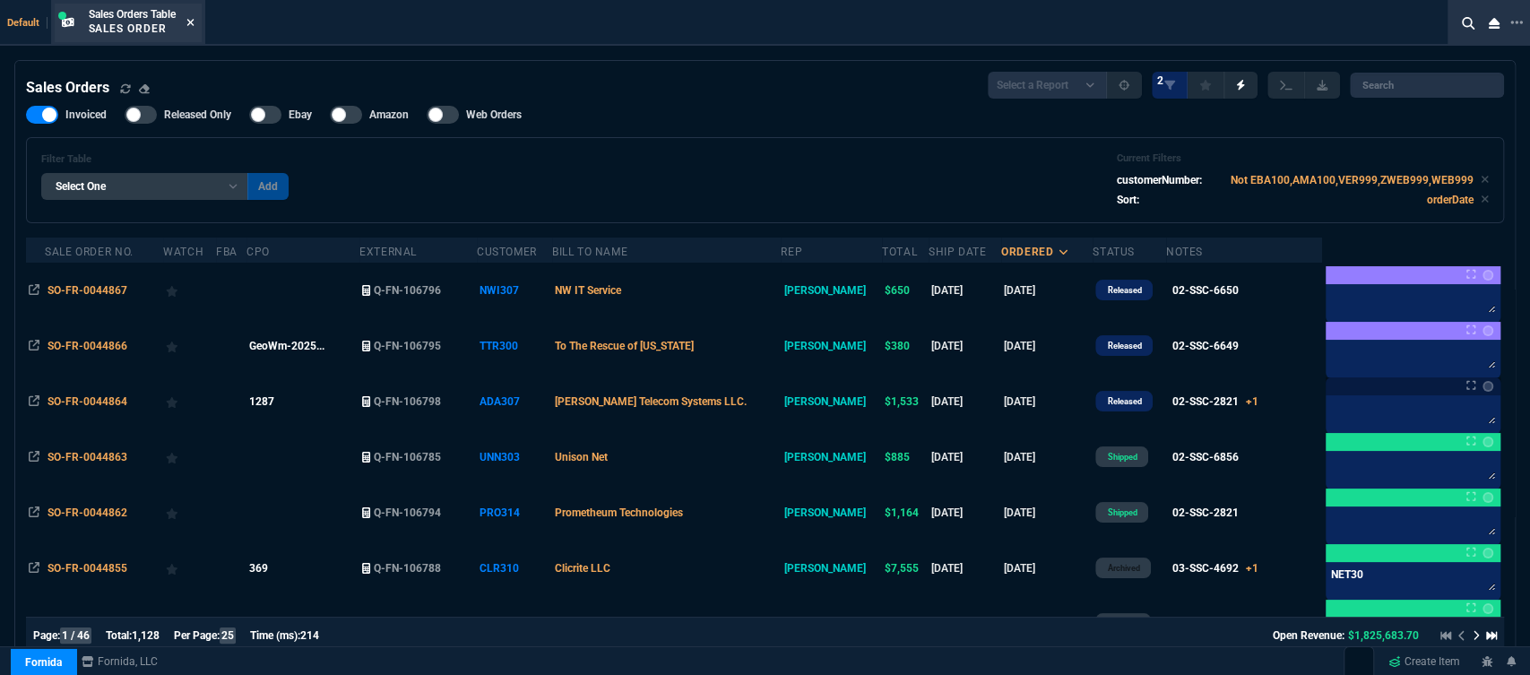
click at [194, 17] on icon at bounding box center [190, 22] width 8 height 11
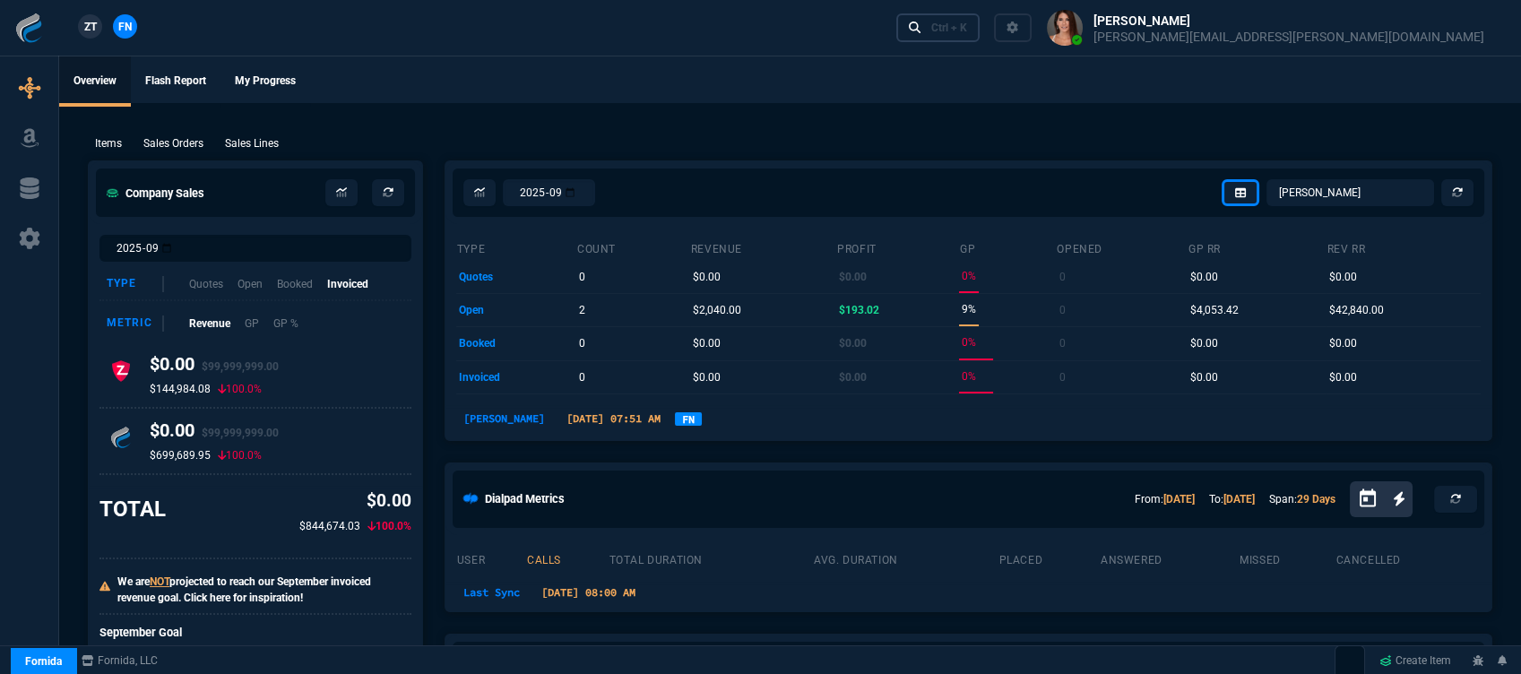
click at [967, 33] on div "Ctrl + K" at bounding box center [949, 28] width 36 height 14
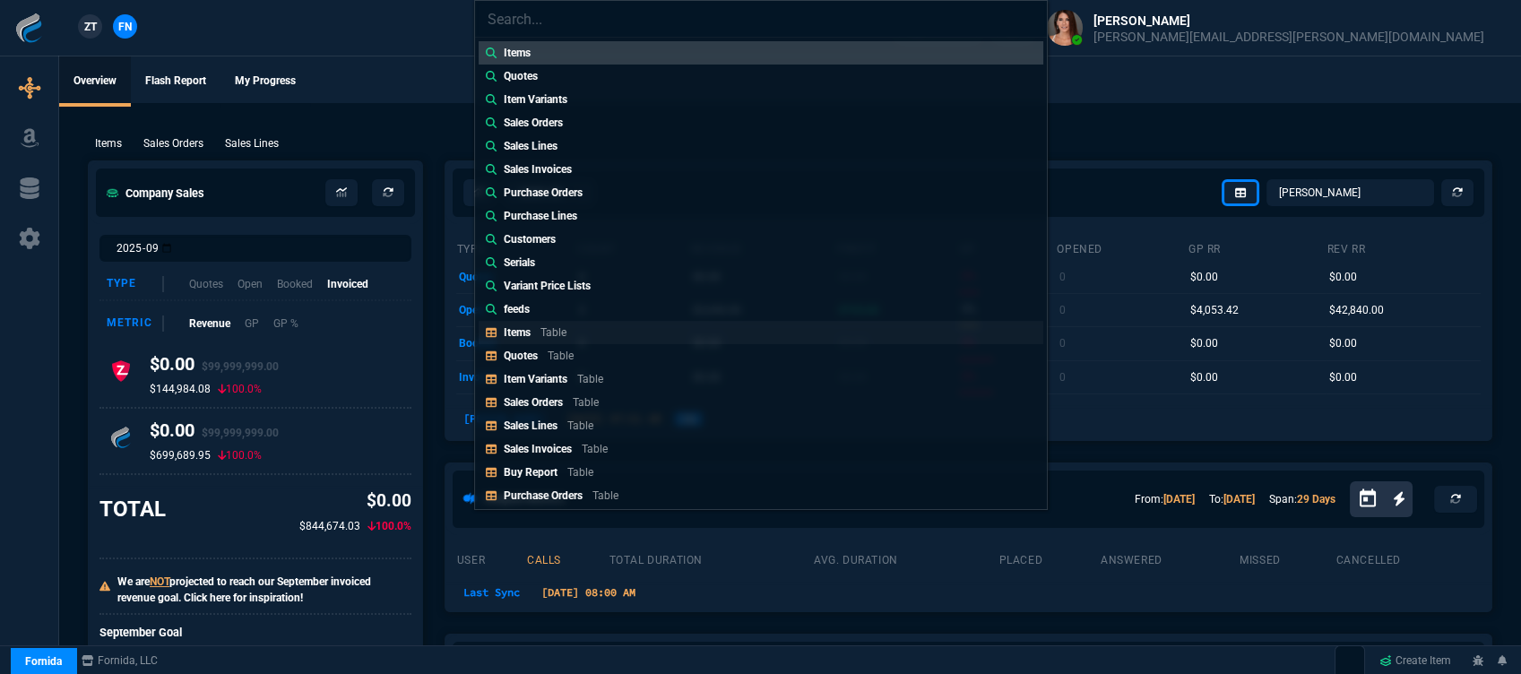
click at [530, 342] on link "Items Table" at bounding box center [761, 332] width 565 height 23
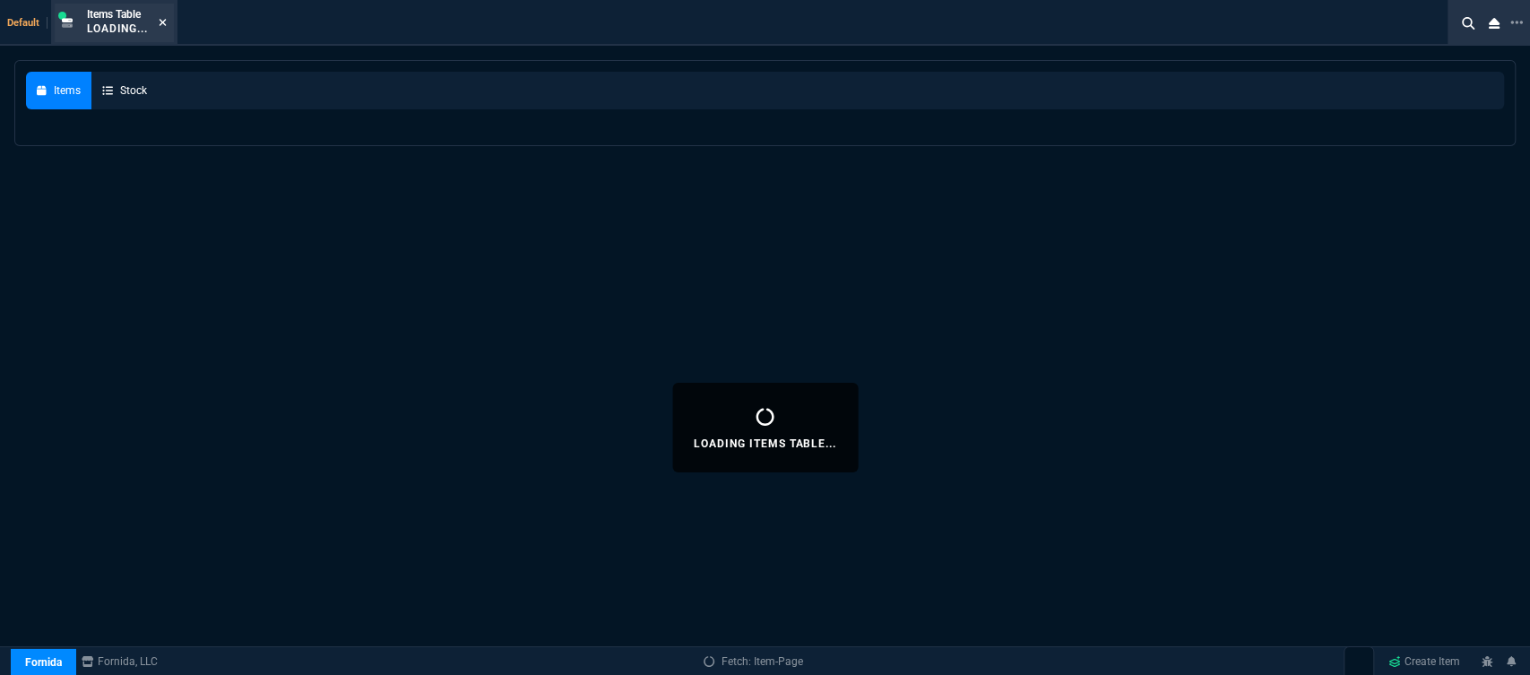
click at [166, 23] on icon at bounding box center [163, 22] width 8 height 11
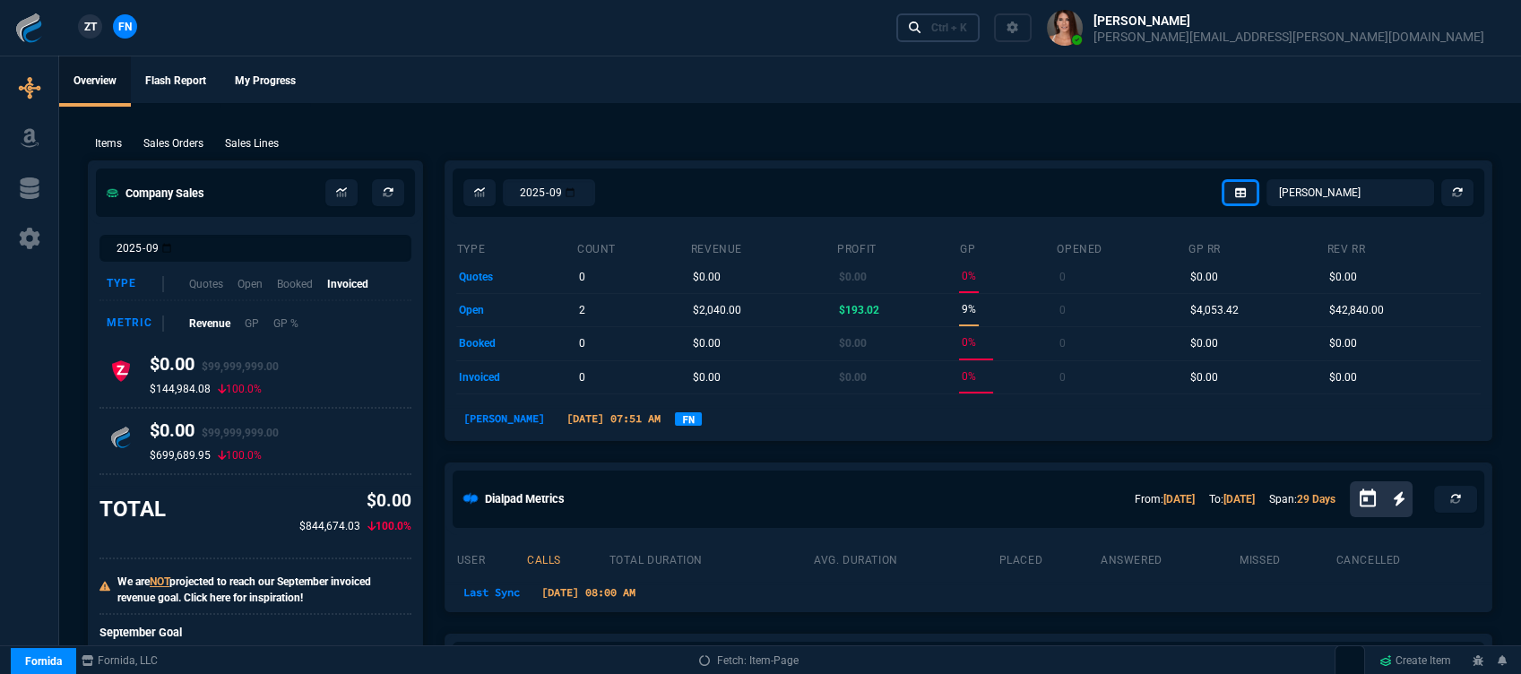
click at [967, 28] on div "Ctrl + K" at bounding box center [949, 28] width 36 height 14
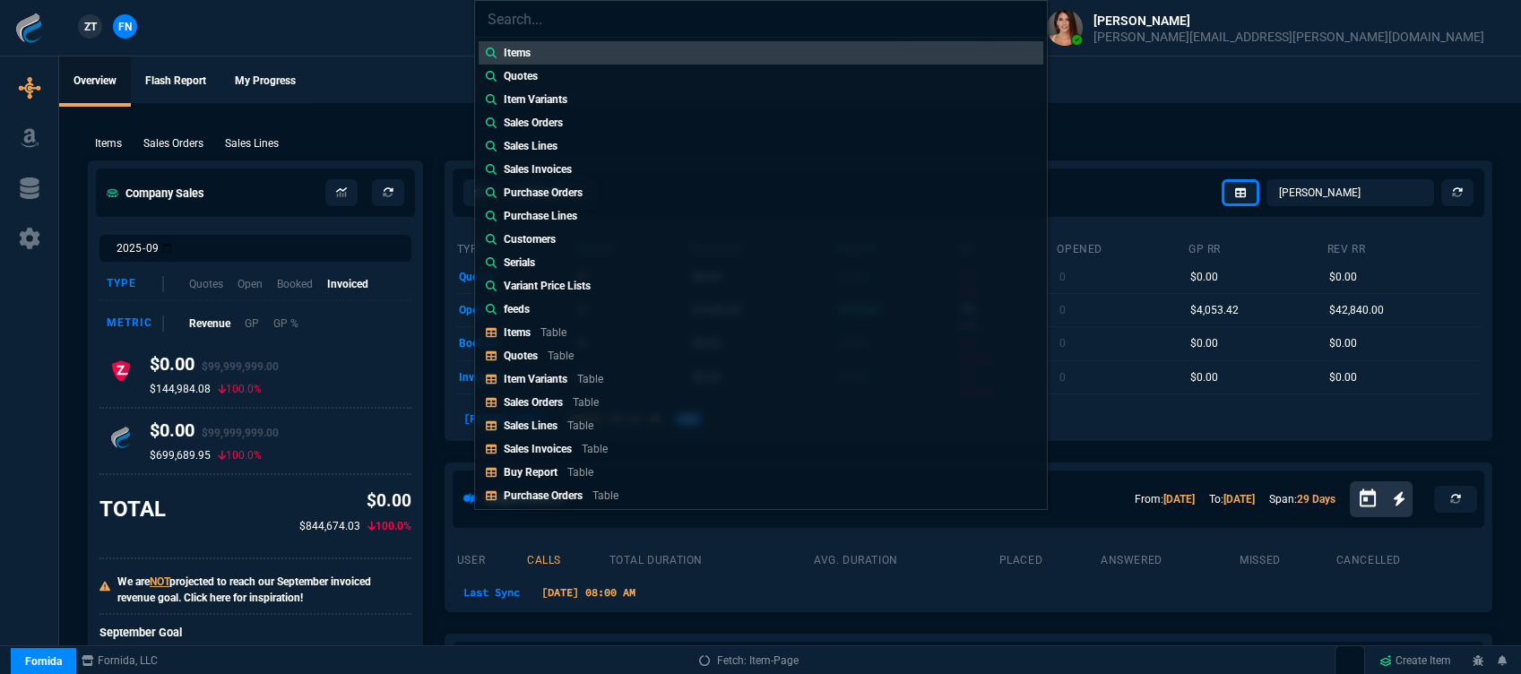
click at [576, 360] on div "Quotes Table" at bounding box center [542, 356] width 77 height 16
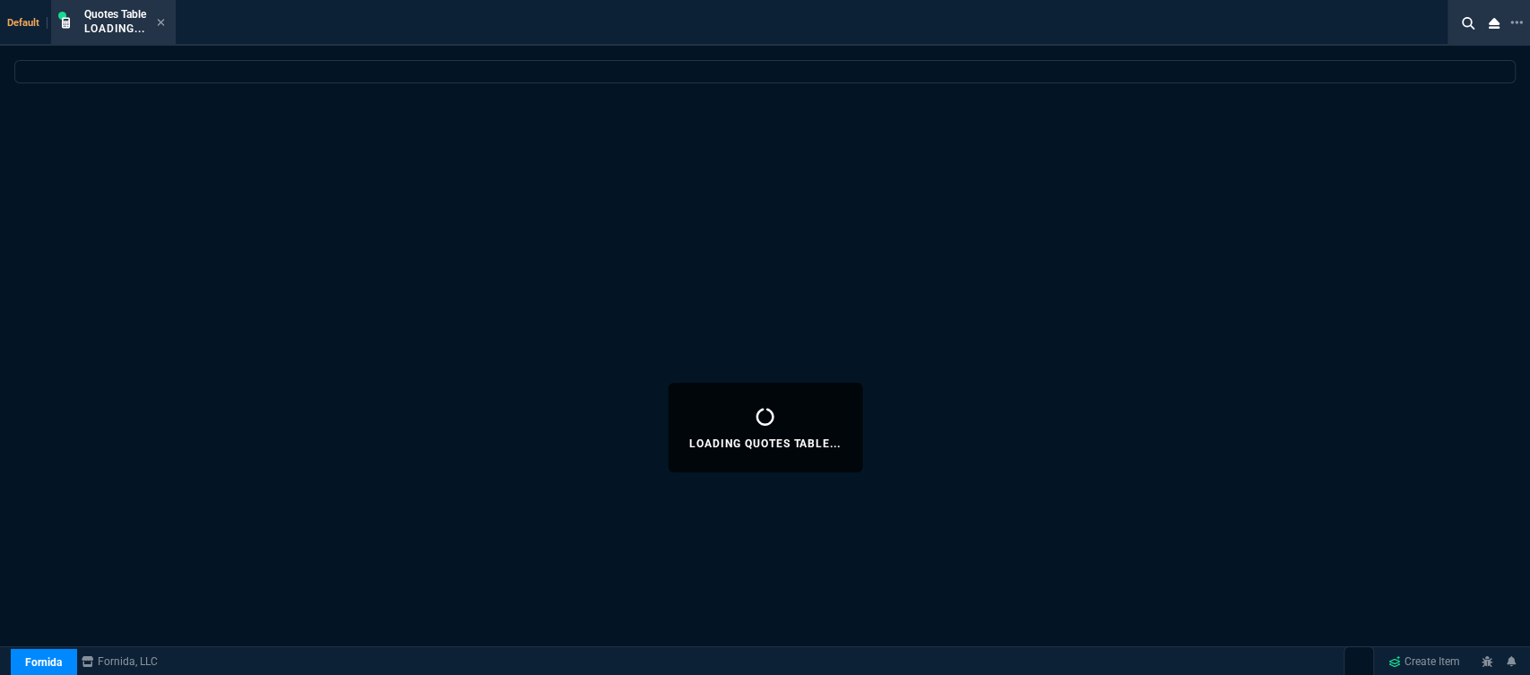
select select
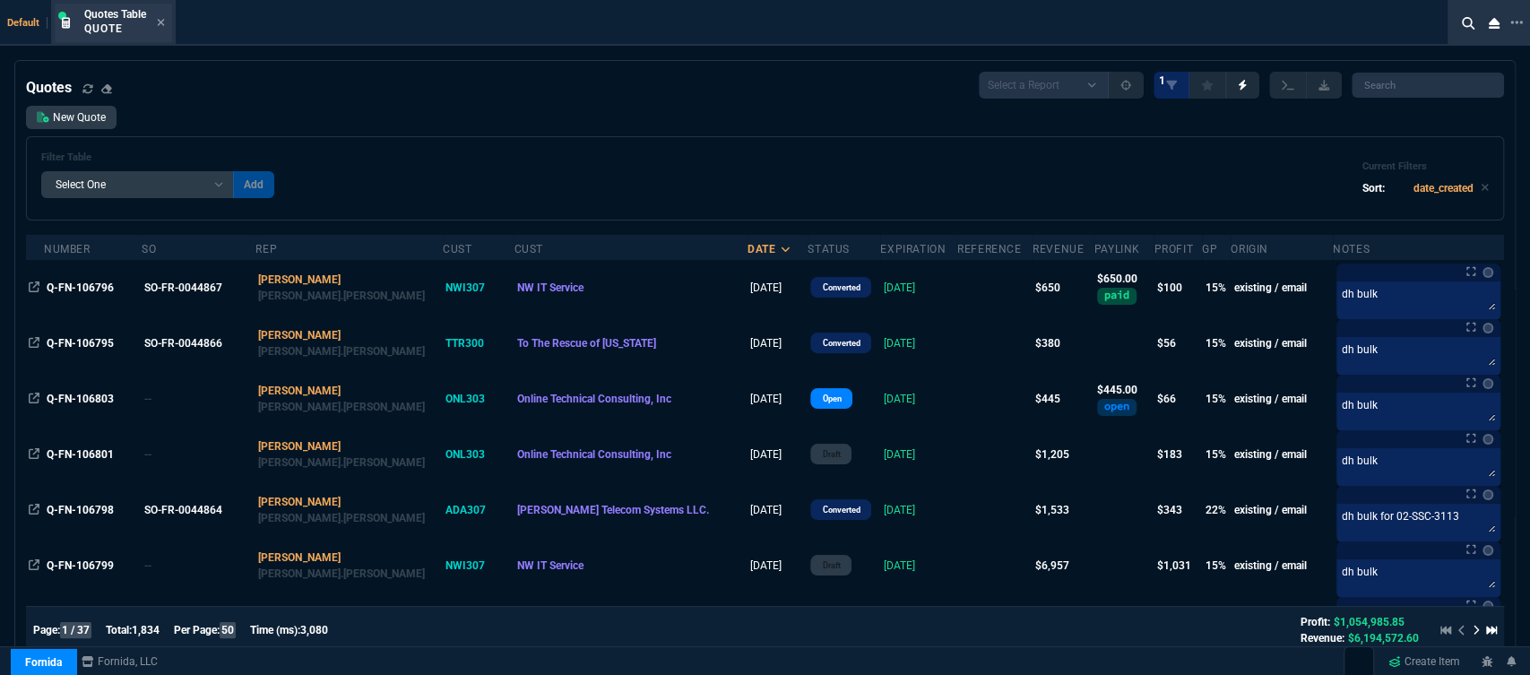
click at [165, 14] on div "Quotes Table Quote" at bounding box center [124, 22] width 81 height 31
click at [169, 19] on div "Quotes Table Quote" at bounding box center [113, 23] width 117 height 39
click at [161, 23] on icon at bounding box center [161, 22] width 7 height 7
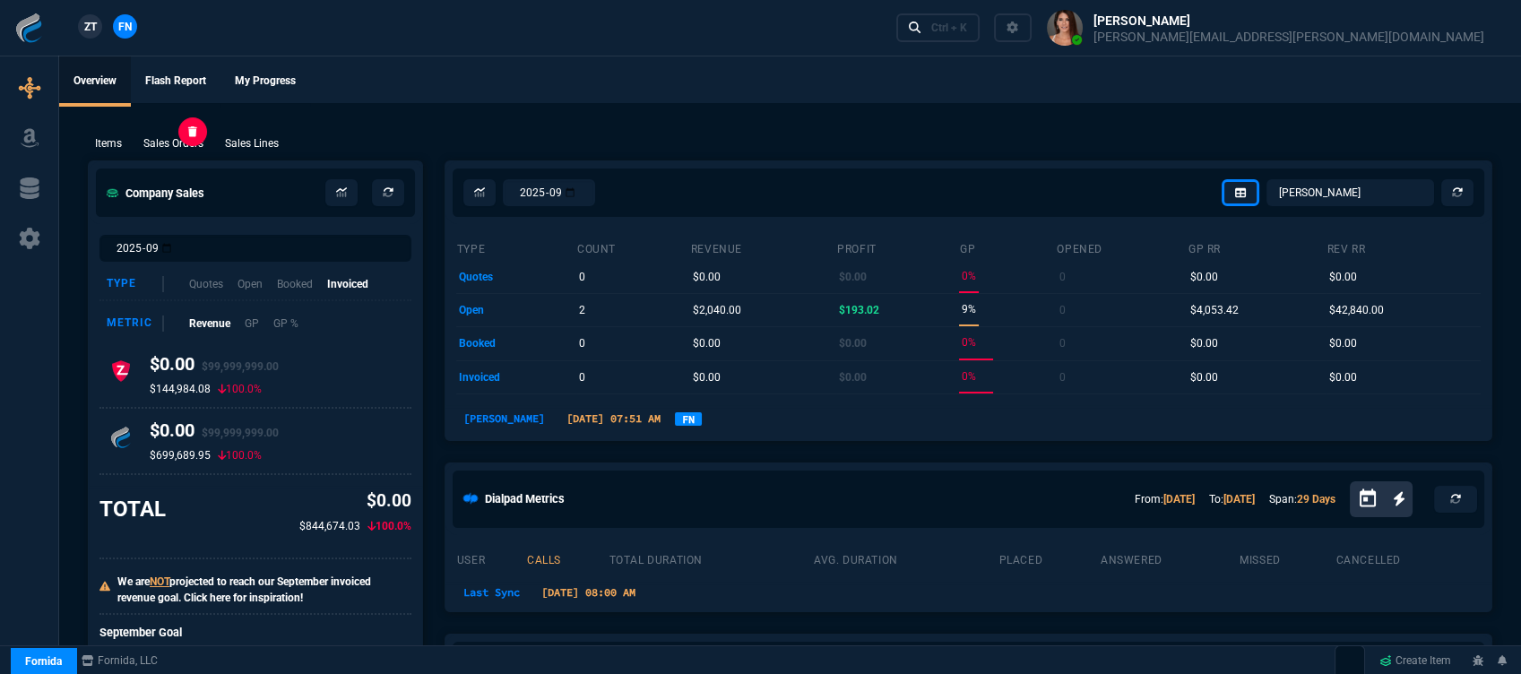
click at [169, 141] on p "Sales Orders" at bounding box center [173, 143] width 60 height 16
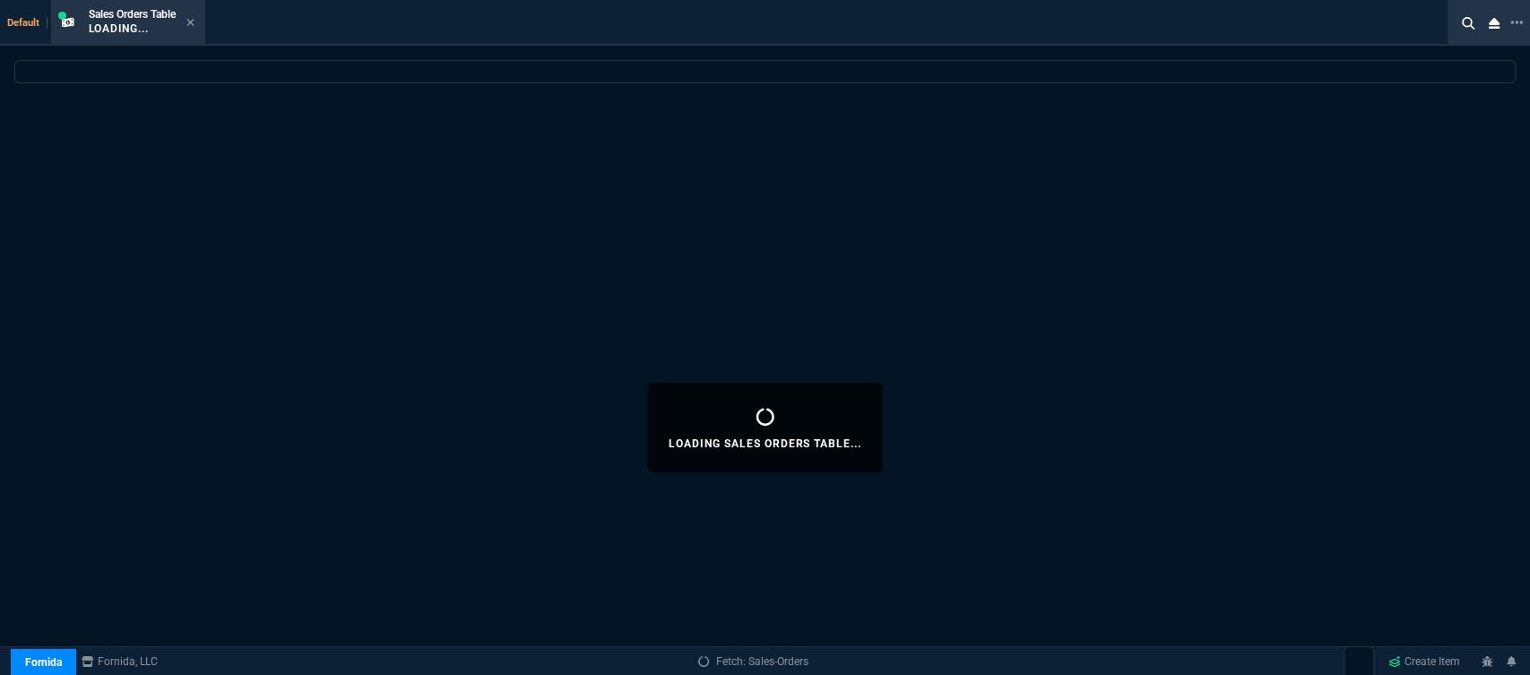
select select
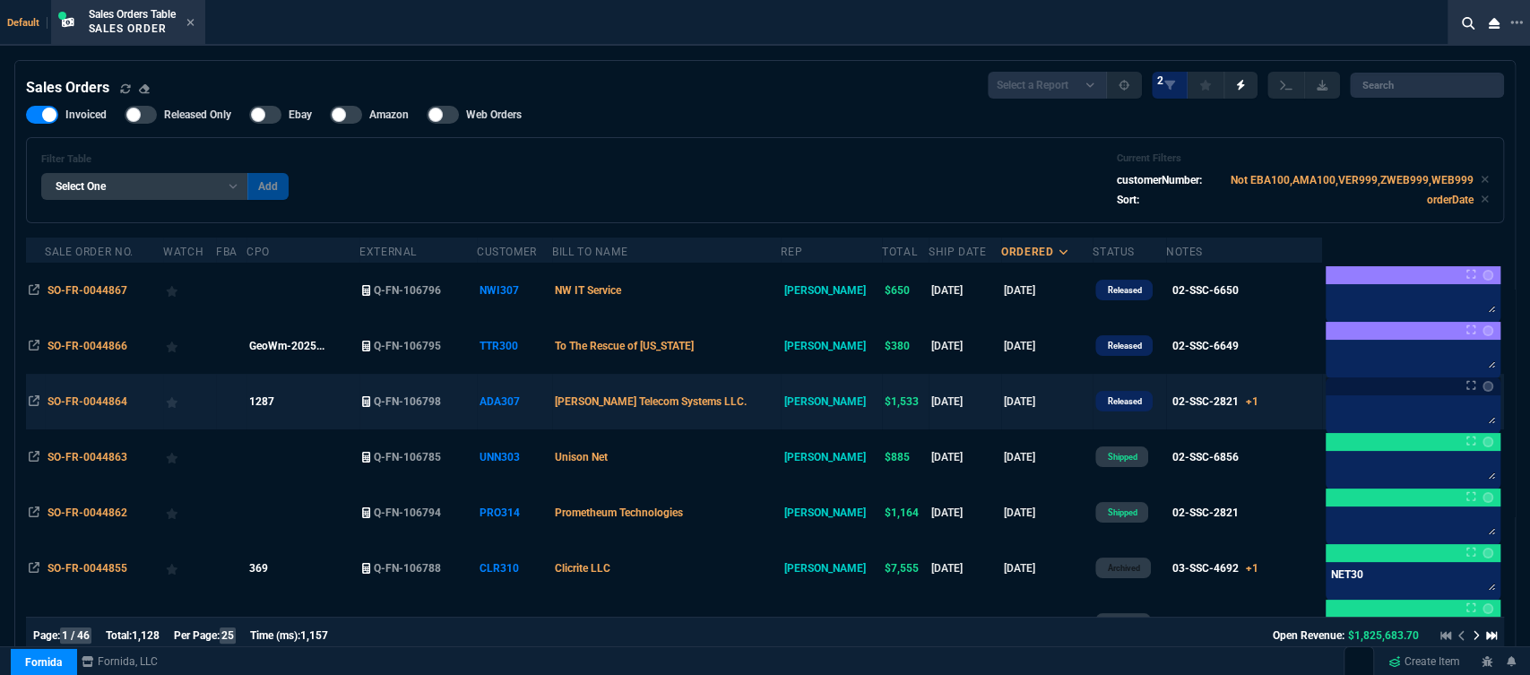
click at [768, 401] on td "[PERSON_NAME] Telecom Systems LLC." at bounding box center [666, 402] width 229 height 56
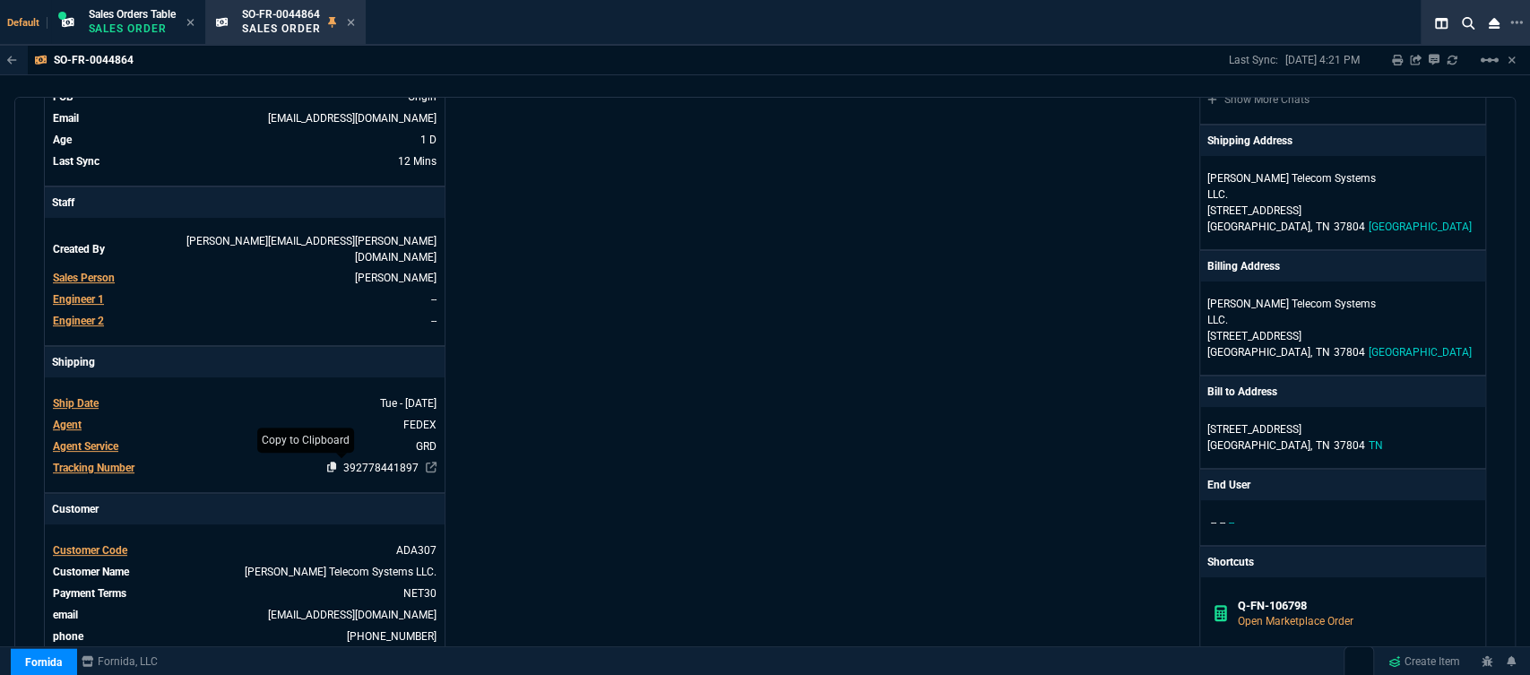
click at [327, 462] on icon at bounding box center [332, 467] width 10 height 11
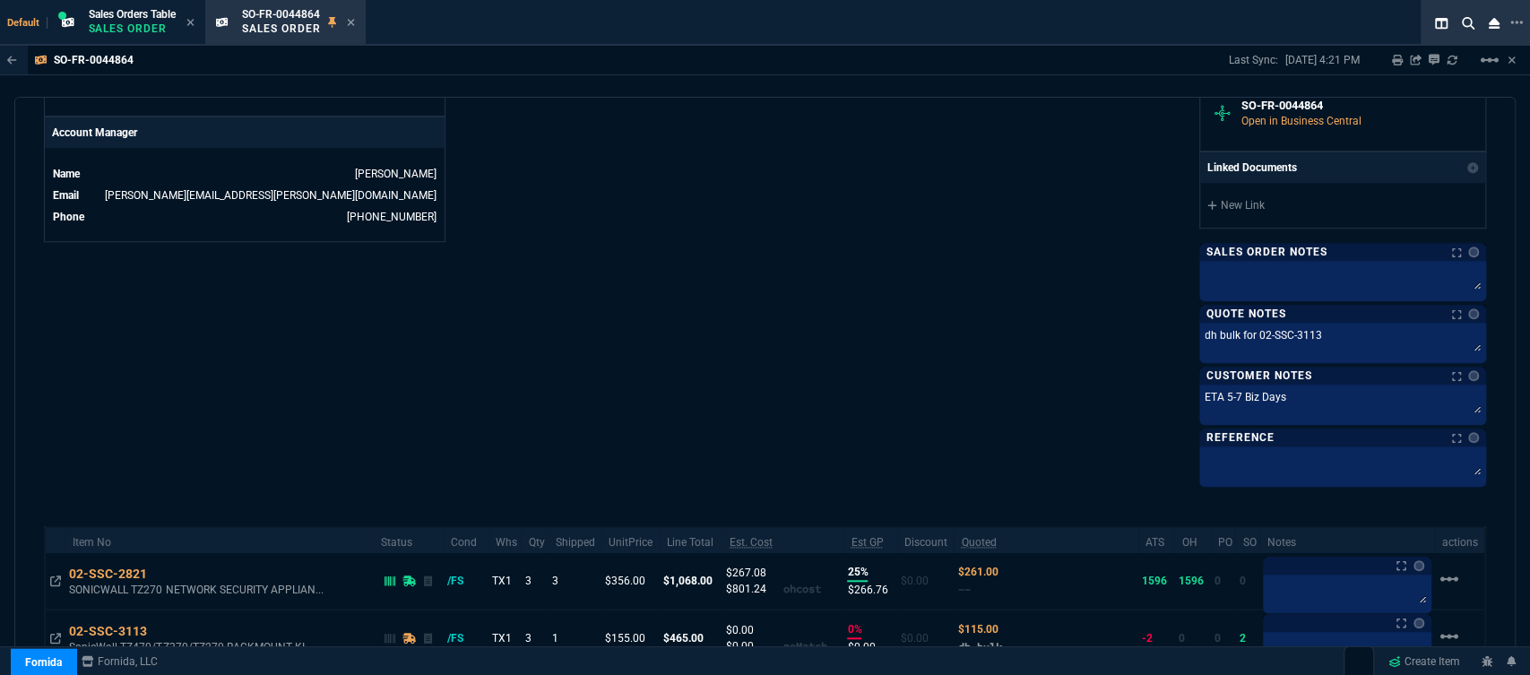
scroll to position [982, 0]
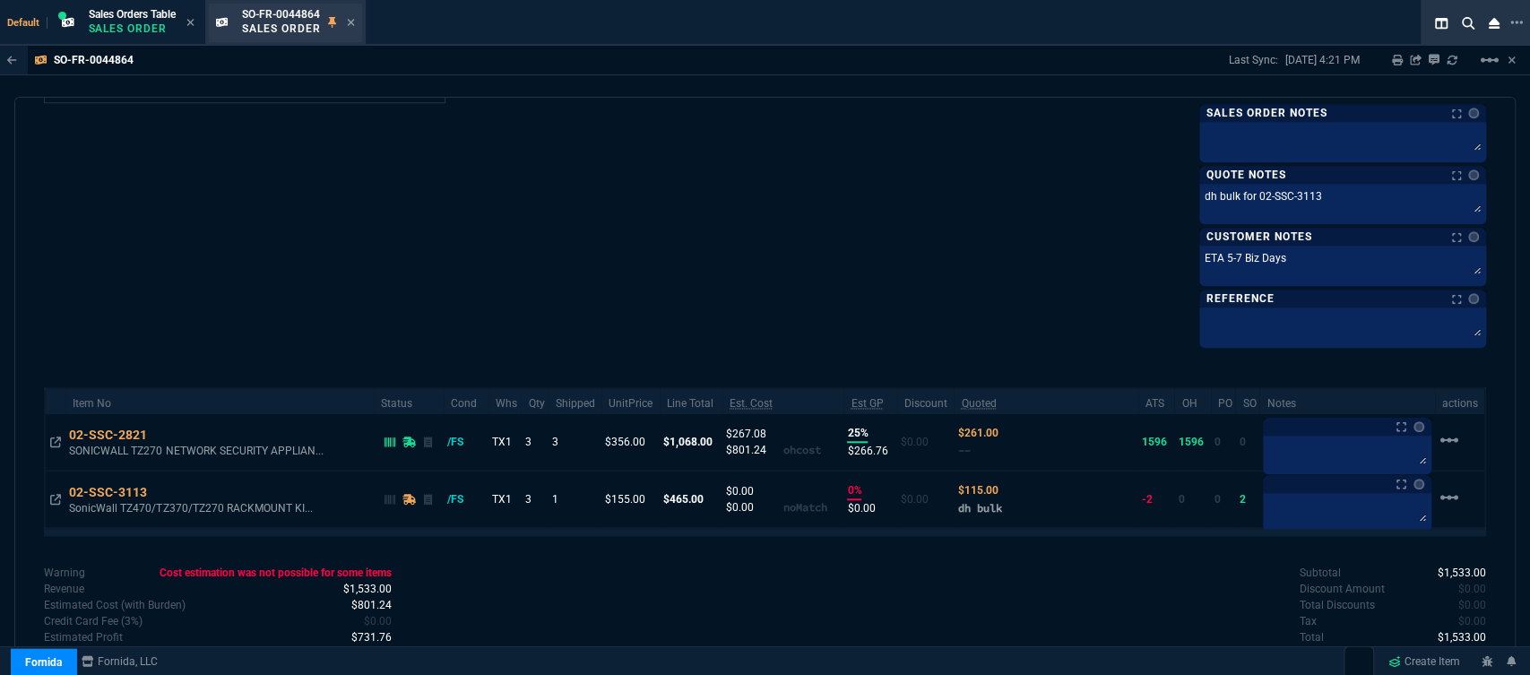
click at [348, 22] on div "SO-FR-0044864 Sales Order" at bounding box center [298, 22] width 113 height 31
drag, startPoint x: 353, startPoint y: 22, endPoint x: 304, endPoint y: 47, distance: 55.3
click at [352, 22] on icon at bounding box center [351, 22] width 8 height 11
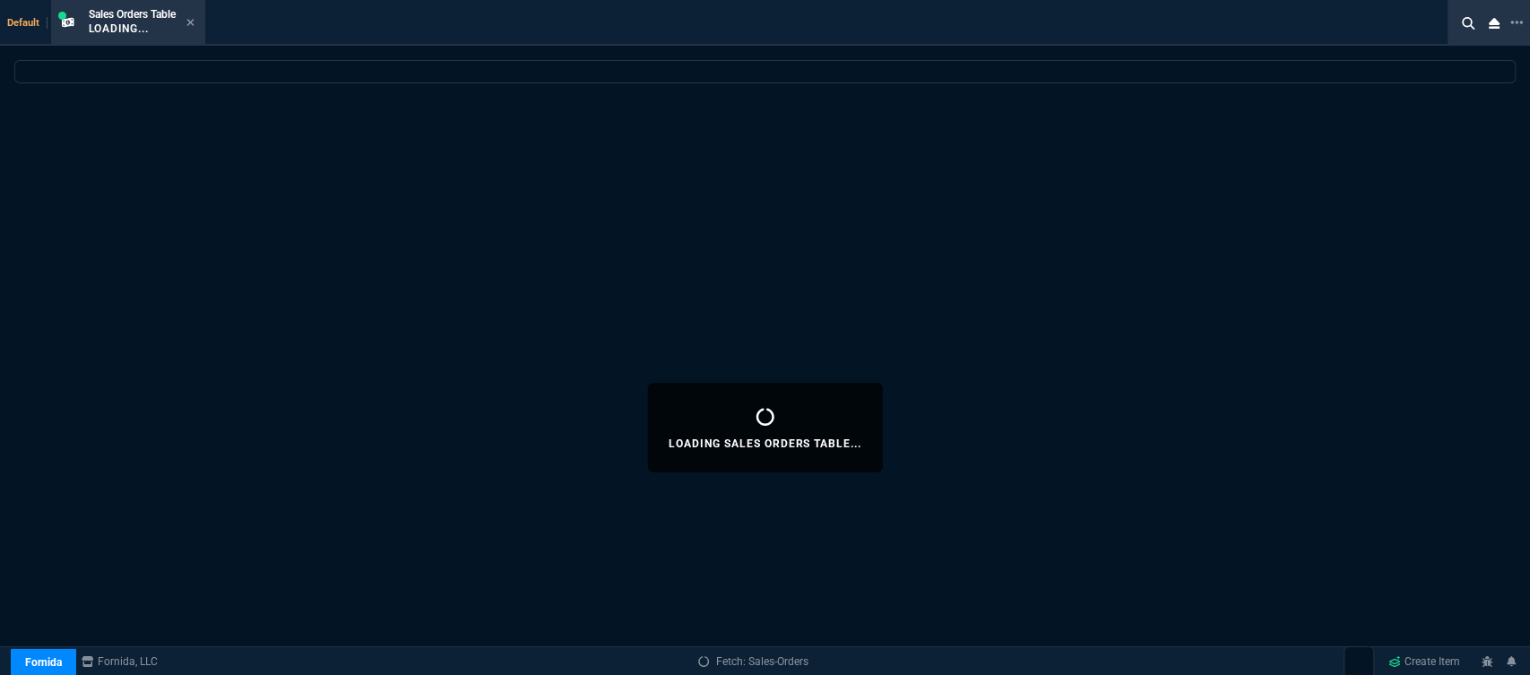
select select
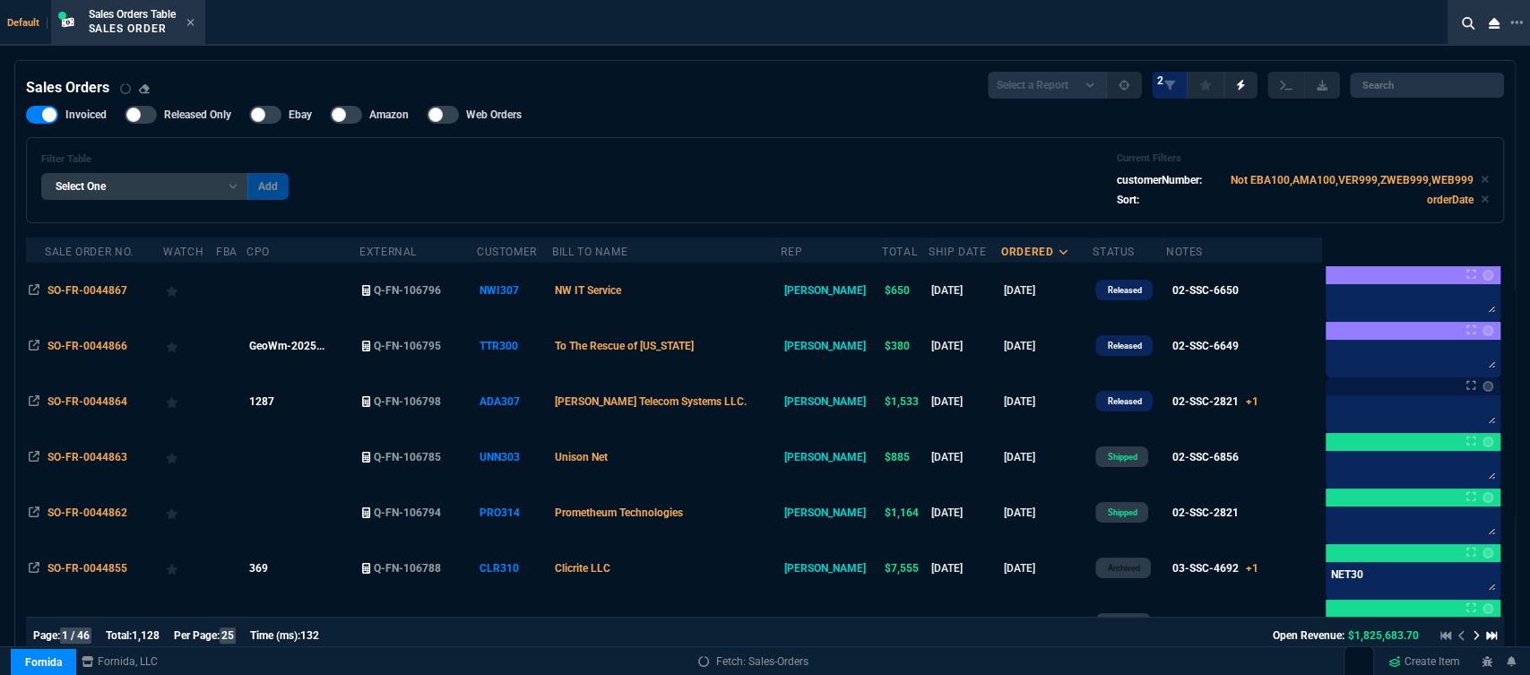
click at [194, 23] on icon at bounding box center [190, 22] width 8 height 11
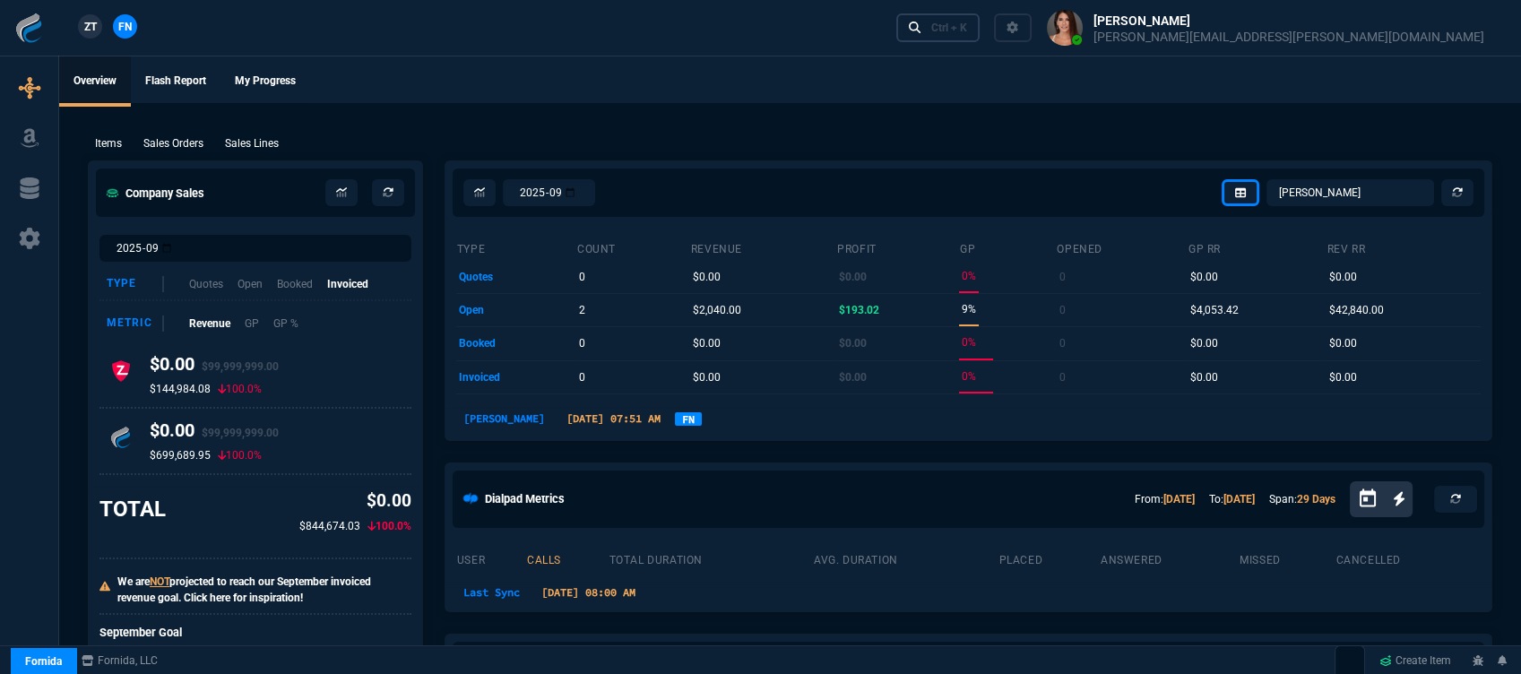
click at [967, 33] on div "Ctrl + K" at bounding box center [949, 28] width 36 height 14
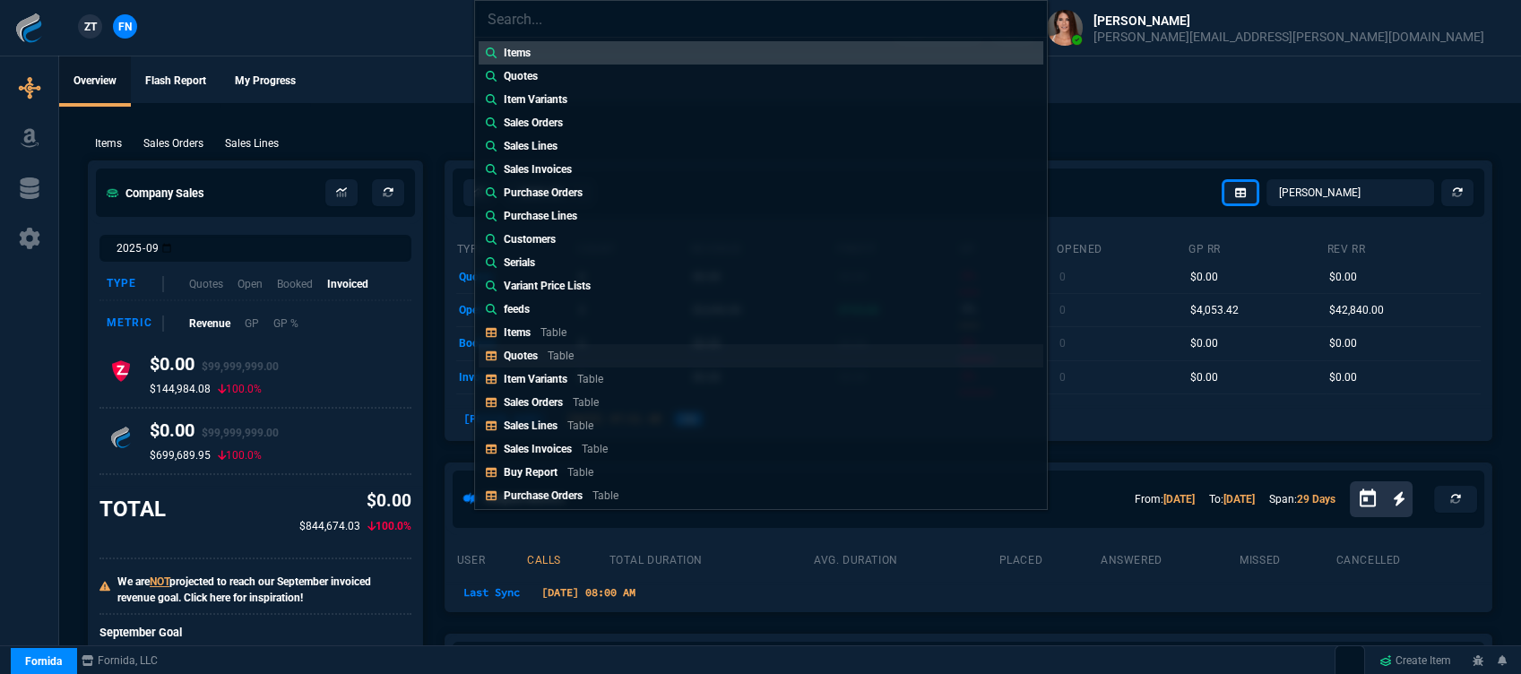
click at [602, 358] on link "Quotes Table" at bounding box center [761, 355] width 565 height 23
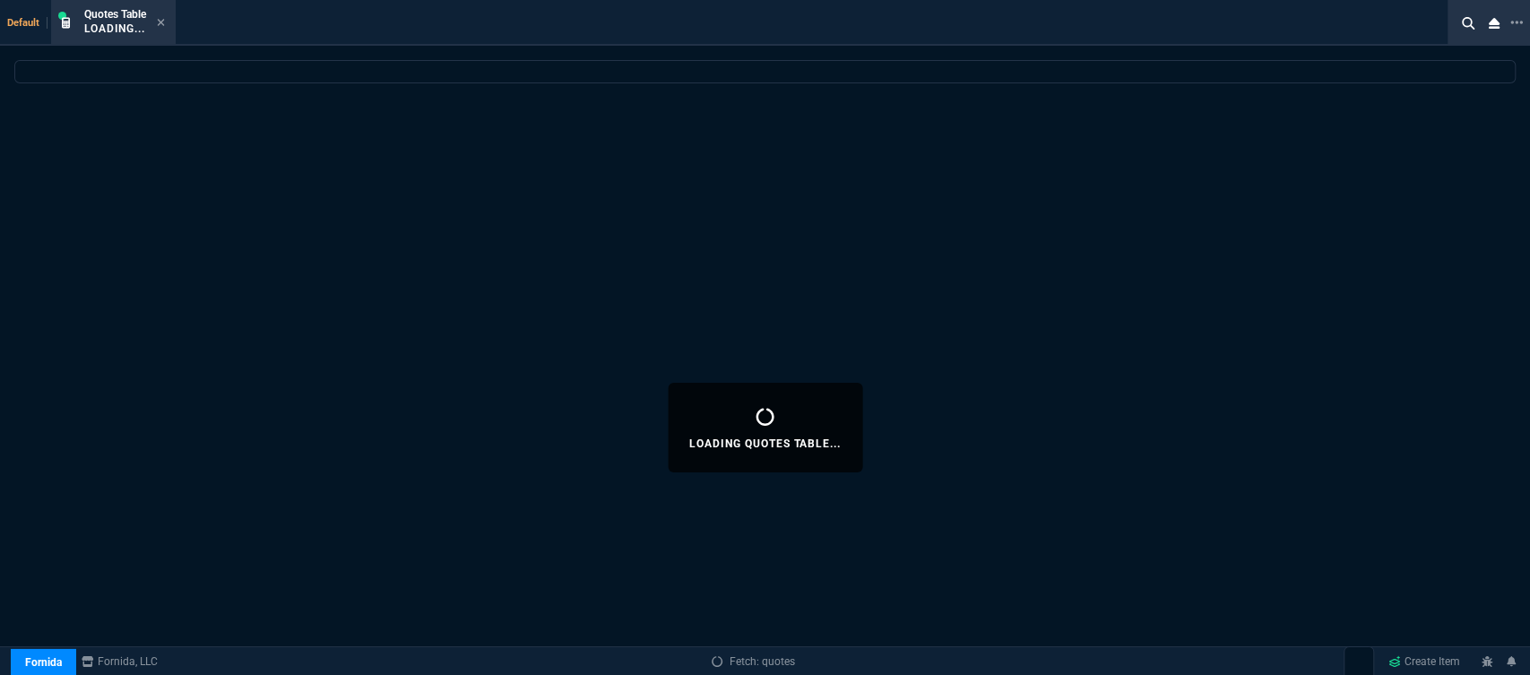
select select
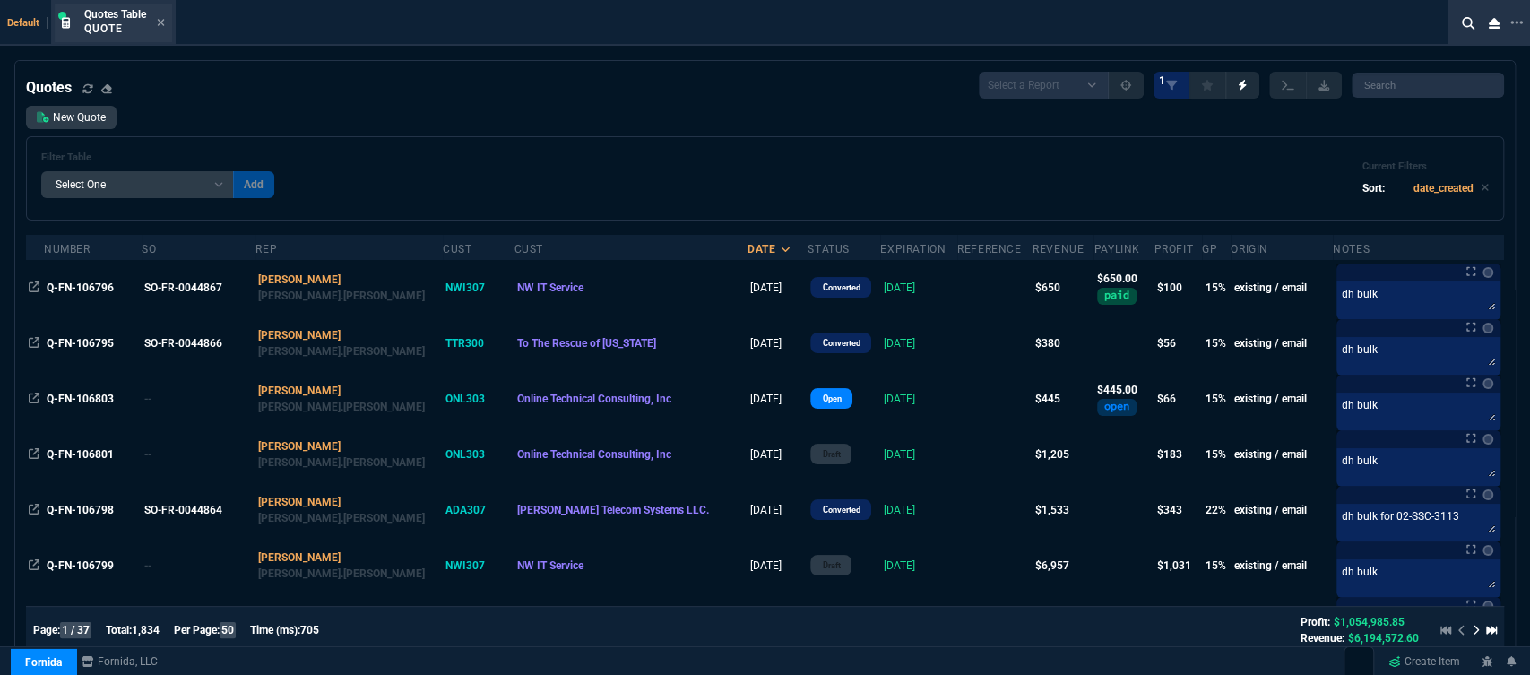
click at [156, 19] on div "Quotes Table Quote" at bounding box center [124, 22] width 81 height 31
click at [159, 20] on icon at bounding box center [161, 22] width 7 height 7
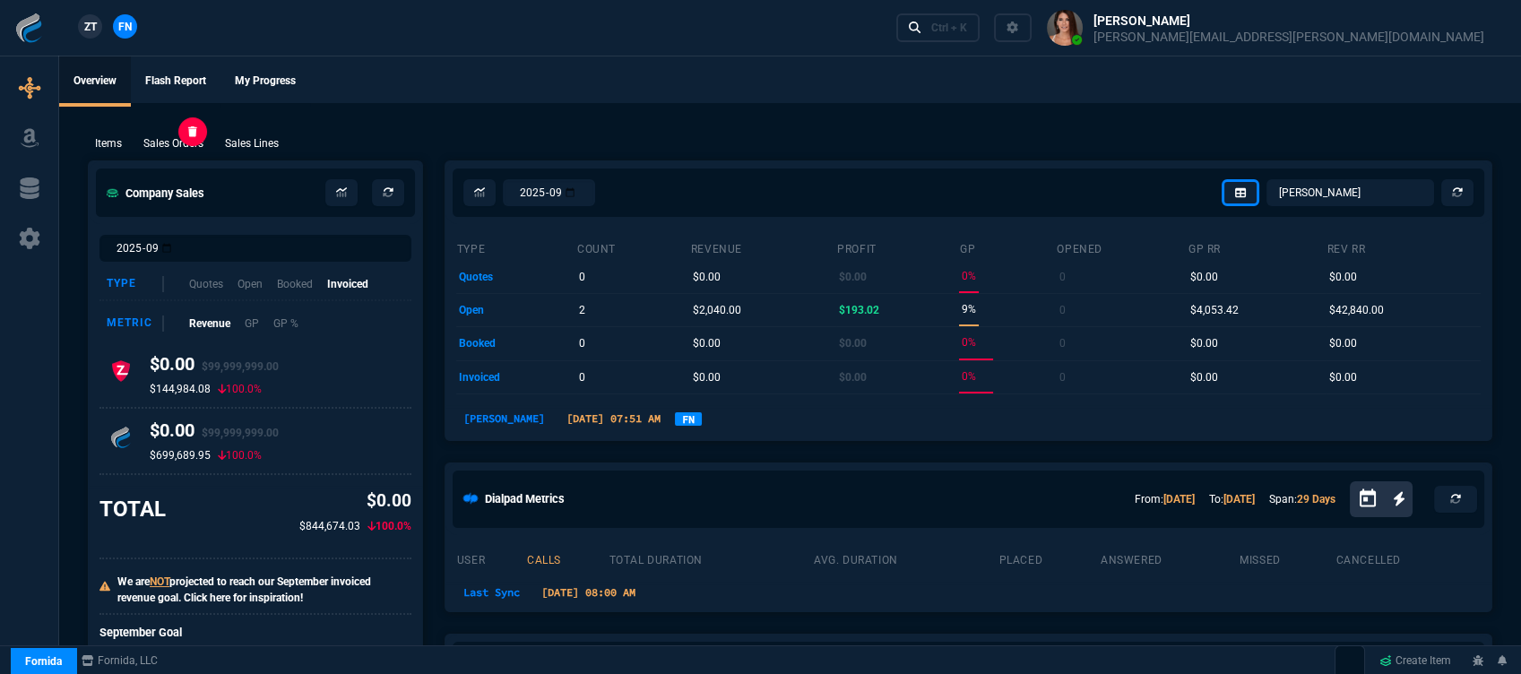
click at [181, 138] on p "Sales Orders" at bounding box center [173, 143] width 60 height 16
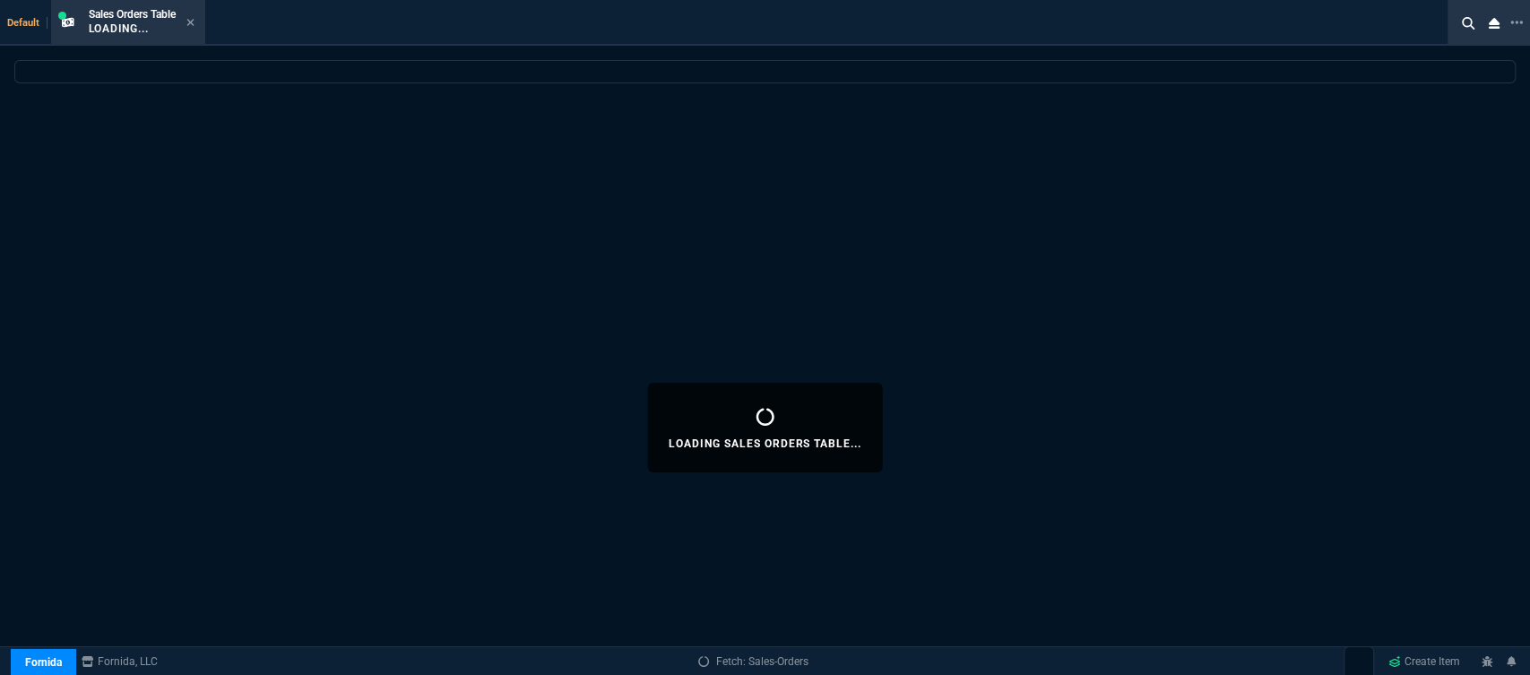
select select
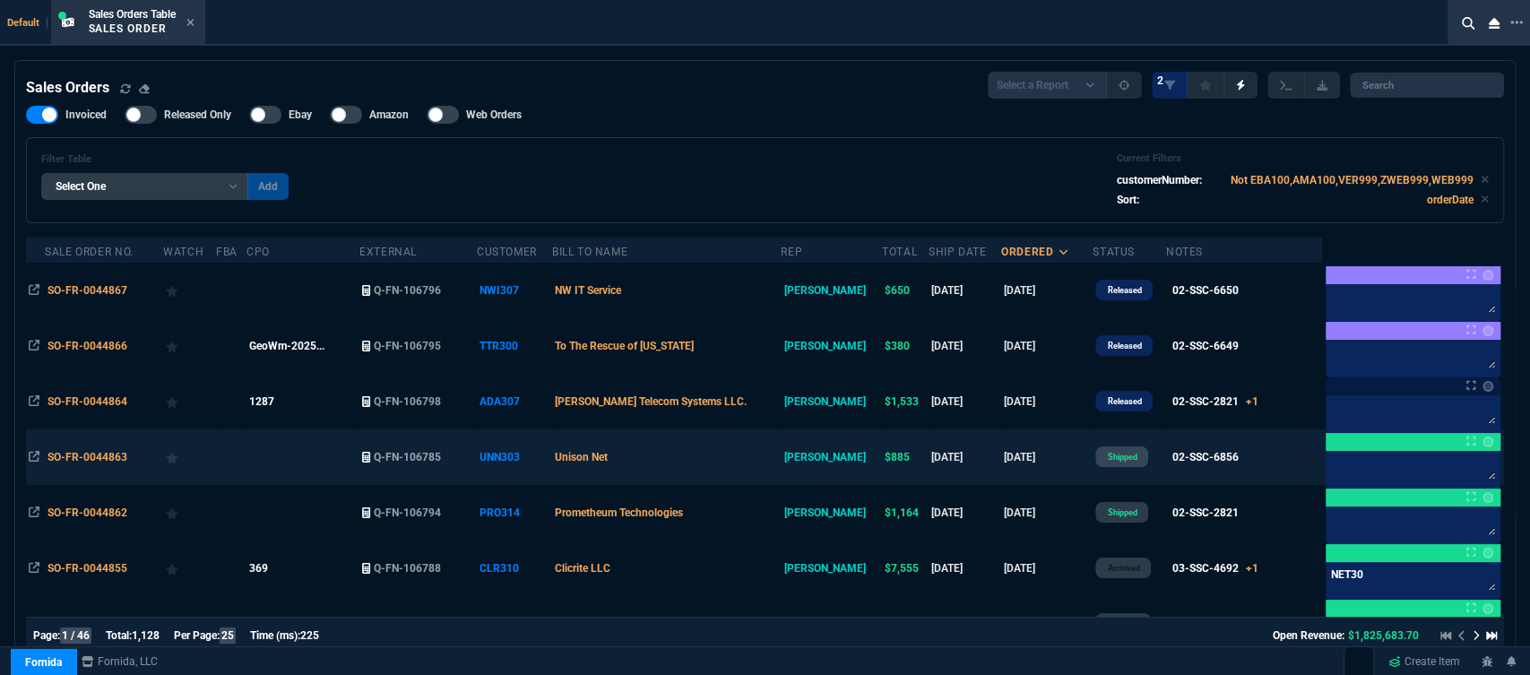
click at [671, 456] on td "Unison Net" at bounding box center [666, 457] width 229 height 56
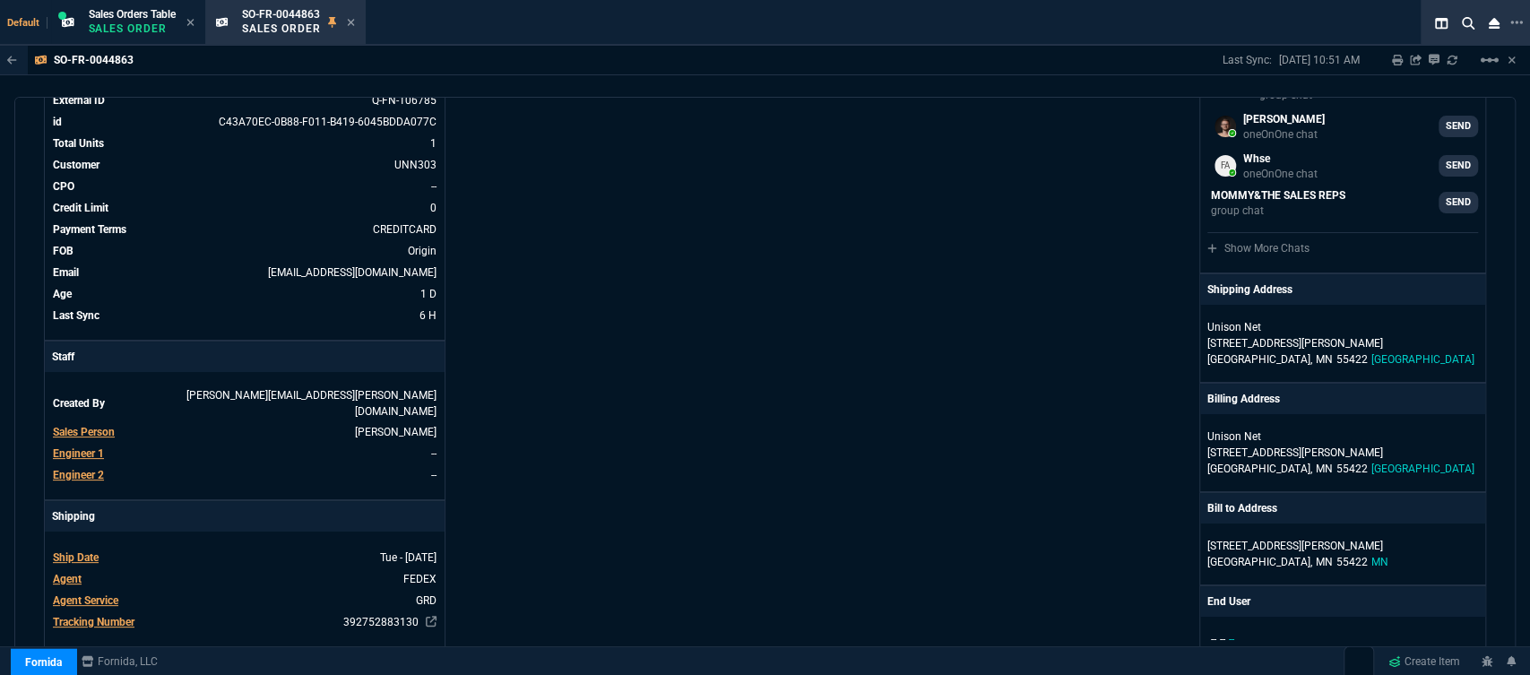
scroll to position [298, 0]
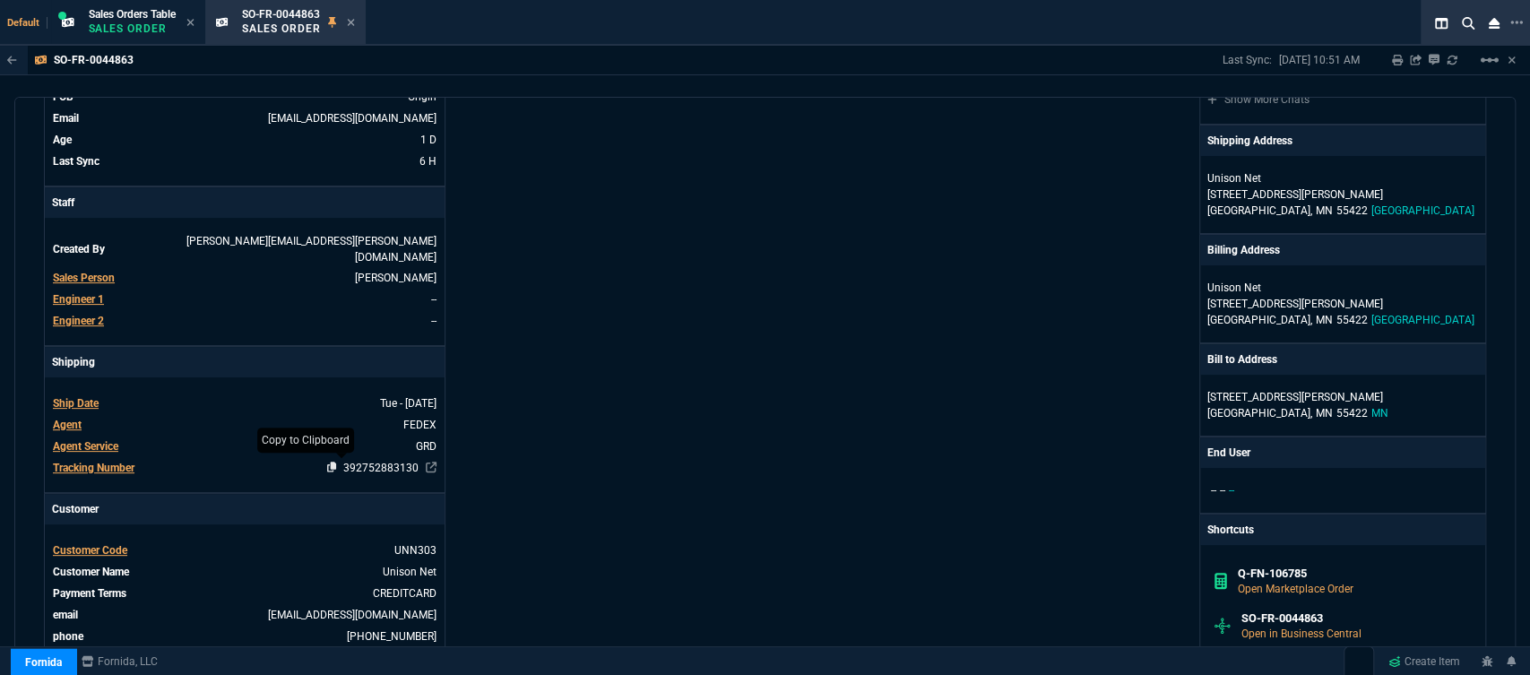
click at [327, 462] on icon at bounding box center [332, 467] width 10 height 11
click at [355, 19] on icon at bounding box center [351, 22] width 8 height 11
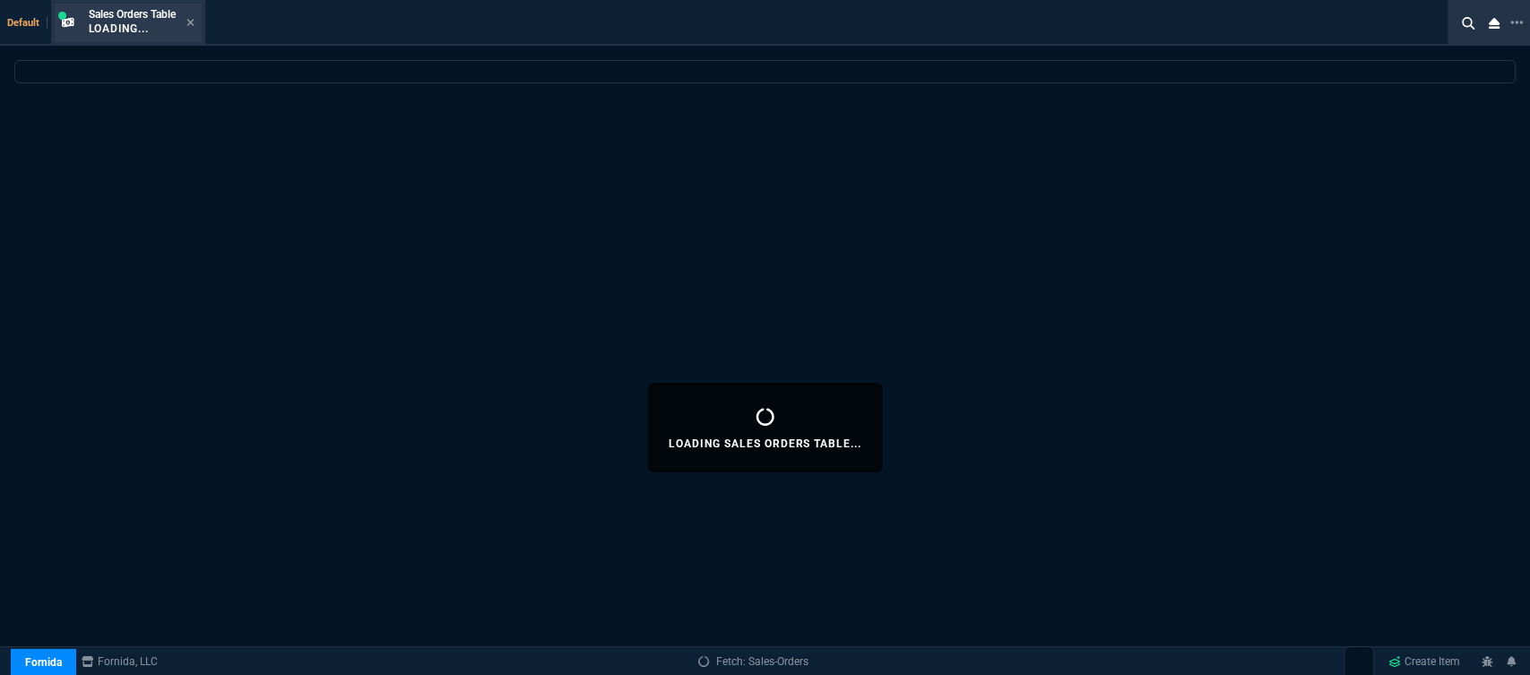
select select
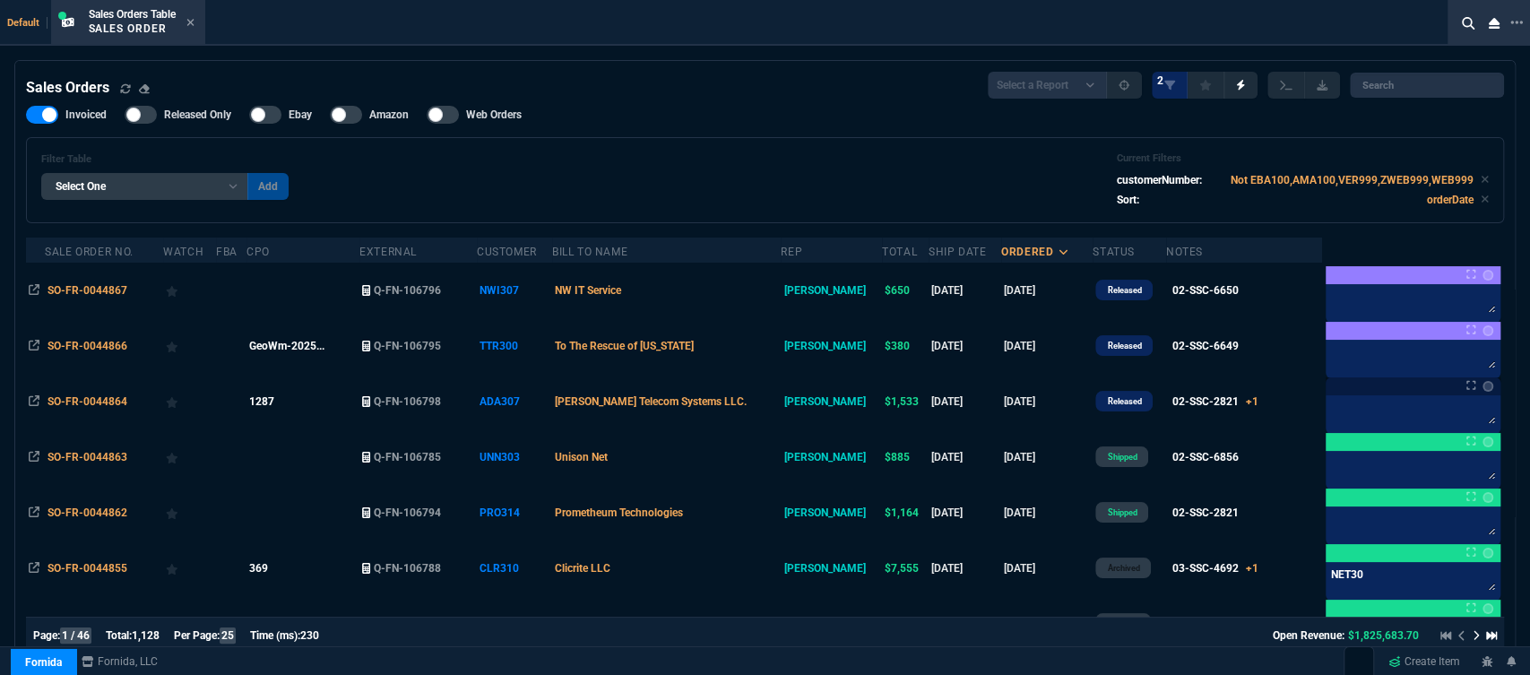
click at [189, 22] on icon at bounding box center [190, 22] width 8 height 11
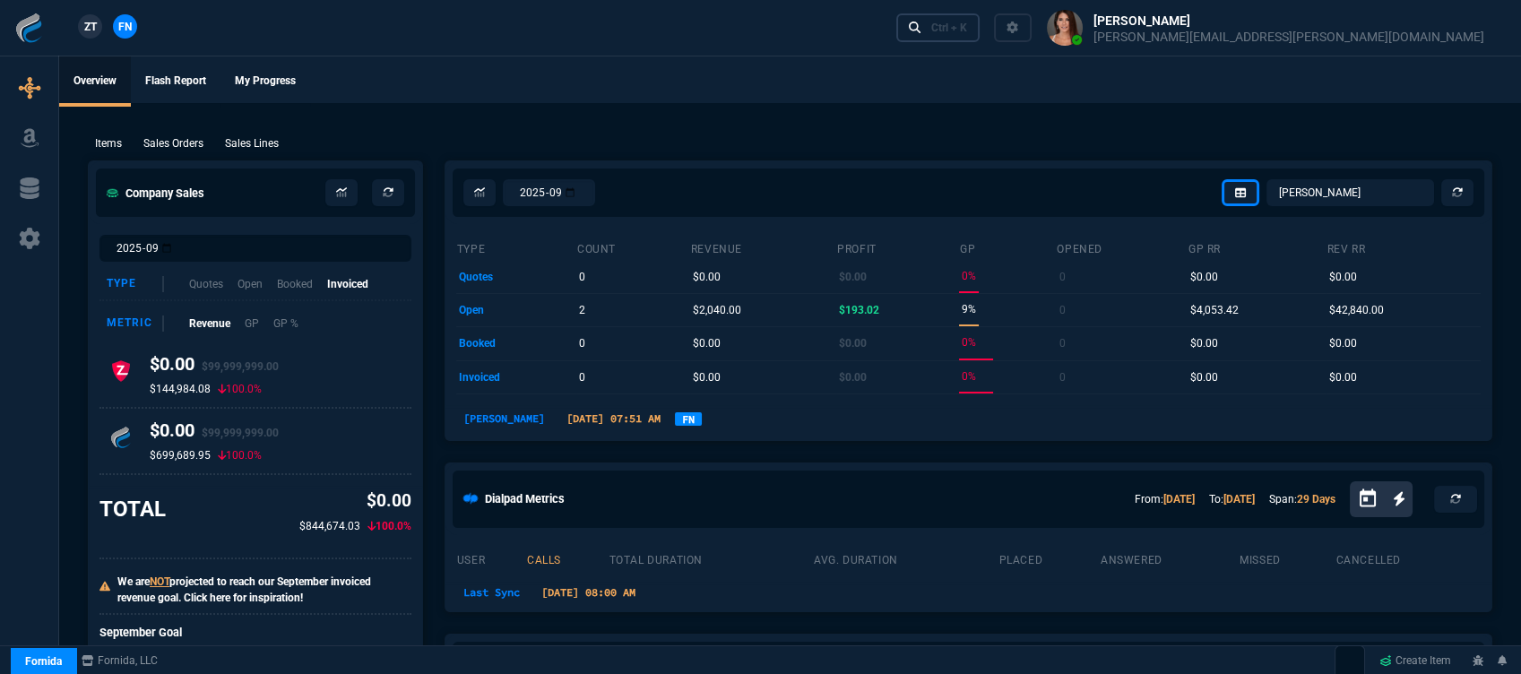
click at [980, 38] on link "Ctrl + K" at bounding box center [938, 27] width 84 height 28
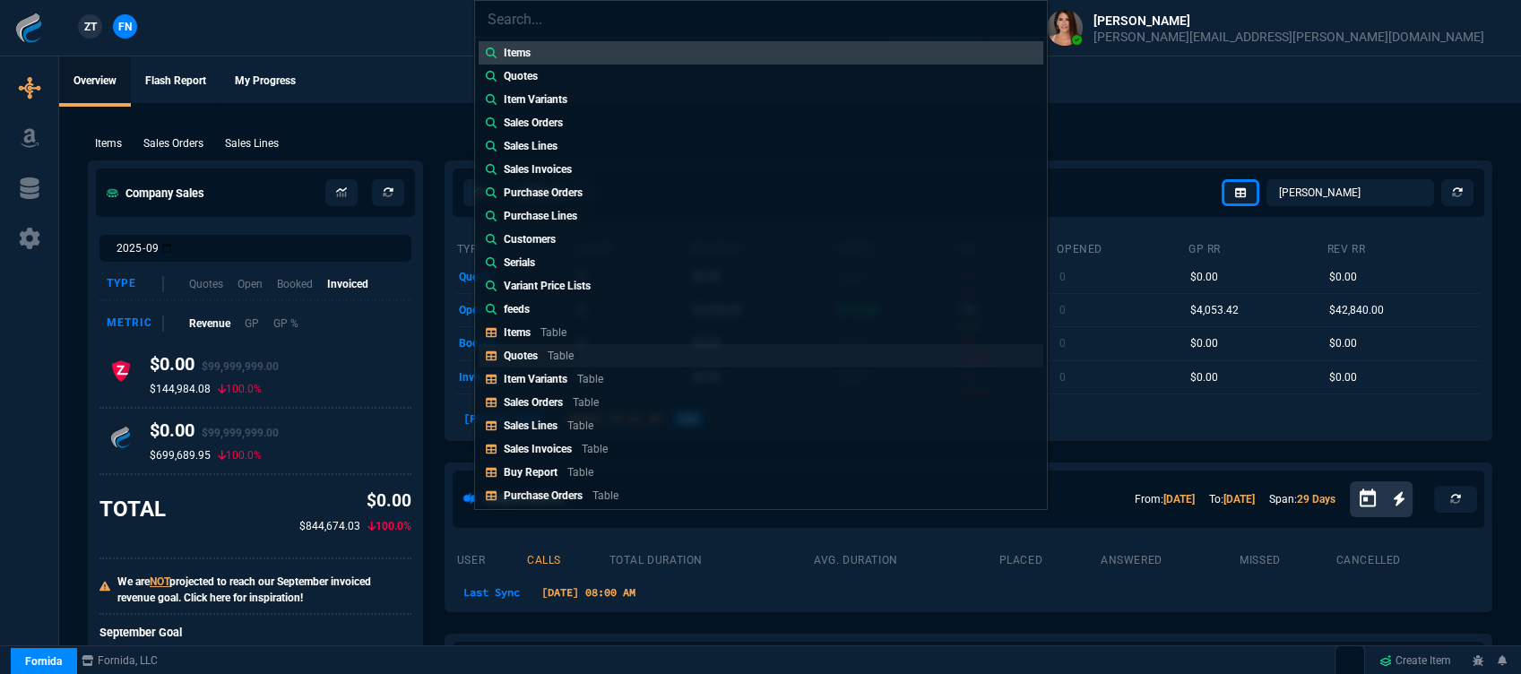
click at [600, 354] on link "Quotes Table" at bounding box center [761, 355] width 565 height 23
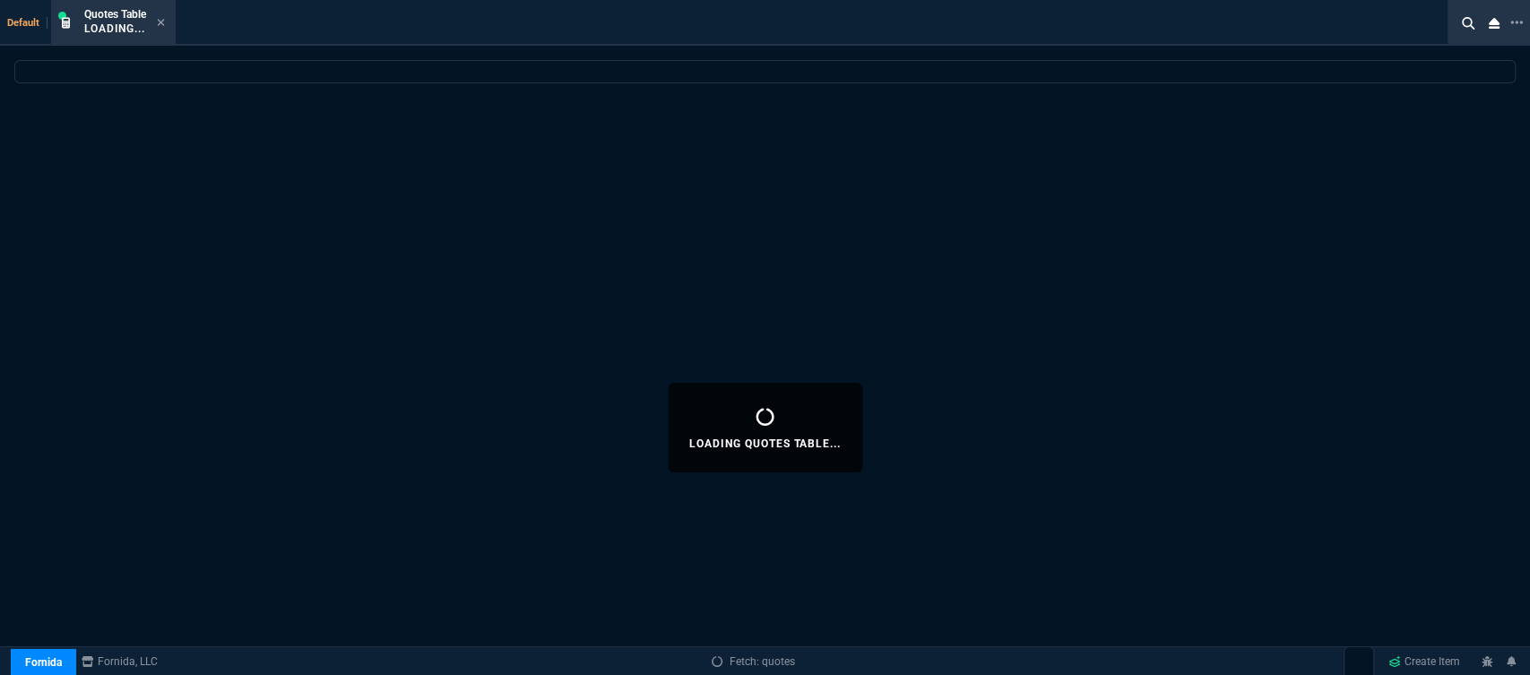
select select
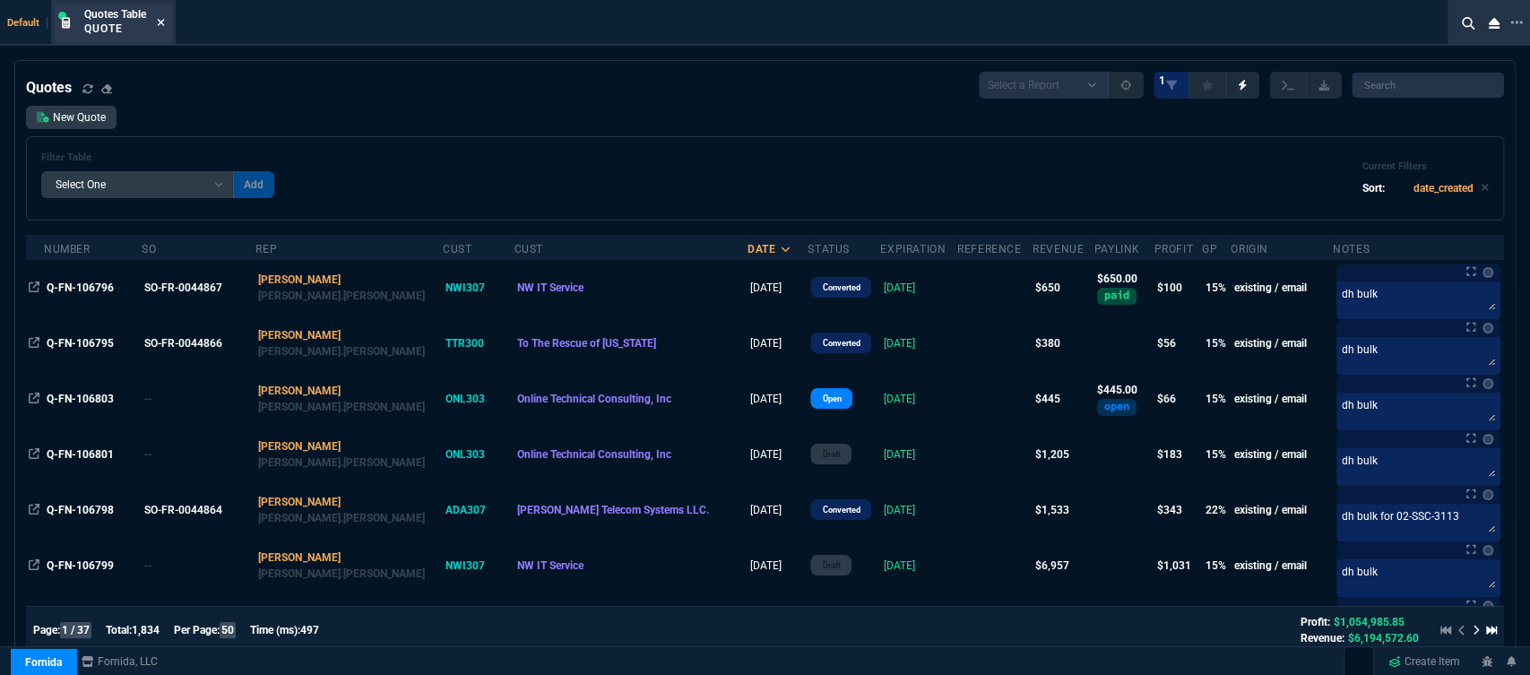
click at [165, 24] on icon at bounding box center [161, 22] width 7 height 7
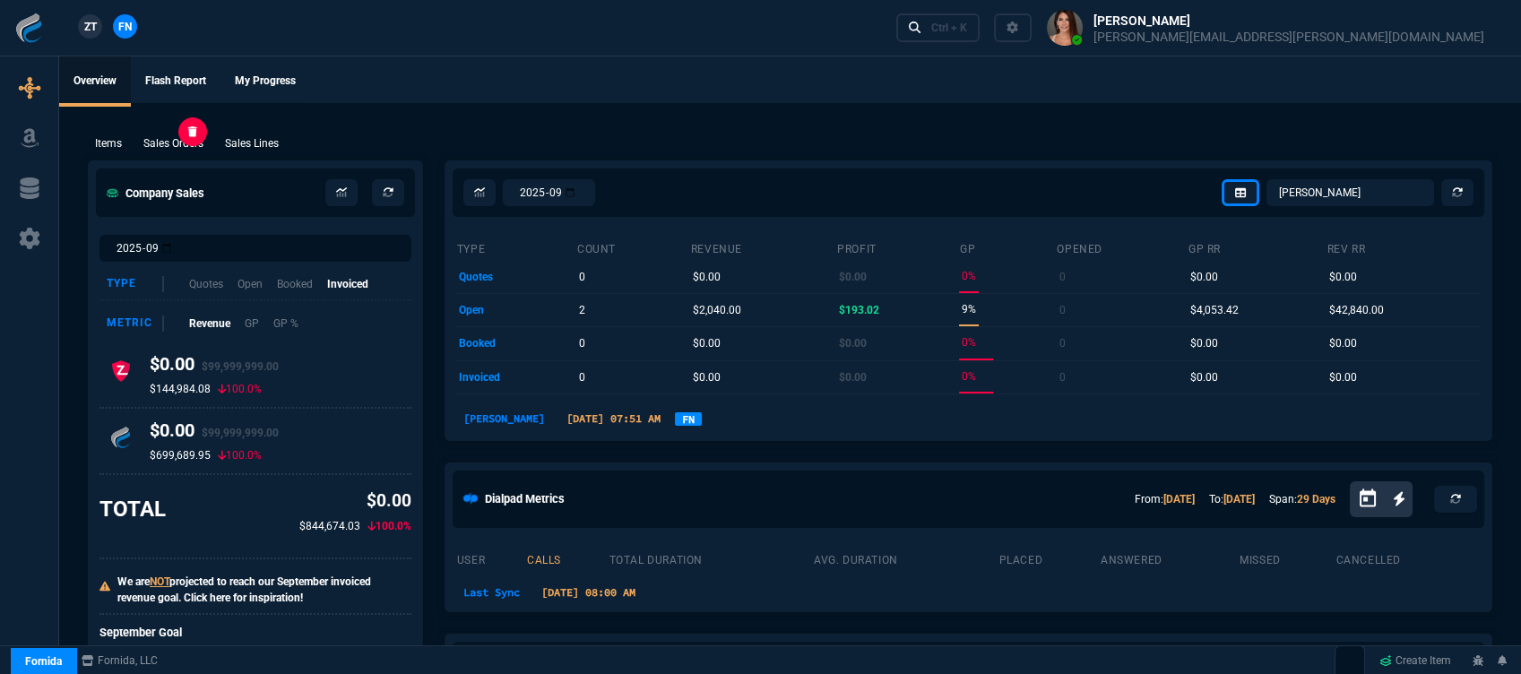
click at [178, 138] on p "Sales Orders" at bounding box center [173, 143] width 60 height 16
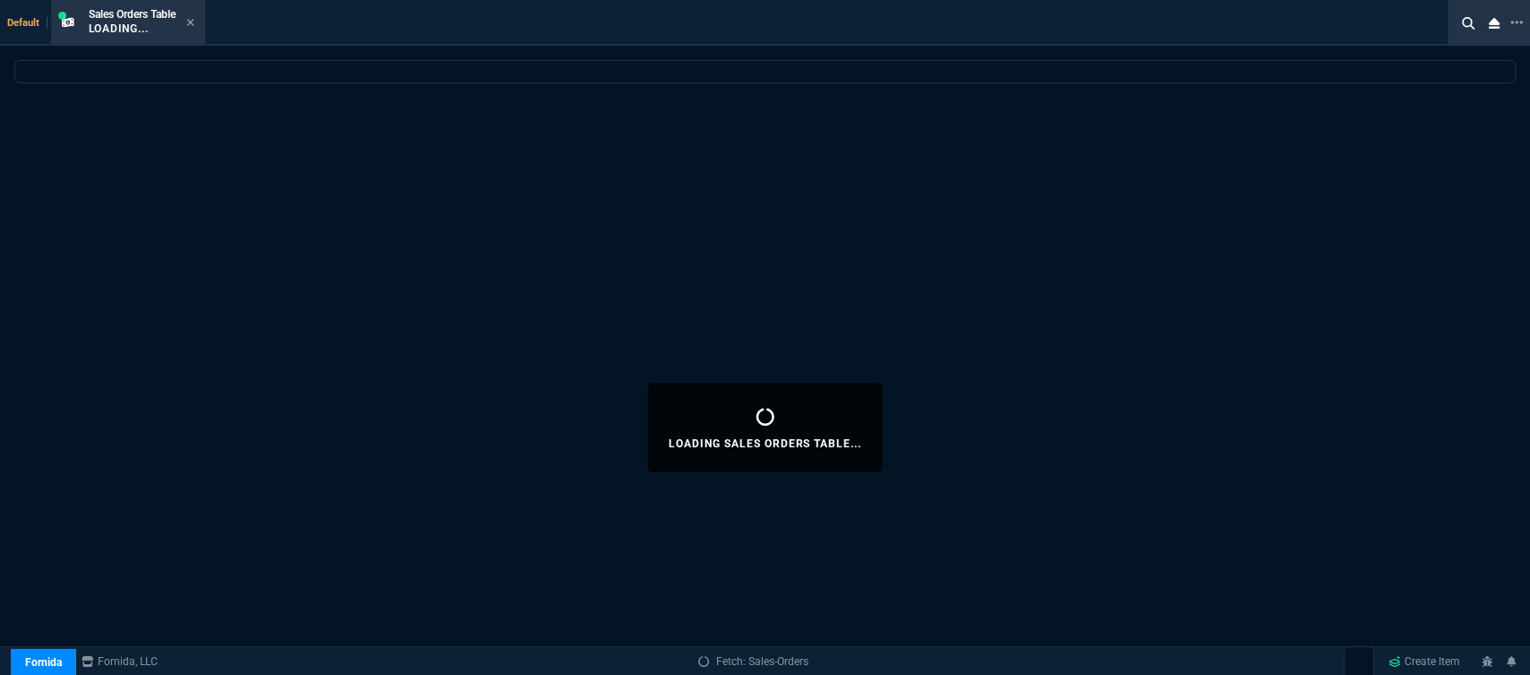
select select
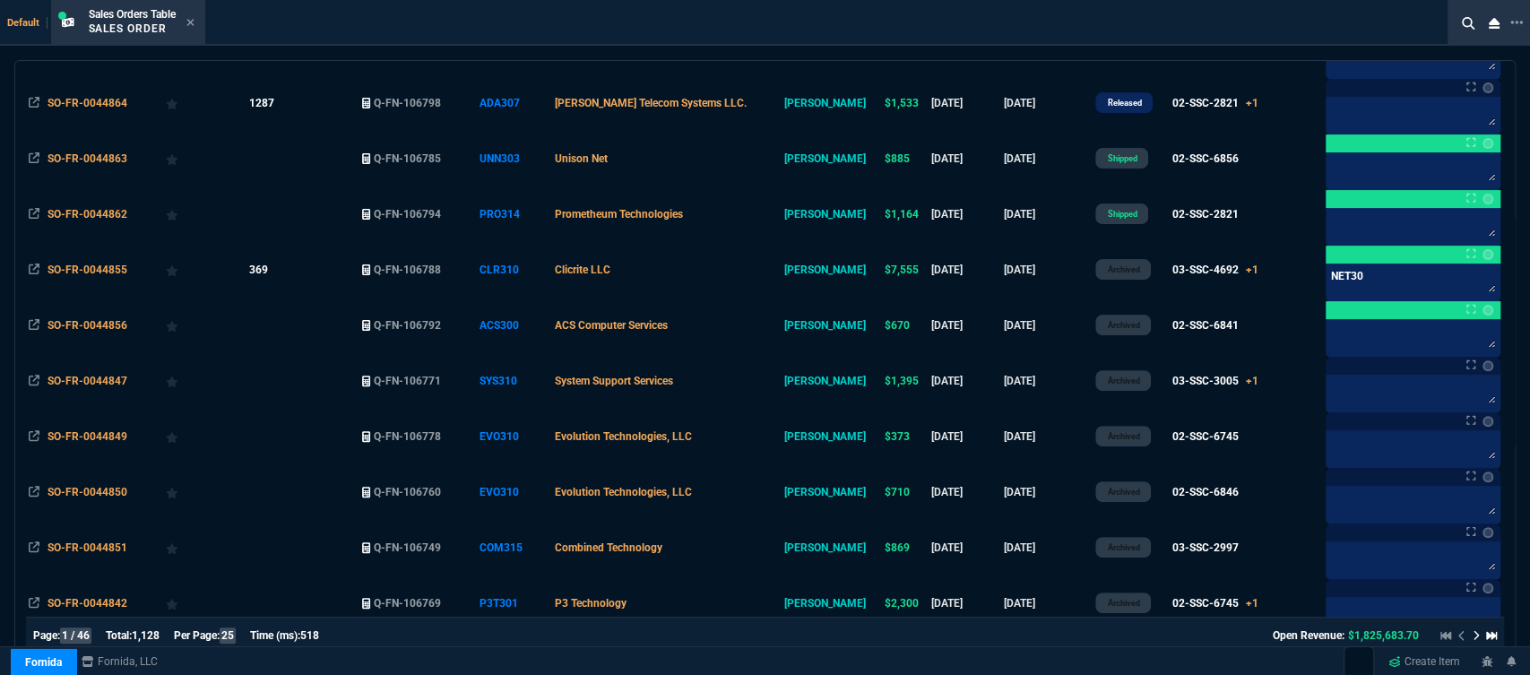
scroll to position [0, 0]
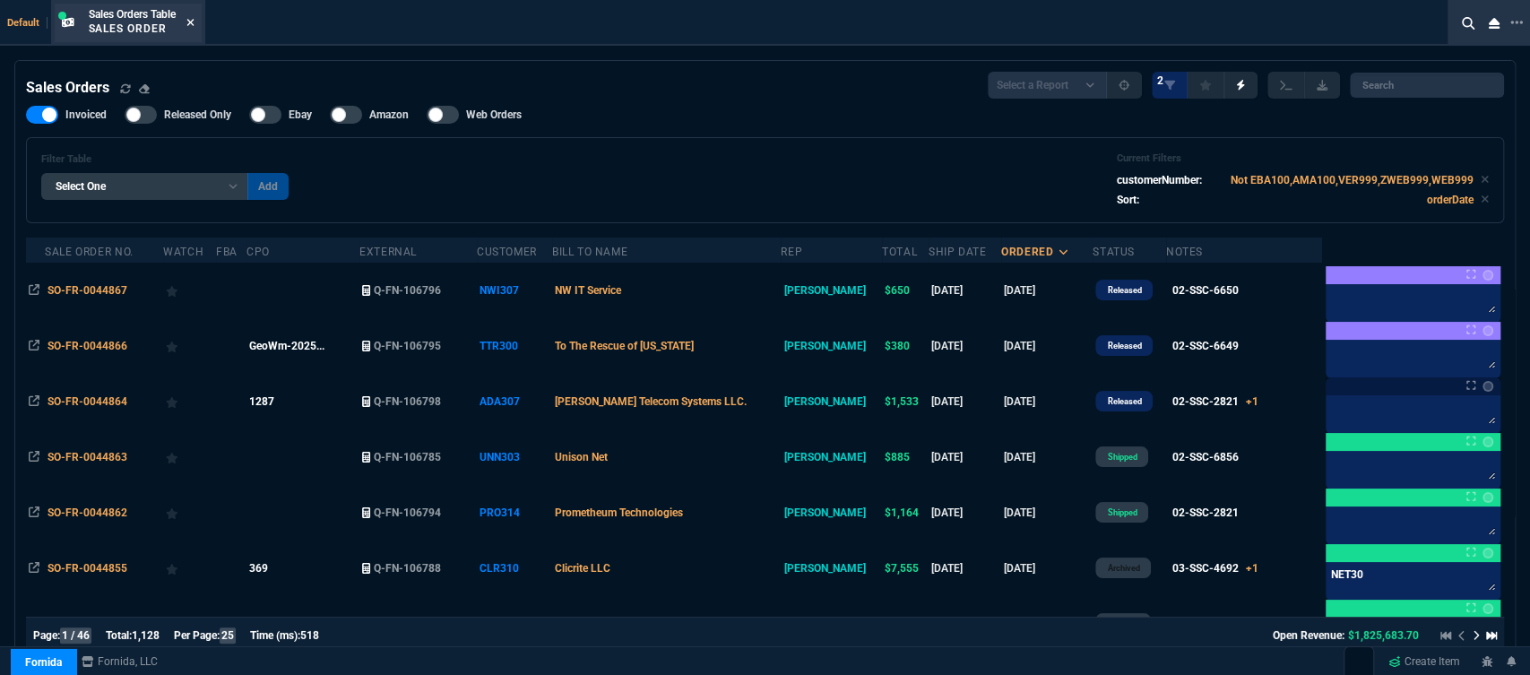
click at [192, 19] on icon at bounding box center [190, 22] width 8 height 11
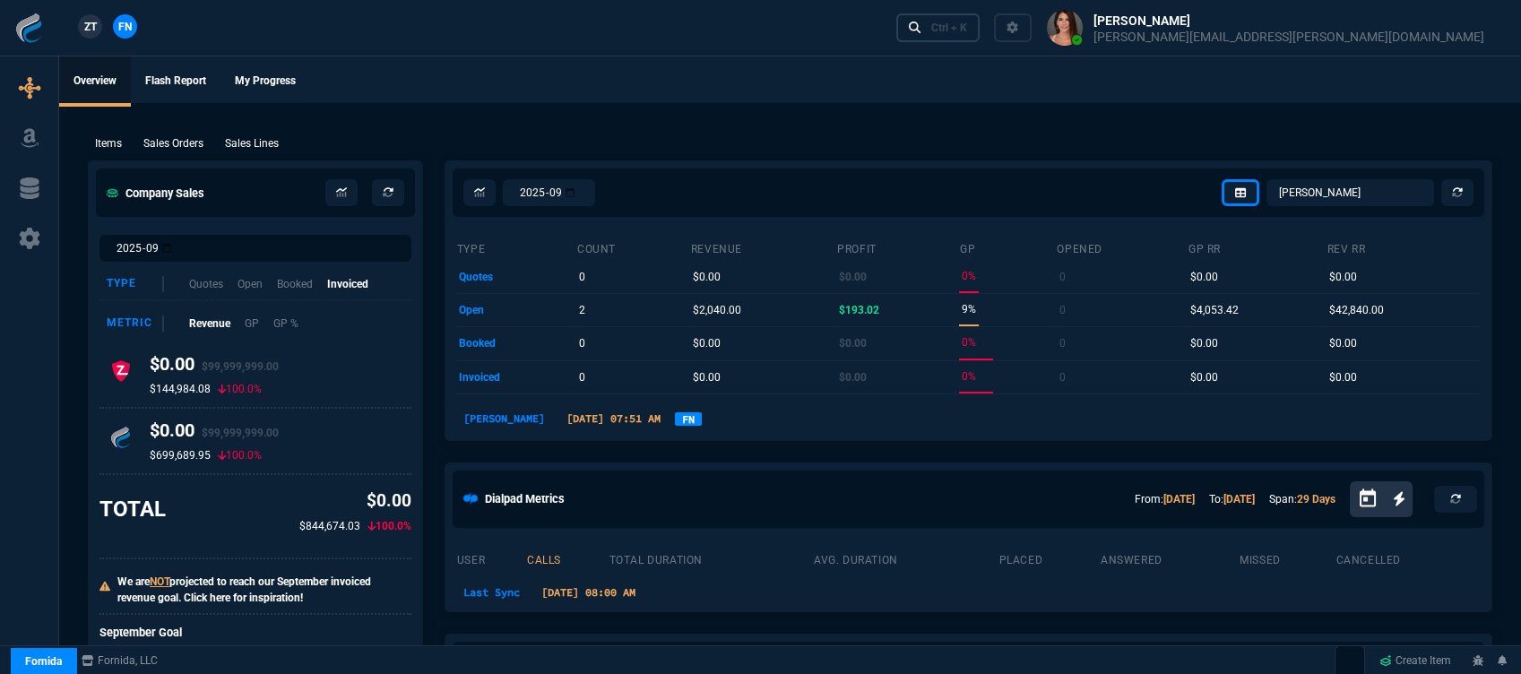
click at [980, 35] on link "Ctrl + K" at bounding box center [938, 27] width 84 height 28
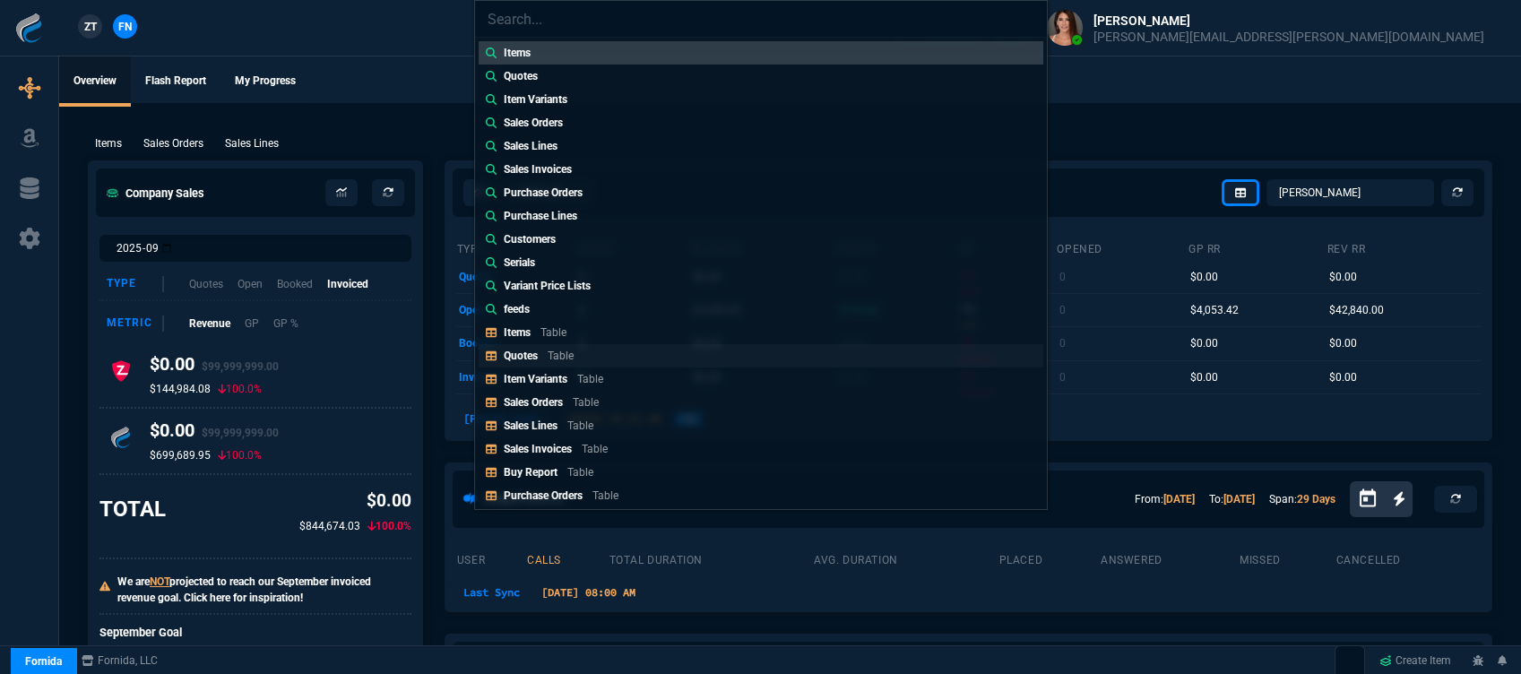
click at [555, 359] on p "Table" at bounding box center [561, 356] width 26 height 13
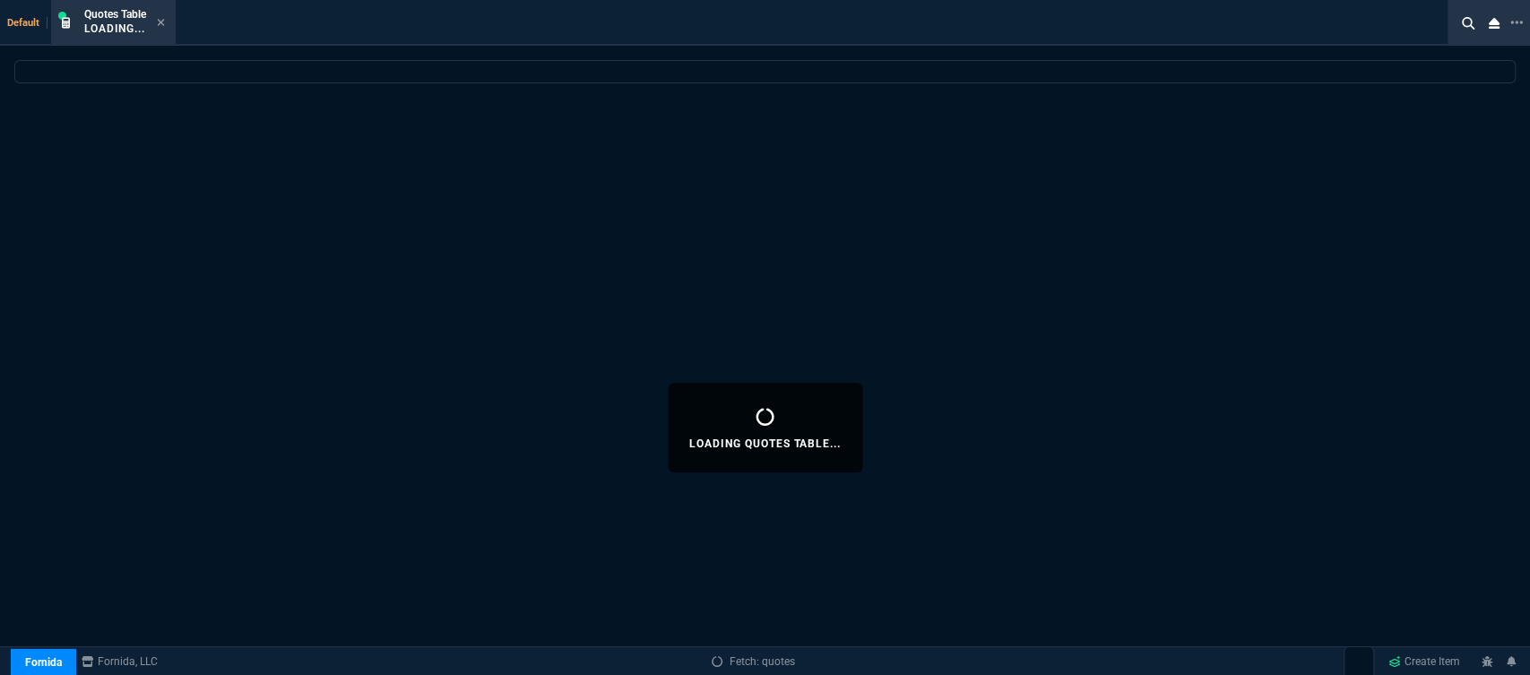
select select
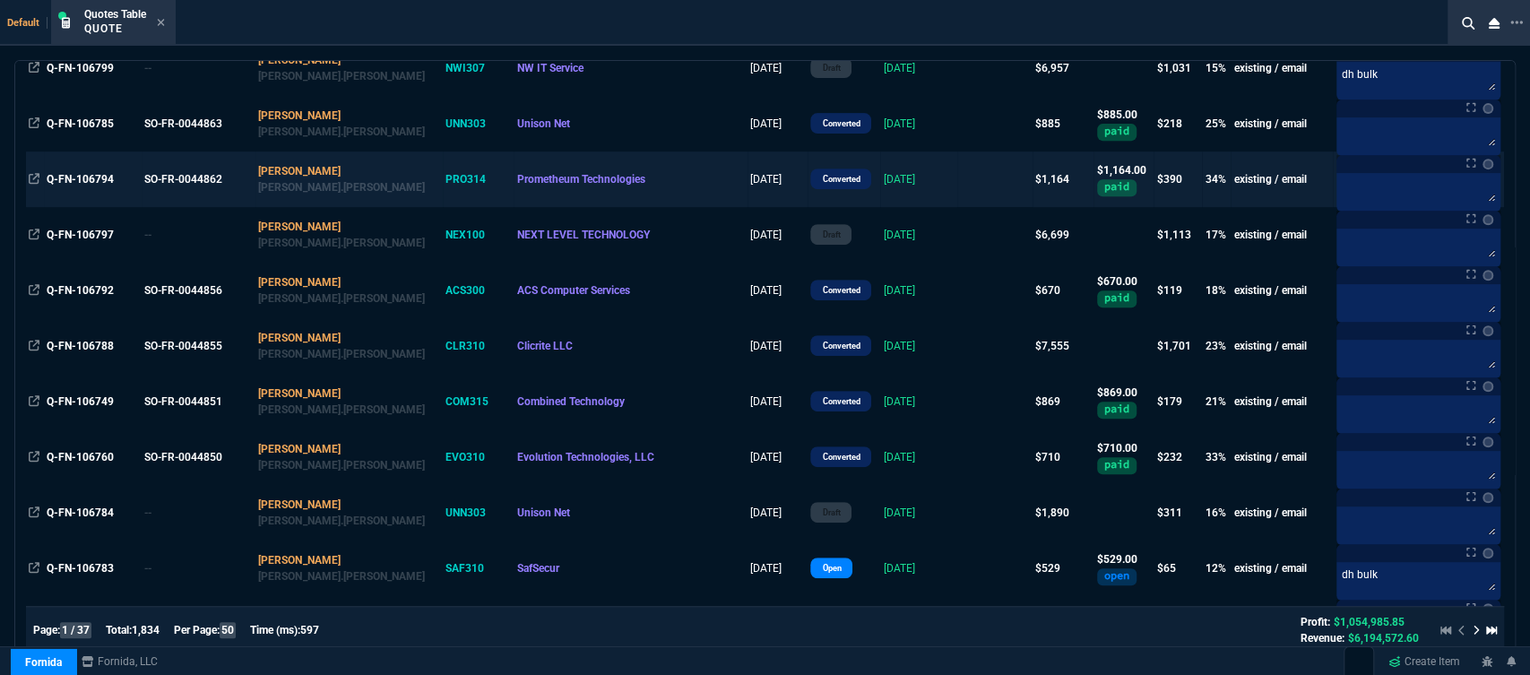
scroll to position [99, 0]
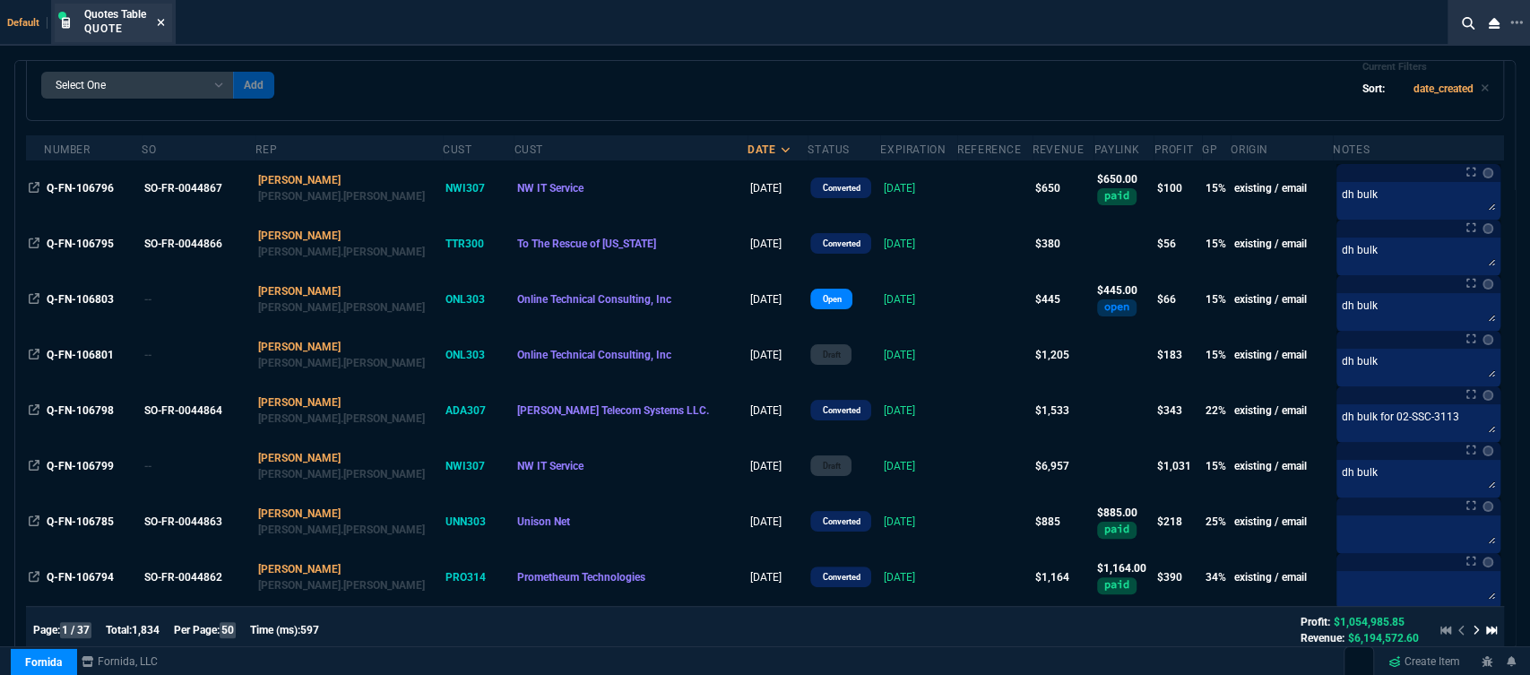
click at [162, 21] on icon at bounding box center [161, 22] width 8 height 11
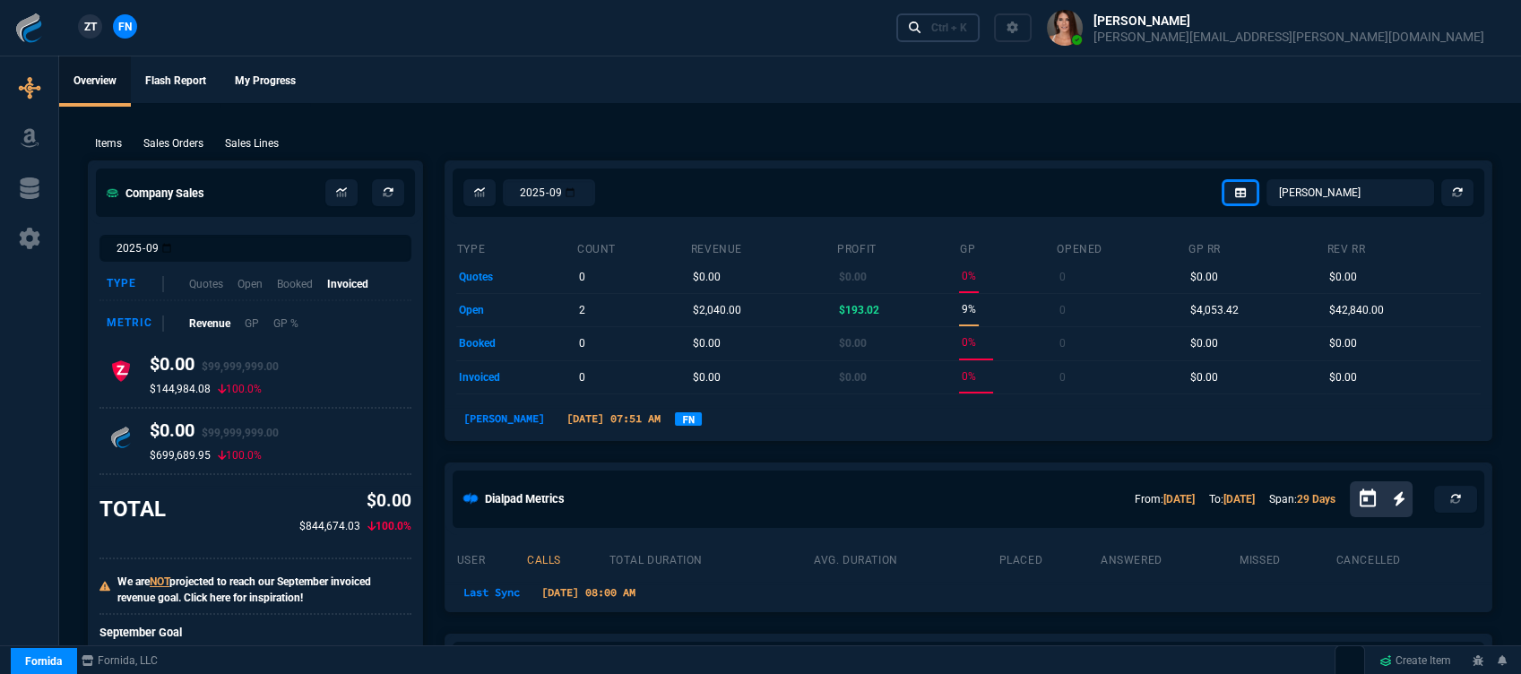
click at [967, 27] on div "Ctrl + K" at bounding box center [949, 28] width 36 height 14
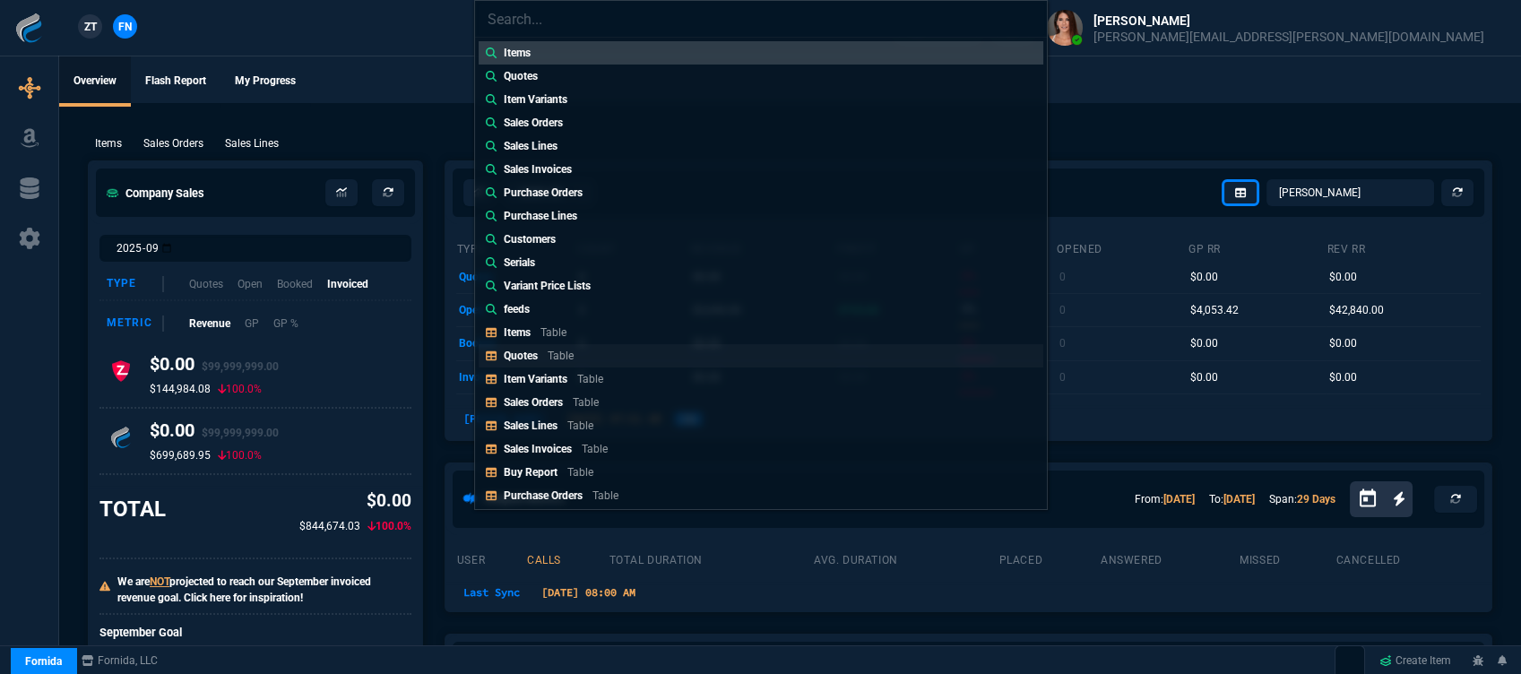
click at [581, 354] on link "Quotes Table" at bounding box center [761, 355] width 565 height 23
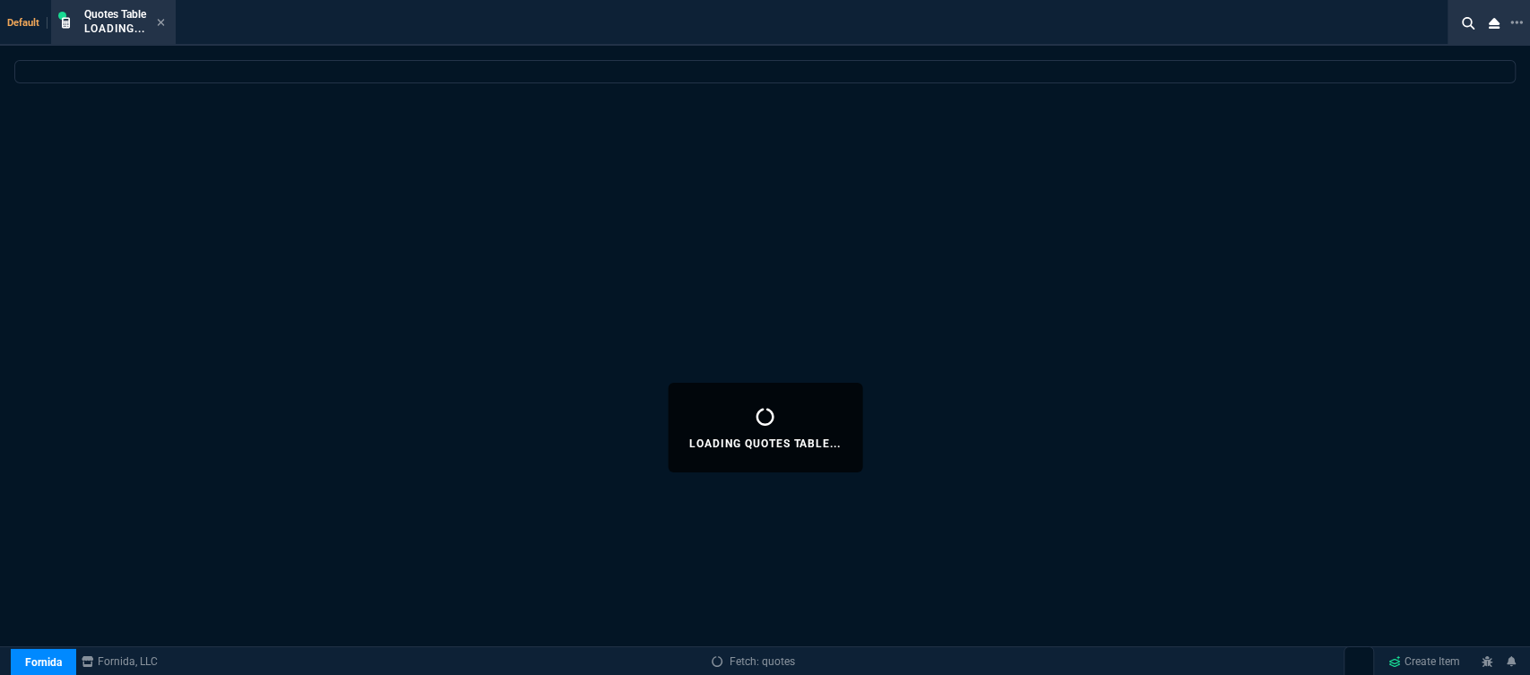
select select
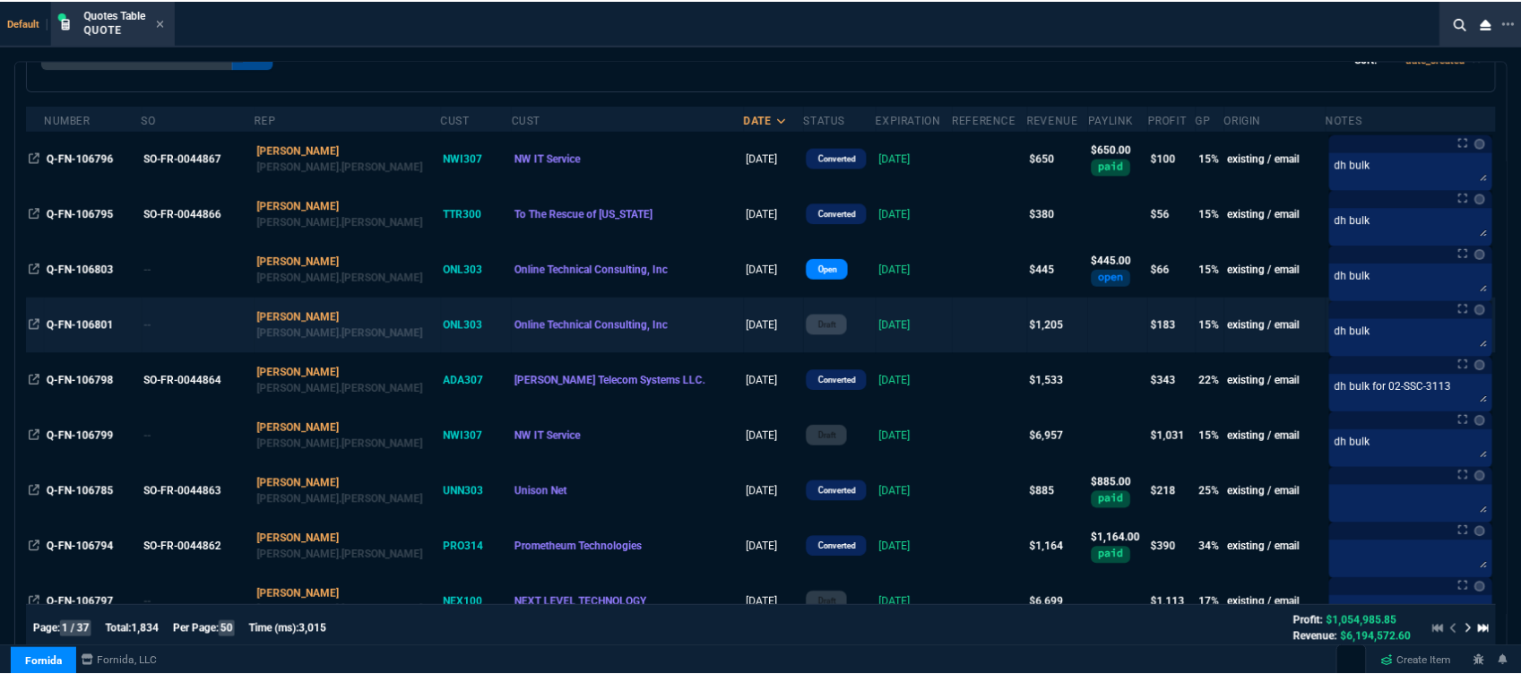
scroll to position [0, 0]
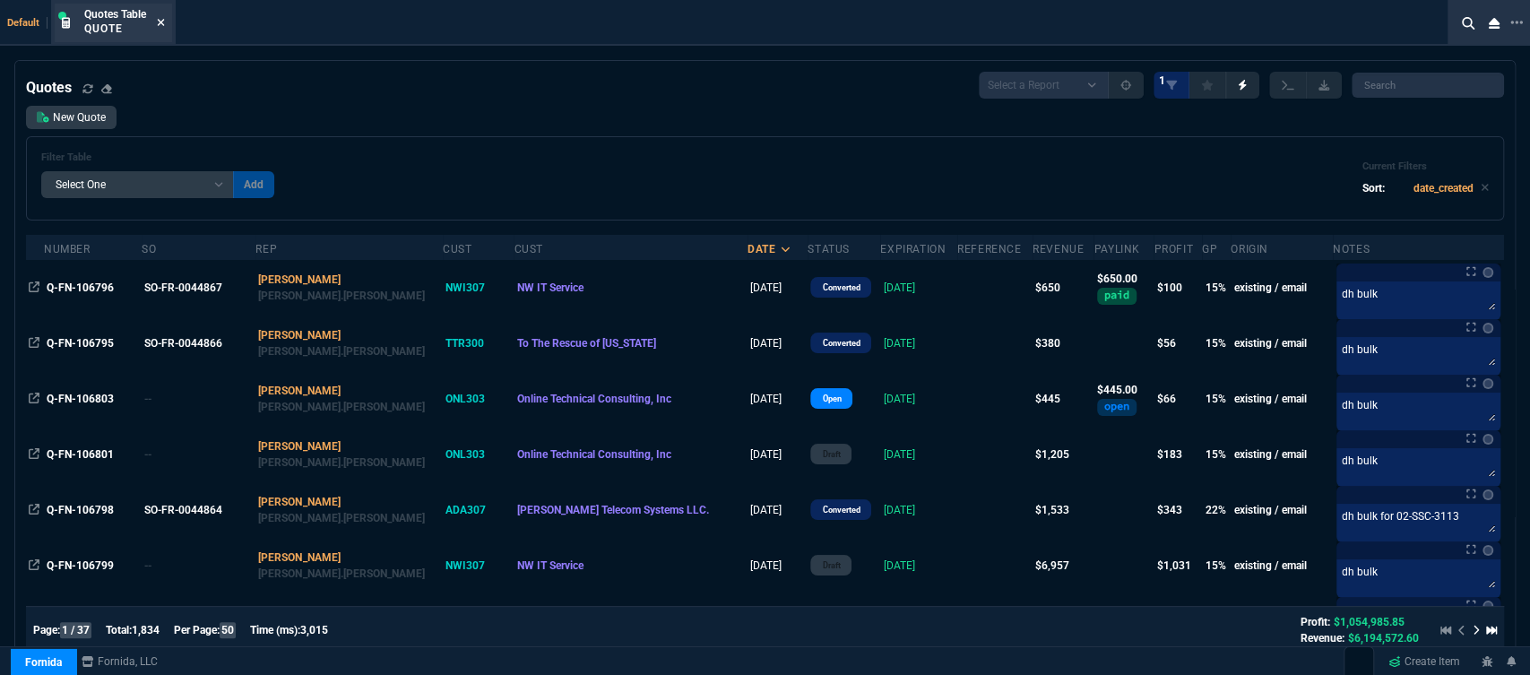
click at [164, 22] on icon at bounding box center [161, 22] width 7 height 7
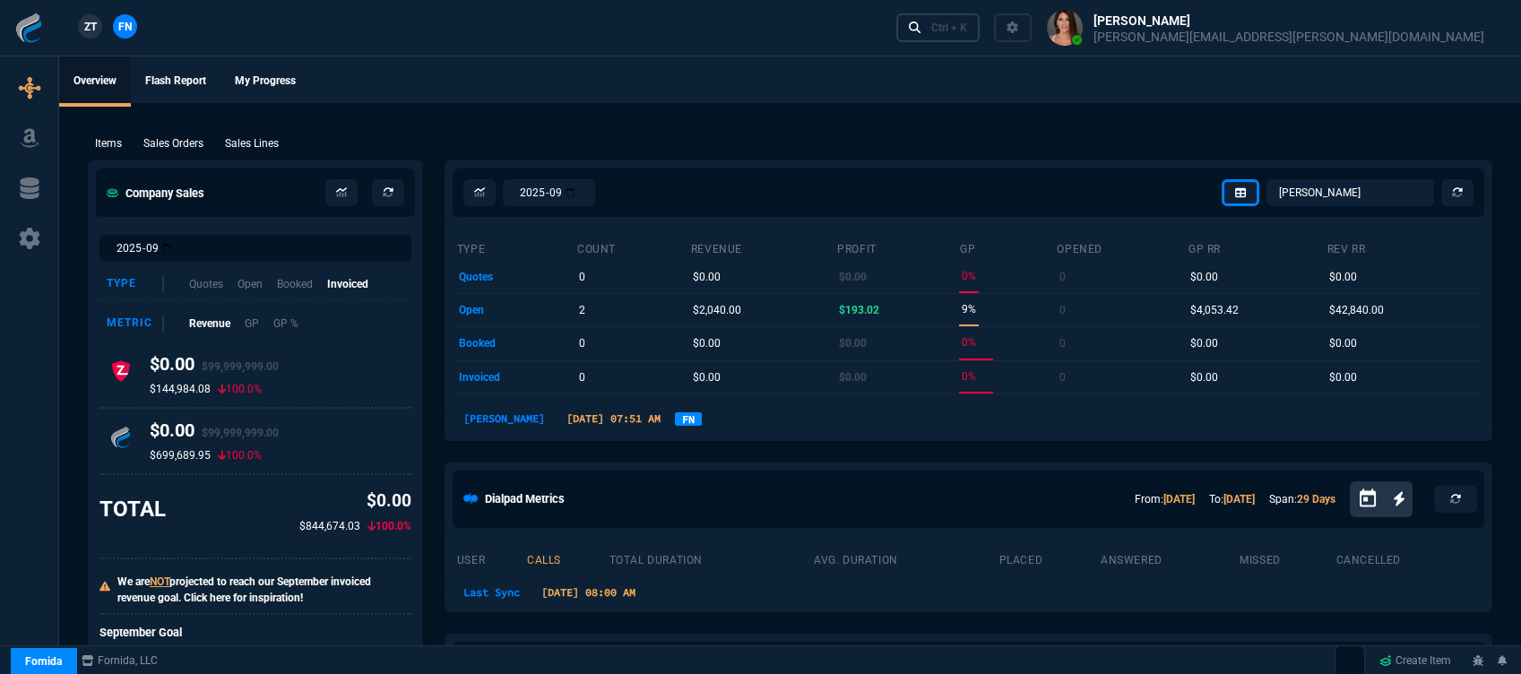
click at [967, 29] on div "Ctrl + K" at bounding box center [949, 28] width 36 height 14
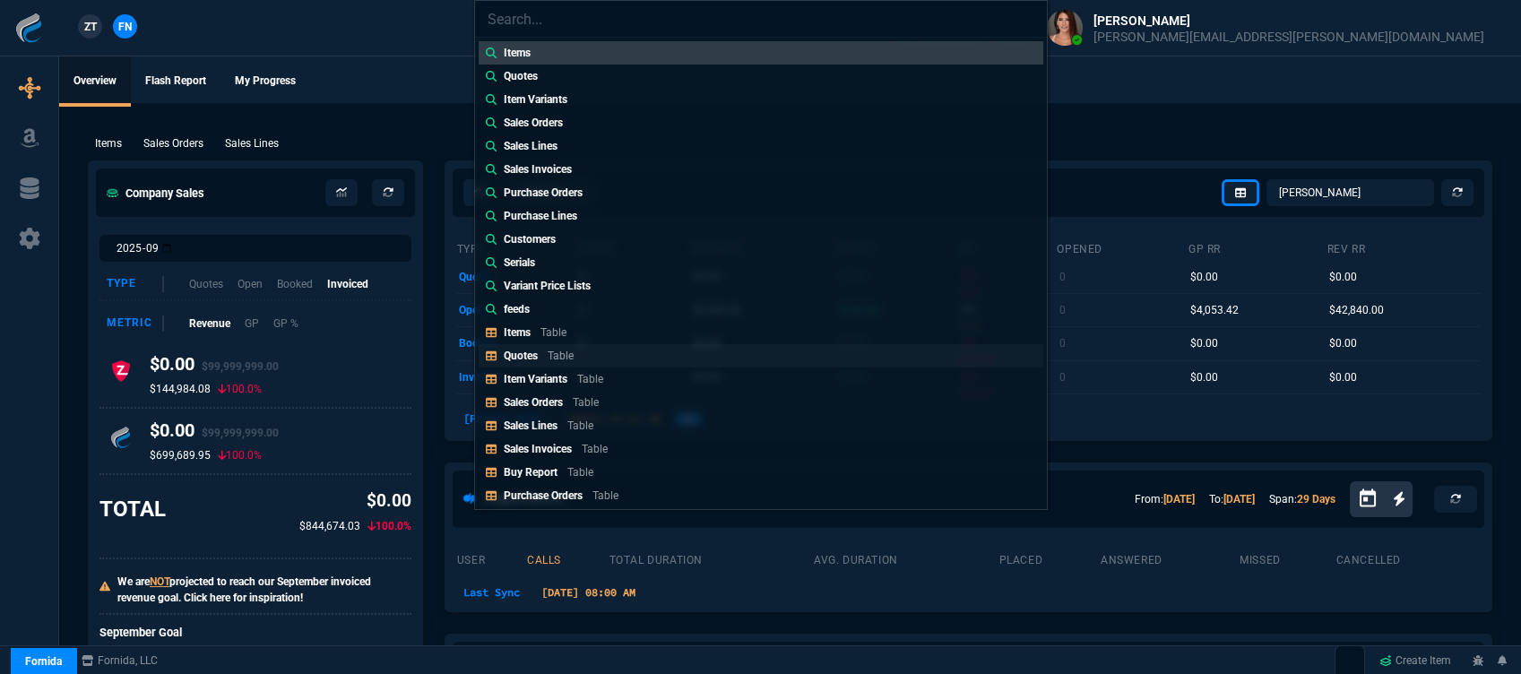
click at [538, 352] on div "Quotes Table" at bounding box center [542, 356] width 77 height 16
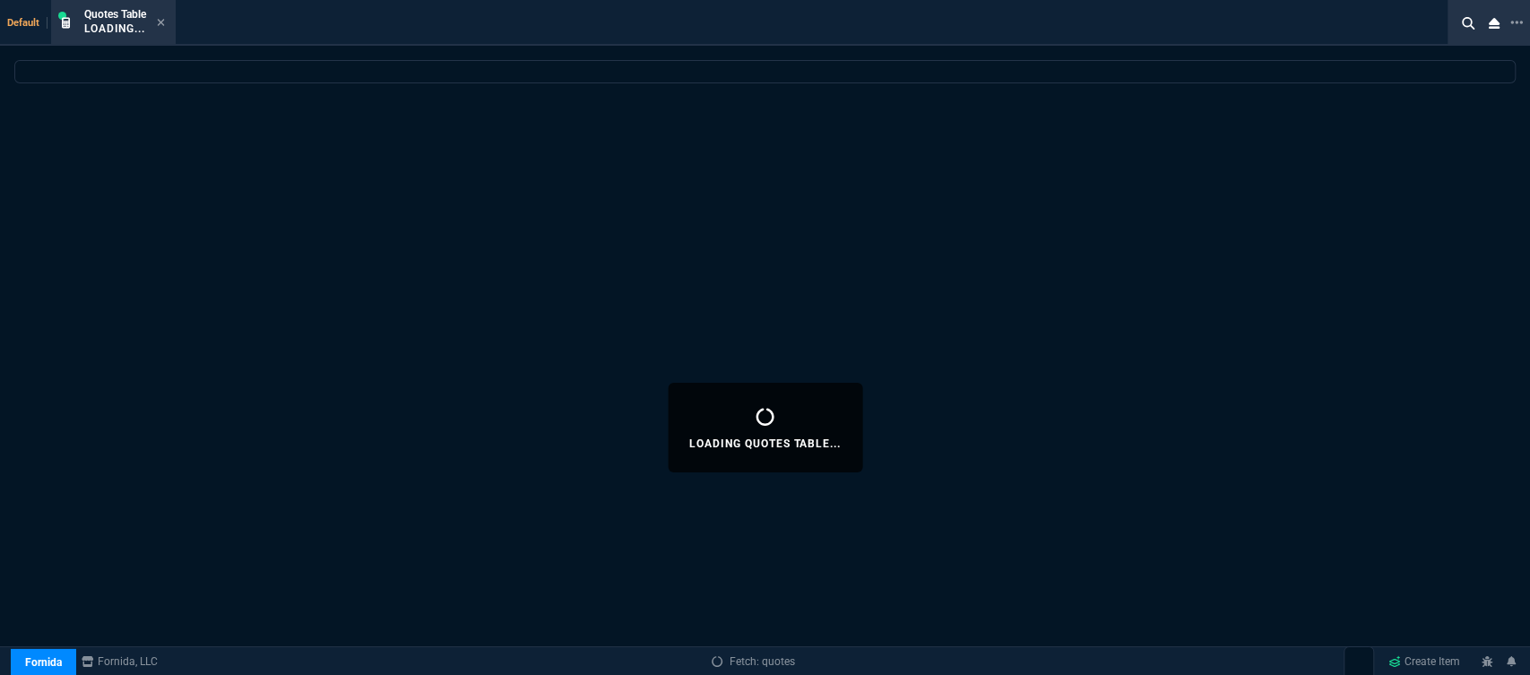
select select
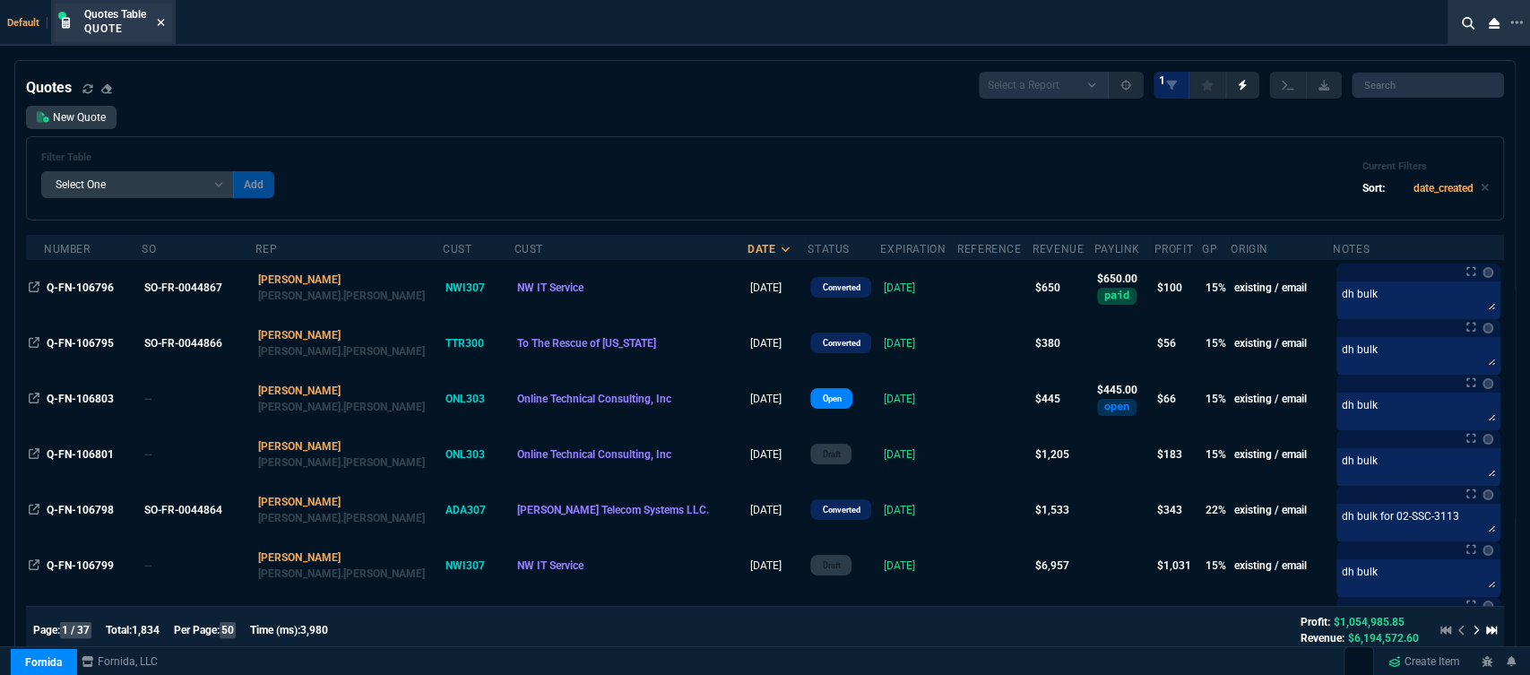
click at [160, 21] on icon at bounding box center [161, 22] width 7 height 7
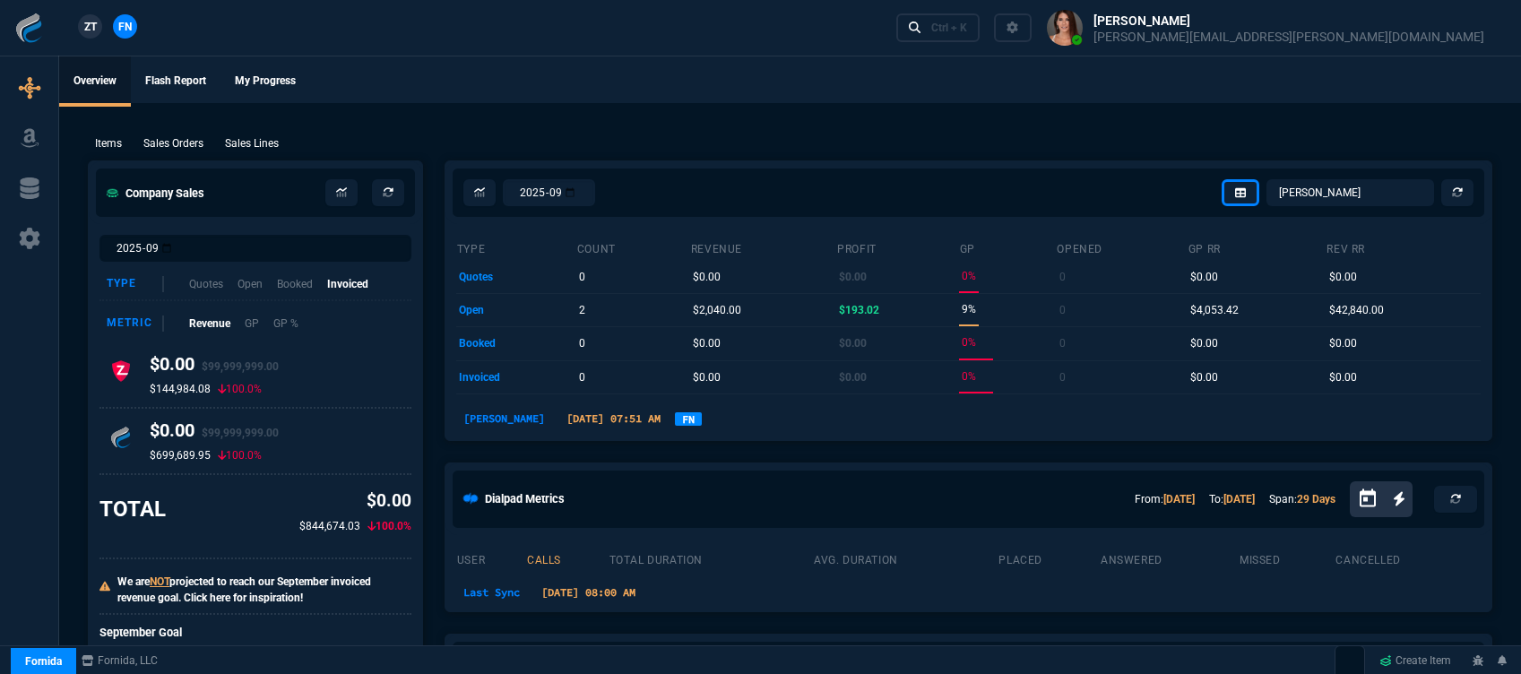
select select "12: [PERSON_NAME]"
click at [967, 30] on div "Ctrl + K" at bounding box center [949, 28] width 36 height 14
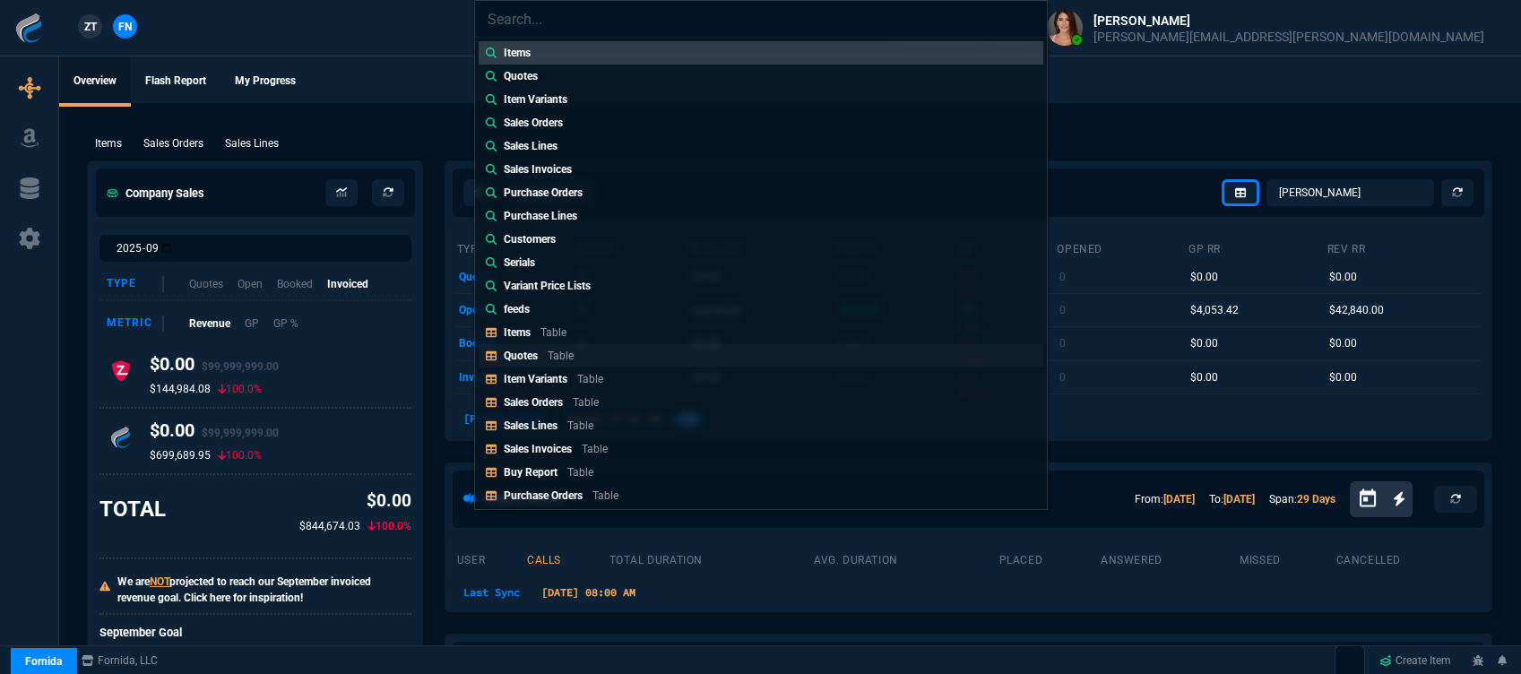
click at [567, 350] on p "Table" at bounding box center [561, 356] width 26 height 13
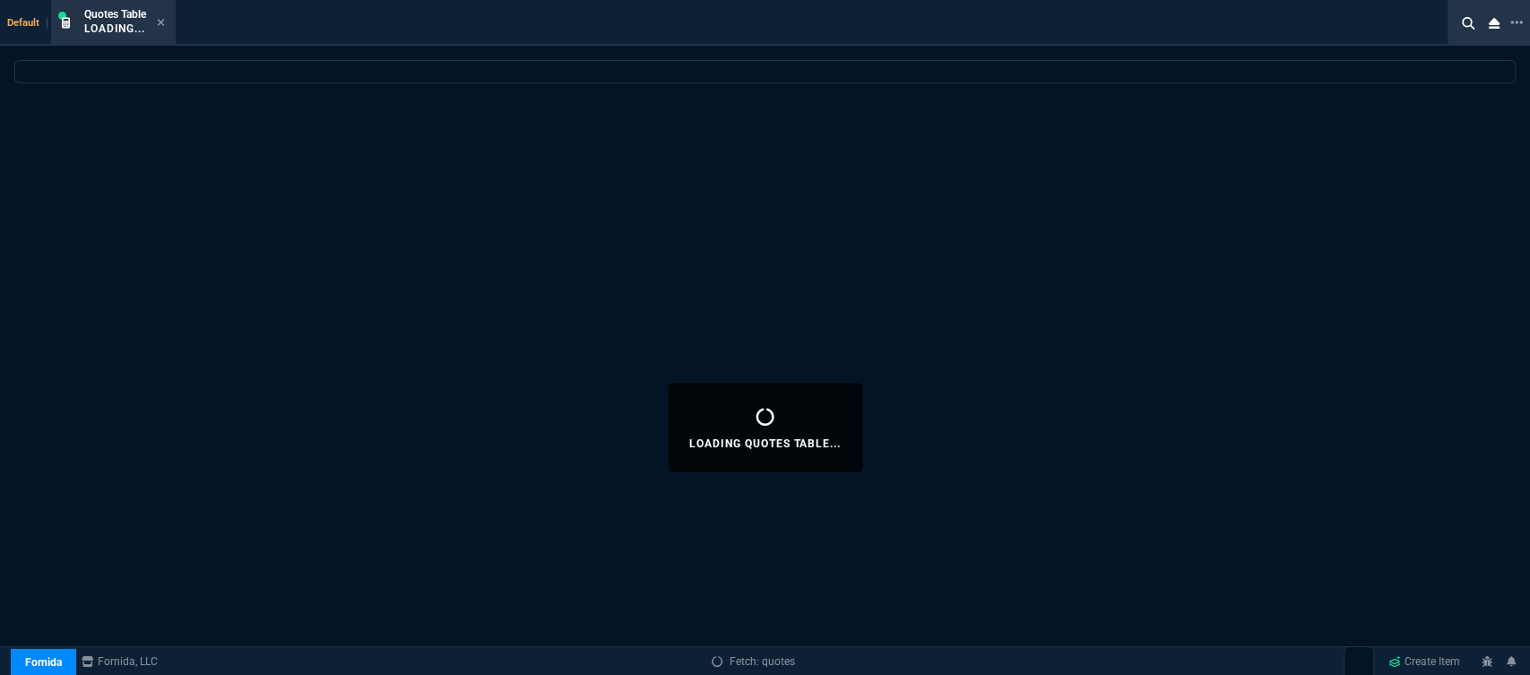
select select
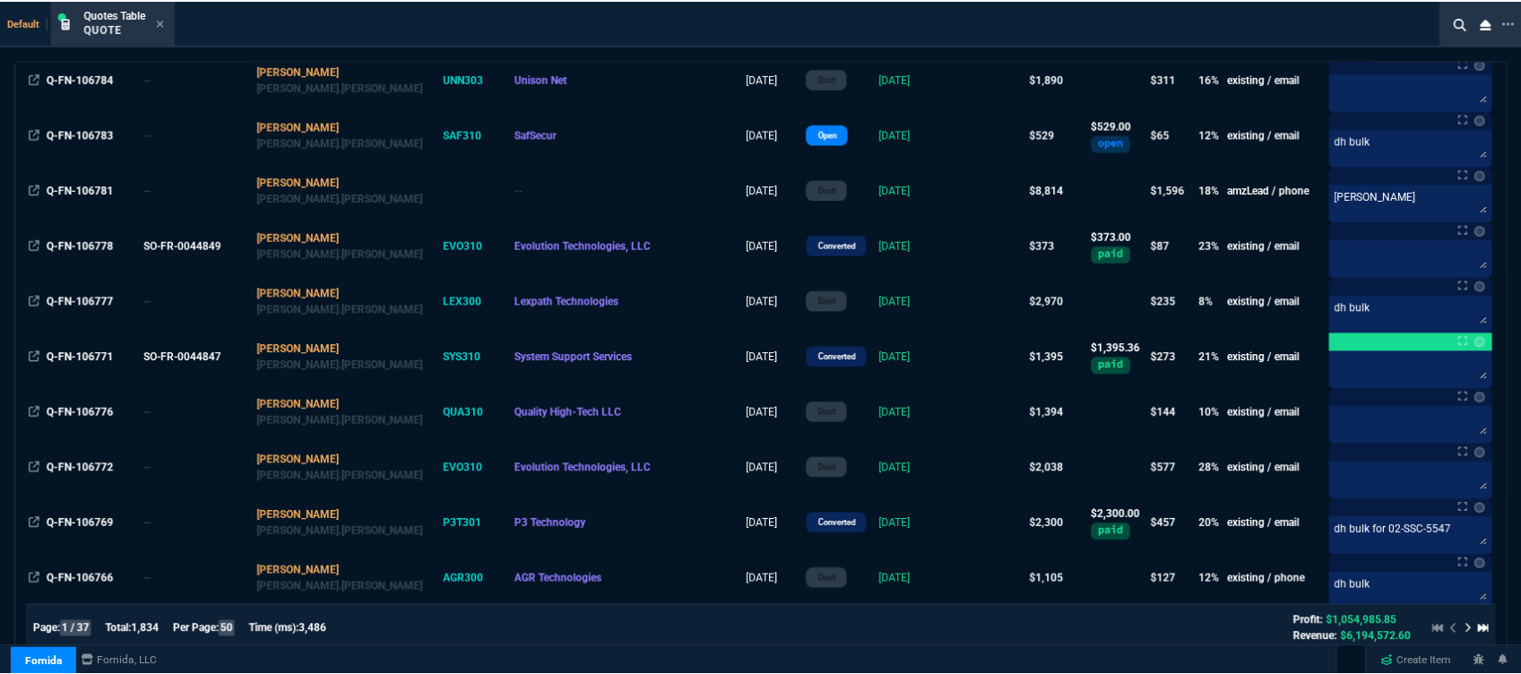
scroll to position [1095, 0]
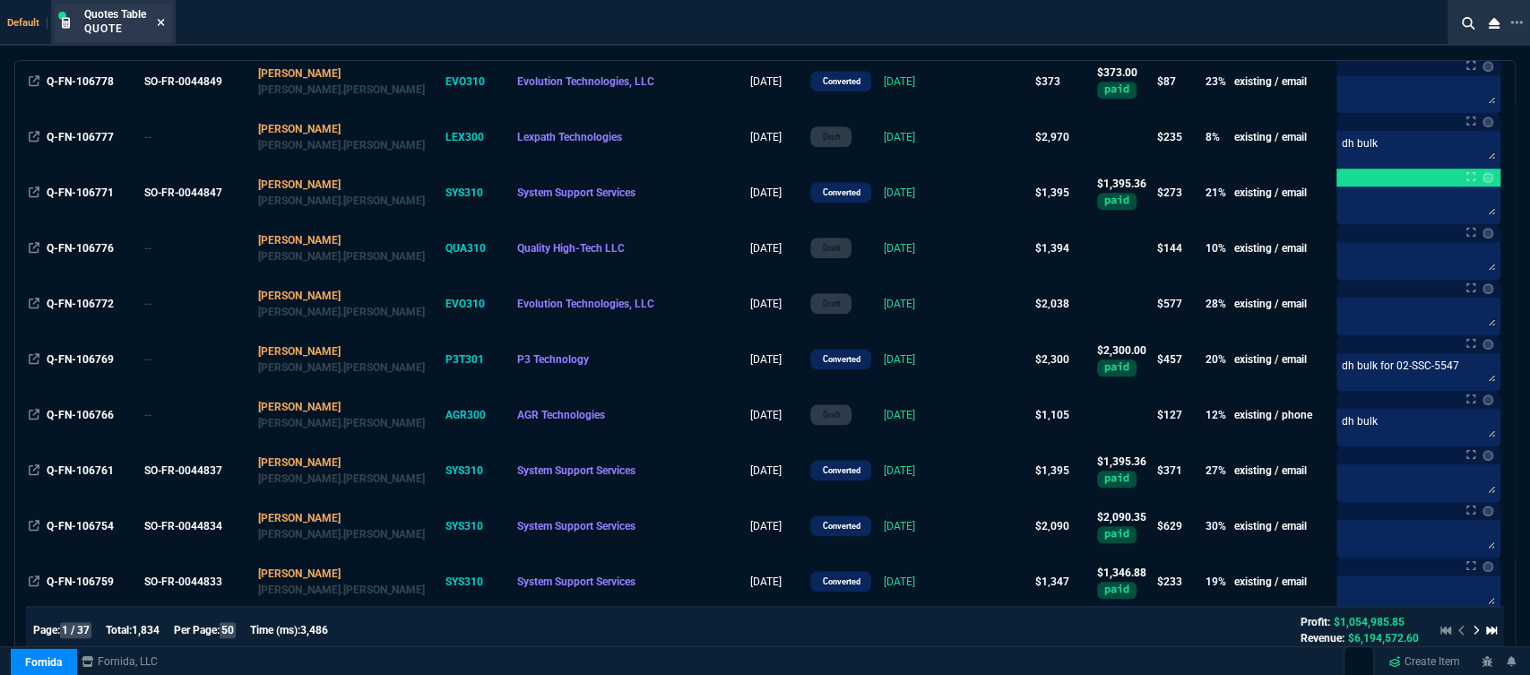
click at [160, 22] on icon at bounding box center [161, 22] width 8 height 11
